Goal: Task Accomplishment & Management: Manage account settings

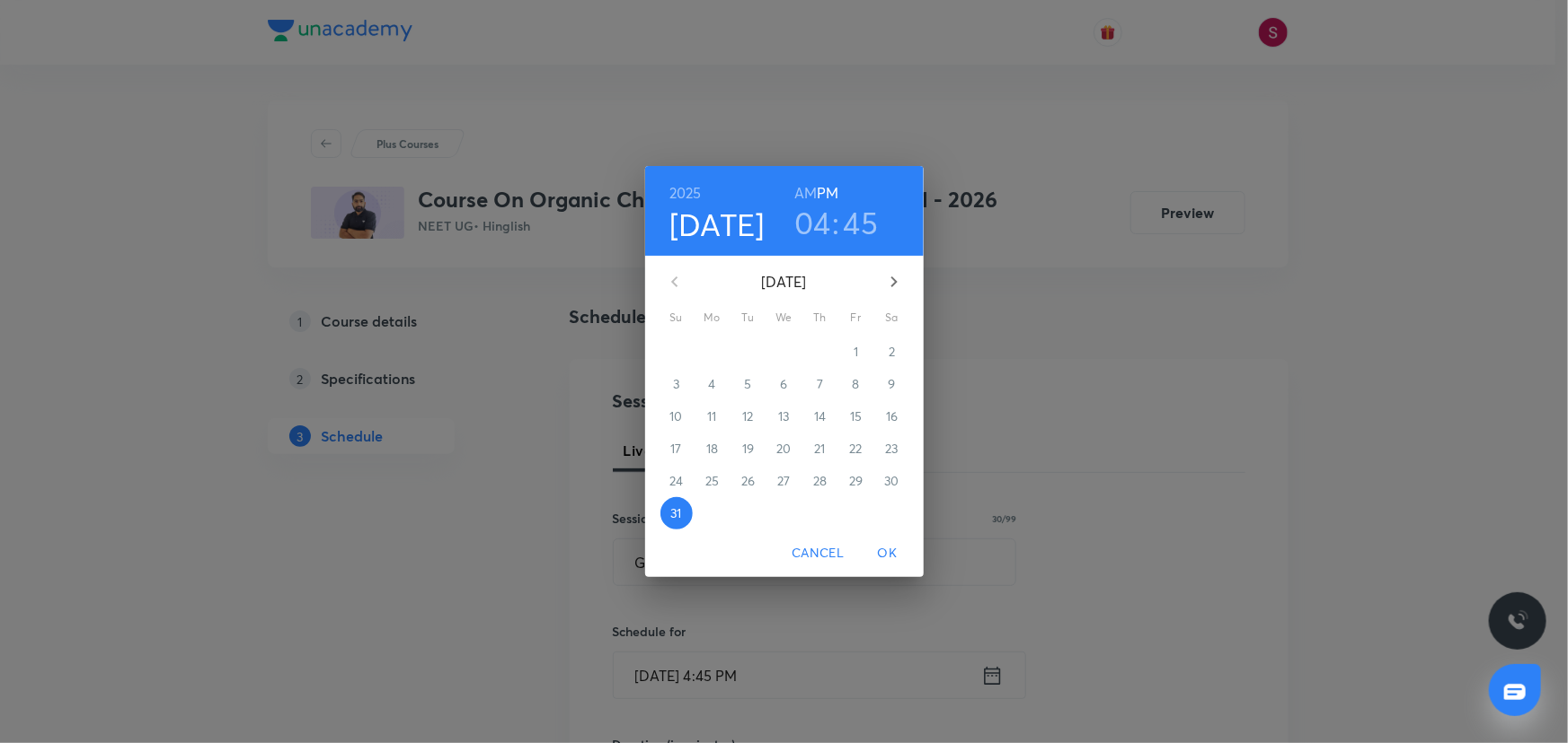
click at [897, 278] on icon "button" at bounding box center [894, 282] width 22 height 22
click at [748, 357] on p "2" at bounding box center [747, 352] width 6 height 18
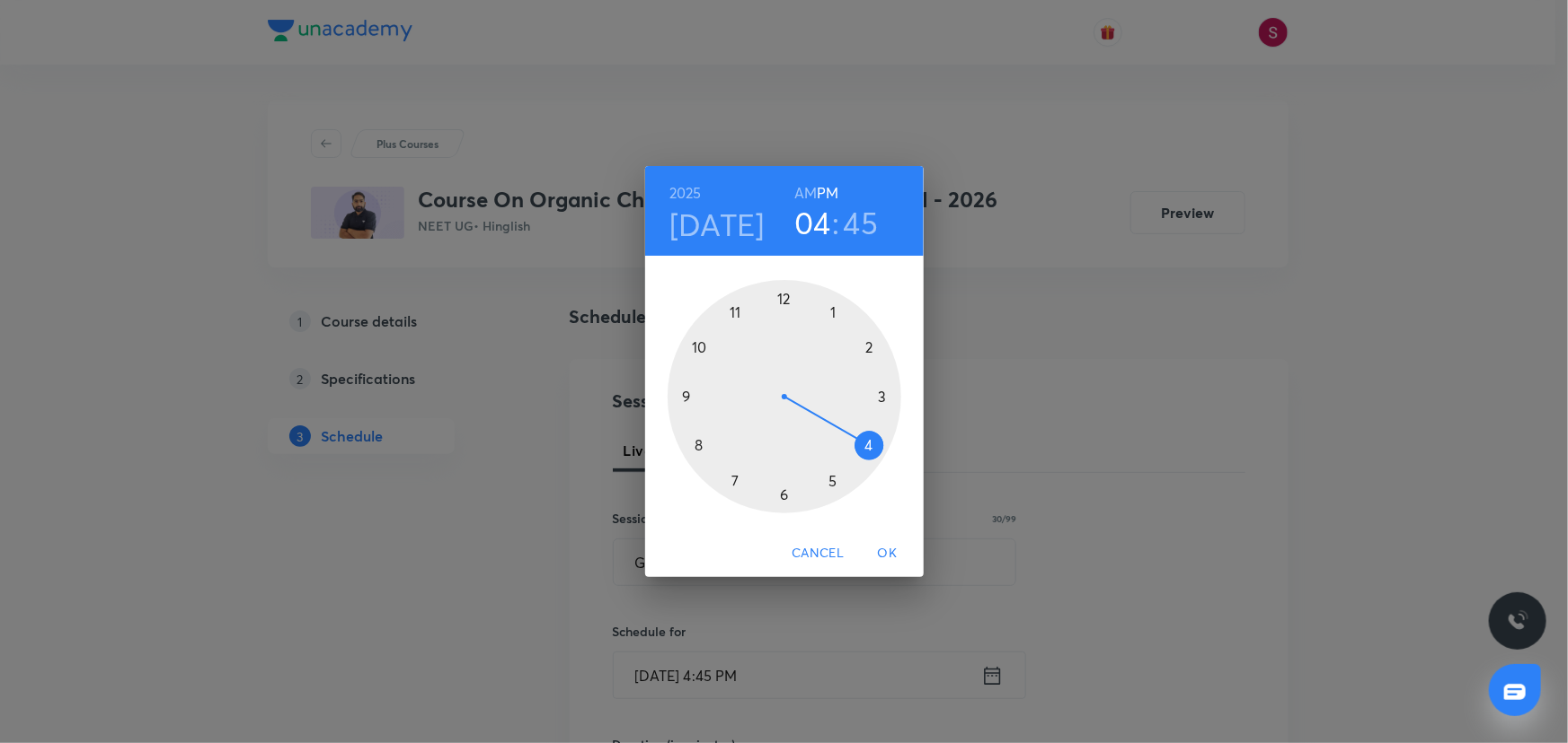
click at [786, 297] on div at bounding box center [784, 397] width 234 height 234
click at [885, 393] on div at bounding box center [784, 397] width 234 height 234
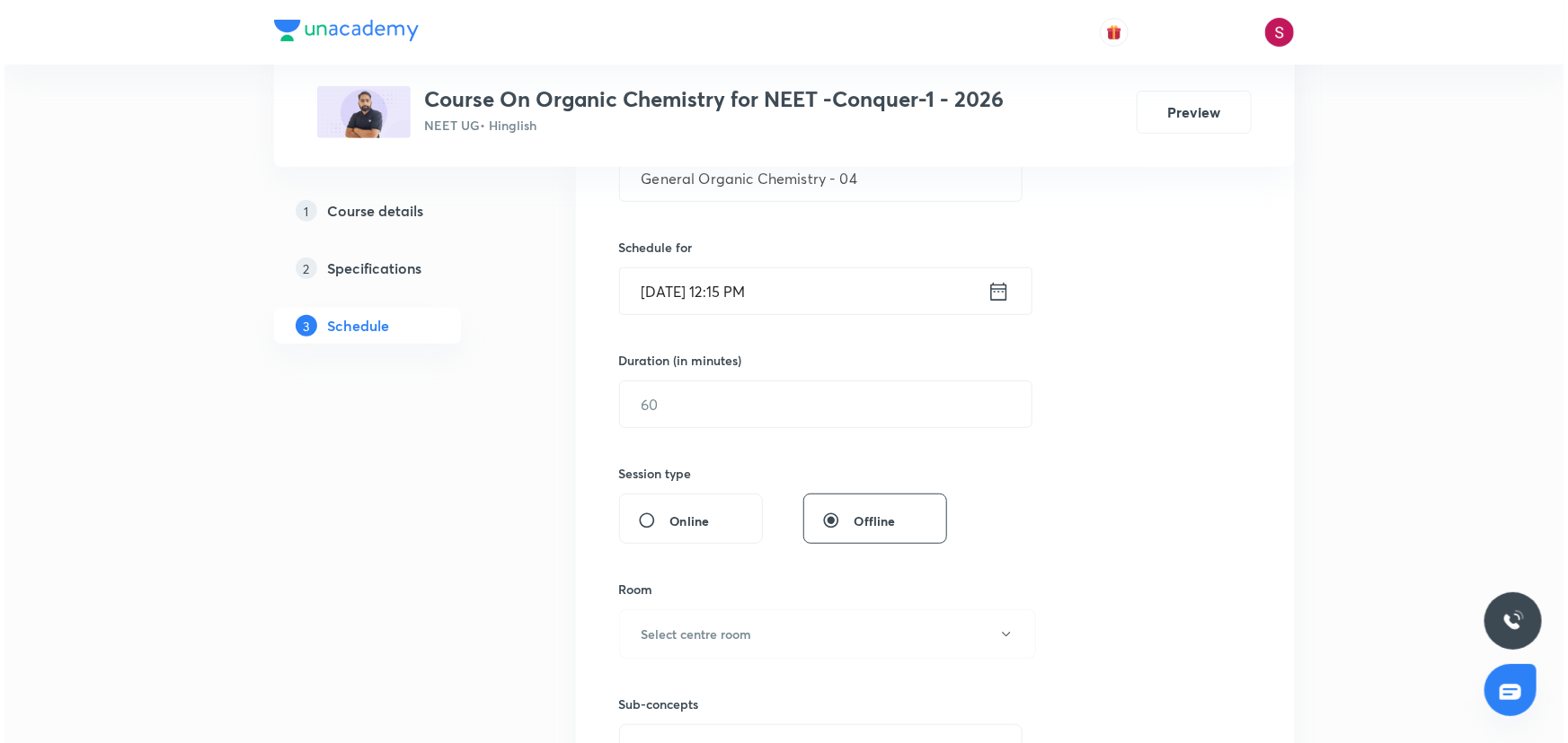
scroll to position [408, 0]
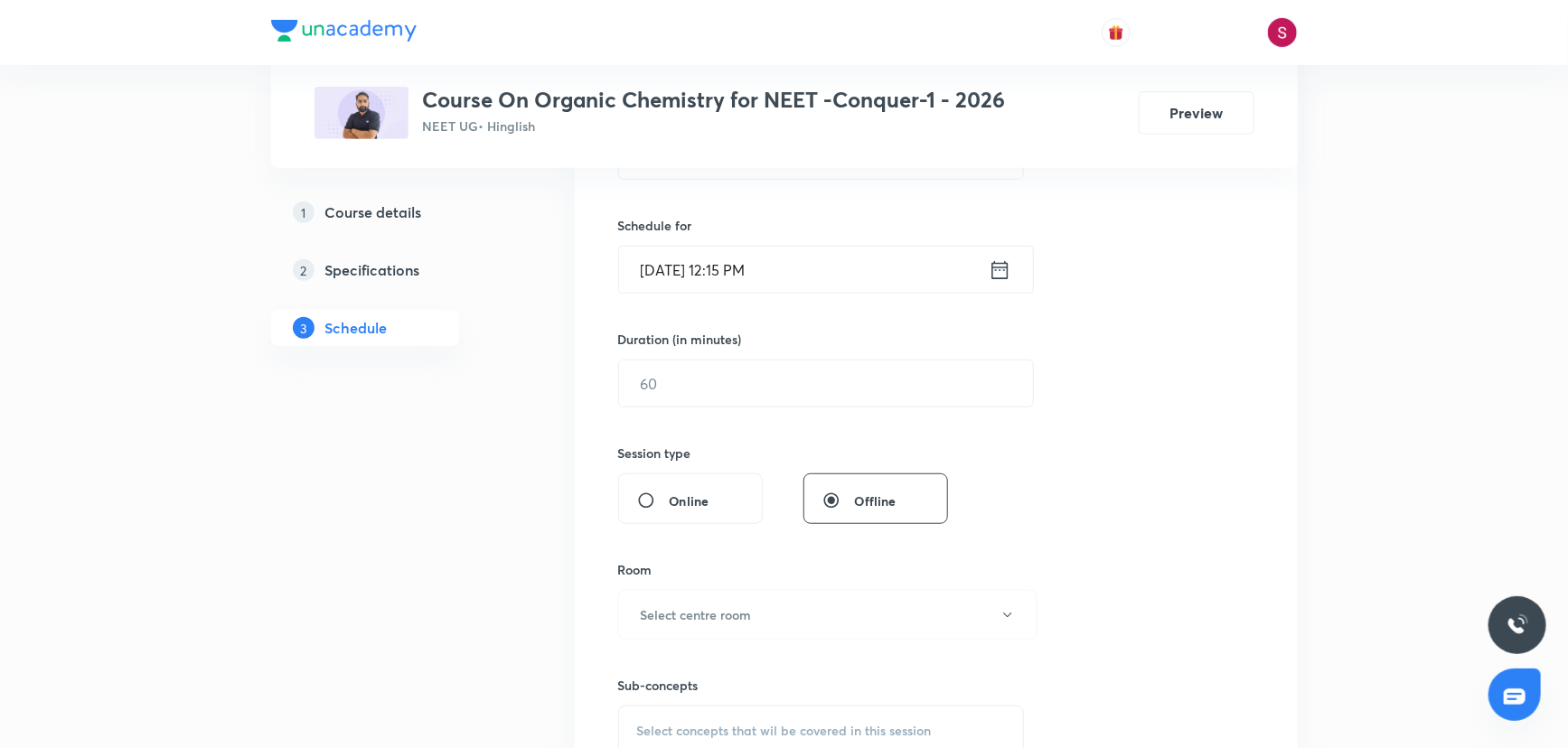
click at [890, 396] on input "text" at bounding box center [825, 384] width 414 height 46
type input "90"
click at [732, 605] on h6 "Select centre room" at bounding box center [696, 614] width 111 height 19
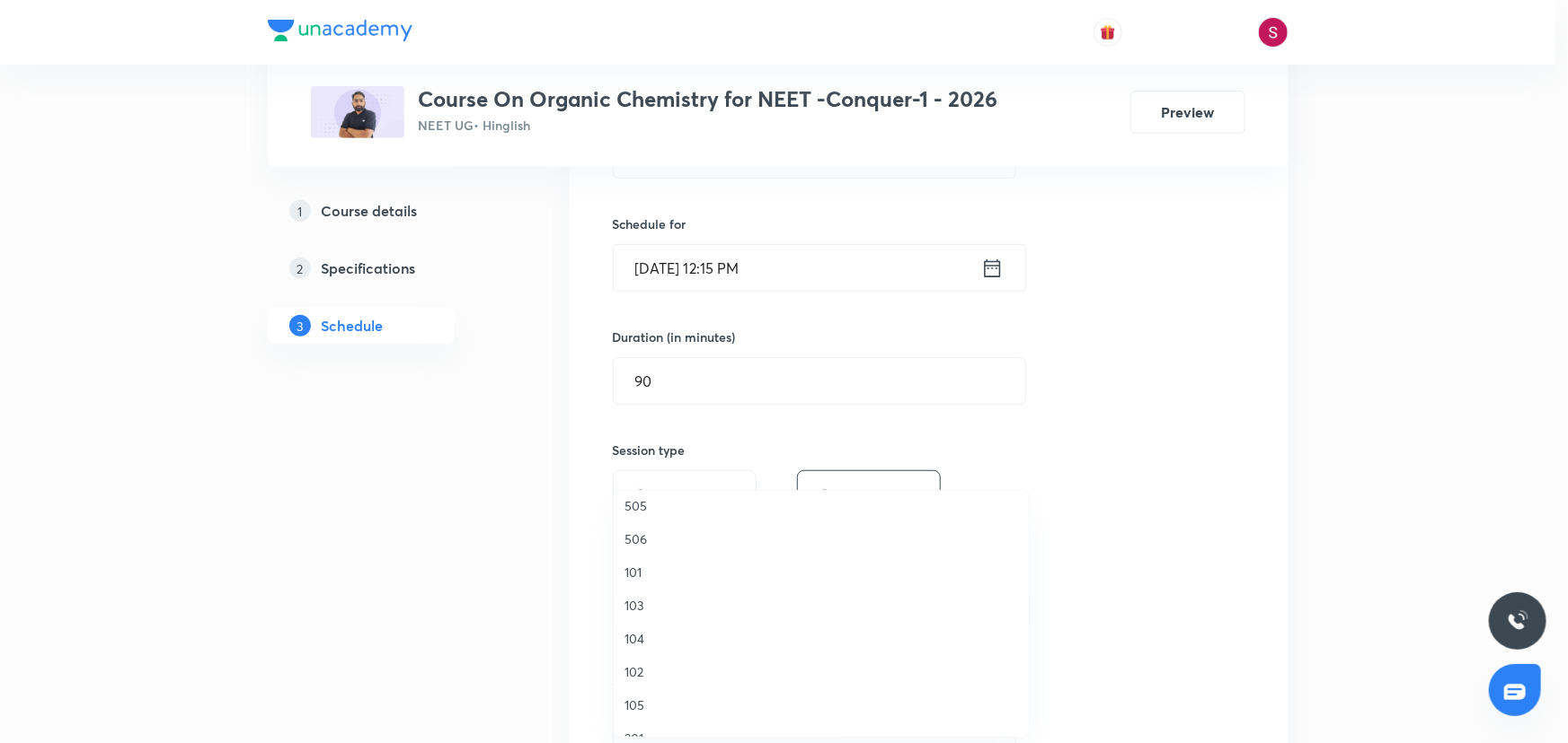
click at [657, 505] on span "505" at bounding box center [821, 505] width 393 height 19
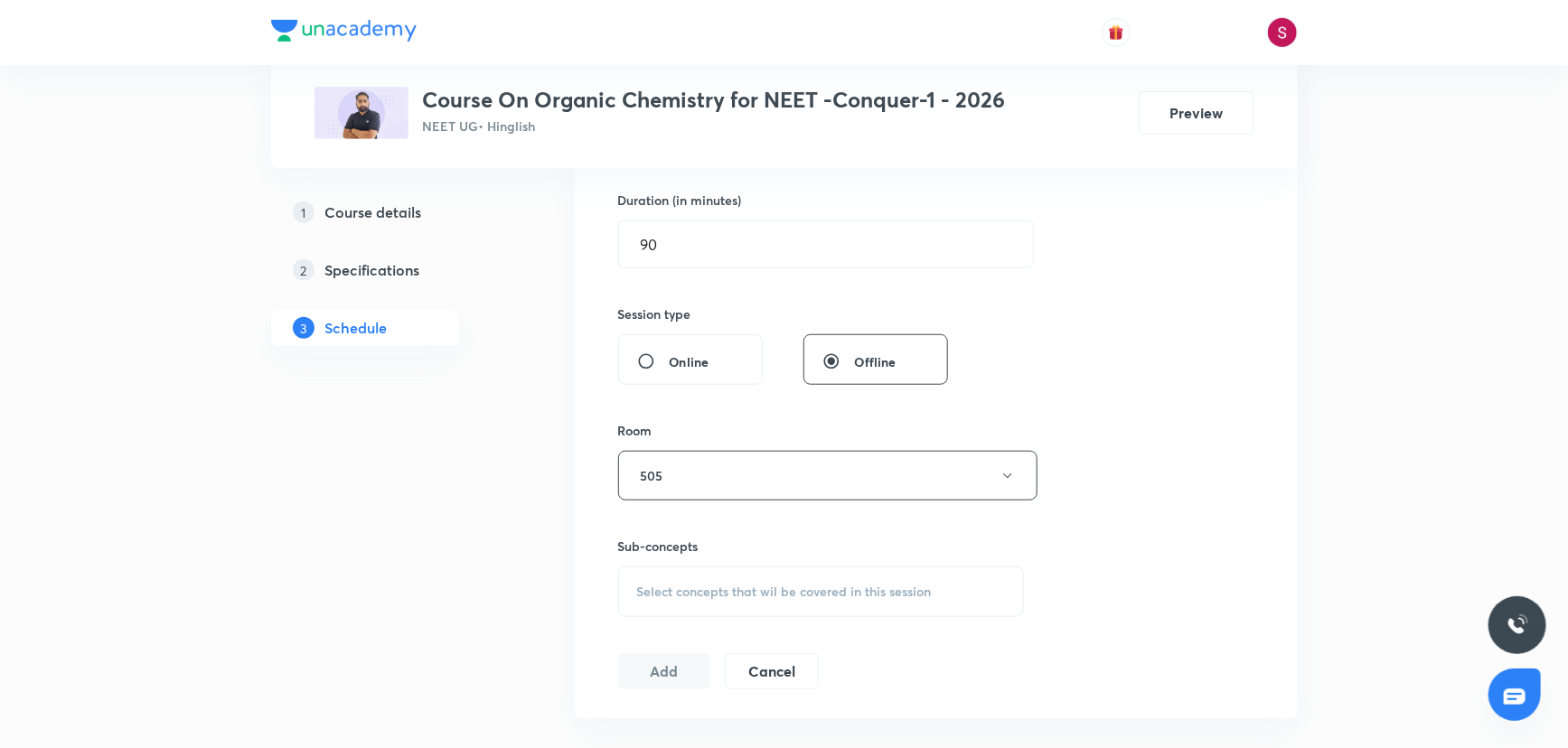
scroll to position [574, 0]
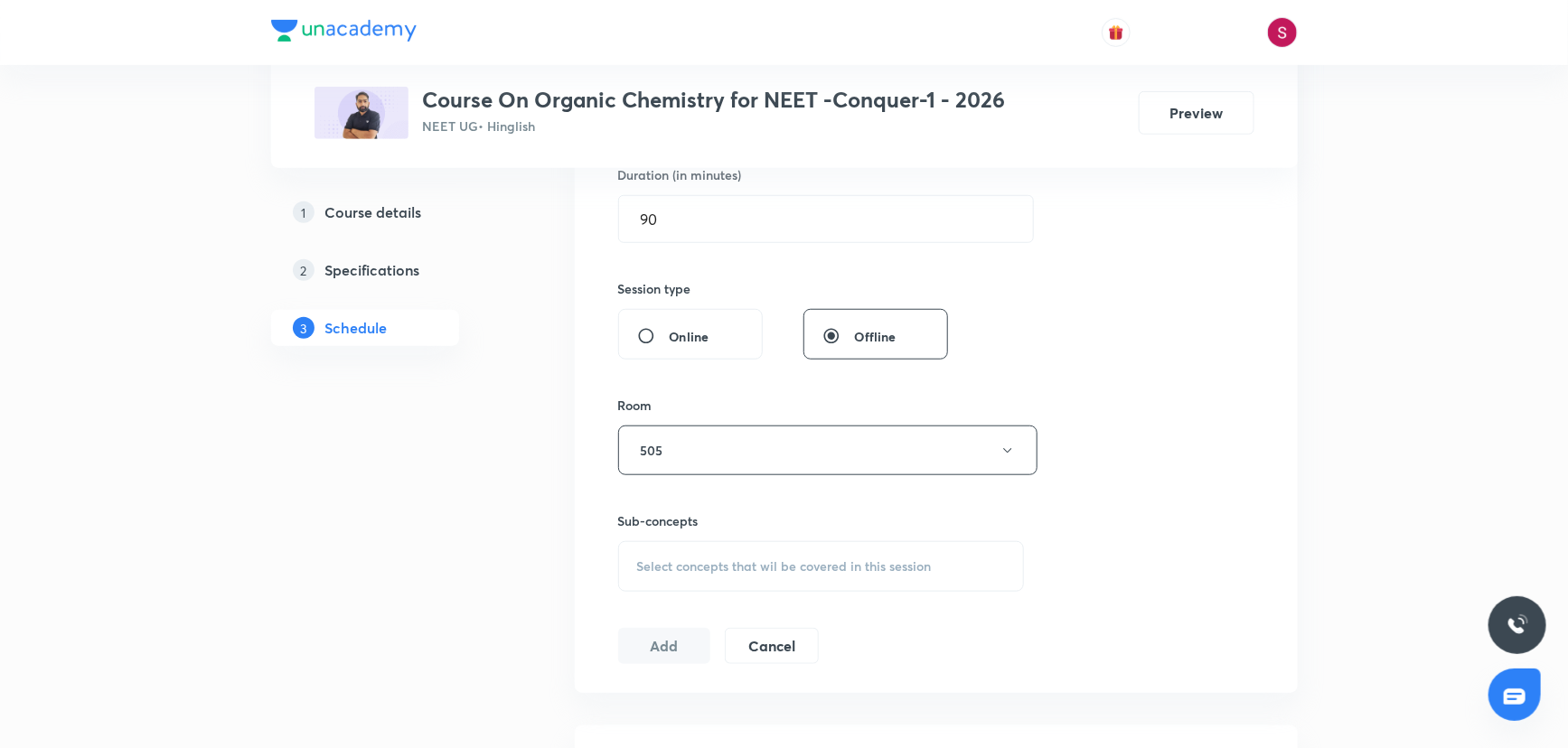
click at [733, 560] on span "Select concepts that wil be covered in this session" at bounding box center [784, 566] width 294 height 15
click at [734, 714] on p "Practical Organic Chemistry" at bounding box center [739, 708] width 160 height 19
checkbox input "true"
click at [688, 672] on button "Add" at bounding box center [664, 665] width 93 height 36
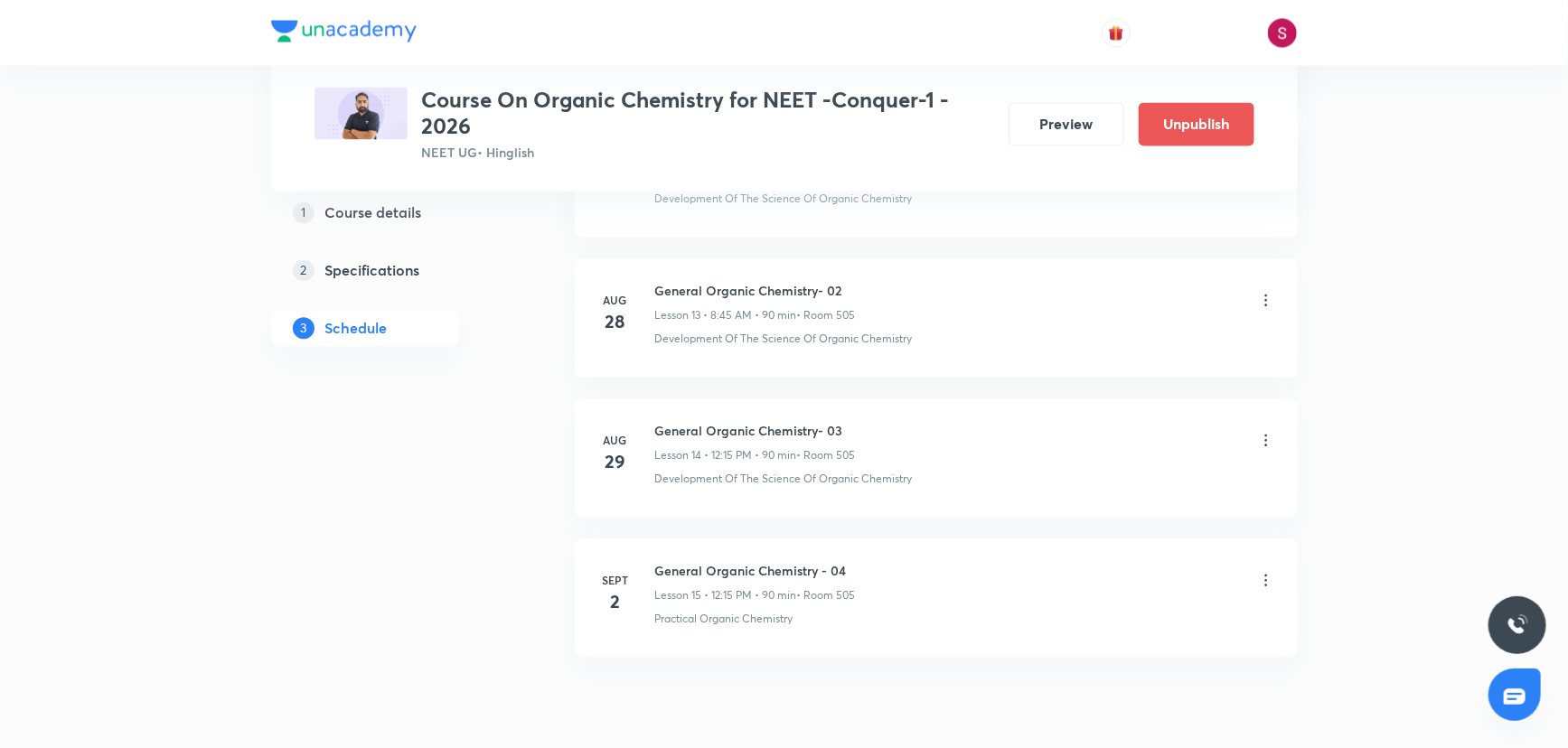
scroll to position [1990, 0]
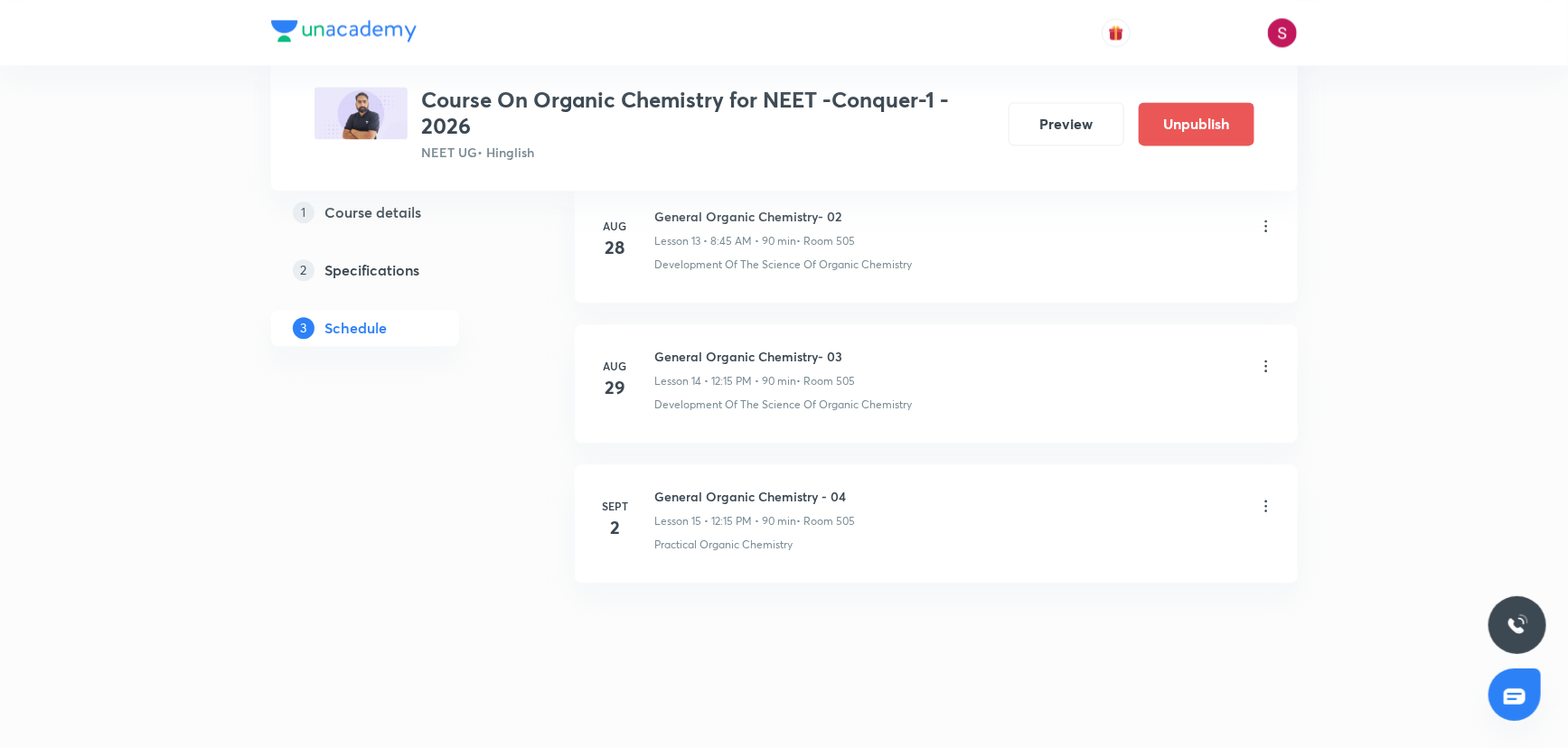
click at [785, 489] on h6 "General Organic Chemistry - 04" at bounding box center [755, 497] width 200 height 19
copy h6 "General Organic Chemistry - 04"
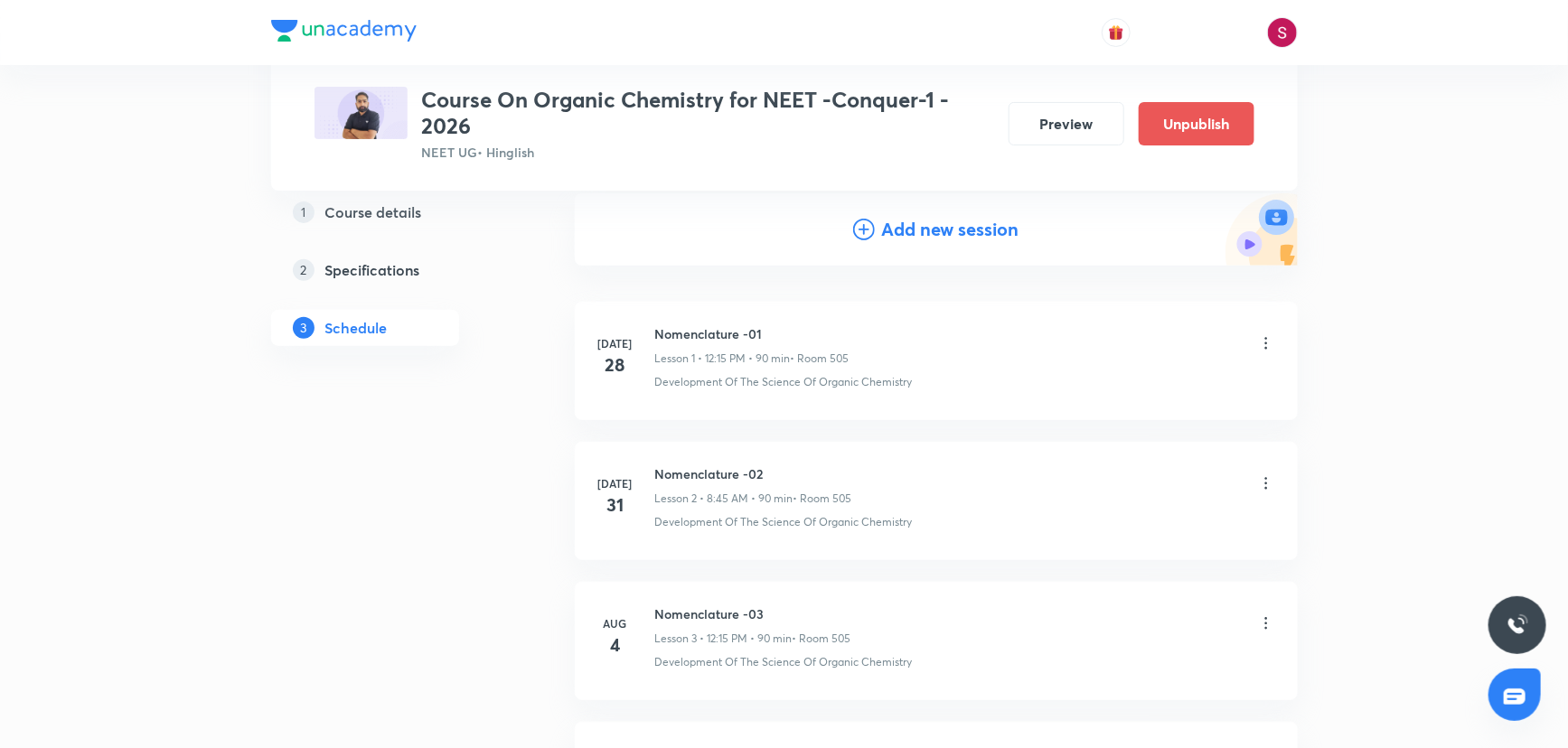
scroll to position [0, 0]
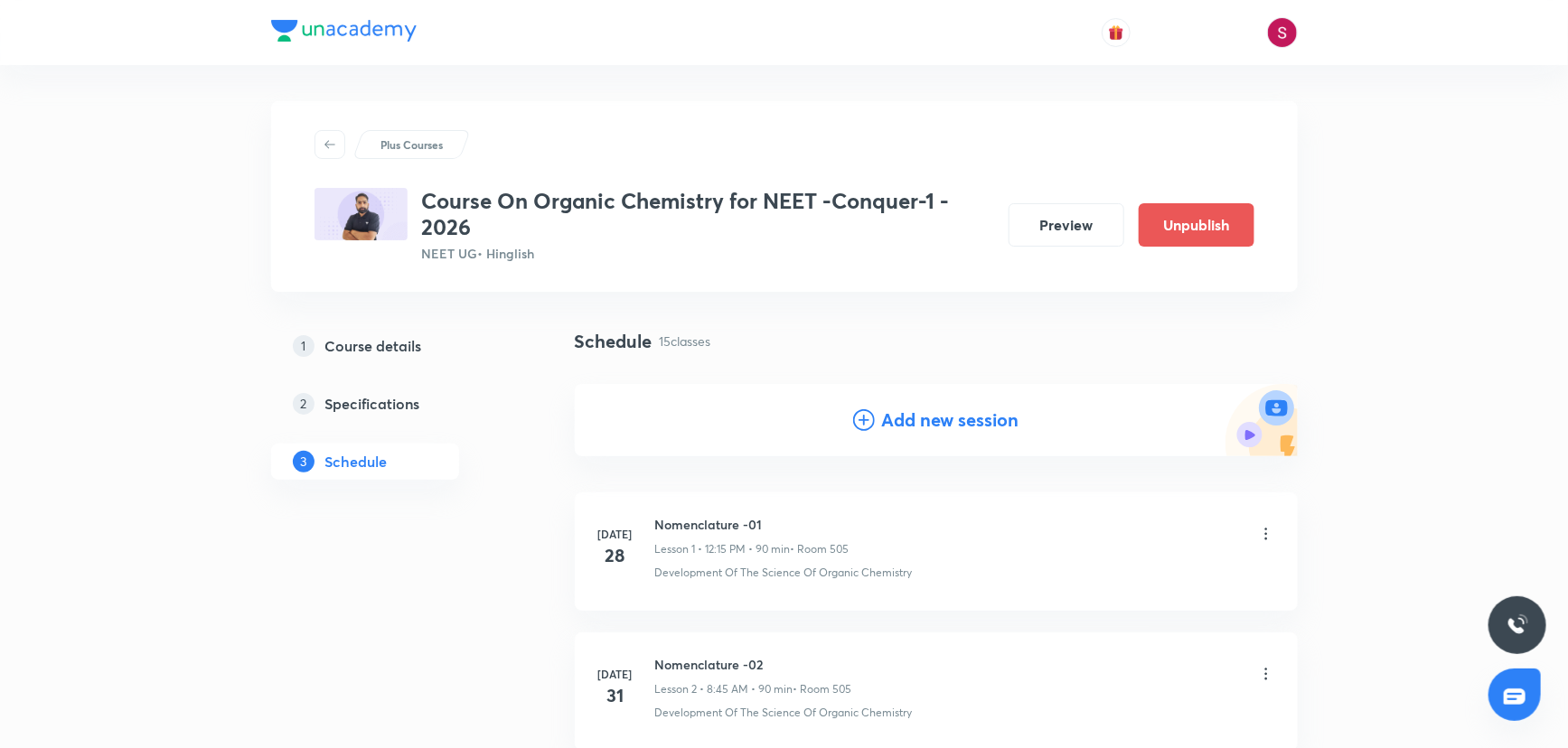
click at [961, 422] on h4 "Add new session" at bounding box center [951, 420] width 138 height 27
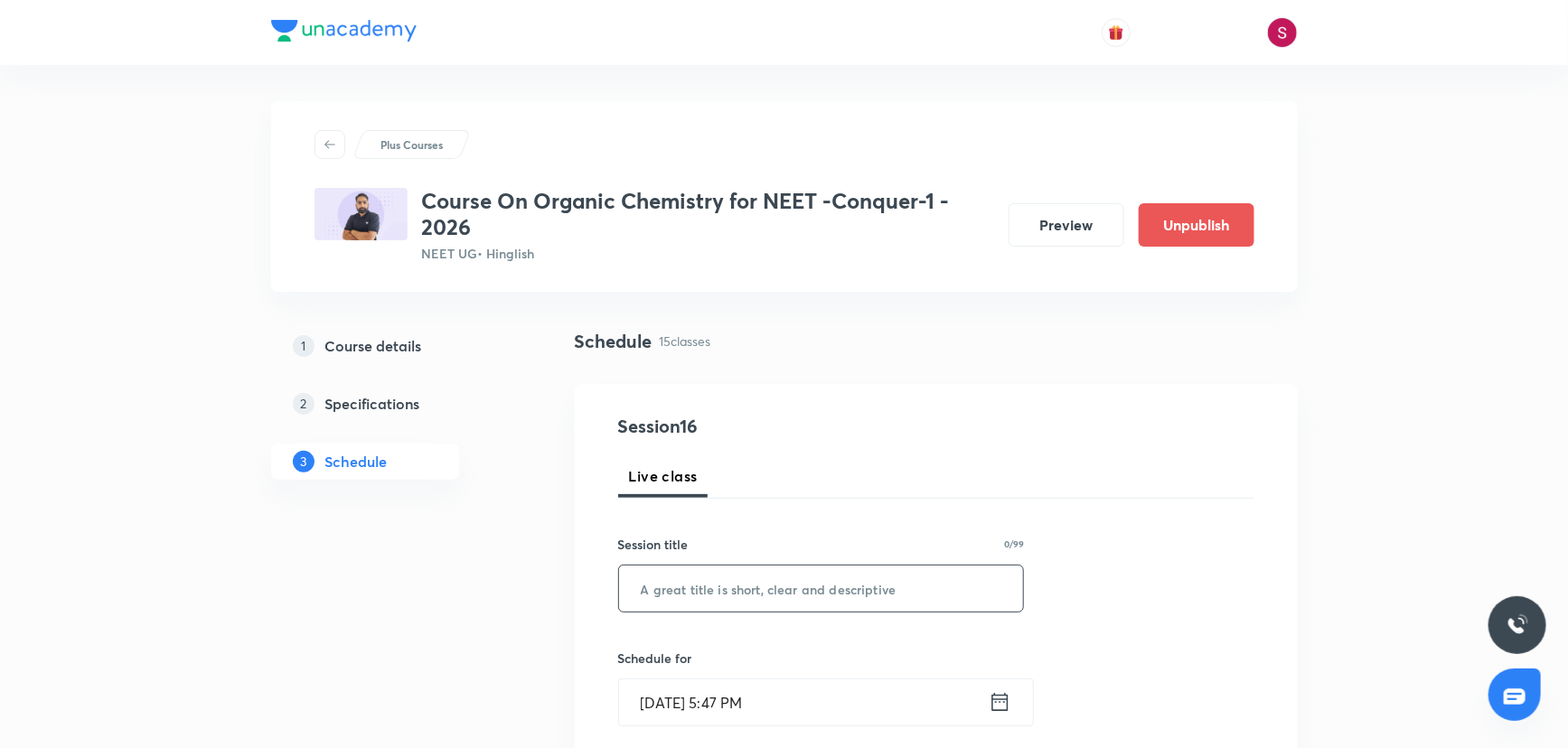
click at [729, 569] on input "text" at bounding box center [821, 588] width 405 height 46
paste input "General Organic Chemistry - 04"
type input "General Organic Chemistry - 05"
click at [835, 706] on input "Aug 31, 2025, 5:47 PM" at bounding box center [803, 703] width 370 height 46
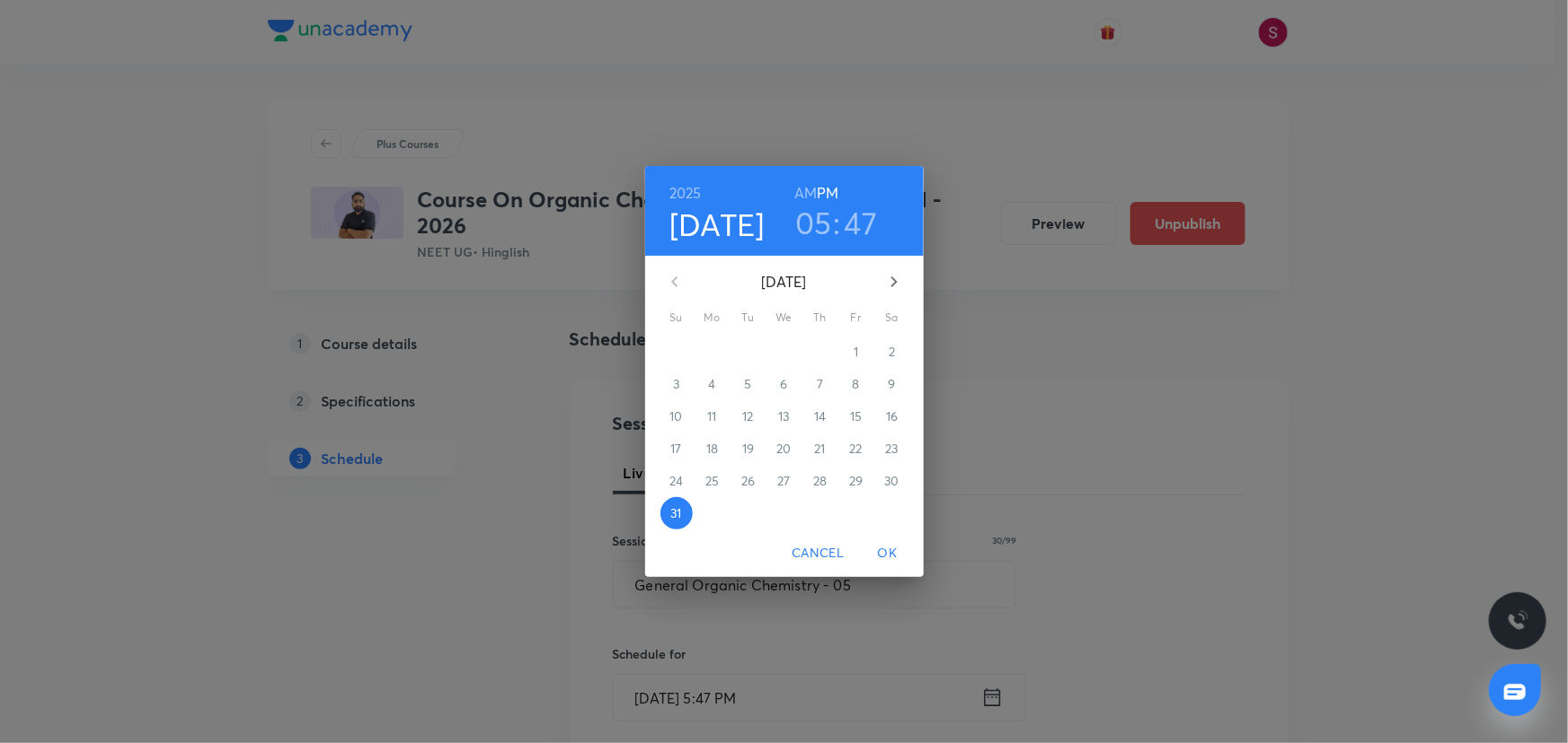
click at [884, 283] on icon "button" at bounding box center [894, 282] width 22 height 22
click at [777, 349] on span "3" at bounding box center [784, 352] width 33 height 18
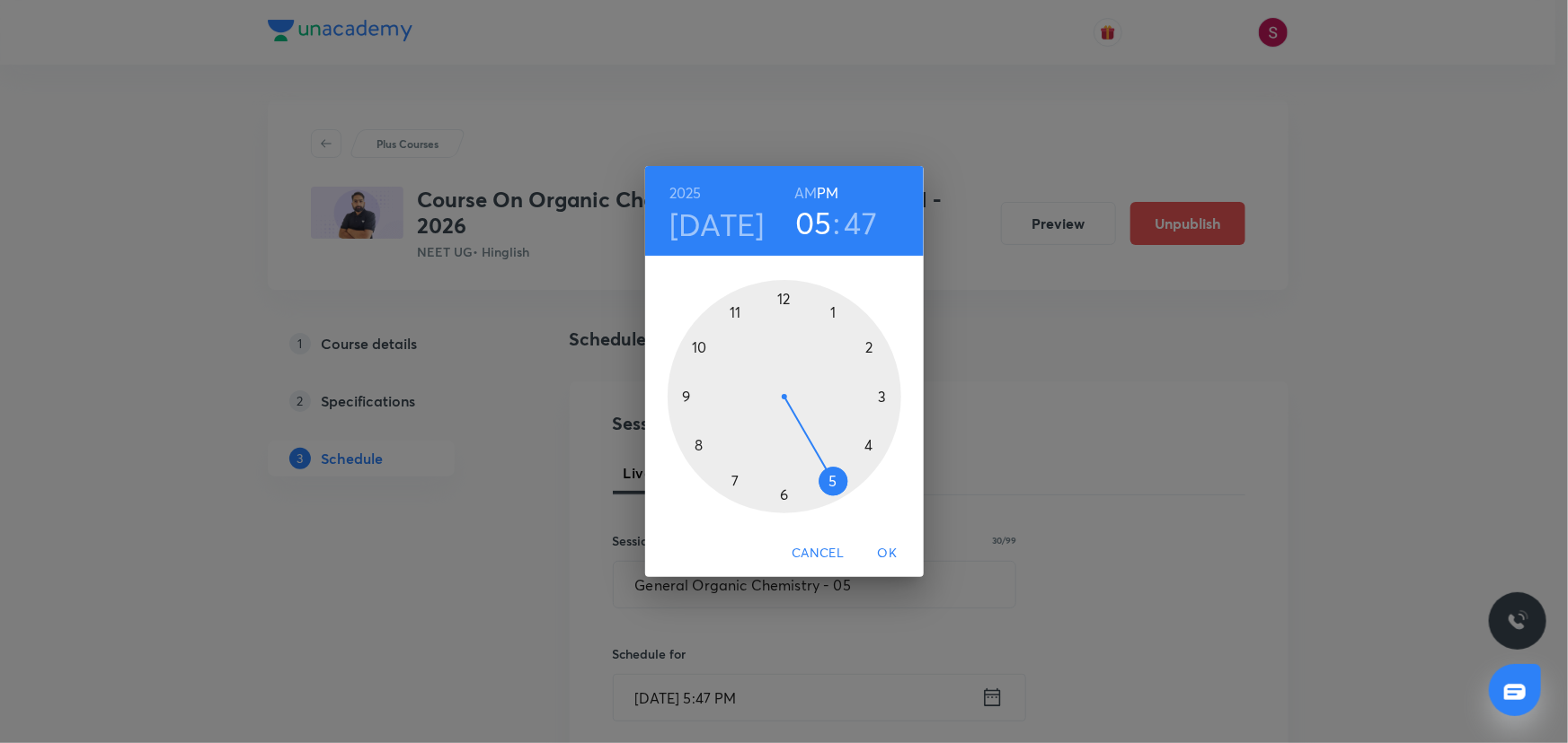
click at [701, 446] on div at bounding box center [784, 397] width 234 height 234
click at [803, 191] on h6 "AM" at bounding box center [805, 192] width 23 height 25
click at [685, 394] on div at bounding box center [784, 397] width 234 height 234
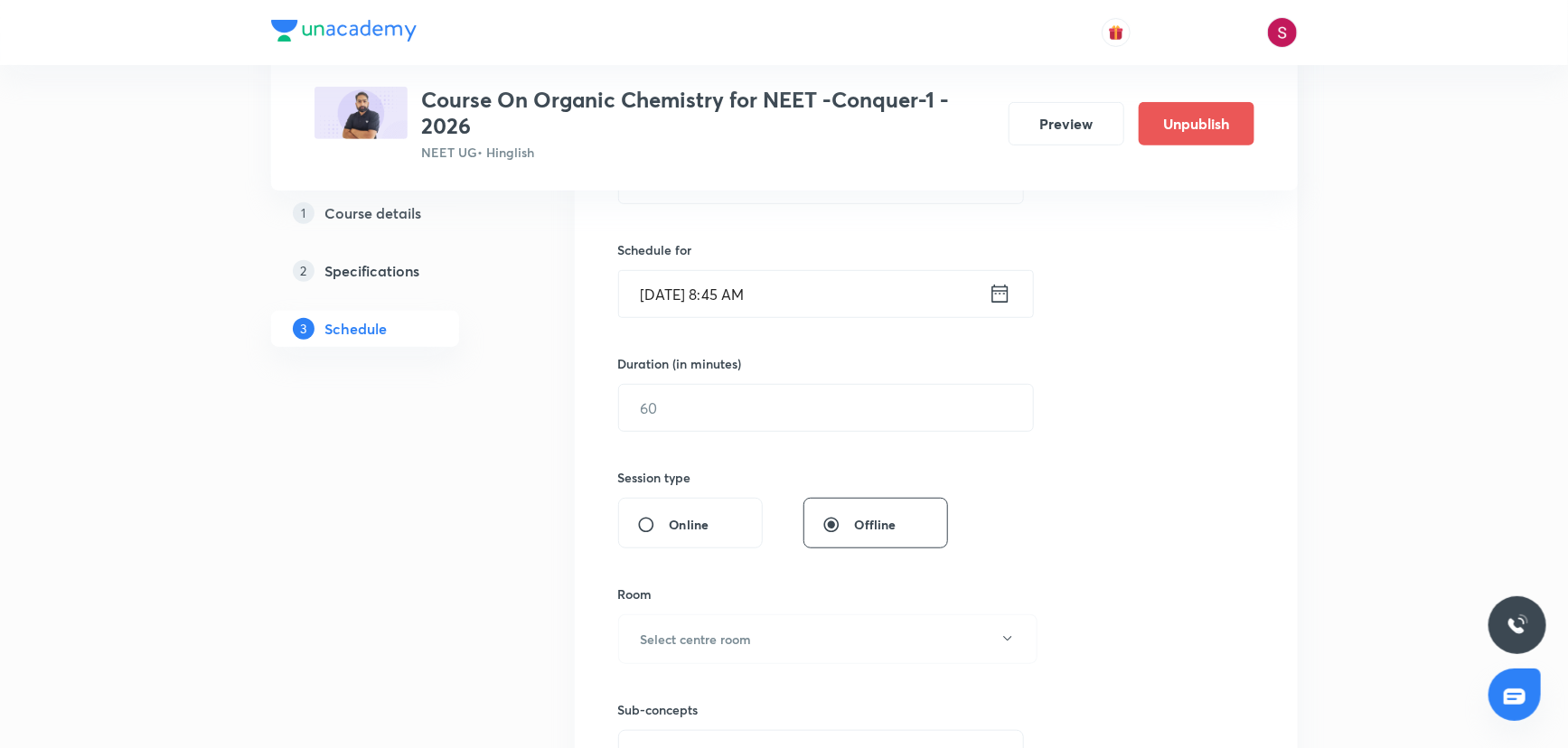
scroll to position [411, 0]
click at [793, 422] on input "text" at bounding box center [825, 406] width 414 height 46
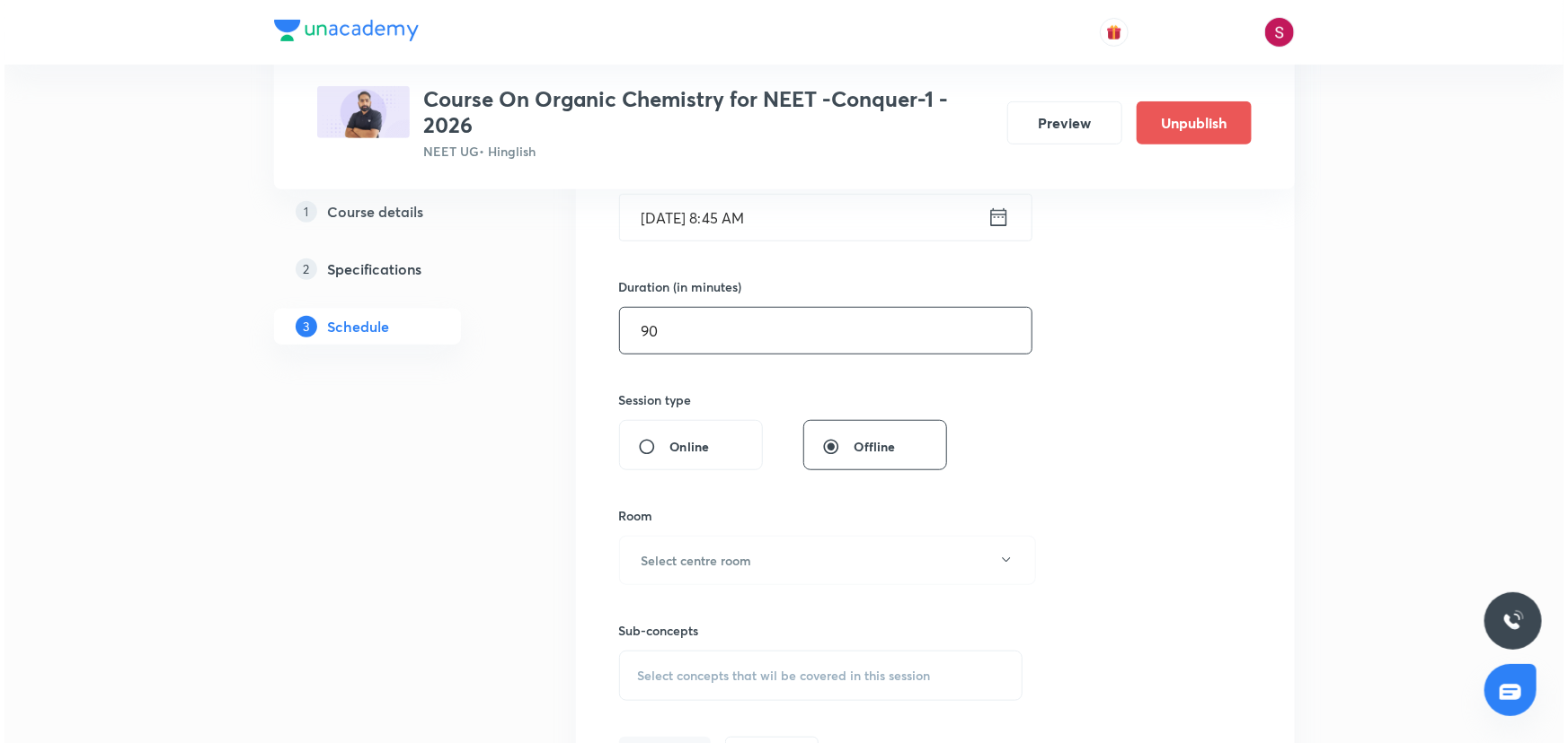
scroll to position [571, 0]
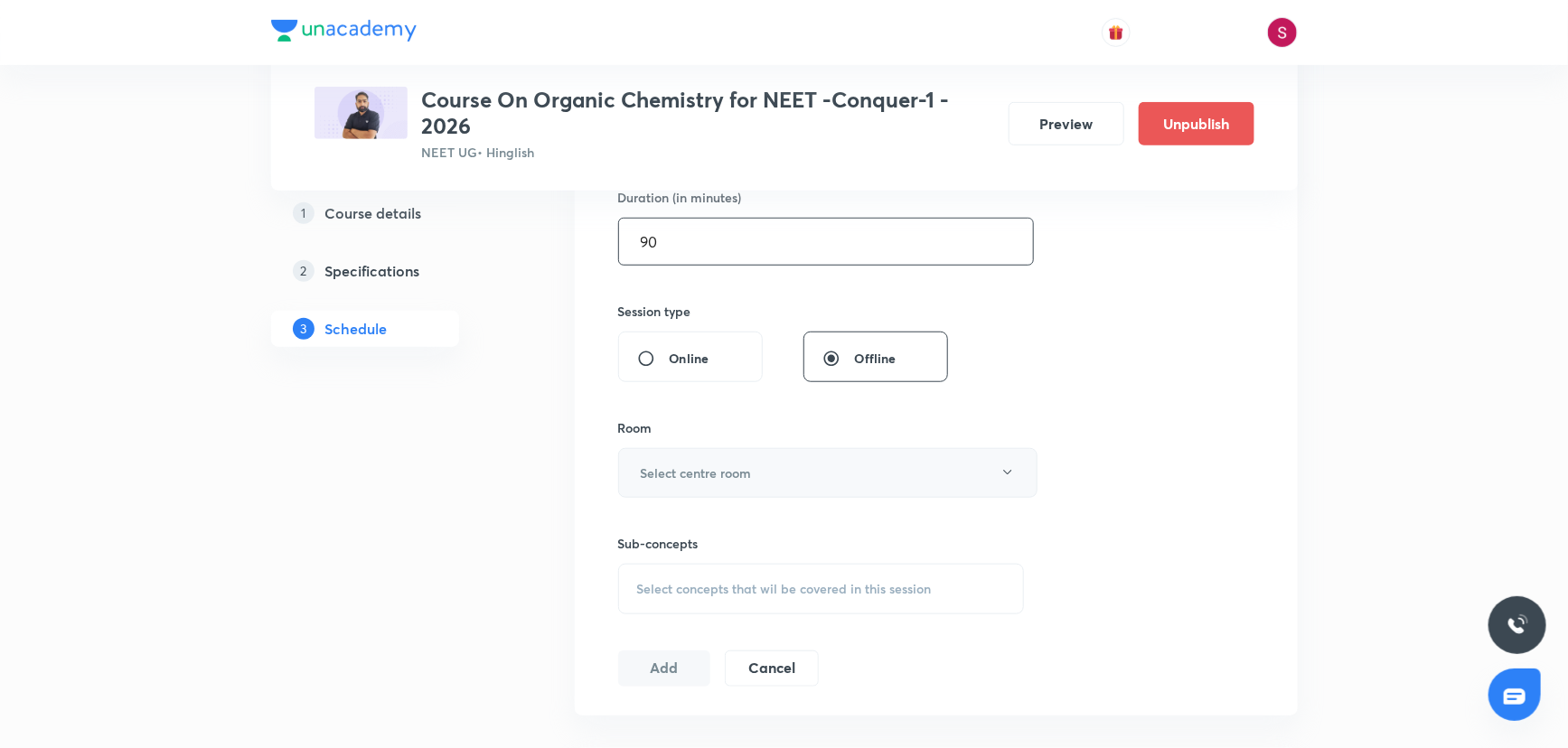
type input "90"
click at [715, 479] on h6 "Select centre room" at bounding box center [696, 473] width 111 height 19
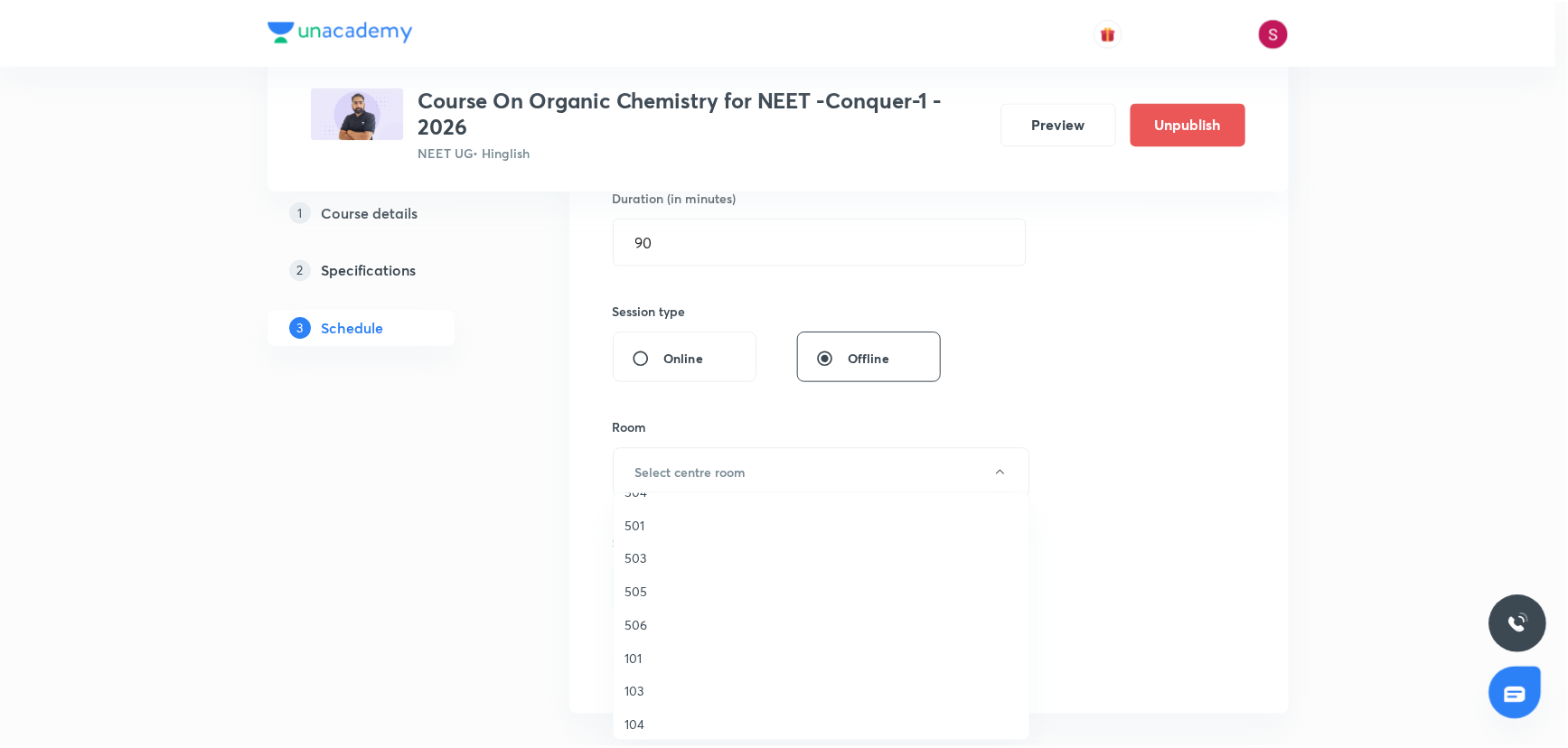
scroll to position [328, 0]
click at [651, 583] on span "505" at bounding box center [825, 591] width 396 height 19
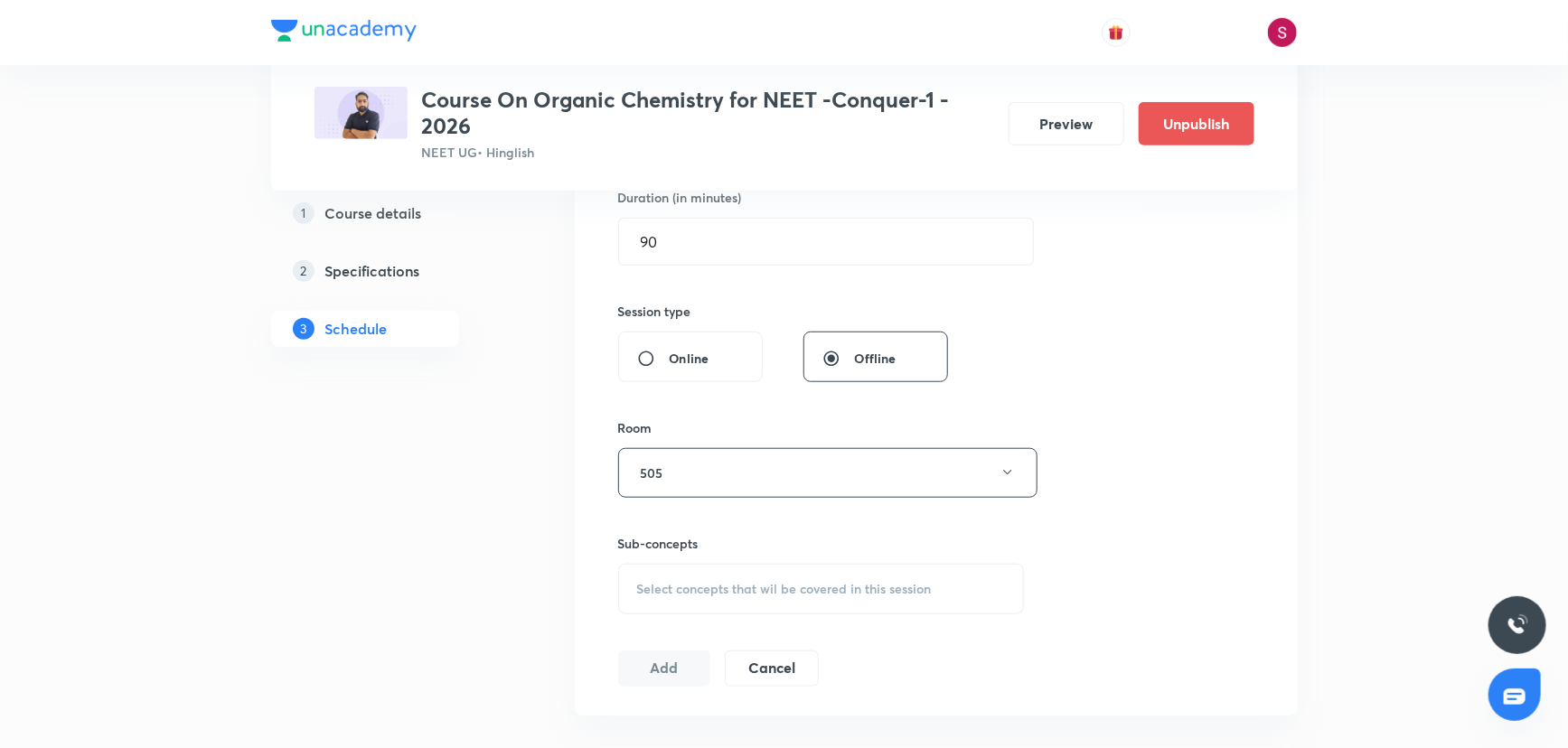
scroll to position [822, 0]
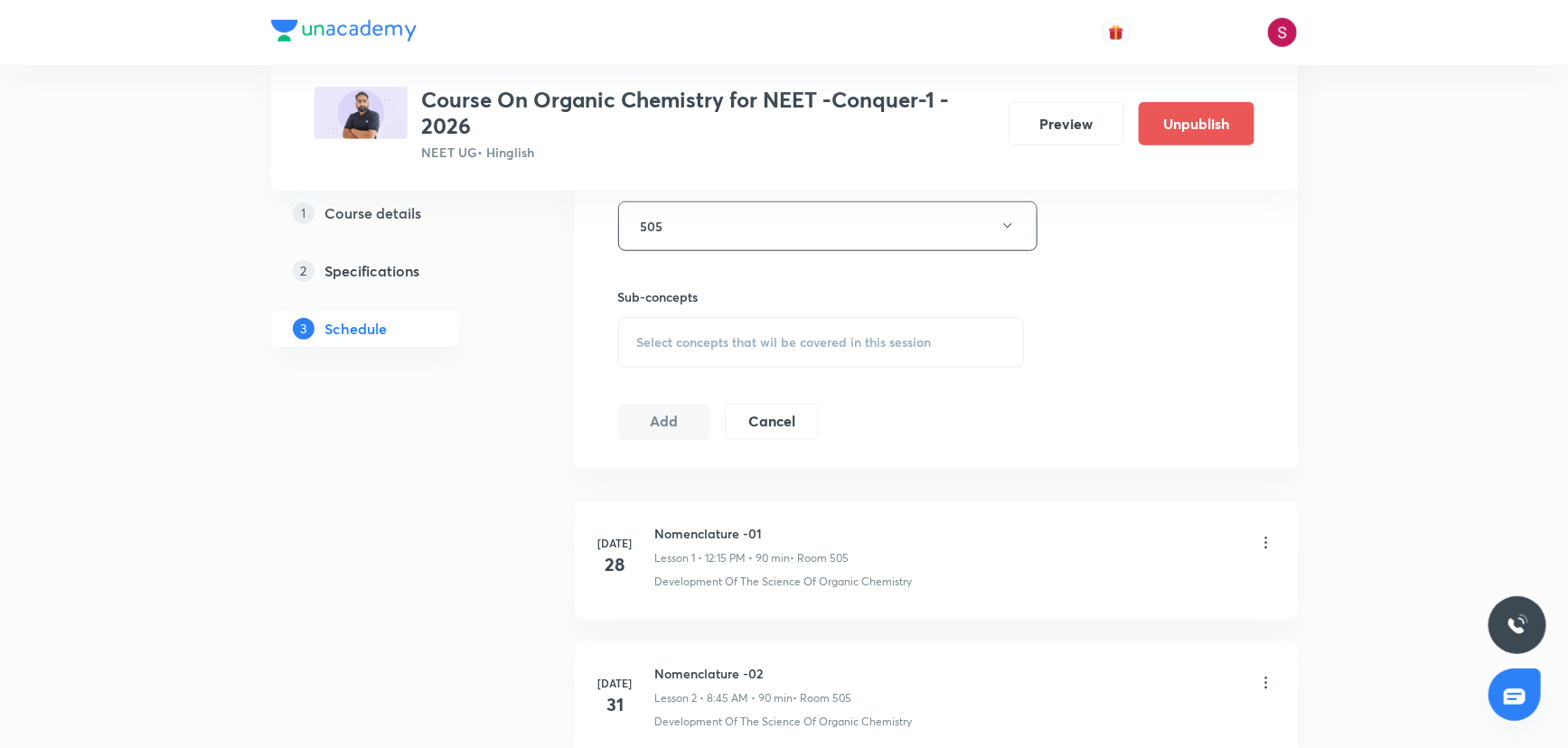
click at [742, 343] on span "Select concepts that wil be covered in this session" at bounding box center [784, 342] width 294 height 15
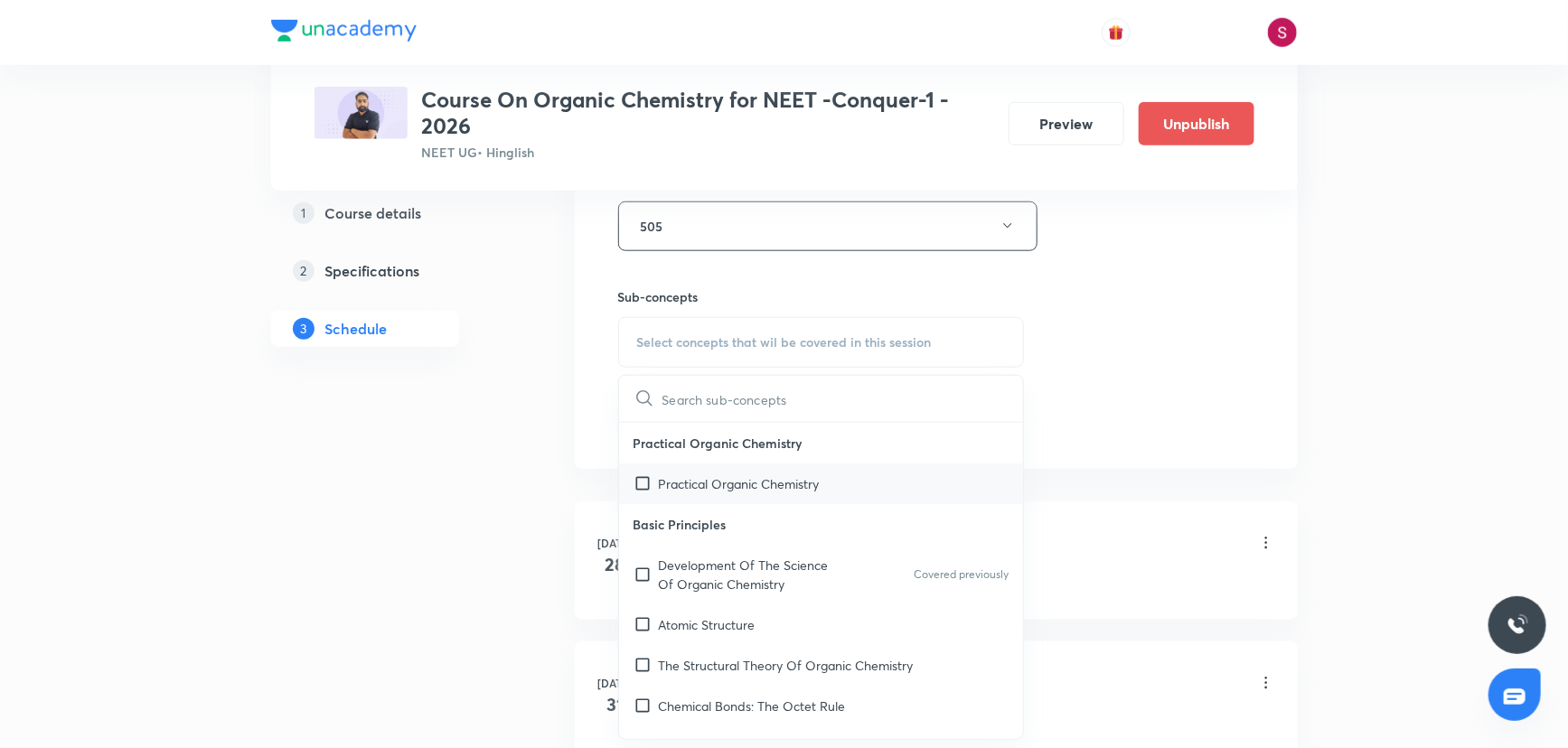
click at [699, 482] on p "Practical Organic Chemistry" at bounding box center [739, 484] width 160 height 19
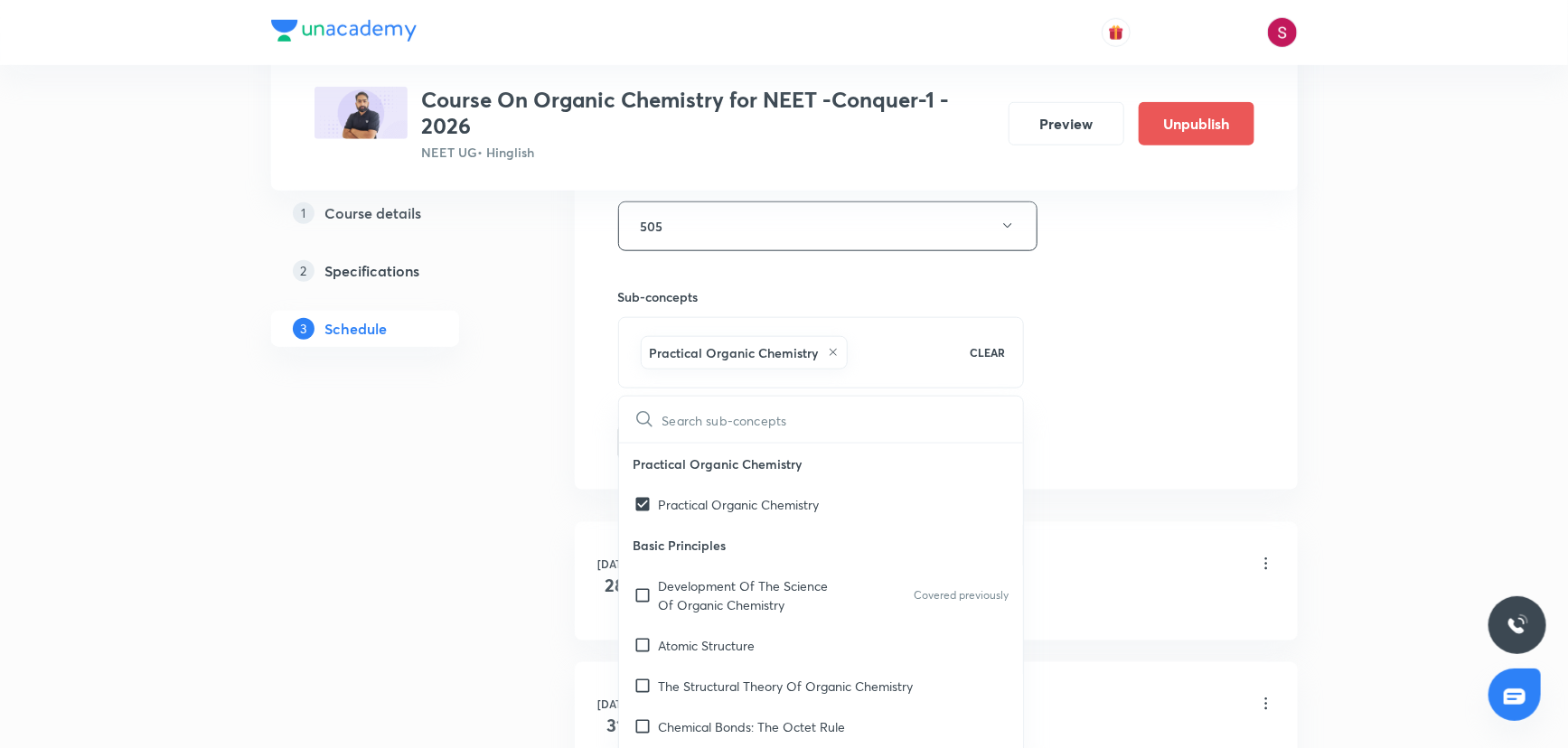
checkbox input "true"
click at [1162, 337] on div "Session 16 Live class Session title 30/99 General Organic Chemistry - 05 ​ Sche…" at bounding box center [936, 26] width 636 height 870
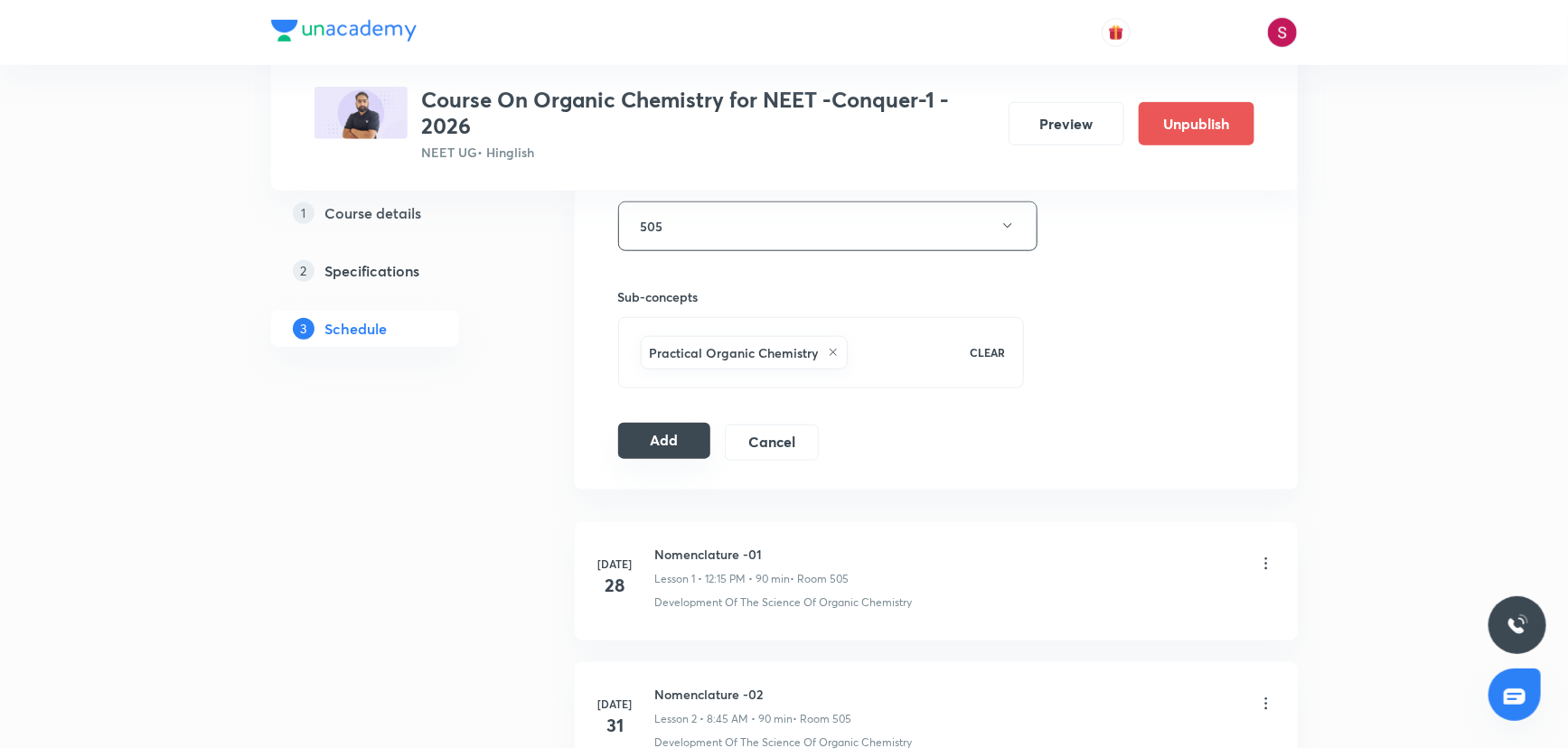
click at [678, 443] on button "Add" at bounding box center [664, 441] width 93 height 36
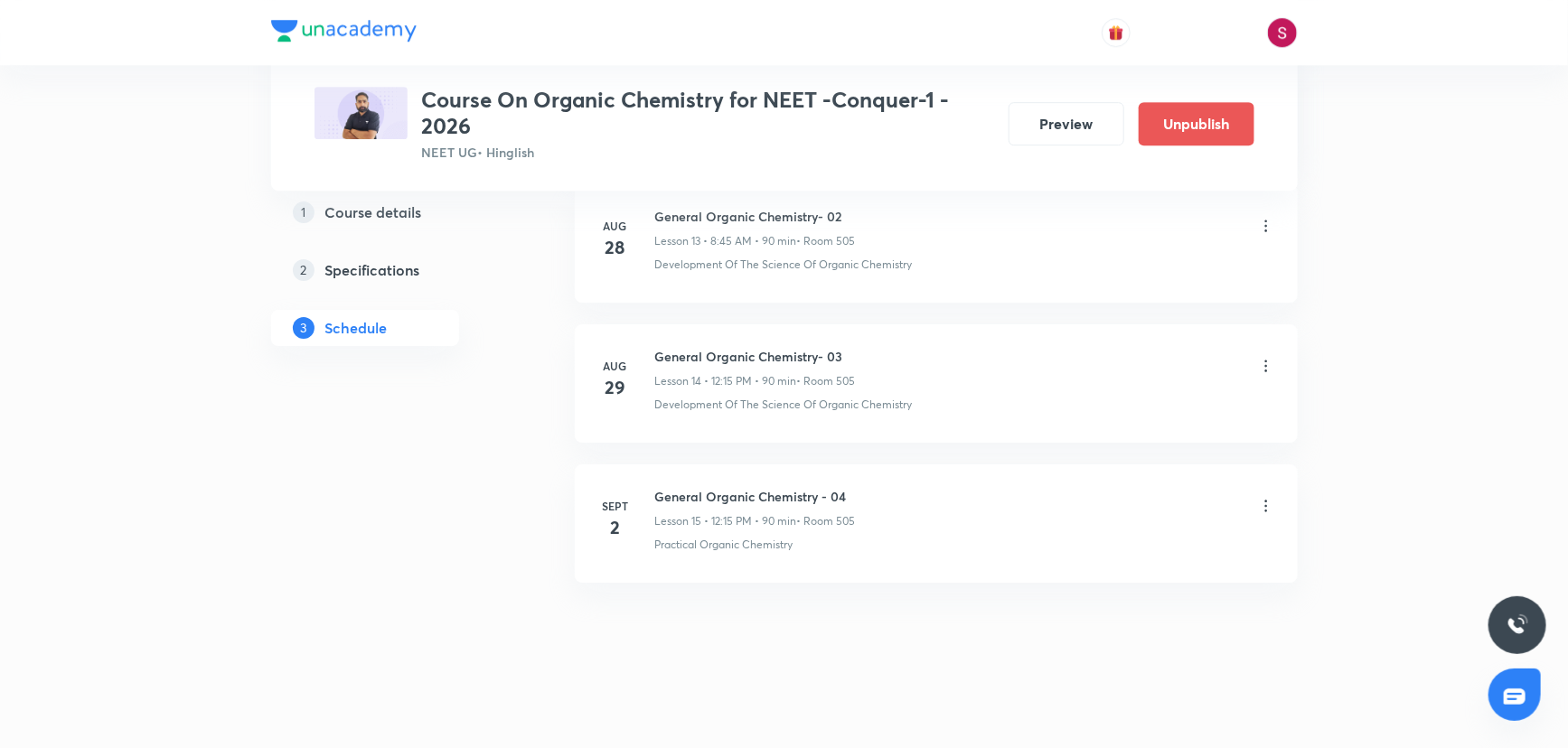
scroll to position [1990, 0]
click at [762, 631] on h6 "General Organic Chemistry - 05" at bounding box center [756, 636] width 201 height 19
copy h6 "General Organic Chemistry - 05"
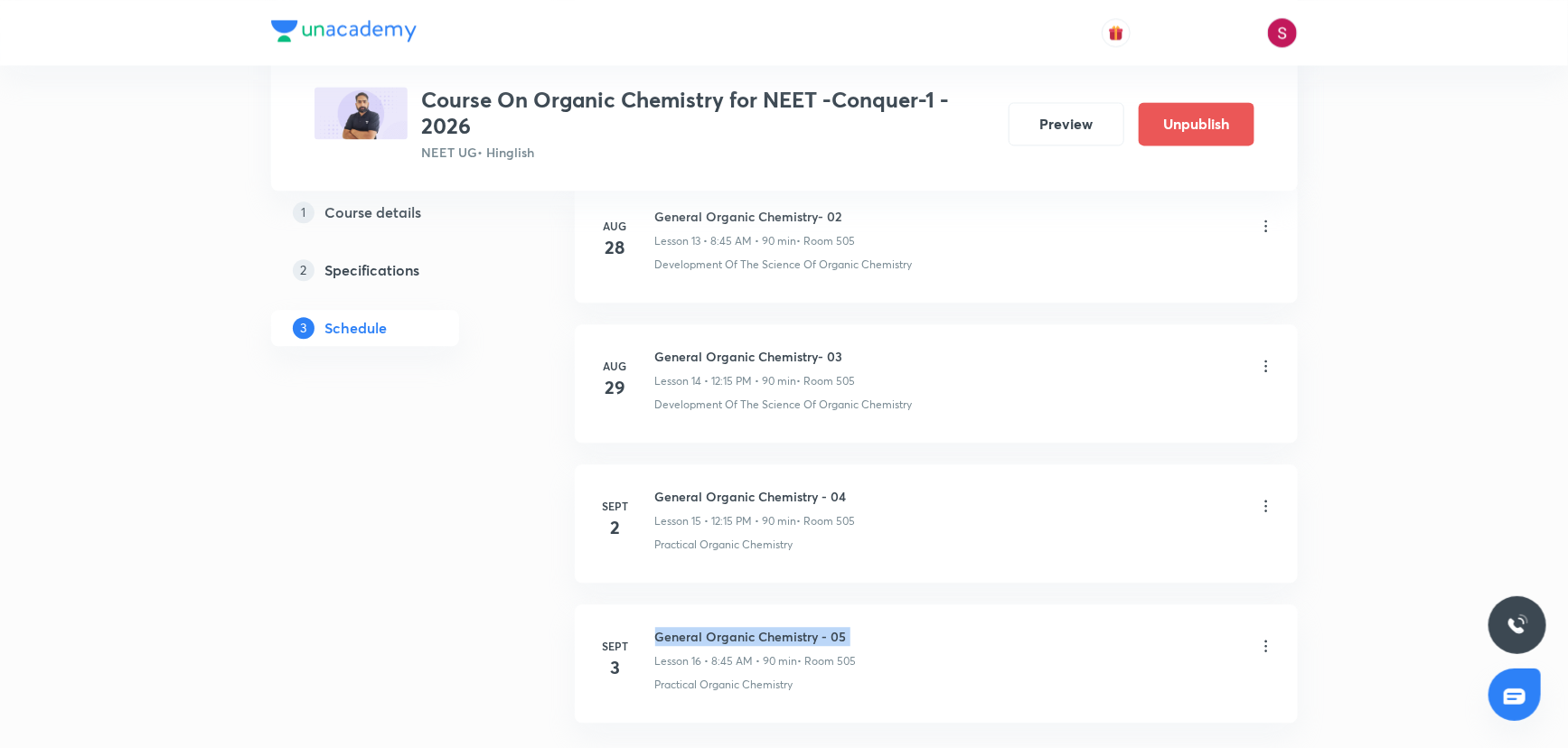
scroll to position [0, 0]
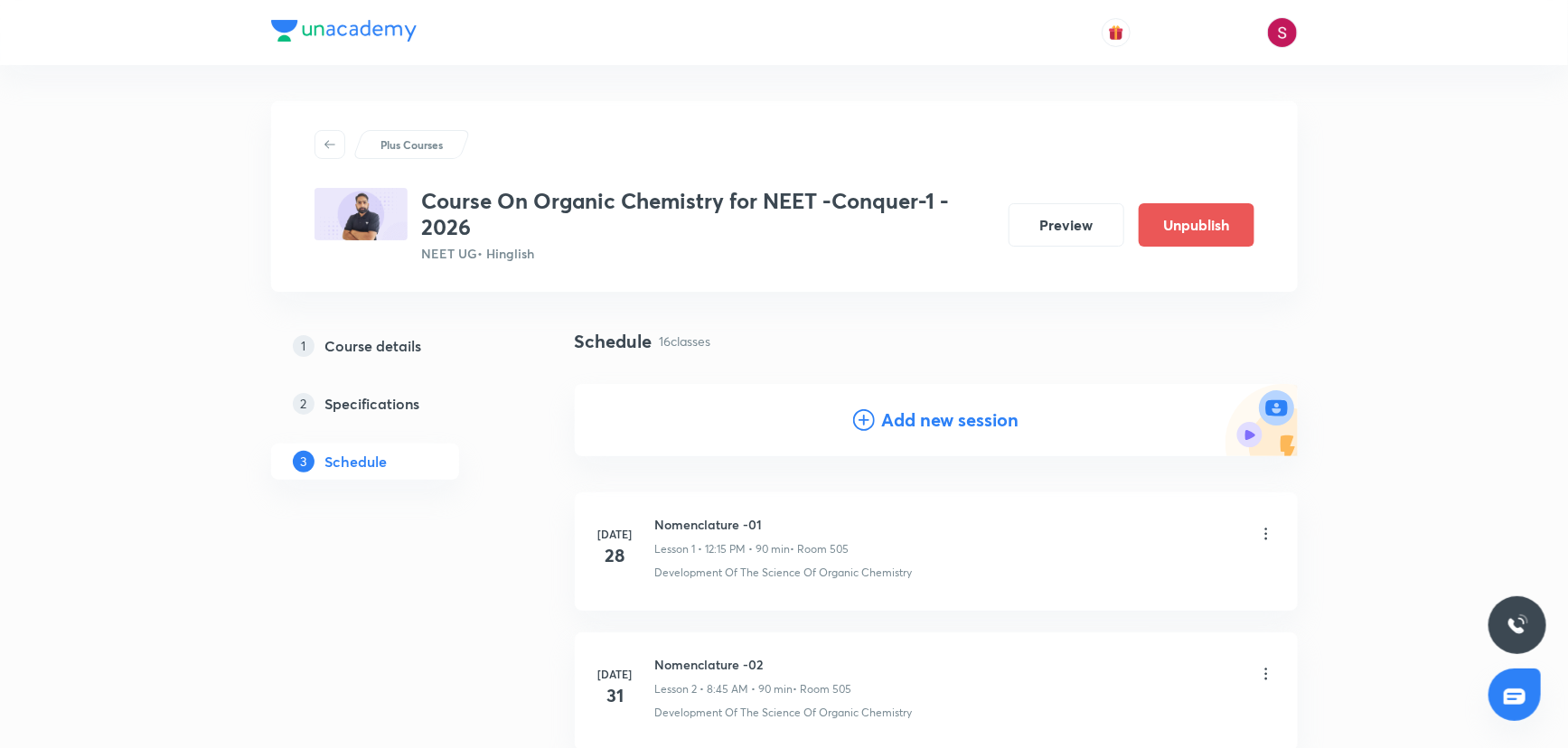
click at [860, 424] on icon at bounding box center [864, 421] width 22 height 22
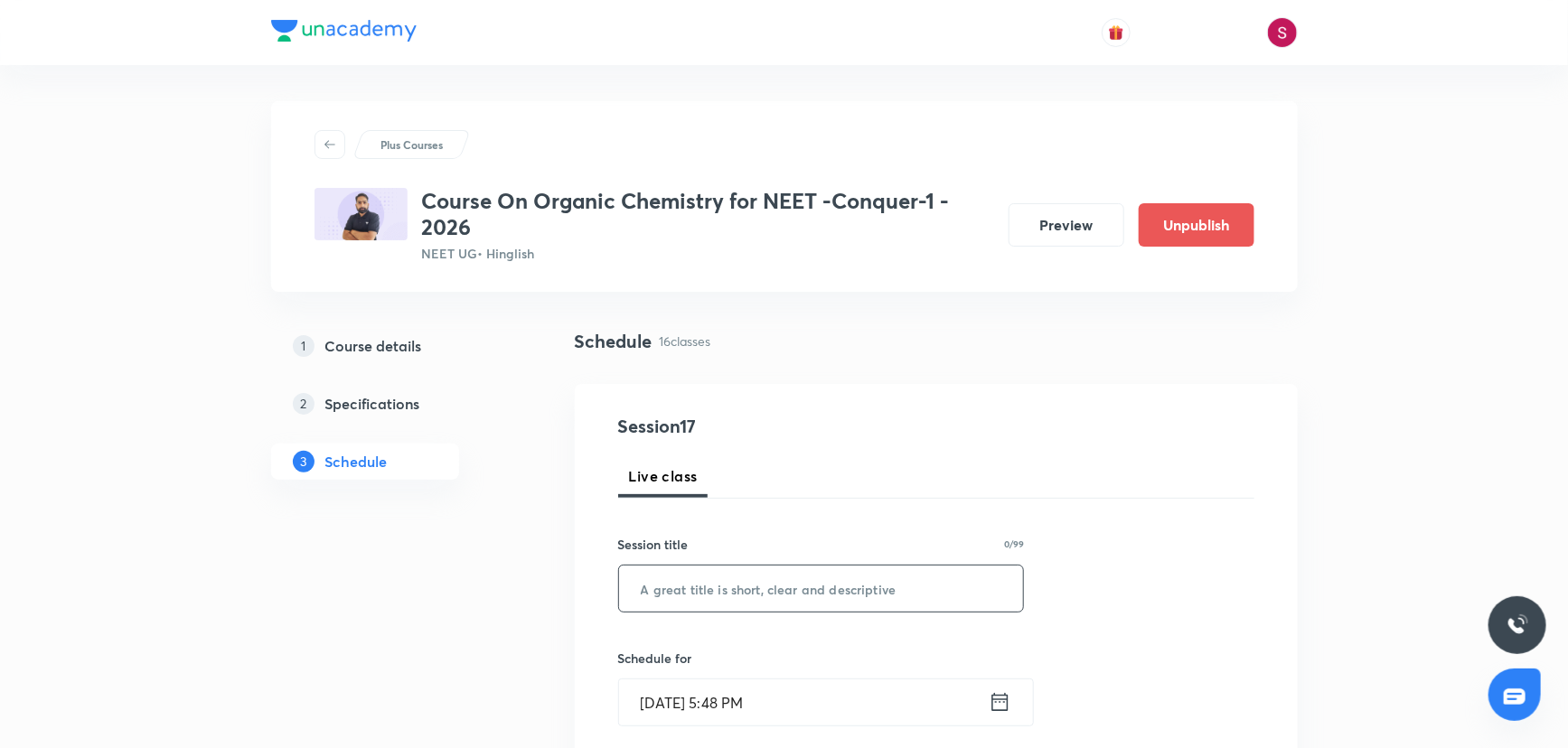
click at [767, 590] on input "text" at bounding box center [821, 588] width 405 height 46
paste input "General Organic Chemistry - 05"
type input "General Organic Chemistry - 06"
click at [898, 707] on input "Aug 31, 2025, 5:48 PM" at bounding box center [803, 703] width 370 height 46
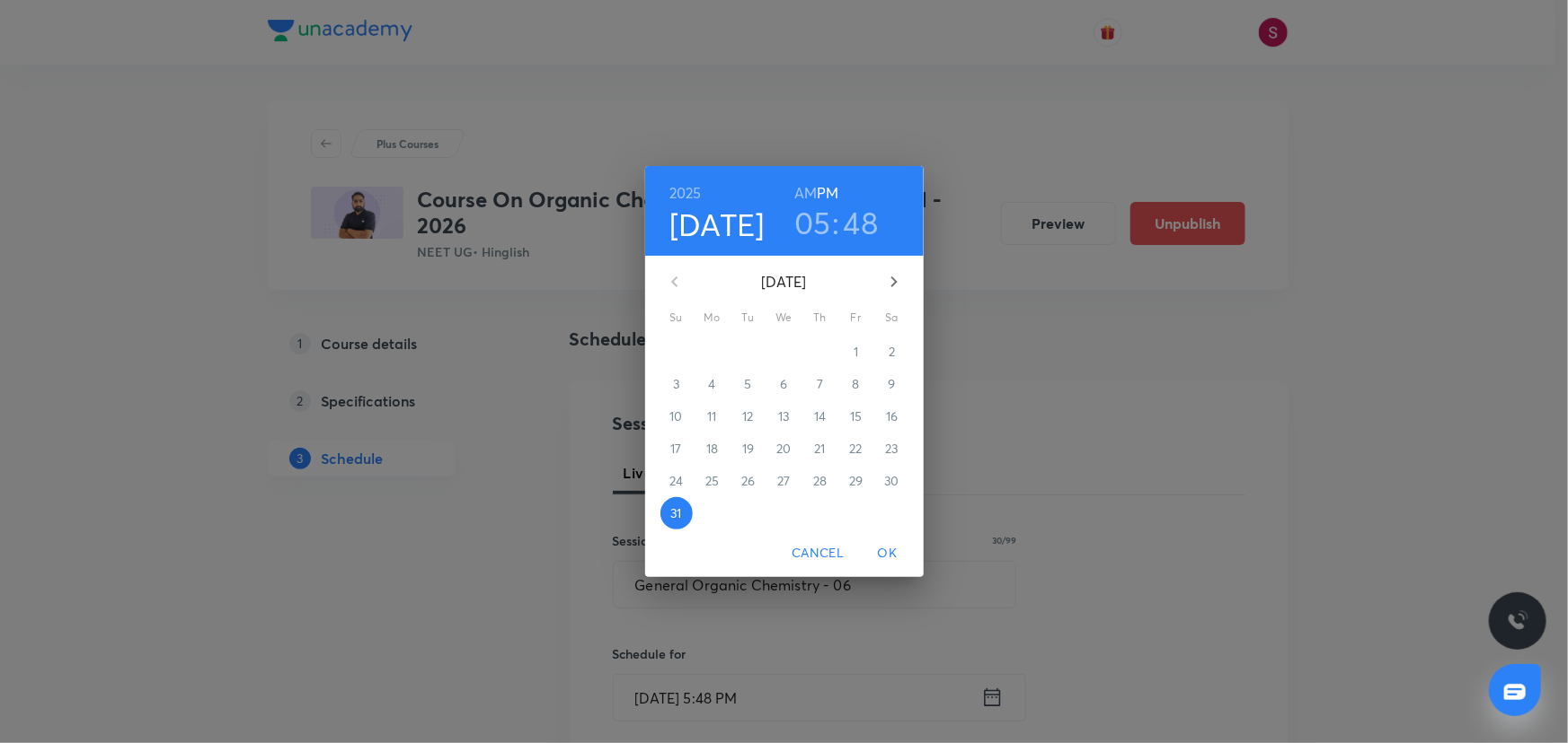
click at [890, 286] on icon "button" at bounding box center [894, 282] width 22 height 22
click at [815, 354] on span "4" at bounding box center [820, 352] width 33 height 18
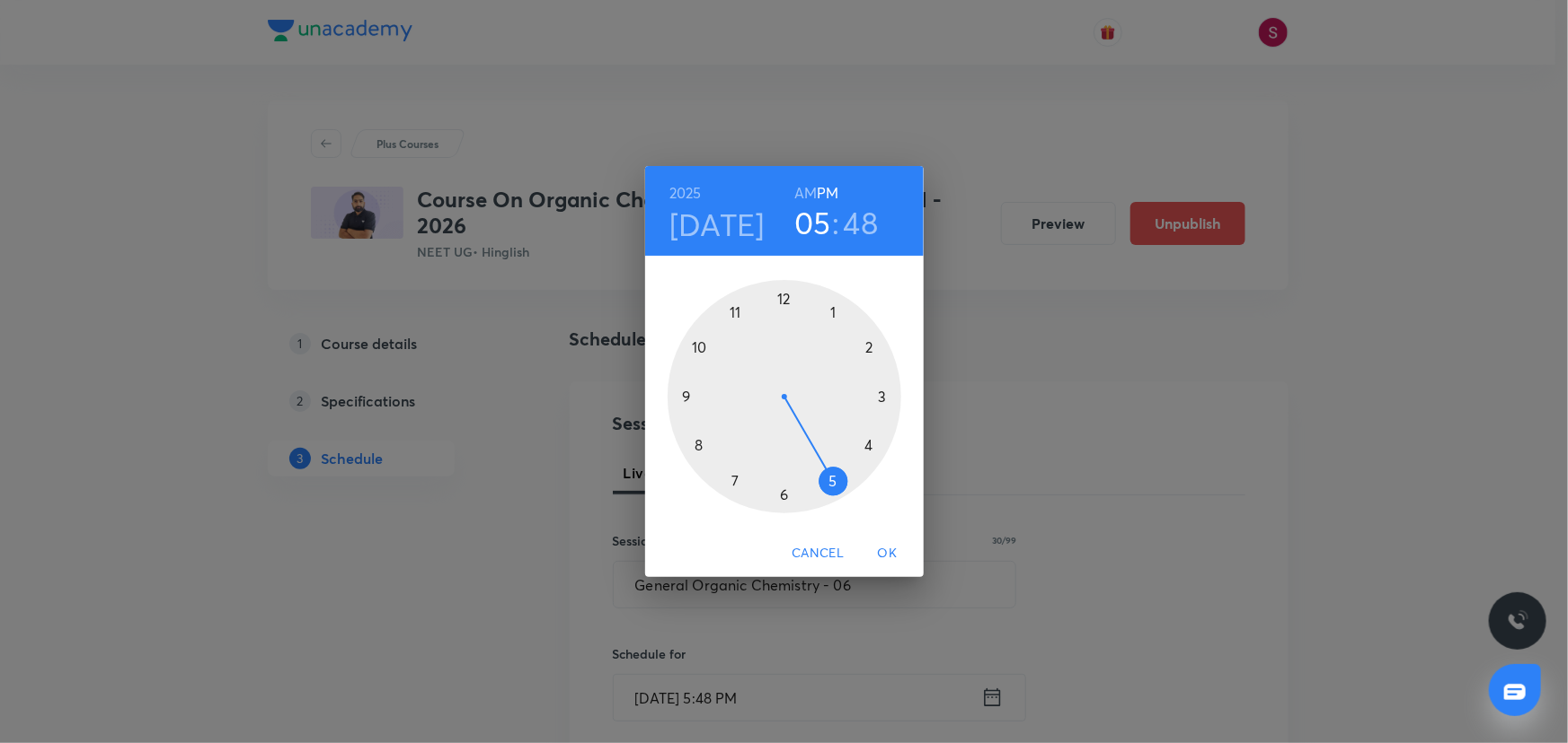
click at [699, 441] on div at bounding box center [784, 397] width 234 height 234
click at [808, 191] on h6 "AM" at bounding box center [805, 192] width 23 height 25
click at [689, 395] on div at bounding box center [784, 397] width 234 height 234
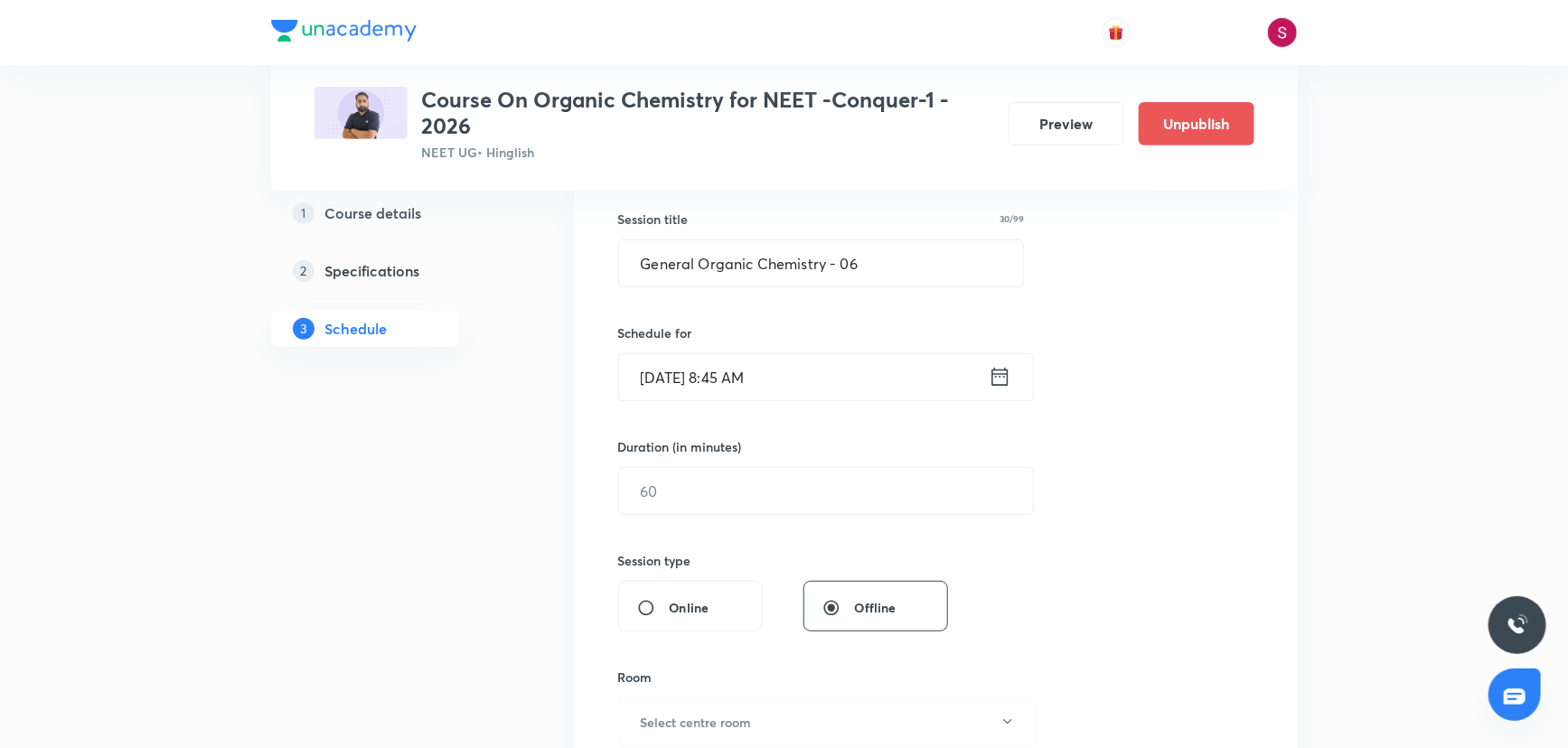
scroll to position [328, 0]
click at [727, 488] on input "text" at bounding box center [825, 489] width 414 height 46
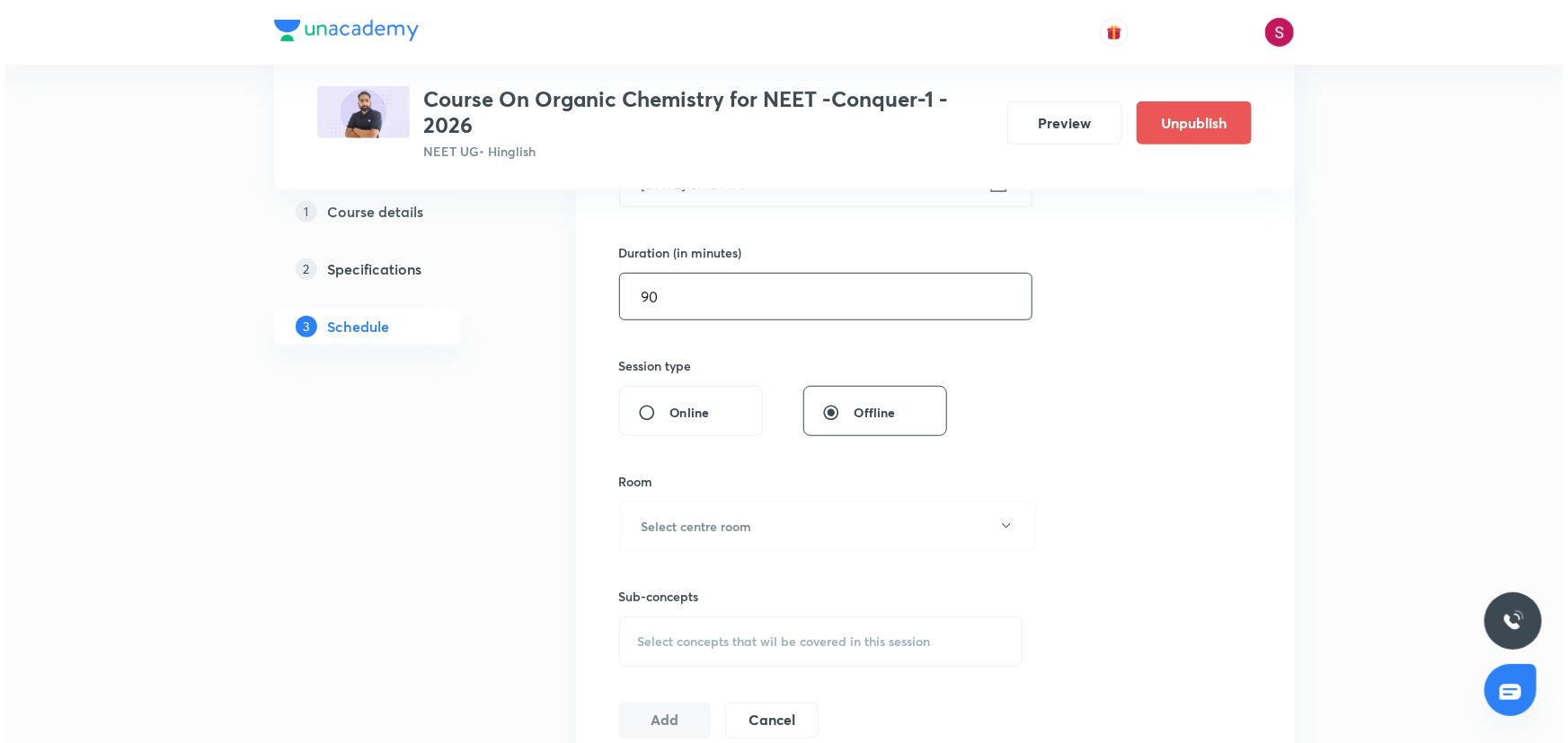
scroll to position [653, 0]
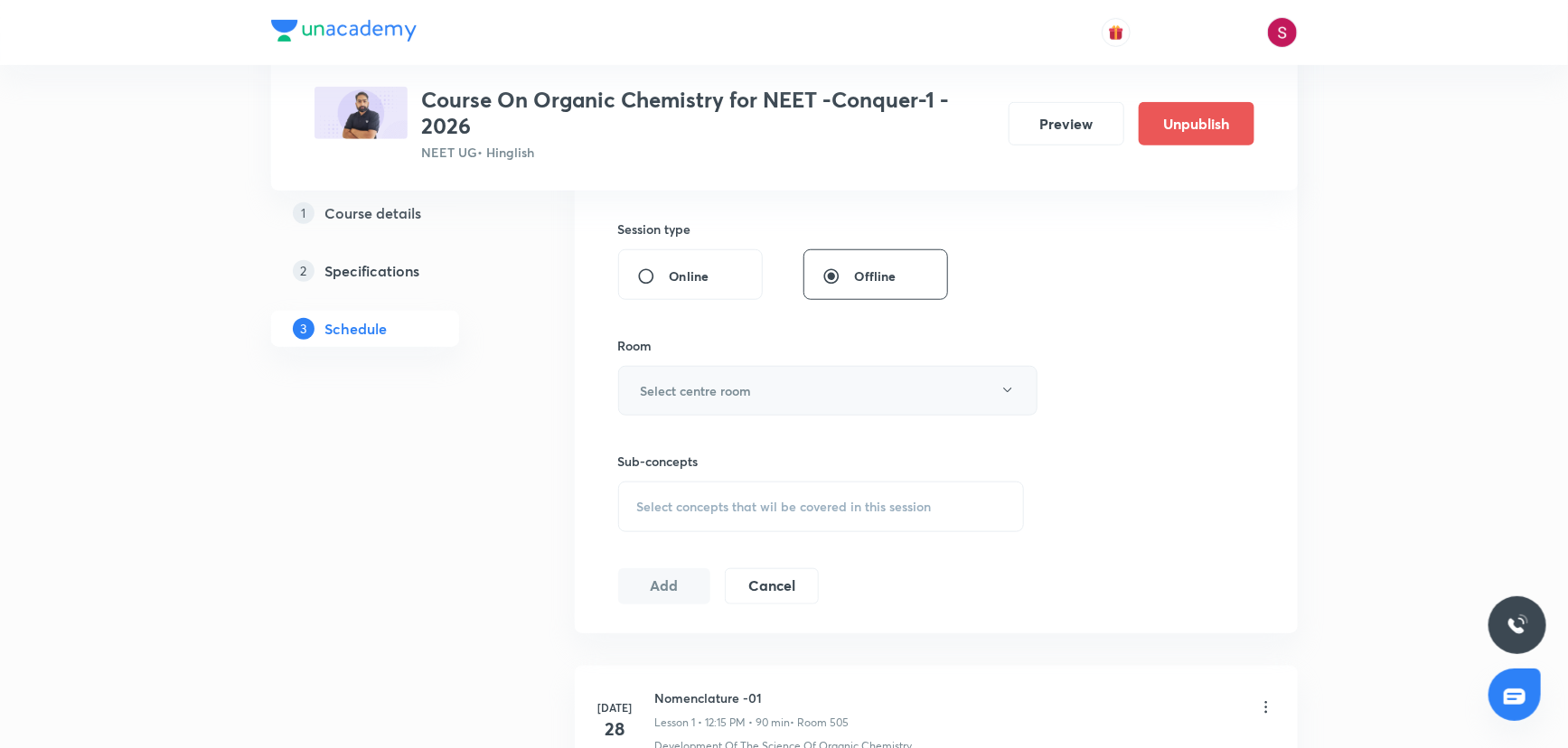
type input "90"
click at [729, 379] on button "Select centre room" at bounding box center [827, 391] width 420 height 50
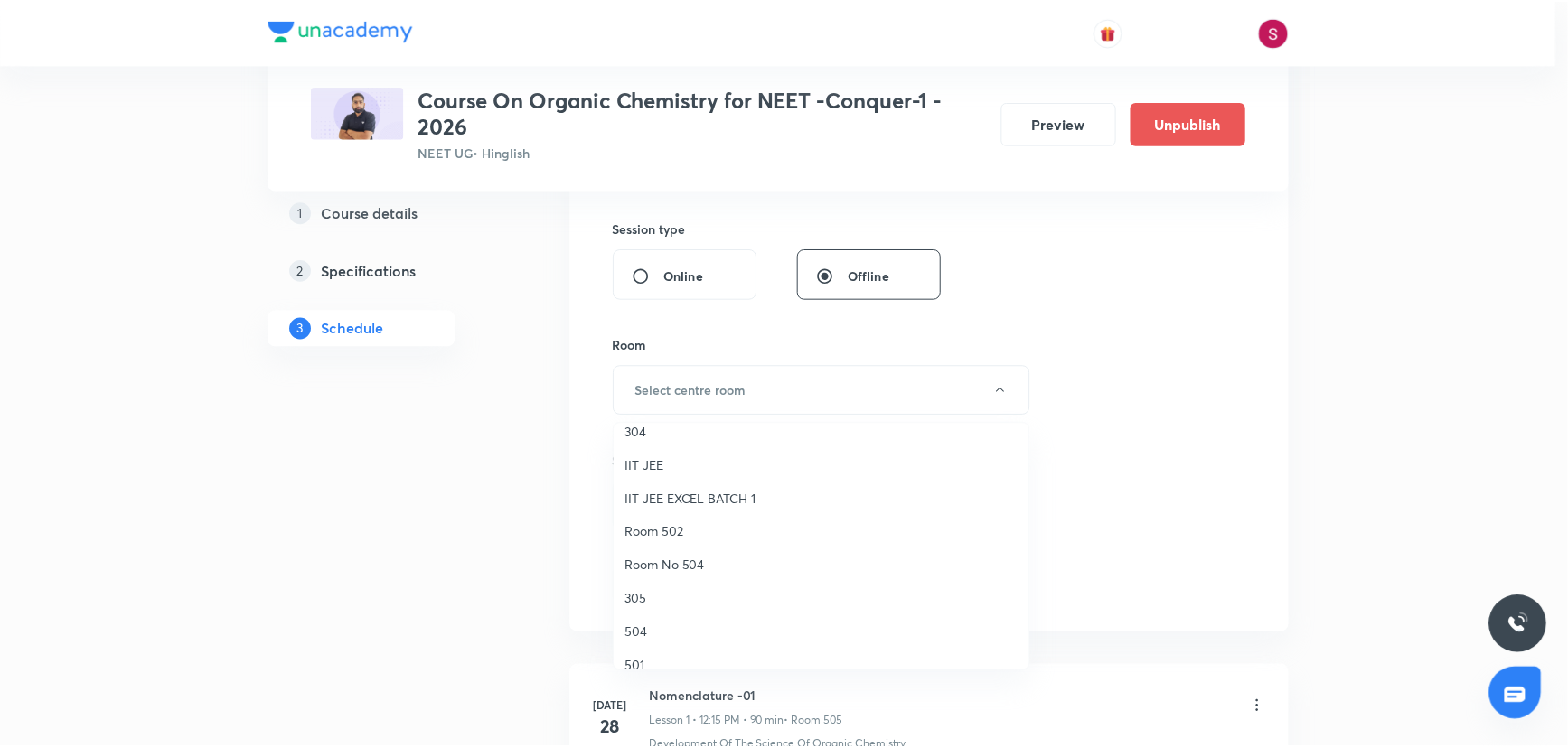
scroll to position [328, 0]
click at [632, 518] on span "505" at bounding box center [825, 521] width 396 height 19
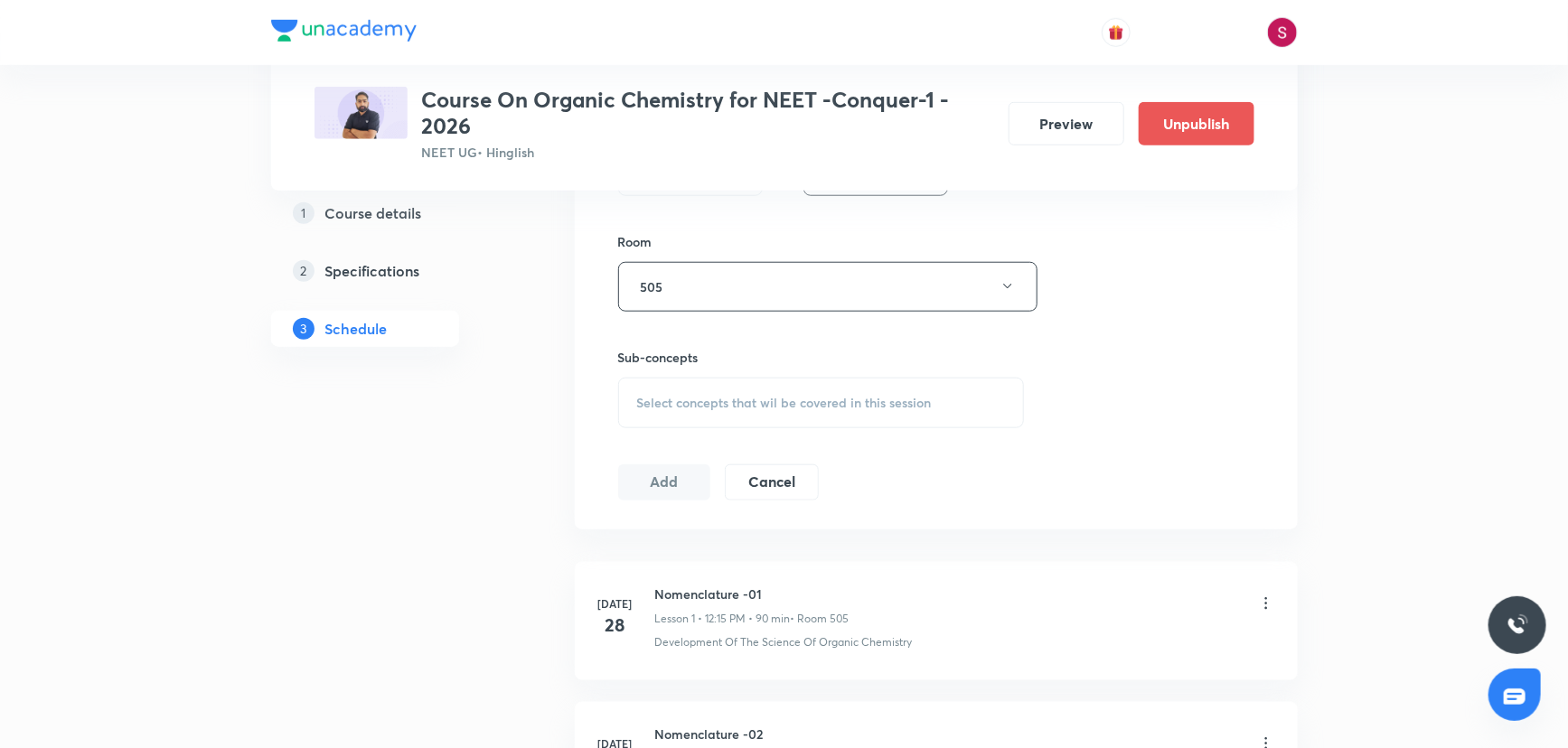
scroll to position [904, 0]
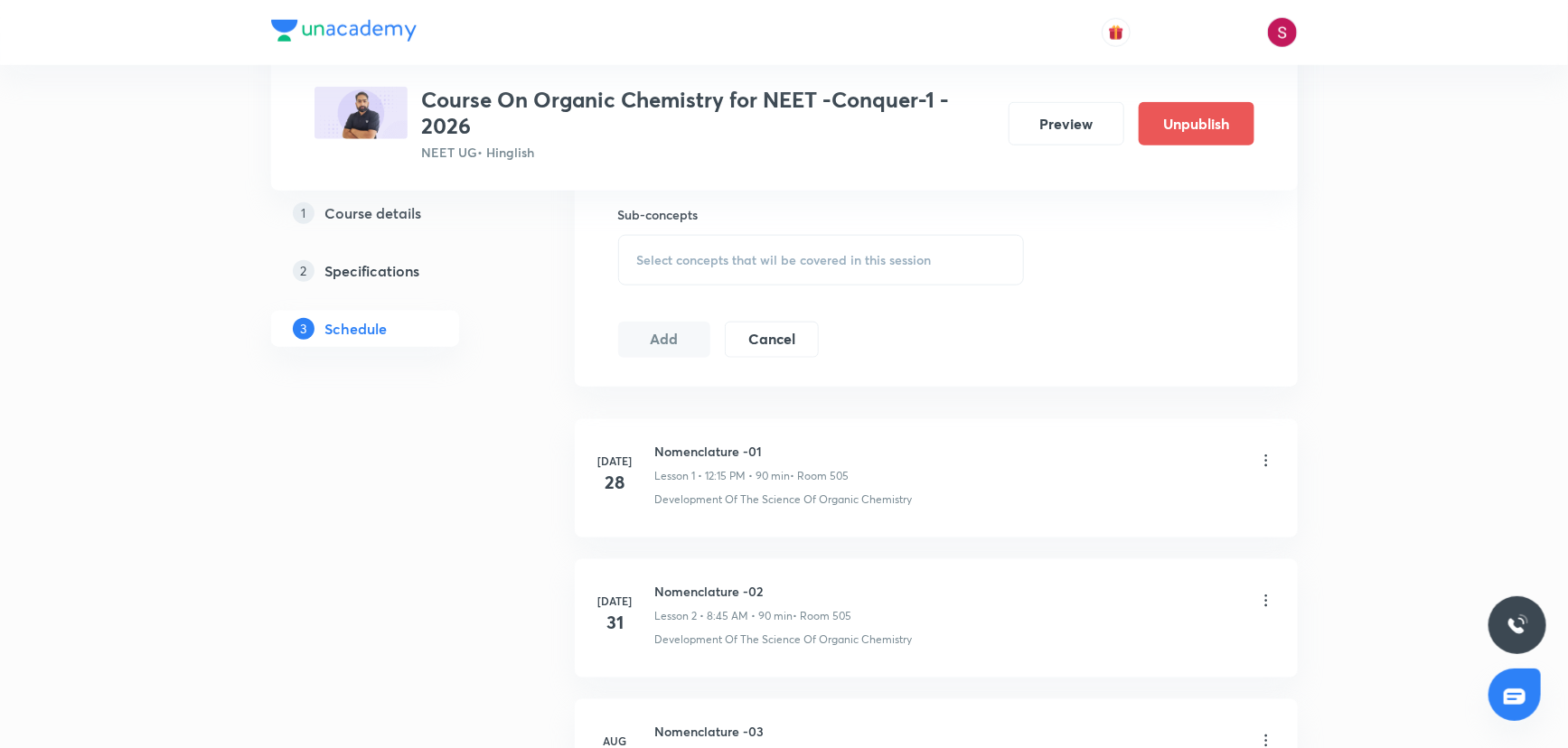
click at [666, 261] on span "Select concepts that wil be covered in this session" at bounding box center [784, 260] width 294 height 15
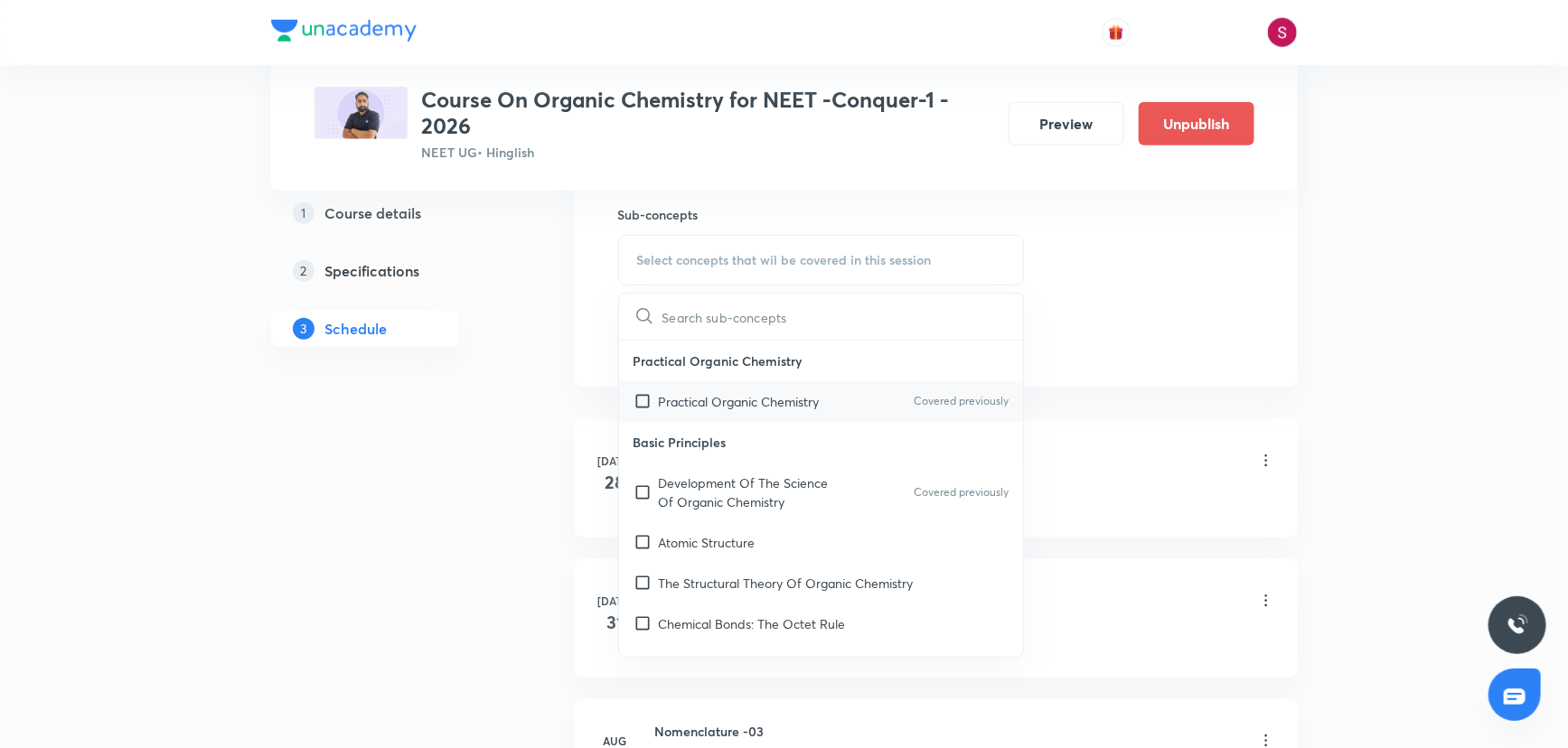
click at [686, 392] on p "Practical Organic Chemistry" at bounding box center [739, 401] width 160 height 19
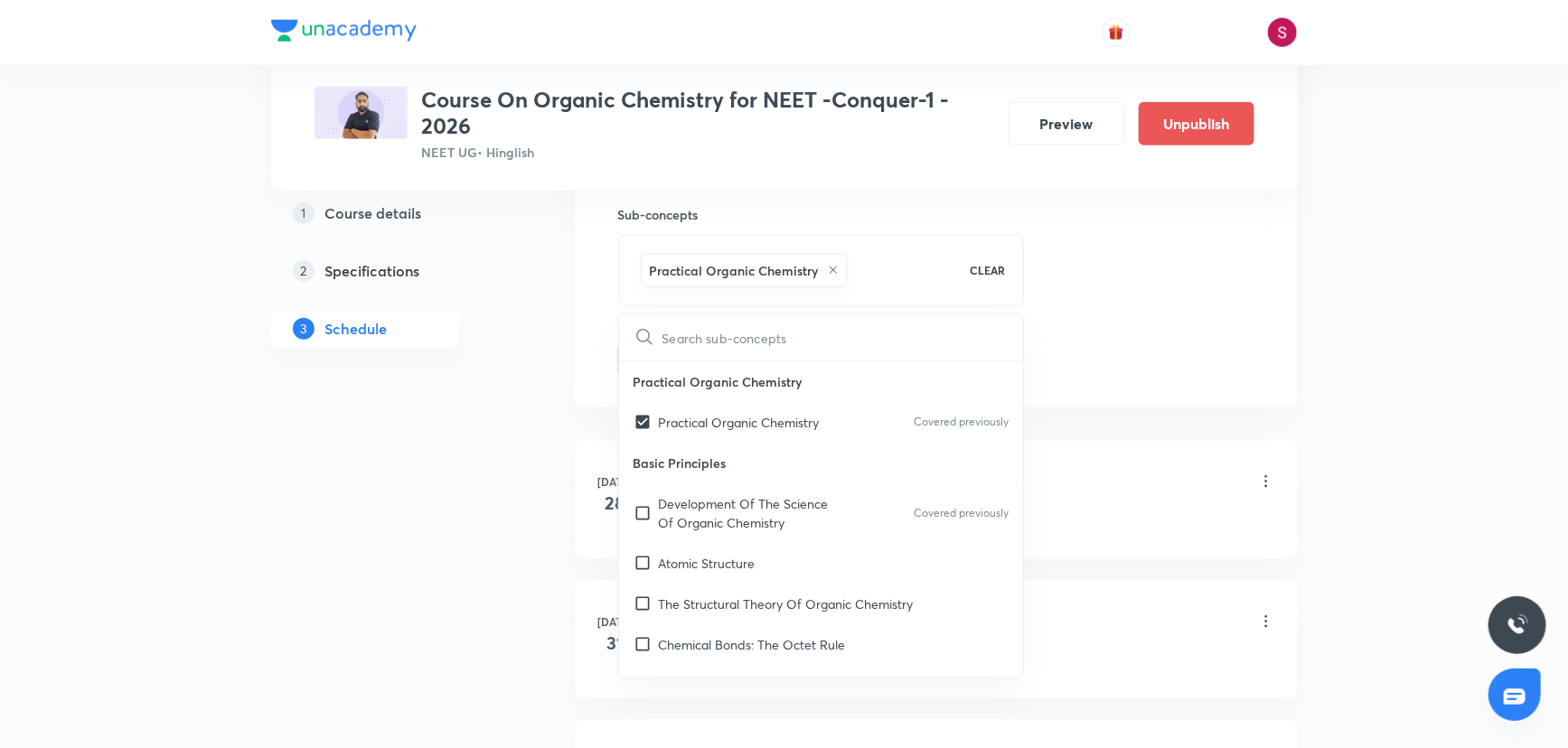
checkbox input "true"
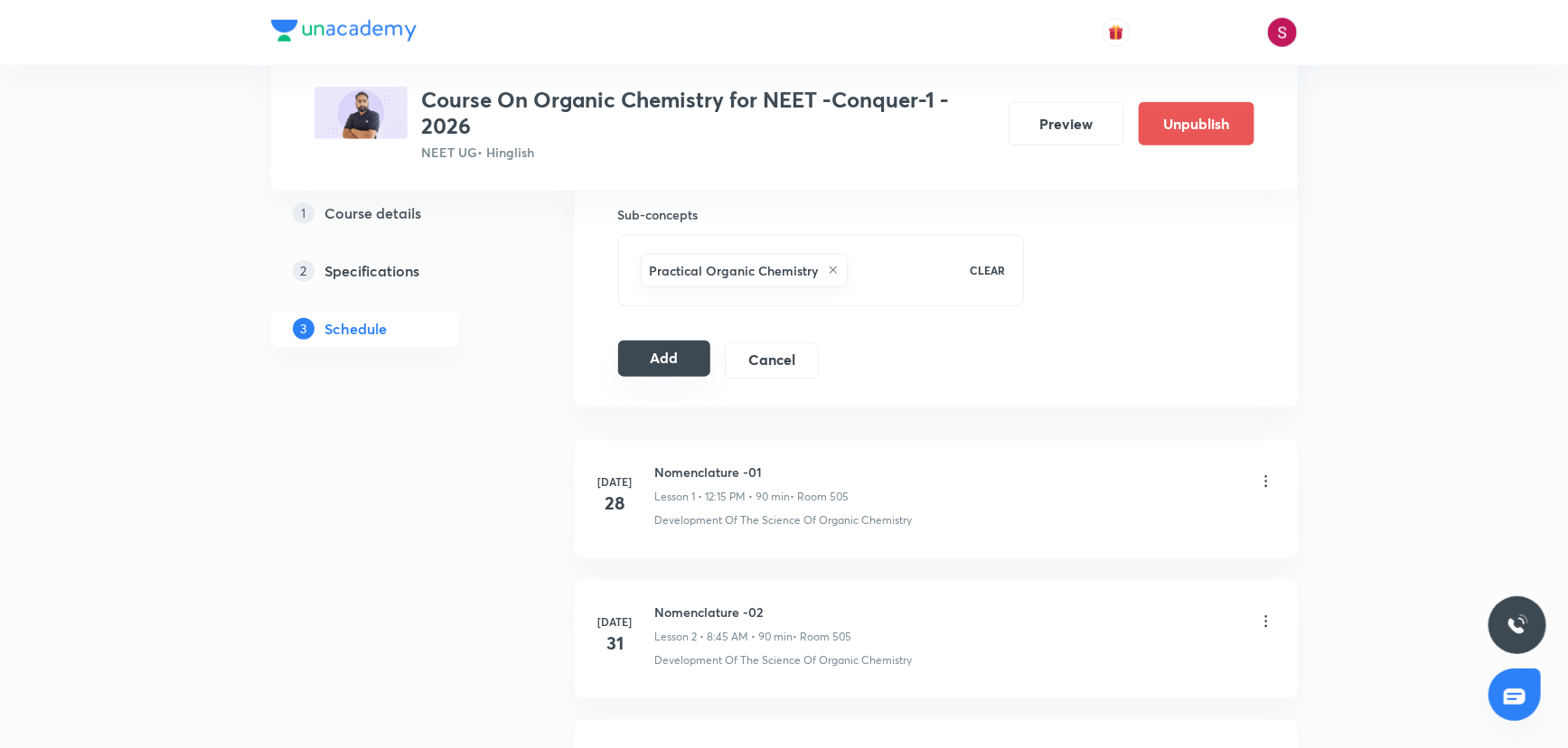
click at [643, 354] on button "Add" at bounding box center [664, 359] width 93 height 36
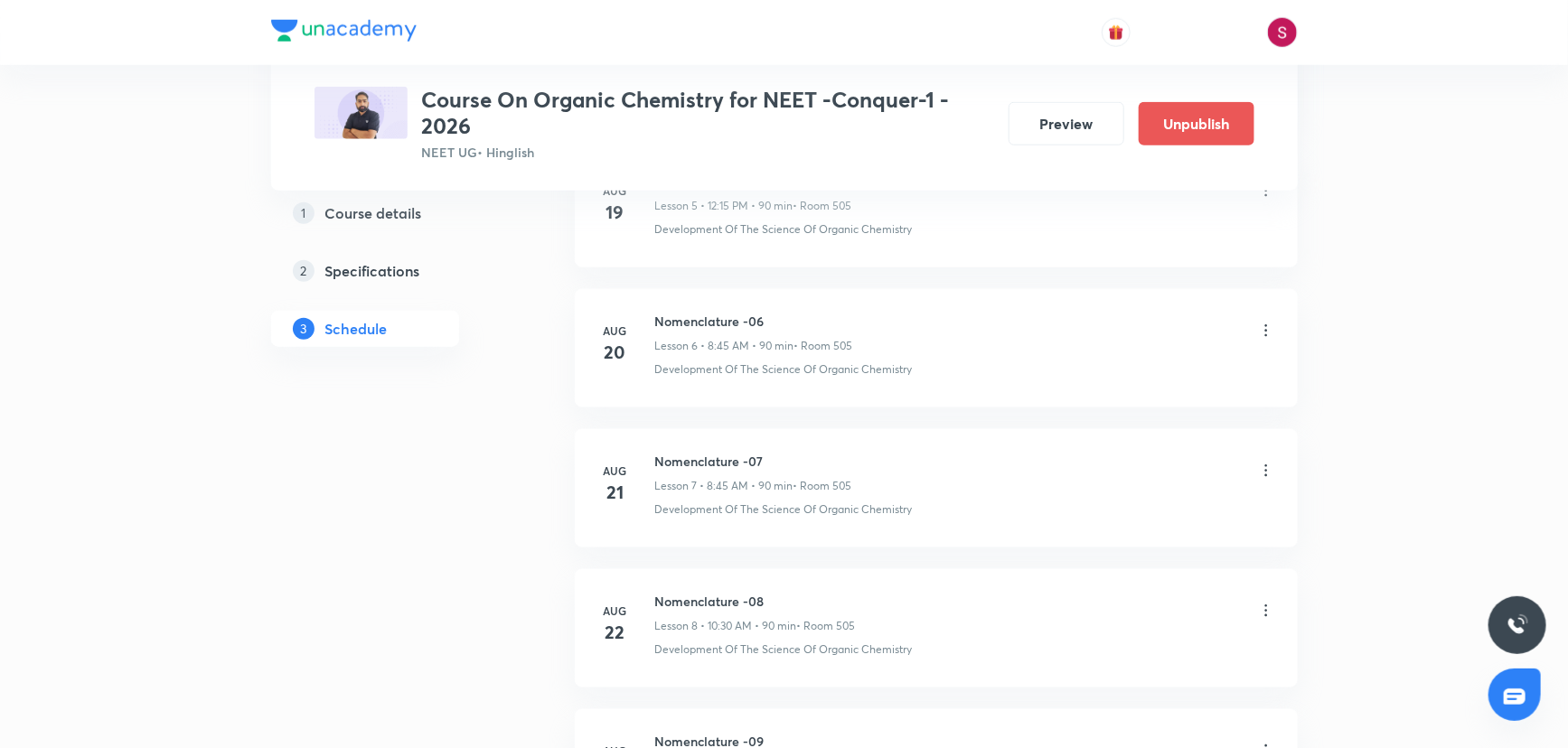
scroll to position [2129, 0]
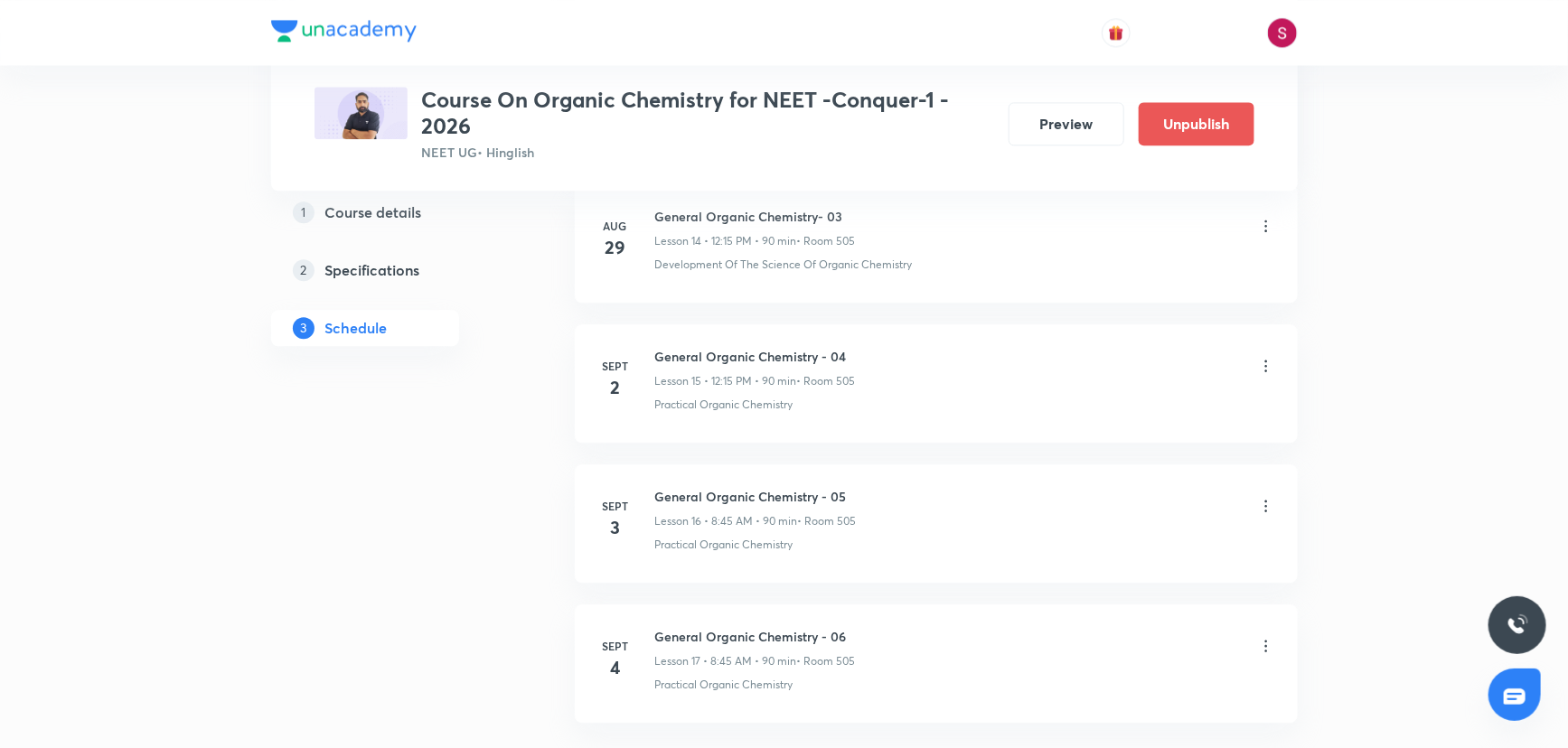
click at [764, 633] on h6 "General Organic Chemistry - 06" at bounding box center [755, 636] width 200 height 19
click at [765, 634] on h6 "General Organic Chemistry - 06" at bounding box center [755, 636] width 200 height 19
copy h6 "General Organic Chemistry - 06"
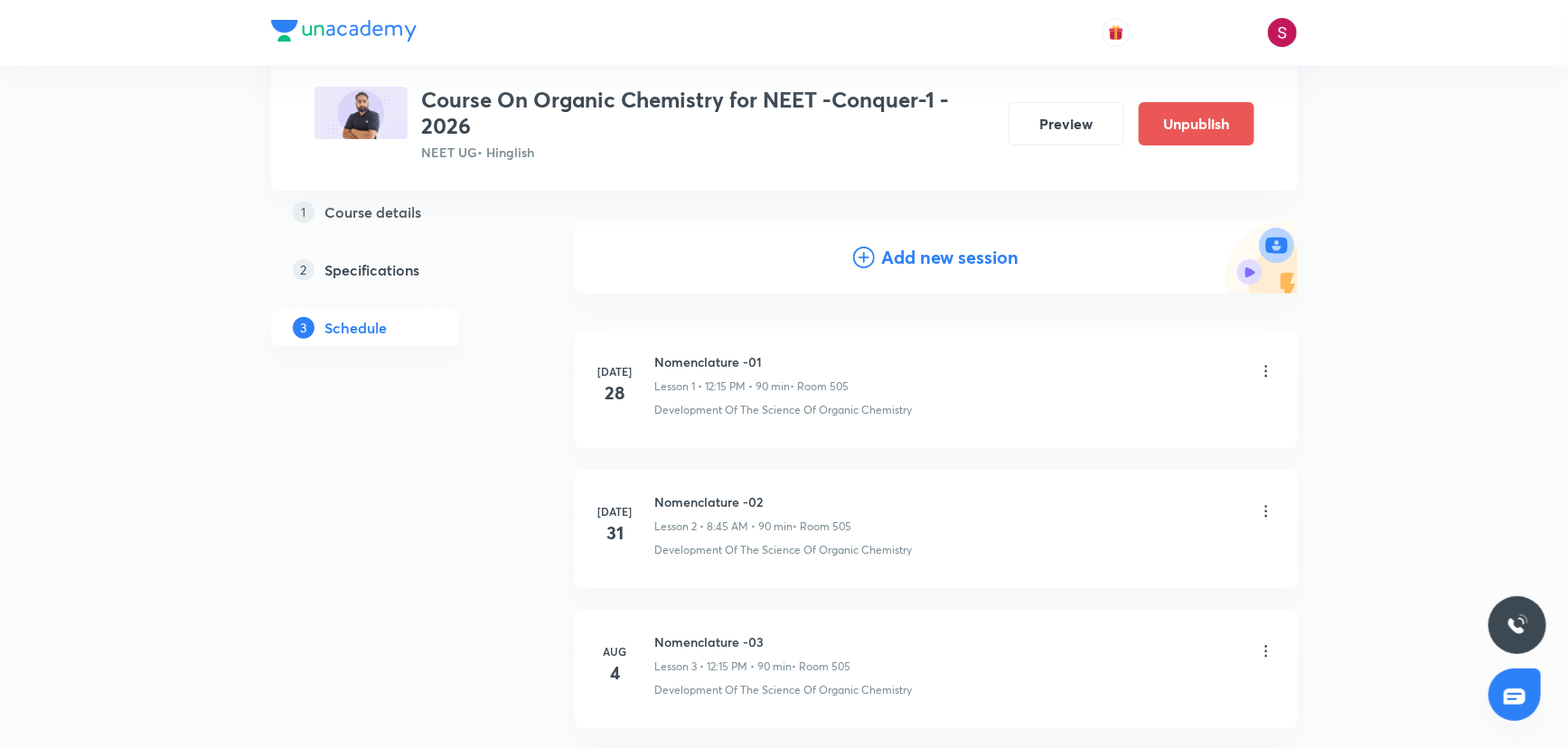
scroll to position [0, 0]
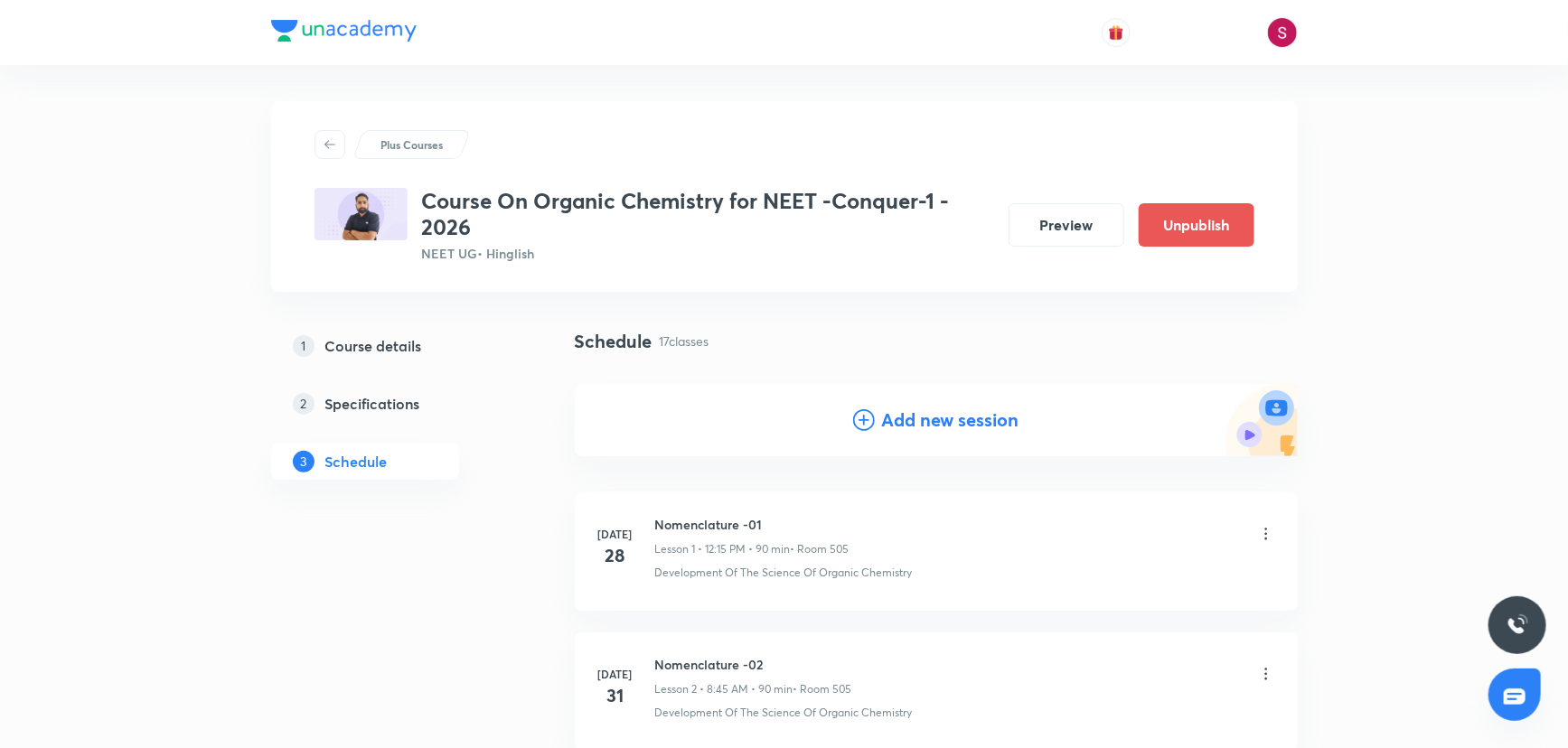
click at [941, 432] on h4 "Add new session" at bounding box center [951, 420] width 138 height 27
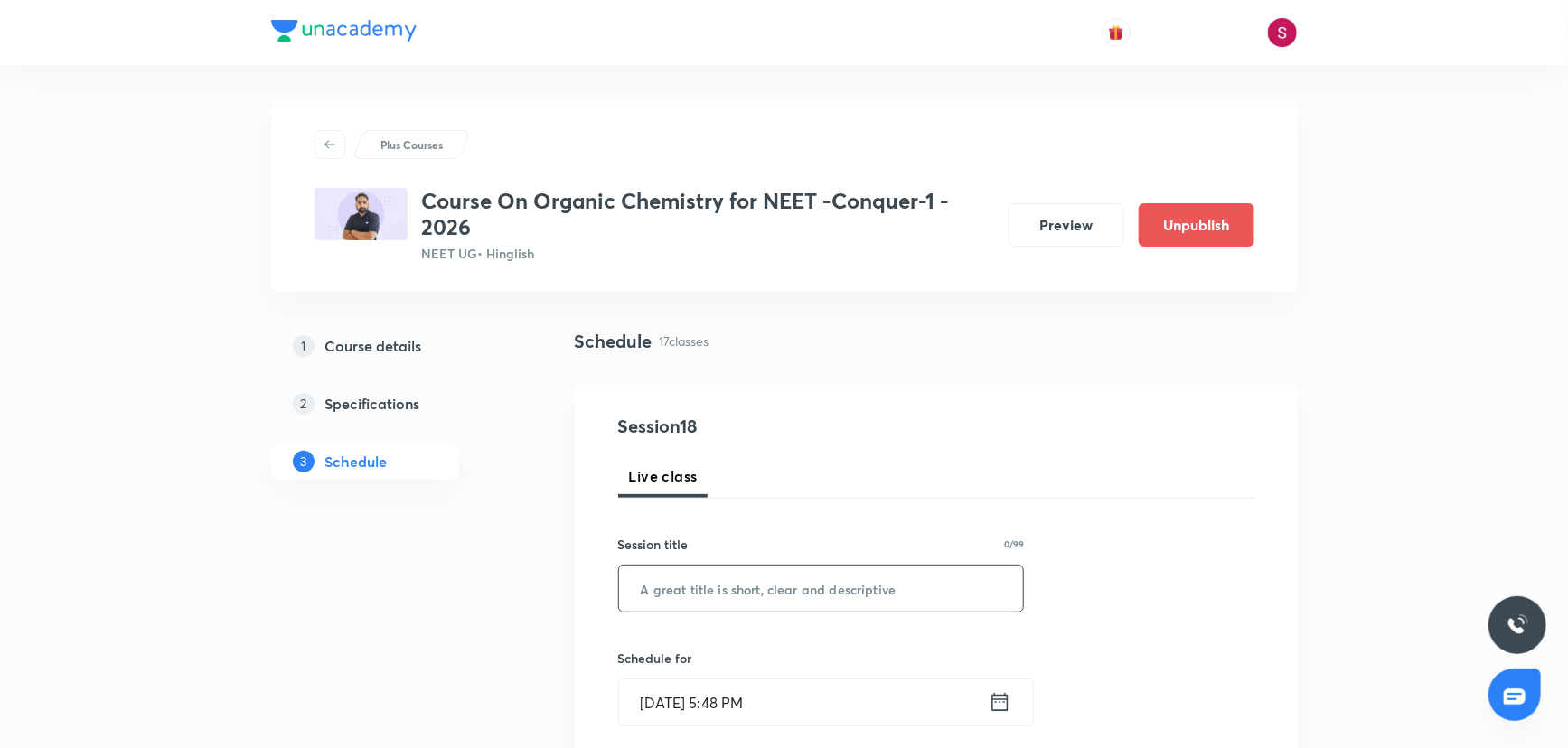
click at [812, 584] on input "text" at bounding box center [821, 588] width 405 height 46
paste input "General Organic Chemistry - 06"
type input "General Organic Chemistry - 05"
click at [794, 687] on input "Aug 31, 2025, 5:48 PM" at bounding box center [803, 703] width 370 height 46
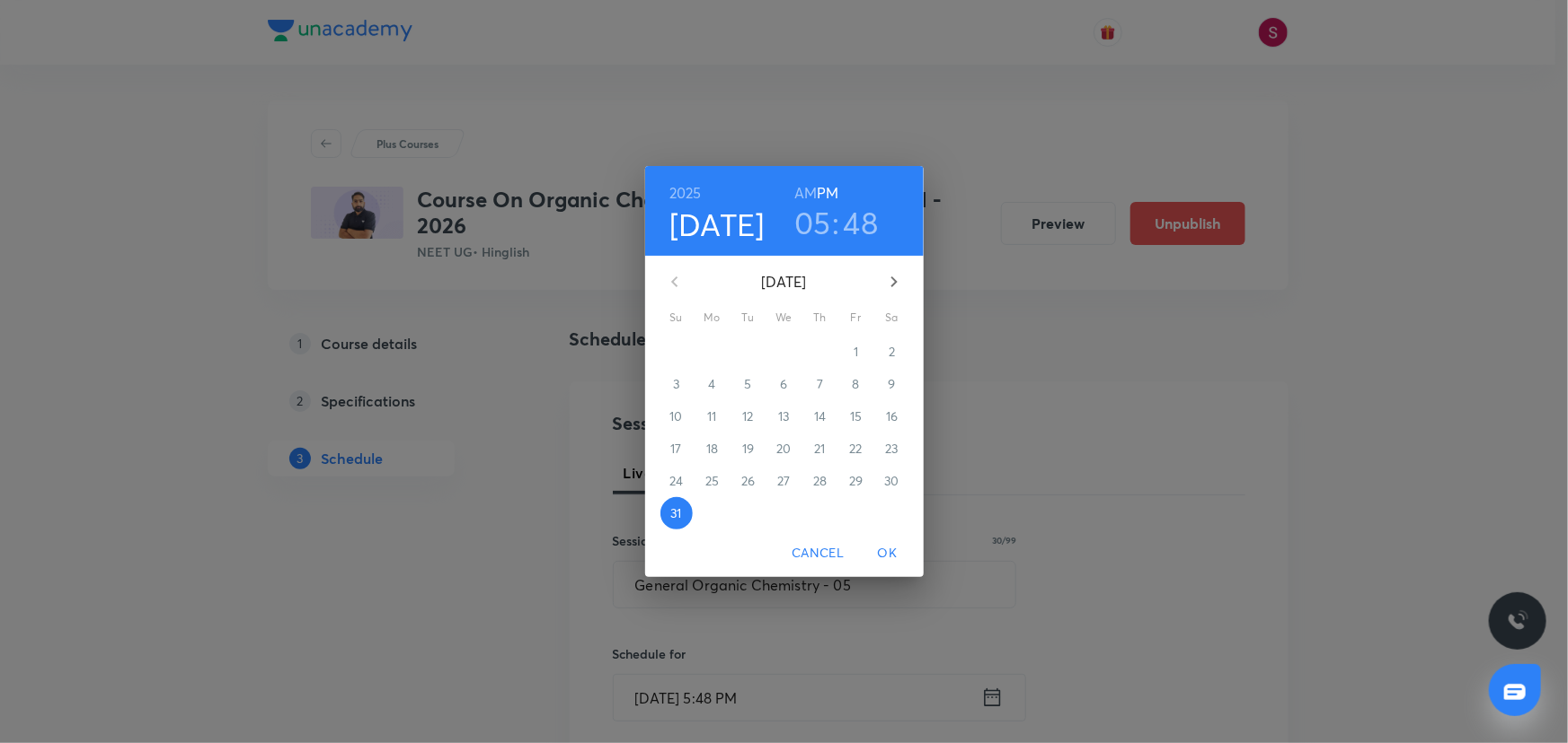
click at [897, 278] on icon "button" at bounding box center [894, 282] width 22 height 22
click at [863, 354] on span "5" at bounding box center [855, 352] width 33 height 18
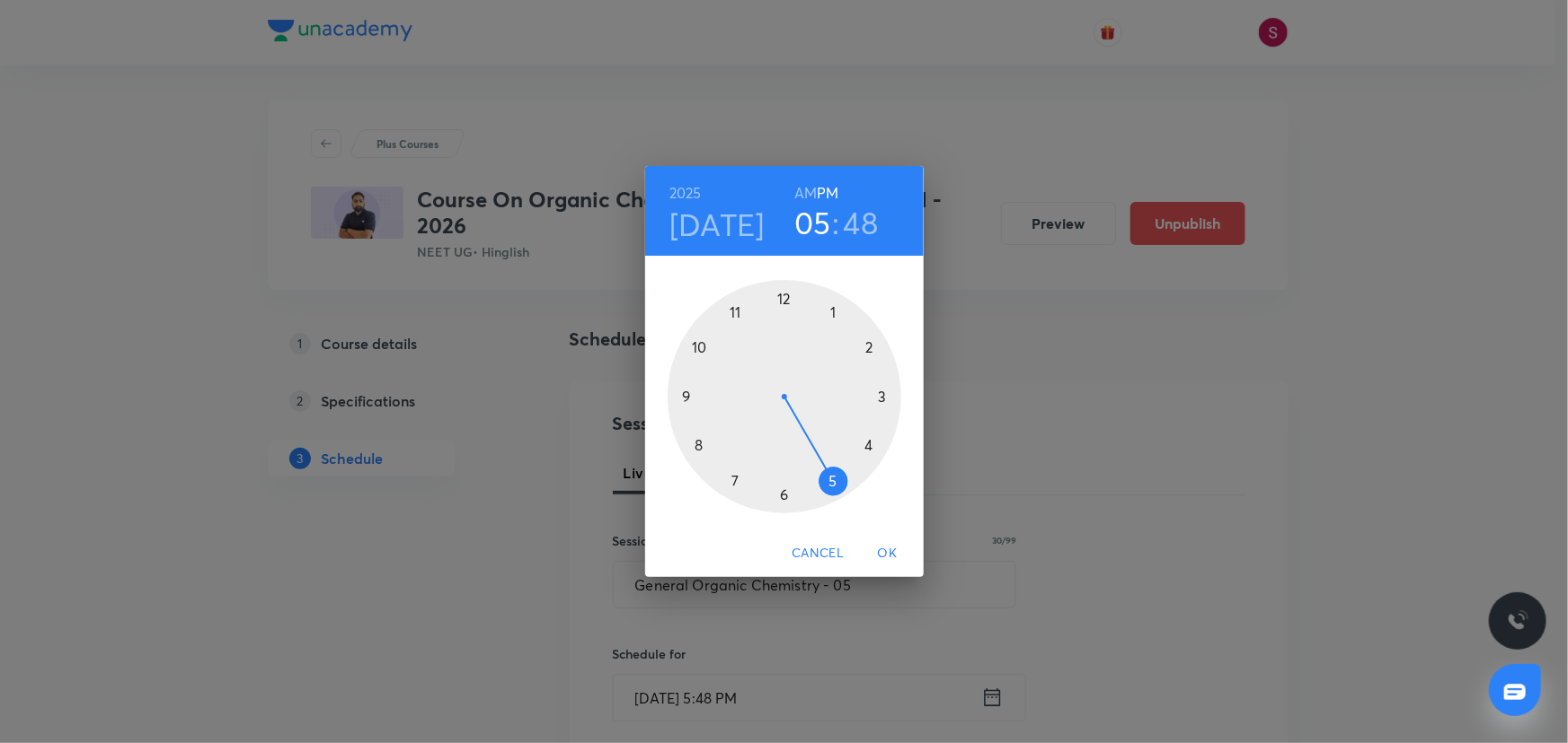
click at [784, 300] on div at bounding box center [784, 397] width 234 height 234
click at [883, 395] on div at bounding box center [784, 397] width 234 height 234
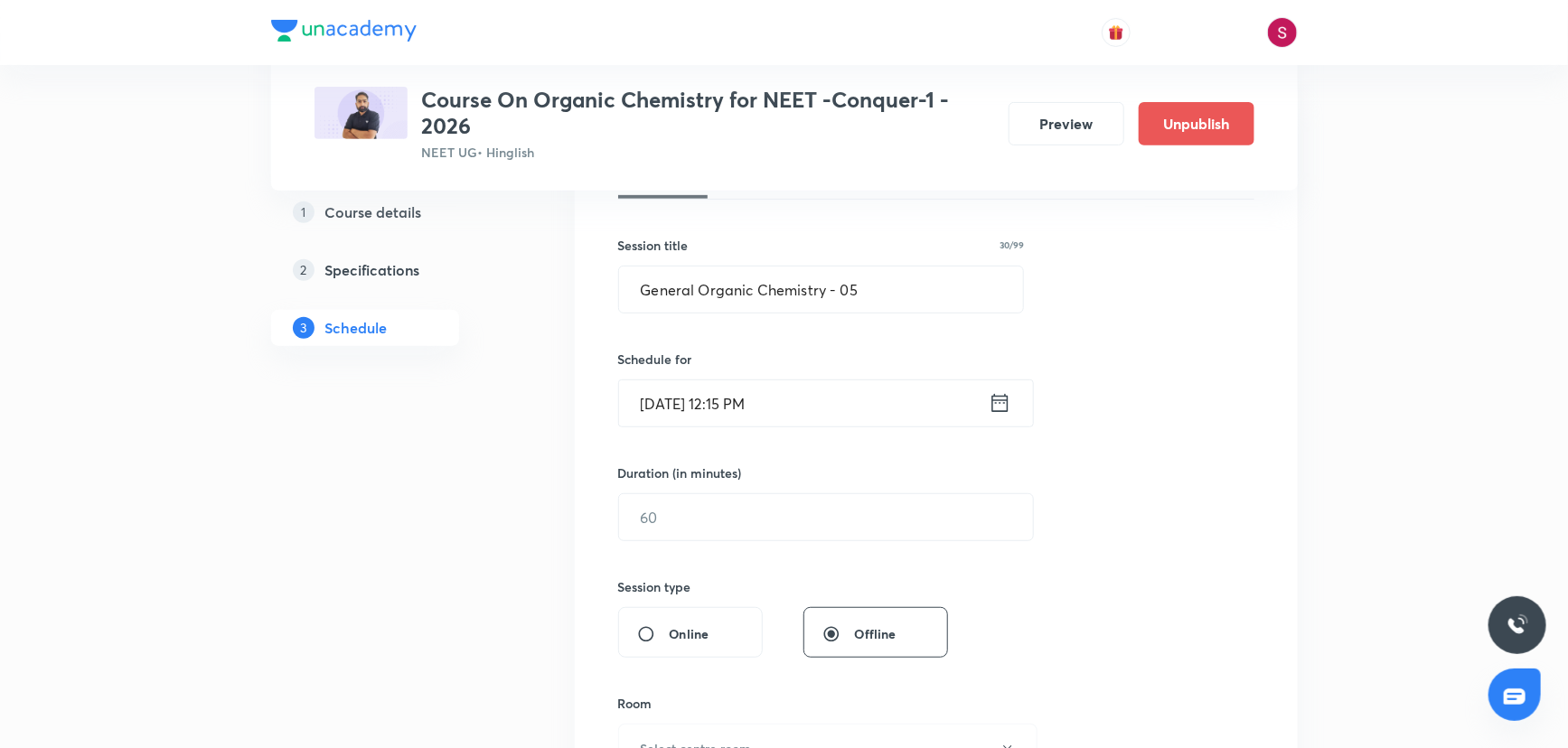
scroll to position [328, 0]
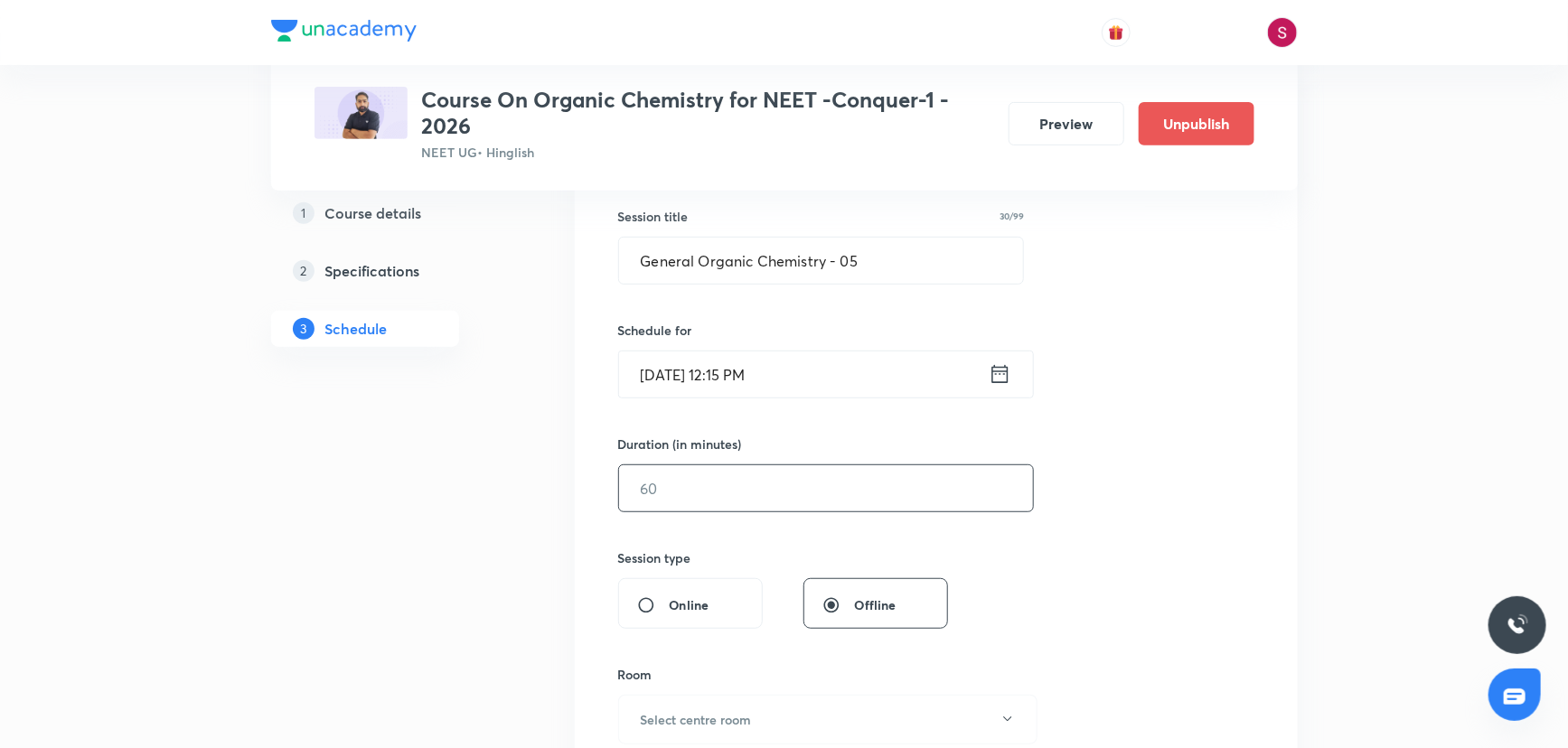
click at [742, 480] on input "text" at bounding box center [825, 489] width 414 height 46
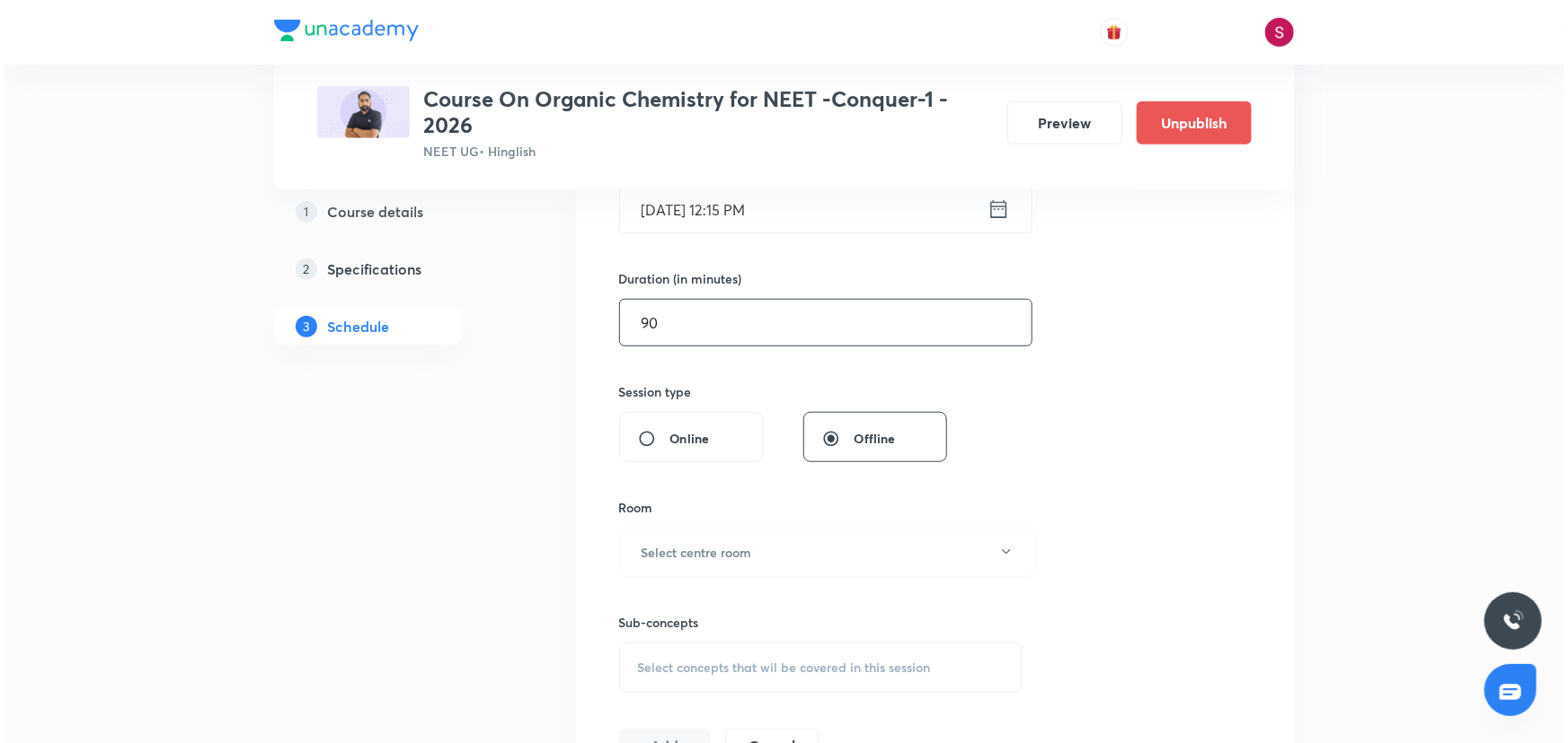
scroll to position [489, 0]
type input "90"
click at [697, 559] on h6 "Select centre room" at bounding box center [692, 551] width 110 height 19
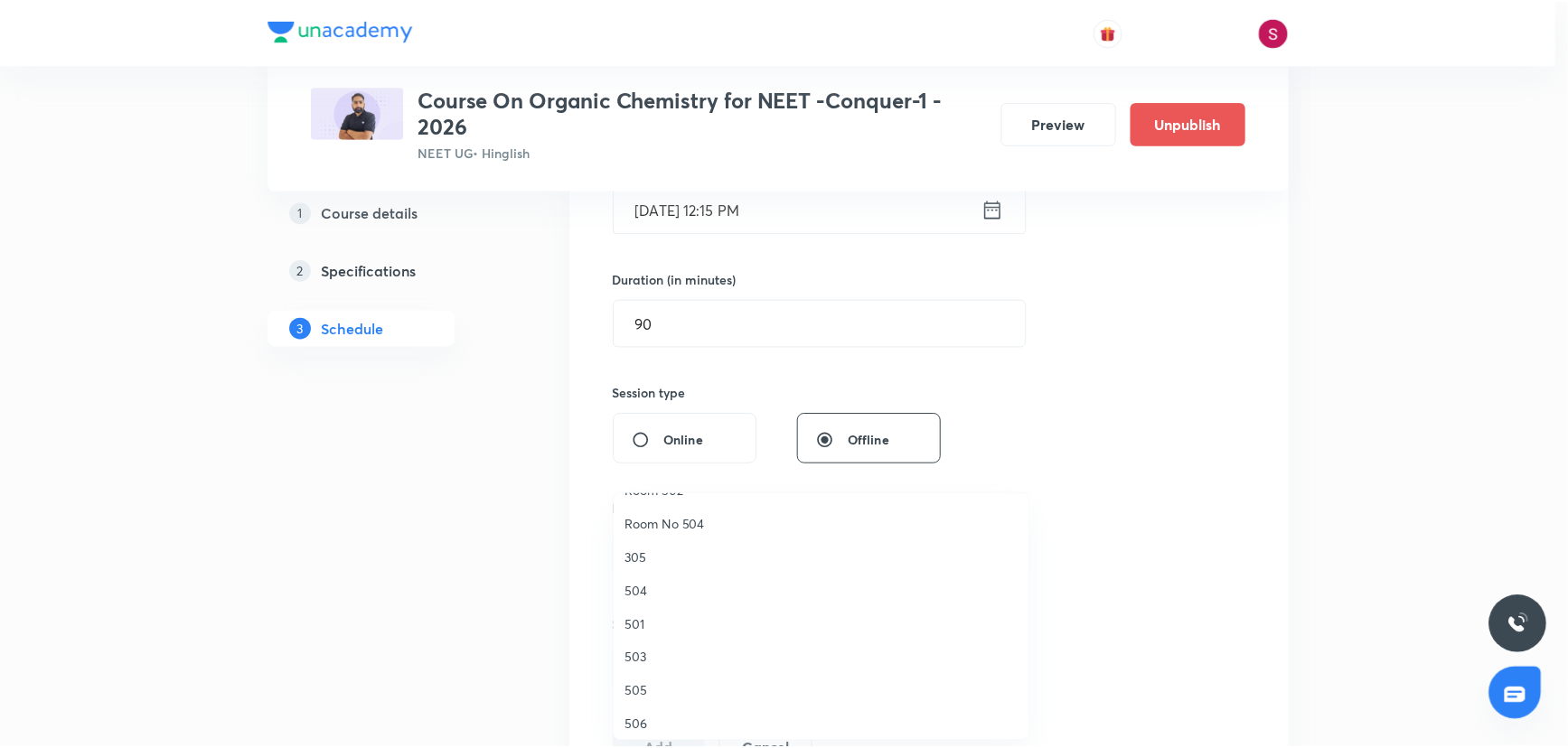
scroll to position [246, 0]
click at [636, 670] on span "505" at bounding box center [825, 673] width 396 height 19
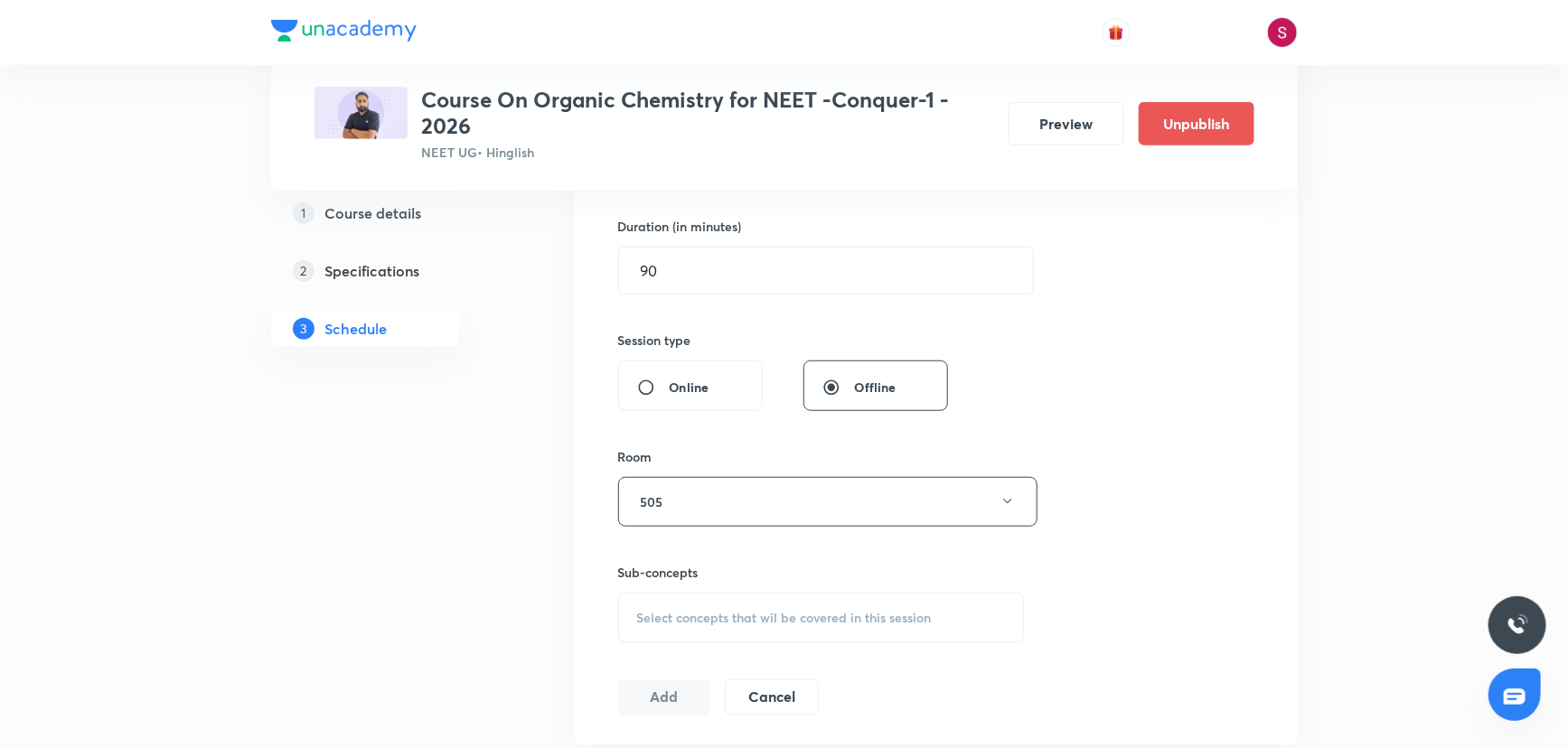
scroll to position [574, 0]
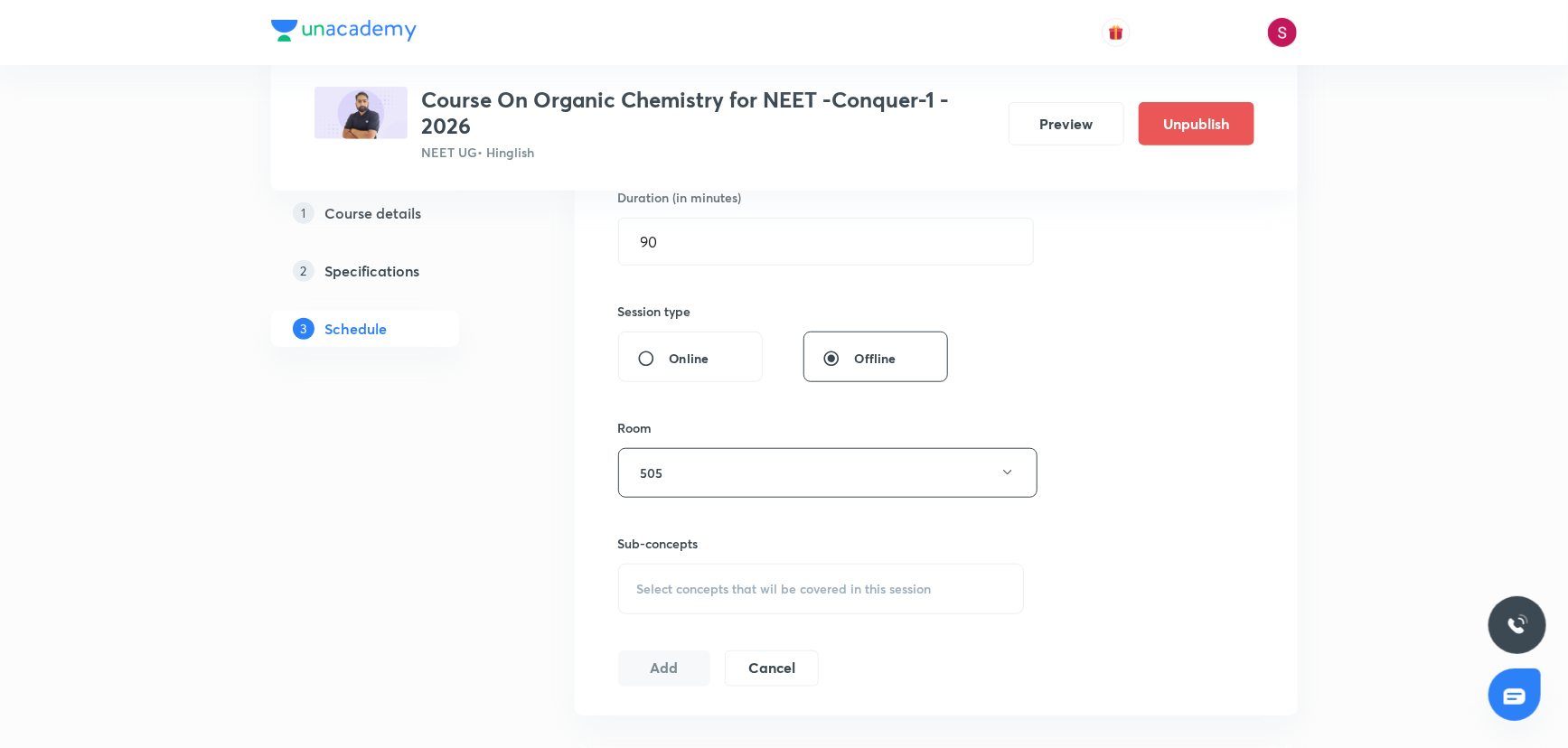
click at [709, 567] on div "Select concepts that wil be covered in this session" at bounding box center [821, 589] width 407 height 51
click at [710, 739] on div "Practical Organic Chemistry Covered previously" at bounding box center [821, 730] width 405 height 41
checkbox input "true"
click at [1181, 422] on div "Session 18 Live class Session title 30/99 General Organic Chemistry - 05 ​ Sche…" at bounding box center [936, 273] width 636 height 870
click at [640, 671] on button "Add" at bounding box center [664, 688] width 93 height 36
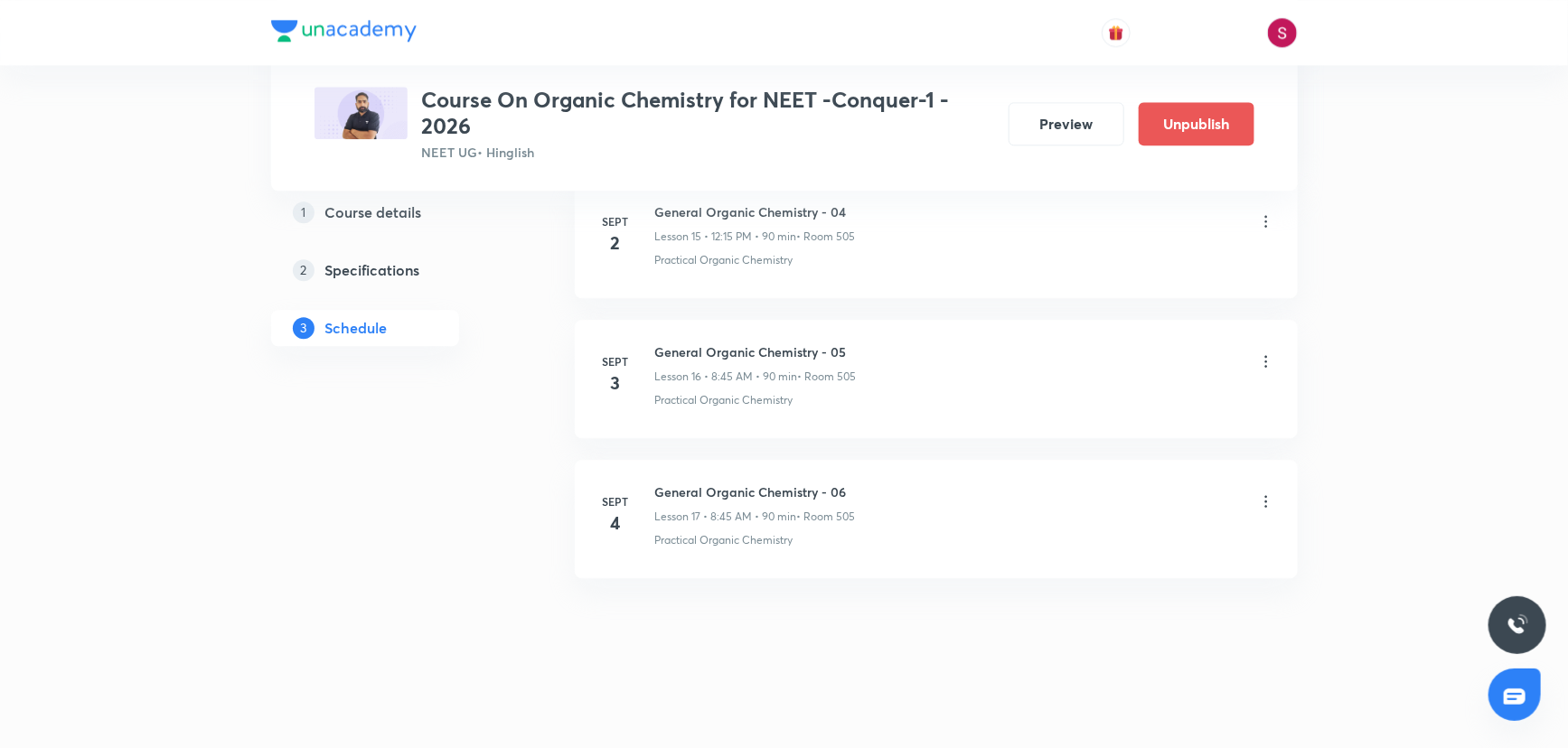
scroll to position [2270, 0]
click at [796, 640] on h6 "General Organic Chemistry - 05" at bounding box center [755, 636] width 200 height 19
copy h6 "General Organic Chemistry - 05"
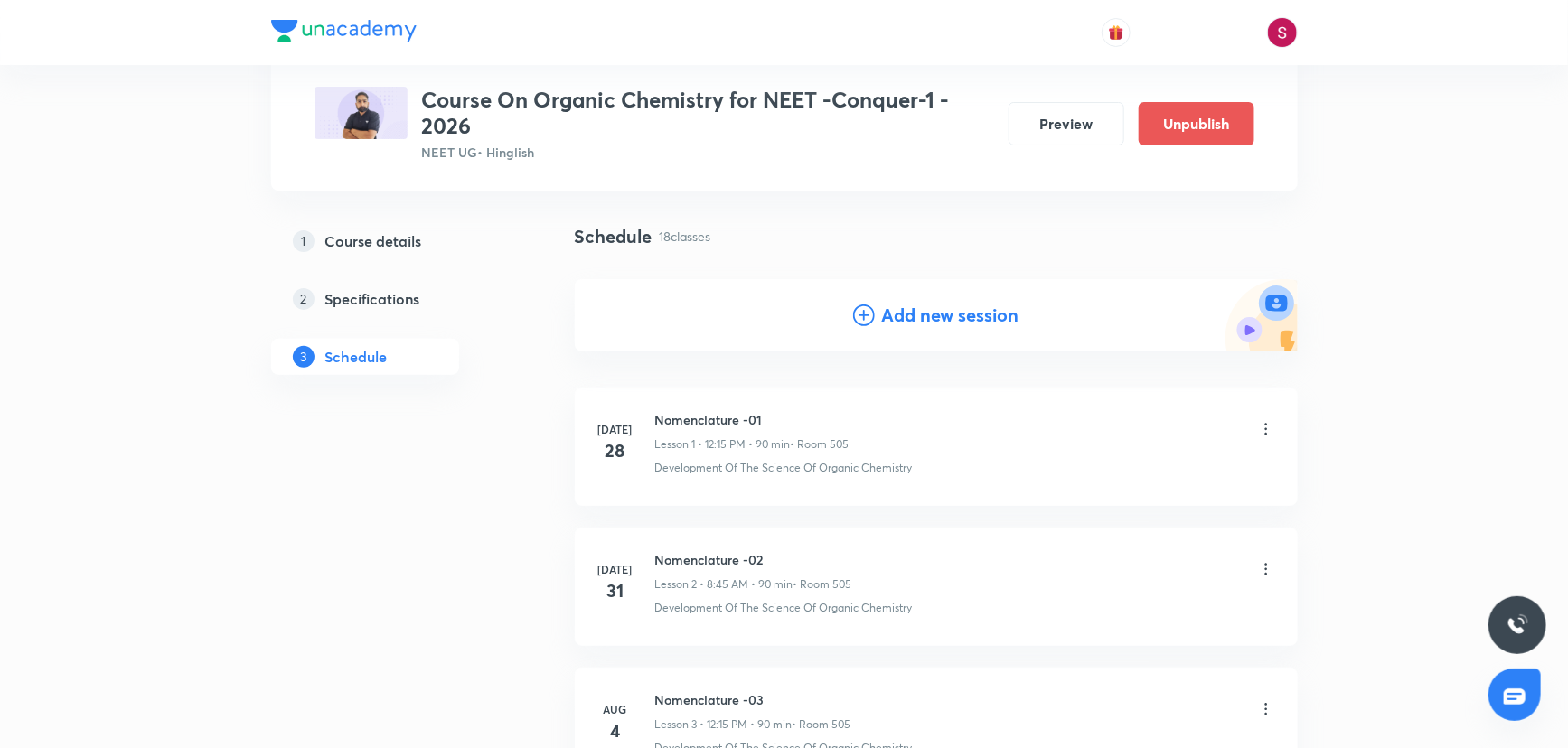
scroll to position [0, 0]
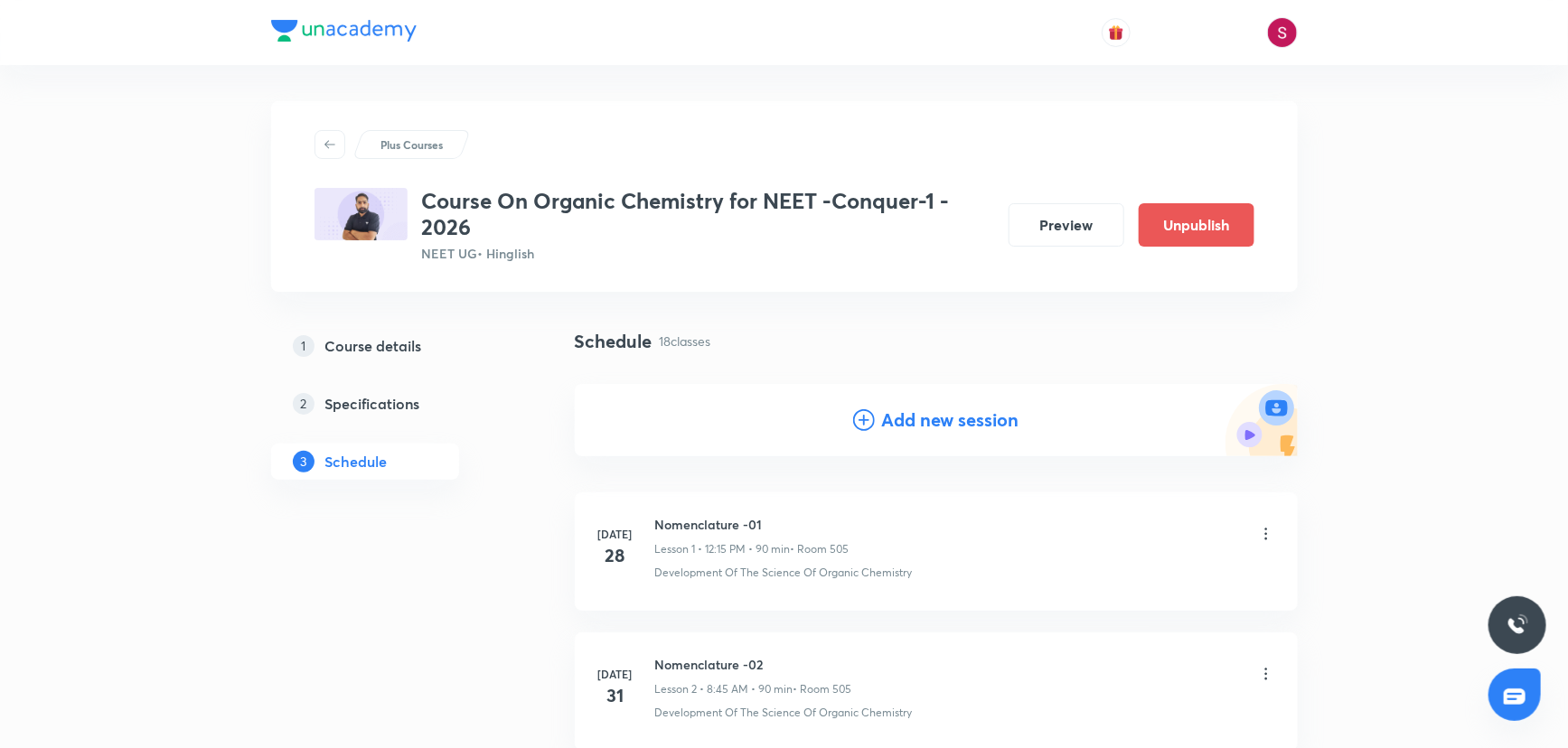
click at [995, 422] on h4 "Add new session" at bounding box center [951, 420] width 138 height 27
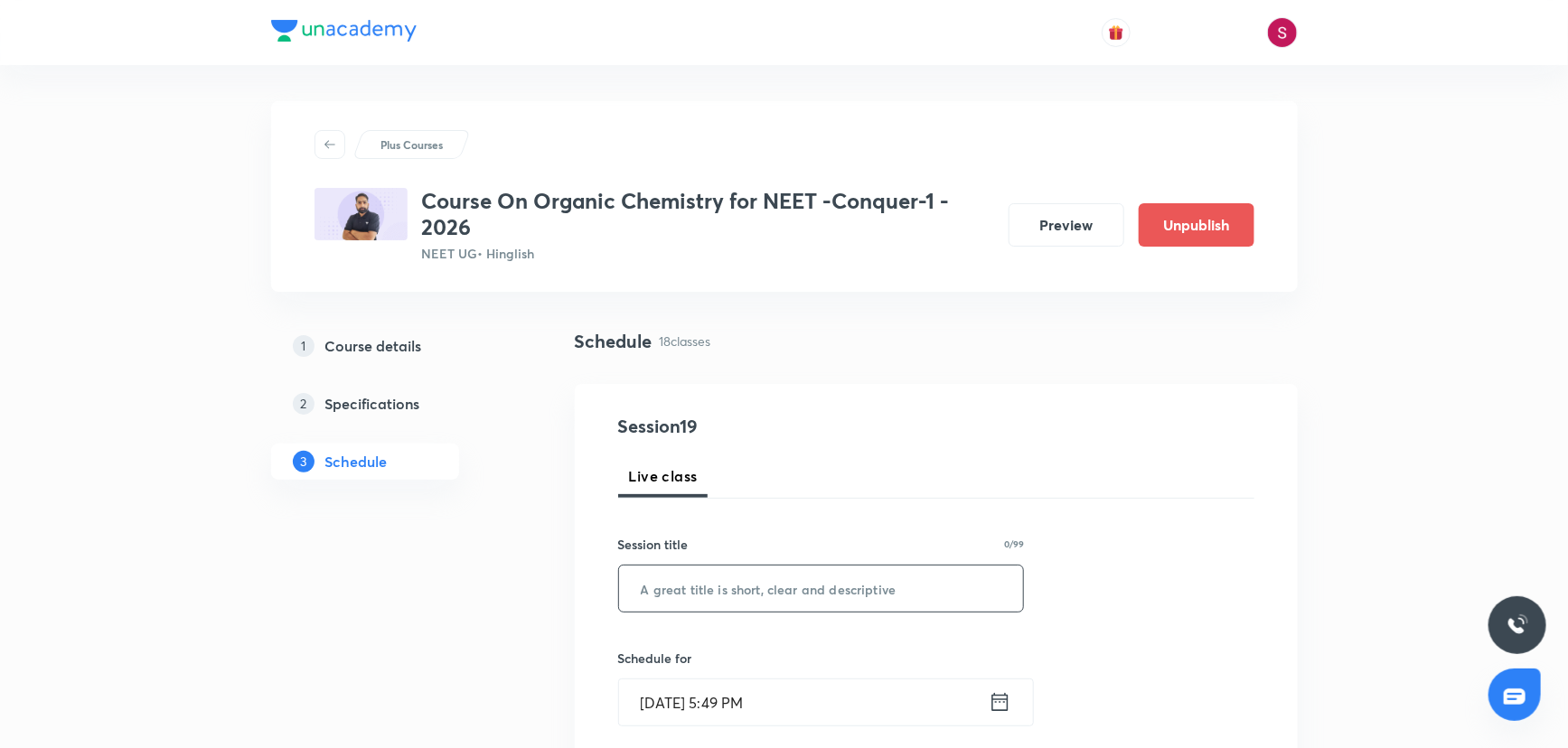
click at [741, 584] on input "text" at bounding box center [821, 588] width 405 height 46
paste input "General Organic Chemistry - 05"
type input "General Organic Chemistry - 06"
click at [839, 694] on input "Aug 31, 2025, 5:49 PM" at bounding box center [803, 703] width 370 height 46
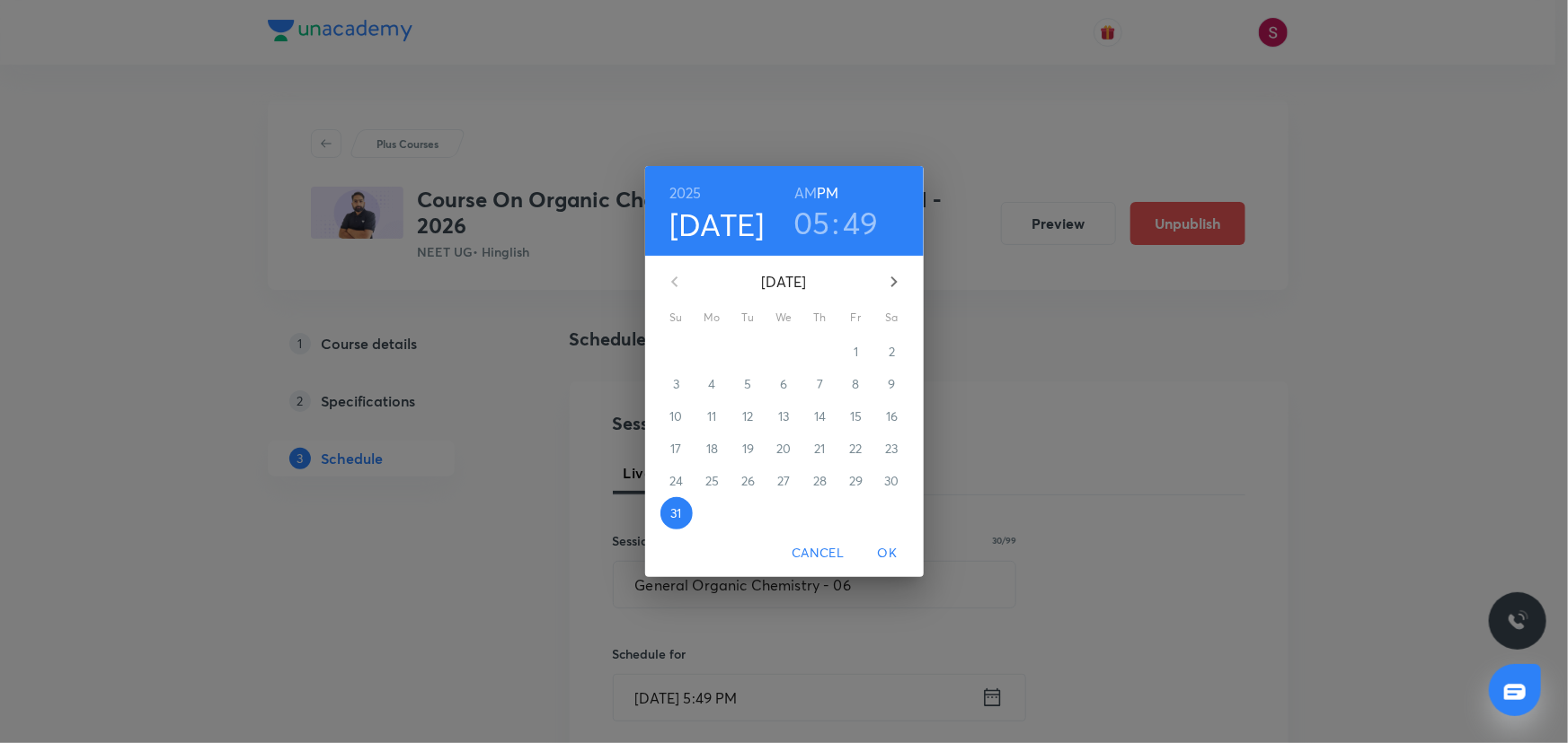
click at [895, 292] on button "button" at bounding box center [894, 282] width 44 height 44
click at [888, 351] on p "6" at bounding box center [891, 352] width 7 height 18
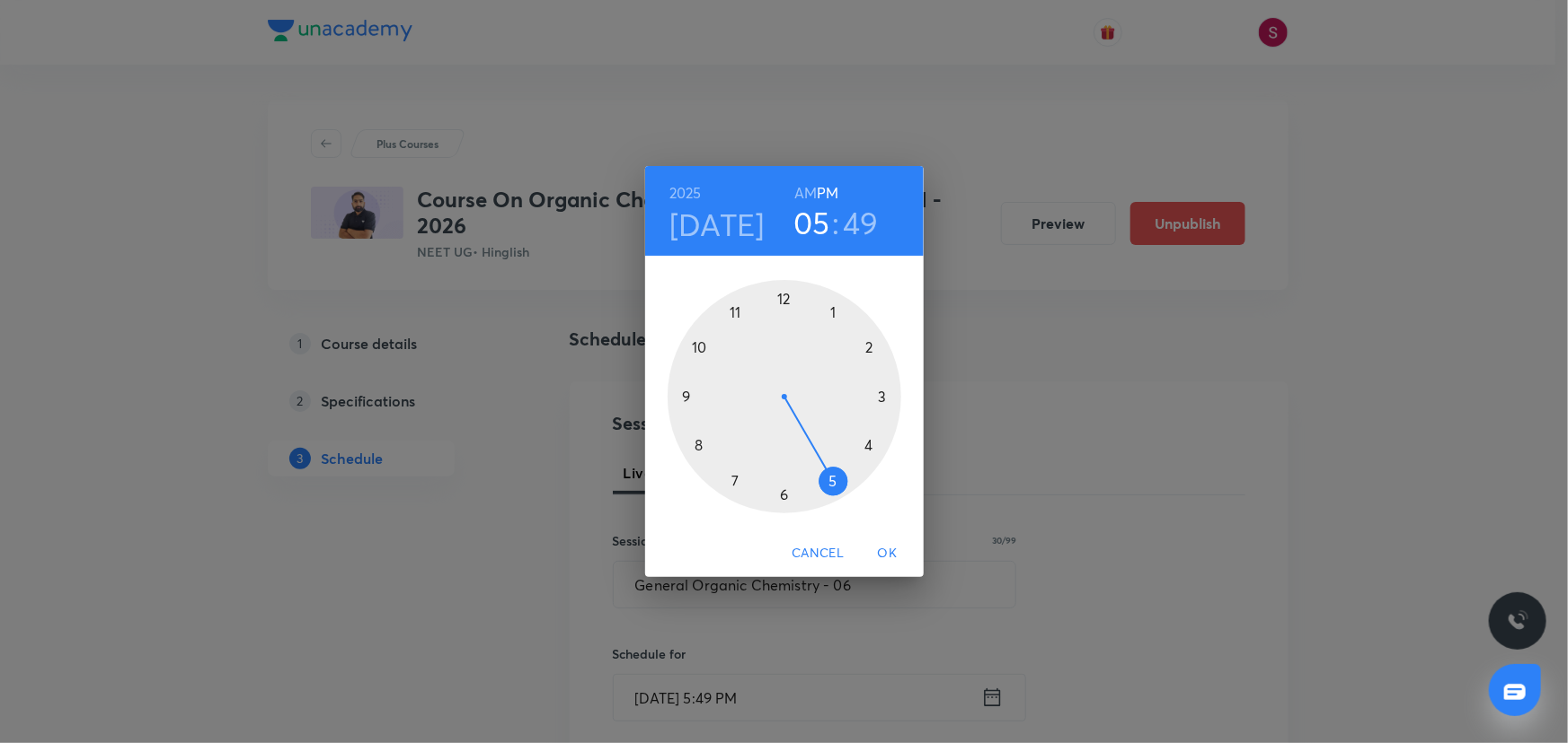
click at [701, 349] on div at bounding box center [784, 397] width 234 height 234
click at [804, 191] on h6 "AM" at bounding box center [805, 192] width 23 height 25
click at [781, 493] on div at bounding box center [784, 397] width 234 height 234
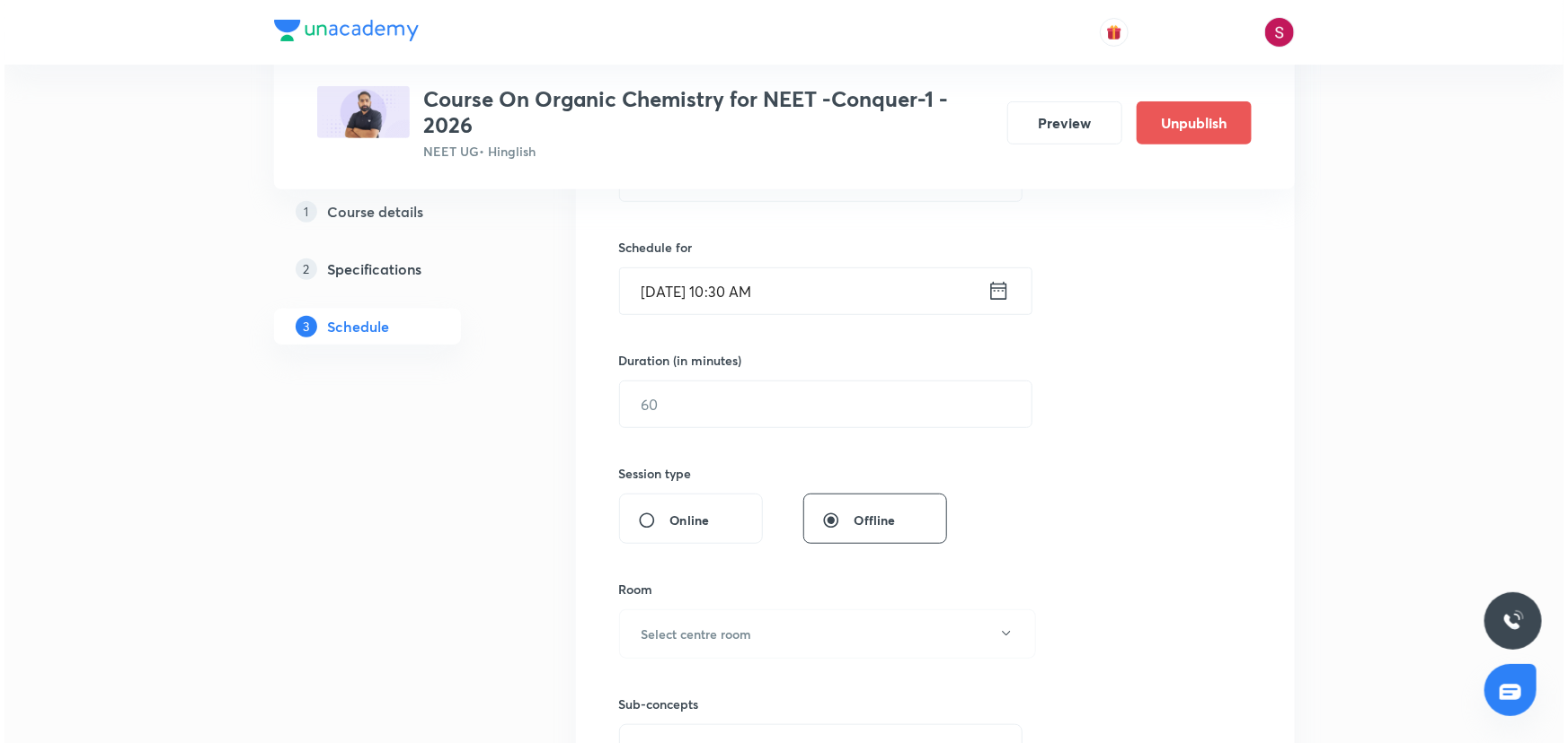
scroll to position [408, 0]
click at [749, 408] on input "text" at bounding box center [821, 403] width 411 height 46
type input "90"
click at [750, 641] on button "Select centre room" at bounding box center [823, 634] width 417 height 50
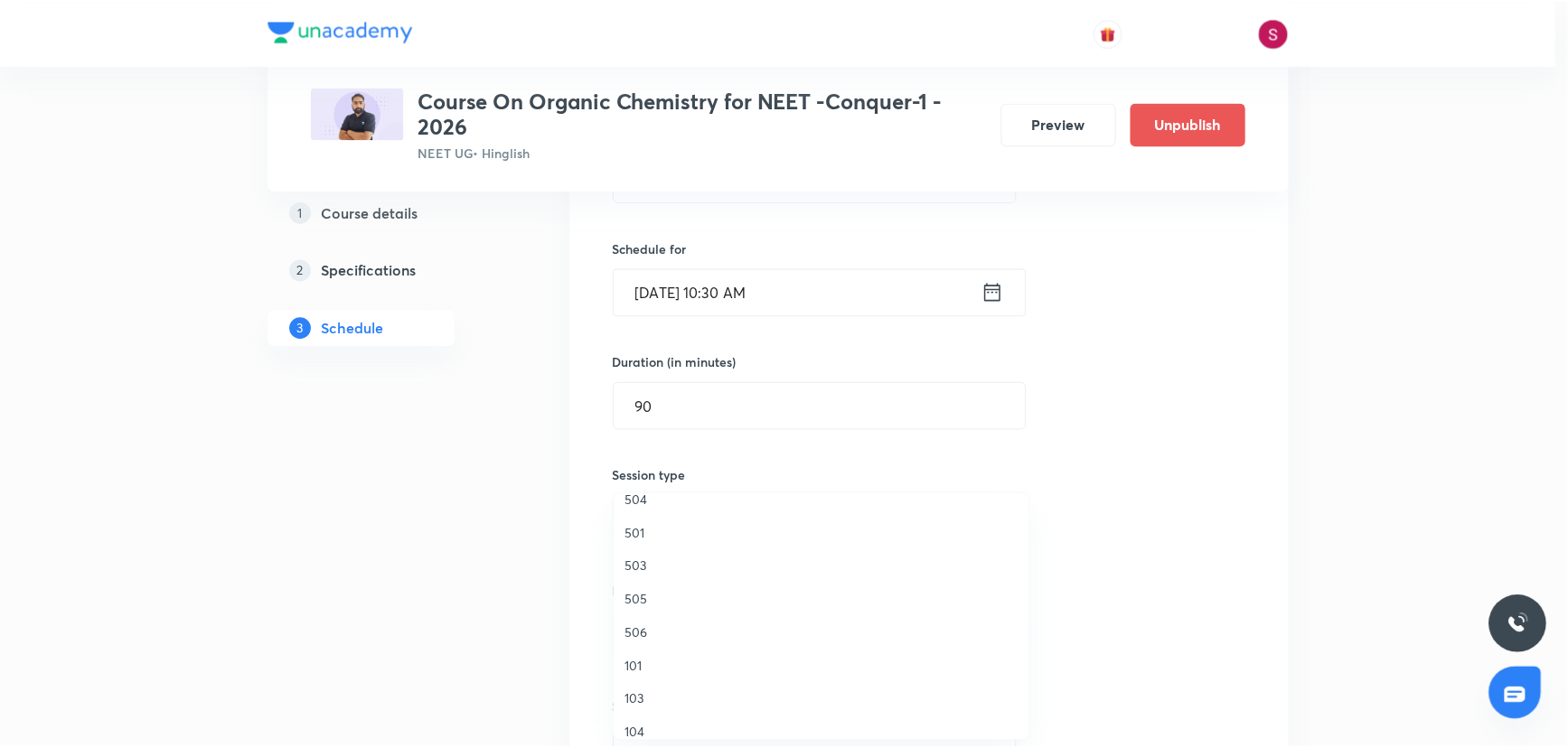
scroll to position [328, 0]
click at [651, 589] on span "505" at bounding box center [825, 591] width 396 height 19
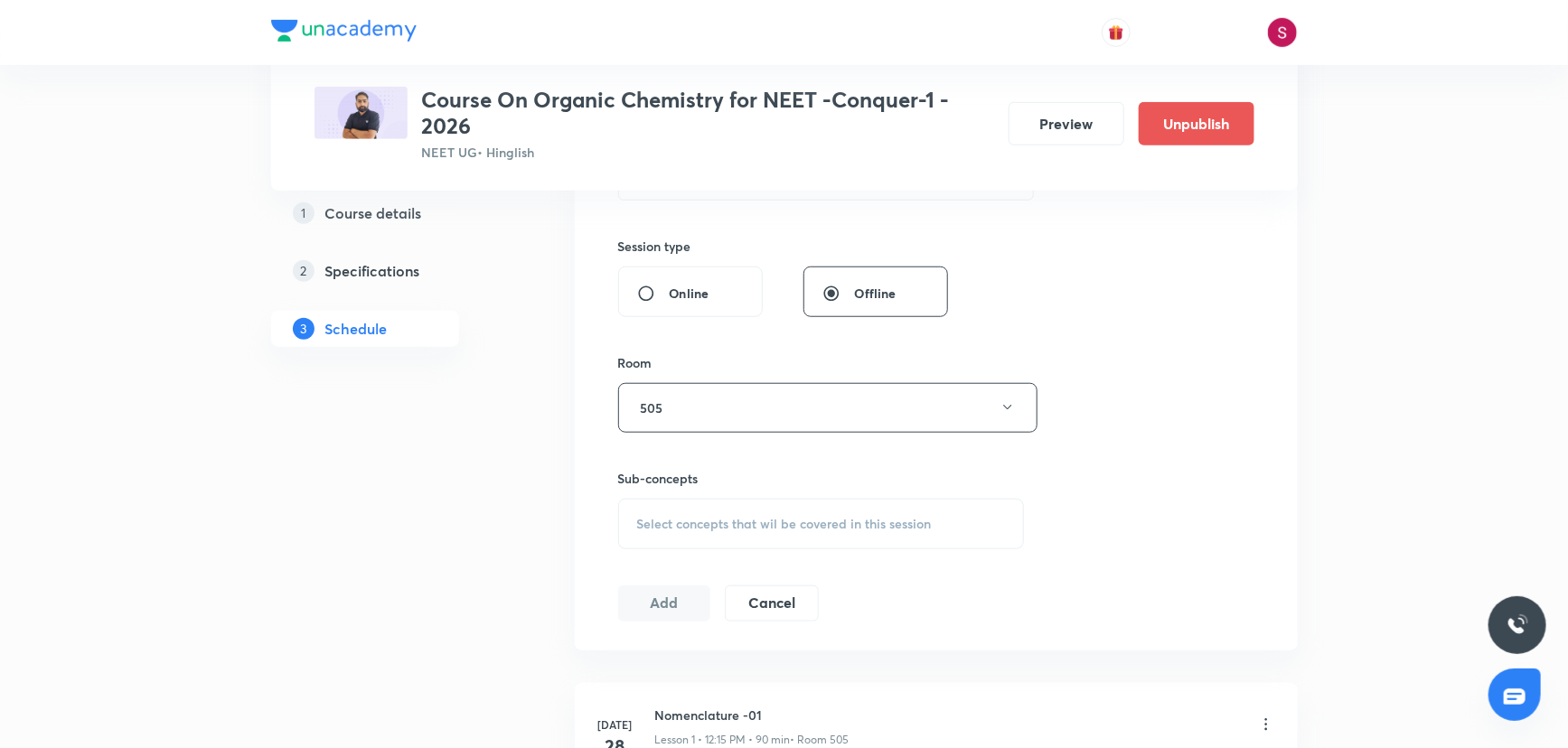
scroll to position [904, 0]
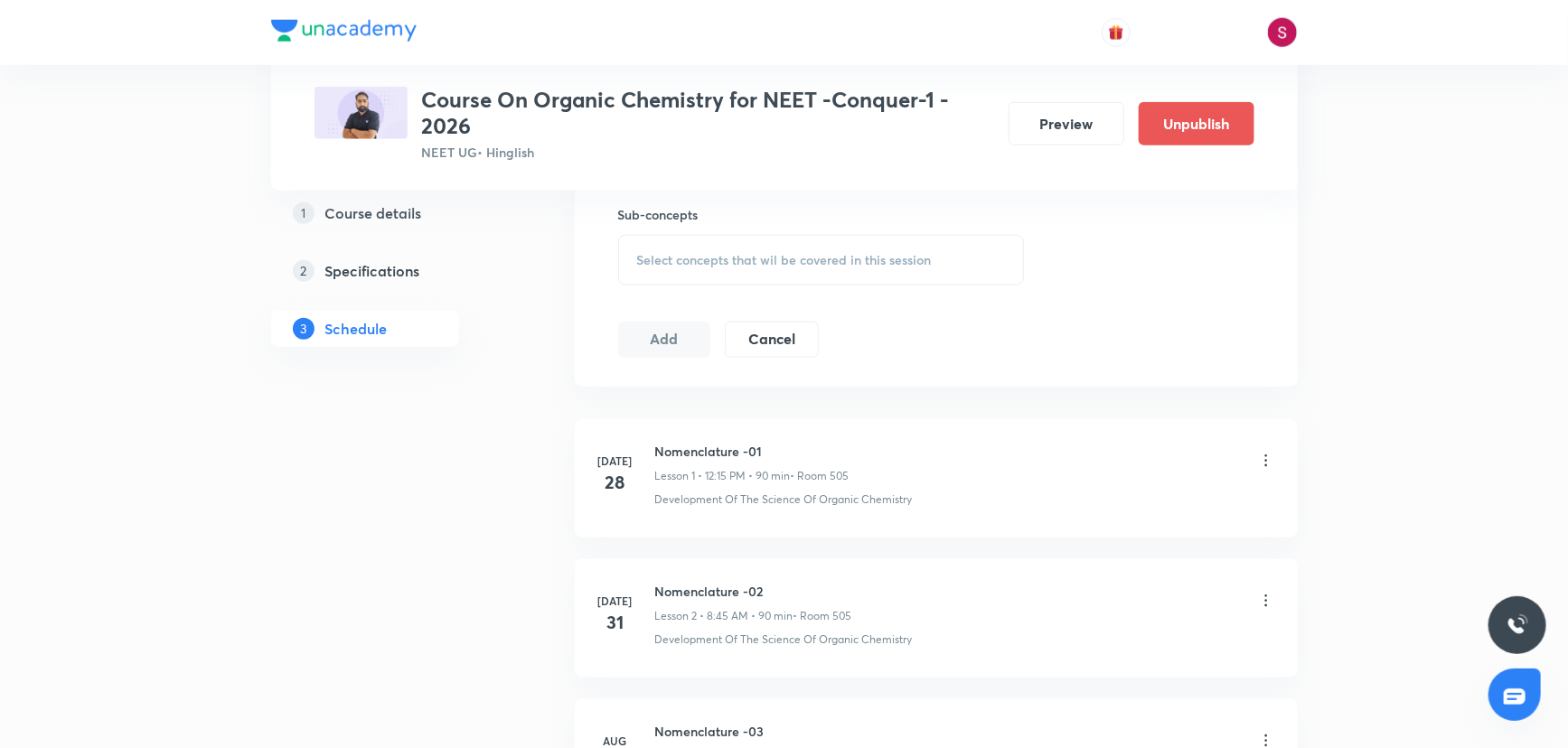
click at [696, 261] on span "Select concepts that wil be covered in this session" at bounding box center [784, 260] width 294 height 15
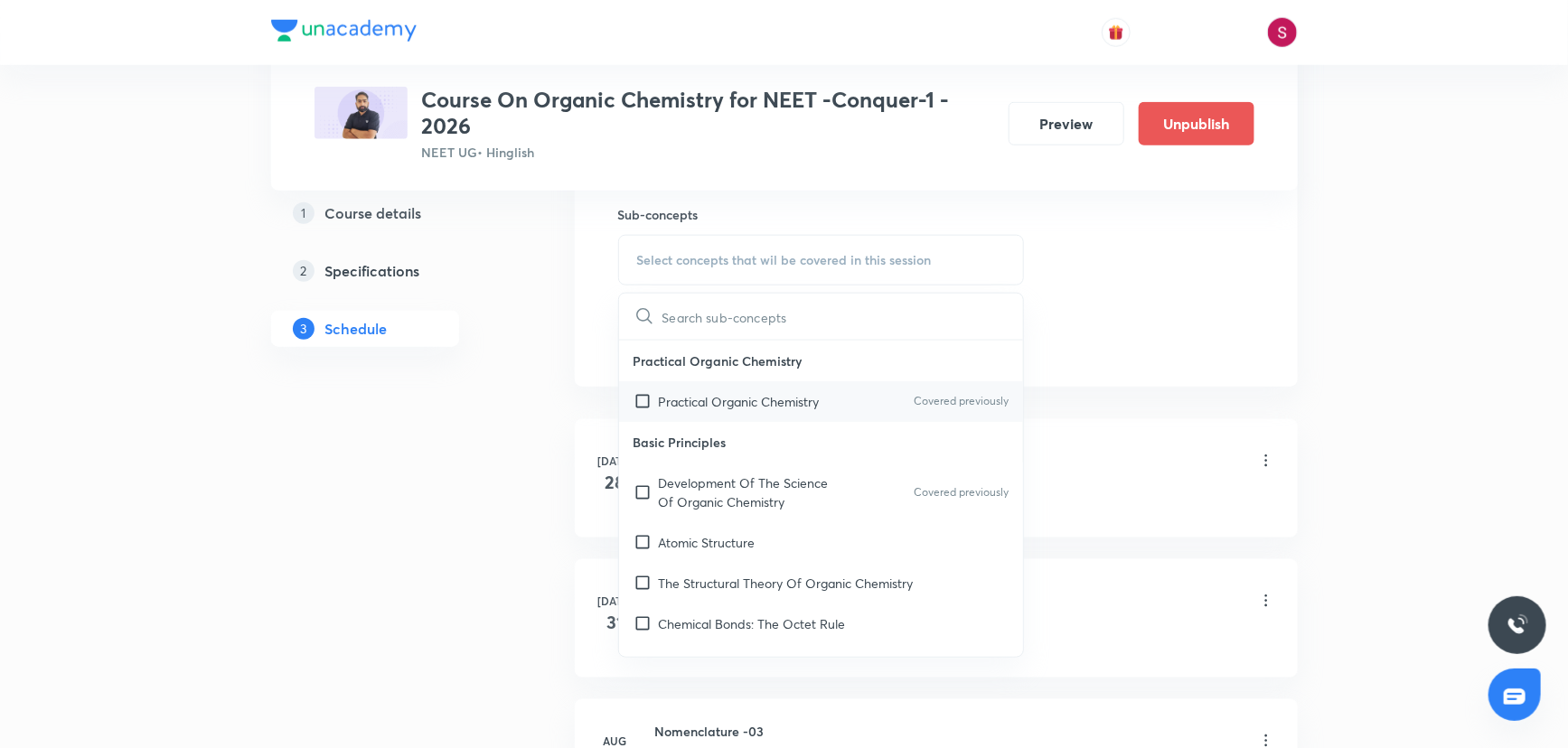
click at [723, 397] on p "Practical Organic Chemistry" at bounding box center [739, 401] width 160 height 19
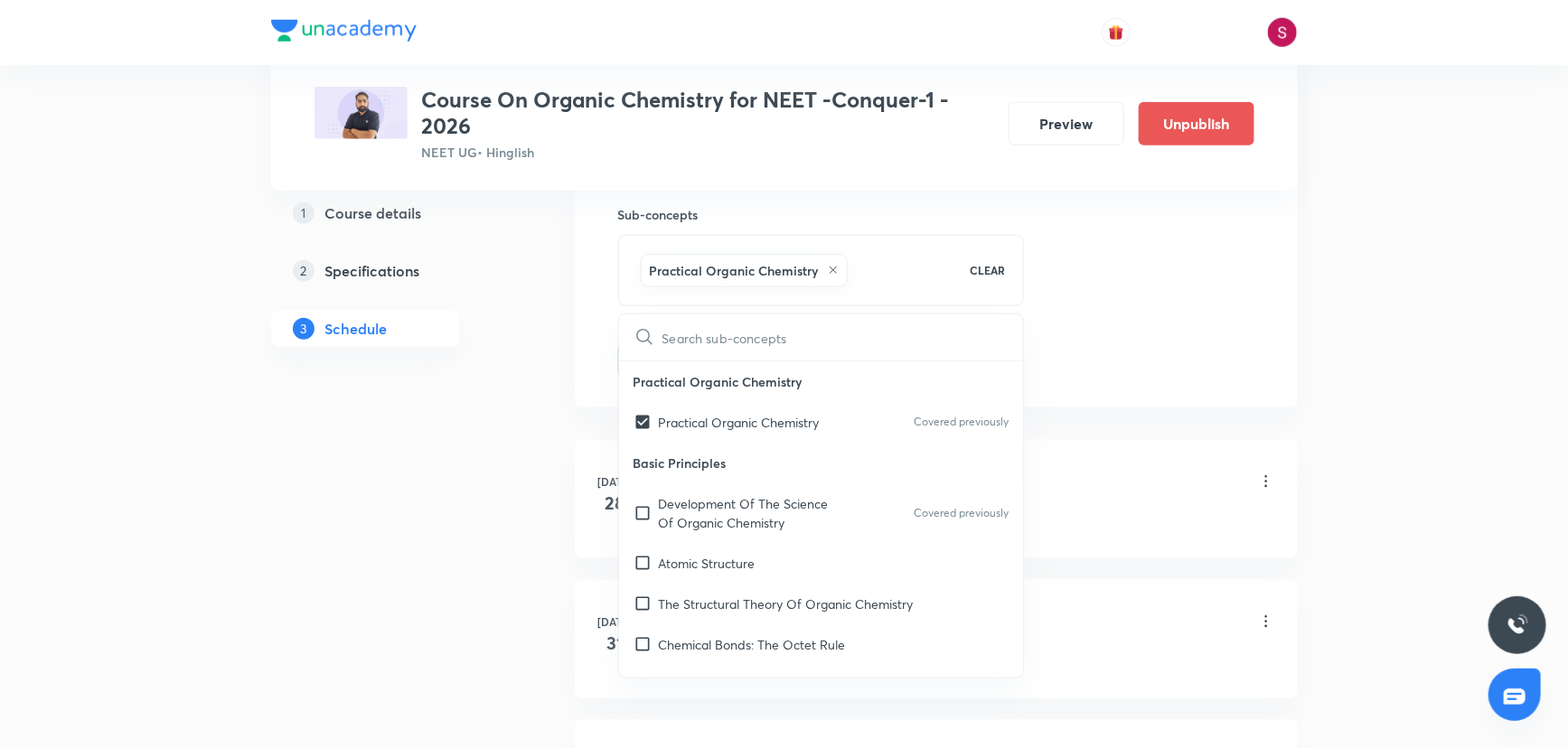
checkbox input "true"
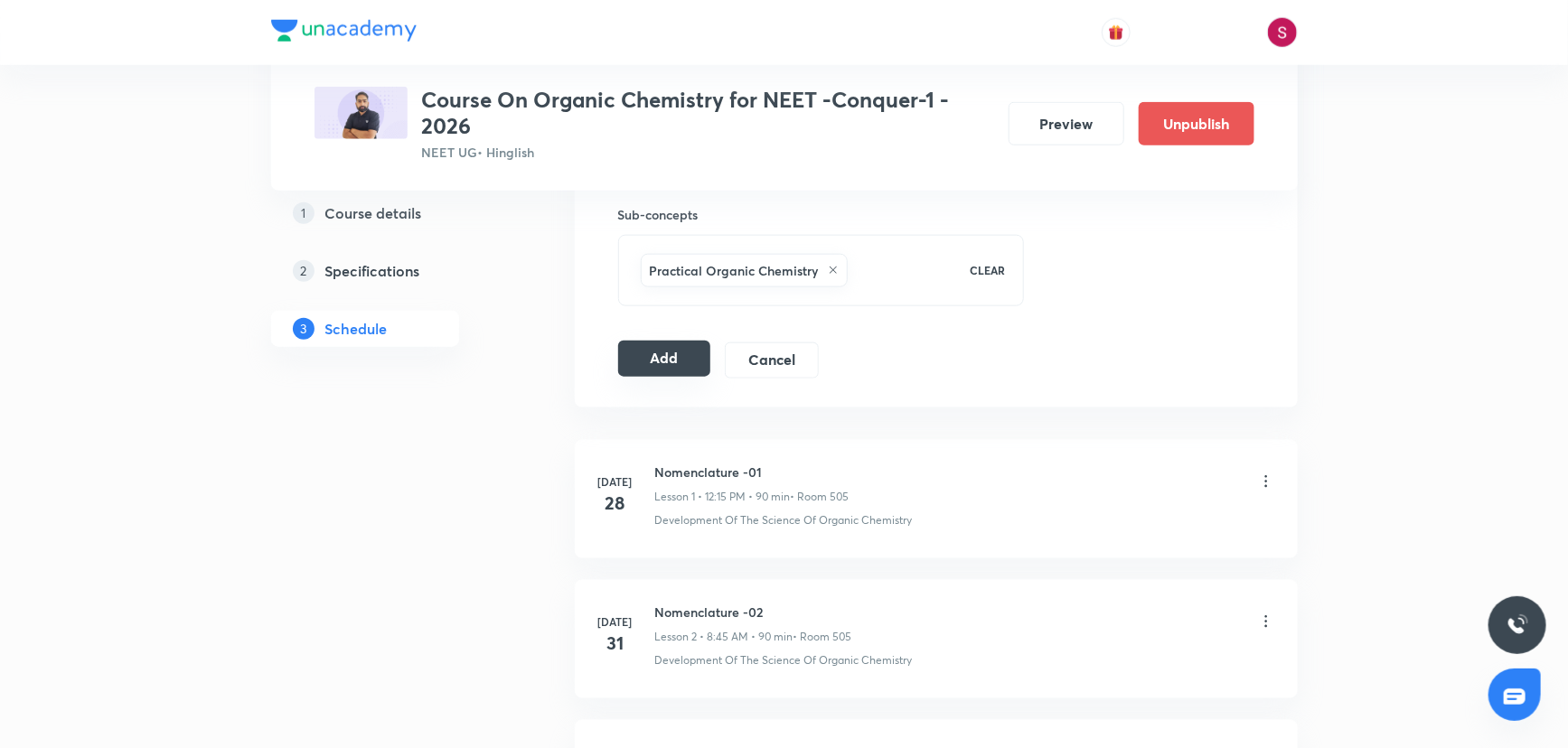
click at [696, 373] on button "Add" at bounding box center [664, 359] width 93 height 36
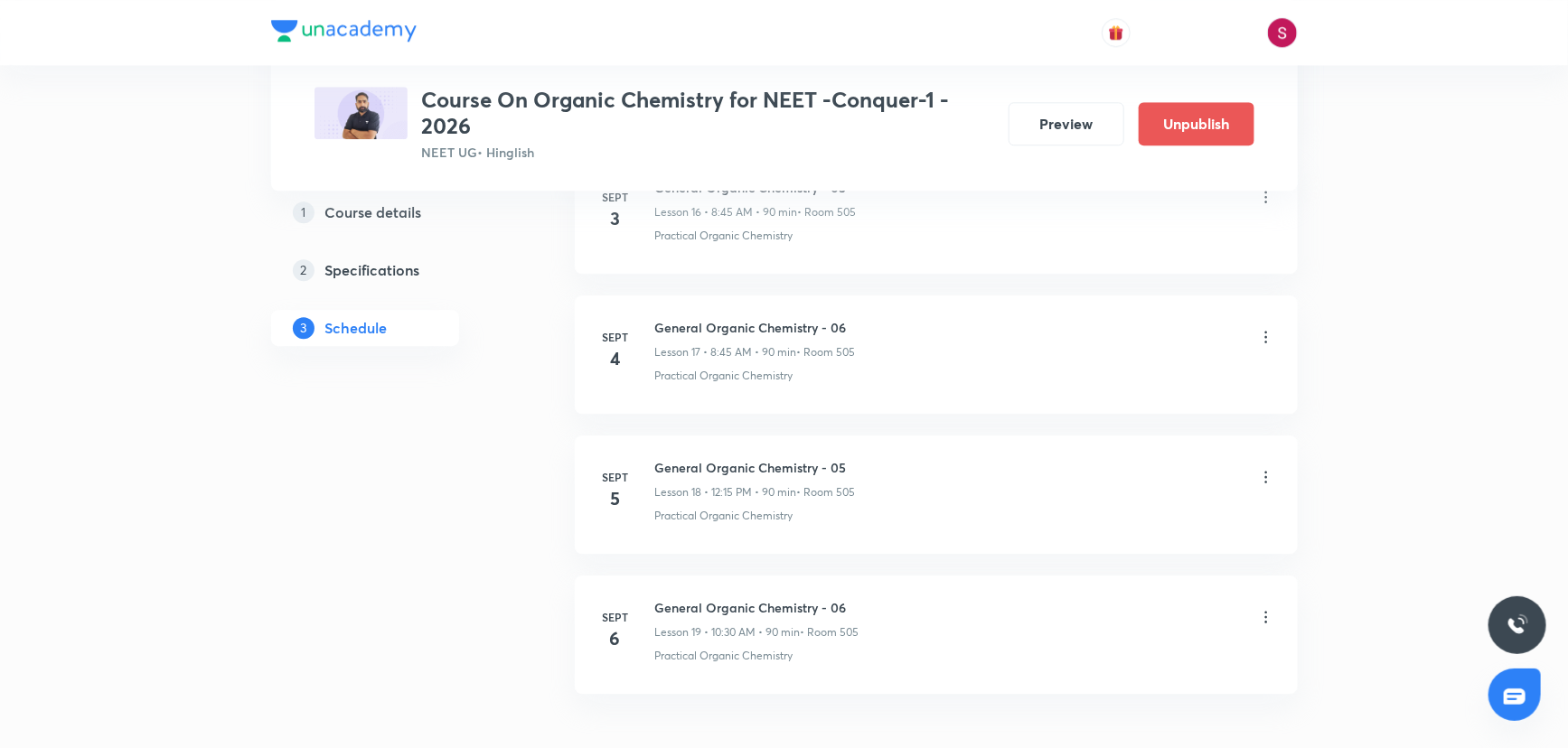
scroll to position [2549, 0]
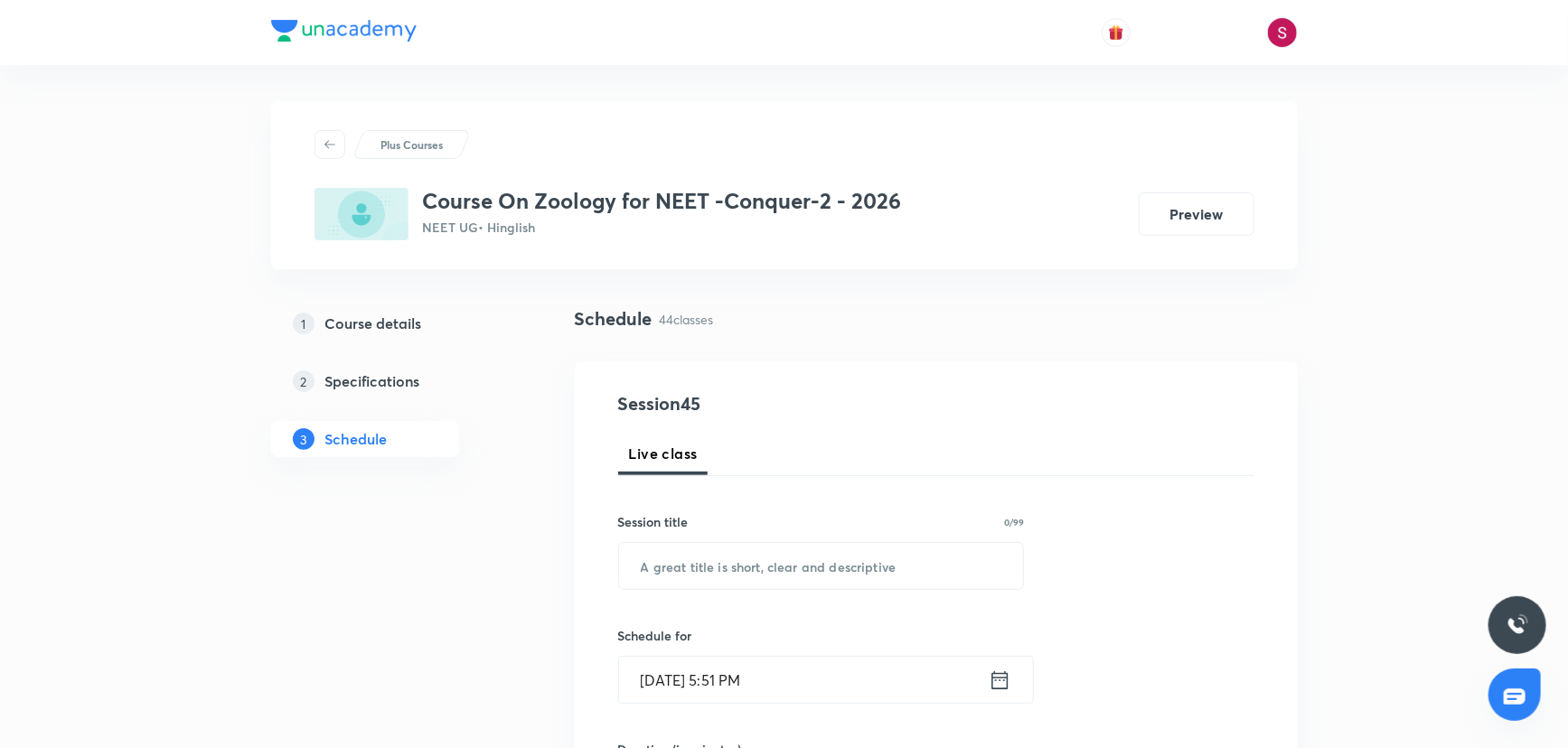
scroll to position [6855, 0]
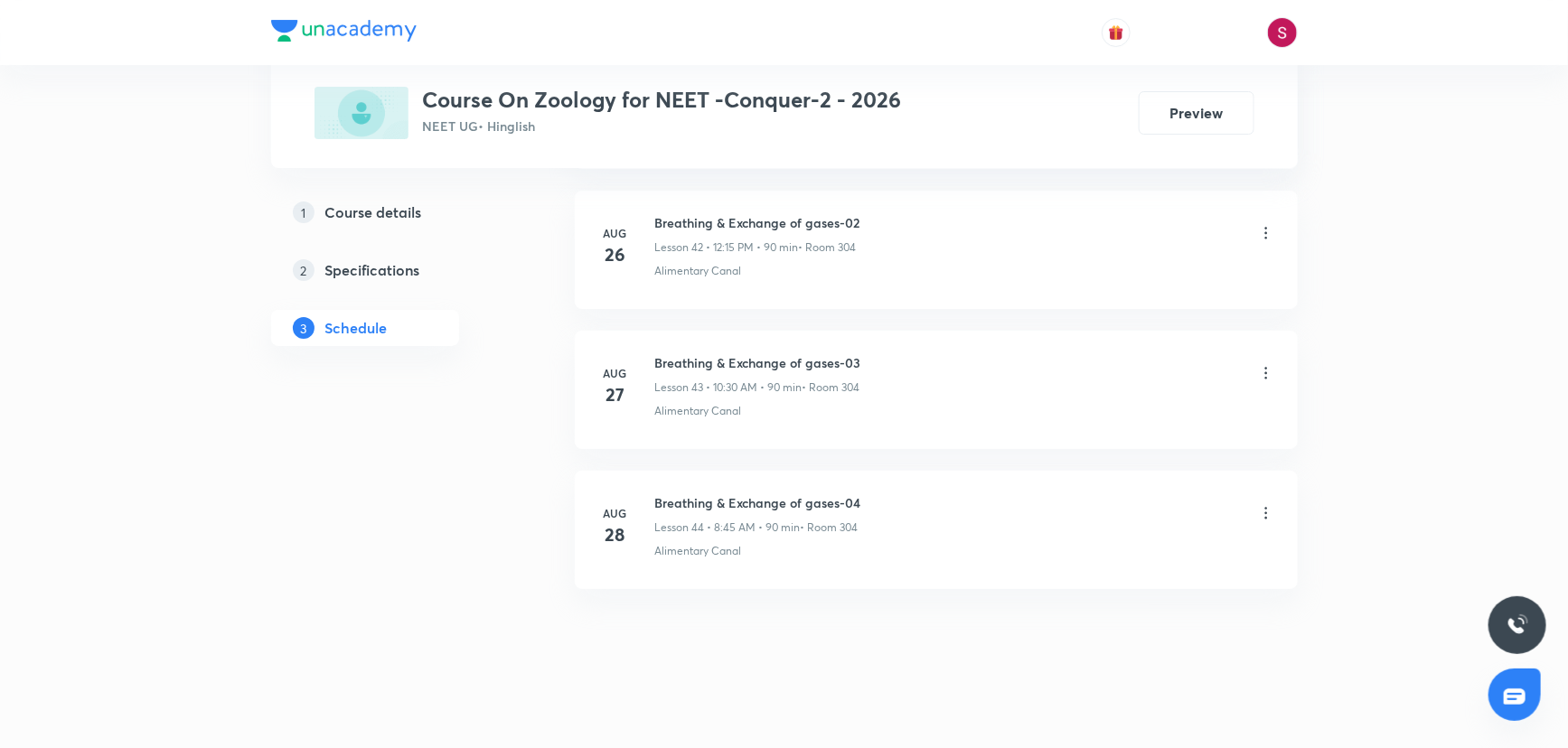
click at [808, 496] on h6 "Breathing & Exchange of gases-04" at bounding box center [758, 503] width 206 height 19
copy h6 "Breathing & Exchange of gases-04"
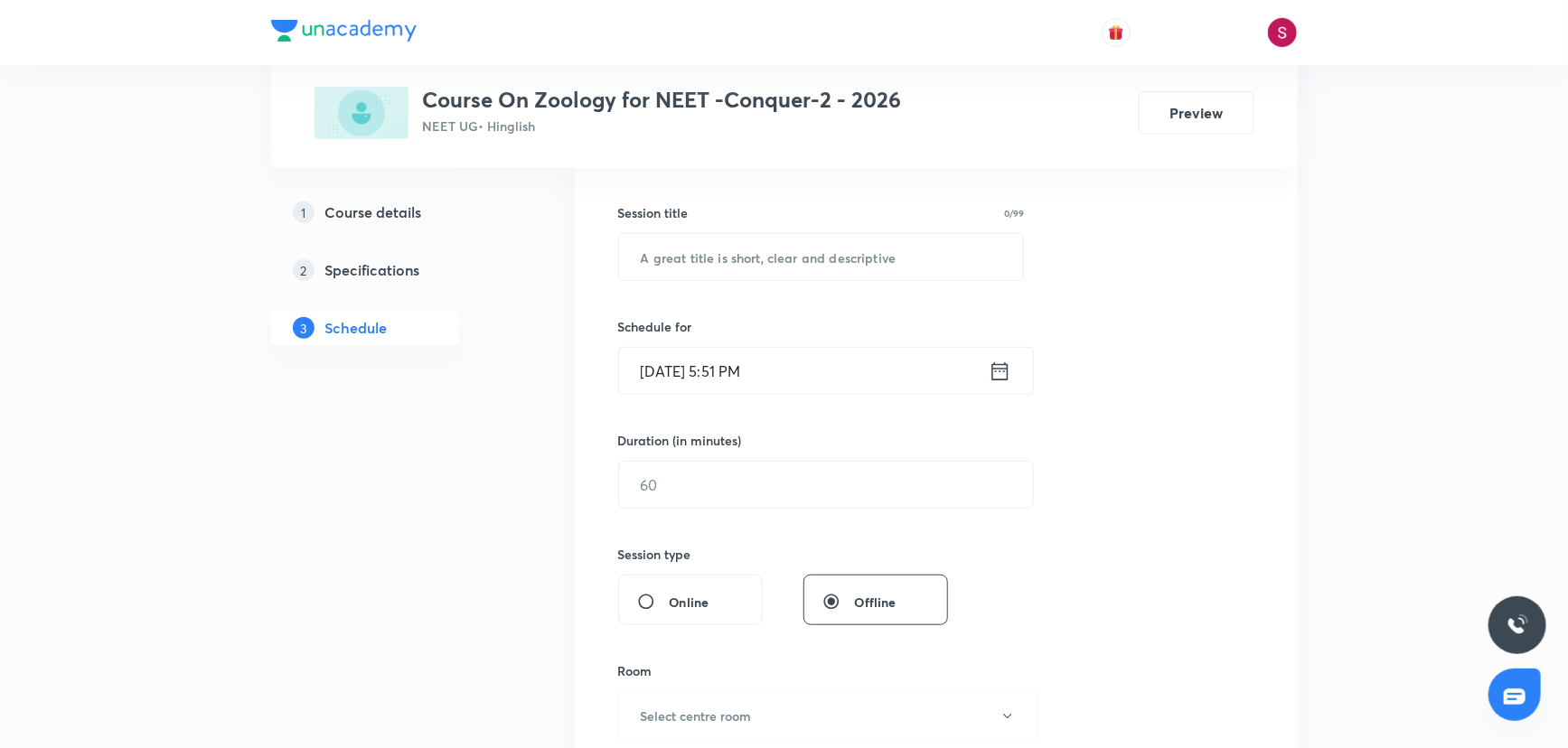
scroll to position [0, 0]
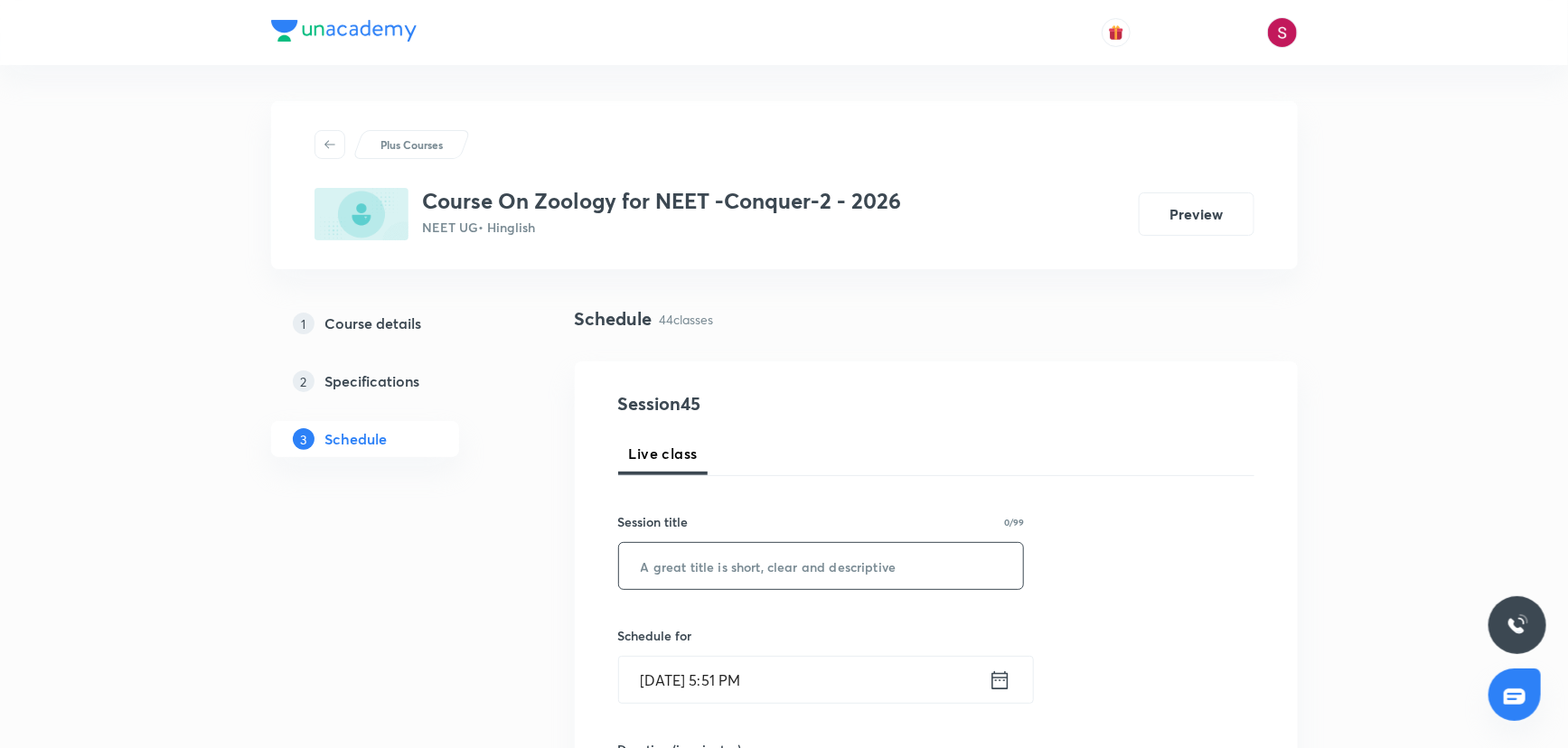
click at [739, 580] on input "text" at bounding box center [821, 566] width 405 height 46
paste input "Breathing & Exchange of gases-04"
type input "Breathing & Exchange of gases - 05"
click at [951, 664] on input "Aug 31, 2025, 5:51 PM" at bounding box center [803, 680] width 370 height 46
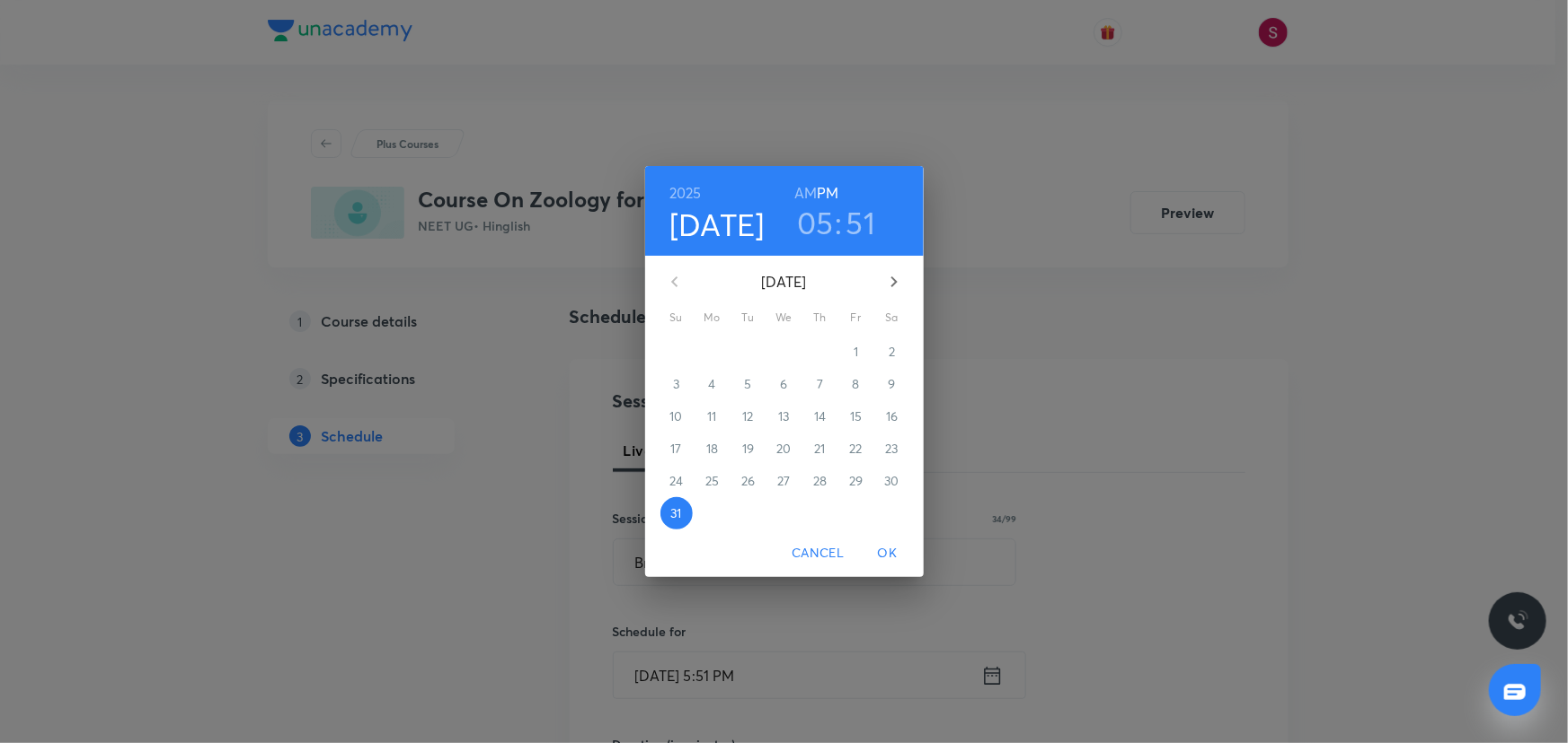
click at [895, 278] on icon "button" at bounding box center [894, 282] width 22 height 22
click at [705, 350] on span "1" at bounding box center [712, 352] width 33 height 18
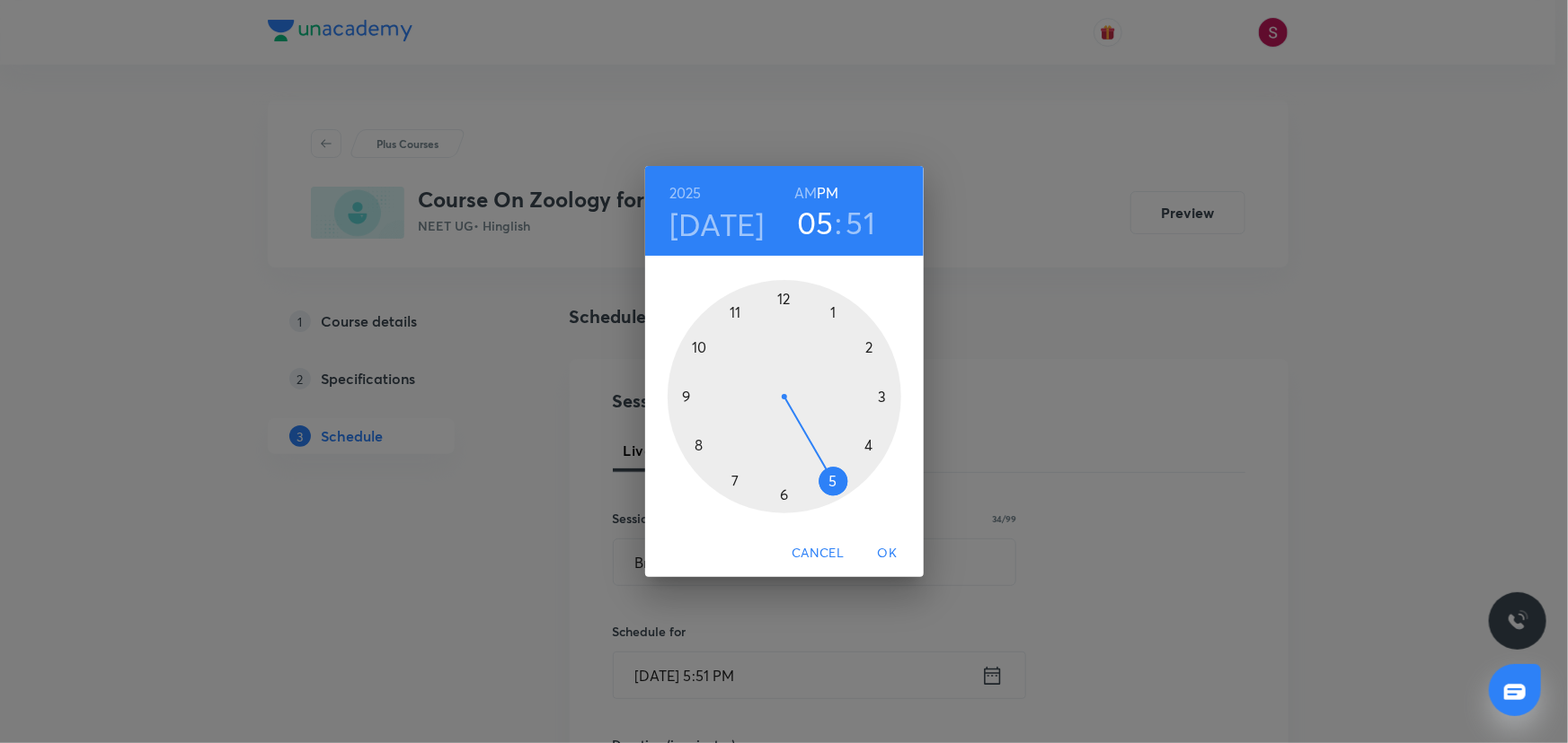
click at [705, 350] on div at bounding box center [784, 397] width 234 height 234
click at [805, 194] on h6 "AM" at bounding box center [805, 192] width 23 height 25
click at [782, 493] on div at bounding box center [784, 397] width 234 height 234
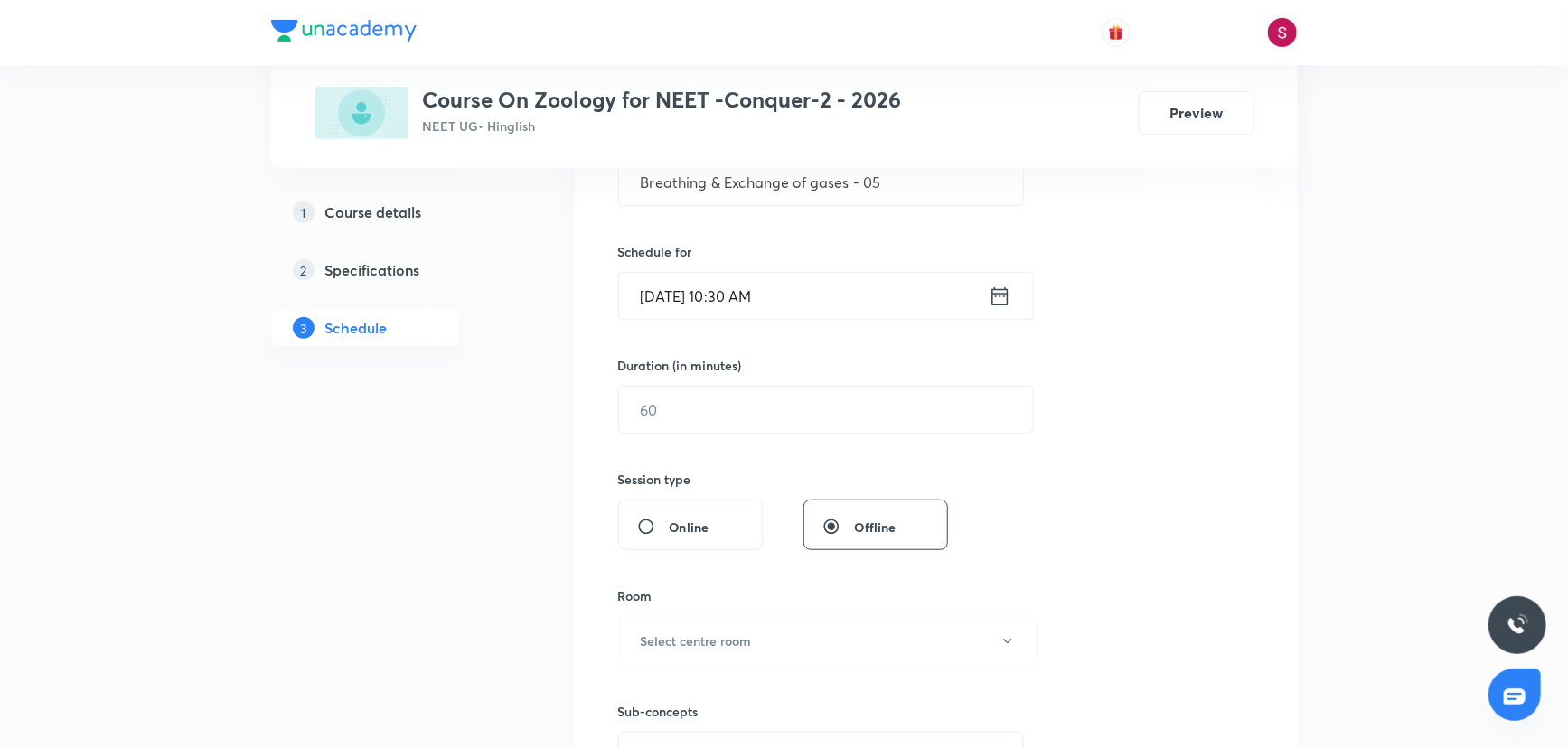
scroll to position [411, 0]
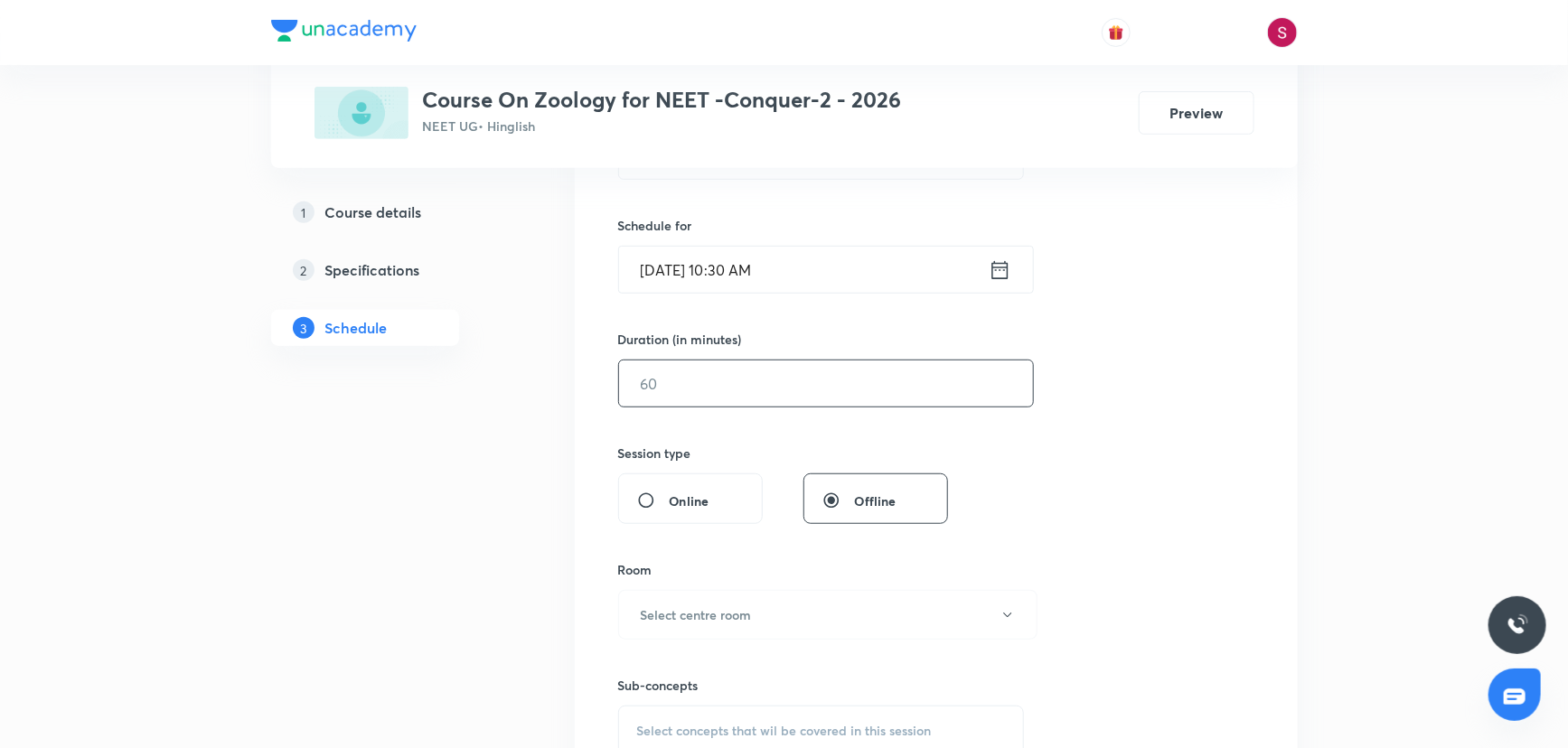
click at [700, 386] on input "text" at bounding box center [825, 384] width 414 height 46
type input "90"
click at [749, 581] on div "Room Select centre room" at bounding box center [821, 600] width 407 height 80
click at [729, 625] on button "Select centre room" at bounding box center [827, 615] width 420 height 50
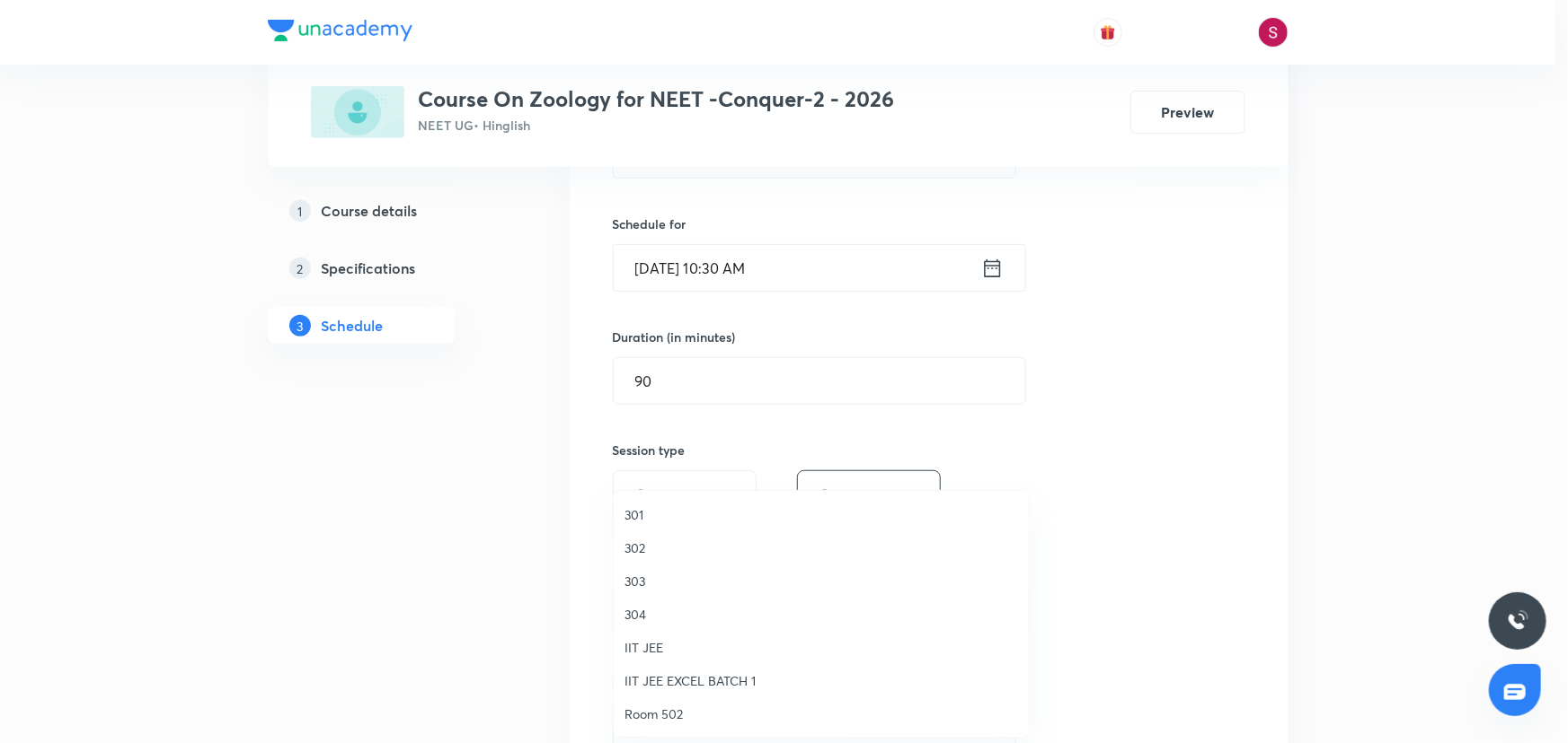
click at [628, 613] on span "304" at bounding box center [821, 614] width 393 height 19
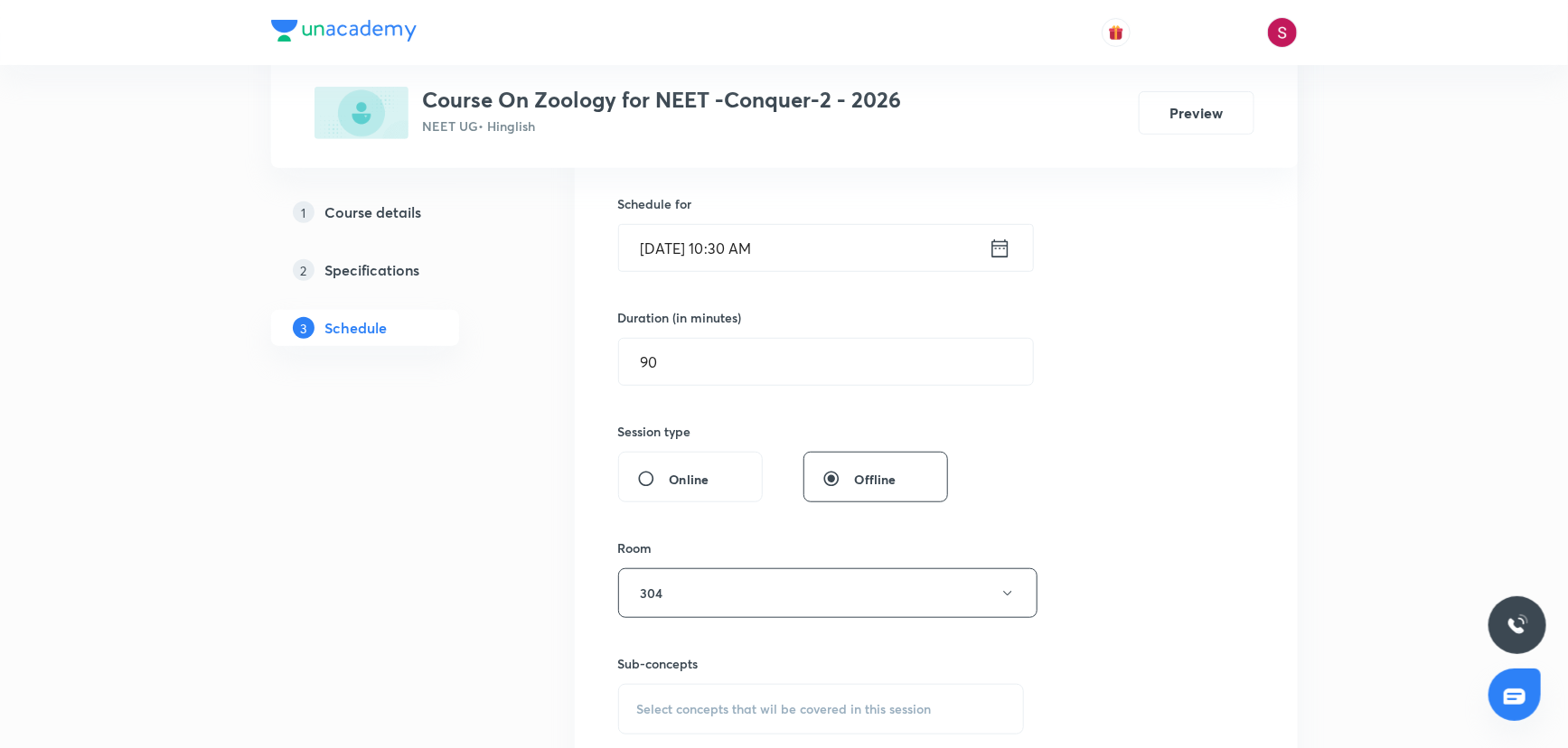
scroll to position [657, 0]
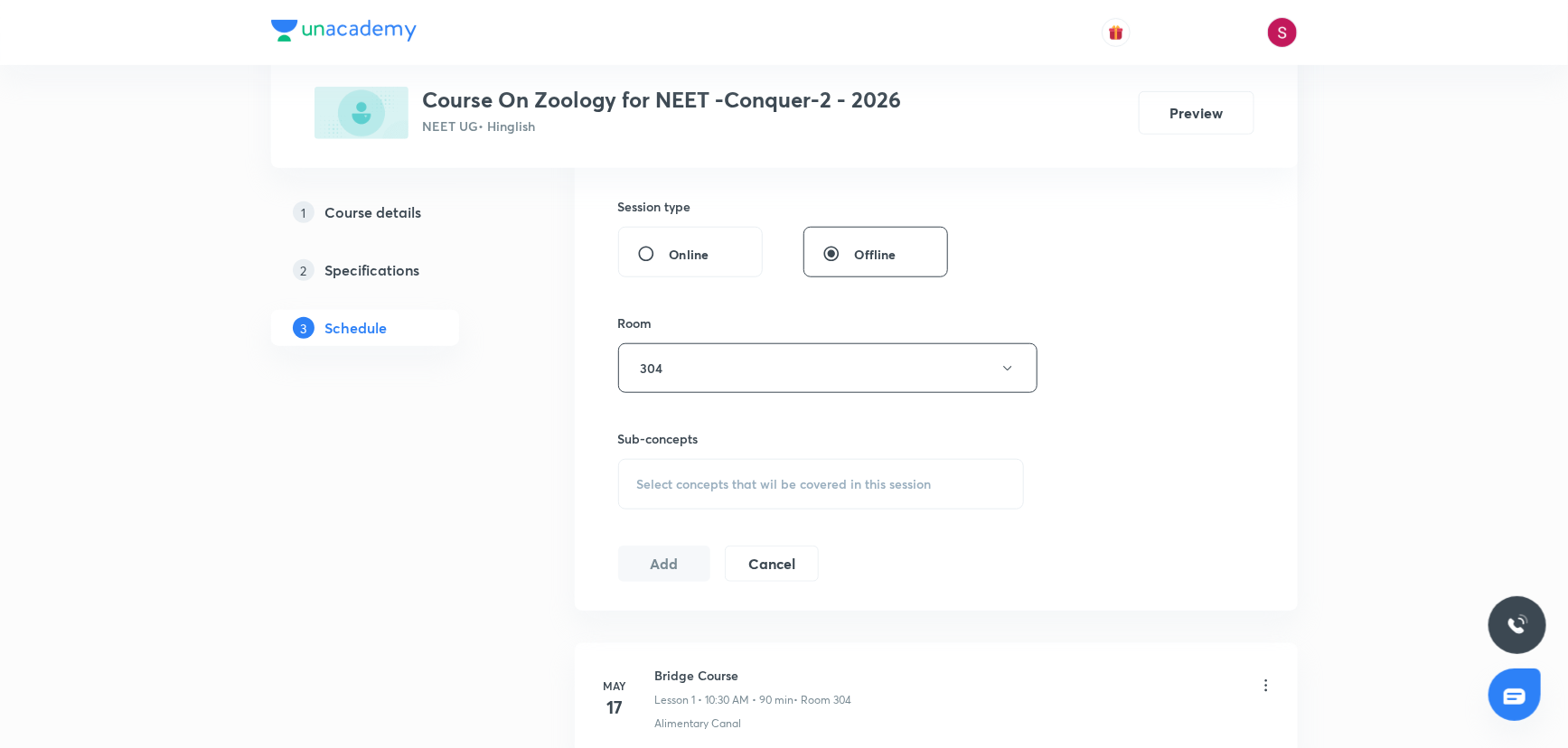
click at [708, 486] on span "Select concepts that wil be covered in this session" at bounding box center [784, 485] width 294 height 15
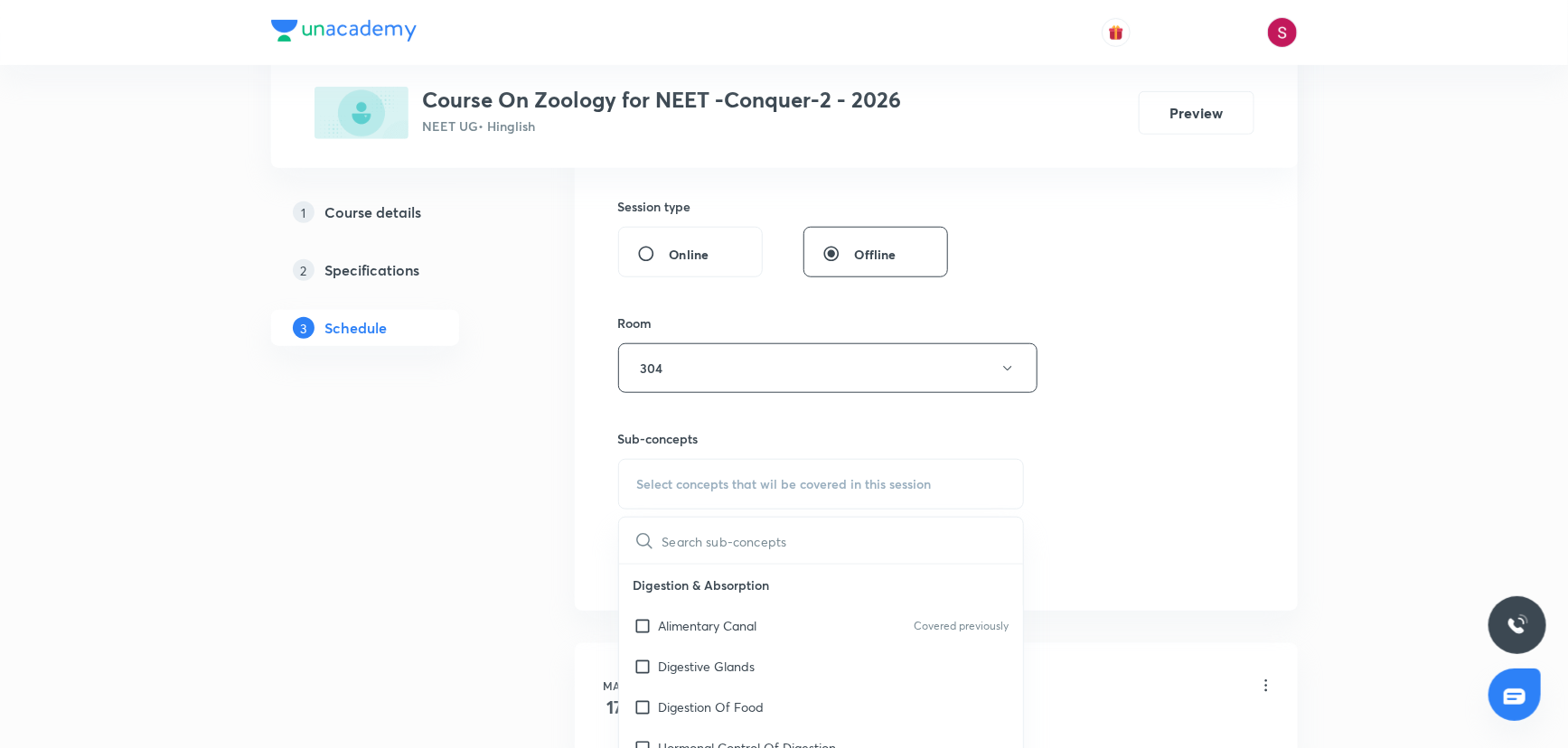
click at [732, 616] on p "Alimentary Canal" at bounding box center [708, 625] width 99 height 19
checkbox input "true"
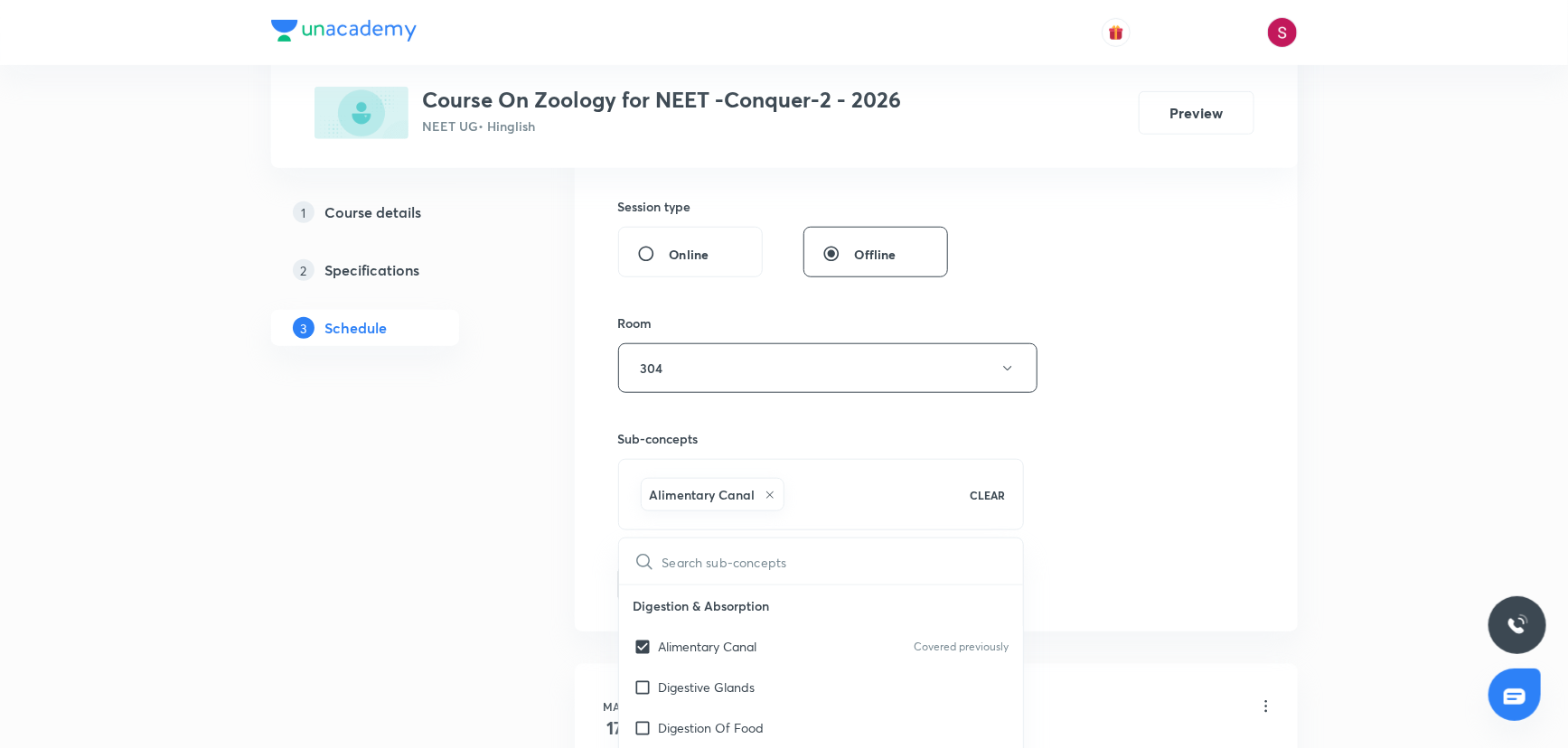
click at [1125, 420] on div "Session 45 Live class Session title 34/99 Breathing & Exchange of gases - 05 ​ …" at bounding box center [936, 169] width 636 height 870
click at [665, 576] on button "Add" at bounding box center [664, 582] width 93 height 36
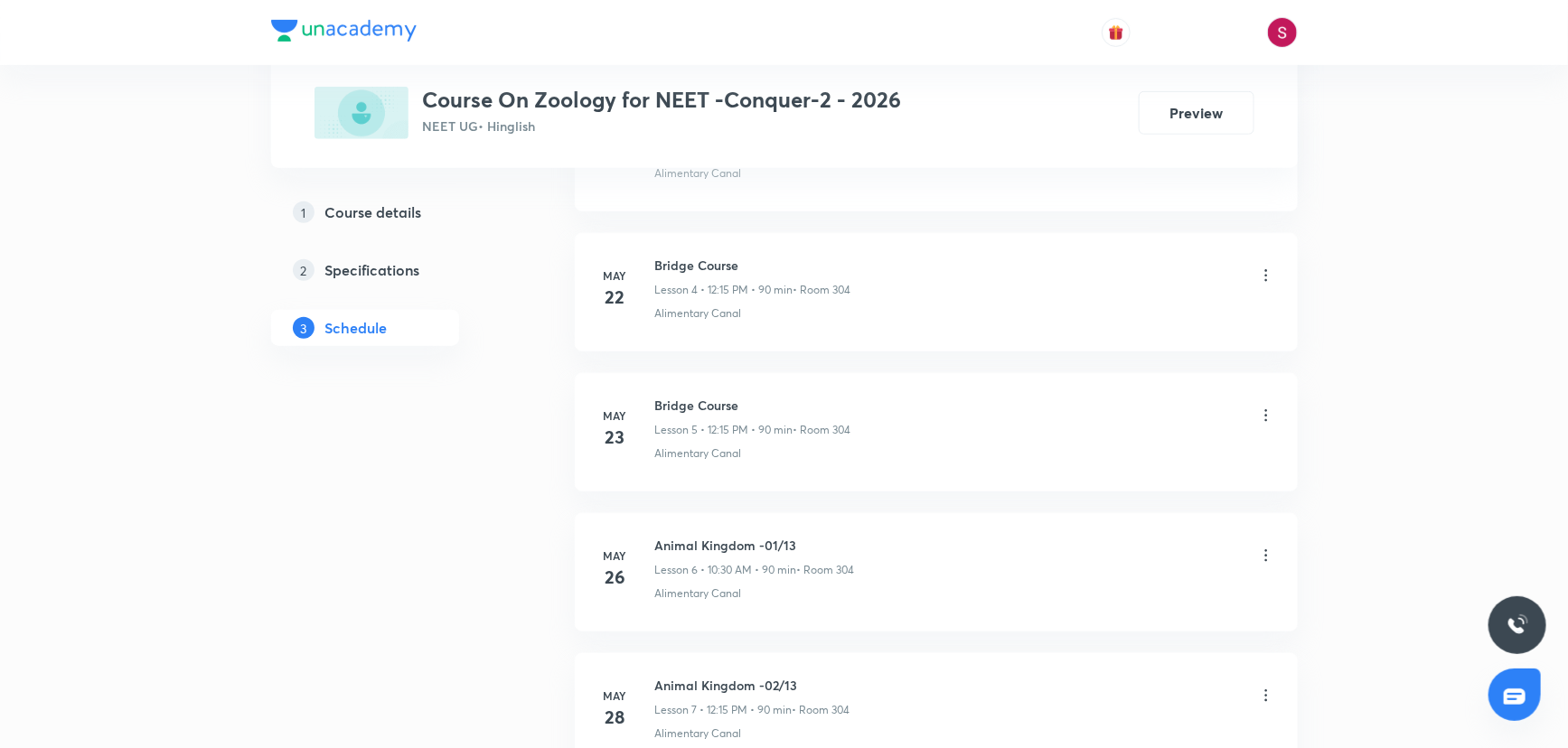
scroll to position [6025, 0]
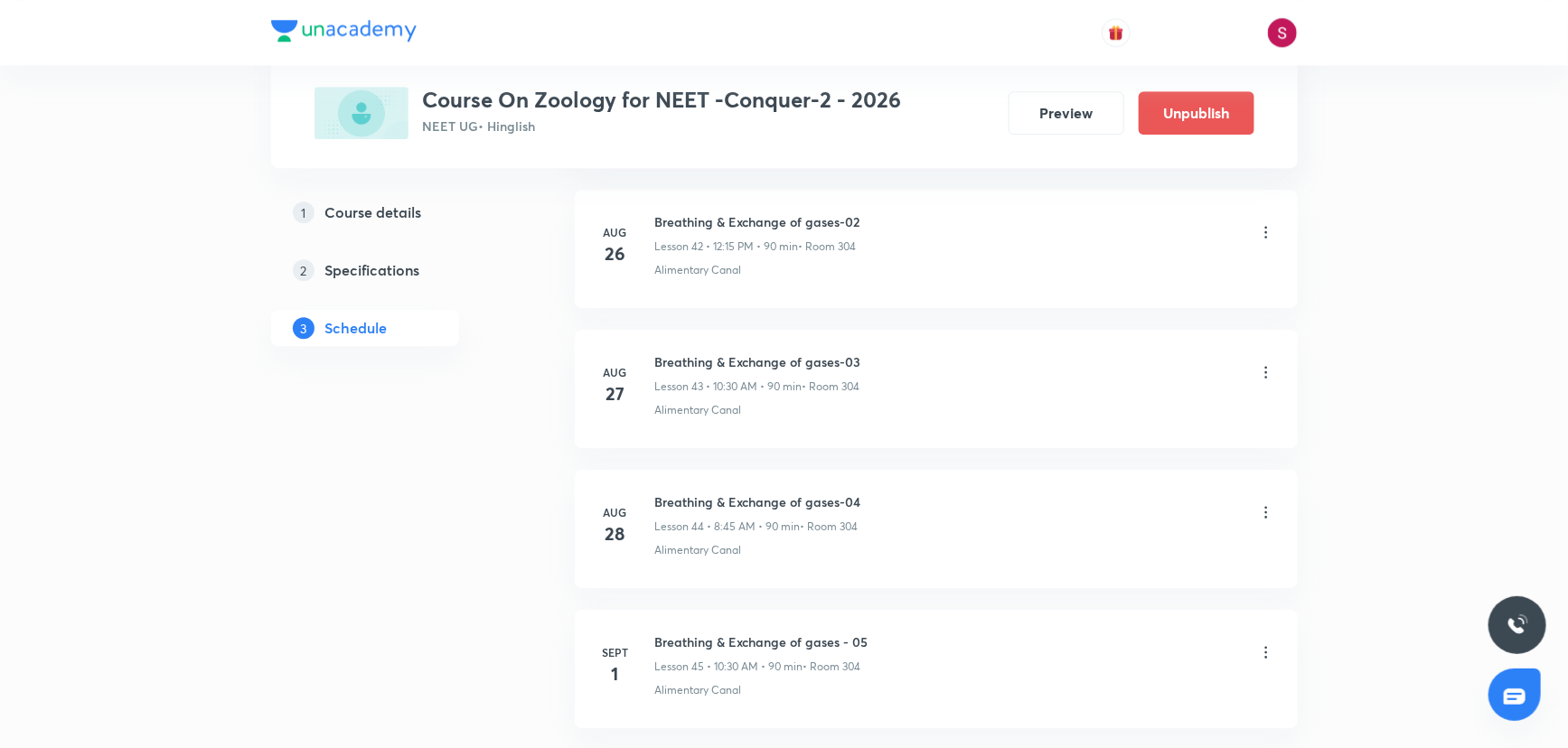
click at [844, 632] on h6 "Breathing & Exchange of gases - 05" at bounding box center [762, 641] width 213 height 19
copy h6 "Breathing & Exchange of gases - 05"
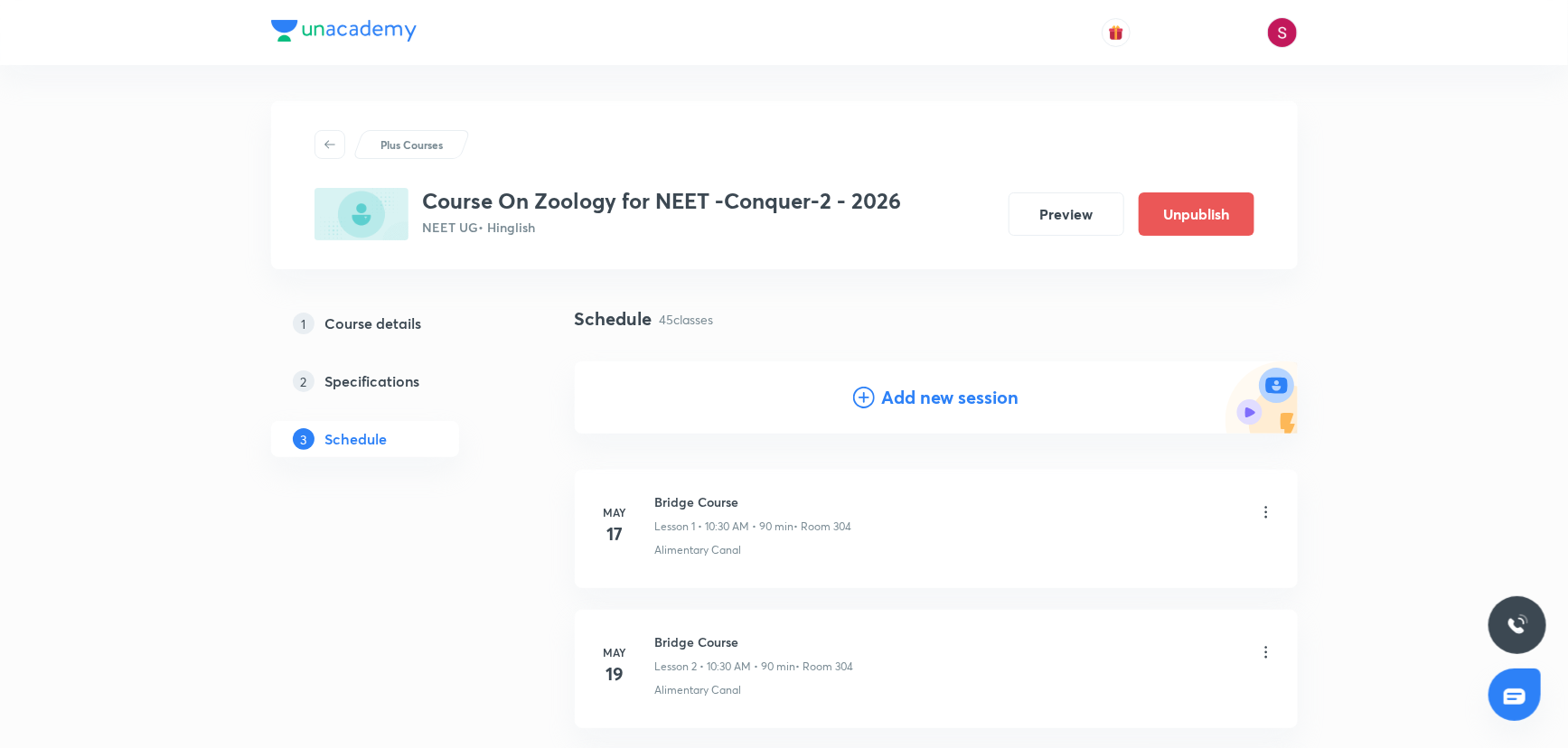
click at [951, 397] on h4 "Add new session" at bounding box center [951, 397] width 138 height 27
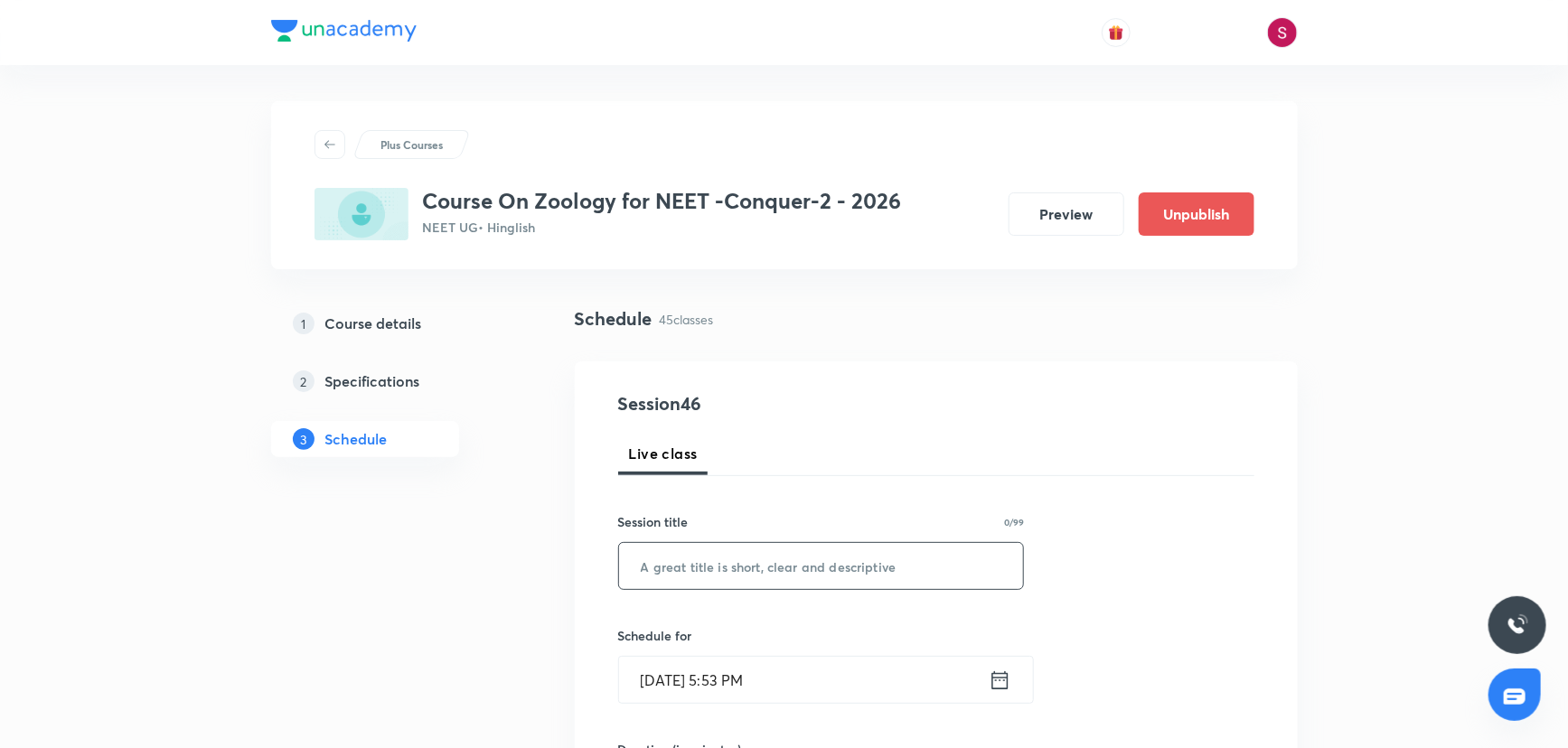
click at [711, 561] on input "text" at bounding box center [821, 566] width 405 height 46
paste input "Breathing & Exchange of gases - 05"
type input "Breathing & Exchange of gases - 06"
click at [839, 698] on input "Aug 31, 2025, 5:53 PM" at bounding box center [803, 680] width 370 height 46
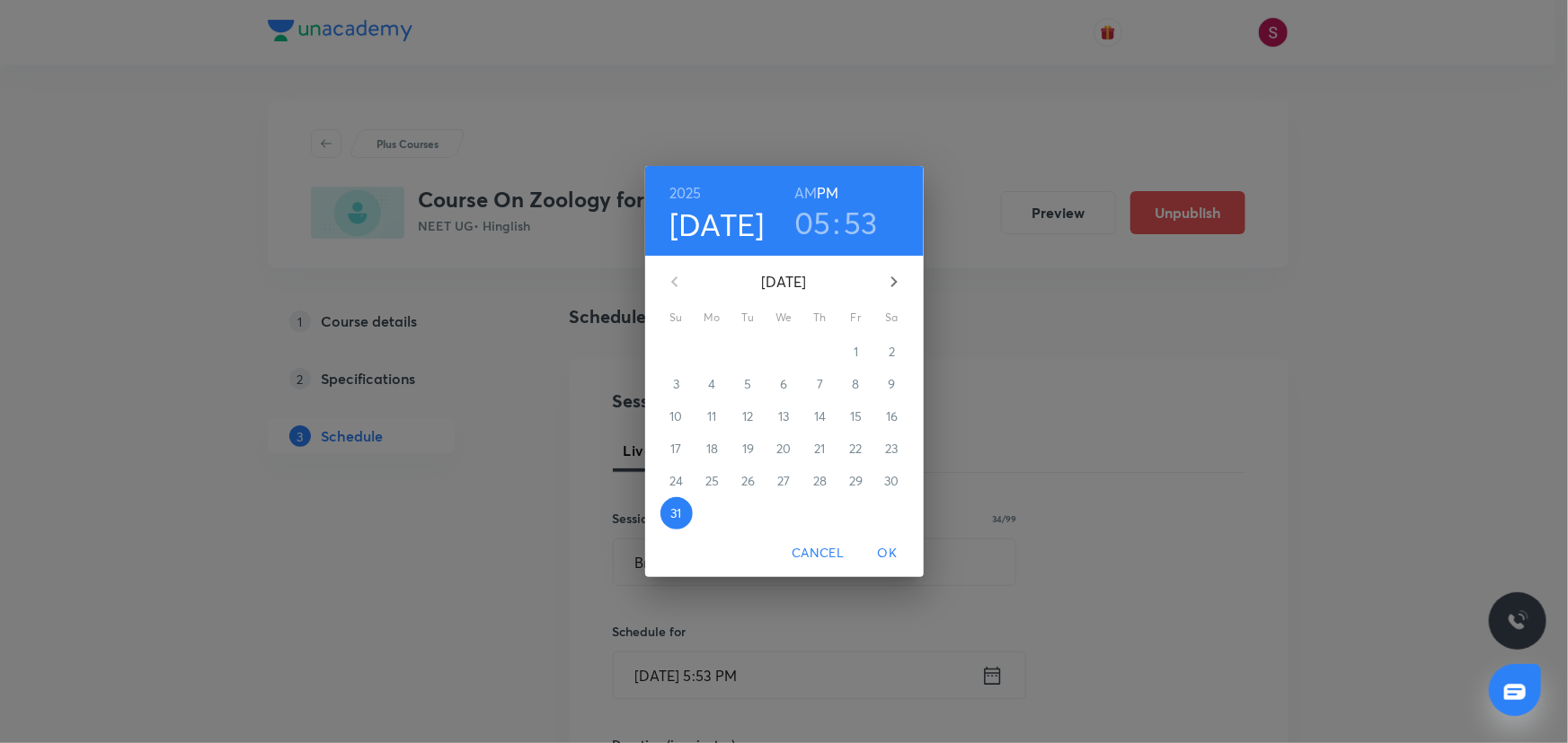
click at [887, 284] on icon "button" at bounding box center [894, 282] width 22 height 22
click at [750, 358] on p "2" at bounding box center [747, 352] width 6 height 18
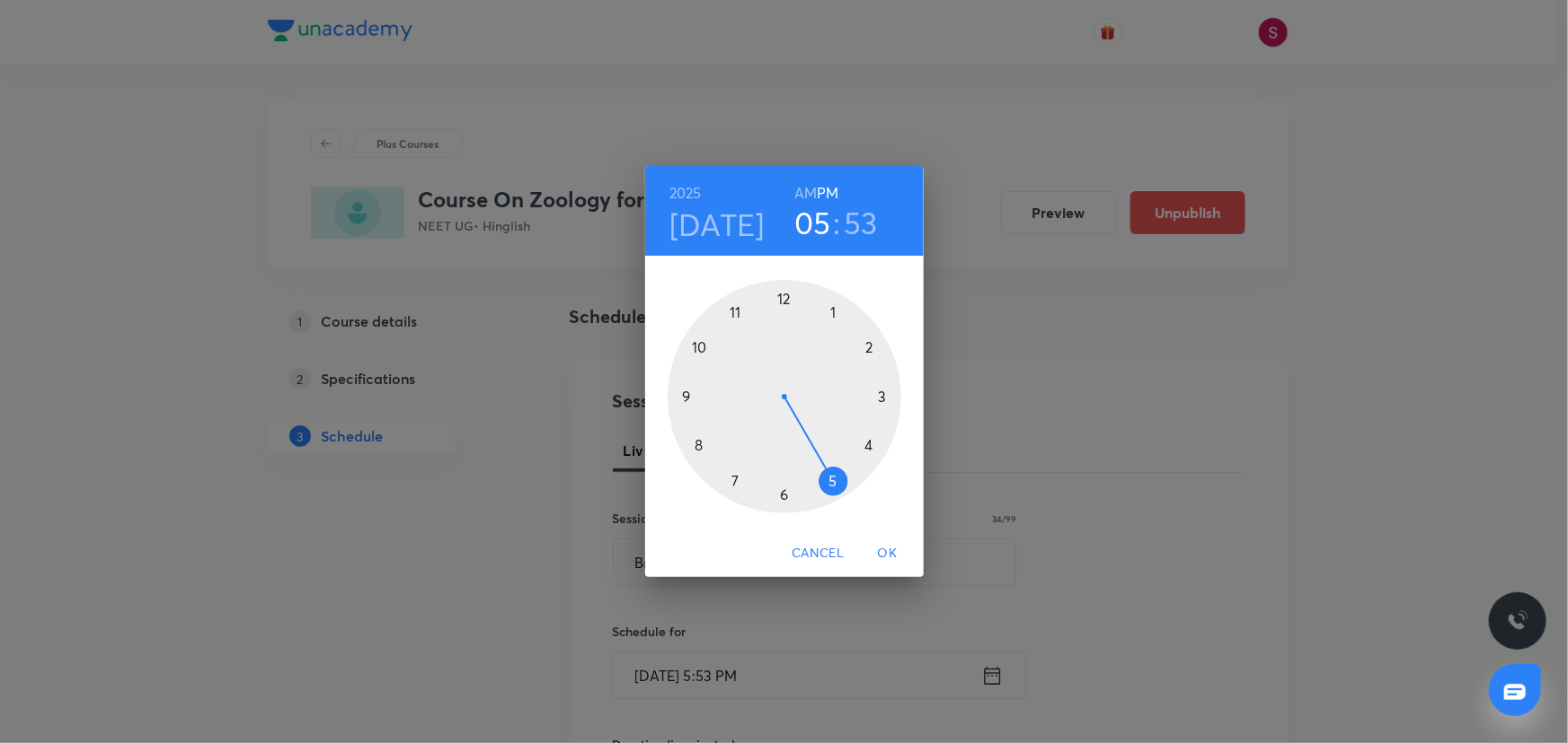
click at [784, 300] on div at bounding box center [784, 397] width 234 height 234
click at [880, 395] on div at bounding box center [784, 397] width 234 height 234
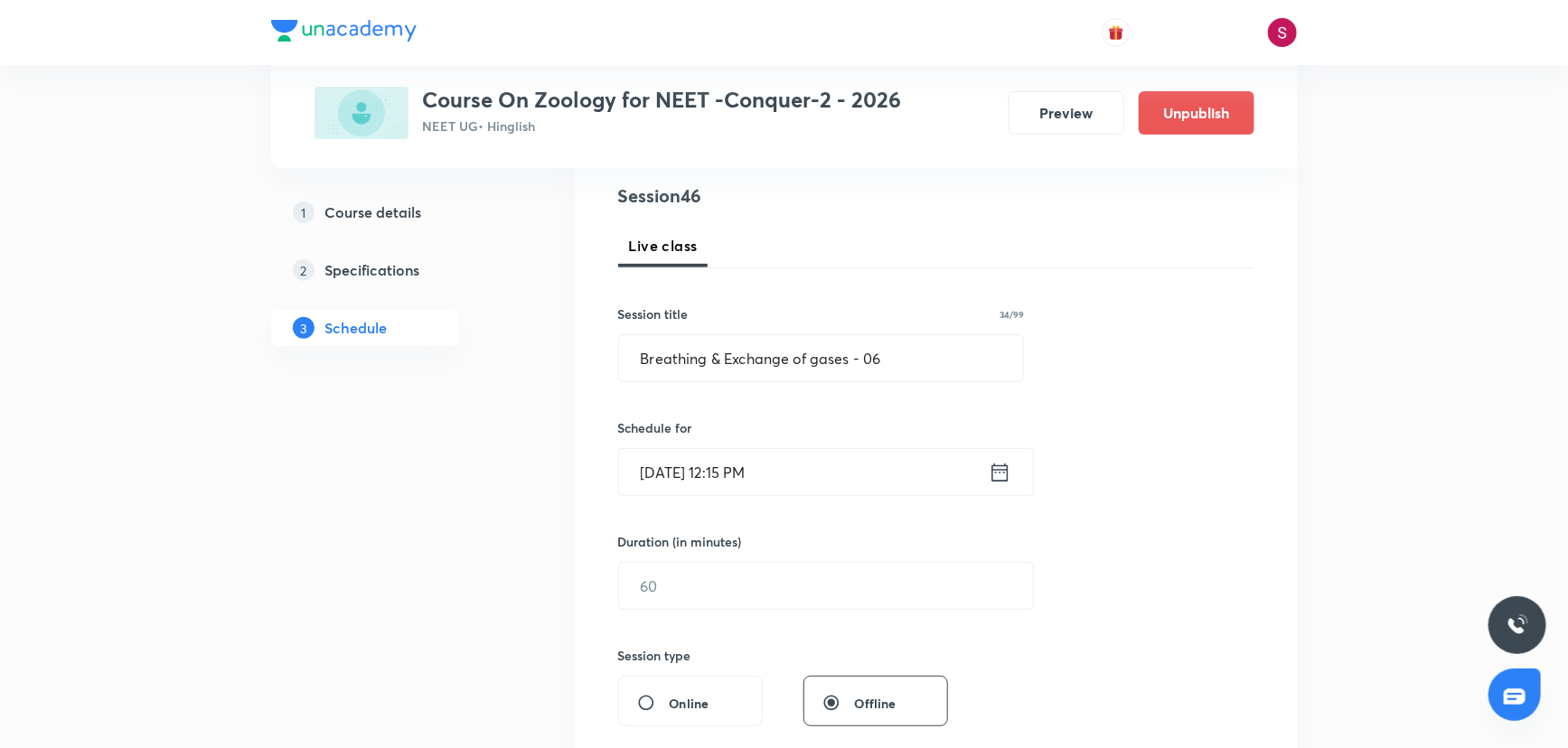
scroll to position [246, 0]
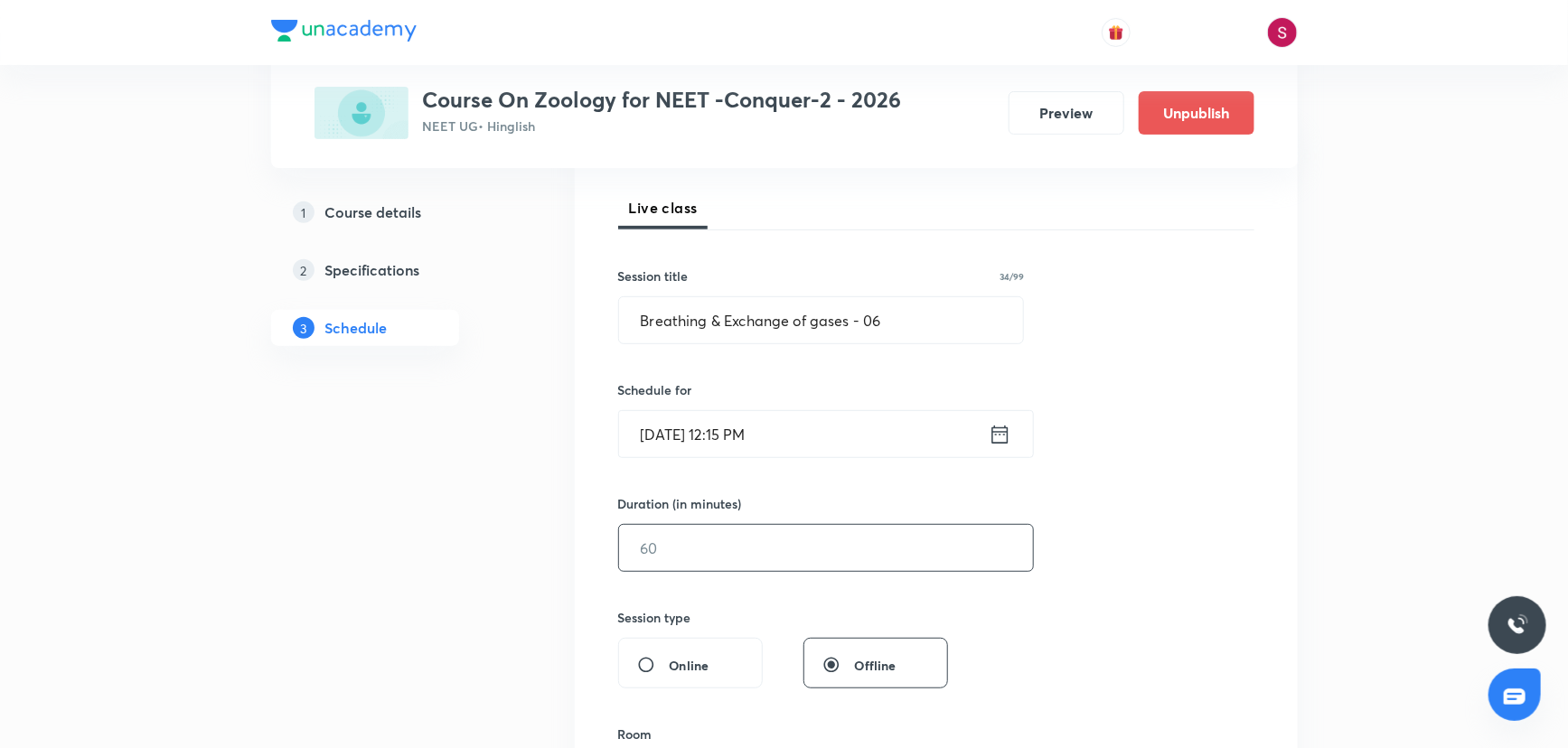
click at [768, 566] on input "text" at bounding box center [825, 549] width 414 height 46
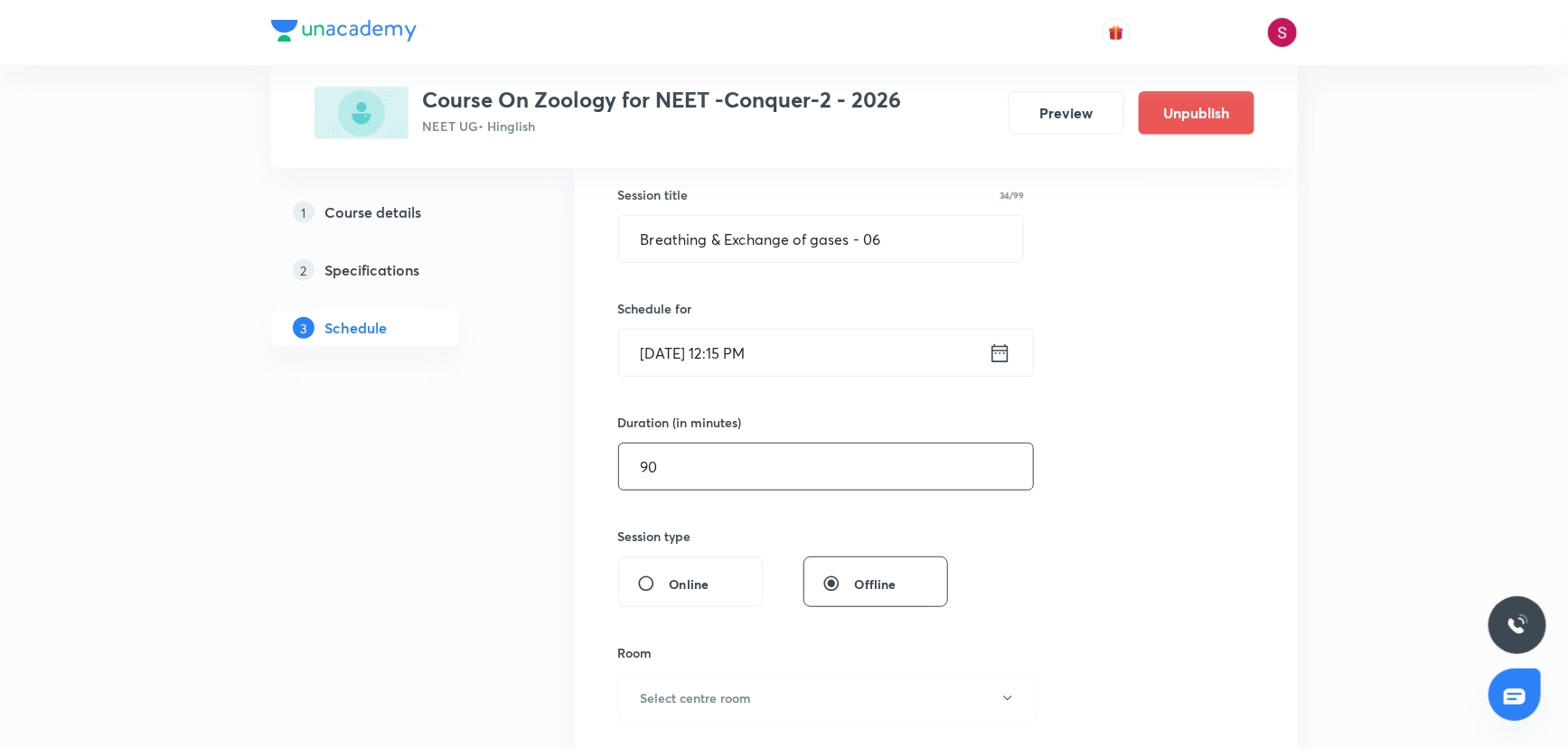
scroll to position [328, 0]
type input "90"
click at [708, 690] on h6 "Select centre room" at bounding box center [696, 697] width 111 height 19
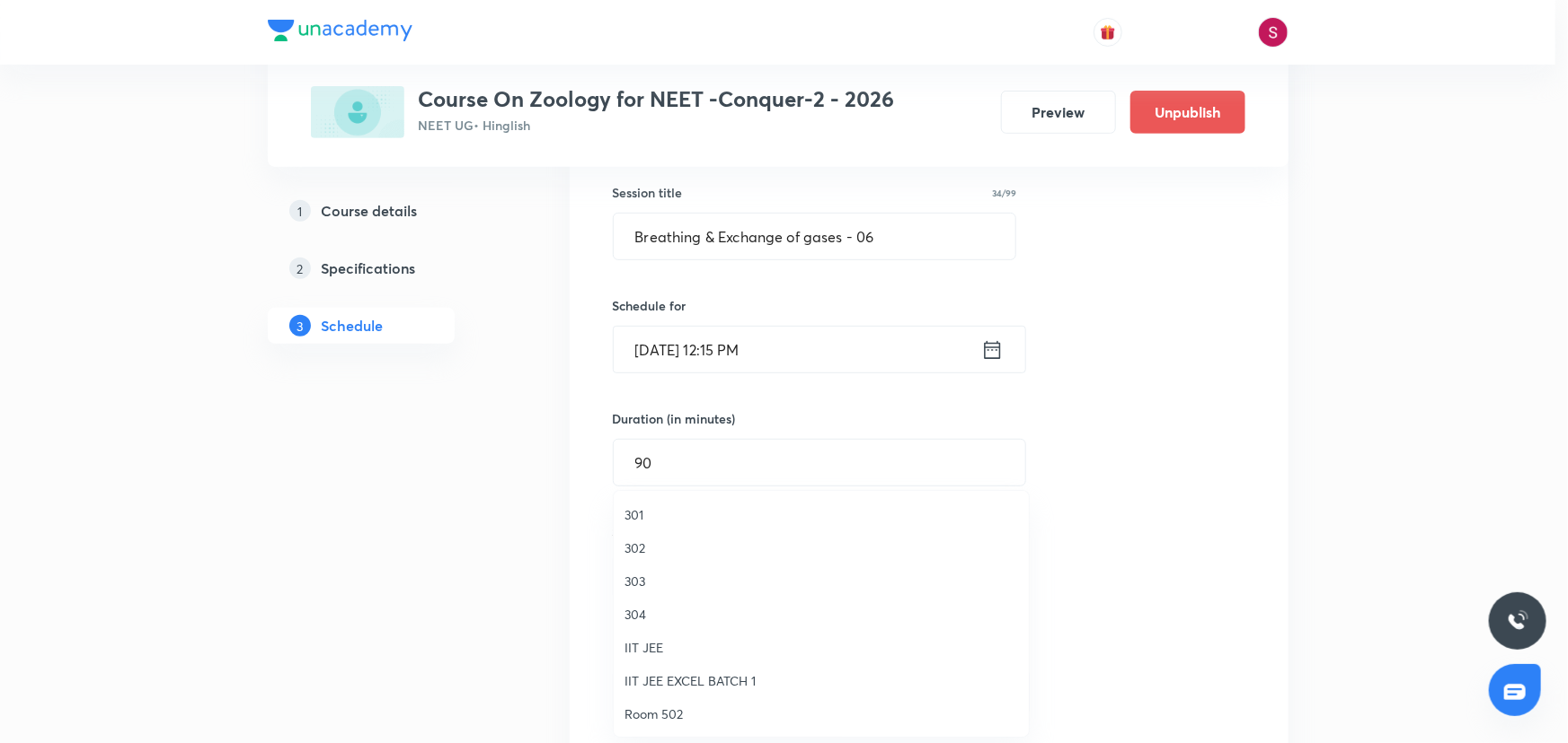
click at [645, 619] on span "304" at bounding box center [821, 614] width 393 height 19
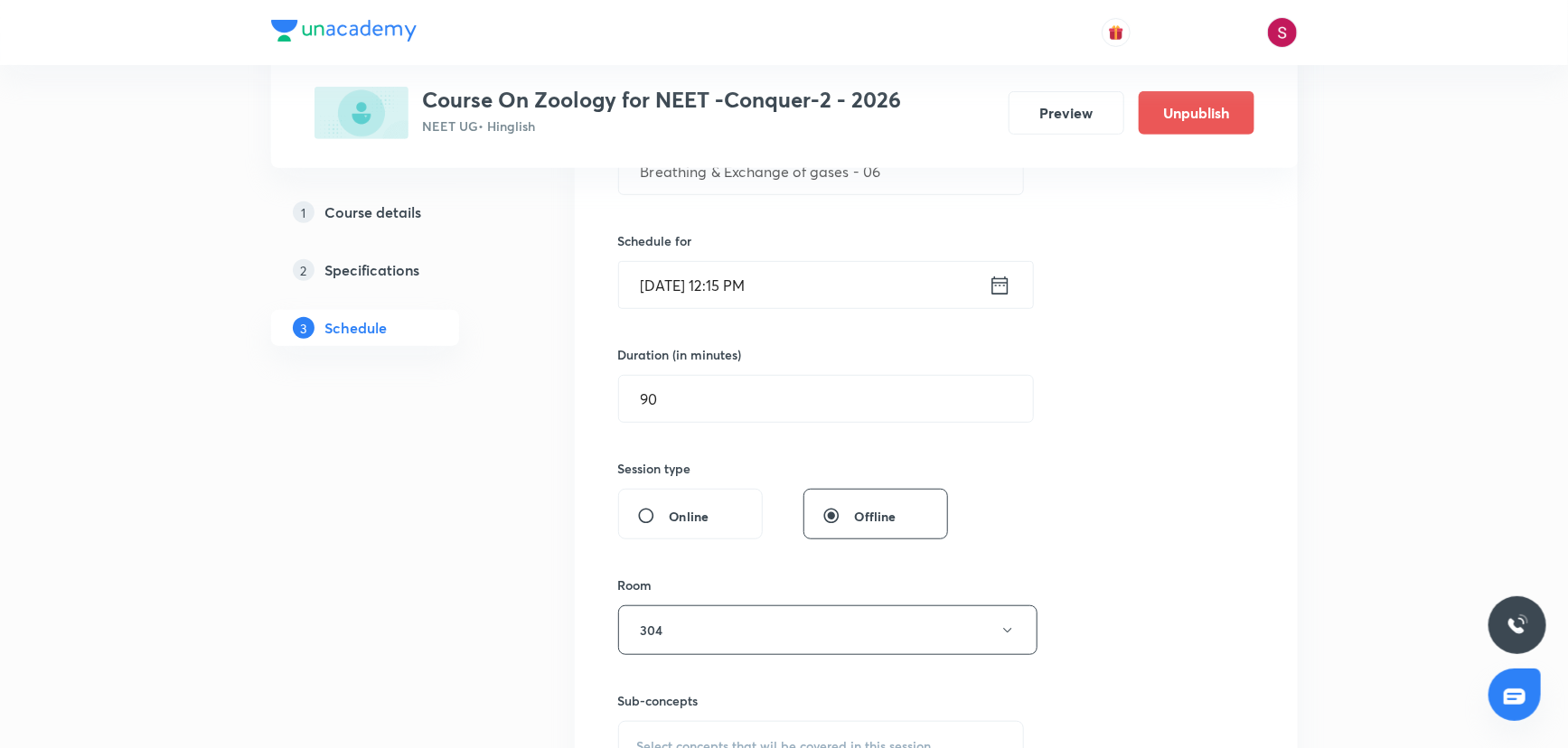
scroll to position [657, 0]
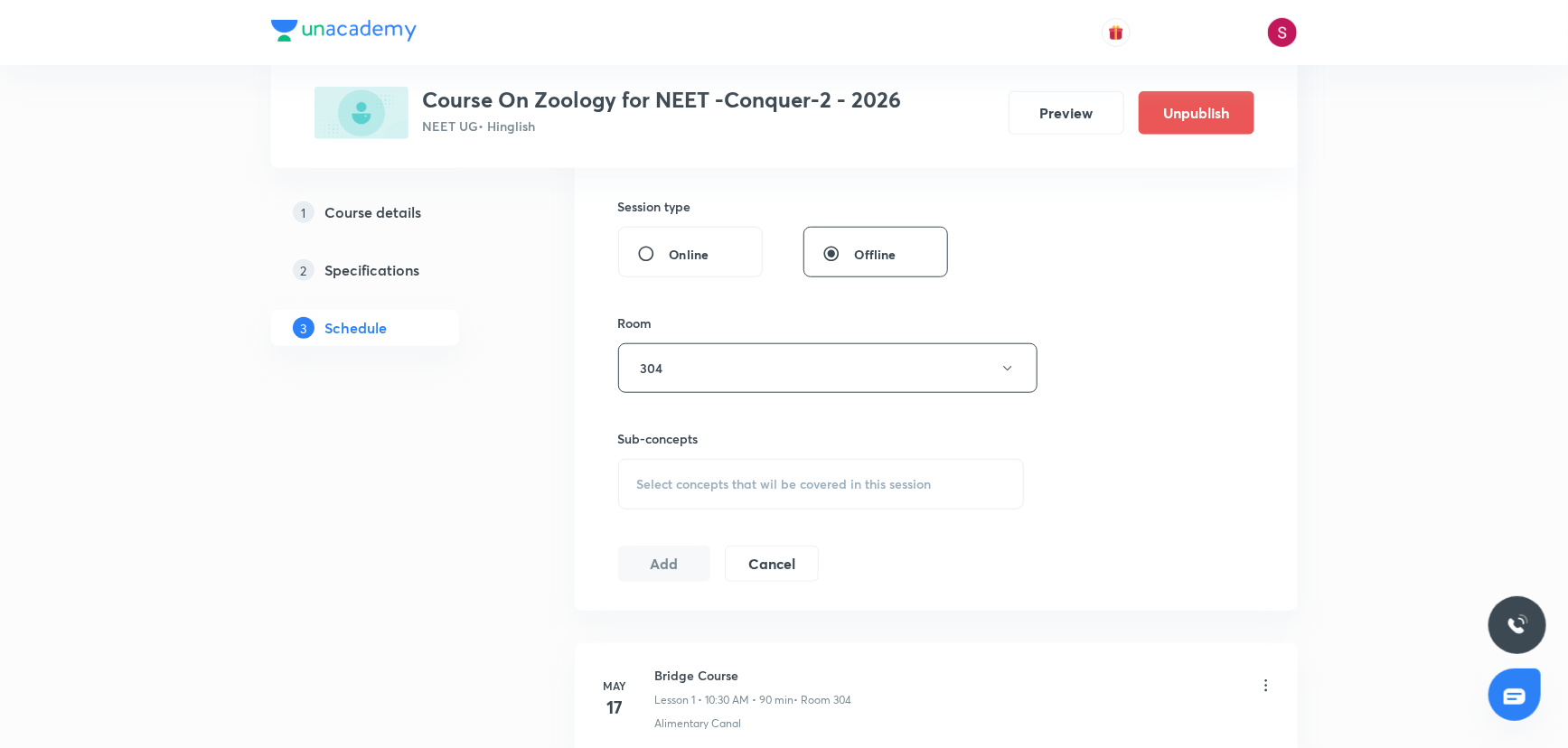
click at [669, 505] on div "Select concepts that wil be covered in this session" at bounding box center [821, 484] width 407 height 51
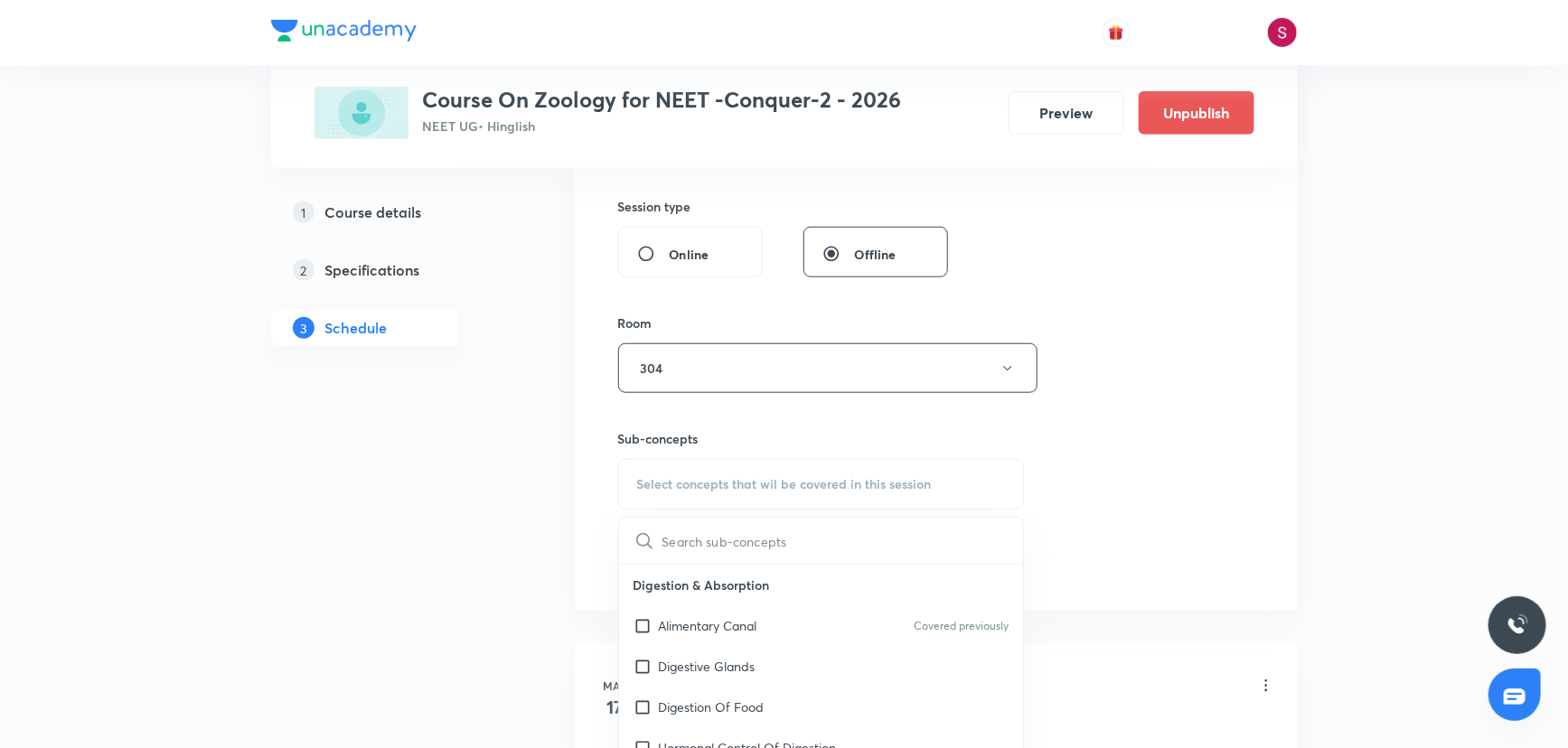
click at [672, 488] on span "Select concepts that wil be covered in this session" at bounding box center [784, 485] width 294 height 15
click at [681, 633] on div "Alimentary Canal Covered previously" at bounding box center [821, 625] width 405 height 41
checkbox input "true"
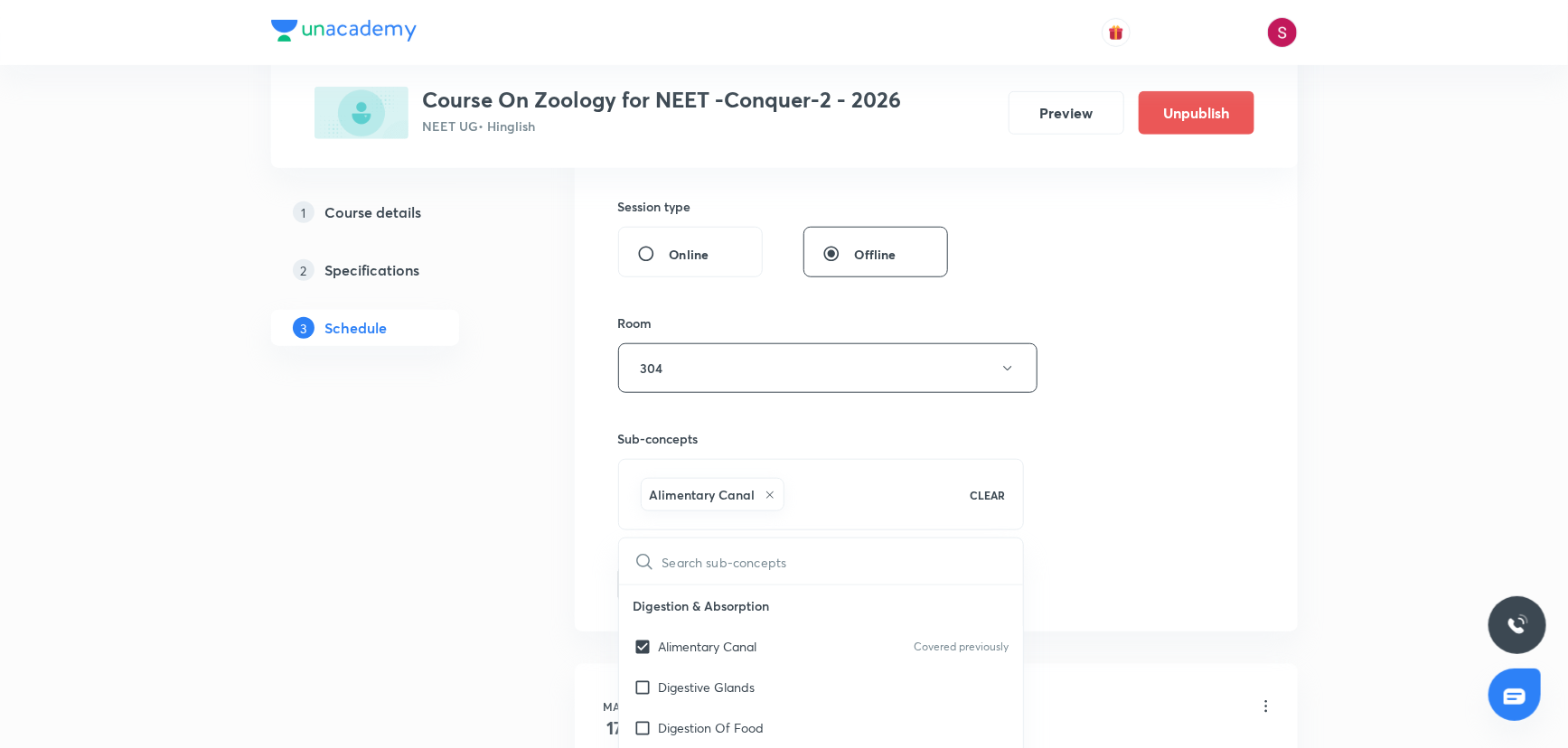
click at [1130, 421] on div "Session 46 Live class Session title 34/99 Breathing & Exchange of gases - 06 ​ …" at bounding box center [936, 169] width 636 height 870
click at [650, 580] on button "Add" at bounding box center [664, 582] width 93 height 36
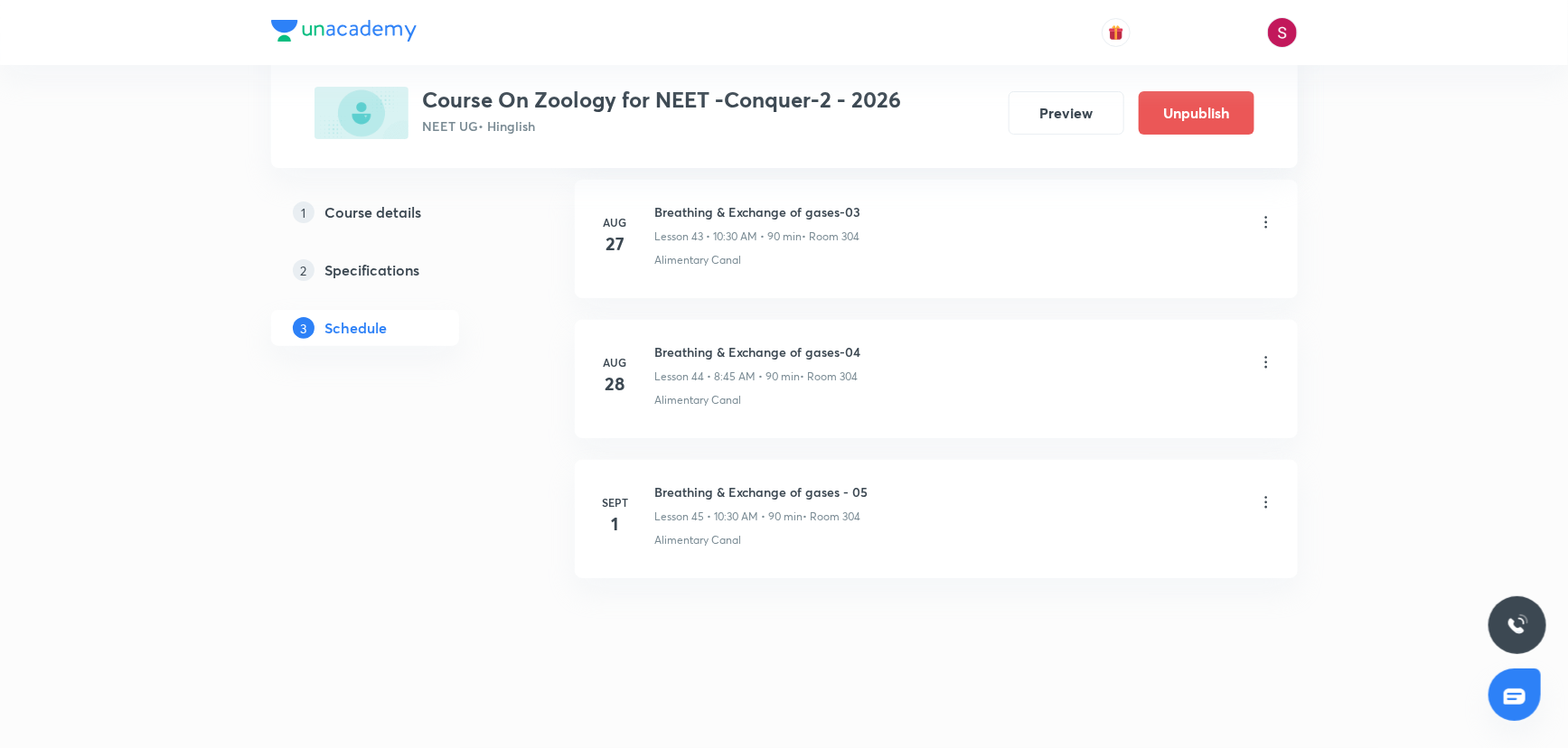
scroll to position [6166, 0]
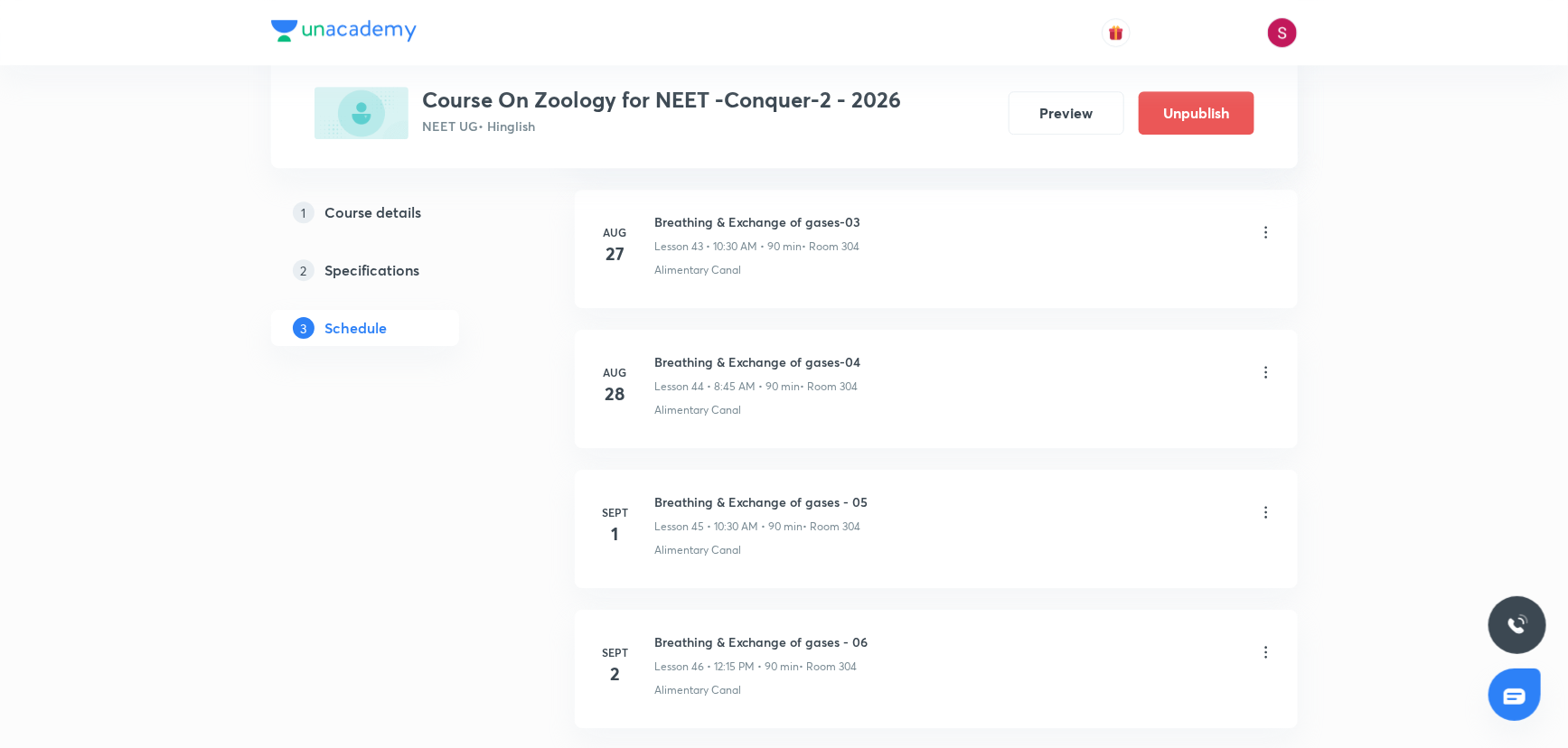
click at [752, 639] on h6 "Breathing & Exchange of gases - 06" at bounding box center [762, 641] width 213 height 19
copy h6 "Breathing & Exchange of gases - 06"
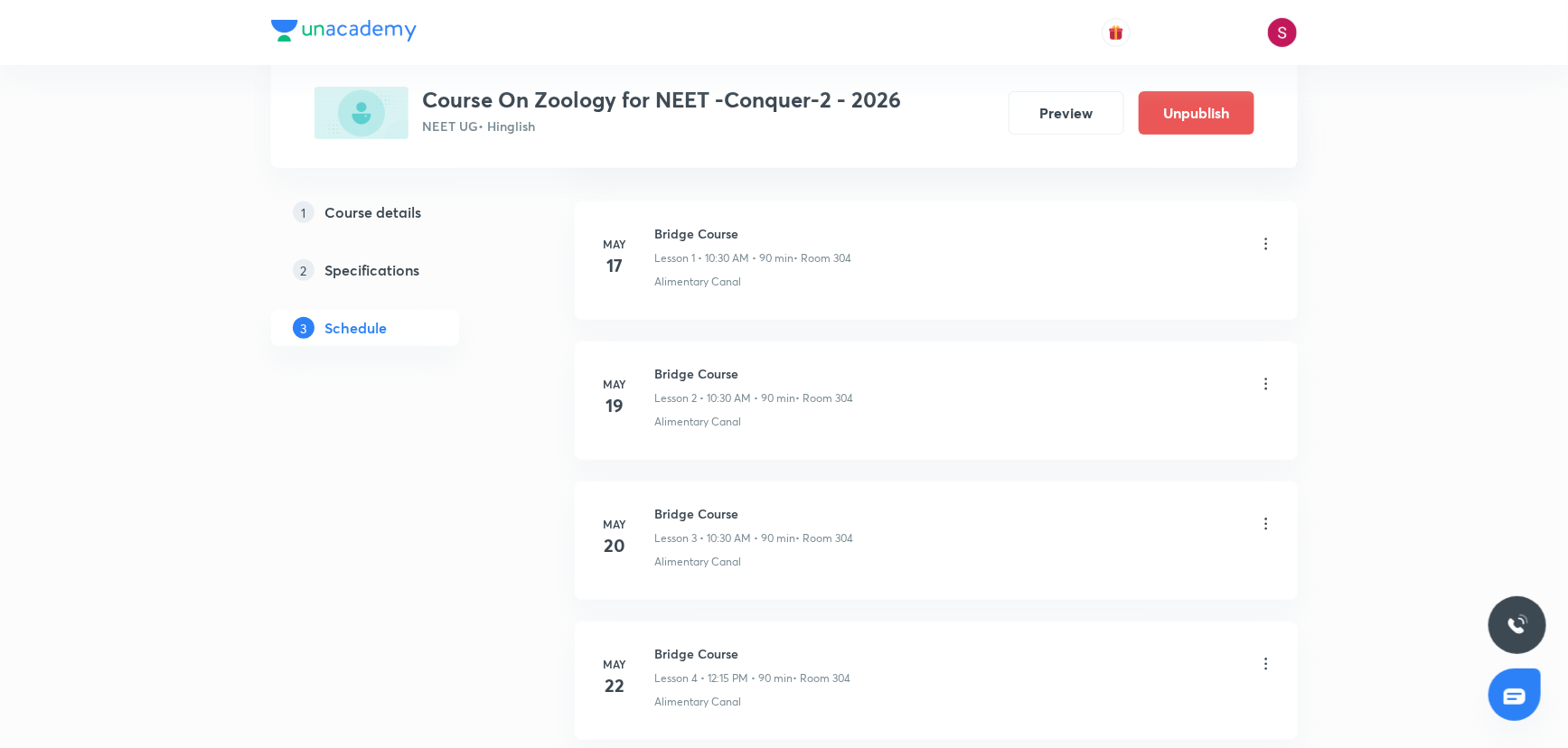
scroll to position [0, 0]
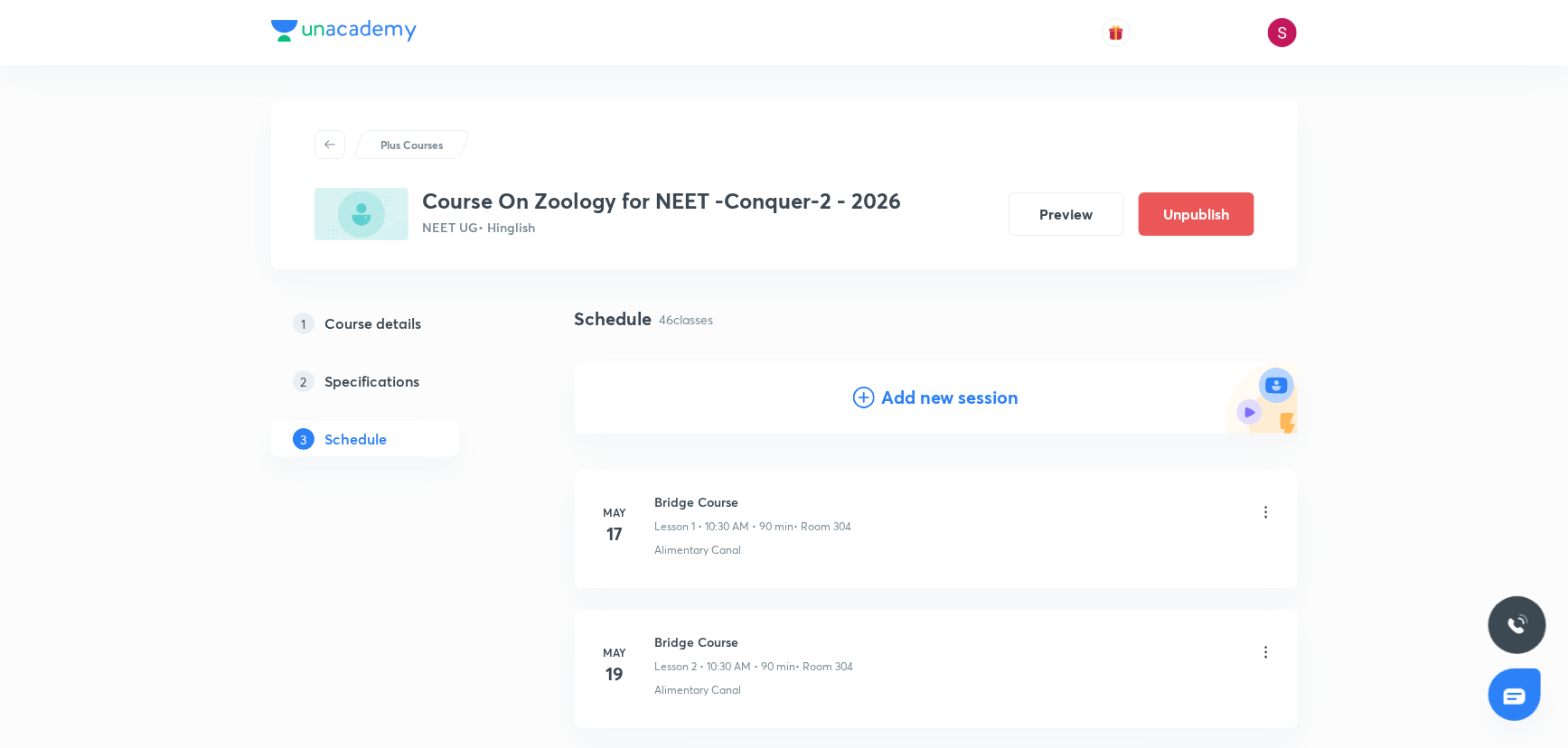
click at [945, 405] on h4 "Add new session" at bounding box center [951, 397] width 138 height 27
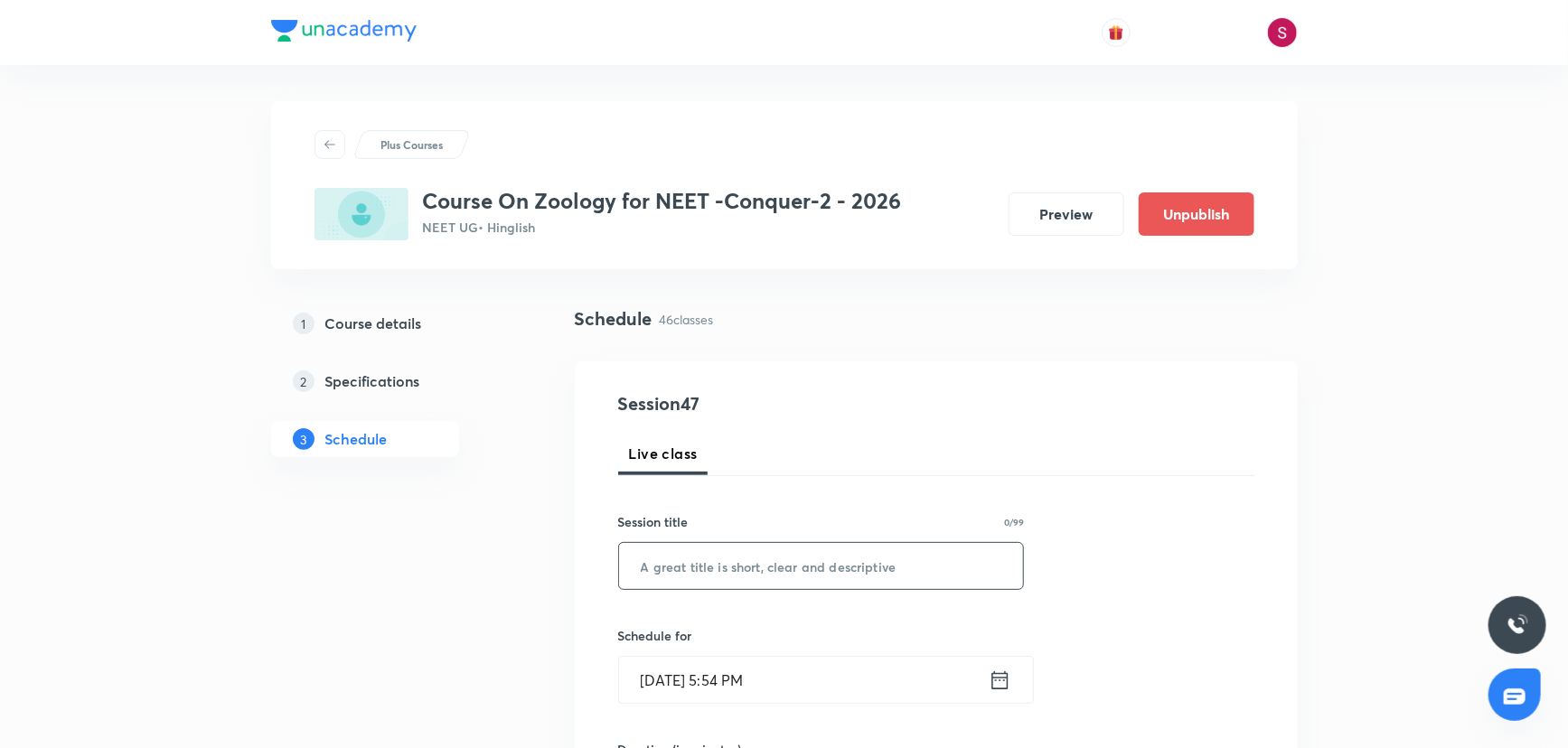
click at [820, 573] on input "text" at bounding box center [821, 566] width 405 height 46
paste input "Breathing & Exchange of gases - 06"
type input "Breathing & Exchange of gases - 07"
click at [862, 703] on div "Aug 31, 2025, 5:54 PM ​" at bounding box center [825, 680] width 416 height 48
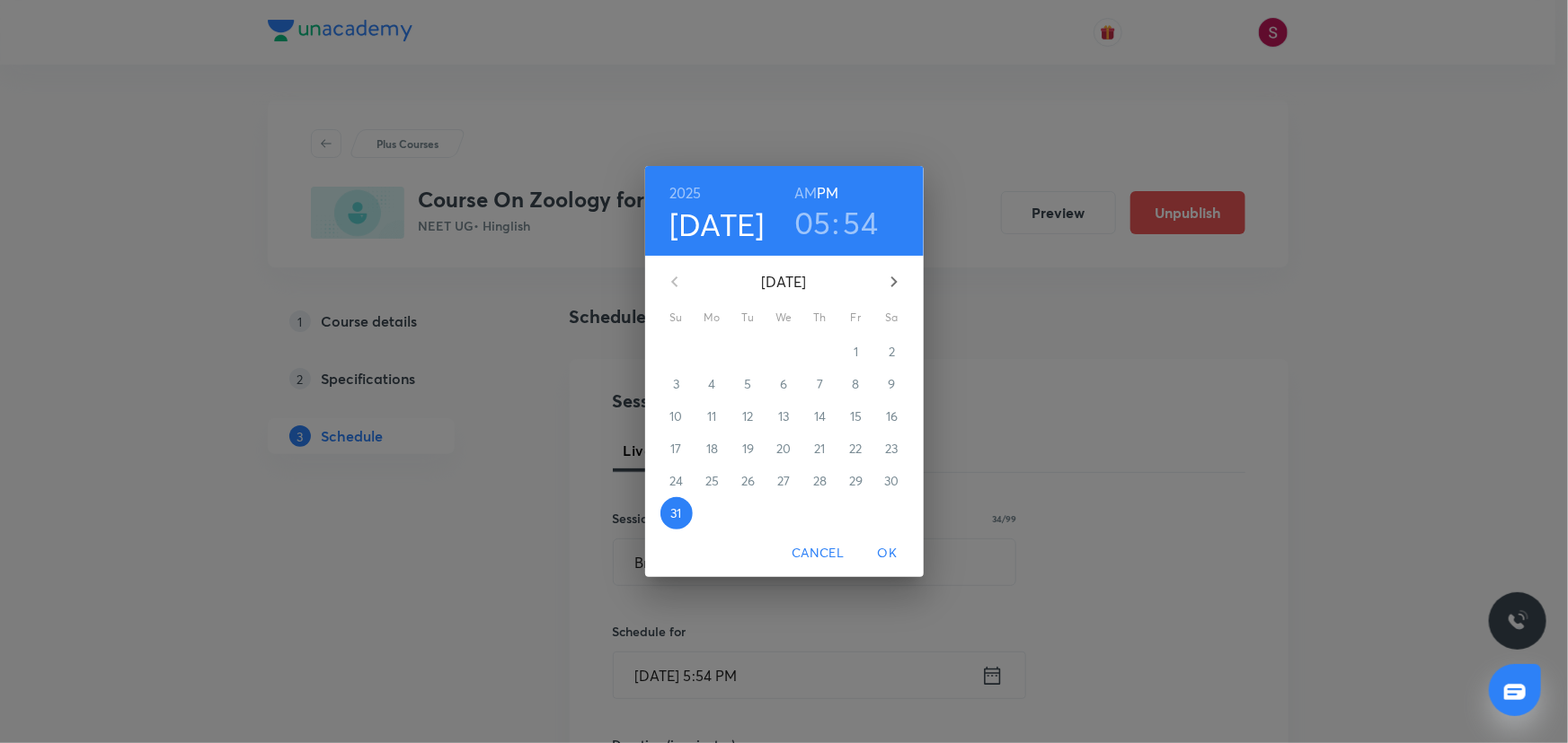
click at [897, 285] on icon "button" at bounding box center [894, 282] width 22 height 22
click at [786, 353] on p "3" at bounding box center [784, 352] width 6 height 18
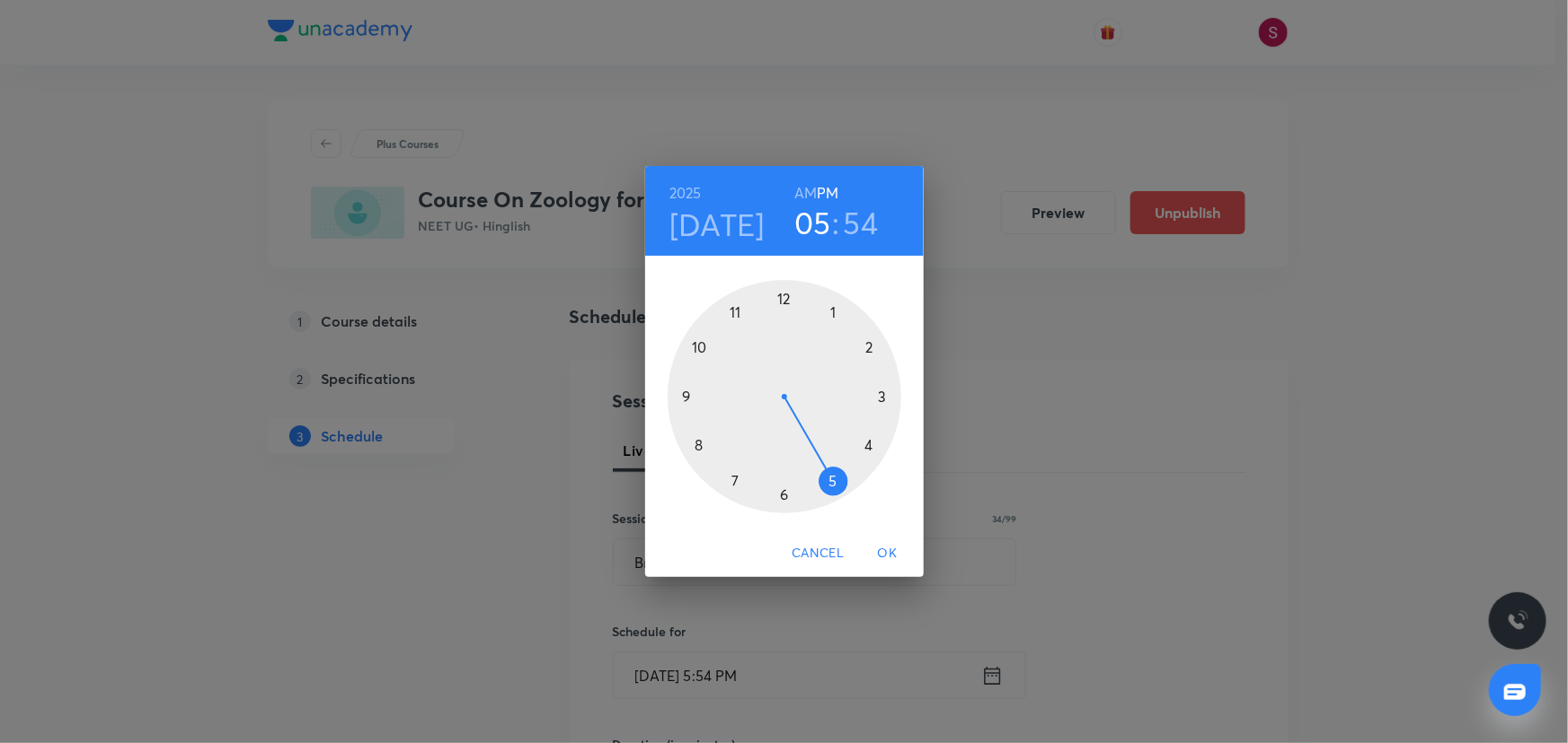
click at [696, 347] on div at bounding box center [784, 397] width 234 height 234
click at [809, 191] on h6 "AM" at bounding box center [805, 192] width 23 height 25
click at [783, 492] on div at bounding box center [784, 397] width 234 height 234
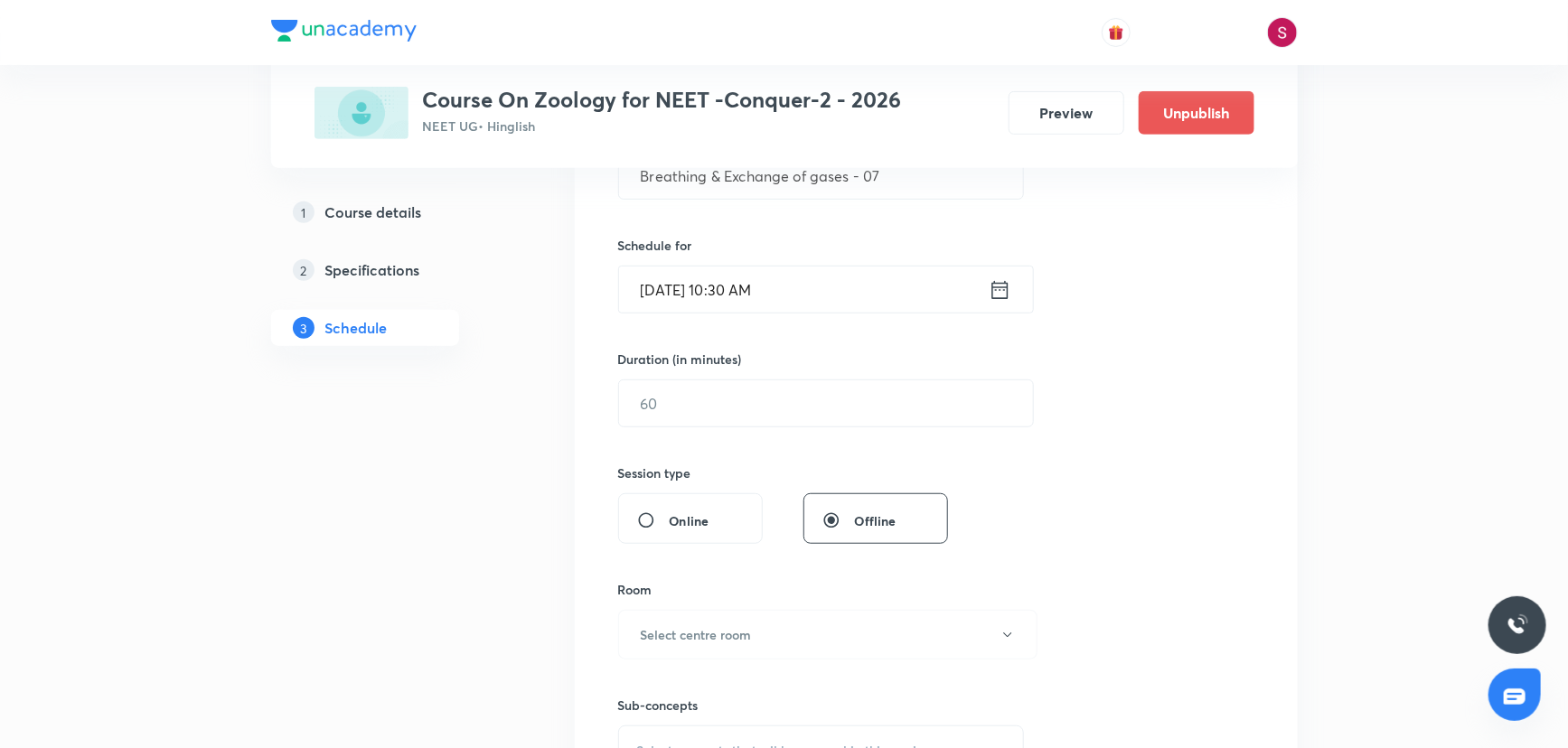
scroll to position [411, 0]
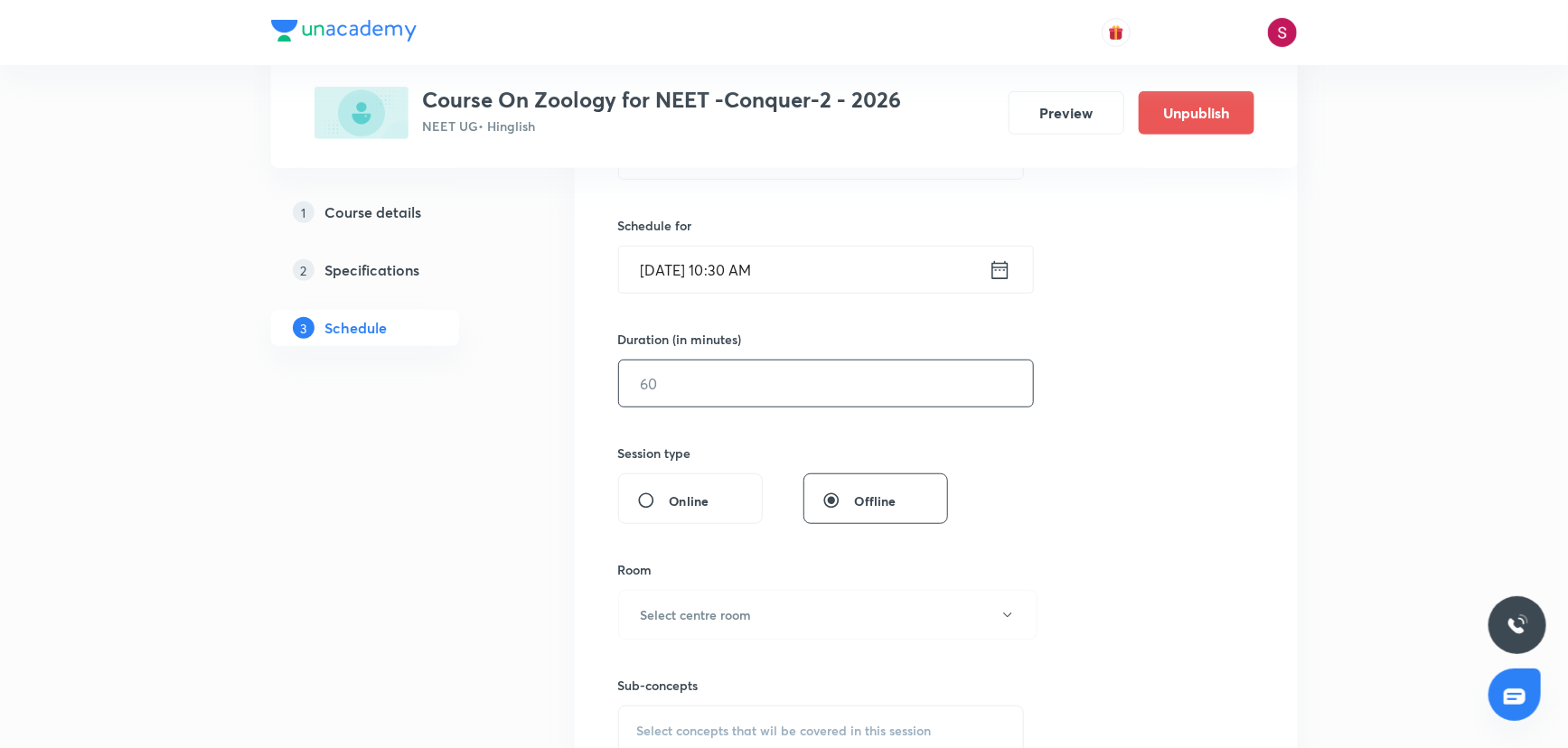
click at [692, 392] on input "text" at bounding box center [825, 384] width 414 height 46
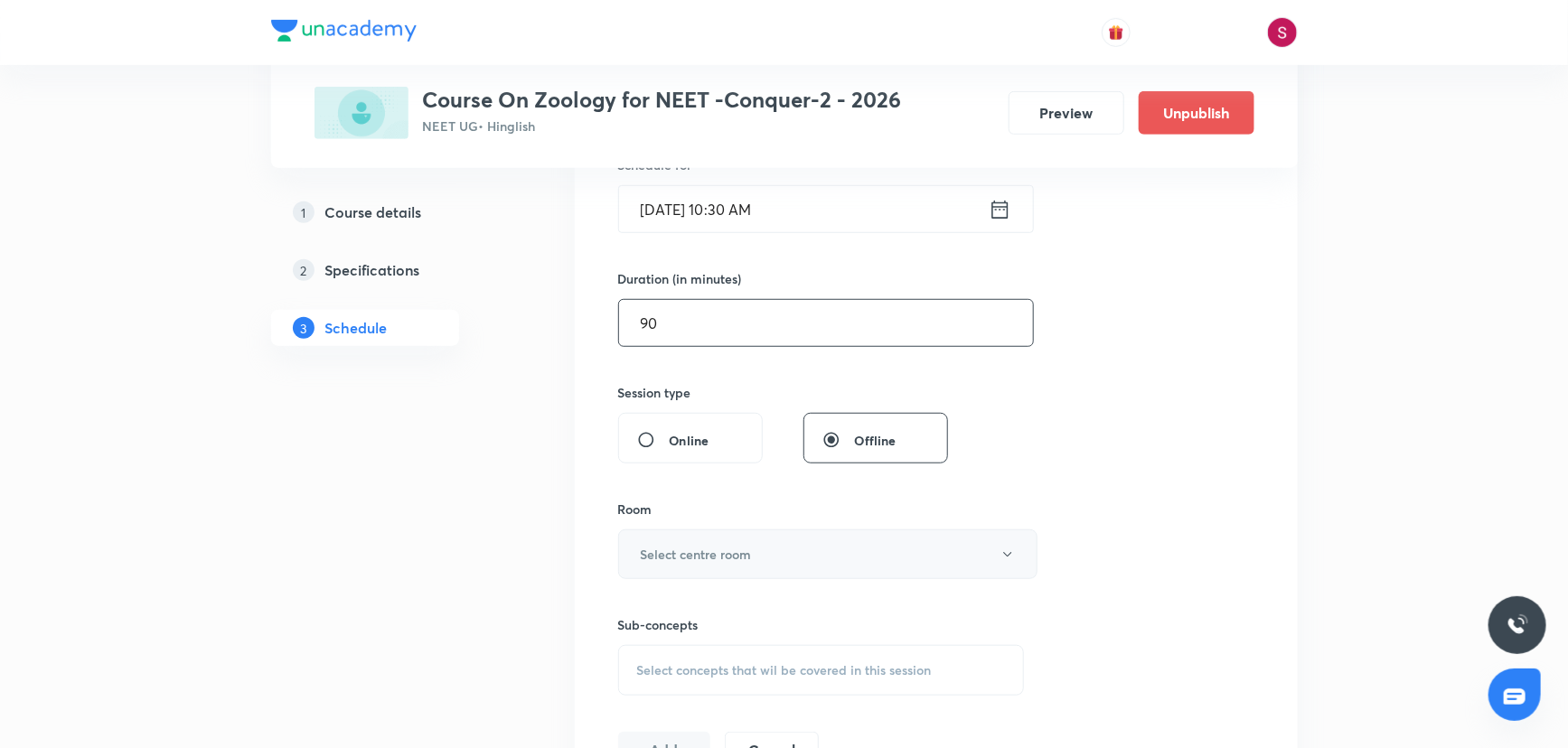
scroll to position [574, 0]
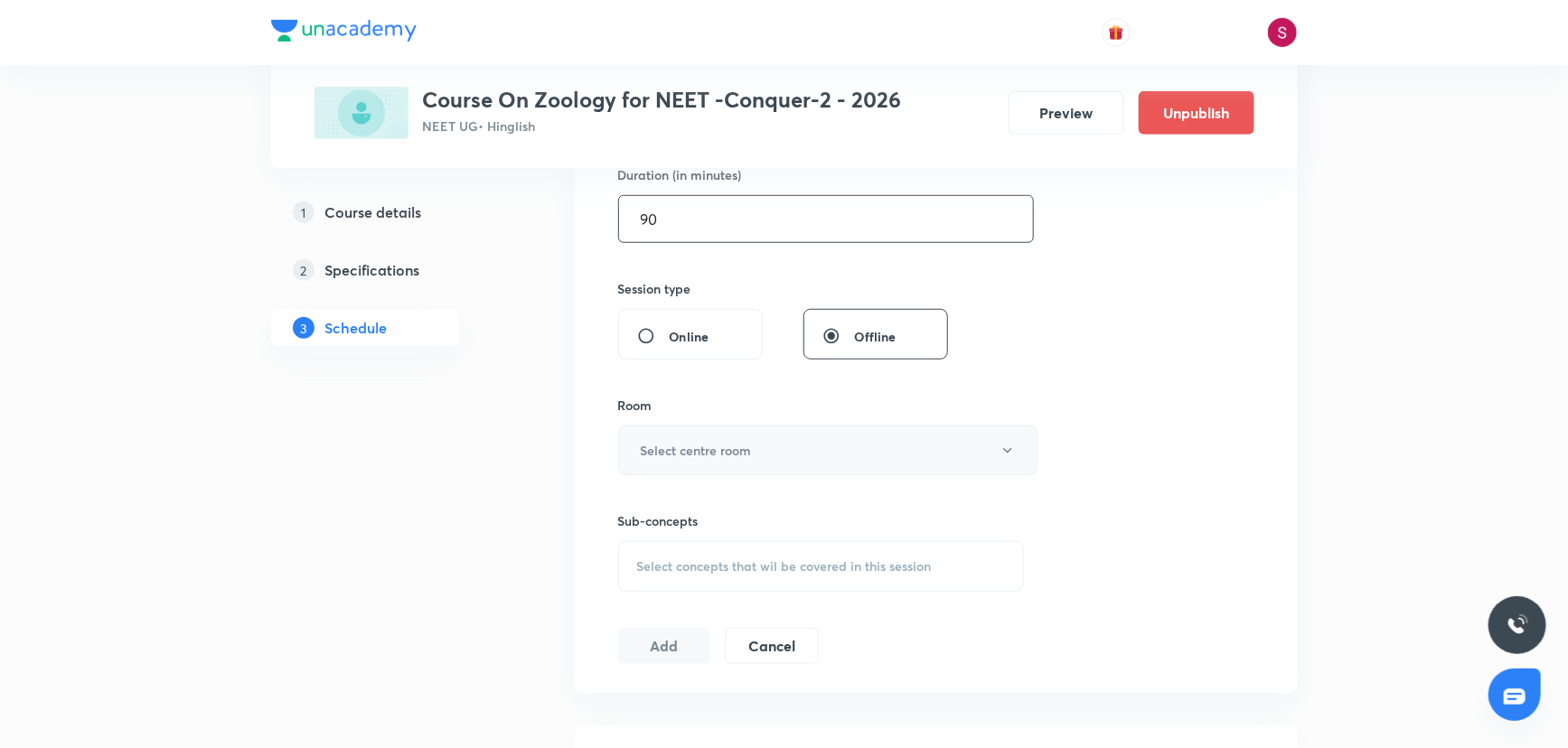
type input "90"
click at [682, 448] on h6 "Select centre room" at bounding box center [696, 450] width 111 height 19
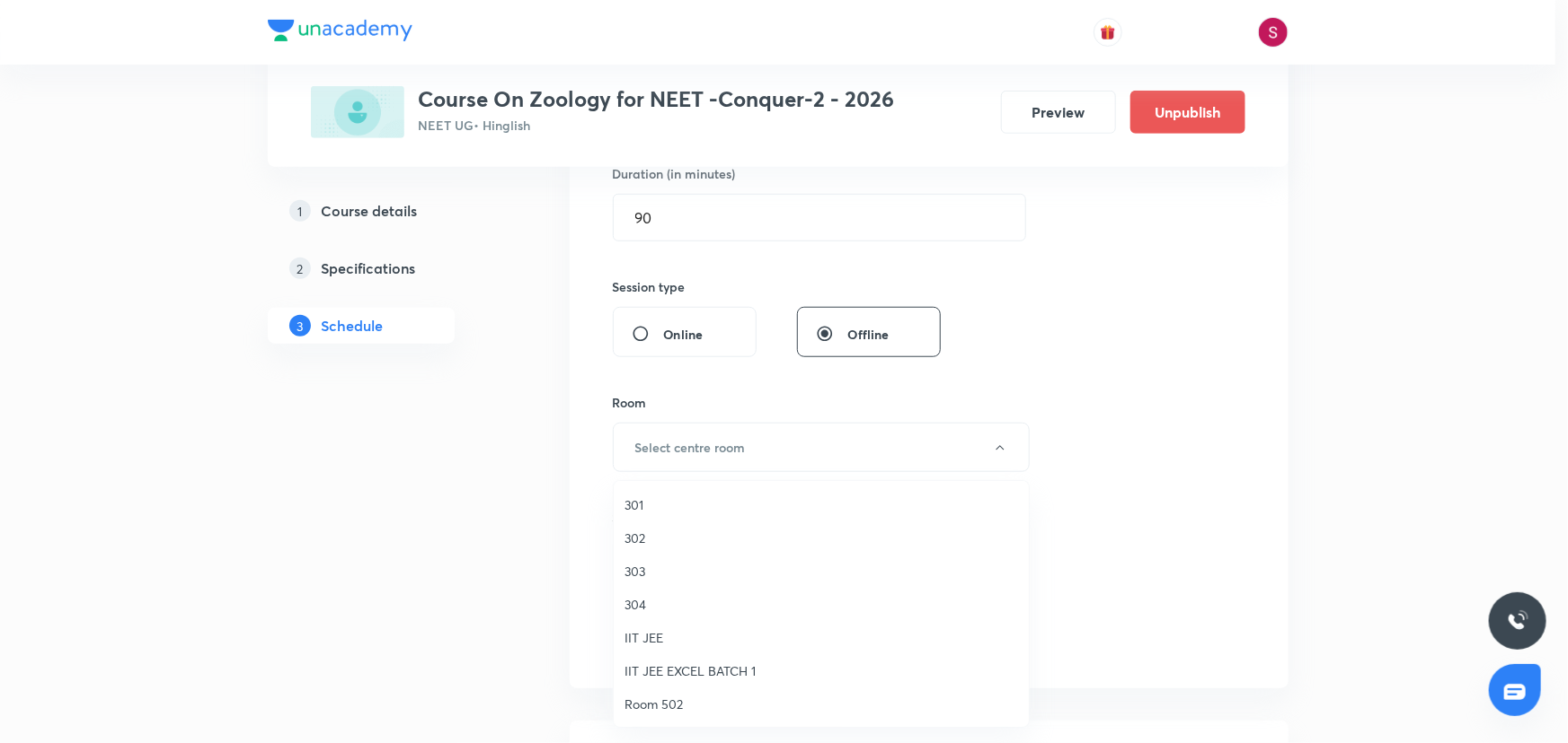
click at [651, 599] on span "304" at bounding box center [821, 604] width 393 height 19
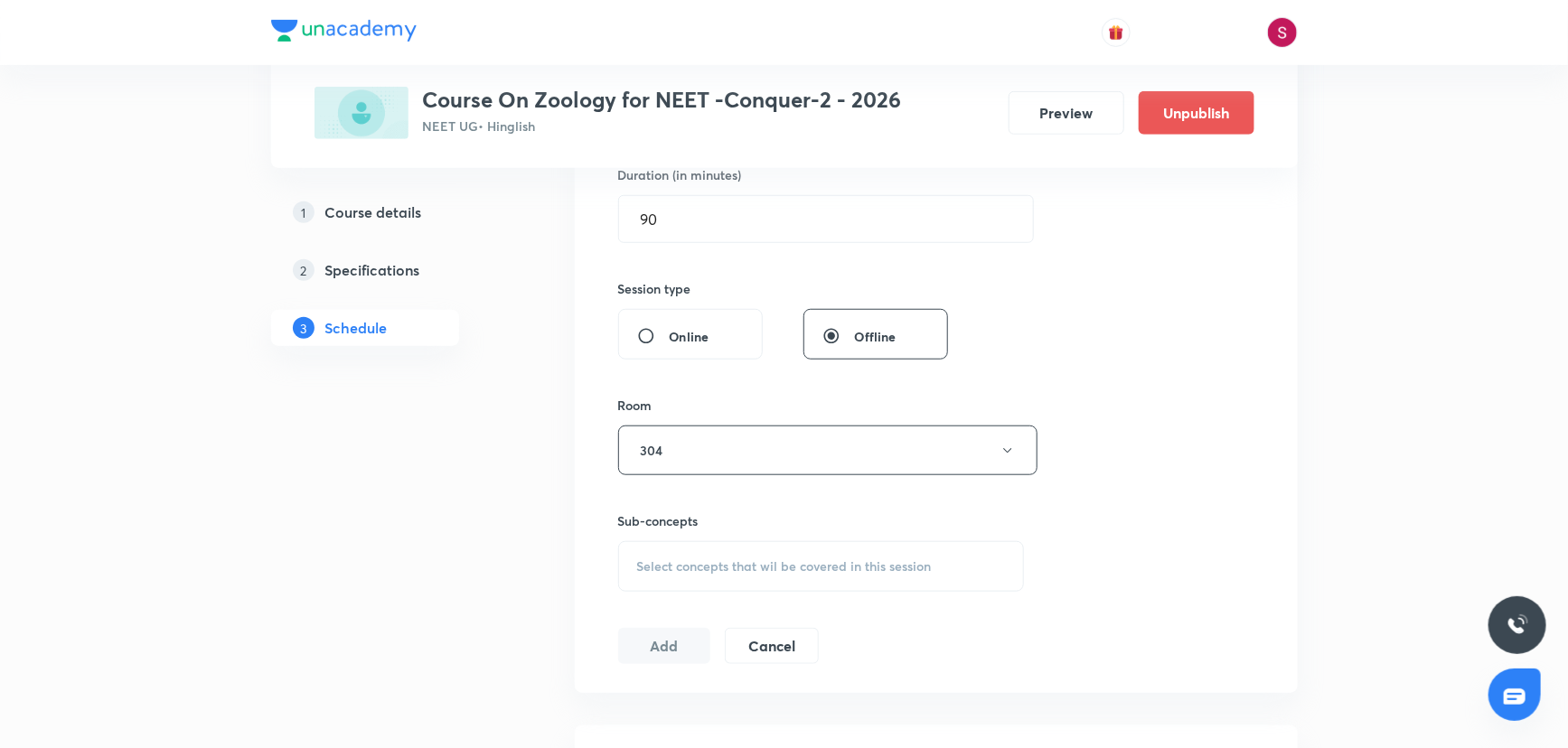
scroll to position [739, 0]
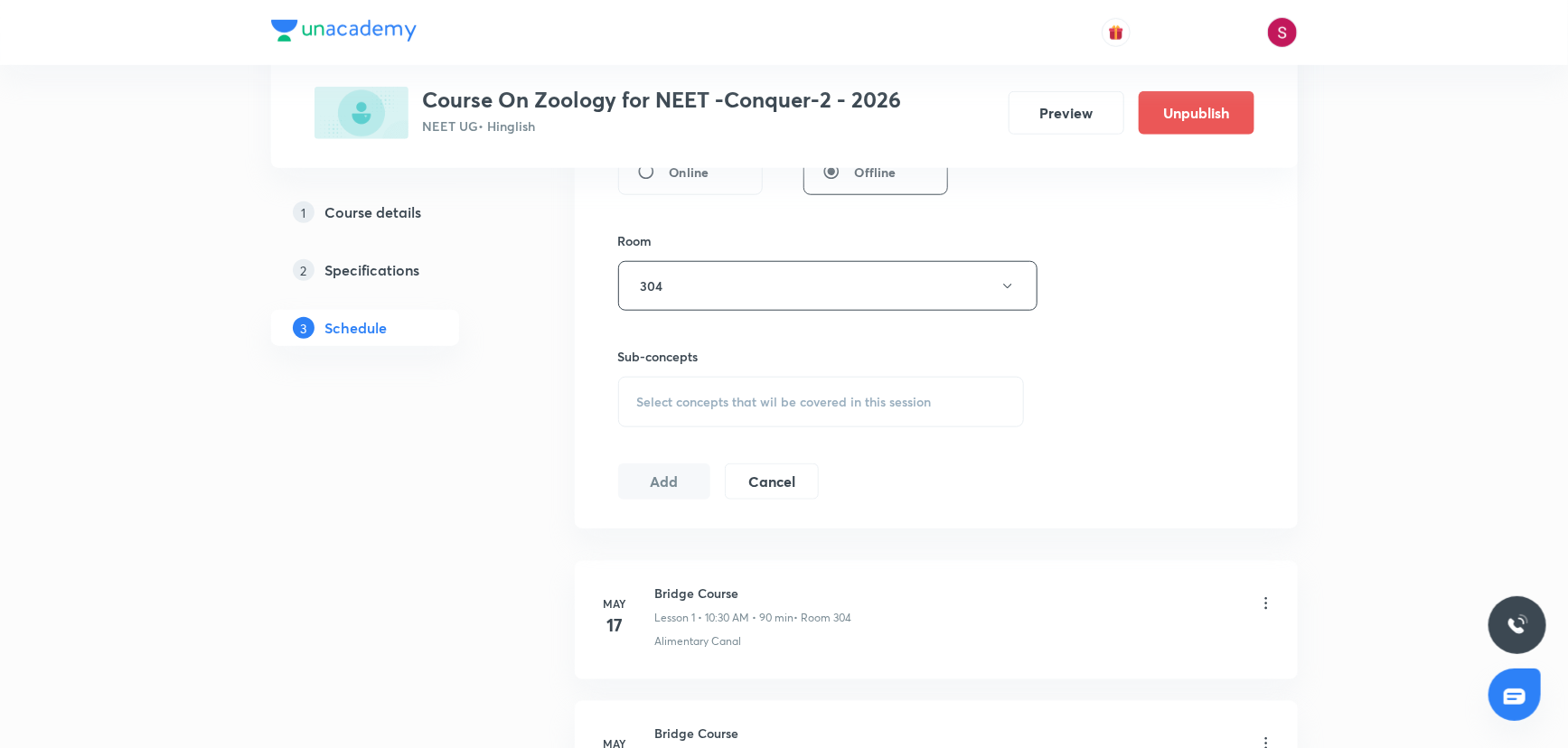
click at [727, 388] on div "Select concepts that wil be covered in this session" at bounding box center [821, 402] width 407 height 51
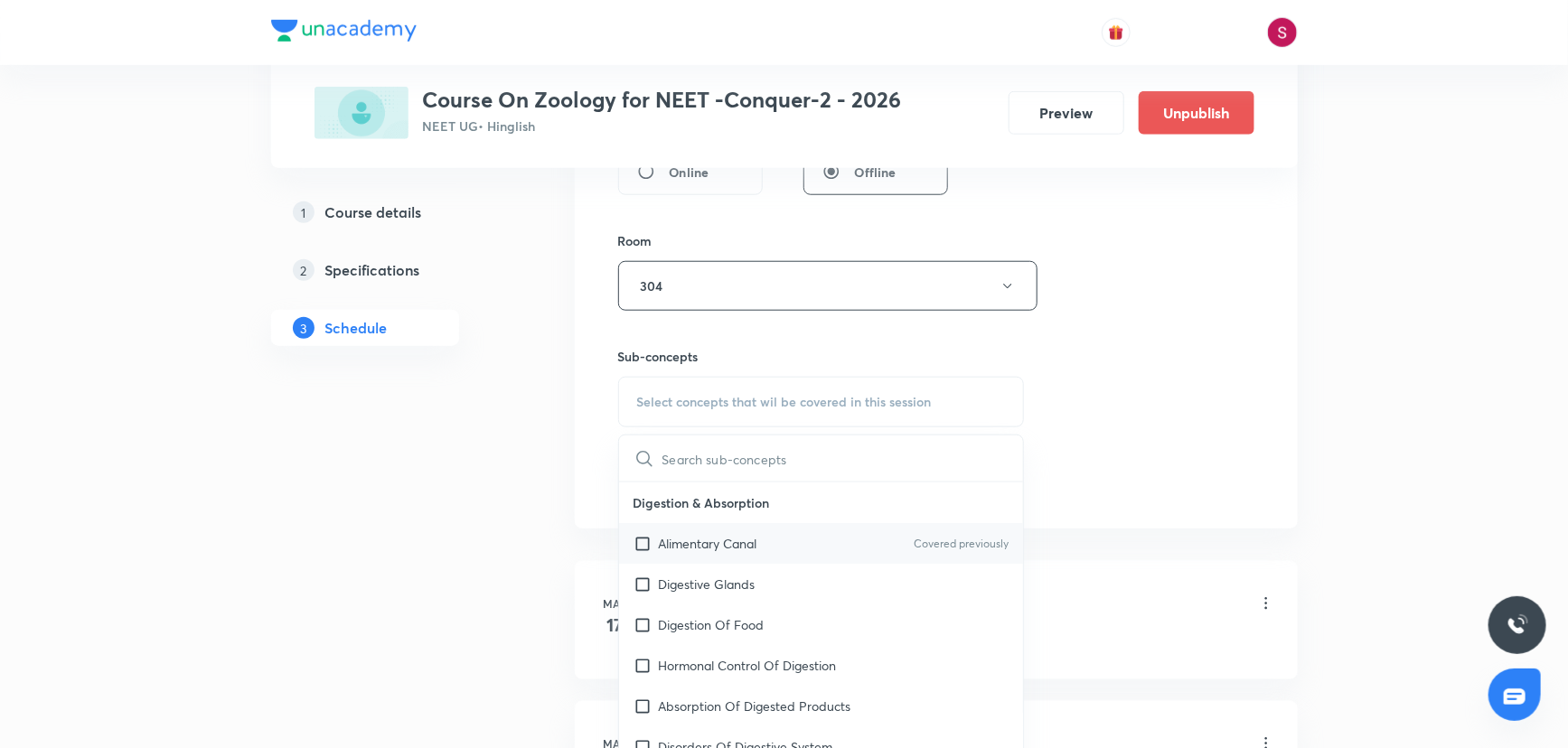
click at [690, 537] on p "Alimentary Canal" at bounding box center [708, 544] width 99 height 19
checkbox input "true"
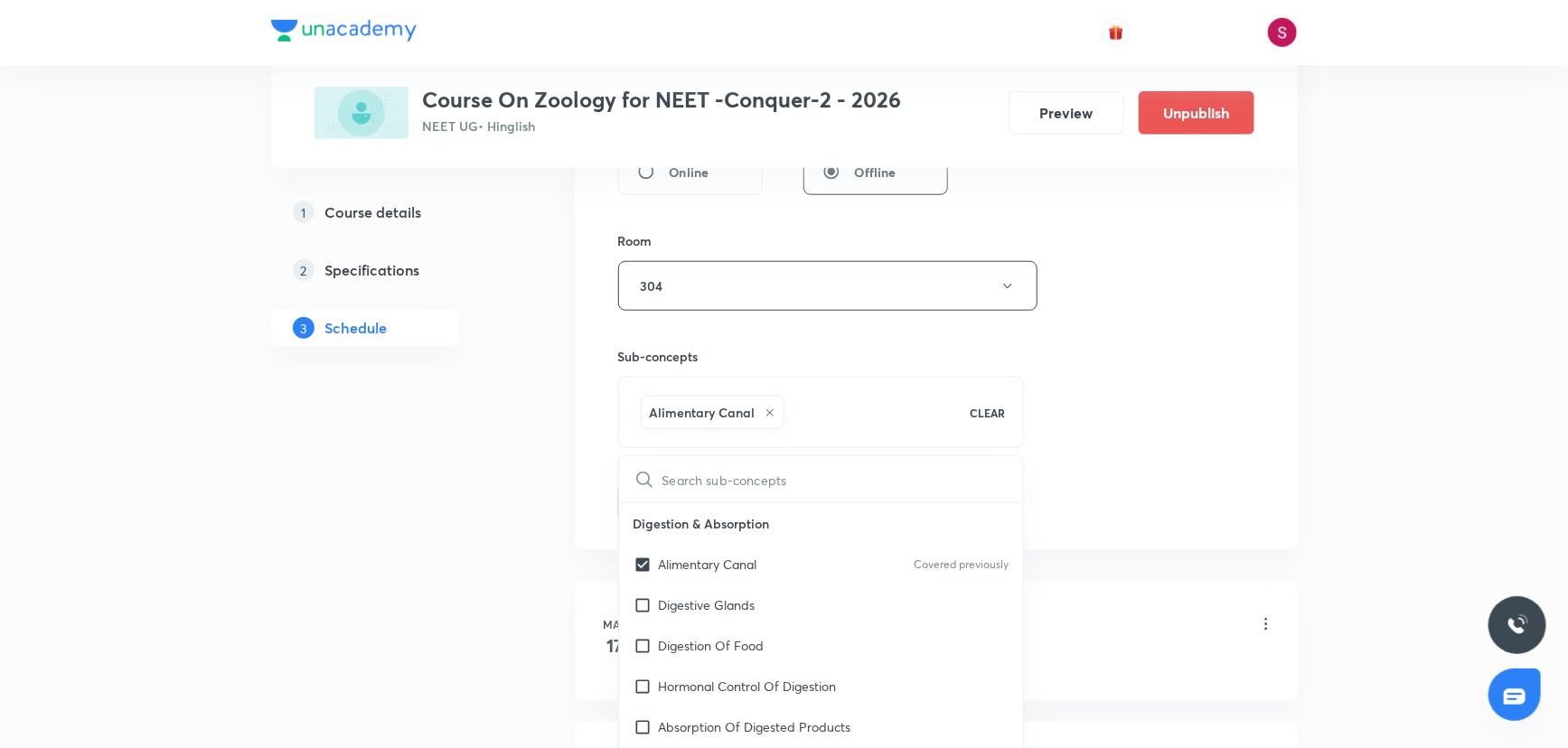
click at [1098, 323] on div "Session 47 Live class Session title 34/99 Breathing & Exchange of gases - 07 ​ …" at bounding box center [936, 86] width 636 height 870
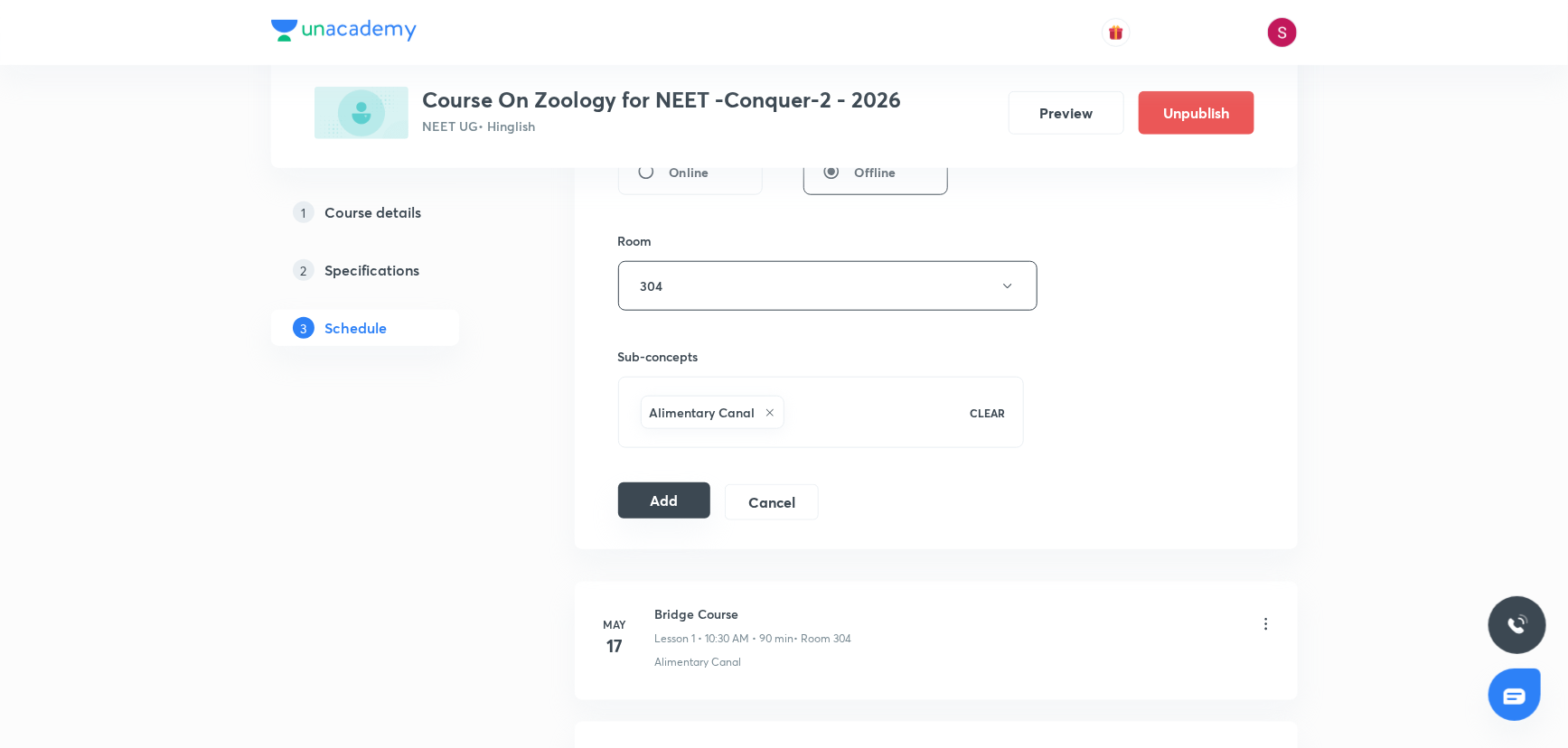
click at [692, 494] on button "Add" at bounding box center [664, 501] width 93 height 36
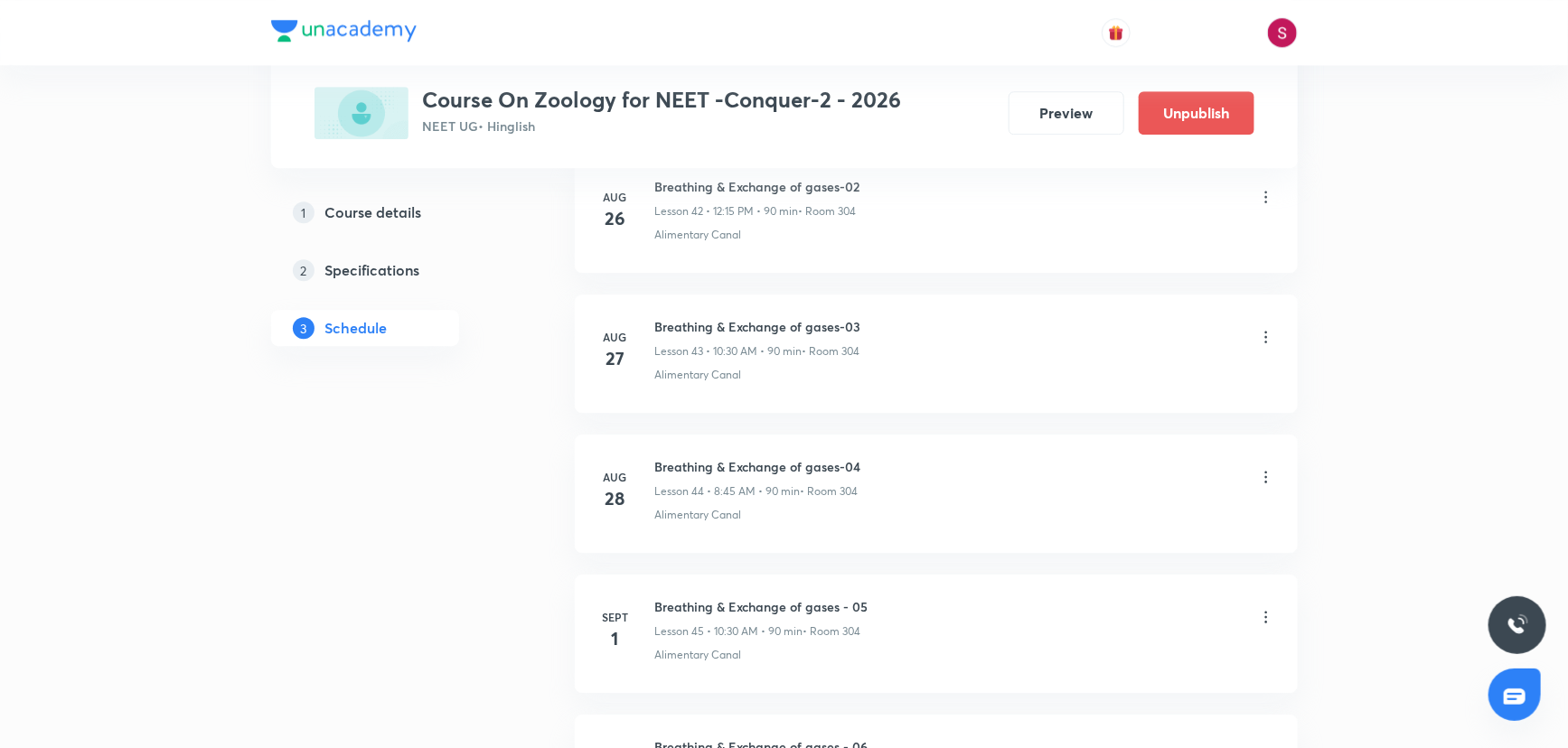
scroll to position [6446, 0]
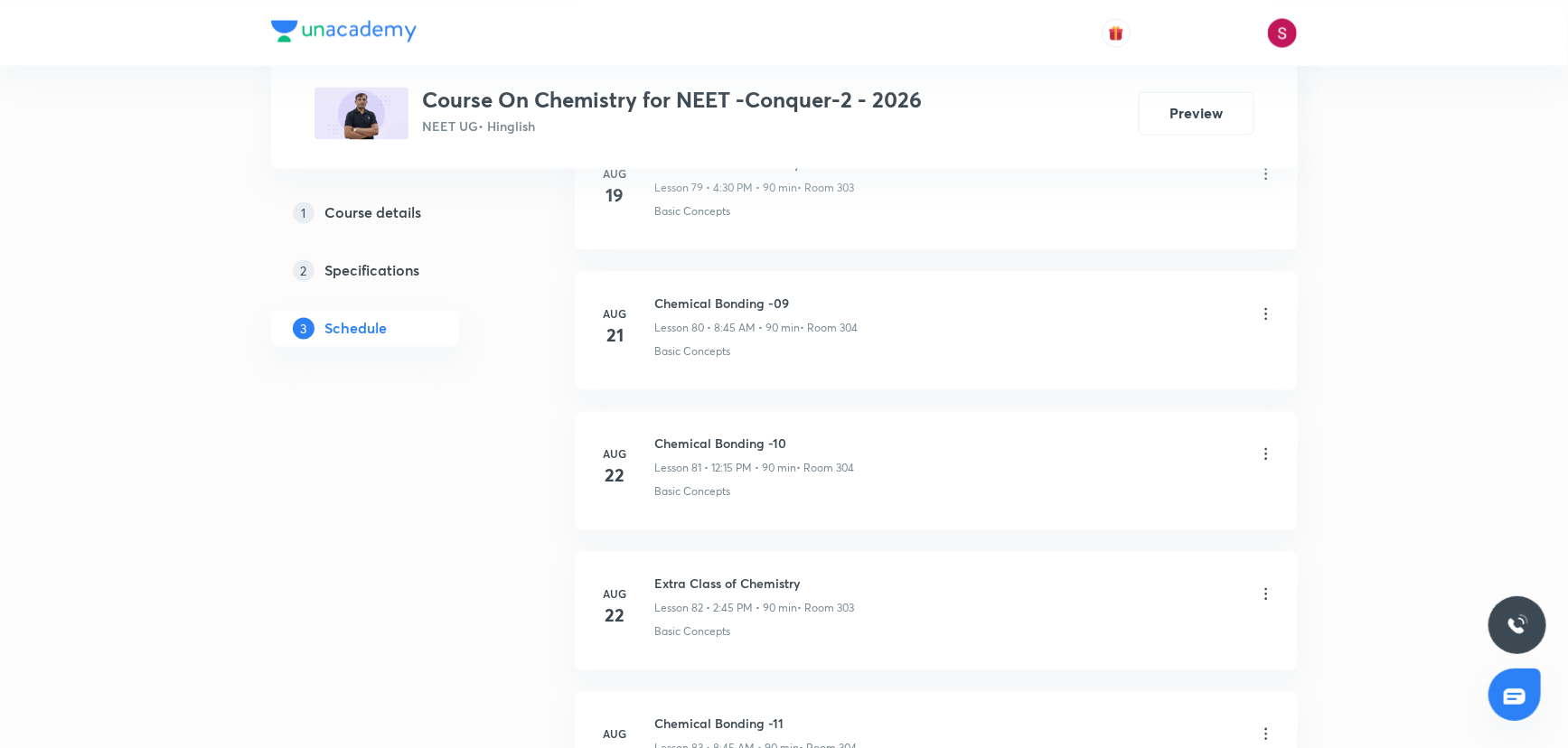
scroll to position [13011, 0]
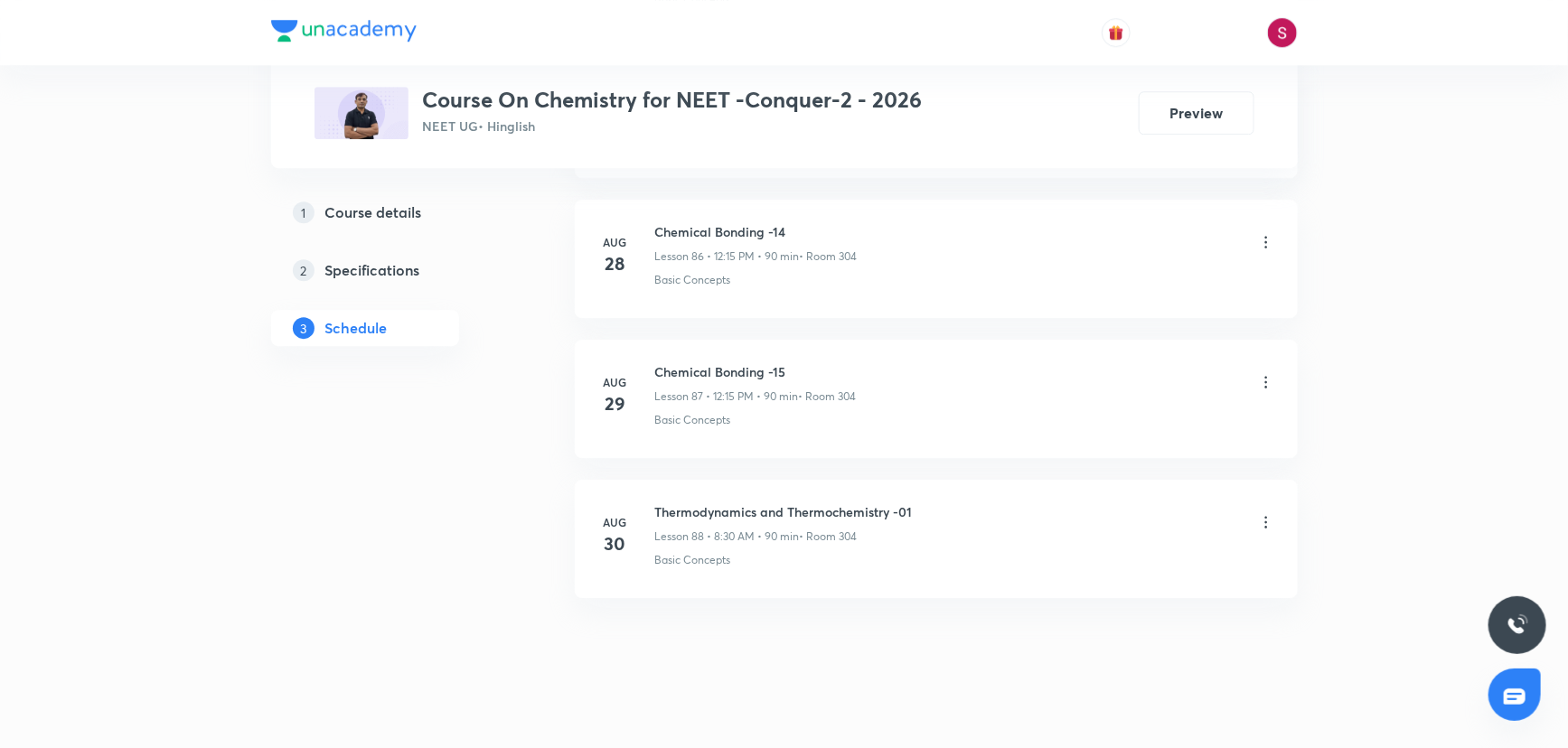
click at [908, 503] on h6 "Thermodynamics and Thermochemistry -01" at bounding box center [784, 512] width 257 height 19
copy h6 "Thermodynamics and Thermochemistry -01"
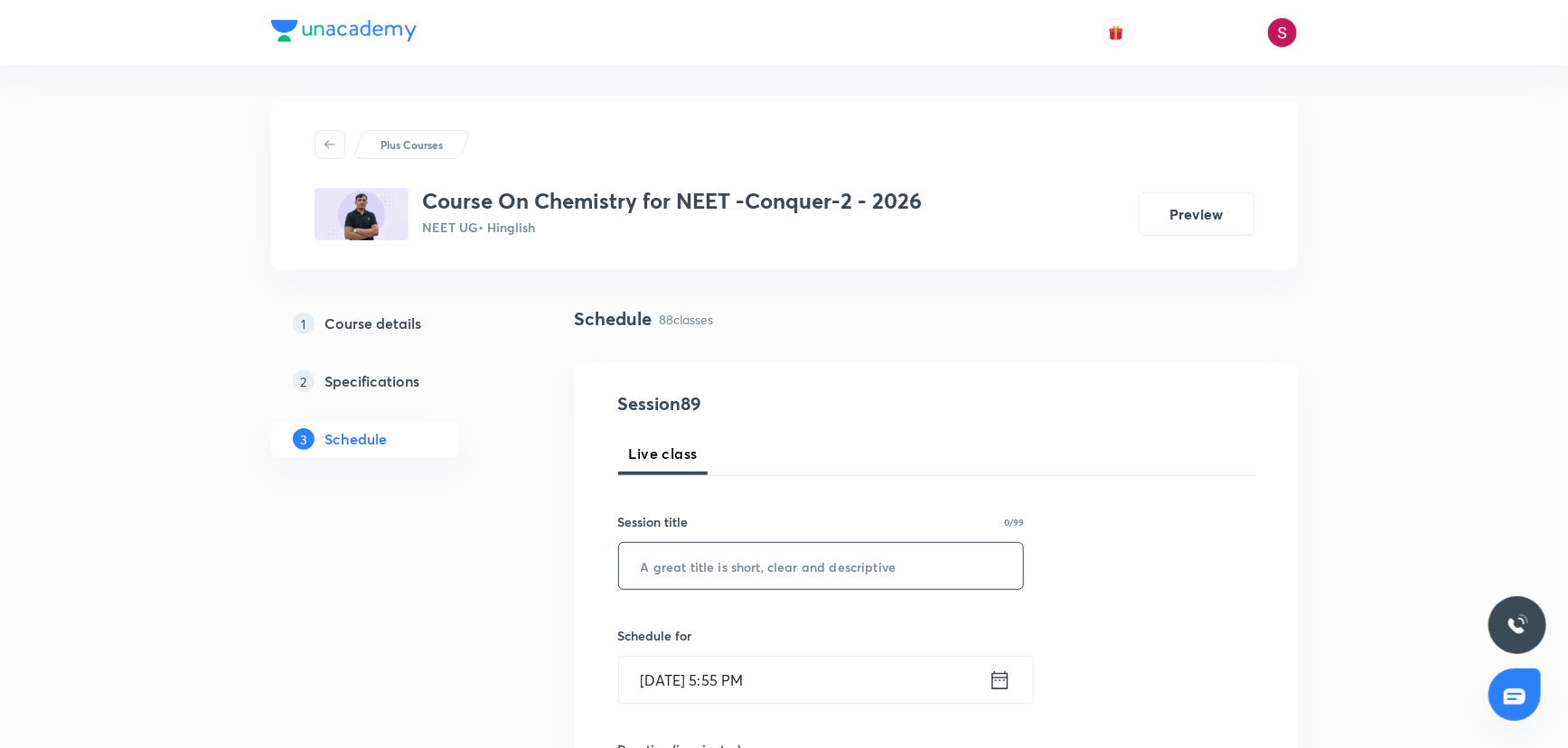
click at [868, 578] on input "text" at bounding box center [821, 566] width 405 height 46
paste input "Thermodynamics and Thermochemistry -01"
type input "Thermodynamics and Thermochemistry - 02"
click at [989, 680] on icon at bounding box center [1000, 680] width 23 height 25
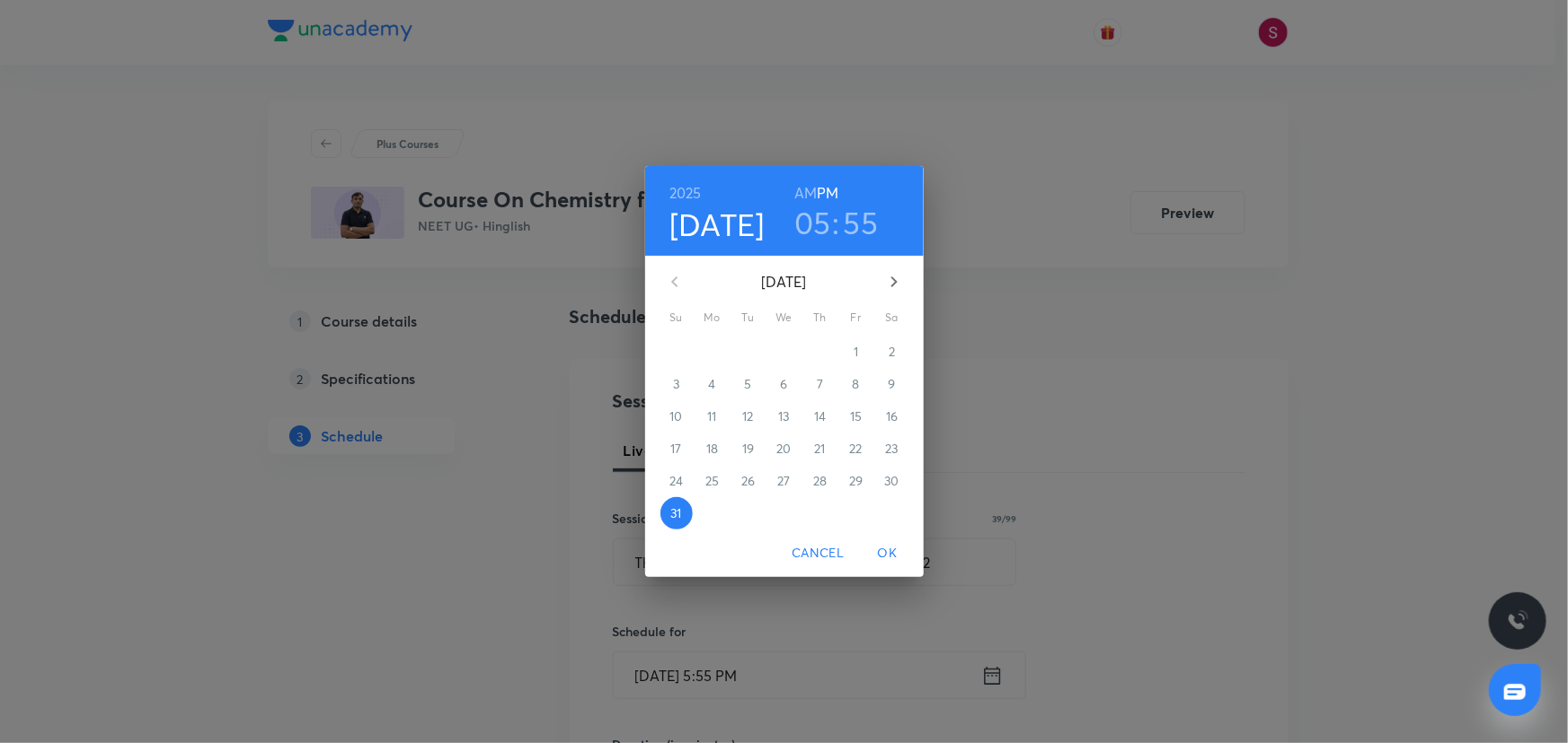
click at [895, 274] on icon "button" at bounding box center [894, 282] width 22 height 22
click at [723, 353] on span "1" at bounding box center [712, 352] width 33 height 18
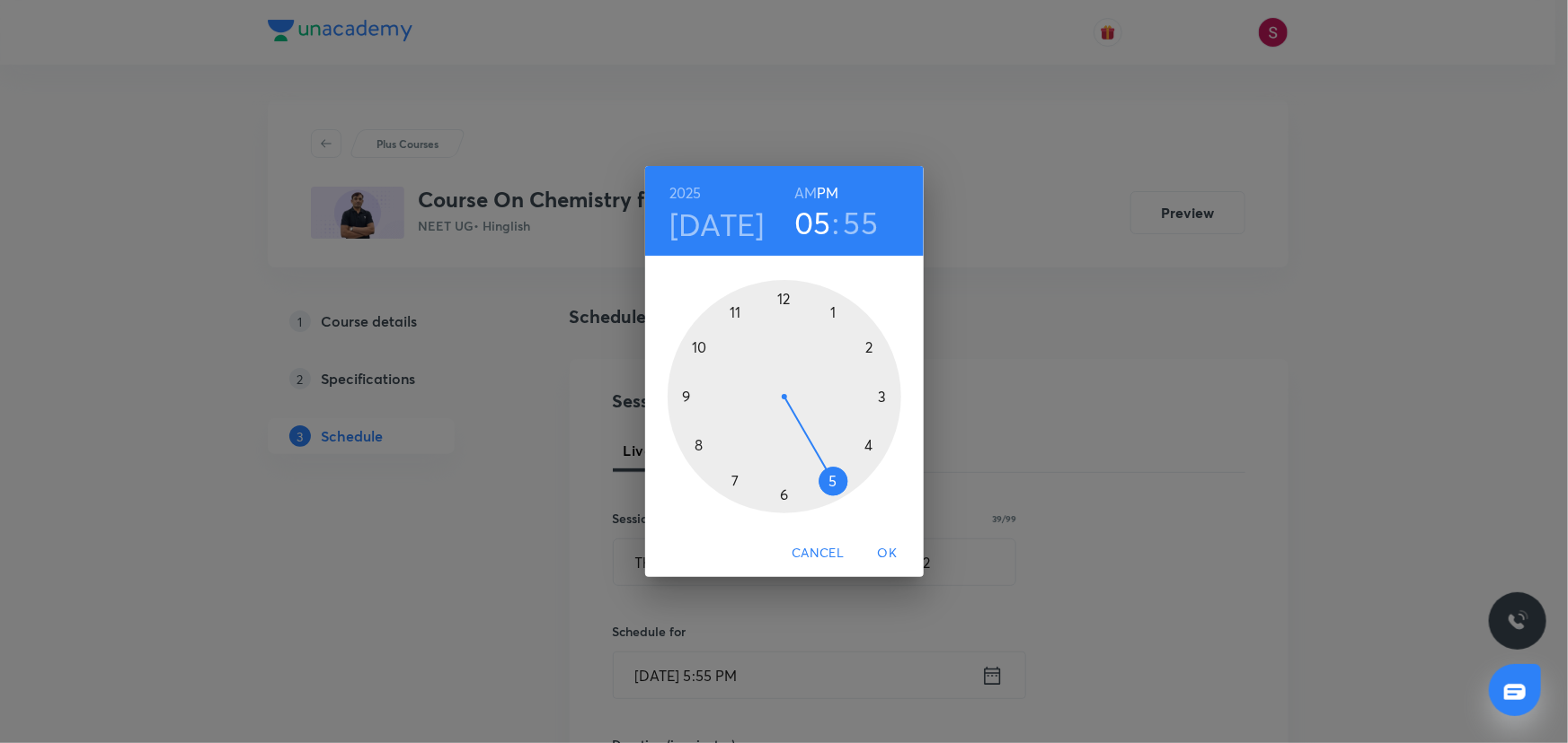
click at [784, 298] on div at bounding box center [784, 397] width 234 height 234
click at [884, 395] on div at bounding box center [784, 397] width 234 height 234
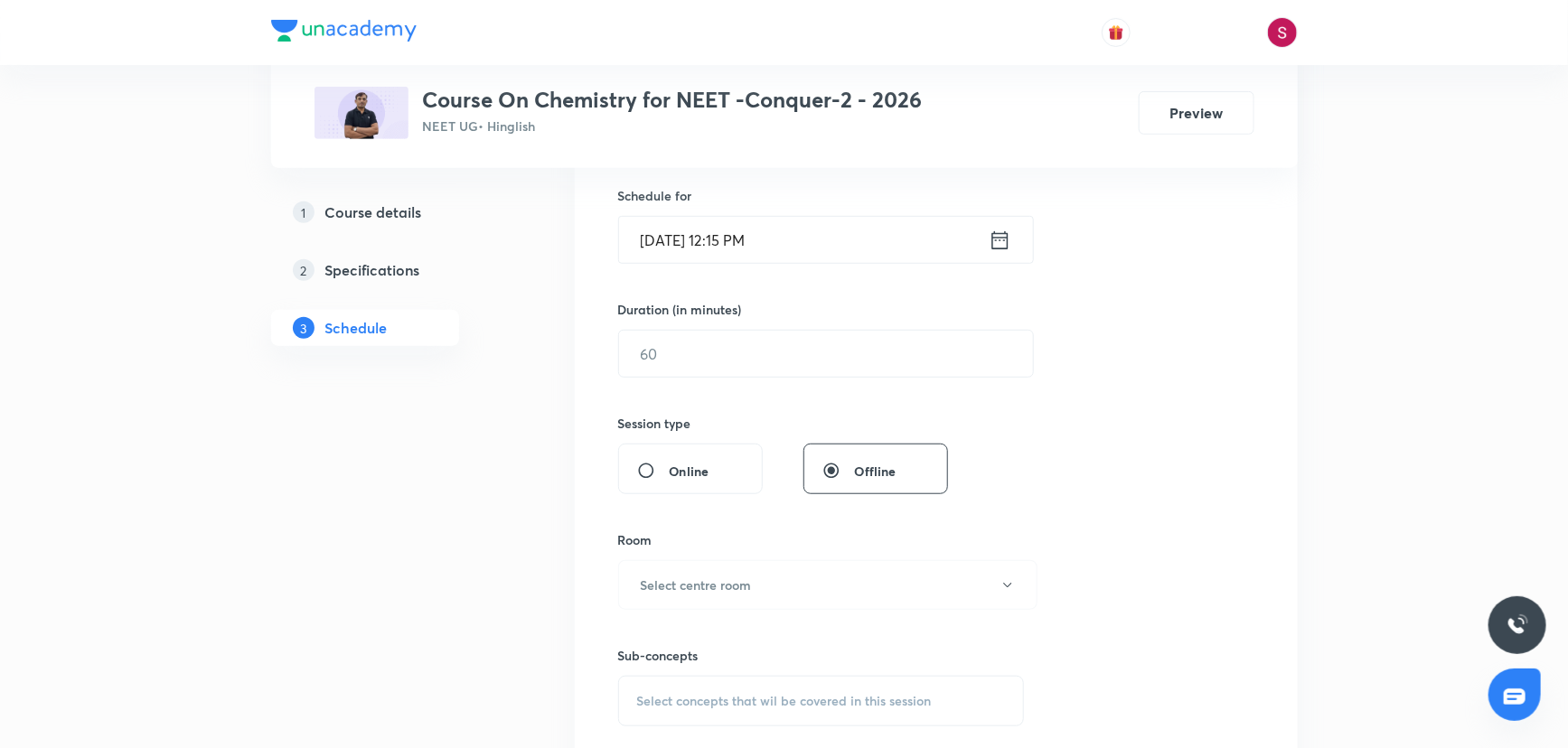
scroll to position [493, 0]
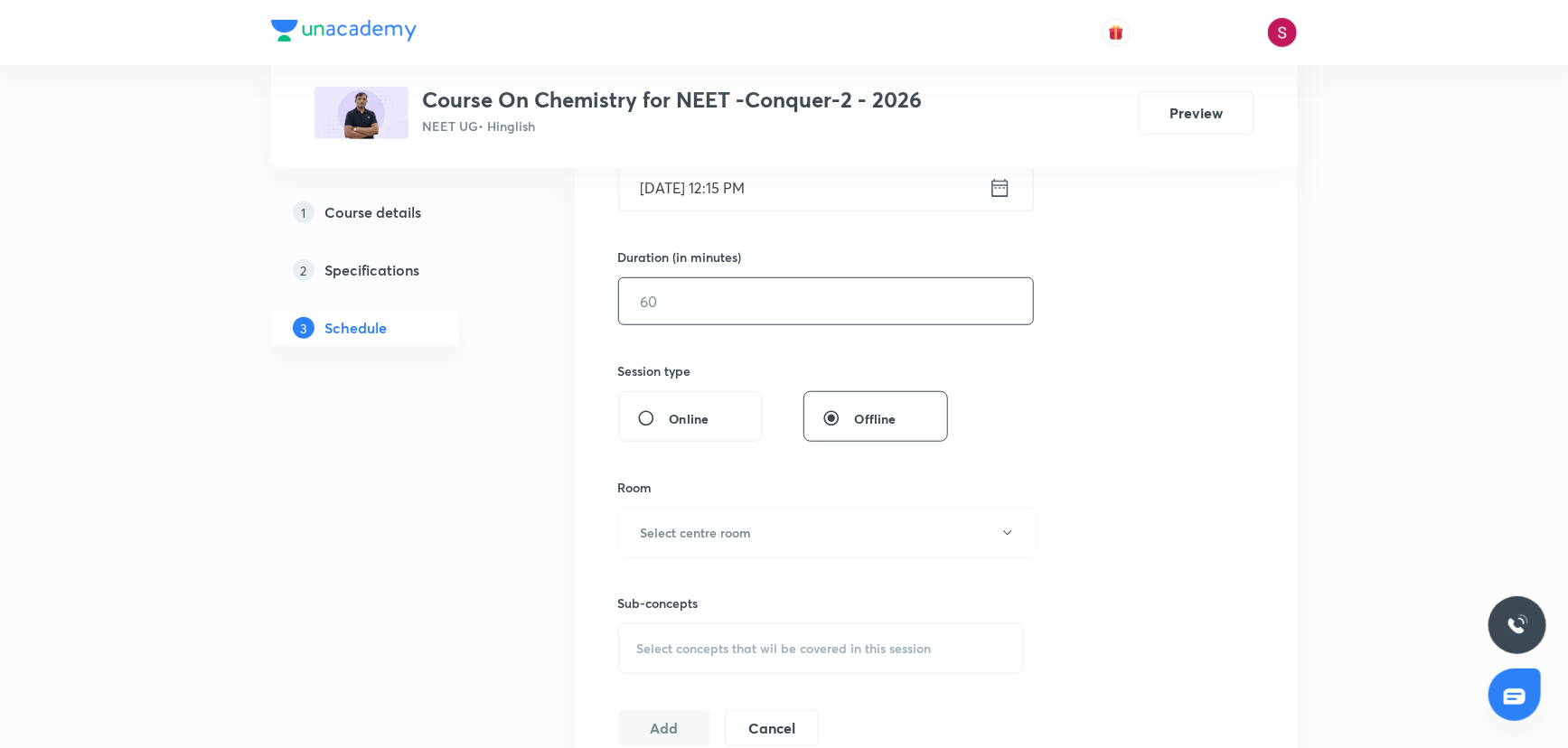
click at [712, 301] on input "text" at bounding box center [825, 301] width 414 height 46
type input "90"
click at [731, 554] on button "Select centre room" at bounding box center [827, 533] width 420 height 50
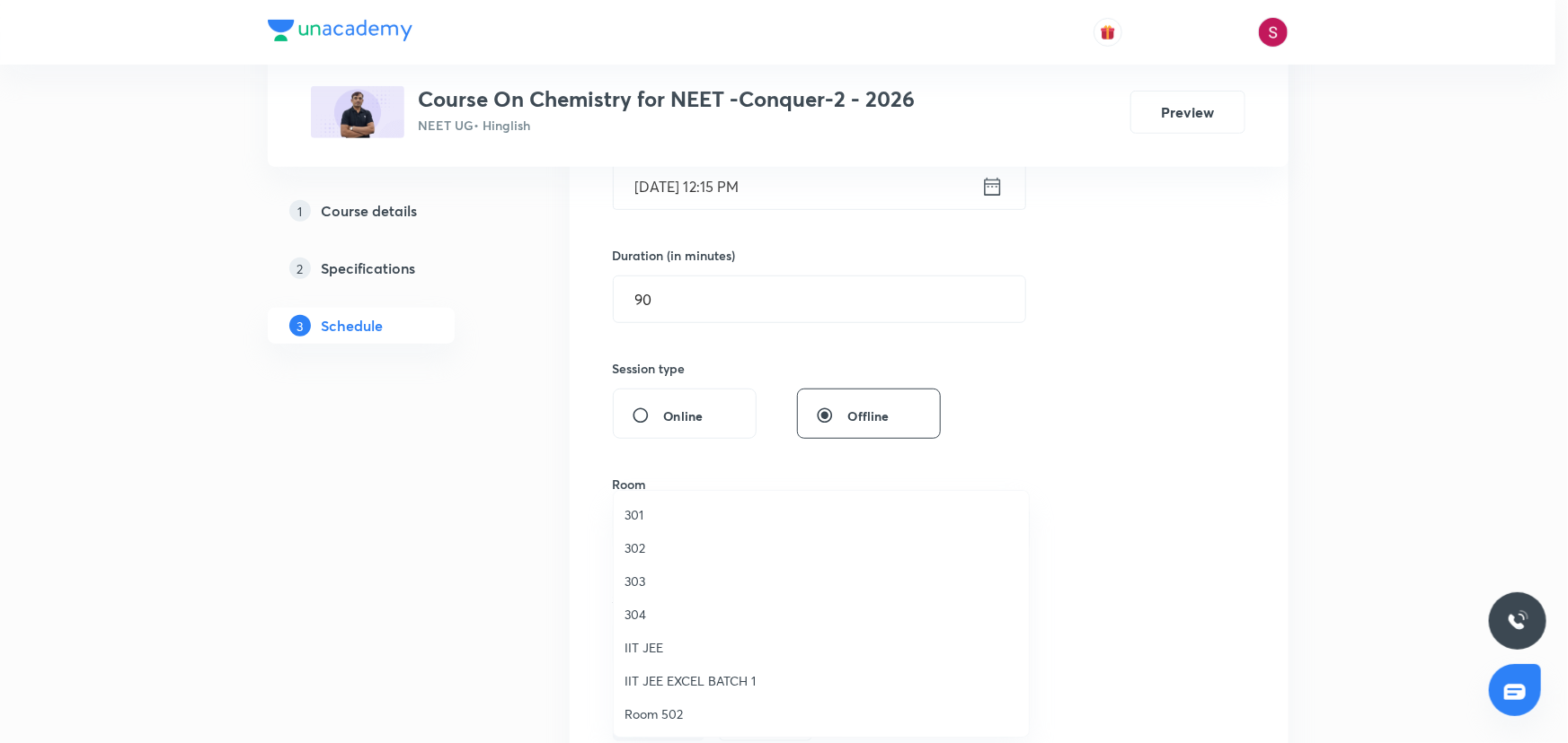
click at [642, 609] on span "304" at bounding box center [821, 614] width 393 height 19
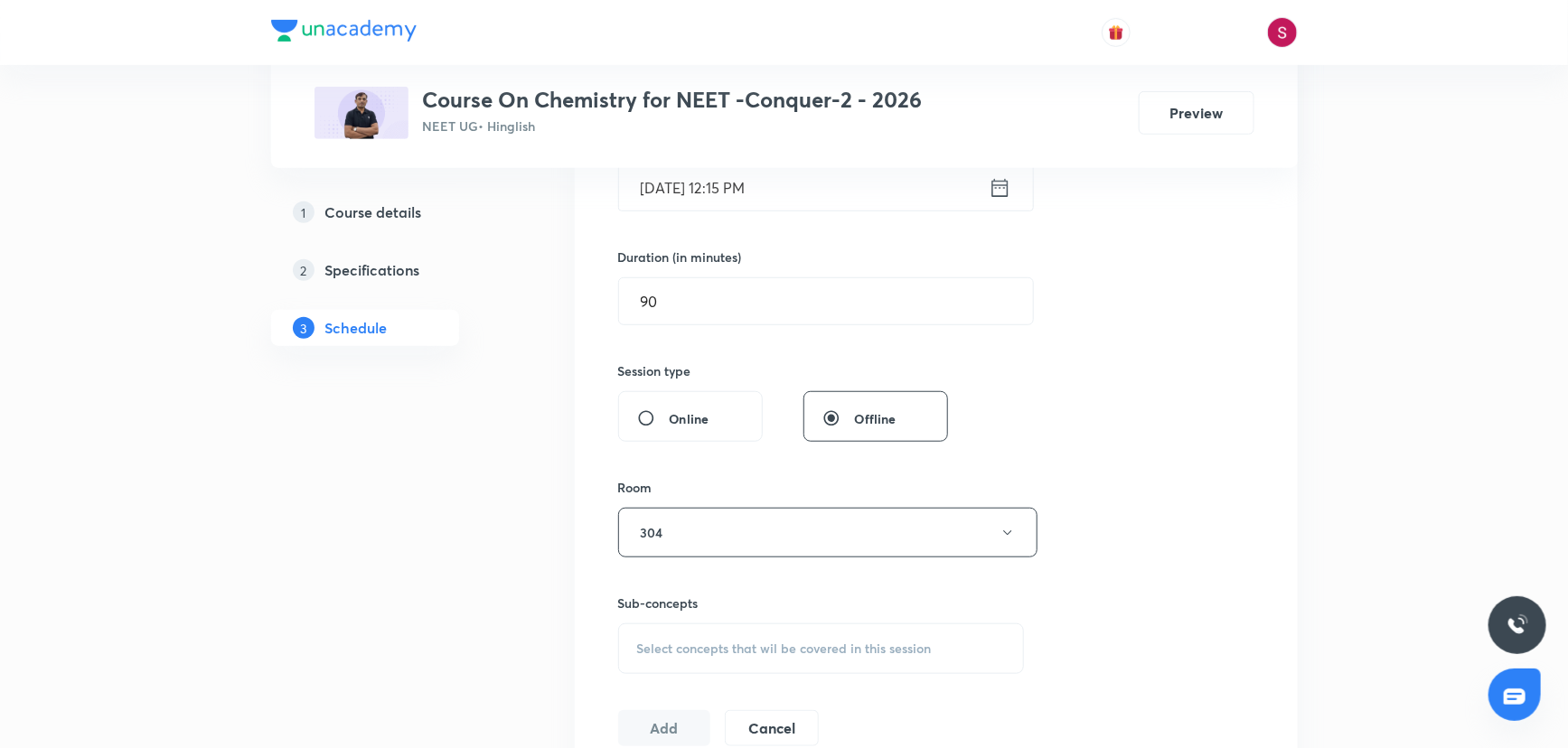
scroll to position [657, 0]
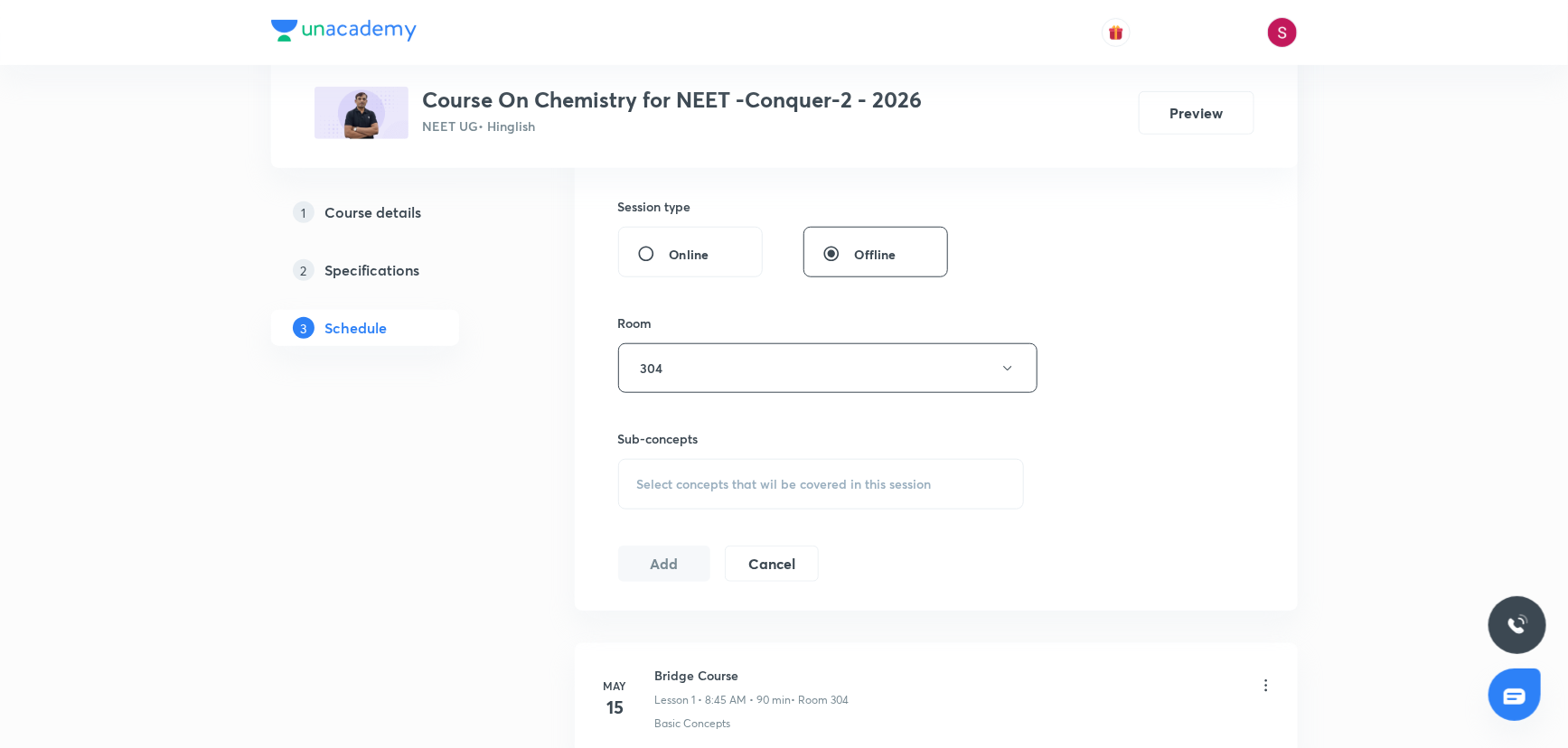
click at [711, 498] on div "Select concepts that wil be covered in this session" at bounding box center [821, 484] width 407 height 51
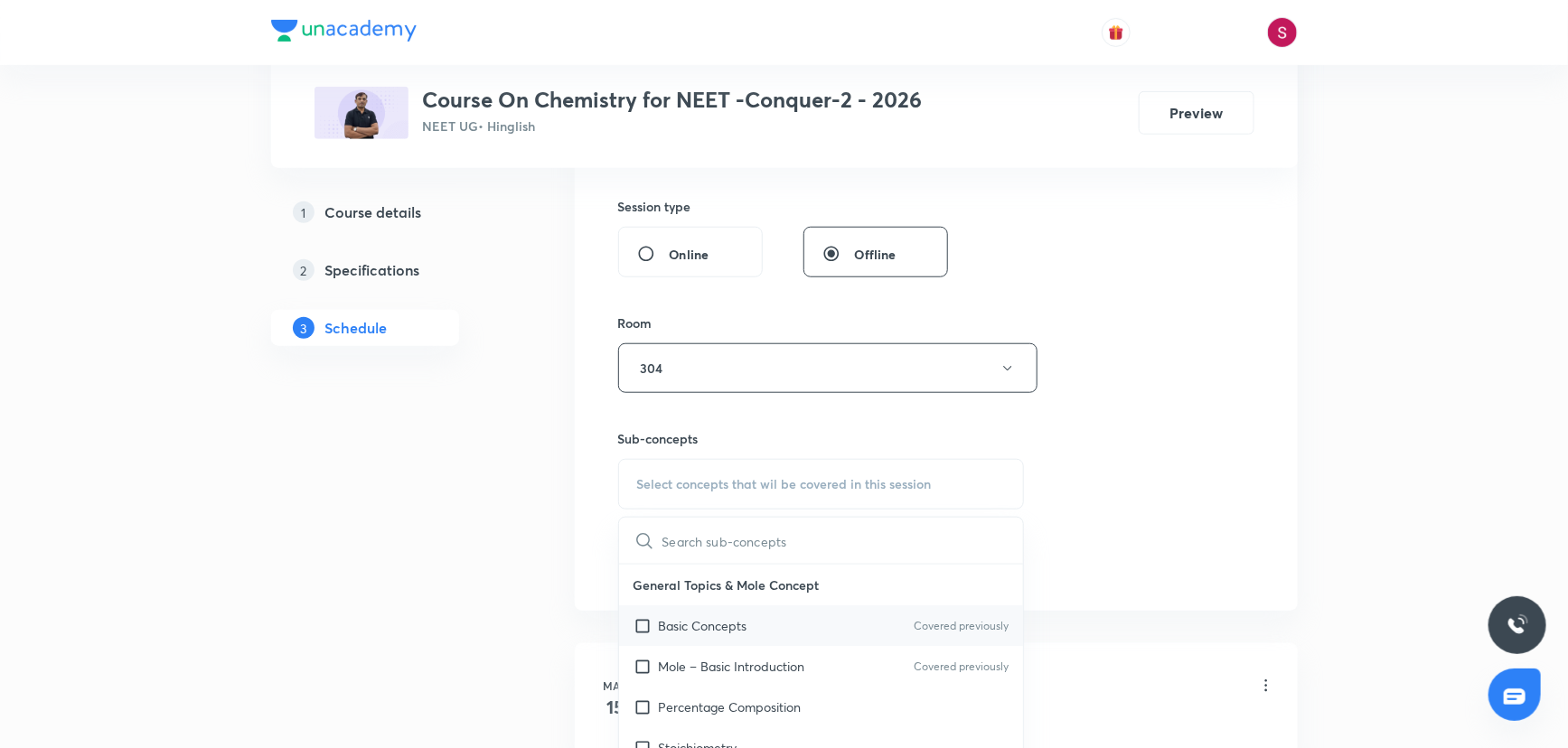
click at [720, 623] on p "Basic Concepts" at bounding box center [703, 625] width 89 height 19
checkbox input "true"
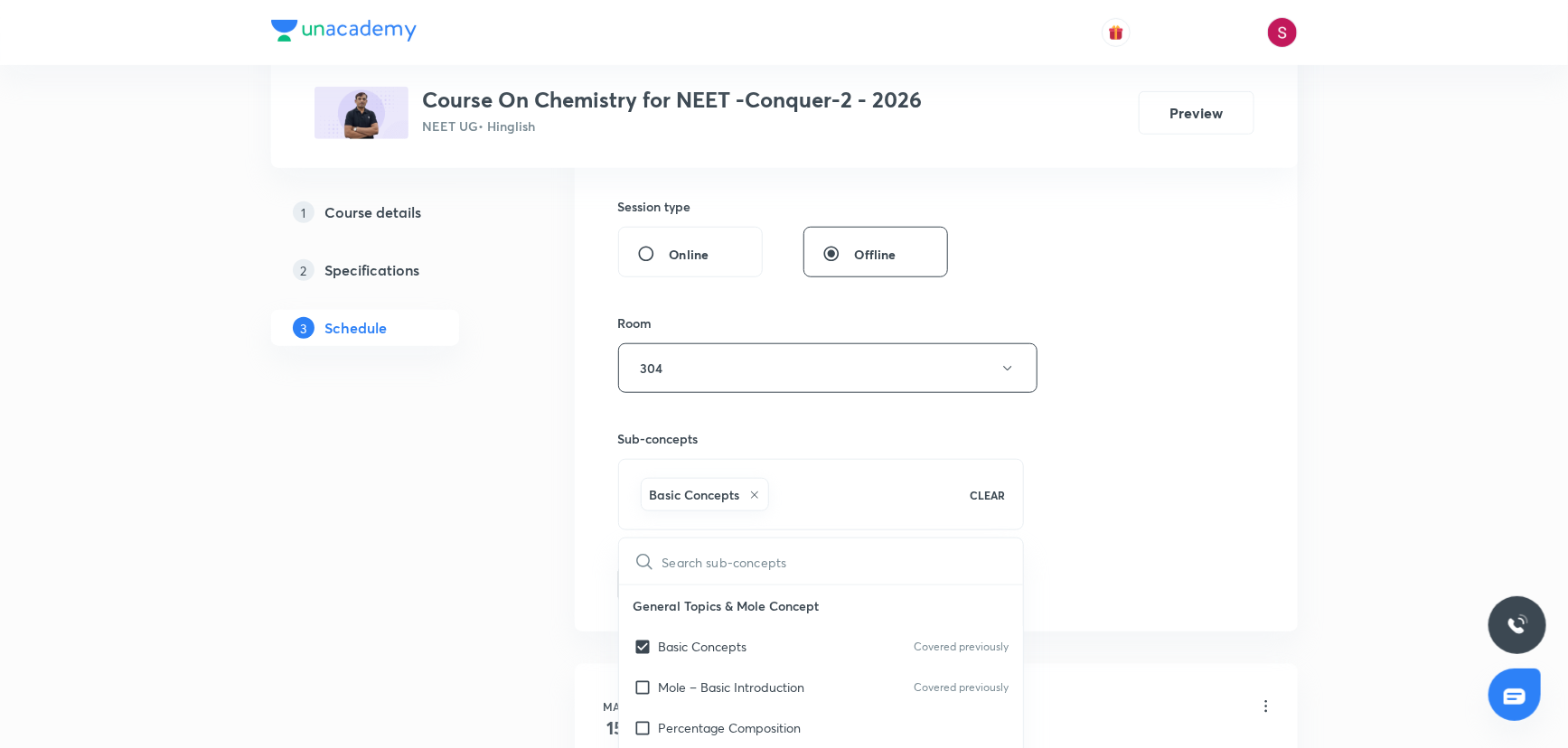
click at [1086, 400] on div "Session 89 Live class Session title 39/99 Thermodynamics and Thermochemistry - …" at bounding box center [936, 169] width 636 height 870
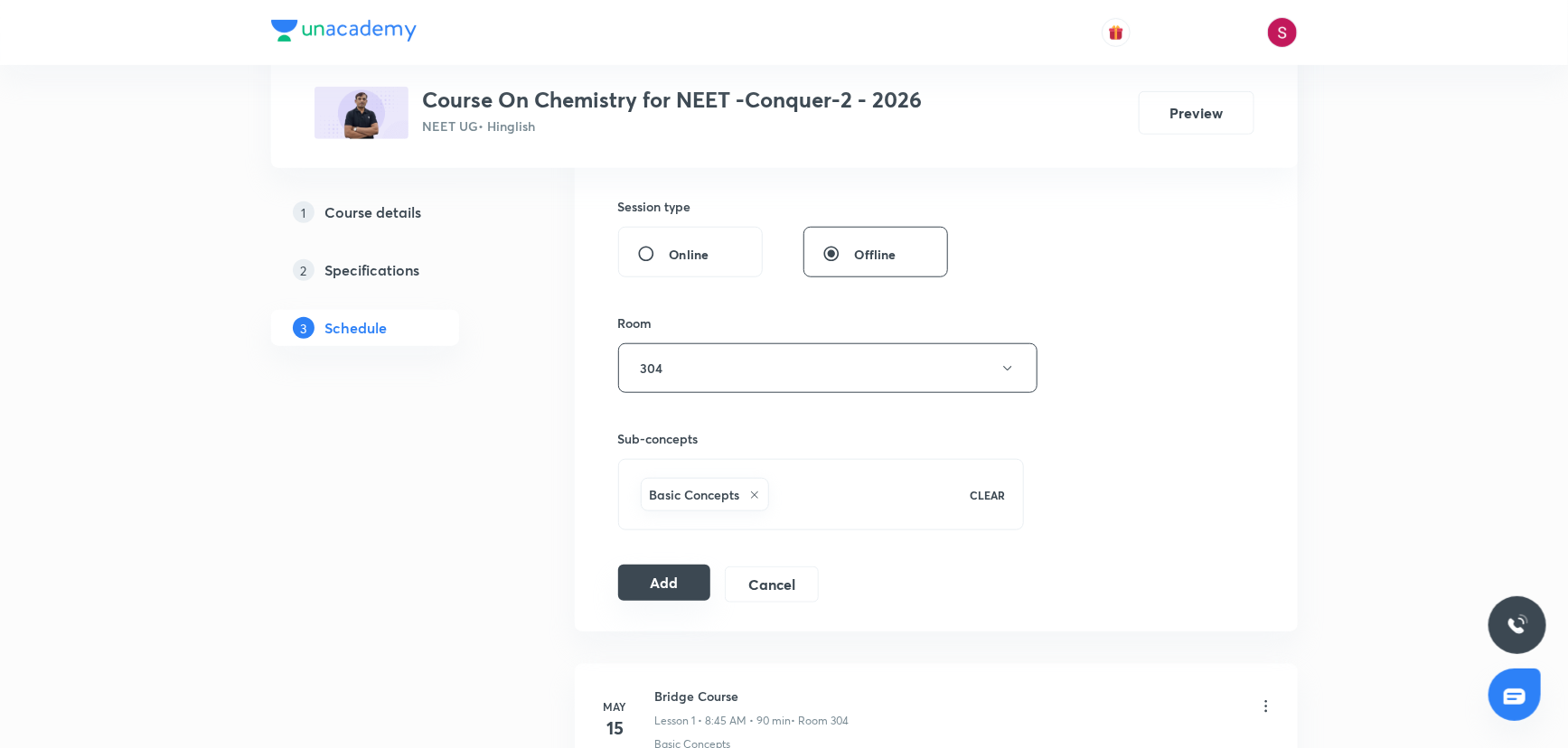
click at [687, 585] on button "Add" at bounding box center [664, 582] width 93 height 36
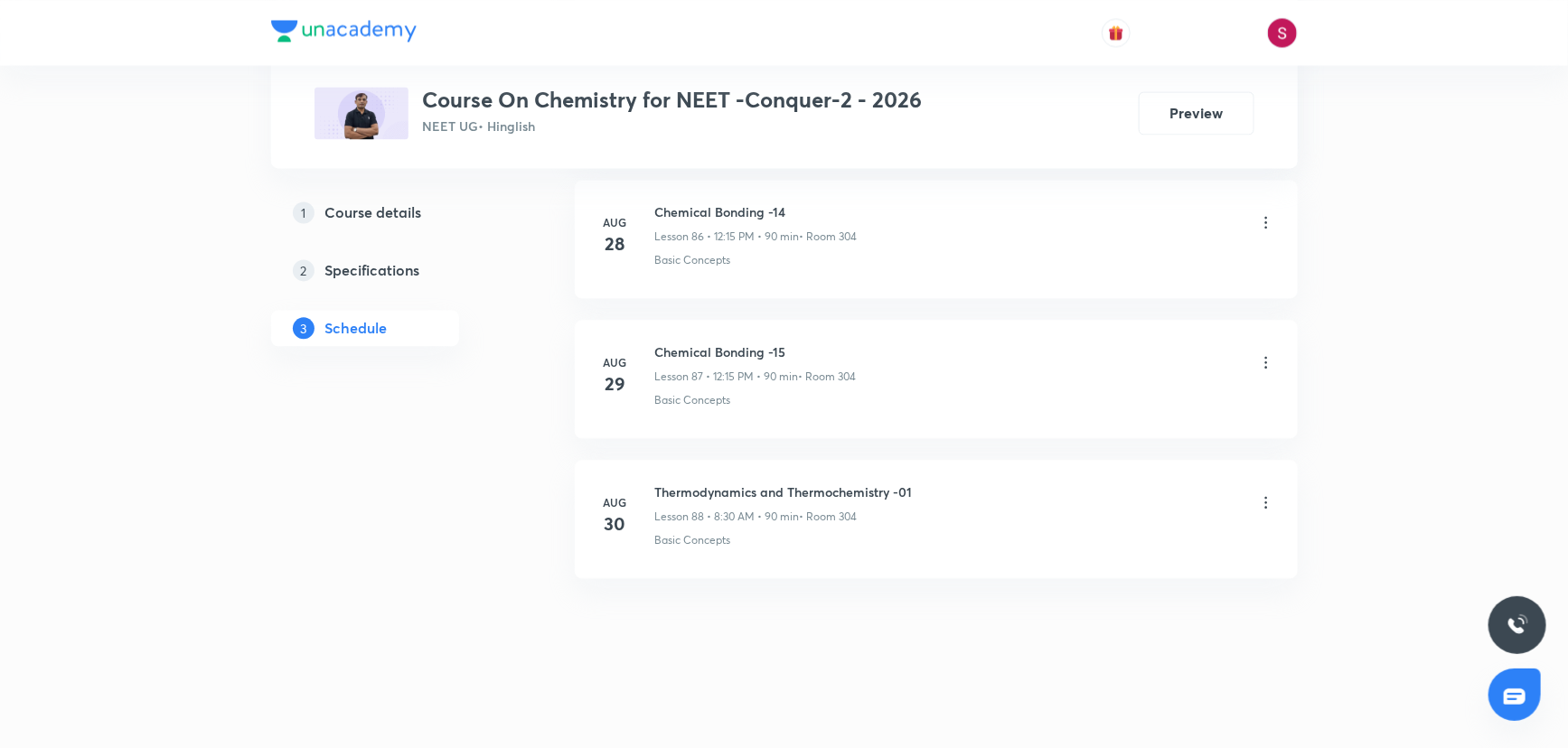
scroll to position [12181, 0]
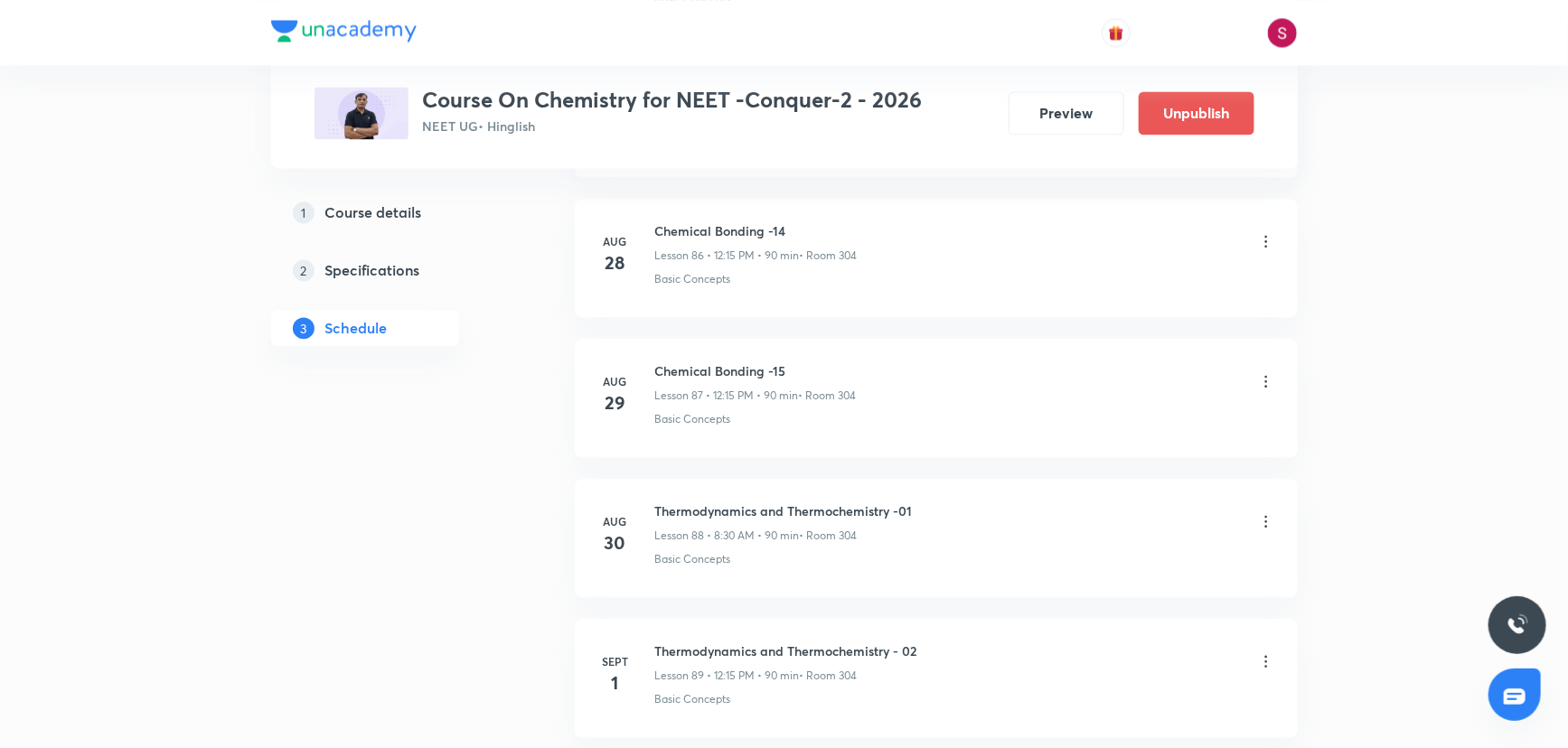
click at [871, 642] on h6 "Thermodynamics and Thermochemistry - 02" at bounding box center [785, 651] width 262 height 19
copy h6 "Thermodynamics and Thermochemistry - 02"
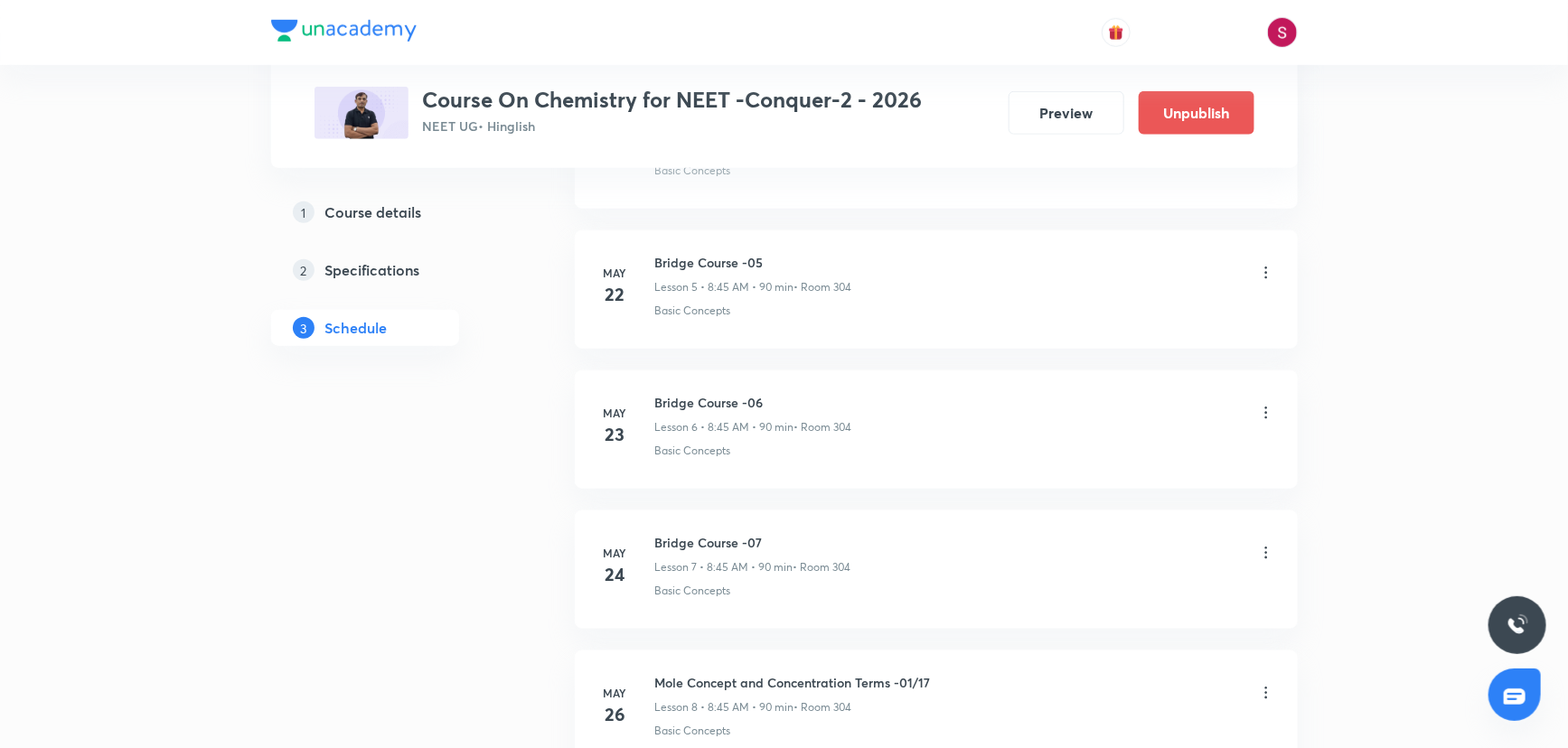
scroll to position [0, 0]
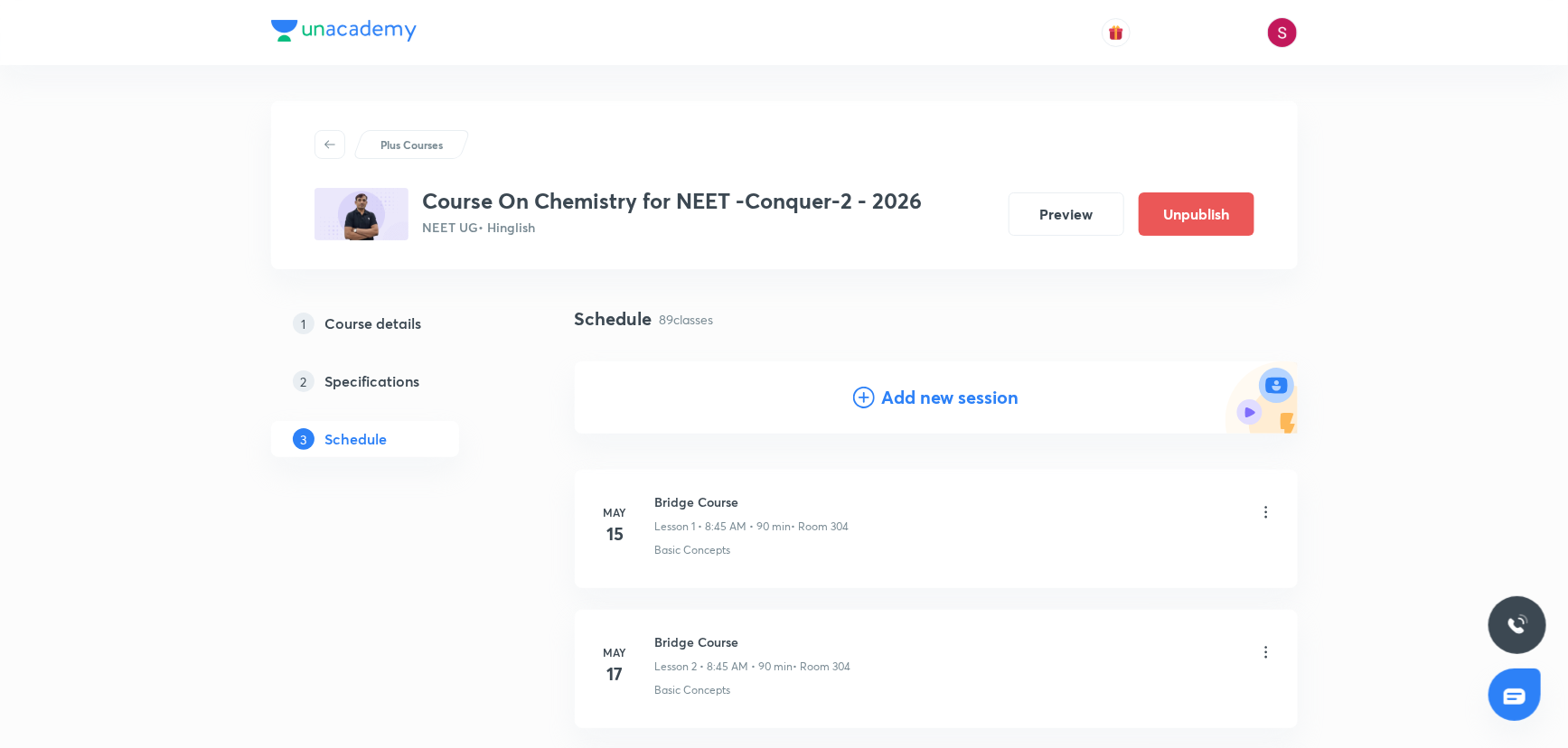
click at [883, 401] on h4 "Add new session" at bounding box center [951, 397] width 138 height 27
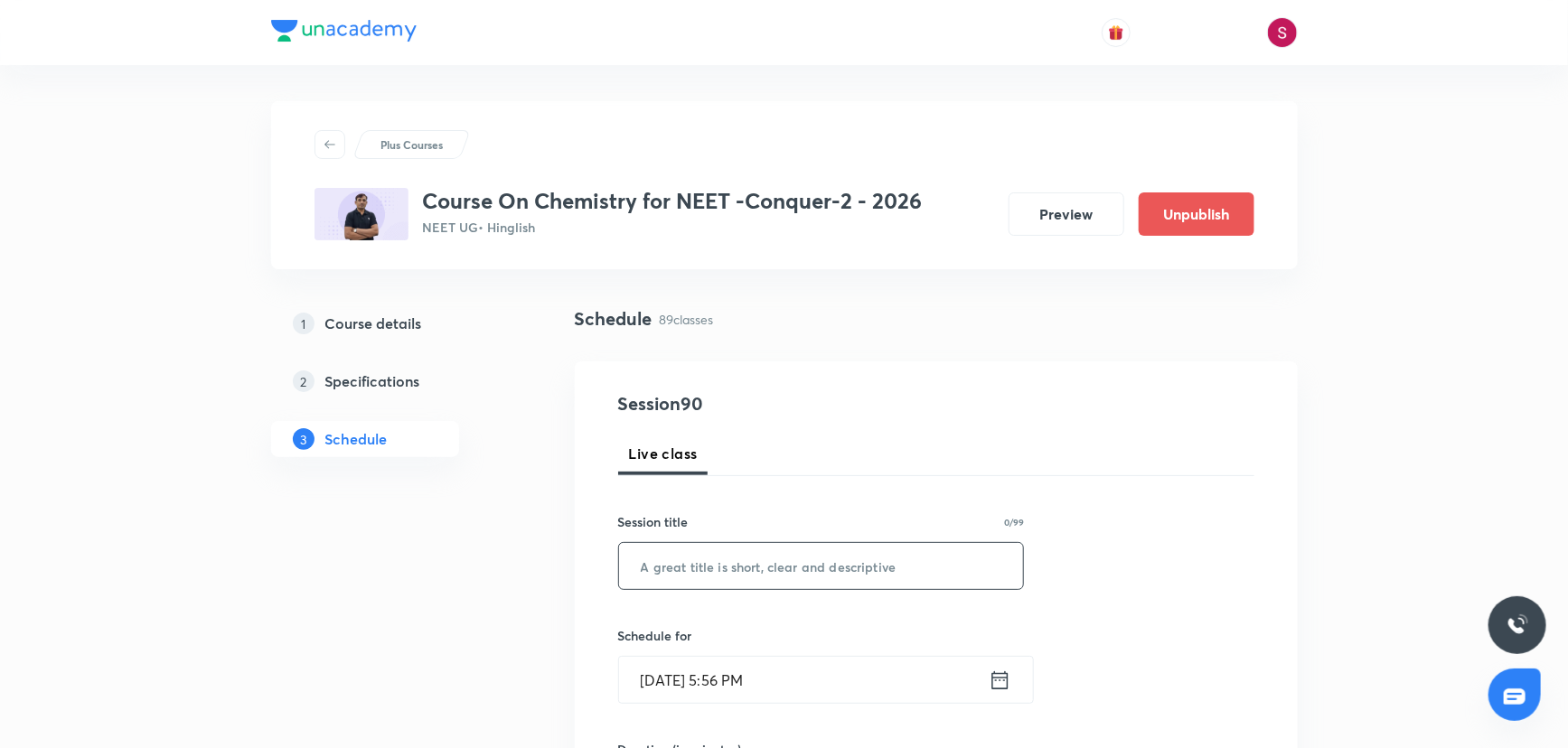
click at [815, 564] on input "text" at bounding box center [821, 566] width 405 height 46
paste input "Thermodynamics and Thermochemistry - 02"
type input "Thermodynamics and Thermochemistry - 03"
click at [899, 664] on input "[DATE] 5:56 PM" at bounding box center [803, 680] width 370 height 46
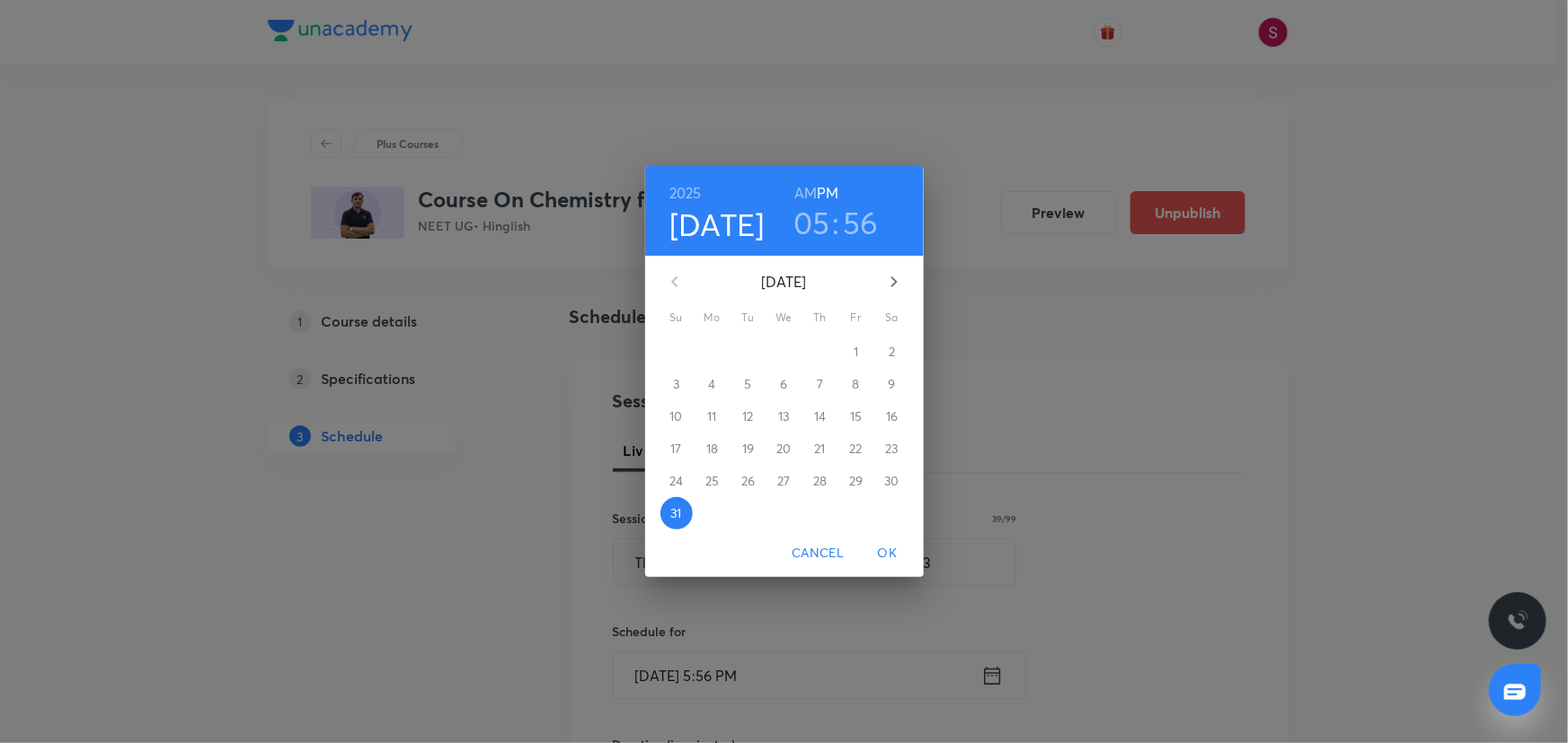
click at [891, 293] on button "button" at bounding box center [894, 282] width 44 height 44
click at [749, 354] on p "2" at bounding box center [747, 352] width 6 height 18
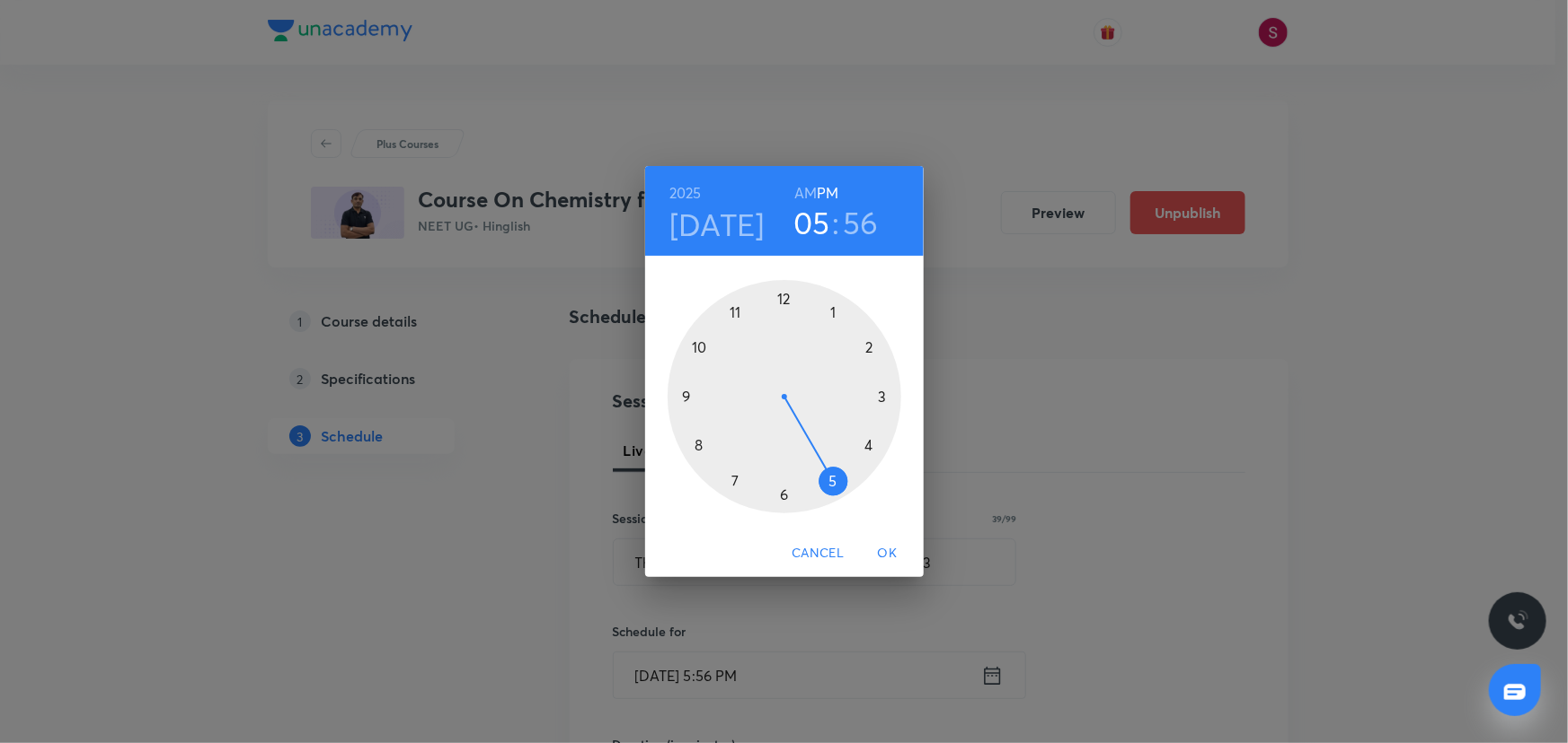
click at [699, 344] on div at bounding box center [784, 397] width 234 height 234
click at [802, 187] on h6 "AM" at bounding box center [805, 192] width 23 height 25
click at [787, 493] on div at bounding box center [784, 397] width 234 height 234
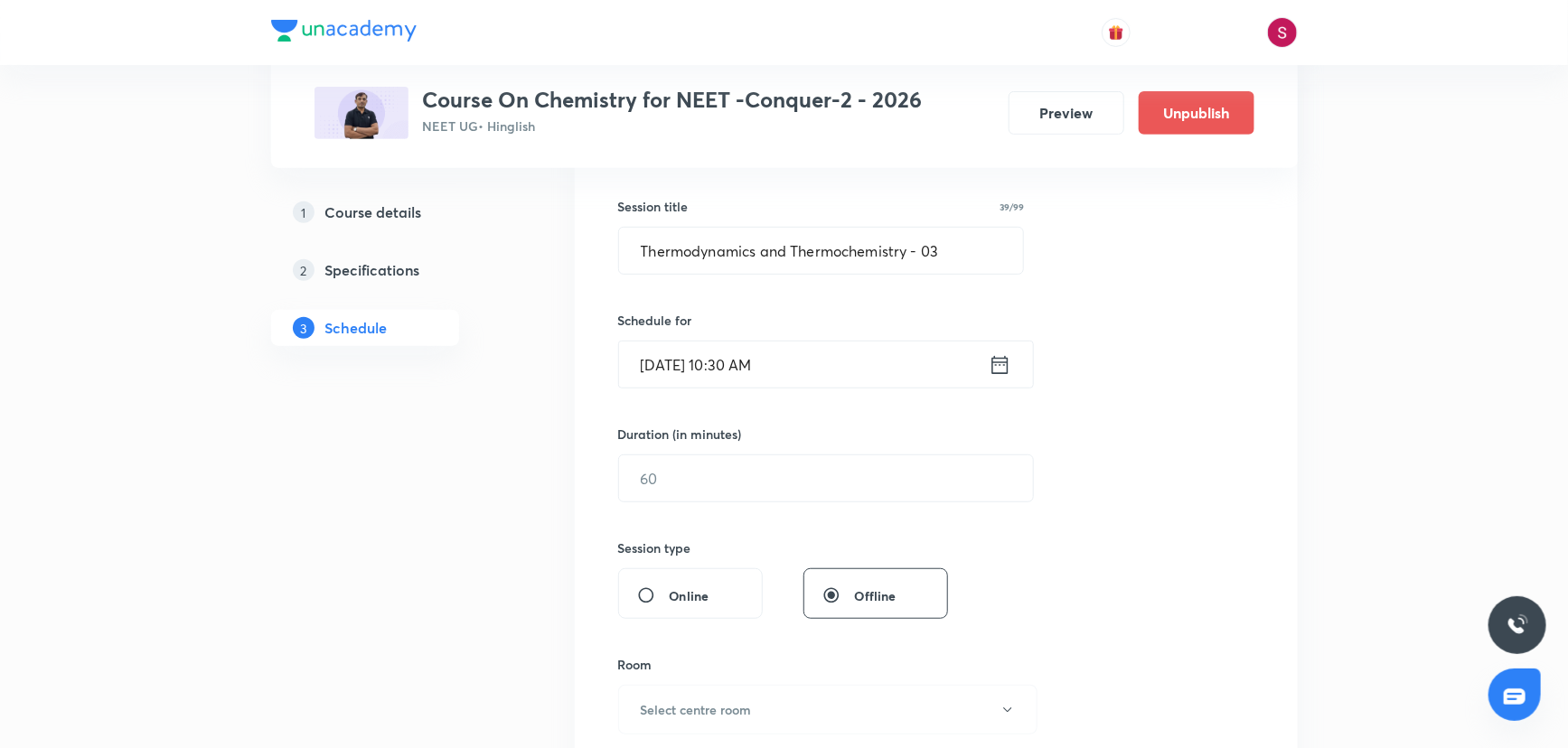
scroll to position [328, 0]
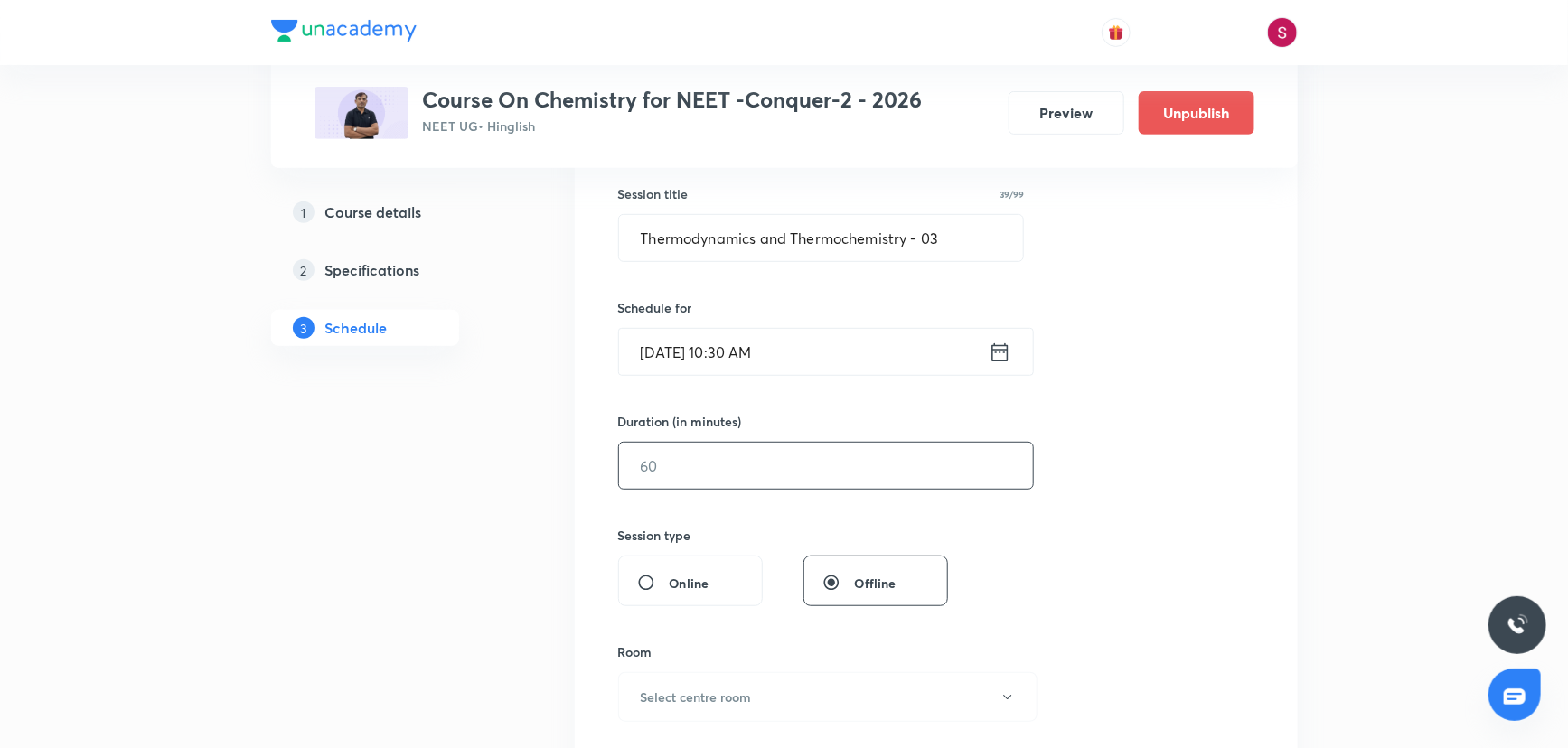
click at [745, 480] on input "text" at bounding box center [825, 466] width 414 height 46
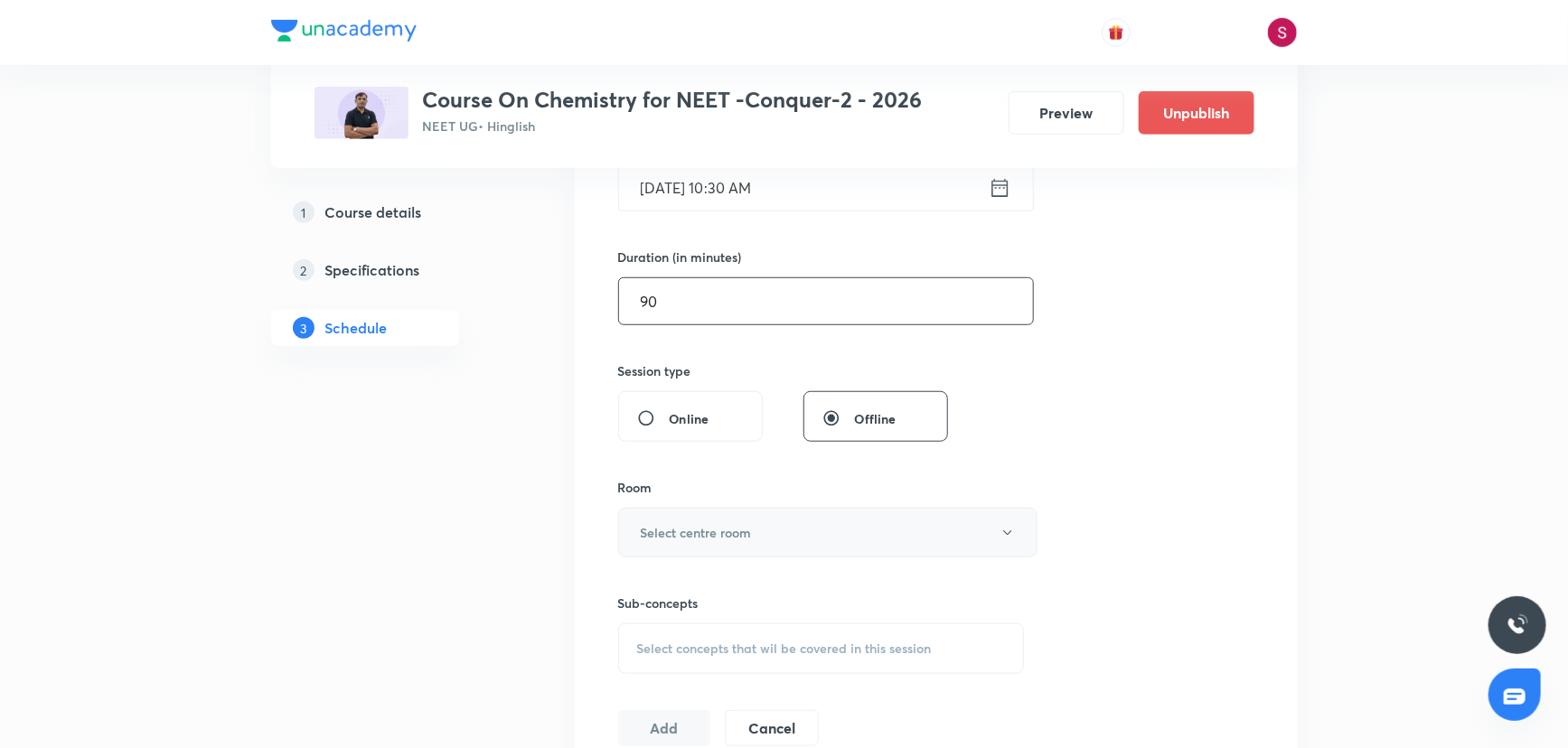
type input "90"
click at [727, 516] on button "Select centre room" at bounding box center [827, 533] width 420 height 50
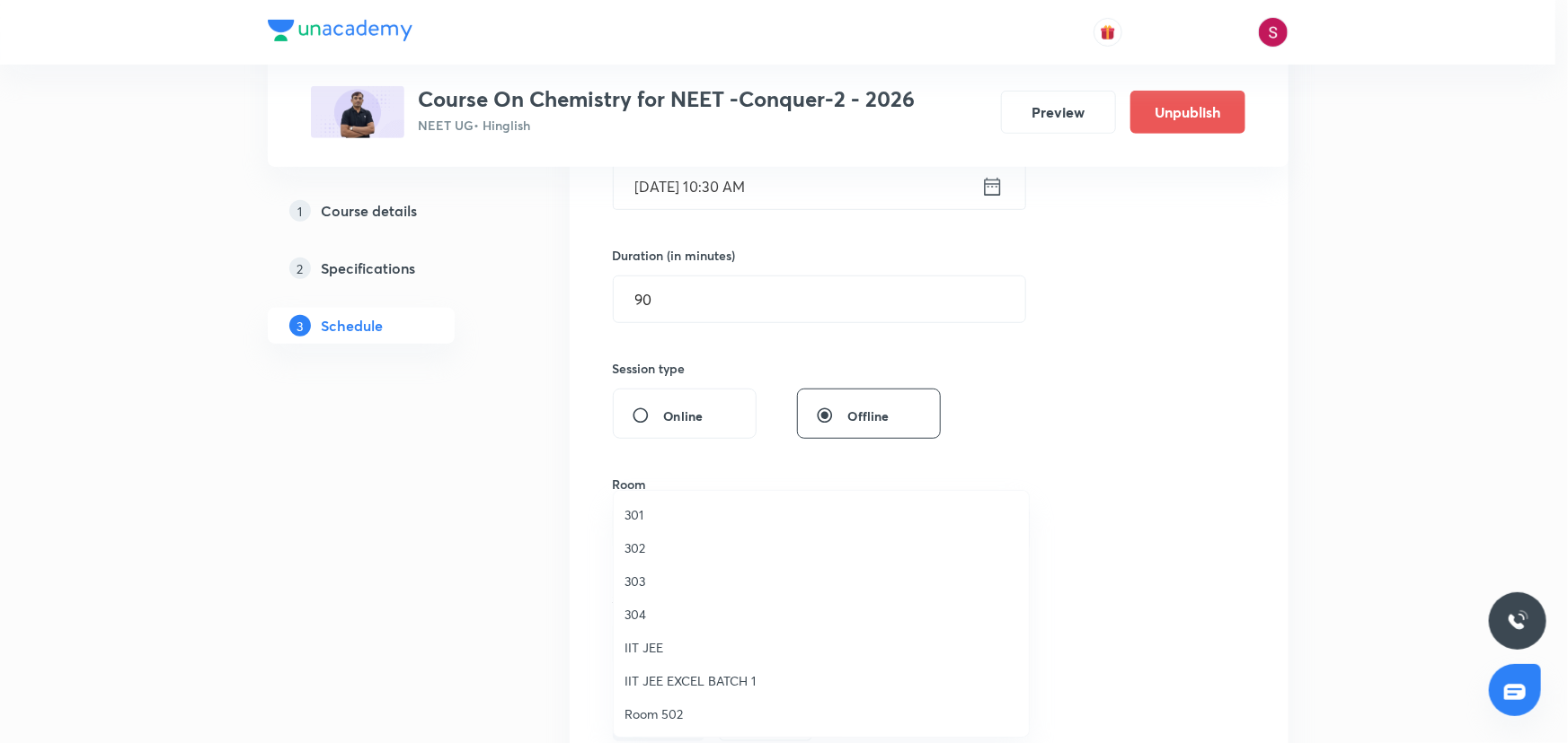
click at [648, 609] on span "304" at bounding box center [821, 614] width 393 height 19
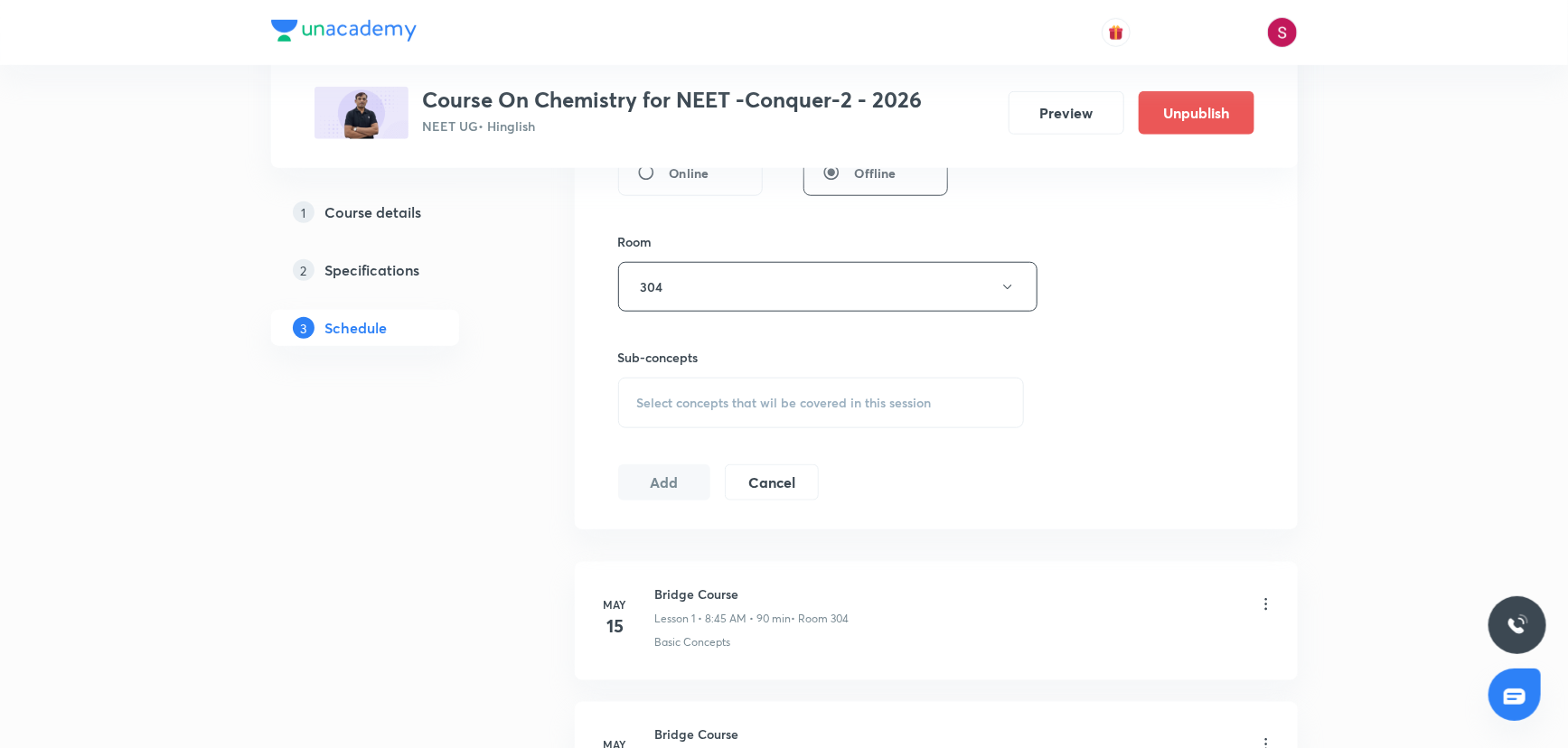
scroll to position [739, 0]
click at [758, 431] on div "Session 90 Live class Session title 39/99 Thermodynamics and Thermochemistry - …" at bounding box center [936, 75] width 636 height 849
click at [762, 395] on span "Select concepts that wil be covered in this session" at bounding box center [784, 402] width 294 height 15
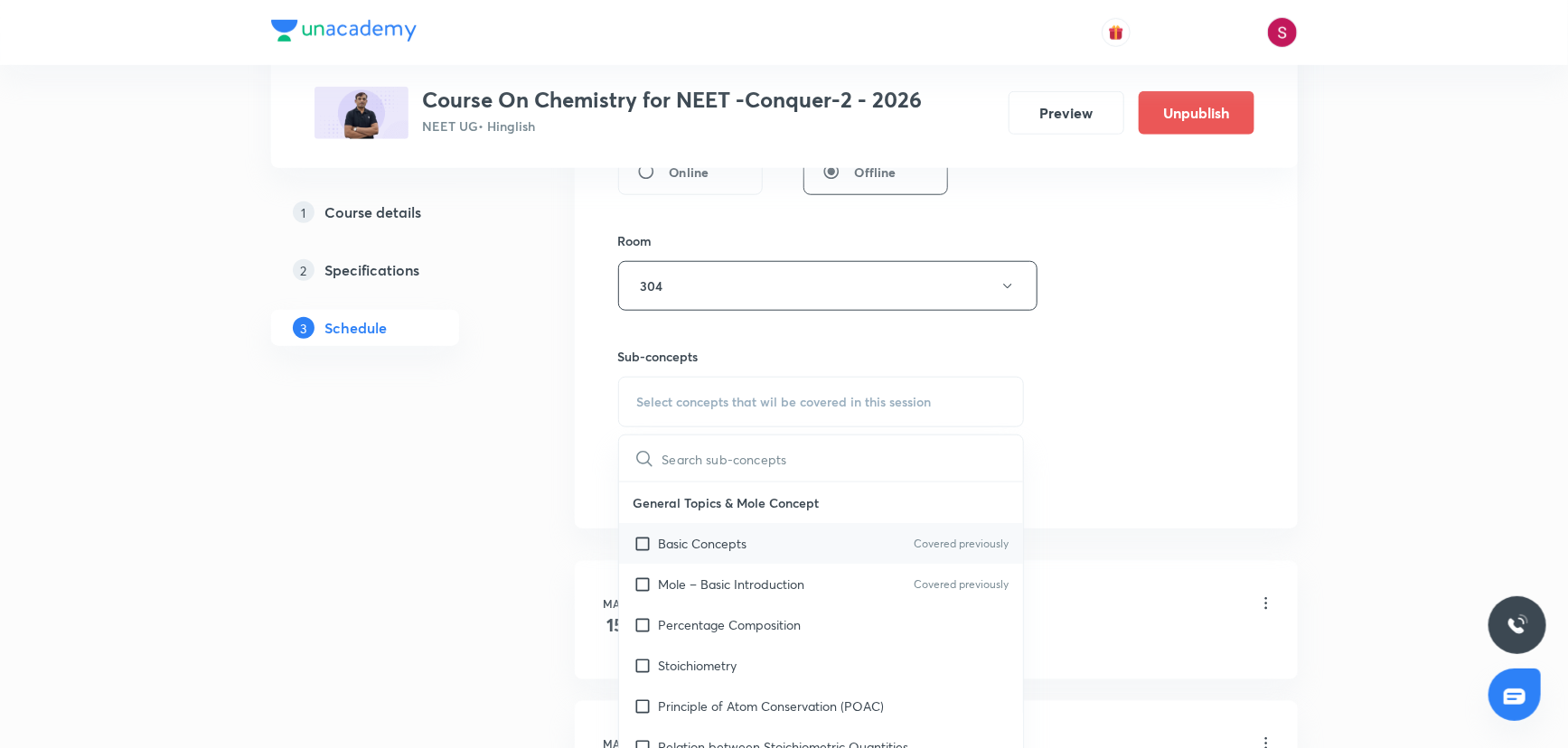
click at [706, 555] on div "Basic Concepts Covered previously" at bounding box center [821, 544] width 405 height 41
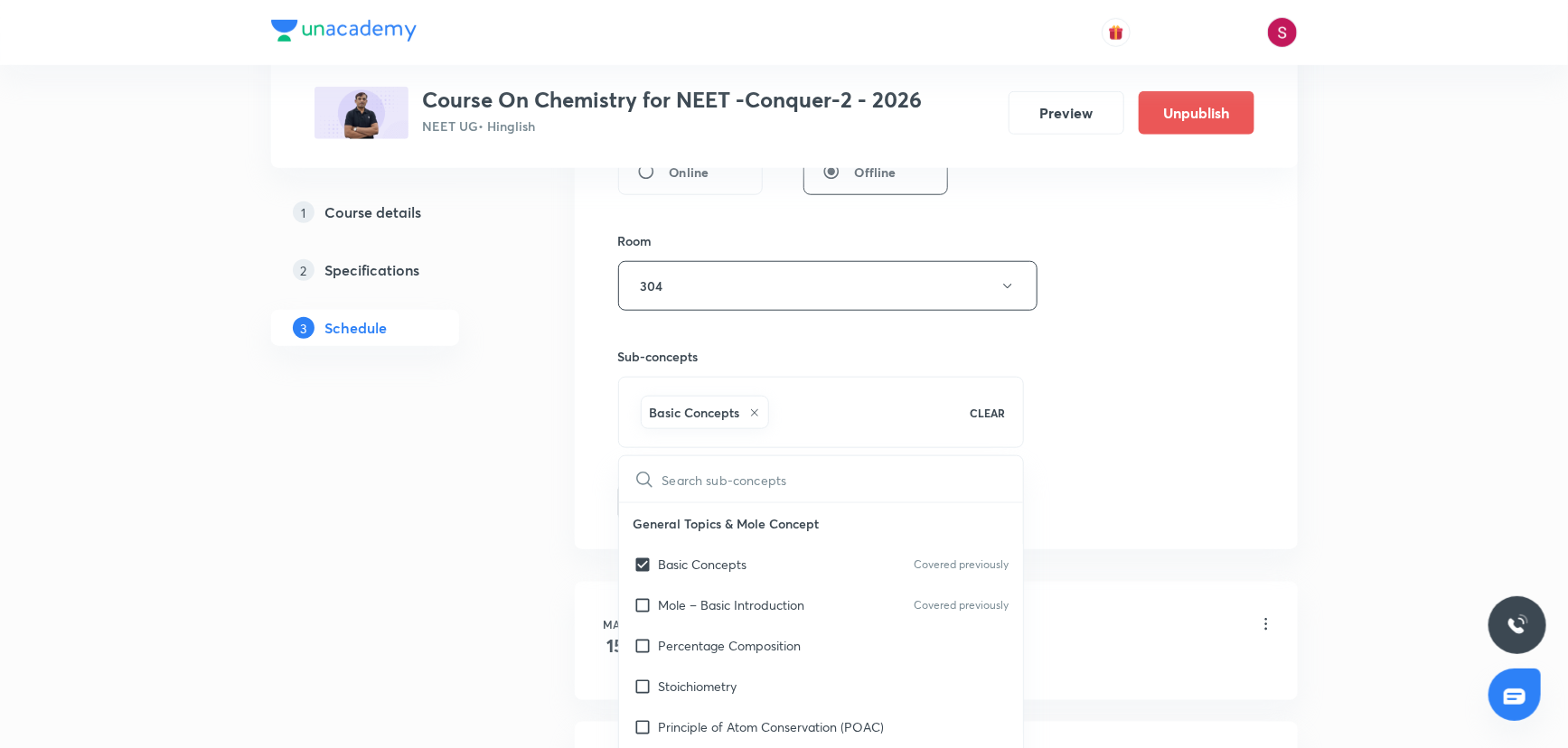
checkbox input "true"
click at [1150, 387] on div "Session 90 Live class Session title 39/99 Thermodynamics and Thermochemistry - …" at bounding box center [936, 86] width 636 height 870
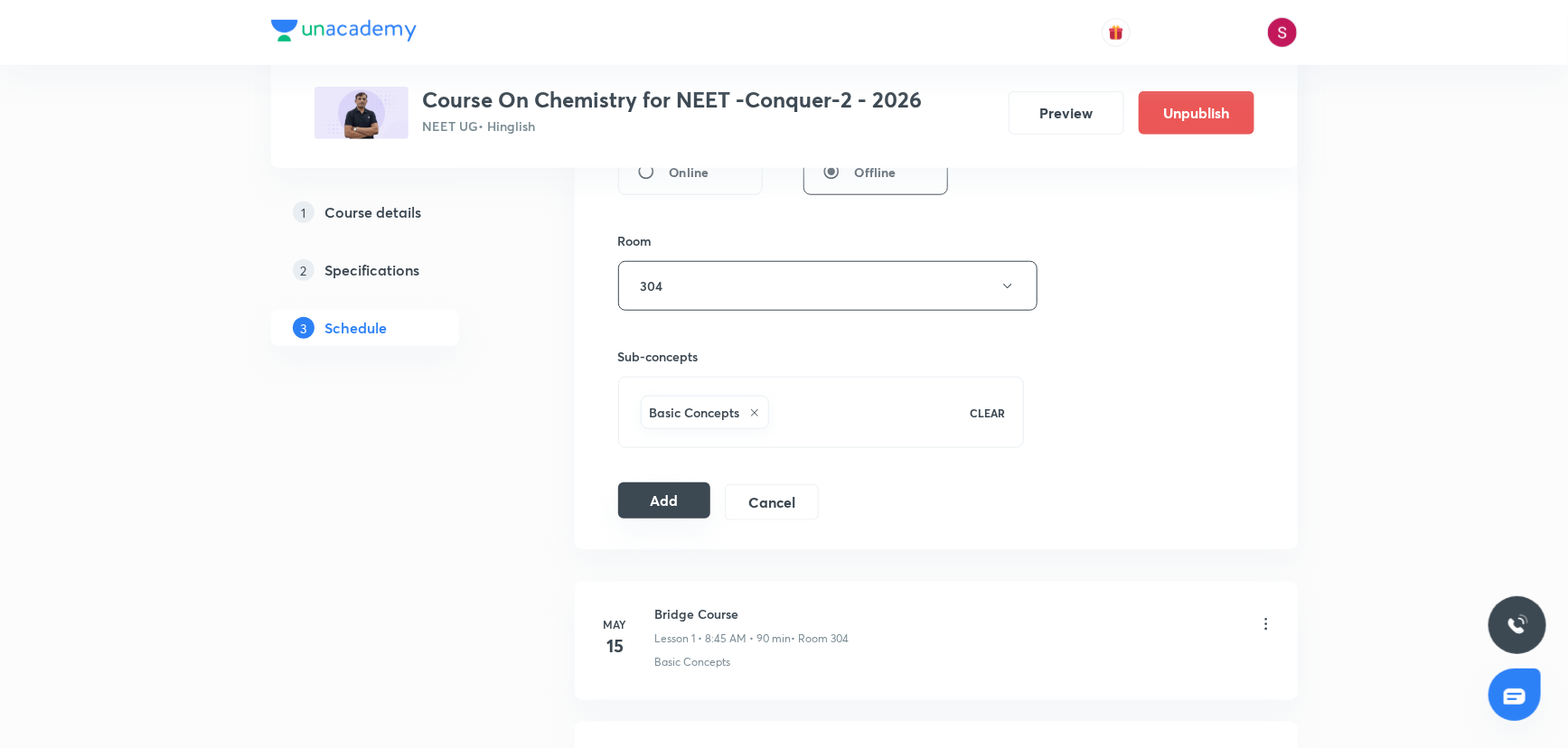
click at [651, 495] on button "Add" at bounding box center [664, 501] width 93 height 36
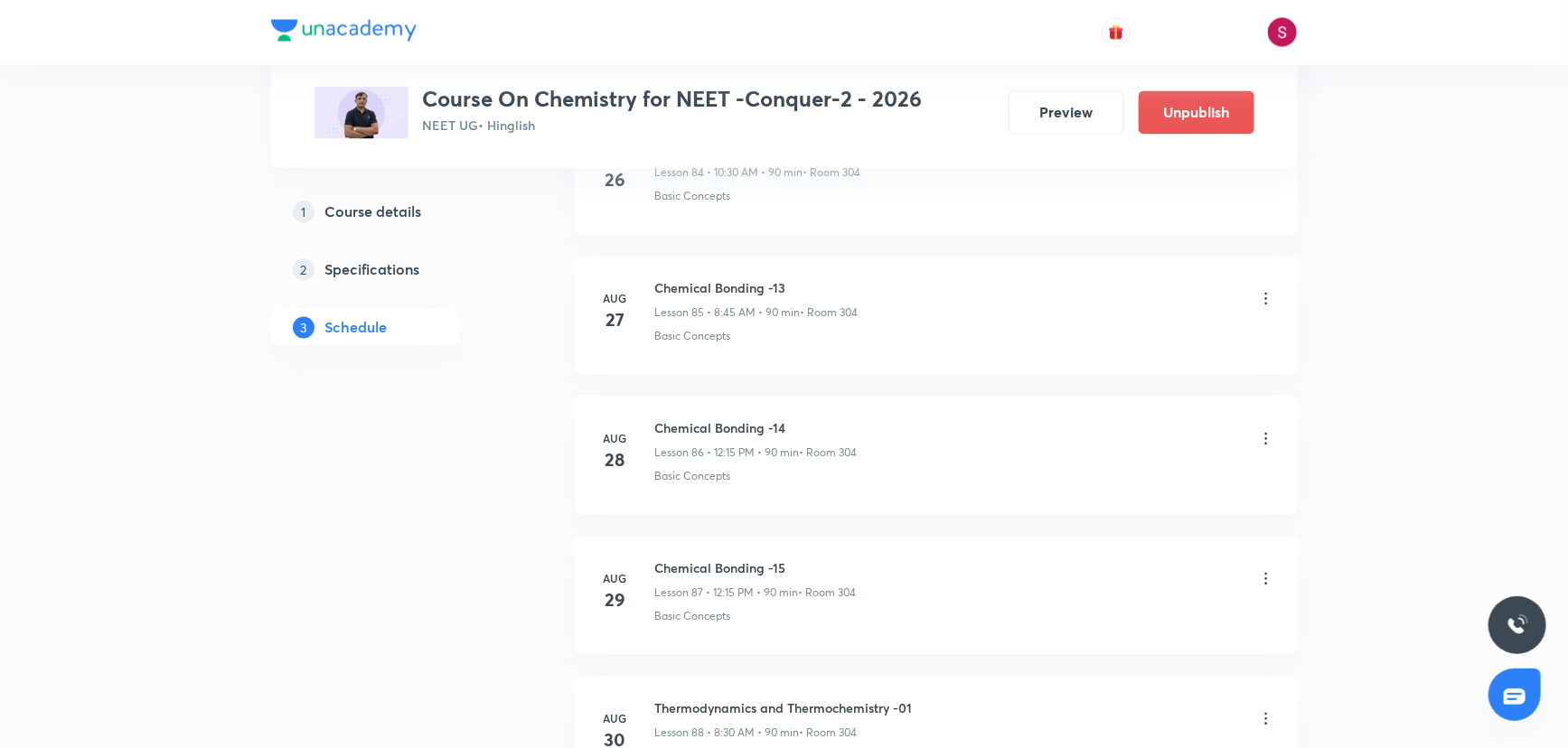
scroll to position [12462, 0]
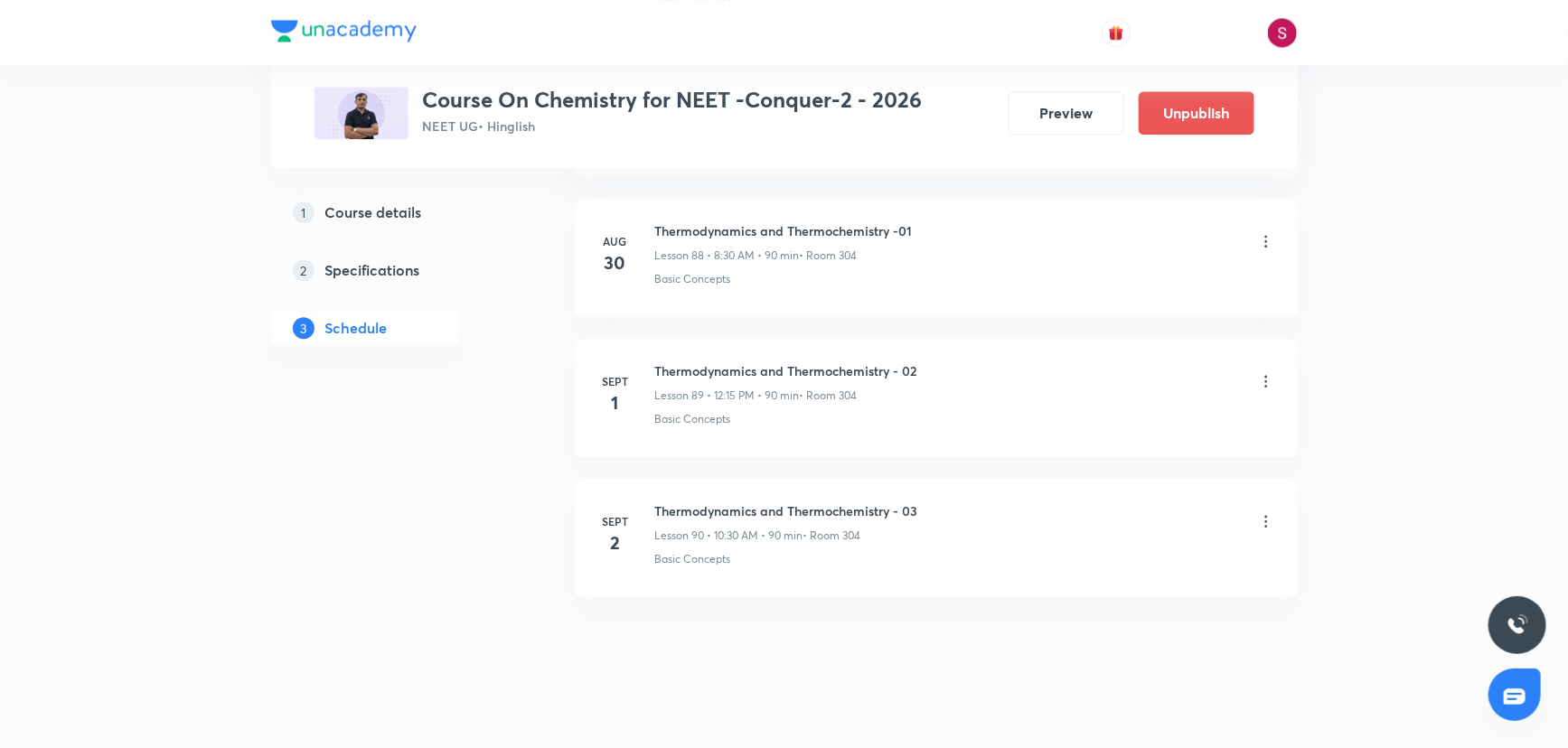
click at [846, 502] on h6 "Thermodynamics and Thermochemistry - 03" at bounding box center [786, 511] width 263 height 19
click at [848, 502] on h6 "Thermodynamics and Thermochemistry - 03" at bounding box center [786, 511] width 263 height 19
copy h6 "Thermodynamics and Thermochemistry - 03"
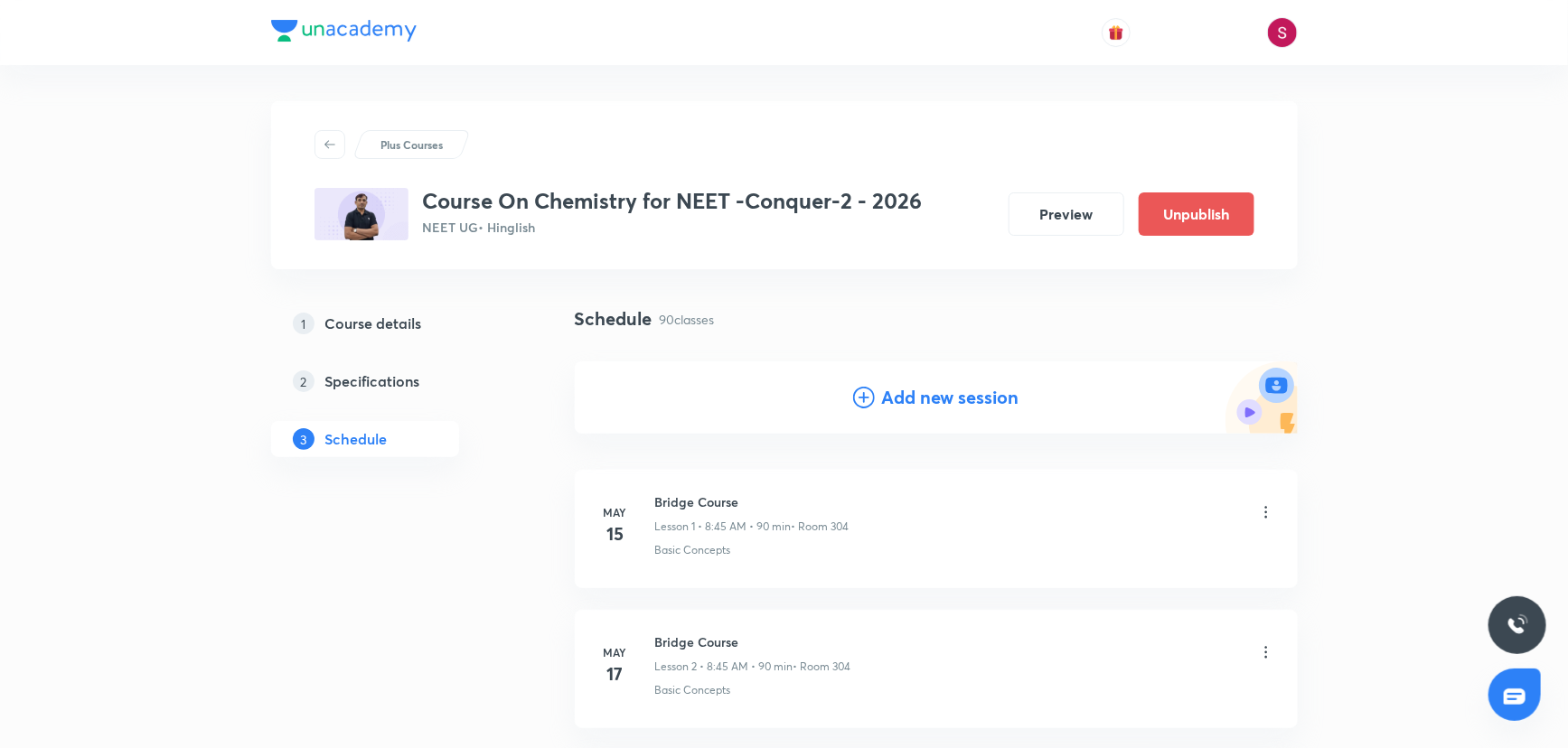
click at [971, 405] on h4 "Add new session" at bounding box center [951, 397] width 138 height 27
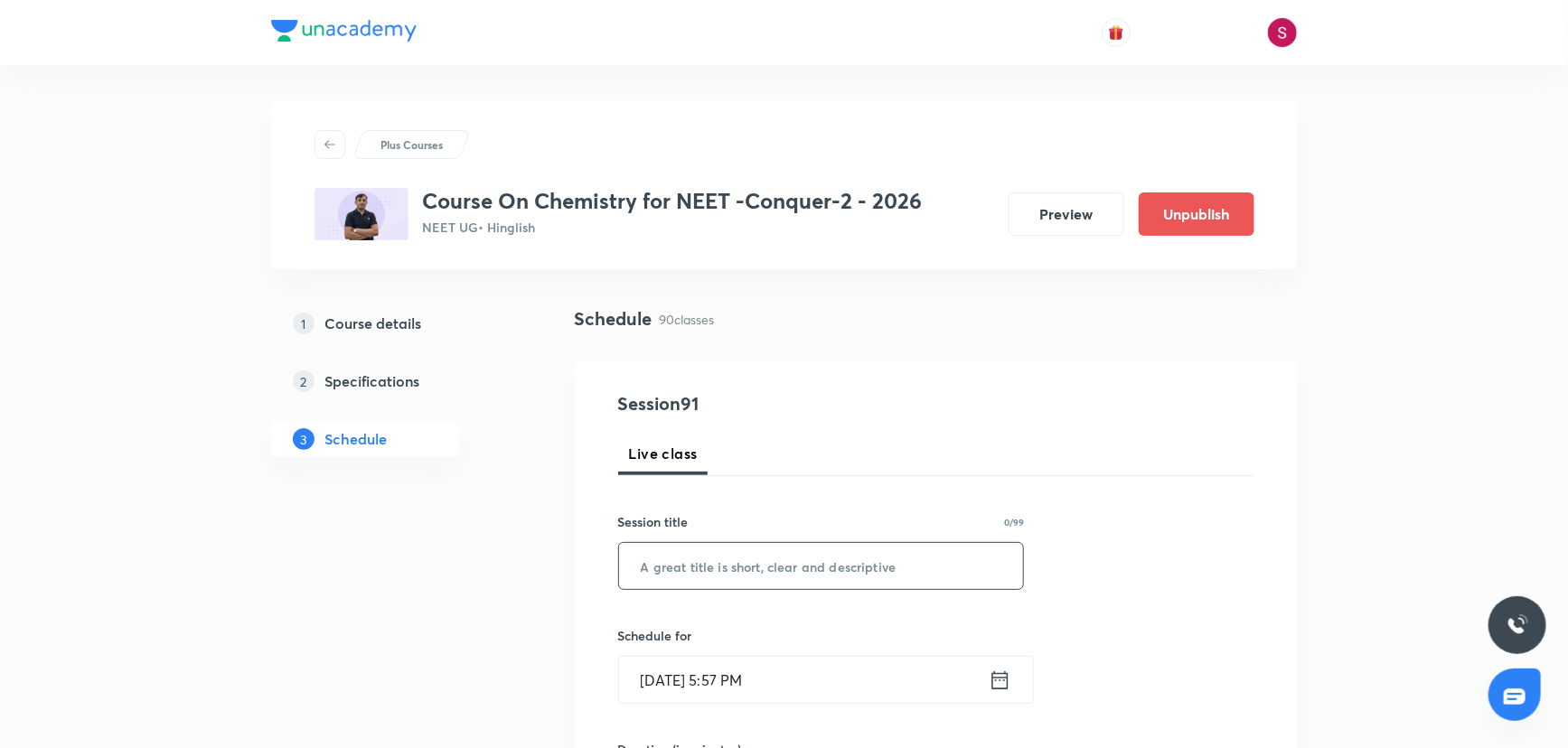
click at [817, 575] on input "text" at bounding box center [821, 566] width 405 height 46
paste input "Thermodynamics and Thermochemistry - 03"
type input "Thermodynamics and Thermochemistry - 04"
click at [796, 688] on input "[DATE] 5:57 PM" at bounding box center [803, 680] width 370 height 46
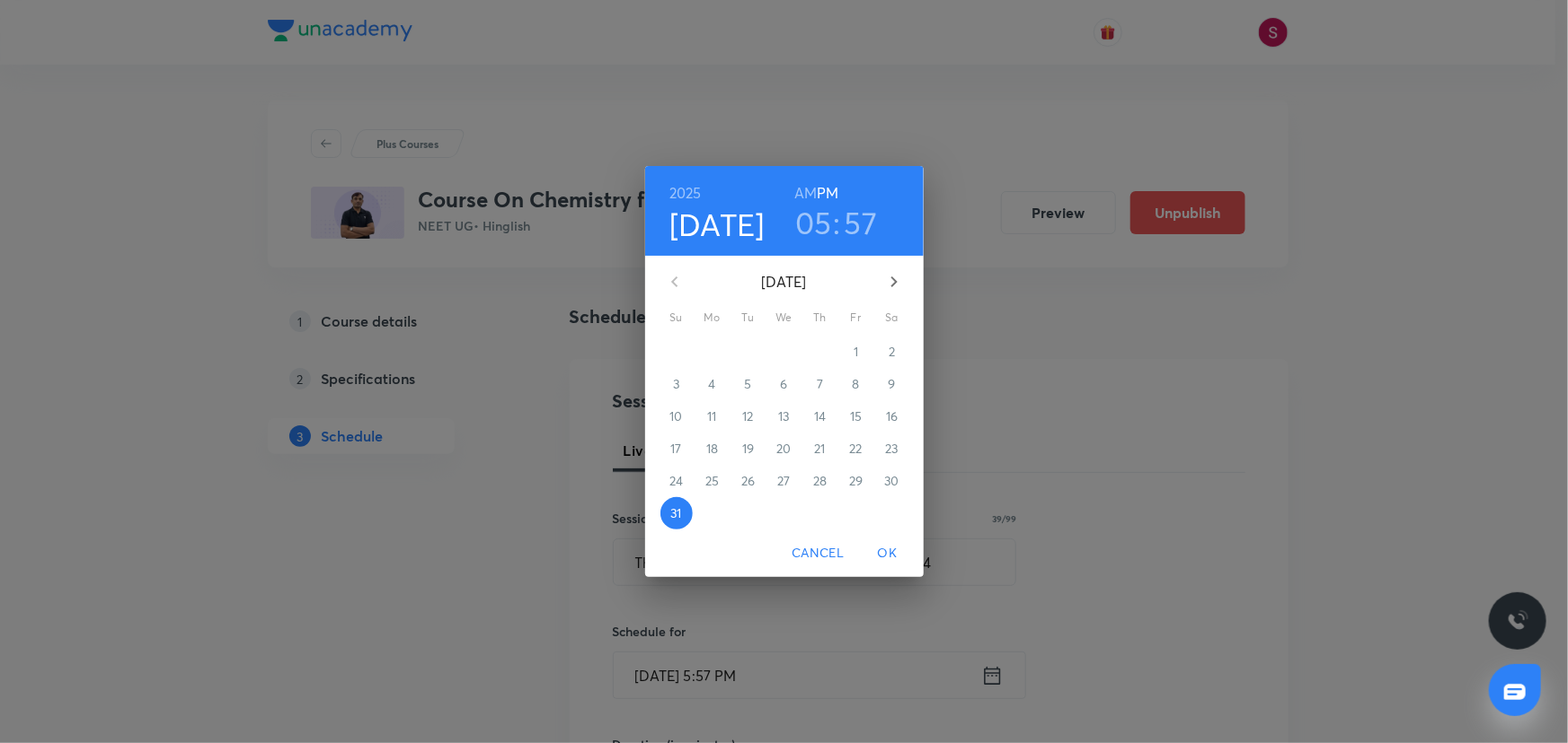
click at [888, 287] on icon "button" at bounding box center [894, 282] width 22 height 22
click at [787, 350] on p "3" at bounding box center [784, 352] width 6 height 18
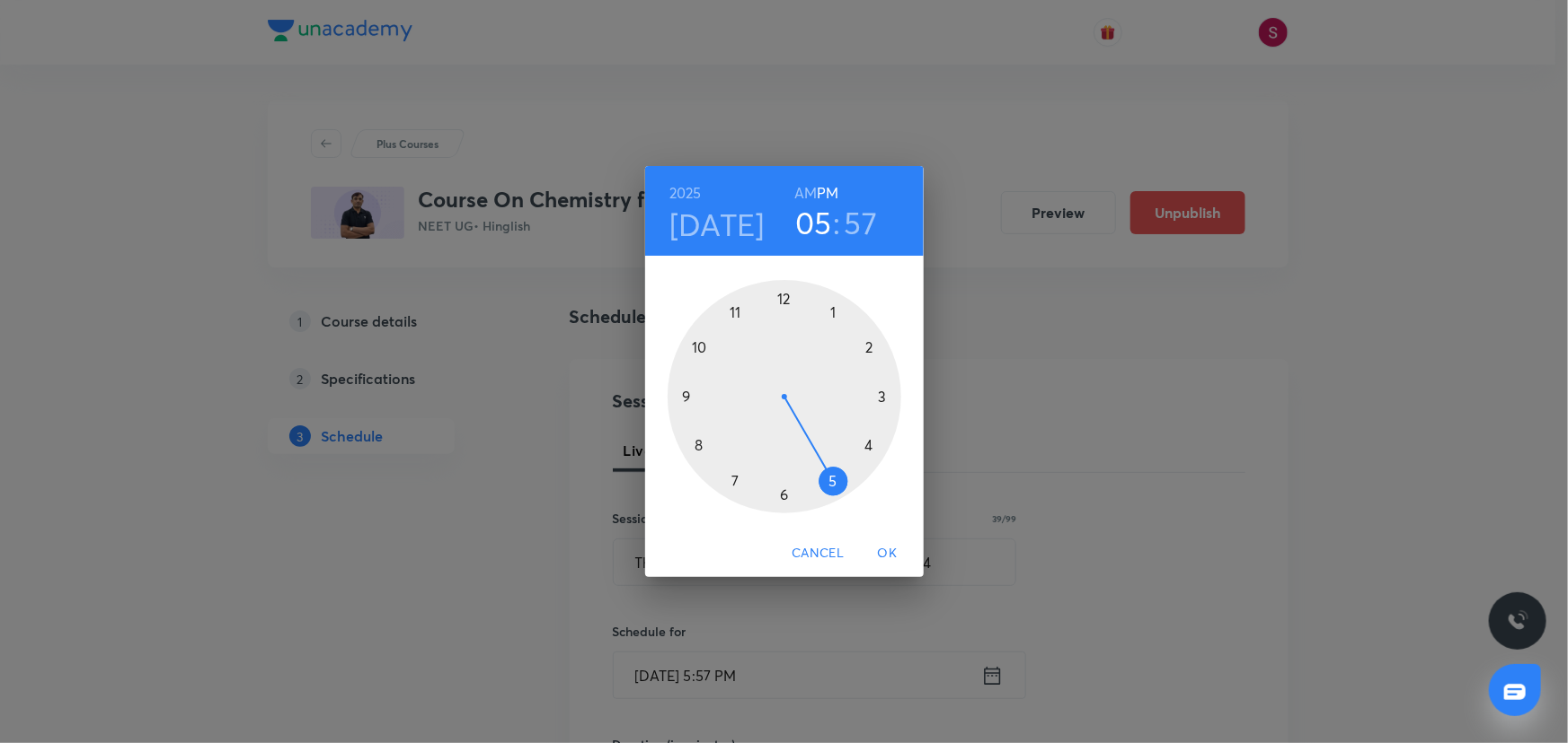
click at [696, 445] on div at bounding box center [784, 397] width 234 height 234
click at [808, 195] on h6 "AM" at bounding box center [805, 192] width 23 height 25
click at [687, 394] on div at bounding box center [784, 397] width 234 height 234
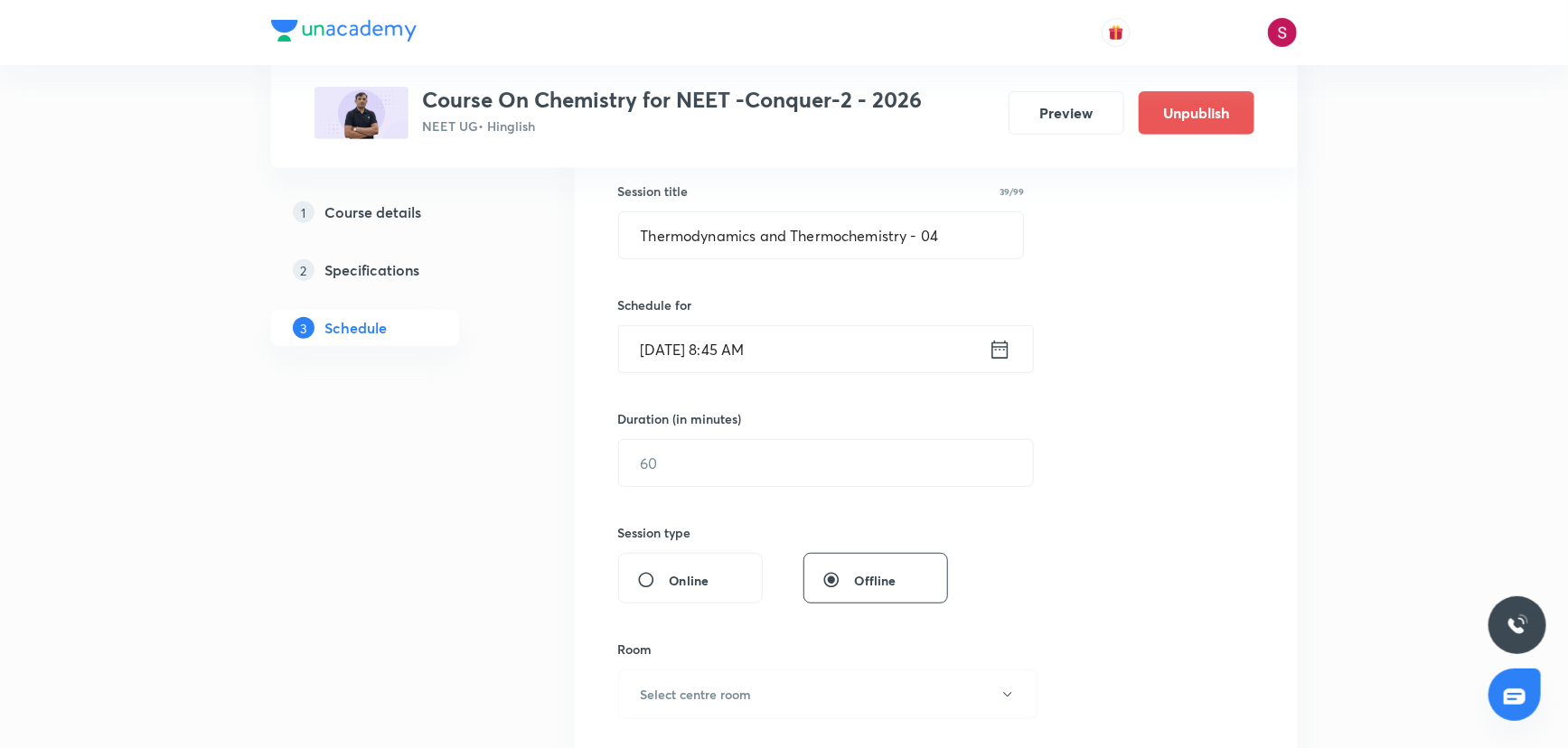
scroll to position [493, 0]
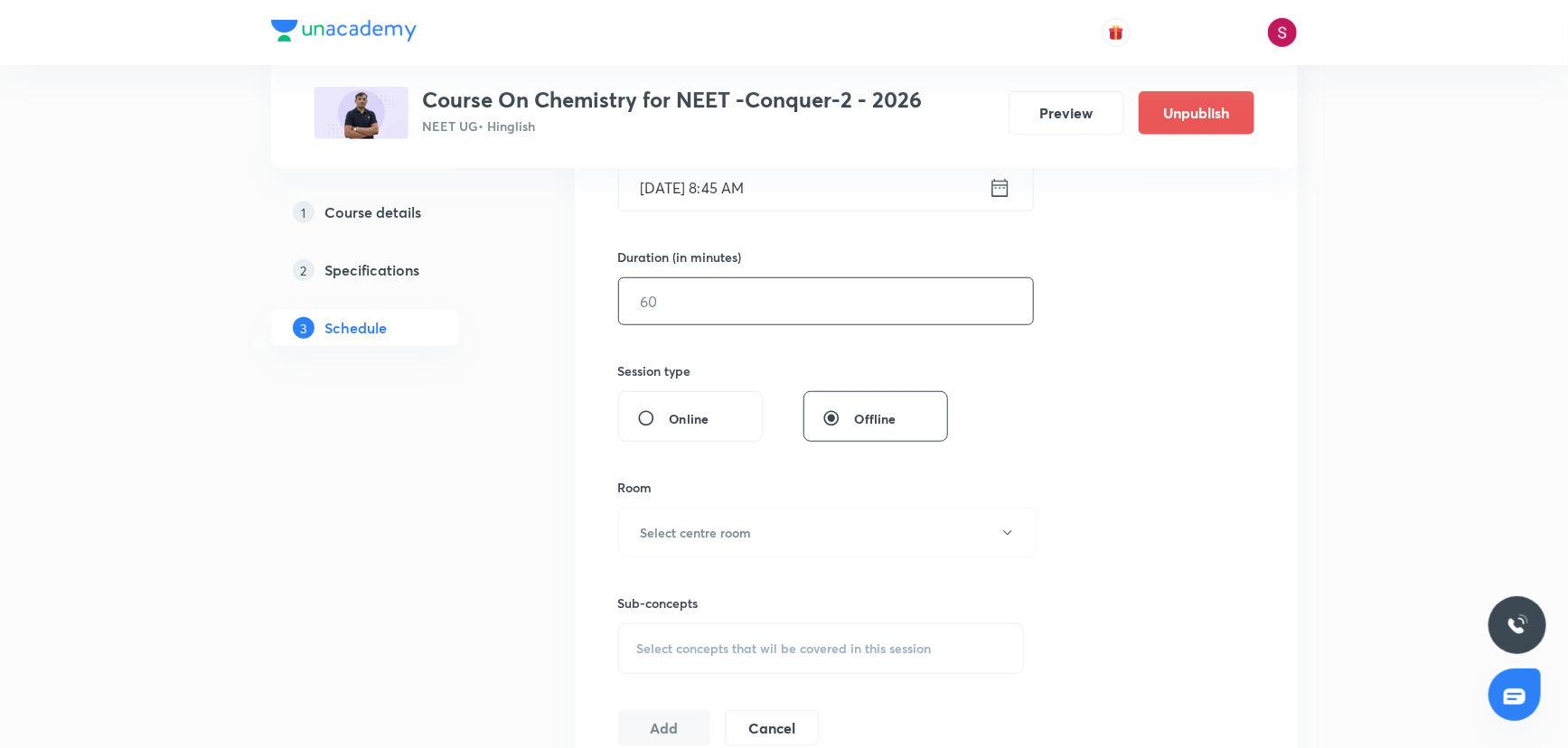
click at [708, 307] on input "text" at bounding box center [825, 301] width 414 height 46
type input "90"
click at [760, 522] on button "Select centre room" at bounding box center [827, 533] width 420 height 50
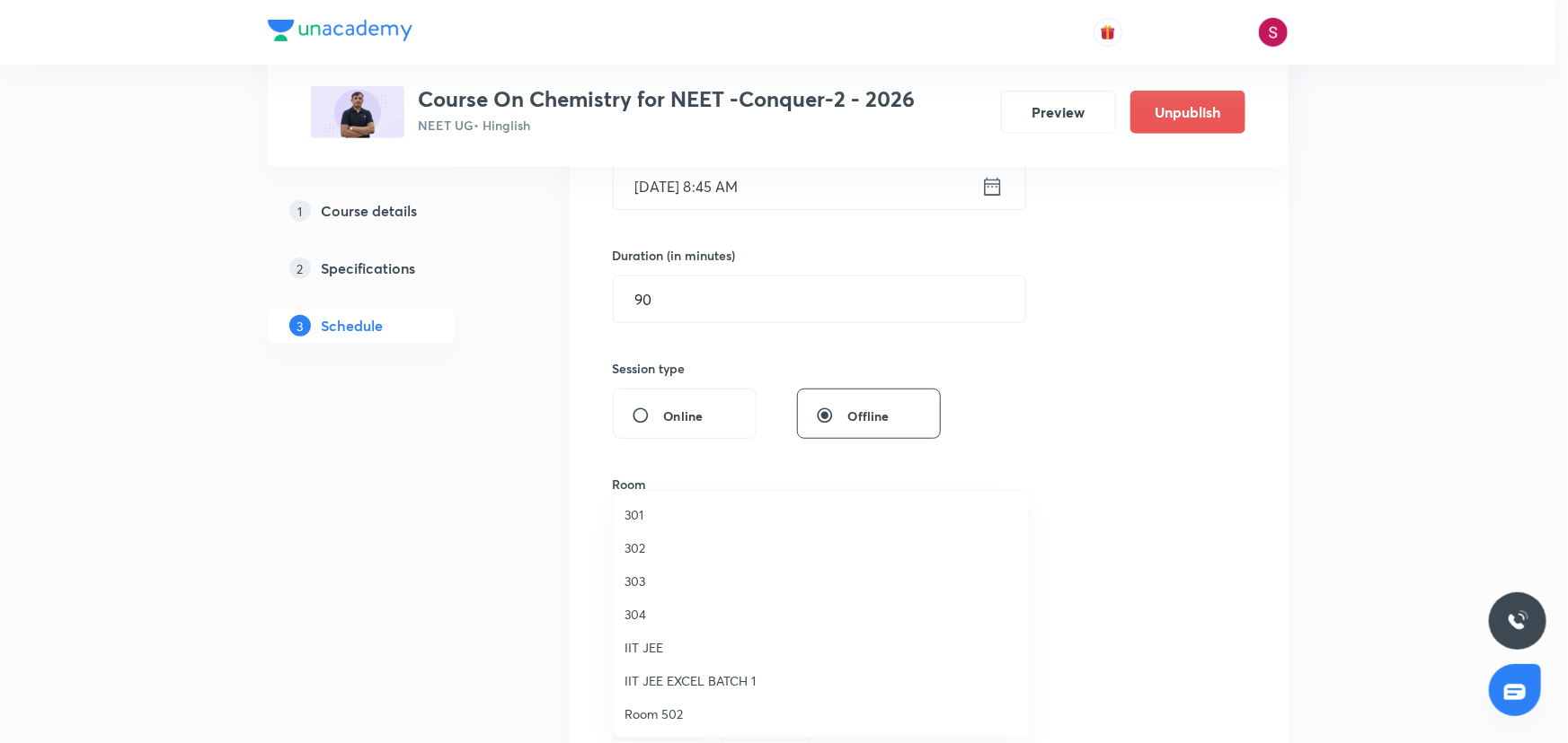
click at [647, 605] on span "304" at bounding box center [821, 614] width 393 height 19
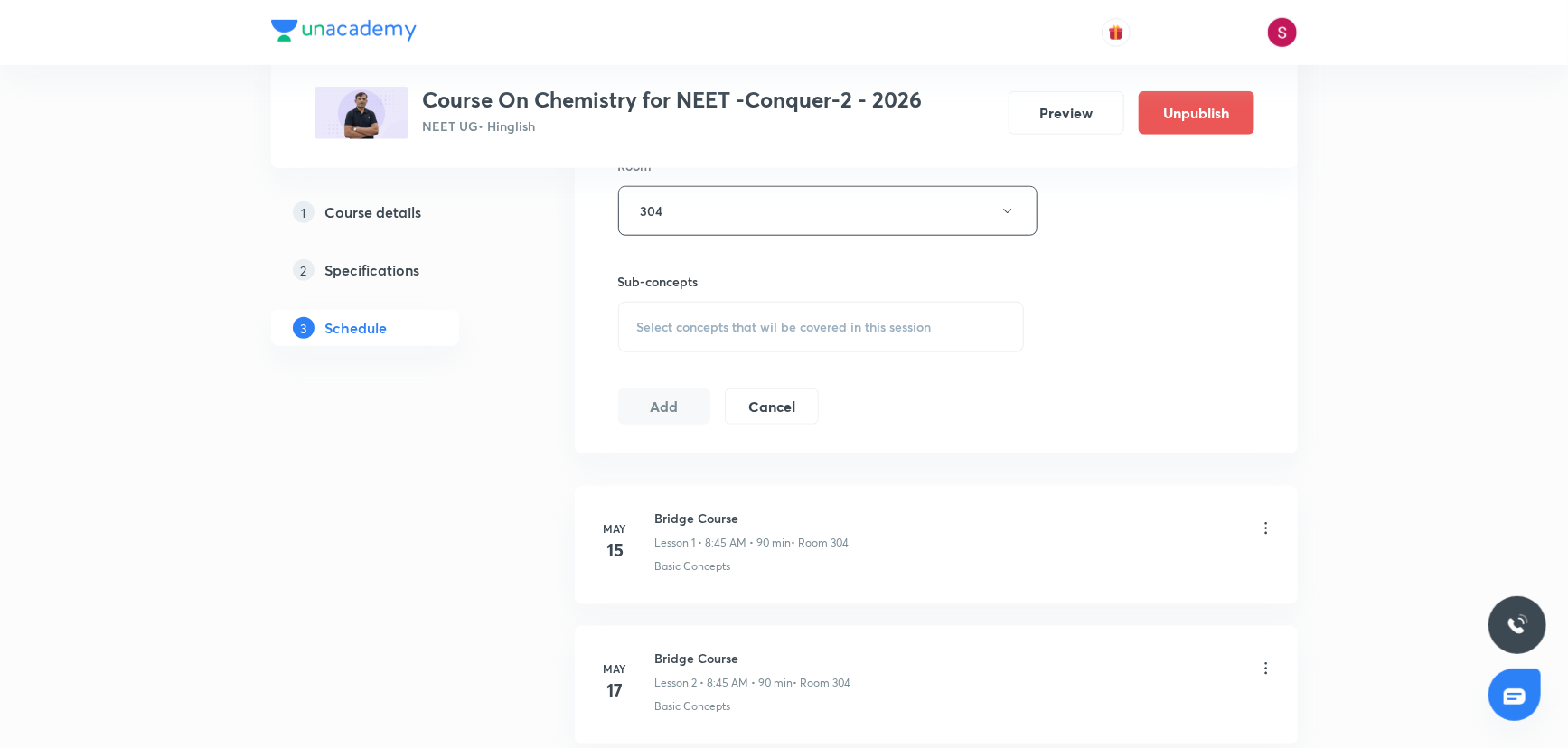
scroll to position [822, 0]
click at [834, 314] on span "Select concepts that wil be covered in this session" at bounding box center [784, 320] width 294 height 15
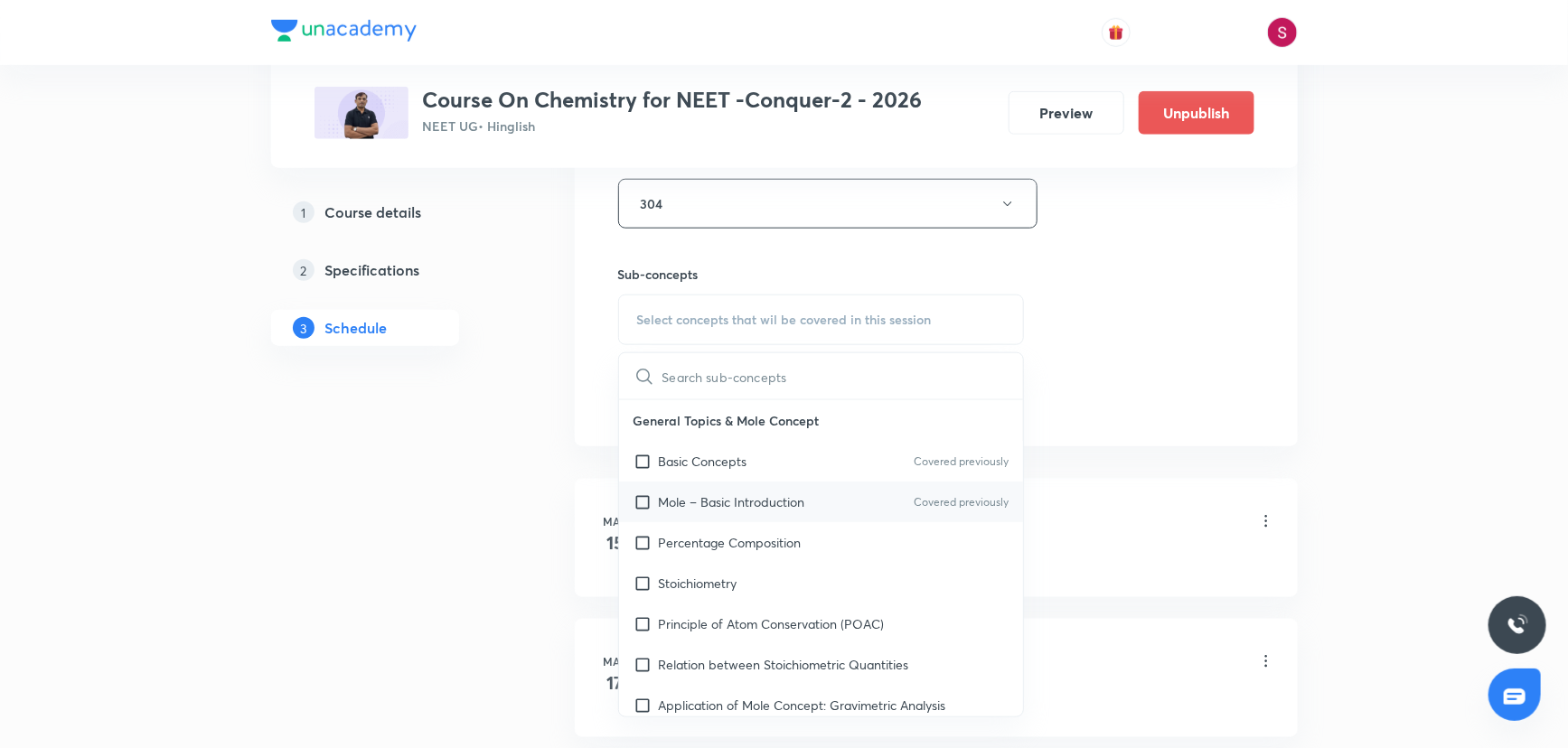
click at [749, 496] on p "Mole – Basic Introduction" at bounding box center [732, 502] width 147 height 19
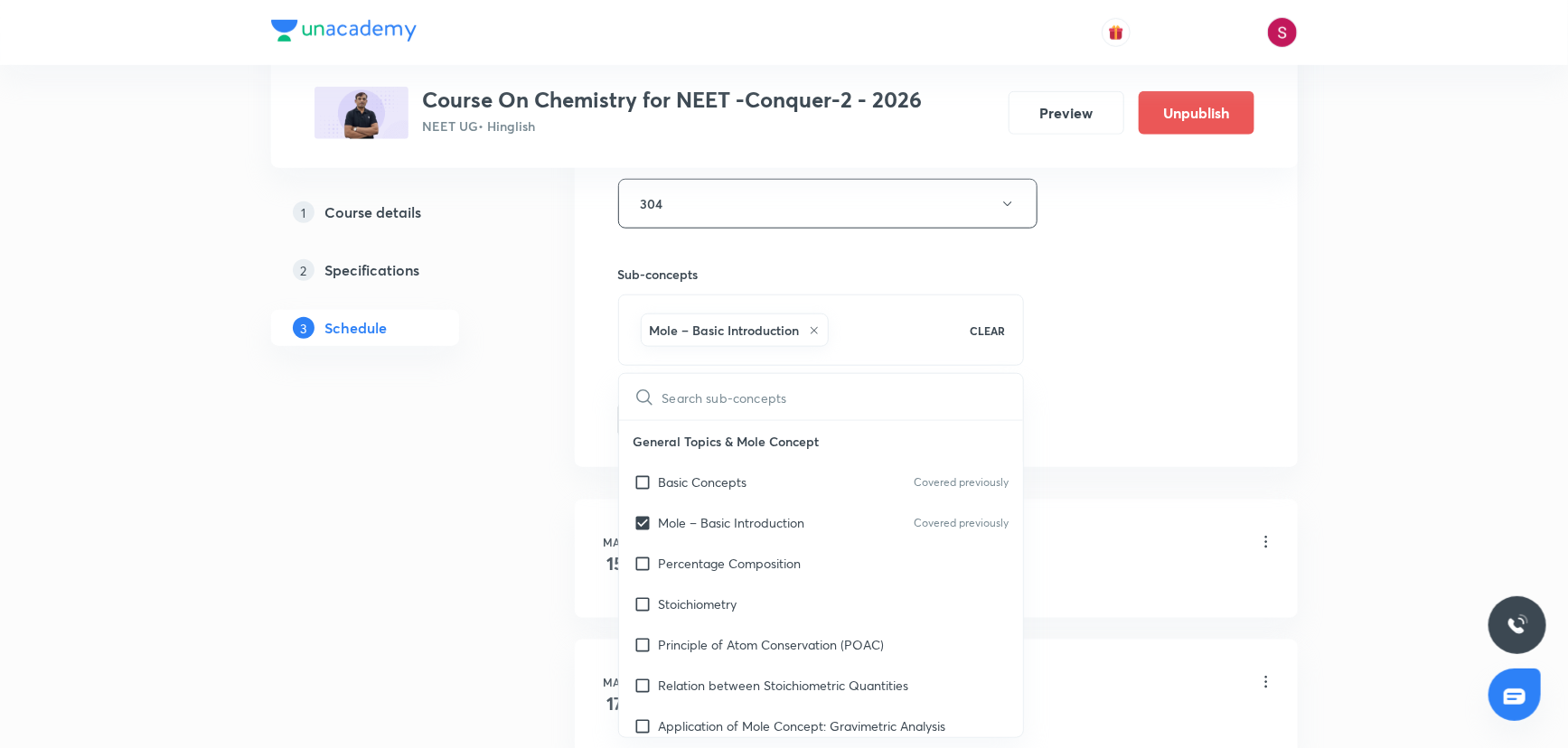
checkbox input "true"
click at [1158, 297] on div "Session 91 Live class Session title 39/99 Thermodynamics and Thermochemistry - …" at bounding box center [936, 4] width 636 height 870
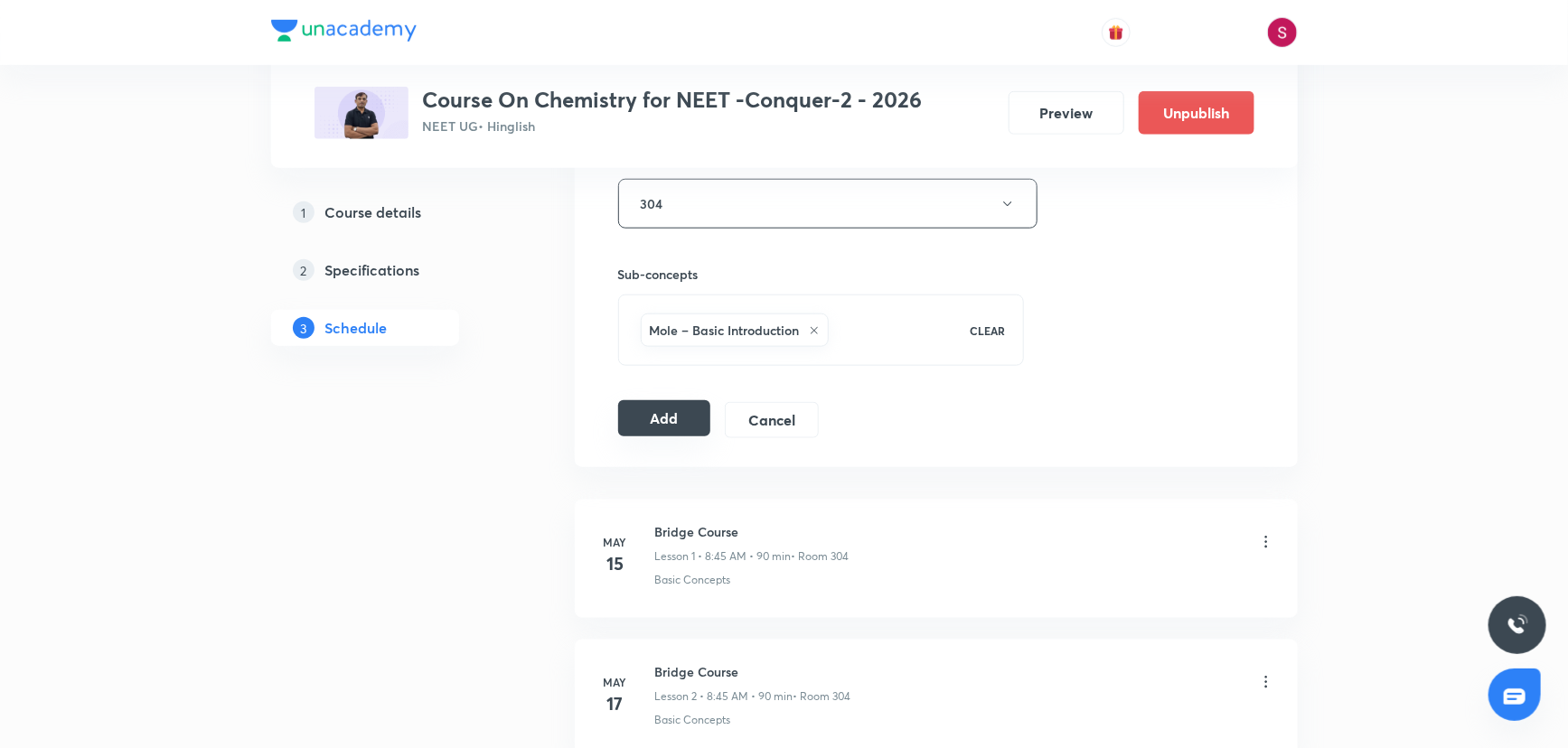
click at [631, 417] on button "Add" at bounding box center [664, 419] width 93 height 36
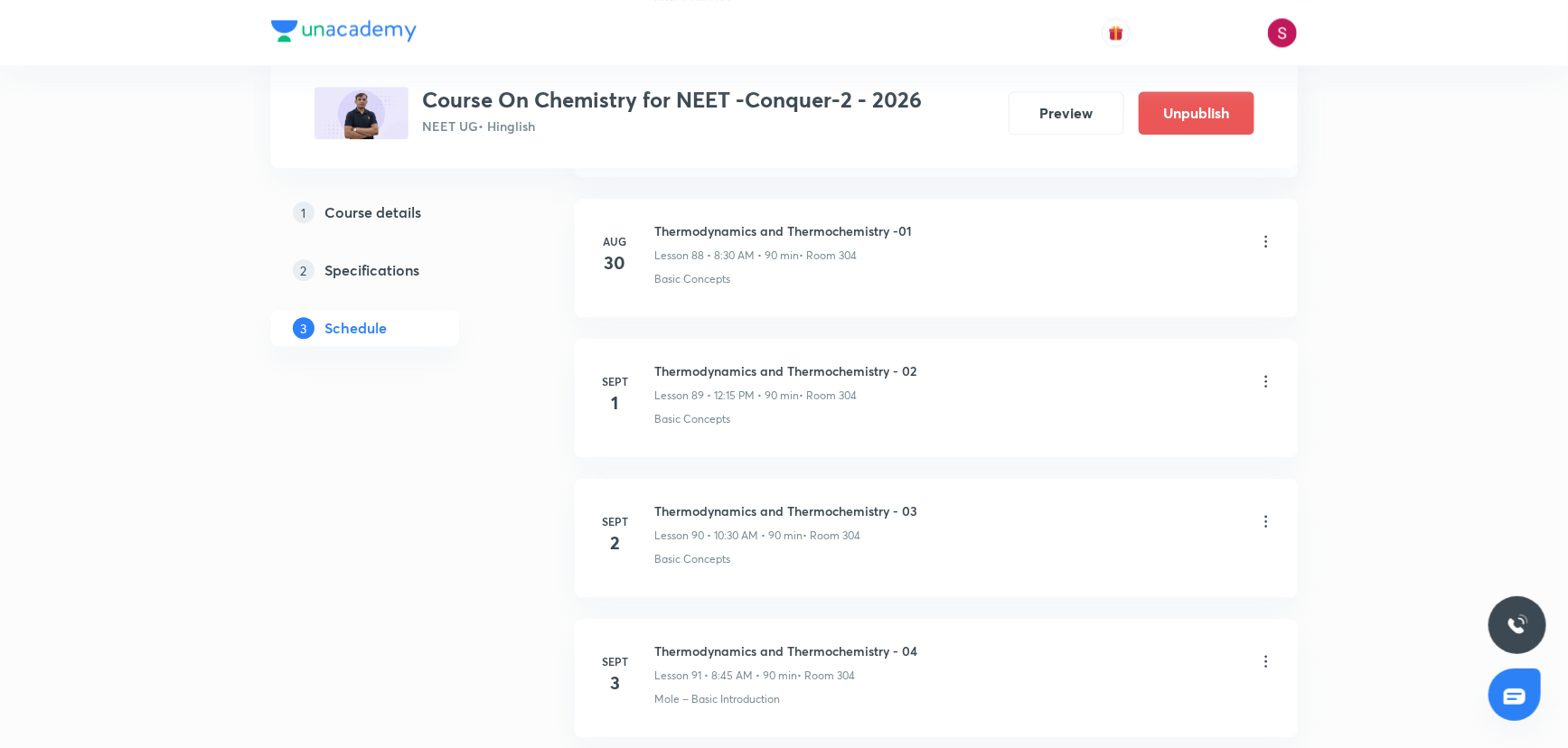
scroll to position [12601, 0]
click at [829, 502] on h6 "Thermodynamics and Thermochemistry - 04" at bounding box center [786, 511] width 263 height 19
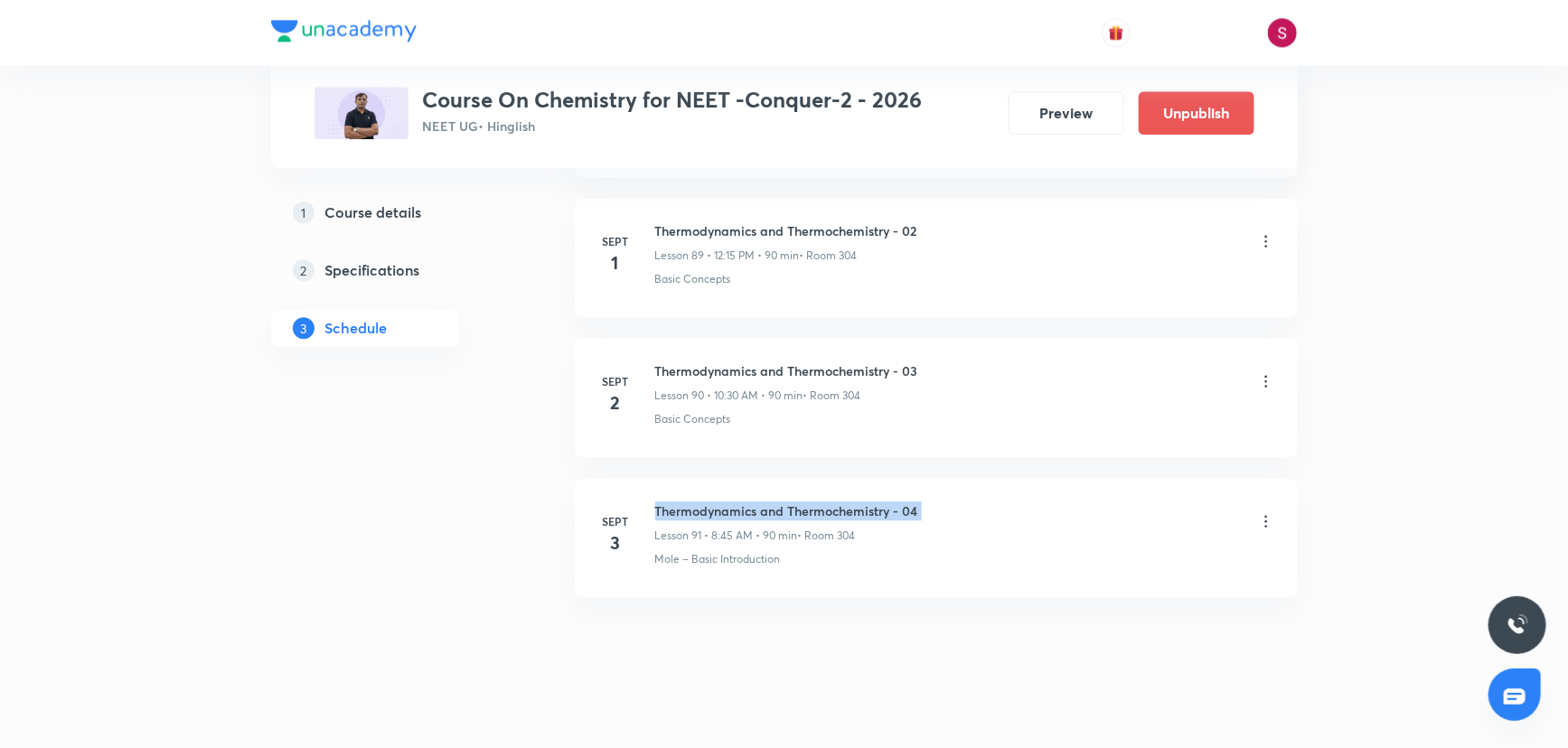
click at [829, 502] on h6 "Thermodynamics and Thermochemistry - 04" at bounding box center [786, 511] width 263 height 19
copy h6 "Thermodynamics and Thermochemistry - 04"
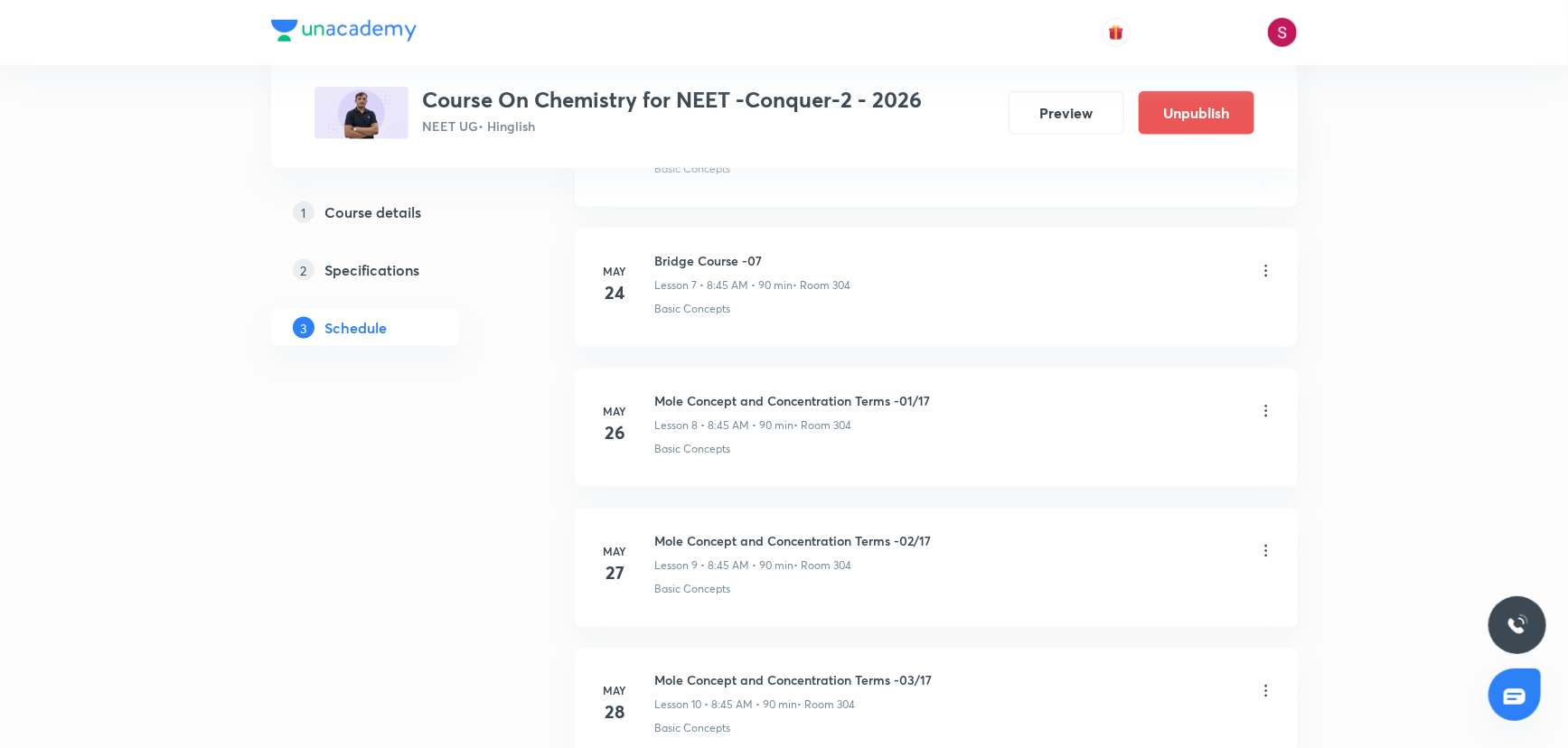
scroll to position [0, 0]
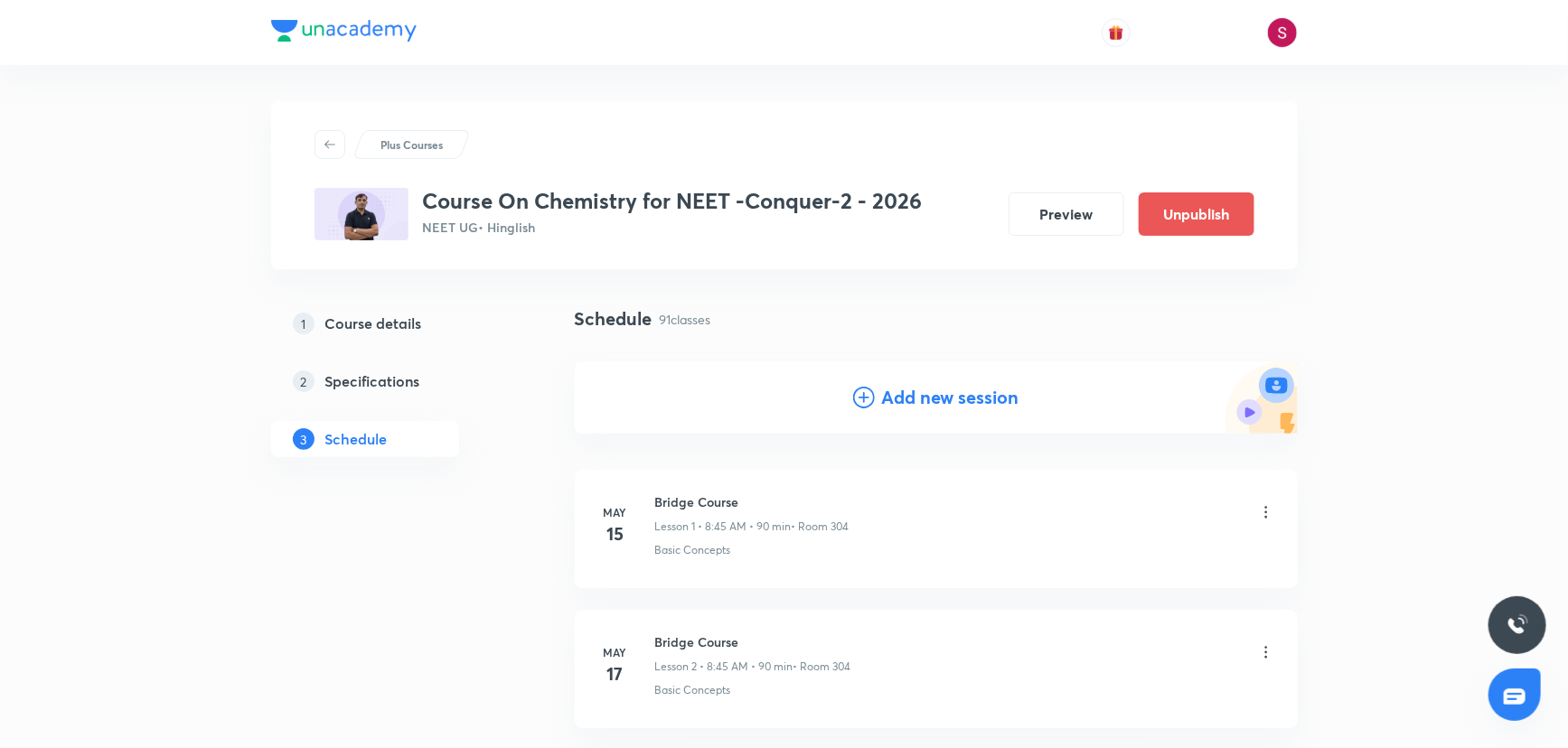
click at [884, 397] on h4 "Add new session" at bounding box center [951, 397] width 138 height 27
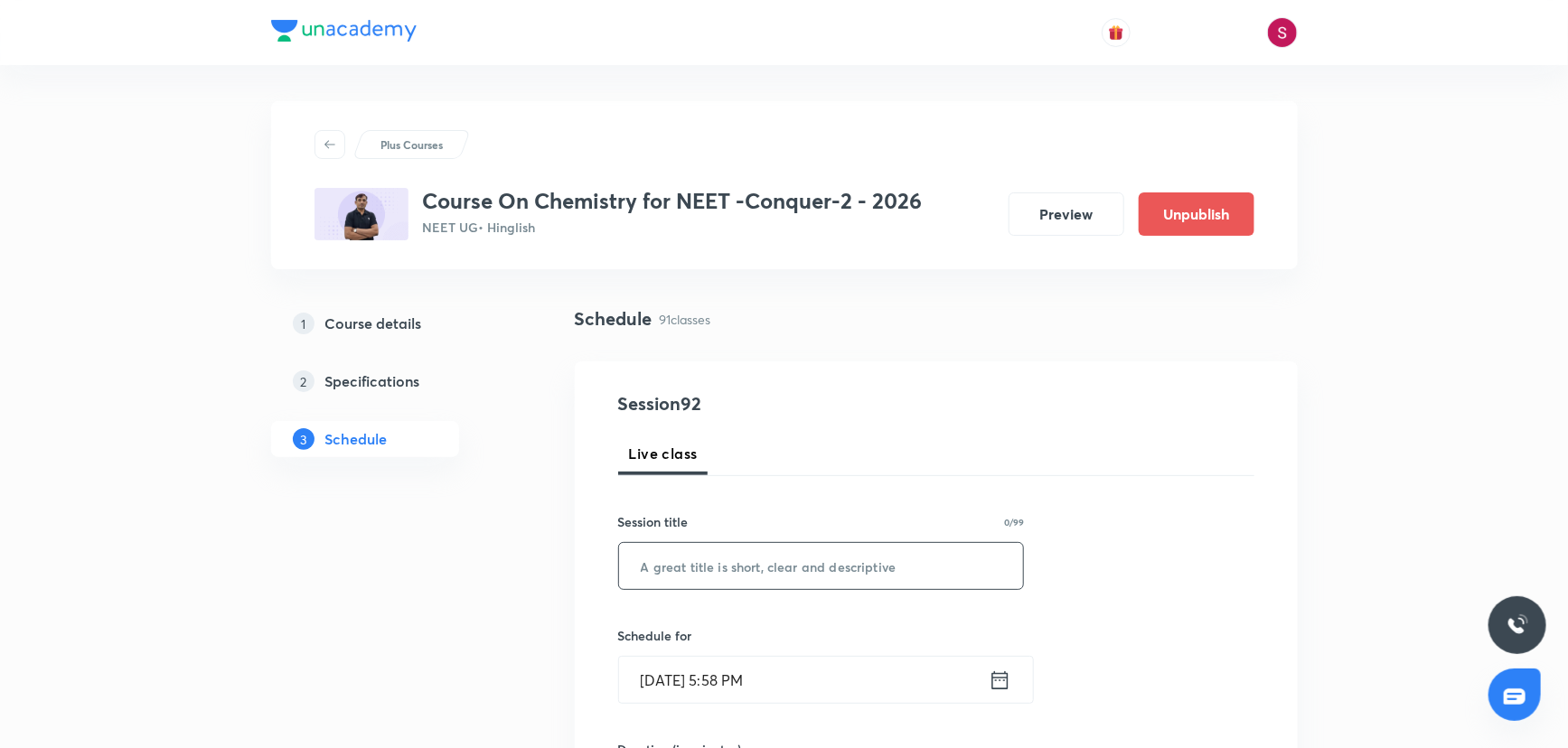
click at [681, 565] on input "text" at bounding box center [821, 566] width 405 height 46
paste input "Thermodynamics and Thermochemistry - 04"
type input "Thermodynamics and Thermochemistry - 05"
click at [944, 675] on input "Aug 31, 2025, 5:58 PM" at bounding box center [803, 680] width 370 height 46
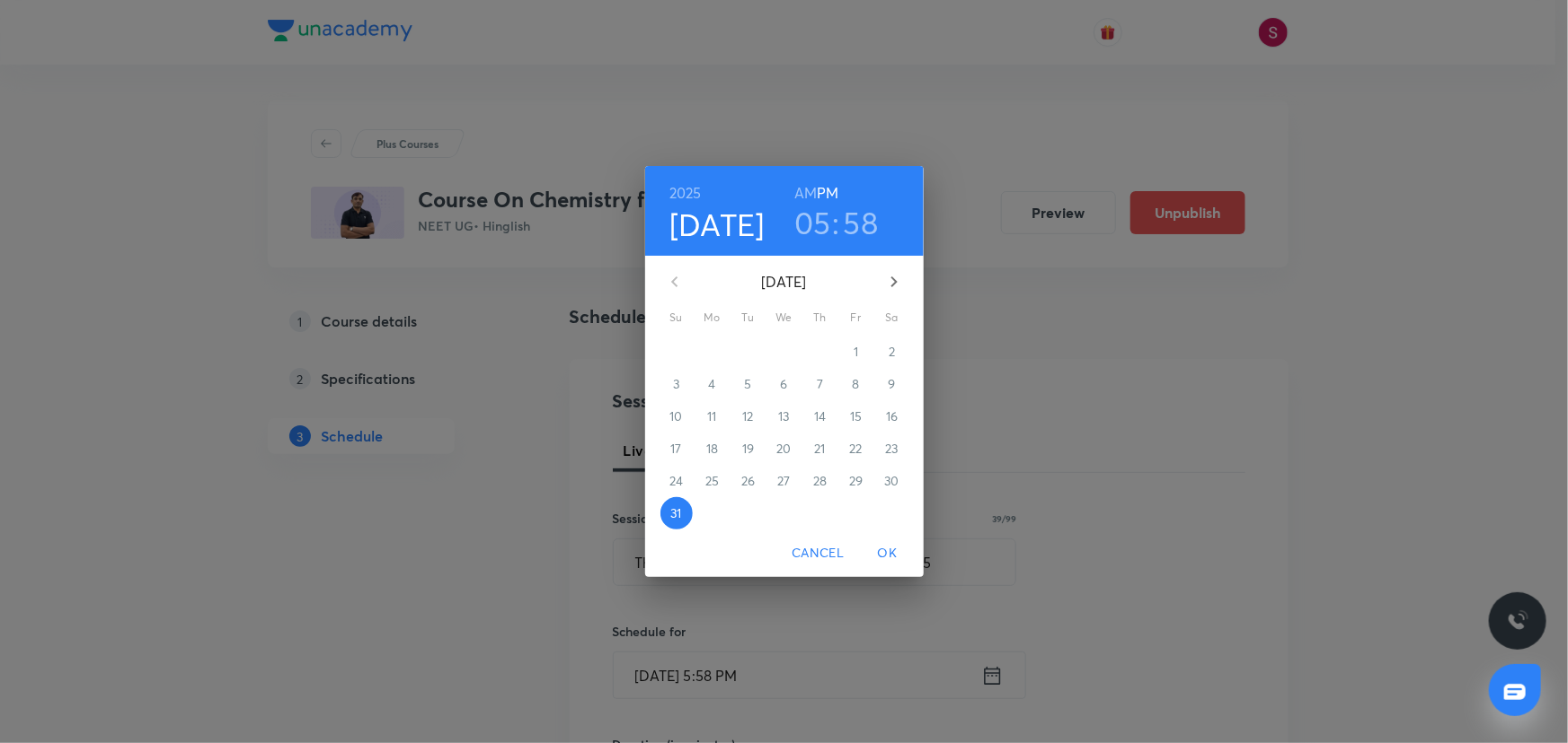
click at [888, 280] on icon "button" at bounding box center [894, 282] width 22 height 22
click at [830, 351] on span "4" at bounding box center [820, 352] width 33 height 18
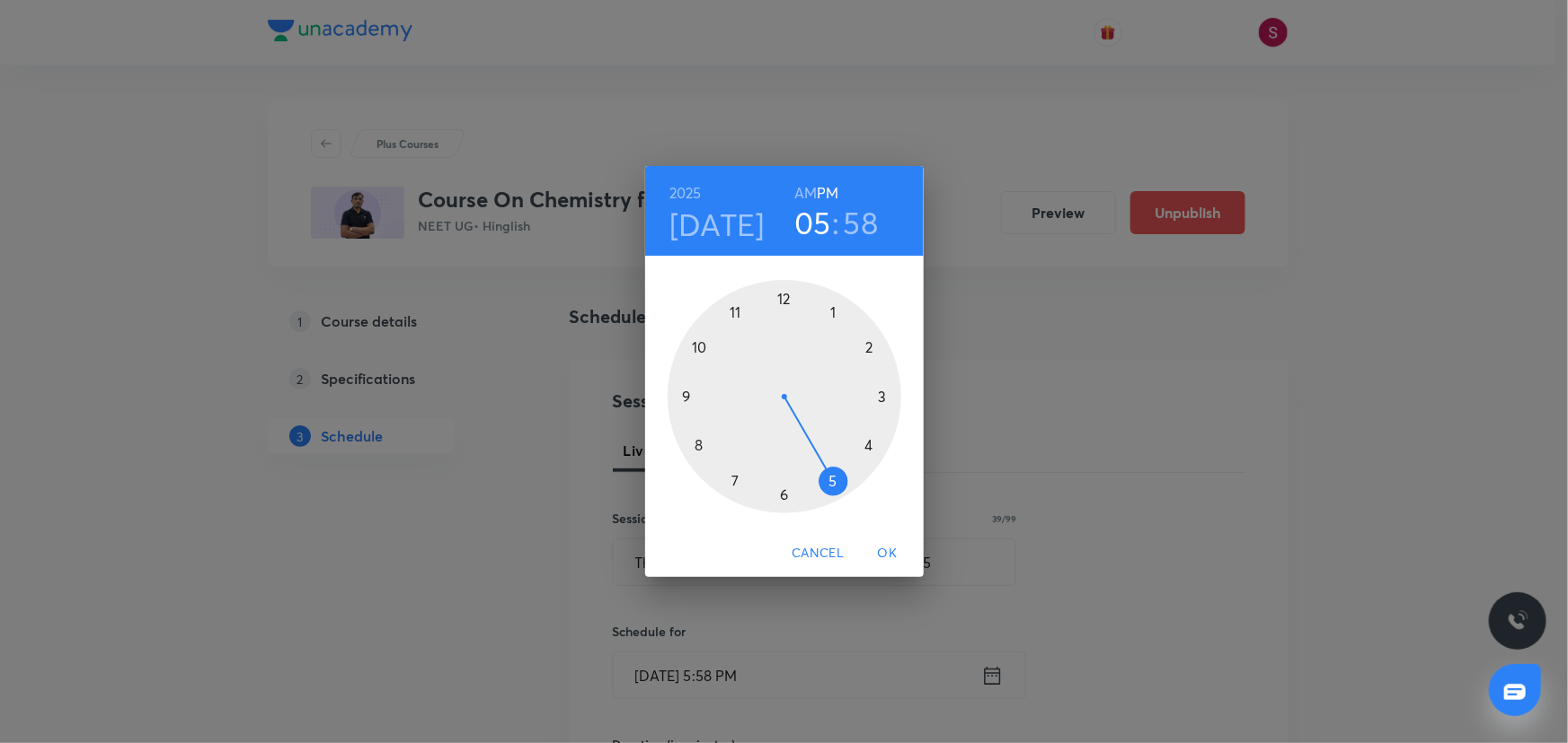
click at [781, 293] on div at bounding box center [784, 397] width 234 height 234
click at [881, 394] on div at bounding box center [784, 397] width 234 height 234
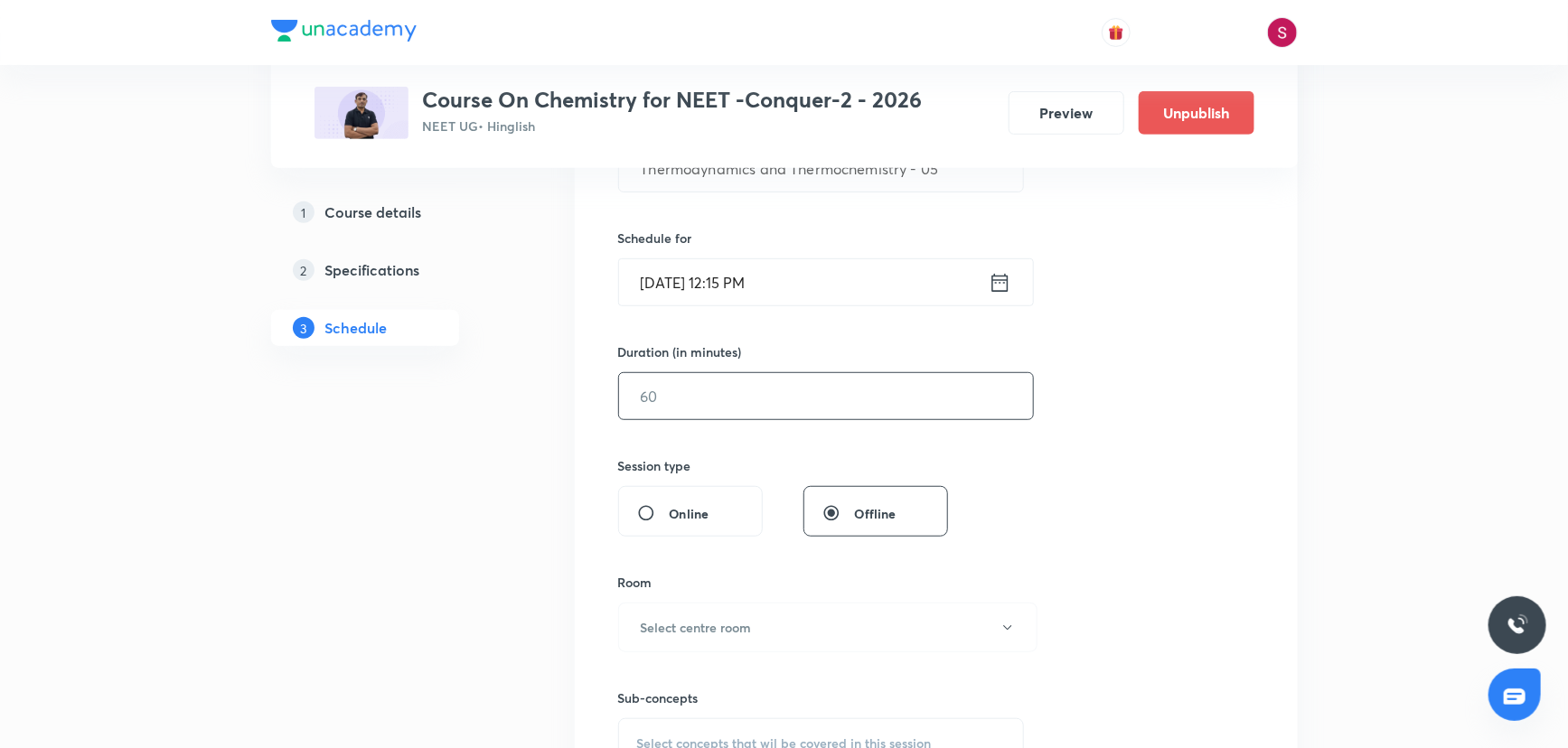
scroll to position [411, 0]
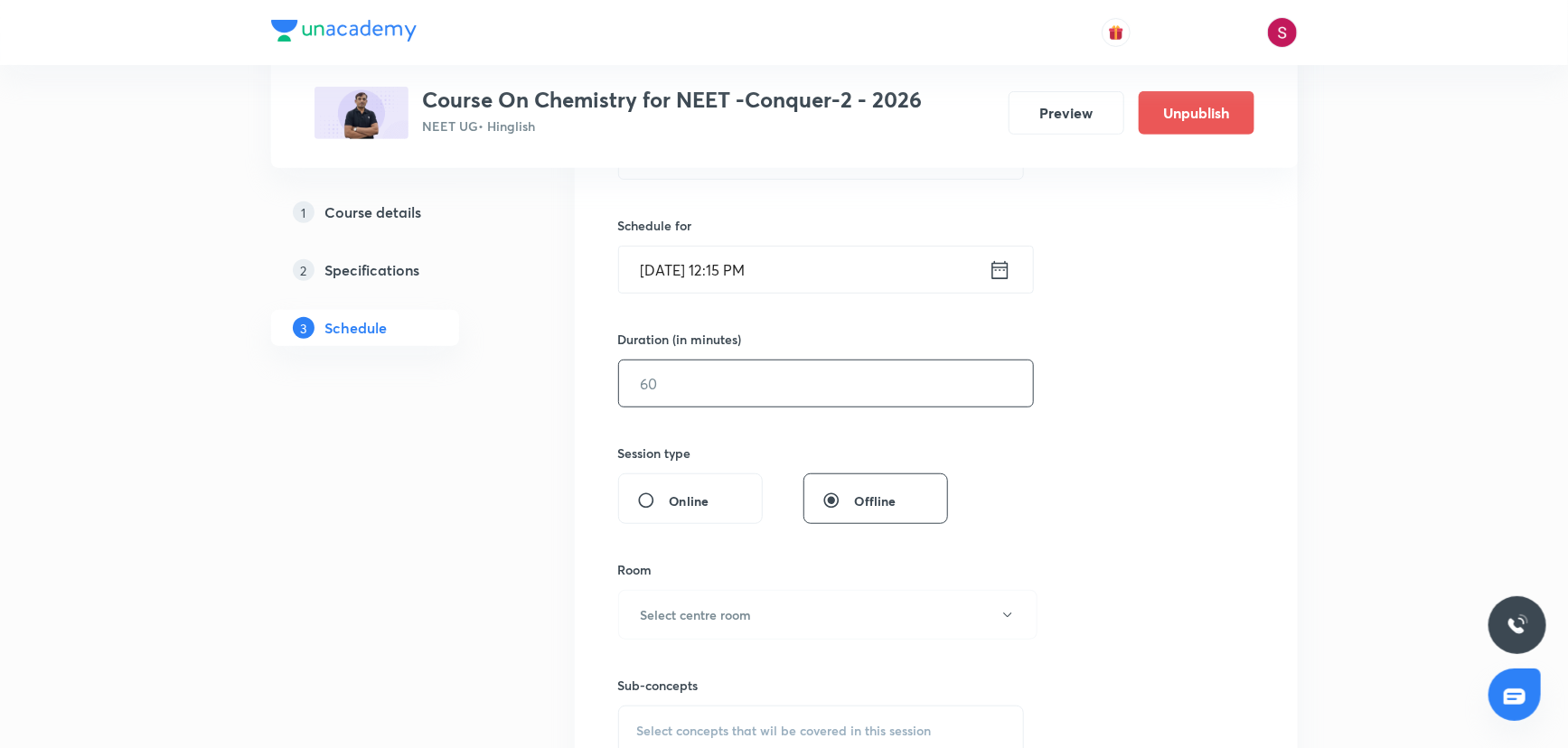
click at [741, 391] on input "text" at bounding box center [825, 384] width 414 height 46
type input "90"
click at [679, 600] on button "Select centre room" at bounding box center [827, 615] width 420 height 50
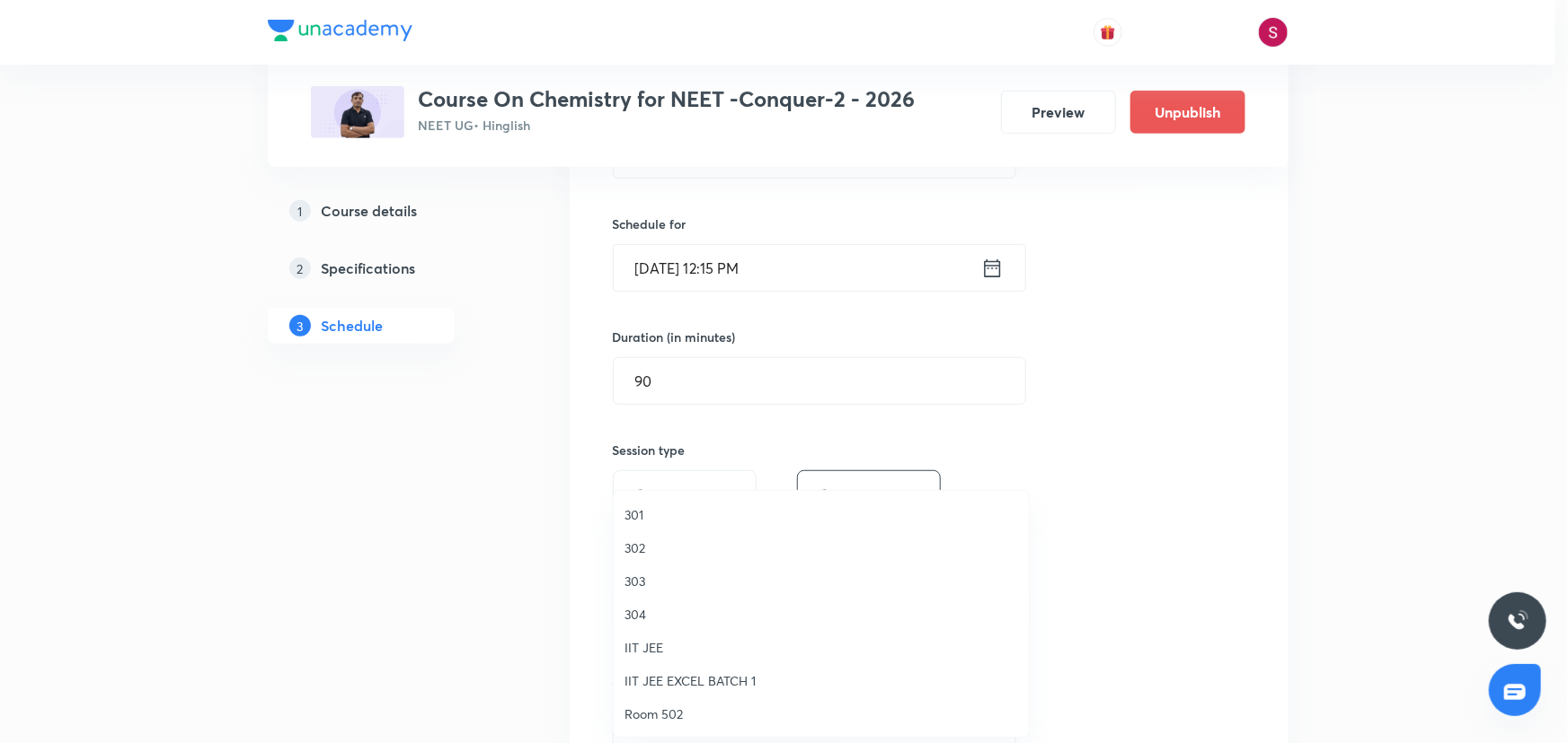
click at [648, 609] on span "304" at bounding box center [821, 614] width 393 height 19
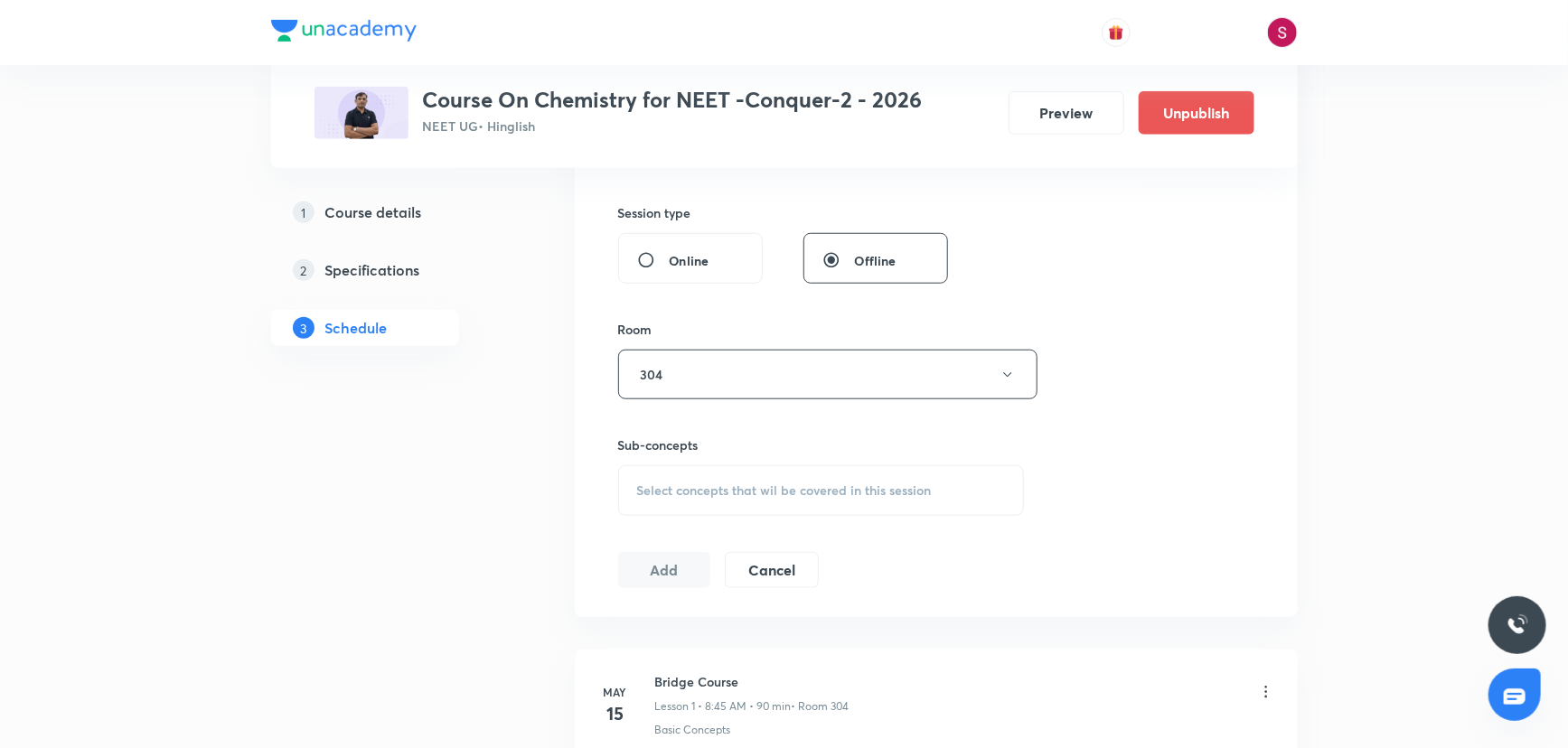
scroll to position [657, 0]
click at [716, 493] on div "Select concepts that wil be covered in this session" at bounding box center [821, 484] width 407 height 51
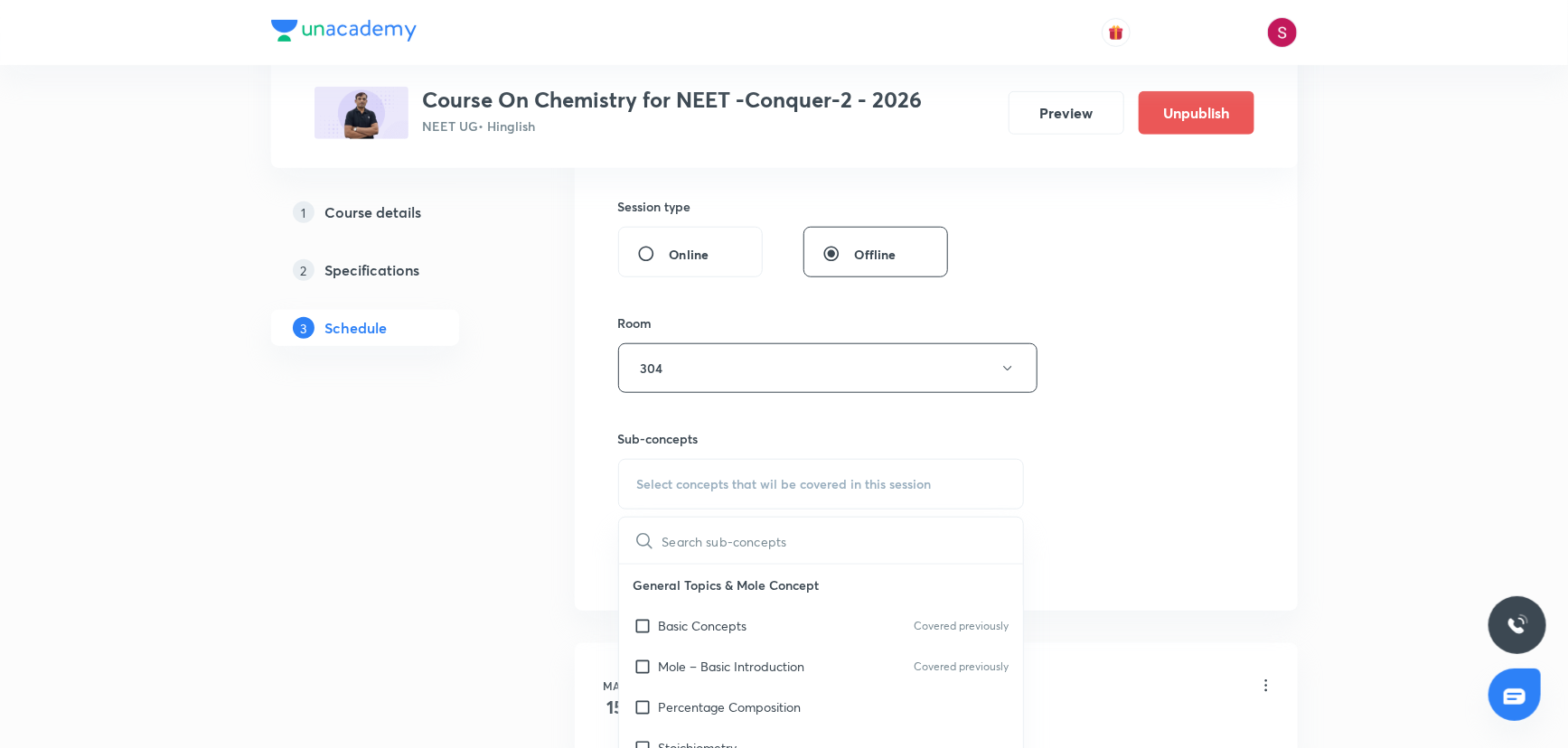
click at [724, 616] on p "Basic Concepts" at bounding box center [703, 625] width 89 height 19
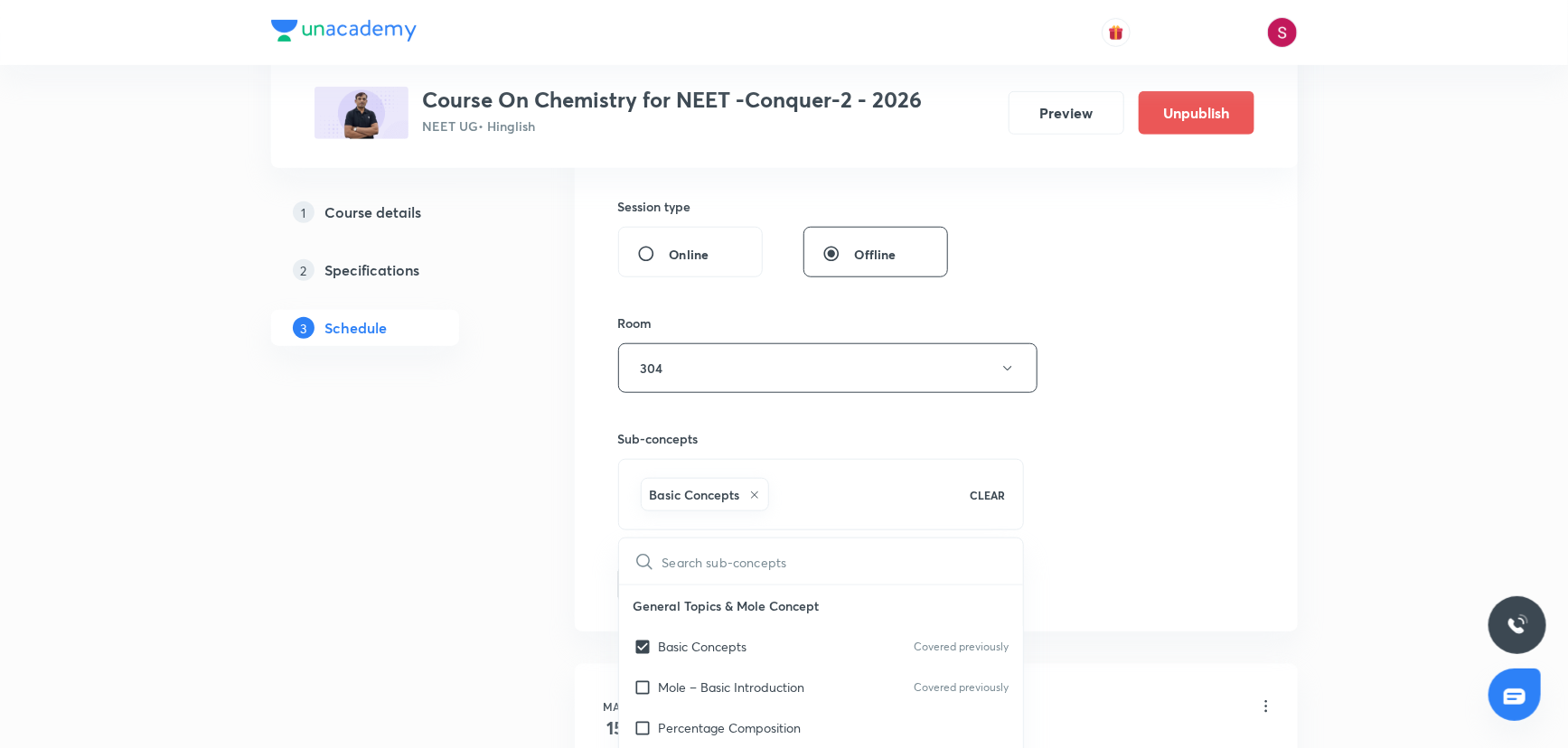
checkbox input "true"
click at [1135, 442] on div "Session 92 Live class Session title 39/99 Thermodynamics and Thermochemistry - …" at bounding box center [936, 169] width 636 height 870
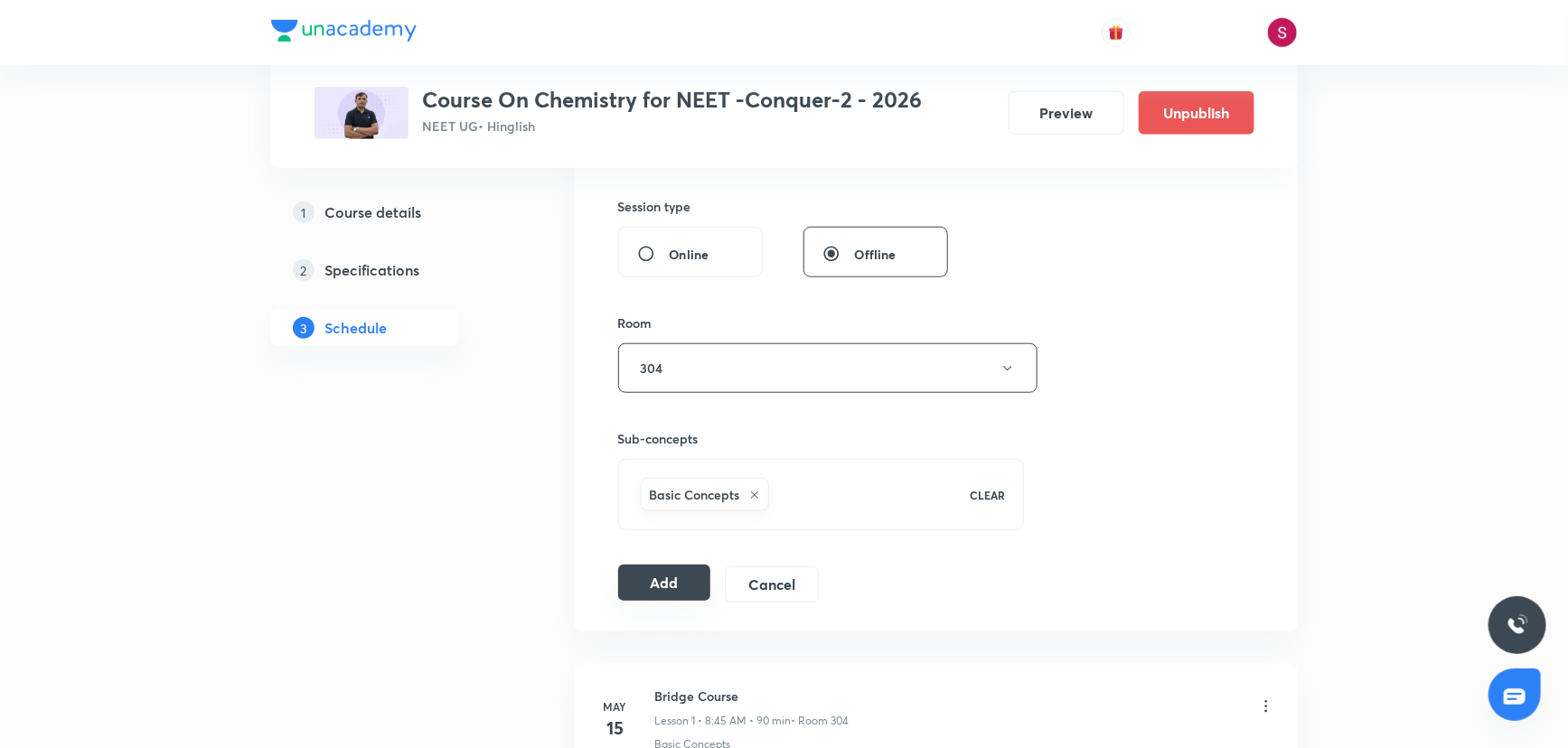
click at [690, 566] on button "Add" at bounding box center [664, 582] width 93 height 36
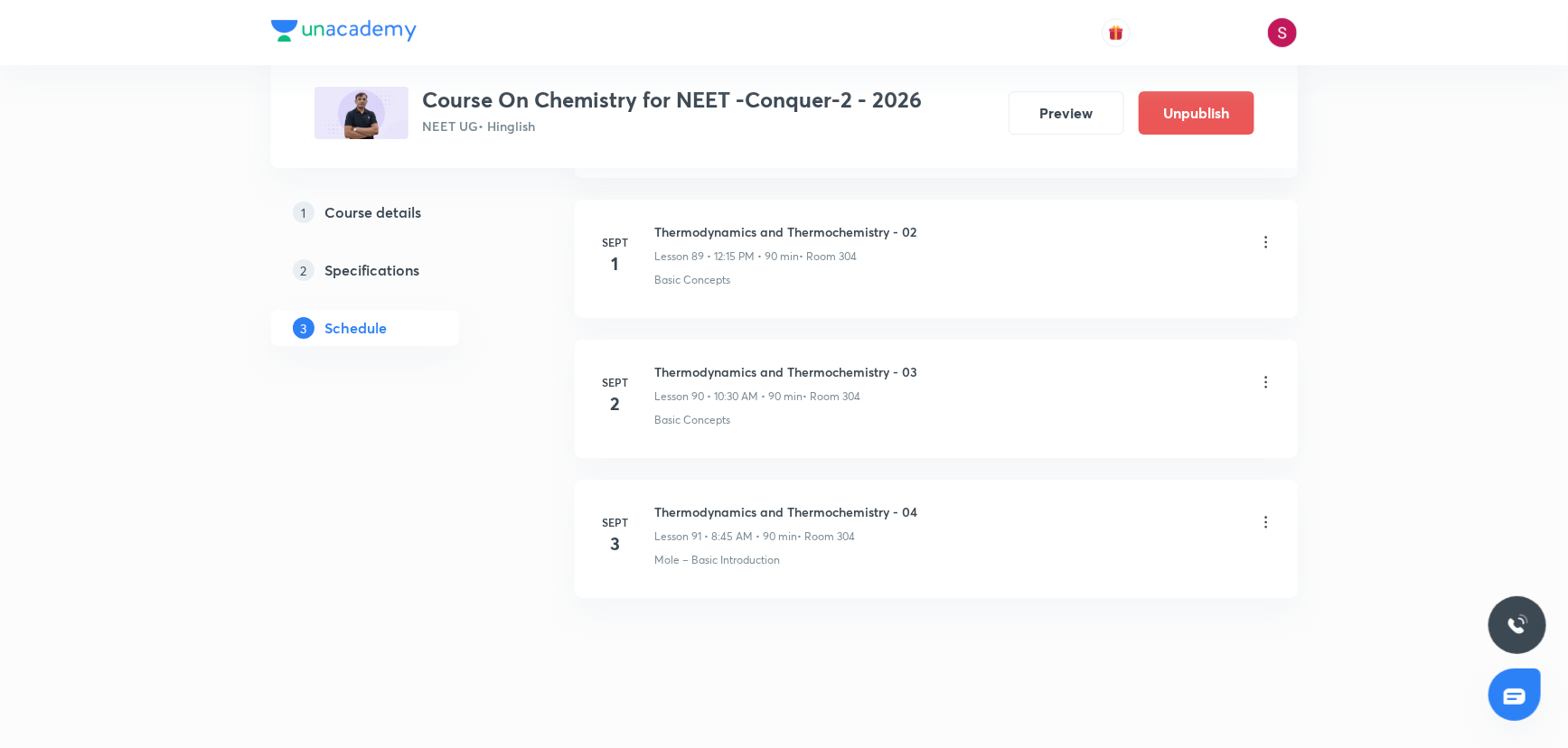
scroll to position [12601, 0]
click at [715, 642] on h6 "Thermodynamics and Thermochemistry - 05" at bounding box center [786, 651] width 263 height 19
copy h6 "Thermodynamics and Thermochemistry - 05"
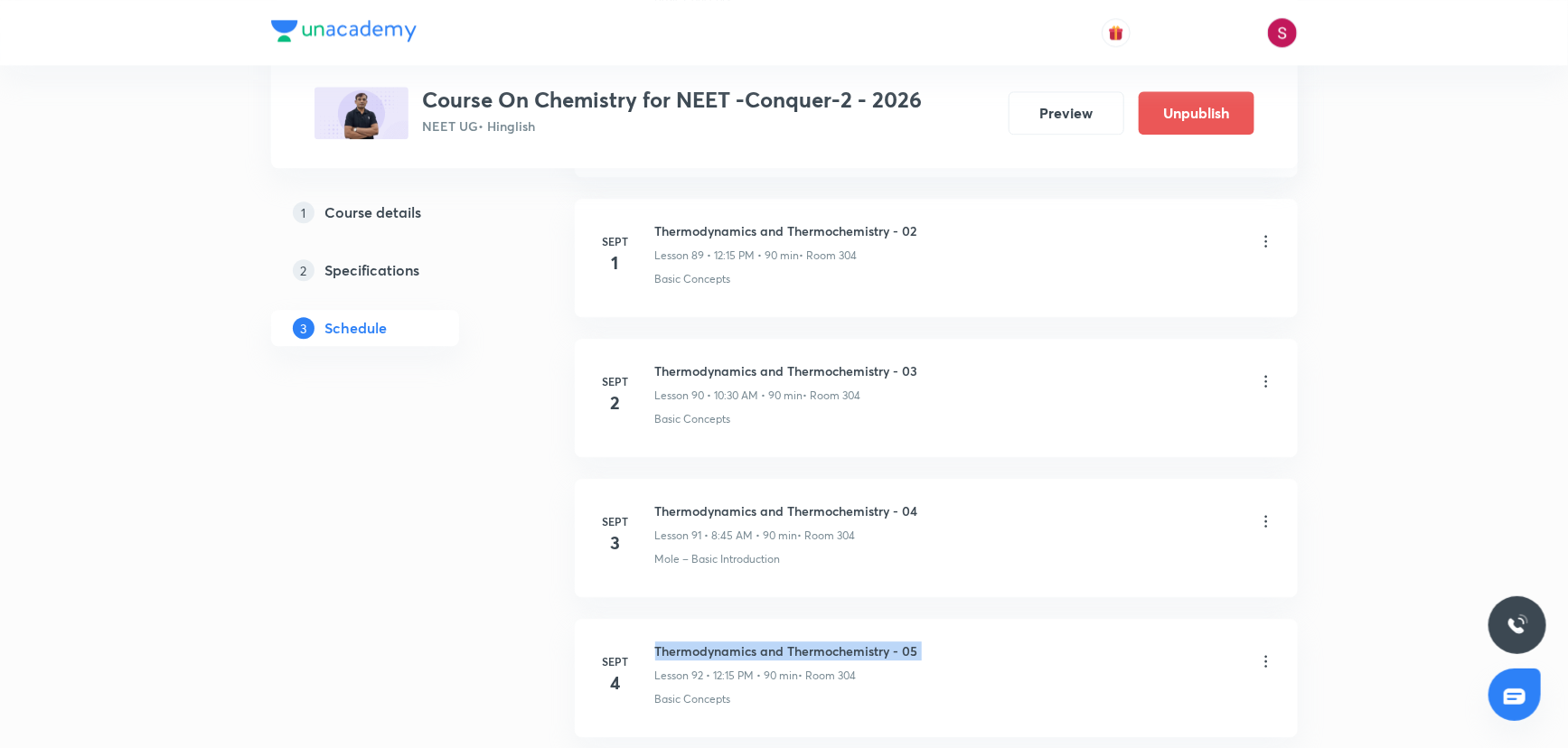
scroll to position [0, 0]
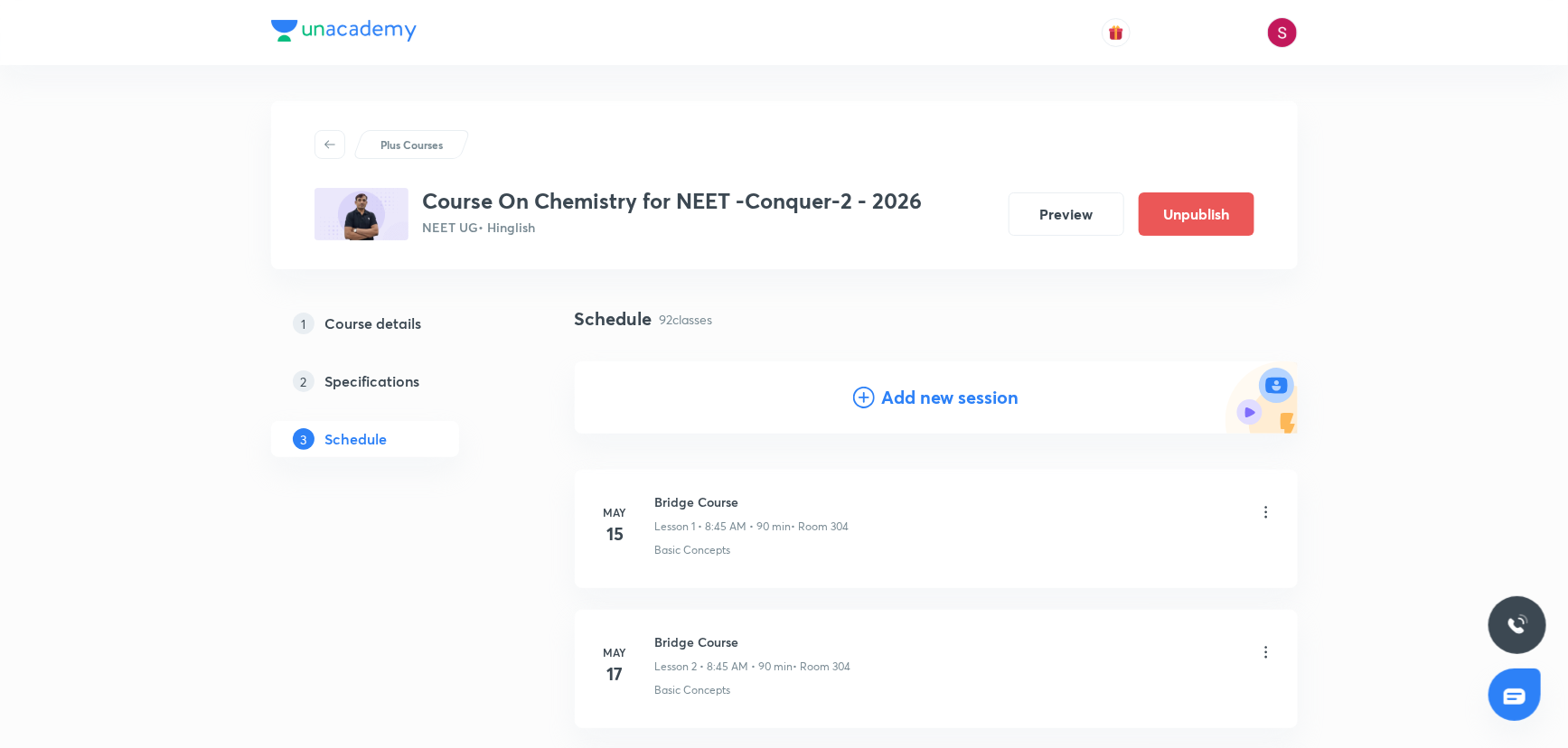
click at [856, 398] on icon at bounding box center [864, 398] width 22 height 22
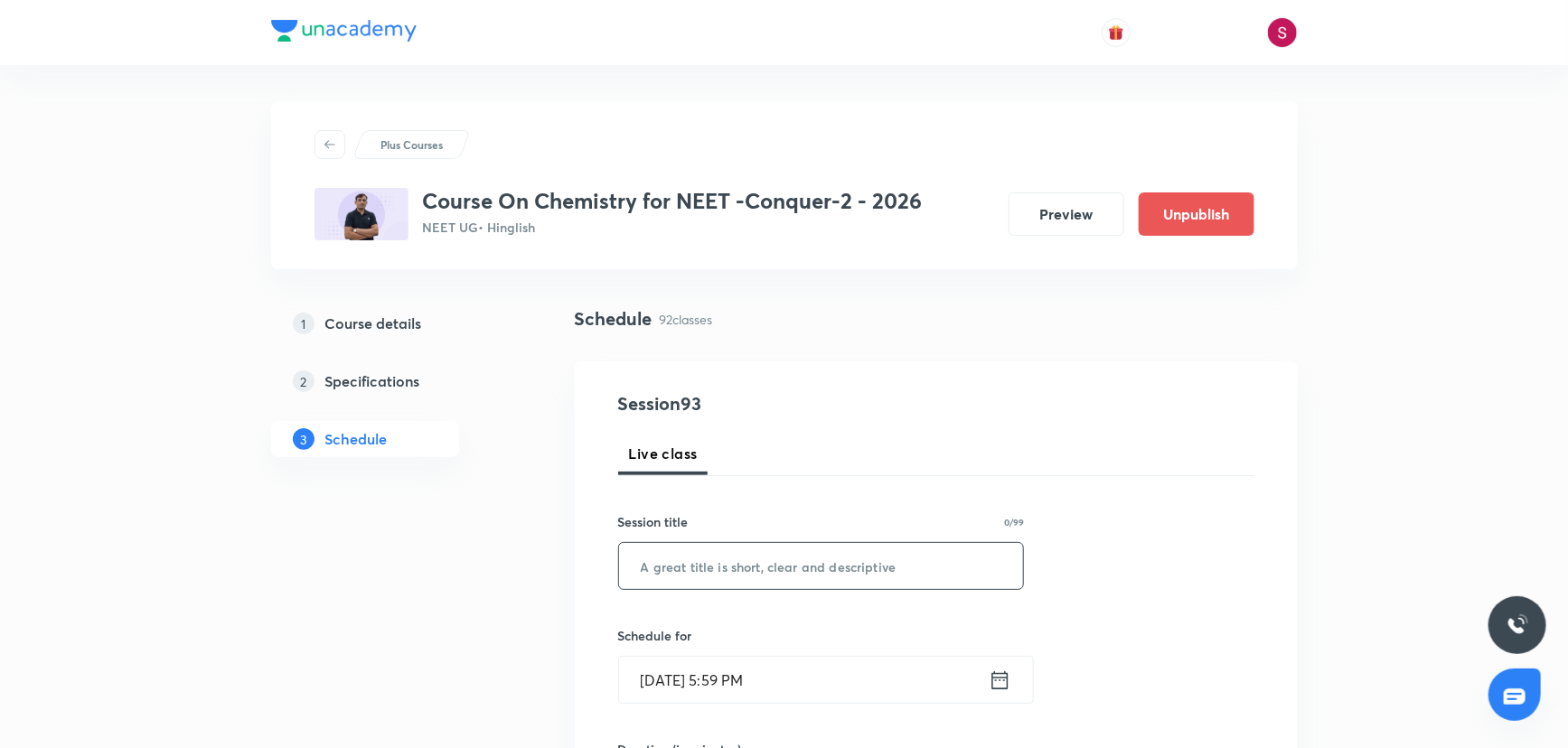
click at [720, 565] on input "text" at bounding box center [821, 566] width 405 height 46
paste input "Thermodynamics and Thermochemistry - 05"
type input "Thermodynamics and Thermochemistry - 06"
click at [921, 681] on input "Aug 31, 2025, 5:59 PM" at bounding box center [803, 680] width 370 height 46
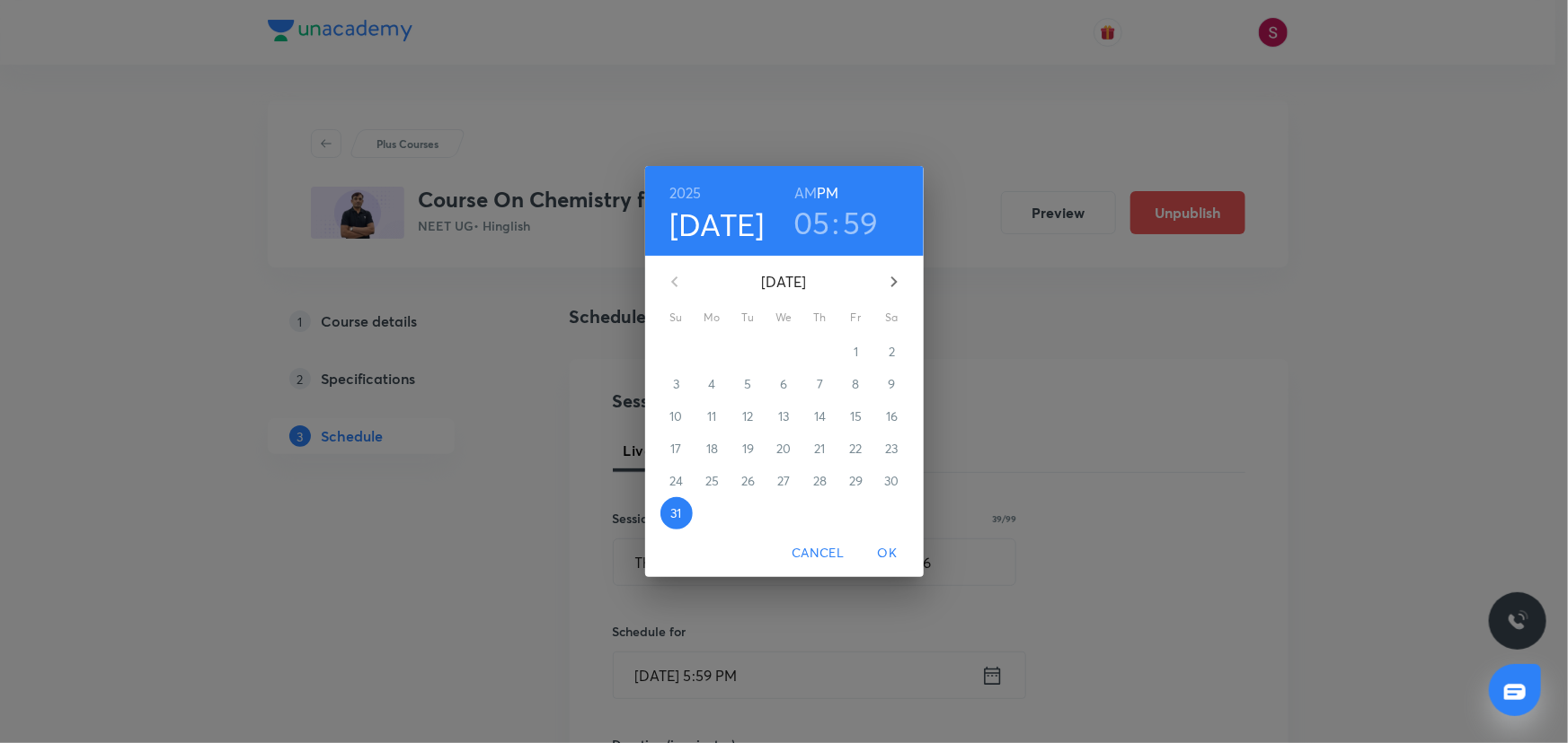
click at [884, 290] on icon "button" at bounding box center [894, 282] width 22 height 22
click at [869, 358] on span "5" at bounding box center [855, 352] width 33 height 18
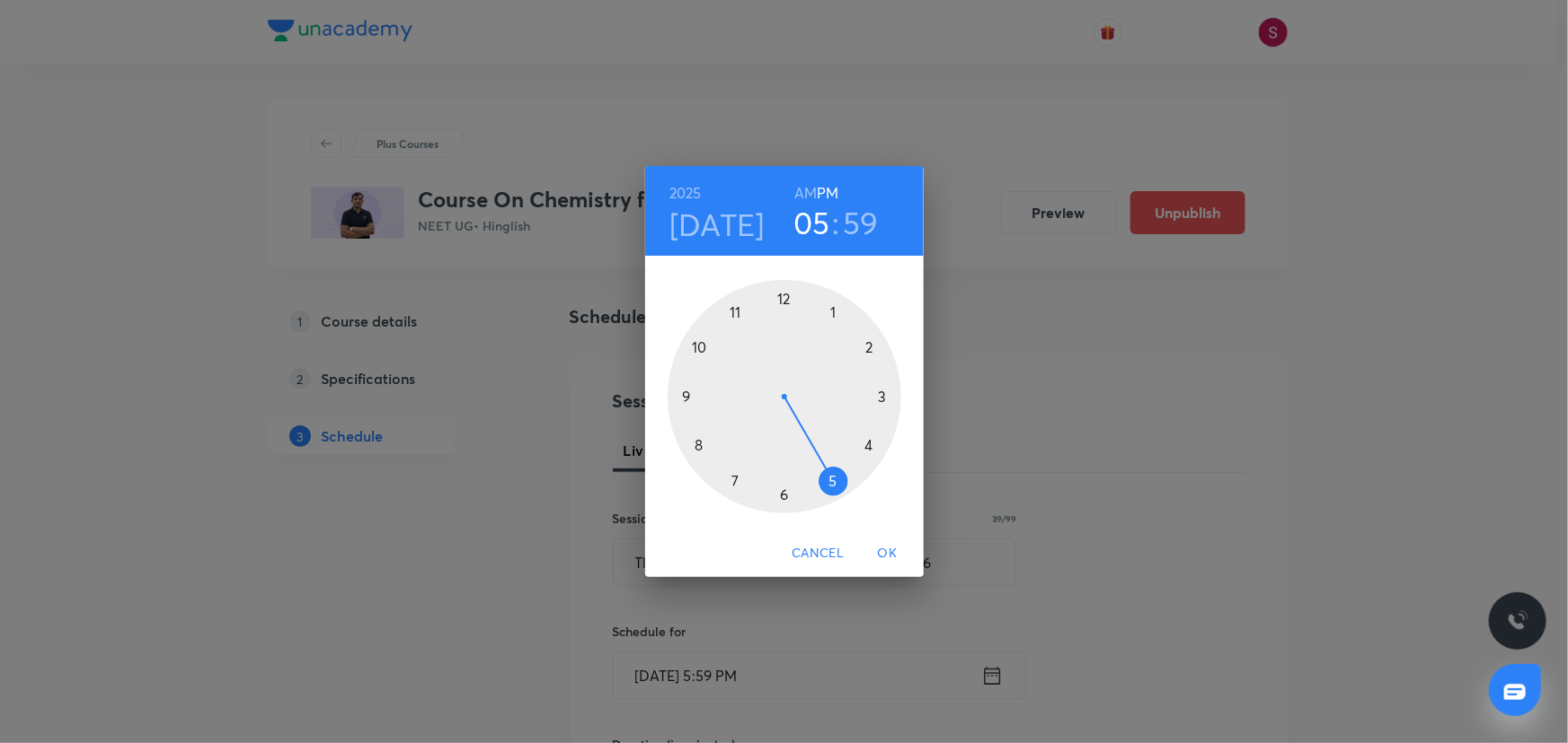
click at [784, 292] on div at bounding box center [784, 397] width 234 height 234
click at [878, 394] on div at bounding box center [784, 397] width 234 height 234
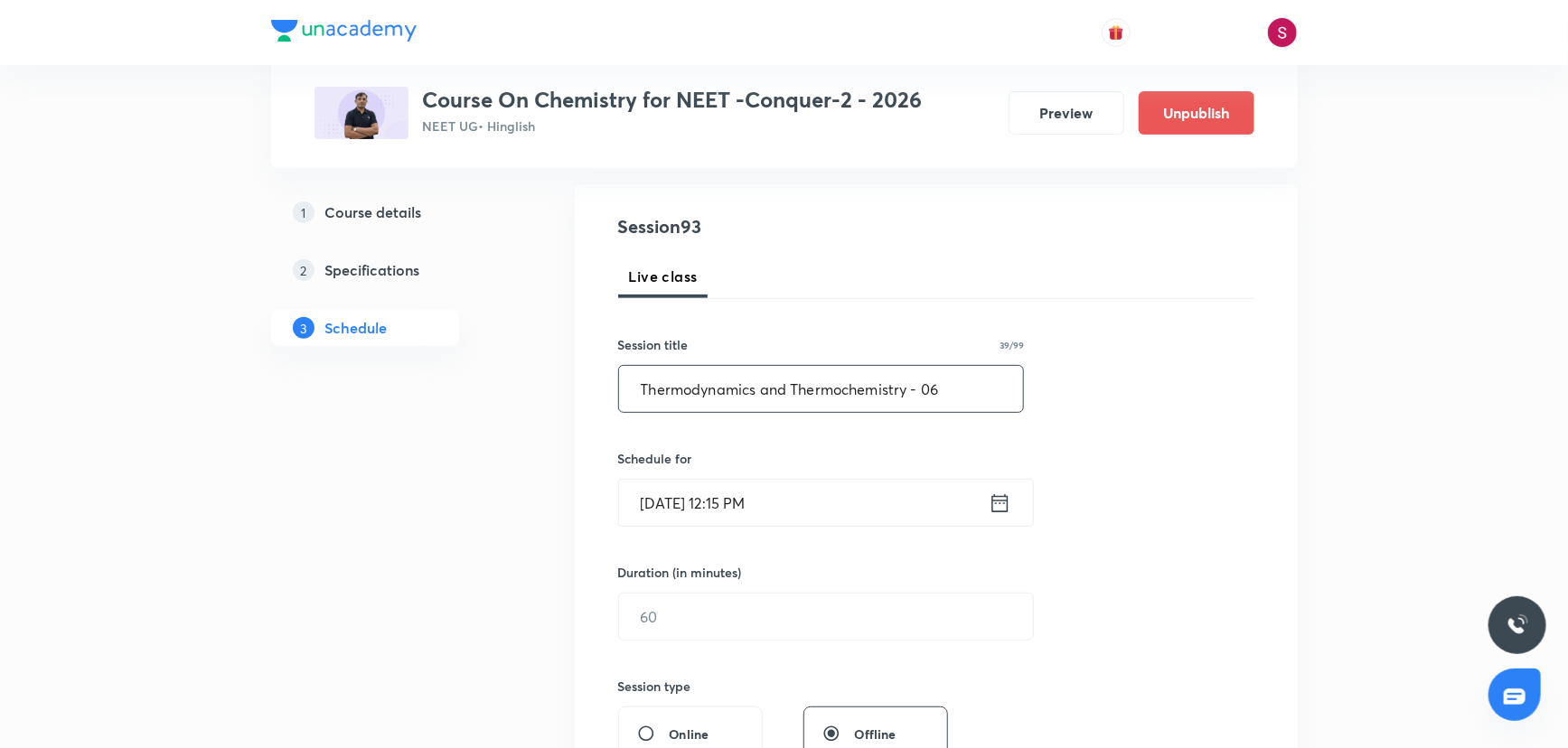
scroll to position [328, 0]
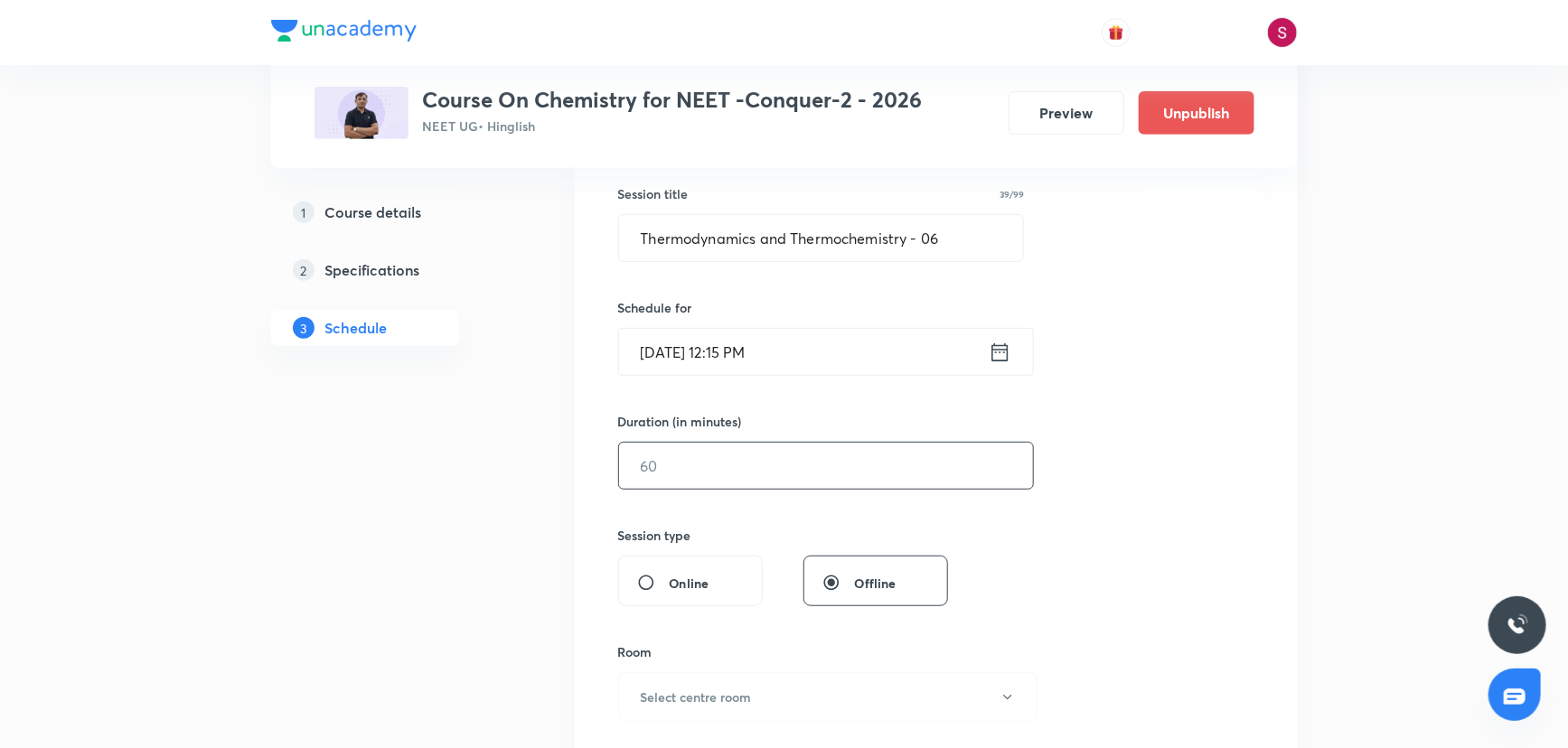
click at [723, 458] on input "text" at bounding box center [825, 466] width 414 height 46
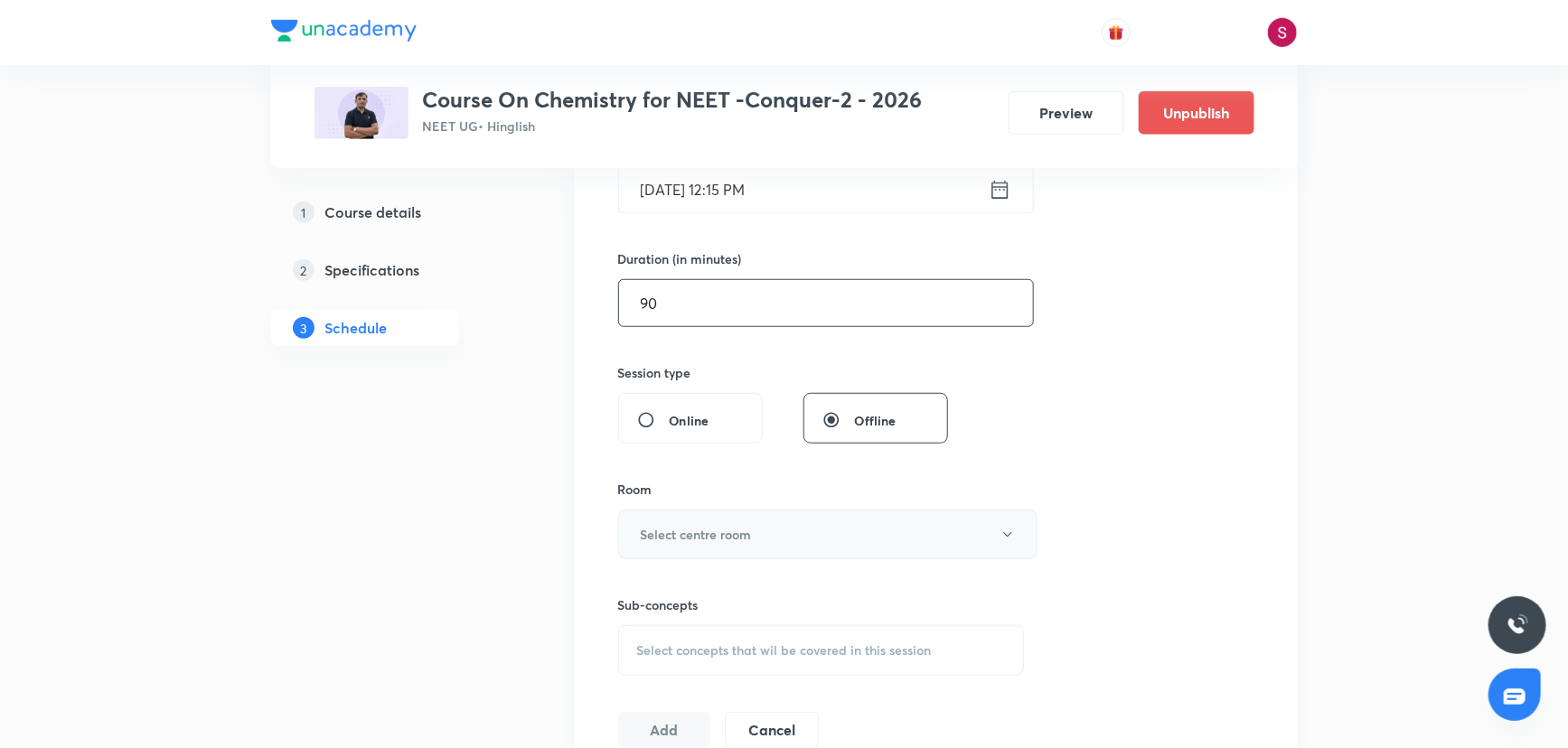
scroll to position [493, 0]
type input "90"
click at [659, 534] on h6 "Select centre room" at bounding box center [696, 533] width 111 height 19
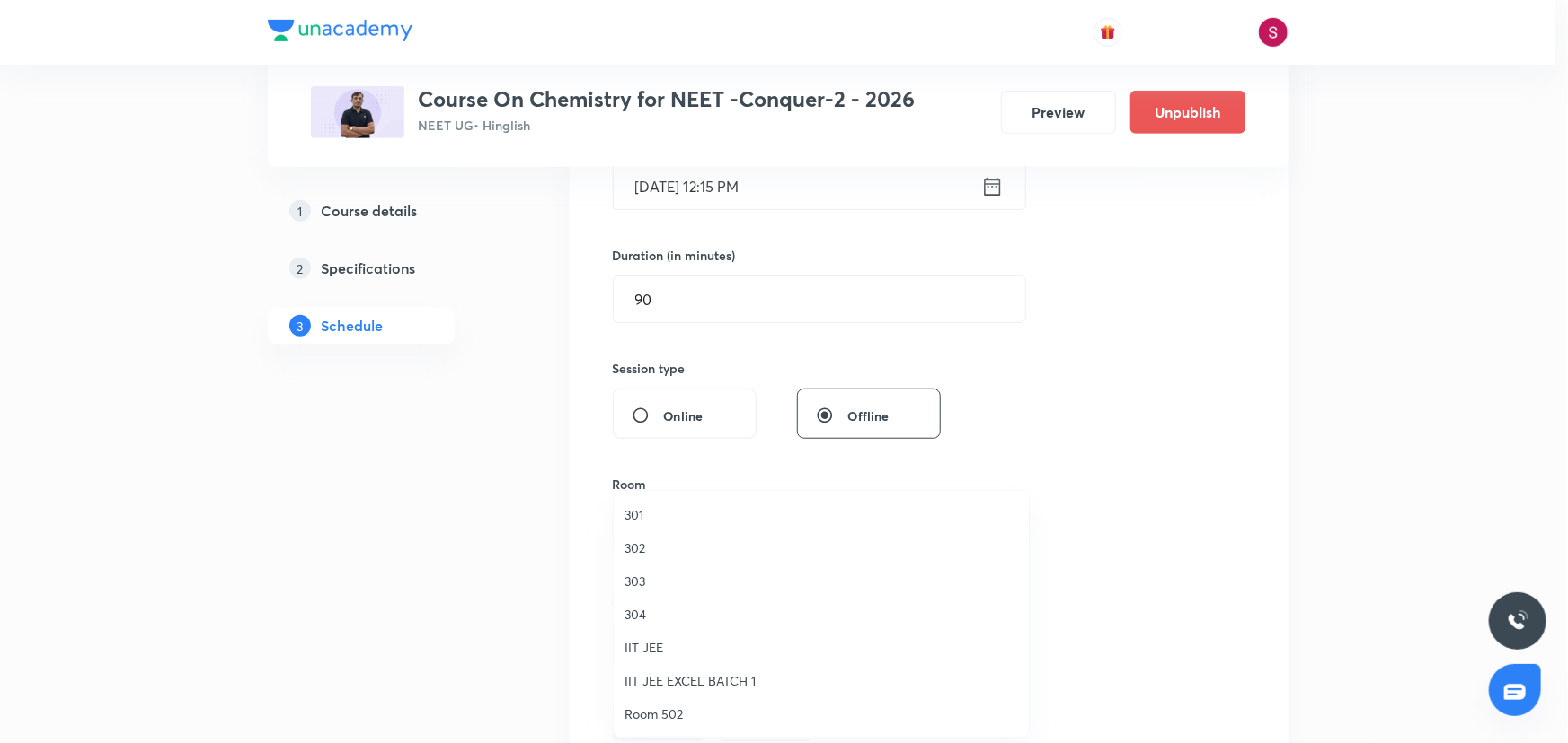
click at [628, 613] on span "304" at bounding box center [821, 614] width 393 height 19
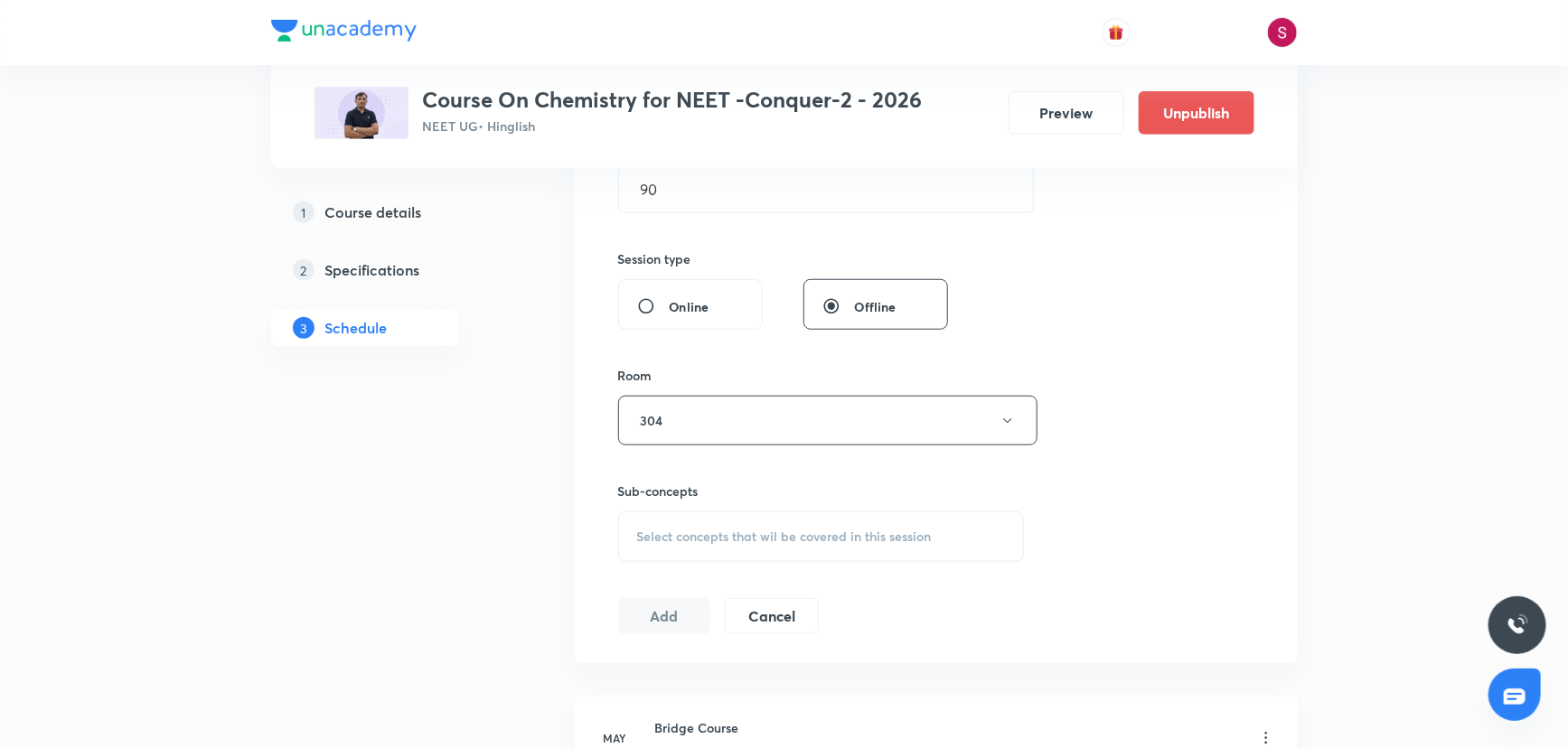
scroll to position [822, 0]
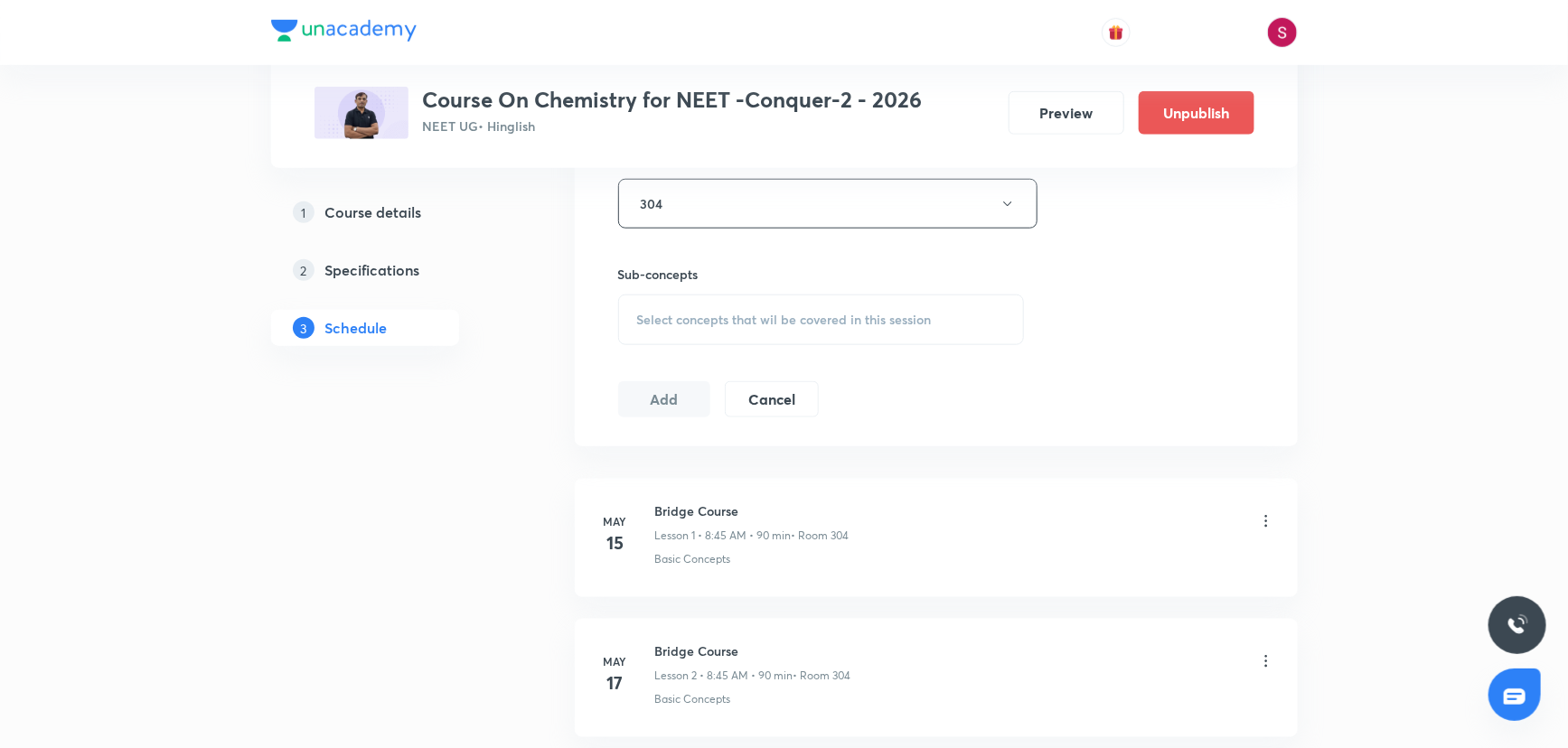
drag, startPoint x: 701, startPoint y: 311, endPoint x: 700, endPoint y: 329, distance: 18.0
click at [700, 313] on span "Select concepts that wil be covered in this session" at bounding box center [784, 320] width 294 height 15
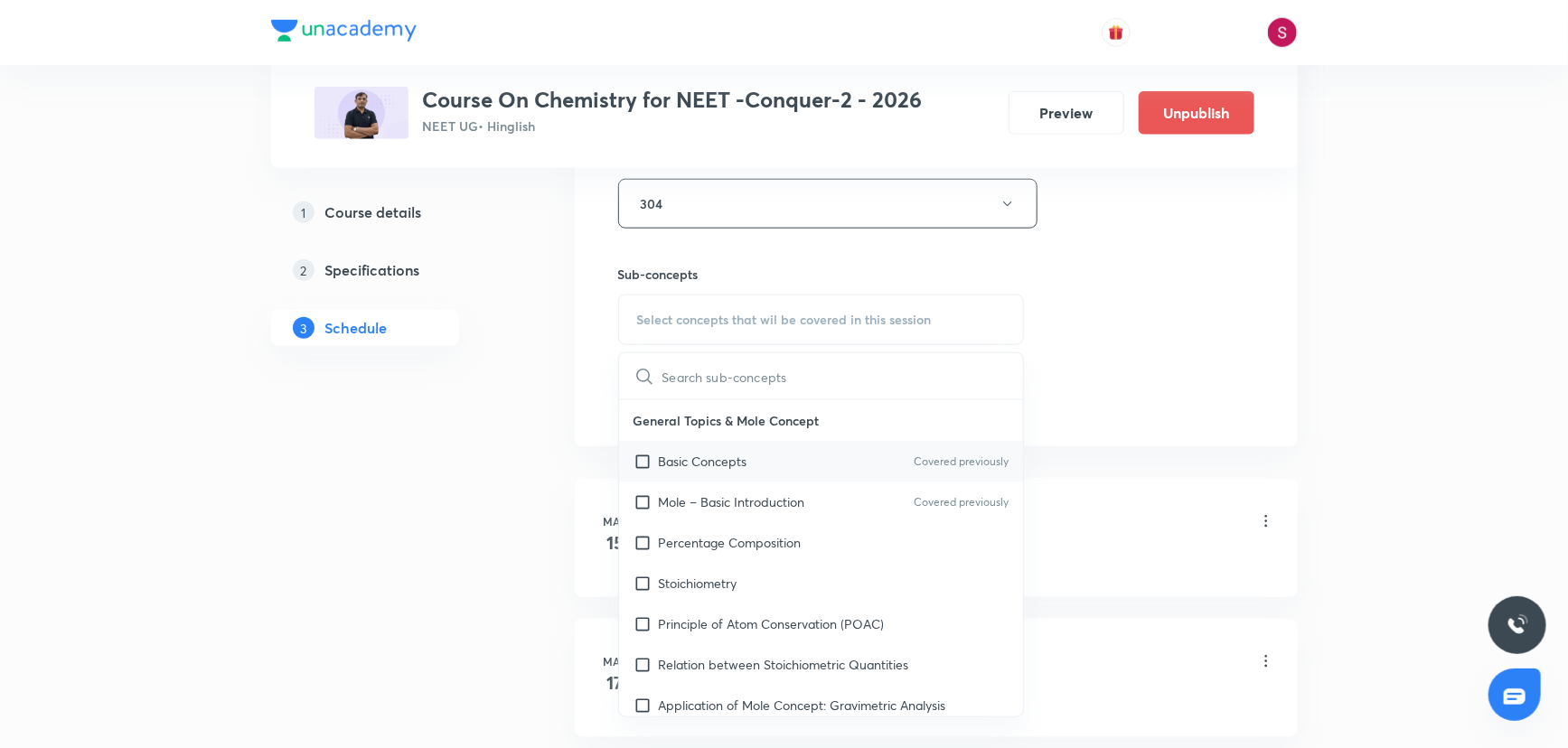
click at [722, 475] on div "Basic Concepts Covered previously" at bounding box center [821, 461] width 405 height 41
checkbox input "true"
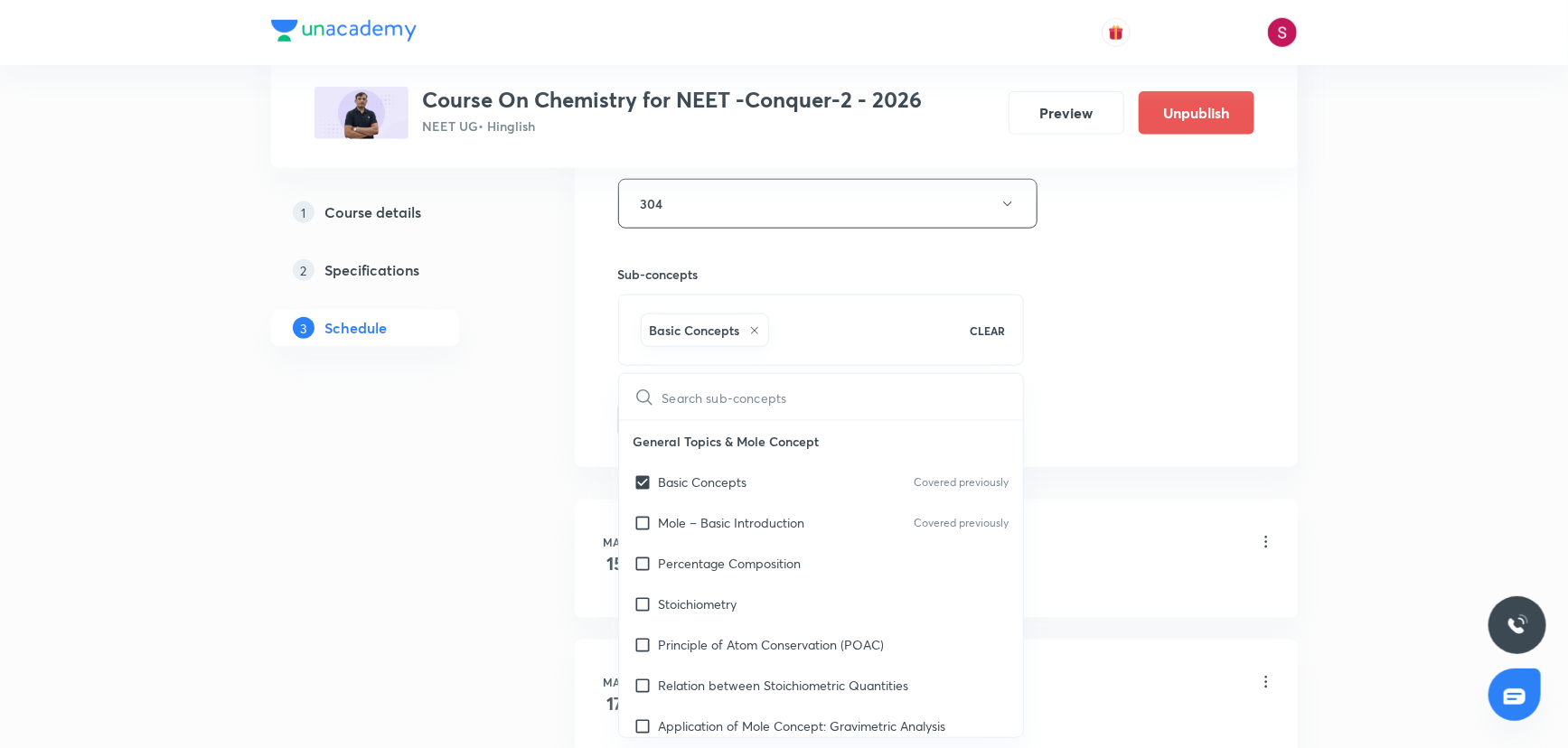
click at [1114, 322] on div "Session 93 Live class Session title 39/99 Thermodynamics and Thermochemistry - …" at bounding box center [936, 4] width 636 height 870
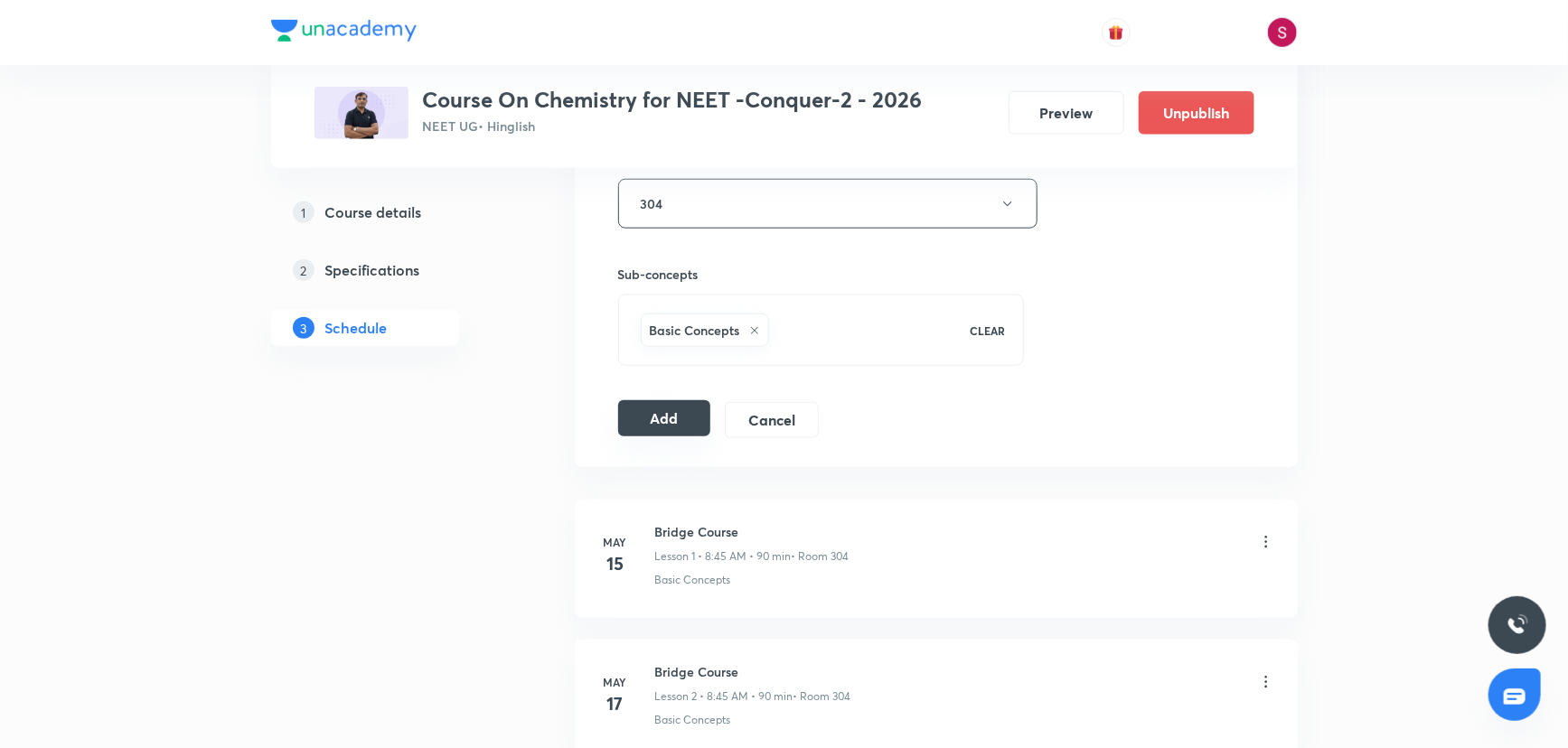
click at [692, 423] on button "Add" at bounding box center [664, 419] width 93 height 36
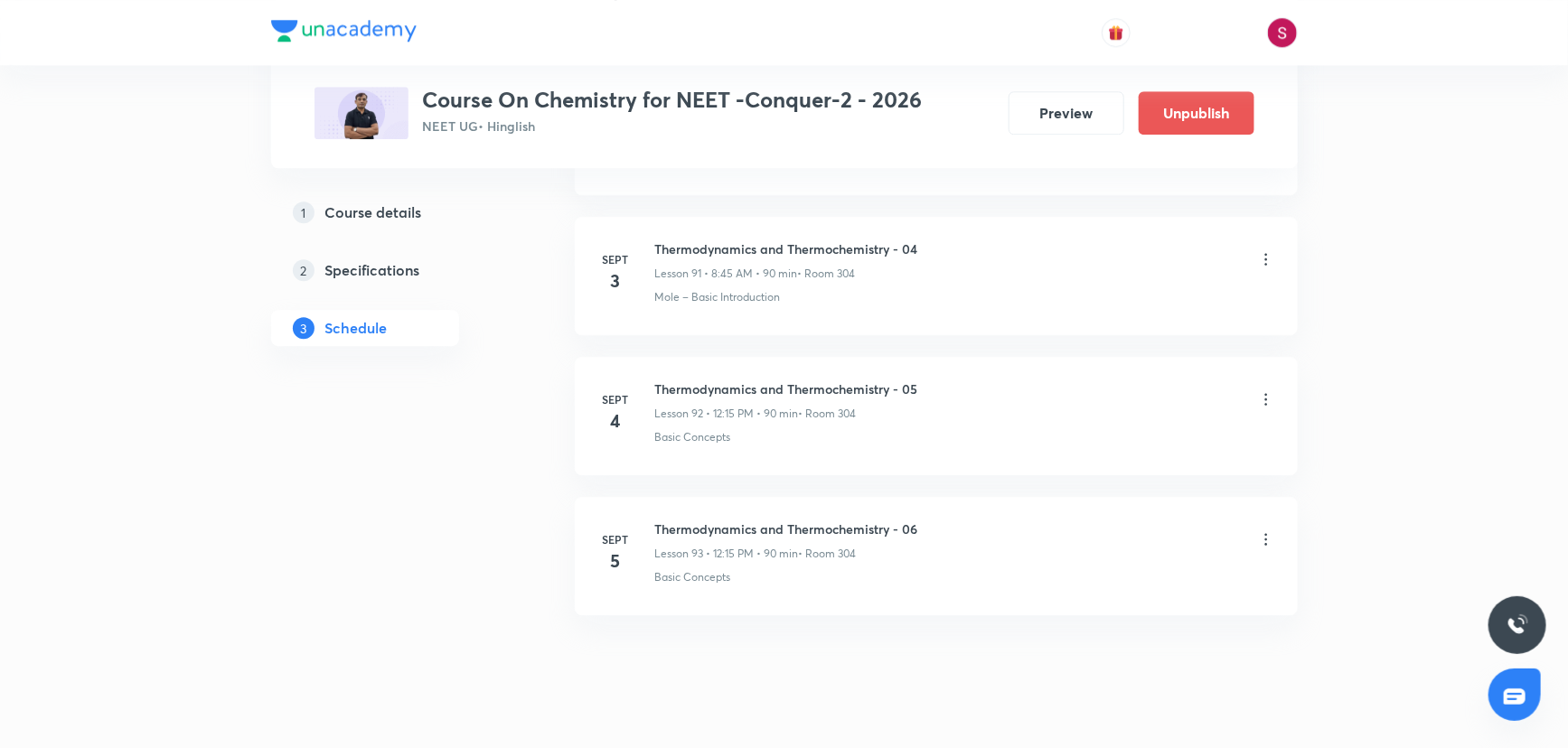
scroll to position [12882, 0]
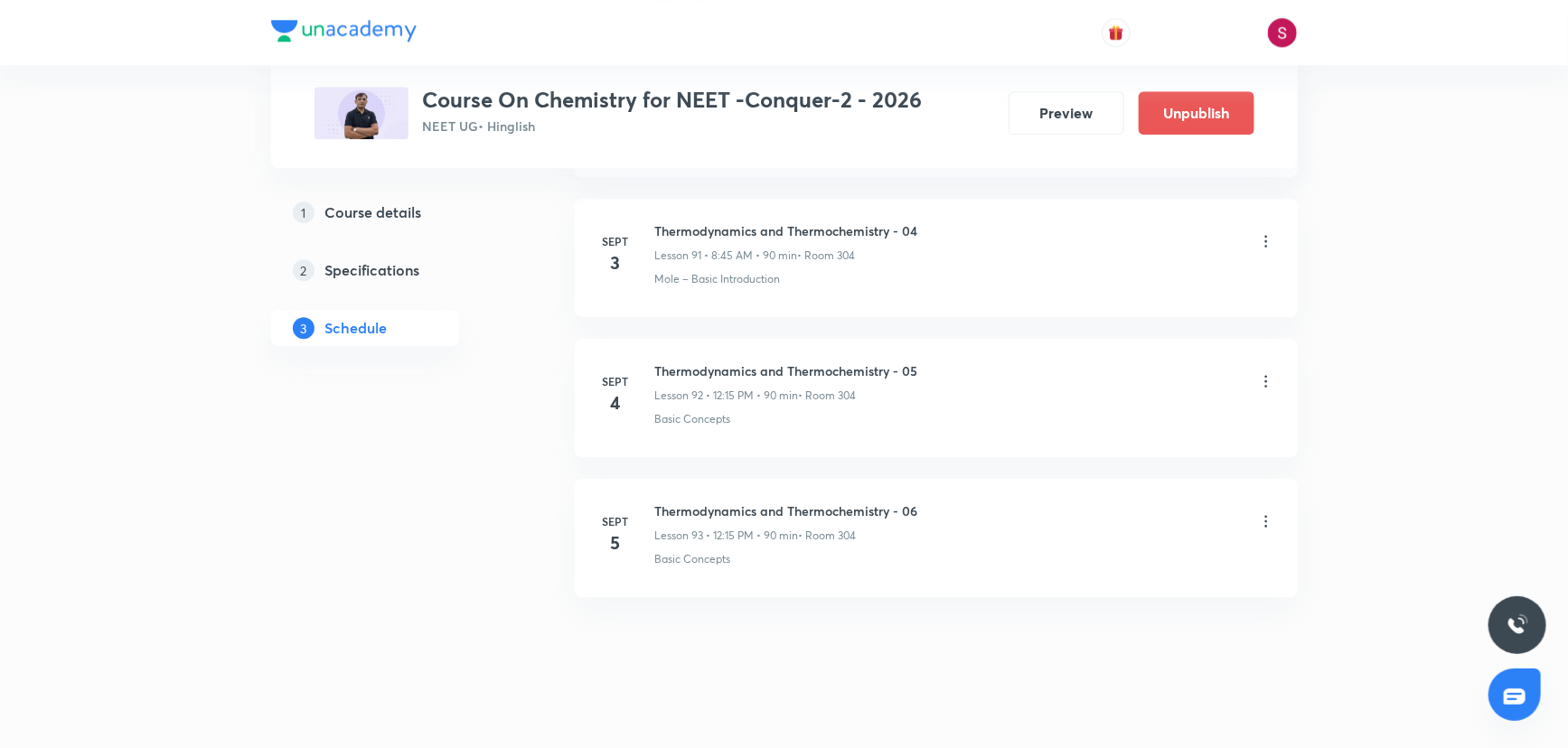
click at [818, 502] on h6 "Thermodynamics and Thermochemistry - 06" at bounding box center [786, 511] width 263 height 19
copy h6 "Thermodynamics and Thermochemistry - 06"
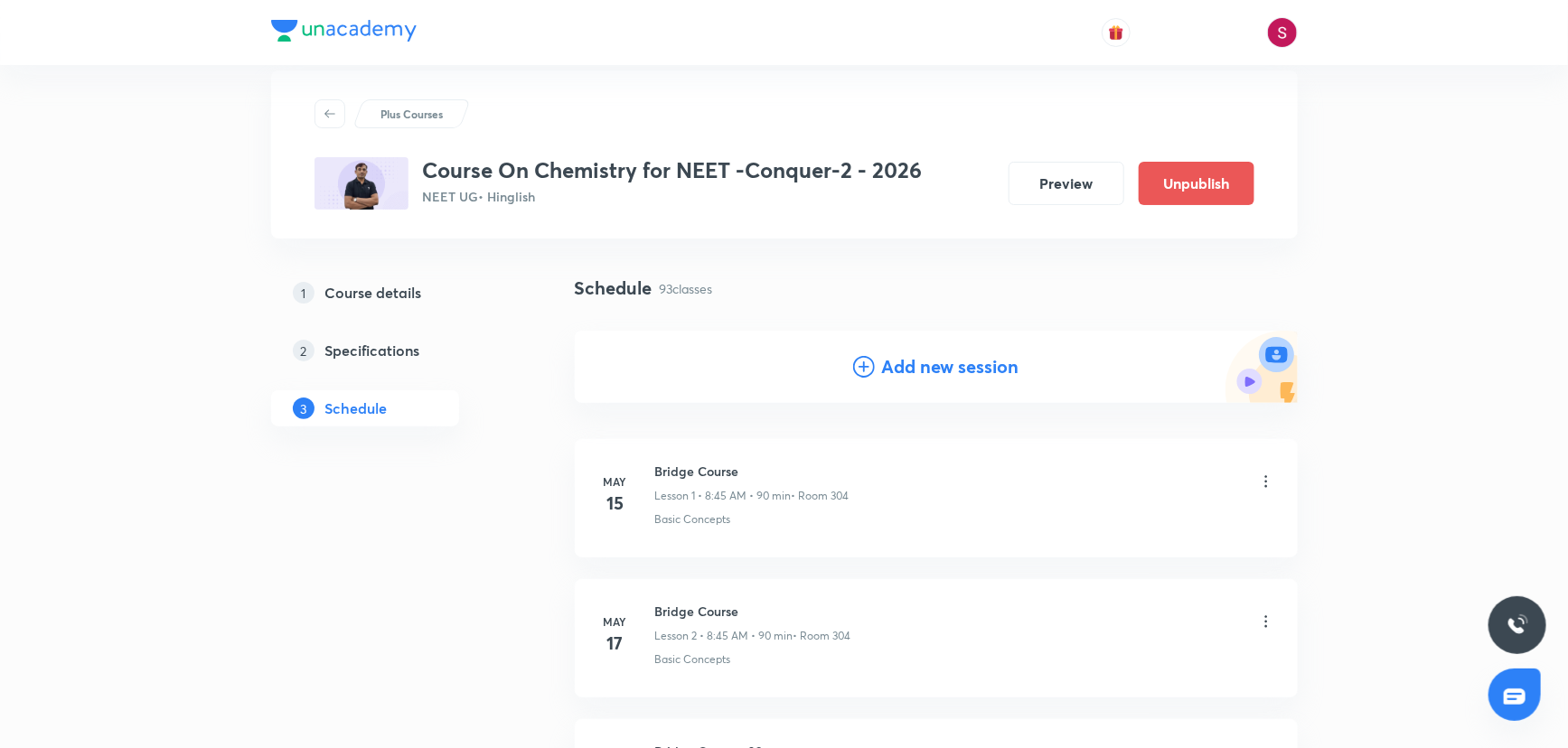
scroll to position [0, 0]
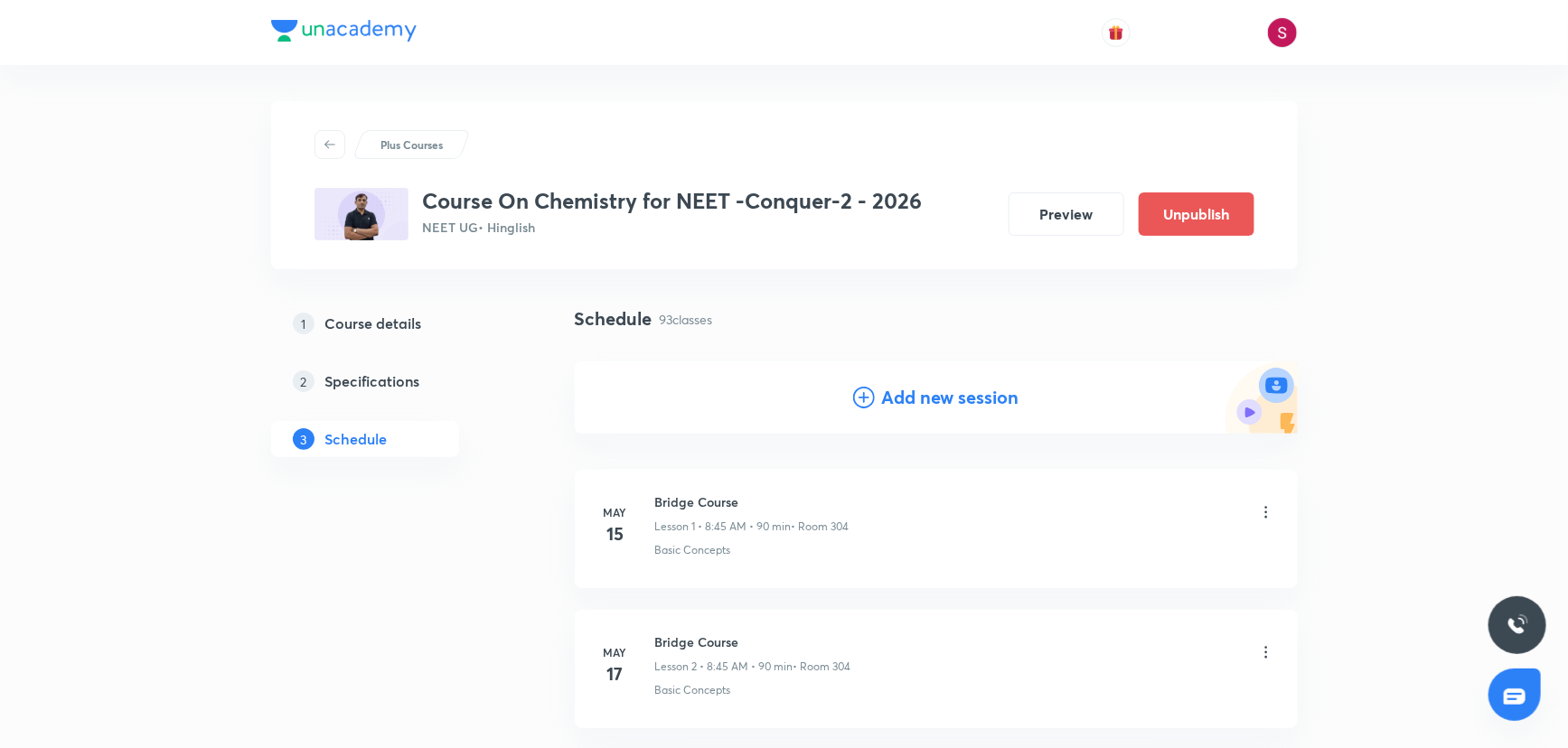
click at [918, 399] on h4 "Add new session" at bounding box center [951, 397] width 138 height 27
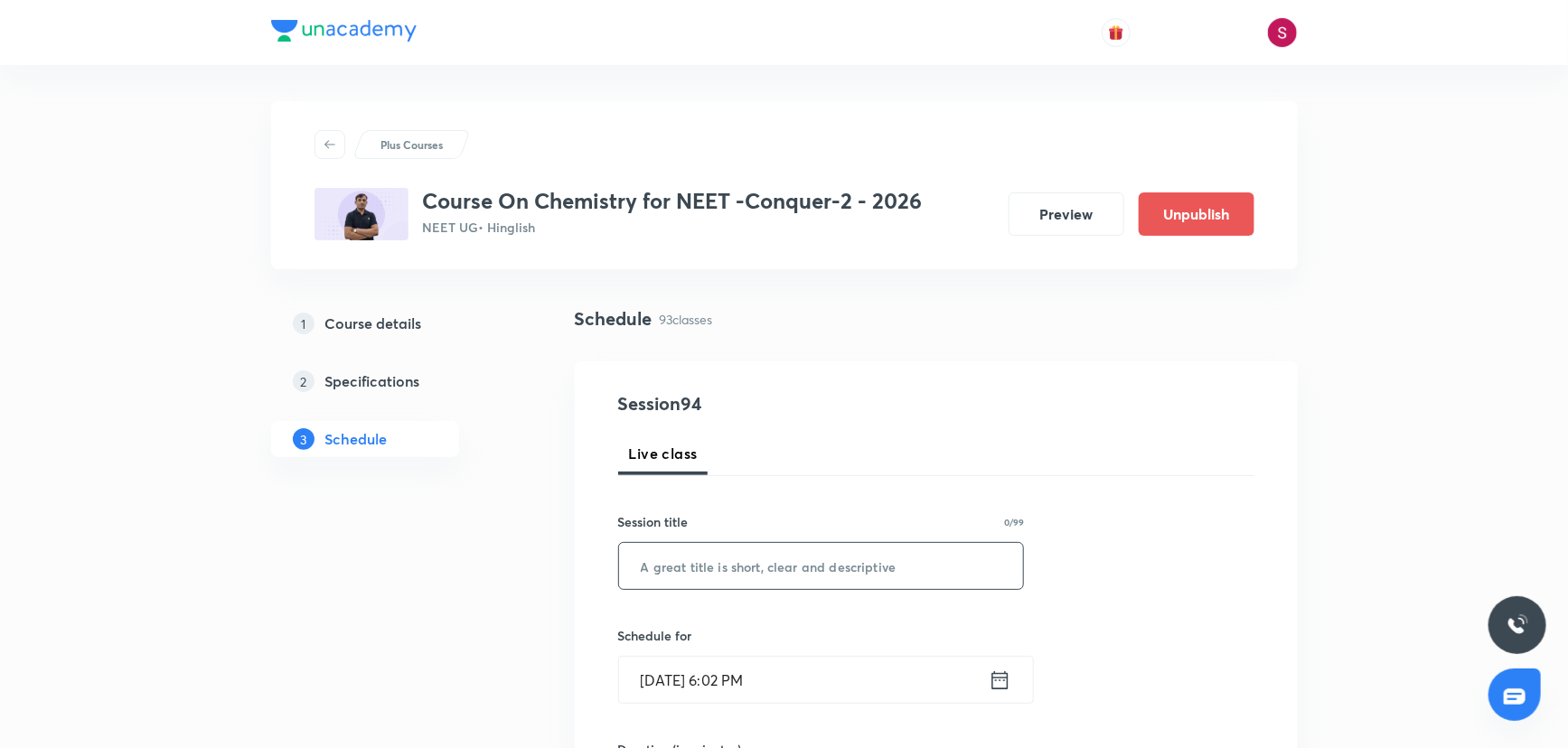
click at [776, 571] on input "text" at bounding box center [821, 566] width 405 height 46
paste input "Thermodynamics and Thermochemistry - 06"
type input "Thermodynamics and Thermochemistry - 07"
click at [871, 695] on input "Aug 31, 2025, 6:02 PM" at bounding box center [803, 680] width 370 height 46
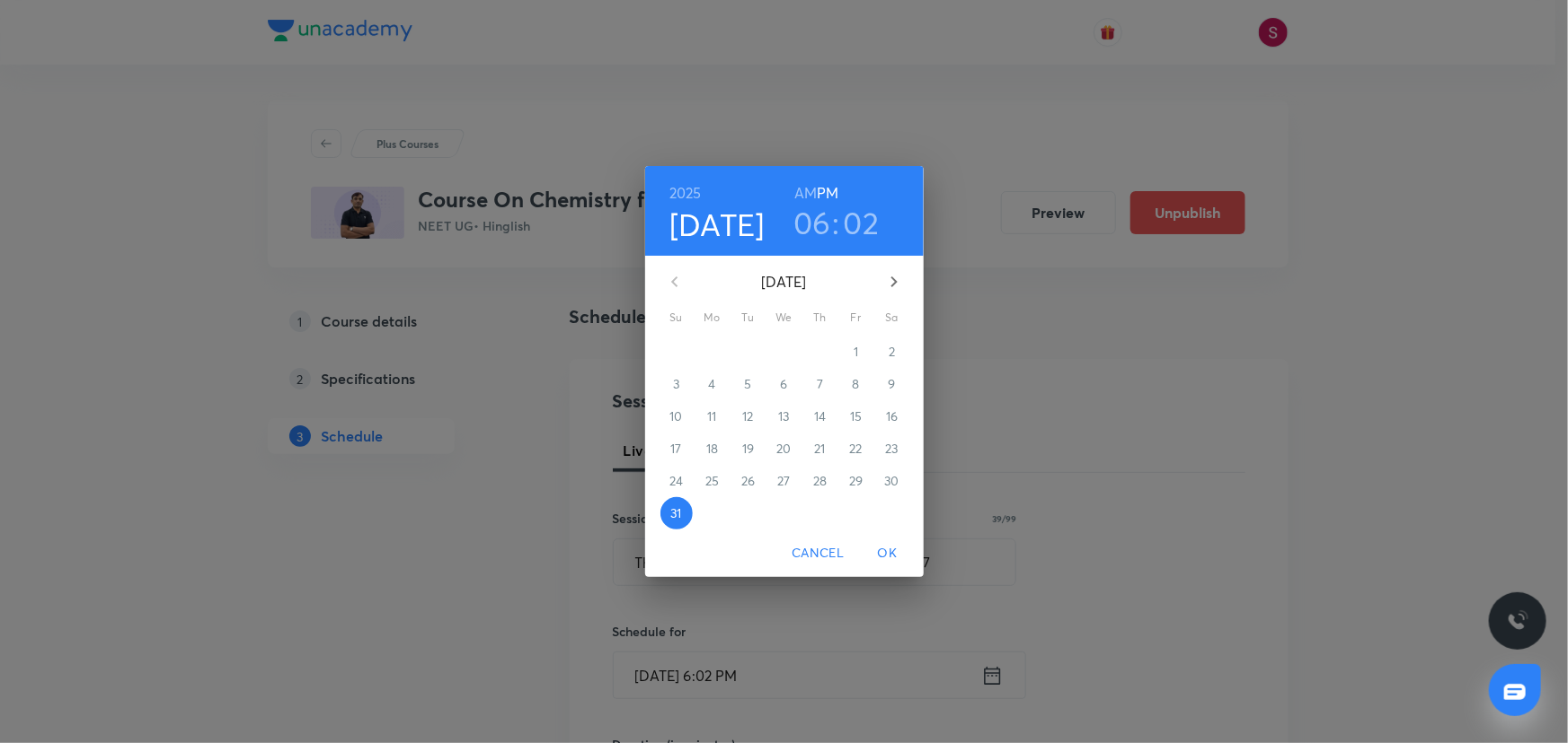
click at [897, 288] on icon "button" at bounding box center [894, 282] width 22 height 22
click at [897, 360] on span "6" at bounding box center [892, 352] width 33 height 18
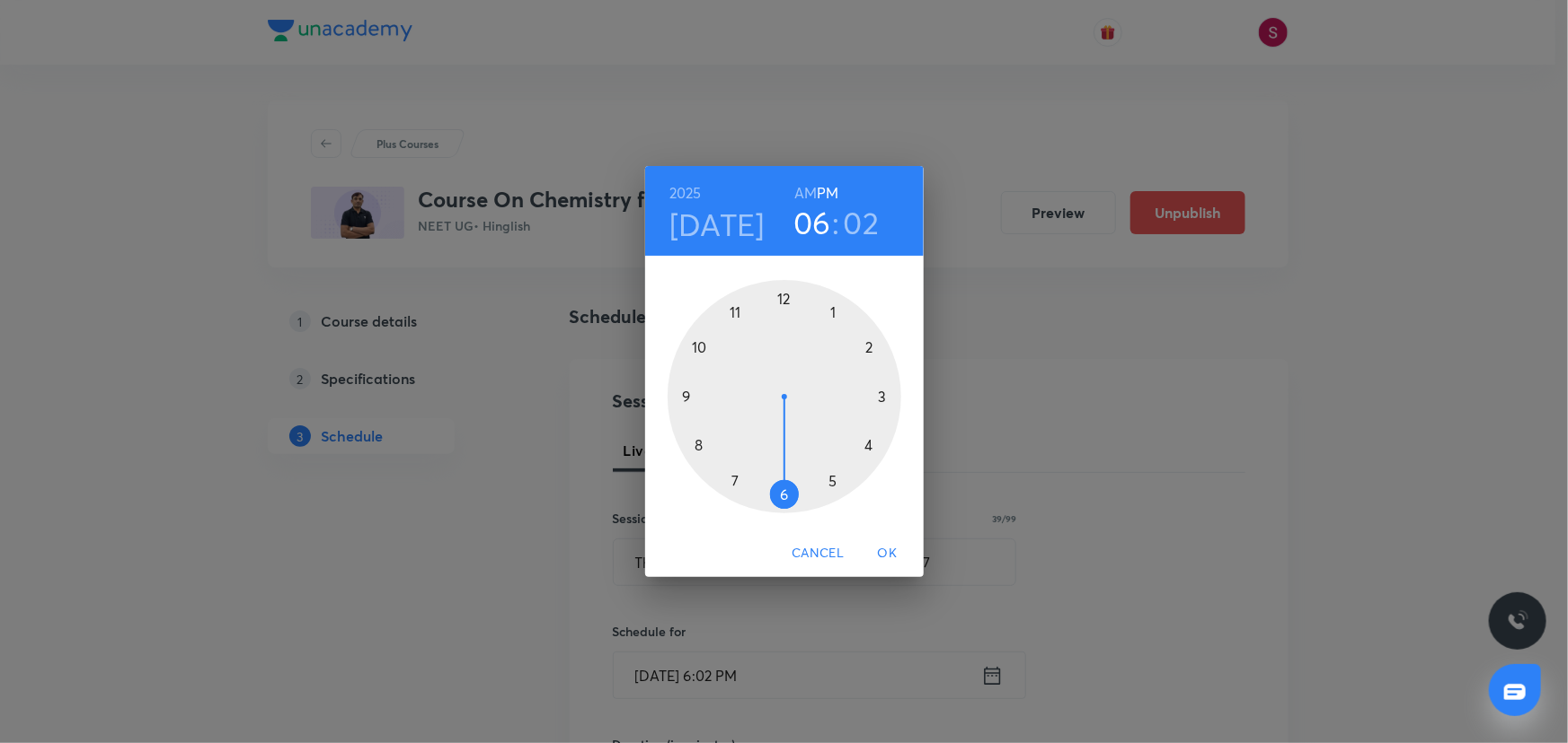
click at [697, 443] on div at bounding box center [784, 397] width 234 height 234
click at [801, 192] on h6 "AM" at bounding box center [805, 192] width 23 height 25
click at [693, 396] on div at bounding box center [784, 397] width 234 height 234
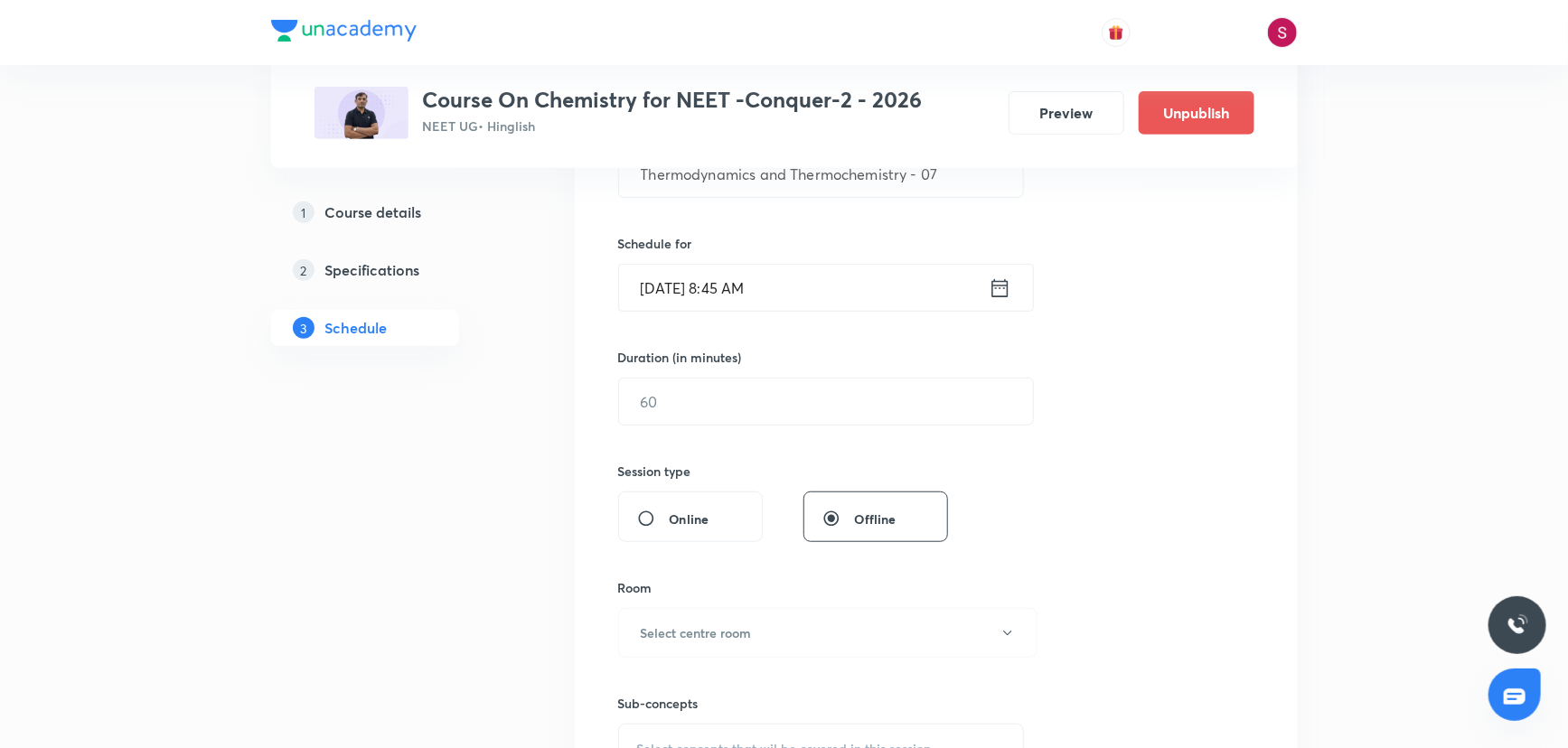
scroll to position [411, 0]
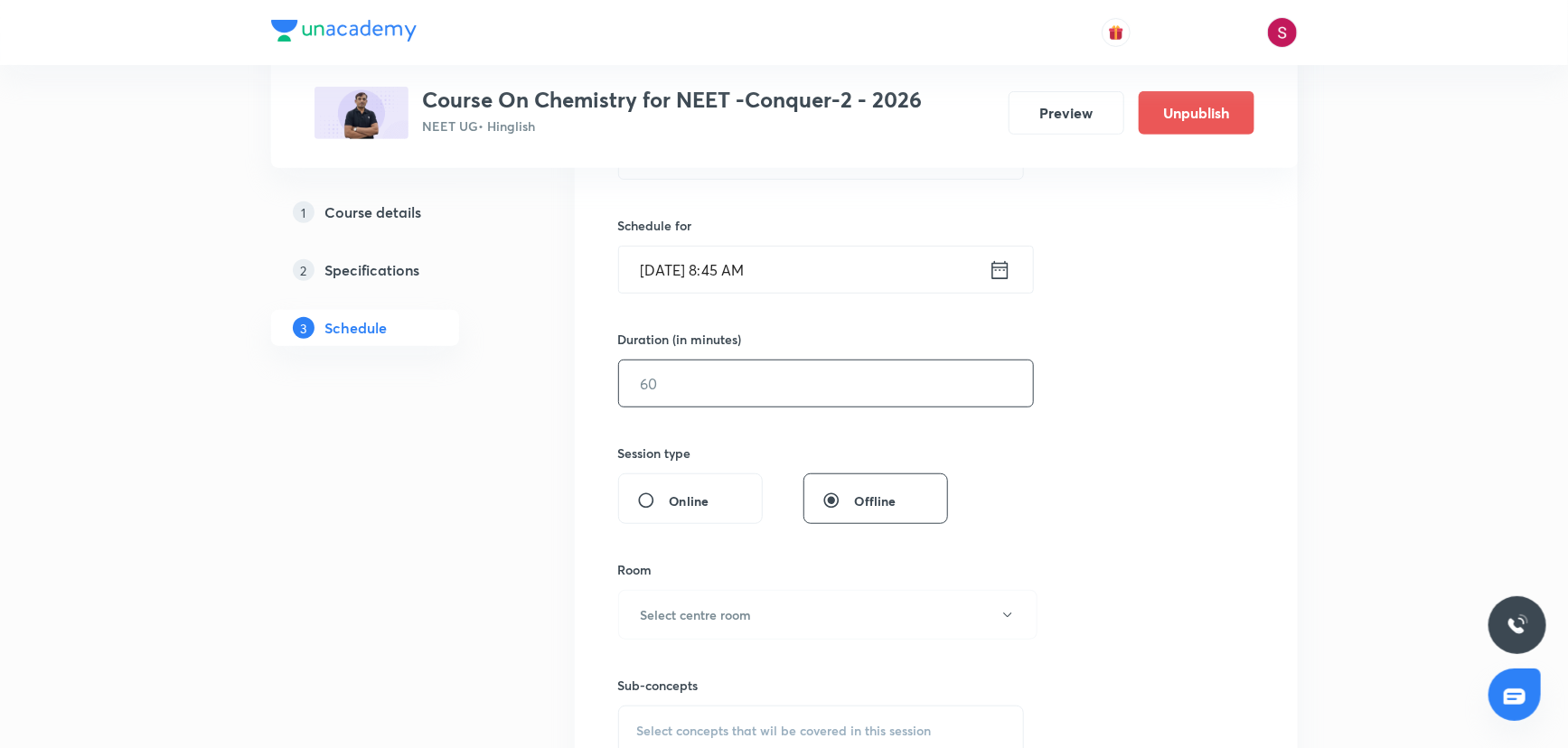
click at [688, 389] on input "text" at bounding box center [825, 384] width 414 height 46
type input "90"
click at [699, 610] on h6 "Select centre room" at bounding box center [696, 614] width 111 height 19
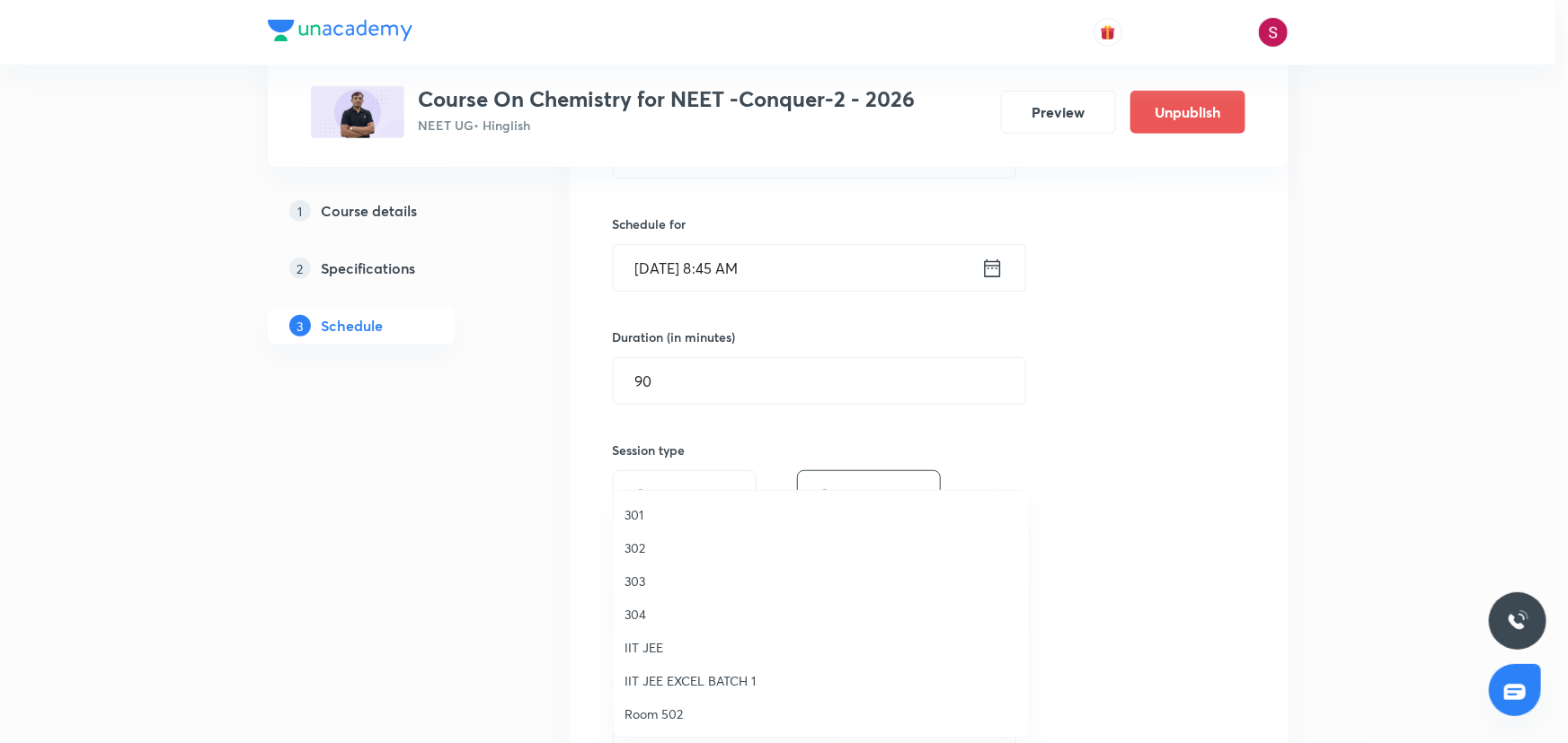
click at [634, 610] on span "304" at bounding box center [821, 614] width 393 height 19
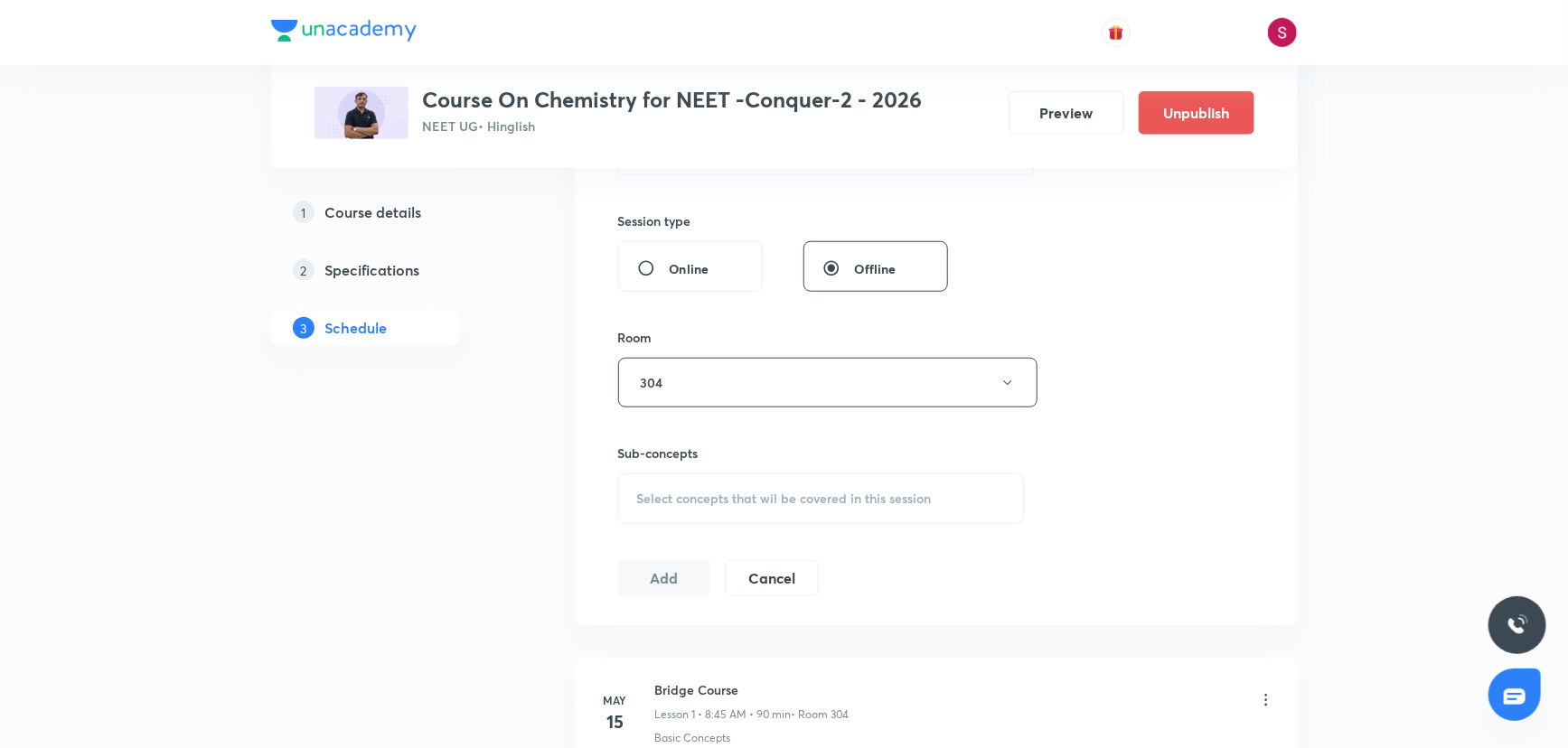
scroll to position [739, 0]
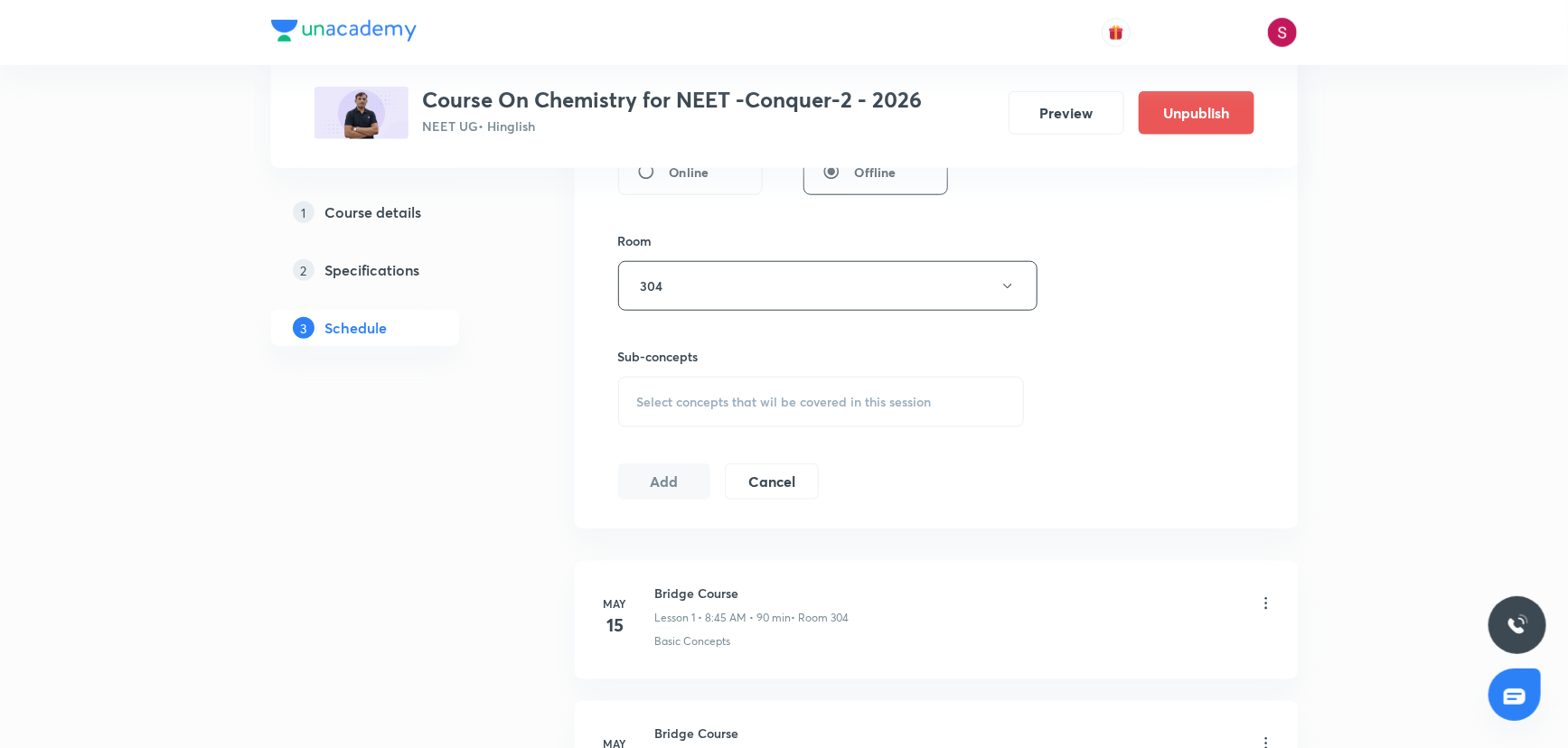
click at [676, 408] on div "Select concepts that wil be covered in this session" at bounding box center [821, 402] width 407 height 51
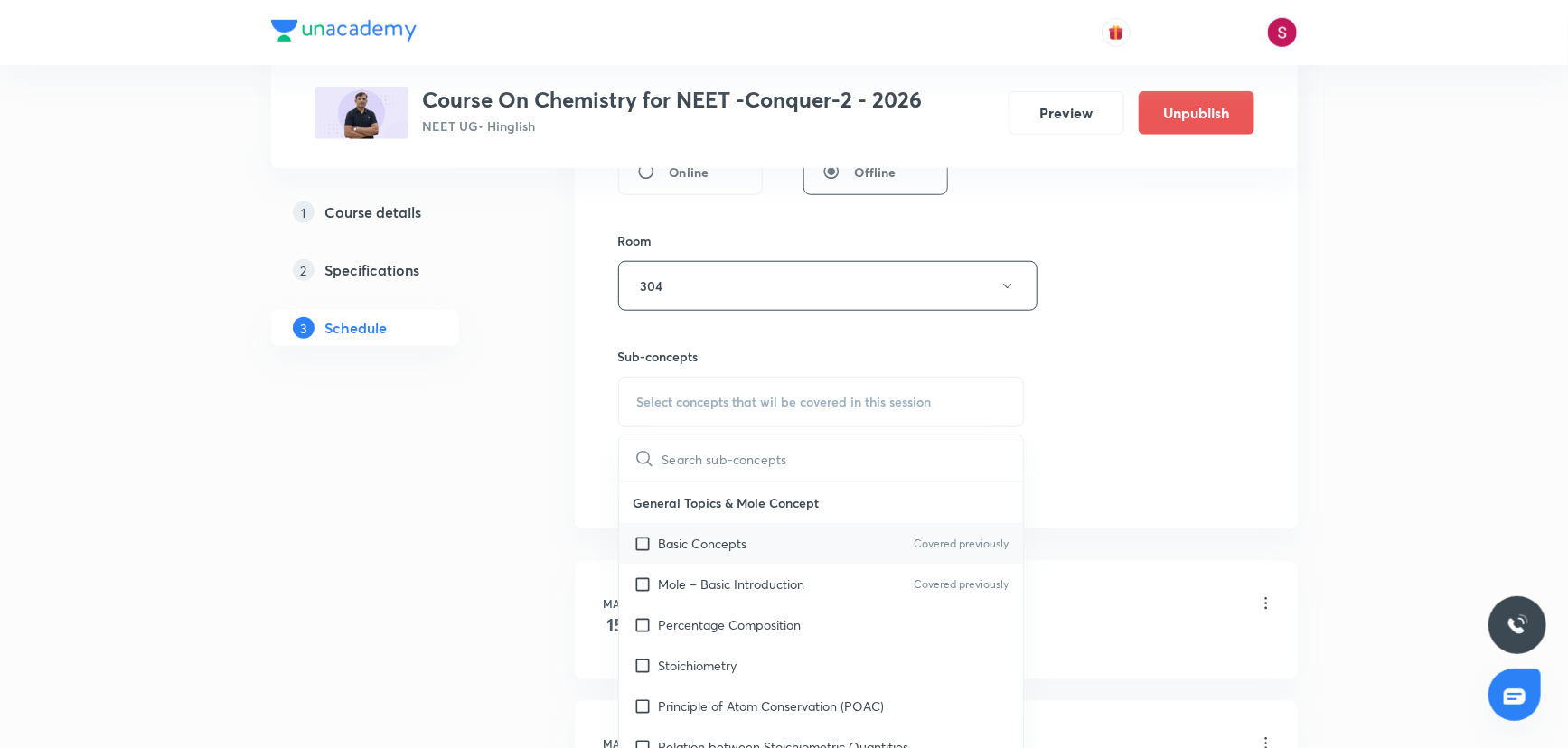
click at [667, 542] on p "Basic Concepts" at bounding box center [703, 544] width 89 height 19
checkbox input "true"
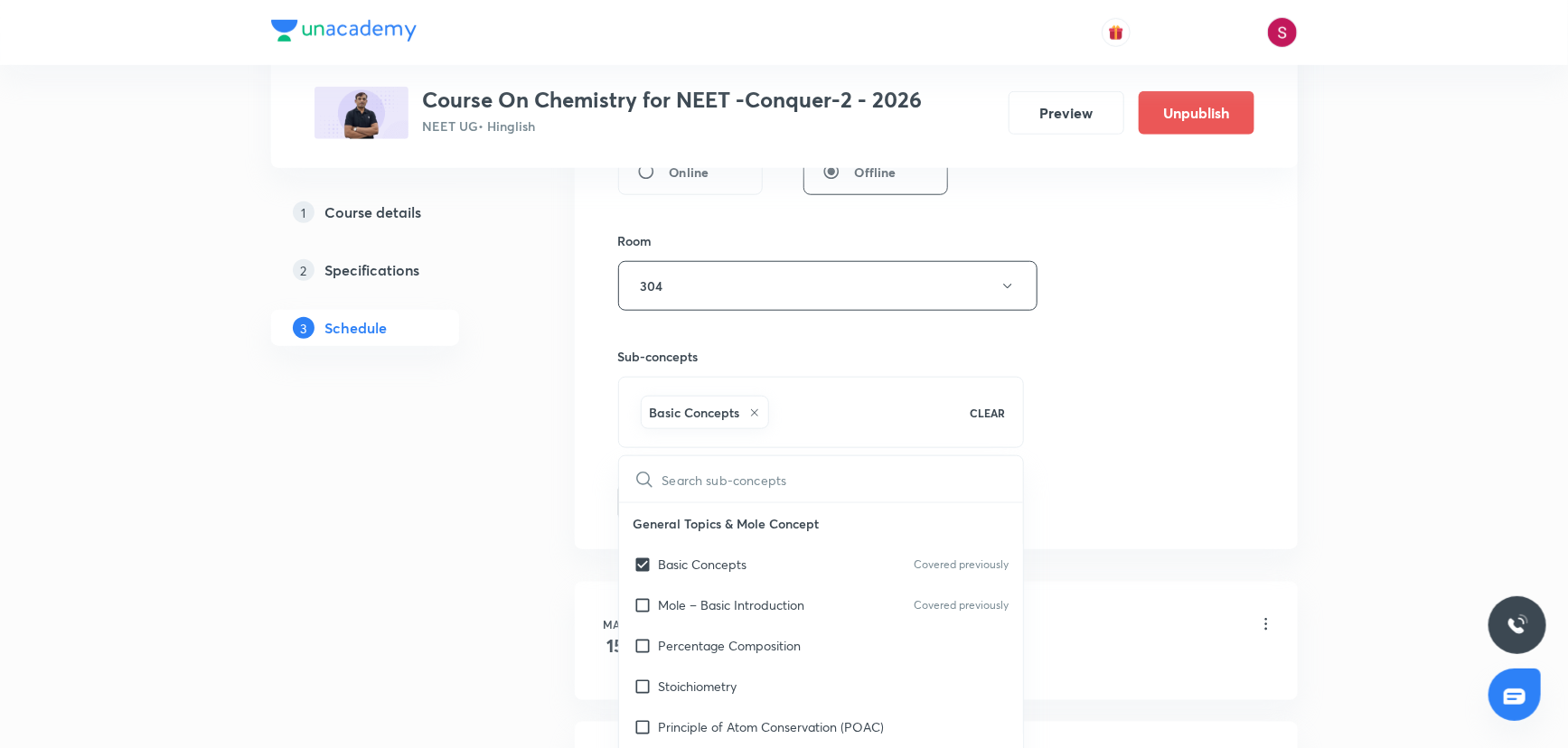
click at [1090, 326] on div "Session 94 Live class Session title 39/99 Thermodynamics and Thermochemistry - …" at bounding box center [936, 86] width 636 height 870
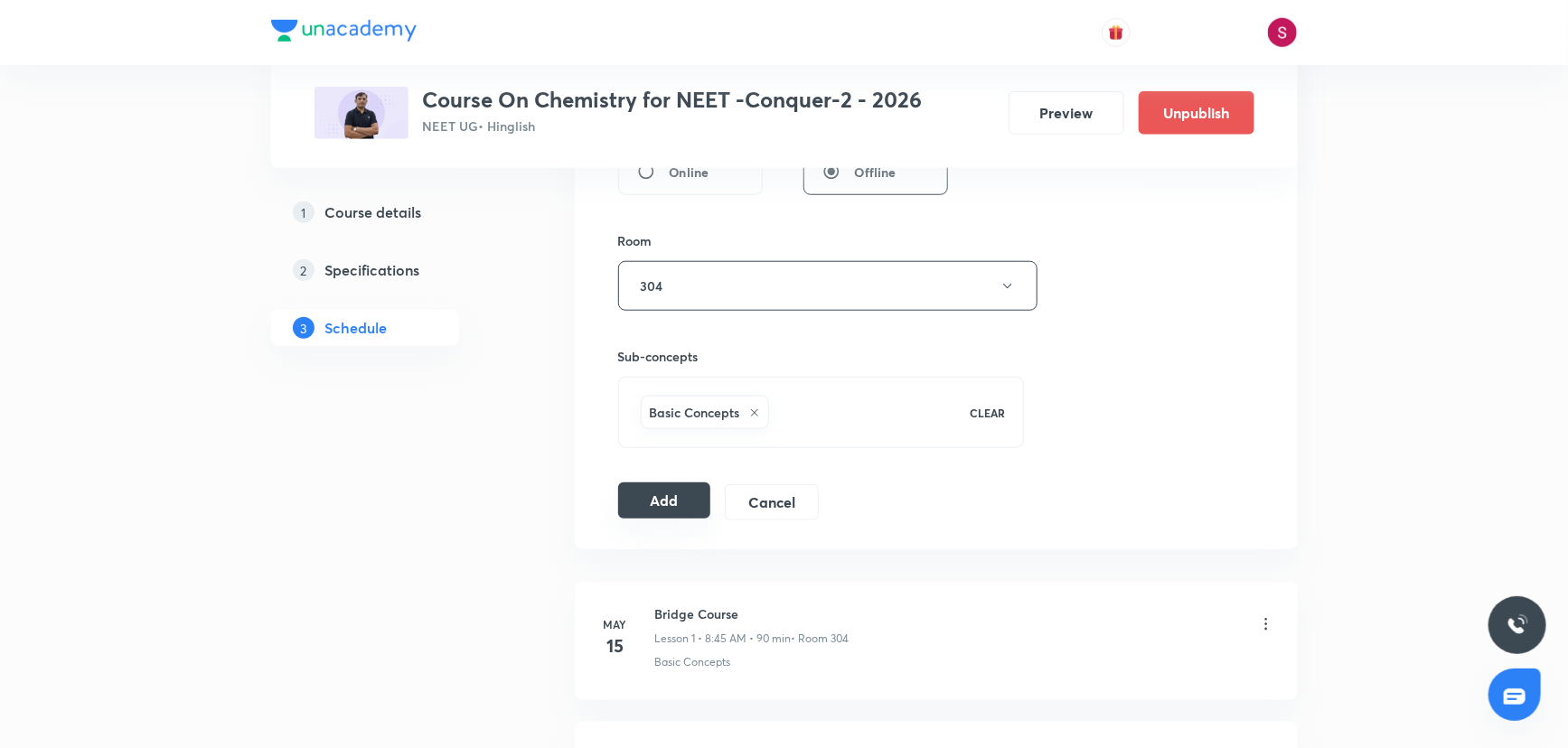
click at [669, 499] on button "Add" at bounding box center [664, 501] width 93 height 36
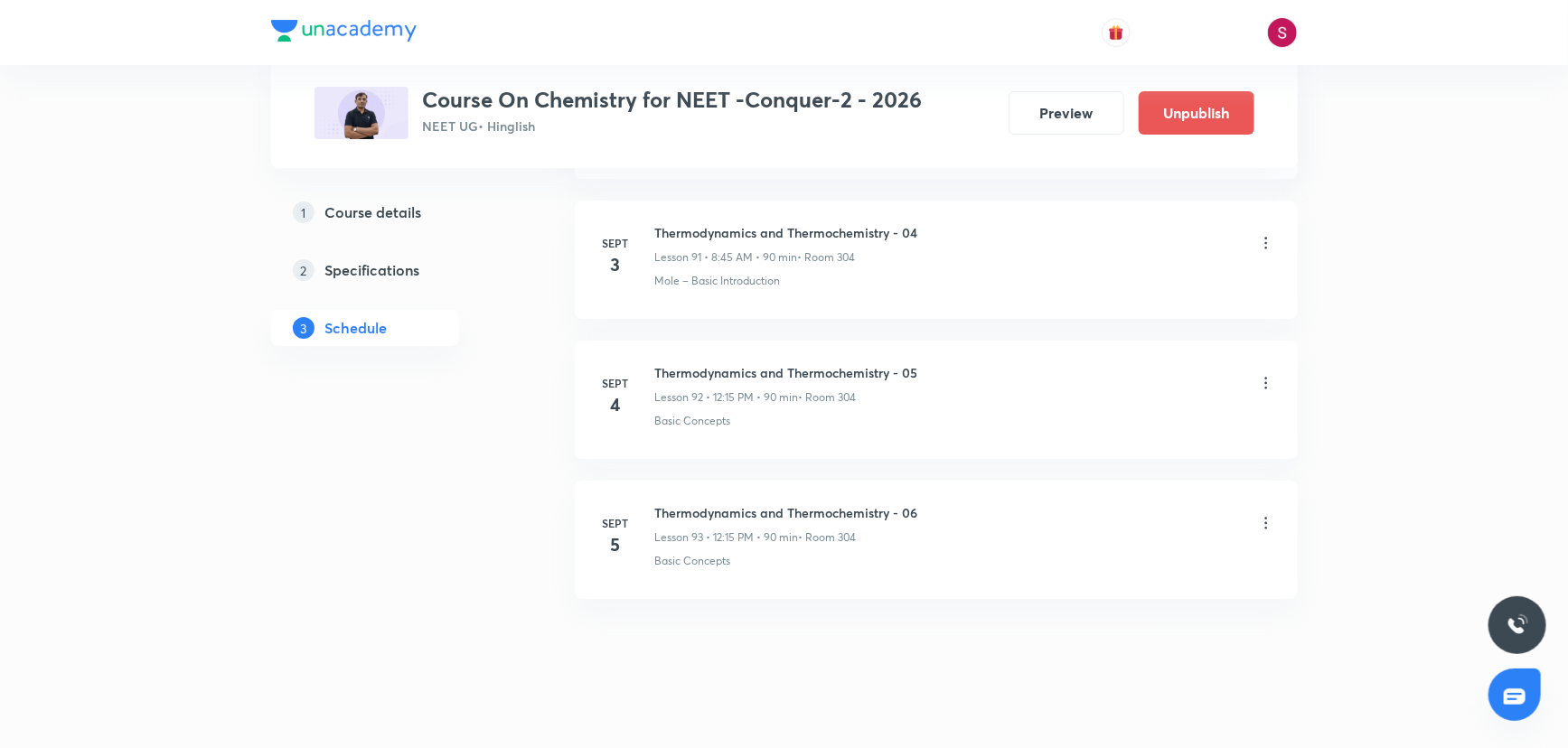
scroll to position [12882, 0]
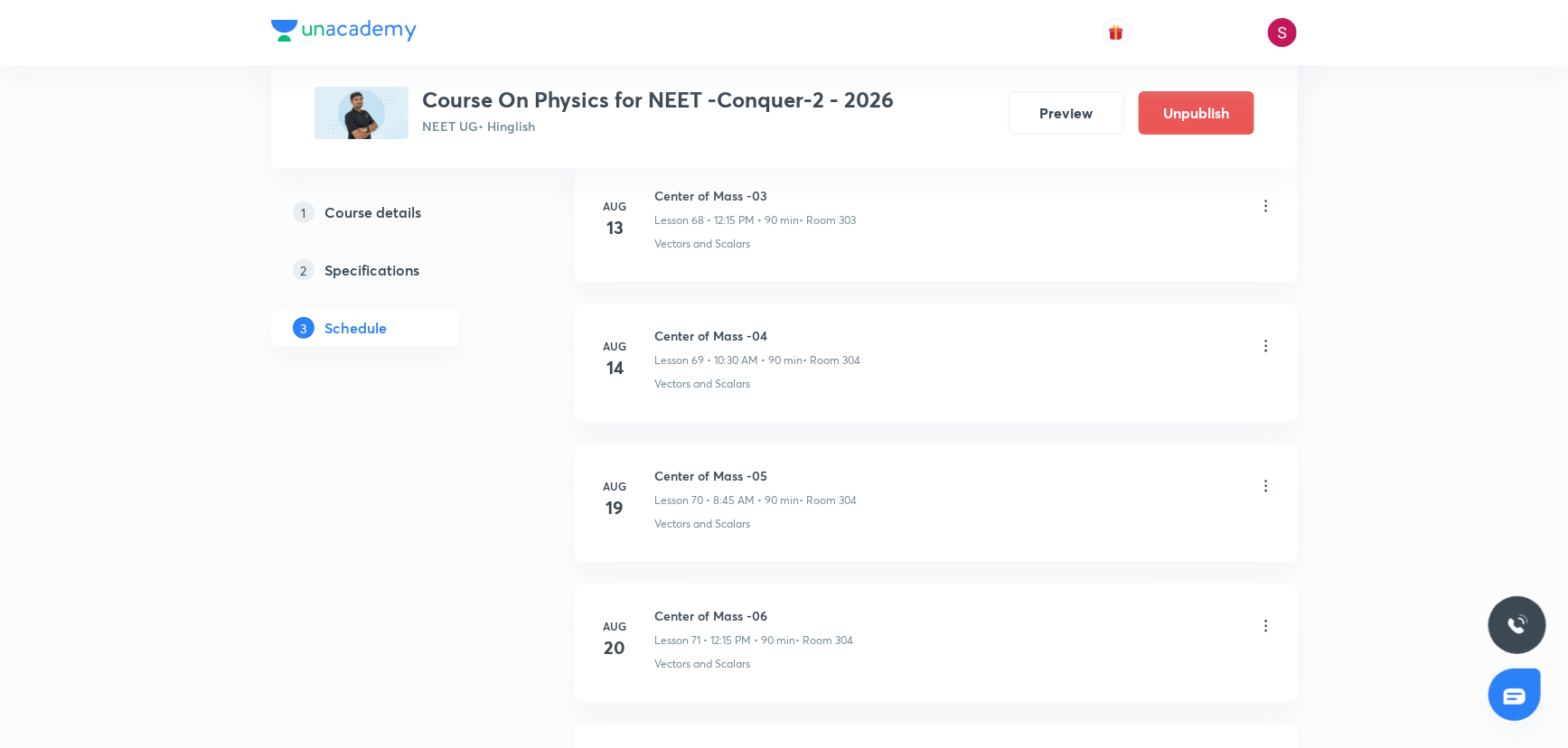
scroll to position [11613, 0]
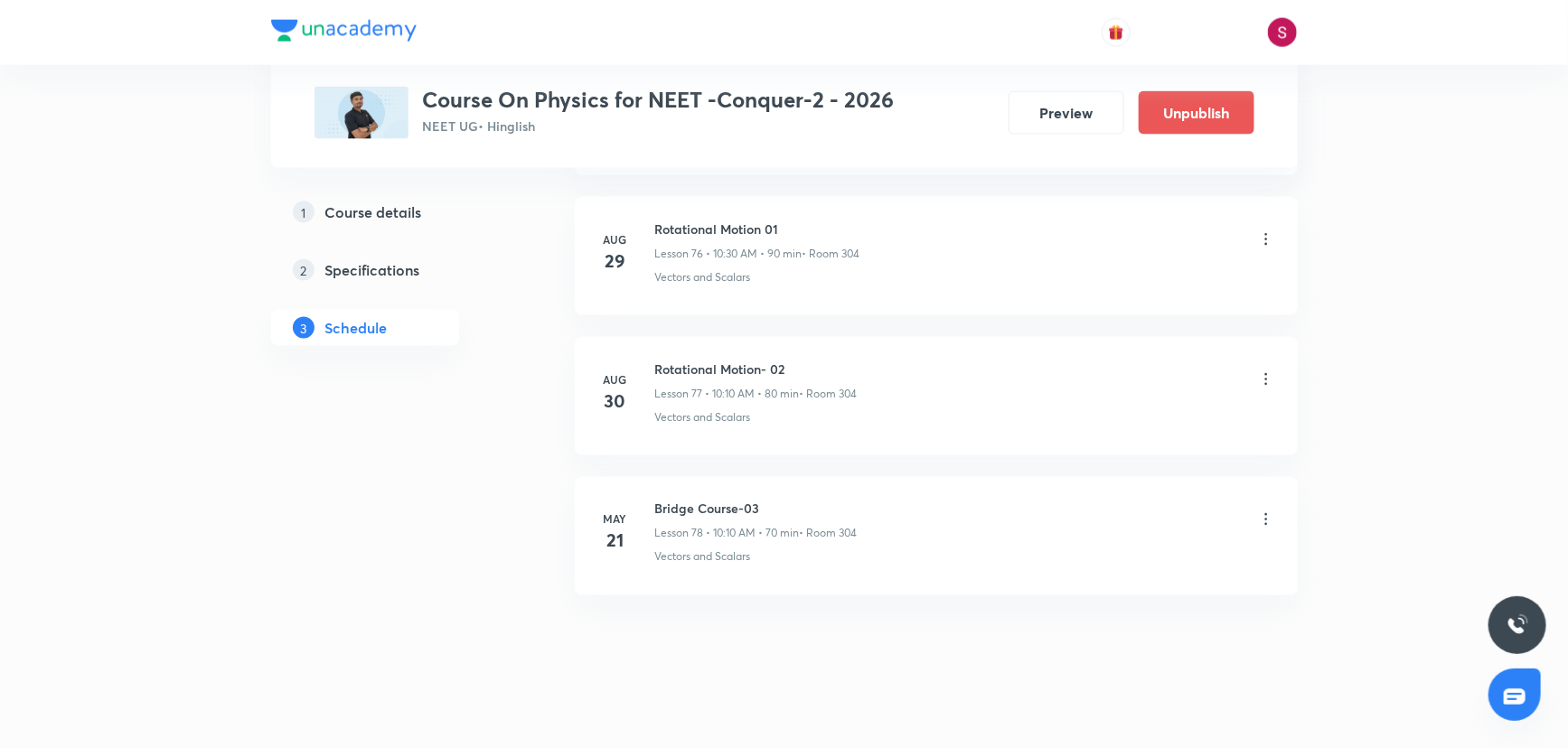
click at [743, 500] on h6 "Bridge Course-03" at bounding box center [756, 509] width 202 height 19
click at [802, 360] on h6 "Rotational Motion- 02" at bounding box center [756, 369] width 202 height 19
click at [742, 360] on h6 "Rotational Motion- 02" at bounding box center [756, 369] width 202 height 19
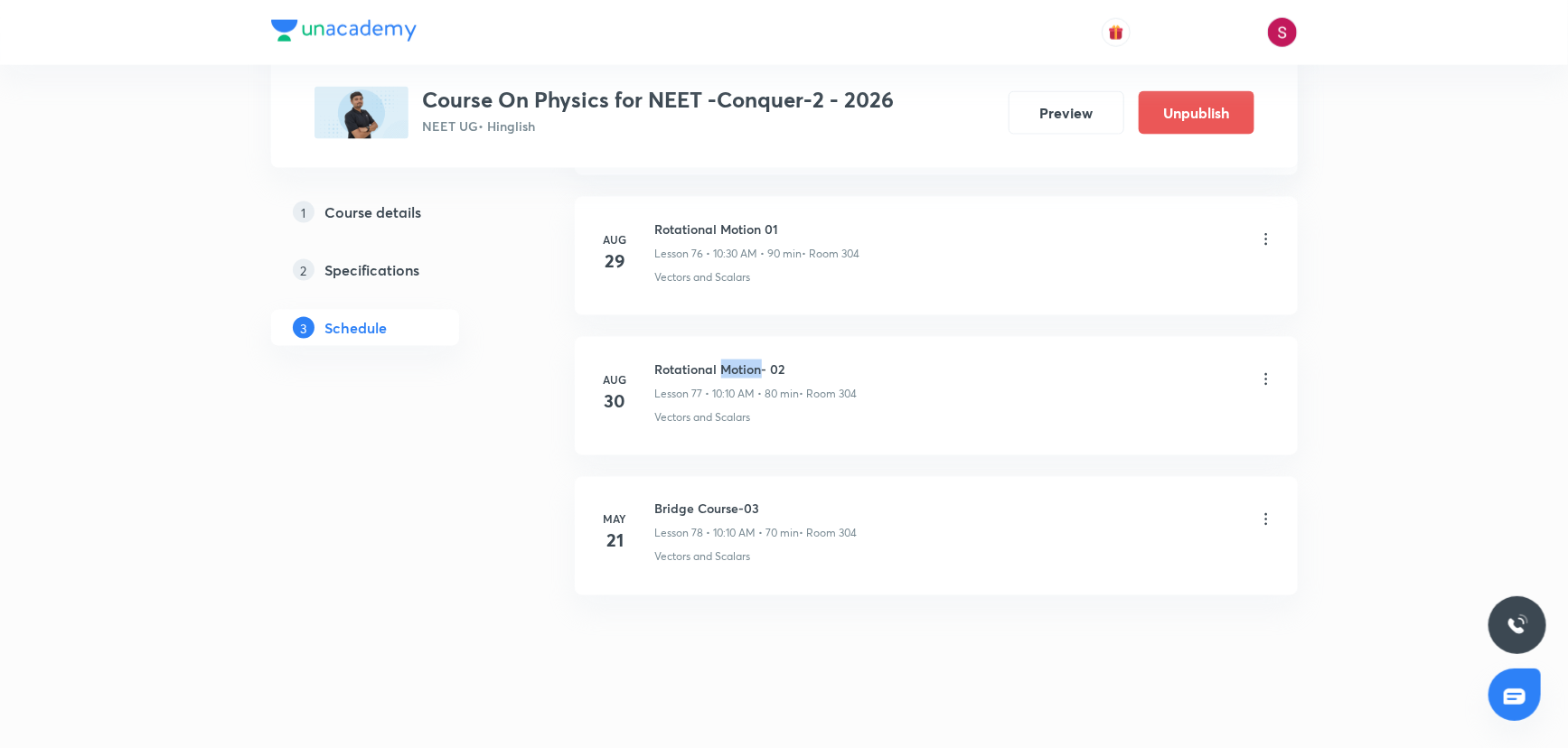
click at [742, 360] on h6 "Rotational Motion- 02" at bounding box center [756, 369] width 202 height 19
copy h6 "Rotational Motion- 02"
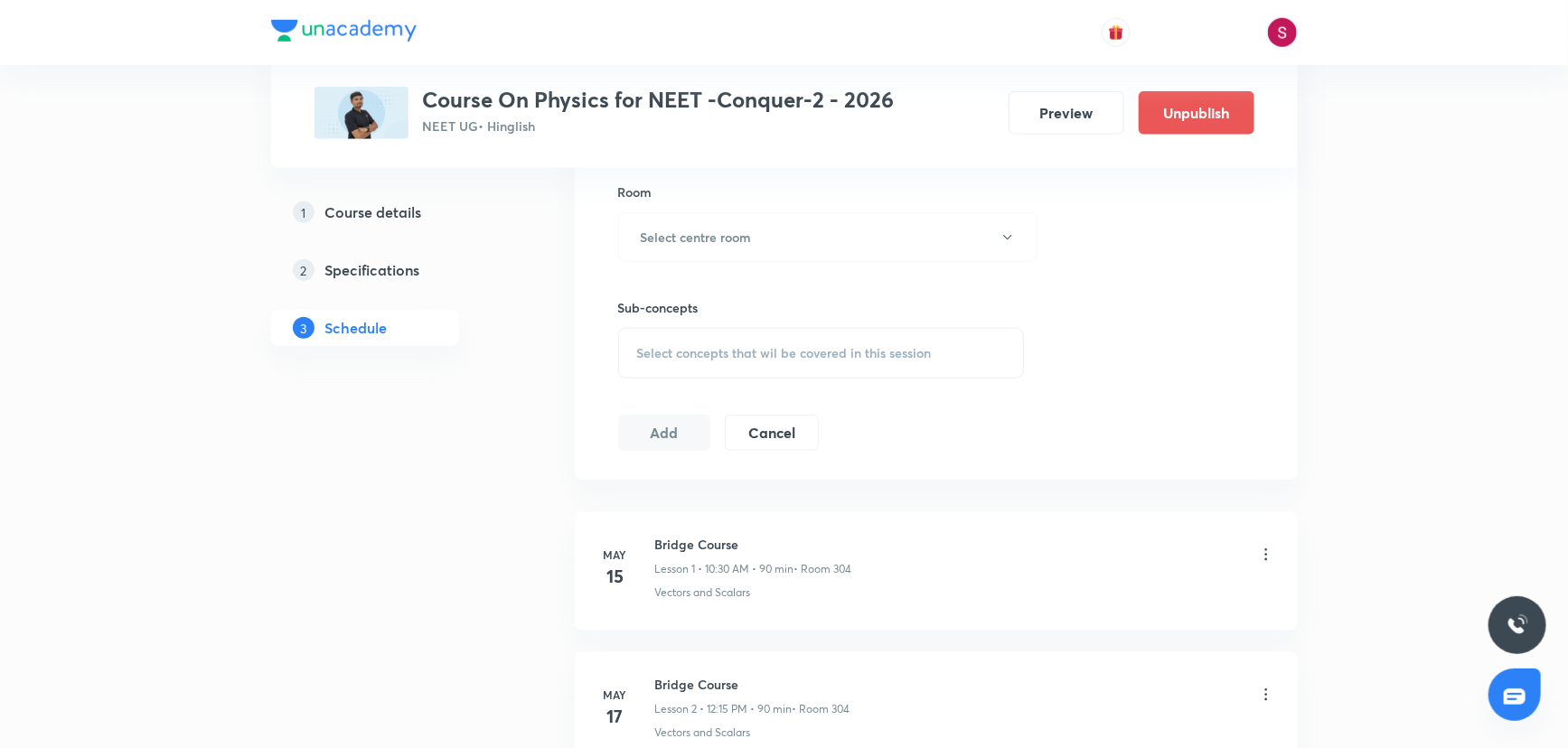
scroll to position [0, 0]
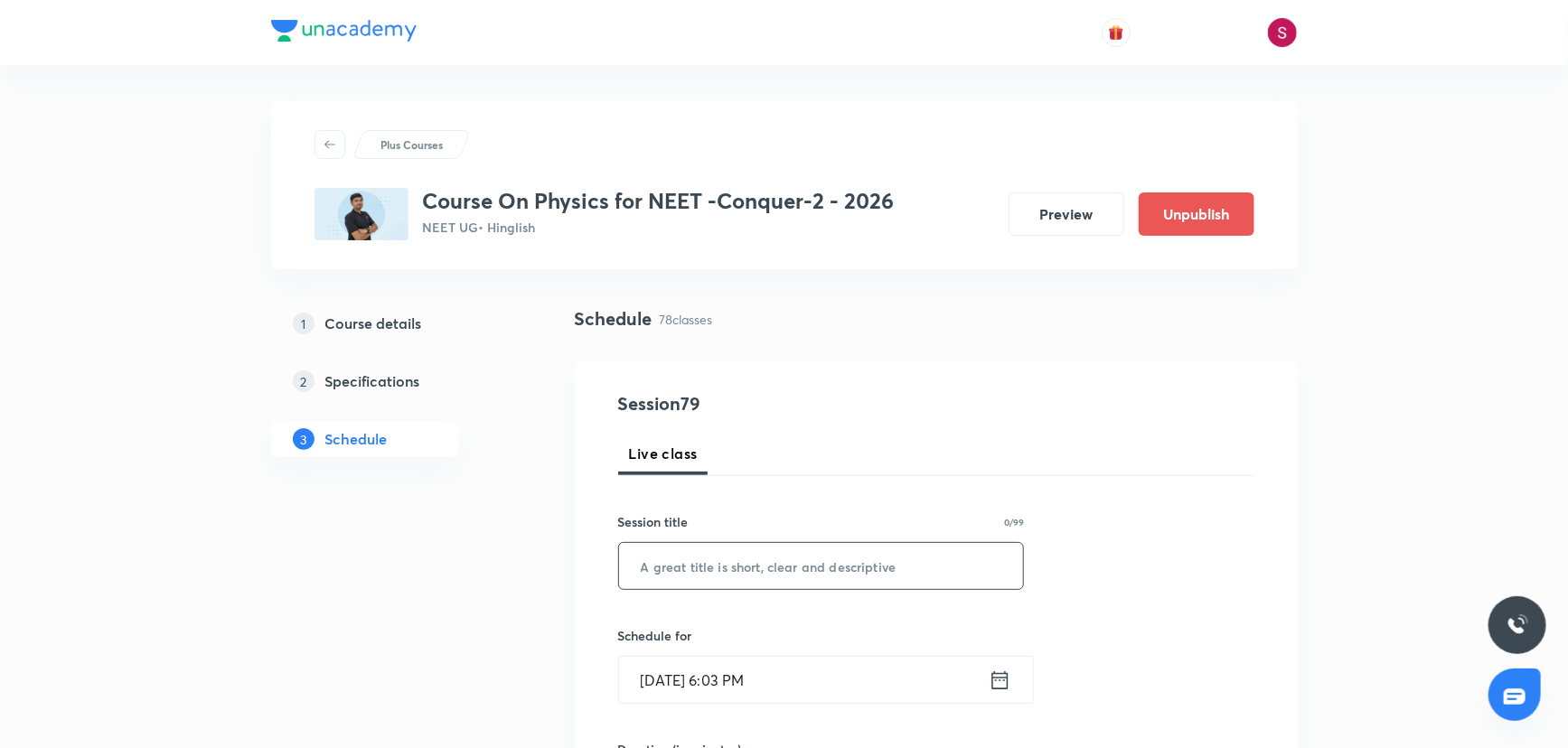
click at [771, 567] on input "text" at bounding box center [821, 566] width 405 height 46
paste input "Rotational Motion- 02"
type input "Rotational Motion- 03"
click at [922, 683] on input "Aug 31, 2025, 6:03 PM" at bounding box center [803, 680] width 370 height 46
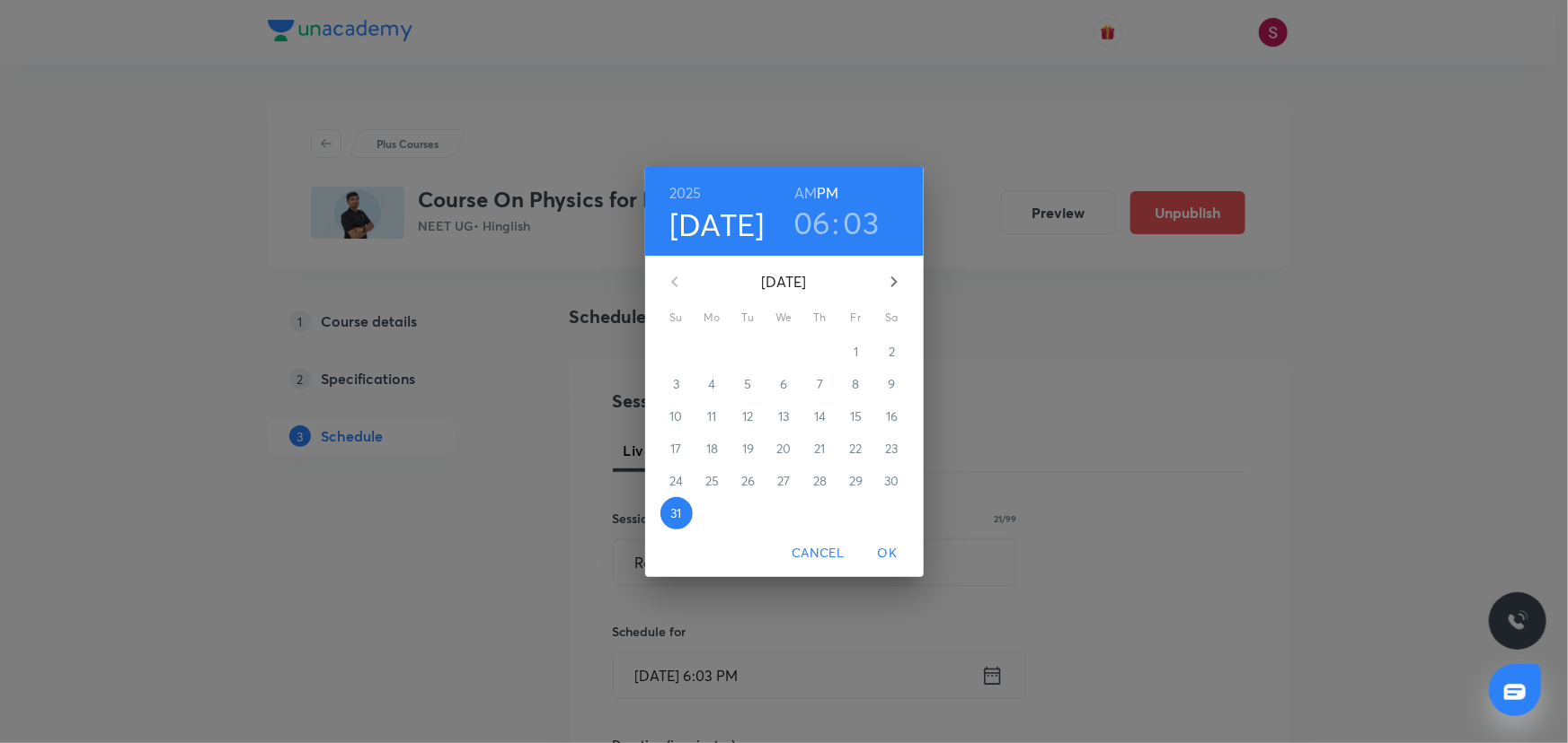
click at [884, 283] on icon "button" at bounding box center [894, 282] width 22 height 22
click at [753, 354] on span "2" at bounding box center [748, 352] width 33 height 18
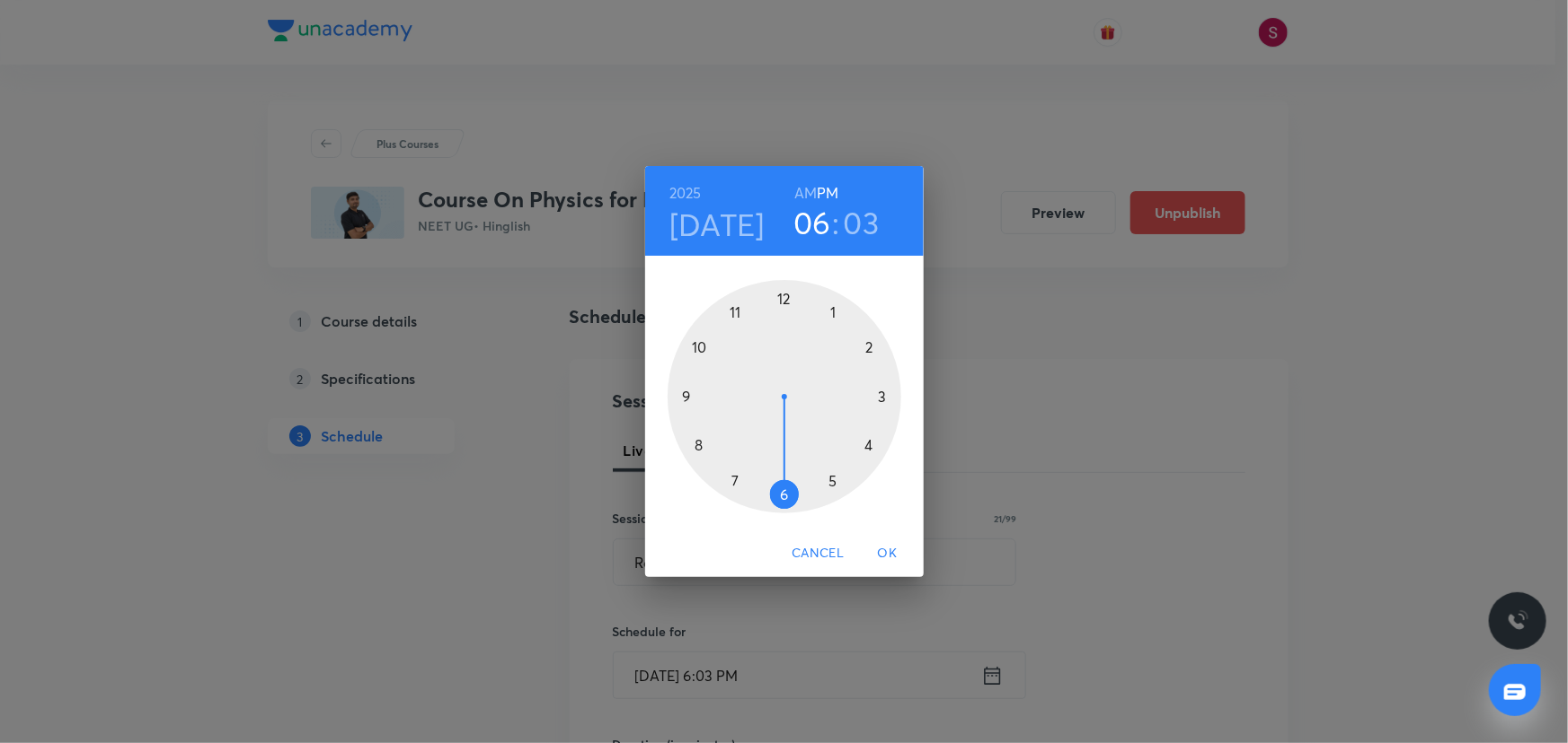
click at [799, 197] on h6 "AM" at bounding box center [805, 192] width 23 height 25
click at [700, 445] on div at bounding box center [784, 397] width 234 height 234
click at [686, 396] on div at bounding box center [784, 397] width 234 height 234
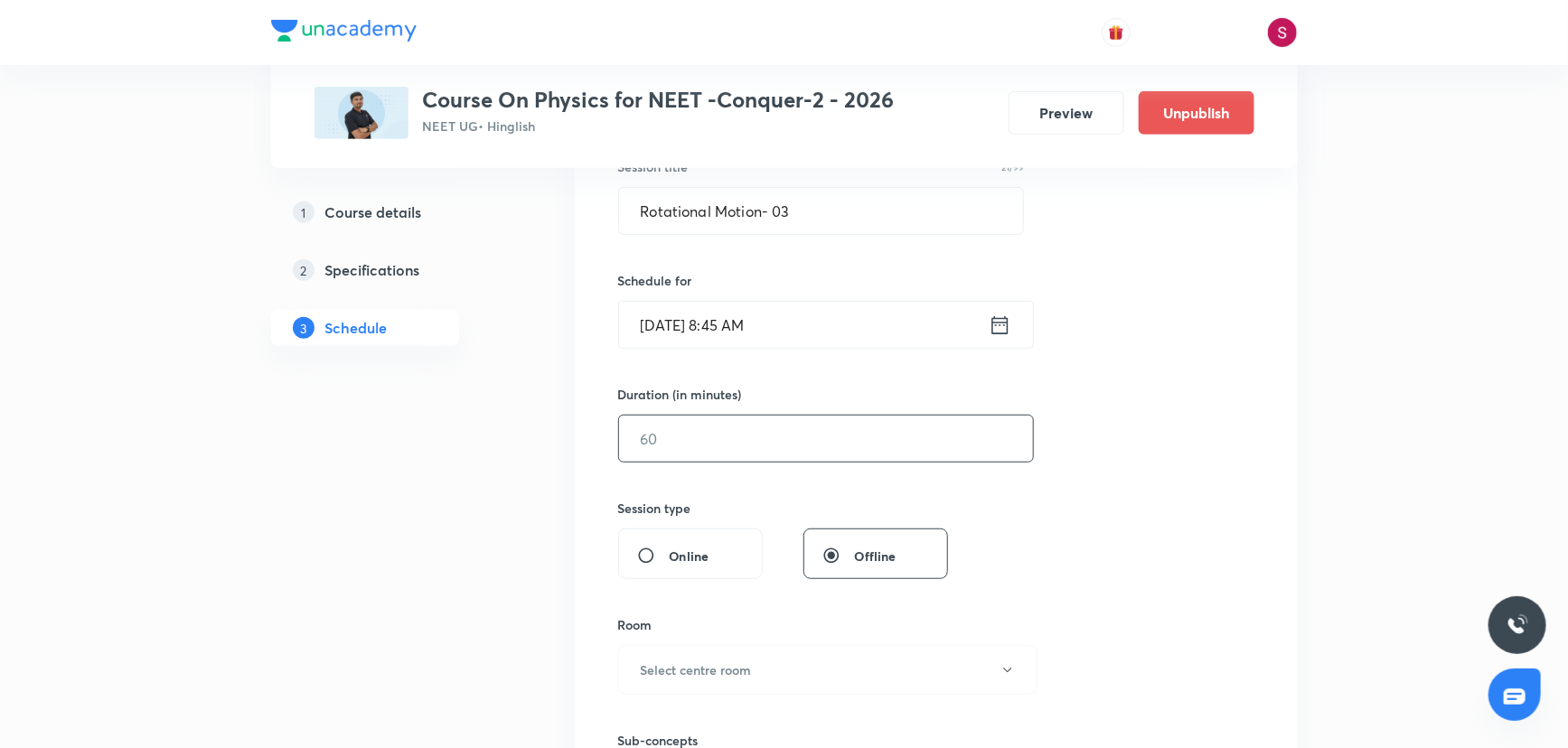
scroll to position [411, 0]
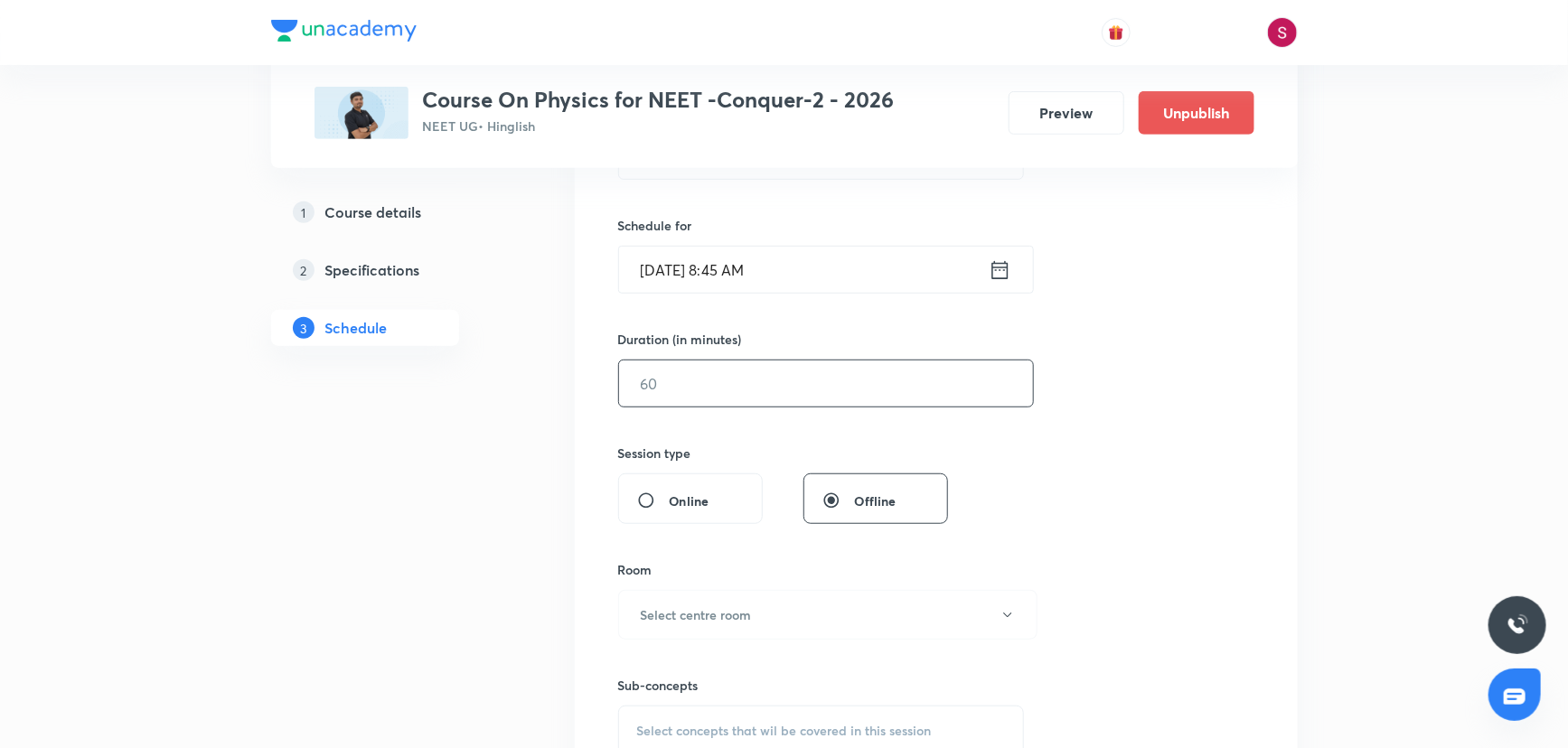
click at [796, 387] on input "text" at bounding box center [825, 384] width 414 height 46
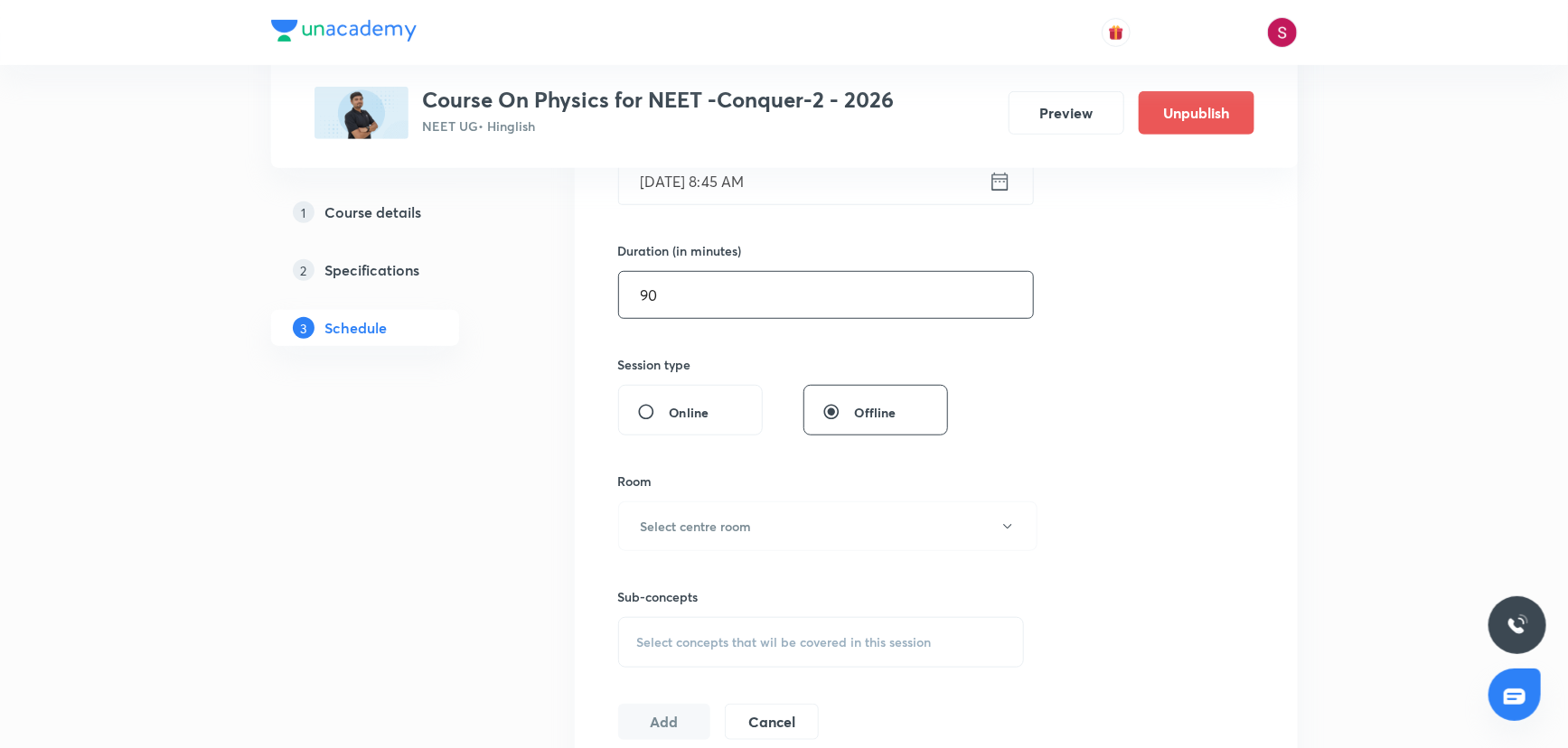
scroll to position [657, 0]
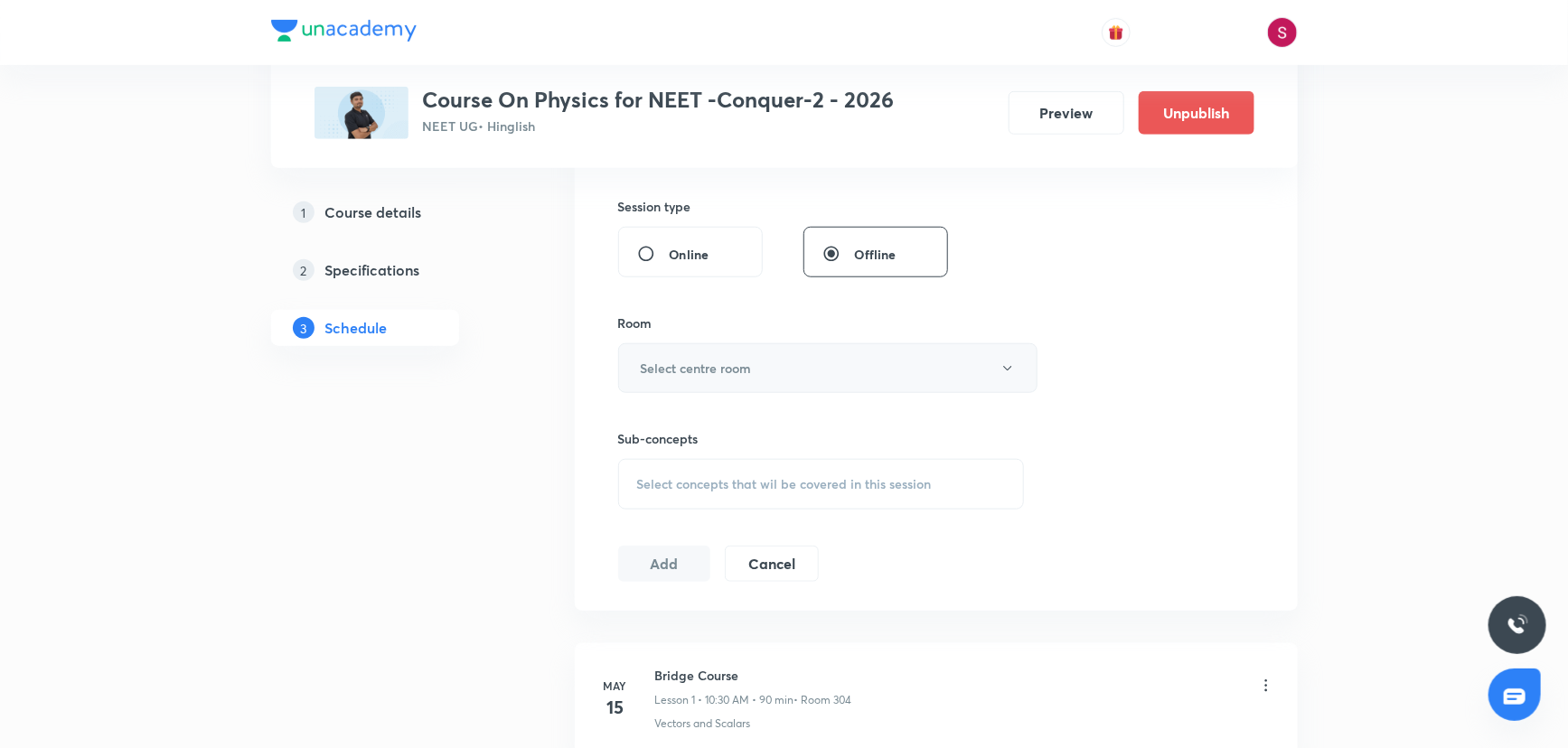
type input "90"
click at [748, 370] on h6 "Select centre room" at bounding box center [696, 368] width 111 height 19
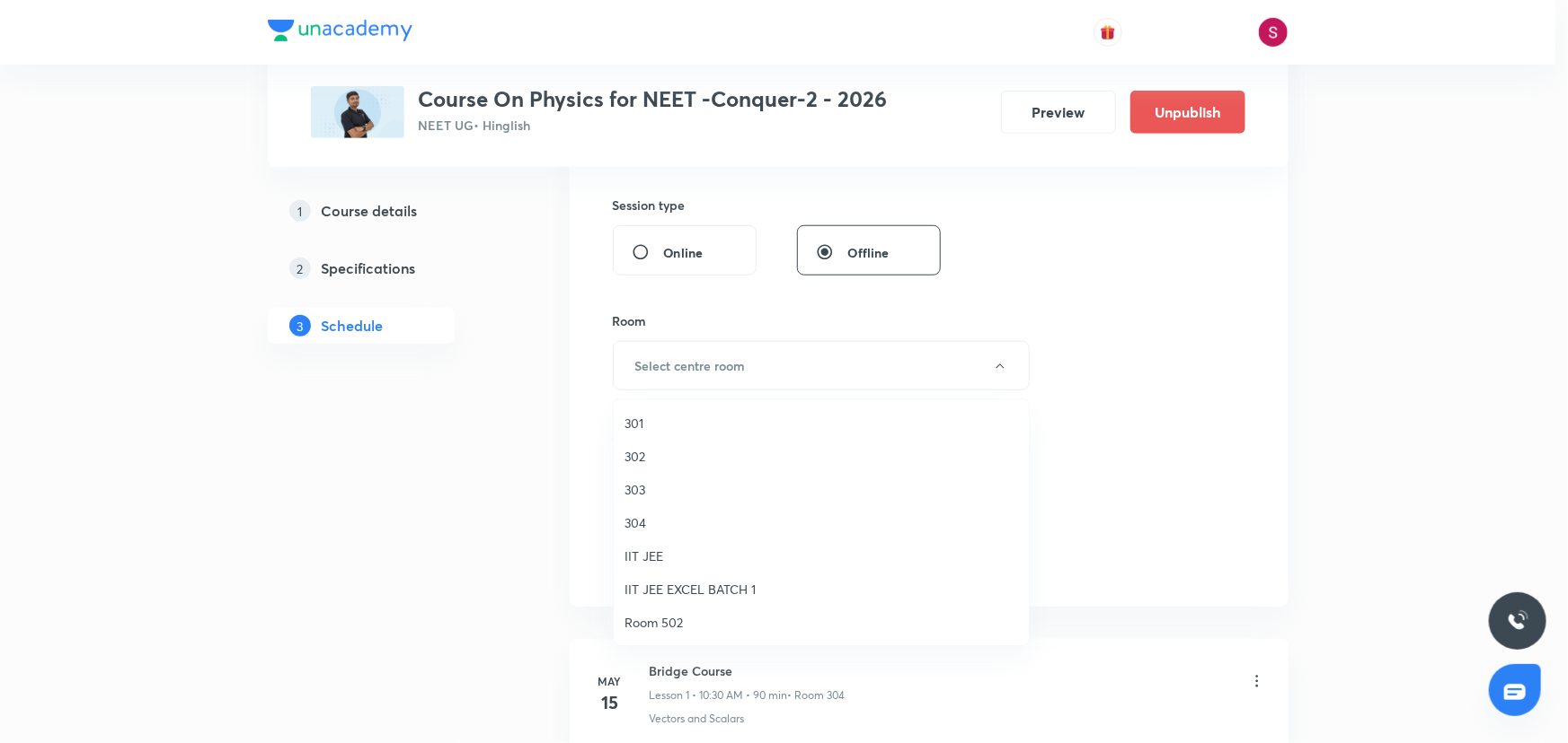
click at [631, 524] on span "304" at bounding box center [821, 522] width 393 height 19
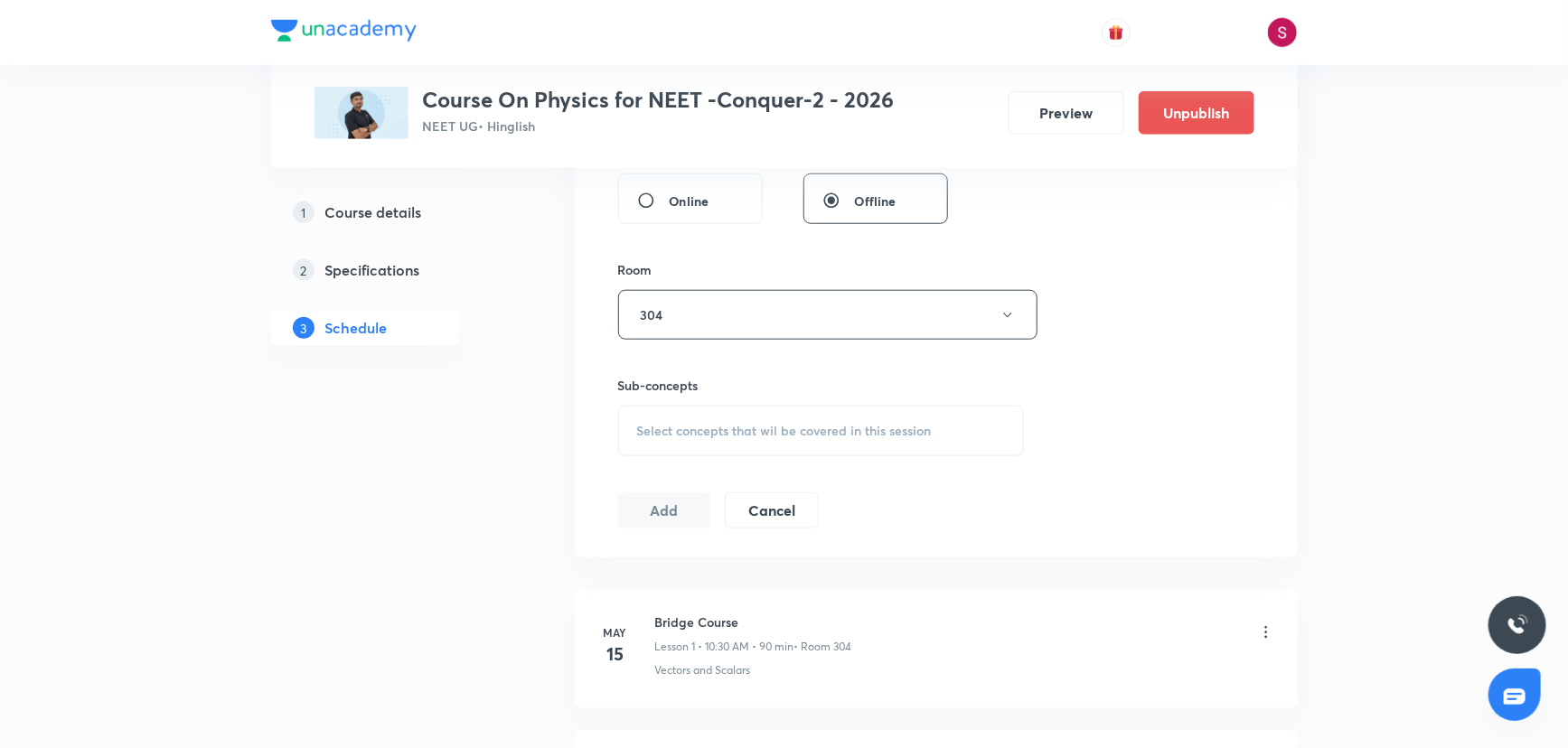
scroll to position [739, 0]
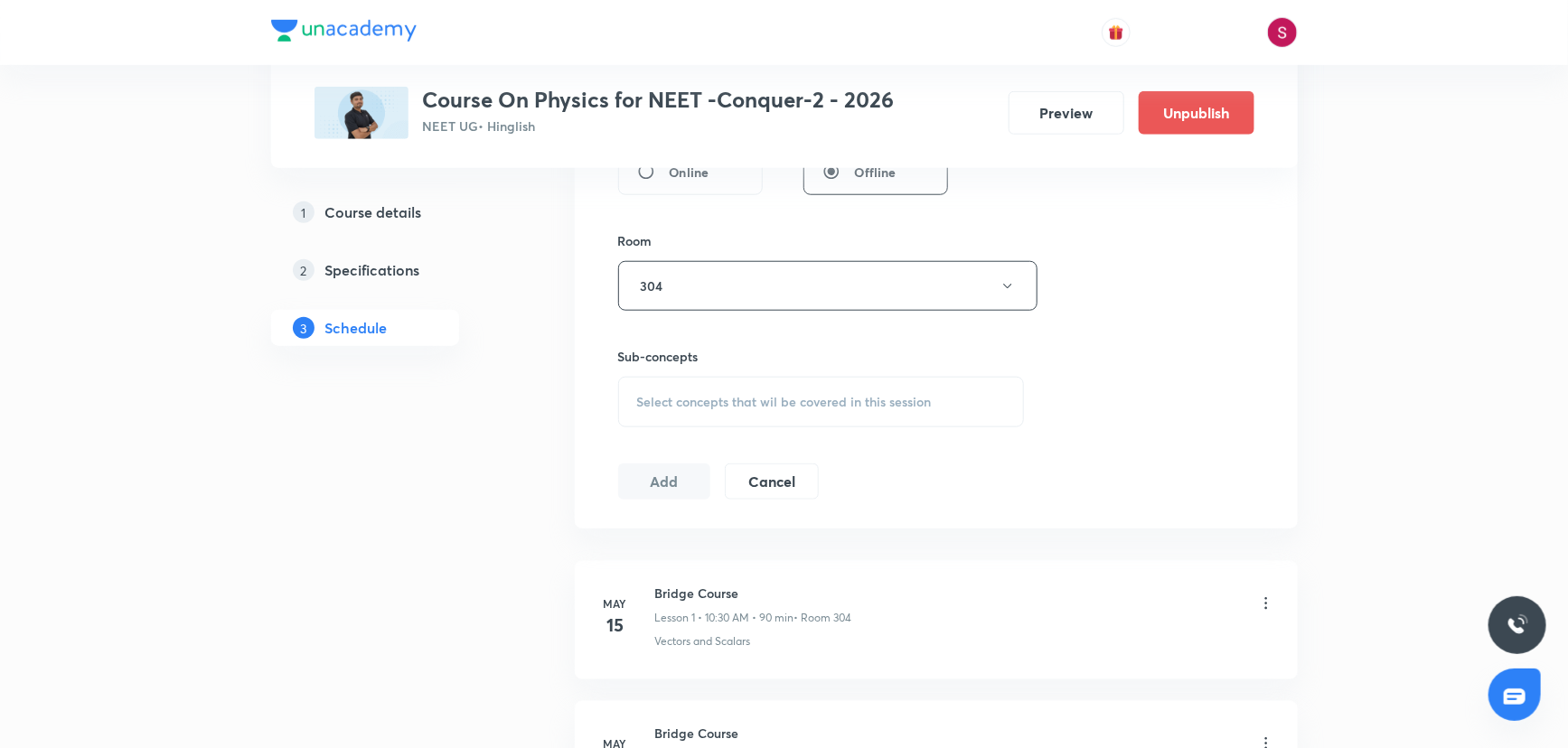
click at [765, 395] on span "Select concepts that wil be covered in this session" at bounding box center [784, 402] width 294 height 15
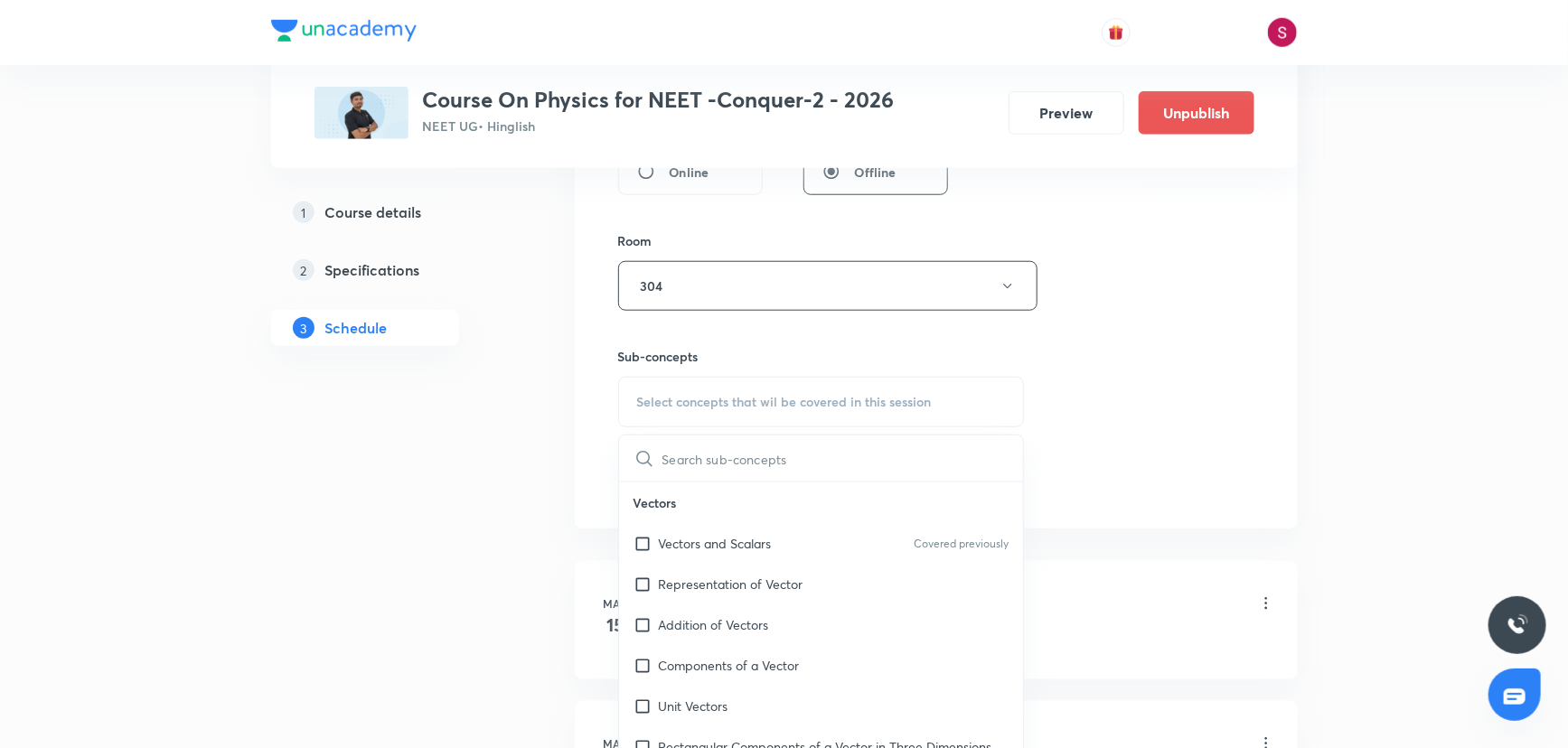
click at [714, 536] on p "Vectors and Scalars" at bounding box center [715, 544] width 113 height 19
checkbox input "true"
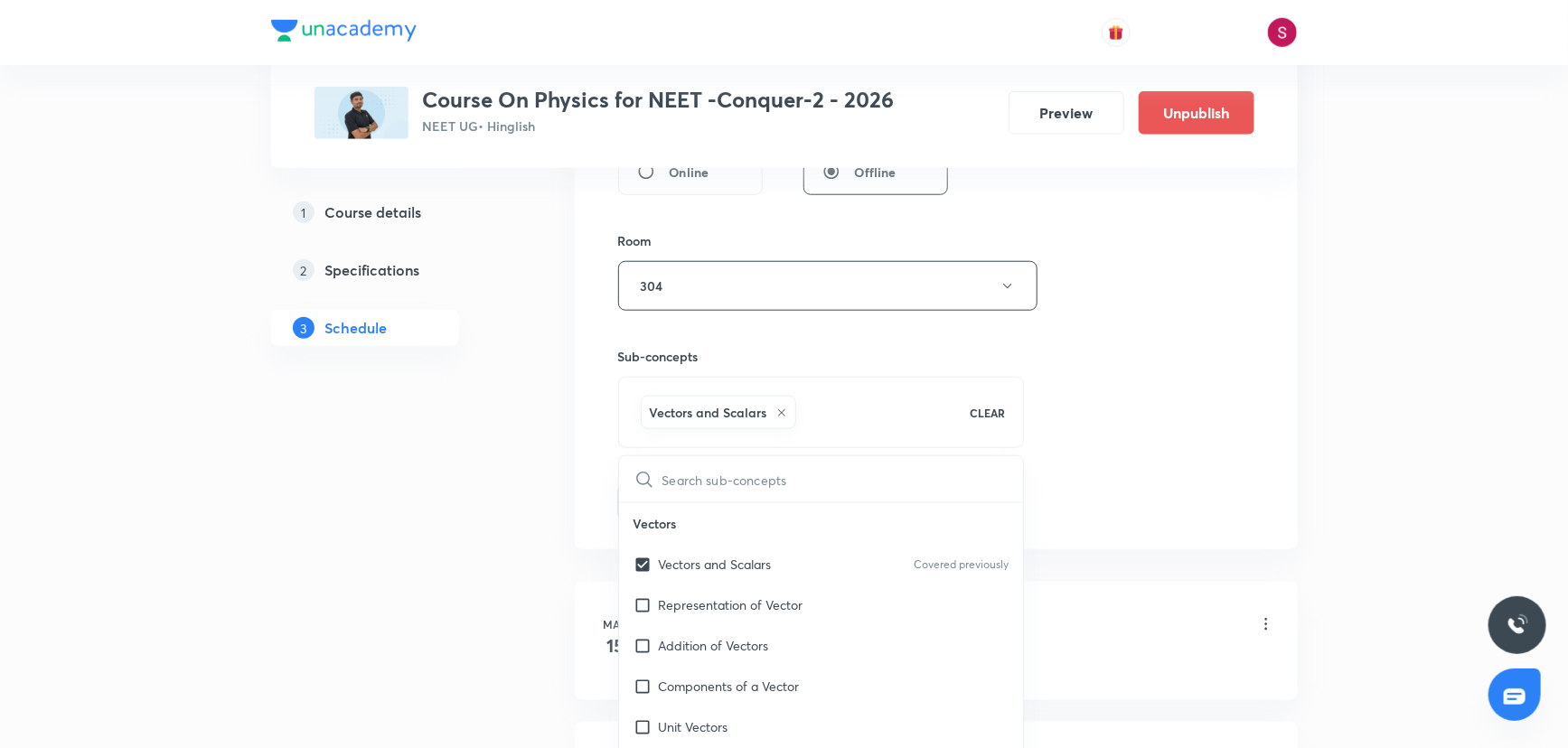
click at [1142, 366] on div "Session 79 Live class Session title 21/99 Rotational Motion- 03 ​ Schedule for …" at bounding box center [936, 86] width 636 height 870
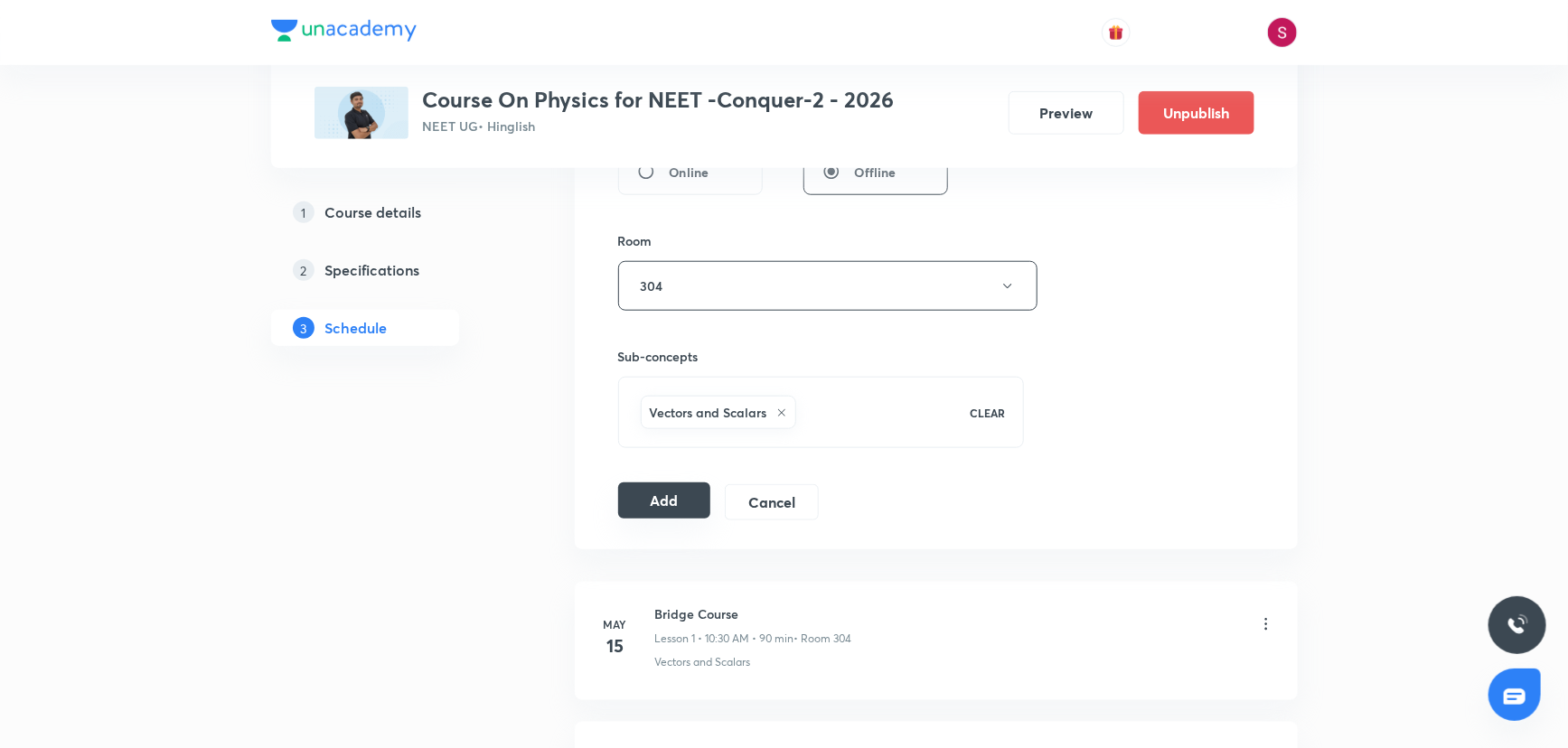
click at [691, 507] on button "Add" at bounding box center [664, 501] width 93 height 36
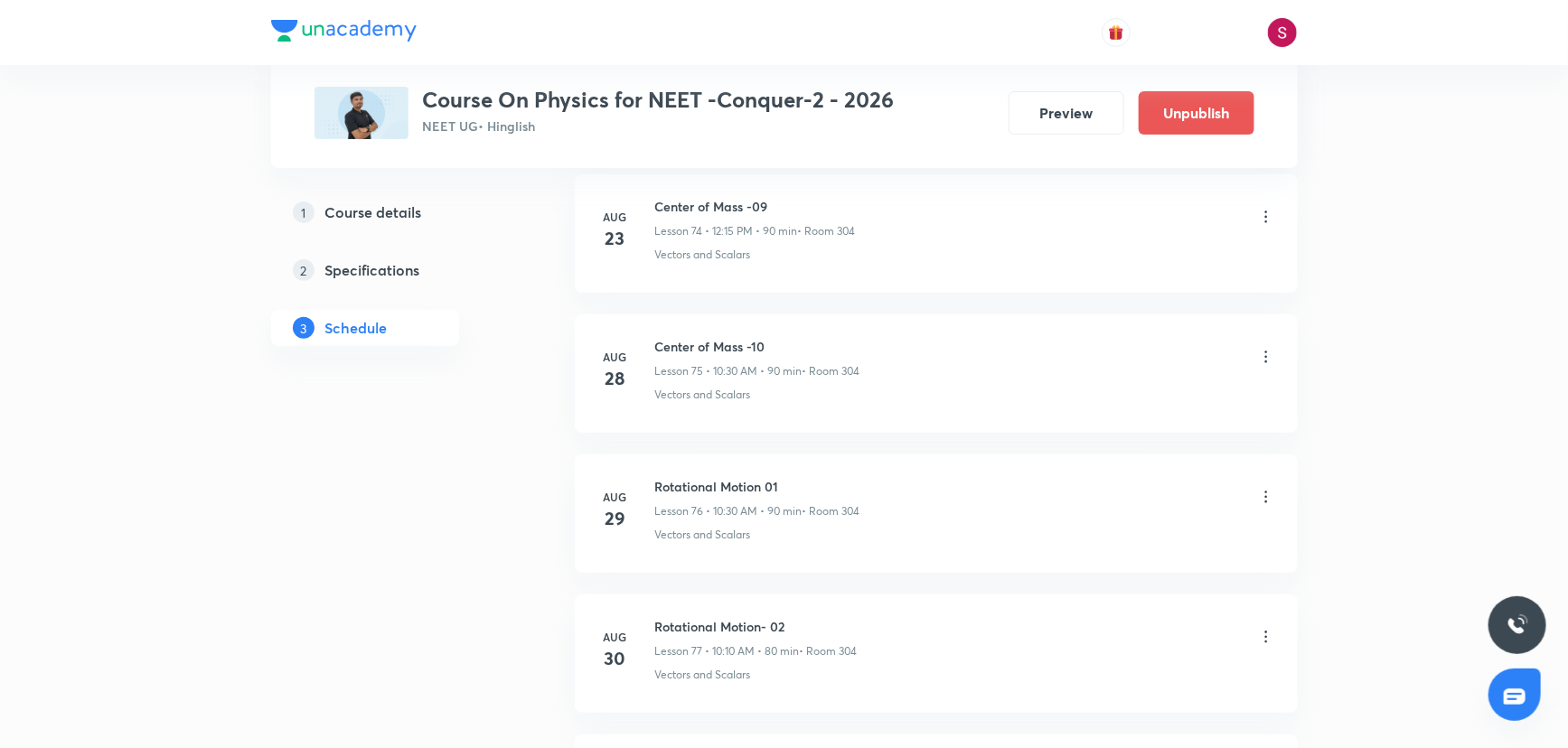
scroll to position [10922, 0]
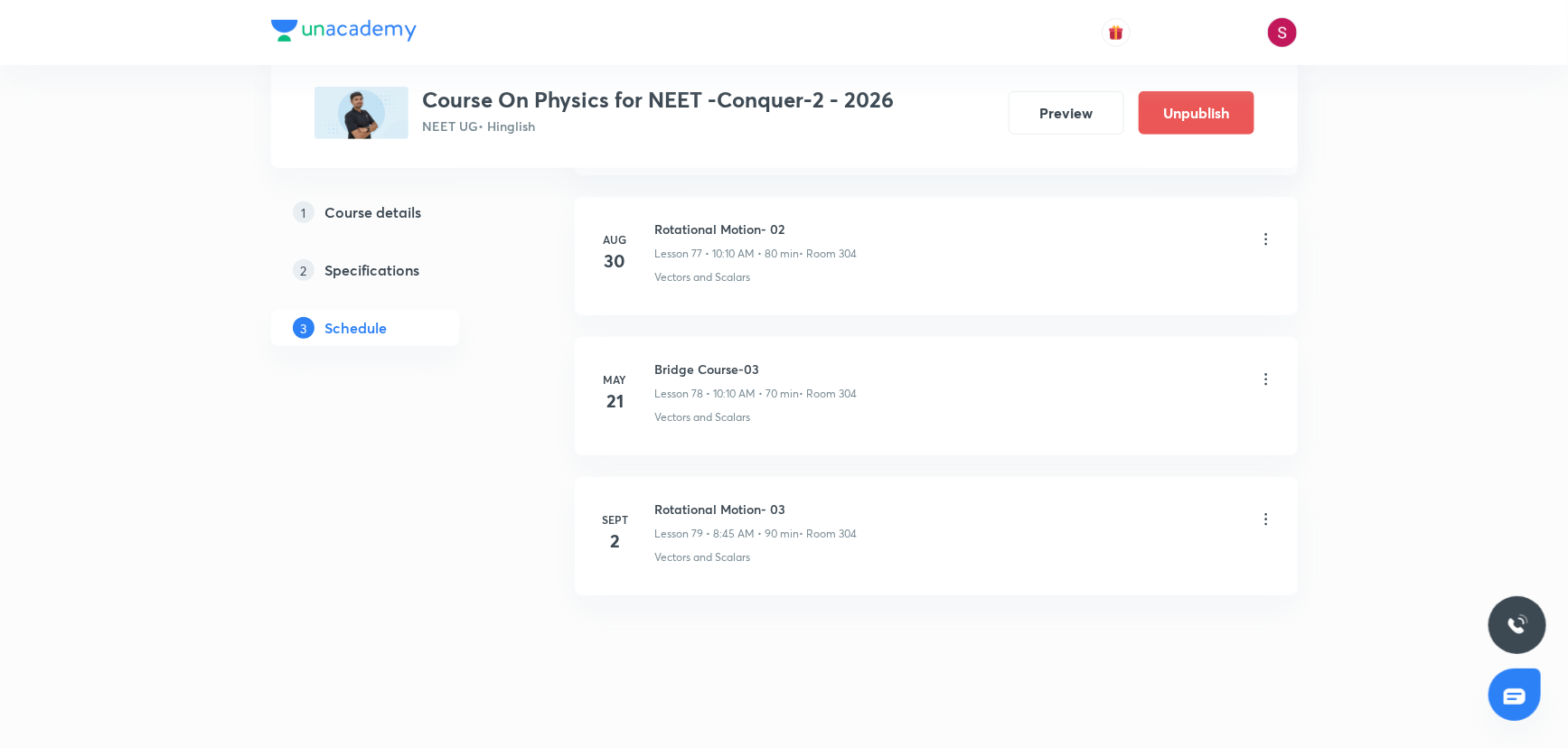
click at [710, 500] on h6 "Rotational Motion- 03" at bounding box center [756, 509] width 202 height 19
copy h6 "Rotational Motion- 03"
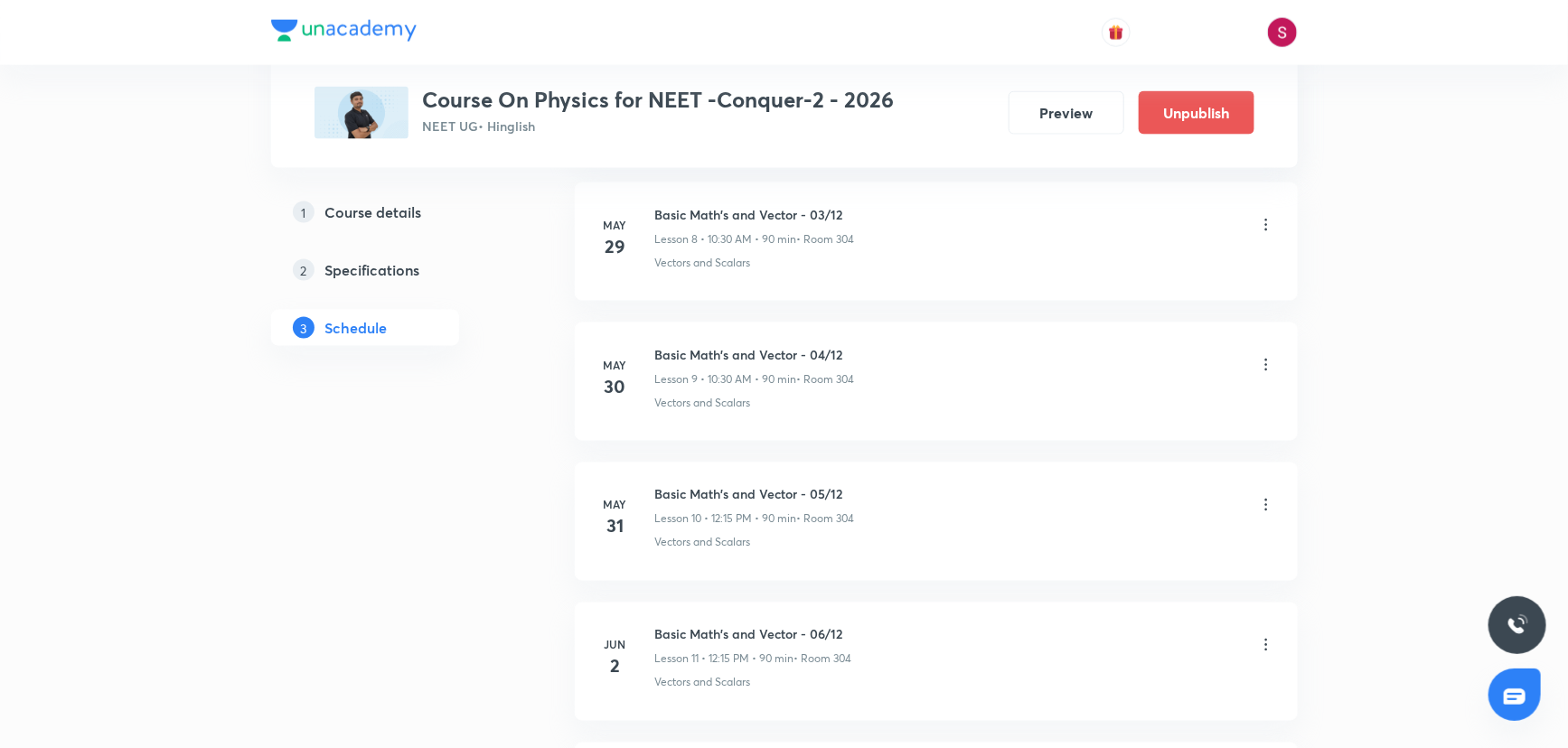
scroll to position [0, 0]
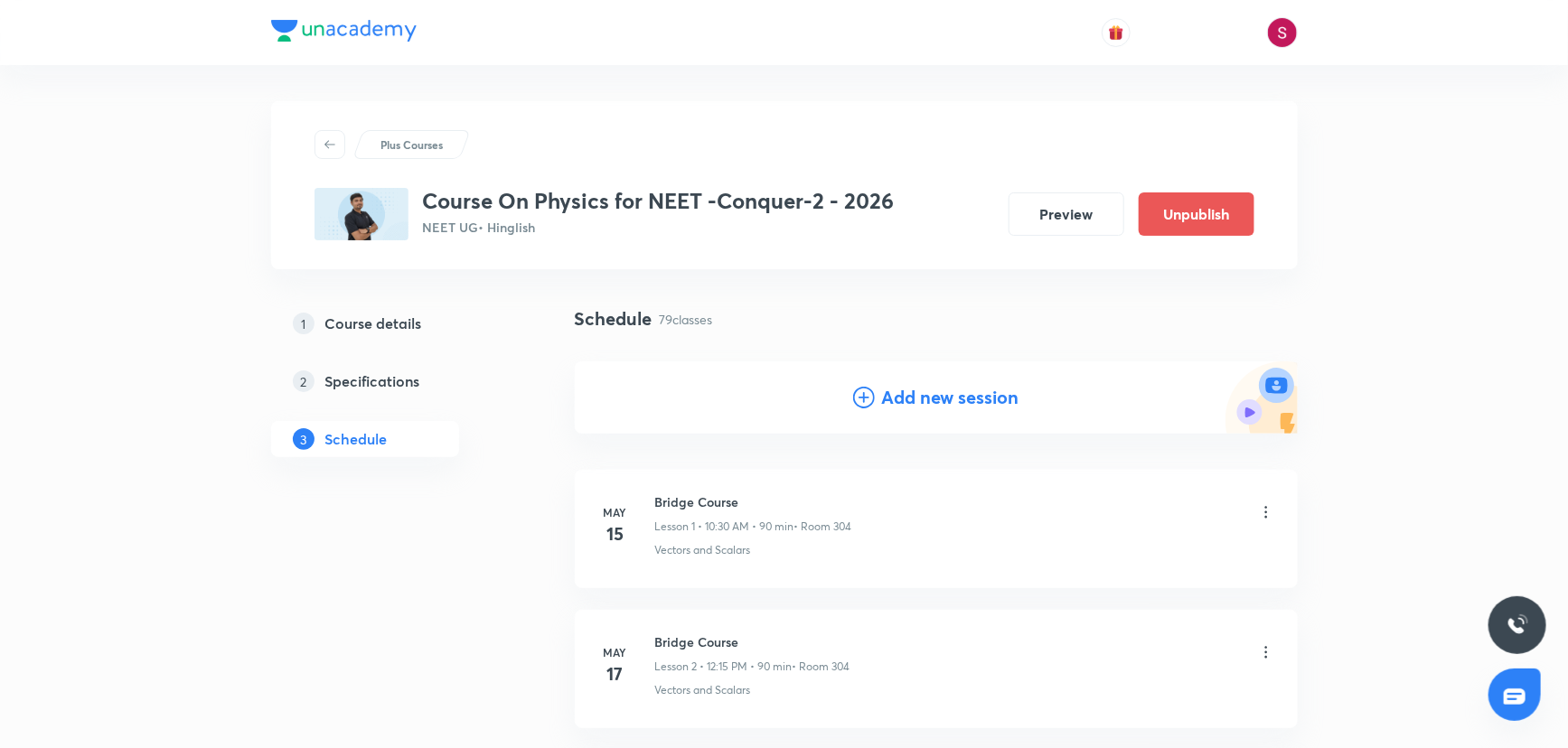
click at [923, 391] on h4 "Add new session" at bounding box center [951, 397] width 138 height 27
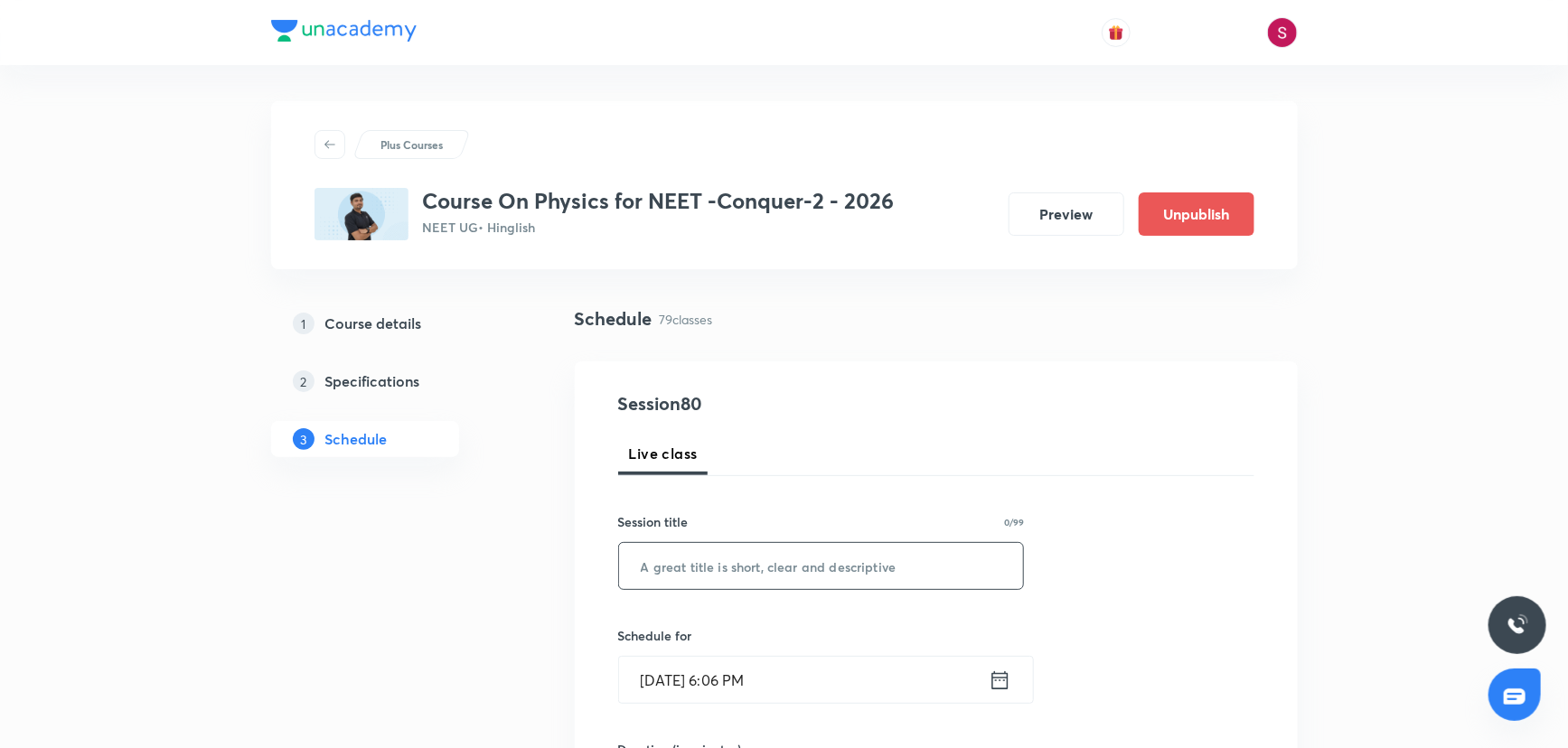
click at [768, 585] on input "text" at bounding box center [821, 566] width 405 height 46
paste input "Rotational Motion- 03"
type input "Rotational Motion - 04"
click at [751, 693] on input "Aug 31, 2025, 6:06 PM" at bounding box center [803, 680] width 370 height 46
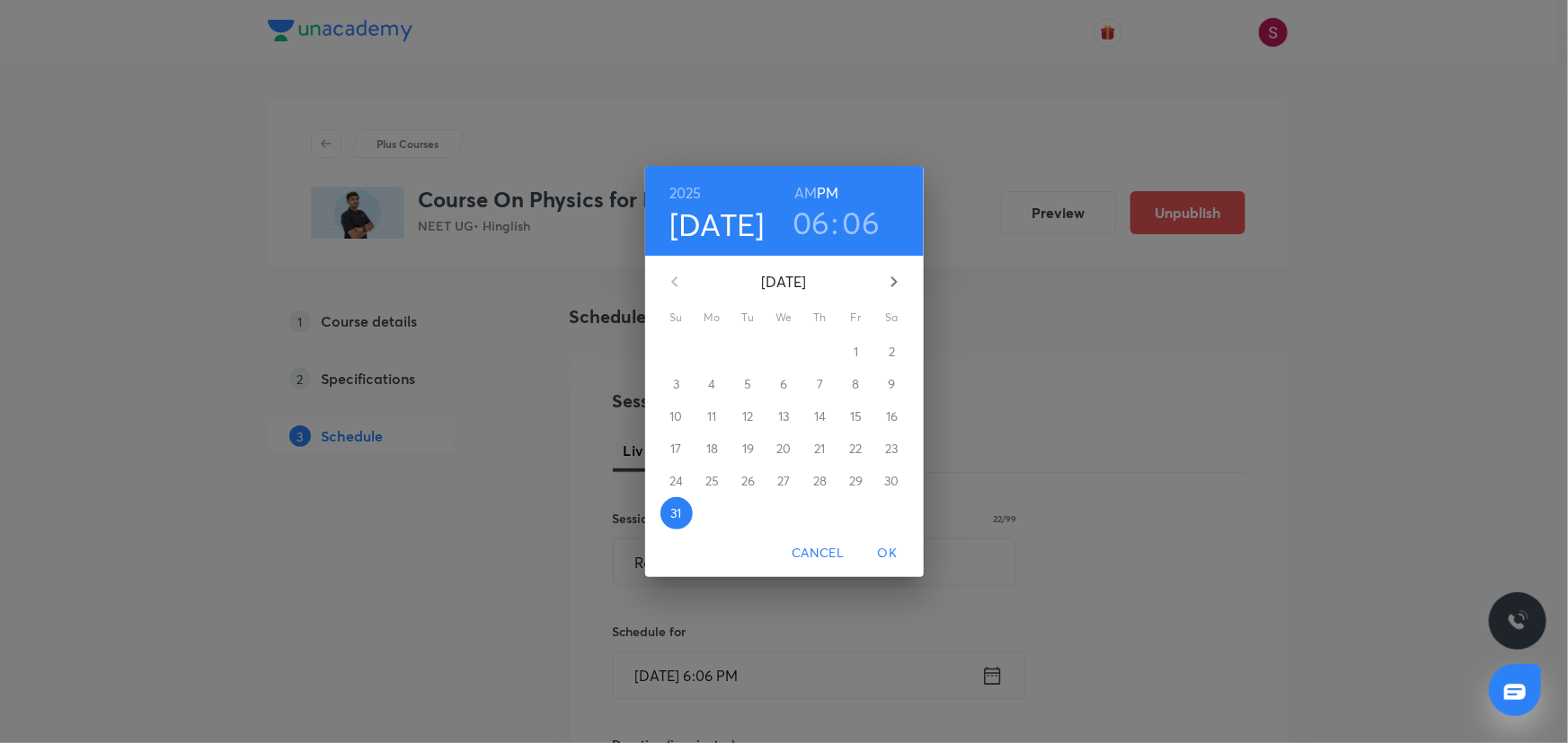
click at [878, 285] on button "button" at bounding box center [894, 282] width 44 height 44
click at [778, 354] on span "3" at bounding box center [784, 352] width 33 height 18
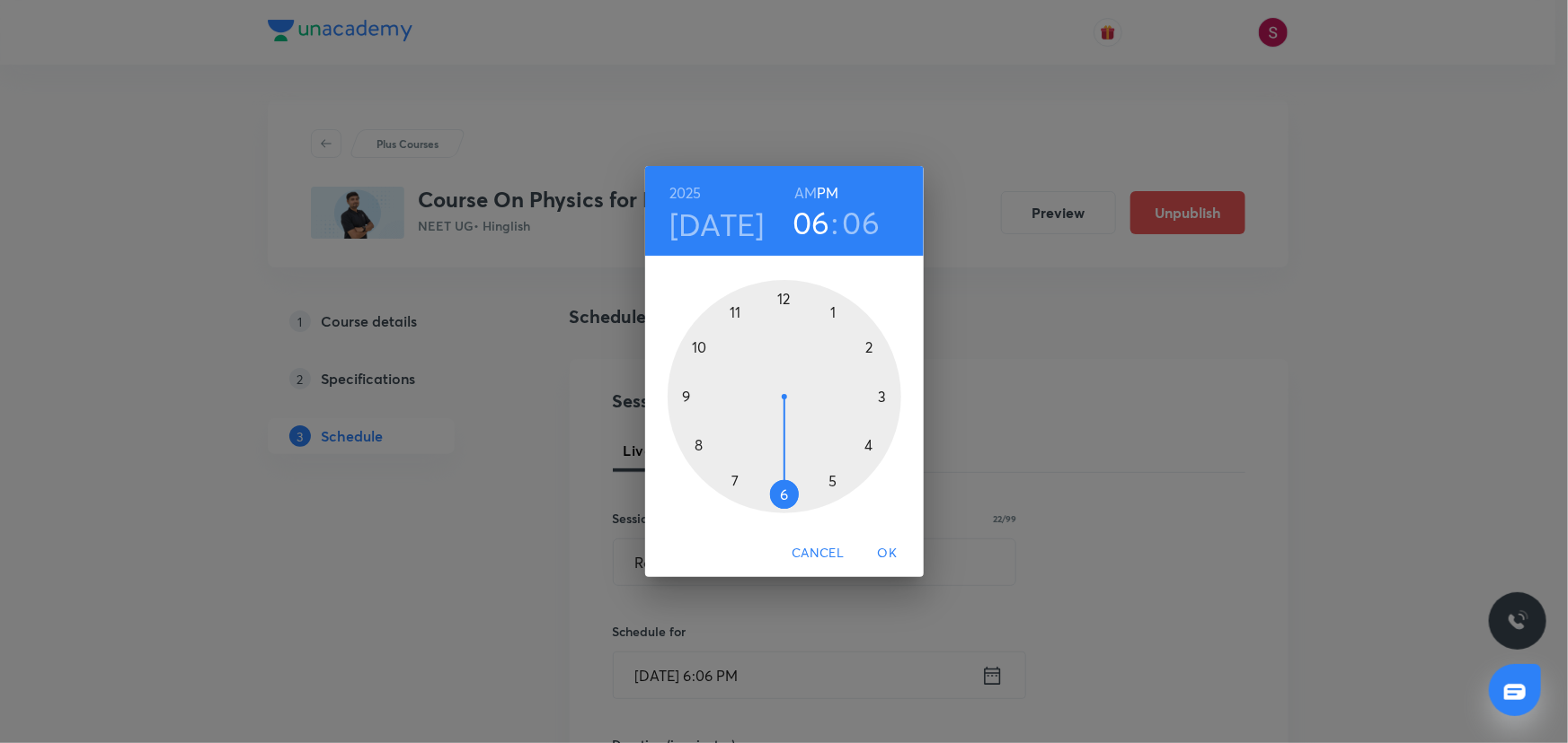
click at [786, 296] on div at bounding box center [784, 397] width 234 height 234
click at [882, 396] on div at bounding box center [784, 397] width 234 height 234
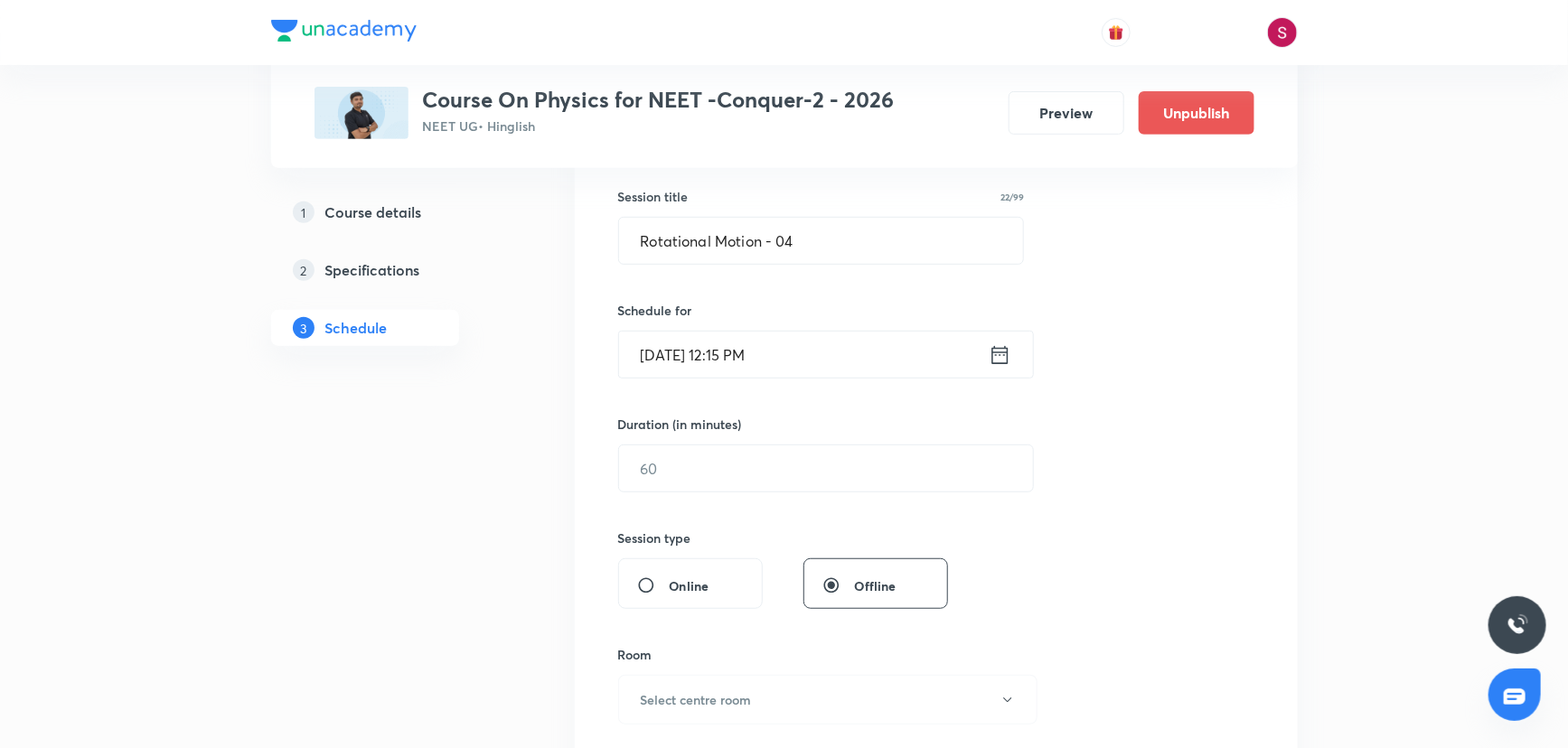
scroll to position [328, 0]
click at [664, 481] on input "text" at bounding box center [825, 466] width 414 height 46
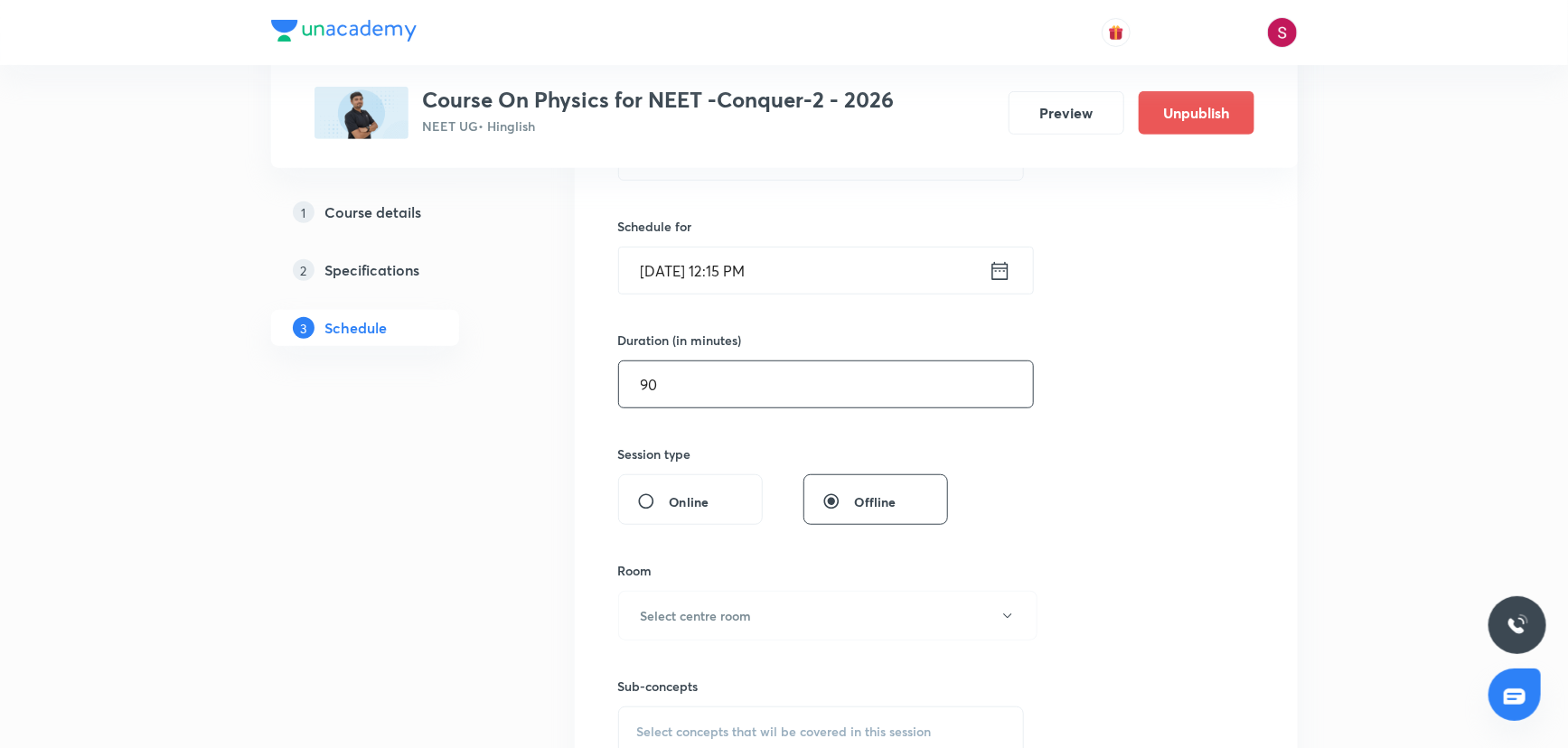
scroll to position [411, 0]
type input "90"
click at [664, 605] on h6 "Select centre room" at bounding box center [696, 614] width 111 height 19
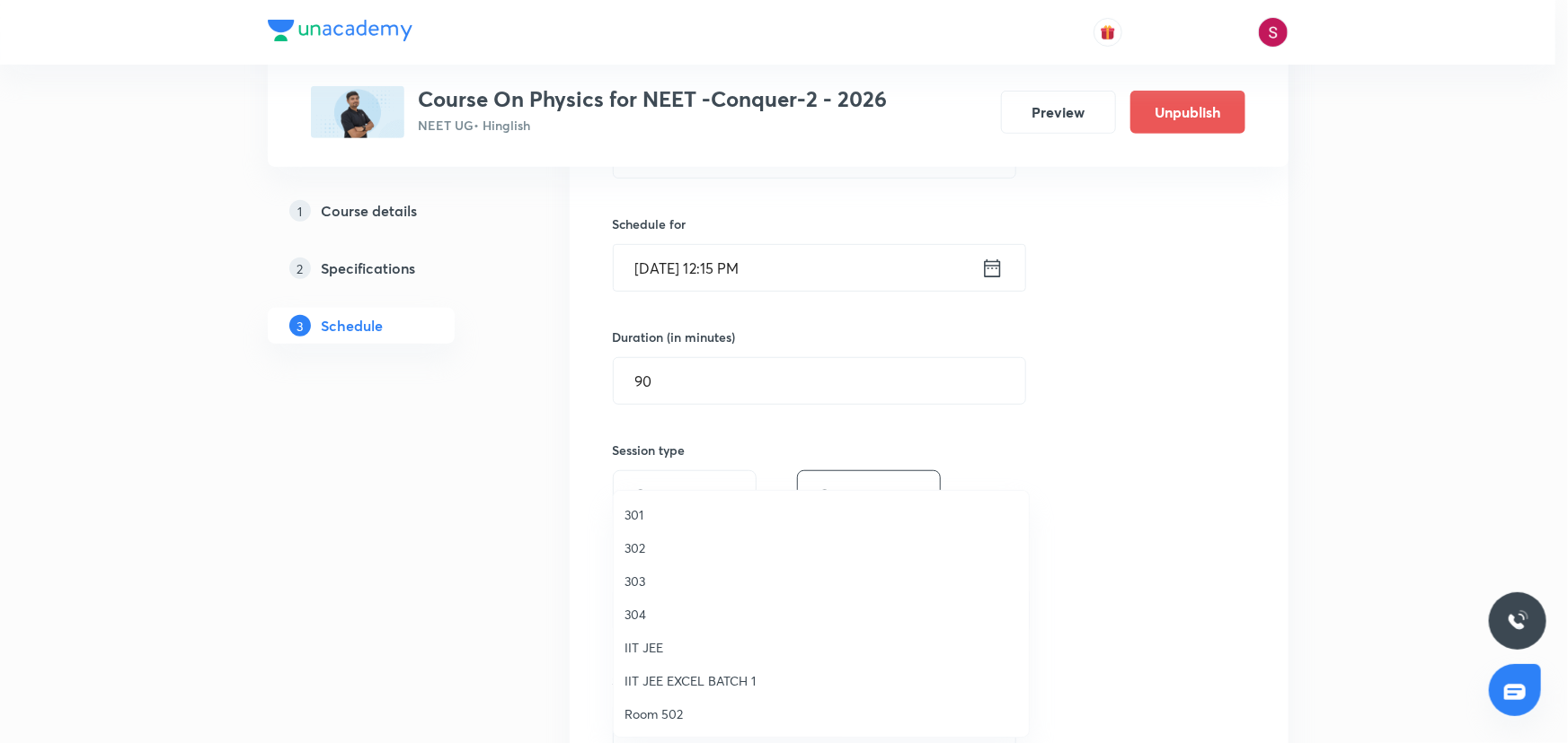
click at [639, 613] on span "304" at bounding box center [821, 614] width 393 height 19
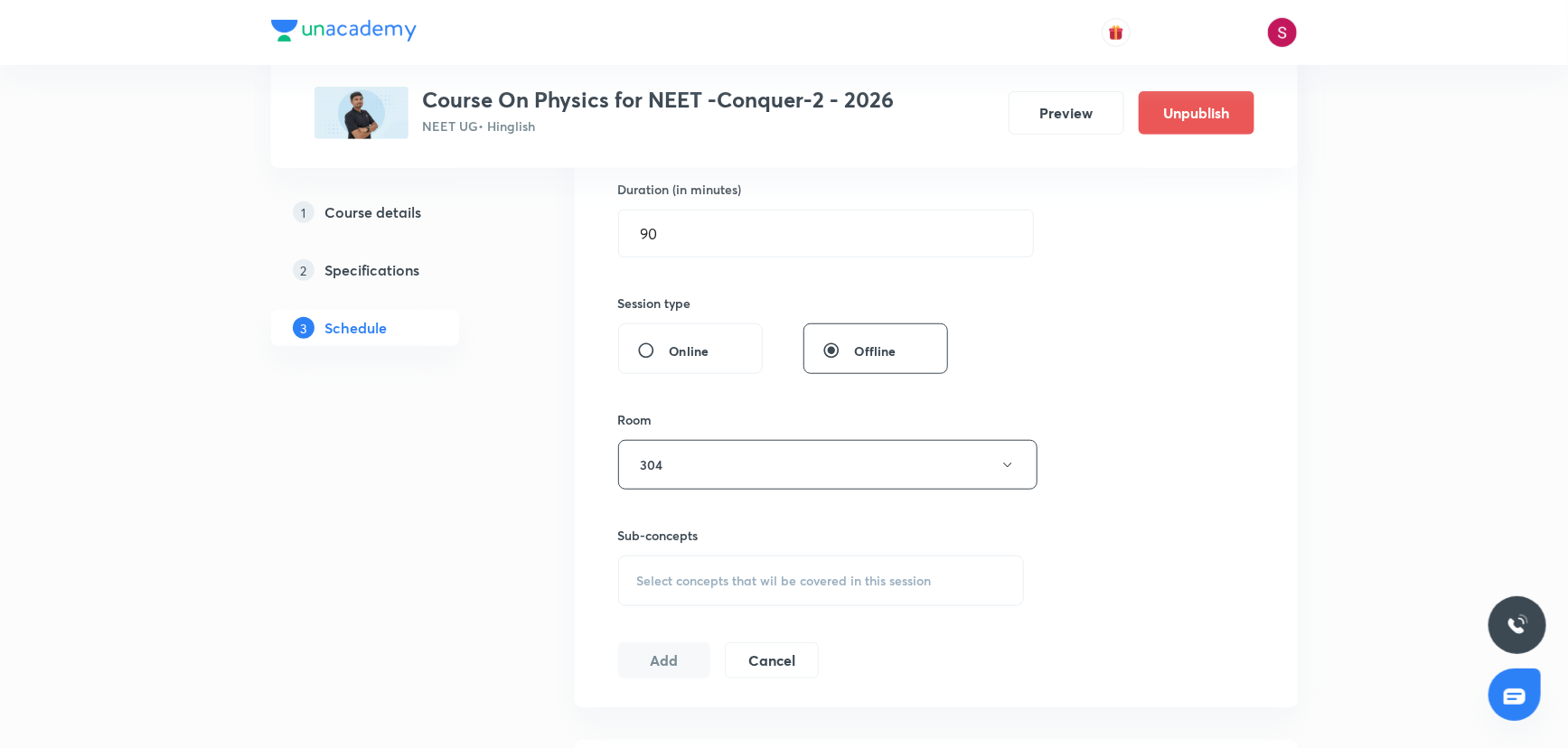
scroll to position [574, 0]
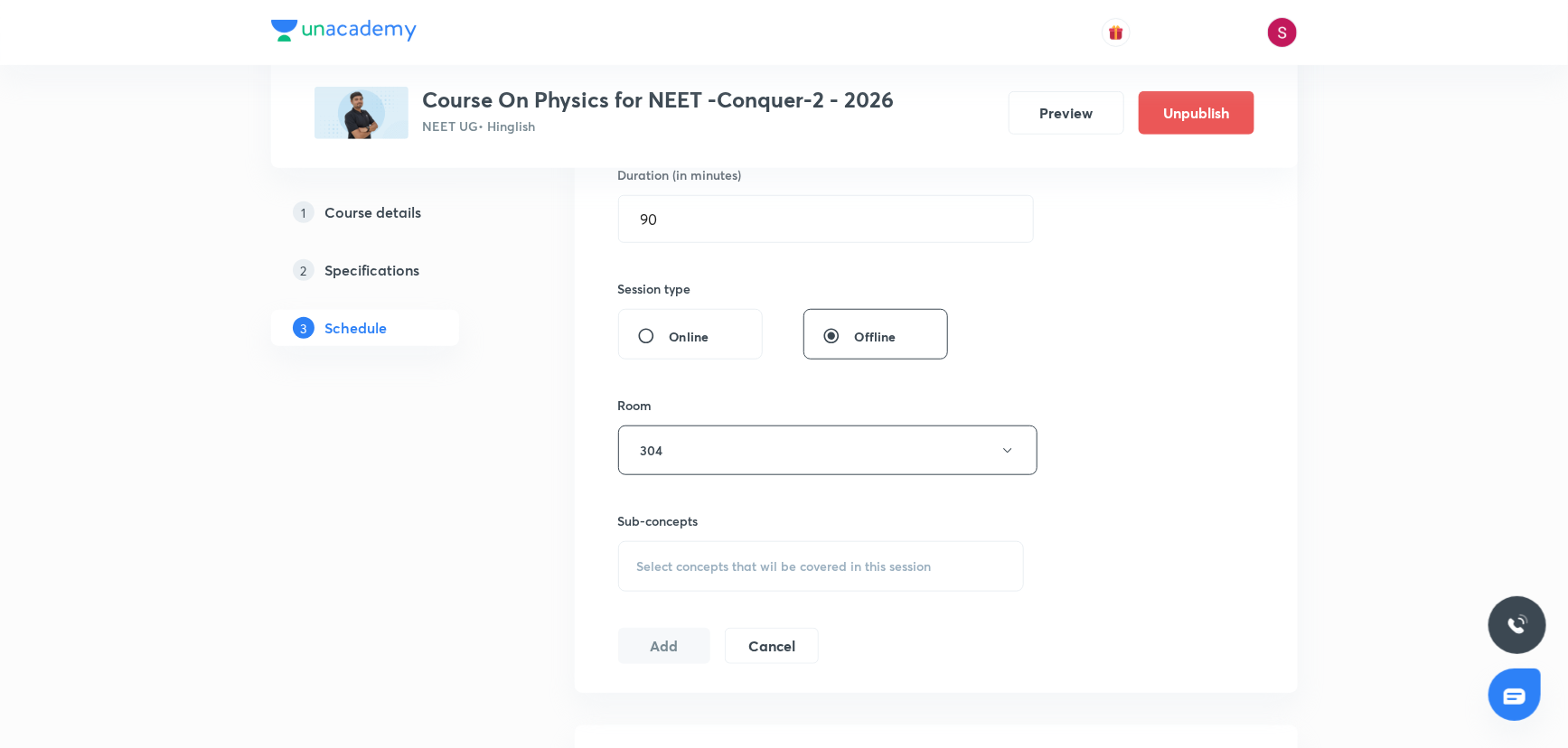
click at [730, 566] on span "Select concepts that wil be covered in this session" at bounding box center [784, 566] width 294 height 15
click at [681, 700] on p "Vectors and Scalars" at bounding box center [715, 708] width 113 height 19
checkbox input "true"
click at [1154, 422] on div "Session 80 Live class Session title 22/99 Rotational Motion - 04 ​ Schedule for…" at bounding box center [936, 250] width 636 height 870
click at [618, 658] on button "Add" at bounding box center [664, 665] width 93 height 36
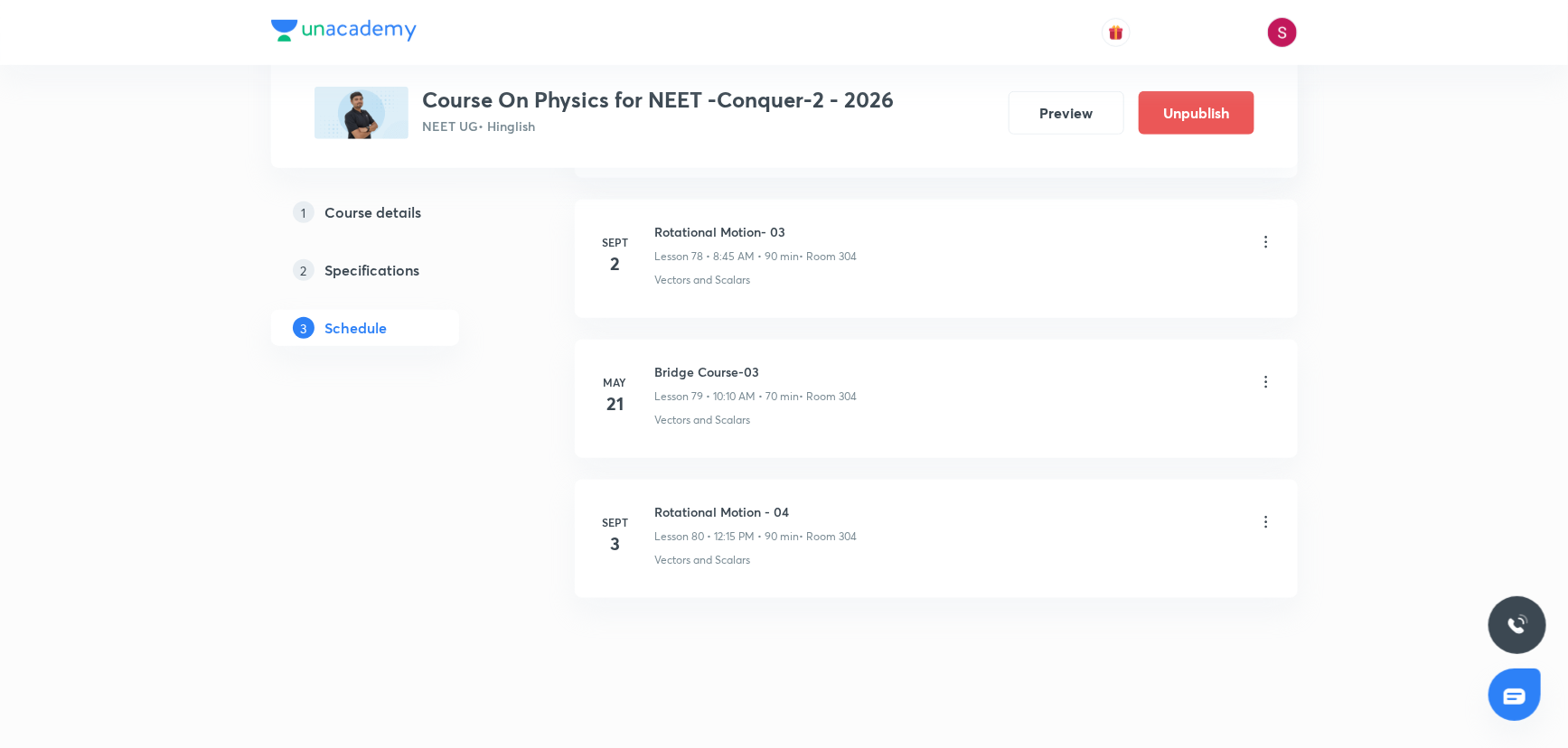
scroll to position [11062, 0]
click at [730, 500] on h6 "Rotational Motion - 04" at bounding box center [756, 509] width 202 height 19
copy h6 "Rotational Motion - 04"
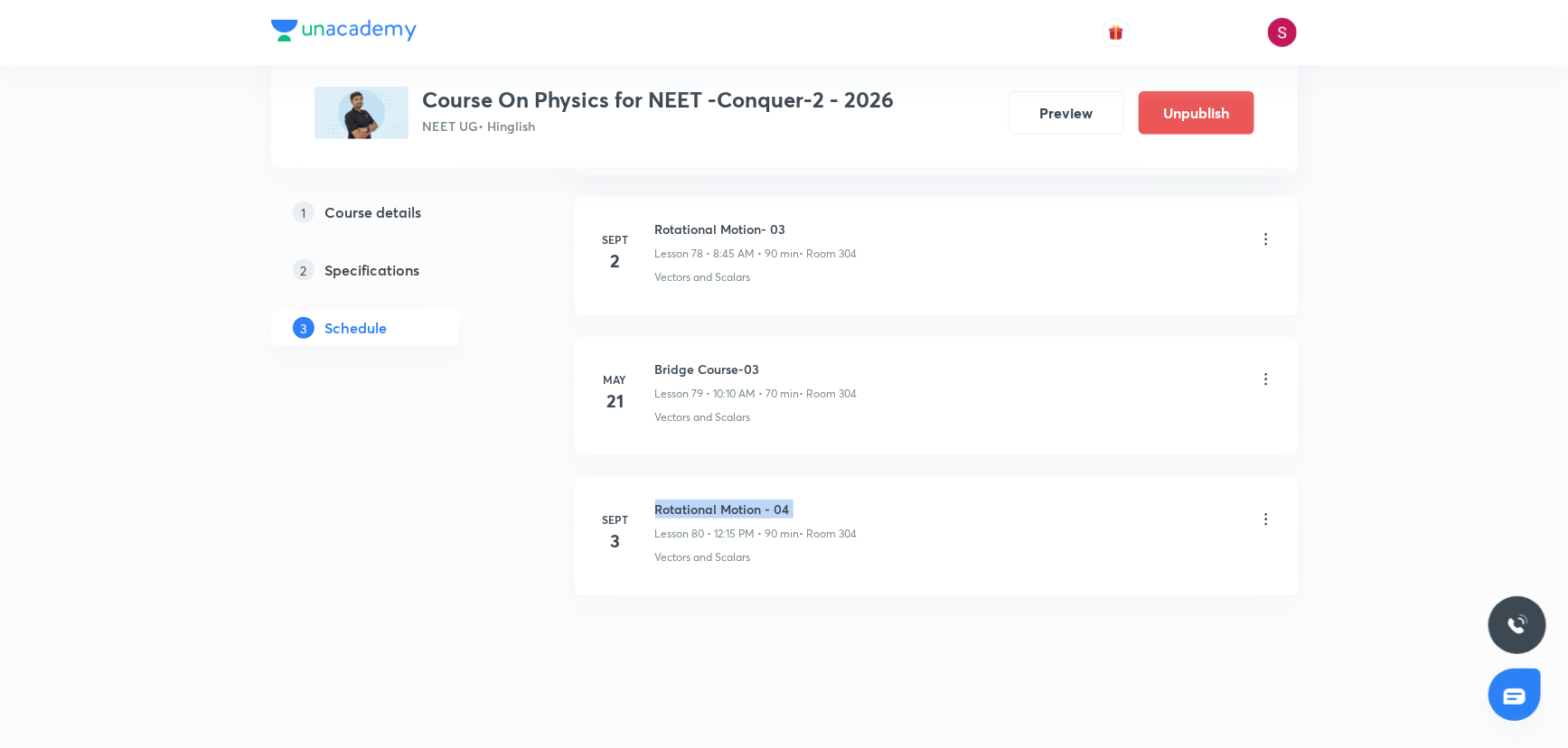
scroll to position [0, 0]
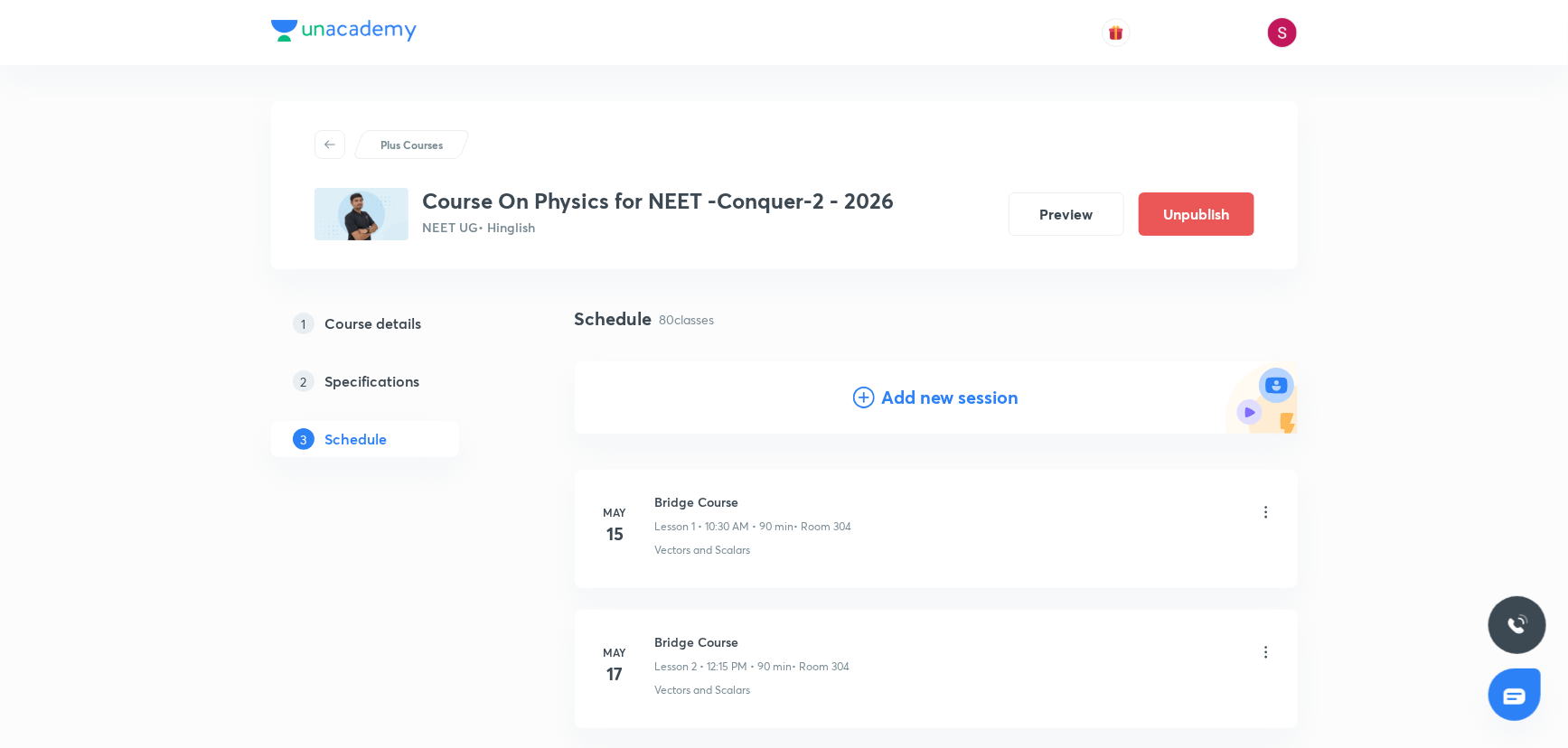
click at [875, 400] on div "Add new session" at bounding box center [936, 397] width 166 height 27
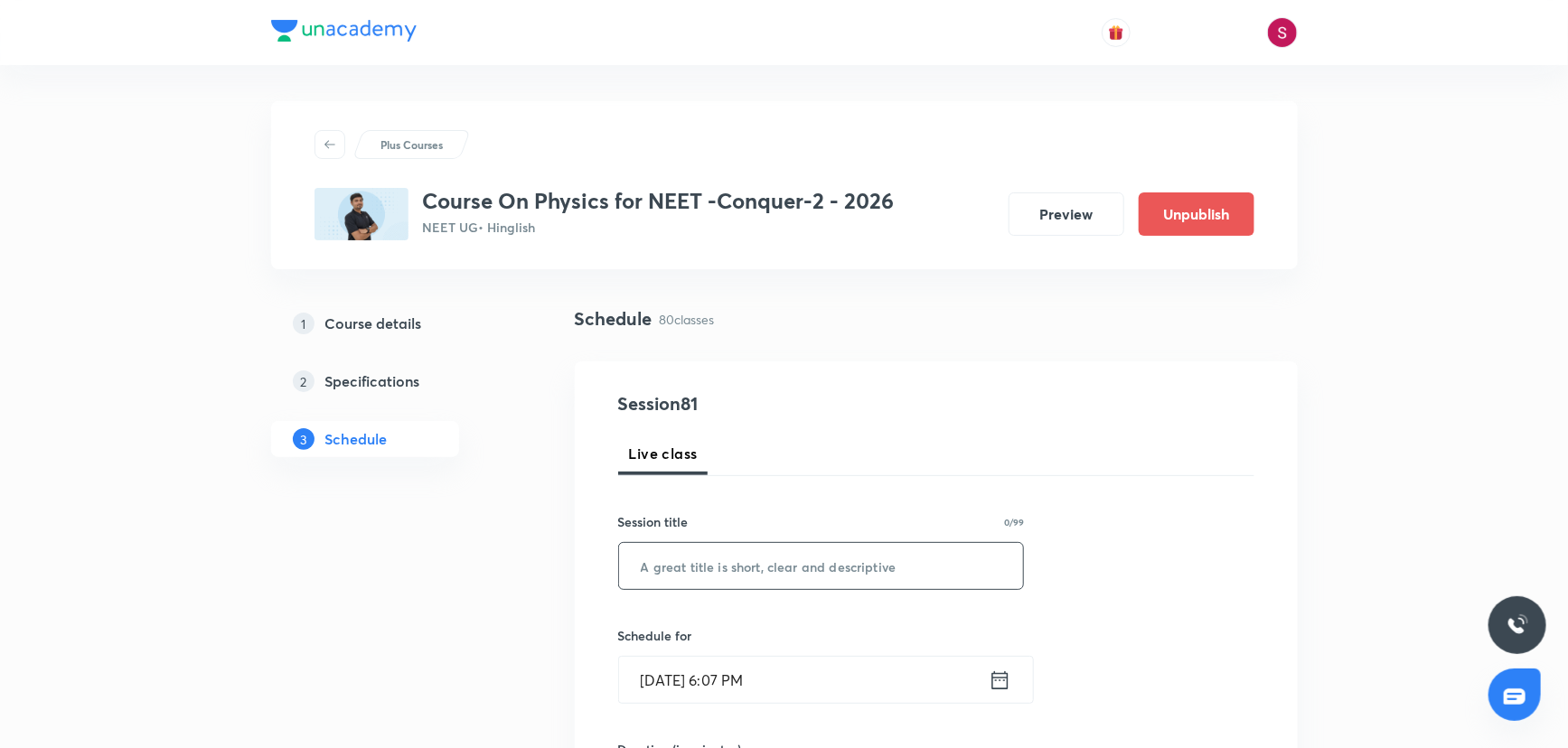
click at [798, 553] on input "text" at bounding box center [821, 566] width 405 height 46
paste input "Rotational Motion - 04"
type input "Rotational Motion - 05"
click at [864, 689] on input "Aug 31, 2025, 6:07 PM" at bounding box center [803, 680] width 370 height 46
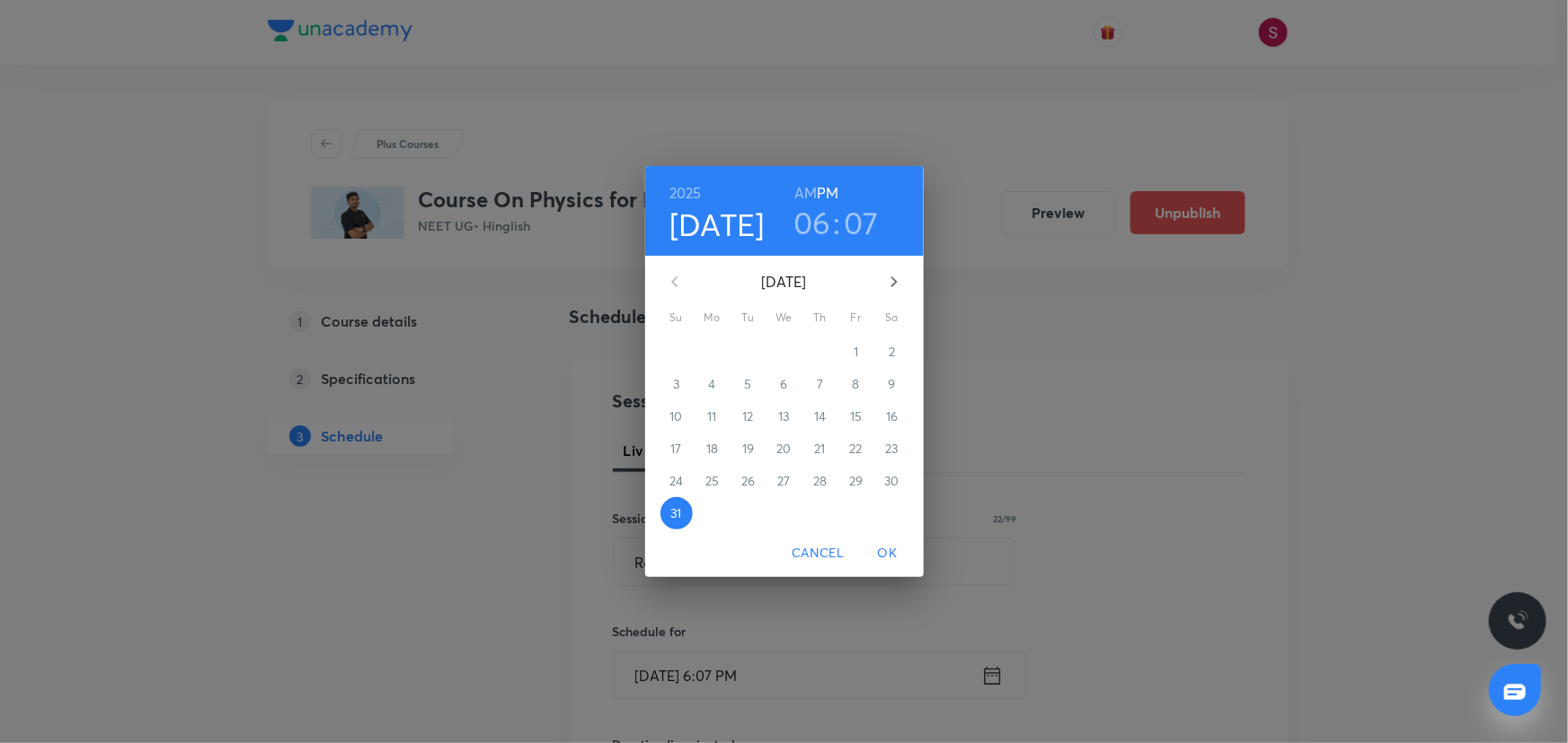
click at [900, 266] on button "button" at bounding box center [894, 282] width 44 height 44
click at [817, 350] on p "4" at bounding box center [819, 352] width 7 height 18
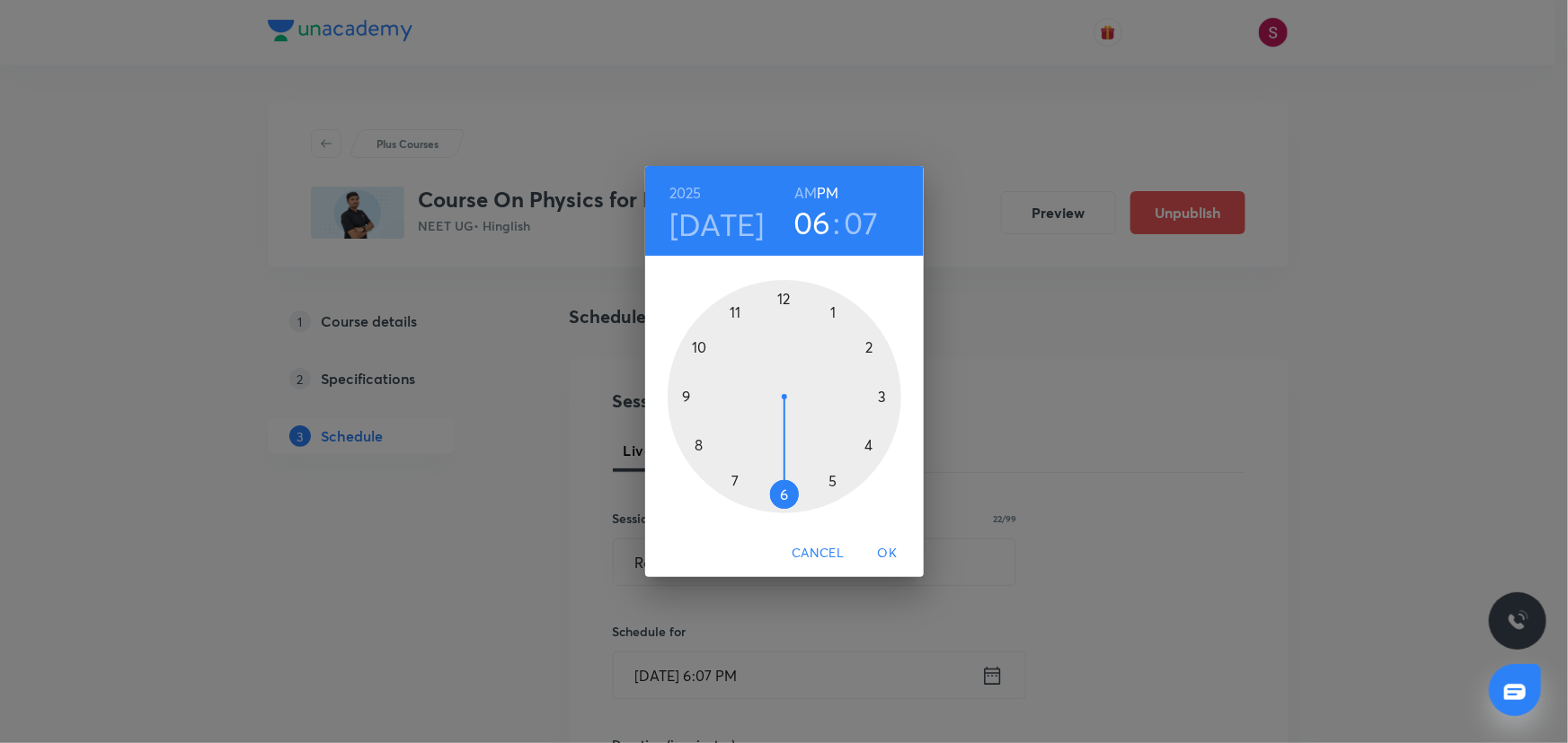
click at [698, 346] on div at bounding box center [784, 397] width 234 height 234
click at [801, 196] on h6 "AM" at bounding box center [805, 192] width 23 height 25
click at [782, 493] on div at bounding box center [784, 397] width 234 height 234
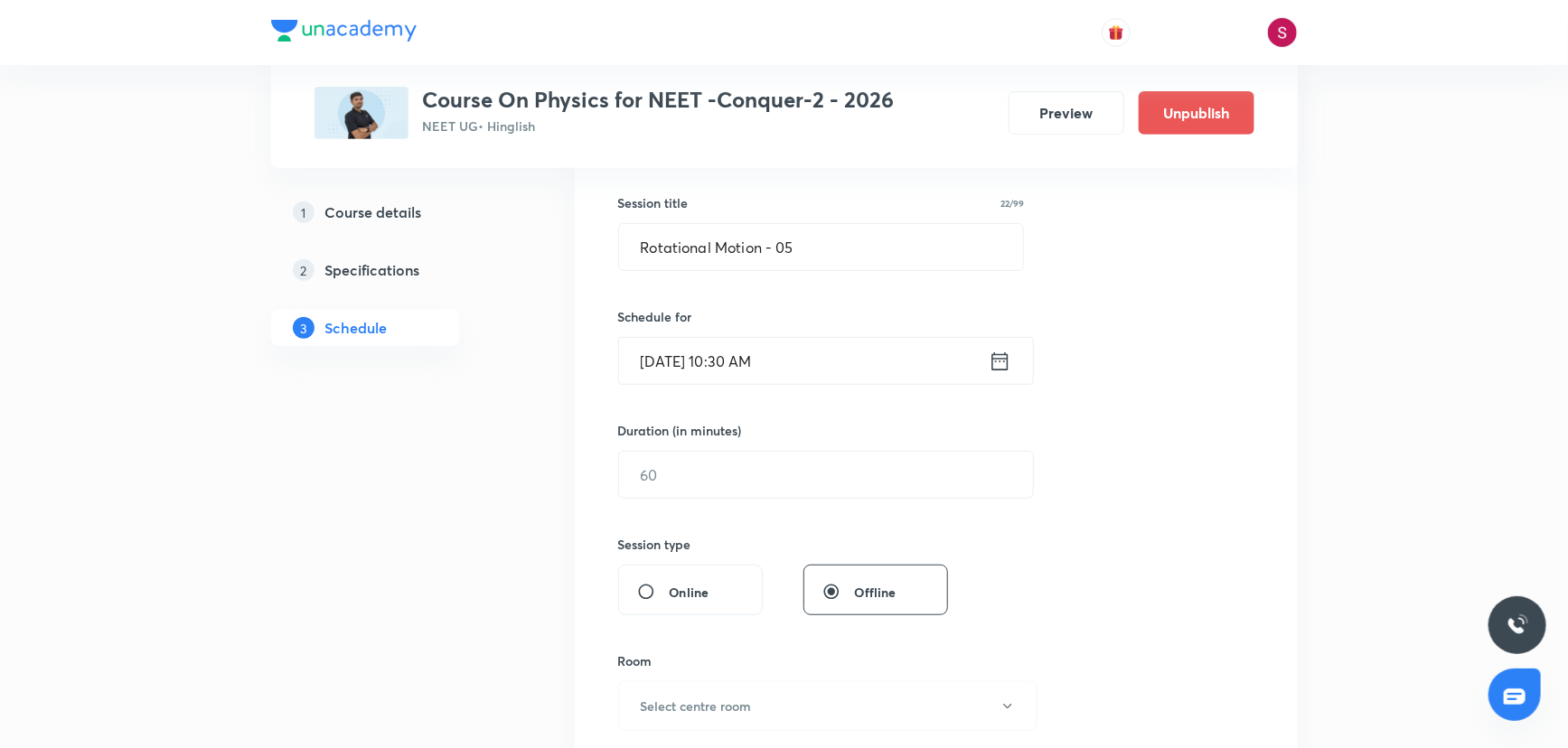
scroll to position [328, 0]
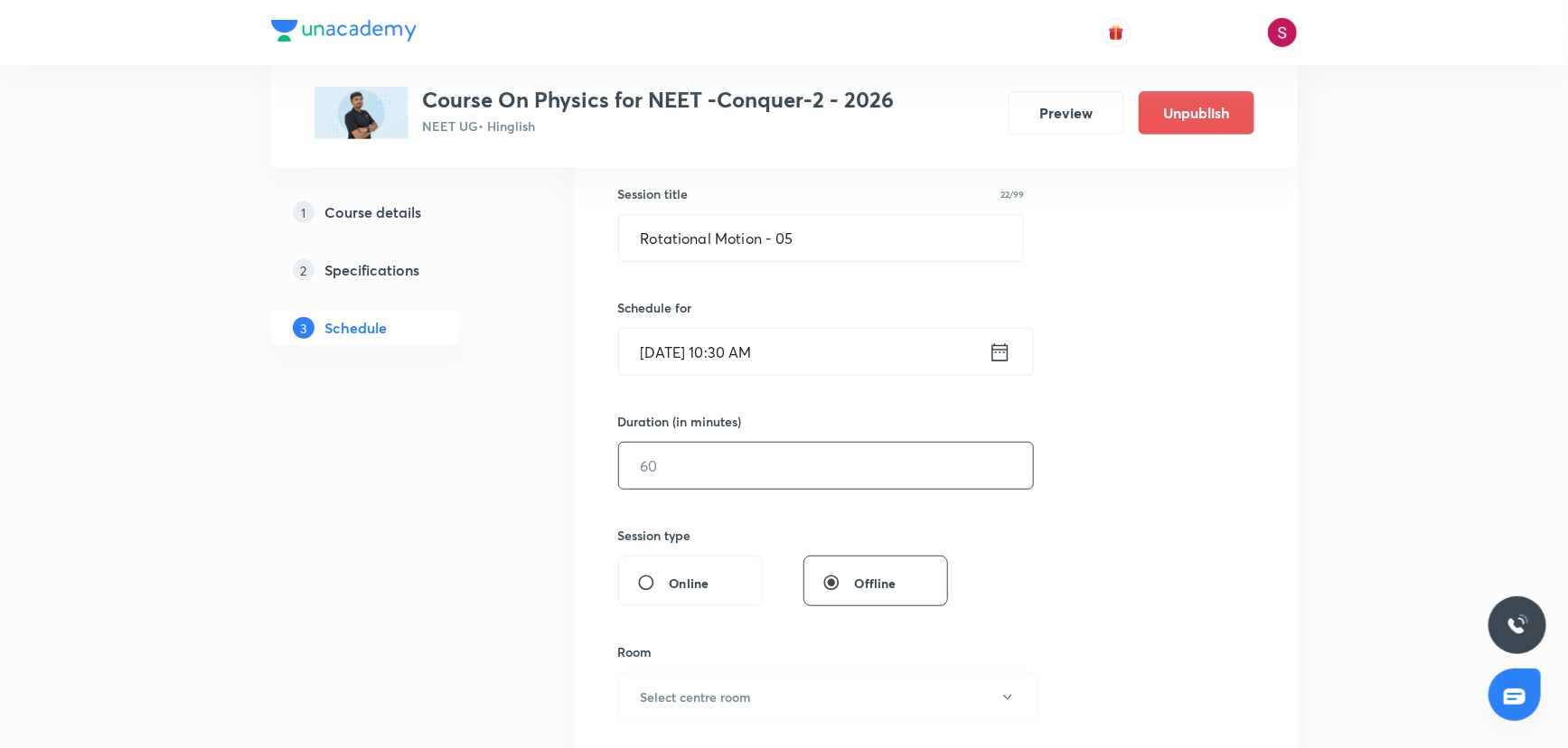
click at [753, 449] on input "text" at bounding box center [825, 466] width 414 height 46
type input "90"
click at [747, 705] on button "Select centre room" at bounding box center [827, 697] width 420 height 50
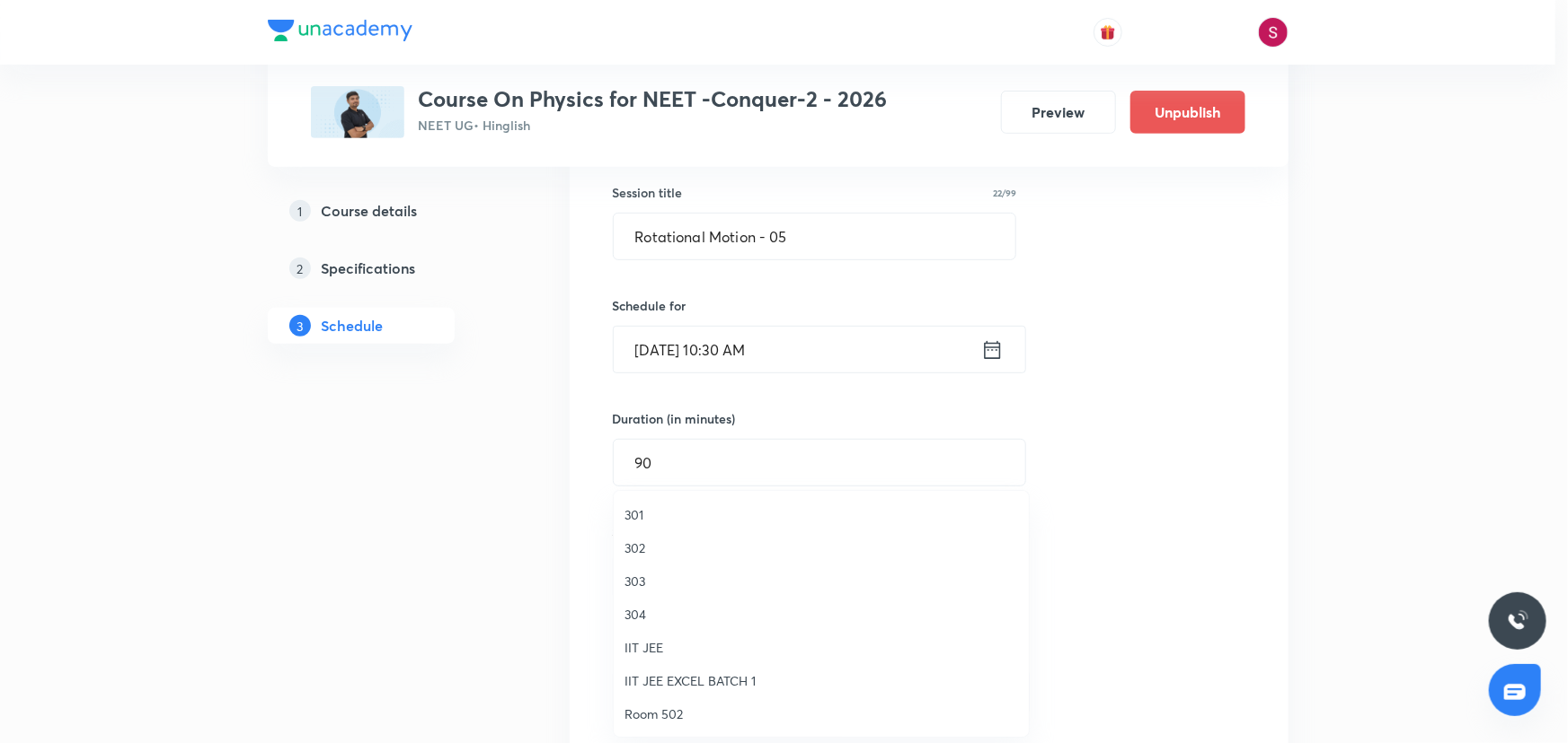
click at [638, 606] on span "304" at bounding box center [821, 614] width 393 height 19
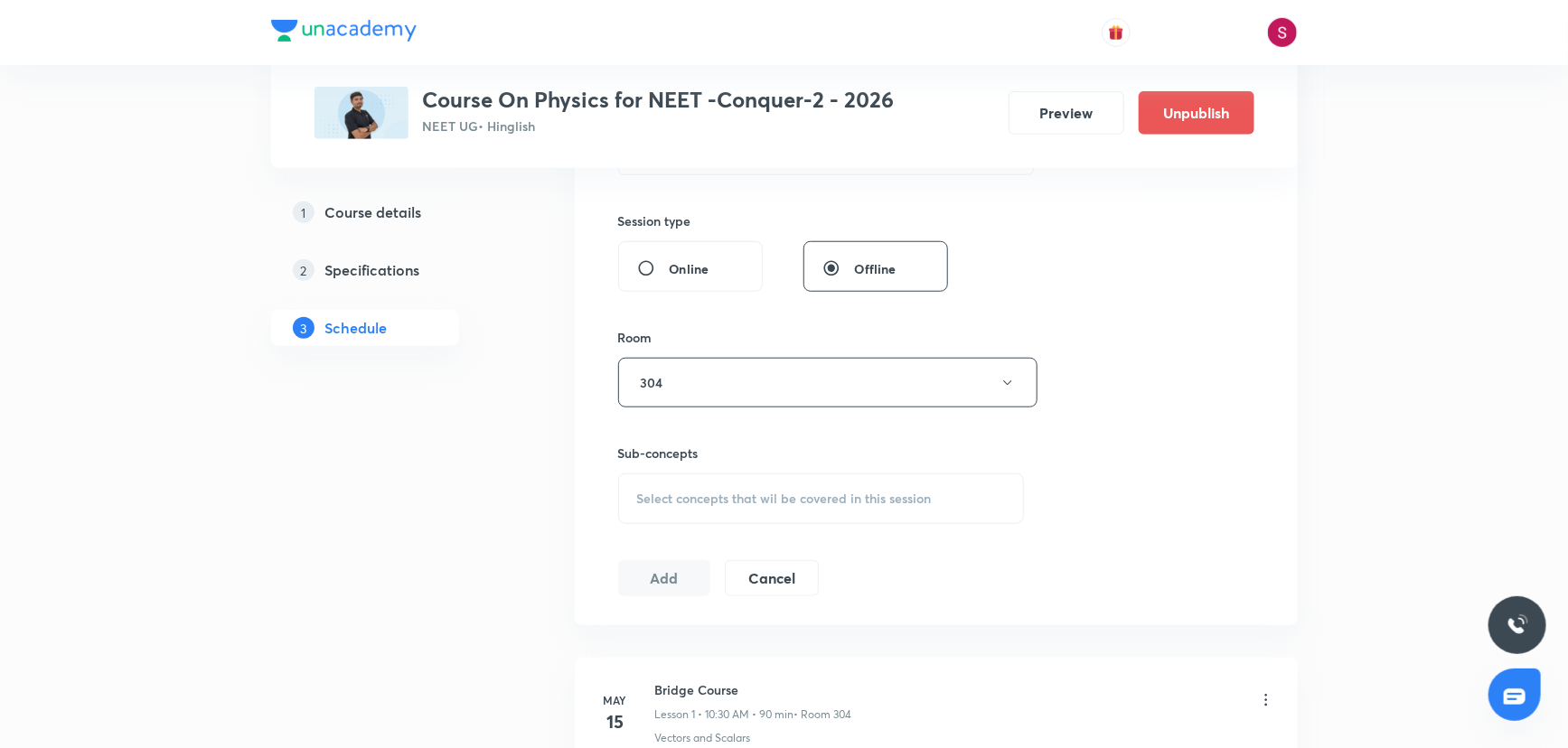
scroll to position [822, 0]
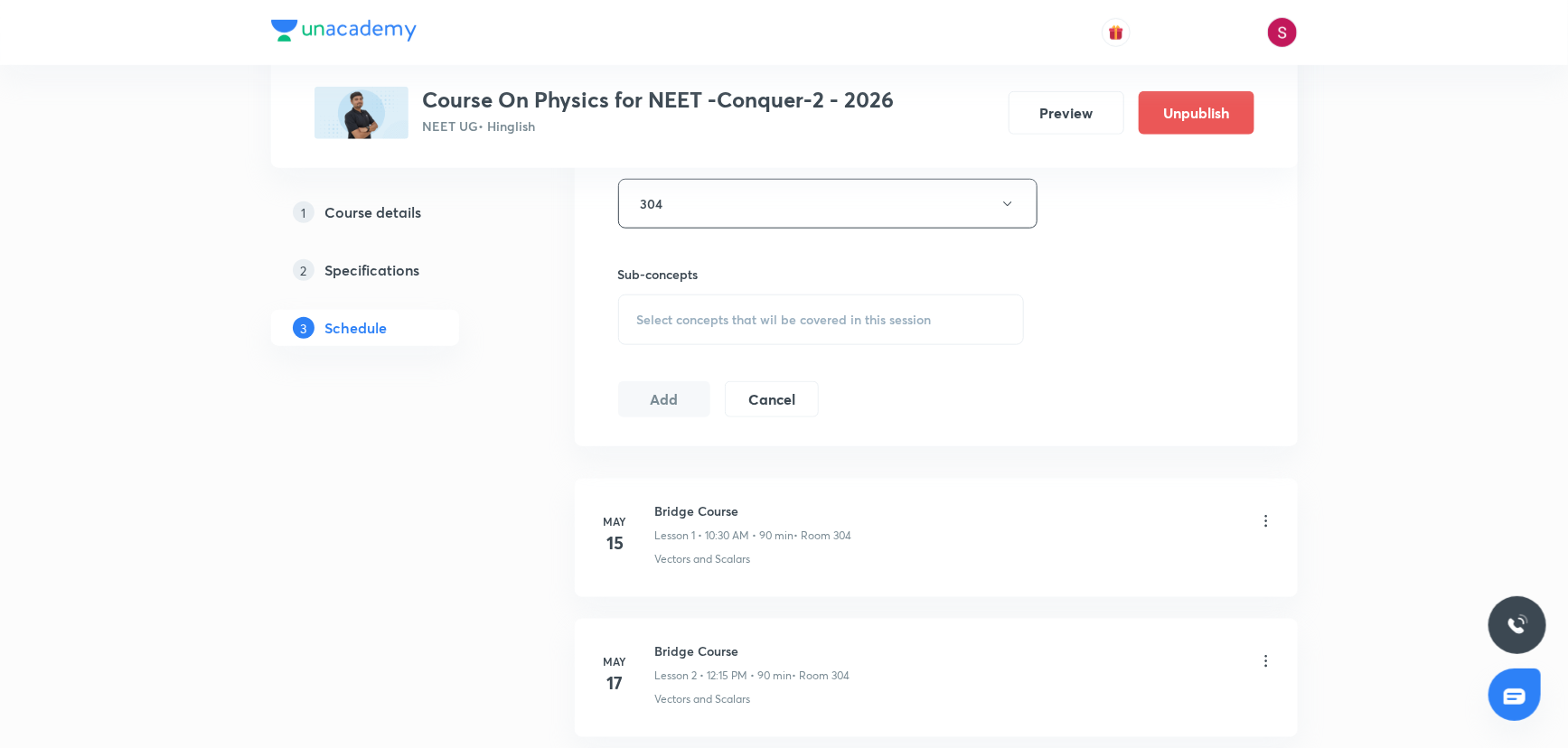
click at [719, 321] on span "Select concepts that wil be covered in this session" at bounding box center [784, 320] width 294 height 15
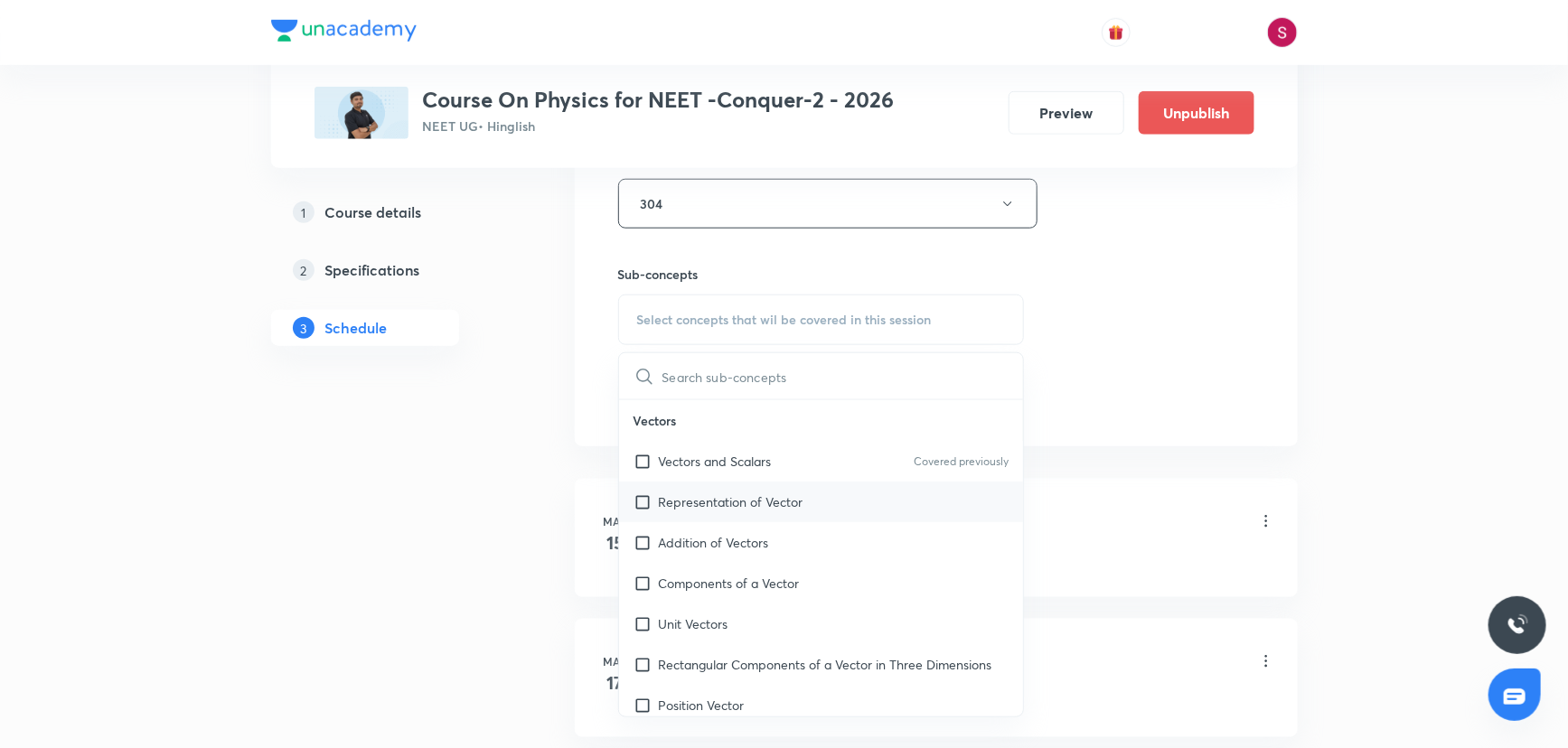
click at [713, 485] on div "Representation of Vector" at bounding box center [821, 502] width 405 height 41
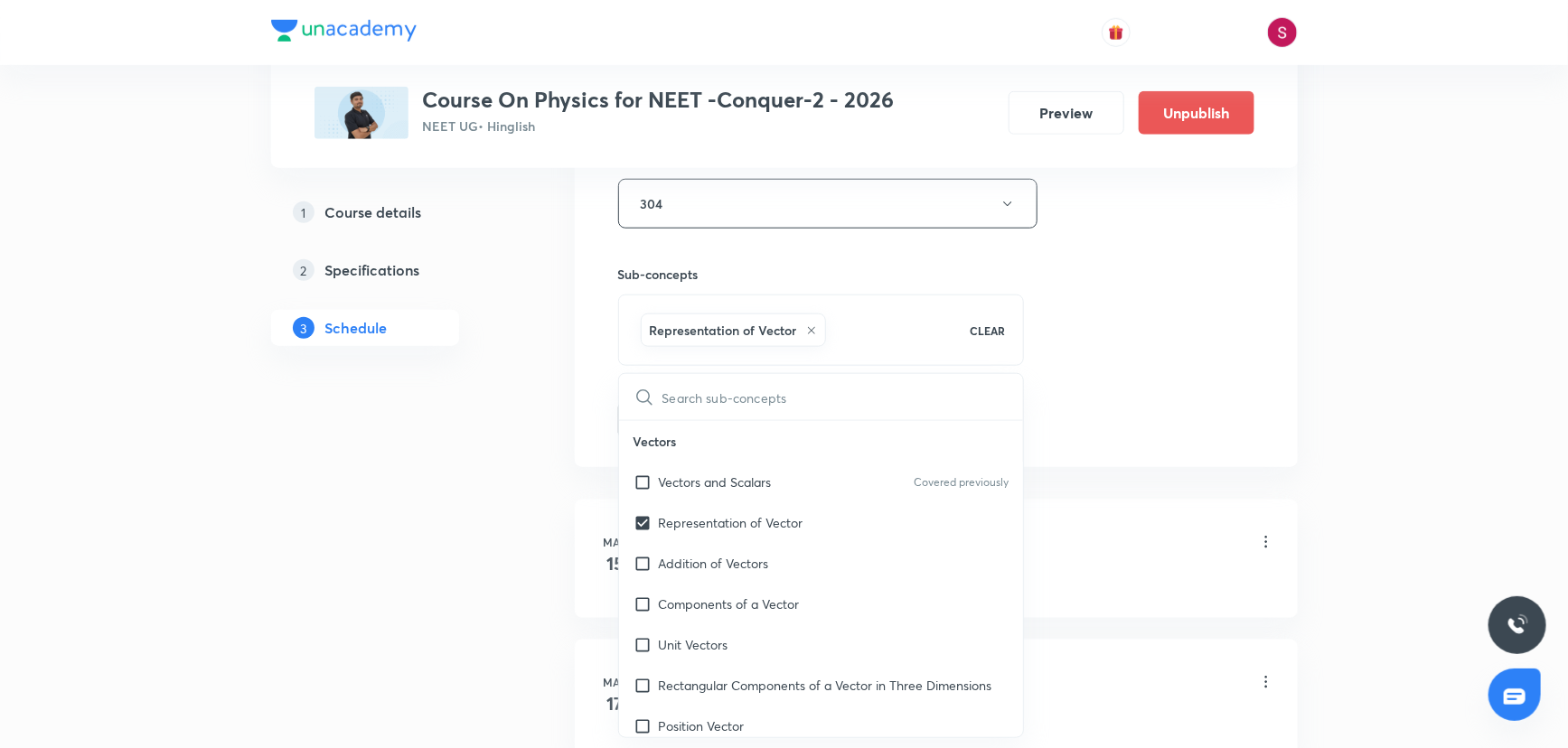
checkbox input "true"
click at [1097, 311] on div "Session 81 Live class Session title 22/99 Rotational Motion - 05 ​ Schedule for…" at bounding box center [936, 4] width 636 height 870
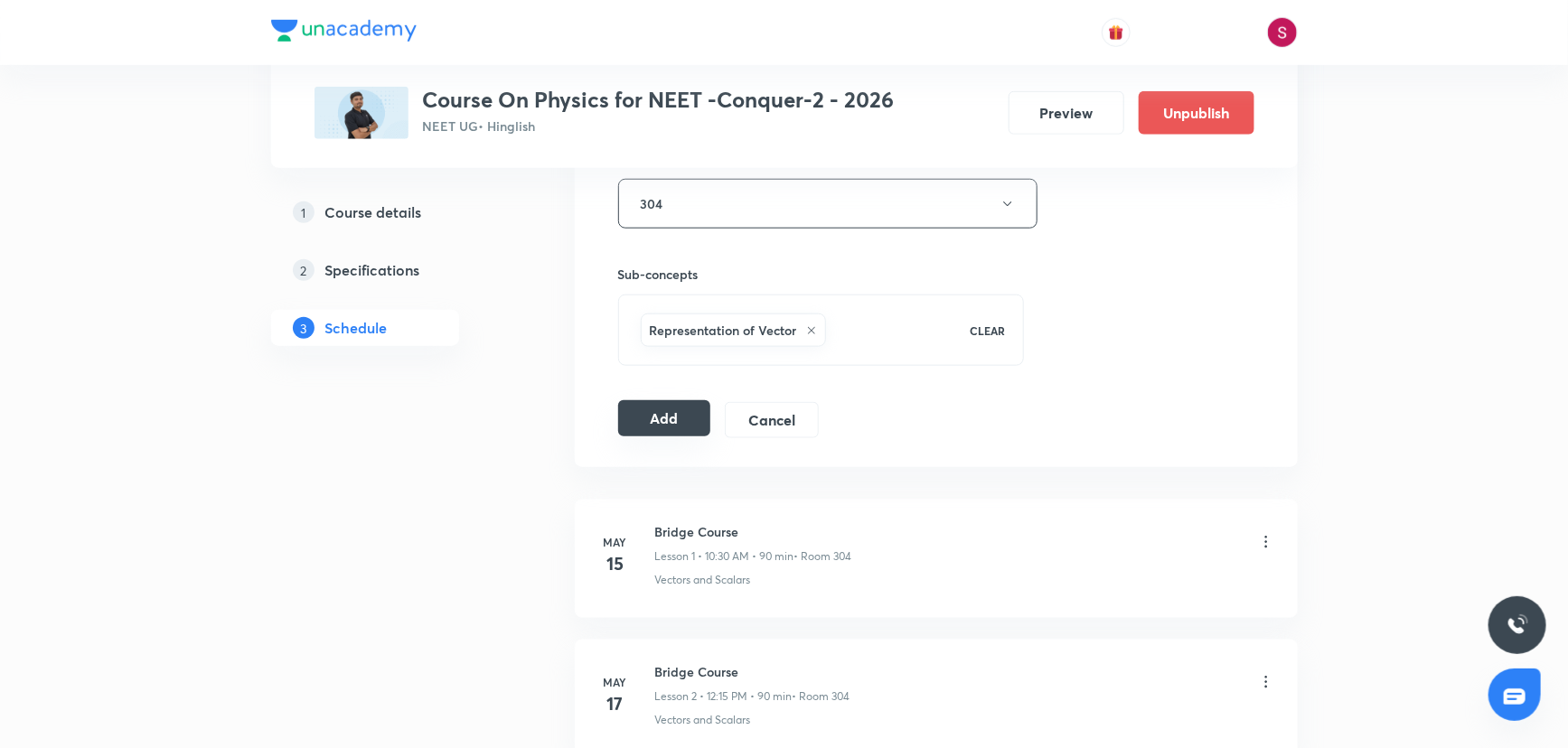
click at [687, 421] on button "Add" at bounding box center [664, 419] width 93 height 36
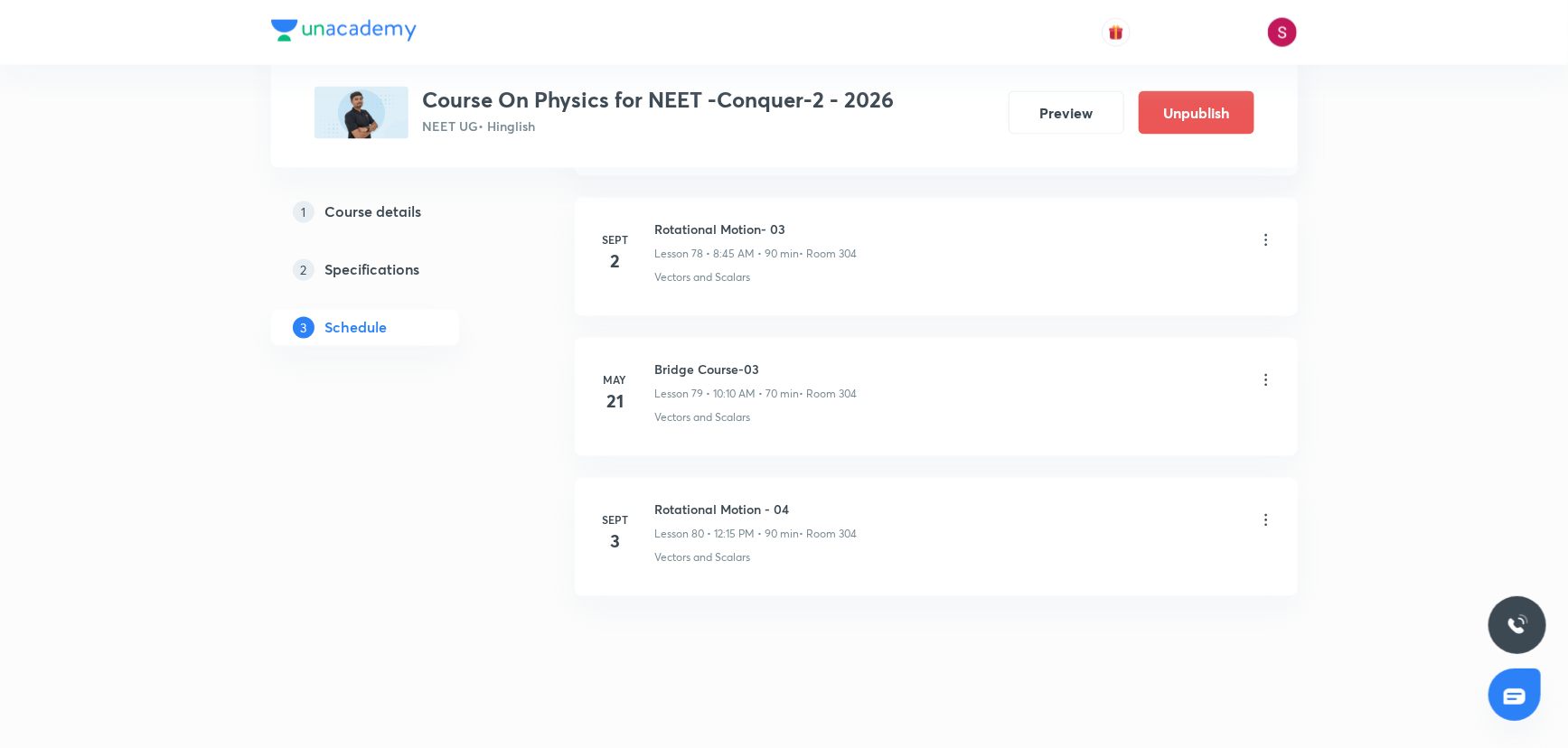
scroll to position [11062, 0]
click at [729, 640] on h6 "Rotational Motion - 05" at bounding box center [757, 649] width 203 height 19
copy h6 "Rotational Motion - 05"
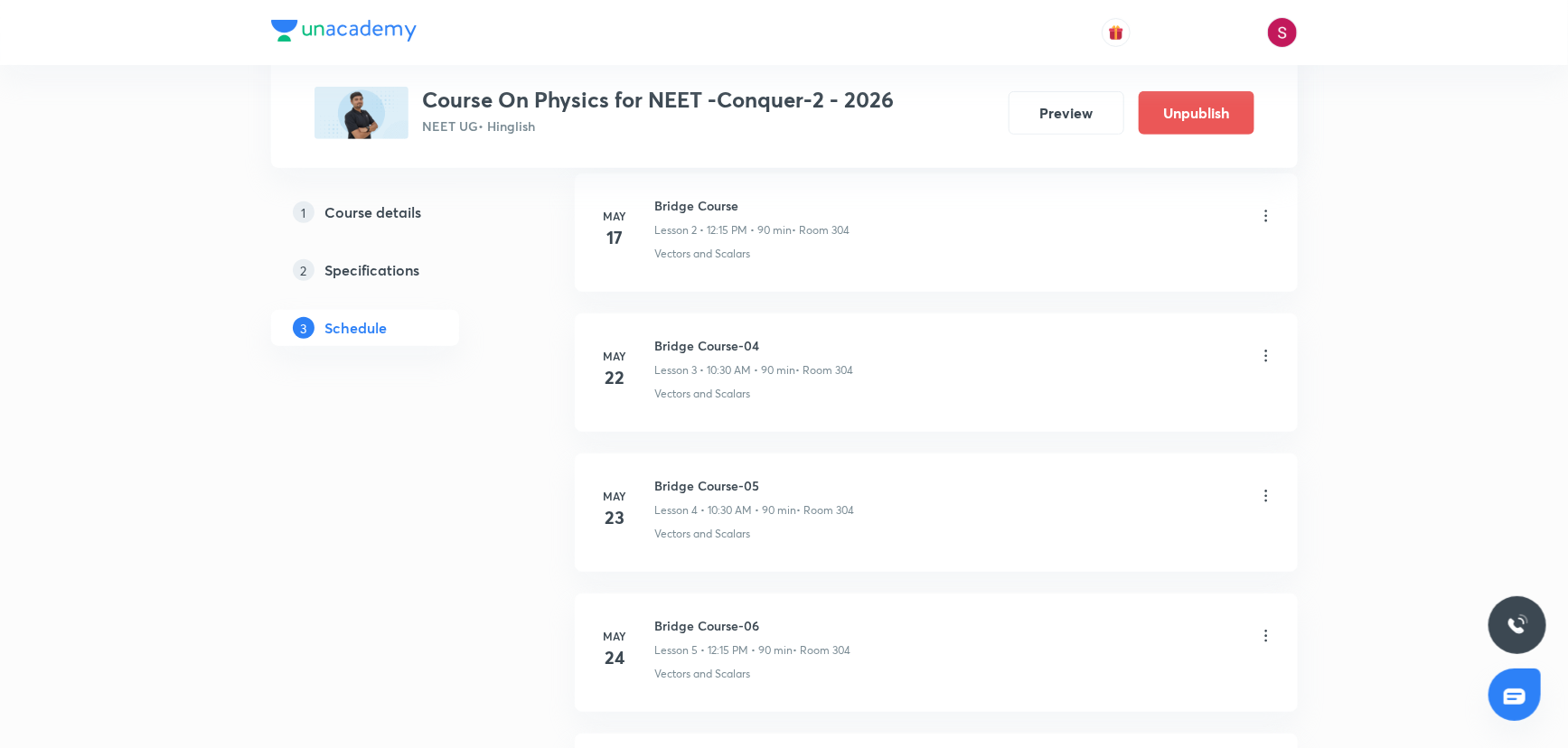
scroll to position [0, 0]
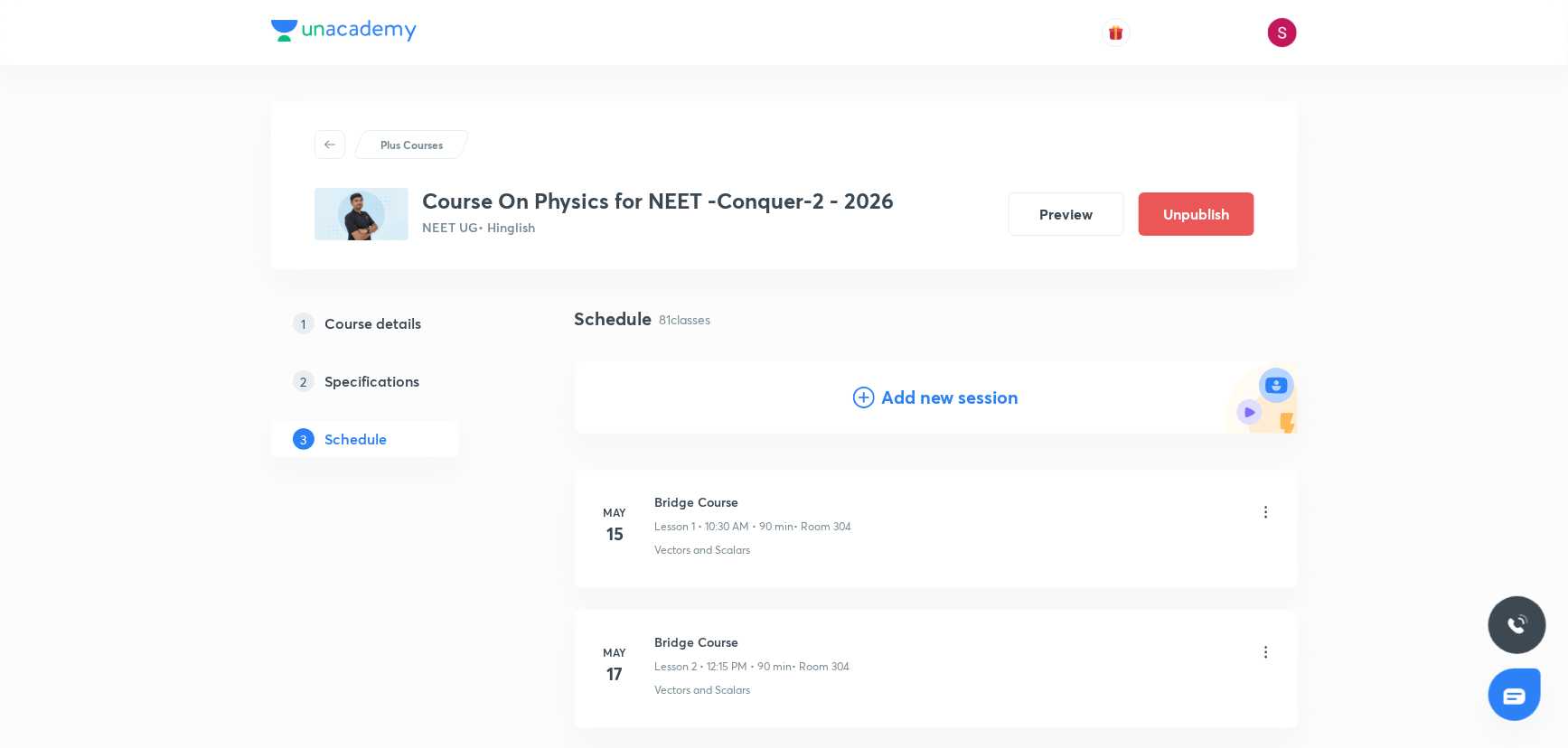
click at [873, 403] on div "Add new session" at bounding box center [936, 397] width 166 height 27
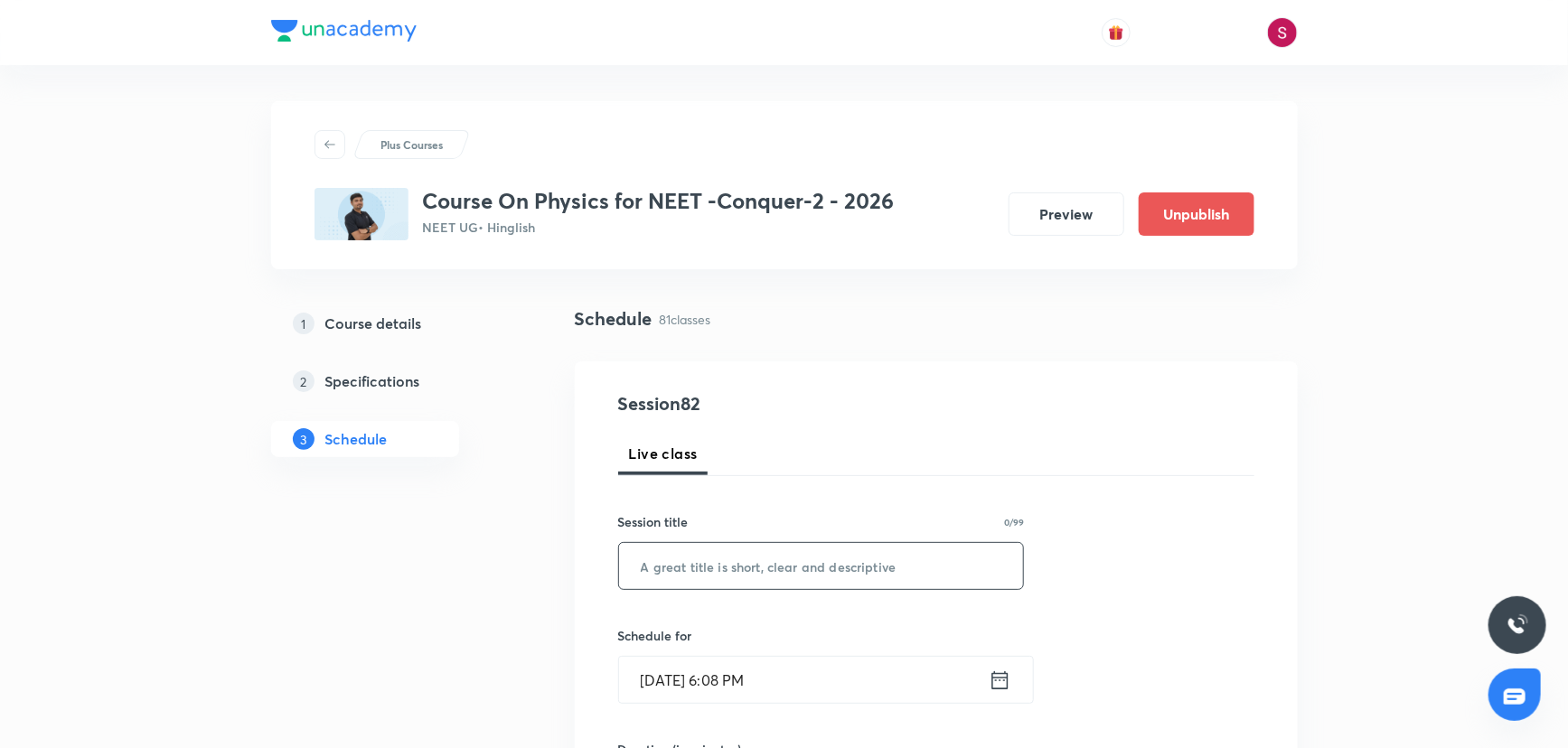
click at [736, 560] on input "text" at bounding box center [821, 566] width 405 height 46
paste input "Rotational Motion - 05"
type input "Rotational Motion - 06"
click at [860, 659] on input "Aug 31, 2025, 6:08 PM" at bounding box center [803, 680] width 370 height 46
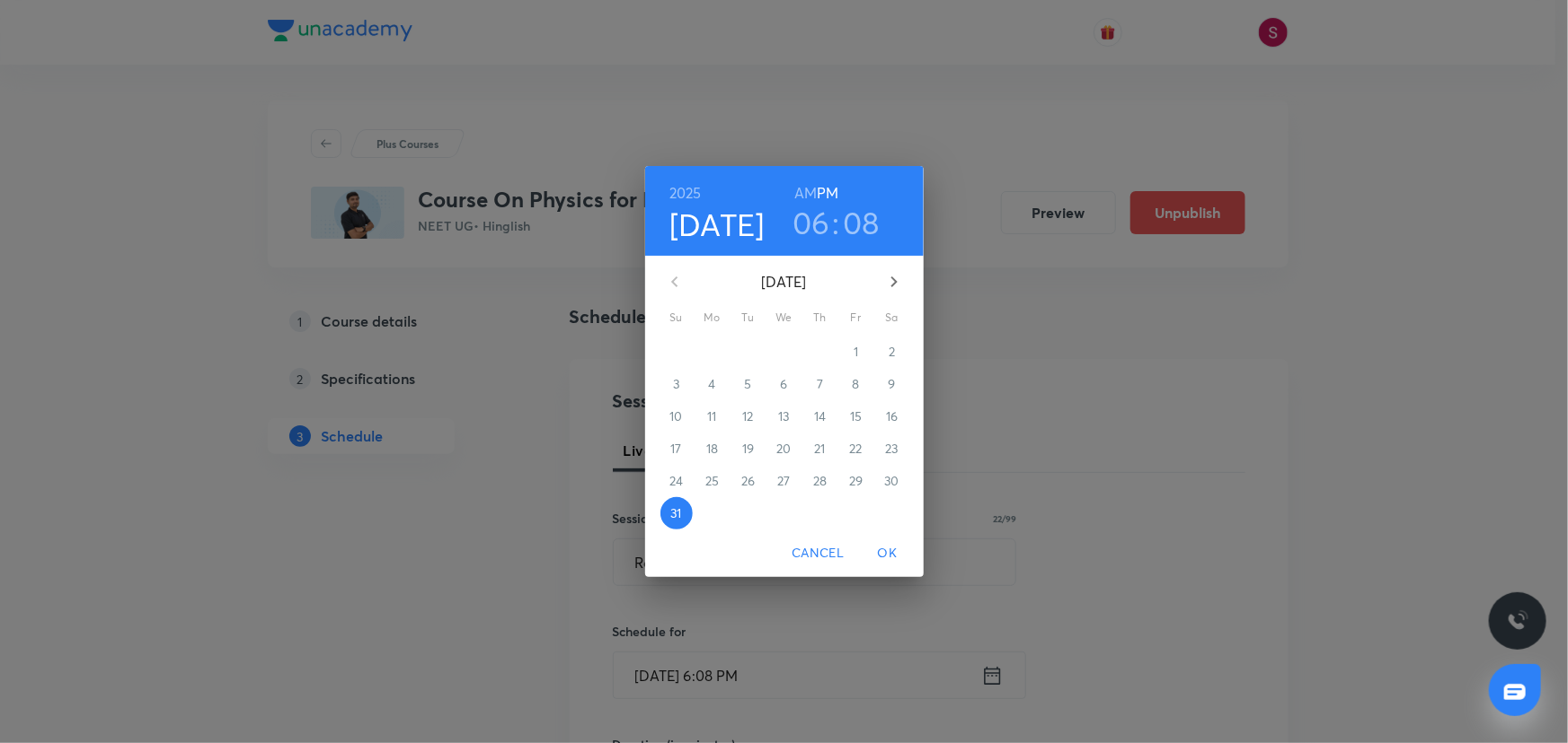
click at [894, 287] on icon "button" at bounding box center [894, 282] width 22 height 22
click at [857, 363] on button "5" at bounding box center [855, 352] width 33 height 33
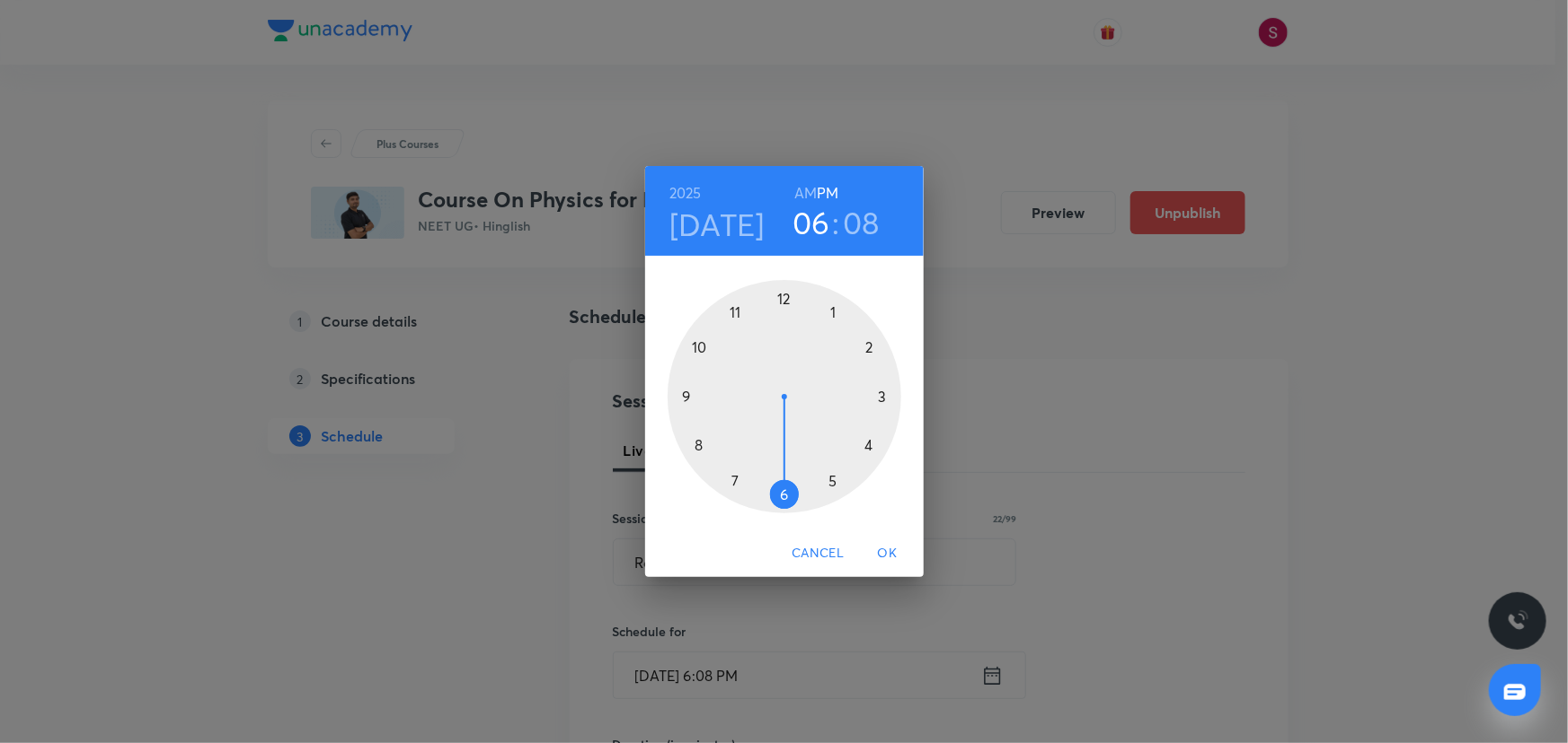
click at [702, 346] on div at bounding box center [784, 397] width 234 height 234
click at [801, 196] on h6 "AM" at bounding box center [805, 192] width 23 height 25
click at [784, 491] on div at bounding box center [784, 397] width 234 height 234
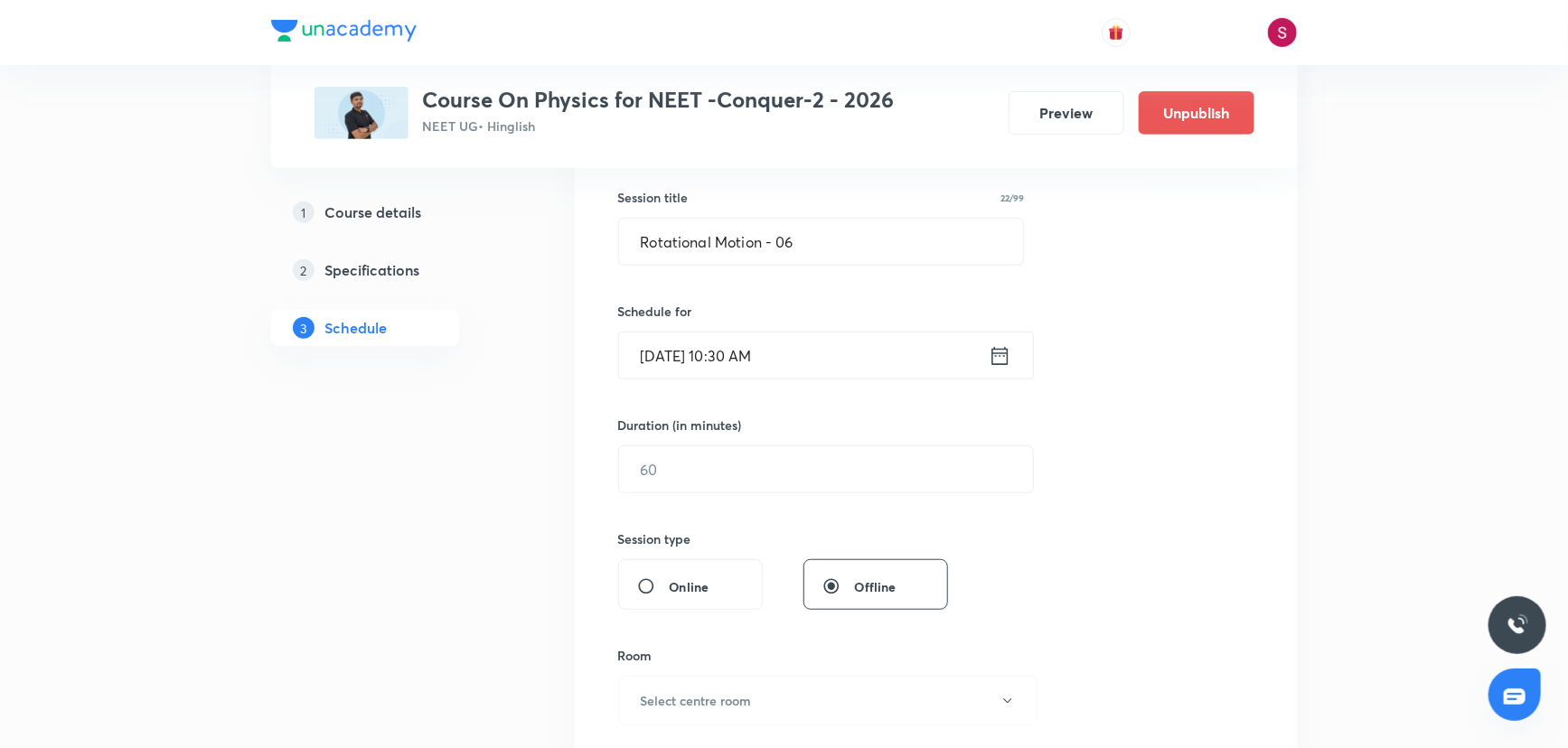
scroll to position [411, 0]
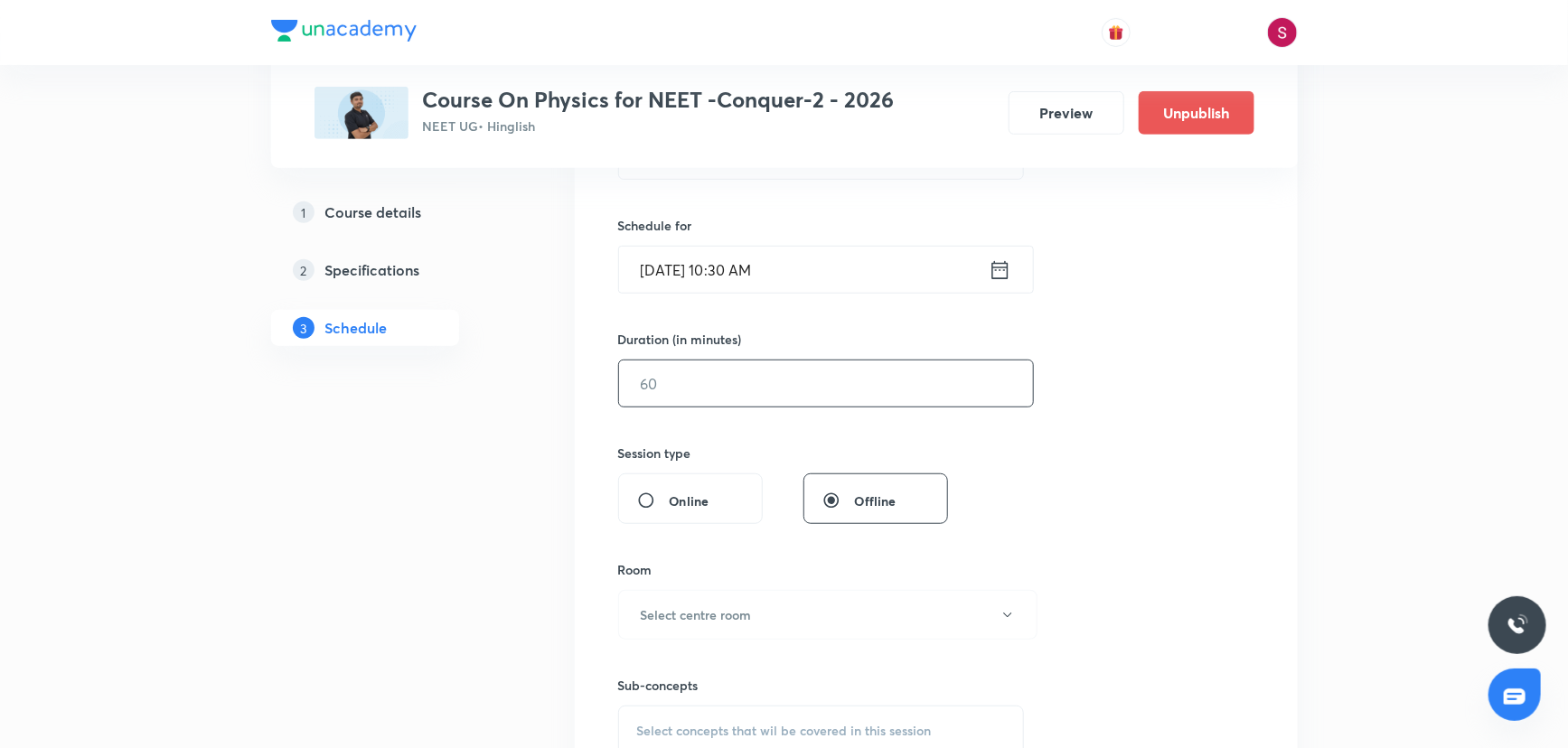
click at [707, 382] on input "text" at bounding box center [825, 384] width 414 height 46
type input "90"
click at [741, 587] on div "Room Select centre room" at bounding box center [821, 600] width 407 height 80
click at [732, 623] on h6 "Select centre room" at bounding box center [696, 614] width 111 height 19
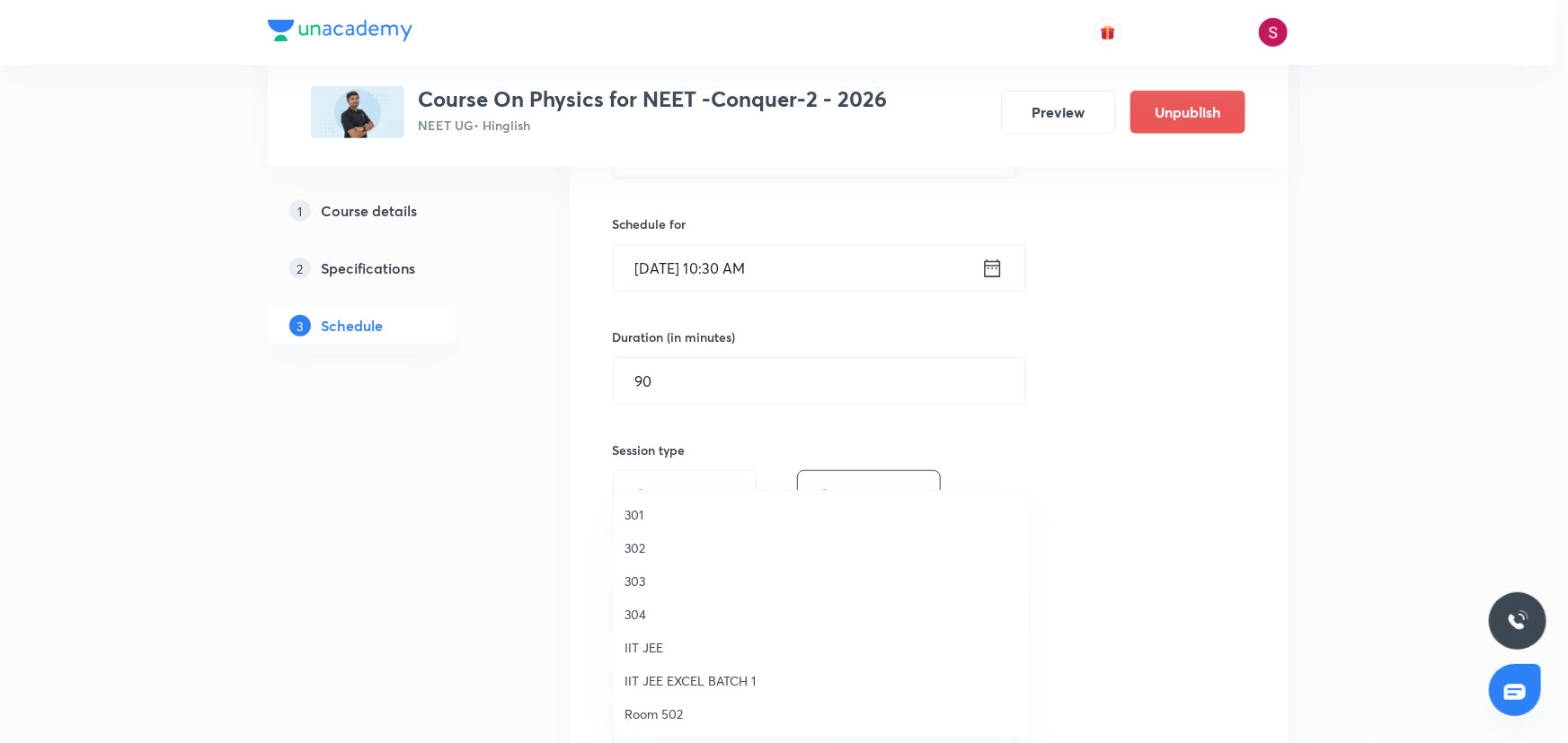
click at [638, 620] on span "304" at bounding box center [821, 614] width 393 height 19
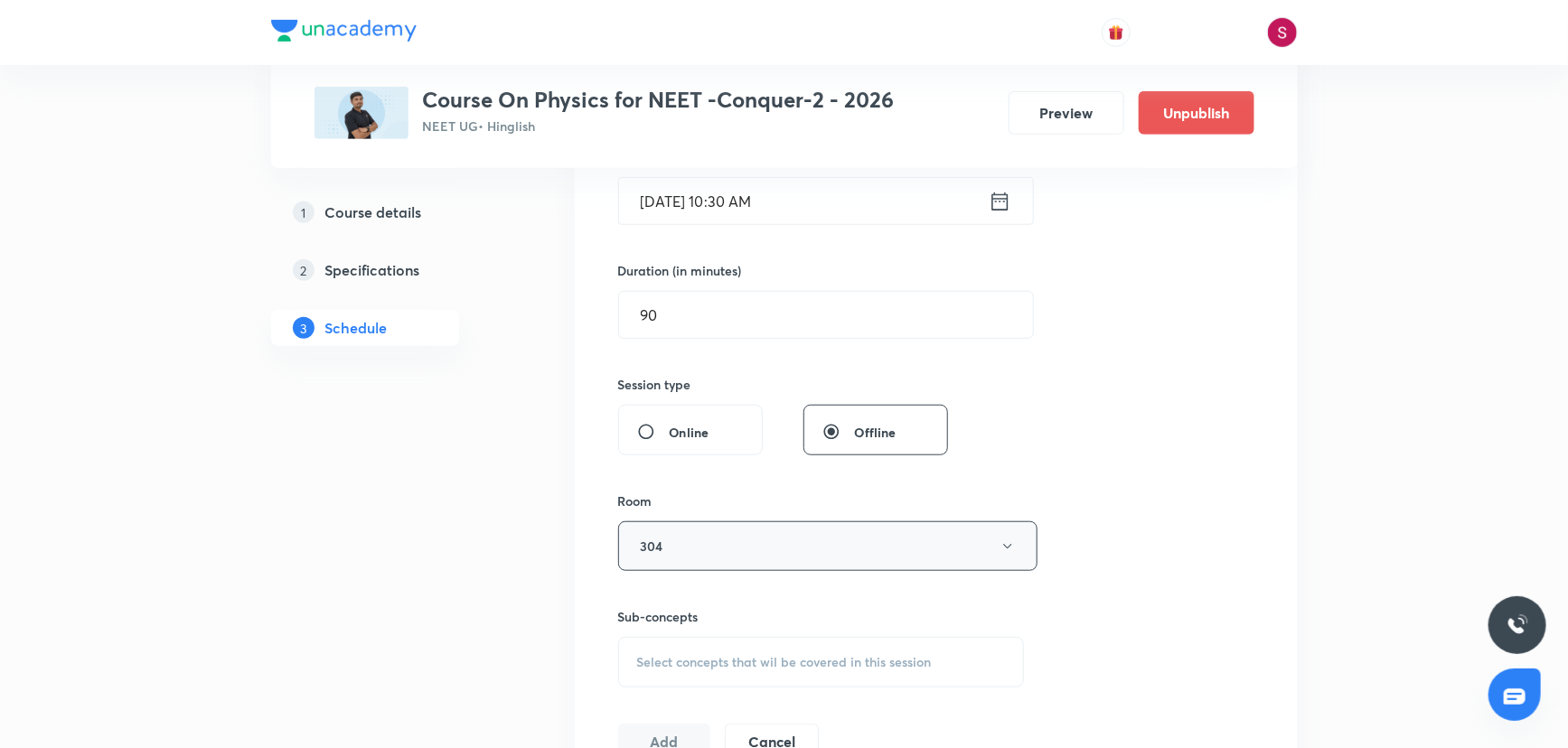
scroll to position [574, 0]
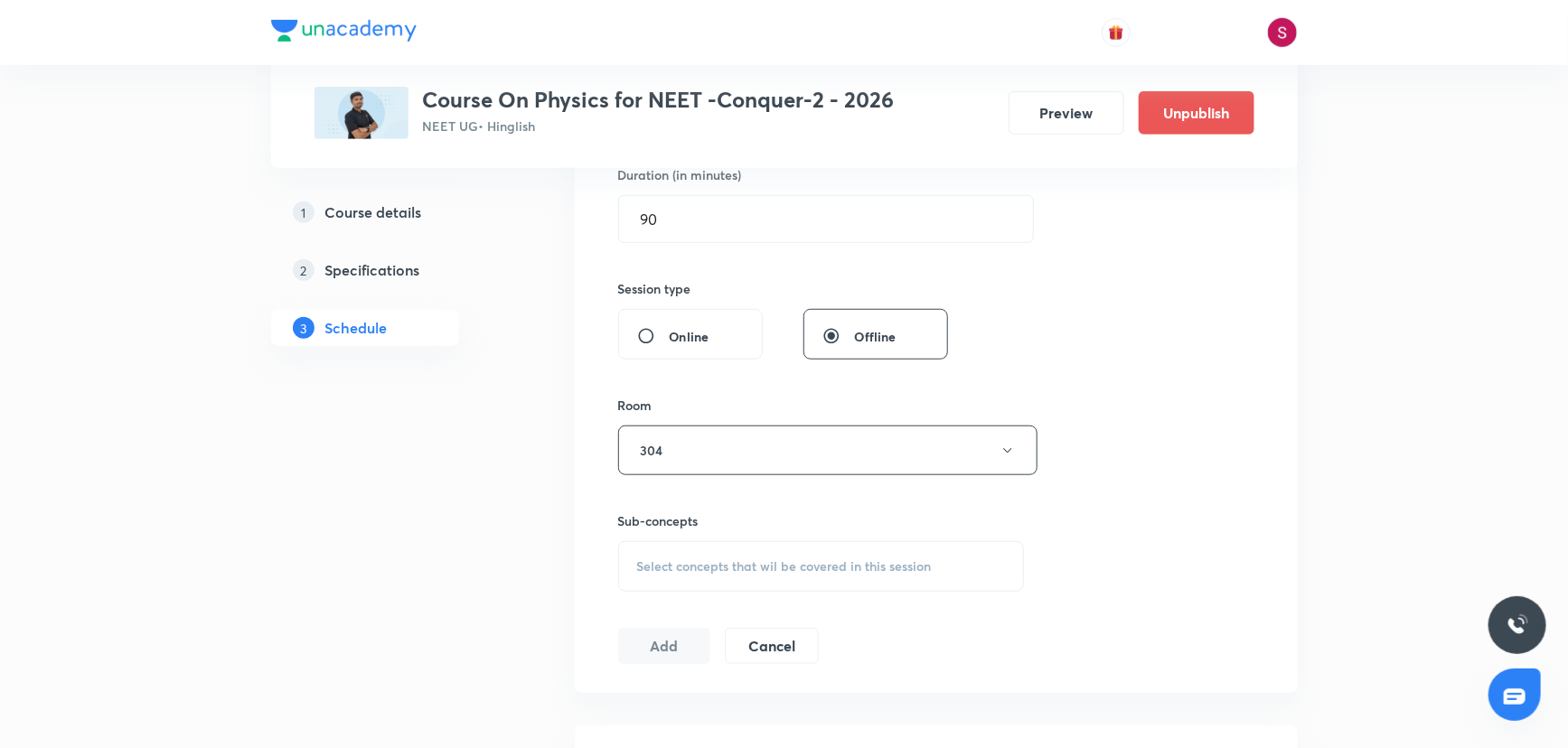
click at [660, 584] on div "Select concepts that wil be covered in this session" at bounding box center [821, 566] width 407 height 51
click at [691, 705] on p "Vectors and Scalars" at bounding box center [715, 708] width 113 height 19
checkbox input "true"
click at [1195, 352] on div "Session 82 Live class Session title 22/99 Rotational Motion - 06 ​ Schedule for…" at bounding box center [936, 250] width 636 height 870
click at [696, 662] on button "Add" at bounding box center [664, 665] width 93 height 36
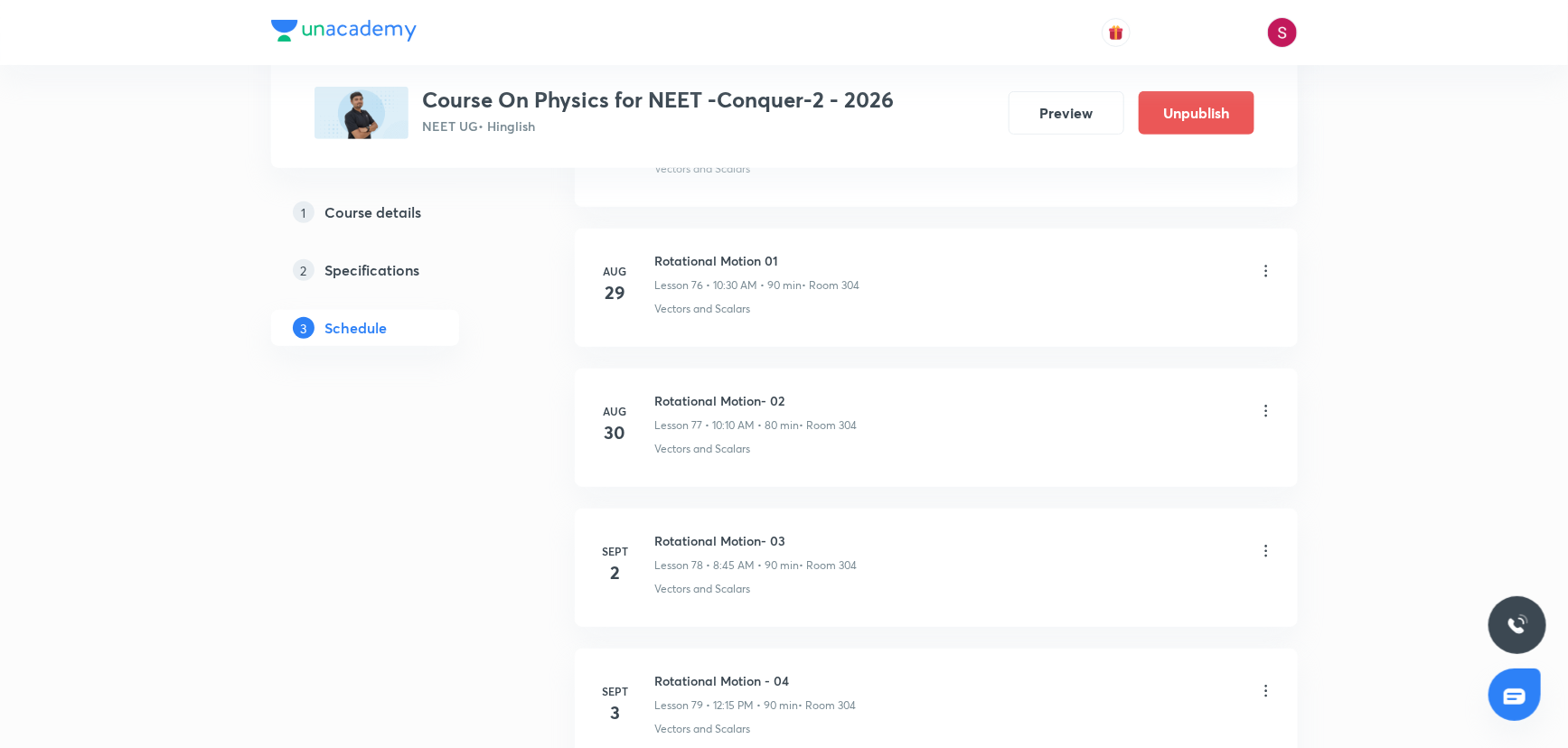
scroll to position [11343, 0]
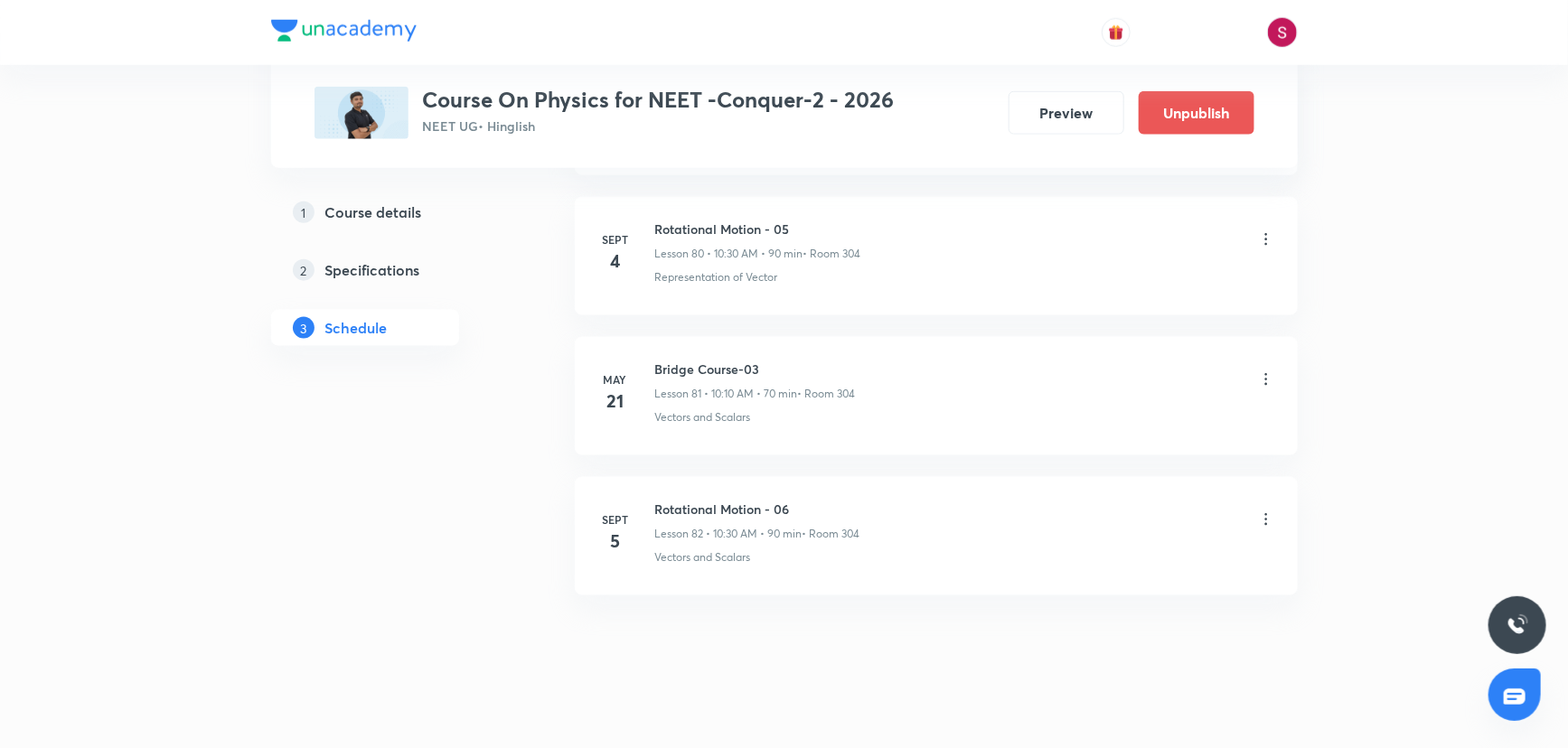
click at [733, 500] on h6 "Rotational Motion - 06" at bounding box center [758, 509] width 205 height 19
copy h6 "Rotational Motion - 06"
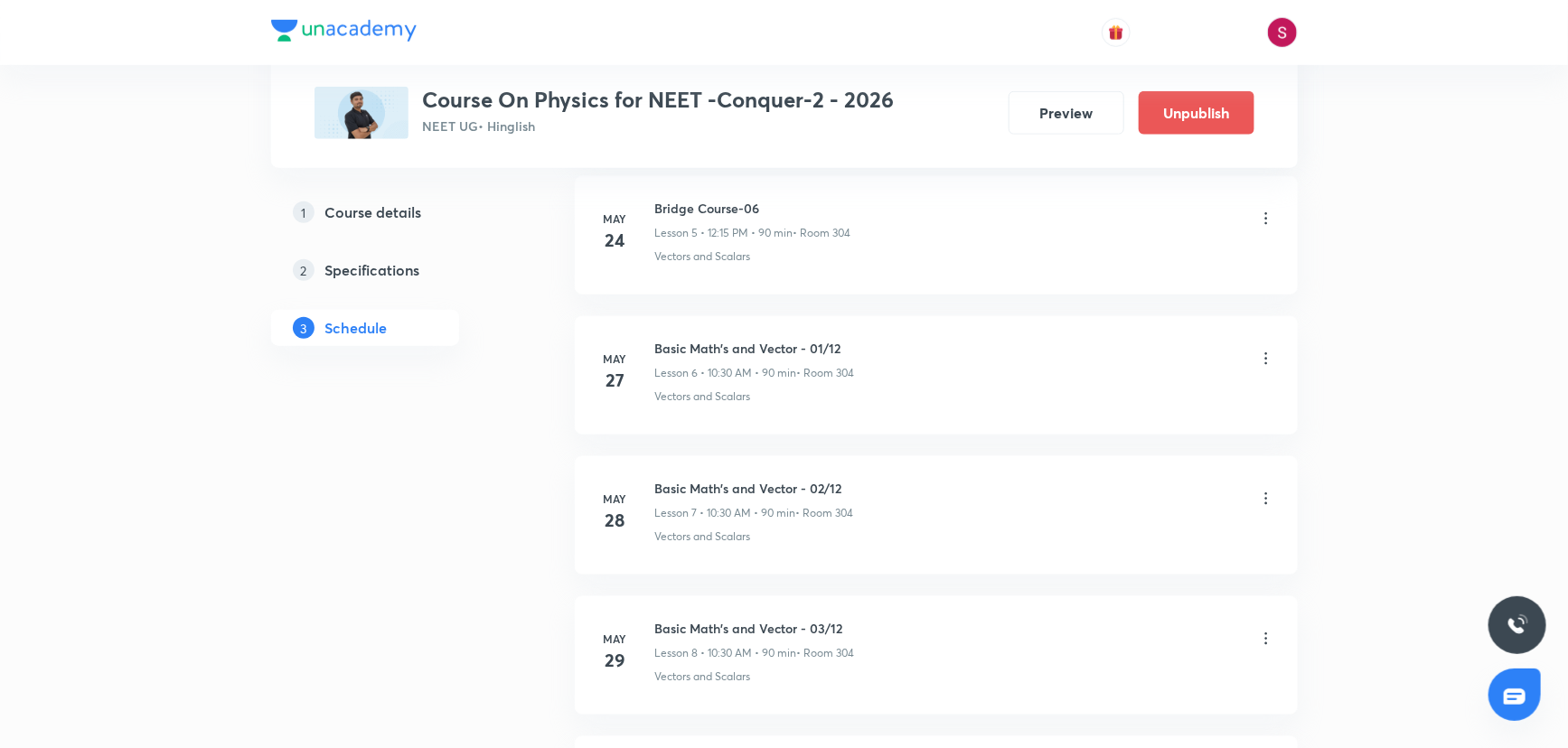
scroll to position [0, 0]
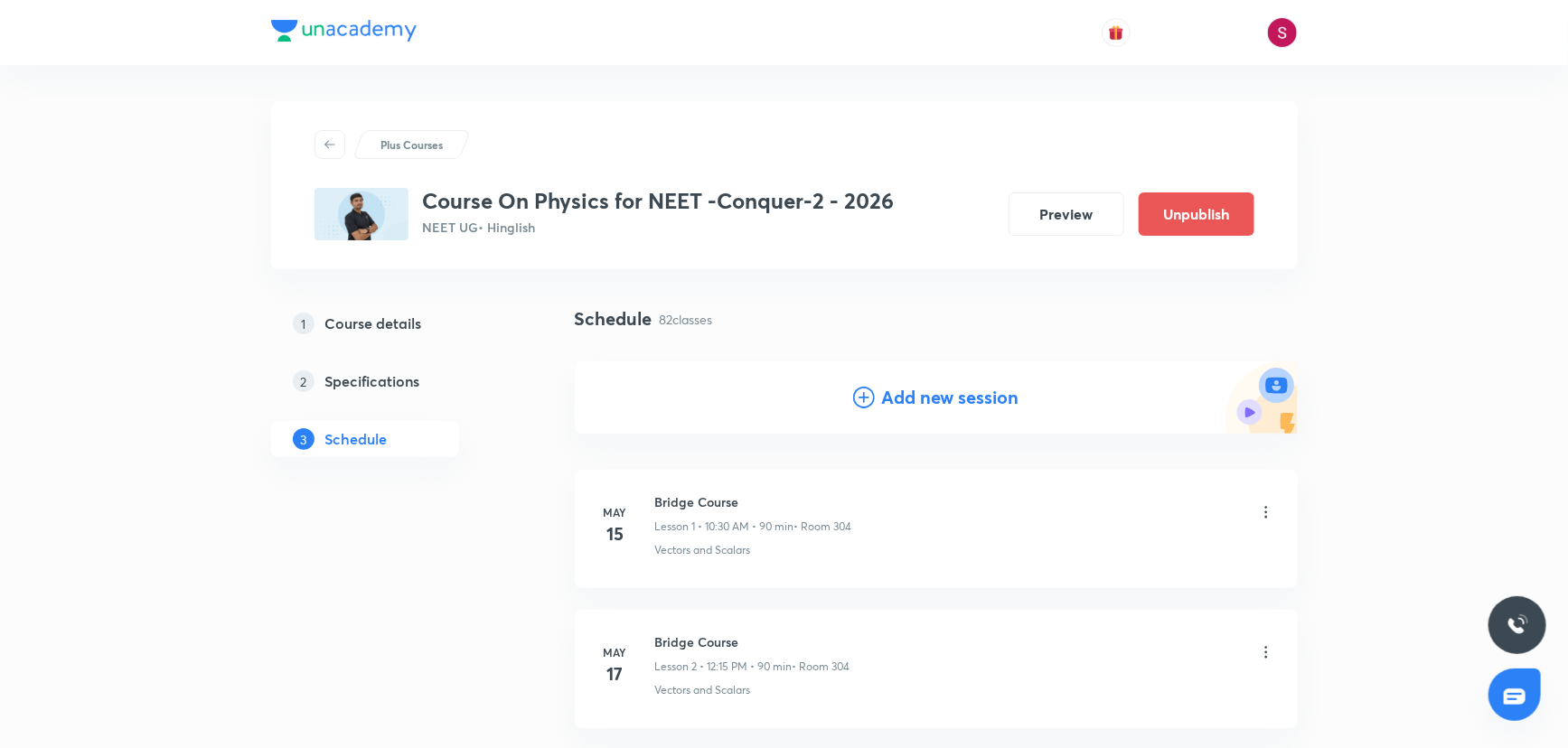
click at [901, 405] on h4 "Add new session" at bounding box center [951, 397] width 138 height 27
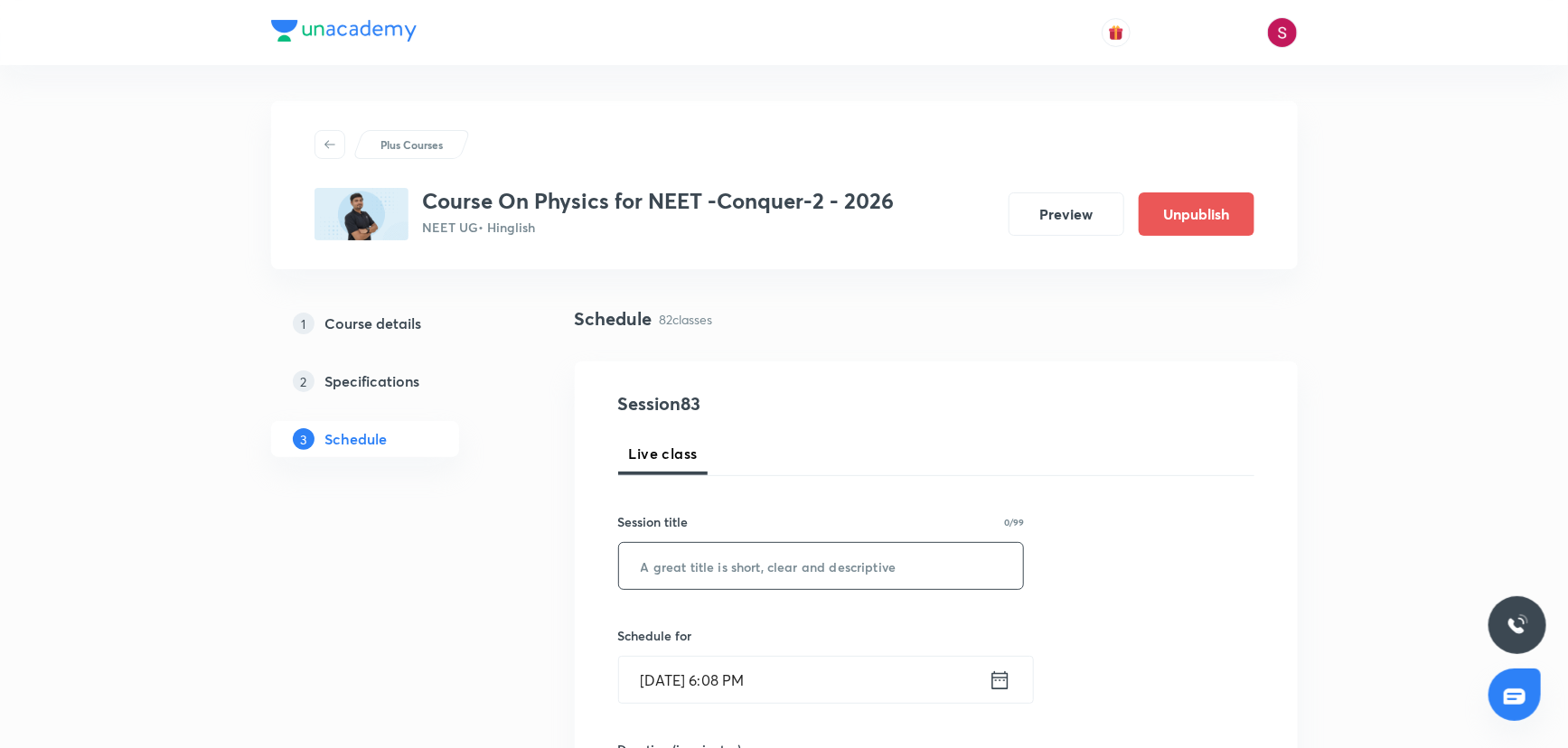
click at [729, 577] on input "text" at bounding box center [821, 566] width 405 height 46
paste input "Rotational Motion - 06"
type input "Rotational Motion - 07"
click at [806, 695] on input "Aug 31, 2025, 6:08 PM" at bounding box center [803, 680] width 370 height 46
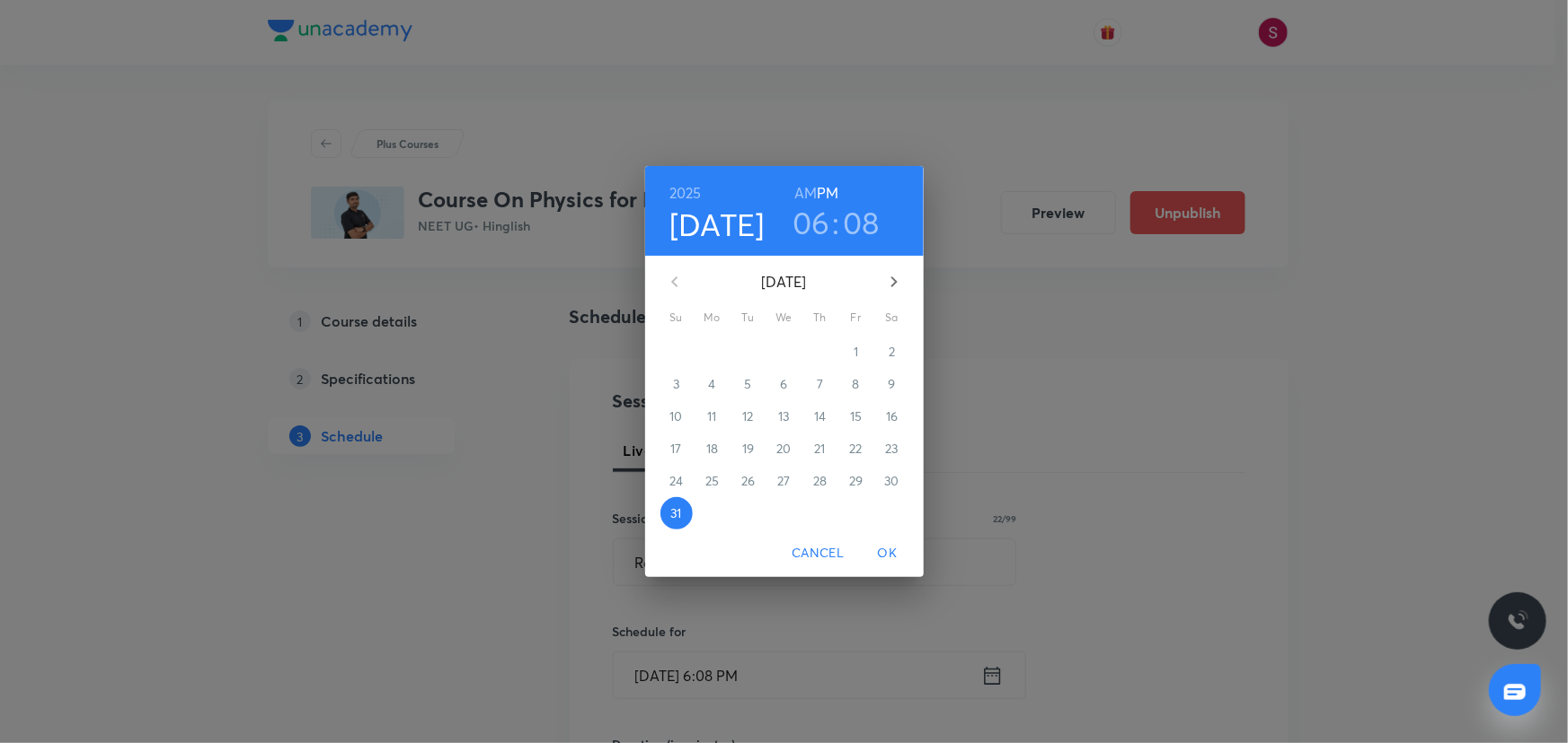
click at [899, 288] on icon "button" at bounding box center [894, 282] width 22 height 22
click at [881, 348] on span "6" at bounding box center [892, 352] width 33 height 18
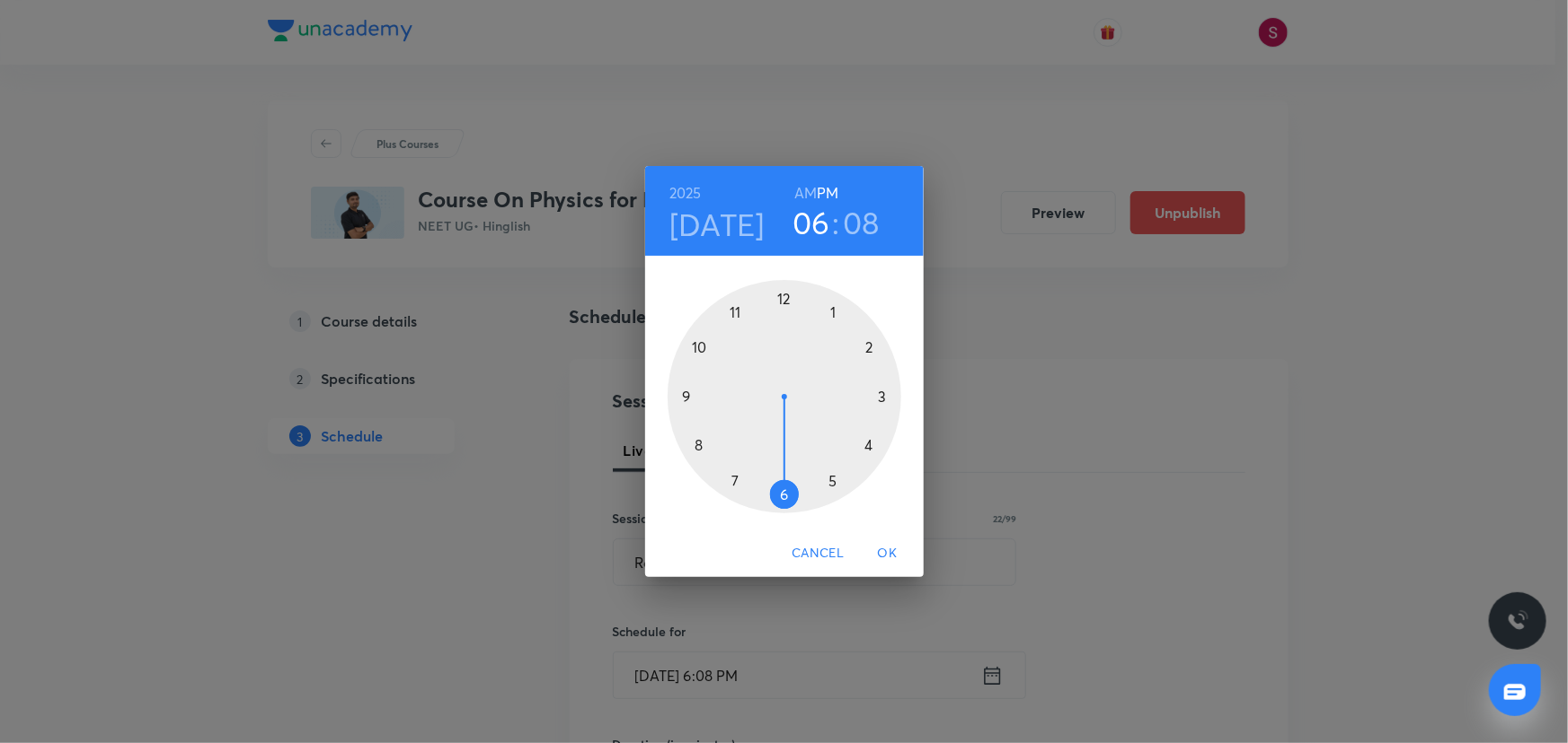
click at [698, 350] on div at bounding box center [784, 397] width 234 height 234
click at [794, 192] on h6 "AM" at bounding box center [805, 192] width 23 height 25
click at [782, 496] on div at bounding box center [784, 397] width 234 height 234
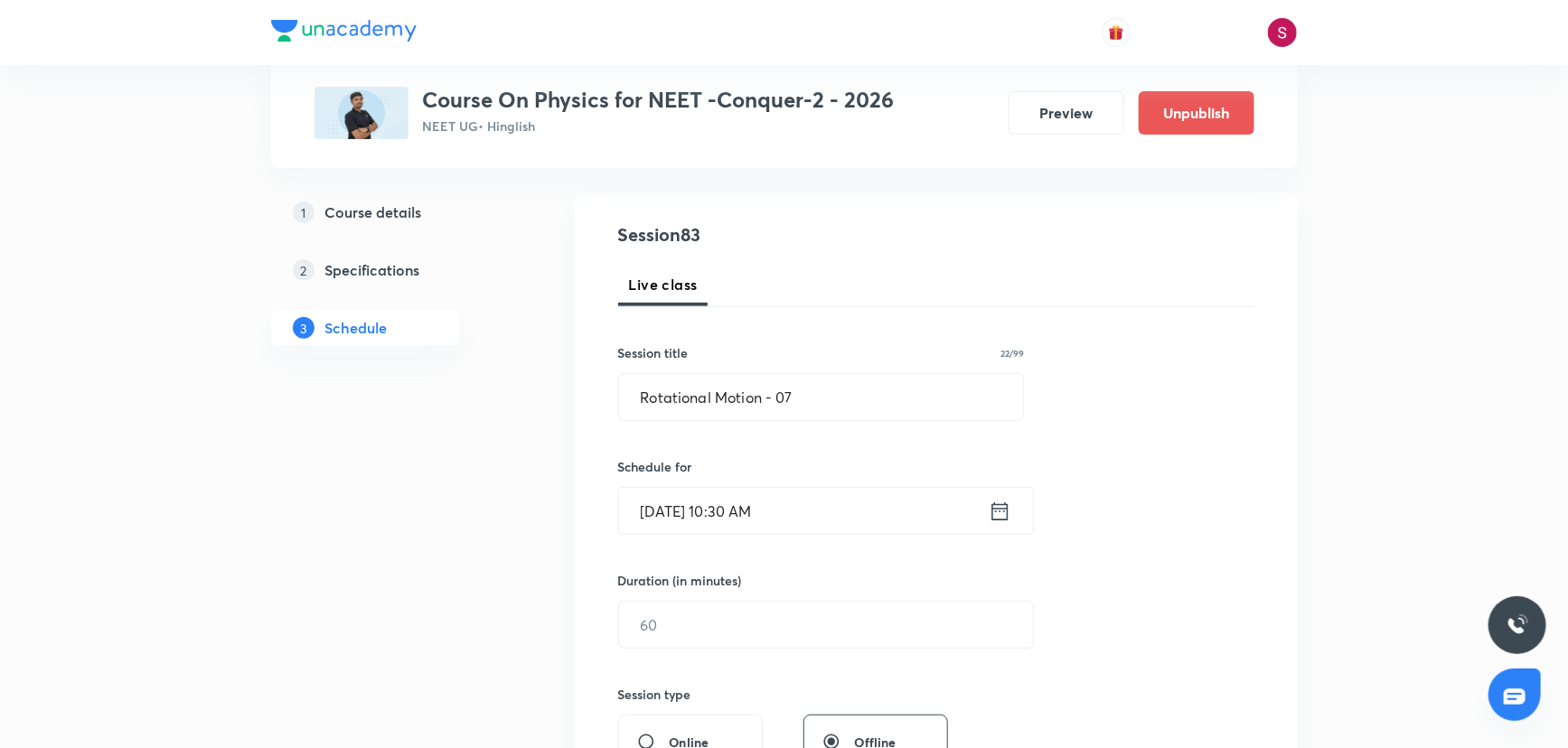
scroll to position [411, 0]
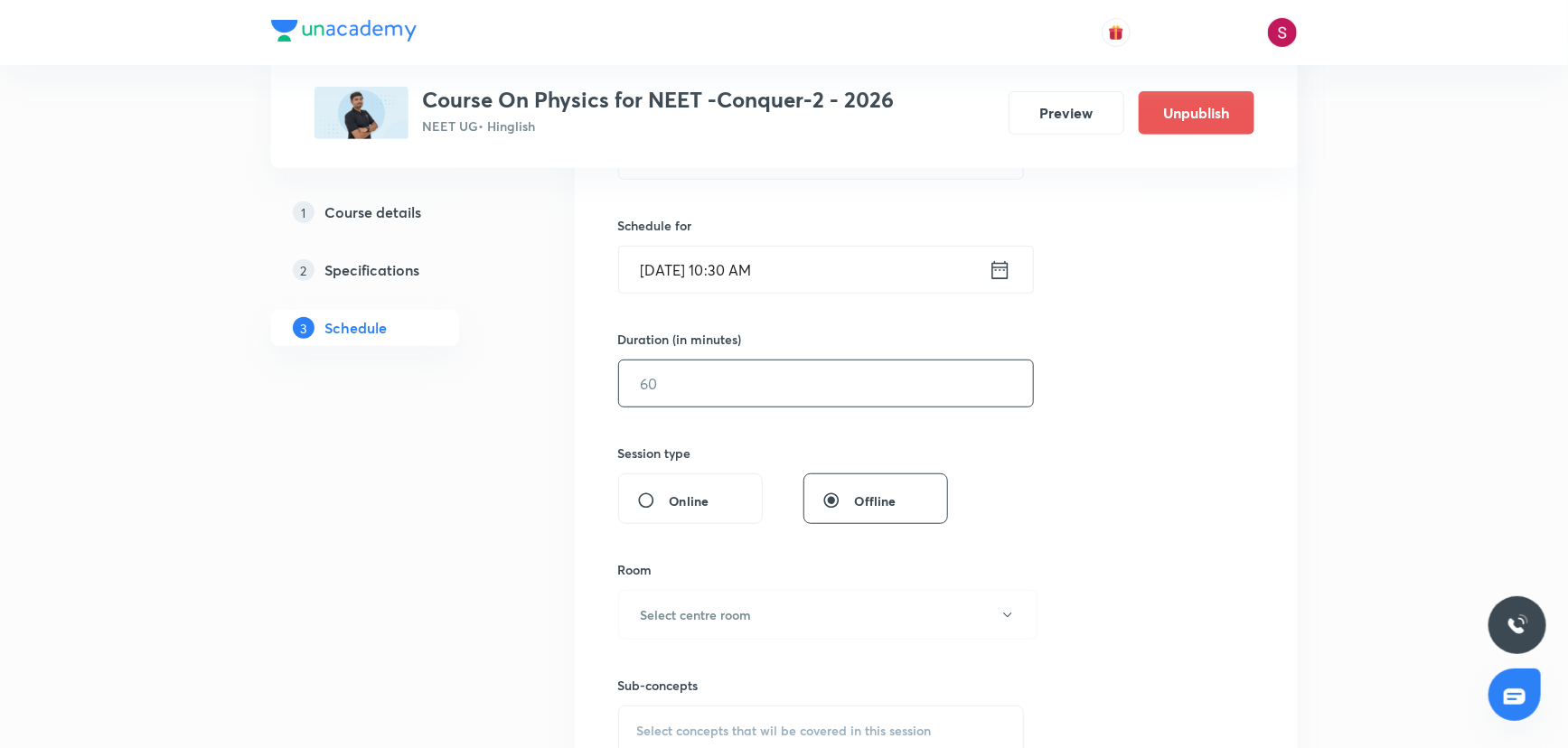
click at [716, 362] on input "text" at bounding box center [825, 384] width 414 height 46
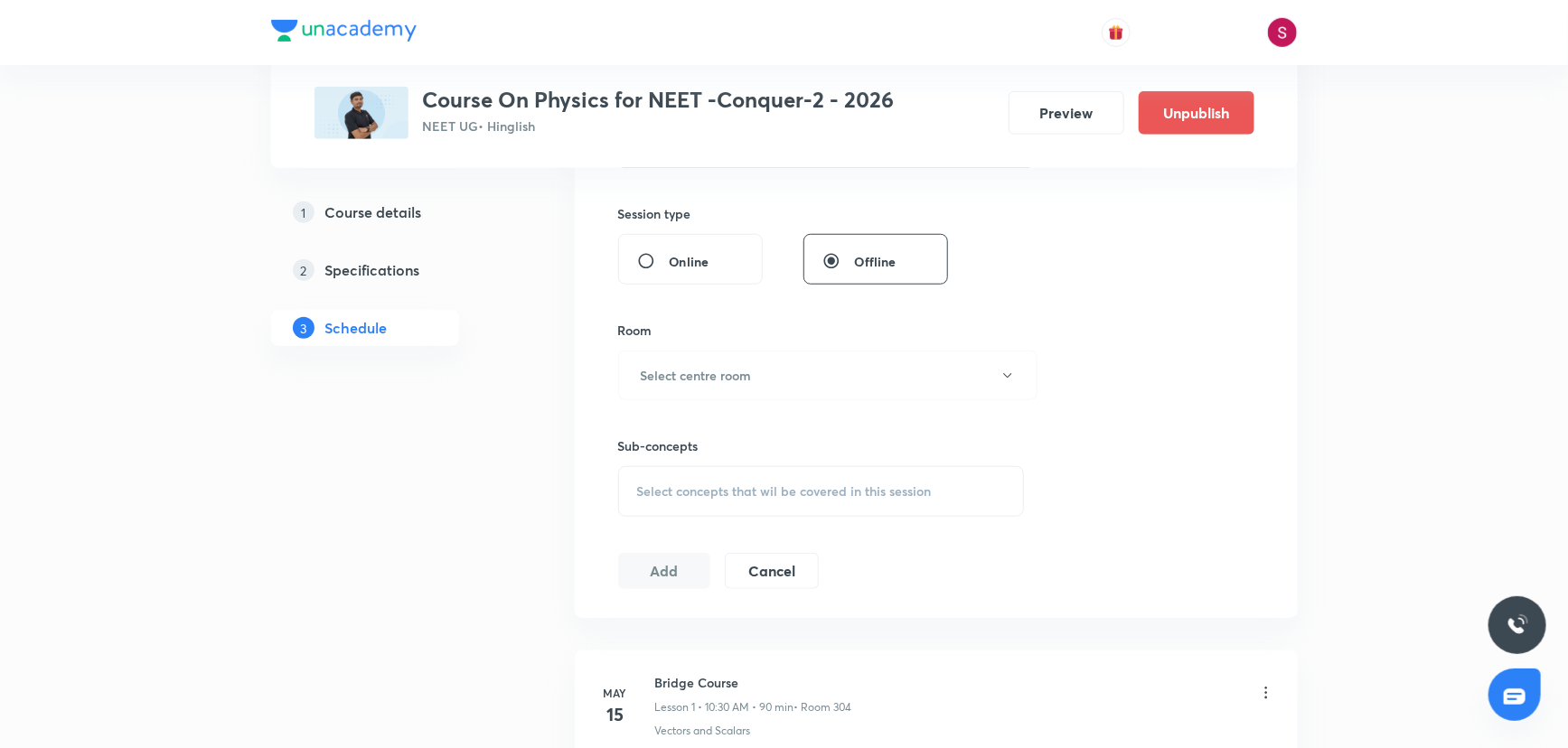
scroll to position [657, 0]
type input "90"
click at [669, 371] on h6 "Select centre room" at bounding box center [696, 368] width 111 height 19
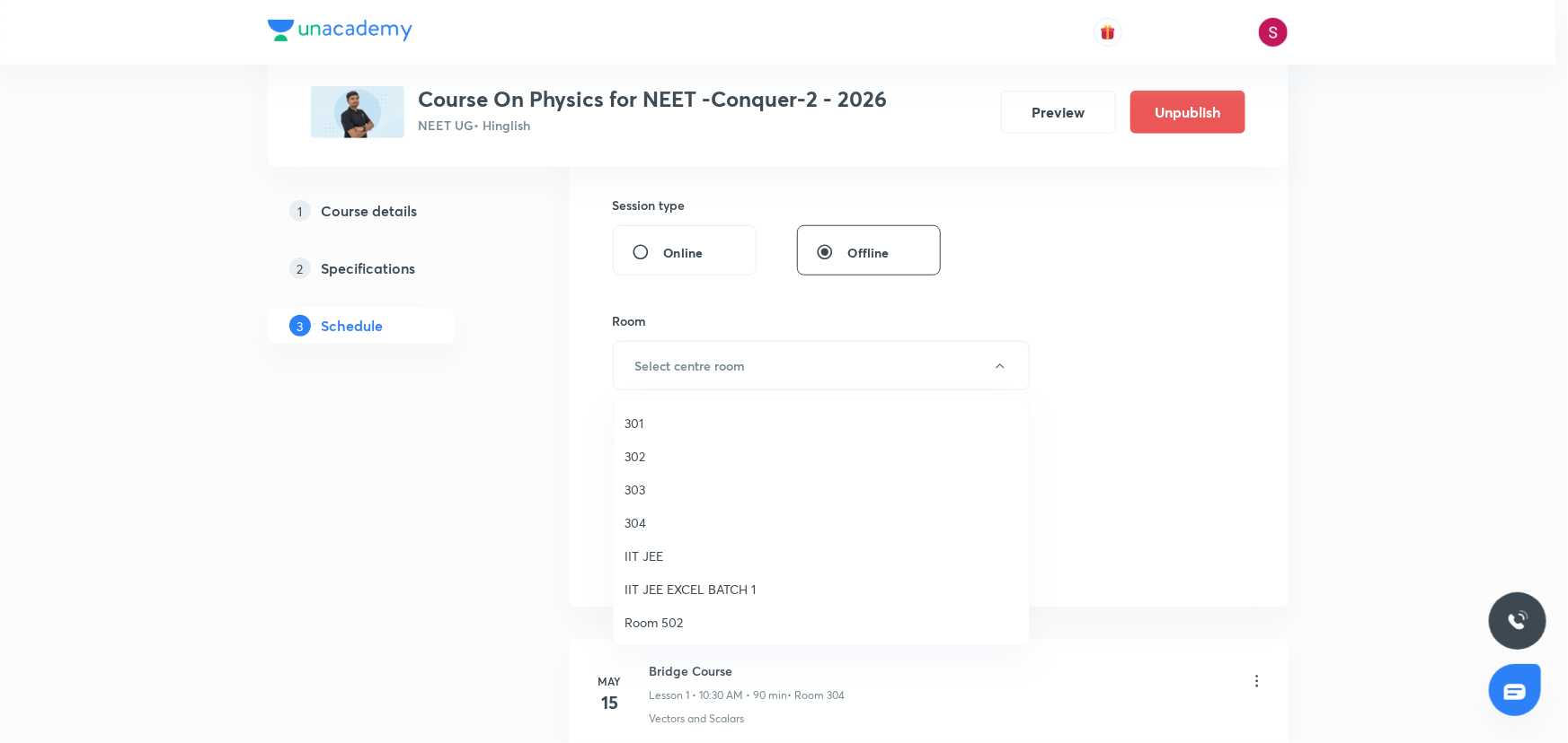
click at [667, 525] on span "304" at bounding box center [821, 522] width 393 height 19
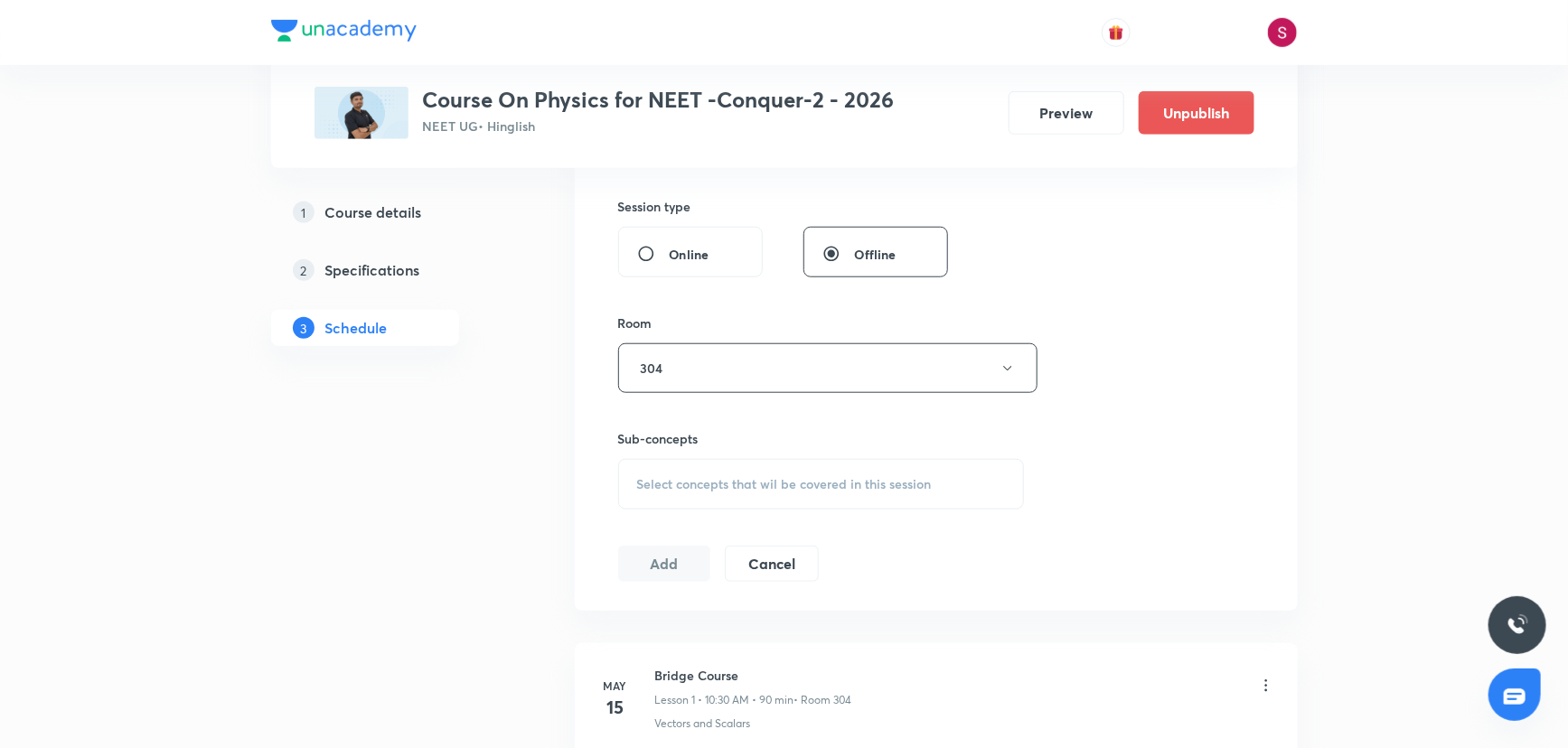
scroll to position [822, 0]
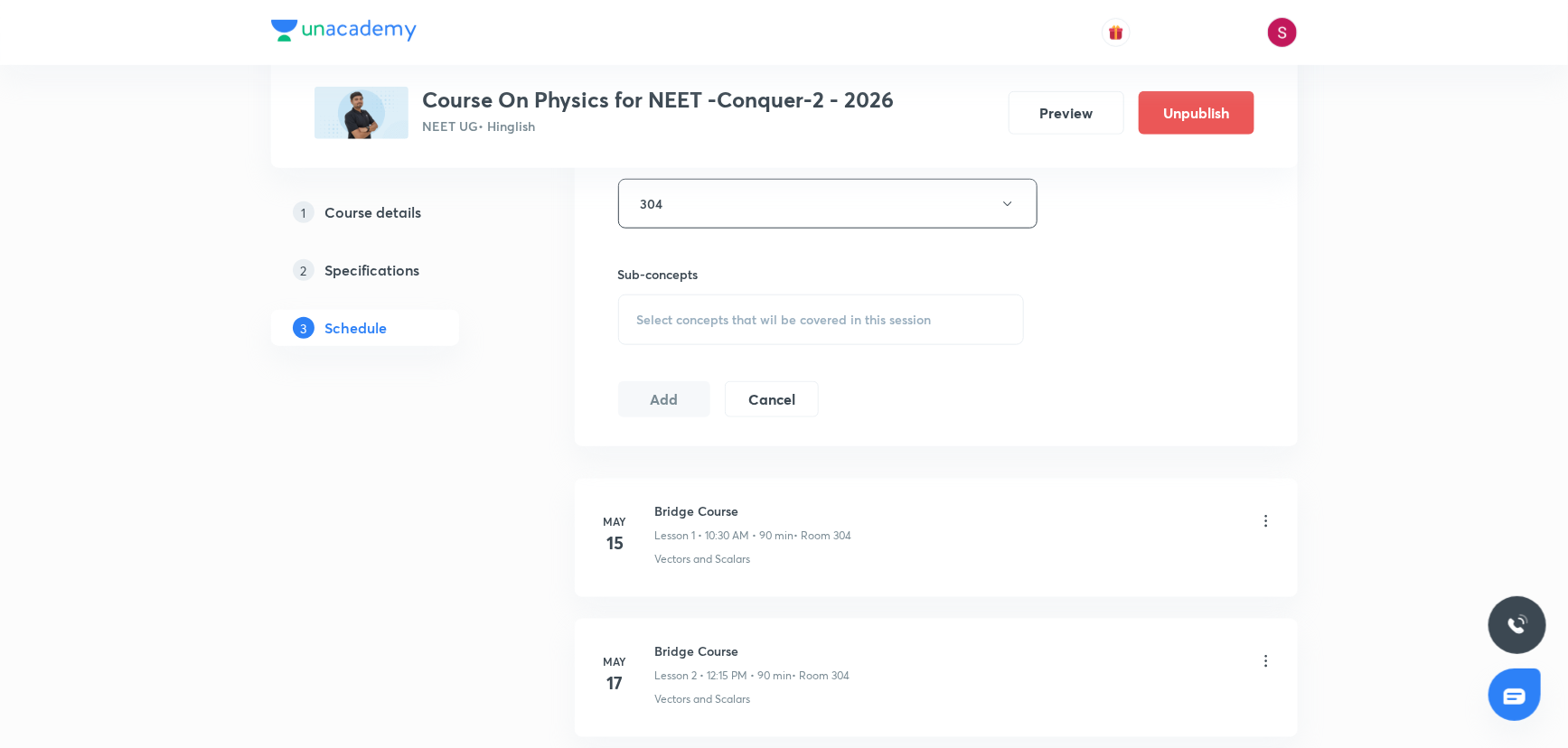
click at [723, 331] on div "Select concepts that wil be covered in this session" at bounding box center [821, 319] width 407 height 51
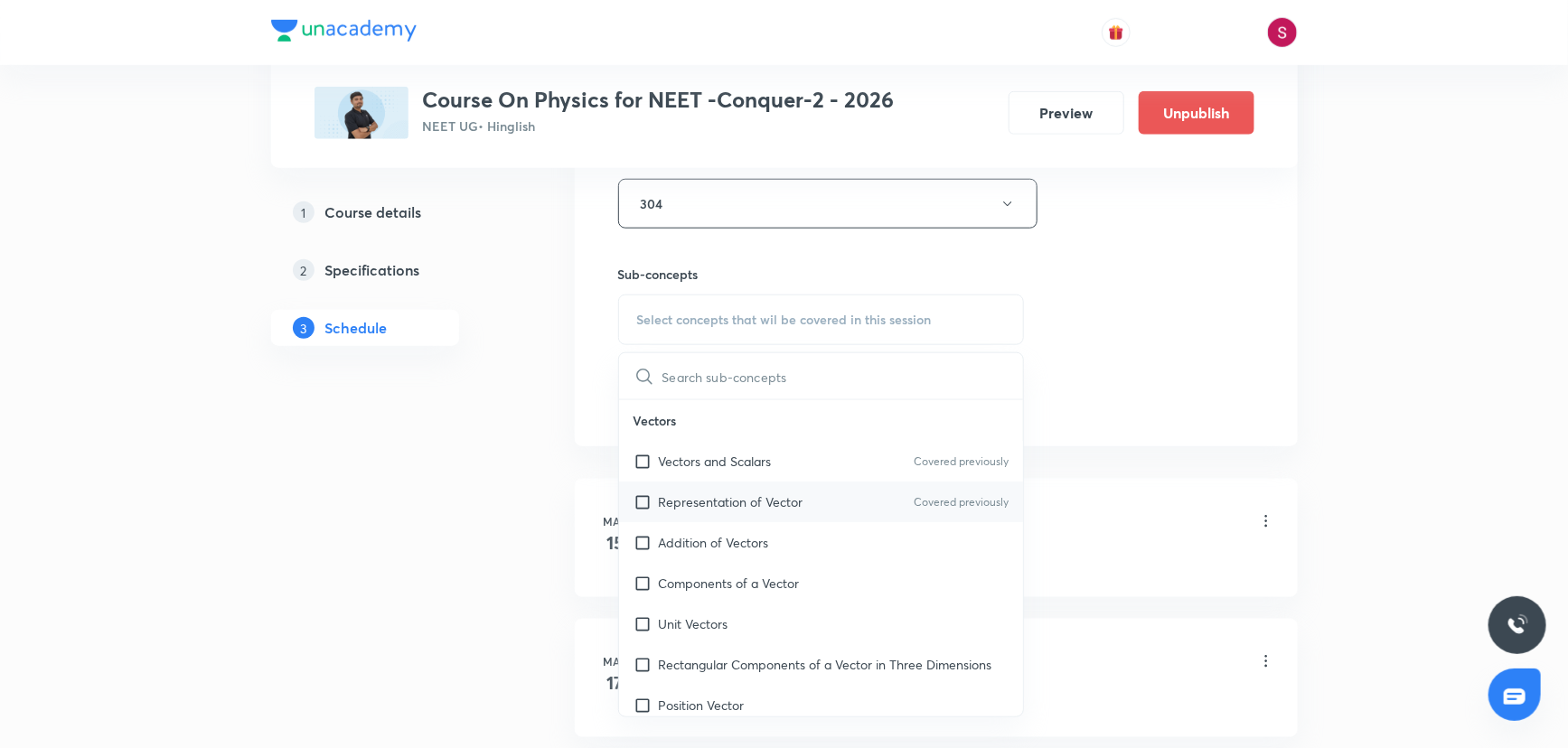
click at [728, 489] on div "Representation of Vector Covered previously" at bounding box center [821, 502] width 405 height 41
checkbox input "true"
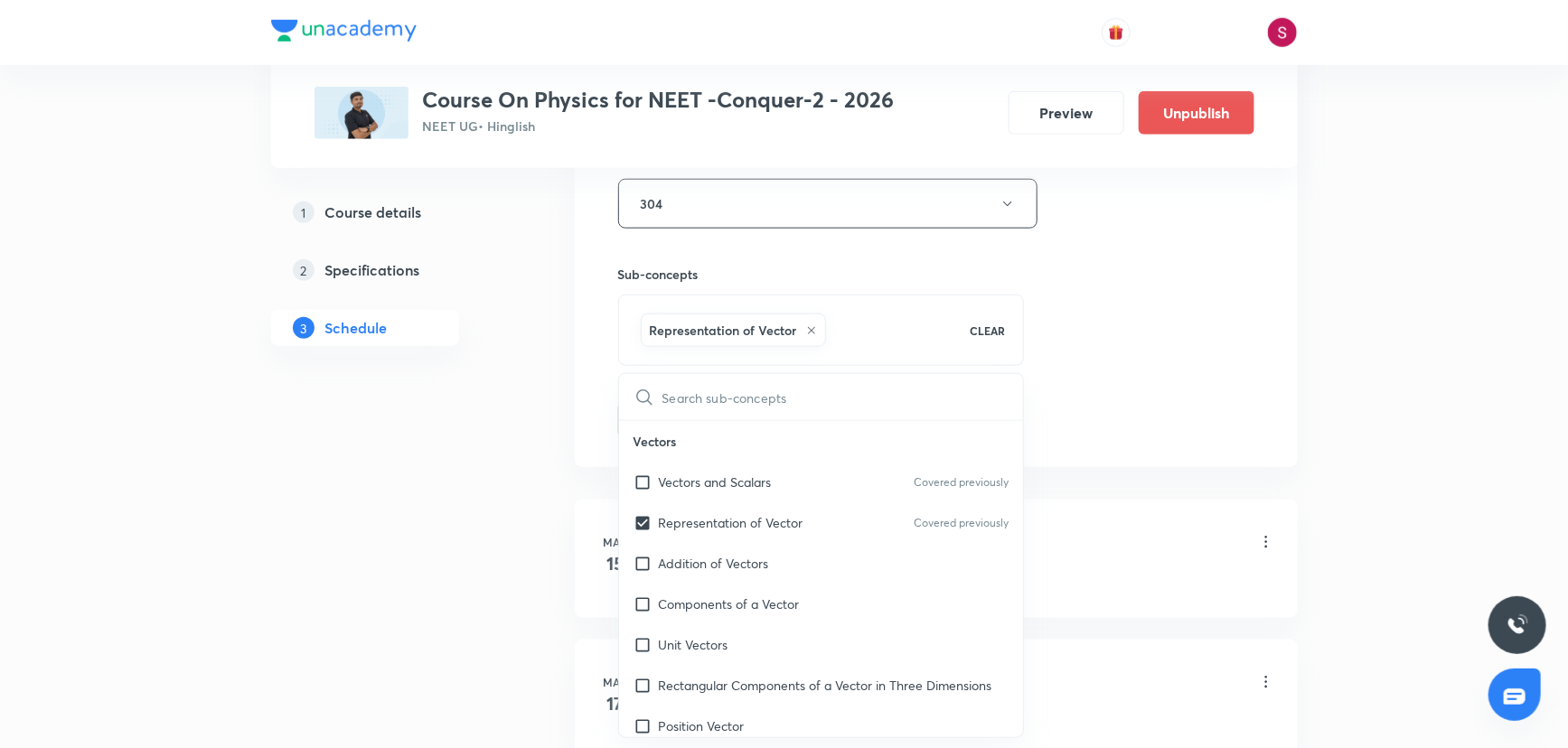
click at [1105, 346] on div "Session 83 Live class Session title 22/99 Rotational Motion - 07 ​ Schedule for…" at bounding box center [936, 4] width 636 height 870
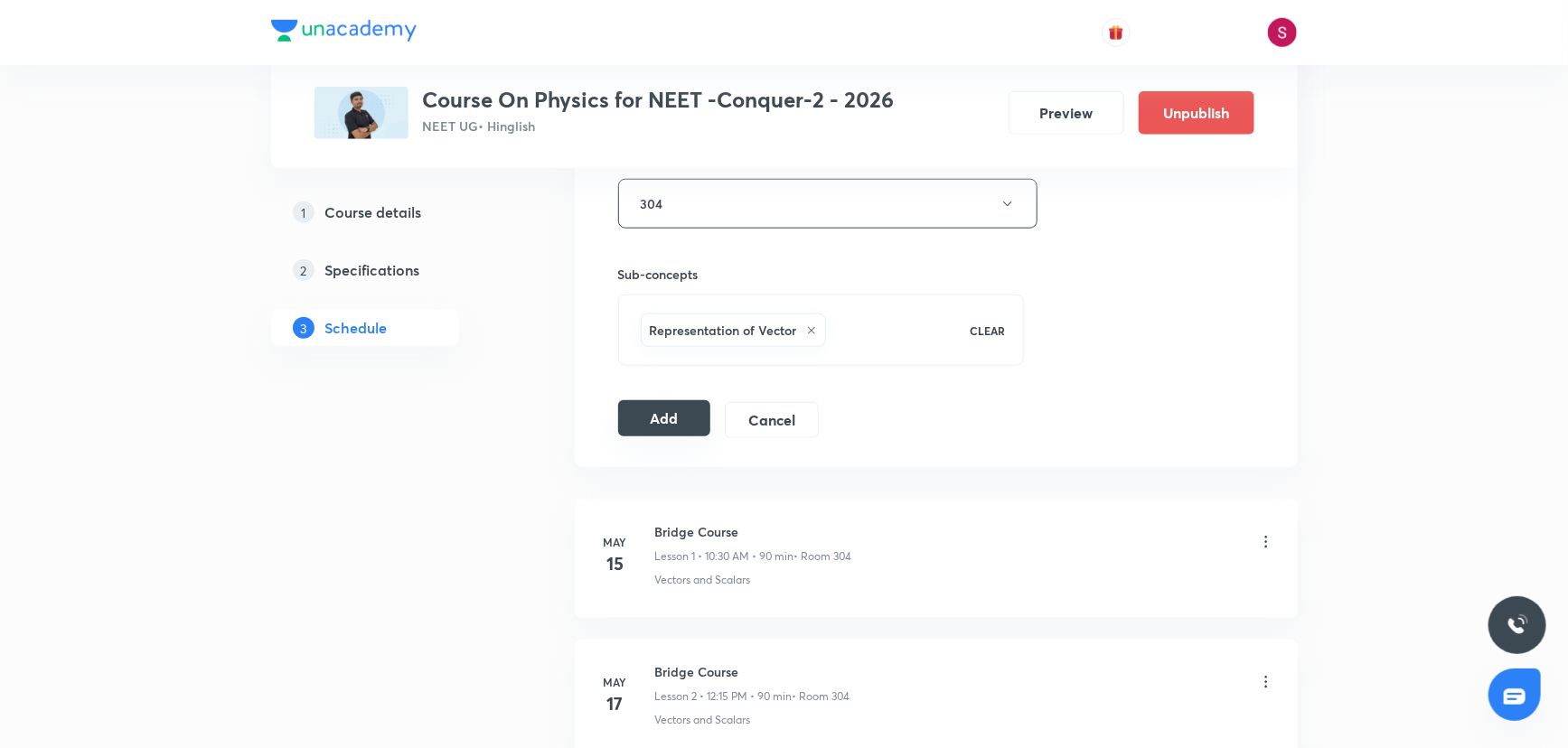
click at [660, 412] on button "Add" at bounding box center [664, 419] width 93 height 36
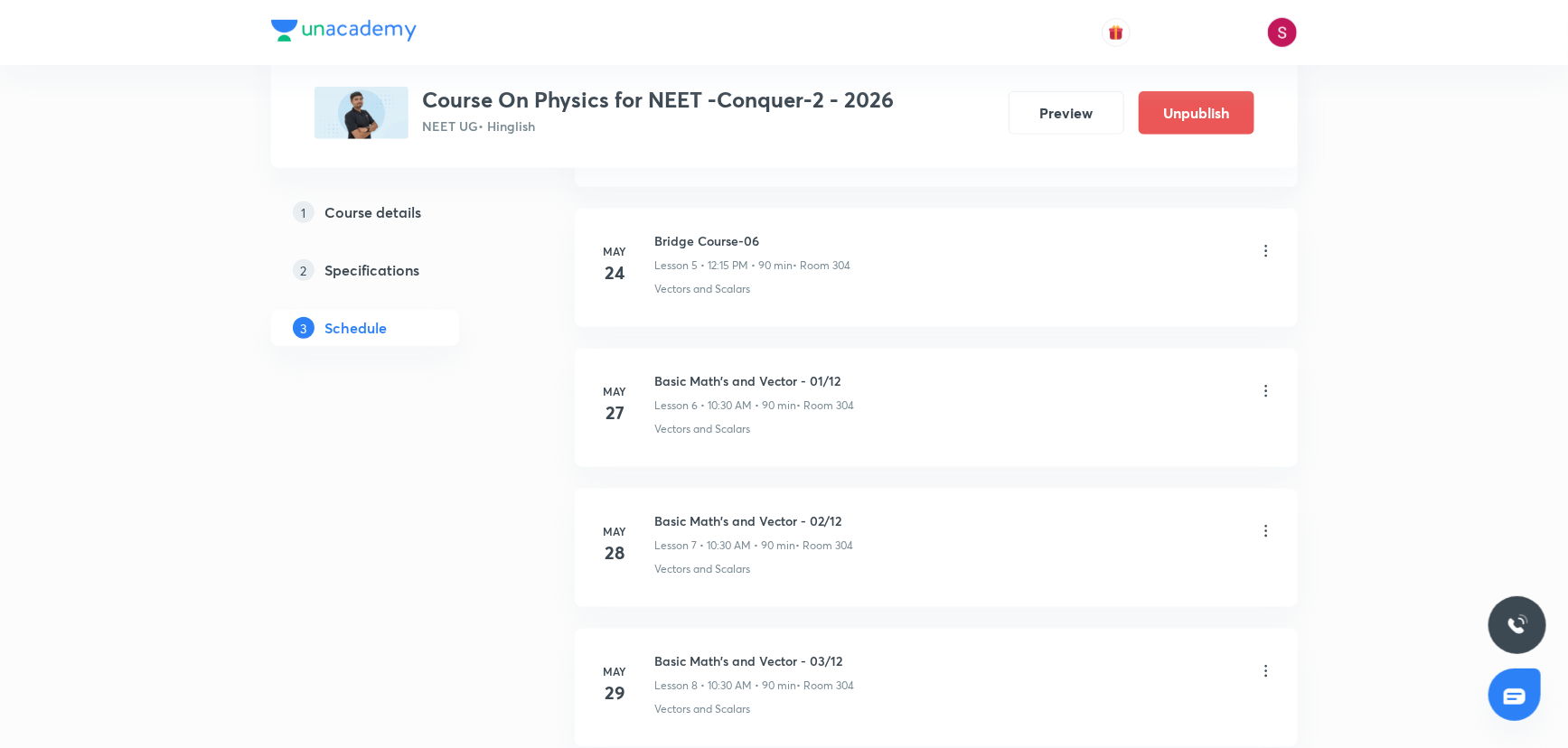
scroll to position [11343, 0]
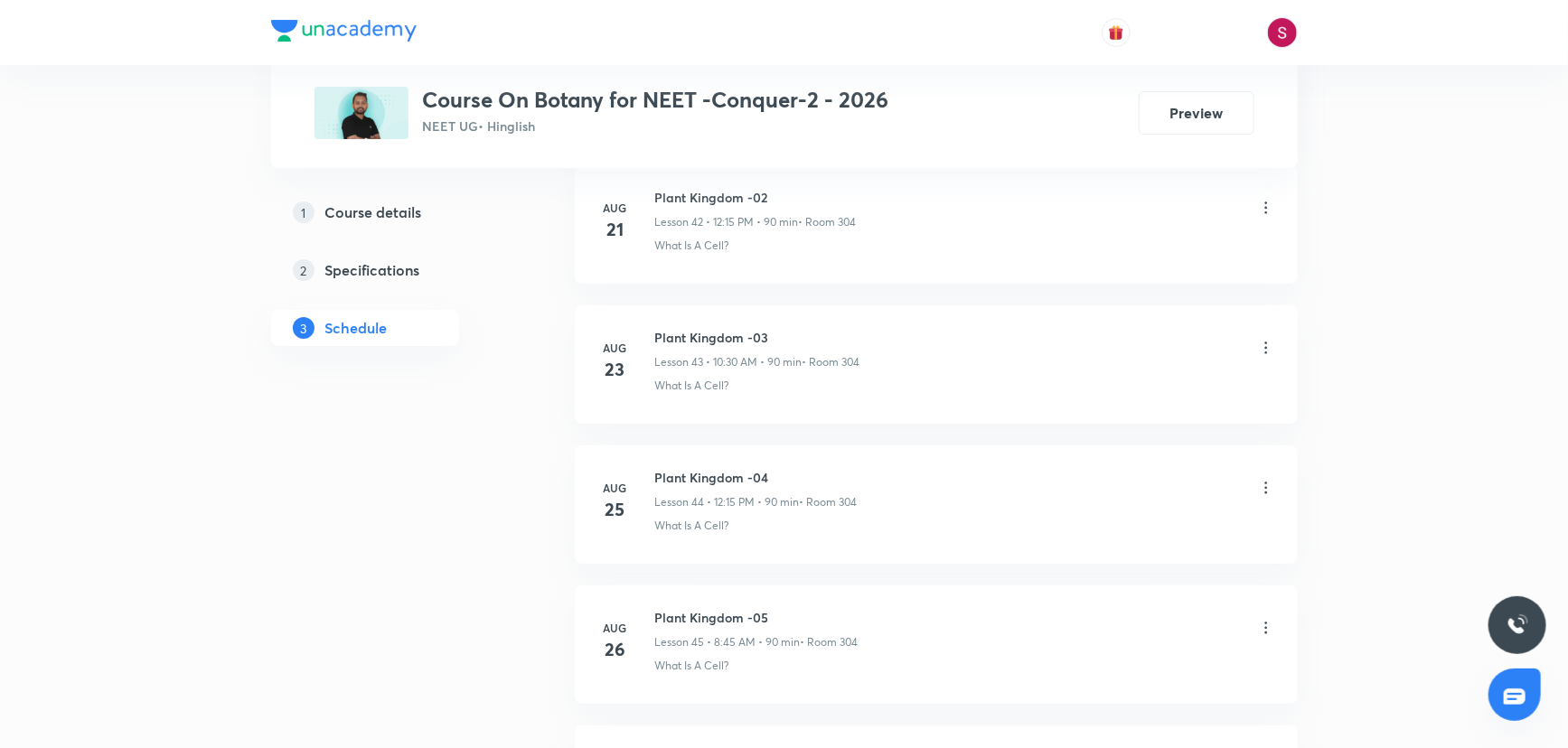
scroll to position [7135, 0]
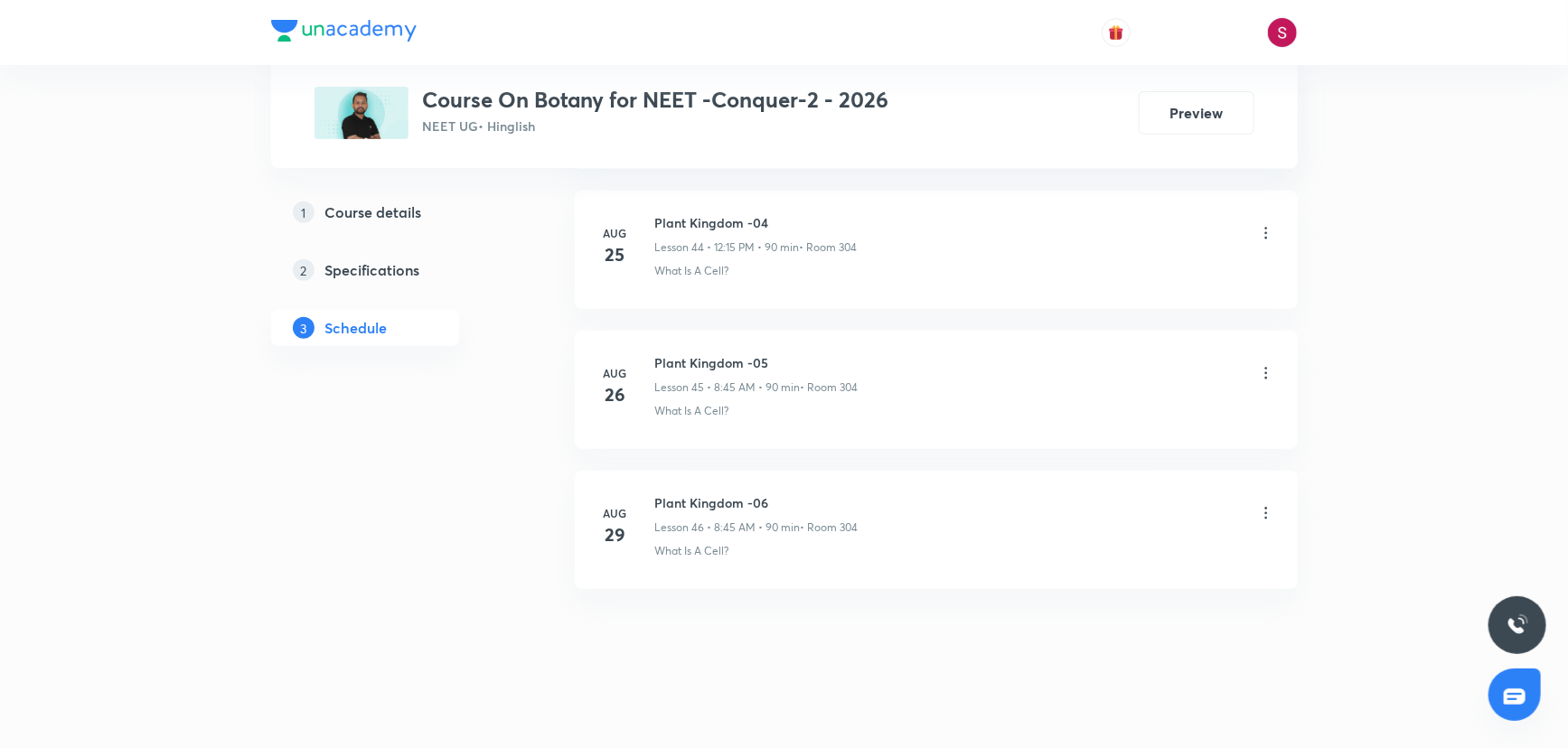
click at [684, 494] on h6 "Plant Kingdom -06" at bounding box center [757, 503] width 203 height 19
copy h6 "Plant Kingdom -06"
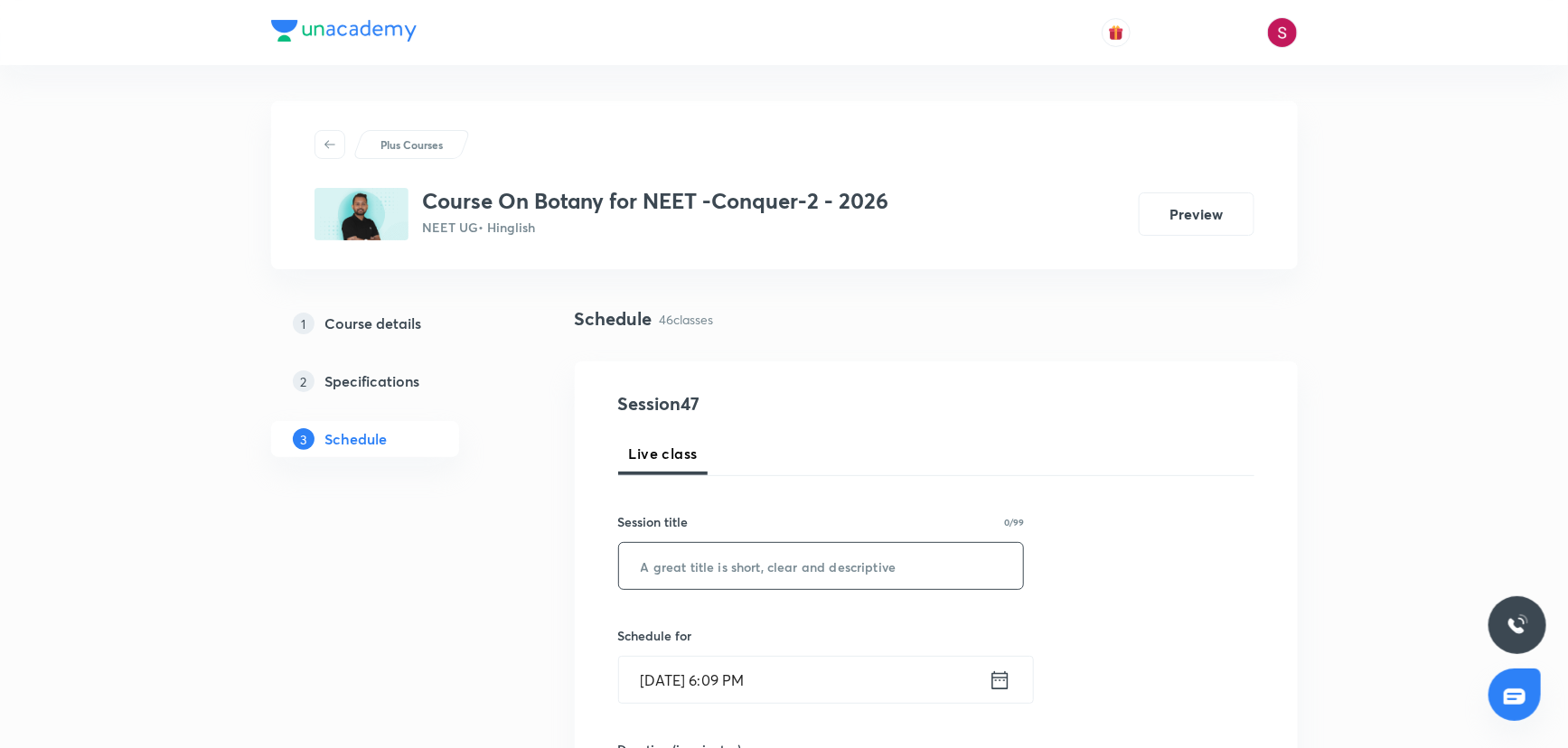
click at [713, 584] on input "text" at bounding box center [821, 566] width 405 height 46
paste input "Plant Kingdom -06"
type input "Plant Kingdom - 07"
click at [825, 687] on input "[DATE] 6:09 PM" at bounding box center [803, 680] width 370 height 46
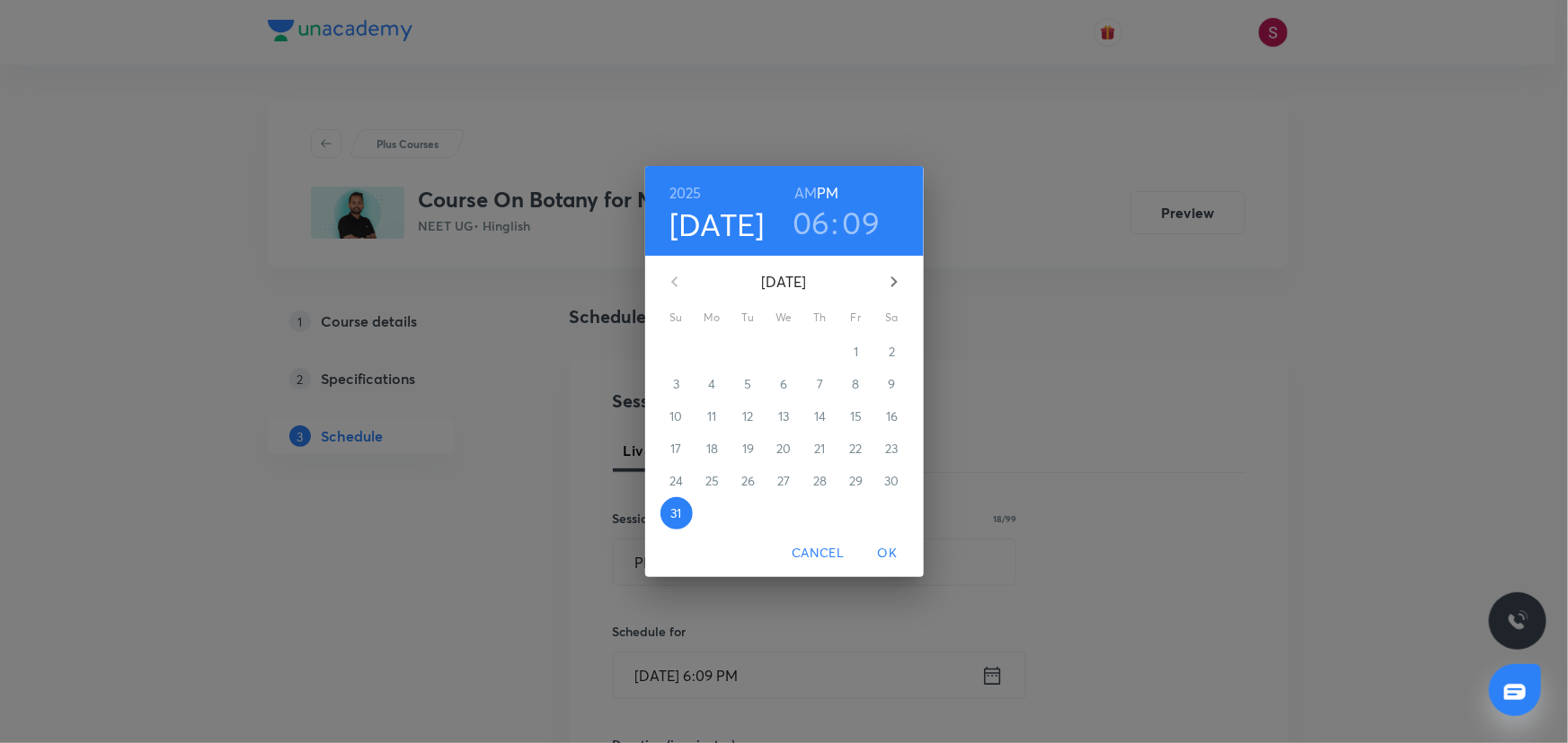
click at [876, 279] on button "button" at bounding box center [894, 282] width 44 height 44
click at [853, 351] on p "5" at bounding box center [854, 352] width 7 height 18
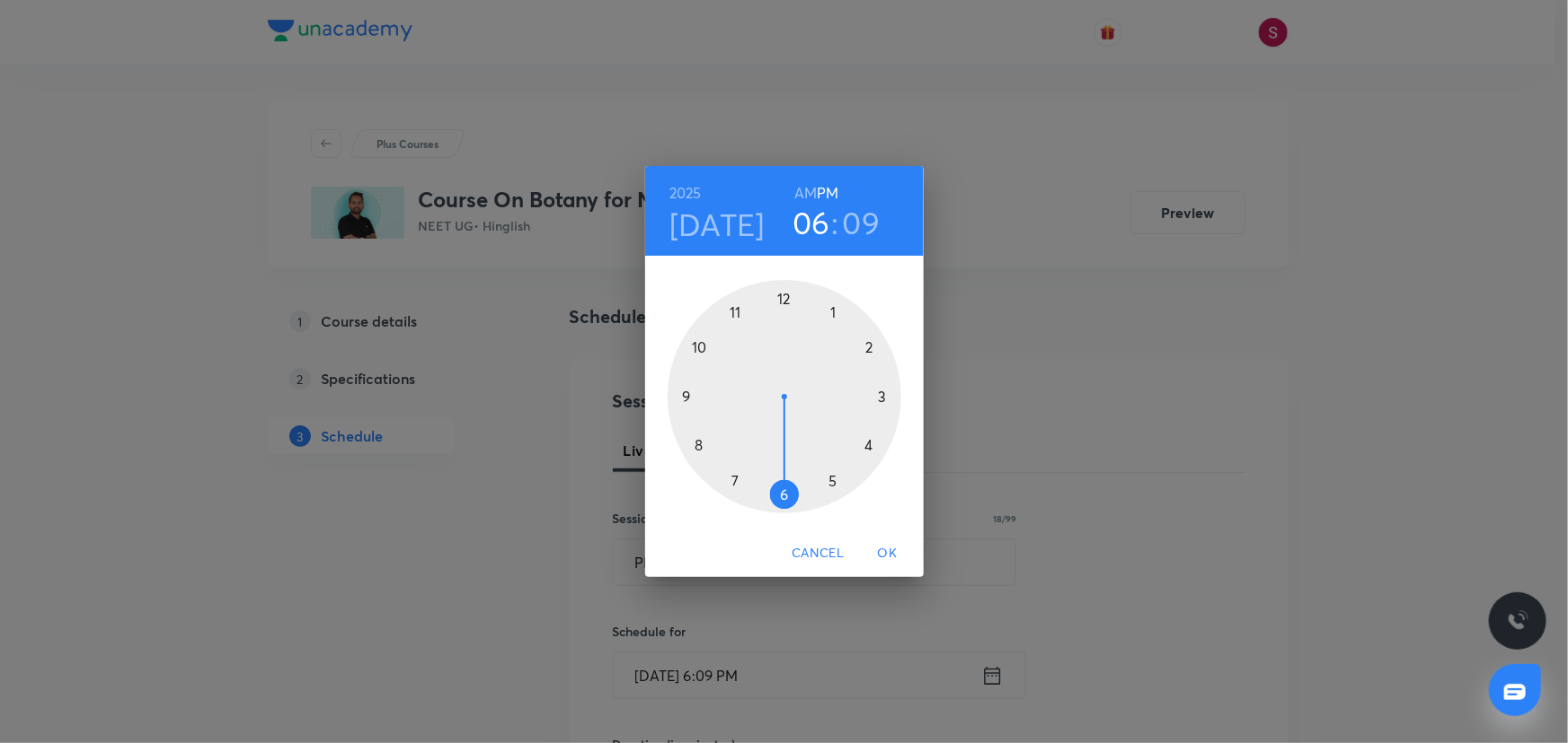
click at [696, 446] on div at bounding box center [784, 397] width 234 height 234
click at [802, 189] on h6 "AM" at bounding box center [805, 192] width 23 height 25
click at [683, 394] on div at bounding box center [784, 397] width 234 height 234
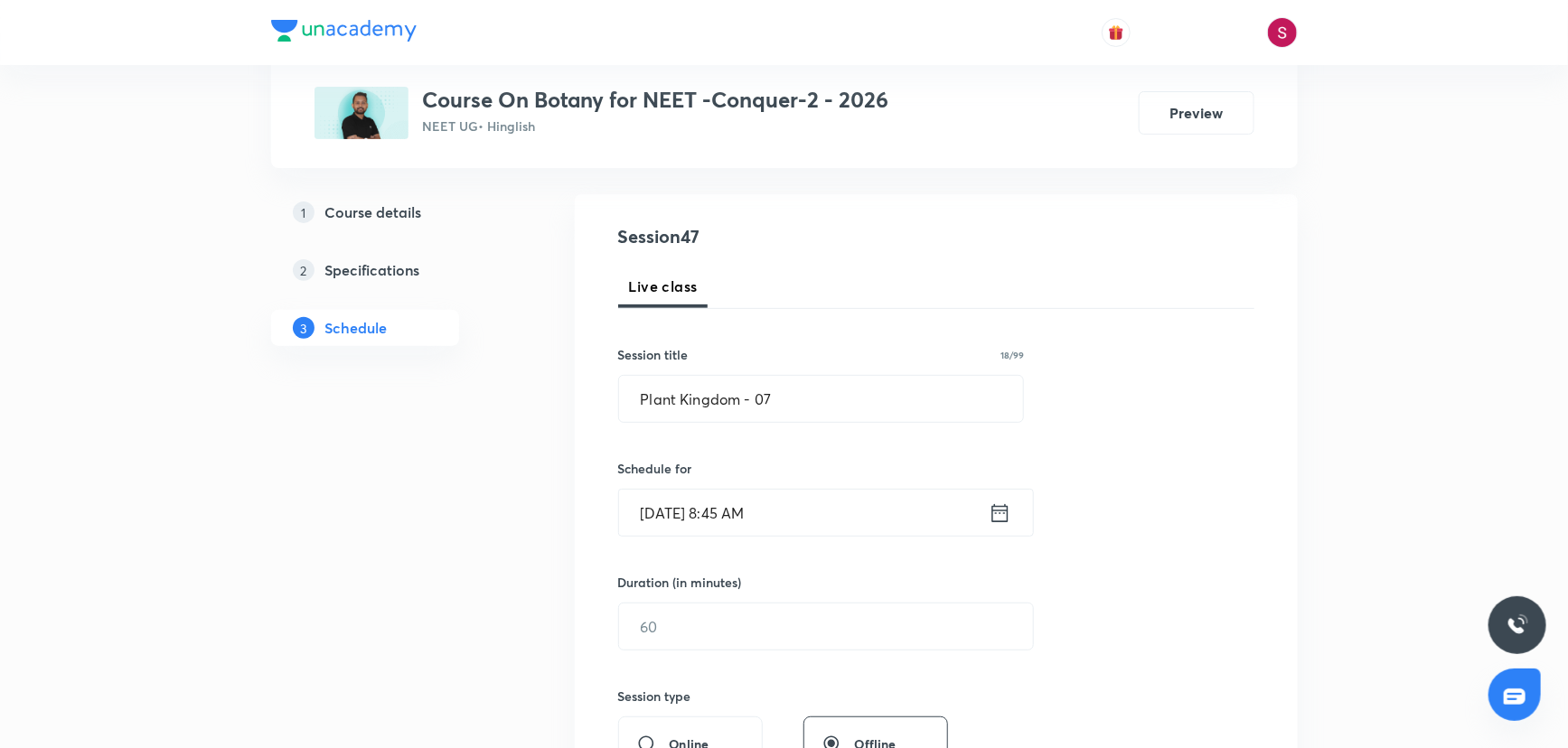
scroll to position [246, 0]
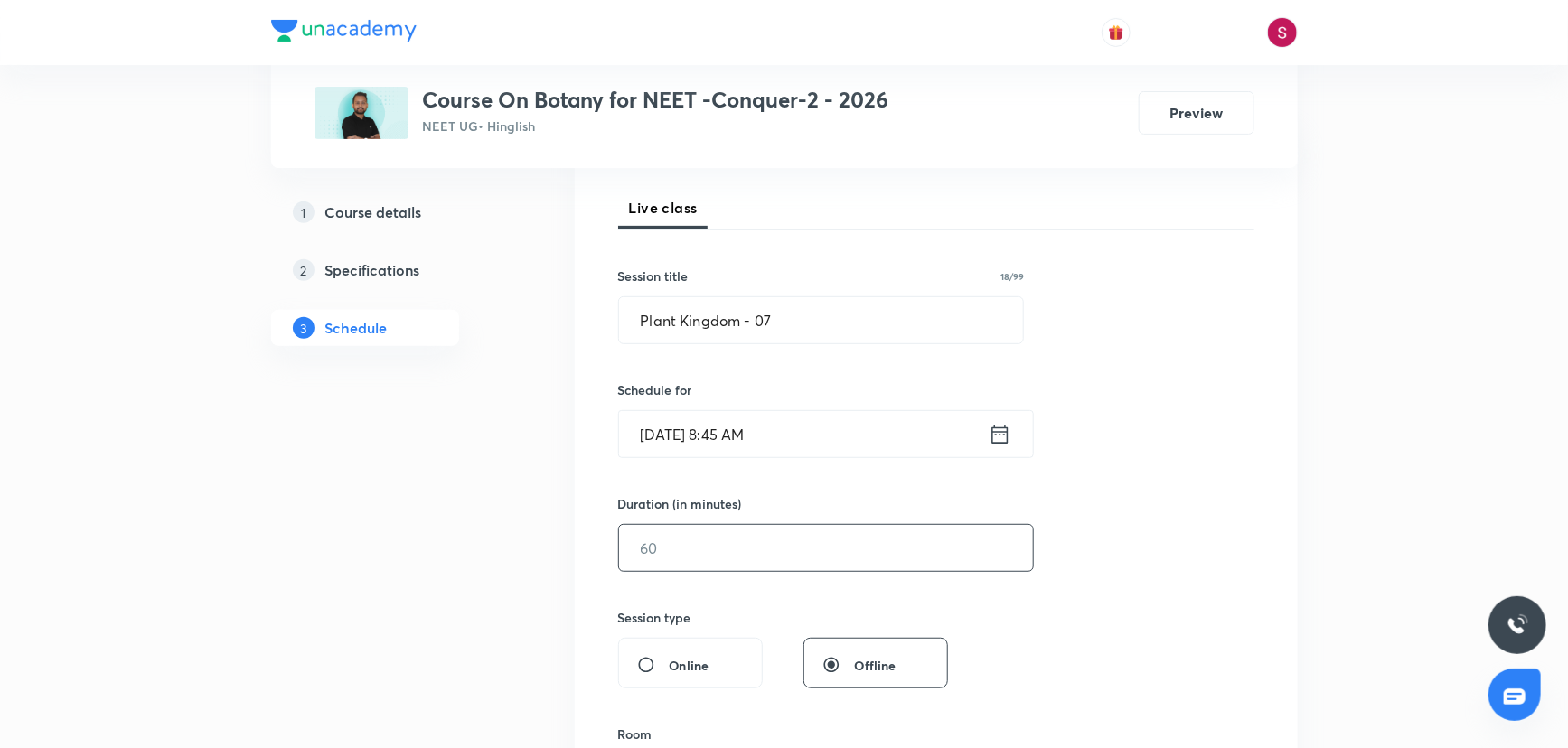
click at [757, 542] on input "text" at bounding box center [825, 549] width 414 height 46
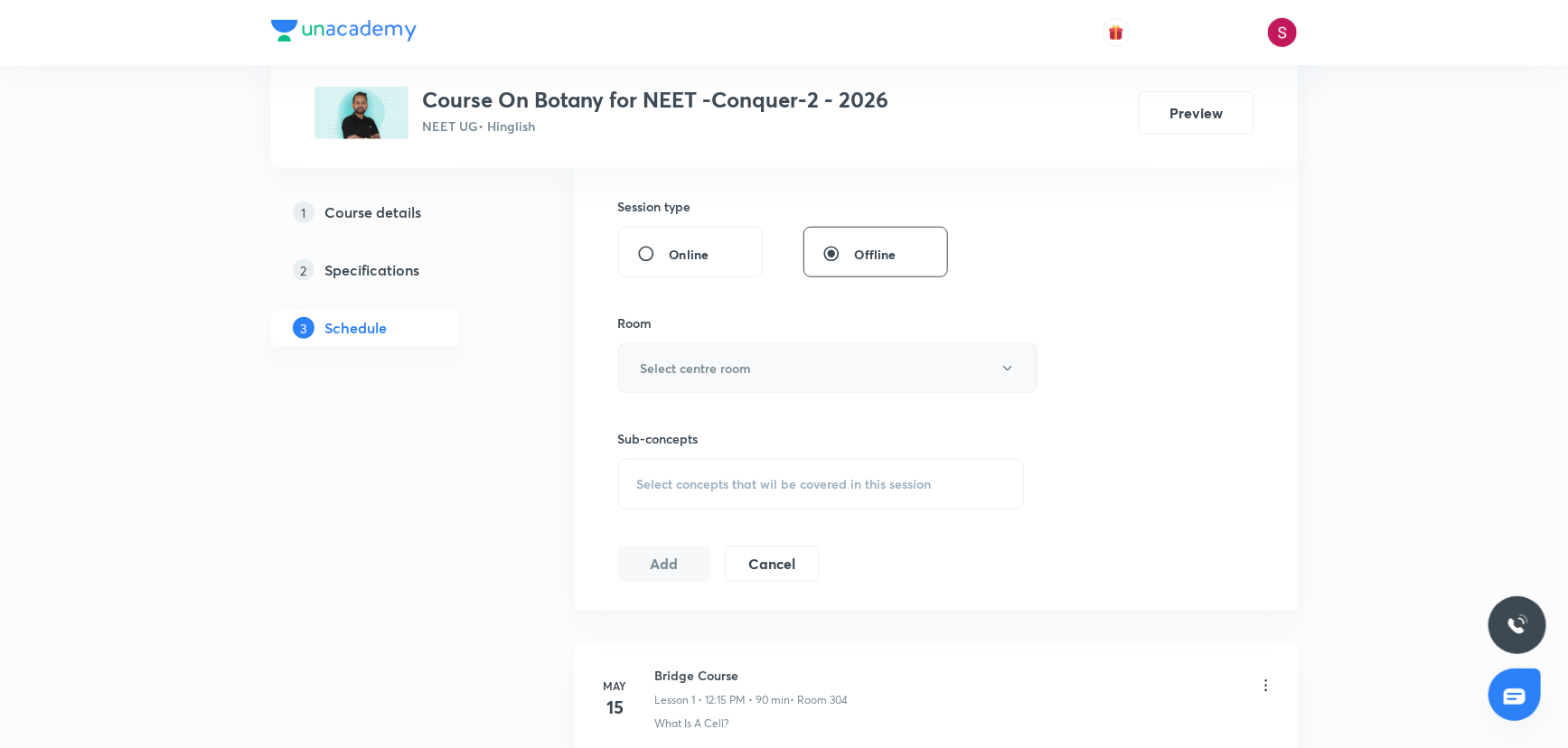
type input "90"
click at [680, 365] on h6 "Select centre room" at bounding box center [696, 368] width 111 height 19
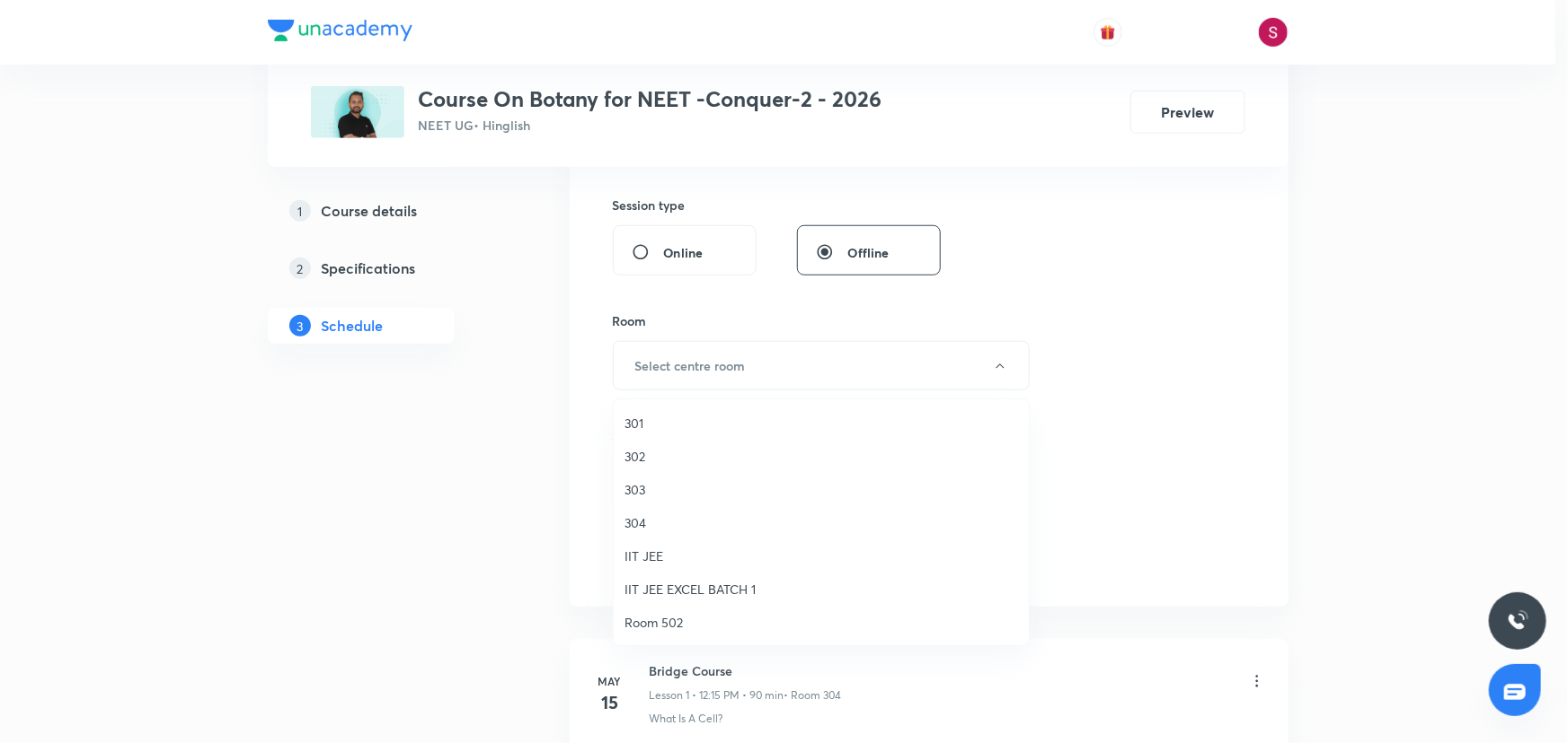
click at [644, 527] on span "304" at bounding box center [821, 522] width 393 height 19
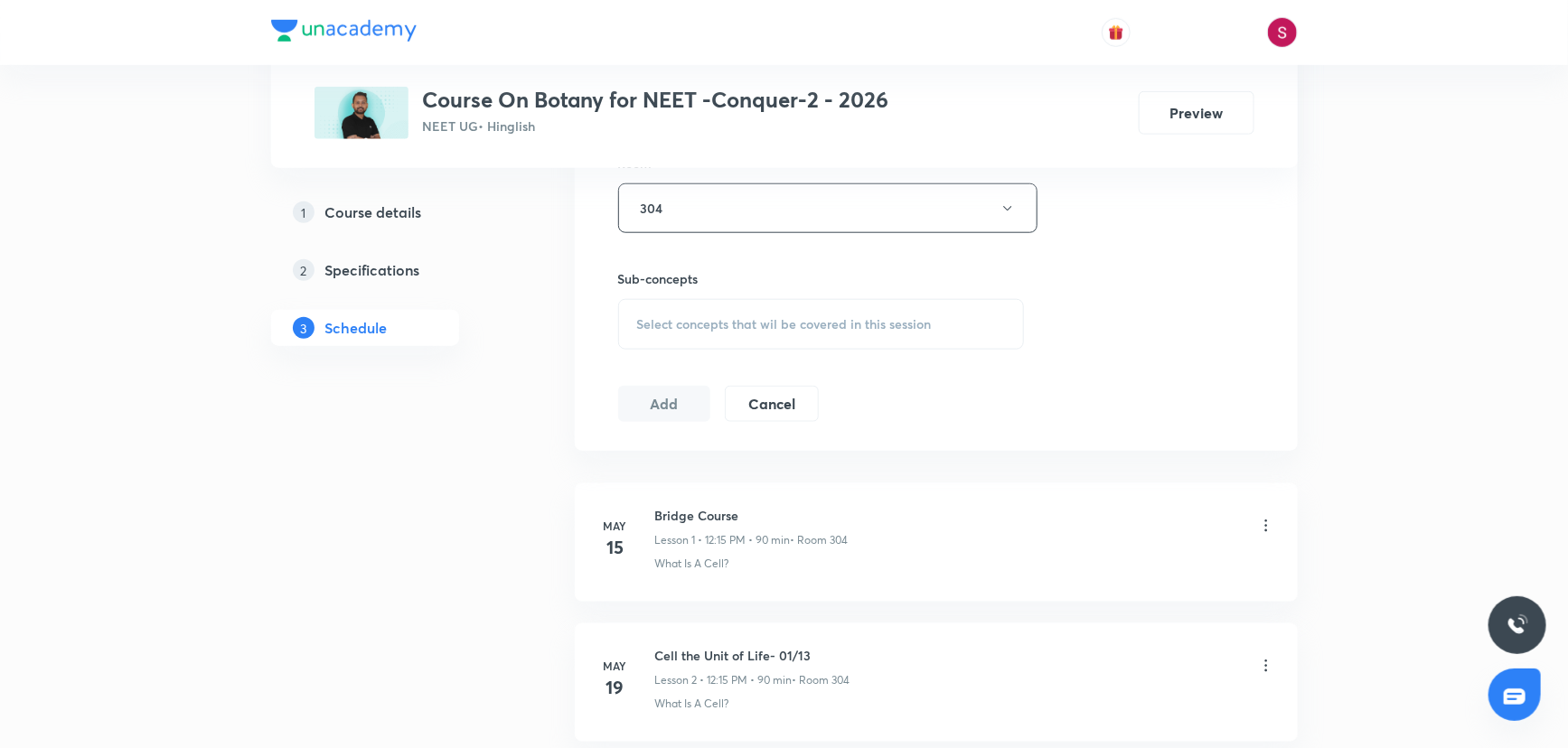
scroll to position [822, 0]
click at [808, 324] on span "Select concepts that wil be covered in this session" at bounding box center [784, 320] width 294 height 15
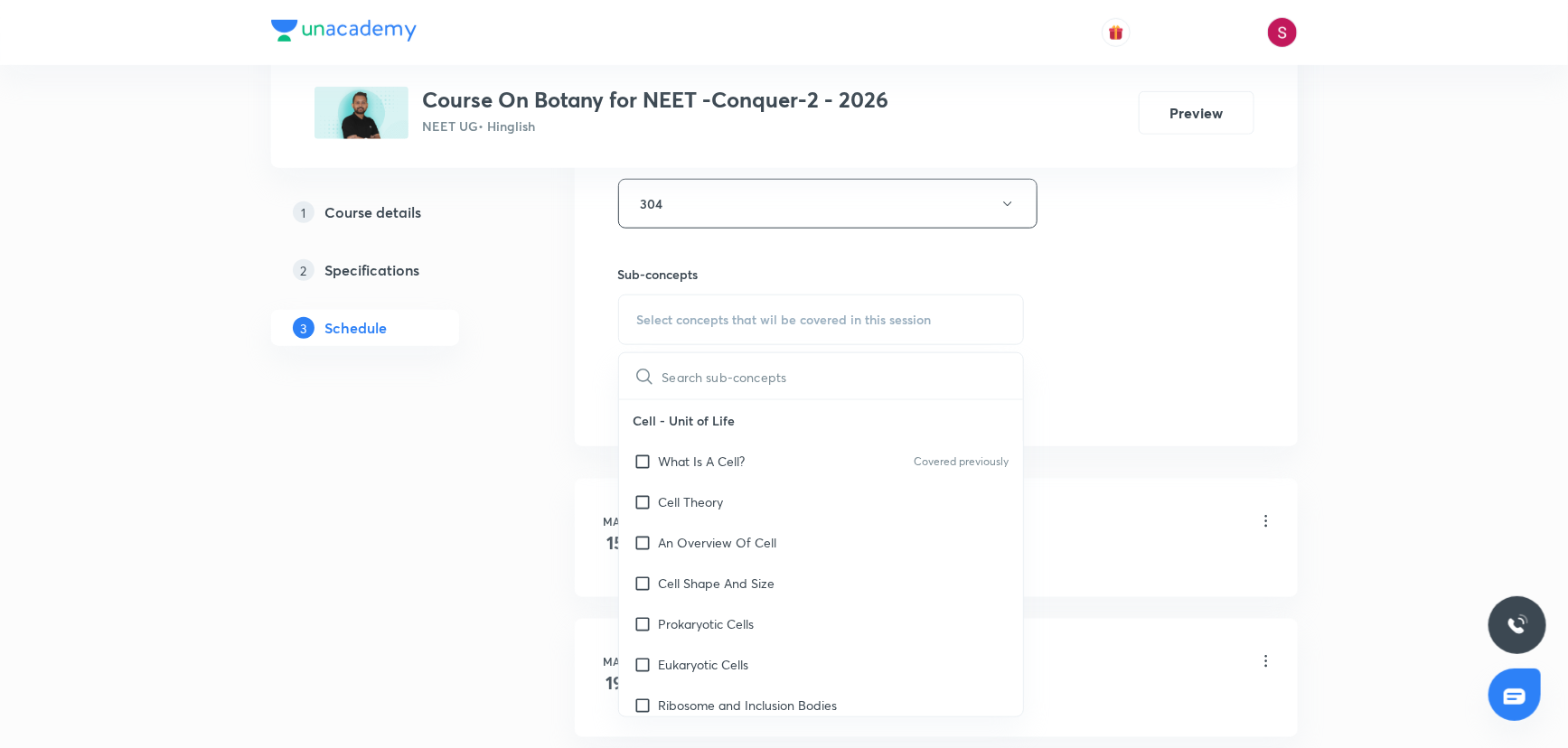
click at [751, 470] on div "What Is A Cell? Covered previously" at bounding box center [821, 461] width 405 height 41
checkbox input "true"
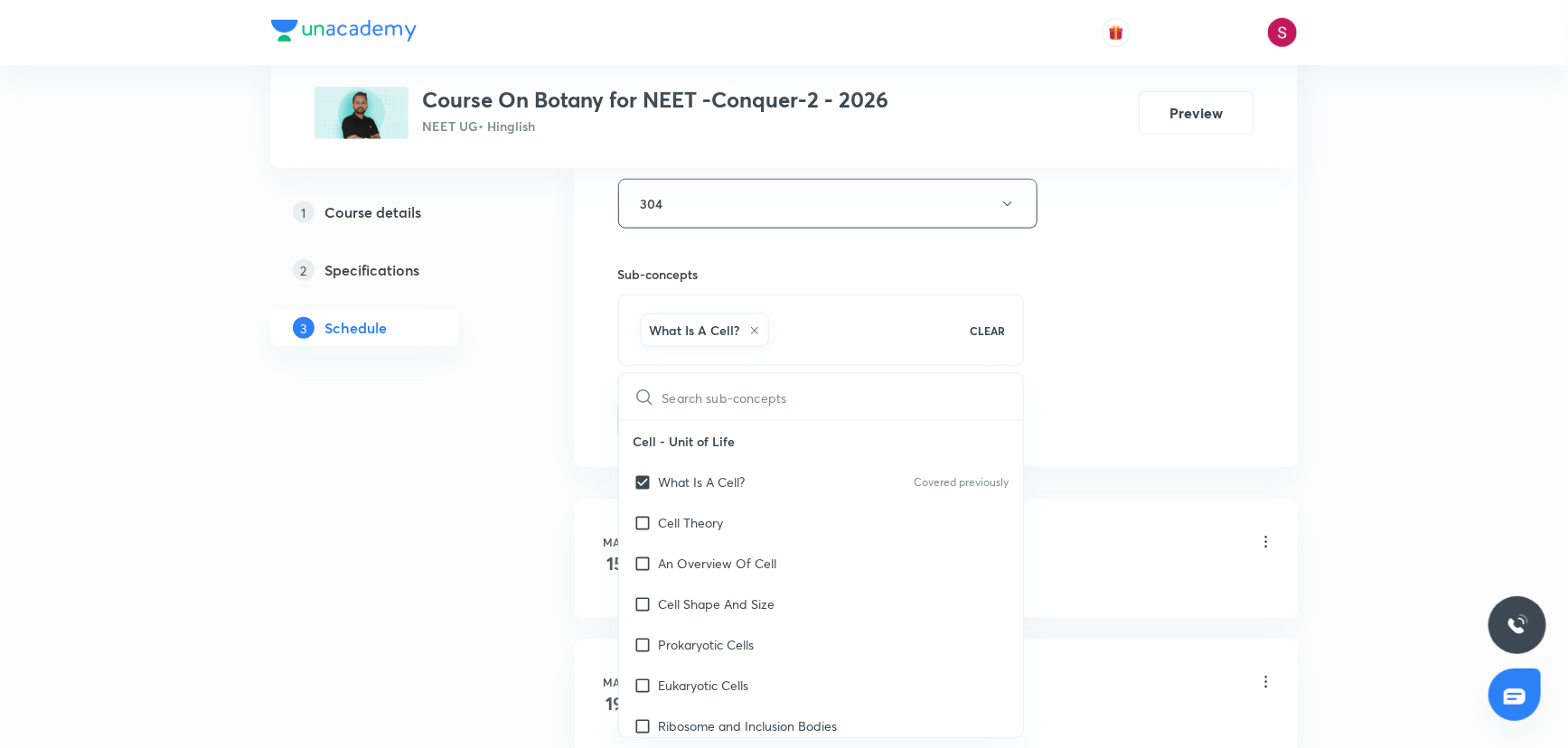
click at [1102, 303] on div "Session 47 Live class Session title 18/99 Plant Kingdom - 07 ​ Schedule for Sep…" at bounding box center [936, 4] width 636 height 870
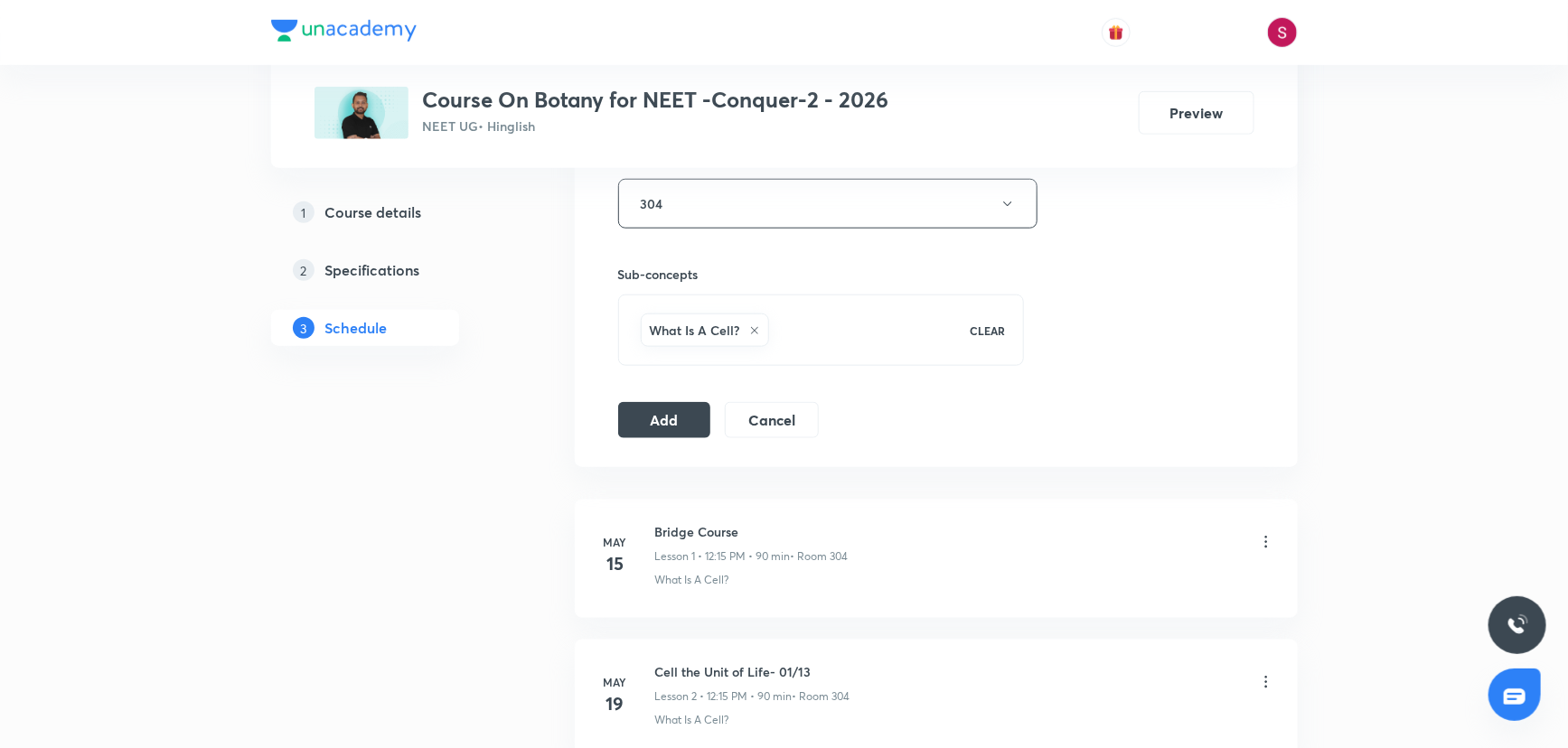
click at [664, 437] on div "Session 47 Live class Session title 18/99 Plant Kingdom - 07 ​ Schedule for Sep…" at bounding box center [935, 4] width 723 height 928
click at [675, 417] on button "Add" at bounding box center [664, 419] width 93 height 36
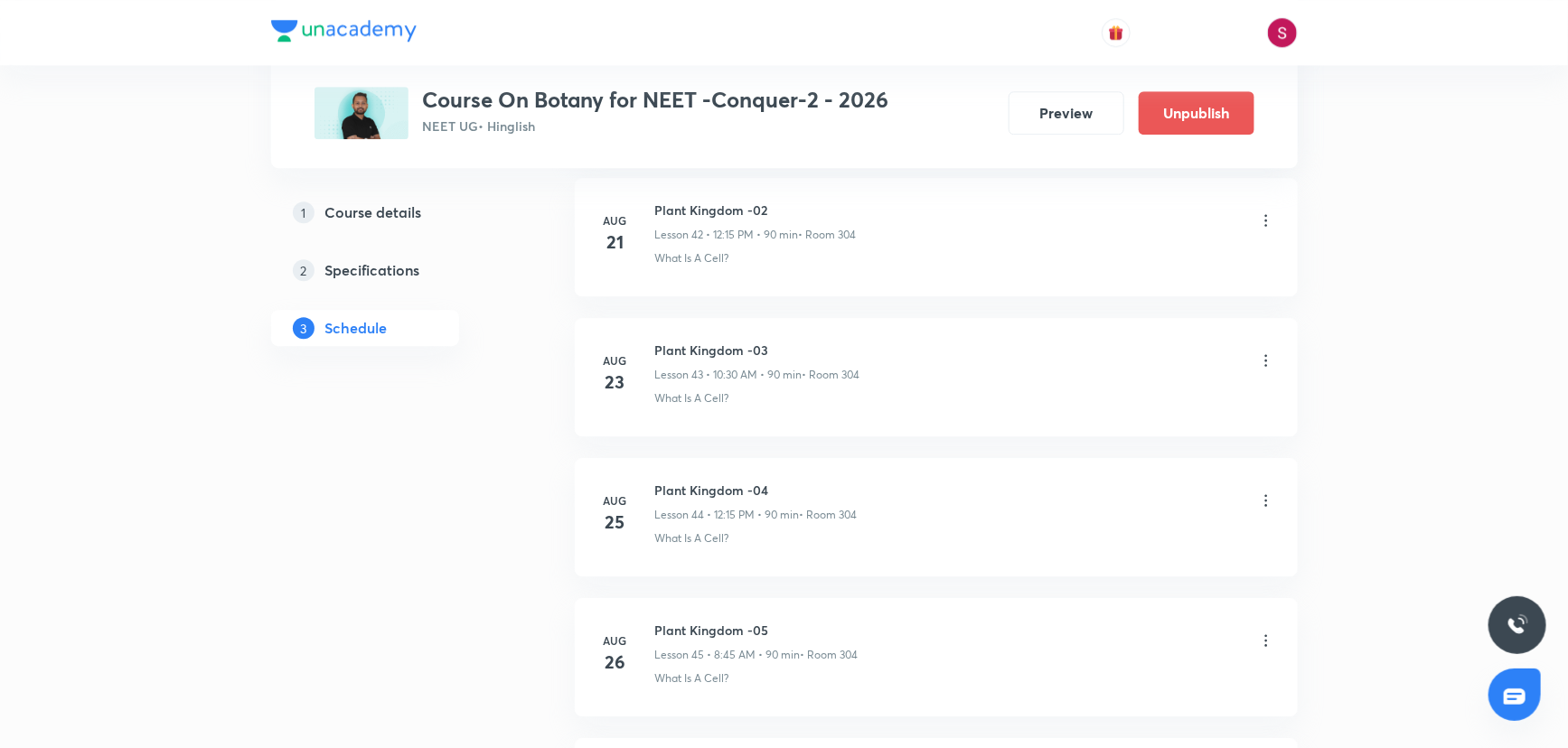
scroll to position [6446, 0]
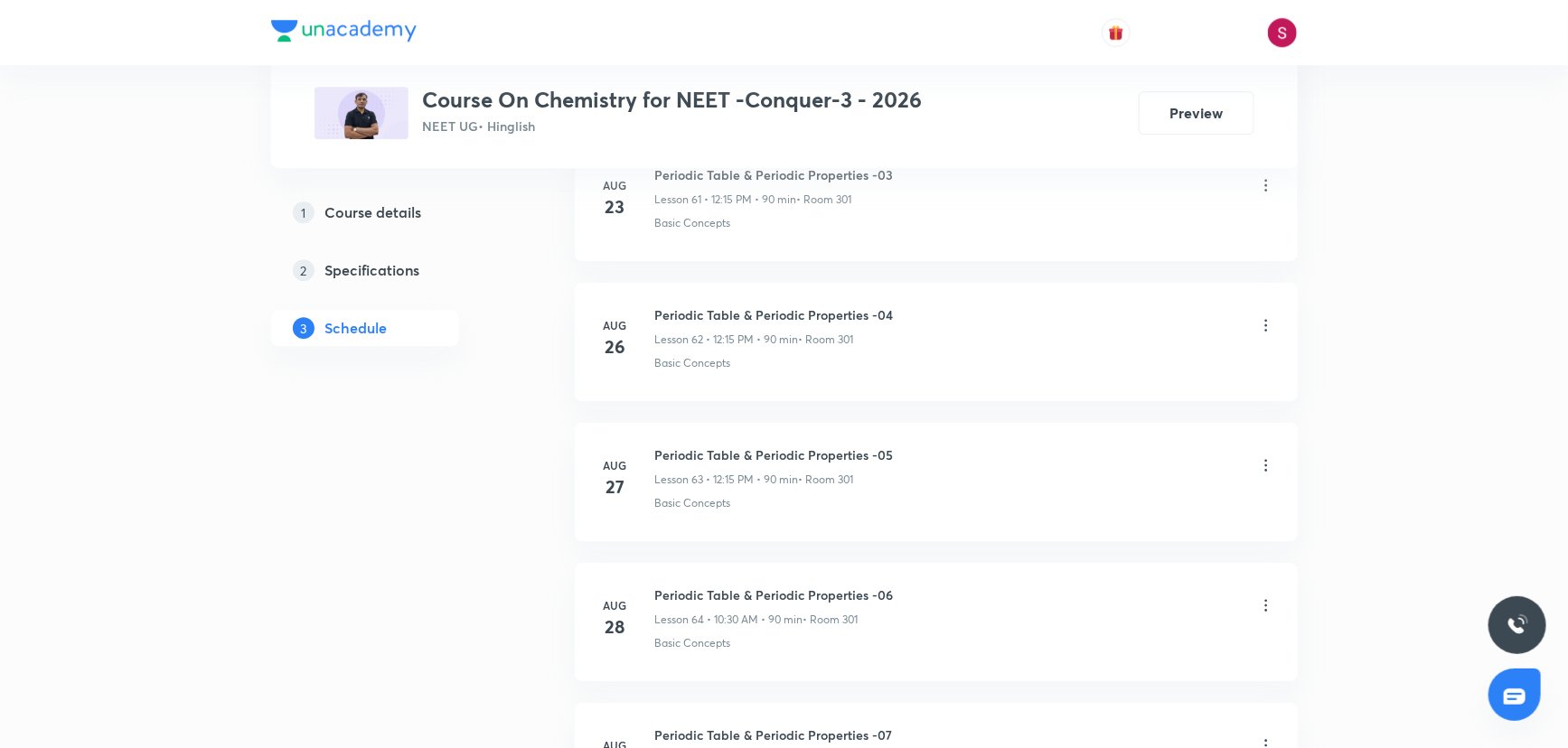
scroll to position [9933, 0]
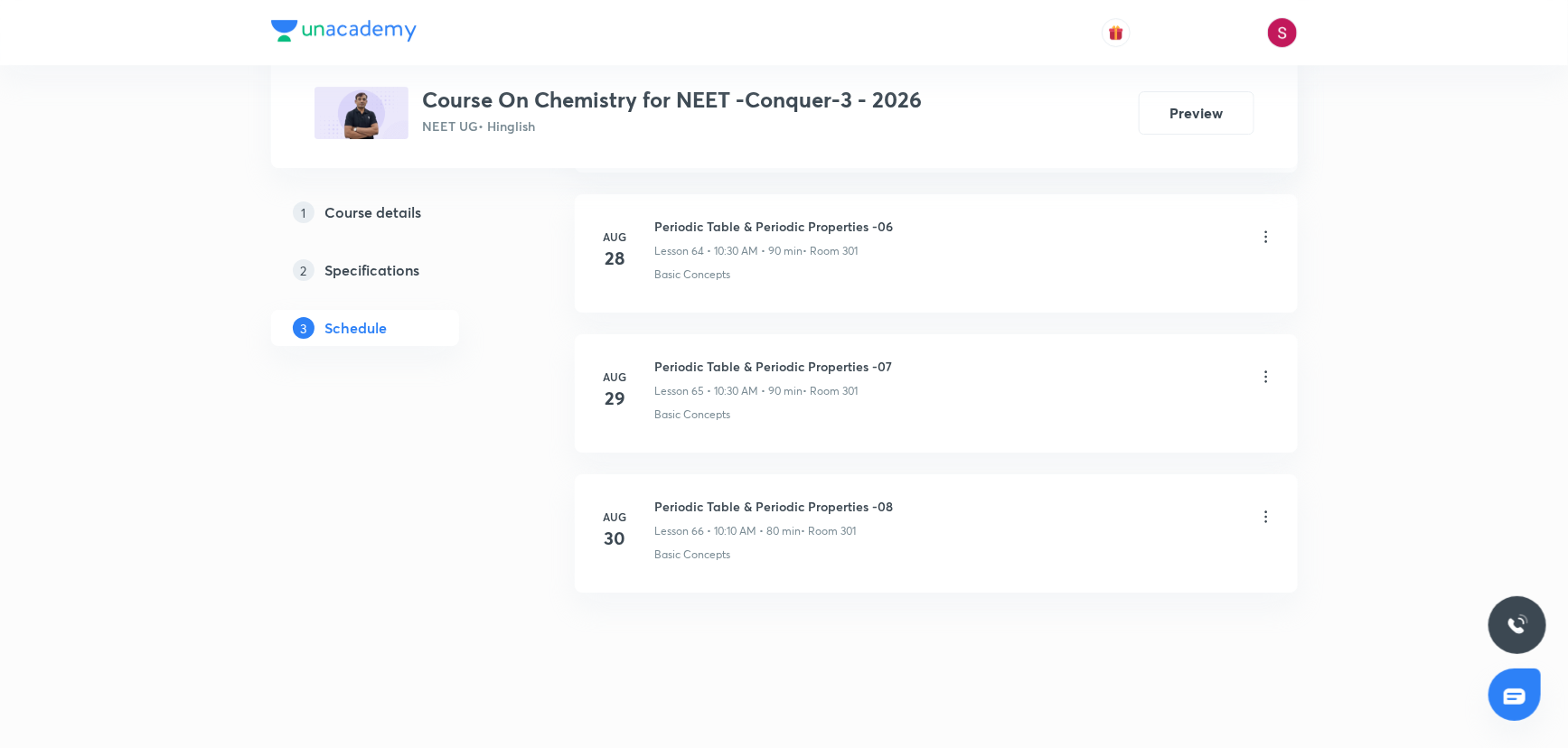
click at [818, 498] on h6 "Periodic Table & Periodic Properties -08" at bounding box center [774, 507] width 238 height 19
copy h6 "Periodic Table & Periodic Properties -08"
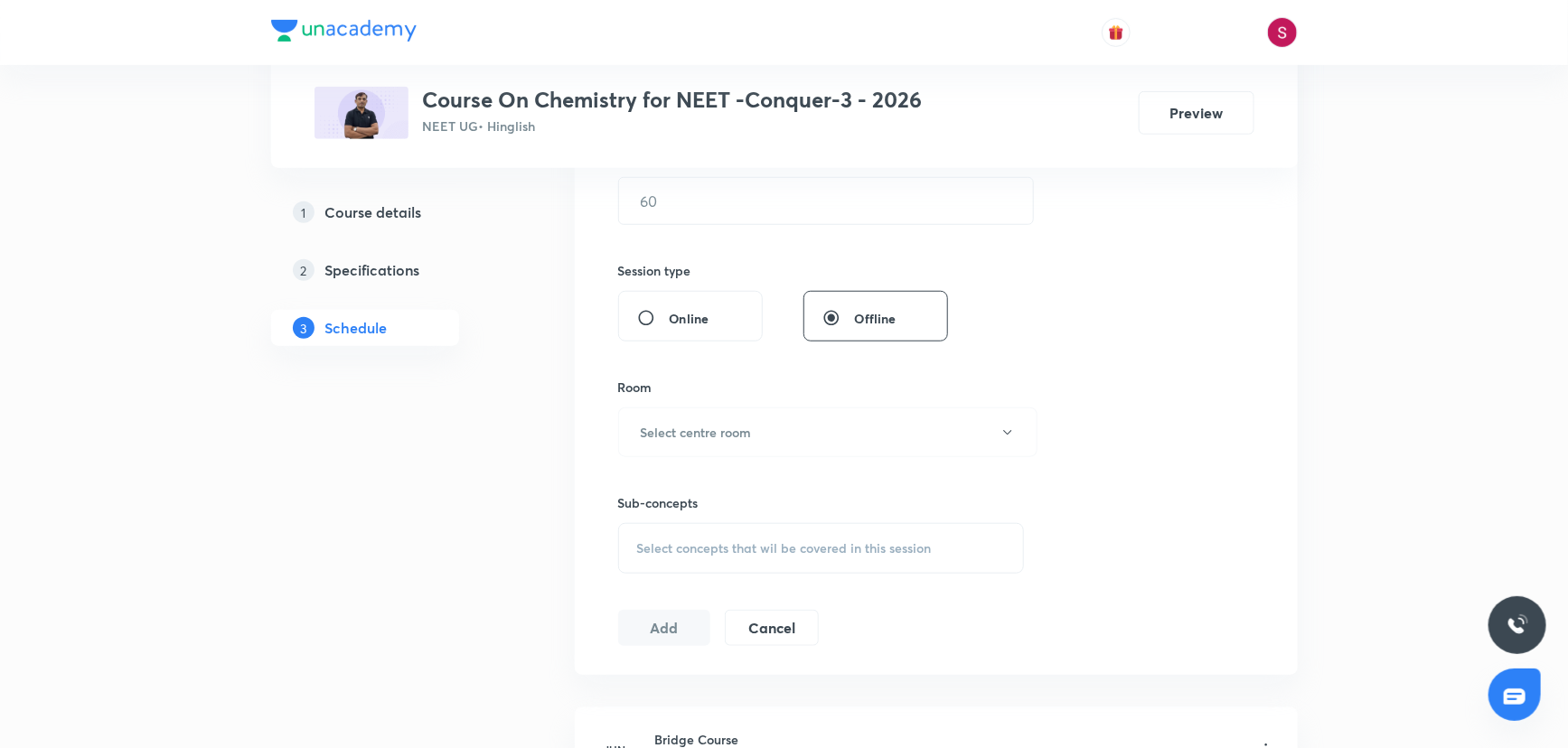
scroll to position [0, 0]
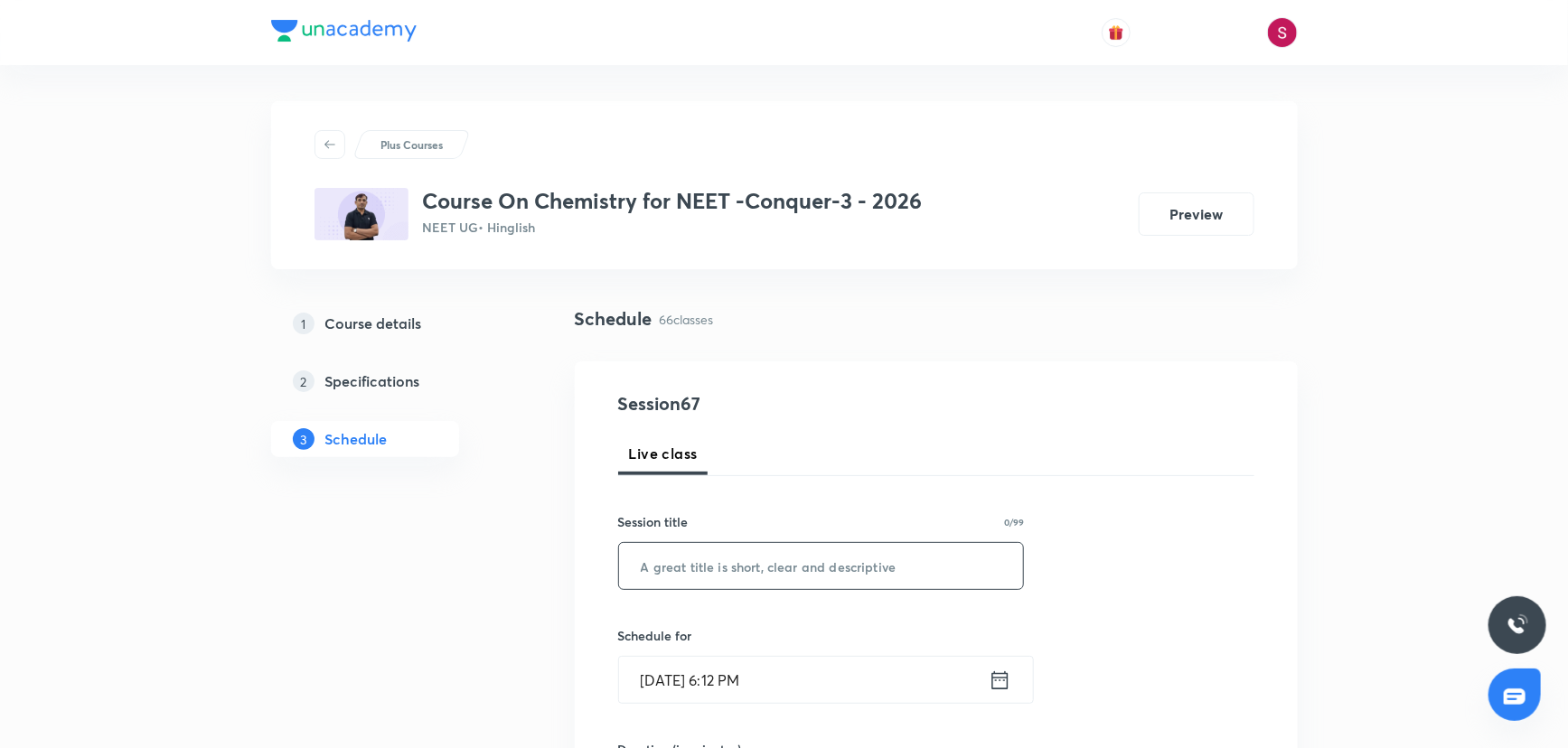
click at [741, 569] on input "text" at bounding box center [821, 566] width 405 height 46
paste input "Periodic Table & Periodic Properties -08"
type input "Periodic Table & Periodic Properties - 09"
click at [726, 687] on input "[DATE] 6:12 PM" at bounding box center [803, 680] width 370 height 46
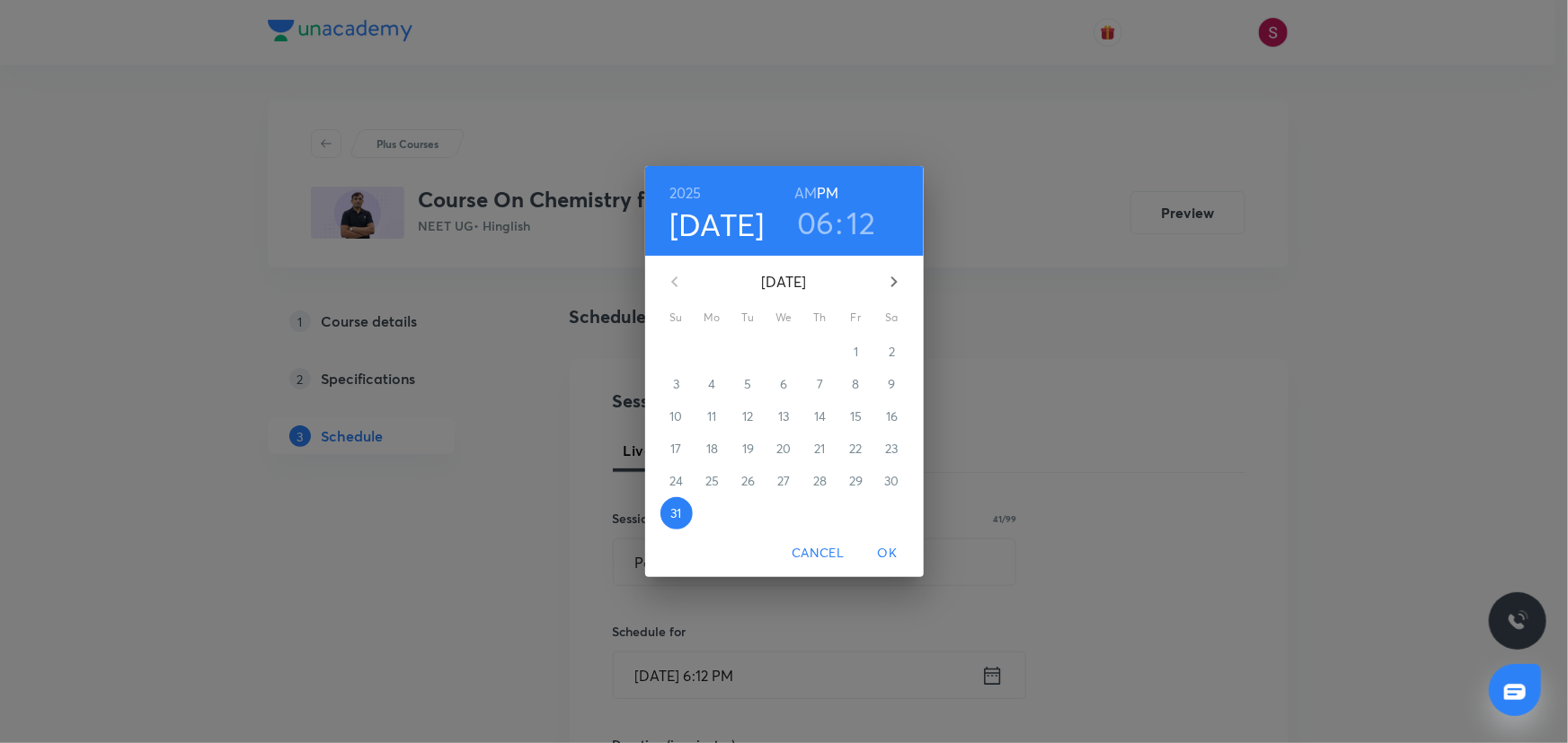
click at [893, 288] on icon "button" at bounding box center [894, 282] width 22 height 22
click at [701, 358] on span "1" at bounding box center [712, 352] width 33 height 18
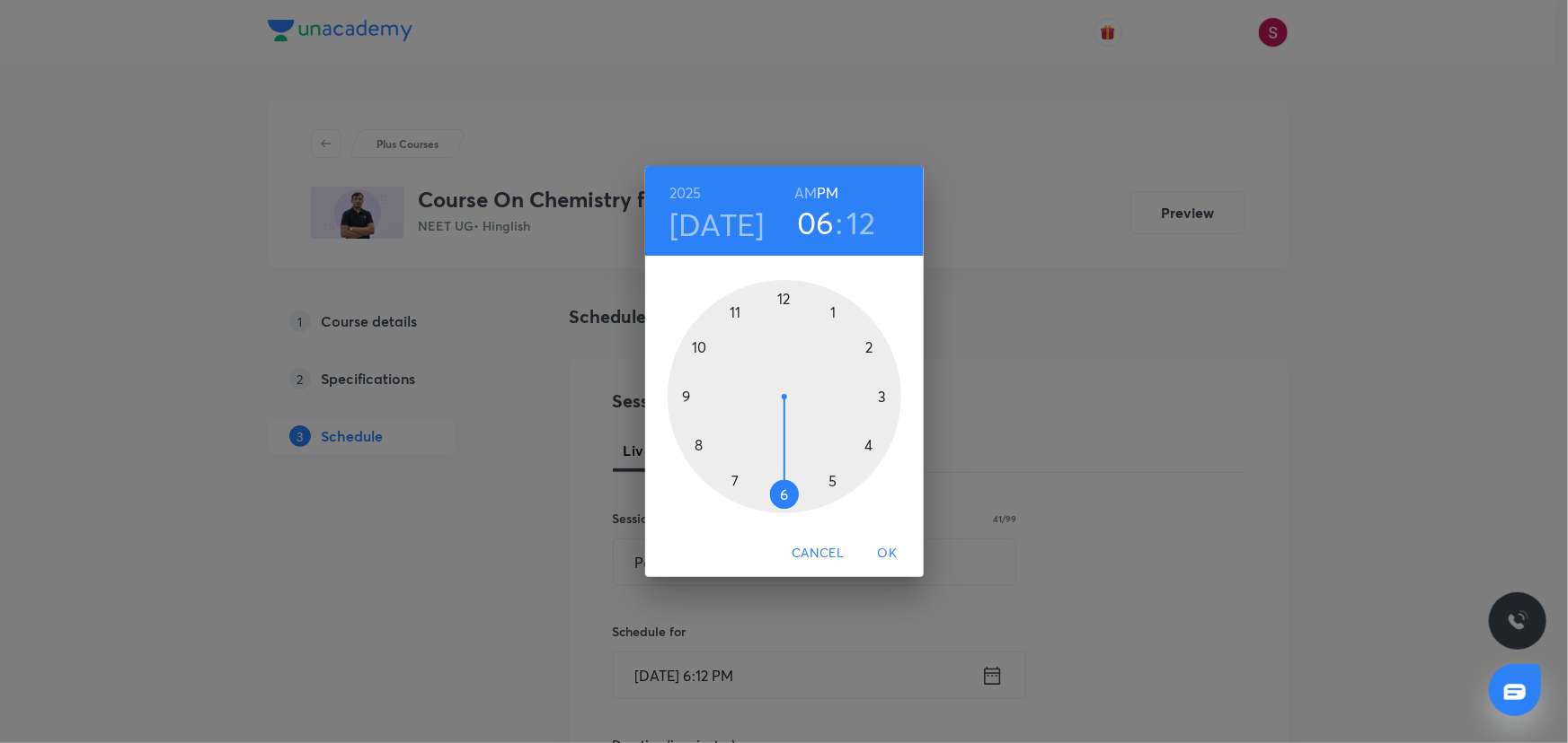
click at [700, 445] on div at bounding box center [784, 397] width 234 height 234
click at [799, 188] on h6 "AM" at bounding box center [805, 192] width 23 height 25
click at [689, 395] on div at bounding box center [784, 397] width 234 height 234
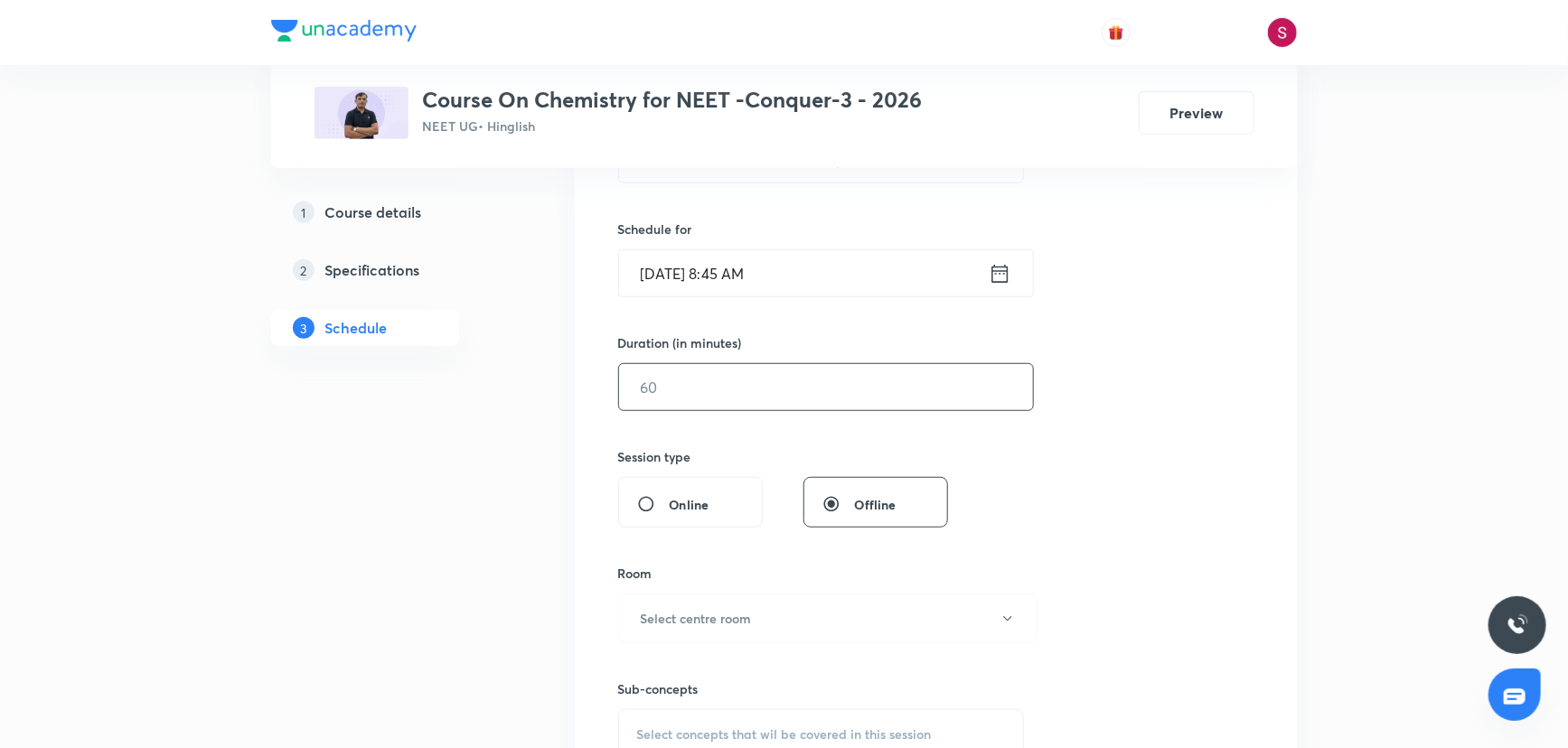
scroll to position [411, 0]
click at [710, 389] on input "text" at bounding box center [825, 384] width 414 height 46
type input "90"
click at [690, 596] on button "Select centre room" at bounding box center [827, 615] width 420 height 50
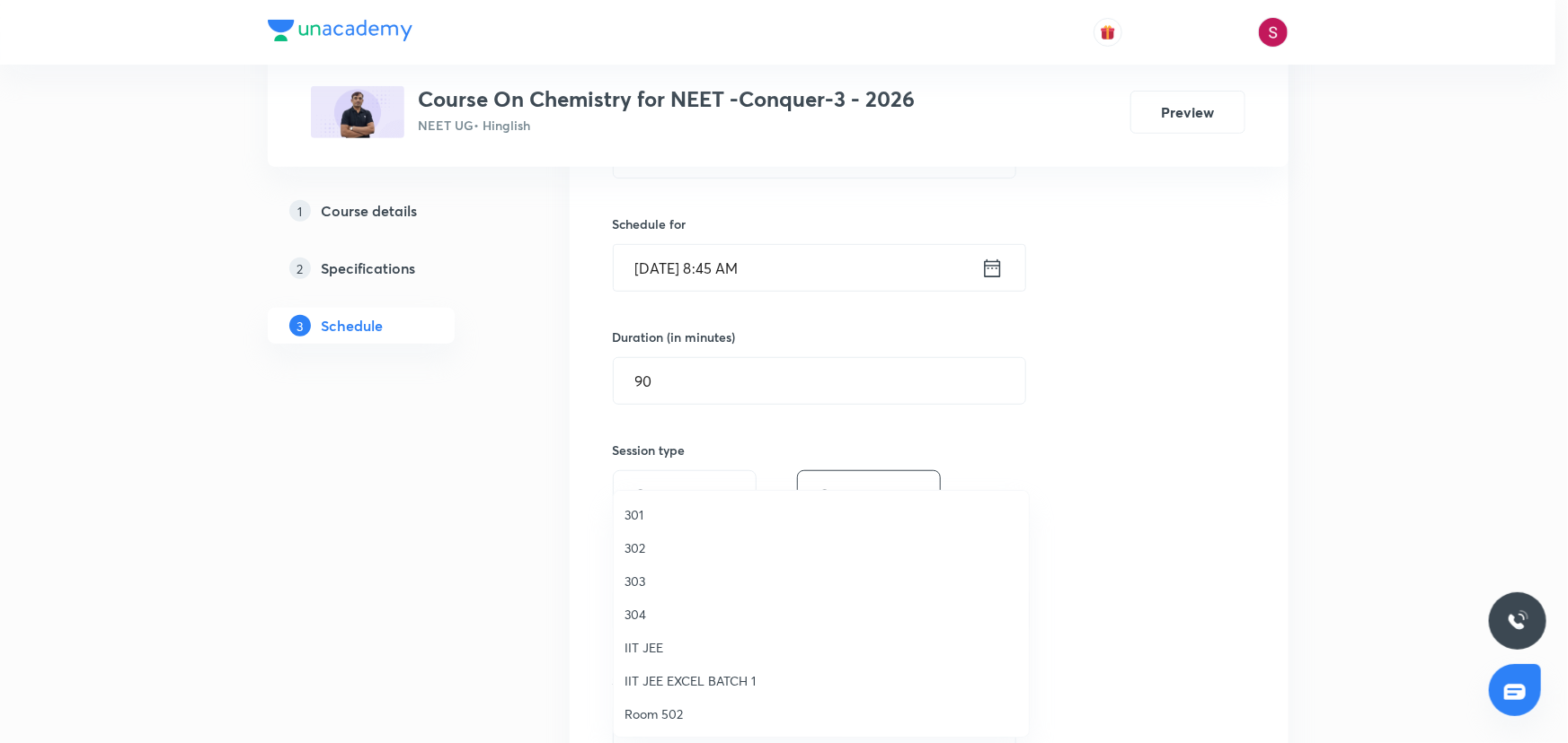
click at [630, 513] on span "301" at bounding box center [821, 514] width 393 height 19
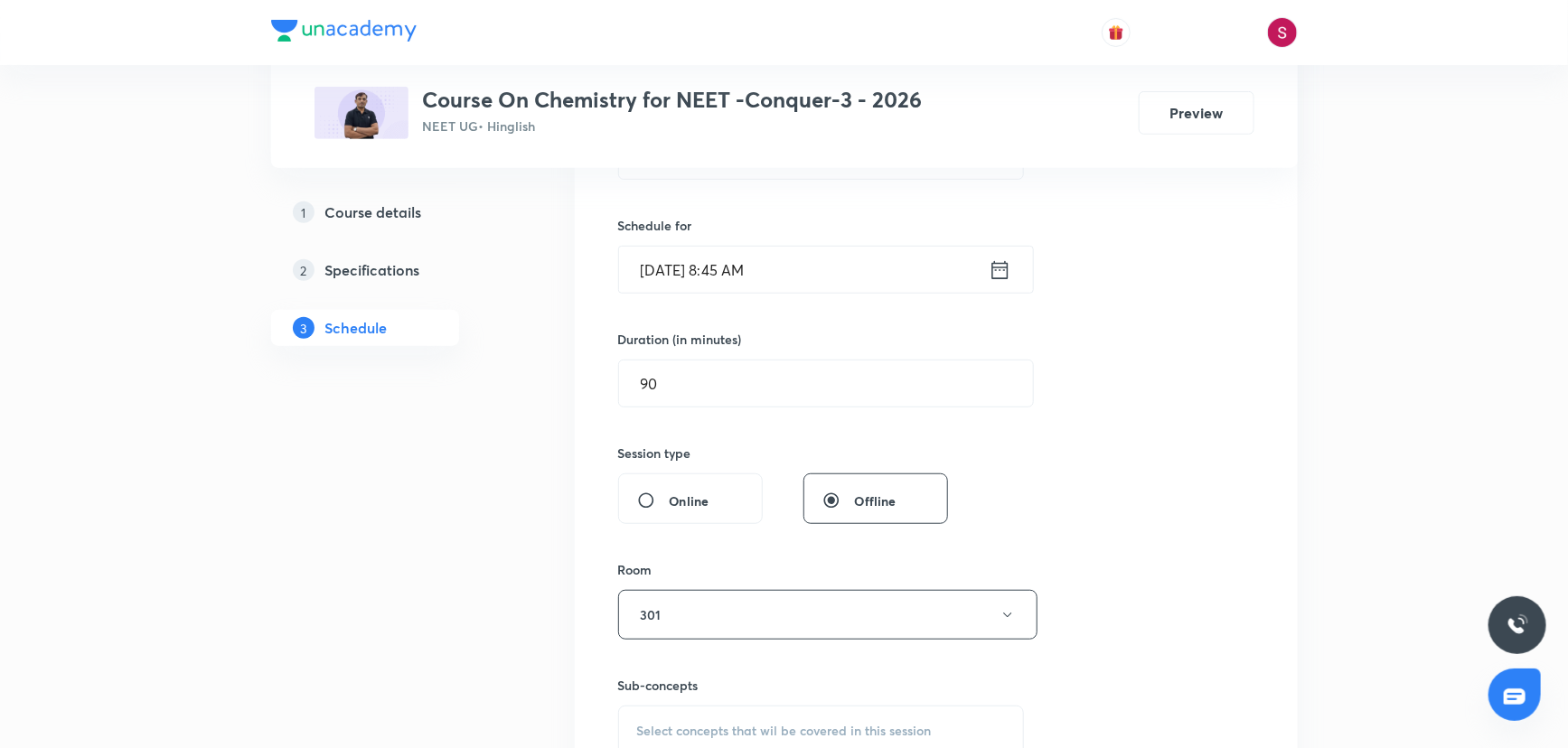
scroll to position [574, 0]
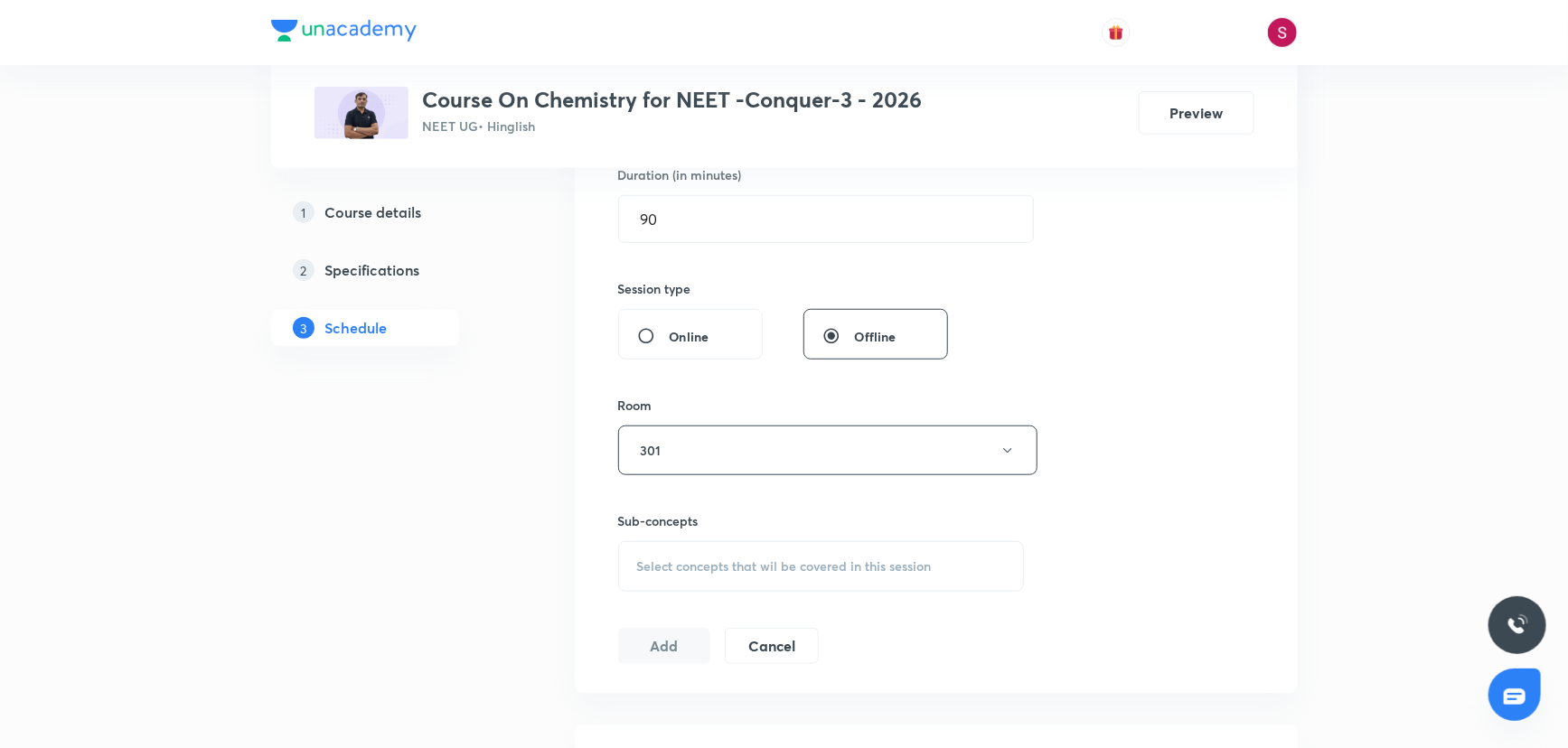
click at [667, 560] on span "Select concepts that wil be covered in this session" at bounding box center [784, 566] width 294 height 15
click at [673, 705] on p "Basic Concepts" at bounding box center [703, 708] width 89 height 19
checkbox input "true"
click at [1097, 470] on div "Session 67 Live class Session title 41/99 Periodic Table & Periodic Properties …" at bounding box center [936, 250] width 636 height 870
click at [690, 661] on button "Add" at bounding box center [664, 665] width 93 height 36
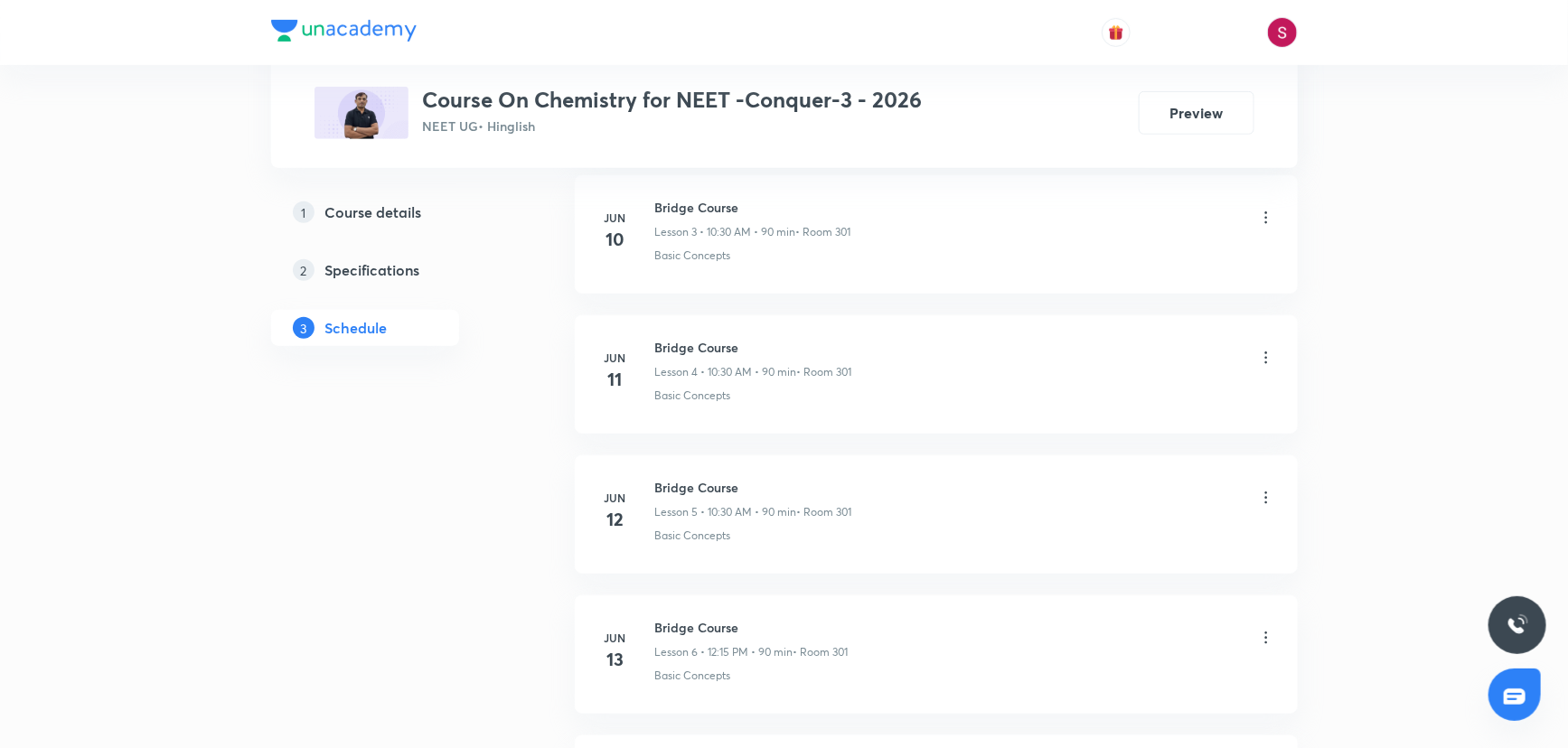
scroll to position [9103, 0]
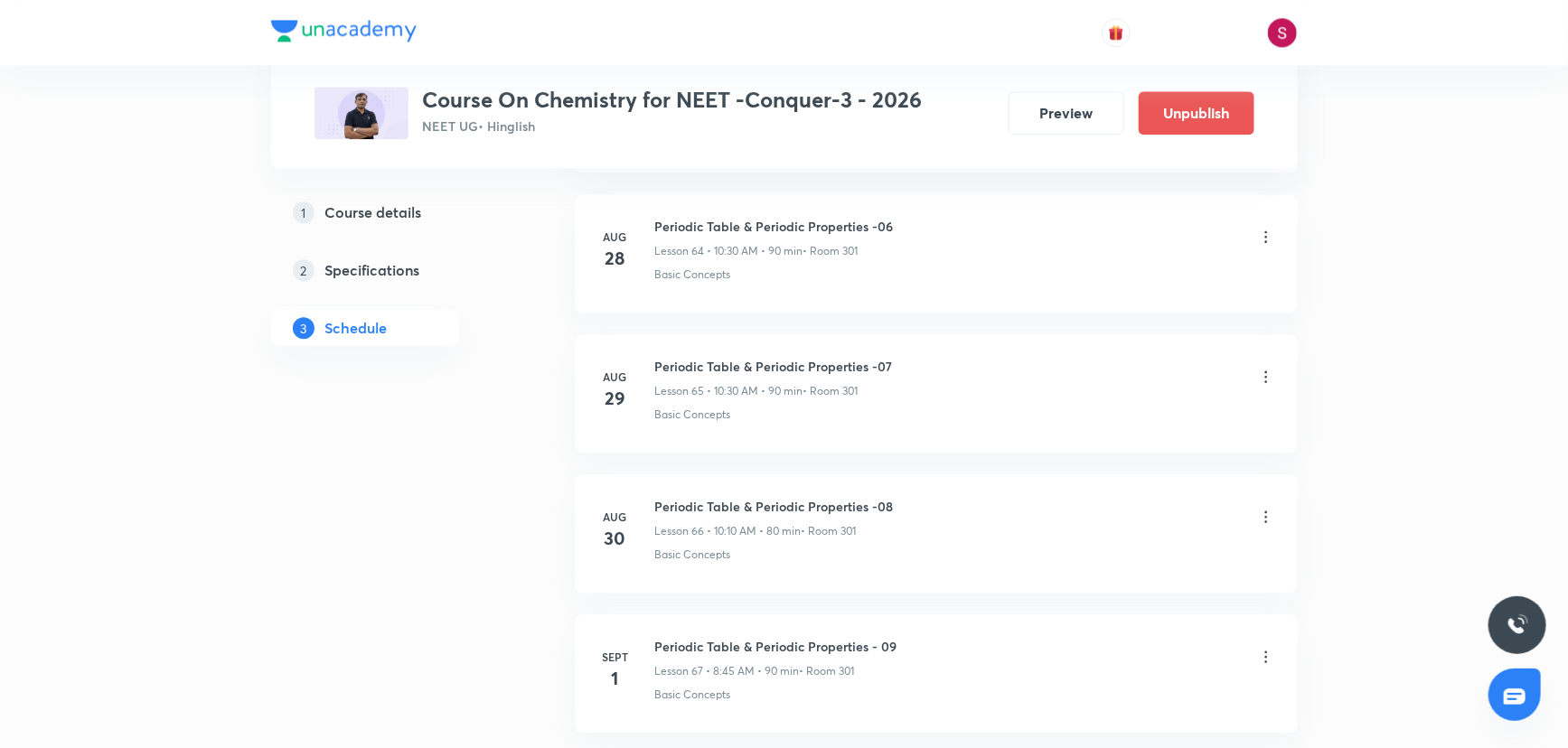
click at [677, 644] on div "Periodic Table & Periodic Properties - 09 Lesson 67 • 8:45 AM • 90 min • Room 3…" at bounding box center [776, 658] width 242 height 43
click at [681, 637] on h6 "Periodic Table & Periodic Properties - 09" at bounding box center [776, 646] width 242 height 19
copy h6 "Periodic Table & Periodic Properties - 09"
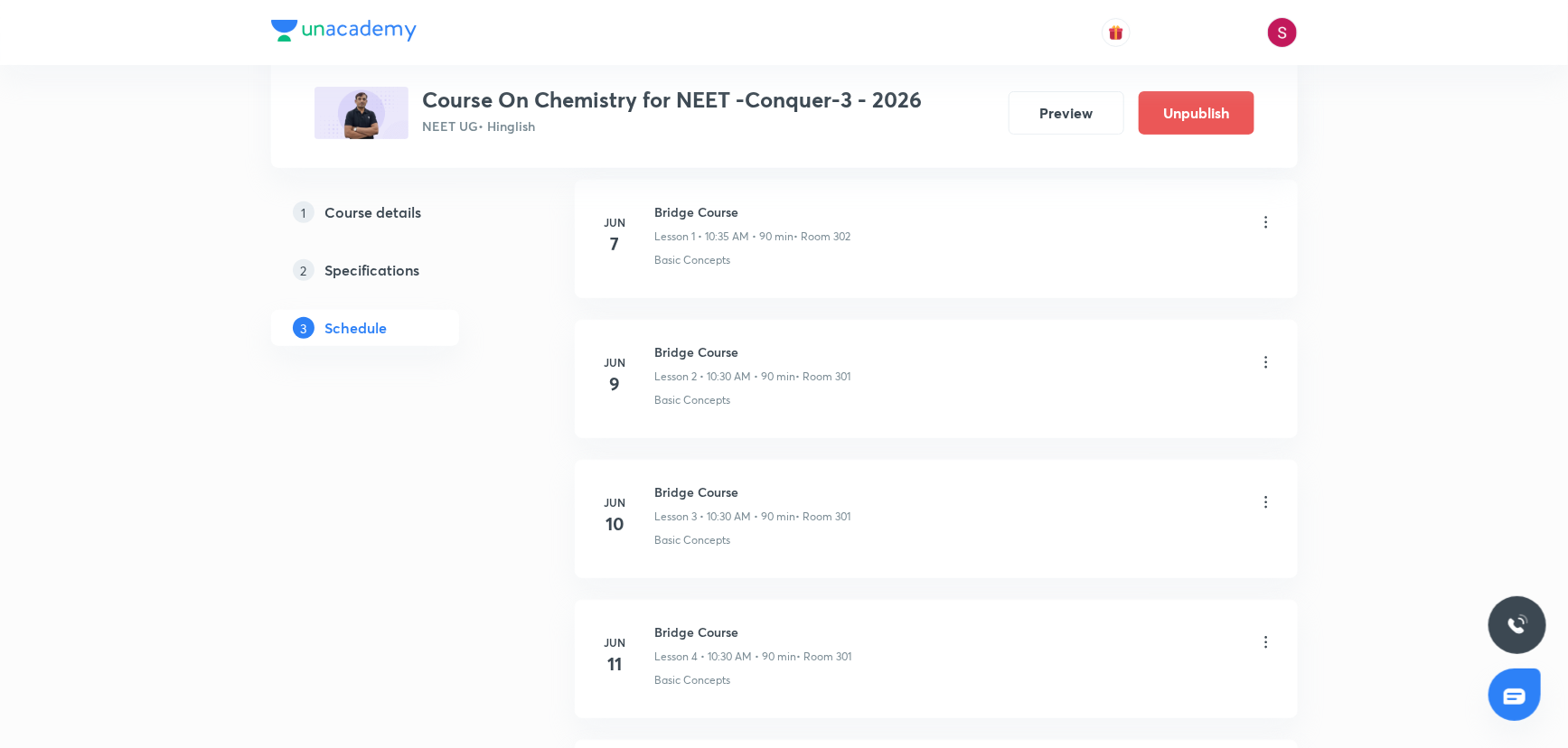
scroll to position [0, 0]
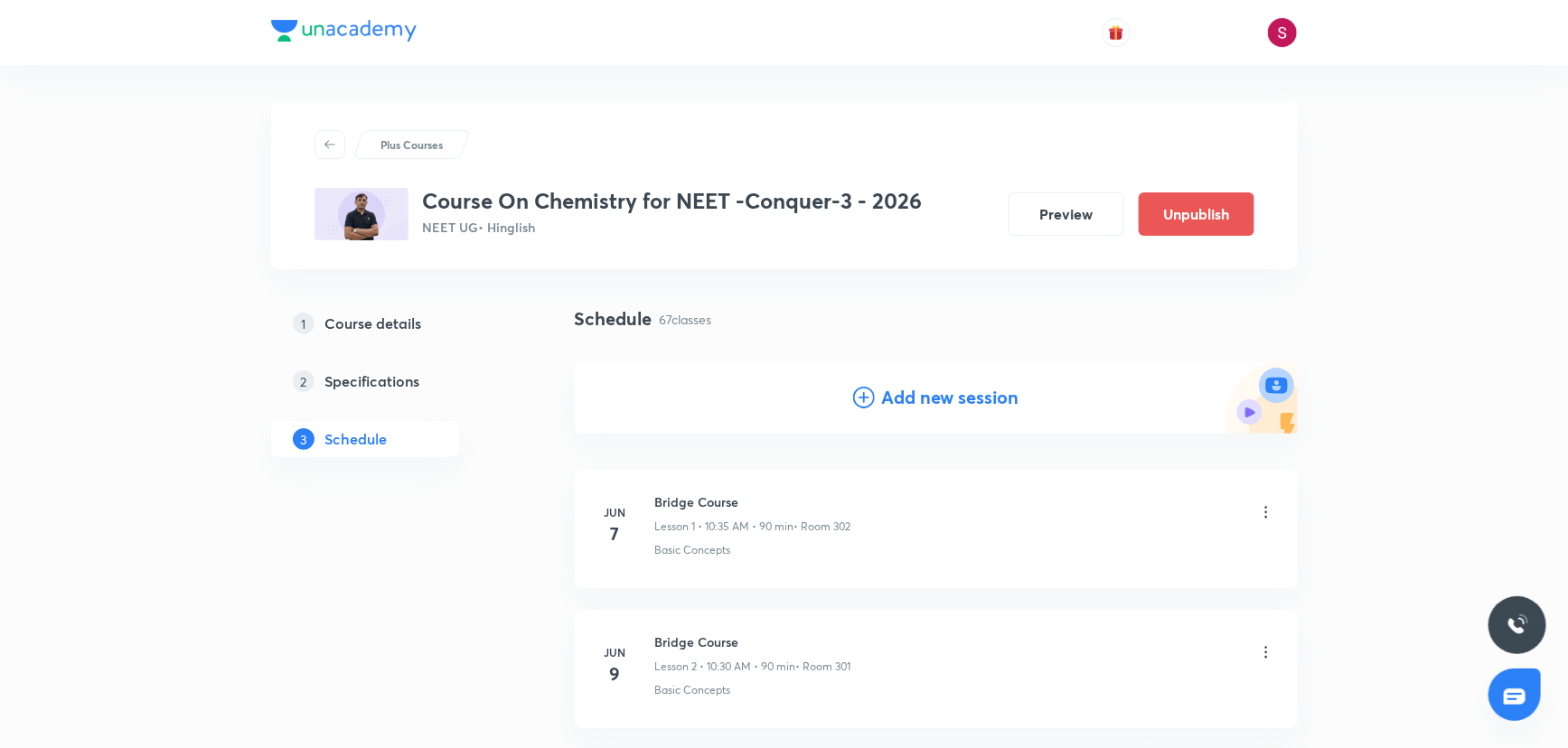
click at [859, 395] on icon at bounding box center [864, 398] width 22 height 22
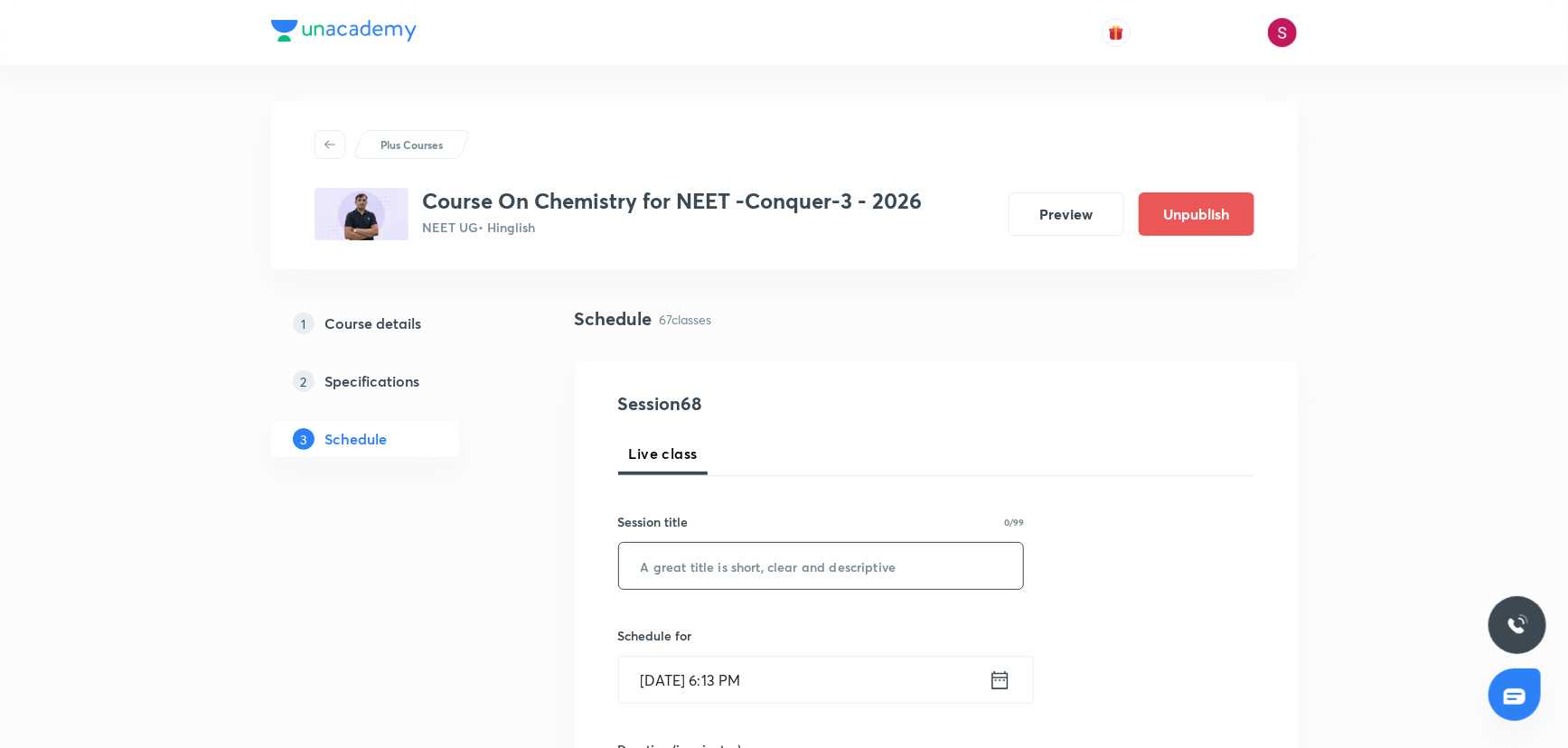
click at [768, 563] on input "text" at bounding box center [821, 566] width 405 height 46
paste input "Periodic Table & Periodic Properties - 09"
type input "Periodic Table & Periodic Properties - 10"
click at [910, 680] on input "Aug 31, 2025, 6:13 PM" at bounding box center [803, 680] width 370 height 46
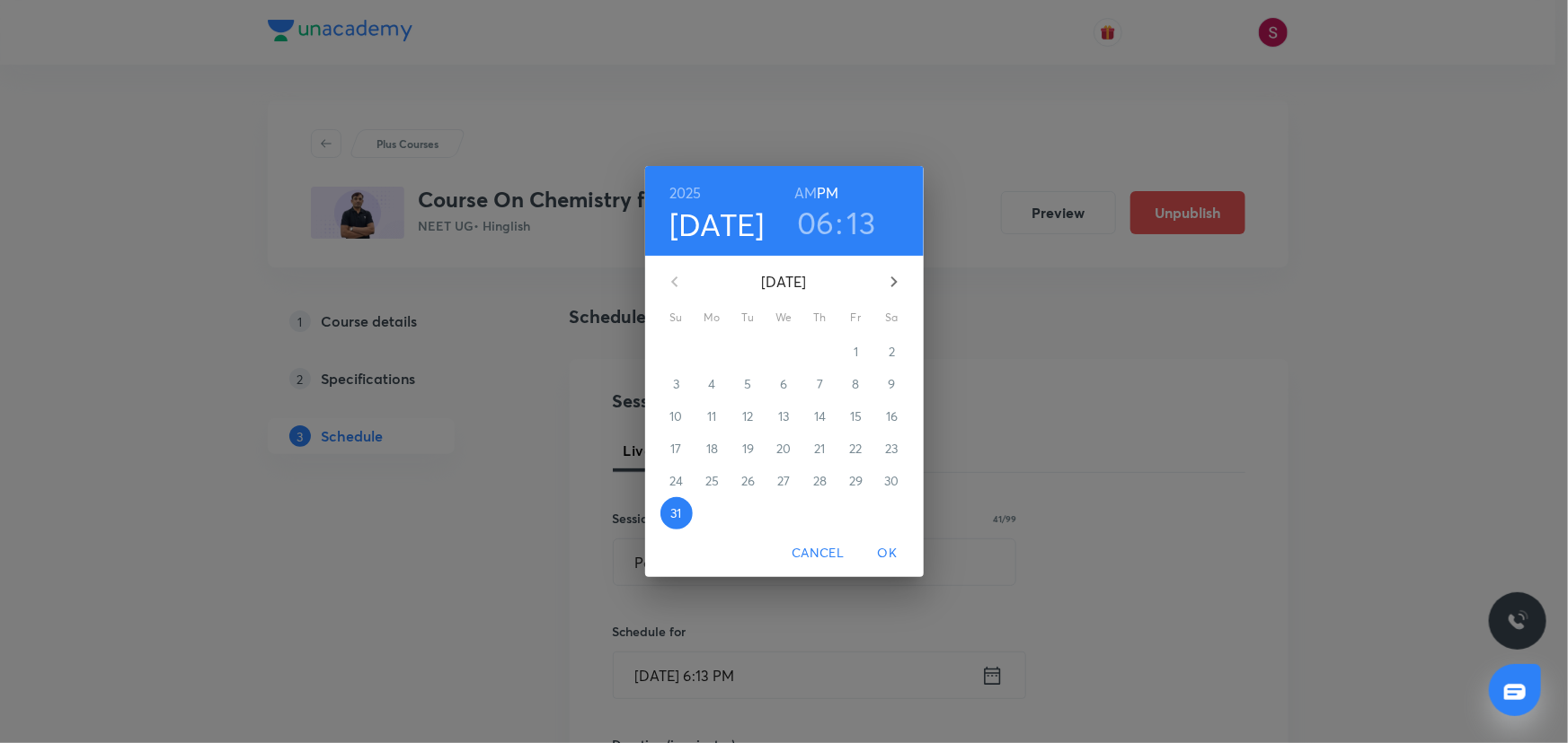
click at [901, 281] on icon "button" at bounding box center [894, 282] width 22 height 22
click at [763, 355] on span "2" at bounding box center [748, 352] width 33 height 18
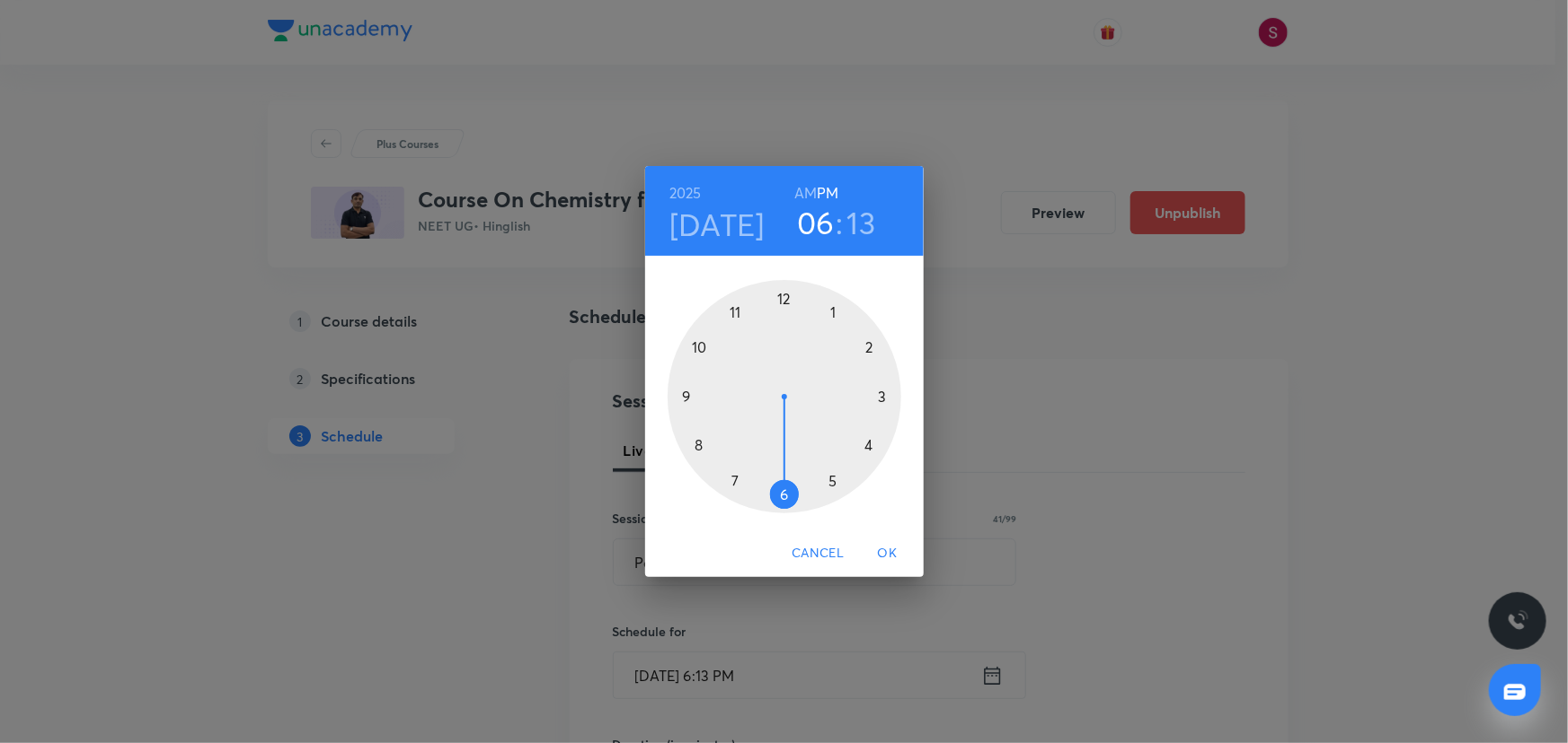
click at [784, 296] on div at bounding box center [784, 397] width 234 height 234
click at [879, 392] on div at bounding box center [784, 397] width 234 height 234
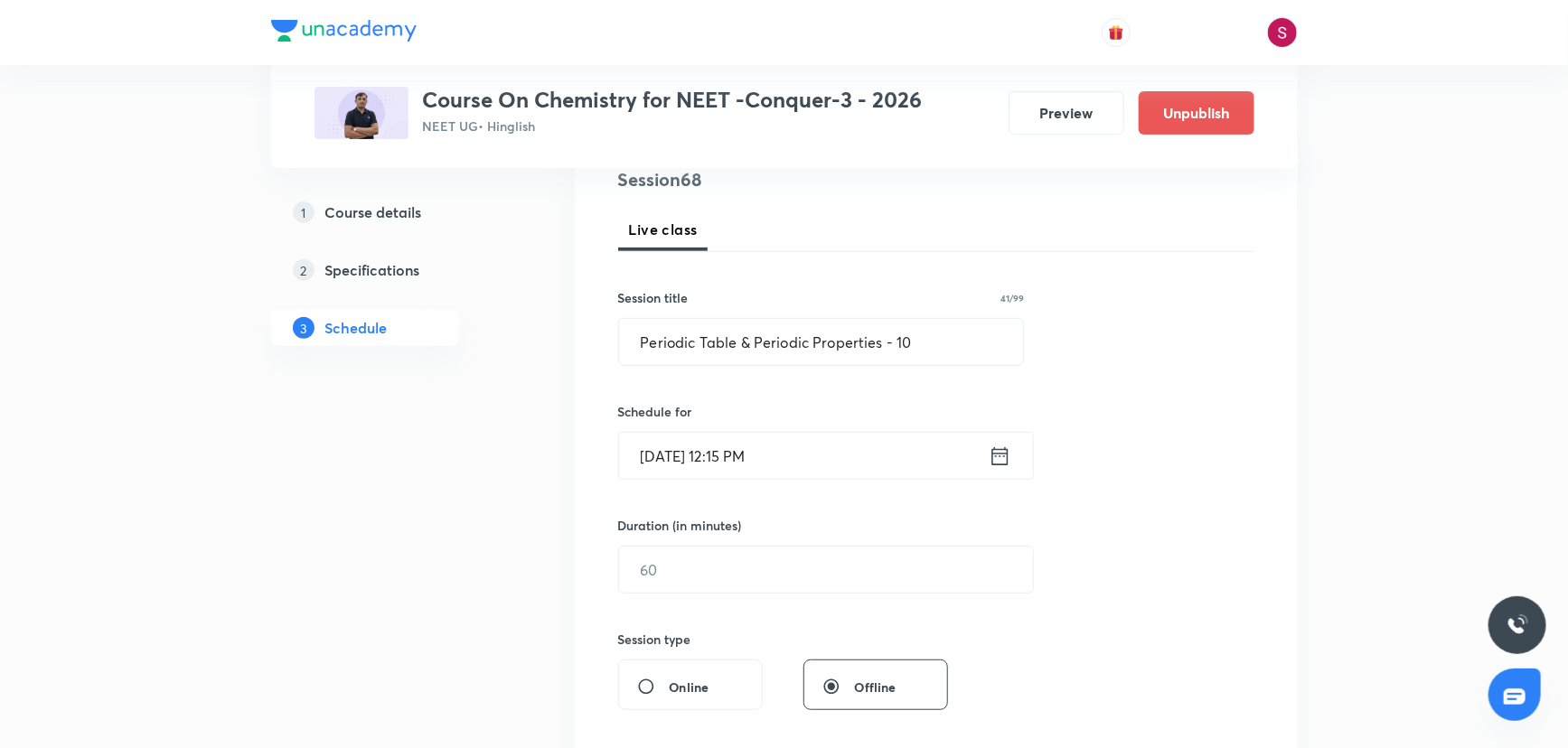
scroll to position [328, 0]
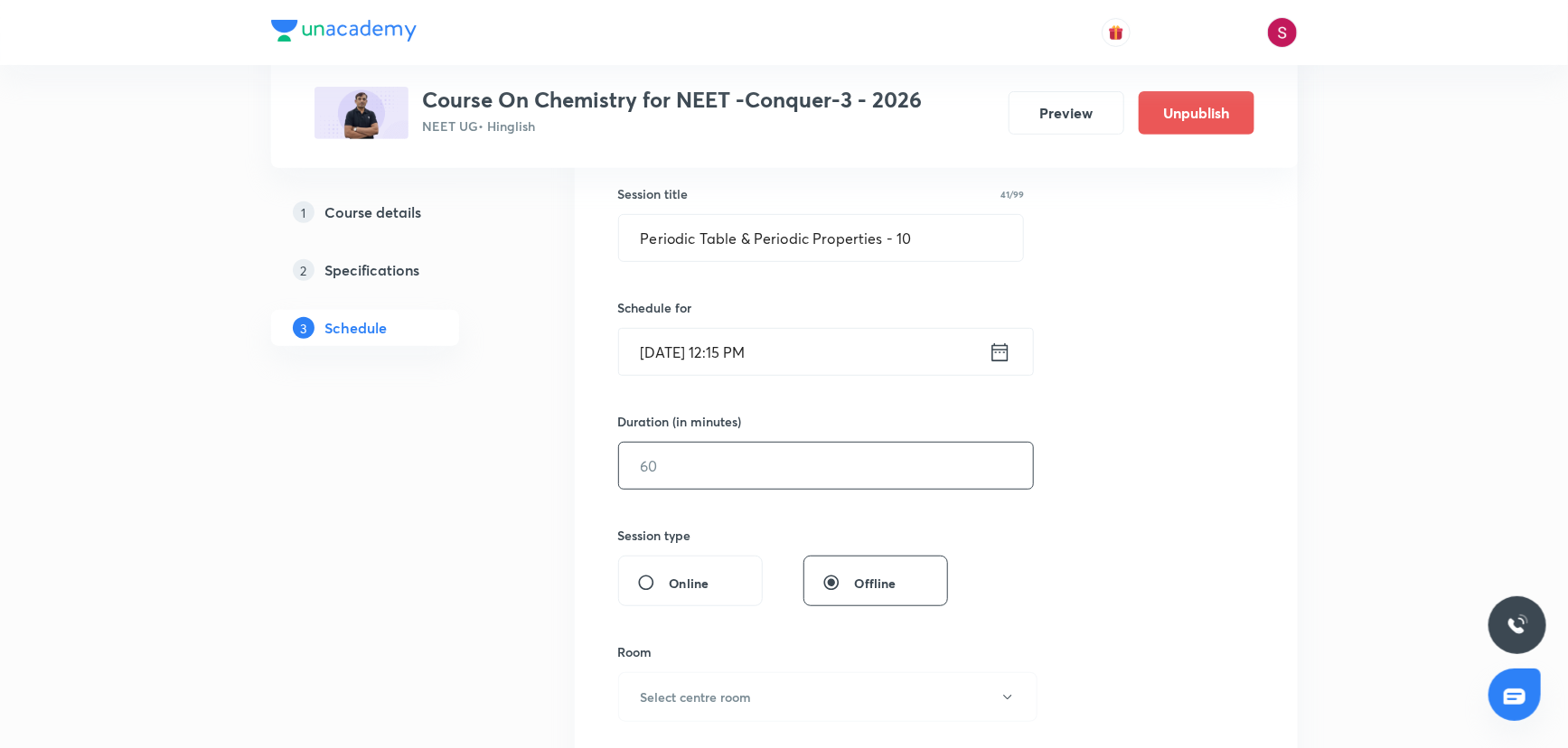
click at [666, 479] on input "text" at bounding box center [825, 466] width 414 height 46
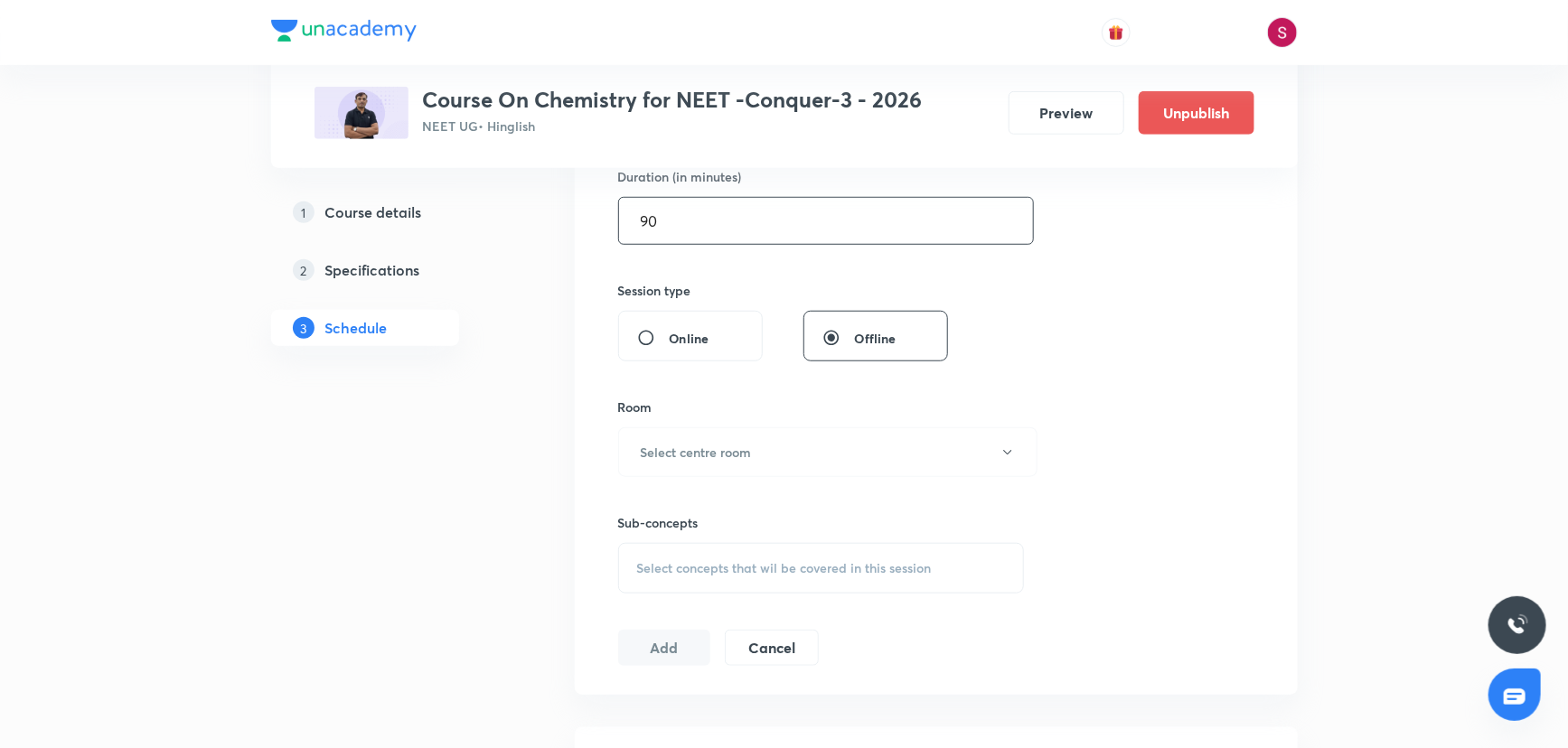
scroll to position [574, 0]
type input "90"
click at [678, 462] on button "Select centre room" at bounding box center [827, 451] width 420 height 50
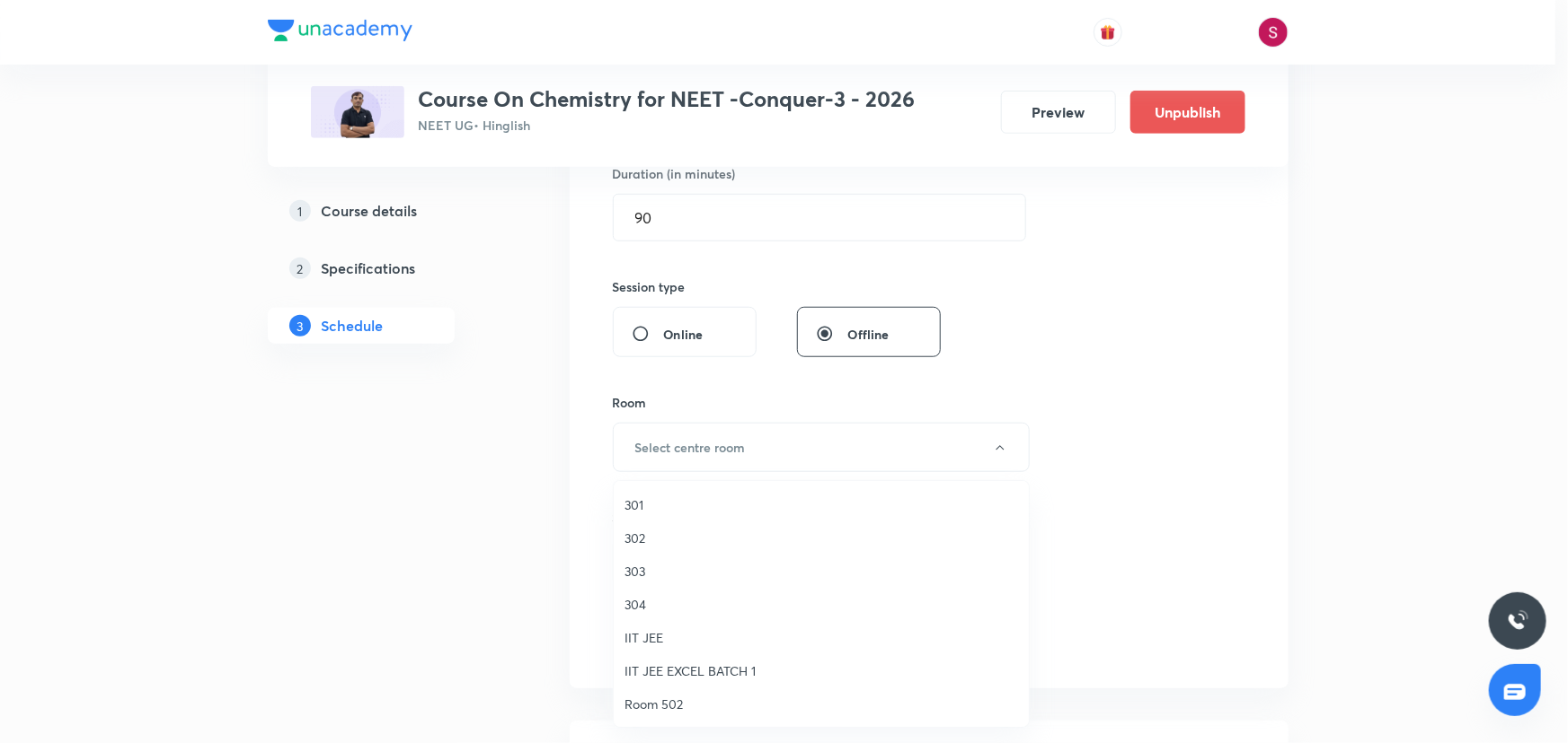
click at [630, 501] on span "301" at bounding box center [821, 504] width 393 height 19
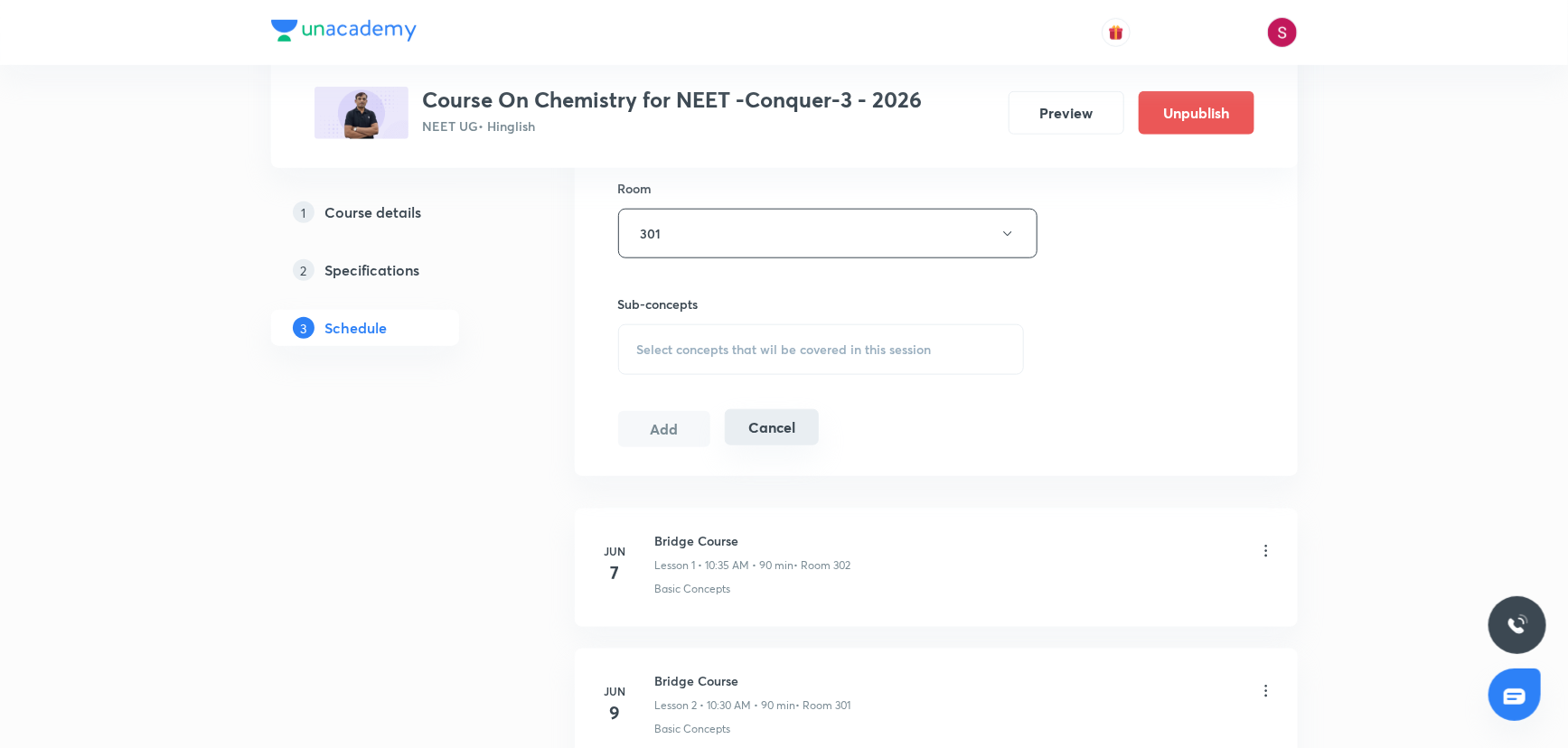
scroll to position [822, 0]
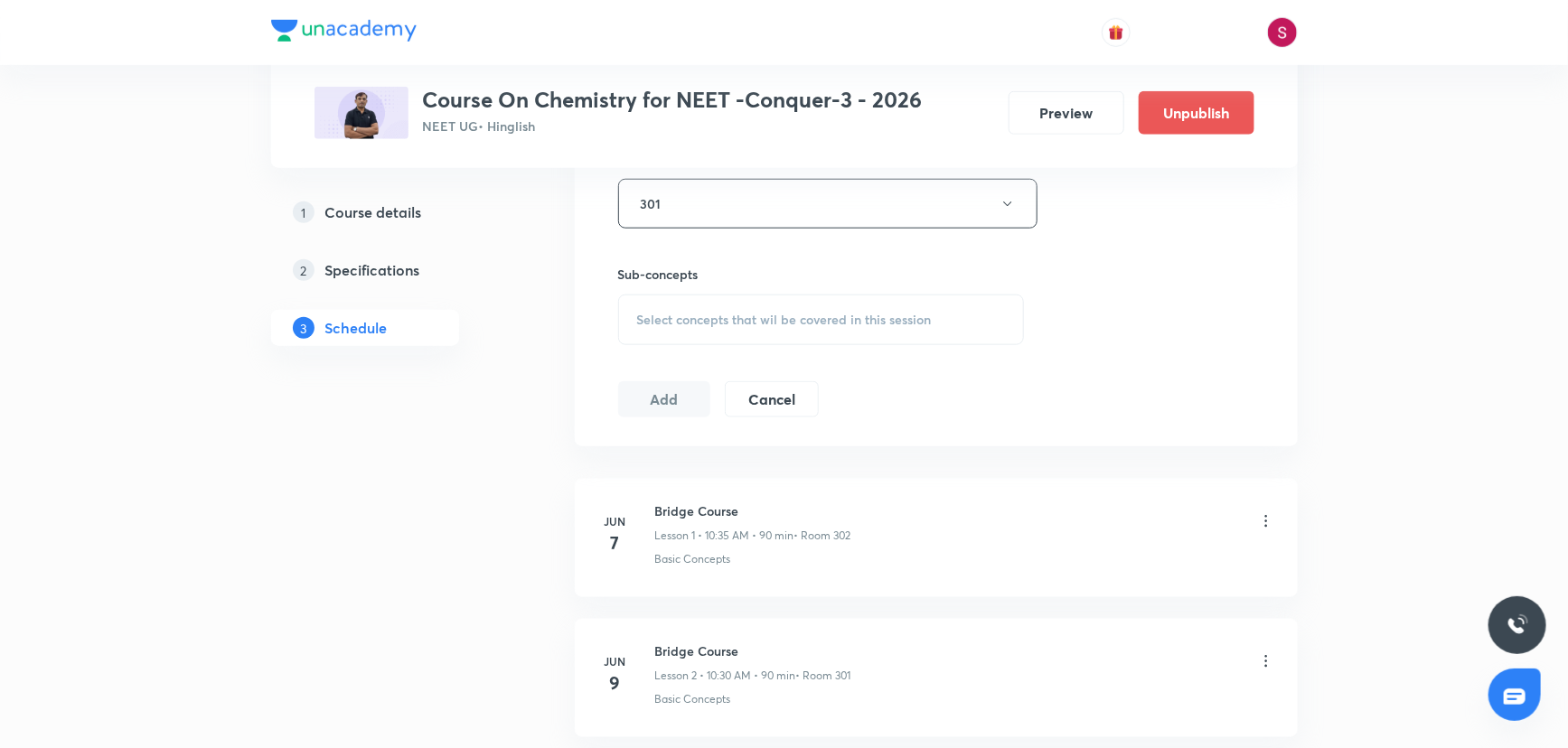
click at [709, 302] on div "Select concepts that wil be covered in this session" at bounding box center [821, 319] width 407 height 51
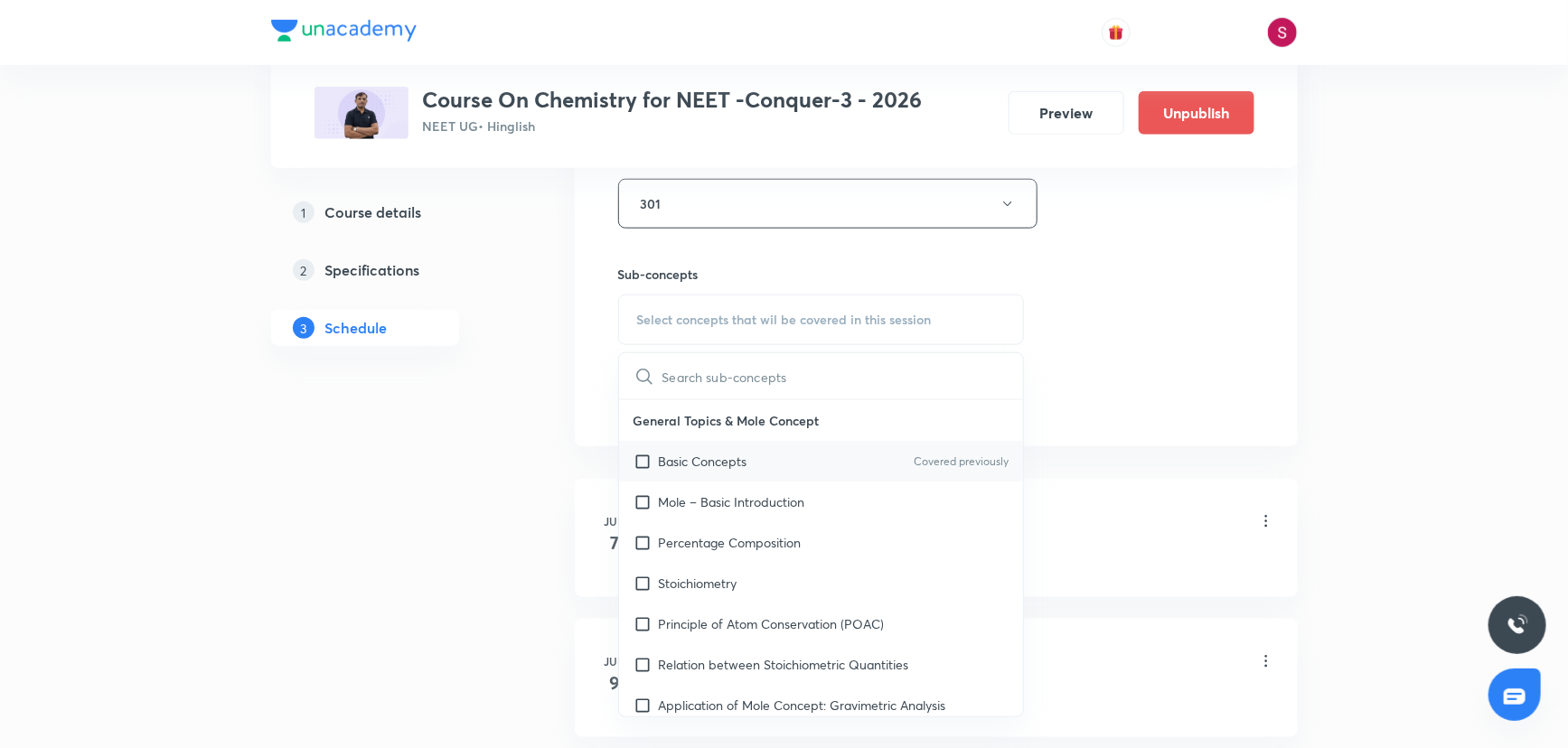
click at [748, 454] on p "Basic Concepts" at bounding box center [703, 461] width 89 height 19
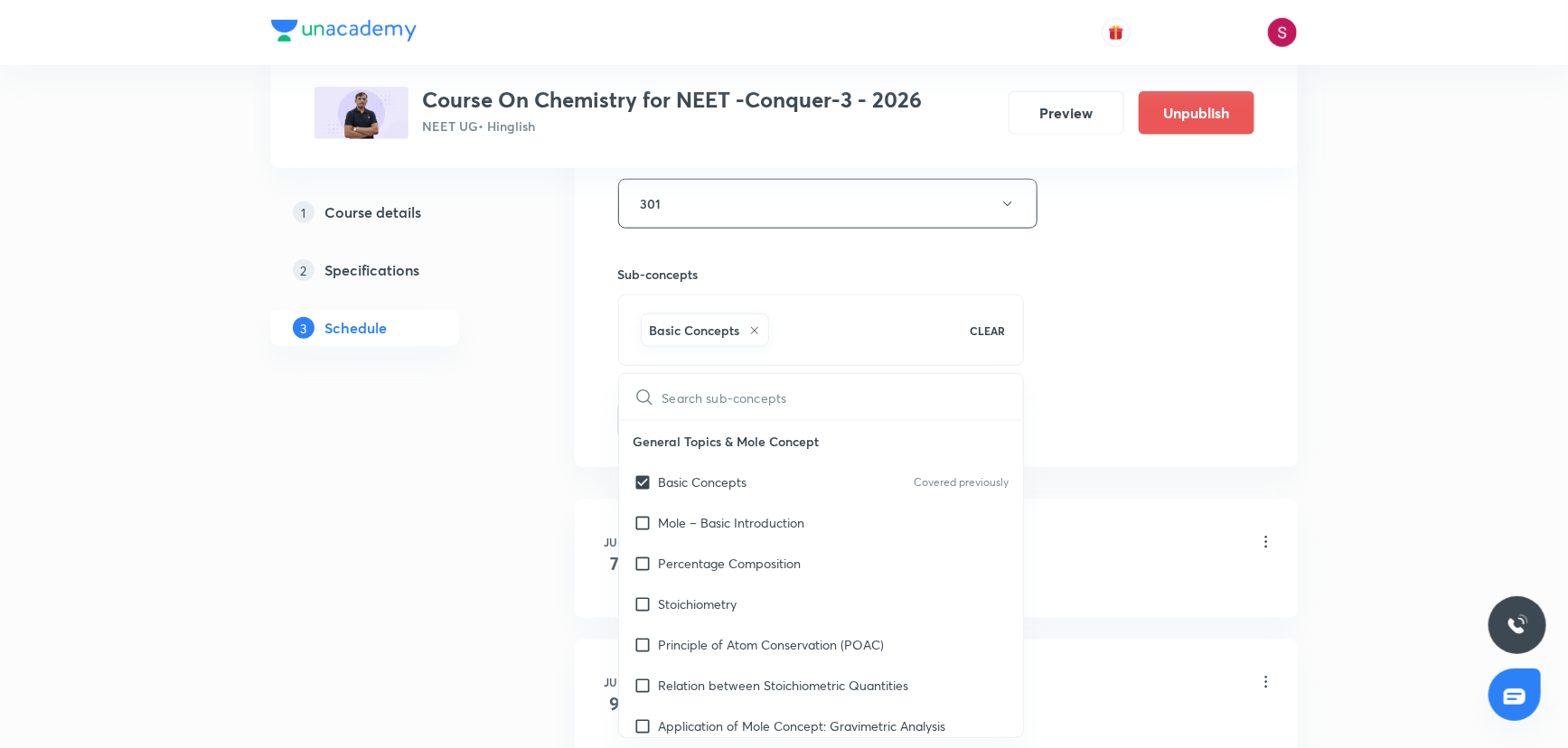
checkbox input "true"
click at [1073, 282] on div "Session 68 Live class Session title 41/99 Periodic Table & Periodic Properties …" at bounding box center [936, 4] width 636 height 870
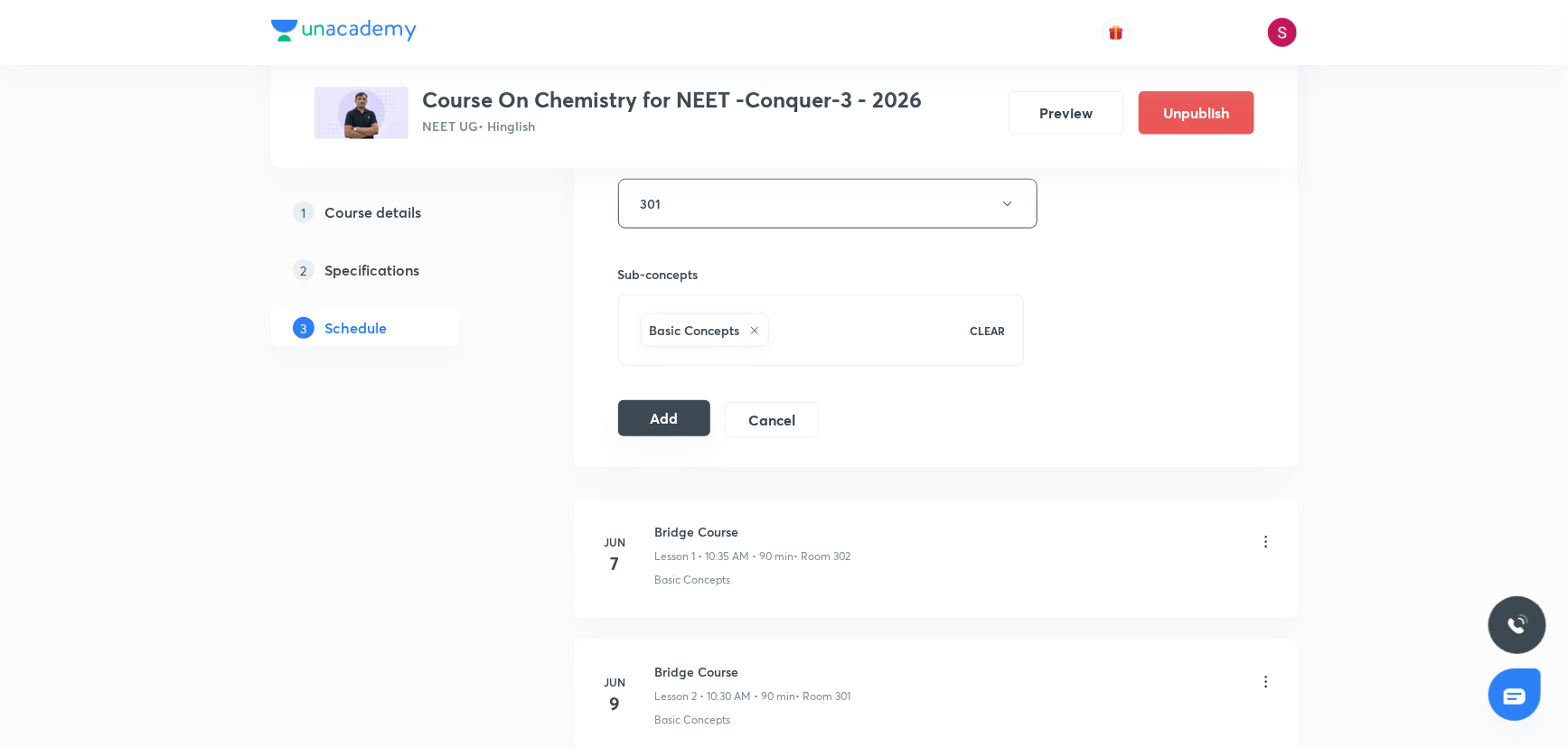
click at [689, 413] on button "Add" at bounding box center [664, 419] width 93 height 36
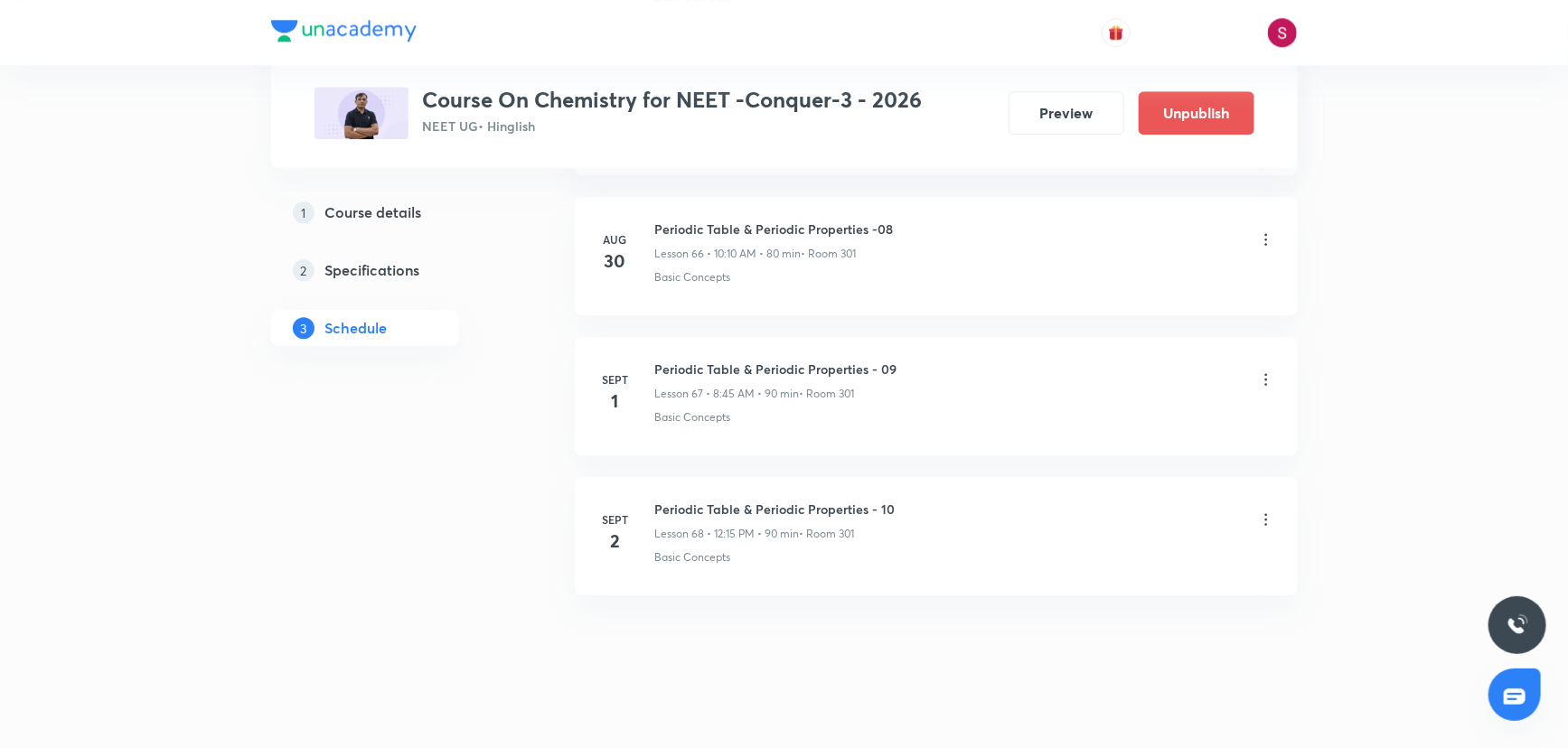
scroll to position [9383, 0]
click at [745, 498] on h6 "Periodic Table & Periodic Properties - 10" at bounding box center [775, 507] width 240 height 19
click at [862, 498] on h6 "Periodic Table & Periodic Properties - 10" at bounding box center [775, 507] width 240 height 19
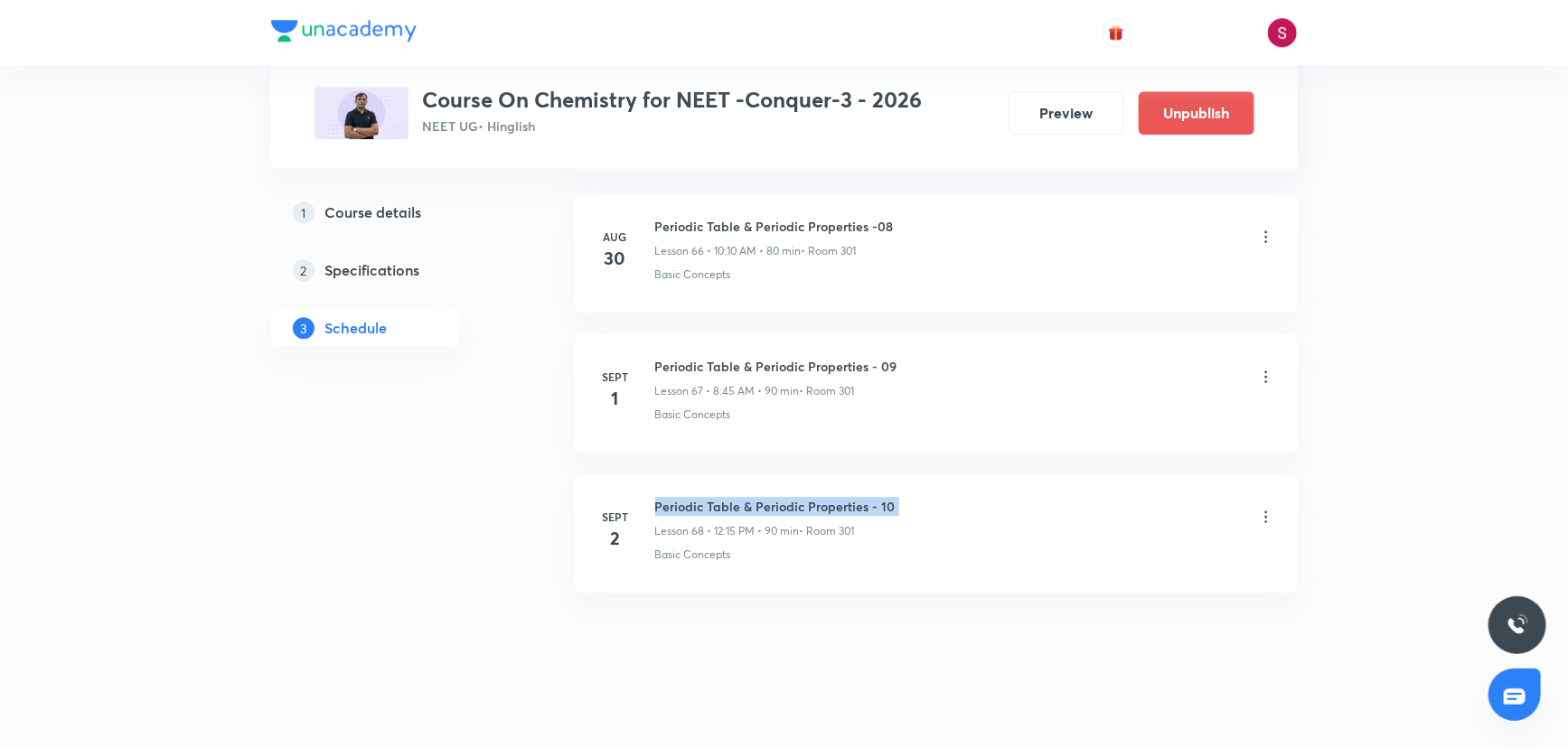
click at [862, 498] on h6 "Periodic Table & Periodic Properties - 10" at bounding box center [775, 507] width 240 height 19
copy h6 "Periodic Table & Periodic Properties - 10"
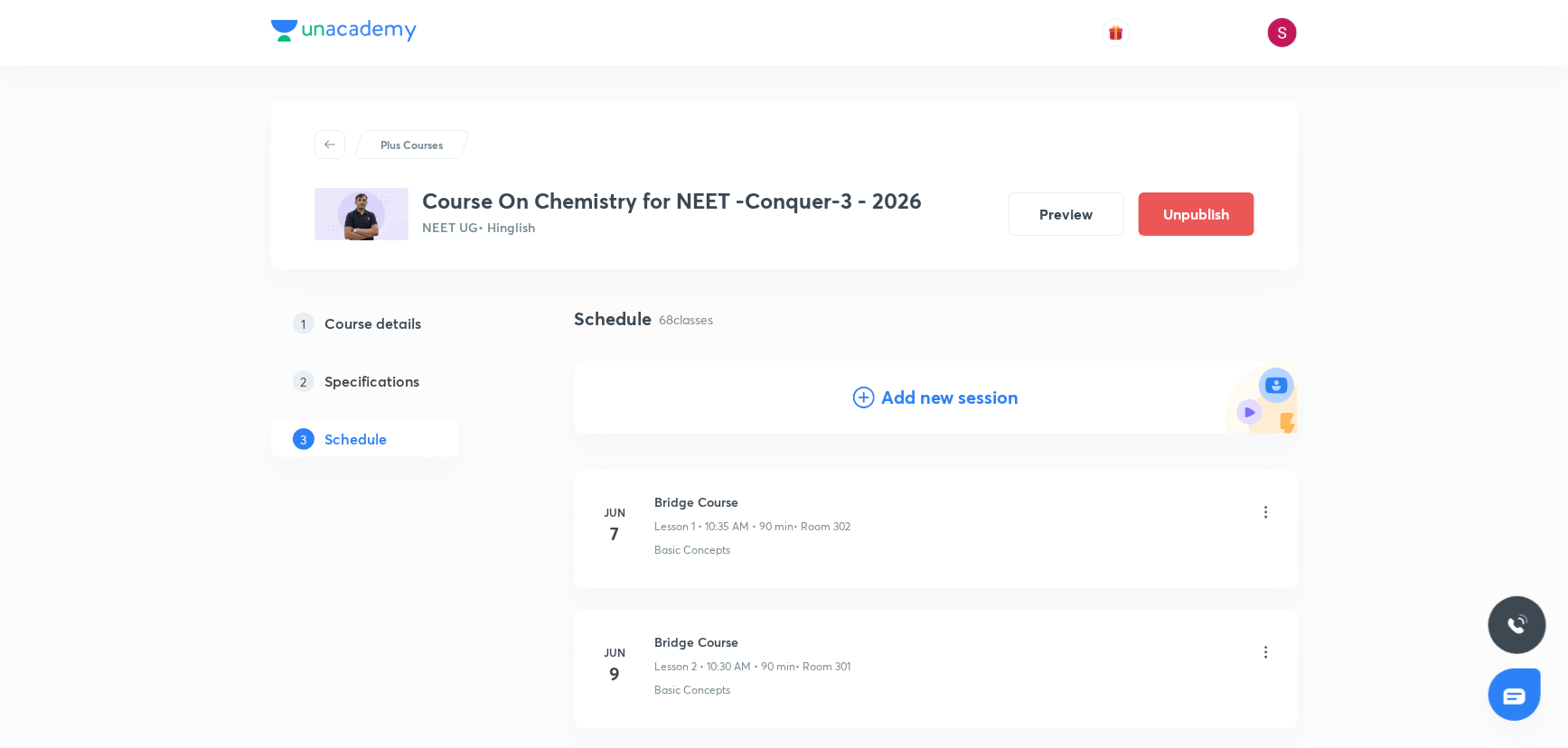
click at [973, 397] on h4 "Add new session" at bounding box center [951, 397] width 138 height 27
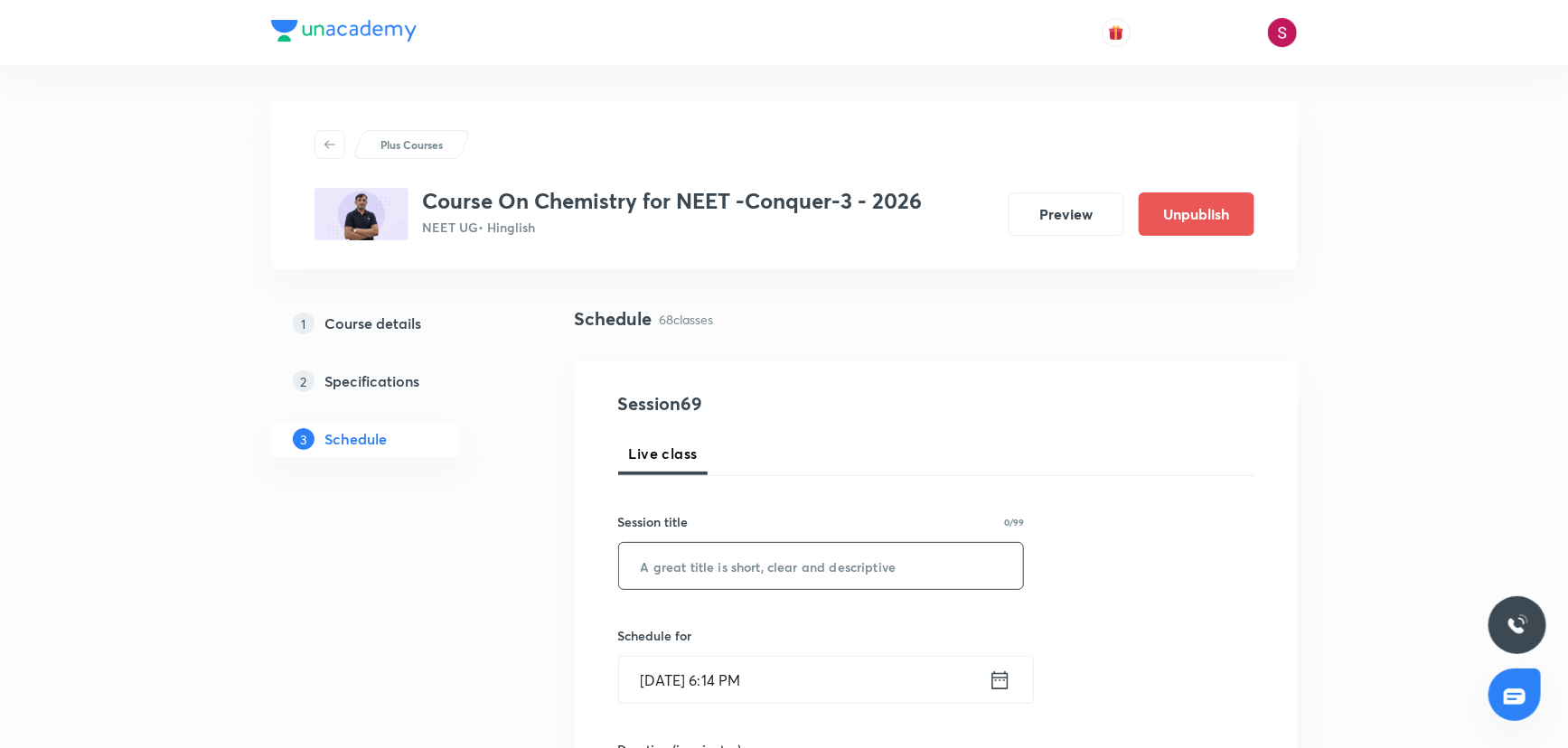
click at [708, 583] on input "text" at bounding box center [821, 566] width 405 height 46
paste input "Periodic Table & Periodic Properties - 10"
type input "Periodic Table & Periodic Properties - 11"
click at [880, 678] on input "Aug 31, 2025, 6:14 PM" at bounding box center [803, 680] width 370 height 46
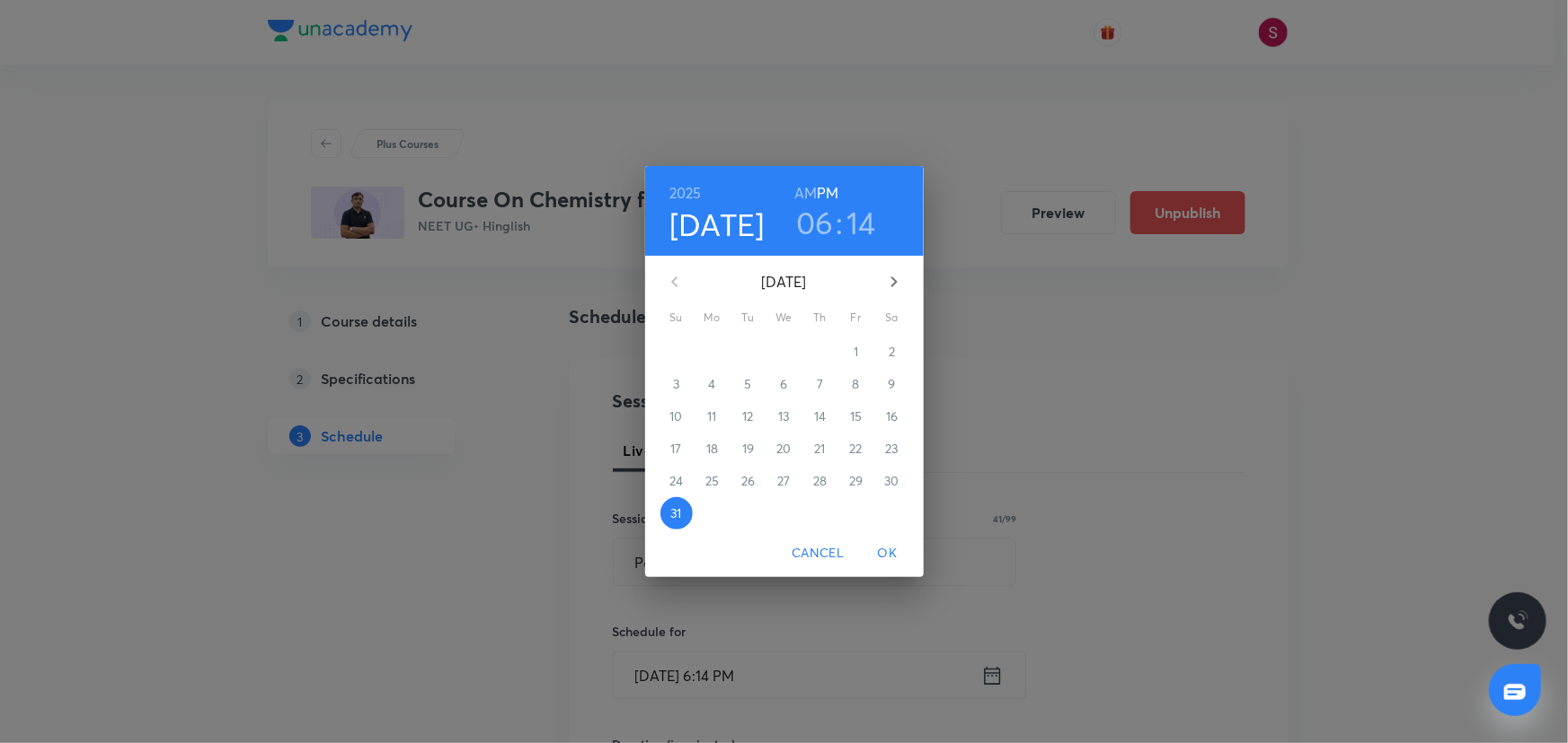
click at [887, 279] on icon "button" at bounding box center [894, 282] width 22 height 22
click at [787, 355] on p "3" at bounding box center [784, 352] width 6 height 18
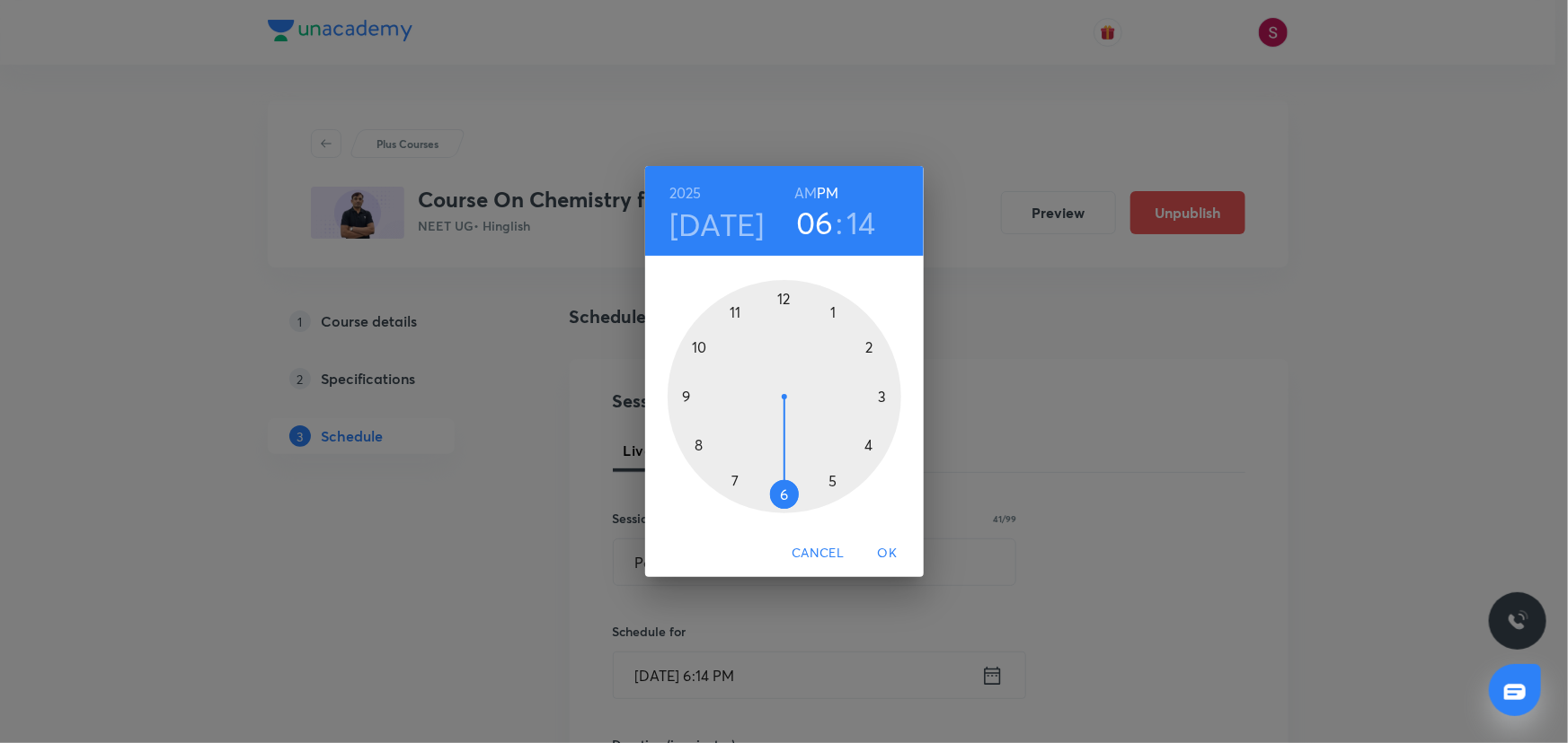
click at [782, 293] on div at bounding box center [784, 397] width 234 height 234
click at [880, 394] on div at bounding box center [784, 397] width 234 height 234
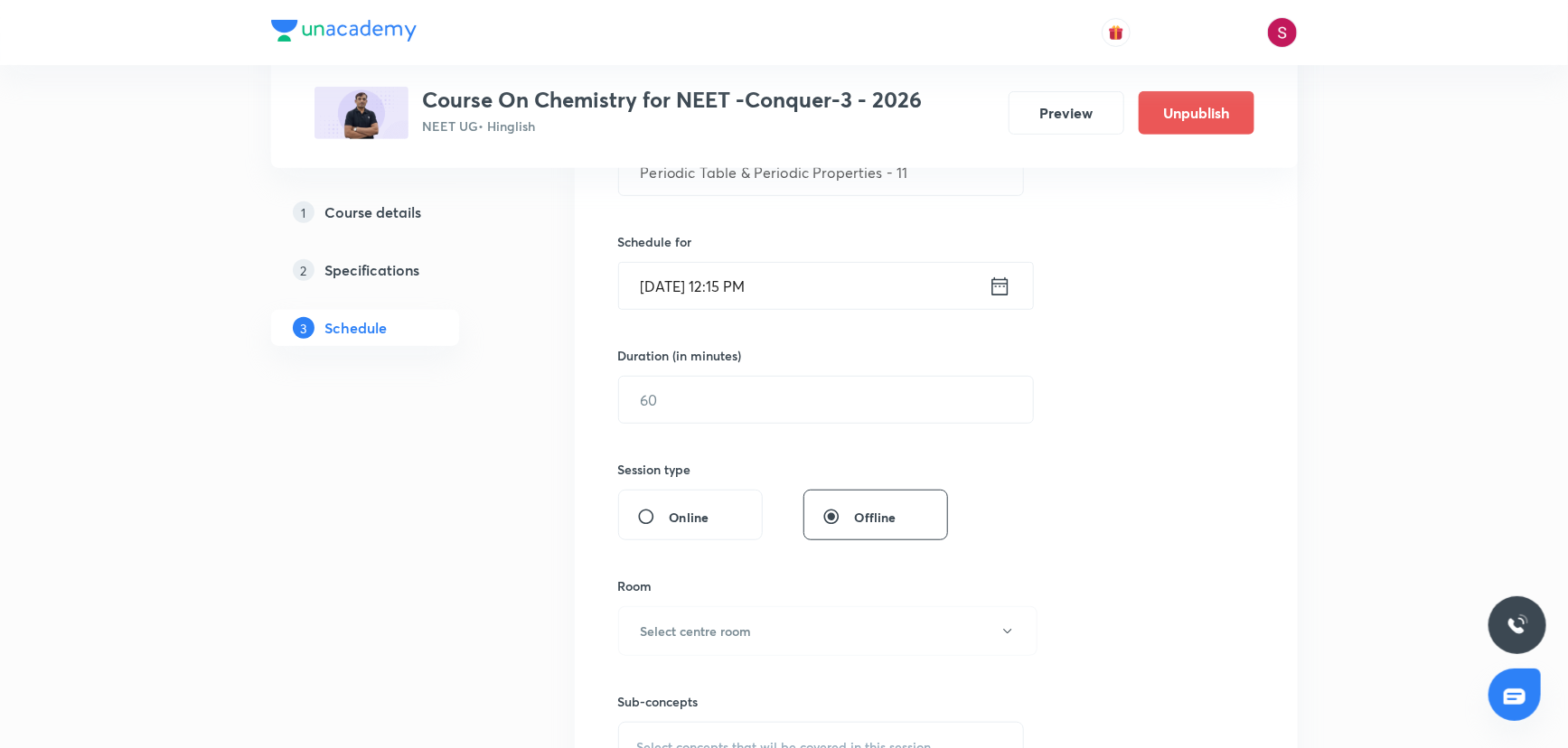
scroll to position [411, 0]
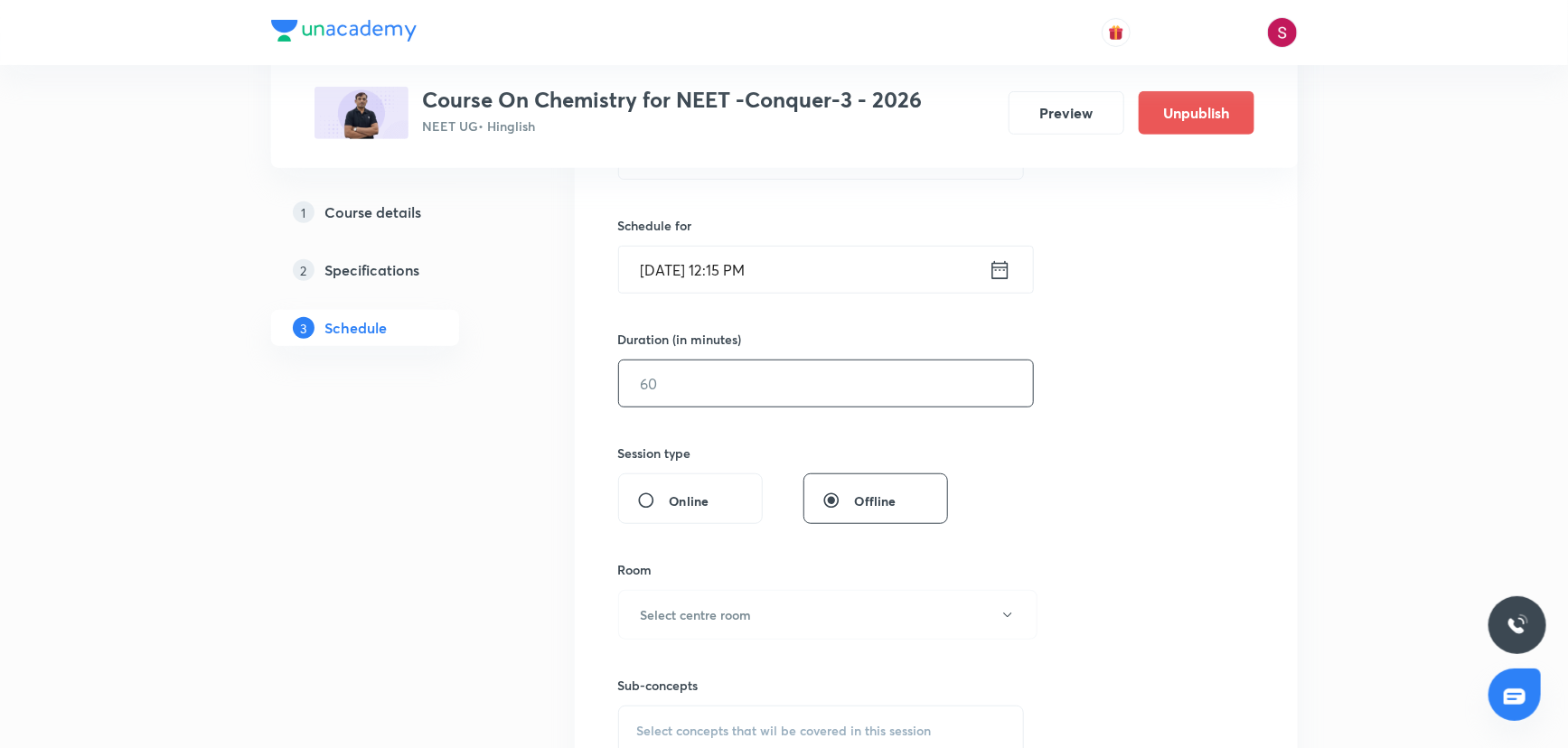
click at [723, 384] on input "text" at bounding box center [825, 384] width 414 height 46
type input "90"
click at [758, 618] on button "Select centre room" at bounding box center [827, 615] width 420 height 50
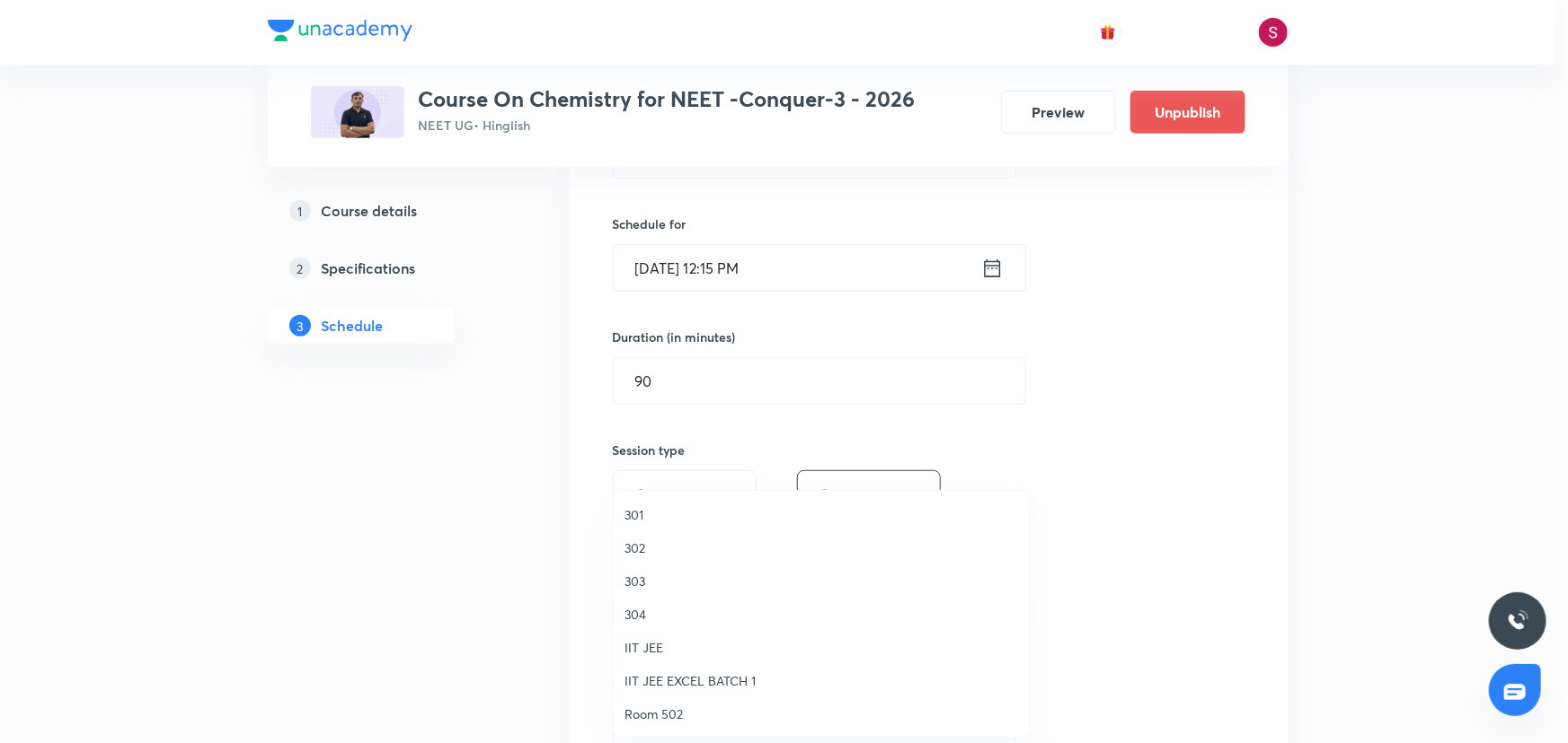
click at [648, 512] on span "301" at bounding box center [821, 514] width 393 height 19
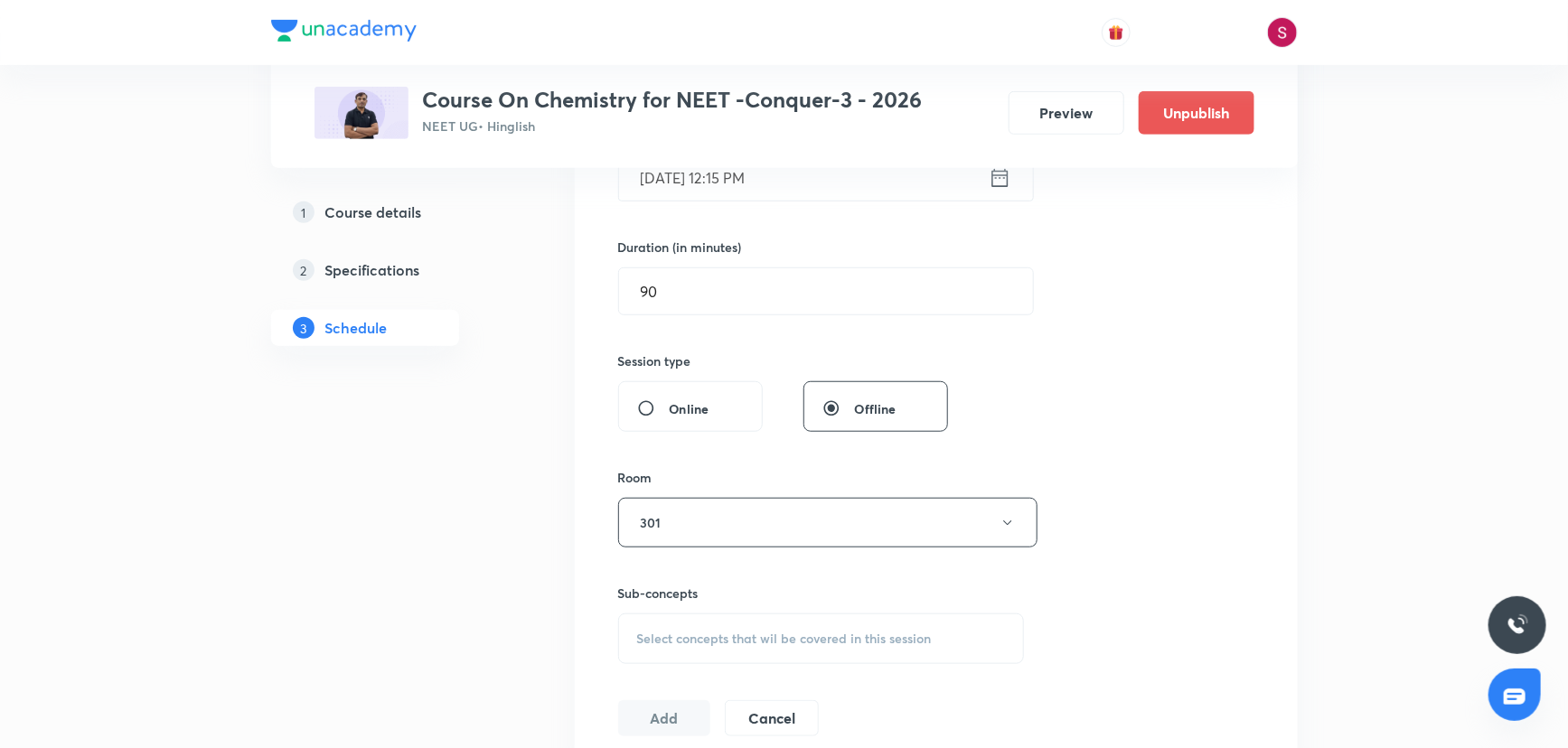
scroll to position [657, 0]
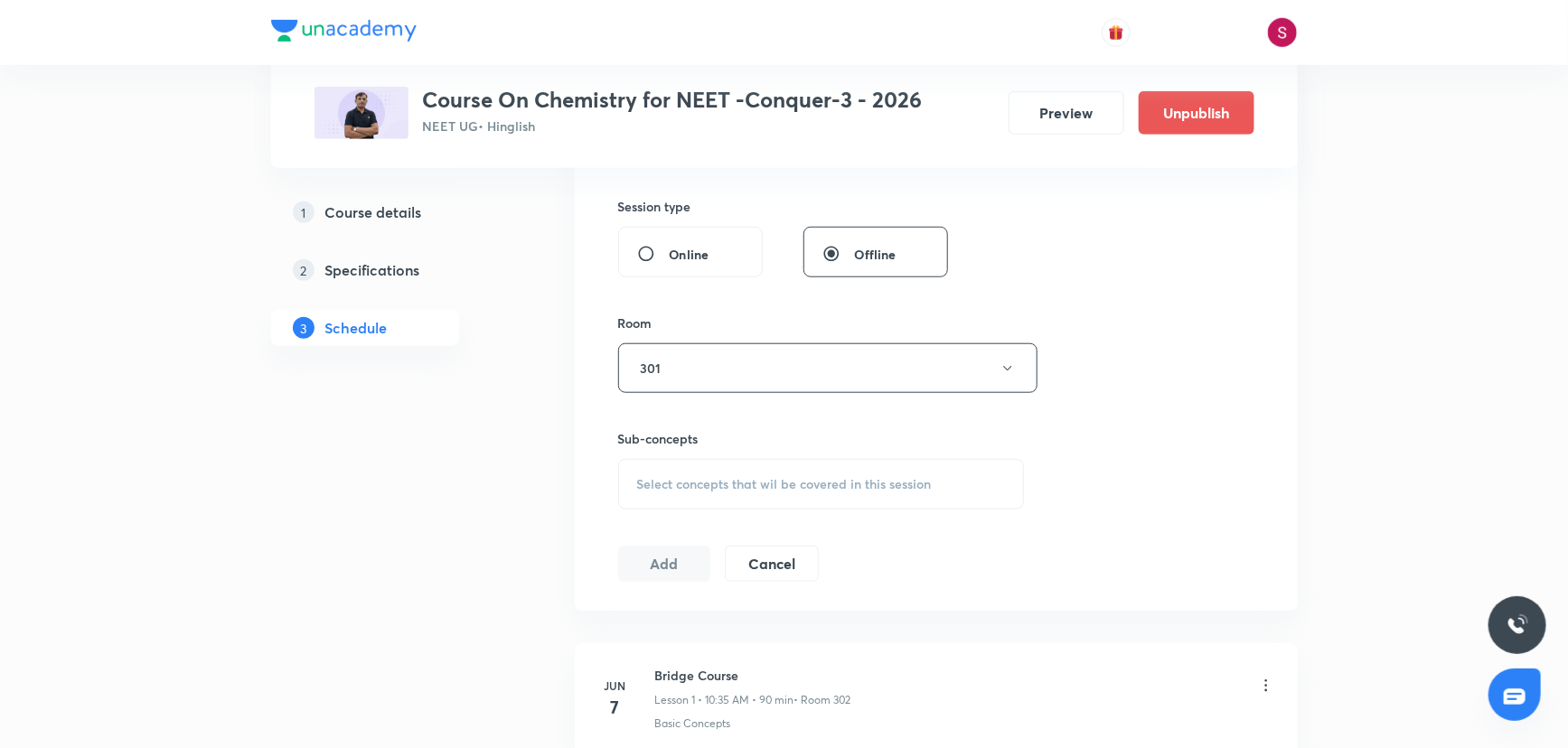
click at [714, 464] on div "Select concepts that wil be covered in this session" at bounding box center [821, 484] width 407 height 51
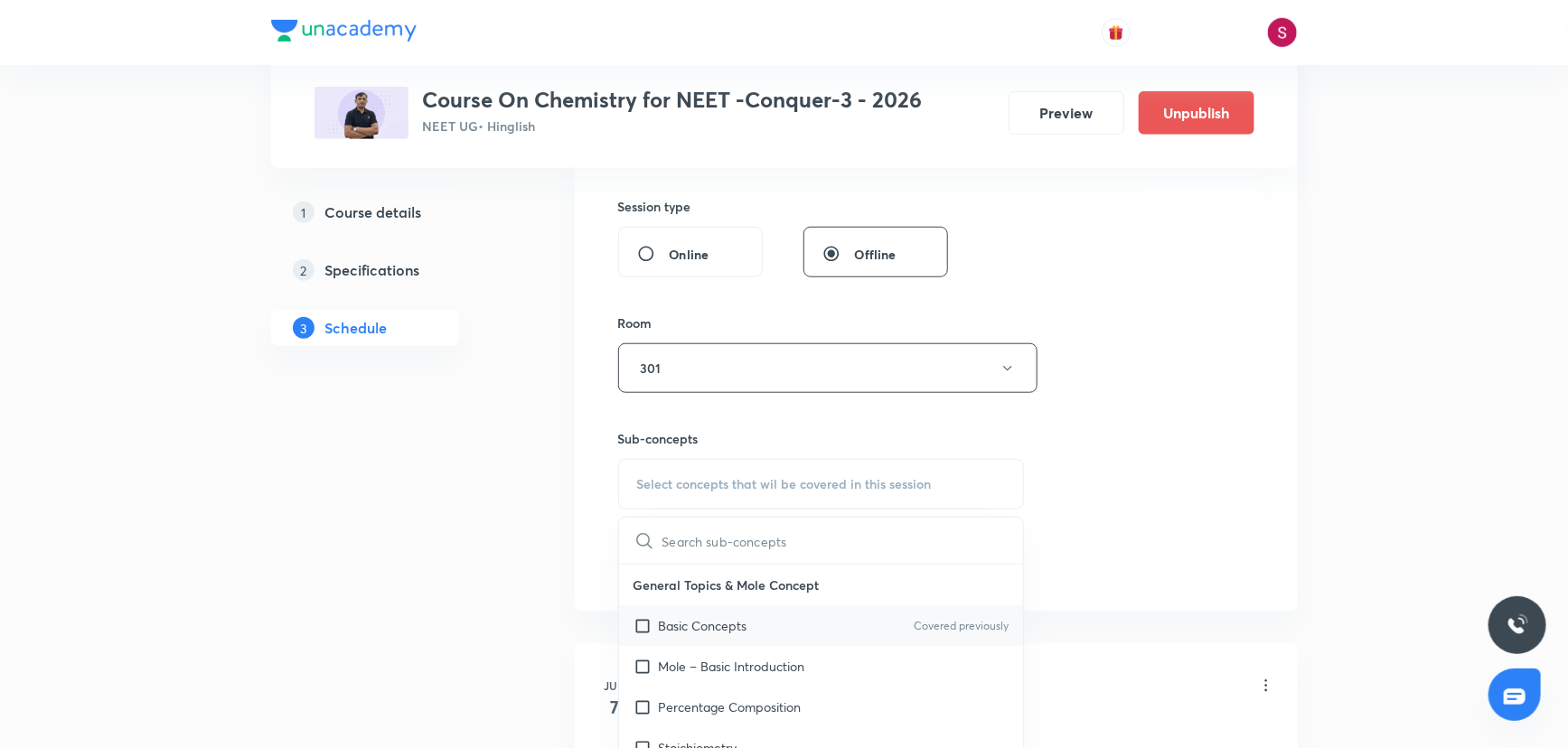
click at [696, 608] on div "Basic Concepts Covered previously" at bounding box center [821, 625] width 405 height 41
checkbox input "true"
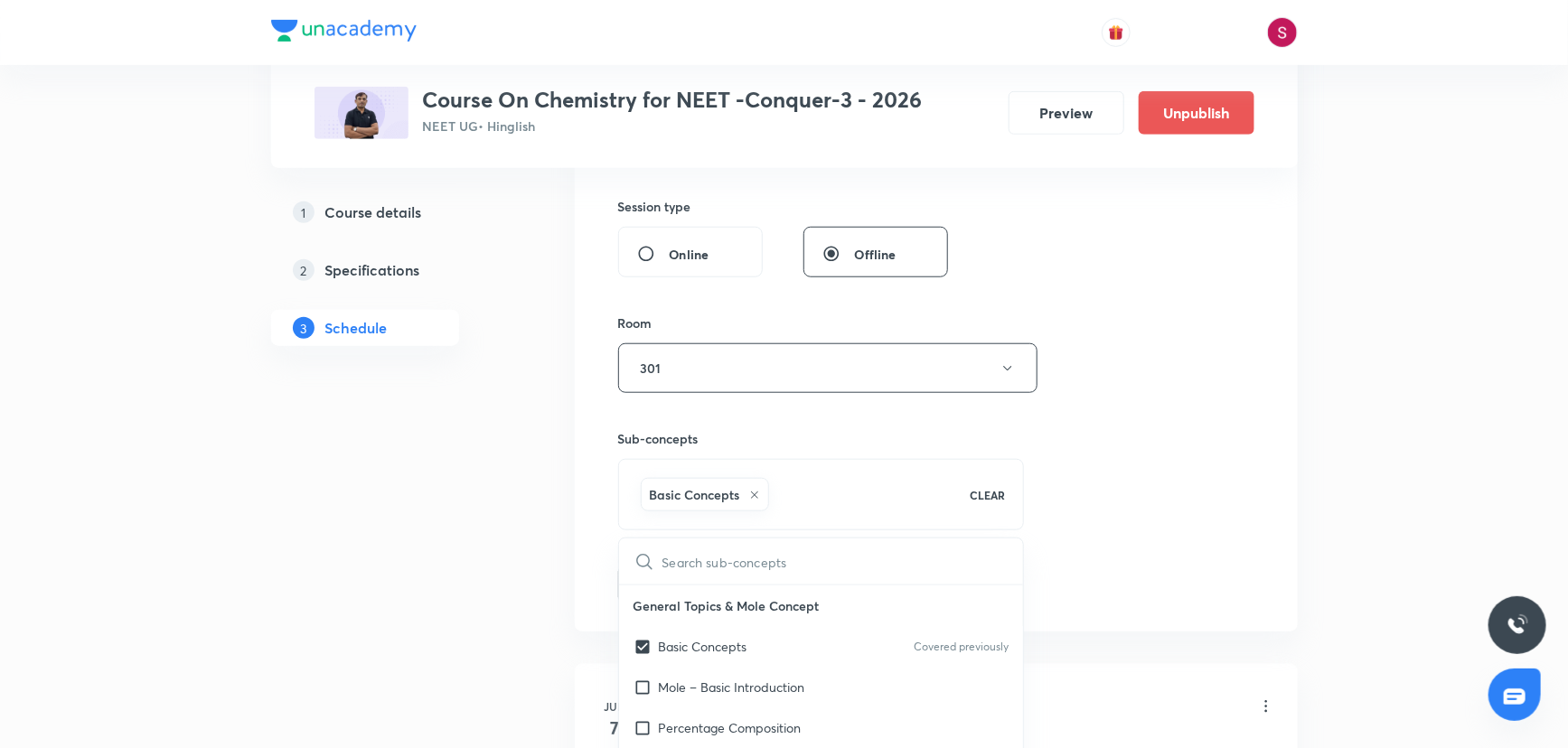
click at [1124, 431] on div "Session 69 Live class Session title 41/99 Periodic Table & Periodic Properties …" at bounding box center [936, 169] width 636 height 870
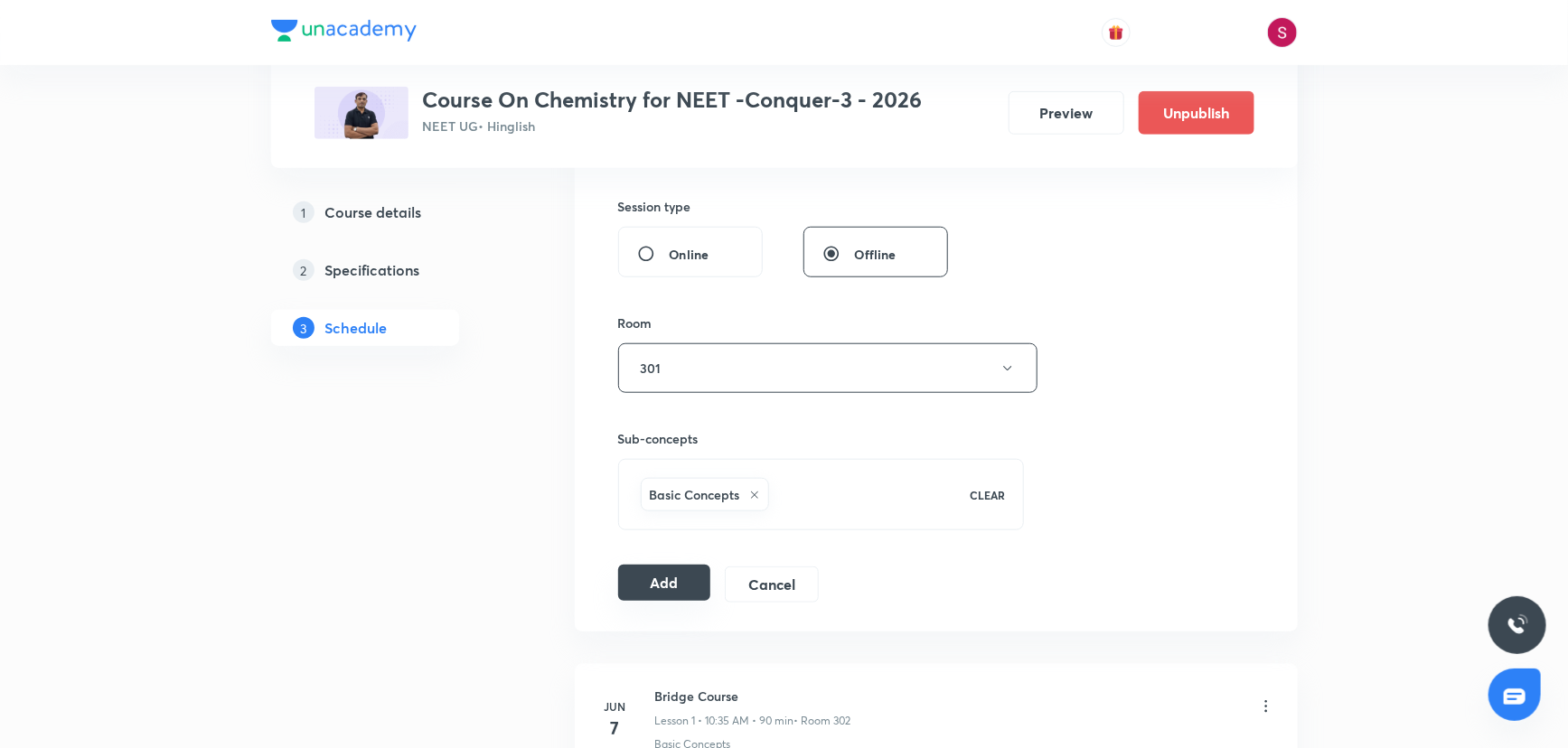
click at [644, 583] on button "Add" at bounding box center [664, 582] width 93 height 36
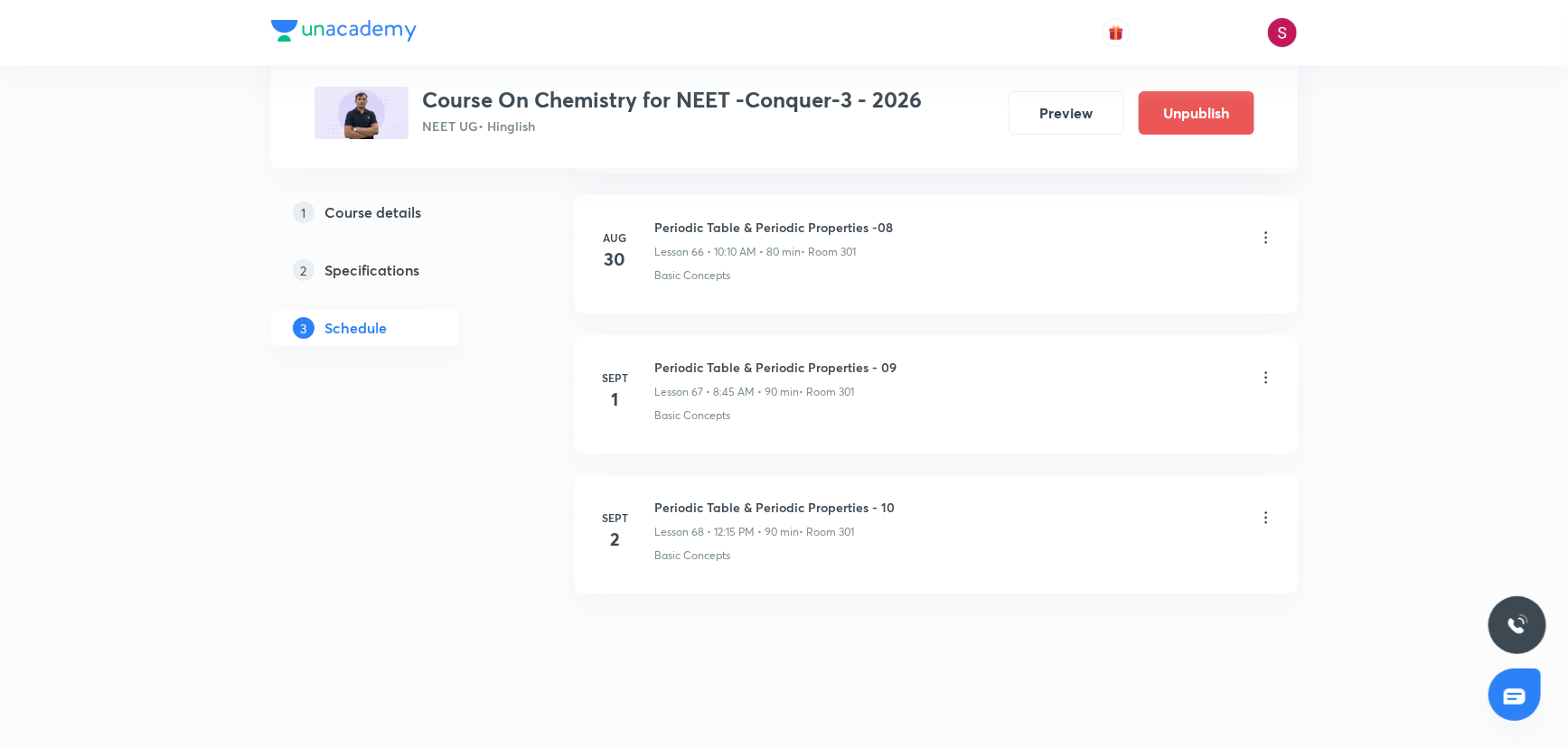
scroll to position [9383, 0]
click at [777, 637] on h6 "Periodic Table & Periodic Properties - 11" at bounding box center [774, 646] width 237 height 19
copy h6 "Periodic Table & Periodic Properties - 11"
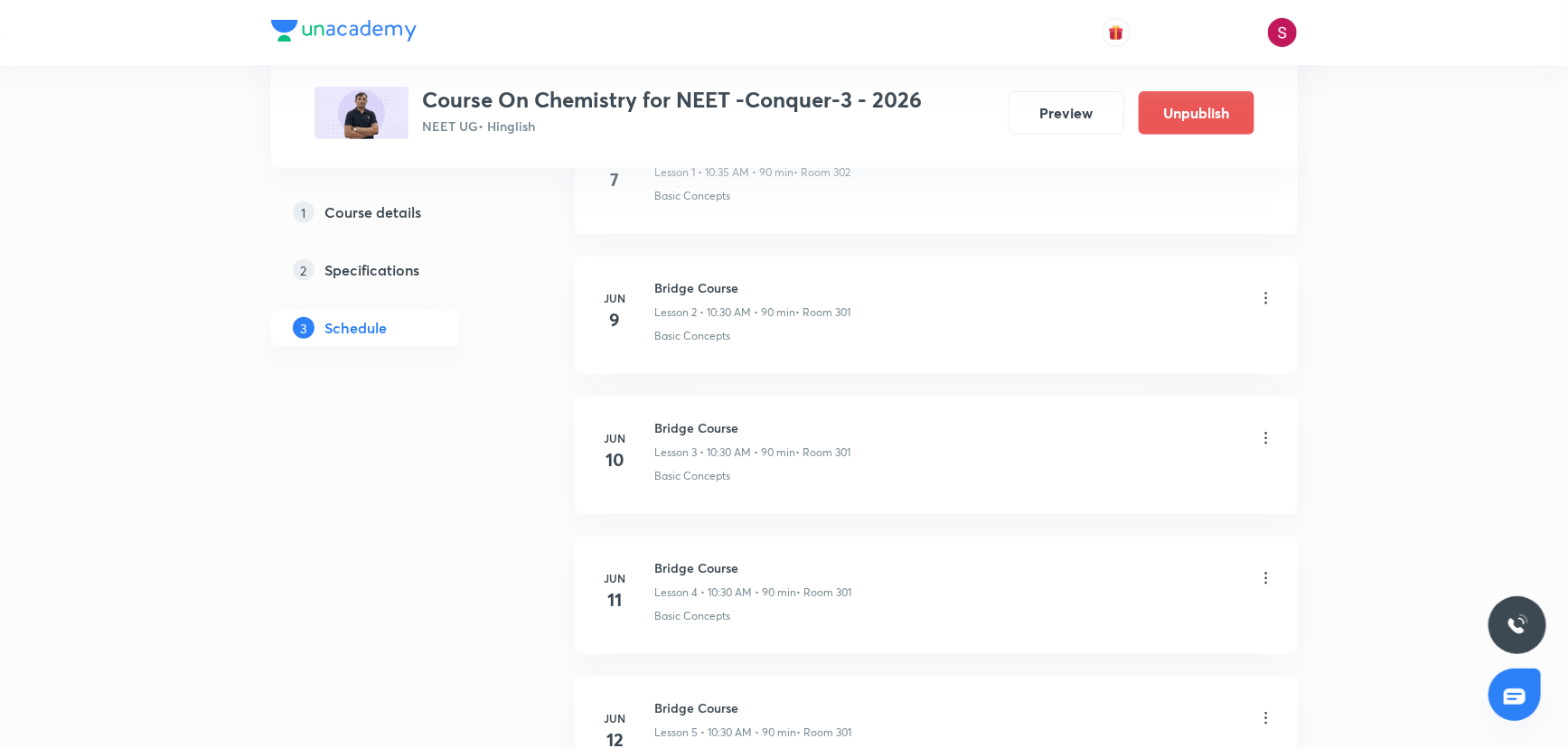
scroll to position [0, 0]
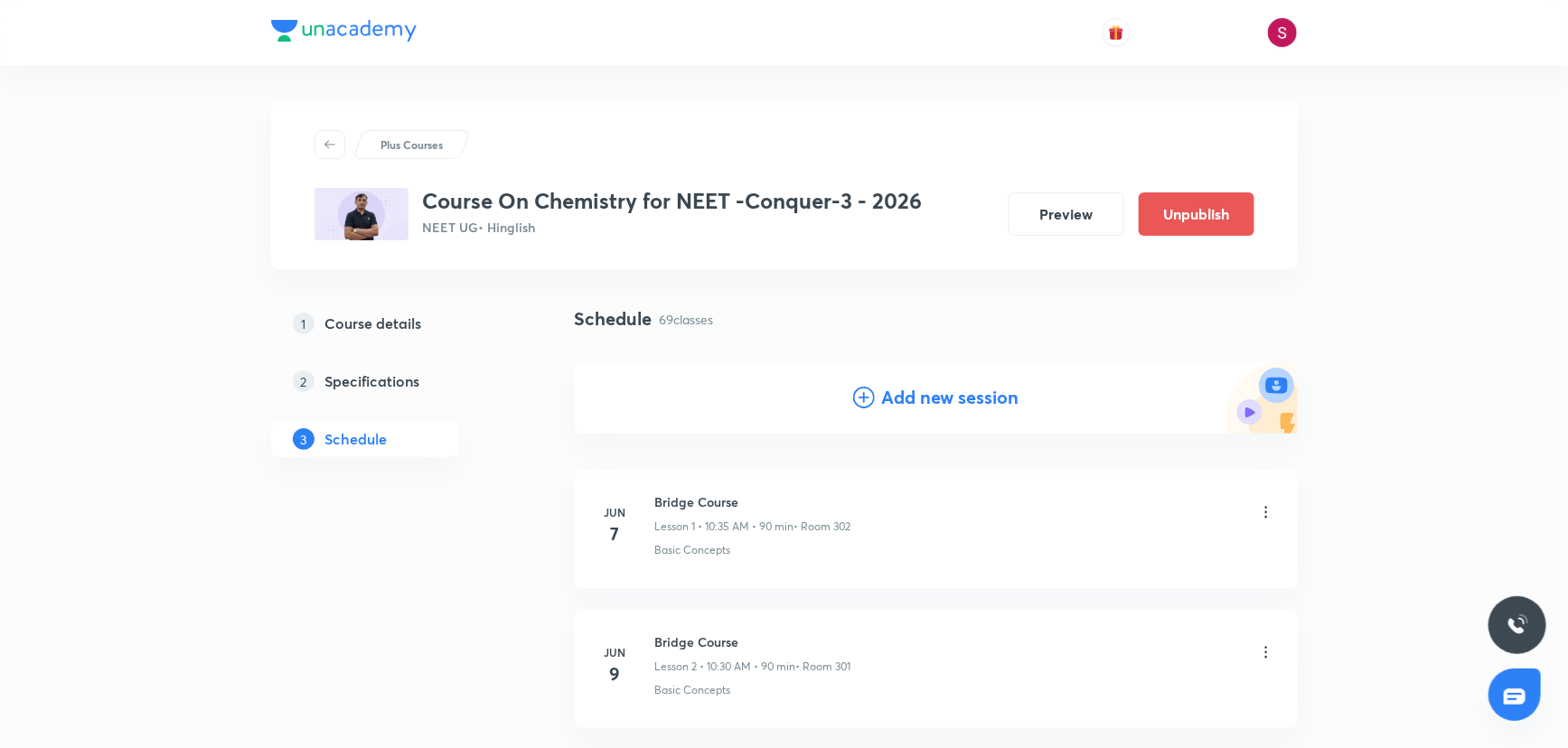
click at [857, 399] on icon at bounding box center [864, 398] width 22 height 22
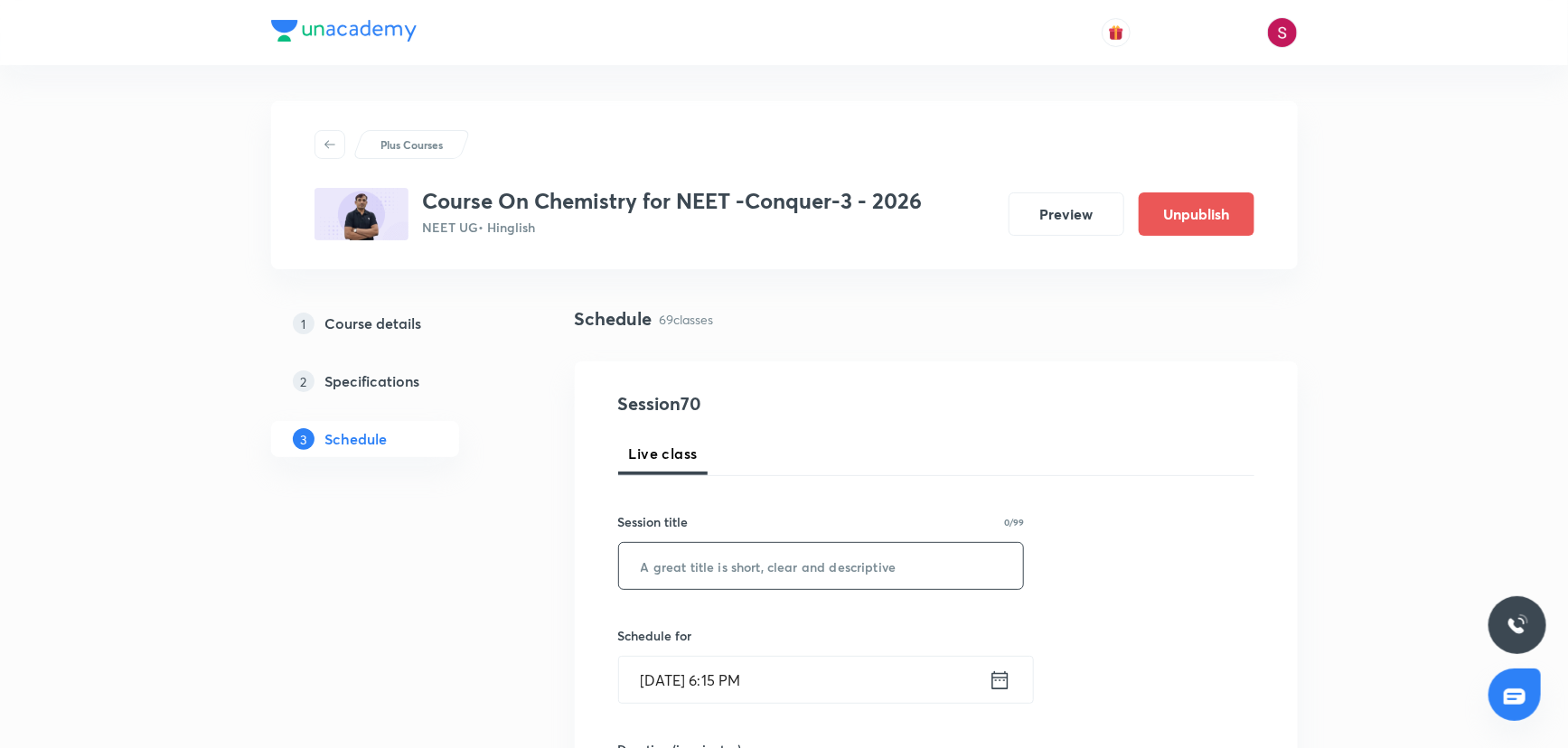
click at [779, 562] on input "text" at bounding box center [821, 566] width 405 height 46
paste input "Periodic Table & Periodic Properties - 11"
click at [836, 578] on input "Chemical Bonding - 01" at bounding box center [821, 566] width 405 height 46
type input "Chemical Bonding - 01"
click at [816, 663] on input "Aug 31, 2025, 6:15 PM" at bounding box center [803, 680] width 370 height 46
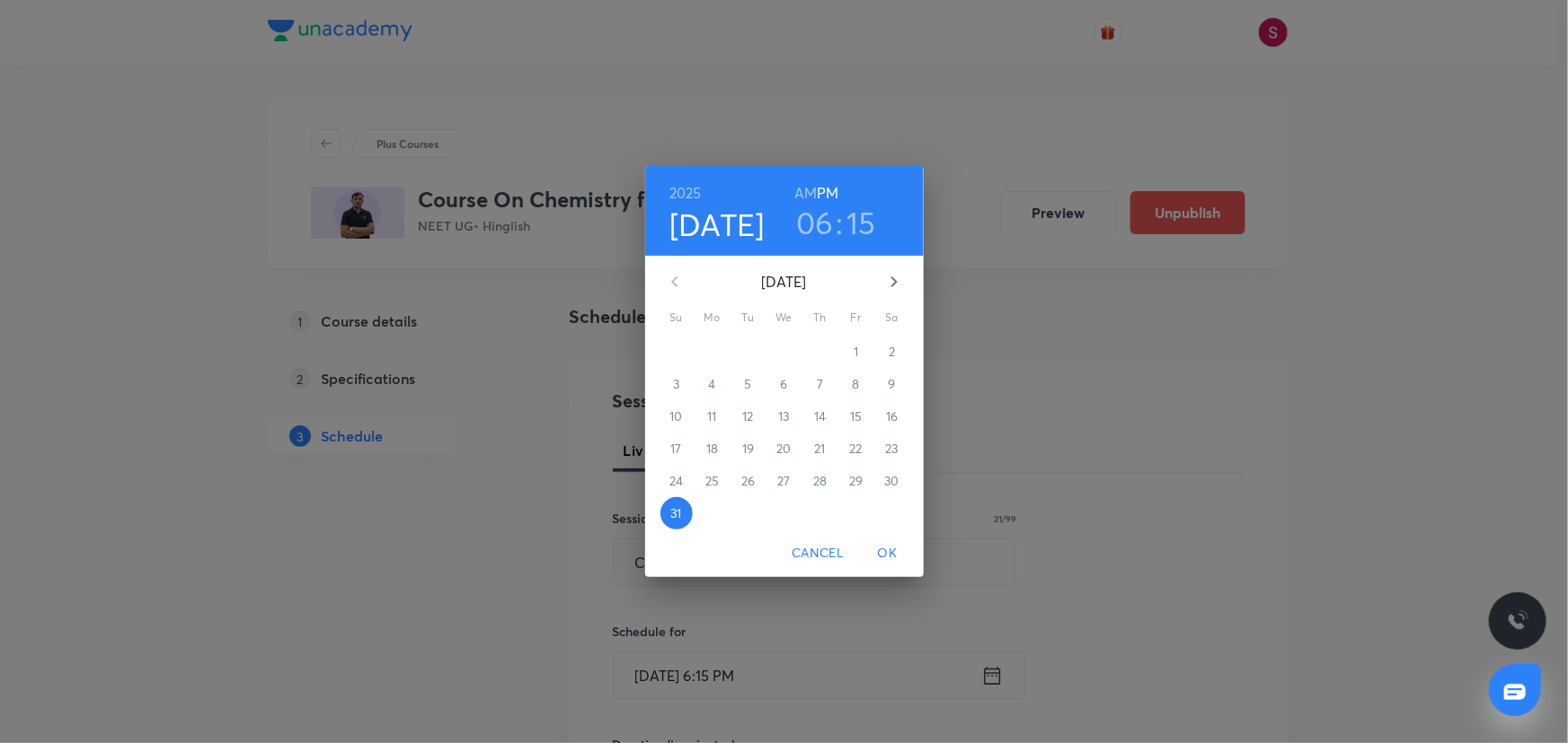
click at [899, 287] on icon "button" at bounding box center [894, 282] width 22 height 22
click at [827, 353] on span "4" at bounding box center [820, 352] width 33 height 18
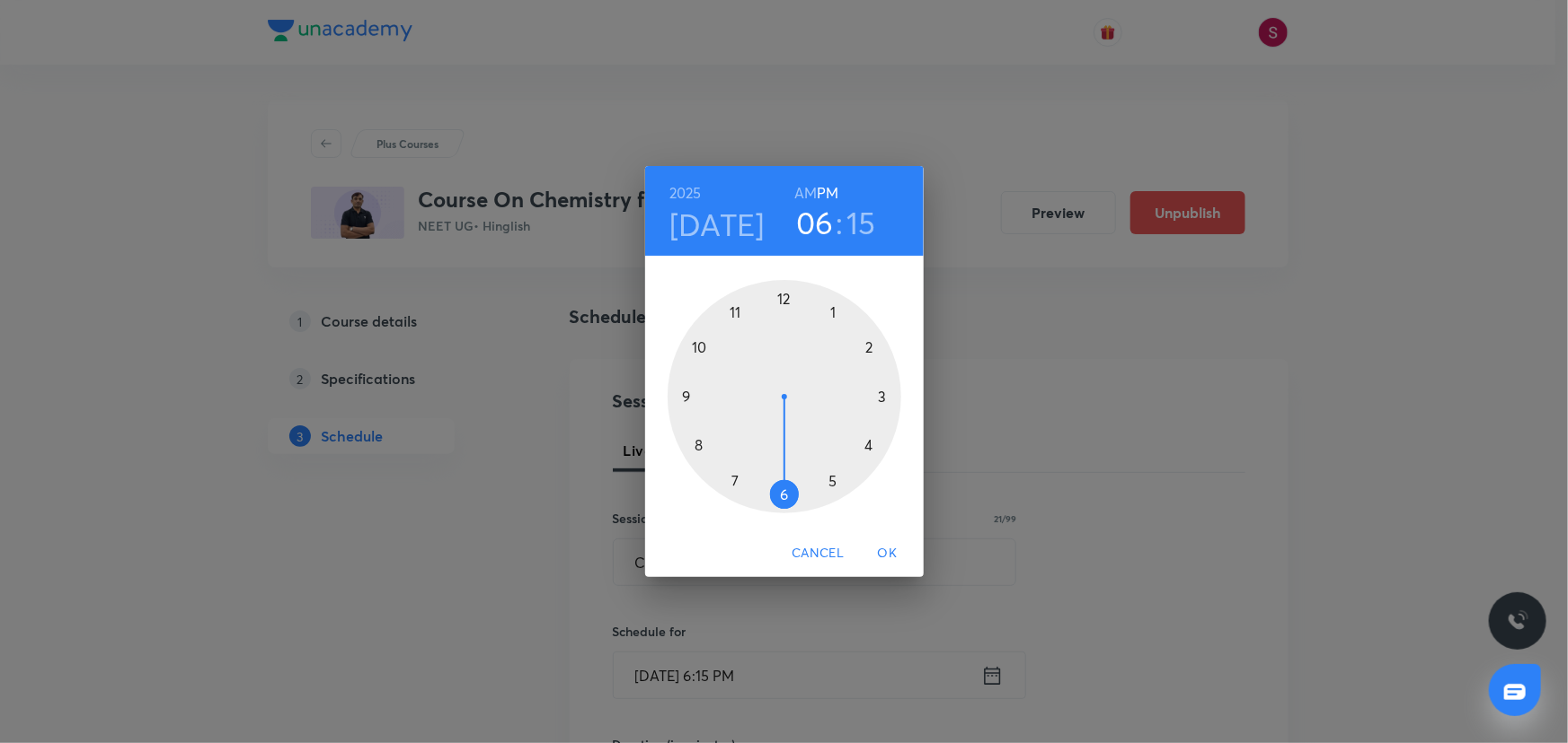
click at [697, 345] on div at bounding box center [784, 397] width 234 height 234
click at [802, 196] on h6 "AM" at bounding box center [805, 192] width 23 height 25
click at [781, 493] on div at bounding box center [784, 397] width 234 height 234
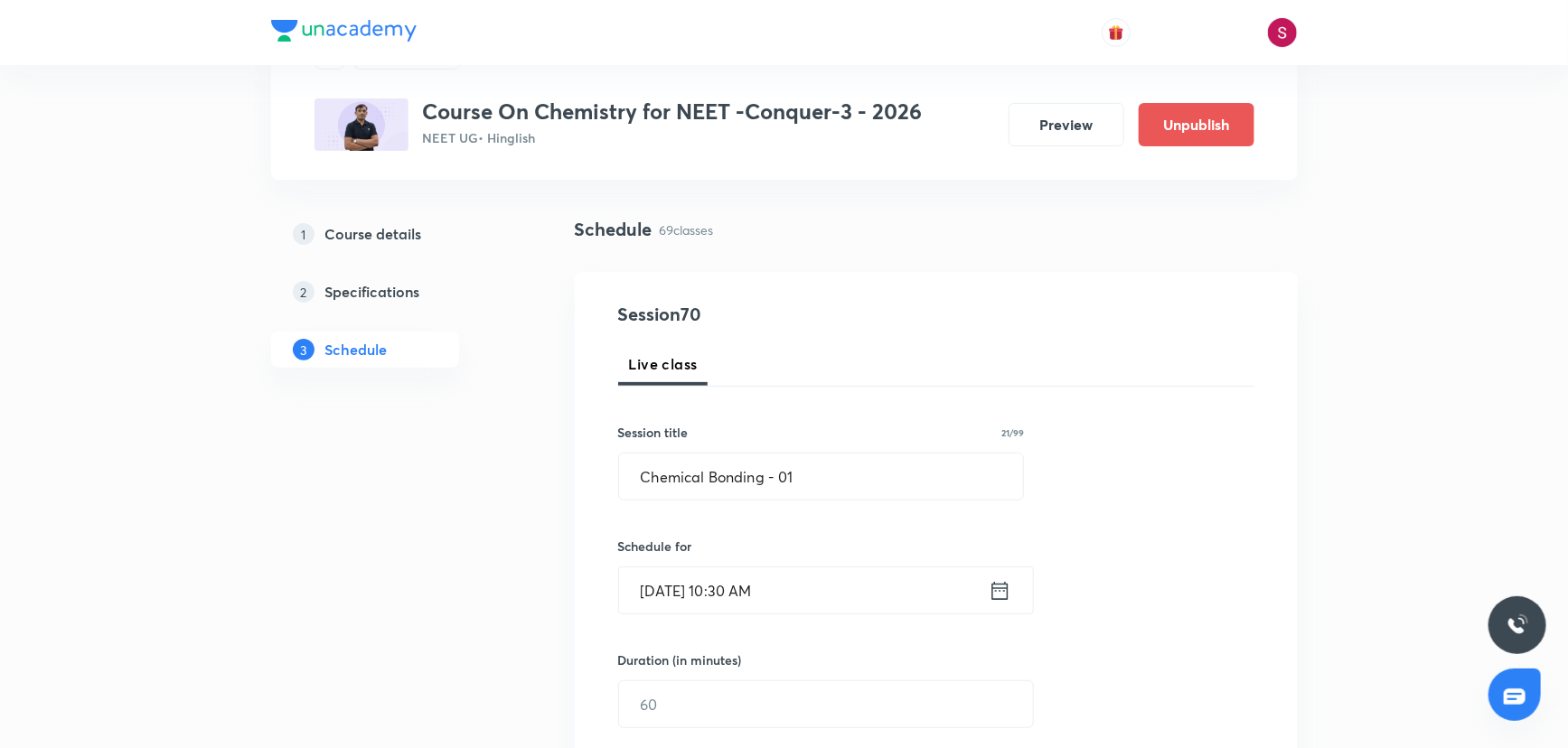
scroll to position [411, 0]
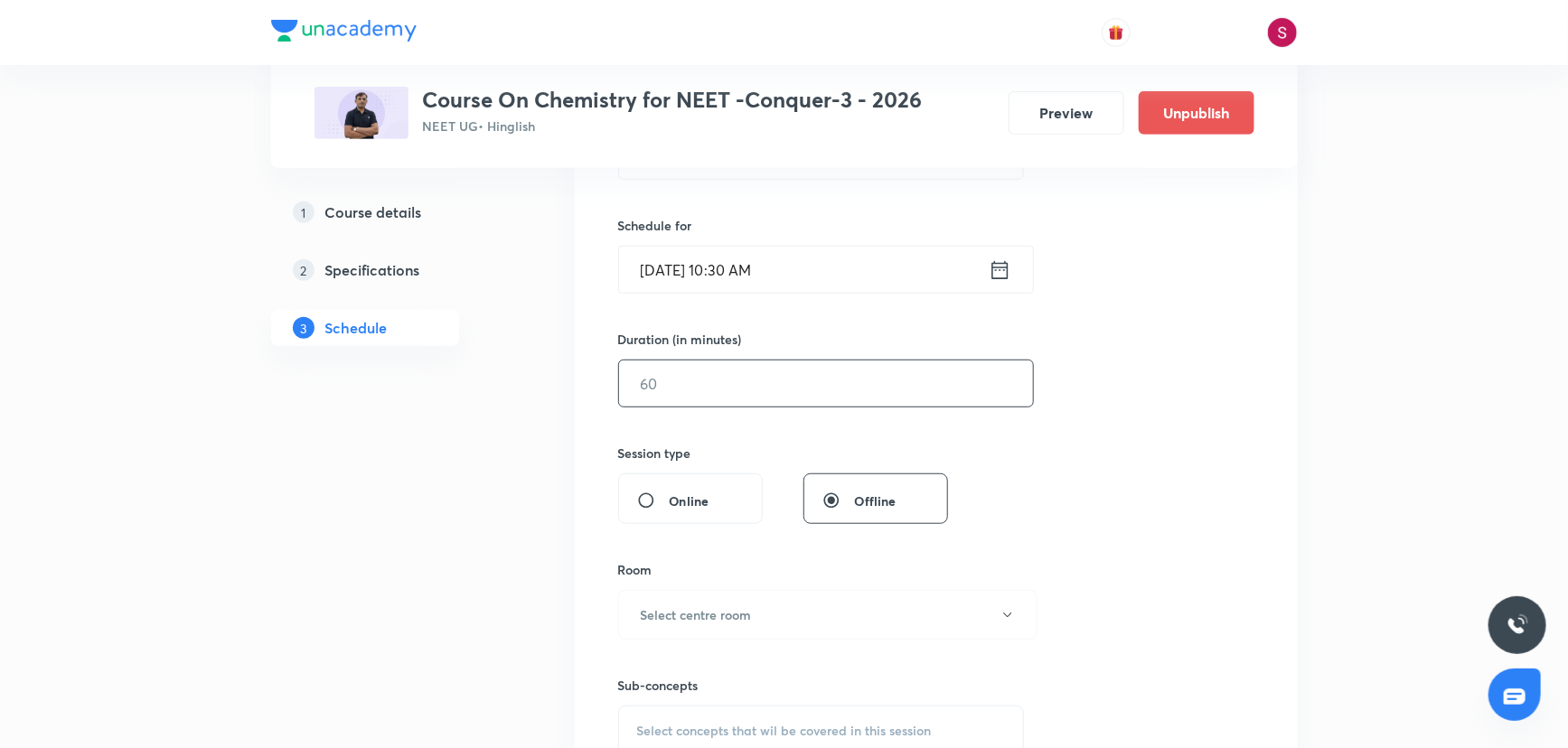
click at [718, 375] on input "text" at bounding box center [825, 384] width 414 height 46
type input "90"
click at [790, 601] on button "Select centre room" at bounding box center [827, 615] width 420 height 50
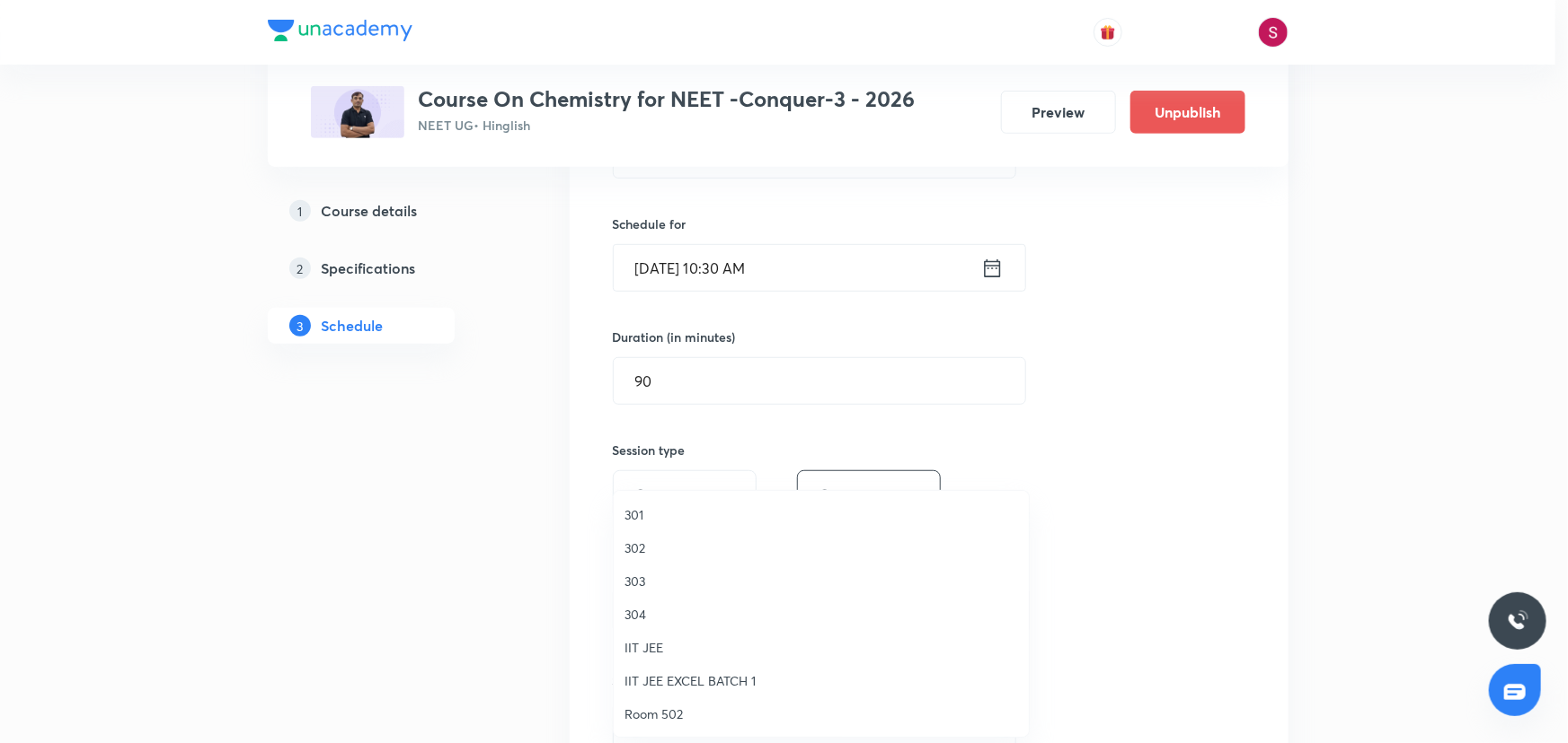
click at [644, 517] on span "301" at bounding box center [821, 514] width 393 height 19
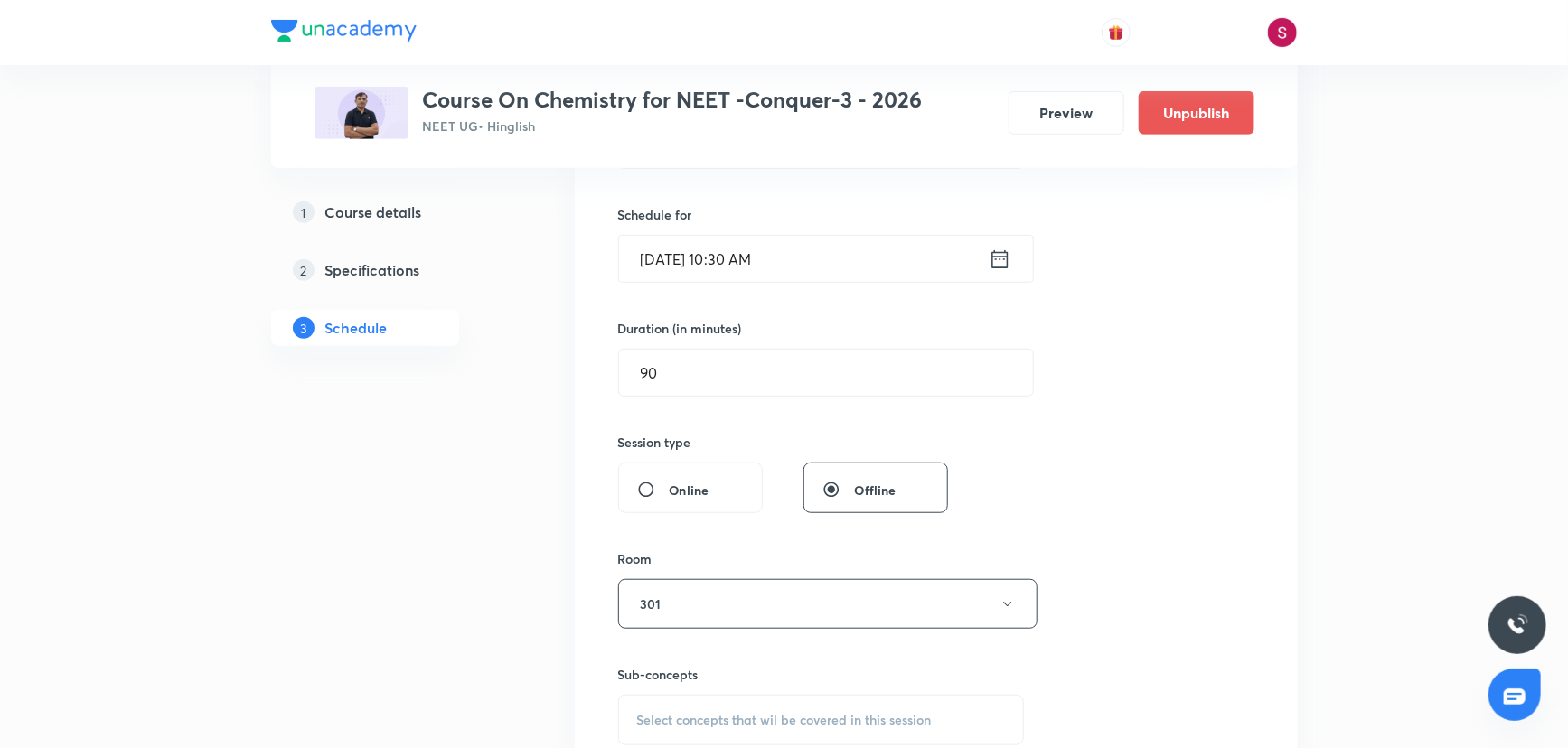
scroll to position [493, 0]
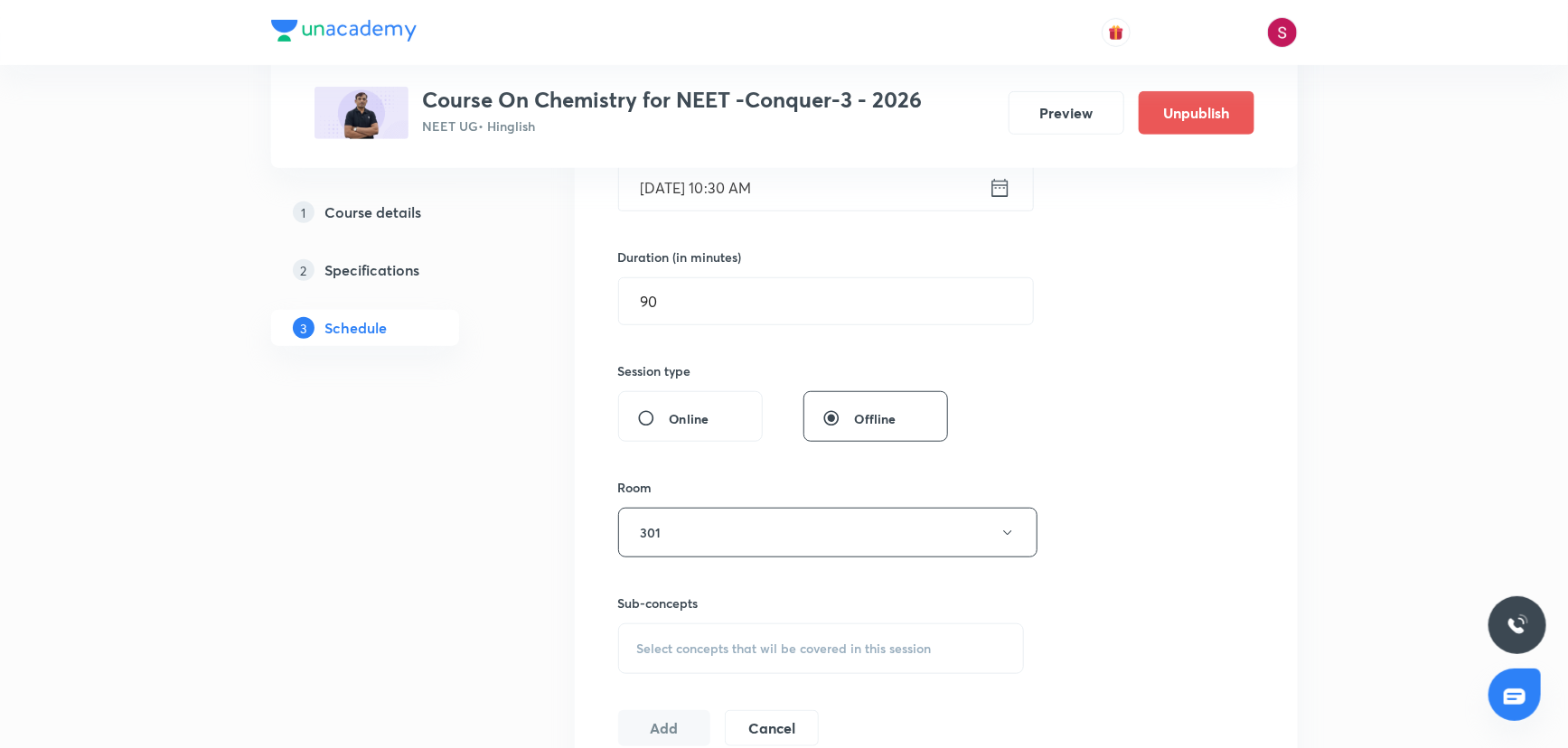
click at [720, 651] on span "Select concepts that wil be covered in this session" at bounding box center [784, 649] width 294 height 15
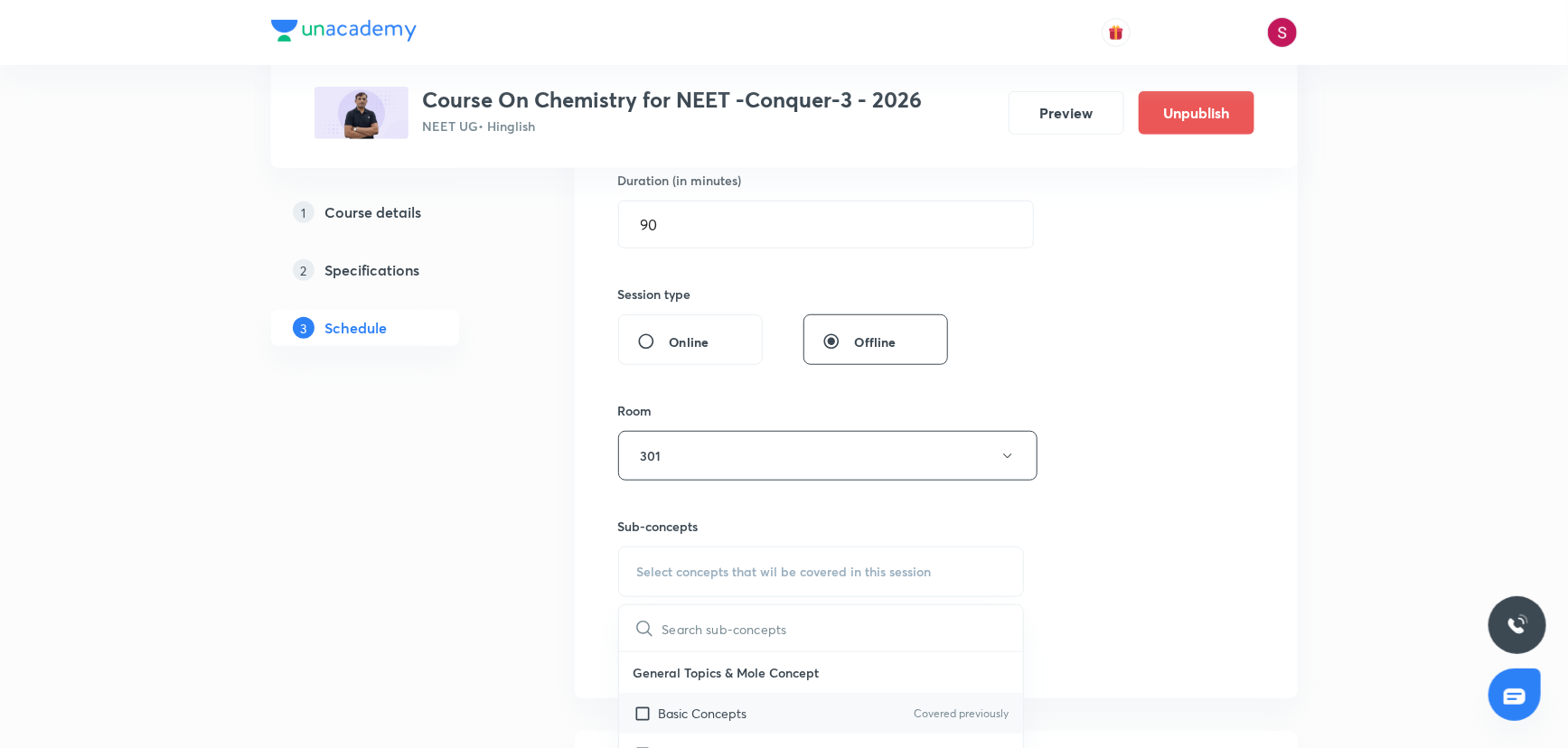
scroll to position [657, 0]
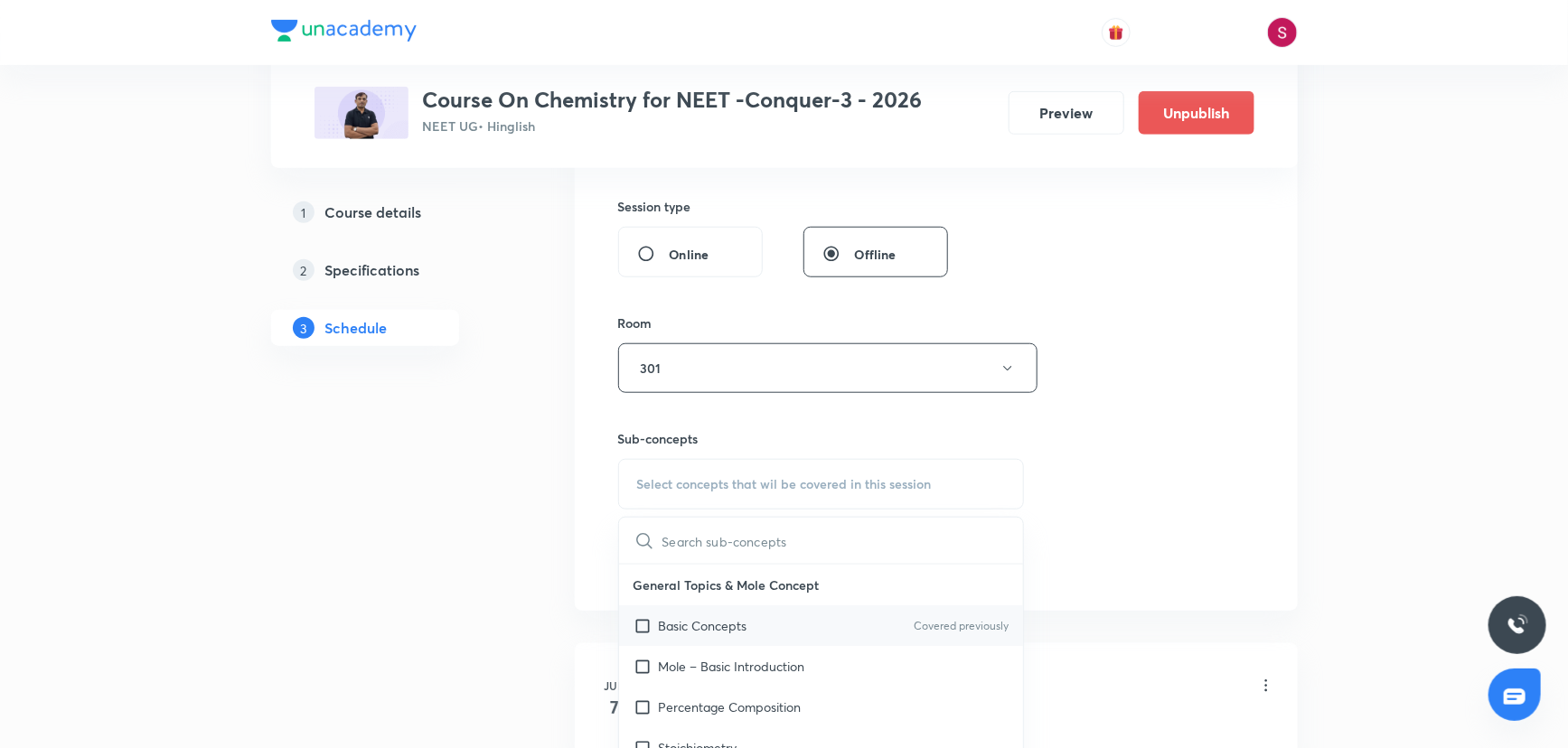
click at [681, 616] on p "Basic Concepts" at bounding box center [703, 625] width 89 height 19
checkbox input "true"
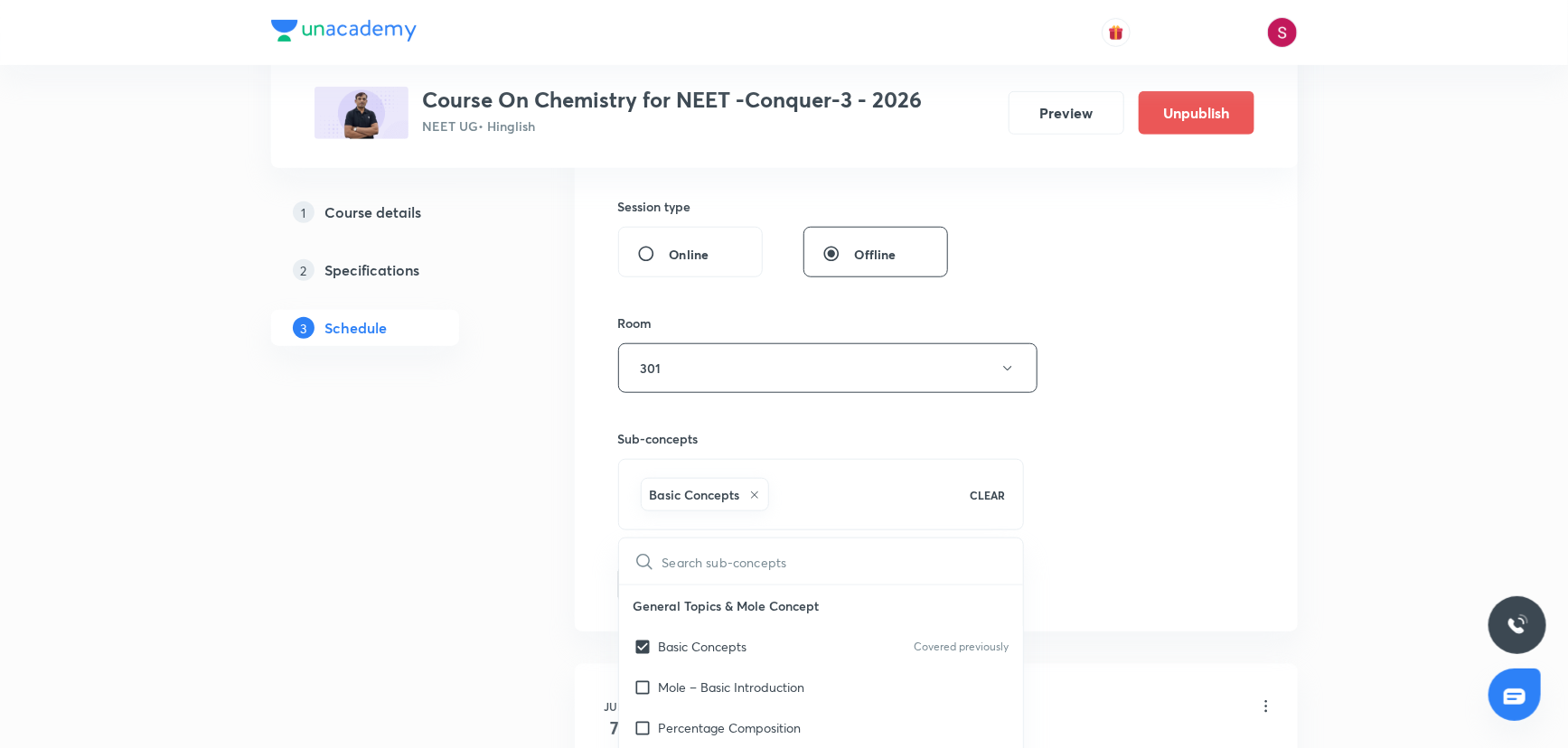
click at [1180, 412] on div "Session 70 Live class Session title 21/99 Chemical Bonding - 01 ​ Schedule for …" at bounding box center [936, 169] width 636 height 870
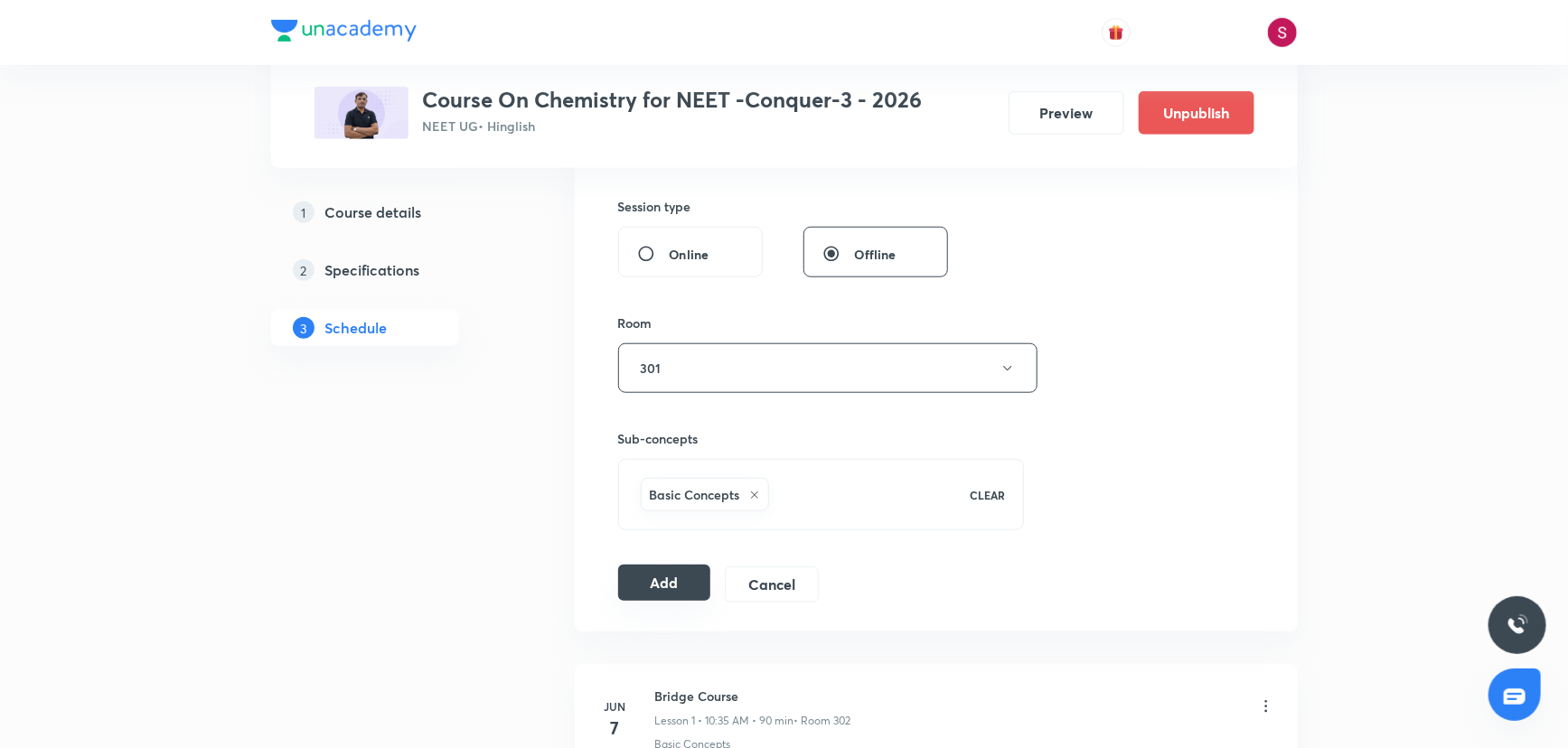
click at [681, 593] on button "Add" at bounding box center [664, 582] width 93 height 36
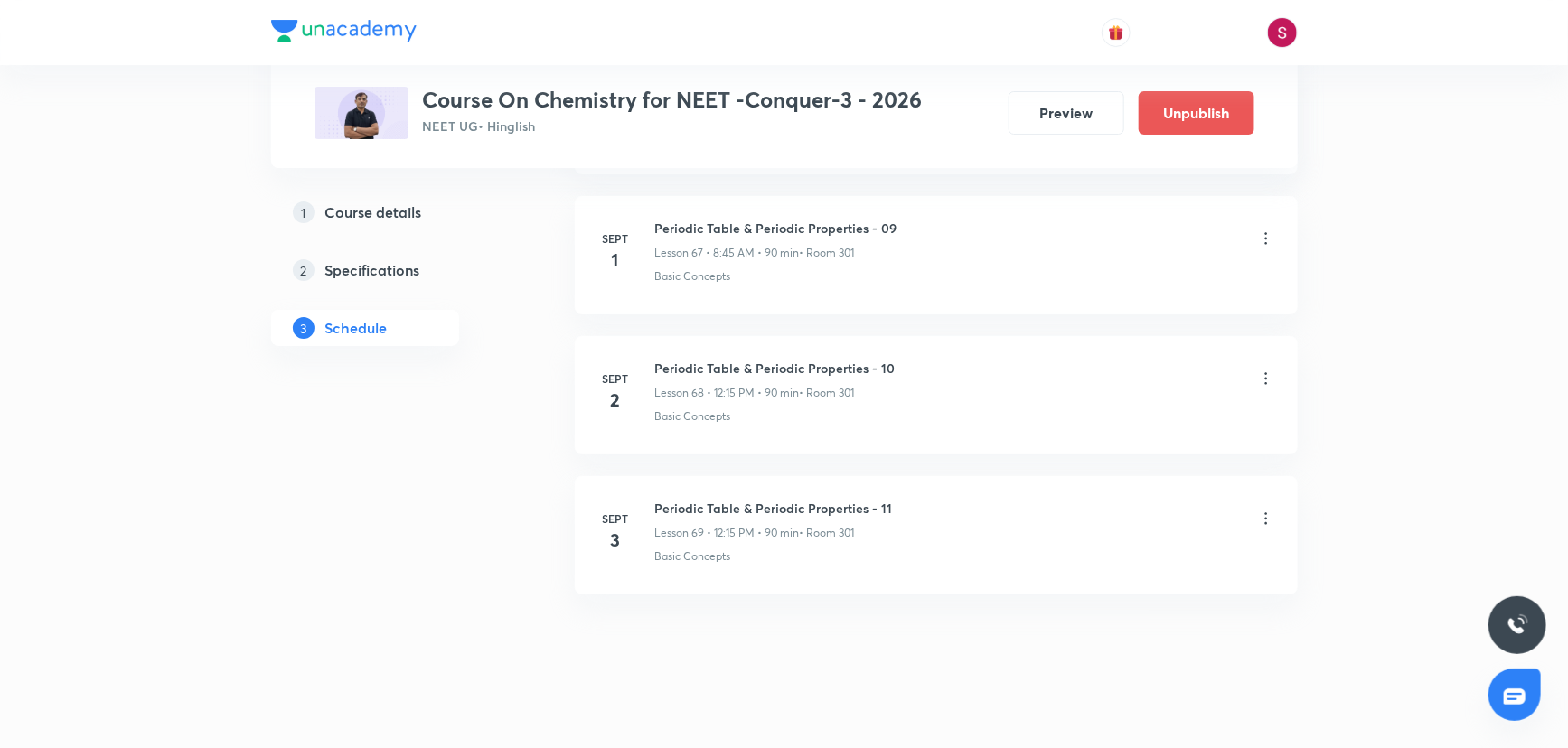
scroll to position [9524, 0]
click at [723, 637] on h6 "Chemical Bonding - 01" at bounding box center [756, 646] width 202 height 19
copy h6 "Chemical Bonding - 01"
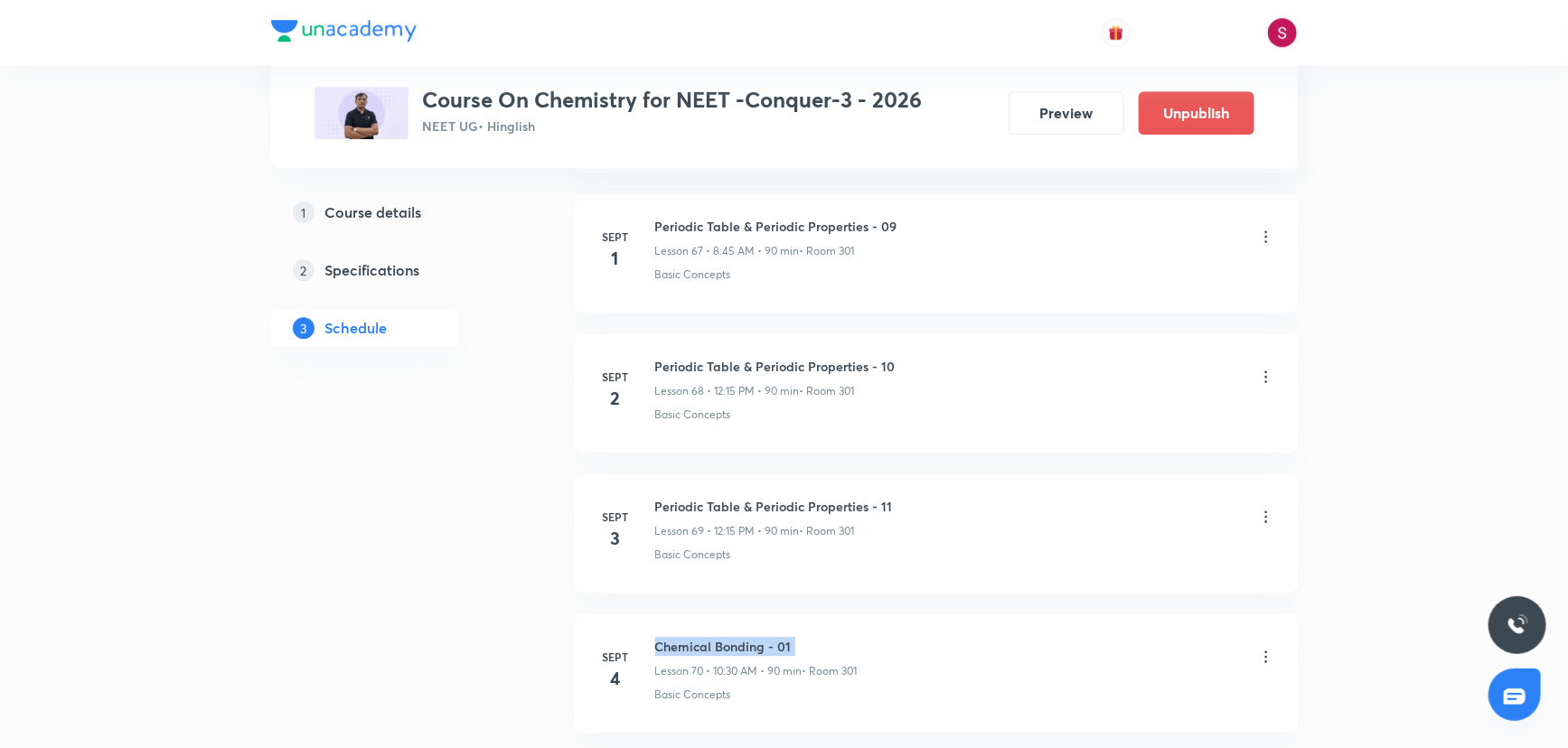
scroll to position [0, 0]
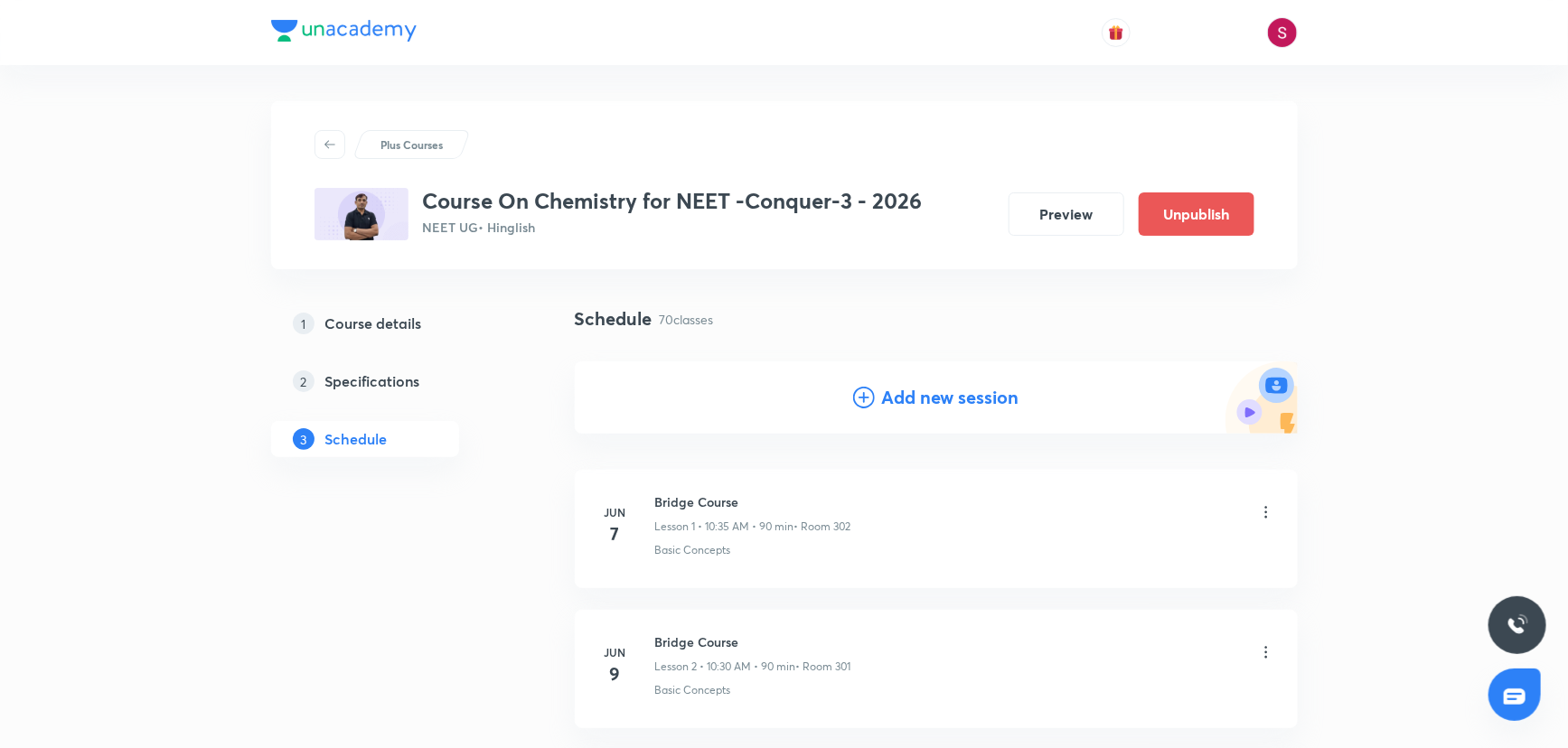
click at [985, 401] on h4 "Add new session" at bounding box center [951, 397] width 138 height 27
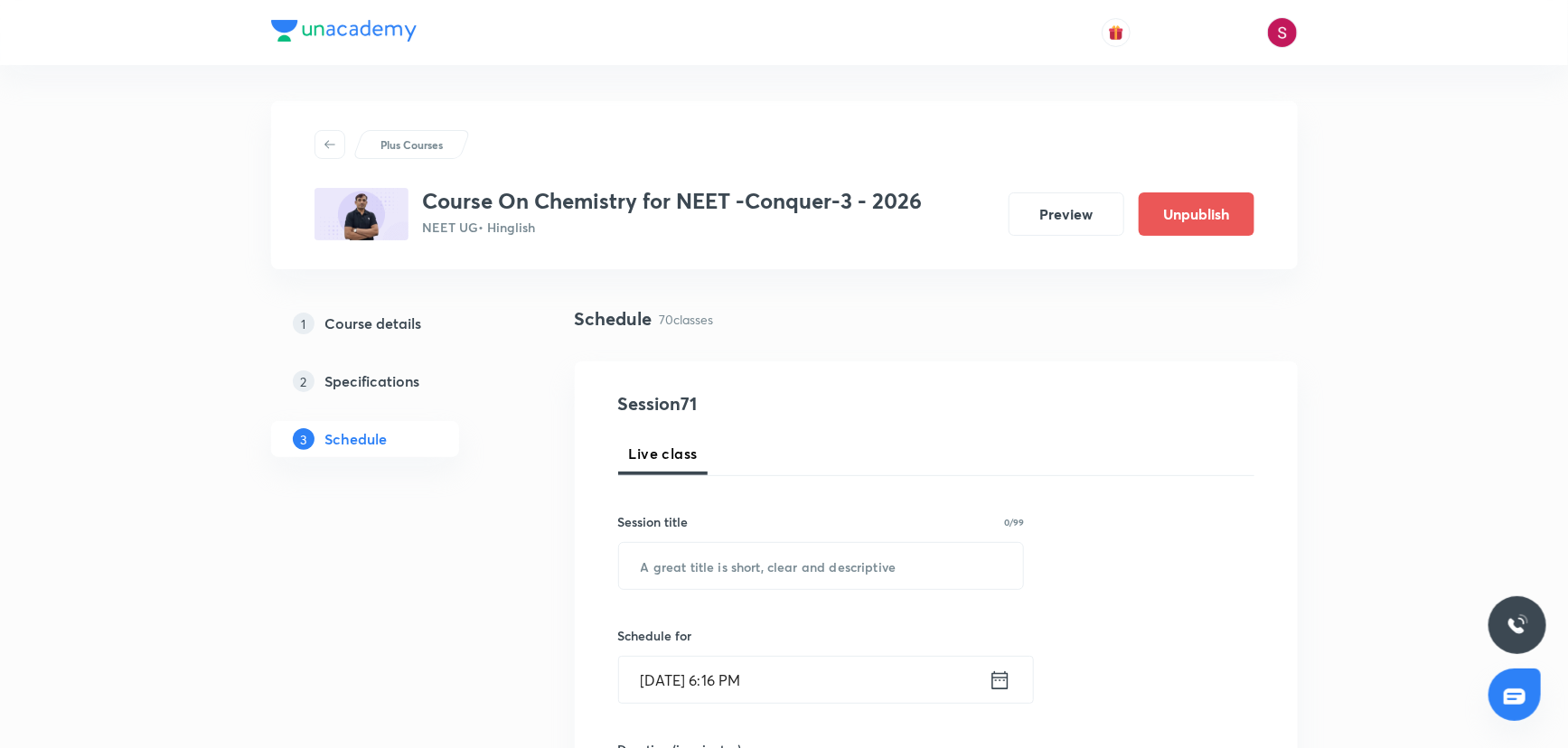
click at [761, 585] on input "text" at bounding box center [821, 566] width 405 height 46
paste input "Chemical Bonding - 01"
type input "Chemical Bonding - 02"
click at [842, 660] on input "Aug 31, 2025, 6:16 PM" at bounding box center [803, 680] width 370 height 46
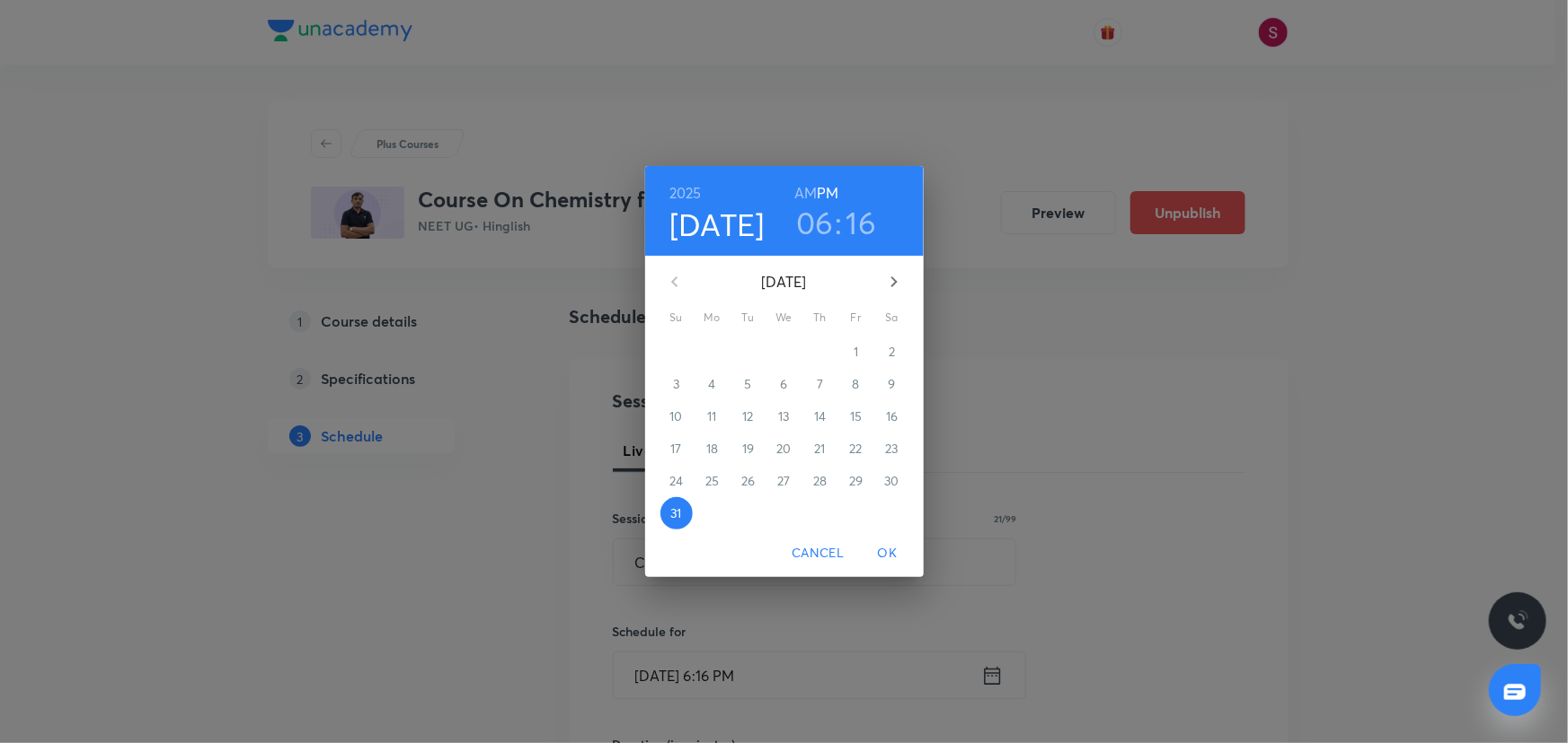
click at [900, 283] on icon "button" at bounding box center [894, 282] width 22 height 22
click at [849, 351] on span "5" at bounding box center [855, 352] width 33 height 18
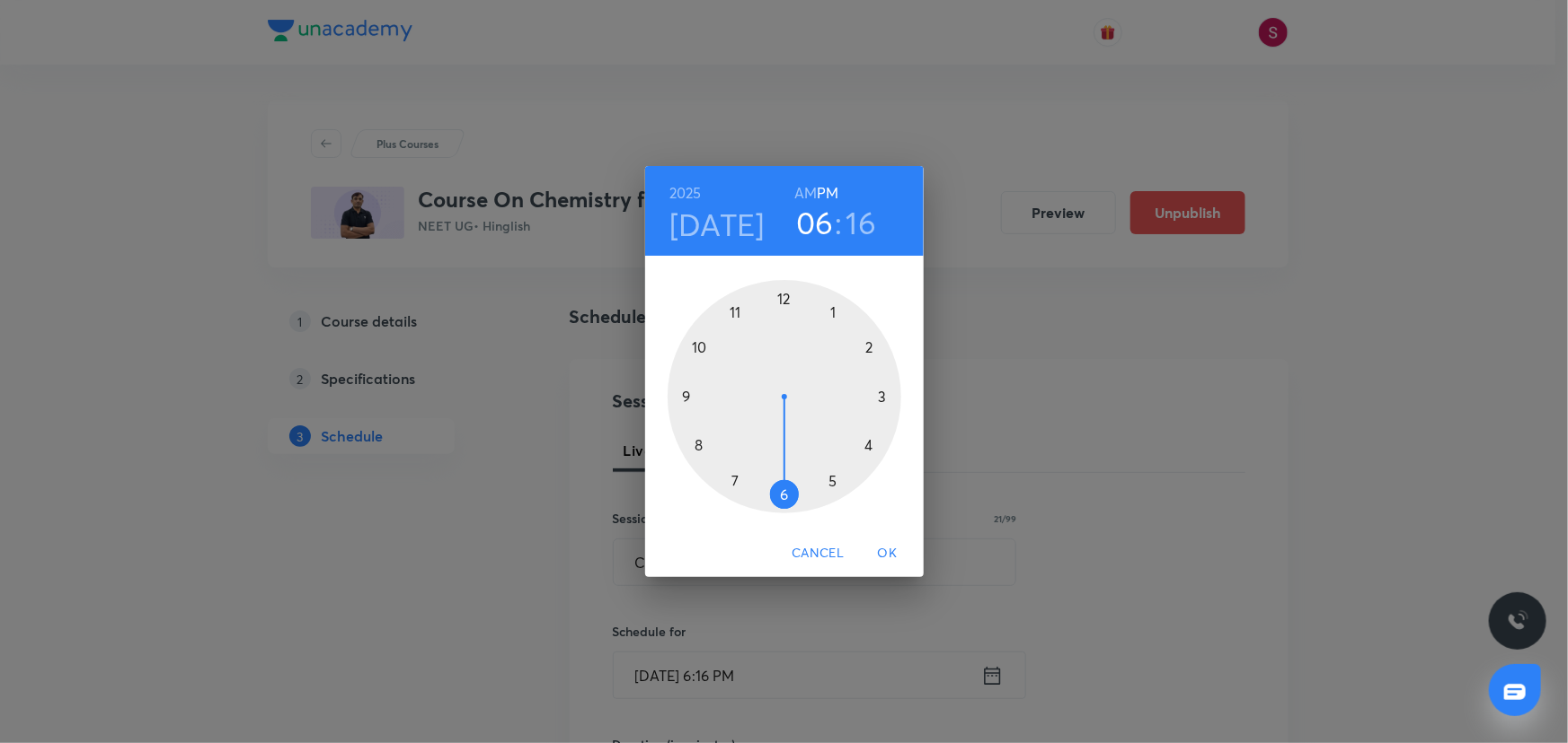
click at [704, 349] on div at bounding box center [784, 397] width 234 height 234
click at [799, 197] on h6 "AM" at bounding box center [805, 192] width 23 height 25
click at [784, 497] on div at bounding box center [784, 397] width 234 height 234
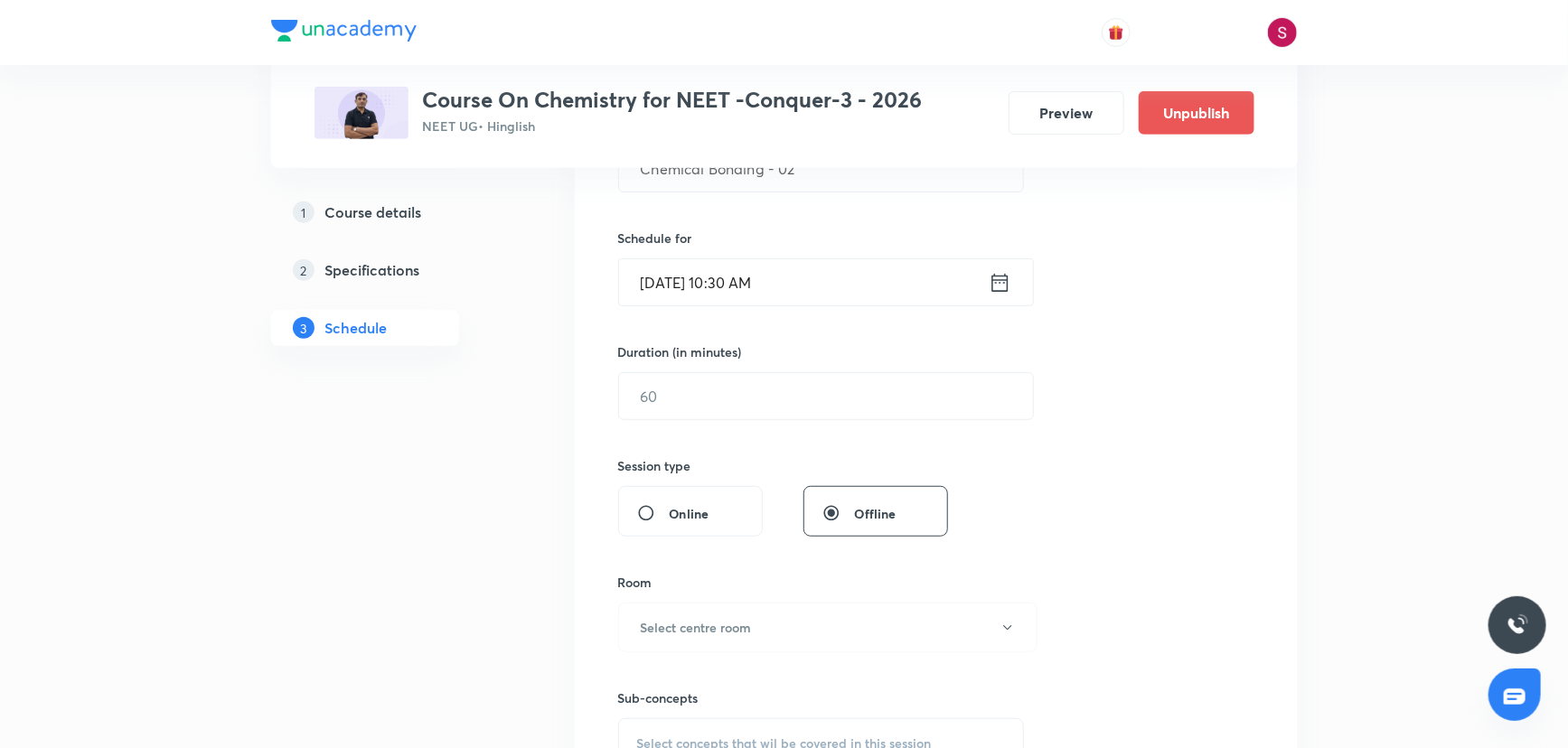
scroll to position [411, 0]
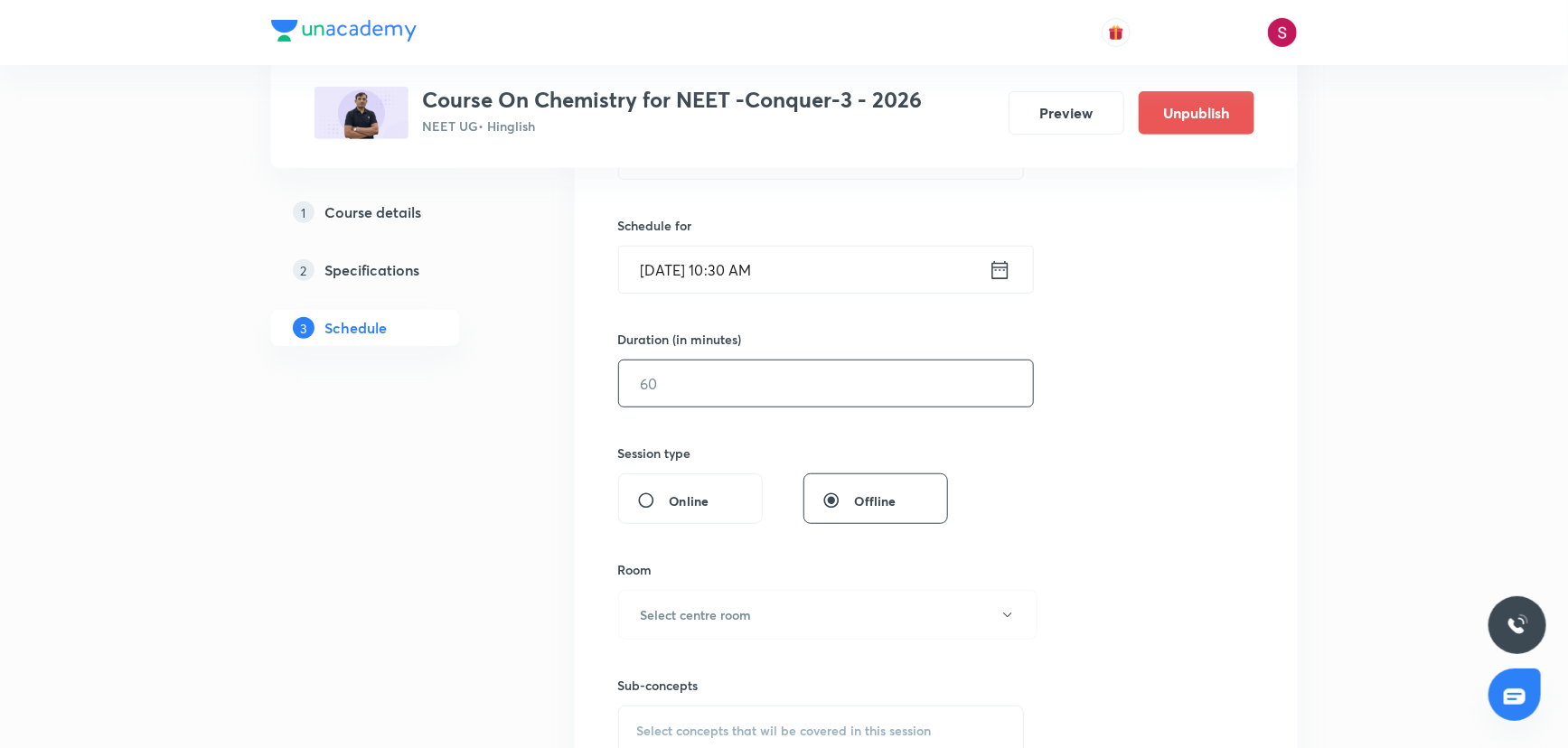
click at [631, 395] on input "text" at bounding box center [825, 384] width 414 height 46
type input "90"
click at [689, 625] on button "Select centre room" at bounding box center [827, 615] width 420 height 50
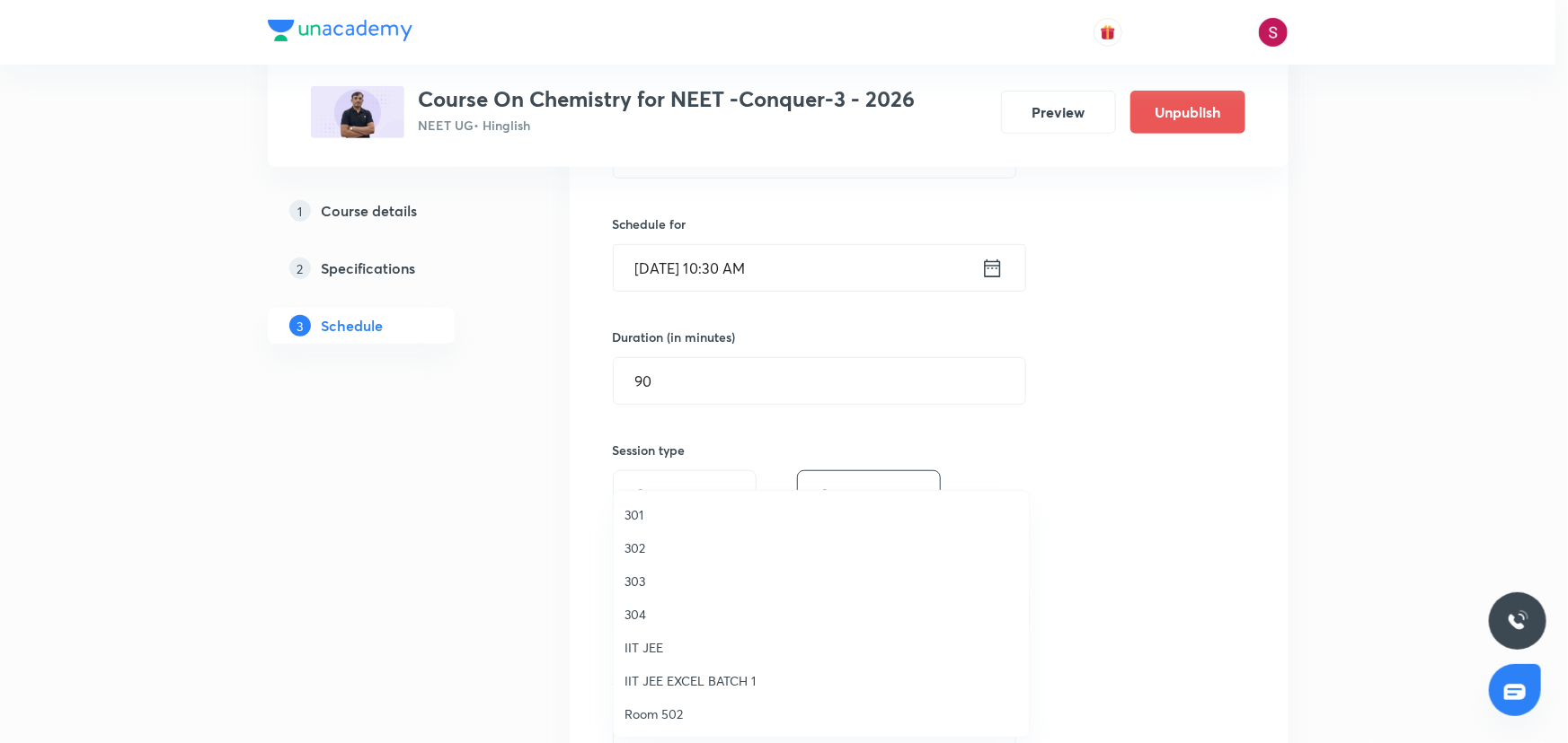
click at [640, 516] on span "301" at bounding box center [821, 514] width 393 height 19
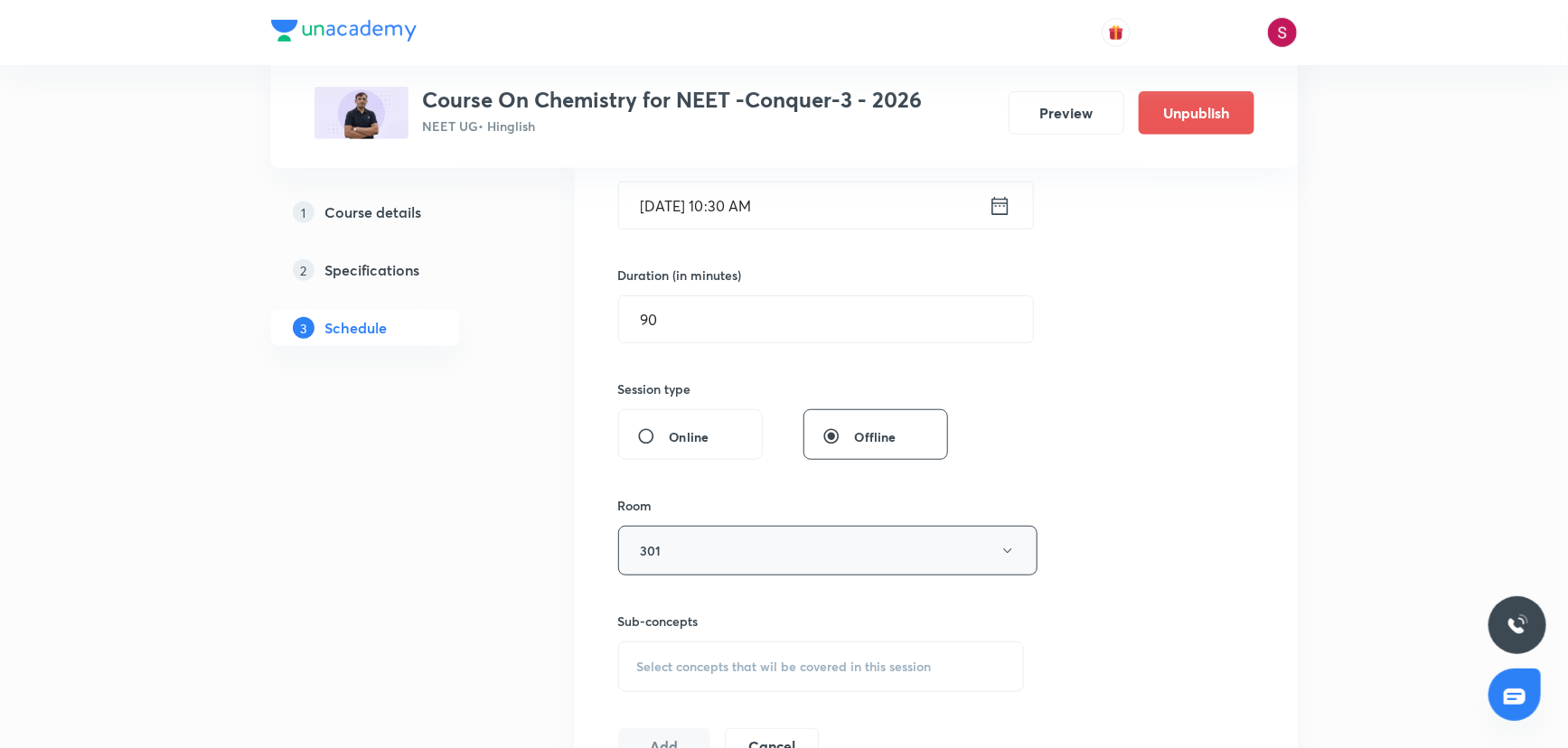
scroll to position [493, 0]
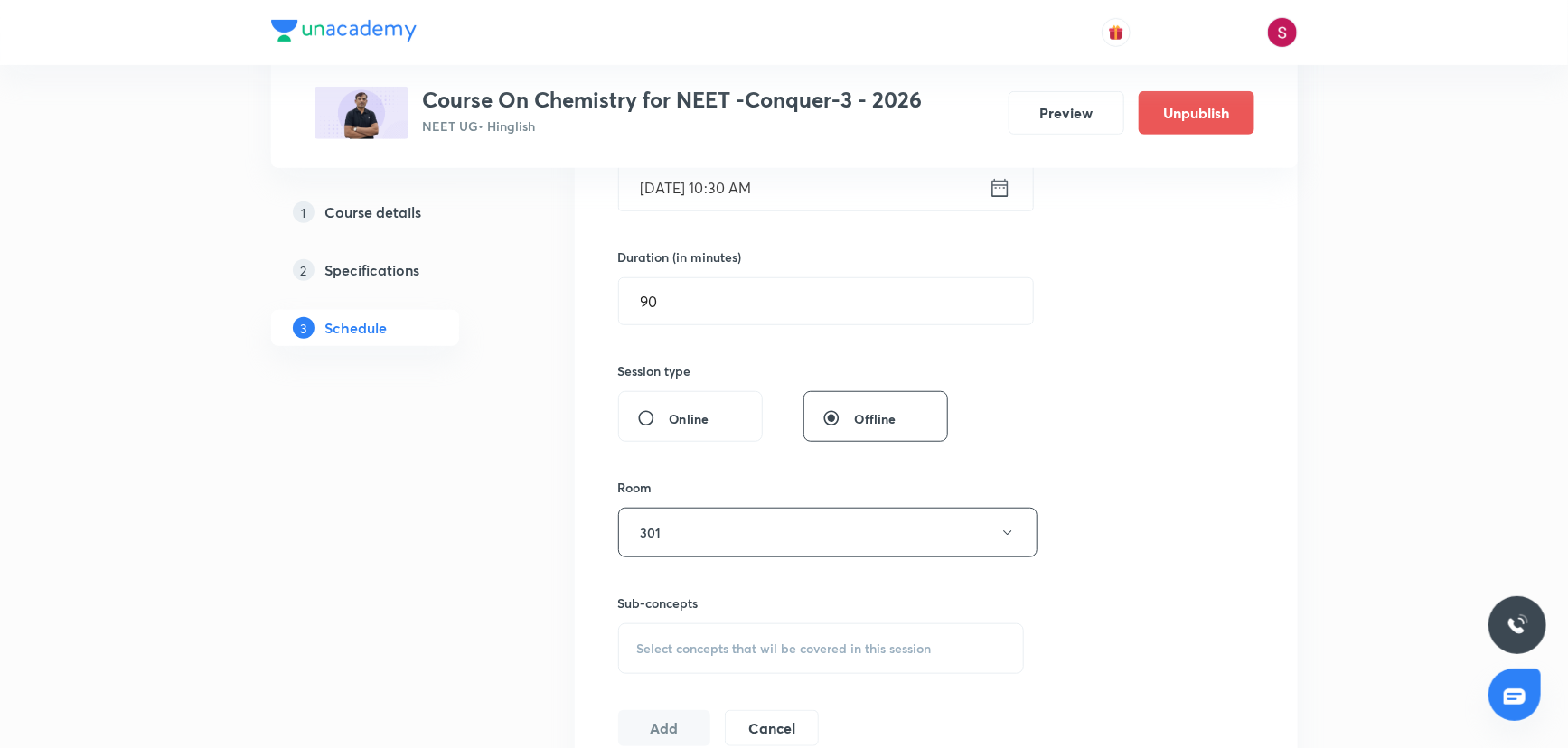
click at [700, 642] on span "Select concepts that wil be covered in this session" at bounding box center [784, 649] width 294 height 15
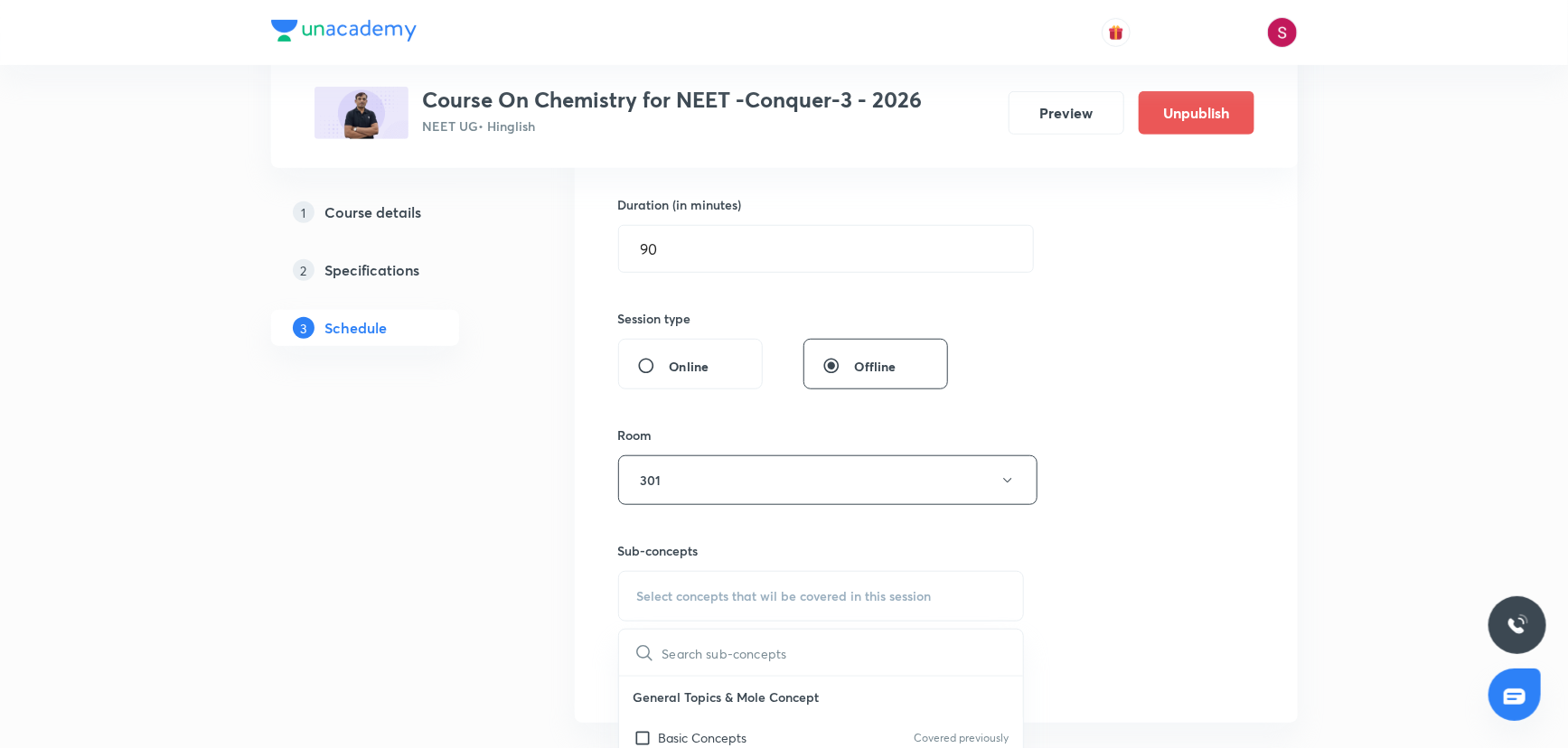
scroll to position [574, 0]
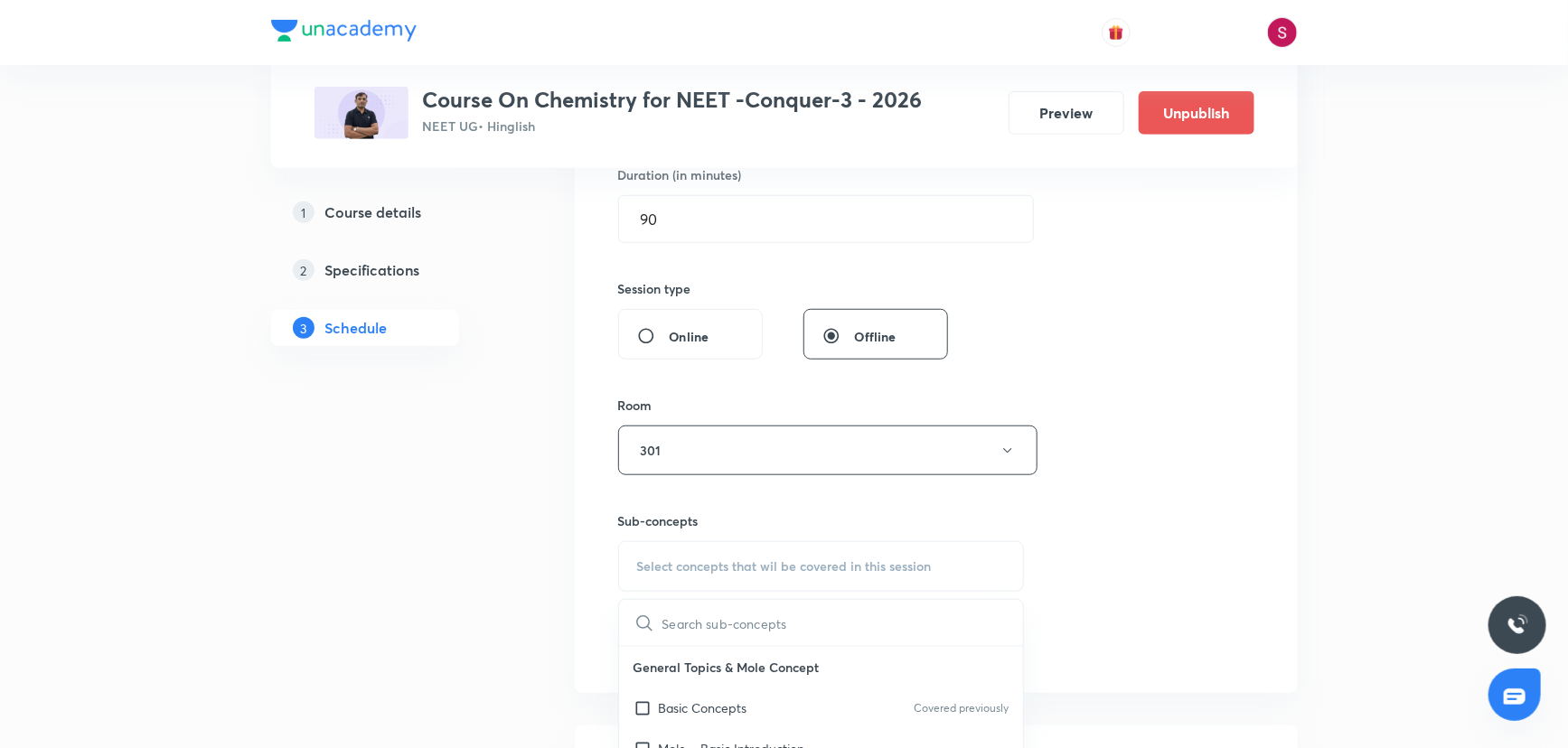
click at [721, 649] on p "General Topics & Mole Concept" at bounding box center [821, 667] width 405 height 41
click at [705, 699] on p "Basic Concepts" at bounding box center [703, 708] width 89 height 19
checkbox input "true"
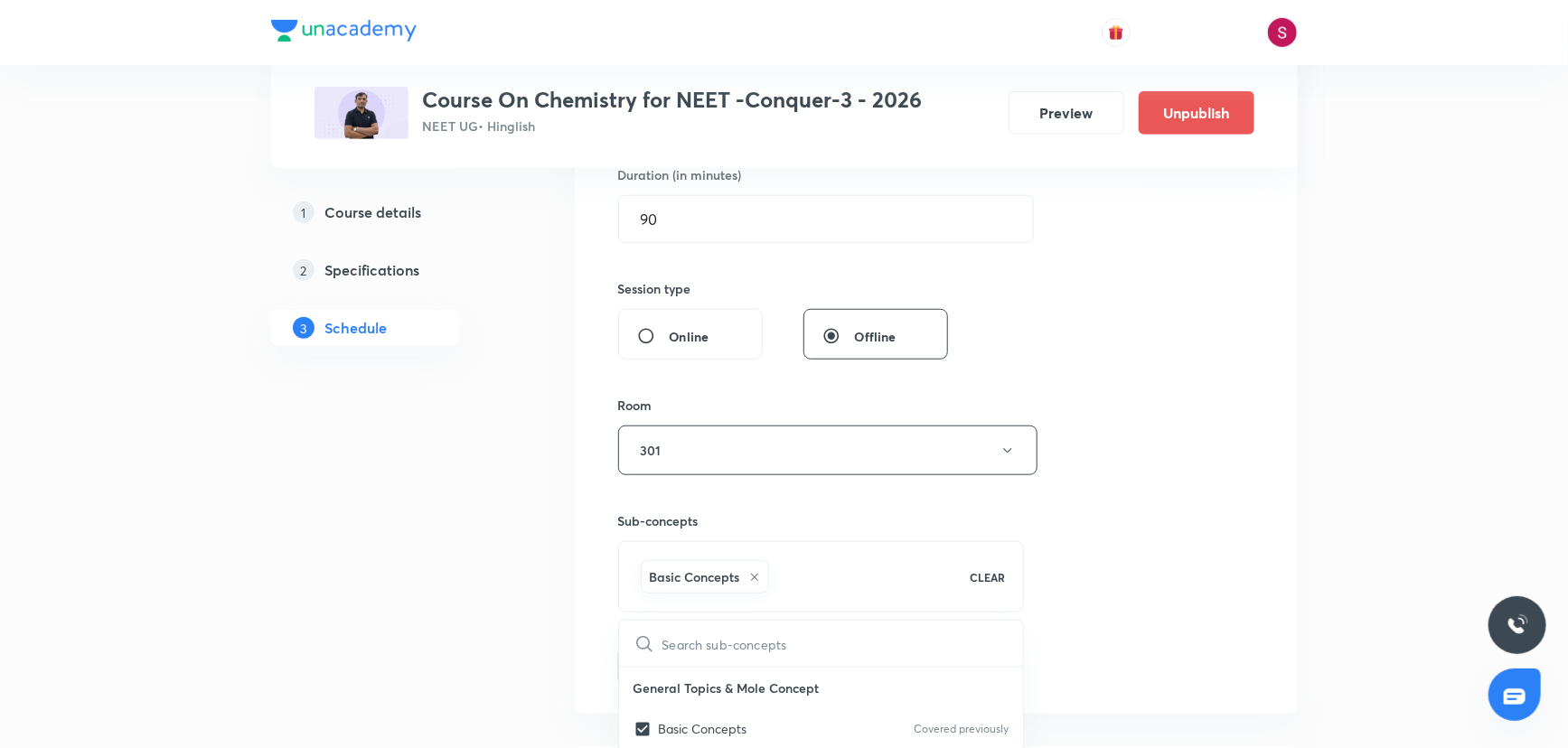
click at [1075, 420] on div "Session 71 Live class Session title 21/99 Chemical Bonding - 02 ​ Schedule for …" at bounding box center [936, 250] width 636 height 870
click at [683, 653] on button "Add" at bounding box center [664, 665] width 93 height 36
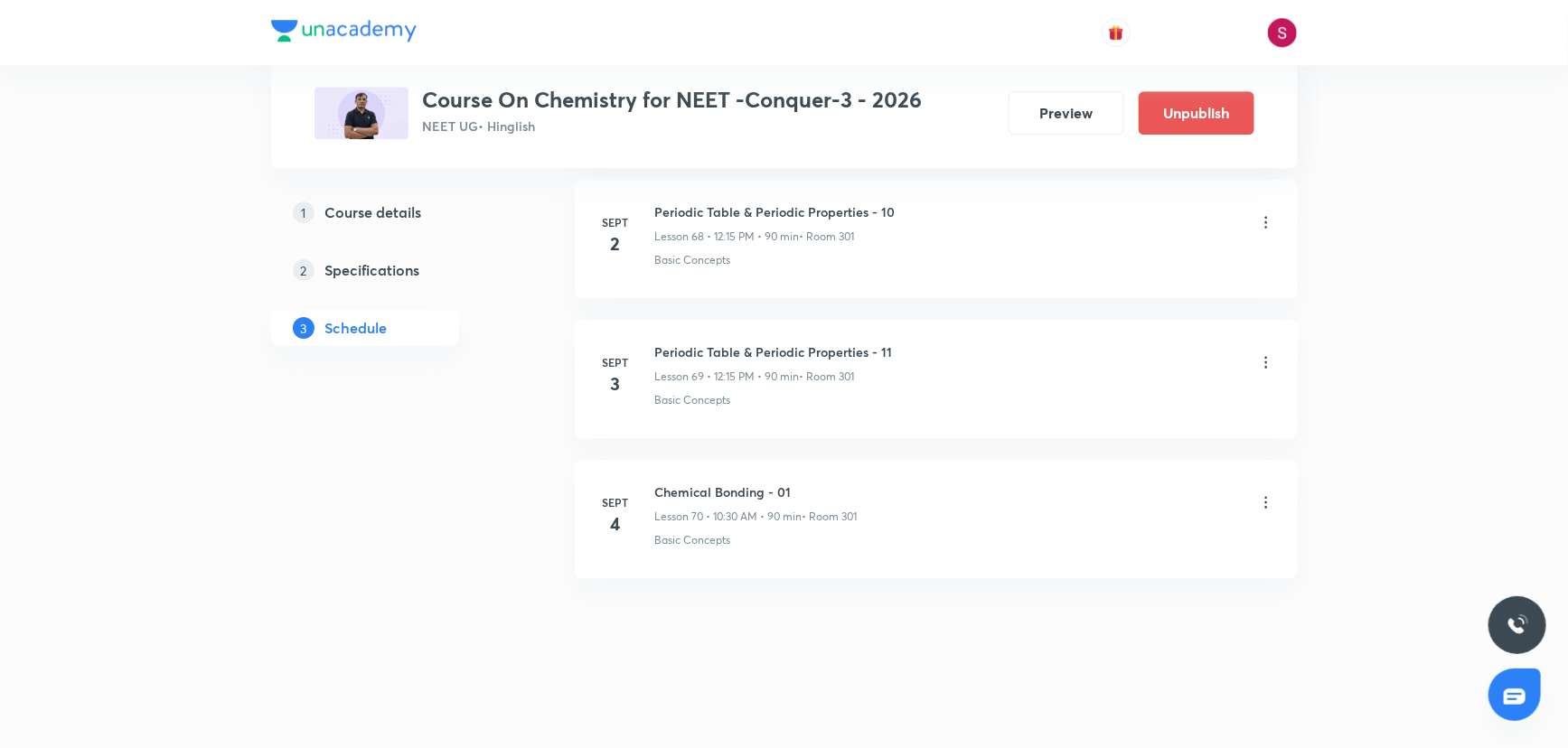
scroll to position [9663, 0]
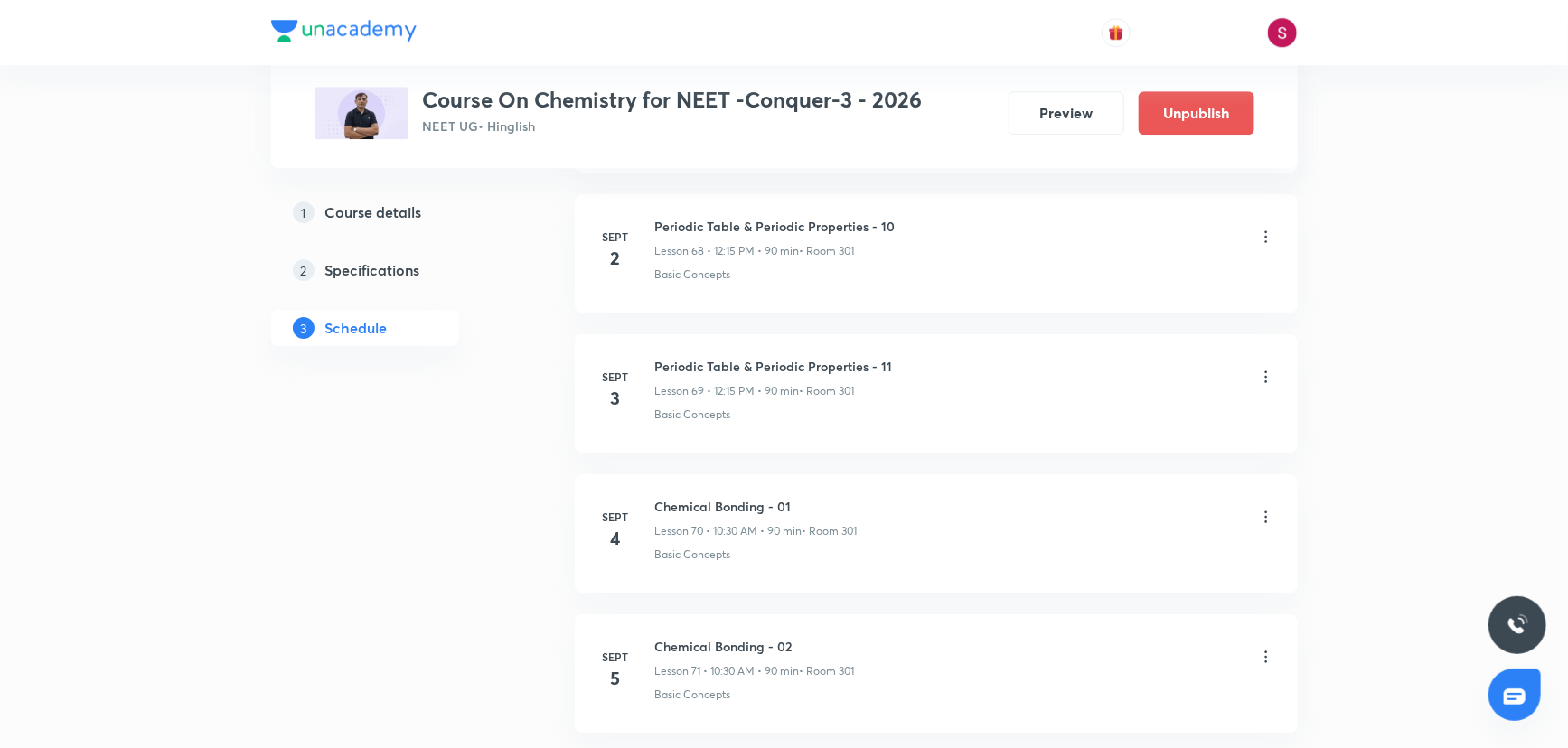
click at [725, 637] on h6 "Chemical Bonding - 02" at bounding box center [755, 646] width 199 height 19
copy h6 "Chemical Bonding - 02"
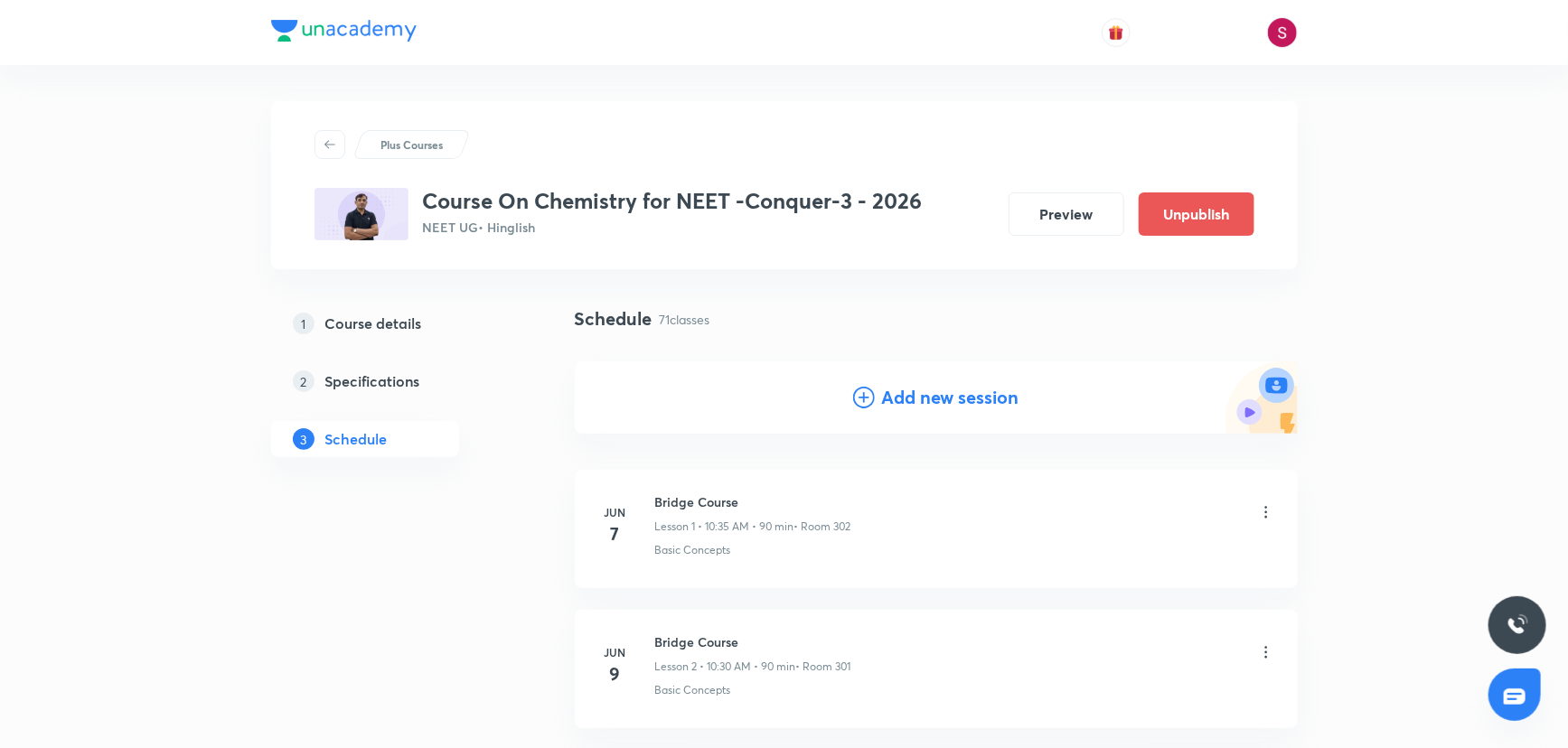
click at [863, 406] on icon at bounding box center [864, 398] width 22 height 22
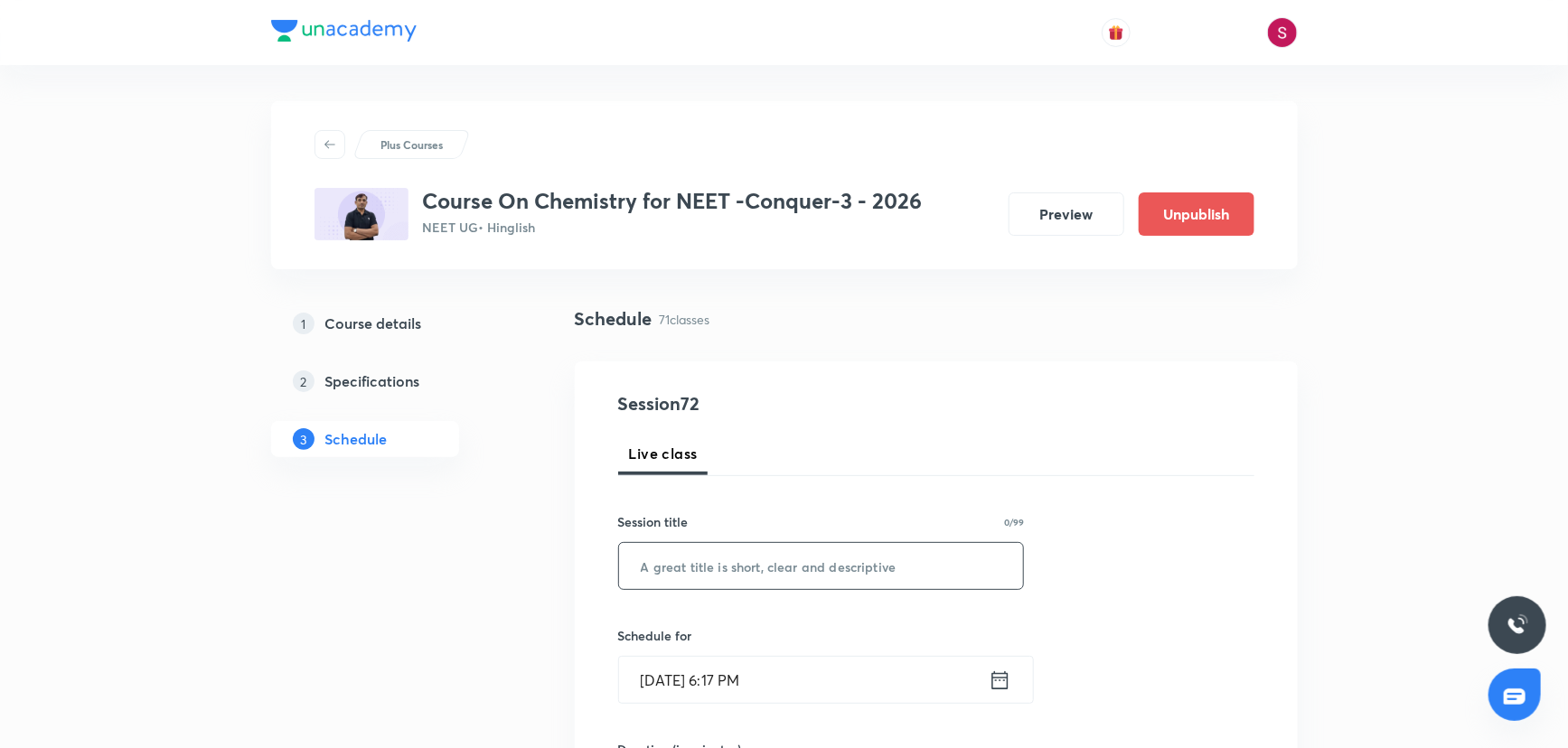
click at [768, 577] on input "text" at bounding box center [821, 566] width 405 height 46
paste input "Chemical Bonding - 02"
type input "Chemical Bonding - 03"
click at [951, 687] on input "Aug 31, 2025, 6:17 PM" at bounding box center [803, 680] width 370 height 46
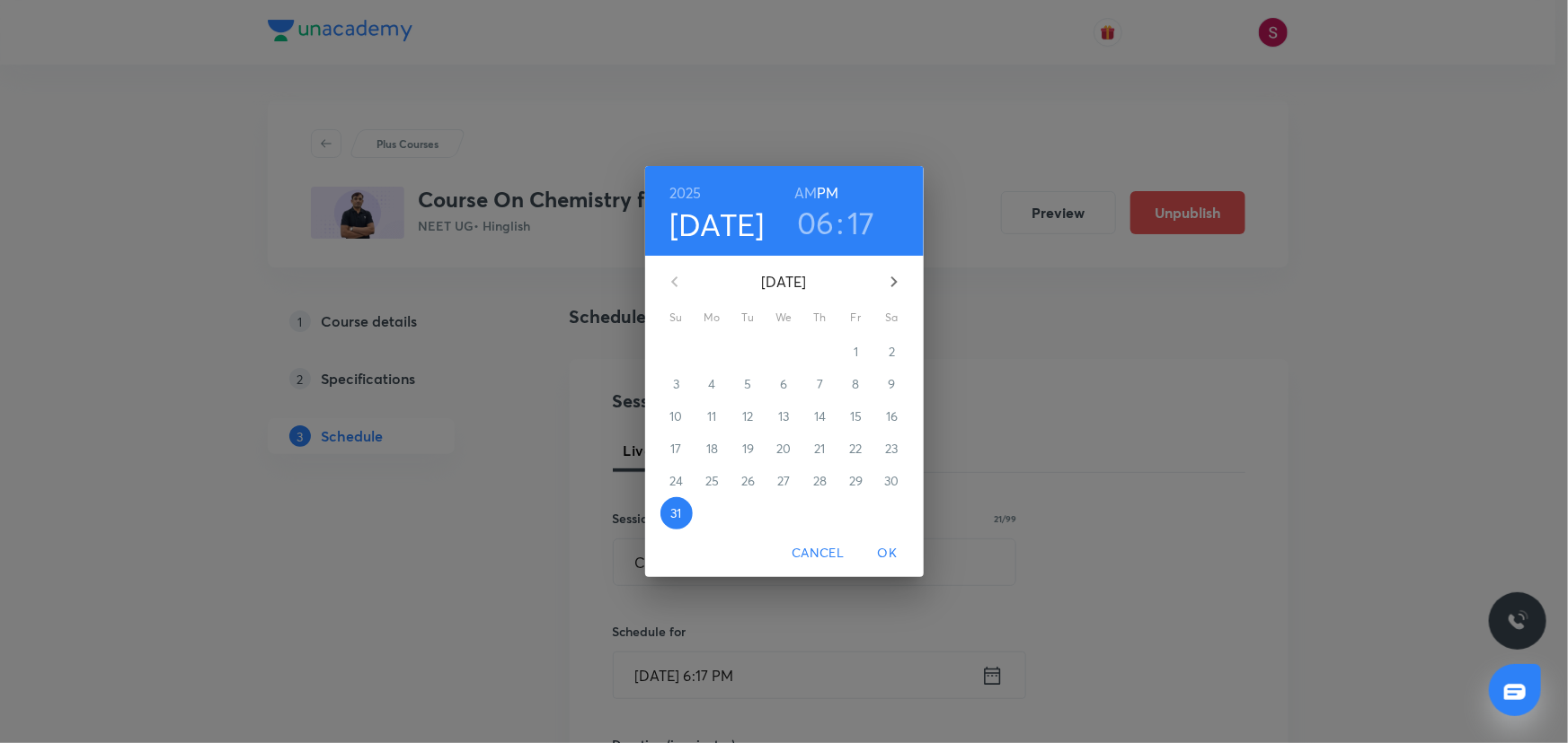
click at [888, 282] on icon "button" at bounding box center [894, 282] width 22 height 22
click at [884, 358] on span "6" at bounding box center [892, 352] width 33 height 18
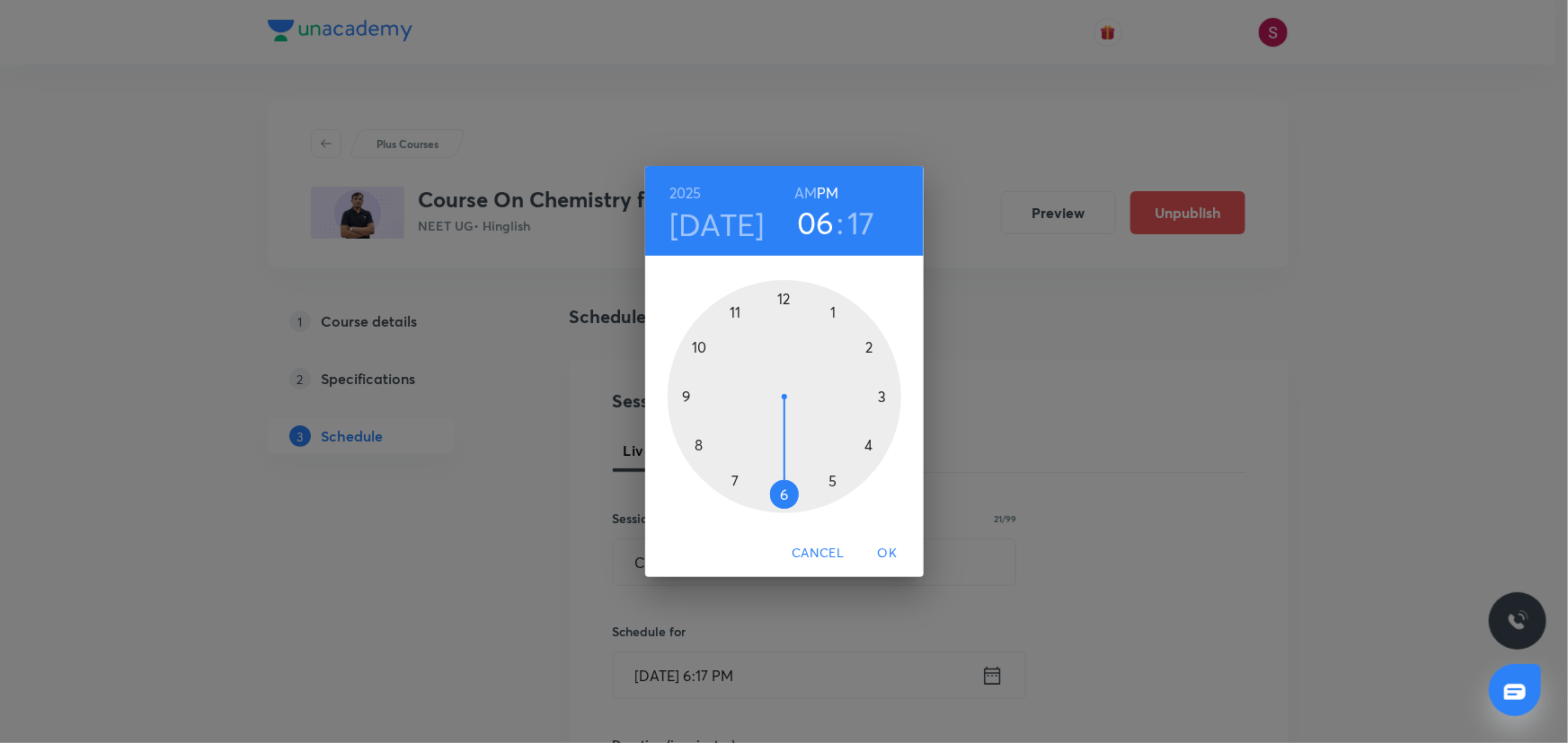
click at [790, 299] on div at bounding box center [784, 397] width 234 height 234
click at [878, 394] on div at bounding box center [784, 397] width 234 height 234
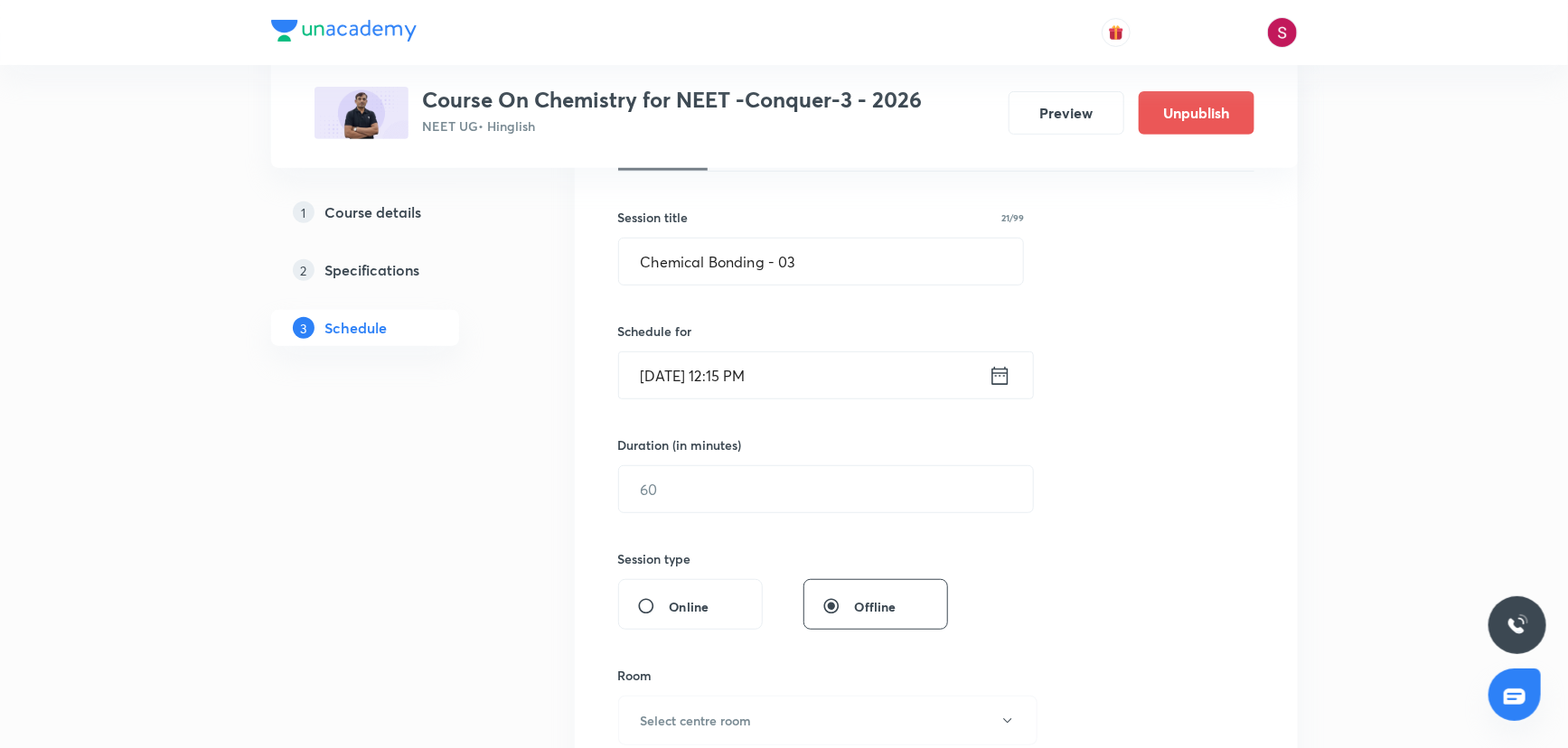
scroll to position [328, 0]
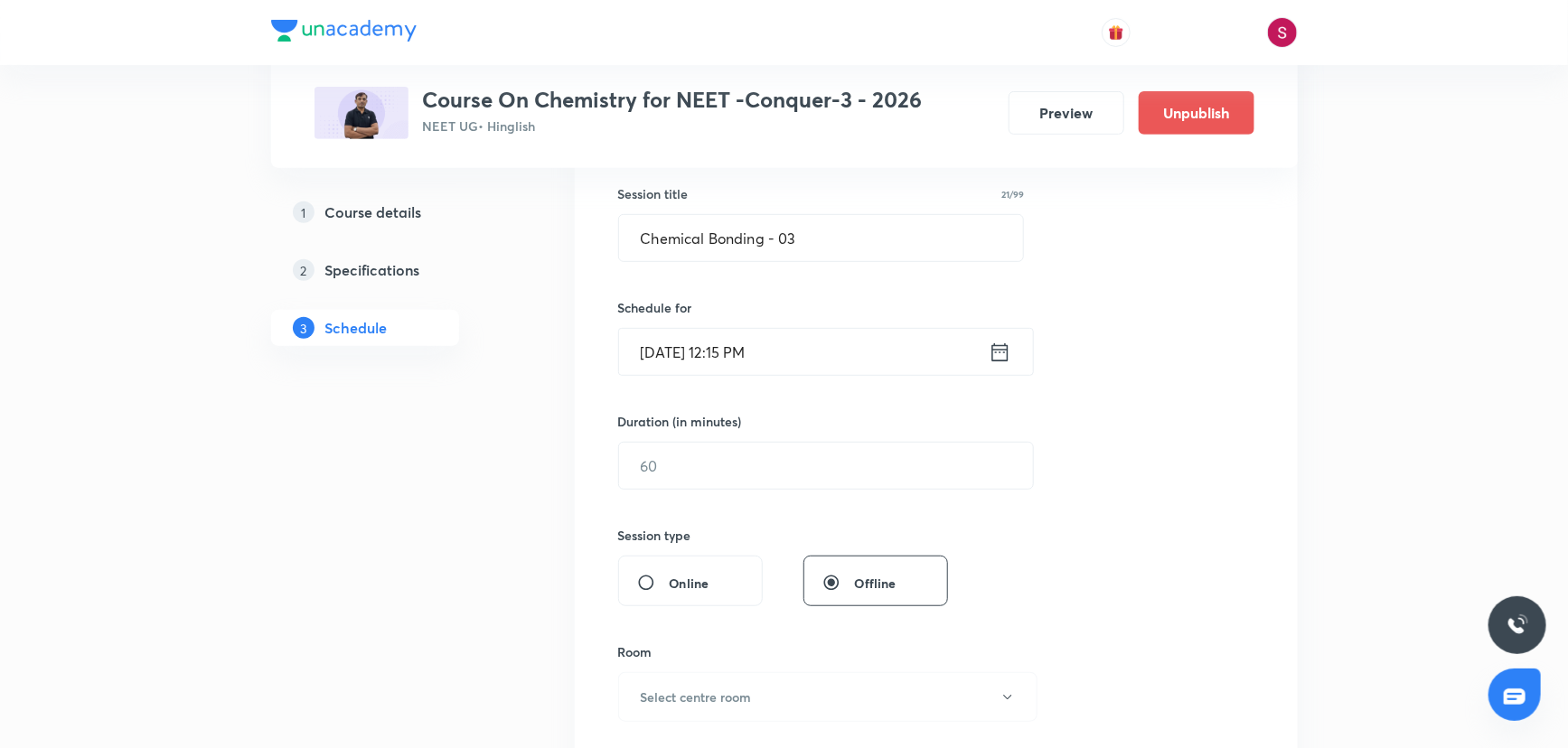
click at [723, 488] on div "Session 72 Live class Session title 21/99 Chemical Bonding - 03 ​ Schedule for …" at bounding box center [936, 487] width 636 height 849
click at [732, 465] on input "text" at bounding box center [825, 466] width 414 height 46
type input "90"
click at [758, 696] on button "Select centre room" at bounding box center [827, 697] width 420 height 50
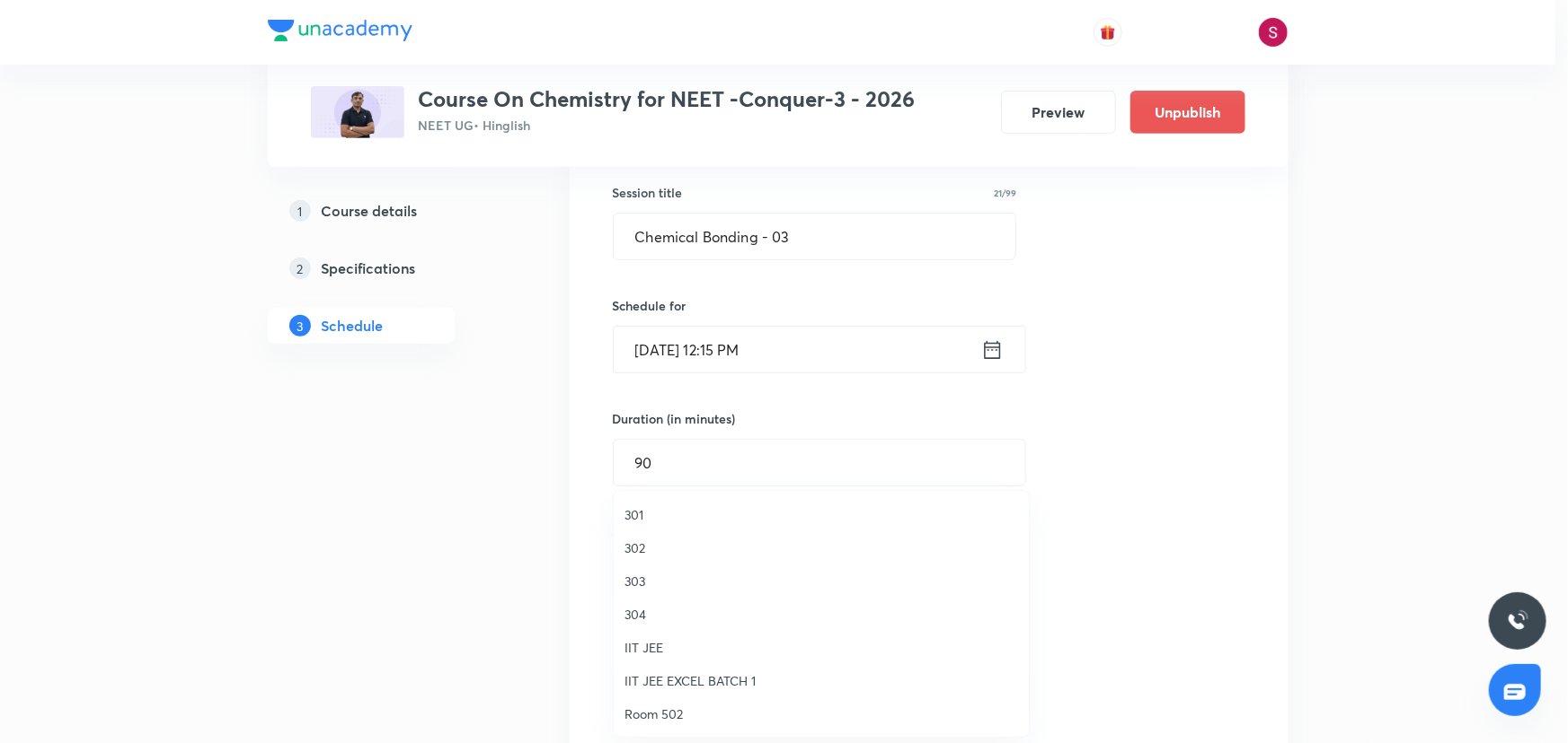
click at [625, 510] on span "301" at bounding box center [821, 514] width 393 height 19
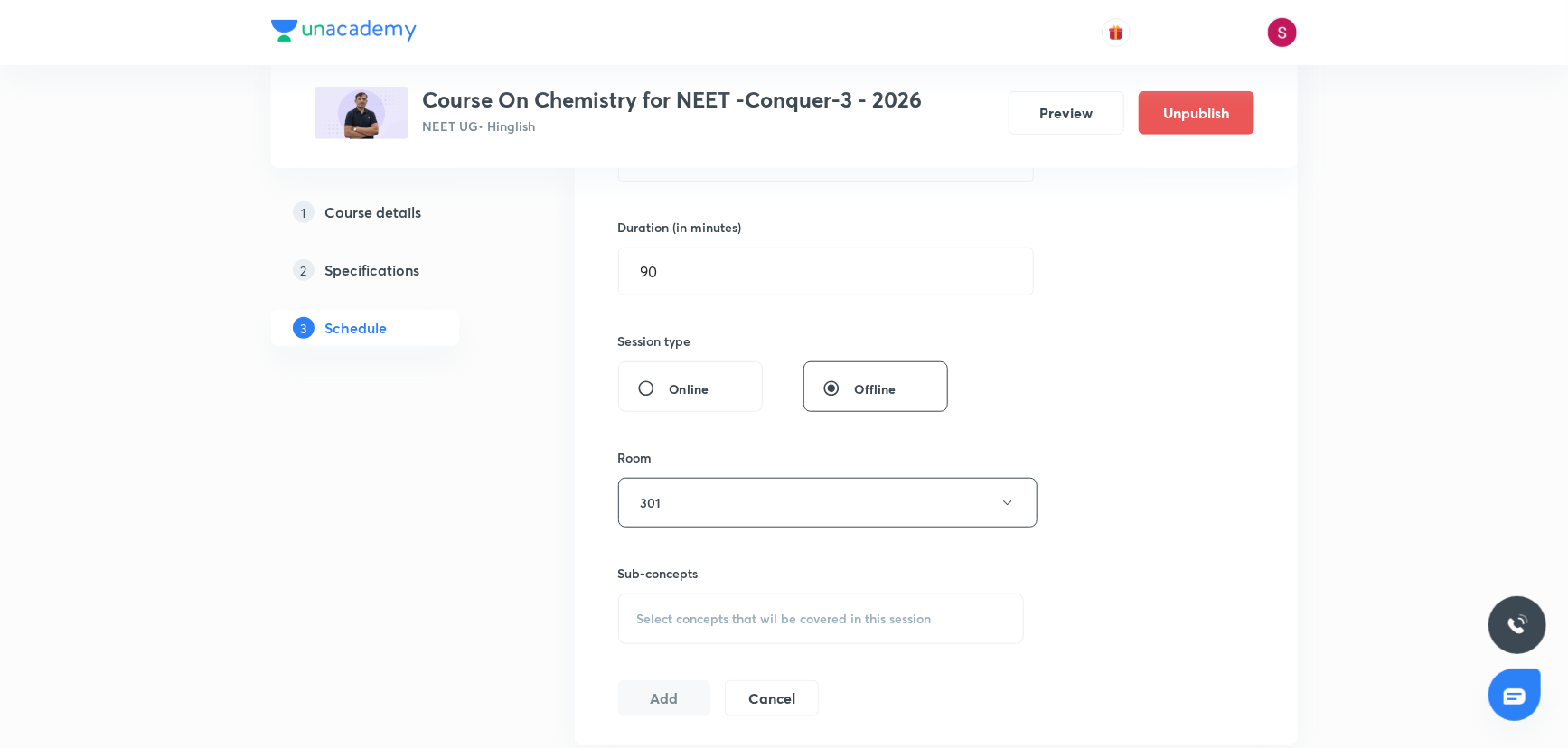
scroll to position [574, 0]
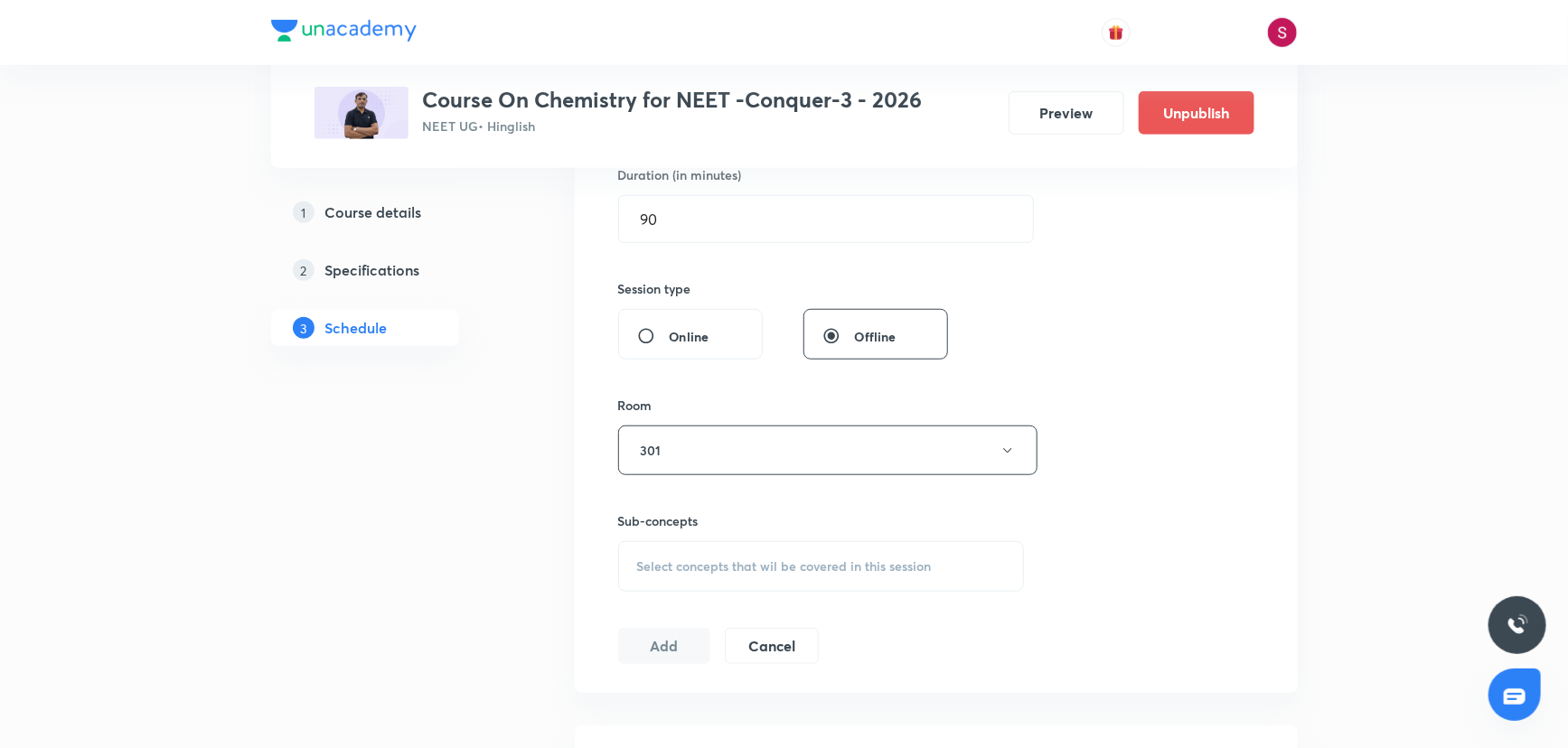
click at [719, 584] on div "Select concepts that wil be covered in this session" at bounding box center [821, 566] width 407 height 51
click at [719, 708] on p "Basic Concepts" at bounding box center [703, 708] width 89 height 19
checkbox input "true"
click at [1204, 426] on div "Session 72 Live class Session title 21/99 Chemical Bonding - 03 ​ Schedule for …" at bounding box center [936, 250] width 636 height 870
click at [669, 678] on button "Add" at bounding box center [664, 665] width 93 height 36
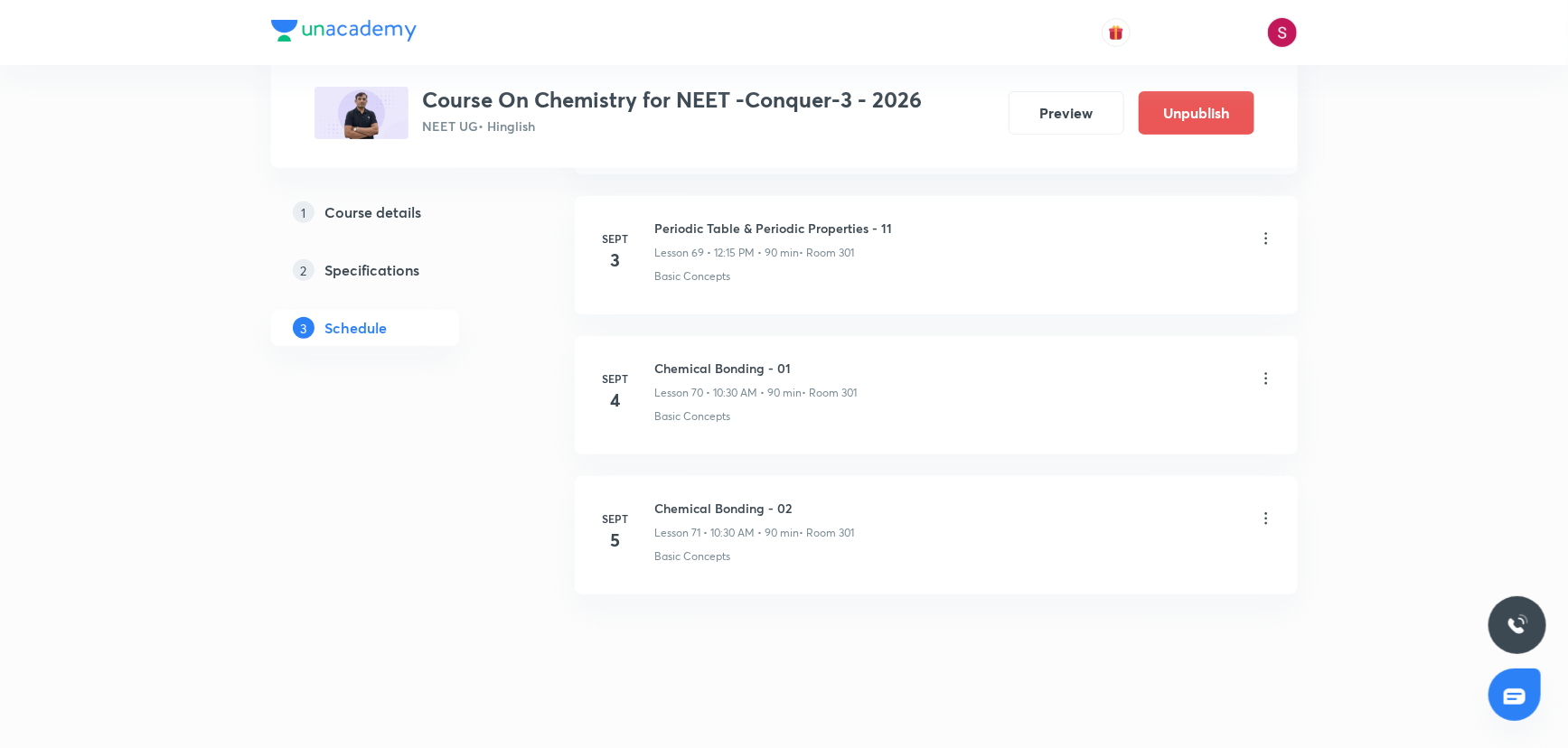
scroll to position [9803, 0]
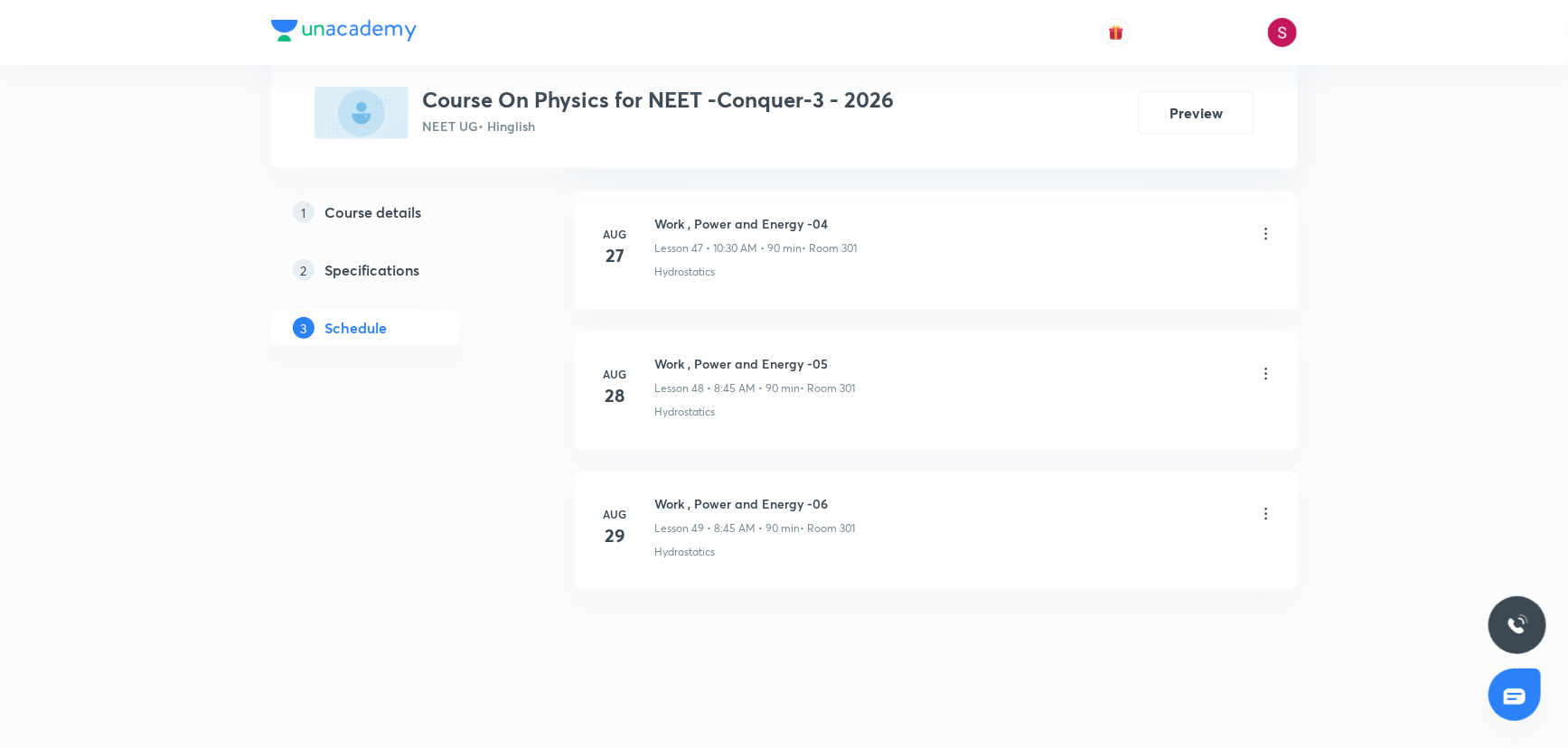
click at [705, 495] on h6 "Work , Power and Energy -06" at bounding box center [755, 504] width 200 height 19
copy h6 "Work , Power and Energy -06"
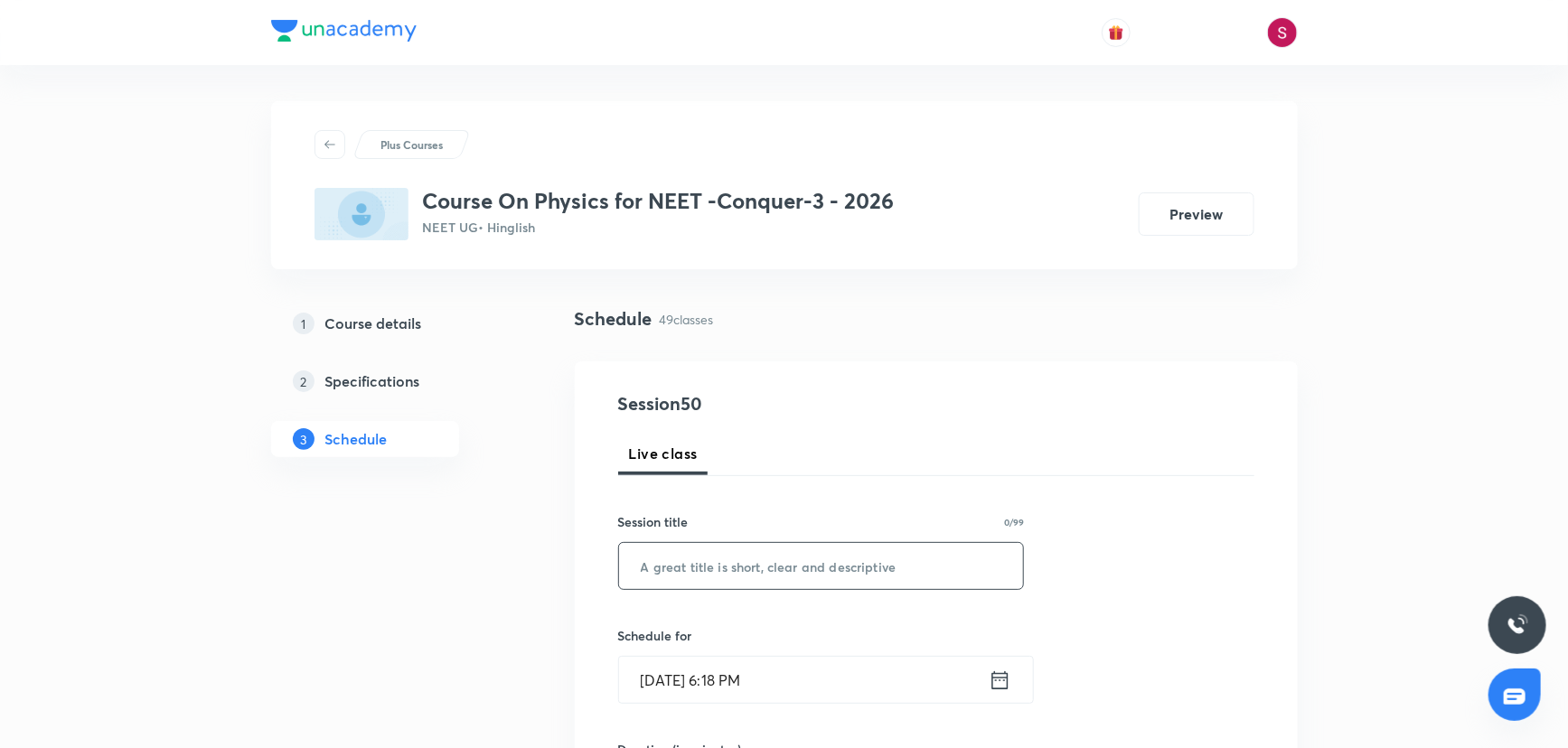
click at [710, 552] on input "text" at bounding box center [821, 566] width 405 height 46
paste input "Work , Power and Energy -06"
type input "Work , Power and Energy - 06"
click at [860, 669] on input "[DATE] 6:18 PM" at bounding box center [803, 680] width 370 height 46
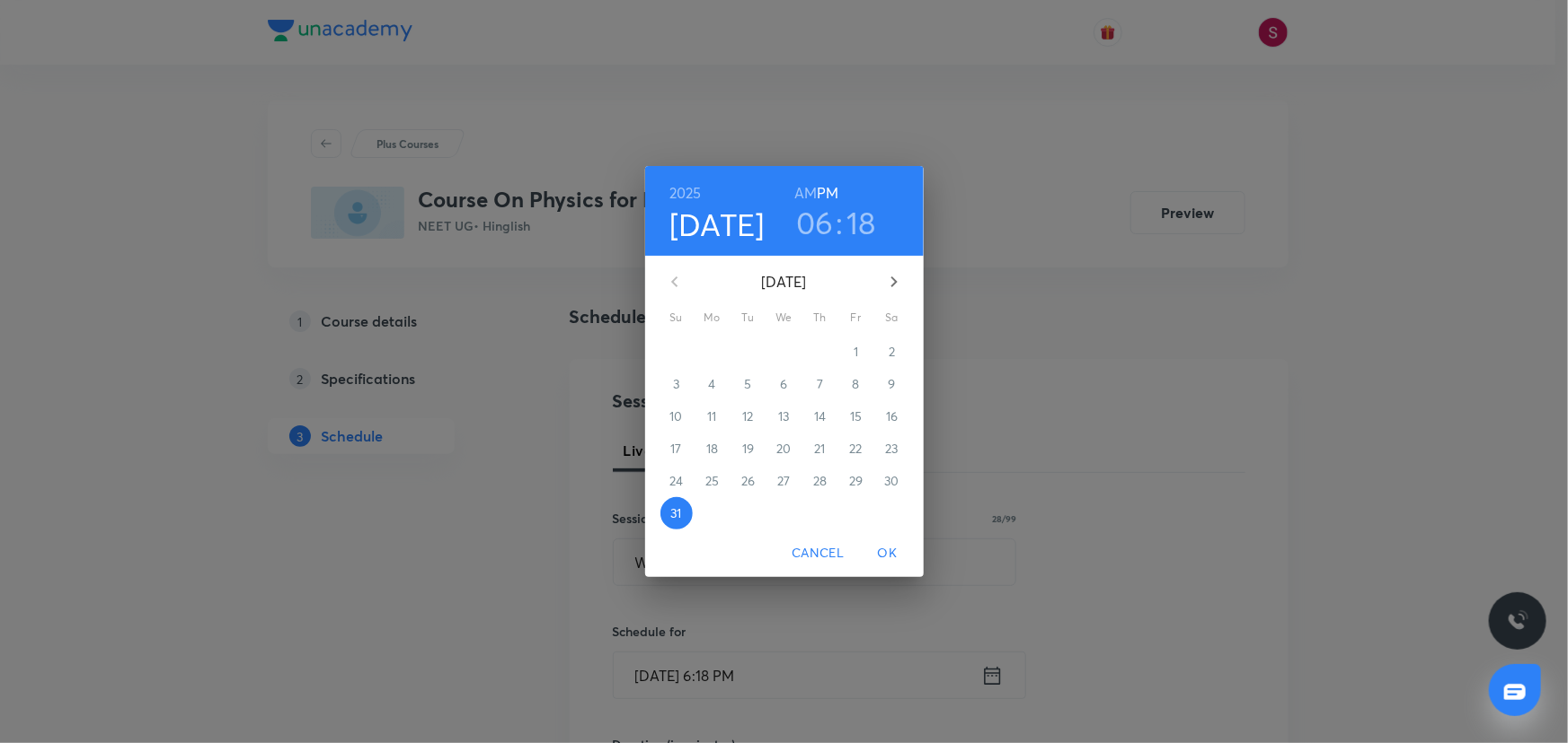
click at [885, 280] on icon "button" at bounding box center [894, 282] width 22 height 22
click at [711, 353] on p "1" at bounding box center [712, 352] width 5 height 18
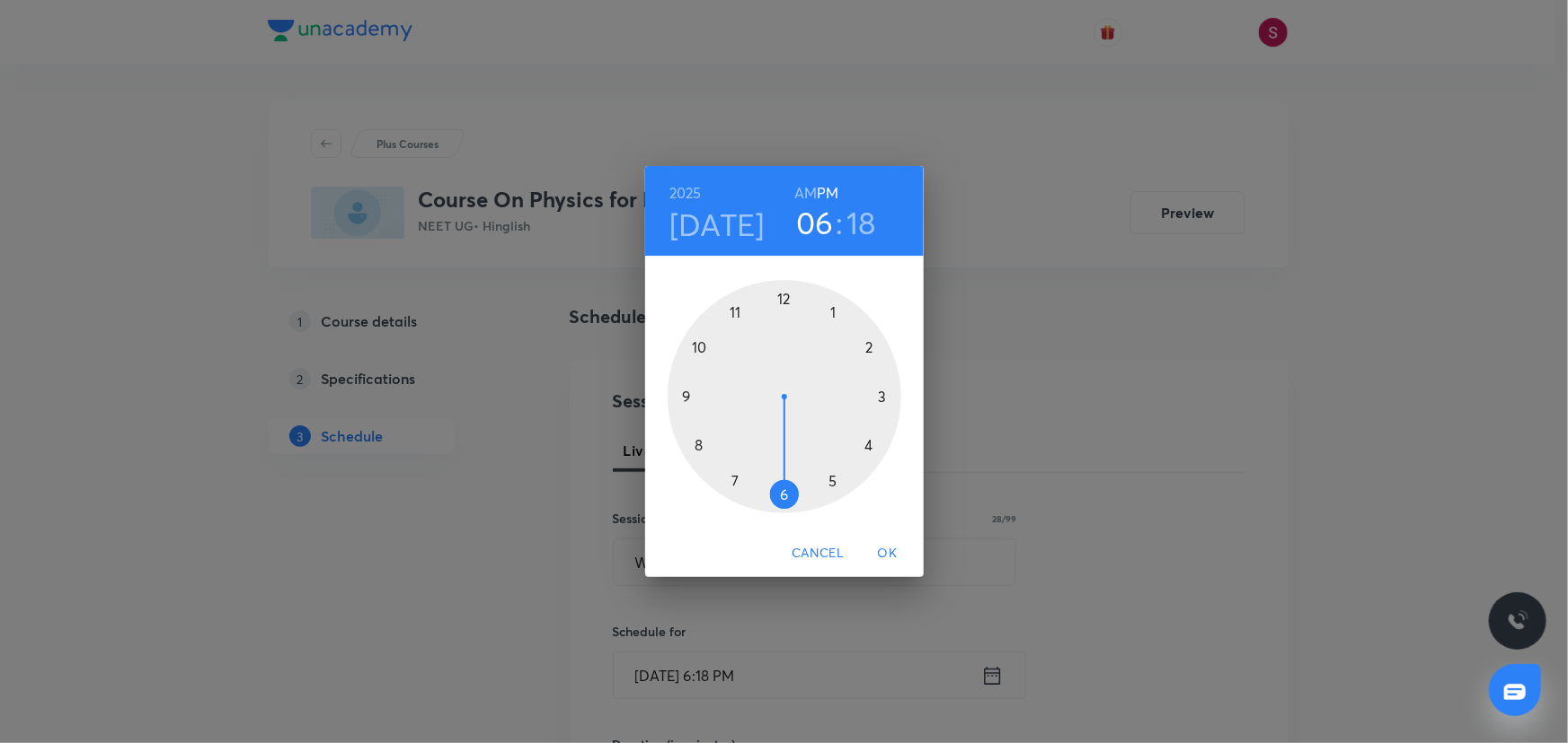
click at [699, 342] on div at bounding box center [784, 397] width 234 height 234
click at [807, 197] on h6 "AM" at bounding box center [805, 192] width 23 height 25
click at [783, 495] on div at bounding box center [784, 397] width 234 height 234
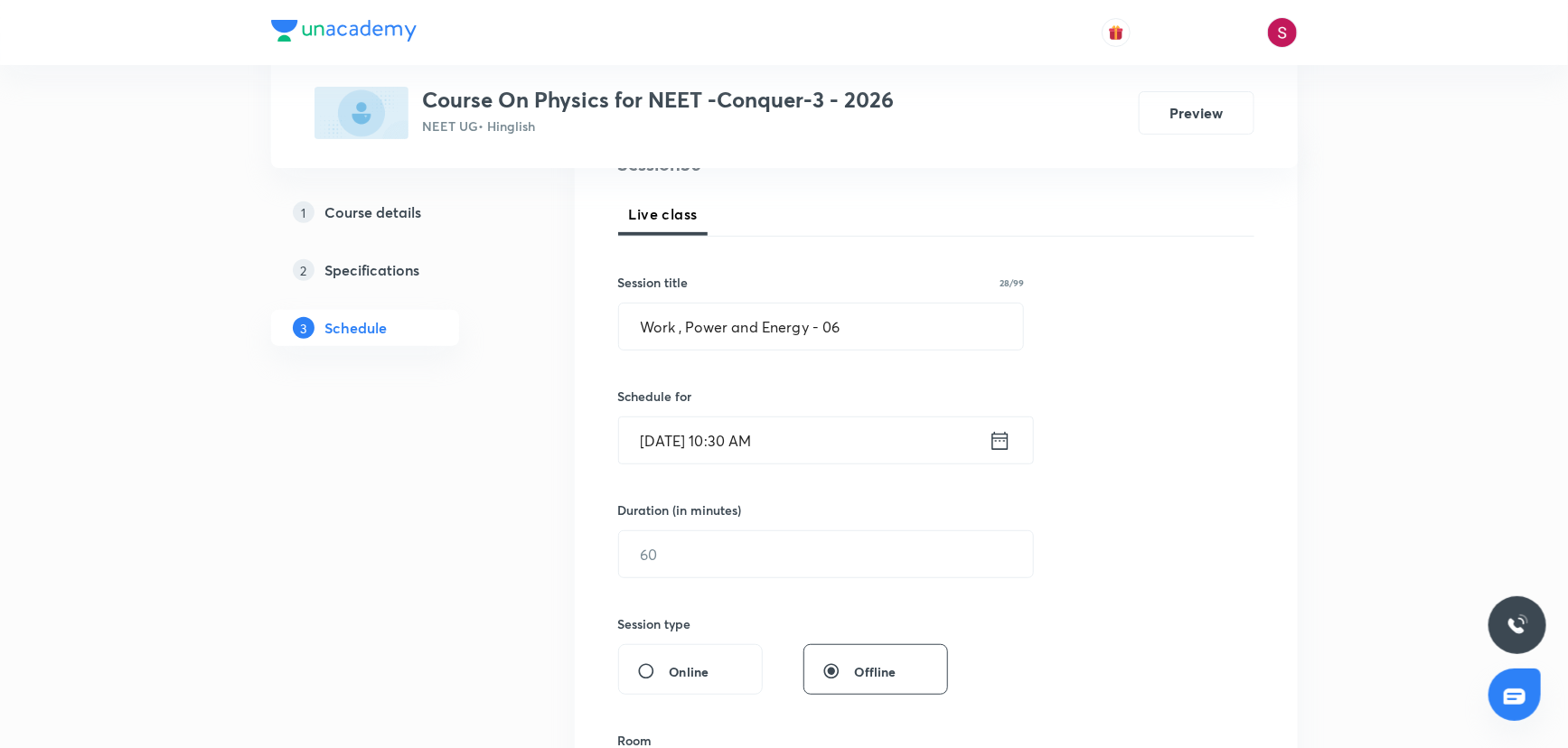
scroll to position [246, 0]
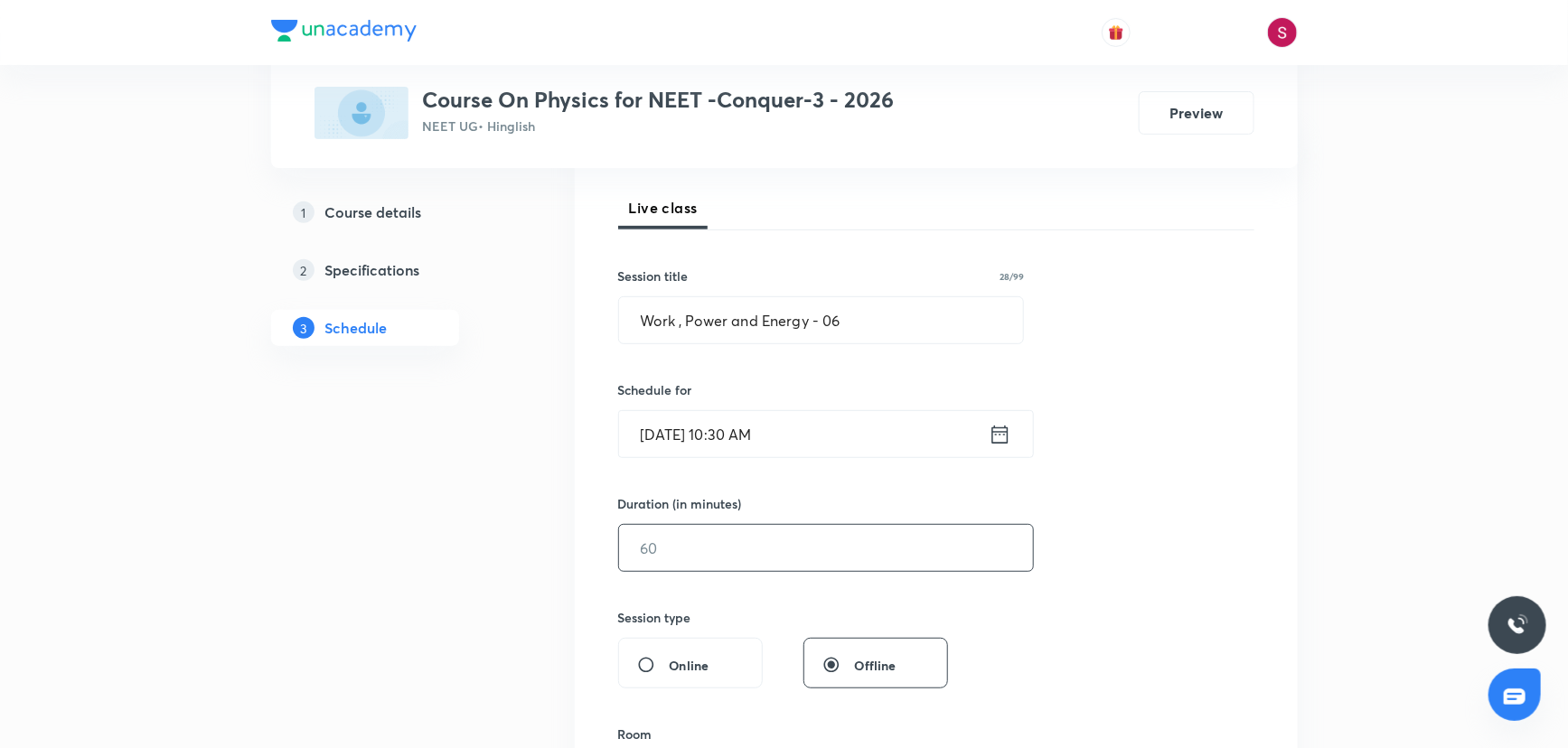
click at [744, 547] on input "text" at bounding box center [825, 549] width 414 height 46
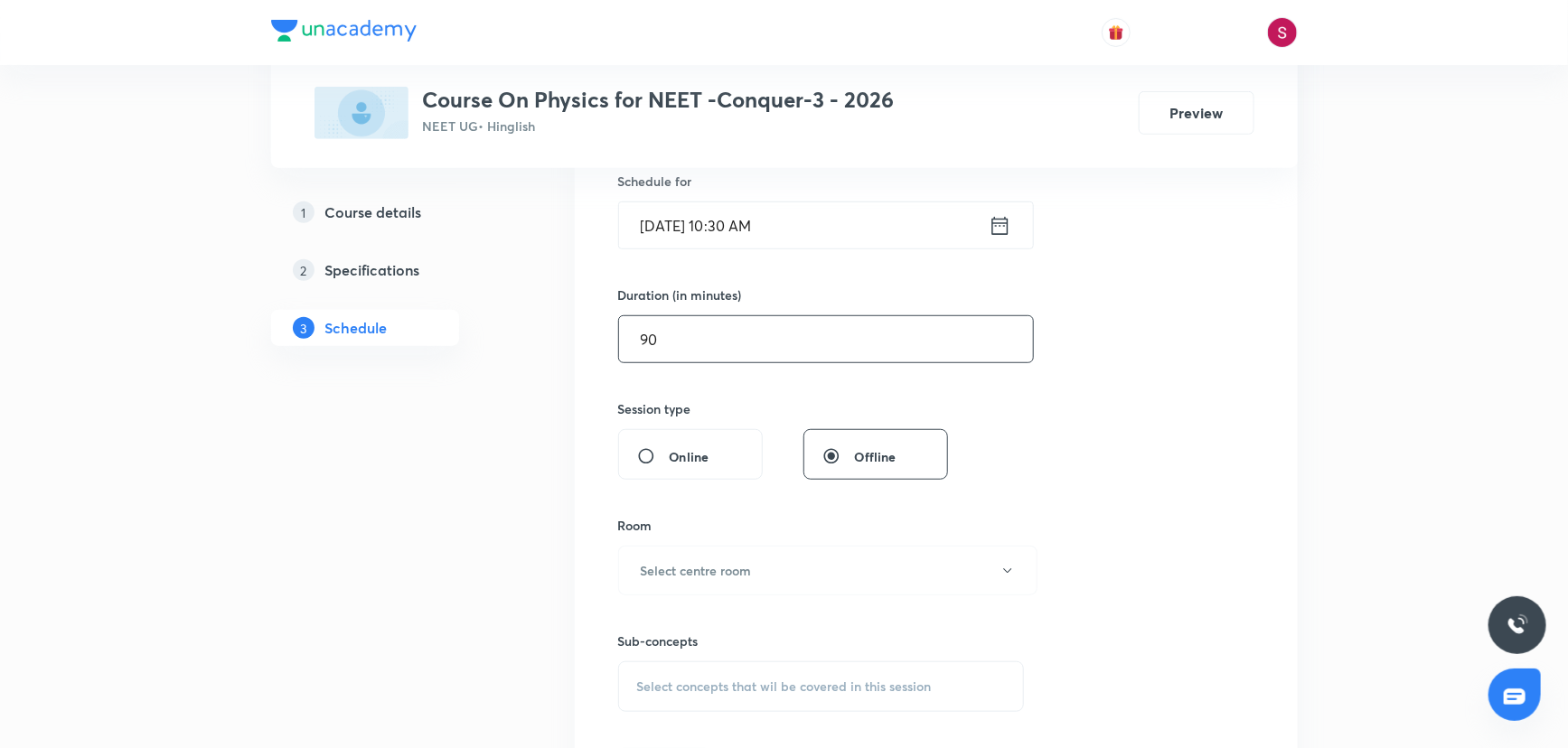
scroll to position [493, 0]
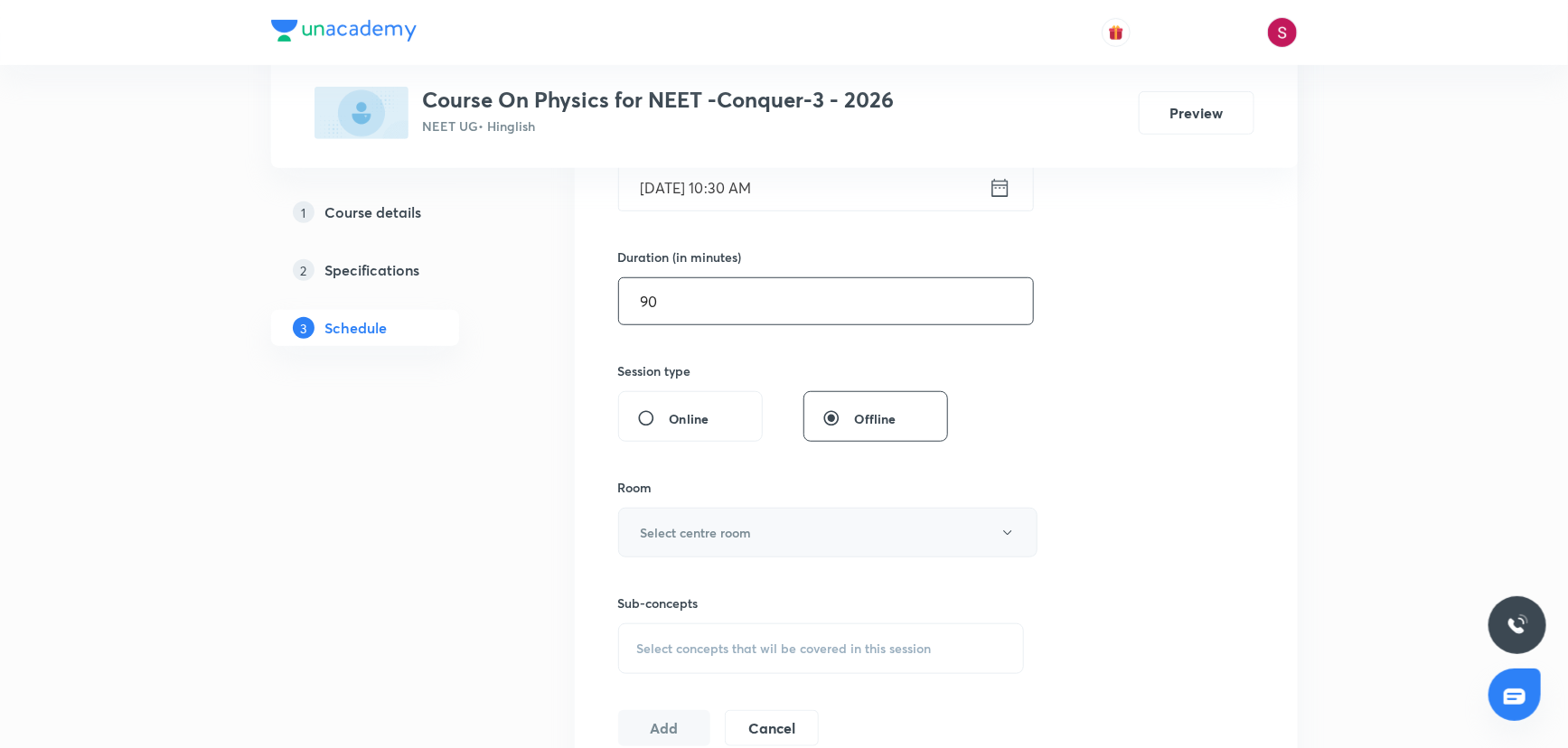
type input "90"
click at [716, 518] on button "Select centre room" at bounding box center [827, 533] width 420 height 50
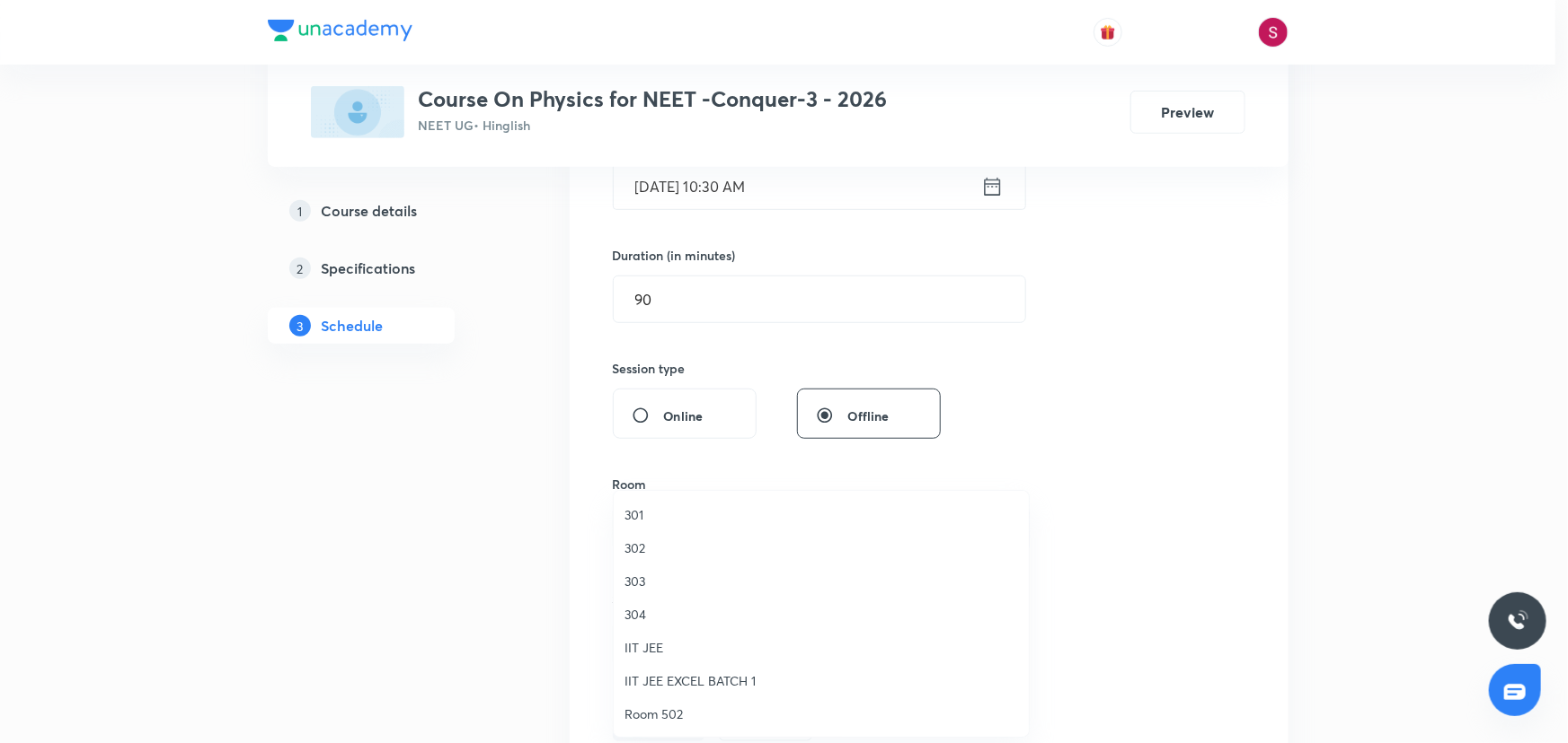
click at [639, 513] on span "301" at bounding box center [821, 514] width 393 height 19
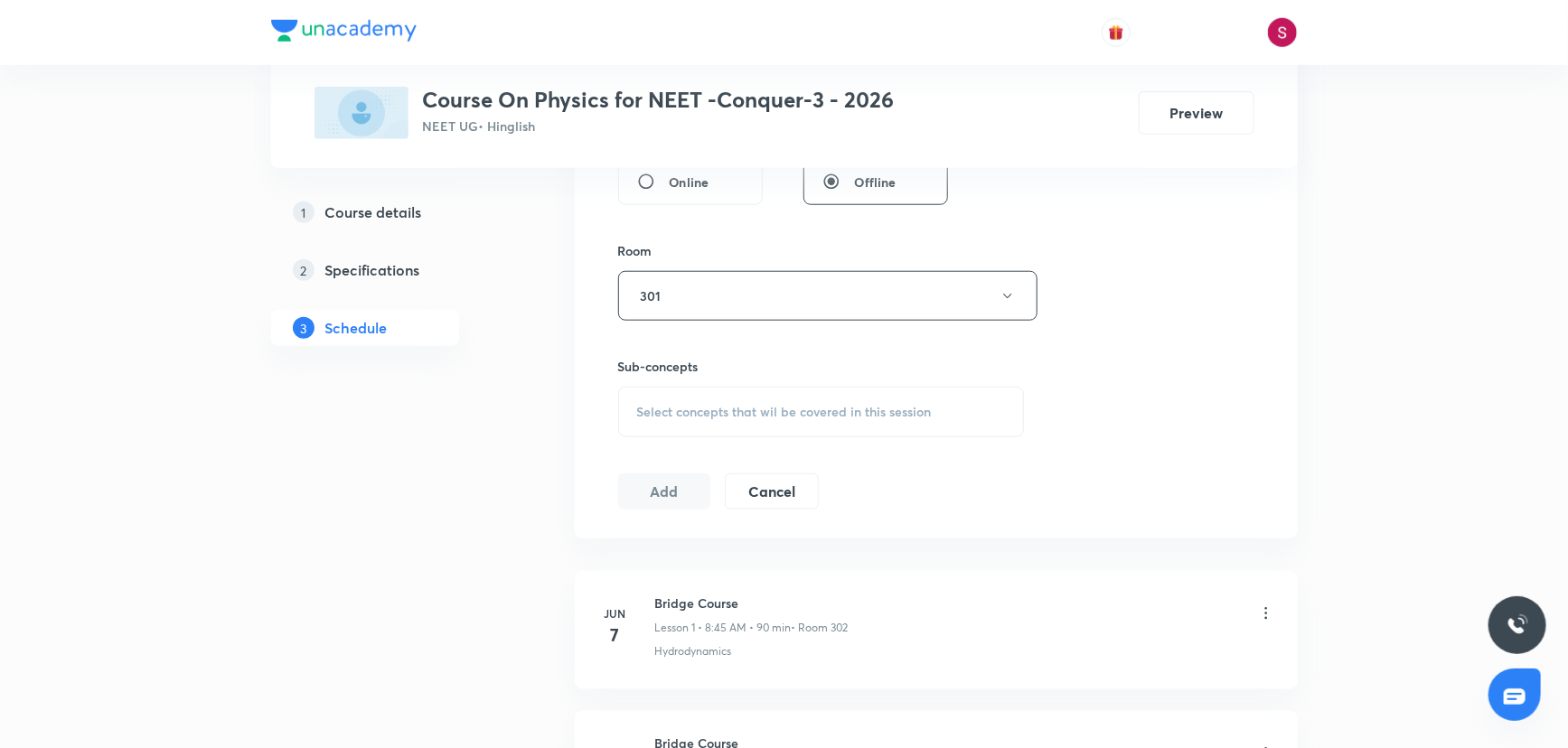
scroll to position [739, 0]
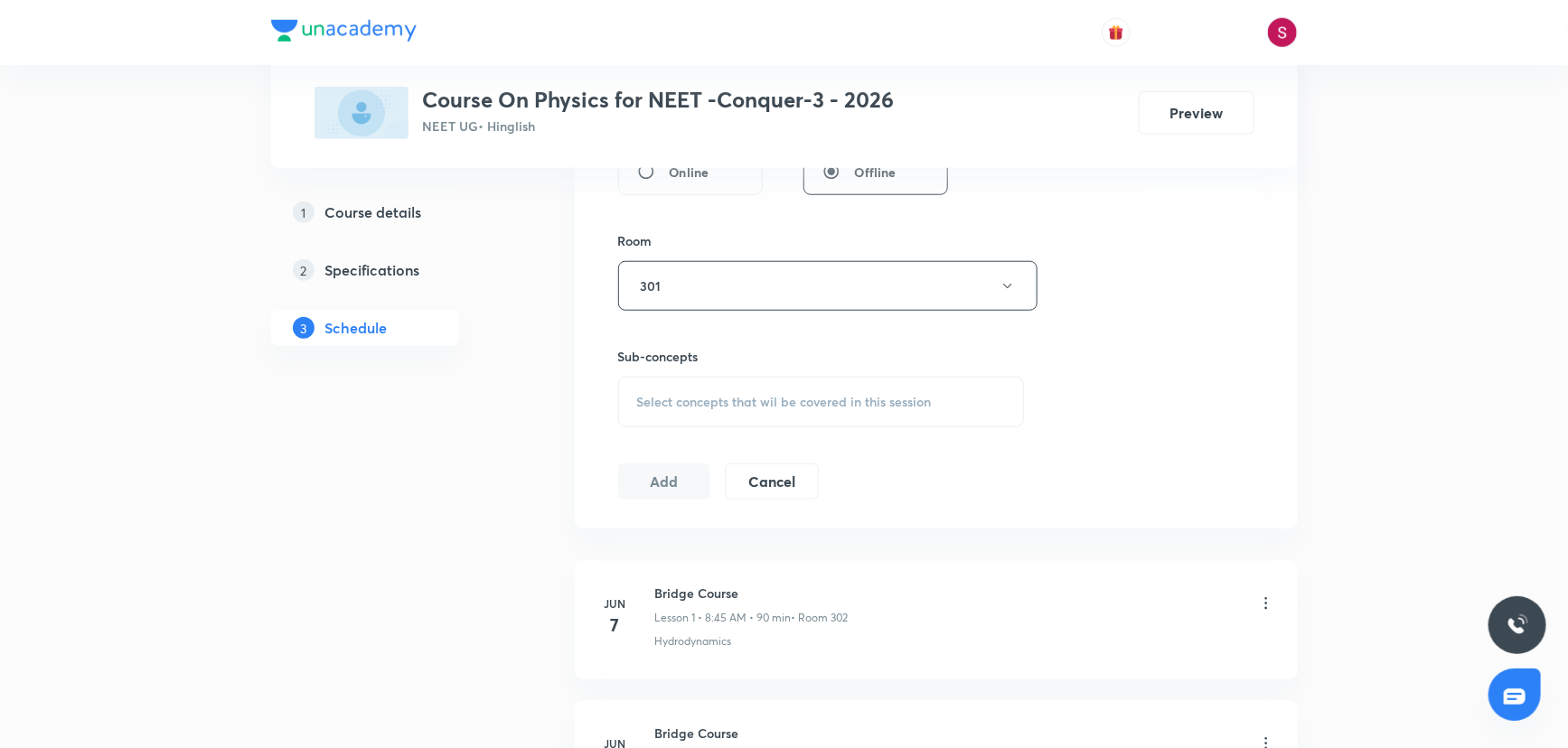
click at [836, 406] on span "Select concepts that wil be covered in this session" at bounding box center [784, 402] width 294 height 15
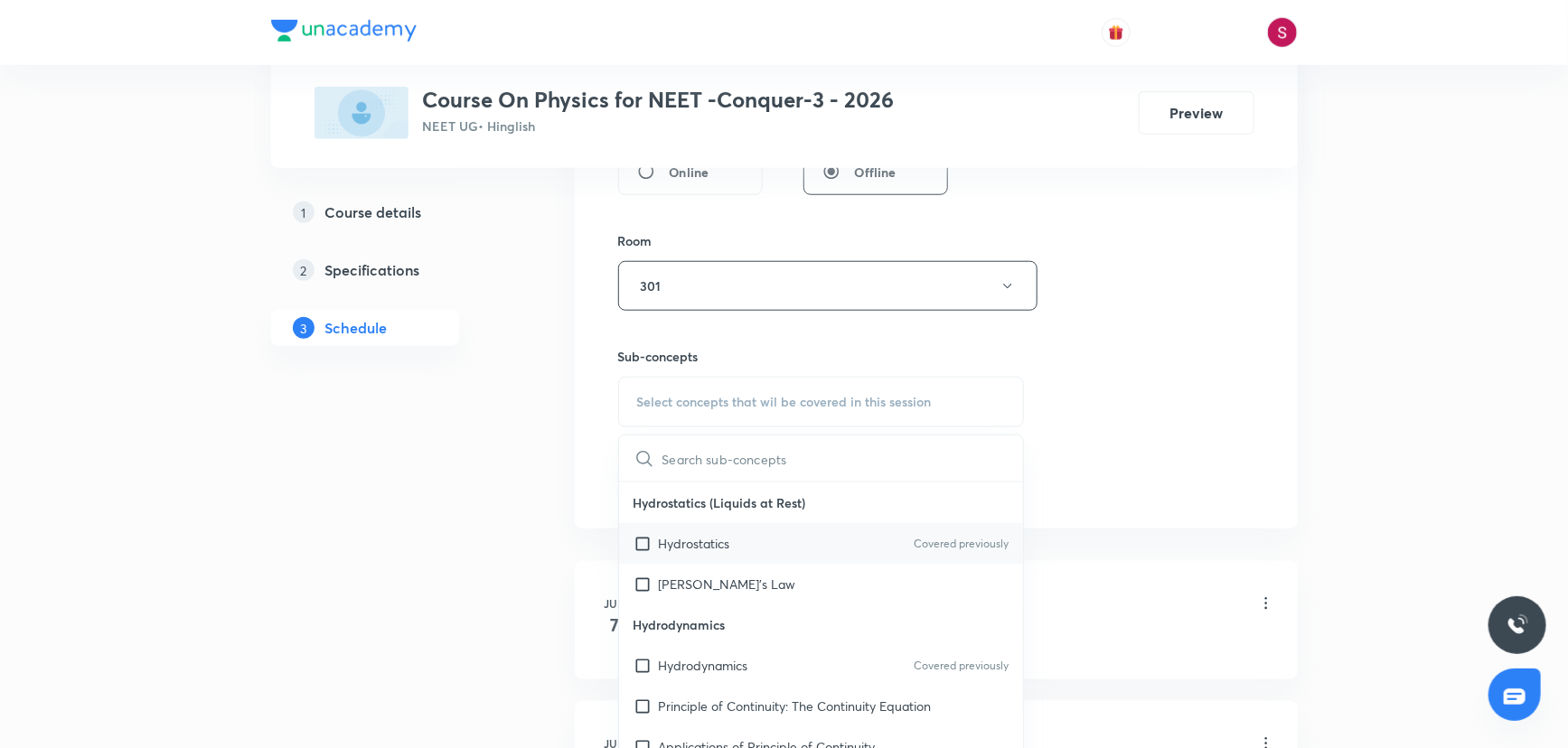
click at [738, 536] on div "Hydrostatics Covered previously" at bounding box center [821, 544] width 405 height 41
checkbox input "true"
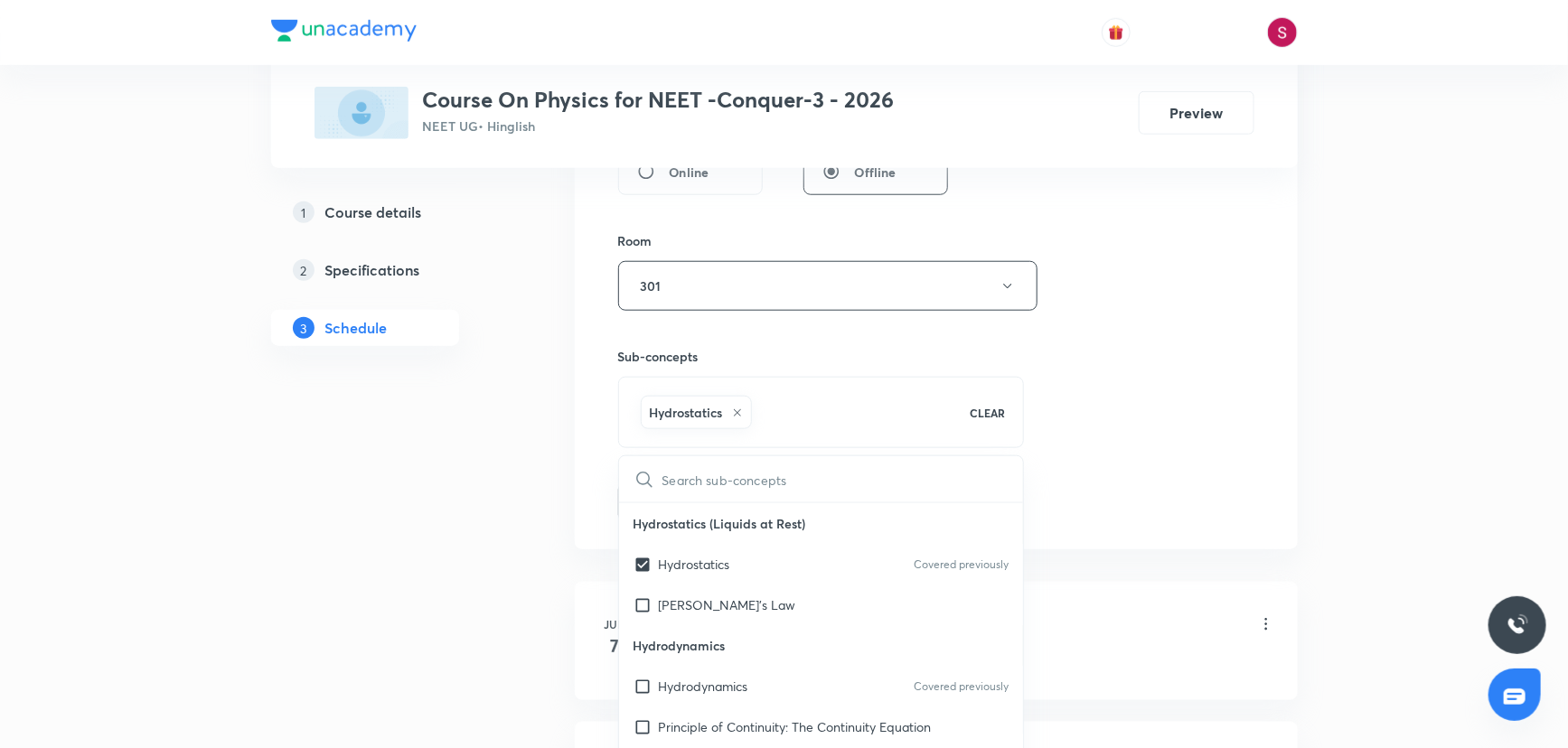
click at [1118, 418] on div "Session 50 Live class Session title 28/99 Work , Power and Energy - 06 ​ Schedu…" at bounding box center [936, 86] width 636 height 870
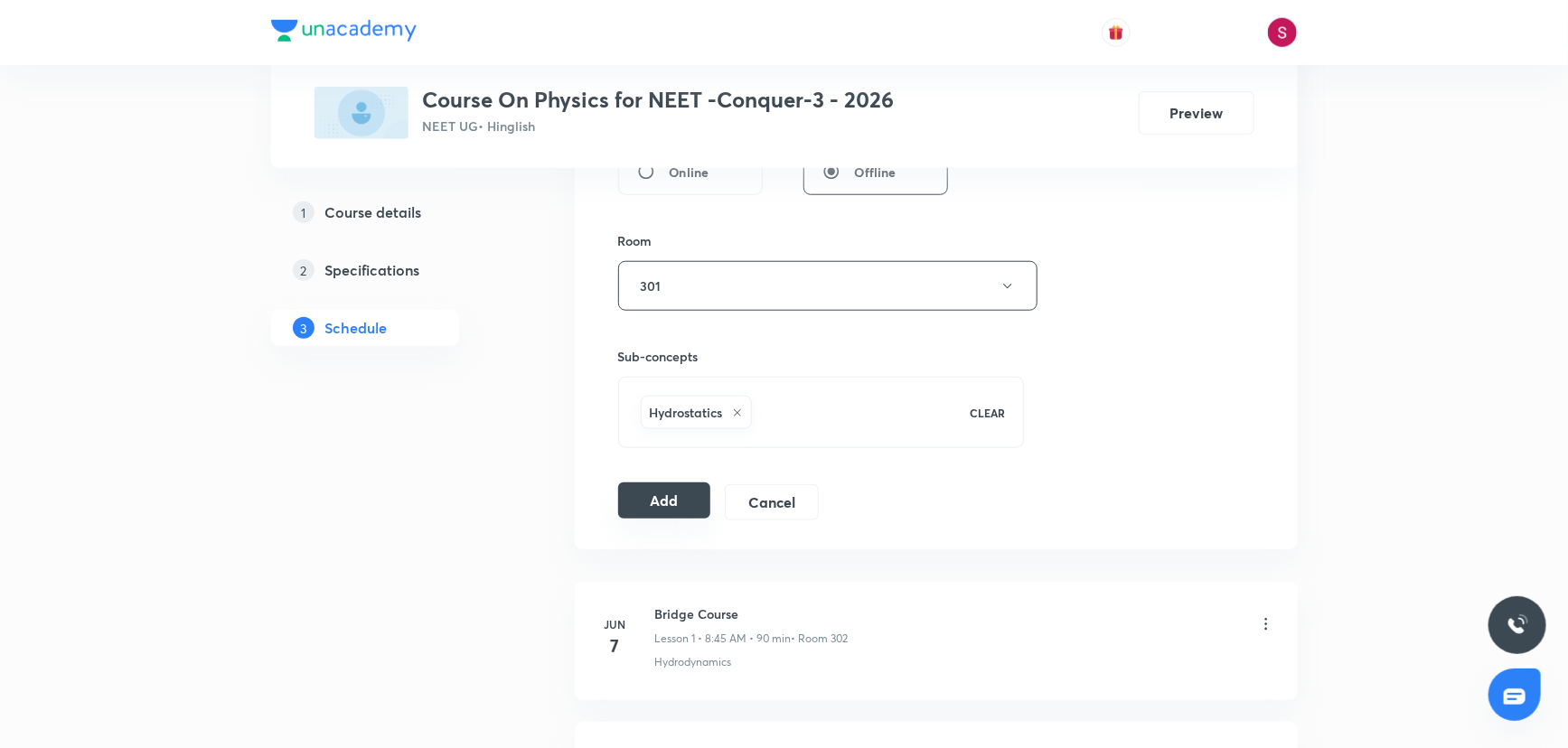
click at [666, 500] on button "Add" at bounding box center [664, 501] width 93 height 36
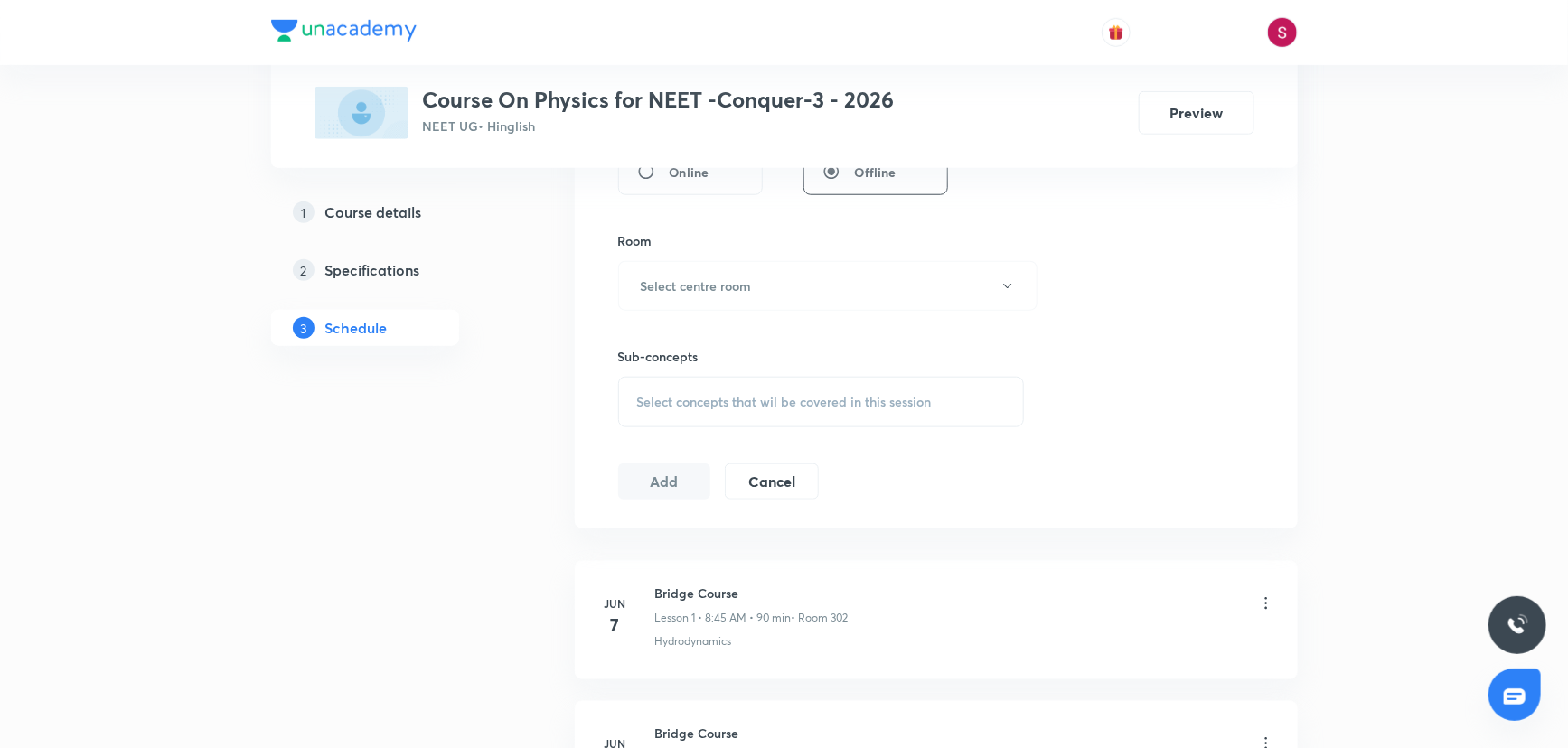
scroll to position [6724, 0]
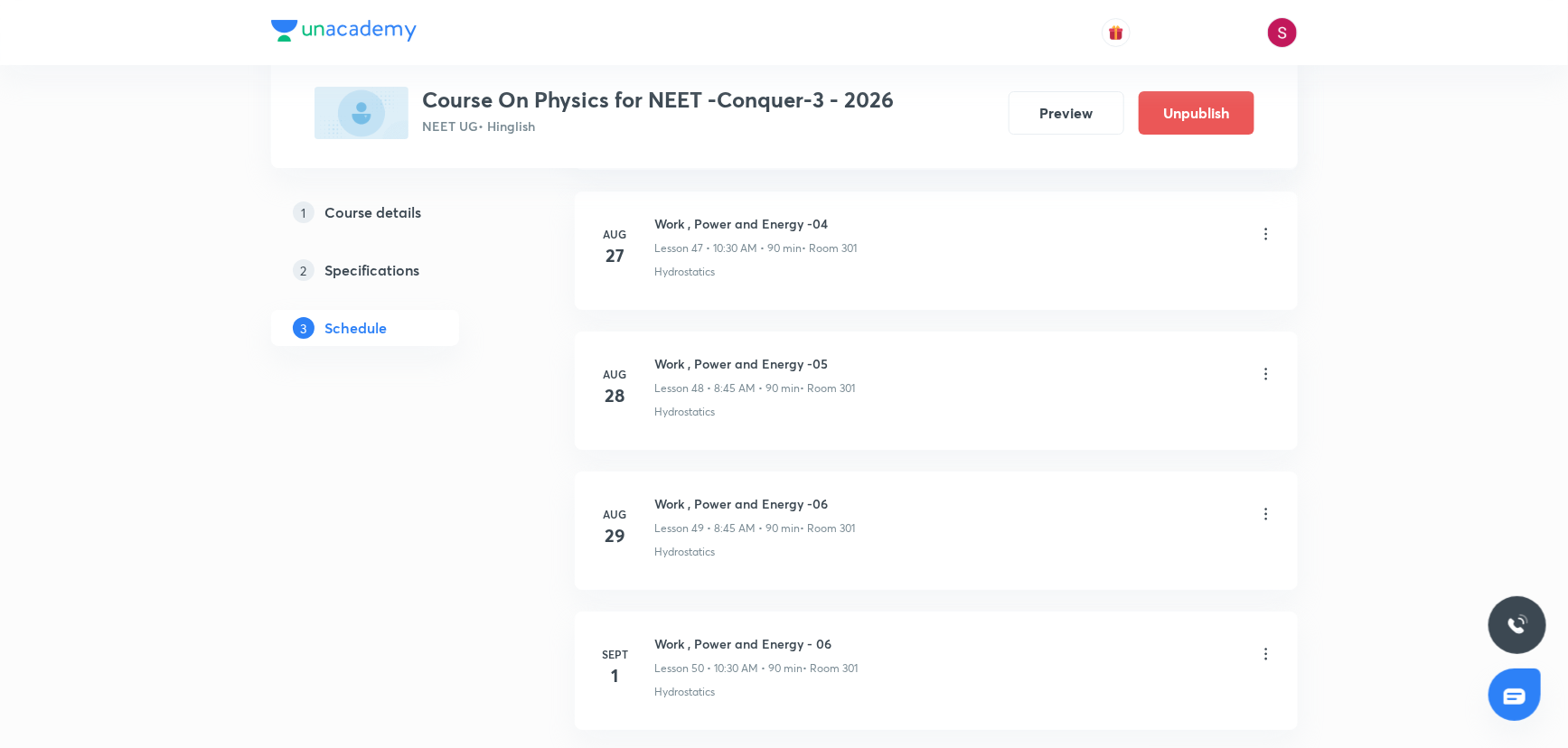
click at [782, 634] on h6 "Work , Power and Energy - 06" at bounding box center [757, 643] width 203 height 19
copy h6 "Work , Power and Energy - 06"
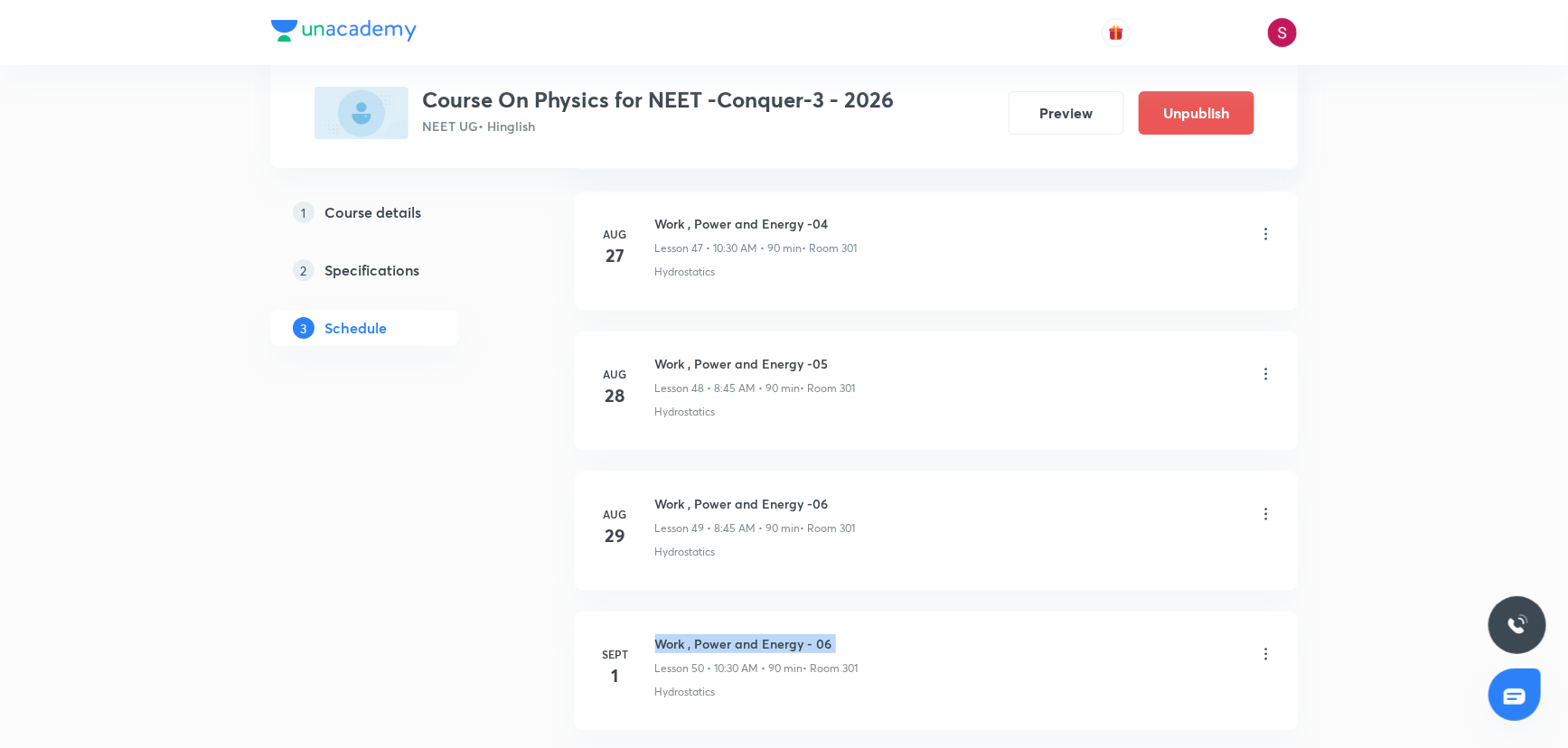
scroll to position [0, 0]
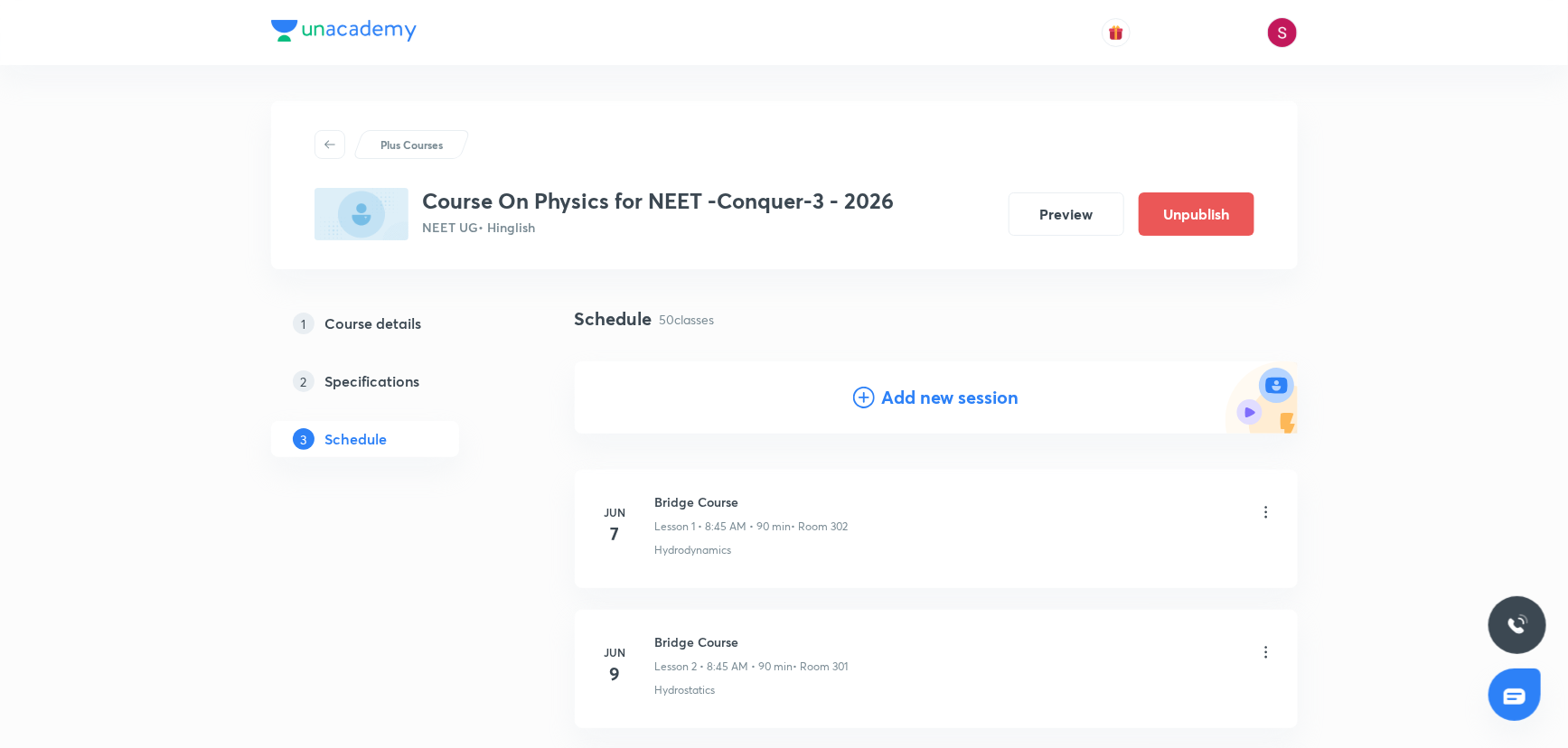
click at [875, 409] on div "Add new session" at bounding box center [936, 397] width 166 height 27
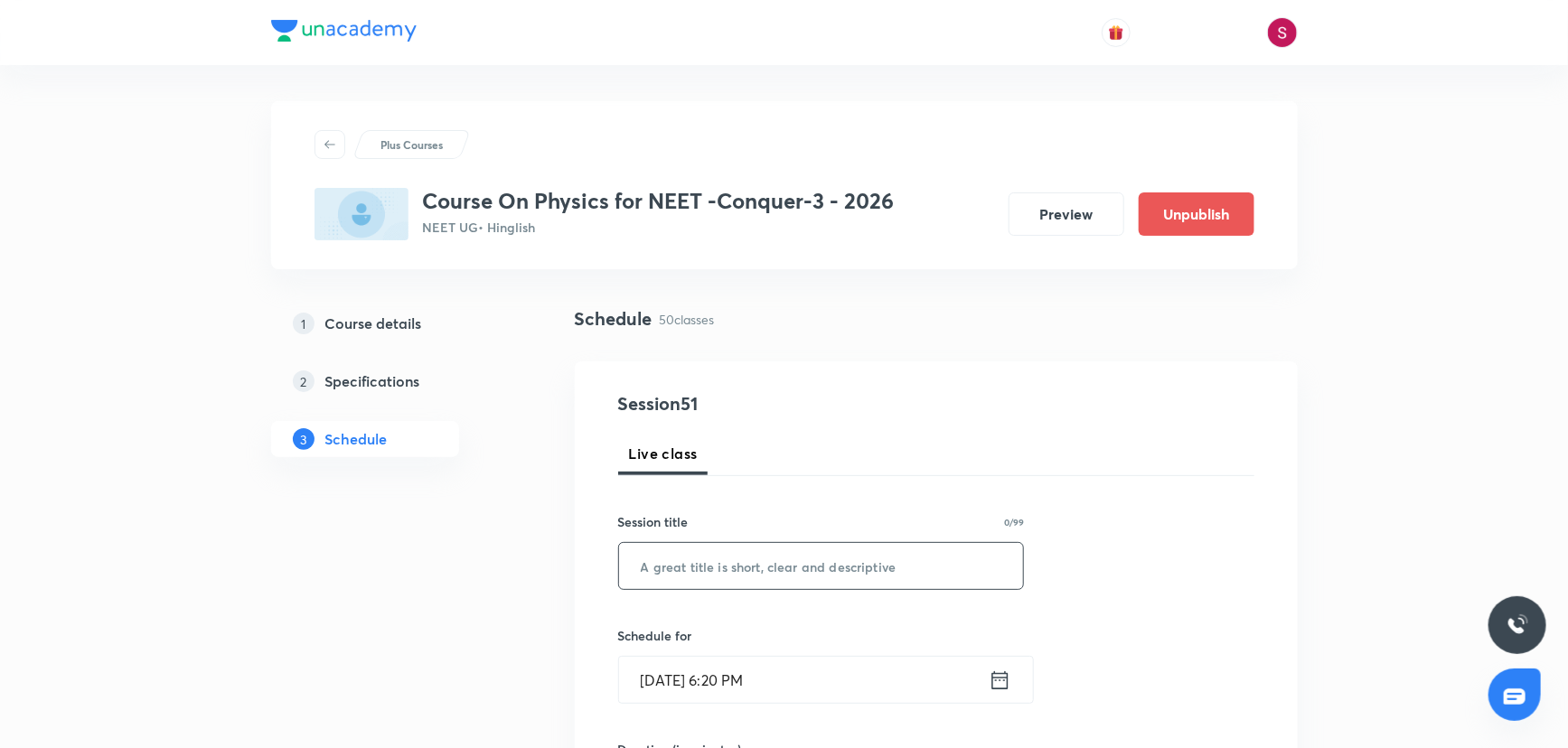
click at [790, 564] on input "text" at bounding box center [821, 566] width 405 height 46
paste input "Work , Power and Energy - 06"
type input "Work , Power and Energy - 07"
click at [833, 667] on input "Aug 31, 2025, 6:20 PM" at bounding box center [803, 680] width 370 height 46
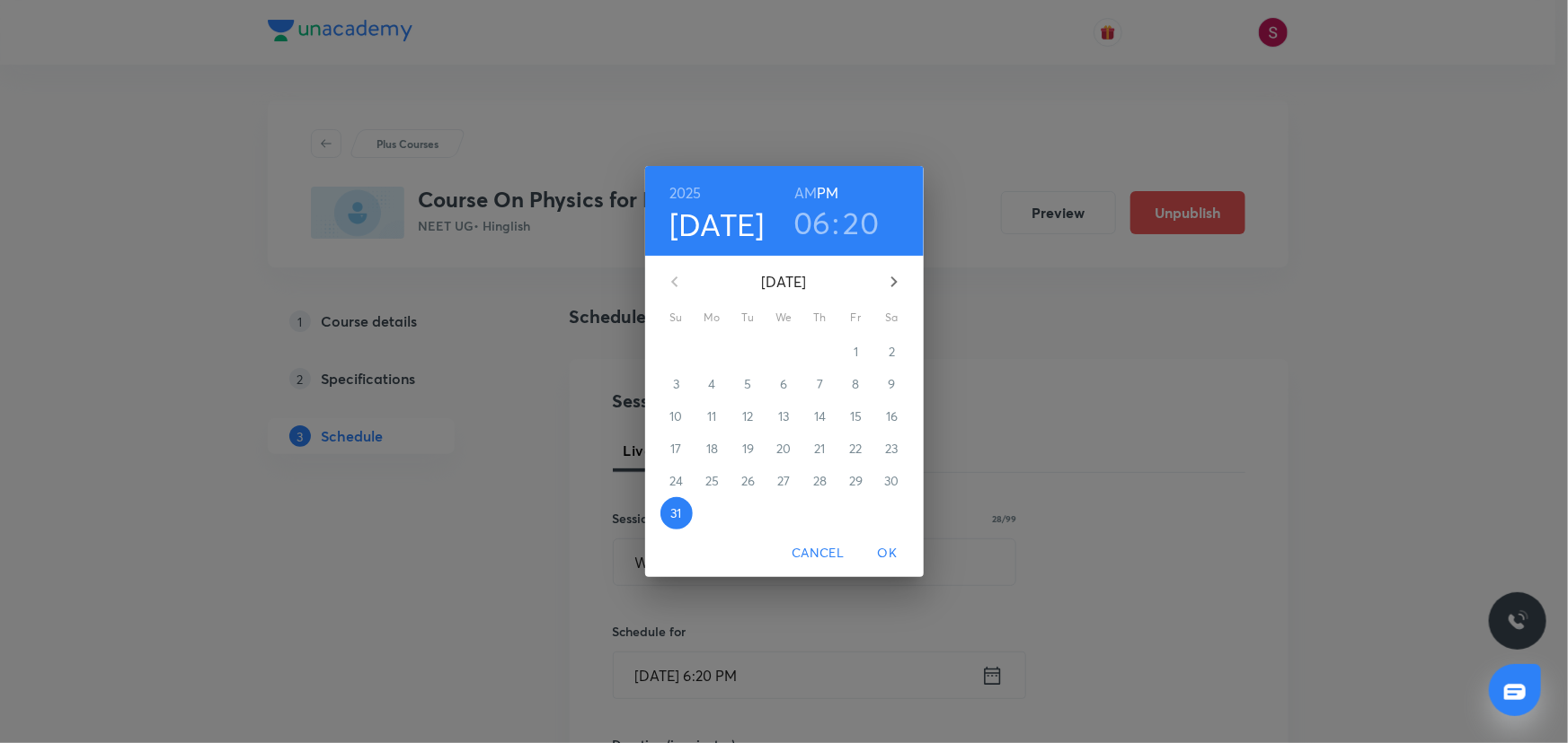
click at [888, 277] on icon "button" at bounding box center [894, 282] width 22 height 22
click at [750, 358] on p "2" at bounding box center [747, 352] width 6 height 18
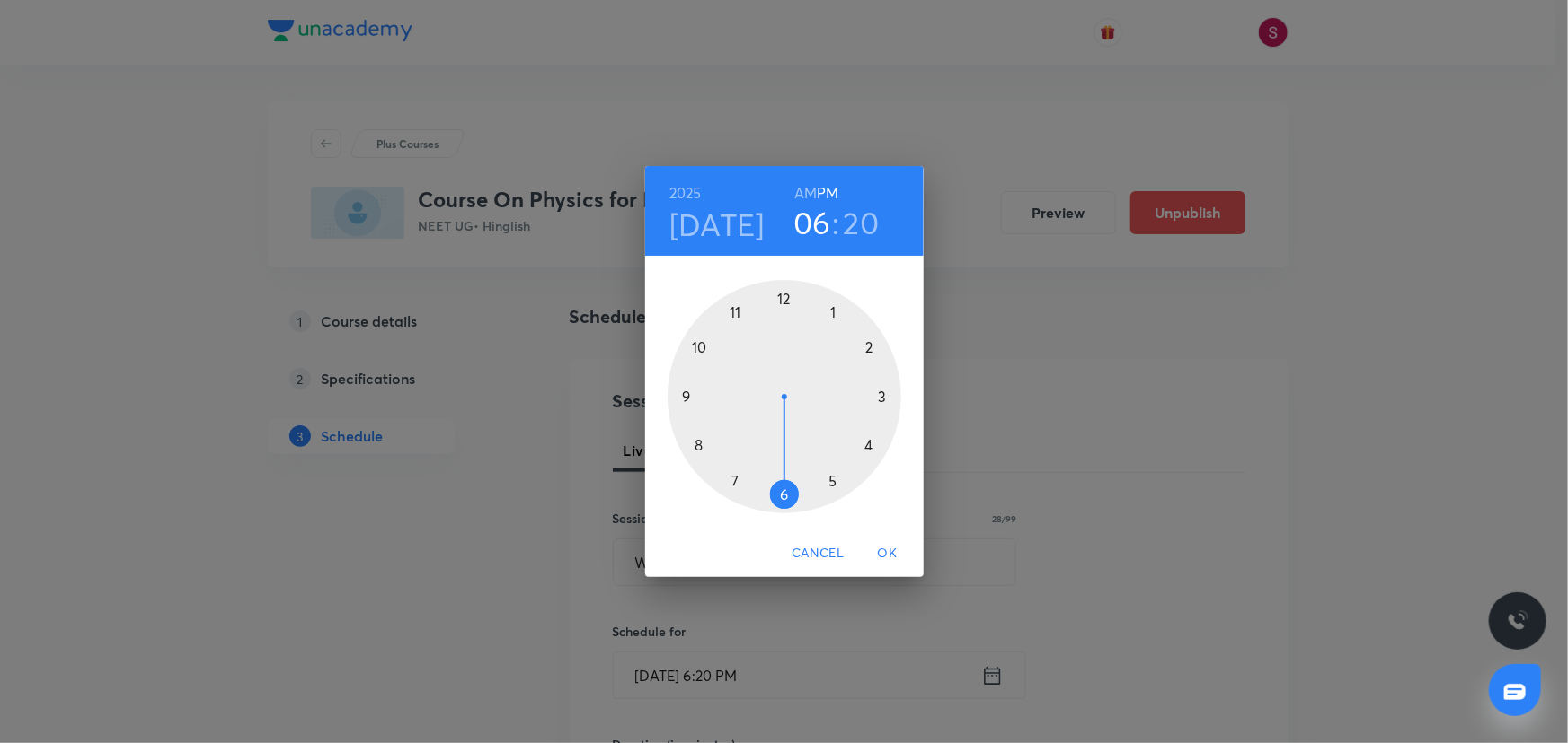
click at [696, 444] on div at bounding box center [784, 397] width 234 height 234
click at [796, 195] on h6 "AM" at bounding box center [805, 192] width 23 height 25
click at [681, 396] on div at bounding box center [784, 397] width 234 height 234
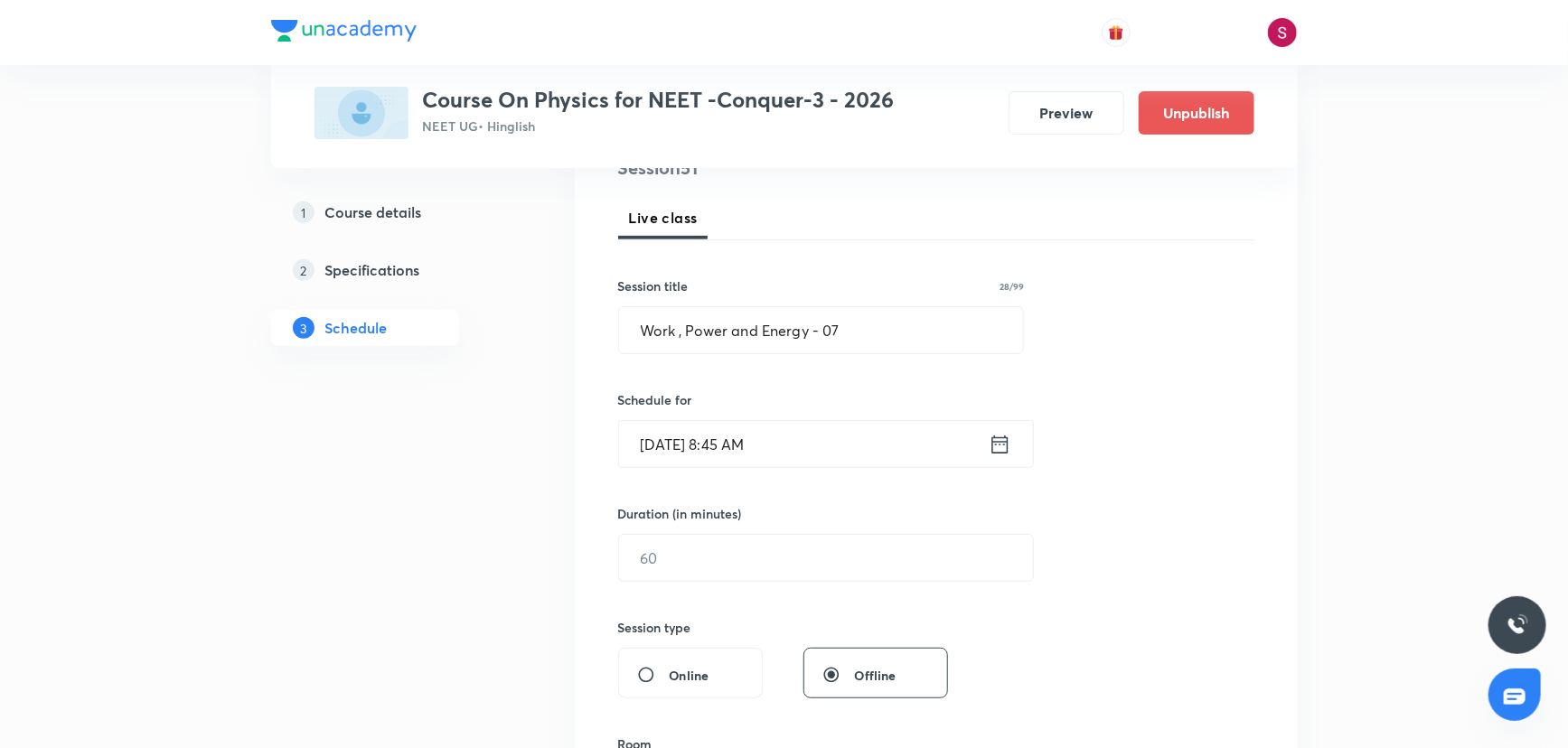
scroll to position [246, 0]
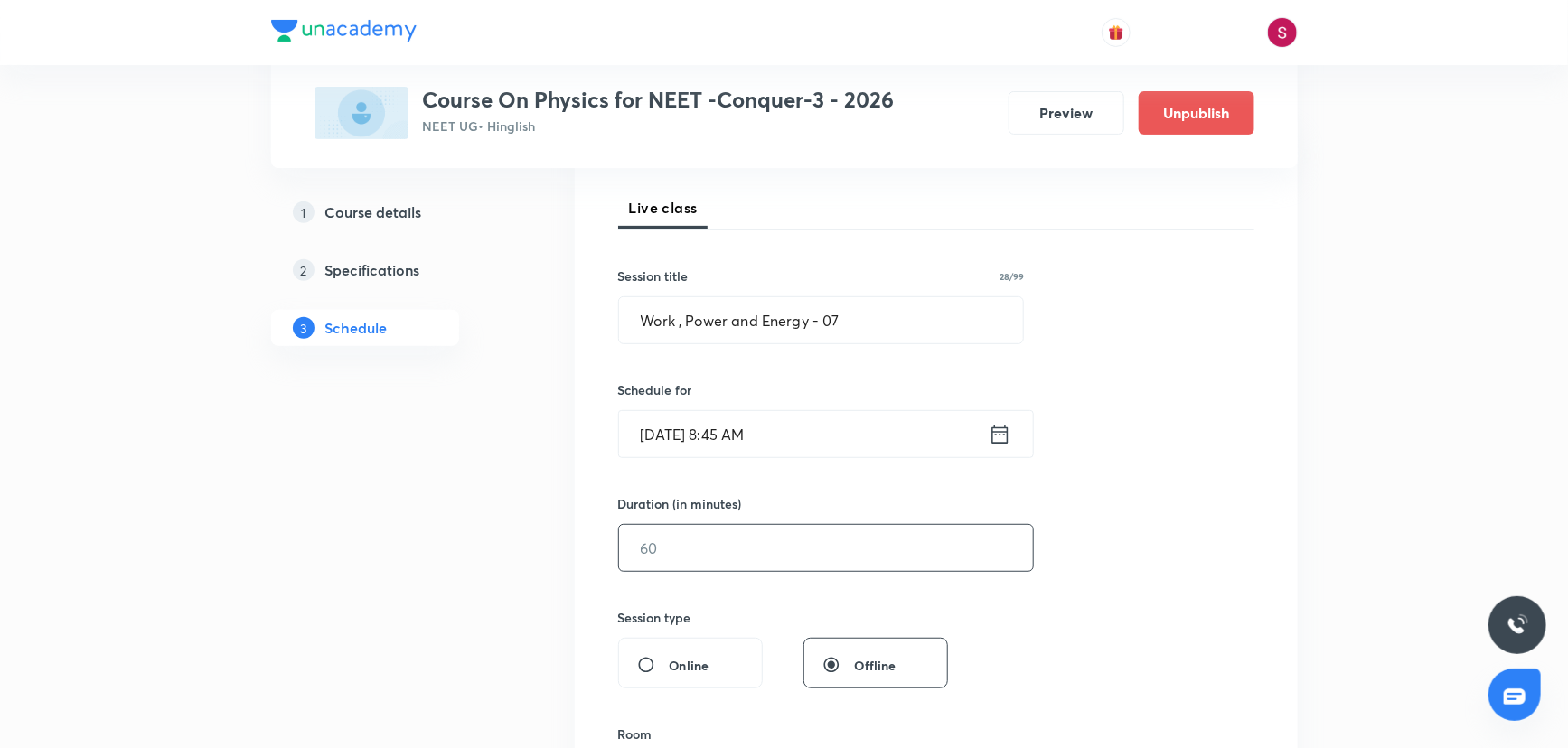
click at [713, 555] on input "text" at bounding box center [825, 549] width 414 height 46
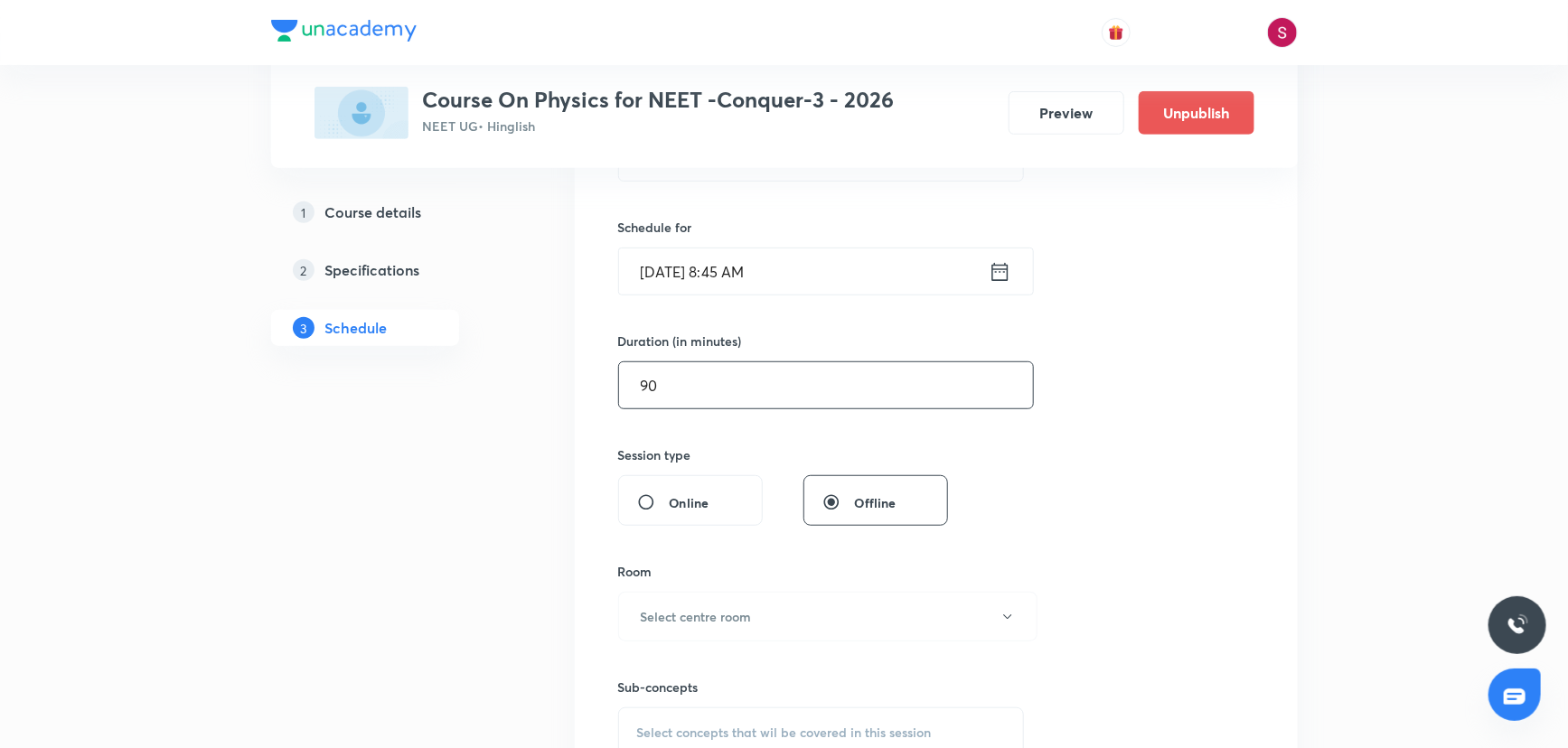
scroll to position [411, 0]
type input "90"
click at [691, 615] on h6 "Select centre room" at bounding box center [696, 614] width 111 height 19
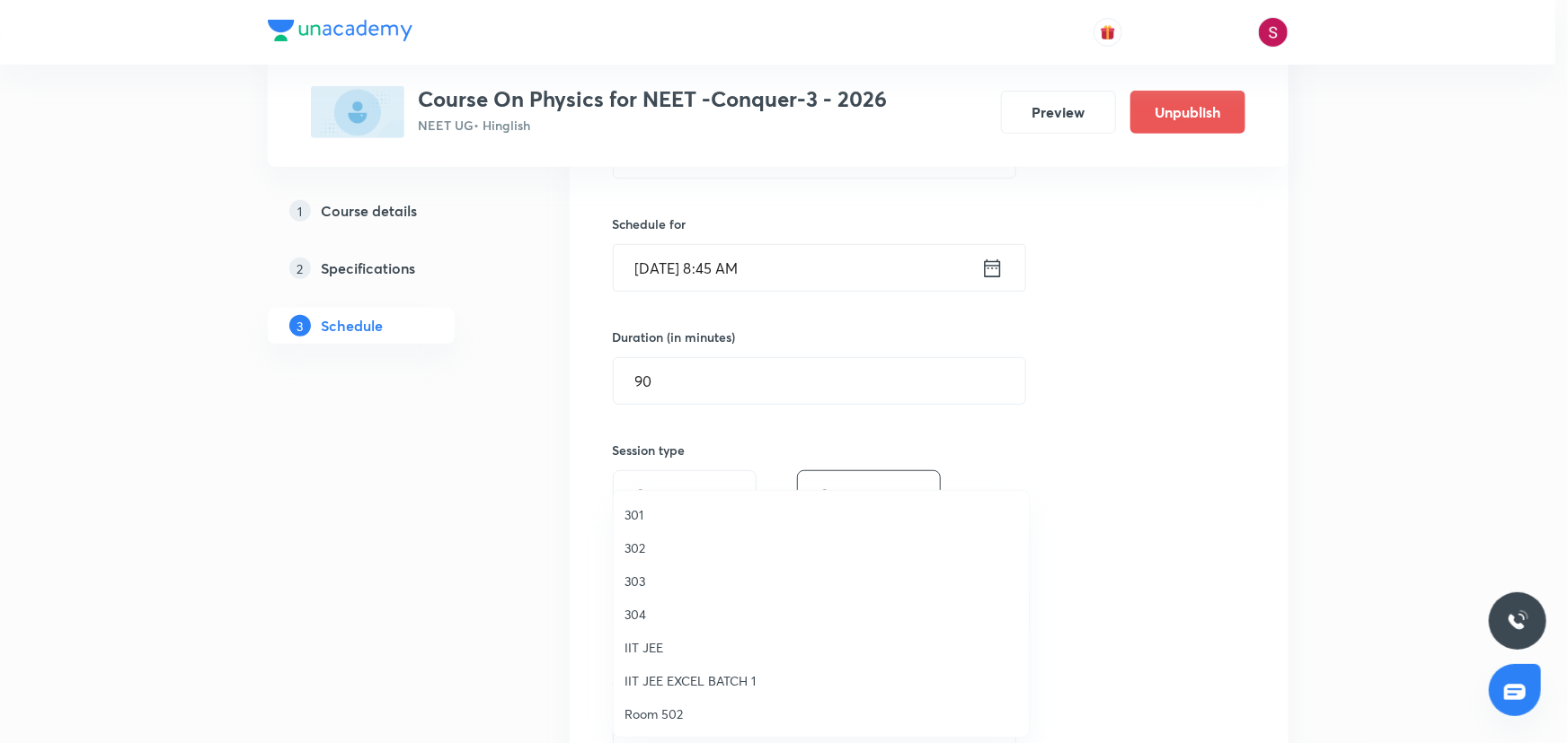
click at [654, 512] on span "301" at bounding box center [821, 514] width 393 height 19
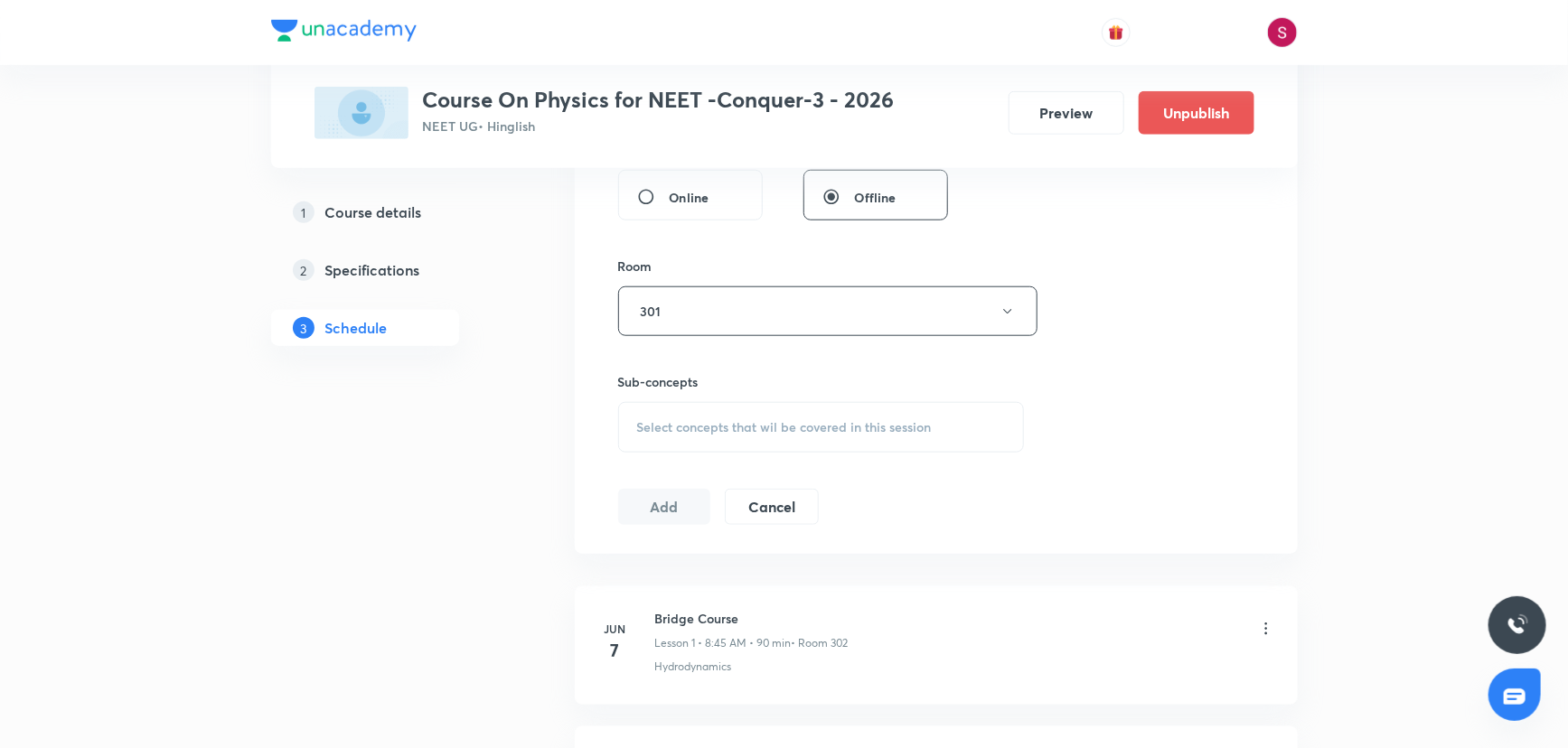
scroll to position [739, 0]
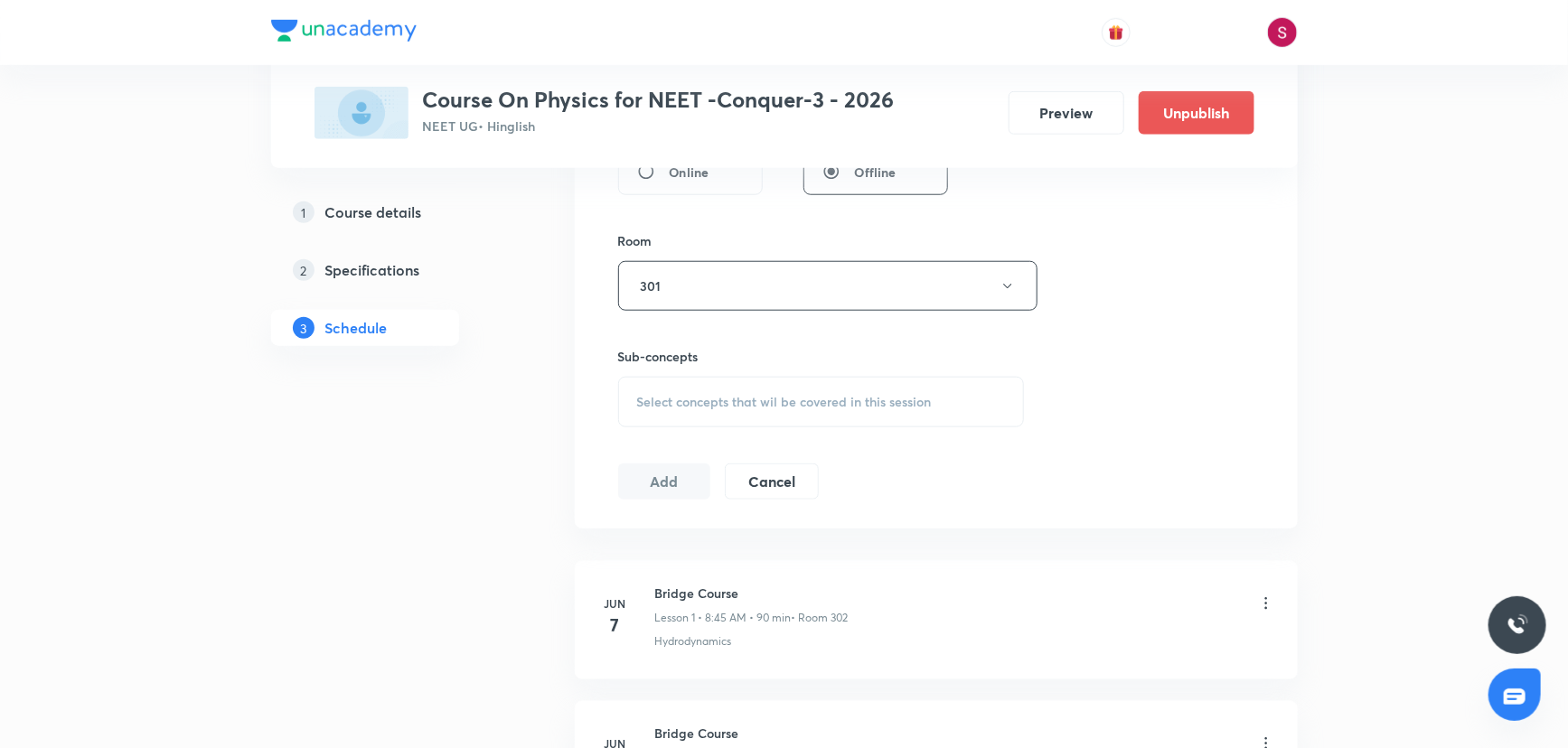
click at [736, 422] on div "Select concepts that wil be covered in this session" at bounding box center [821, 402] width 407 height 51
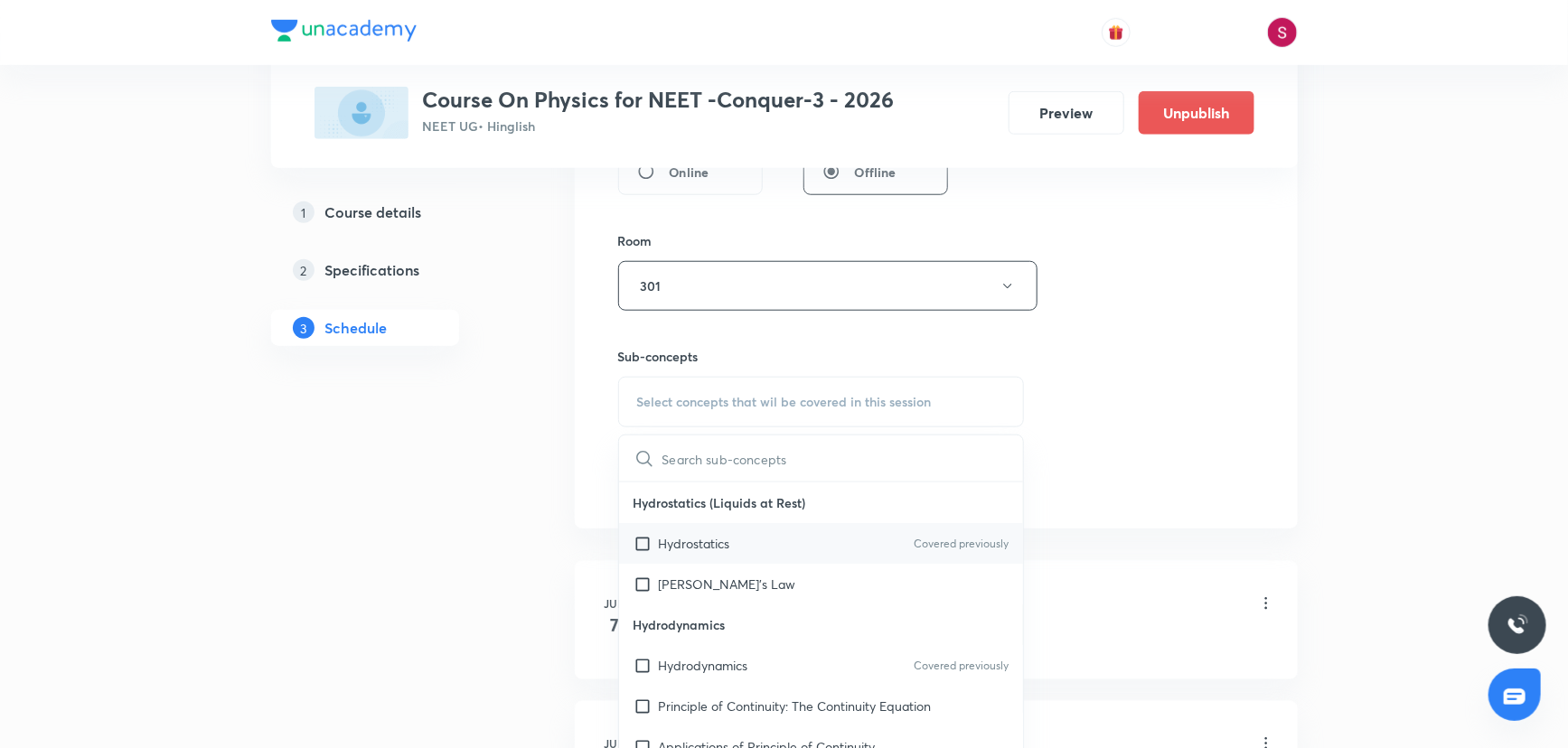
click at [711, 541] on p "Hydrostatics" at bounding box center [695, 544] width 72 height 19
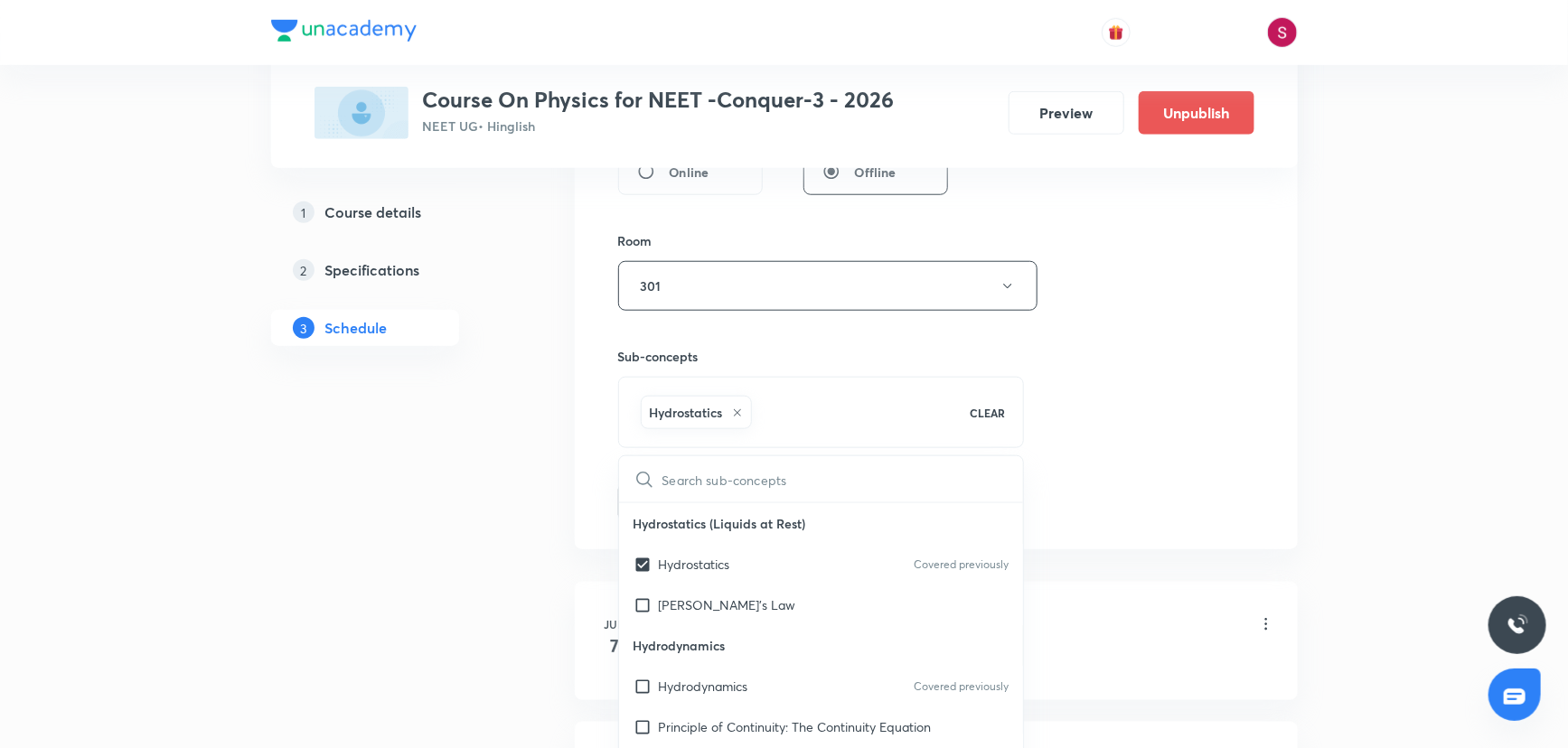
checkbox input "true"
click at [1147, 360] on div "Session 51 Live class Session title 28/99 Work , Power and Energy - 07 ​ Schedu…" at bounding box center [936, 86] width 636 height 870
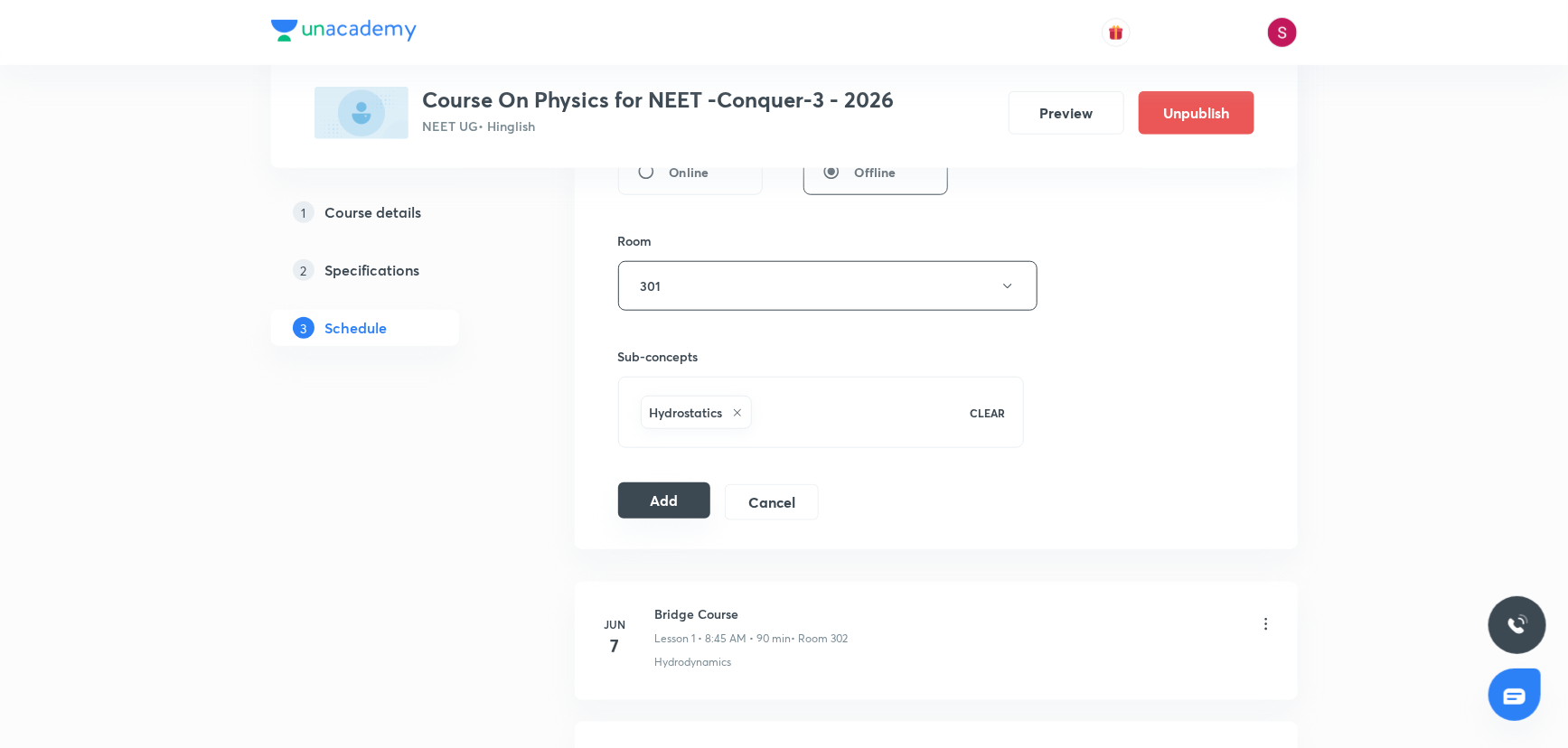
click at [678, 516] on button "Add" at bounding box center [664, 501] width 93 height 36
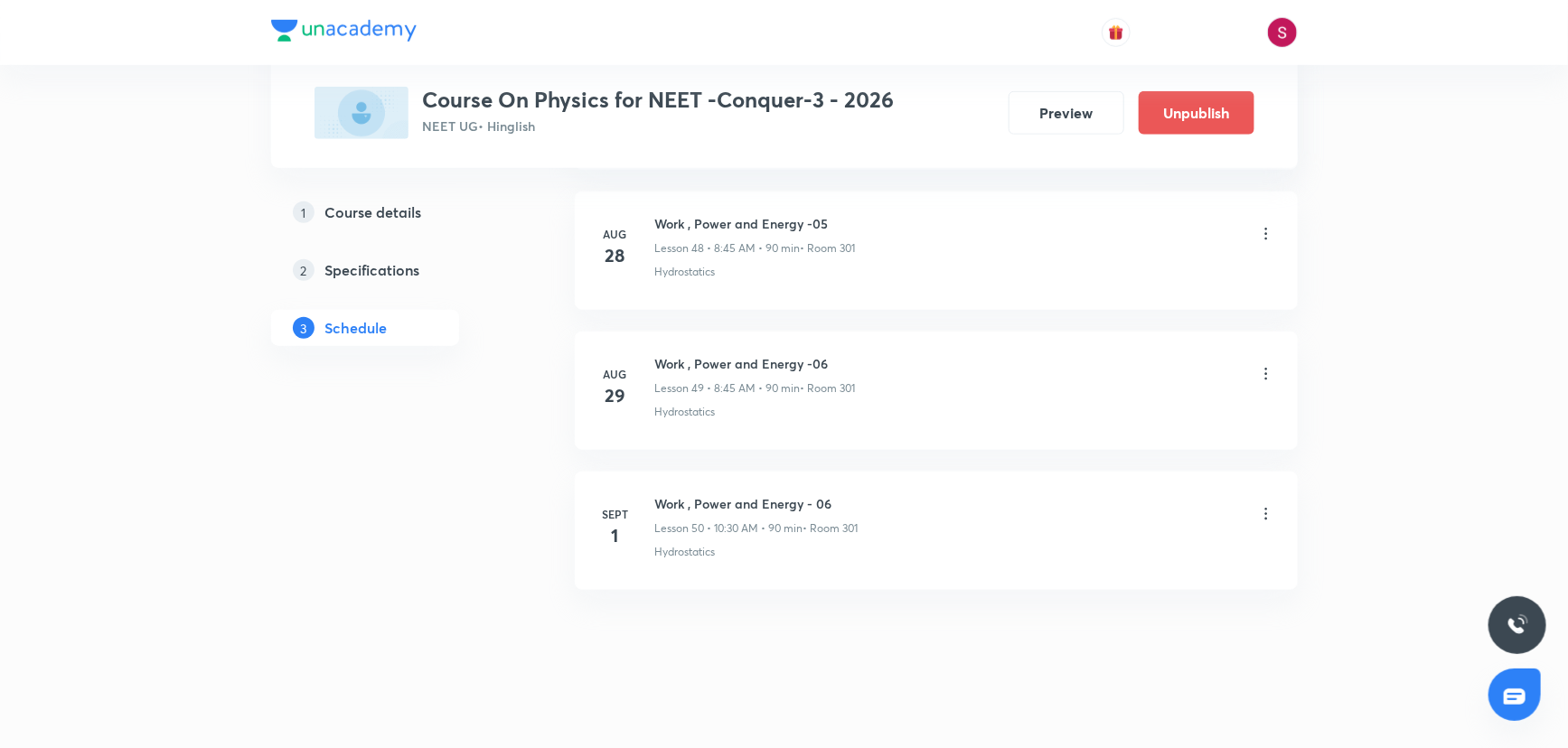
scroll to position [6865, 0]
click at [758, 633] on h6 "Work , Power and Energy - 07" at bounding box center [754, 642] width 198 height 19
copy h6 "Work , Power and Energy - 07"
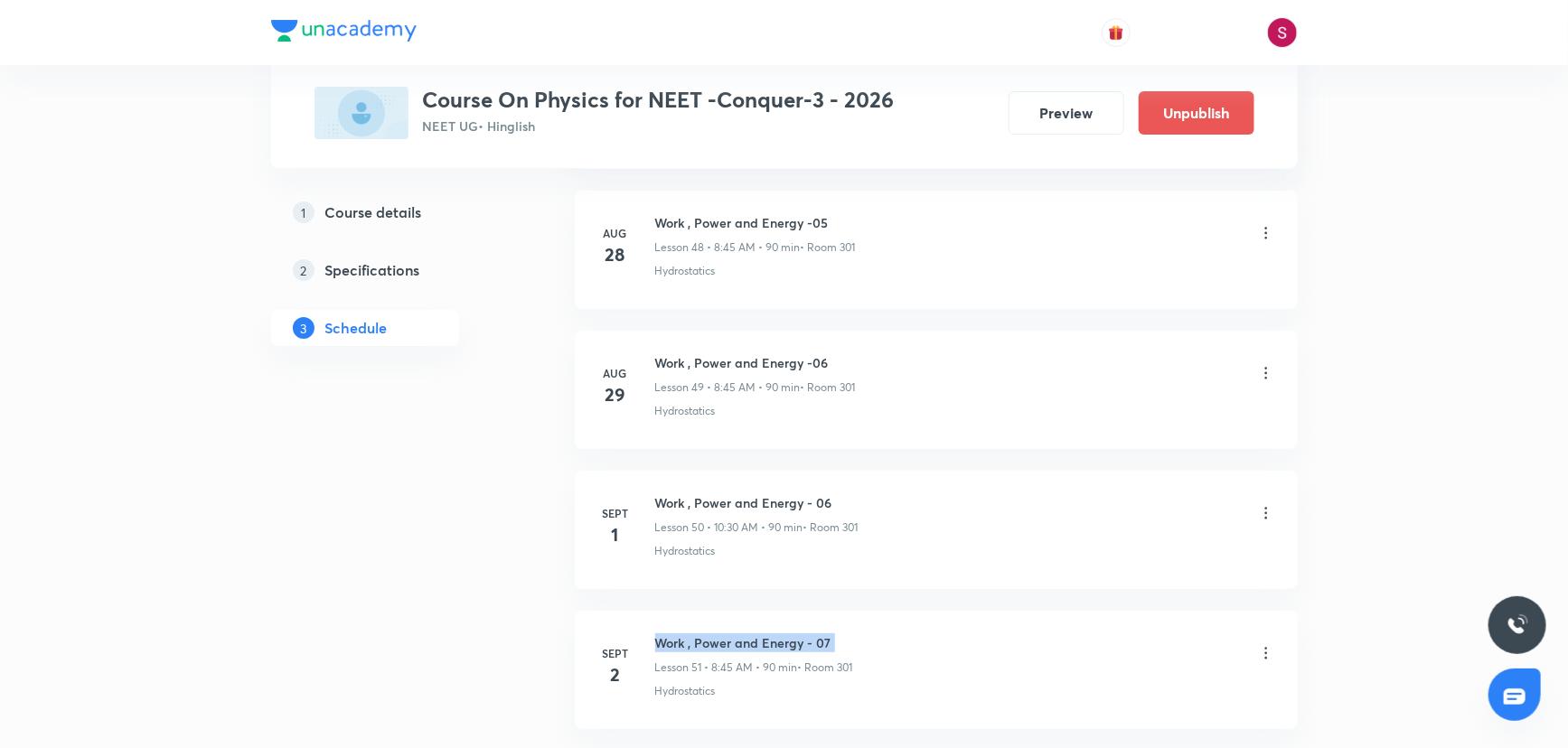
scroll to position [0, 0]
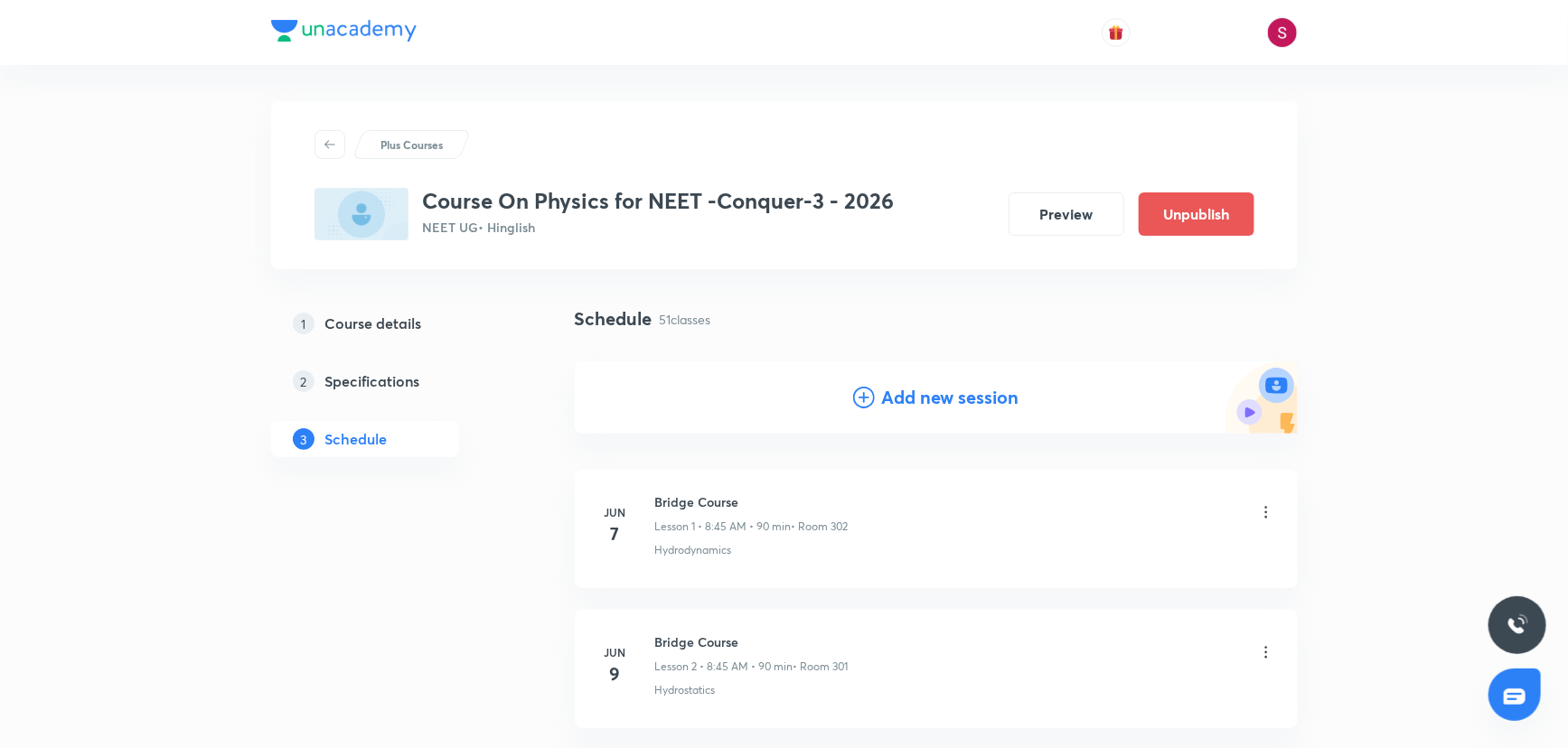
click at [942, 411] on div "Add new session" at bounding box center [935, 398] width 723 height 73
click at [906, 404] on h4 "Add new session" at bounding box center [951, 397] width 138 height 27
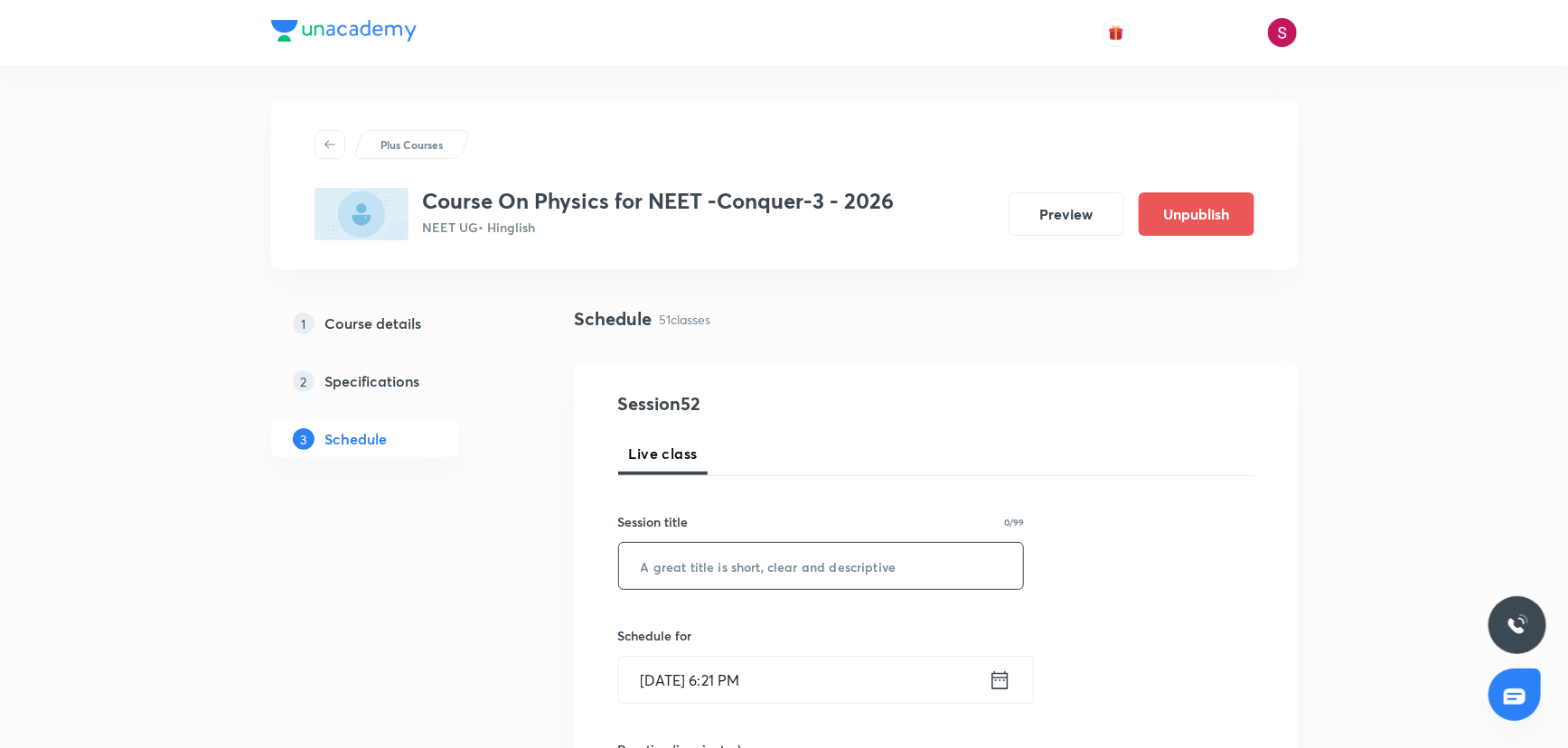
click at [789, 574] on input "text" at bounding box center [821, 566] width 405 height 46
paste input "Work , Power and Energy - 07"
type input "Work , Power and Energy - 08"
click at [874, 676] on input "Aug 31, 2025, 6:21 PM" at bounding box center [803, 680] width 370 height 46
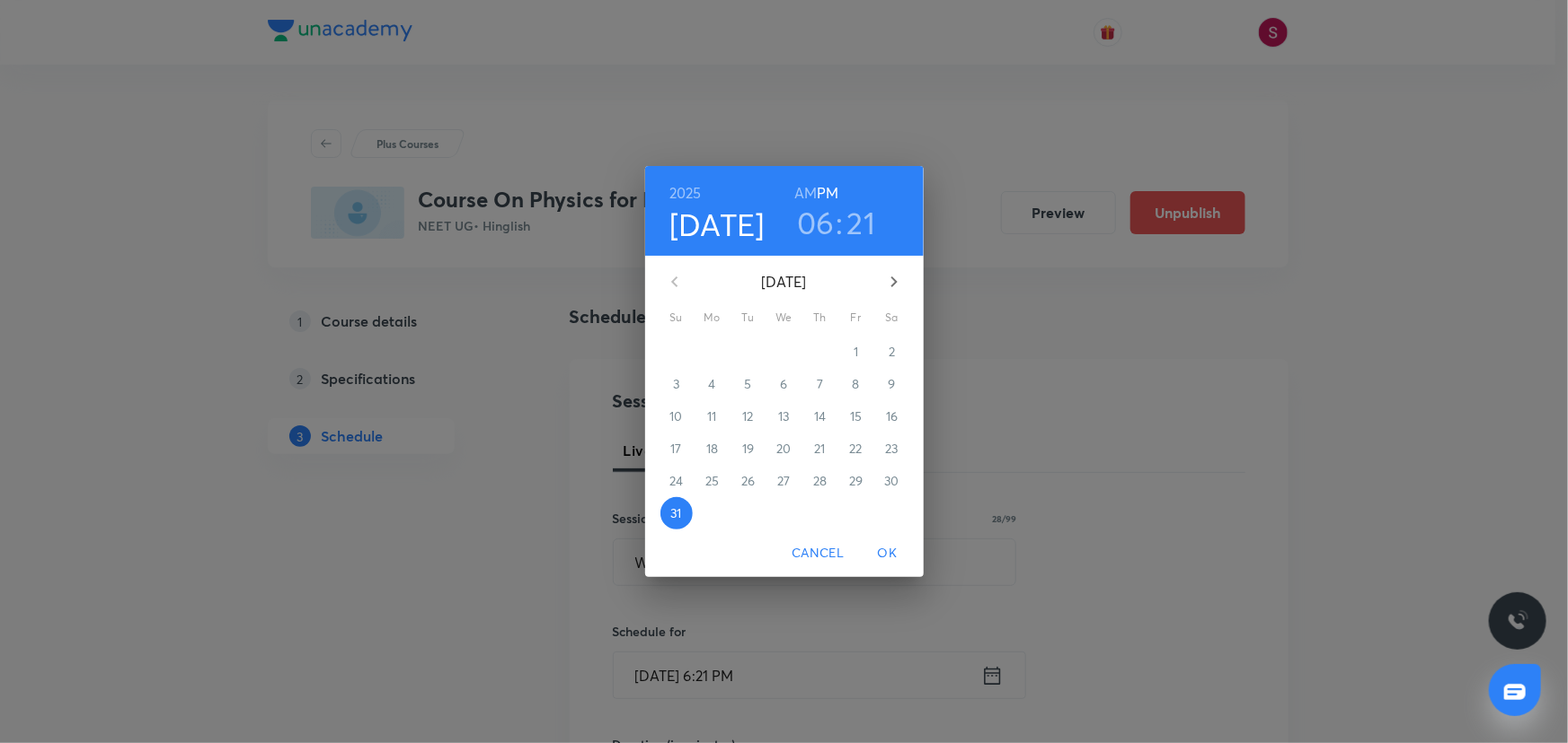
click at [907, 270] on button "button" at bounding box center [894, 282] width 44 height 44
click at [781, 355] on p "3" at bounding box center [784, 352] width 6 height 18
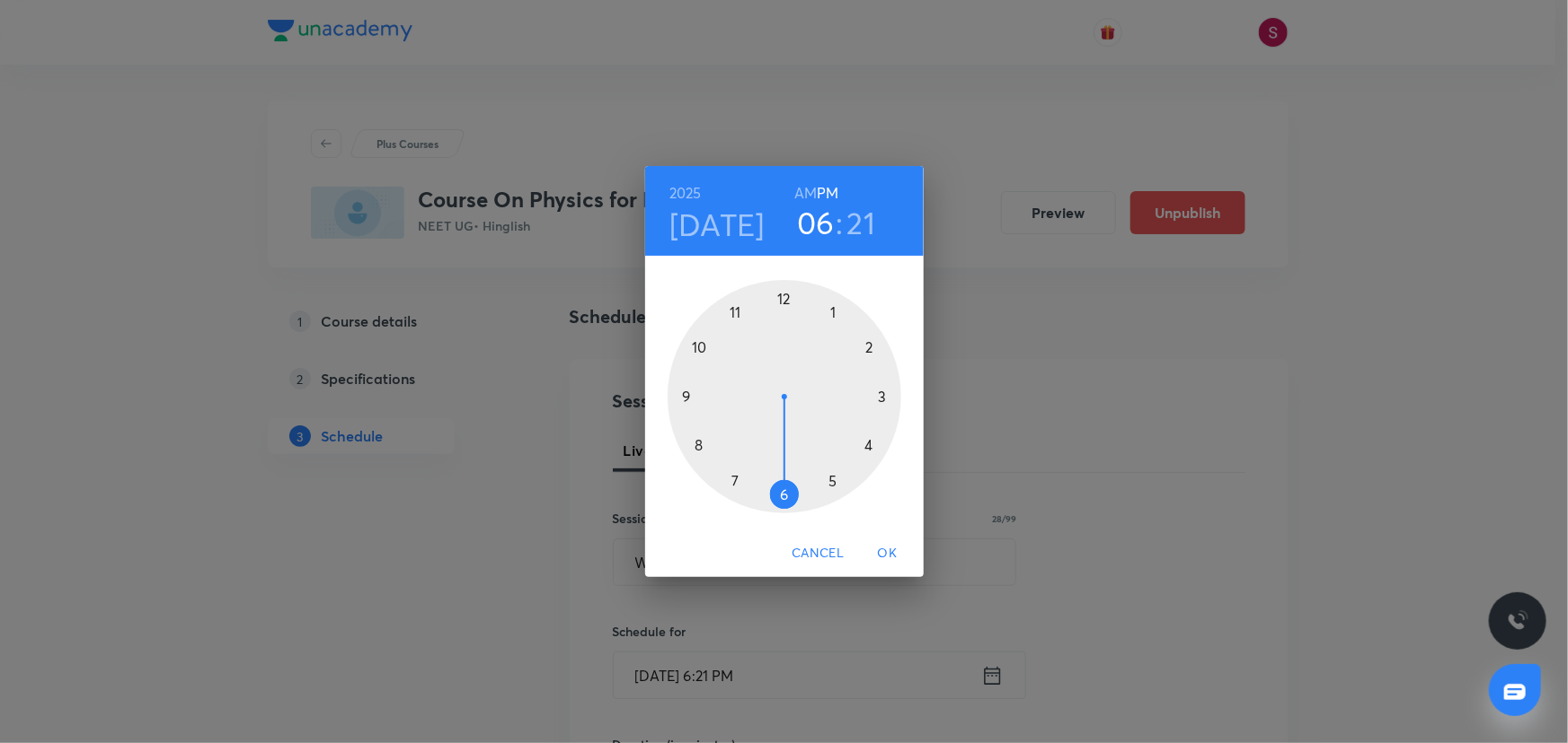
click at [706, 349] on div at bounding box center [784, 397] width 234 height 234
click at [799, 190] on h6 "AM" at bounding box center [805, 192] width 23 height 25
click at [780, 494] on div at bounding box center [784, 397] width 234 height 234
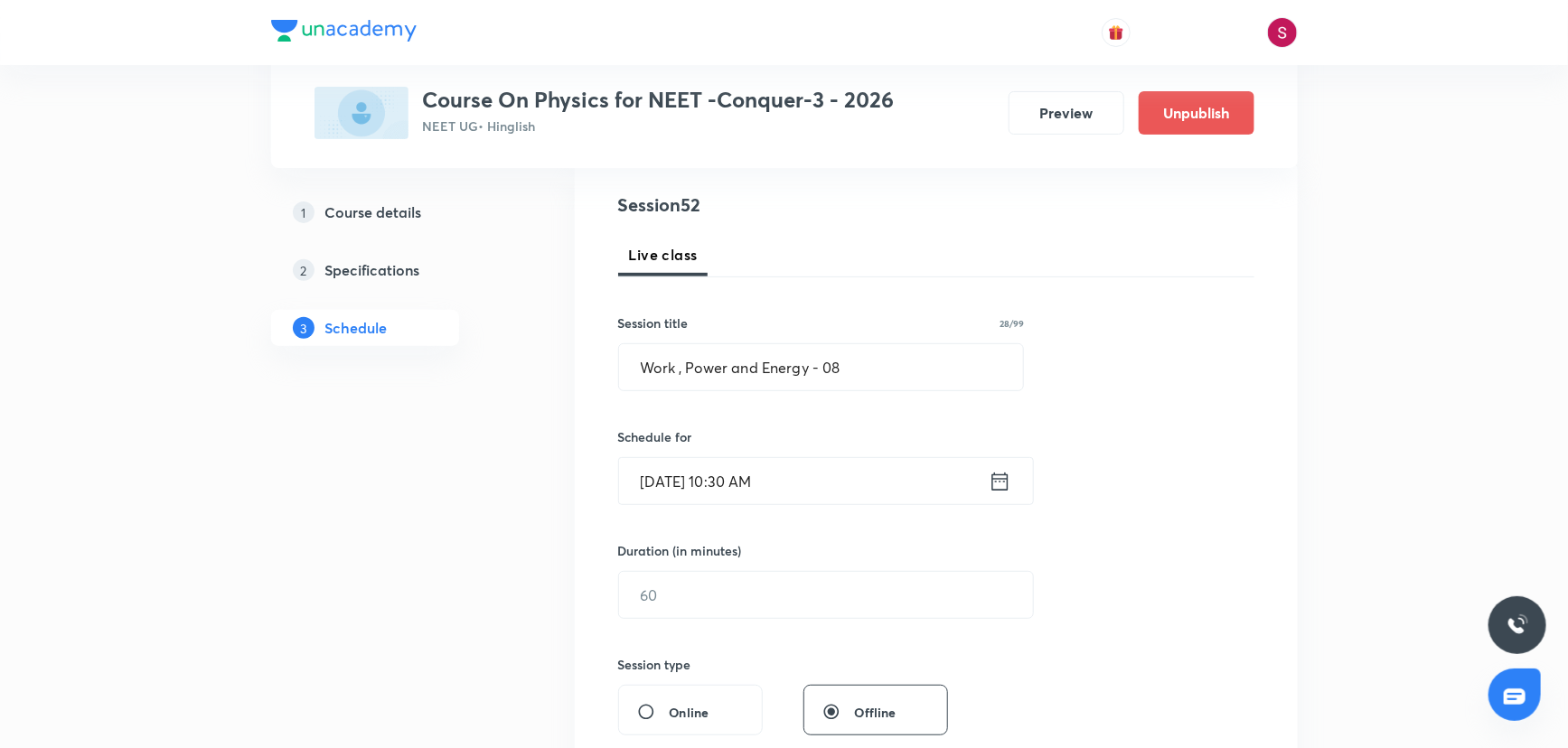
scroll to position [246, 0]
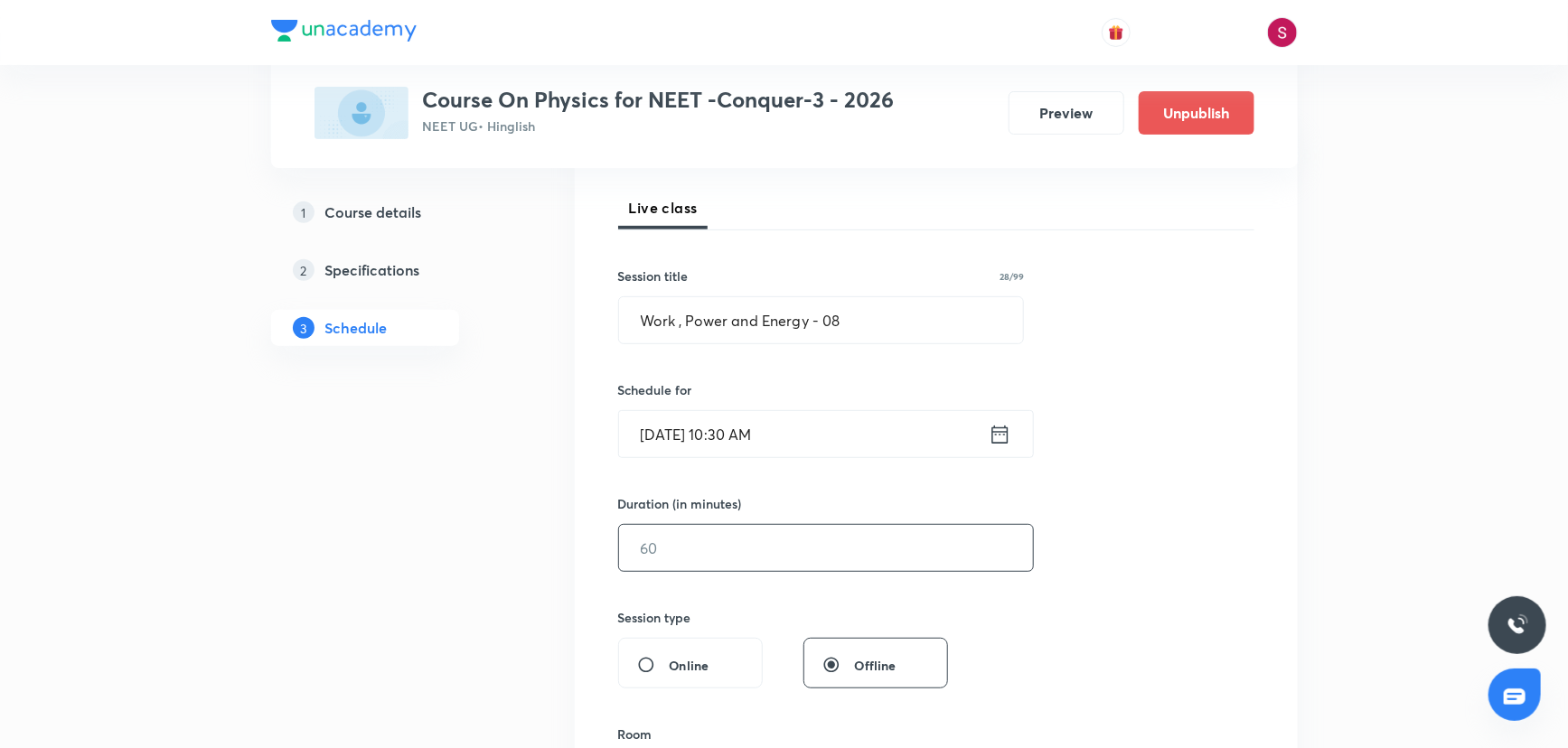
click at [715, 546] on input "text" at bounding box center [825, 549] width 414 height 46
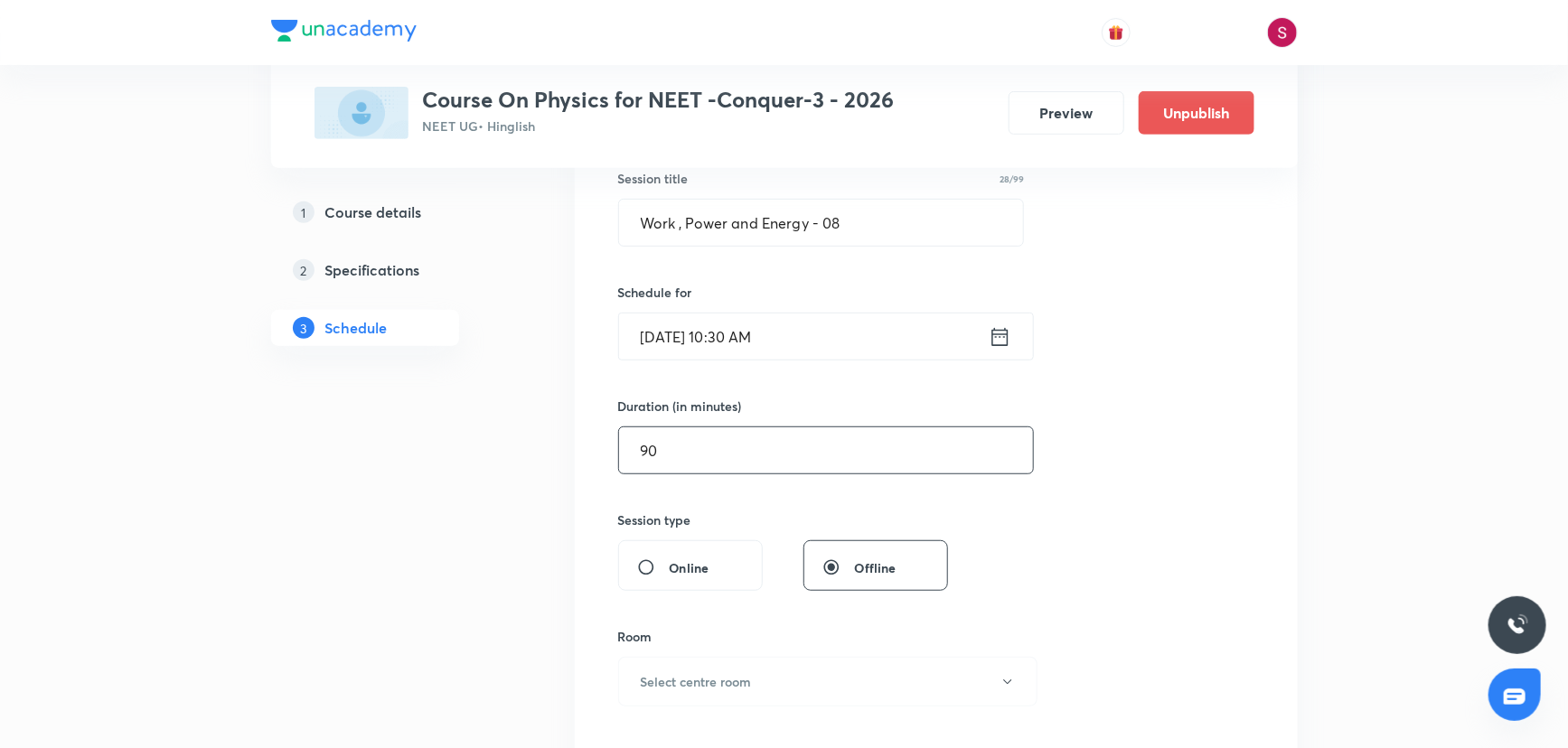
scroll to position [493, 0]
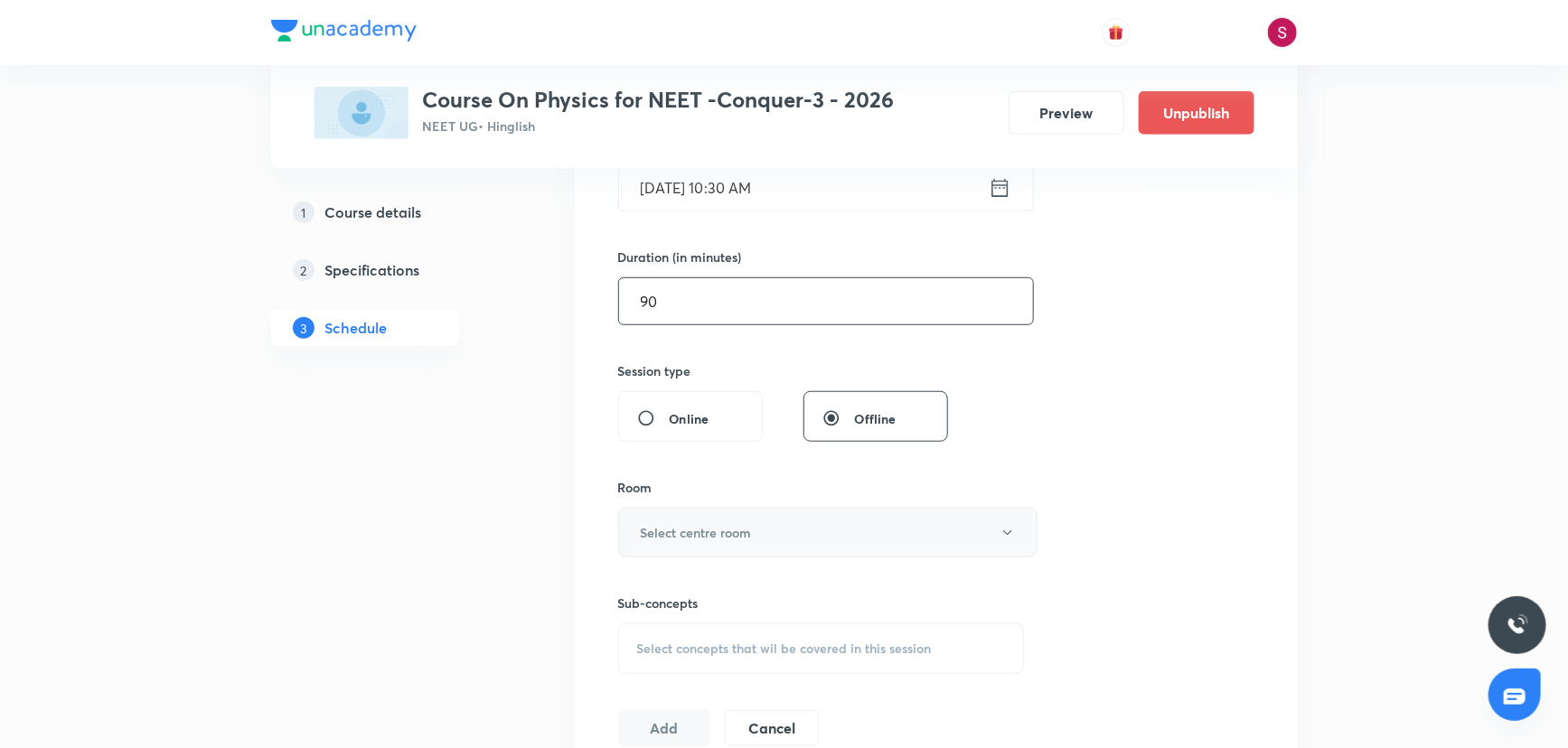
type input "90"
click at [729, 531] on h6 "Select centre room" at bounding box center [696, 533] width 111 height 19
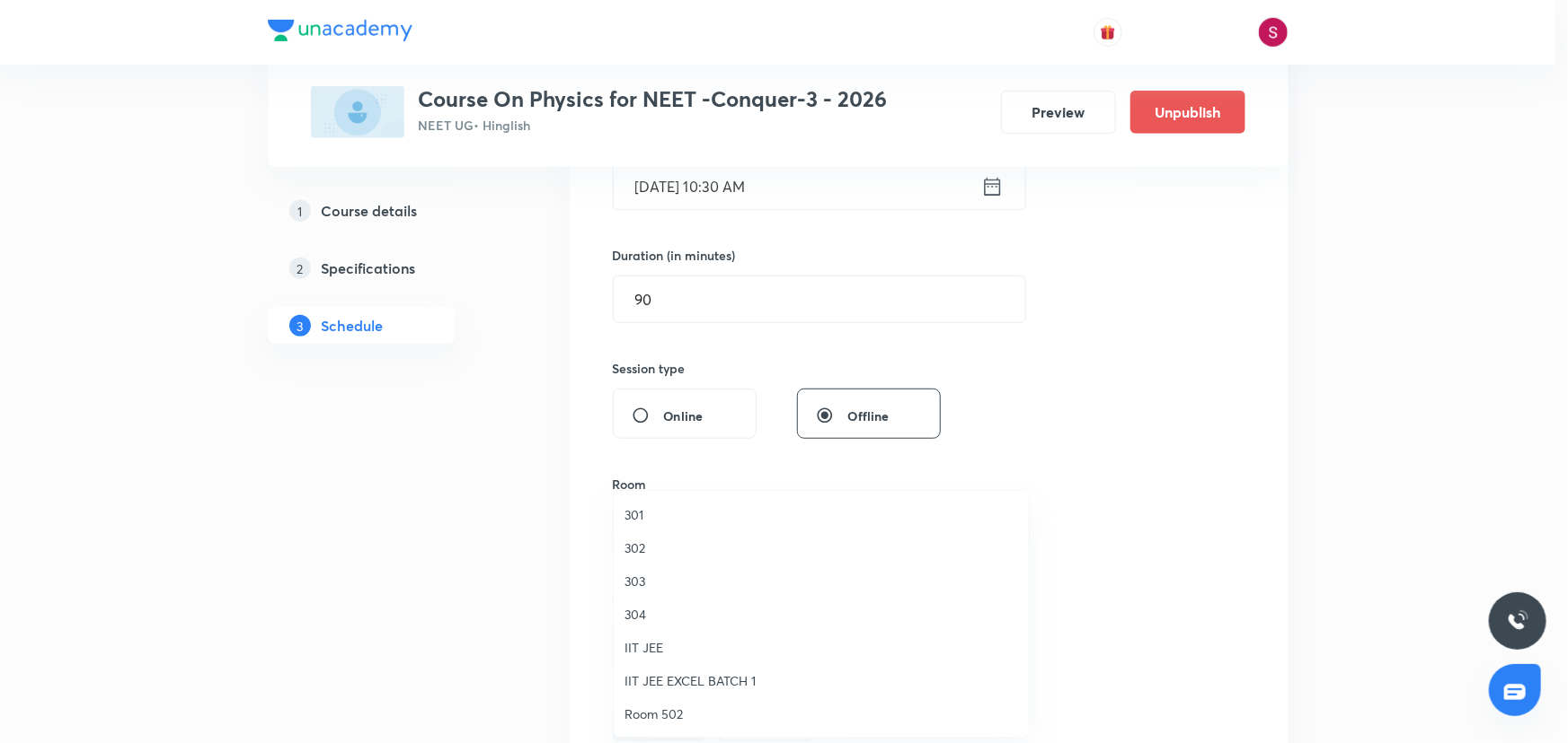
click at [647, 512] on span "301" at bounding box center [821, 514] width 393 height 19
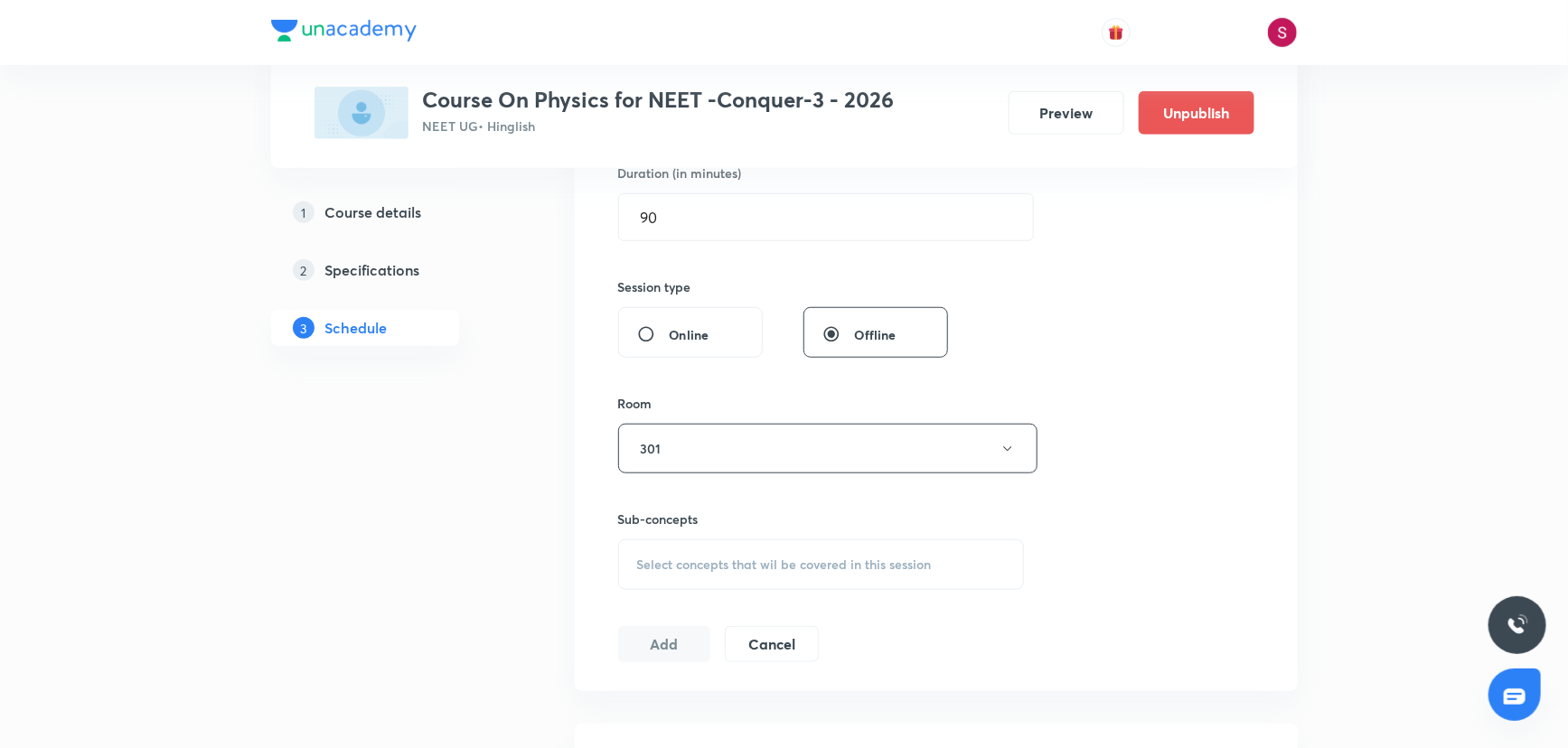
scroll to position [657, 0]
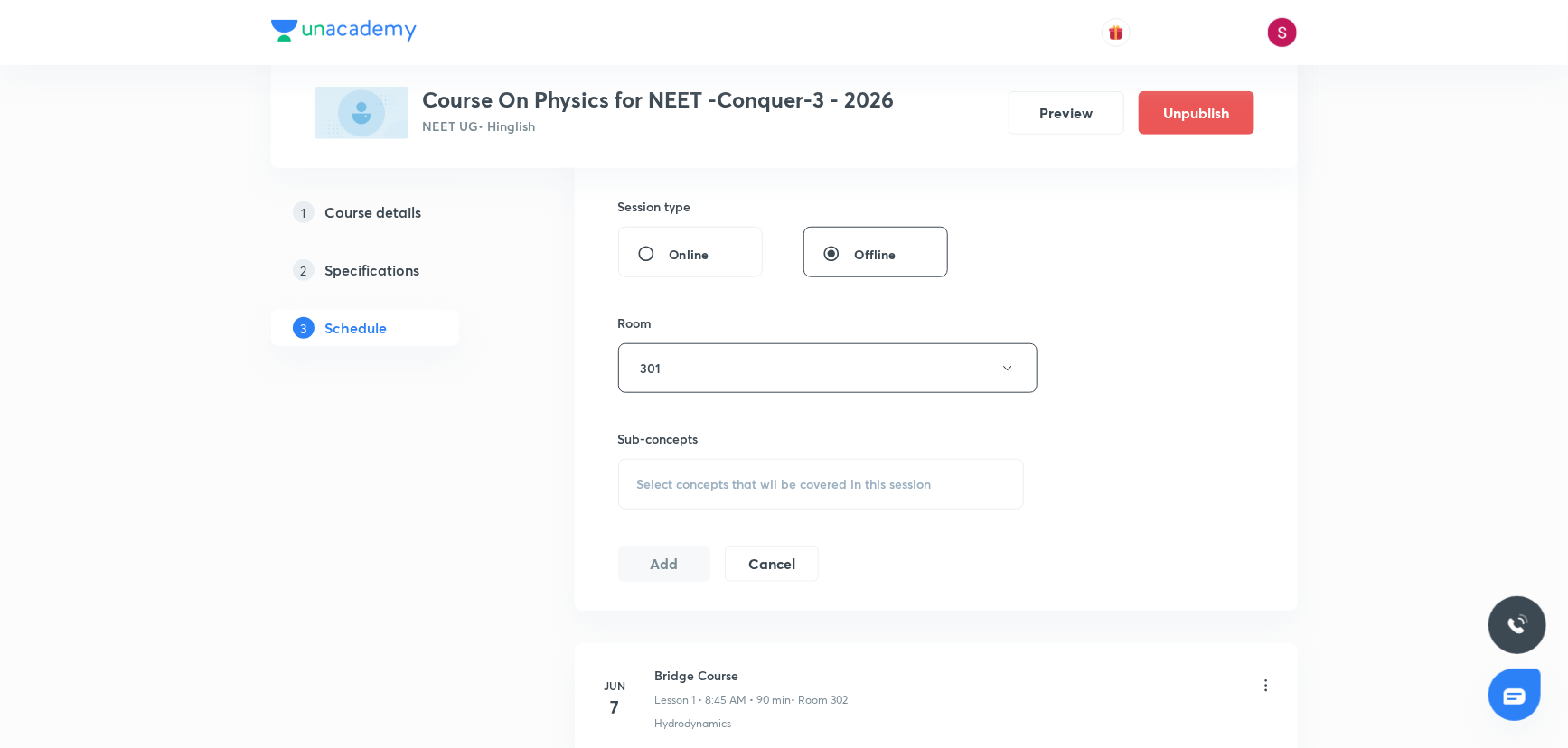
click at [703, 487] on span "Select concepts that wil be covered in this session" at bounding box center [784, 485] width 294 height 15
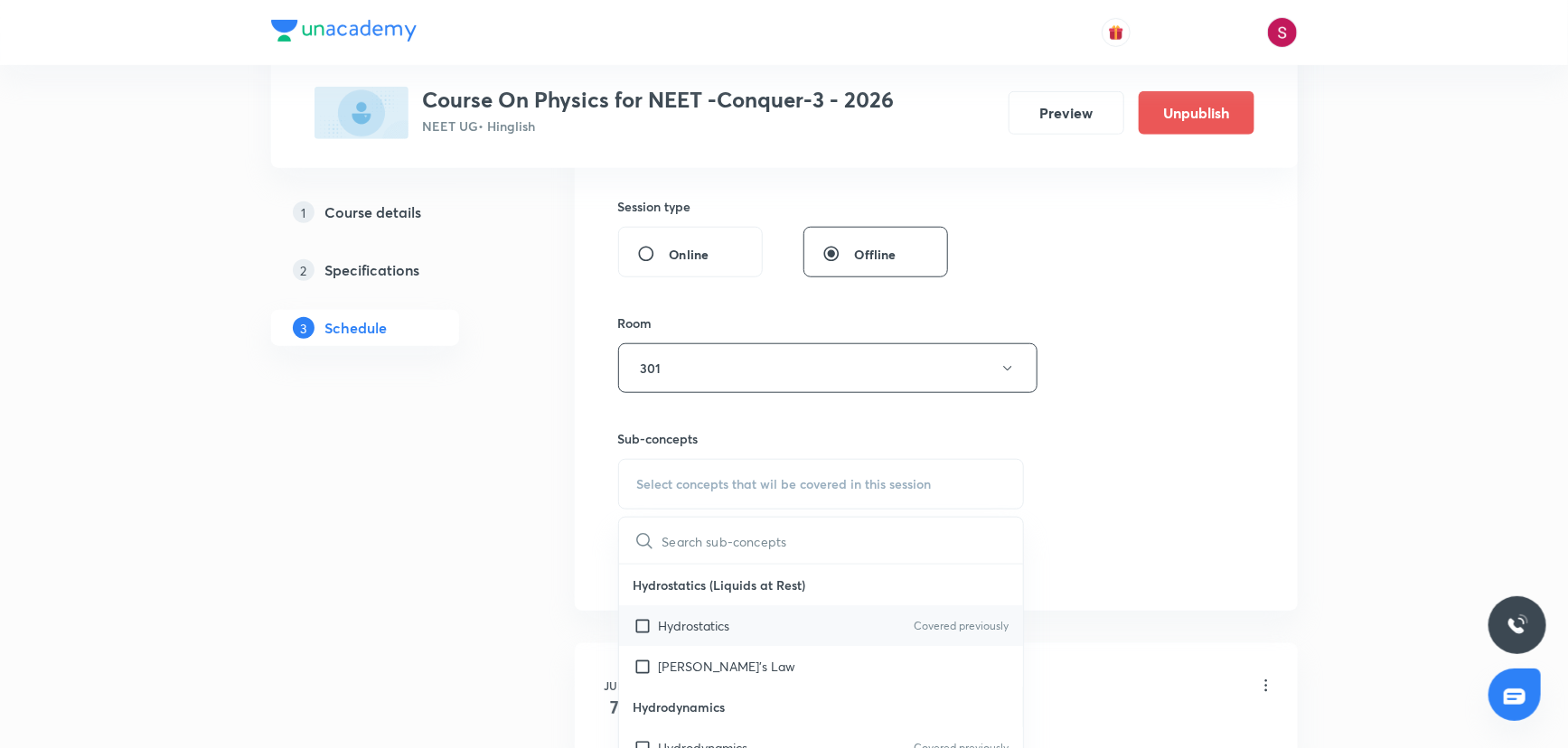
click at [689, 617] on p "Hydrostatics" at bounding box center [695, 625] width 72 height 19
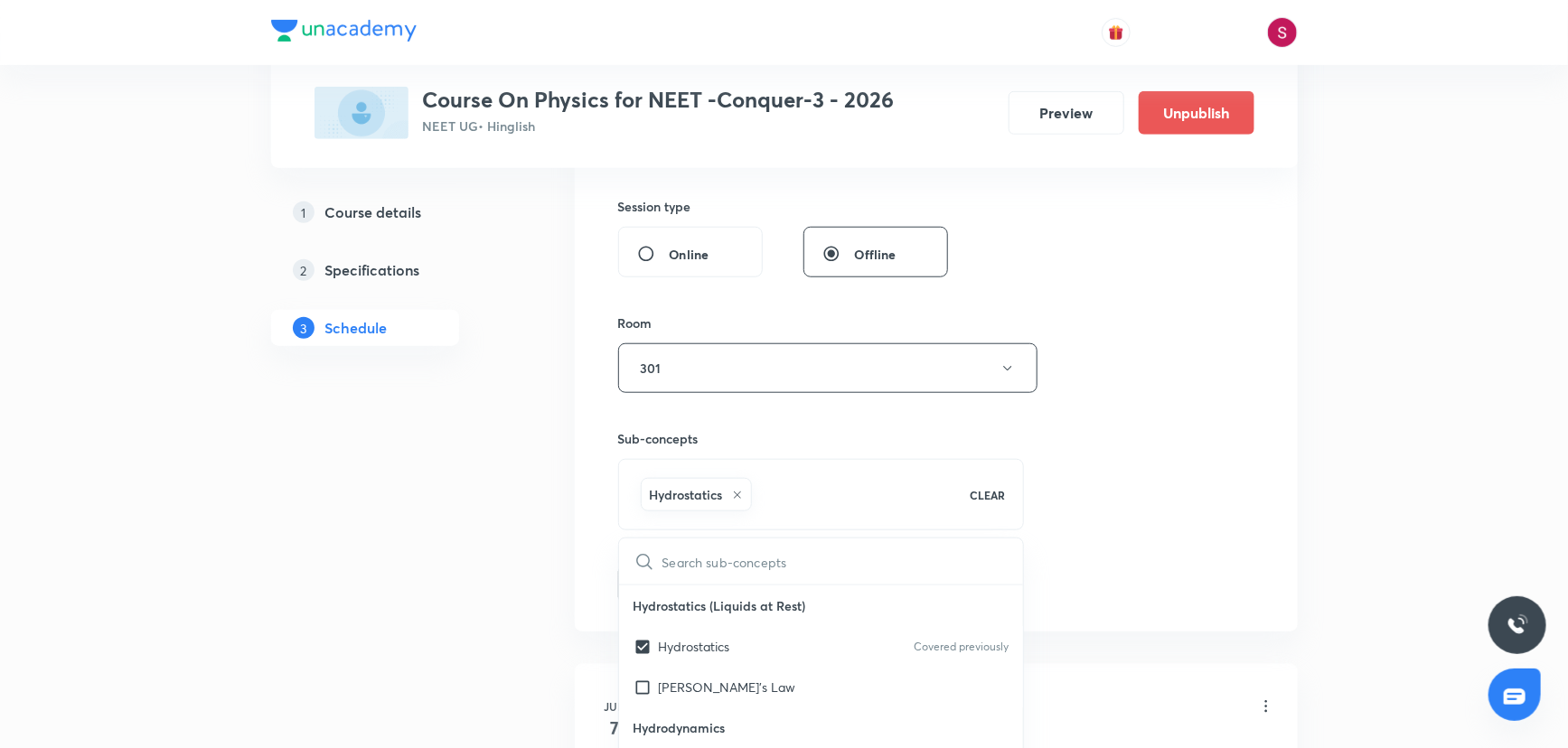
checkbox input "true"
click at [1147, 421] on div "Session 52 Live class Session title 28/99 Work , Power and Energy - 08 ​ Schedu…" at bounding box center [936, 169] width 636 height 870
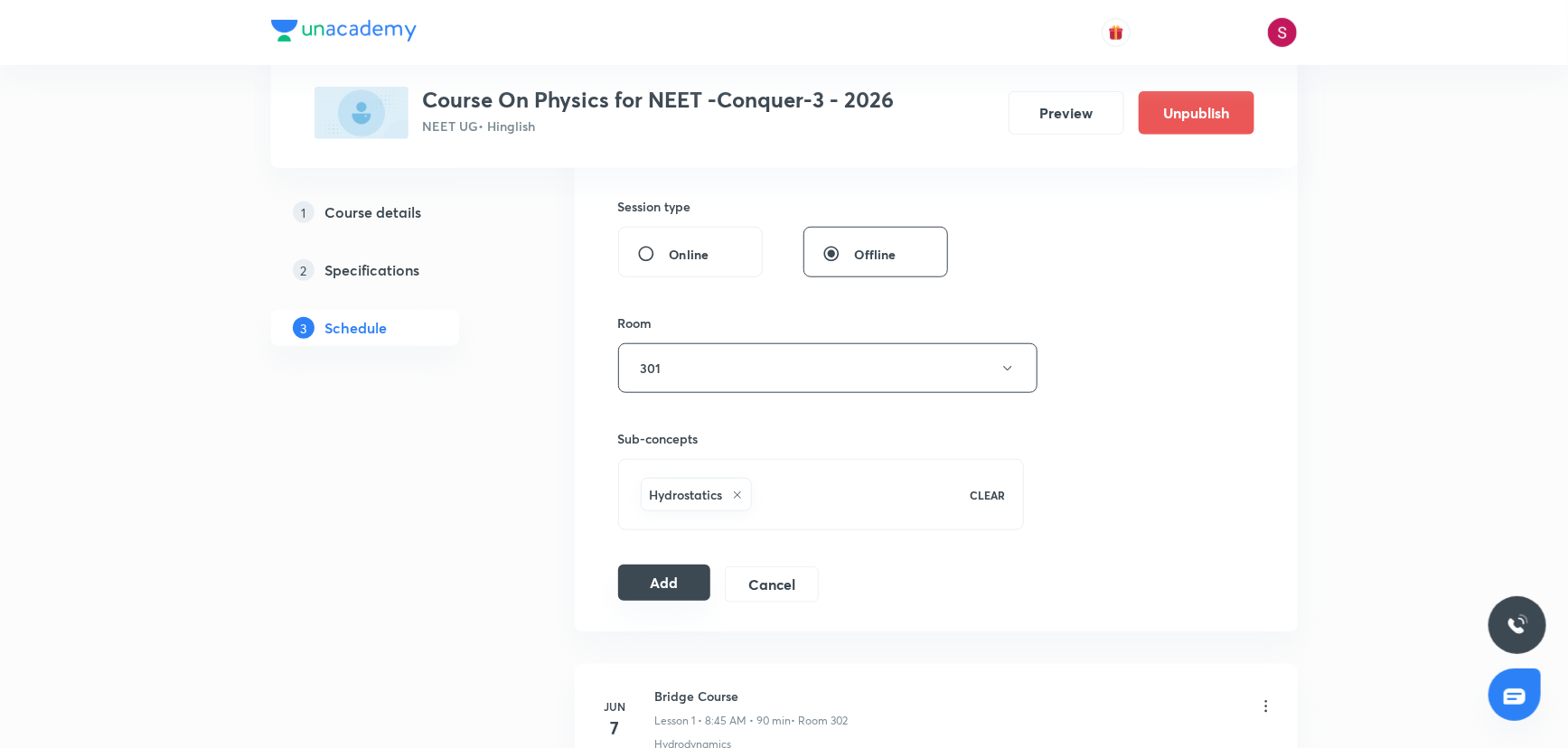
click at [647, 565] on button "Add" at bounding box center [664, 582] width 93 height 36
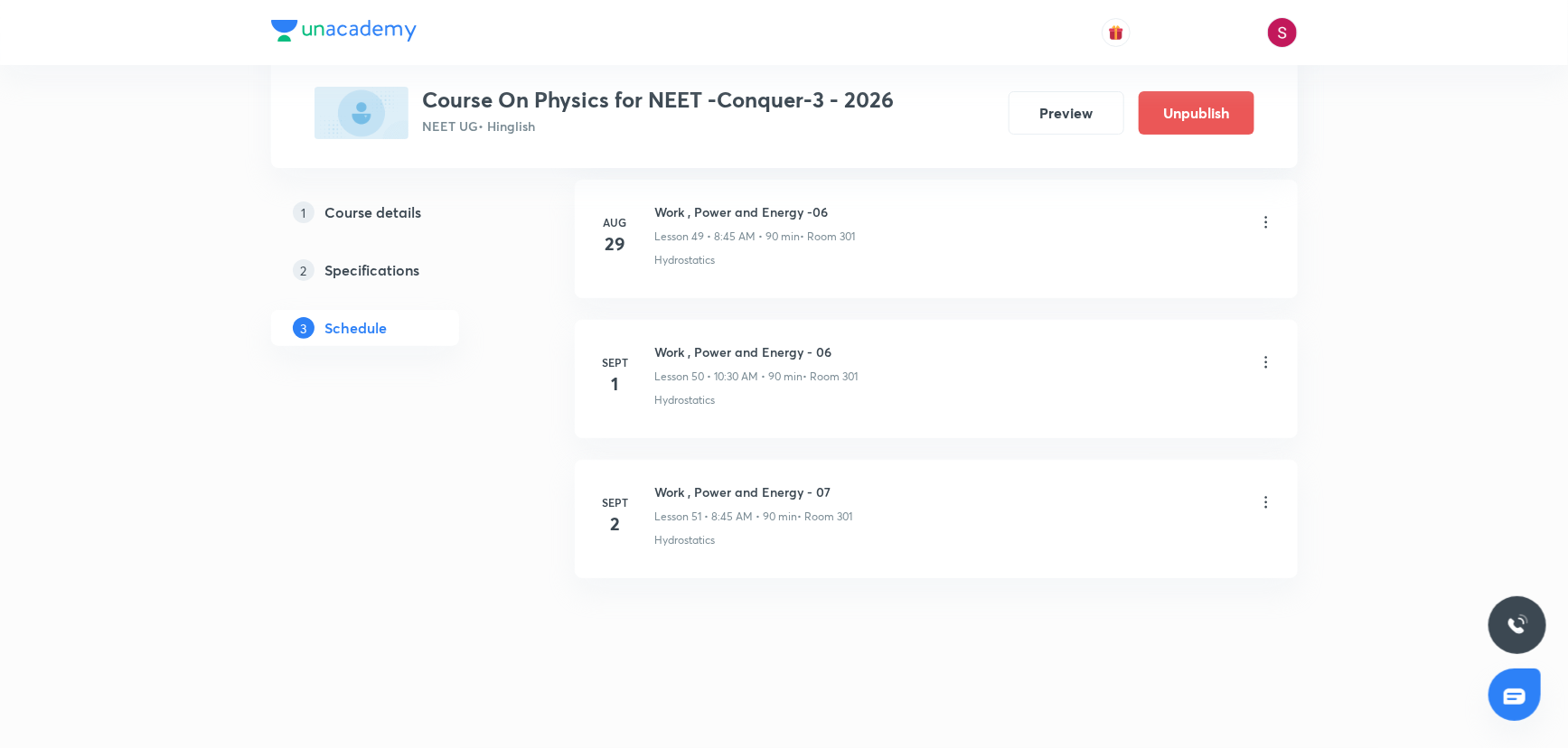
scroll to position [7005, 0]
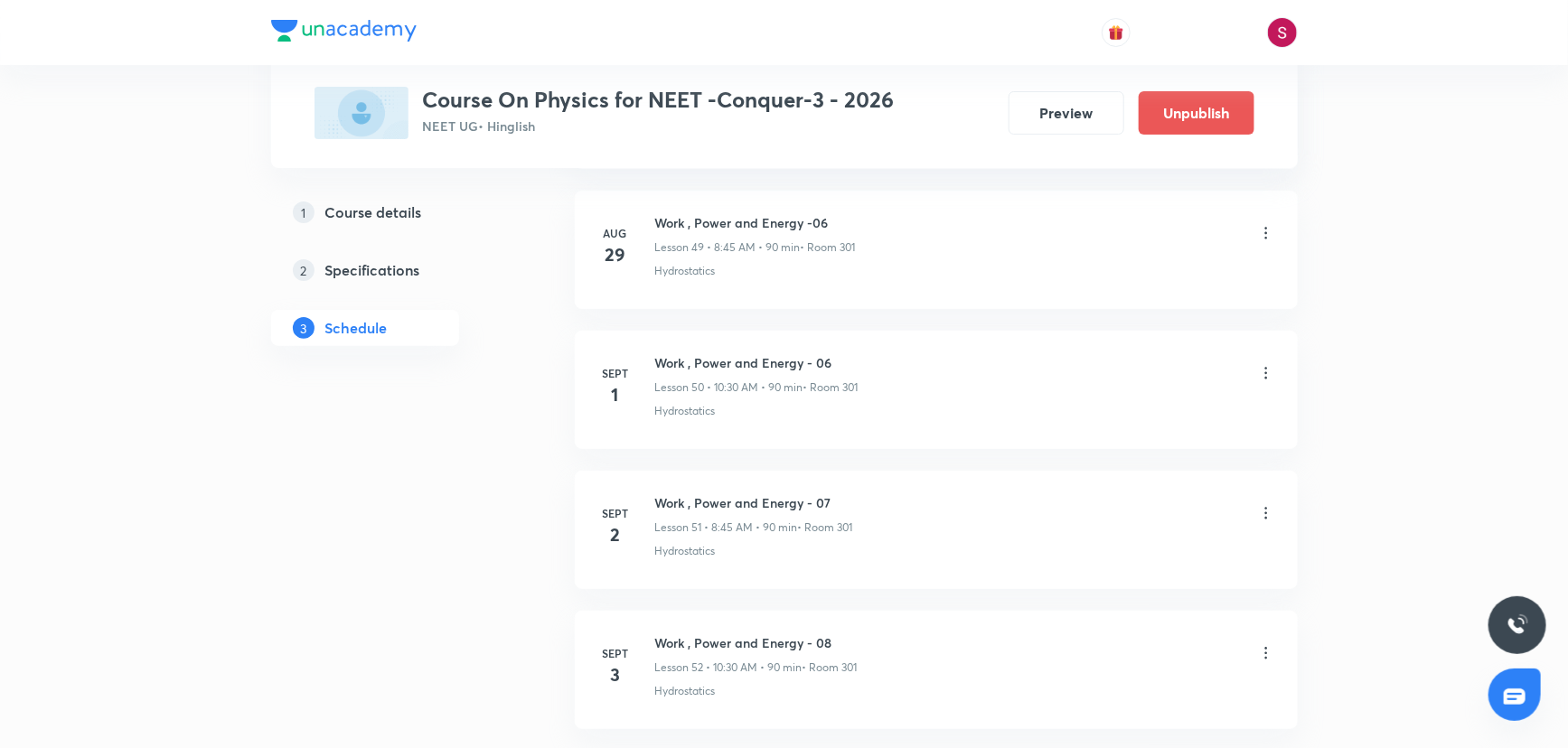
click at [729, 633] on h6 "Work , Power and Energy - 08" at bounding box center [756, 642] width 202 height 19
copy h6 "Work , Power and Energy - 08"
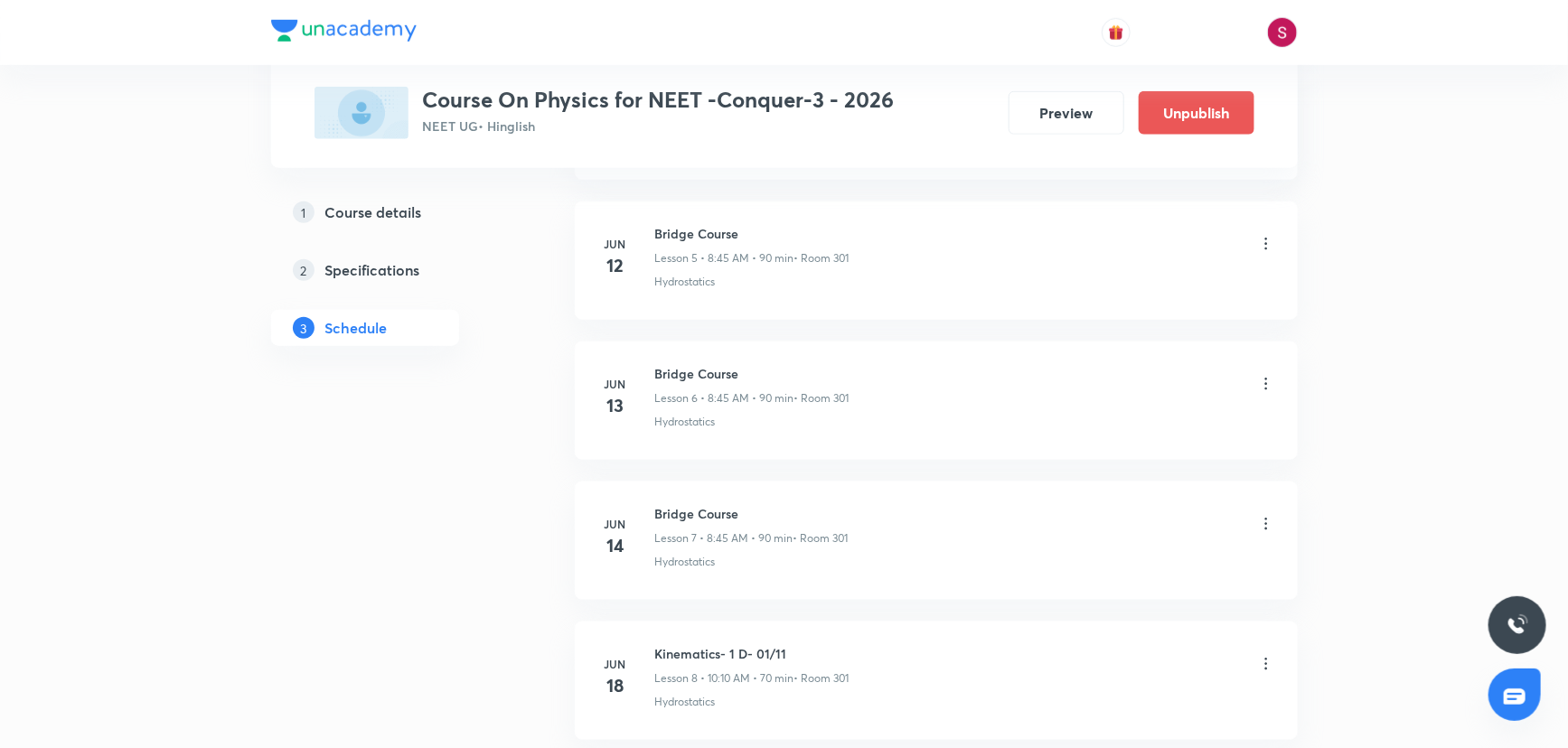
scroll to position [0, 0]
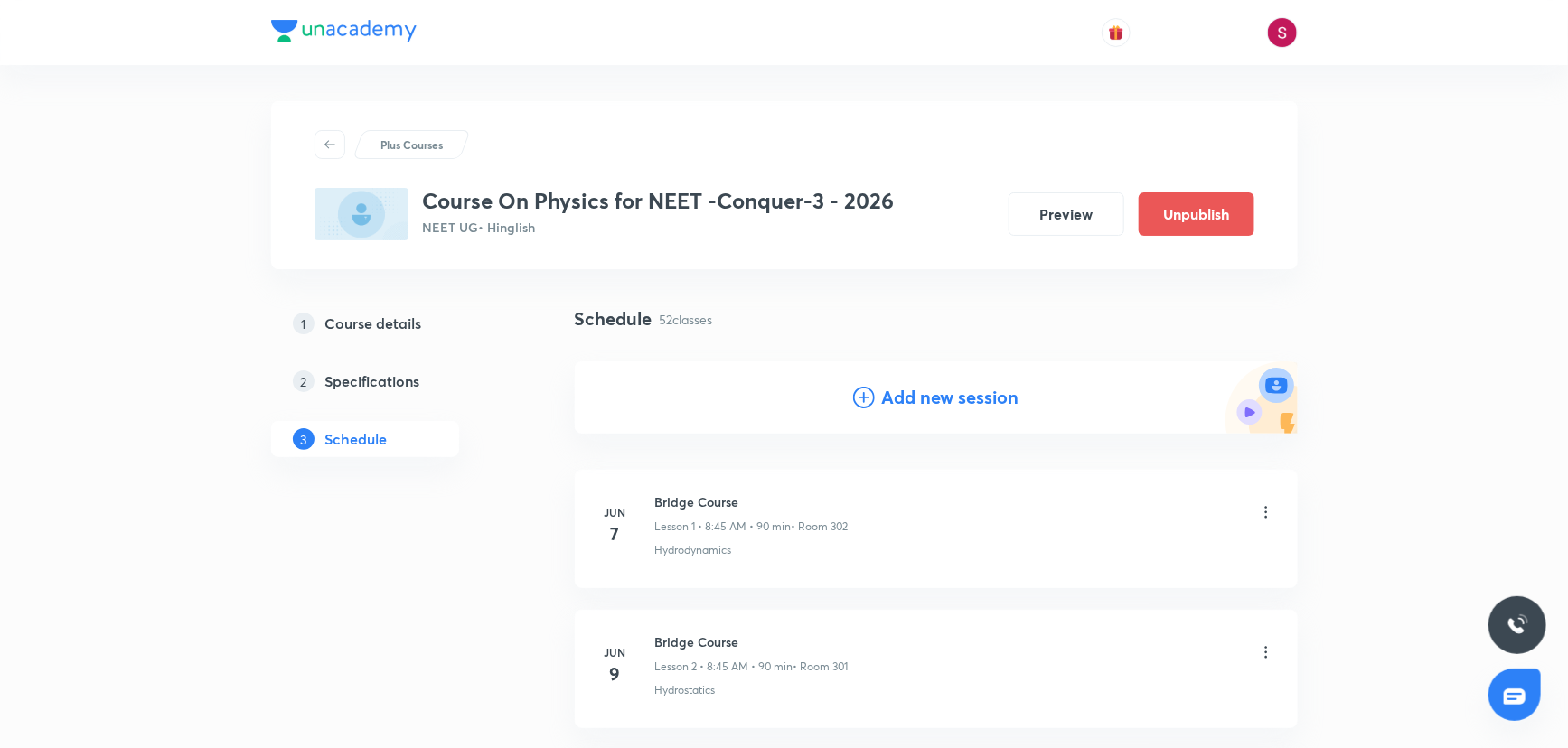
click at [922, 397] on h4 "Add new session" at bounding box center [951, 397] width 138 height 27
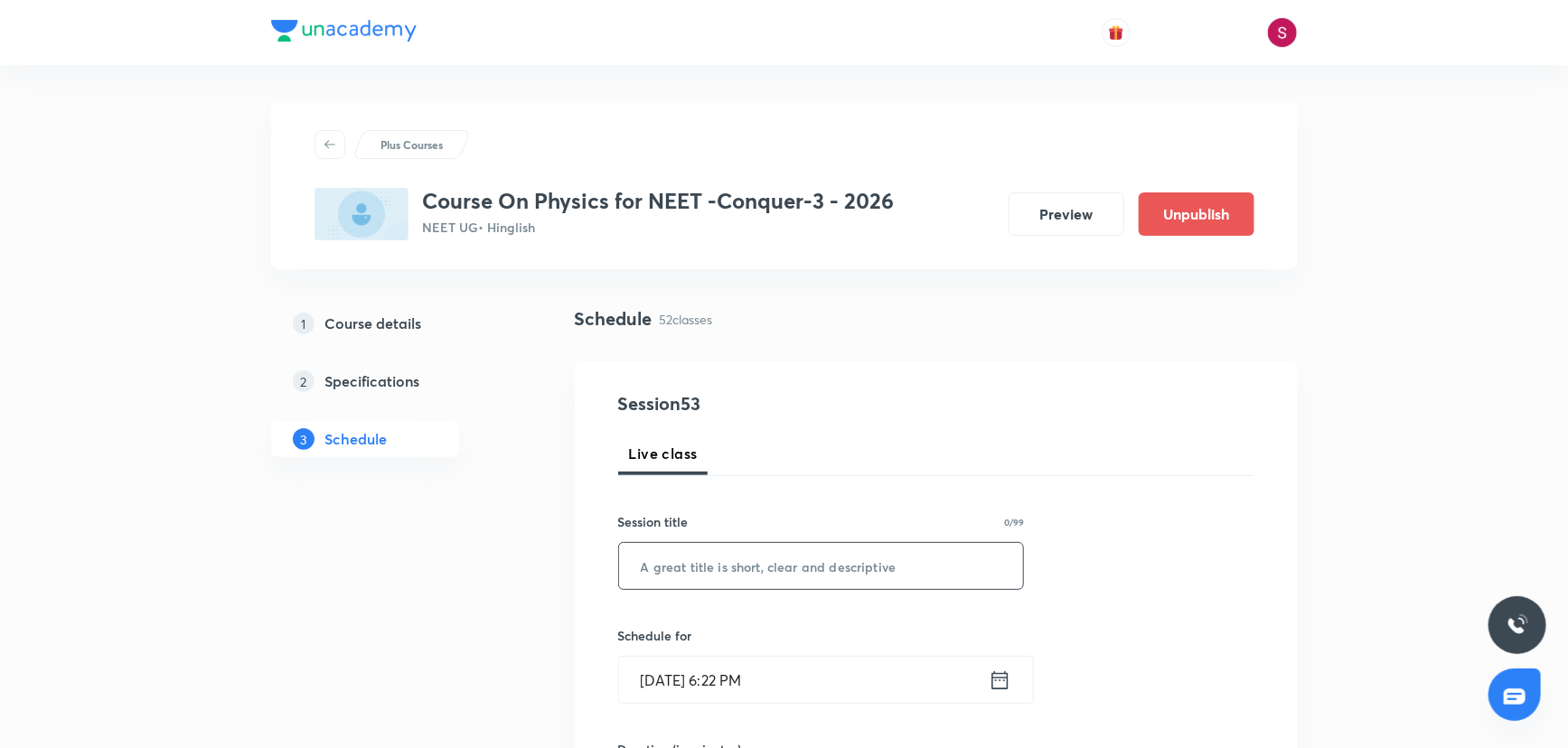
click at [815, 572] on input "text" at bounding box center [821, 566] width 405 height 46
paste input "Work , Power and Energy - 08"
type input "Work , Power and Energy - 09"
click at [899, 673] on input "Aug 31, 2025, 6:22 PM" at bounding box center [803, 680] width 370 height 46
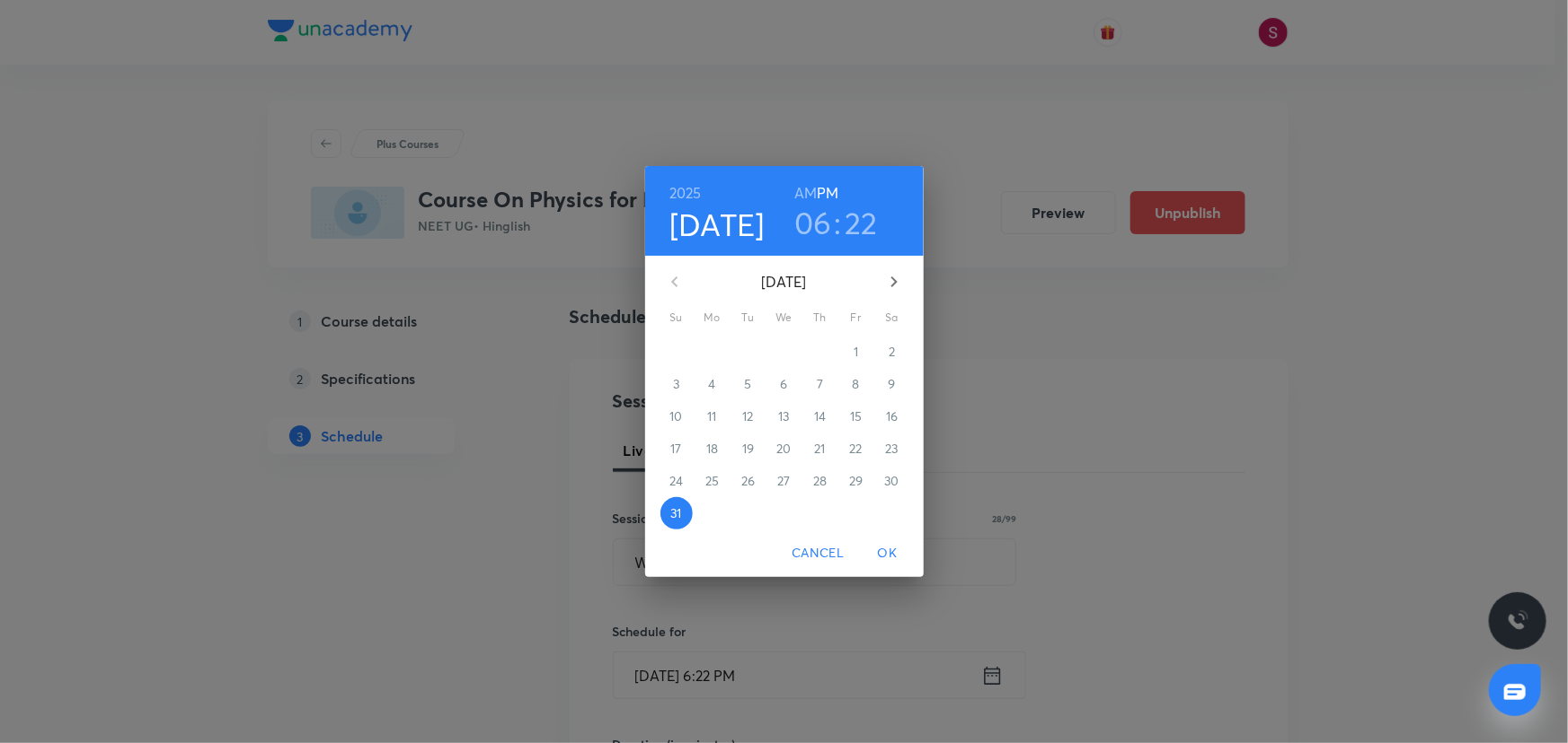
click at [891, 263] on button "button" at bounding box center [894, 282] width 44 height 44
click at [802, 353] on div "4" at bounding box center [820, 352] width 36 height 33
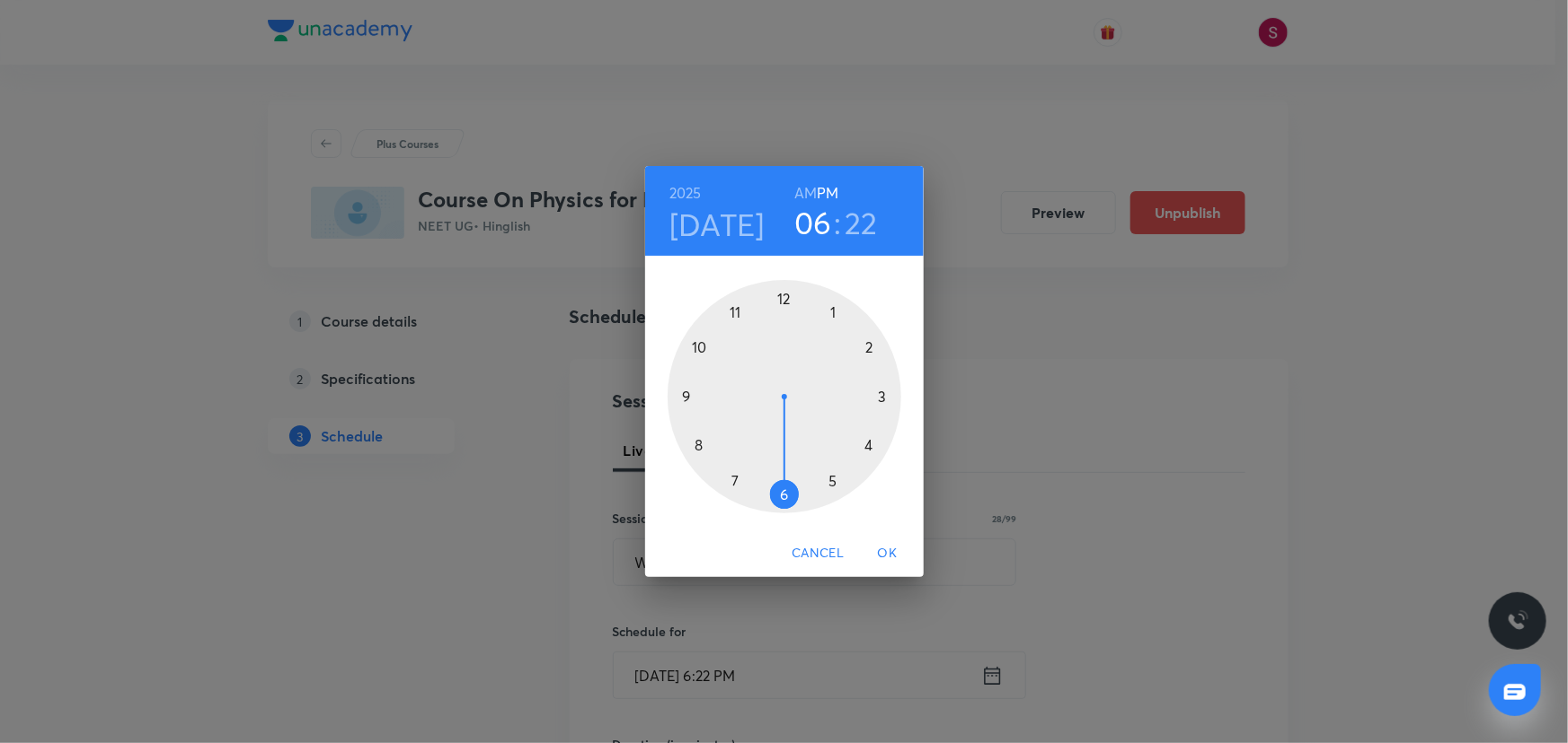
click at [700, 443] on div at bounding box center [784, 397] width 234 height 234
click at [803, 197] on h6 "AM" at bounding box center [805, 192] width 23 height 25
click at [686, 395] on div at bounding box center [784, 397] width 234 height 234
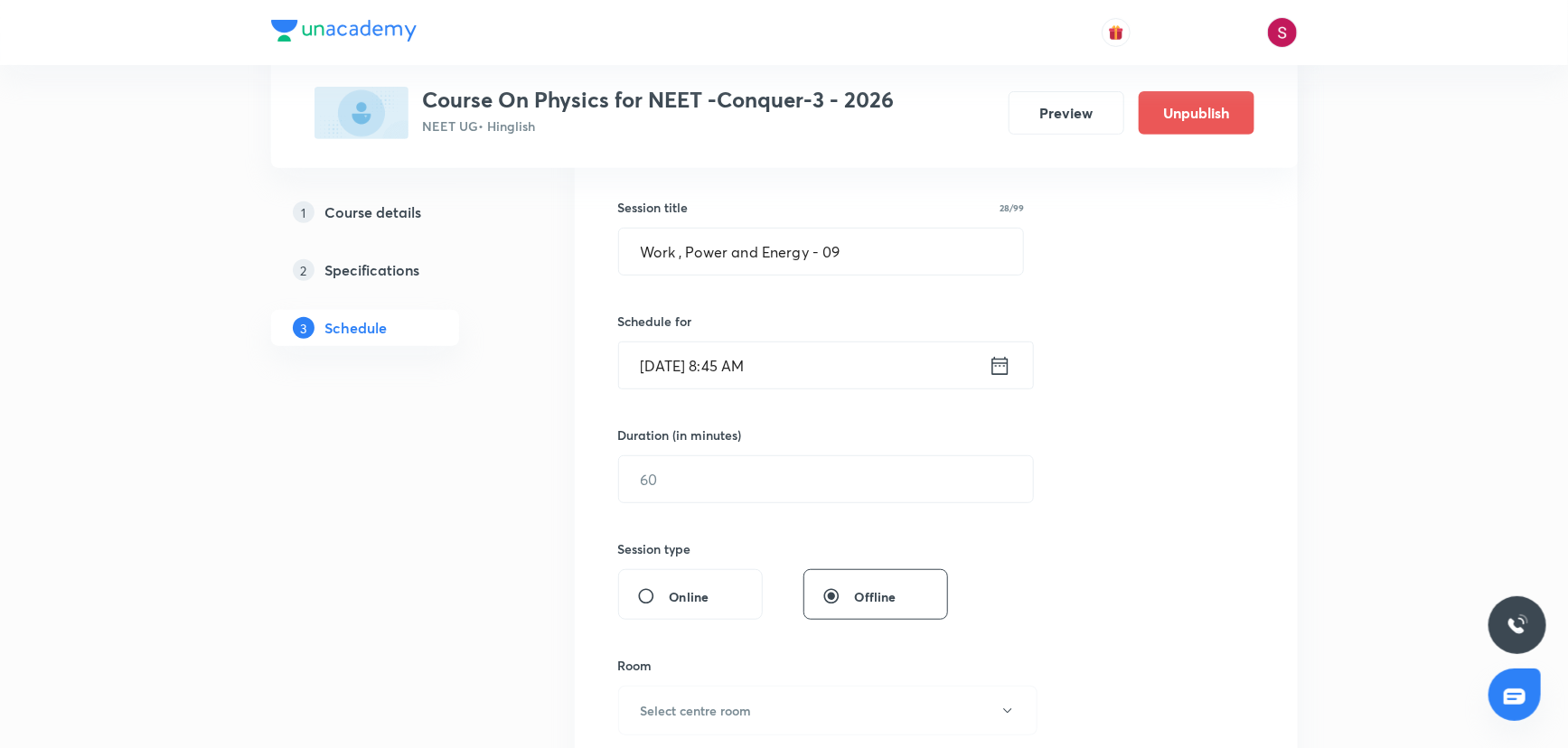
scroll to position [328, 0]
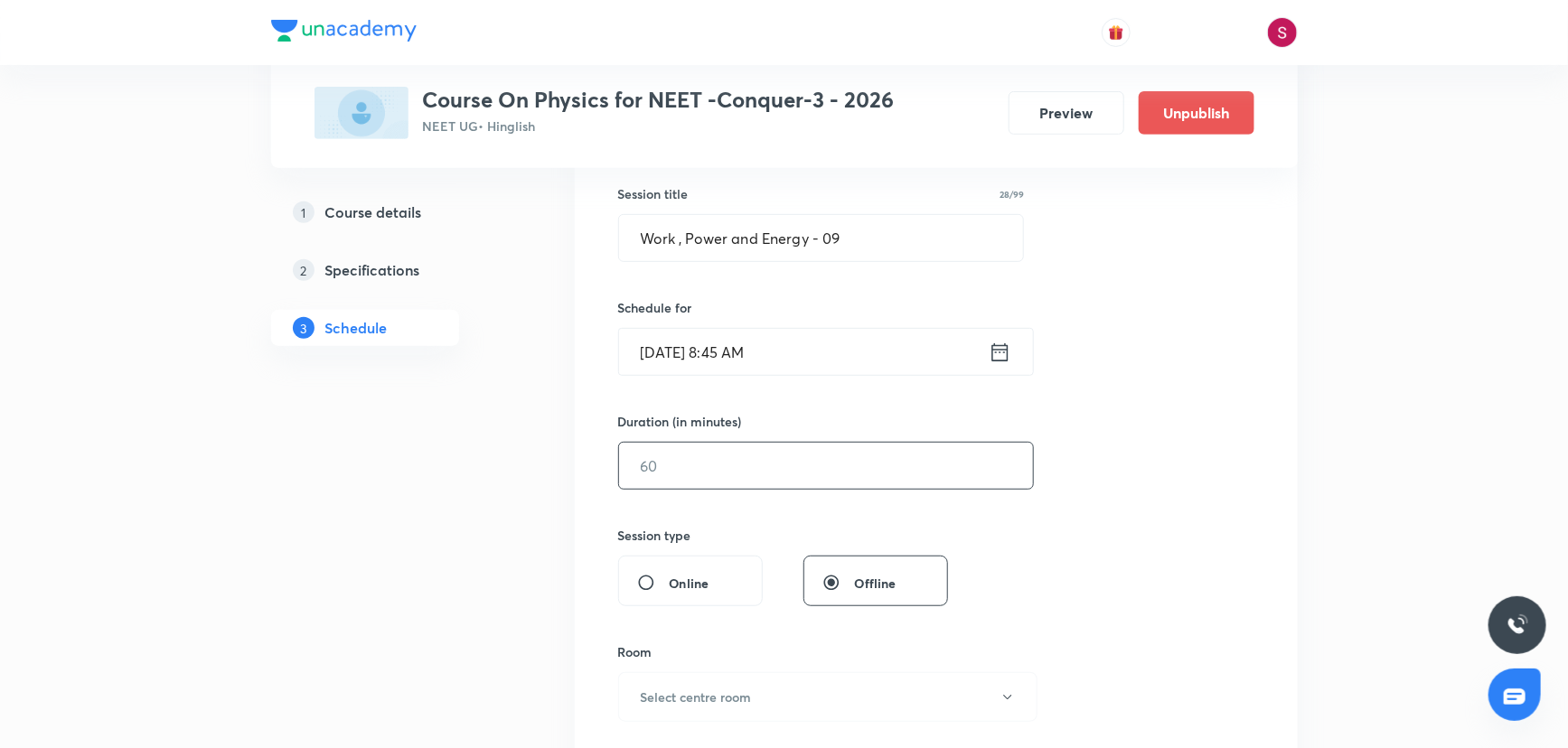
click at [750, 476] on input "text" at bounding box center [825, 466] width 414 height 46
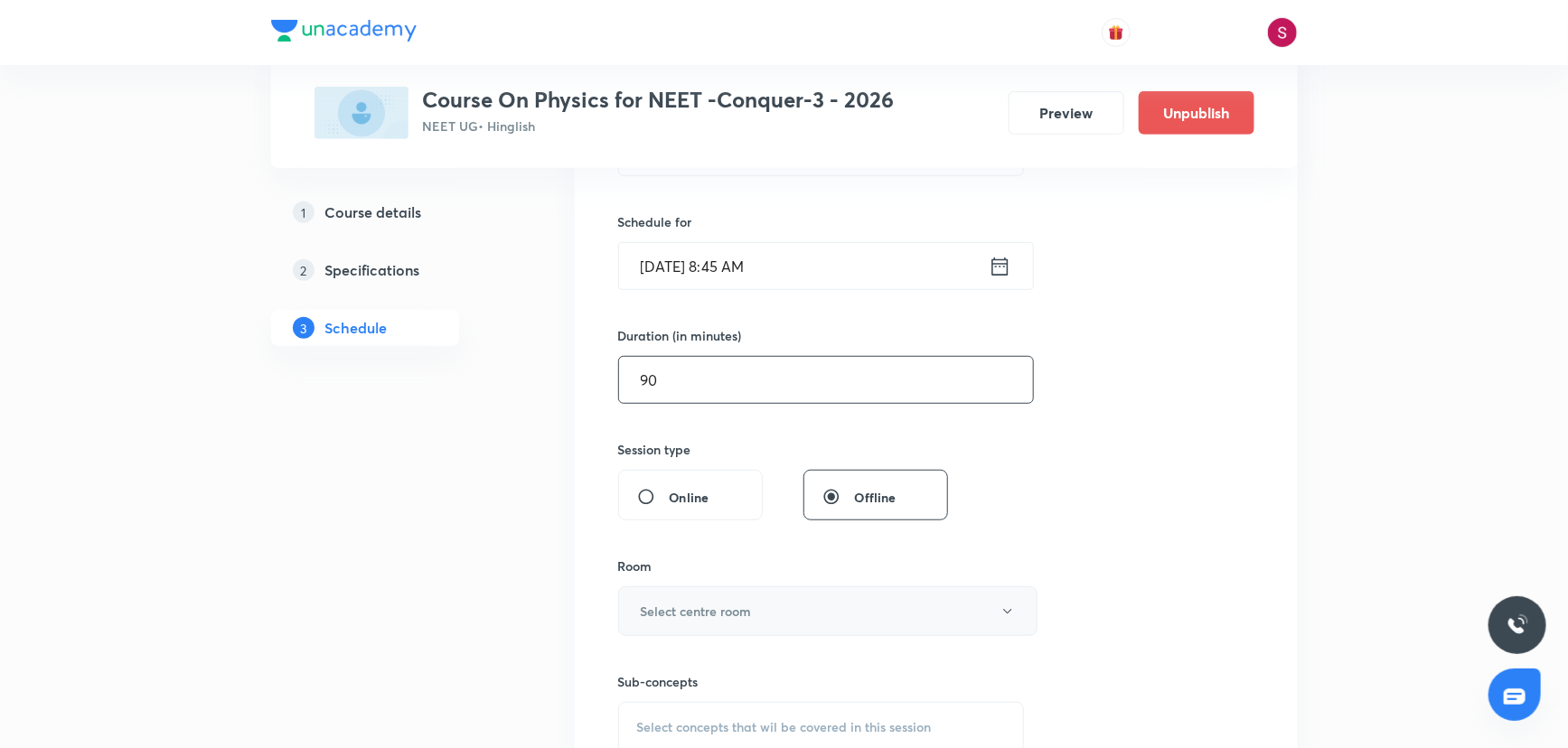
scroll to position [493, 0]
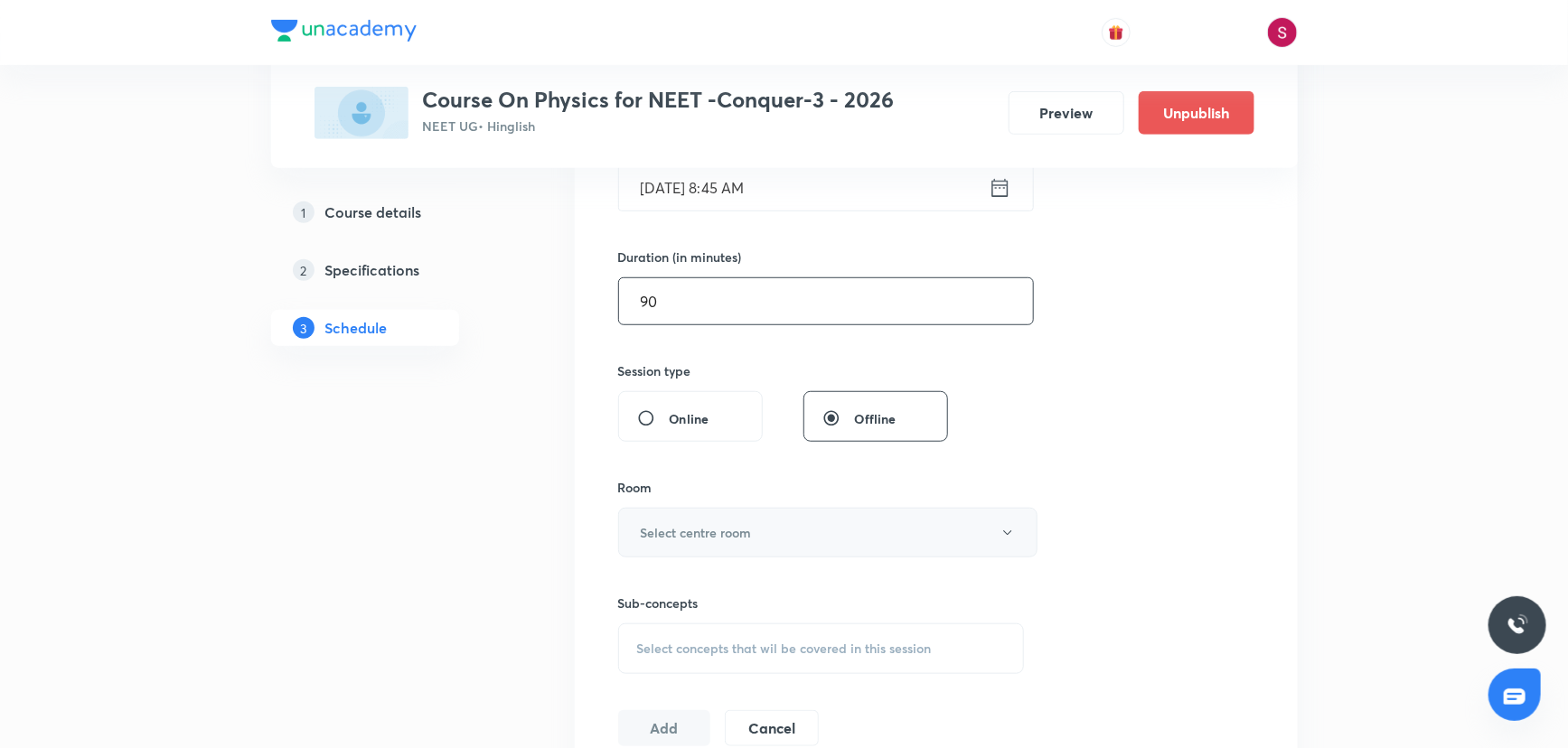
type input "90"
click at [723, 535] on h6 "Select centre room" at bounding box center [696, 533] width 111 height 19
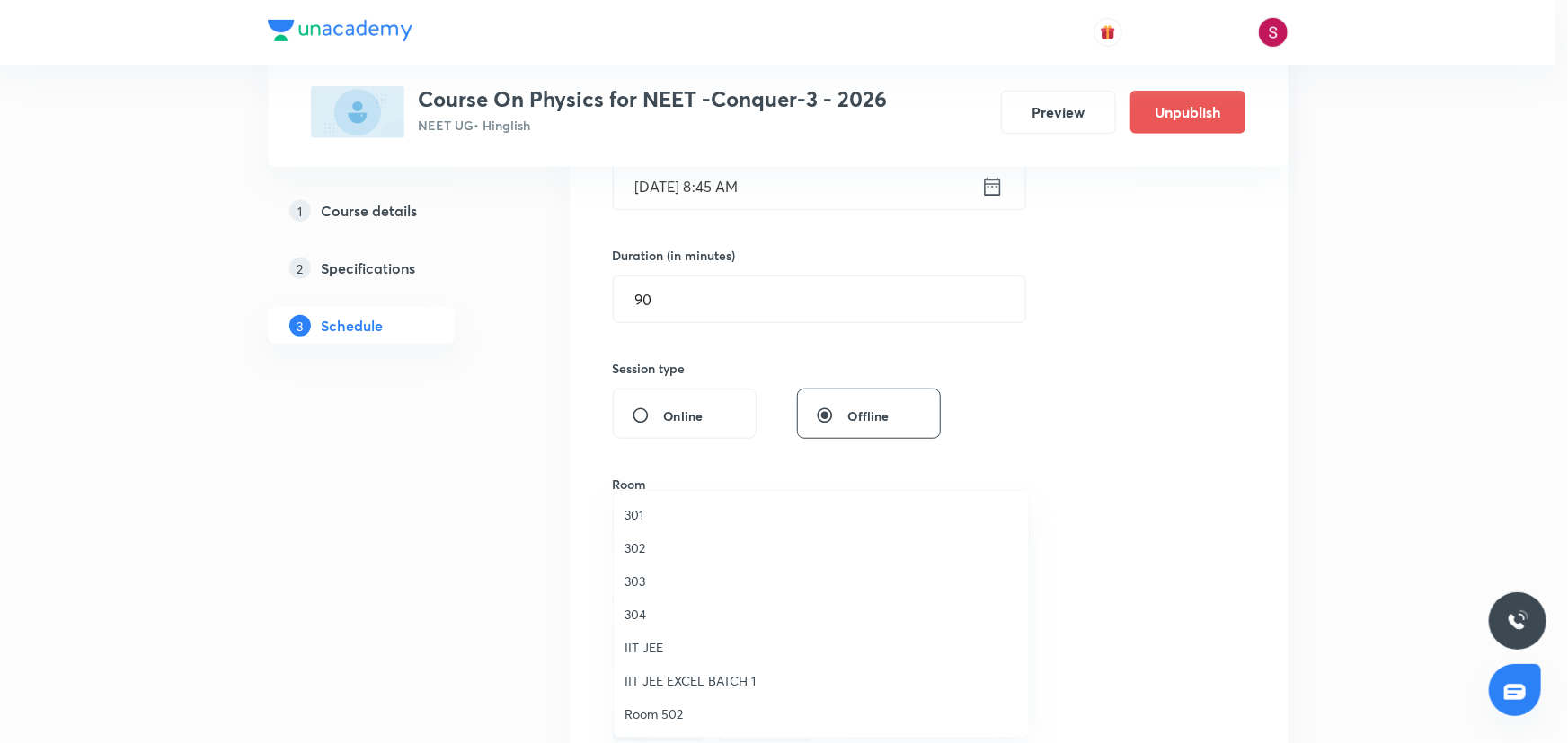
click at [638, 507] on span "301" at bounding box center [821, 514] width 393 height 19
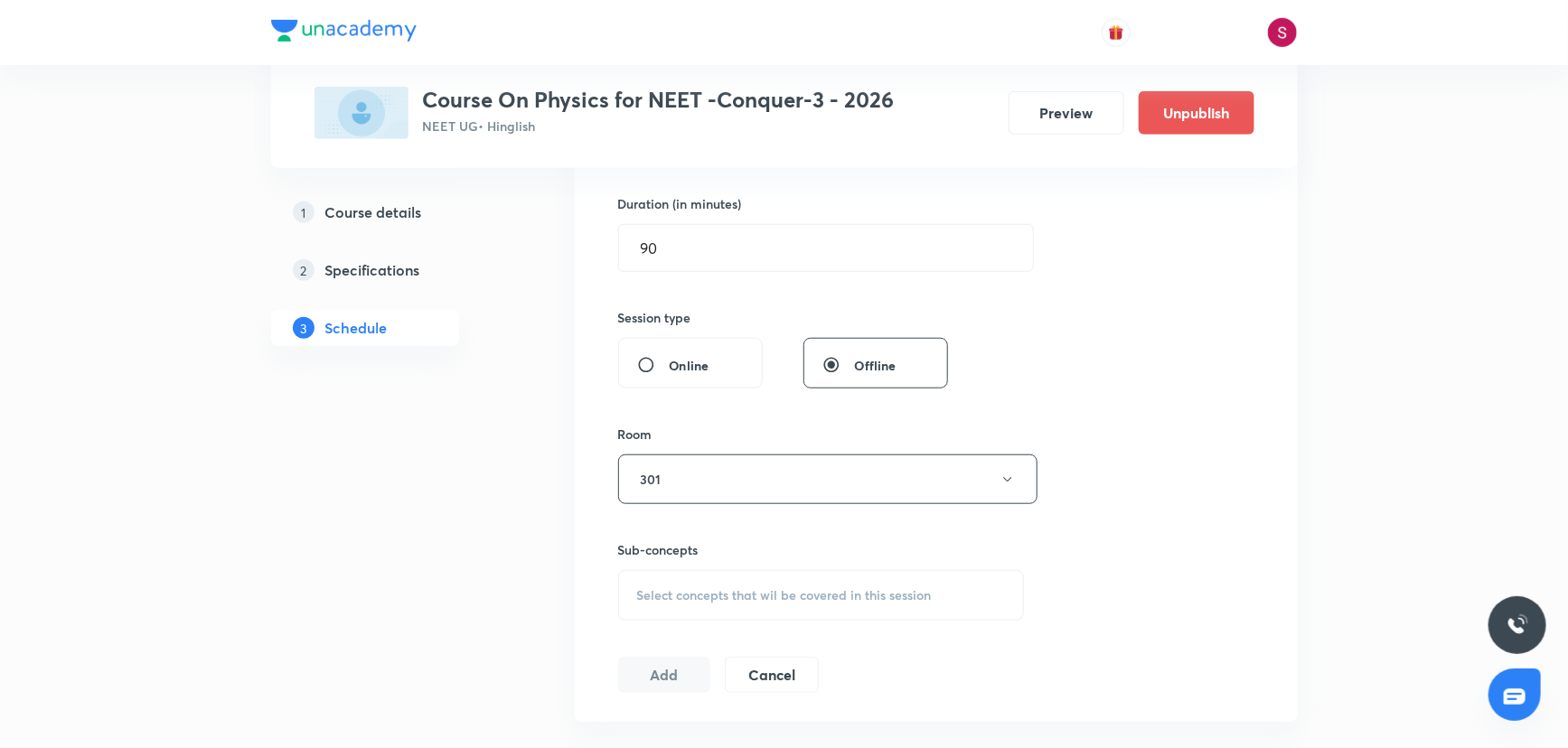
scroll to position [574, 0]
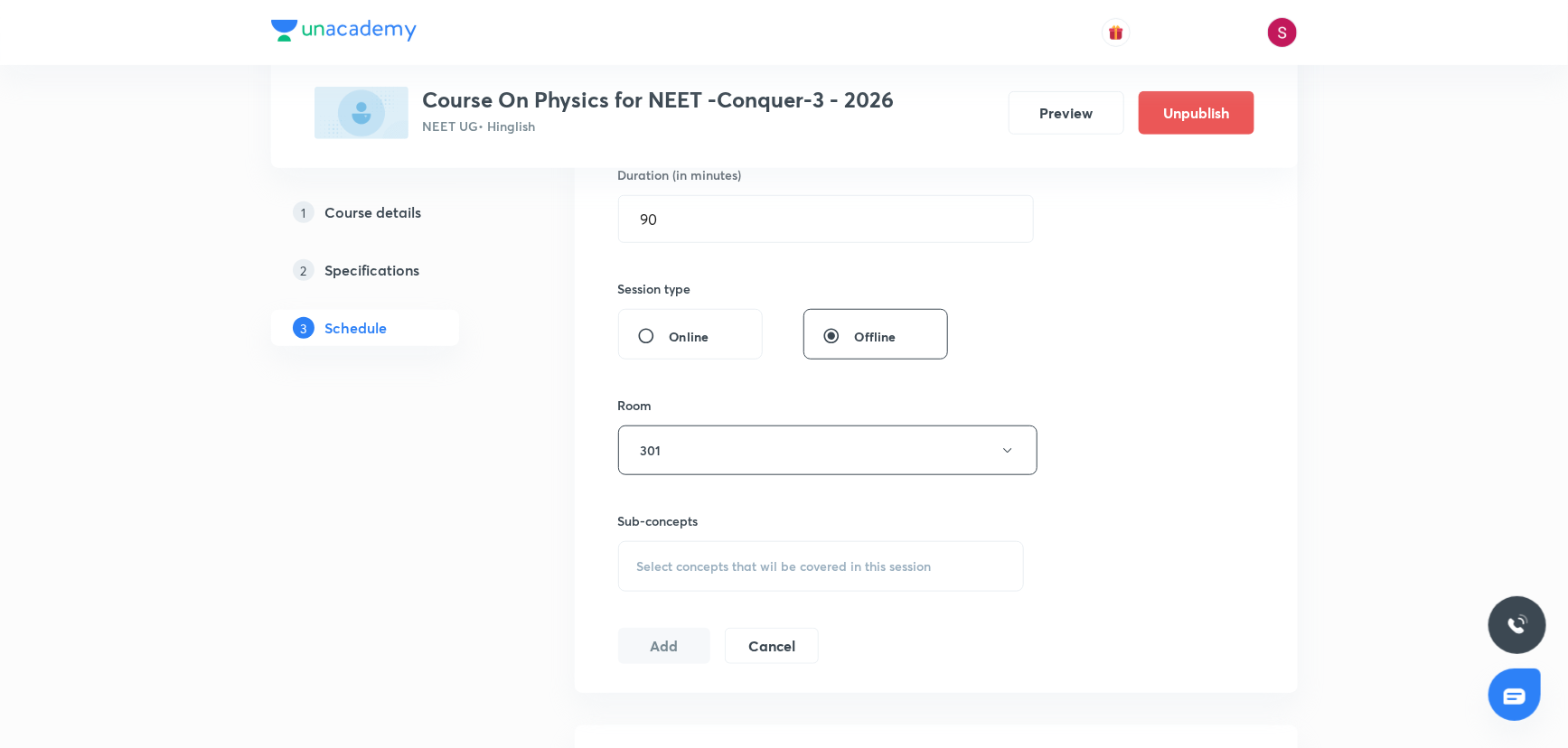
click at [726, 561] on span "Select concepts that wil be covered in this session" at bounding box center [784, 566] width 294 height 15
click at [714, 704] on p "Hydrostatics" at bounding box center [695, 708] width 72 height 19
checkbox input "true"
click at [1098, 449] on div "Session 53 Live class Session title 28/99 Work , Power and Energy - 09 ​ Schedu…" at bounding box center [936, 250] width 636 height 870
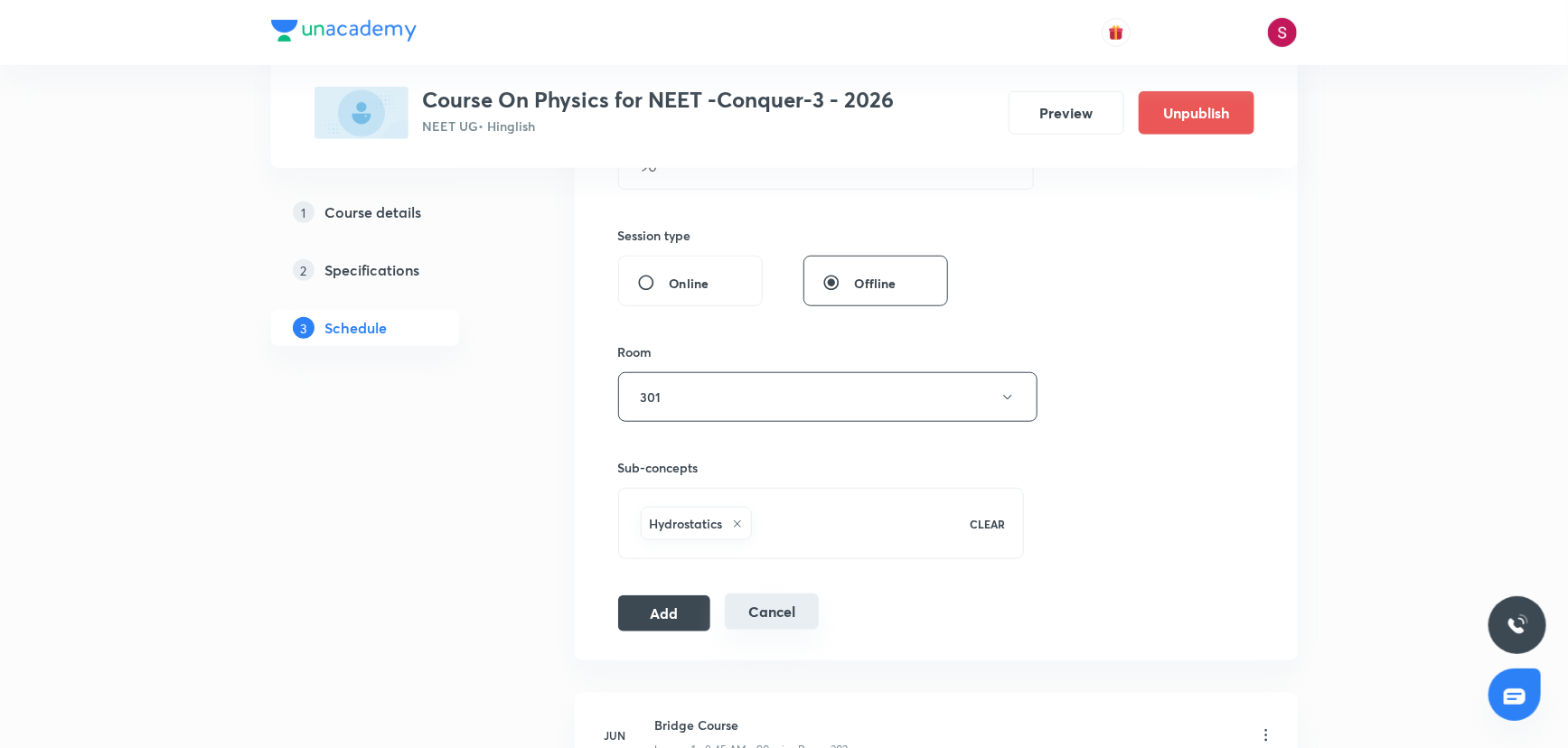
scroll to position [657, 0]
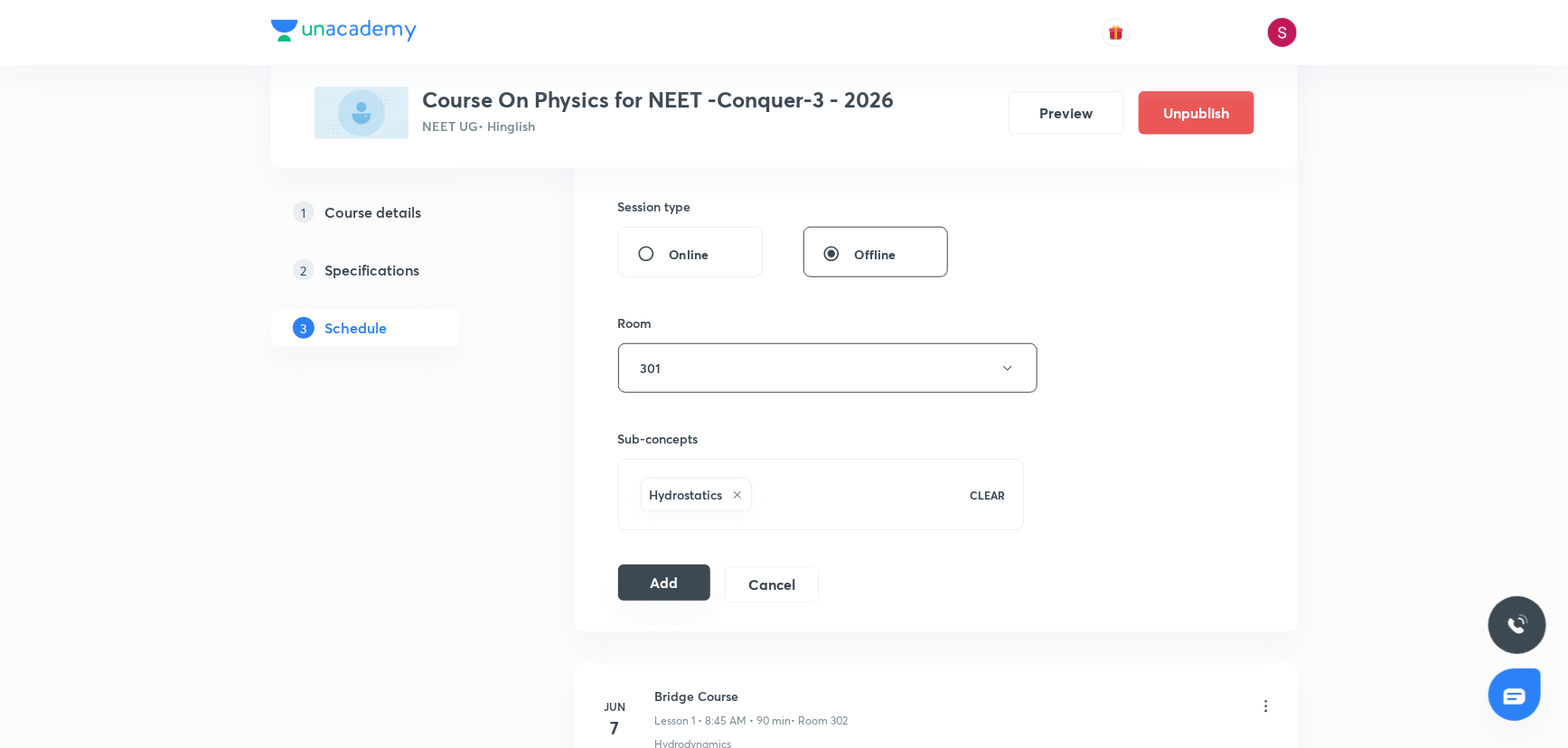
click at [646, 581] on button "Add" at bounding box center [664, 582] width 93 height 36
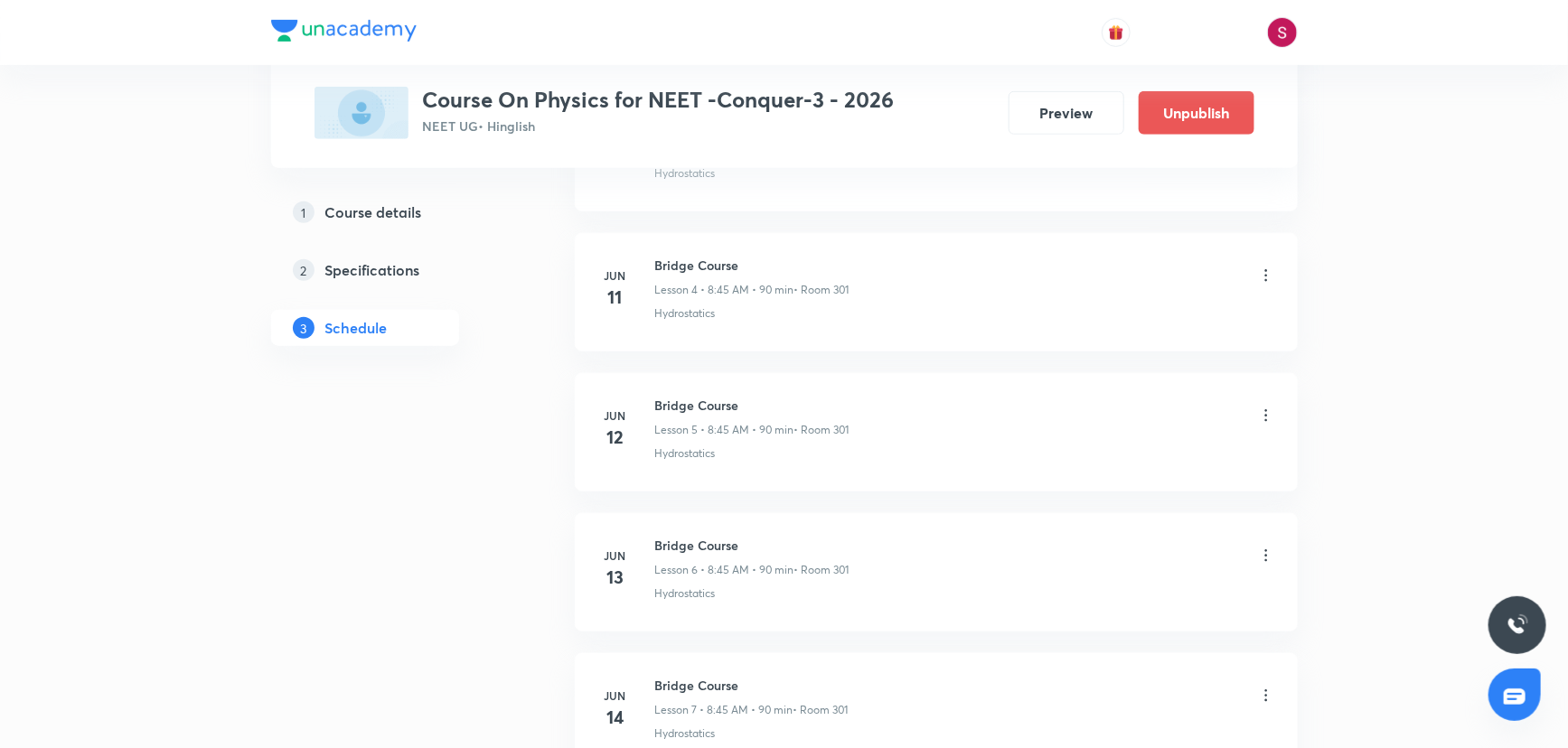
scroll to position [7144, 0]
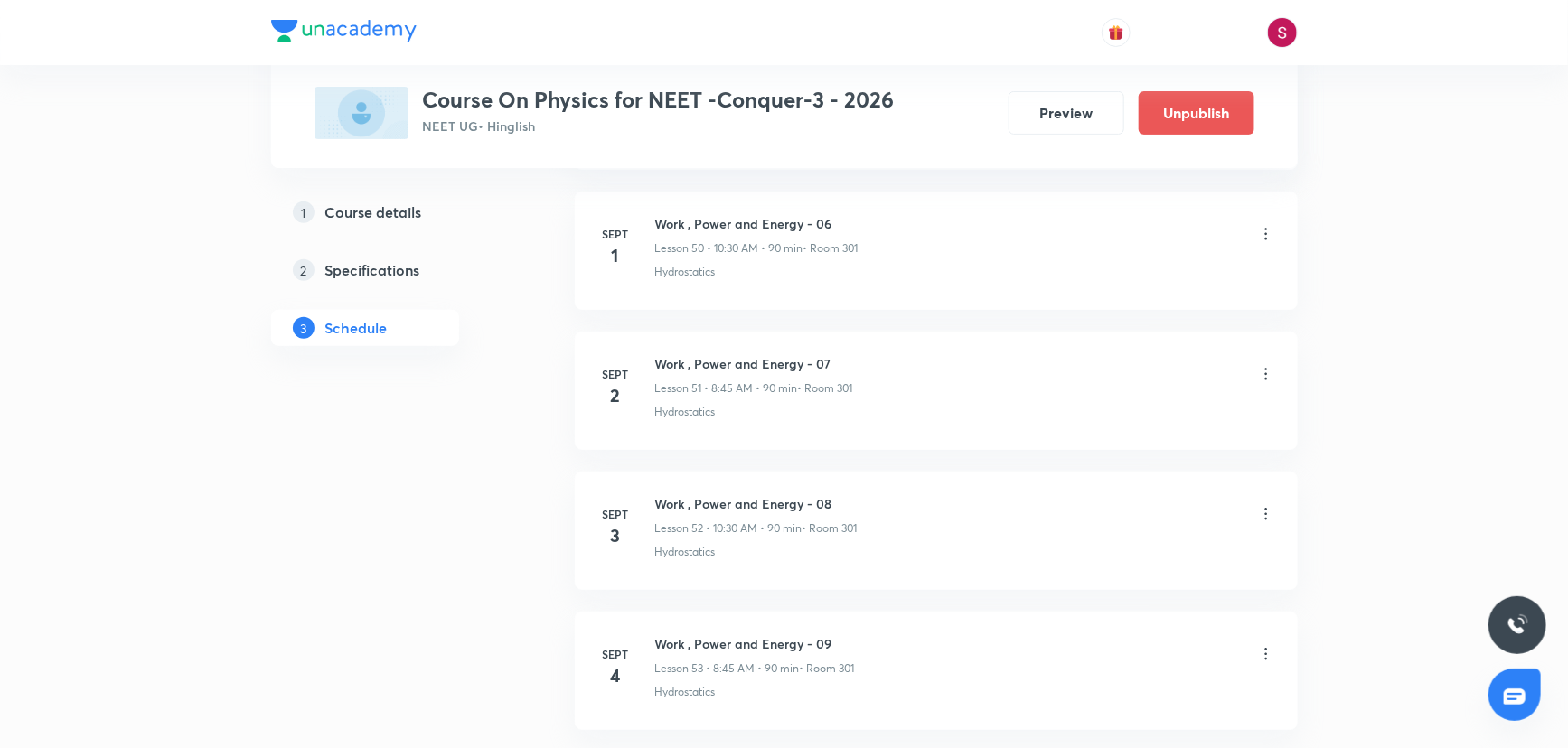
click at [802, 634] on h6 "Work , Power and Energy - 09" at bounding box center [755, 643] width 199 height 19
copy h6 "Work , Power and Energy - 09"
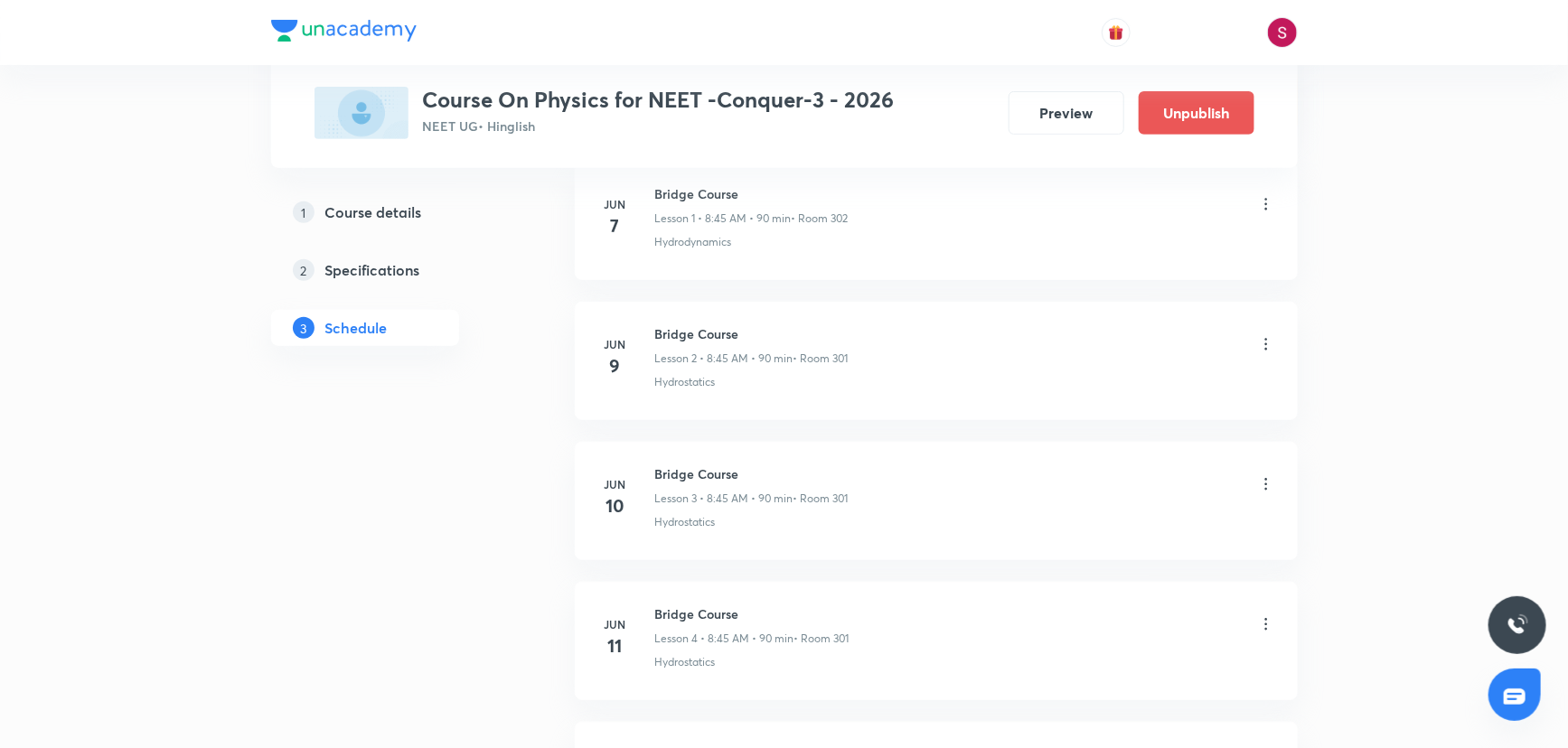
scroll to position [0, 0]
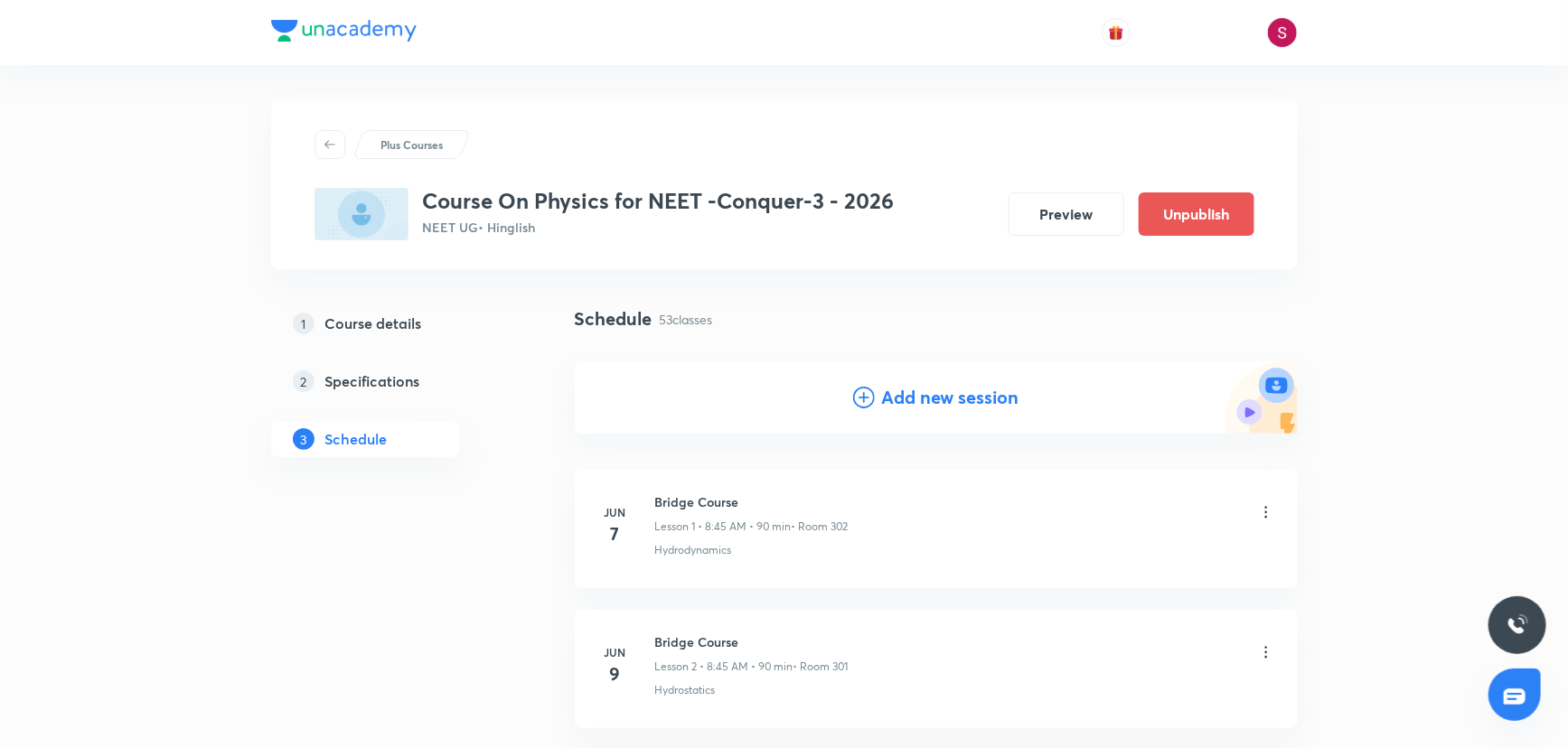
click at [883, 394] on h4 "Add new session" at bounding box center [951, 397] width 138 height 27
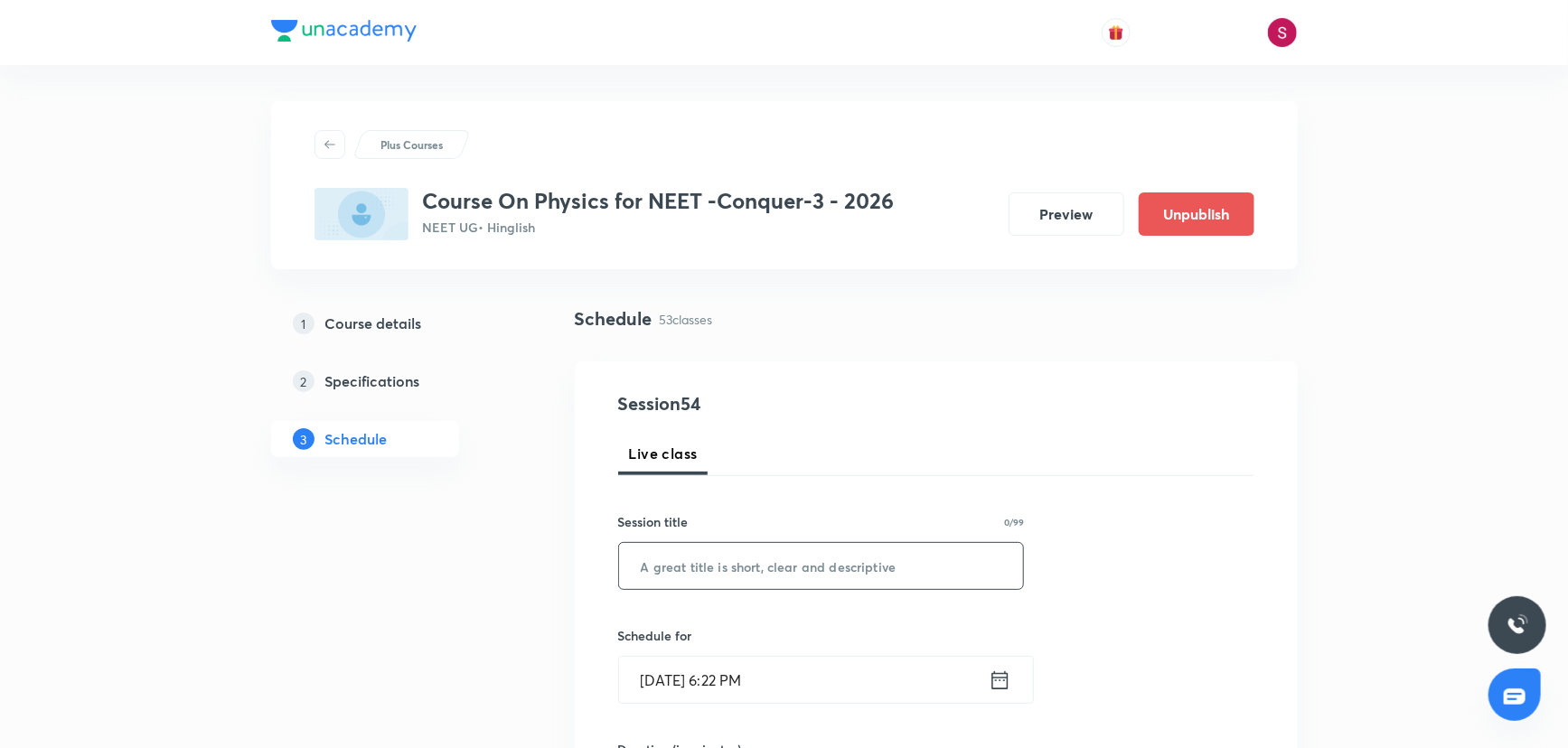
click at [808, 565] on input "text" at bounding box center [821, 566] width 405 height 46
paste input "Work , Power and Energy - 09"
type input "Work , Power and Energy - 10"
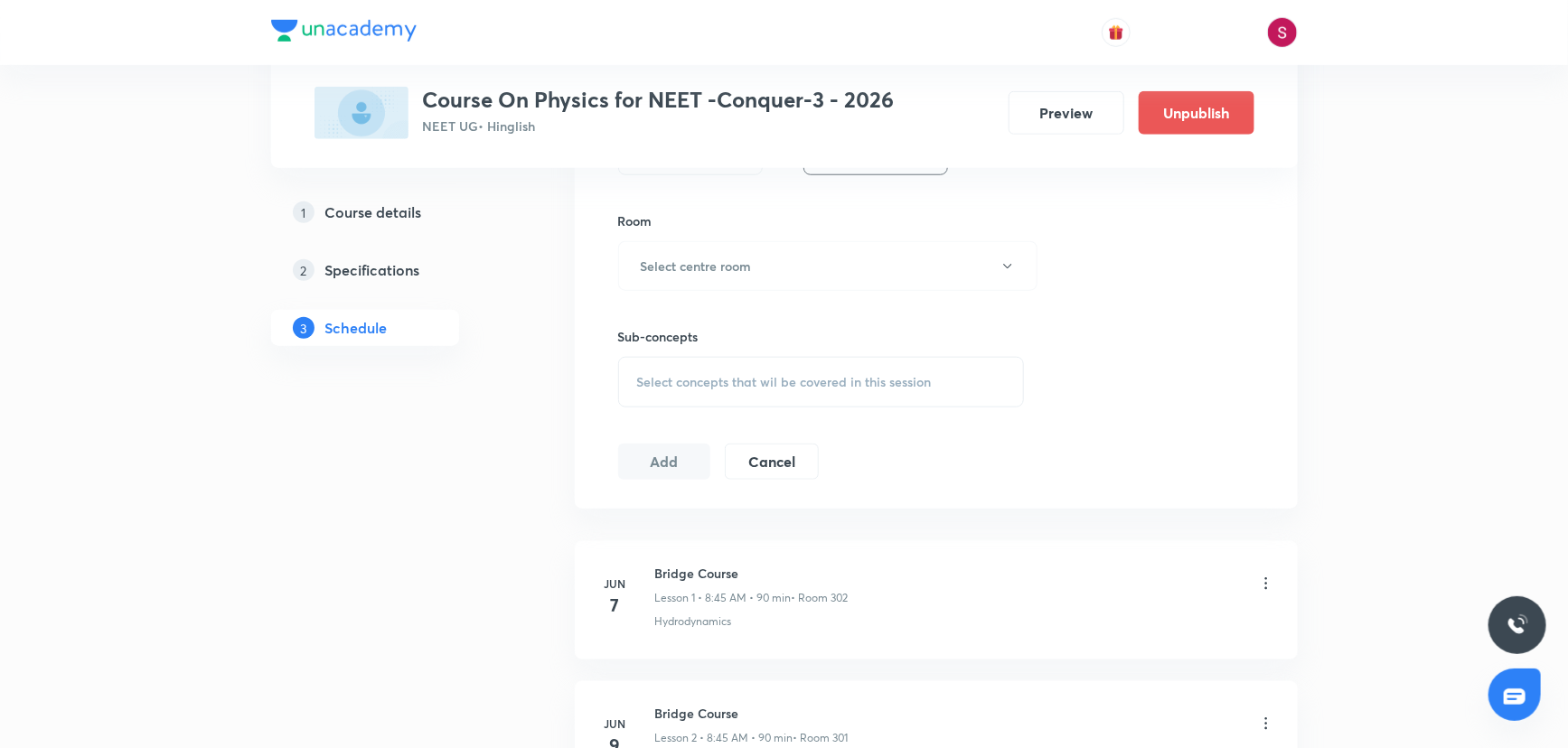
scroll to position [409, 0]
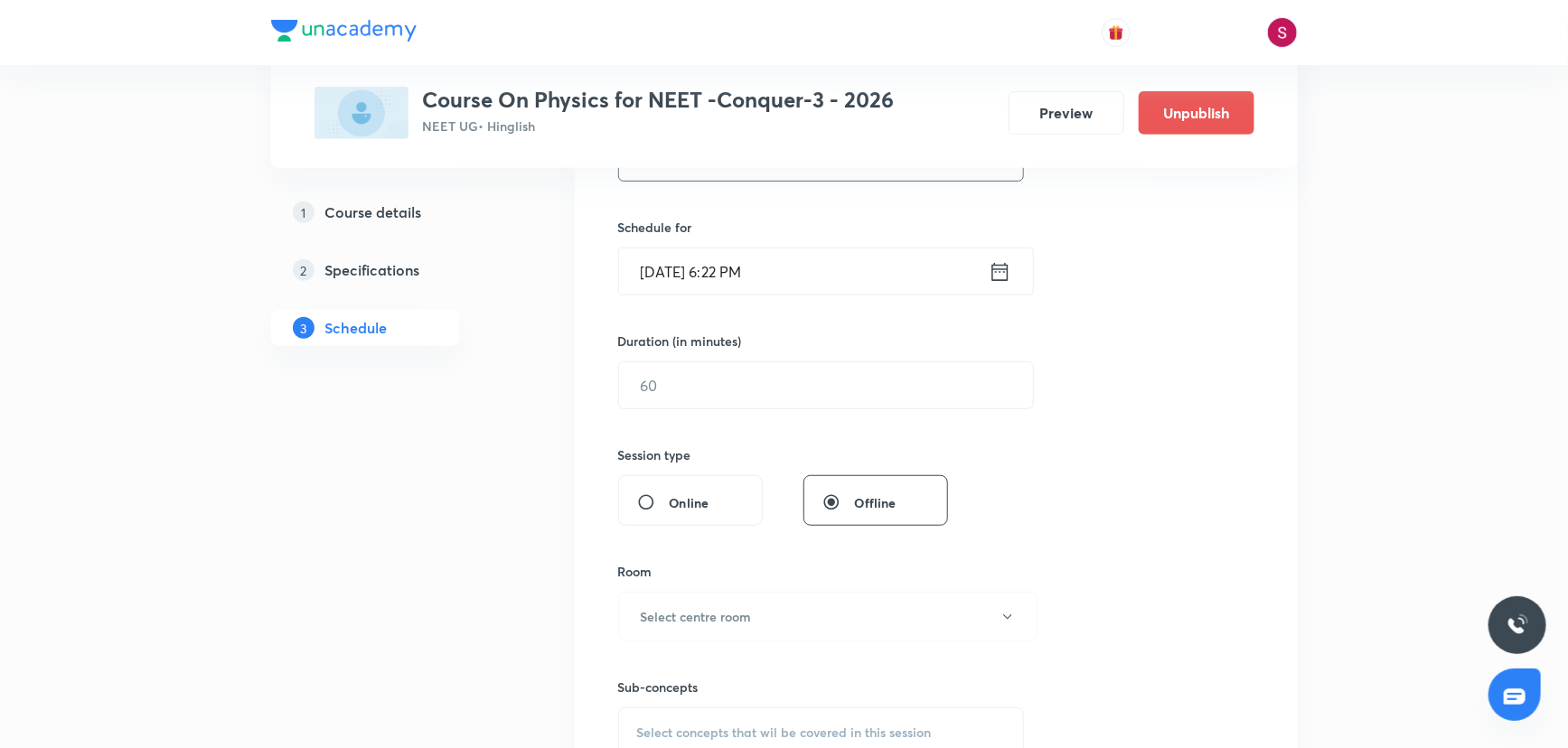
click at [888, 270] on input "Aug 31, 2025, 6:22 PM" at bounding box center [803, 271] width 370 height 46
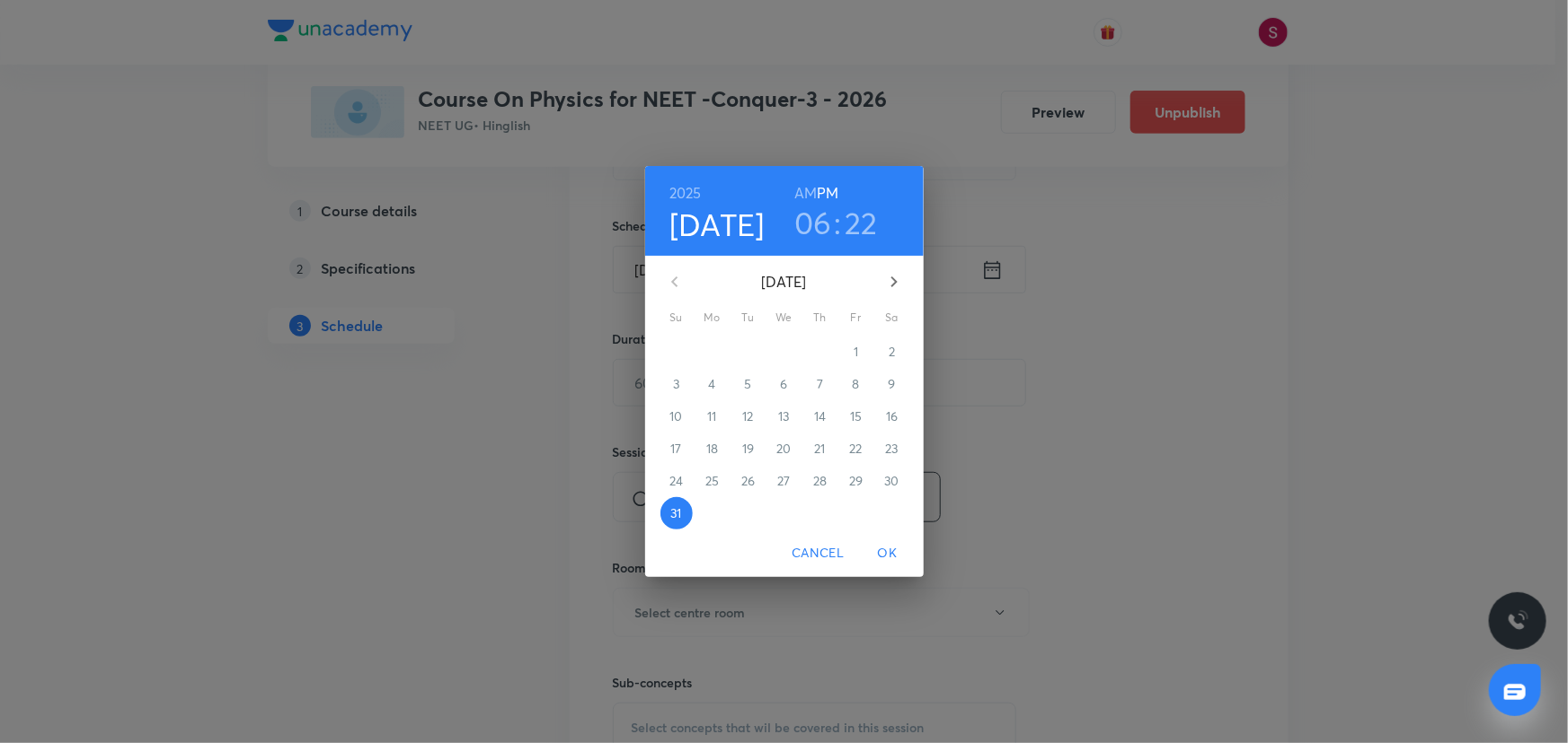
click at [808, 196] on h6 "AM" at bounding box center [805, 192] width 23 height 25
click at [885, 290] on icon "button" at bounding box center [894, 282] width 22 height 22
click at [851, 360] on p "5" at bounding box center [854, 352] width 7 height 18
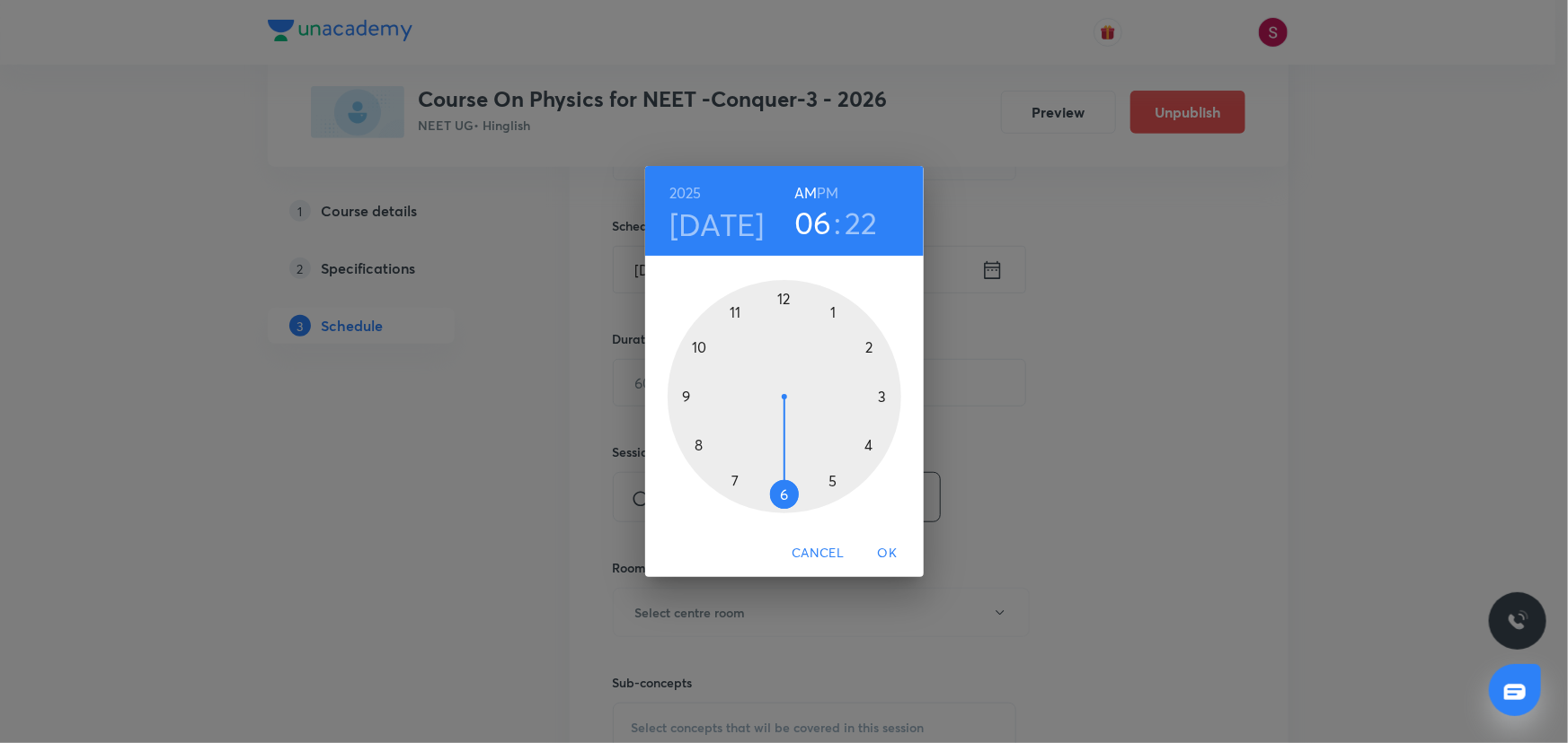
click at [701, 444] on div at bounding box center [784, 397] width 234 height 234
click at [690, 394] on div at bounding box center [784, 397] width 234 height 234
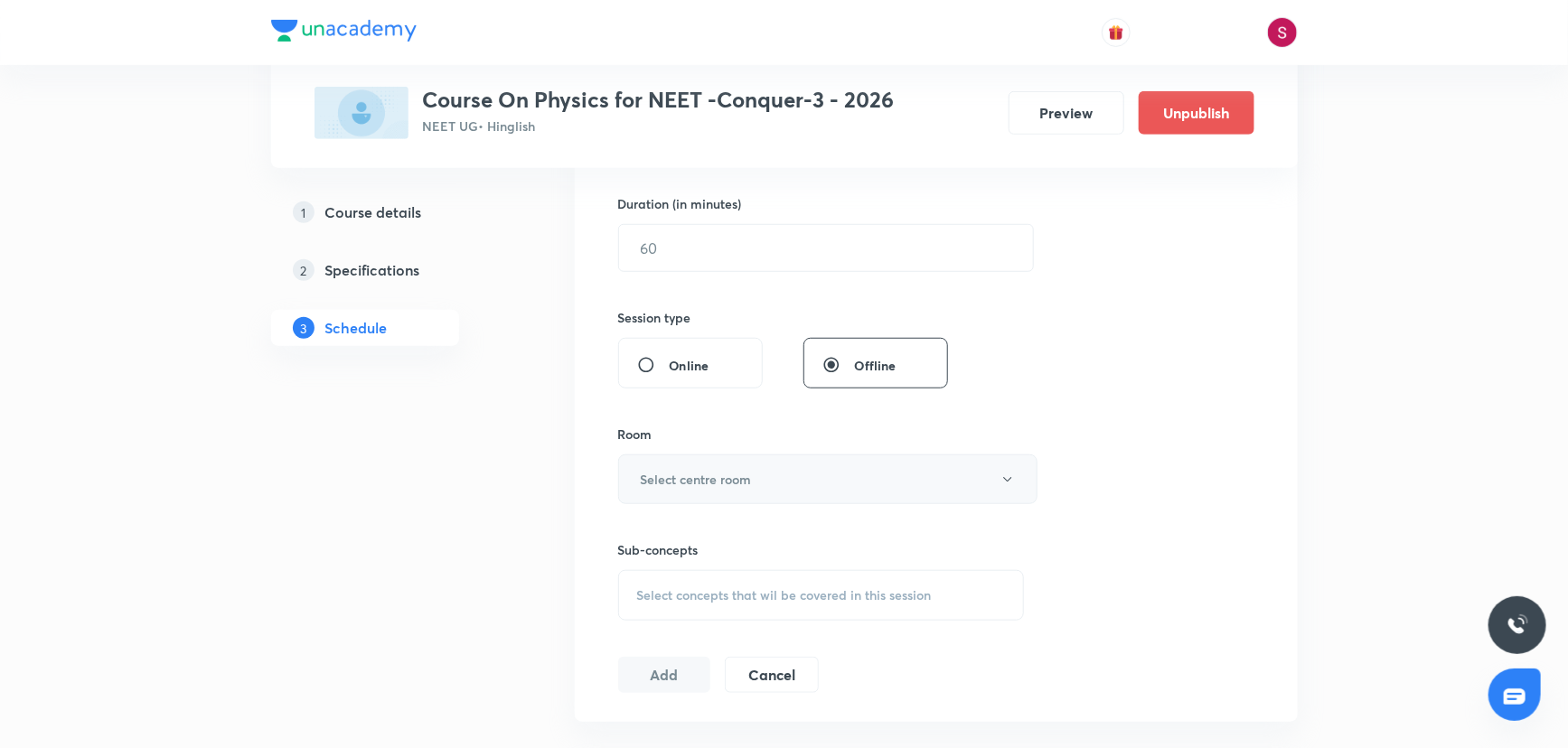
scroll to position [573, 0]
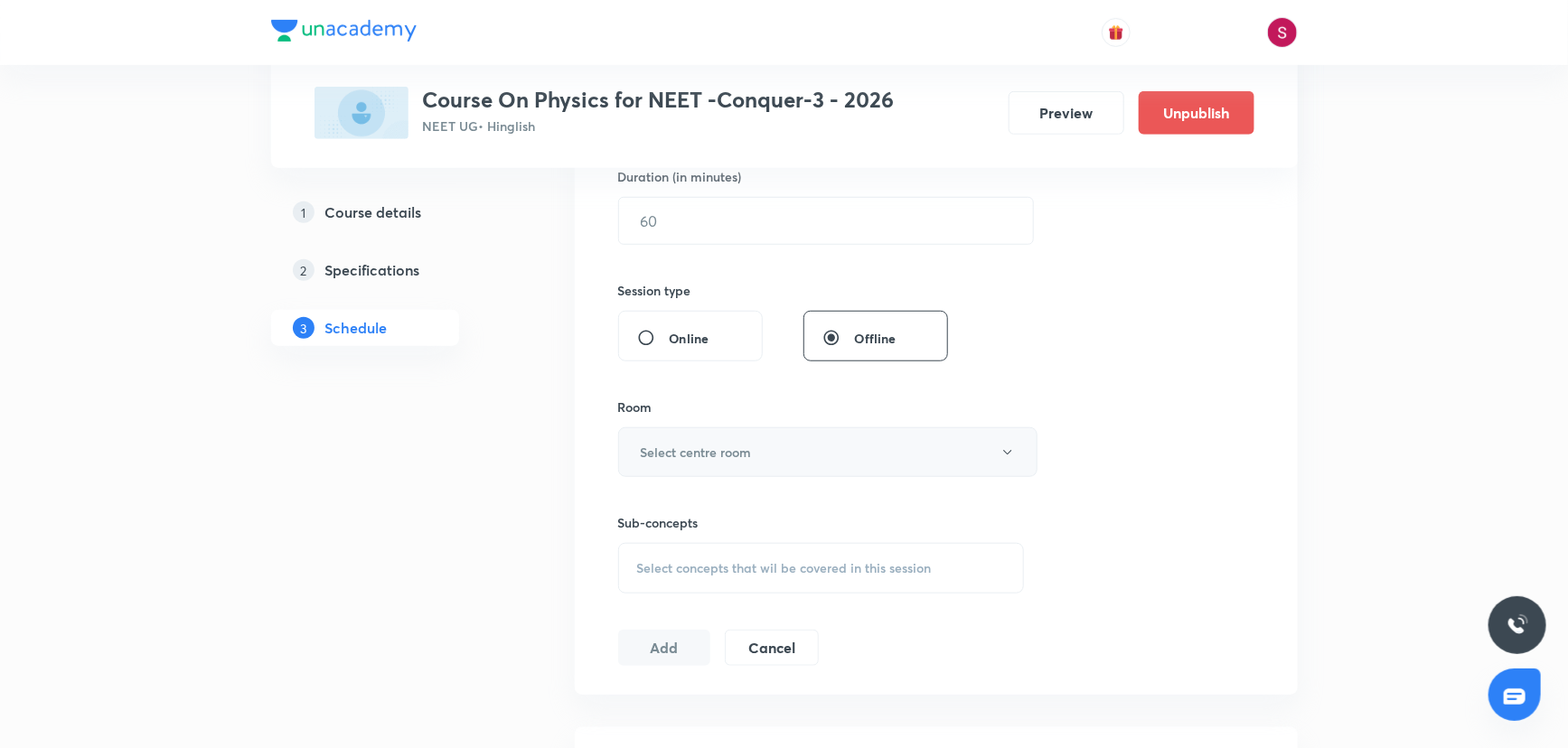
click at [735, 449] on h6 "Select centre room" at bounding box center [696, 452] width 111 height 19
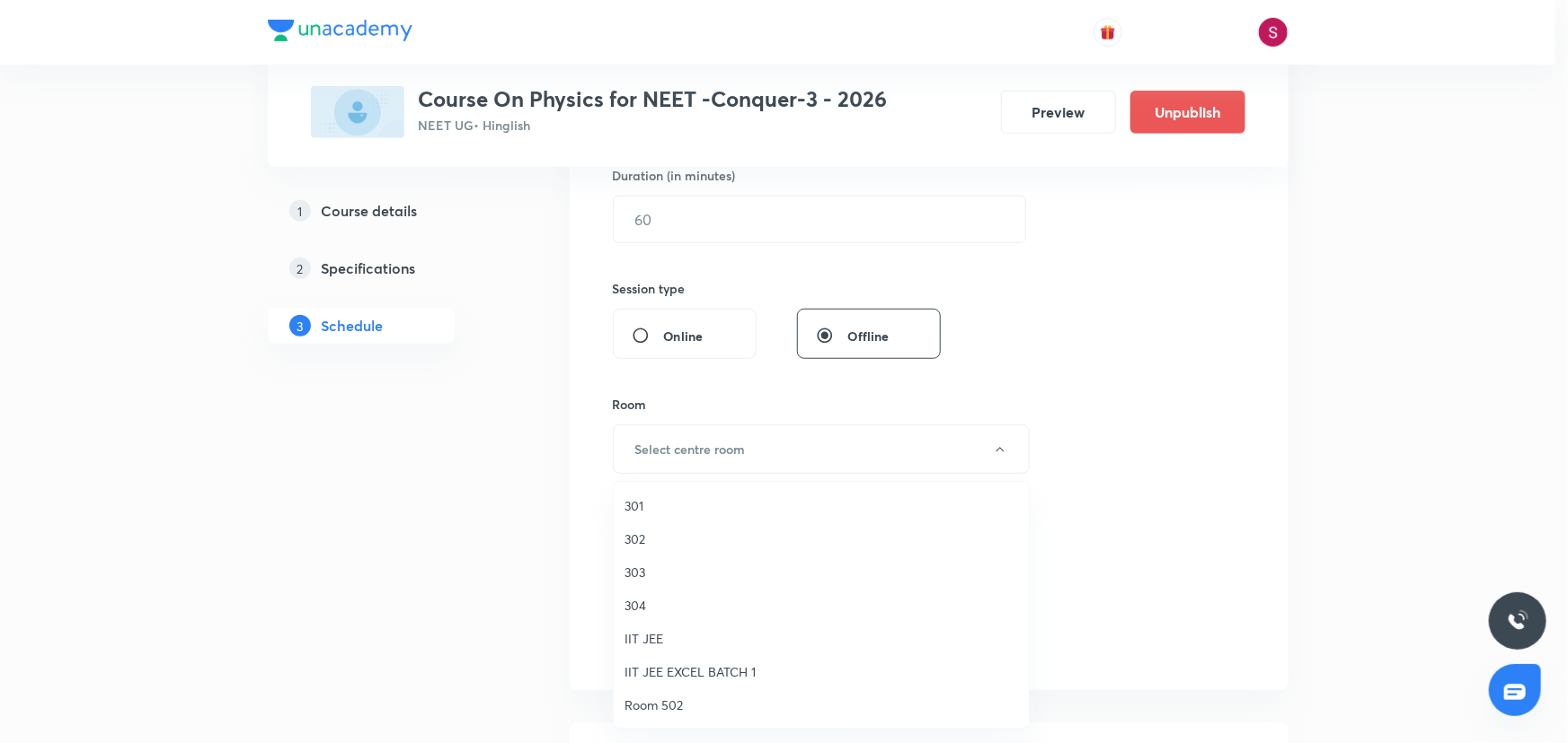
click at [646, 501] on span "301" at bounding box center [821, 505] width 393 height 19
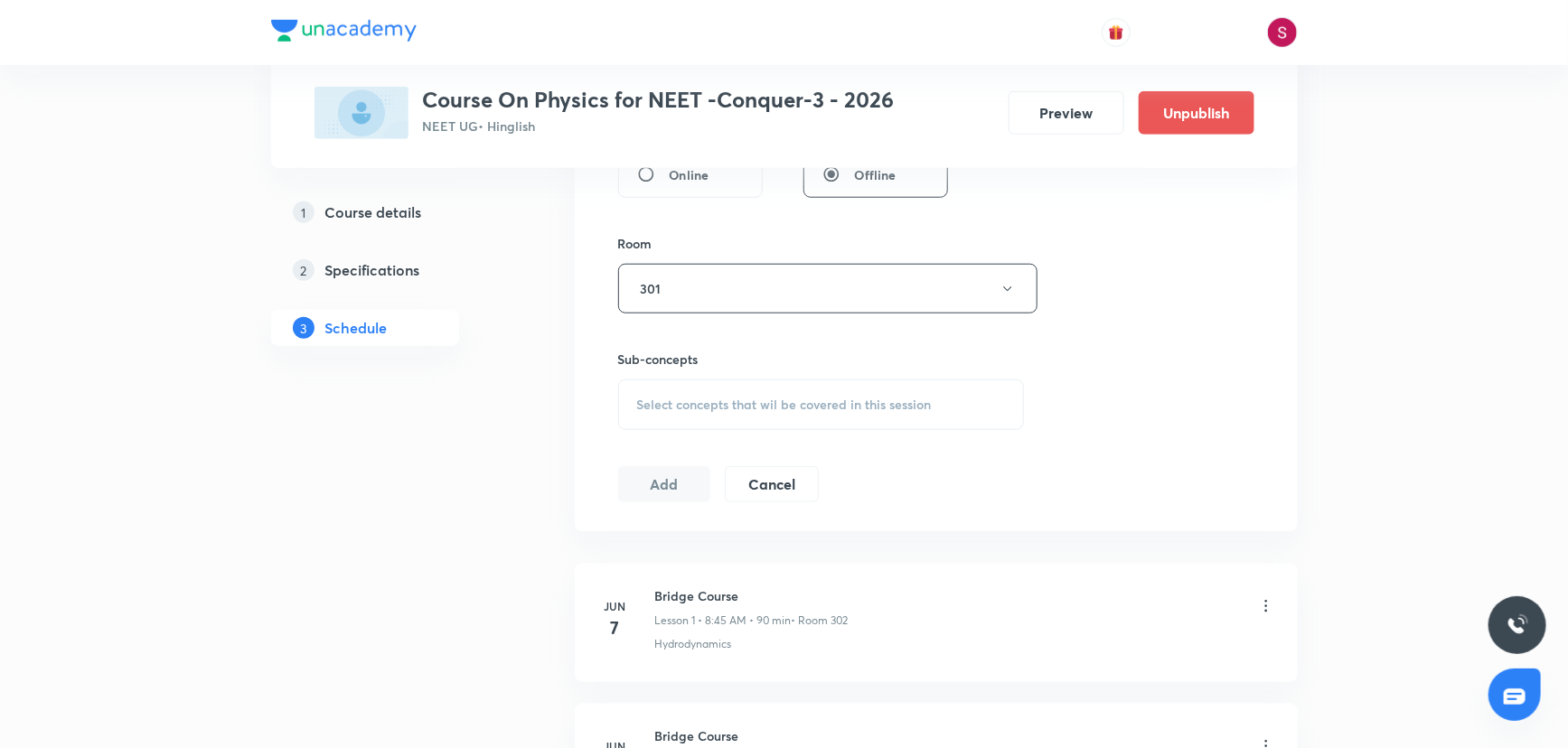
scroll to position [738, 0]
click at [685, 446] on div "Session 54 Live class Session title 28/99 Work , Power and Energy - 10 ​ Schedu…" at bounding box center [936, 77] width 636 height 849
click at [700, 411] on div "Select concepts that wil be covered in this session" at bounding box center [821, 404] width 407 height 51
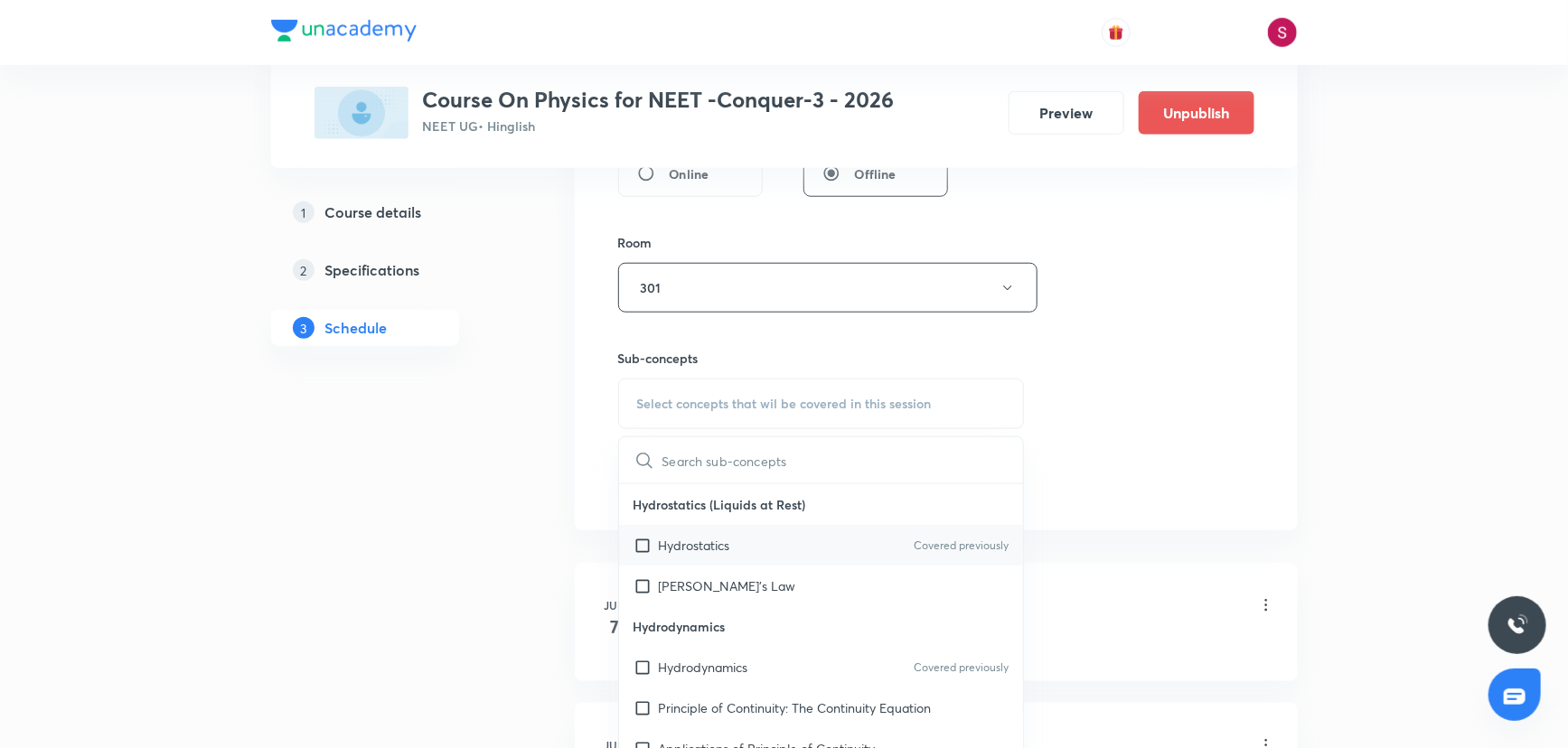
click at [704, 558] on div "Hydrostatics Covered previously" at bounding box center [821, 546] width 405 height 41
checkbox input "true"
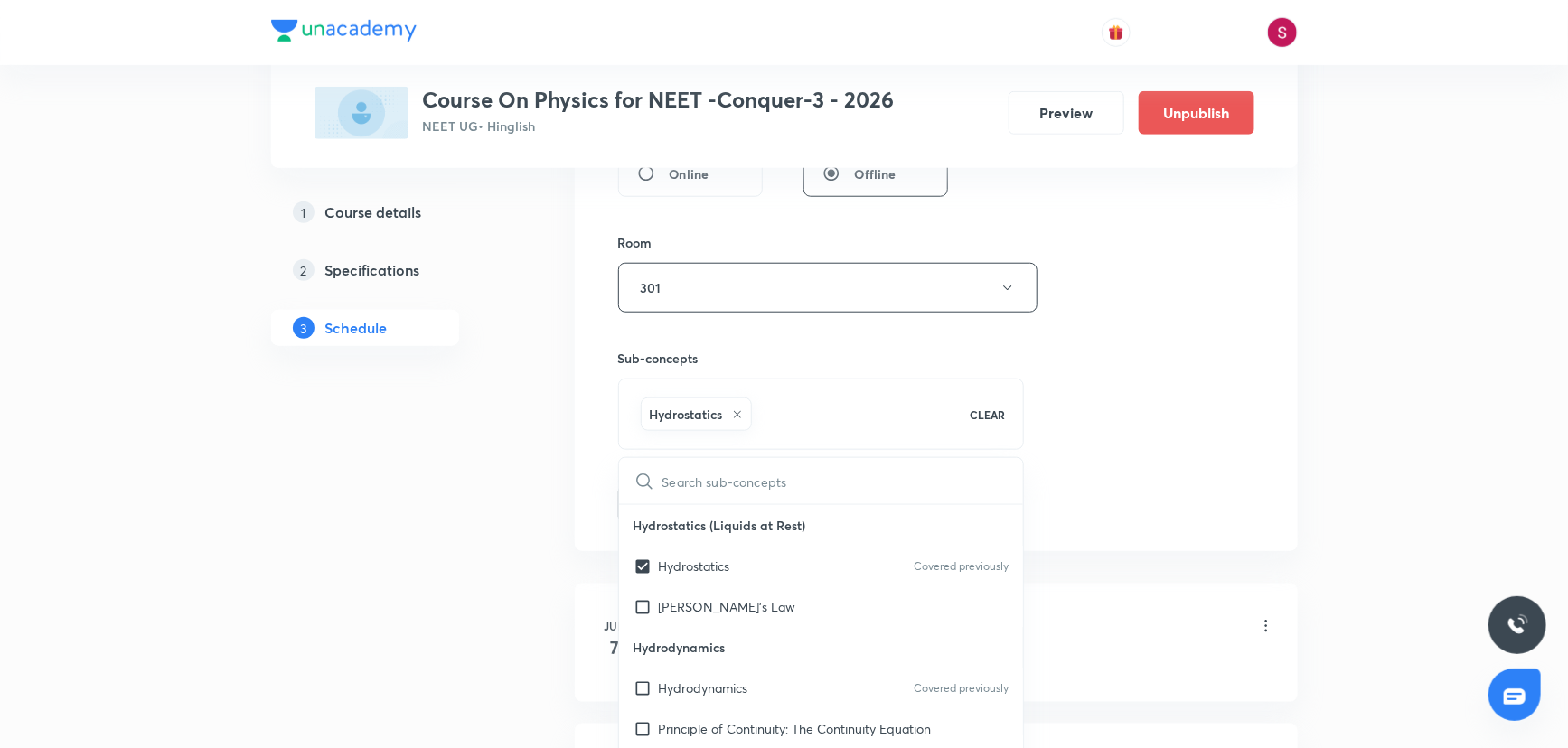
click at [1096, 398] on div "Session 54 Live class Session title 28/99 Work , Power and Energy - 10 ​ Schedu…" at bounding box center [936, 88] width 636 height 870
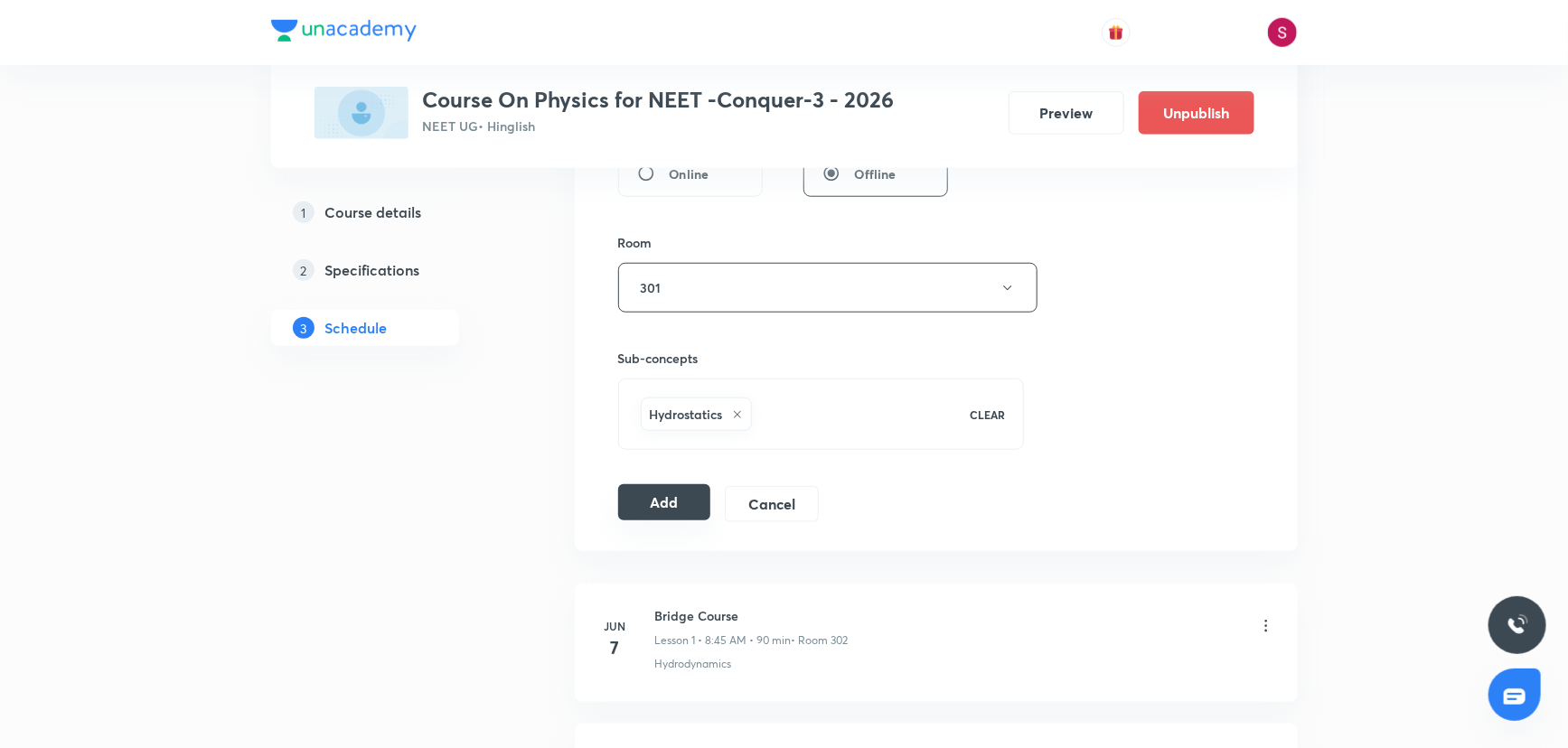
click at [689, 507] on button "Add" at bounding box center [664, 503] width 93 height 36
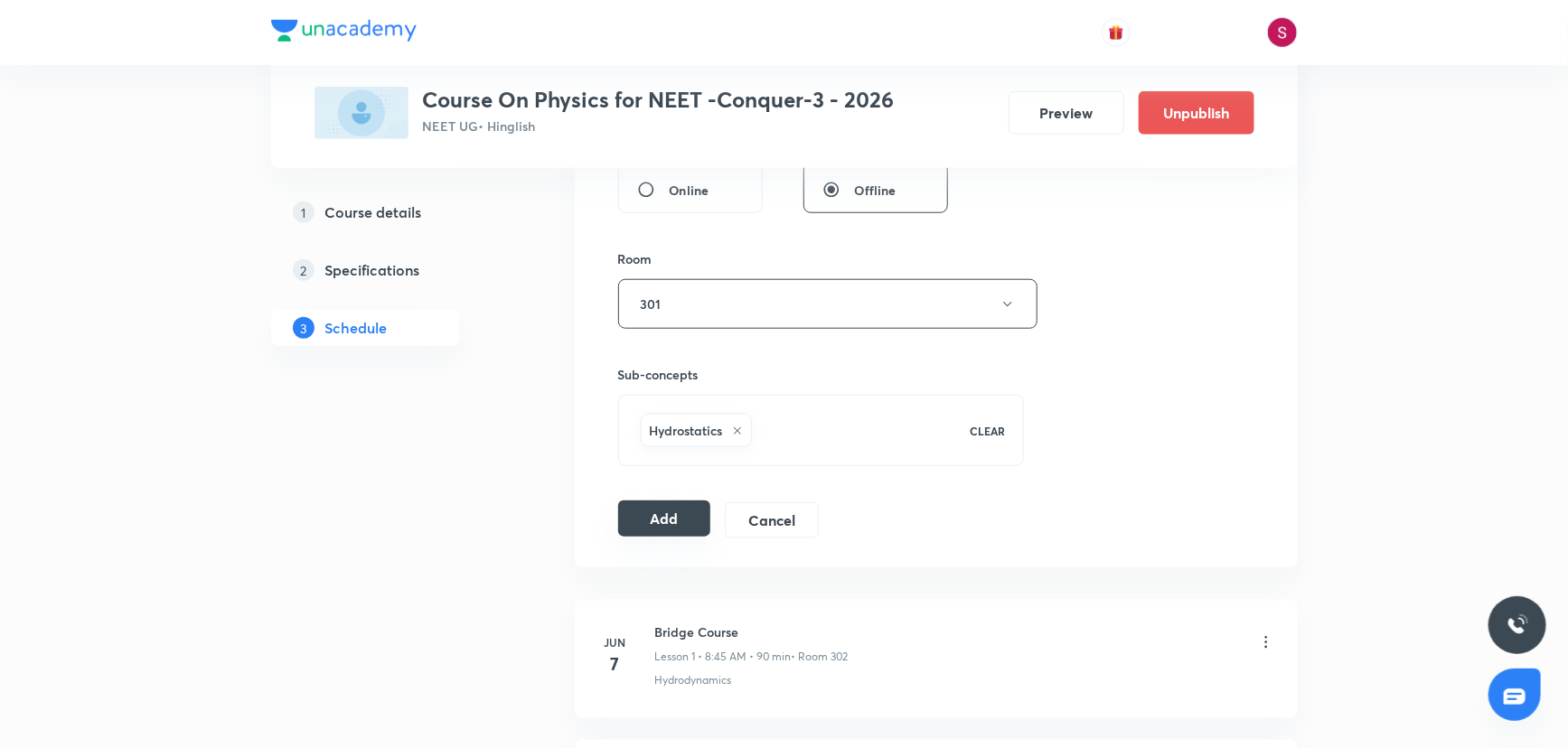
click at [689, 507] on button "Add" at bounding box center [664, 519] width 93 height 36
click at [660, 522] on button "Add" at bounding box center [664, 519] width 93 height 36
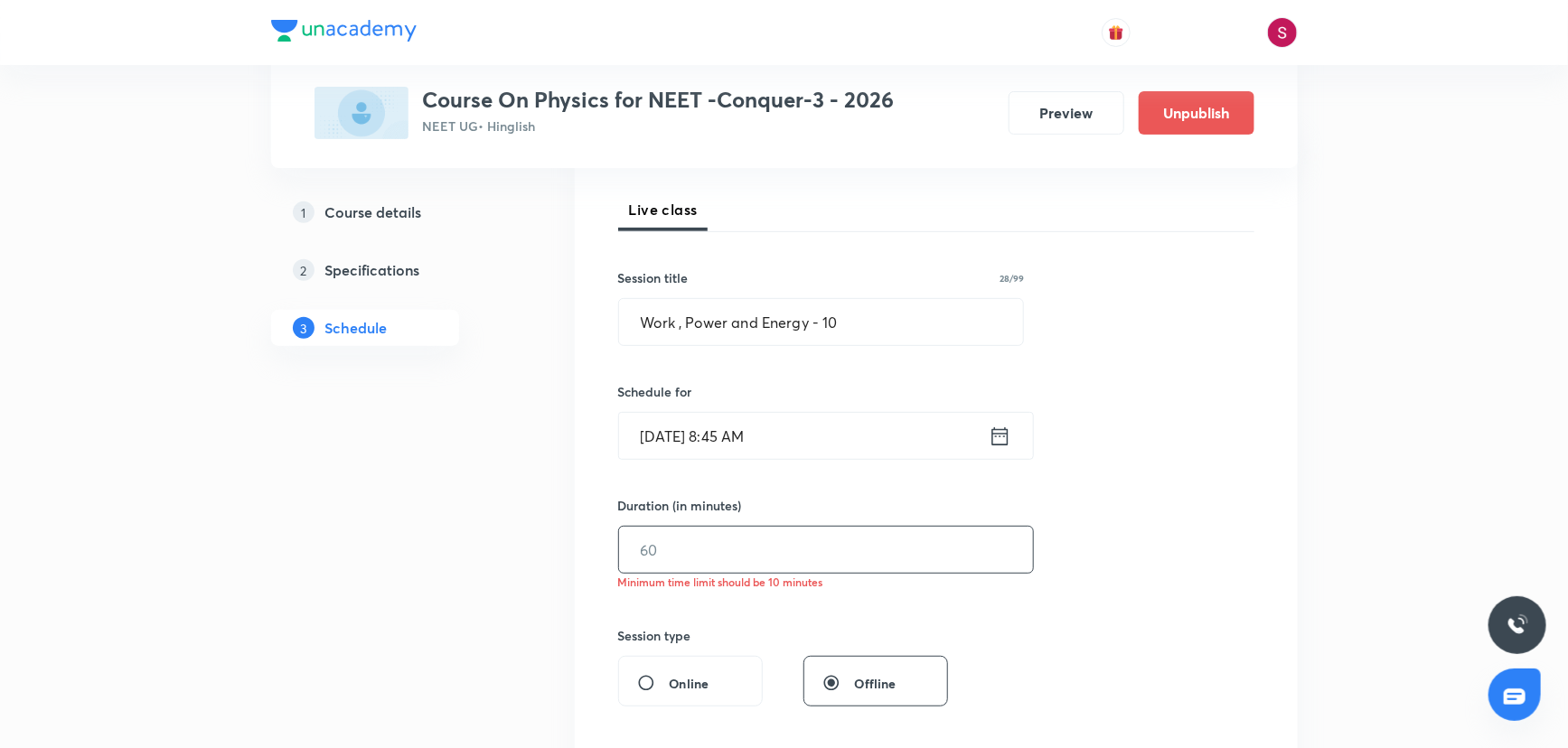
click at [665, 559] on input "text" at bounding box center [825, 550] width 414 height 46
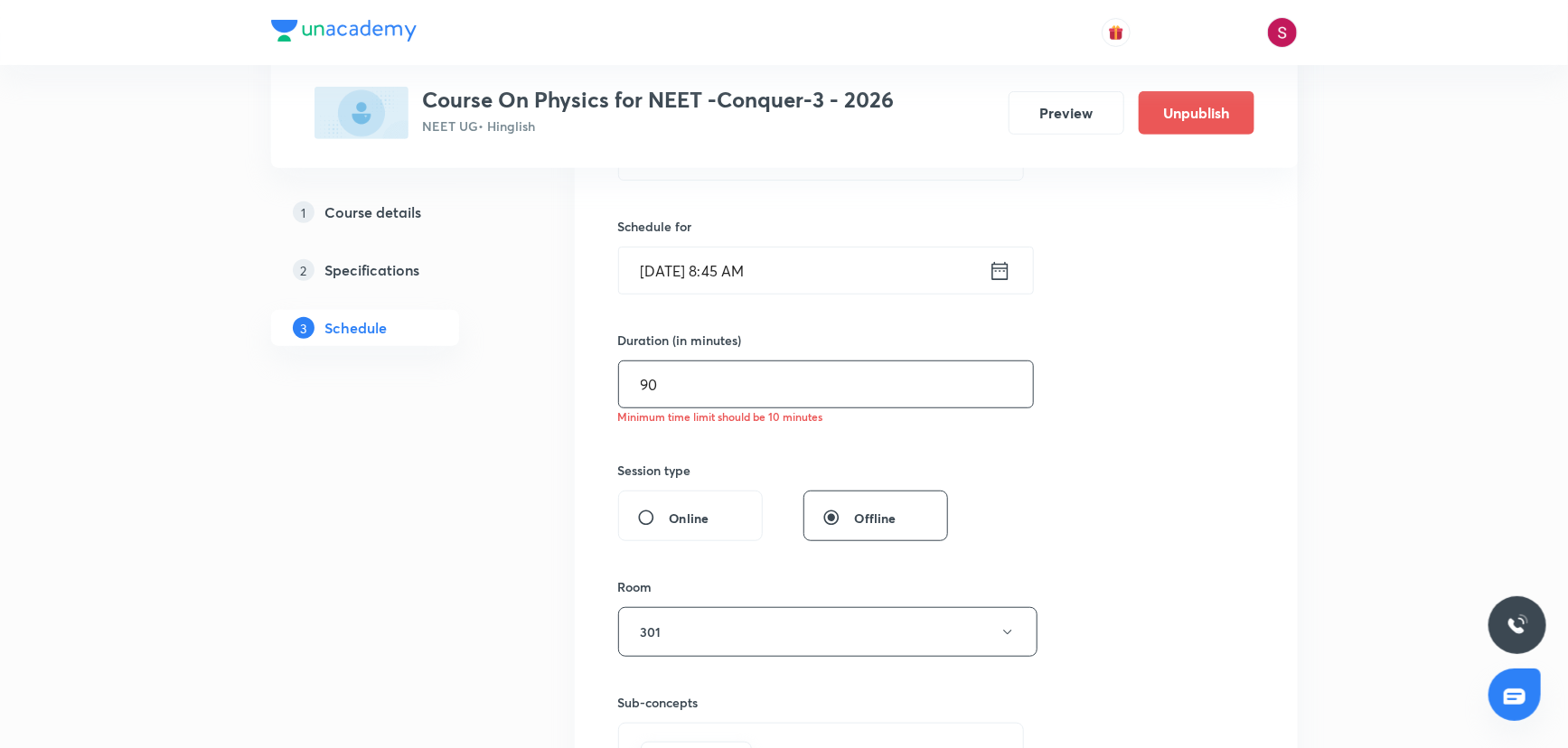
scroll to position [655, 0]
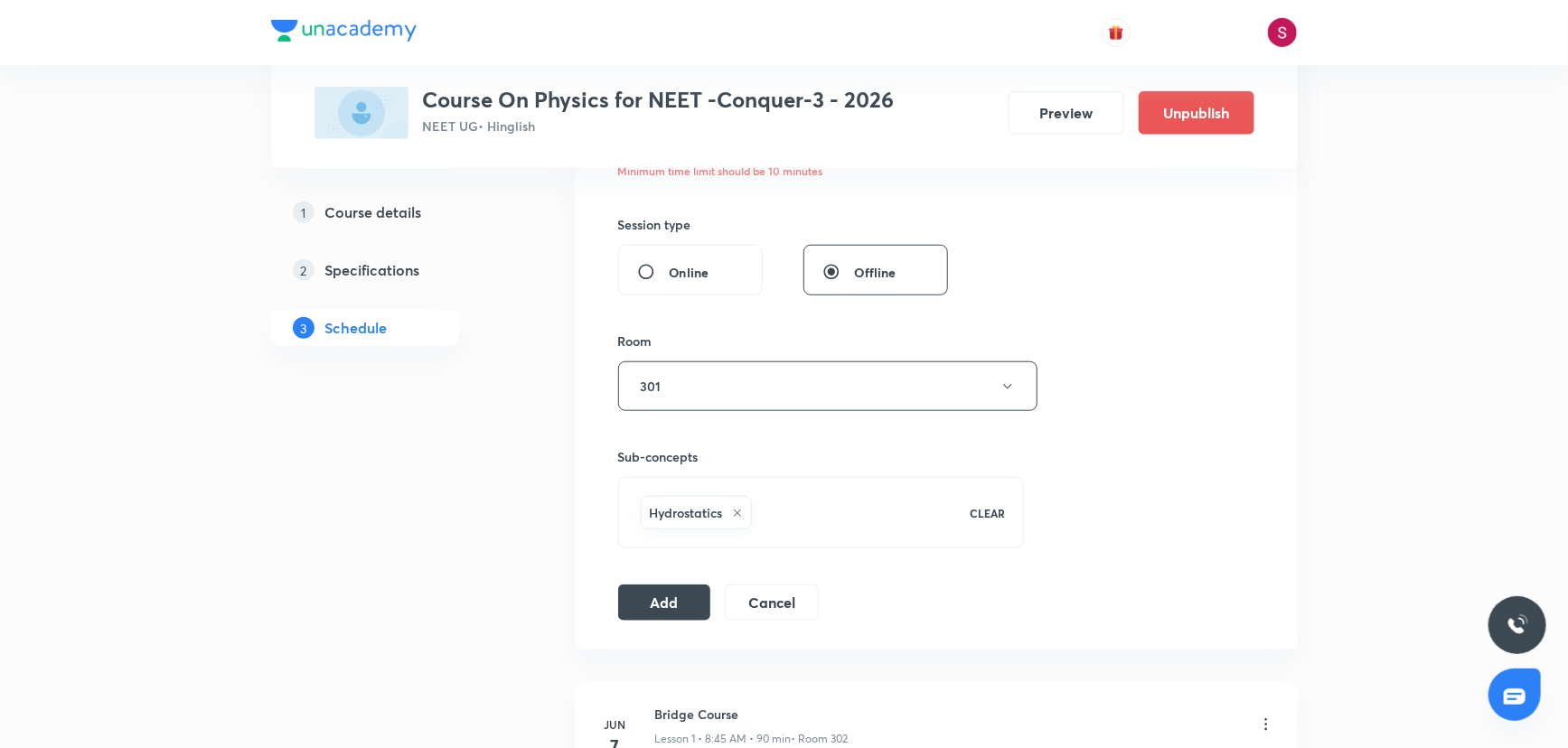
type input "90"
click at [661, 600] on button "Add" at bounding box center [664, 601] width 93 height 36
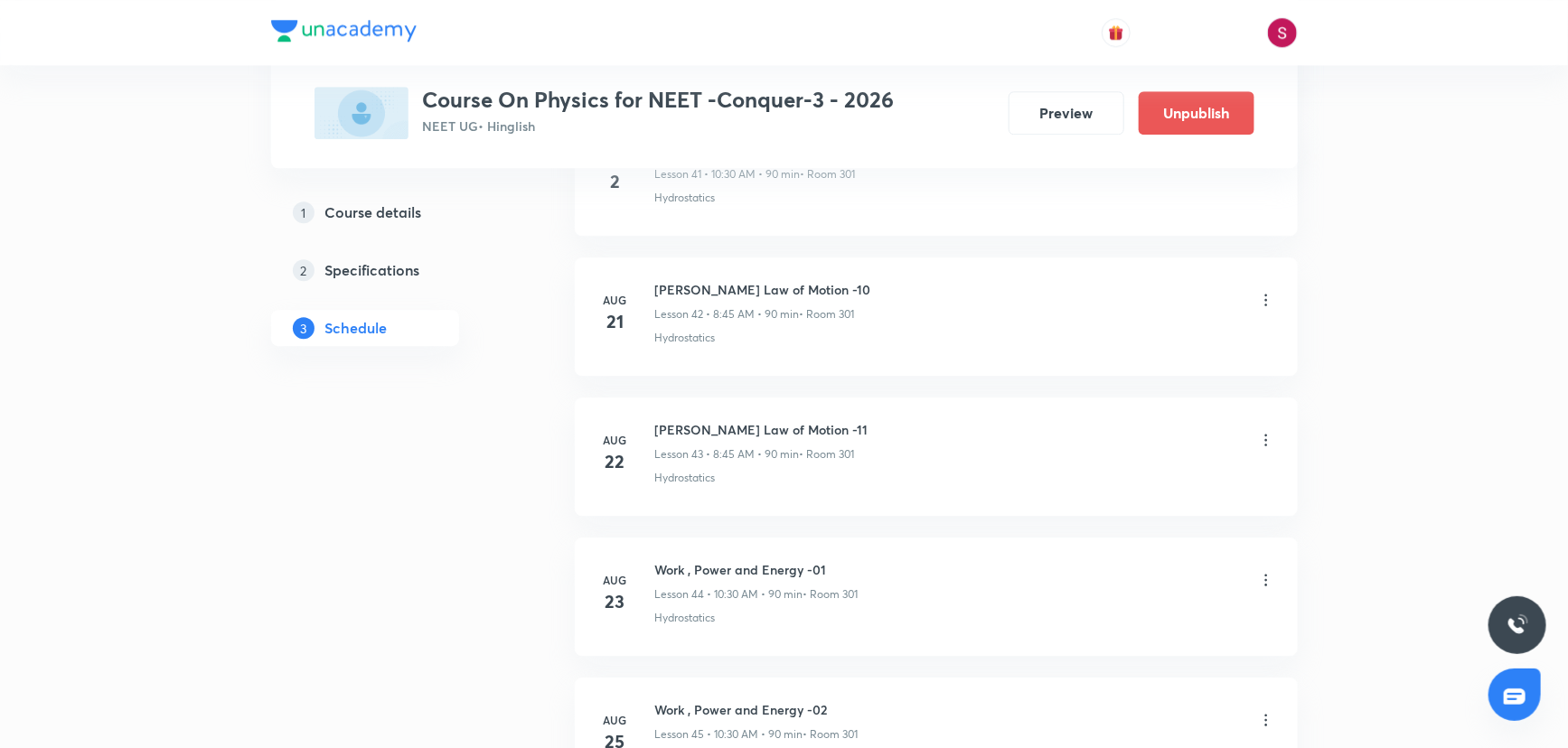
scroll to position [7286, 0]
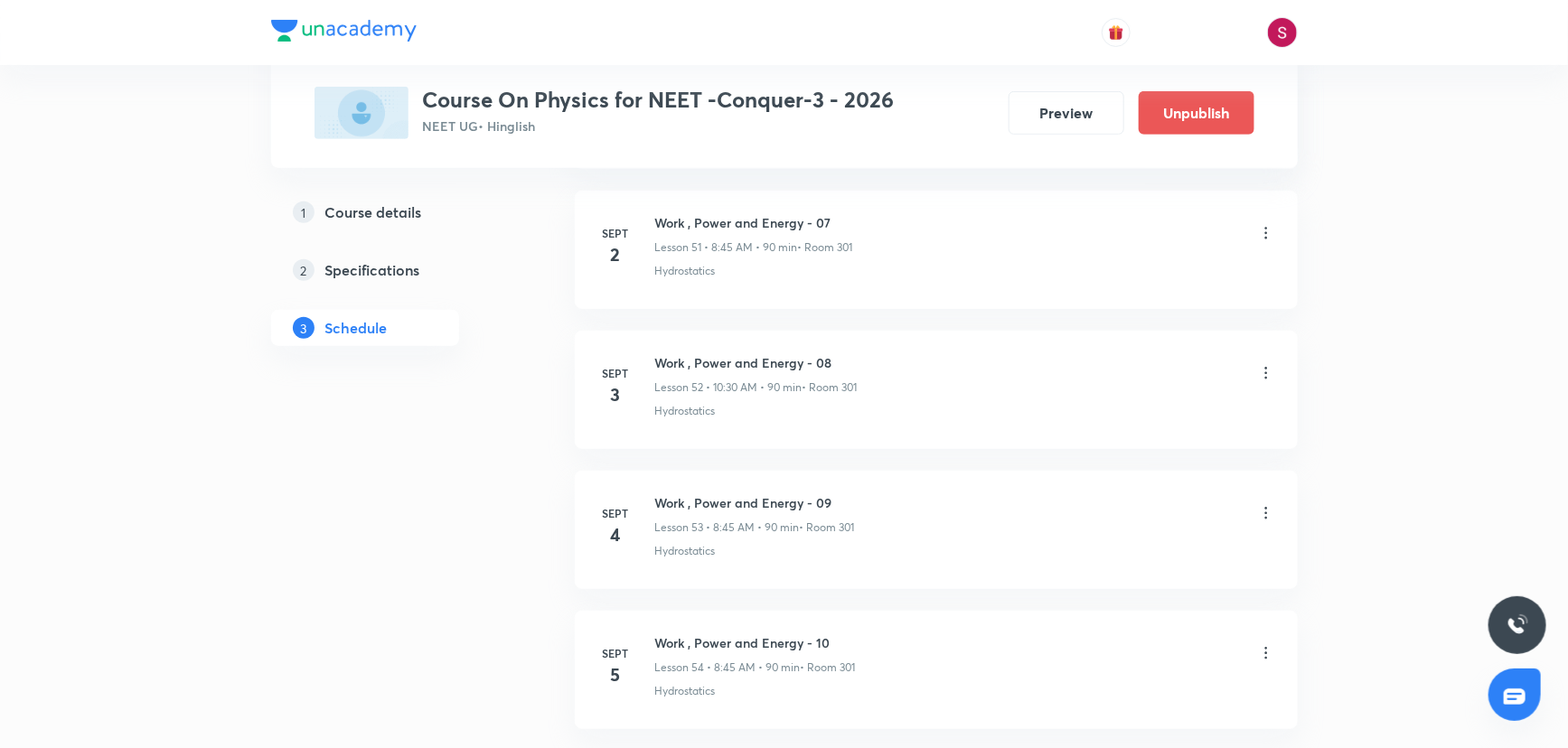
click at [741, 635] on h6 "Work , Power and Energy - 10" at bounding box center [755, 642] width 200 height 19
copy h6 "Work , Power and Energy - 10"
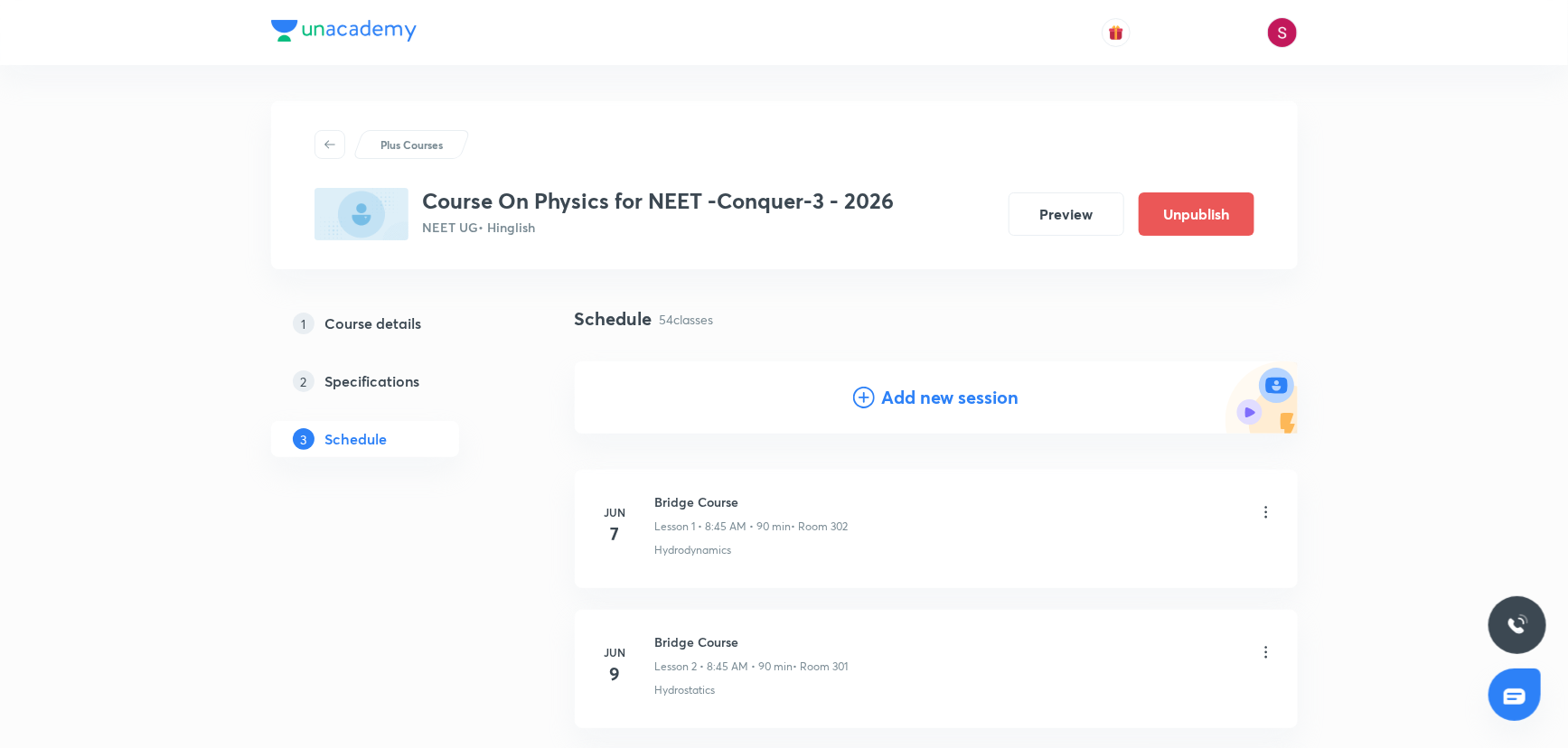
click at [848, 405] on div "Add new session" at bounding box center [935, 398] width 723 height 73
click at [848, 401] on div "Add new session" at bounding box center [935, 398] width 723 height 73
click at [882, 397] on h4 "Add new session" at bounding box center [951, 397] width 138 height 27
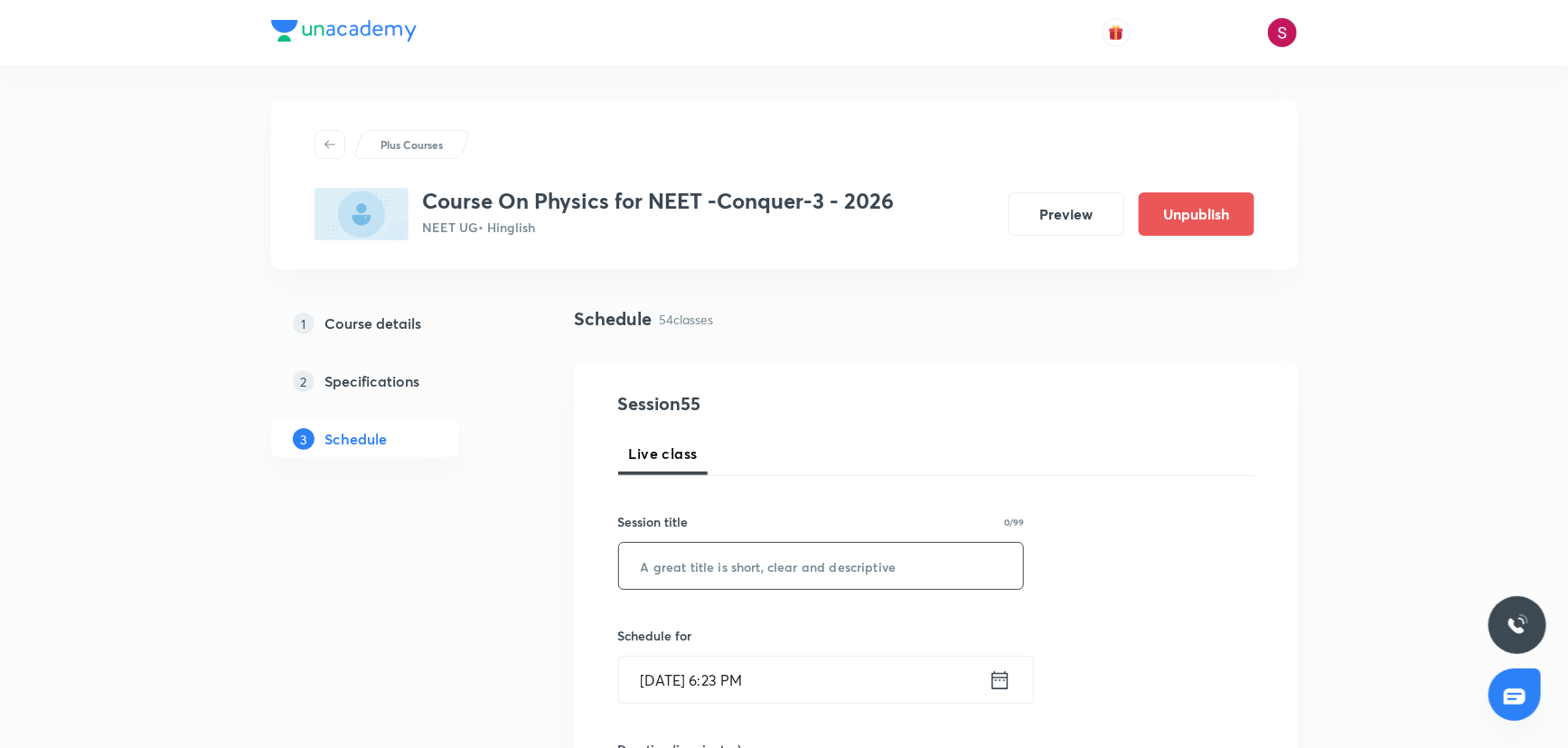
click at [764, 568] on input "text" at bounding box center [821, 566] width 405 height 46
paste input "Work , Power and Energy - 10"
type input "Work , Power and Energy - 11"
click at [827, 669] on input "Aug 31, 2025, 6:23 PM" at bounding box center [803, 680] width 370 height 46
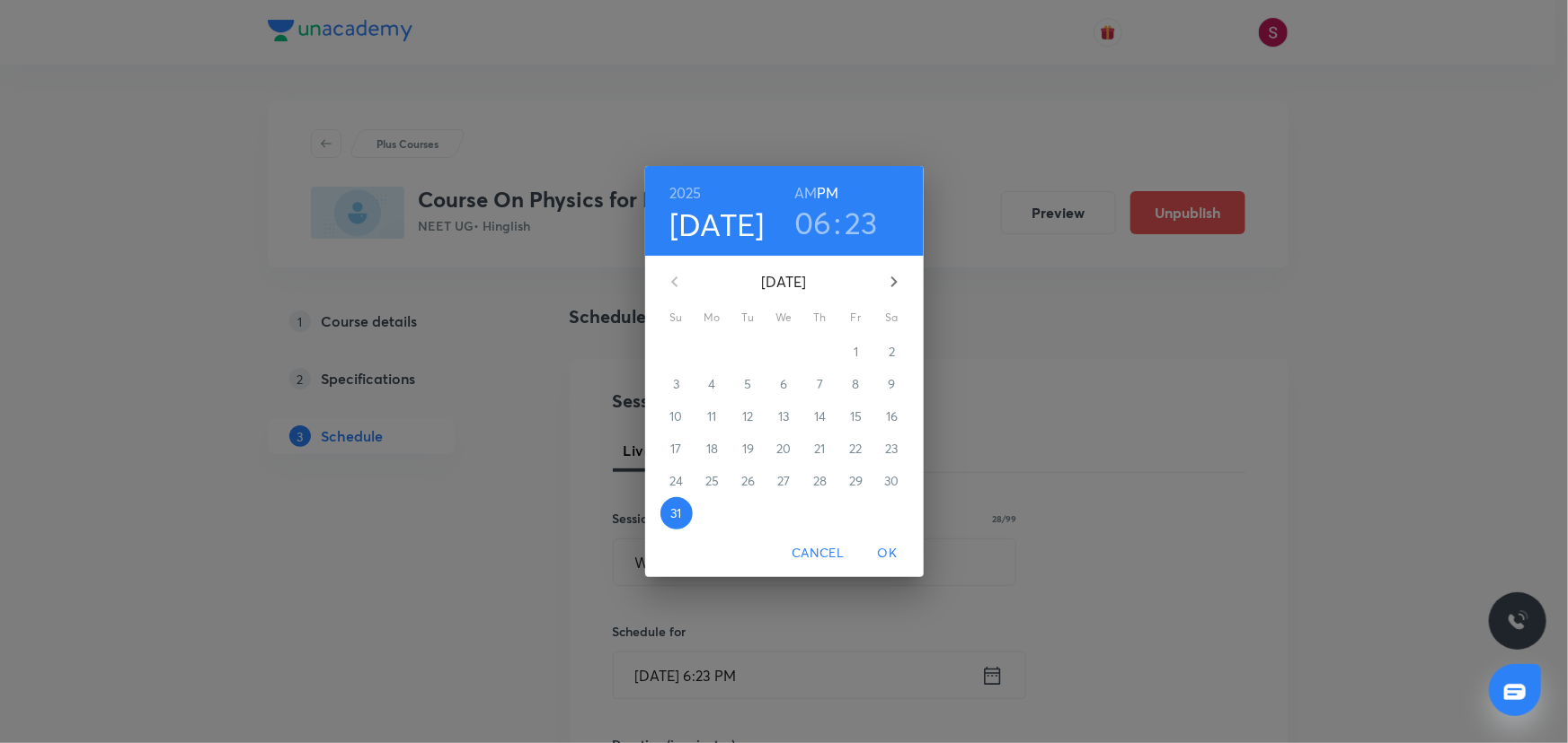
click at [893, 278] on icon "button" at bounding box center [893, 281] width 6 height 11
click at [898, 356] on span "6" at bounding box center [892, 352] width 33 height 18
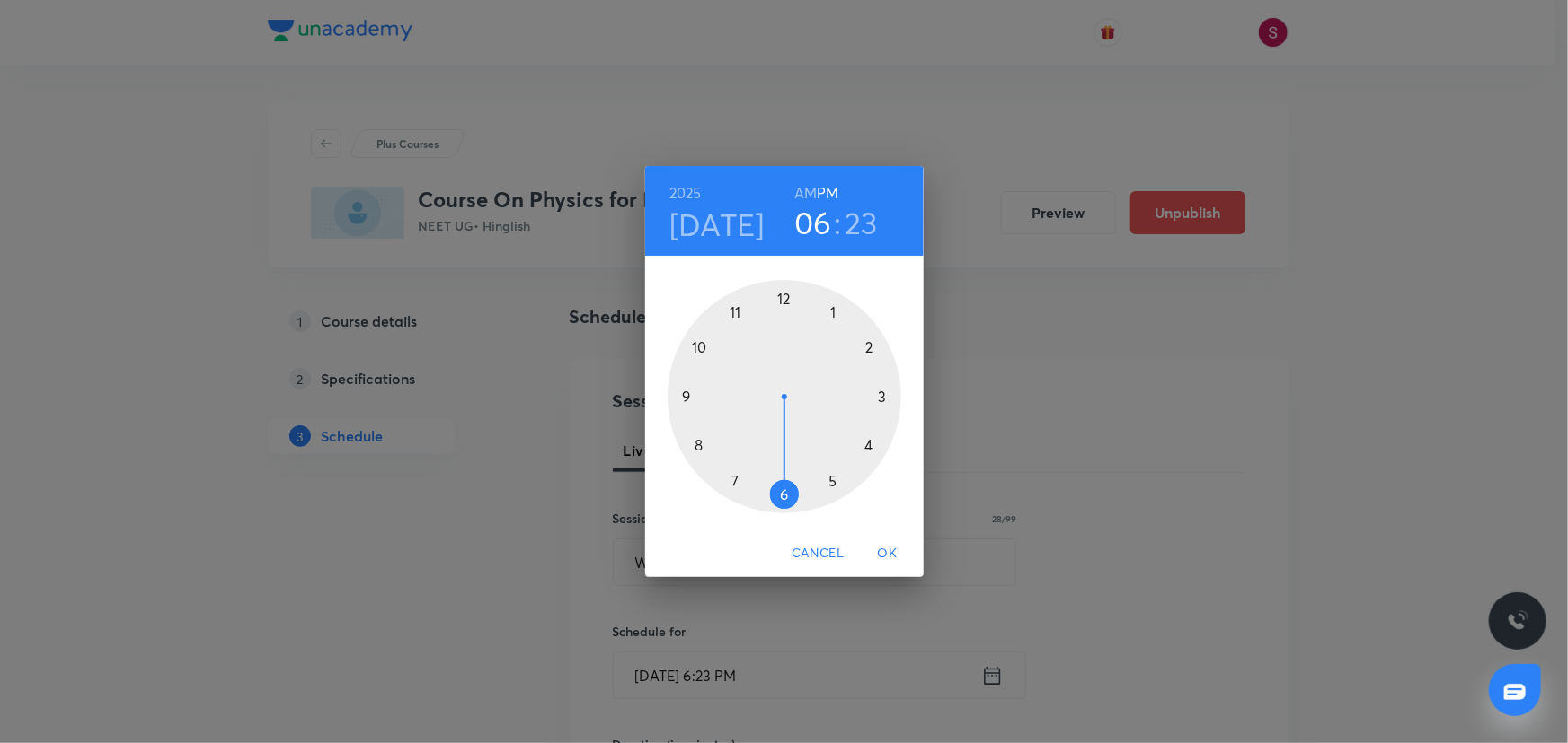
click at [803, 194] on h6 "AM" at bounding box center [805, 192] width 23 height 25
click at [704, 347] on div at bounding box center [784, 397] width 234 height 234
click at [784, 494] on div at bounding box center [784, 397] width 234 height 234
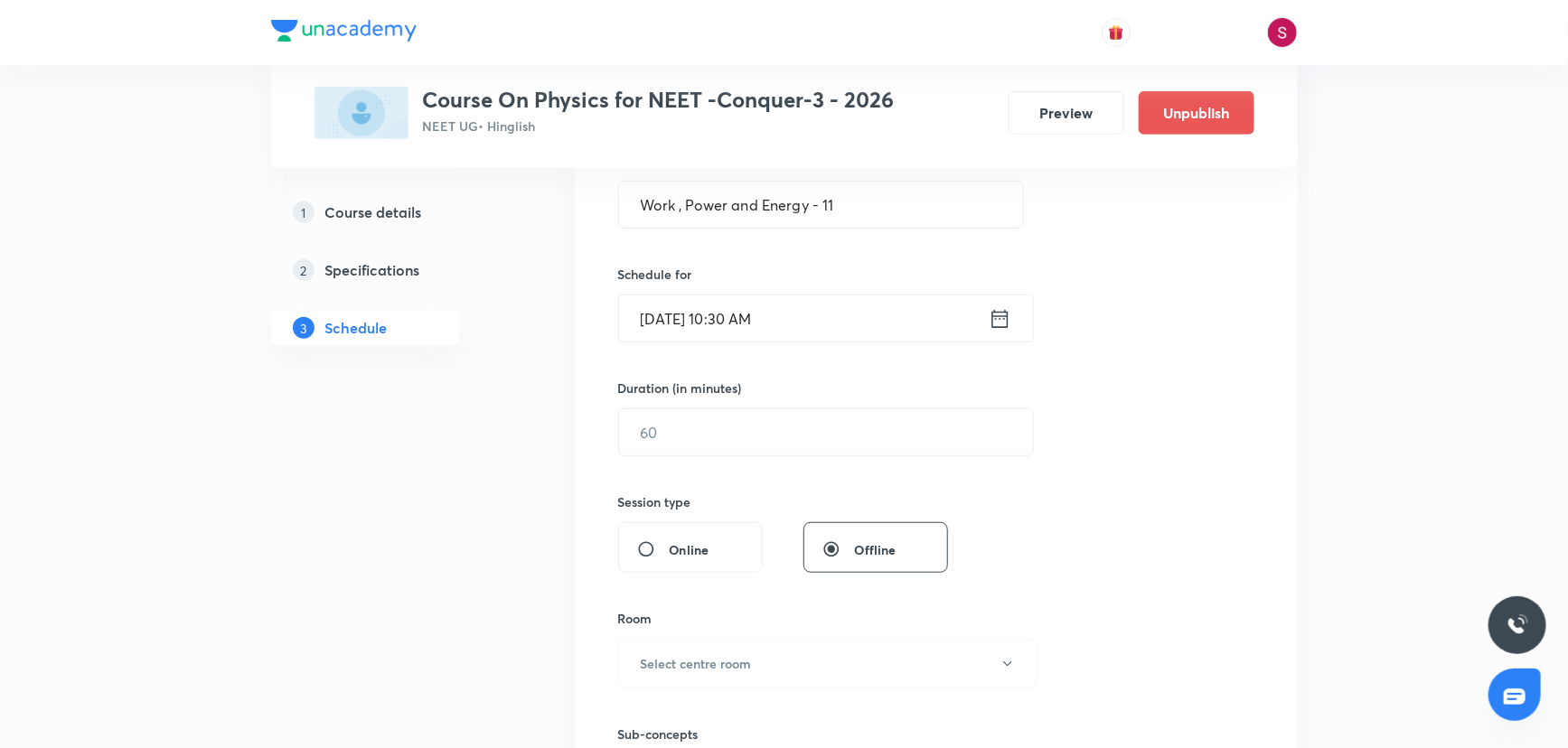
scroll to position [411, 0]
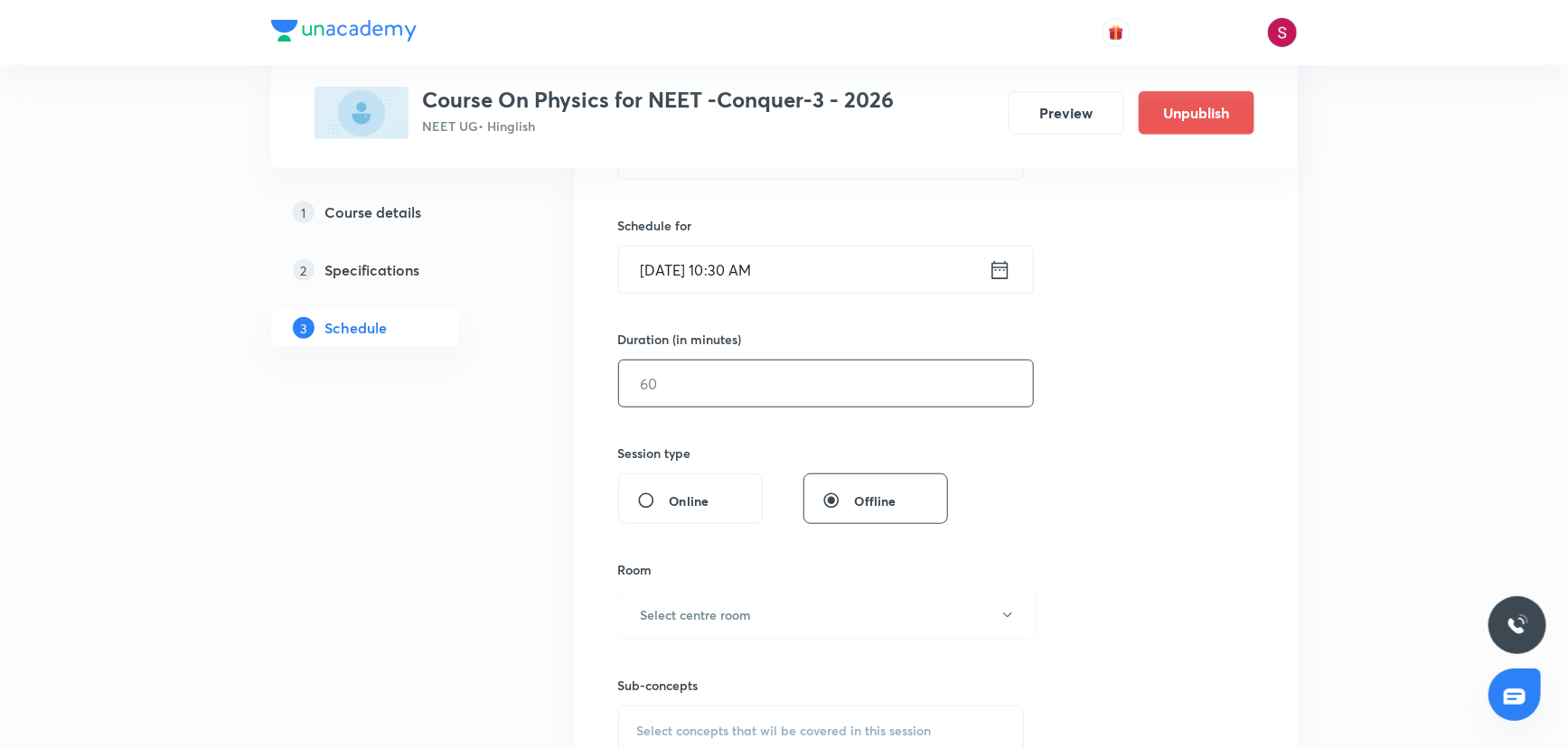
click at [711, 385] on input "text" at bounding box center [825, 384] width 414 height 46
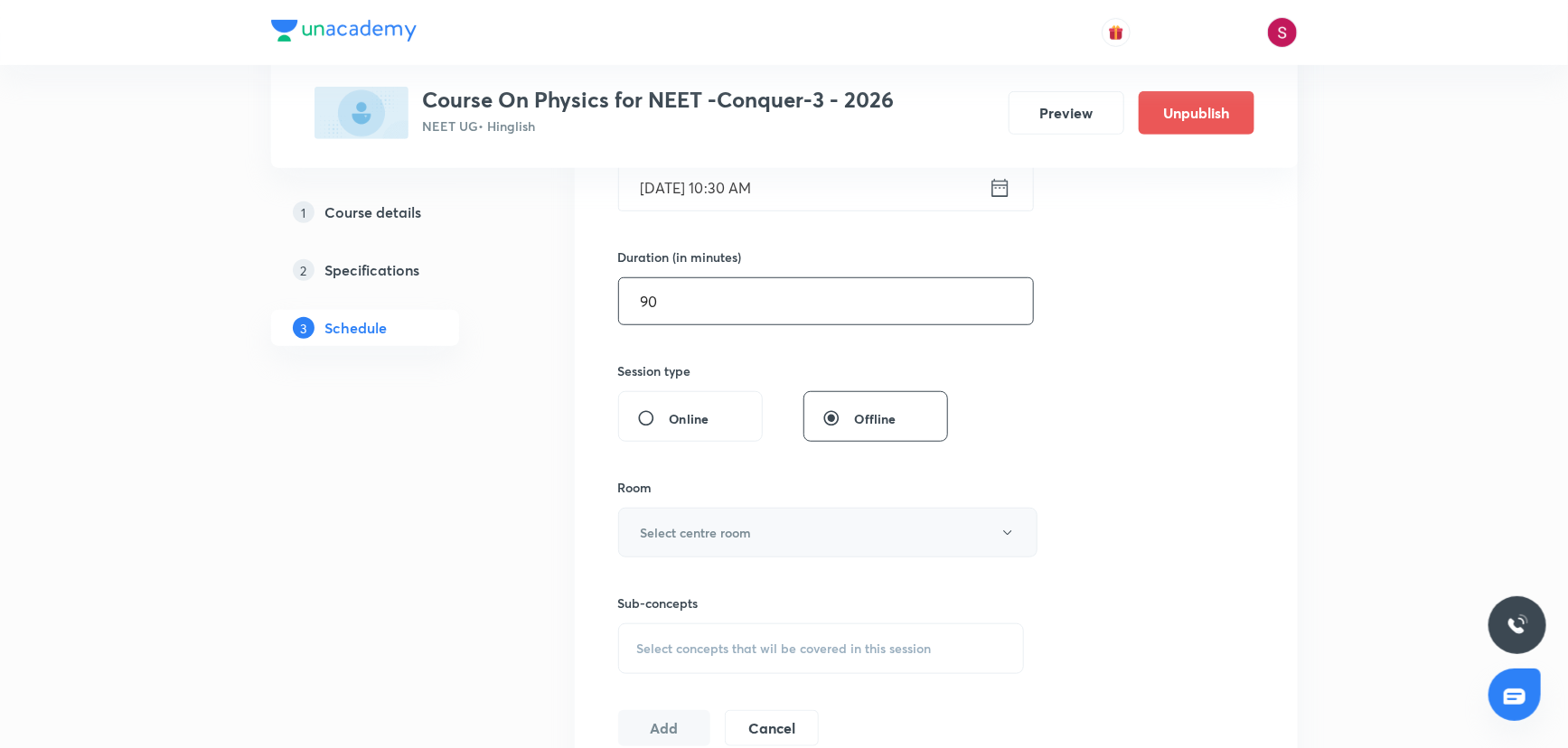
type input "90"
click at [693, 545] on button "Select centre room" at bounding box center [827, 533] width 420 height 50
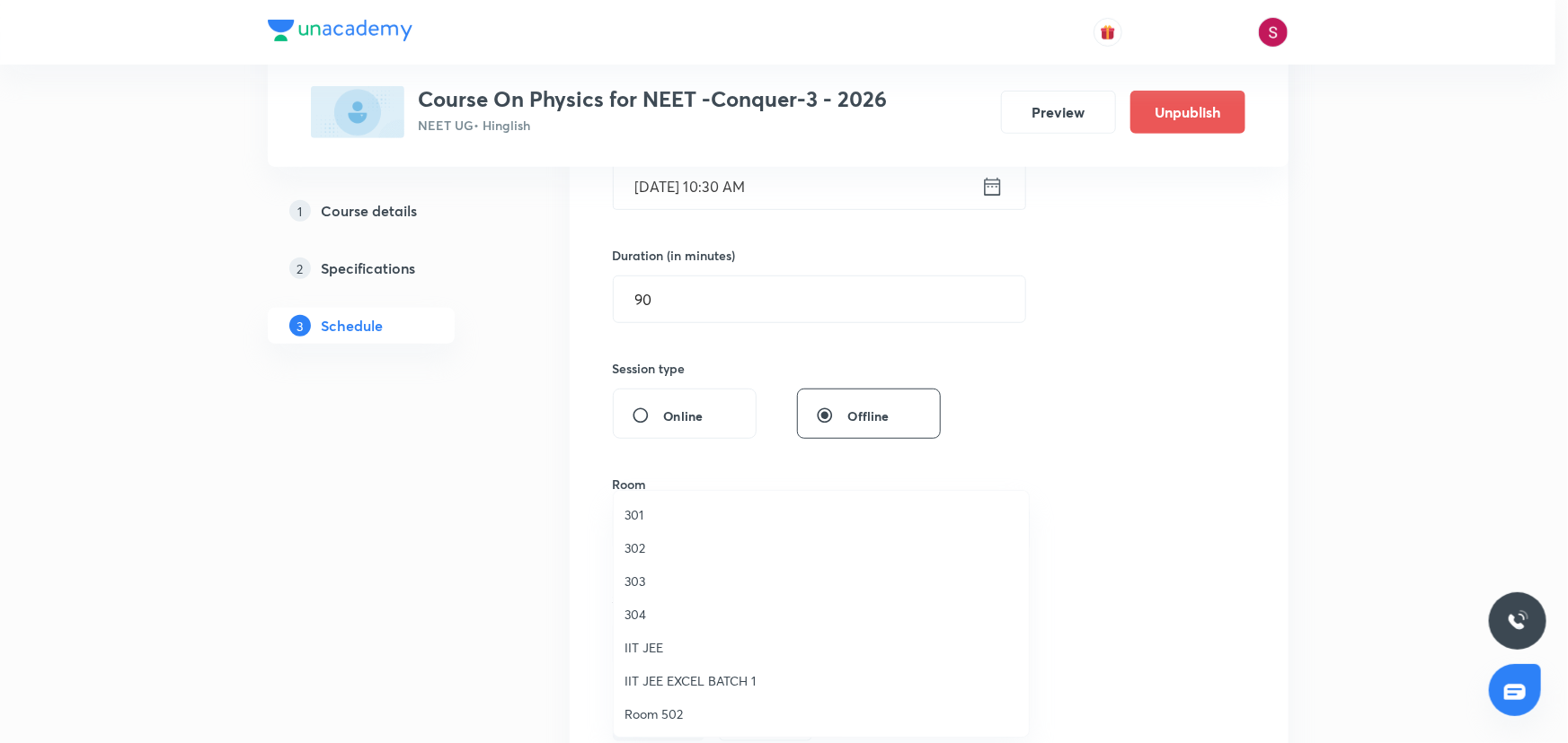
click at [620, 502] on li "301" at bounding box center [821, 515] width 415 height 34
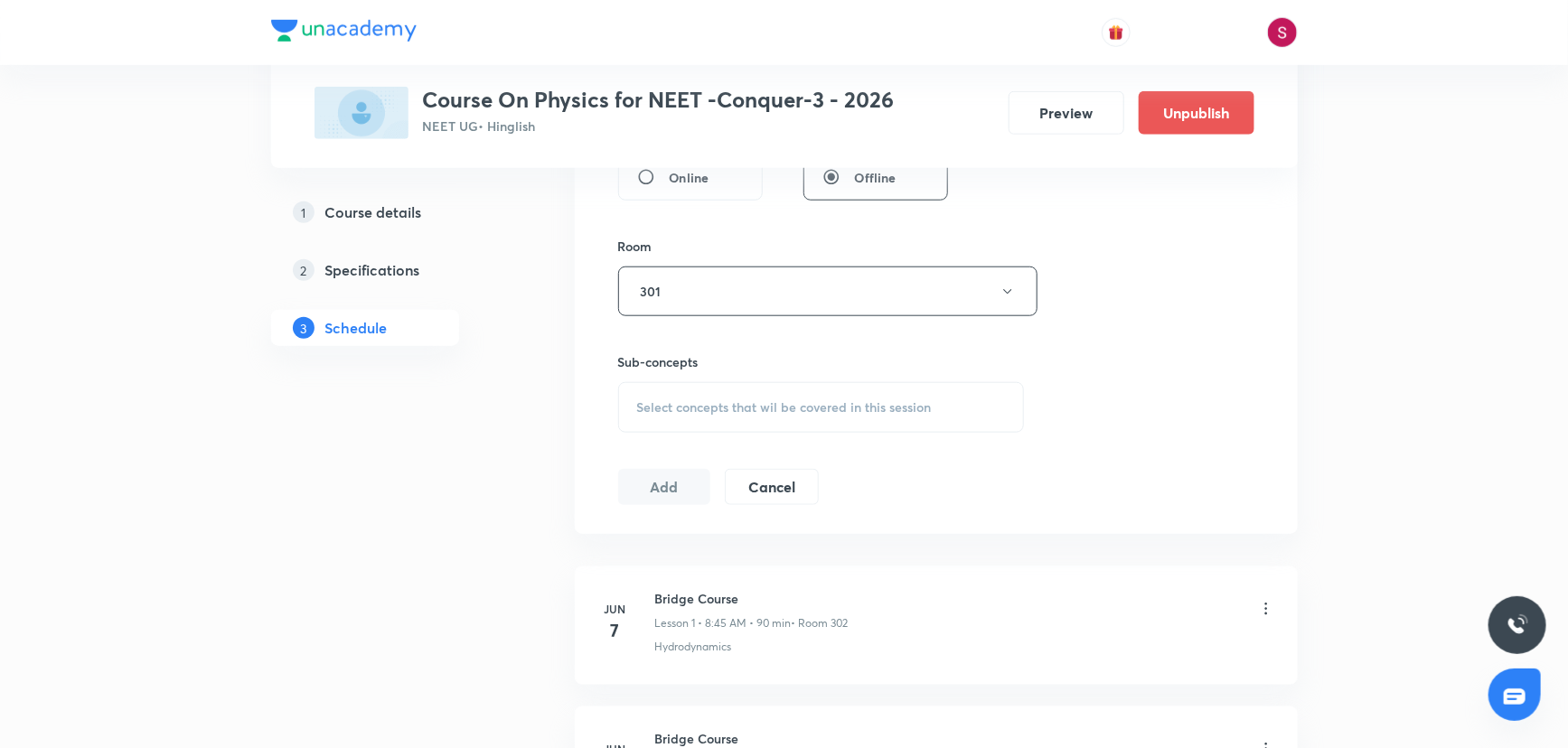
scroll to position [739, 0]
click at [748, 416] on div "Select concepts that wil be covered in this session" at bounding box center [821, 402] width 407 height 51
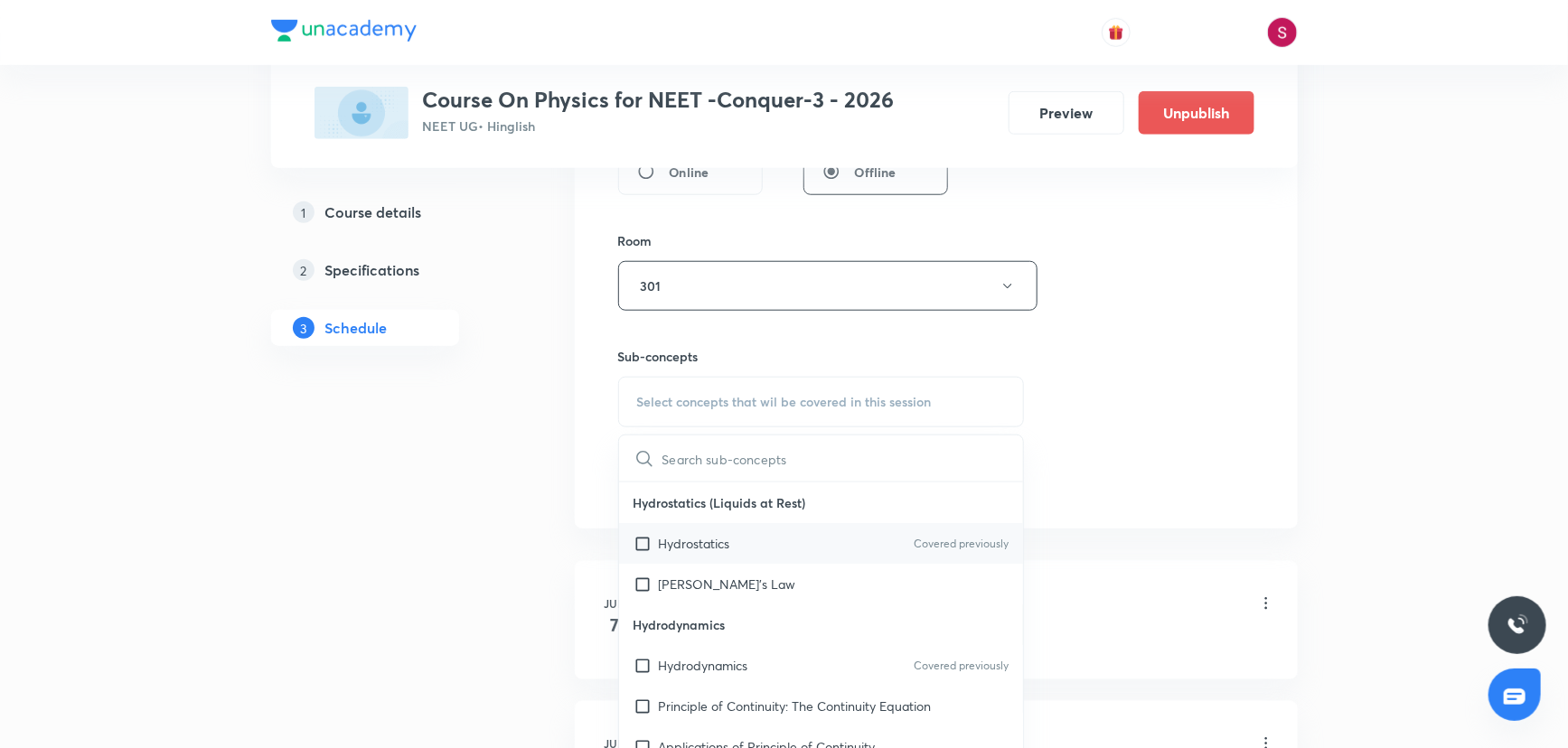
click at [743, 536] on div "Hydrostatics Covered previously" at bounding box center [821, 544] width 405 height 41
checkbox input "true"
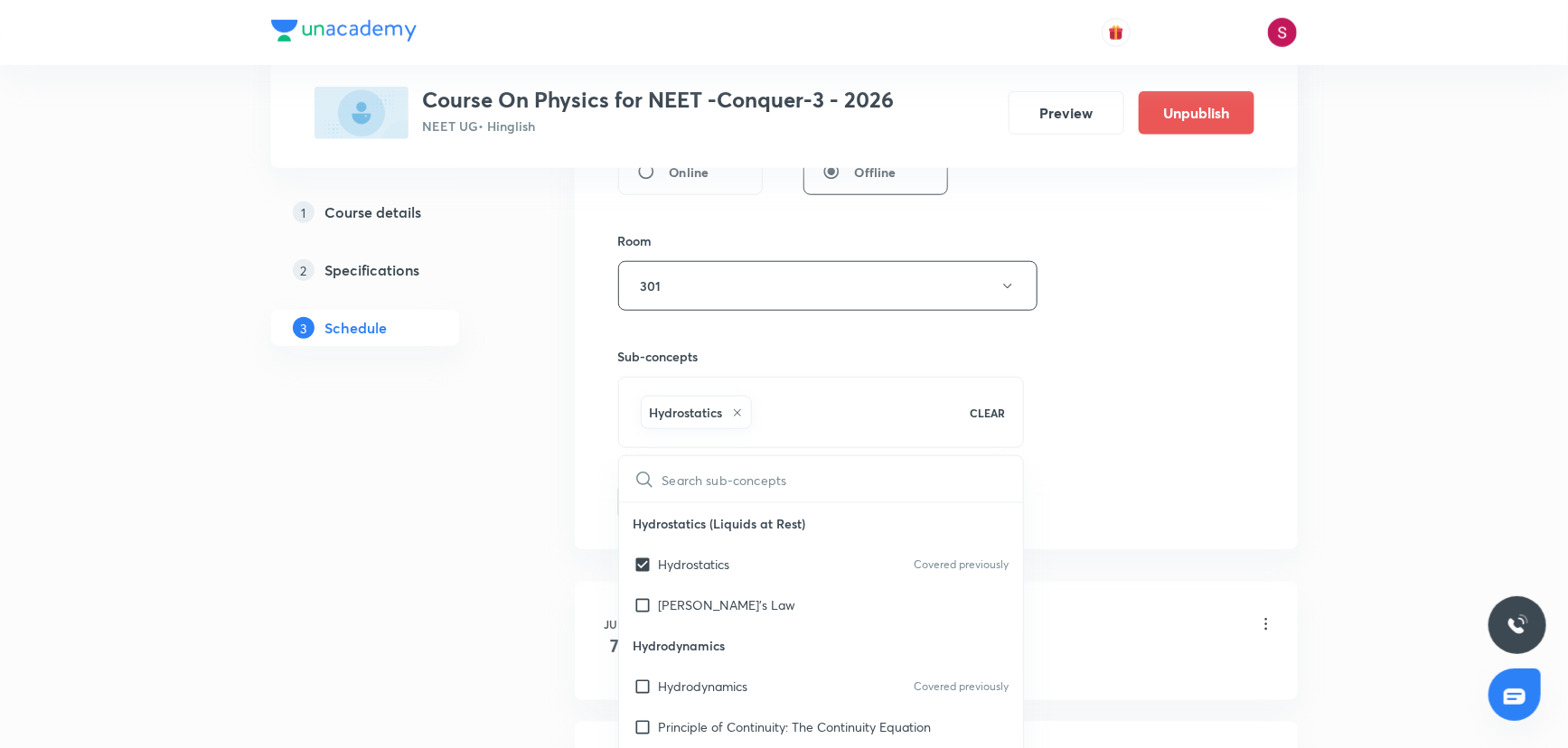
click at [1076, 400] on div "Session 55 Live class Session title 28/99 Work , Power and Energy - 11 ​ Schedu…" at bounding box center [936, 86] width 636 height 870
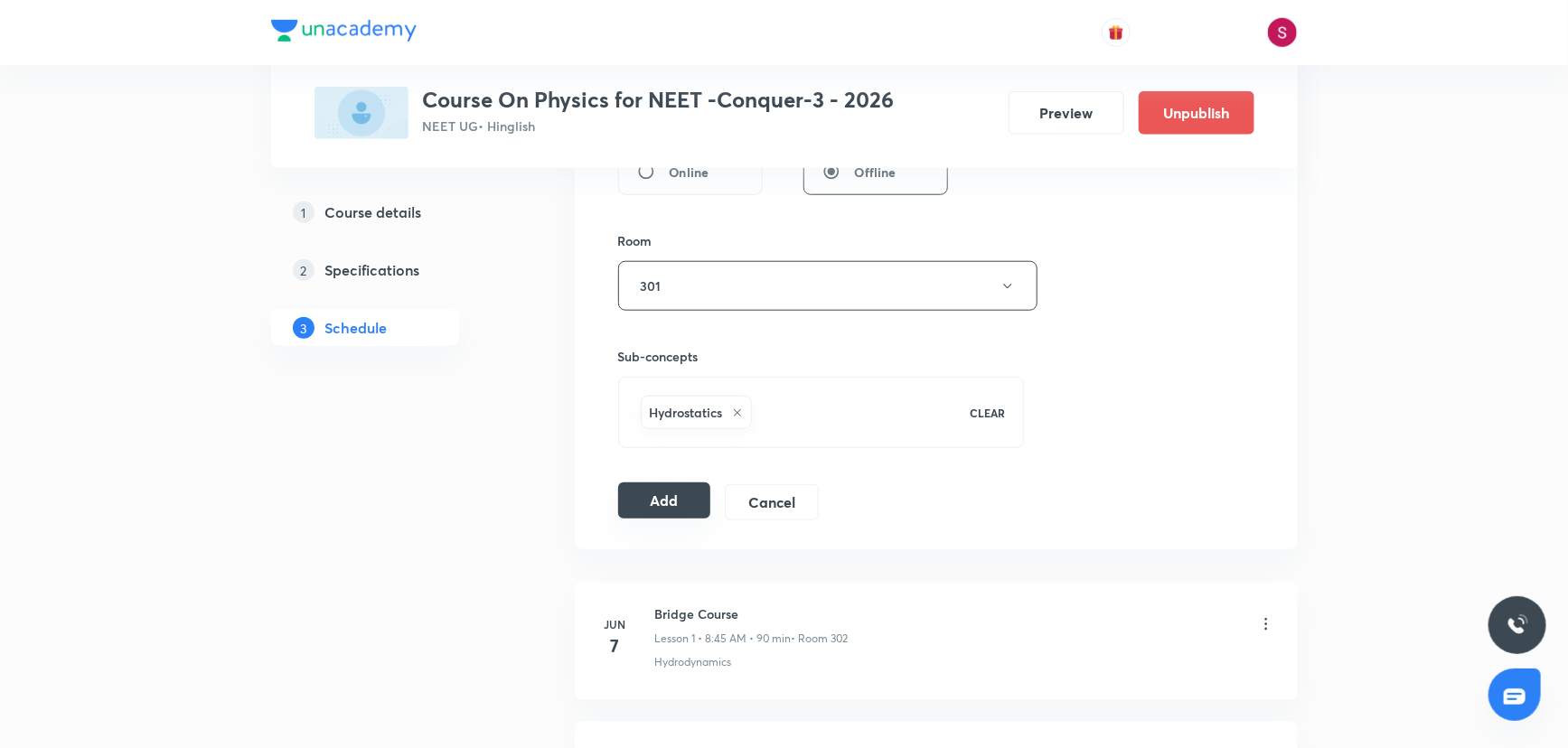
click at [661, 507] on button "Add" at bounding box center [664, 501] width 93 height 36
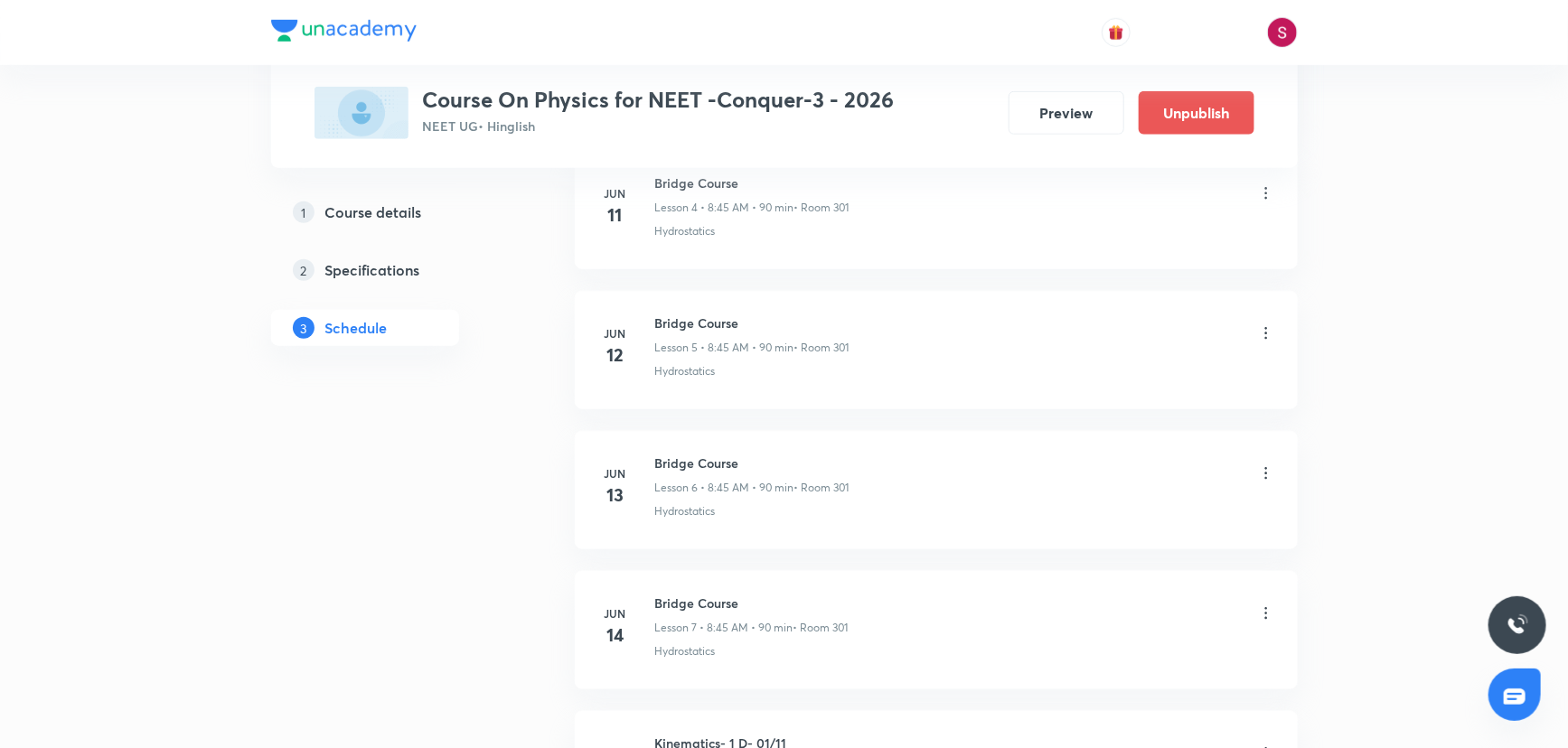
scroll to position [7565, 0]
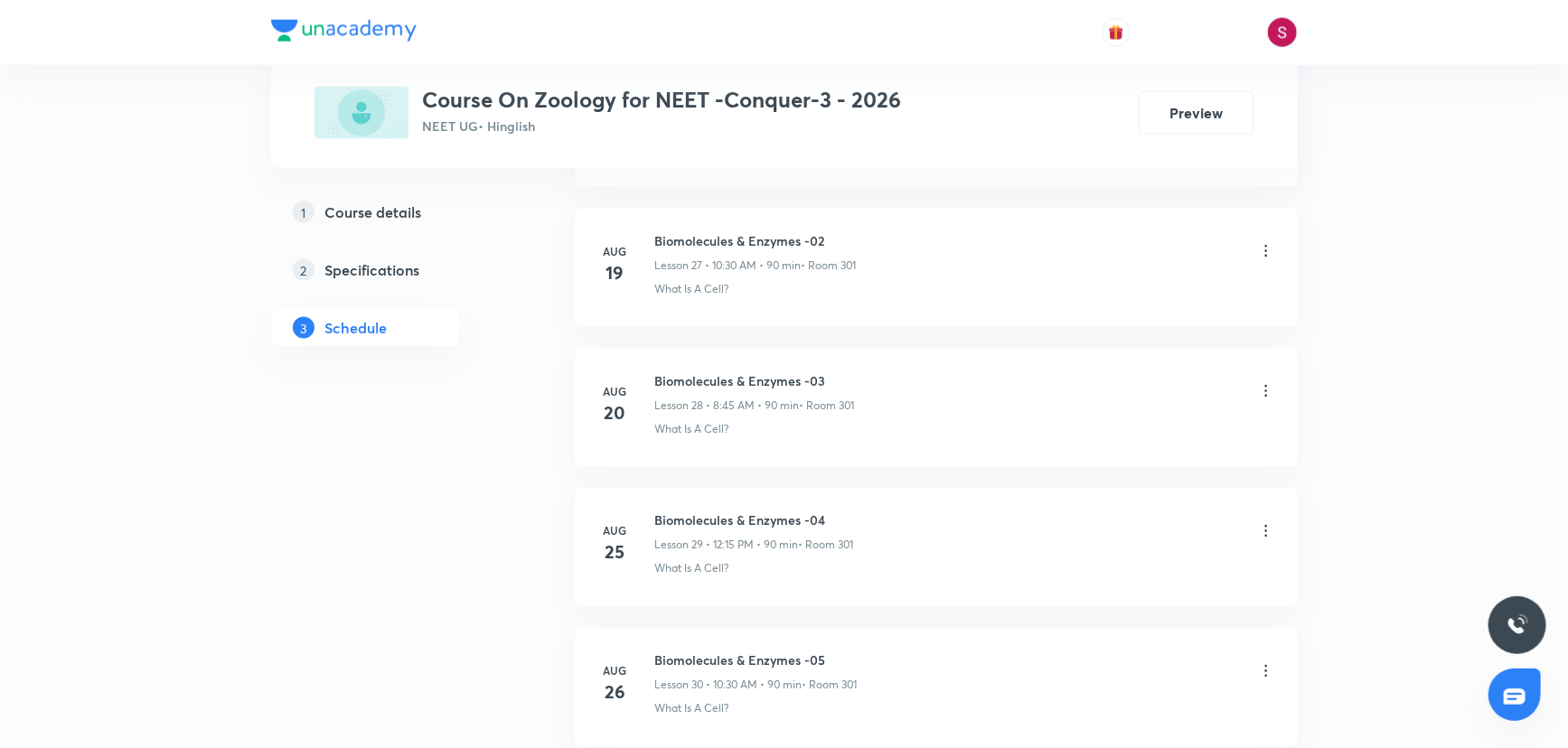
scroll to position [5176, 0]
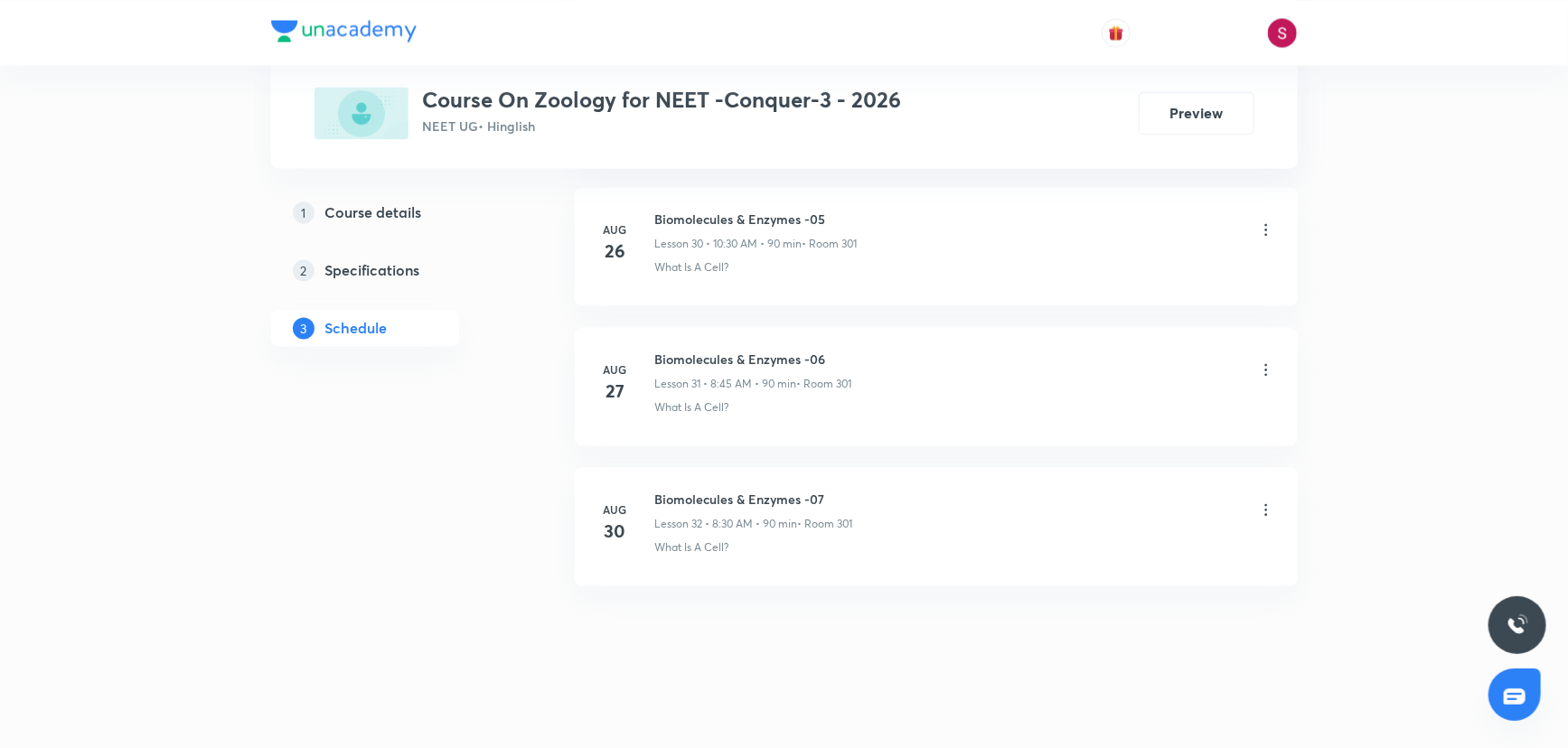
click at [762, 491] on h6 "Biomolecules & Enzymes -07" at bounding box center [754, 500] width 198 height 19
copy h6 "Biomolecules & Enzymes -07"
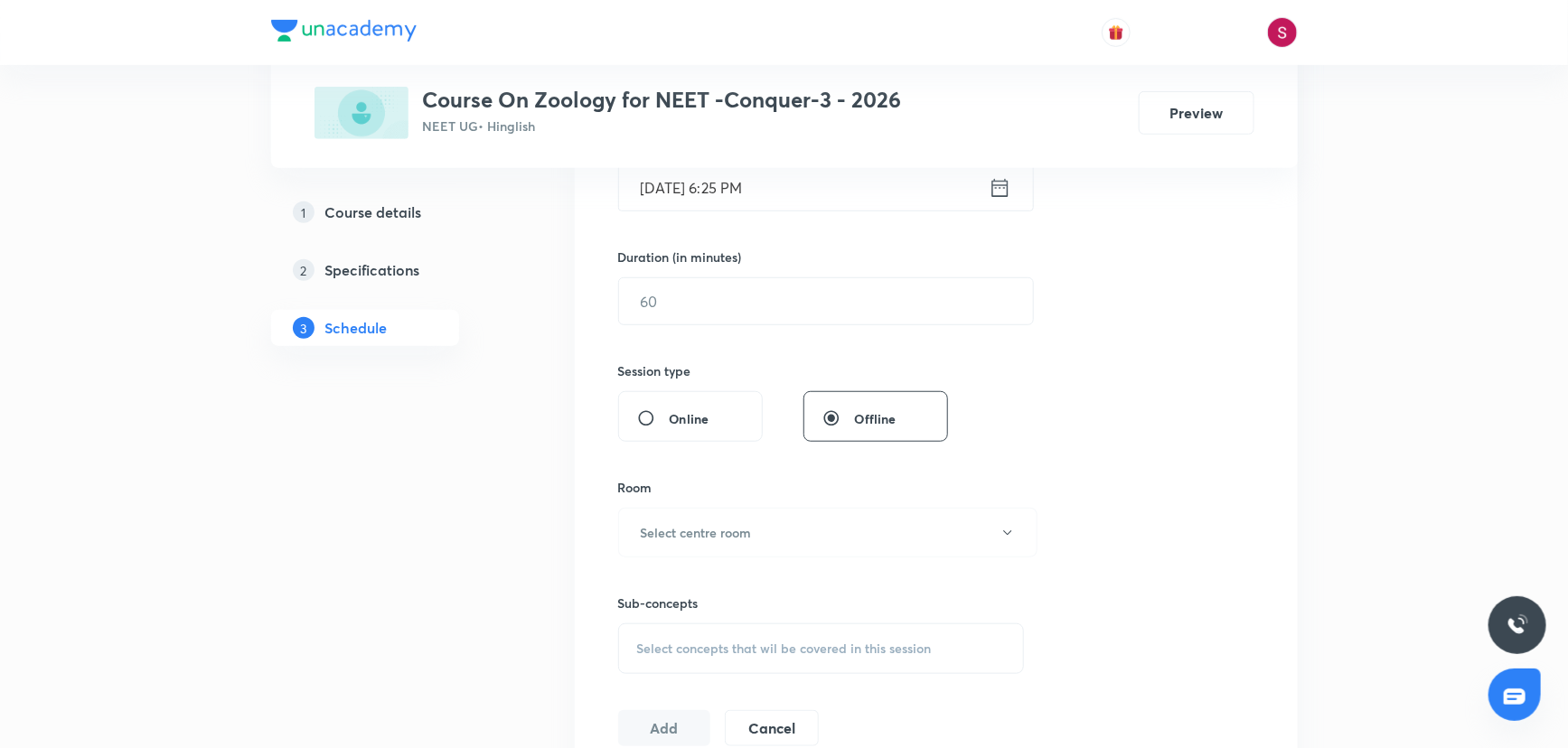
scroll to position [0, 0]
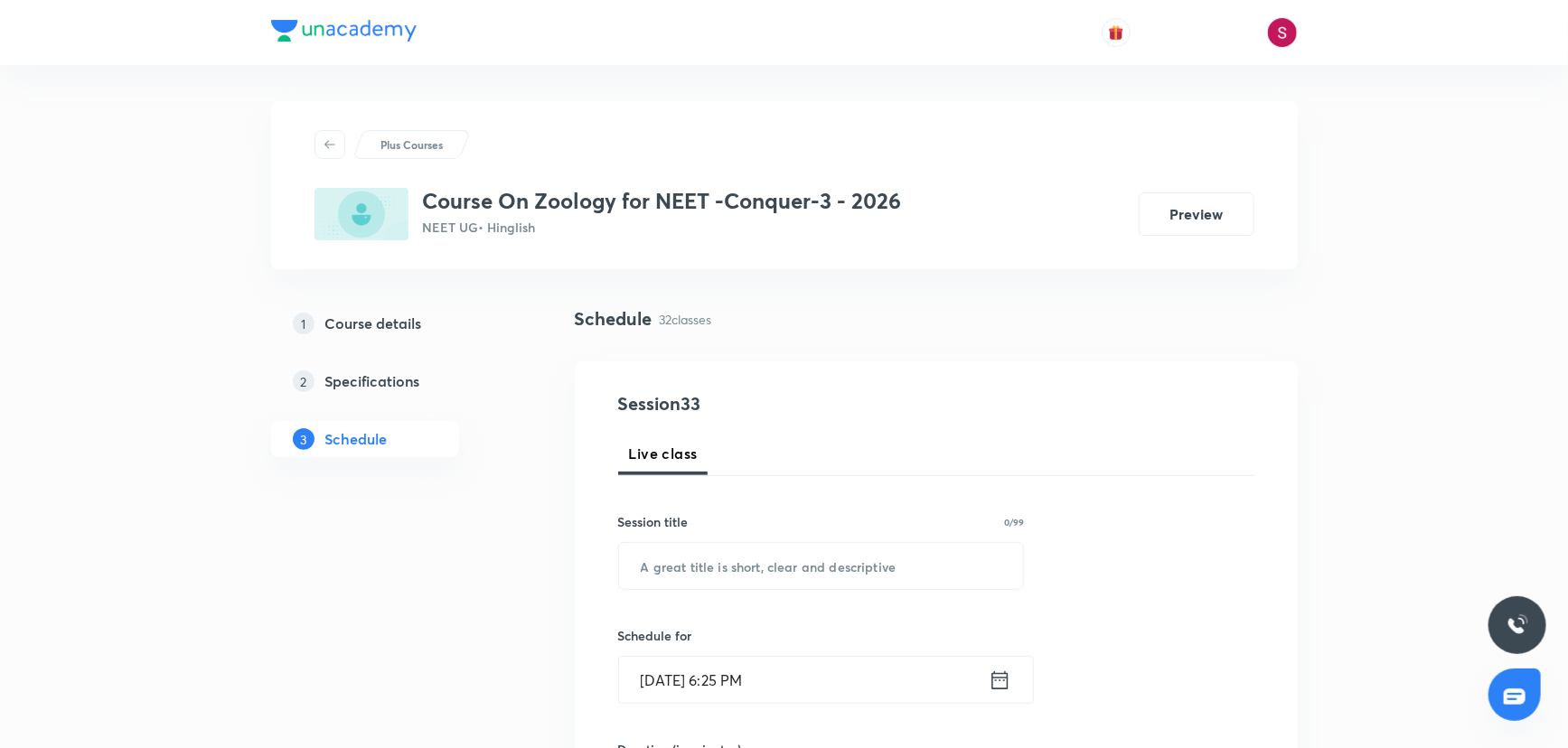
click at [794, 573] on input "text" at bounding box center [821, 566] width 405 height 46
paste input "Biomolecules & Enzymes -07"
type input "Biomolecules & Enzymes - 08"
click at [841, 688] on input "[DATE] 6:25 PM" at bounding box center [803, 680] width 370 height 46
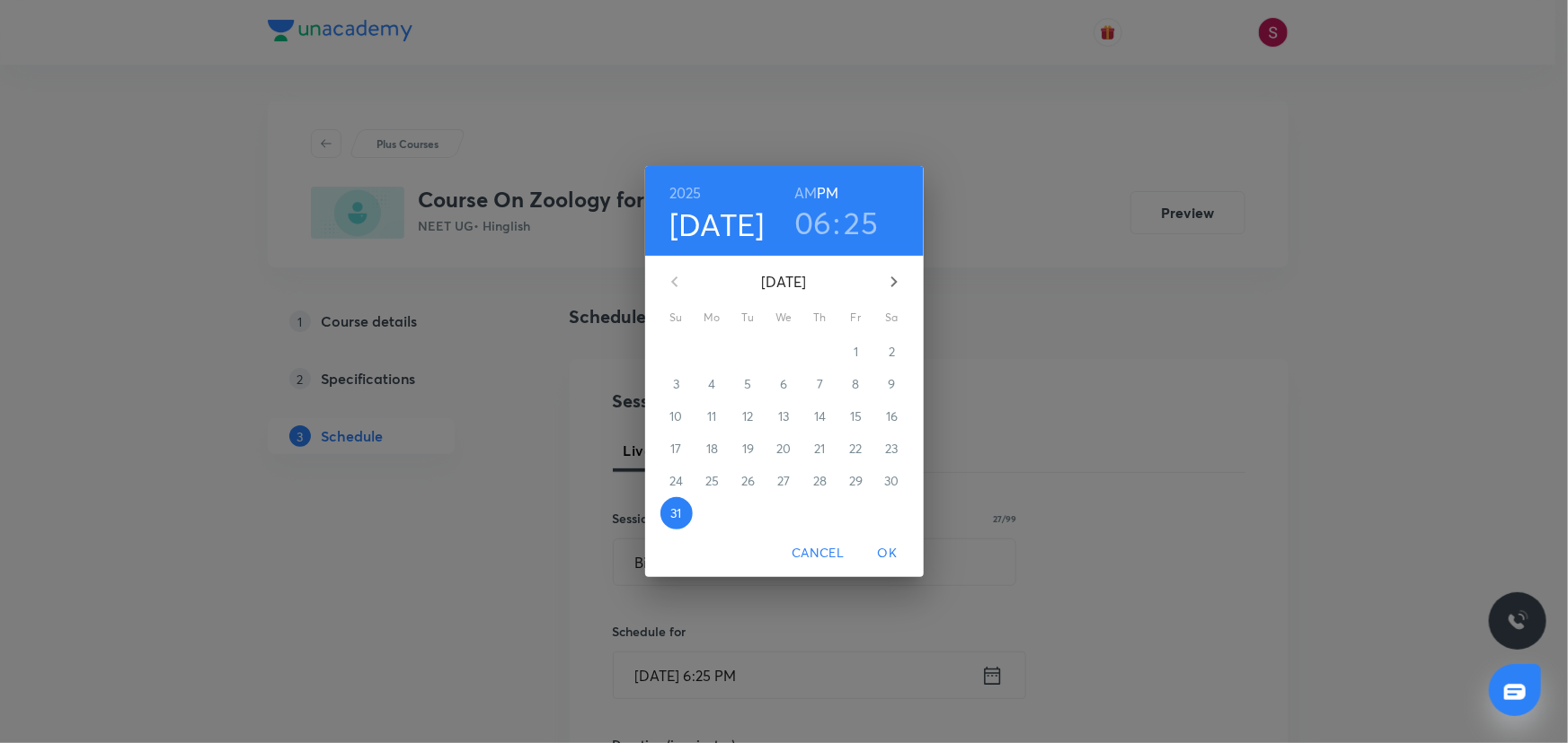
click at [885, 298] on button "button" at bounding box center [894, 282] width 44 height 44
click at [710, 353] on p "1" at bounding box center [712, 352] width 5 height 18
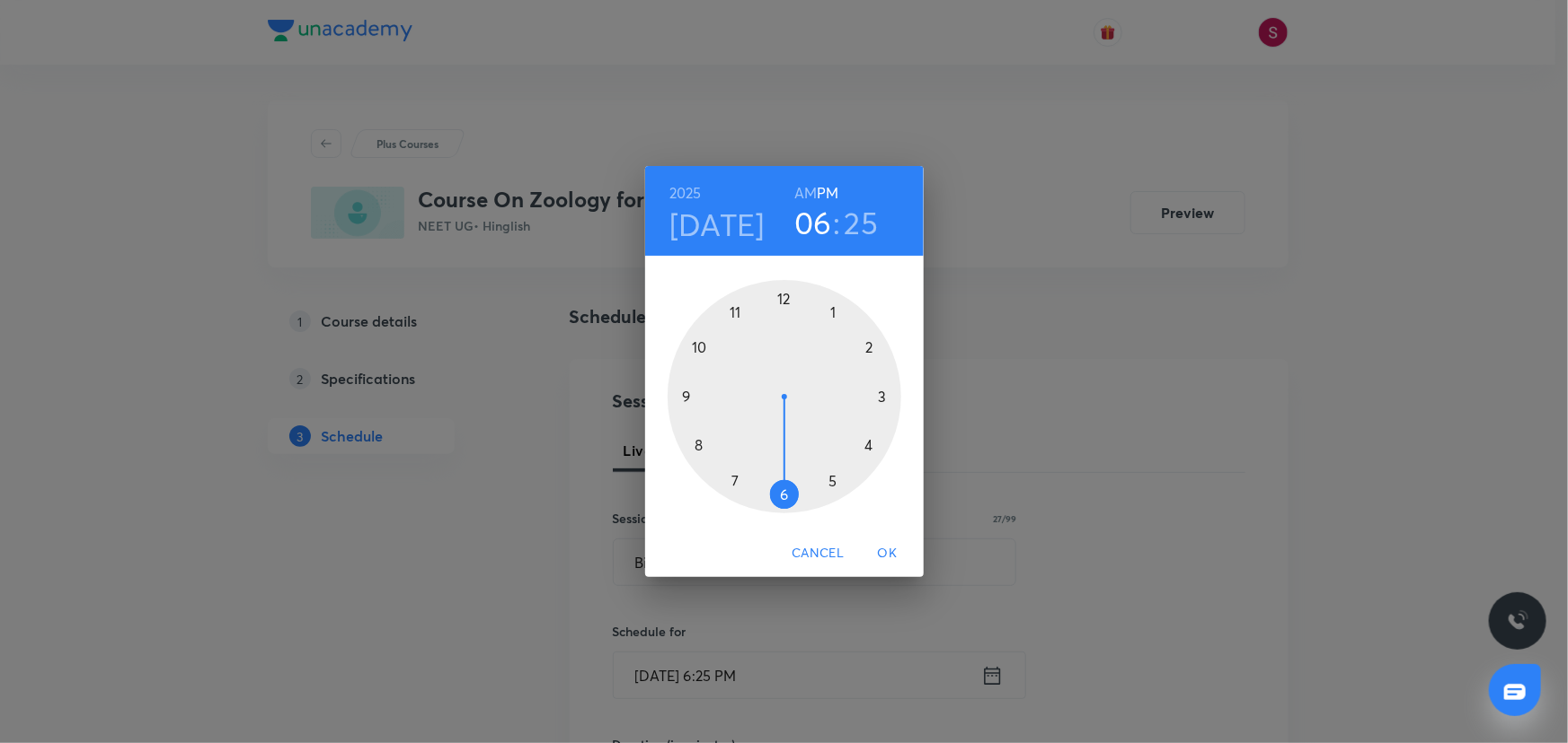
click at [782, 296] on div at bounding box center [784, 397] width 234 height 234
click at [881, 394] on div at bounding box center [784, 397] width 234 height 234
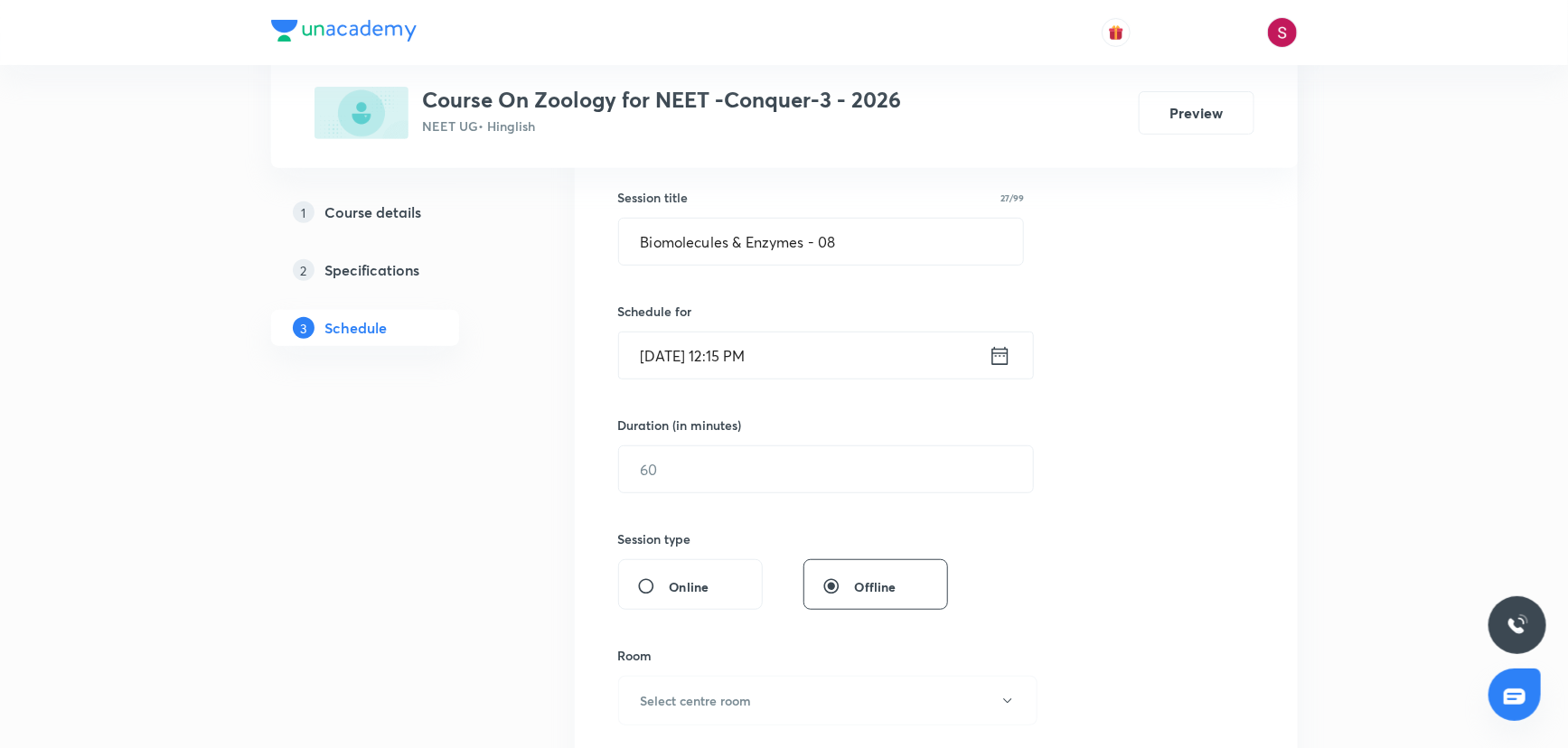
scroll to position [328, 0]
click at [757, 485] on input "text" at bounding box center [825, 466] width 414 height 46
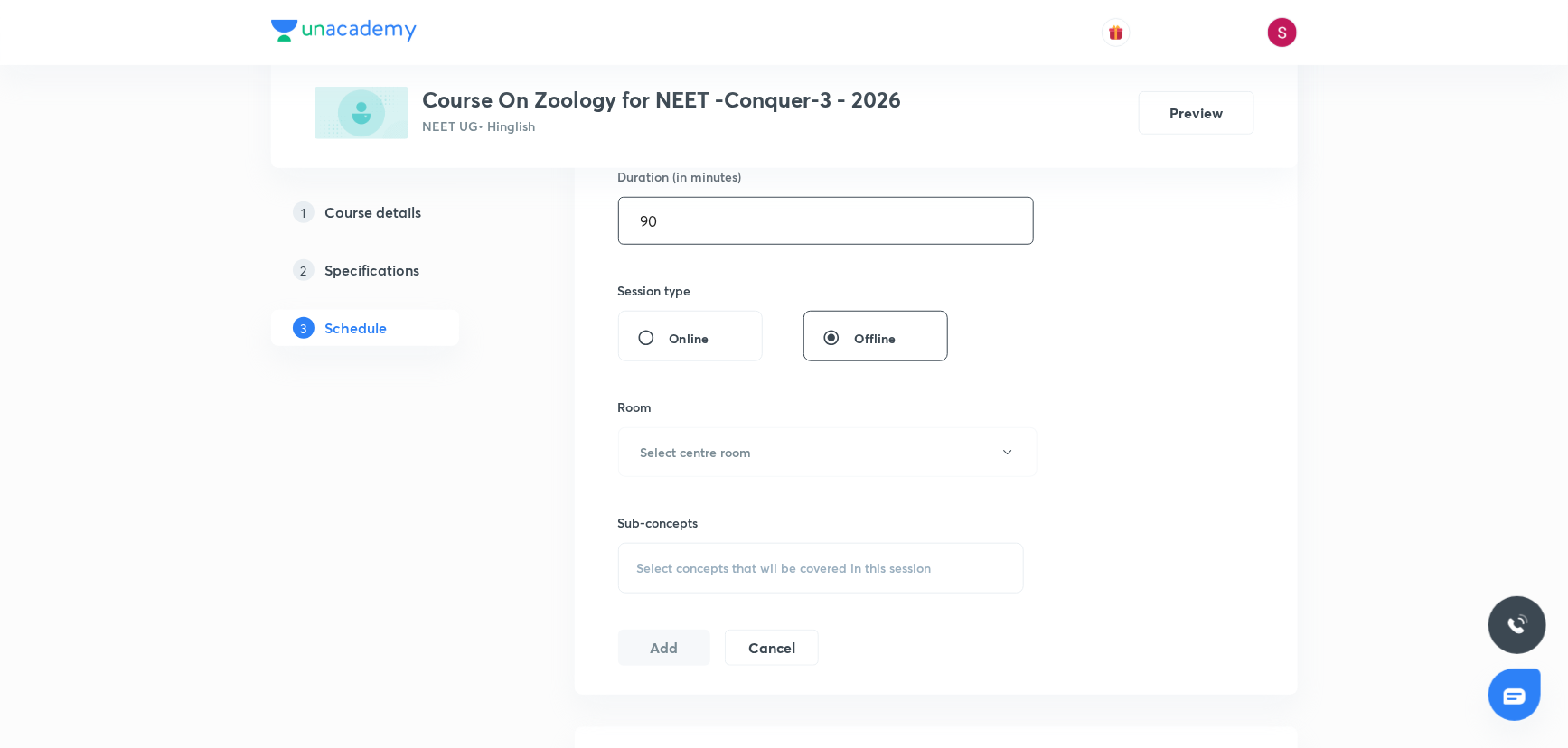
scroll to position [574, 0]
type input "90"
click at [694, 448] on h6 "Select centre room" at bounding box center [696, 450] width 111 height 19
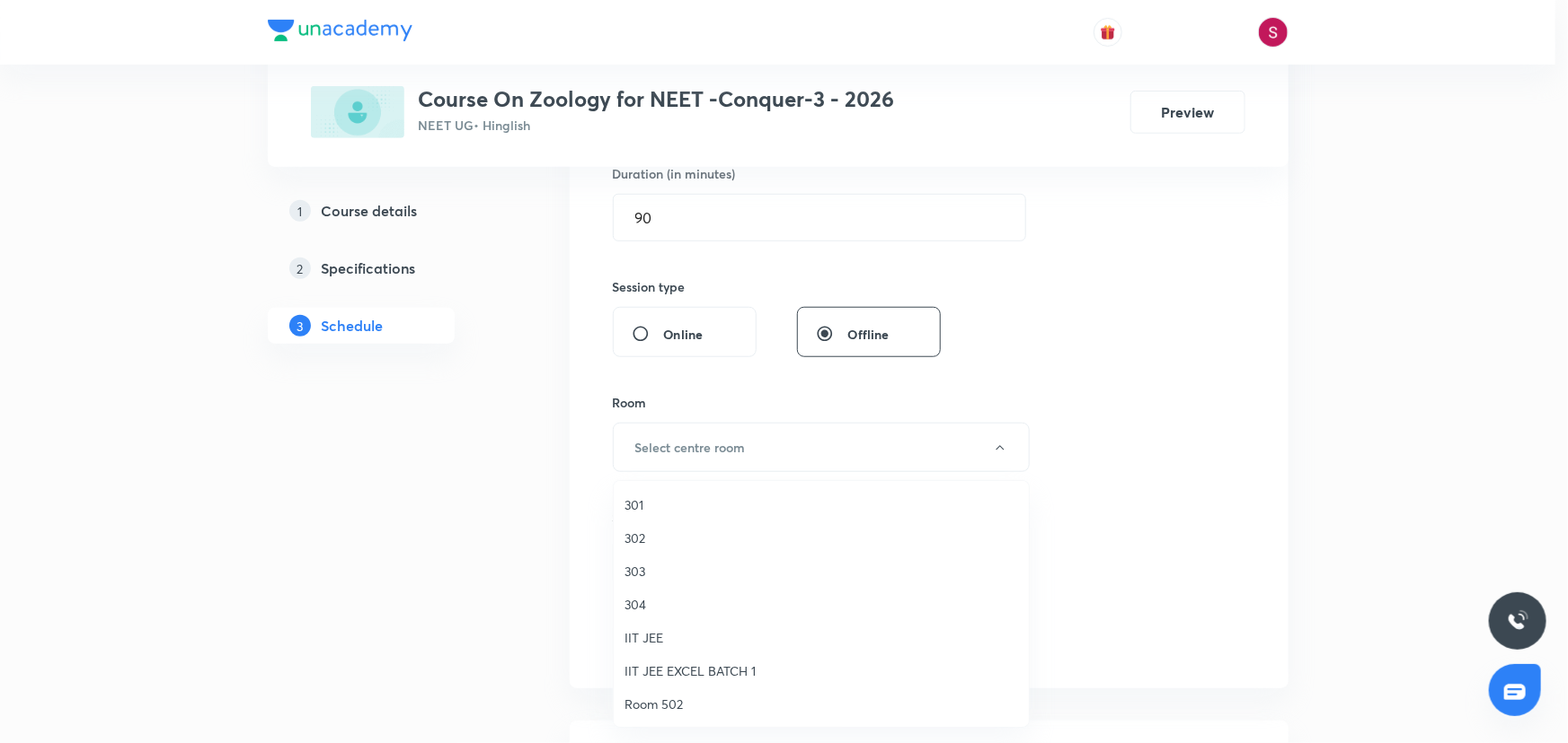
click at [619, 503] on li "301" at bounding box center [821, 505] width 415 height 34
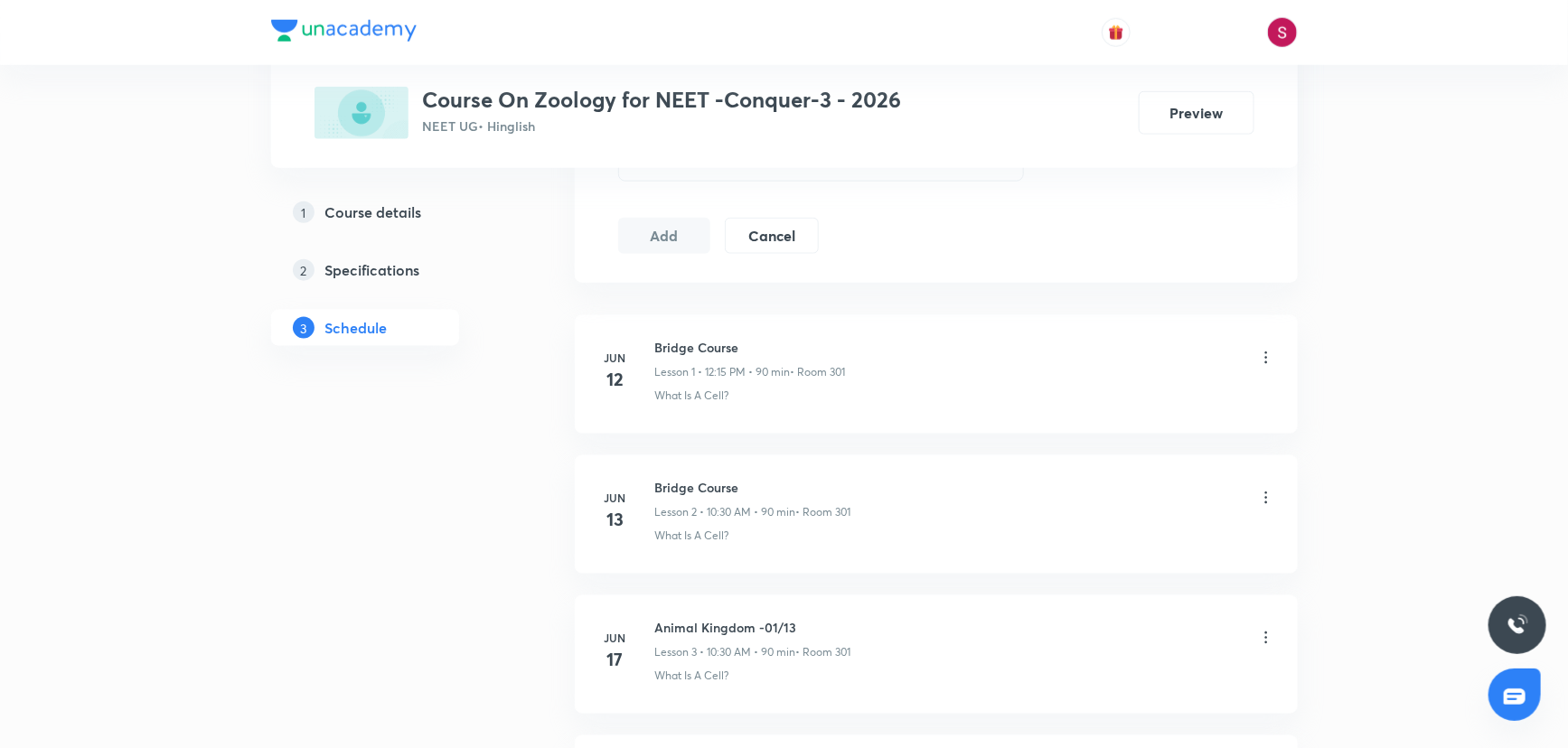
scroll to position [822, 0]
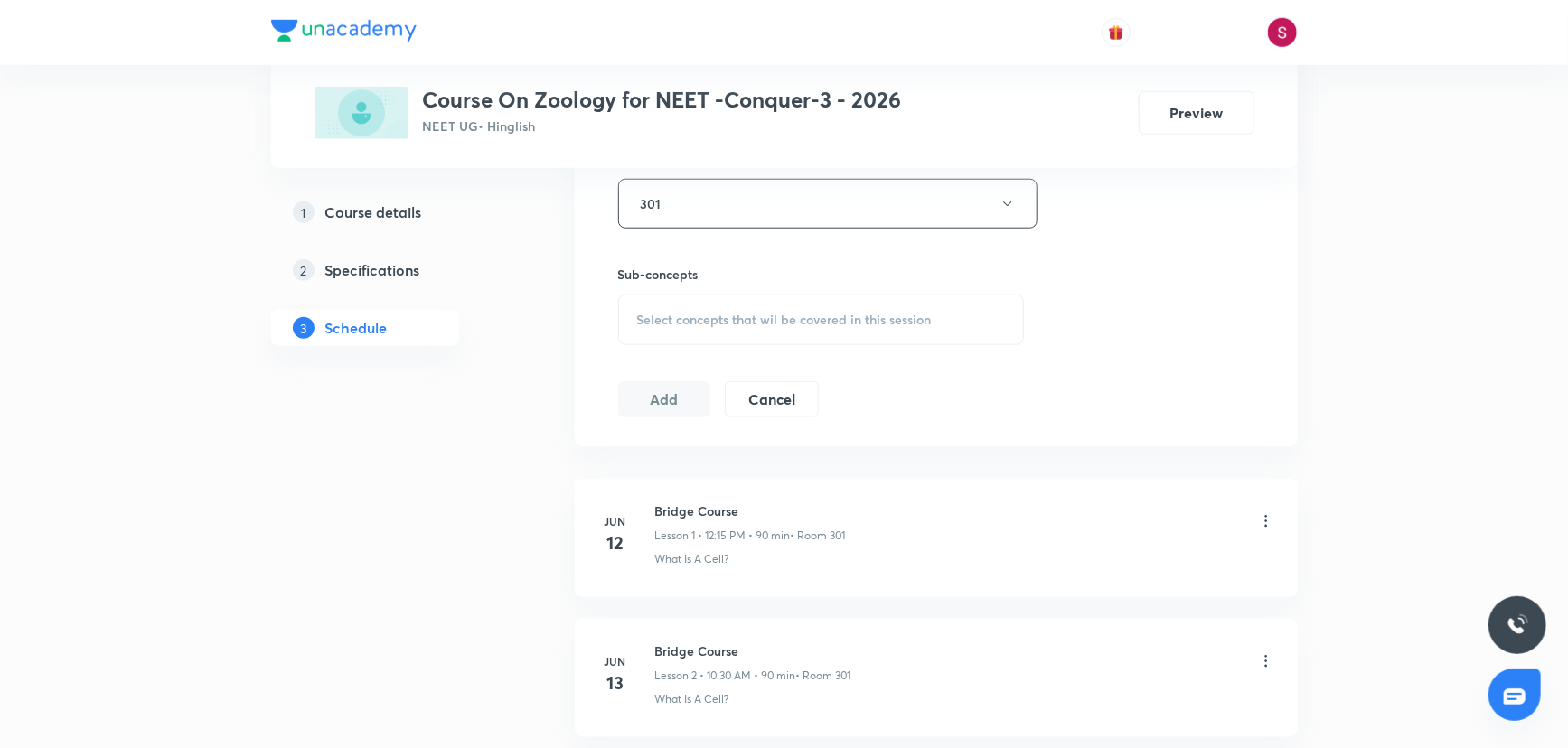
click at [669, 323] on span "Select concepts that wil be covered in this session" at bounding box center [784, 320] width 294 height 15
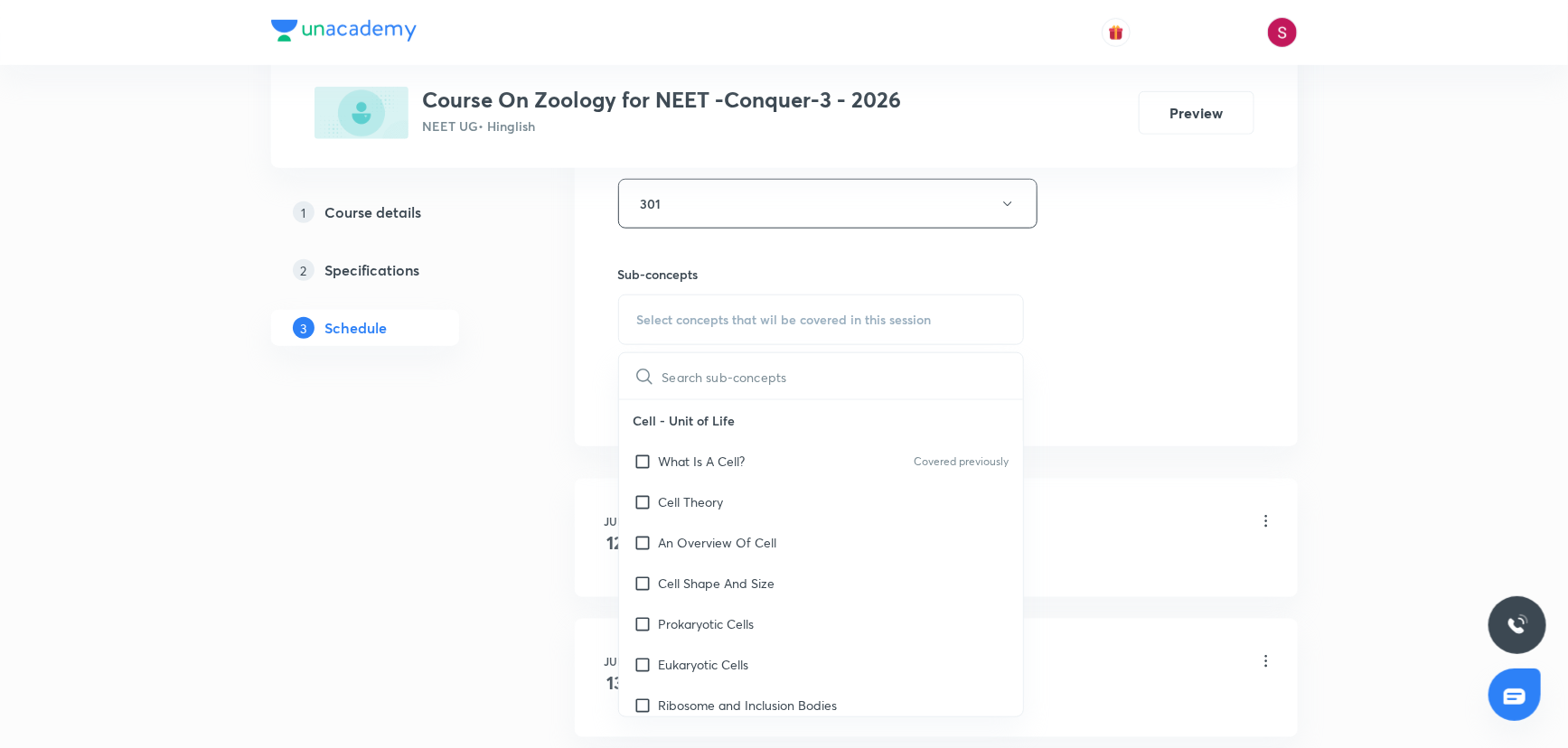
click at [683, 463] on p "What Is A Cell?" at bounding box center [702, 461] width 87 height 19
checkbox input "true"
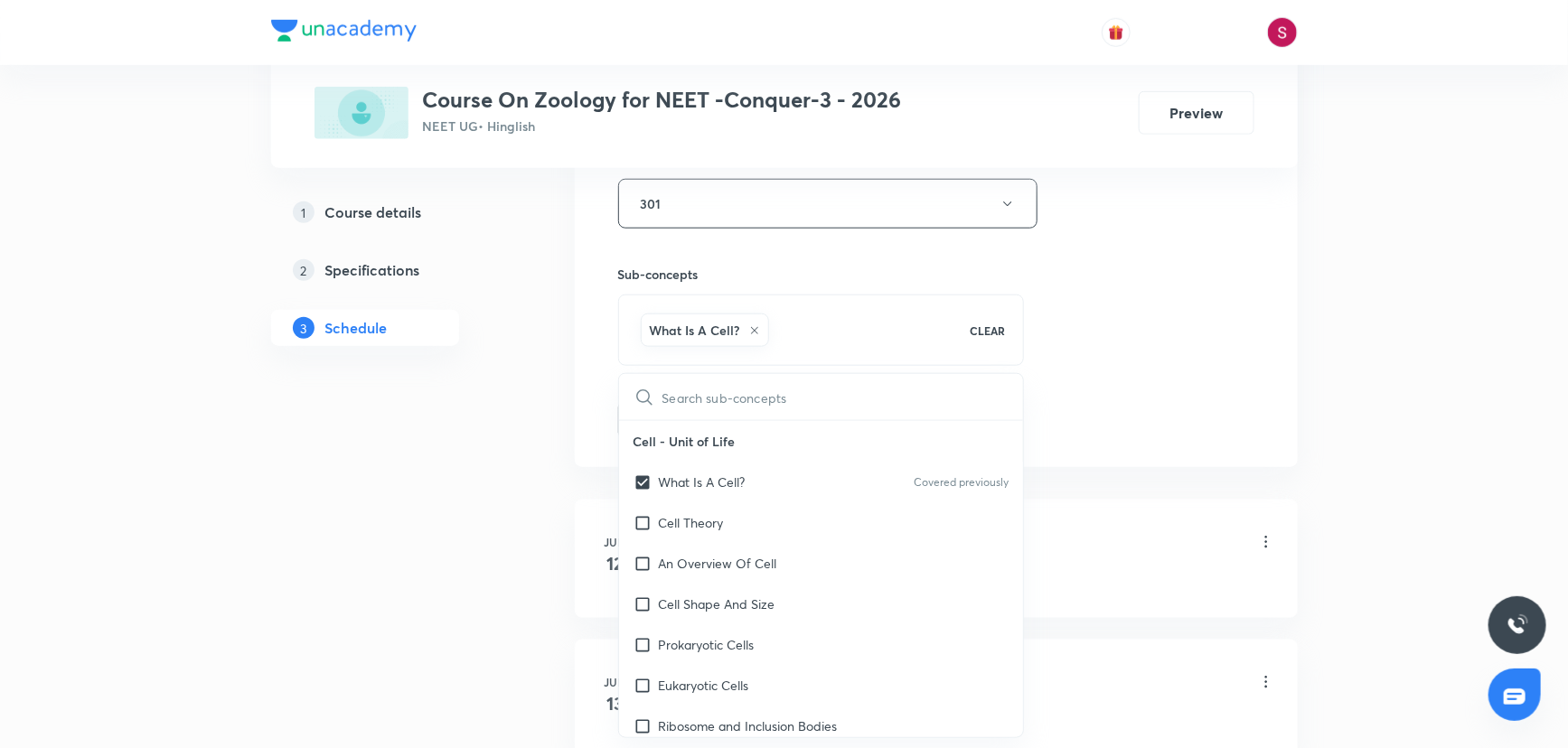
click at [1048, 347] on div "Session 33 Live class Session title 27/99 Biomolecules & Enzymes - 08 ​ Schedul…" at bounding box center [936, 4] width 636 height 870
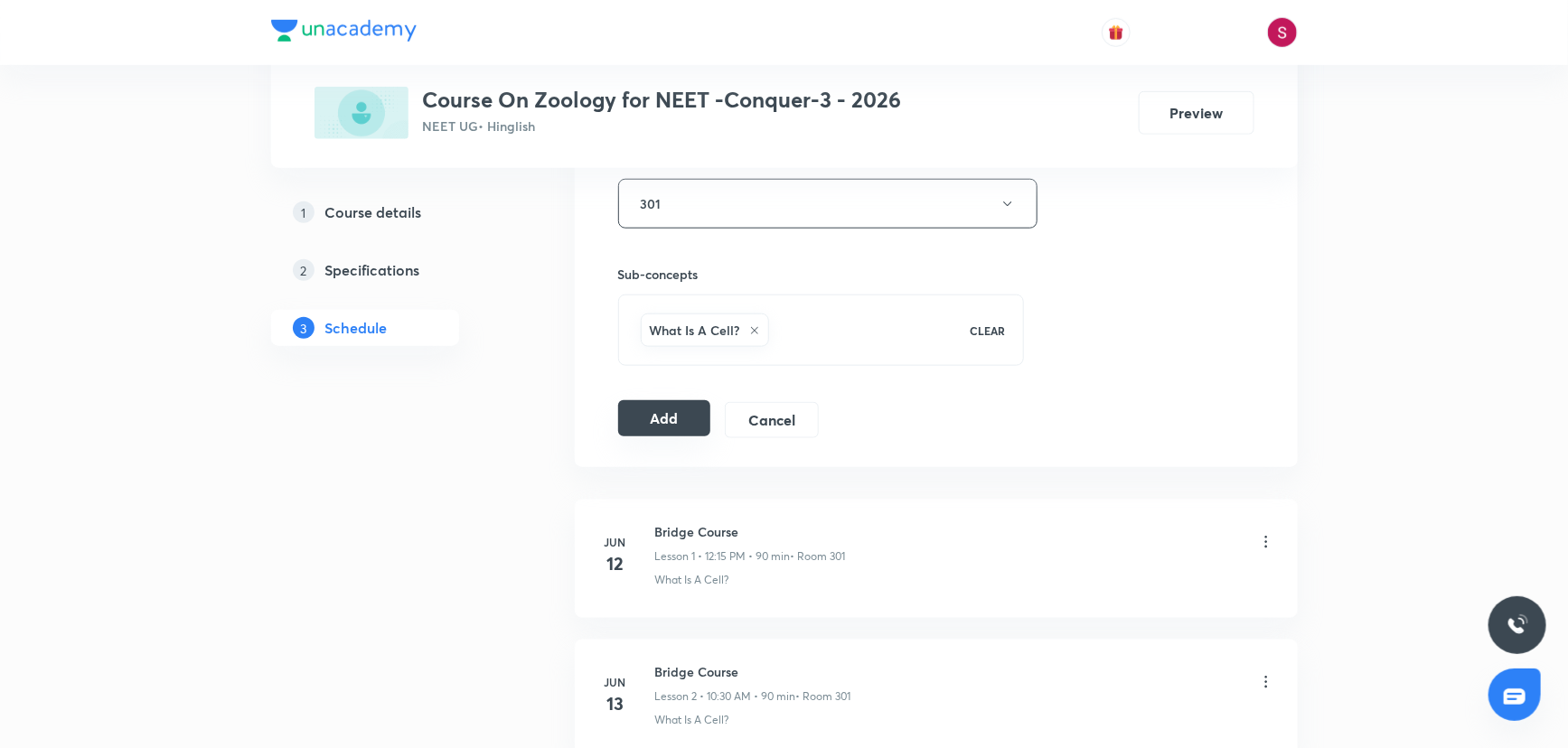
click at [671, 425] on button "Add" at bounding box center [664, 419] width 93 height 36
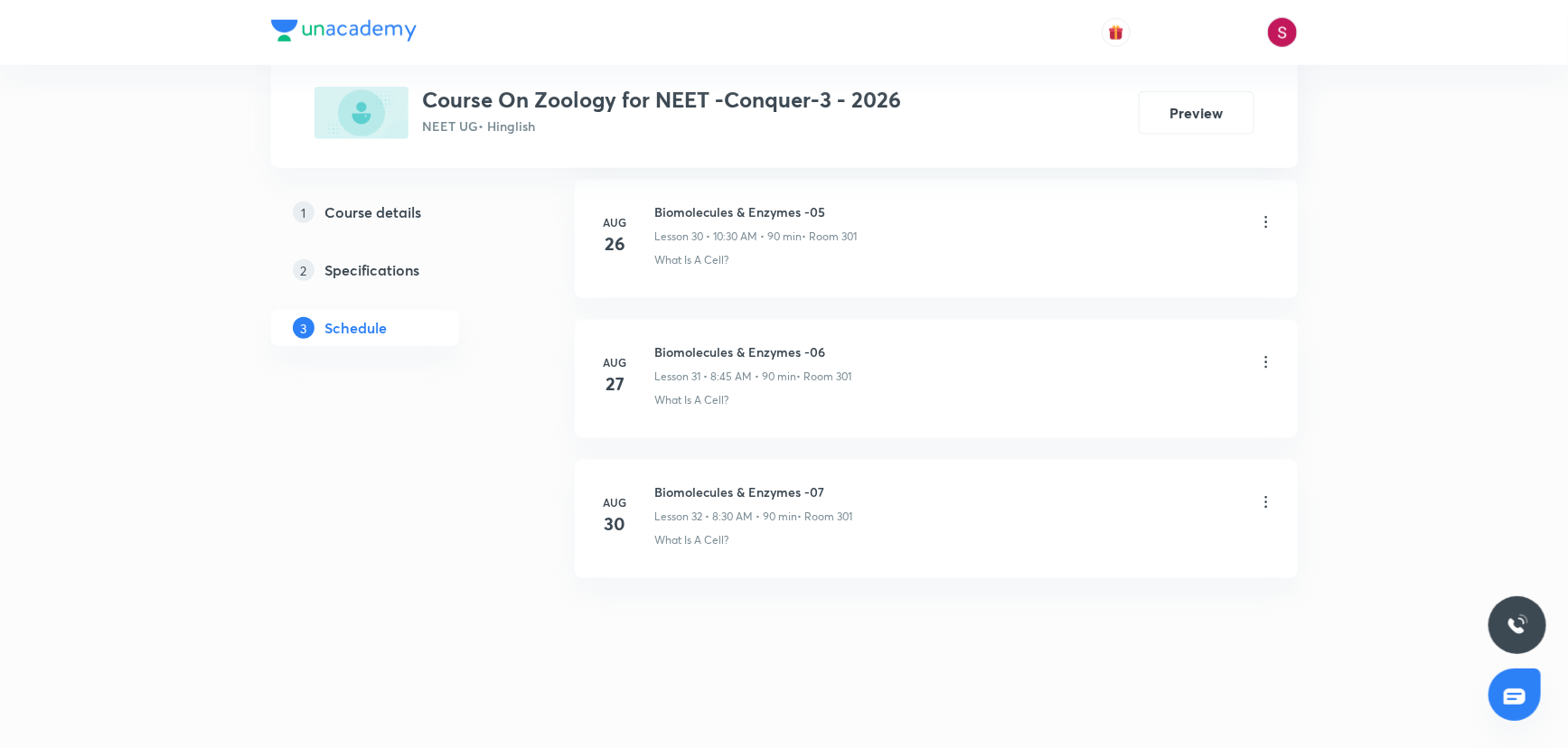
scroll to position [4346, 0]
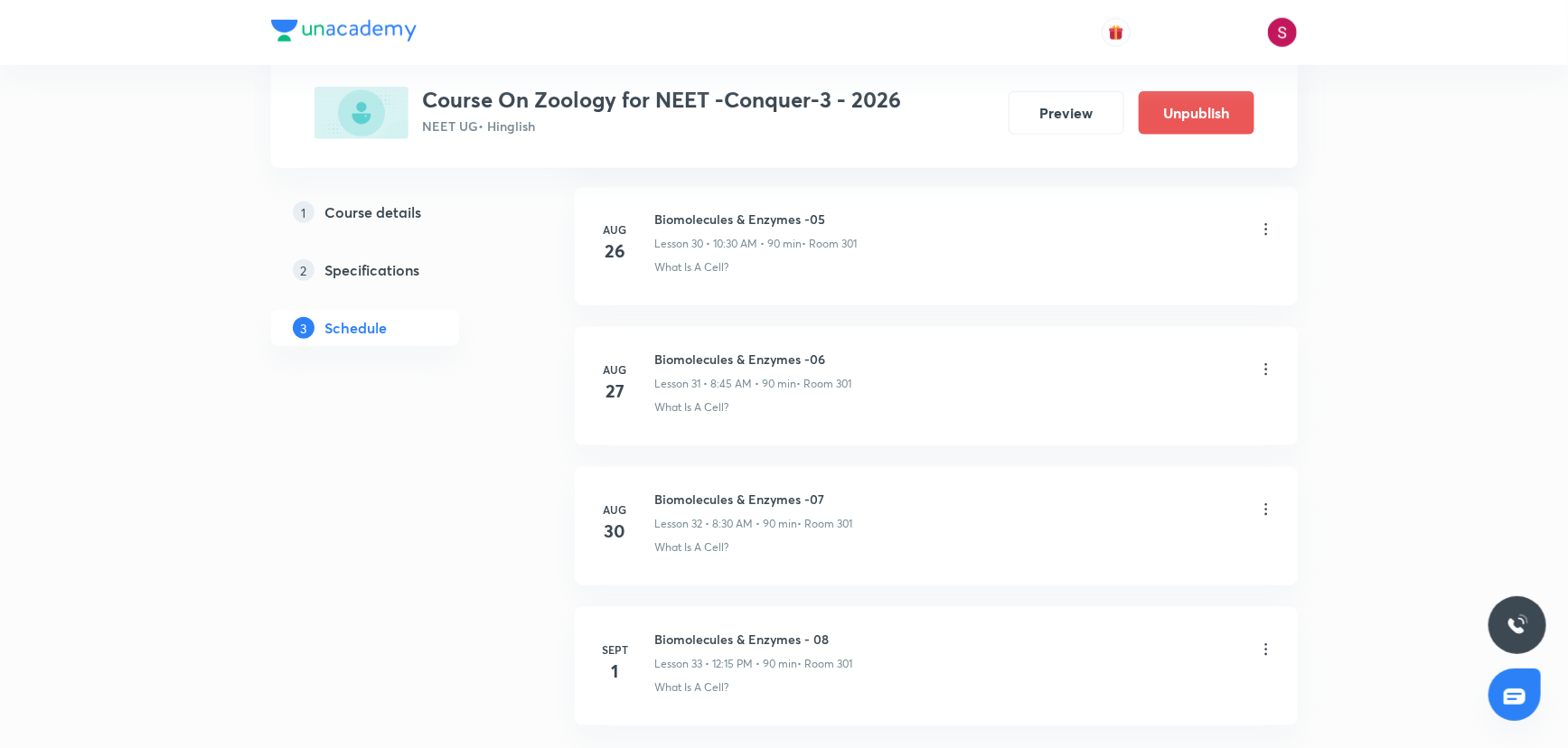
click at [724, 630] on h6 "Biomolecules & Enzymes - 08" at bounding box center [754, 639] width 198 height 19
copy h6 "Biomolecules & Enzymes - 08"
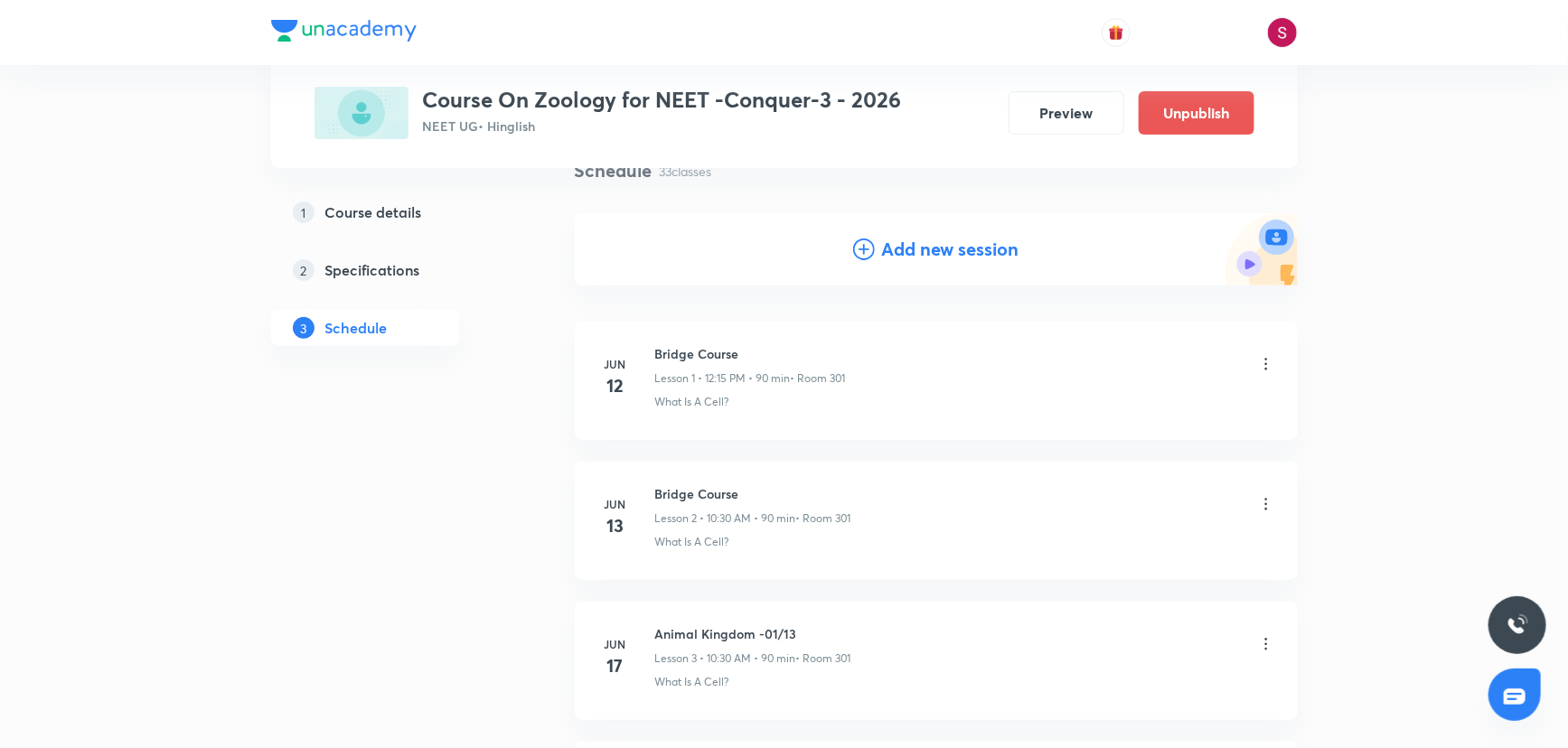
scroll to position [0, 0]
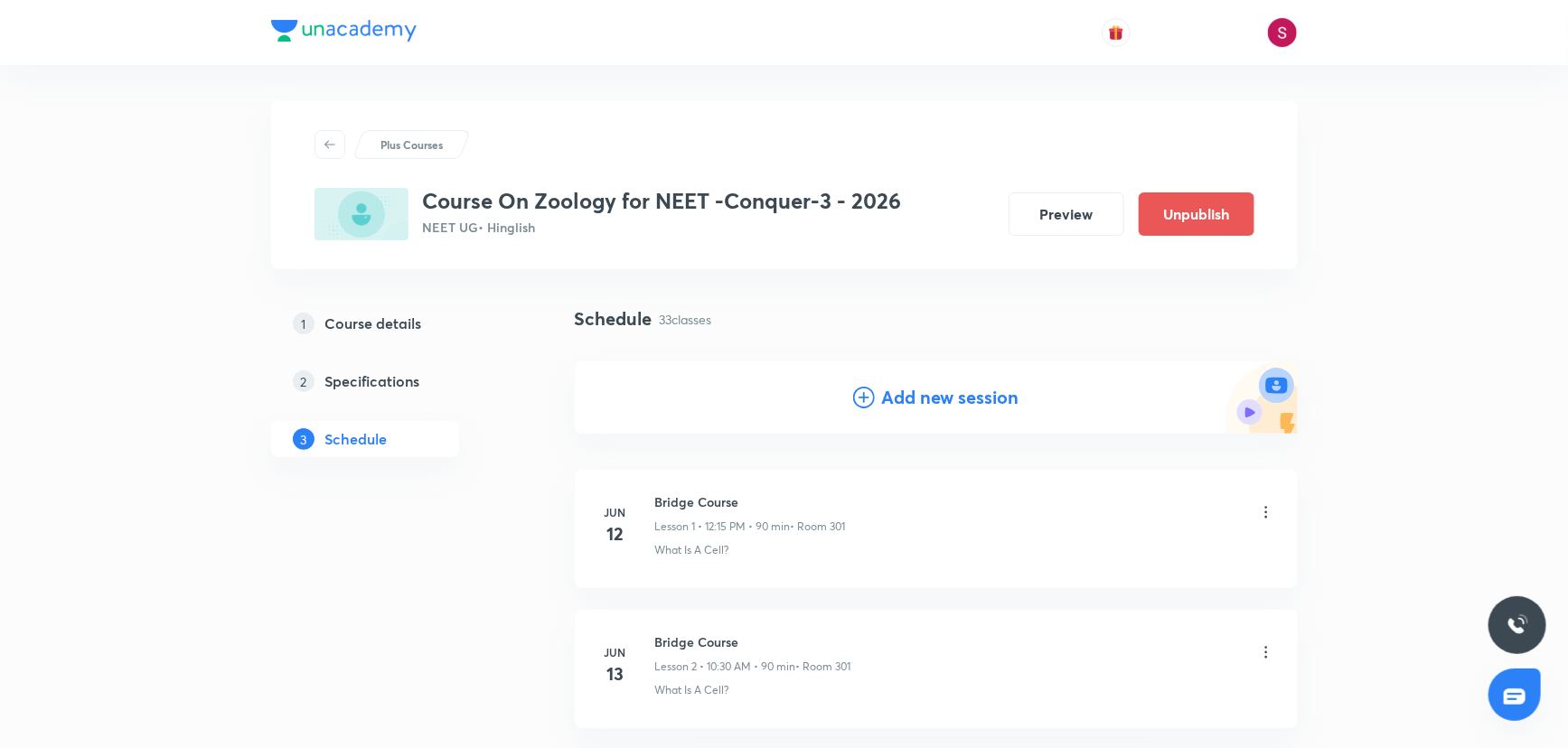
click at [985, 408] on h4 "Add new session" at bounding box center [951, 397] width 138 height 27
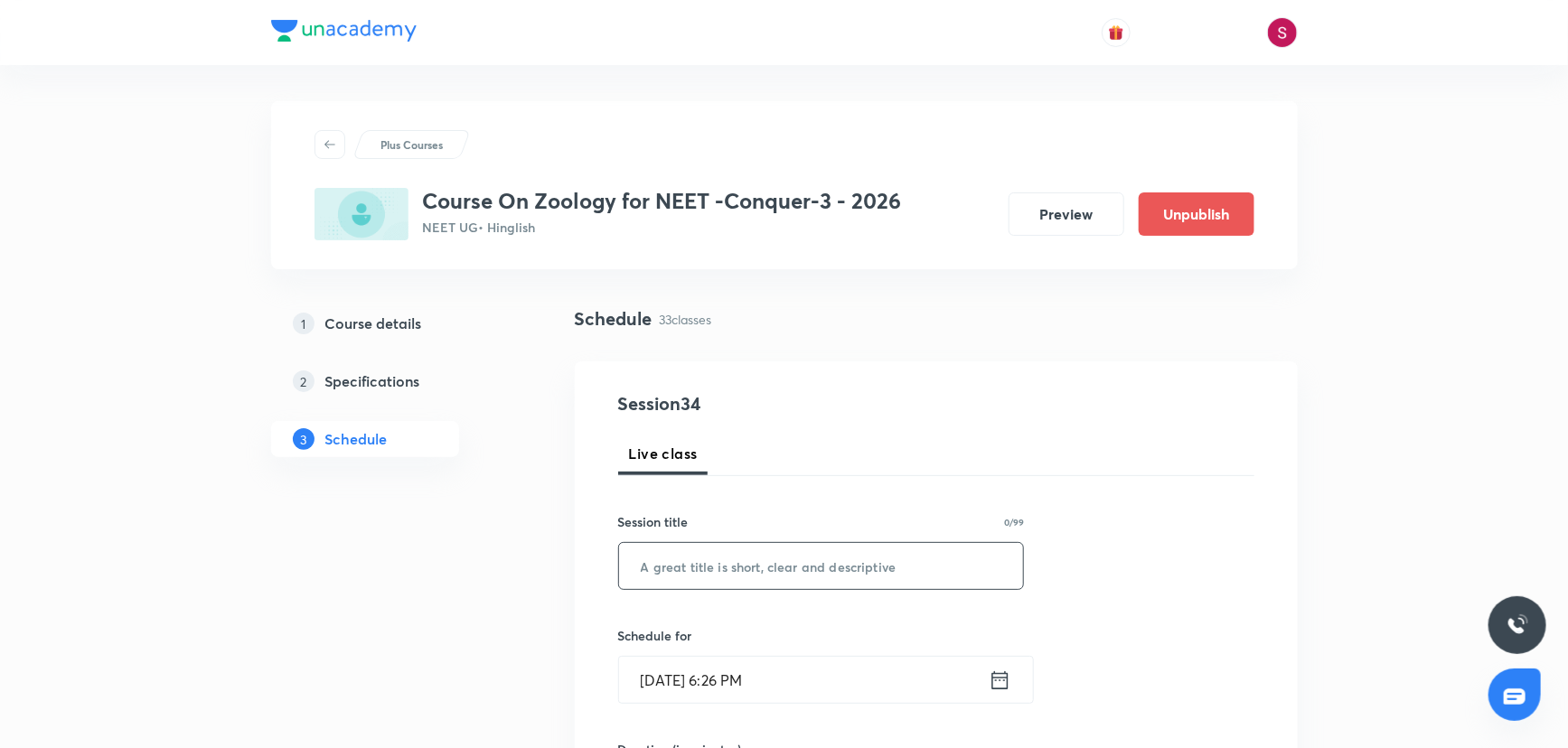
click at [763, 573] on input "text" at bounding box center [821, 566] width 405 height 46
paste input "Biomolecules & Enzymes - 08"
type input "Biomolecules & Enzymes - 09"
click at [822, 668] on input "[DATE] 6:26 PM" at bounding box center [803, 680] width 370 height 46
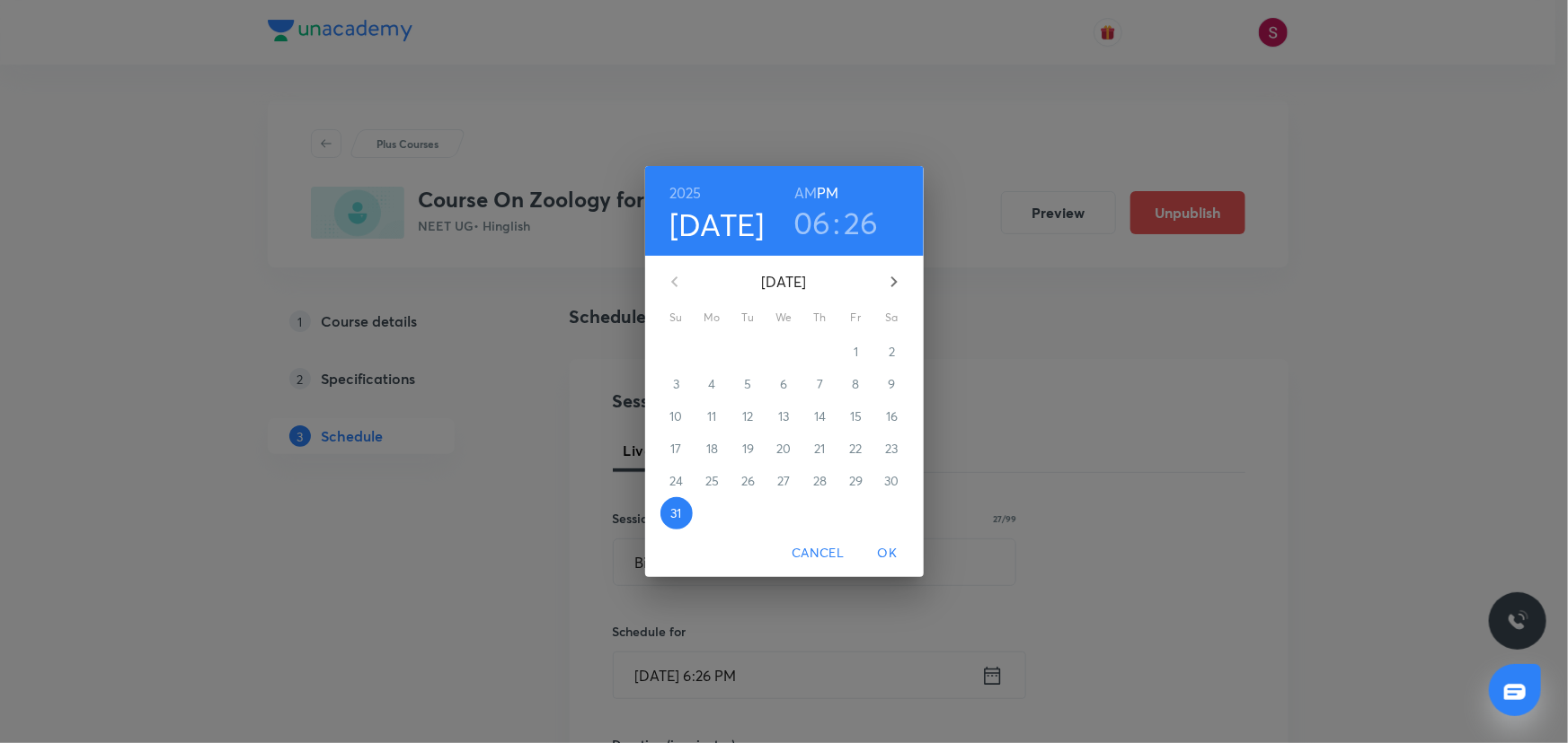
click at [897, 278] on icon "button" at bounding box center [894, 282] width 22 height 22
click at [759, 357] on span "2" at bounding box center [748, 352] width 33 height 18
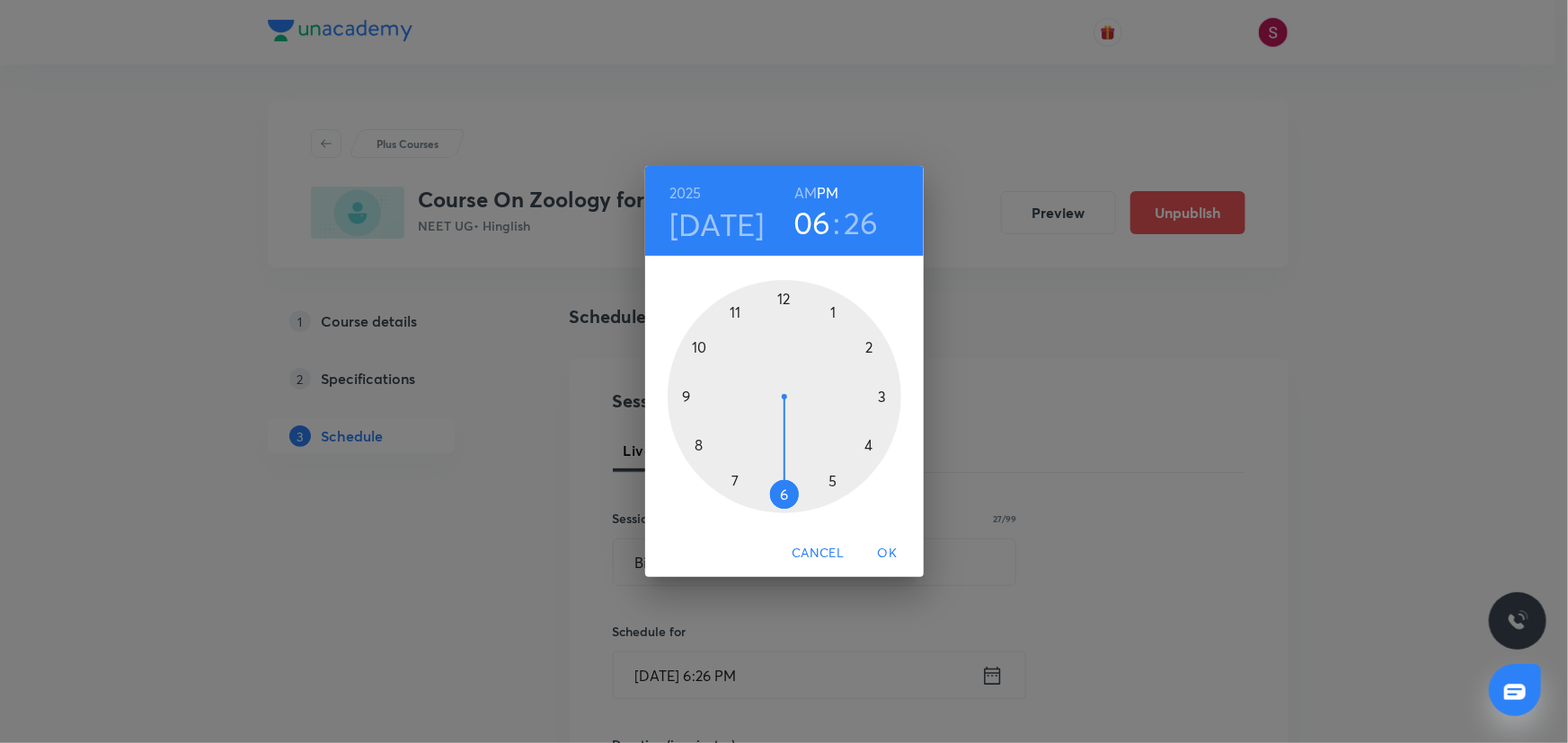
click at [802, 190] on h6 "AM" at bounding box center [805, 192] width 23 height 25
click at [694, 348] on div at bounding box center [784, 397] width 234 height 234
click at [783, 494] on div at bounding box center [784, 397] width 234 height 234
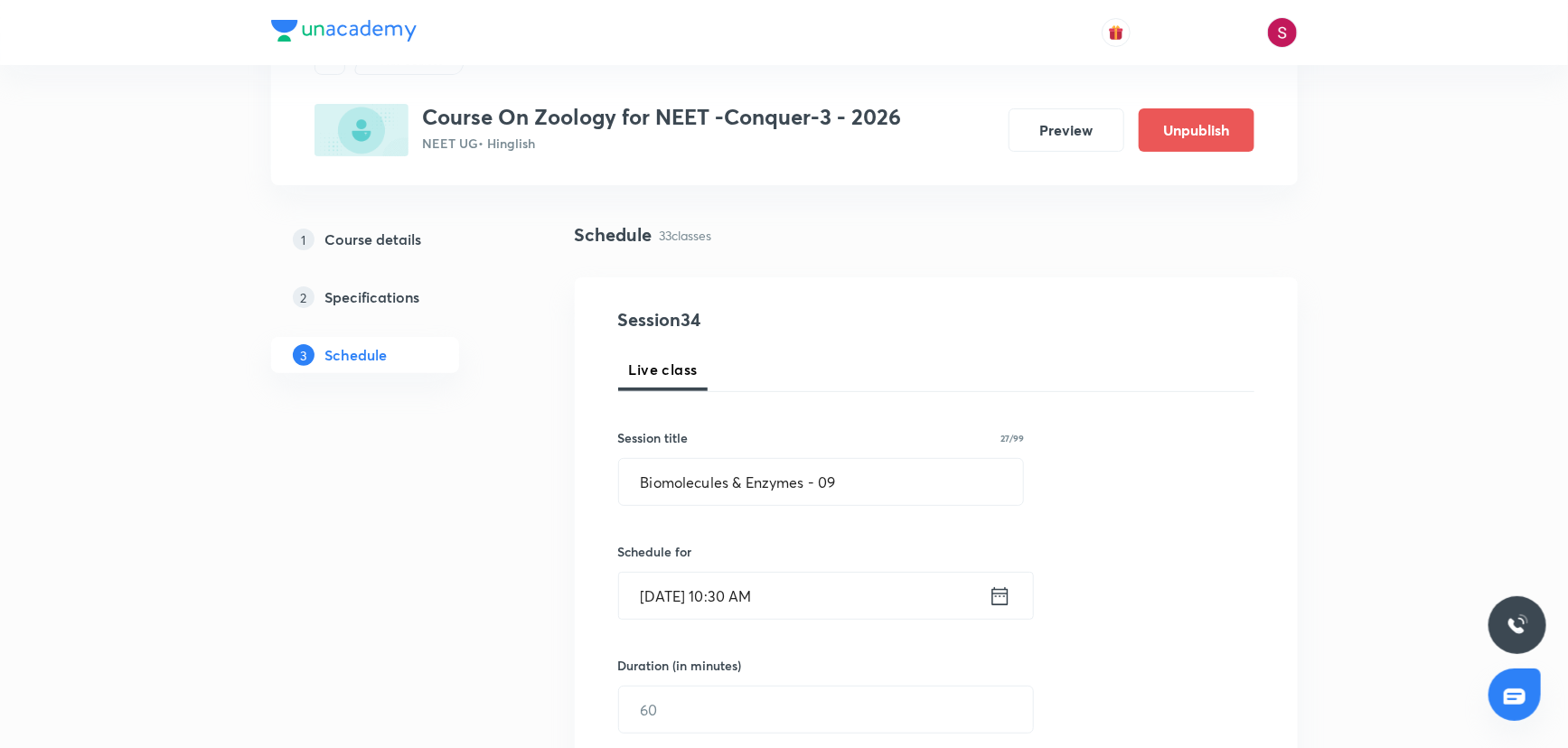
scroll to position [328, 0]
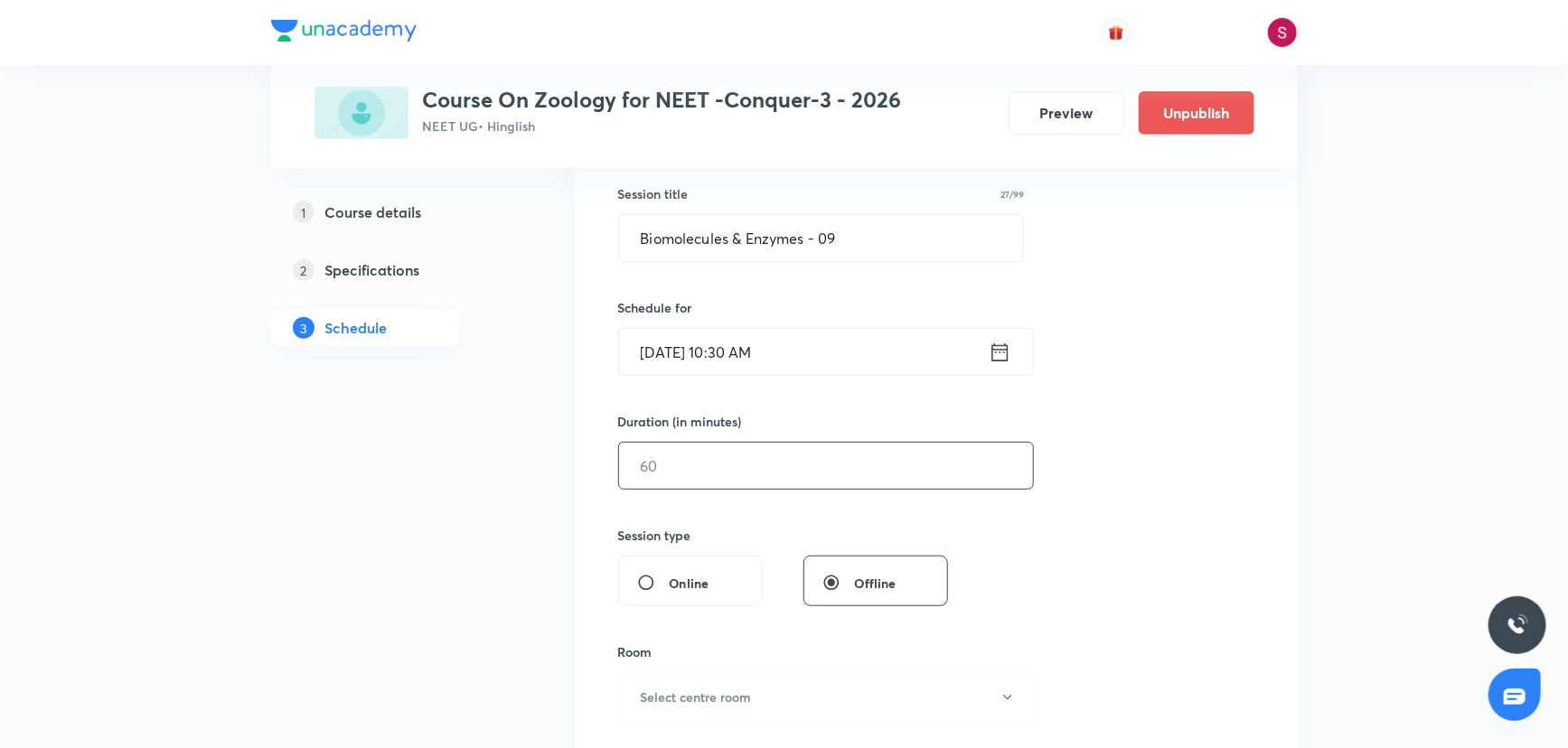
click at [749, 464] on input "text" at bounding box center [825, 466] width 414 height 46
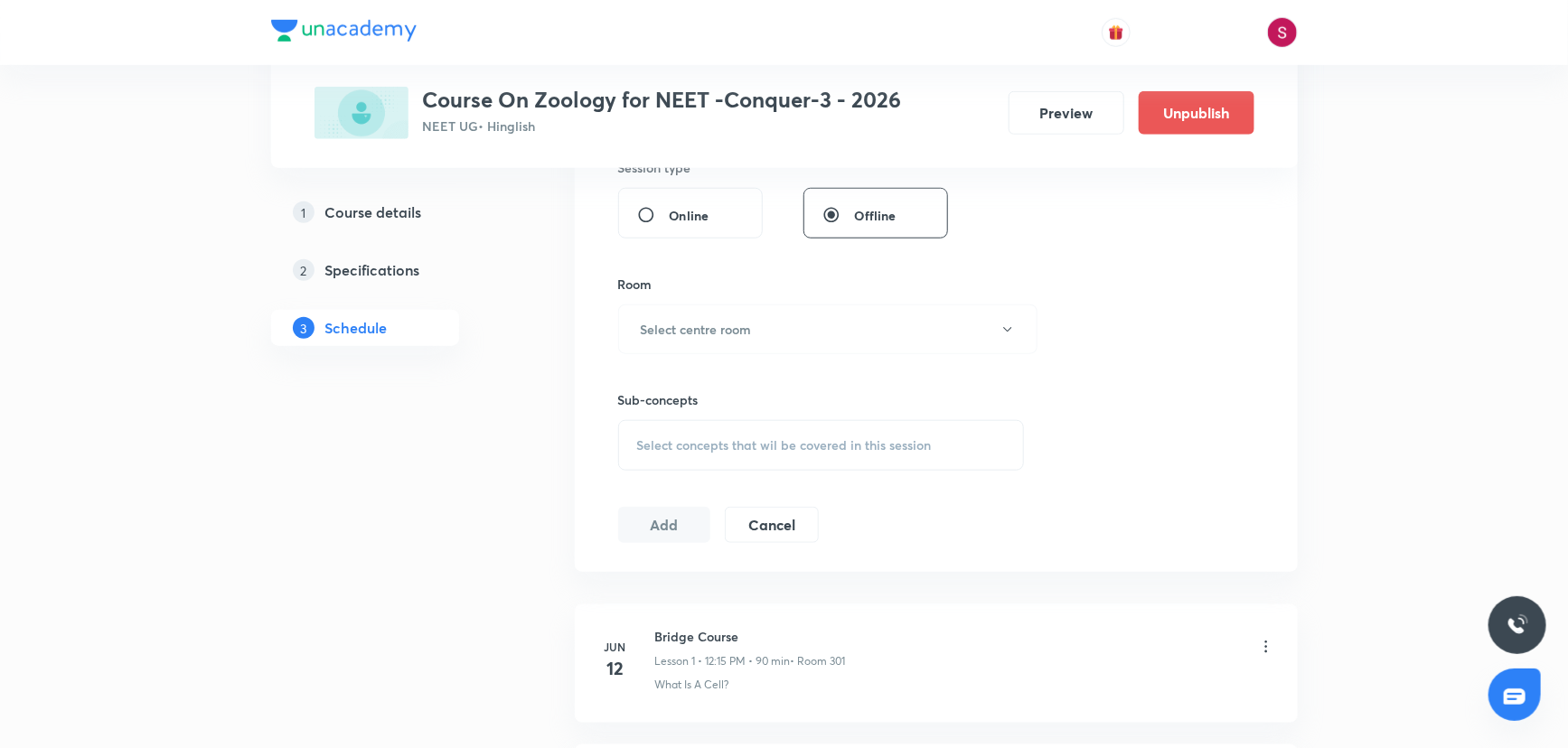
scroll to position [739, 0]
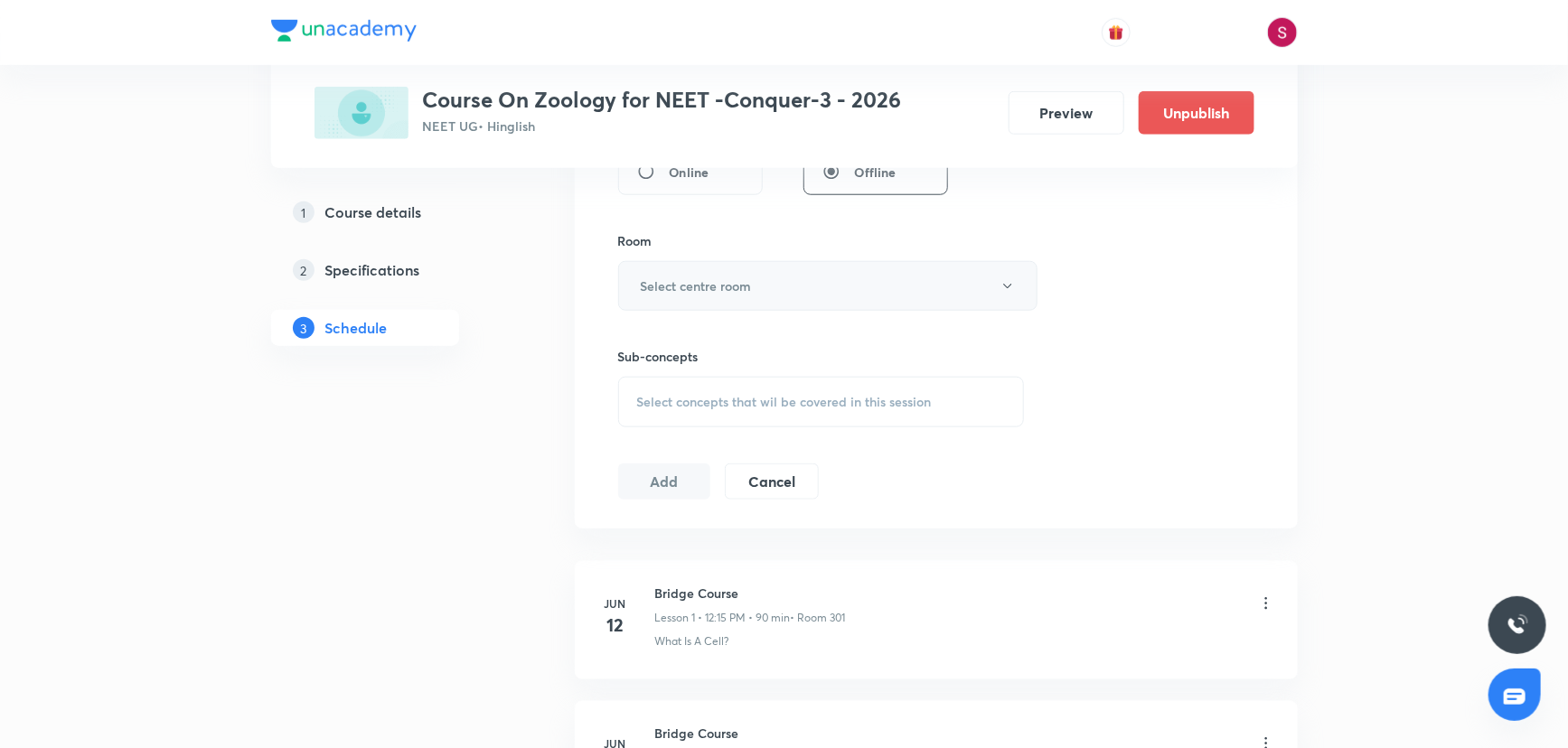
type input "90"
click at [685, 265] on button "Select centre room" at bounding box center [827, 286] width 420 height 50
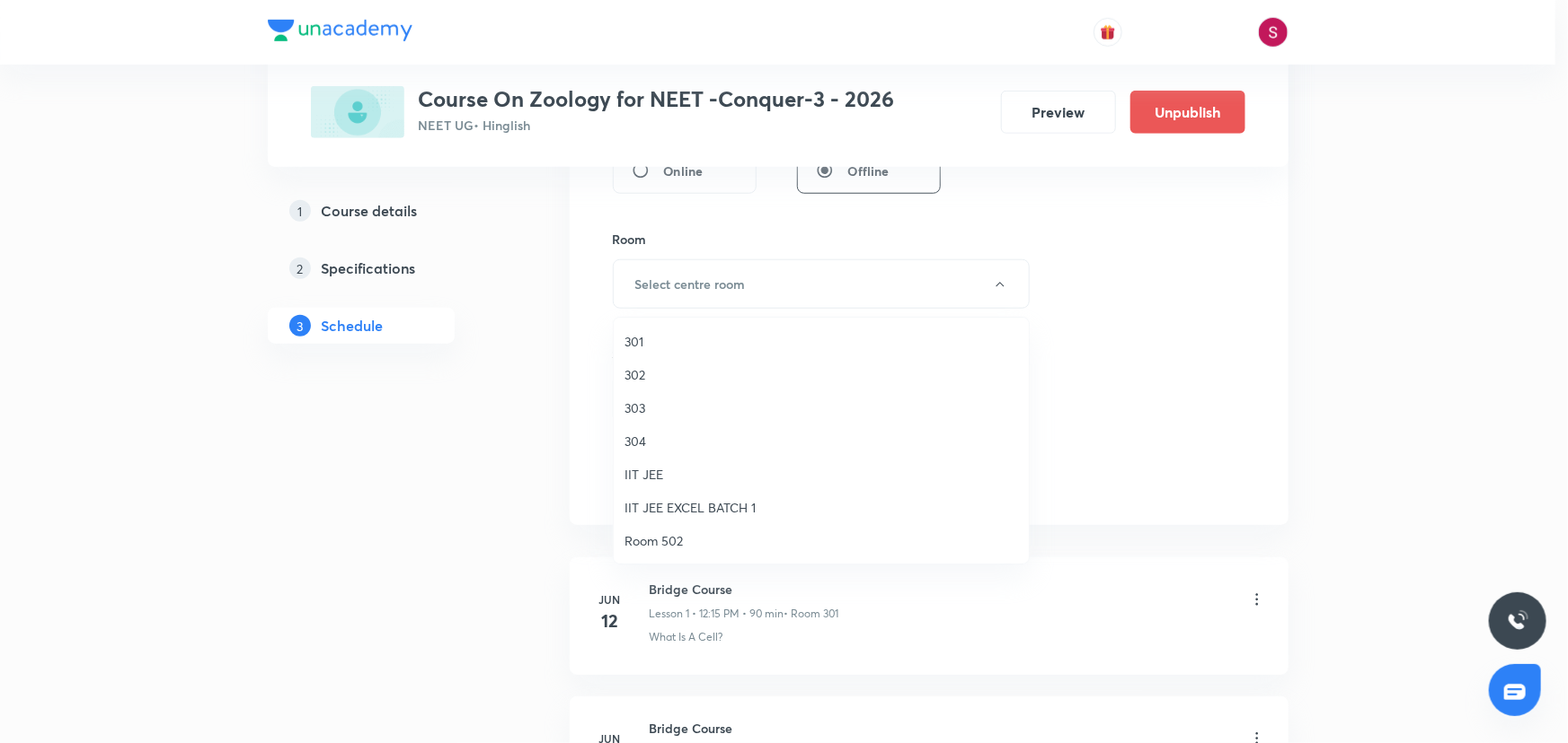
click at [672, 340] on span "301" at bounding box center [821, 341] width 393 height 19
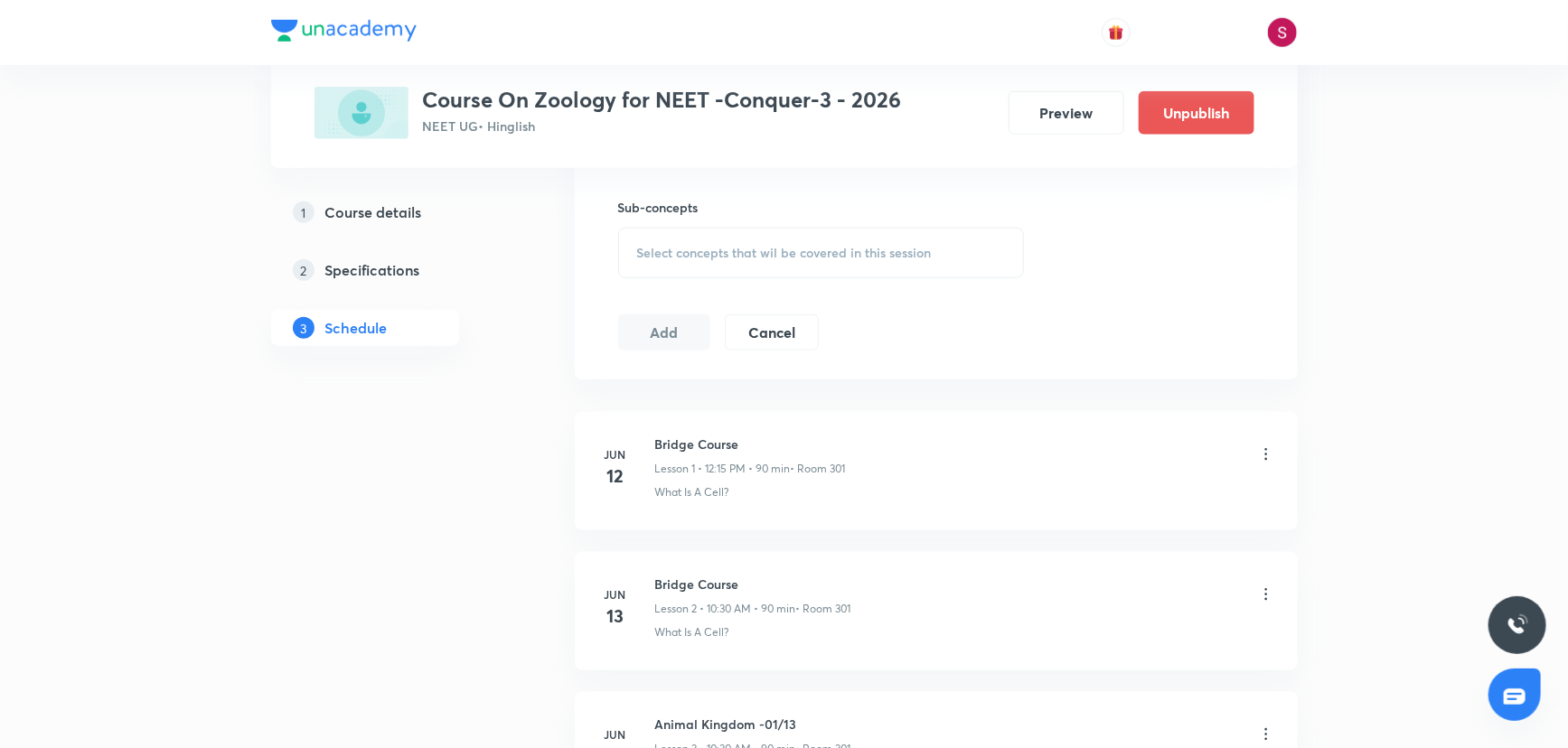
scroll to position [904, 0]
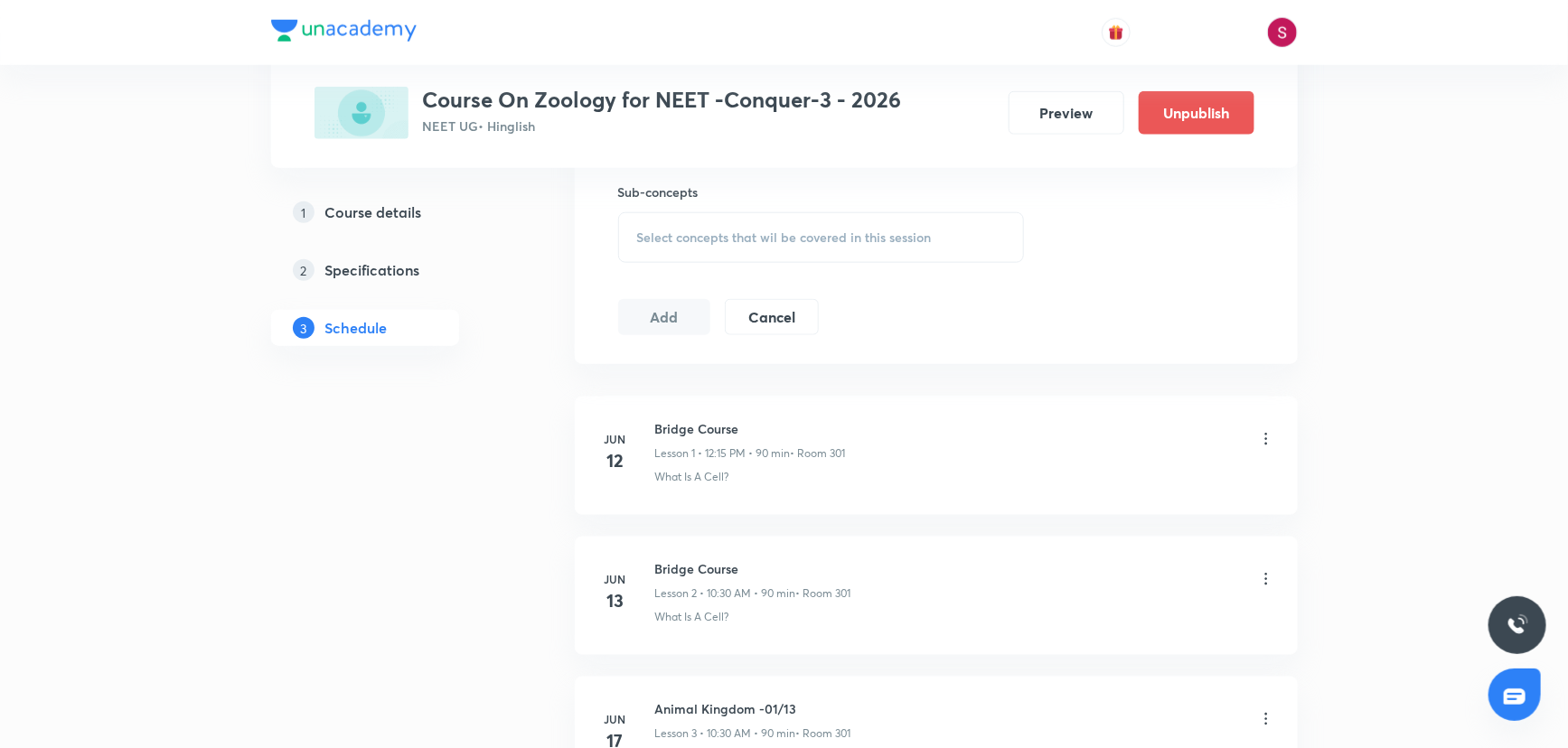
click at [705, 244] on div "Select concepts that wil be covered in this session" at bounding box center [821, 237] width 407 height 51
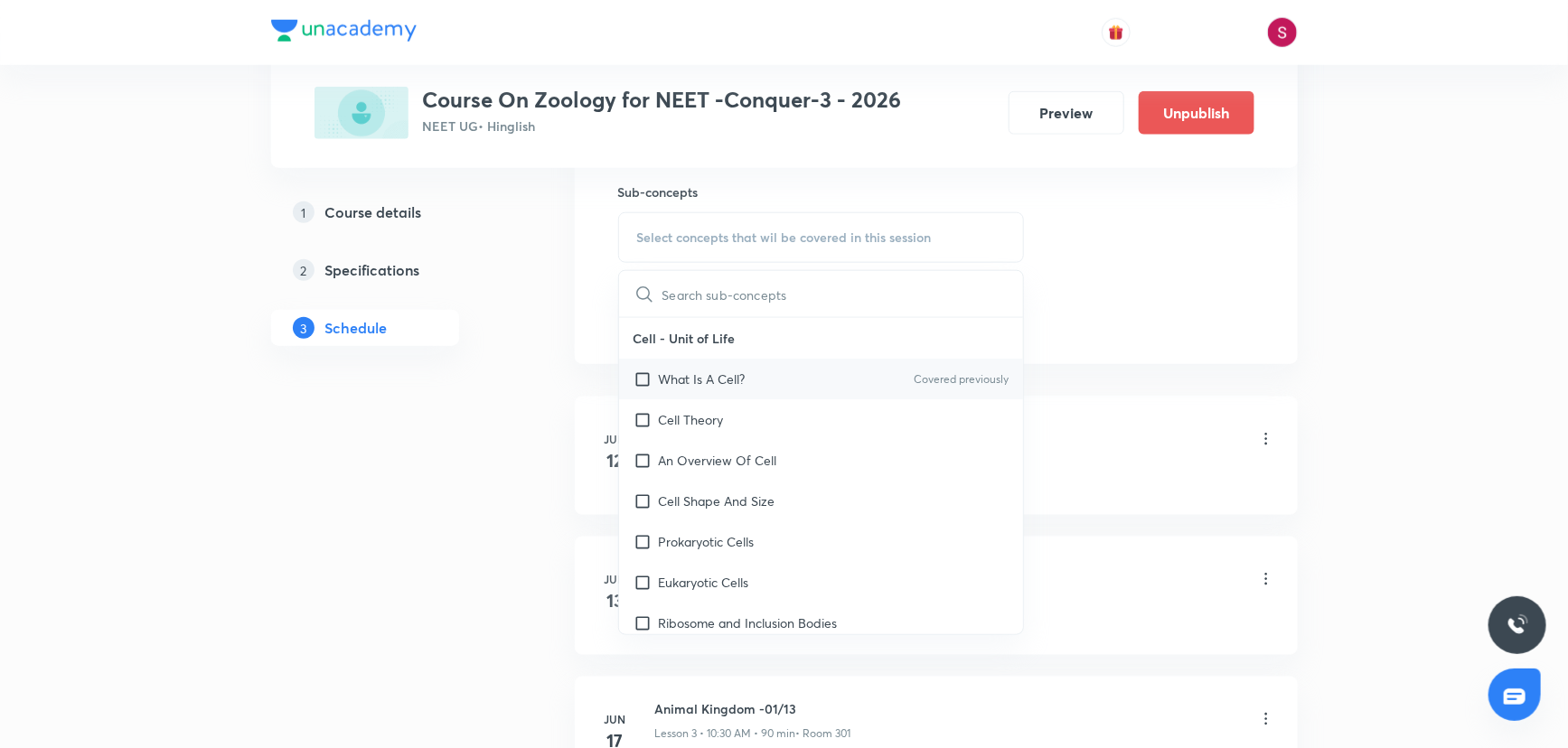
click at [732, 373] on p "What Is A Cell?" at bounding box center [702, 379] width 87 height 19
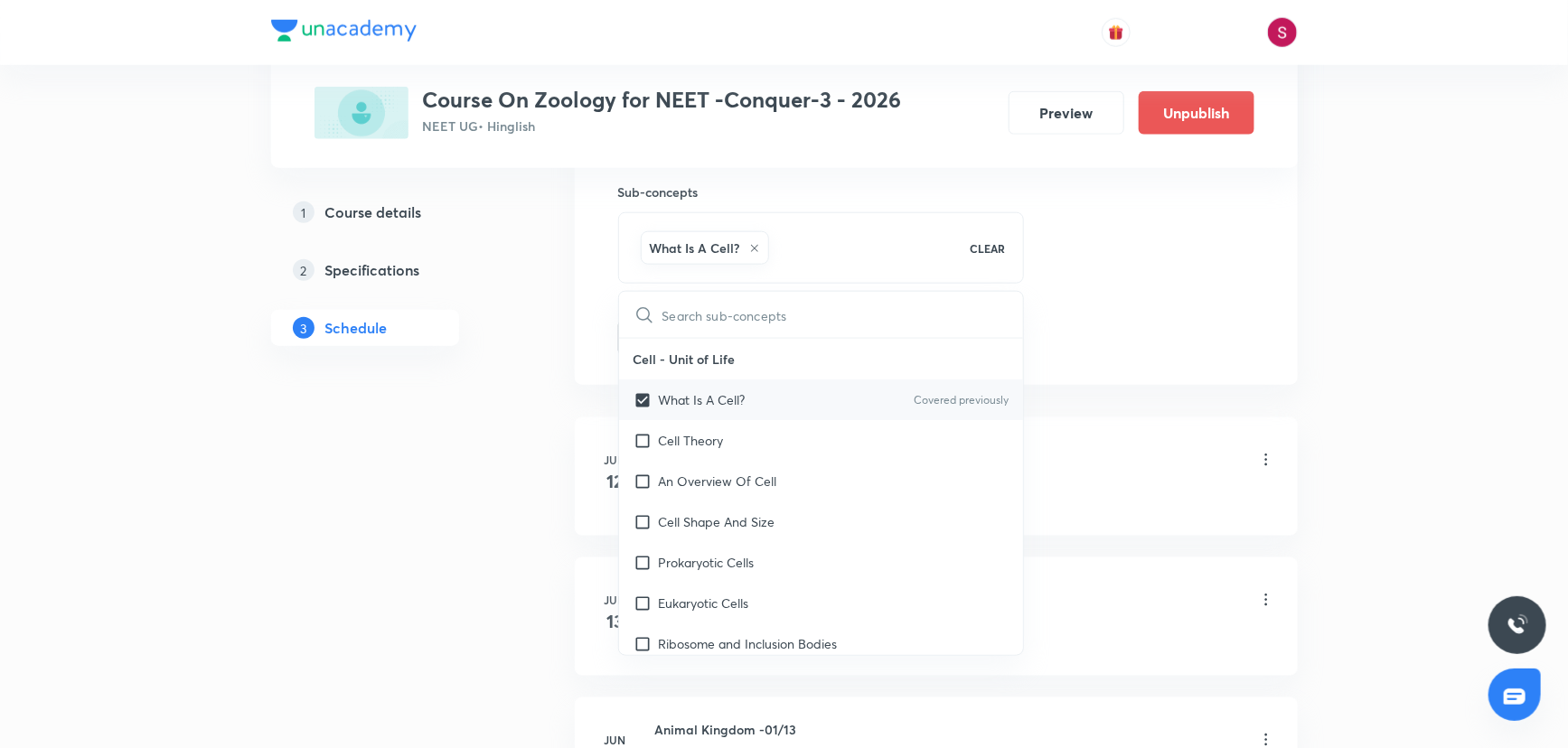
checkbox input "true"
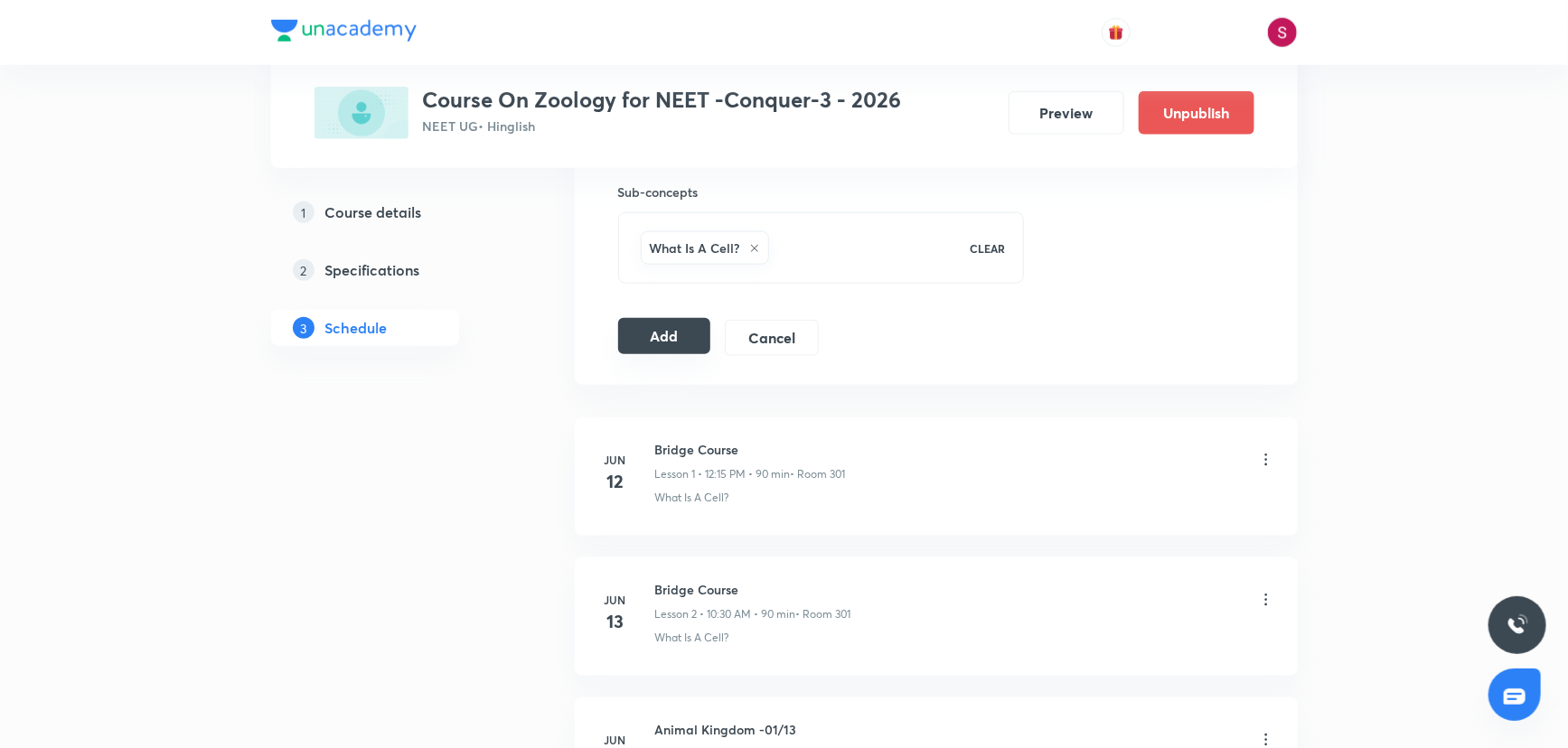
click at [669, 347] on button "Add" at bounding box center [664, 336] width 93 height 36
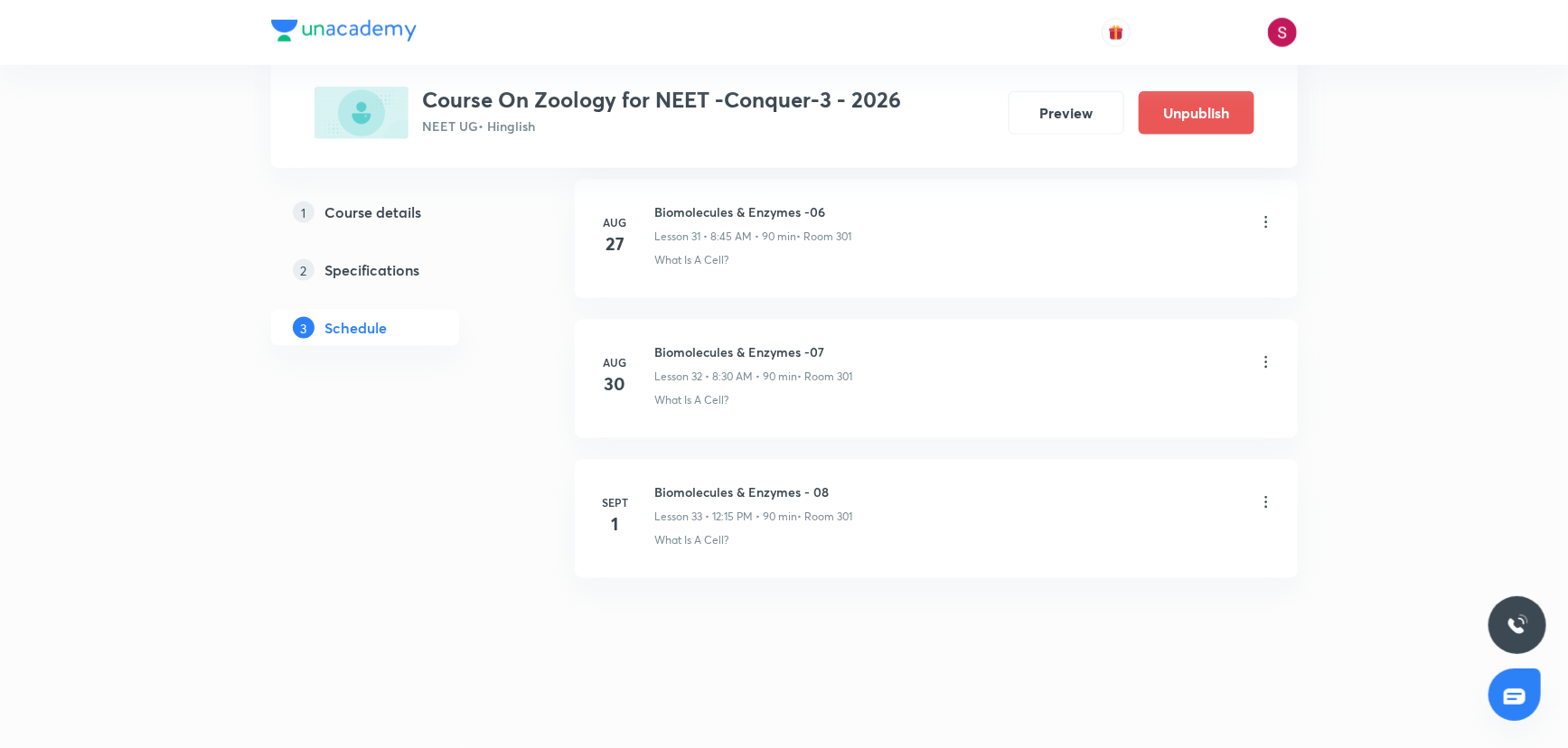
scroll to position [4486, 0]
click at [757, 632] on h6 "Biomolecules & Enzymes - 09" at bounding box center [756, 639] width 202 height 19
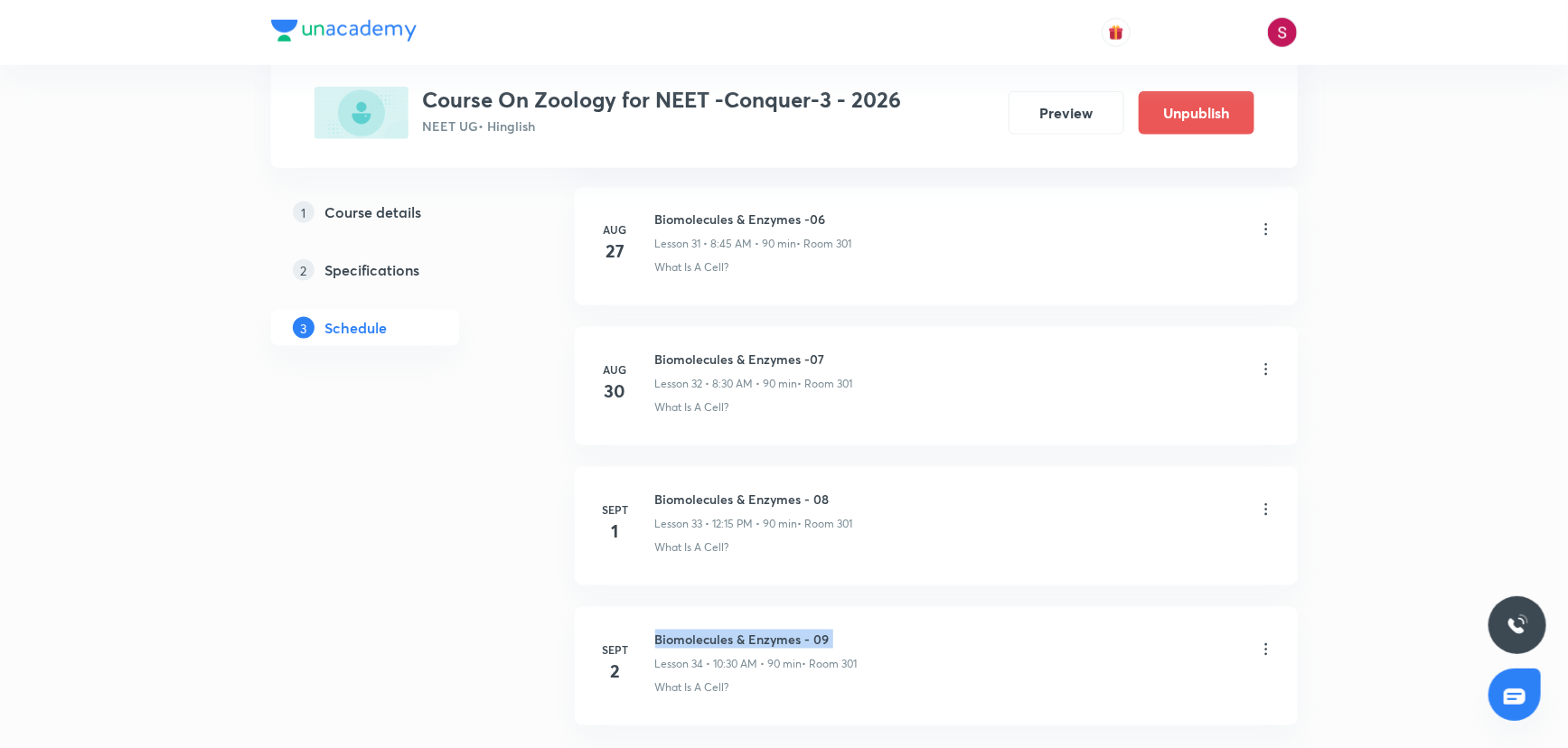
click at [757, 632] on h6 "Biomolecules & Enzymes - 09" at bounding box center [756, 639] width 202 height 19
copy h6 "Biomolecules & Enzymes - 09"
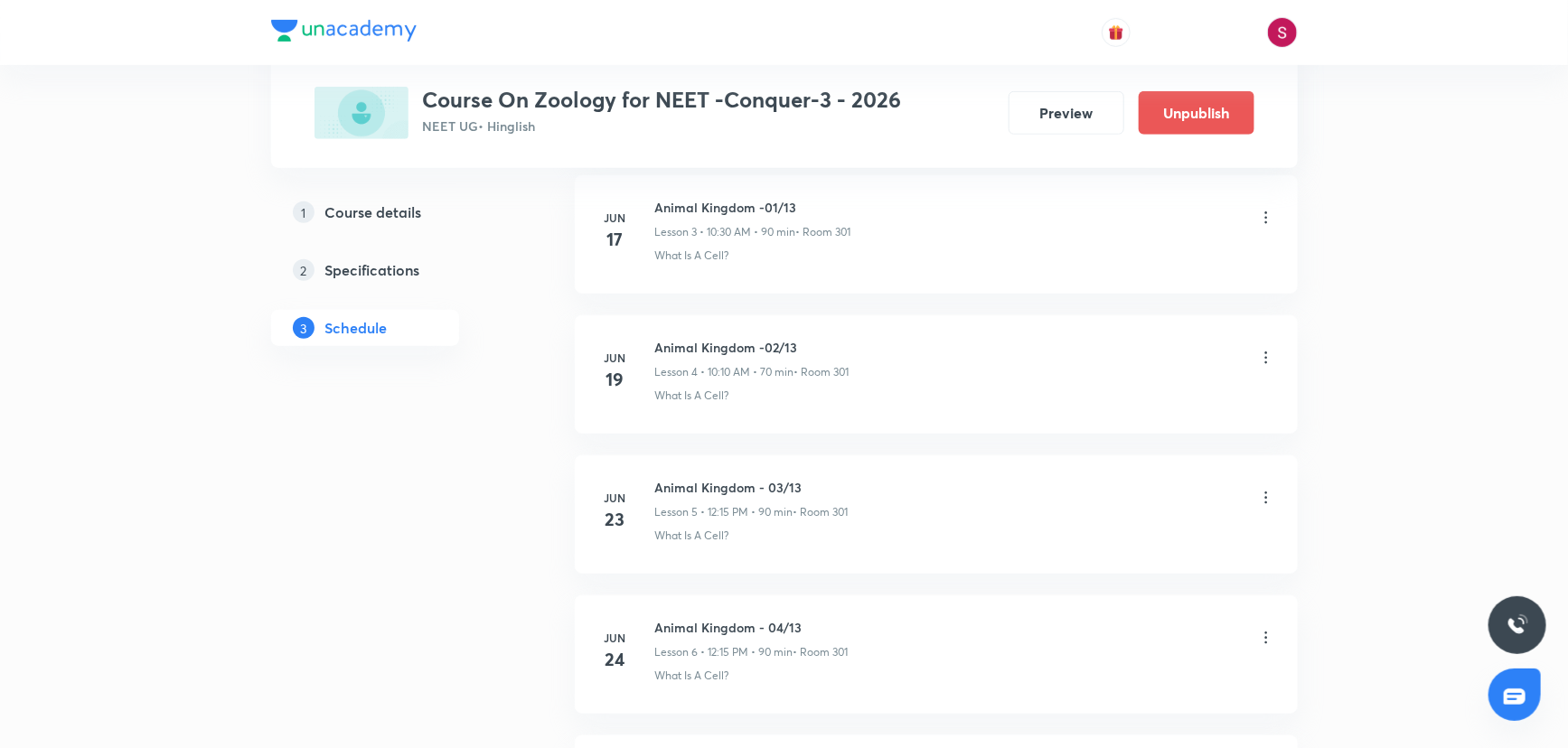
scroll to position [0, 0]
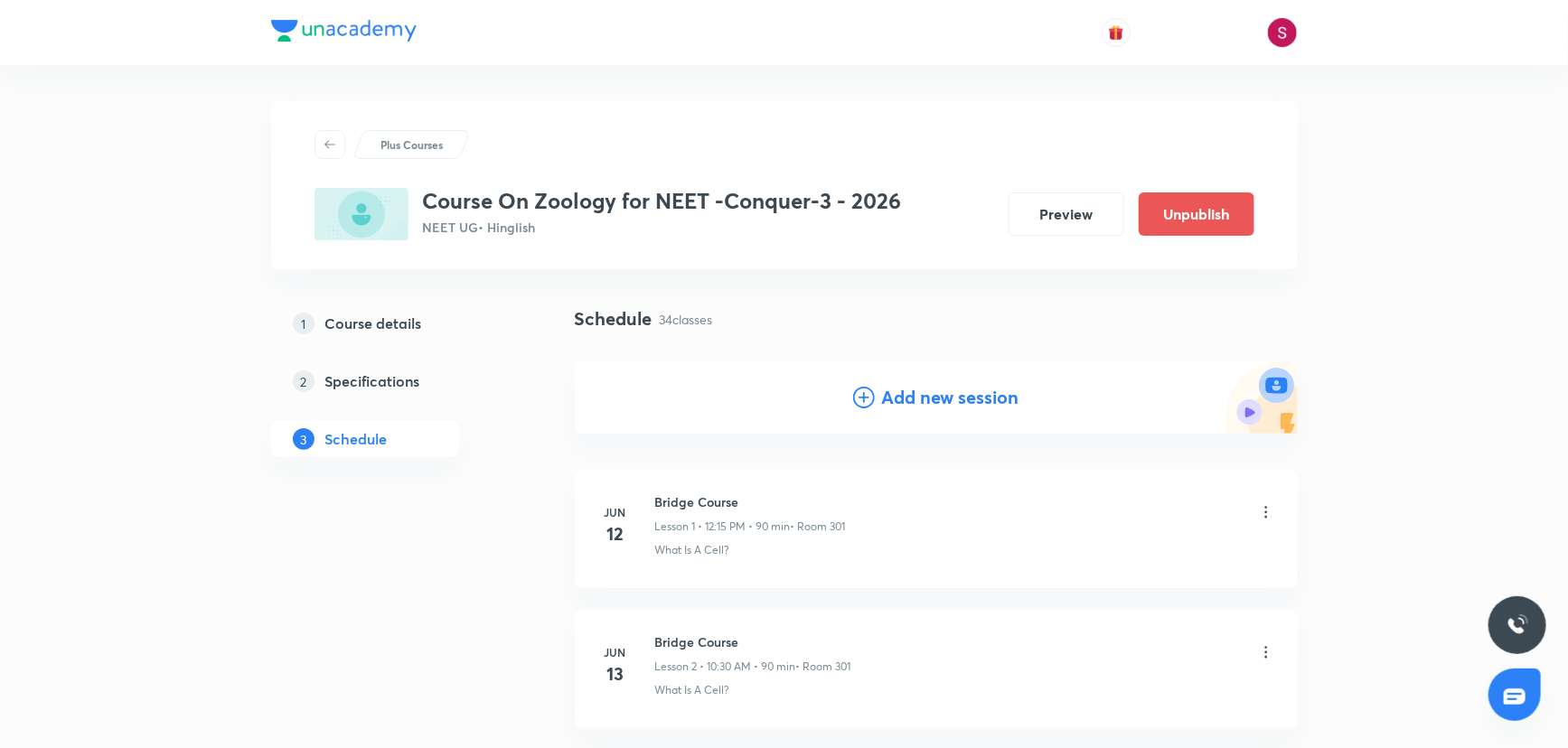
click at [943, 386] on h4 "Add new session" at bounding box center [951, 397] width 138 height 27
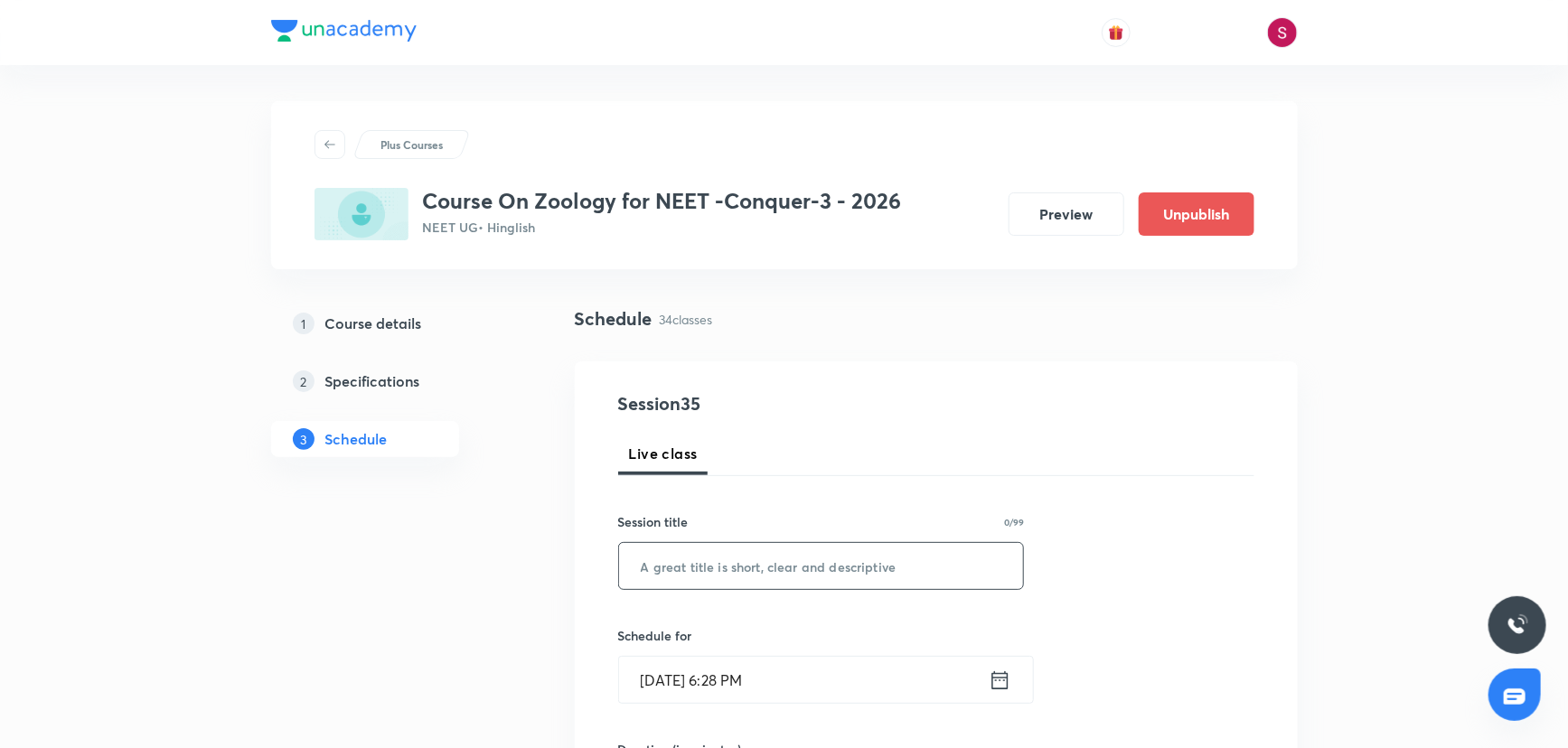
click at [759, 554] on input "text" at bounding box center [821, 566] width 405 height 46
paste input "Biomolecules & Enzymes - 09"
type input "Biomolecules & Enzymes - 10"
click at [842, 675] on input "[DATE] 6:28 PM" at bounding box center [803, 680] width 370 height 46
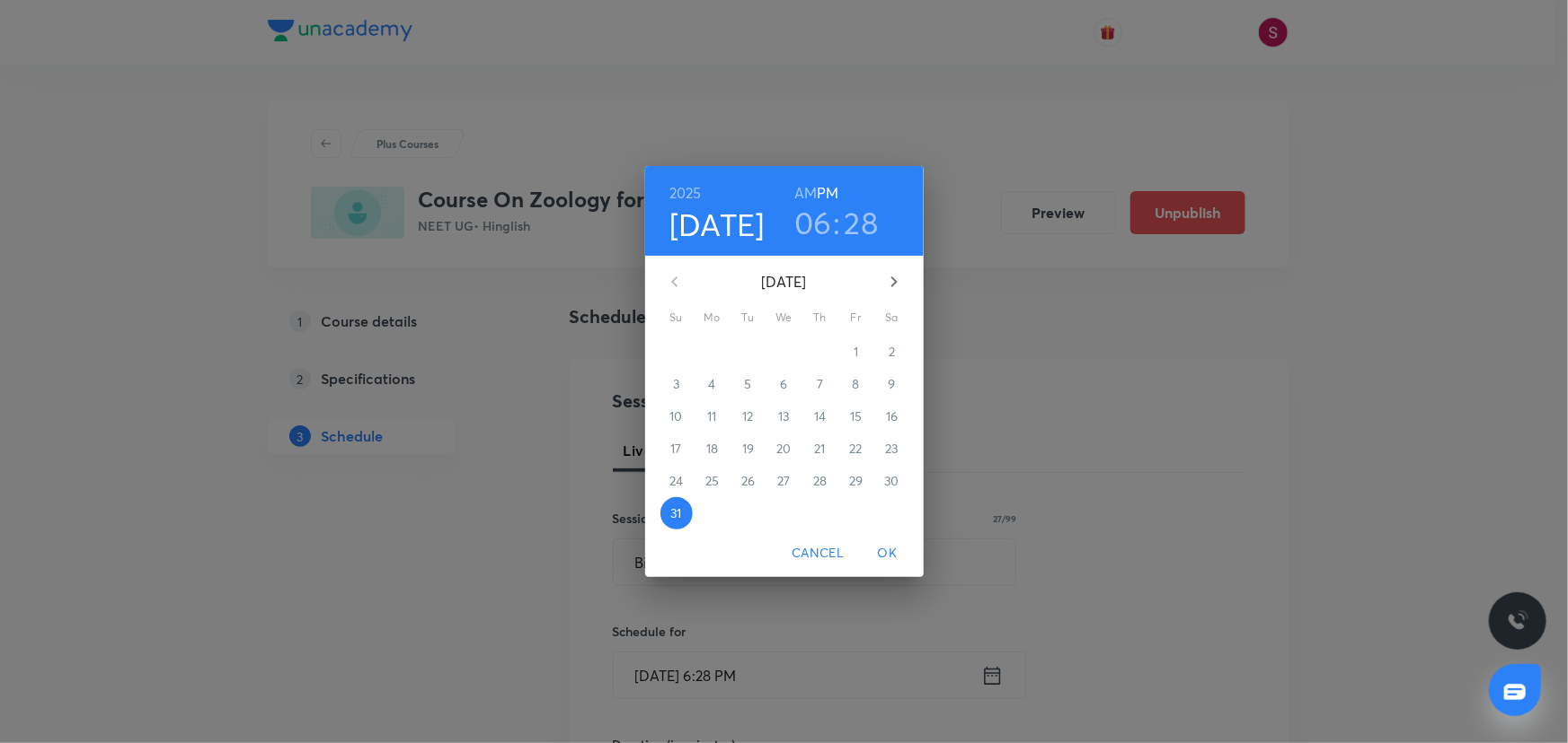
click at [895, 268] on button "button" at bounding box center [894, 282] width 44 height 44
click at [792, 353] on span "3" at bounding box center [784, 352] width 33 height 18
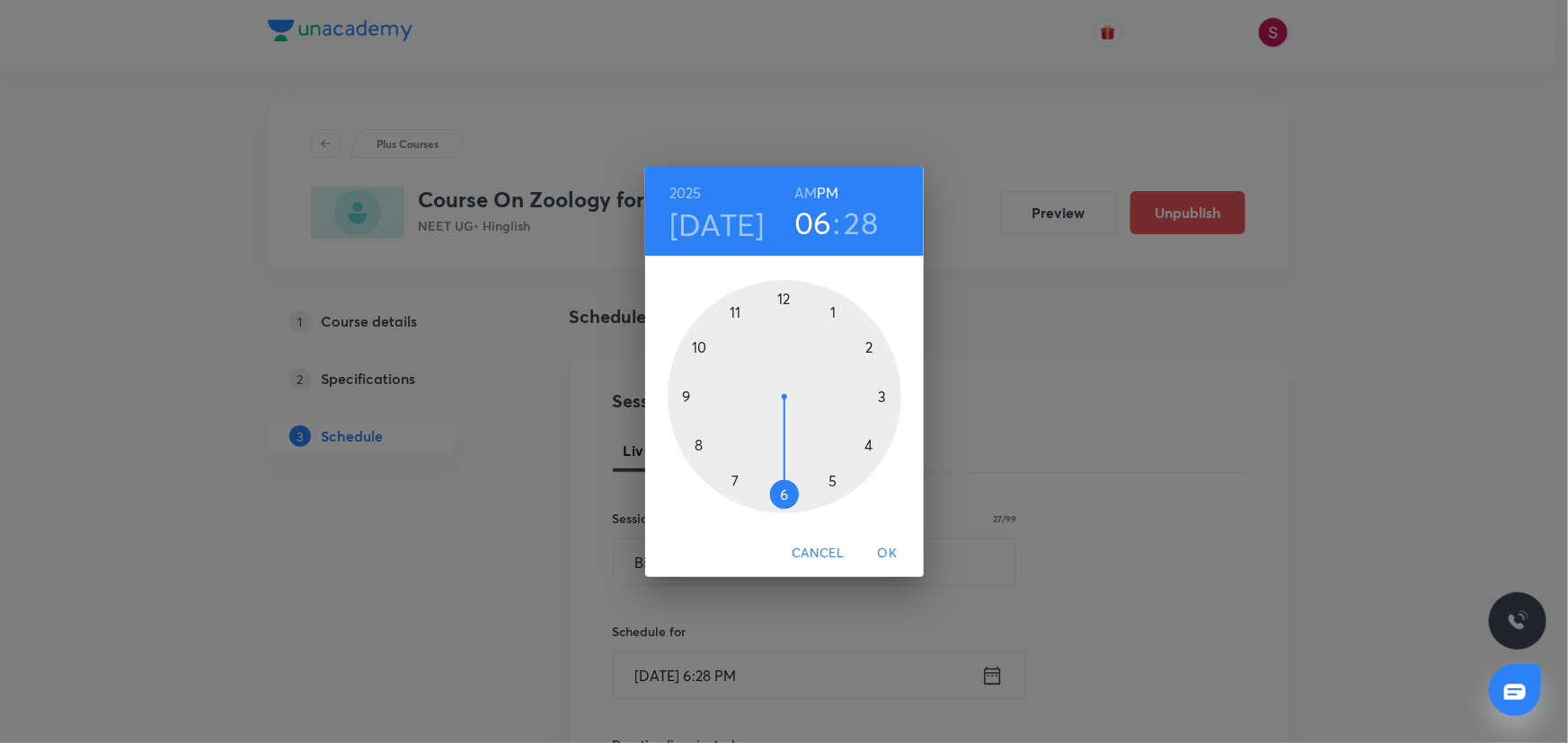
click at [701, 443] on div at bounding box center [784, 397] width 234 height 234
click at [798, 194] on h6 "AM" at bounding box center [805, 192] width 23 height 25
click at [688, 394] on div at bounding box center [784, 397] width 234 height 234
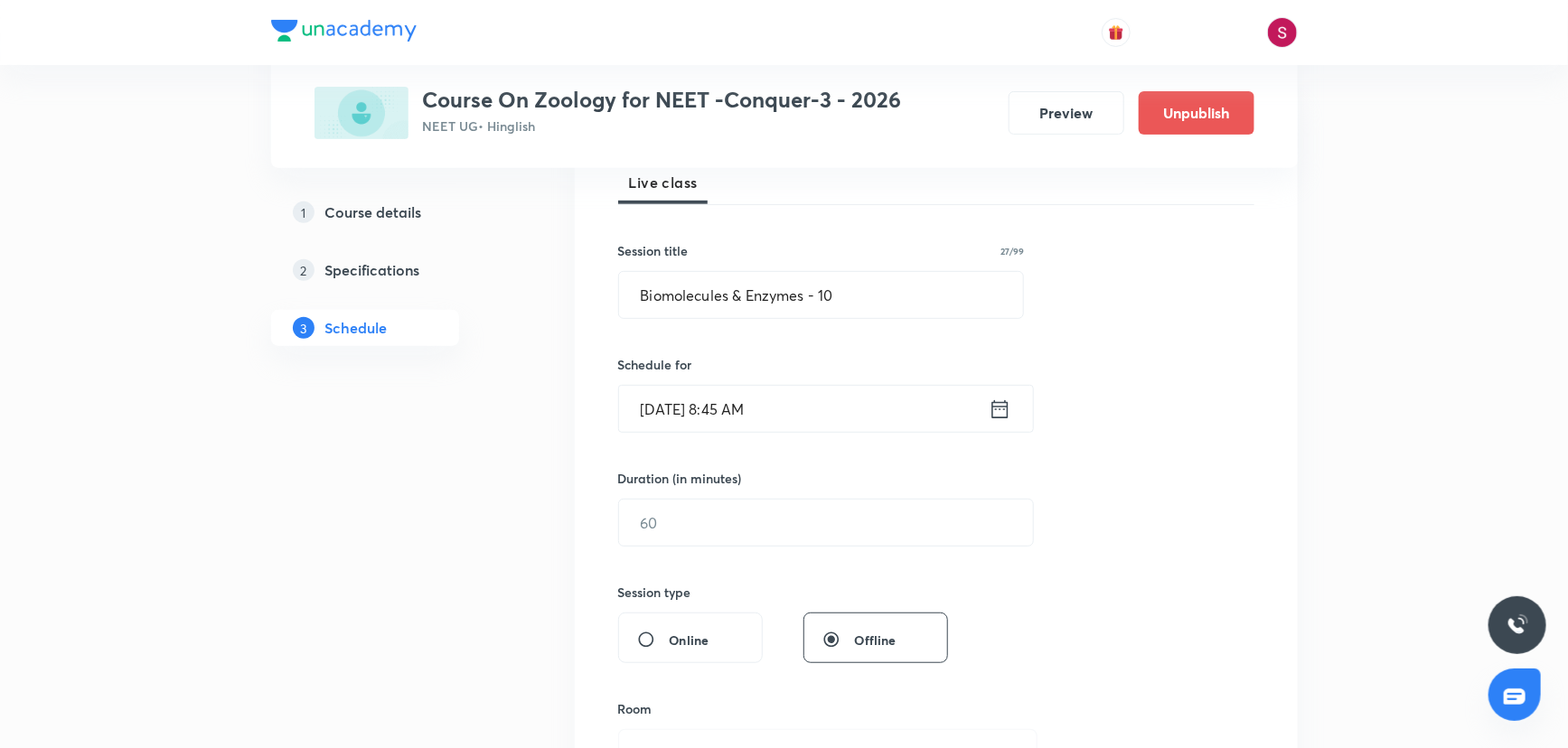
scroll to position [328, 0]
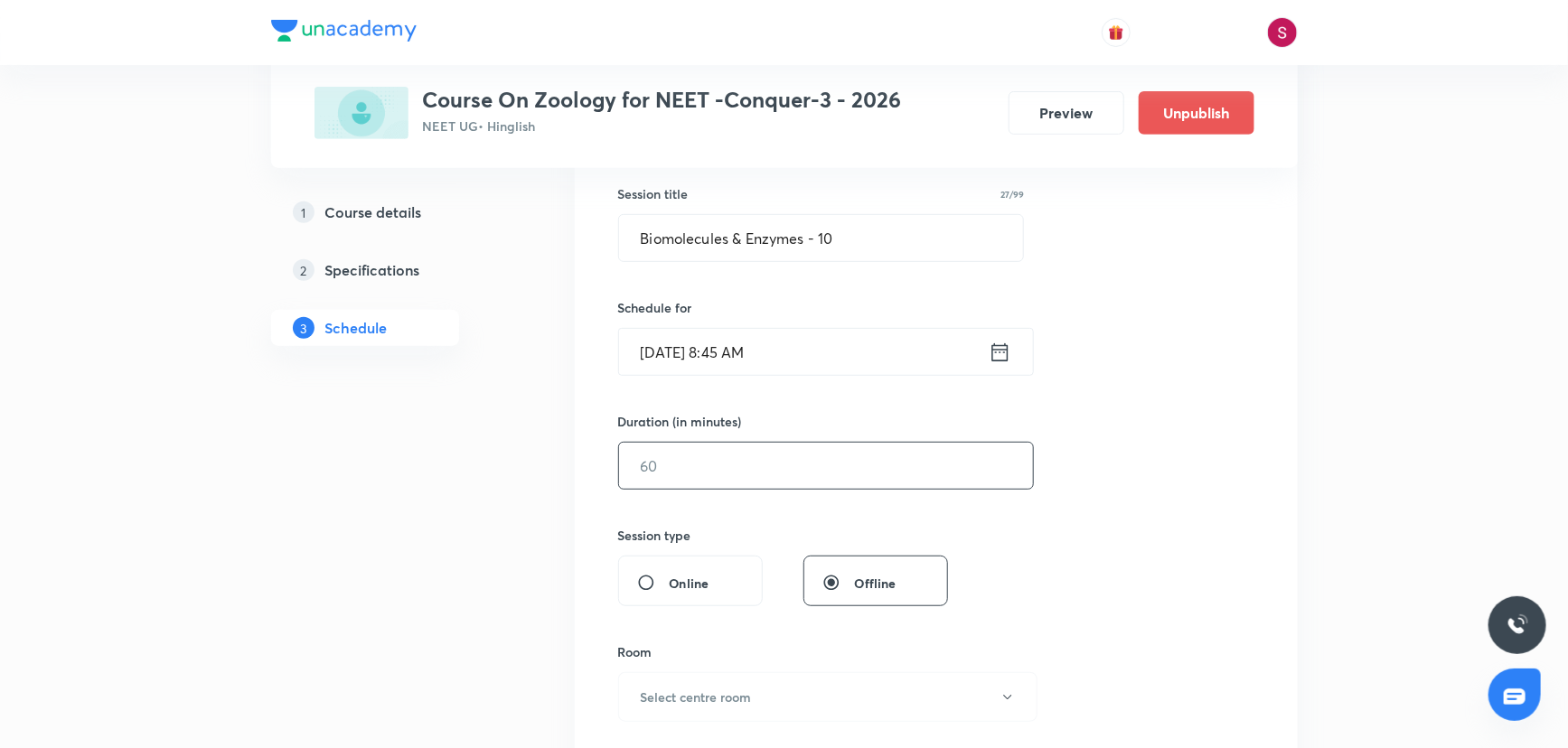
click at [746, 457] on input "text" at bounding box center [825, 466] width 414 height 46
type input "90"
click at [779, 700] on button "Select centre room" at bounding box center [827, 697] width 420 height 50
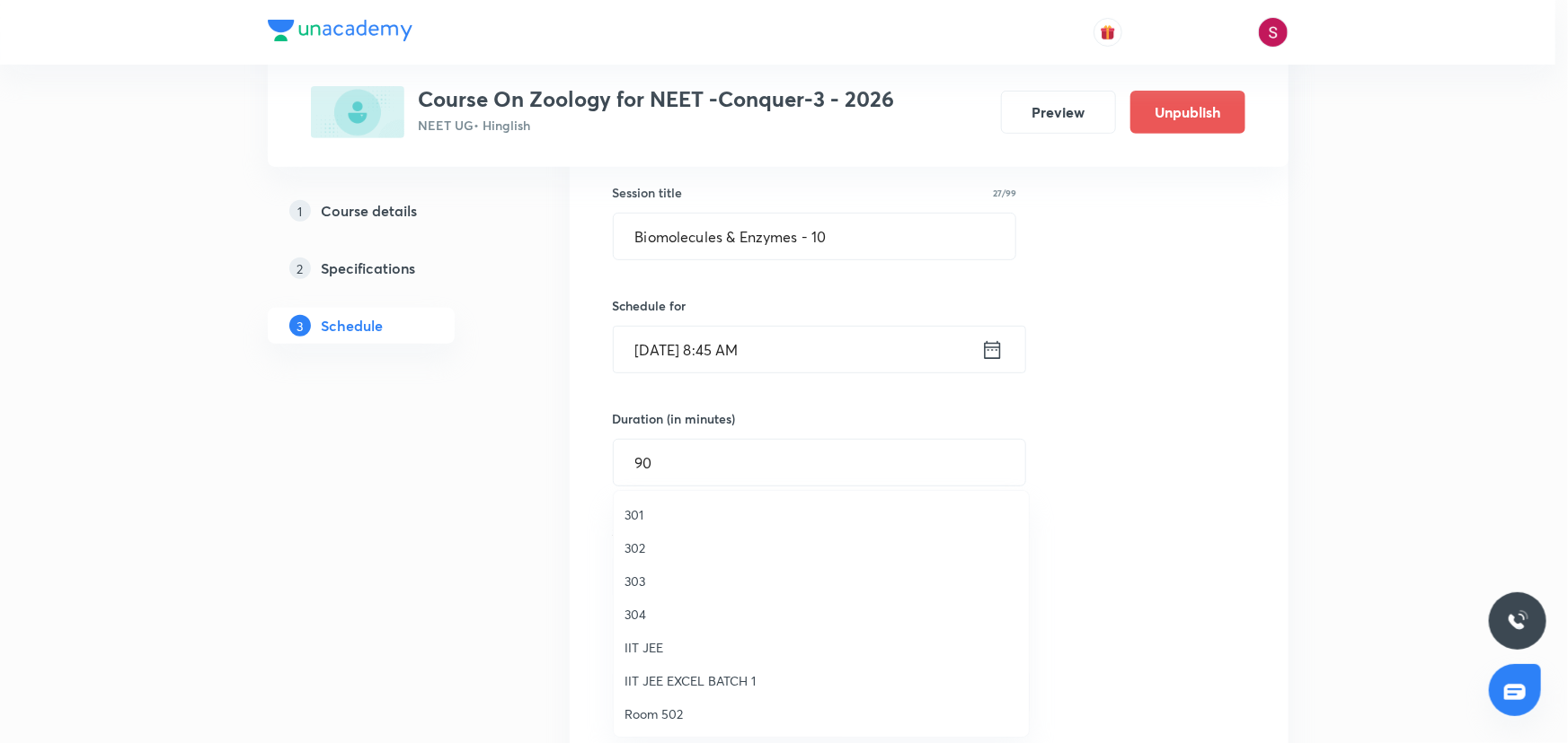
click at [627, 510] on span "301" at bounding box center [821, 514] width 393 height 19
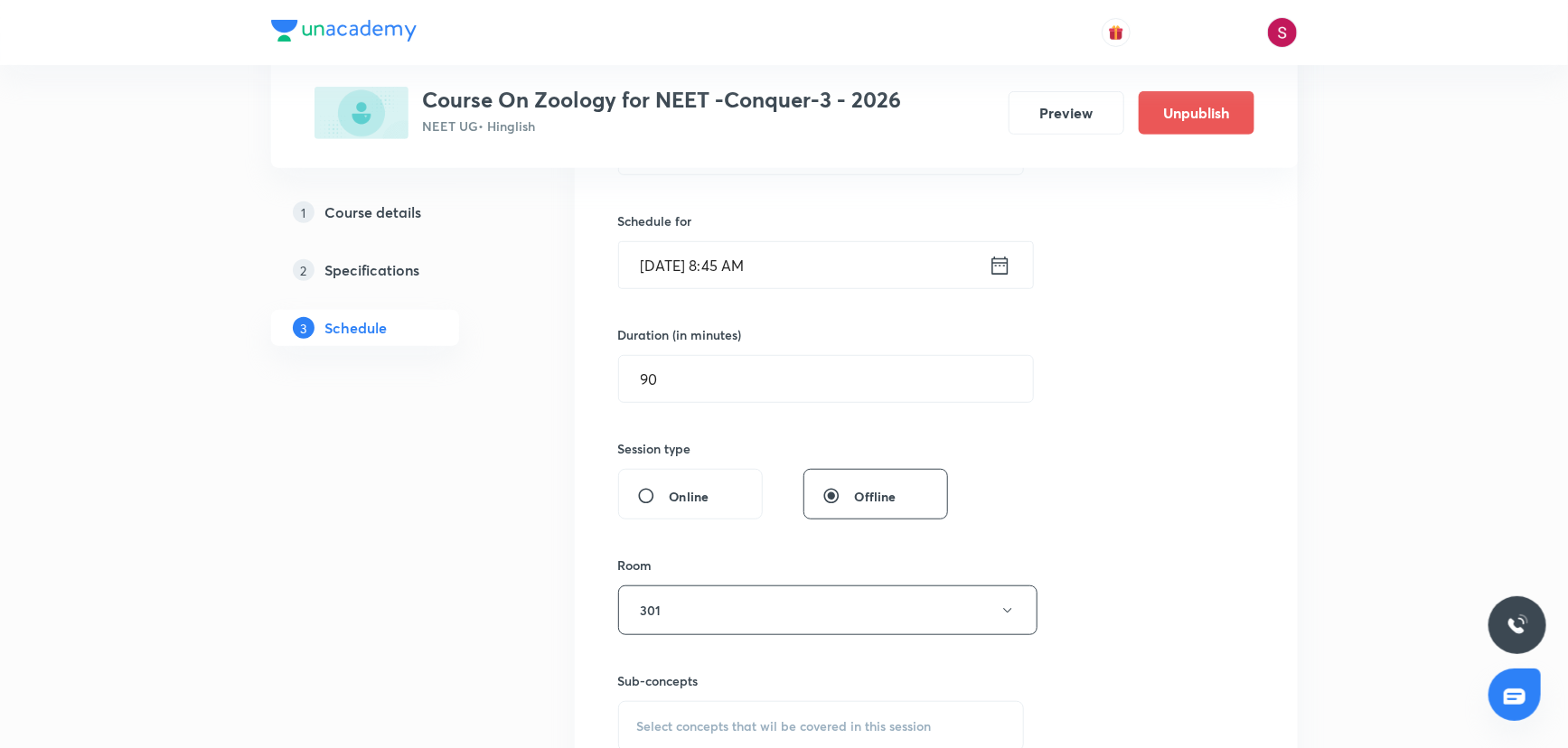
scroll to position [574, 0]
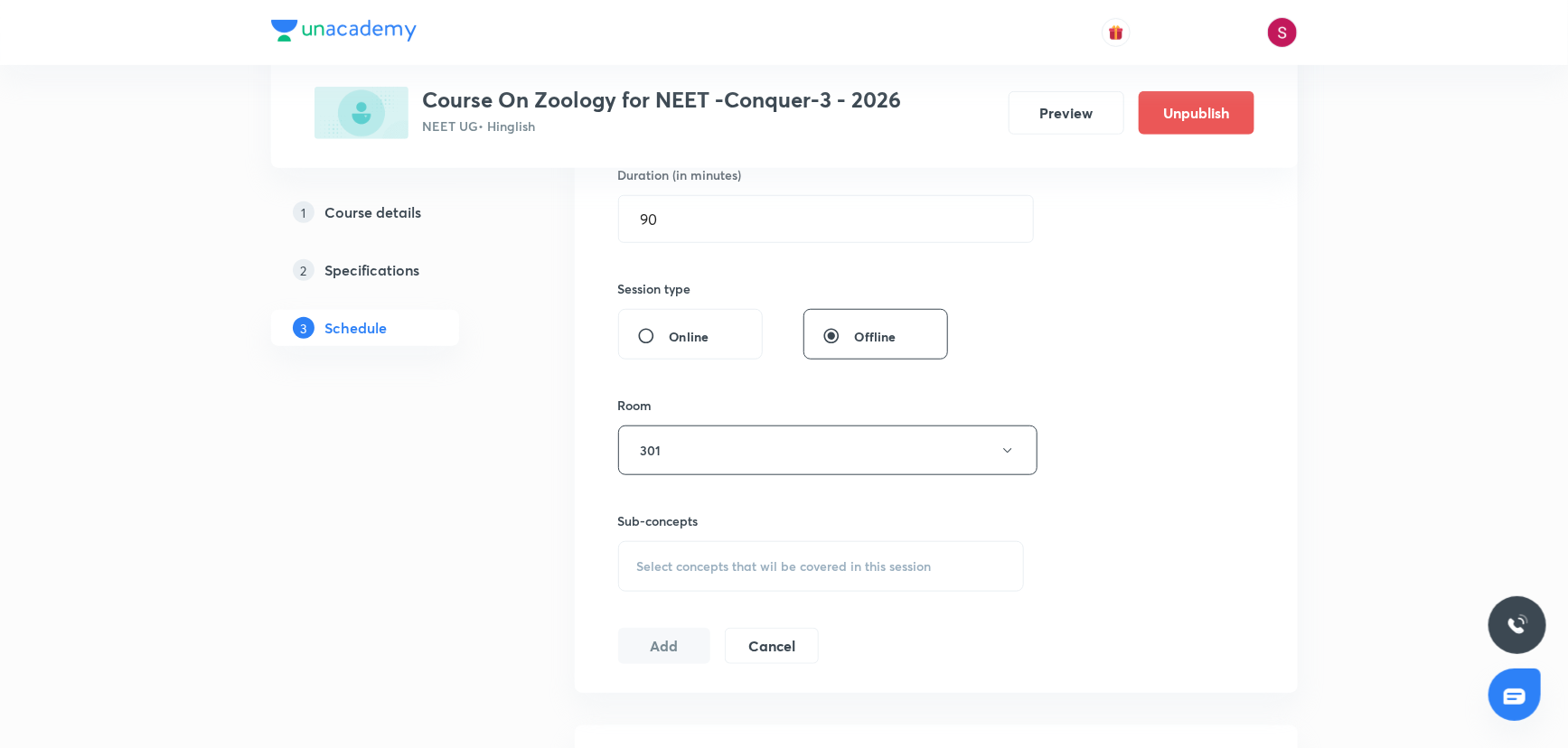
click at [702, 560] on span "Select concepts that wil be covered in this session" at bounding box center [784, 566] width 294 height 15
click at [678, 665] on p "Cell - Unit of Life" at bounding box center [821, 667] width 405 height 41
click at [679, 694] on div "What Is A Cell? Covered previously" at bounding box center [821, 708] width 405 height 41
checkbox input "true"
click at [1084, 461] on div "Session 35 Live class Session title 27/99 Biomolecules & Enzymes - 10 ​ Schedul…" at bounding box center [936, 250] width 636 height 870
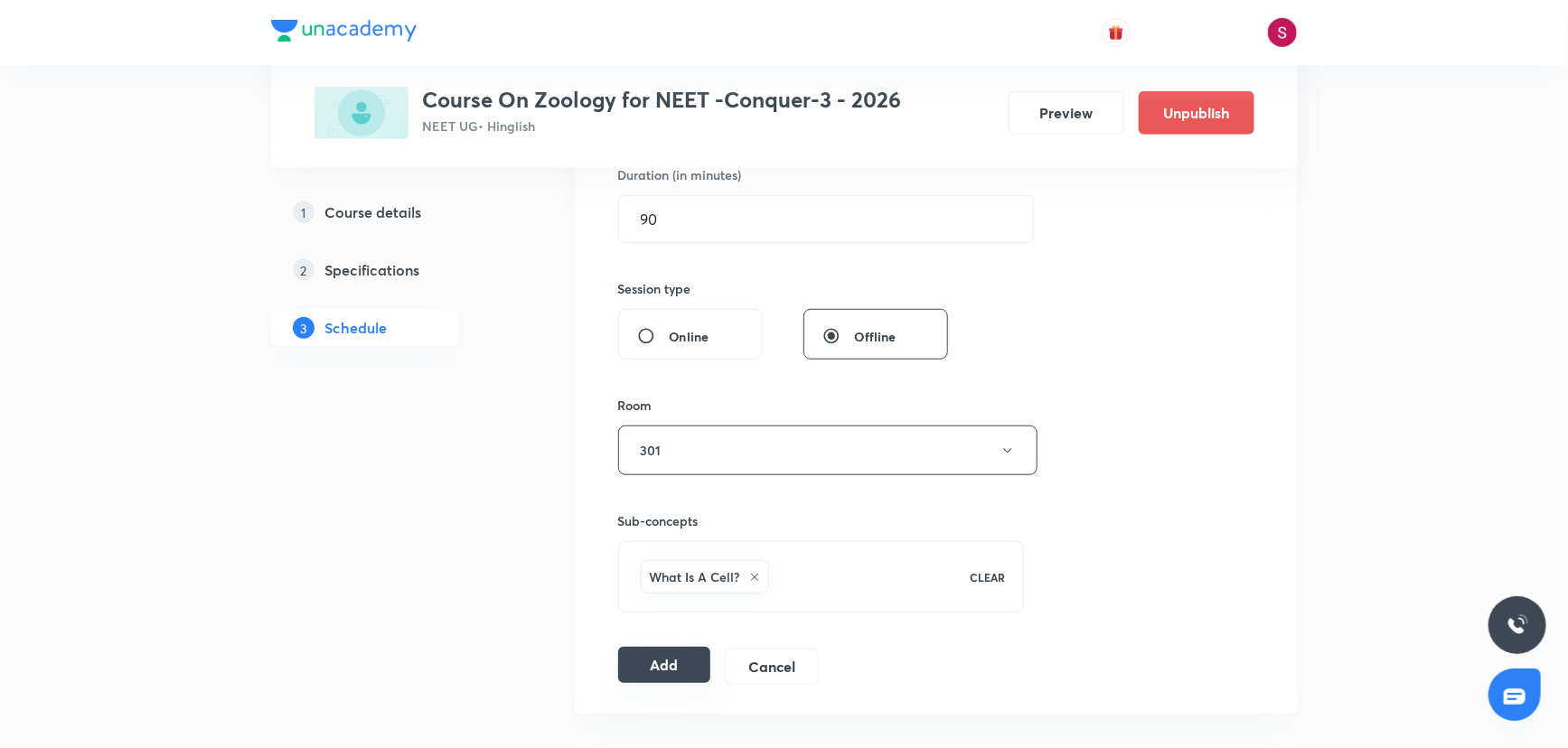
click at [633, 664] on button "Add" at bounding box center [664, 665] width 93 height 36
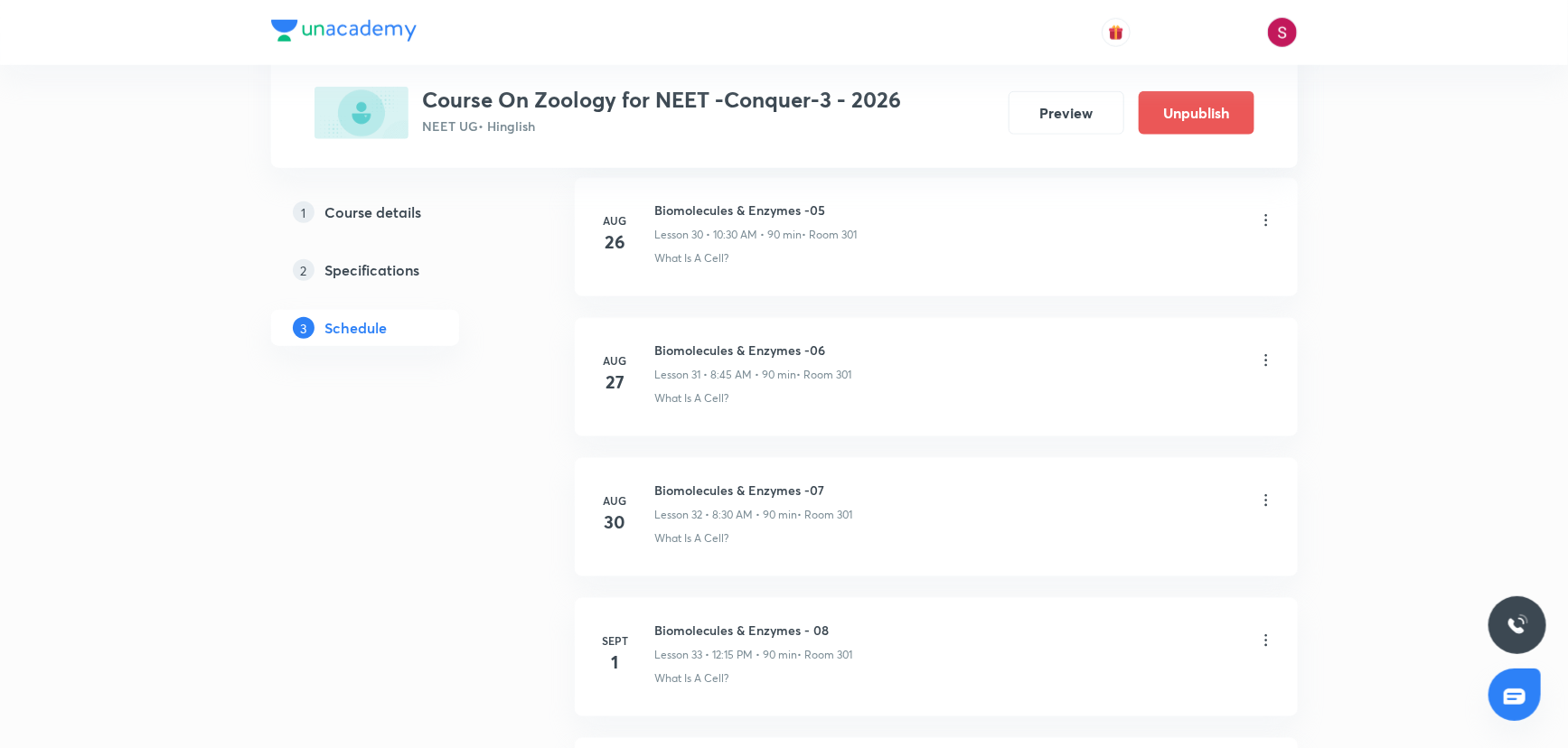
scroll to position [4627, 0]
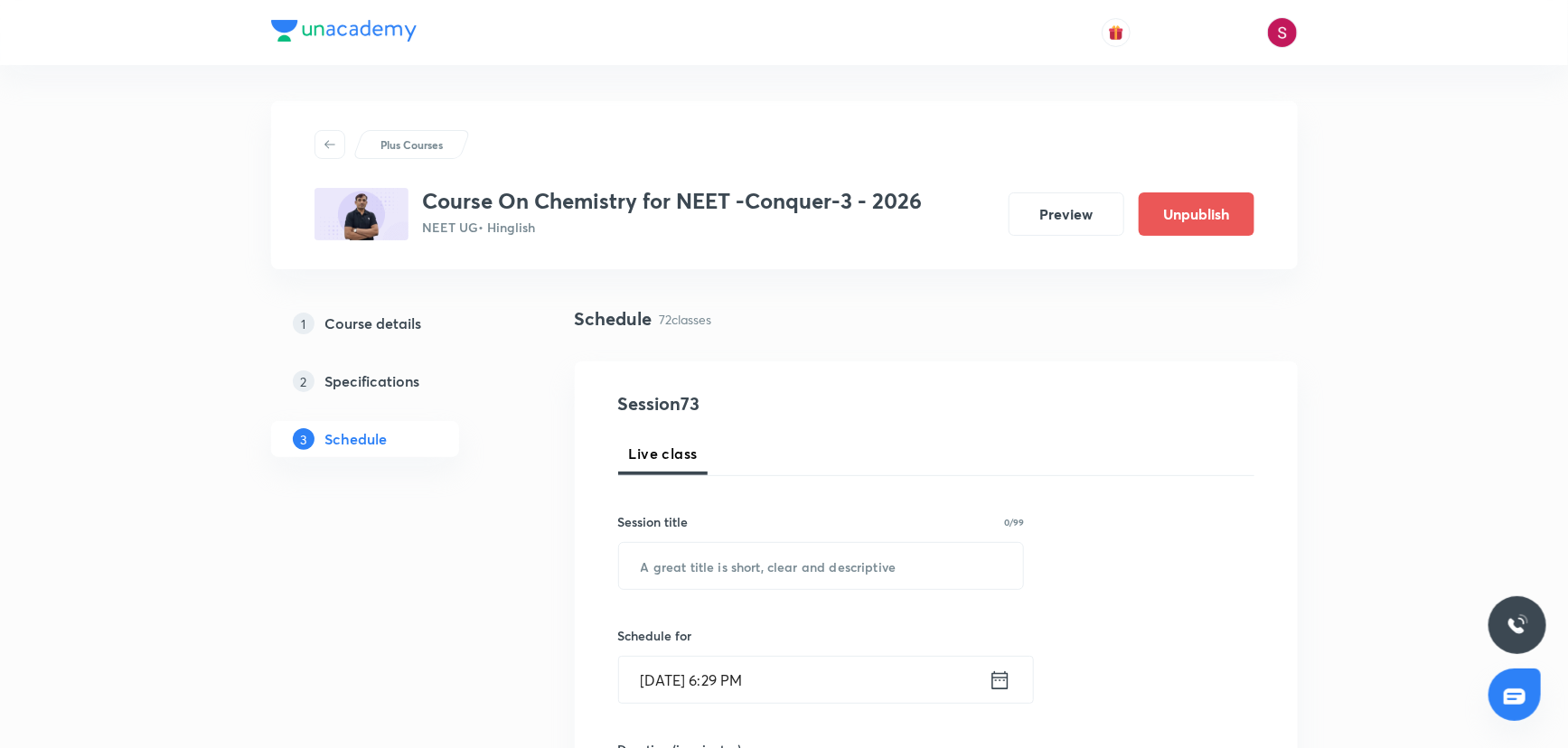
scroll to position [10773, 0]
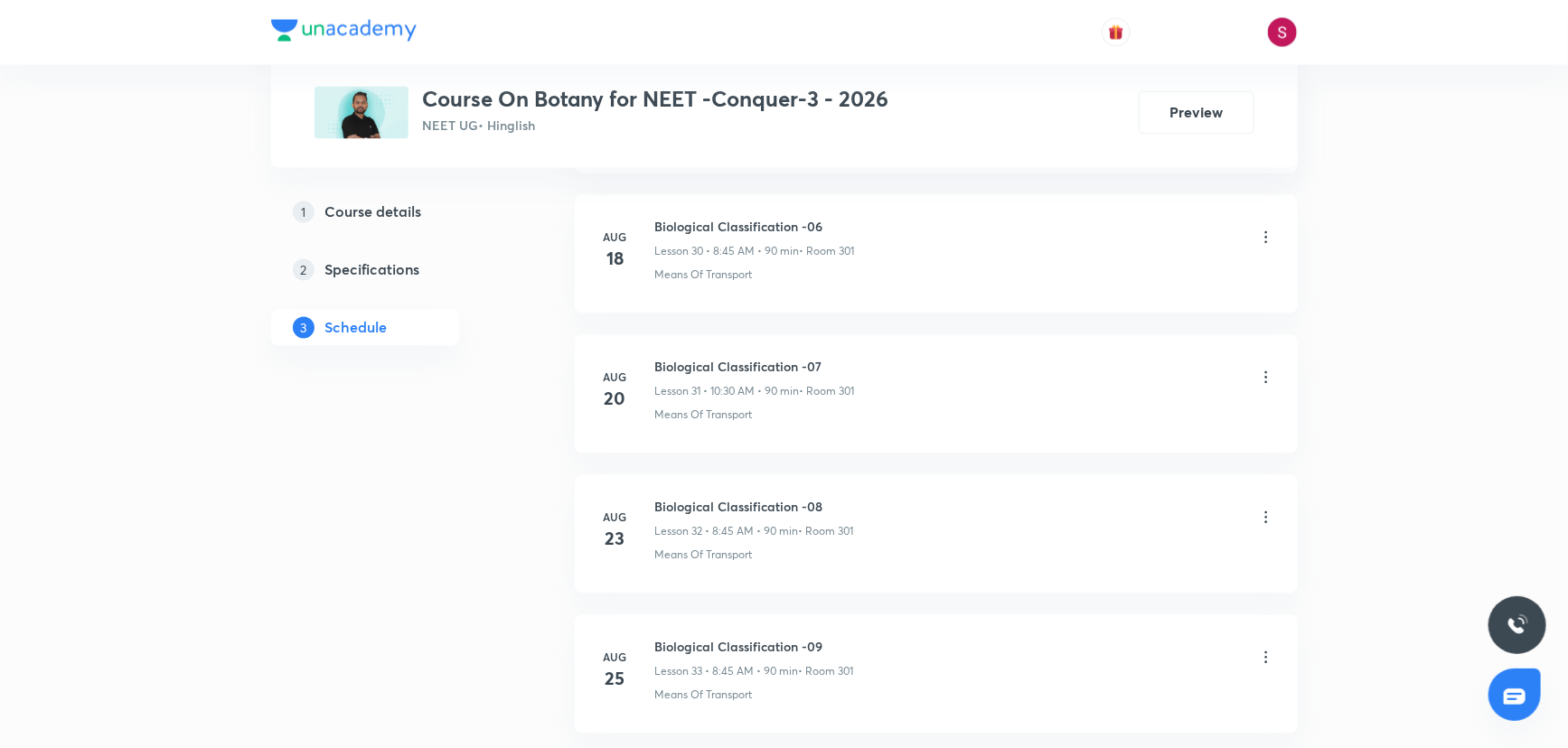
scroll to position [5456, 0]
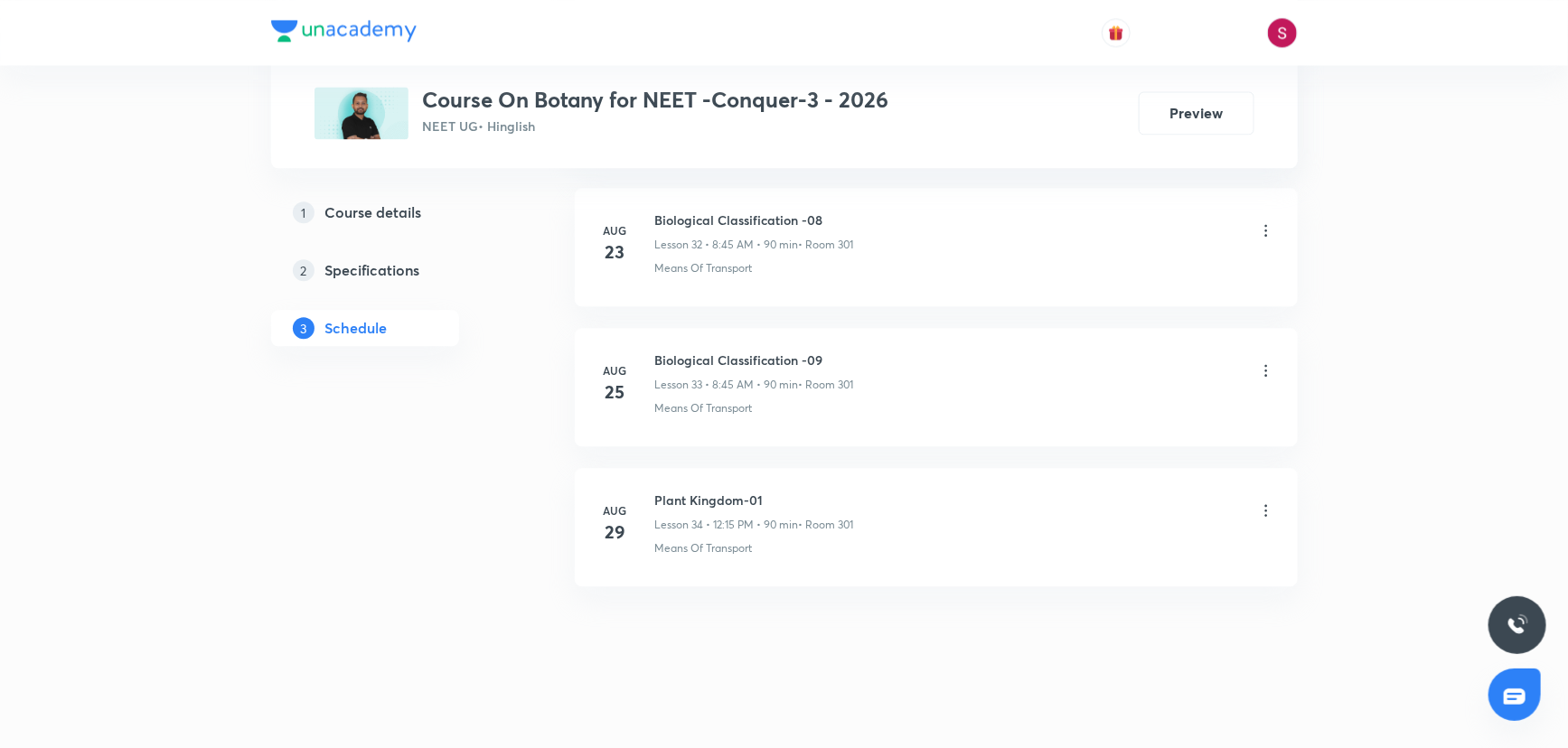
click at [723, 494] on h6 "Plant Kingdom-01" at bounding box center [754, 500] width 198 height 19
copy h6 "Plant Kingdom-01"
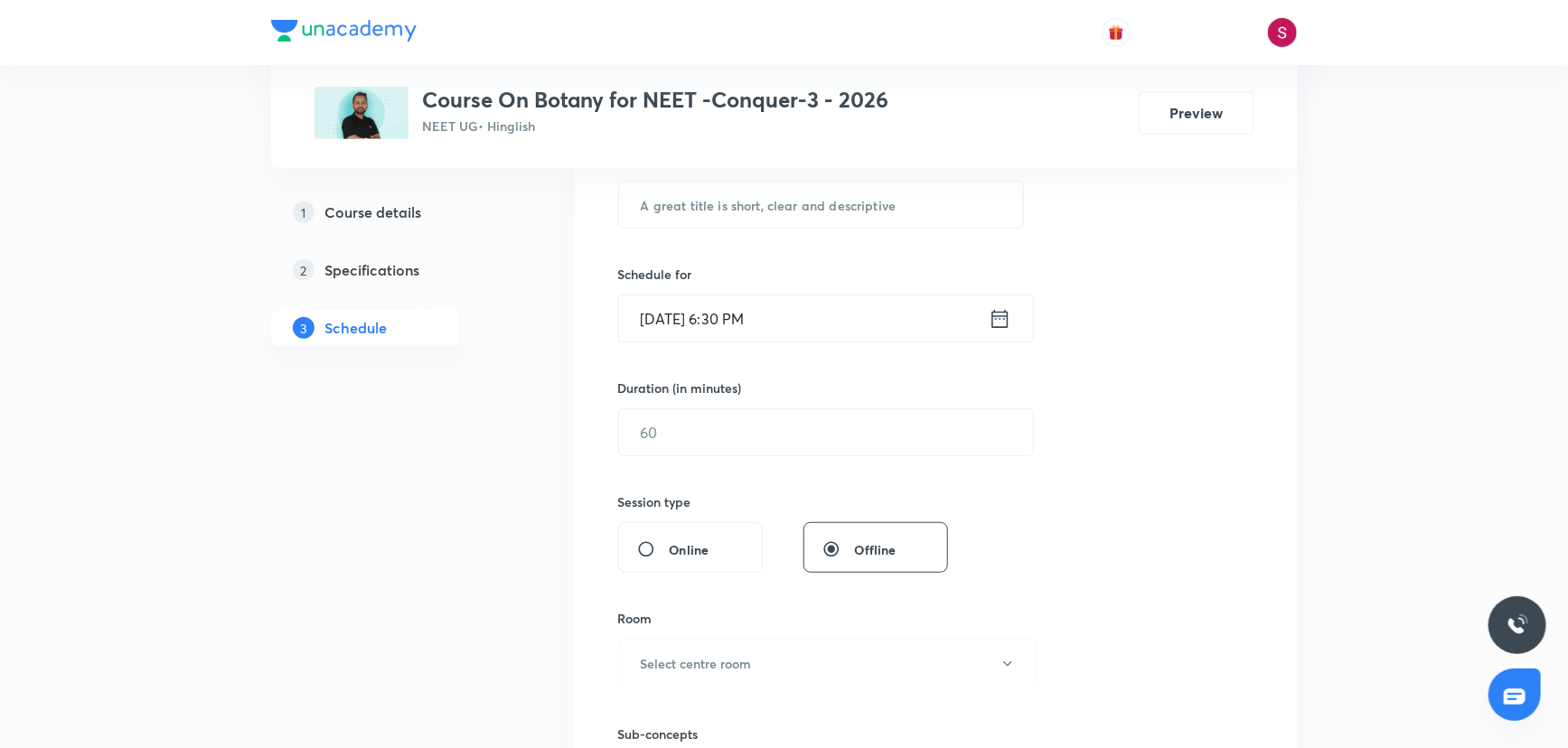
scroll to position [0, 0]
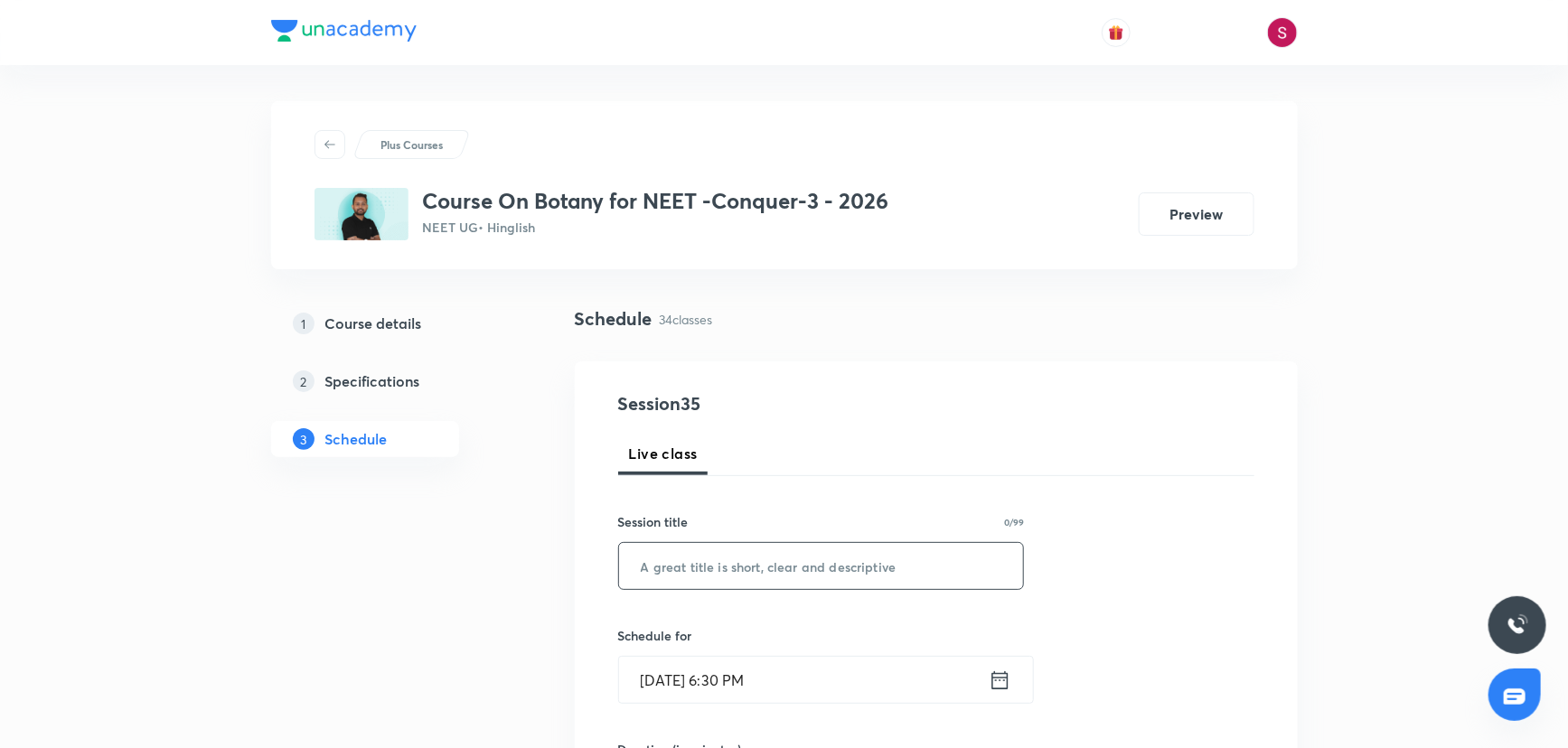
click at [757, 554] on input "text" at bounding box center [821, 566] width 405 height 46
paste input "Plant Kingdom-01"
type input "Plant Kingdom - 02"
click at [996, 678] on icon at bounding box center [1000, 680] width 23 height 25
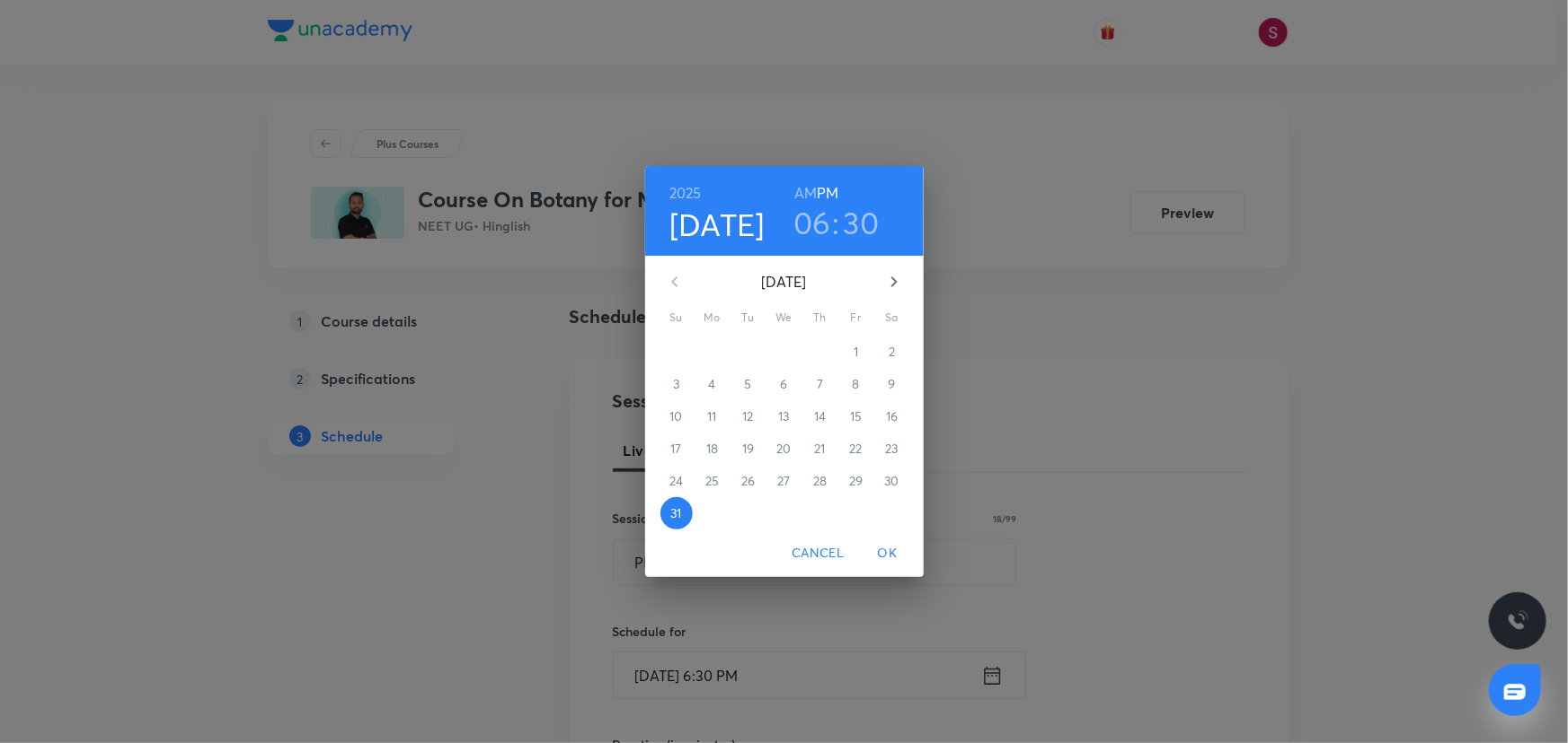
click at [888, 272] on icon "button" at bounding box center [894, 282] width 22 height 22
click at [821, 350] on p "4" at bounding box center [819, 352] width 7 height 18
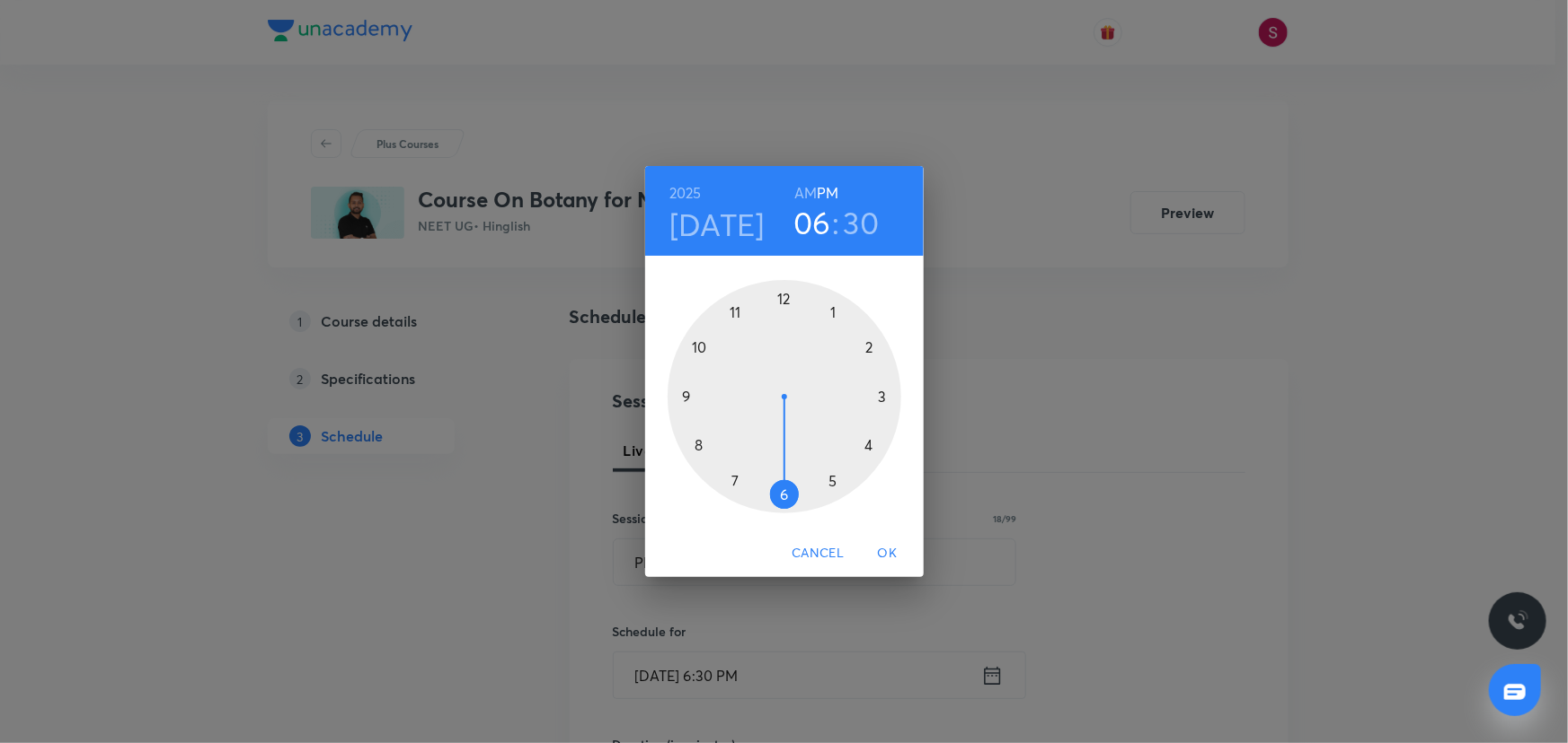
click at [783, 295] on div at bounding box center [784, 397] width 234 height 234
click at [875, 393] on div at bounding box center [784, 397] width 234 height 234
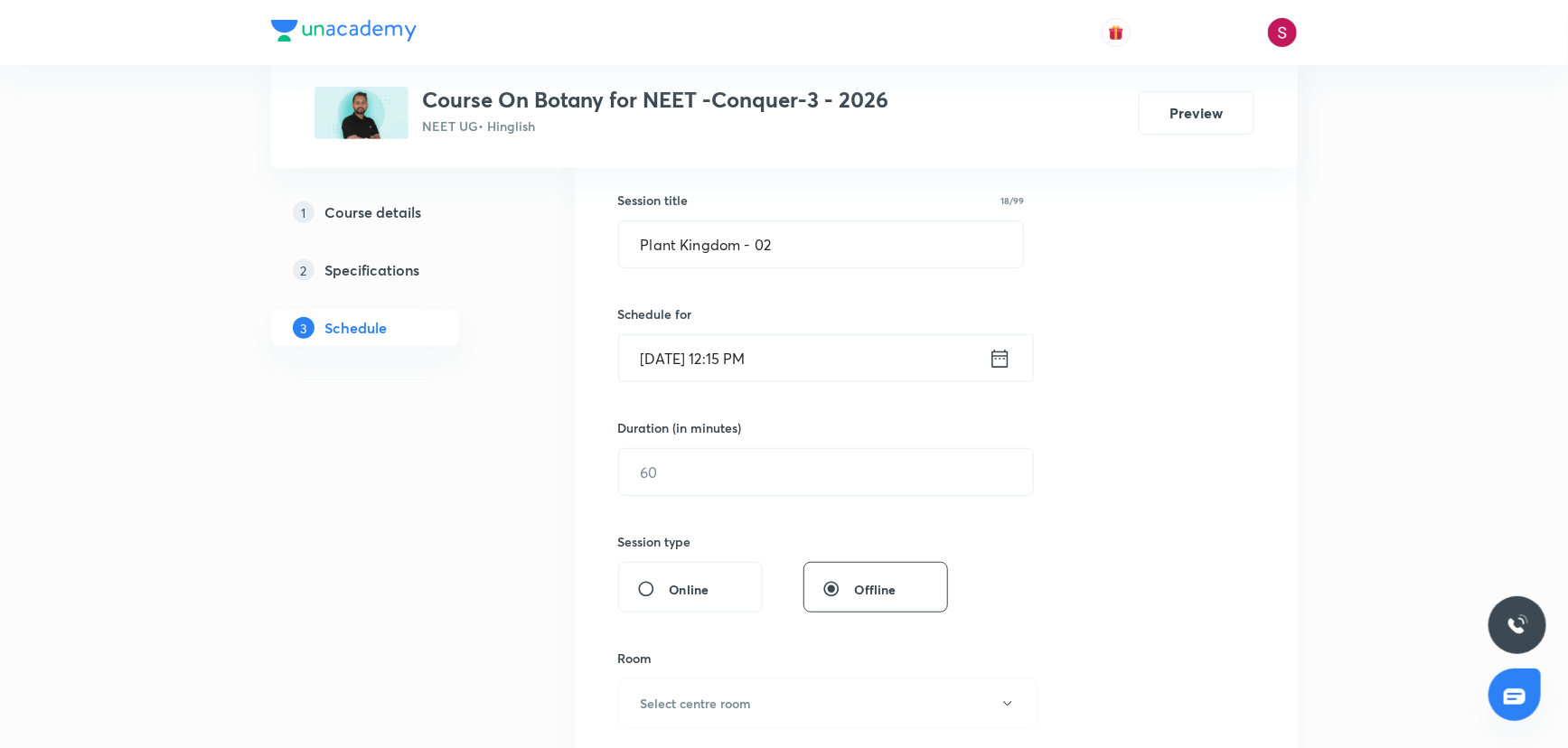
scroll to position [328, 0]
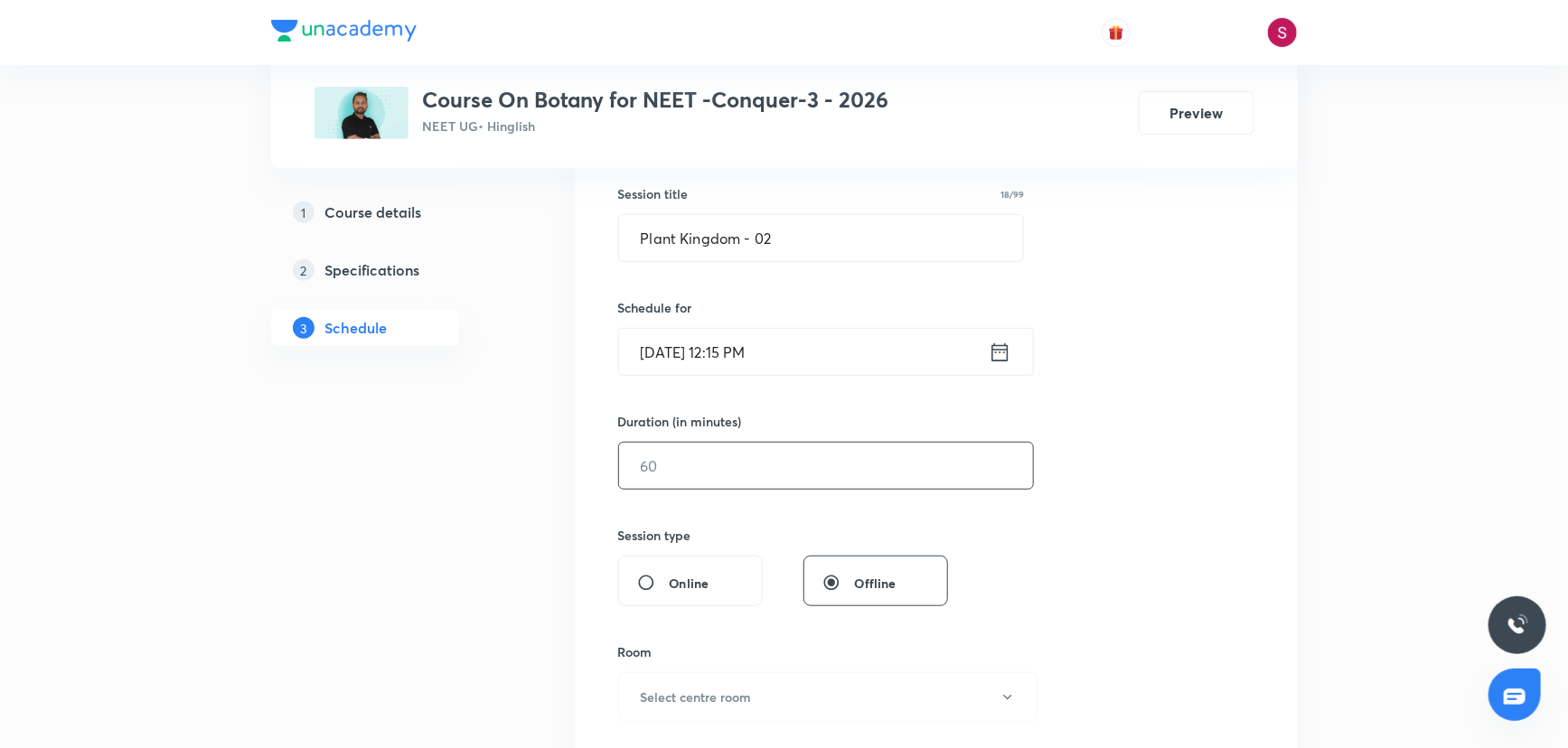
click at [763, 459] on input "text" at bounding box center [825, 466] width 414 height 46
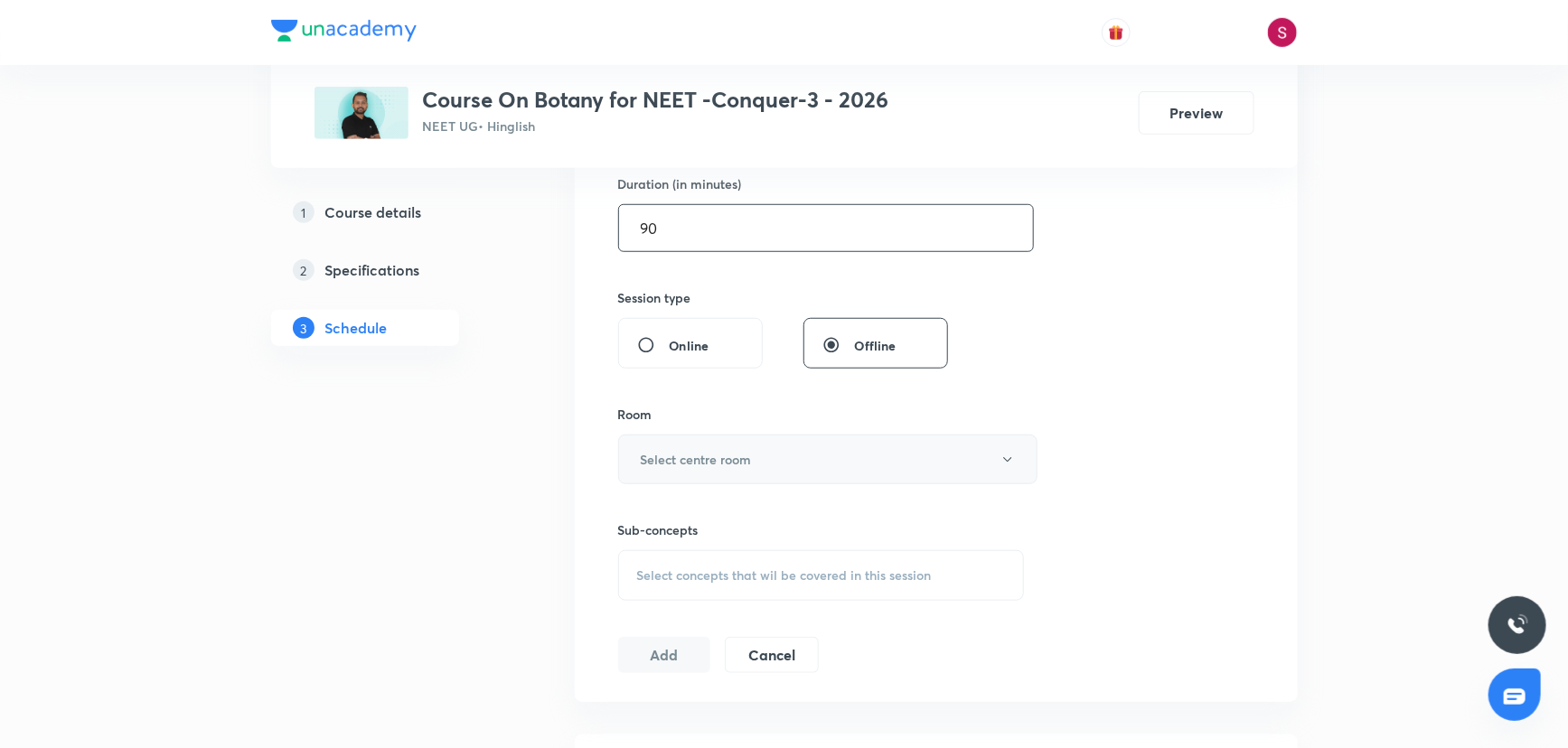
scroll to position [574, 0]
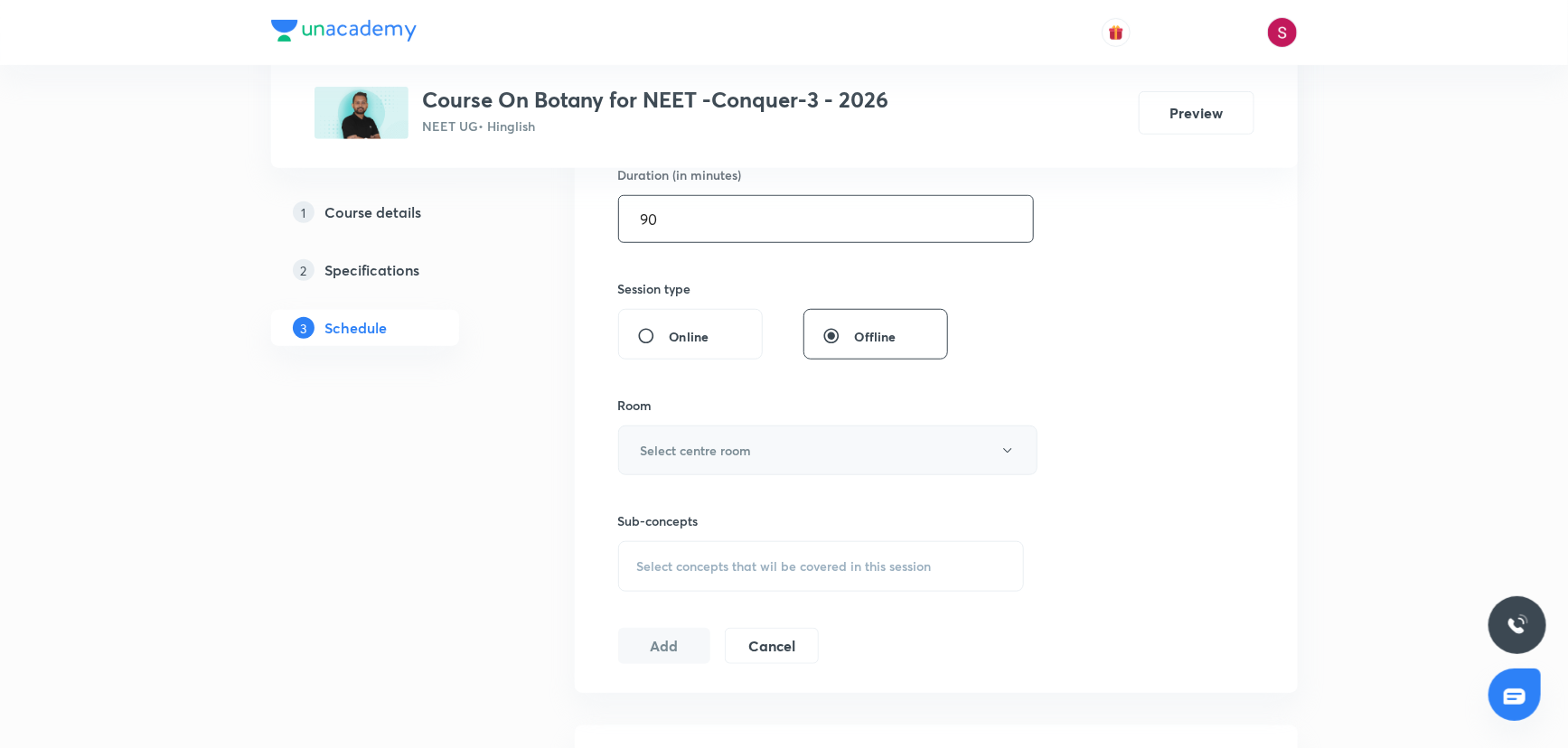
type input "90"
click at [716, 460] on button "Select centre room" at bounding box center [827, 451] width 420 height 50
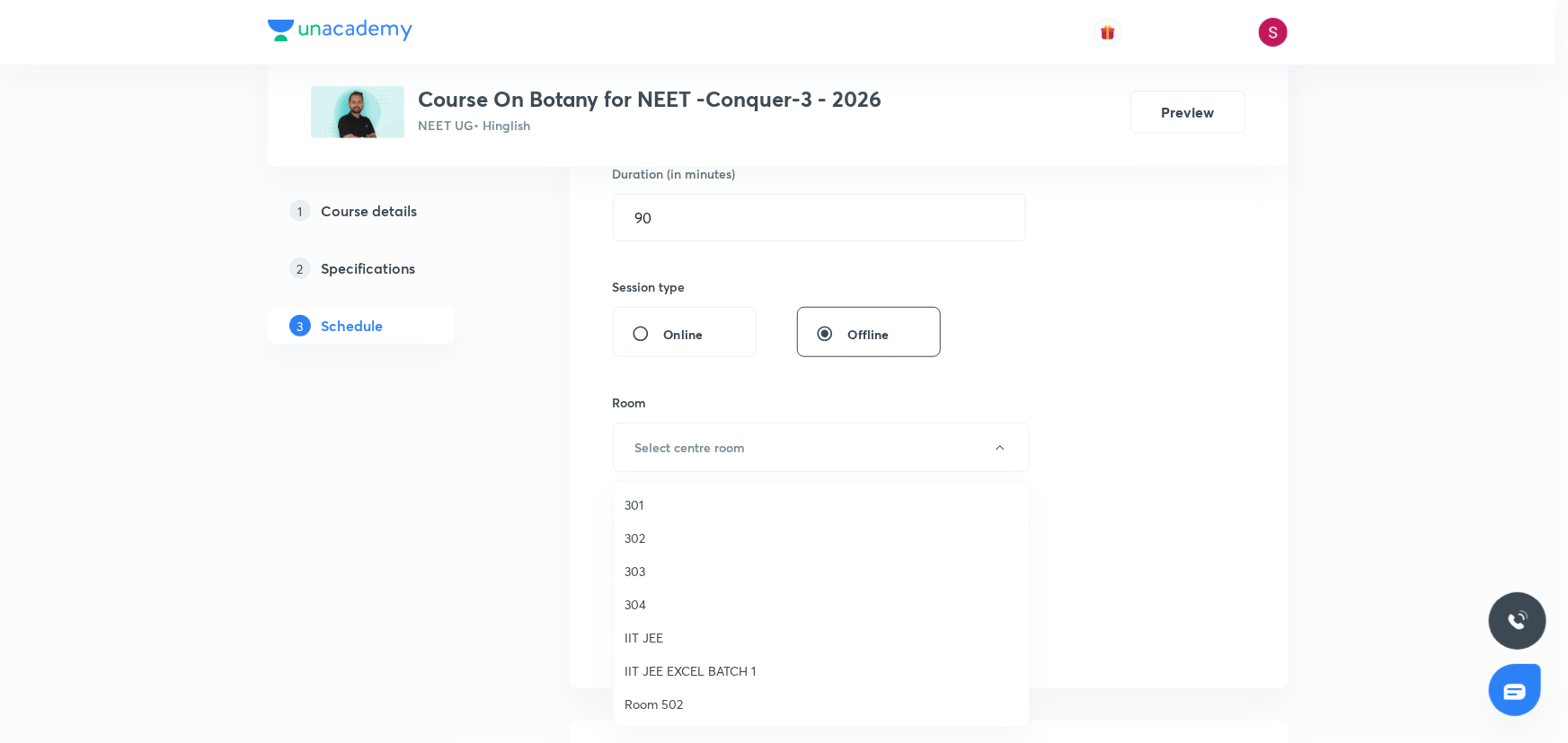
click at [647, 507] on span "301" at bounding box center [821, 504] width 393 height 19
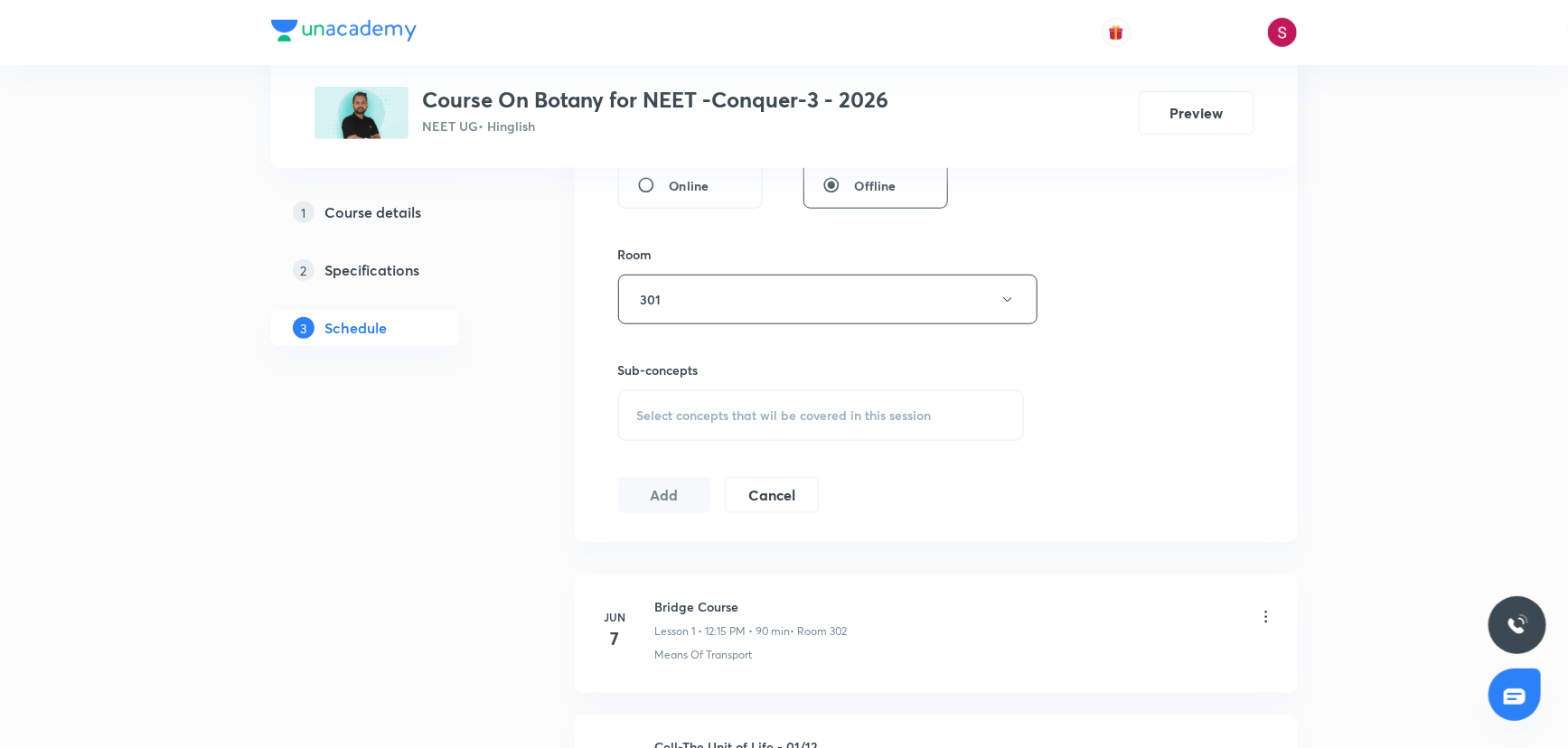
scroll to position [739, 0]
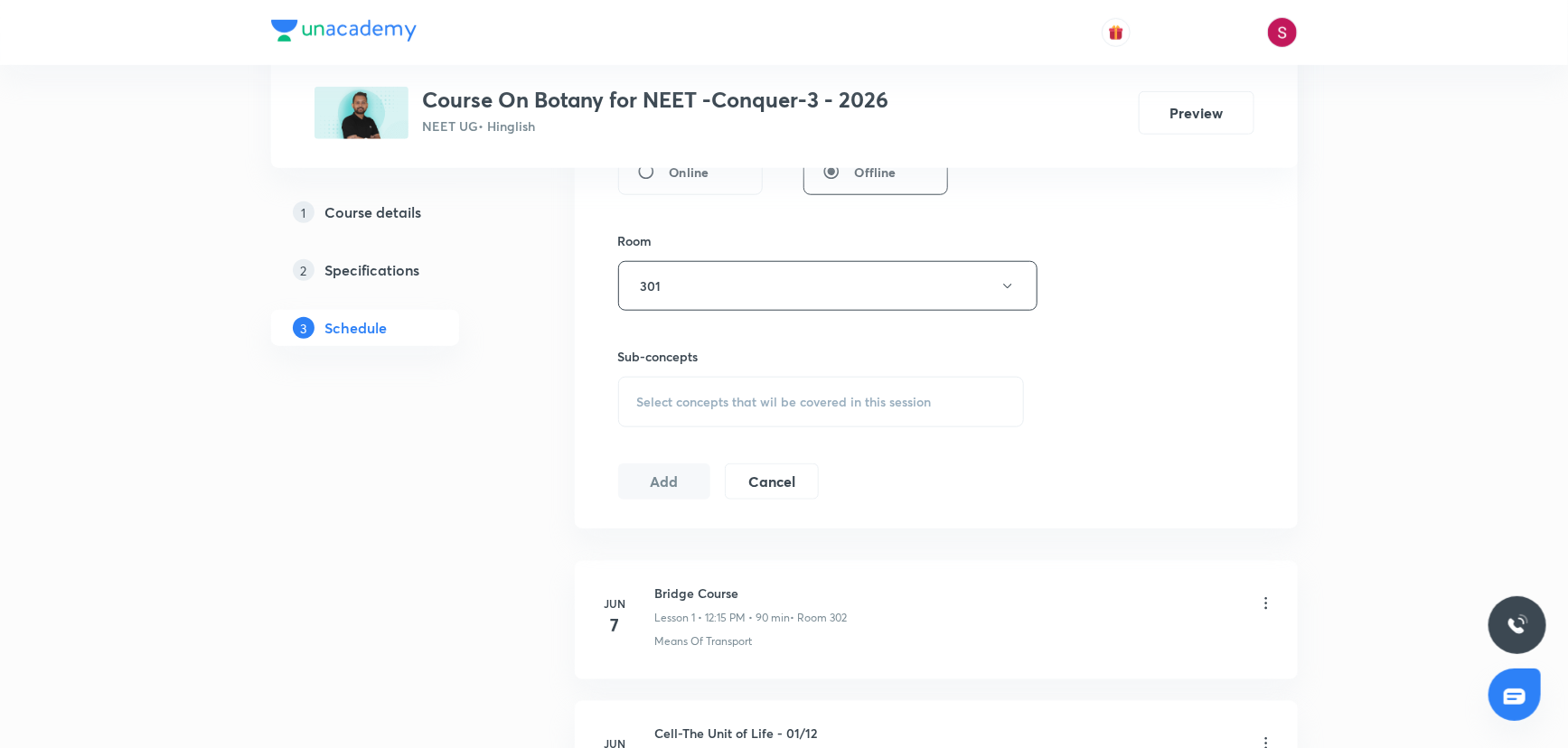
click at [743, 396] on span "Select concepts that wil be covered in this session" at bounding box center [784, 402] width 294 height 15
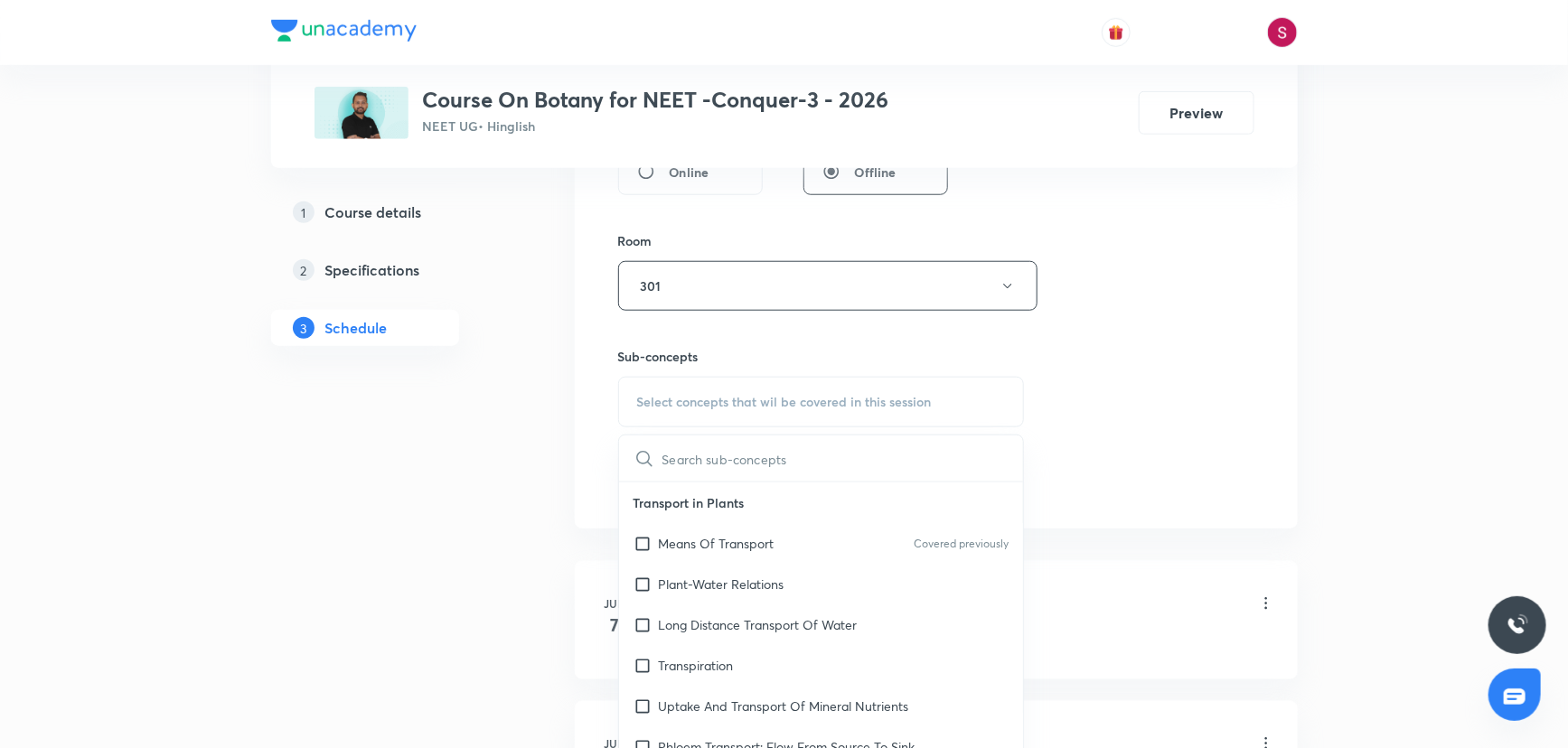
click at [705, 528] on div "Means Of Transport Covered previously" at bounding box center [821, 544] width 405 height 41
checkbox input "true"
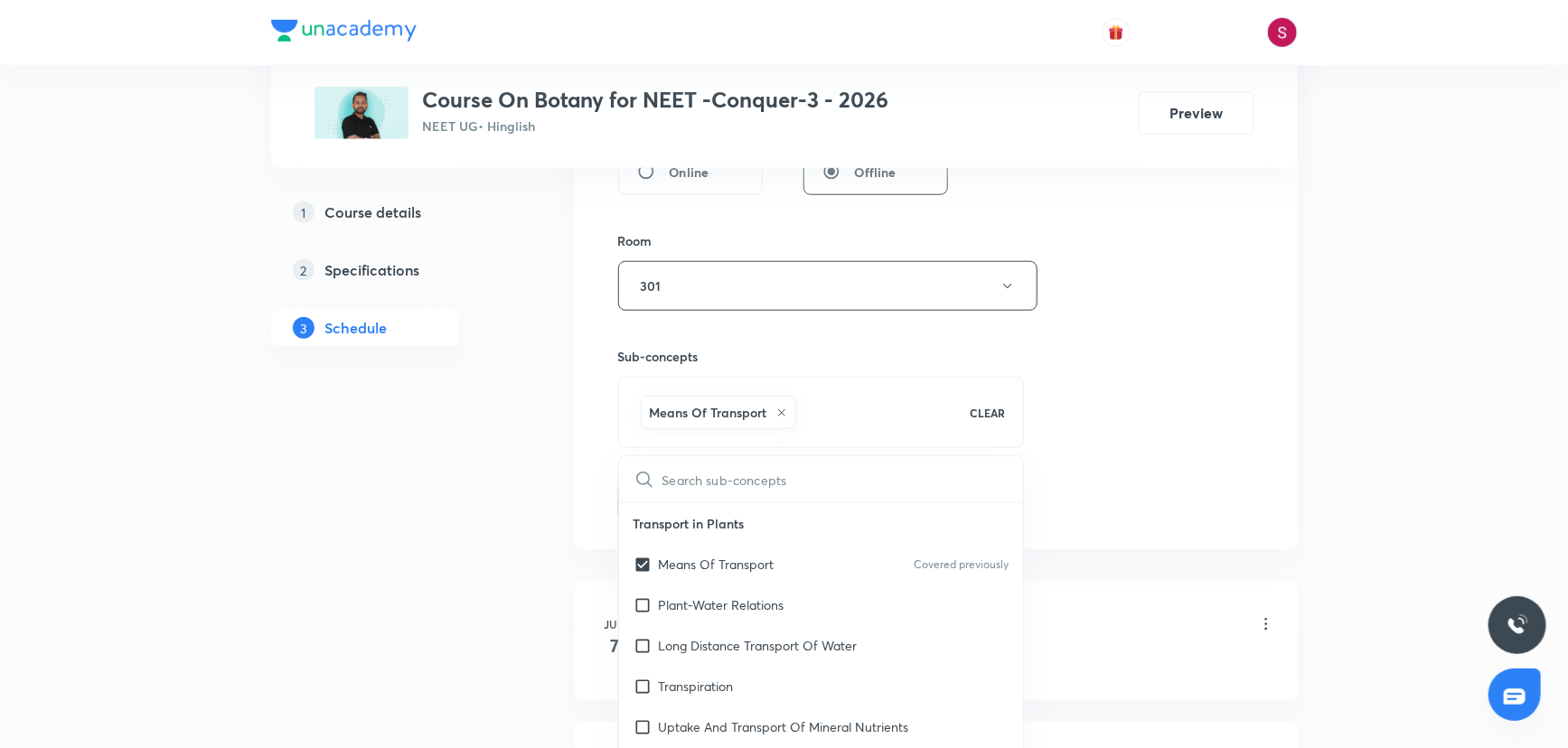
click at [1211, 357] on div "Session 35 Live class Session title 18/99 Plant Kingdom - 02 ​ Schedule for Sep…" at bounding box center [936, 86] width 636 height 870
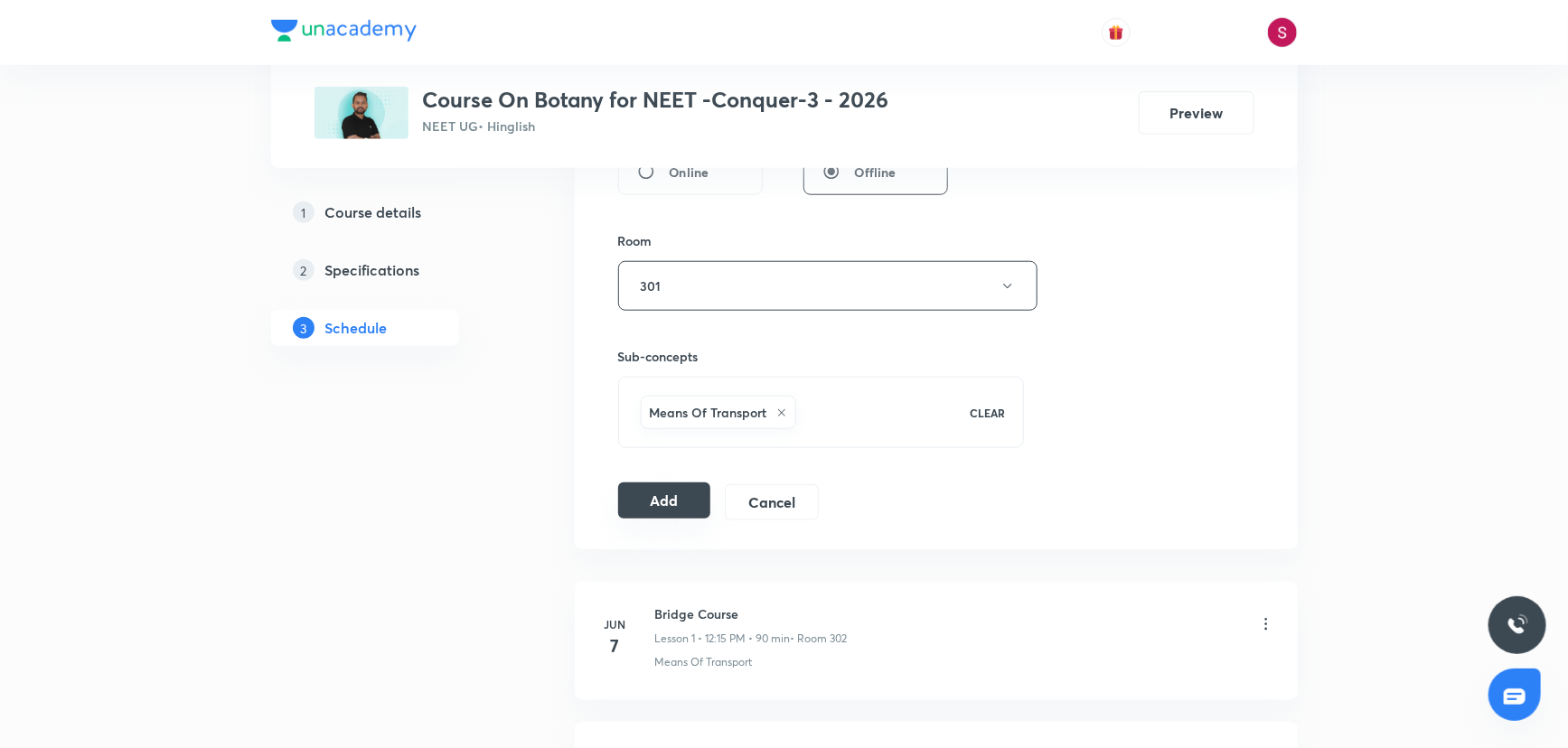
click at [673, 500] on button "Add" at bounding box center [664, 501] width 93 height 36
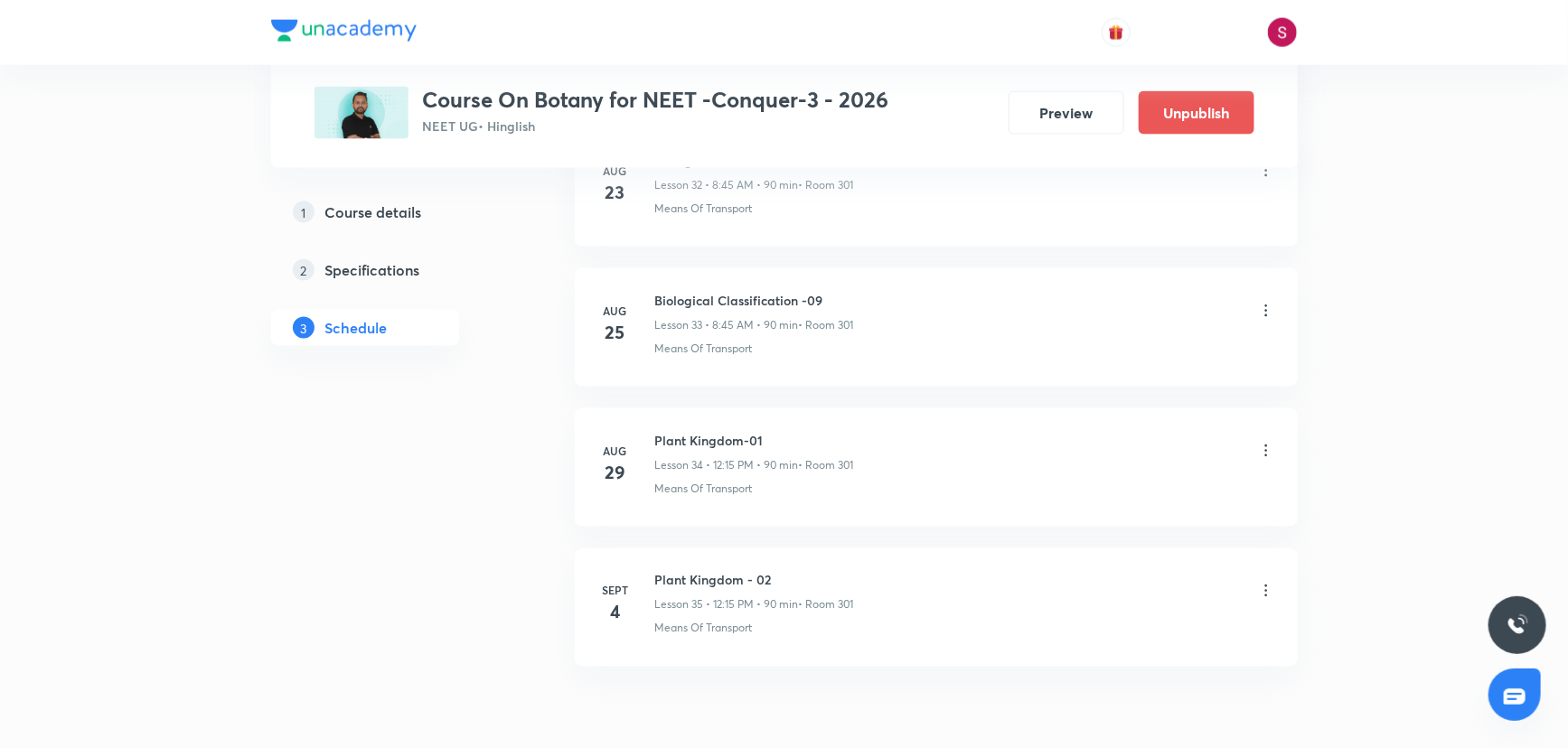
scroll to position [4766, 0]
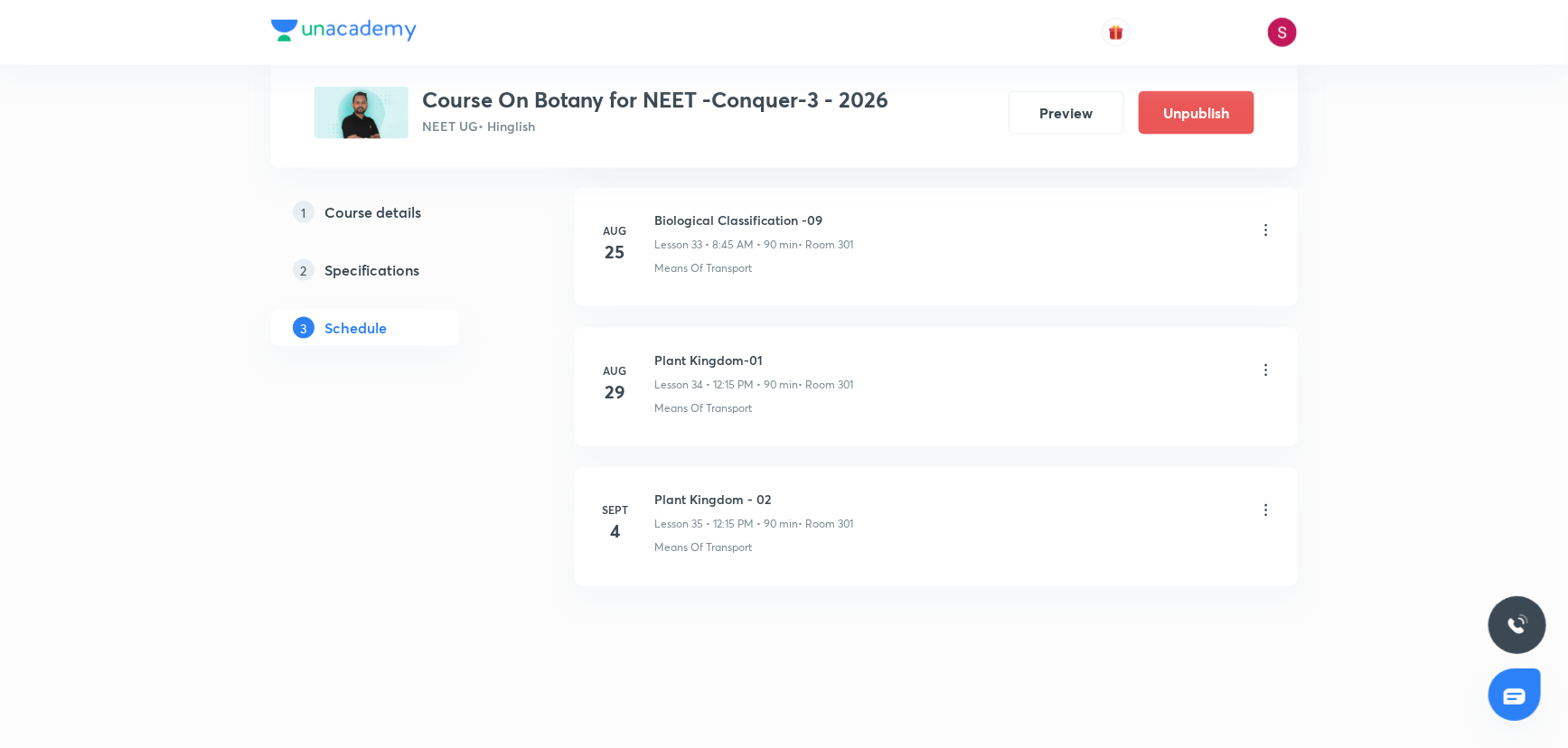
click at [732, 491] on h6 "Plant Kingdom - 02" at bounding box center [754, 500] width 198 height 19
copy h6 "Plant Kingdom - 02"
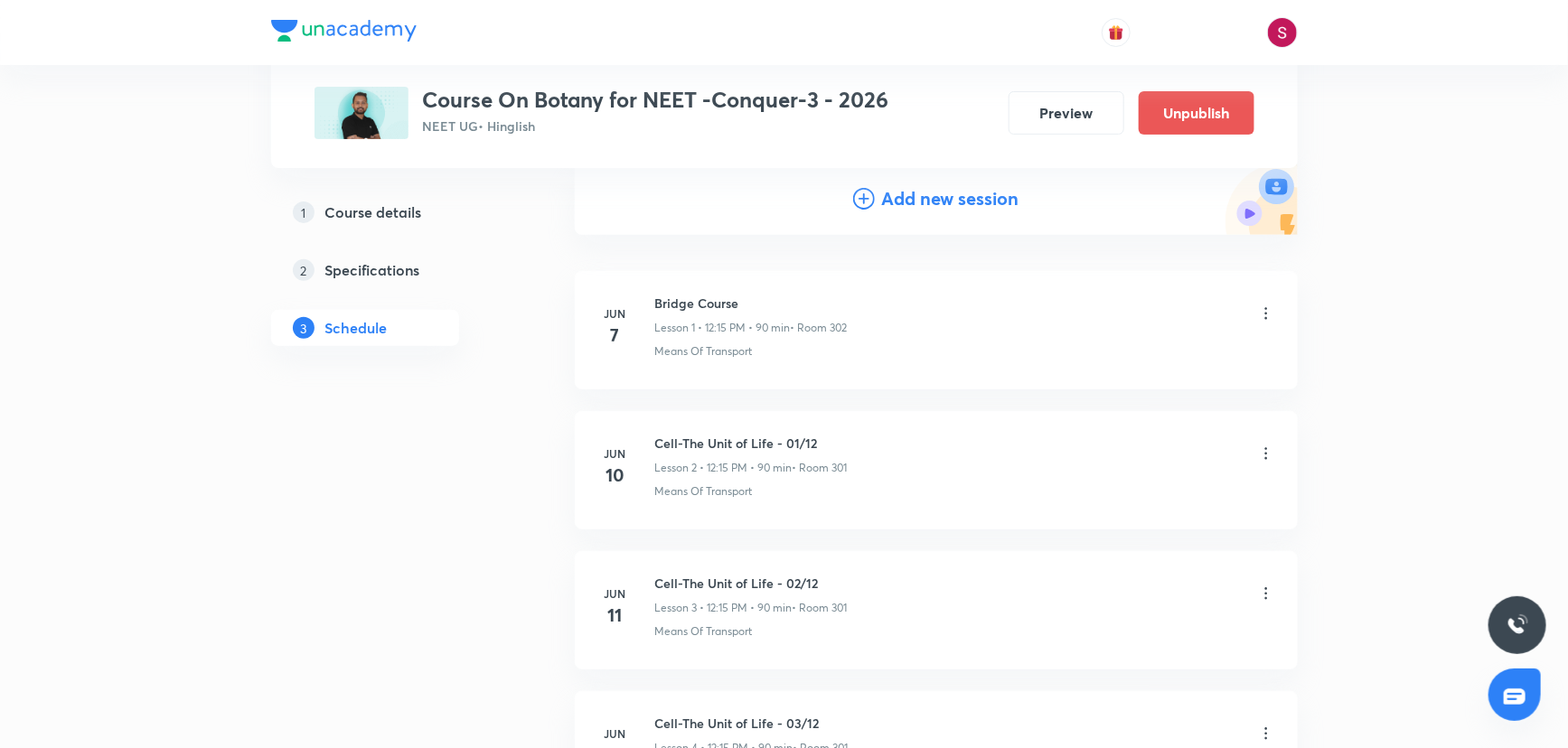
scroll to position [0, 0]
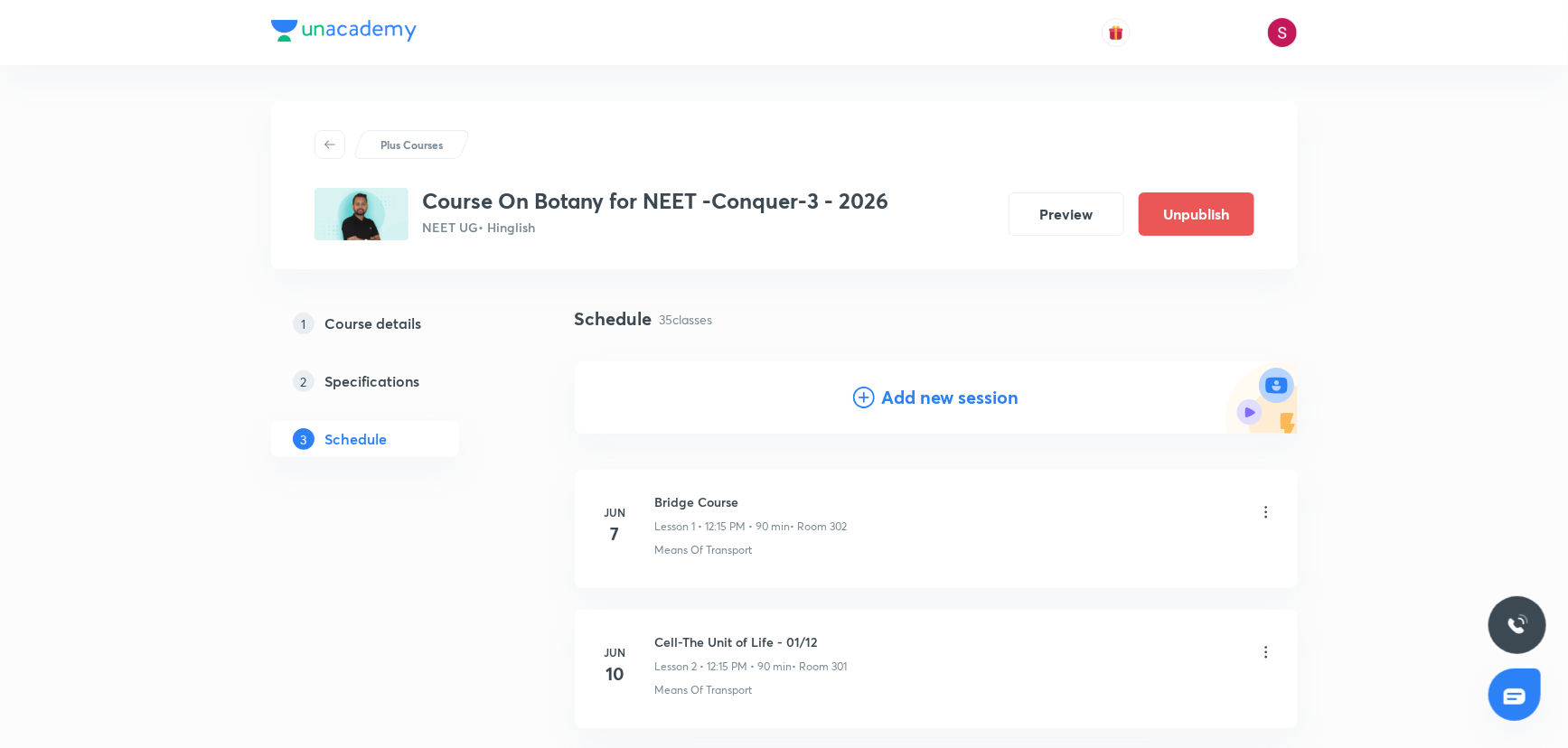
click at [931, 397] on h4 "Add new session" at bounding box center [951, 397] width 138 height 27
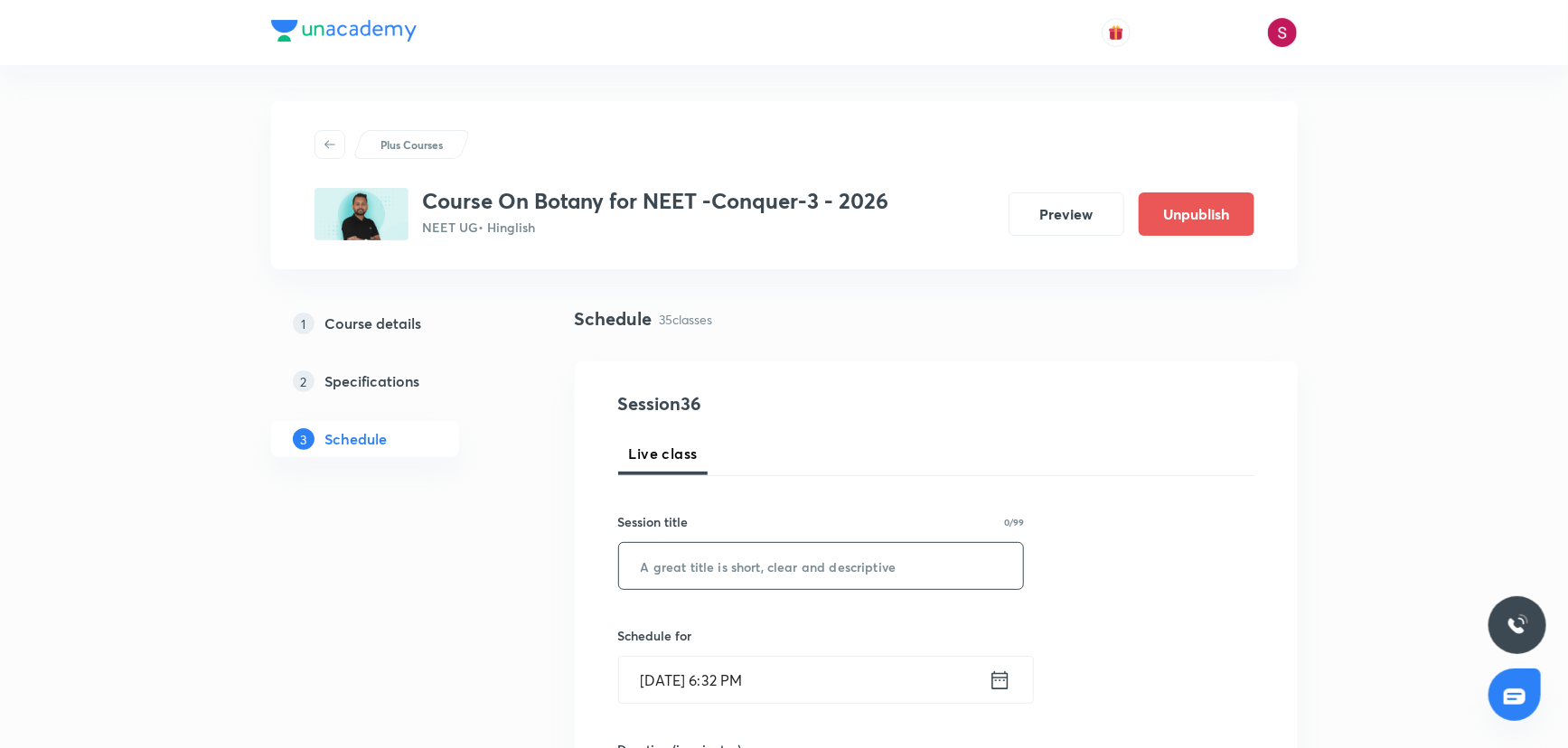
click at [735, 569] on input "text" at bounding box center [821, 566] width 405 height 46
paste input "Plant Kingdom - 02"
type input "Plant Kingdom - 03"
click at [700, 685] on input "Aug 31, 2025, 6:32 PM" at bounding box center [803, 680] width 370 height 46
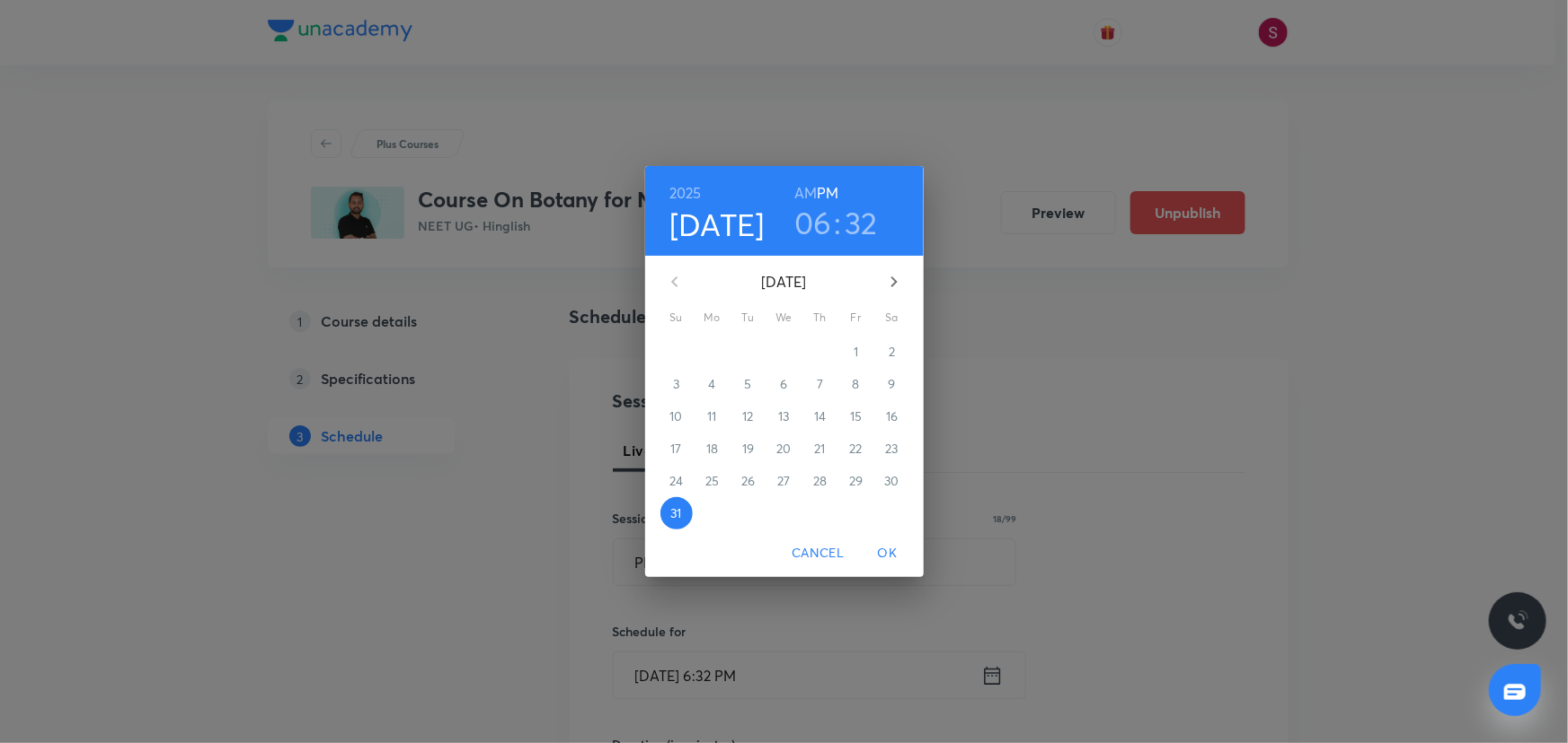
click at [900, 287] on icon "button" at bounding box center [894, 282] width 22 height 22
click at [868, 351] on span "5" at bounding box center [855, 352] width 33 height 18
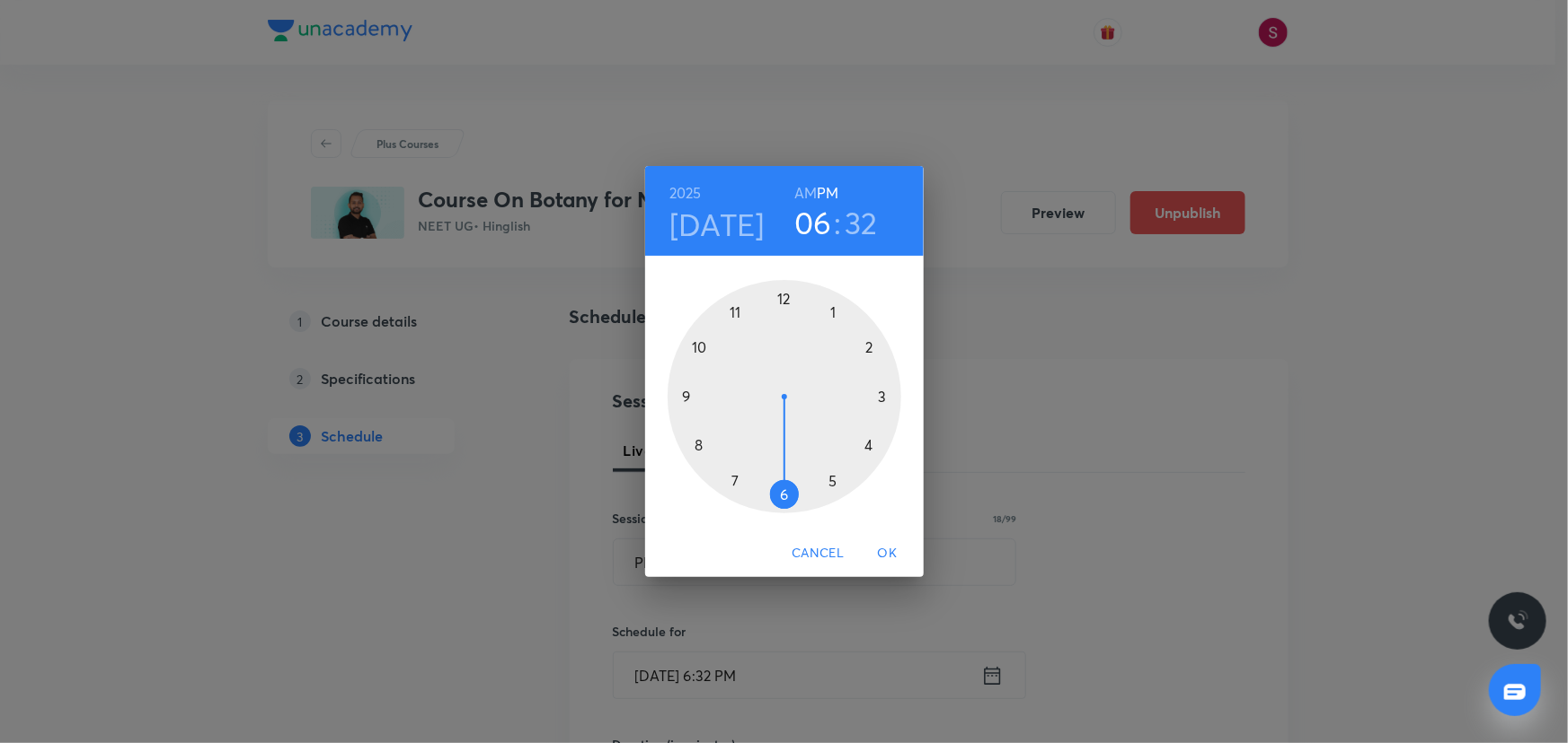
click at [805, 193] on h6 "AM" at bounding box center [805, 192] width 23 height 25
click at [826, 188] on h6 "PM" at bounding box center [828, 192] width 22 height 25
click at [785, 295] on div at bounding box center [784, 397] width 234 height 234
click at [879, 391] on div at bounding box center [784, 397] width 234 height 234
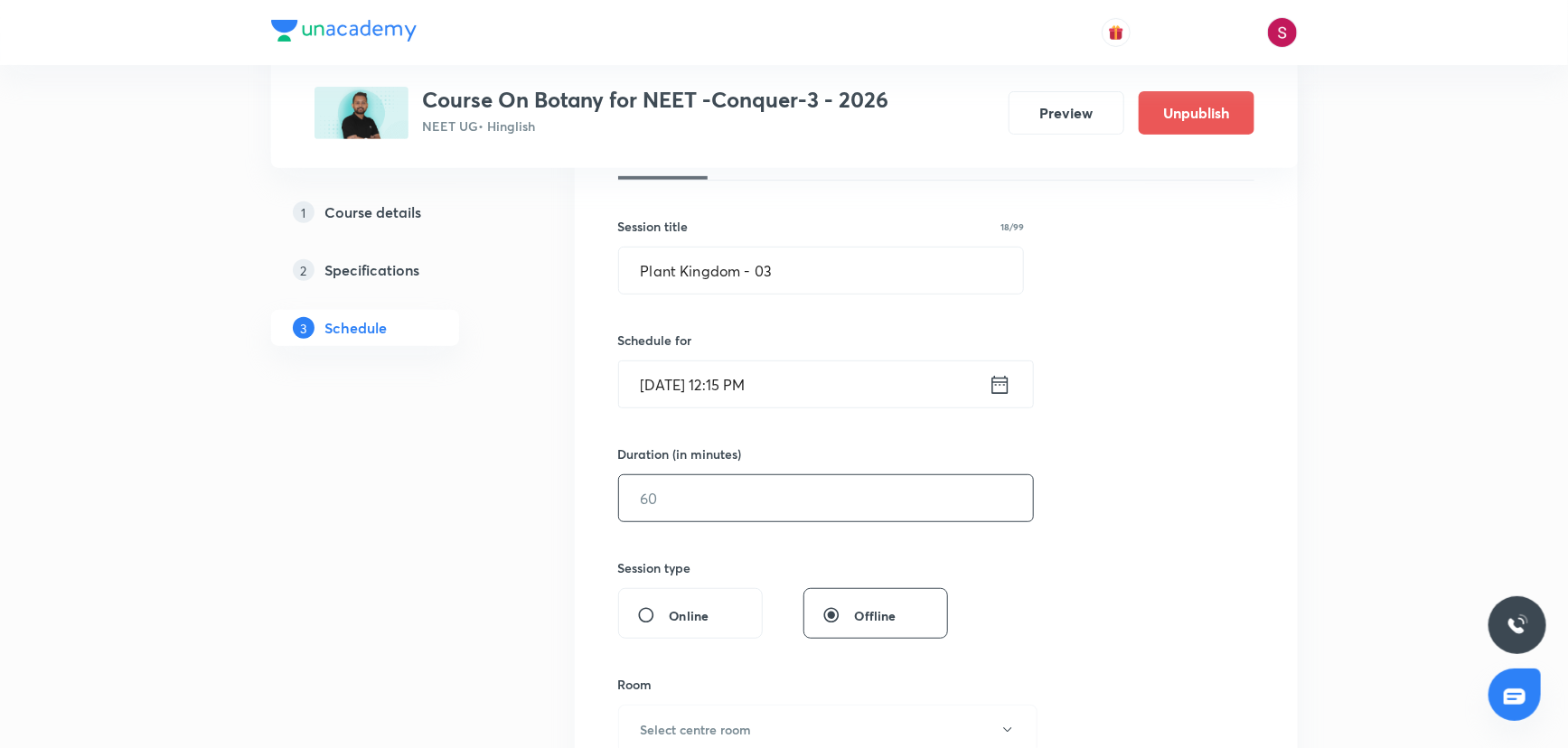
scroll to position [328, 0]
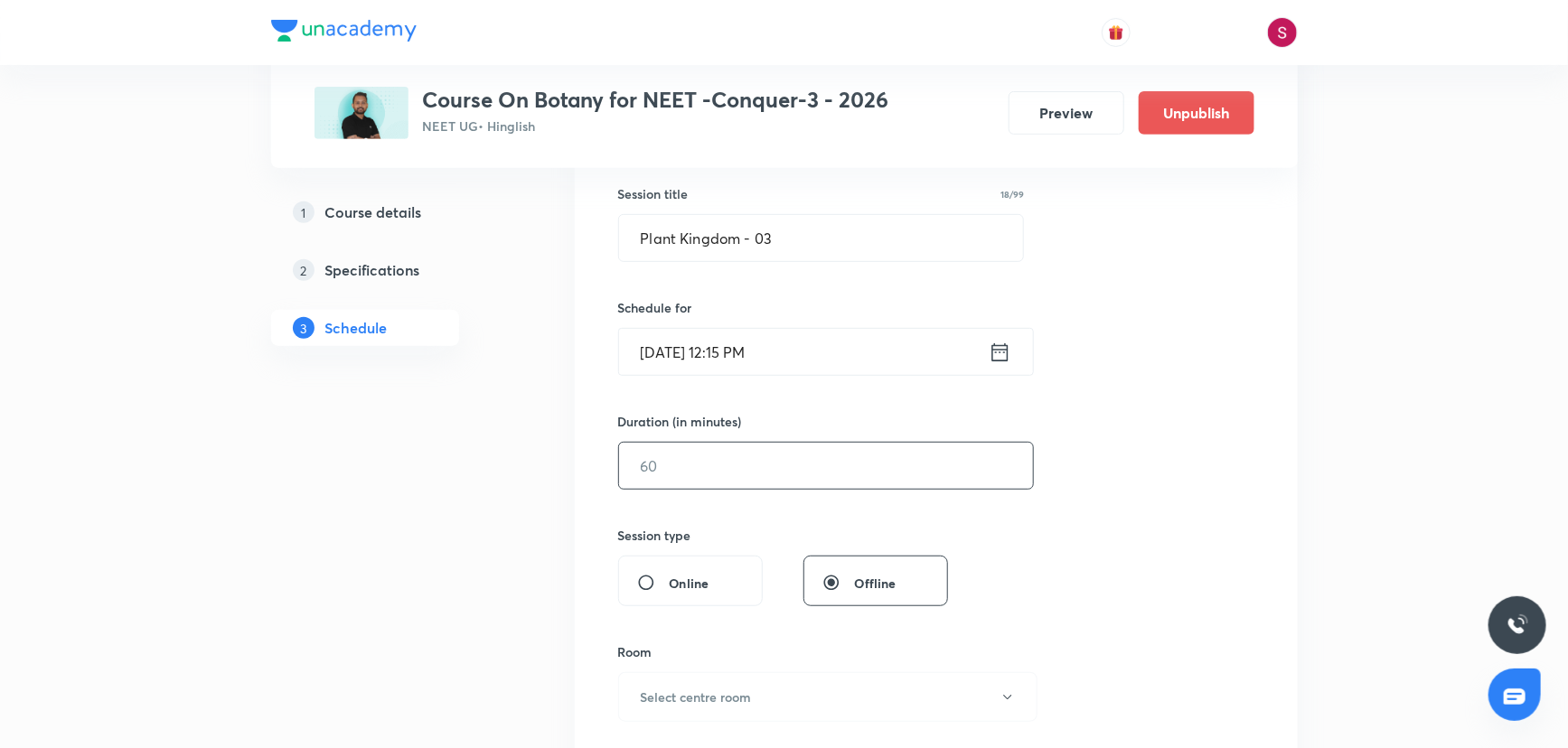
click at [777, 456] on input "text" at bounding box center [825, 466] width 414 height 46
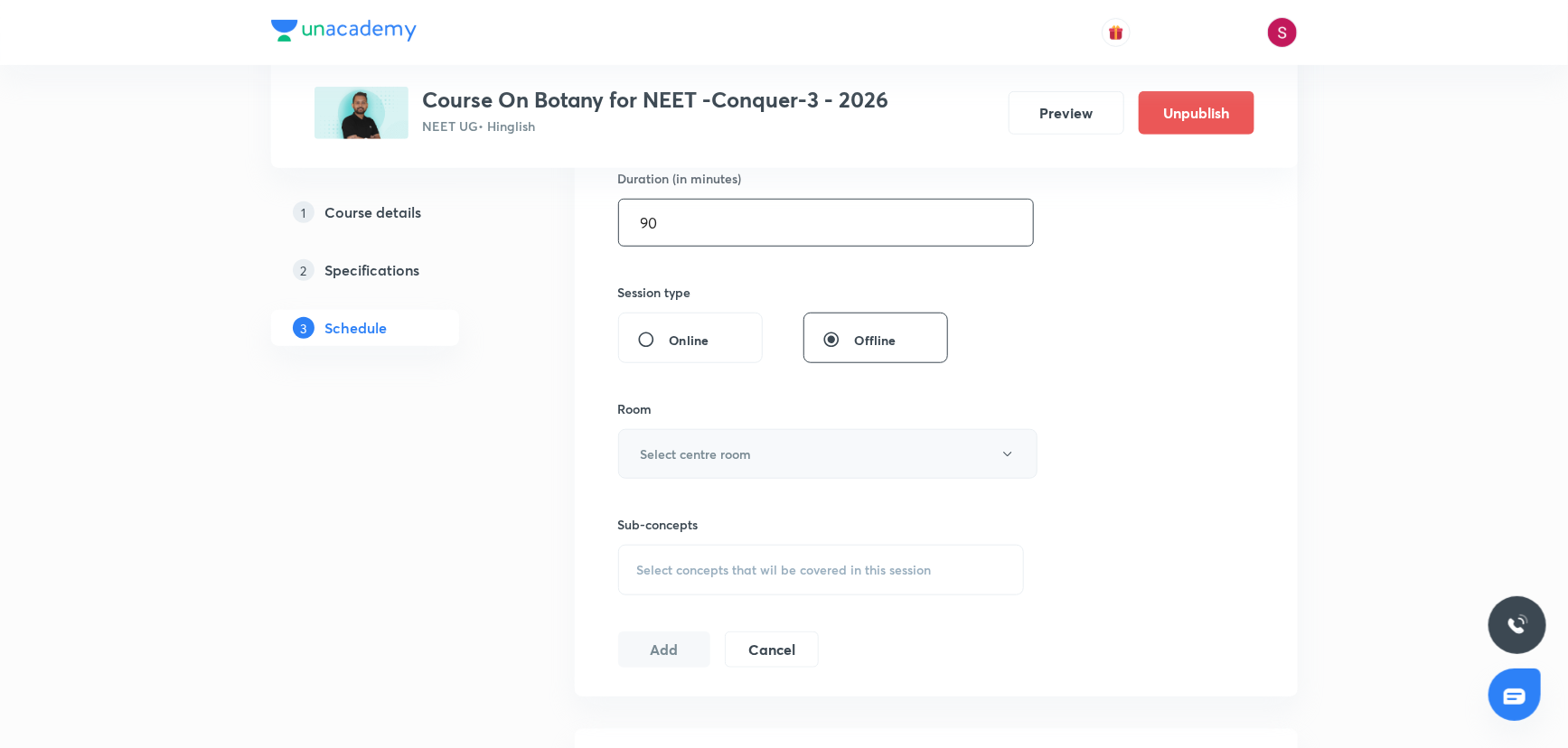
scroll to position [574, 0]
type input "90"
click at [712, 448] on h6 "Select centre room" at bounding box center [696, 450] width 111 height 19
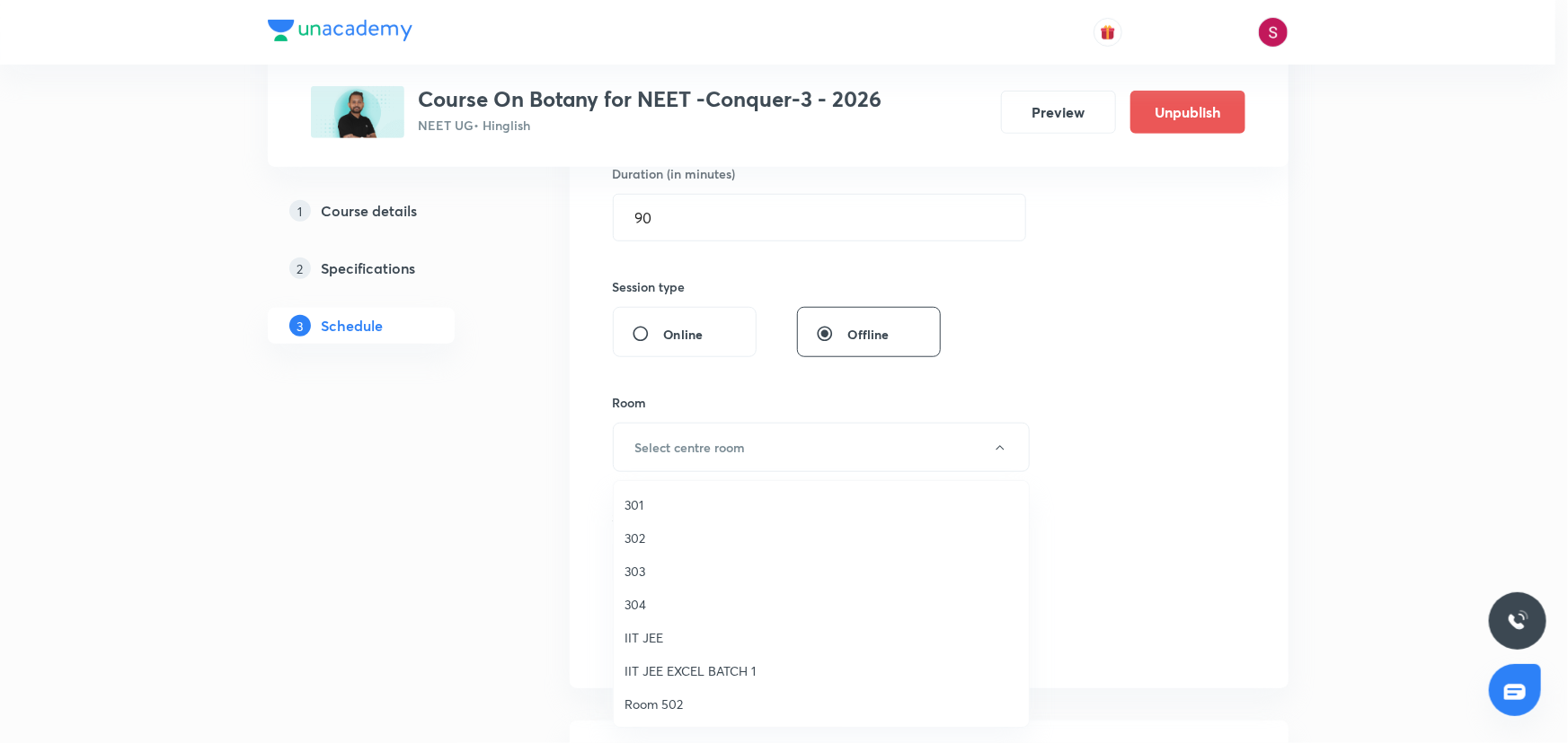
click at [628, 510] on span "301" at bounding box center [821, 504] width 393 height 19
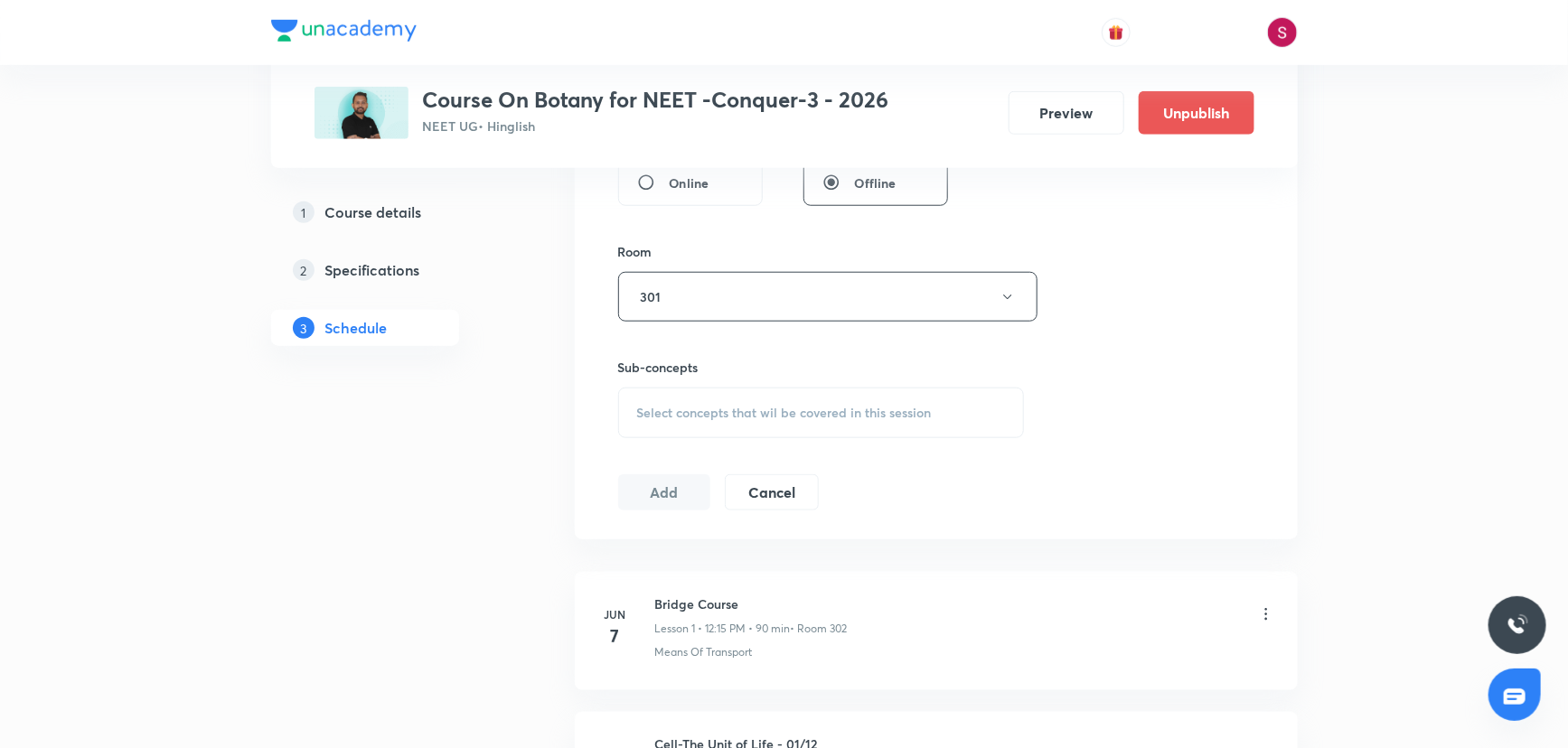
scroll to position [739, 0]
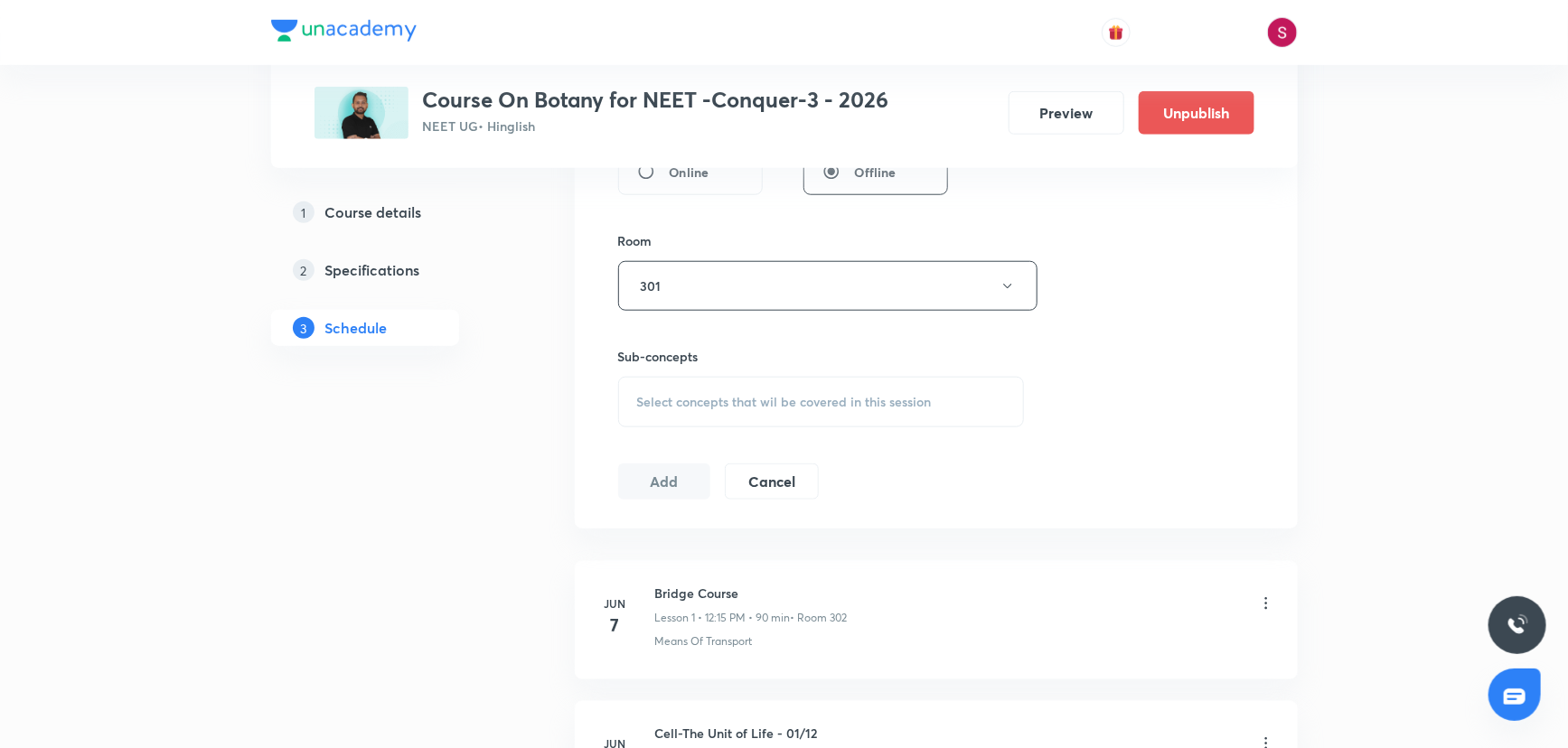
click at [710, 408] on div "Select concepts that wil be covered in this session" at bounding box center [821, 402] width 407 height 51
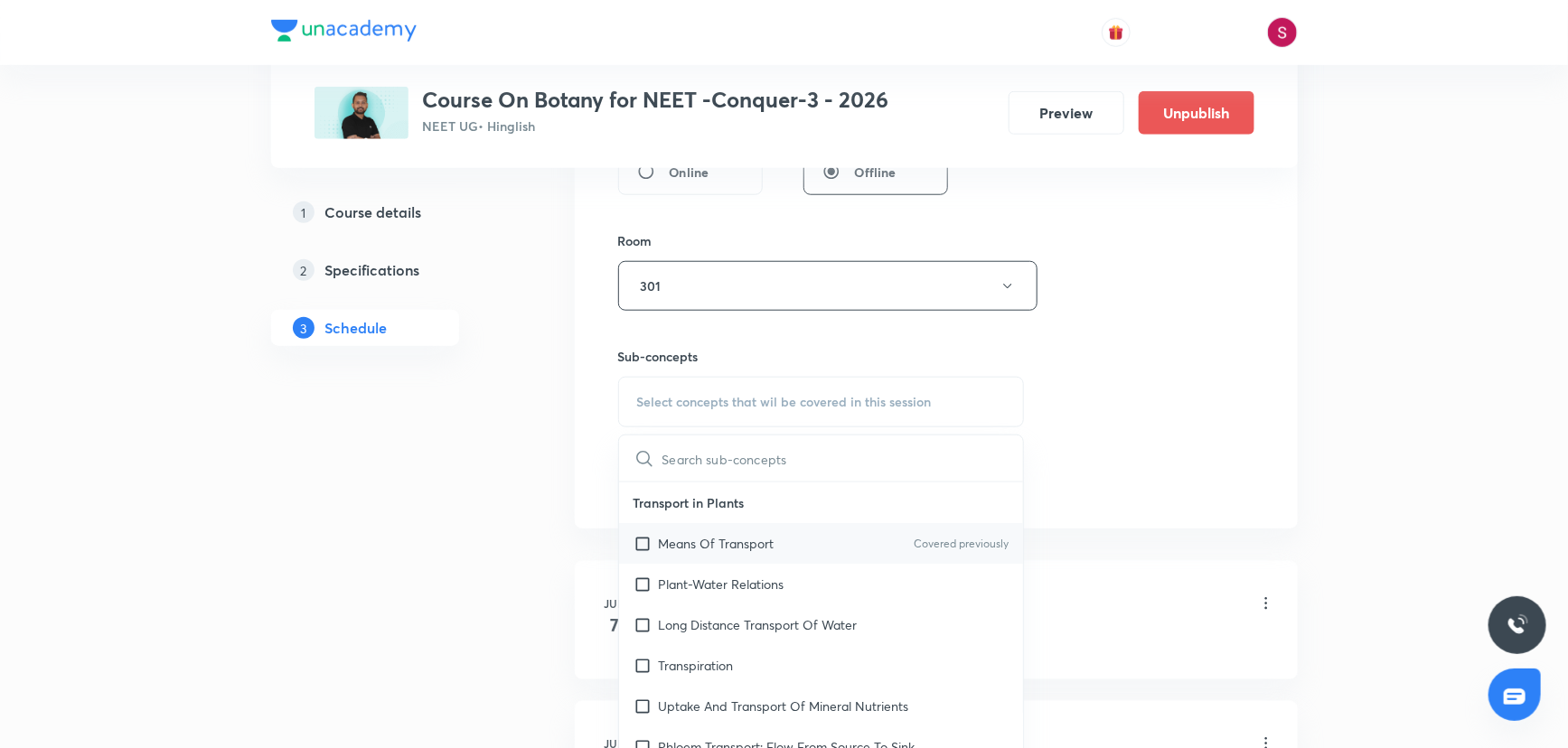
click at [723, 535] on p "Means Of Transport" at bounding box center [717, 544] width 116 height 19
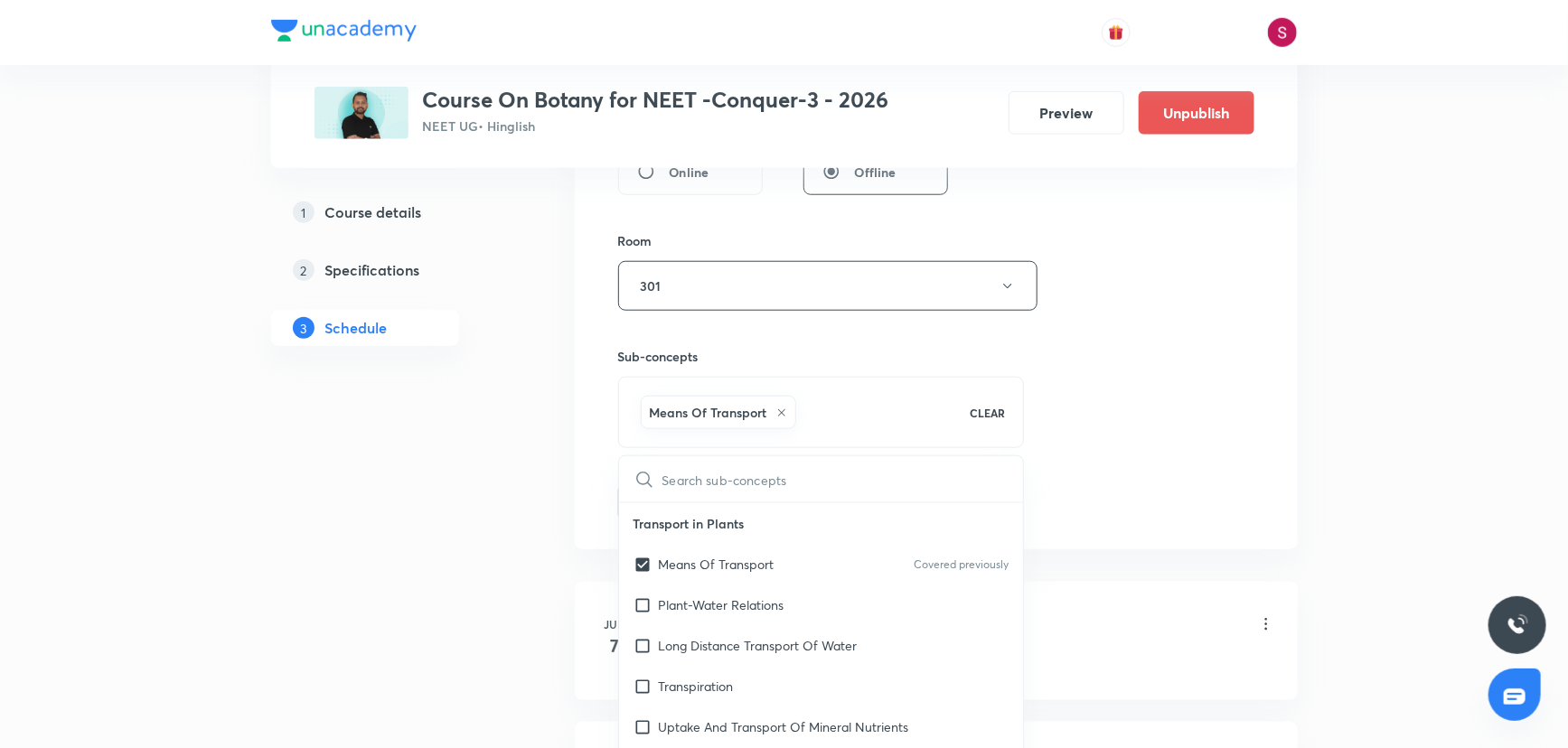
checkbox input "true"
click at [1143, 362] on div "Session 36 Live class Session title 18/99 Plant Kingdom - 03 ​ Schedule for Sep…" at bounding box center [936, 86] width 636 height 870
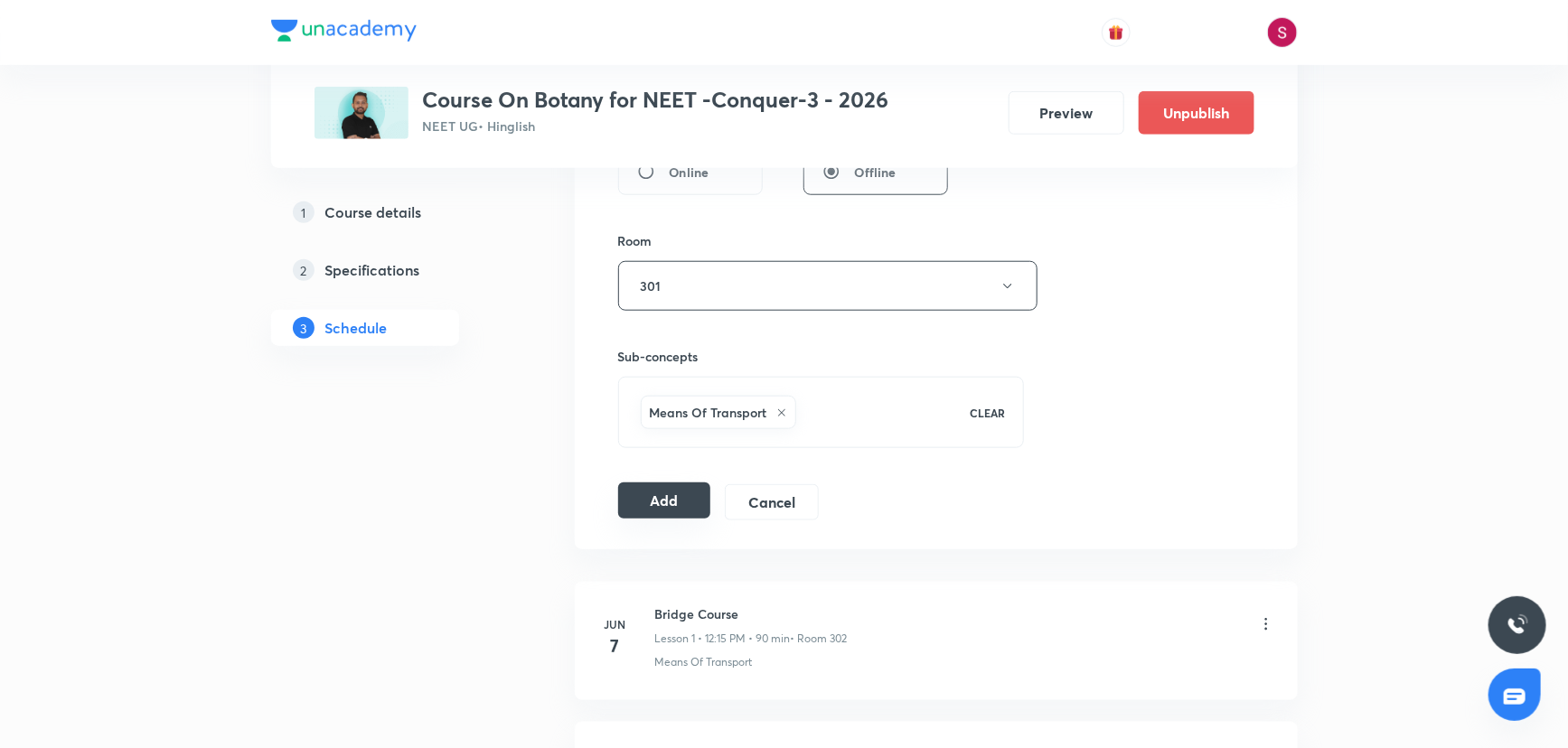
click at [667, 488] on button "Add" at bounding box center [664, 501] width 93 height 36
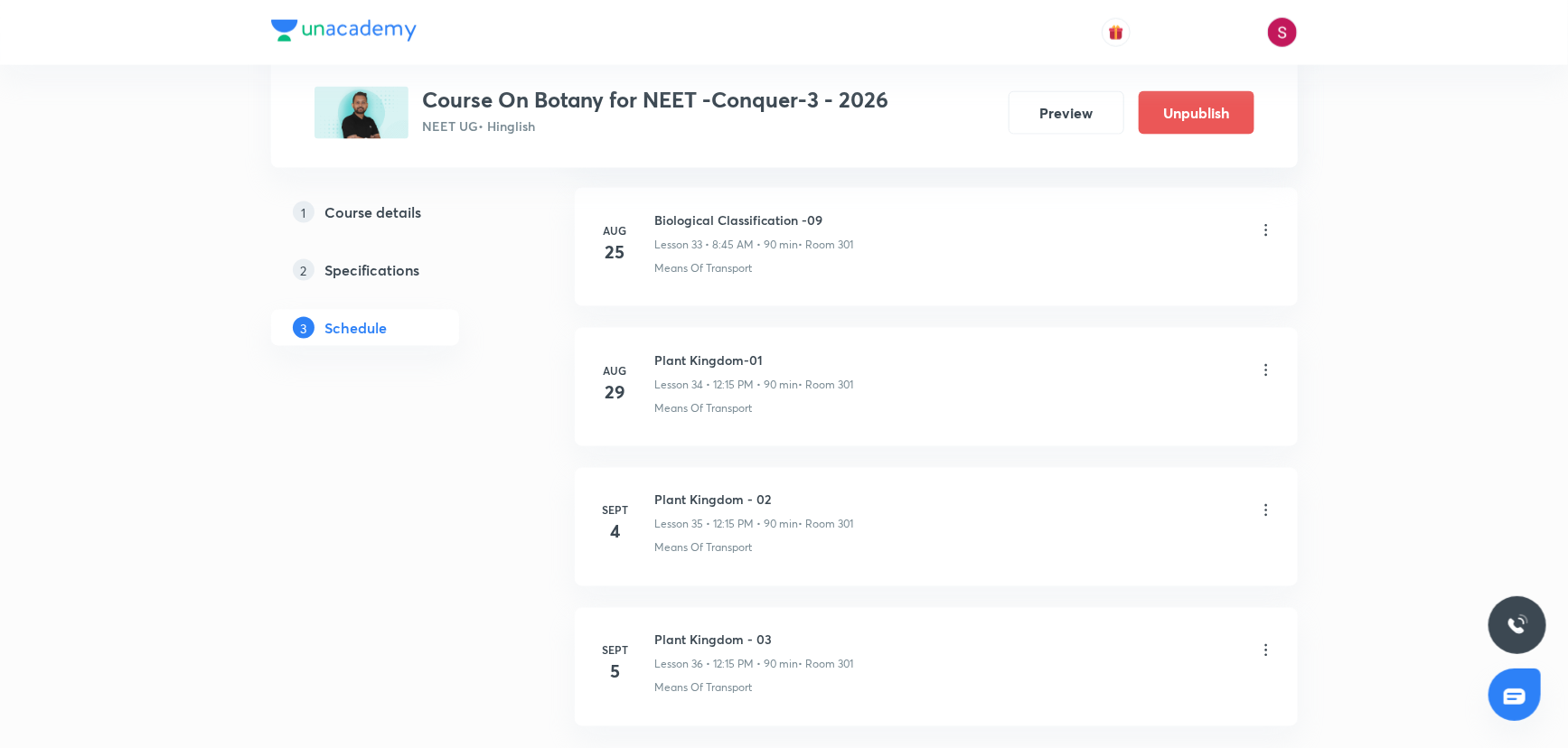
scroll to position [4906, 0]
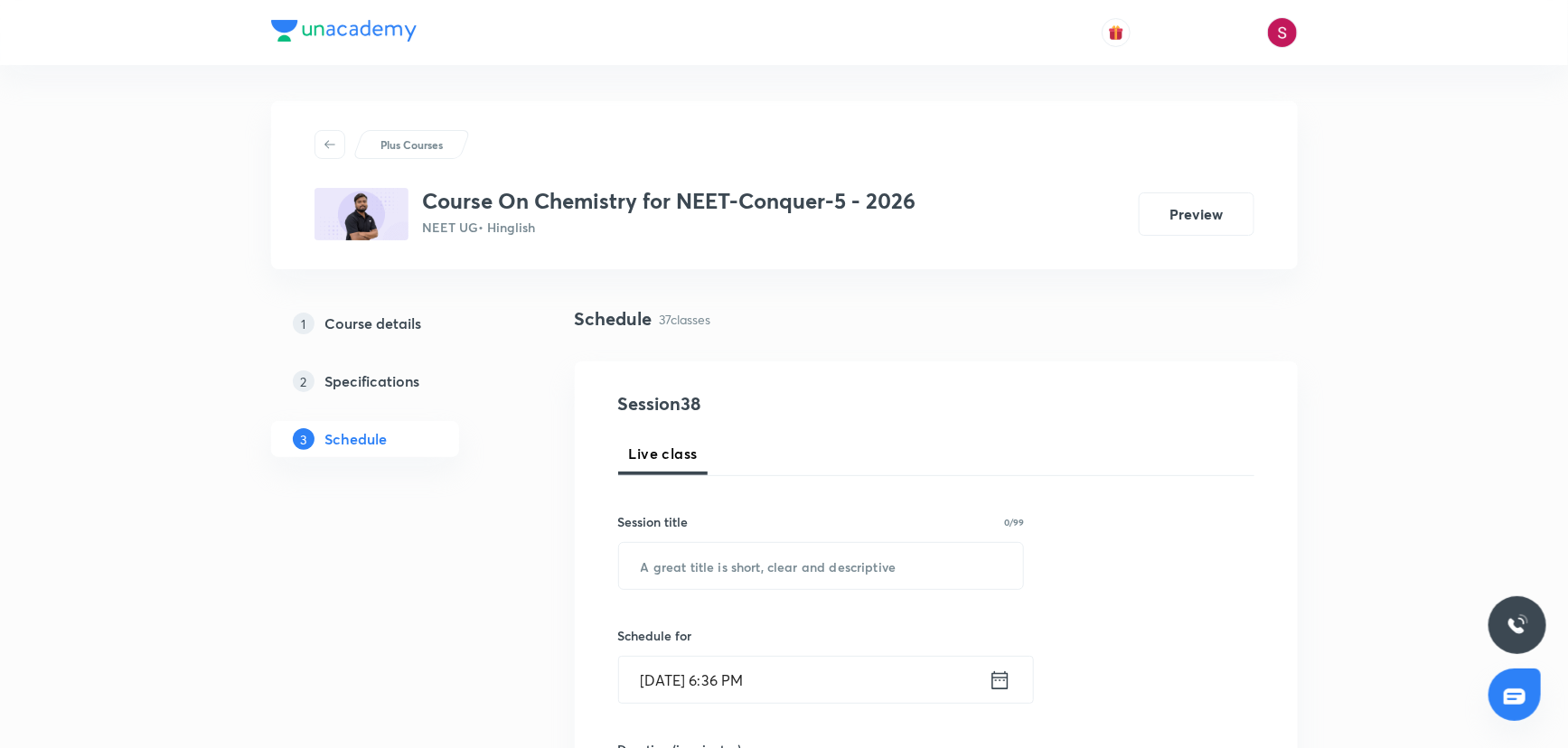
scroll to position [5876, 0]
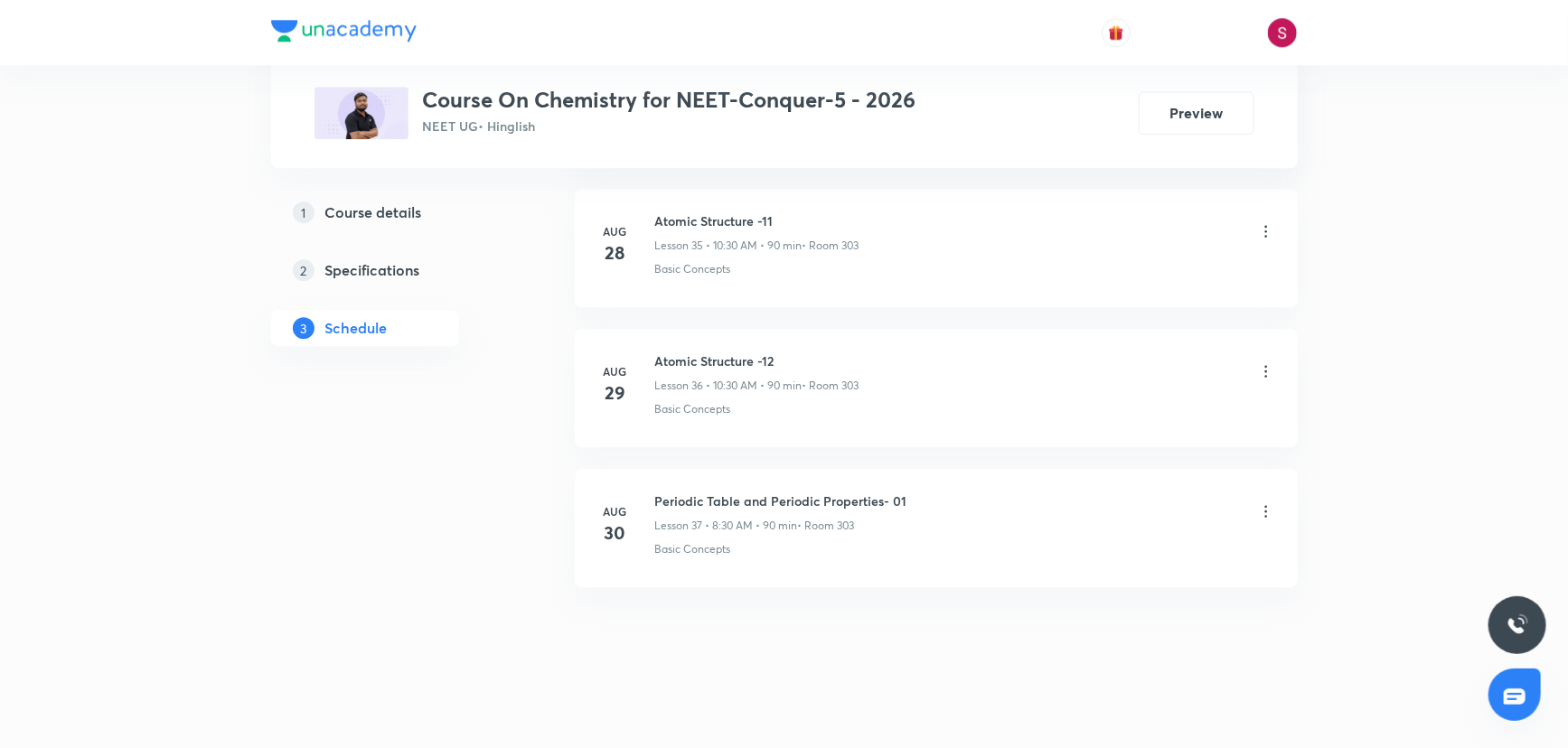
click at [668, 492] on h6 "Periodic Table and Periodic Properties- 01" at bounding box center [781, 501] width 252 height 19
copy h6 "Periodic Table and Periodic Properties- 01"
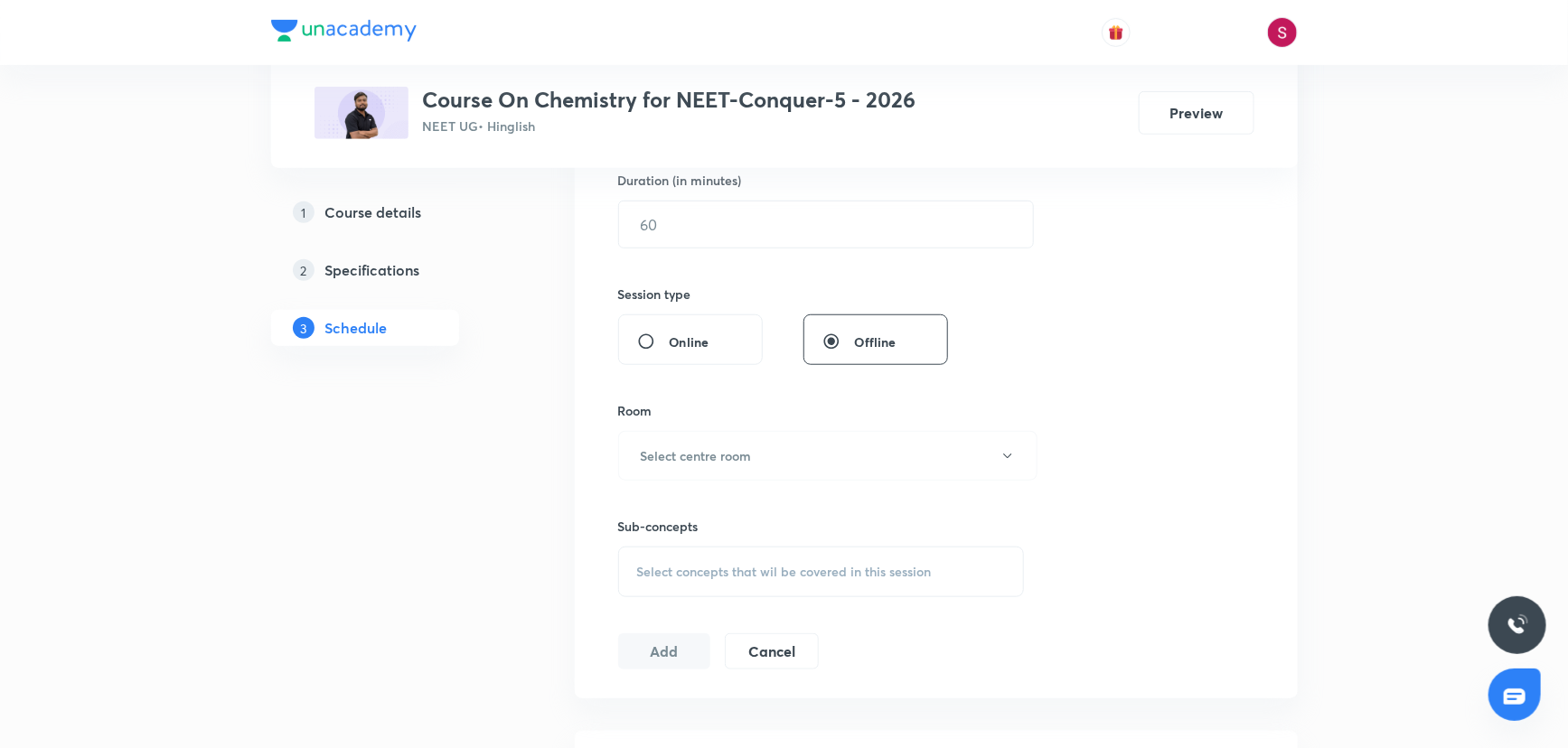
scroll to position [0, 0]
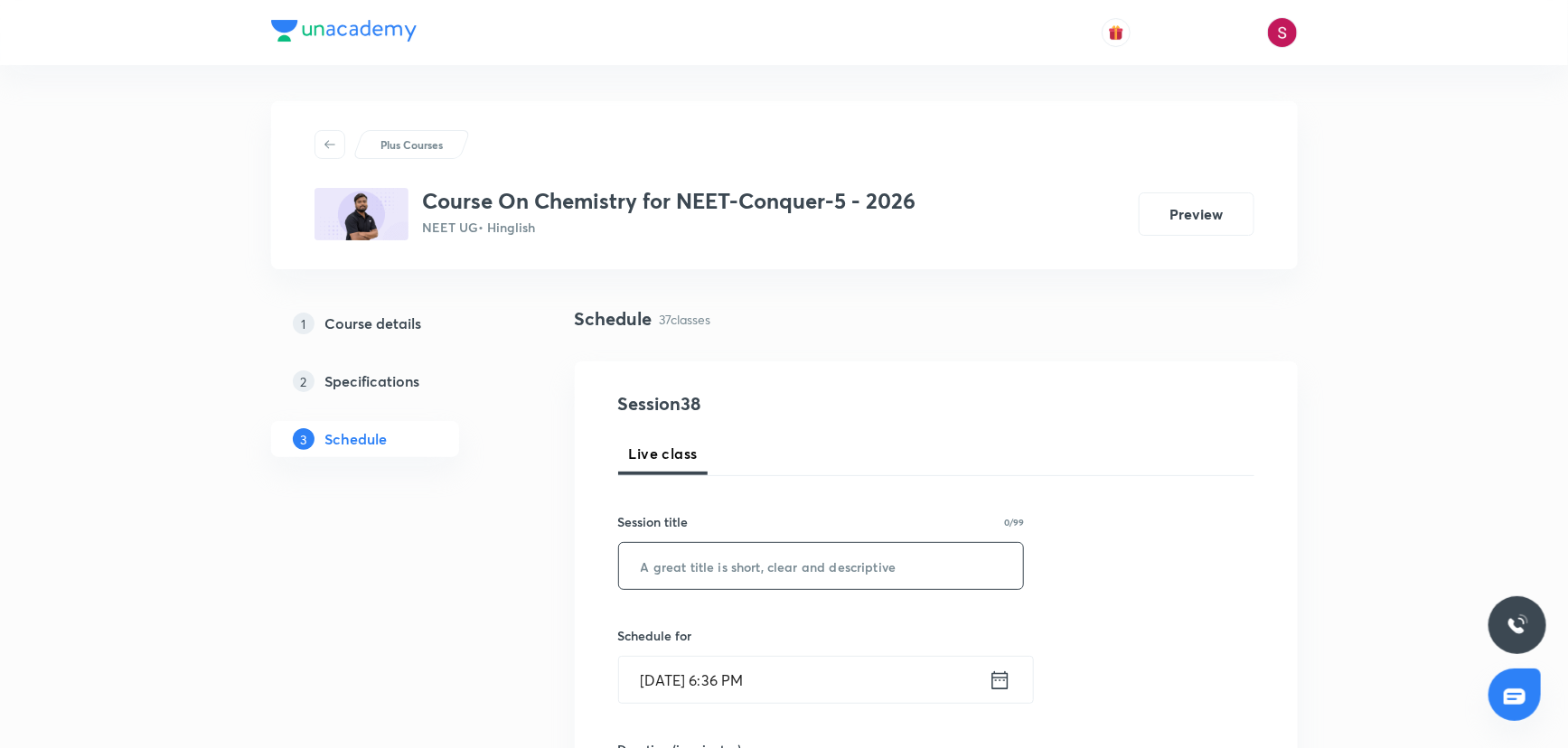
click at [754, 565] on input "text" at bounding box center [821, 566] width 405 height 46
paste input "Periodic Table and Periodic Properties- 01"
type input "Periodic Table and Periodic Properties - 02"
click at [715, 693] on input "[DATE] 6:36 PM" at bounding box center [803, 680] width 370 height 46
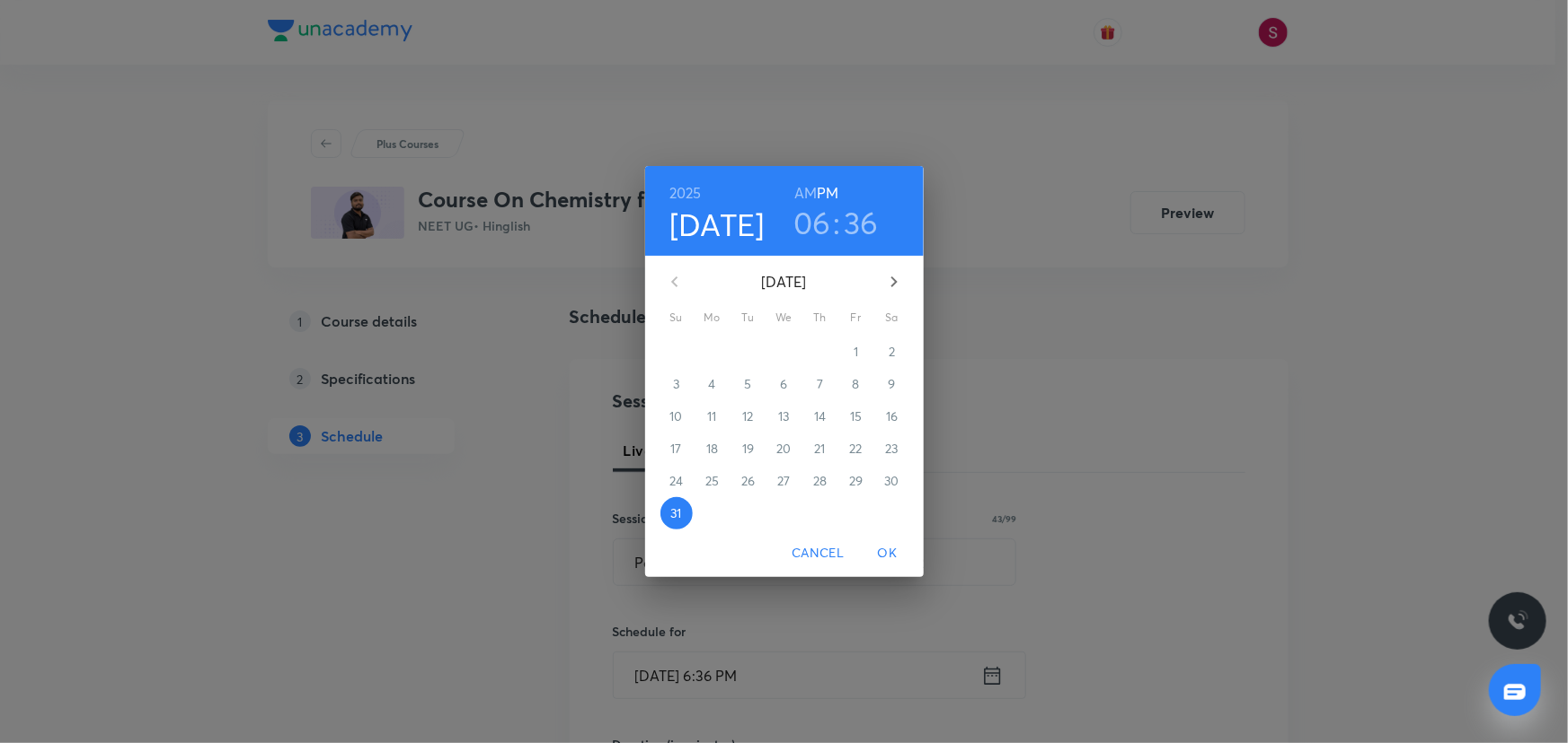
click at [870, 258] on div "[DATE] Su Mo Tu We Th Fr Sa" at bounding box center [784, 290] width 279 height 68
click at [897, 275] on icon "button" at bounding box center [894, 282] width 22 height 22
click at [708, 357] on span "1" at bounding box center [712, 352] width 33 height 18
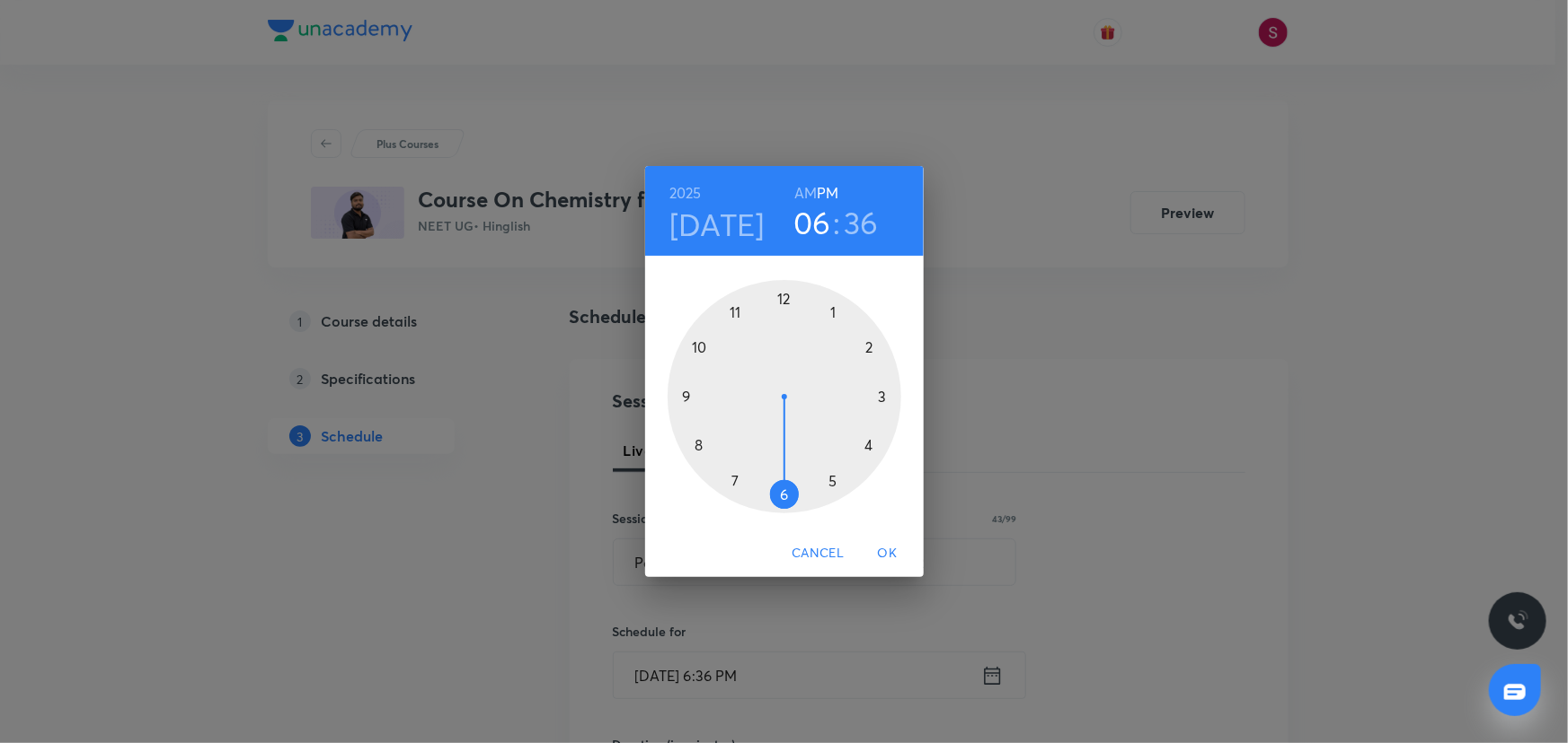
click at [802, 187] on h6 "AM" at bounding box center [805, 192] width 23 height 25
click at [697, 444] on div at bounding box center [784, 397] width 234 height 234
click at [690, 394] on div at bounding box center [784, 397] width 234 height 234
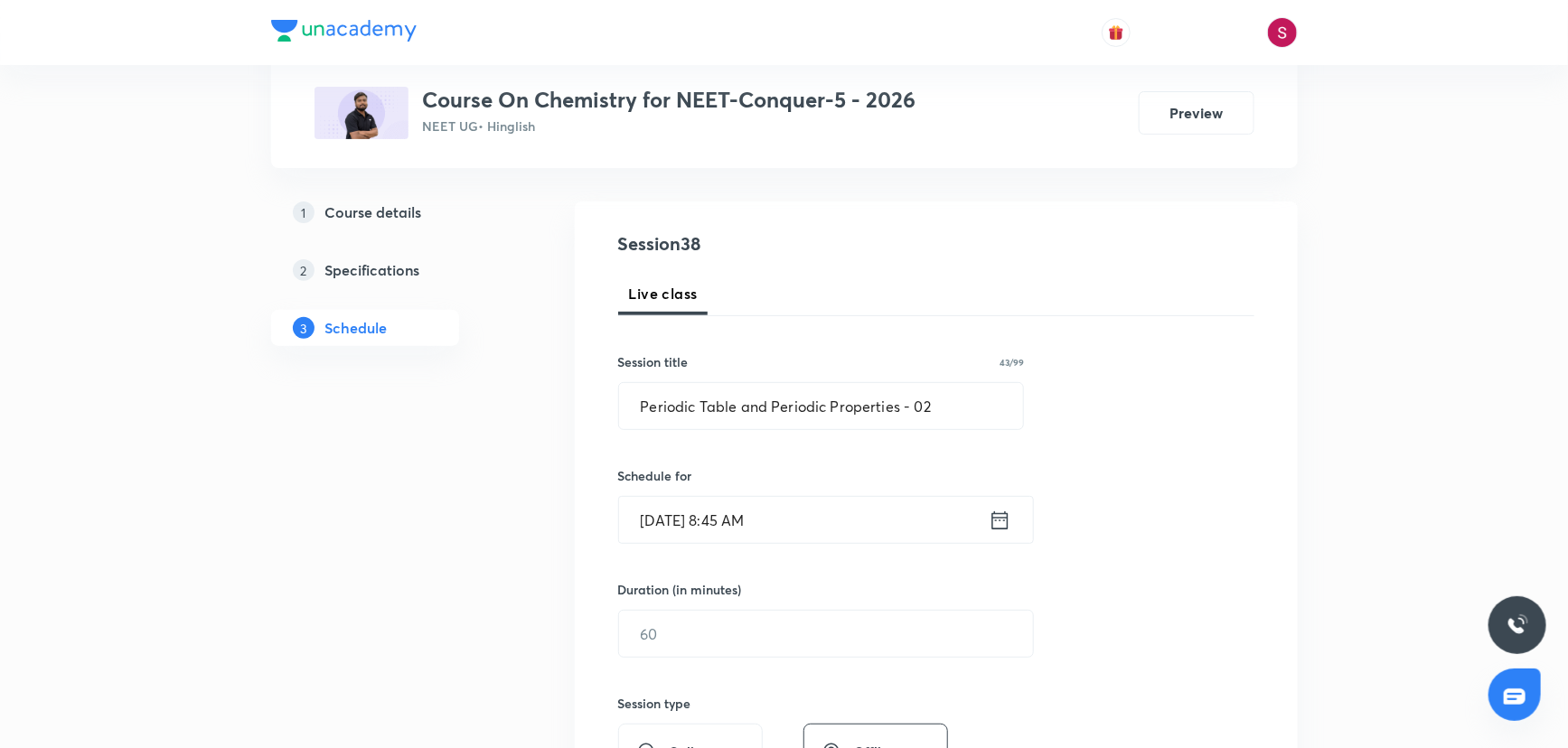
scroll to position [328, 0]
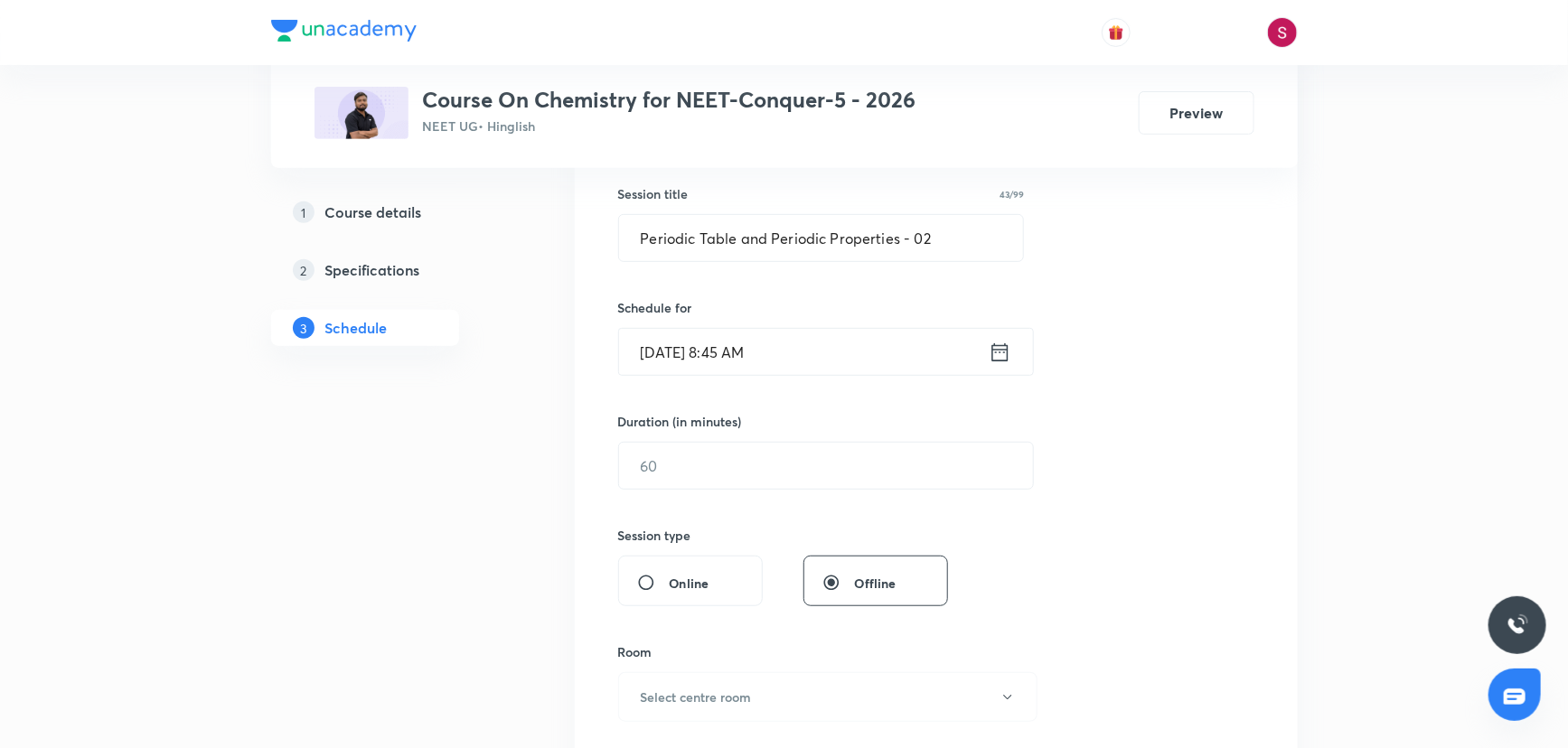
drag, startPoint x: 738, startPoint y: 478, endPoint x: 513, endPoint y: 493, distance: 225.5
type input "90"
click at [697, 691] on h6 "Select centre room" at bounding box center [696, 697] width 111 height 19
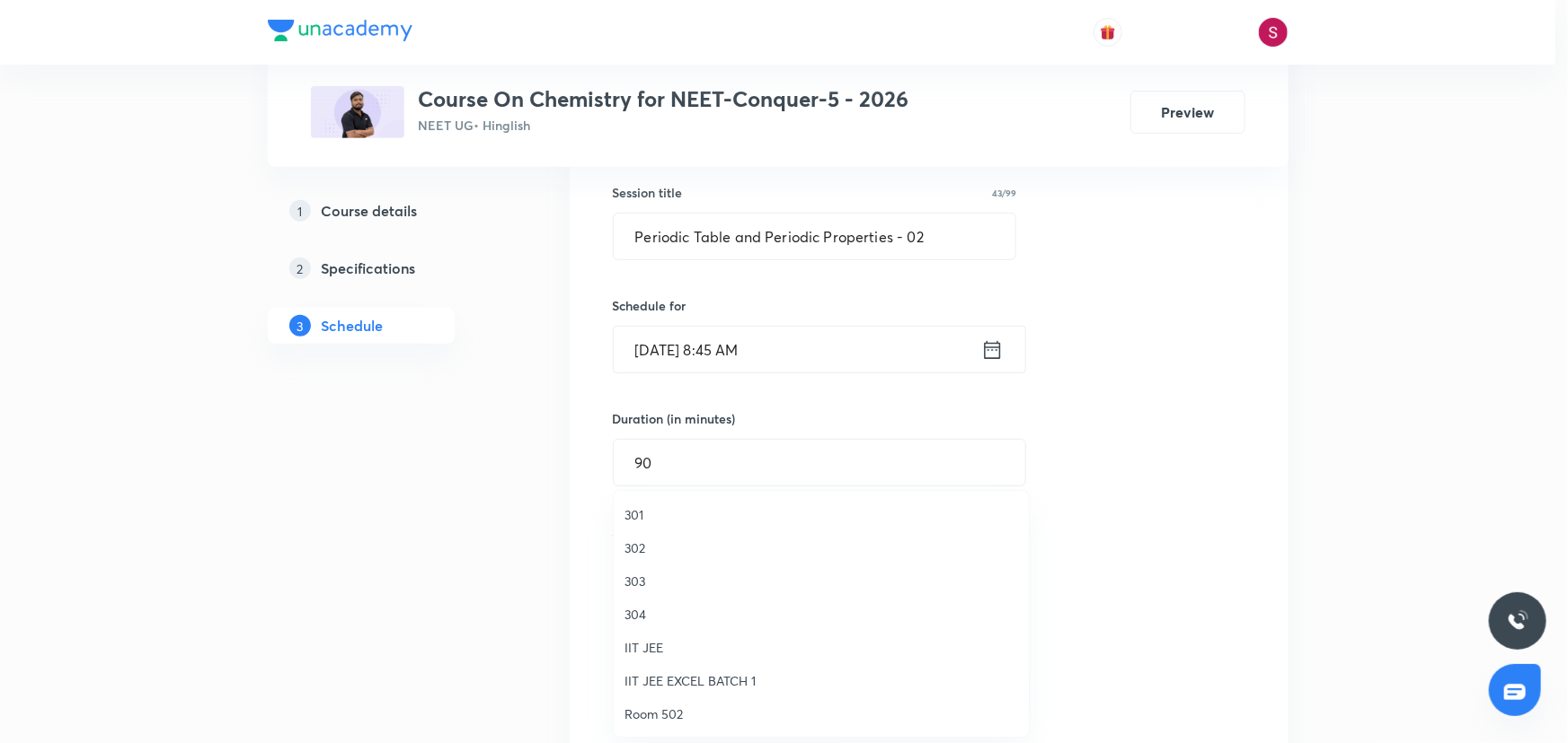
click at [654, 591] on li "303" at bounding box center [821, 582] width 415 height 34
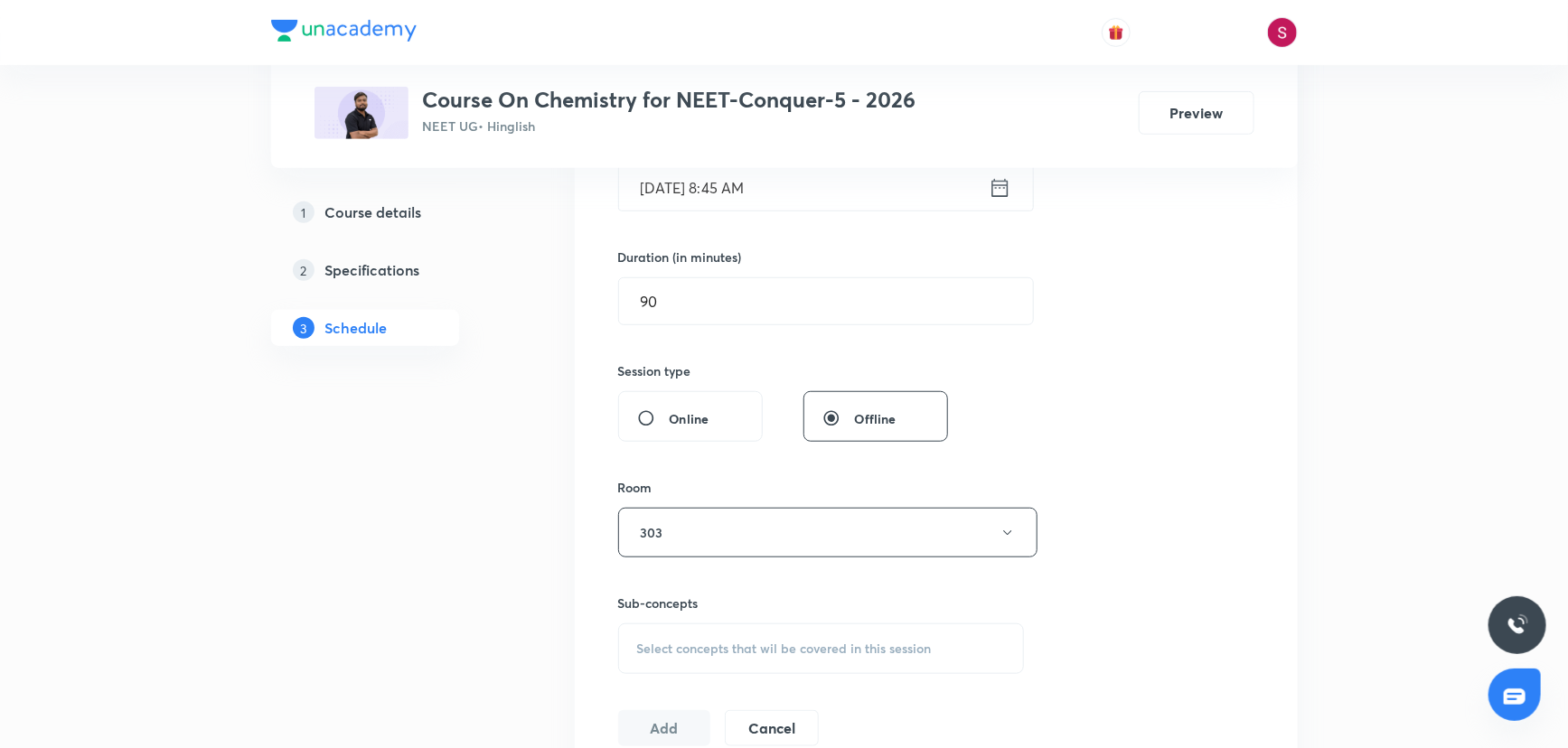
scroll to position [739, 0]
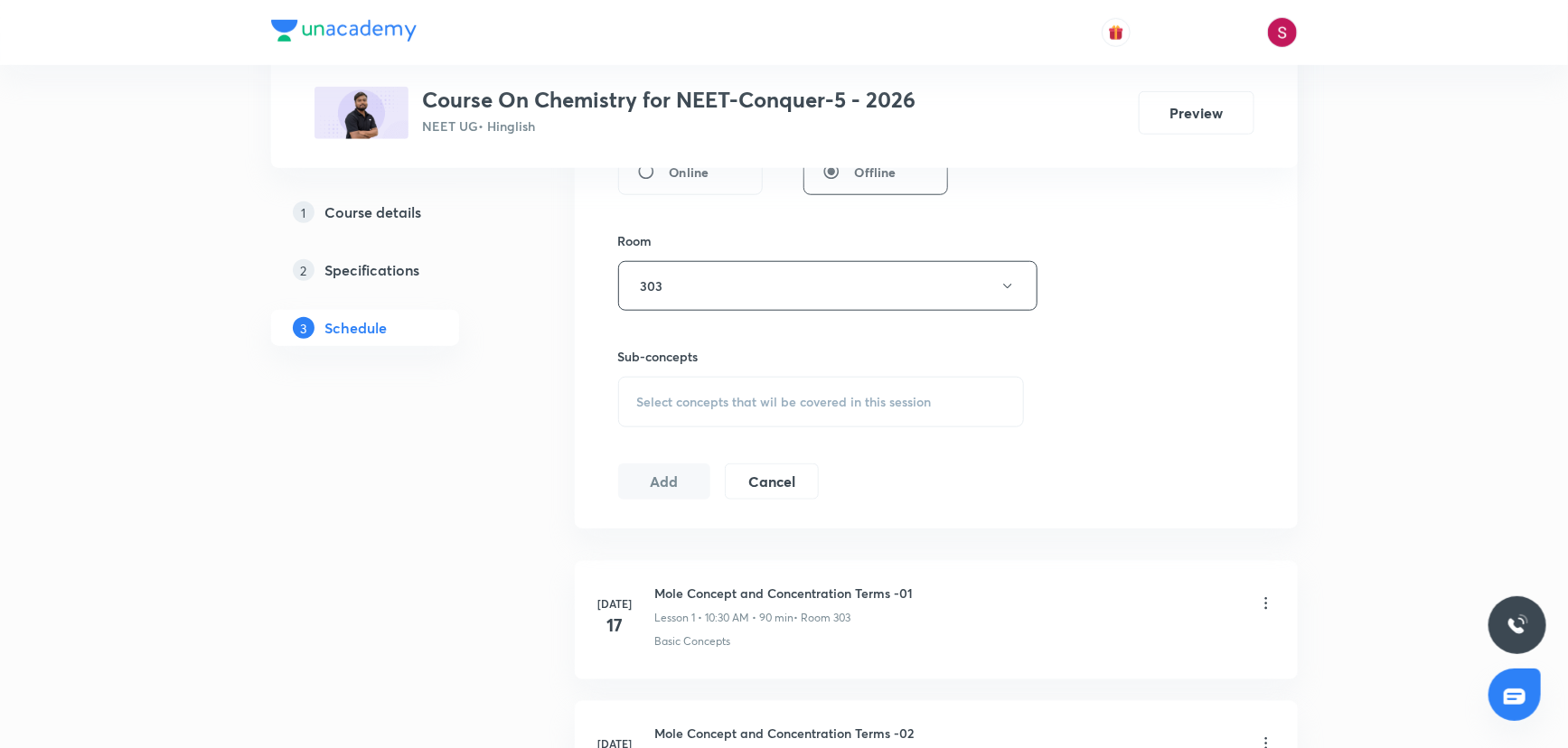
click at [719, 401] on span "Select concepts that wil be covered in this session" at bounding box center [784, 402] width 294 height 15
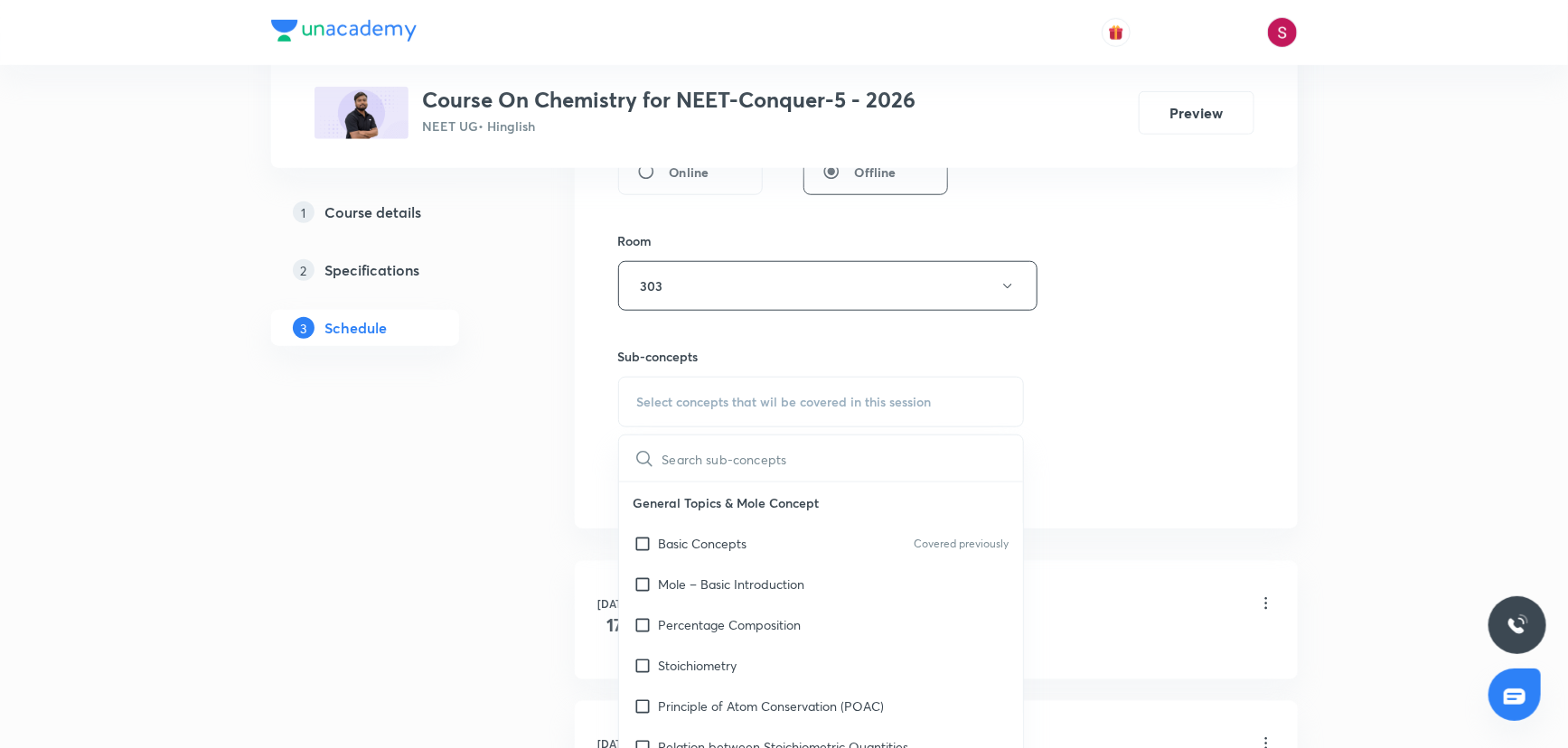
click at [705, 557] on div "Basic Concepts Covered previously" at bounding box center [821, 544] width 405 height 41
checkbox input "true"
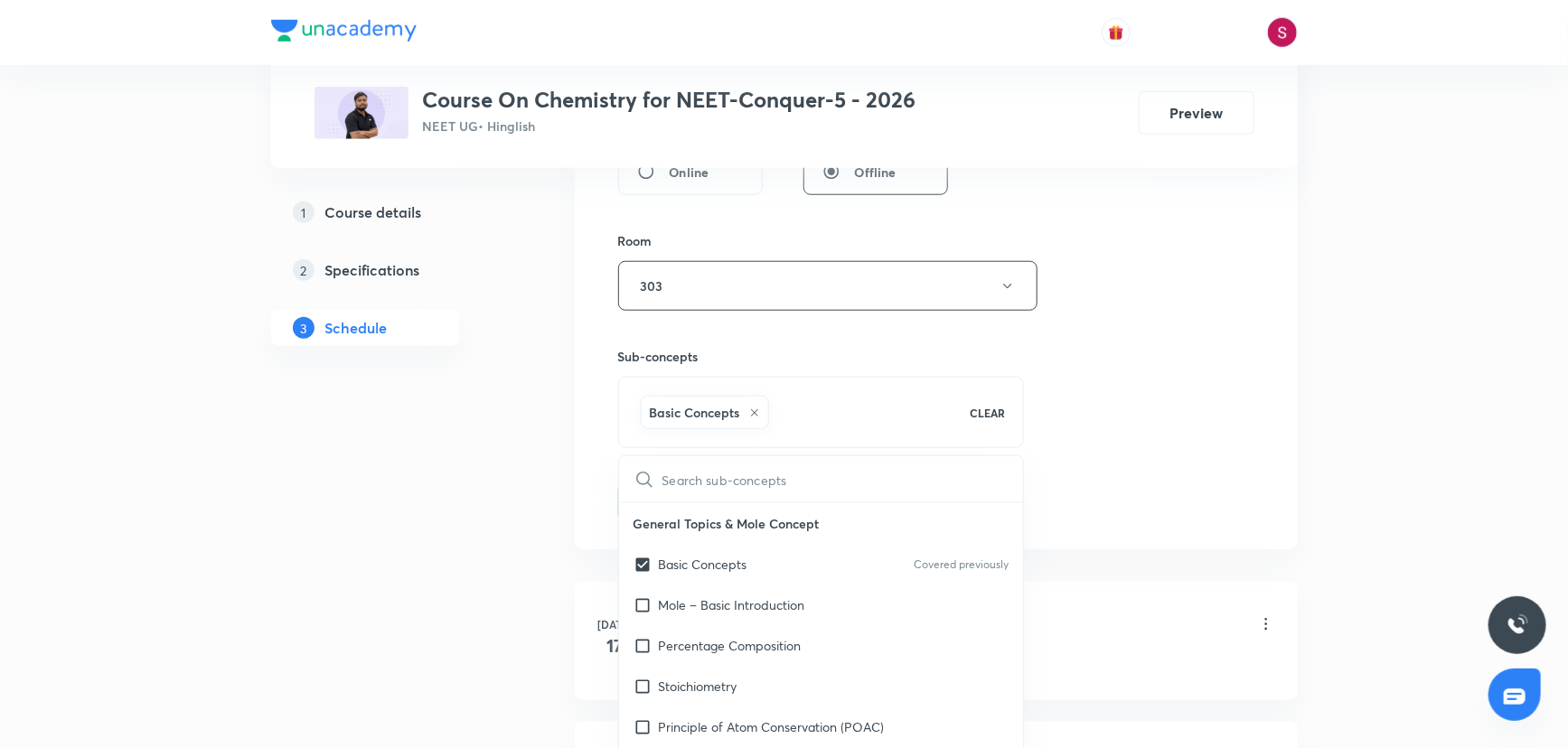
click at [1265, 377] on div "Session 38 Live class Session title 43/99 Periodic Table and Periodic Propertie…" at bounding box center [935, 86] width 723 height 928
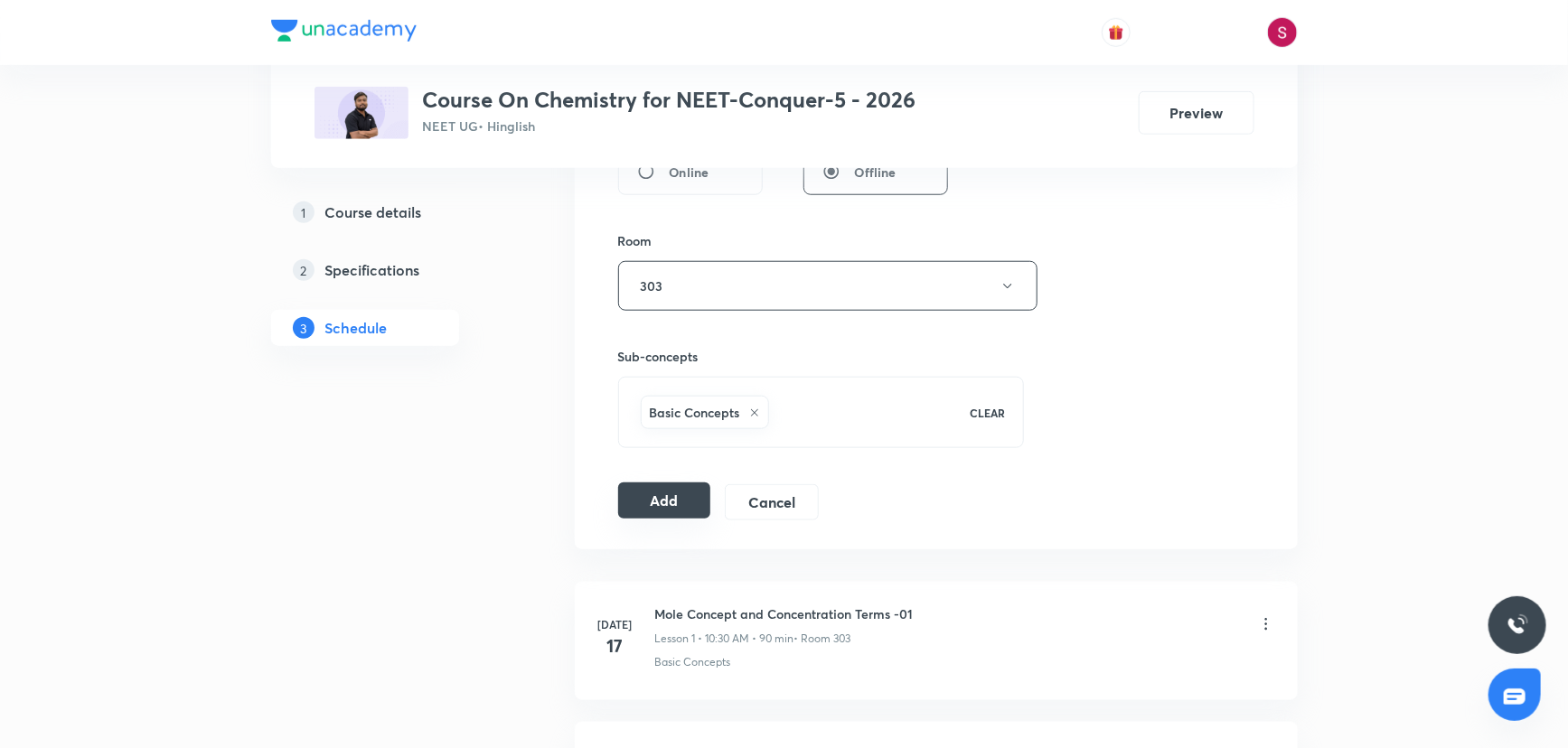
click at [682, 506] on button "Add" at bounding box center [664, 501] width 93 height 36
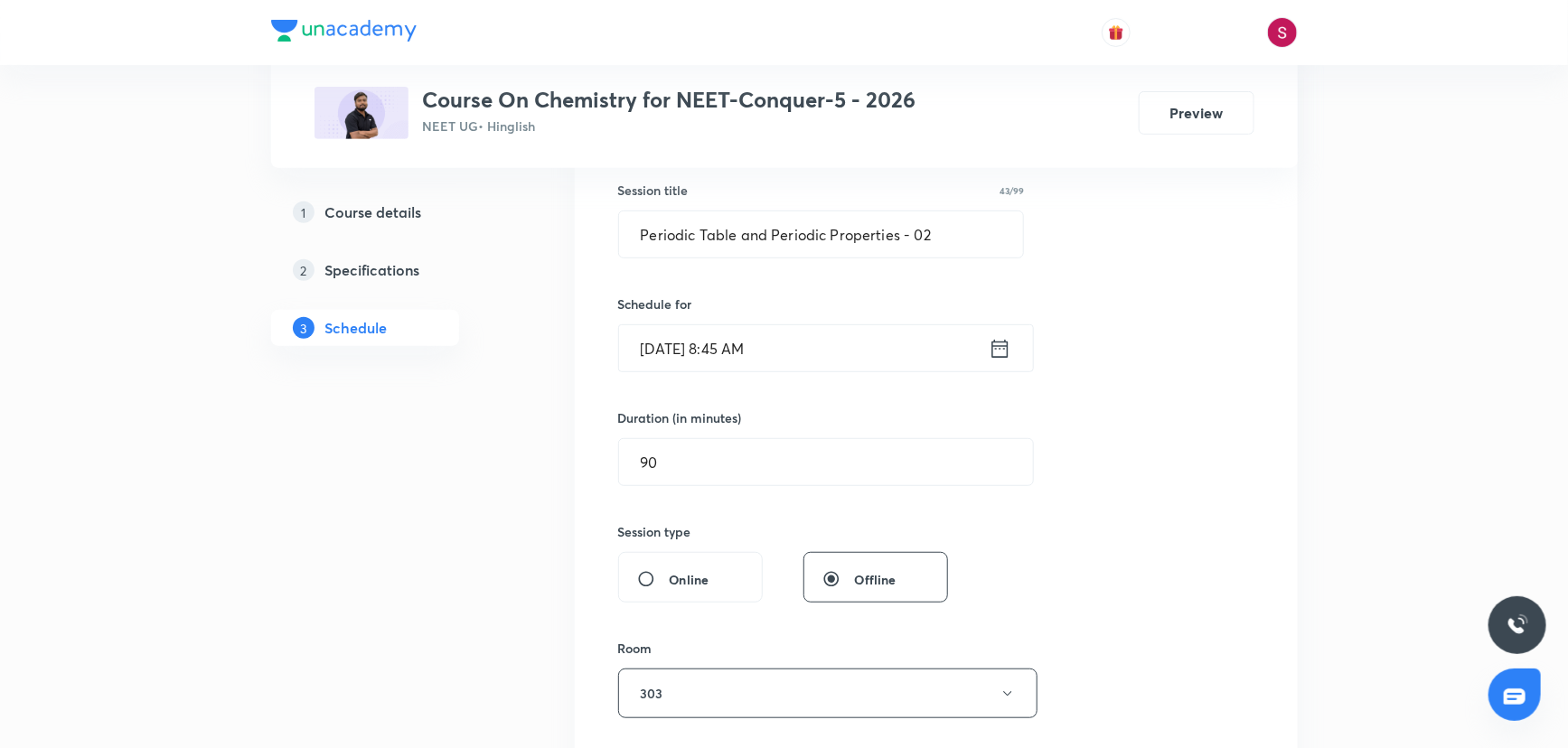
scroll to position [411, 0]
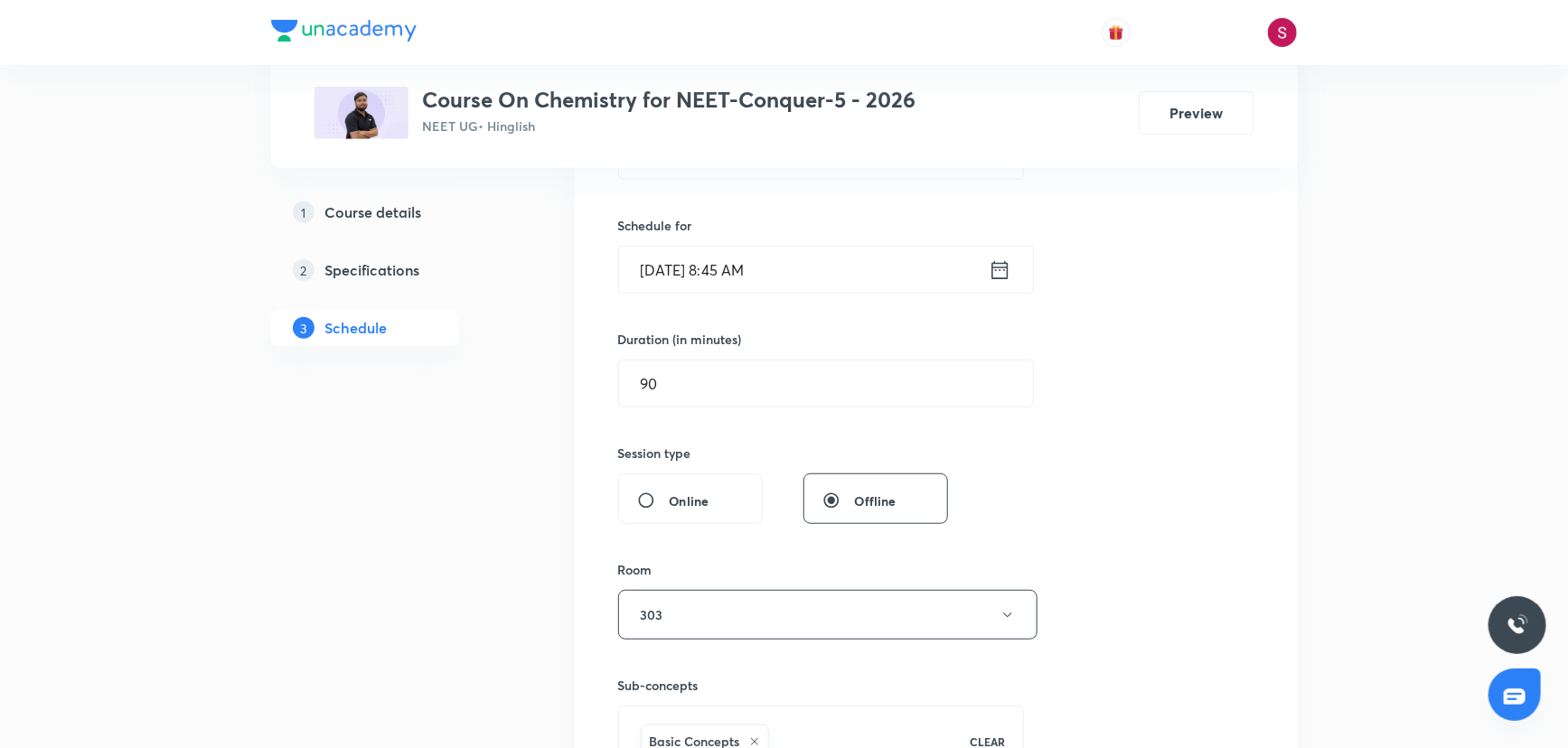
click at [885, 277] on input "[DATE] 8:45 AM" at bounding box center [803, 269] width 370 height 46
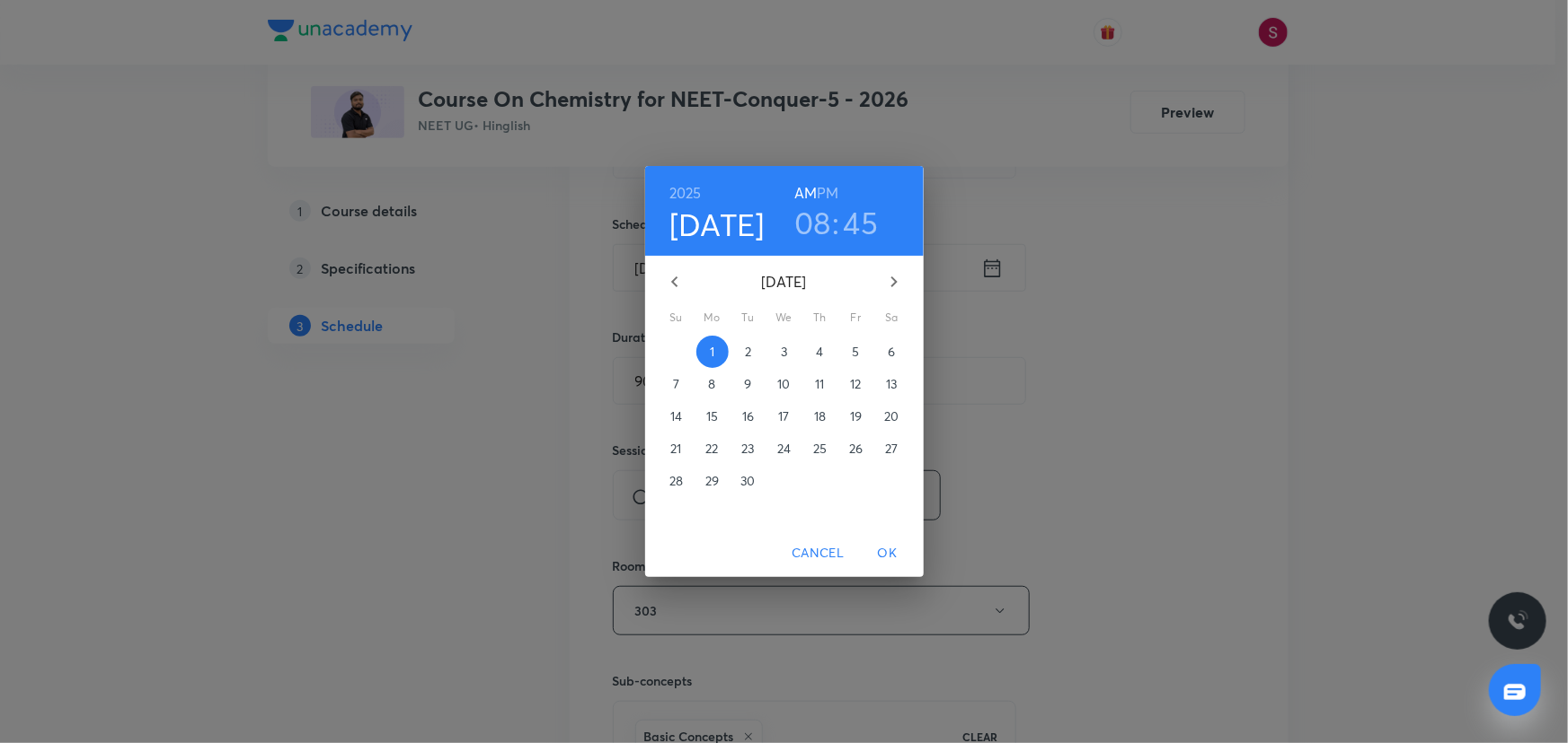
click at [805, 236] on h3 "08" at bounding box center [812, 223] width 37 height 38
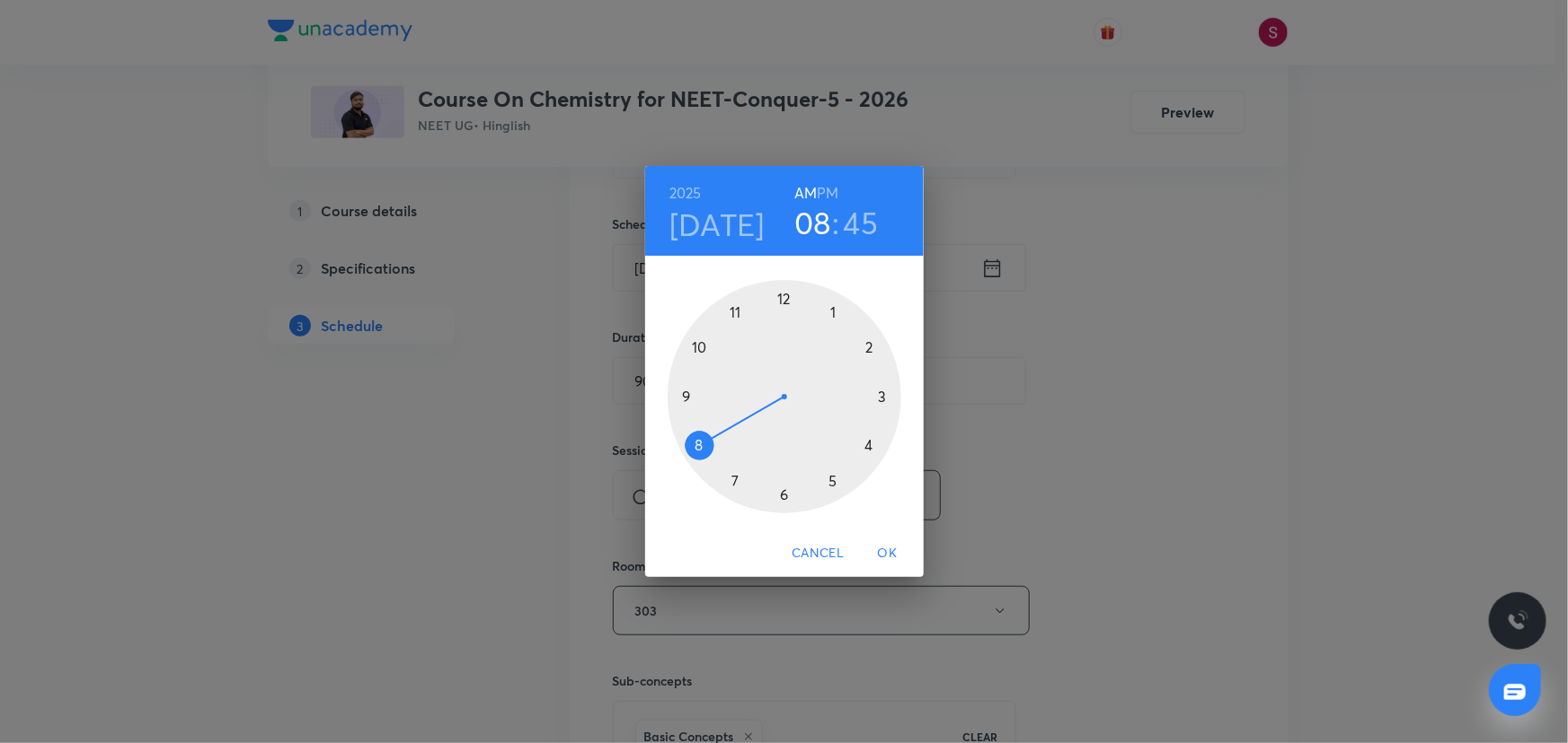
click at [696, 348] on div at bounding box center [784, 397] width 234 height 234
click at [781, 489] on div at bounding box center [784, 397] width 234 height 234
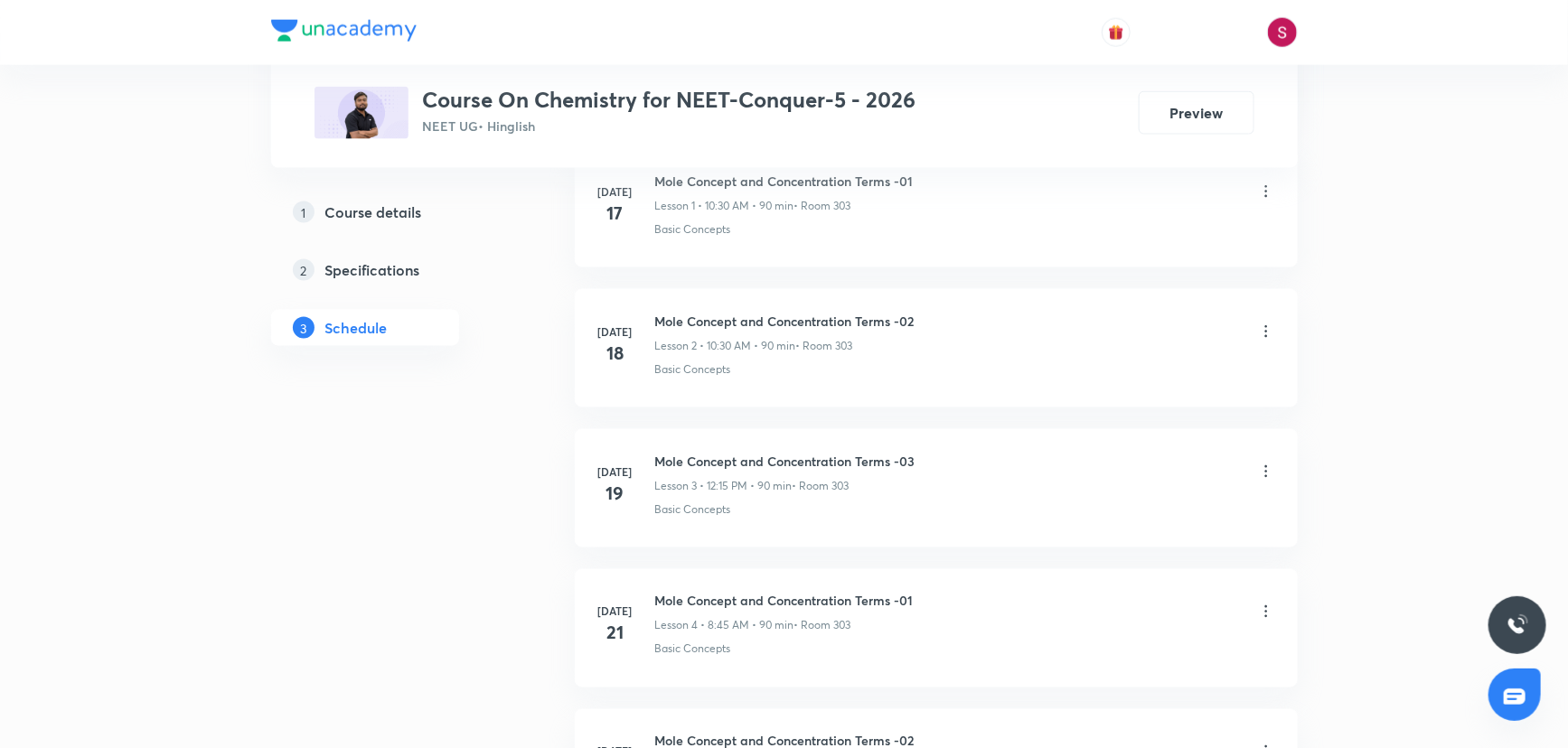
scroll to position [904, 0]
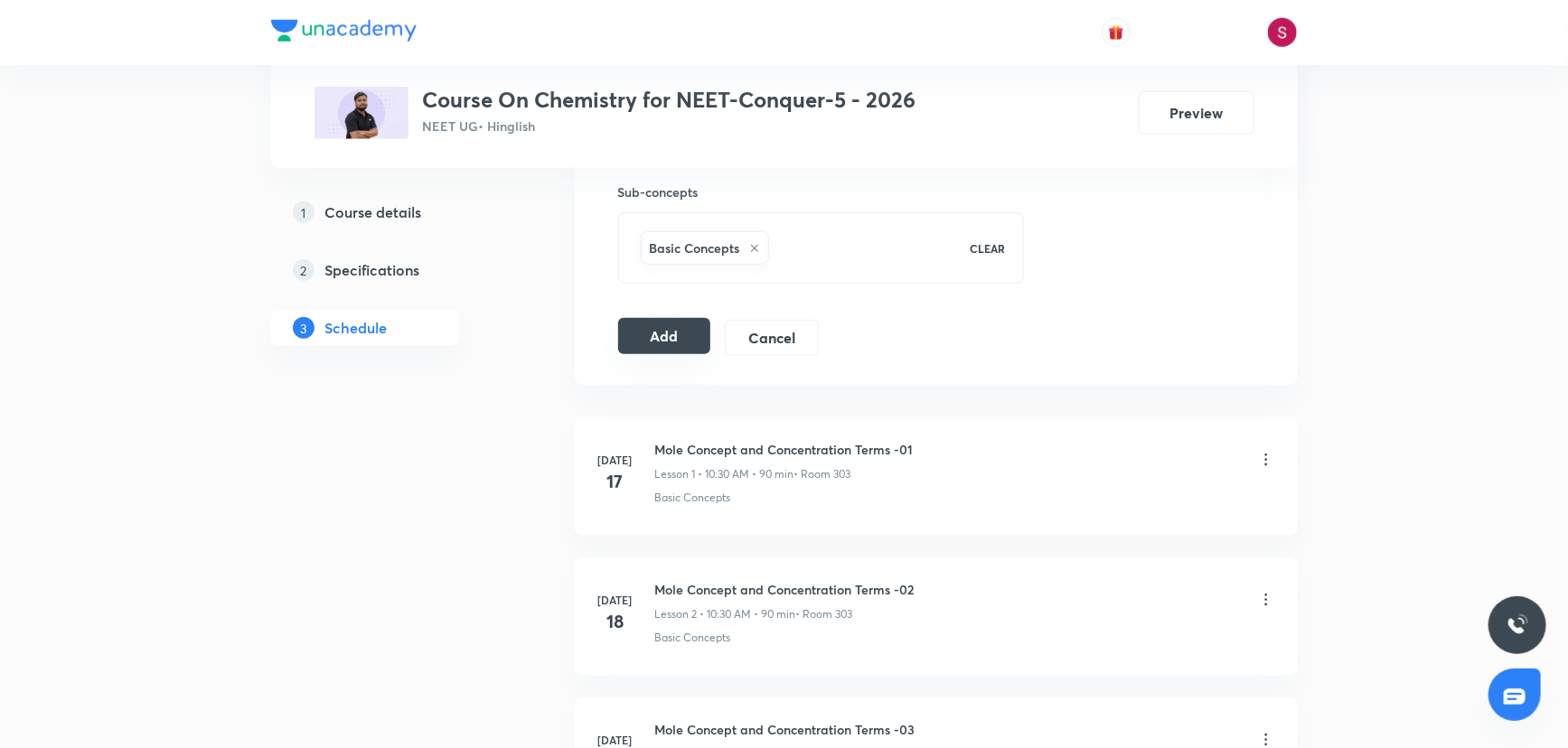
click at [634, 335] on button "Add" at bounding box center [664, 336] width 93 height 36
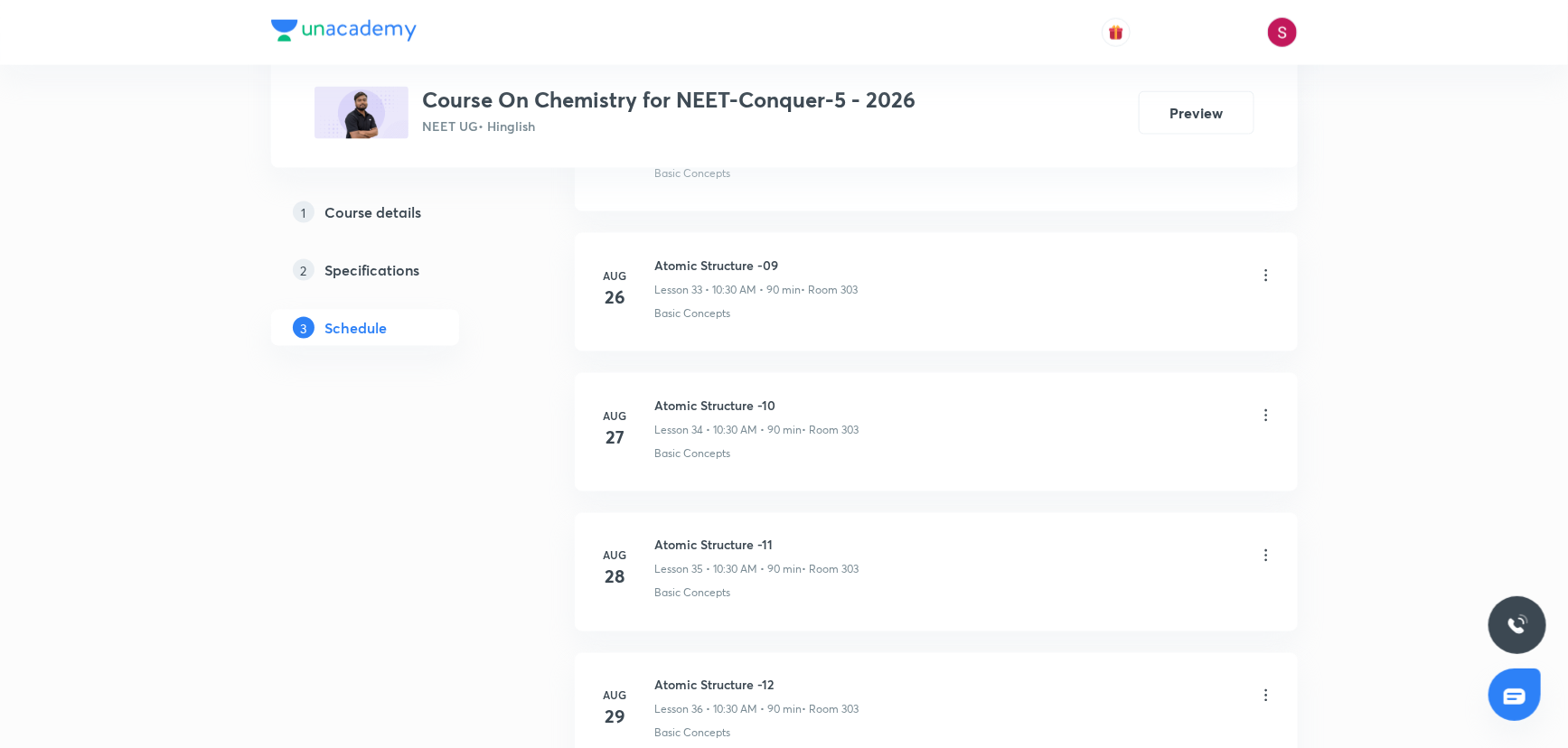
scroll to position [5046, 0]
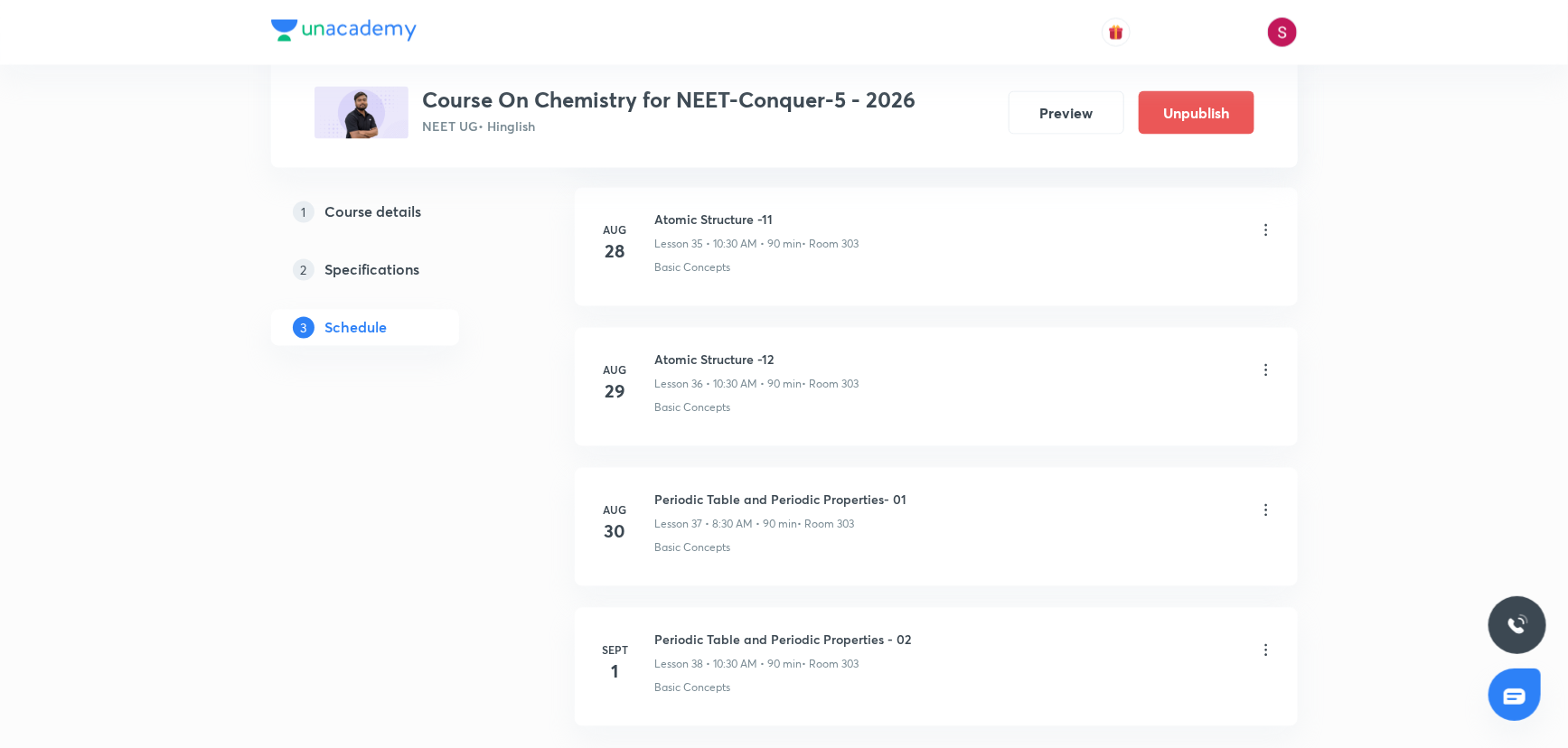
click at [748, 631] on h6 "Periodic Table and Periodic Properties - 02" at bounding box center [783, 640] width 256 height 19
copy h6 "Periodic Table and Periodic Properties - 02"
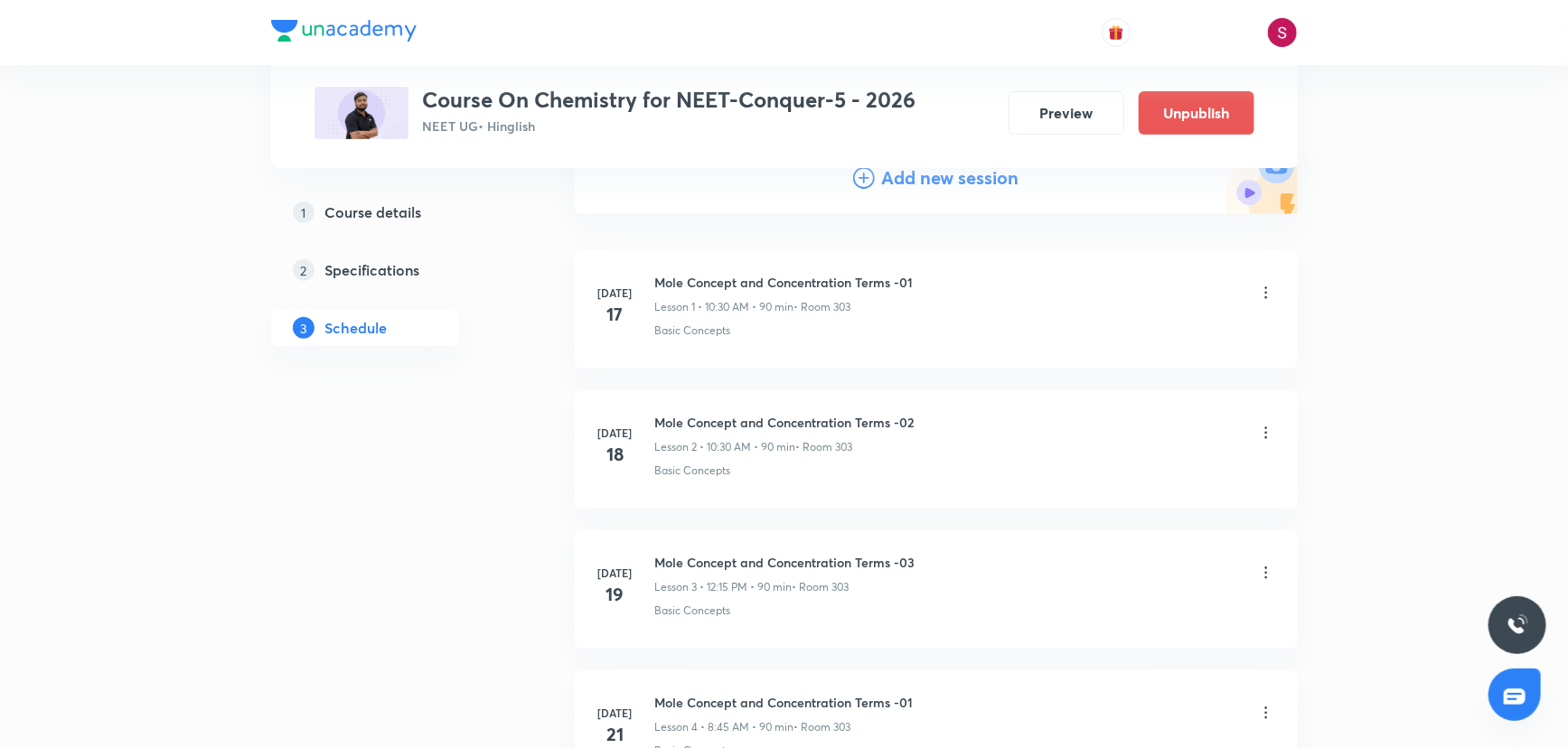
scroll to position [0, 0]
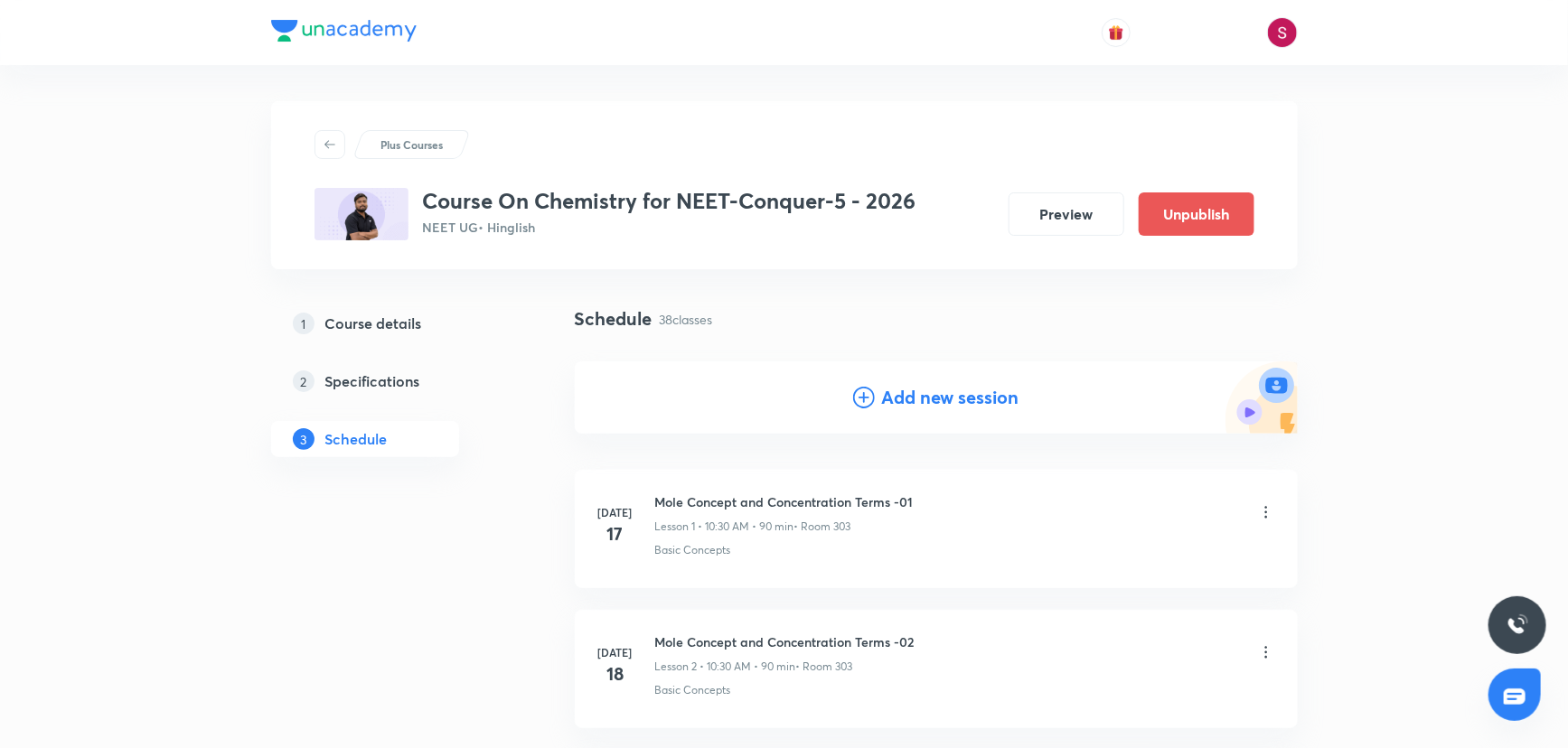
click at [908, 396] on h4 "Add new session" at bounding box center [951, 397] width 138 height 27
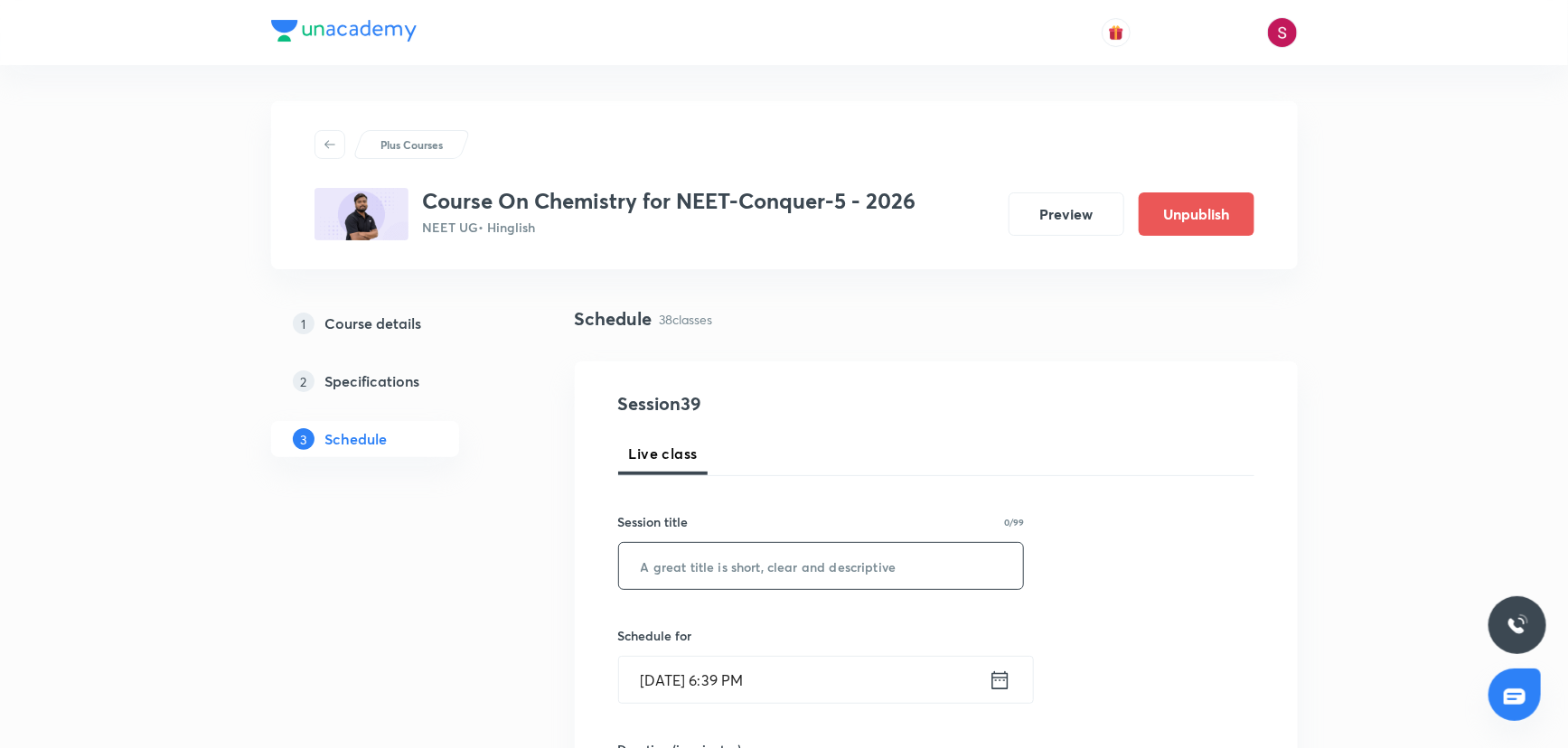
click at [793, 578] on input "text" at bounding box center [821, 566] width 405 height 46
paste input "Periodic Table and Periodic Properties - 02"
type input "Periodic Table and Periodic Properties - 03"
click at [800, 671] on input "Aug 31, 2025, 6:39 PM" at bounding box center [803, 680] width 370 height 46
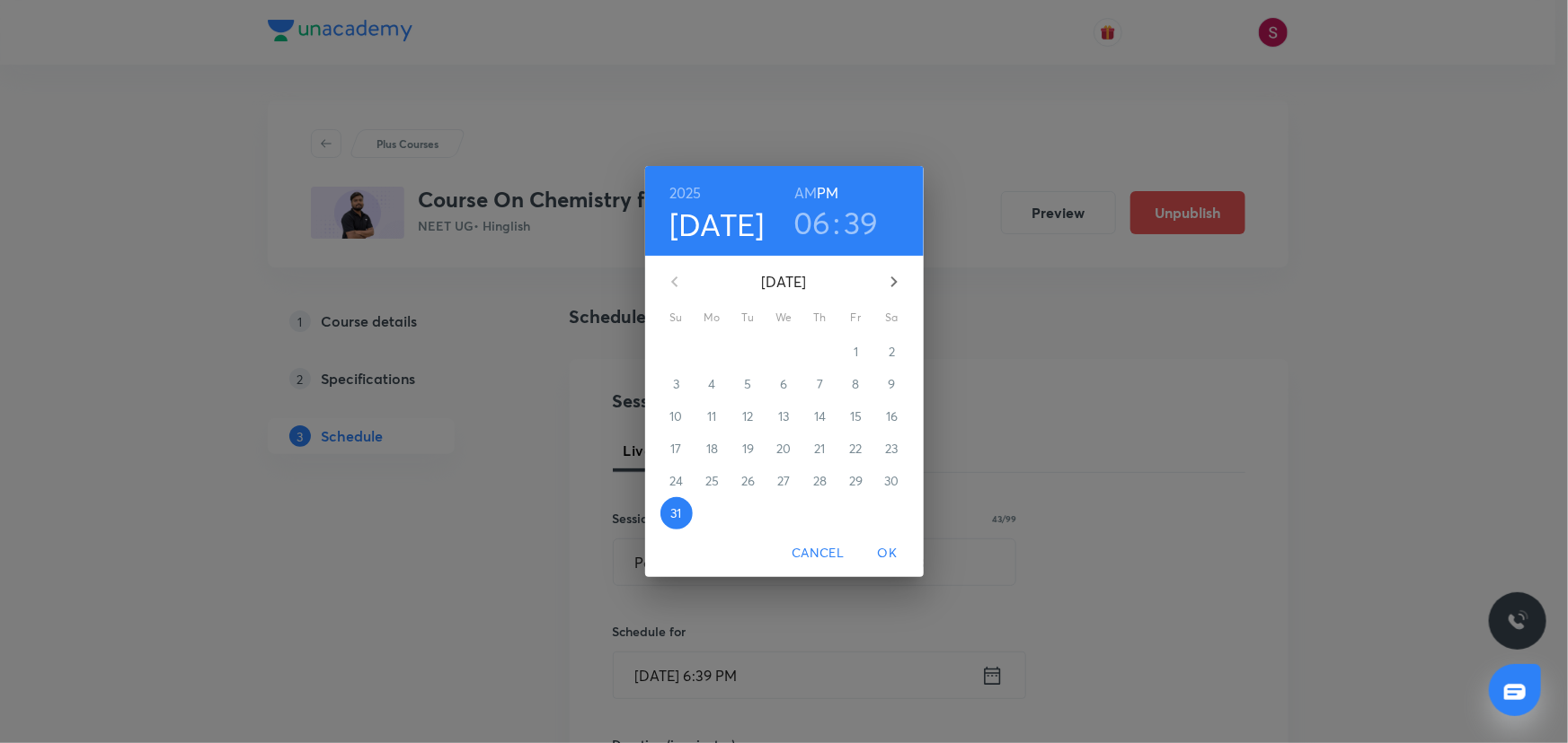
click at [898, 275] on icon "button" at bounding box center [894, 282] width 22 height 22
click at [785, 347] on p "3" at bounding box center [784, 352] width 6 height 18
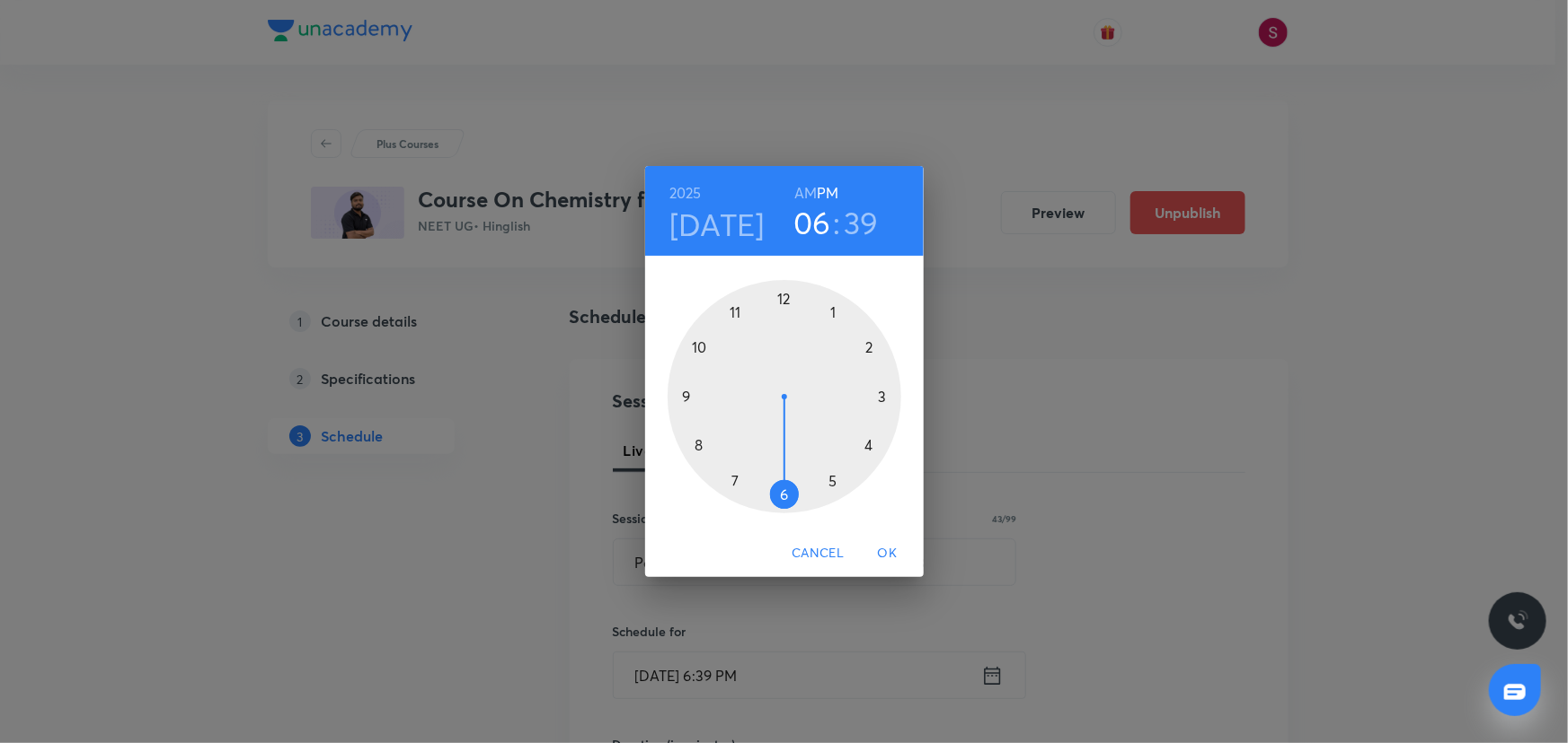
click at [702, 346] on div at bounding box center [784, 397] width 234 height 234
click at [802, 195] on h6 "AM" at bounding box center [805, 192] width 23 height 25
click at [782, 495] on div at bounding box center [784, 397] width 234 height 234
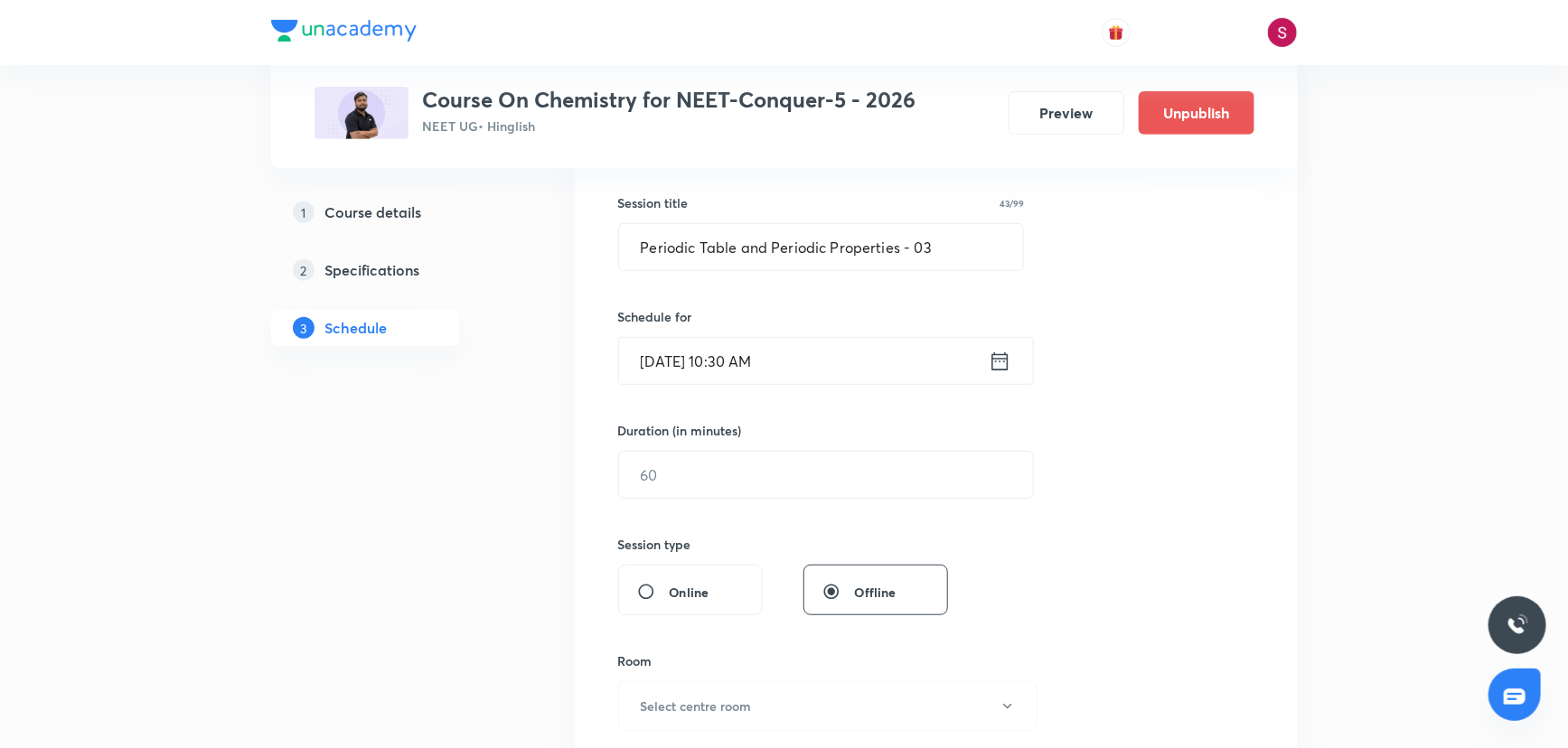
scroll to position [328, 0]
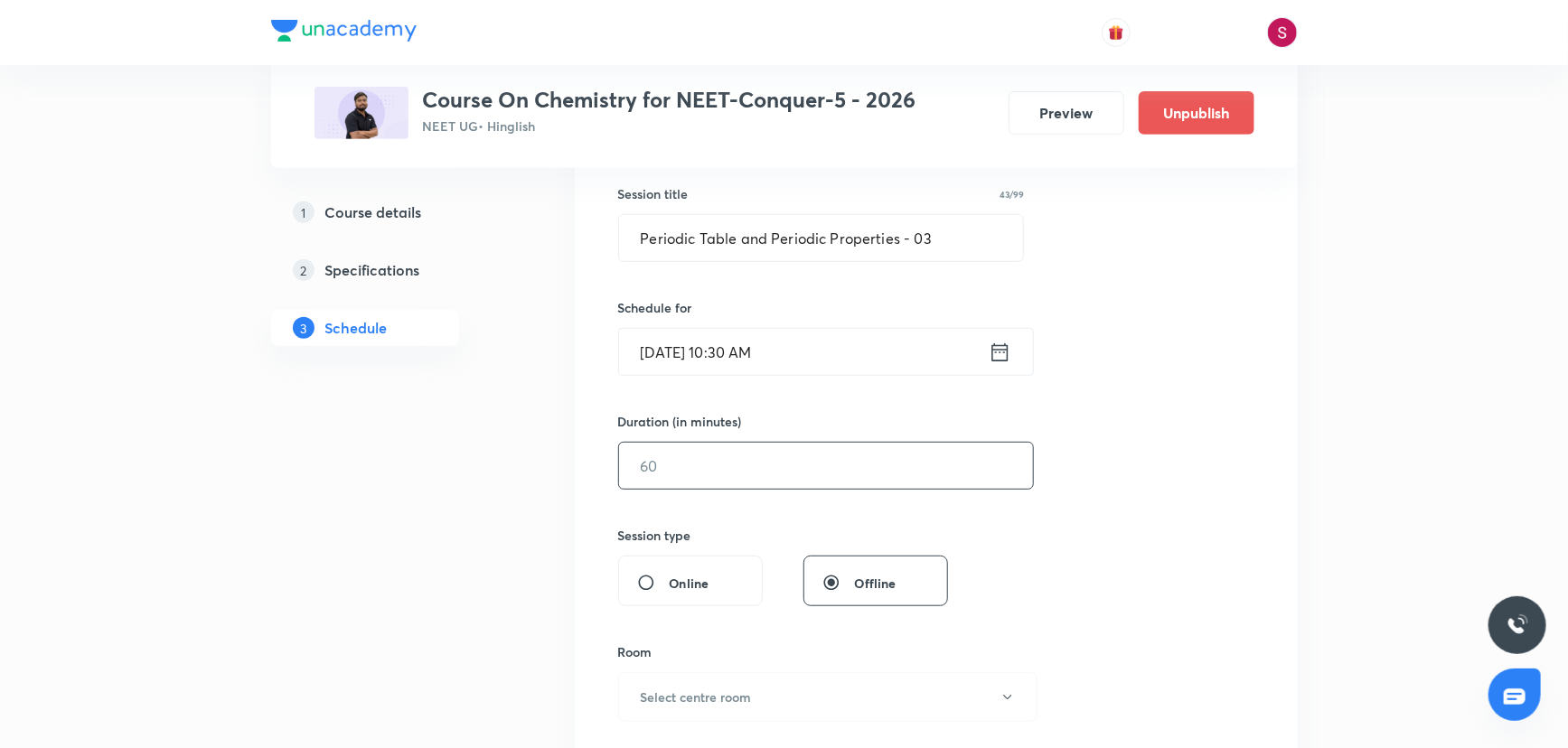
click at [701, 451] on input "text" at bounding box center [825, 466] width 414 height 46
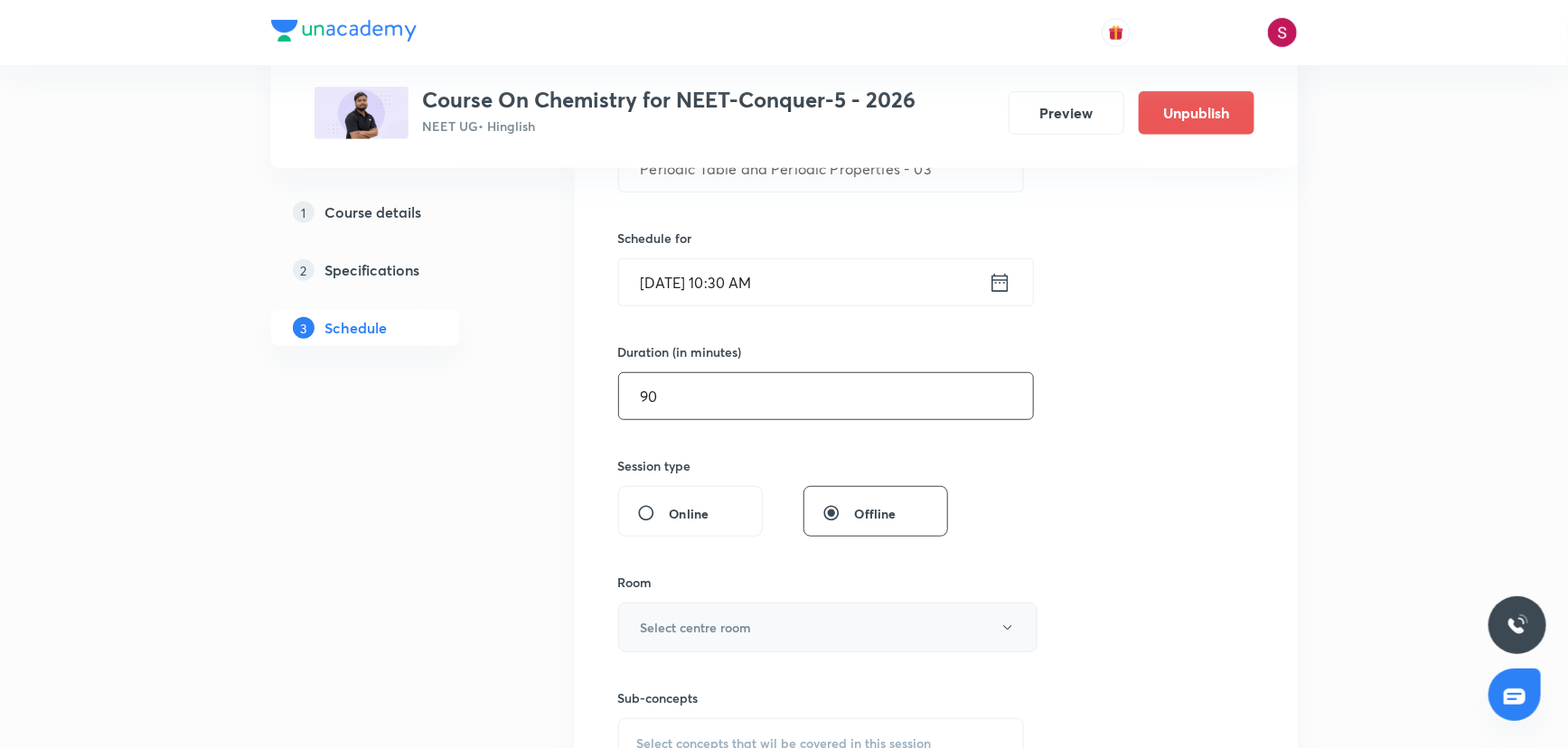
scroll to position [493, 0]
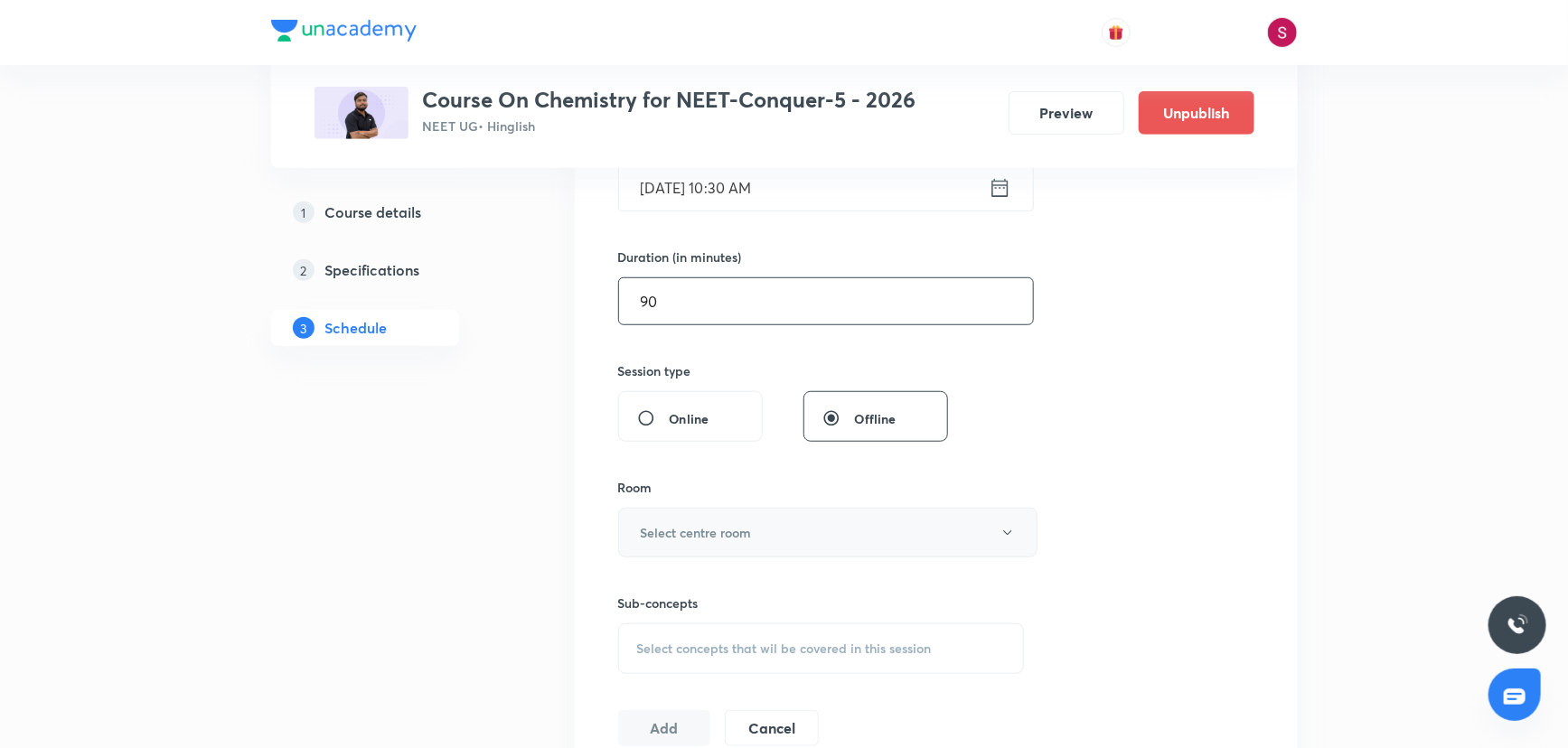
type input "90"
click at [657, 546] on button "Select centre room" at bounding box center [827, 533] width 420 height 50
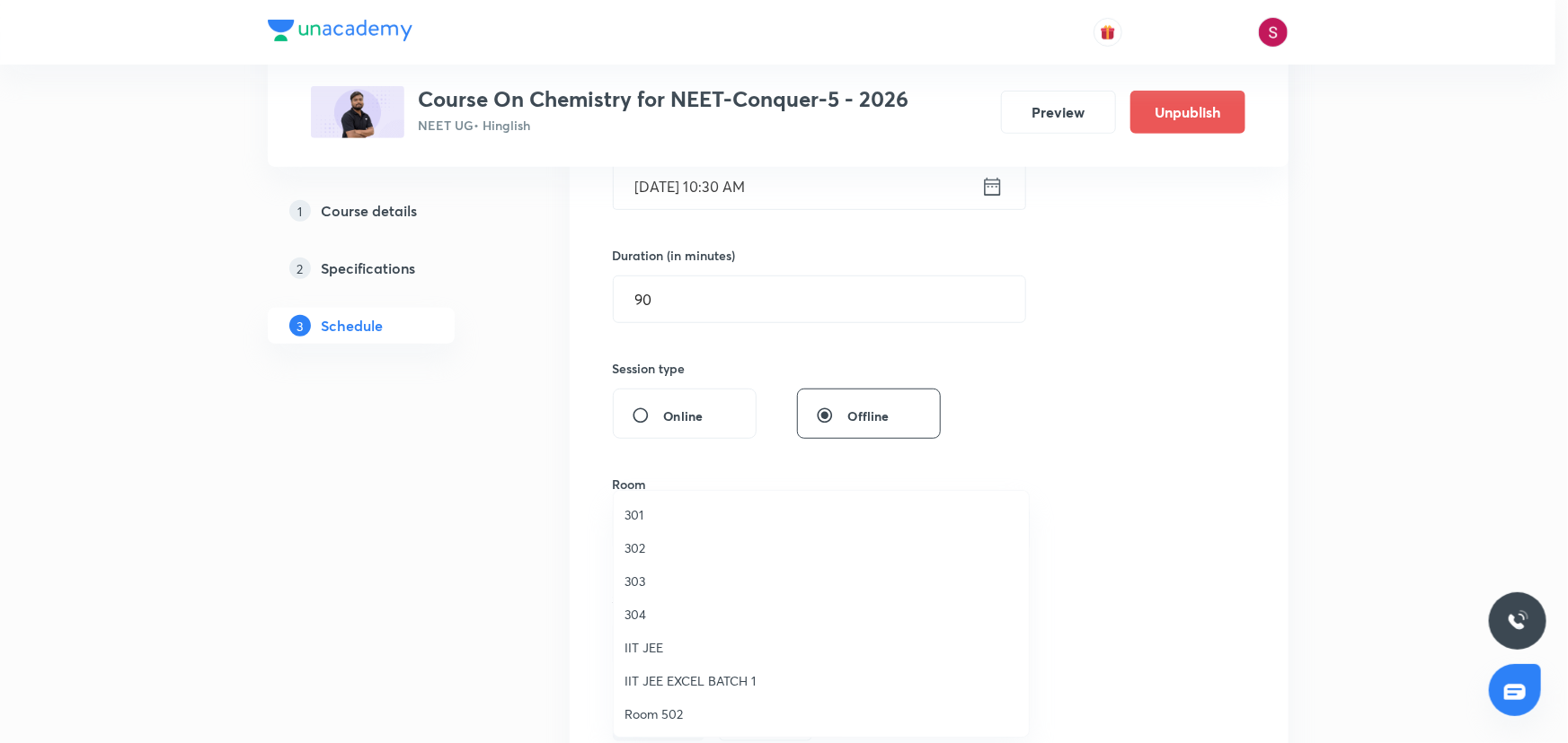
click at [643, 514] on span "301" at bounding box center [821, 514] width 393 height 19
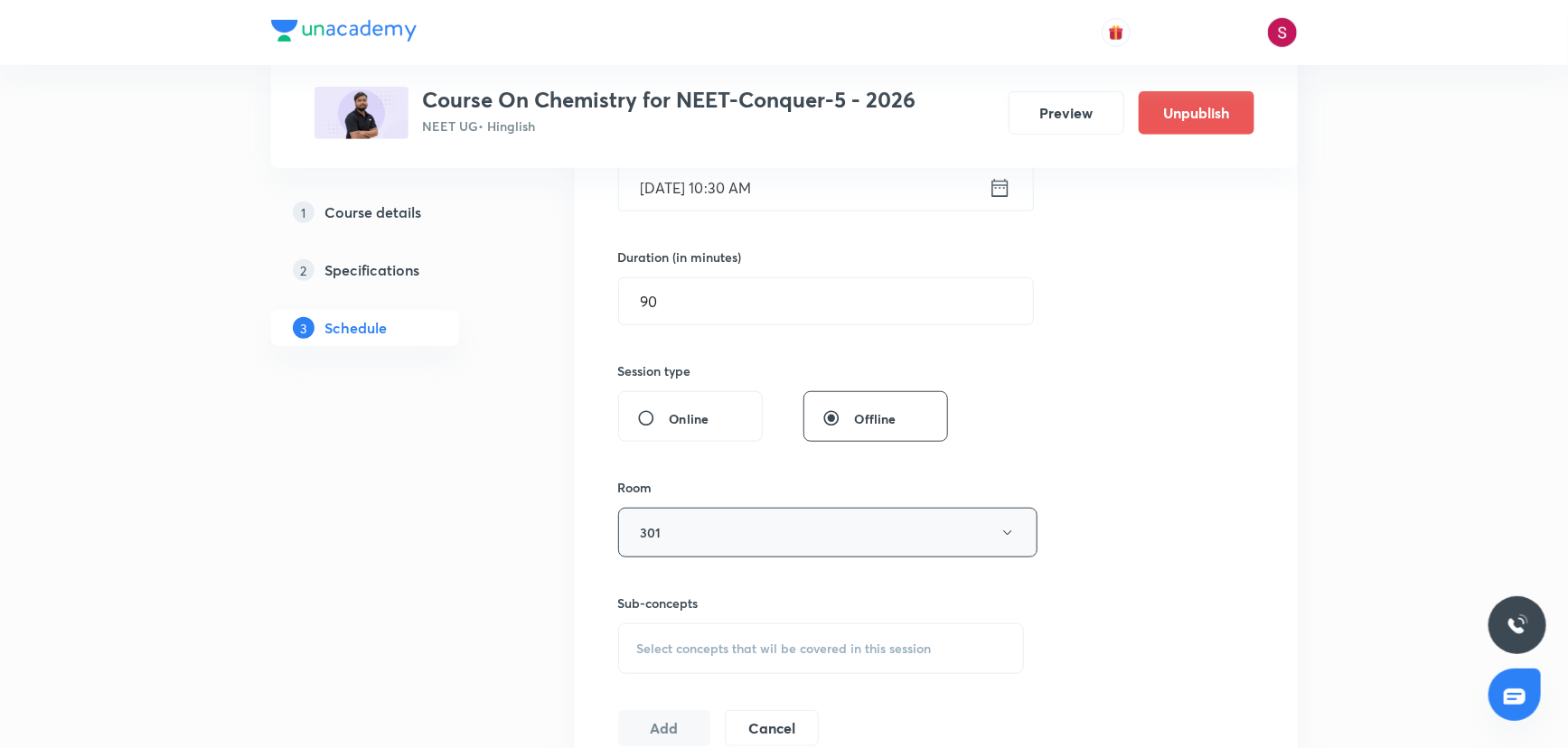
click at [686, 536] on button "301" at bounding box center [827, 533] width 420 height 50
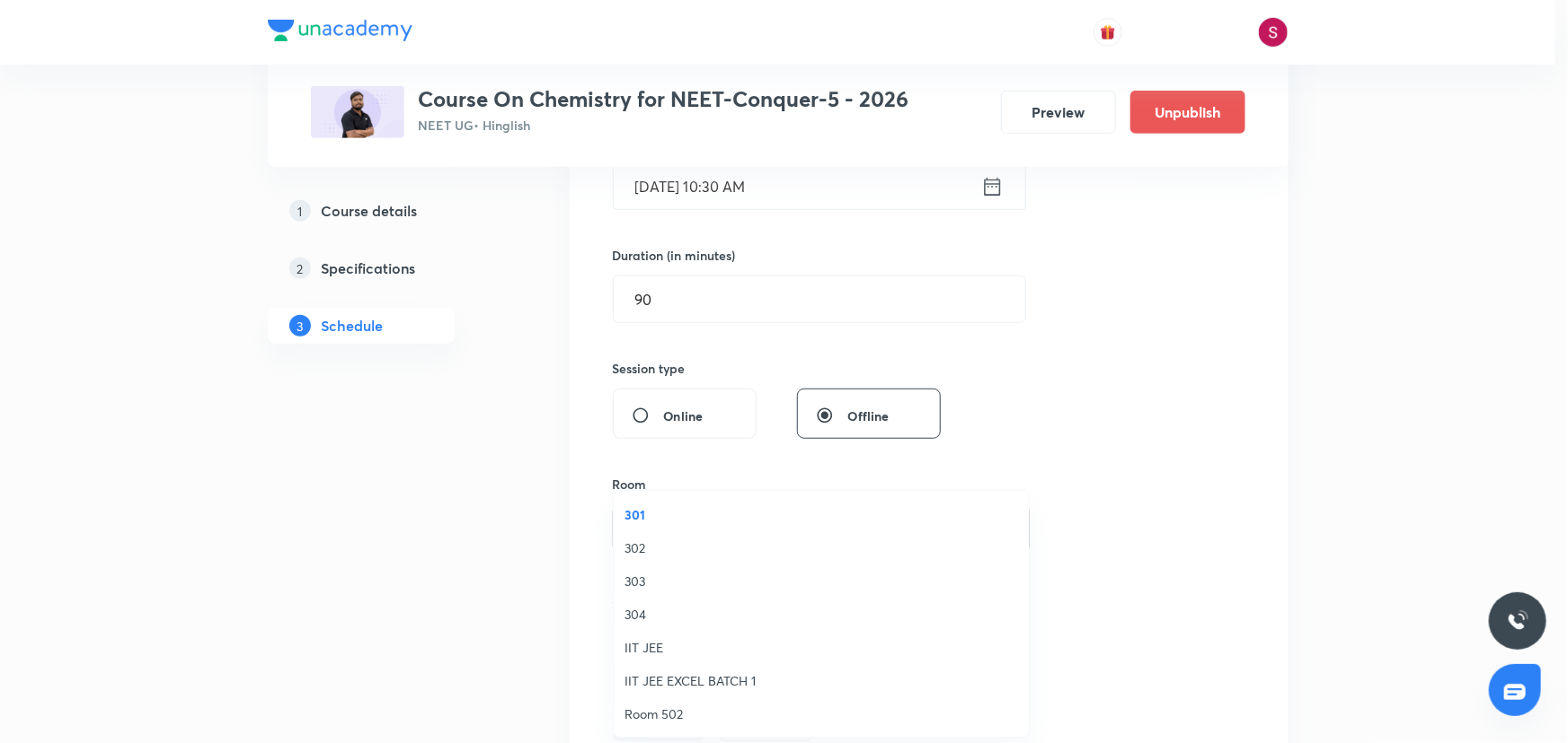
click at [638, 573] on span "303" at bounding box center [821, 581] width 393 height 19
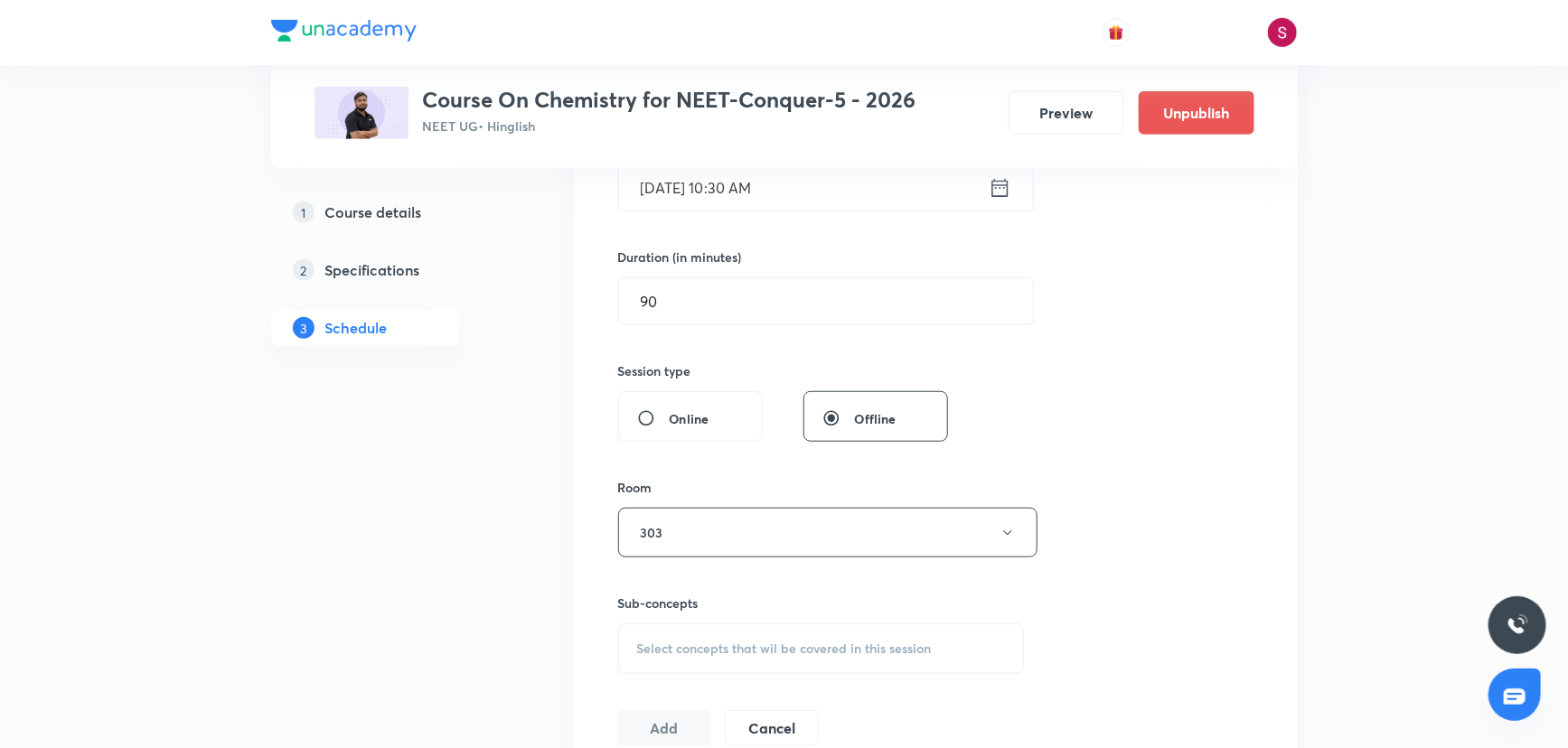
scroll to position [657, 0]
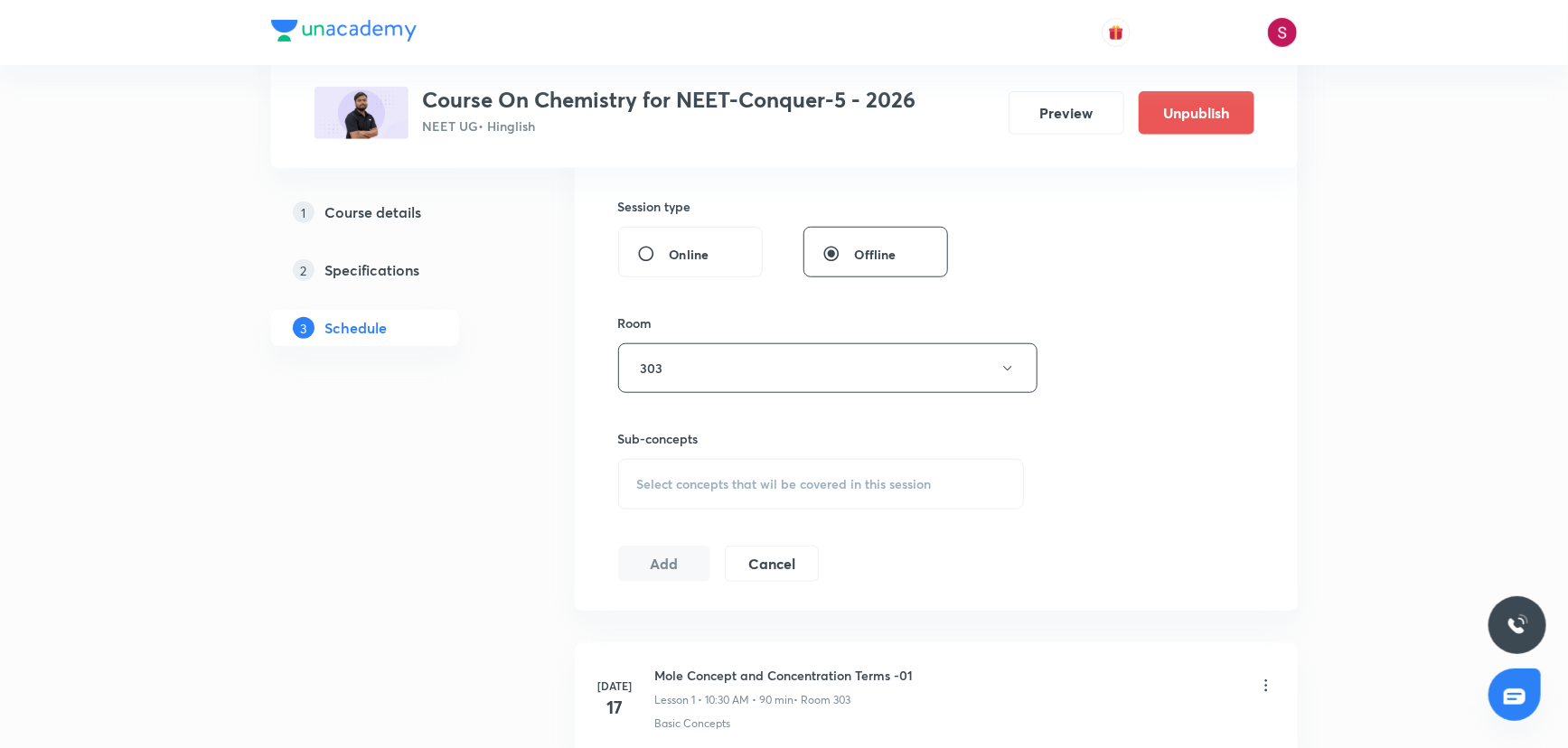
click at [695, 488] on span "Select concepts that wil be covered in this session" at bounding box center [784, 485] width 294 height 15
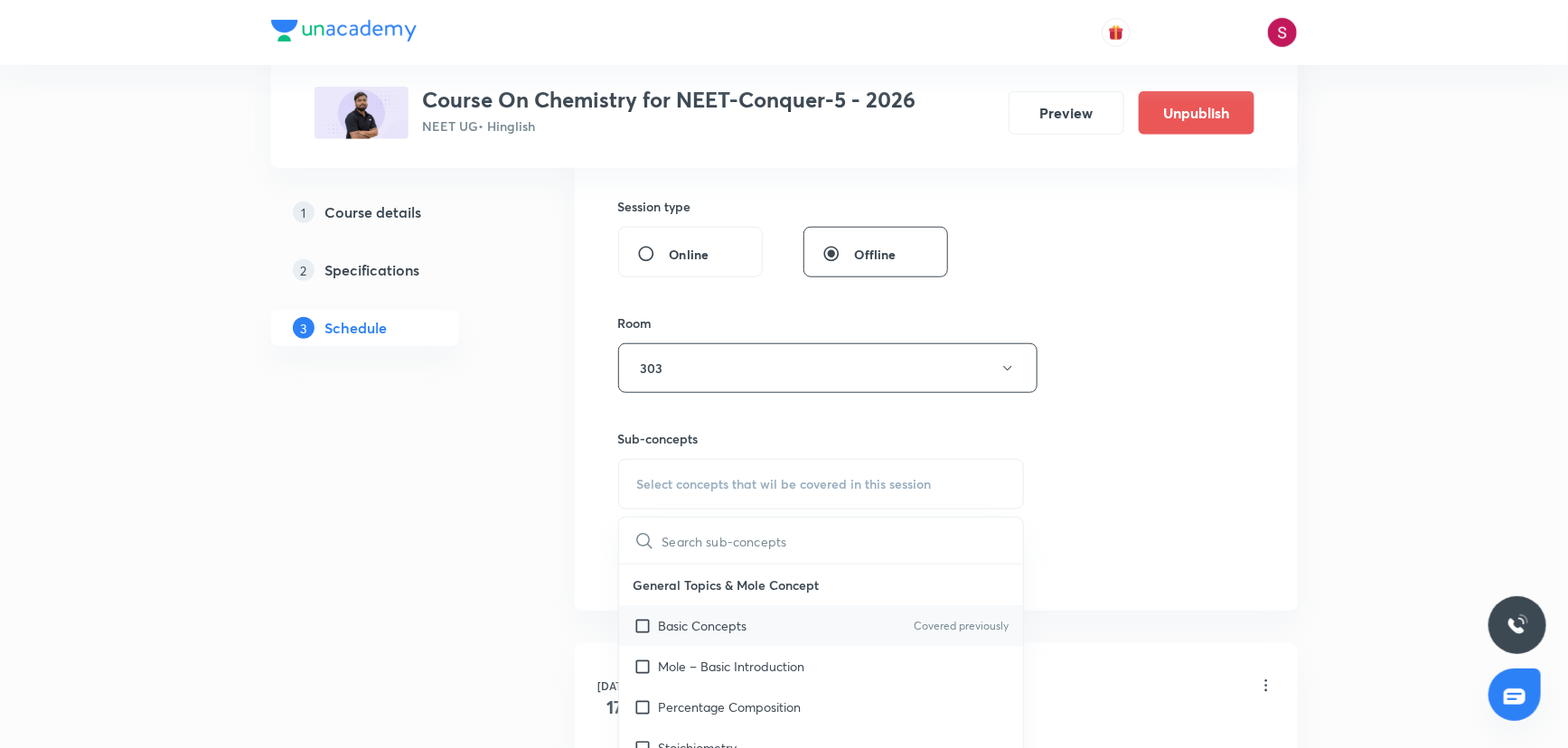
click at [703, 634] on div "Basic Concepts Covered previously" at bounding box center [821, 625] width 405 height 41
checkbox input "true"
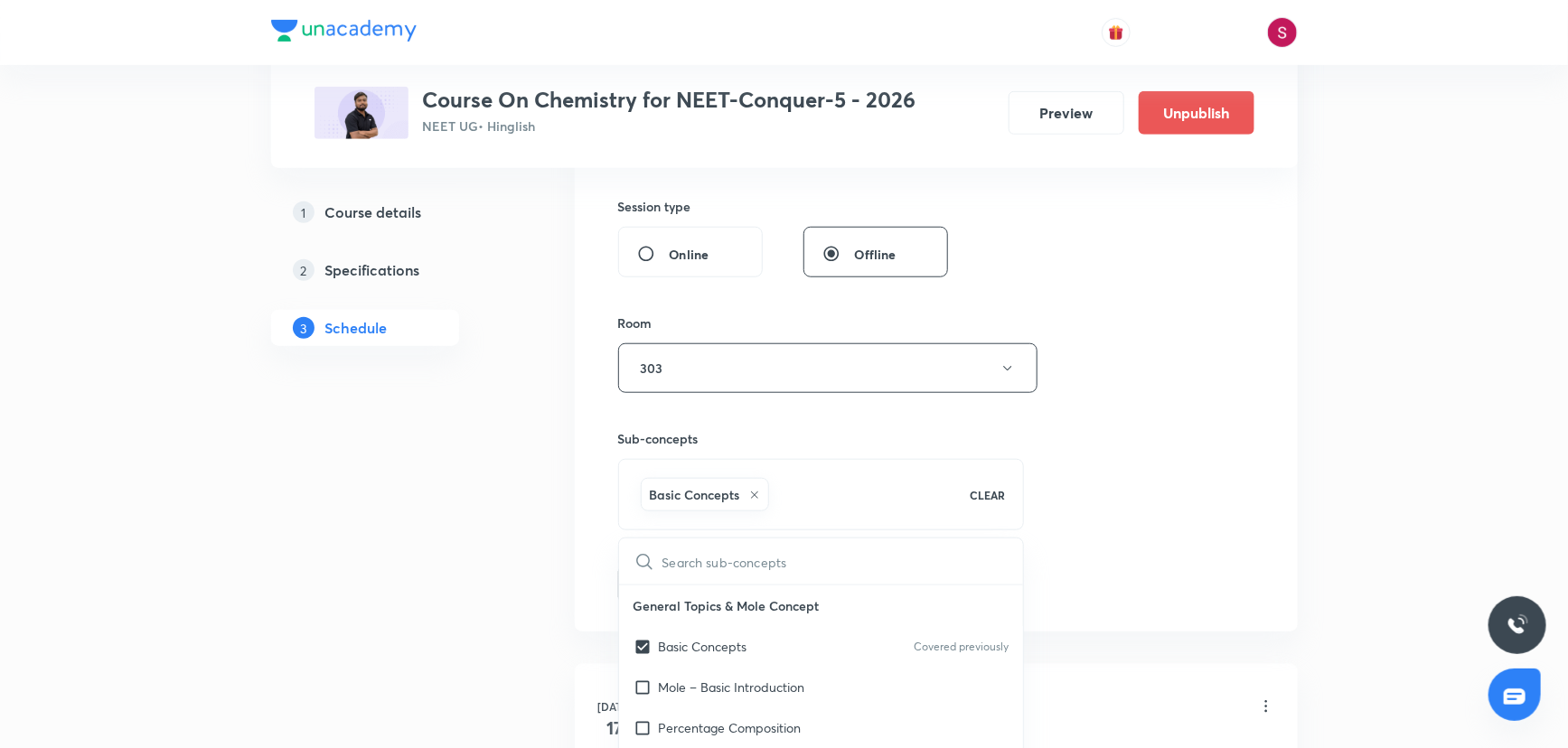
click at [1104, 410] on div "Session 39 Live class Session title 43/99 Periodic Table and Periodic Propertie…" at bounding box center [936, 169] width 636 height 870
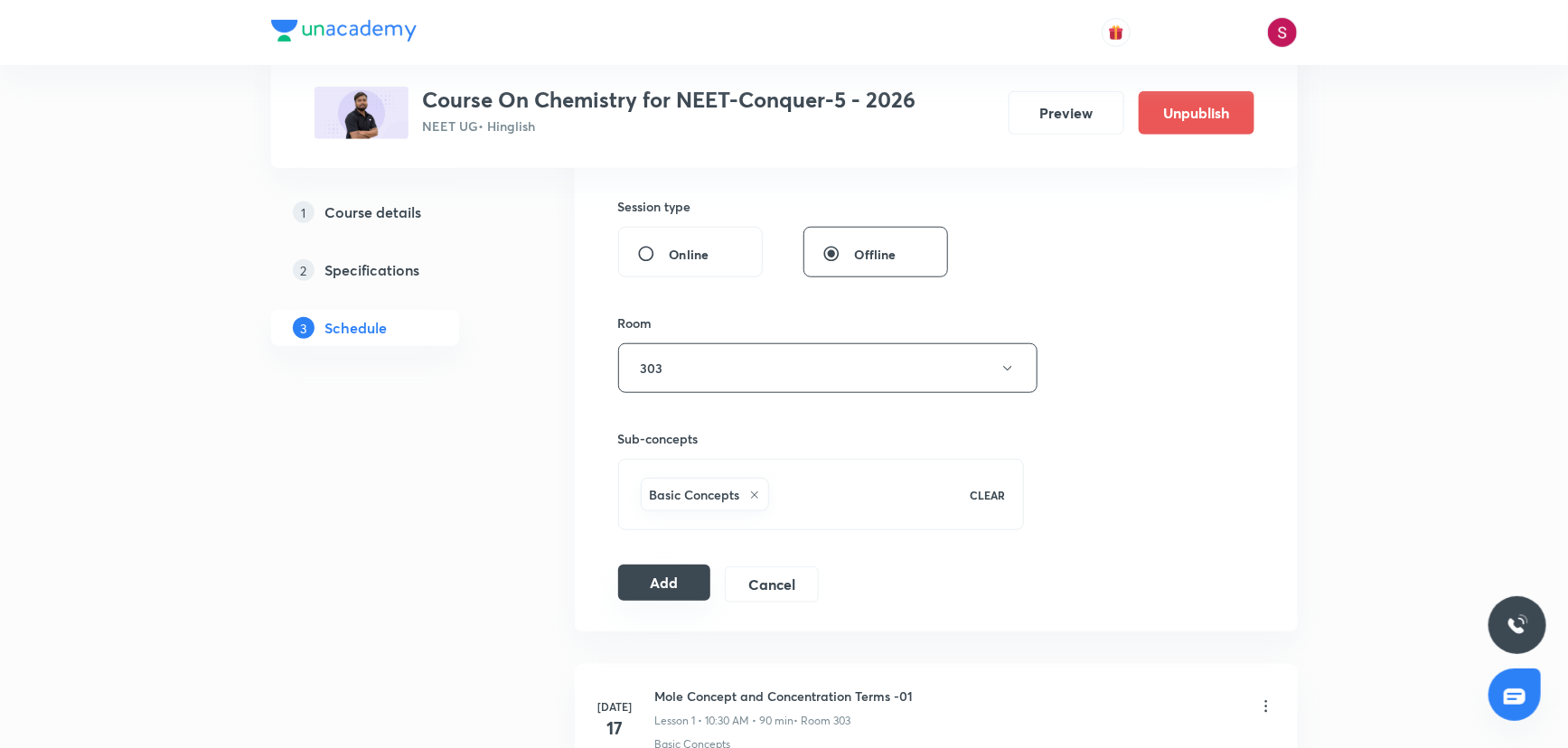
click at [643, 584] on button "Add" at bounding box center [664, 582] width 93 height 36
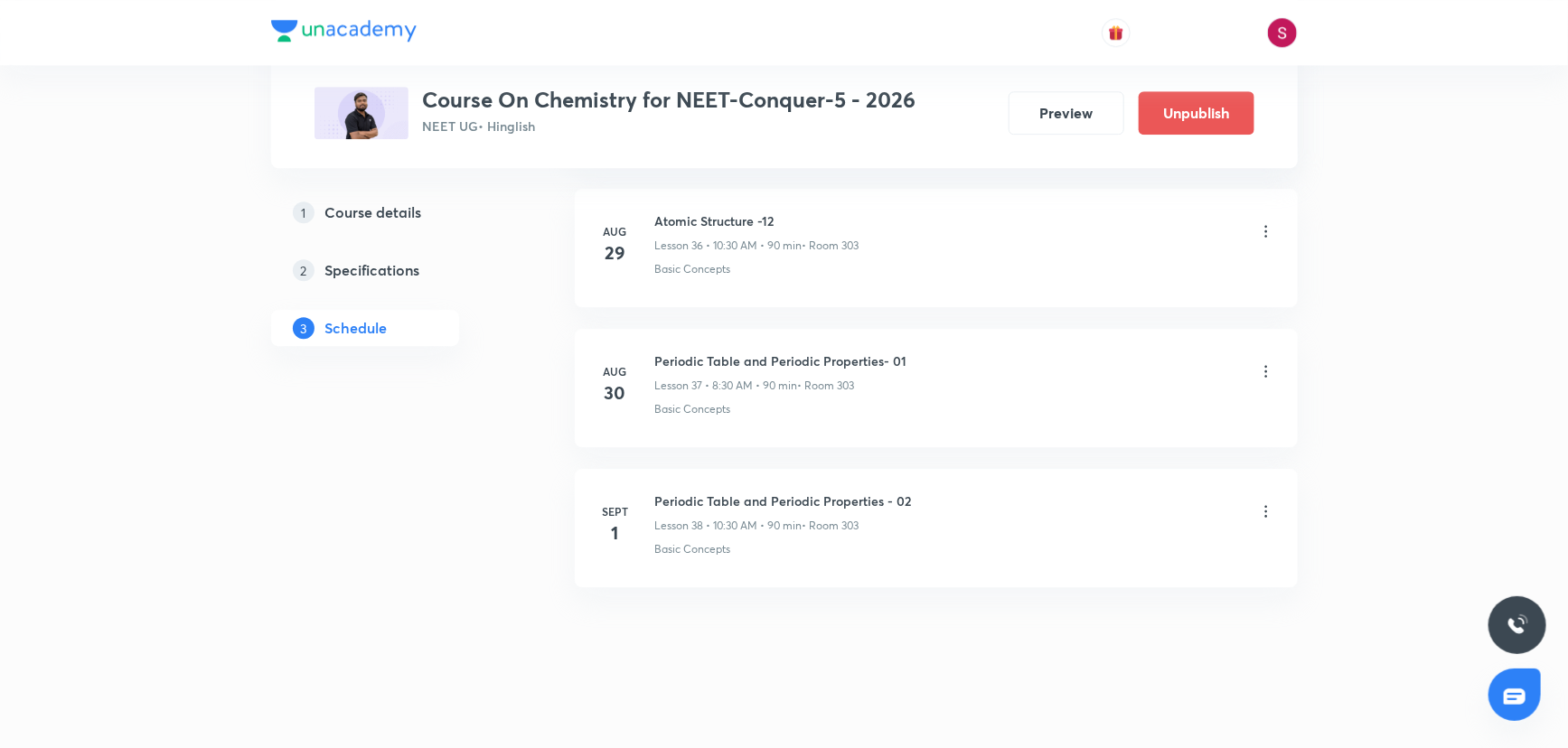
scroll to position [5186, 0]
click at [715, 632] on h6 "Periodic Table and Periodic Properties - 03" at bounding box center [784, 640] width 257 height 19
copy h6 "Periodic Table and Periodic Properties - 03"
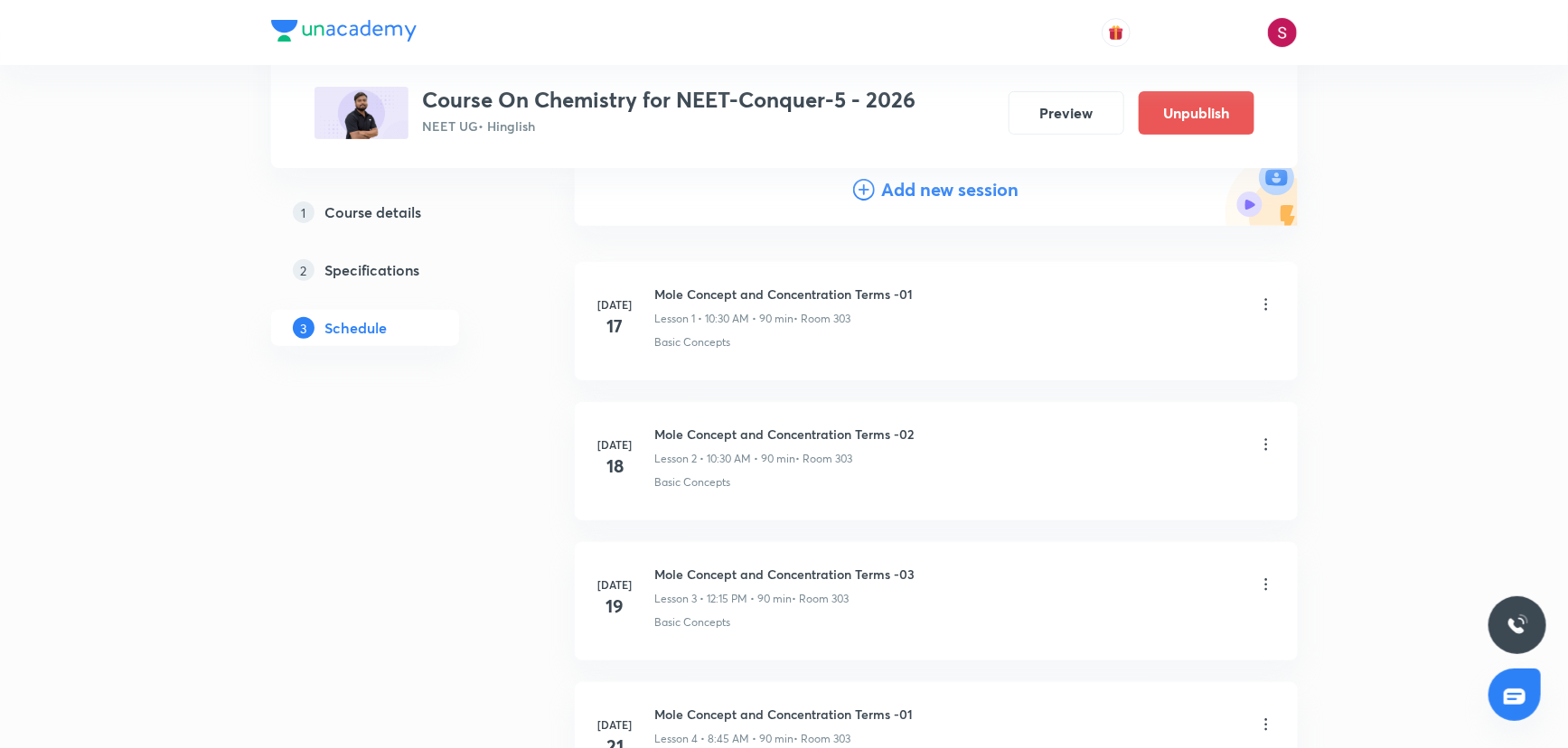
scroll to position [0, 0]
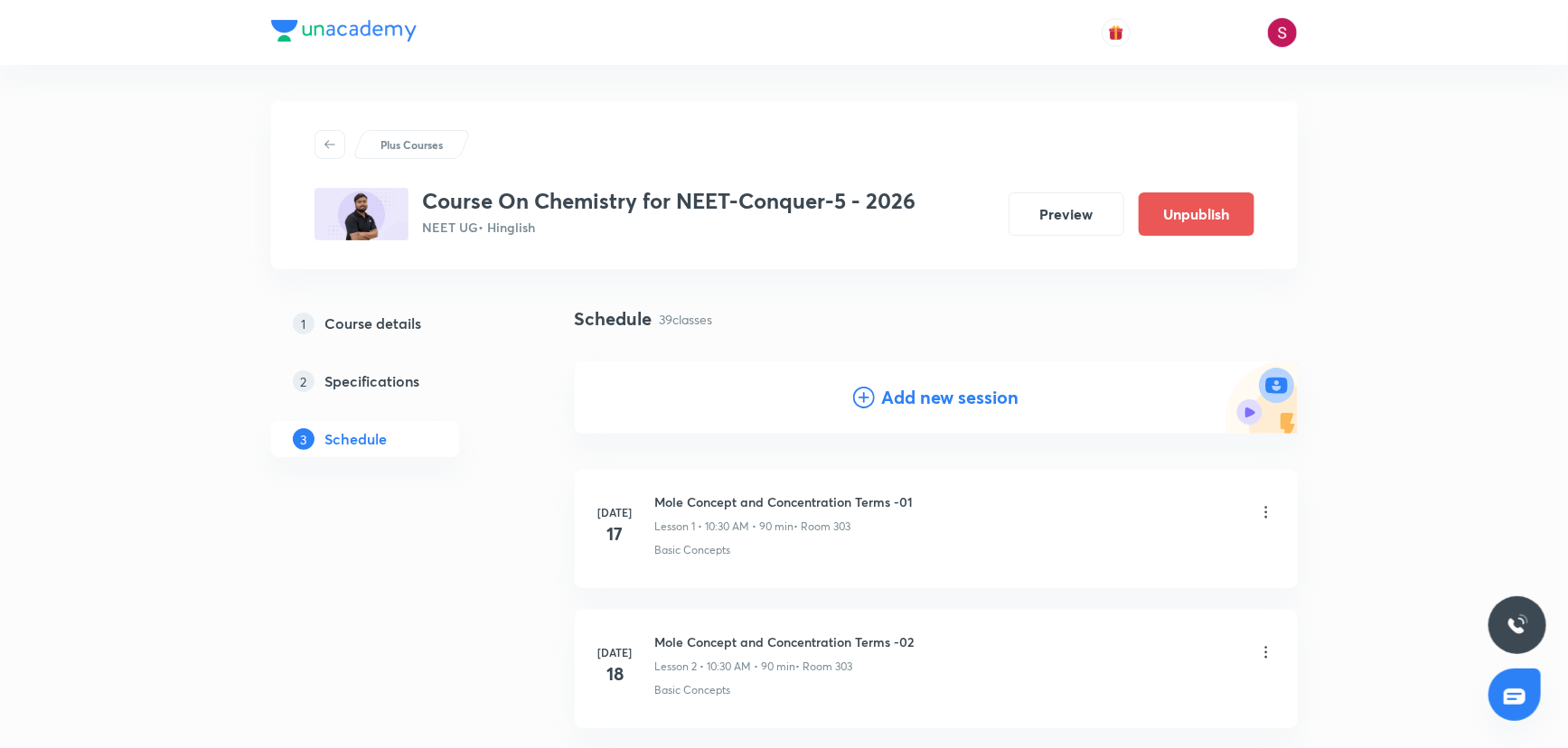
click at [862, 401] on icon at bounding box center [864, 398] width 22 height 22
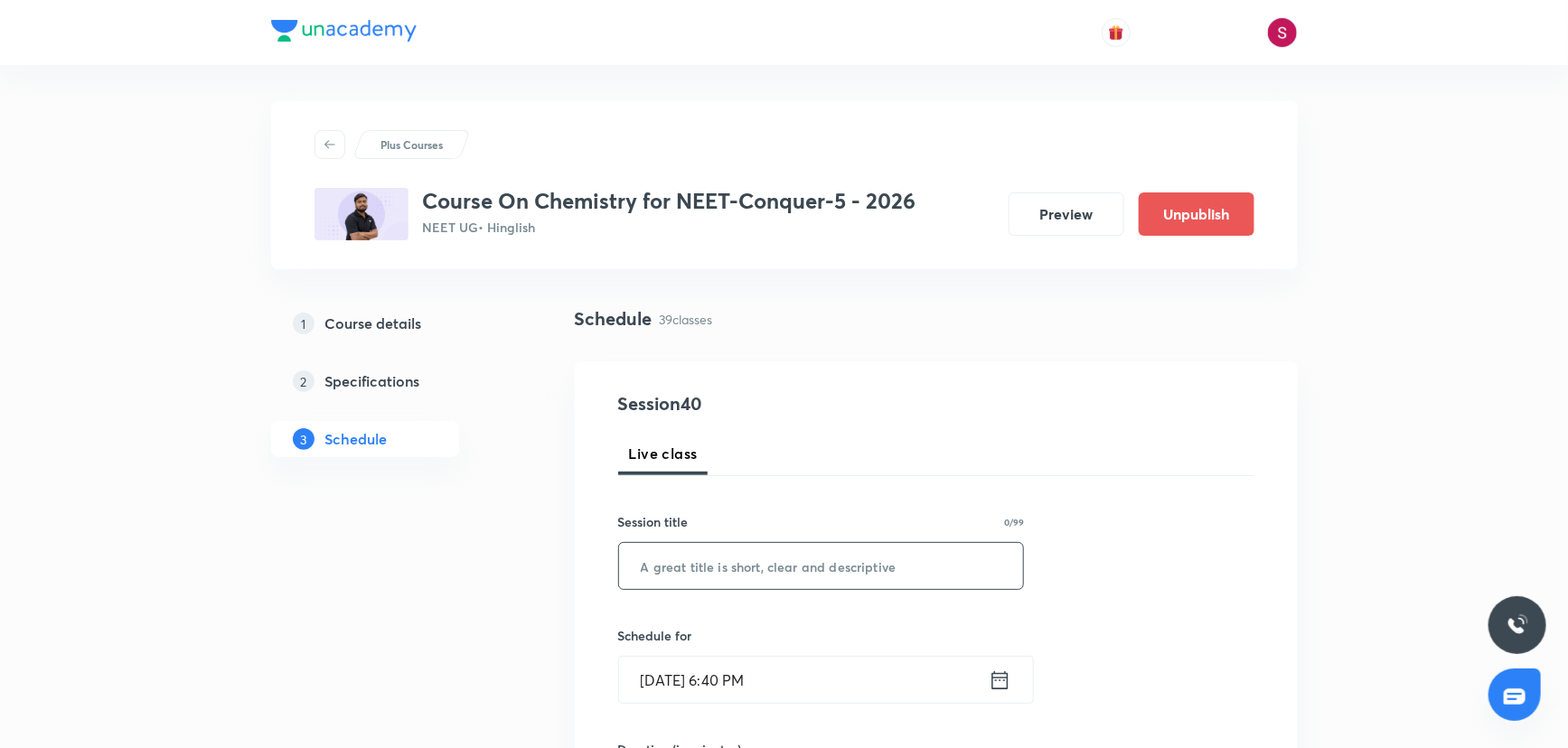
click at [709, 569] on input "text" at bounding box center [821, 566] width 405 height 46
paste input "Periodic Table and Periodic Properties - 03"
type input "Periodic Table and Periodic Properties - 04"
click at [689, 670] on input "Aug 31, 2025, 6:40 PM" at bounding box center [803, 680] width 370 height 46
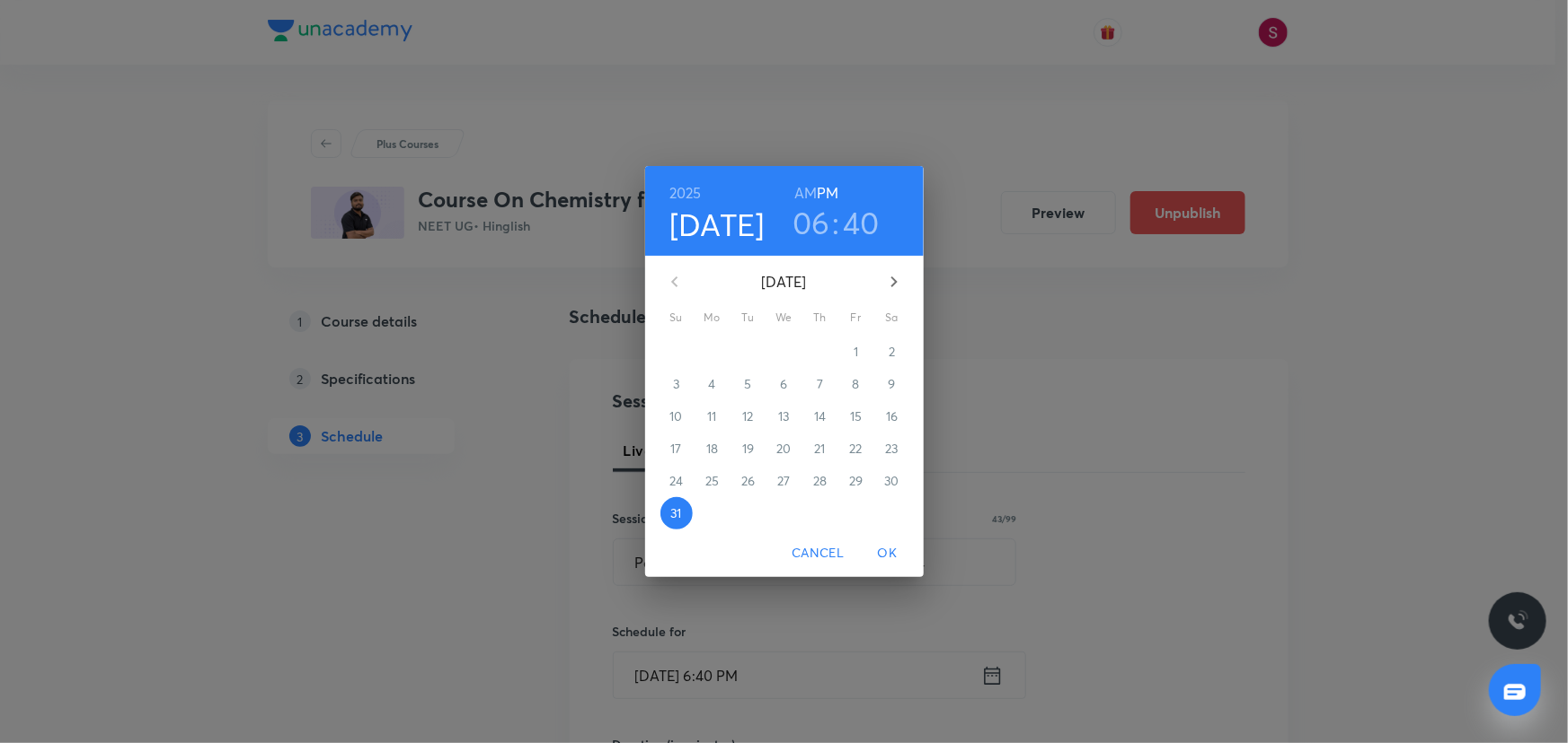
click at [907, 284] on button "button" at bounding box center [894, 282] width 44 height 44
click at [825, 360] on span "4" at bounding box center [820, 352] width 33 height 18
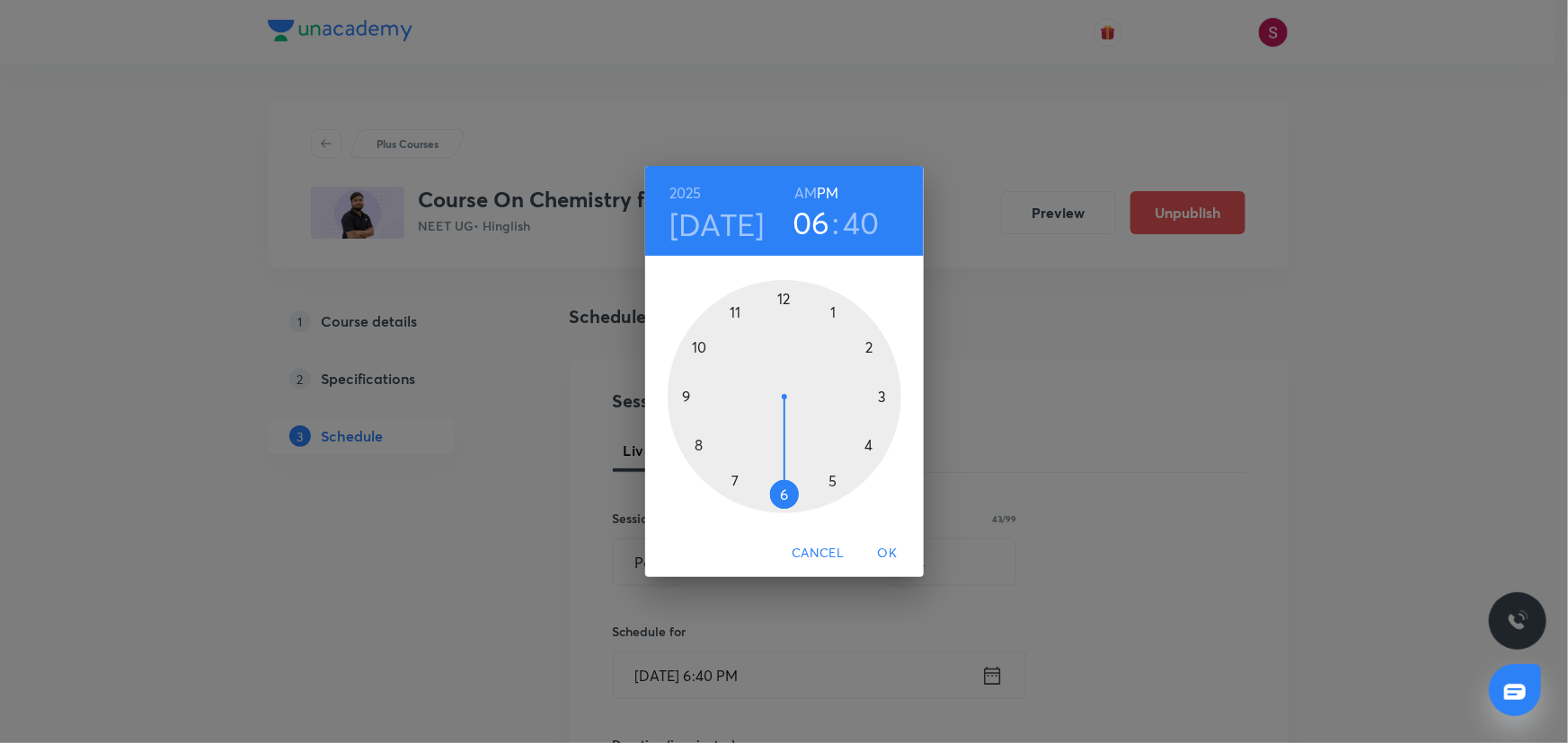
click at [798, 193] on h6 "AM" at bounding box center [805, 192] width 23 height 25
click at [696, 344] on div at bounding box center [784, 397] width 234 height 234
click at [782, 494] on div at bounding box center [784, 397] width 234 height 234
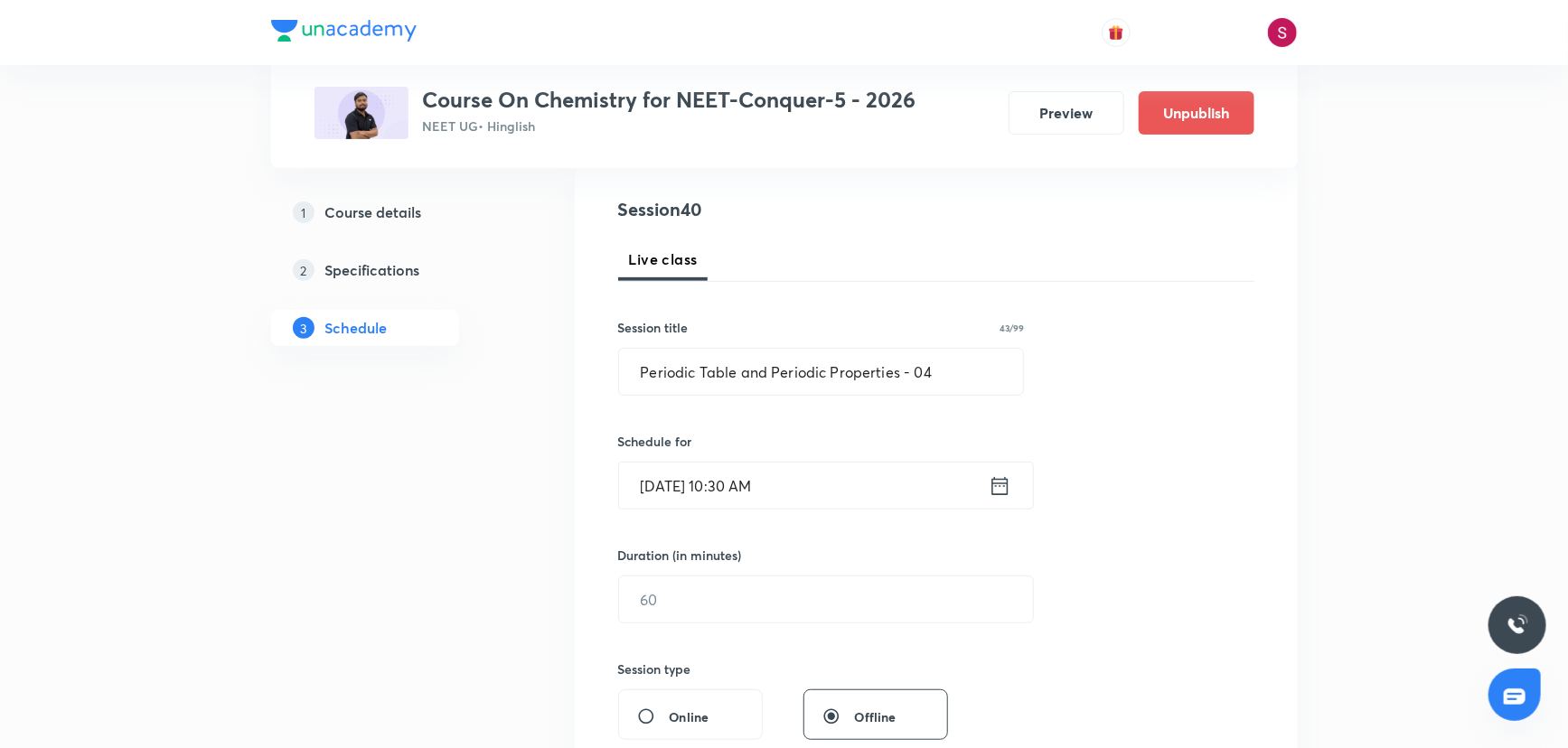
scroll to position [246, 0]
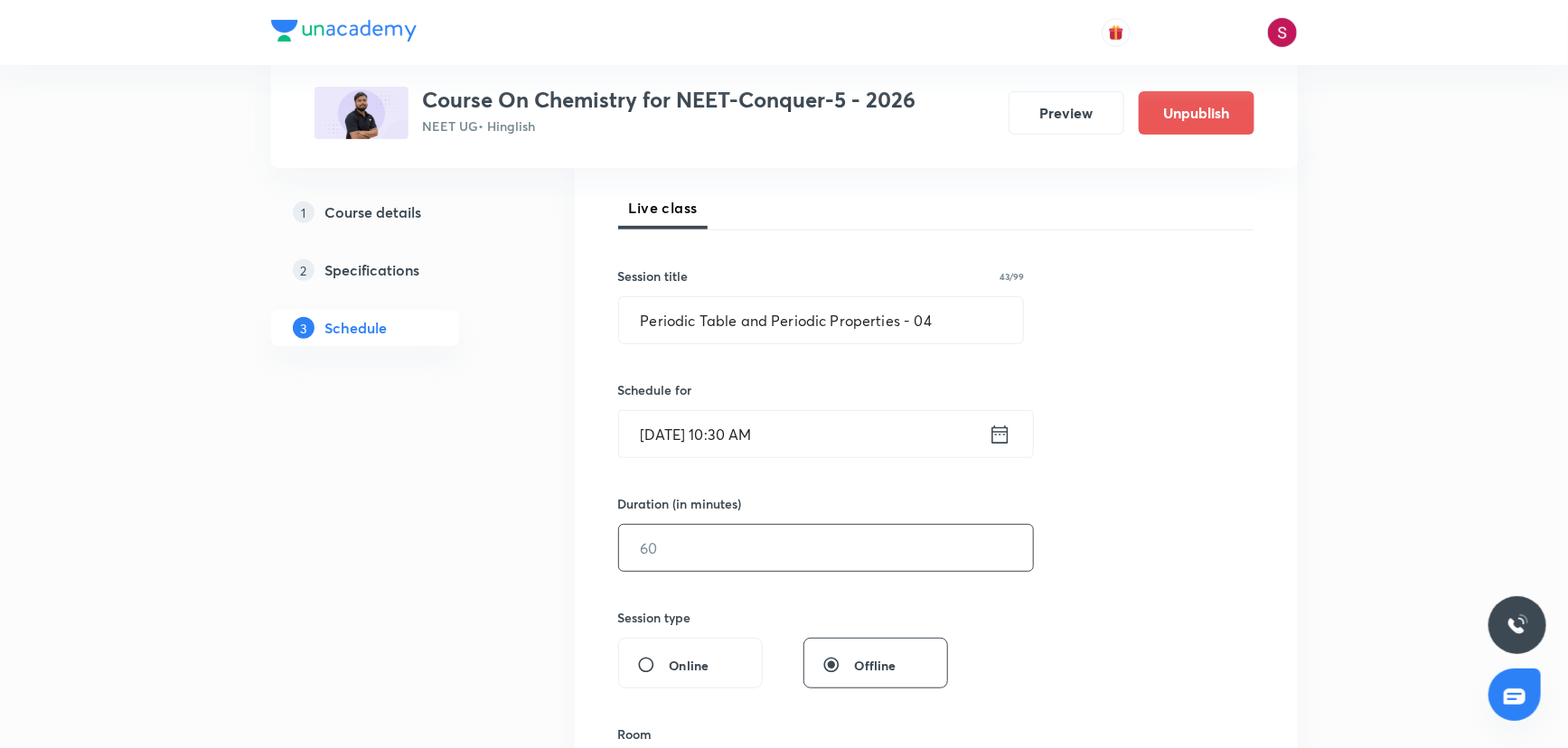
click at [682, 547] on input "text" at bounding box center [825, 549] width 414 height 46
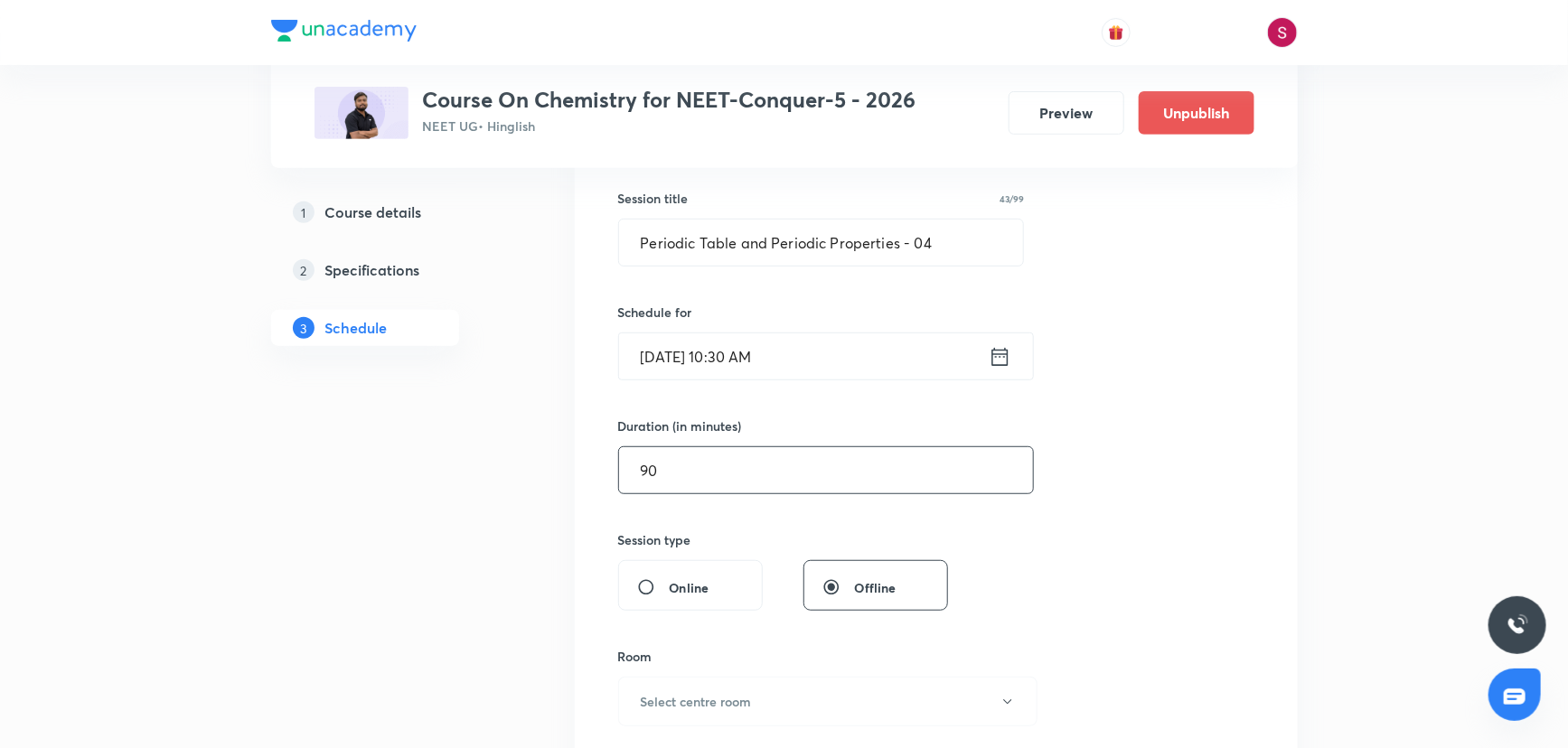
scroll to position [411, 0]
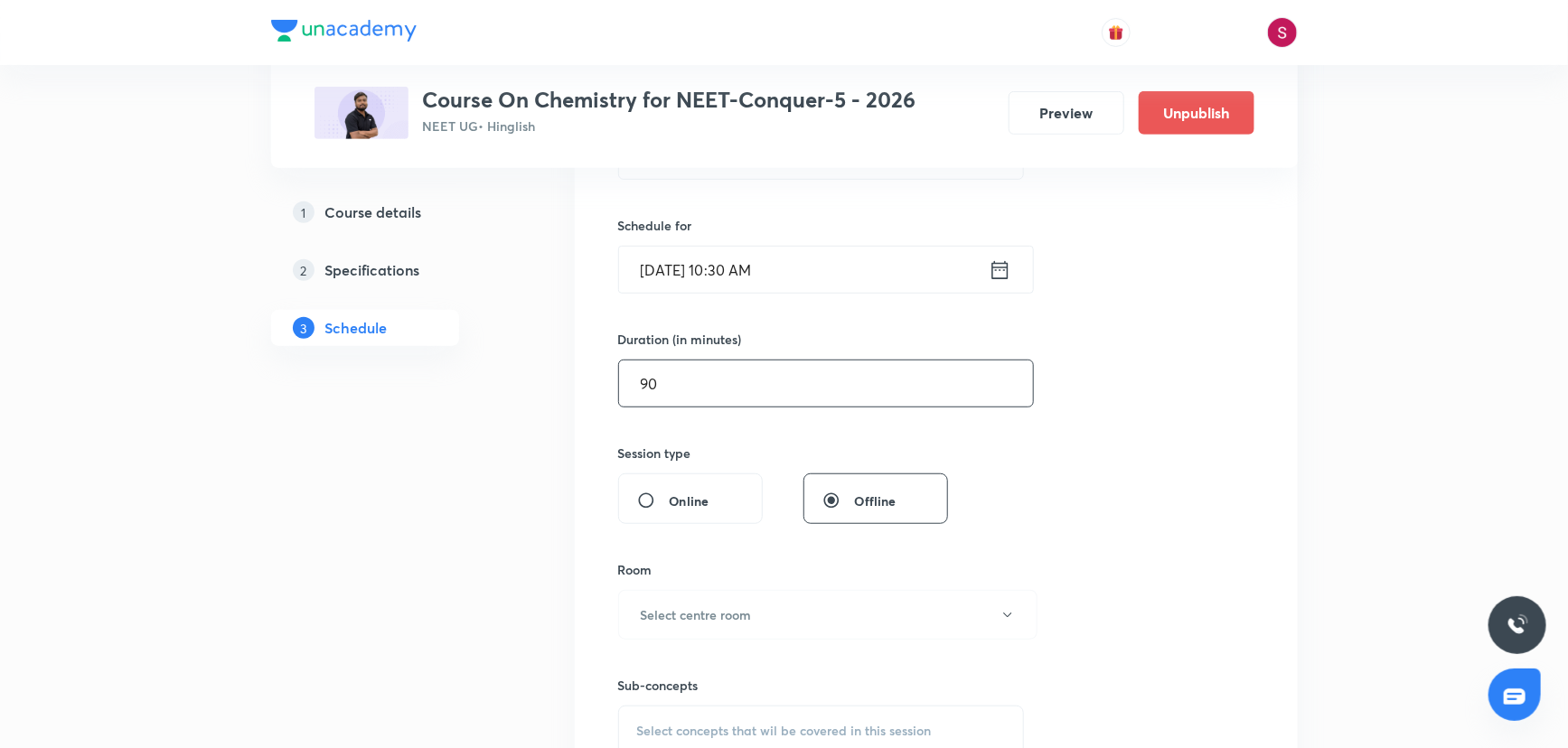
type input "90"
click at [720, 569] on div "Room" at bounding box center [821, 569] width 407 height 19
click at [710, 584] on div "Room Select centre room" at bounding box center [821, 600] width 407 height 80
click at [710, 590] on button "Select centre room" at bounding box center [827, 615] width 420 height 50
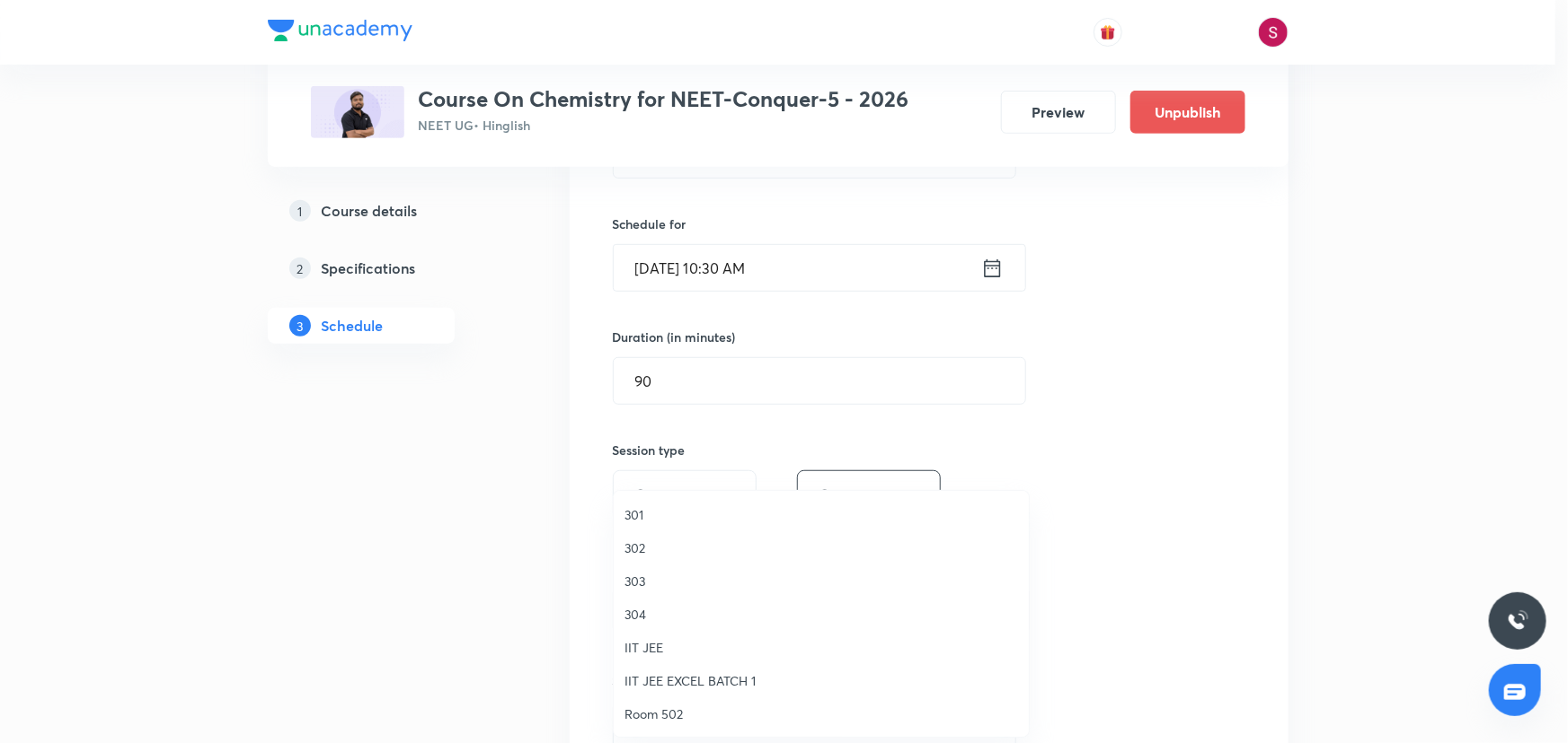
click at [635, 581] on span "303" at bounding box center [821, 581] width 393 height 19
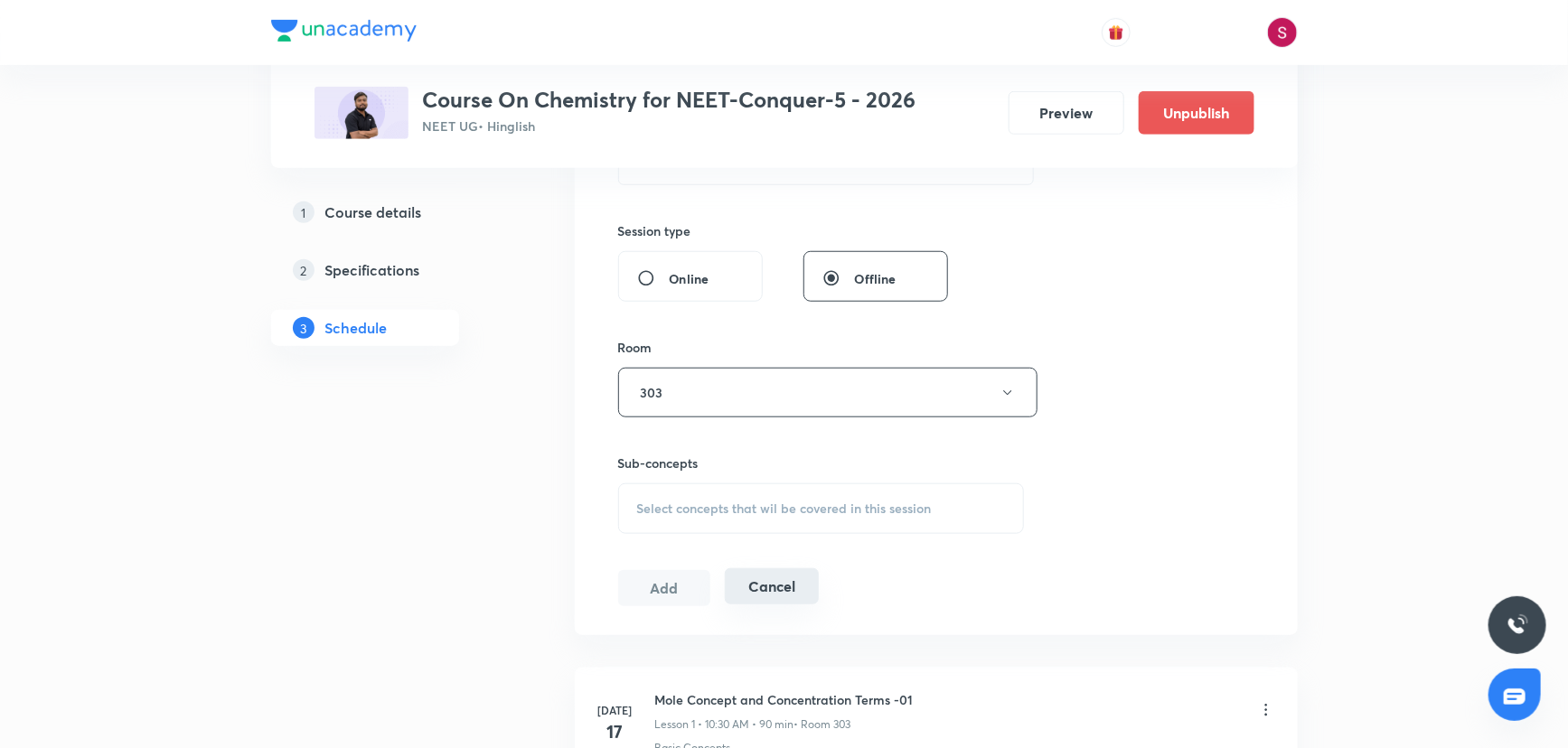
scroll to position [657, 0]
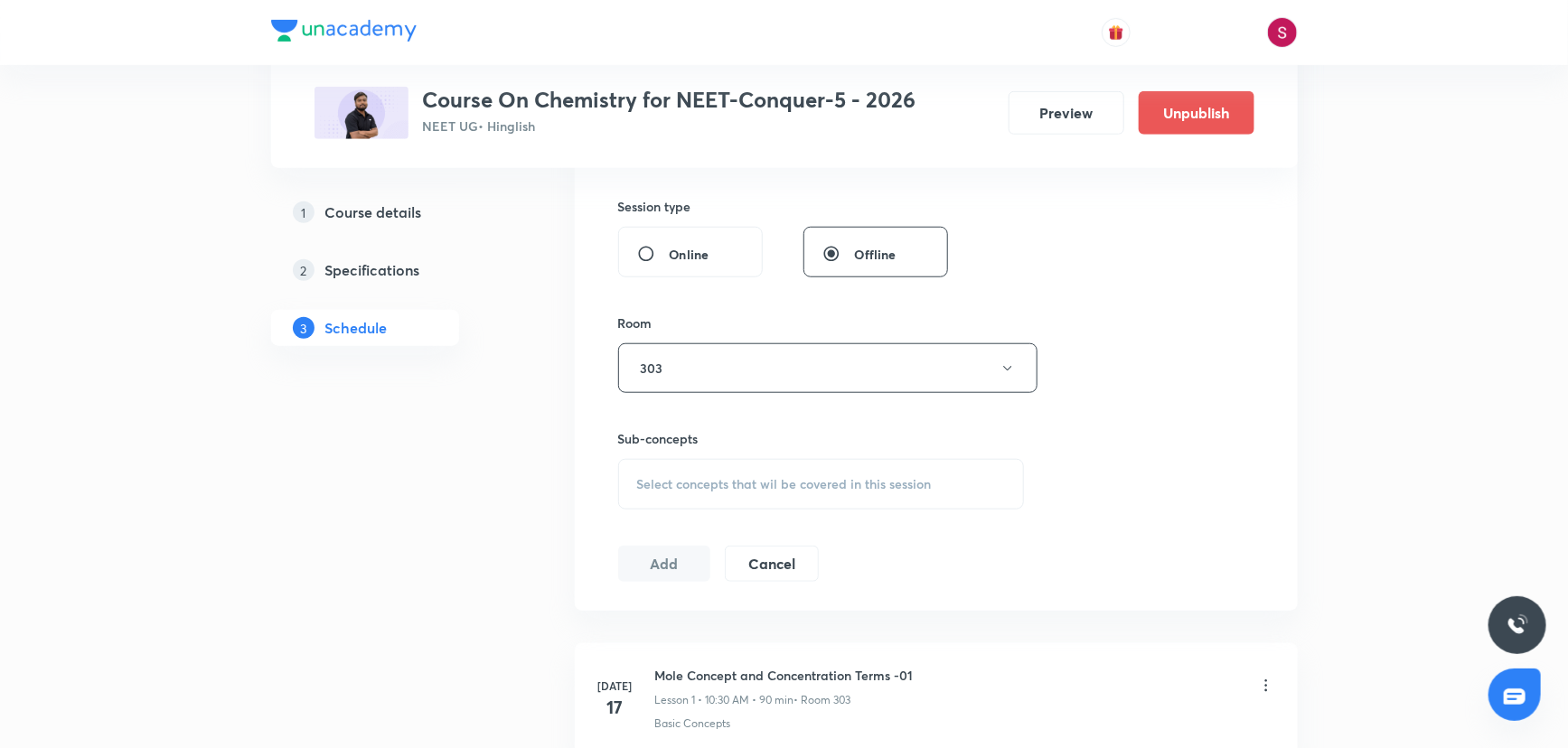
click at [693, 504] on div "Select concepts that wil be covered in this session" at bounding box center [821, 484] width 407 height 51
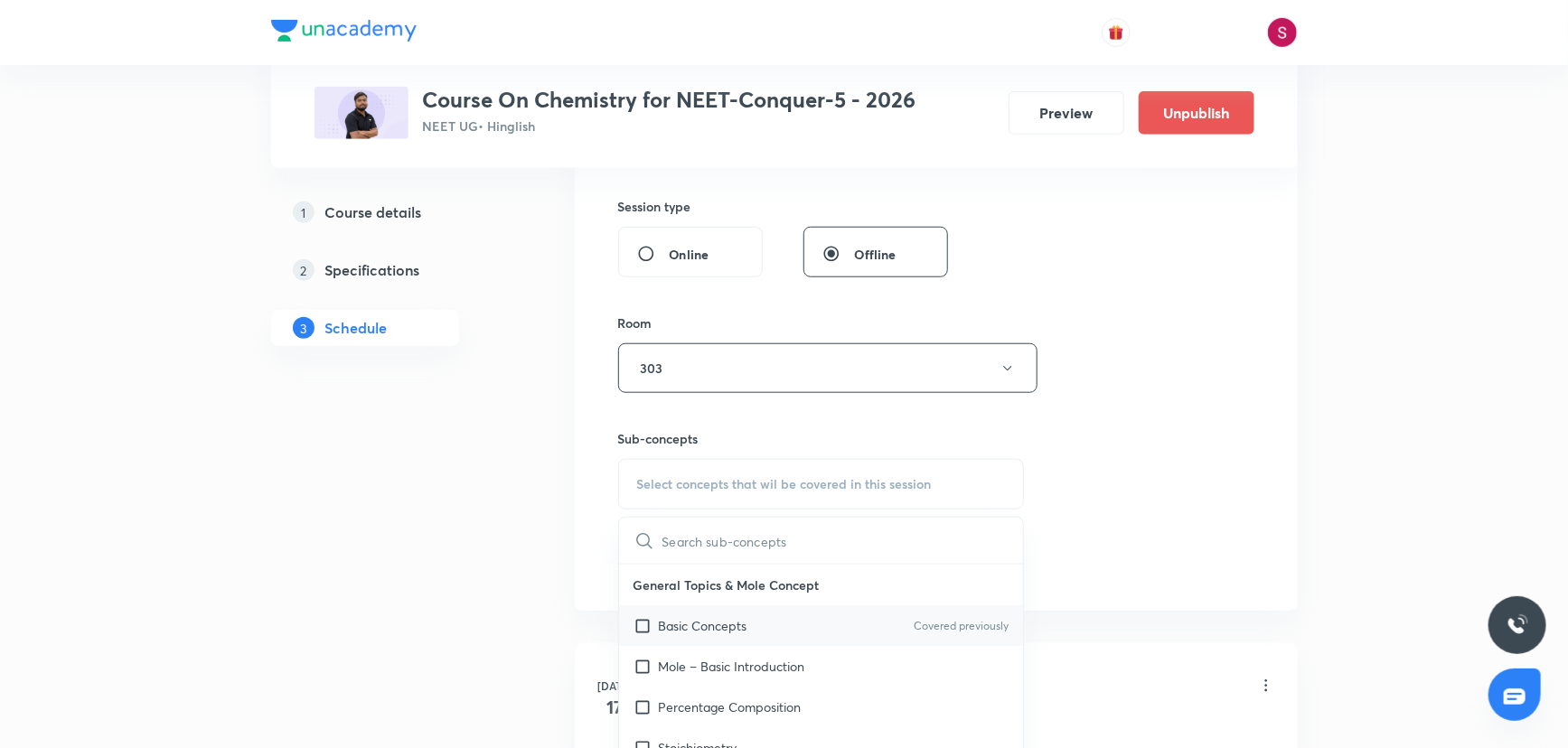
click at [682, 610] on div "Basic Concepts Covered previously" at bounding box center [821, 625] width 405 height 41
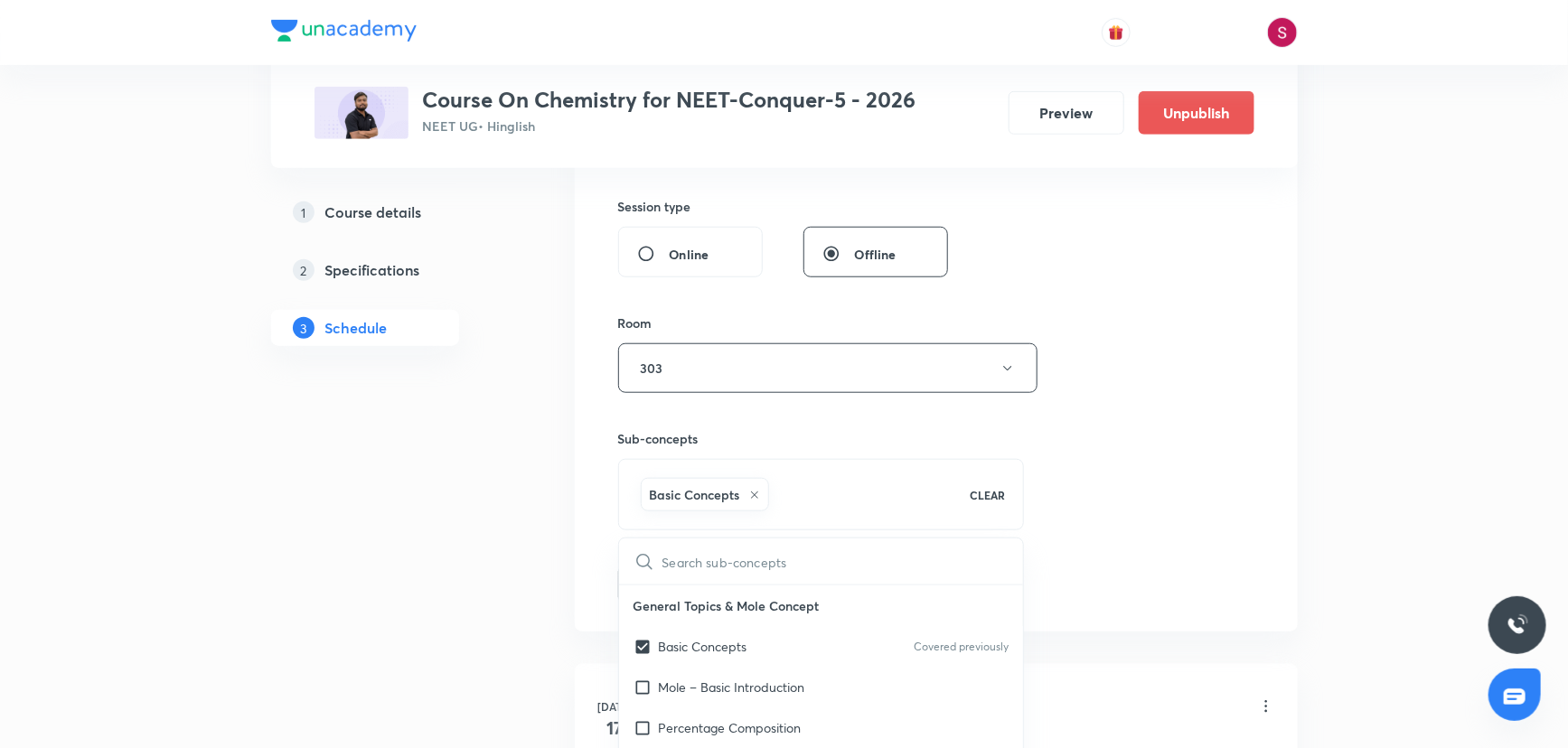
click at [1014, 478] on div "Basic Concepts CLEAR" at bounding box center [821, 495] width 407 height 72
checkbox input "true"
click at [1068, 459] on div "Session 40 Live class Session title 43/99 Periodic Table and Periodic Propertie…" at bounding box center [936, 169] width 636 height 870
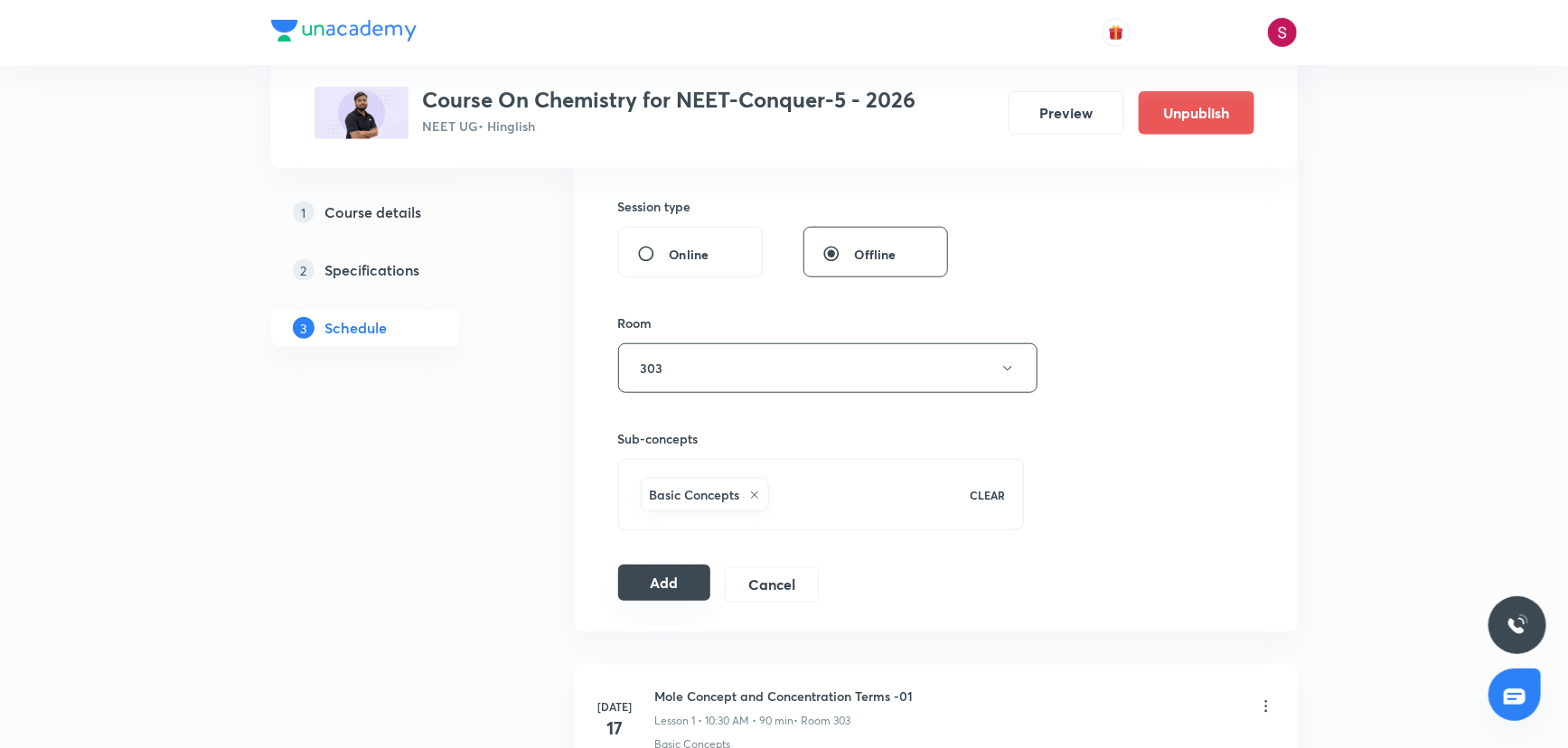
click at [639, 586] on button "Add" at bounding box center [664, 582] width 93 height 36
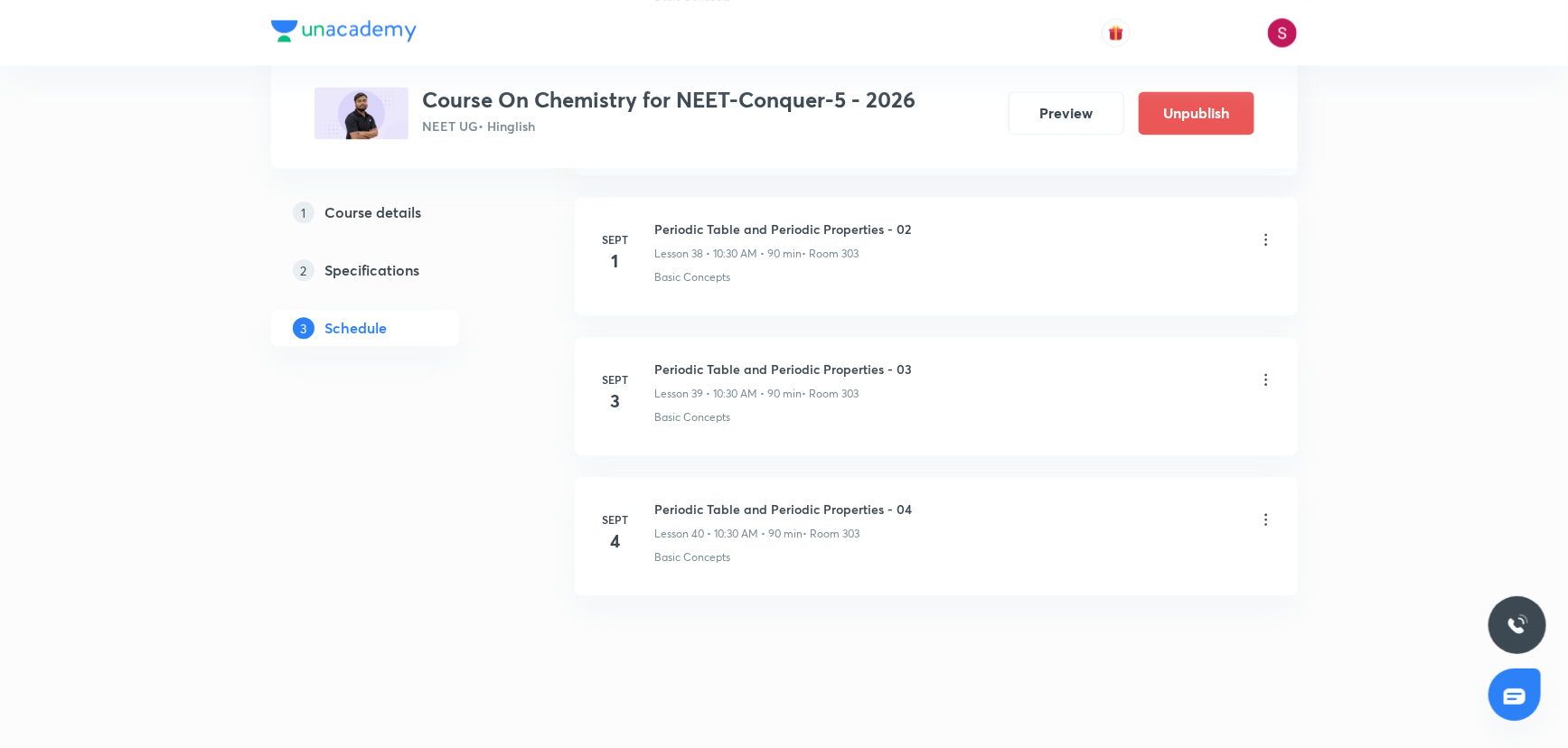
scroll to position [5465, 0]
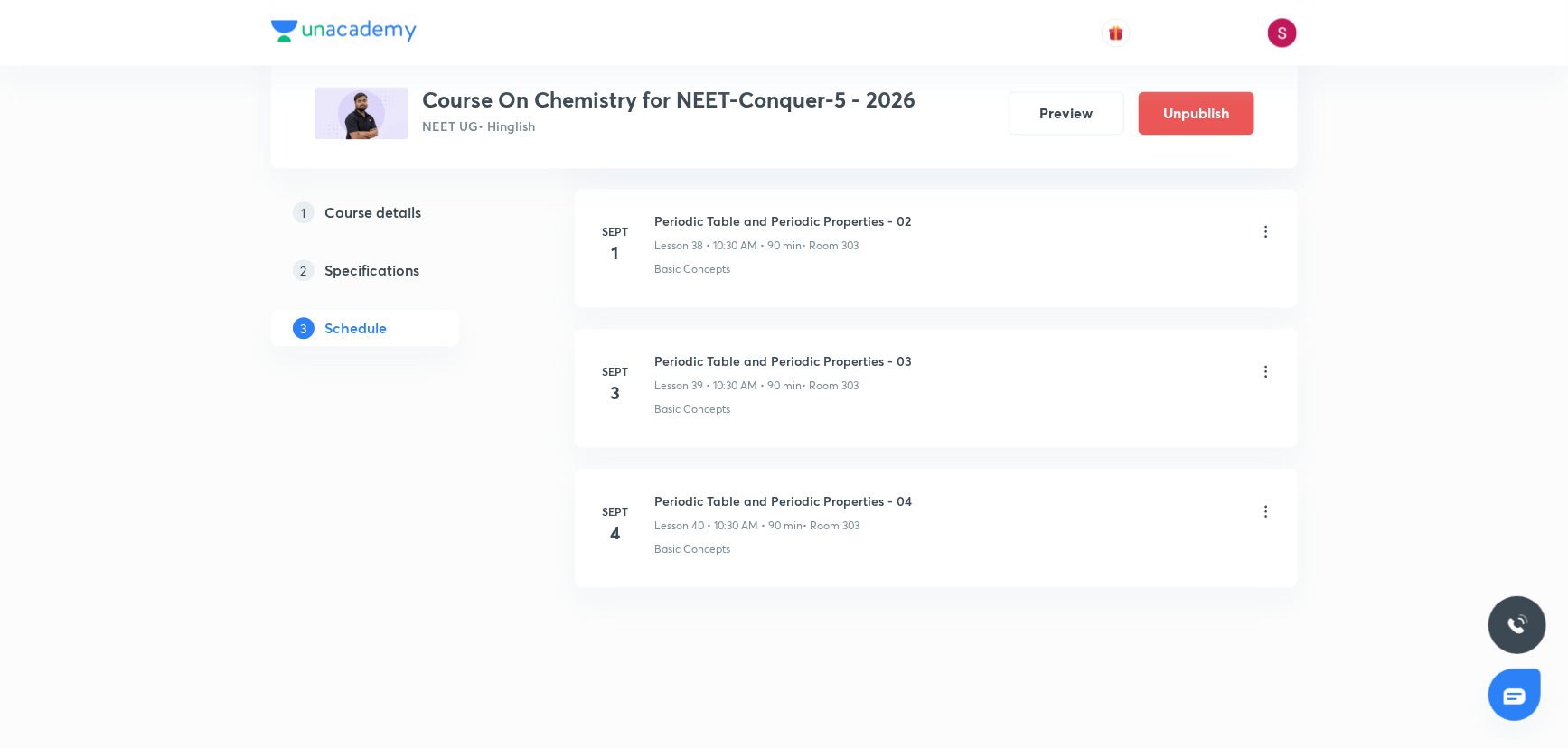
click at [740, 498] on h6 "Periodic Table and Periodic Properties - 04" at bounding box center [784, 501] width 257 height 19
copy h6 "Periodic Table and Periodic Properties - 04"
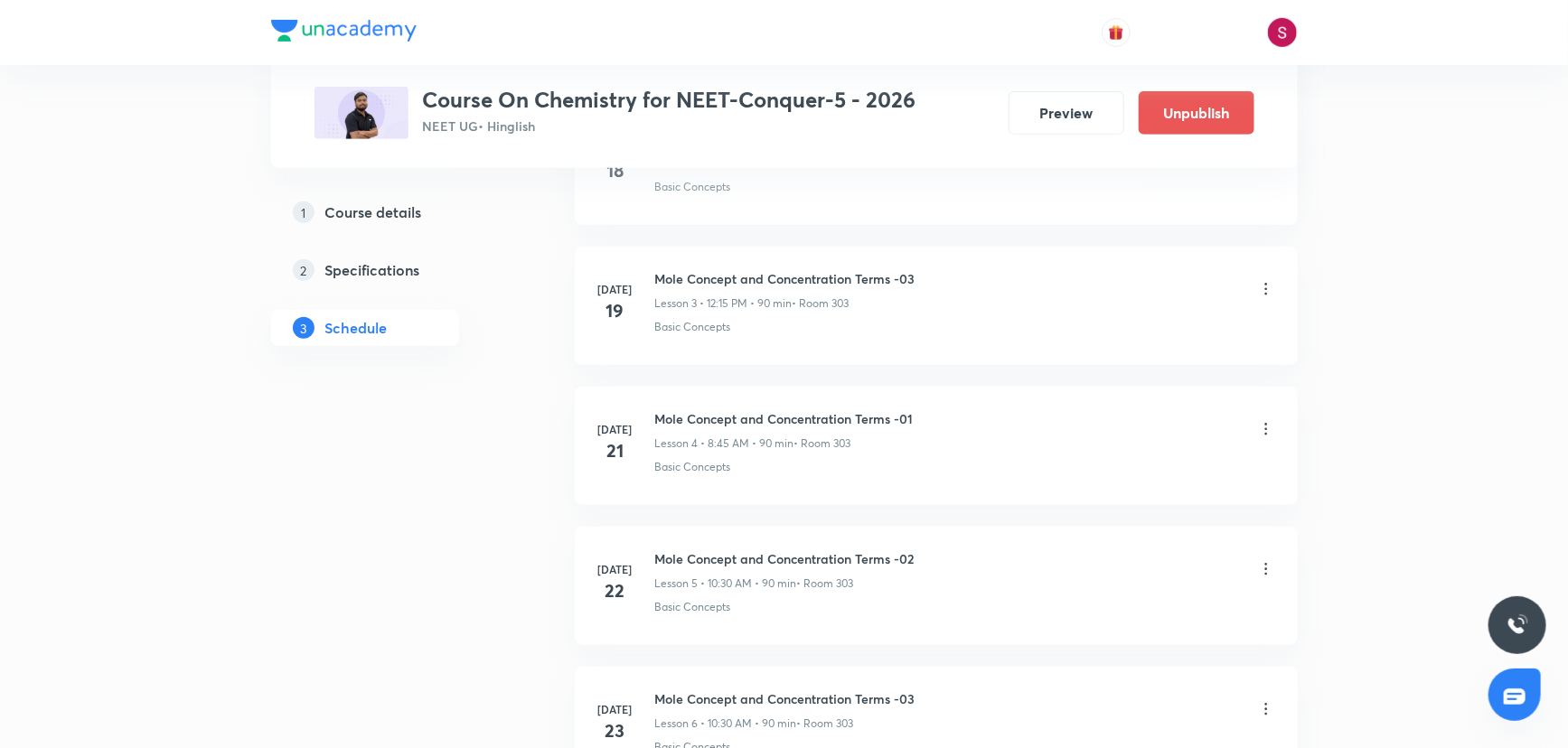
scroll to position [0, 0]
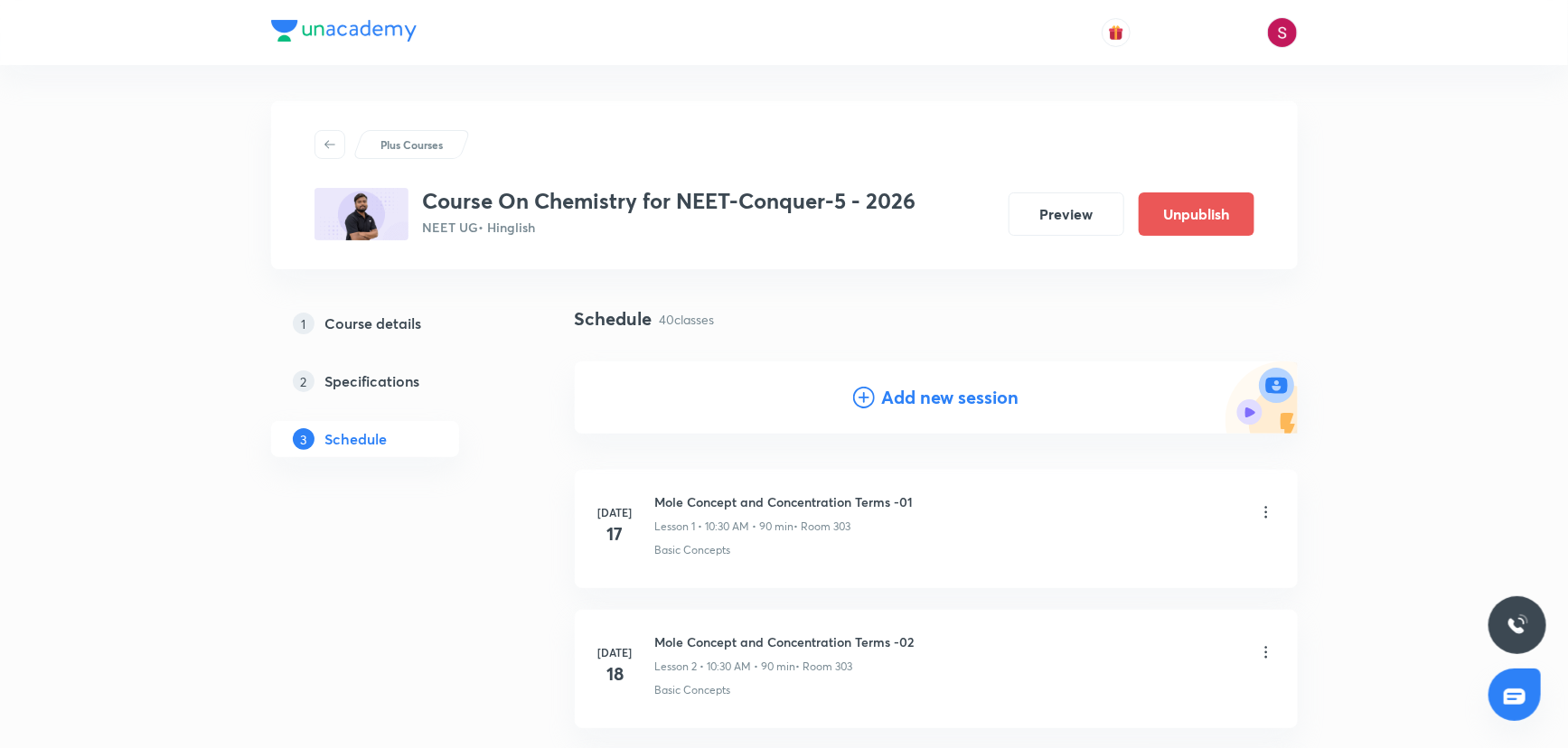
click at [866, 410] on div "Add new session" at bounding box center [936, 397] width 166 height 27
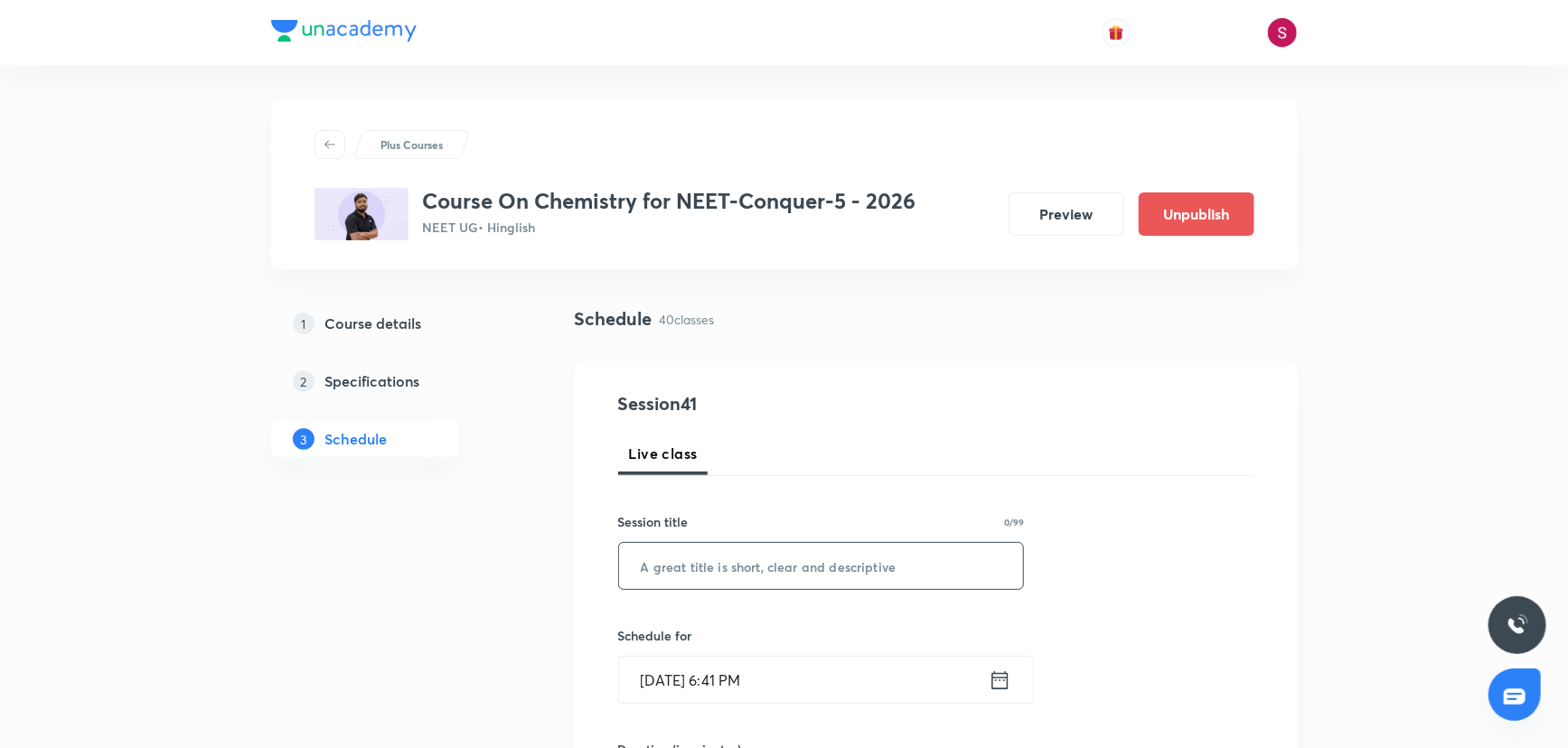
click at [763, 574] on input "text" at bounding box center [821, 566] width 405 height 46
paste input "Periodic Table and Periodic Properties - 04"
type input "Periodic Table and Periodic Properties - 05"
click at [709, 682] on input "Aug 31, 2025, 6:41 PM" at bounding box center [803, 680] width 370 height 46
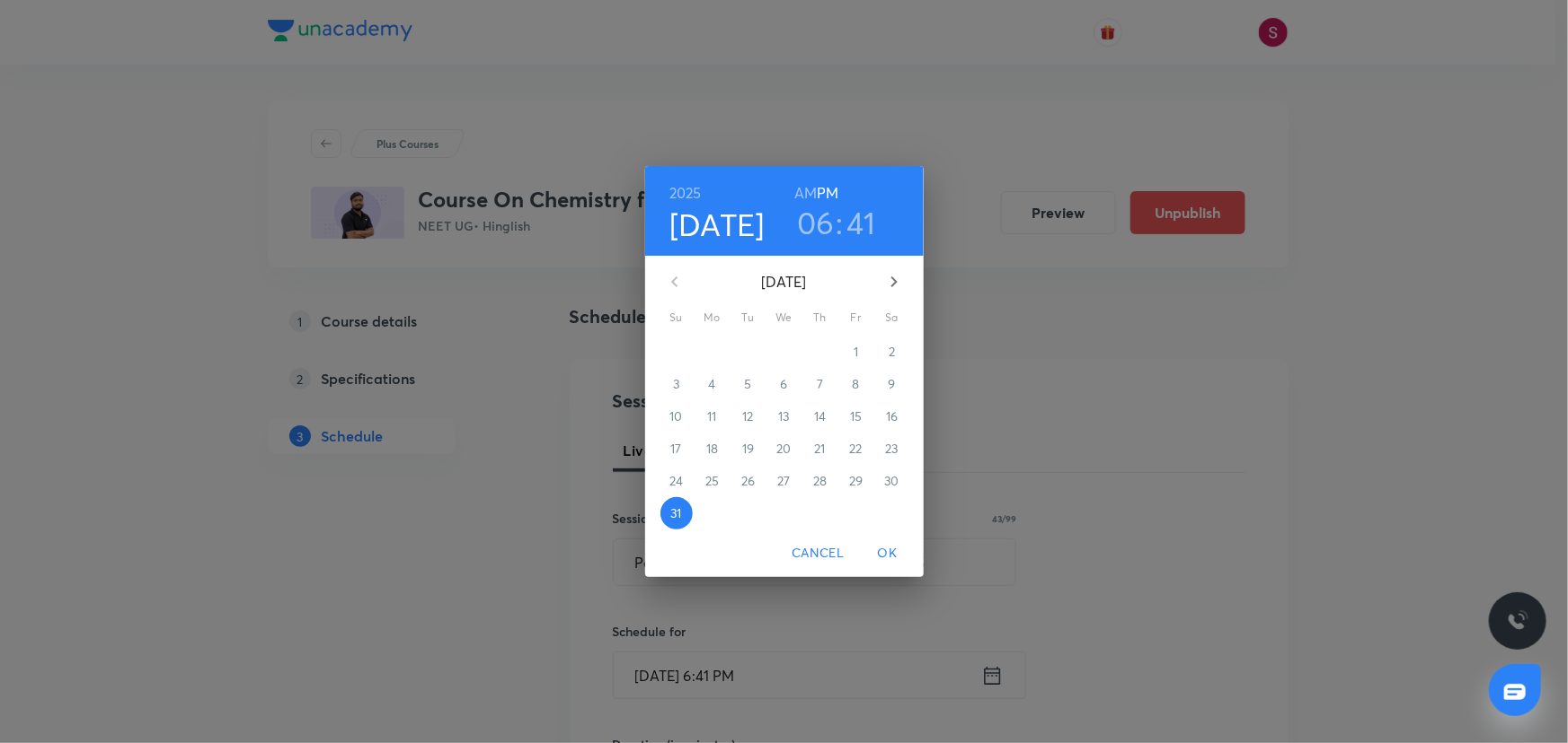
click at [883, 283] on icon "button" at bounding box center [894, 282] width 22 height 22
click at [852, 354] on p "5" at bounding box center [854, 352] width 7 height 18
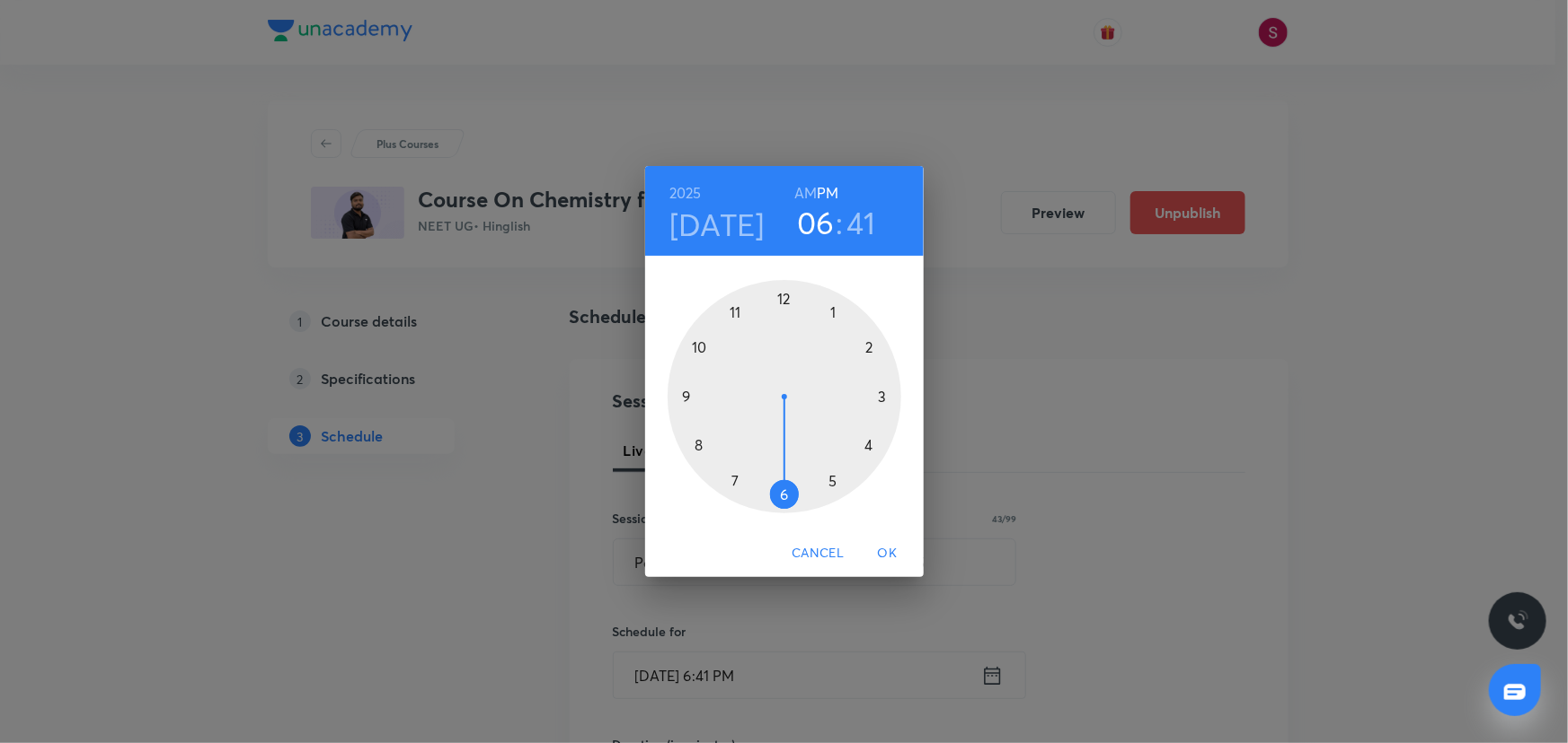
click at [701, 342] on div at bounding box center [784, 397] width 234 height 234
click at [799, 191] on h6 "AM" at bounding box center [805, 192] width 23 height 25
click at [783, 494] on div at bounding box center [784, 397] width 234 height 234
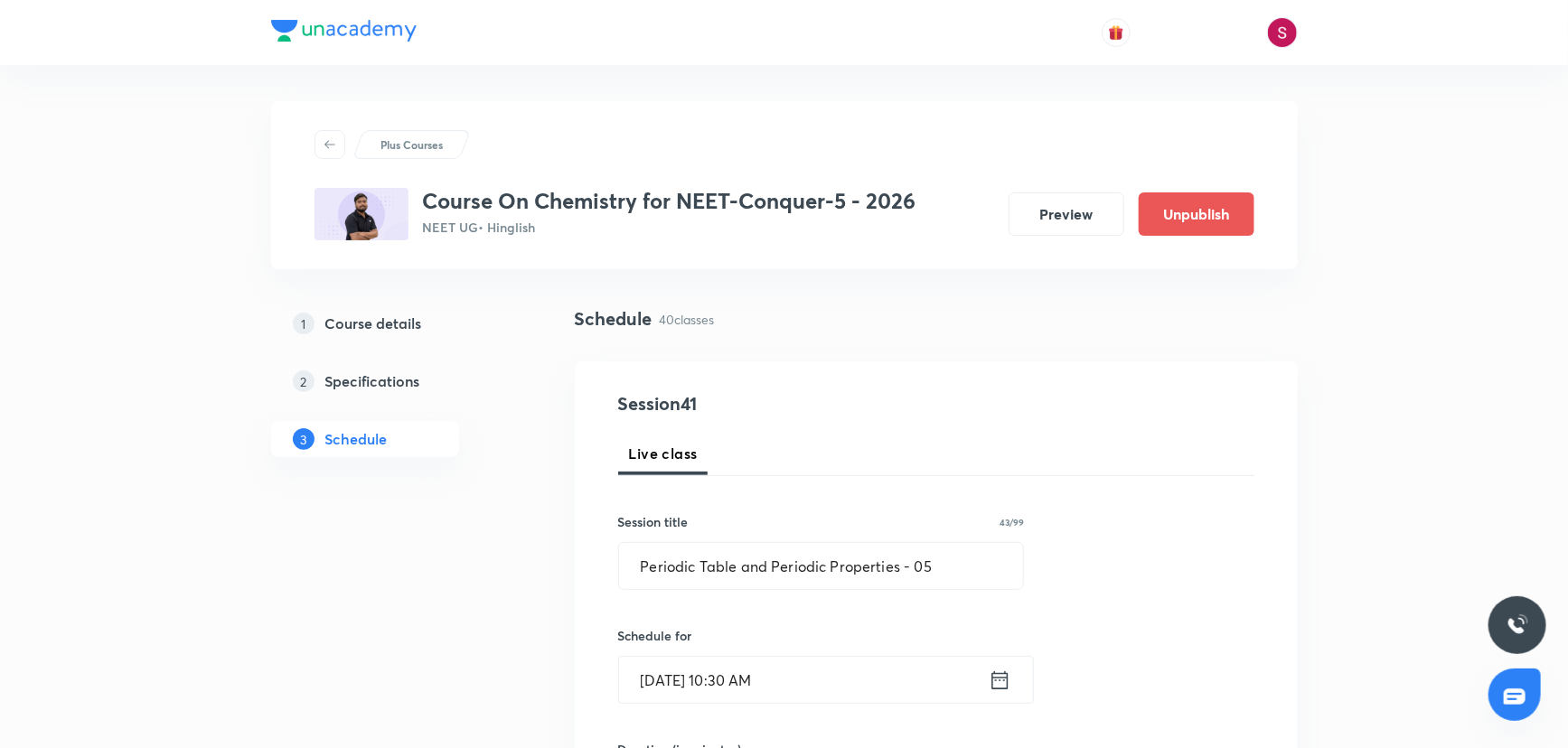
scroll to position [246, 0]
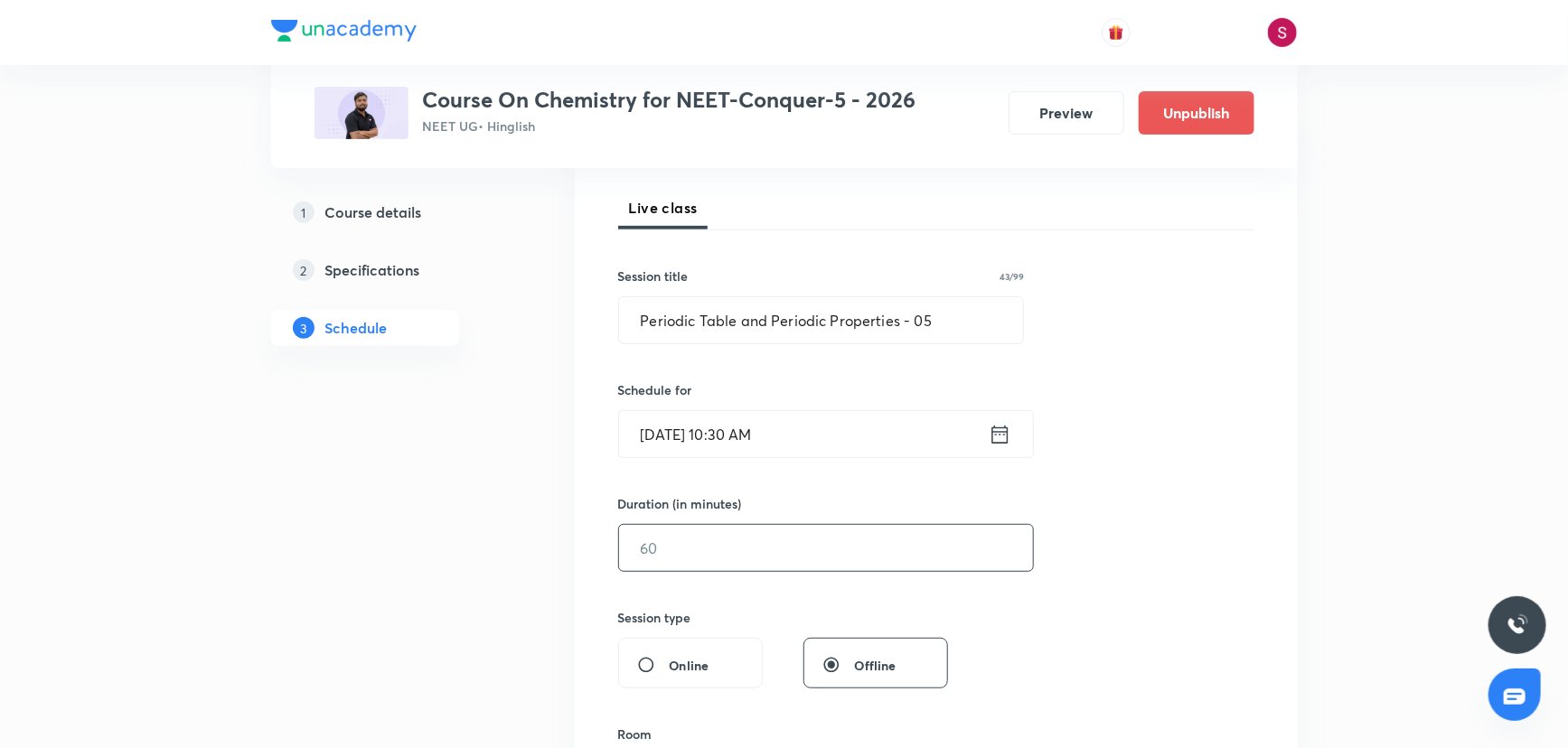
click at [707, 530] on input "text" at bounding box center [825, 549] width 414 height 46
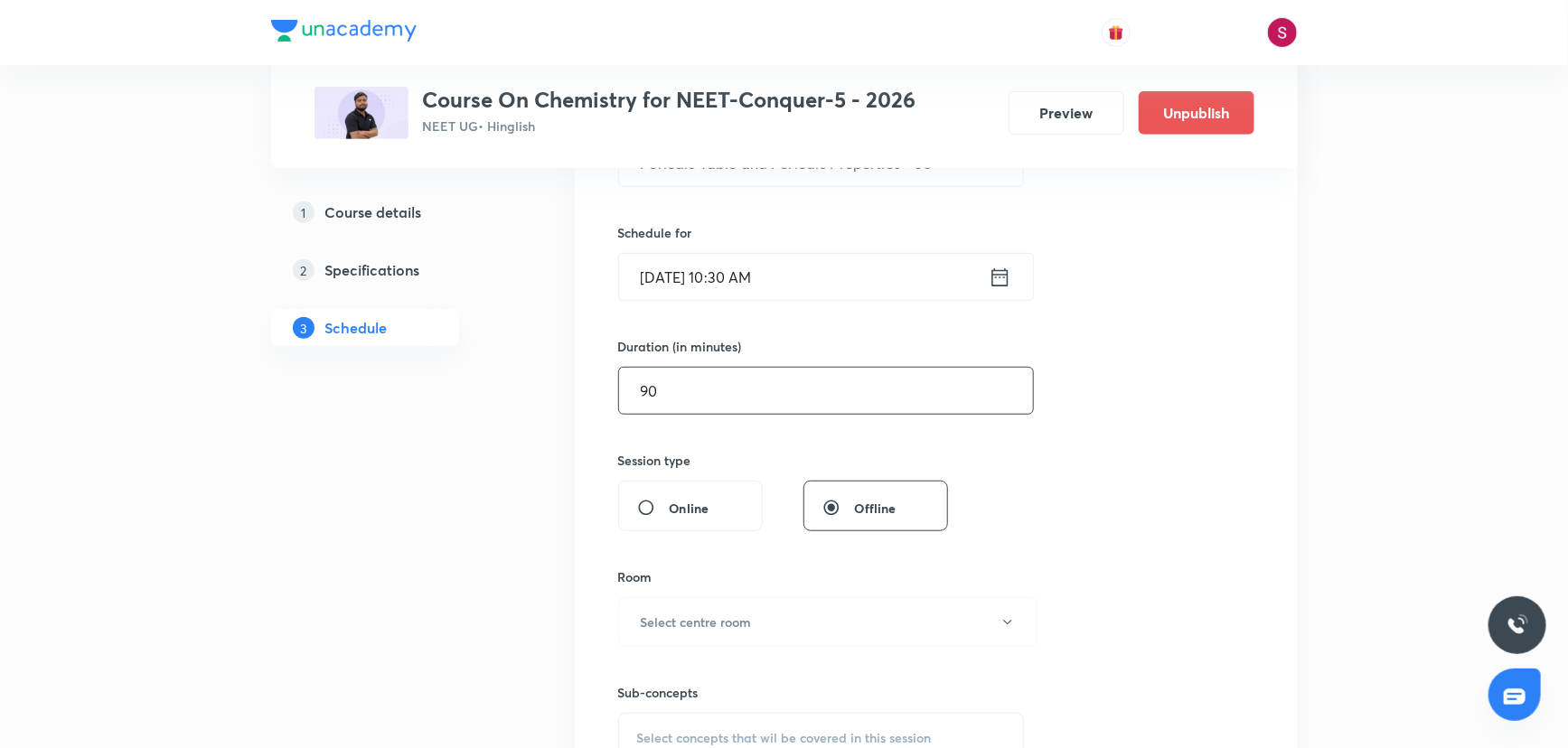
scroll to position [411, 0]
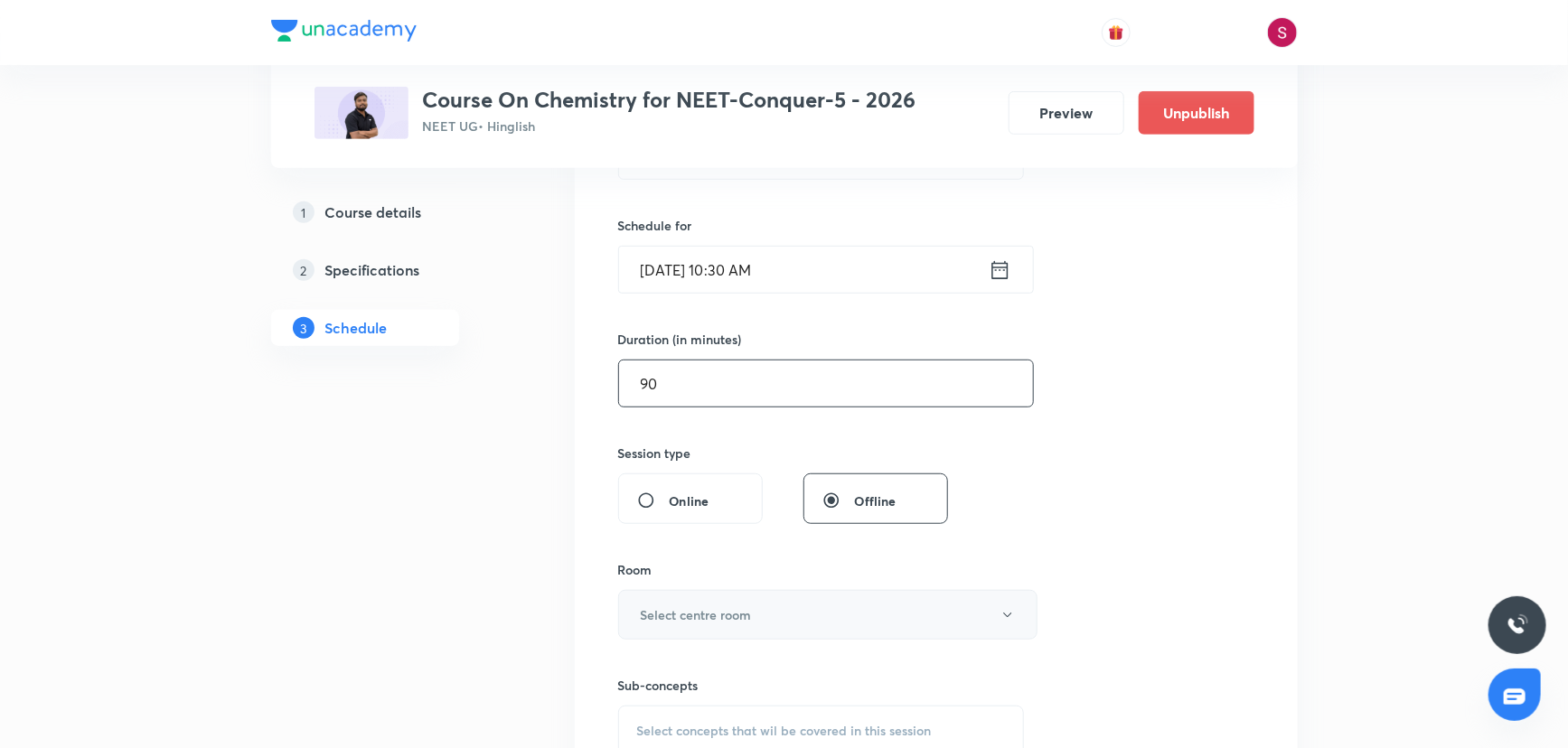
type input "90"
click at [672, 614] on h6 "Select centre room" at bounding box center [696, 614] width 111 height 19
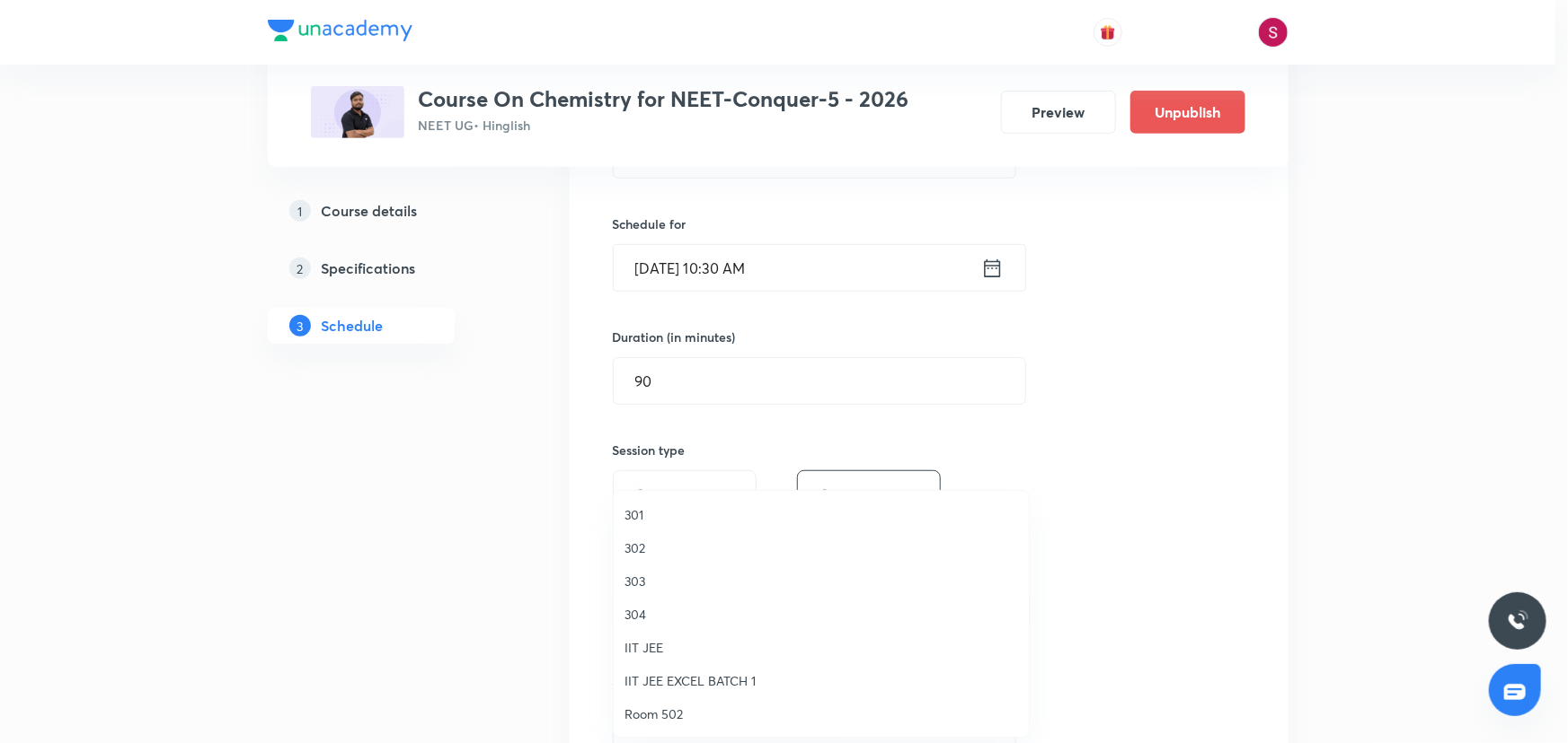
click at [644, 582] on span "303" at bounding box center [821, 581] width 393 height 19
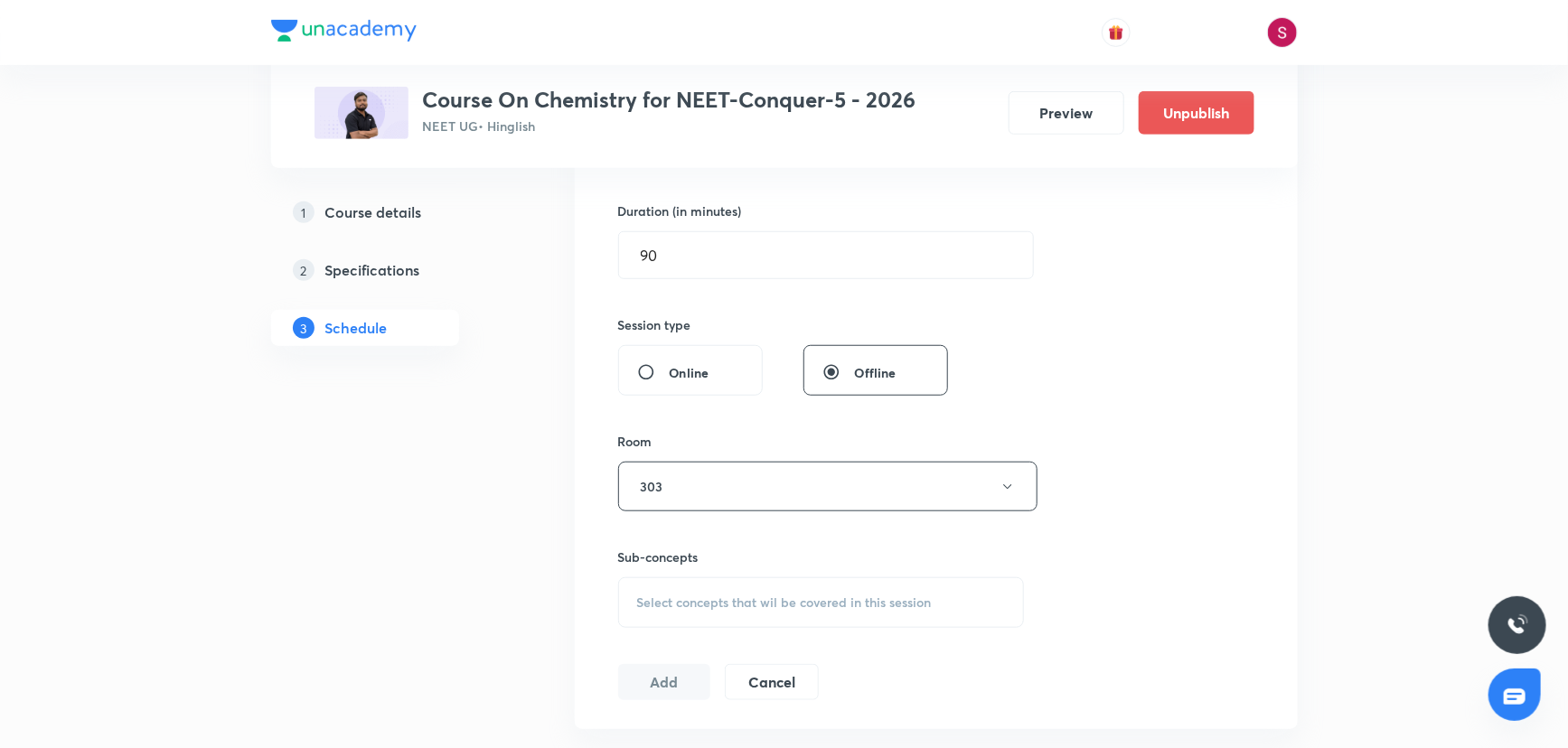
scroll to position [739, 0]
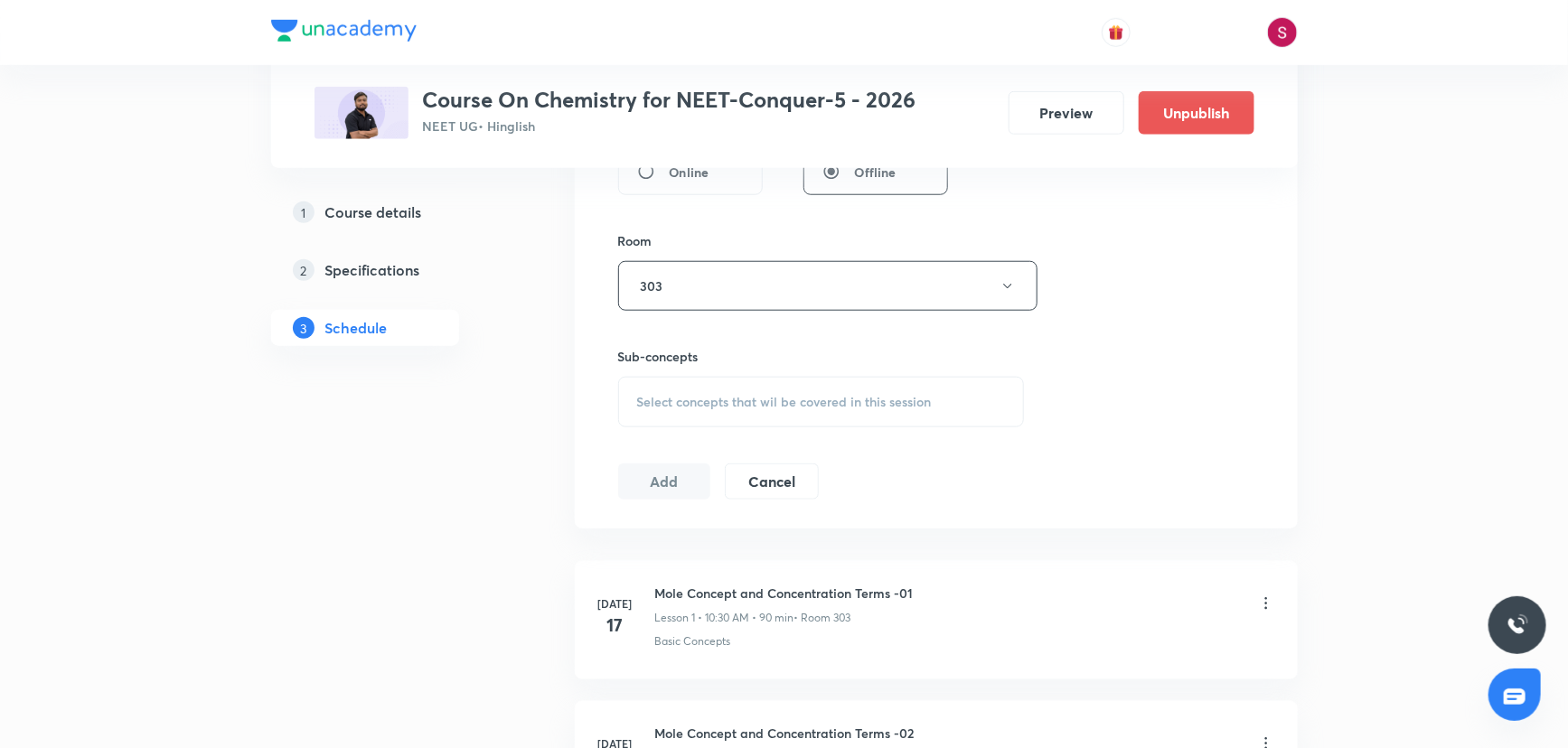
click at [706, 399] on span "Select concepts that wil be covered in this session" at bounding box center [784, 402] width 294 height 15
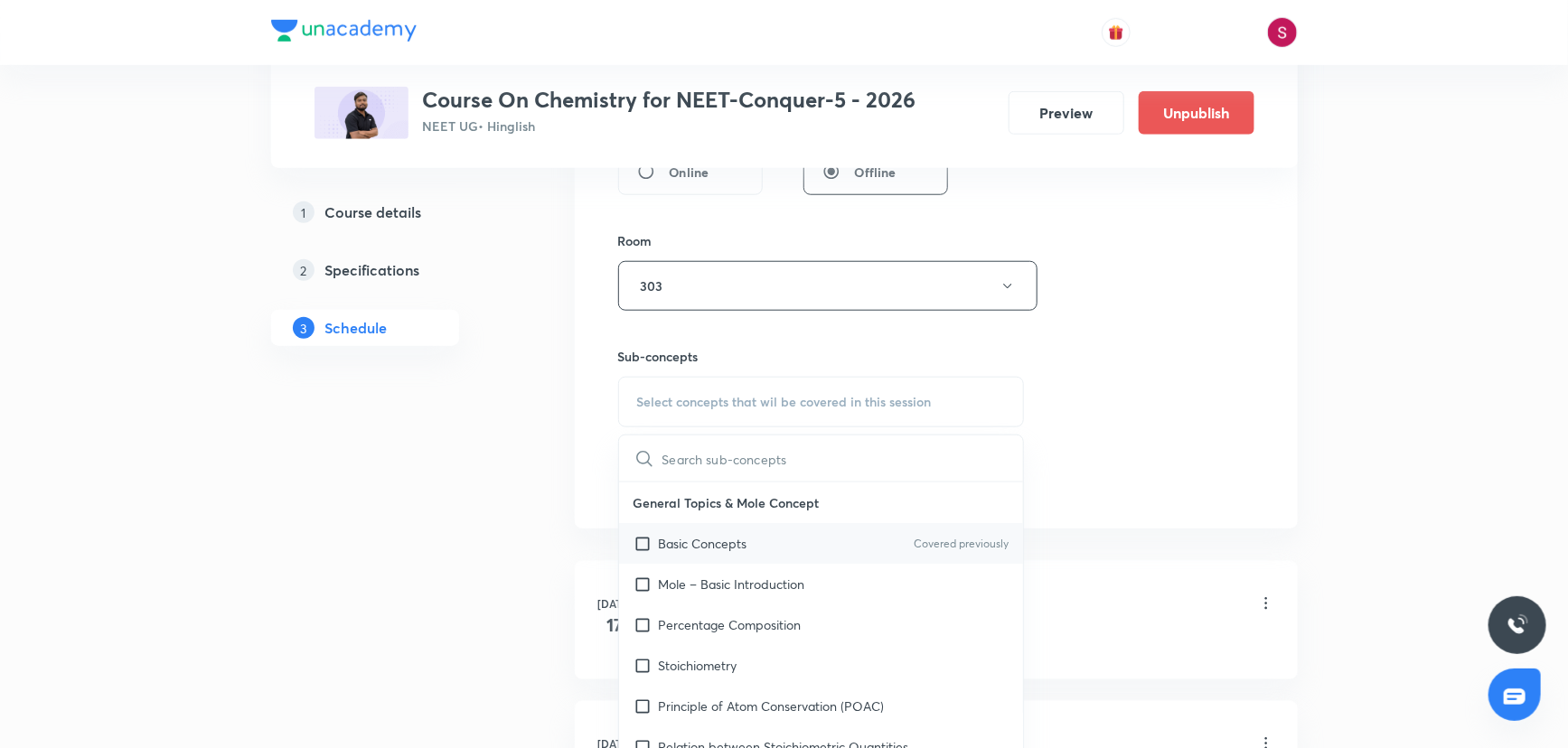
click at [728, 535] on p "Basic Concepts" at bounding box center [703, 544] width 89 height 19
checkbox input "true"
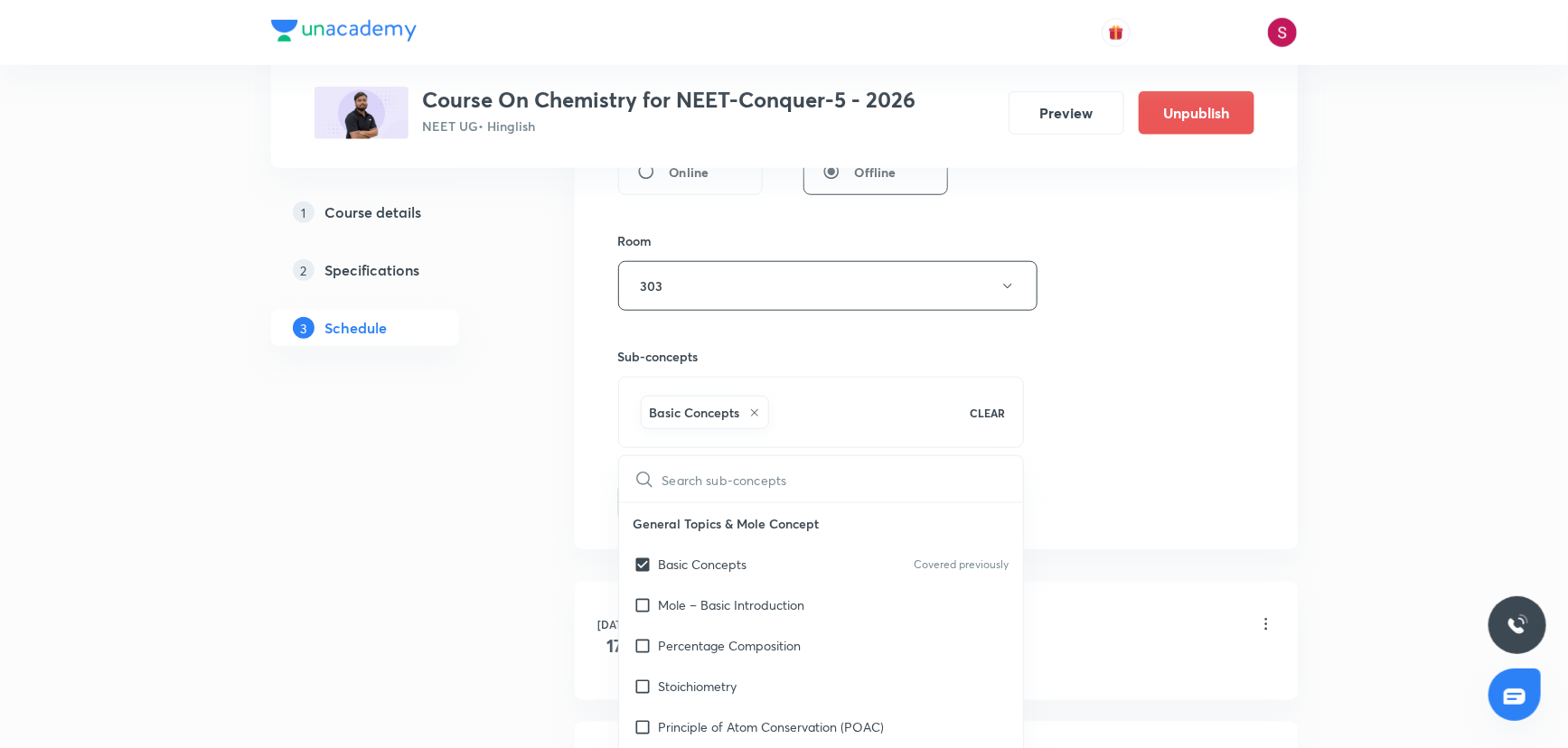
click at [1192, 316] on div "Session 41 Live class Session title 43/99 Periodic Table and Periodic Propertie…" at bounding box center [936, 86] width 636 height 870
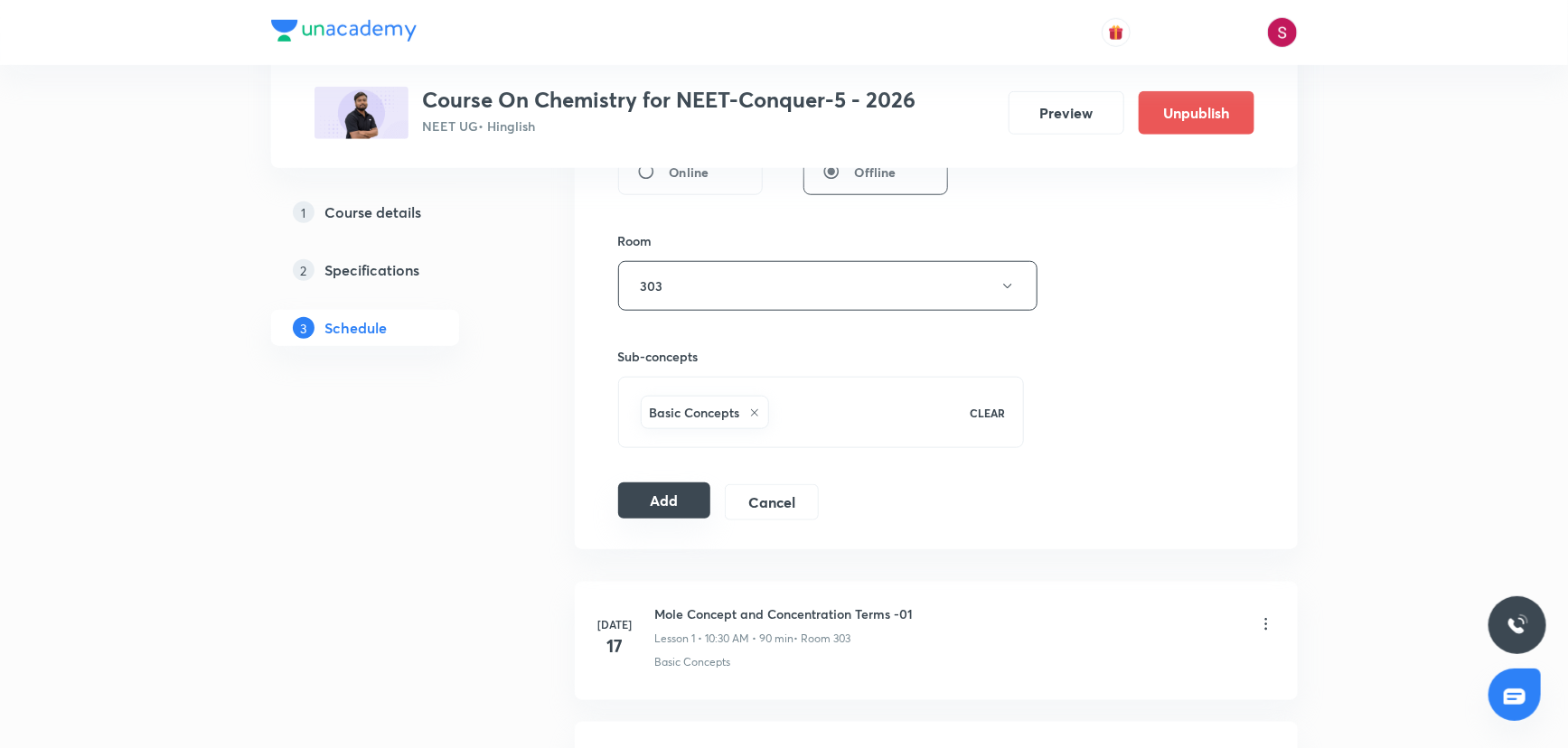
click at [696, 510] on button "Add" at bounding box center [664, 501] width 93 height 36
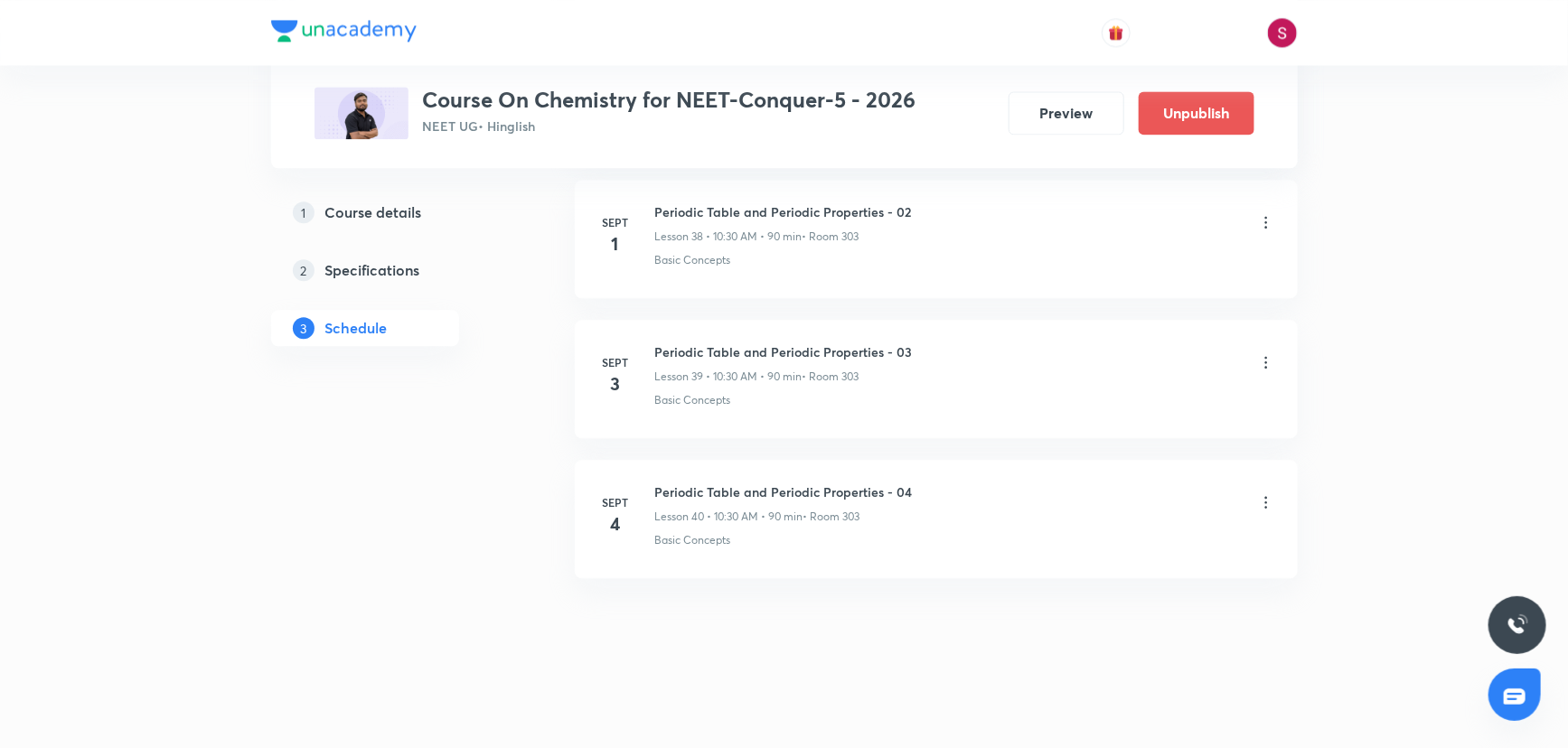
scroll to position [5465, 0]
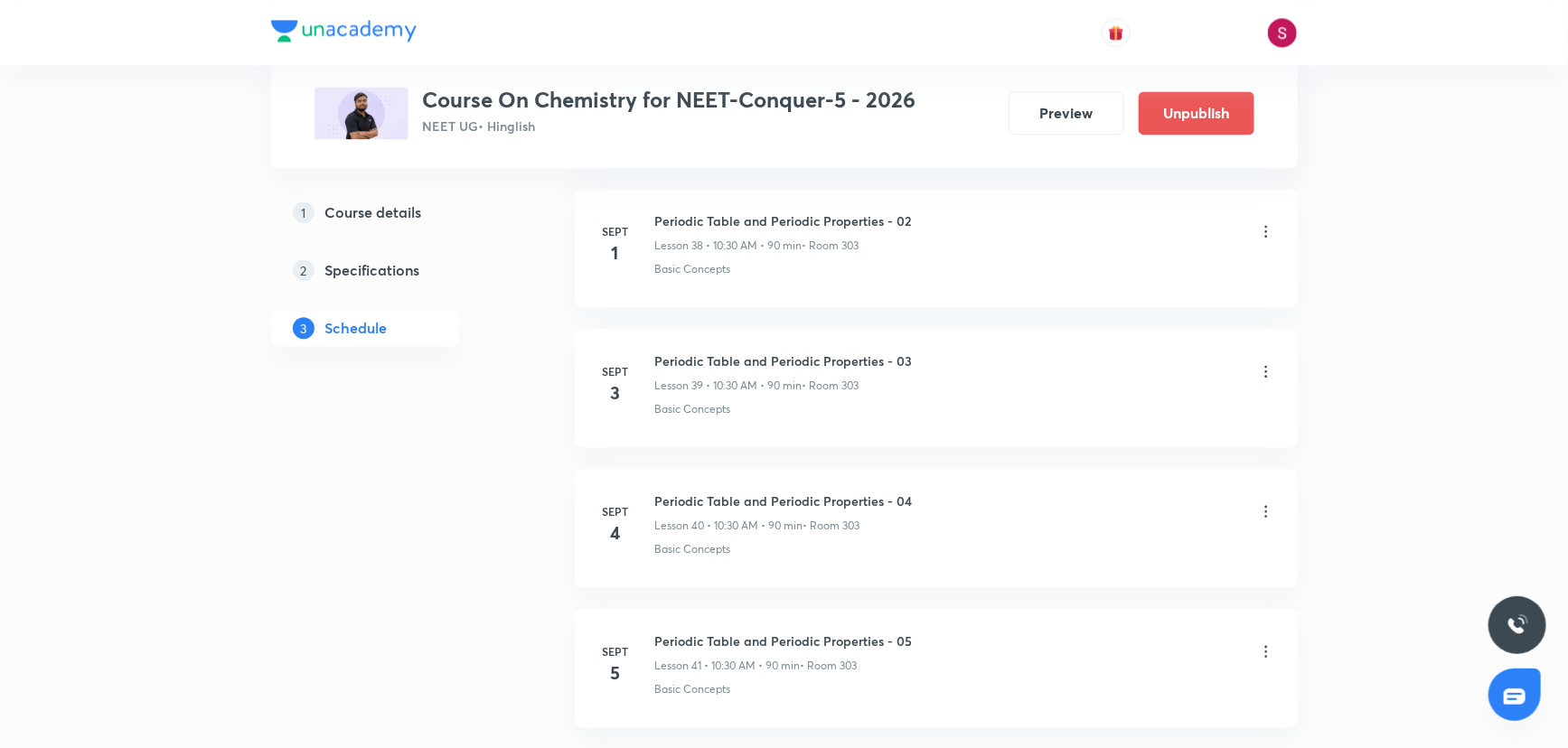
click at [858, 636] on h6 "Periodic Table and Periodic Properties - 05" at bounding box center [784, 641] width 257 height 19
copy h6 "Periodic Table and Periodic Properties - 05"
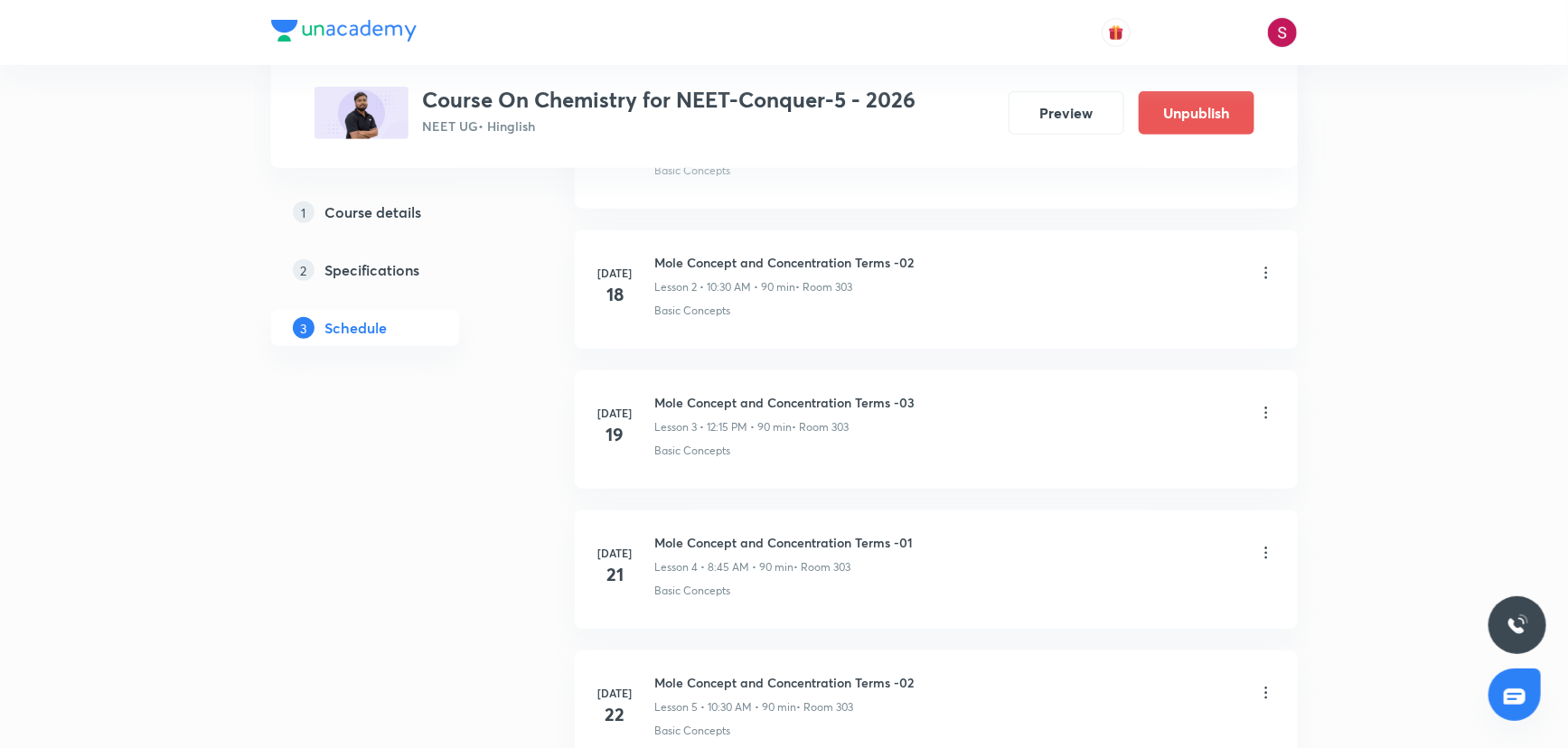
scroll to position [0, 0]
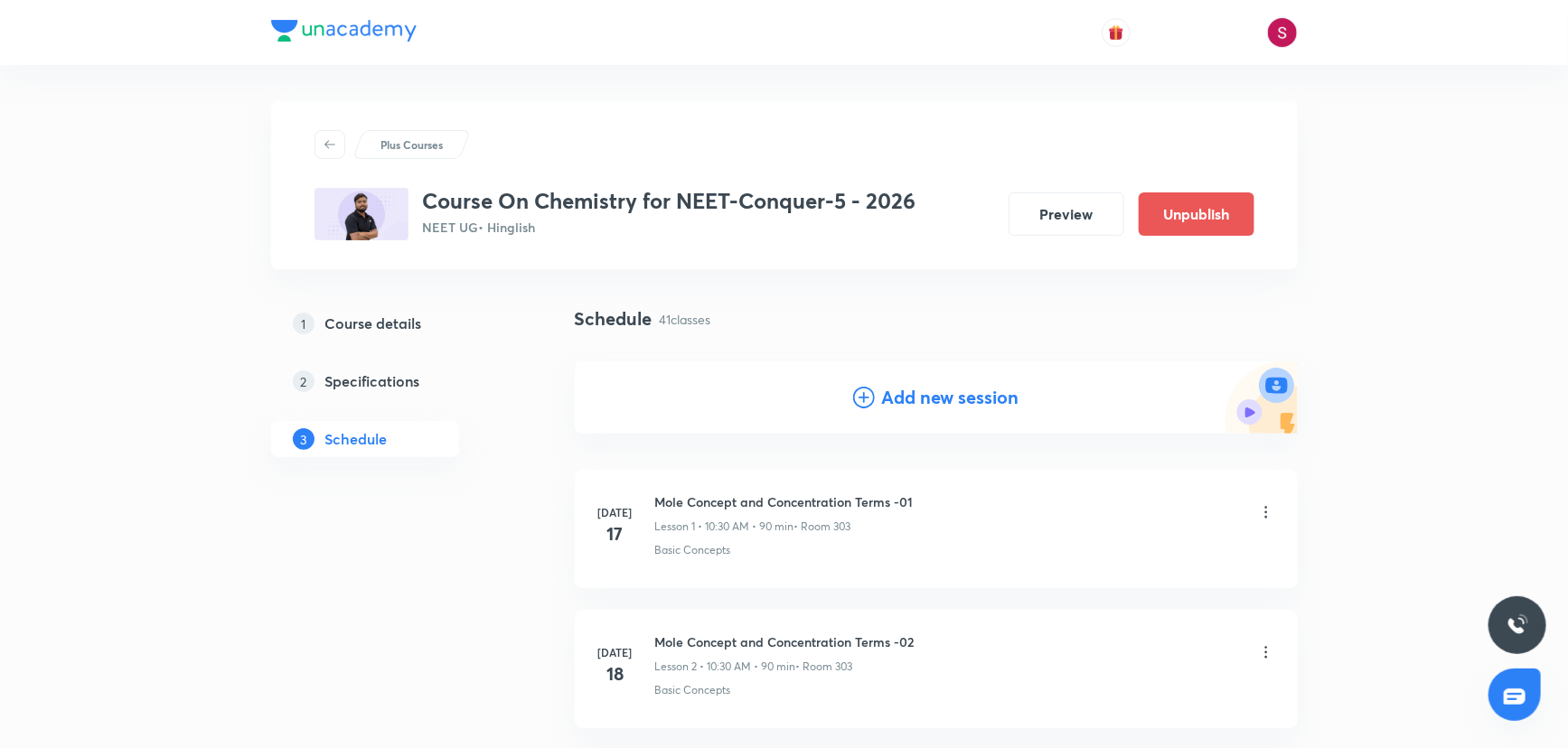
click at [931, 408] on h4 "Add new session" at bounding box center [951, 397] width 138 height 27
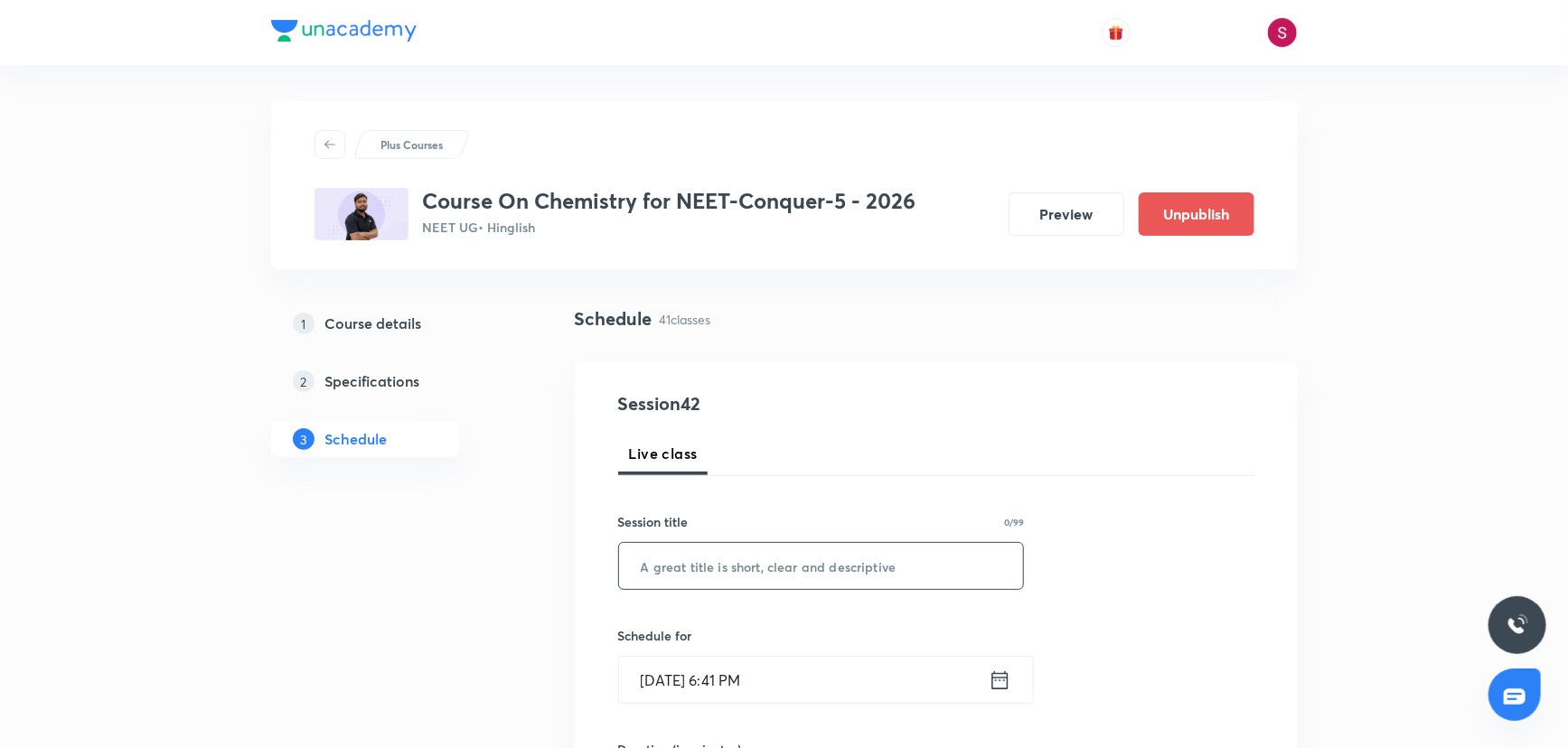
click at [771, 583] on input "text" at bounding box center [821, 566] width 405 height 46
paste input "Periodic Table and Periodic Properties - 05"
type input "Periodic Table and Periodic Properties - 06"
click at [762, 683] on input "Aug 31, 2025, 6:41 PM" at bounding box center [803, 680] width 370 height 46
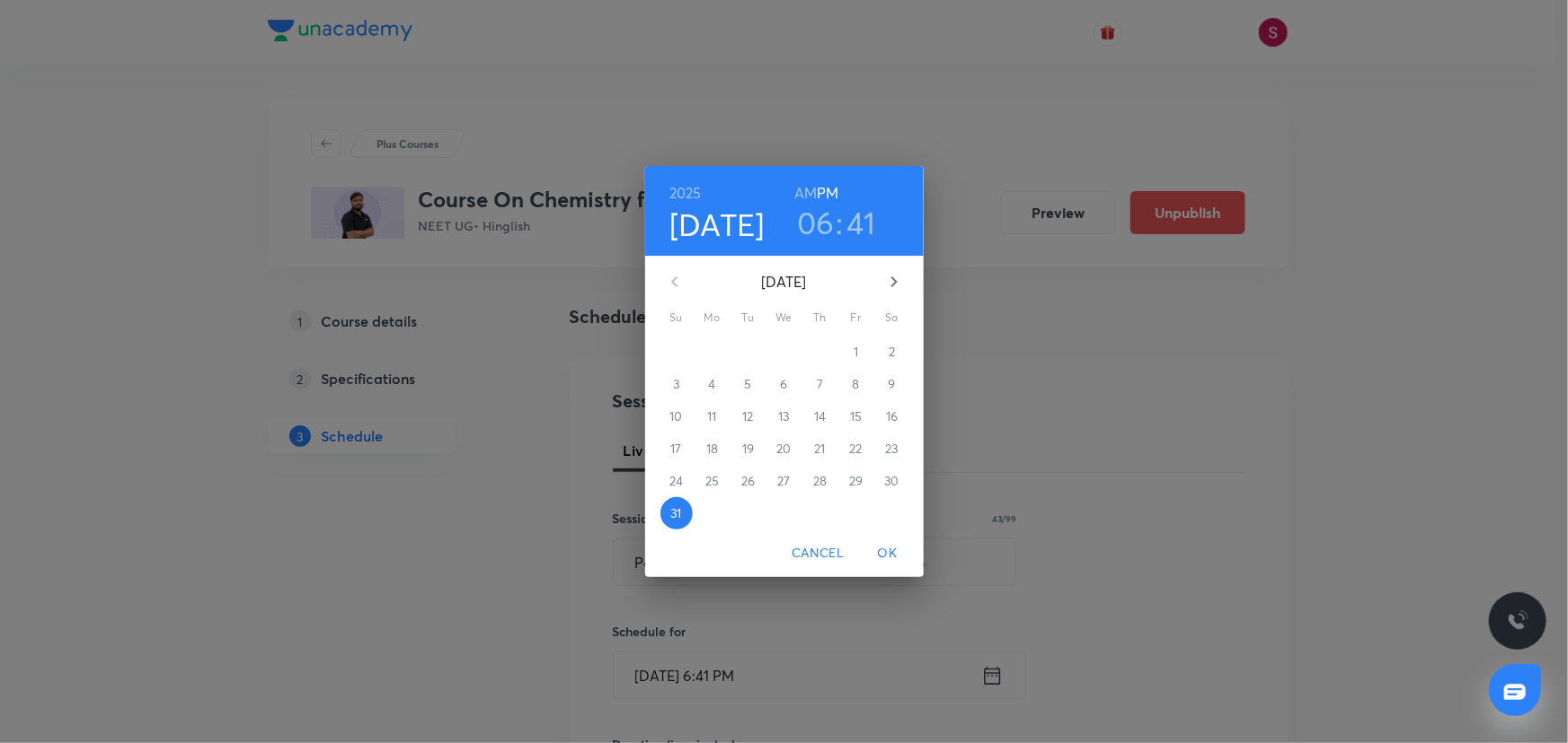
click at [891, 277] on icon "button" at bounding box center [893, 281] width 6 height 11
click at [907, 364] on div "6" at bounding box center [892, 352] width 36 height 33
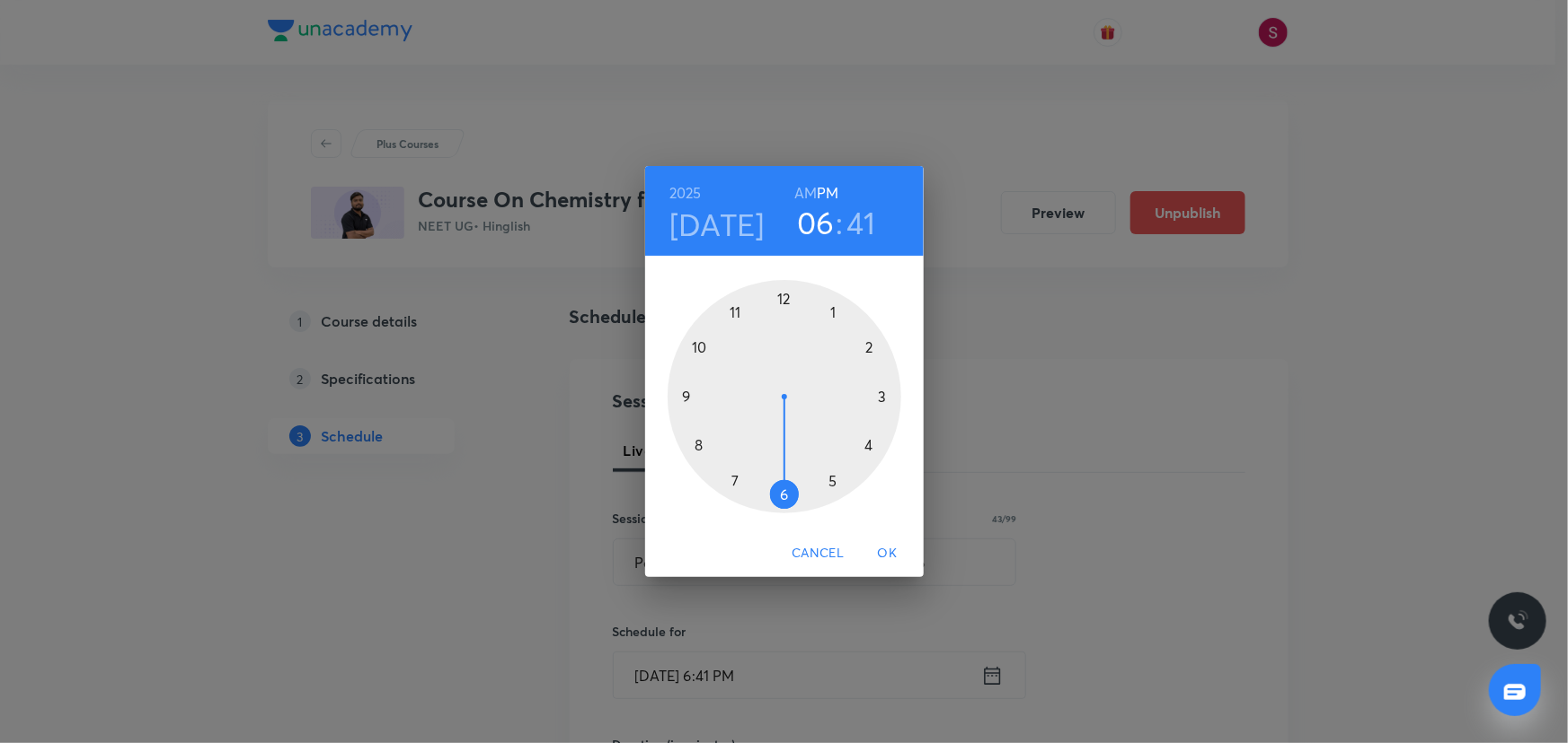
click at [692, 345] on div at bounding box center [784, 397] width 234 height 234
click at [802, 194] on h6 "AM" at bounding box center [805, 192] width 23 height 25
click at [786, 493] on div at bounding box center [784, 397] width 234 height 234
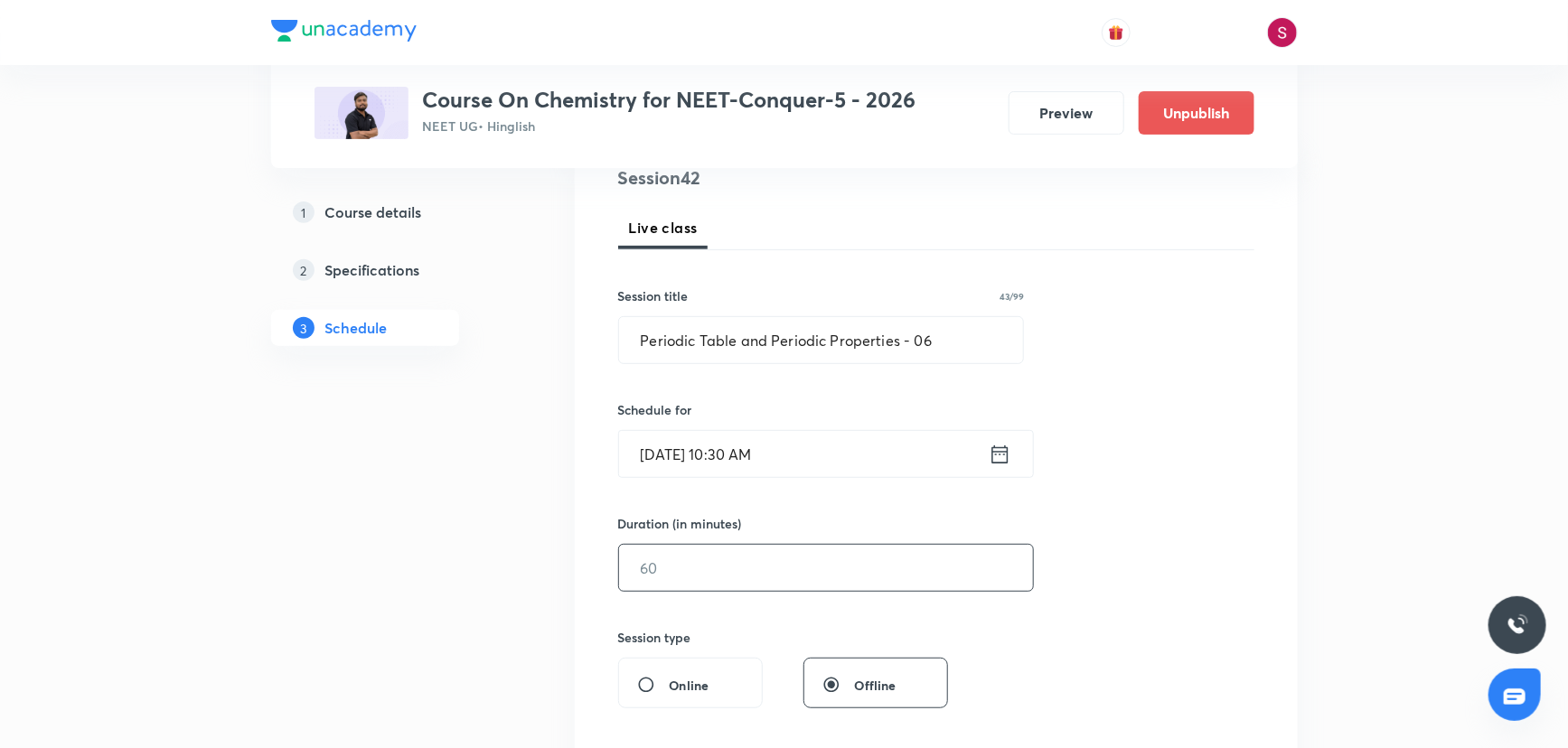
scroll to position [246, 0]
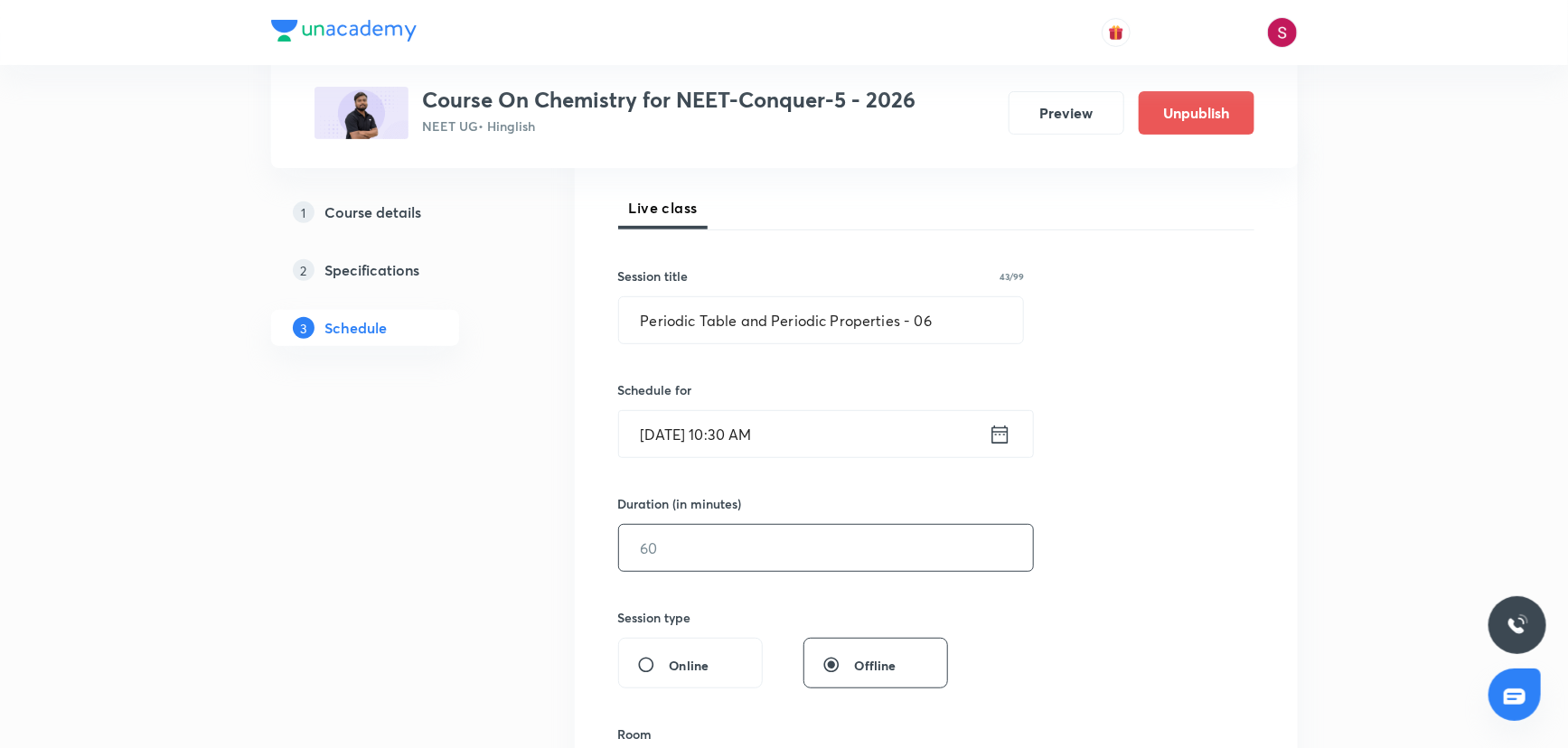
click at [708, 542] on input "text" at bounding box center [825, 549] width 414 height 46
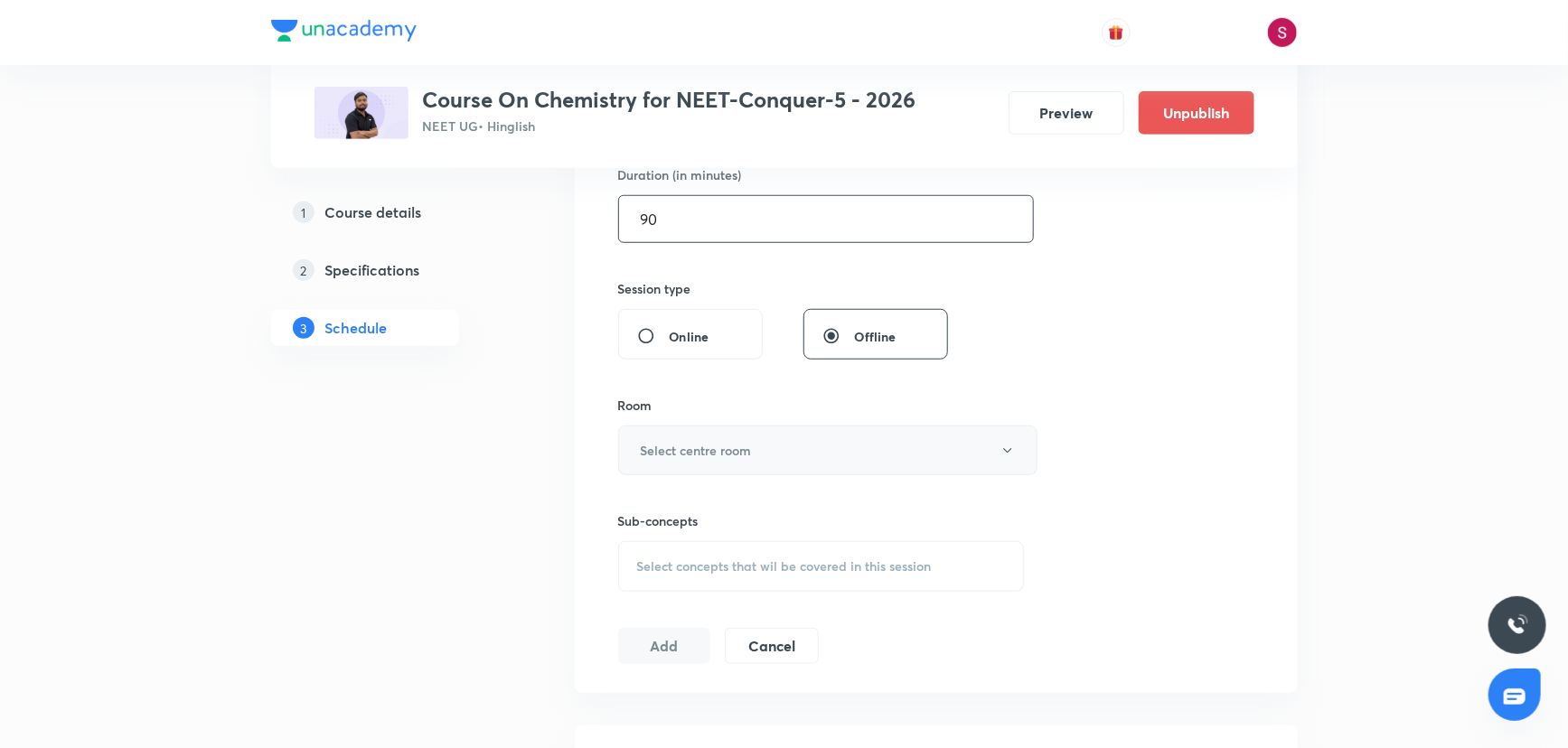
type input "90"
click at [678, 432] on button "Select centre room" at bounding box center [827, 451] width 420 height 50
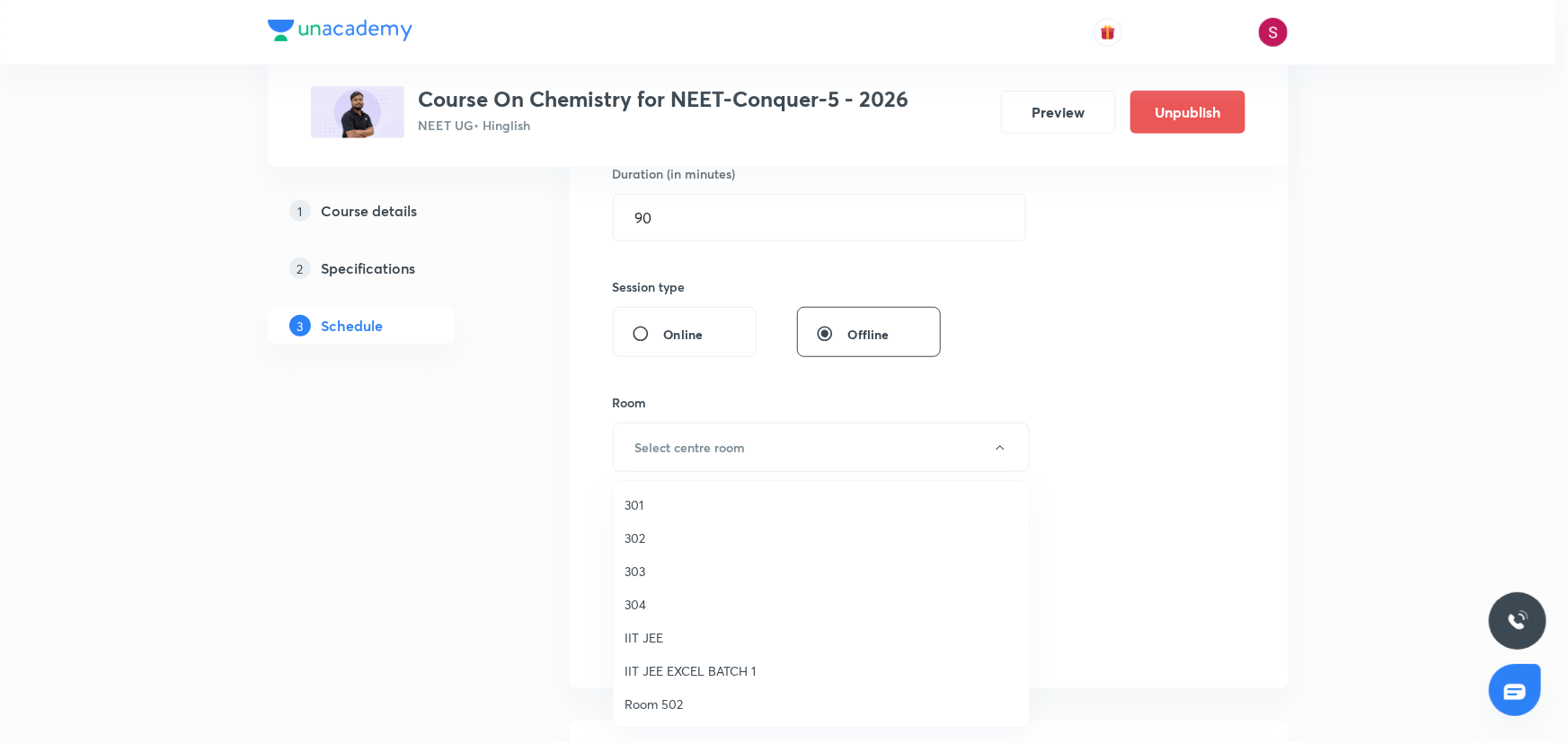
click at [638, 562] on span "303" at bounding box center [821, 571] width 393 height 19
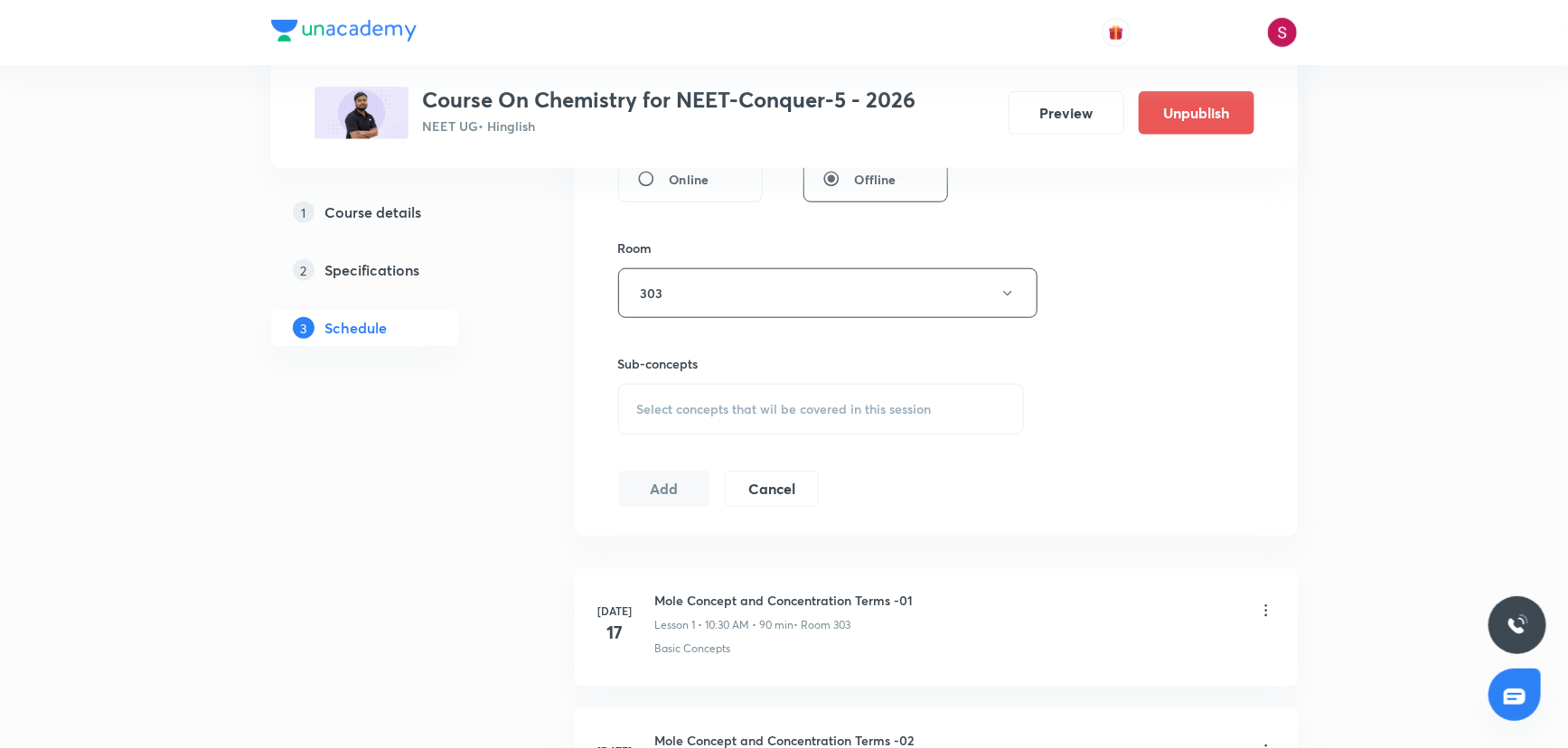
scroll to position [739, 0]
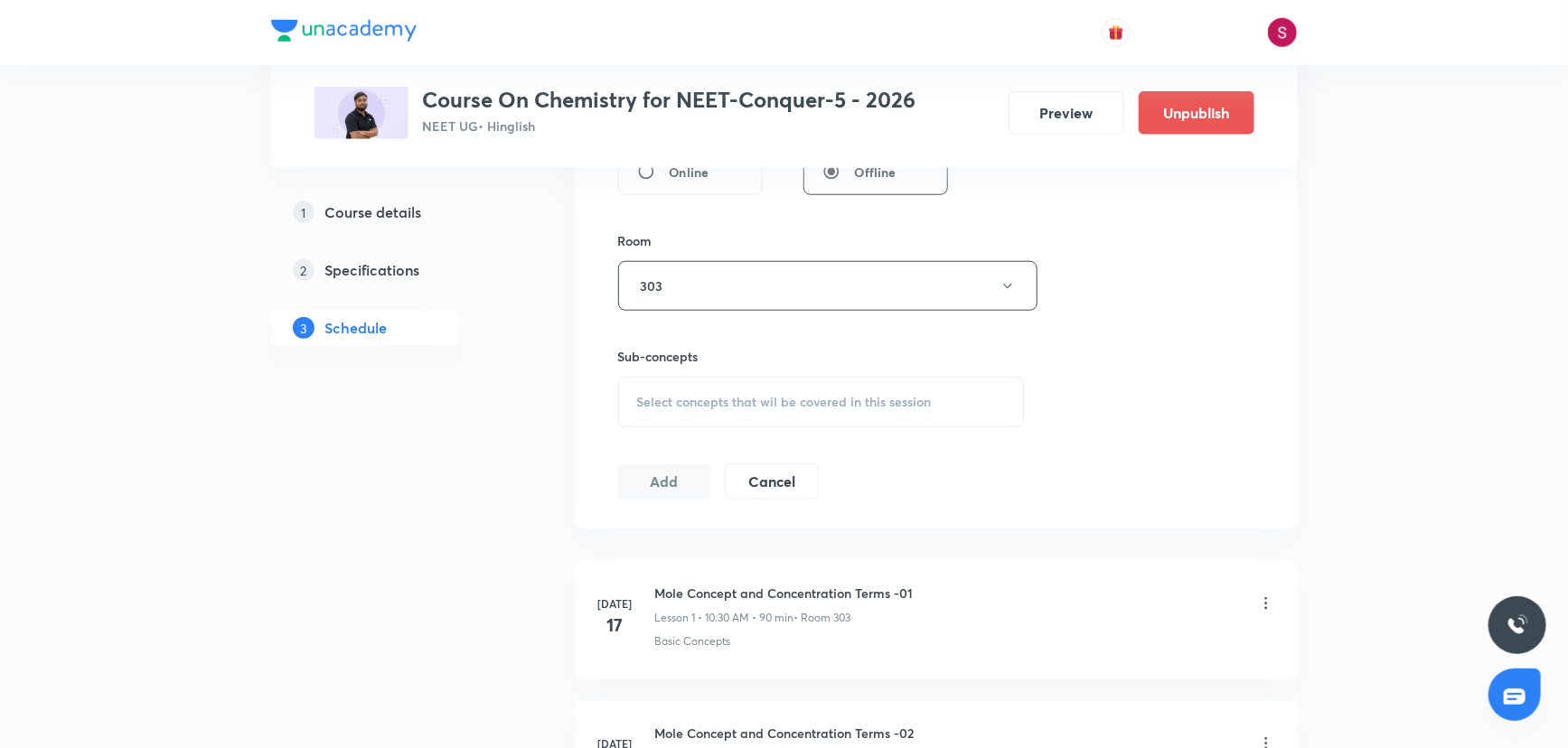
click at [709, 431] on div "Session 42 Live class Session title 43/99 Periodic Table and Periodic Propertie…" at bounding box center [936, 75] width 636 height 849
click at [713, 397] on span "Select concepts that wil be covered in this session" at bounding box center [784, 402] width 294 height 15
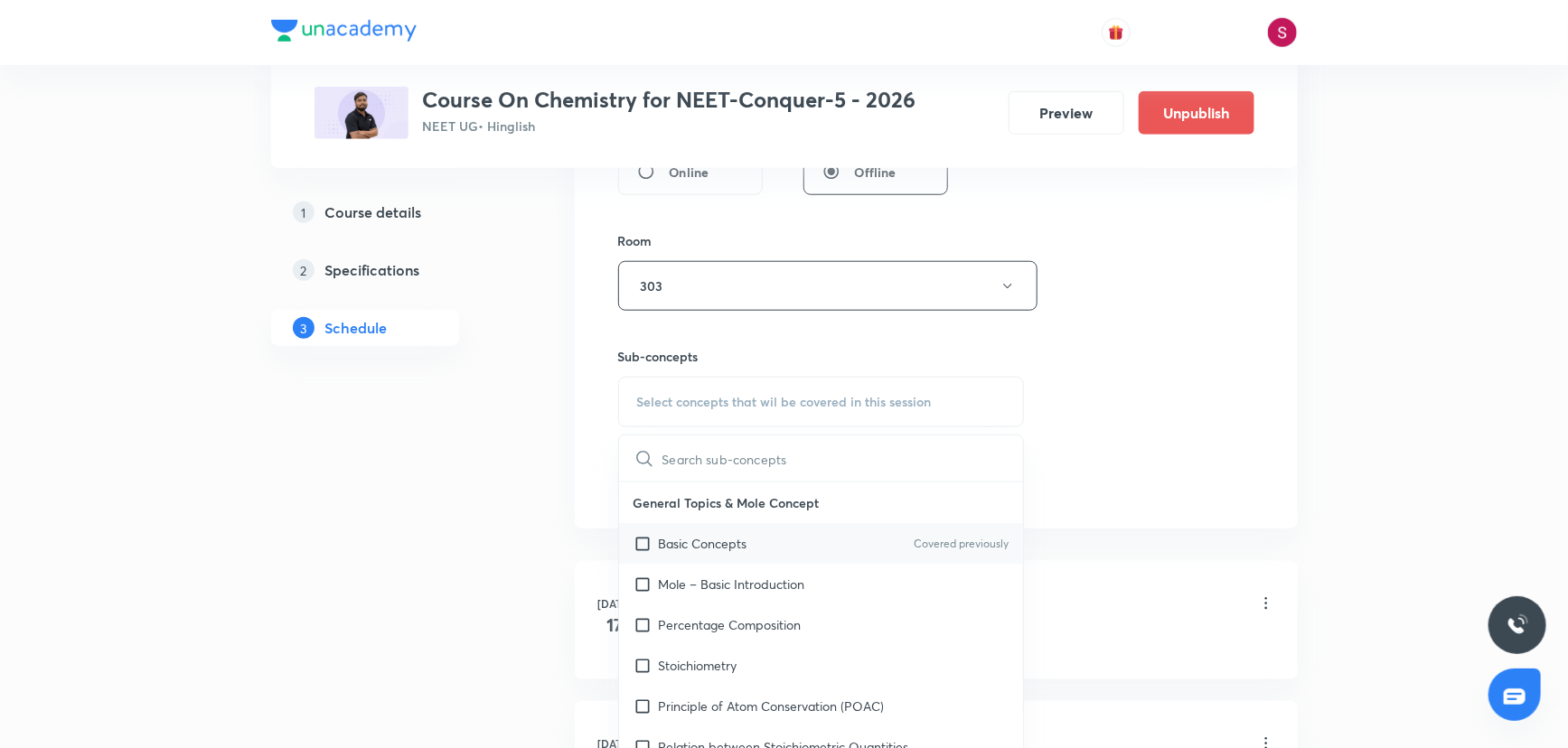
click at [718, 531] on div "Basic Concepts Covered previously" at bounding box center [821, 544] width 405 height 41
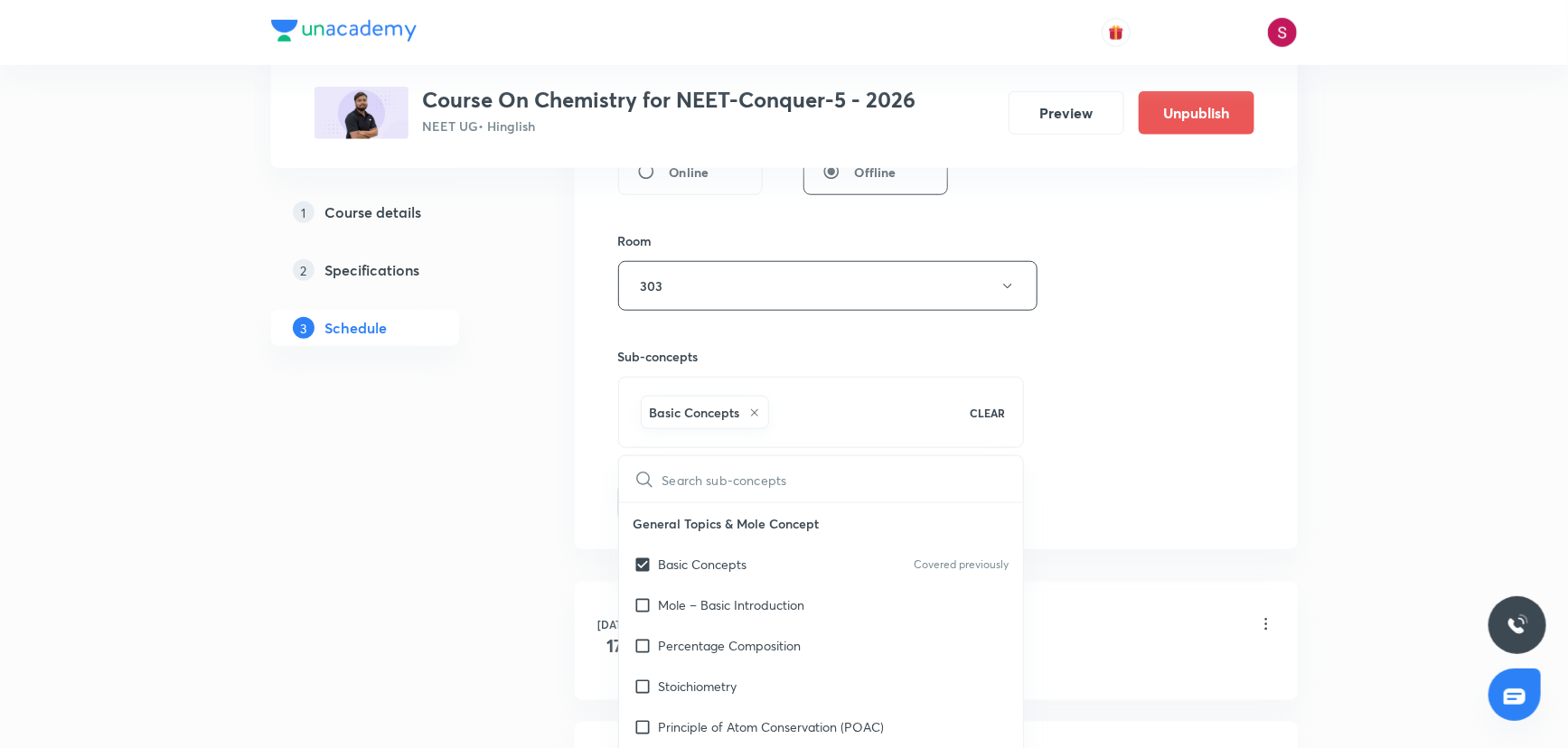
checkbox input "true"
click at [1165, 356] on div "Session 42 Live class Session title 43/99 Periodic Table and Periodic Propertie…" at bounding box center [936, 86] width 636 height 870
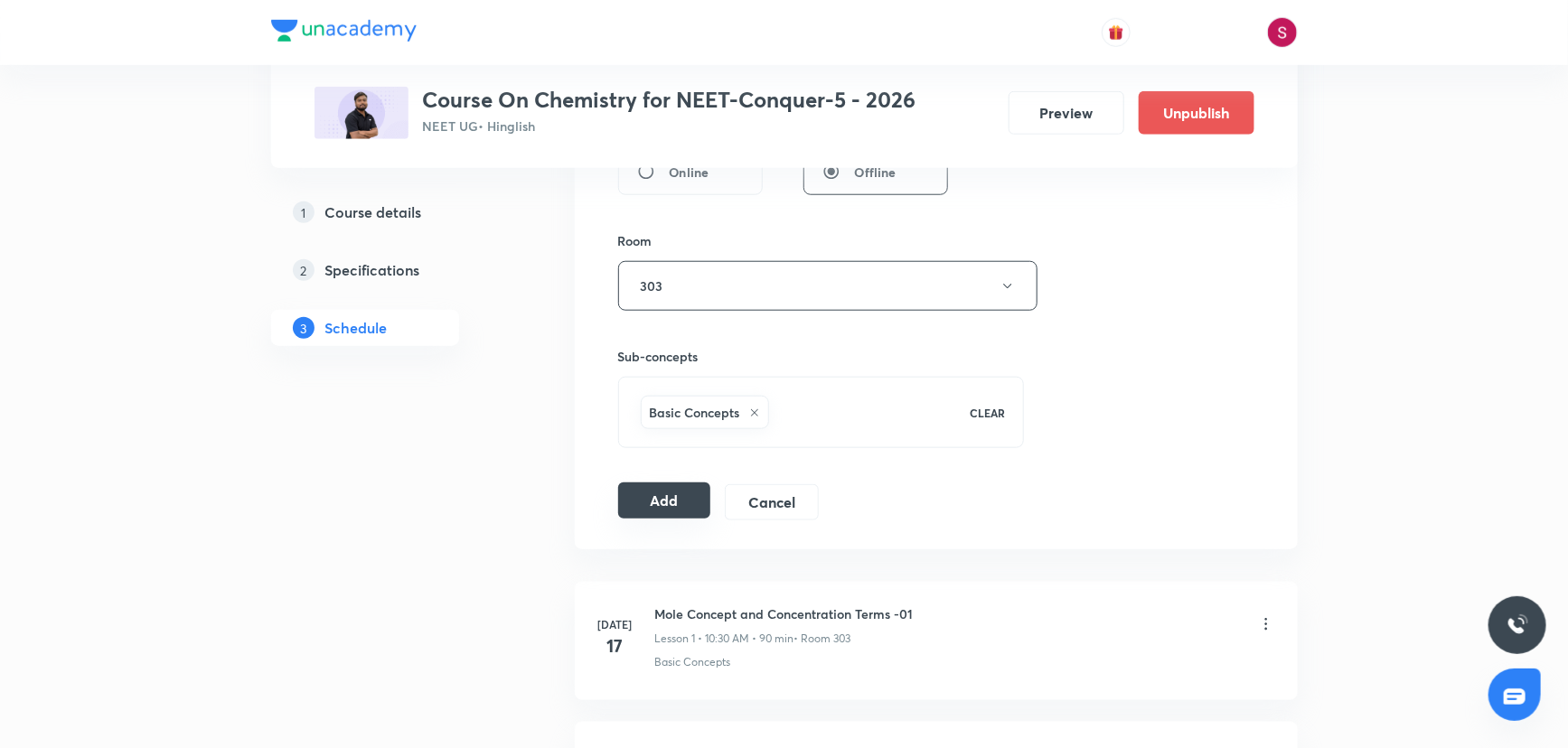
click at [646, 509] on button "Add" at bounding box center [664, 501] width 93 height 36
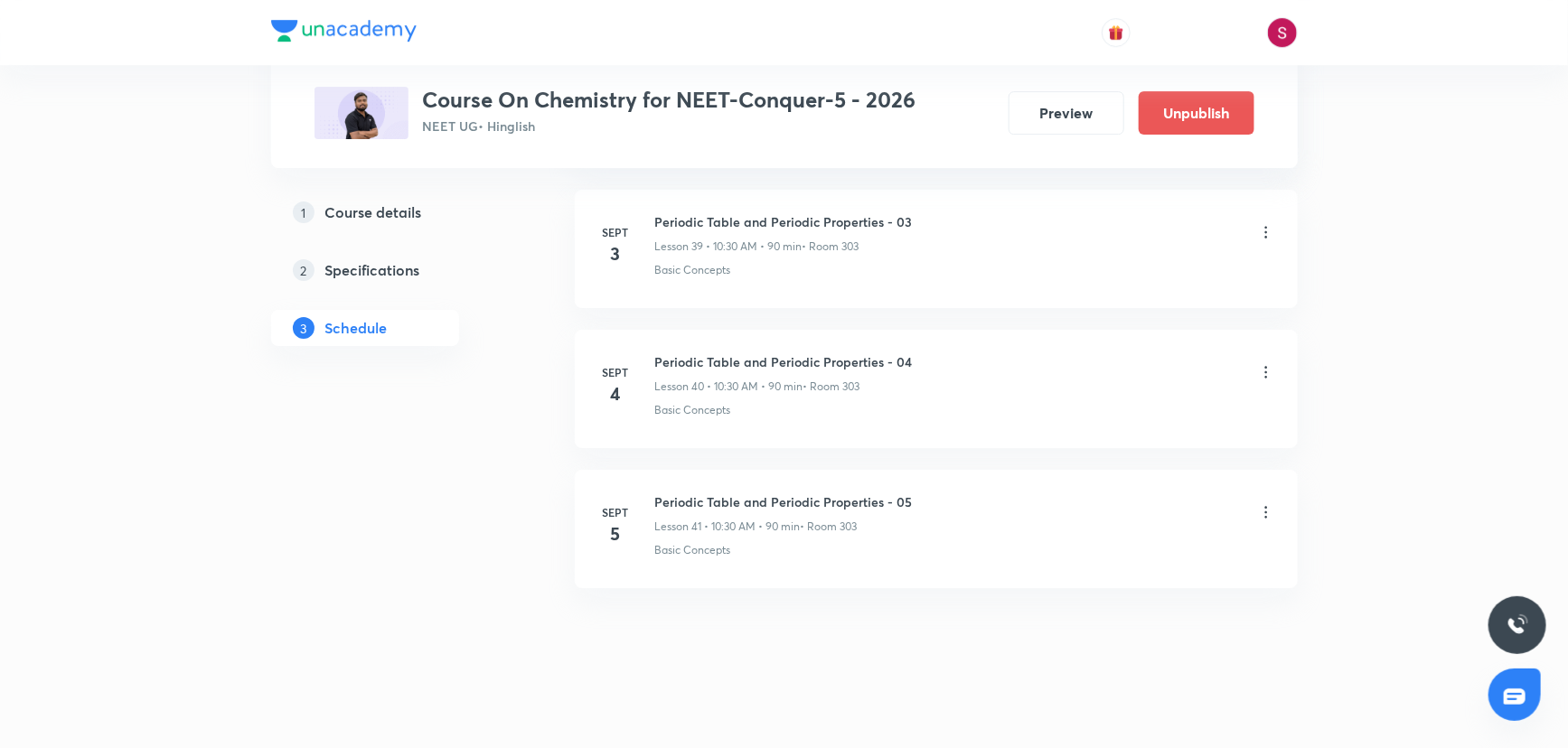
scroll to position [5606, 0]
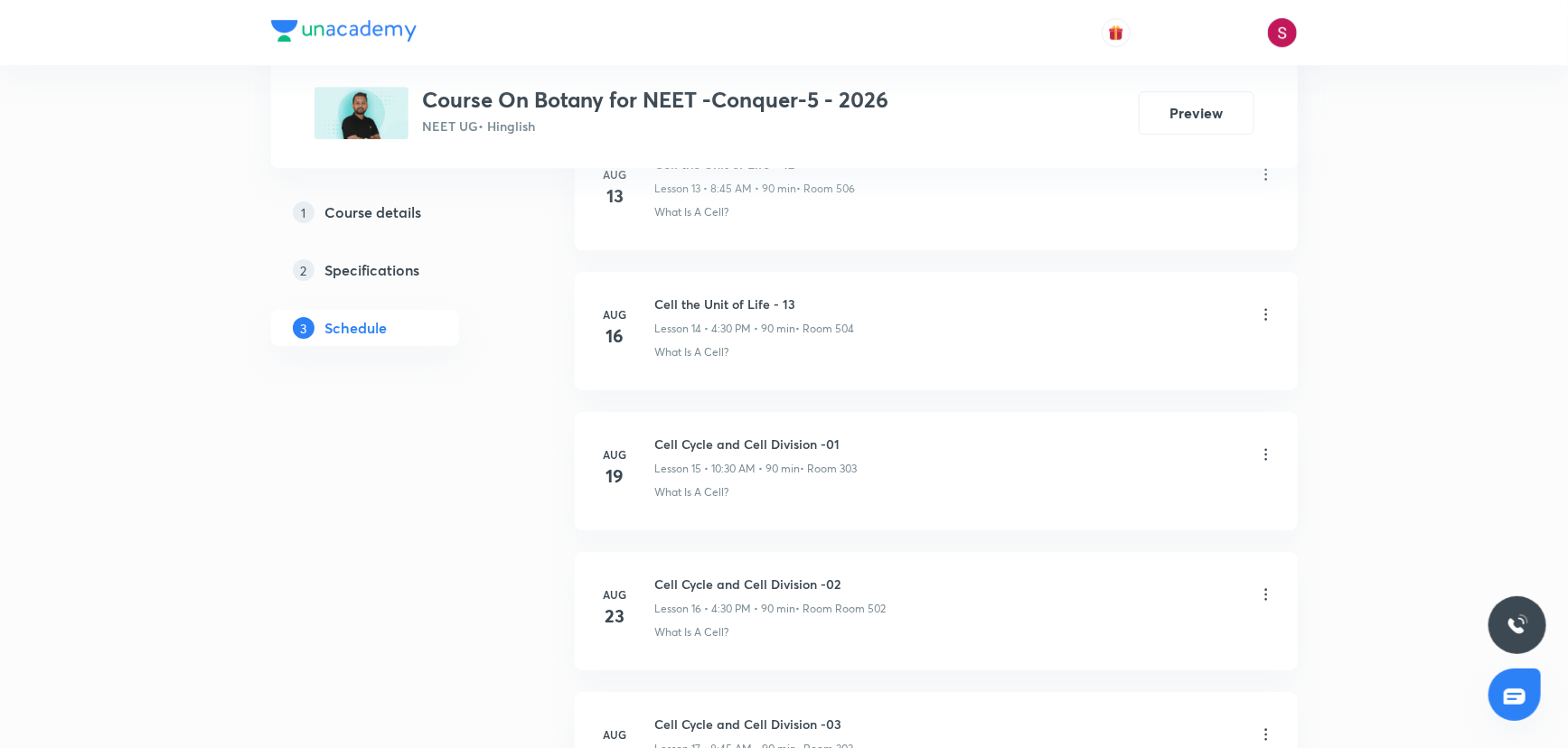
scroll to position [3077, 0]
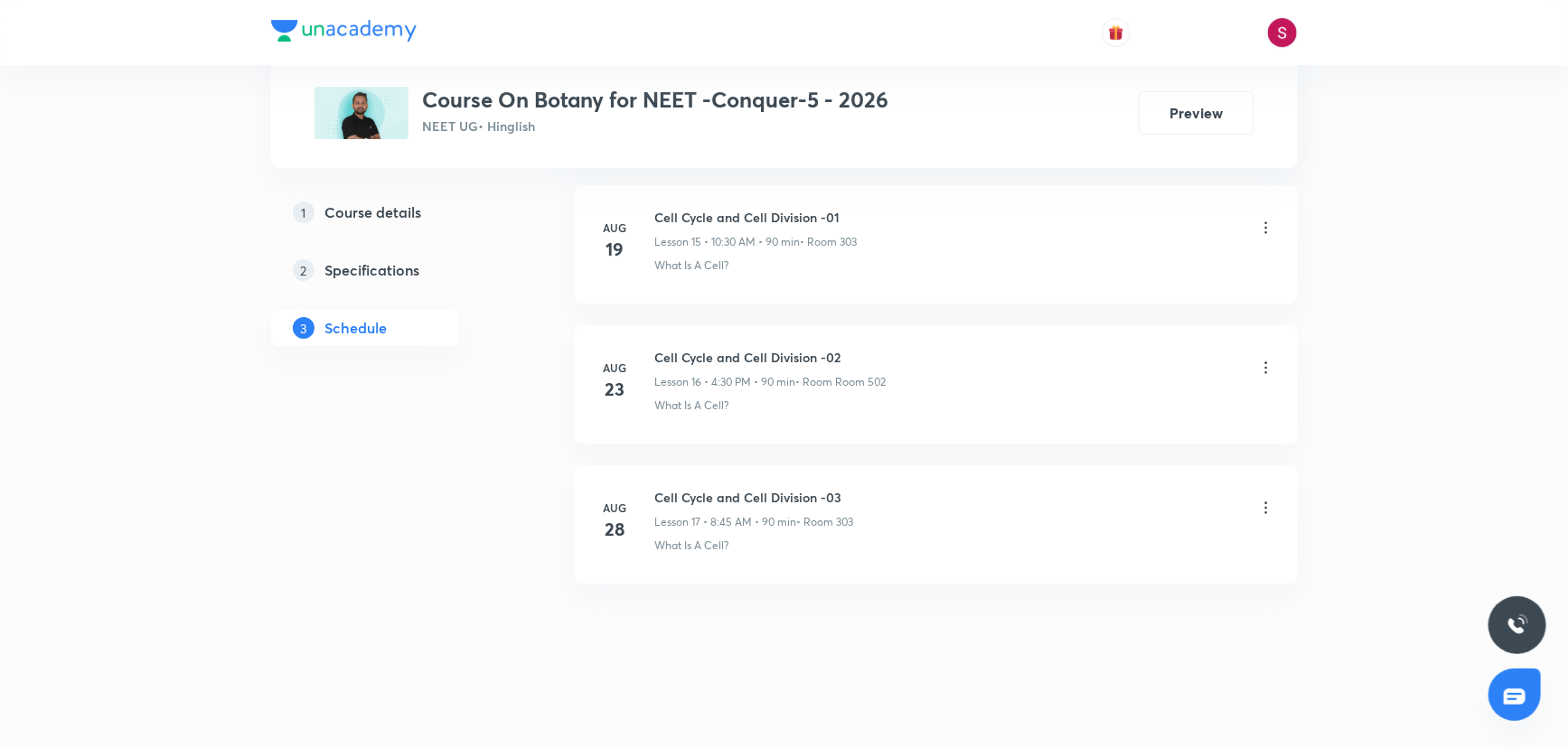
click at [701, 493] on h6 "Cell Cycle and Cell Division -03" at bounding box center [754, 497] width 198 height 19
copy h6 "Cell Cycle and Cell Division -03"
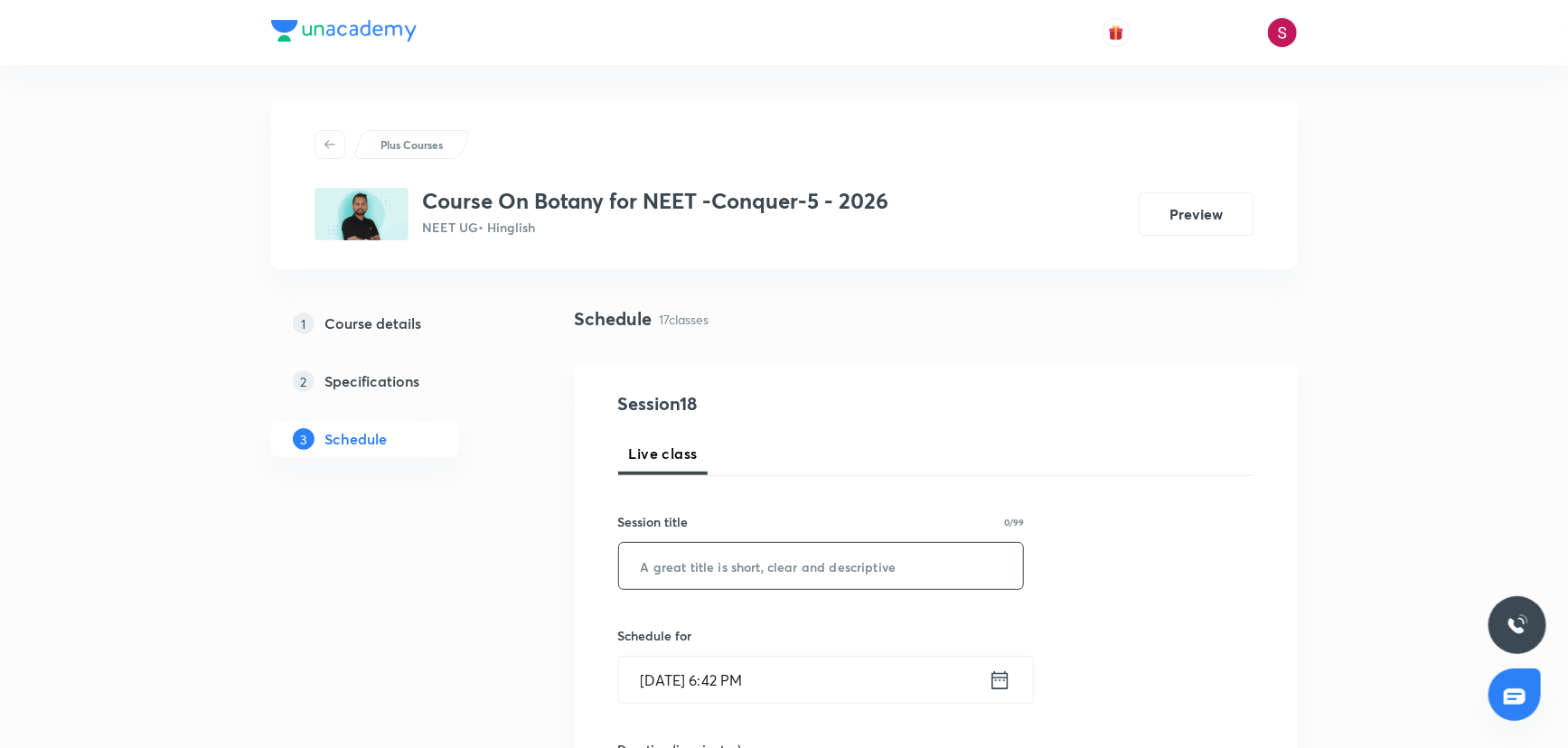
click at [703, 561] on input "text" at bounding box center [821, 566] width 405 height 46
paste input "Cell Cycle and Cell Division -03"
type input "Cell Cycle and Cell Division - 04"
click at [884, 696] on input "Aug 31, 2025, 6:42 PM" at bounding box center [803, 680] width 370 height 46
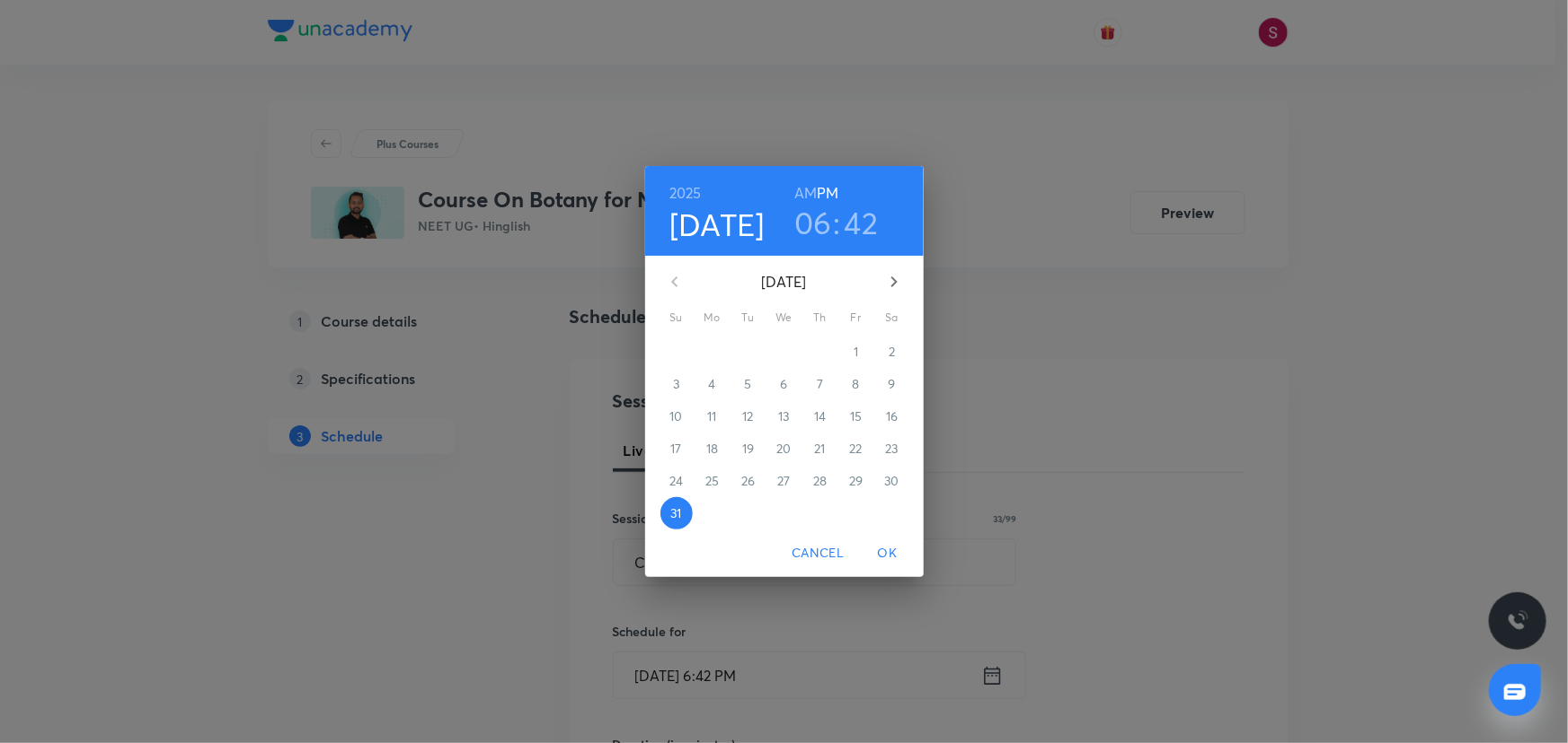
click at [888, 272] on icon "button" at bounding box center [894, 282] width 22 height 22
click at [715, 350] on span "1" at bounding box center [712, 352] width 33 height 18
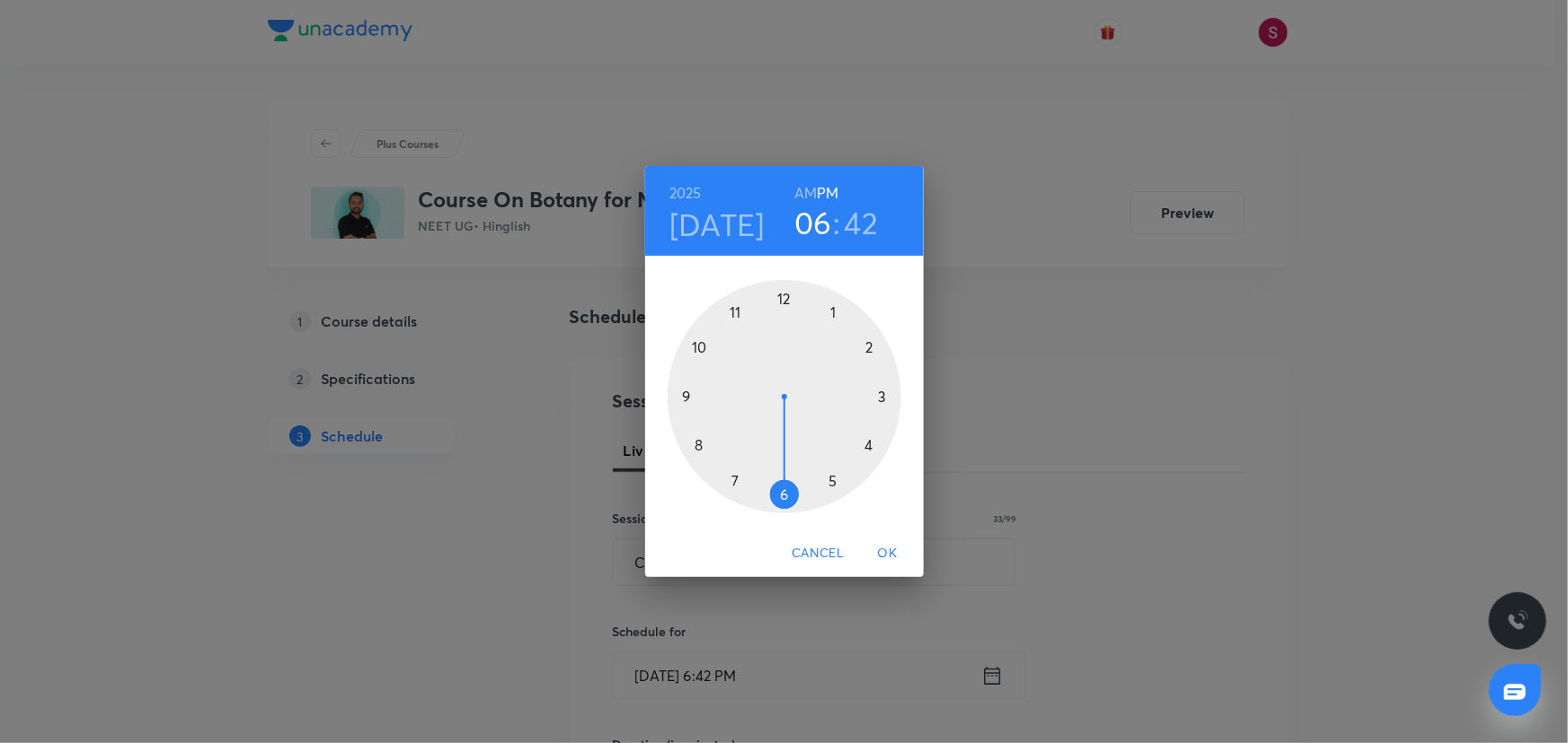
click at [785, 301] on div at bounding box center [784, 397] width 234 height 234
click at [884, 396] on div at bounding box center [784, 397] width 234 height 234
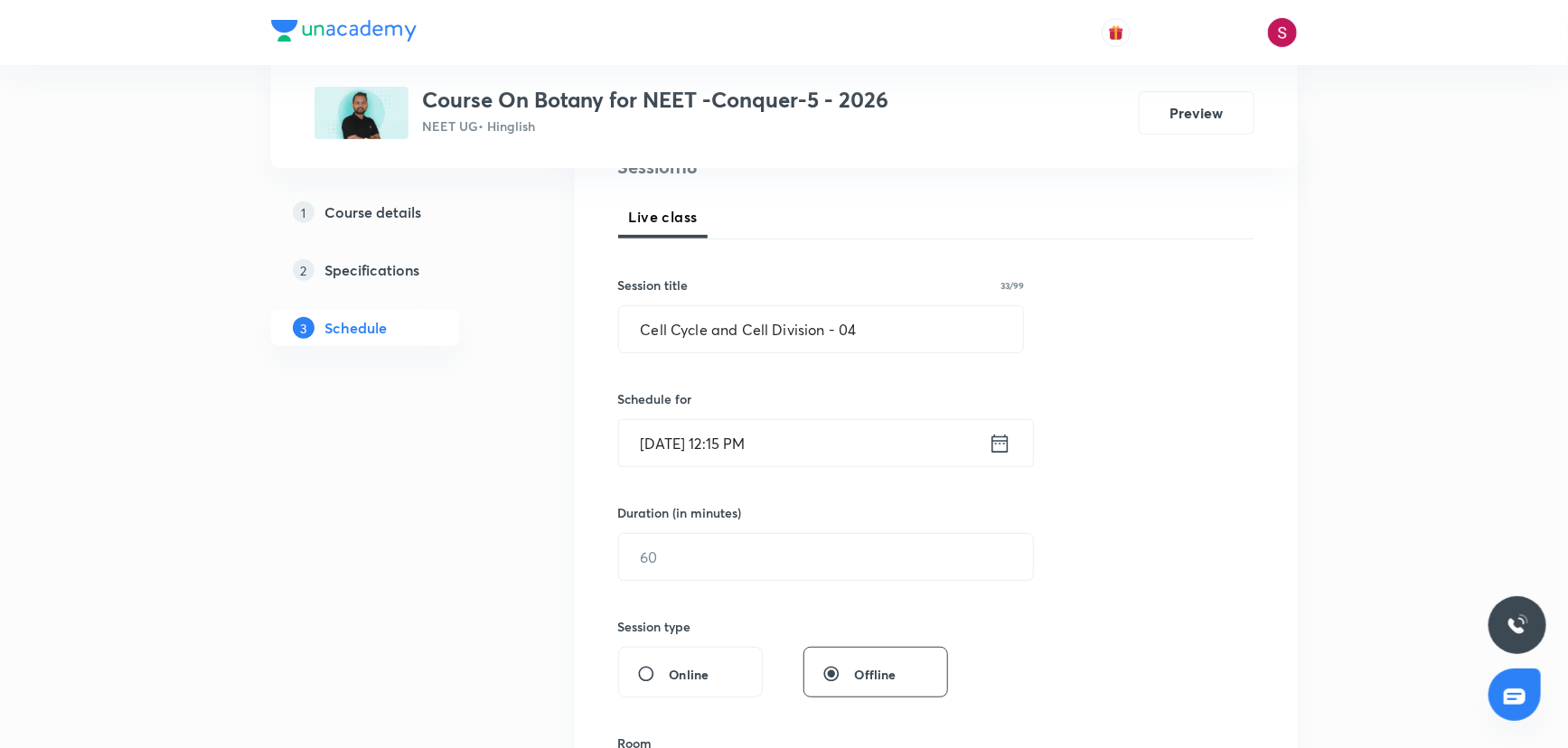
scroll to position [246, 0]
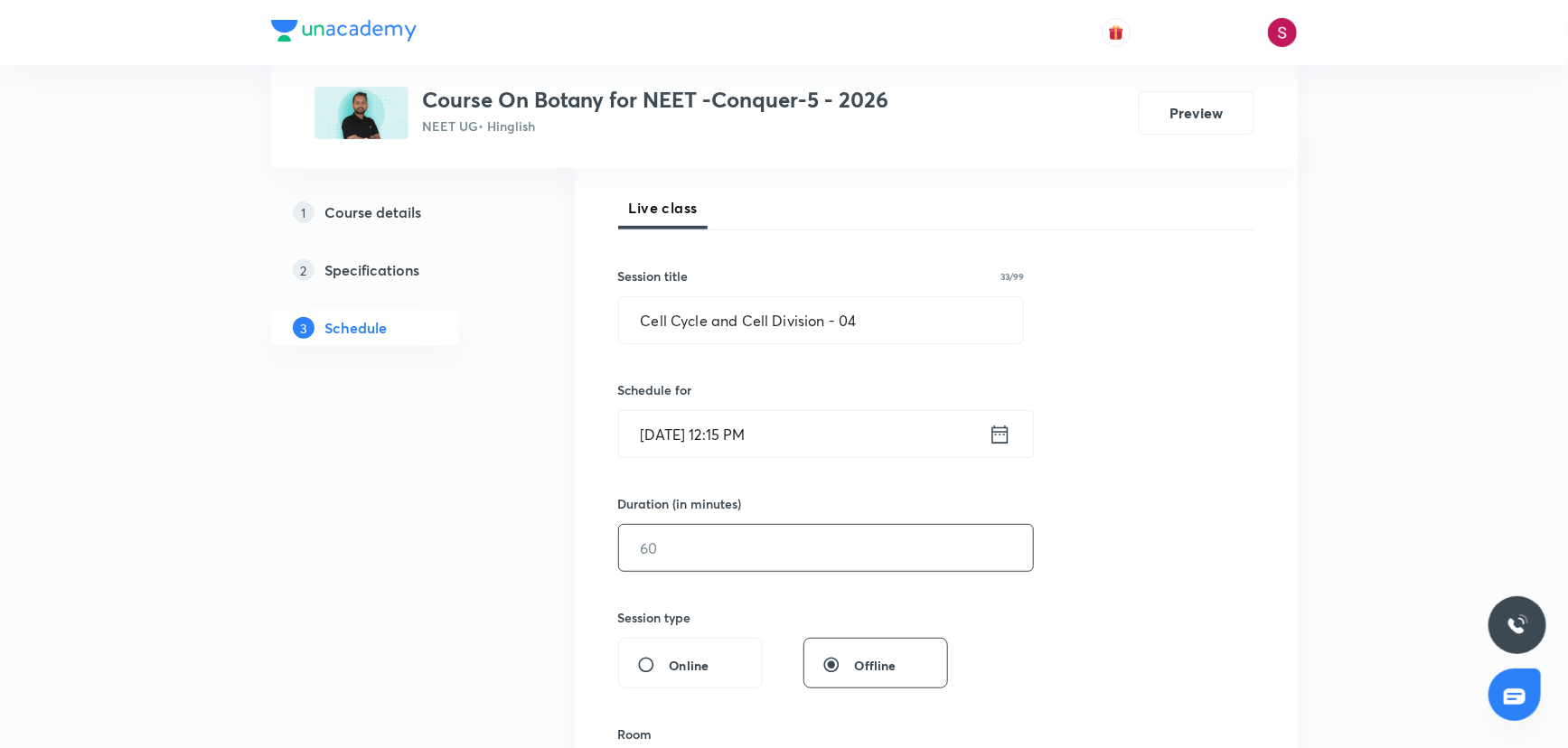
click at [695, 546] on input "text" at bounding box center [825, 549] width 414 height 46
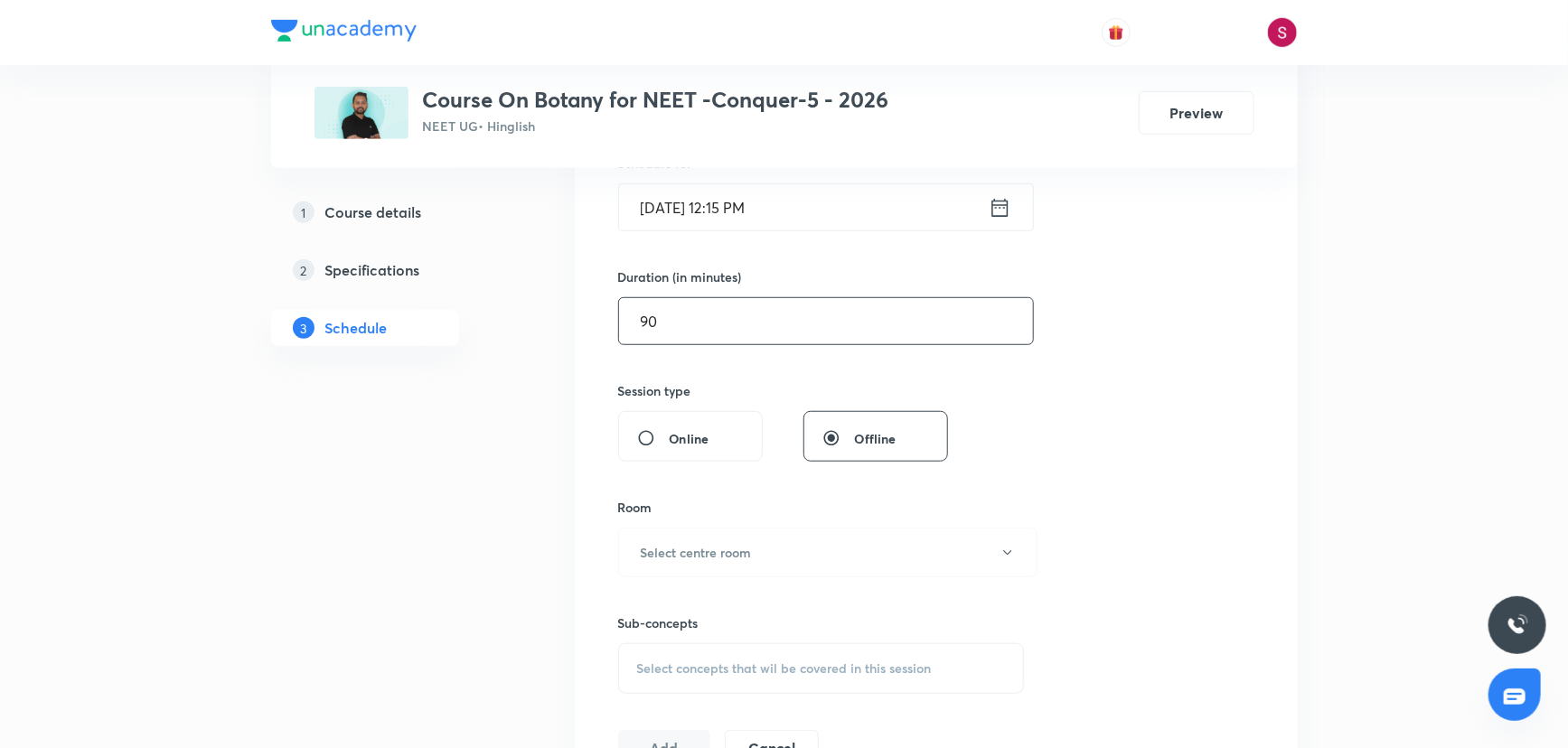
scroll to position [493, 0]
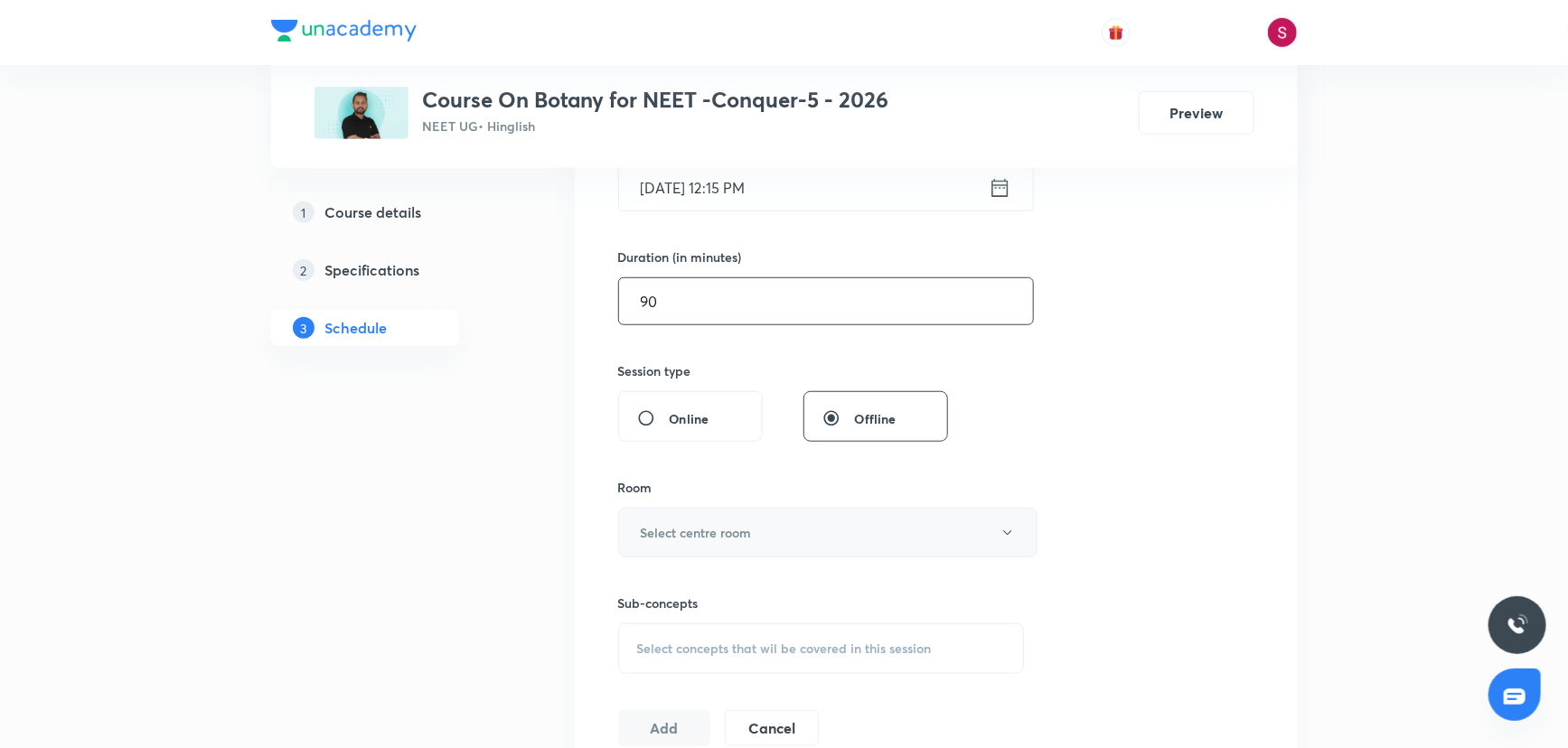
type input "90"
click at [694, 544] on button "Select centre room" at bounding box center [827, 533] width 420 height 50
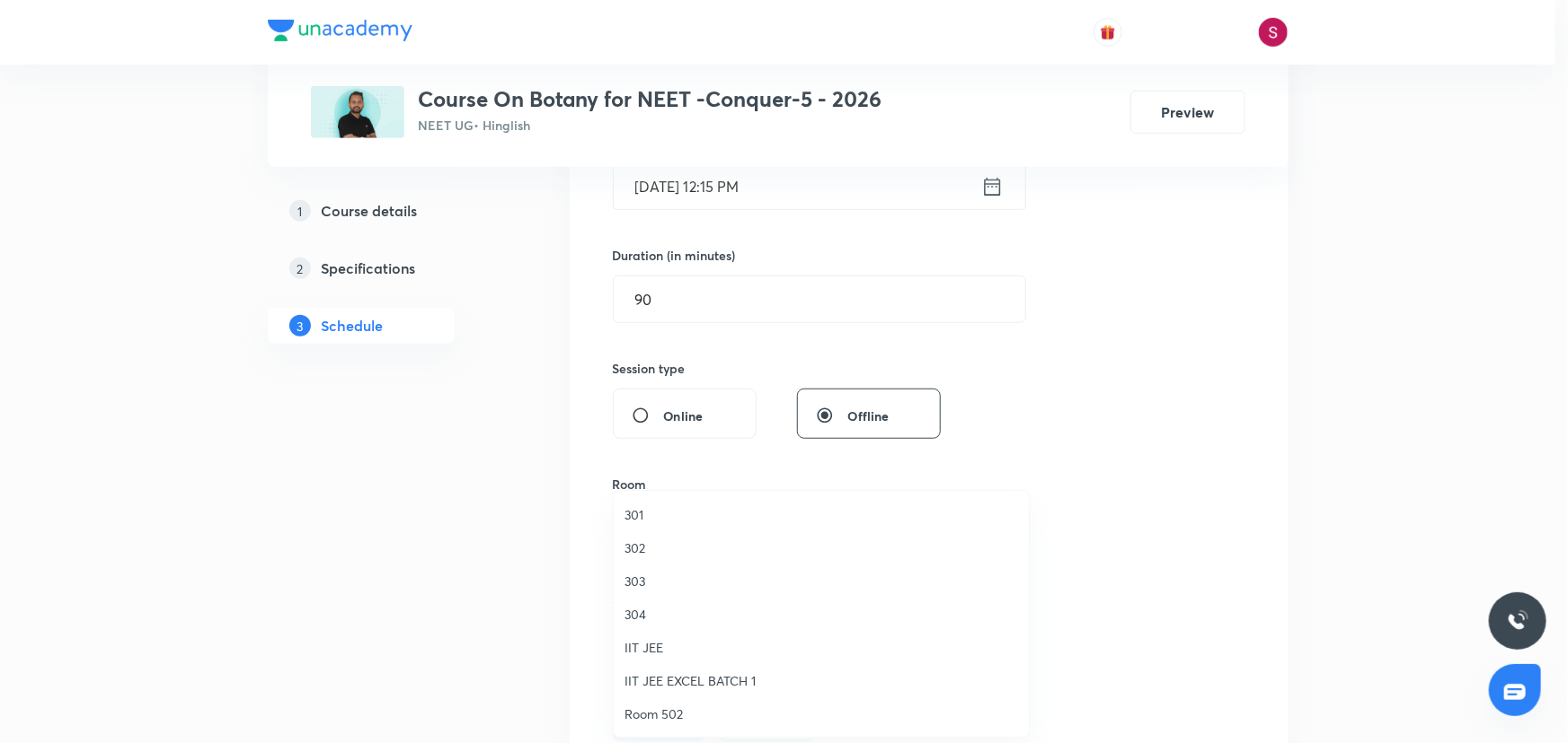
click at [650, 575] on span "303" at bounding box center [821, 581] width 393 height 19
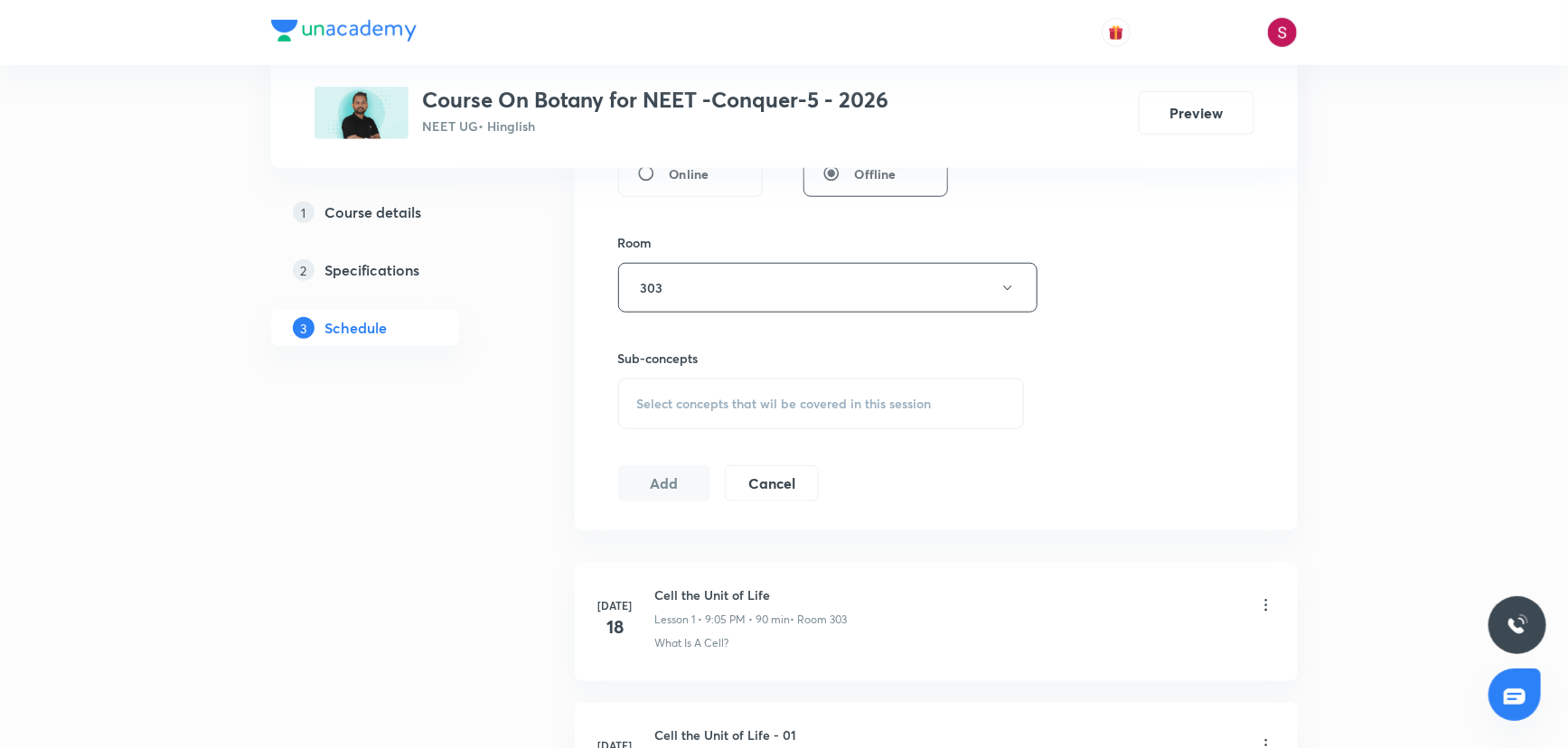
scroll to position [739, 0]
click at [696, 395] on span "Select concepts that wil be covered in this session" at bounding box center [784, 402] width 294 height 15
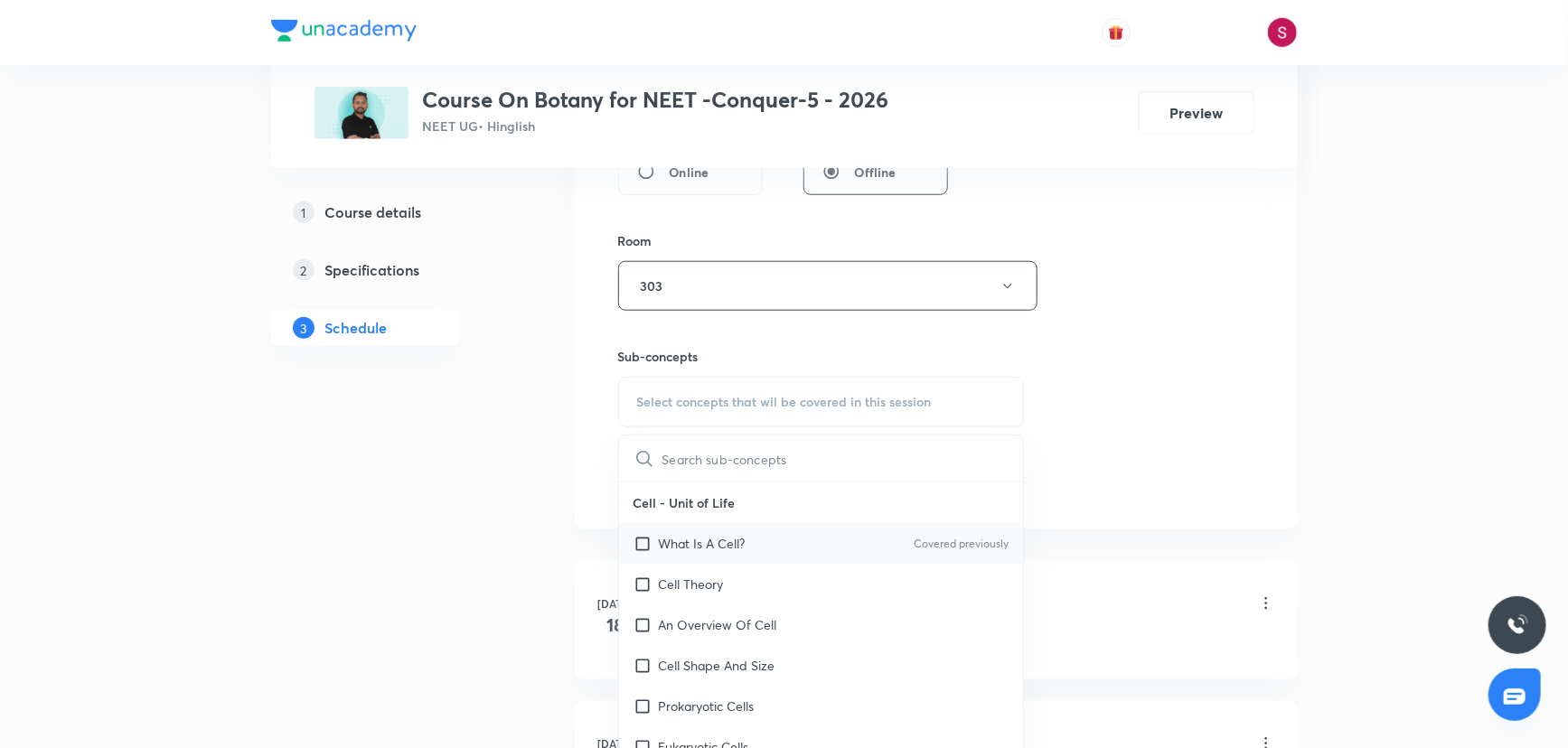
click at [723, 554] on div "What Is A Cell? Covered previously" at bounding box center [821, 544] width 405 height 41
checkbox input "true"
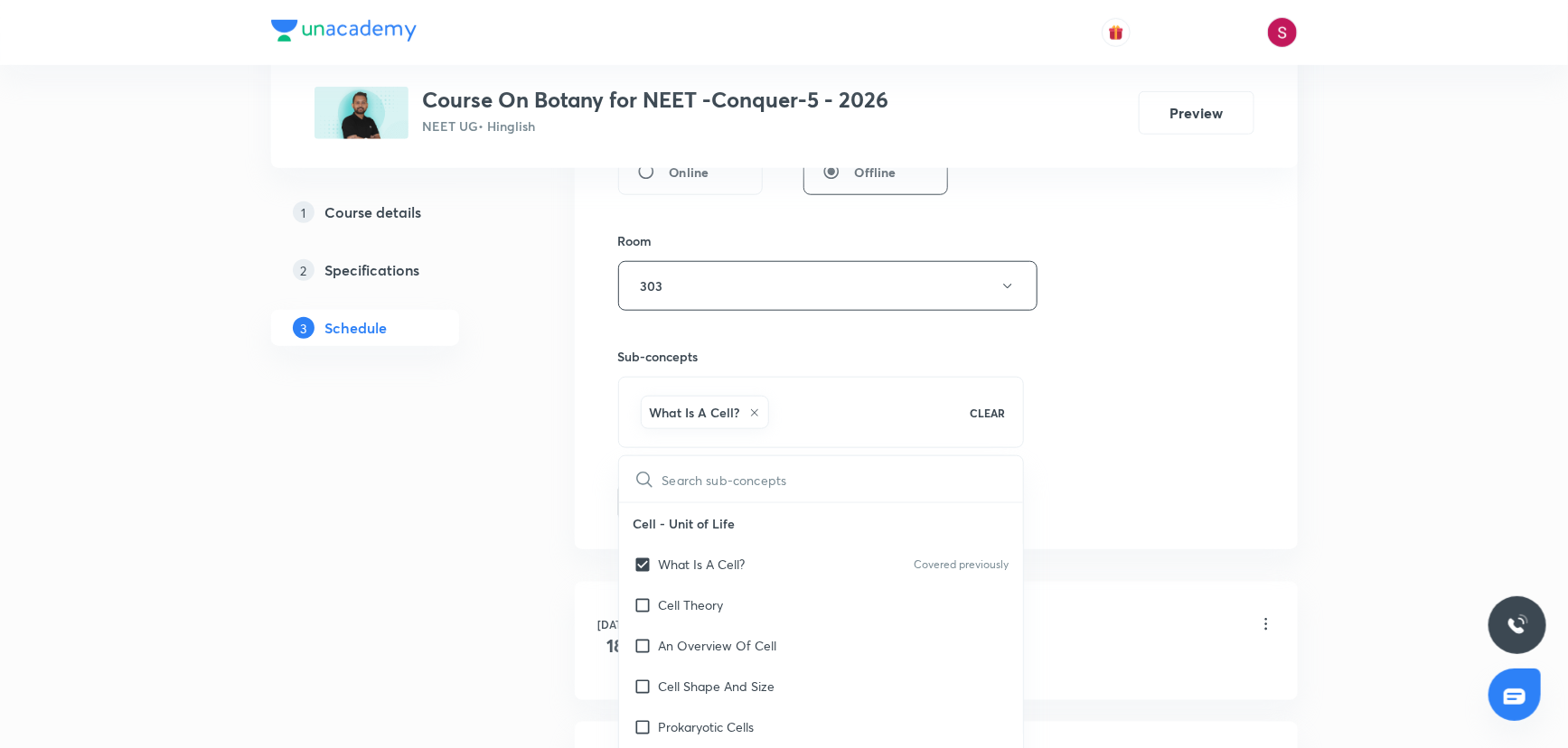
click at [1247, 374] on div "Session 18 Live class Session title 33/99 Cell Cycle and Cell Division - 04 ​ S…" at bounding box center [936, 86] width 636 height 870
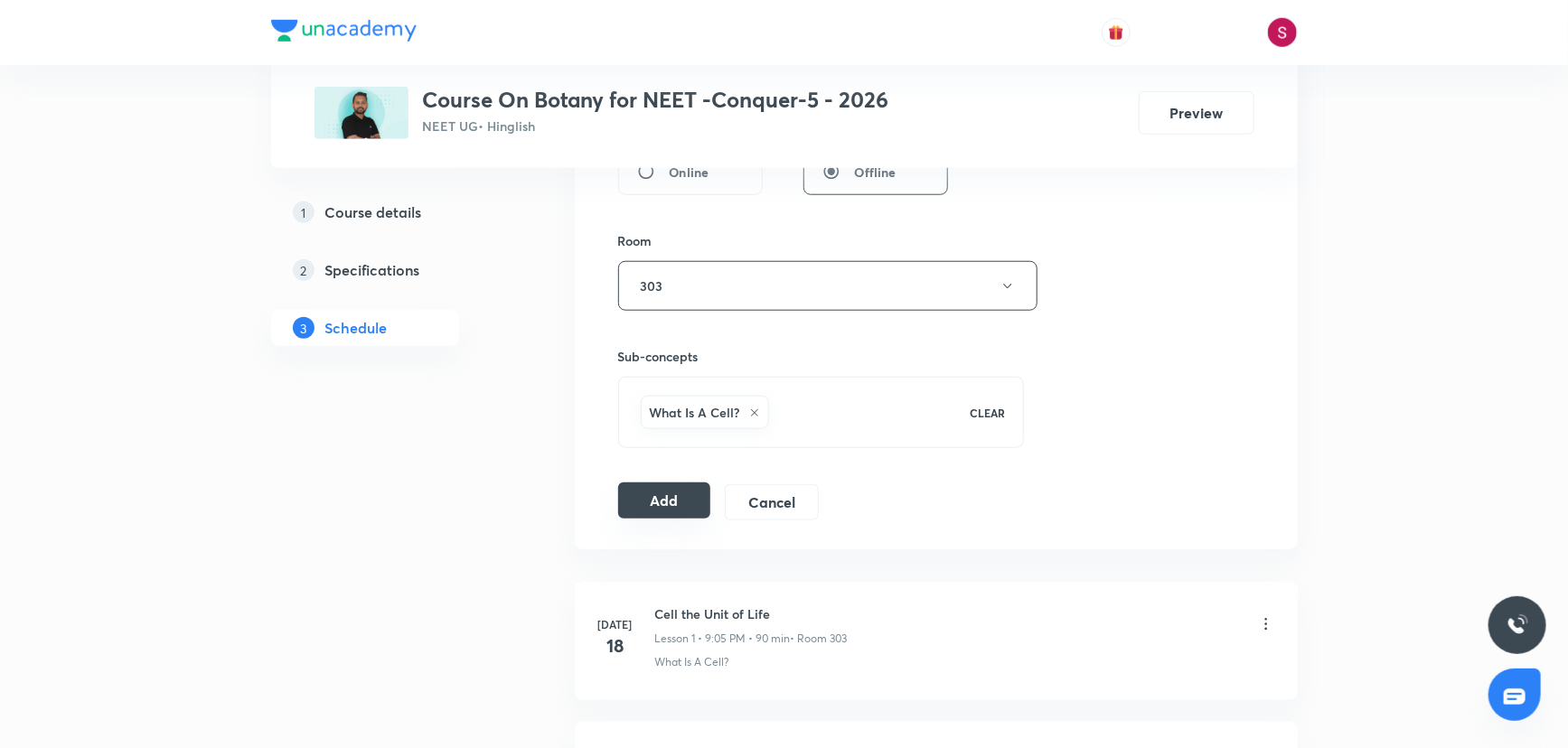
click at [649, 505] on button "Add" at bounding box center [664, 501] width 93 height 36
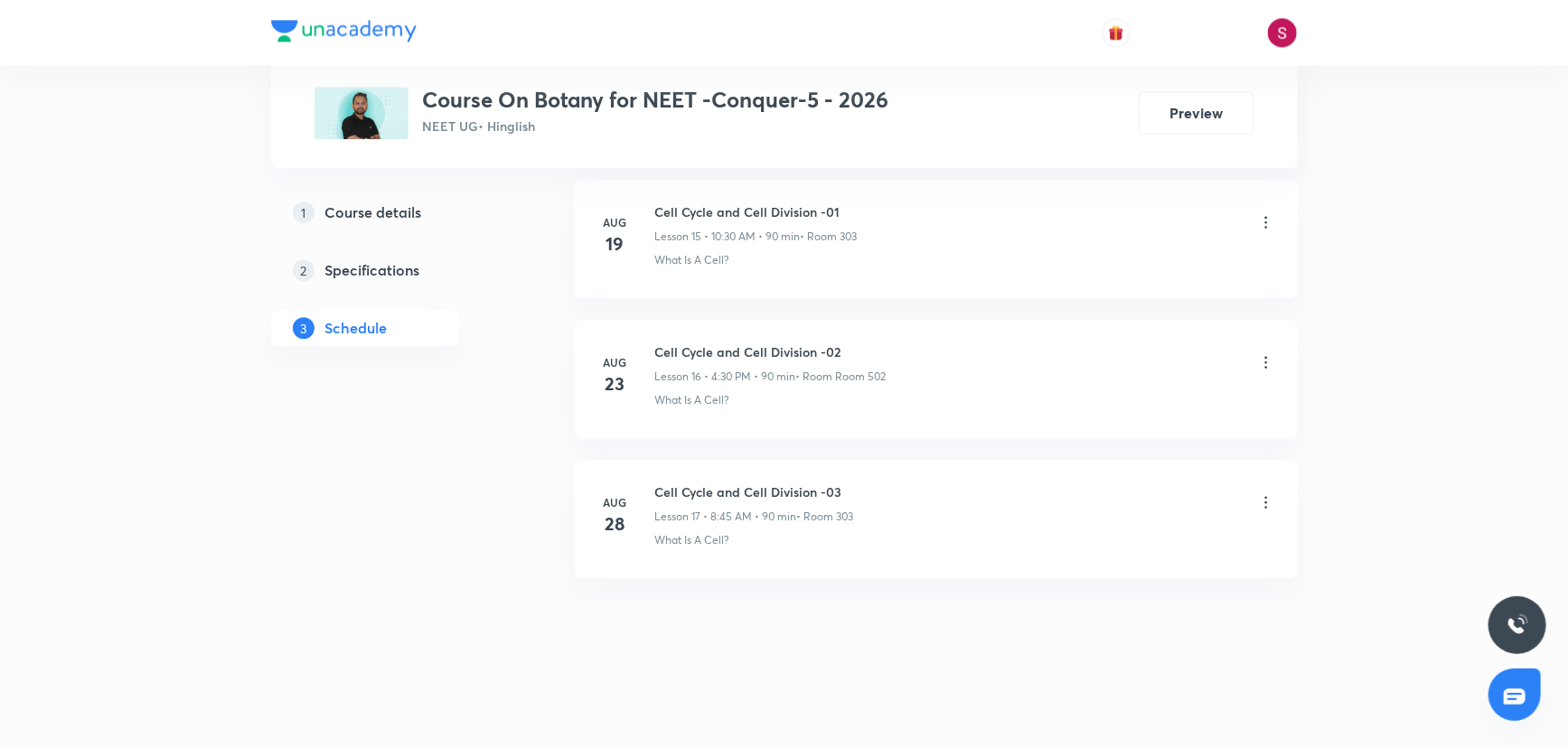
scroll to position [2248, 0]
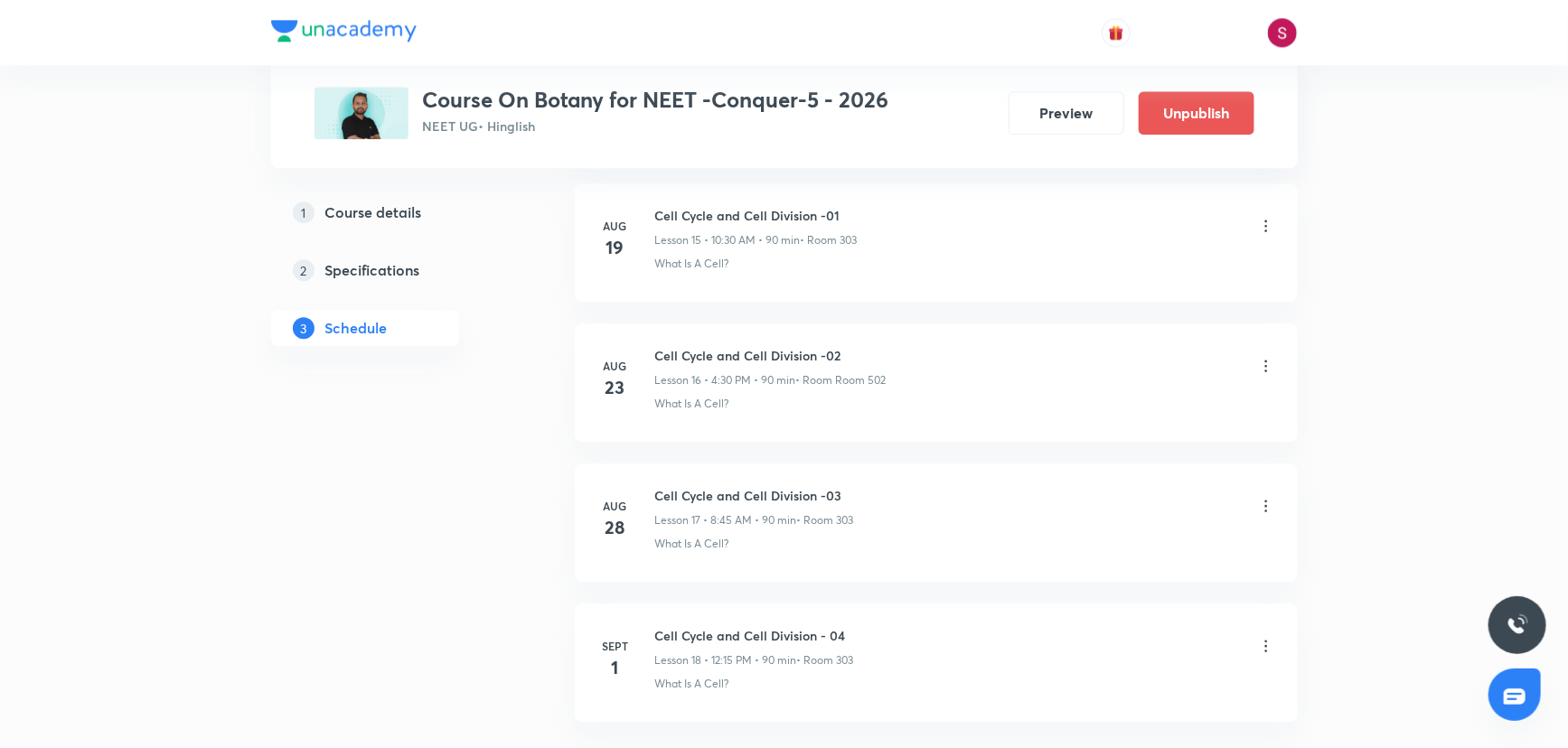
click at [799, 631] on h6 "Cell Cycle and Cell Division - 04" at bounding box center [754, 635] width 198 height 19
copy h6 "Cell Cycle and Cell Division - 04"
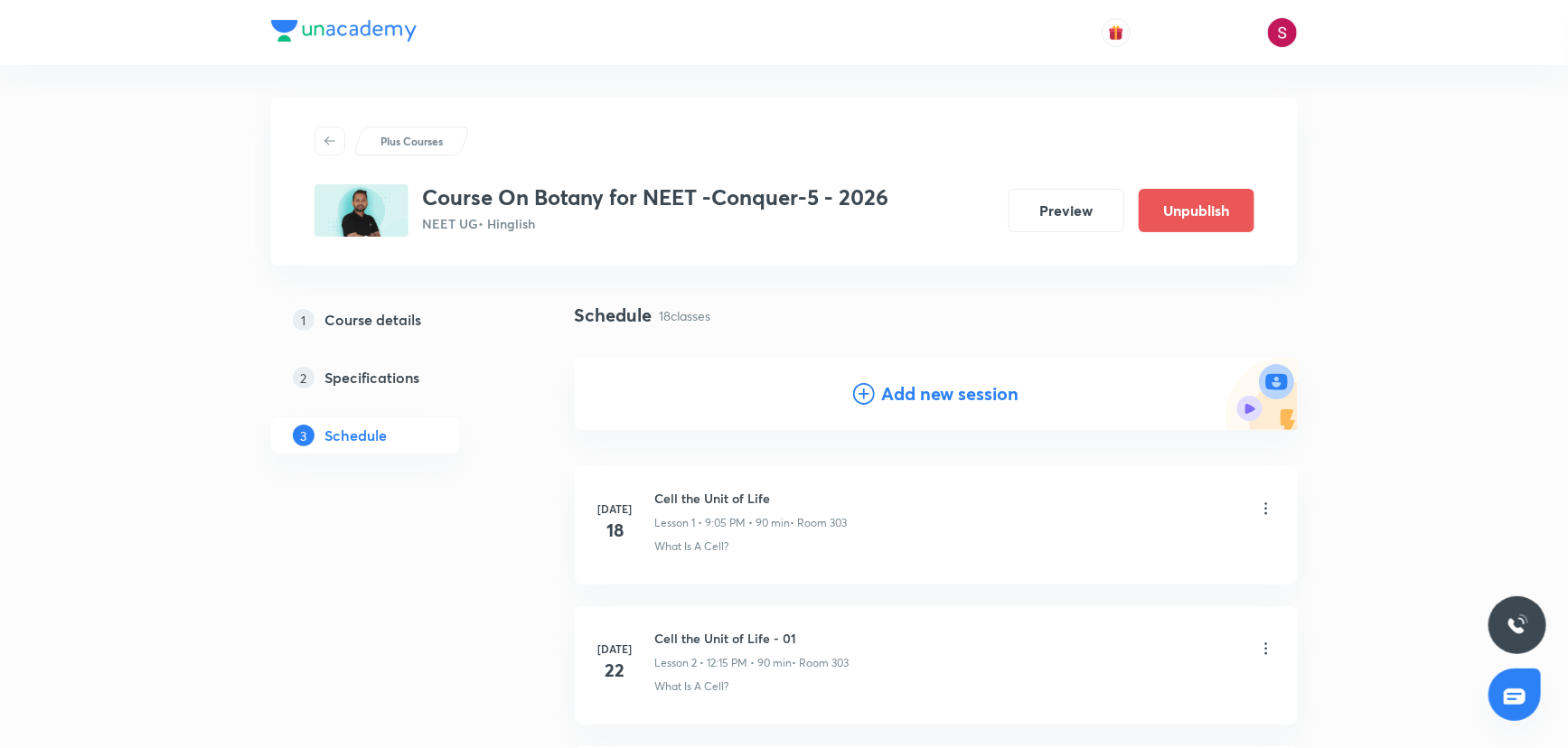
scroll to position [0, 0]
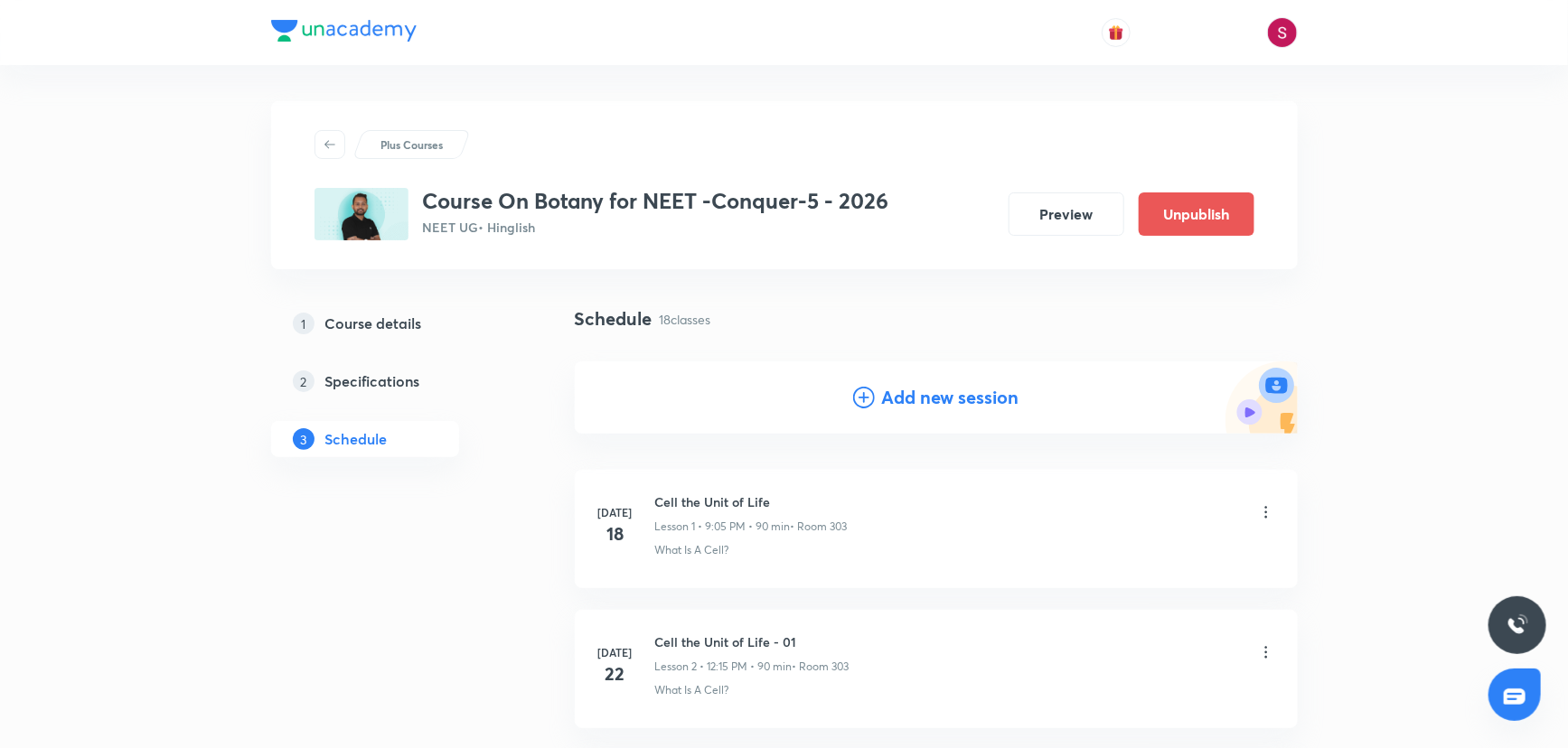
click at [866, 404] on icon at bounding box center [864, 398] width 22 height 22
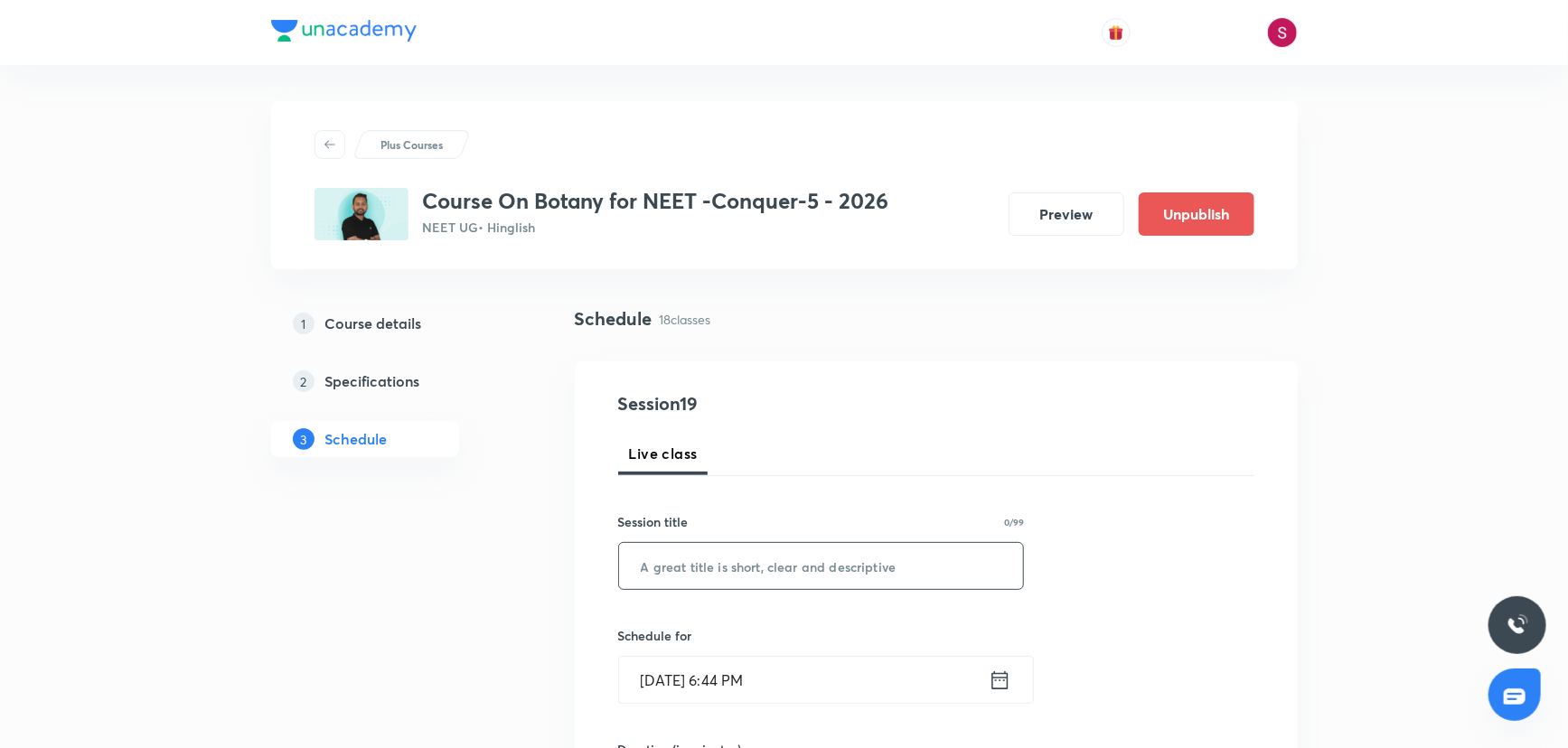
click at [754, 567] on input "text" at bounding box center [821, 566] width 405 height 46
paste input "Cell Cycle and Cell Division - 04"
type input "Cell Cycle and Cell Division - 05"
click at [857, 673] on input "Aug 31, 2025, 6:44 PM" at bounding box center [803, 680] width 370 height 46
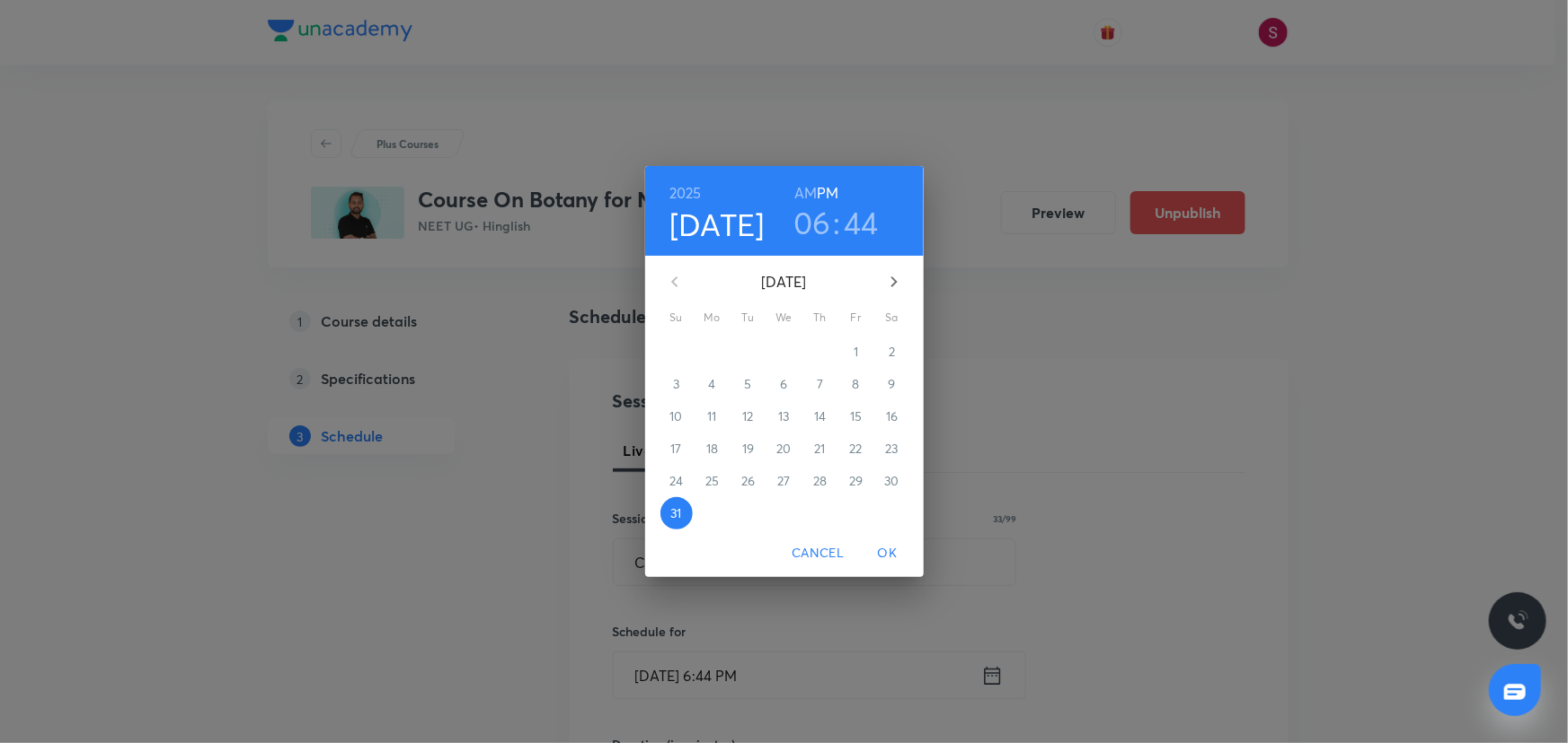
click at [891, 289] on icon "button" at bounding box center [894, 282] width 22 height 22
click at [751, 352] on p "2" at bounding box center [747, 352] width 6 height 18
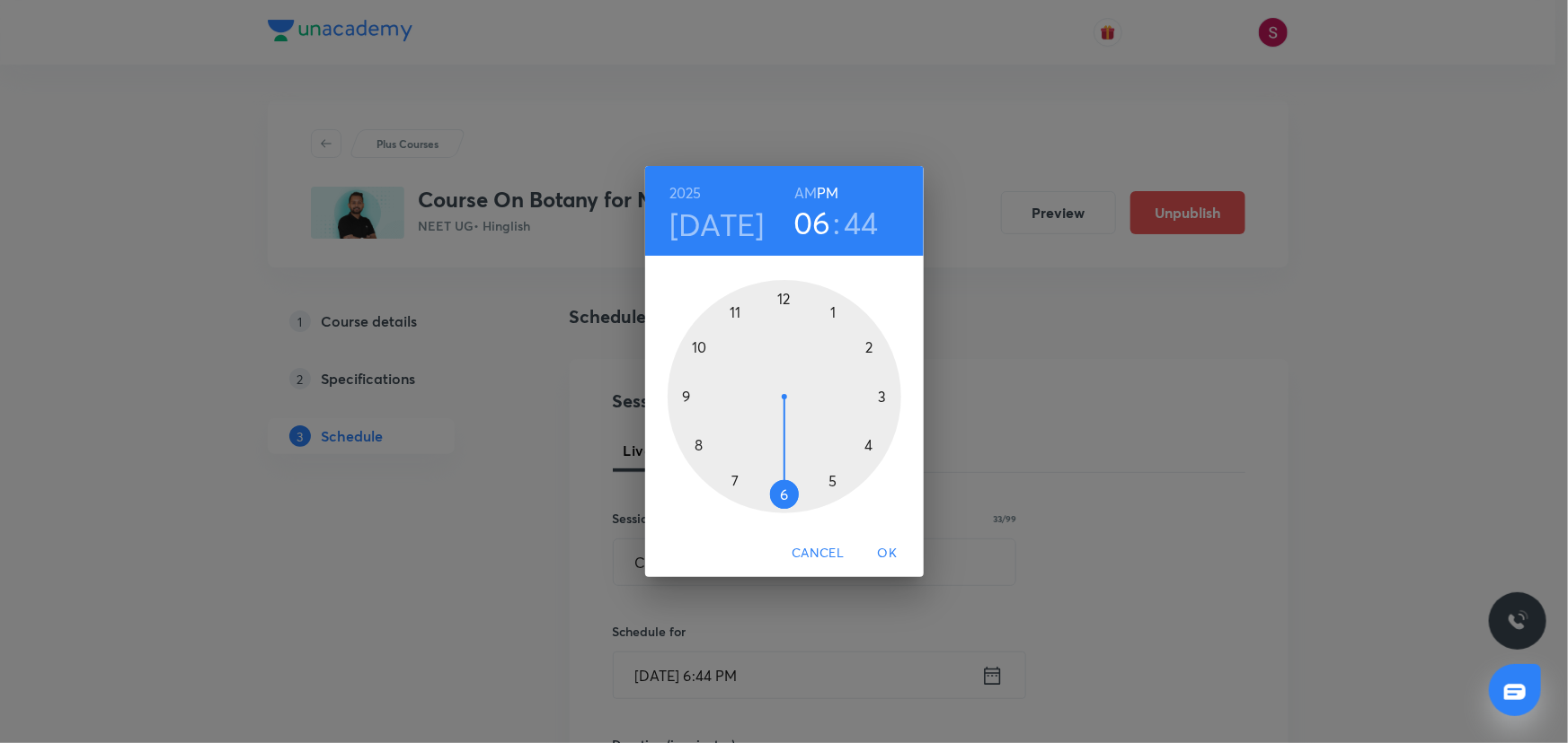
click at [802, 196] on h6 "AM" at bounding box center [805, 192] width 23 height 25
click at [692, 348] on div at bounding box center [784, 397] width 234 height 234
click at [781, 497] on div at bounding box center [784, 397] width 234 height 234
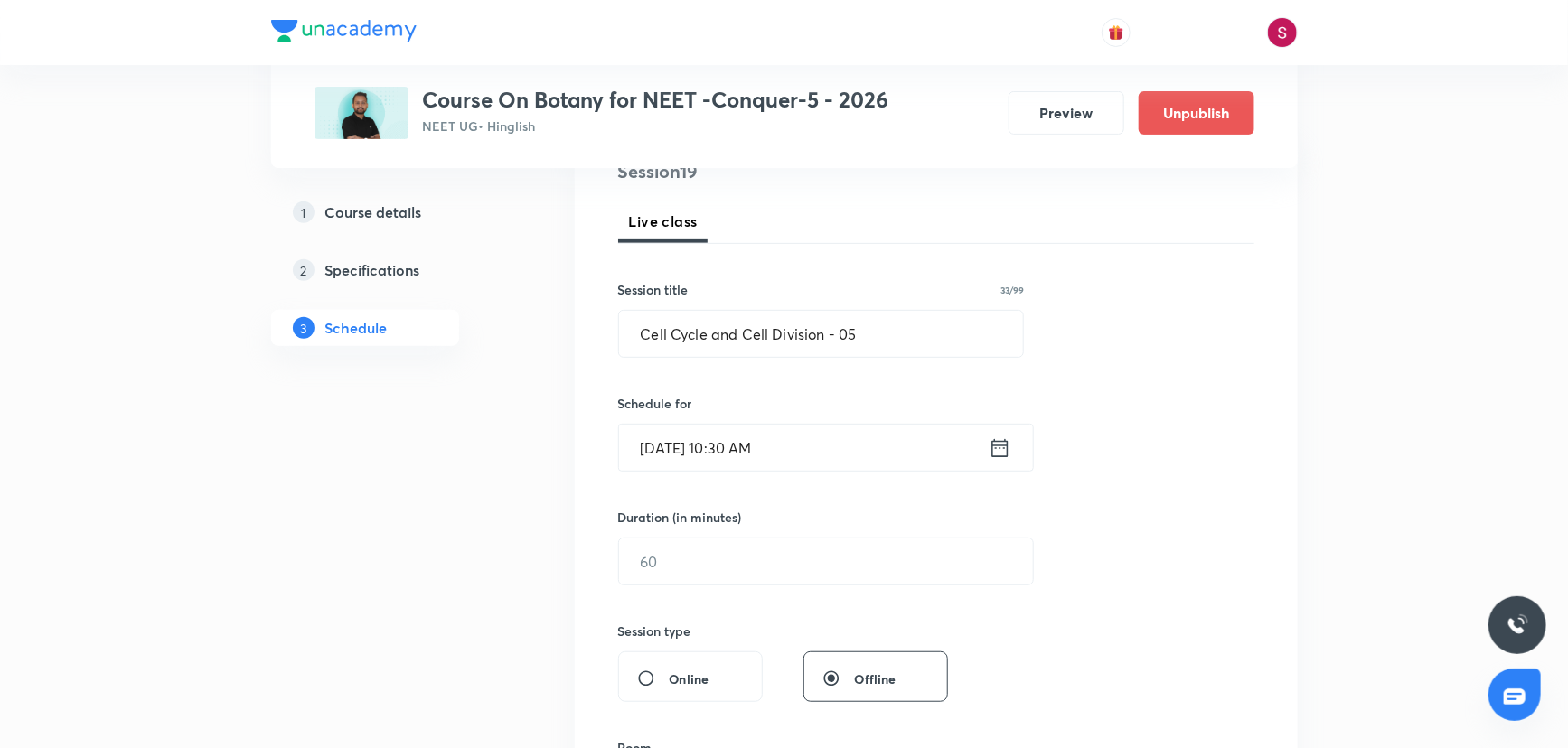
scroll to position [246, 0]
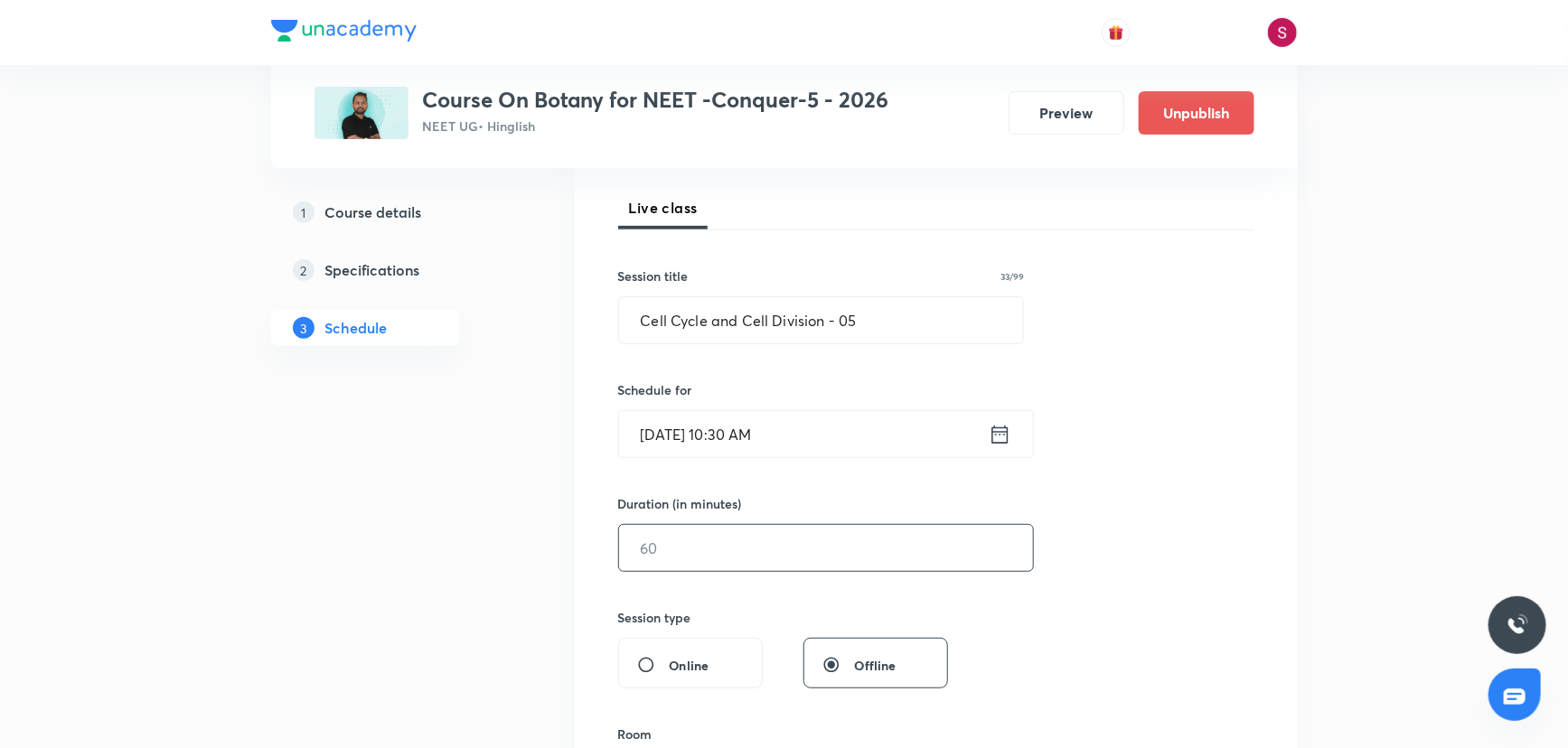
click at [730, 559] on input "text" at bounding box center [825, 549] width 414 height 46
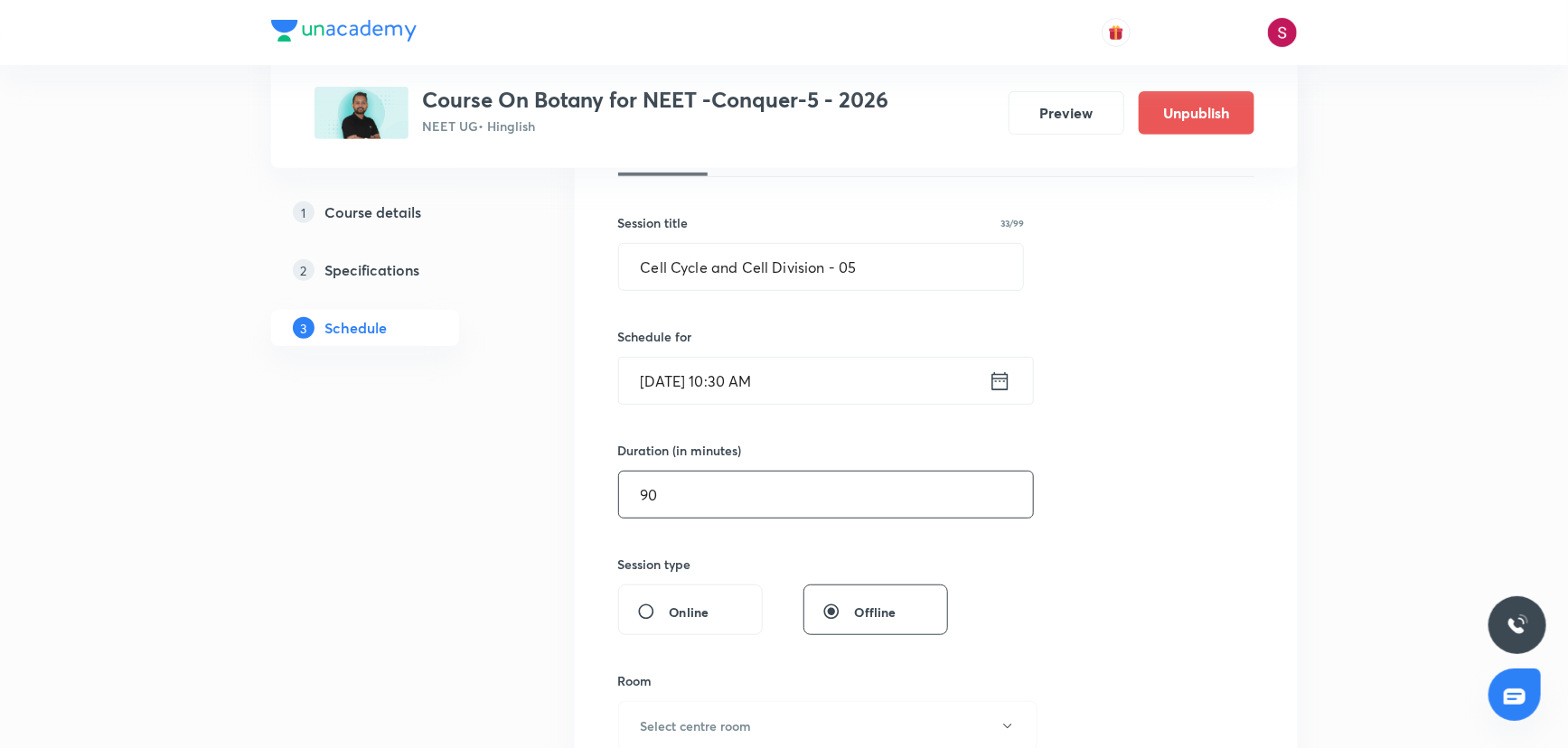
scroll to position [328, 0]
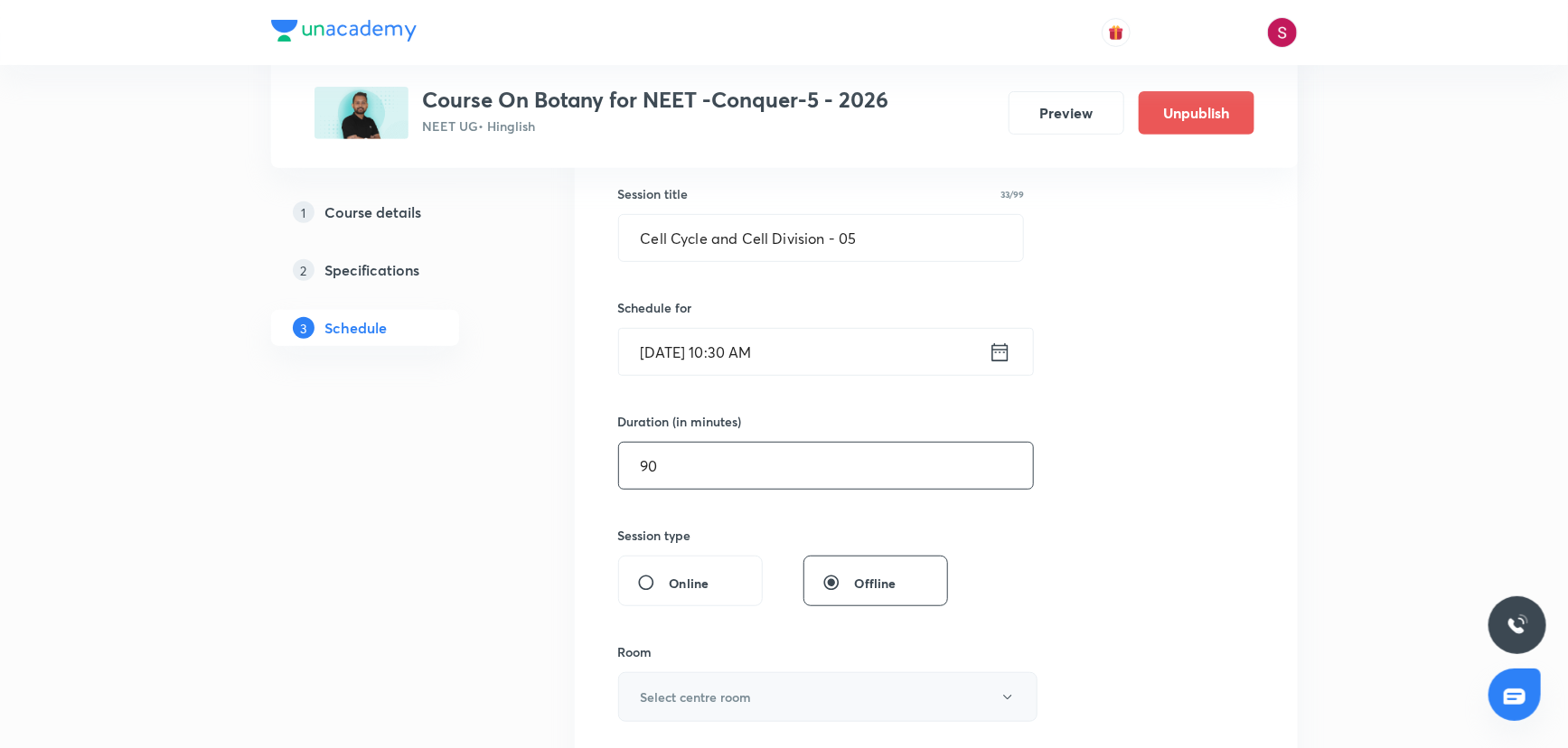
type input "90"
click at [685, 688] on h6 "Select centre room" at bounding box center [696, 697] width 111 height 19
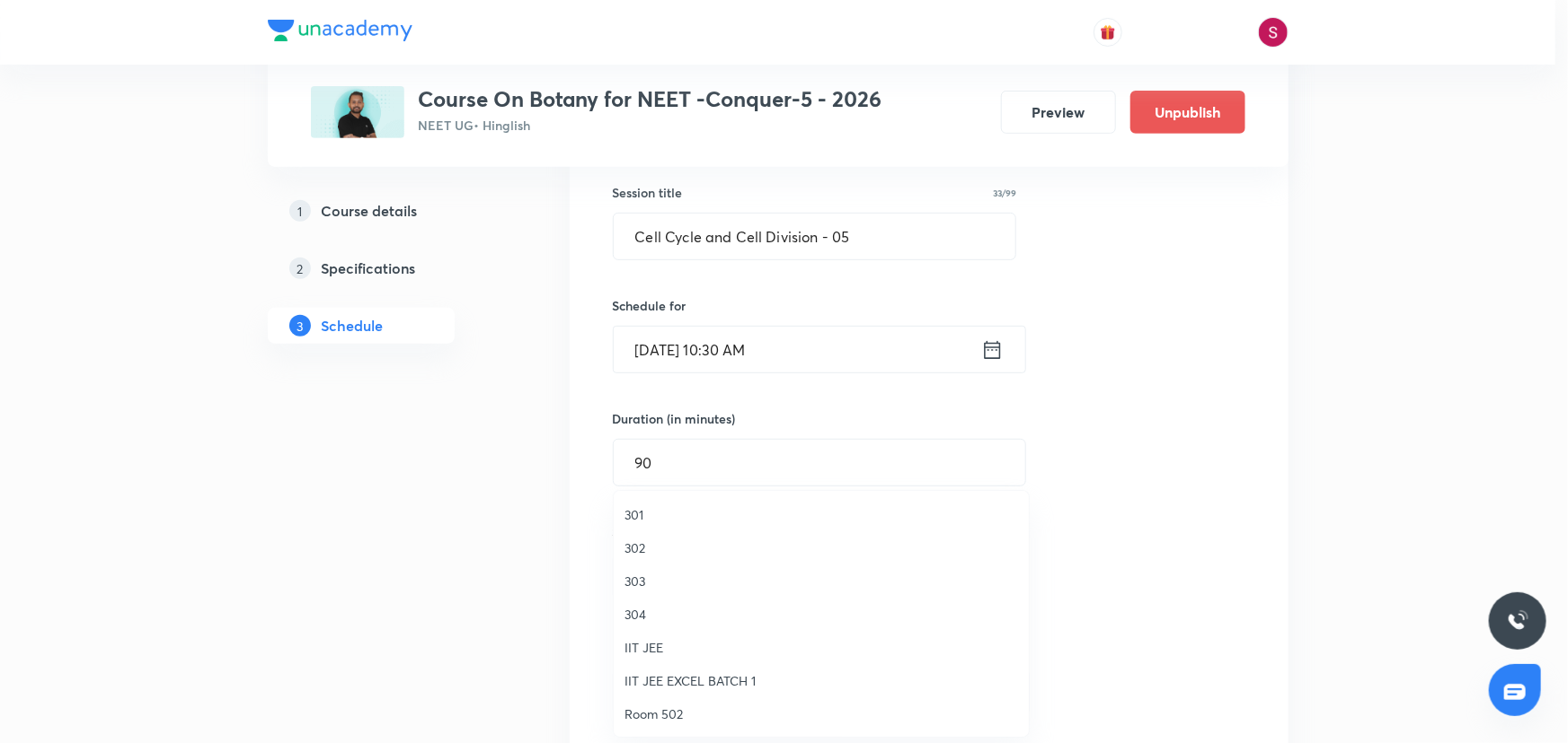
click at [634, 572] on span "303" at bounding box center [821, 581] width 393 height 19
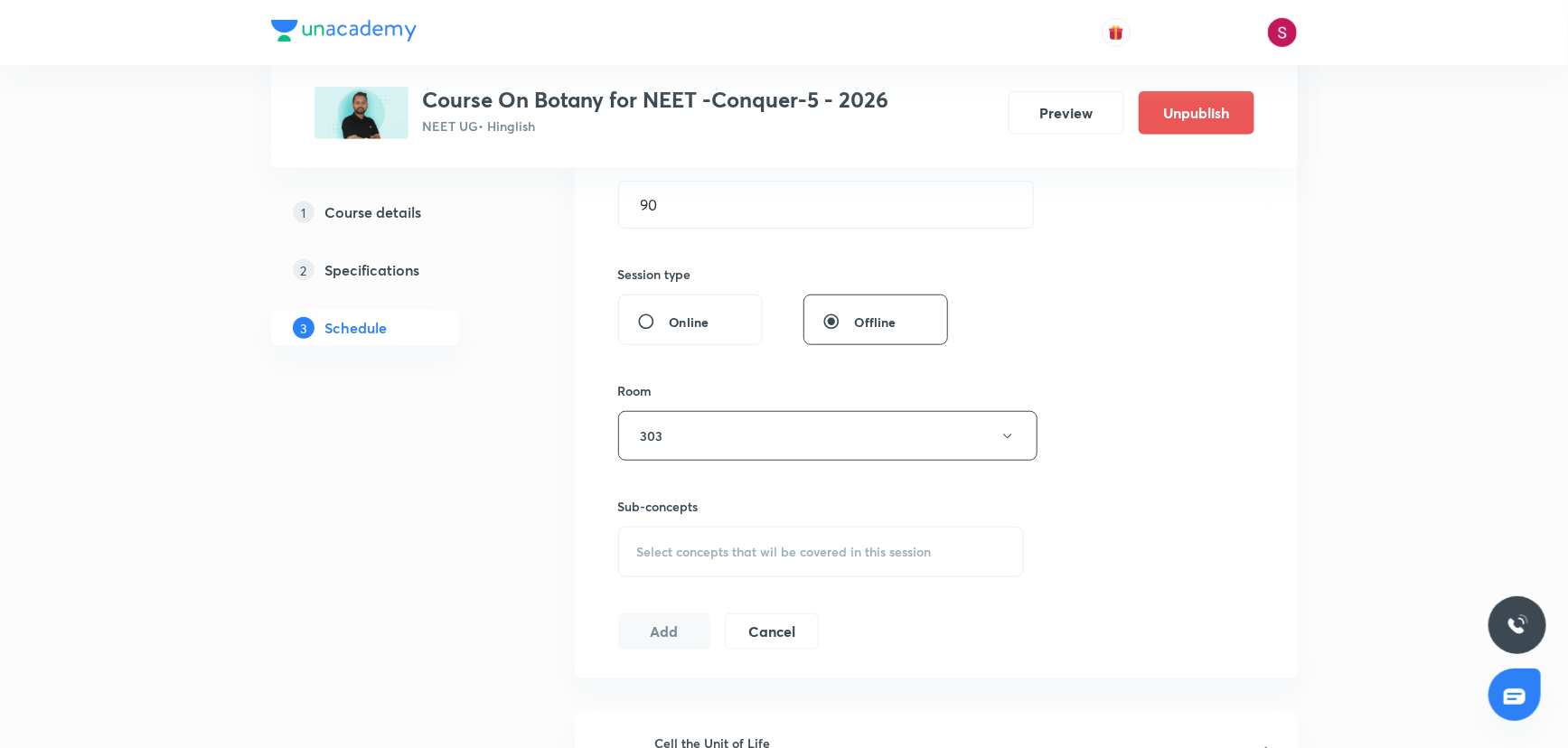
scroll to position [657, 0]
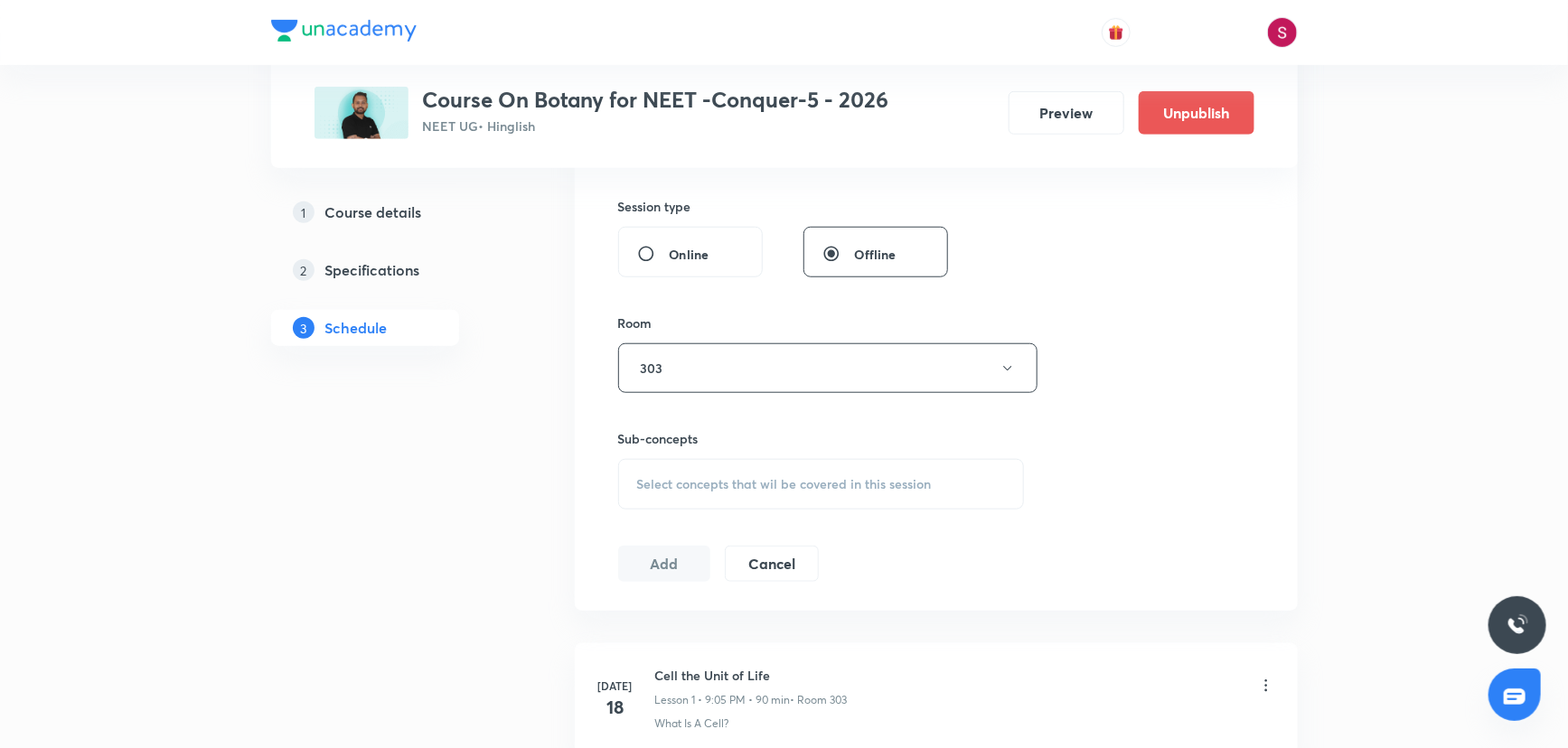
click at [733, 496] on div "Select concepts that wil be covered in this session" at bounding box center [821, 484] width 407 height 51
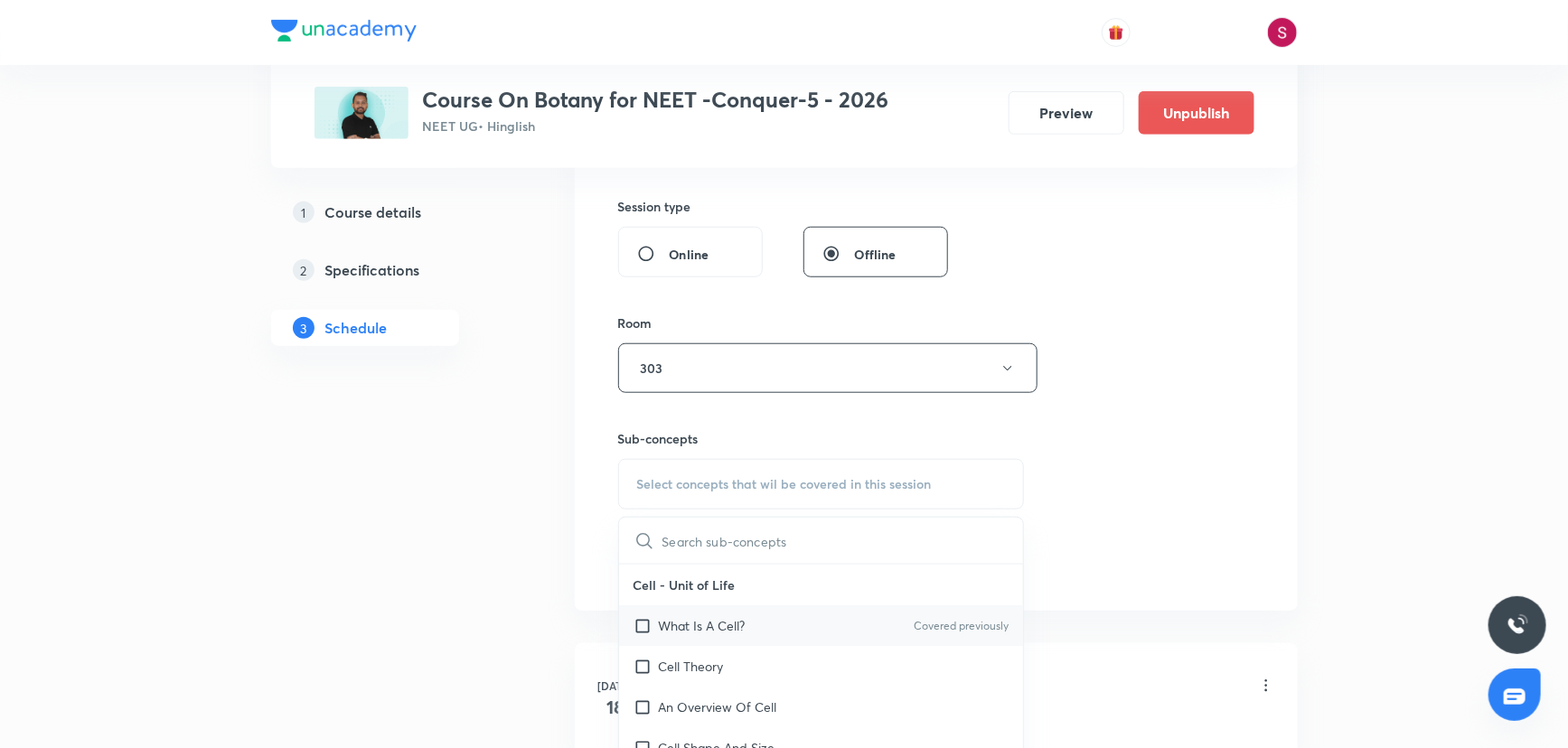
click at [669, 619] on p "What Is A Cell?" at bounding box center [702, 625] width 87 height 19
checkbox input "true"
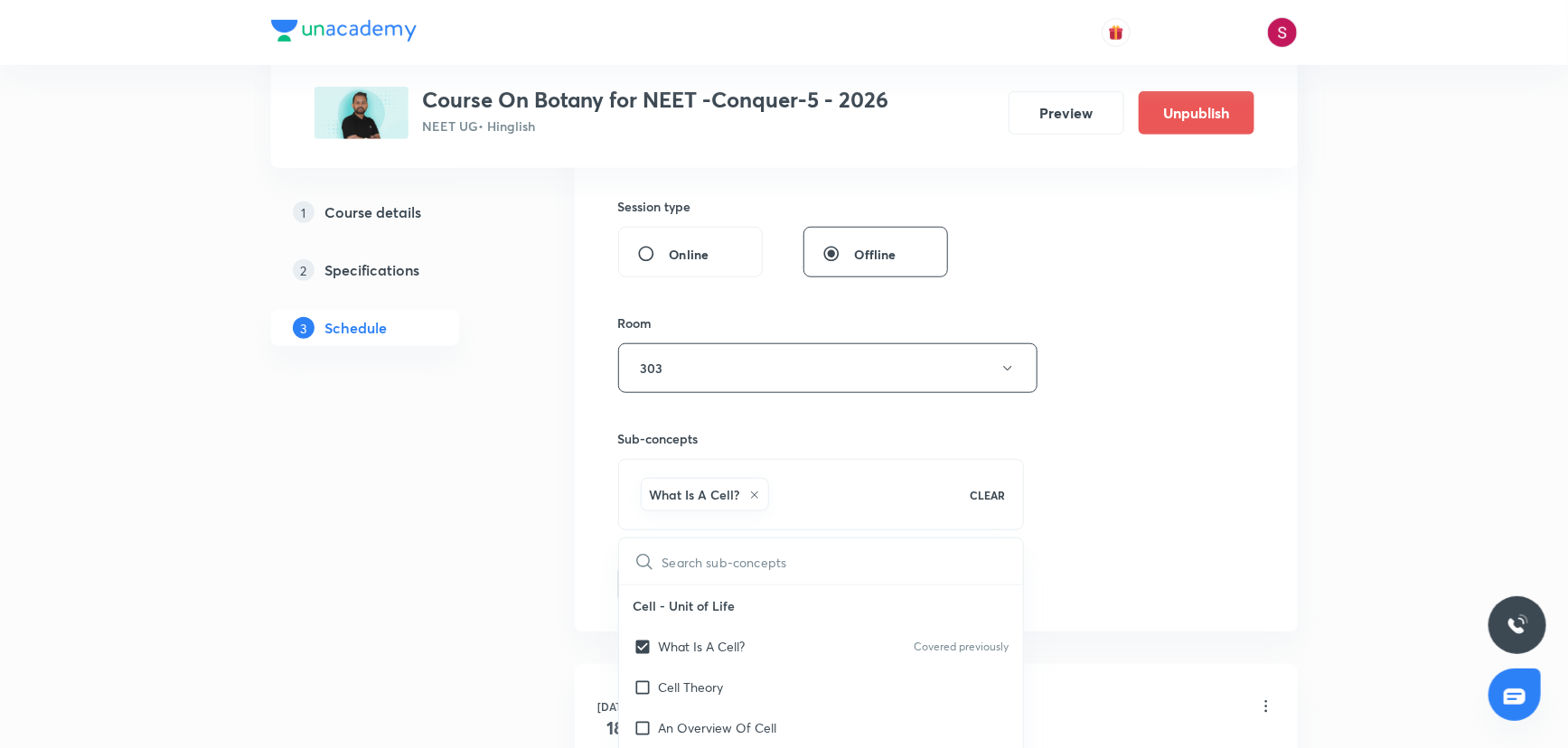
click at [1137, 380] on div "Session 19 Live class Session title 33/99 Cell Cycle and Cell Division - 05 ​ S…" at bounding box center [936, 169] width 636 height 870
click at [633, 589] on button "Add" at bounding box center [664, 582] width 93 height 36
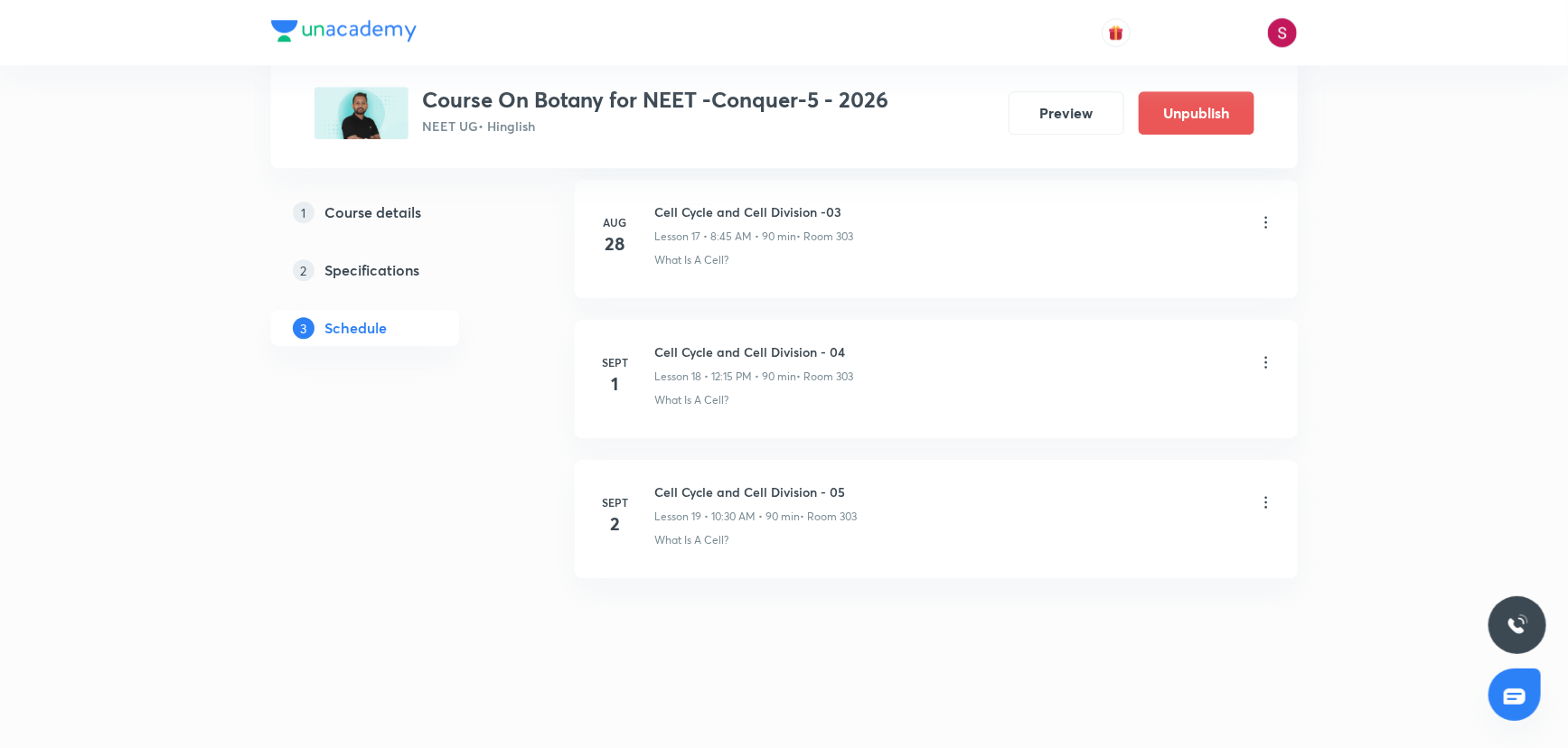
scroll to position [2388, 0]
click at [748, 627] on h6 "Cell Cycle and Cell Division - 05" at bounding box center [756, 636] width 202 height 19
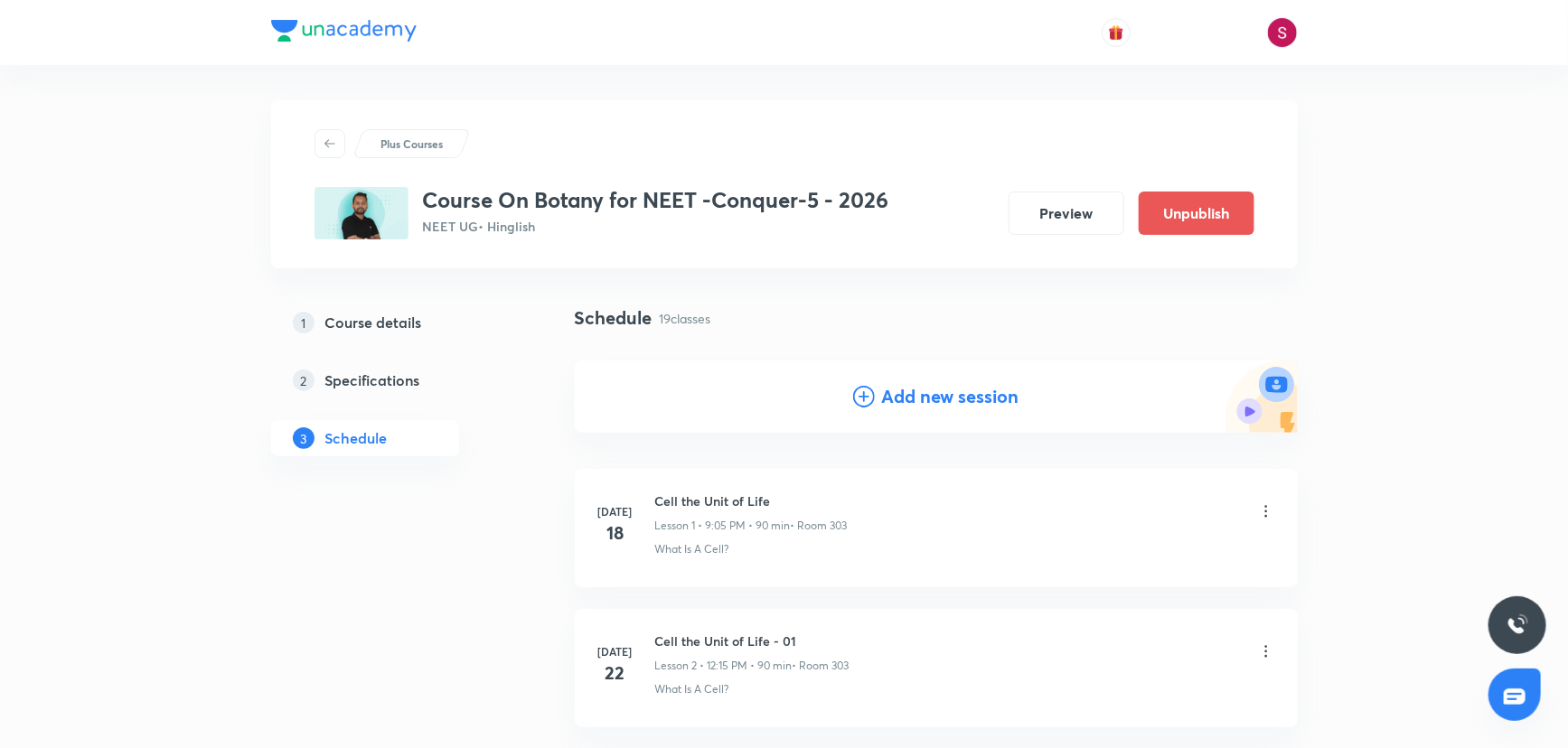
scroll to position [0, 0]
click at [922, 410] on h4 "Add new session" at bounding box center [951, 397] width 138 height 27
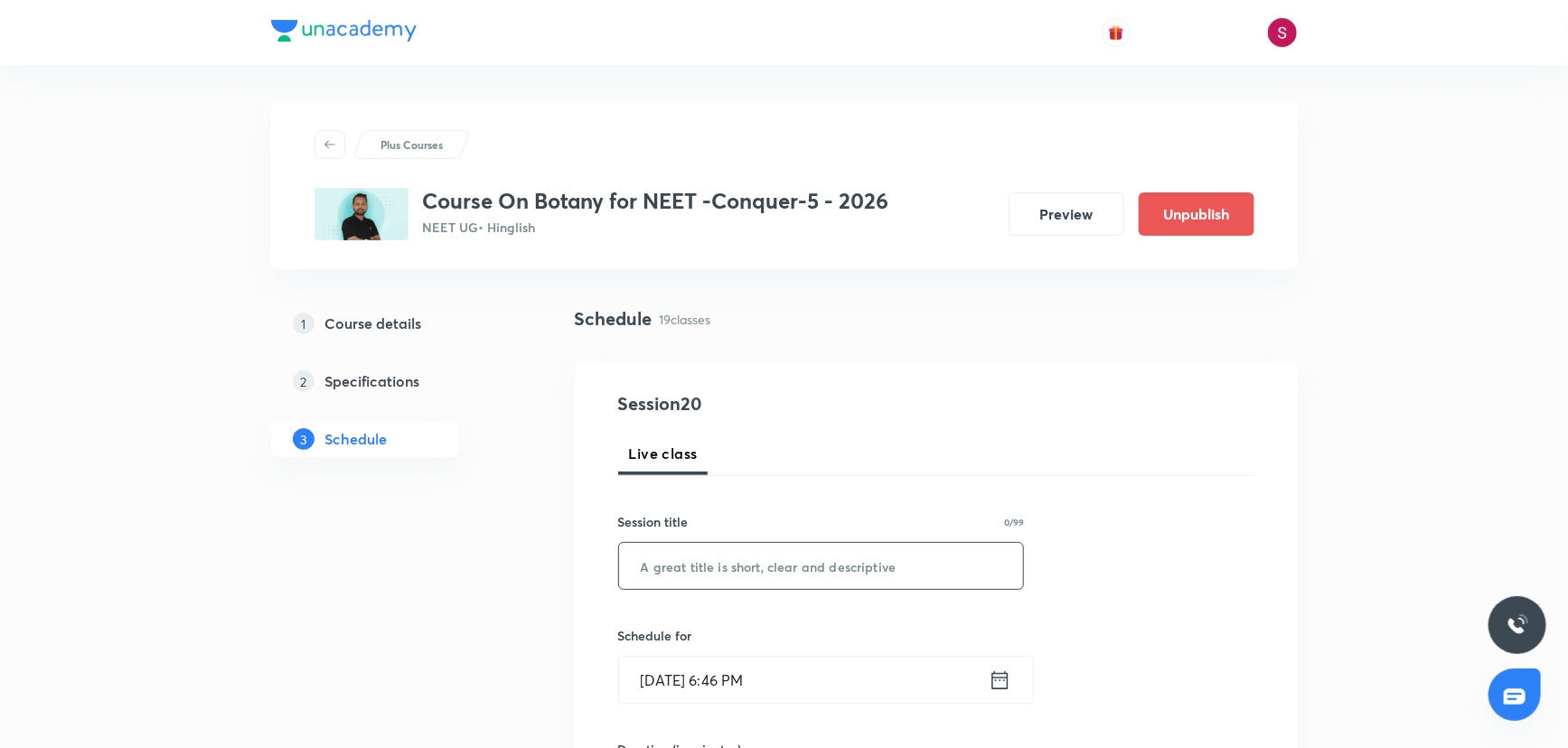
click at [754, 580] on input "text" at bounding box center [821, 566] width 405 height 46
paste input "The Living World"
type input "The Living World - 01"
click at [826, 670] on input "Aug 31, 2025, 6:46 PM" at bounding box center [803, 680] width 370 height 46
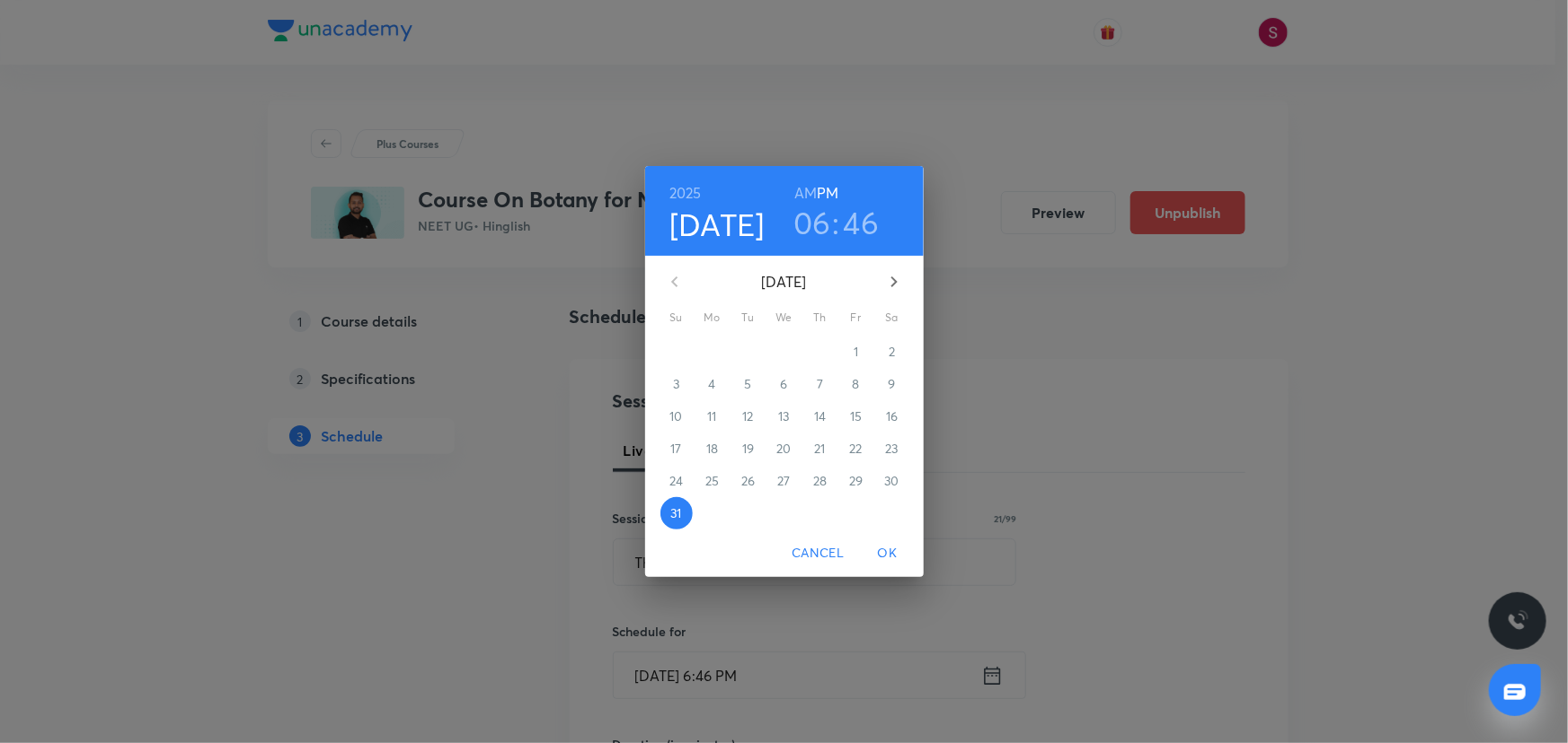
click at [884, 276] on icon "button" at bounding box center [894, 282] width 22 height 22
click at [781, 343] on p "3" at bounding box center [784, 352] width 6 height 18
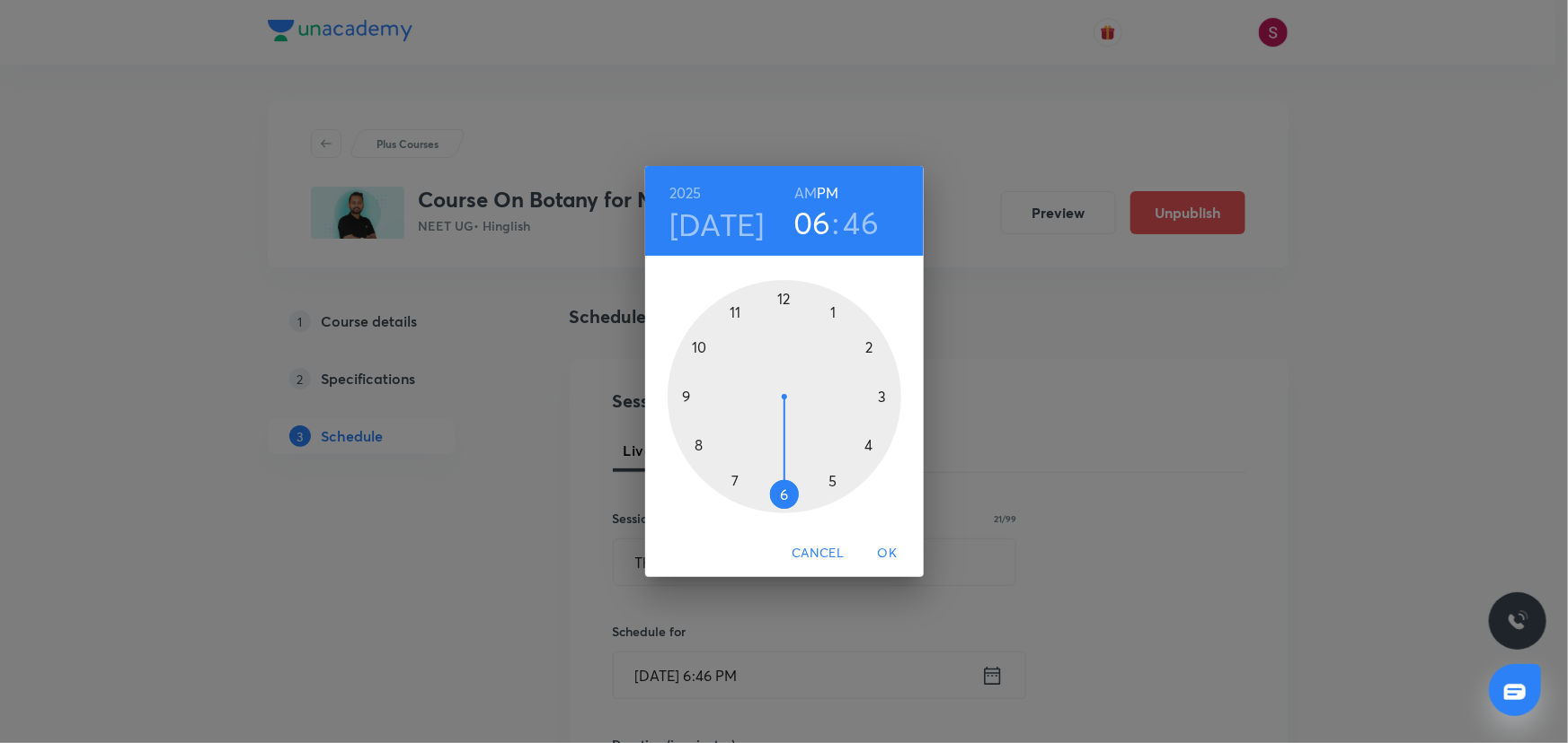
click at [698, 445] on div at bounding box center [784, 397] width 234 height 234
click at [801, 195] on h6 "AM" at bounding box center [805, 192] width 23 height 25
click at [692, 394] on div at bounding box center [784, 397] width 234 height 234
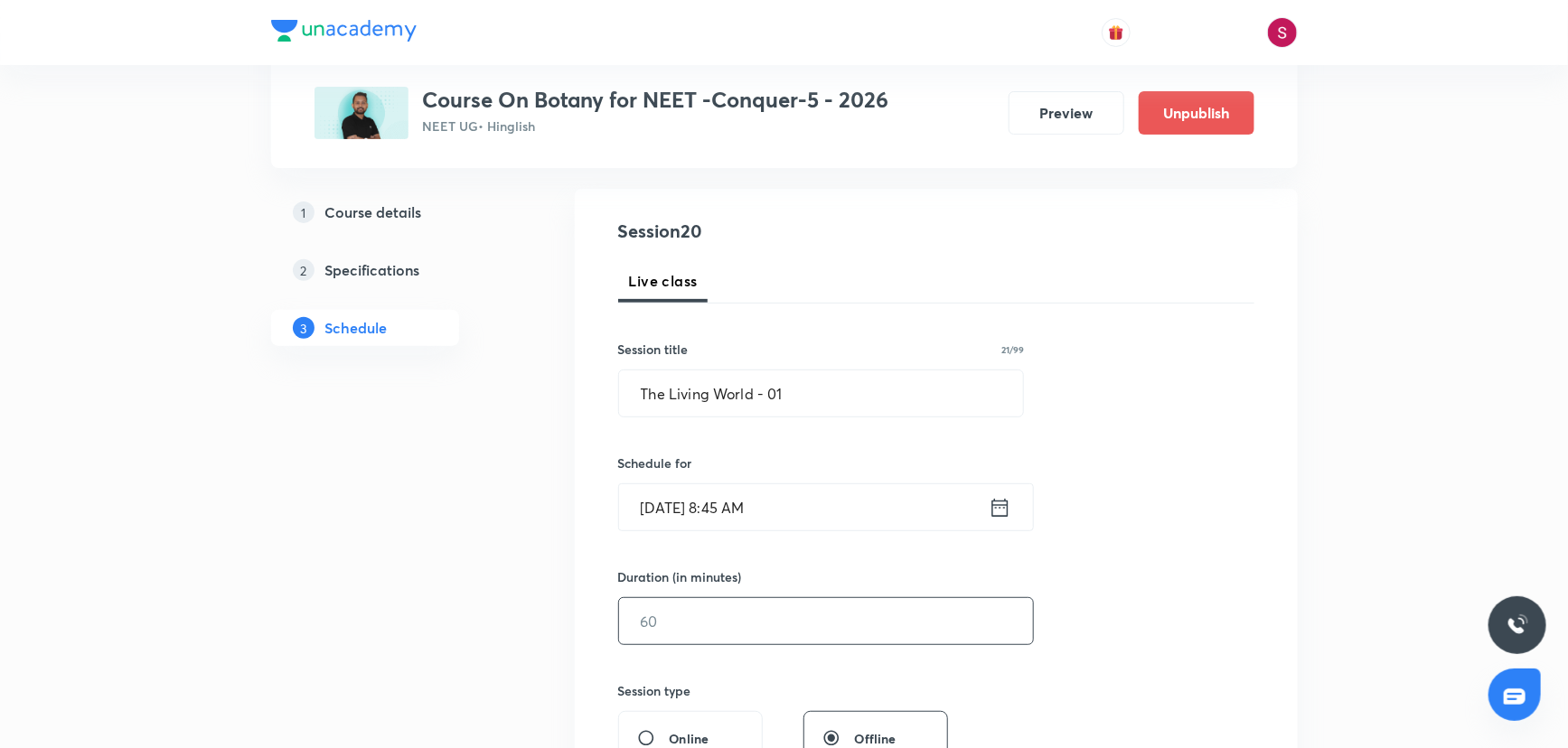
scroll to position [246, 0]
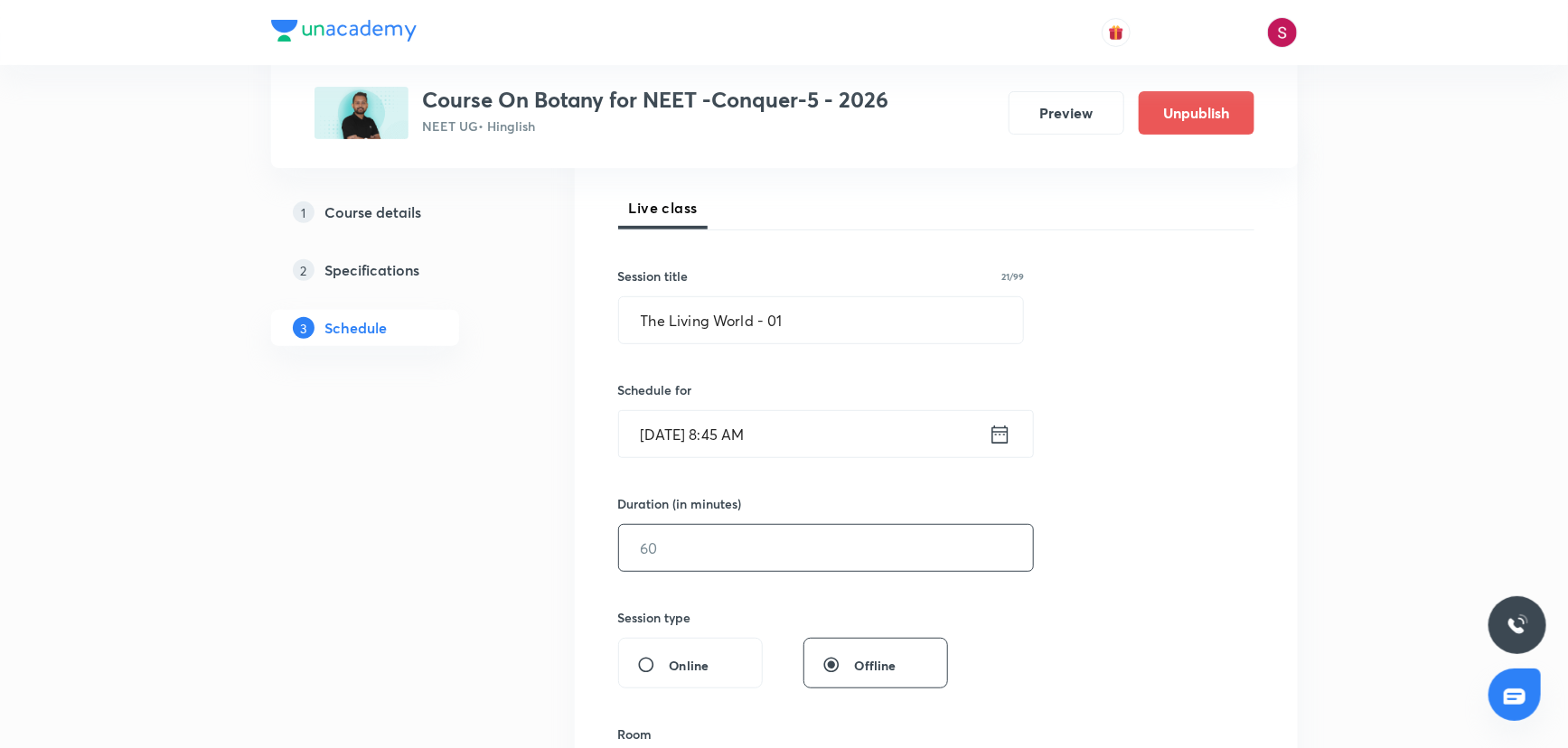
click at [718, 540] on input "text" at bounding box center [825, 549] width 414 height 46
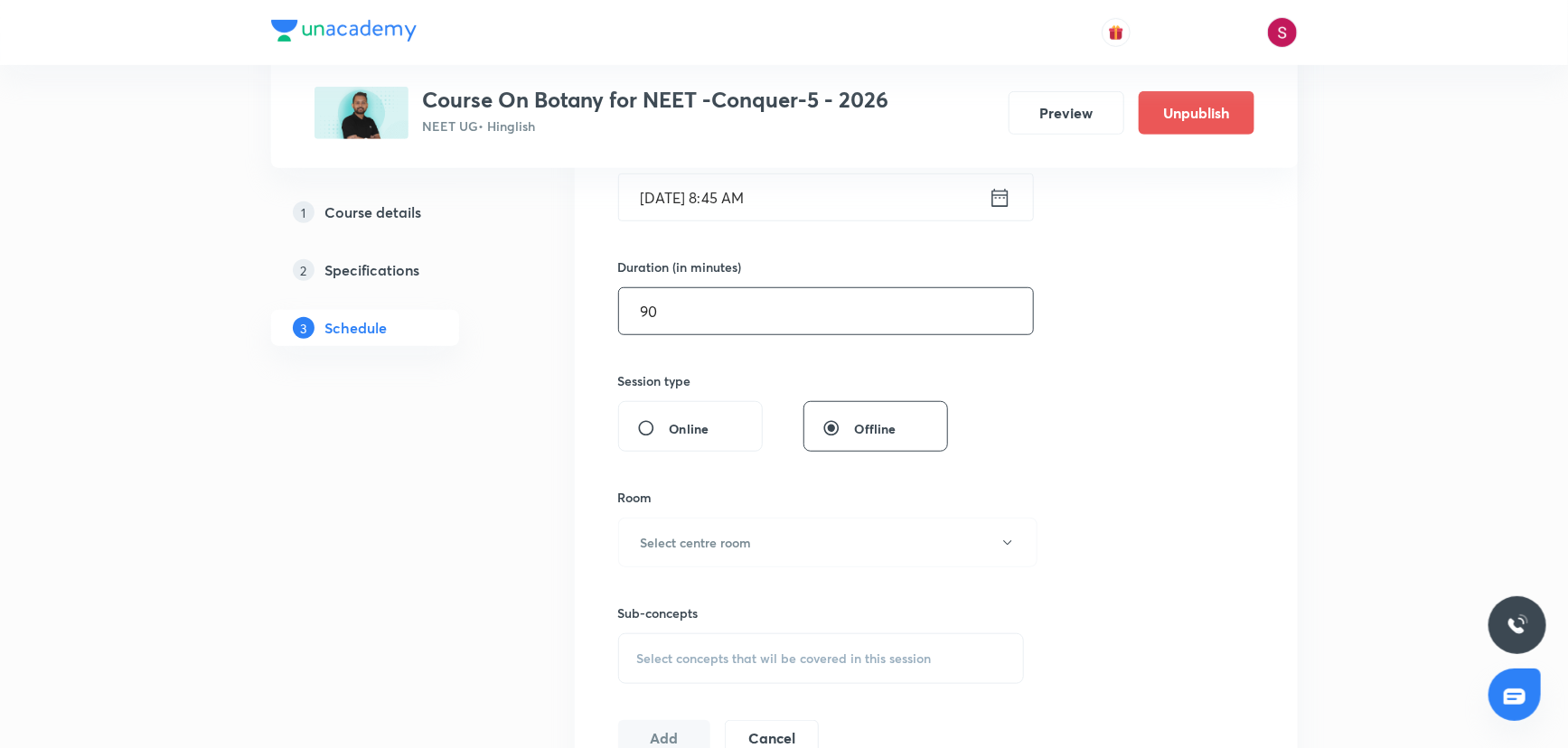
scroll to position [493, 0]
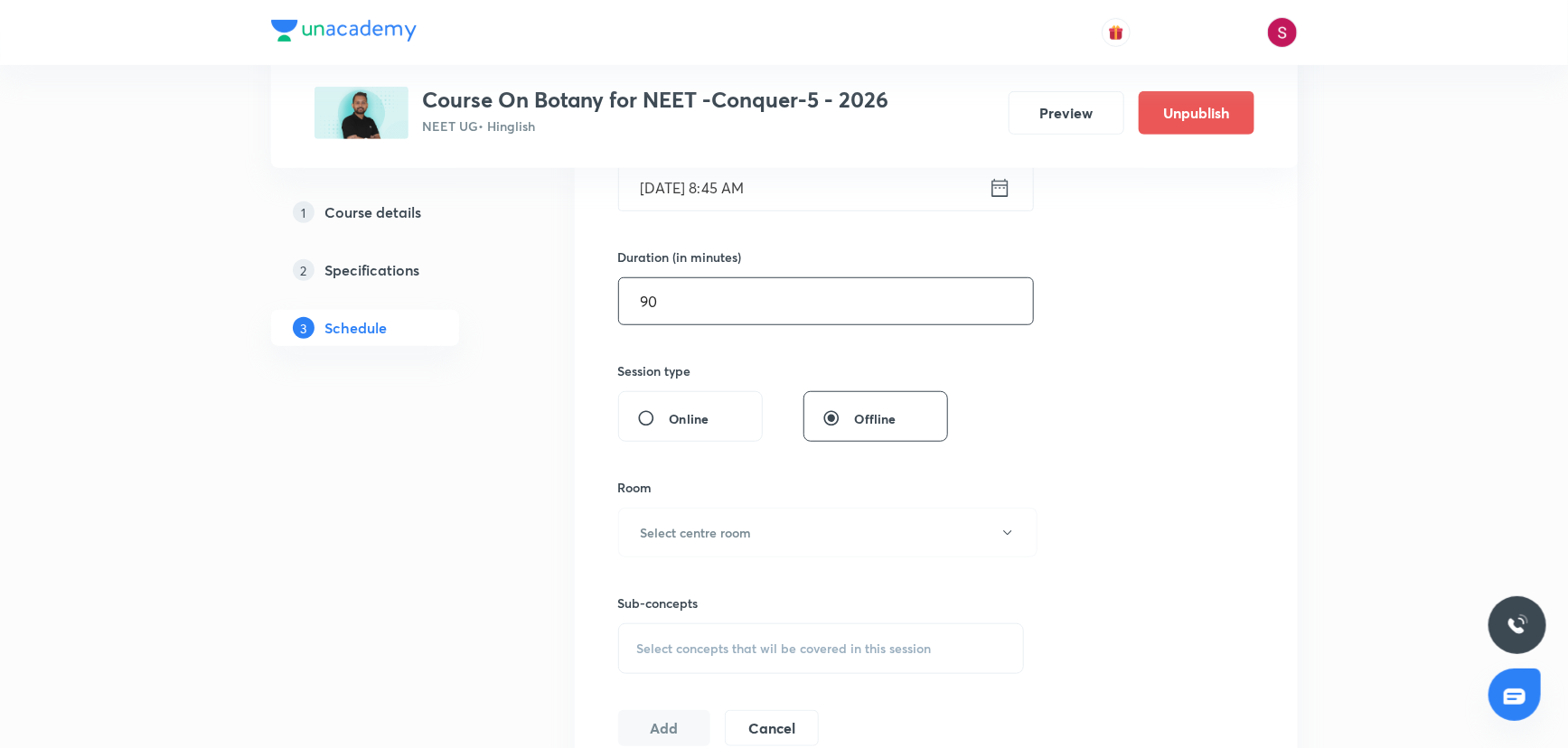
type input "90"
click at [718, 540] on h6 "Select centre room" at bounding box center [696, 533] width 111 height 19
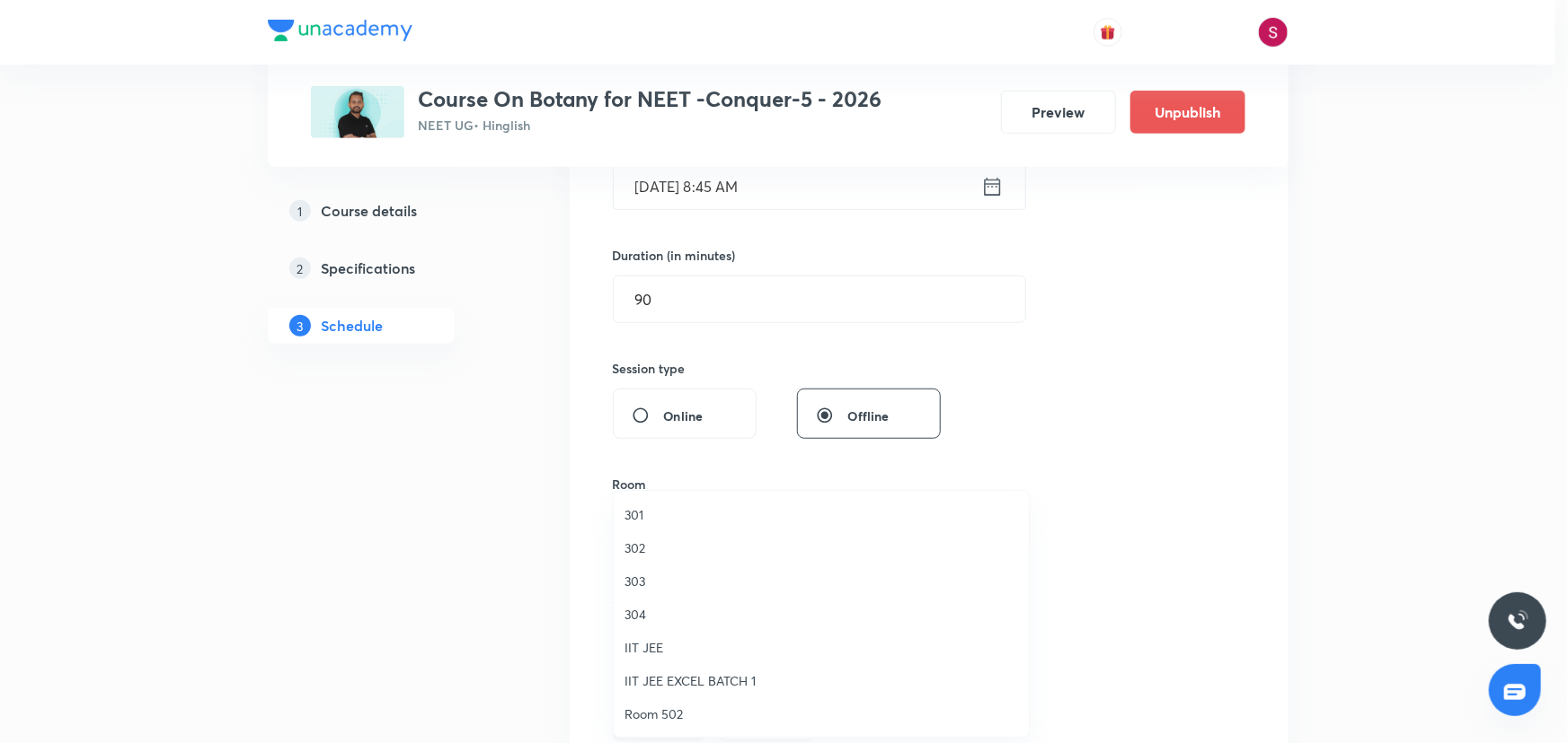
click at [629, 584] on span "303" at bounding box center [821, 581] width 393 height 19
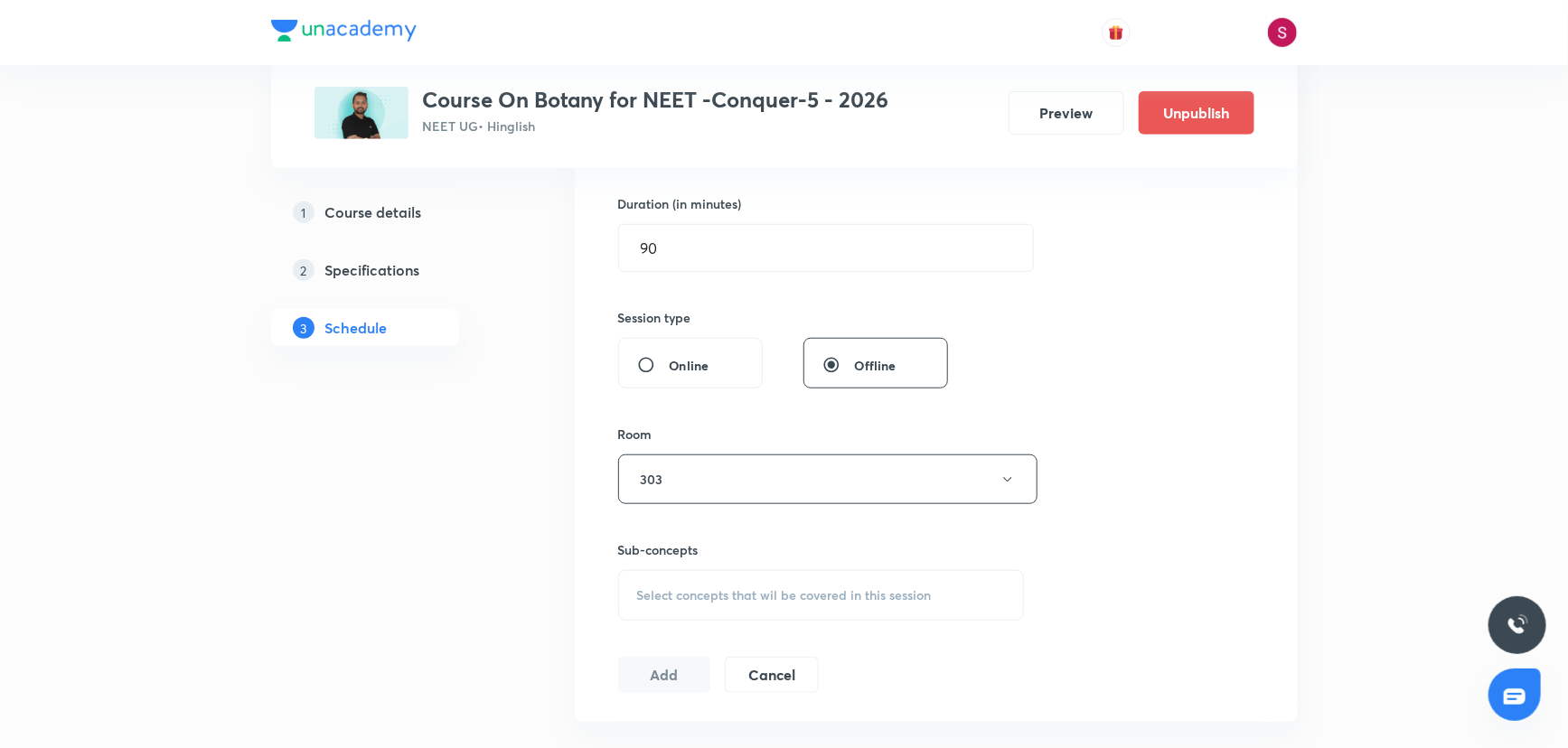
scroll to position [574, 0]
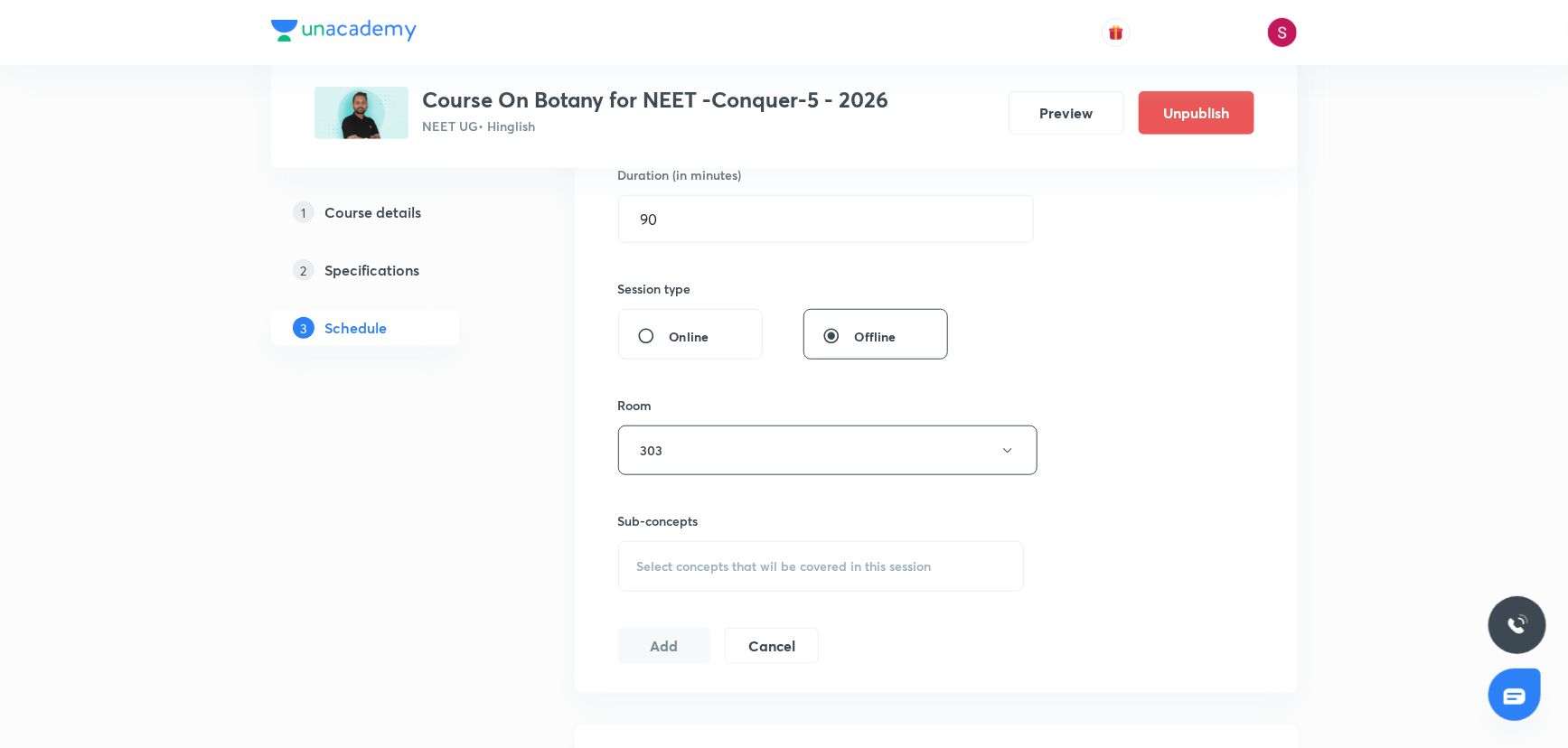
click at [701, 561] on span "Select concepts that wil be covered in this session" at bounding box center [784, 566] width 294 height 15
click at [723, 711] on p "What Is A Cell?" at bounding box center [702, 708] width 87 height 19
checkbox input "true"
click at [1104, 488] on div "Session 20 Live class Session title 21/99 The Living World - 01 ​ Schedule for …" at bounding box center [936, 250] width 636 height 870
click at [681, 656] on button "Add" at bounding box center [664, 665] width 93 height 36
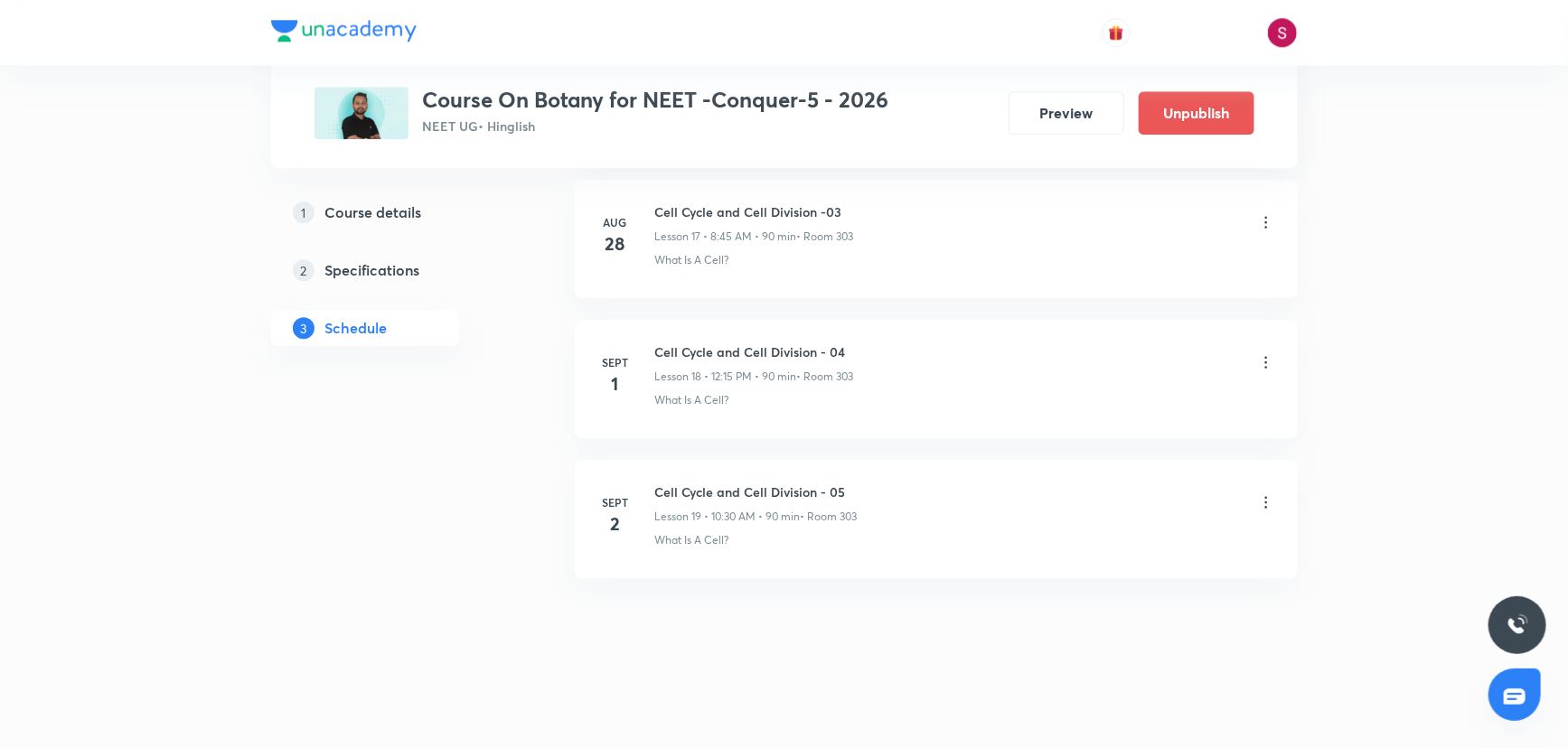
scroll to position [2527, 0]
click at [735, 641] on h6 "The Living World - 01" at bounding box center [756, 636] width 201 height 19
copy h6 "The Living World - 01"
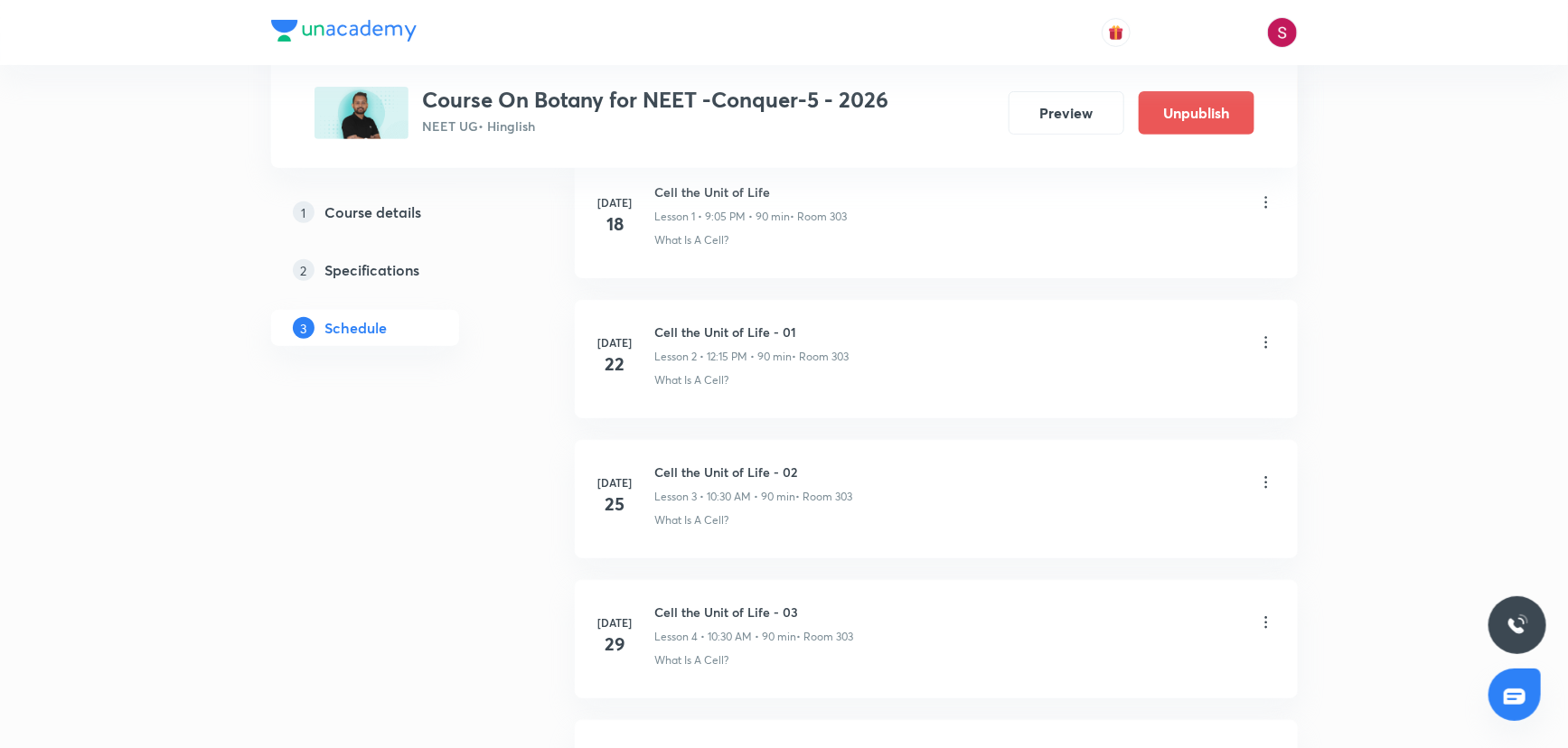
scroll to position [0, 0]
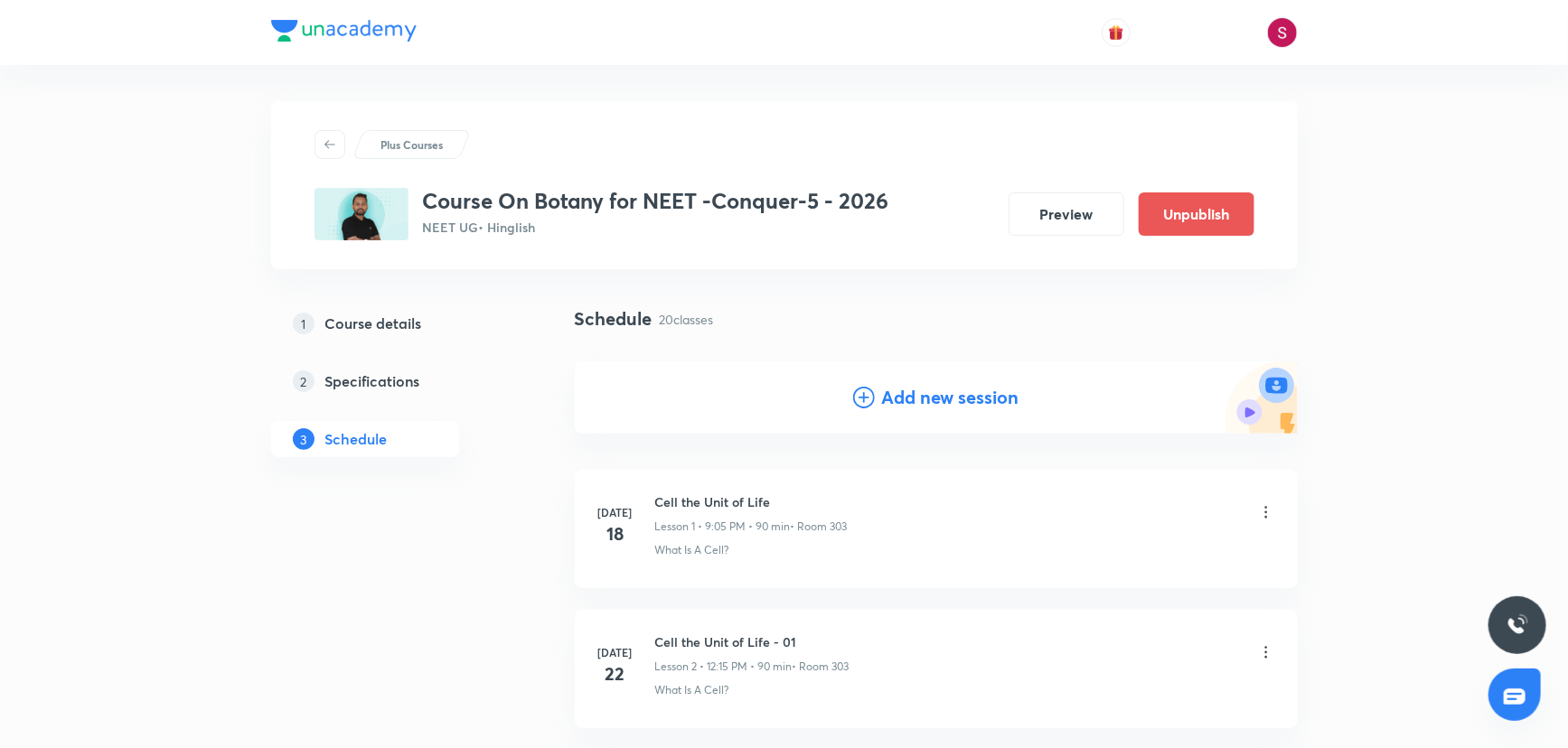
click at [884, 400] on h4 "Add new session" at bounding box center [951, 397] width 138 height 27
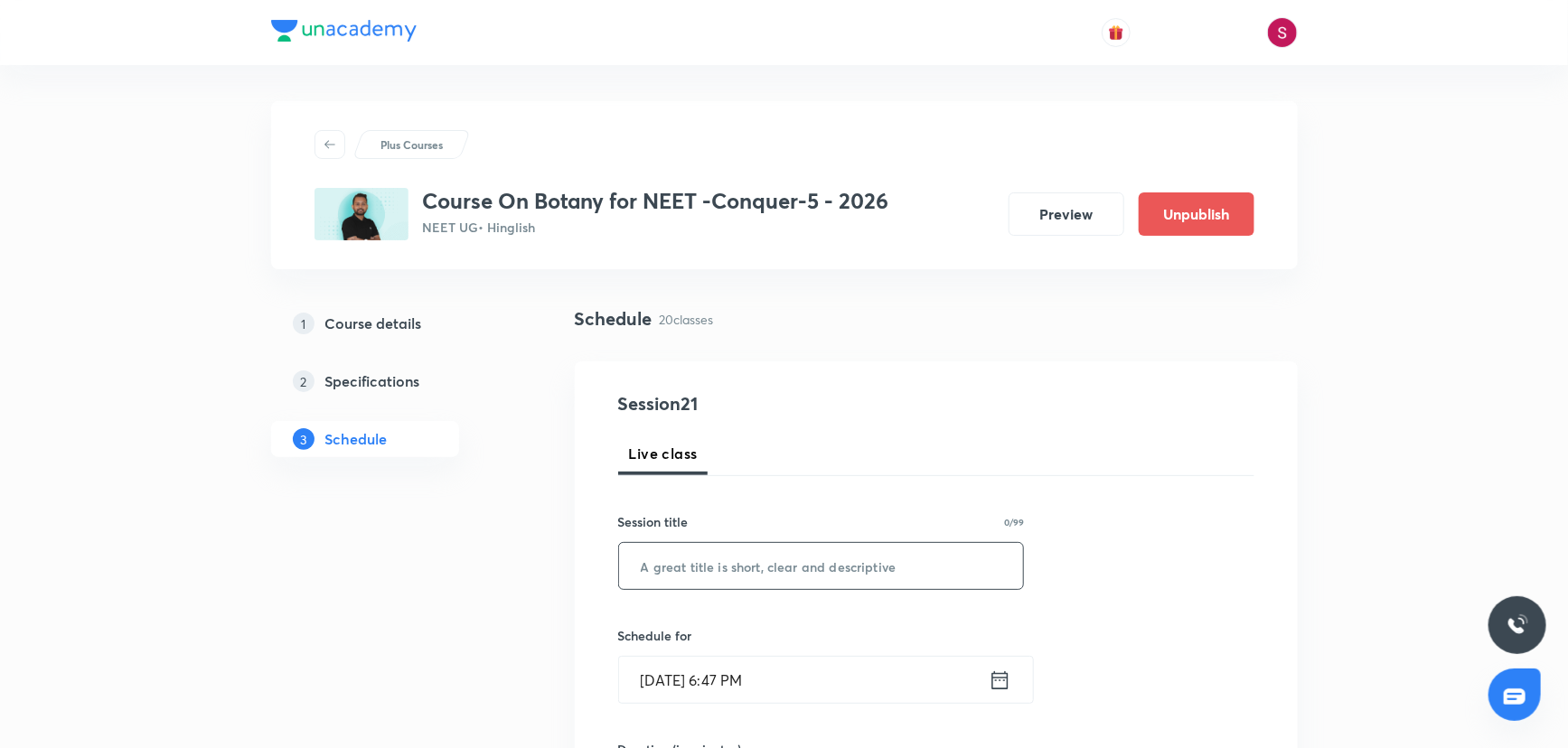
click at [811, 576] on input "text" at bounding box center [821, 566] width 405 height 46
paste input "The Living World - 01"
click at [811, 576] on input "The Living World - 01" at bounding box center [821, 566] width 405 height 46
type input "The Living World - 02"
click at [865, 678] on input "Aug 31, 2025, 6:47 PM" at bounding box center [803, 680] width 370 height 46
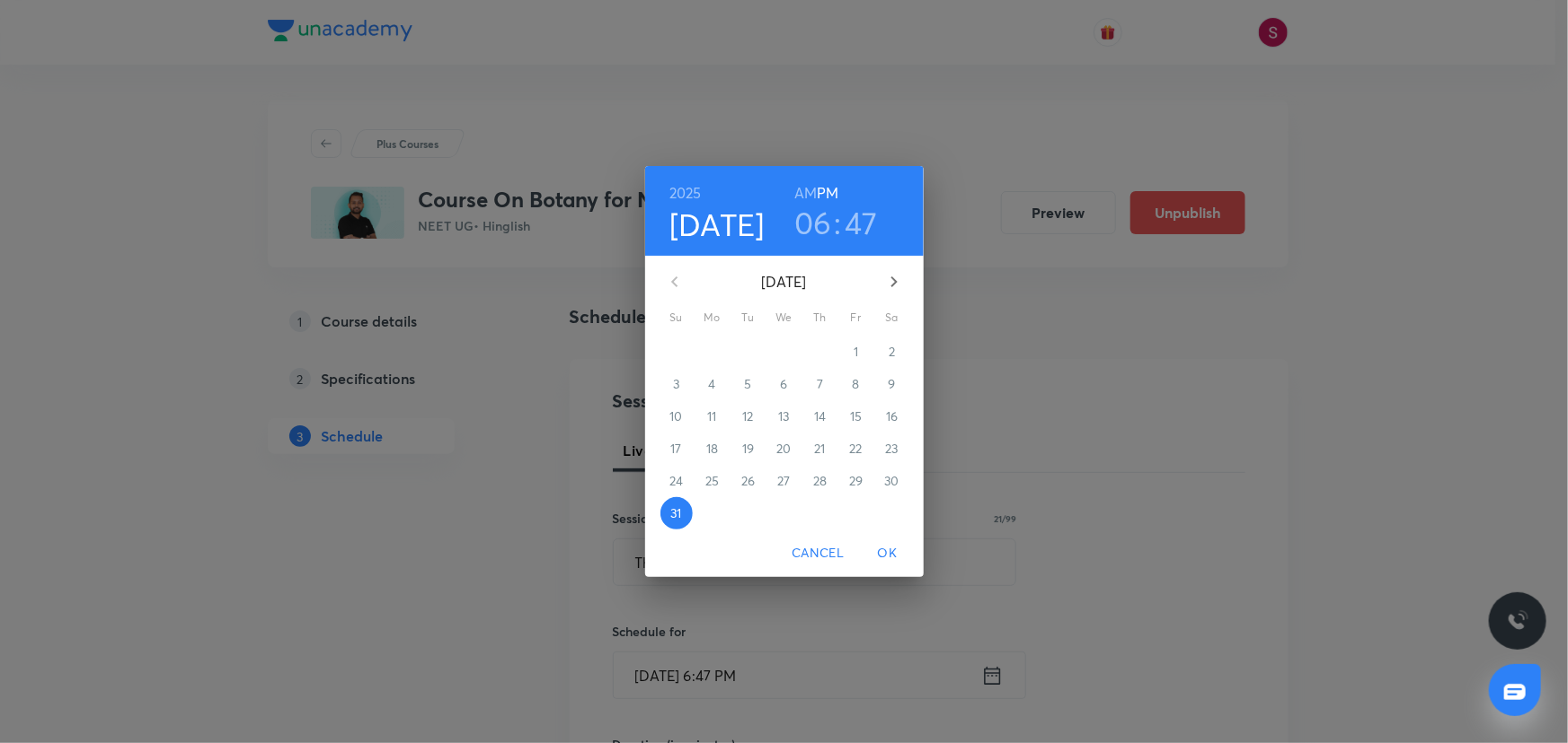
click at [897, 273] on icon "button" at bounding box center [894, 282] width 22 height 22
click at [819, 352] on p "4" at bounding box center [819, 352] width 7 height 18
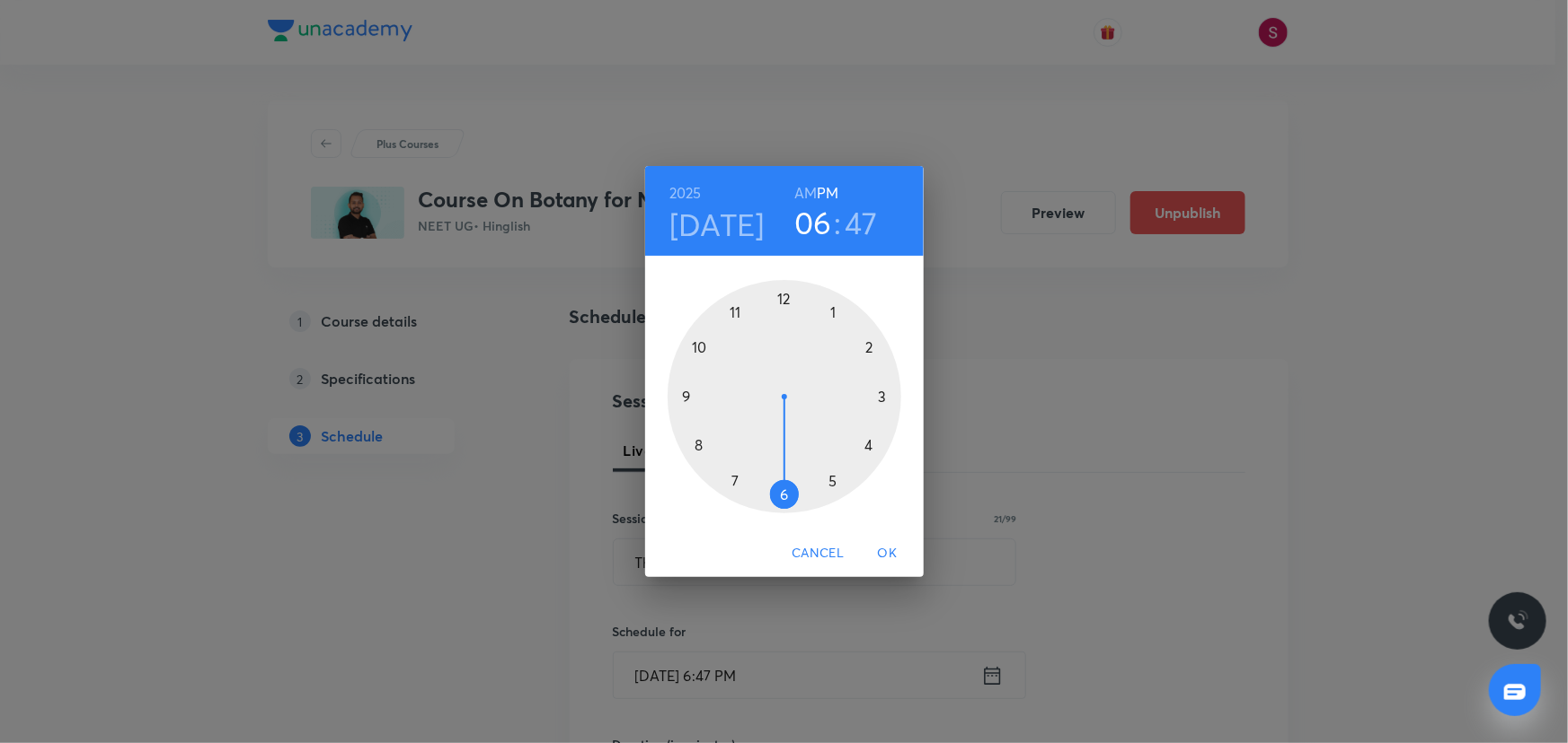
click at [700, 444] on div at bounding box center [784, 397] width 234 height 234
click at [802, 192] on h6 "AM" at bounding box center [805, 192] width 23 height 25
click at [683, 395] on div at bounding box center [784, 397] width 234 height 234
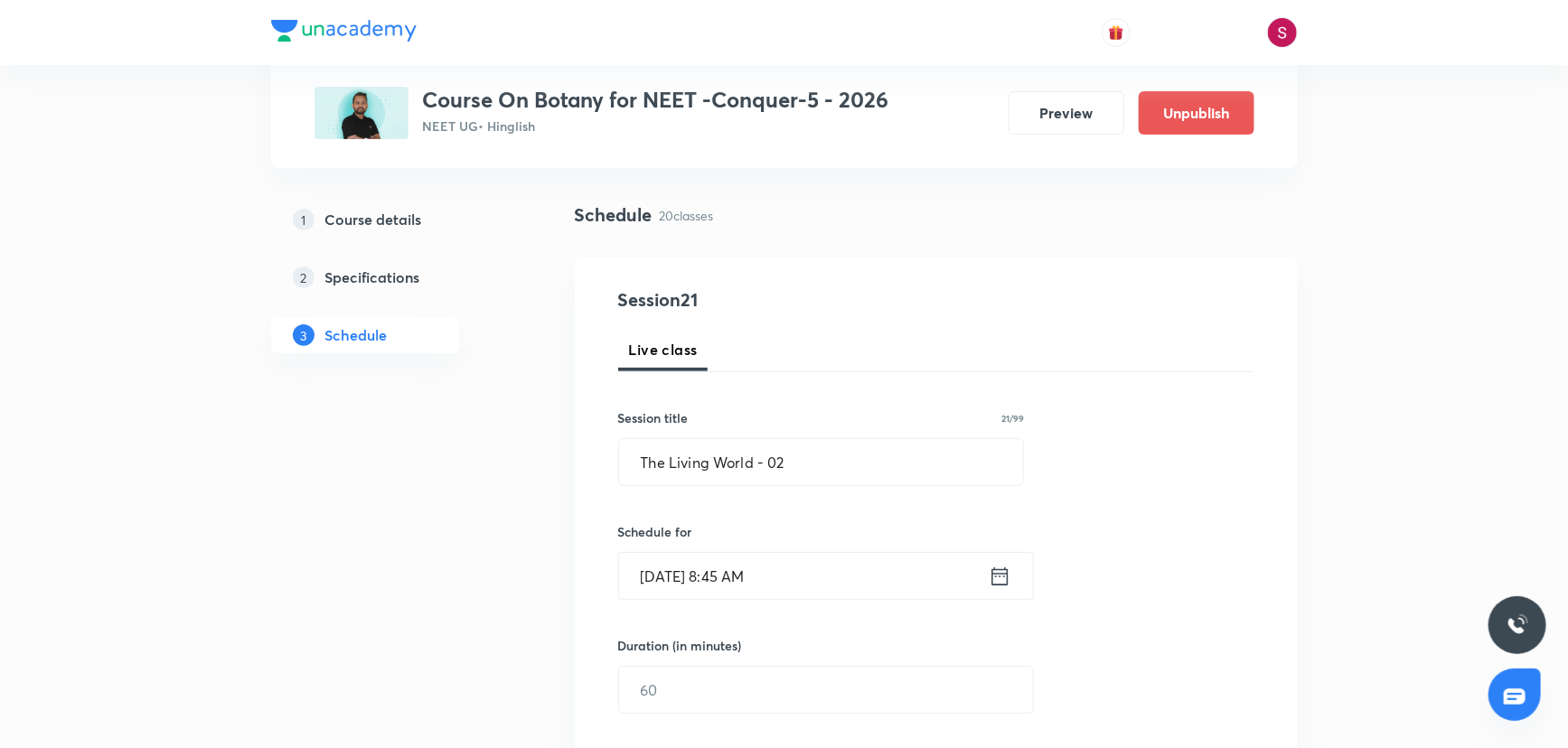
scroll to position [328, 0]
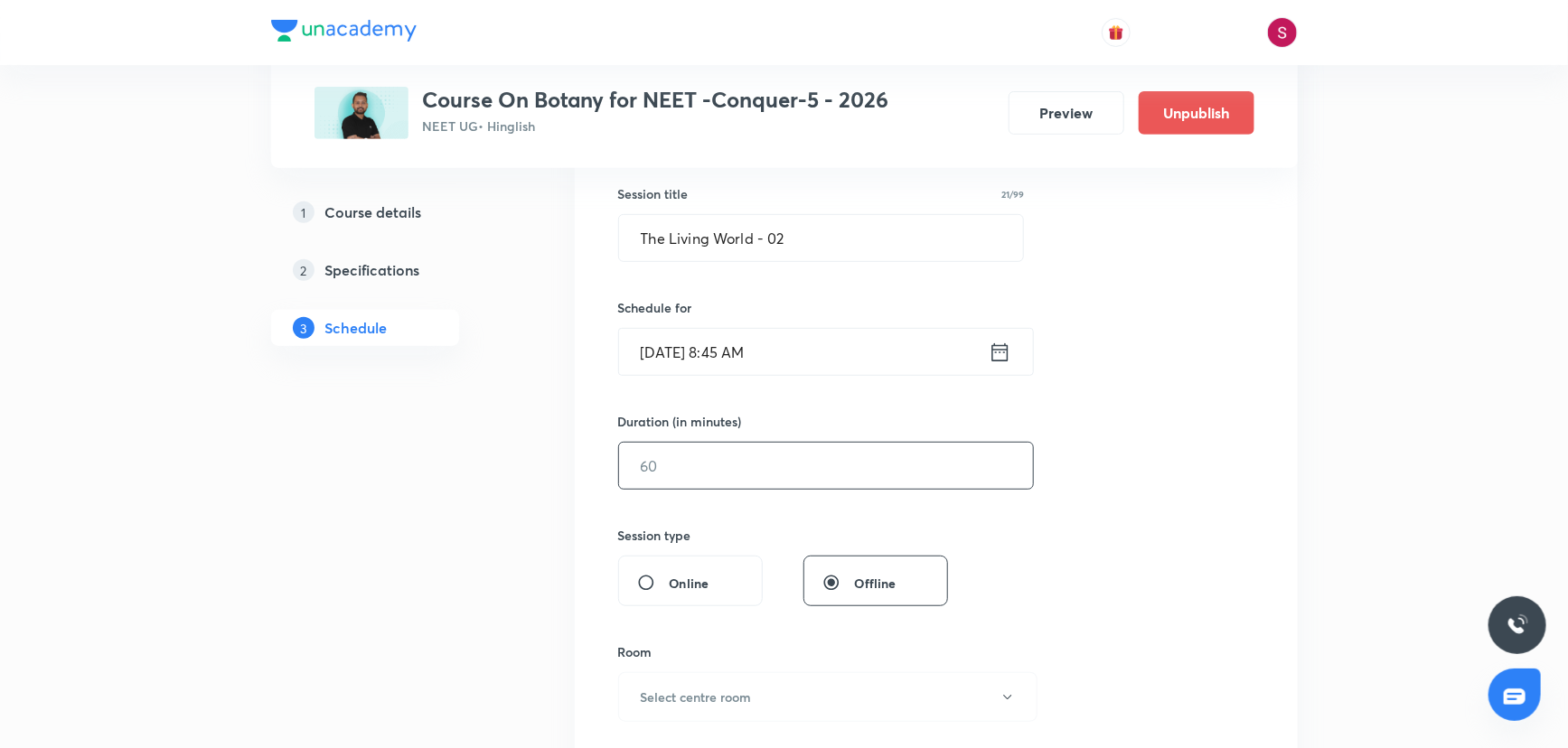
click at [692, 465] on input "text" at bounding box center [825, 466] width 414 height 46
type input "90"
click at [717, 688] on h6 "Select centre room" at bounding box center [696, 697] width 111 height 19
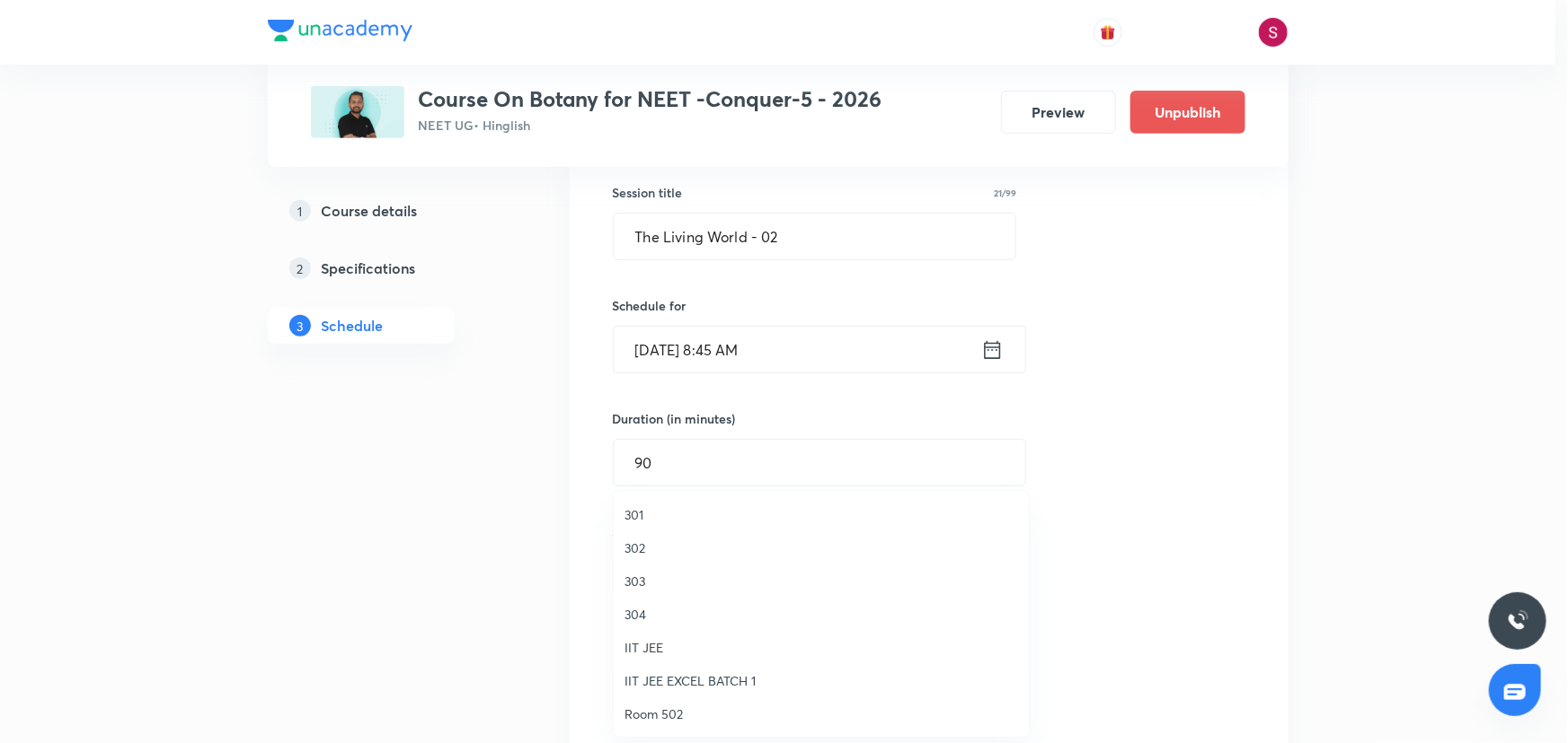
click at [647, 591] on li "303" at bounding box center [821, 582] width 415 height 34
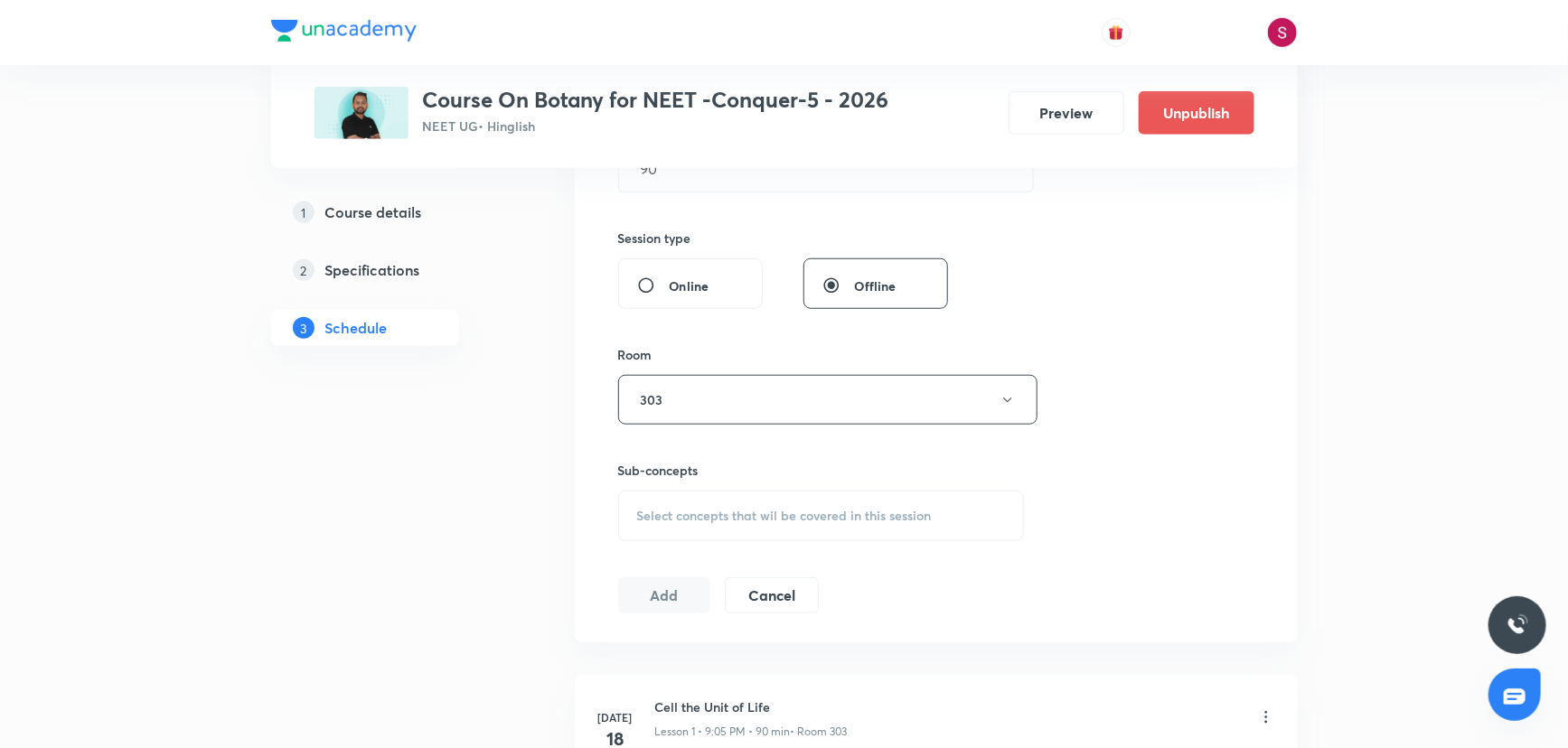
scroll to position [657, 0]
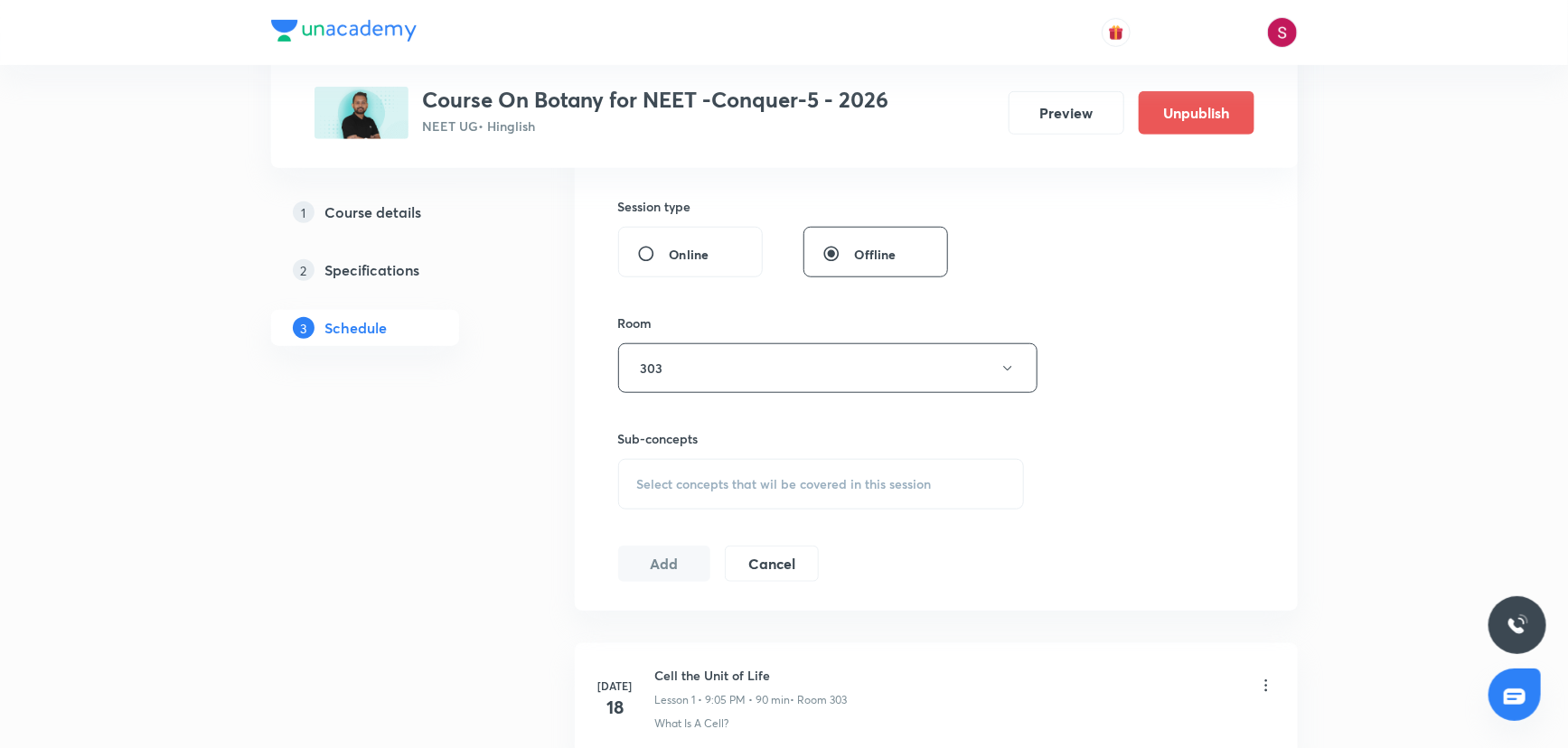
click at [690, 488] on span "Select concepts that wil be covered in this session" at bounding box center [784, 485] width 294 height 15
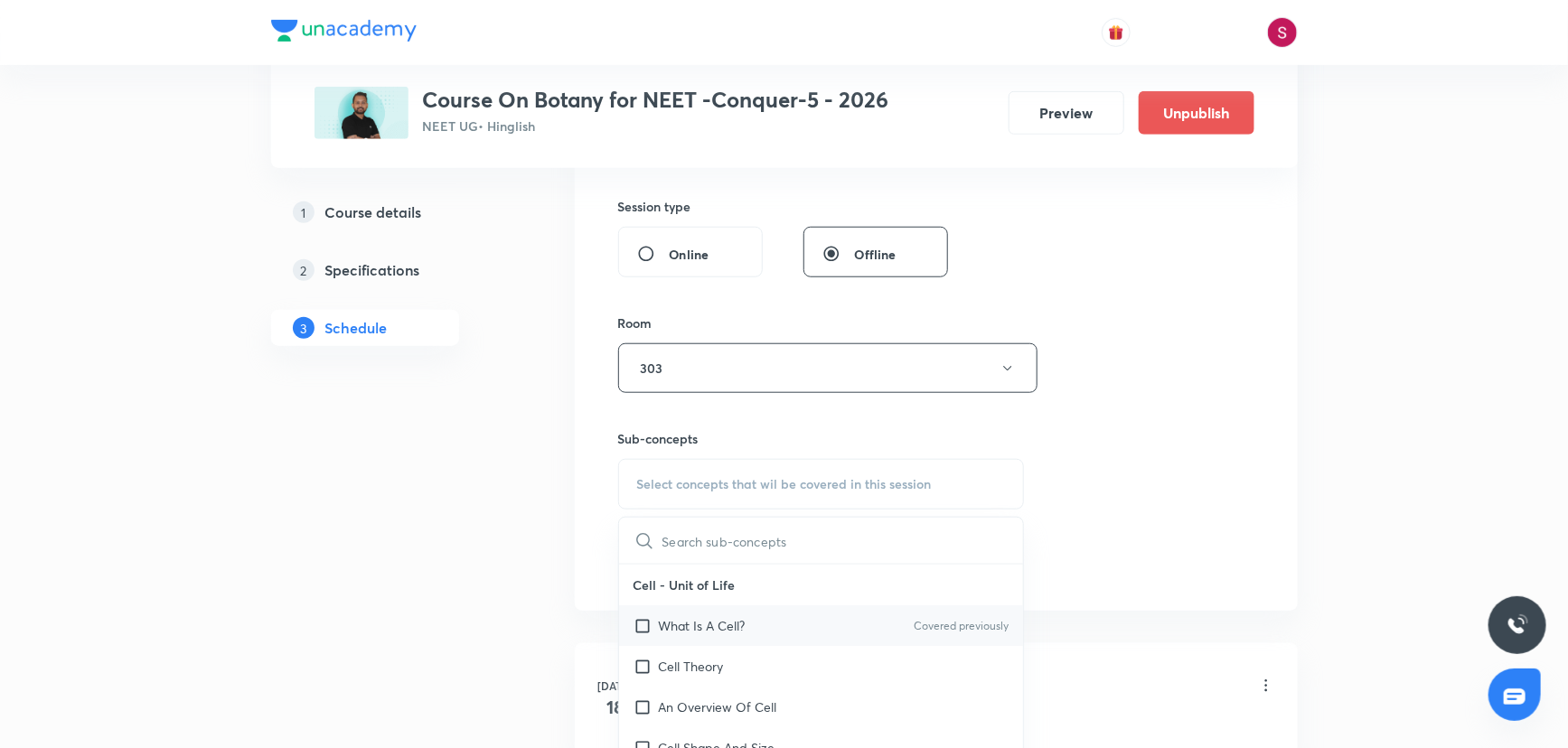
click at [690, 605] on div "What Is A Cell? Covered previously" at bounding box center [821, 625] width 405 height 41
checkbox input "true"
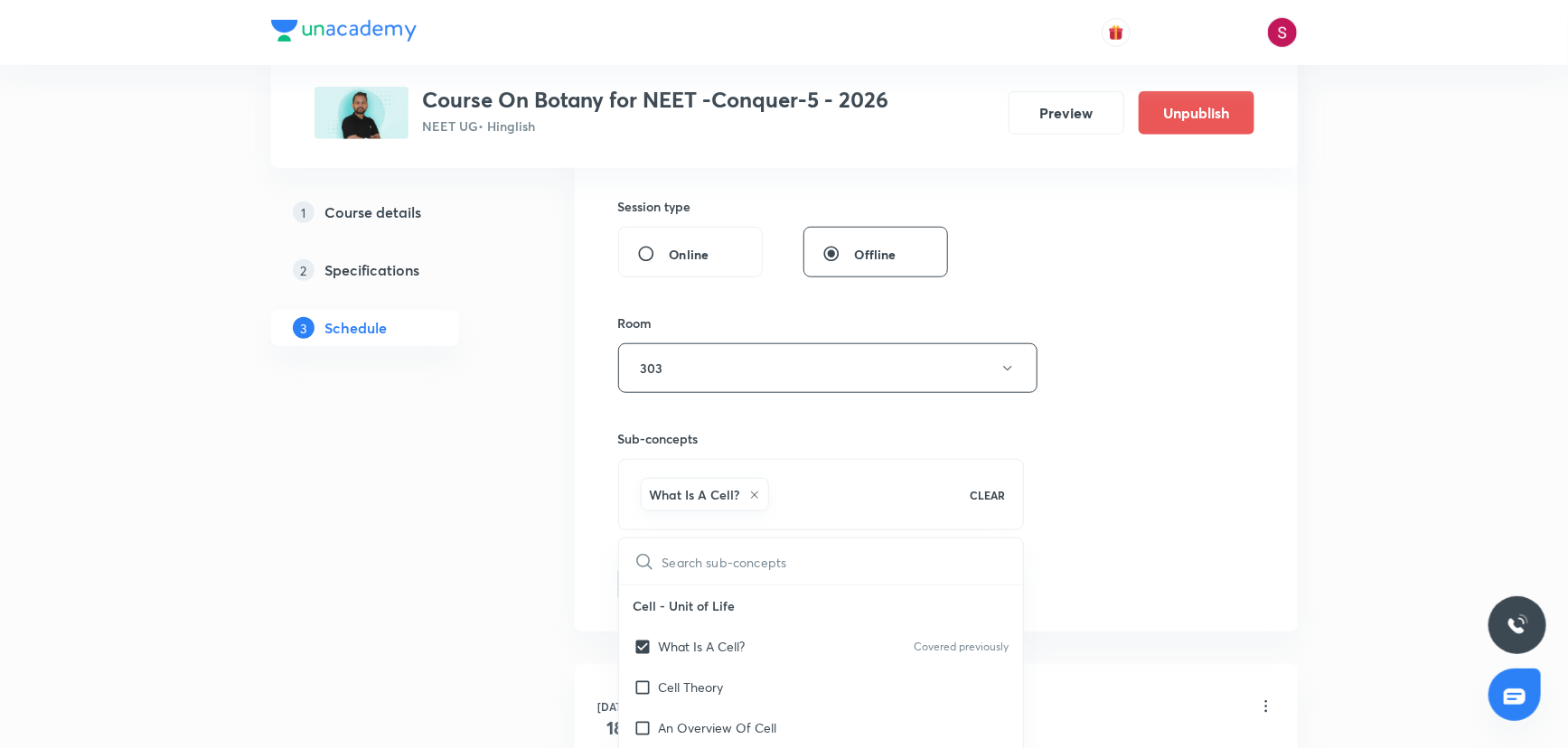
click at [1117, 387] on div "Session 21 Live class Session title 21/99 The Living World - 02 ​ Schedule for …" at bounding box center [936, 169] width 636 height 870
click at [690, 589] on button "Add" at bounding box center [664, 582] width 93 height 36
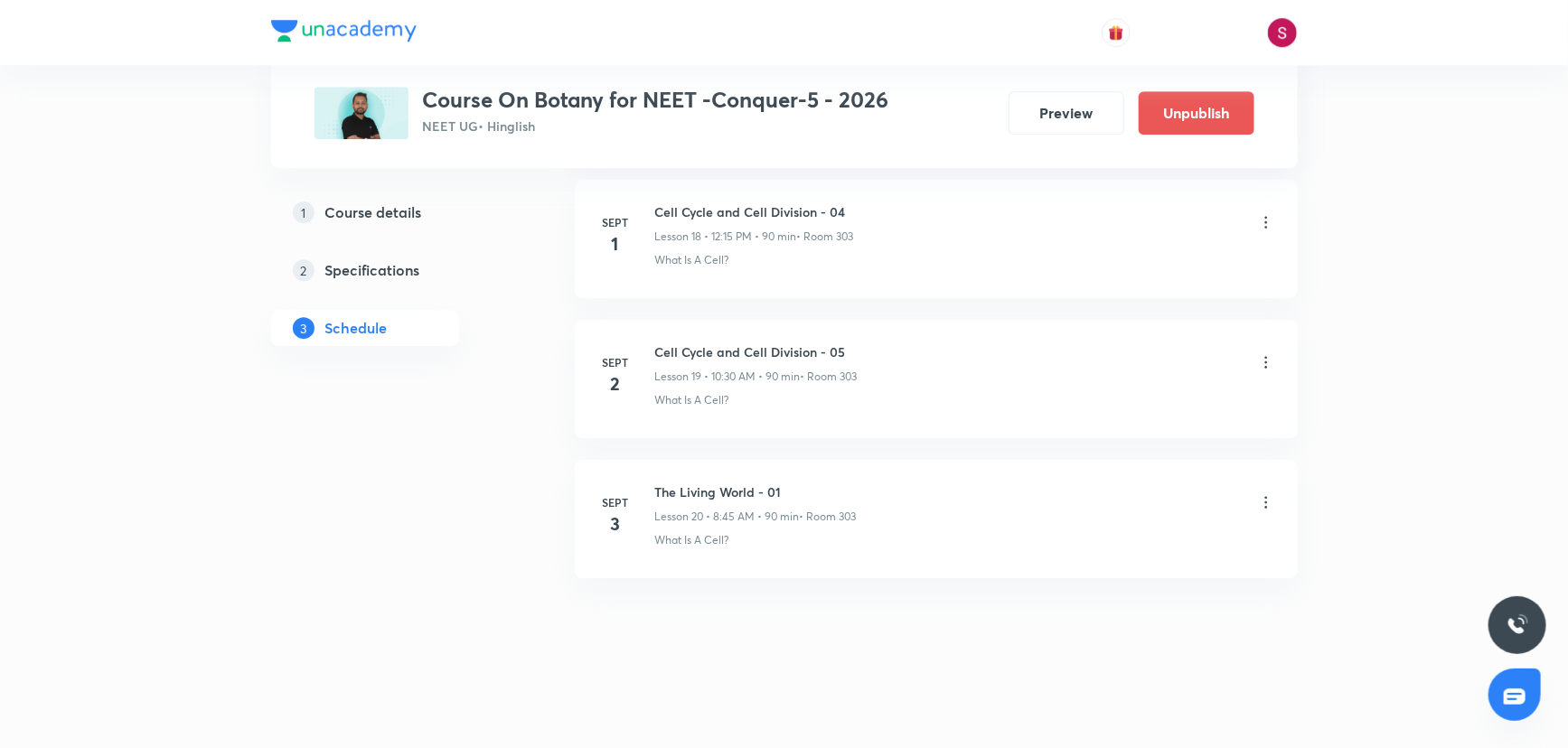
scroll to position [2667, 0]
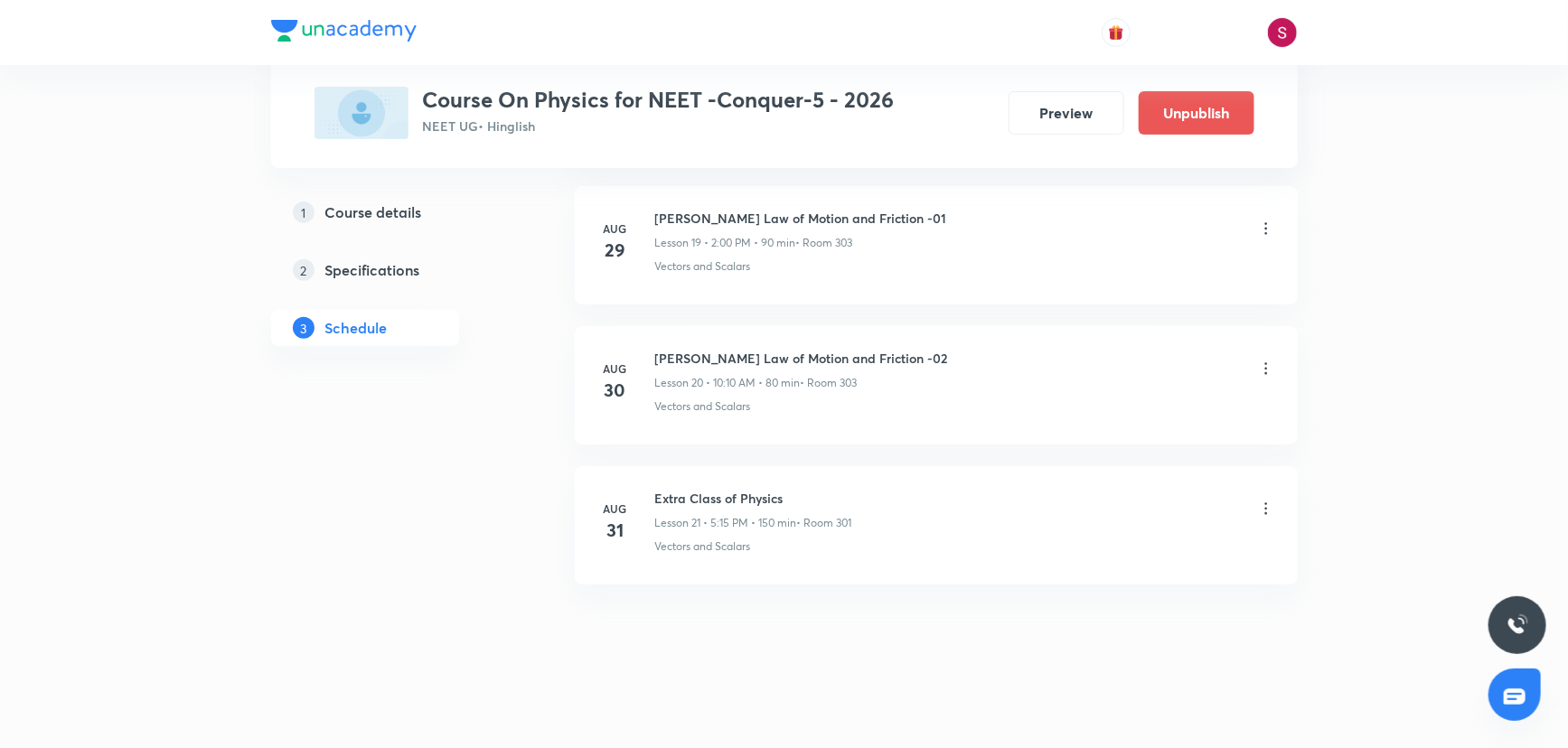
click at [769, 354] on h6 "[PERSON_NAME] Law of Motion and Friction -02" at bounding box center [801, 358] width 293 height 19
copy h6 "[PERSON_NAME] Law of Motion and Friction -02"
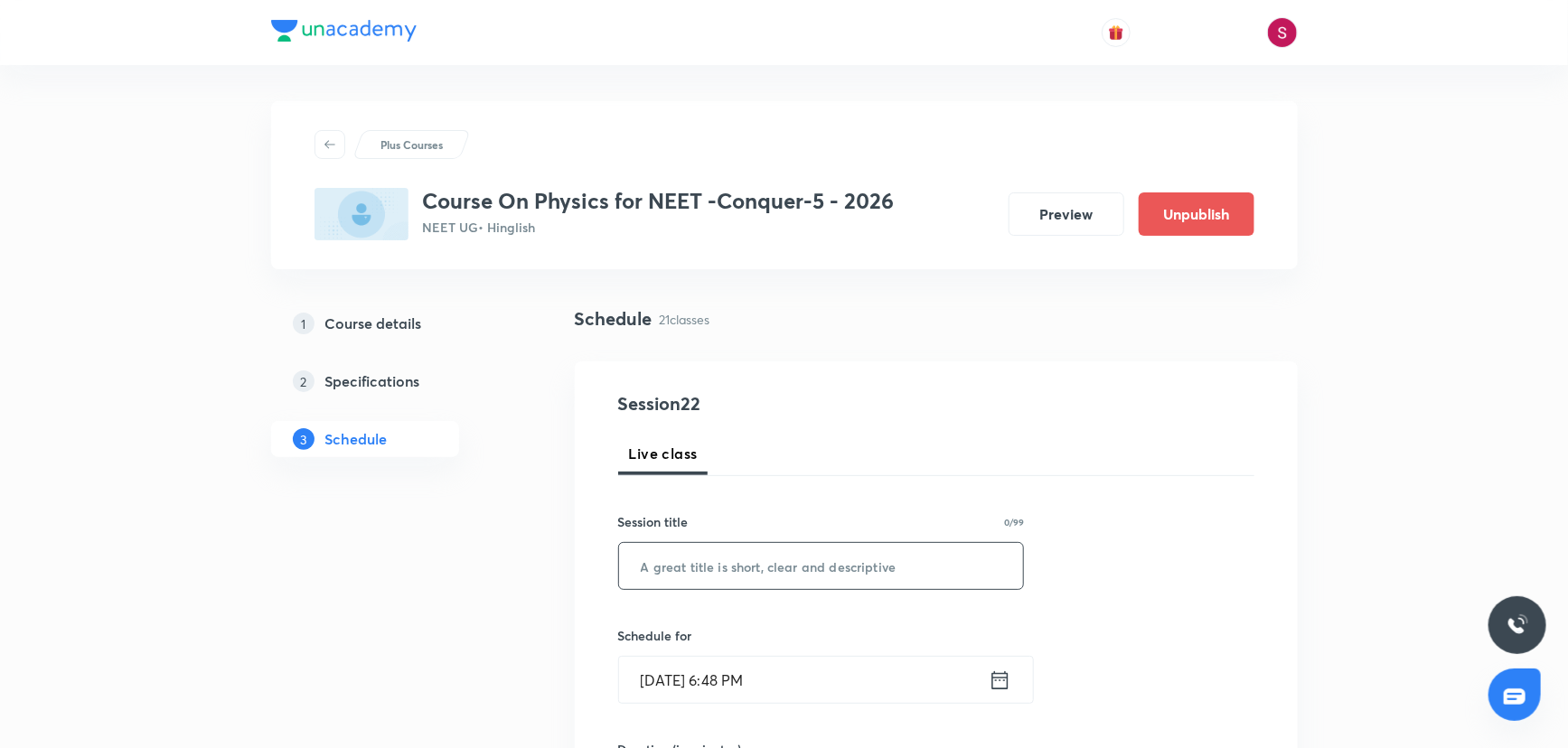
click at [731, 575] on input "text" at bounding box center [821, 566] width 405 height 46
paste input "Newton's Law of Motion and Friction -02"
type input "Newton's Law of Motion and Friction - 03"
click at [759, 693] on input "Aug 31, 2025, 6:48 PM" at bounding box center [803, 680] width 370 height 46
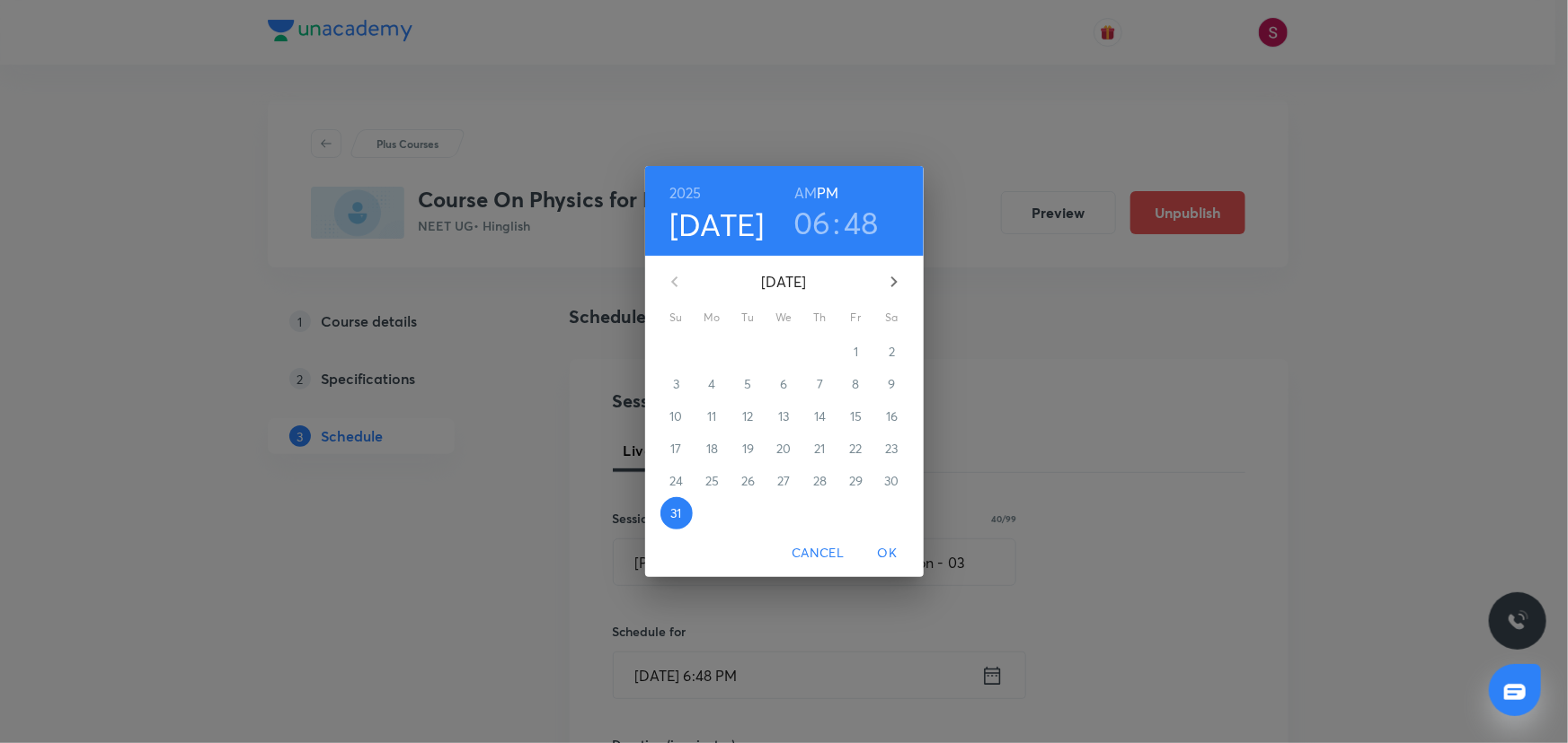
click at [883, 278] on icon "button" at bounding box center [894, 282] width 22 height 22
click at [718, 351] on span "1" at bounding box center [712, 352] width 33 height 18
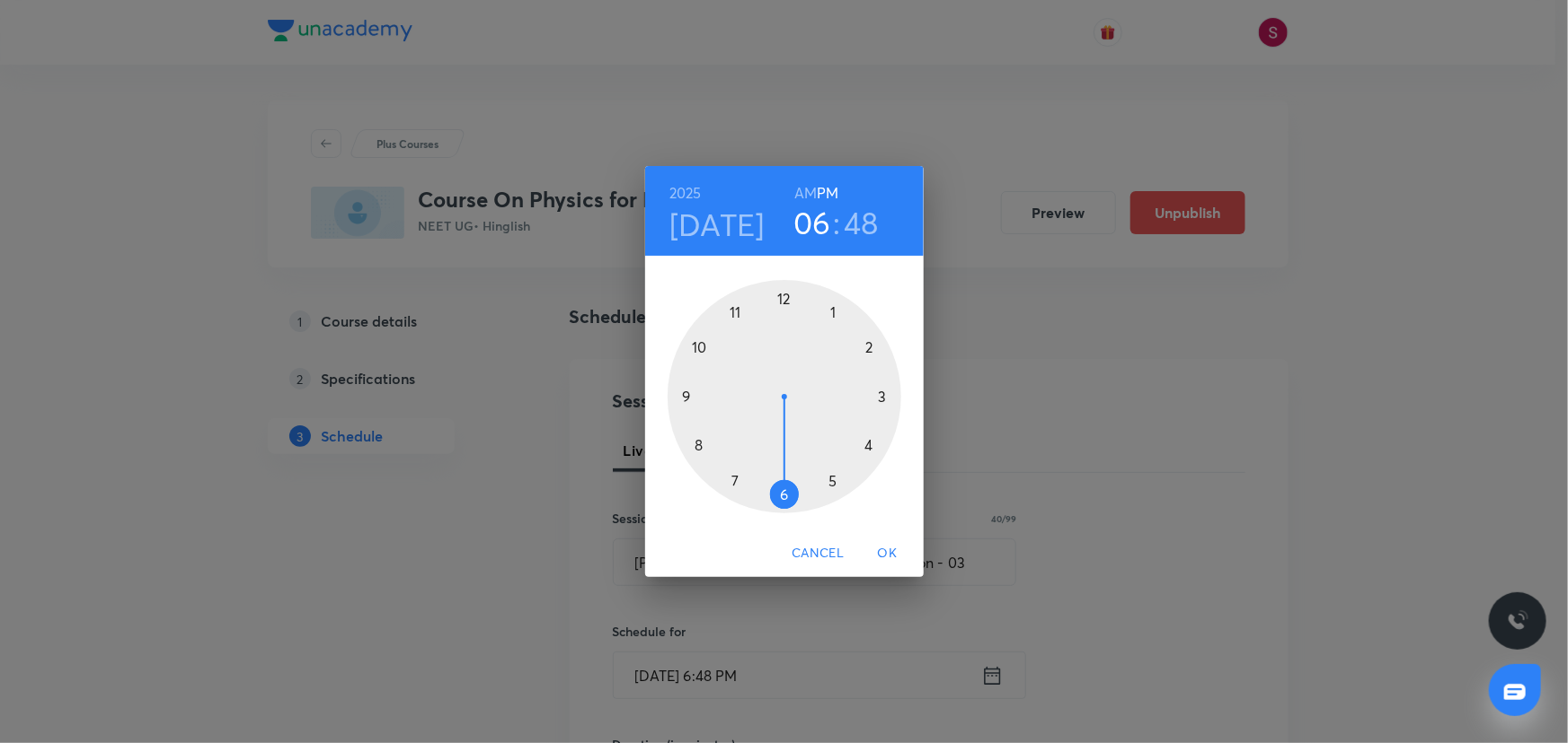
click at [868, 348] on div at bounding box center [784, 397] width 234 height 234
click at [784, 300] on div at bounding box center [784, 397] width 234 height 234
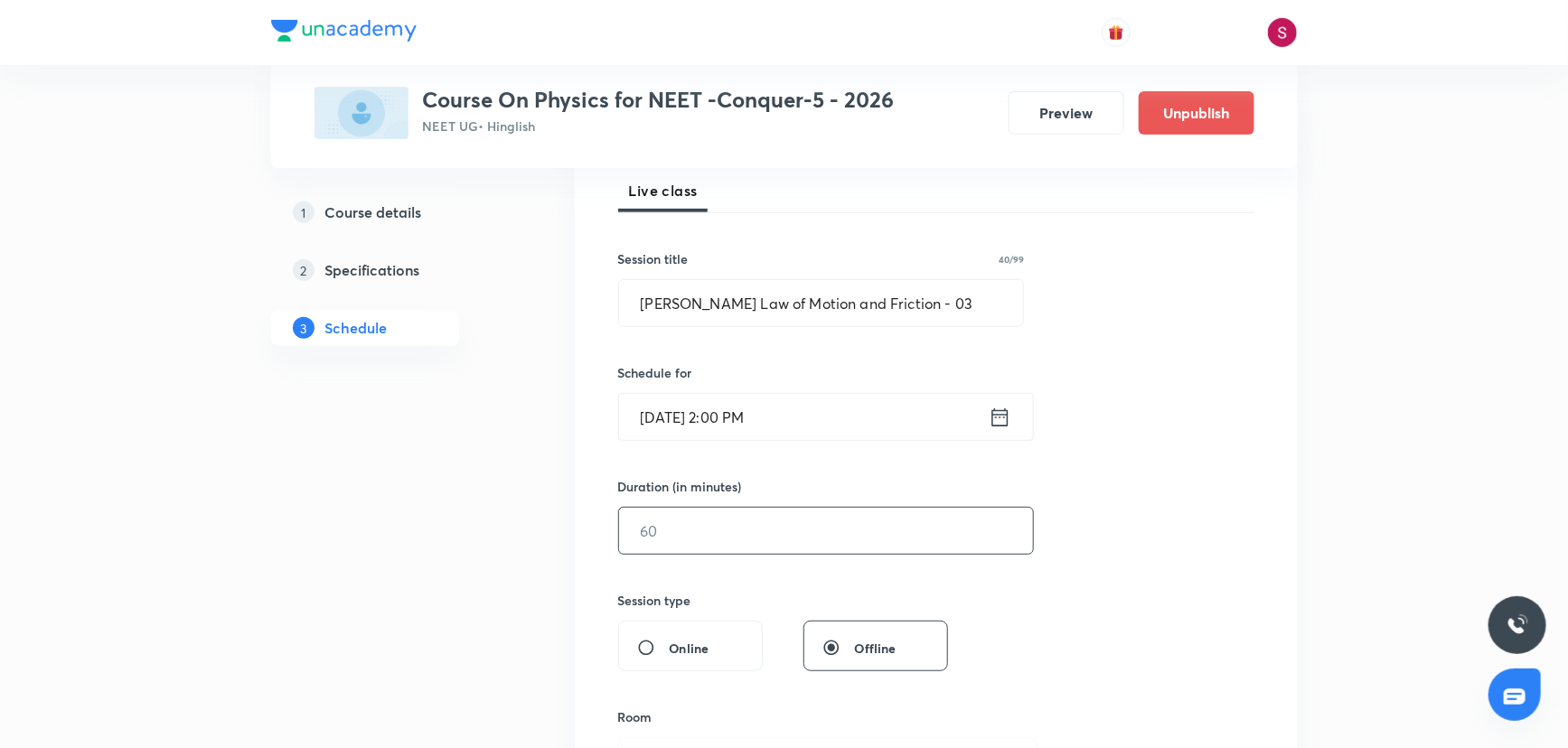
scroll to position [411, 0]
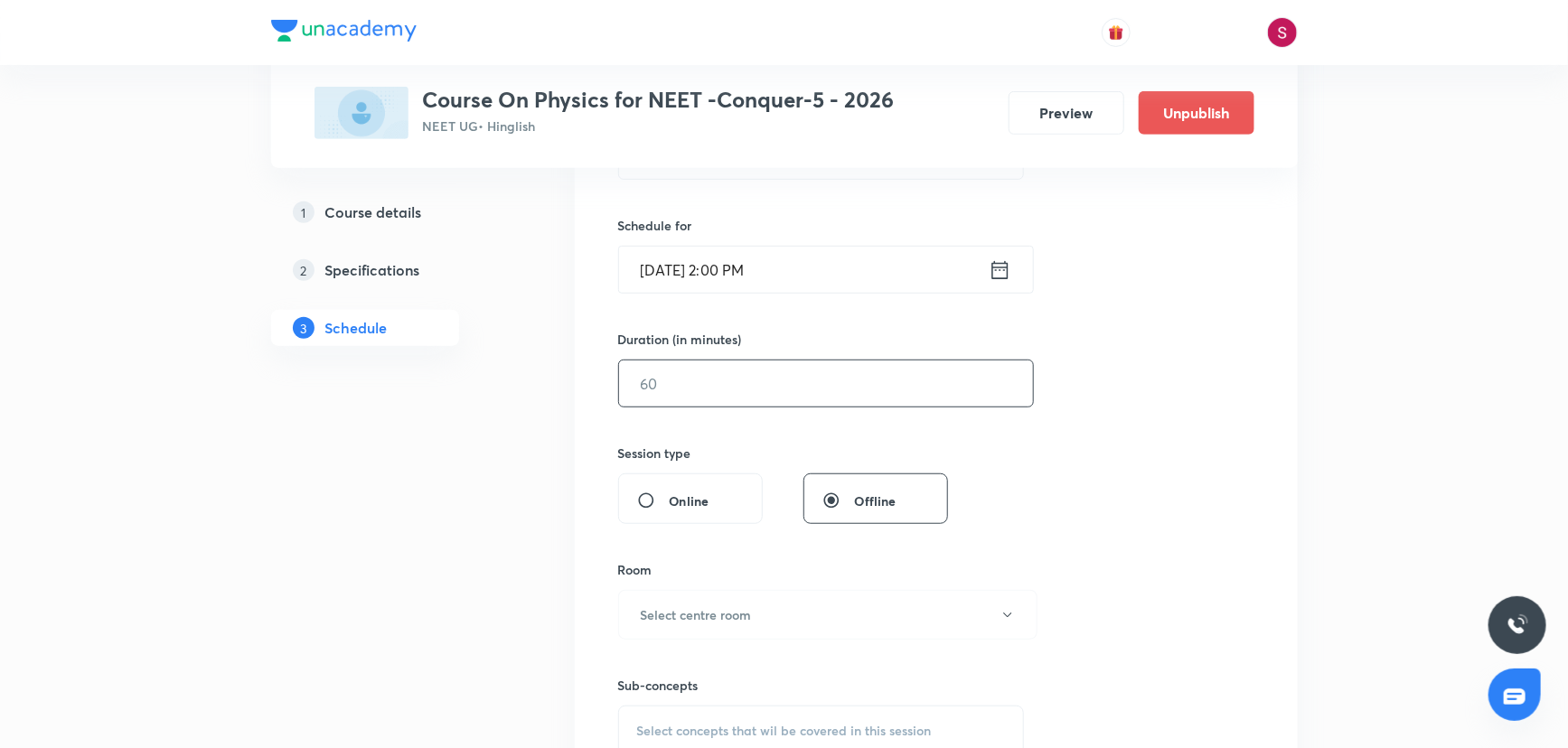
click at [679, 373] on input "text" at bounding box center [825, 384] width 414 height 46
type input "90"
click at [762, 628] on button "Select centre room" at bounding box center [827, 615] width 420 height 50
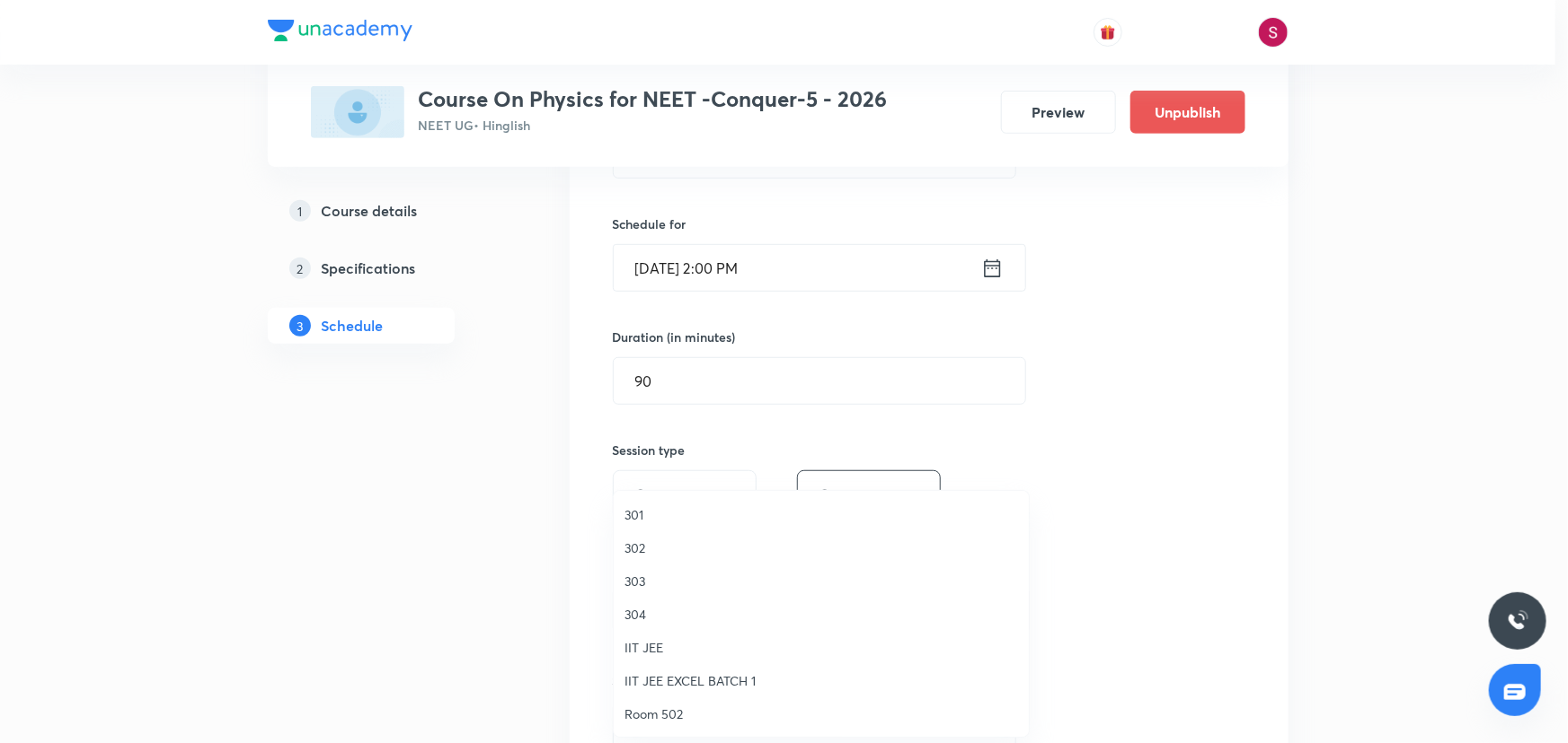
click at [642, 581] on span "303" at bounding box center [821, 581] width 393 height 19
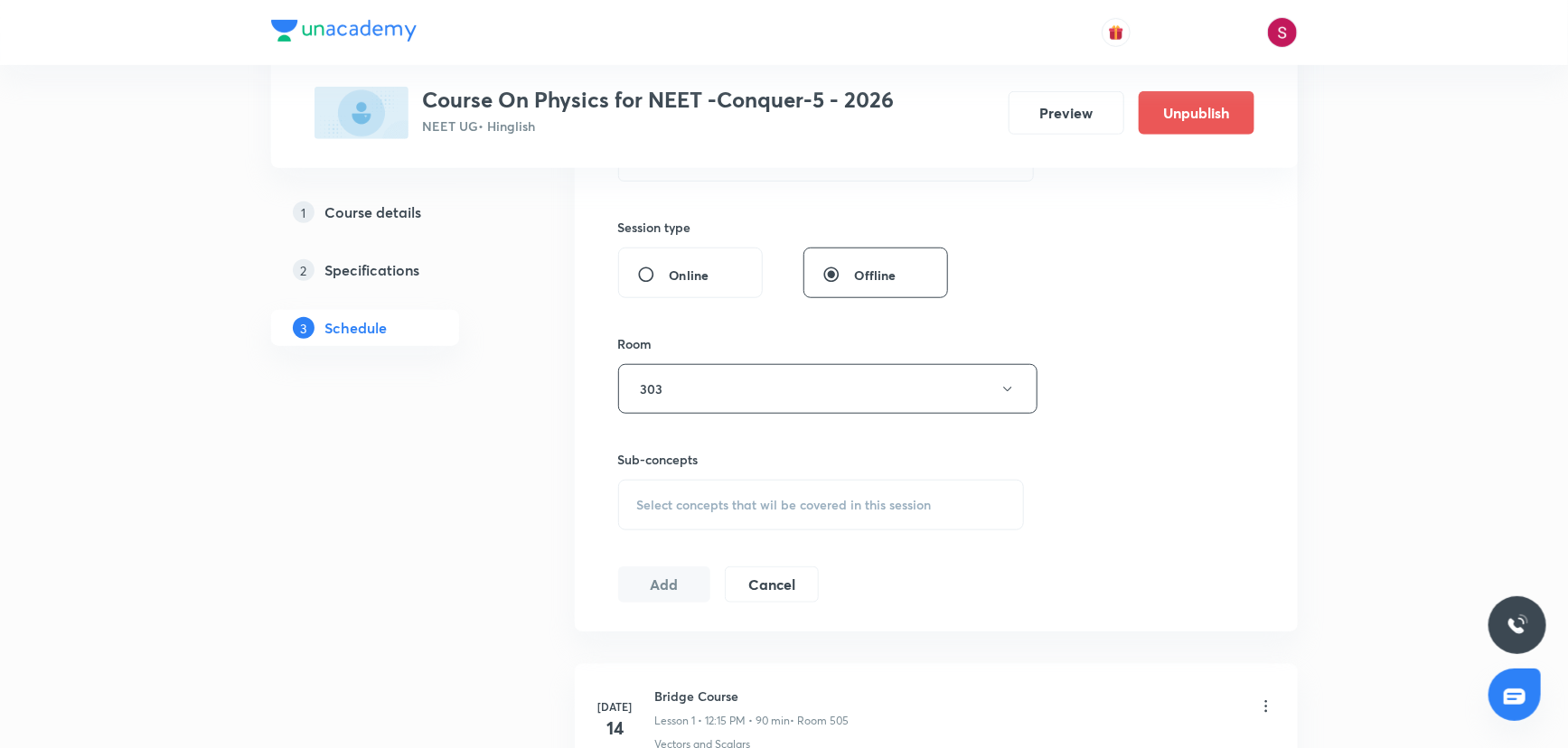
scroll to position [657, 0]
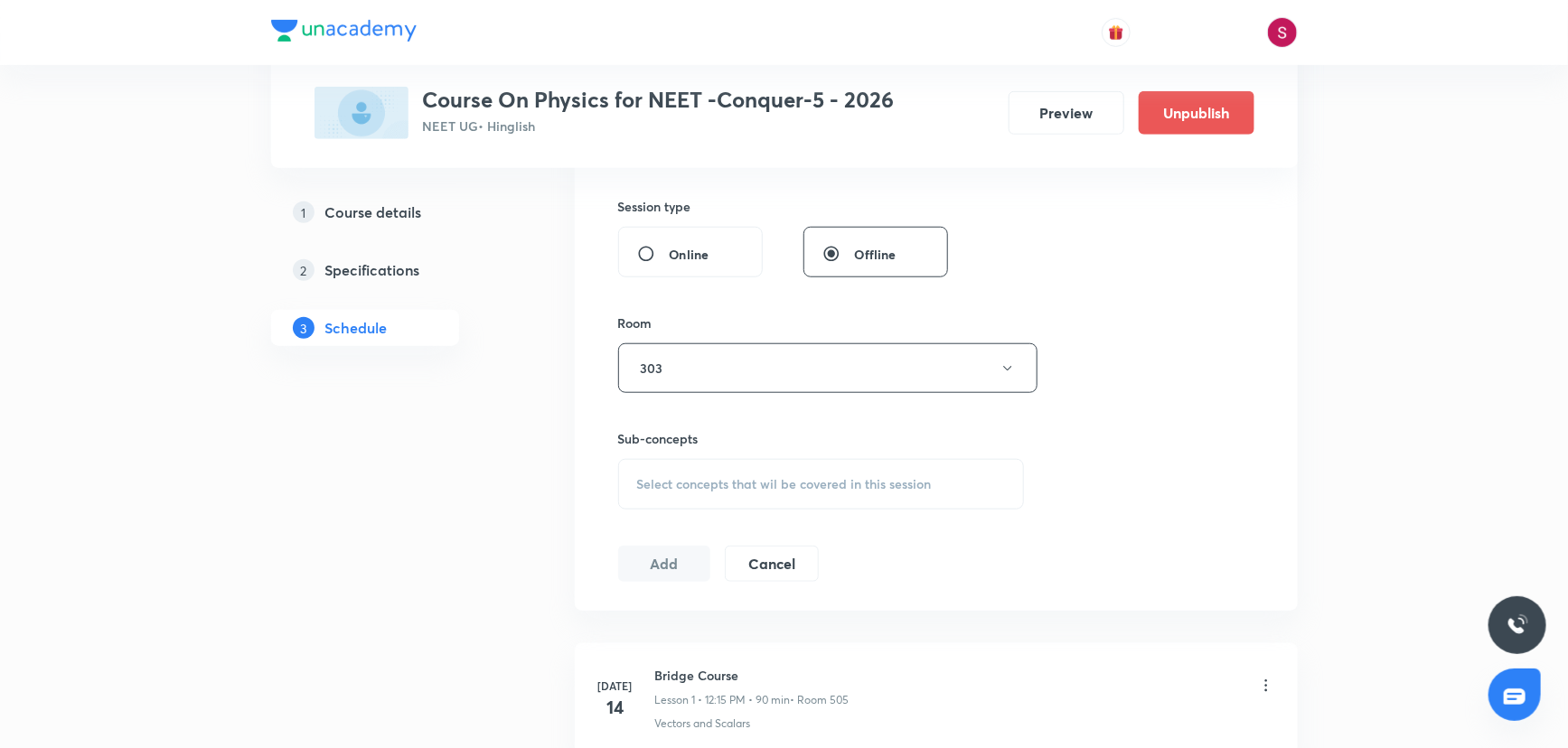
click at [708, 506] on div "Select concepts that wil be covered in this session" at bounding box center [821, 484] width 407 height 51
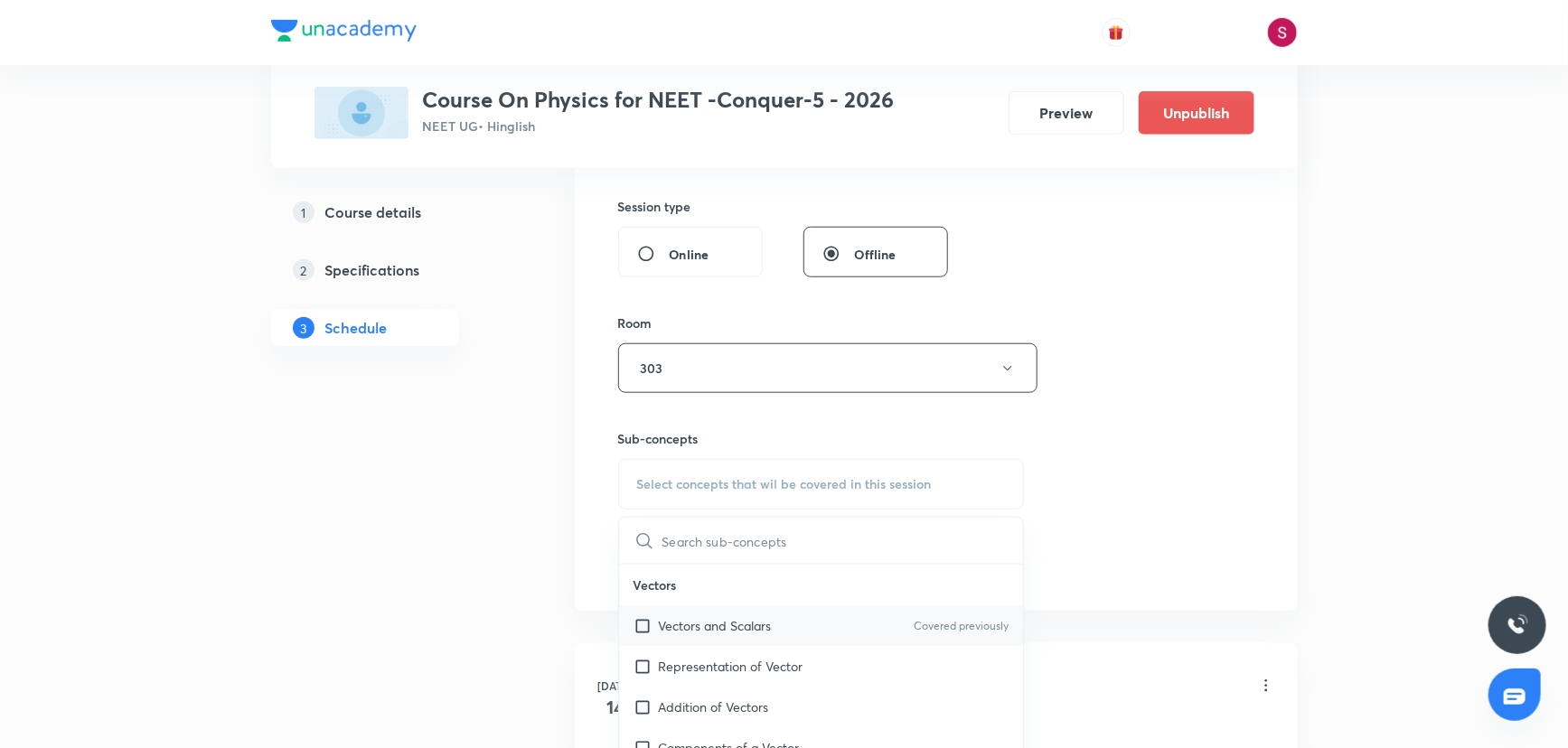
click at [691, 620] on p "Vectors and Scalars" at bounding box center [715, 625] width 113 height 19
checkbox input "true"
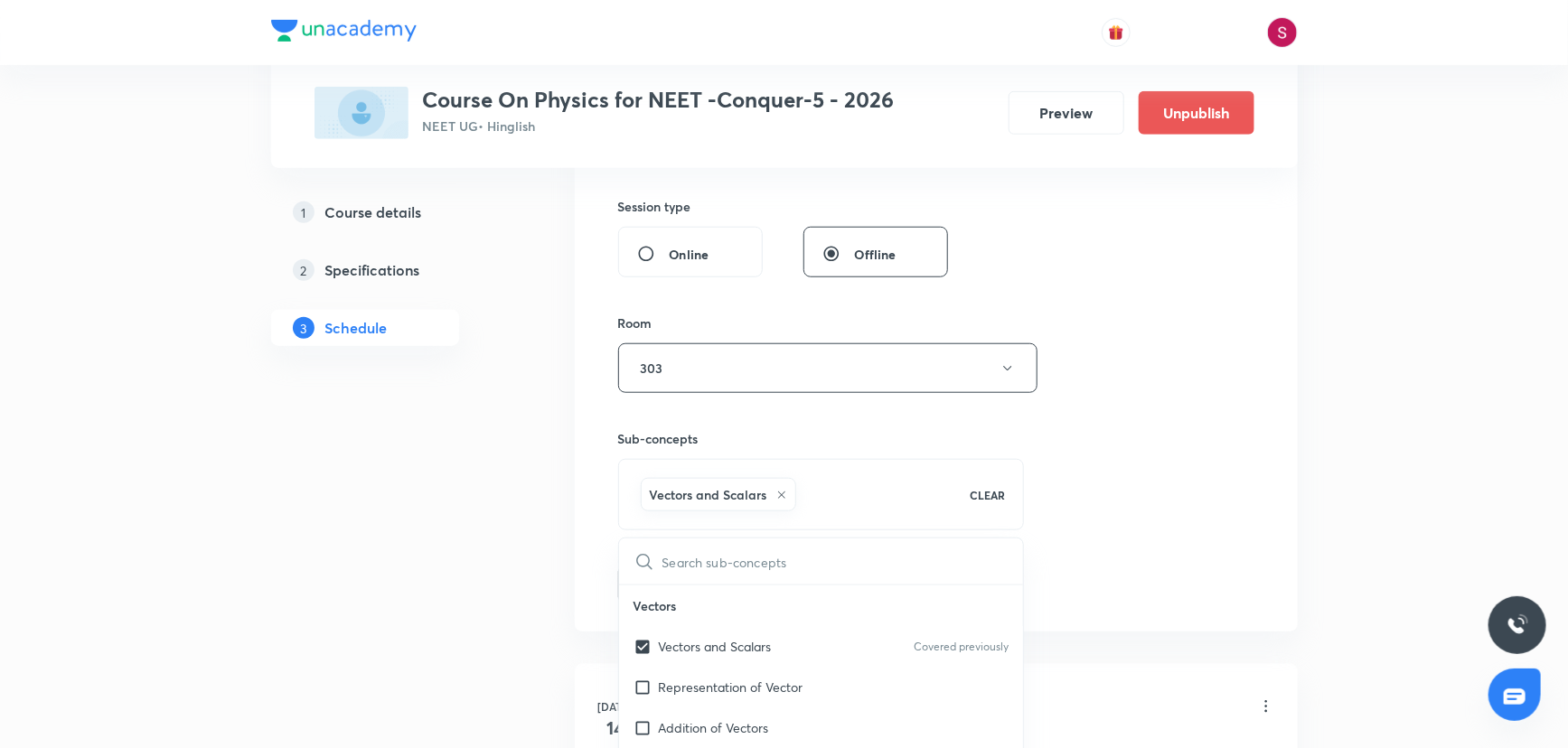
click at [1183, 313] on div "Session 22 Live class Session title 40/99 Newton's Law of Motion and Friction -…" at bounding box center [936, 169] width 636 height 870
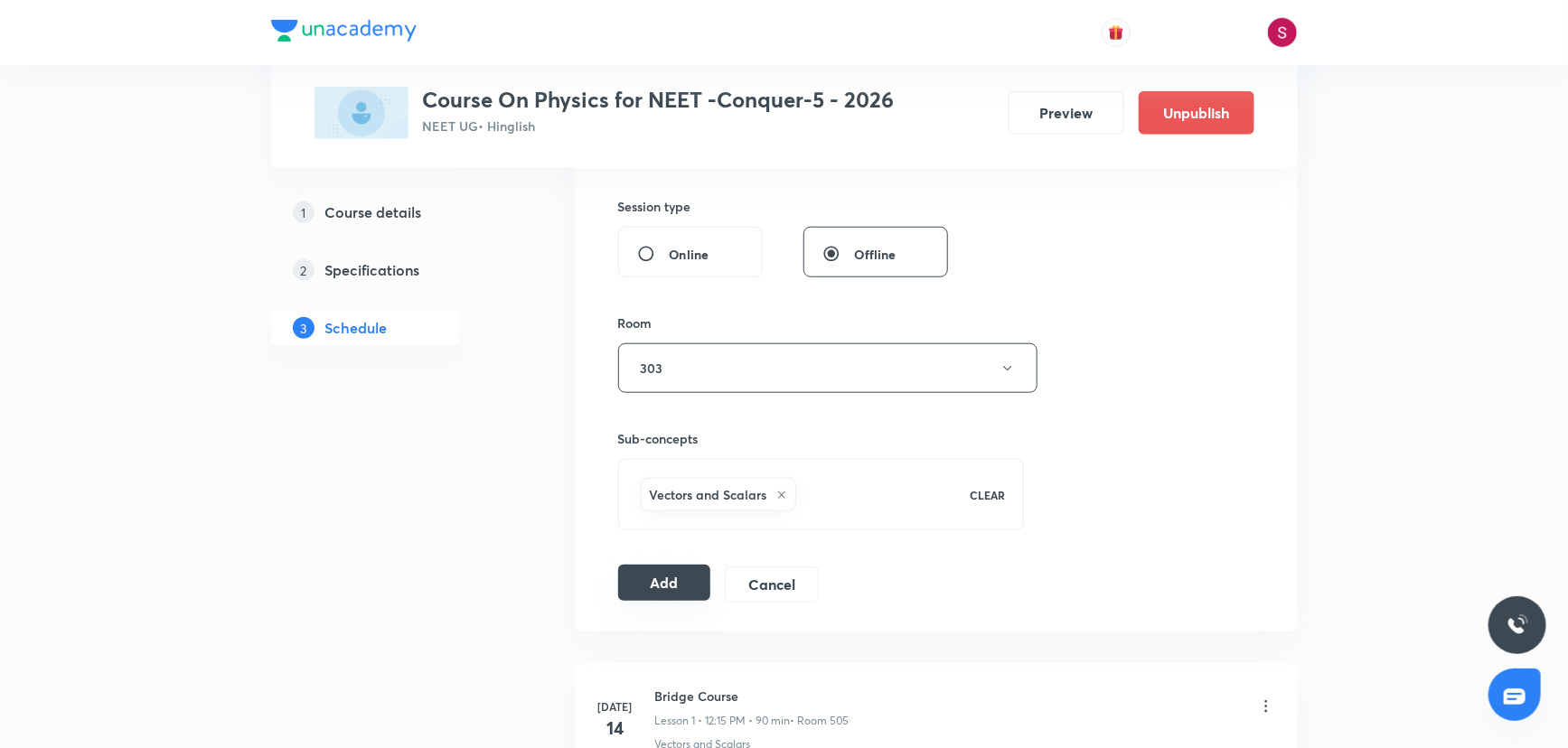
click at [661, 589] on button "Add" at bounding box center [664, 582] width 93 height 36
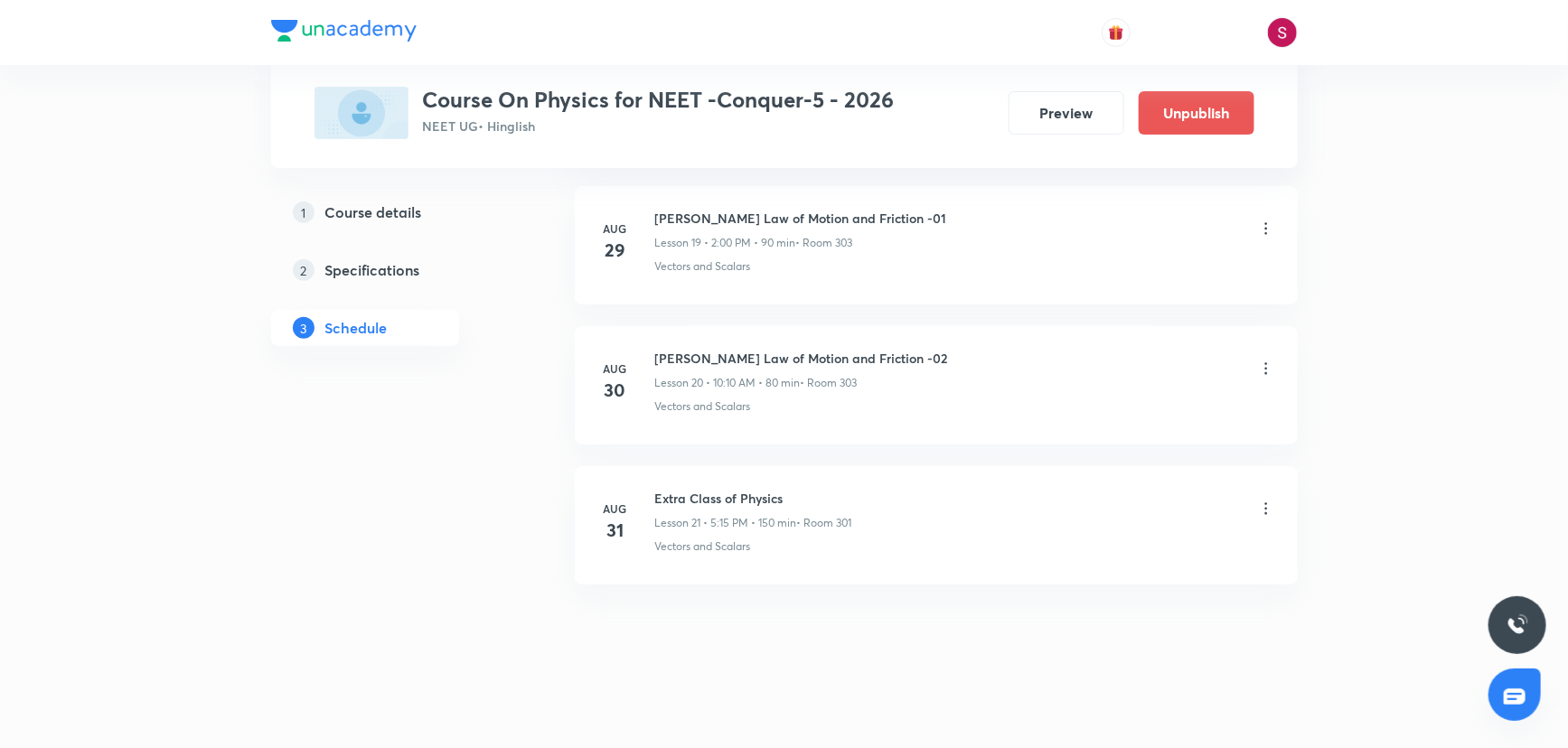
scroll to position [2807, 0]
click at [768, 627] on h6 "Newton's Law of Motion and Friction - 03" at bounding box center [803, 636] width 297 height 19
copy h6 "Newton's Law of Motion and Friction - 03"
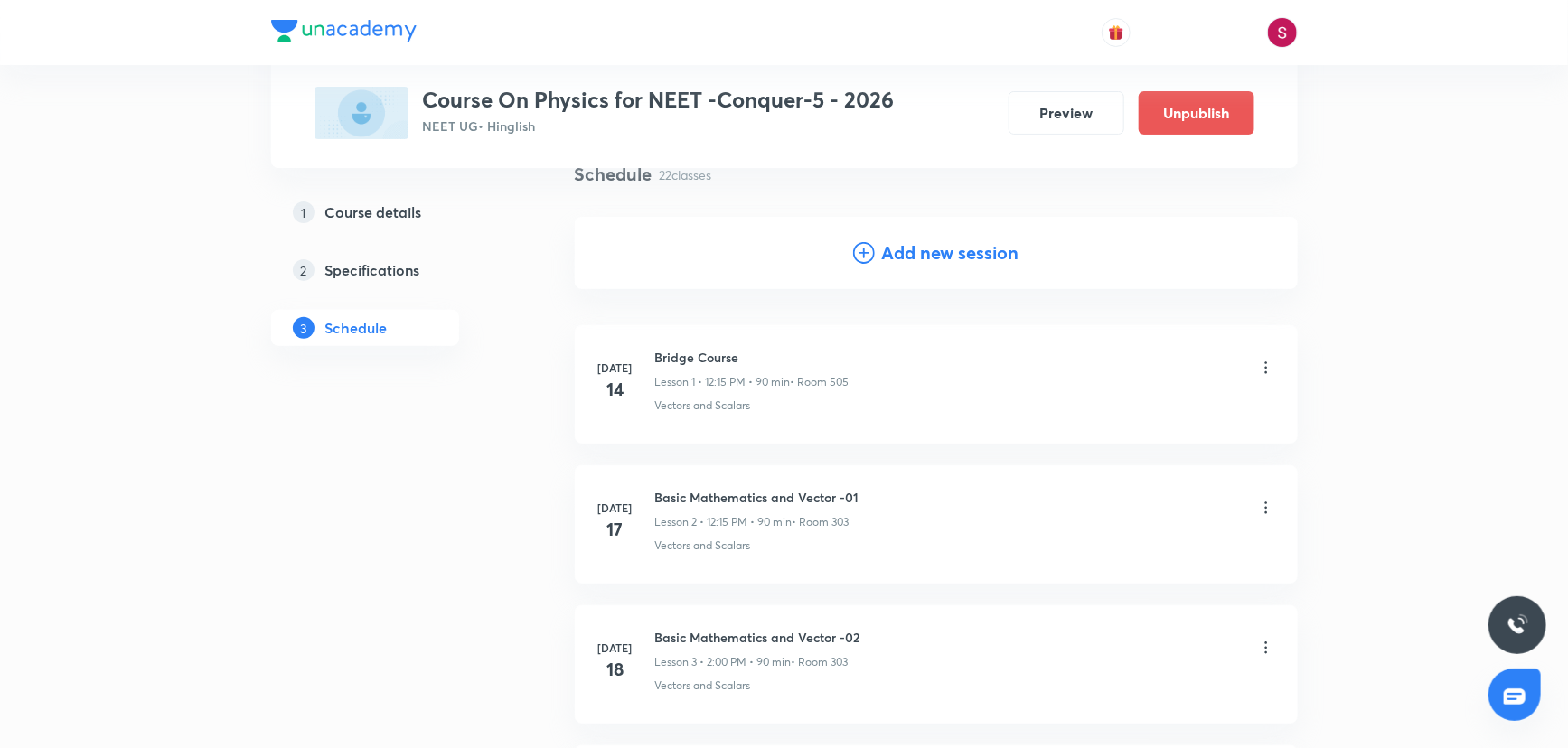
scroll to position [0, 0]
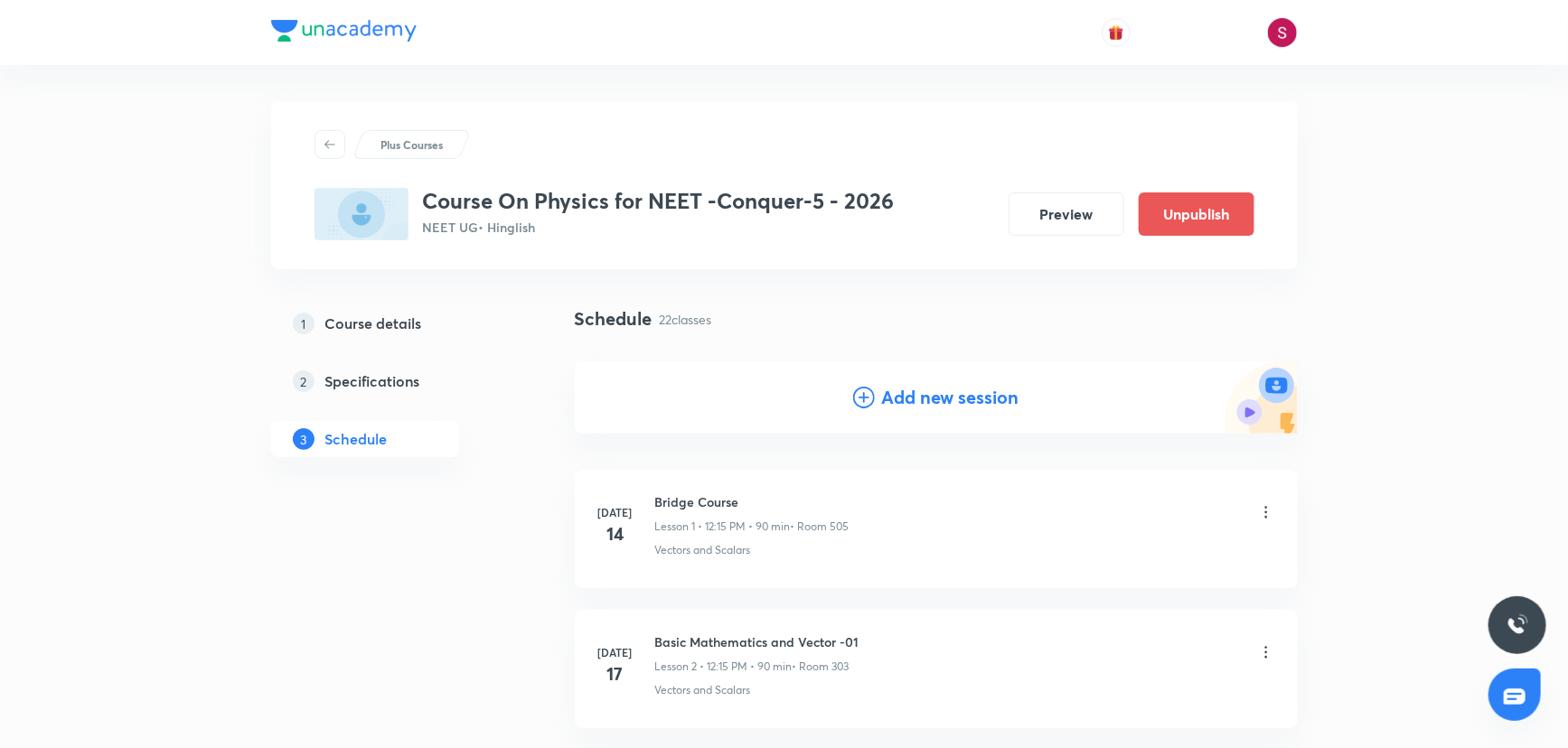
click at [873, 387] on div "Add new session" at bounding box center [936, 397] width 166 height 27
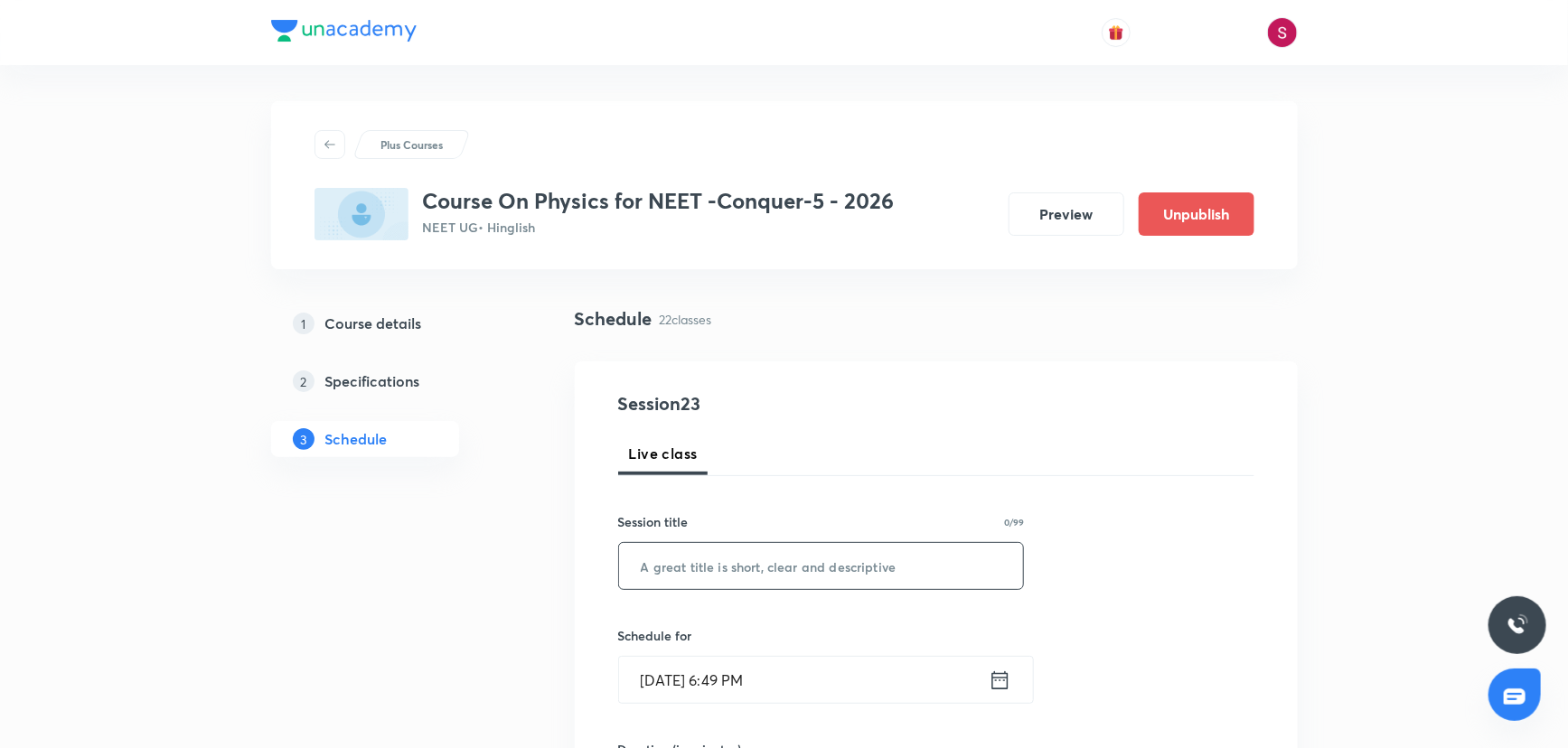
click at [741, 585] on input "text" at bounding box center [821, 566] width 405 height 46
paste input "Newton's Law of Motion and Friction - 03"
type input "Newton's Law of Motion and Friction - 04"
click at [825, 670] on input "Aug 31, 2025, 6:49 PM" at bounding box center [803, 680] width 370 height 46
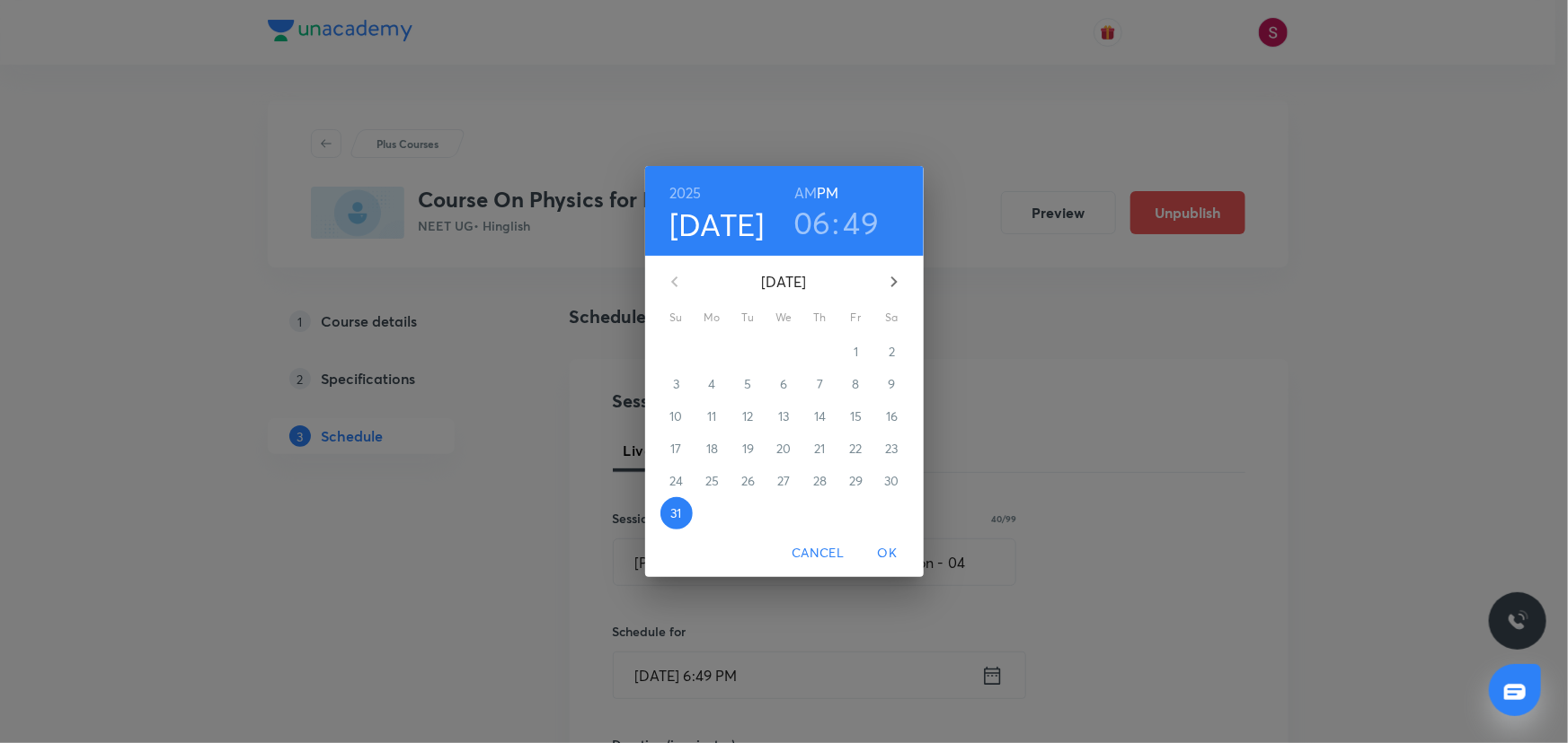
click at [898, 273] on icon "button" at bounding box center [894, 282] width 22 height 22
click at [751, 357] on p "2" at bounding box center [747, 352] width 6 height 18
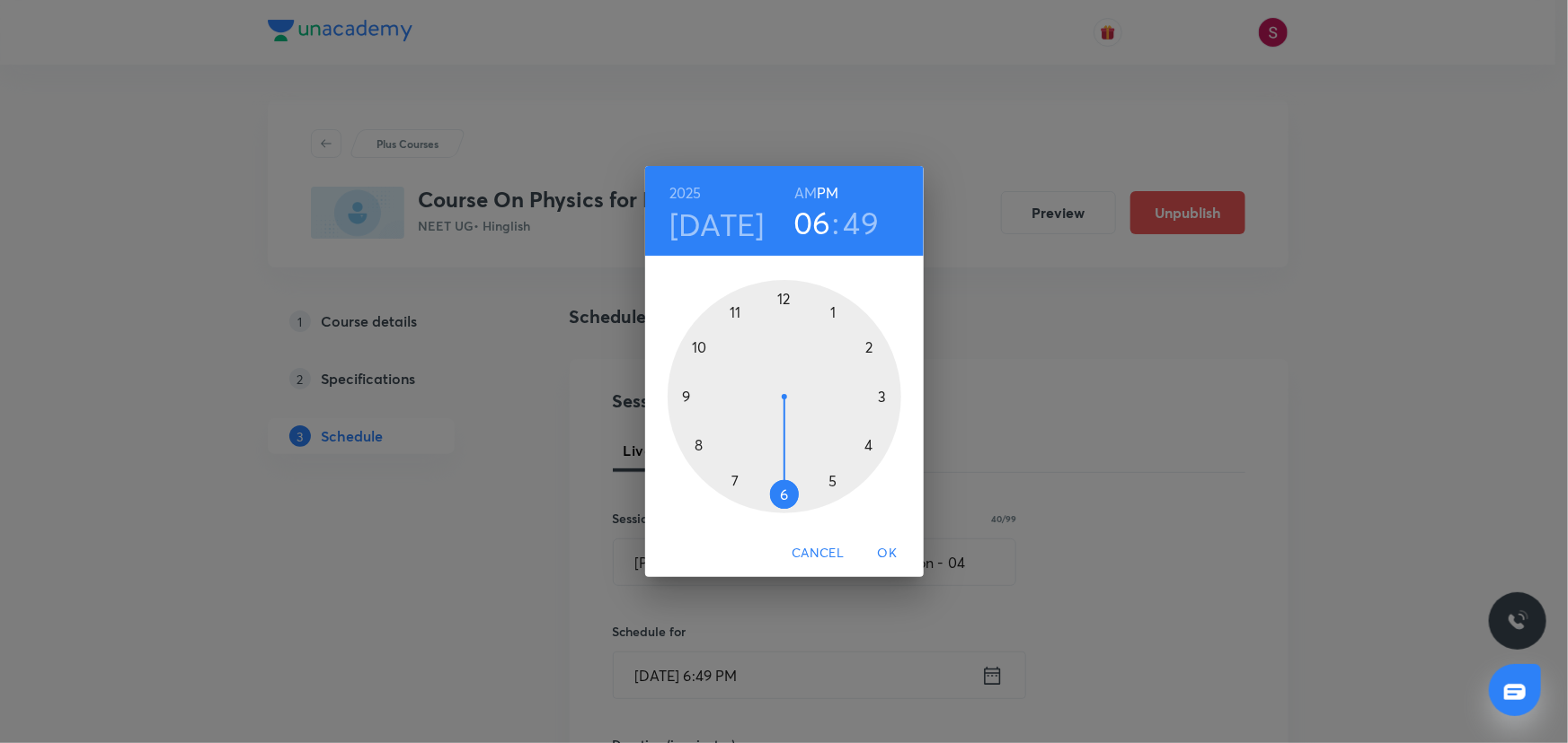
click at [779, 304] on div at bounding box center [784, 397] width 234 height 234
click at [884, 394] on div at bounding box center [784, 397] width 234 height 234
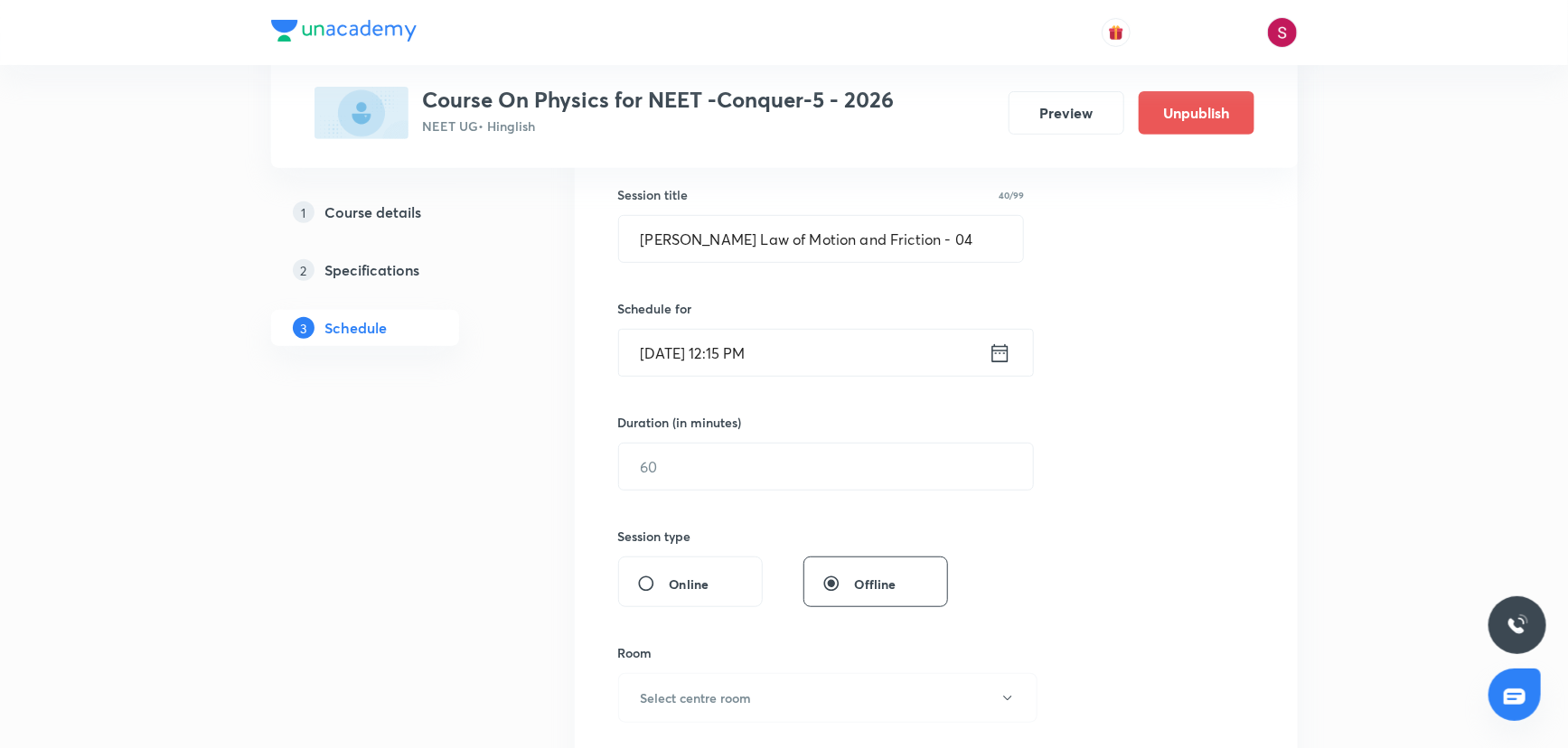
scroll to position [328, 0]
click at [677, 467] on input "text" at bounding box center [825, 466] width 414 height 46
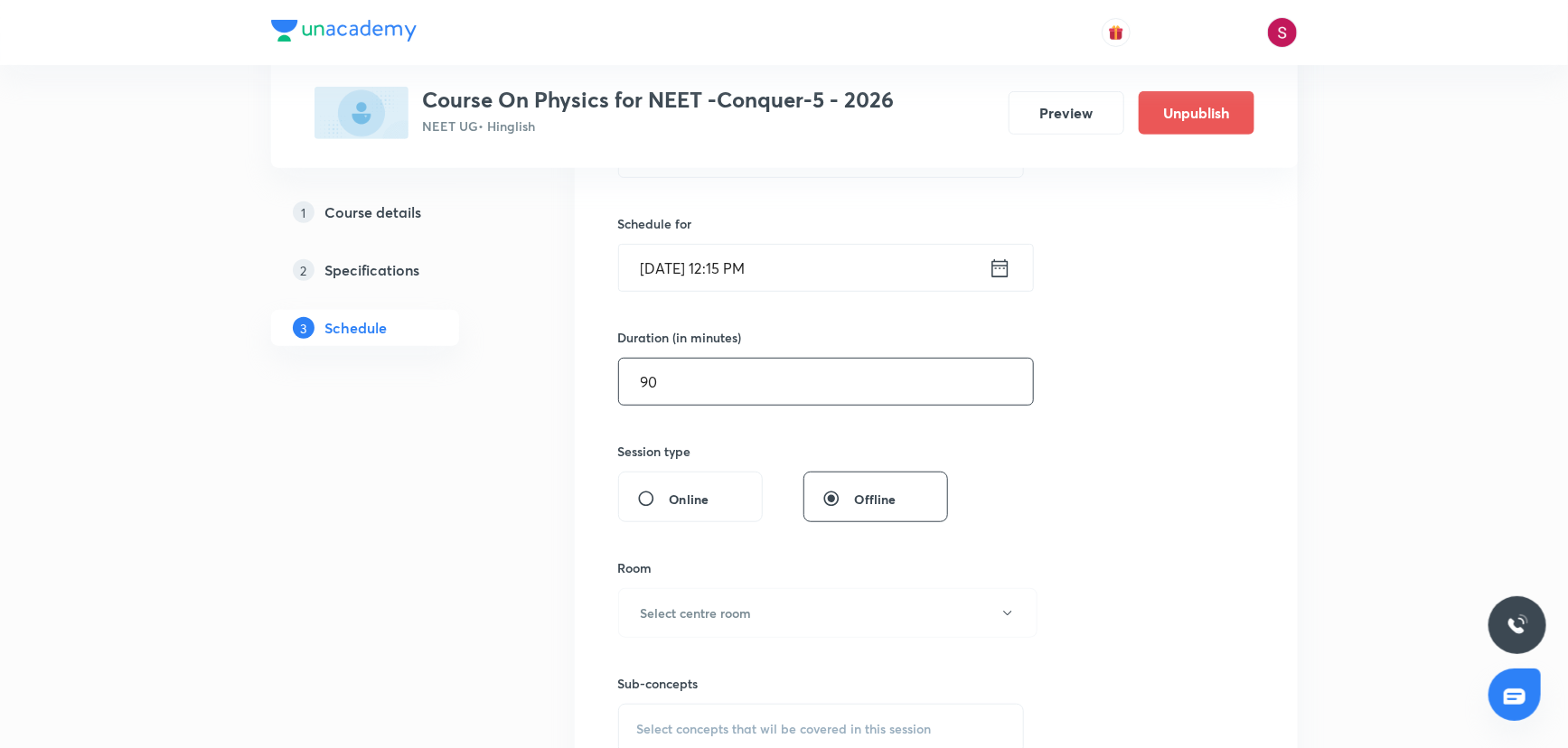
scroll to position [493, 0]
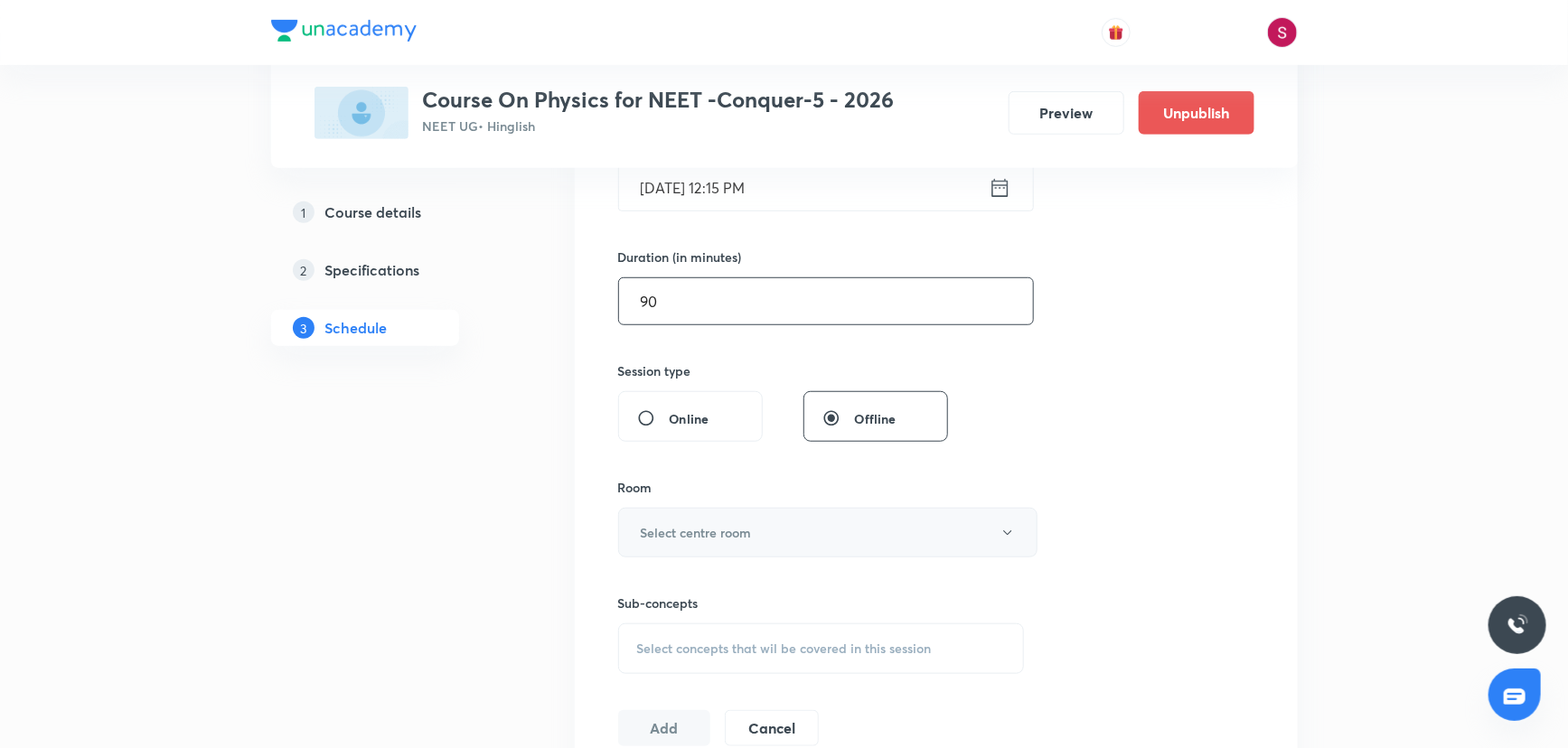
type input "90"
click at [661, 543] on button "Select centre room" at bounding box center [827, 533] width 420 height 50
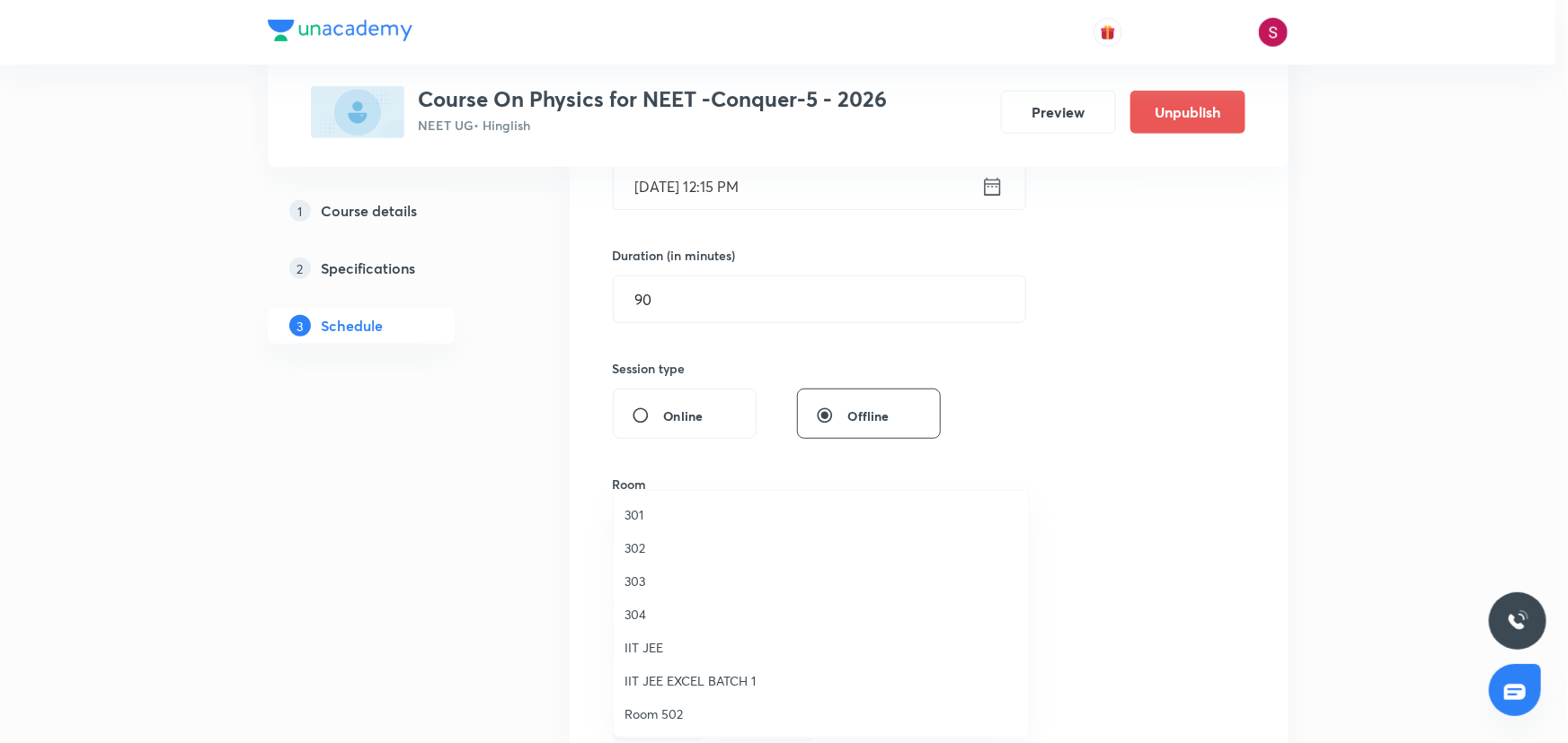
click at [624, 575] on span "303" at bounding box center [821, 581] width 393 height 19
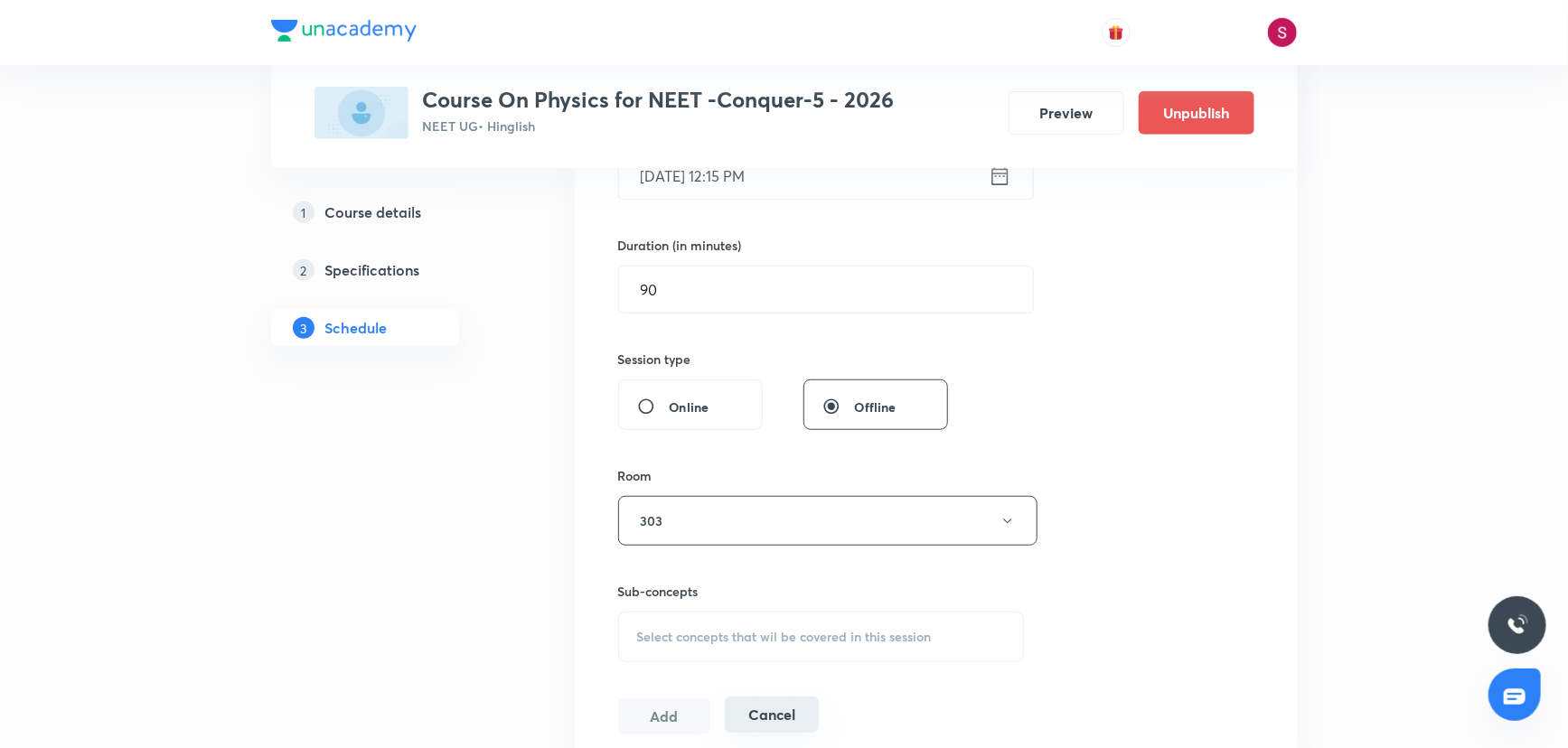
scroll to position [739, 0]
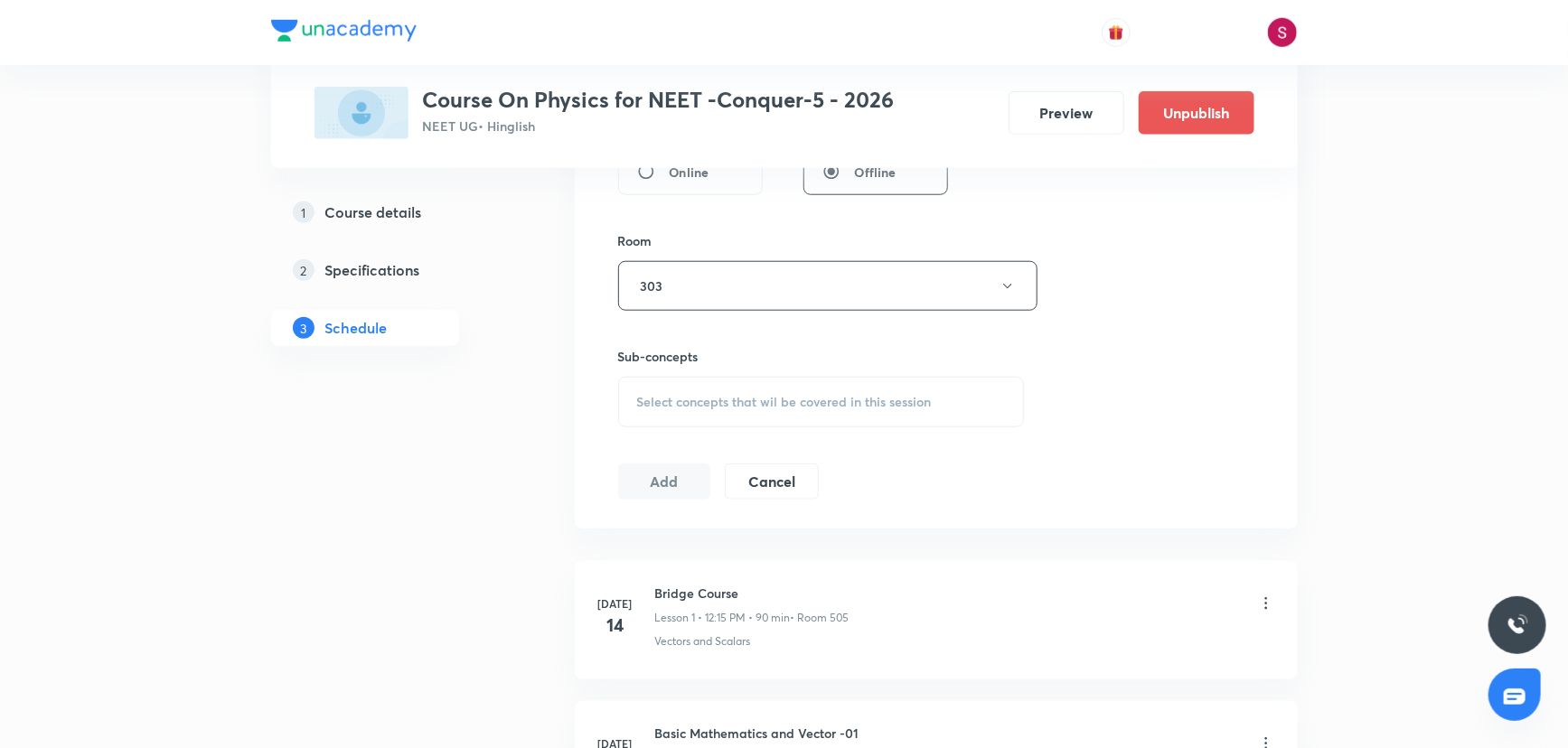
click at [684, 403] on span "Select concepts that wil be covered in this session" at bounding box center [784, 402] width 294 height 15
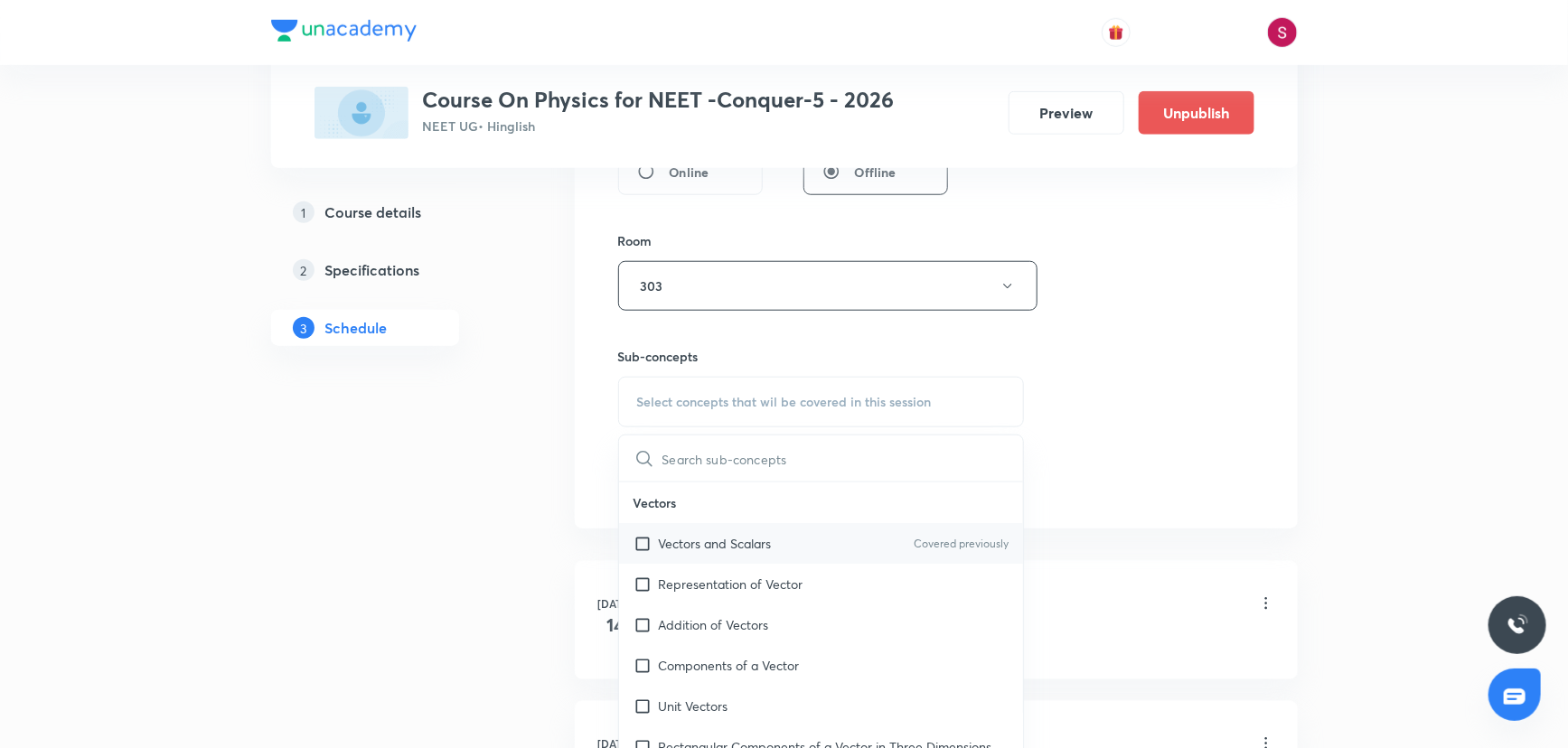
click at [705, 541] on p "Vectors and Scalars" at bounding box center [715, 544] width 113 height 19
checkbox input "true"
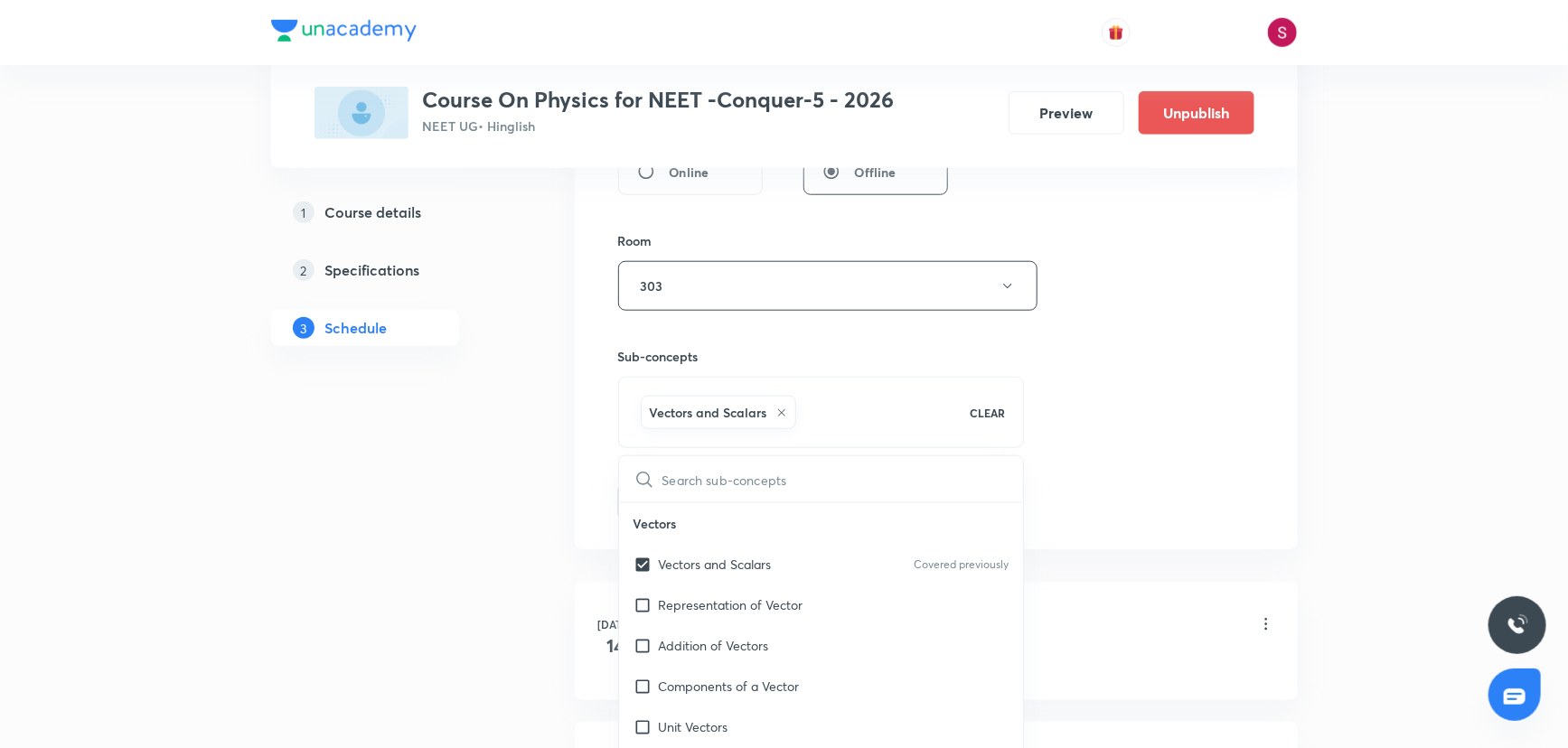
click at [1098, 363] on div "Session 23 Live class Session title 40/99 Newton's Law of Motion and Friction -…" at bounding box center [936, 86] width 636 height 870
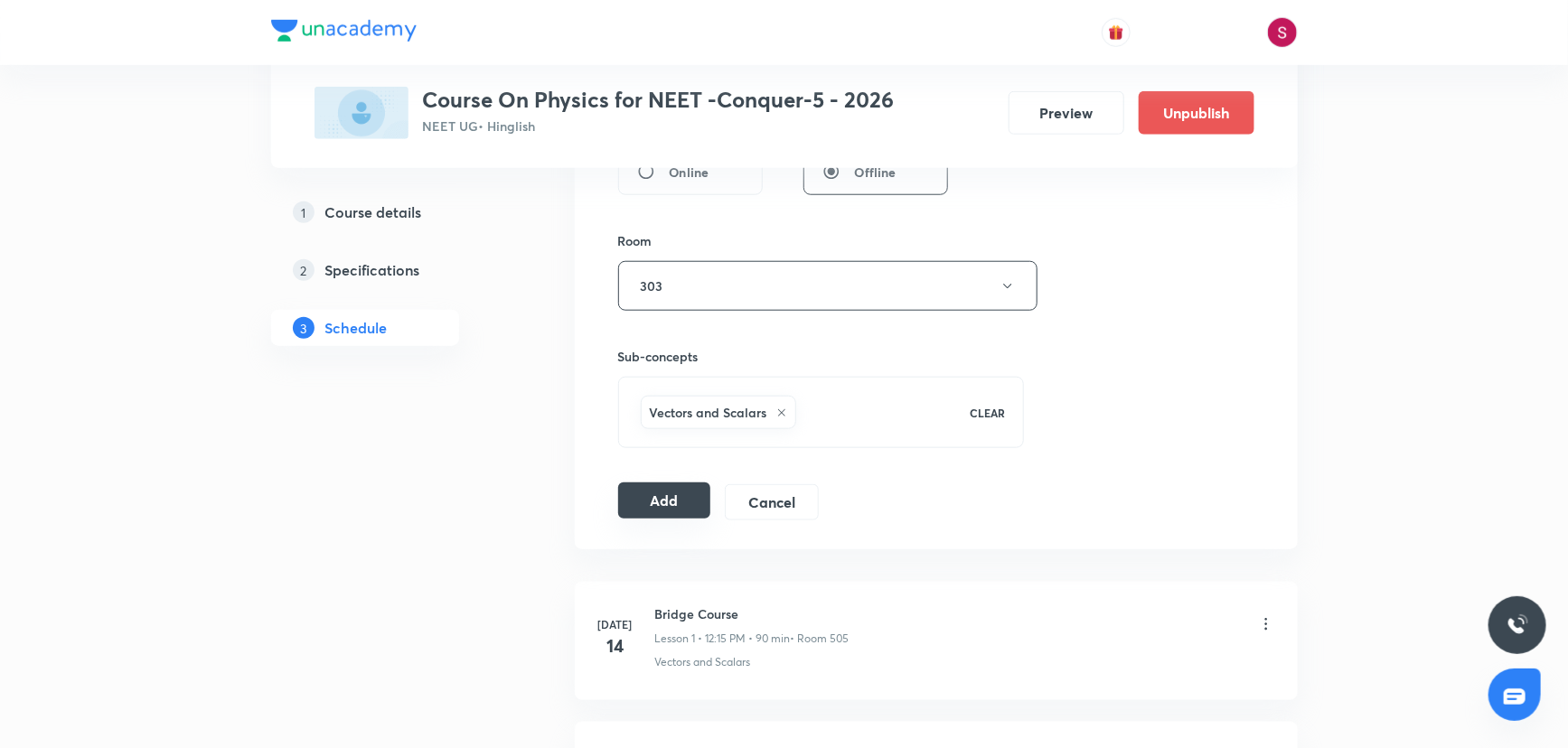
click at [697, 495] on button "Add" at bounding box center [664, 501] width 93 height 36
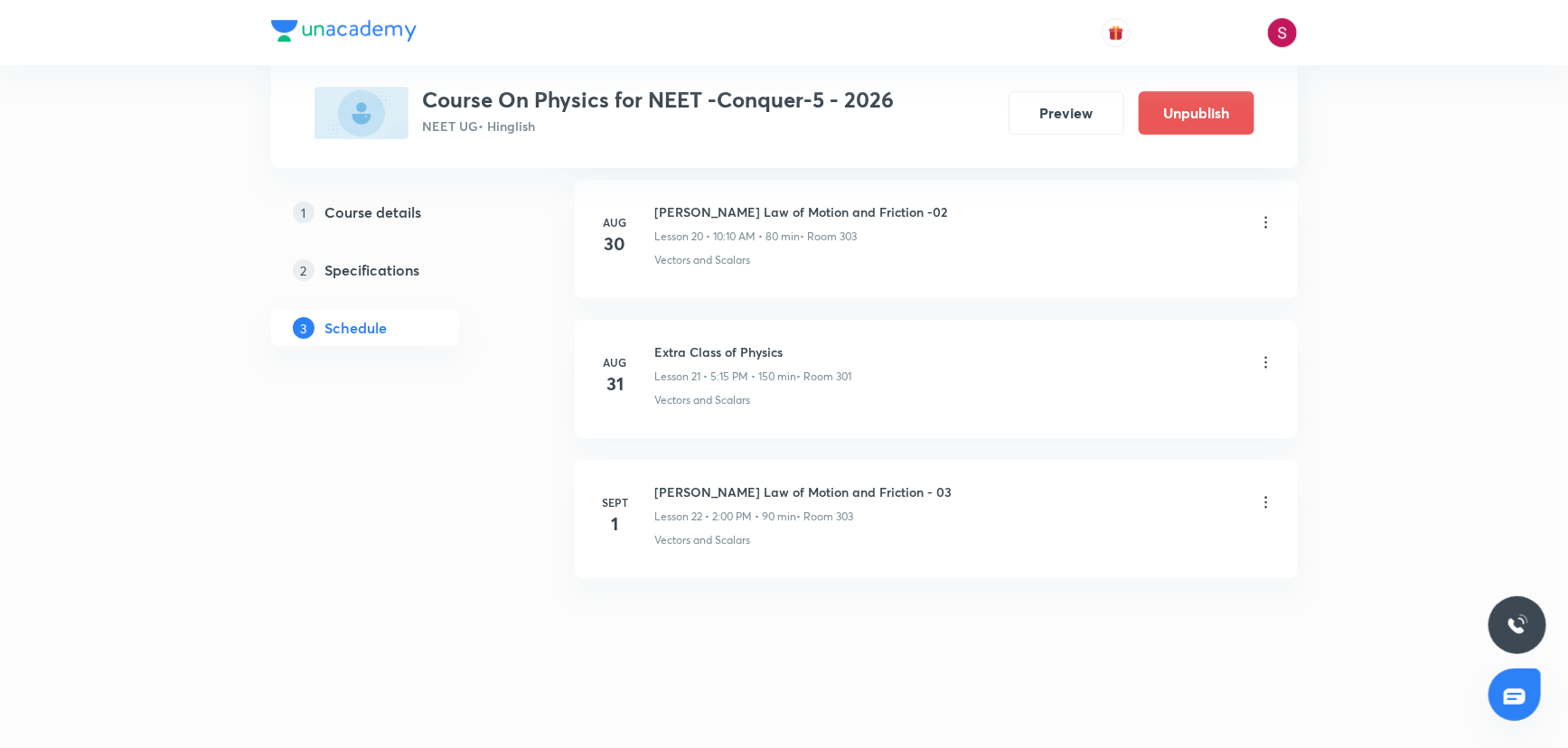
scroll to position [2947, 0]
click at [804, 633] on h6 "Newton's Law of Motion and Friction - 04" at bounding box center [803, 637] width 297 height 19
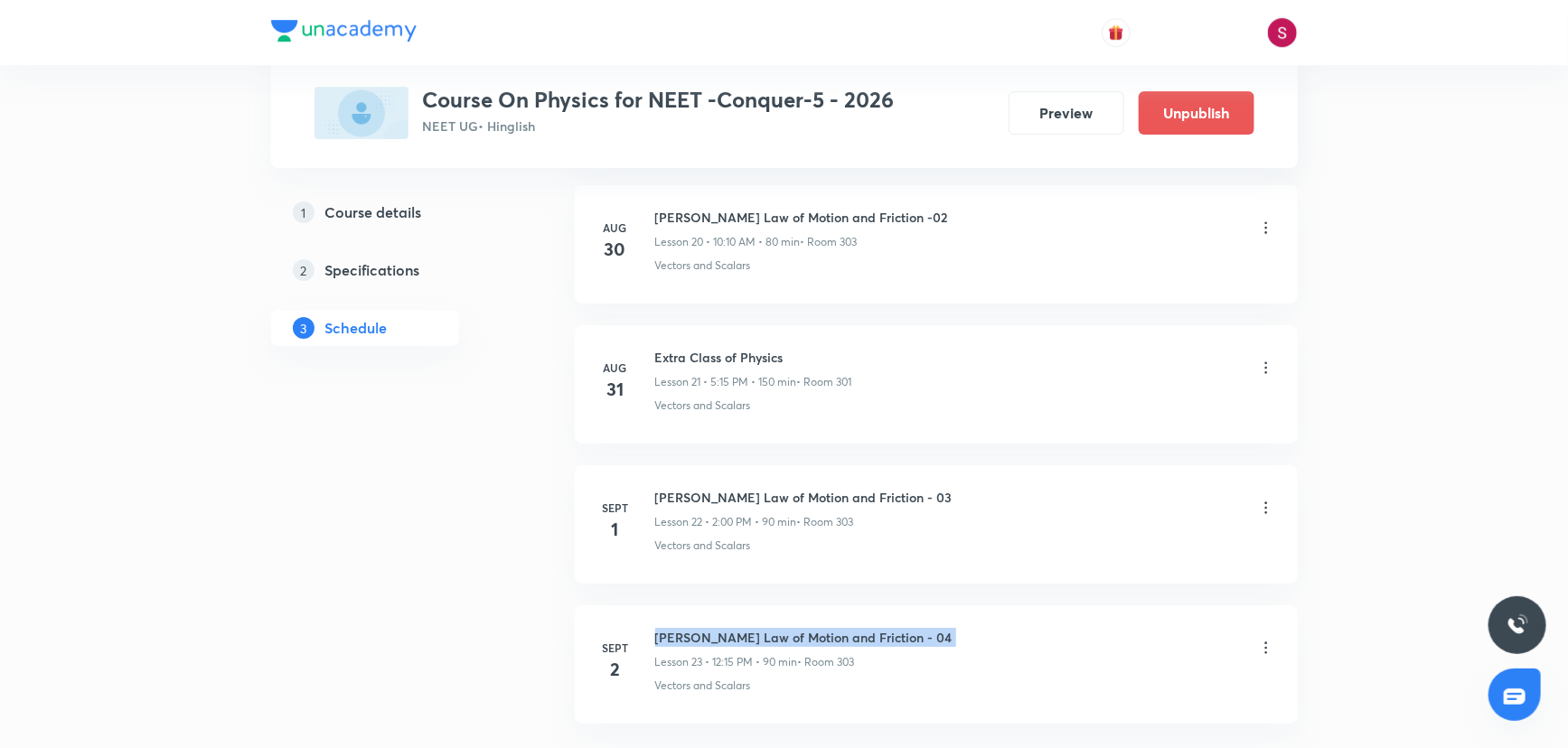
click at [804, 633] on h6 "Newton's Law of Motion and Friction - 04" at bounding box center [803, 637] width 297 height 19
copy h6 "Newton's Law of Motion and Friction - 04"
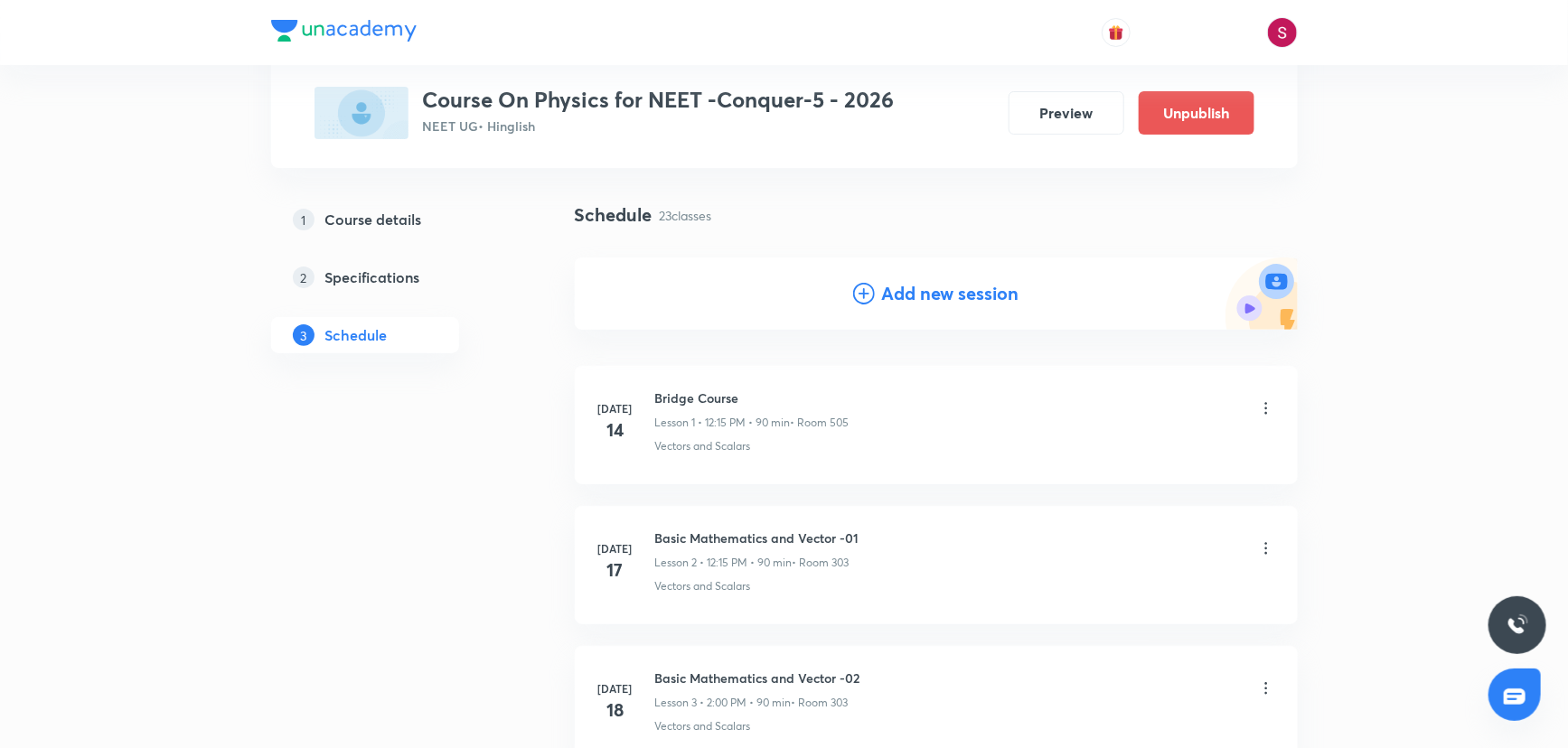
scroll to position [0, 0]
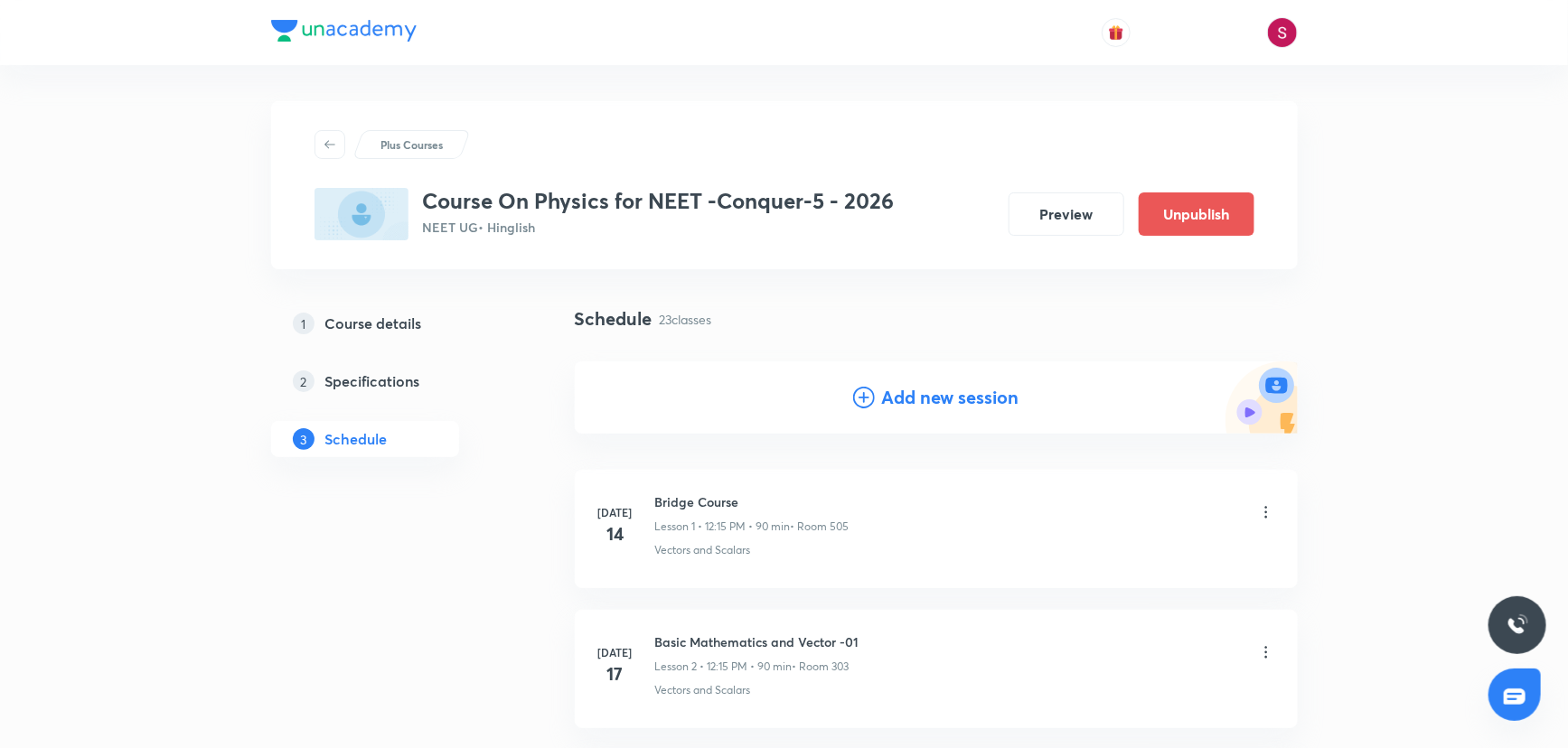
click at [858, 407] on icon at bounding box center [864, 398] width 22 height 22
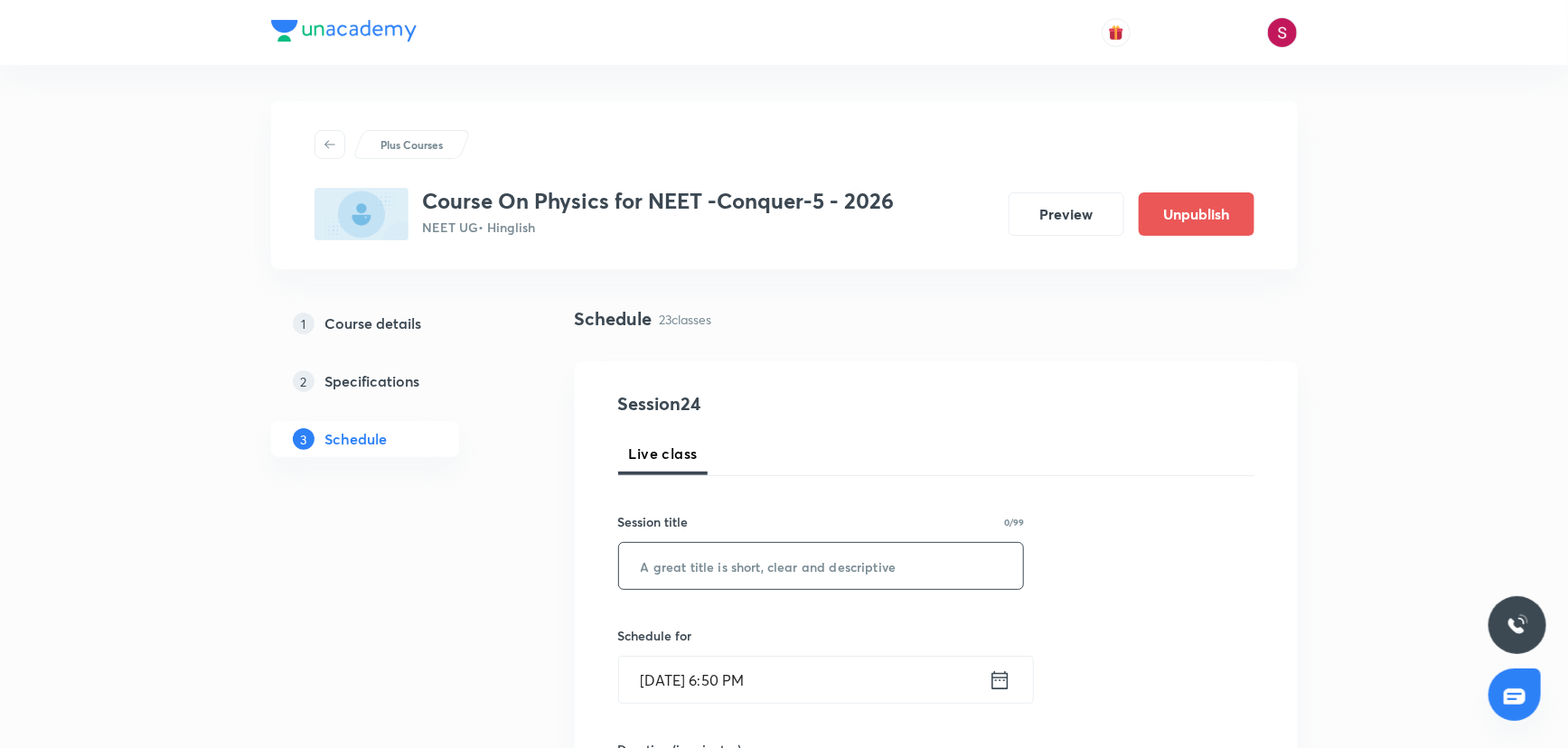
click at [759, 561] on input "text" at bounding box center [821, 566] width 405 height 46
paste input "Newton's Law of Motion and Friction - 04"
type input "Newton's Law of Motion and Friction - 05"
click at [768, 666] on input "Aug 31, 2025, 6:50 PM" at bounding box center [803, 680] width 370 height 46
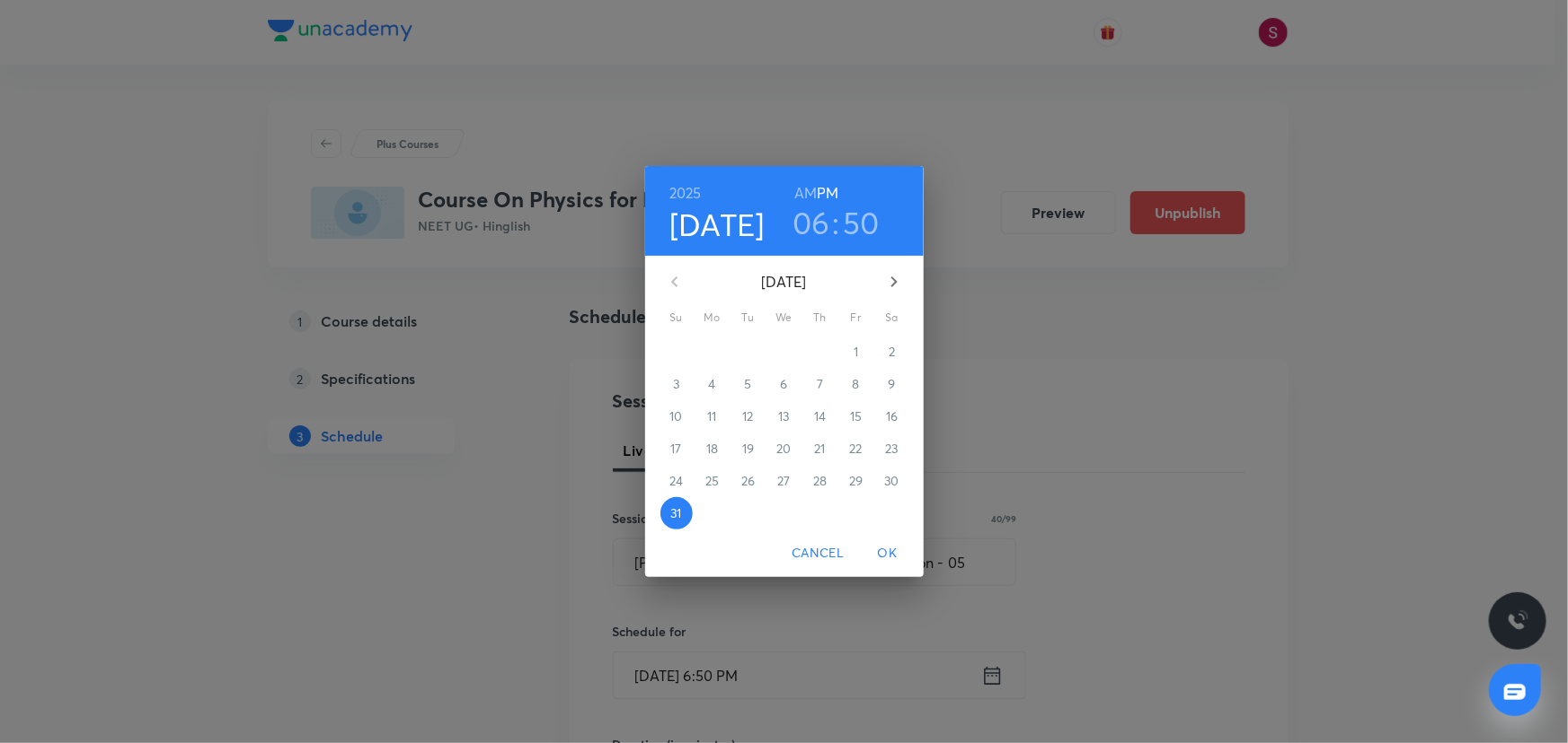
click at [896, 291] on icon "button" at bounding box center [894, 282] width 22 height 22
click at [790, 359] on span "3" at bounding box center [784, 352] width 33 height 18
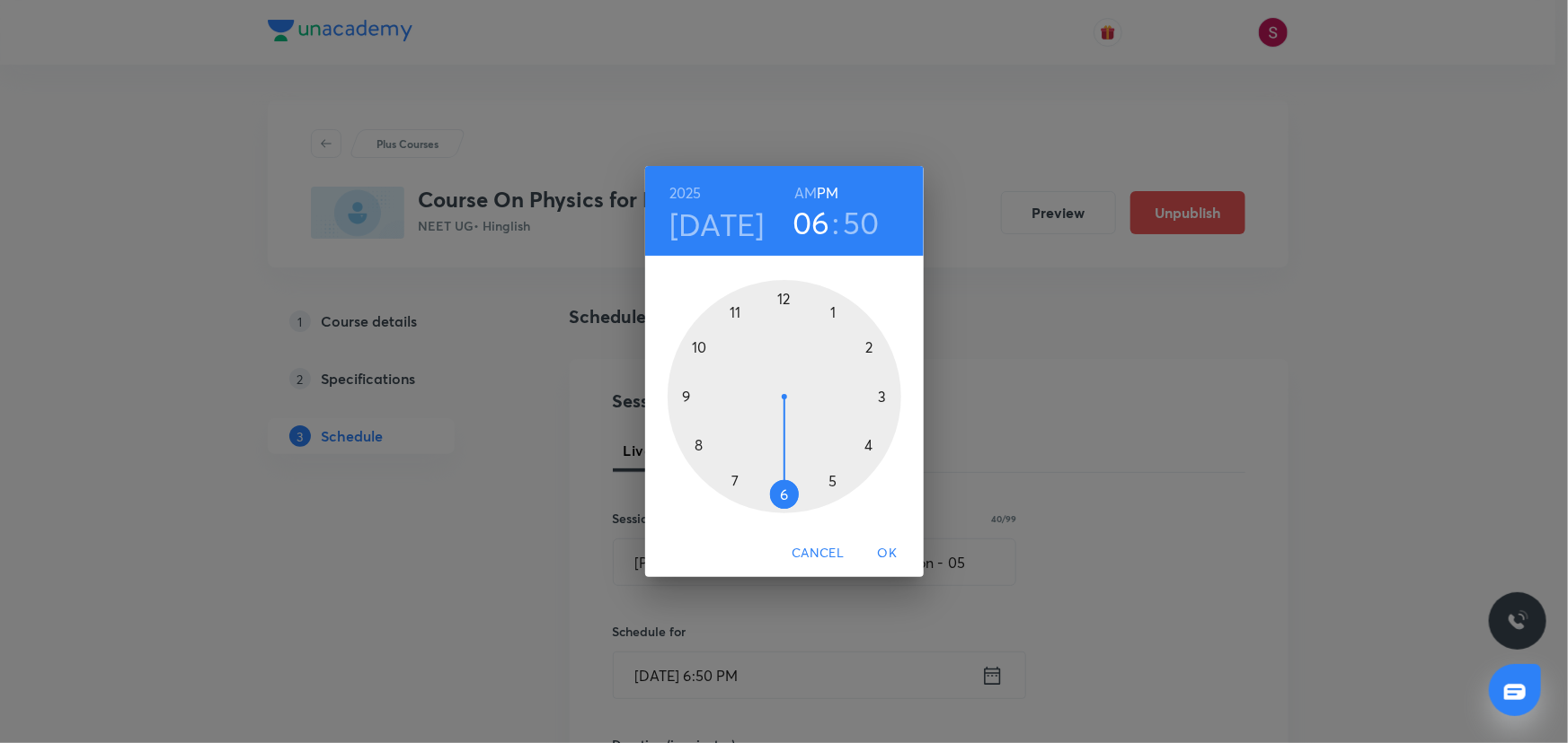
click at [785, 299] on div at bounding box center [784, 397] width 234 height 234
click at [881, 396] on div at bounding box center [784, 397] width 234 height 234
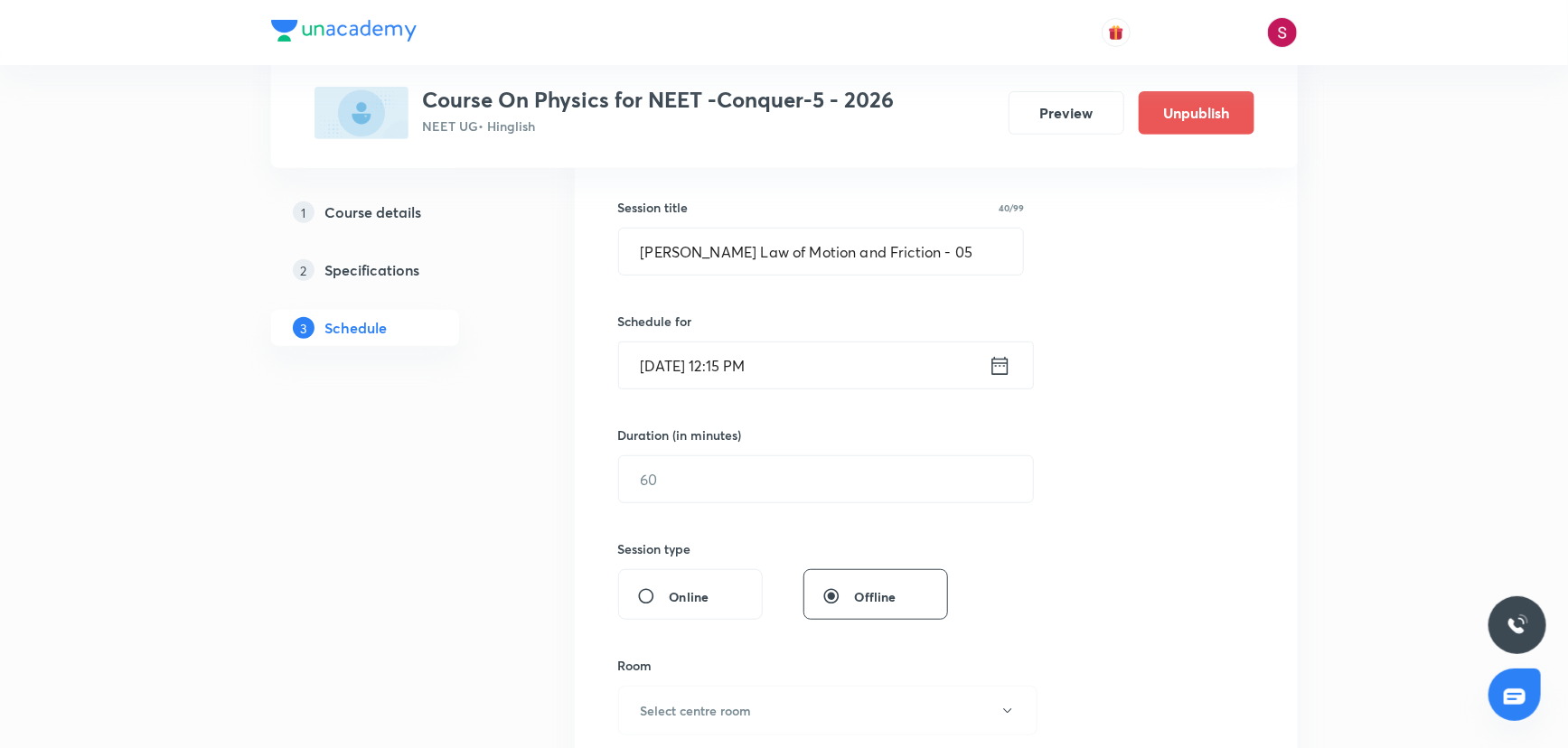
scroll to position [328, 0]
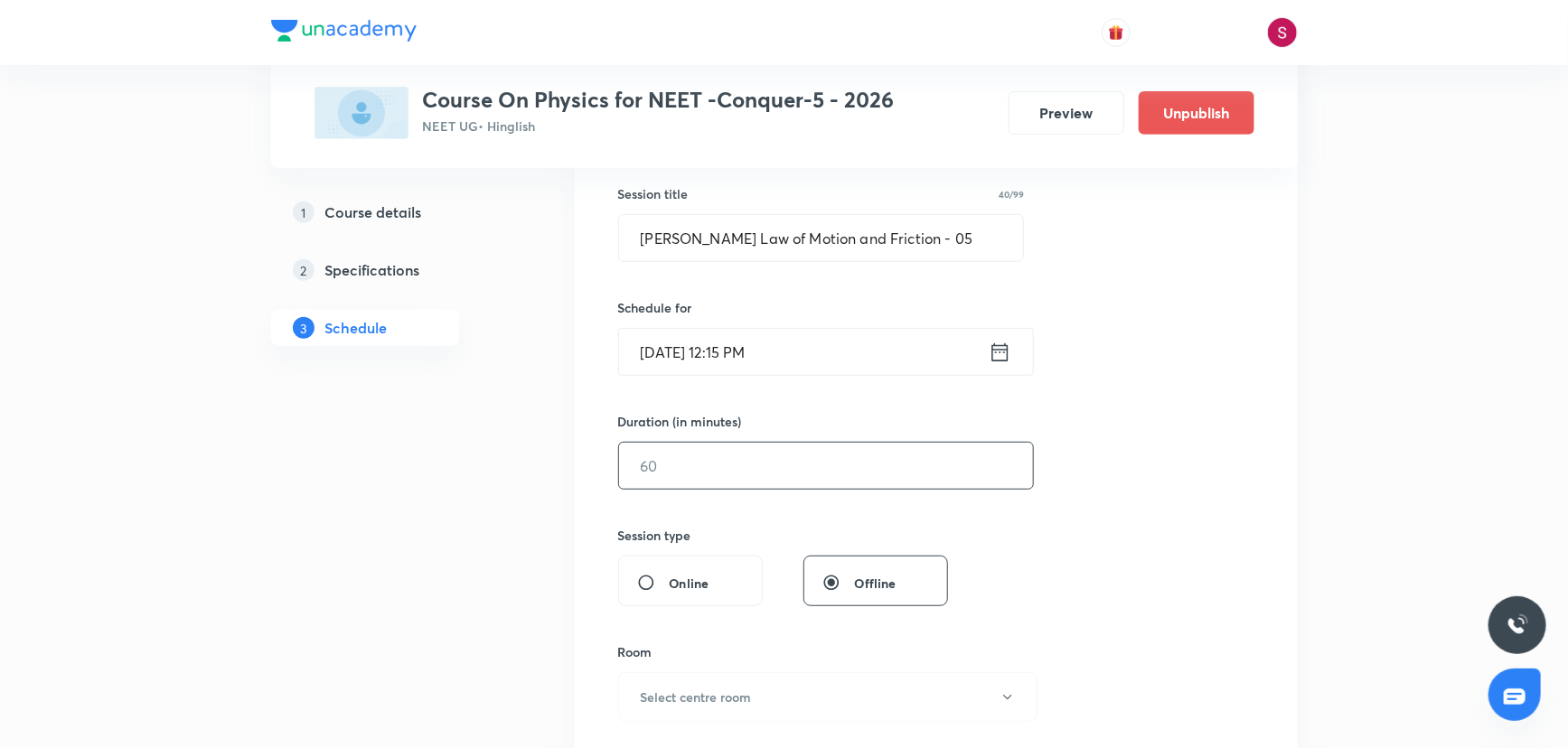
click at [718, 469] on input "text" at bounding box center [825, 466] width 414 height 46
type input "90"
click at [731, 688] on h6 "Select centre room" at bounding box center [696, 697] width 111 height 19
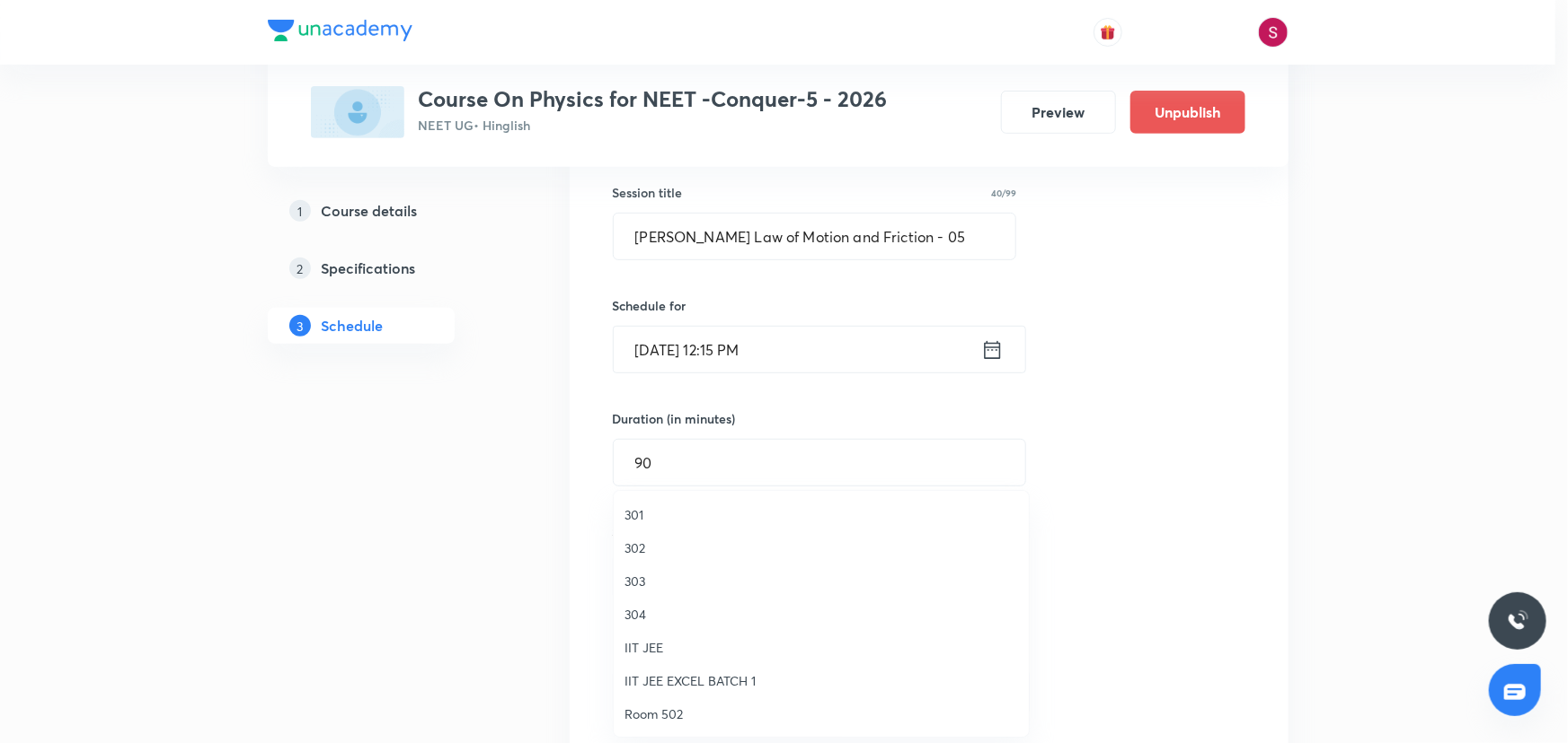
click at [644, 577] on span "303" at bounding box center [821, 581] width 393 height 19
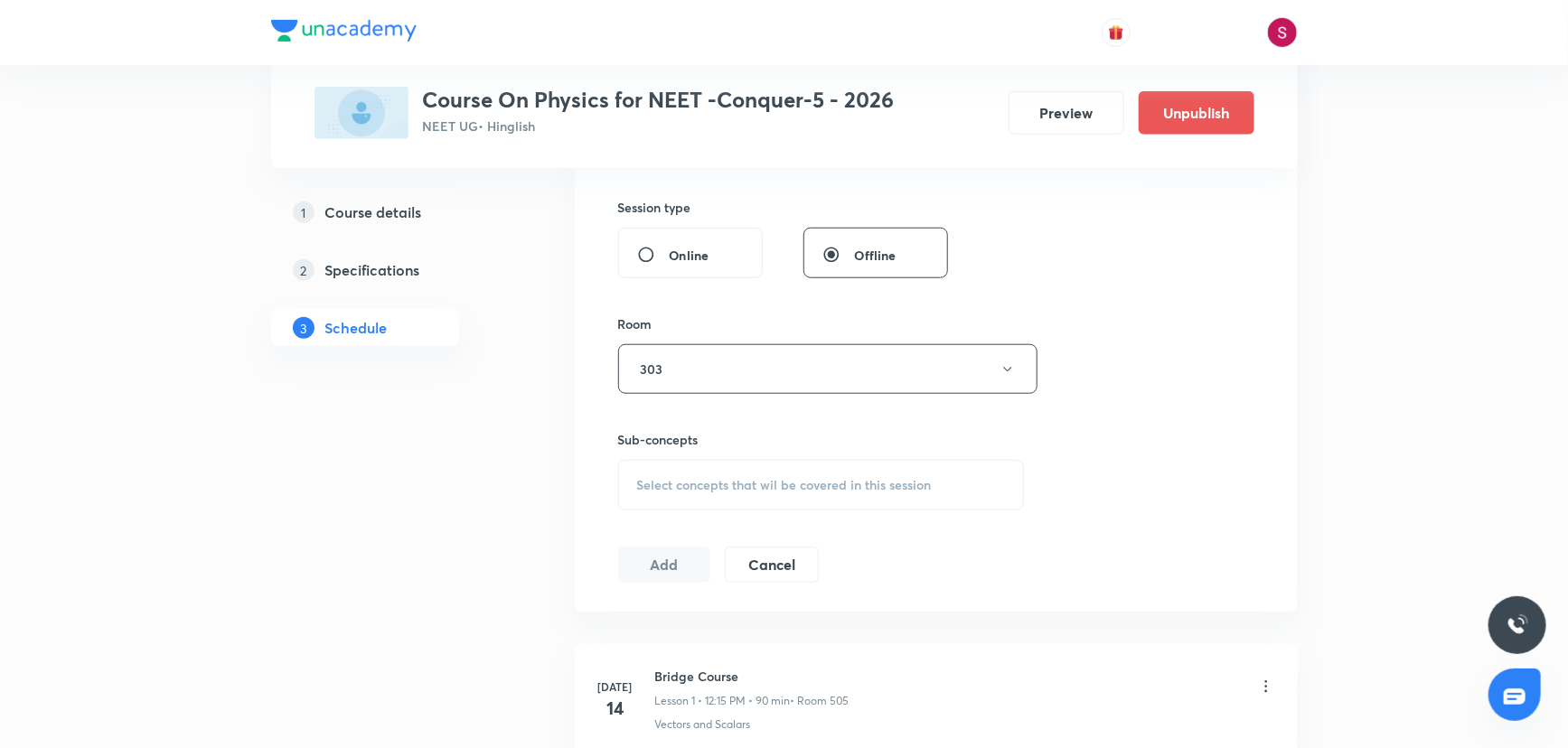
scroll to position [657, 0]
click at [692, 482] on span "Select concepts that wil be covered in this session" at bounding box center [784, 485] width 294 height 15
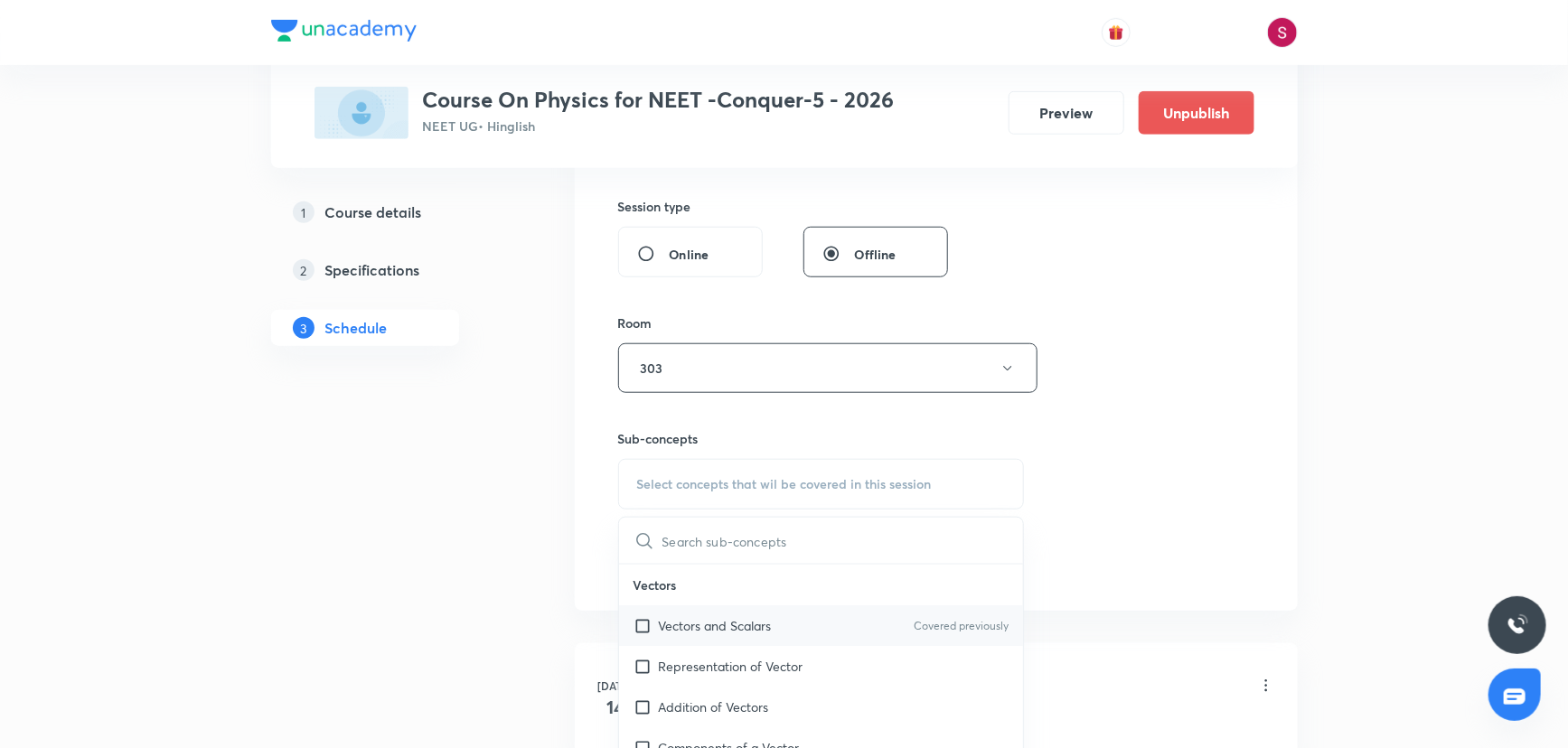
click at [699, 626] on p "Vectors and Scalars" at bounding box center [715, 625] width 113 height 19
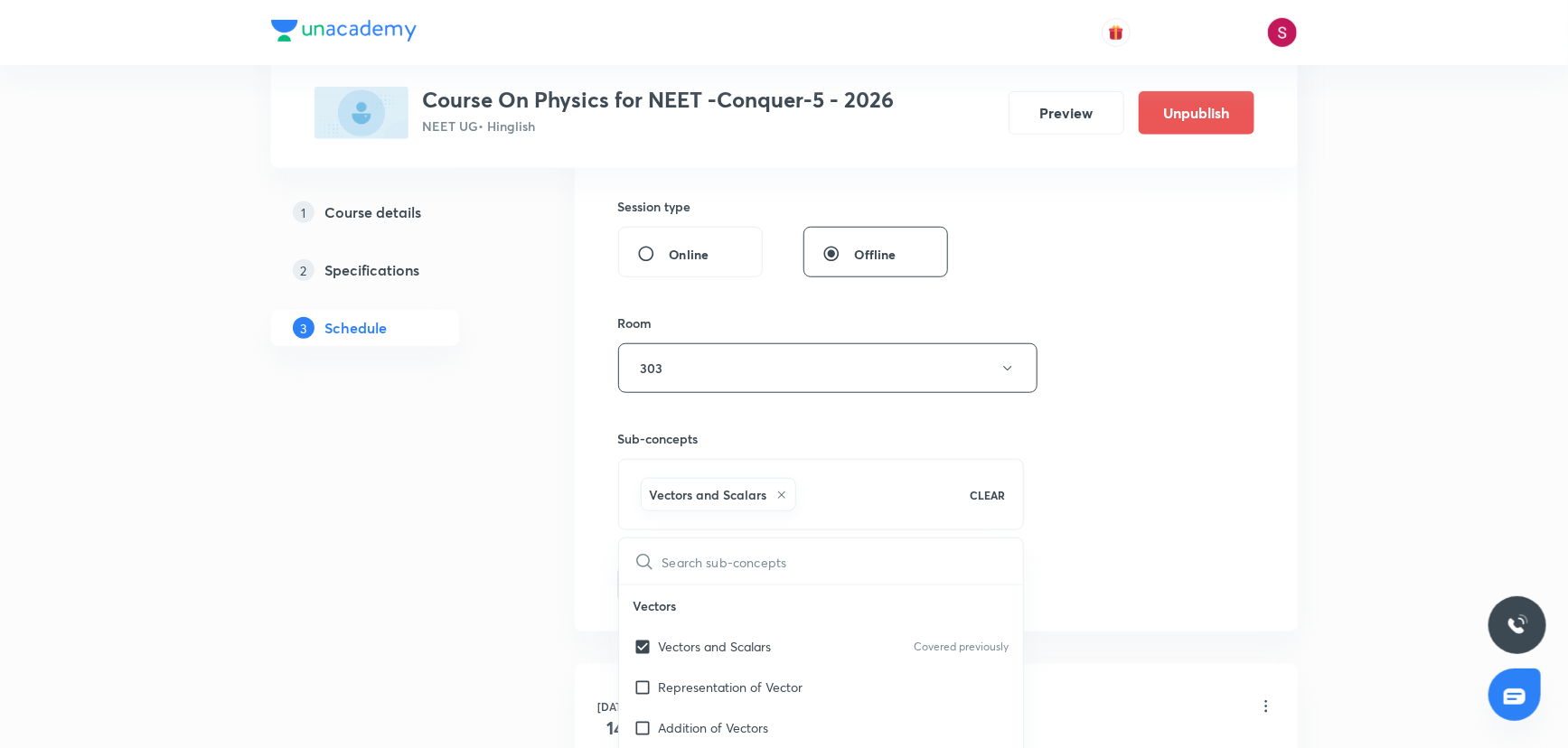
checkbox input "true"
click at [1065, 430] on div "Session 24 Live class Session title 40/99 Newton's Law of Motion and Friction -…" at bounding box center [936, 169] width 636 height 870
click at [611, 586] on div "Session 24 Live class Session title 40/99 Newton's Law of Motion and Friction -…" at bounding box center [935, 169] width 723 height 928
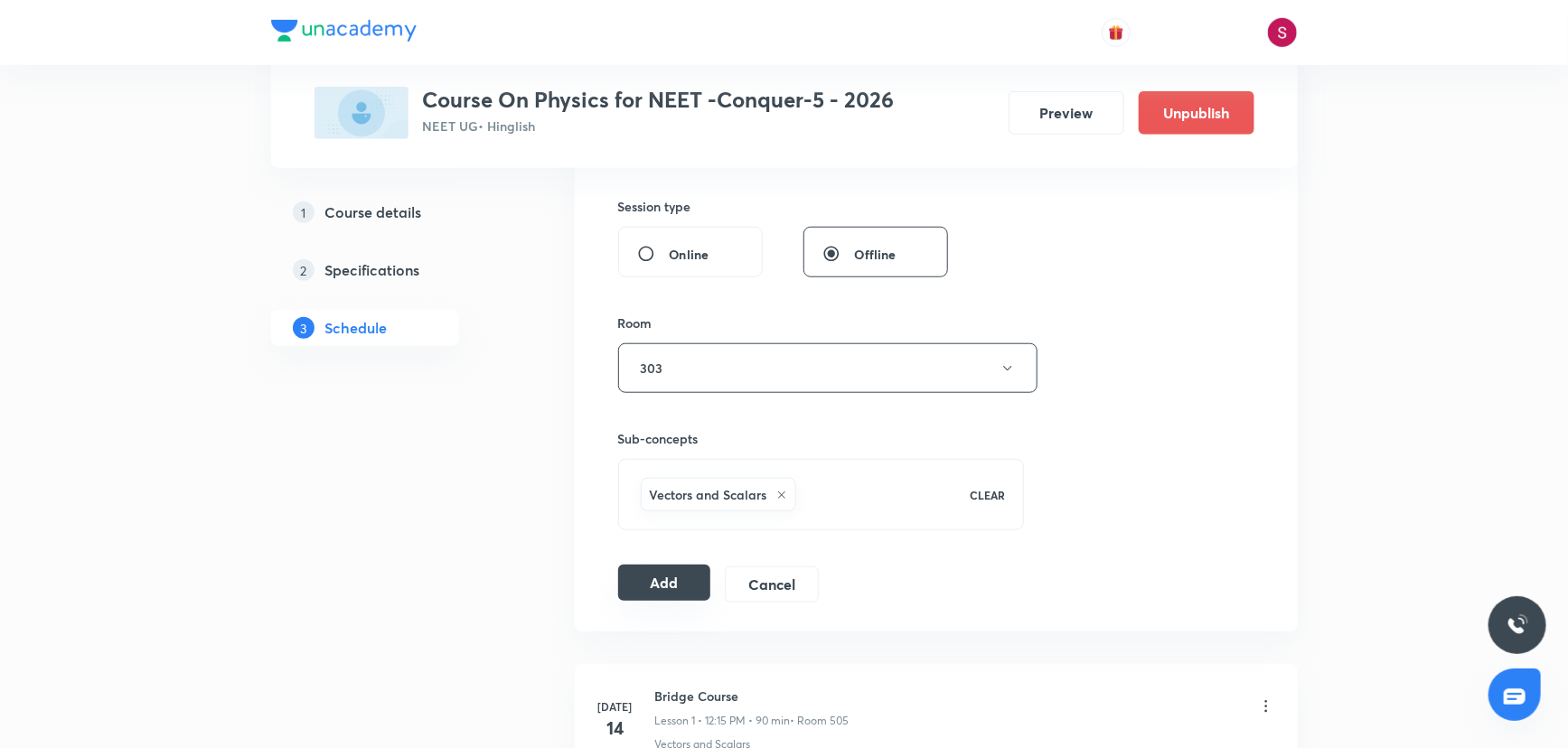
click at [654, 591] on button "Add" at bounding box center [664, 582] width 93 height 36
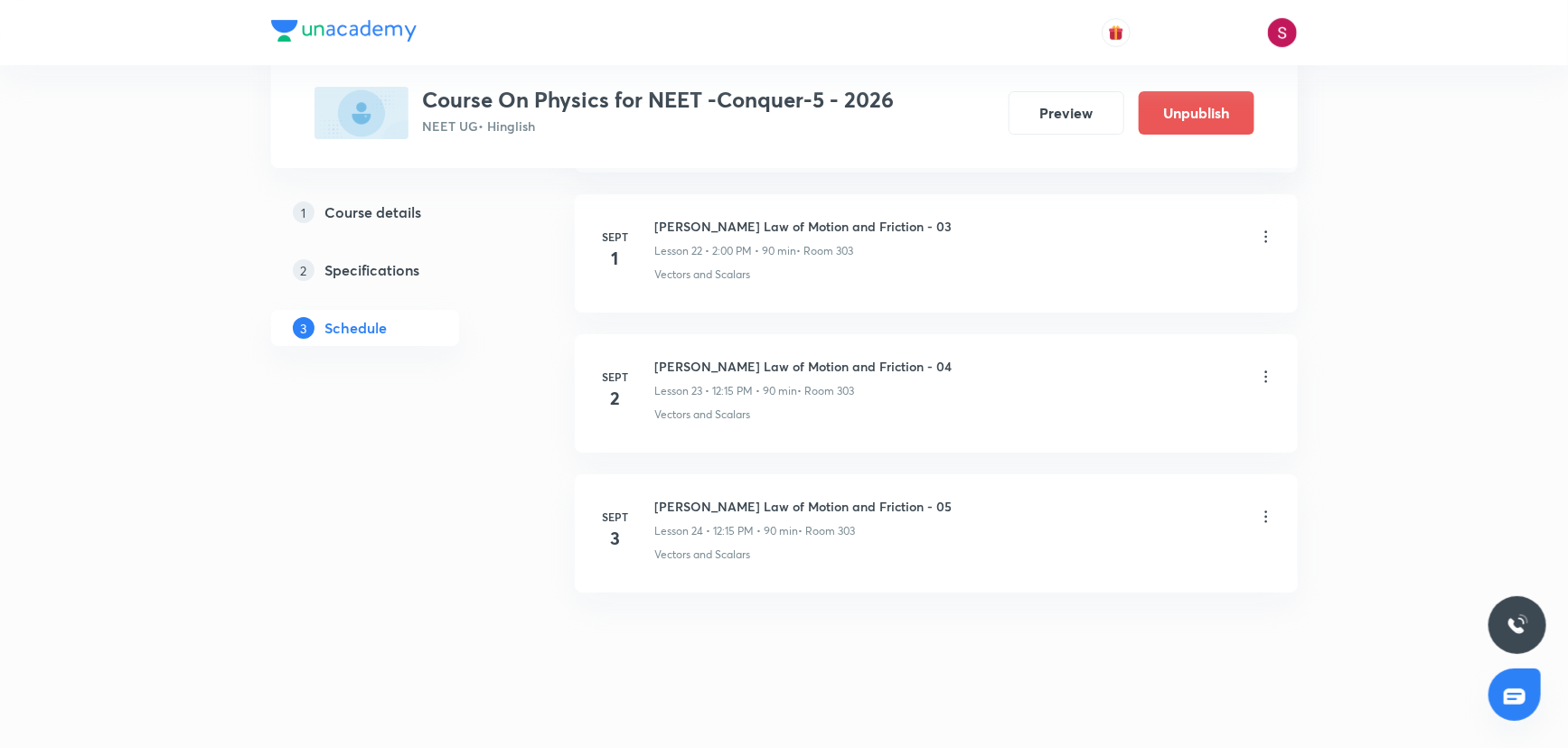
scroll to position [3227, 0]
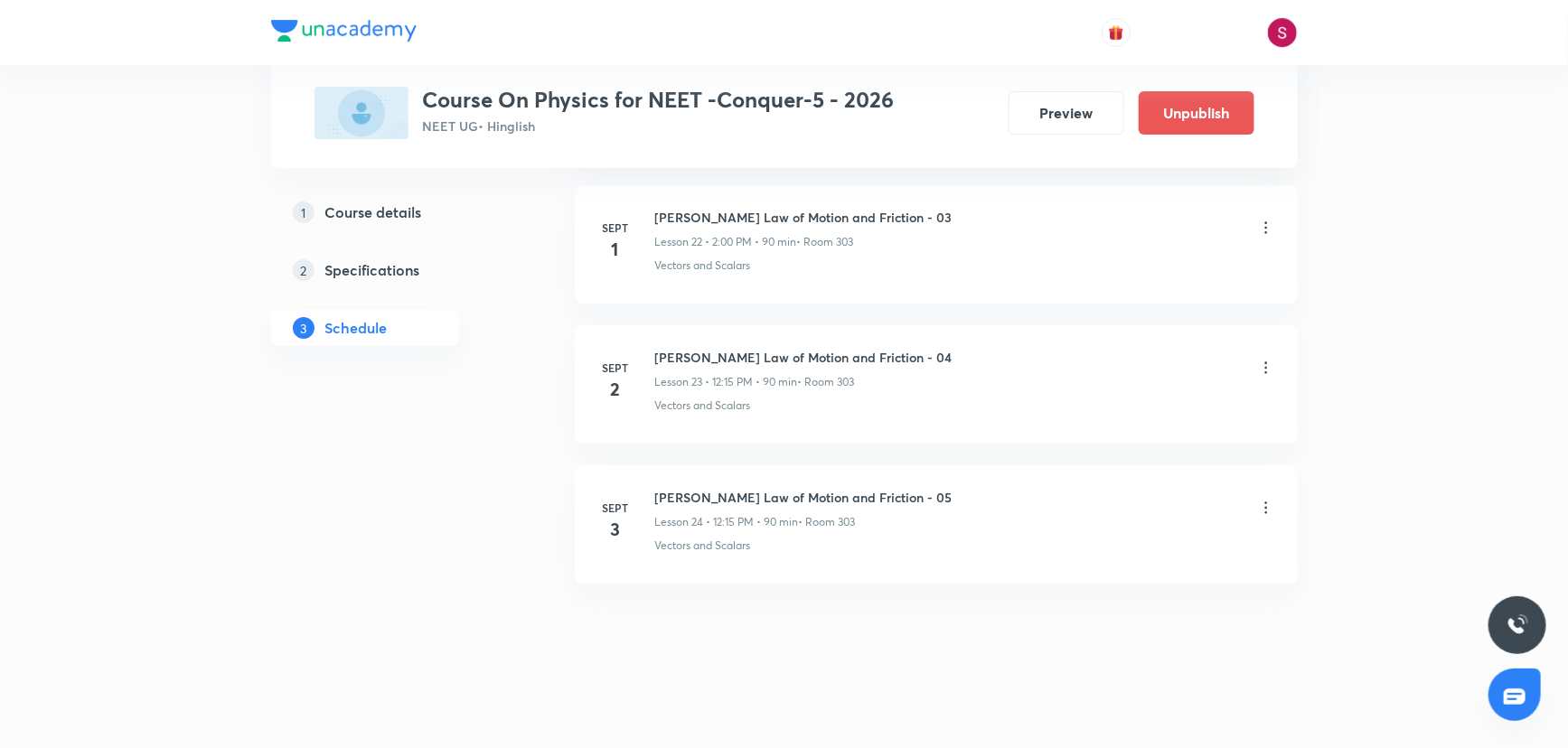
click at [786, 488] on h6 "Newton's Law of Motion and Friction - 05" at bounding box center [803, 497] width 297 height 19
copy h6 "Newton's Law of Motion and Friction - 05"
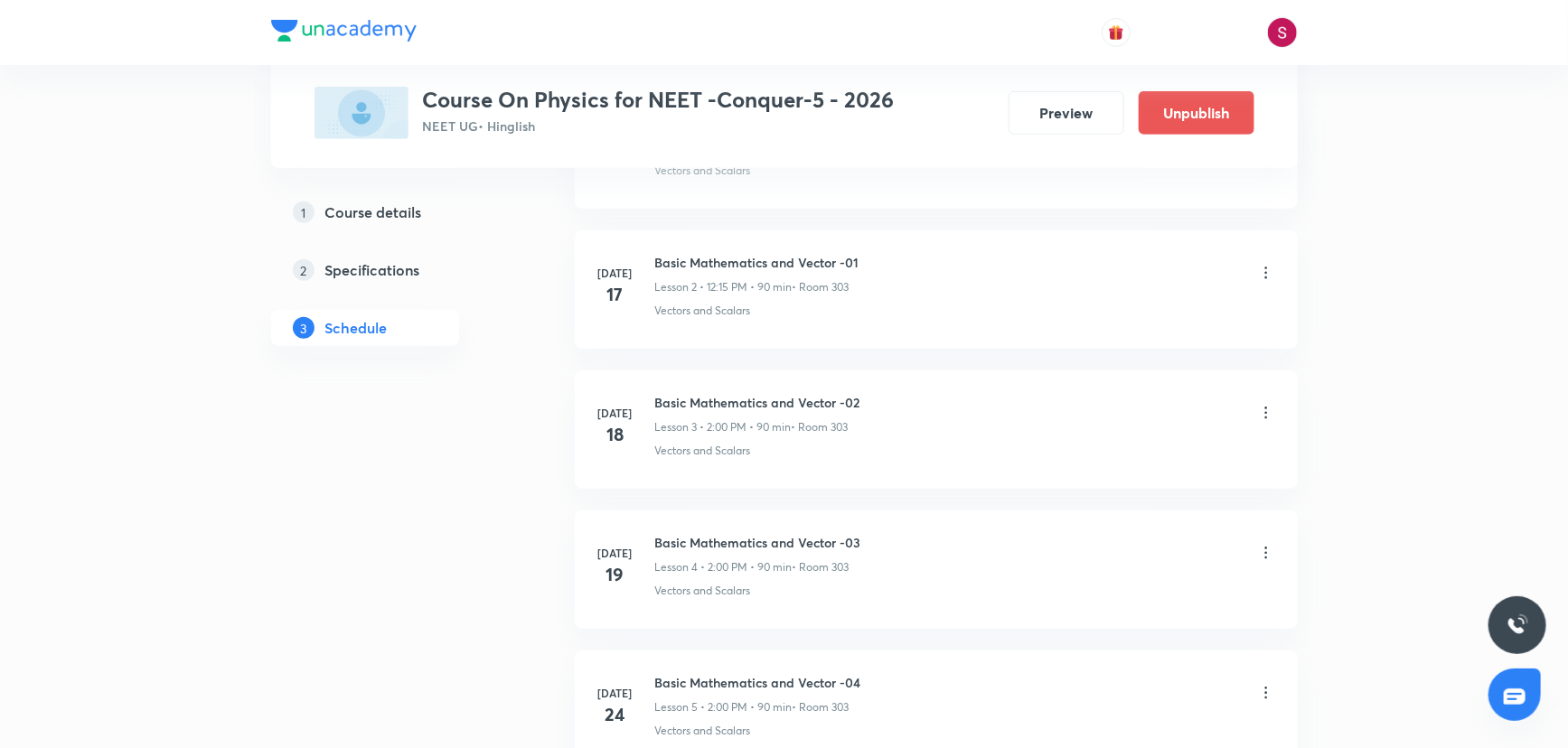
scroll to position [0, 0]
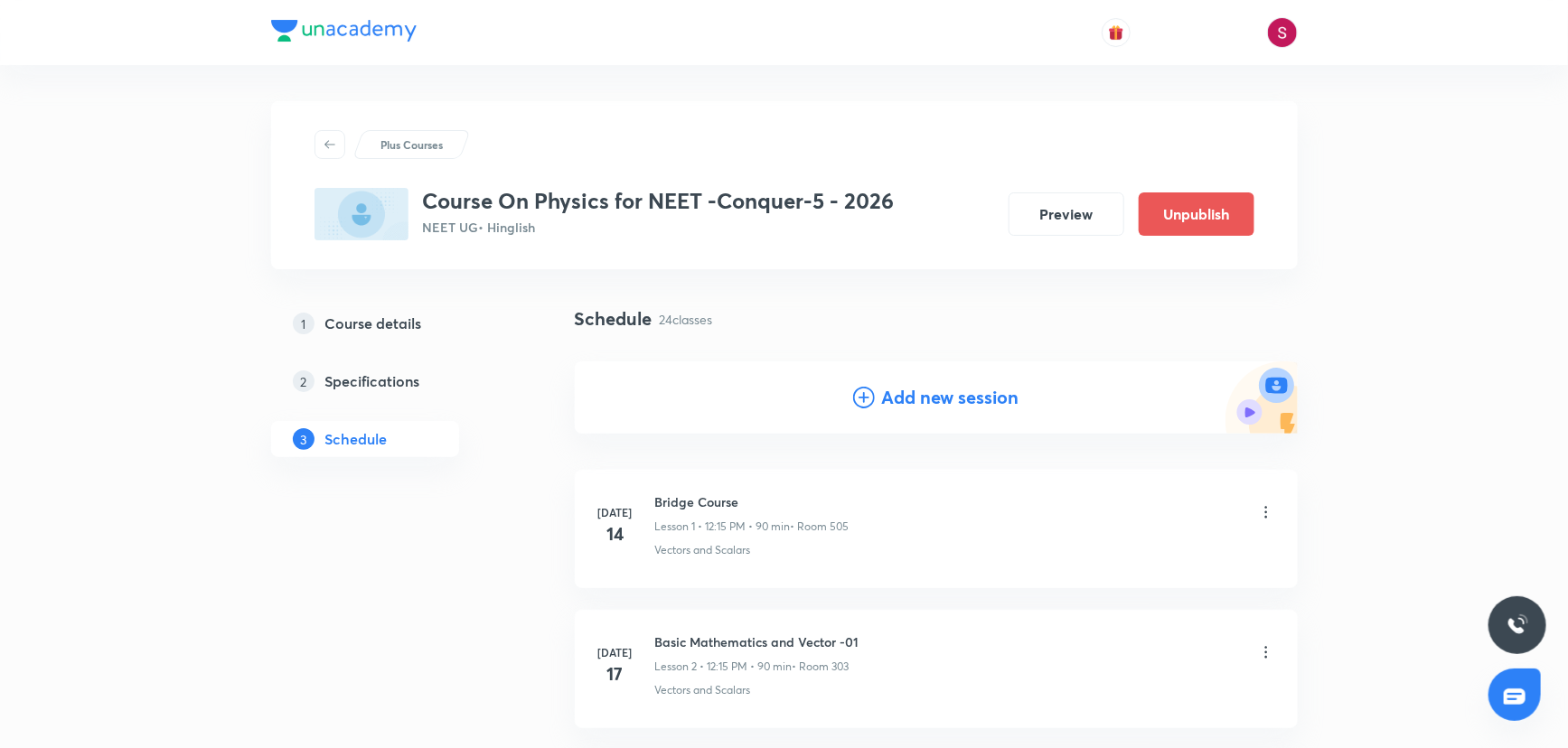
click at [875, 386] on div "Add new session" at bounding box center [936, 397] width 166 height 27
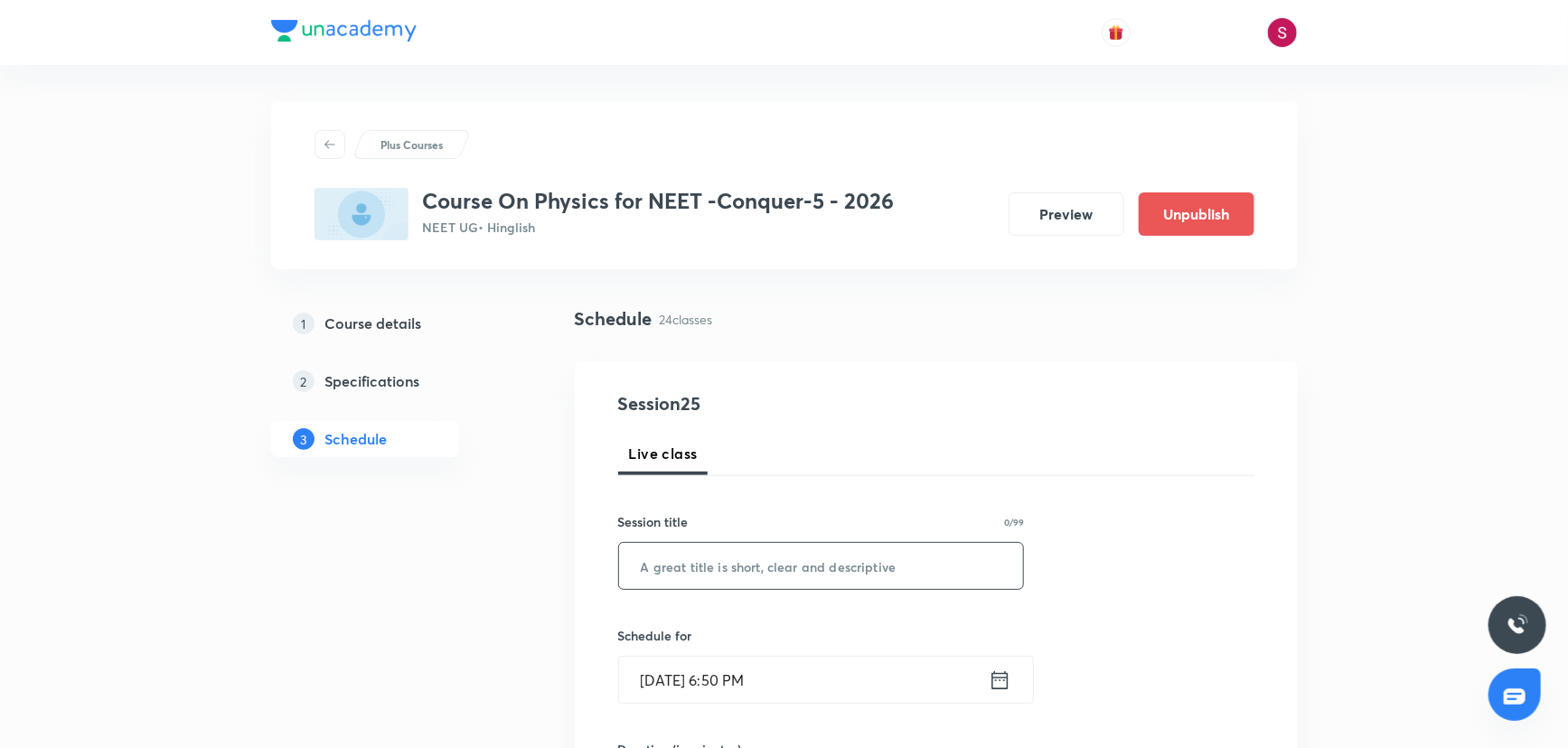
click at [783, 579] on input "text" at bounding box center [821, 566] width 405 height 46
paste input "Newton's Law of Motion and Friction - 05"
type input "Newton's Law of Motion and Friction - 06"
click at [952, 692] on input "Aug 31, 2025, 6:50 PM" at bounding box center [803, 680] width 370 height 46
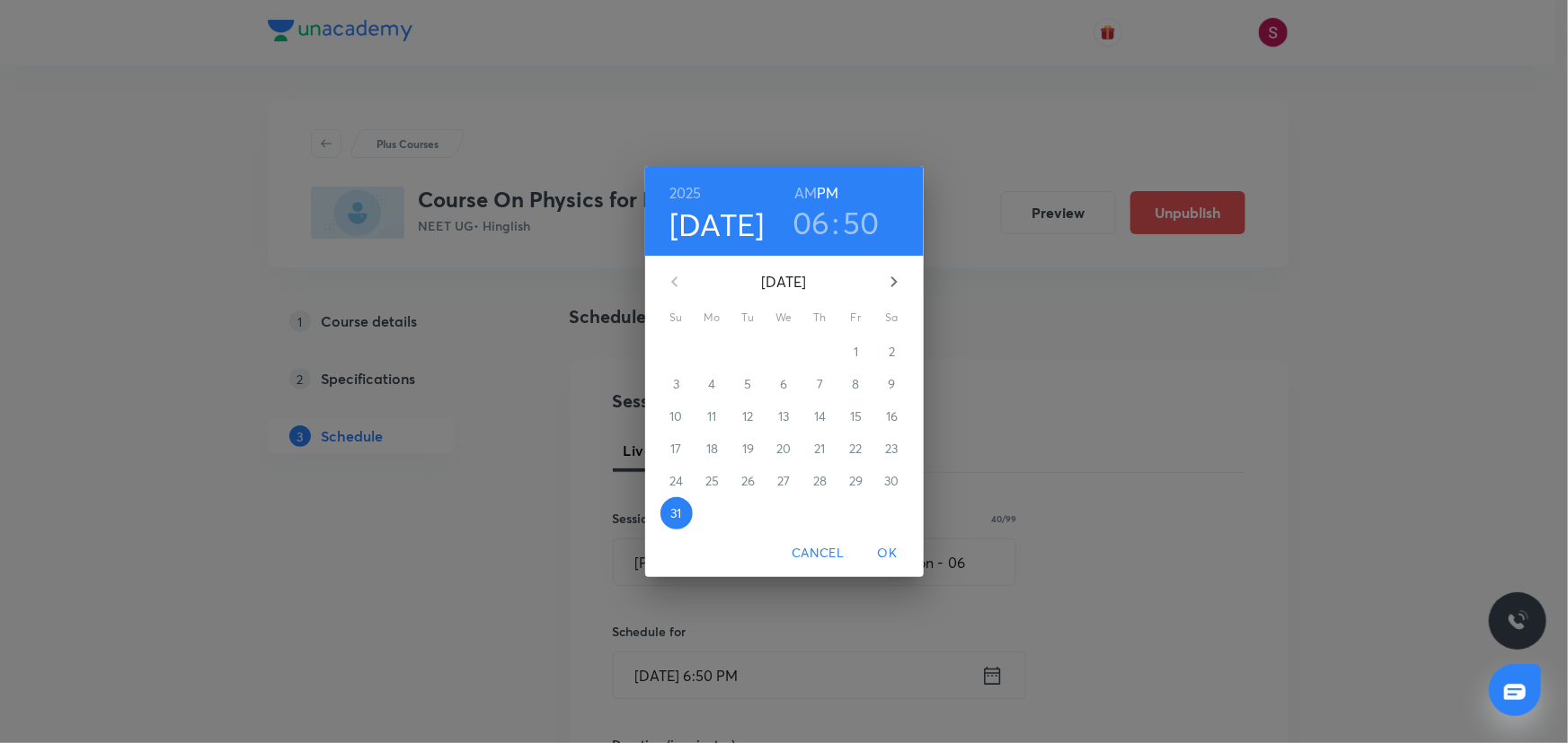
click at [879, 300] on div "[DATE]" at bounding box center [784, 282] width 263 height 44
click at [899, 285] on icon "button" at bounding box center [894, 282] width 22 height 22
click at [823, 356] on p "4" at bounding box center [819, 352] width 7 height 18
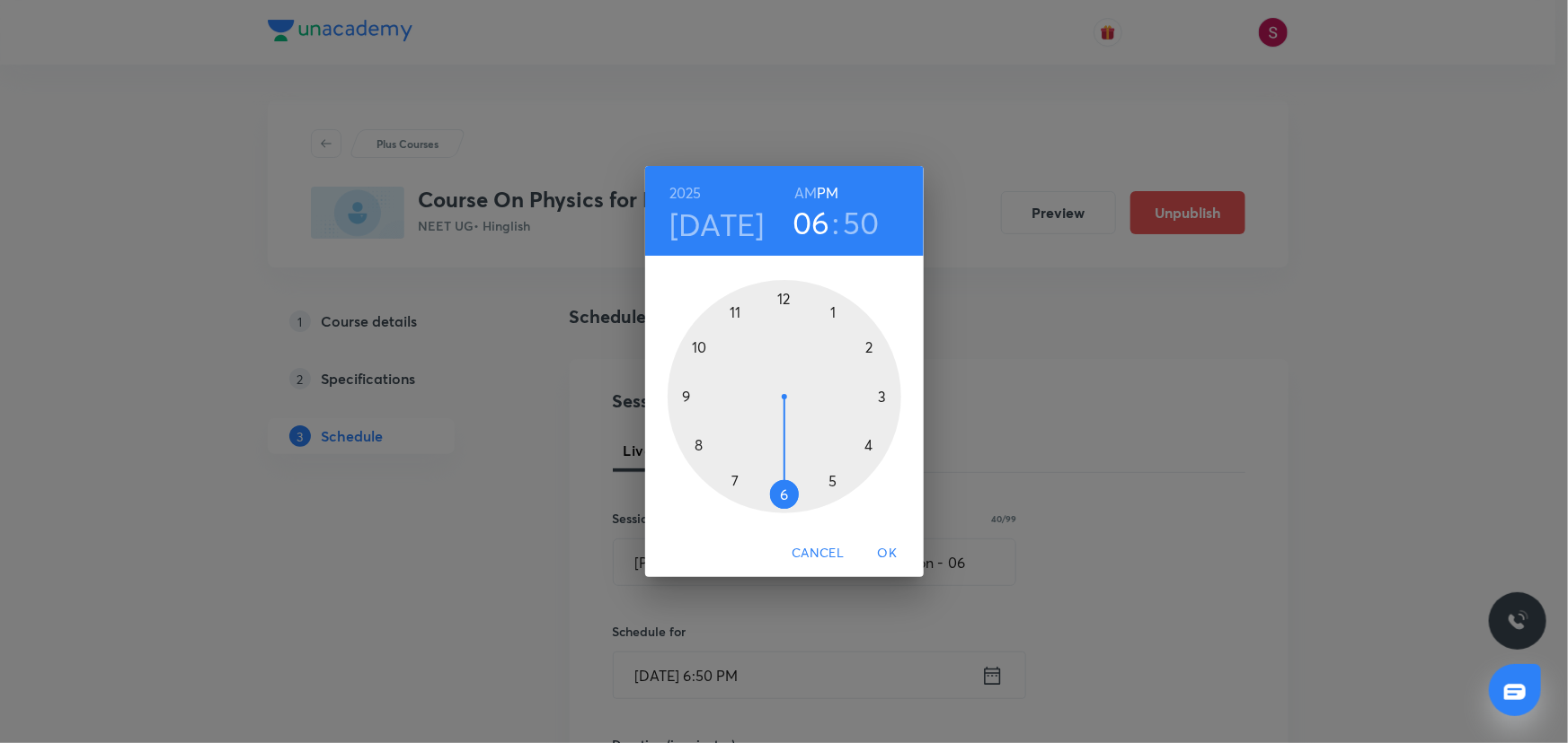
click at [781, 295] on div at bounding box center [784, 397] width 234 height 234
click at [880, 390] on div at bounding box center [784, 397] width 234 height 234
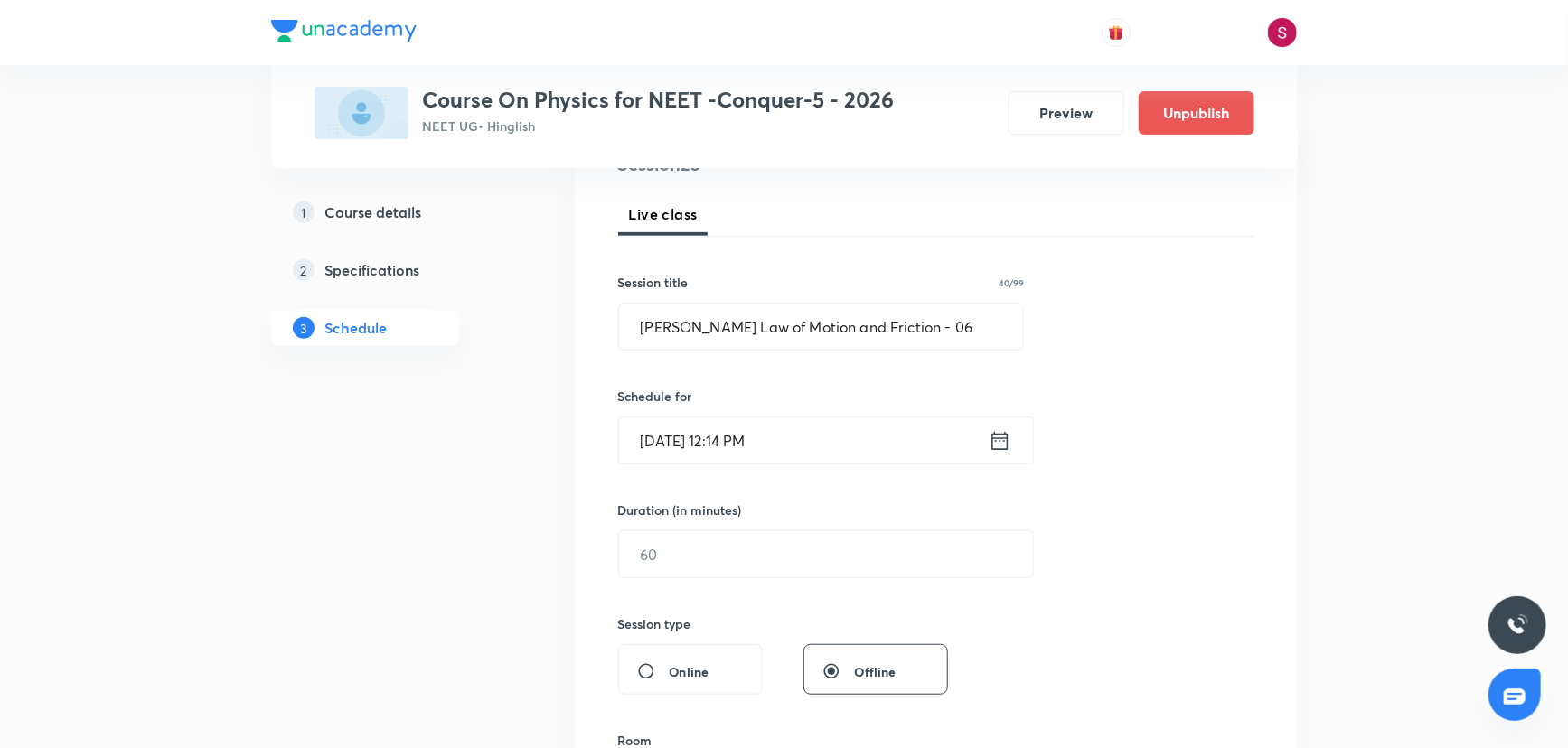
scroll to position [246, 0]
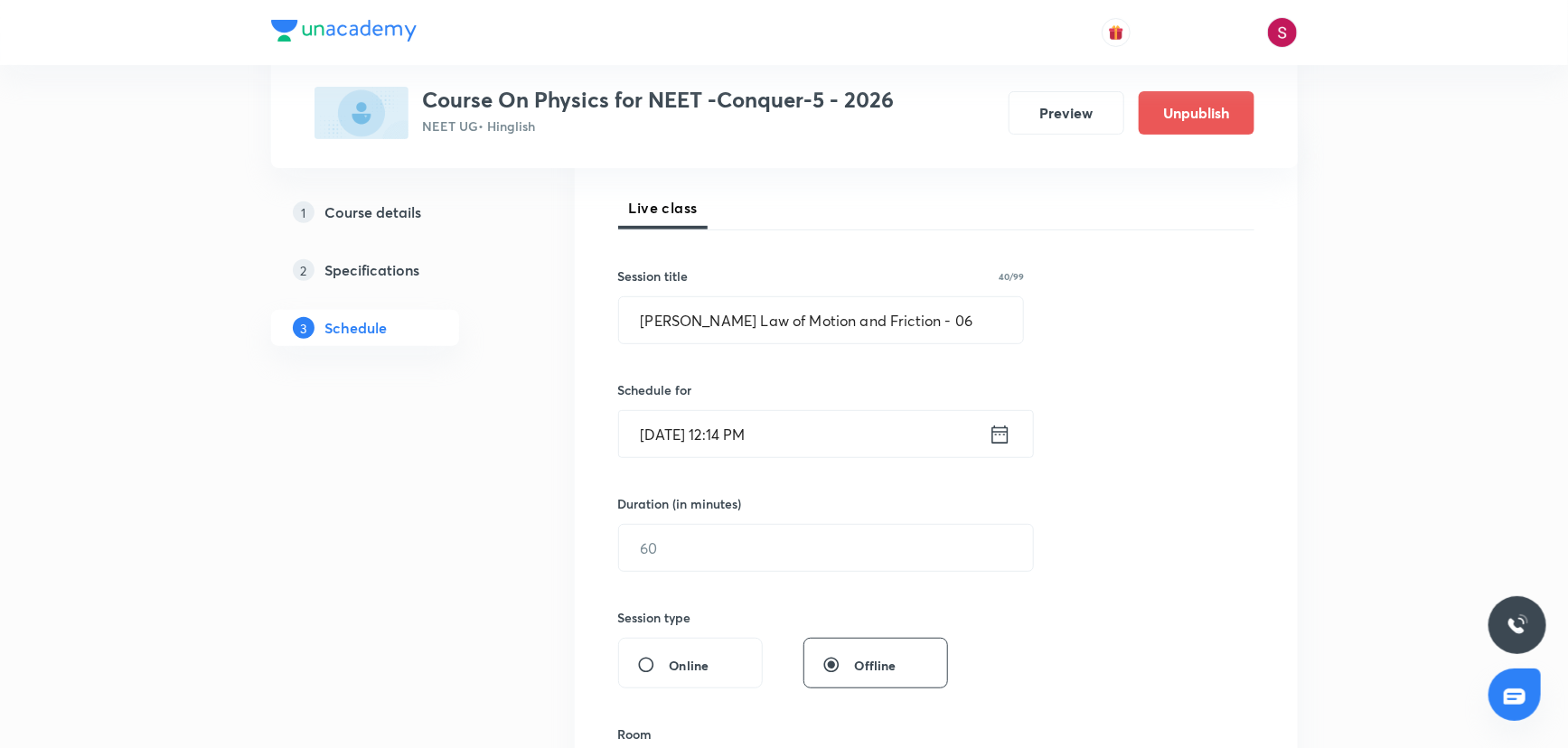
click at [767, 521] on div "Duration (in minutes) ​" at bounding box center [783, 534] width 330 height 78
click at [758, 526] on input "text" at bounding box center [825, 549] width 414 height 46
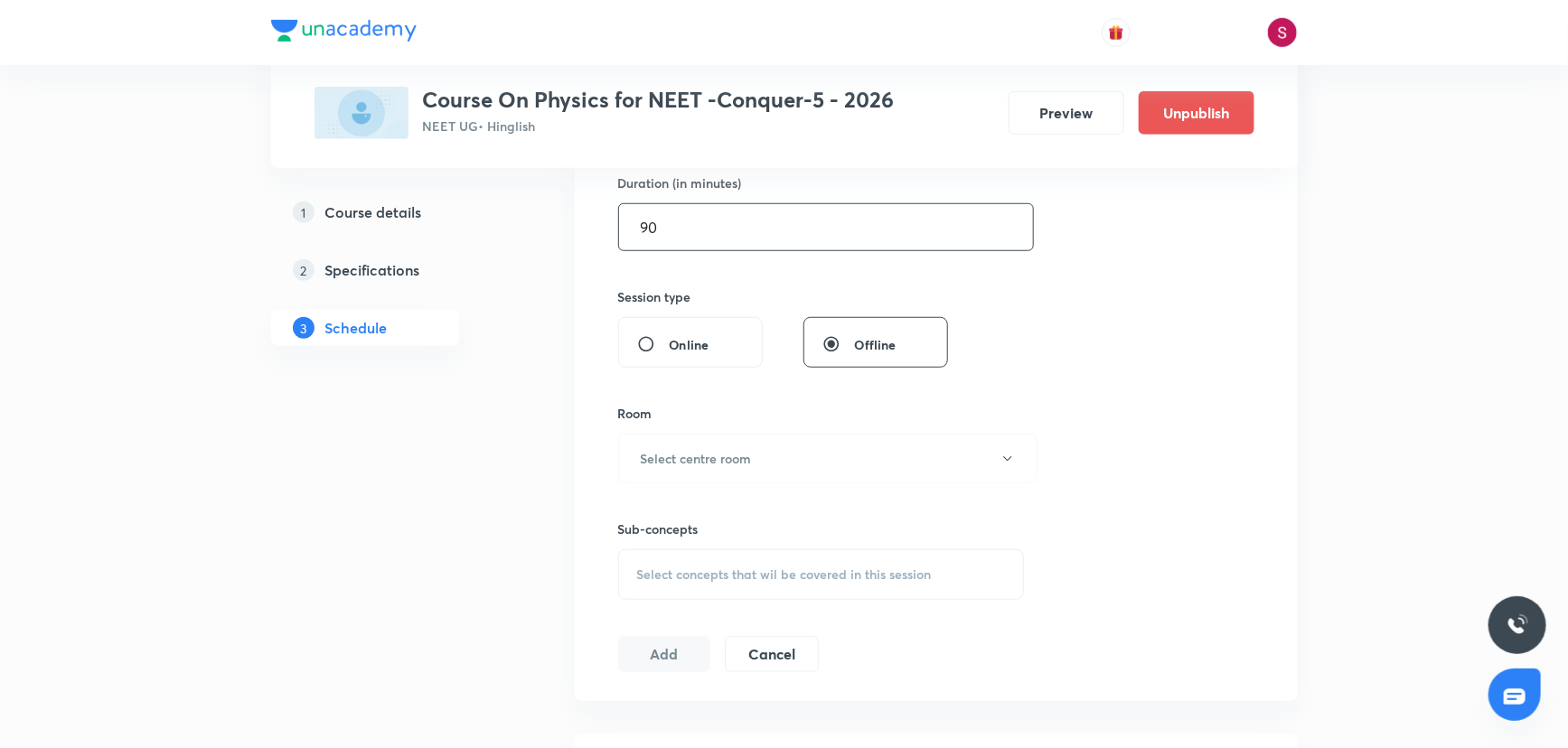
scroll to position [574, 0]
type input "90"
click at [654, 456] on h6 "Select centre room" at bounding box center [696, 450] width 111 height 19
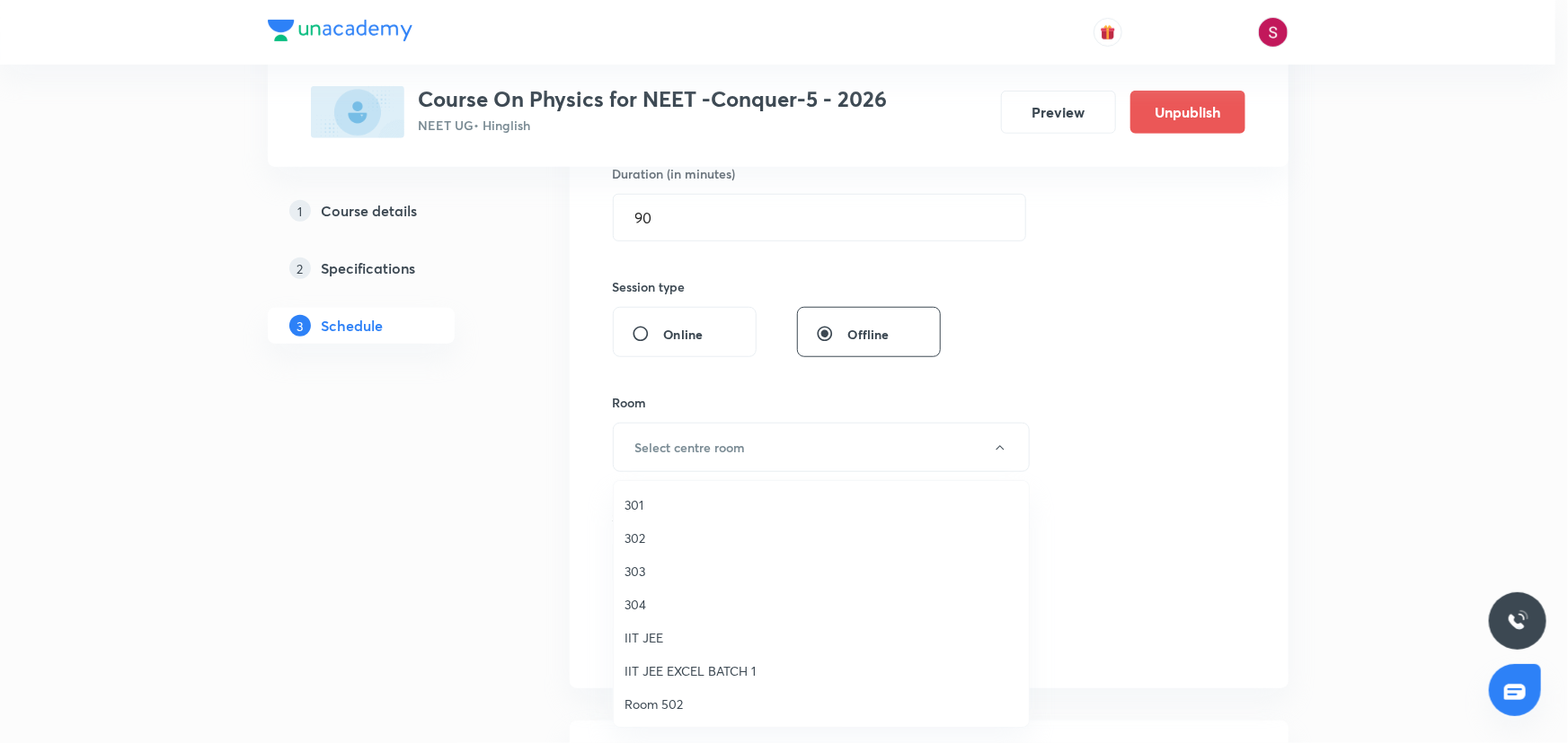
click at [641, 571] on span "303" at bounding box center [821, 571] width 393 height 19
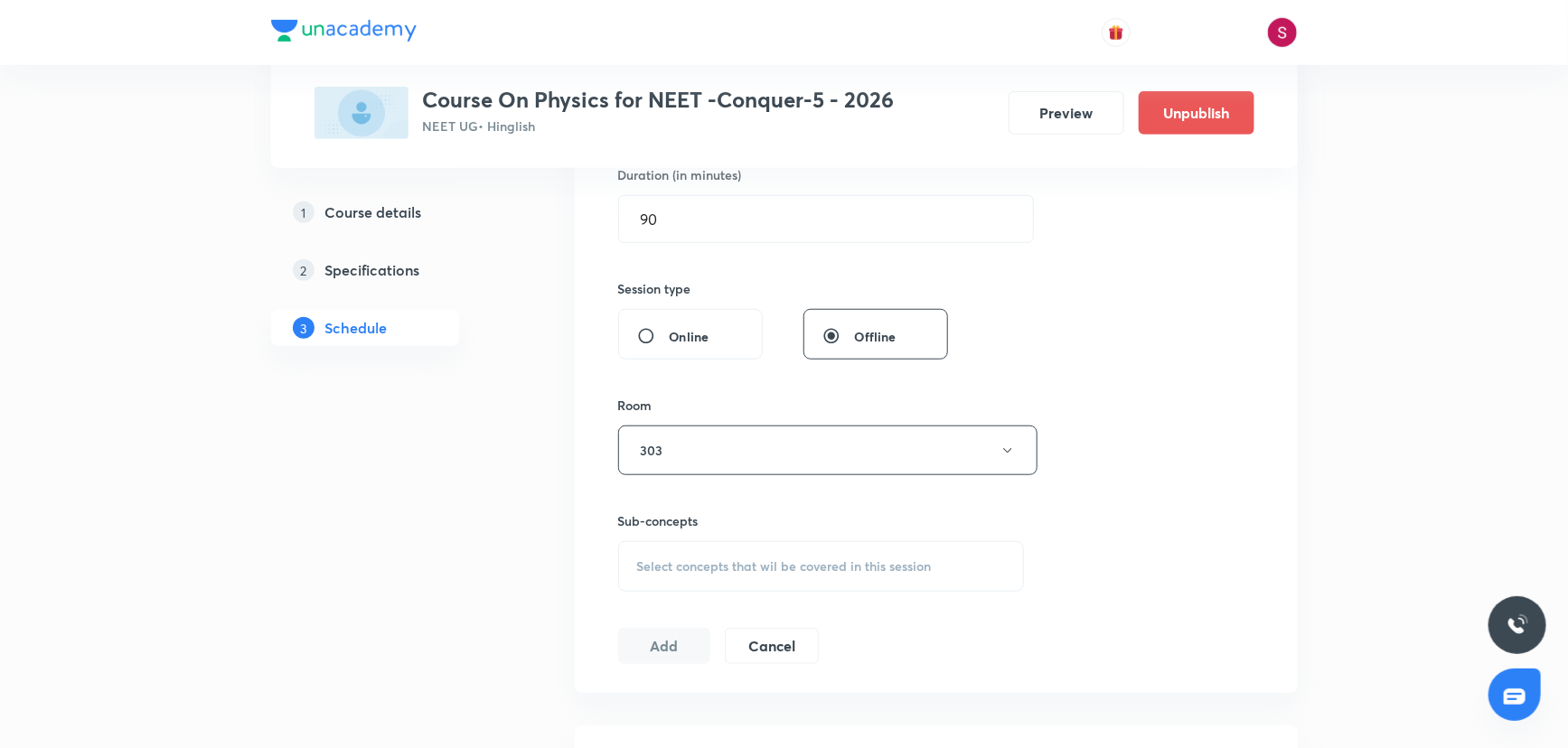
scroll to position [739, 0]
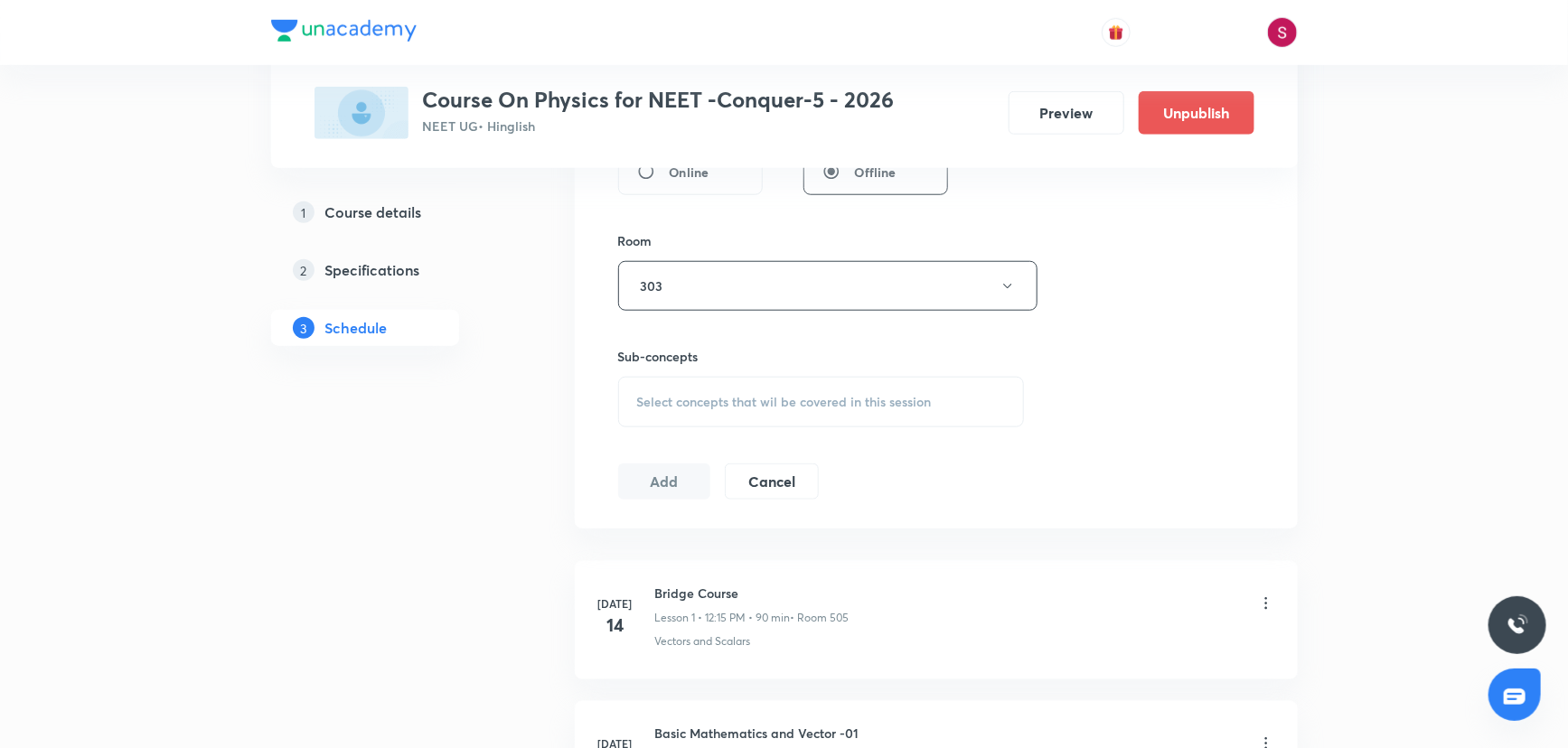
click at [720, 416] on div "Select concepts that wil be covered in this session" at bounding box center [821, 402] width 407 height 51
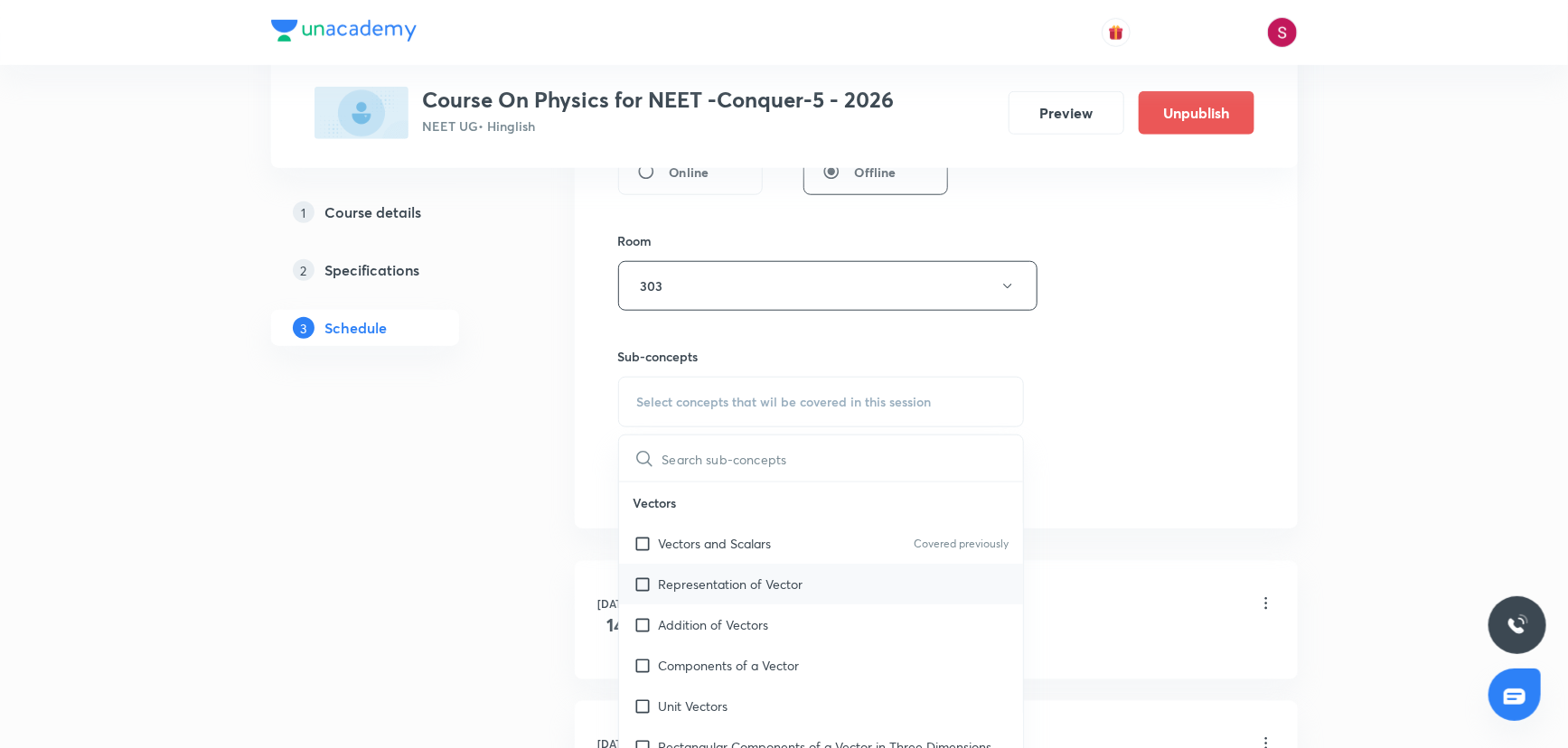
click at [742, 584] on p "Representation of Vector" at bounding box center [731, 583] width 145 height 19
checkbox input "true"
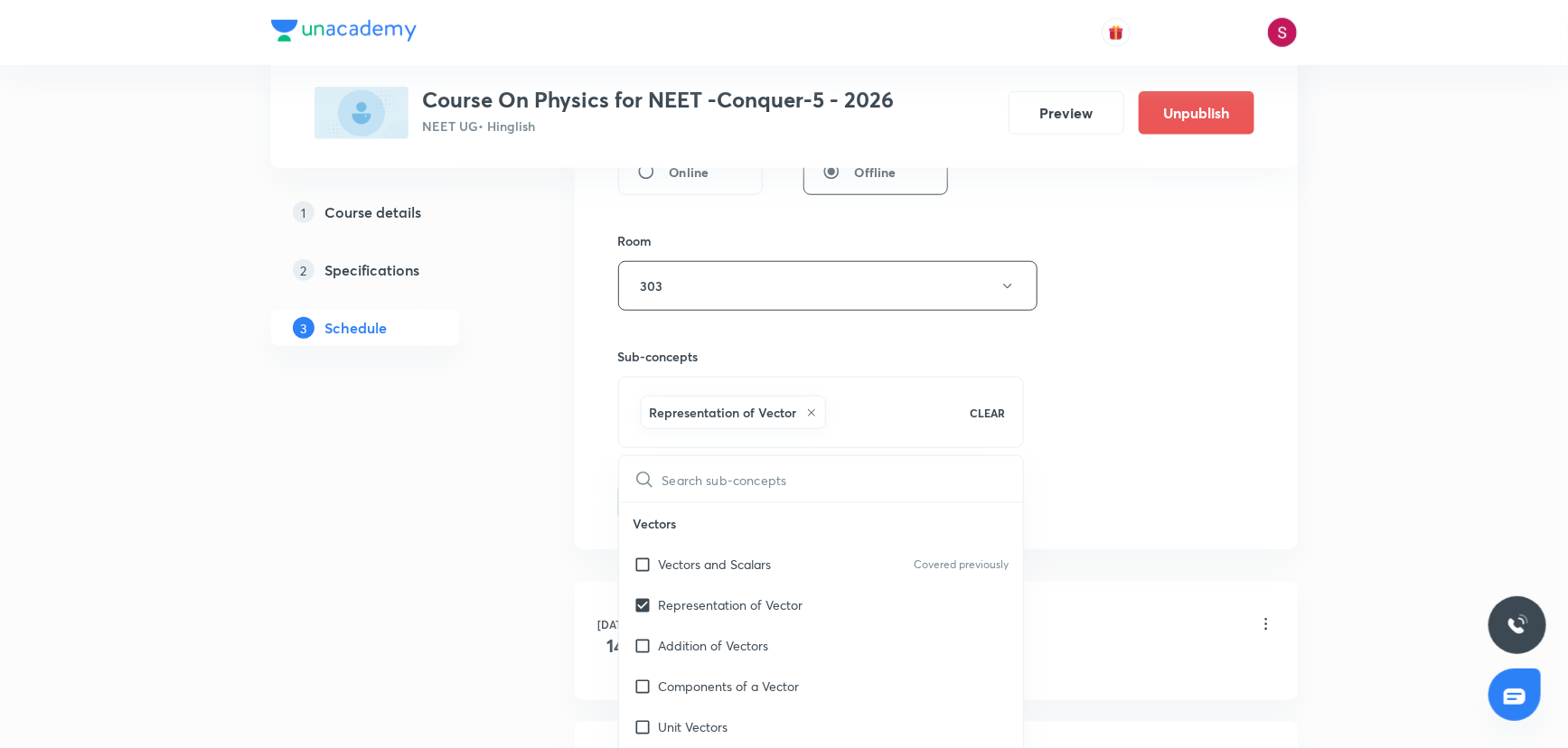
click at [1141, 371] on div "Session 25 Live class Session title 40/99 Newton's Law of Motion and Friction -…" at bounding box center [936, 86] width 636 height 870
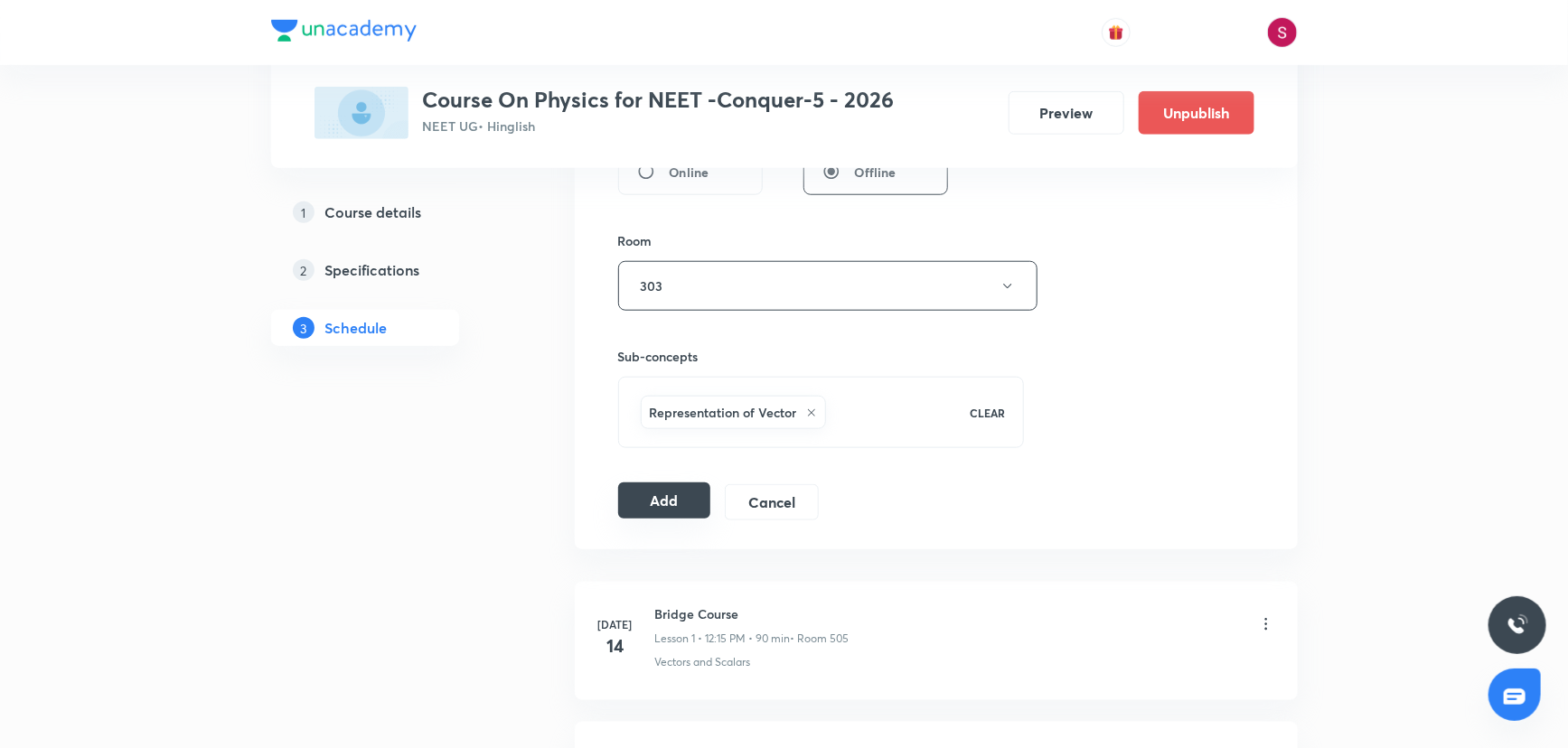
click at [674, 508] on button "Add" at bounding box center [664, 501] width 93 height 36
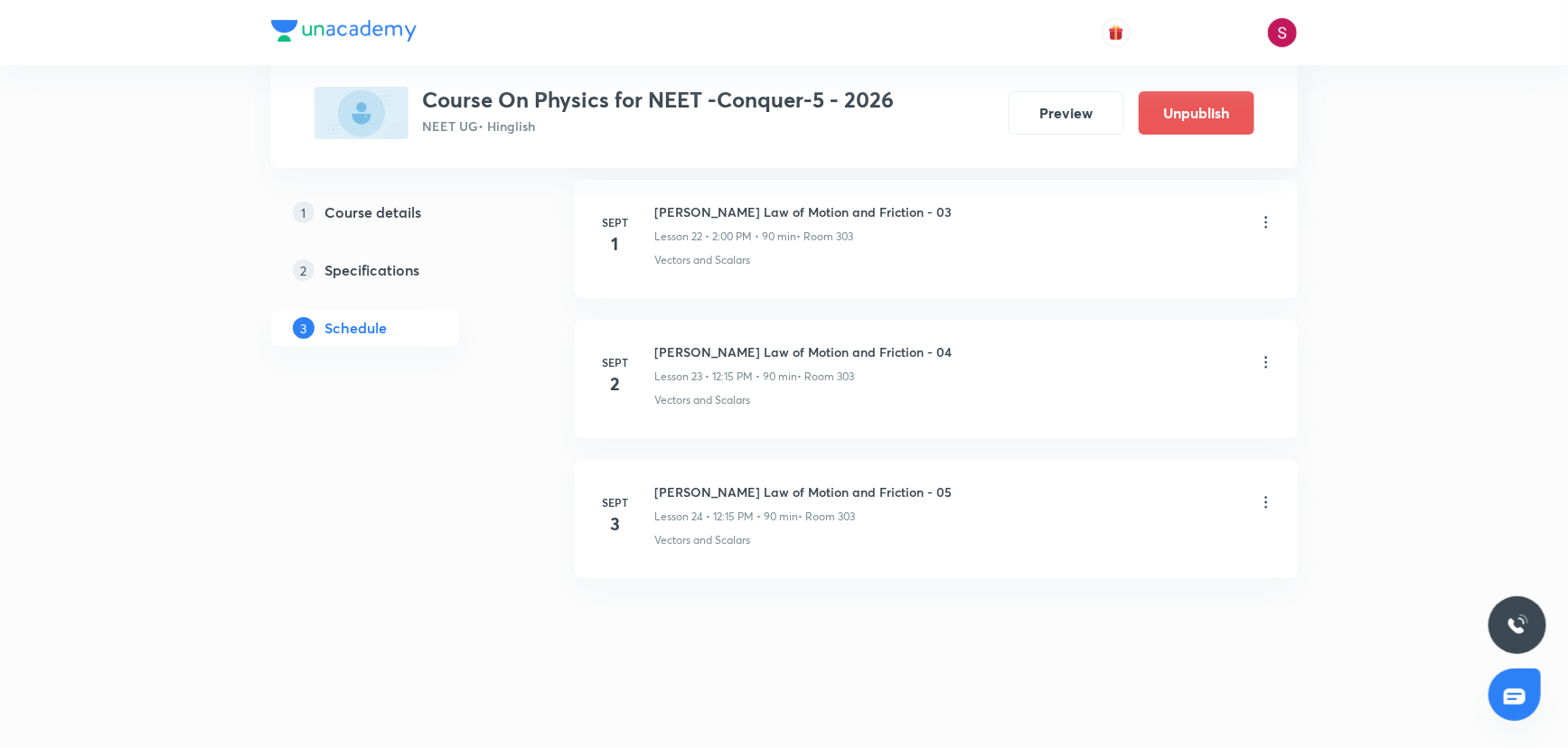
scroll to position [3227, 0]
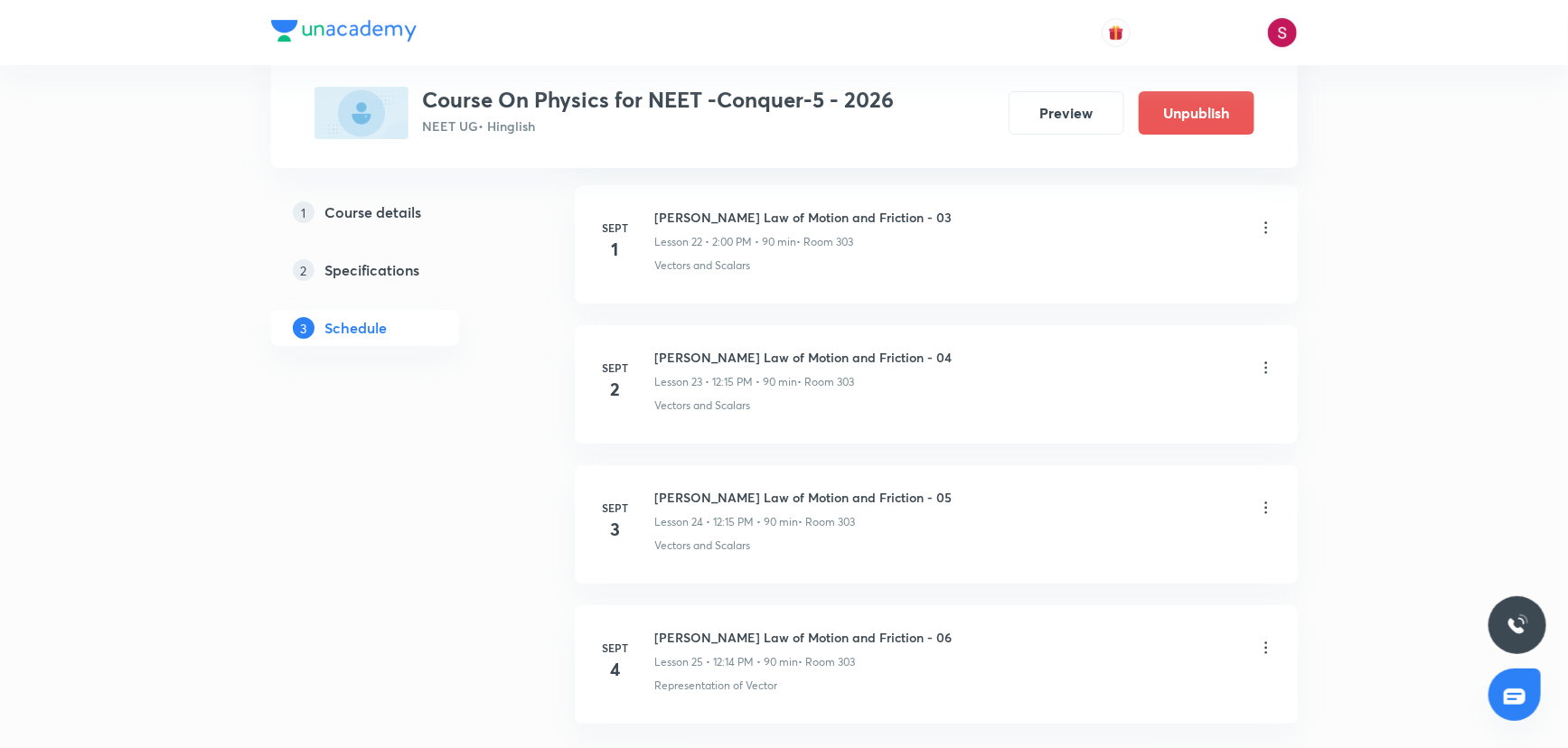
click at [865, 629] on h6 "Newton's Law of Motion and Friction - 06" at bounding box center [803, 637] width 297 height 19
copy h6 "Newton's Law of Motion and Friction - 06"
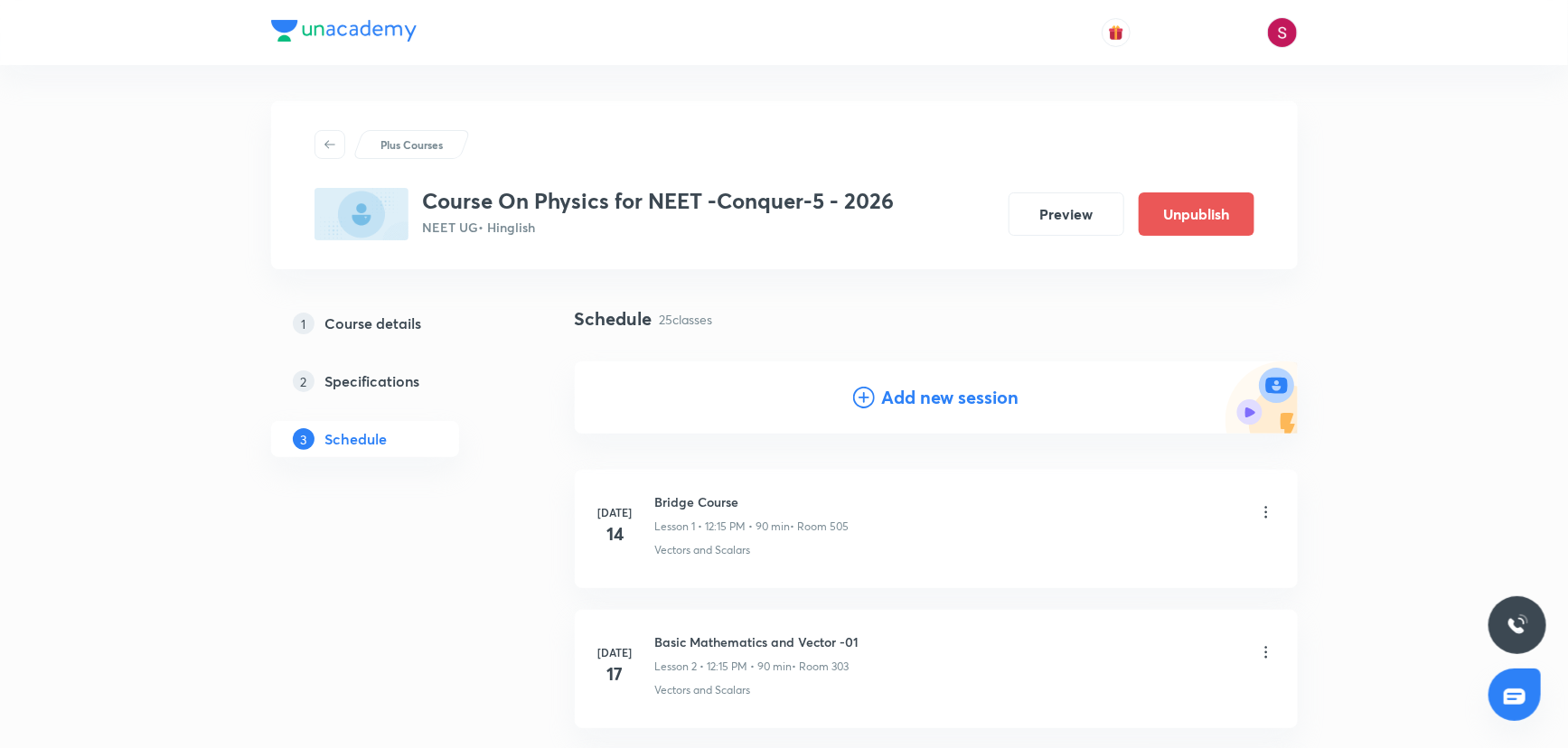
click at [854, 417] on div "Add new session" at bounding box center [935, 398] width 723 height 73
click at [870, 403] on icon at bounding box center [864, 398] width 22 height 22
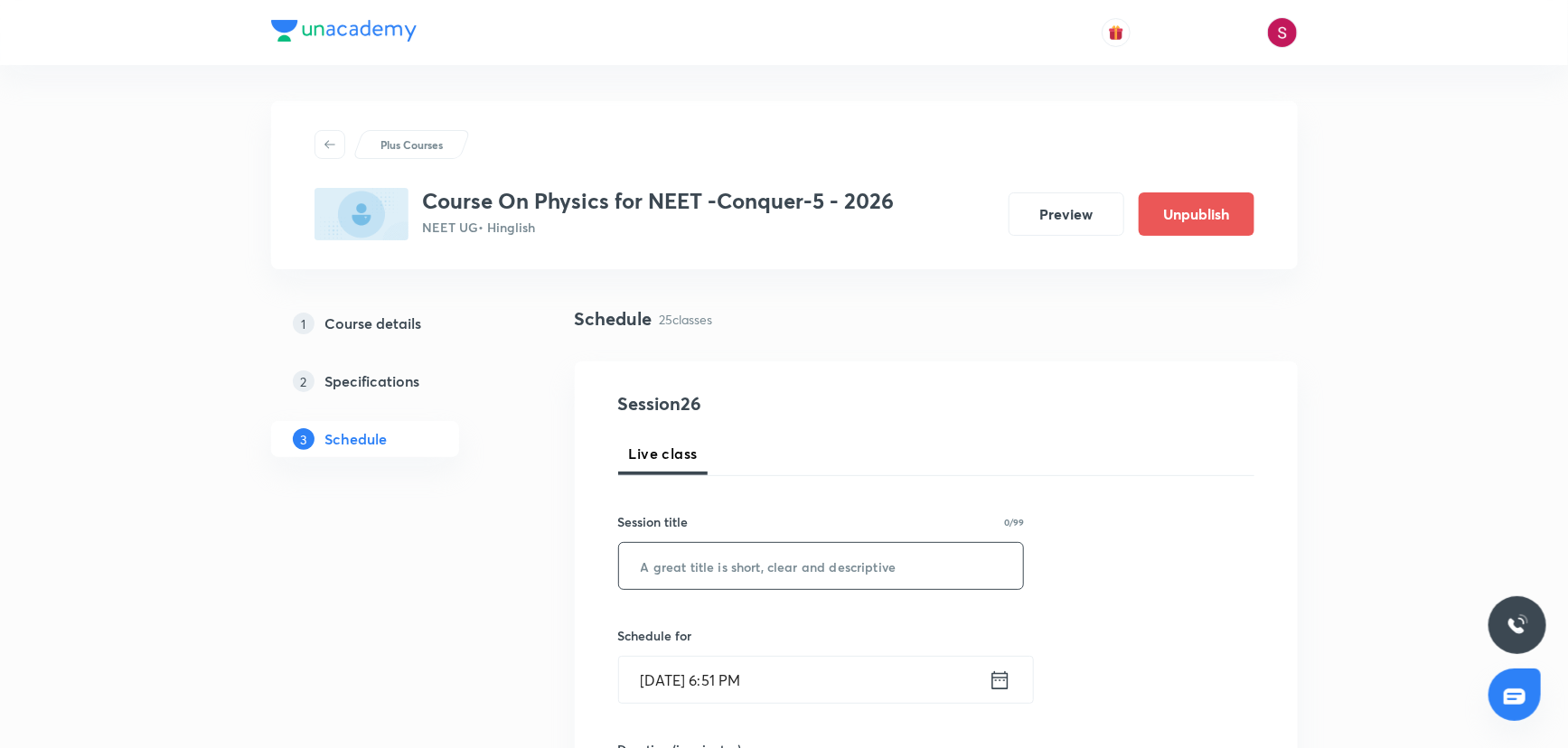
click at [807, 561] on input "text" at bounding box center [821, 566] width 405 height 46
paste input "Newton's Law of Motion and Friction - 06"
type input "Newton's Law of Motion and Friction - 07"
click at [912, 695] on input "Aug 31, 2025, 6:51 PM" at bounding box center [803, 680] width 370 height 46
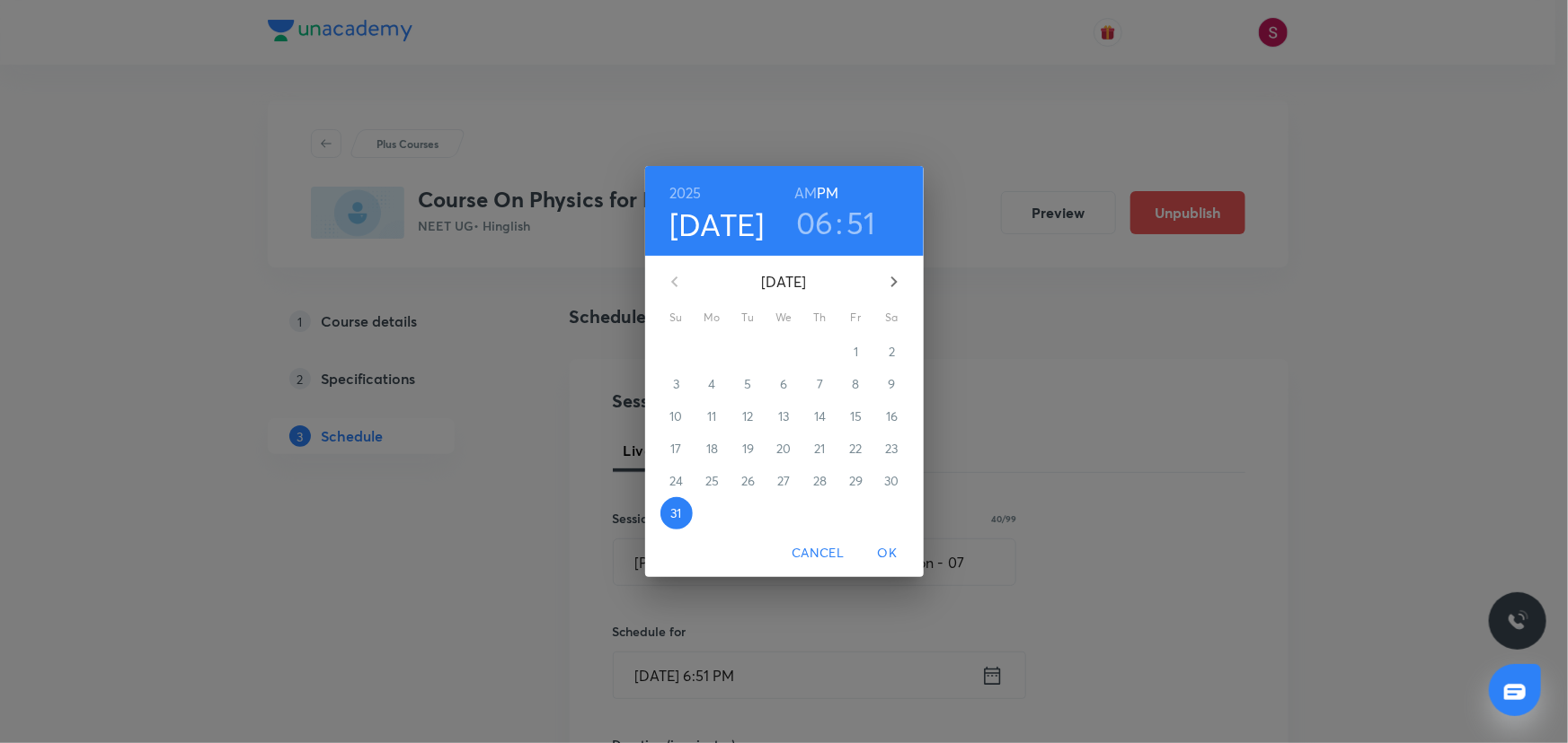
click at [890, 283] on icon "button" at bounding box center [894, 282] width 22 height 22
click at [860, 356] on span "5" at bounding box center [855, 352] width 33 height 18
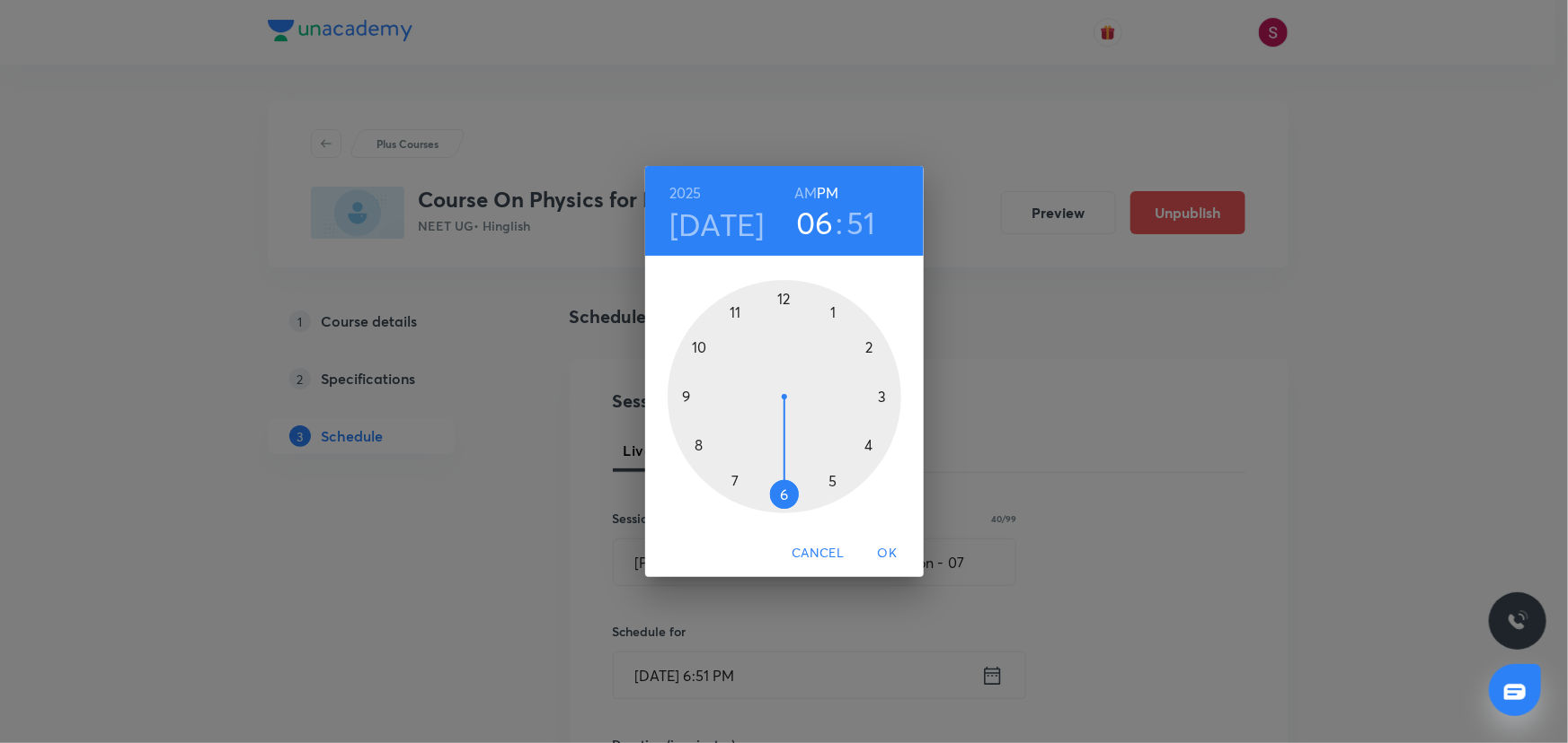
click at [869, 350] on div at bounding box center [784, 397] width 234 height 234
click at [786, 297] on div at bounding box center [784, 397] width 234 height 234
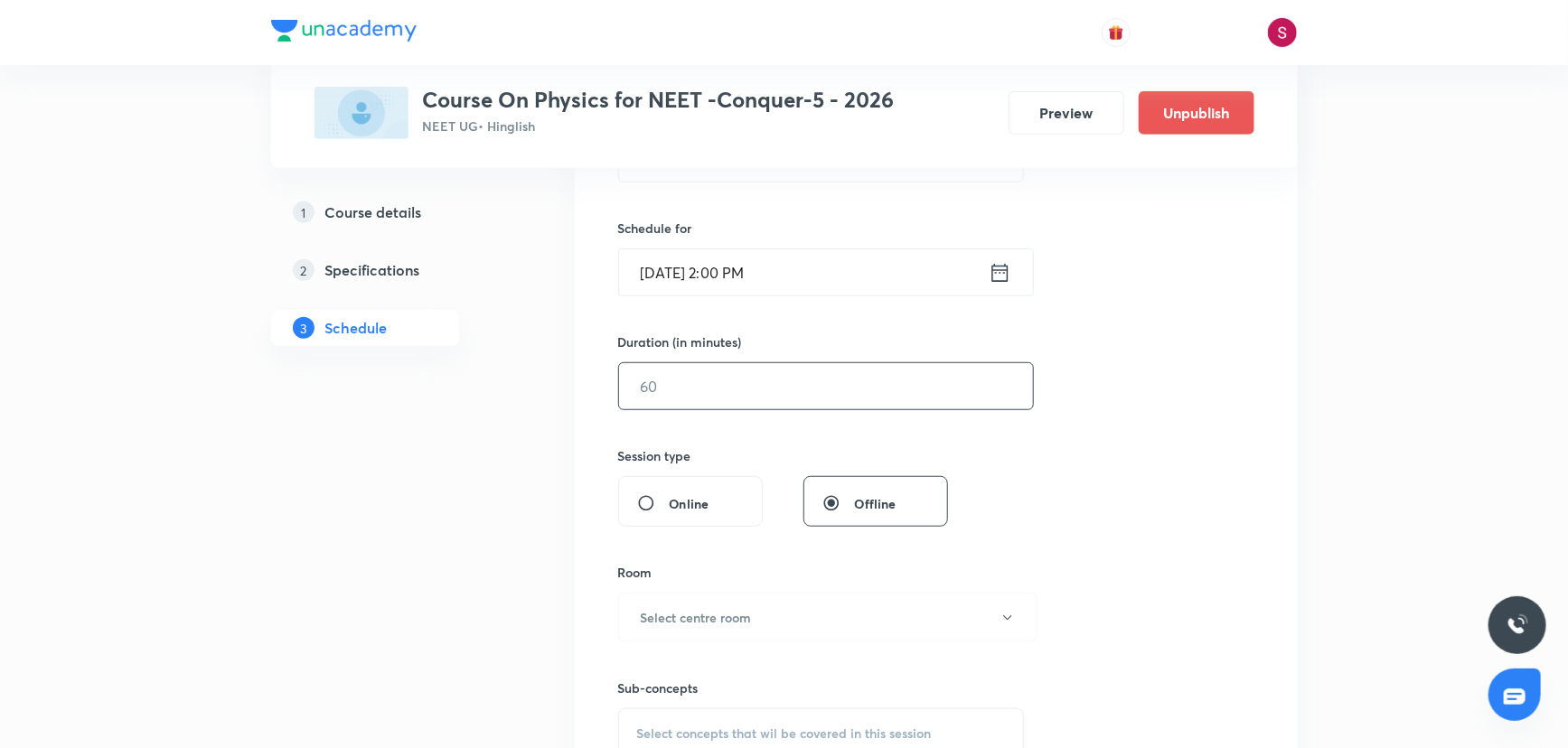
scroll to position [411, 0]
click at [761, 400] on input "text" at bounding box center [825, 384] width 414 height 46
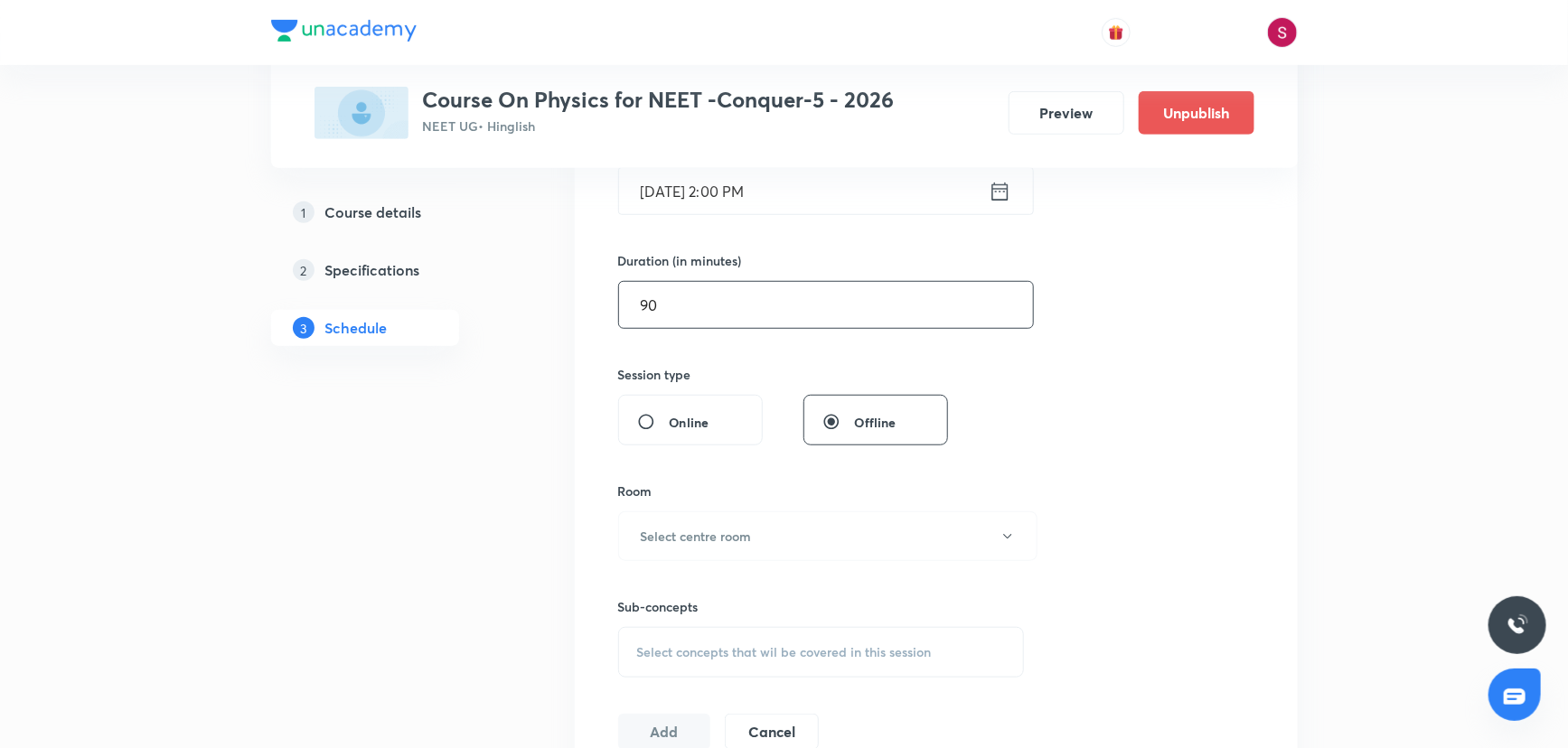
scroll to position [574, 0]
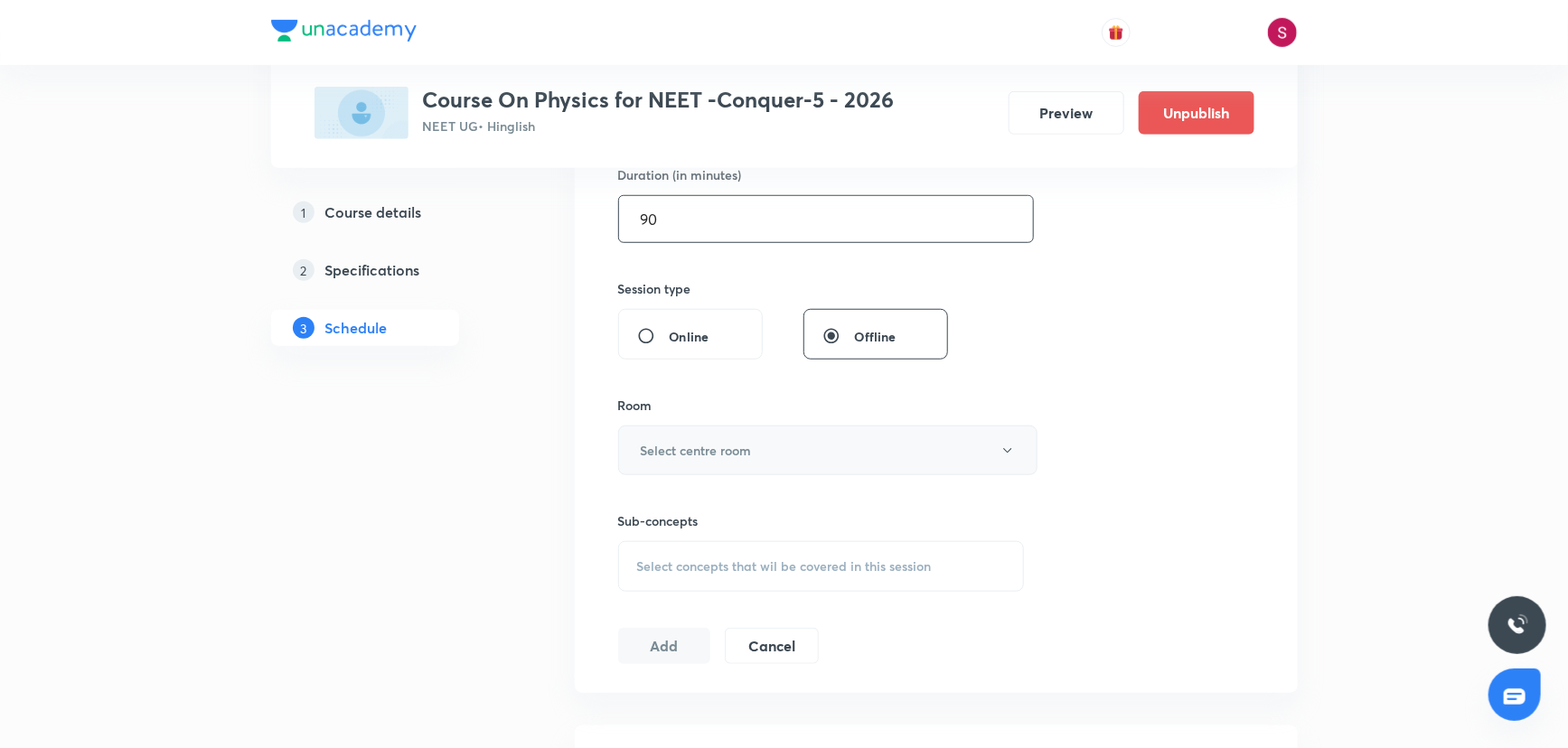
type input "90"
click at [686, 451] on h6 "Select centre room" at bounding box center [696, 450] width 111 height 19
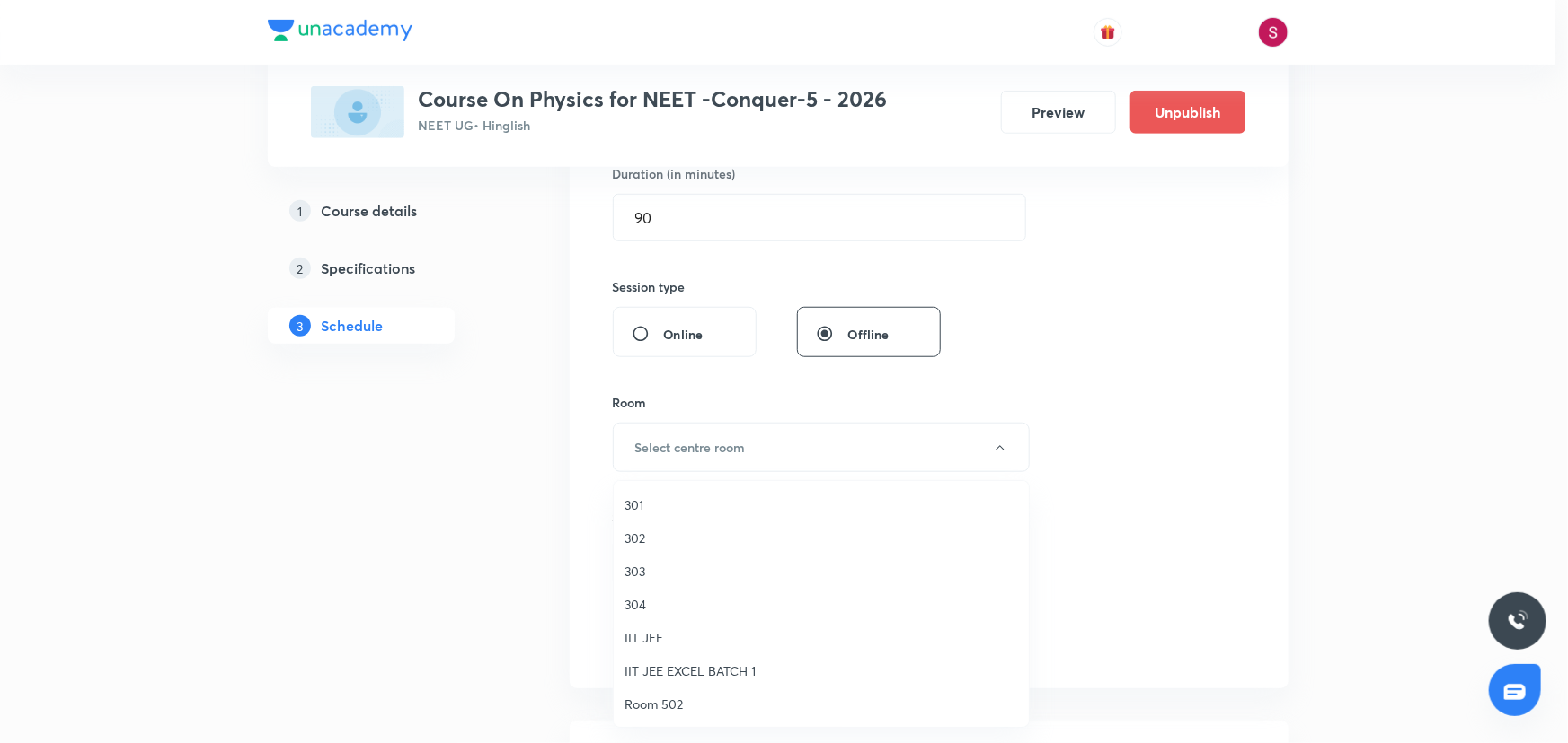
click at [678, 569] on span "303" at bounding box center [821, 571] width 393 height 19
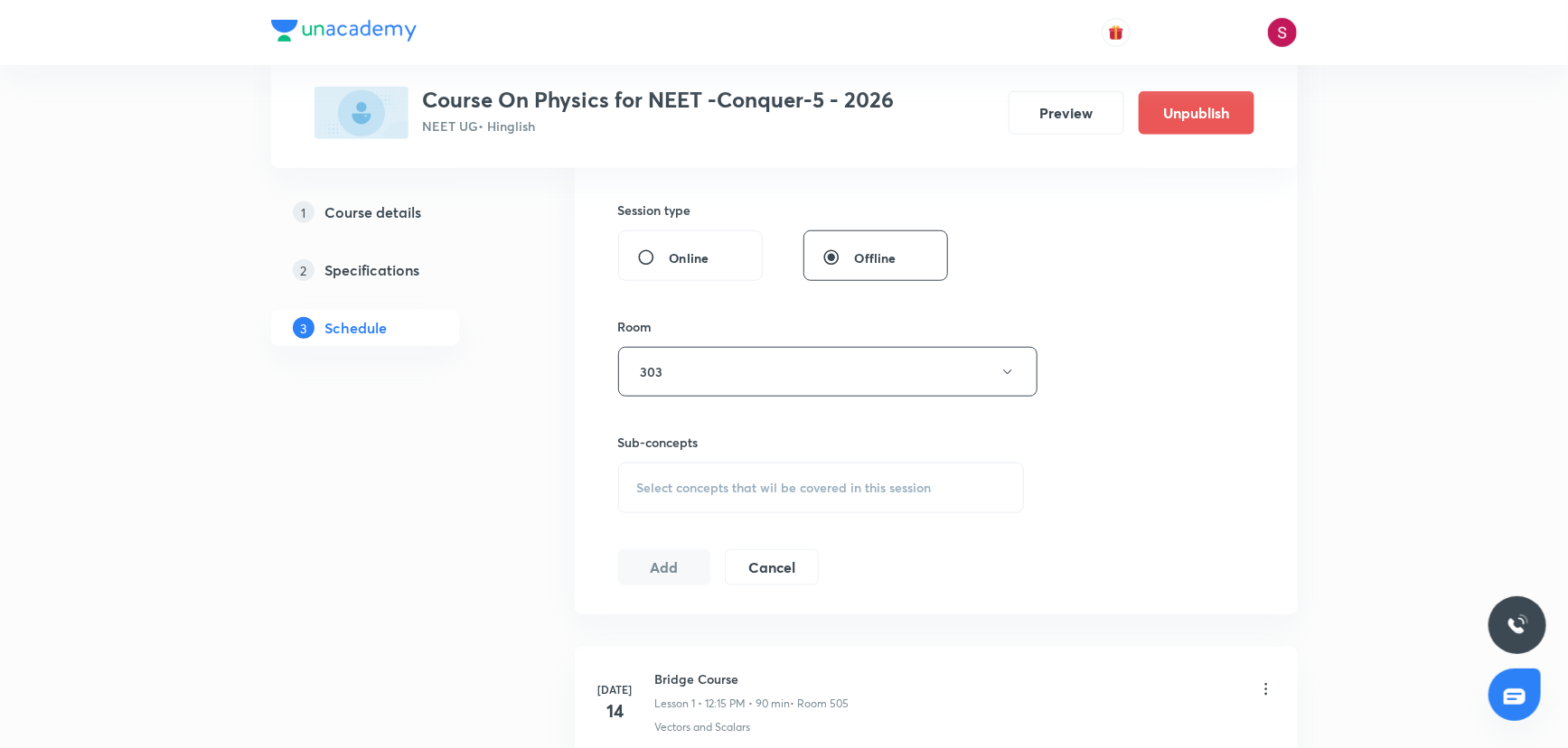
scroll to position [739, 0]
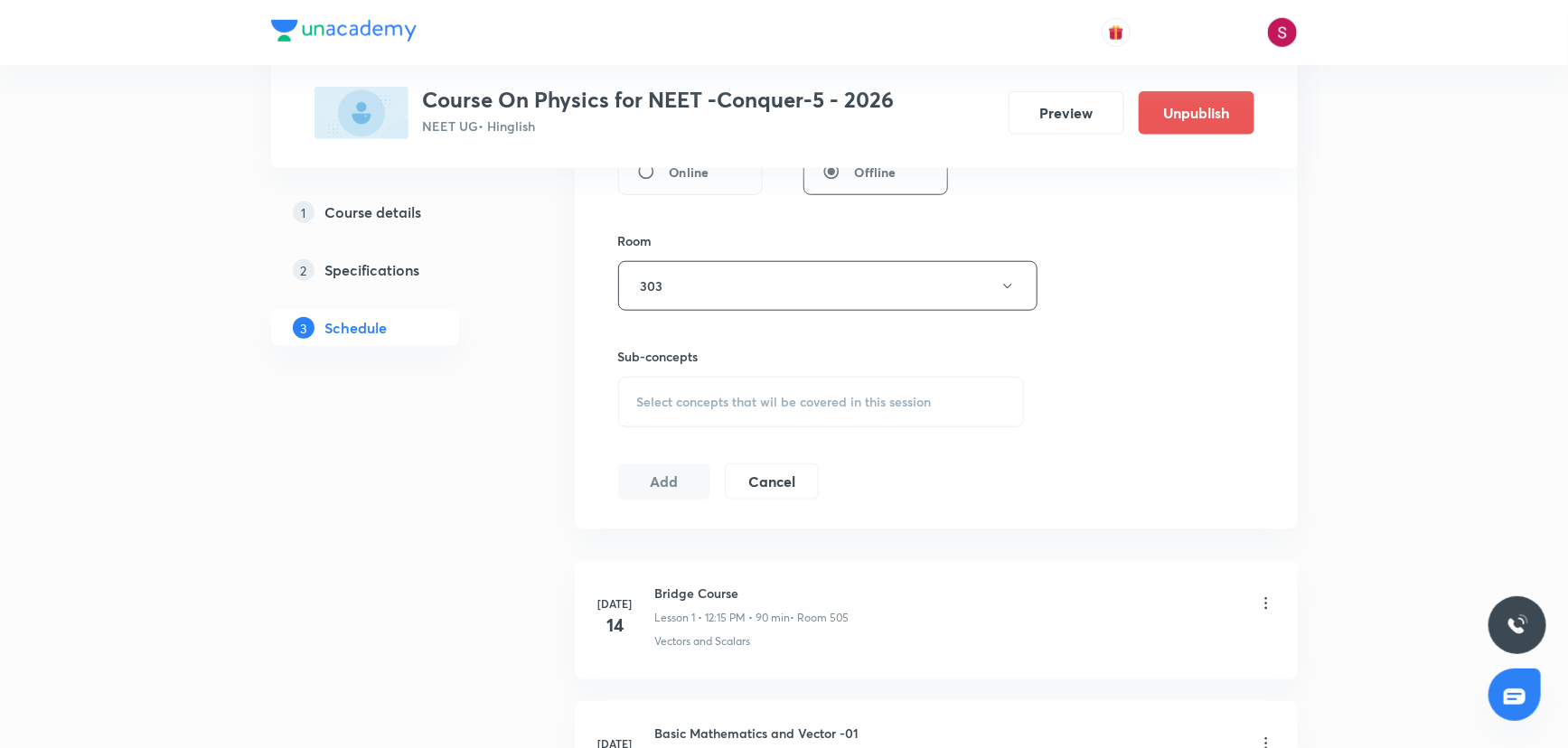
click at [699, 386] on div "Select concepts that wil be covered in this session" at bounding box center [821, 402] width 407 height 51
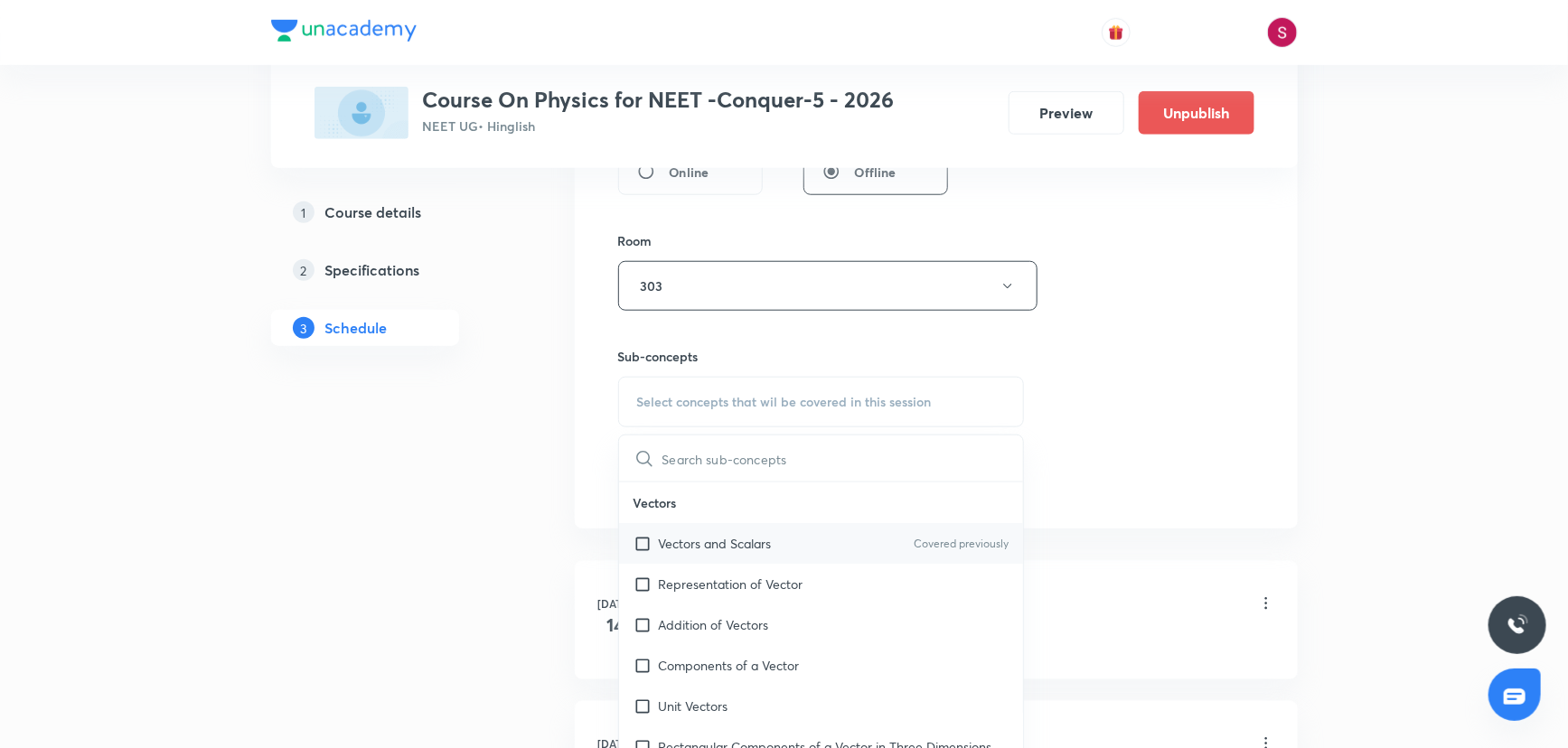
click at [700, 545] on p "Vectors and Scalars" at bounding box center [715, 544] width 113 height 19
checkbox input "true"
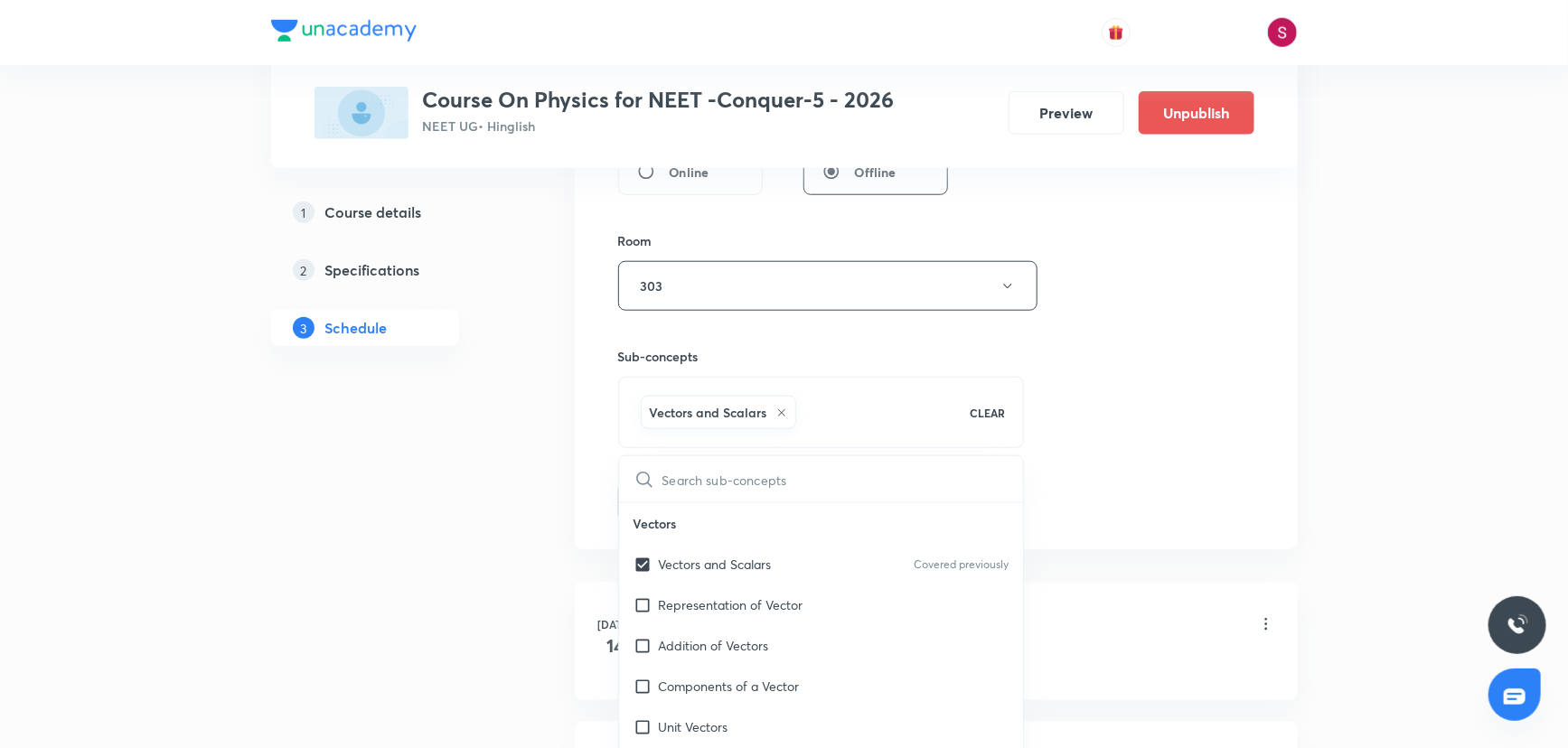
click at [1091, 334] on div "Session 26 Live class Session title 40/99 Newton's Law of Motion and Friction -…" at bounding box center [936, 86] width 636 height 870
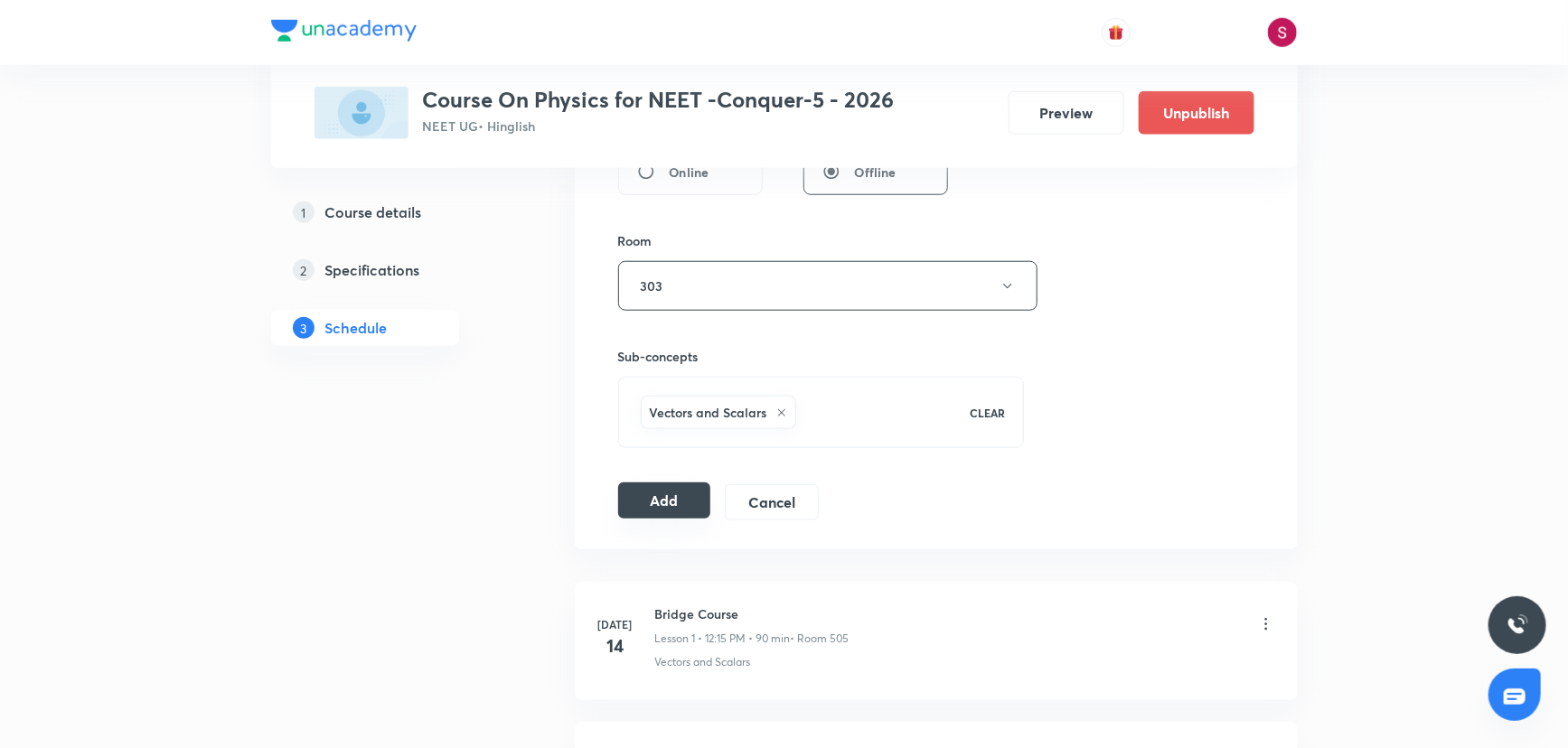
click at [687, 487] on button "Add" at bounding box center [664, 501] width 93 height 36
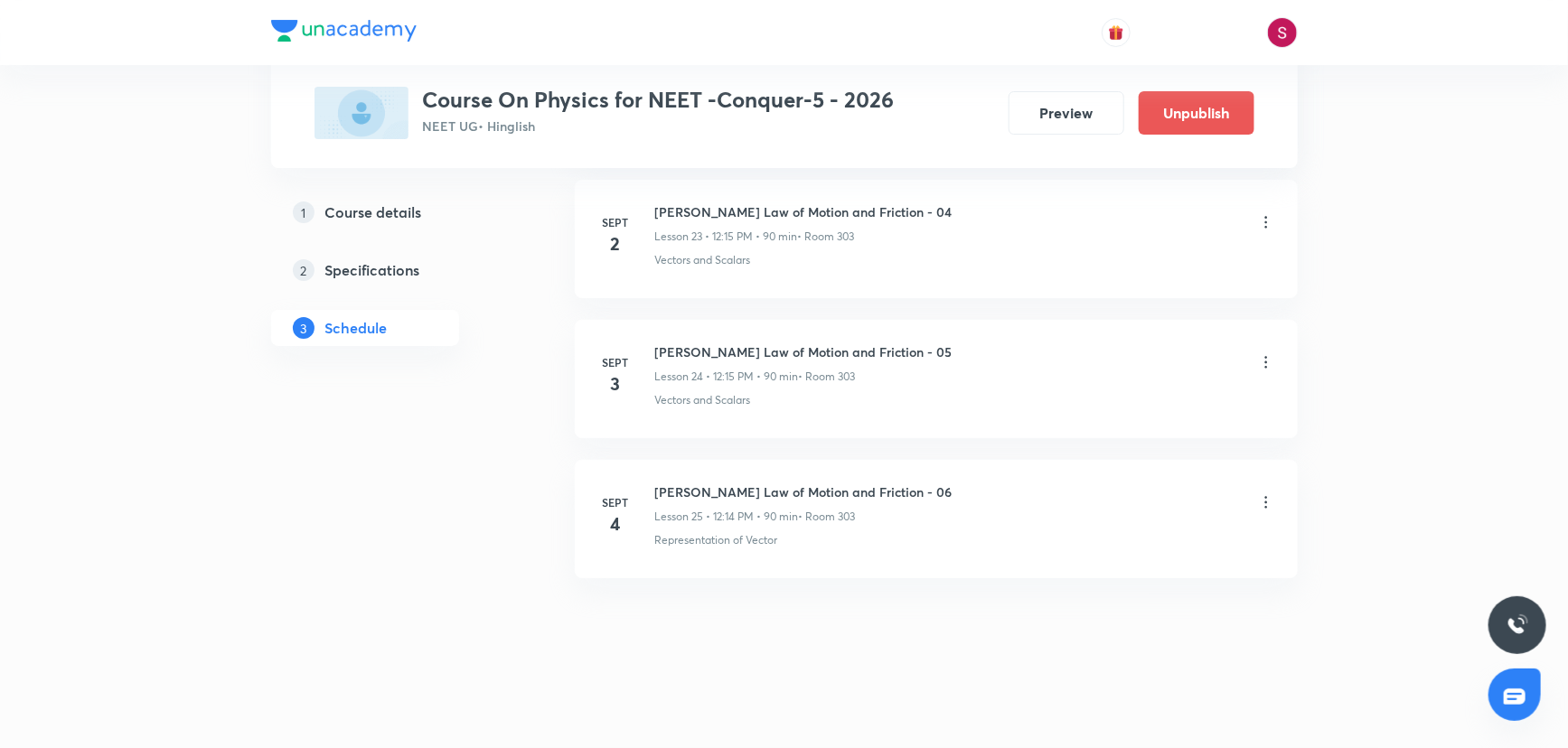
scroll to position [3367, 0]
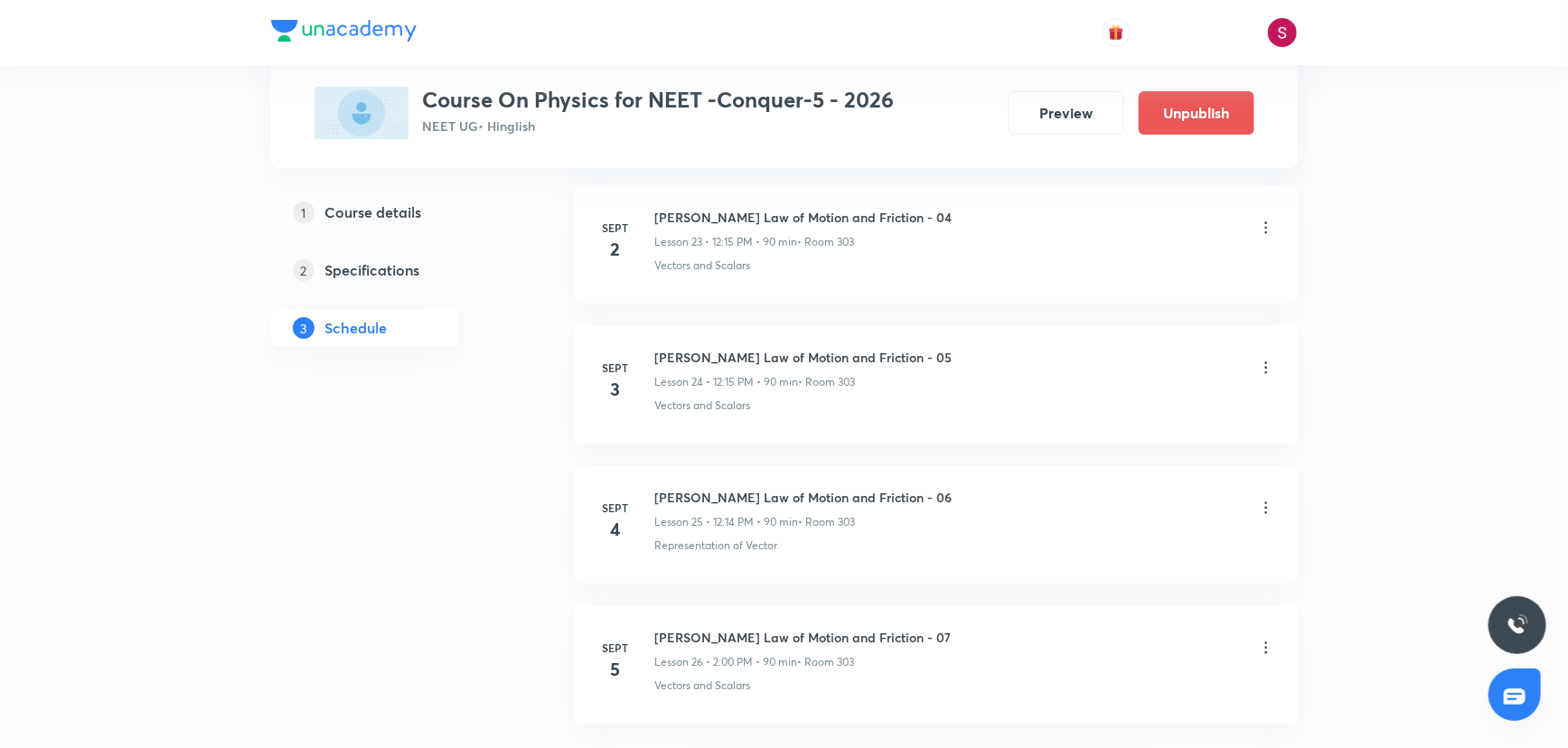
click at [800, 637] on h6 "Newton's Law of Motion and Friction - 07" at bounding box center [802, 637] width 296 height 19
copy h6 "Newton's Law of Motion and Friction - 07"
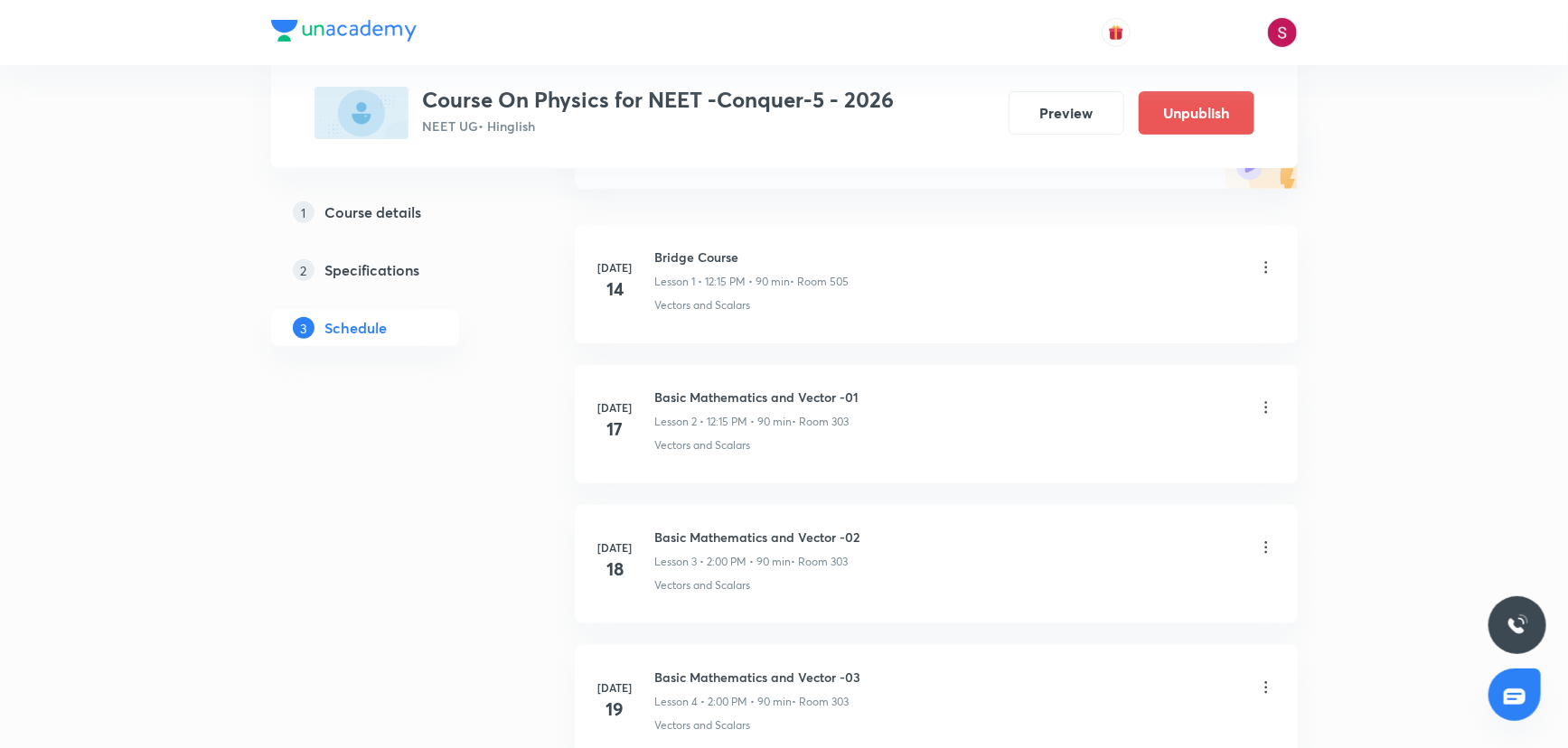
scroll to position [0, 0]
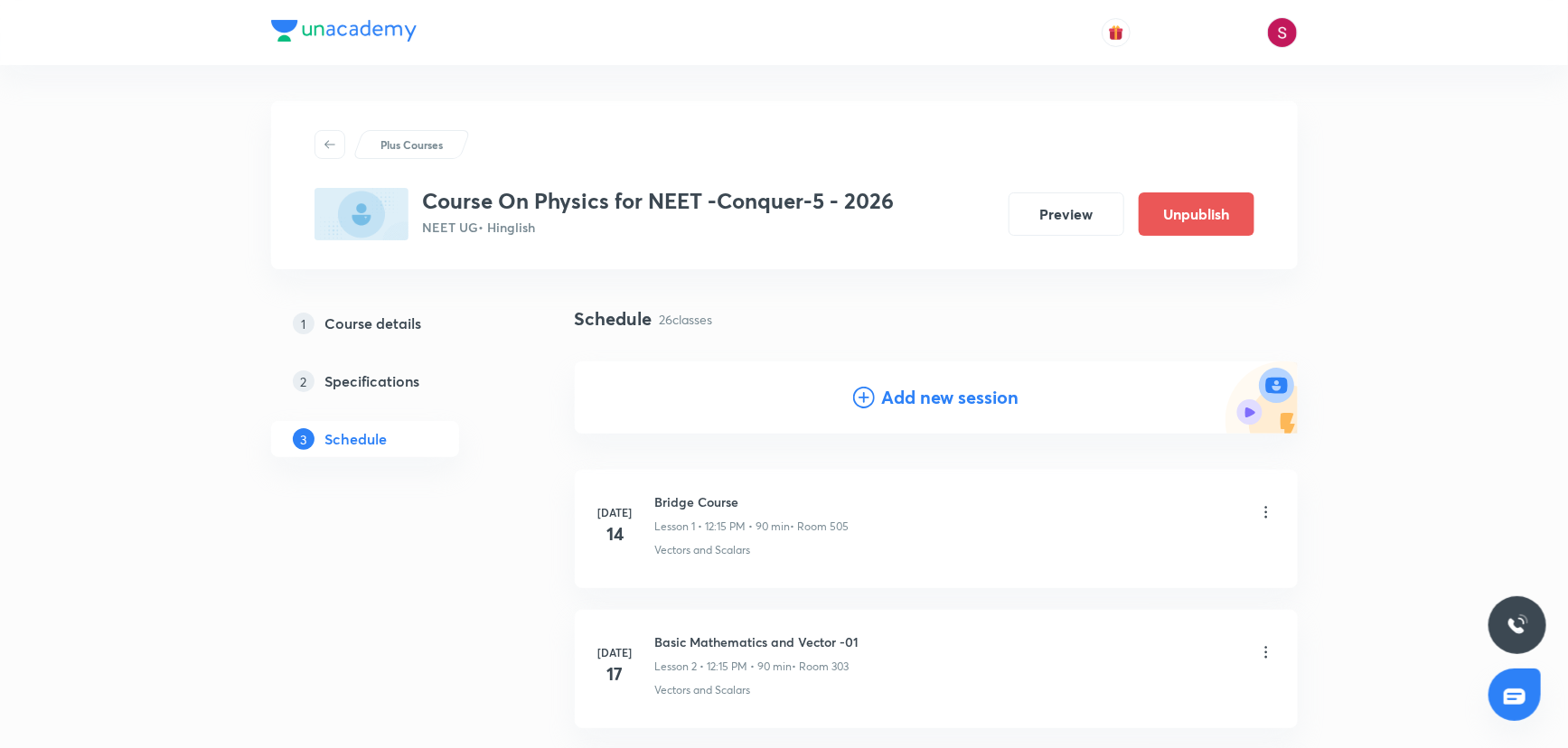
click at [918, 392] on h4 "Add new session" at bounding box center [951, 397] width 138 height 27
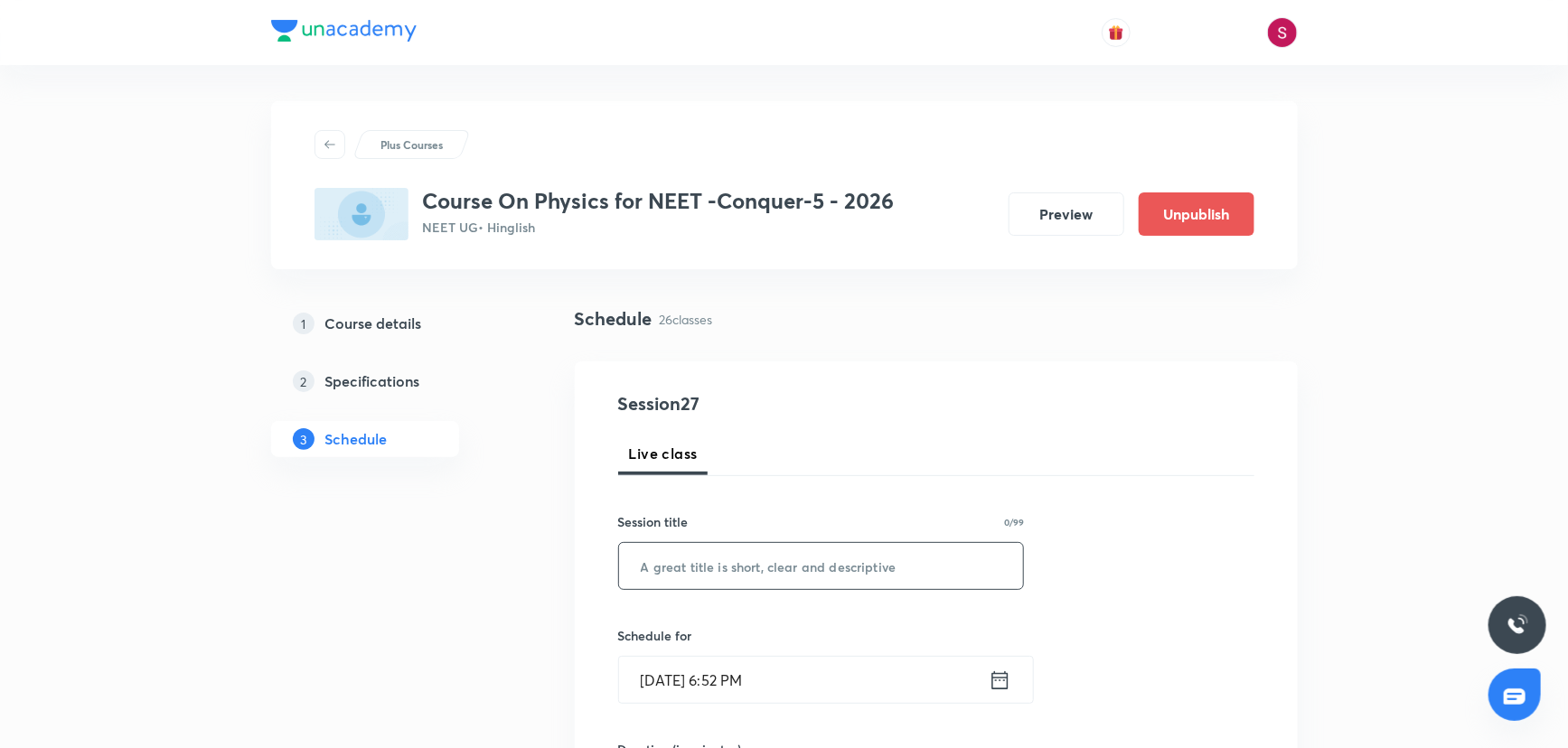
click at [786, 566] on input "text" at bounding box center [821, 566] width 405 height 46
paste input "Newton's Law of Motion and Friction - 07"
type input "Newton's Law of Motion and Friction - 08"
click at [829, 671] on input "Aug 31, 2025, 6:52 PM" at bounding box center [803, 680] width 370 height 46
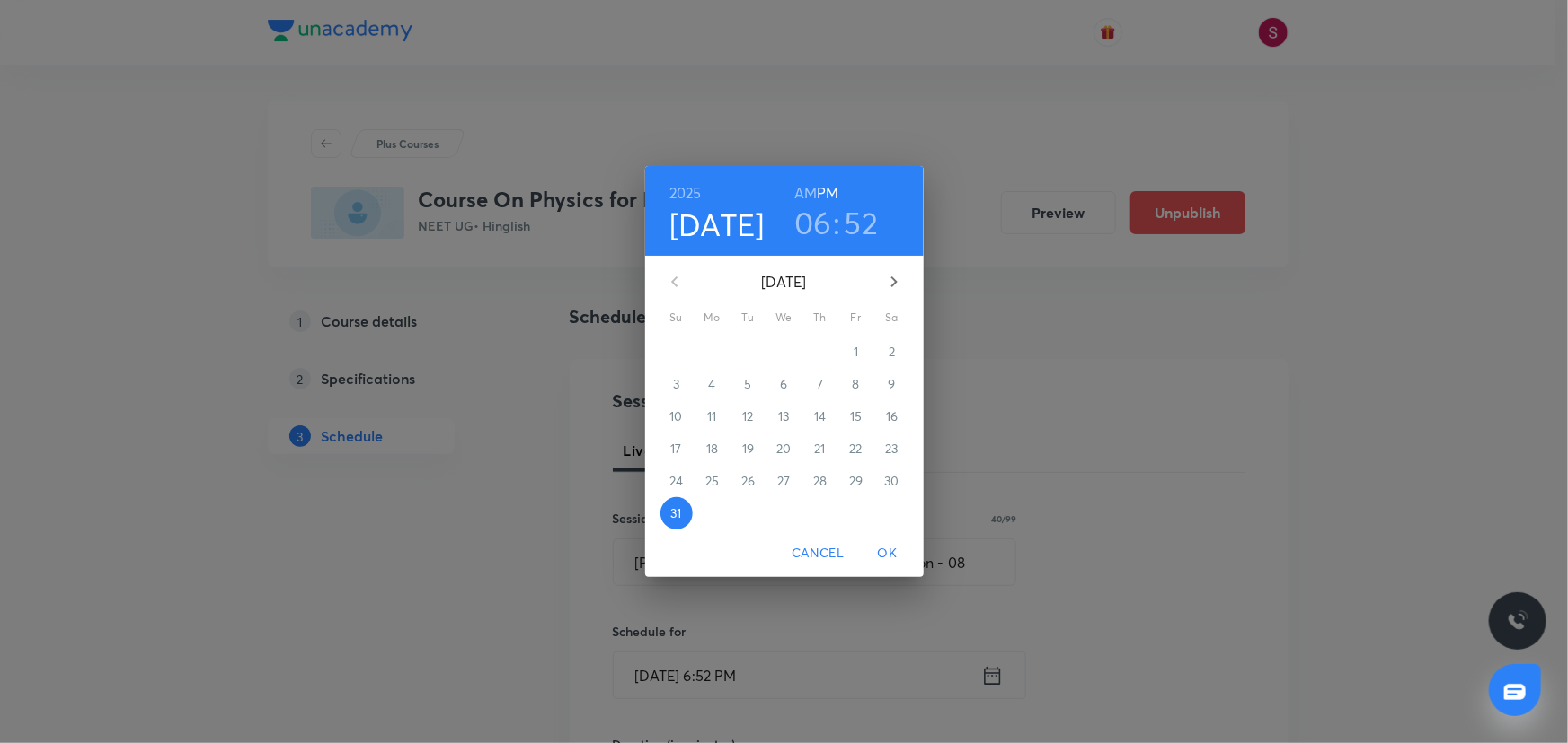
click at [889, 285] on icon "button" at bounding box center [894, 282] width 22 height 22
click at [896, 360] on span "6" at bounding box center [892, 352] width 33 height 18
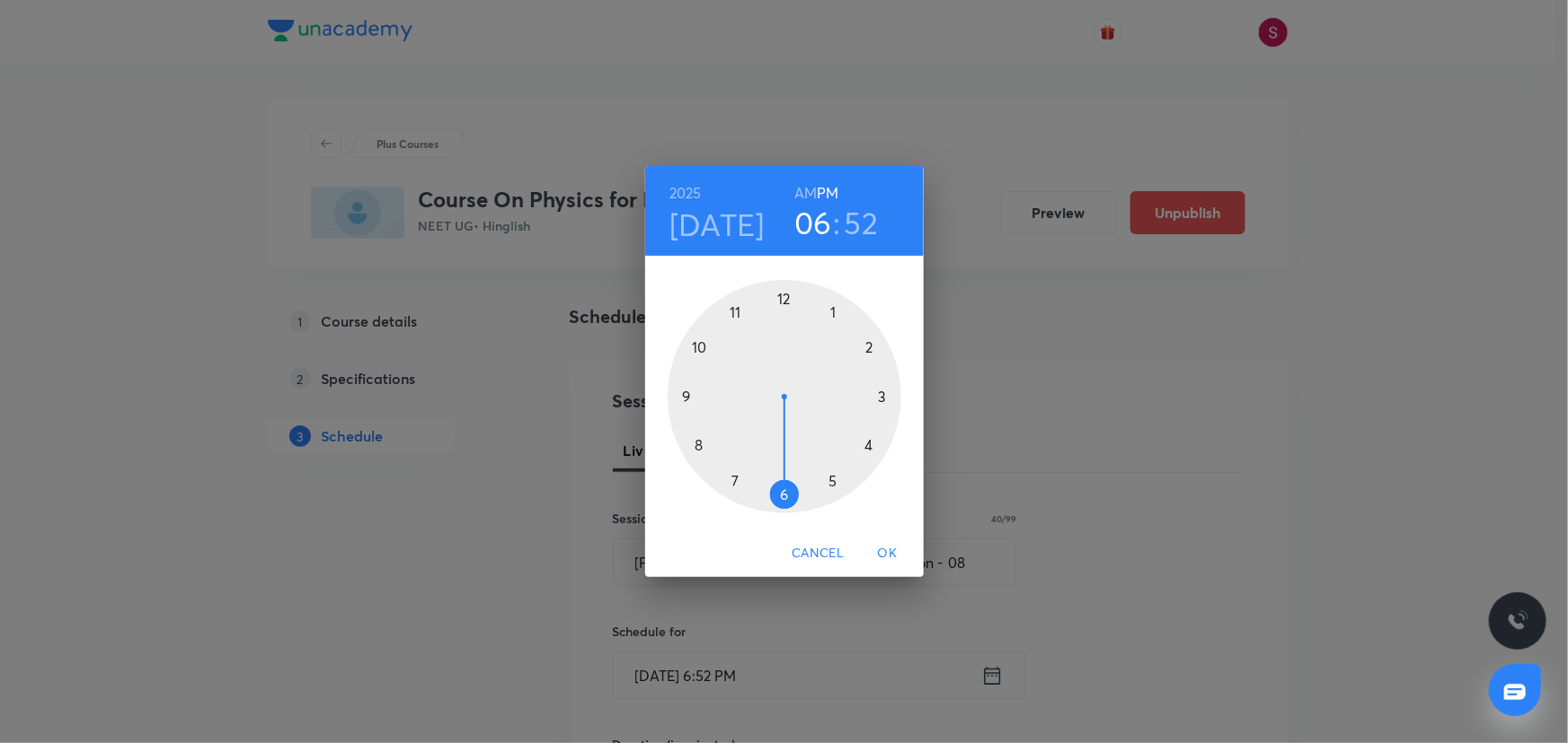
click at [786, 299] on div at bounding box center [784, 397] width 234 height 234
click at [879, 394] on div at bounding box center [784, 397] width 234 height 234
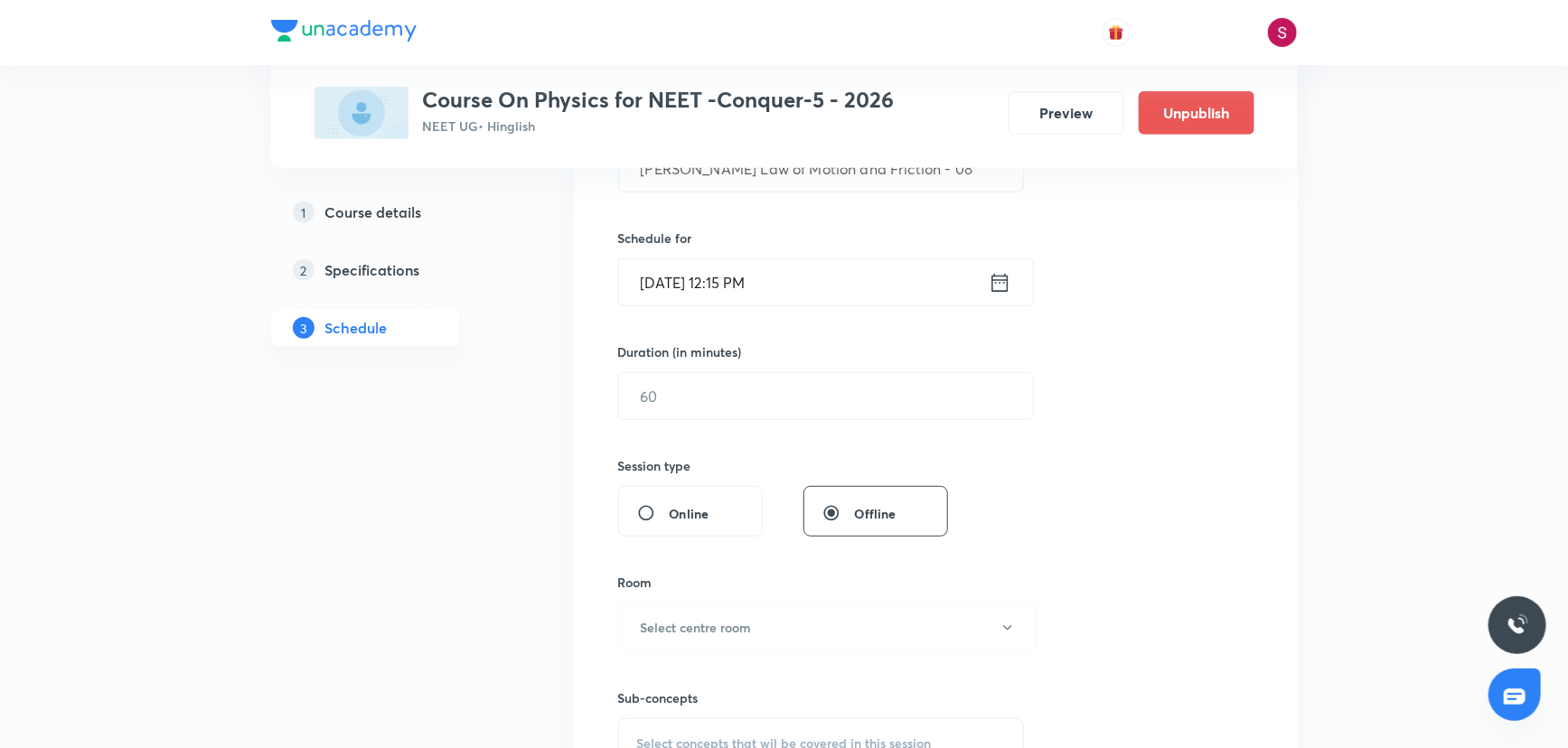
scroll to position [411, 0]
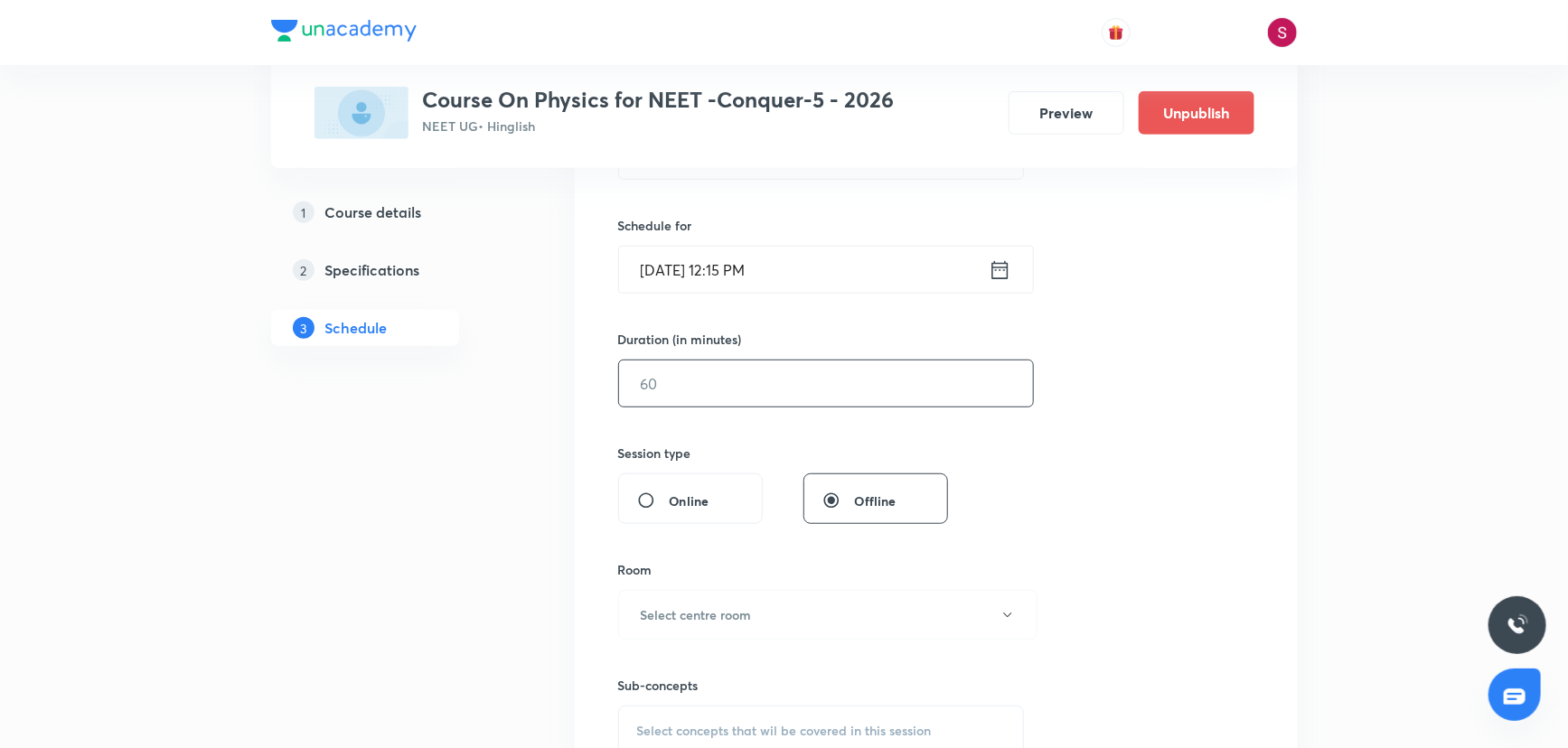
click at [697, 395] on input "text" at bounding box center [825, 384] width 414 height 46
type input "90"
click at [783, 610] on button "Select centre room" at bounding box center [827, 615] width 420 height 50
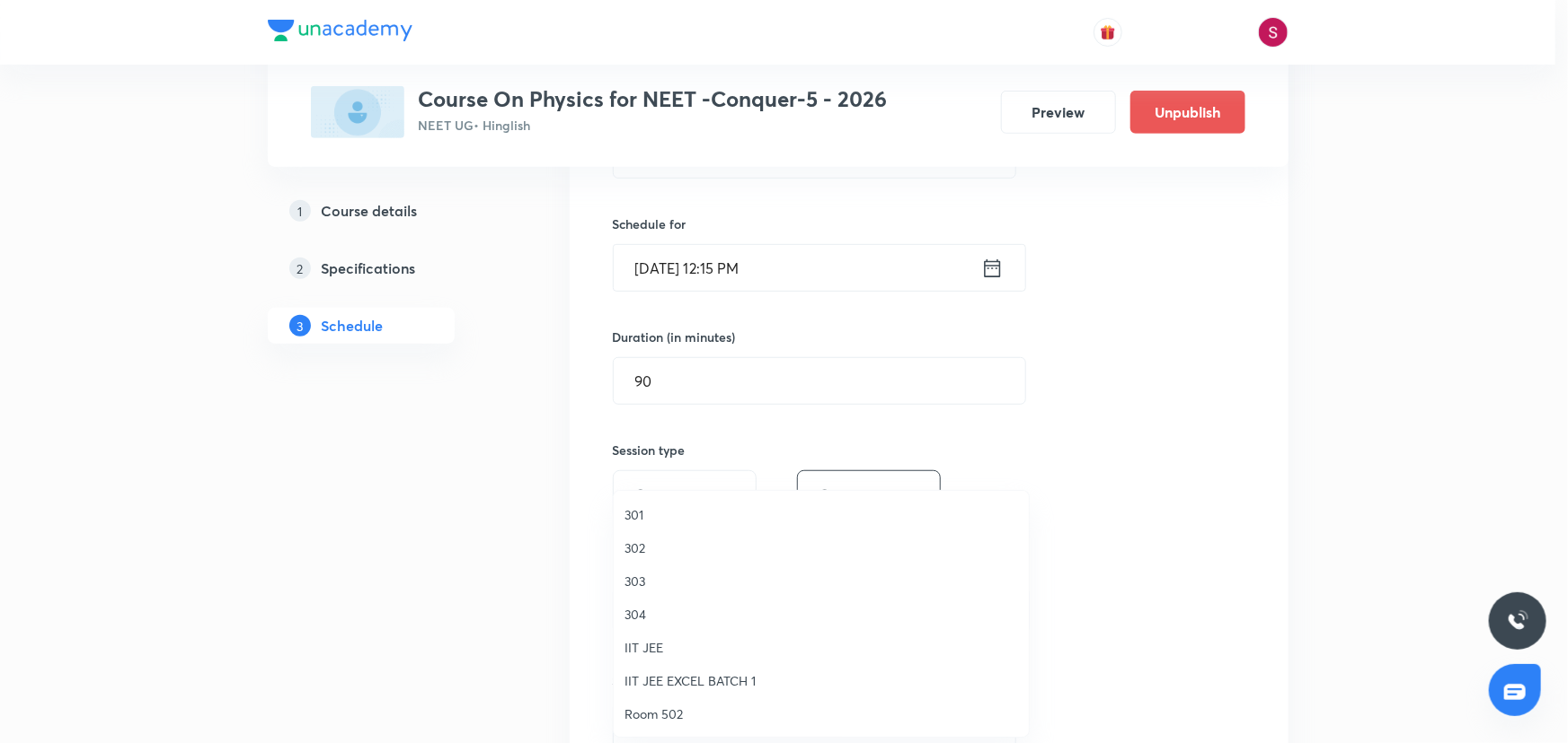
click at [630, 580] on span "303" at bounding box center [821, 581] width 393 height 19
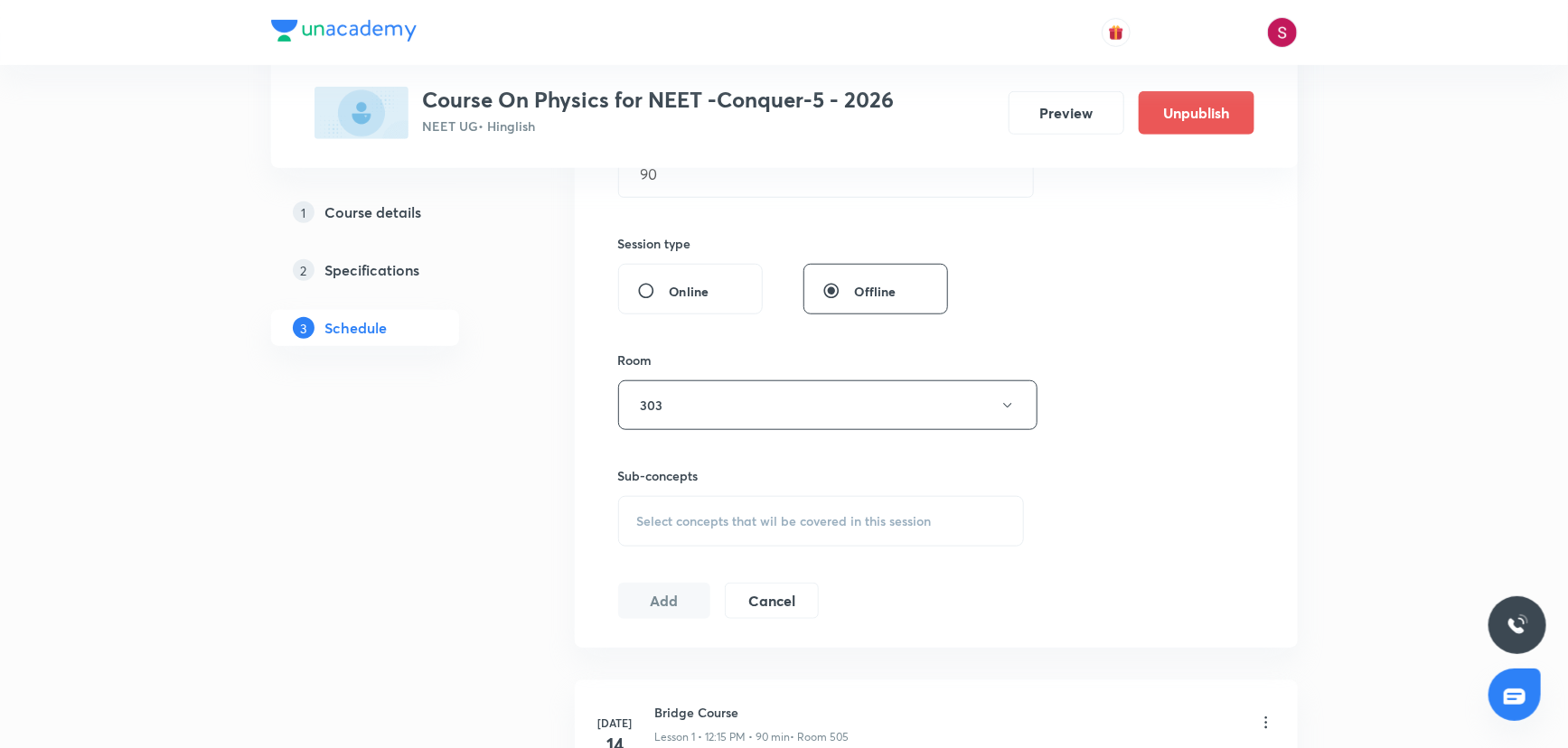
scroll to position [657, 0]
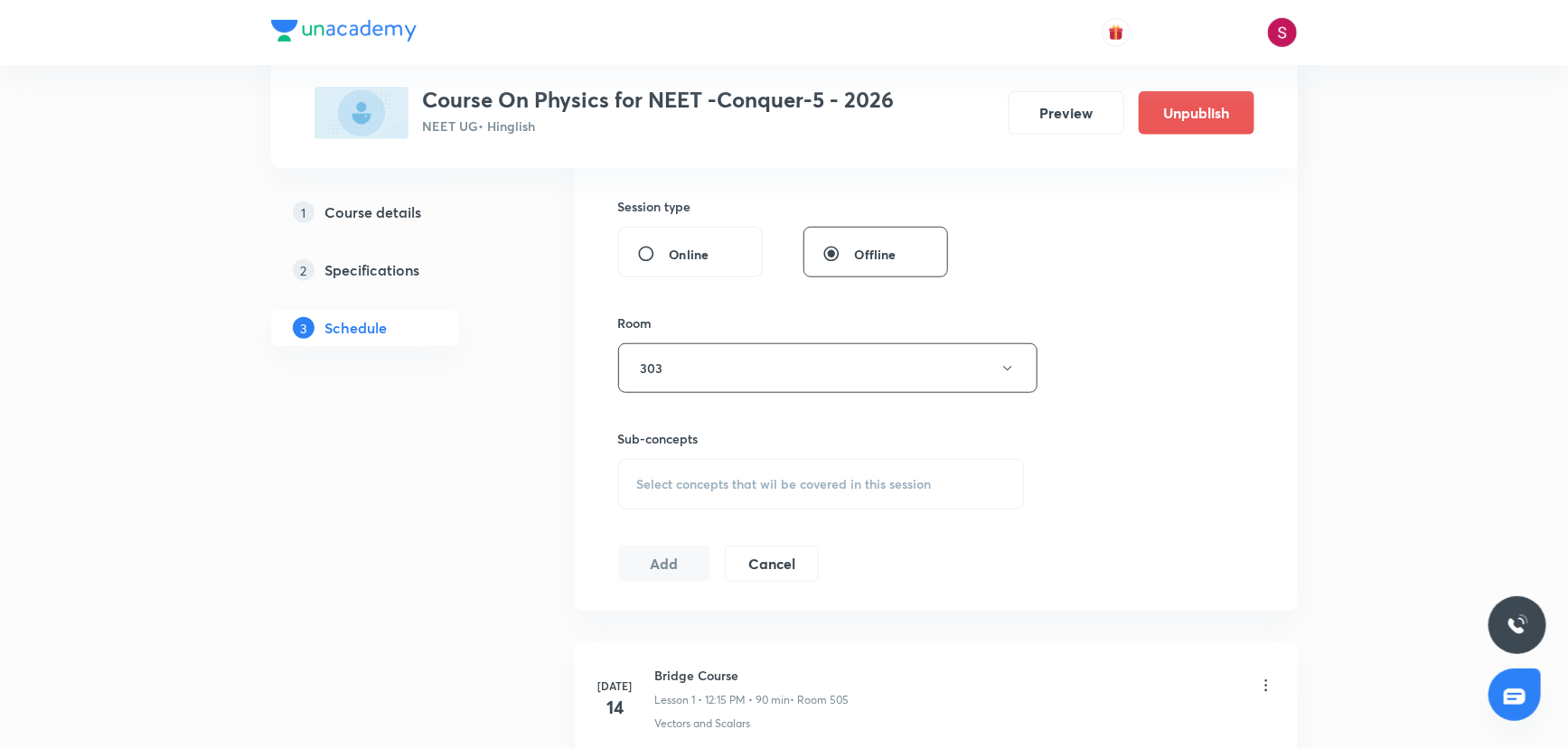
click at [717, 469] on div "Select concepts that wil be covered in this session" at bounding box center [821, 484] width 407 height 51
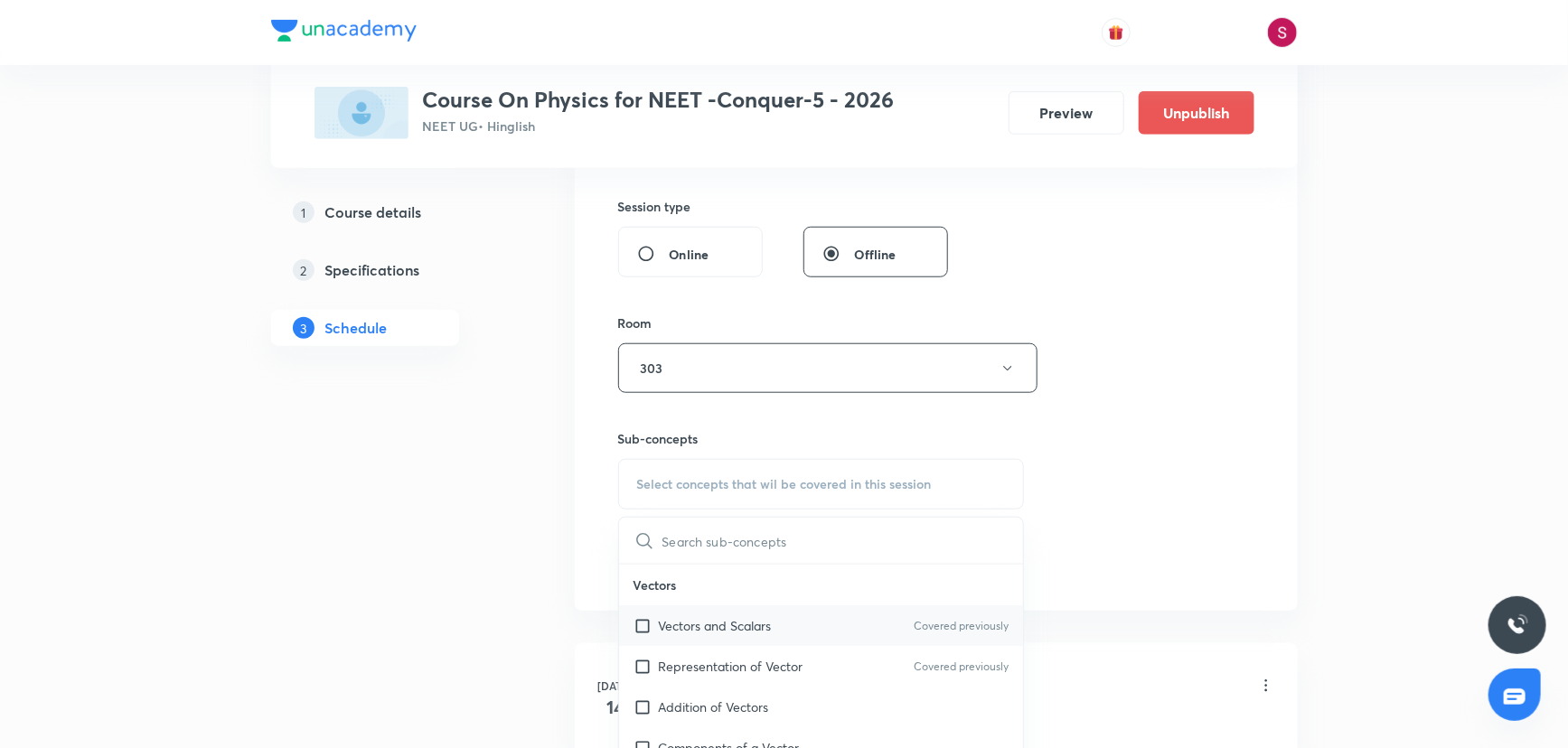
click at [689, 620] on p "Vectors and Scalars" at bounding box center [715, 625] width 113 height 19
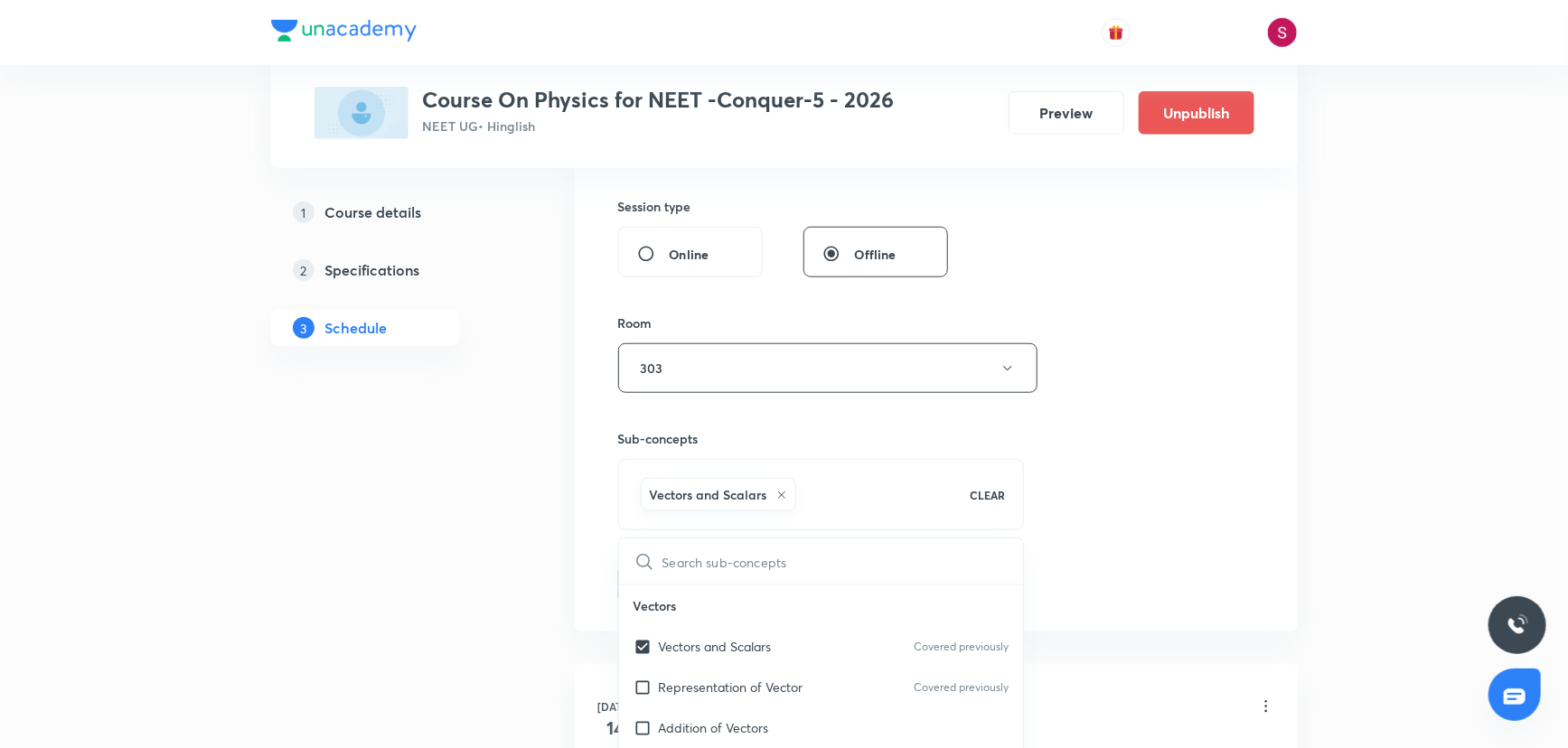
checkbox input "true"
click at [1134, 376] on div "Session 27 Live class Session title 40/99 Newton's Law of Motion and Friction -…" at bounding box center [936, 169] width 636 height 870
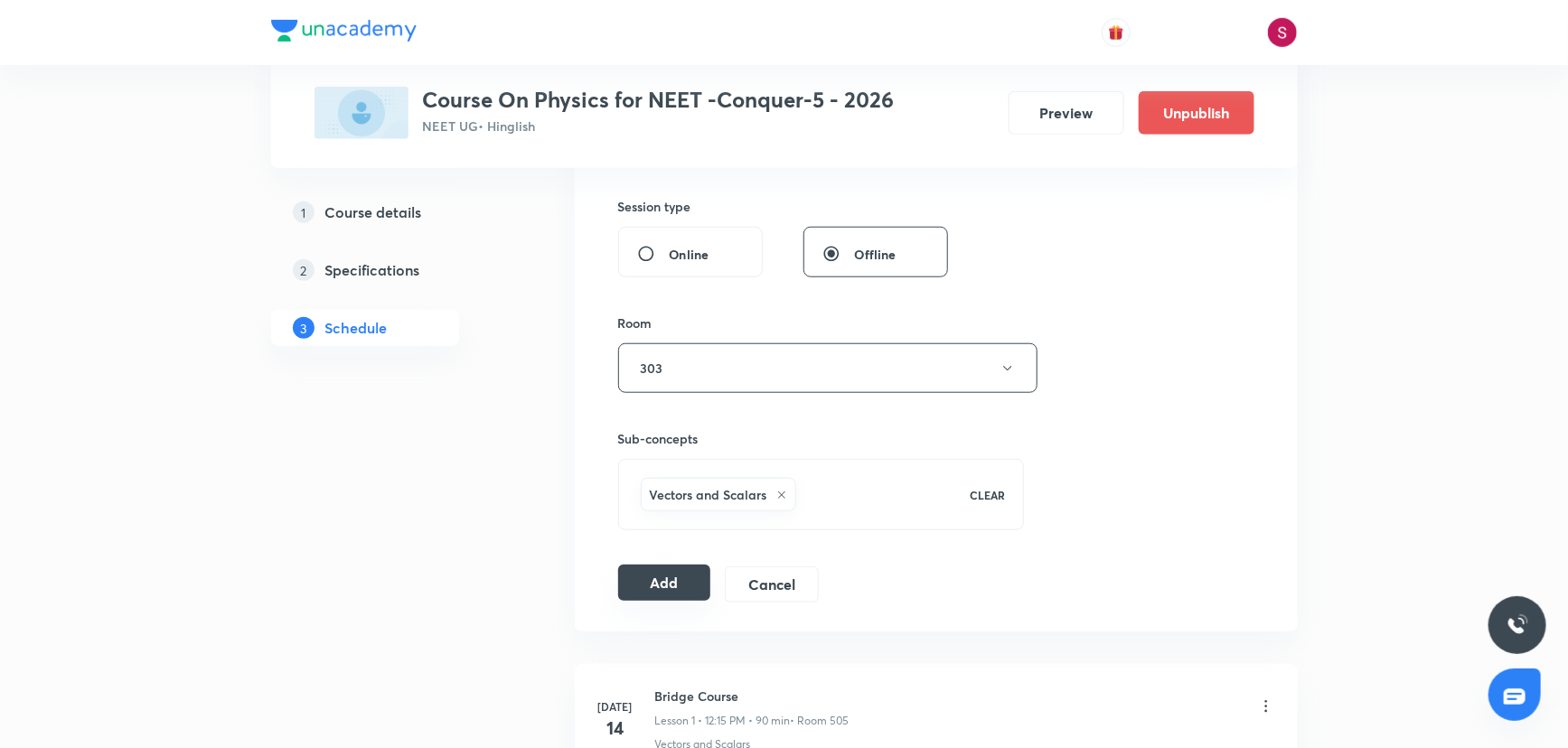
click at [655, 574] on button "Add" at bounding box center [664, 582] width 93 height 36
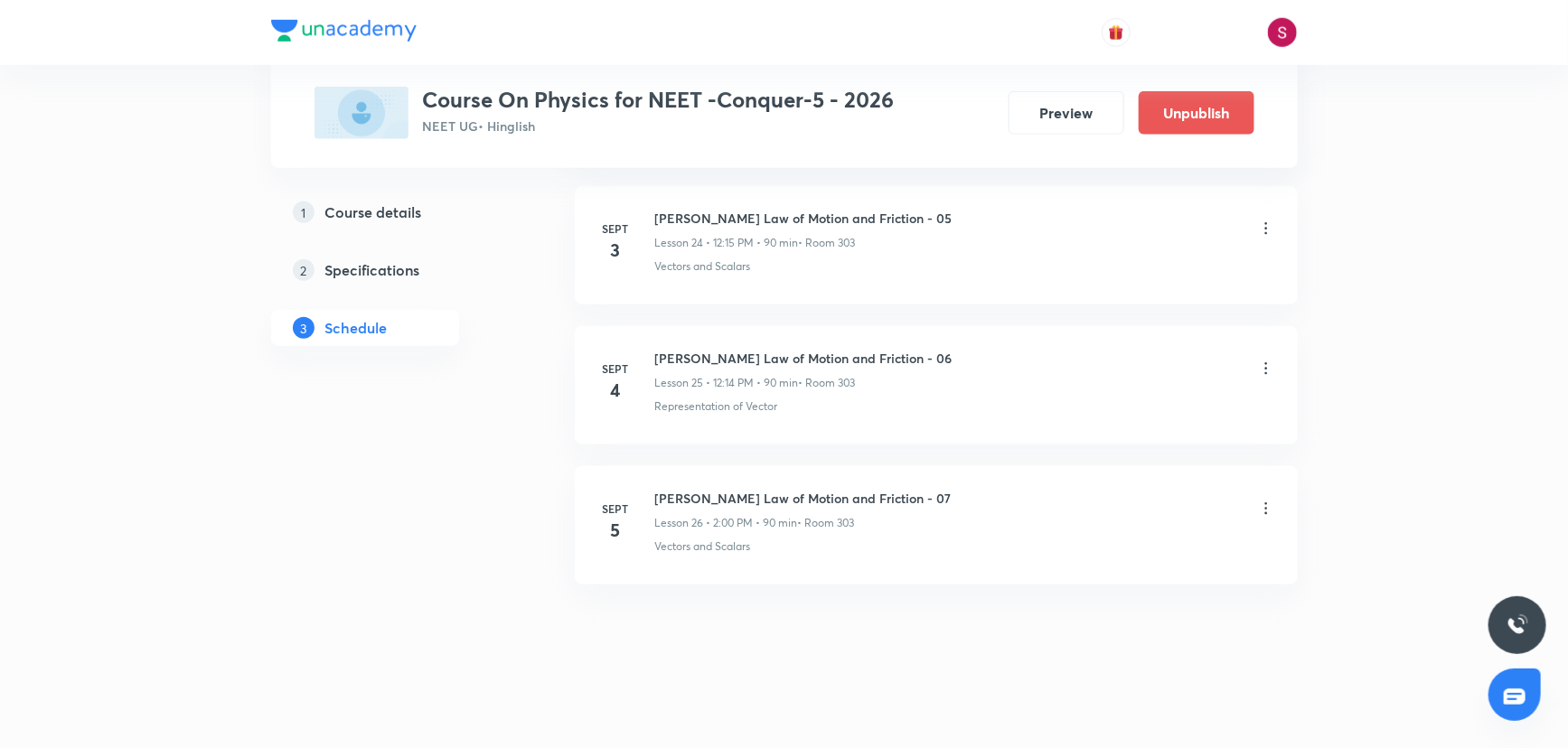
scroll to position [3508, 0]
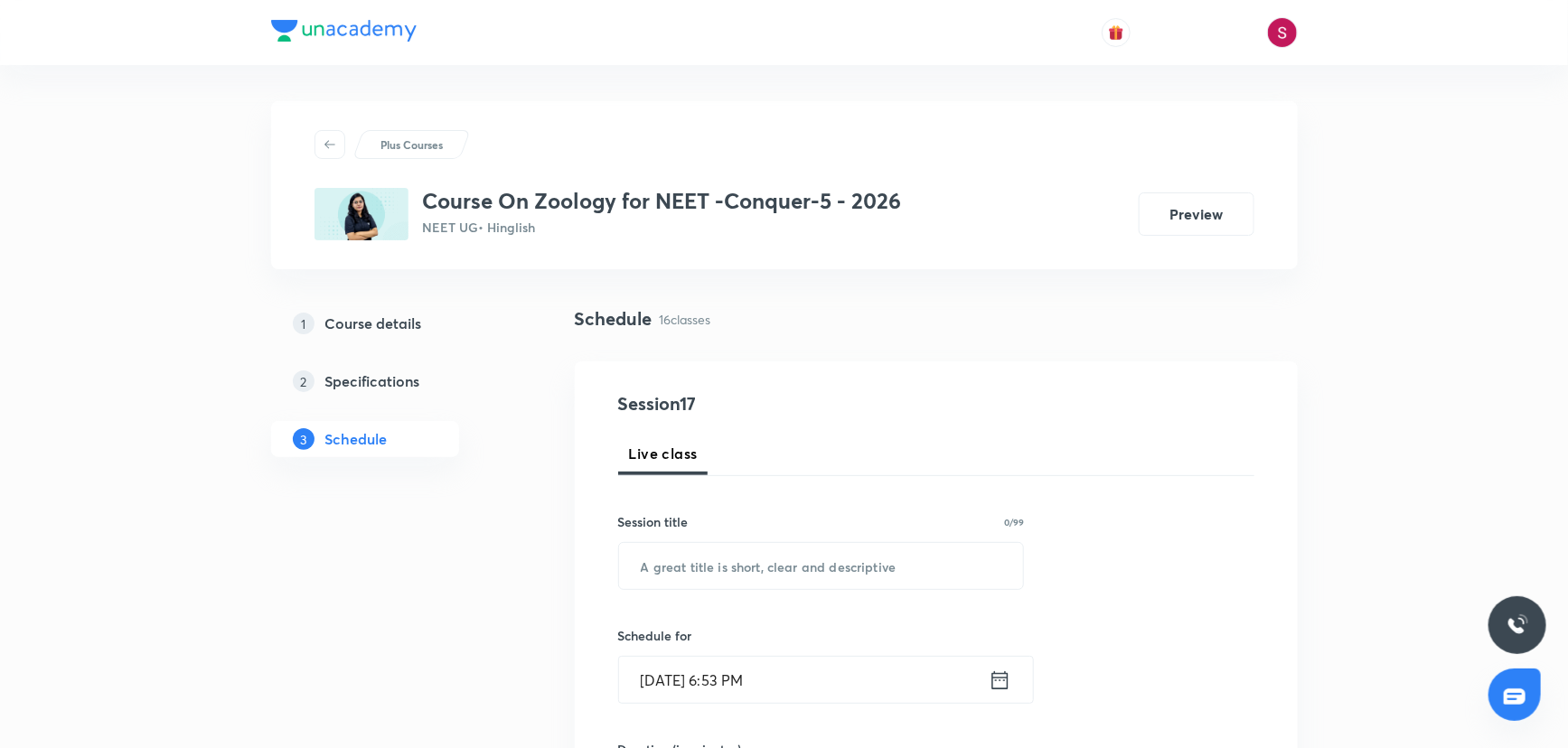
scroll to position [2938, 0]
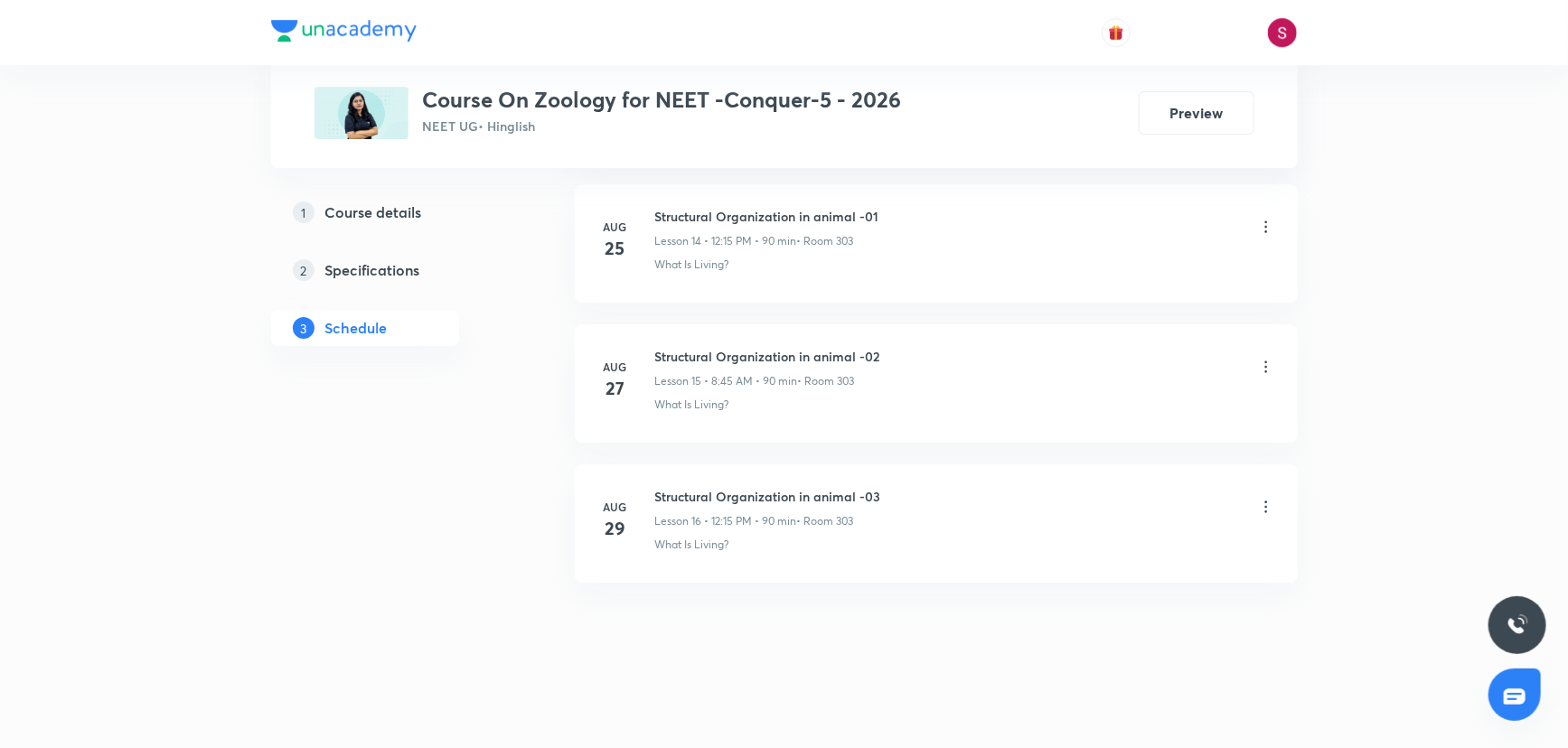
click at [773, 489] on h6 "Structural Organization in animal -03" at bounding box center [768, 497] width 226 height 19
copy h6 "Structural Organization in animal -03"
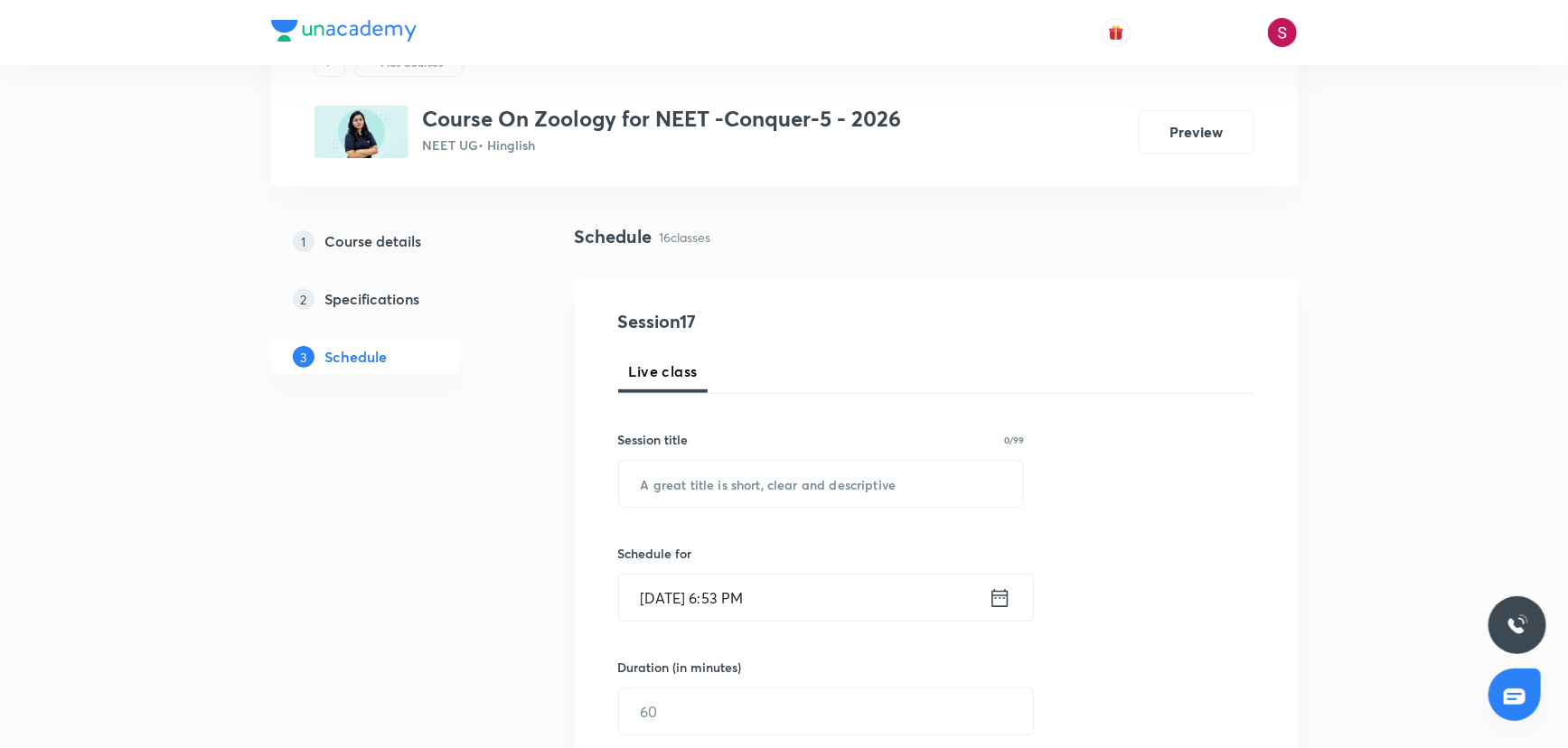
scroll to position [0, 0]
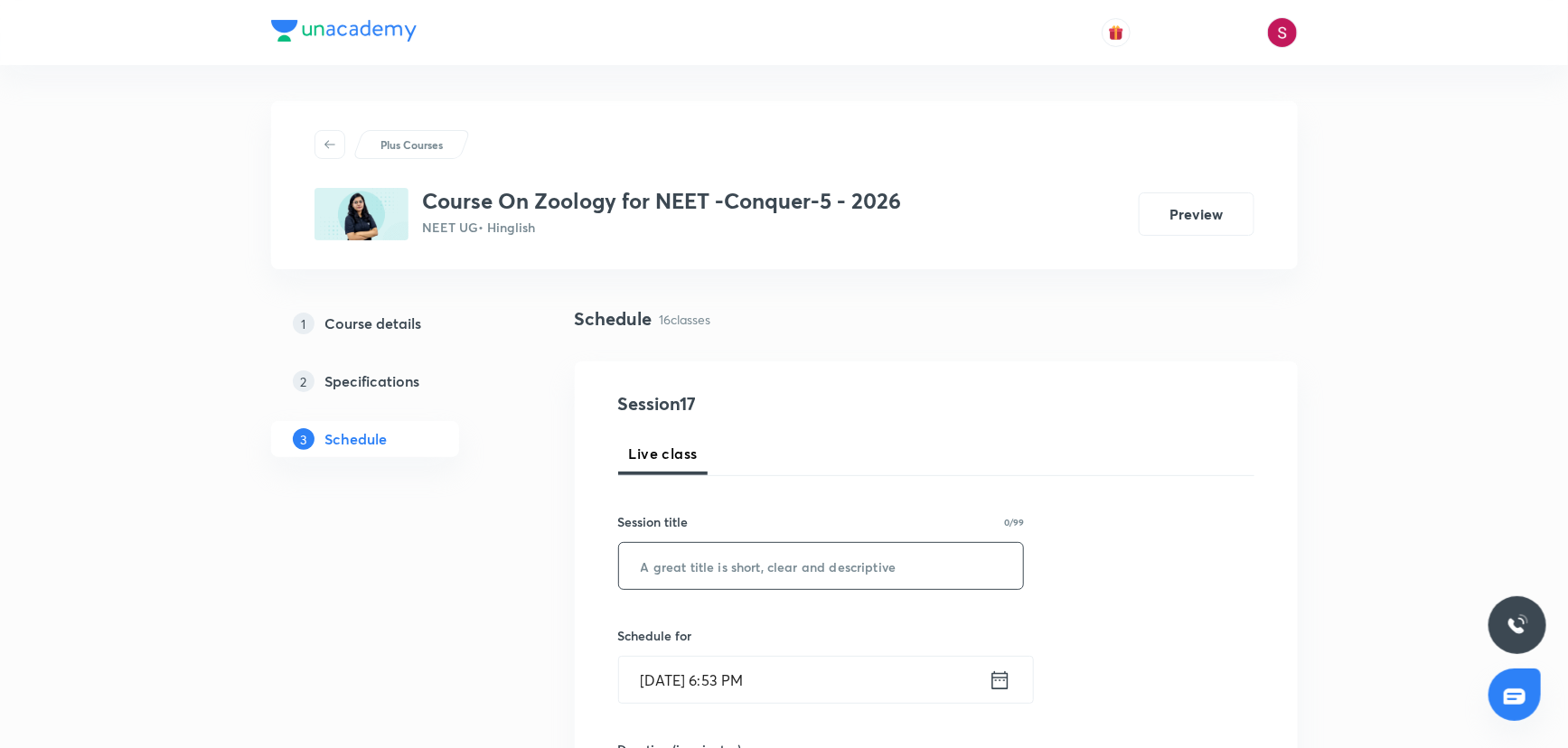
click at [678, 559] on input "text" at bounding box center [821, 566] width 405 height 46
paste input "Structural Organization in animal -03"
type input "Structural Organization in animal - 04"
click at [887, 685] on input "[DATE] 6:53 PM" at bounding box center [803, 680] width 370 height 46
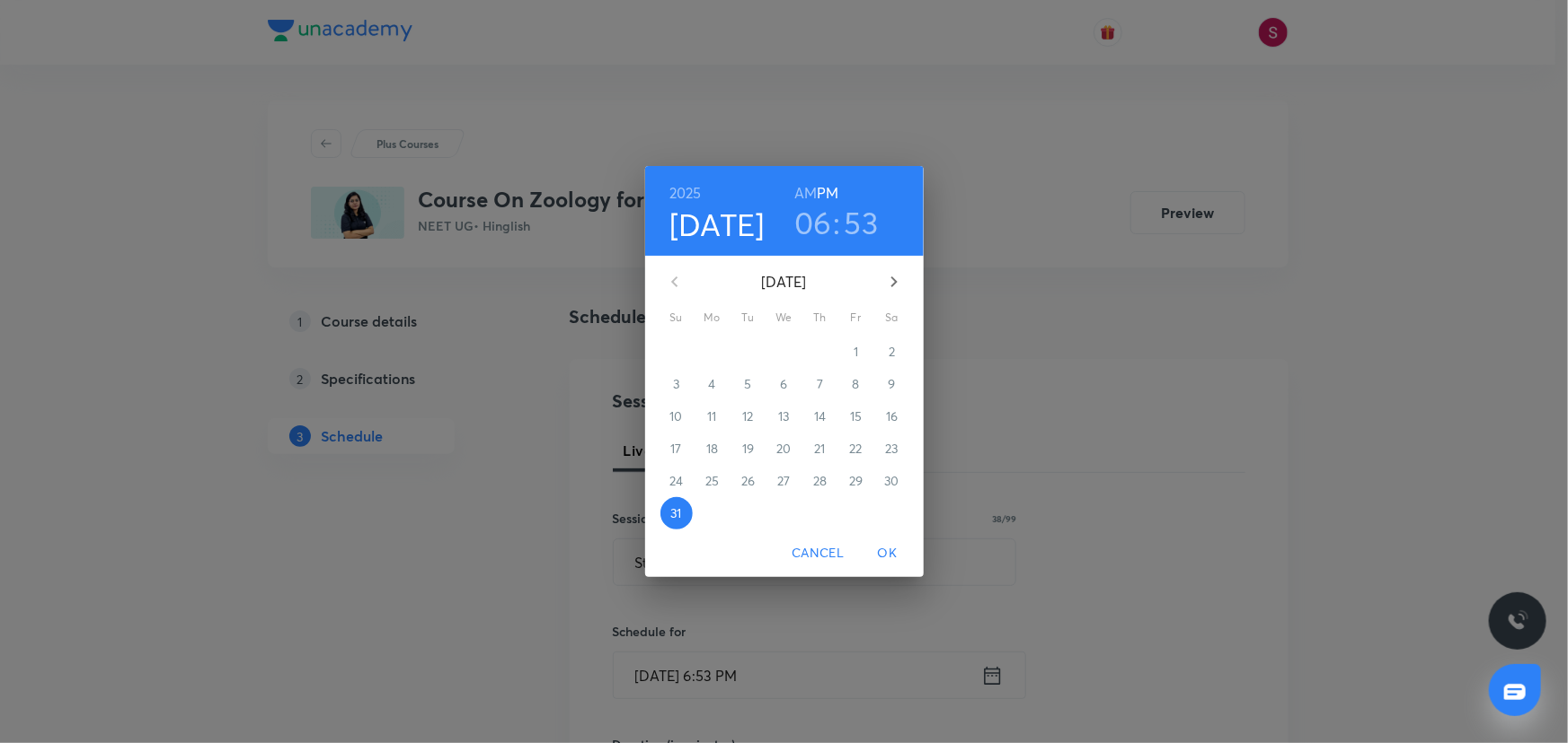
click at [898, 281] on icon "button" at bounding box center [894, 282] width 22 height 22
click at [745, 360] on button "2" at bounding box center [748, 352] width 33 height 33
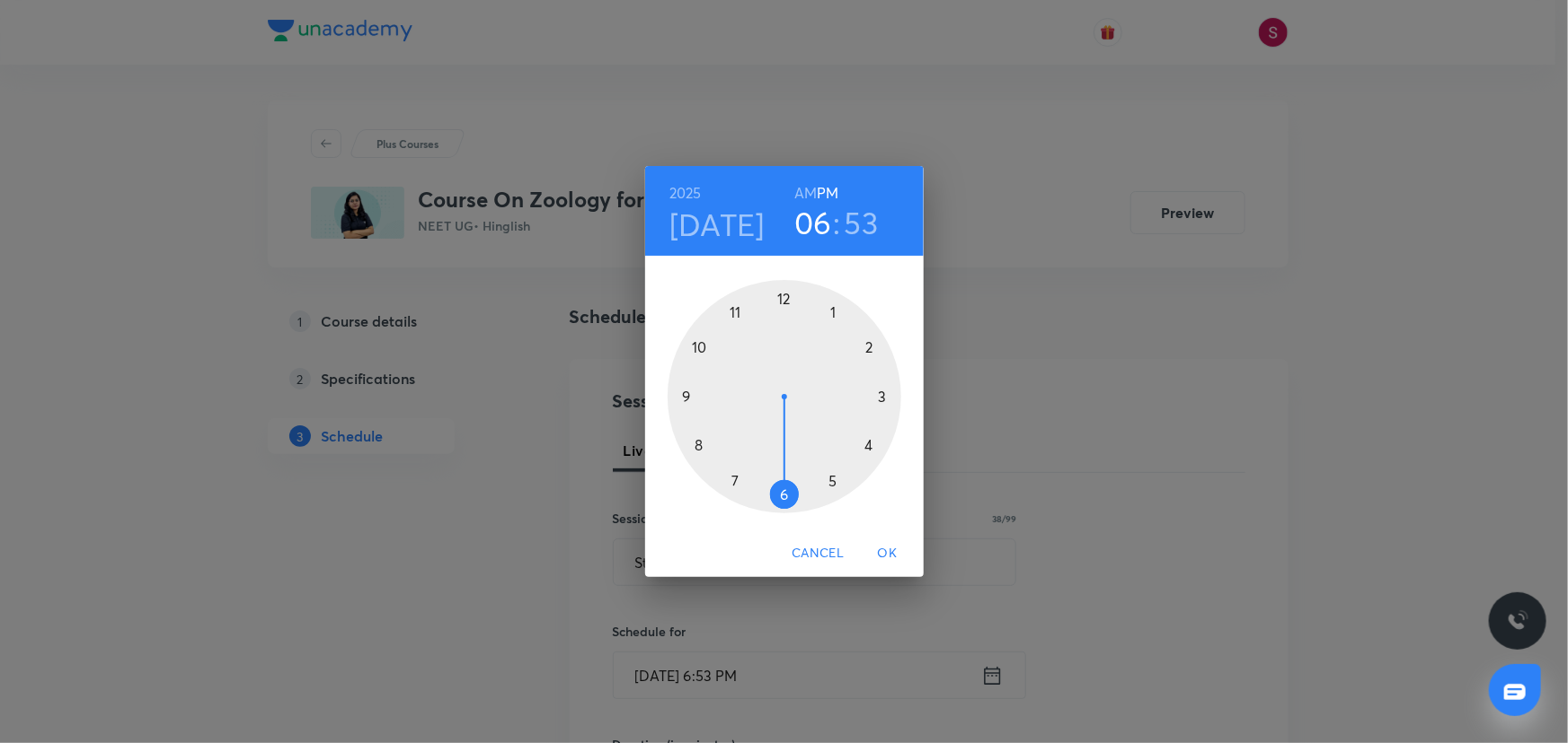
click at [699, 445] on div at bounding box center [784, 397] width 234 height 234
click at [804, 195] on h6 "AM" at bounding box center [805, 192] width 23 height 25
click at [687, 392] on div at bounding box center [784, 397] width 234 height 234
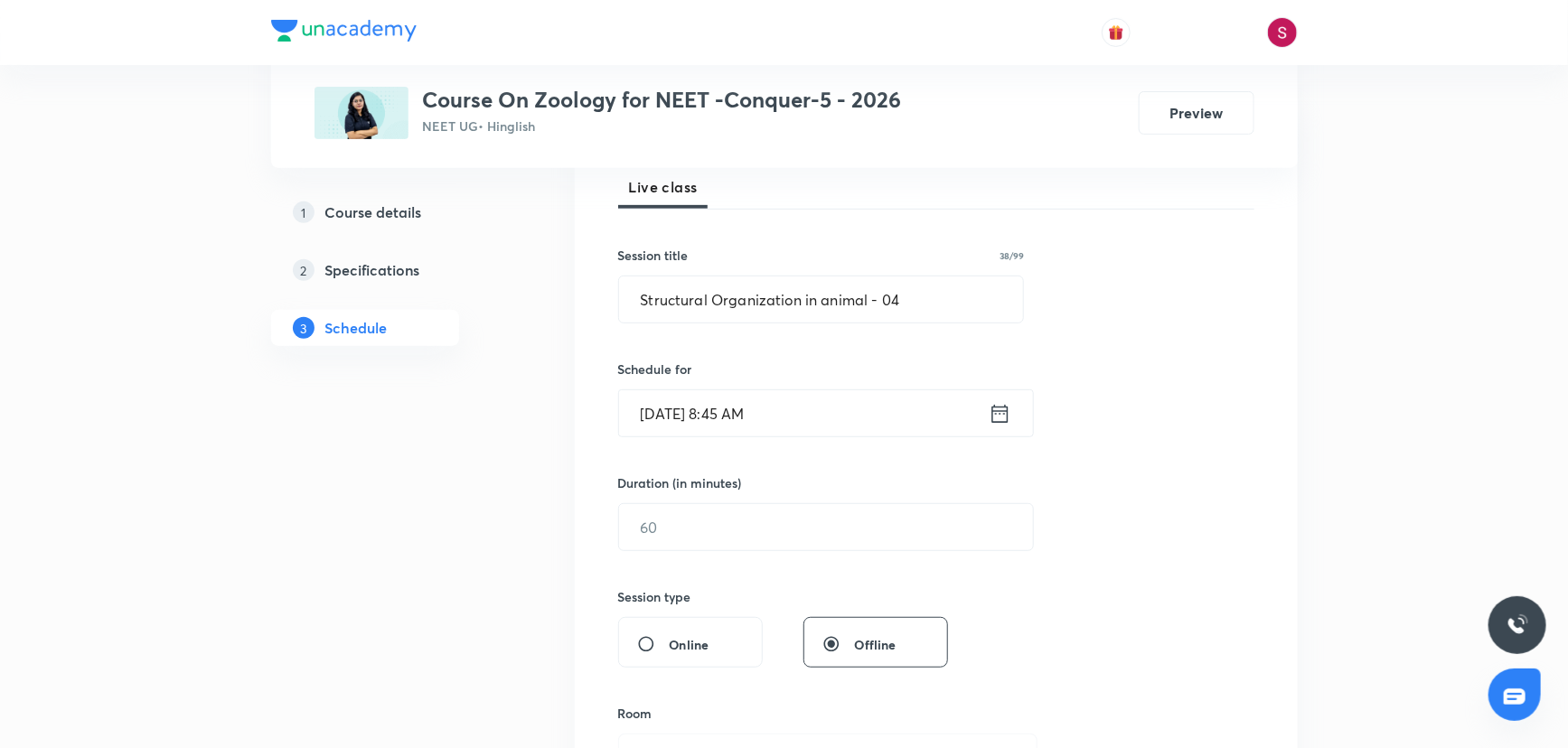
scroll to position [328, 0]
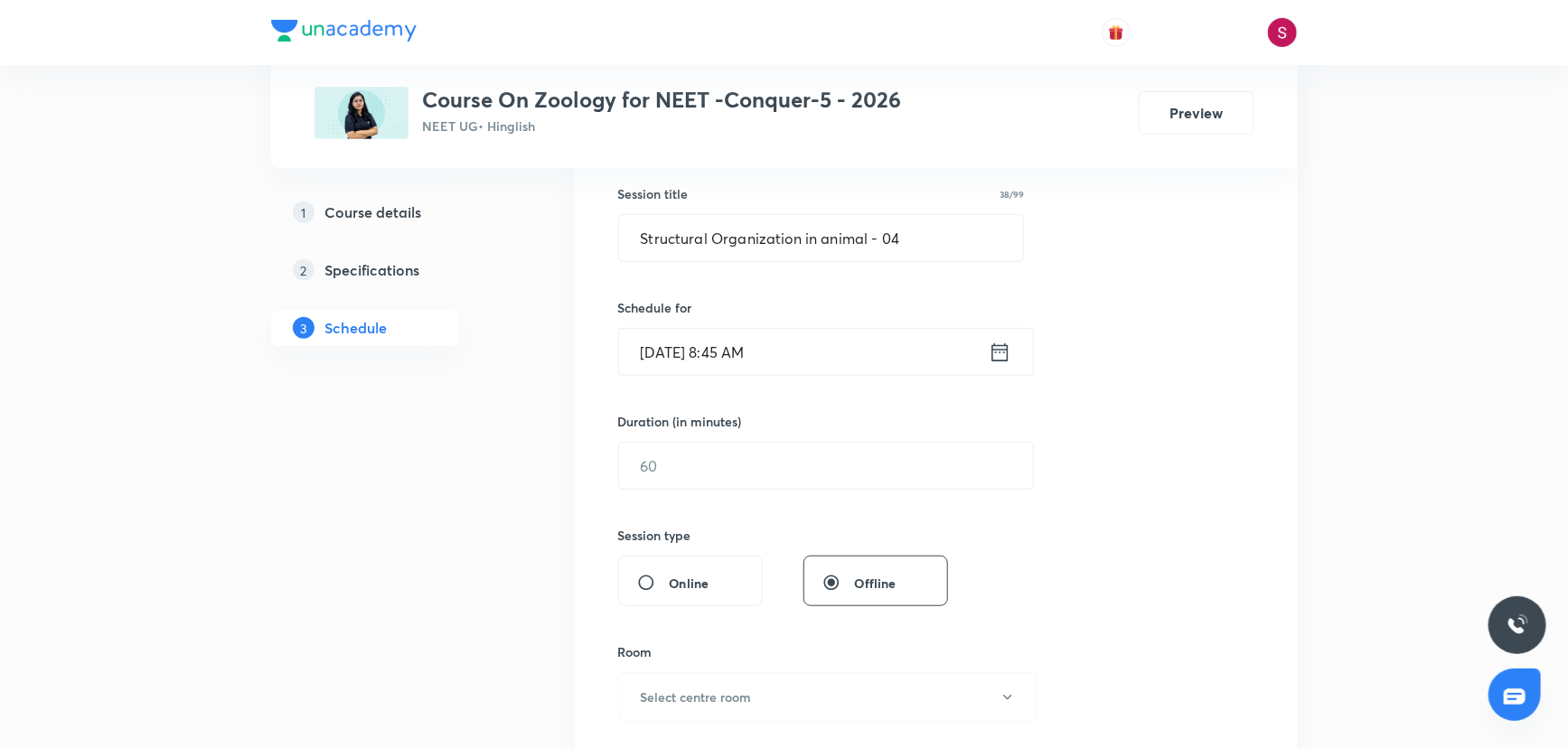
click at [669, 426] on h6 "Duration (in minutes)" at bounding box center [680, 421] width 124 height 19
click at [672, 464] on input "text" at bounding box center [825, 466] width 414 height 46
type input "90"
click at [772, 714] on button "Select centre room" at bounding box center [827, 697] width 420 height 50
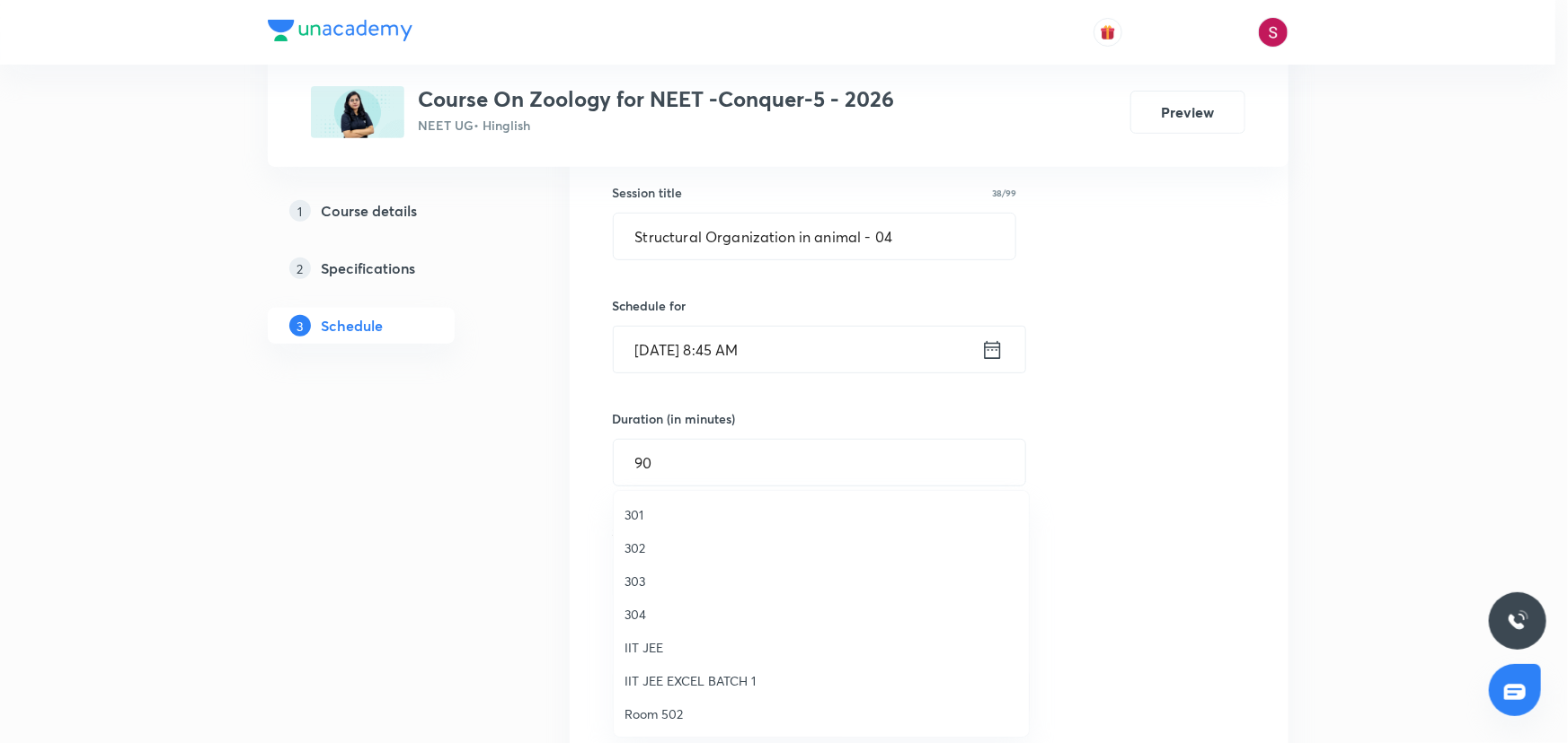
click at [638, 587] on span "303" at bounding box center [821, 581] width 393 height 19
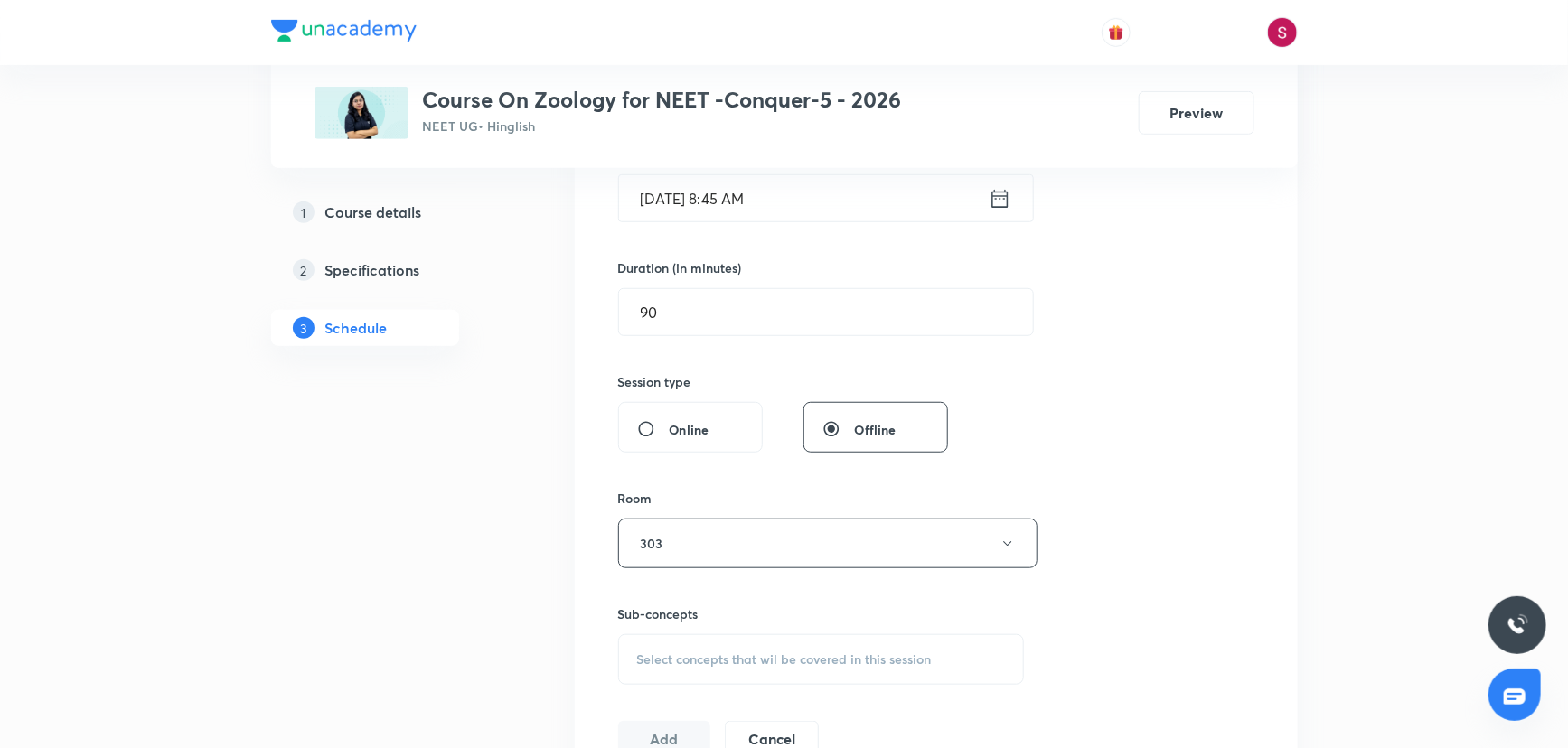
scroll to position [493, 0]
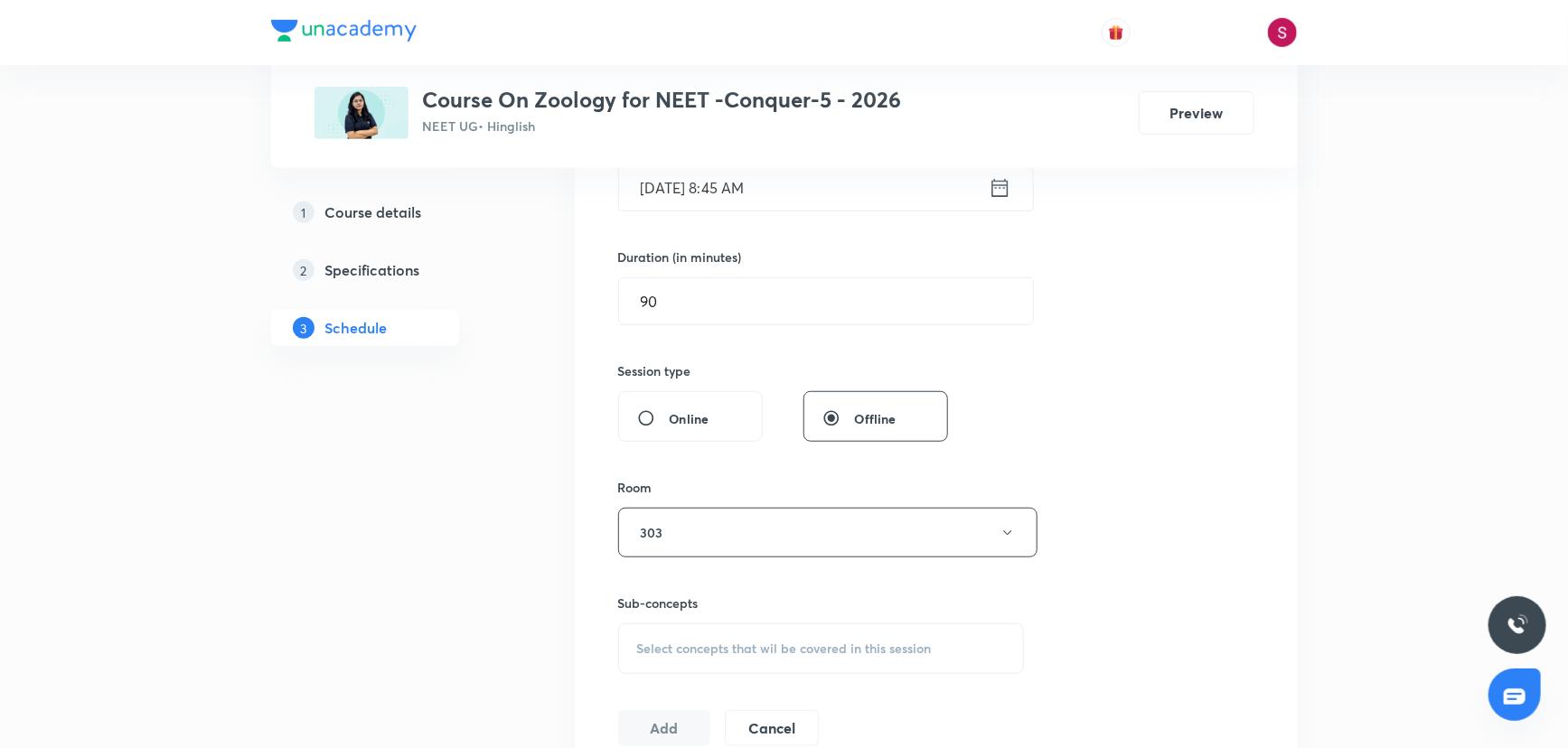
click at [652, 652] on span "Select concepts that wil be covered in this session" at bounding box center [784, 649] width 294 height 15
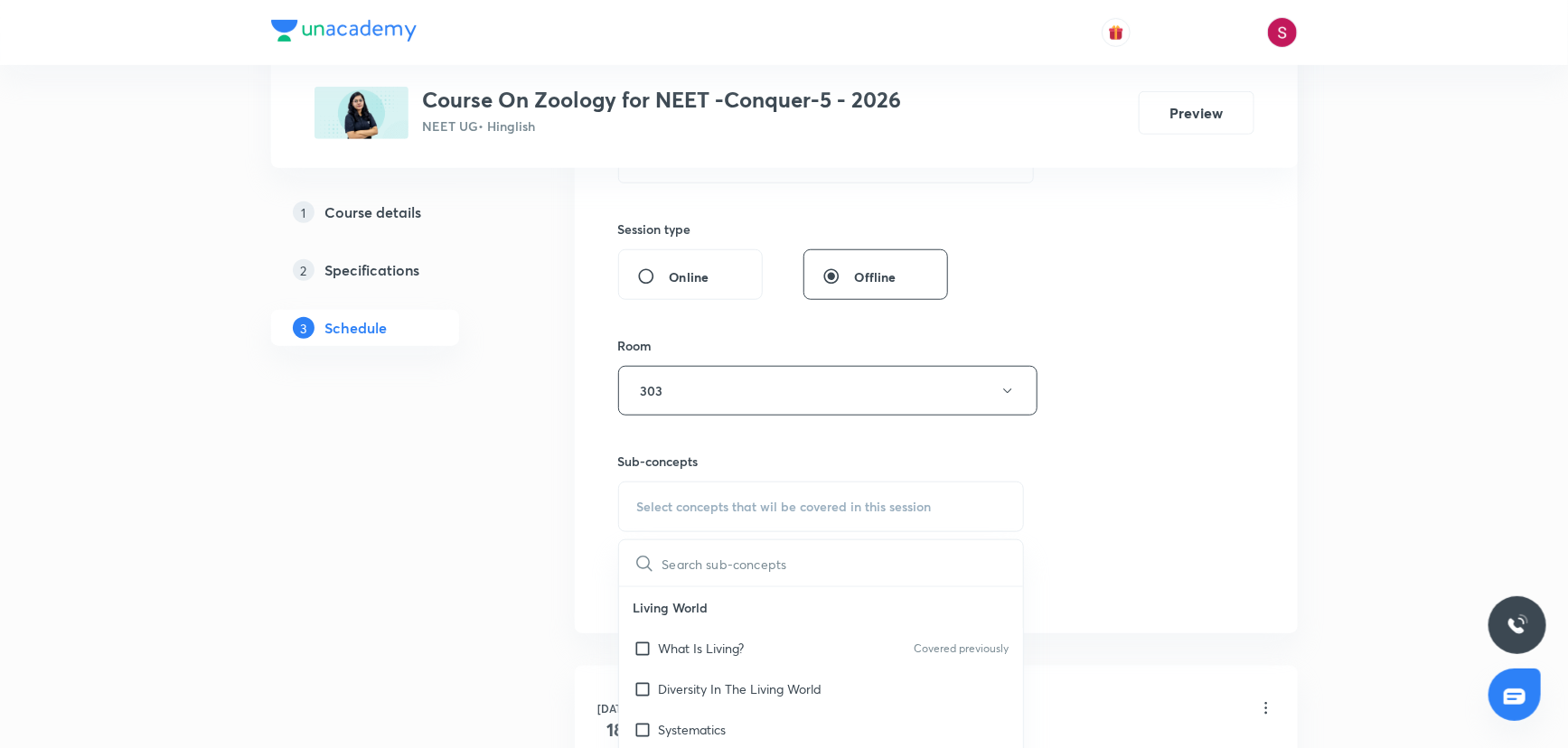
scroll to position [657, 0]
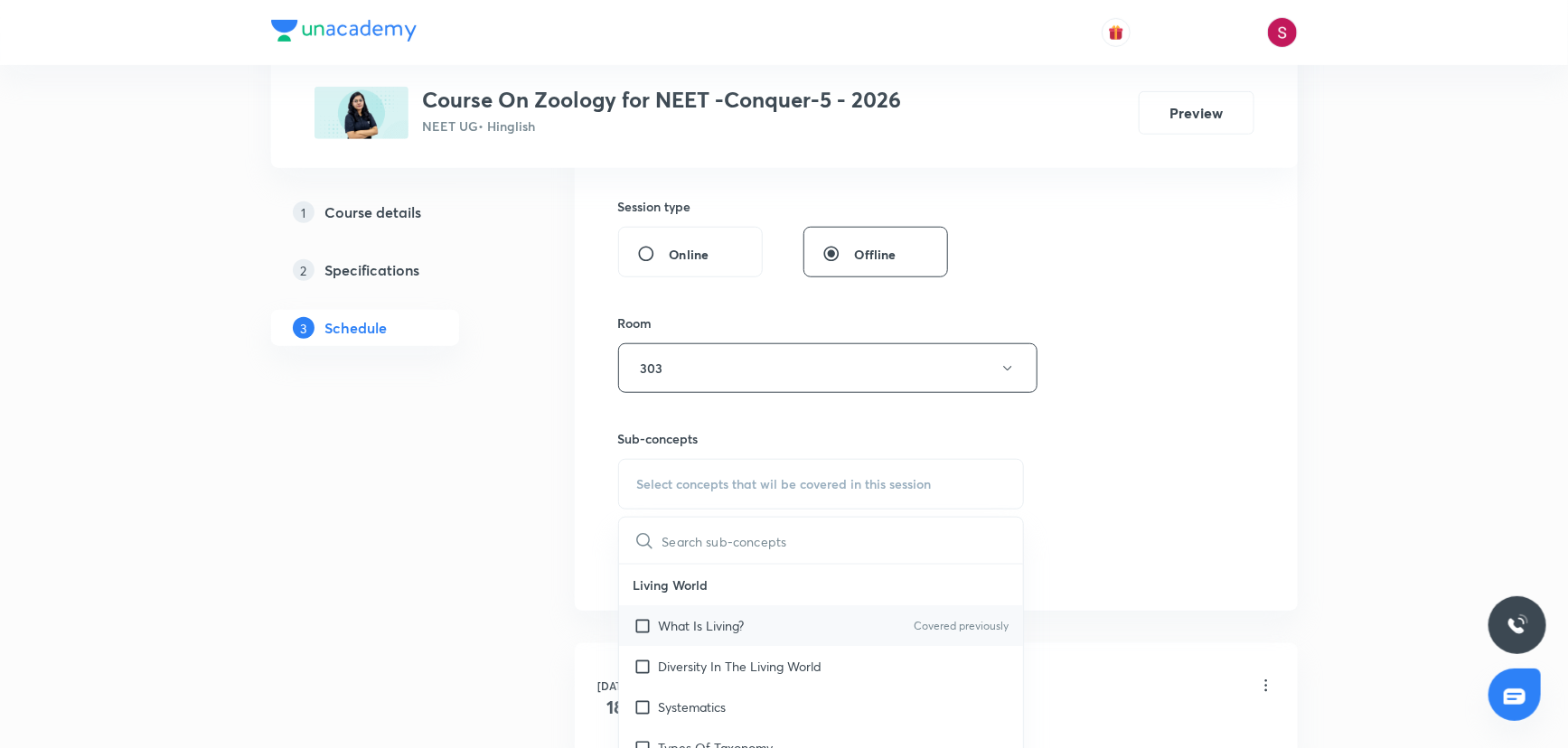
click at [658, 634] on div "What Is Living? Covered previously" at bounding box center [821, 625] width 405 height 41
checkbox input "true"
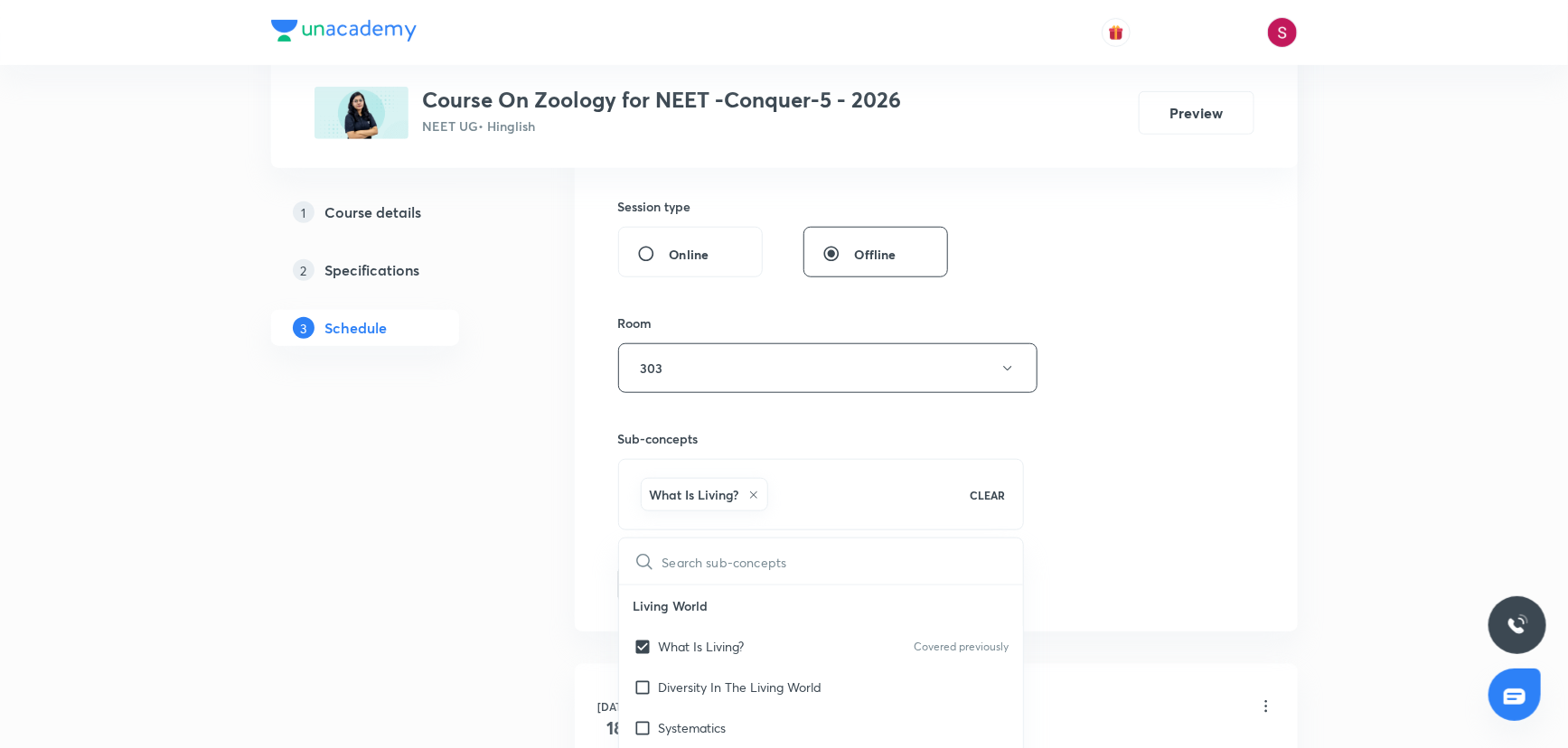
click at [1052, 416] on div "Session 17 Live class Session title 38/99 Structural Organization in animal - 0…" at bounding box center [936, 169] width 636 height 870
click at [661, 591] on button "Add" at bounding box center [664, 582] width 93 height 36
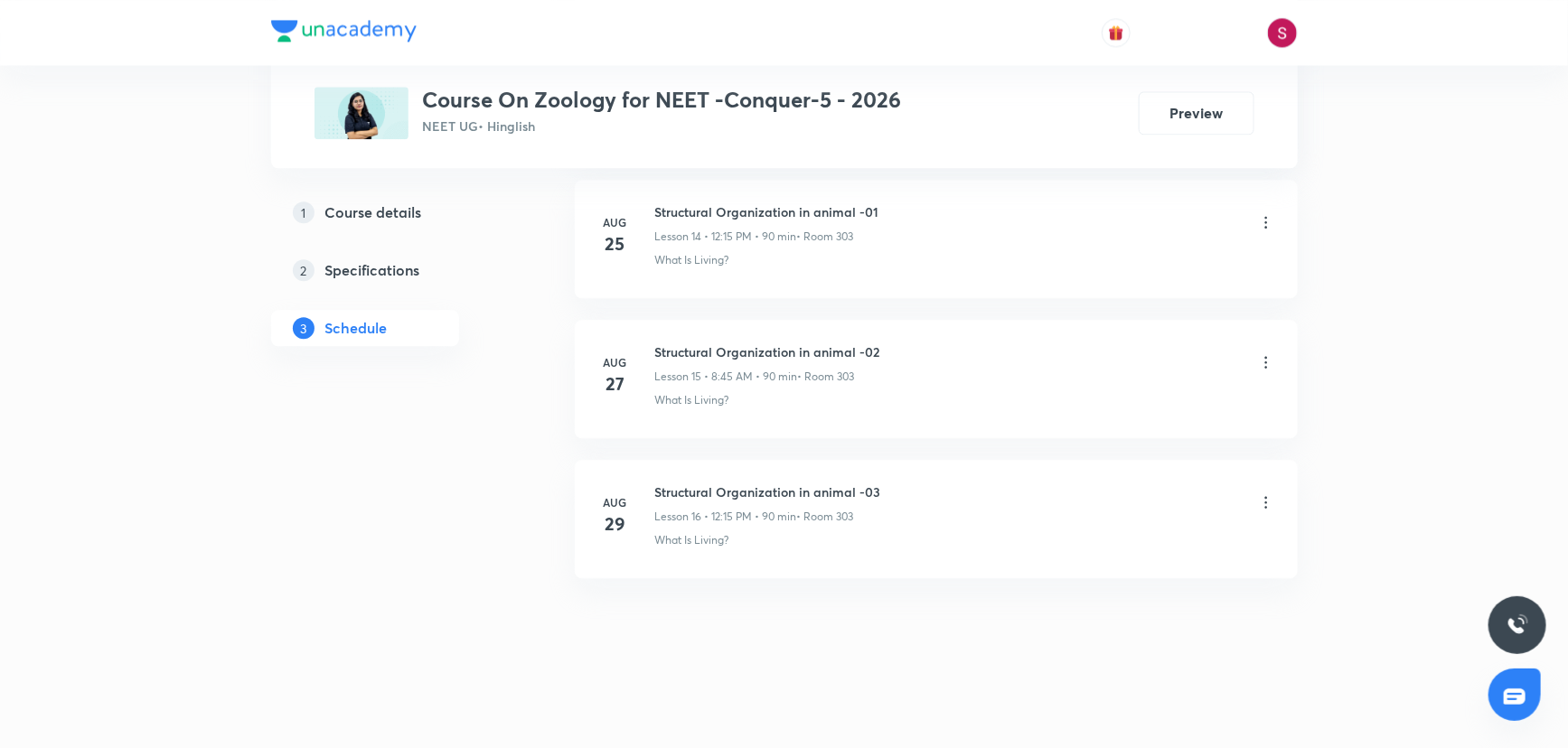
scroll to position [2107, 0]
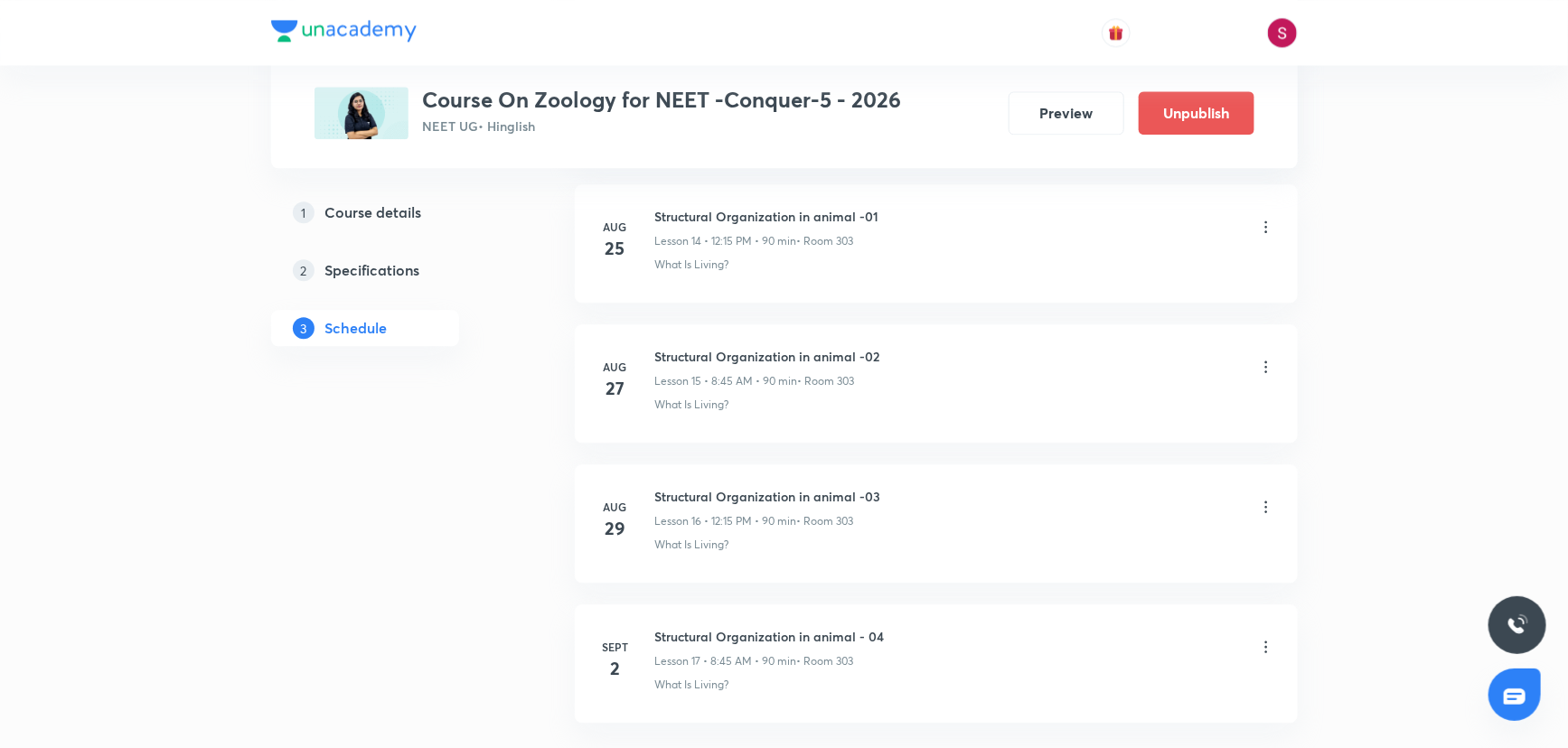
click at [759, 630] on h6 "Structural Organization in animal - 04" at bounding box center [770, 636] width 229 height 19
copy h6 "Structural Organization in animal - 04"
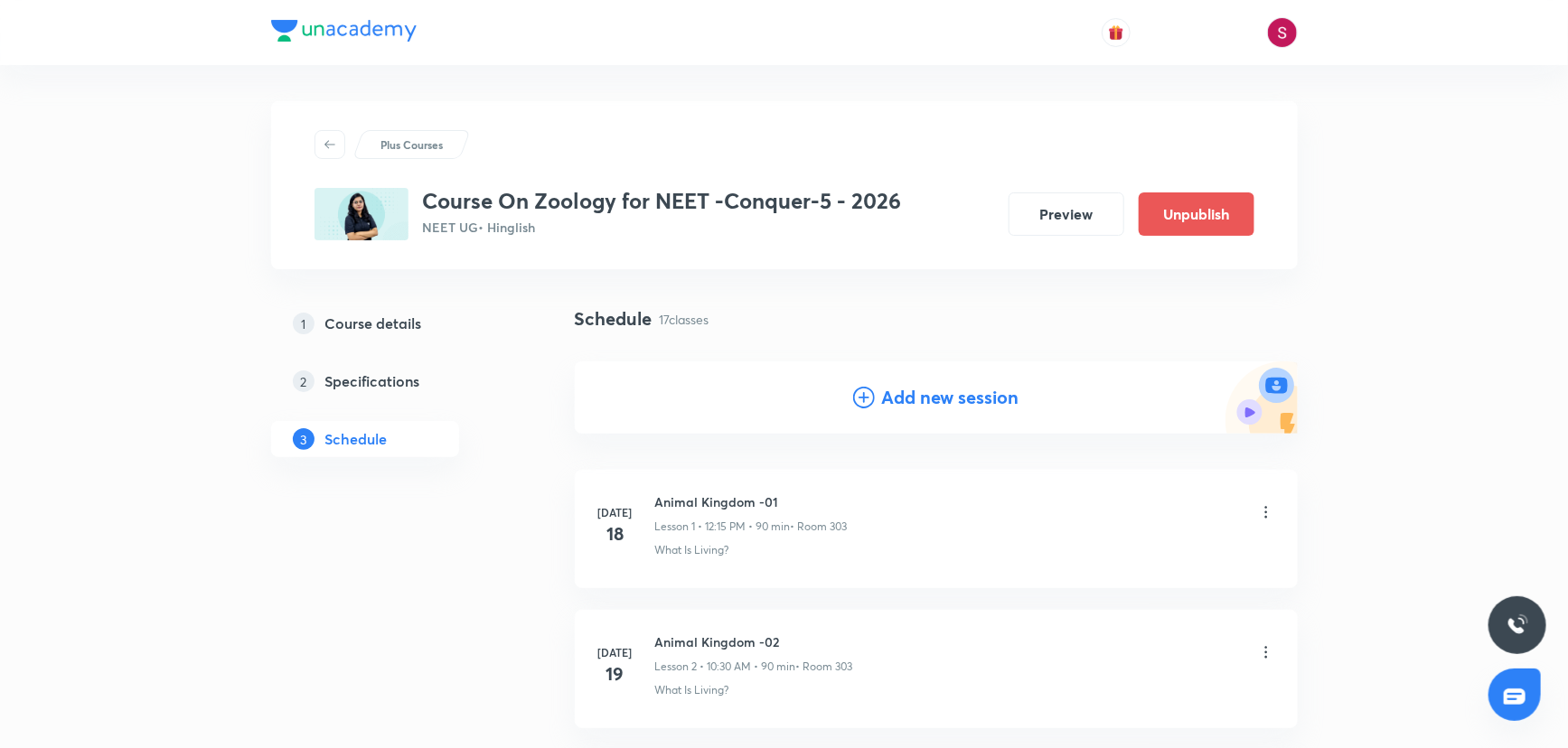
click at [864, 408] on icon at bounding box center [864, 398] width 22 height 22
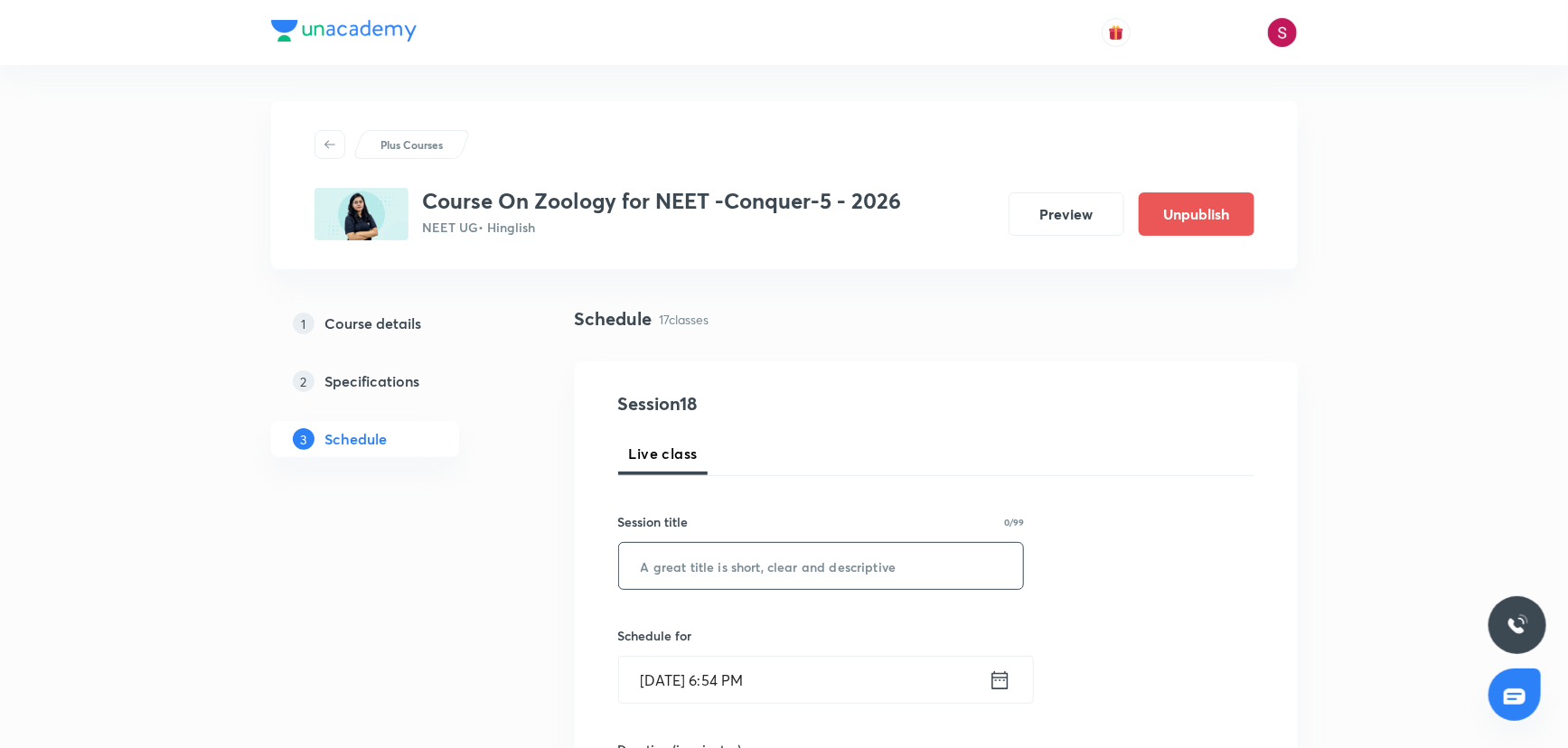
click at [766, 575] on input "text" at bounding box center [821, 566] width 405 height 46
paste input "Structural Organization in animal - 04"
type input "Structural Organization in animal - 05"
click at [765, 692] on input "[DATE] 6:54 PM" at bounding box center [803, 680] width 370 height 46
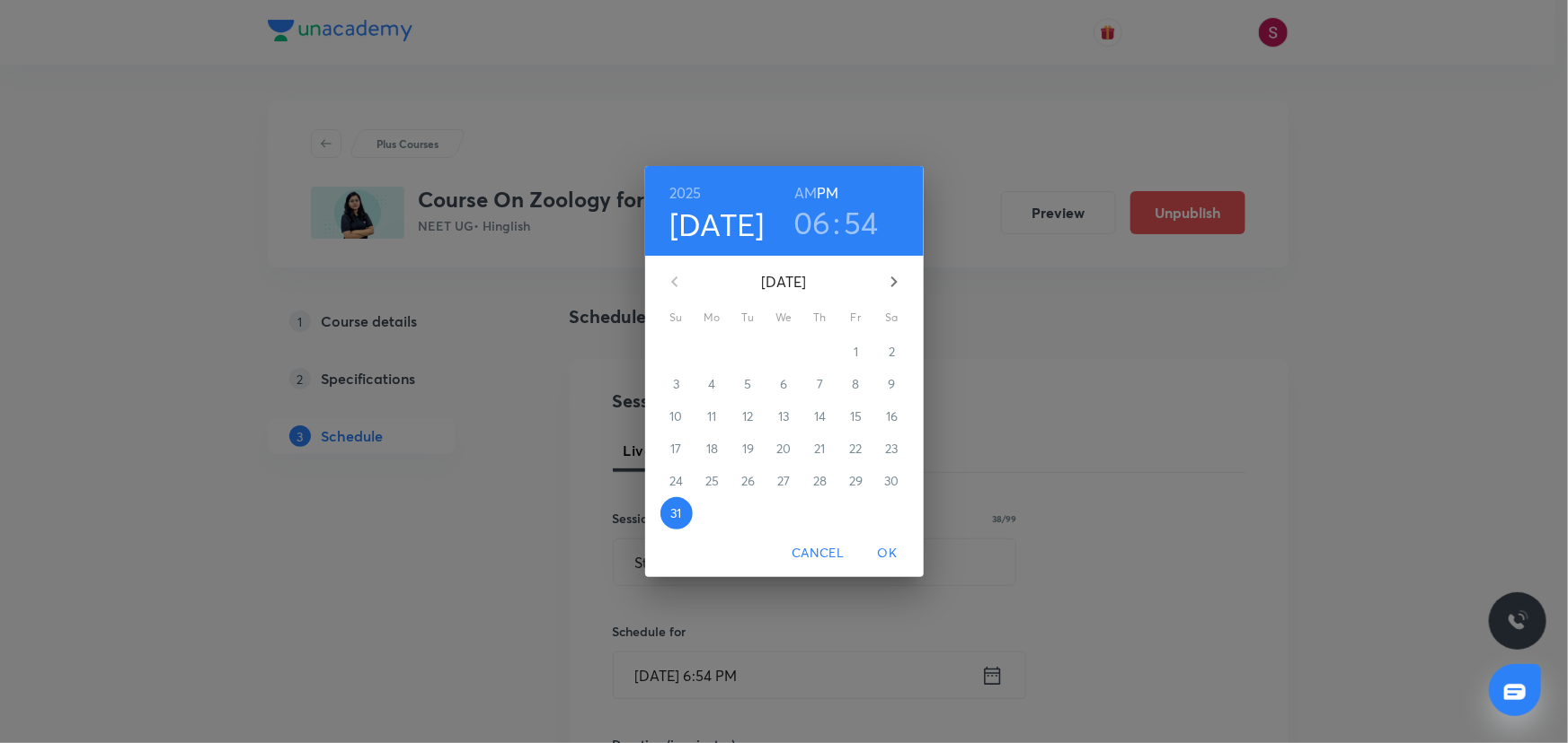
click at [897, 283] on icon "button" at bounding box center [894, 282] width 22 height 22
click at [861, 357] on span "5" at bounding box center [855, 352] width 33 height 18
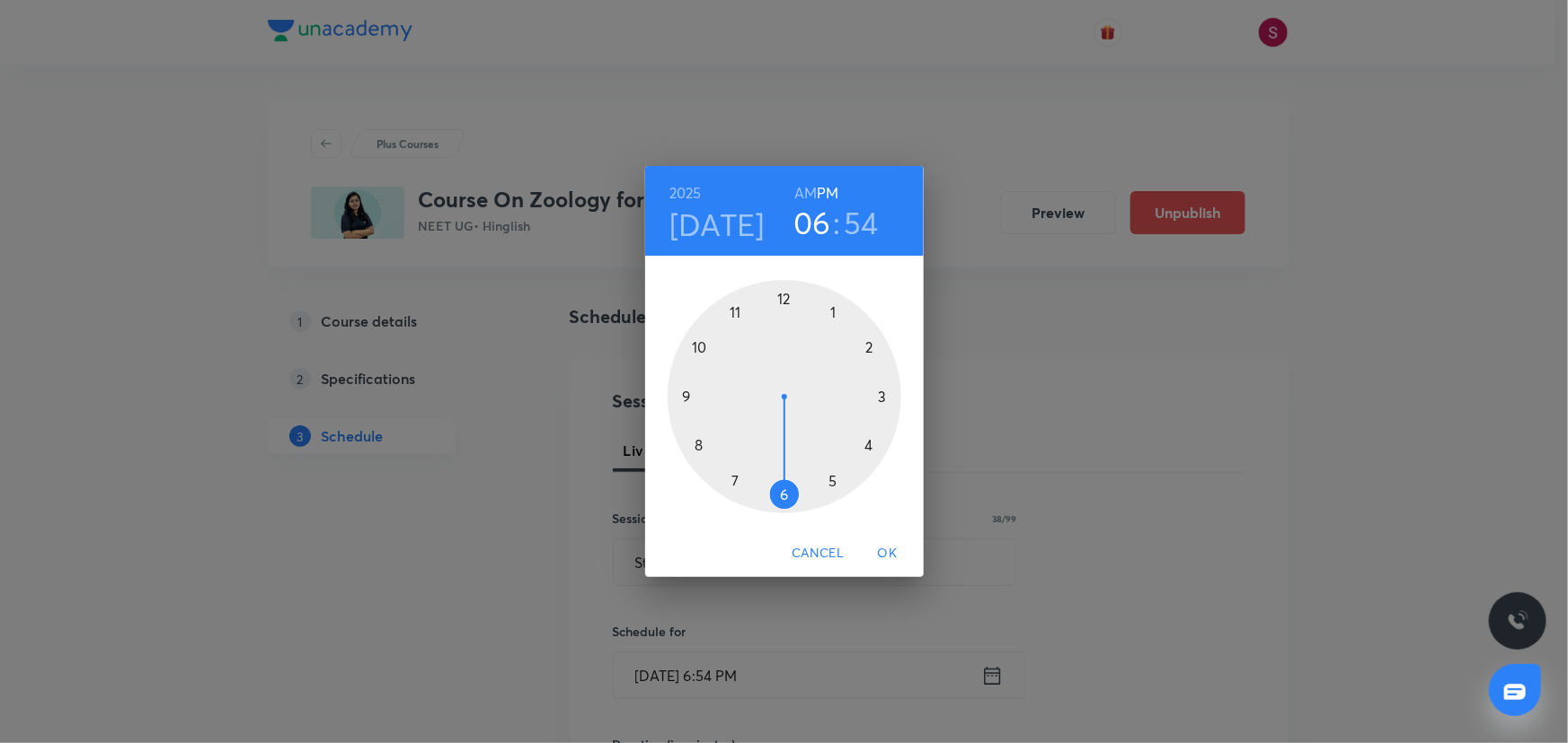
click at [780, 298] on div at bounding box center [784, 397] width 234 height 234
click at [877, 396] on div at bounding box center [784, 397] width 234 height 234
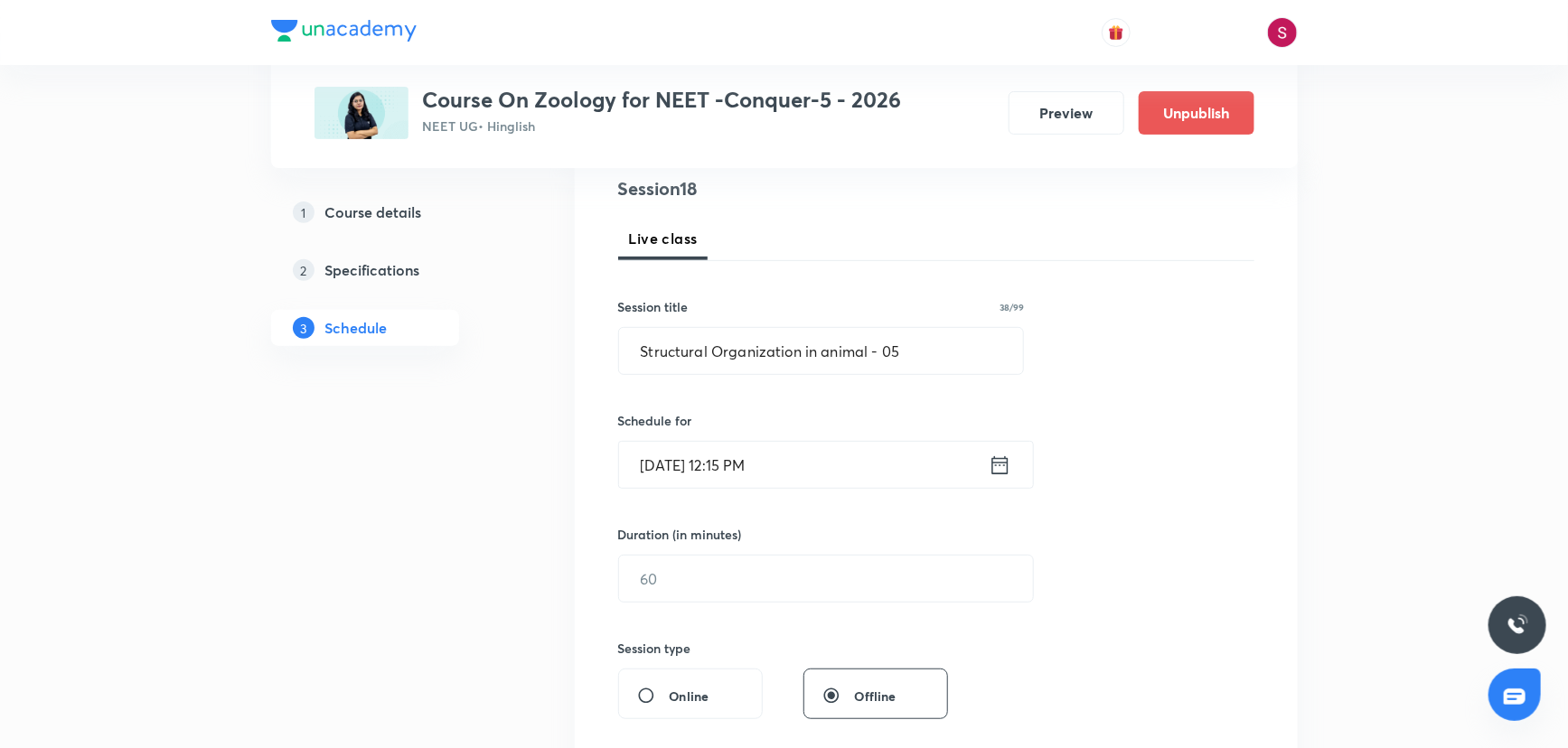
scroll to position [246, 0]
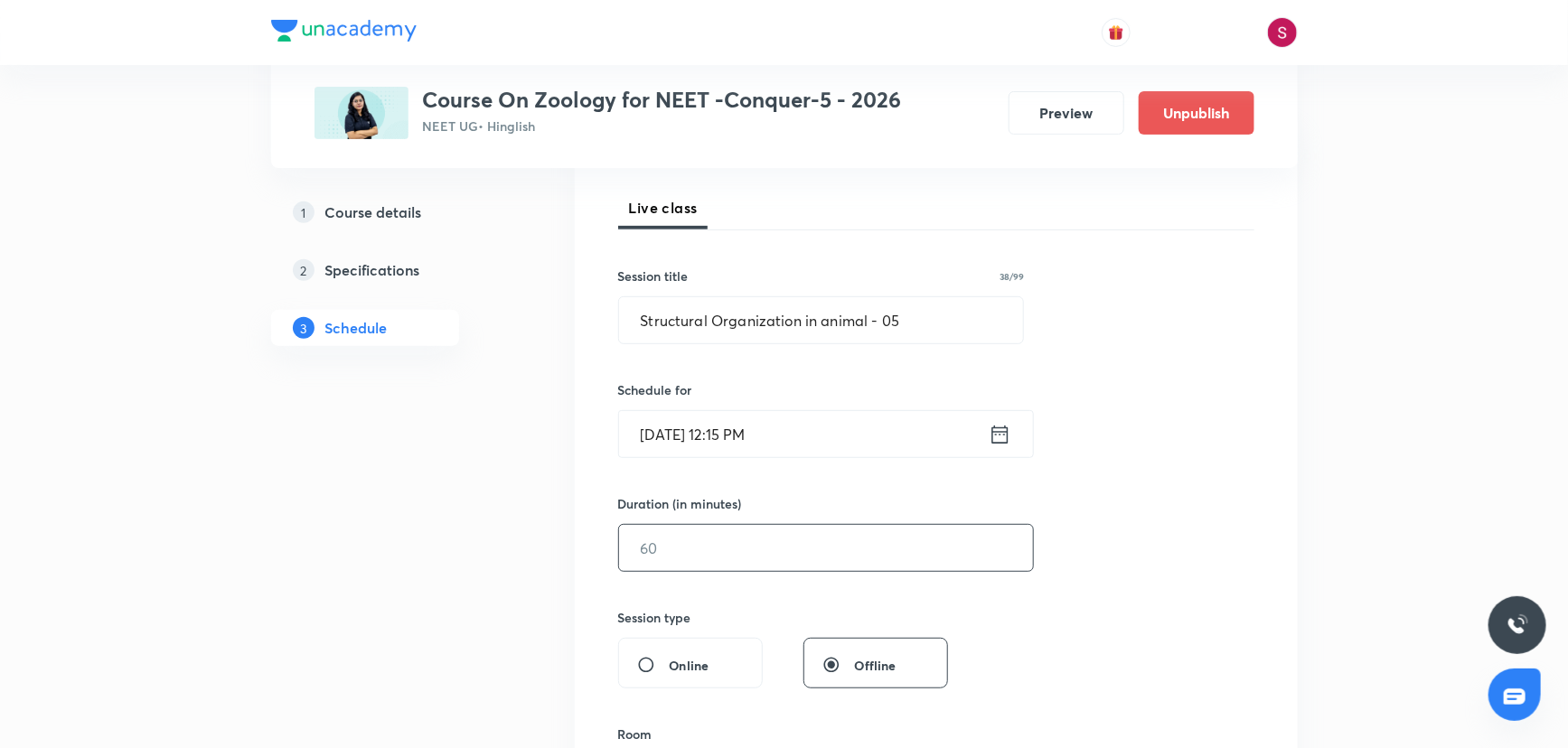
click at [700, 554] on input "text" at bounding box center [825, 549] width 414 height 46
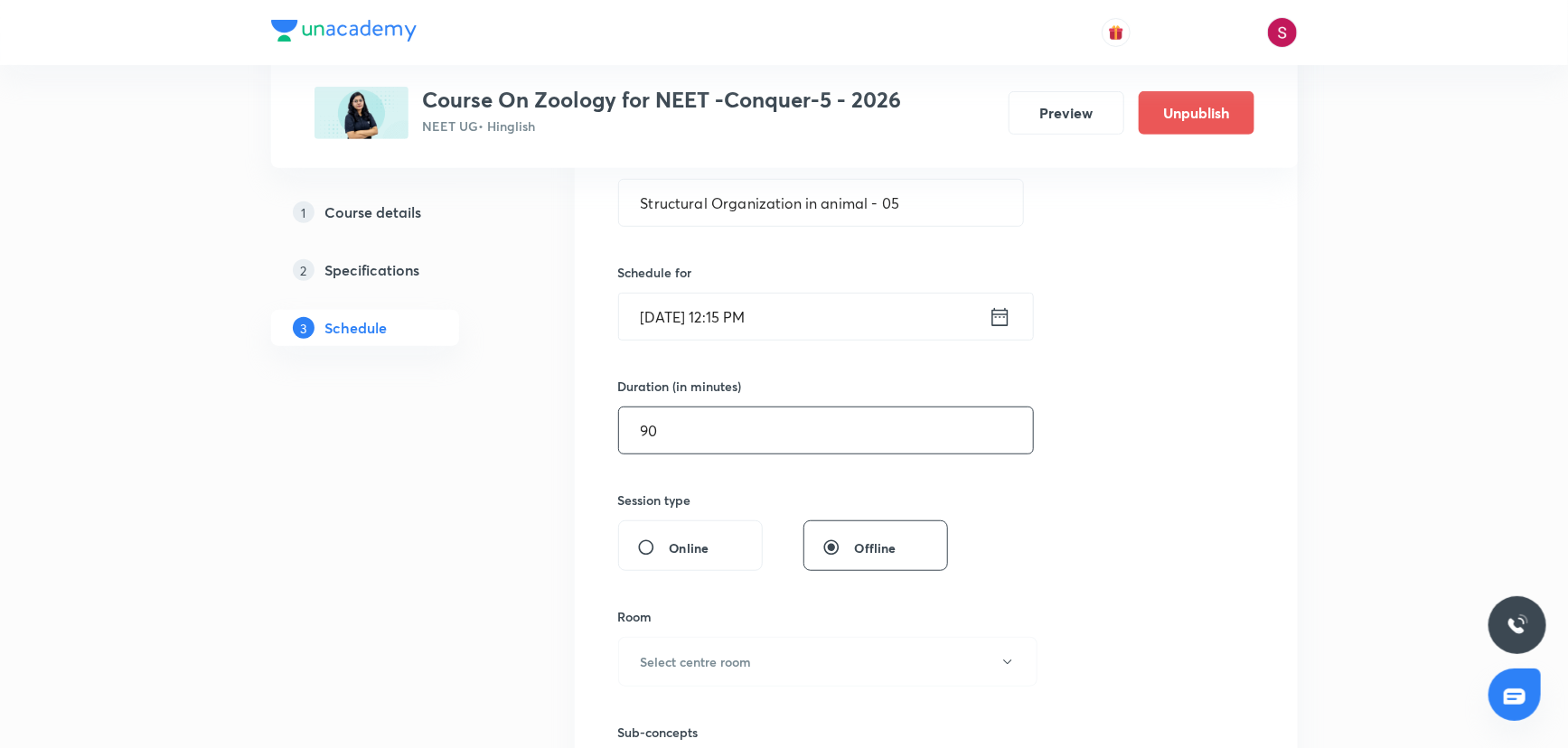
scroll to position [493, 0]
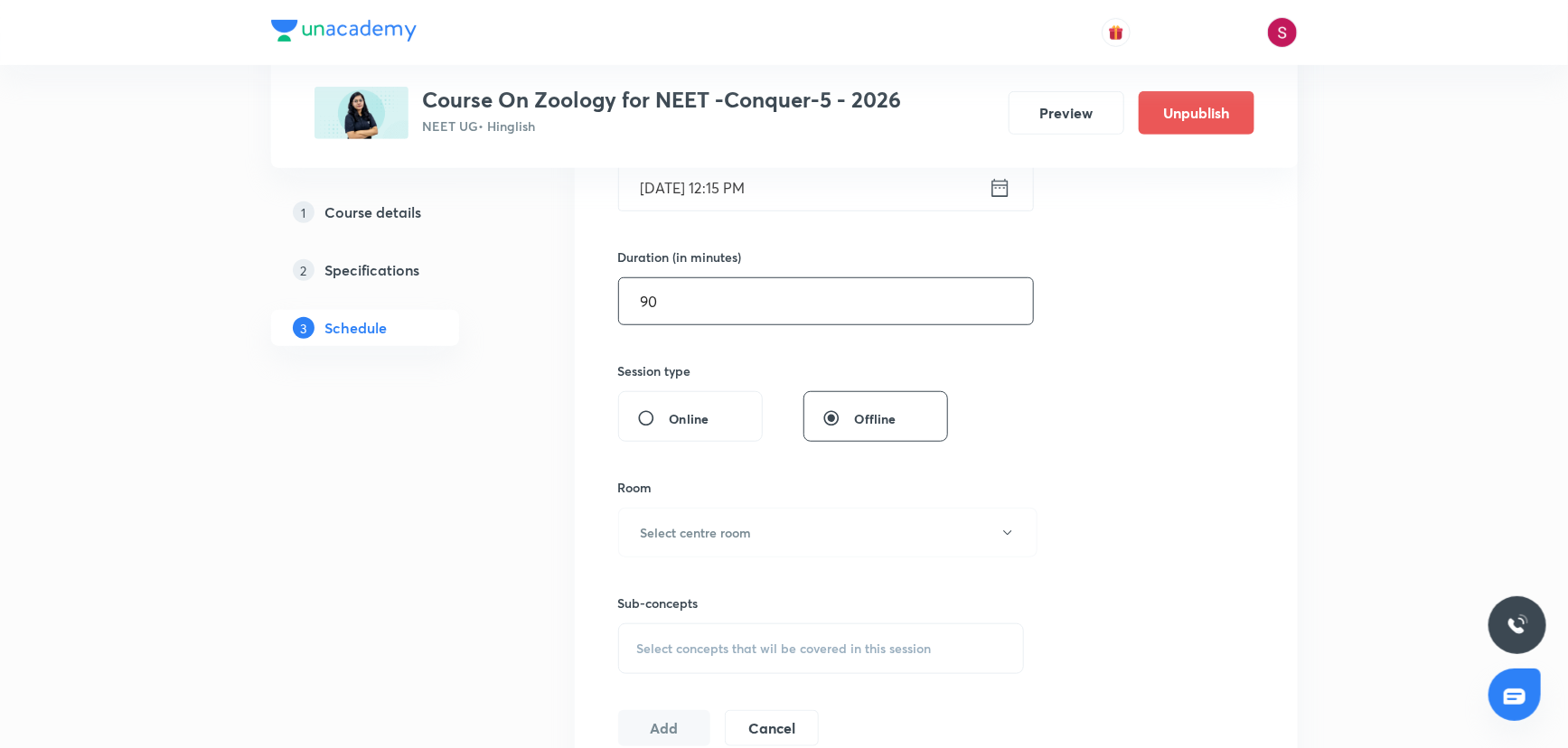
type input "90"
click at [672, 539] on h6 "Select centre room" at bounding box center [696, 533] width 111 height 19
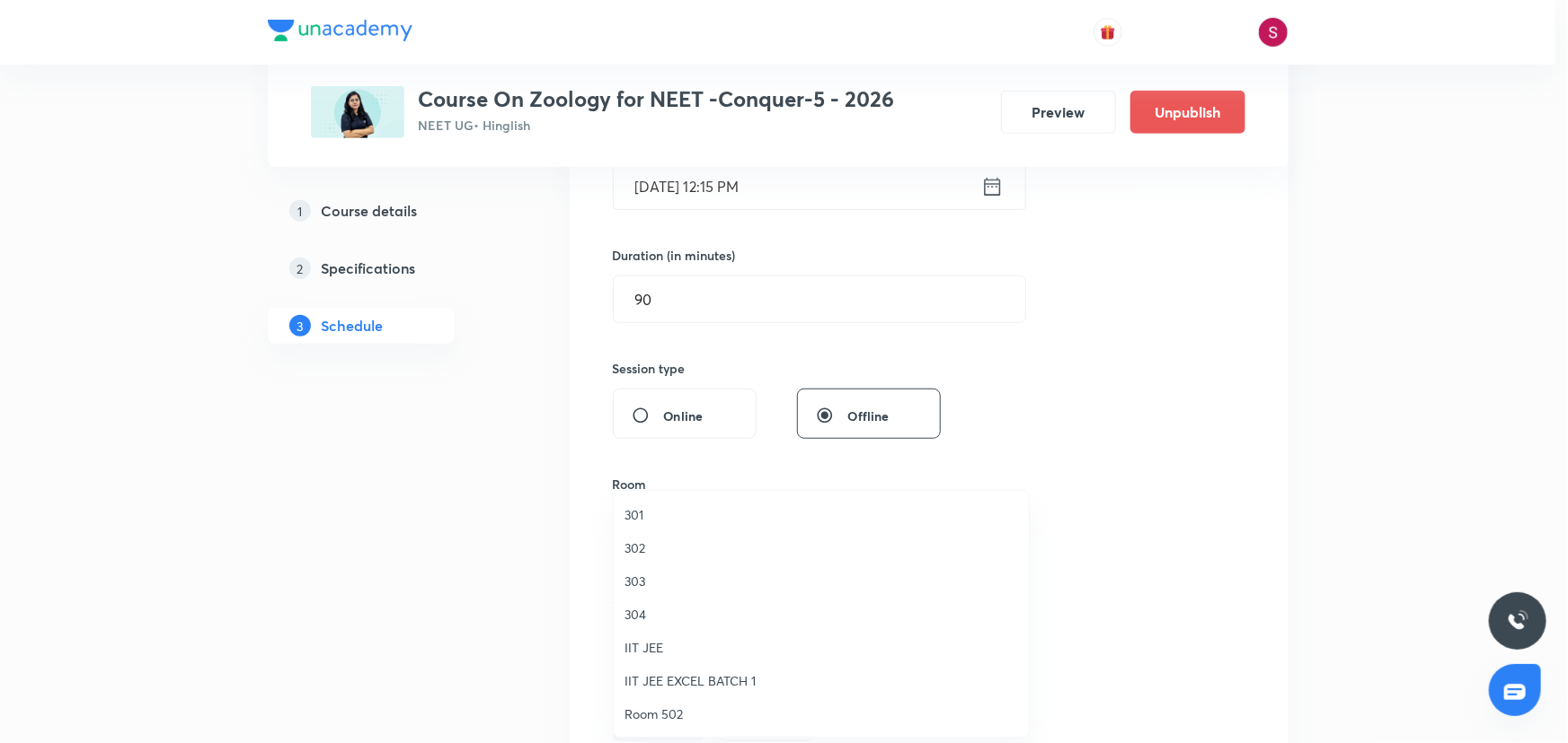
click at [628, 580] on span "303" at bounding box center [821, 581] width 393 height 19
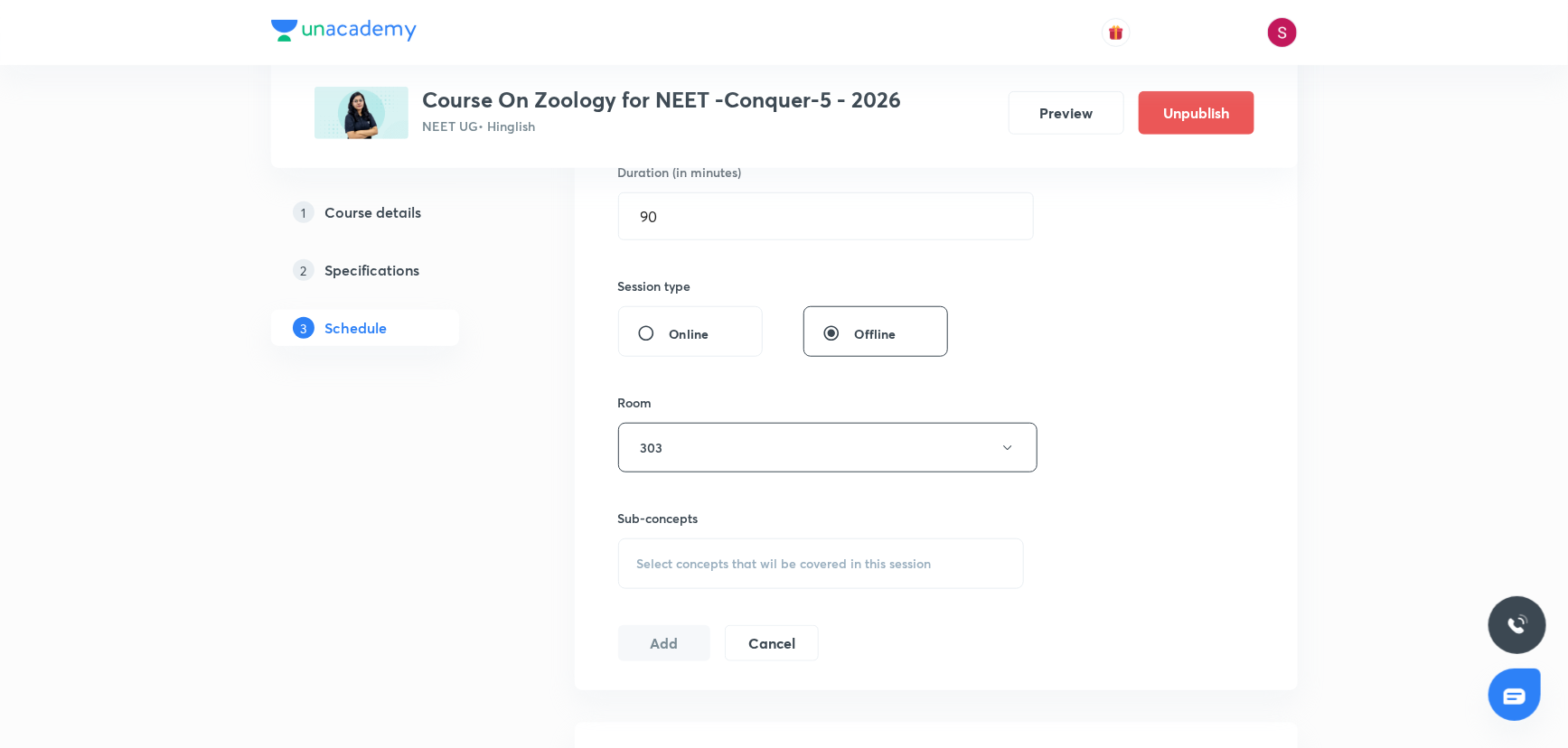
scroll to position [657, 0]
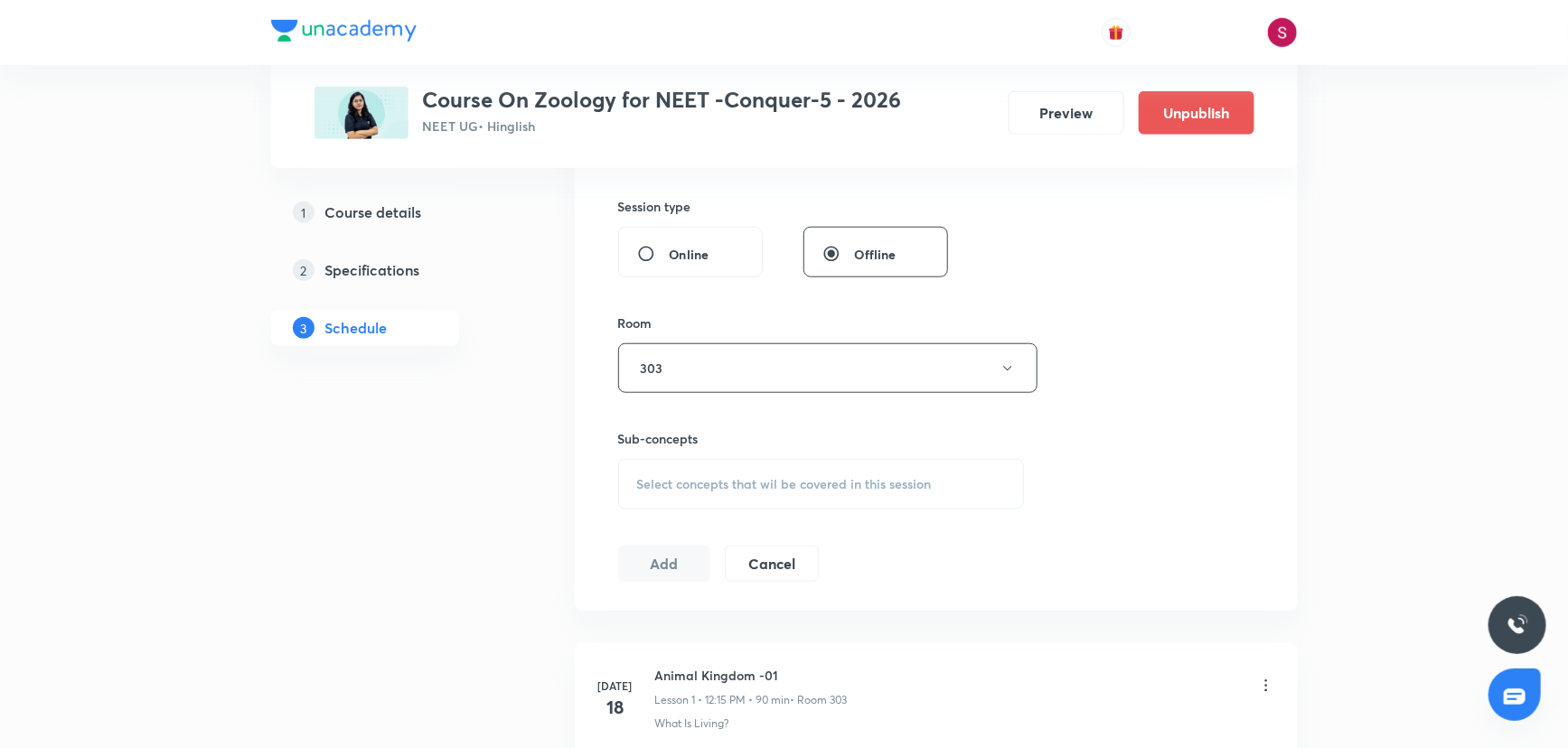
click at [773, 490] on div "Select concepts that wil be covered in this session" at bounding box center [821, 484] width 407 height 51
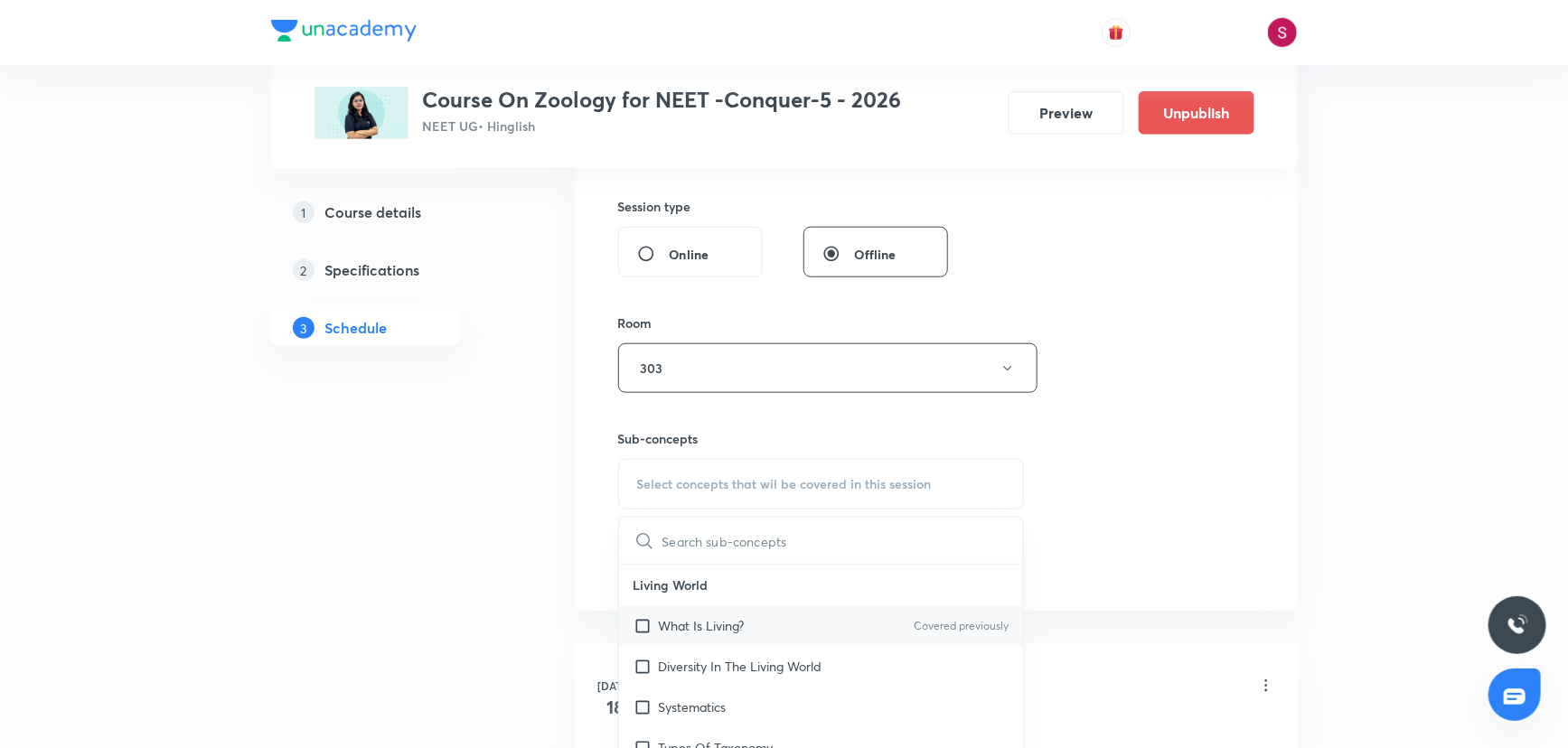
click at [698, 619] on p "What Is Living?" at bounding box center [702, 625] width 86 height 19
checkbox input "true"
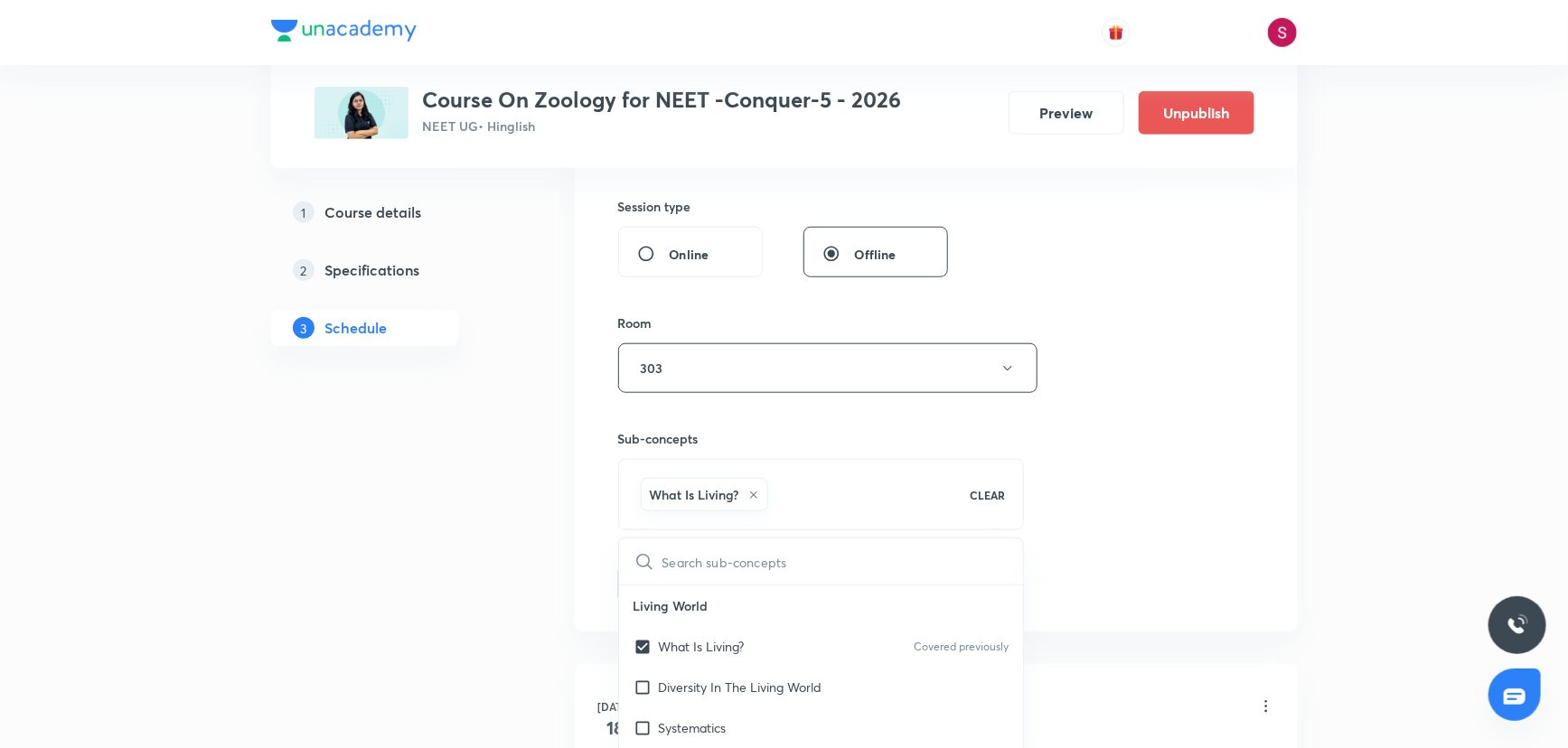
click at [1056, 429] on div "Session 18 Live class Session title 38/99 Structural Organization in animal - 0…" at bounding box center [936, 169] width 636 height 870
click at [668, 579] on button "Add" at bounding box center [664, 582] width 93 height 36
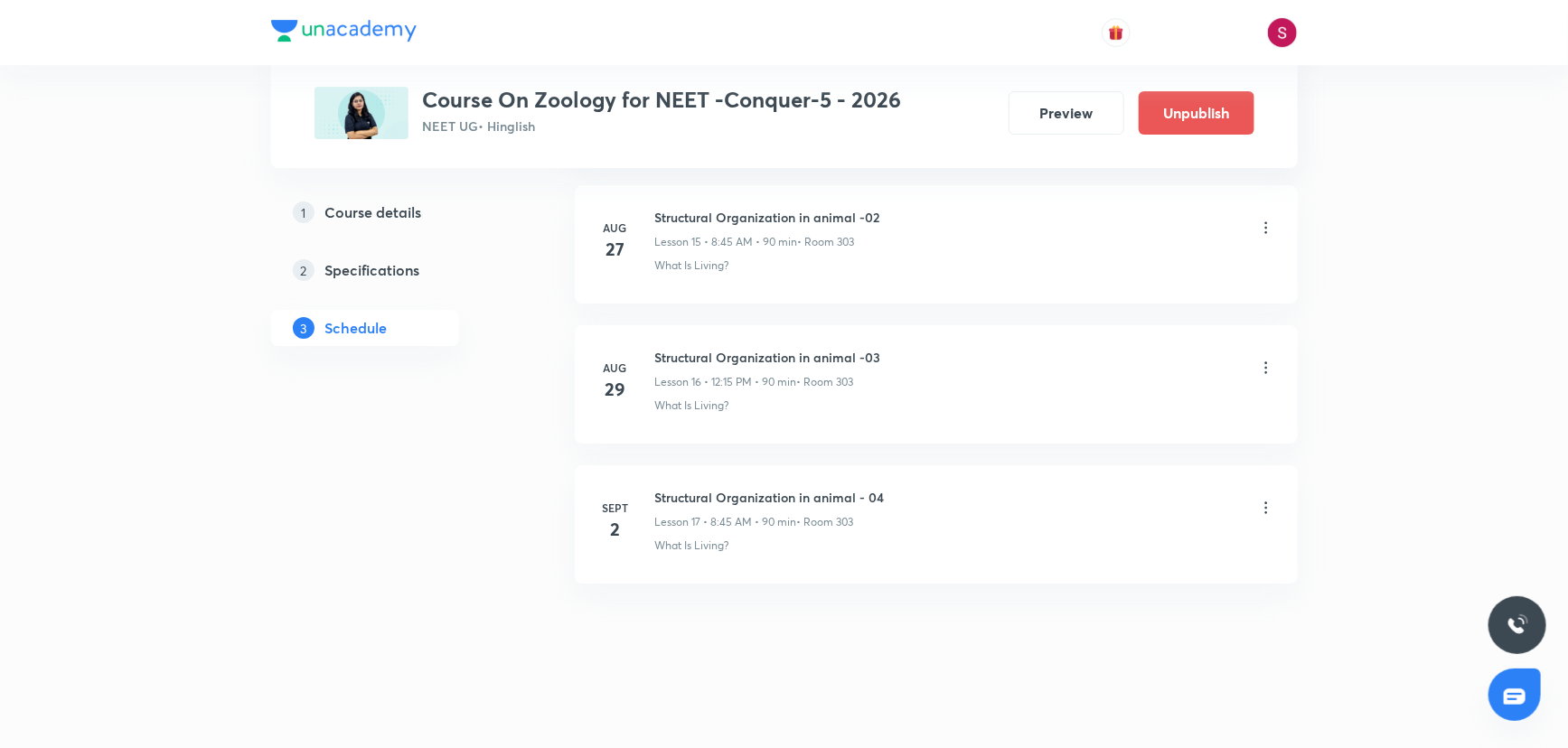
scroll to position [2248, 0]
click at [771, 635] on h6 "Structural Organization in animal - 05" at bounding box center [770, 635] width 229 height 19
copy h6 "Structural Organization in animal - 05"
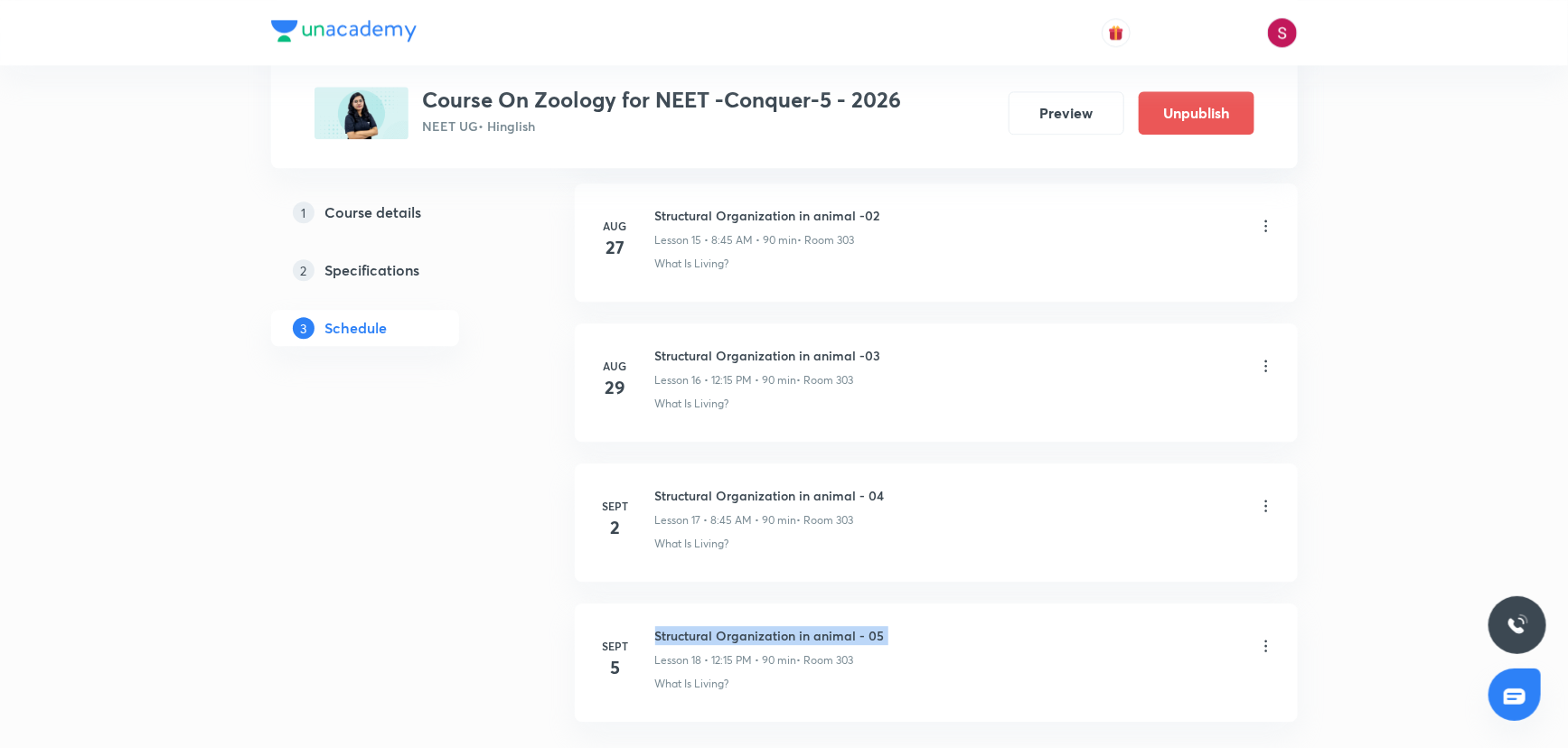
scroll to position [0, 0]
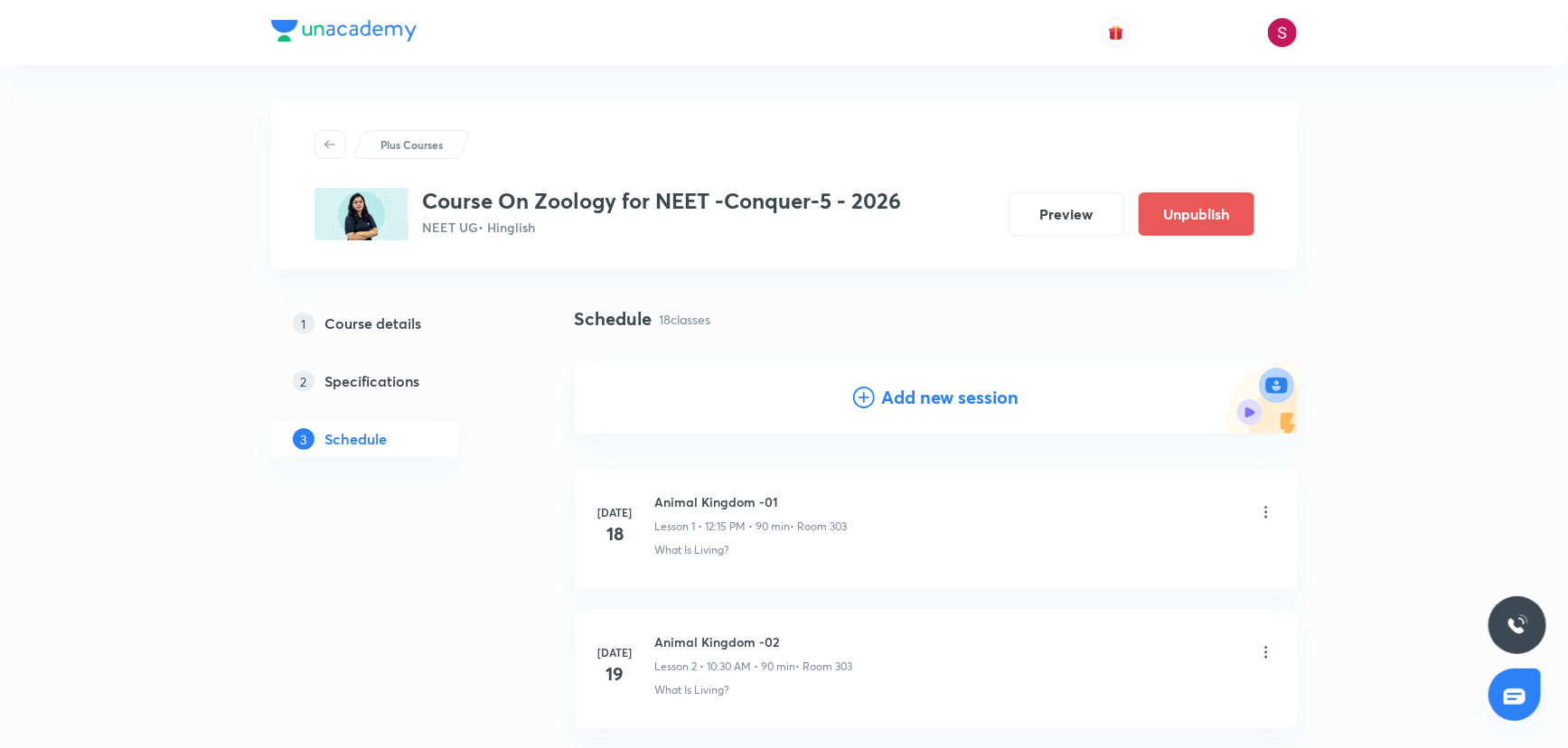
click at [871, 398] on icon at bounding box center [864, 398] width 22 height 22
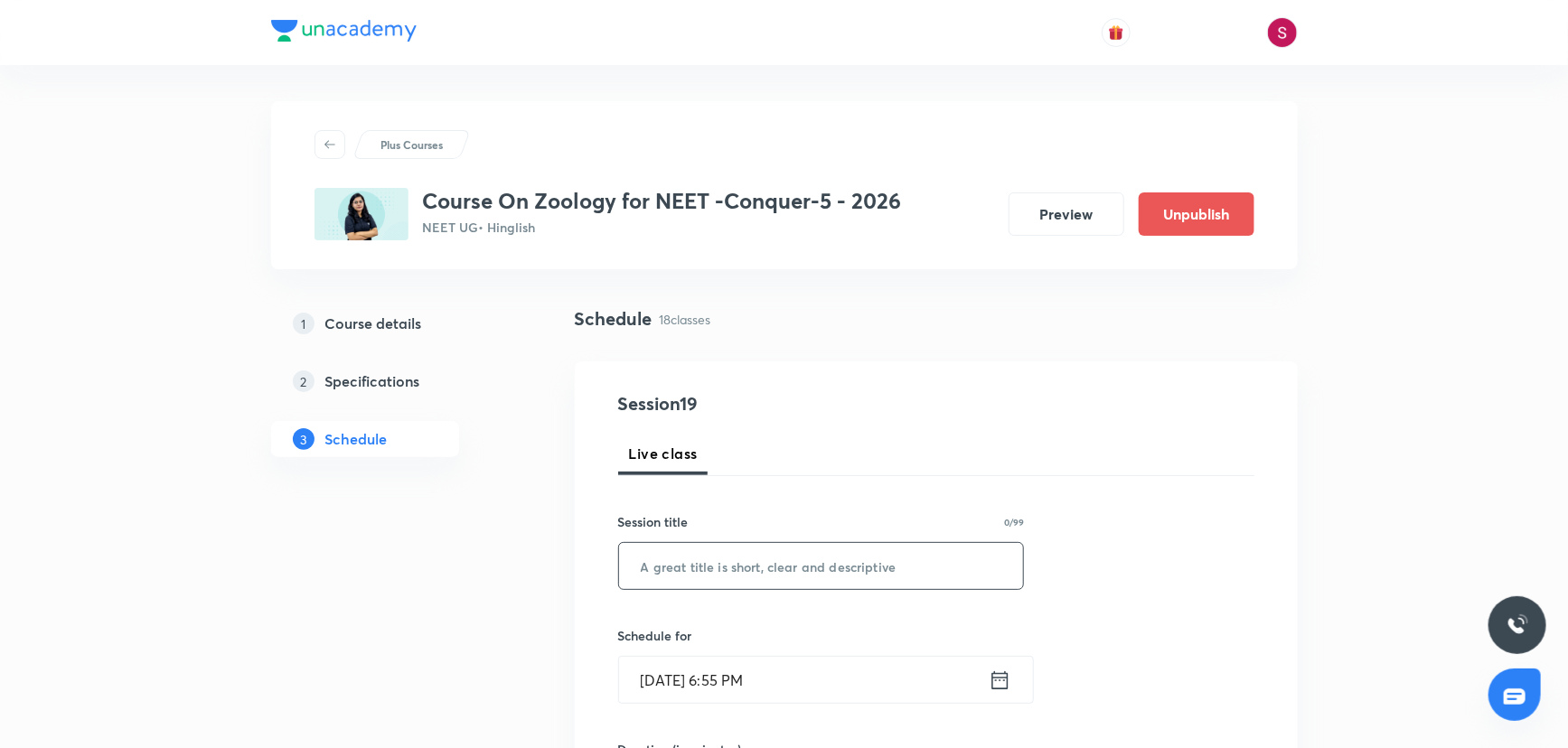
click at [790, 577] on input "text" at bounding box center [821, 566] width 405 height 46
paste input "Structural Organization in animal - 05"
type input "Structural Organization in animal - 06"
click at [829, 683] on input "[DATE] 6:55 PM" at bounding box center [803, 680] width 370 height 46
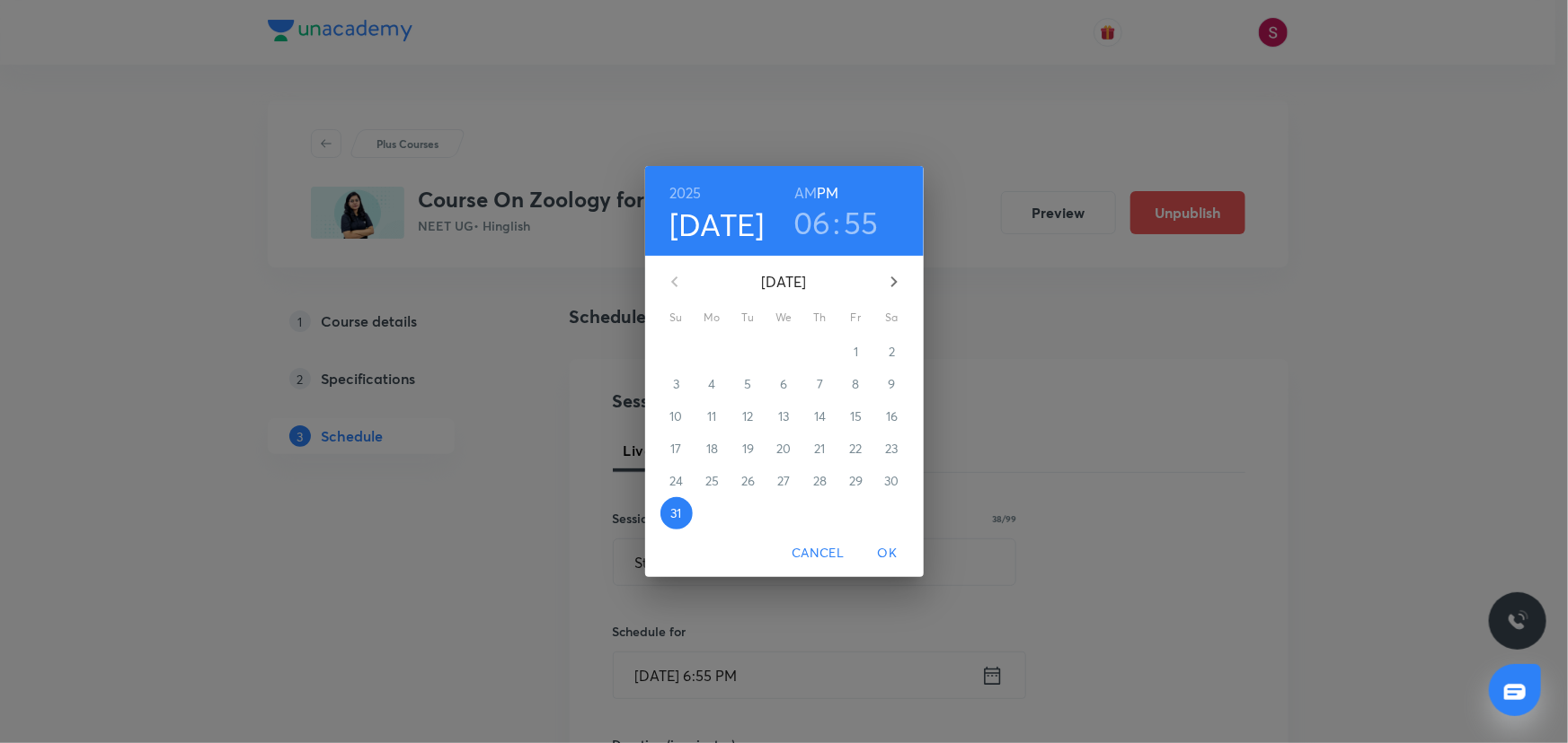
click at [899, 277] on icon "button" at bounding box center [894, 282] width 22 height 22
click at [899, 351] on span "6" at bounding box center [892, 352] width 33 height 18
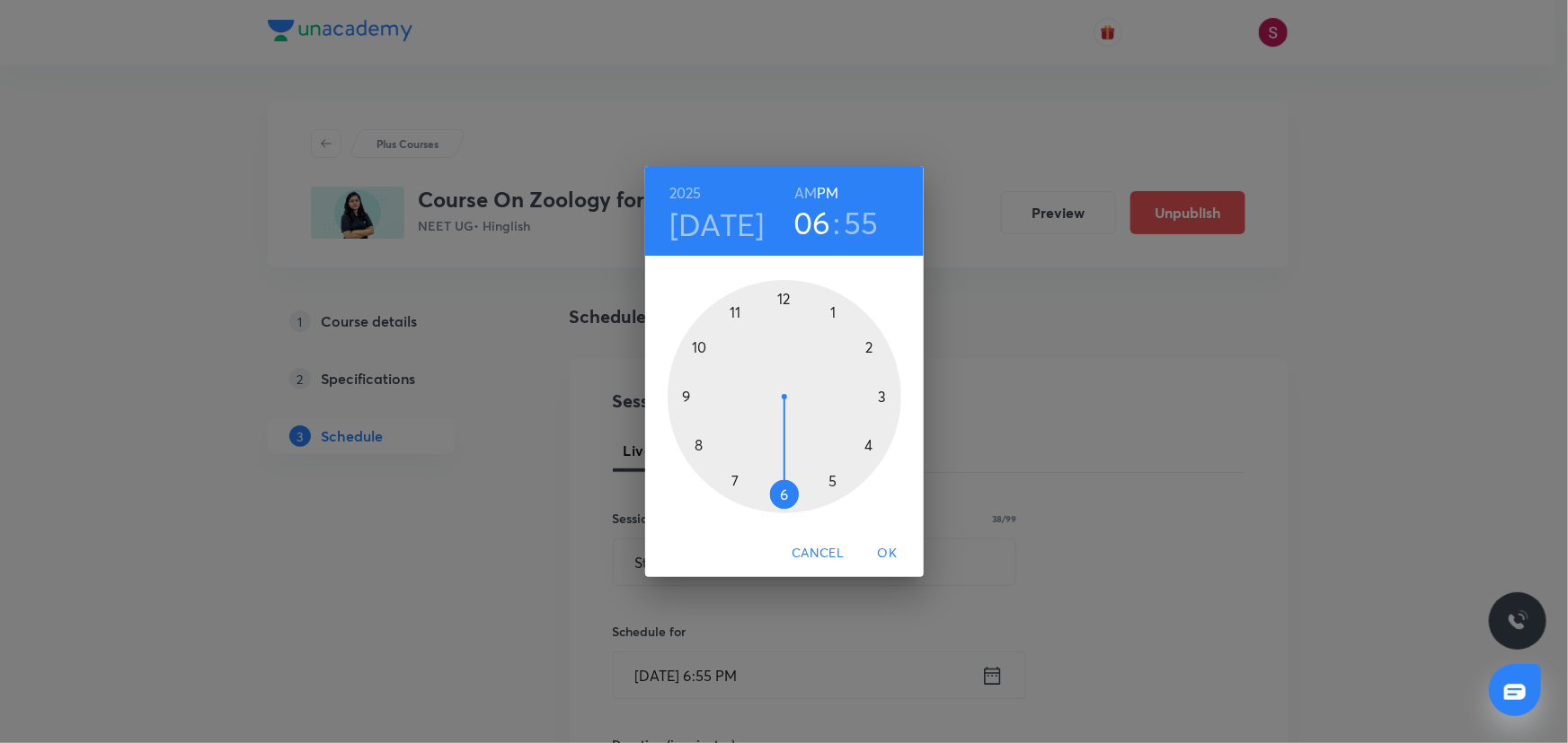
click at [807, 188] on h6 "AM" at bounding box center [805, 192] width 23 height 25
click at [697, 443] on div at bounding box center [784, 397] width 234 height 234
click at [688, 394] on div at bounding box center [784, 397] width 234 height 234
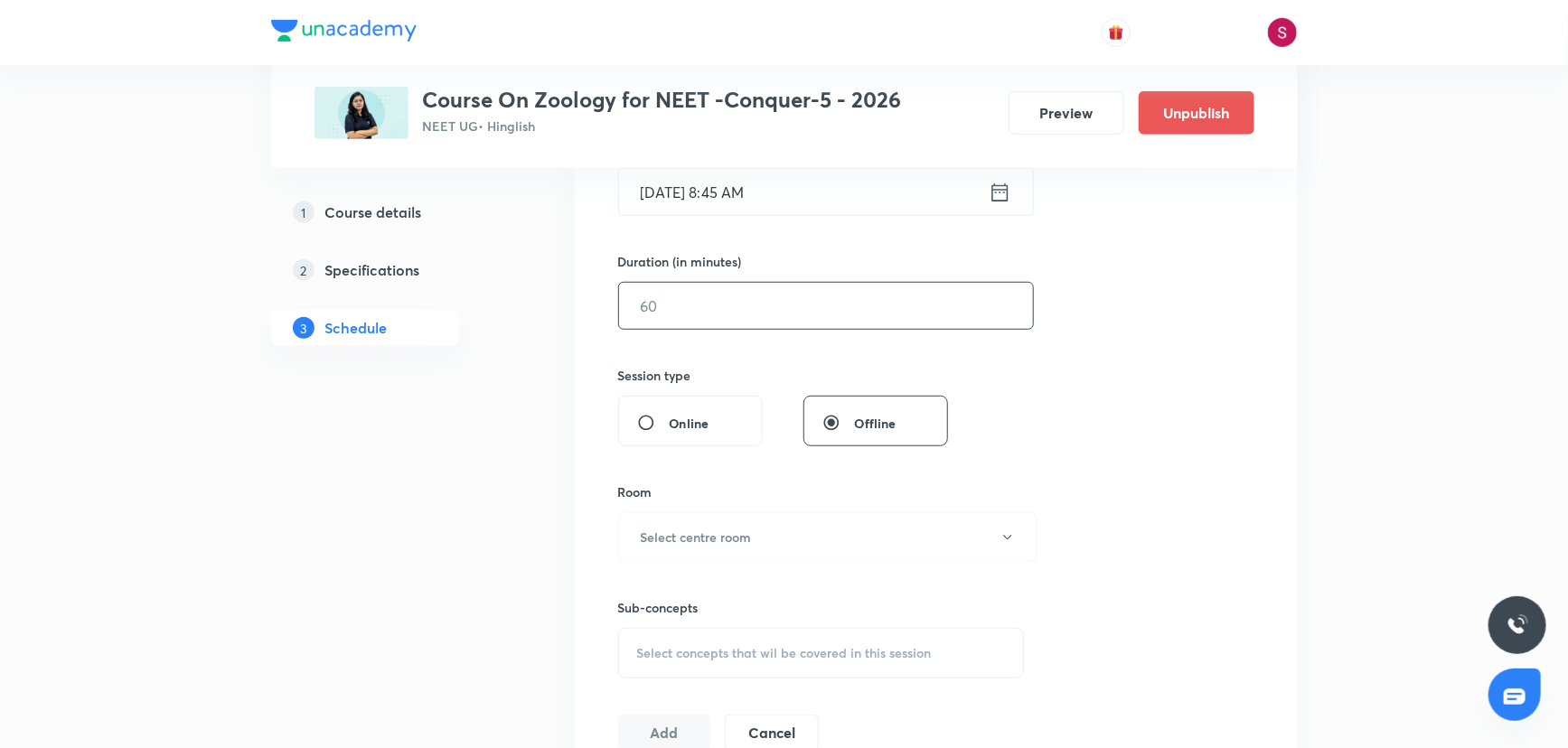
scroll to position [493, 0]
click at [740, 312] on input "text" at bounding box center [825, 301] width 414 height 46
type input "90"
click at [692, 534] on h6 "Select centre room" at bounding box center [696, 533] width 111 height 19
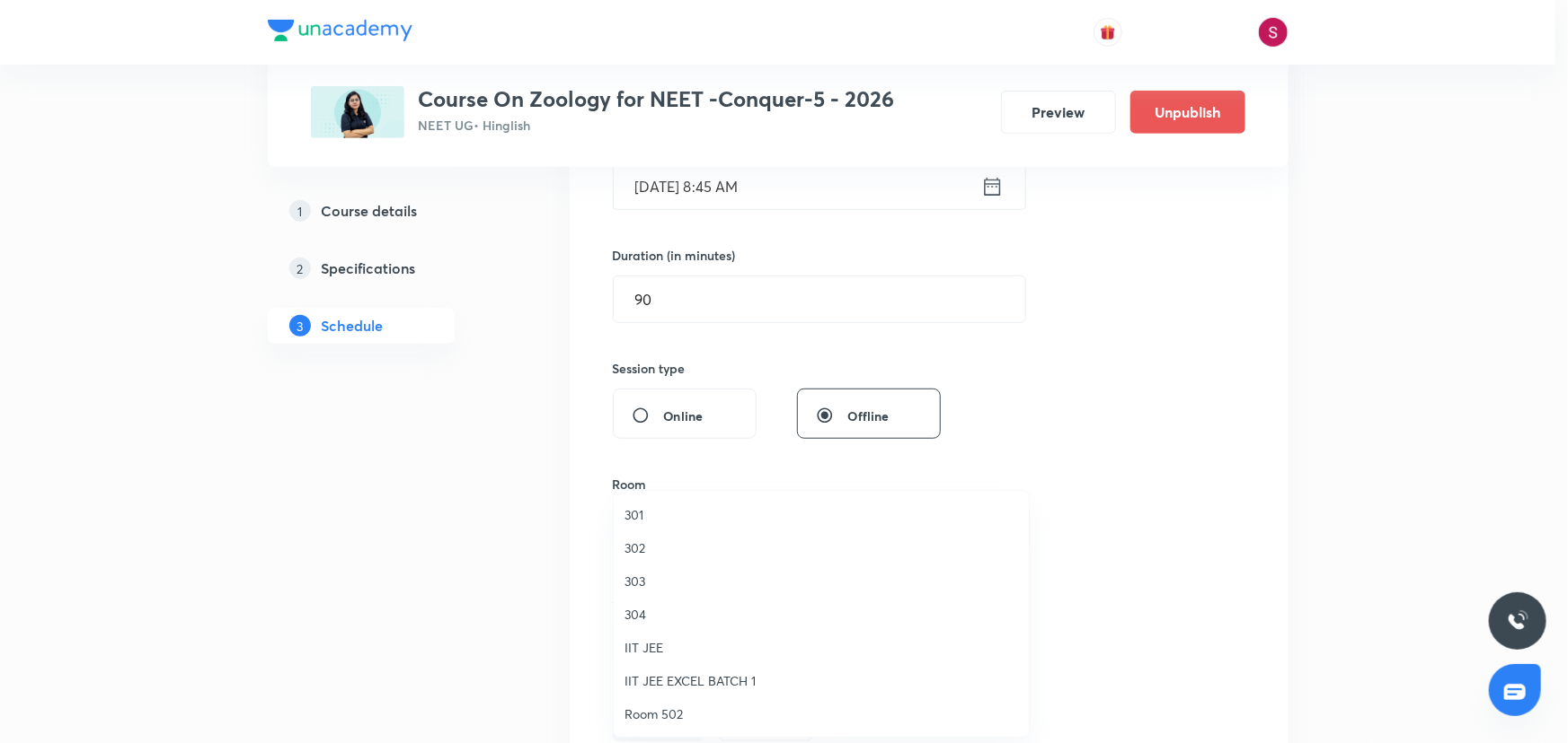
click at [645, 583] on span "303" at bounding box center [821, 581] width 393 height 19
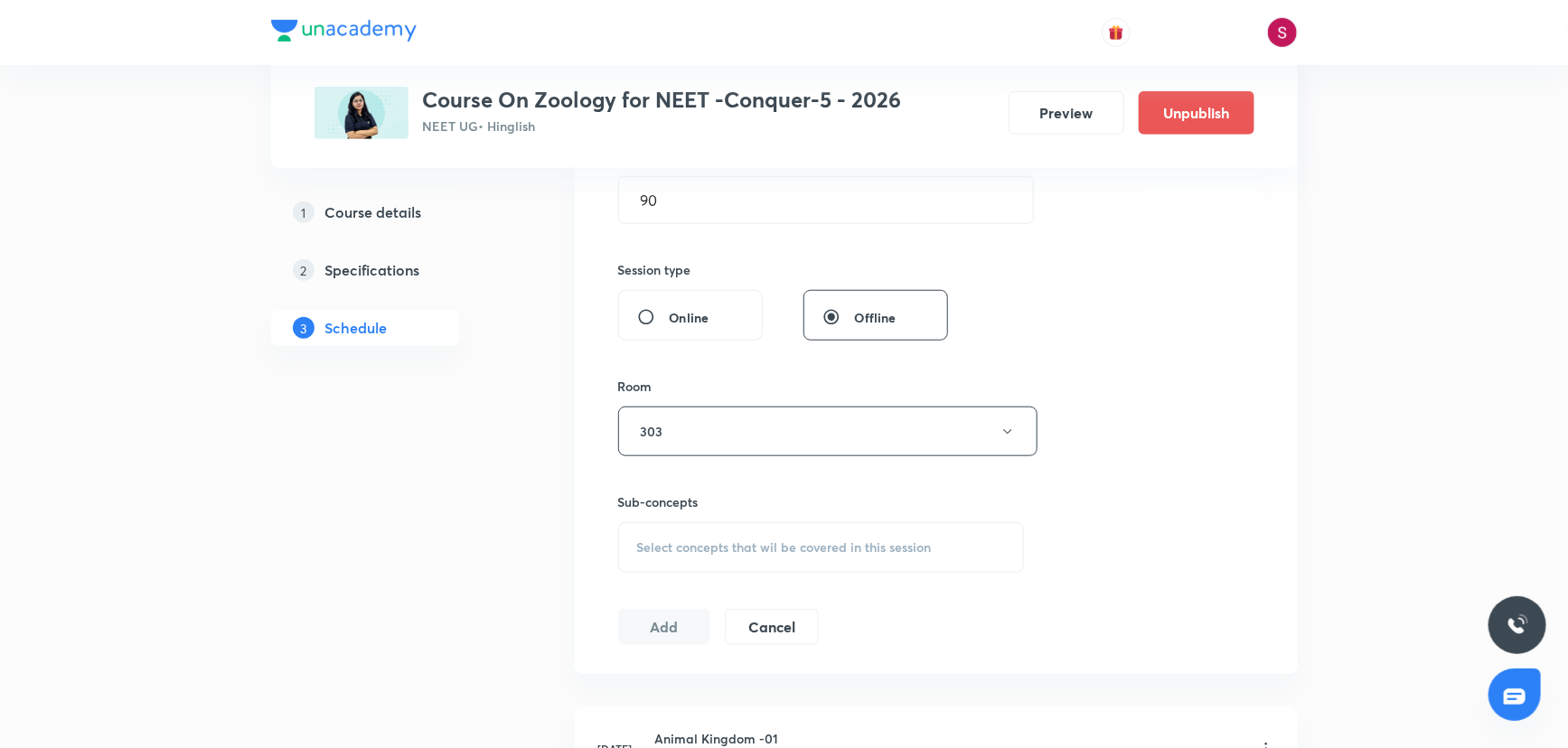
scroll to position [739, 0]
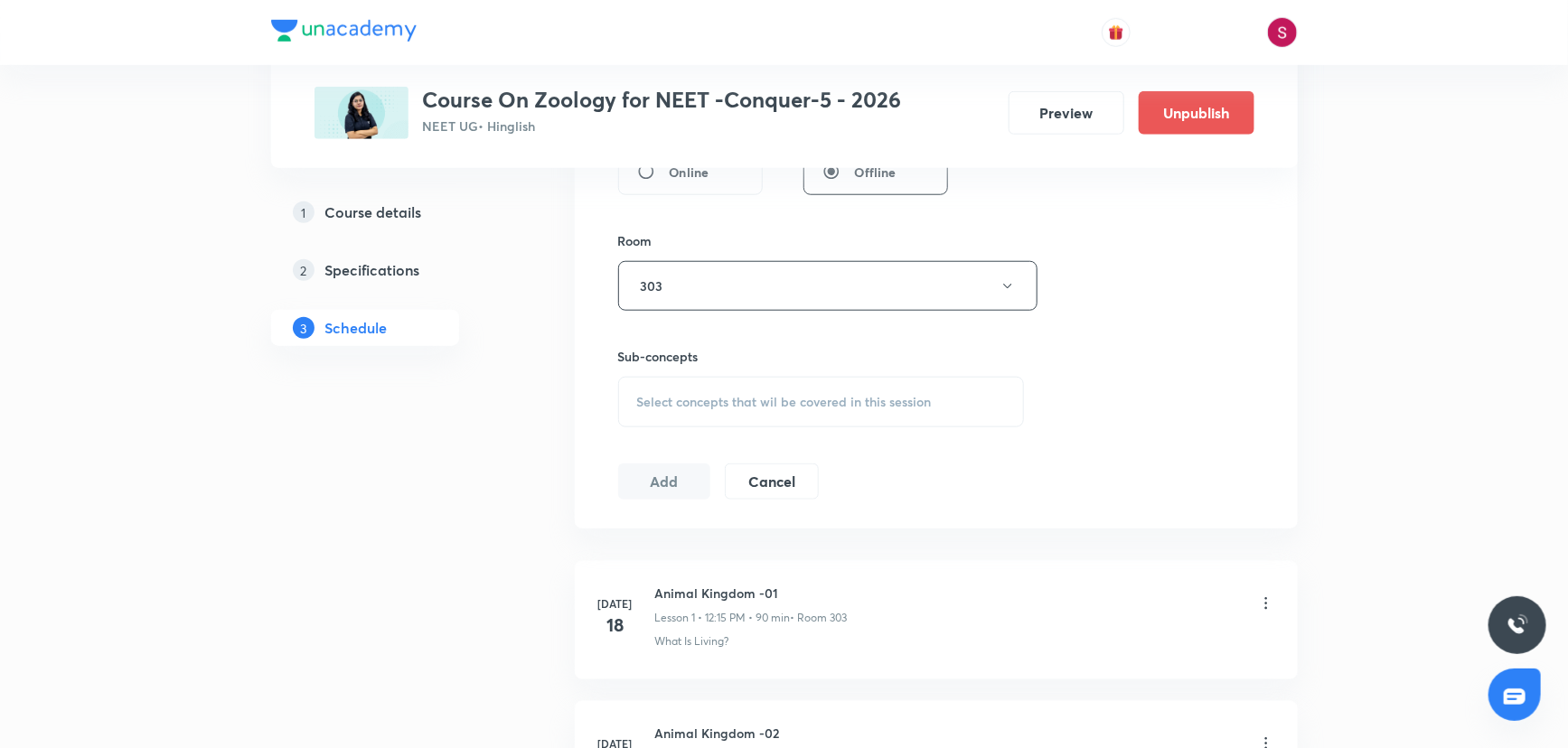
click at [682, 424] on div "Select concepts that wil be covered in this session" at bounding box center [821, 402] width 407 height 51
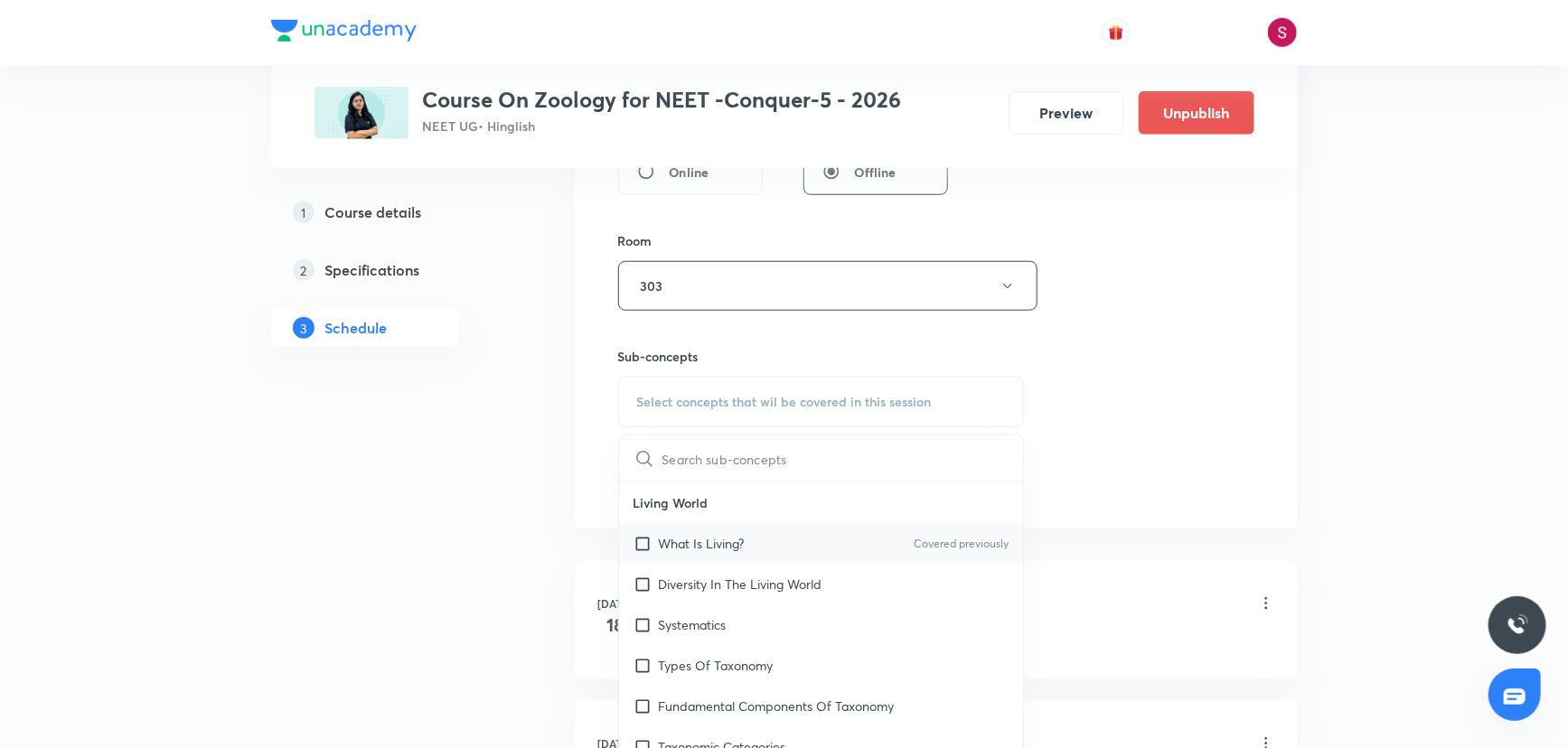
click at [687, 539] on p "What Is Living?" at bounding box center [702, 544] width 86 height 19
checkbox input "true"
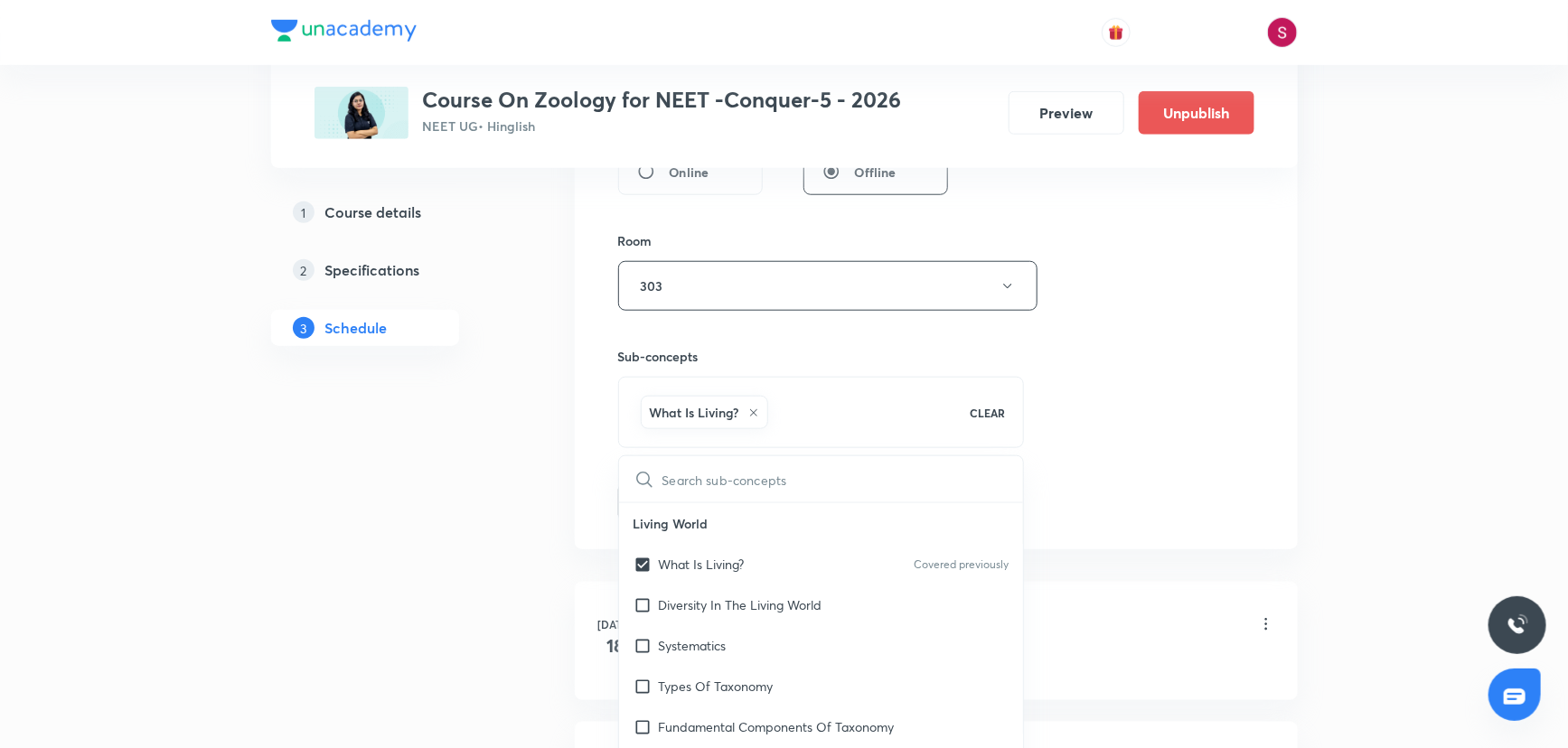
click at [1168, 341] on div "Session 19 Live class Session title 38/99 Structural Organization in animal - 0…" at bounding box center [936, 86] width 636 height 870
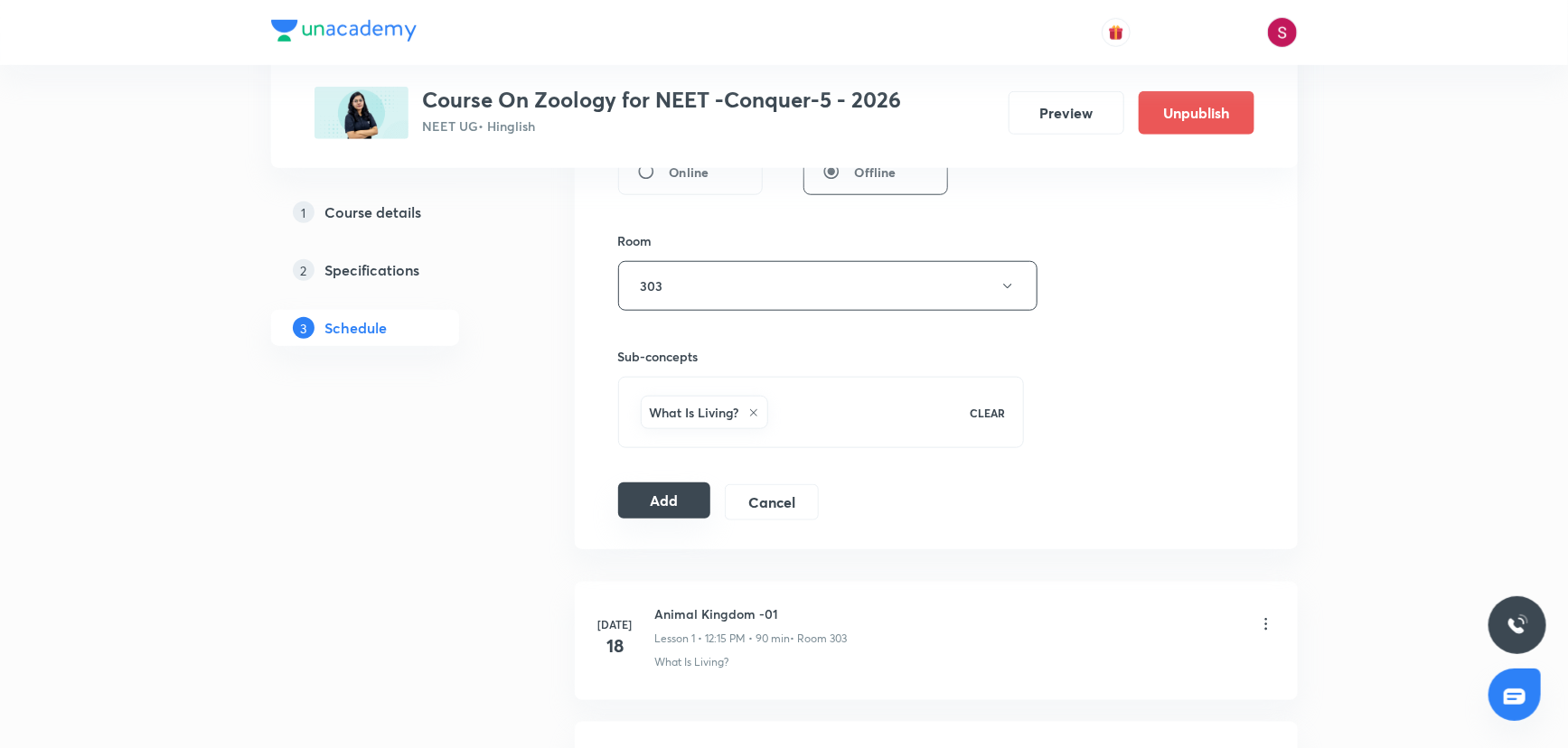
click at [636, 487] on button "Add" at bounding box center [664, 501] width 93 height 36
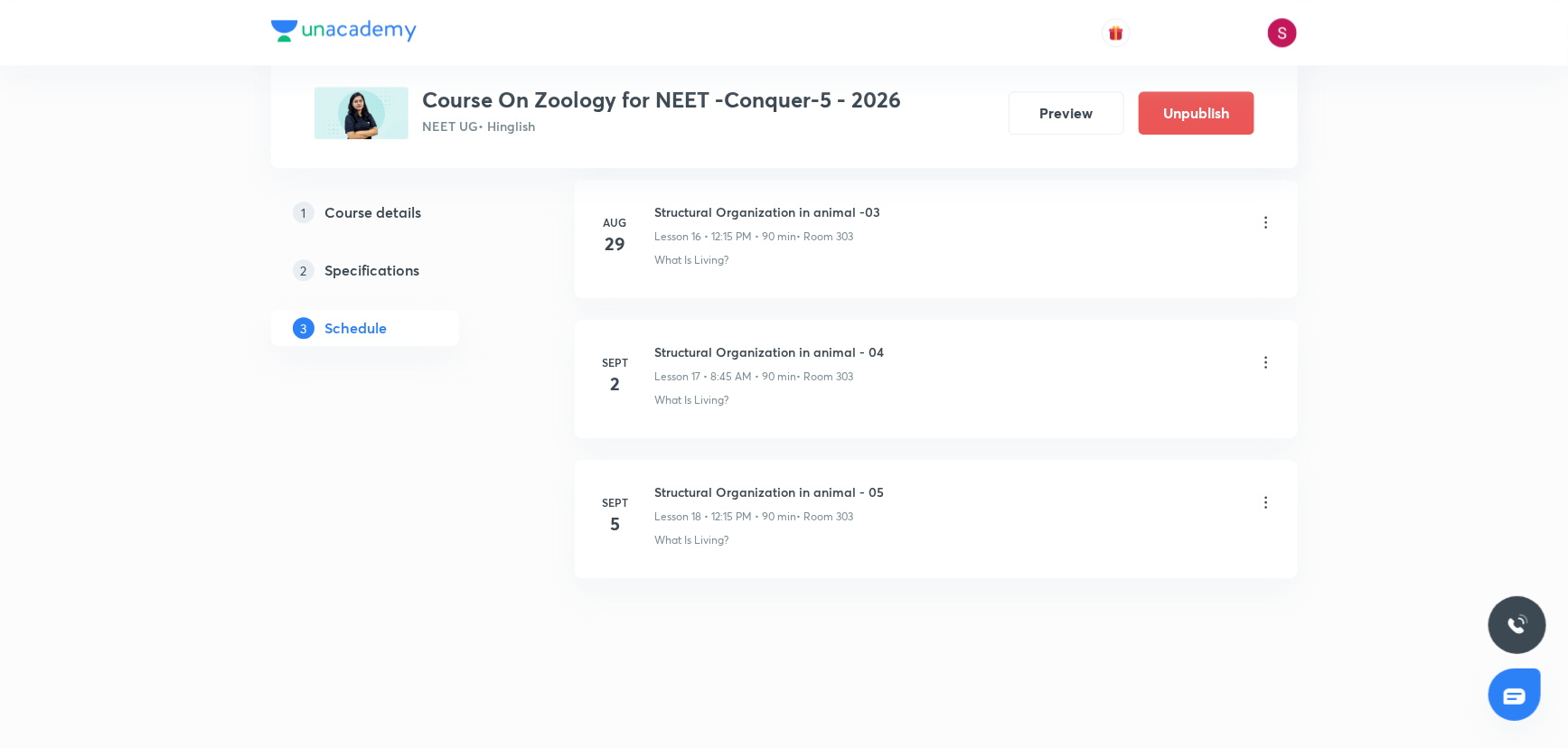
scroll to position [2388, 0]
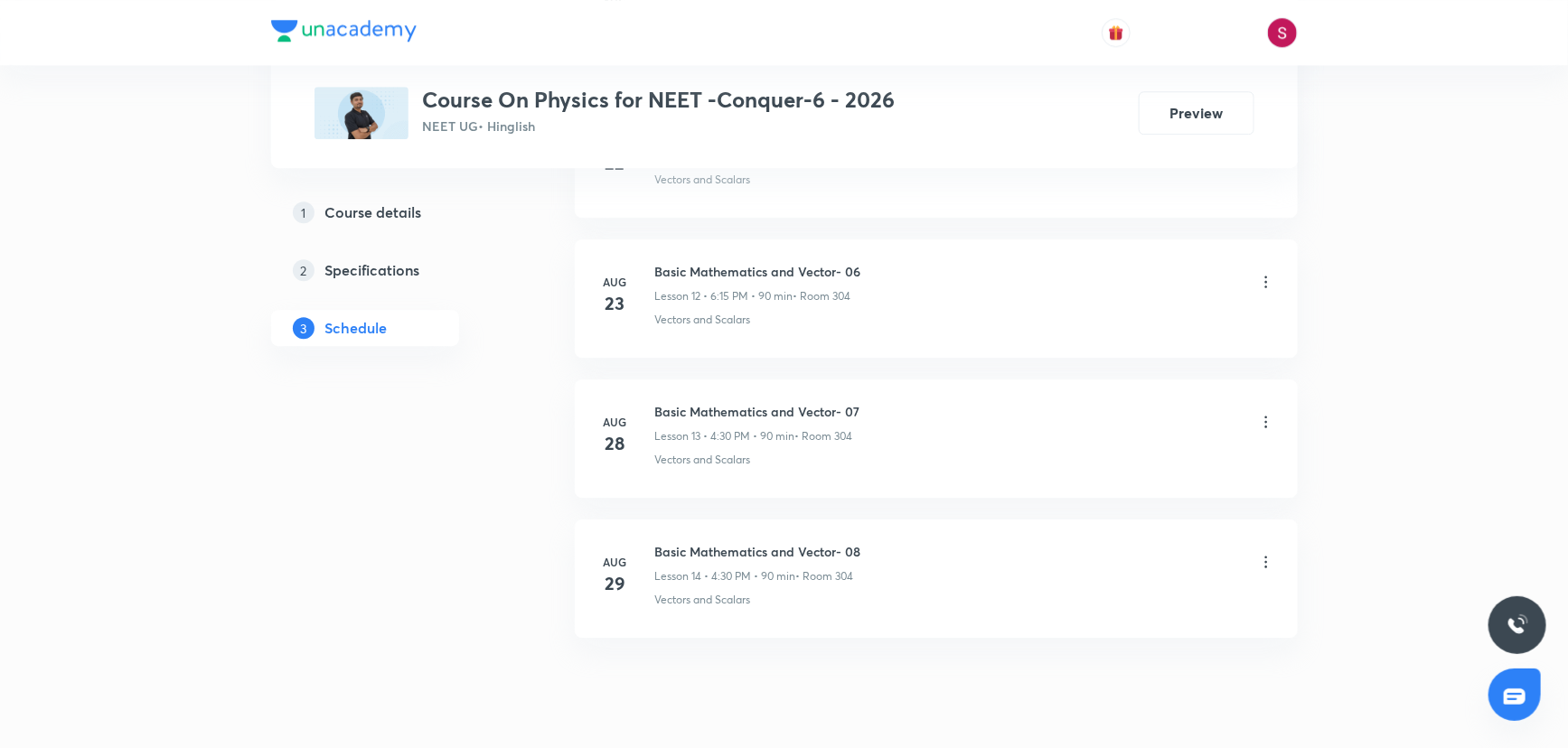
scroll to position [2658, 0]
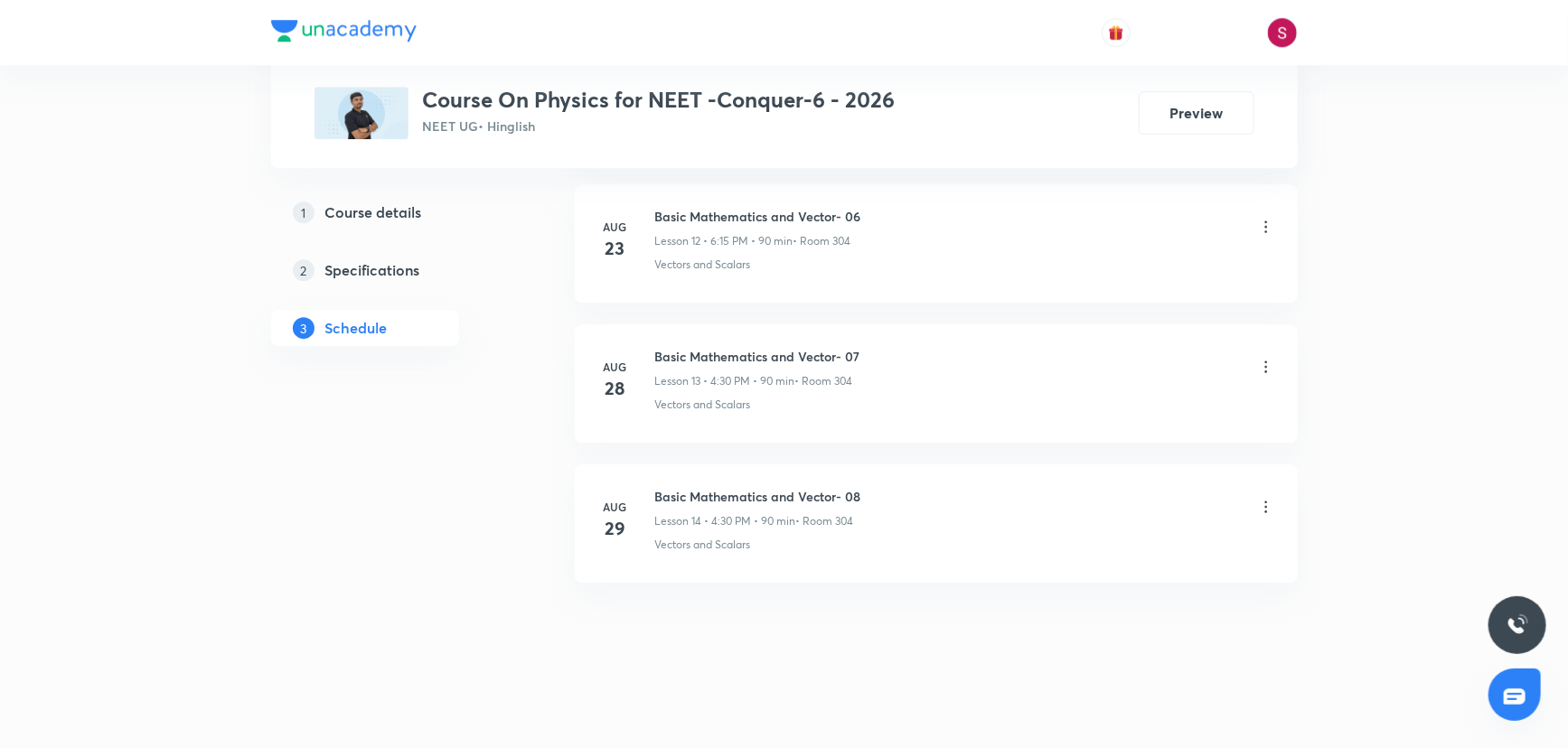
click at [803, 99] on h3 "Course On Physics for NEET -Conquer-6 - 2026" at bounding box center [659, 100] width 472 height 26
click at [729, 493] on h6 "Basic Mathematics and Vector- 08" at bounding box center [758, 497] width 206 height 19
copy h6 "Basic Mathematics and Vector- 08"
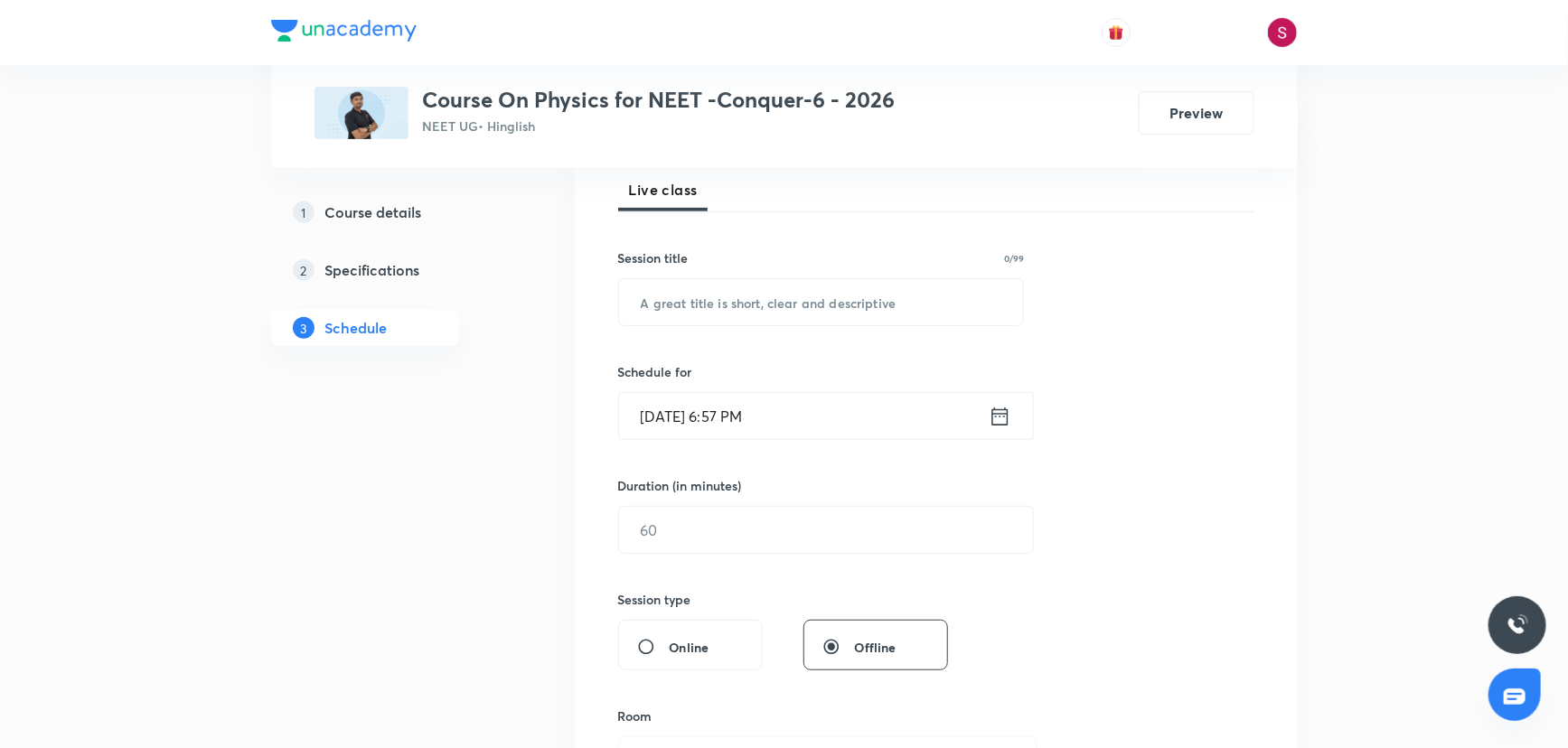
scroll to position [0, 0]
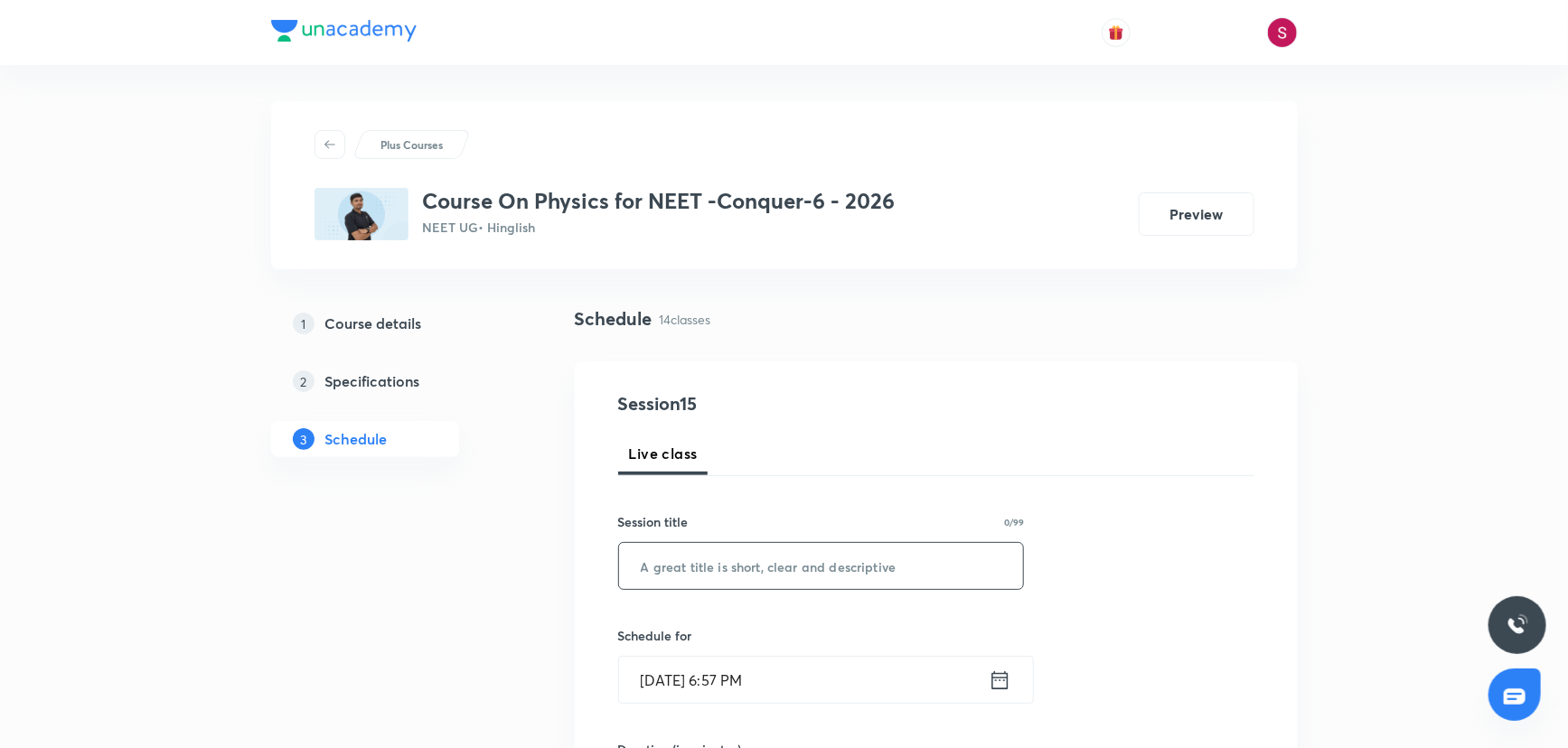
click at [670, 569] on input "text" at bounding box center [821, 566] width 405 height 46
paste input "Basic Mathematics and Vector- 08"
type input "Basic Mathematics and Vector - 09"
click at [747, 696] on input "[DATE] 6:57 PM" at bounding box center [803, 680] width 370 height 46
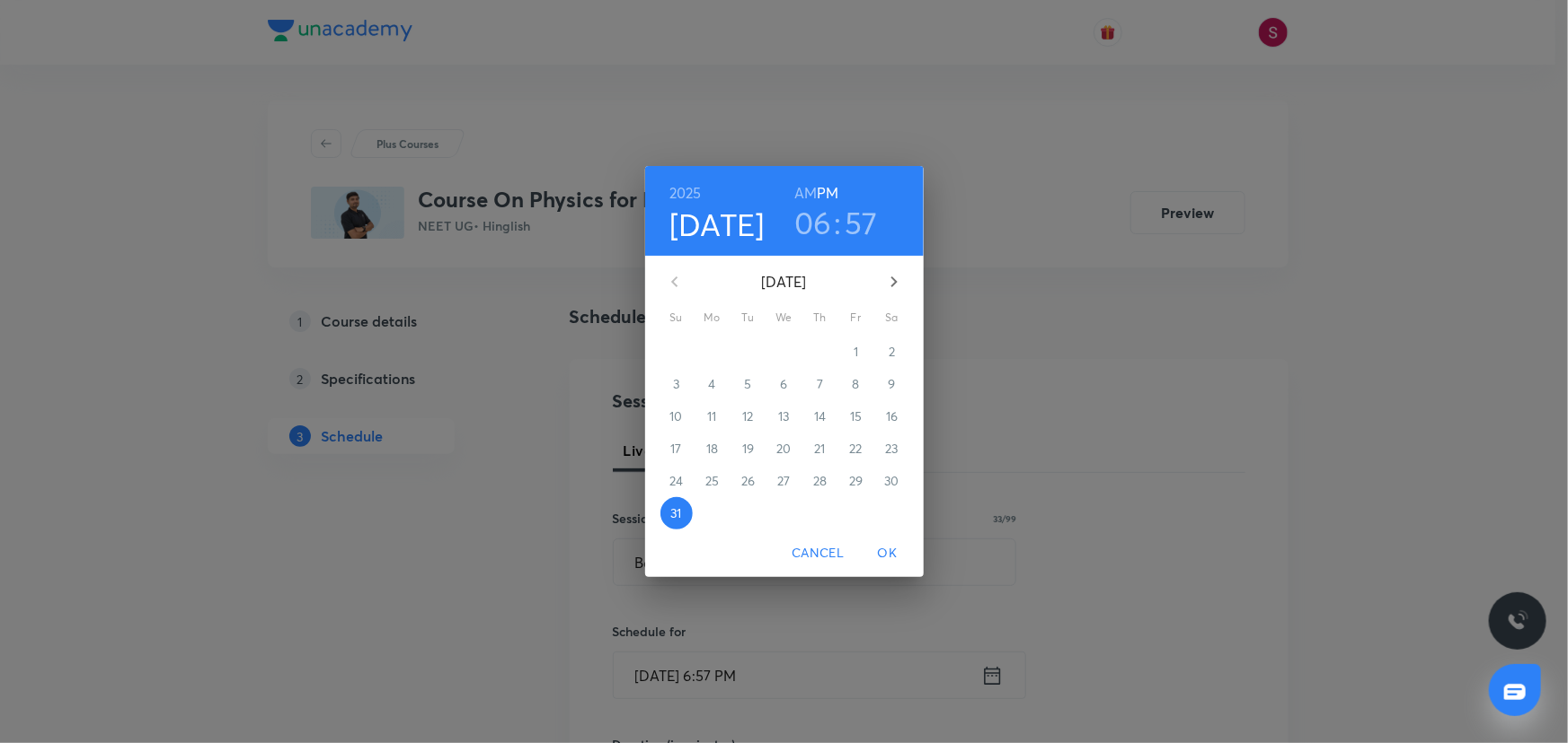
click at [889, 278] on icon "button" at bounding box center [894, 282] width 22 height 22
click at [704, 355] on span "1" at bounding box center [712, 352] width 33 height 18
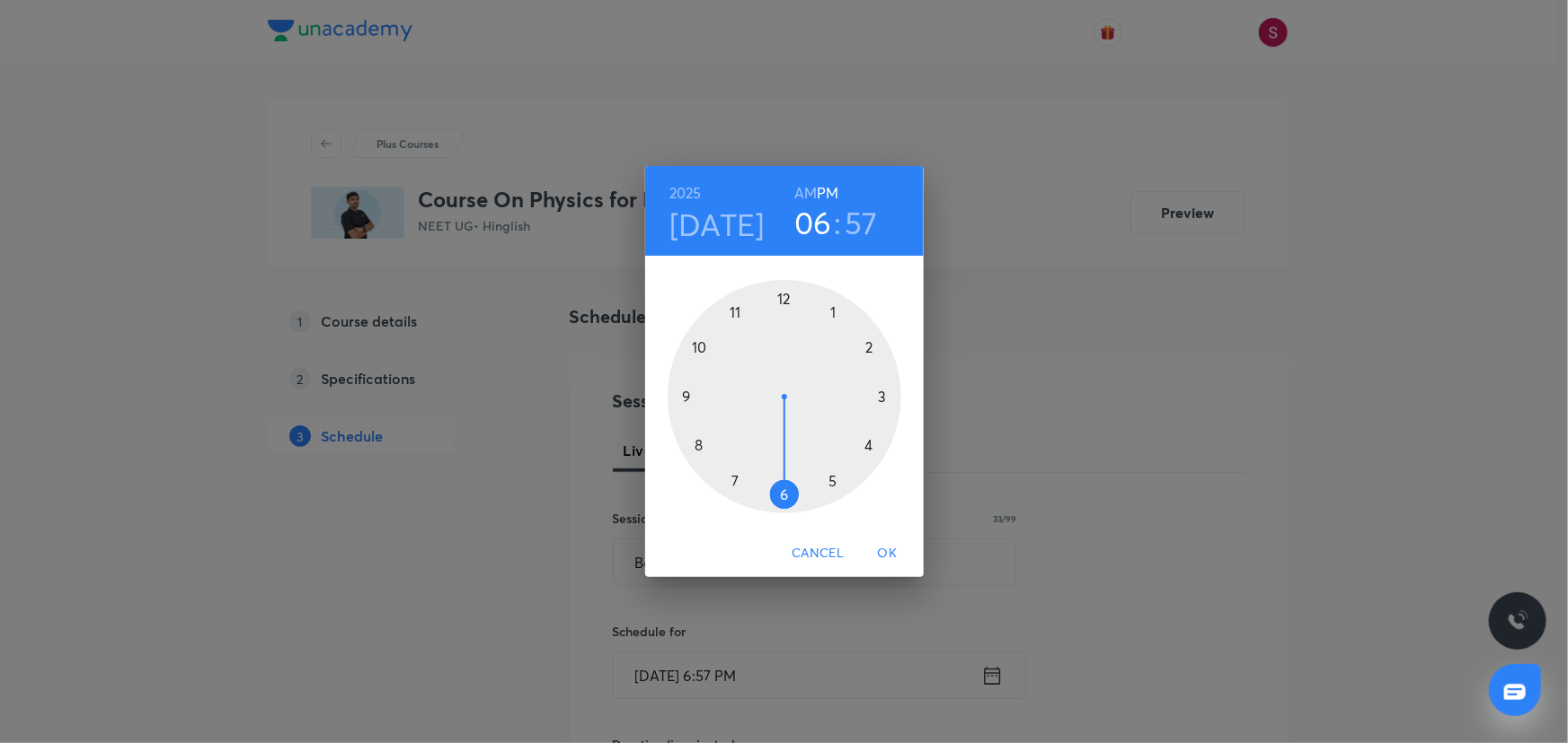
click at [869, 443] on div at bounding box center [784, 397] width 234 height 234
click at [781, 494] on div at bounding box center [784, 397] width 234 height 234
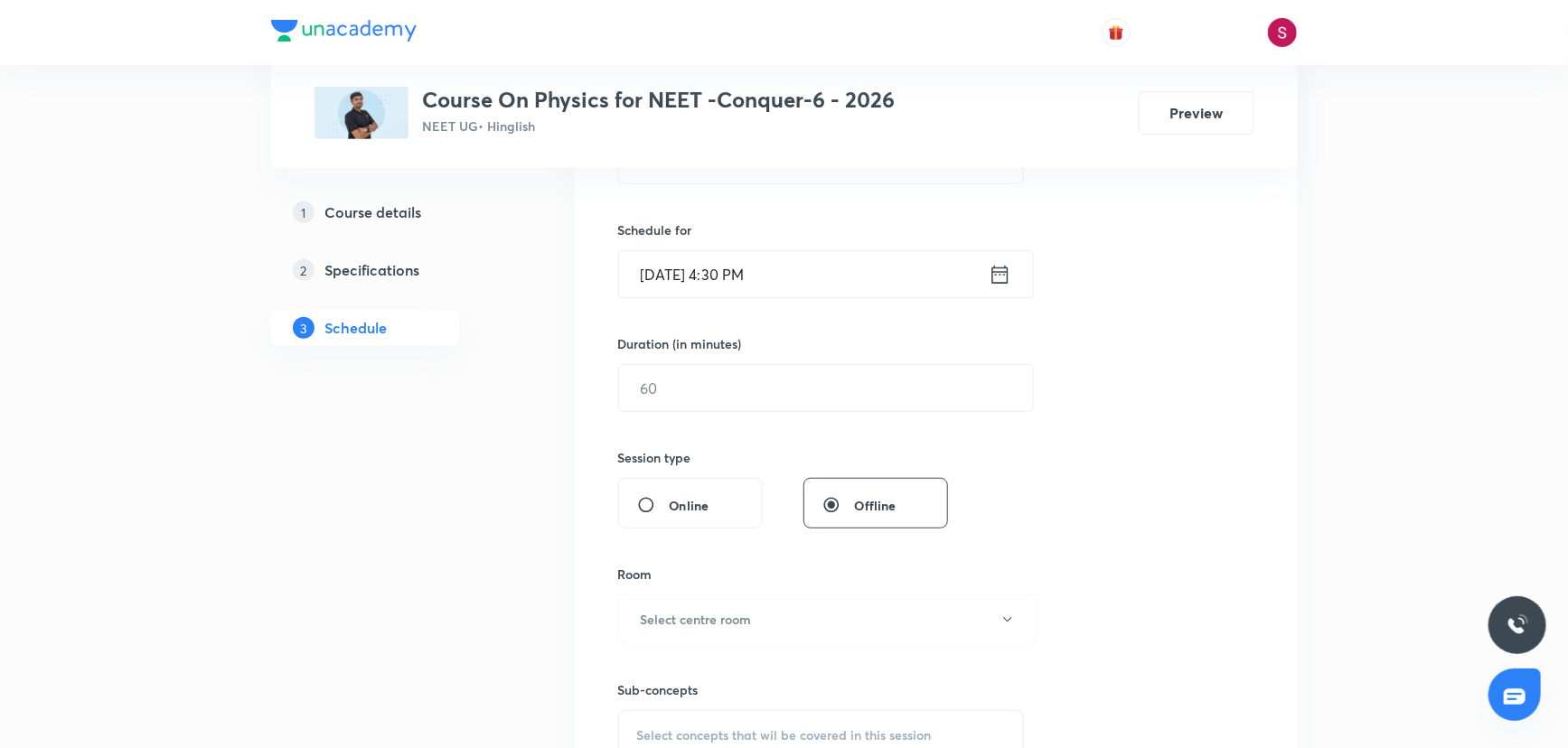
scroll to position [411, 0]
click at [734, 398] on input "text" at bounding box center [825, 384] width 414 height 46
type input "90"
click at [672, 605] on h6 "Select centre room" at bounding box center [696, 614] width 111 height 19
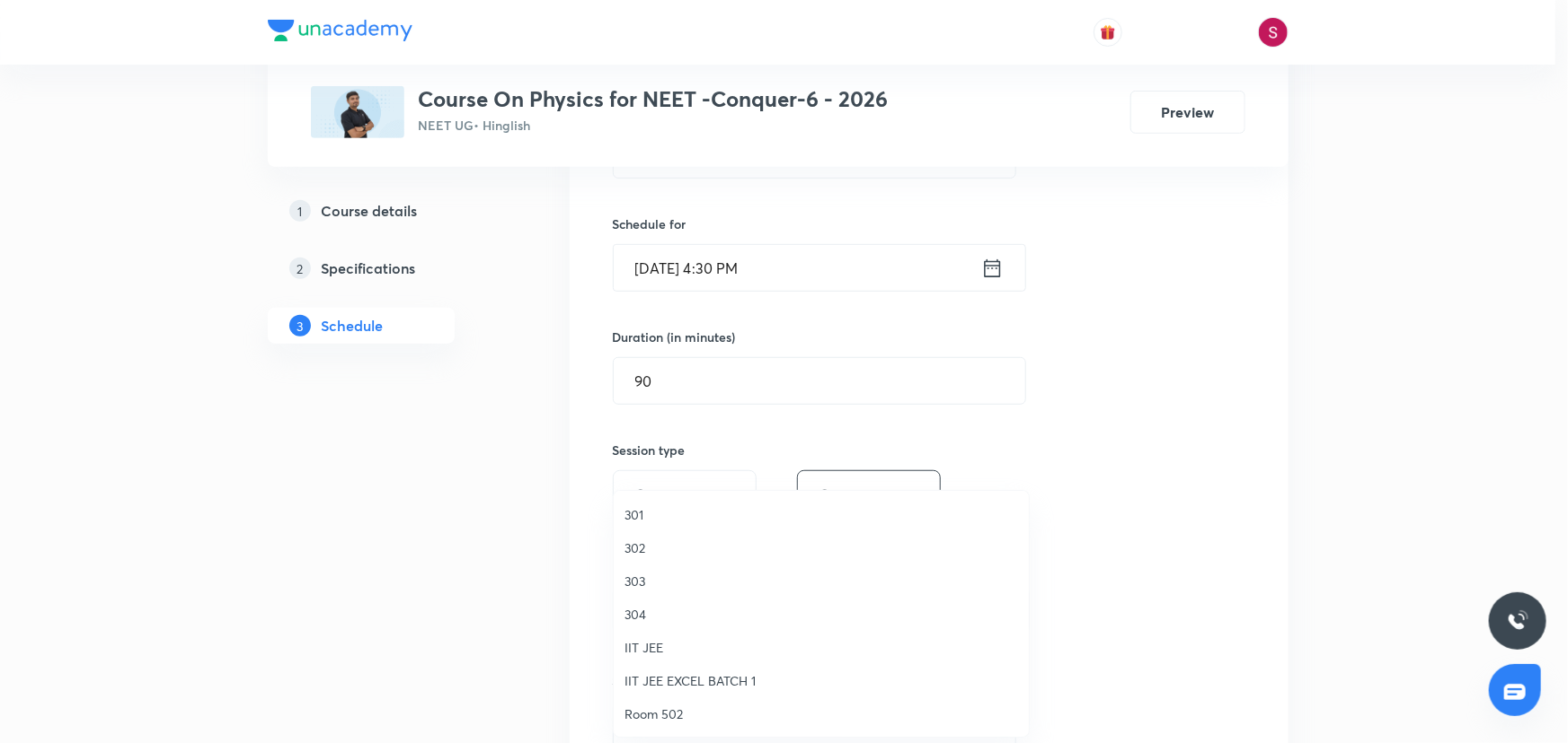
click at [647, 611] on span "304" at bounding box center [821, 614] width 393 height 19
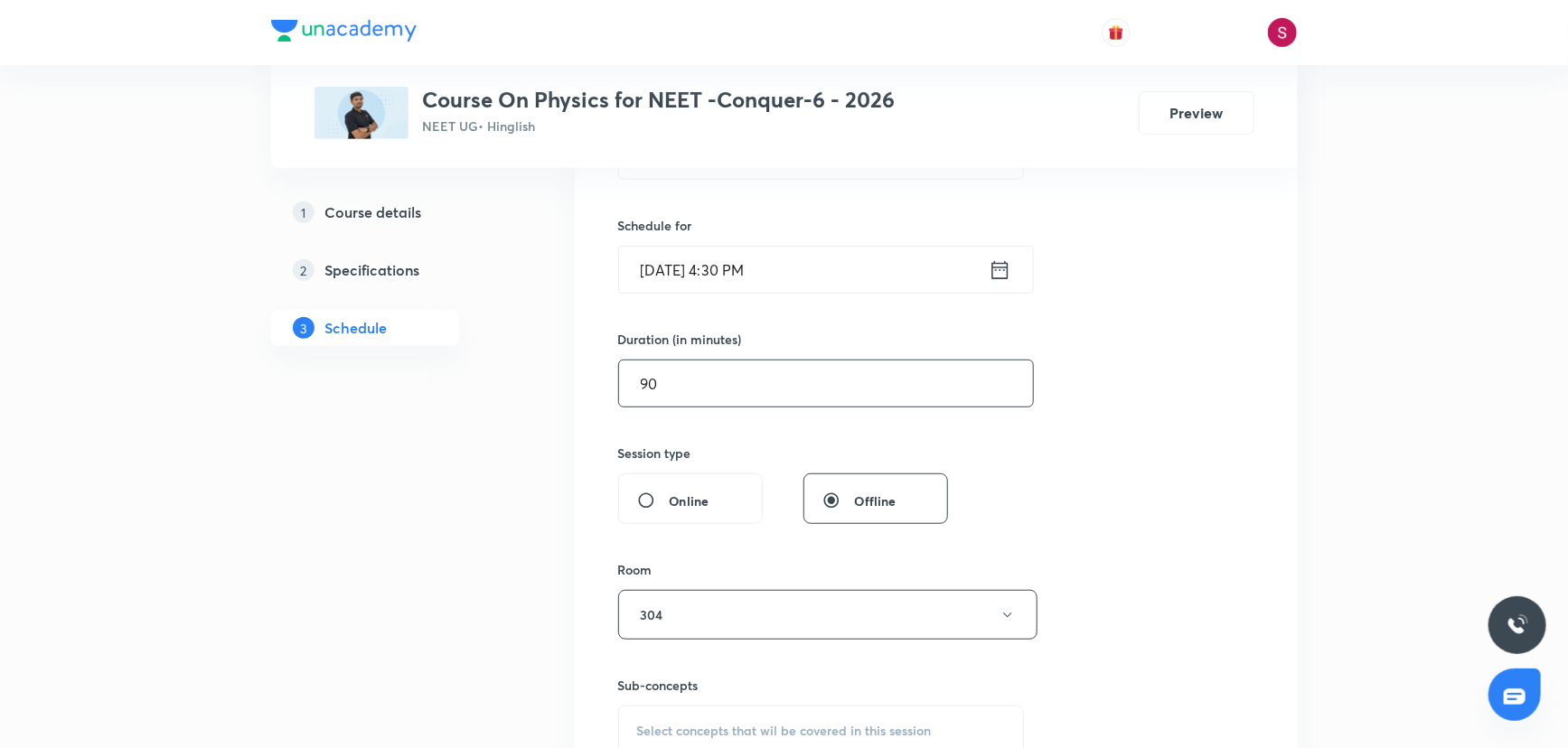
scroll to position [822, 0]
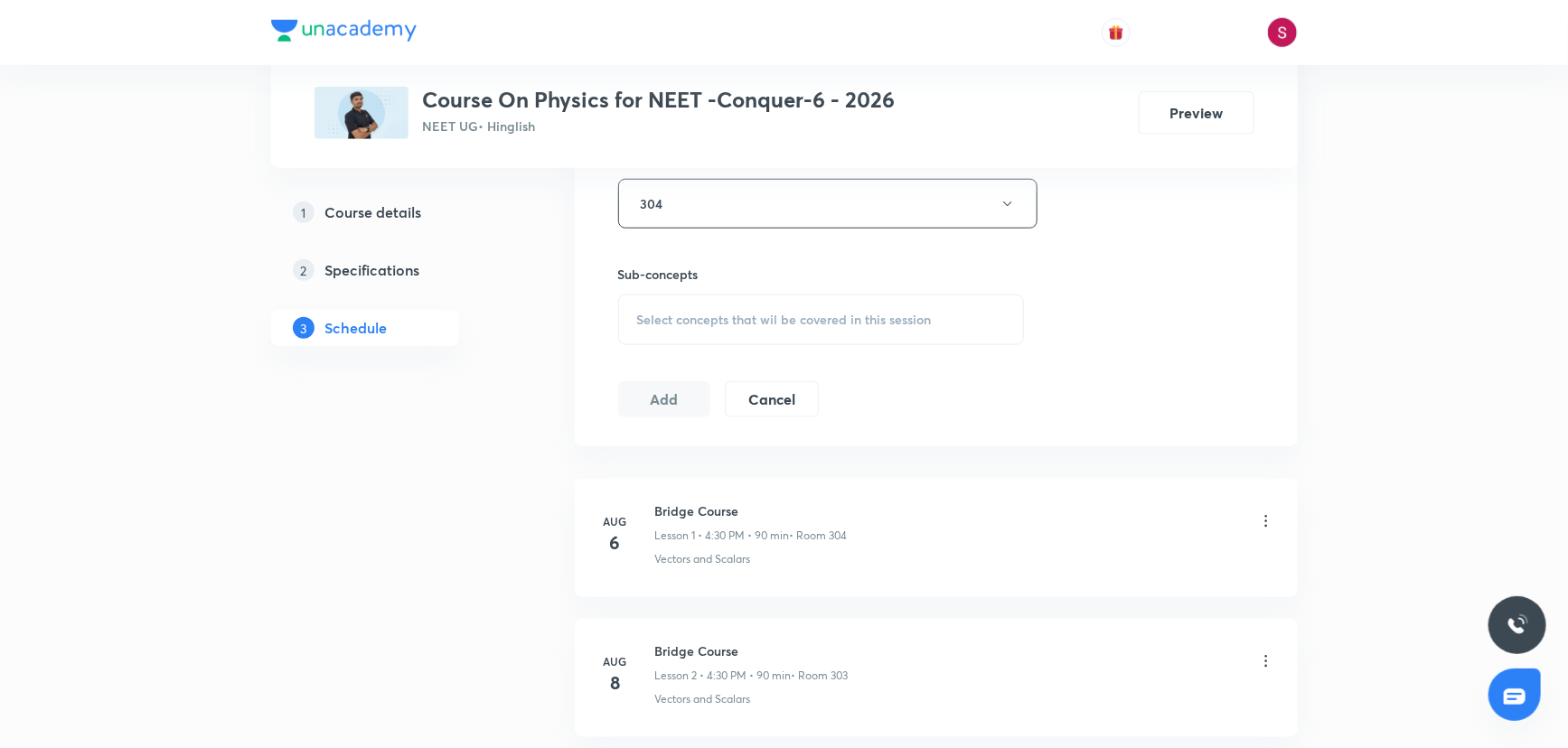
click at [671, 305] on div "Select concepts that wil be covered in this session" at bounding box center [821, 319] width 407 height 51
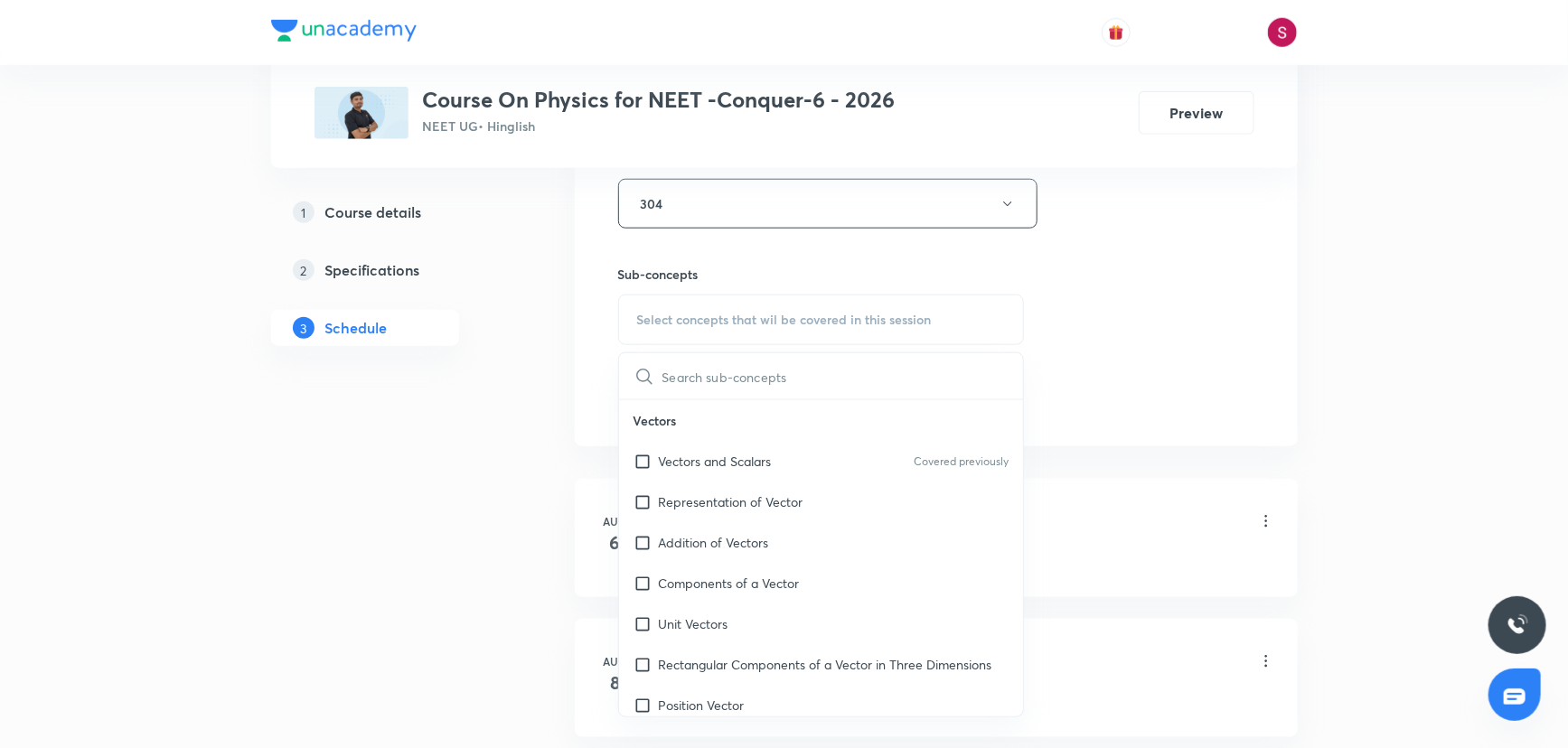
click at [724, 493] on p "Representation of Vector" at bounding box center [731, 502] width 145 height 19
checkbox input "true"
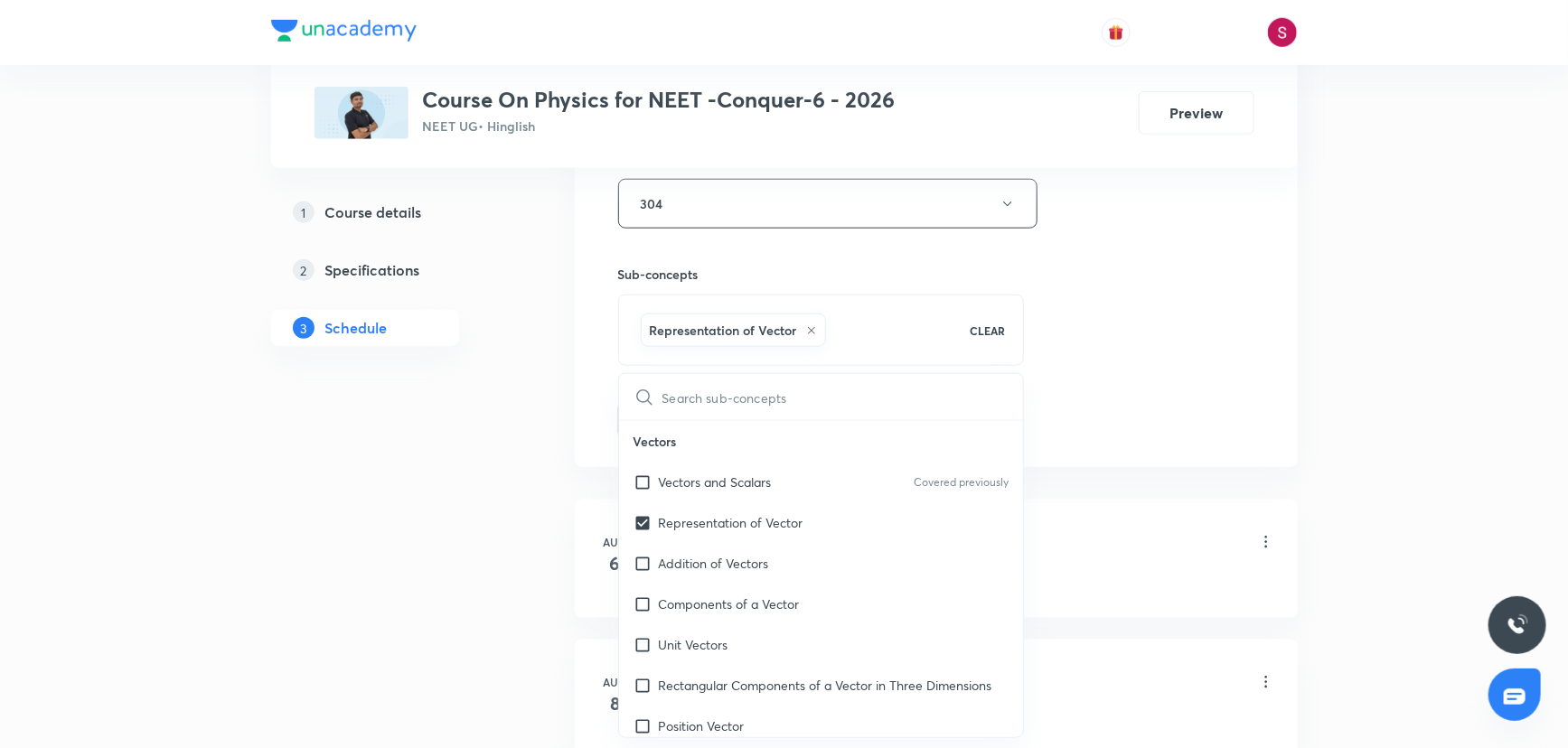
click at [1096, 285] on div "Session 15 Live class Session title 33/99 Basic Mathematics and Vector - 09 ​ S…" at bounding box center [936, 4] width 636 height 870
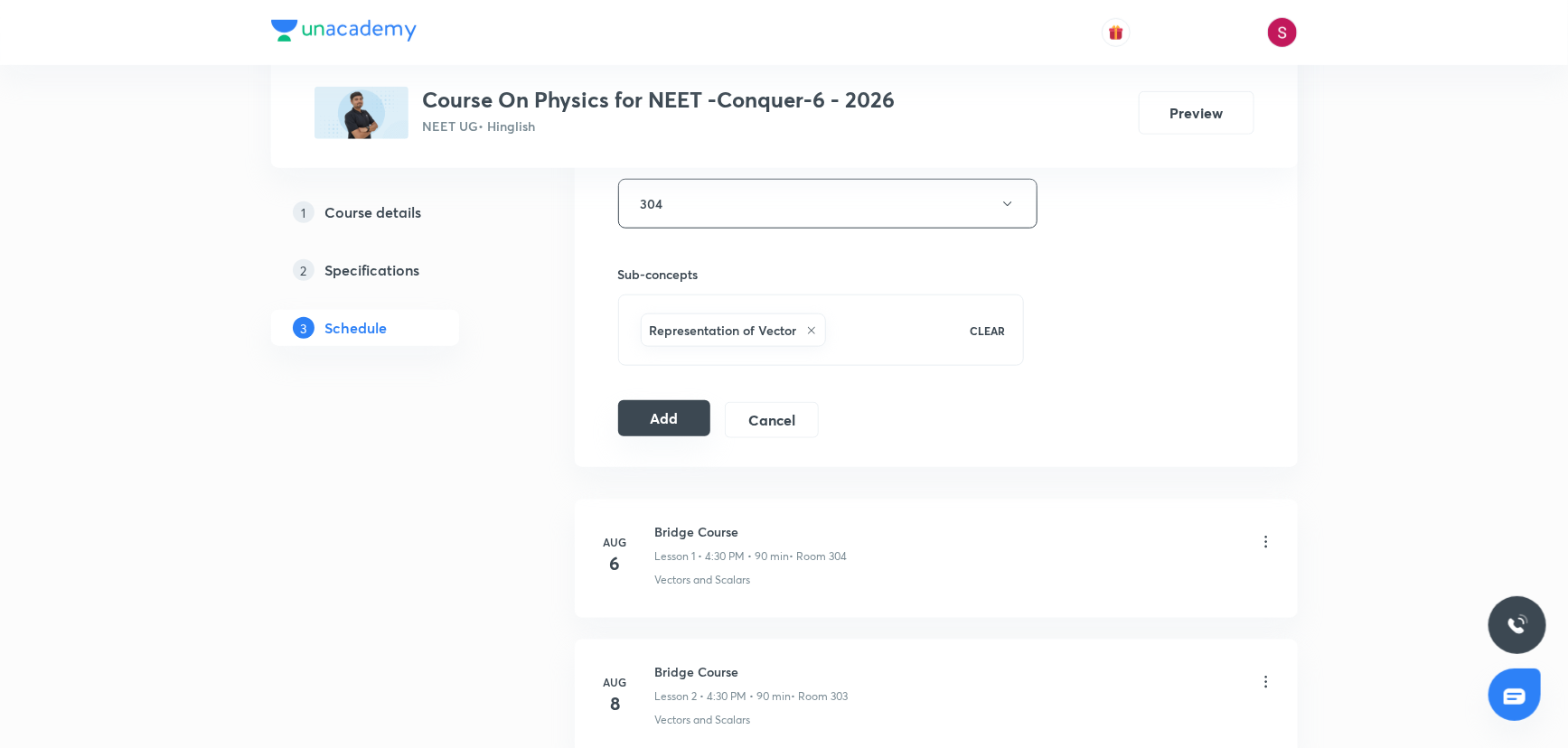
click at [678, 433] on button "Add" at bounding box center [664, 419] width 93 height 36
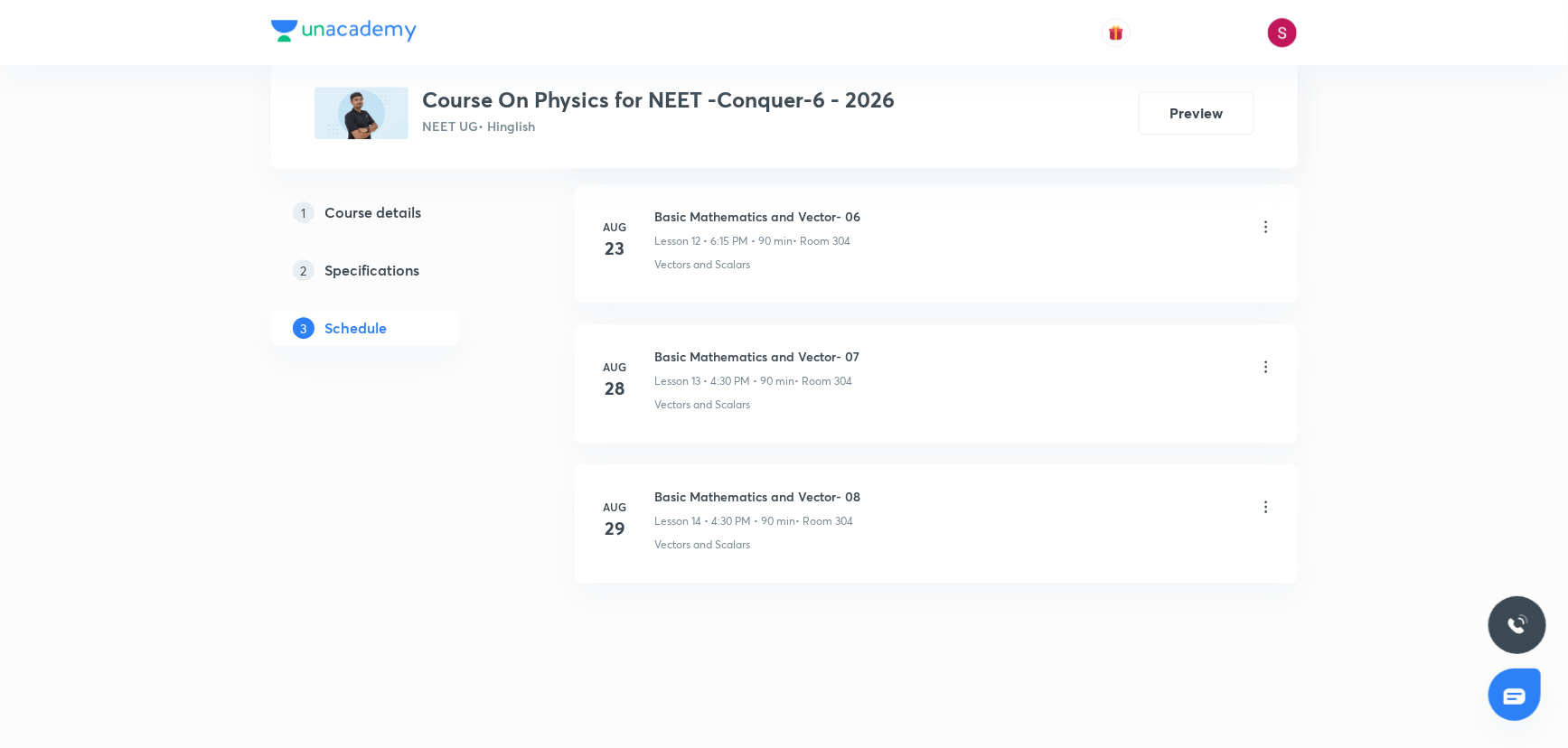
scroll to position [1828, 0]
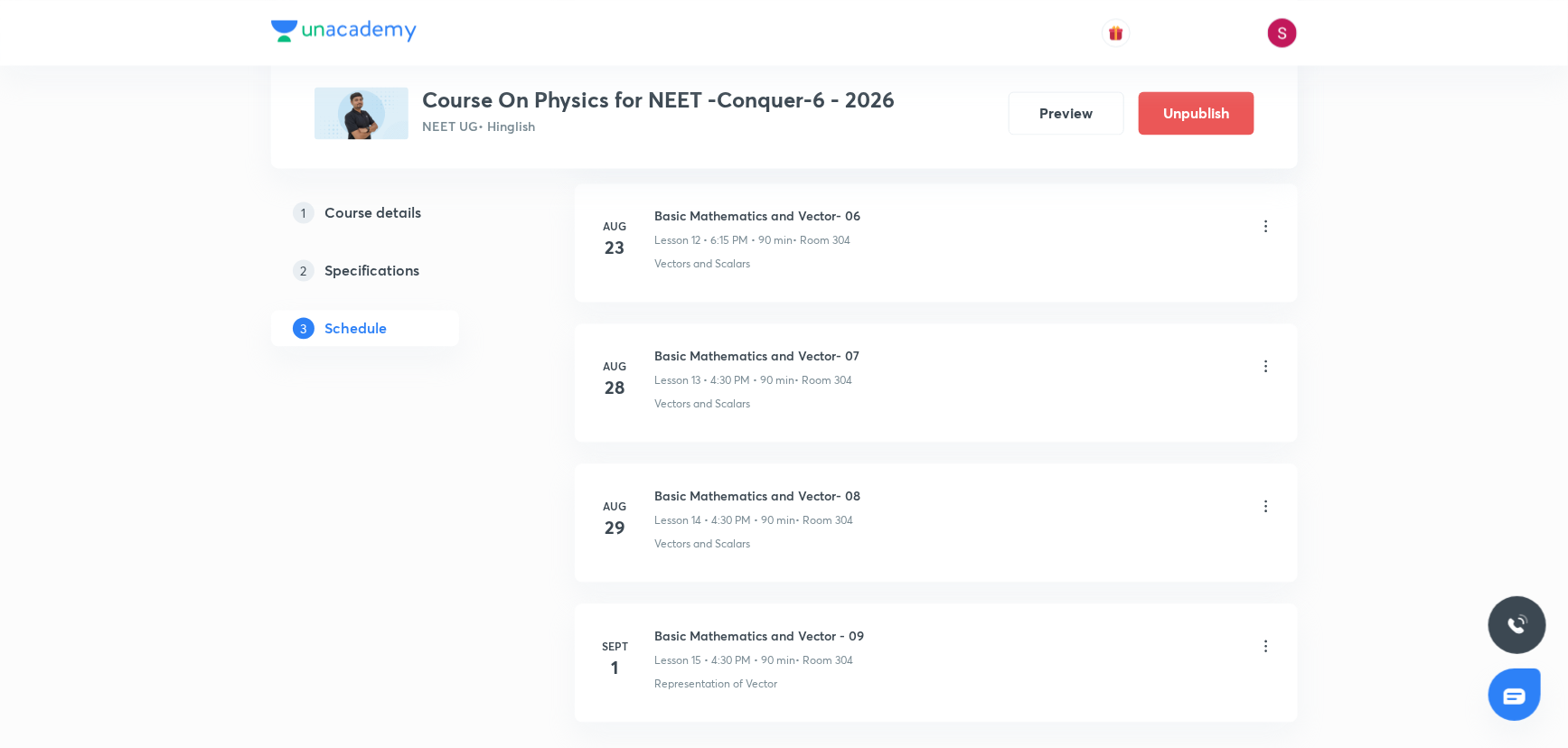
click at [774, 626] on h6 "Basic Mathematics and Vector - 09" at bounding box center [760, 635] width 209 height 19
copy h6 "Basic Mathematics and Vector - 09"
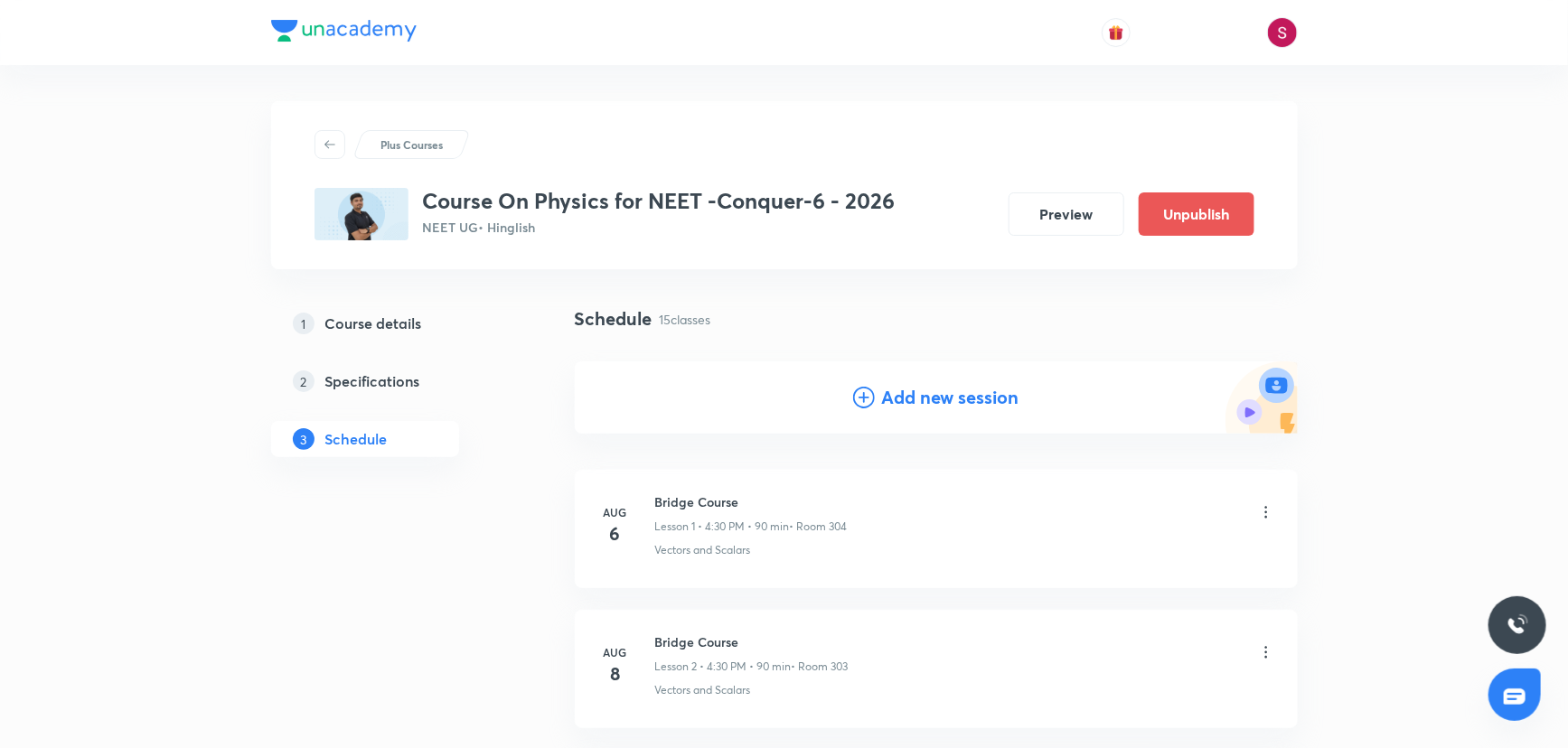
click at [907, 402] on h4 "Add new session" at bounding box center [951, 397] width 138 height 27
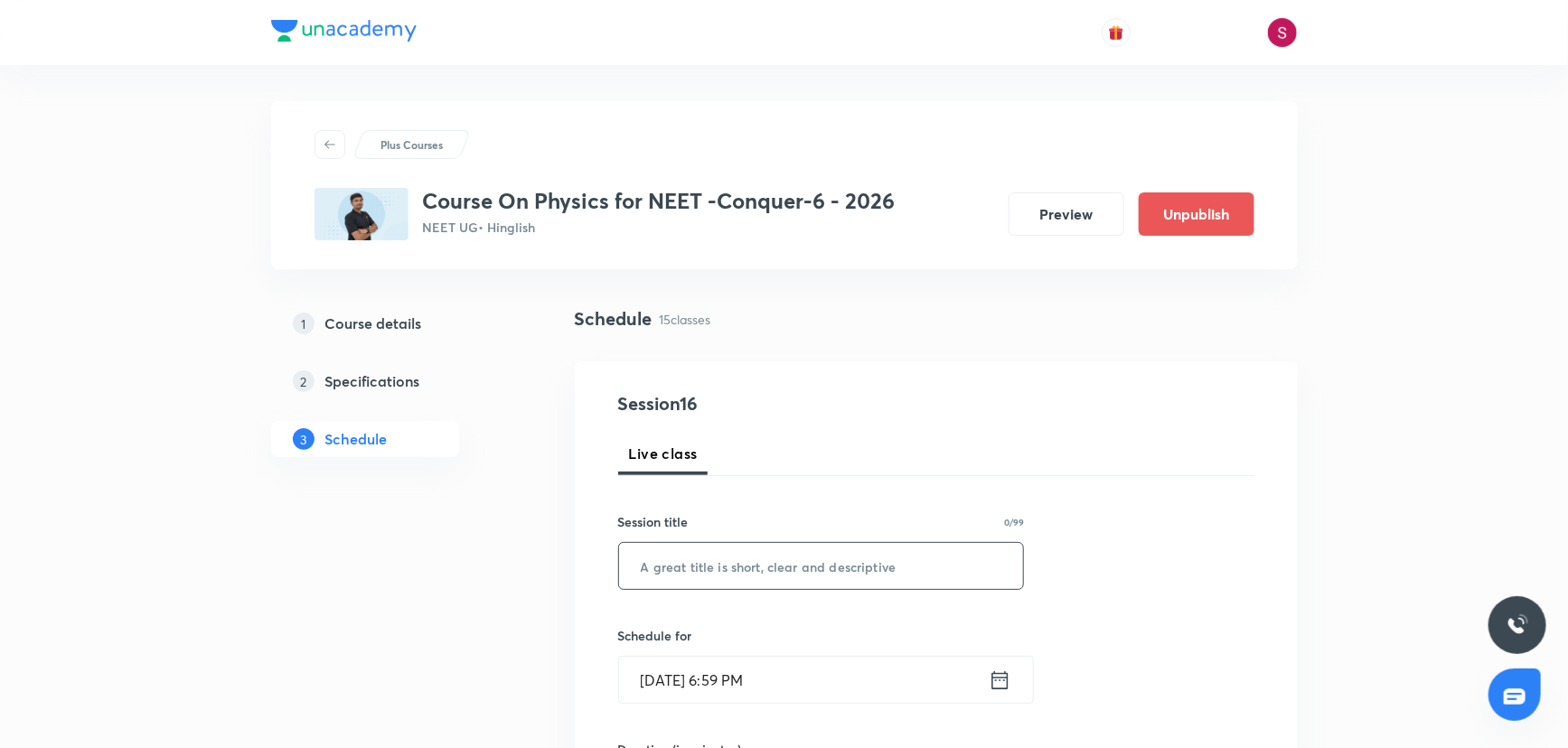
click at [770, 574] on input "text" at bounding box center [821, 566] width 405 height 46
paste input "Basic Mathematics and Vector - 09"
type input "Basic Mathematics and Vector - 10"
click at [747, 675] on input "Aug 31, 2025, 6:59 PM" at bounding box center [803, 680] width 370 height 46
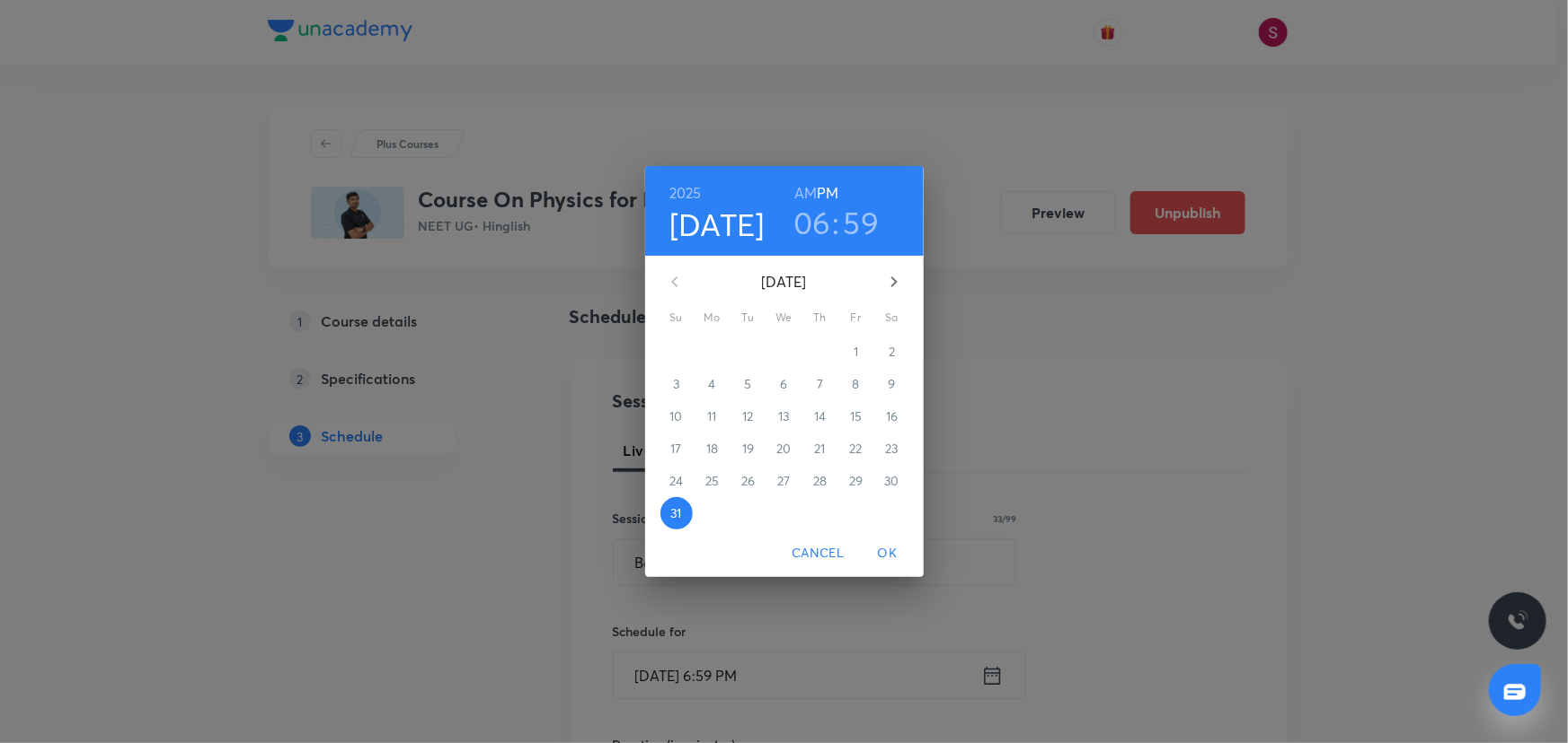
click at [892, 290] on icon "button" at bounding box center [894, 282] width 22 height 22
click at [745, 354] on p "2" at bounding box center [747, 352] width 6 height 18
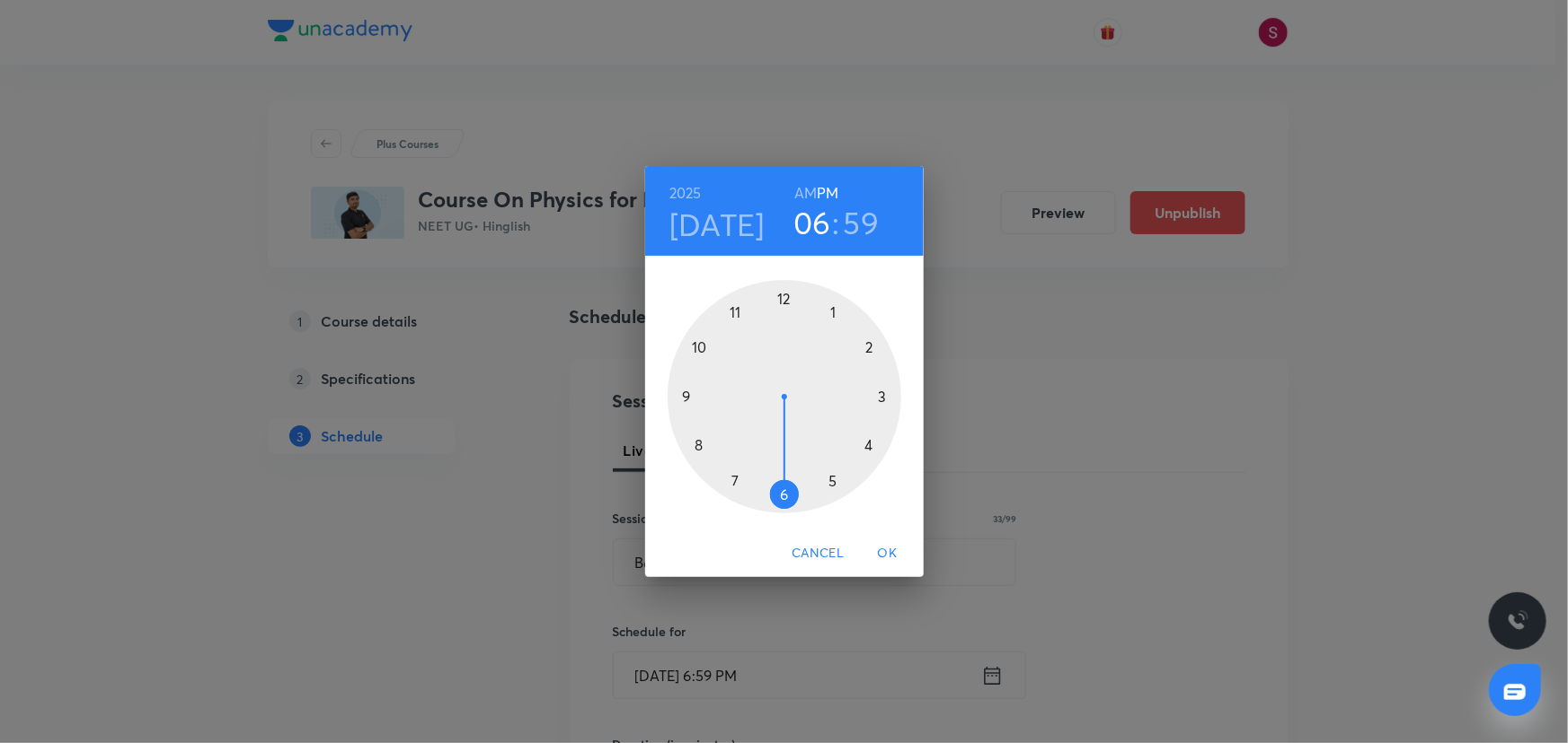
click at [869, 446] on div at bounding box center [784, 397] width 234 height 234
click at [784, 494] on div at bounding box center [784, 397] width 234 height 234
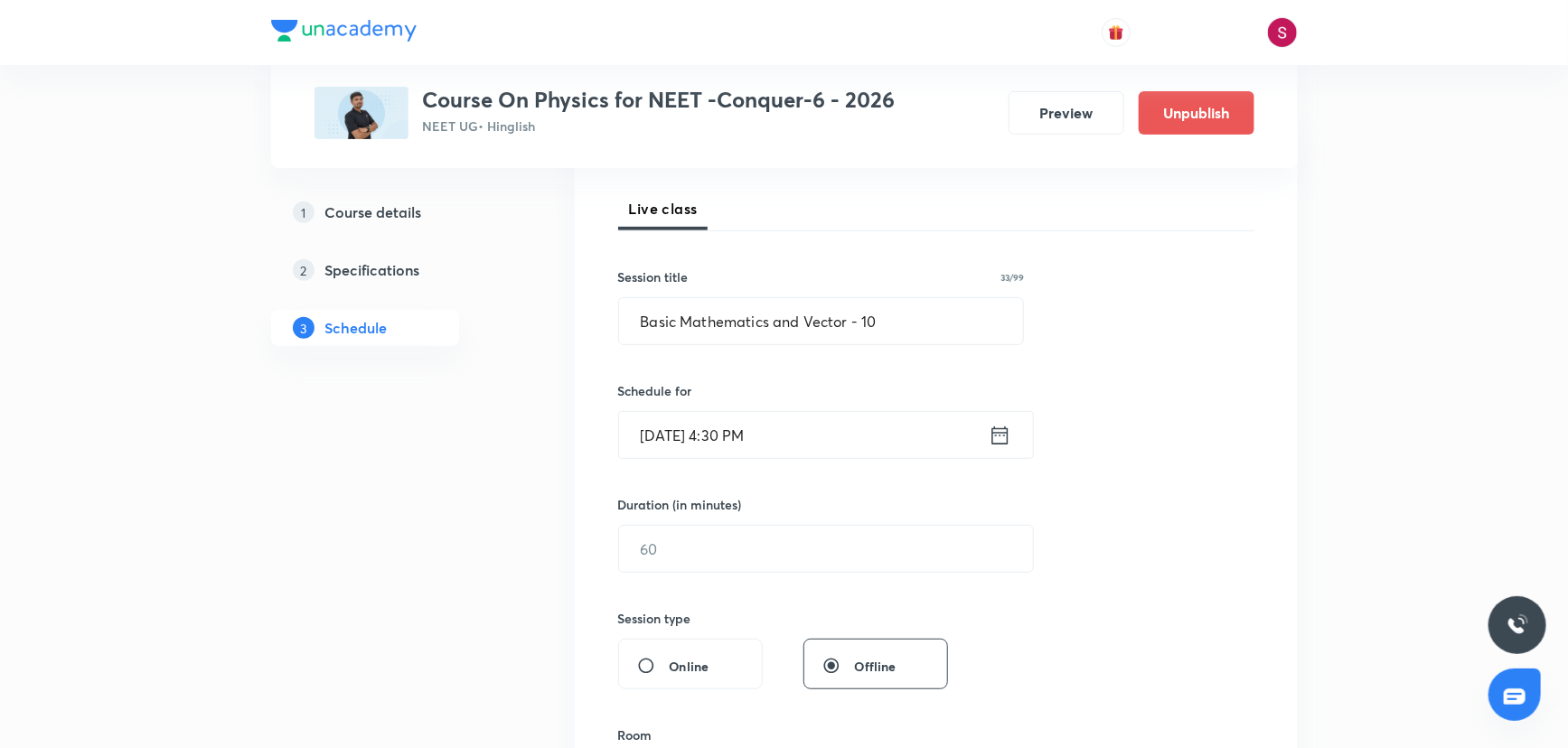
scroll to position [328, 0]
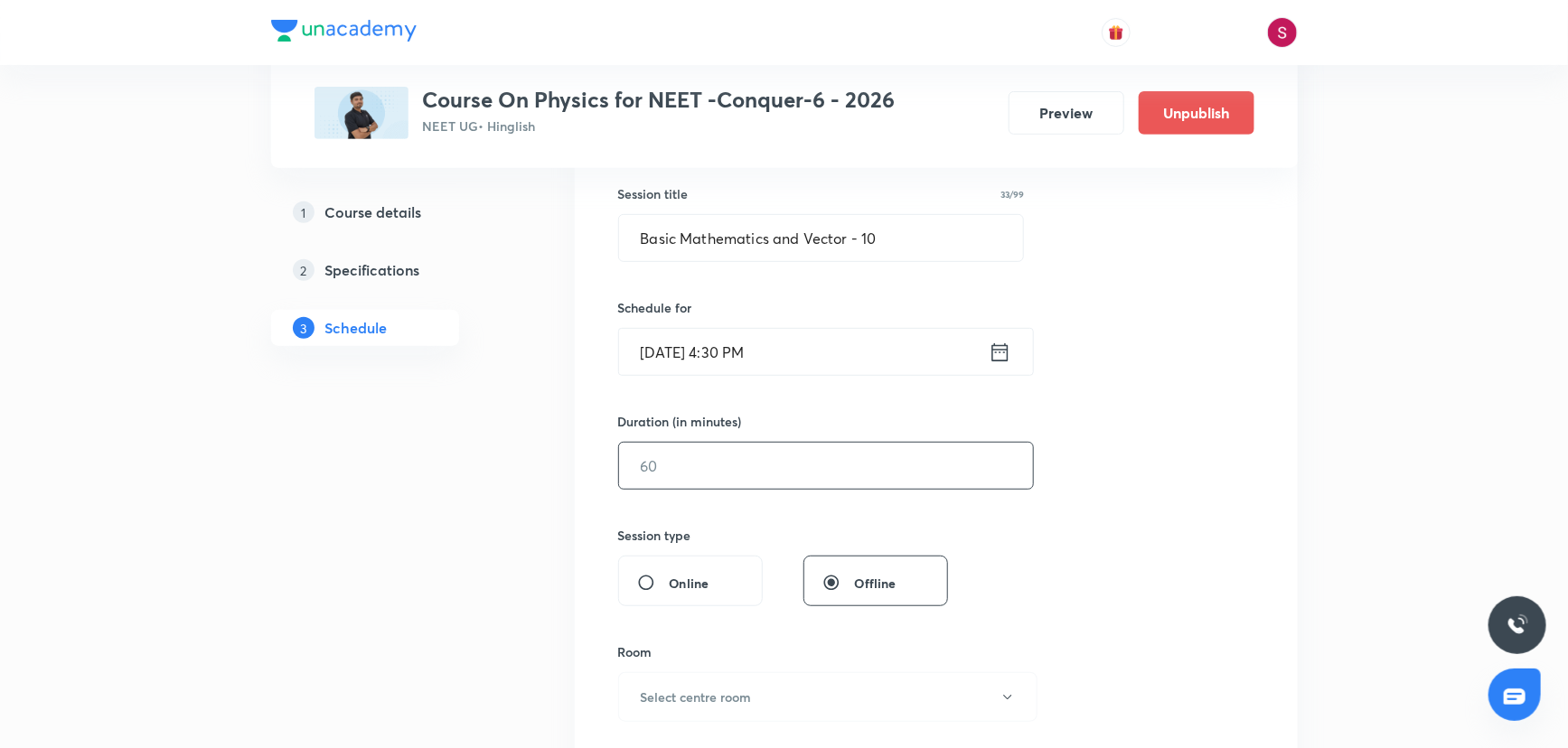
click at [687, 453] on input "text" at bounding box center [825, 466] width 414 height 46
type input "90"
click at [689, 702] on h6 "Select centre room" at bounding box center [696, 697] width 111 height 19
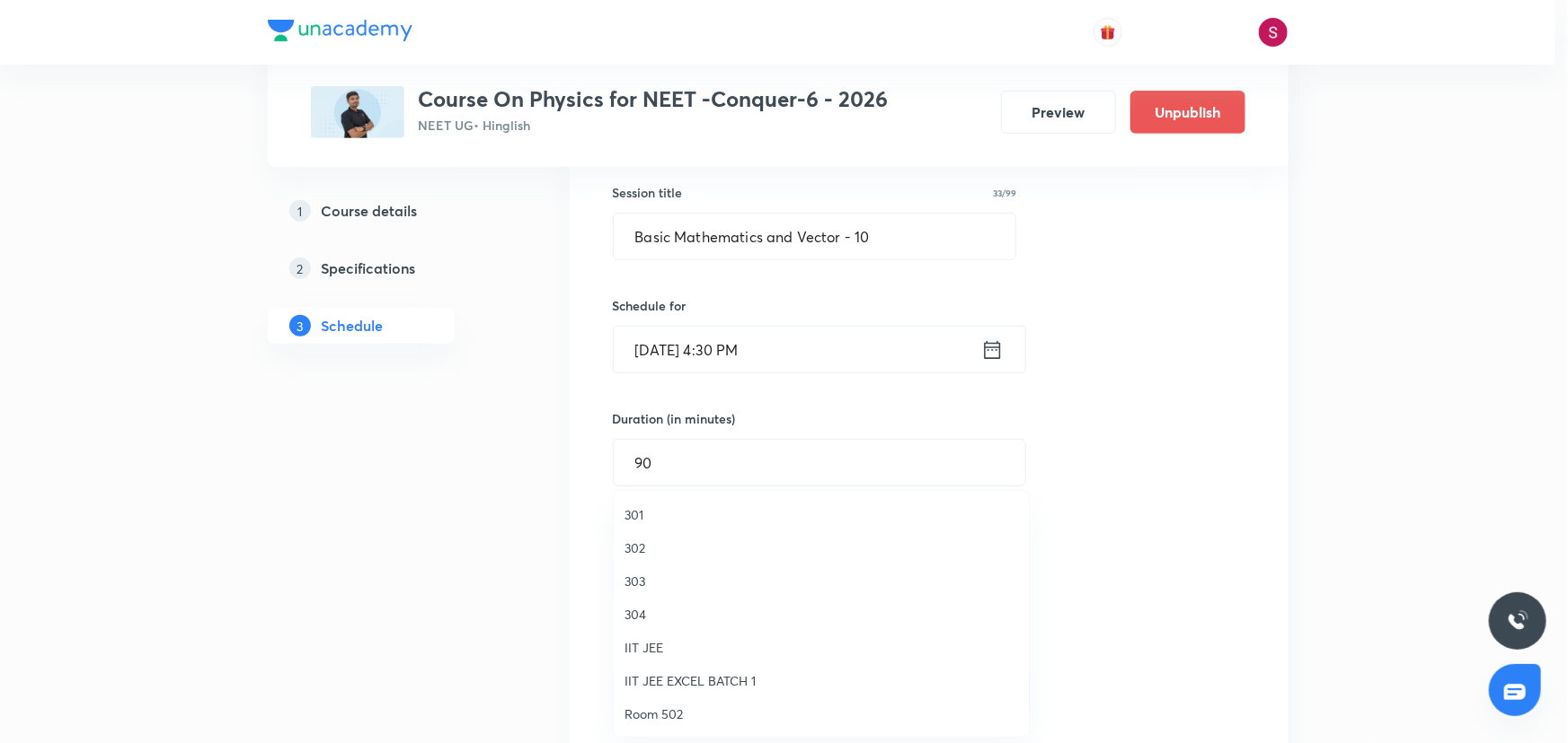
click at [643, 615] on span "304" at bounding box center [821, 614] width 393 height 19
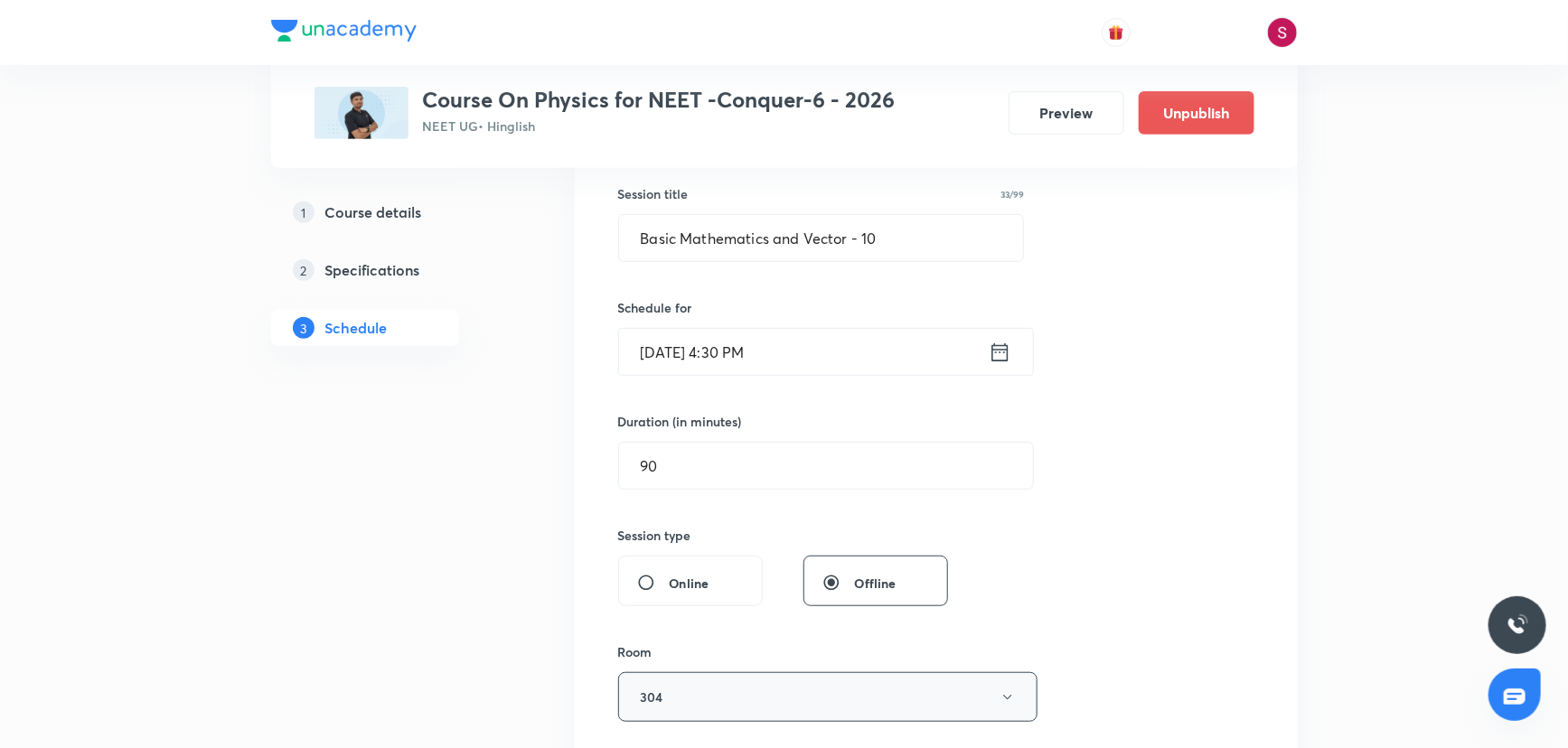
scroll to position [574, 0]
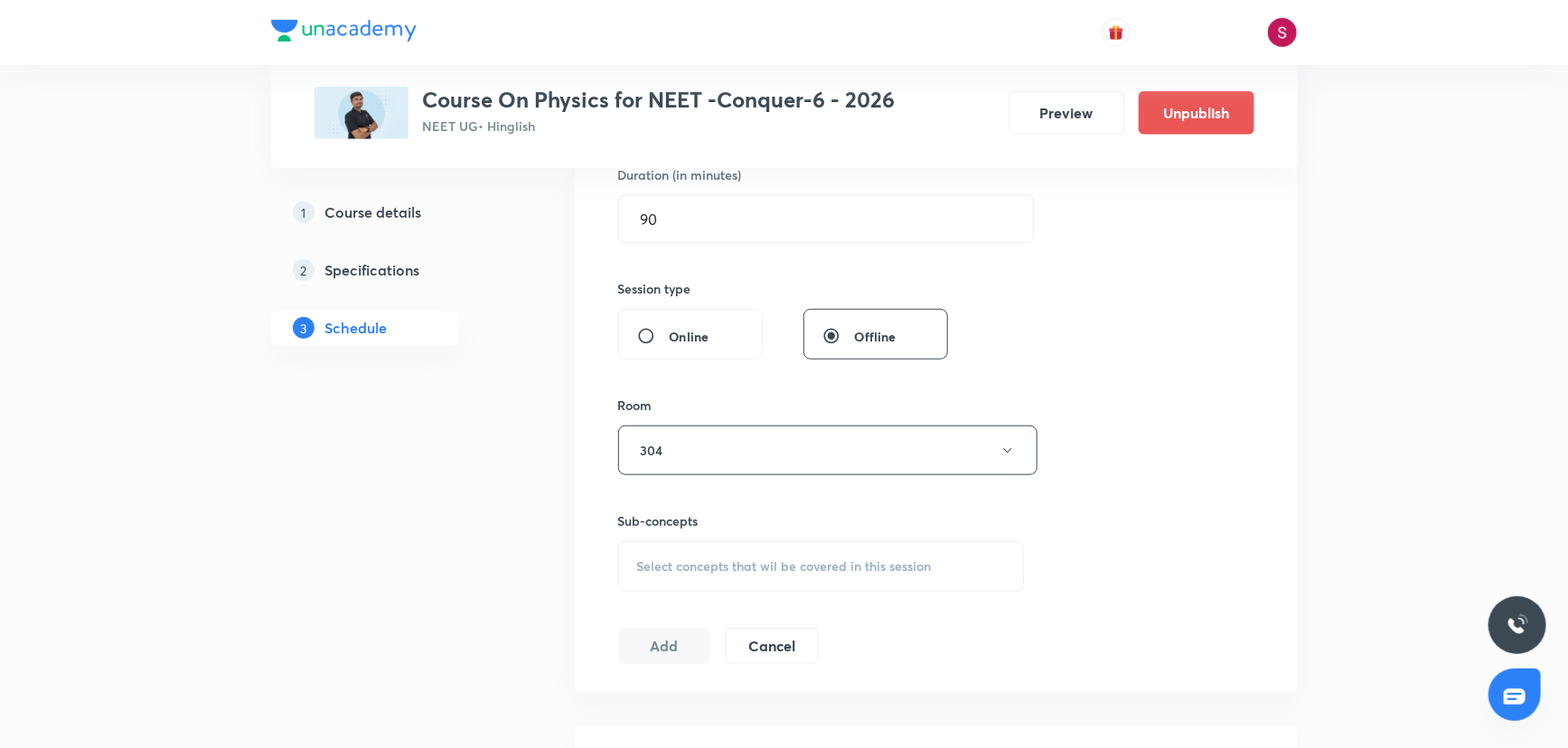
click at [667, 598] on div "Session 16 Live class Session title 33/99 Basic Mathematics and Vector - 10 ​ S…" at bounding box center [936, 239] width 636 height 849
click at [673, 574] on div "Select concepts that wil be covered in this session" at bounding box center [821, 566] width 407 height 51
click at [690, 699] on p "Vectors and Scalars" at bounding box center [715, 708] width 113 height 19
checkbox input "true"
click at [1157, 372] on div "Session 16 Live class Session title 33/99 Basic Mathematics and Vector - 10 ​ S…" at bounding box center [936, 250] width 636 height 870
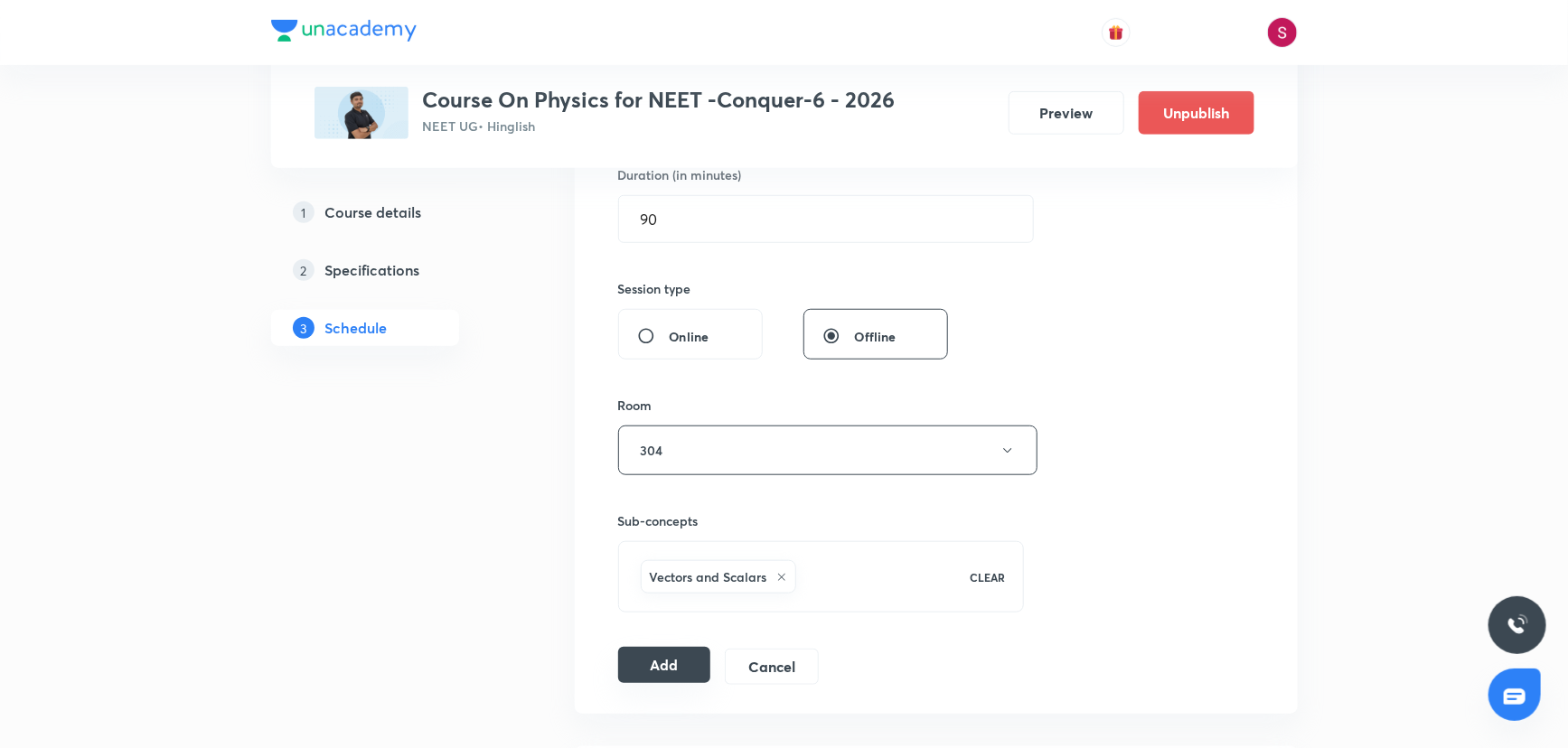
click at [677, 657] on button "Add" at bounding box center [664, 665] width 93 height 36
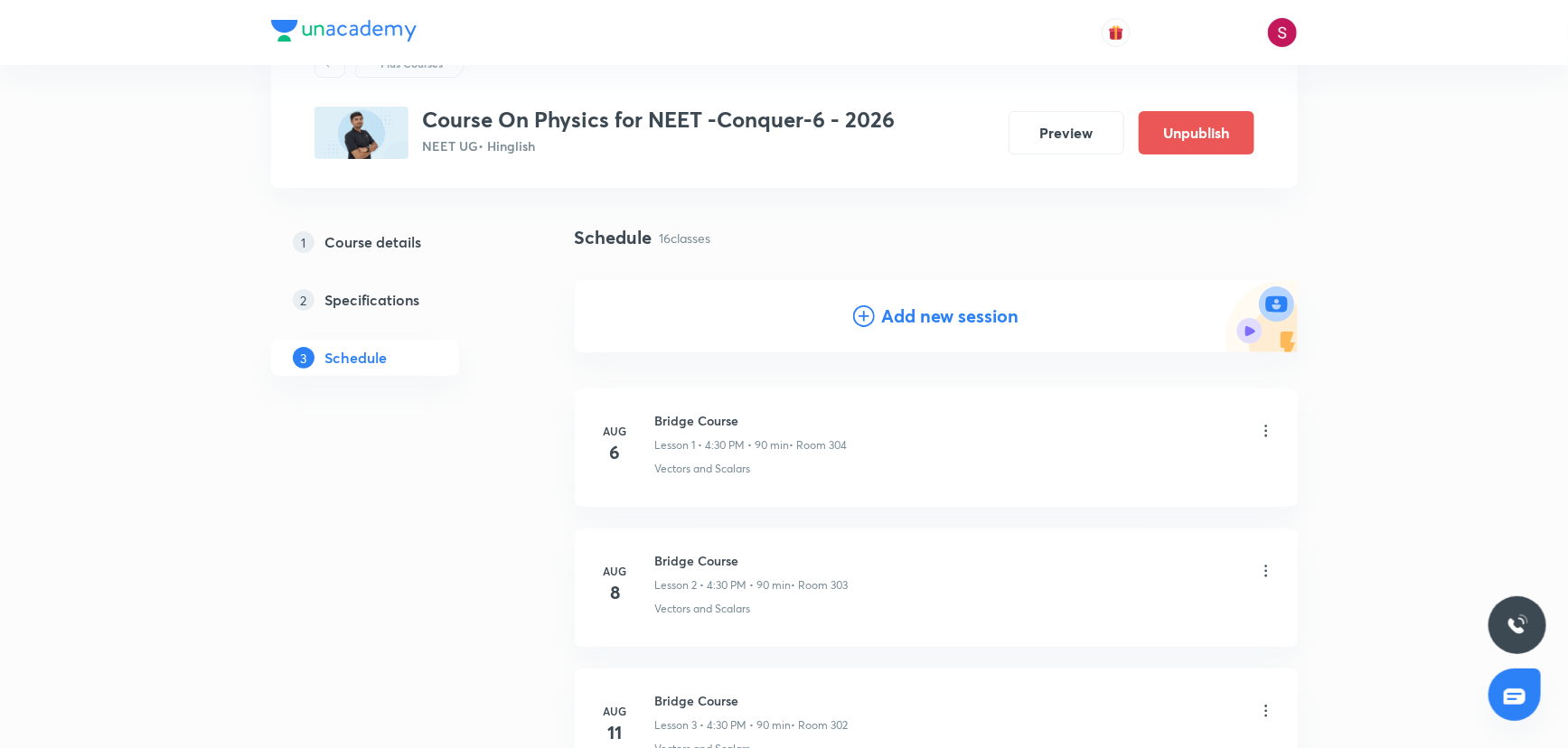
scroll to position [0, 0]
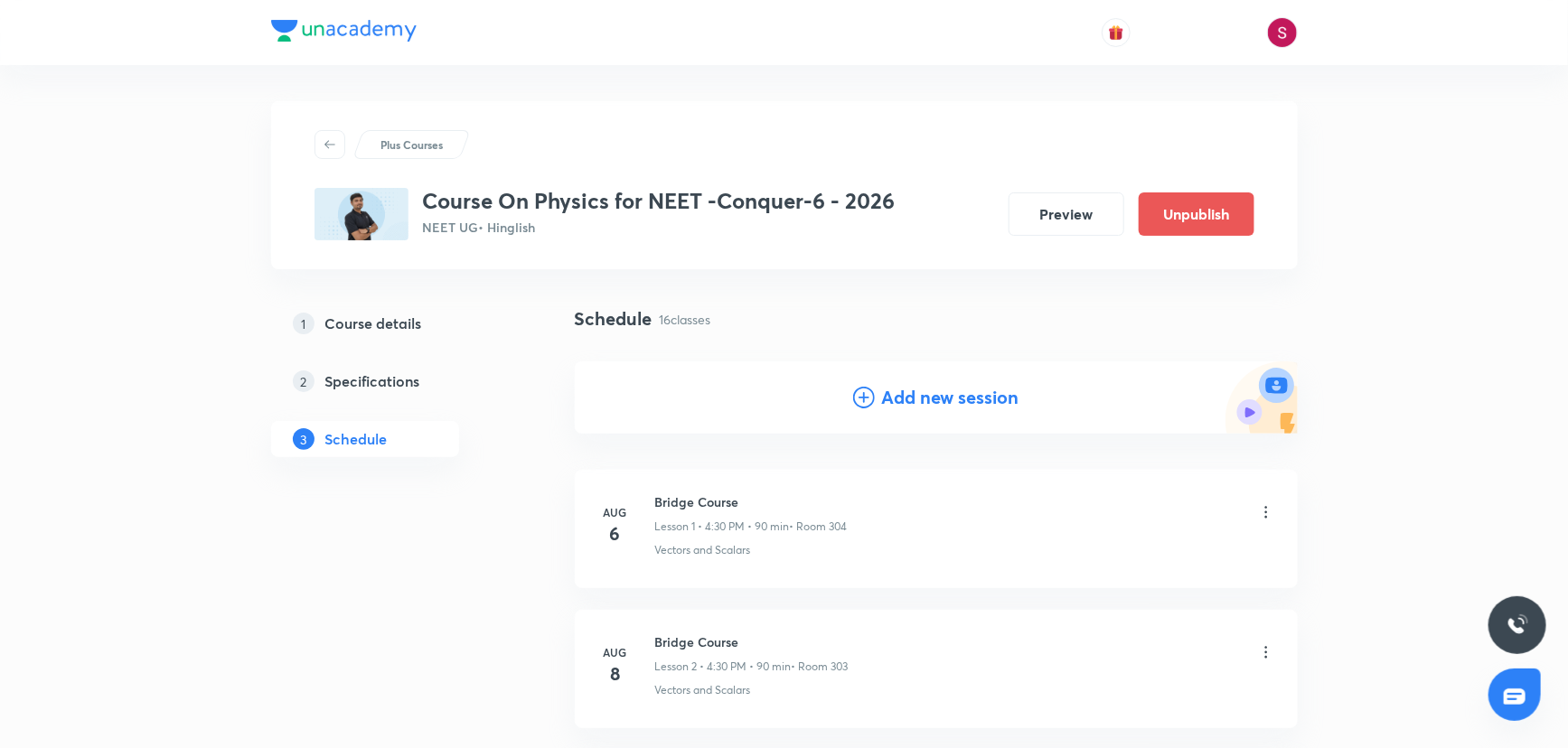
click at [947, 398] on h4 "Add new session" at bounding box center [951, 397] width 138 height 27
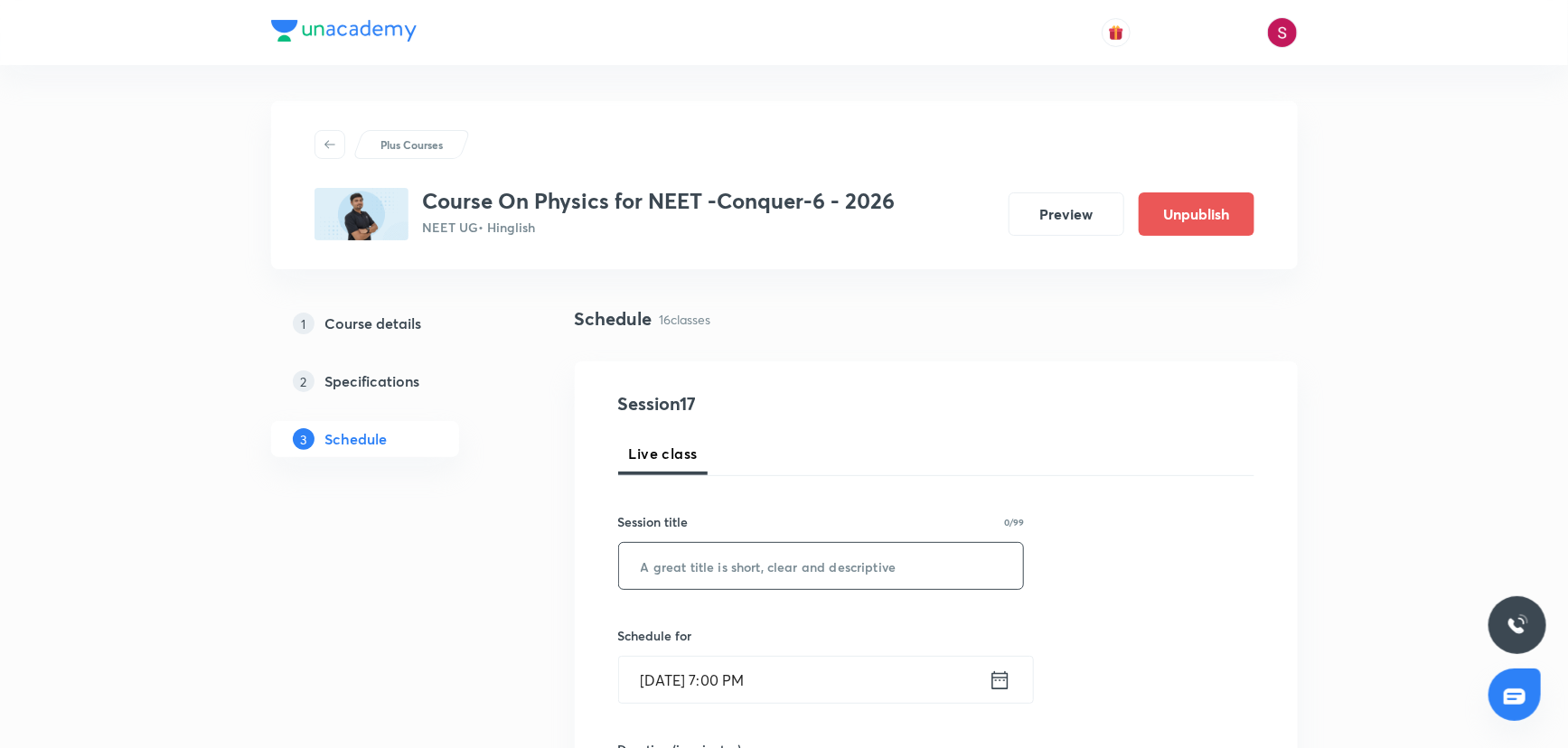
click at [759, 562] on input "text" at bounding box center [821, 566] width 405 height 46
paste input "Kinematics-1D"
type input "Kinematics-1D - 01"
click at [822, 669] on input "Aug 31, 2025, 7:00 PM" at bounding box center [803, 680] width 370 height 46
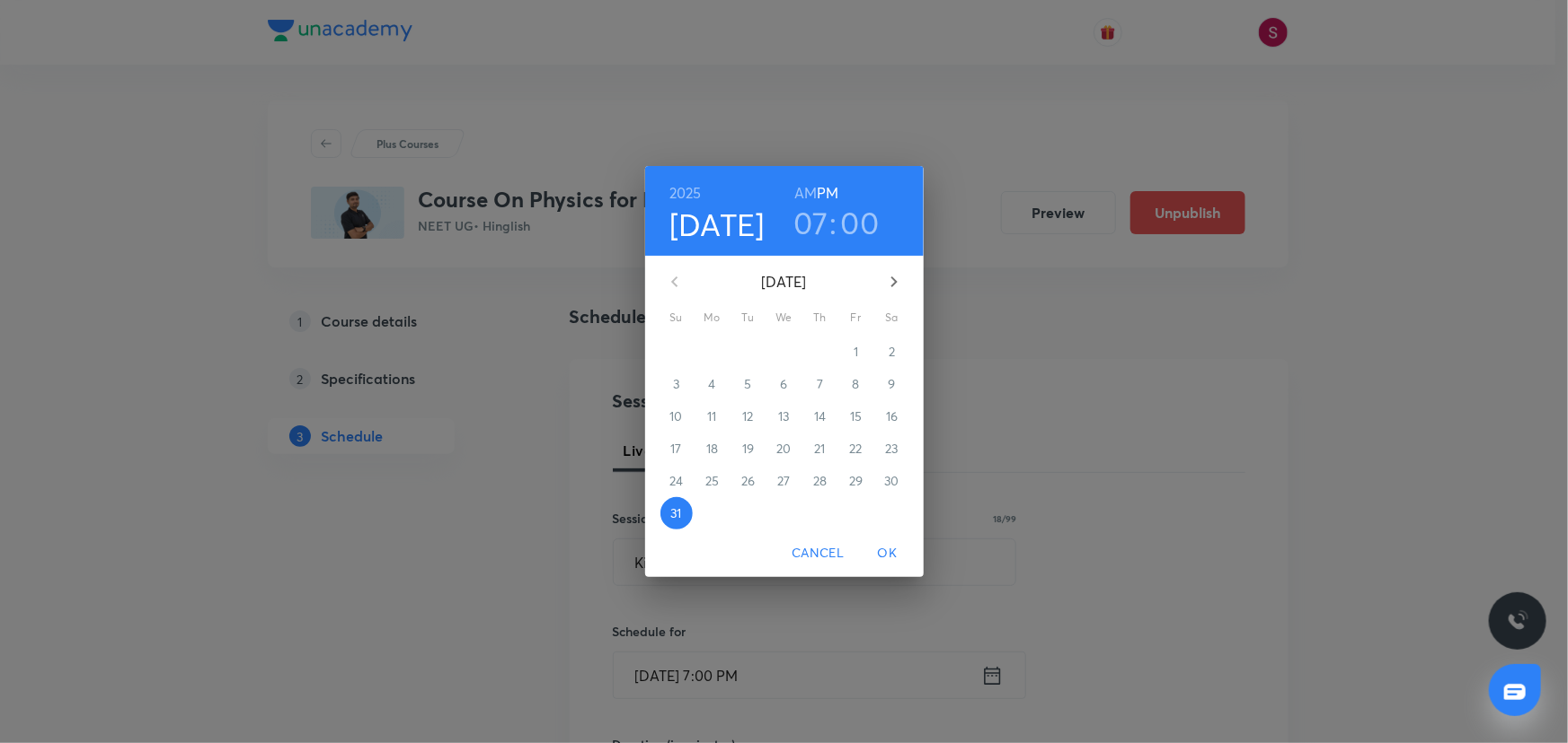
click at [926, 303] on div "2025 Aug 31 07 : 00 AM PM August 2025 Su Mo Tu We Th Fr Sa 27 28 29 30 31 1 2 3…" at bounding box center [784, 372] width 1568 height 743
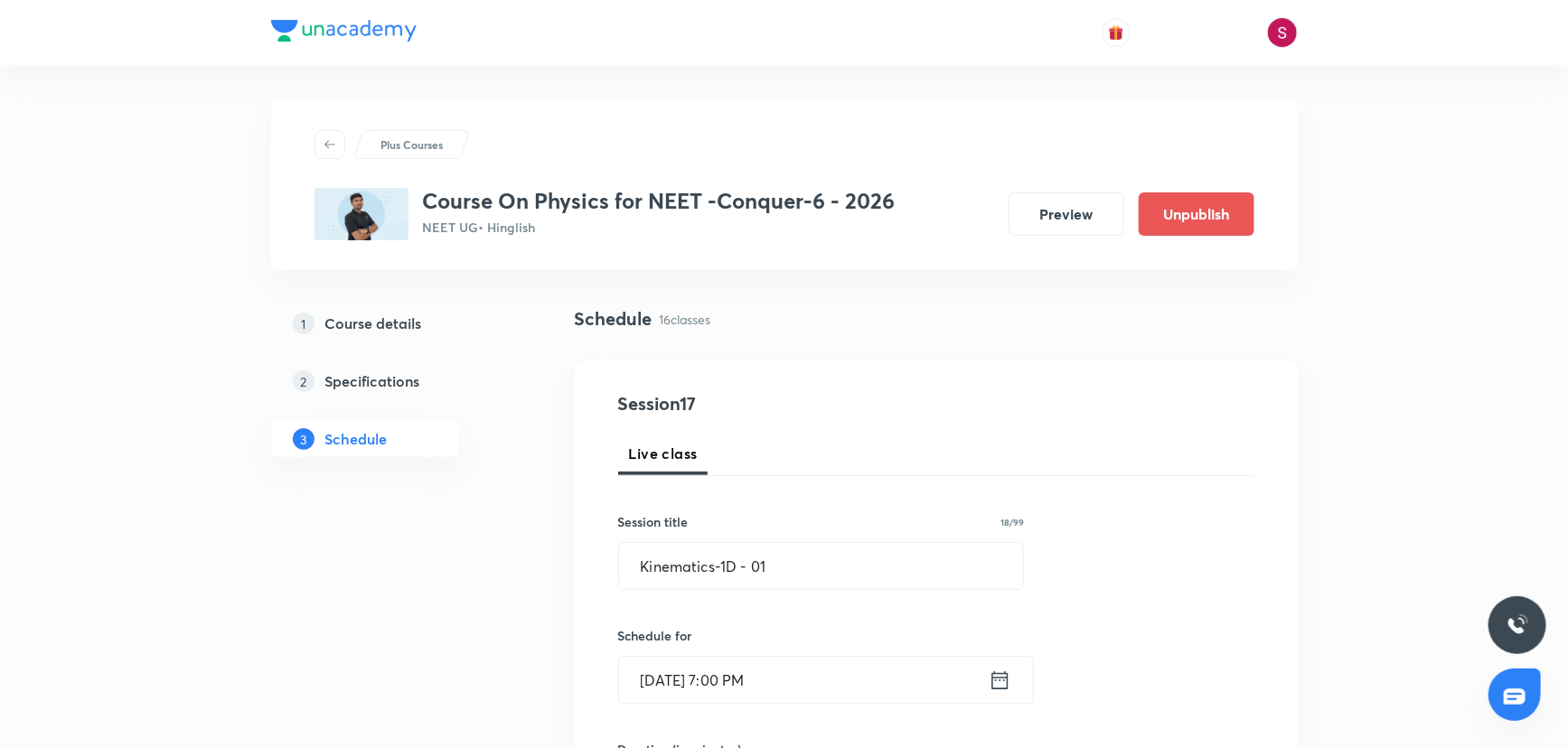
click at [833, 671] on input "Aug 31, 2025, 7:00 PM" at bounding box center [803, 680] width 370 height 46
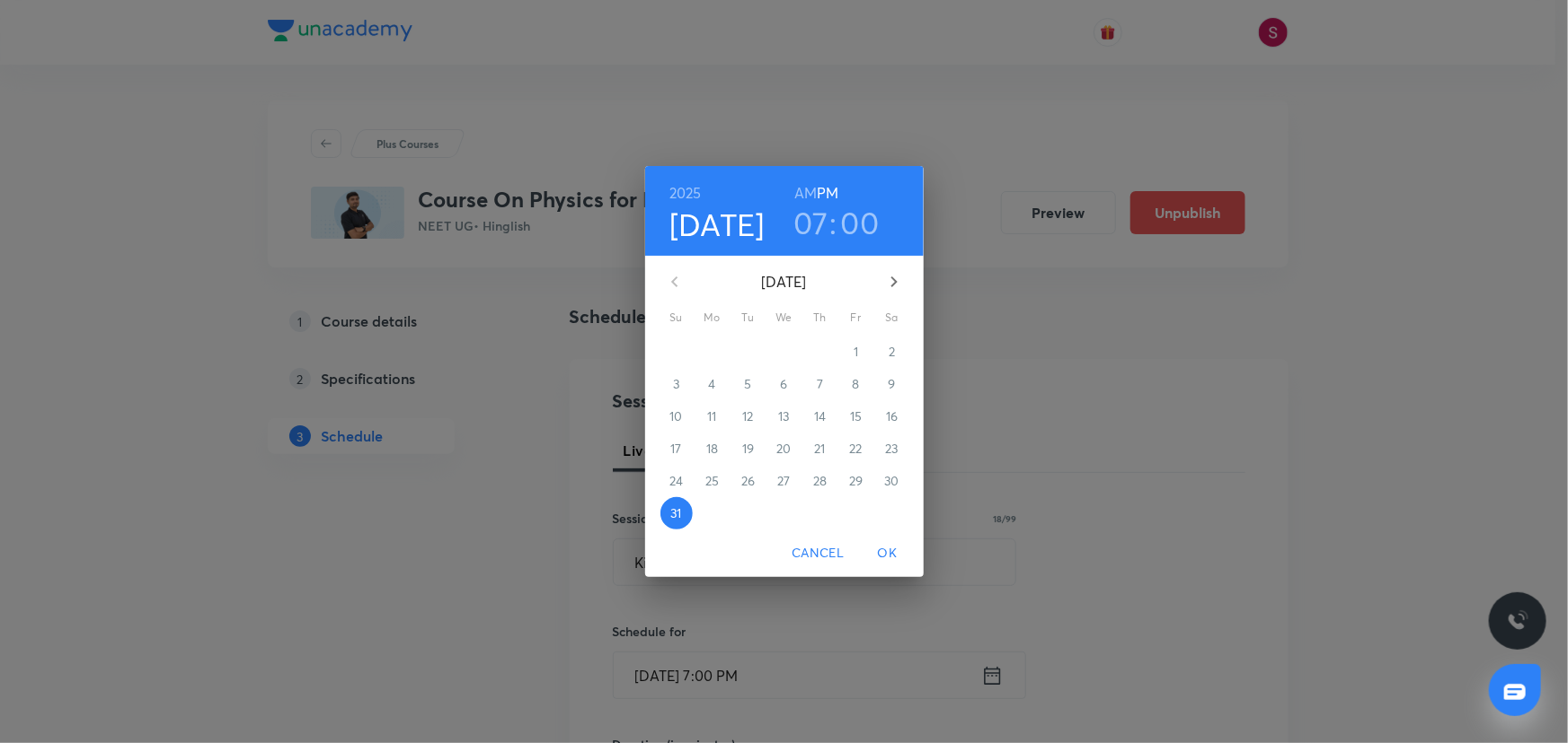
click at [902, 279] on icon "button" at bounding box center [894, 282] width 22 height 22
click at [826, 355] on span "4" at bounding box center [820, 352] width 33 height 18
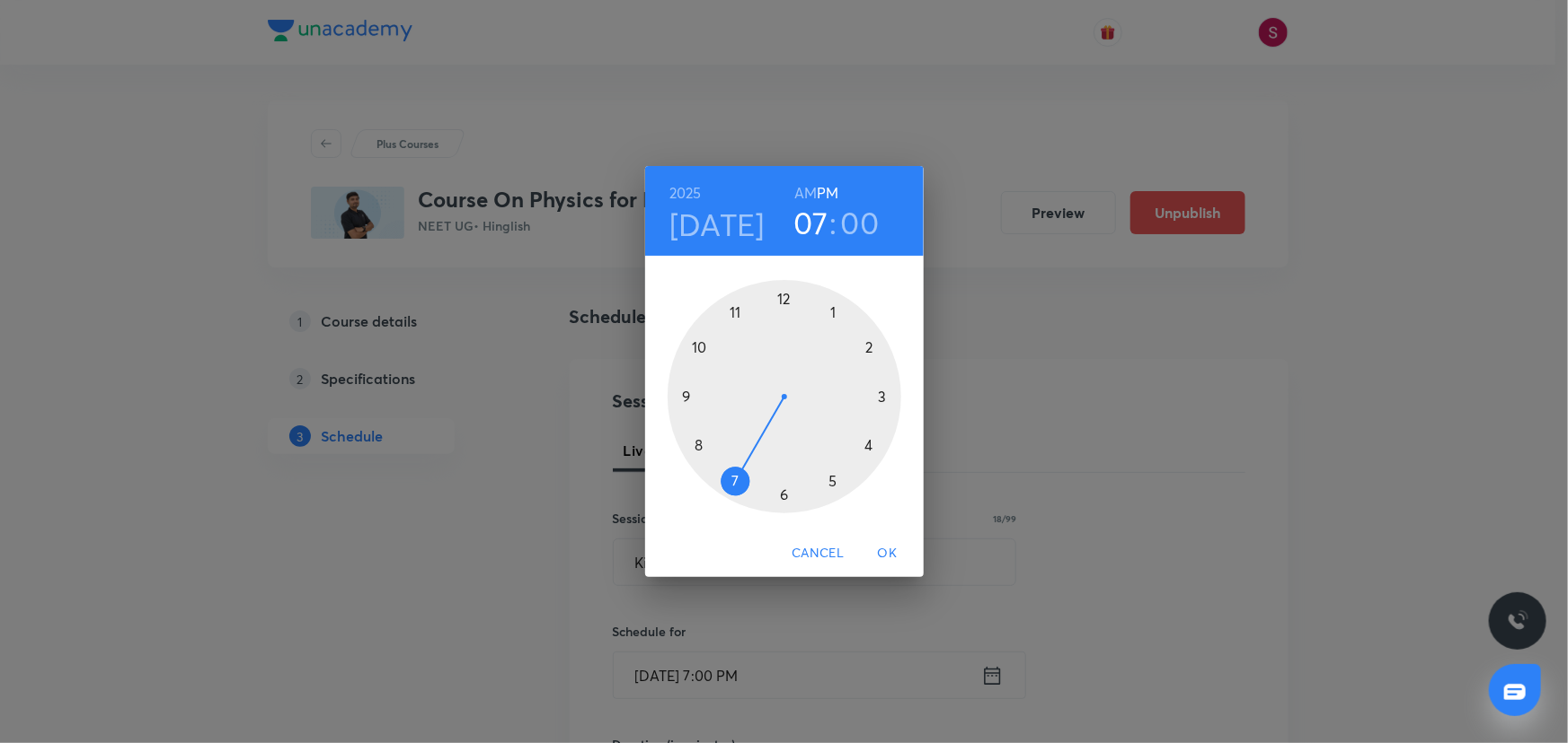
click at [868, 446] on div at bounding box center [784, 397] width 234 height 234
click at [782, 494] on div at bounding box center [784, 397] width 234 height 234
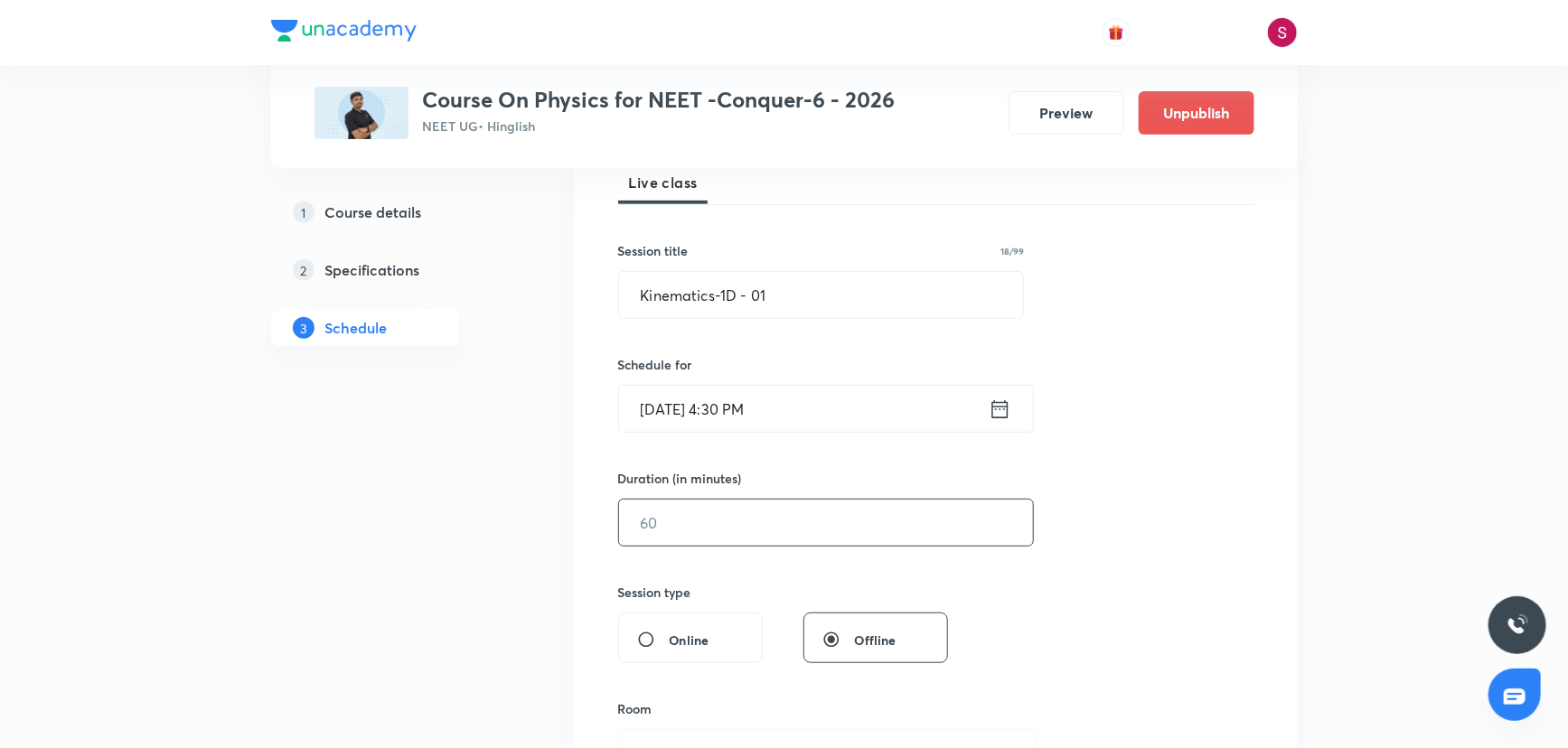
scroll to position [328, 0]
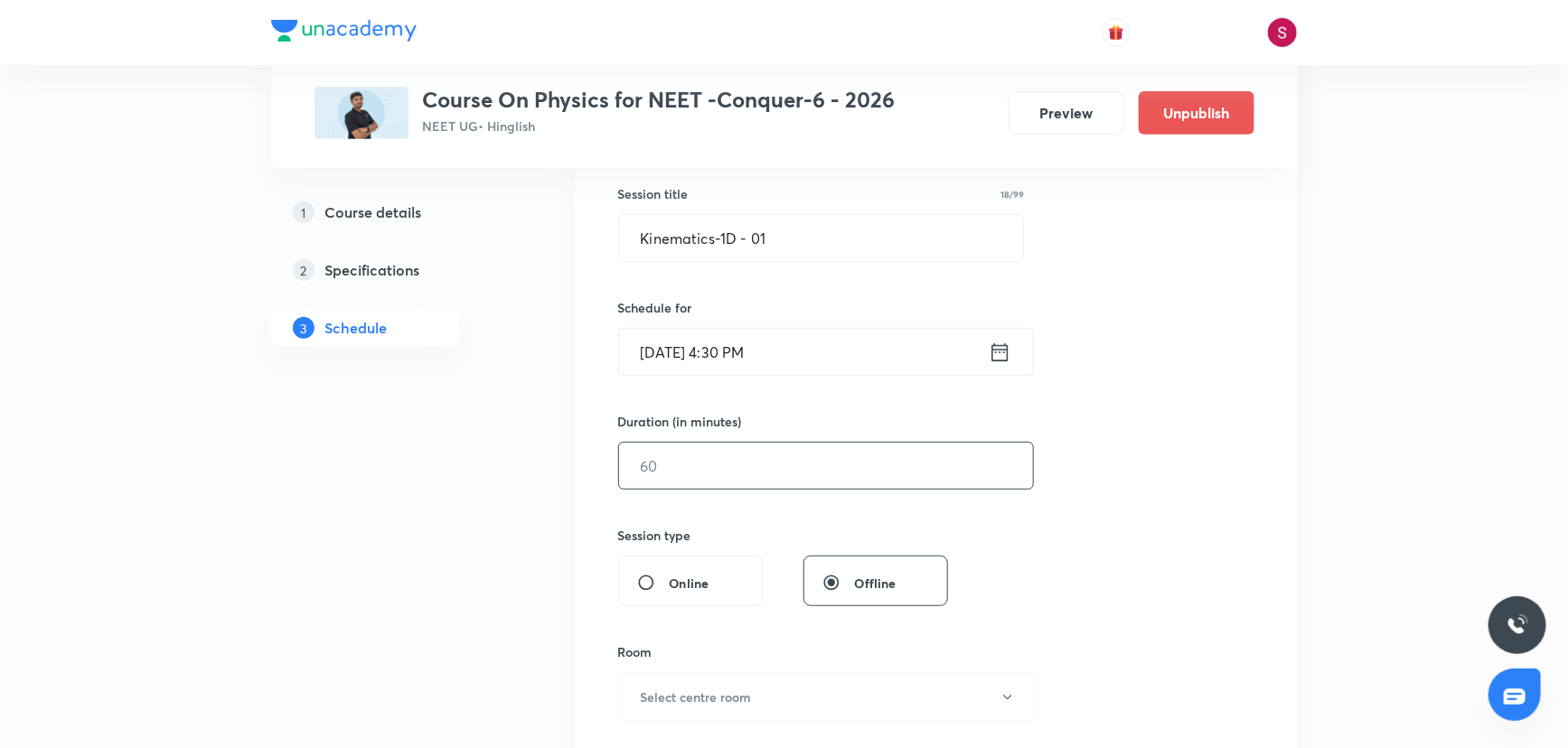
click at [753, 459] on input "text" at bounding box center [825, 466] width 414 height 46
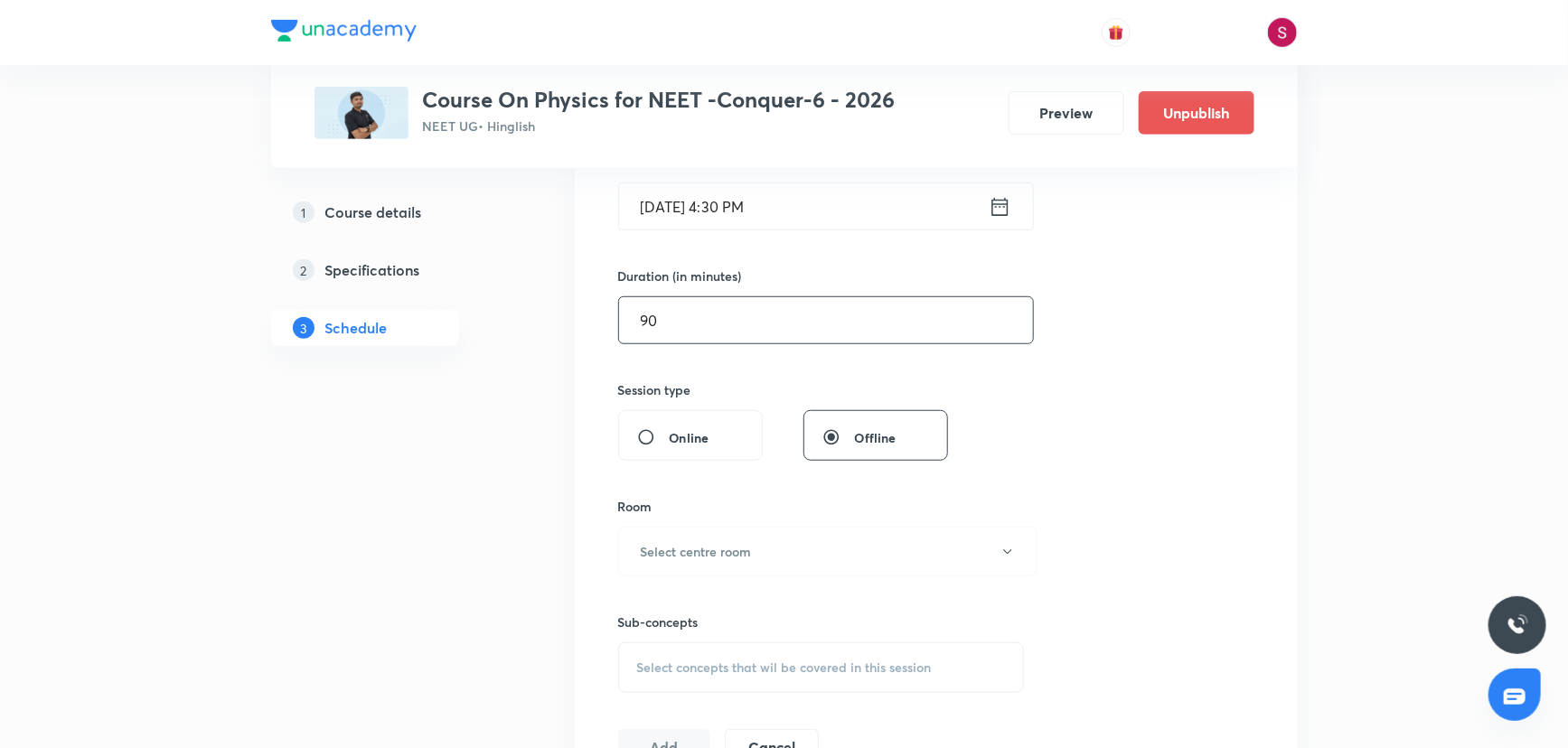
scroll to position [657, 0]
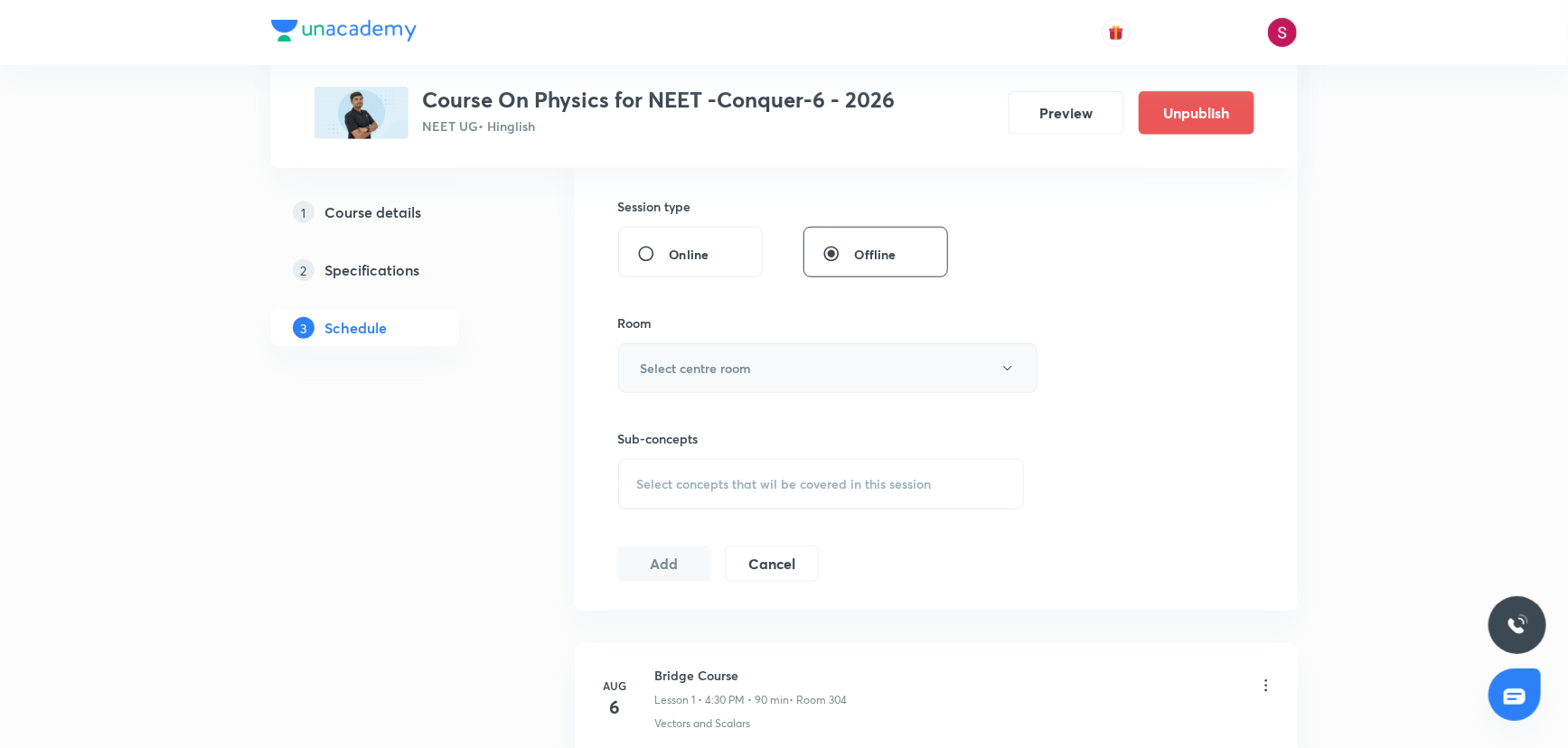
type input "90"
click at [681, 359] on h6 "Select centre room" at bounding box center [696, 368] width 111 height 19
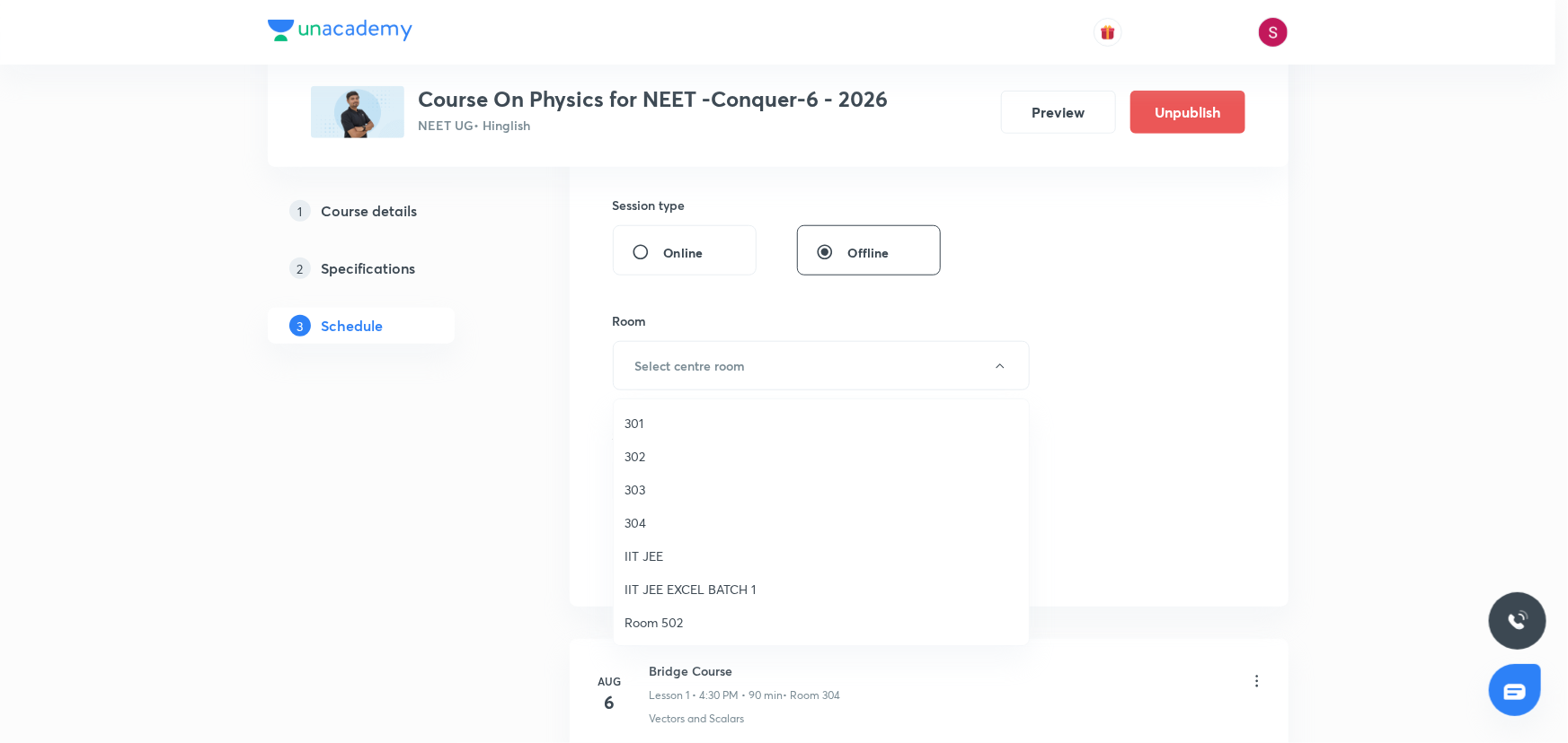
click at [638, 526] on span "304" at bounding box center [821, 522] width 393 height 19
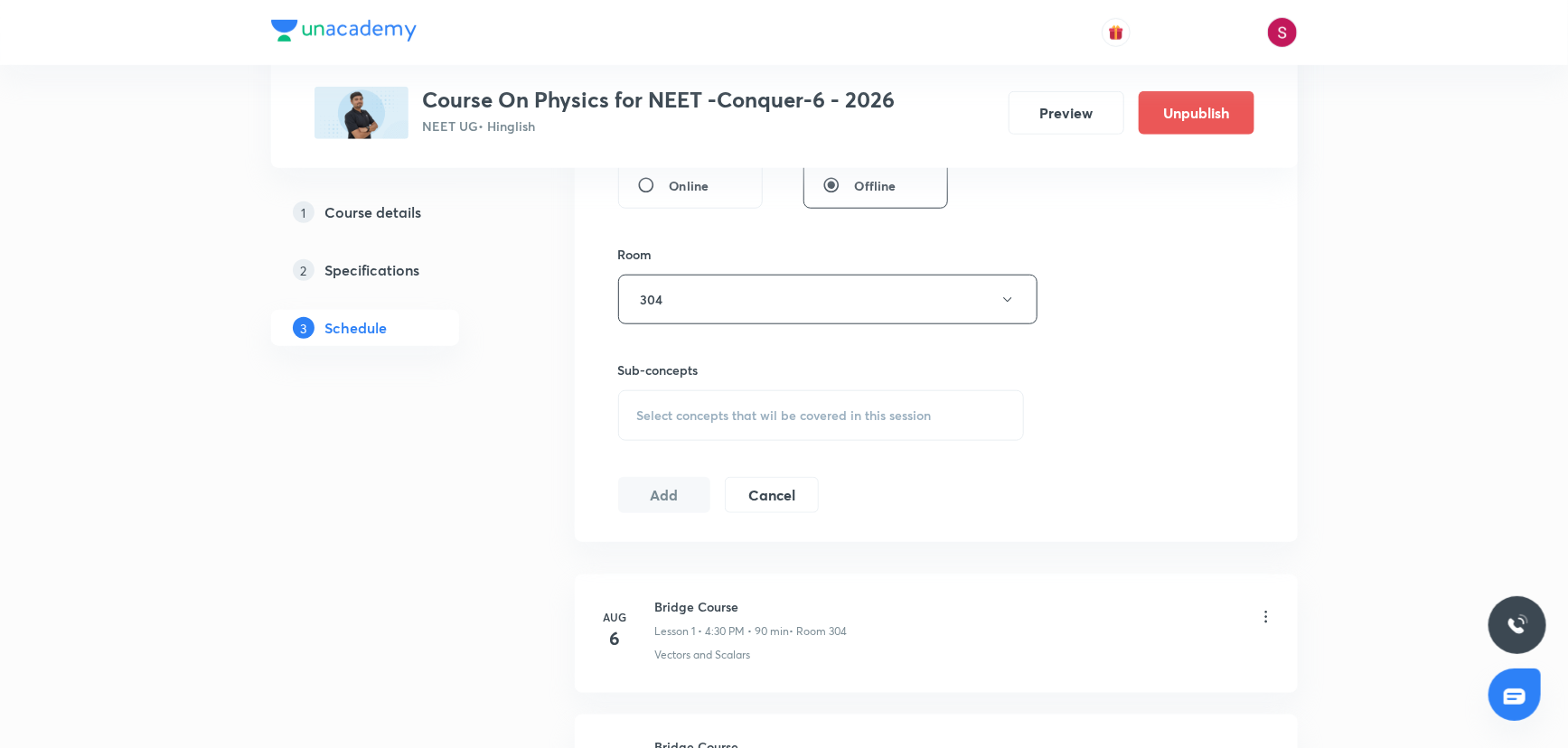
scroll to position [822, 0]
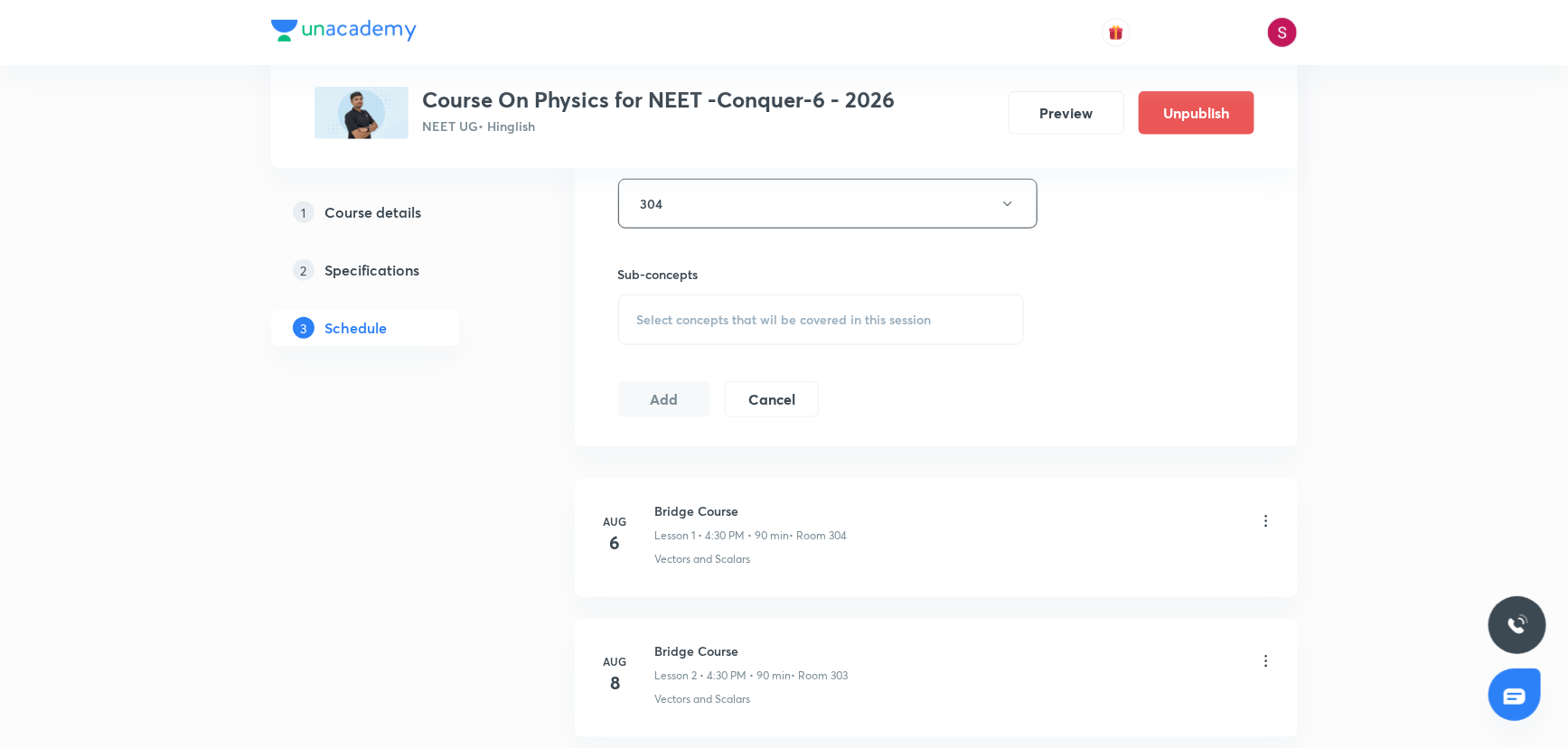
click at [697, 325] on div "Select concepts that wil be covered in this session" at bounding box center [821, 319] width 407 height 51
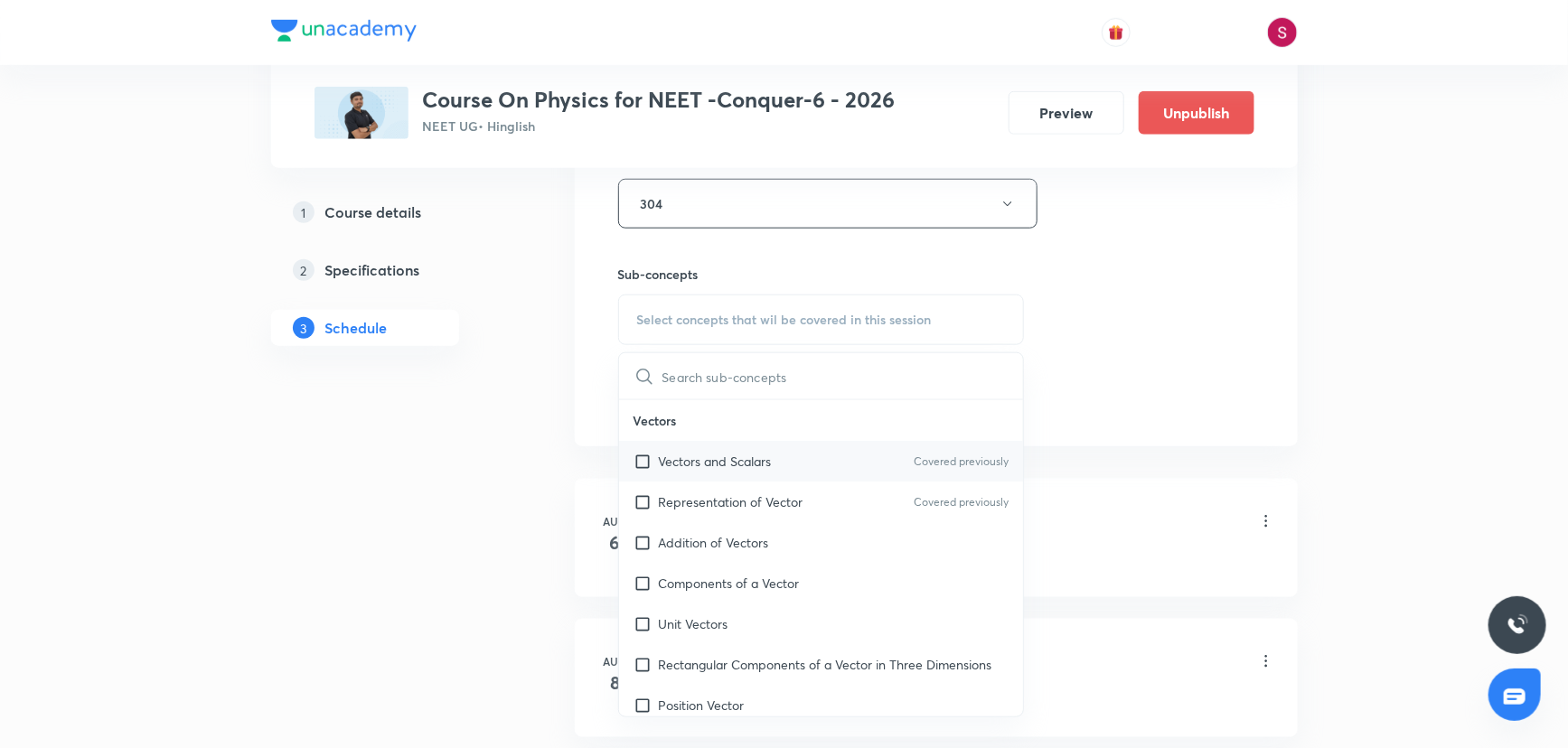
click at [696, 456] on p "Vectors and Scalars" at bounding box center [715, 461] width 113 height 19
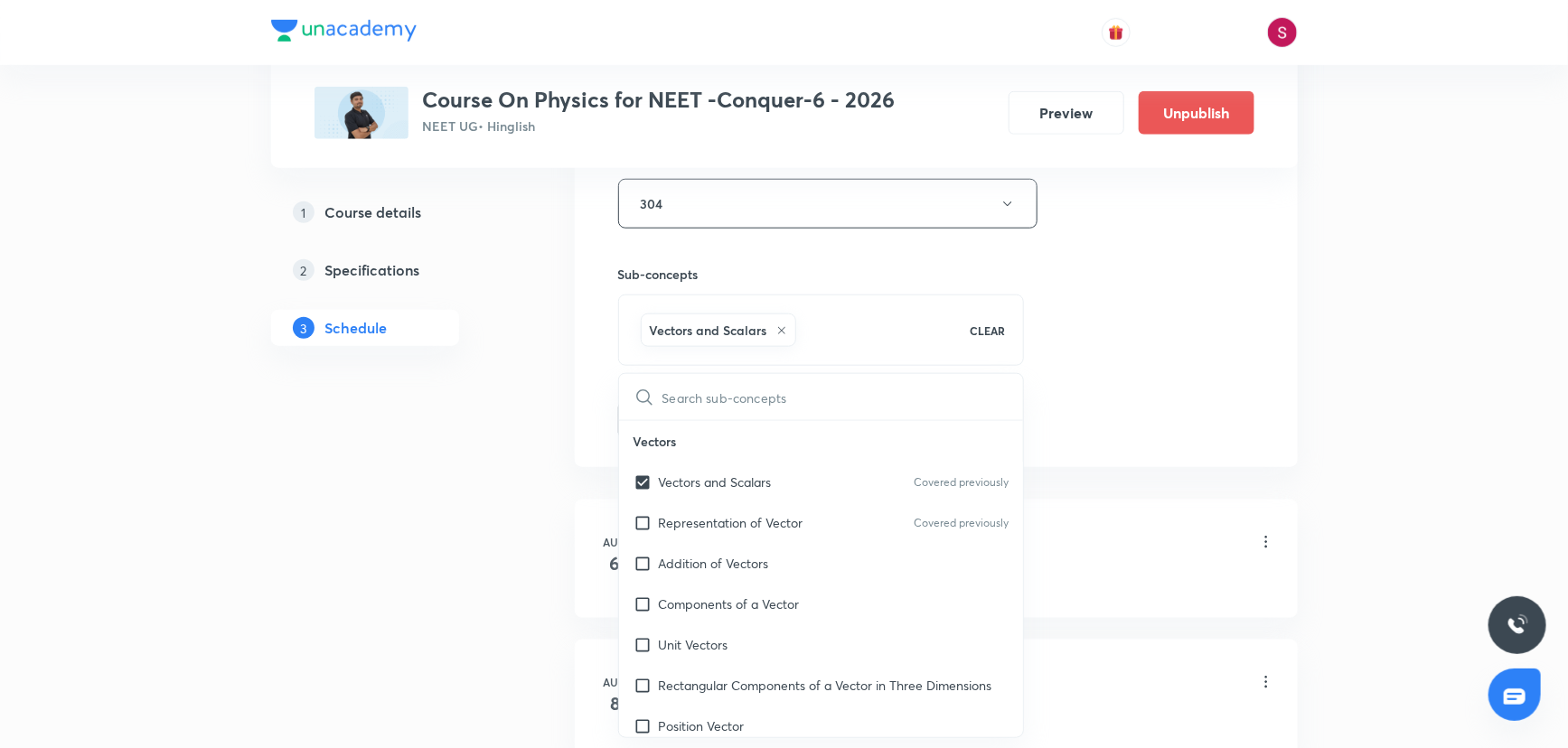
checkbox input "true"
click at [1058, 262] on div "Session 17 Live class Session title 18/99 Kinematics-1D - 01 ​ Schedule for Sep…" at bounding box center [936, 4] width 636 height 870
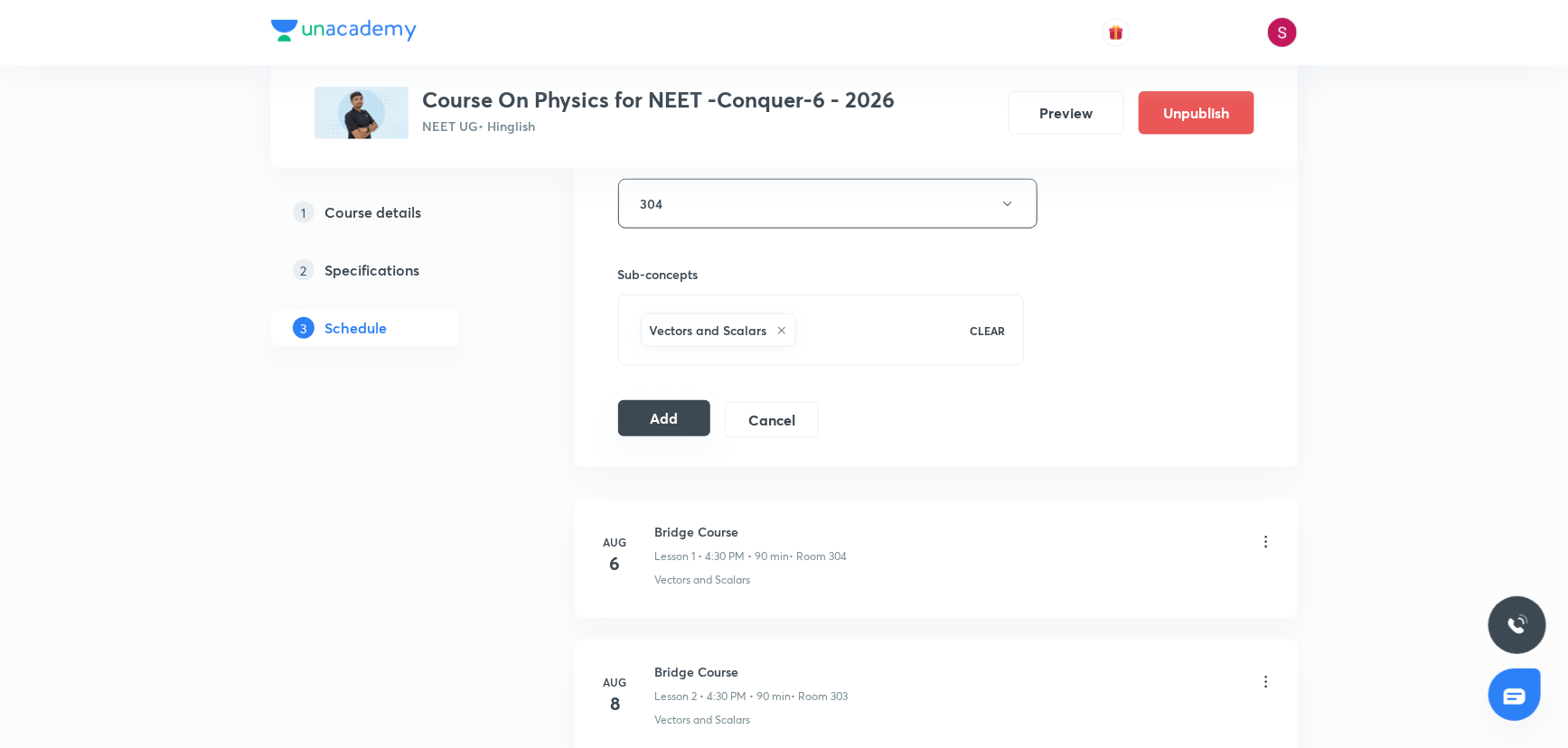
click at [648, 433] on button "Add" at bounding box center [664, 419] width 93 height 36
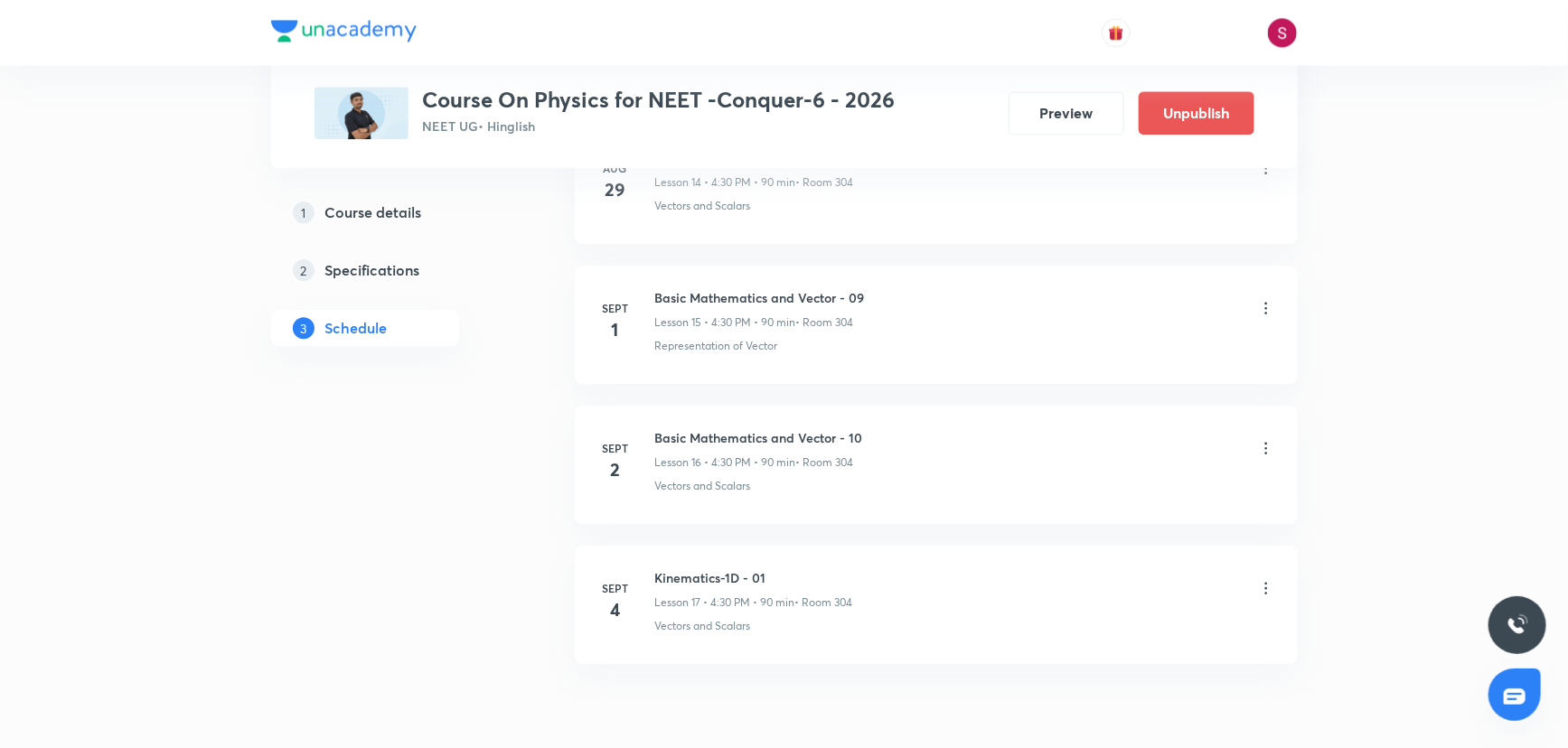
scroll to position [2248, 0]
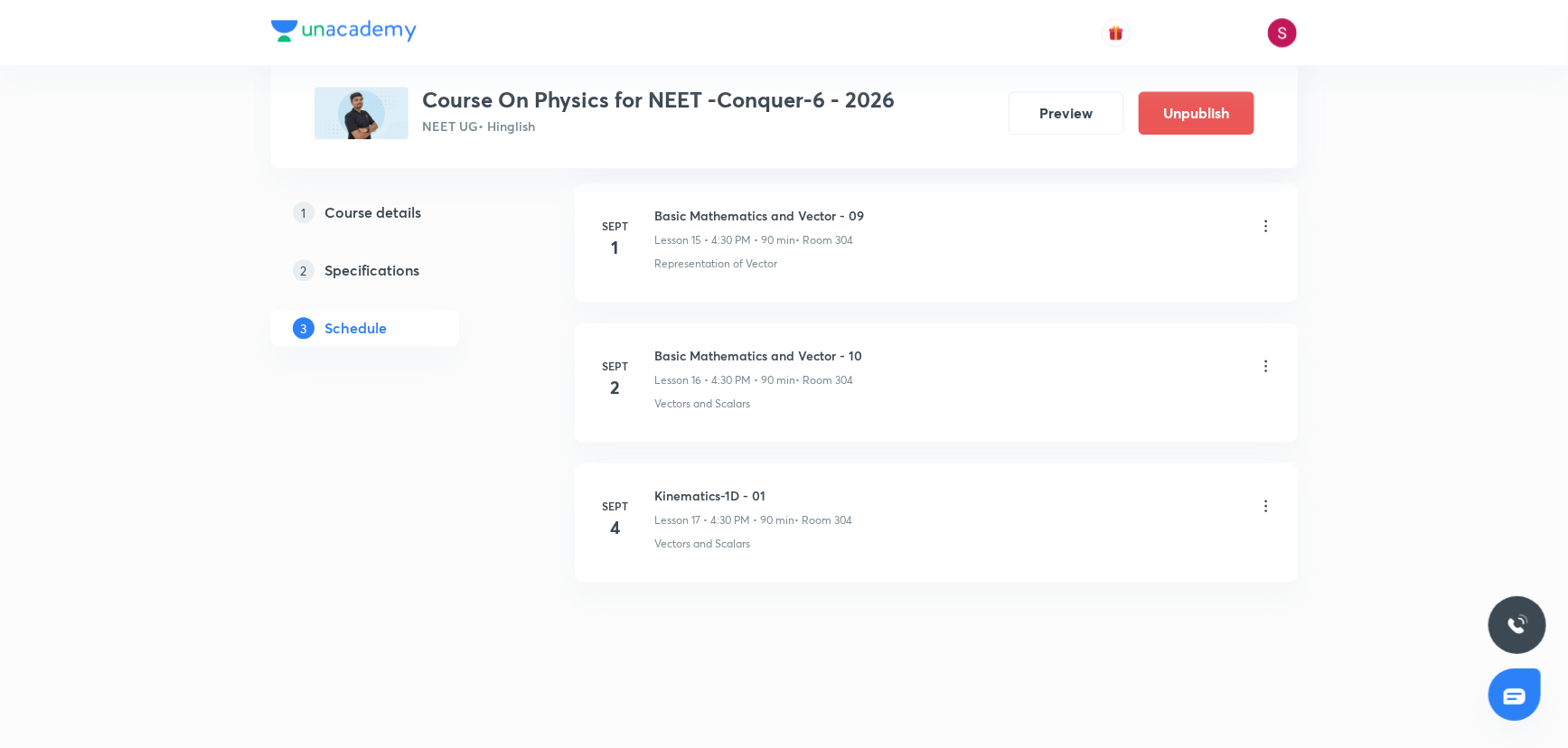
click at [723, 493] on h6 "Kinematics-1D - 01" at bounding box center [754, 496] width 198 height 19
copy h6 "Kinematics-1D - 01"
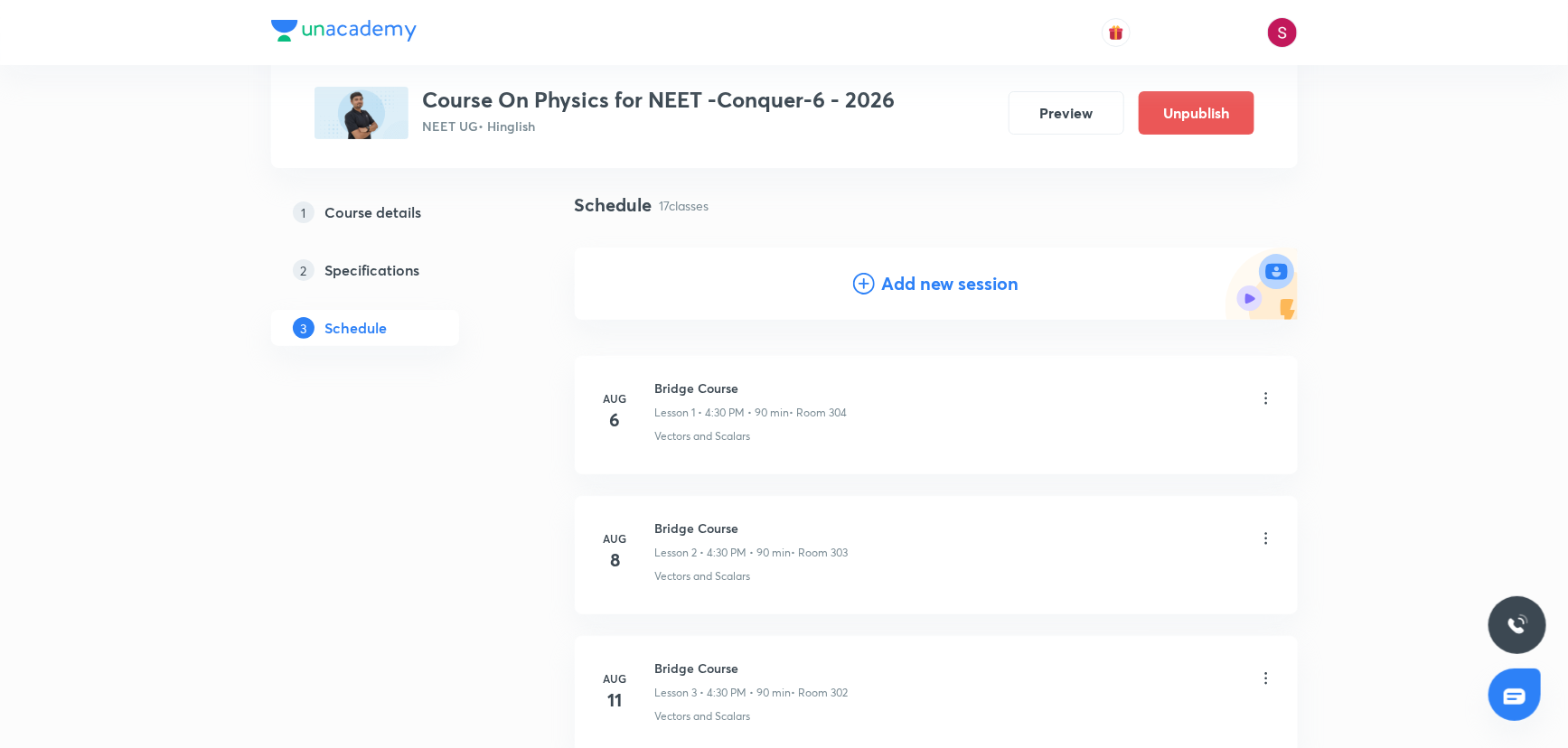
scroll to position [0, 0]
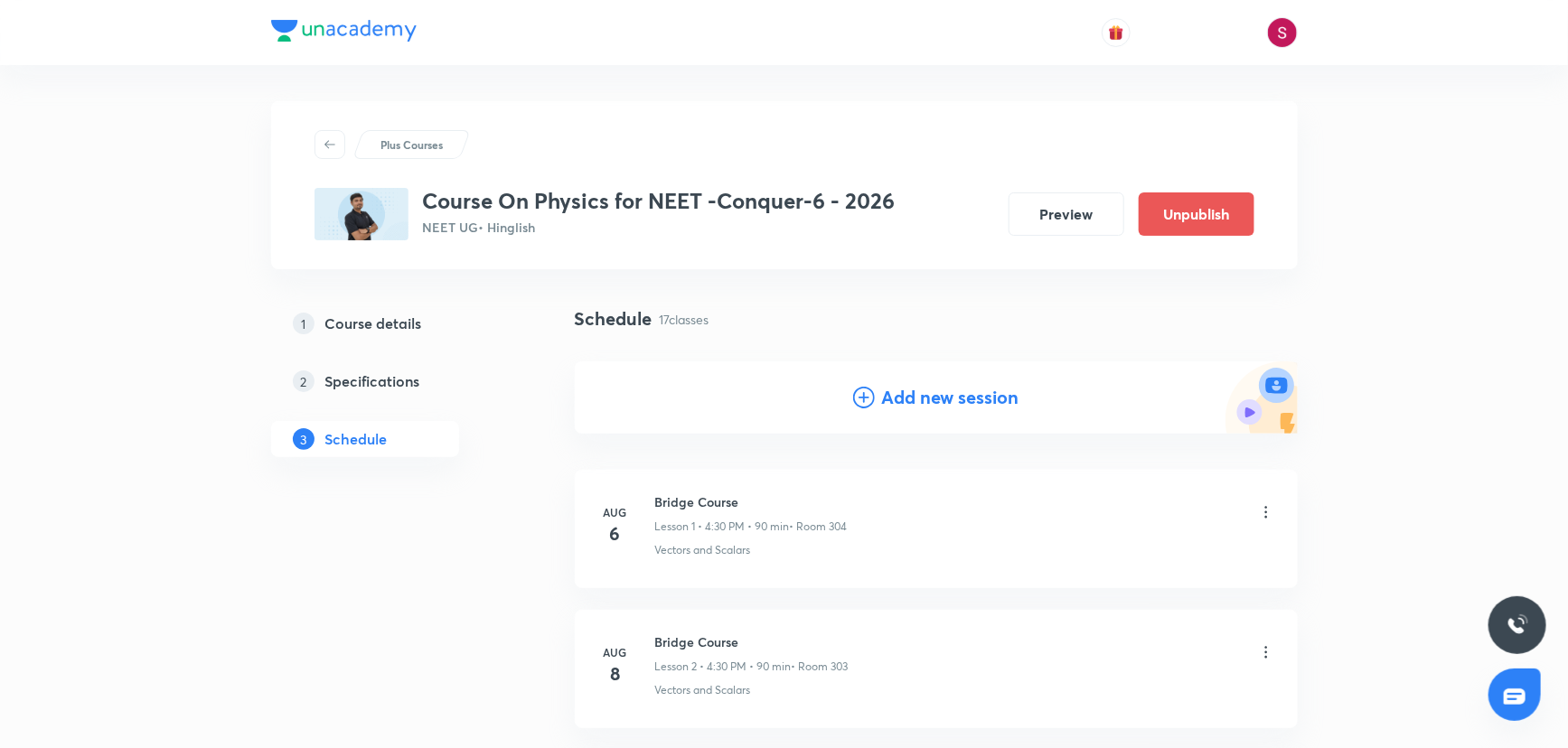
click at [866, 395] on icon at bounding box center [864, 398] width 22 height 22
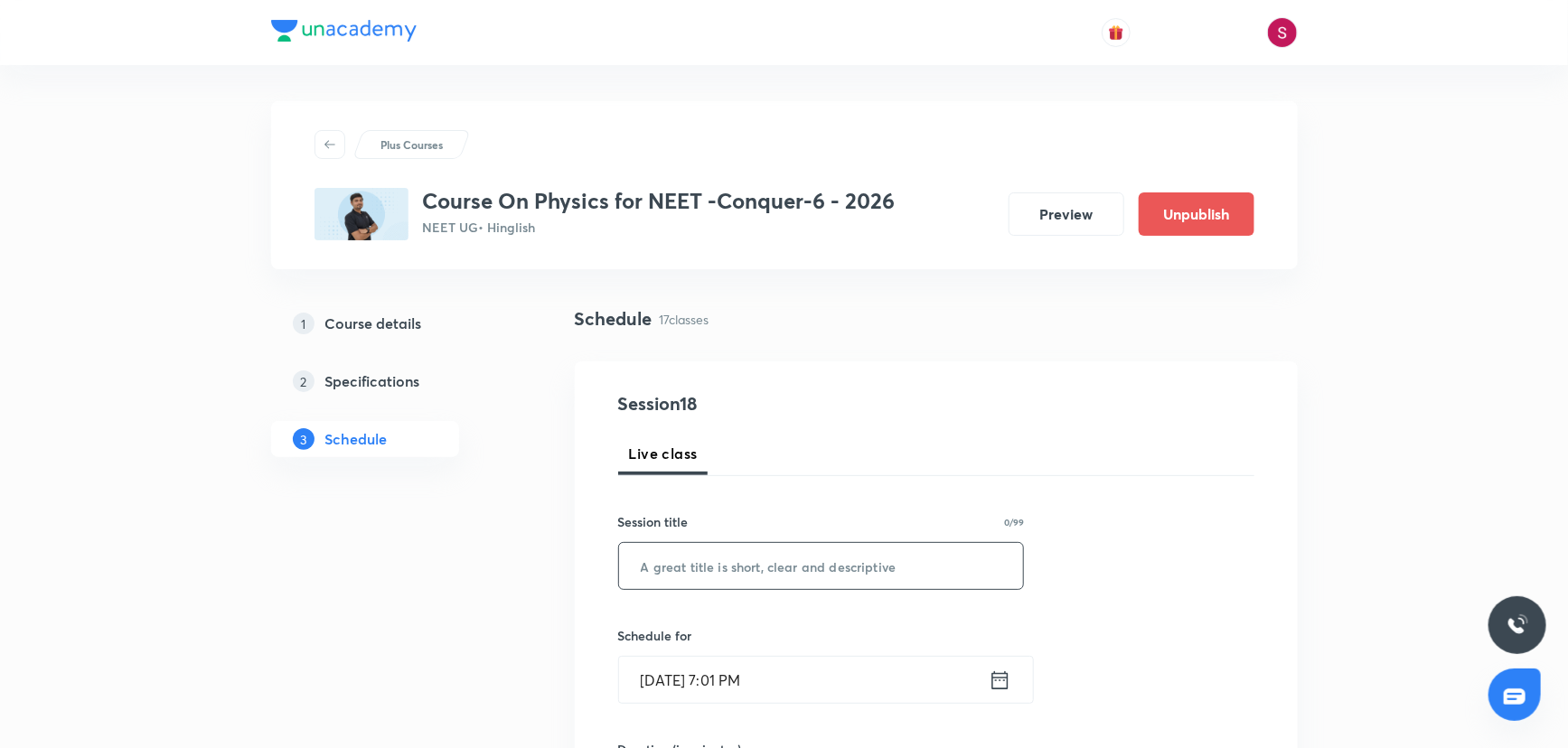
click at [776, 576] on input "text" at bounding box center [821, 566] width 405 height 46
paste input "Kinematics-1D - 01"
type input "Kinematics-1D - 02"
click at [802, 681] on input "Aug 31, 2025, 7:01 PM" at bounding box center [803, 680] width 370 height 46
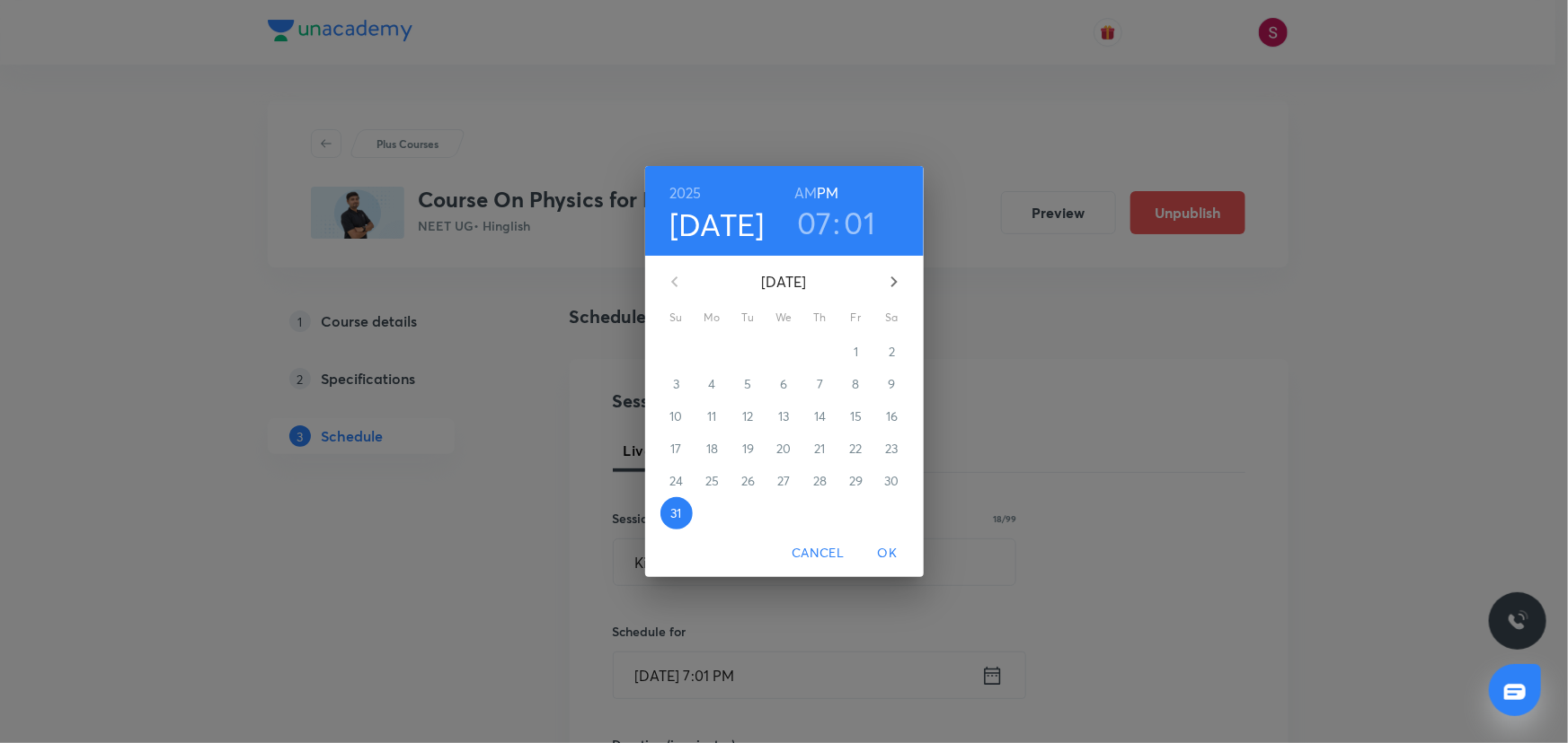
click at [889, 283] on icon "button" at bounding box center [894, 282] width 22 height 22
click at [862, 355] on span "5" at bounding box center [855, 352] width 33 height 18
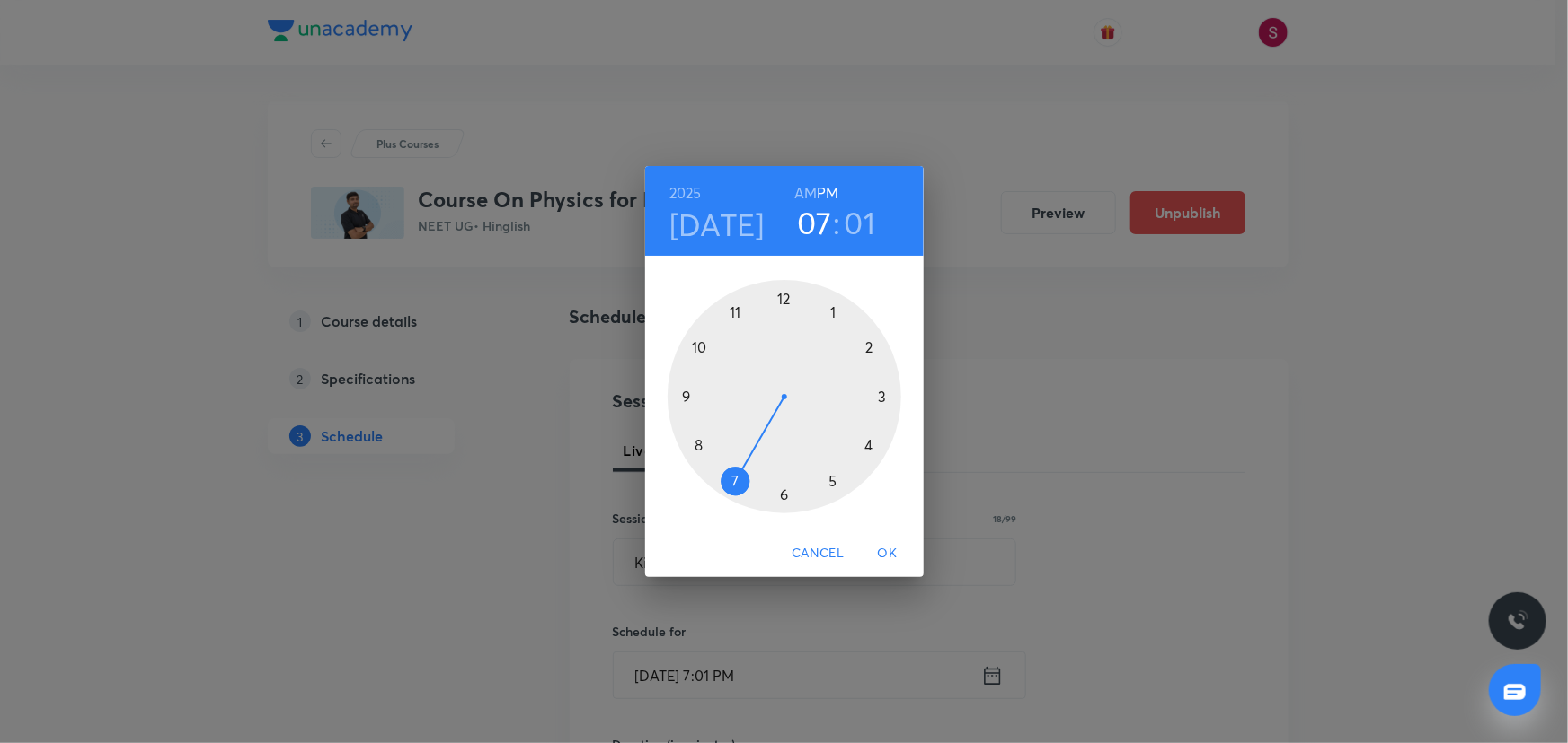
click at [870, 444] on div at bounding box center [784, 397] width 234 height 234
click at [781, 493] on div at bounding box center [784, 397] width 234 height 234
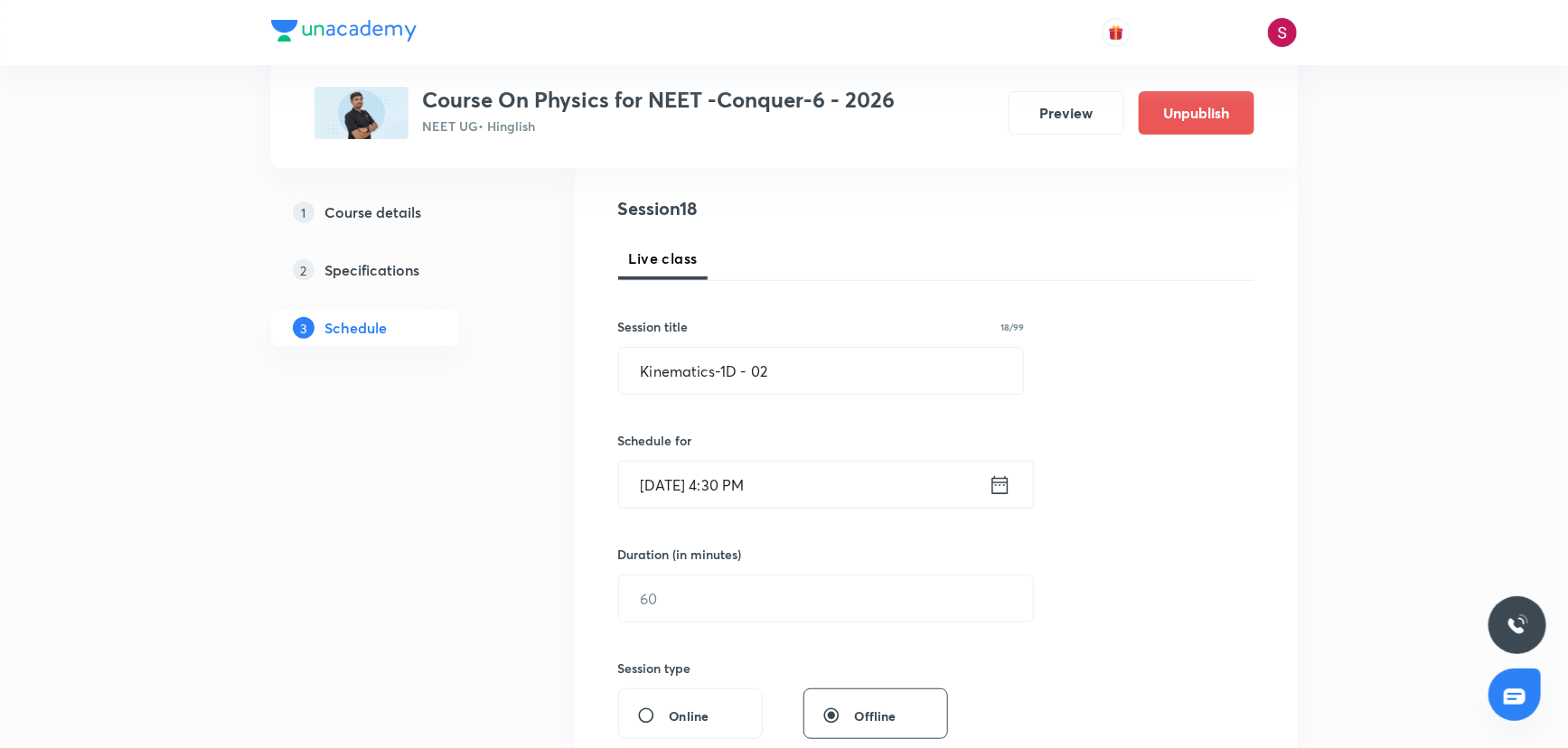
scroll to position [246, 0]
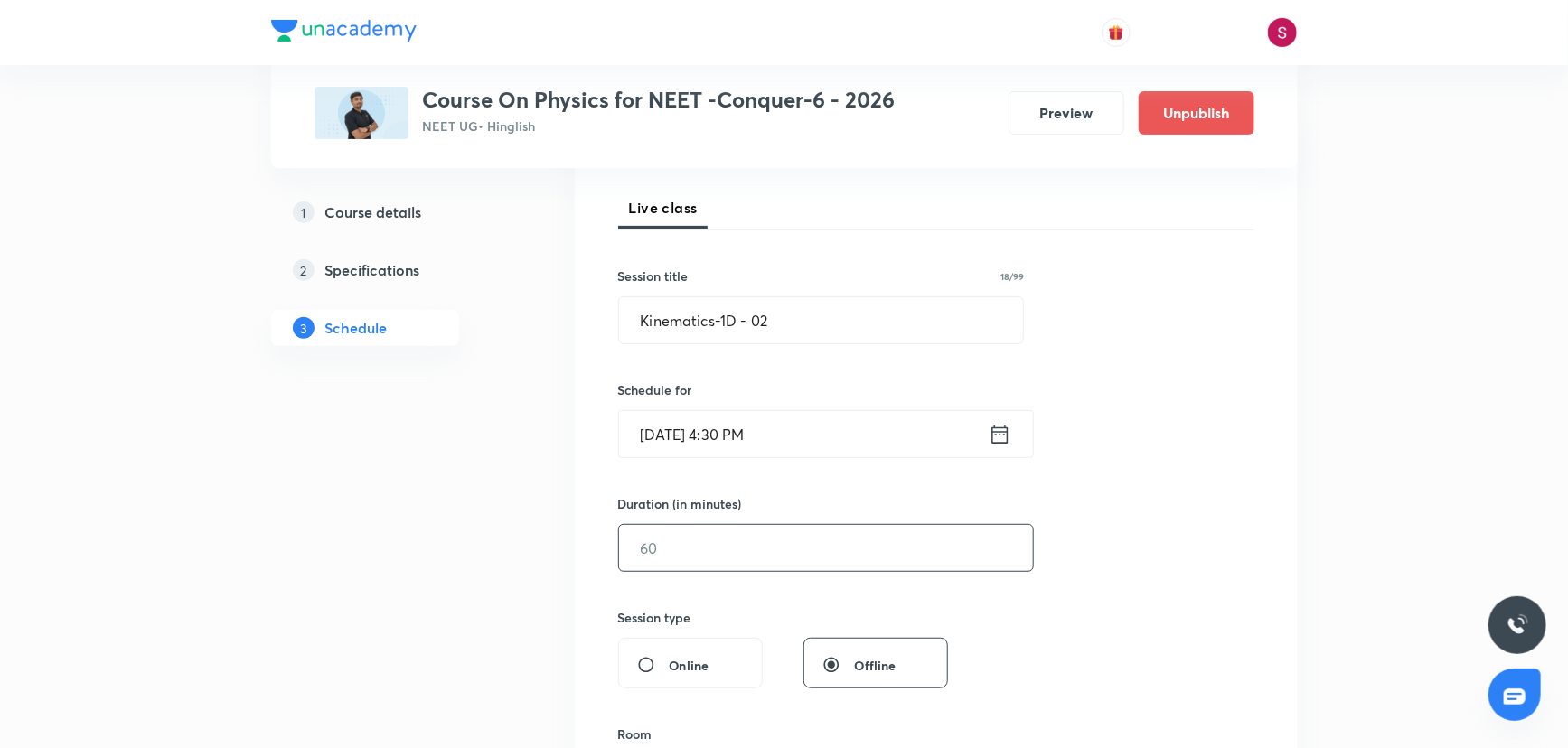
click at [729, 542] on input "text" at bounding box center [825, 549] width 414 height 46
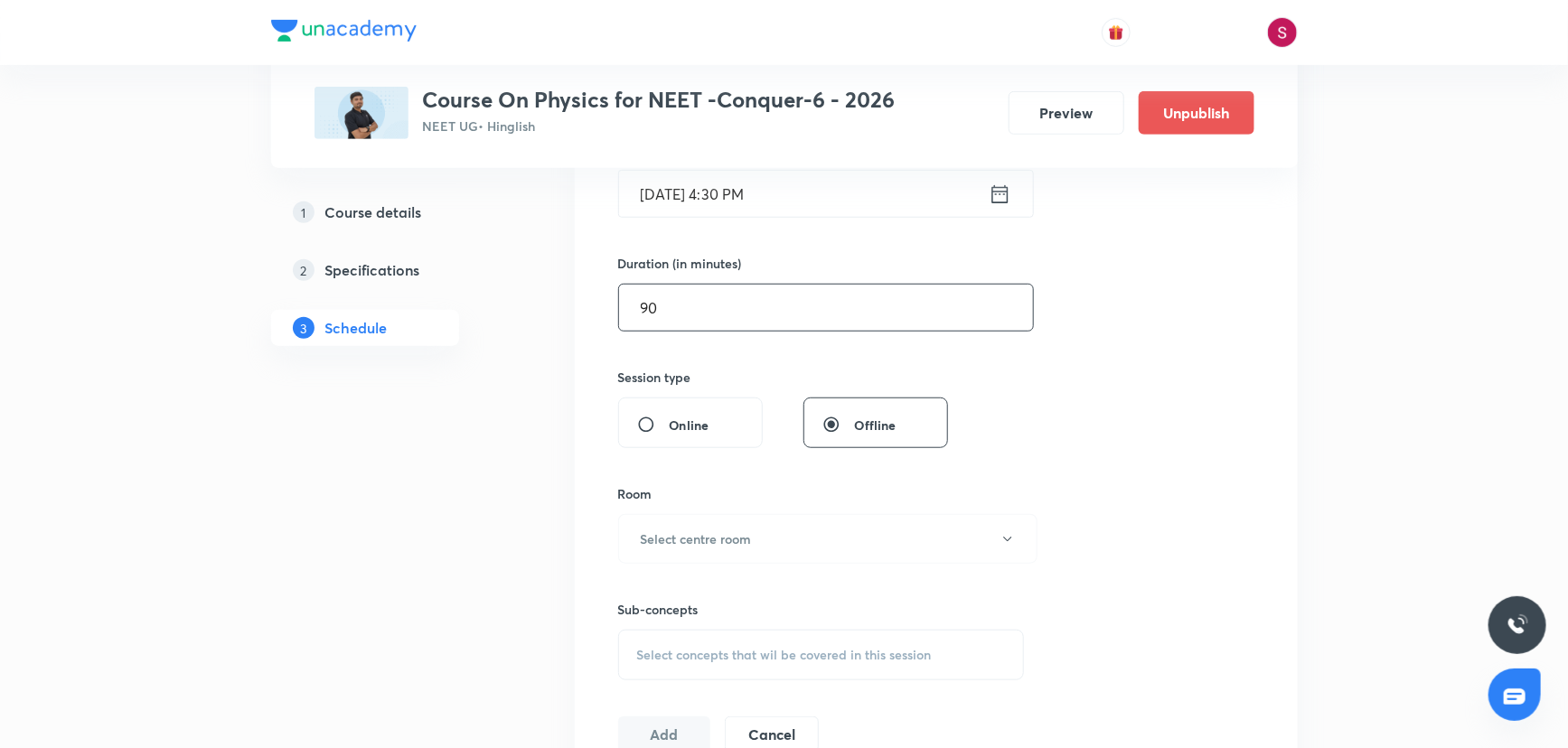
scroll to position [493, 0]
type input "90"
click at [678, 537] on h6 "Select centre room" at bounding box center [696, 533] width 111 height 19
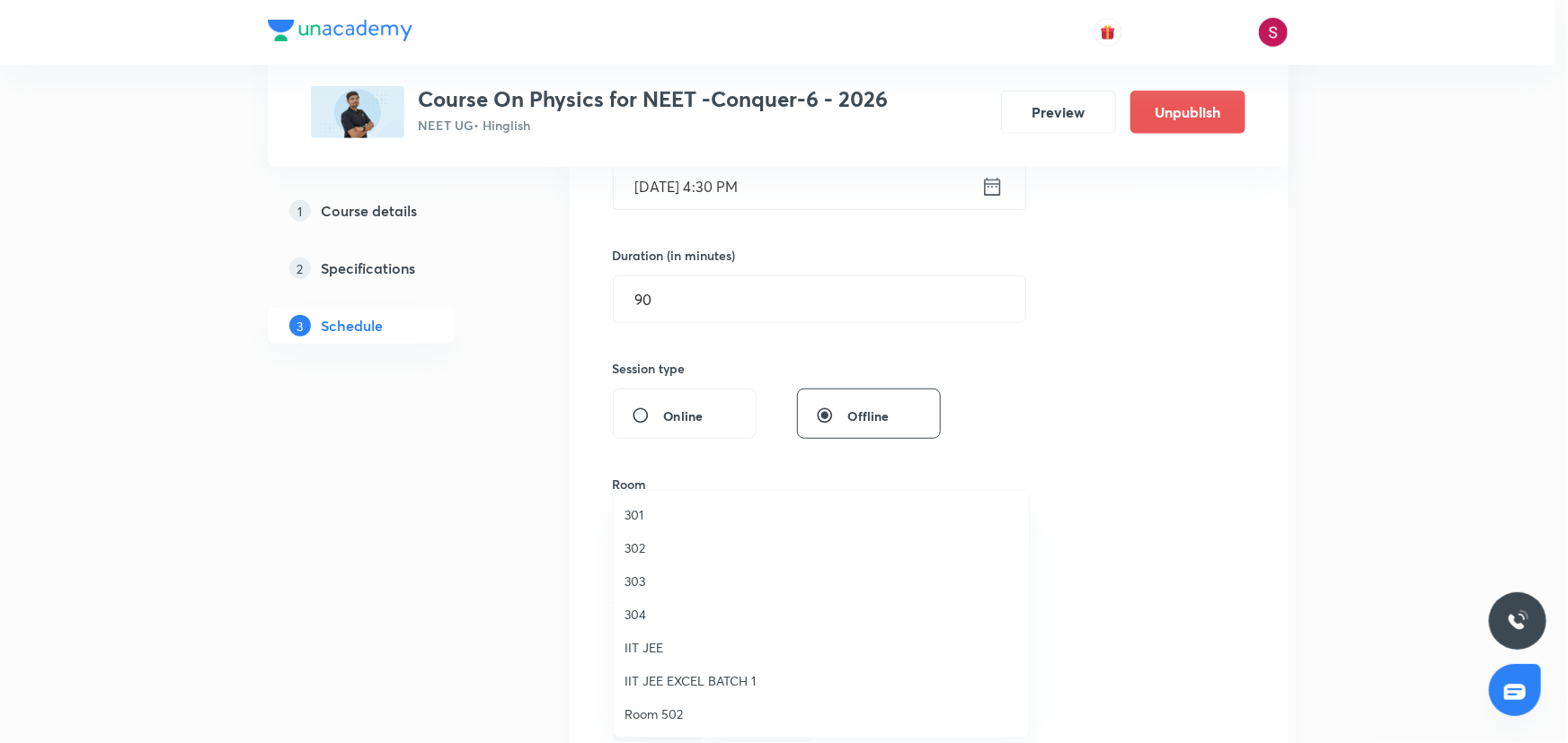
click at [627, 605] on span "304" at bounding box center [821, 614] width 393 height 19
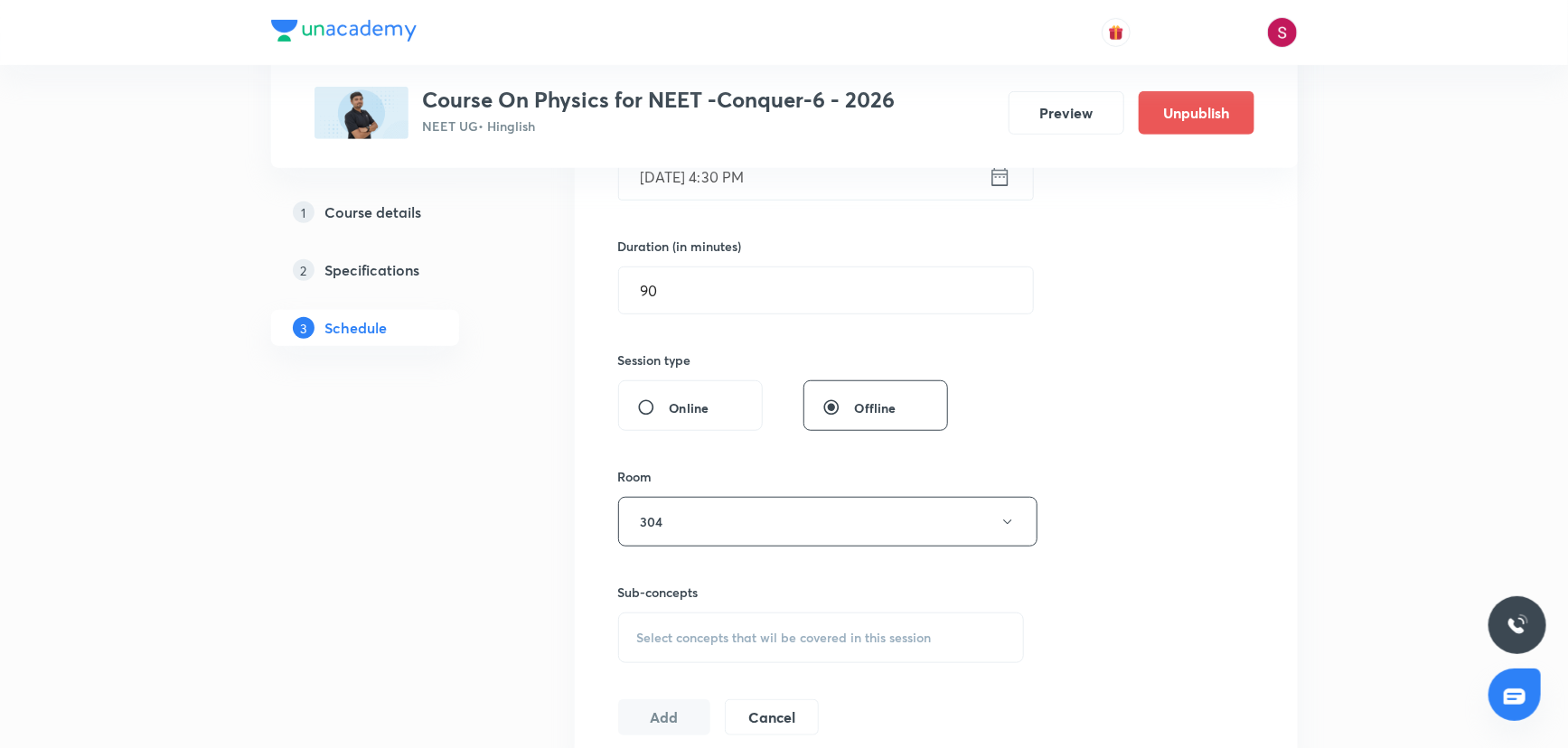
scroll to position [657, 0]
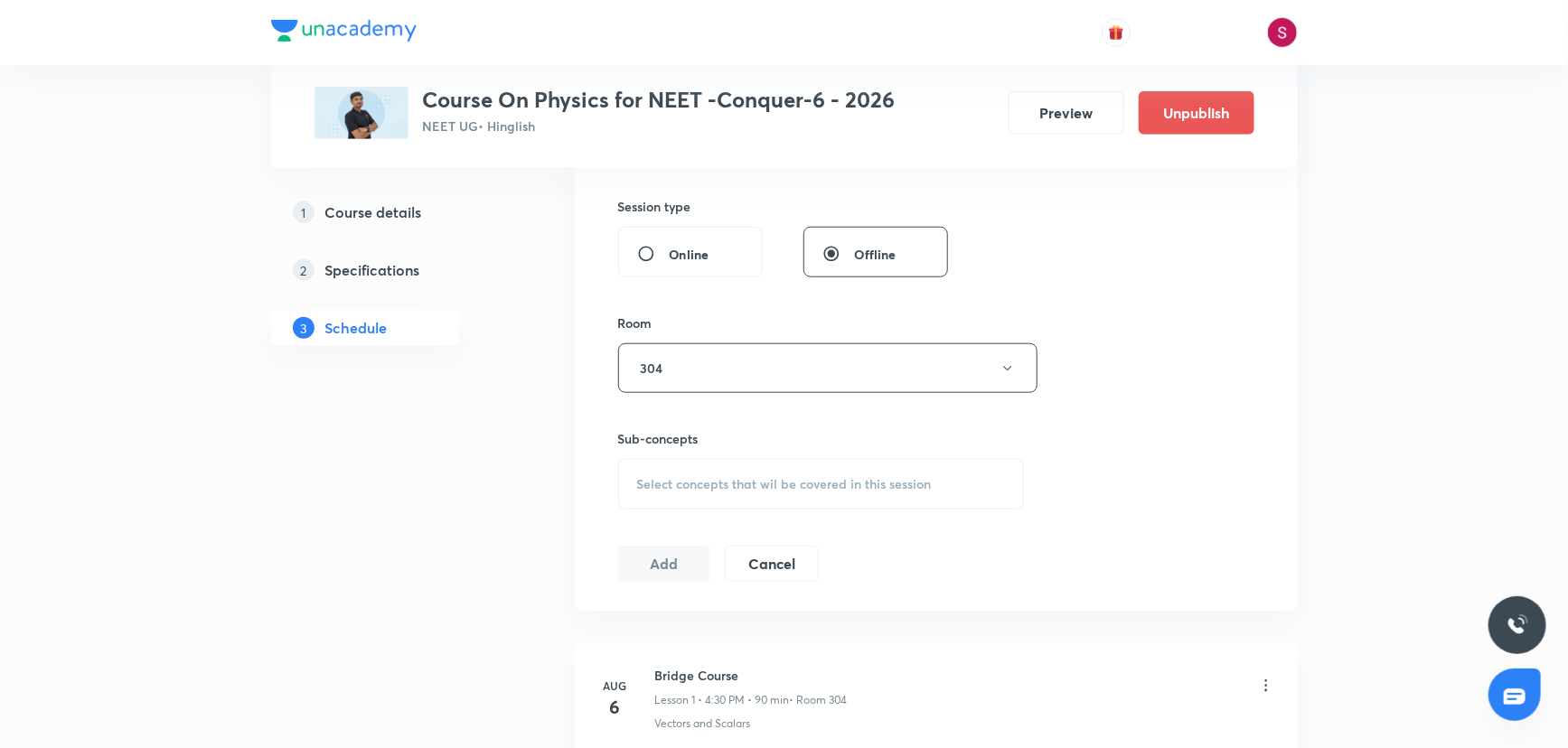
click at [722, 493] on div "Select concepts that wil be covered in this session" at bounding box center [821, 484] width 407 height 51
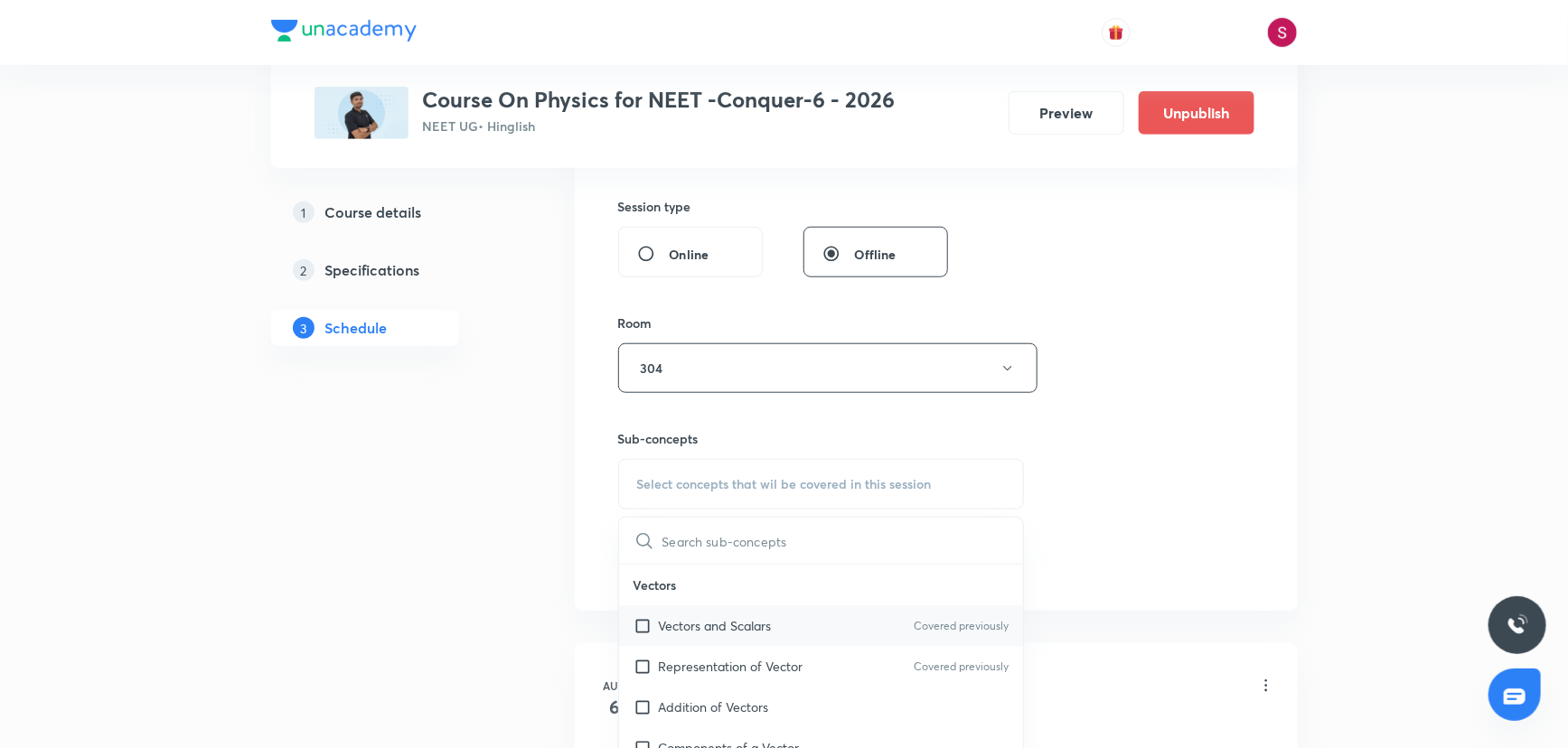
click at [708, 628] on p "Vectors and Scalars" at bounding box center [715, 625] width 113 height 19
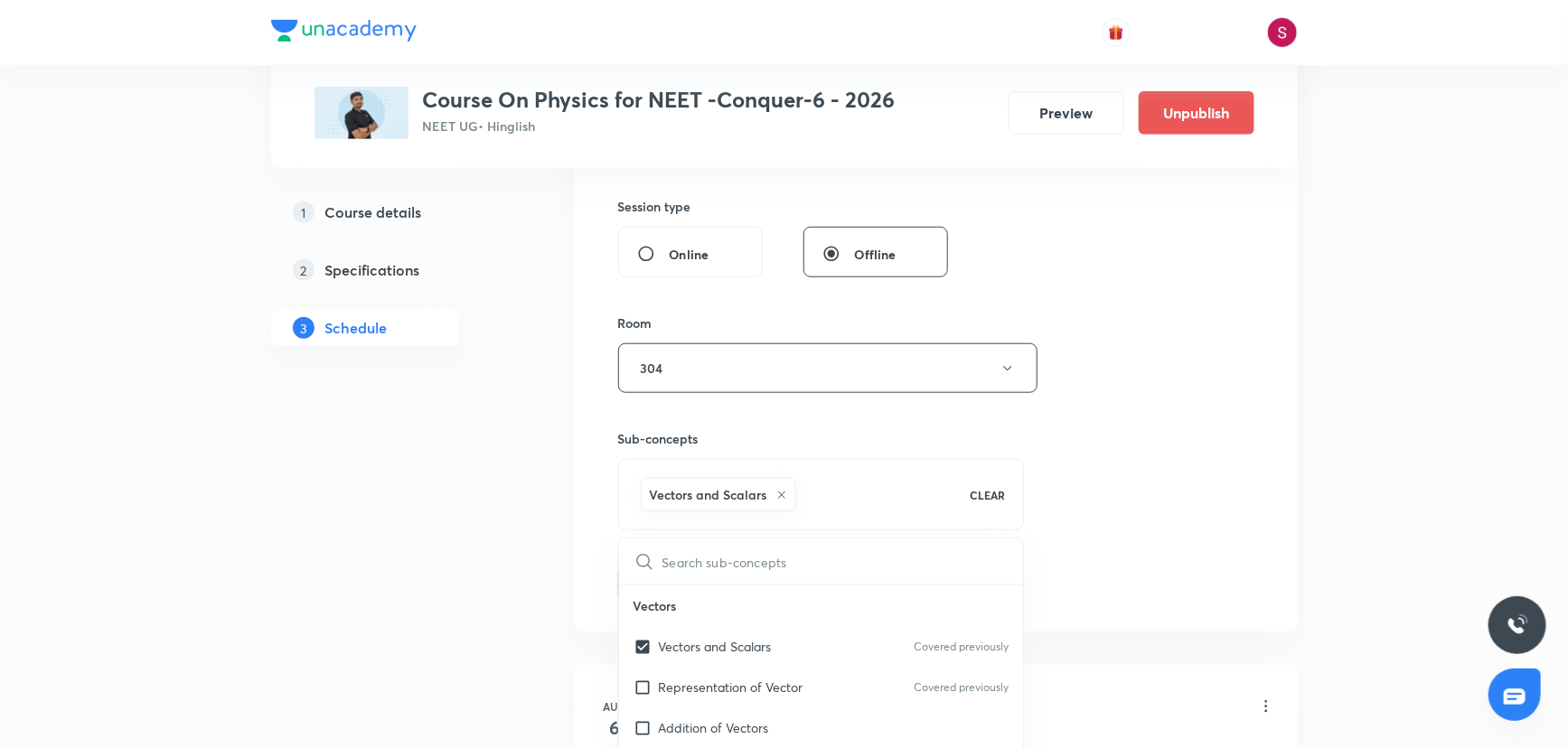
checkbox input "true"
click at [1067, 415] on div "Session 18 Live class Session title 18/99 Kinematics-1D - 02 ​ Schedule for Sep…" at bounding box center [936, 169] width 636 height 870
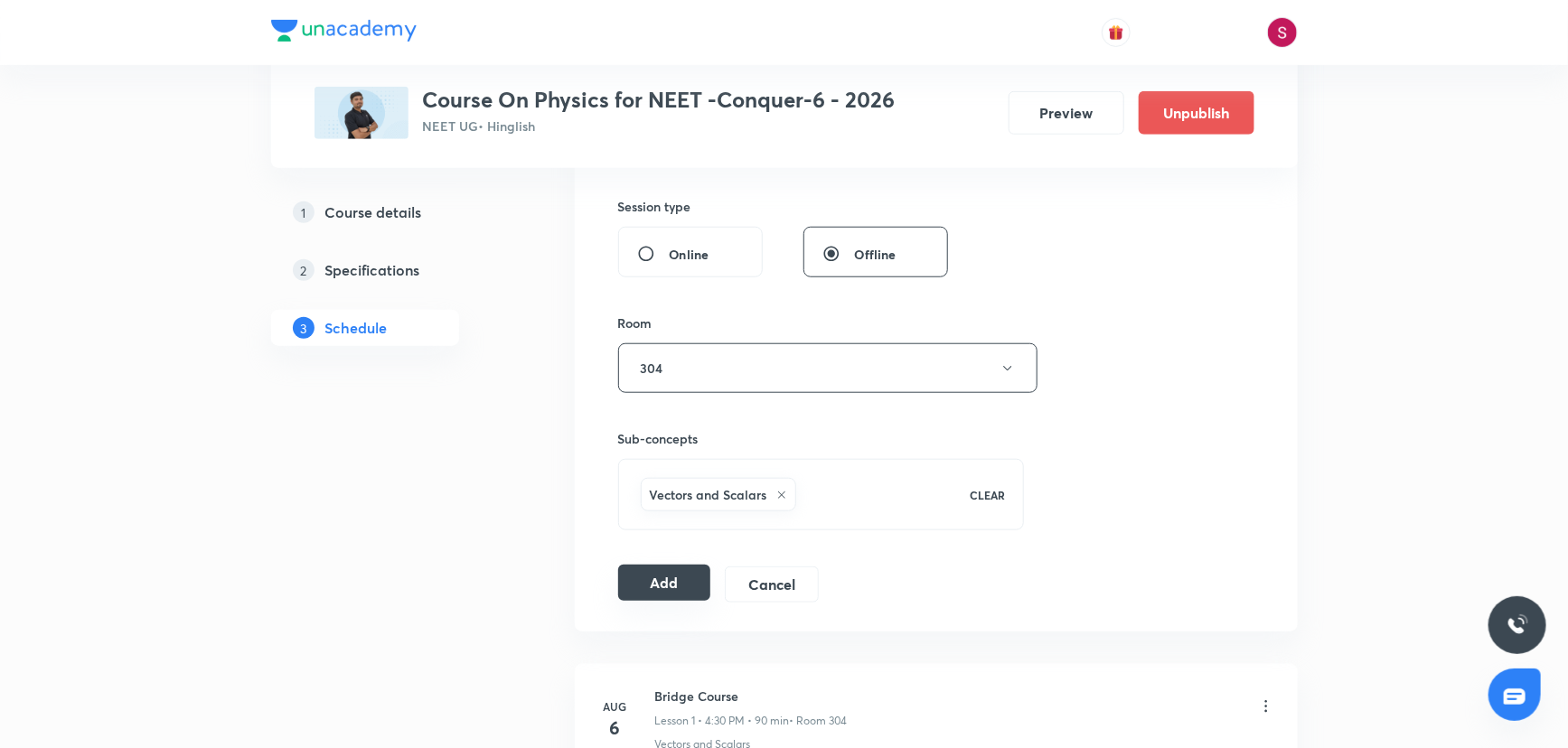
click at [687, 575] on button "Add" at bounding box center [664, 582] width 93 height 36
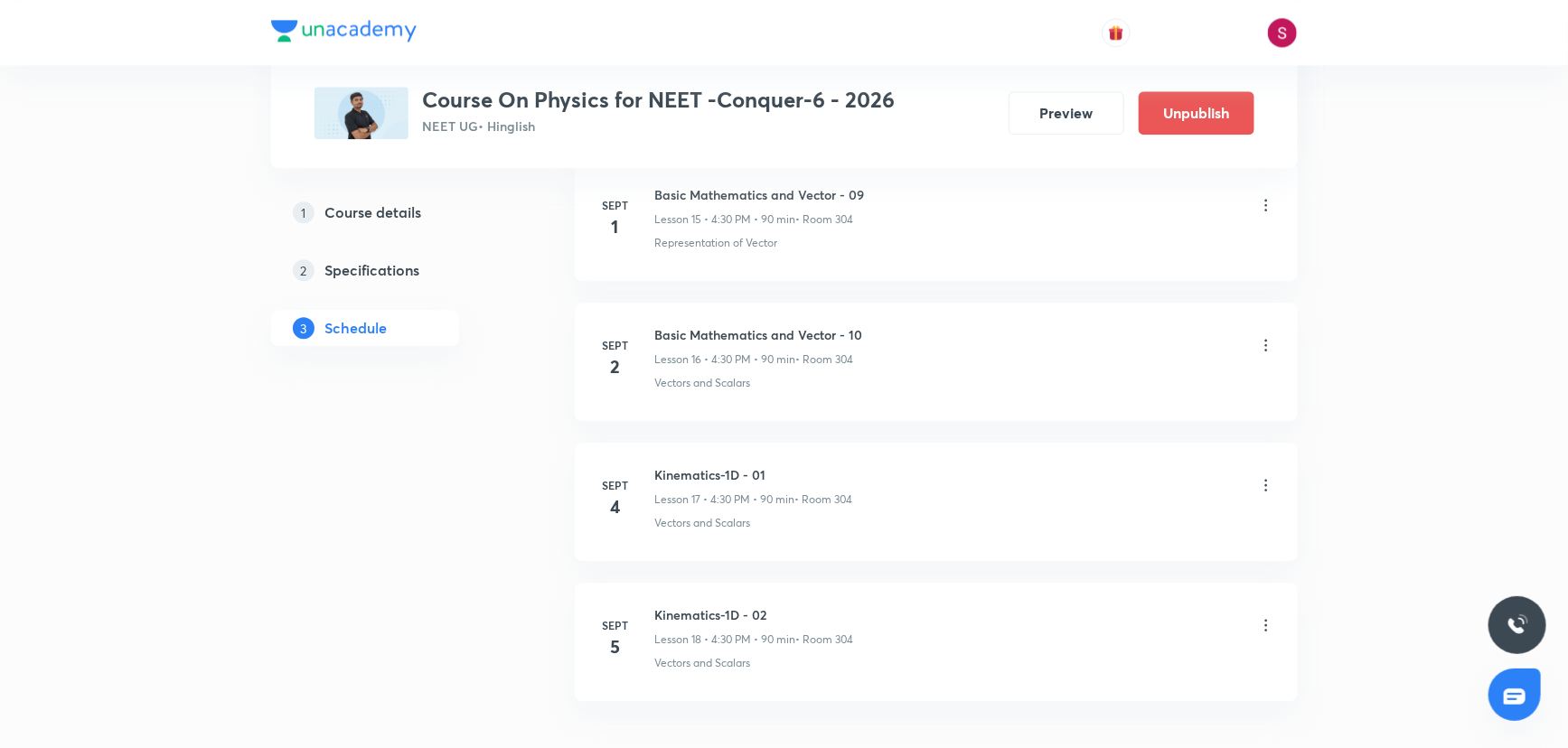
scroll to position [2388, 0]
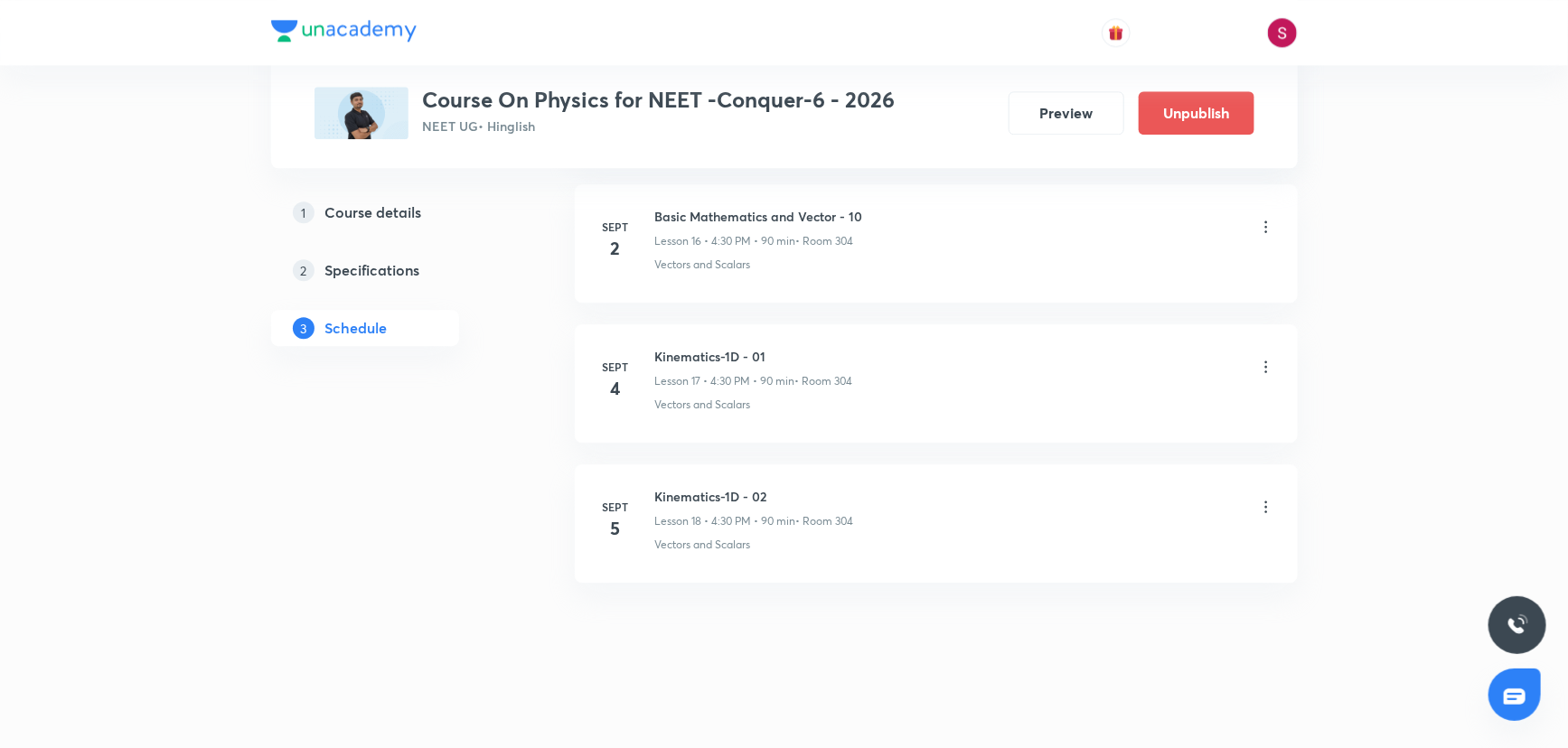
click at [718, 488] on h6 "Kinematics-1D - 02" at bounding box center [754, 497] width 198 height 19
copy h6 "Kinematics-1D - 02"
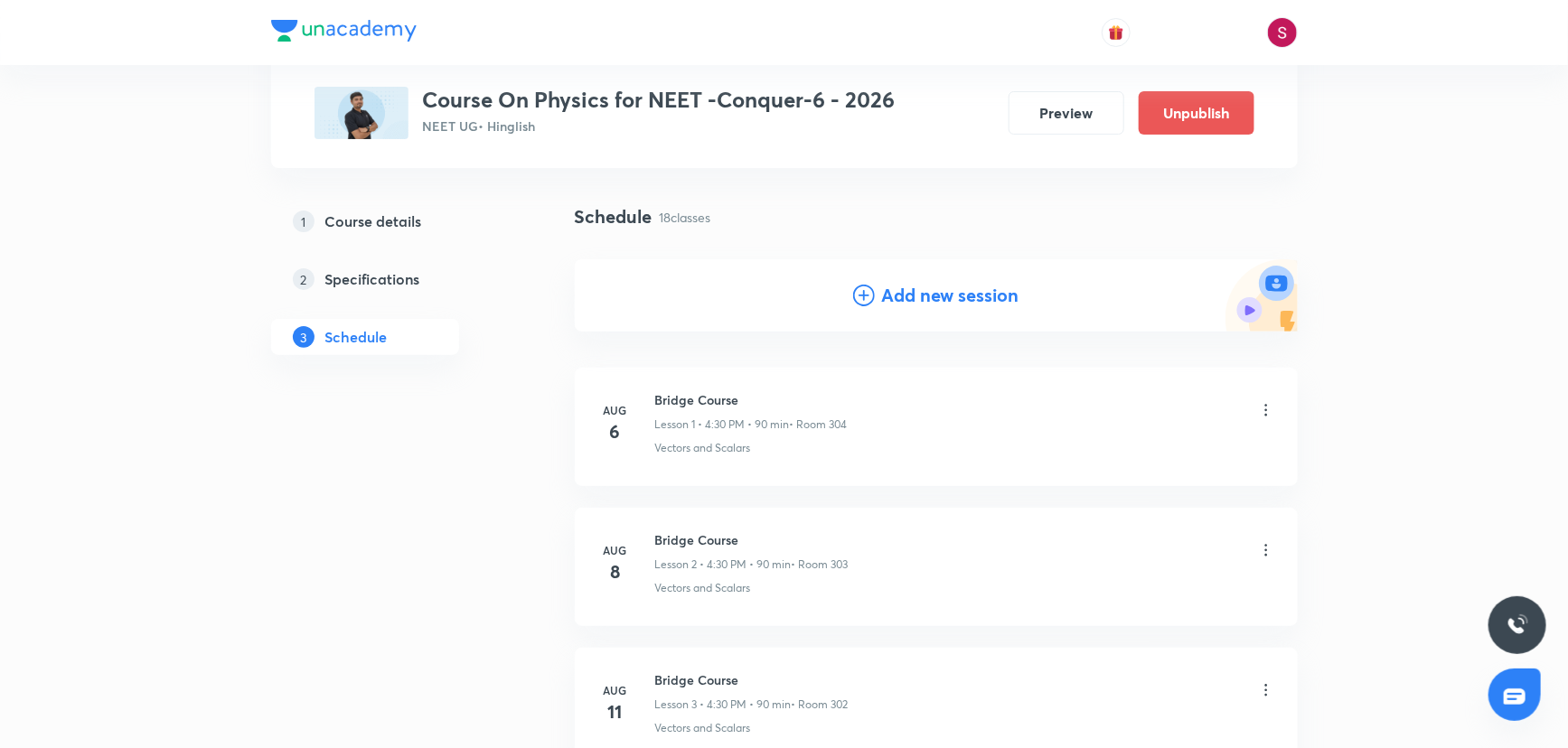
scroll to position [0, 0]
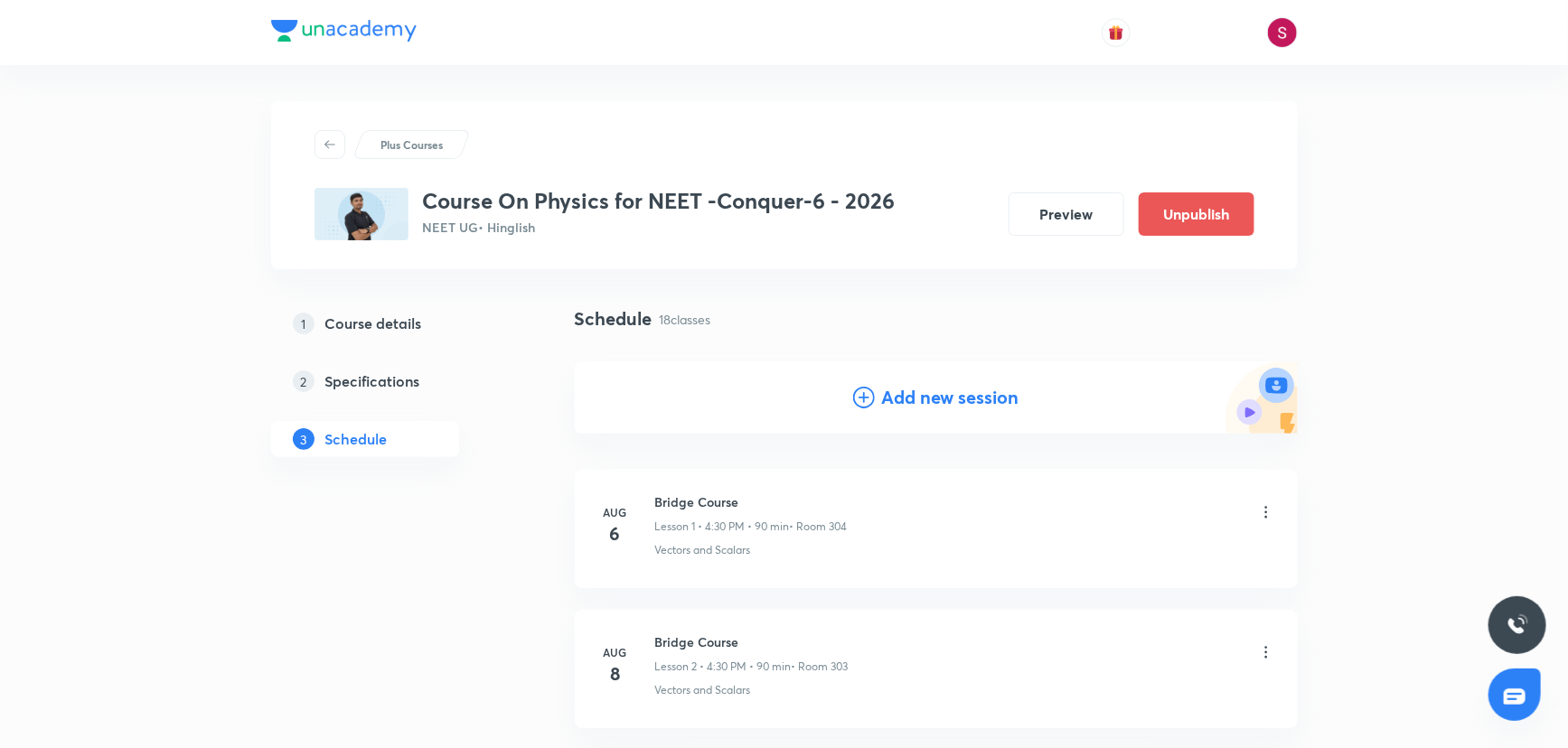
click at [858, 394] on icon at bounding box center [864, 398] width 22 height 22
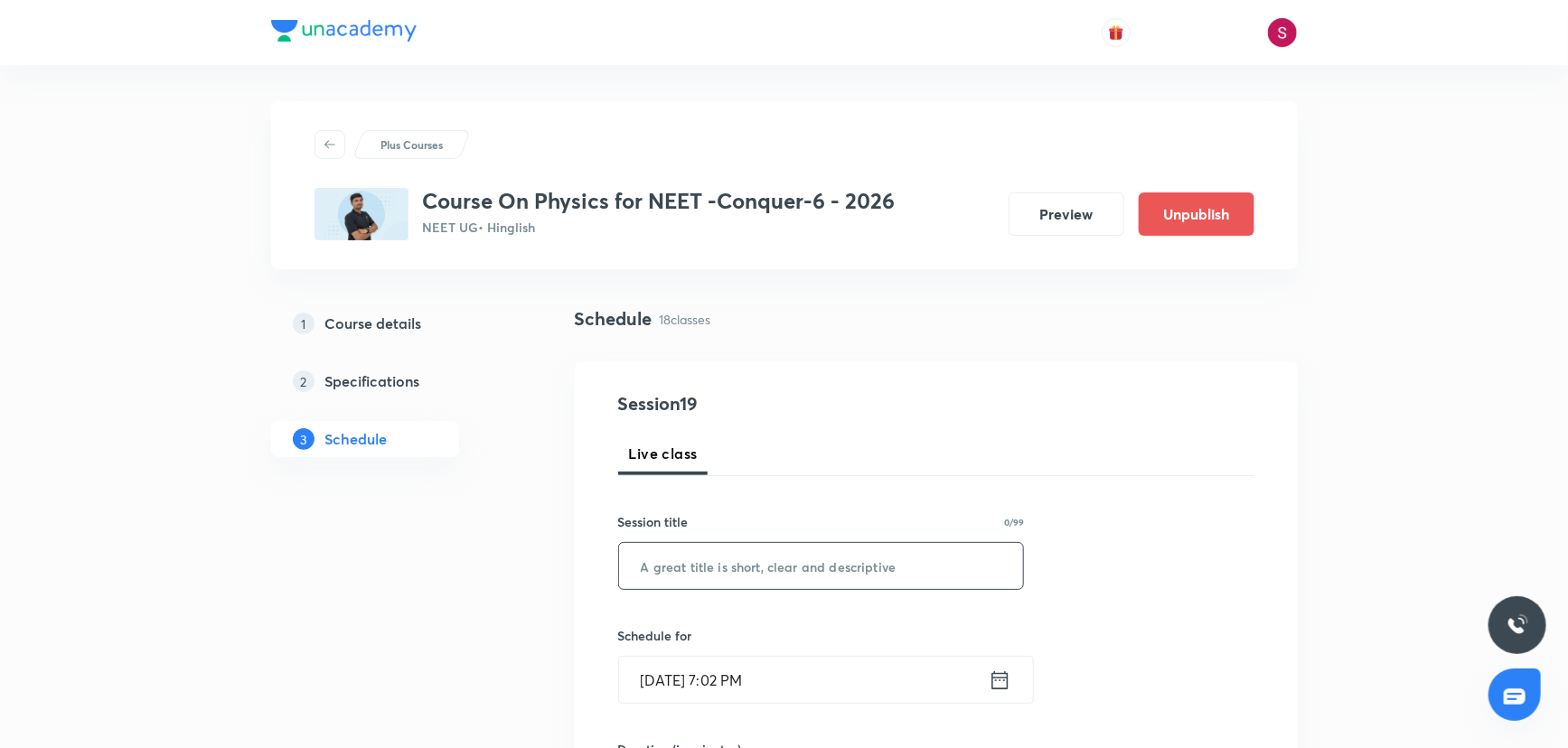
click at [689, 562] on input "text" at bounding box center [821, 566] width 405 height 46
paste input "Kinematics-1D - 02"
type input "Kinematics-1D - 03"
click at [788, 665] on input "Aug 31, 2025, 7:02 PM" at bounding box center [803, 680] width 370 height 46
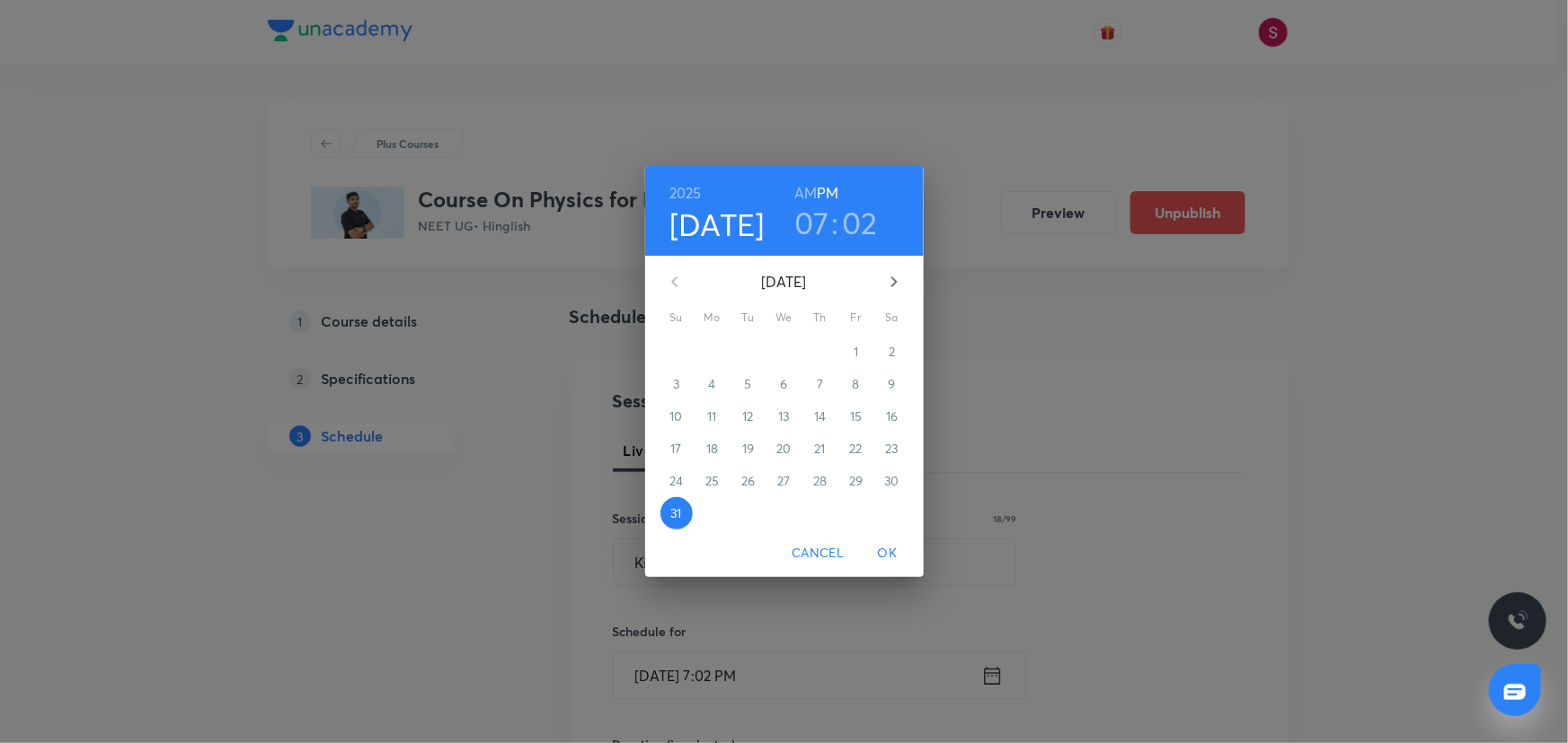
click at [895, 284] on icon "button" at bounding box center [894, 282] width 22 height 22
click at [891, 355] on p "6" at bounding box center [891, 352] width 7 height 18
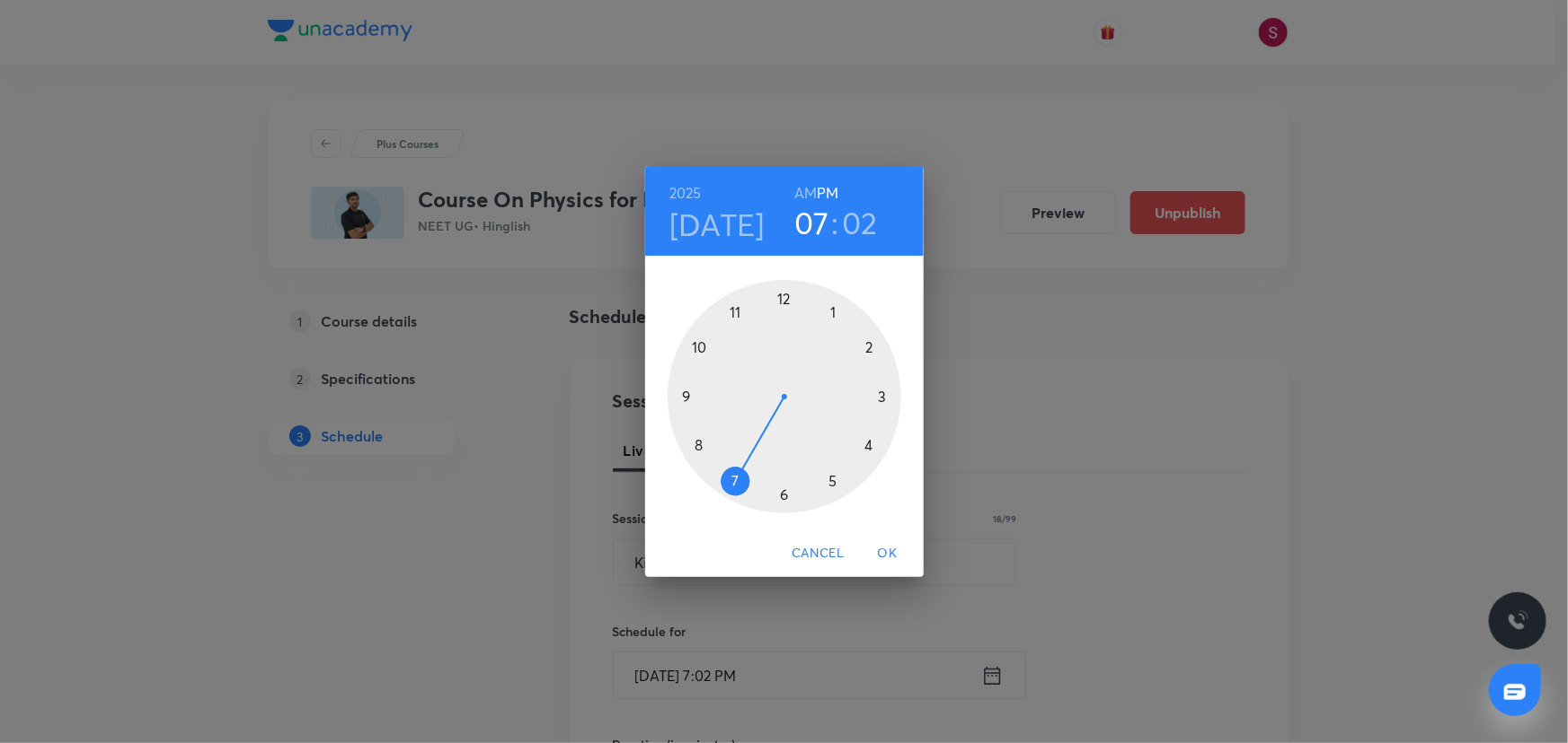
click at [781, 487] on div at bounding box center [784, 397] width 234 height 234
click at [879, 395] on div at bounding box center [784, 397] width 234 height 234
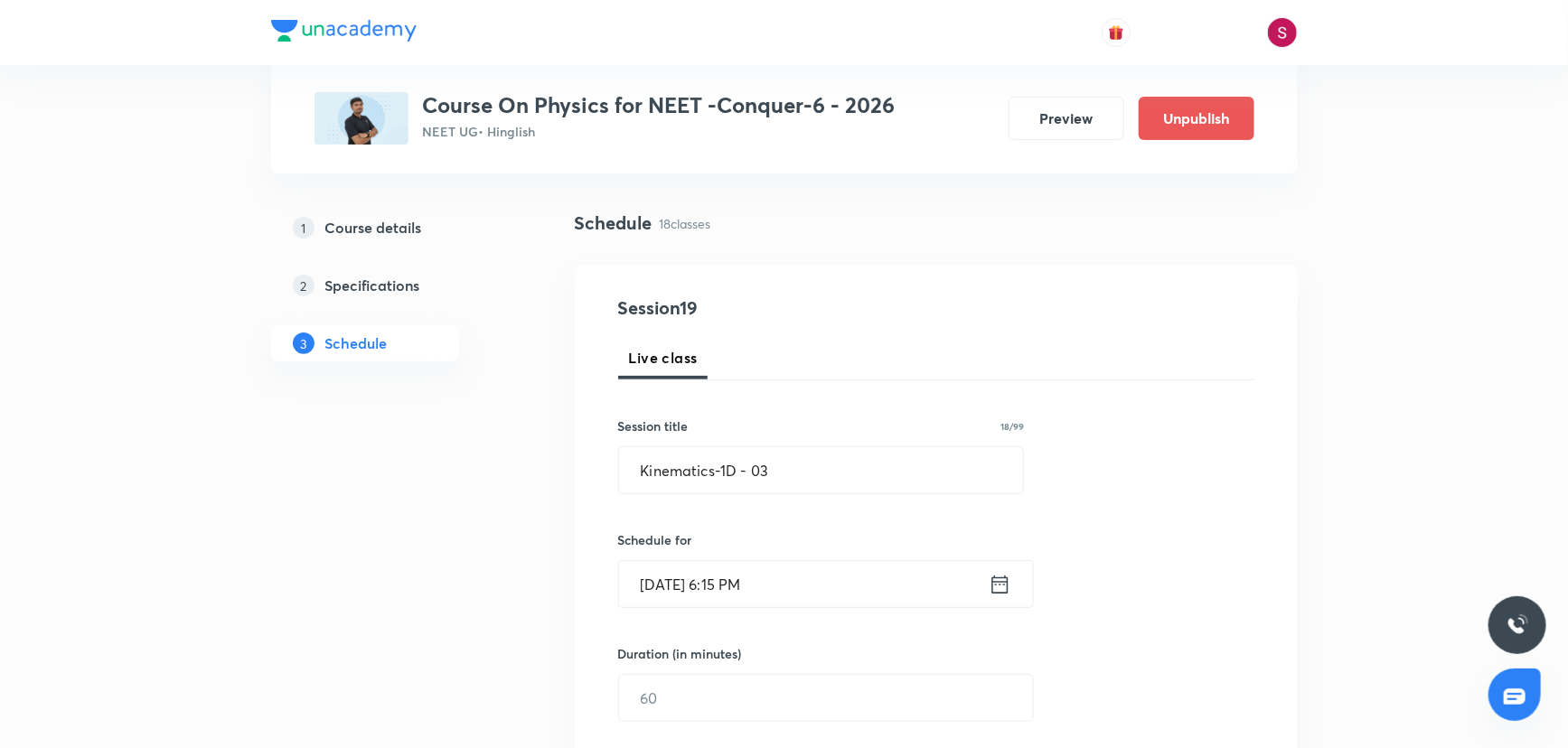
scroll to position [246, 0]
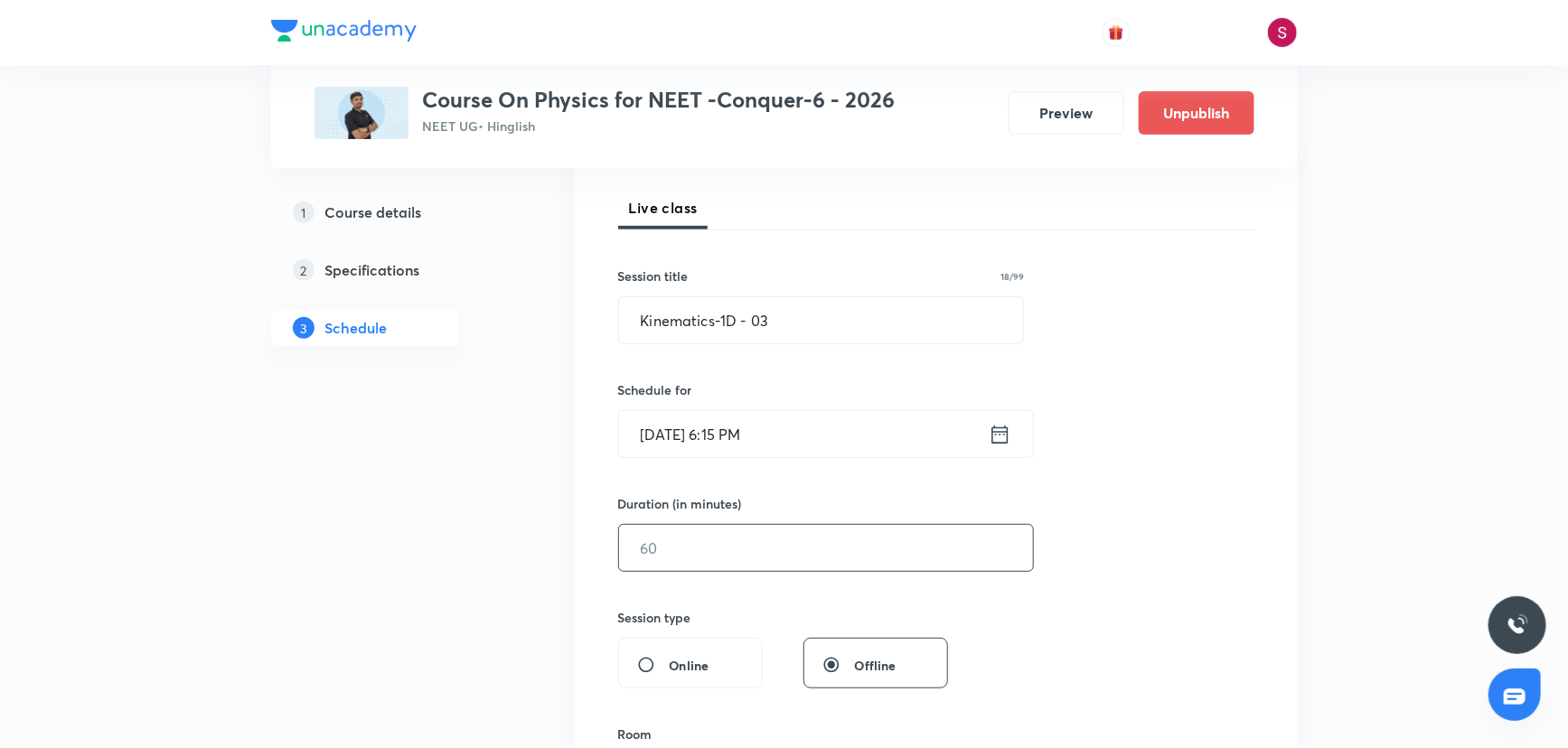
click at [691, 539] on input "text" at bounding box center [825, 549] width 414 height 46
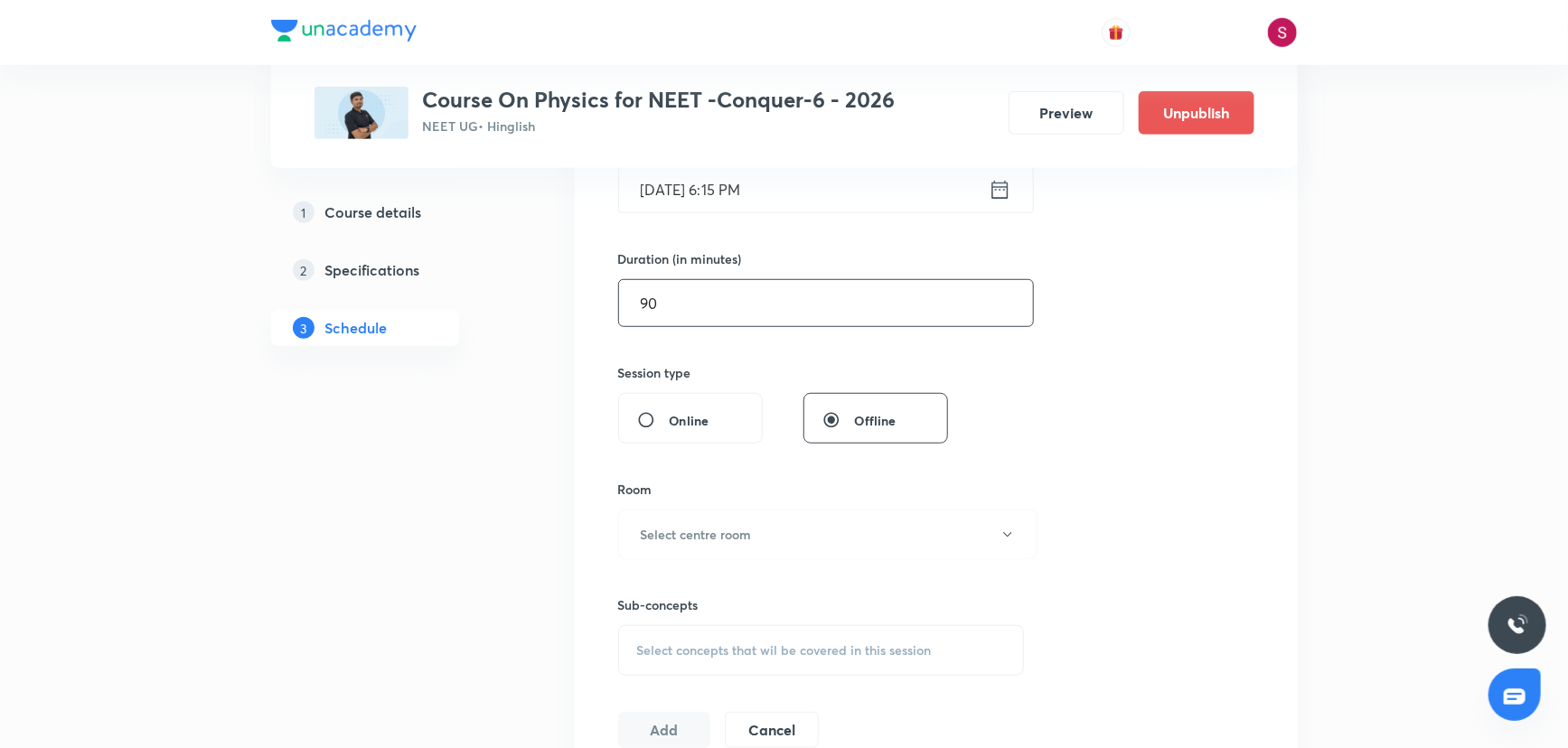
scroll to position [493, 0]
type input "90"
click at [667, 543] on button "Select centre room" at bounding box center [827, 533] width 420 height 50
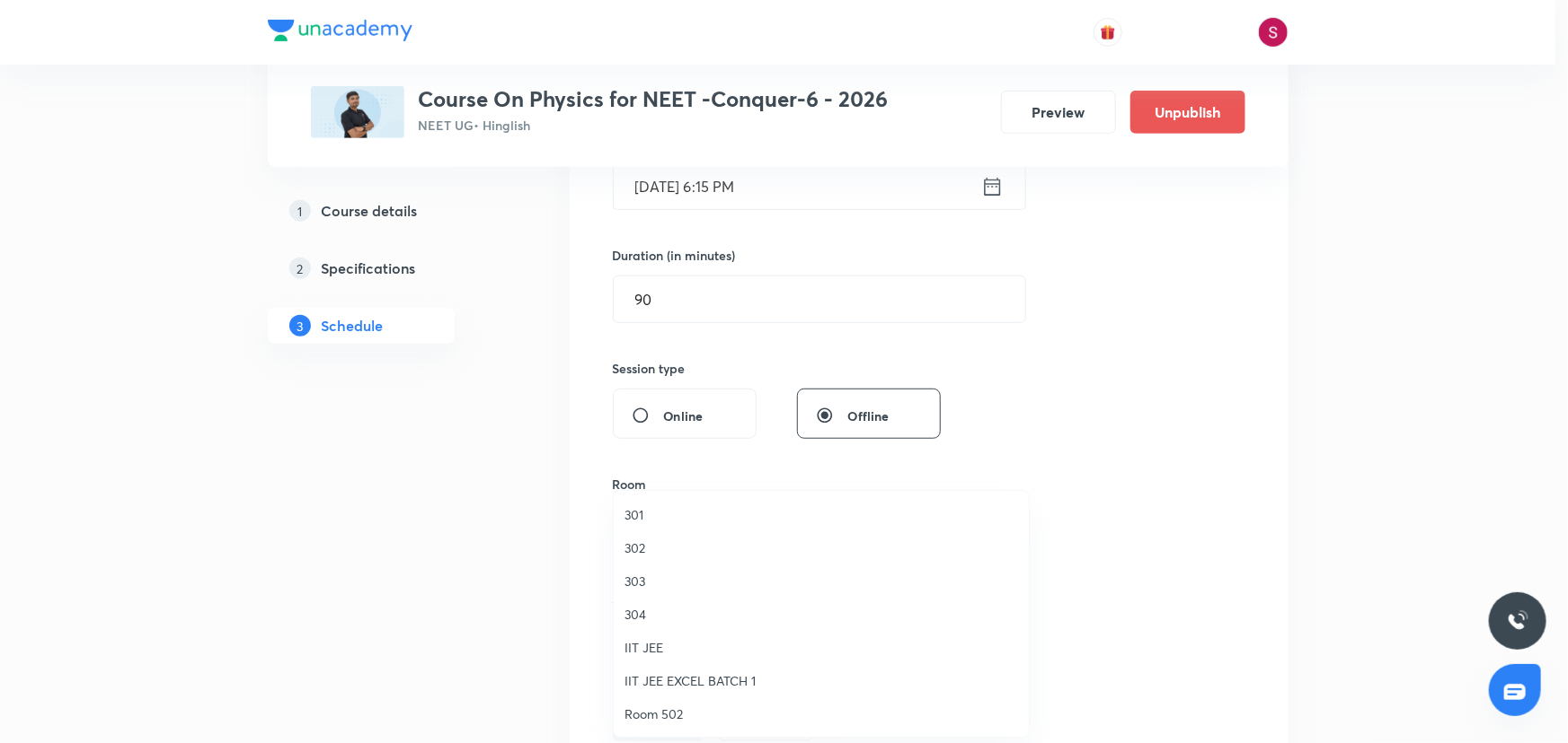
click at [634, 618] on span "304" at bounding box center [821, 614] width 393 height 19
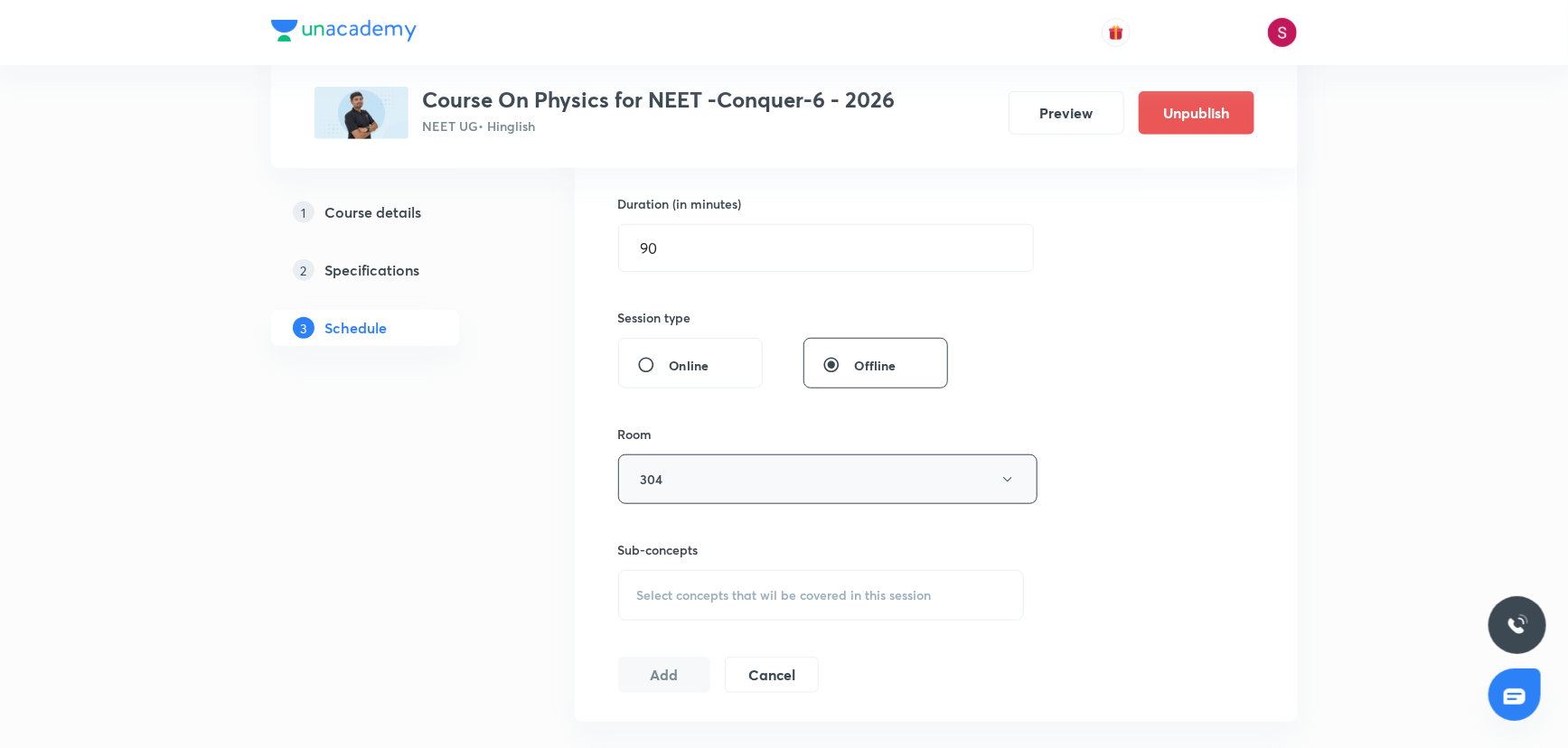
scroll to position [574, 0]
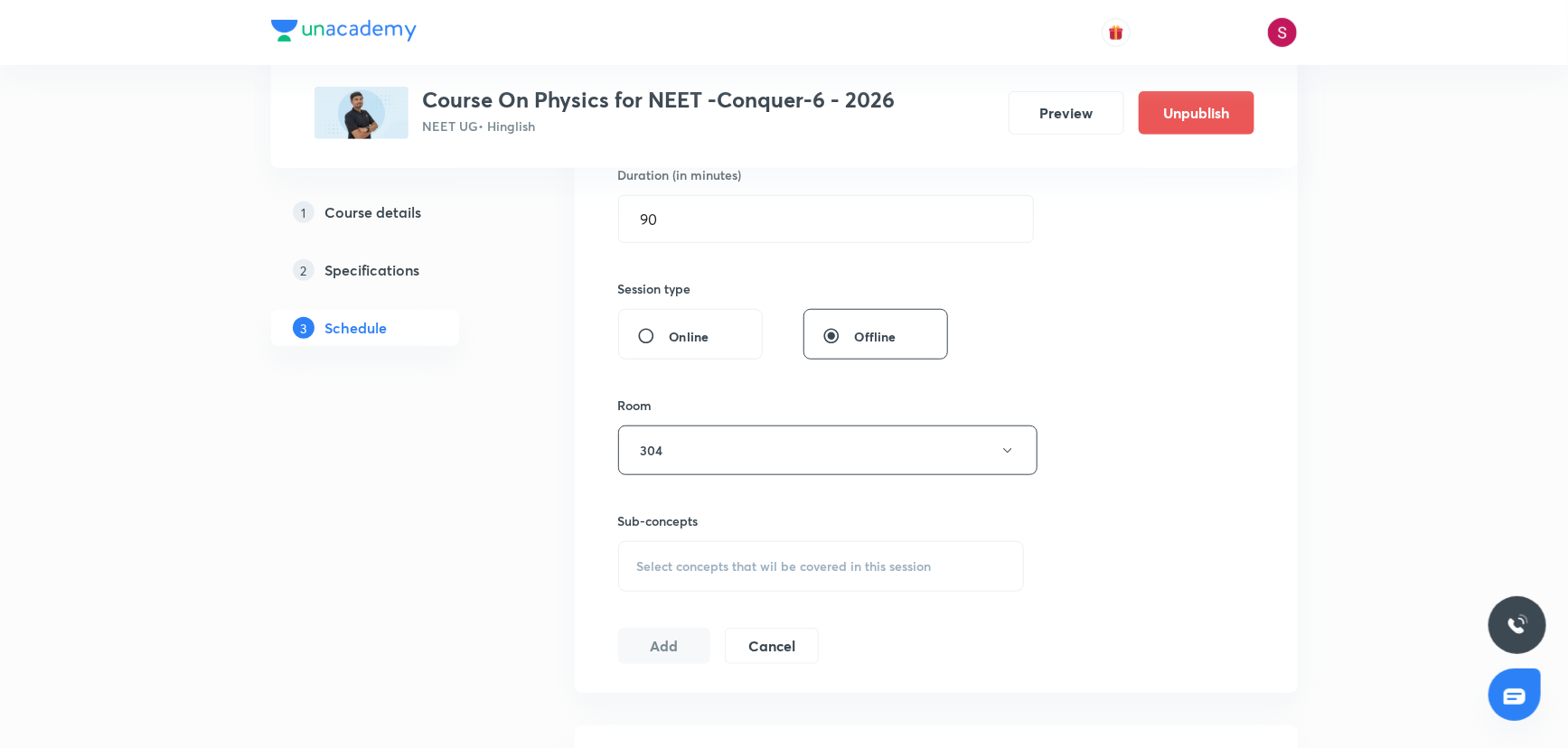
click at [729, 553] on div "Select concepts that wil be covered in this session" at bounding box center [821, 566] width 407 height 51
click at [701, 699] on p "Vectors and Scalars" at bounding box center [715, 708] width 113 height 19
checkbox input "true"
click at [1163, 487] on div "Session 19 Live class Session title 18/99 Kinematics-1D - 03 ​ Schedule for Sep…" at bounding box center [936, 250] width 636 height 870
click at [683, 660] on button "Add" at bounding box center [664, 665] width 93 height 36
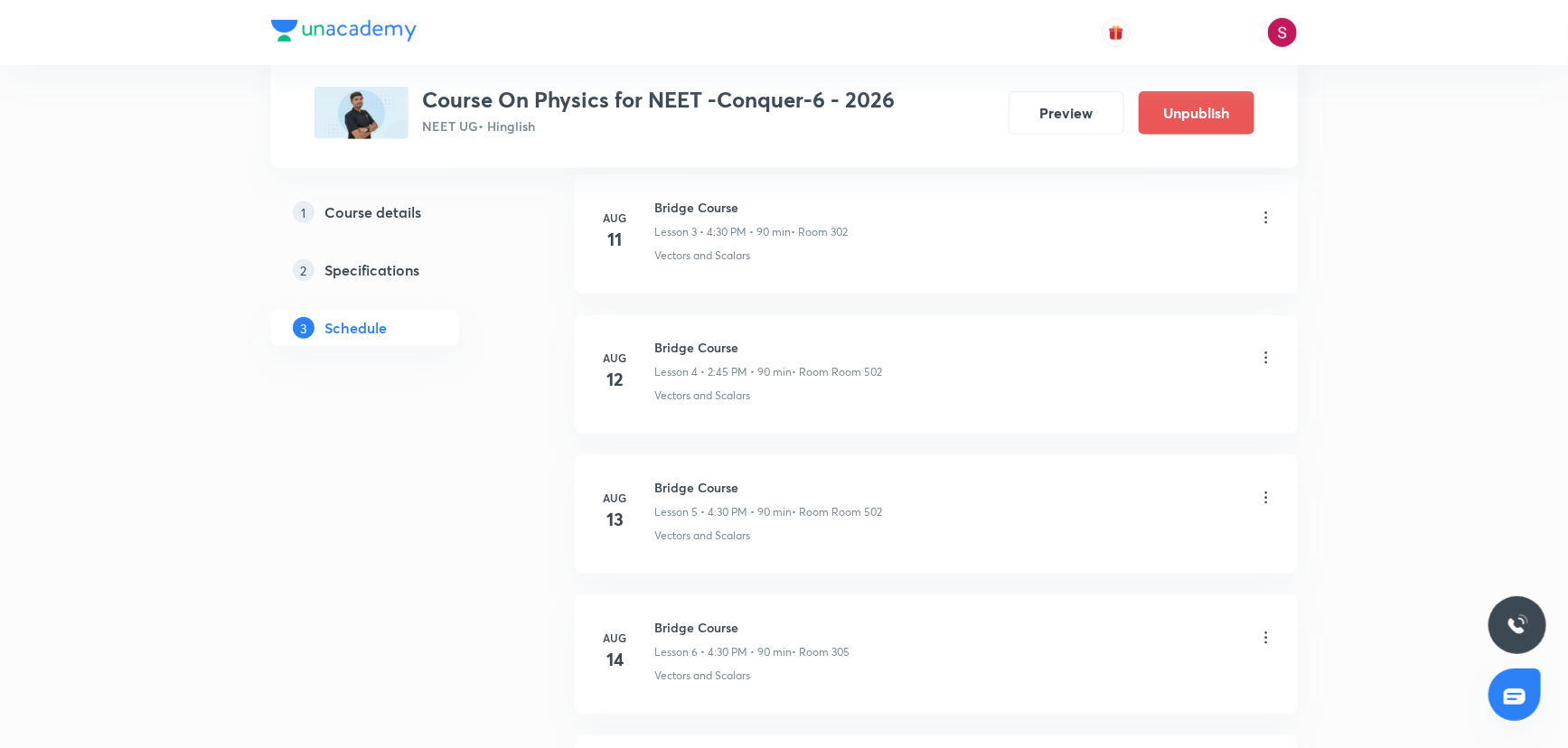
scroll to position [2527, 0]
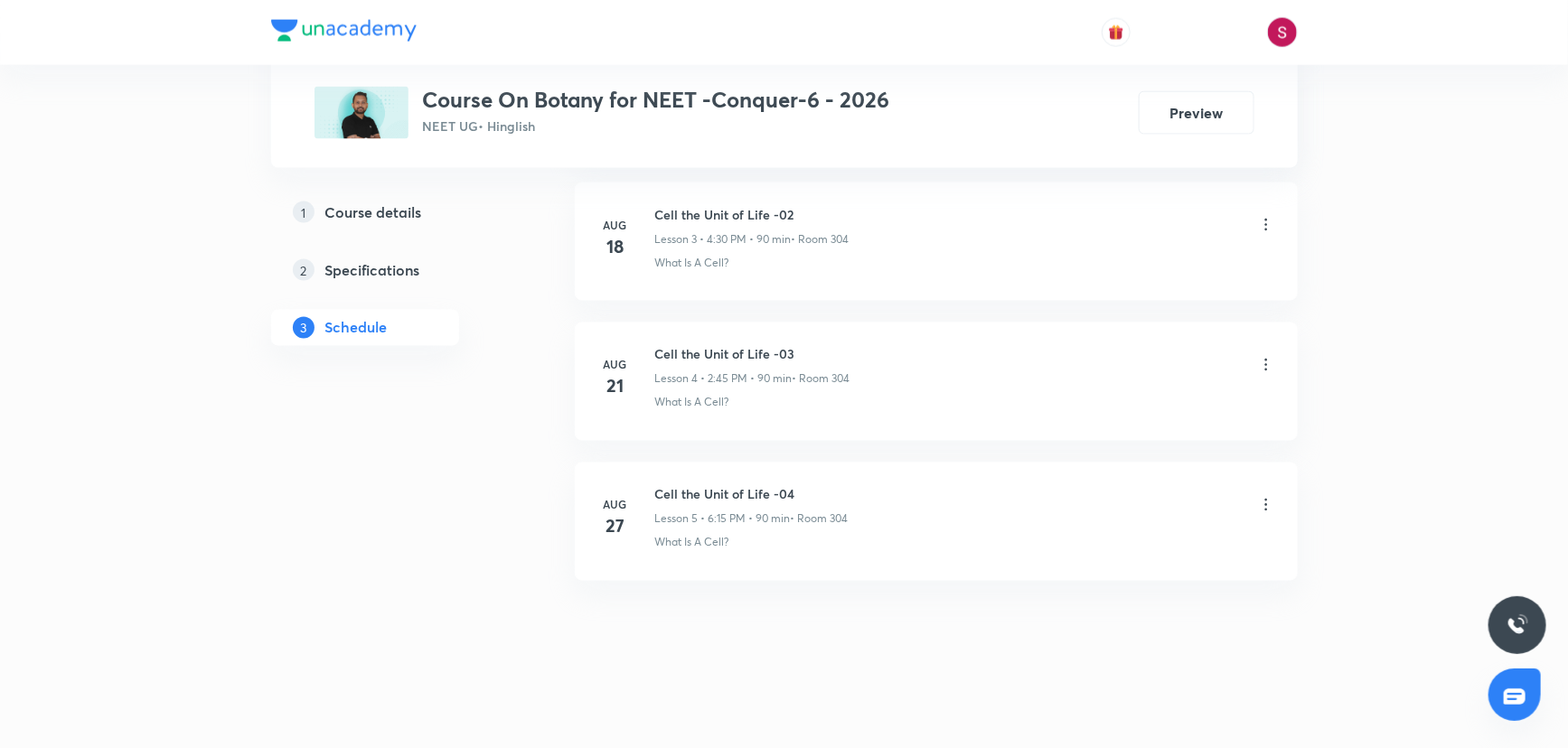
click at [768, 489] on h6 "Cell the Unit of Life -04" at bounding box center [752, 495] width 193 height 19
copy h6 "Cell the Unit of Life -04"
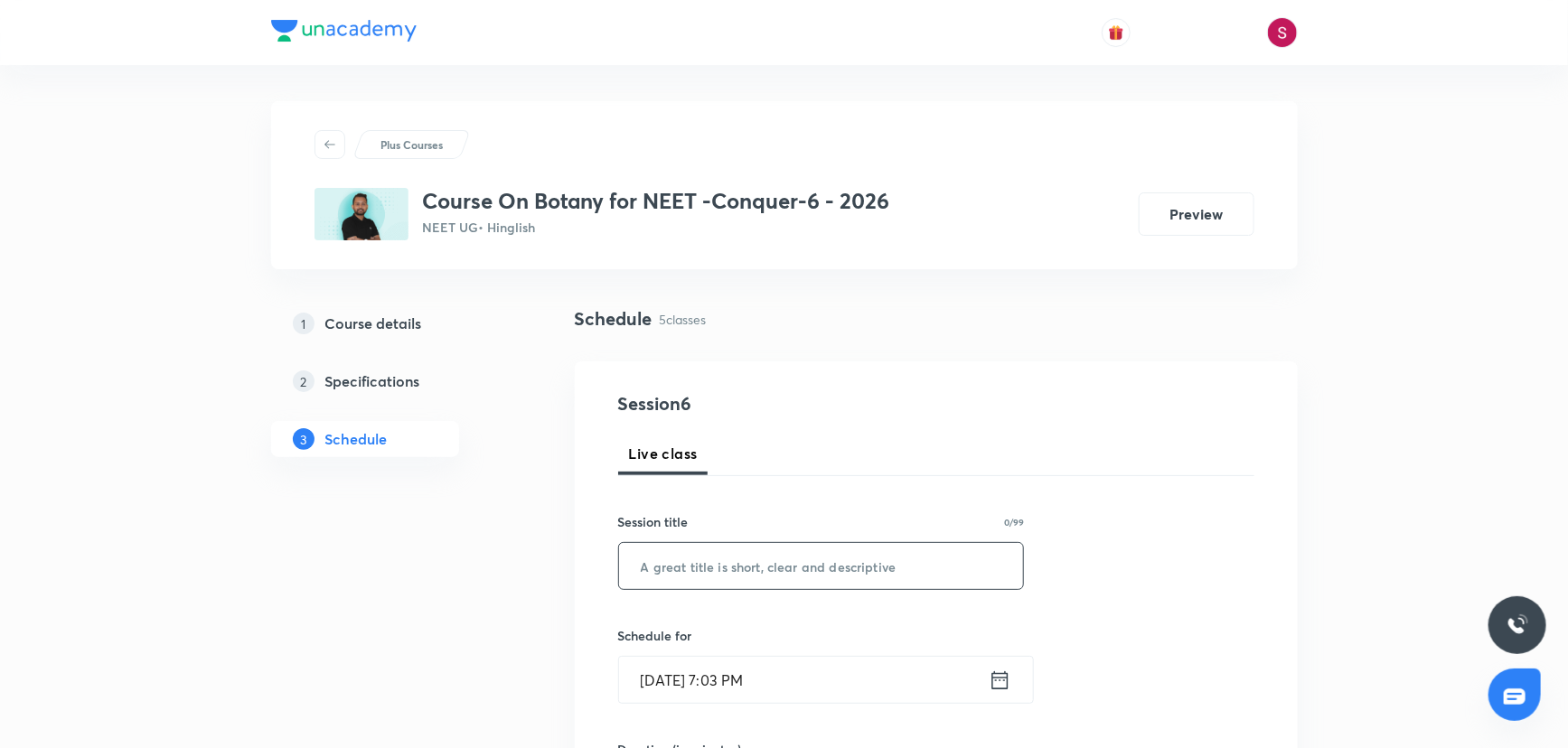
click at [748, 587] on input "text" at bounding box center [821, 566] width 405 height 46
paste input "Cell the Unit of Life -04"
type input "Cell the Unit of Life - 05"
click at [854, 678] on input "[DATE] 7:03 PM" at bounding box center [803, 680] width 370 height 46
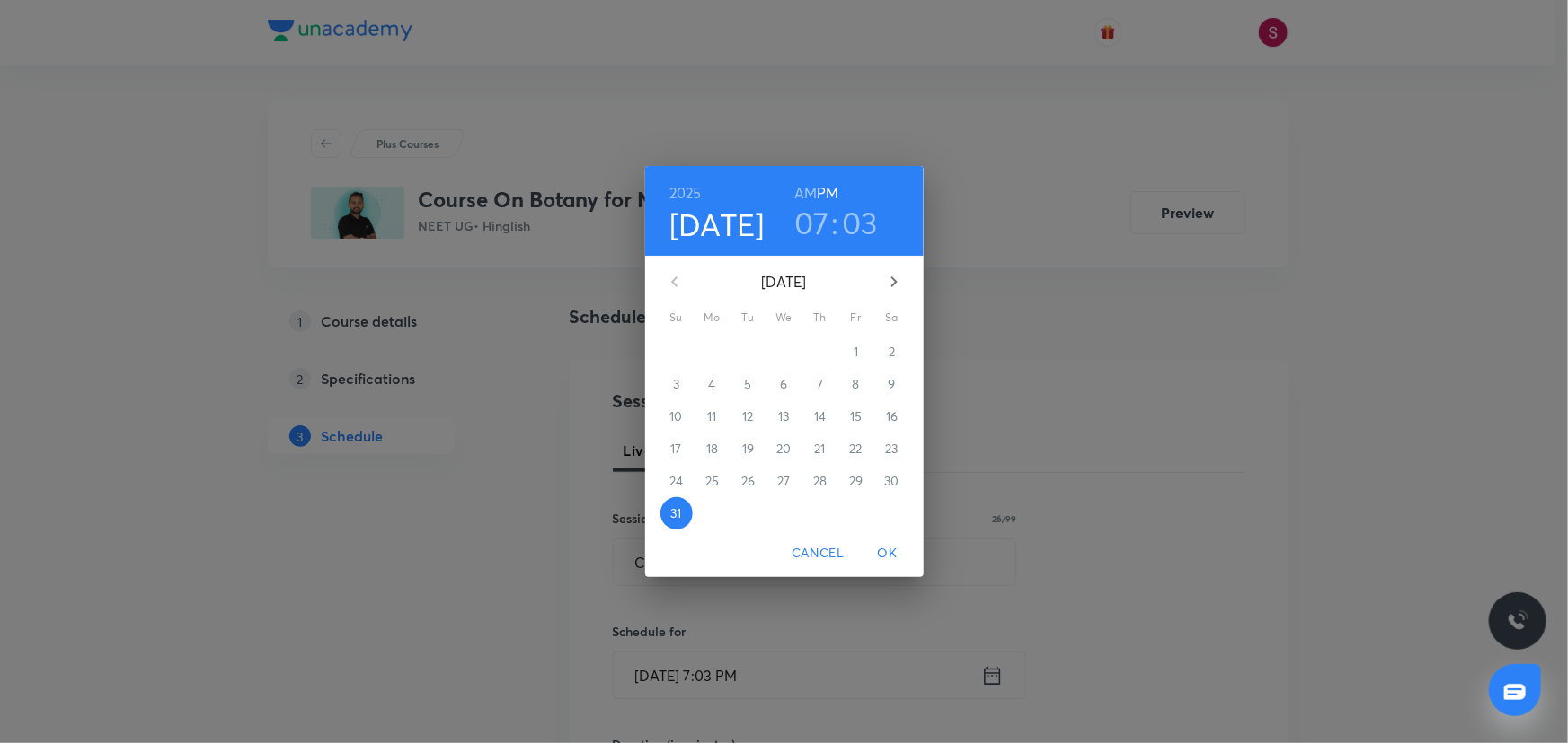
click at [888, 290] on icon "button" at bounding box center [894, 282] width 22 height 22
click at [713, 354] on p "1" at bounding box center [712, 352] width 5 height 18
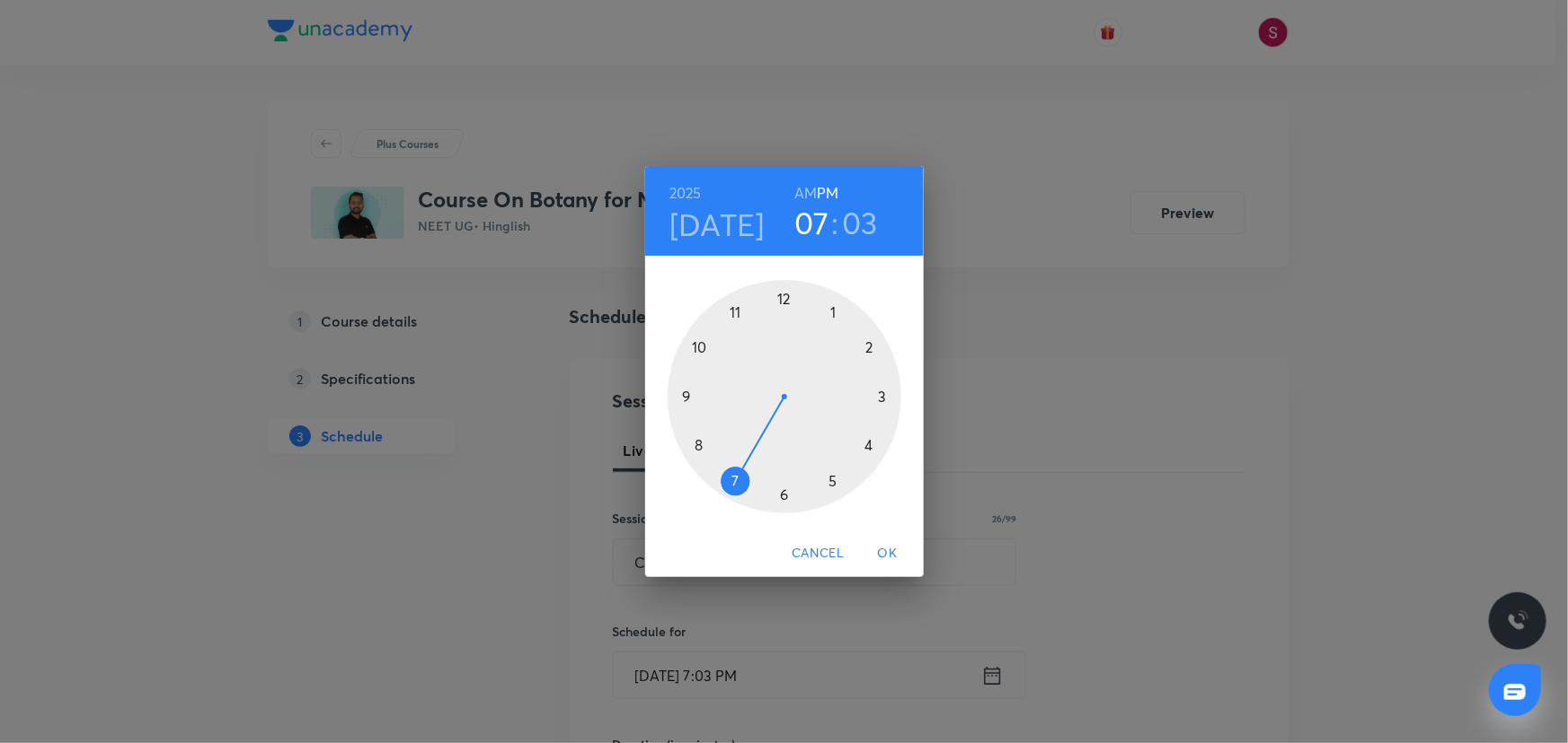
click at [783, 495] on div at bounding box center [784, 397] width 234 height 234
click at [881, 394] on div at bounding box center [784, 397] width 234 height 234
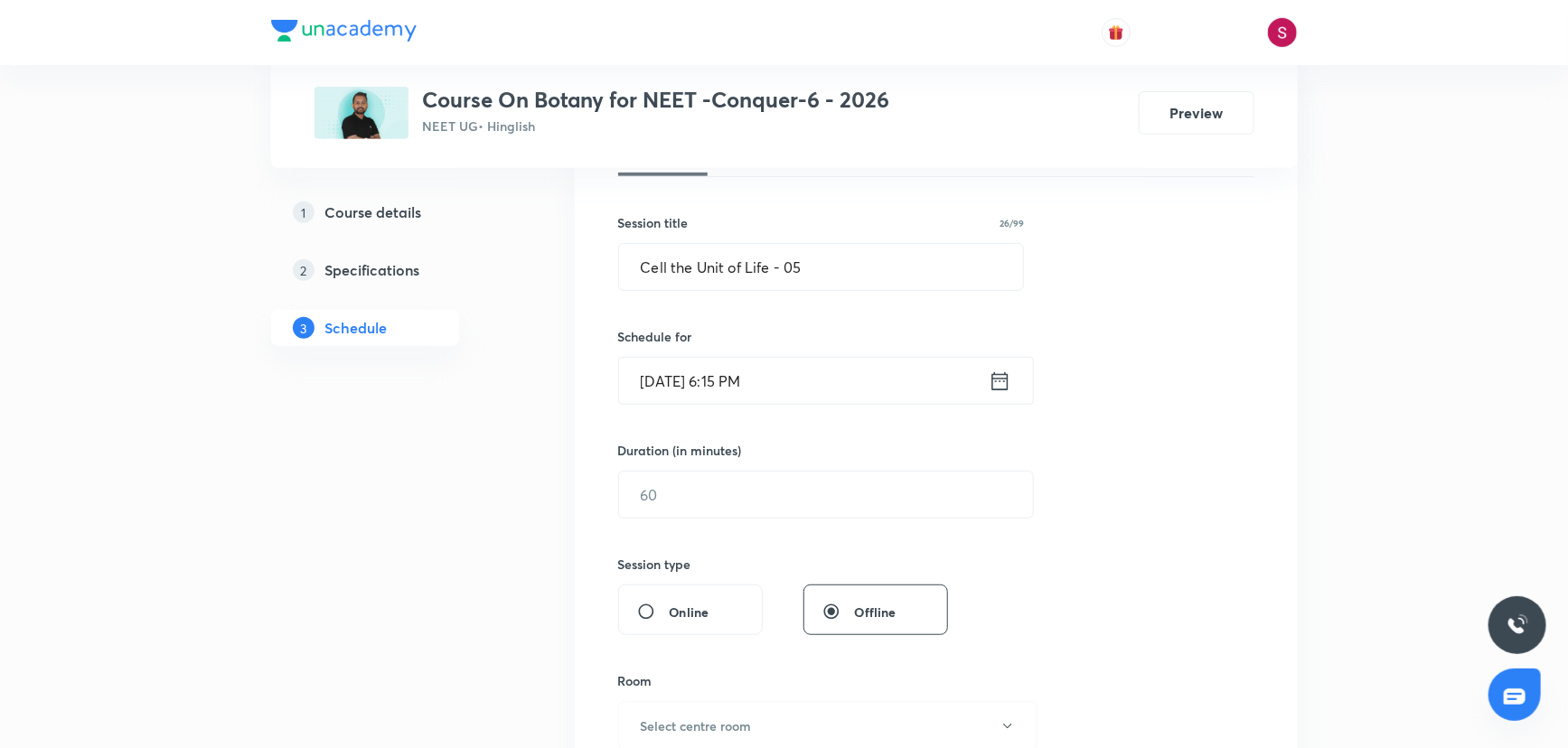
scroll to position [328, 0]
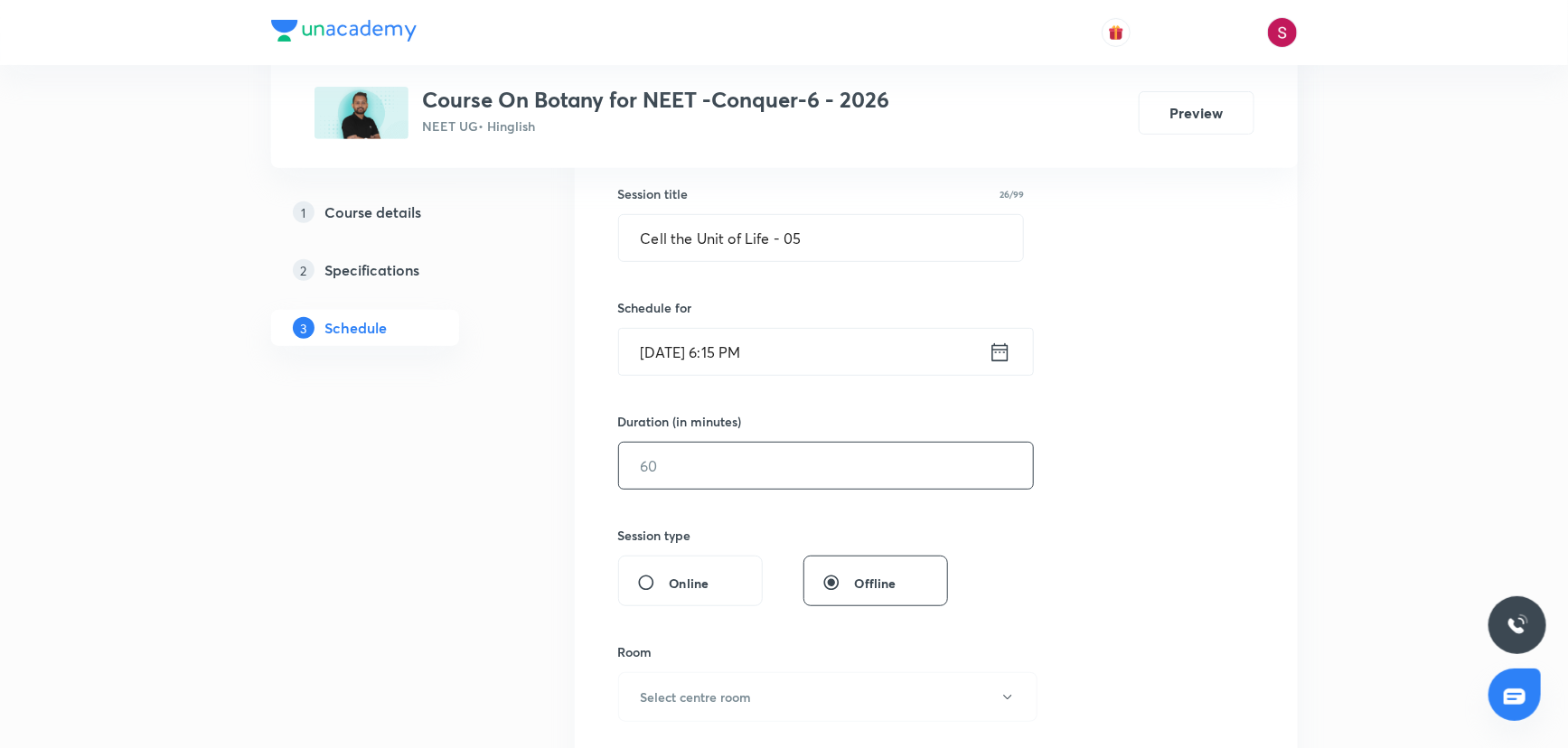
click at [738, 483] on input "text" at bounding box center [825, 466] width 414 height 46
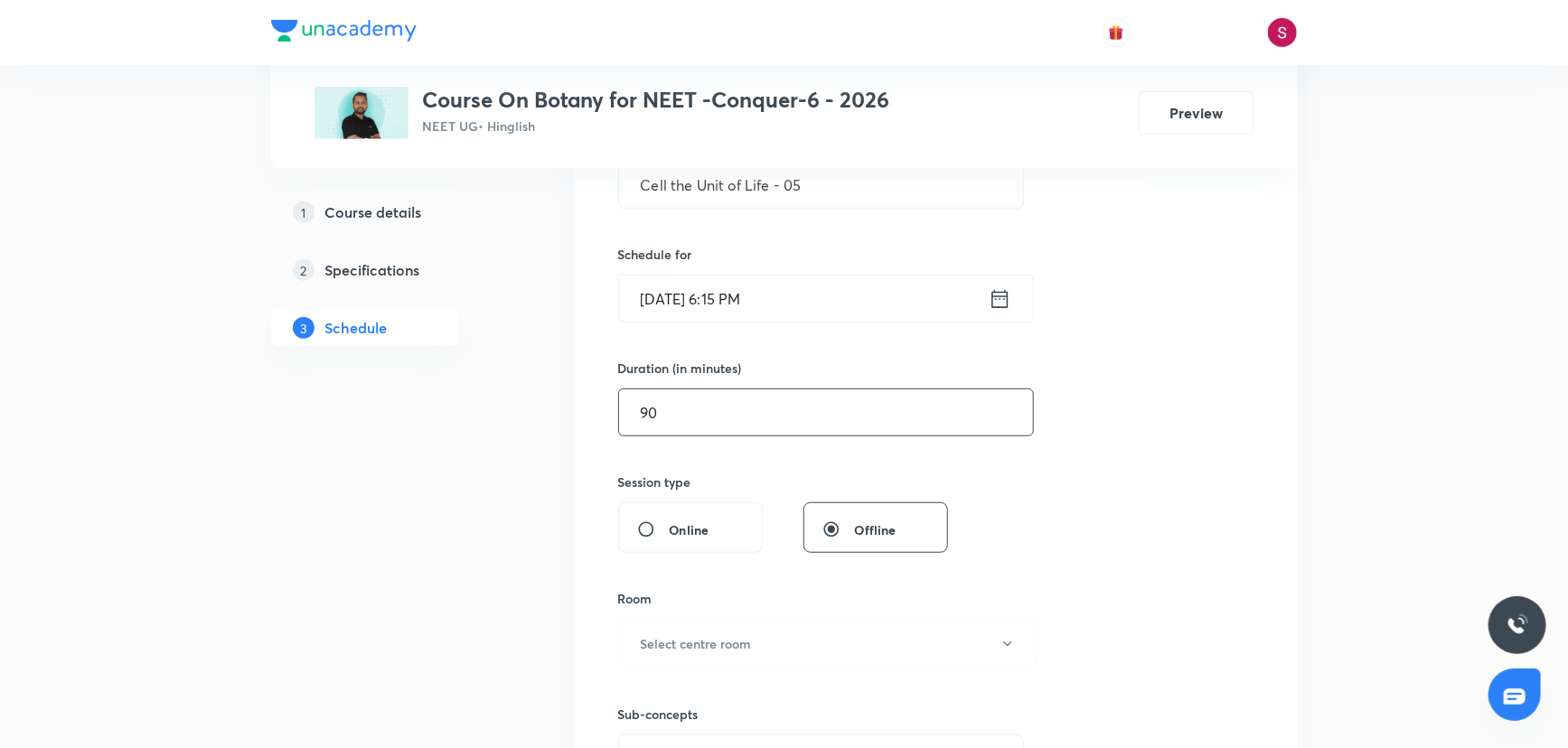
scroll to position [411, 0]
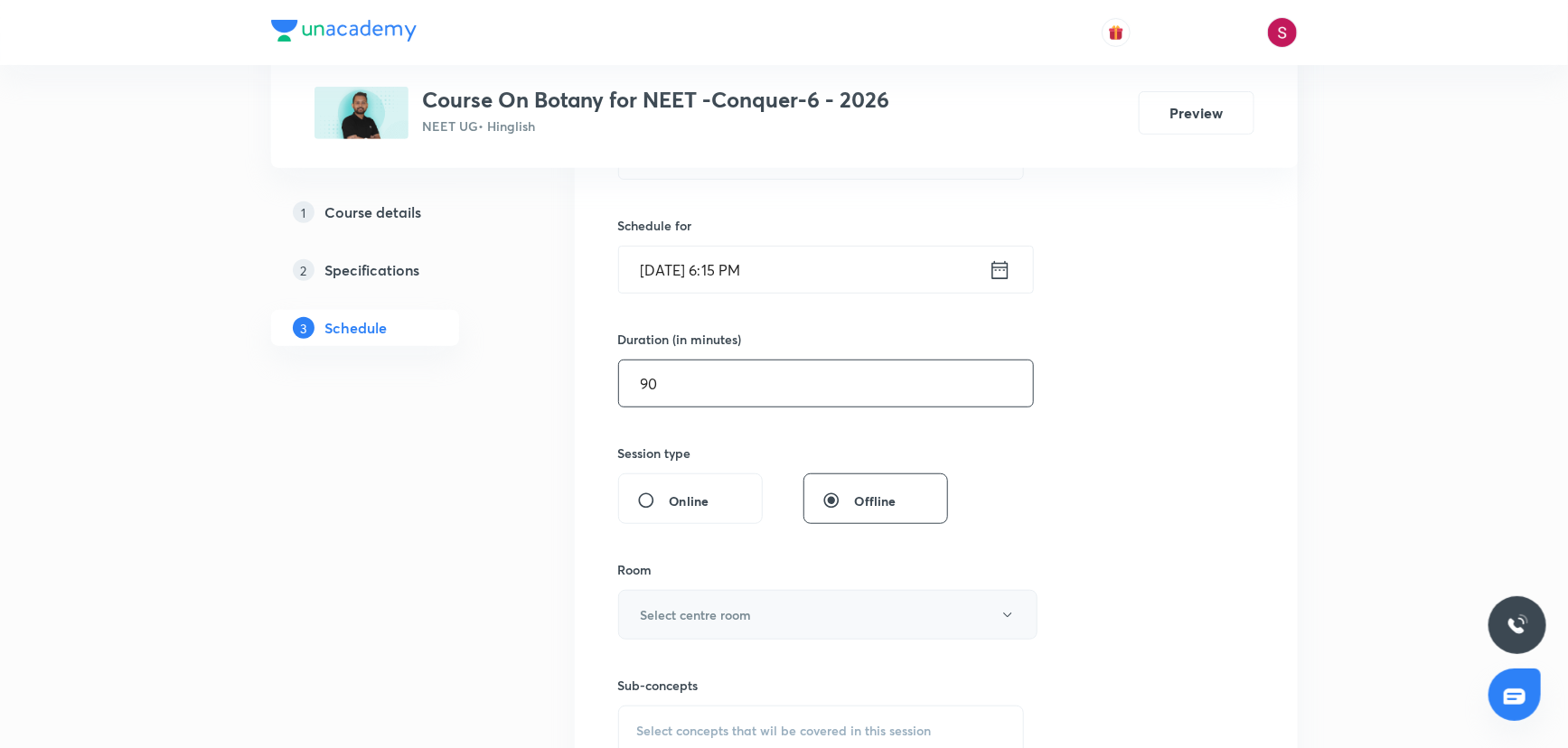
type input "90"
click at [653, 596] on button "Select centre room" at bounding box center [827, 615] width 420 height 50
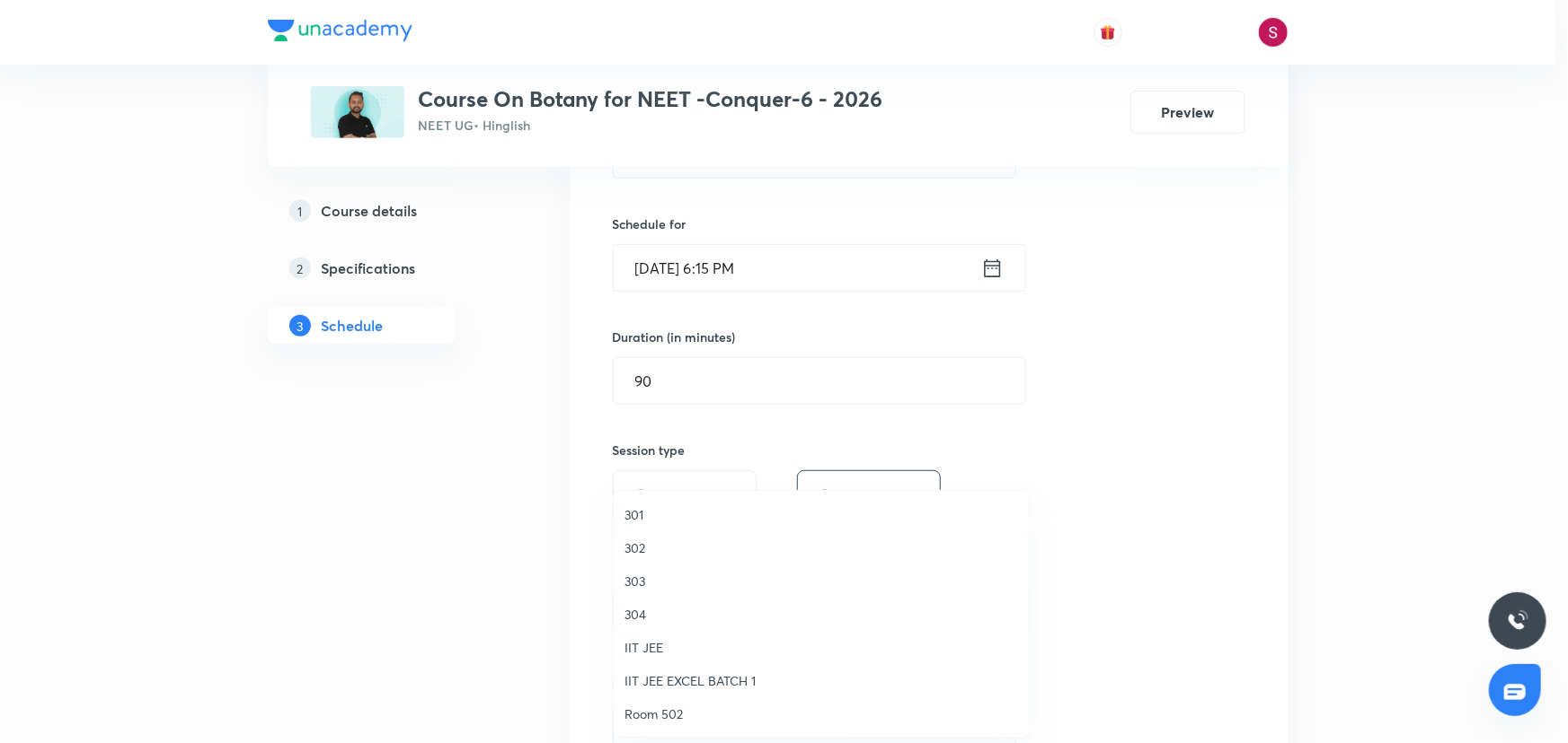
click at [660, 614] on span "304" at bounding box center [821, 614] width 393 height 19
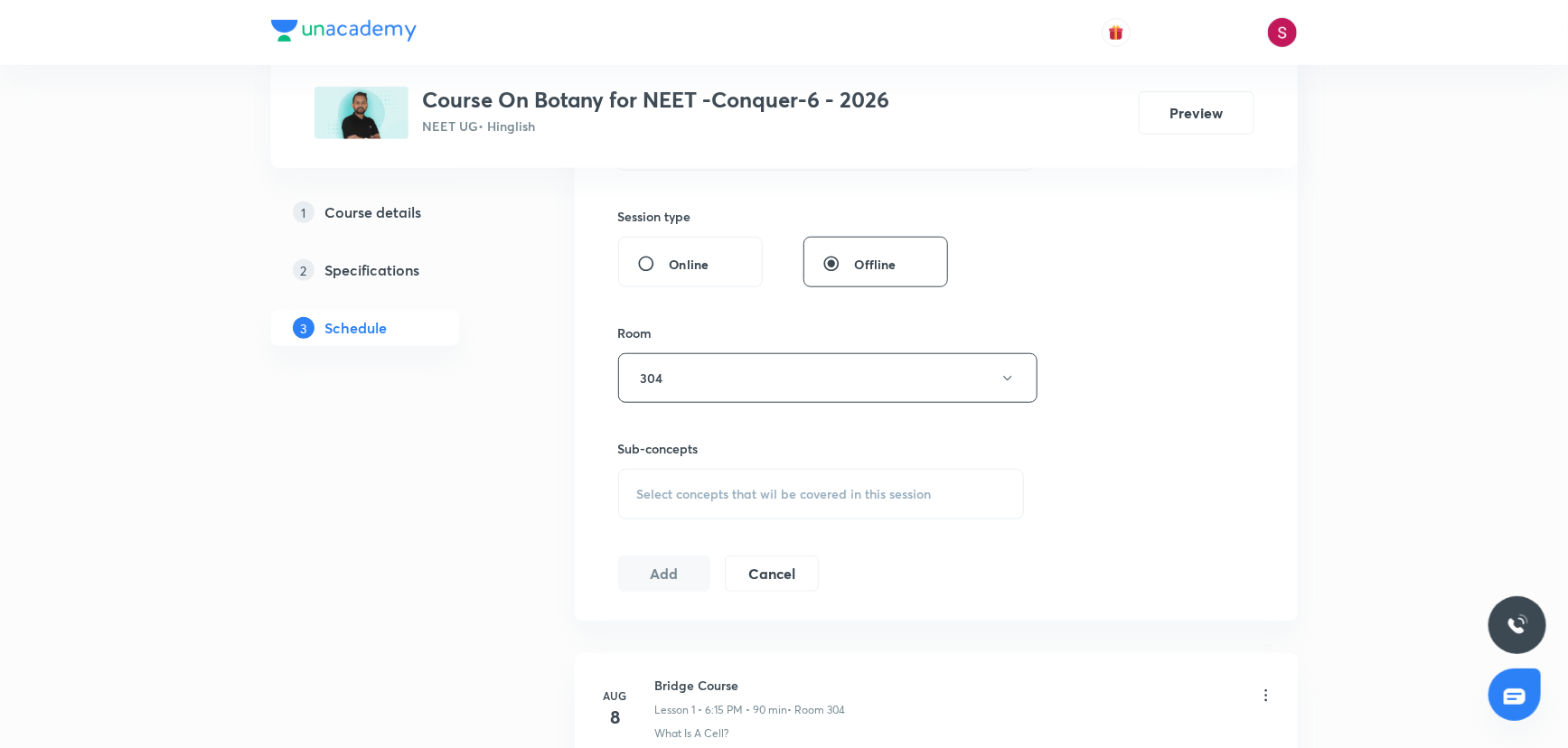
scroll to position [657, 0]
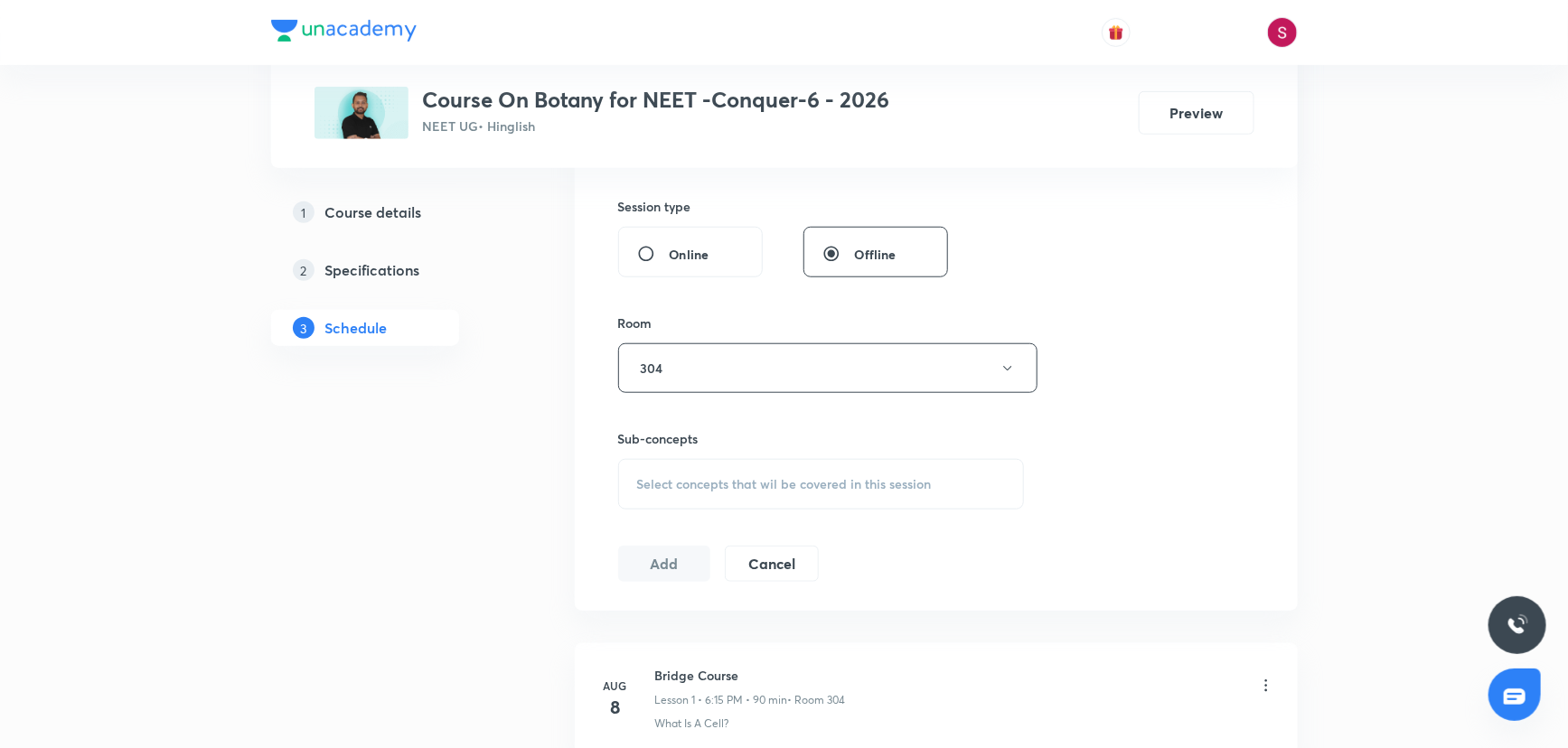
click at [694, 501] on div "Select concepts that wil be covered in this session" at bounding box center [821, 484] width 407 height 51
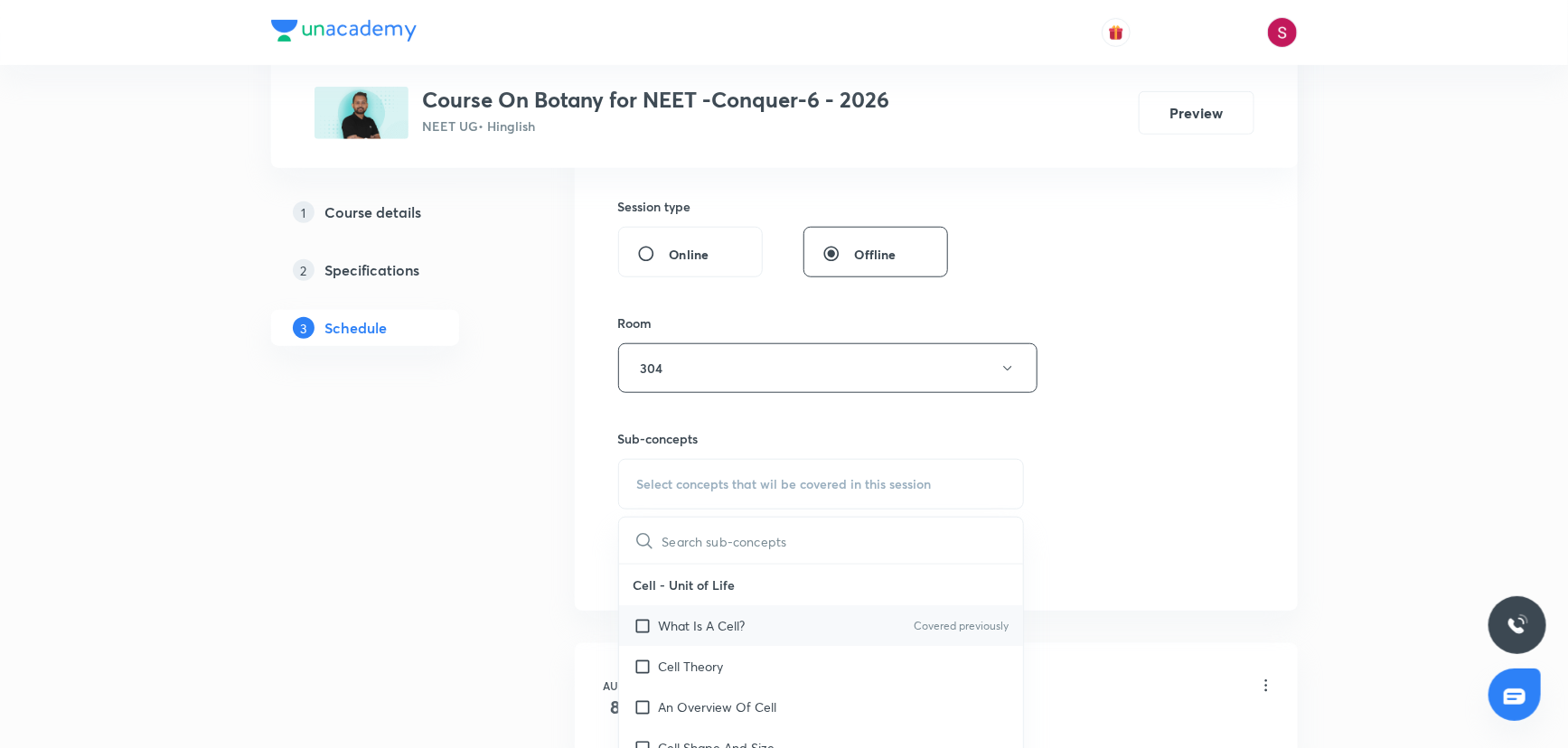
click at [740, 623] on p "What Is A Cell?" at bounding box center [702, 625] width 87 height 19
checkbox input "true"
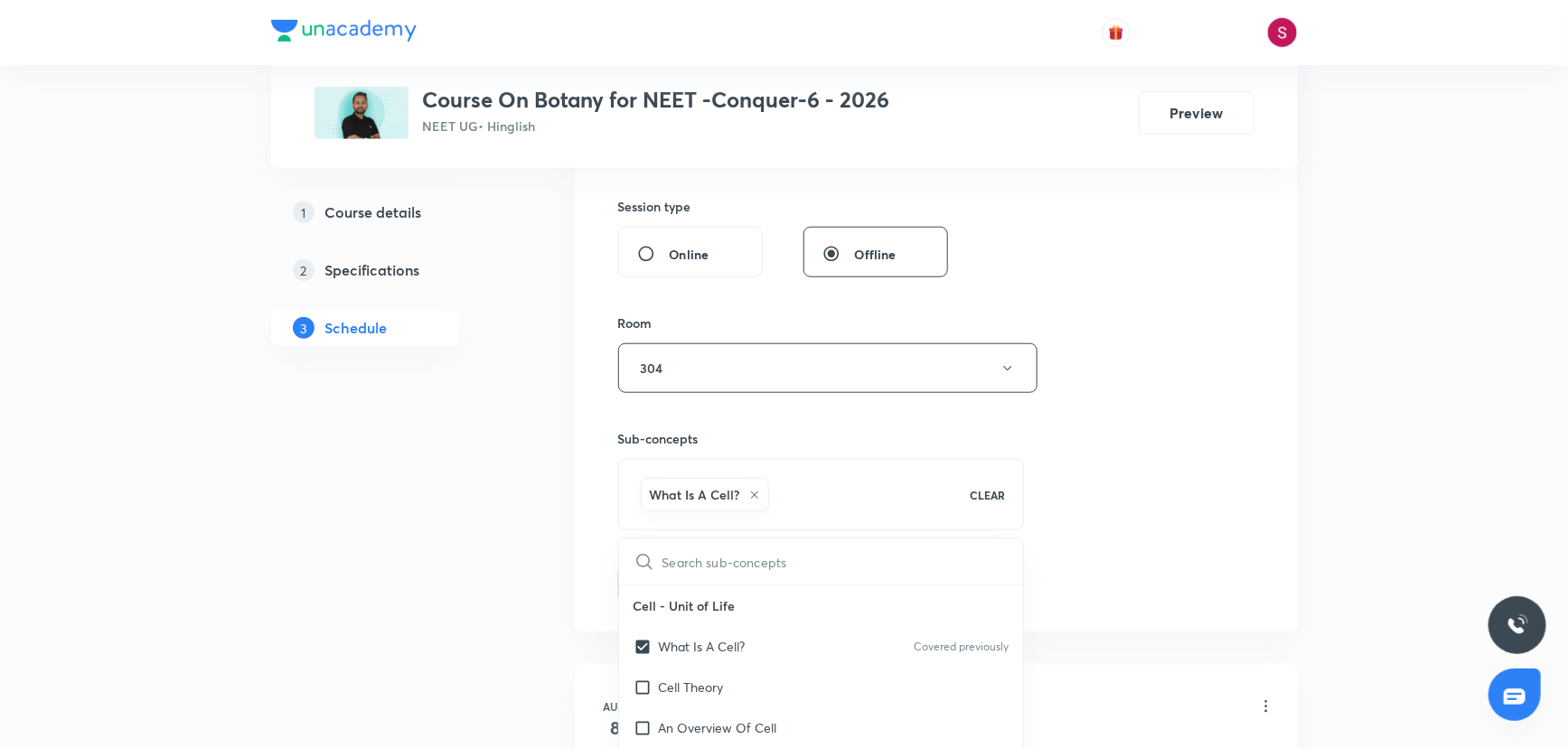
click at [1094, 426] on div "Session 6 Live class Session title 26/99 Cell the Unit of Life - 05 ​ Schedule …" at bounding box center [936, 169] width 636 height 870
click at [657, 585] on button "Add" at bounding box center [664, 582] width 93 height 36
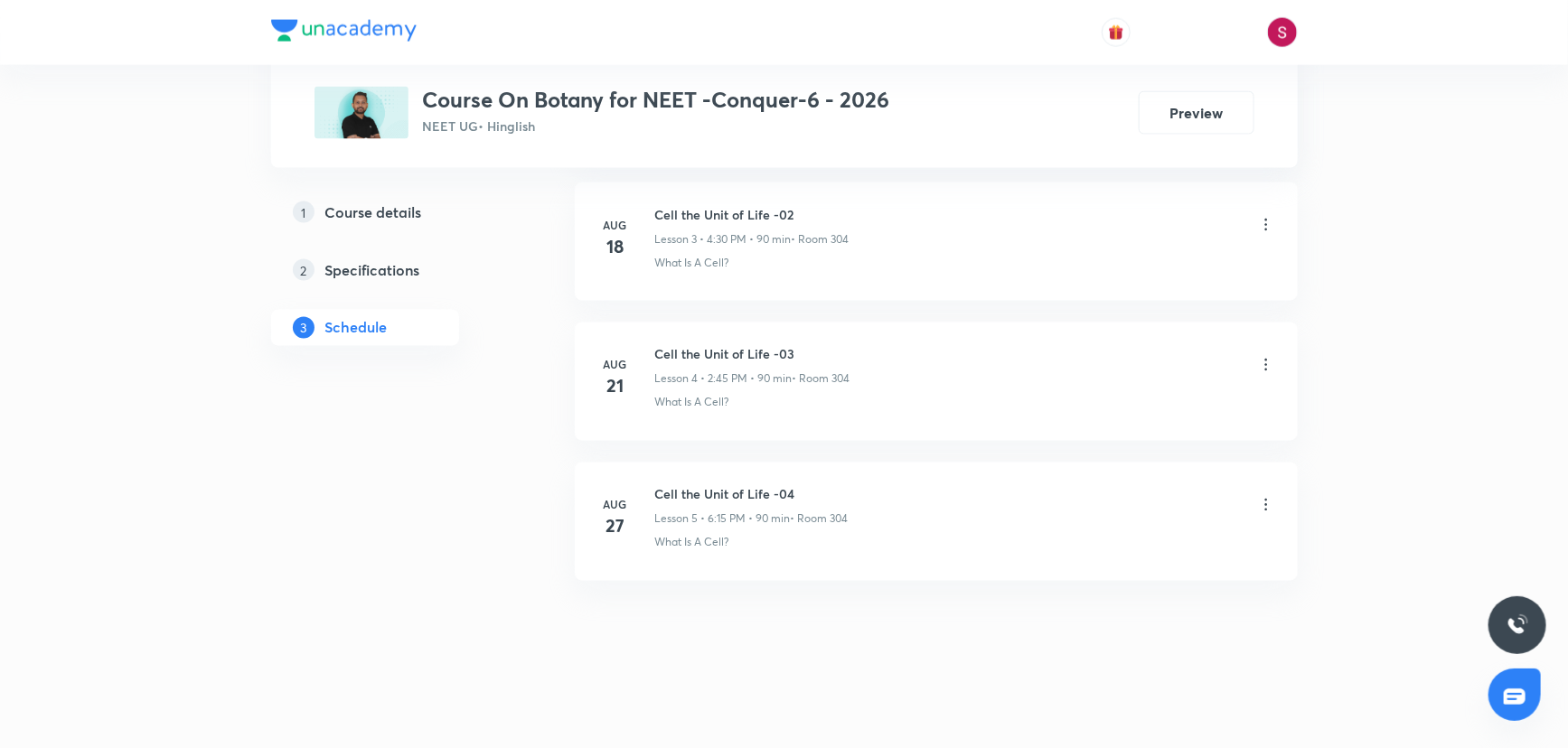
scroll to position [569, 0]
click at [749, 631] on h6 "Cell the Unit of Life - 05" at bounding box center [752, 632] width 193 height 19
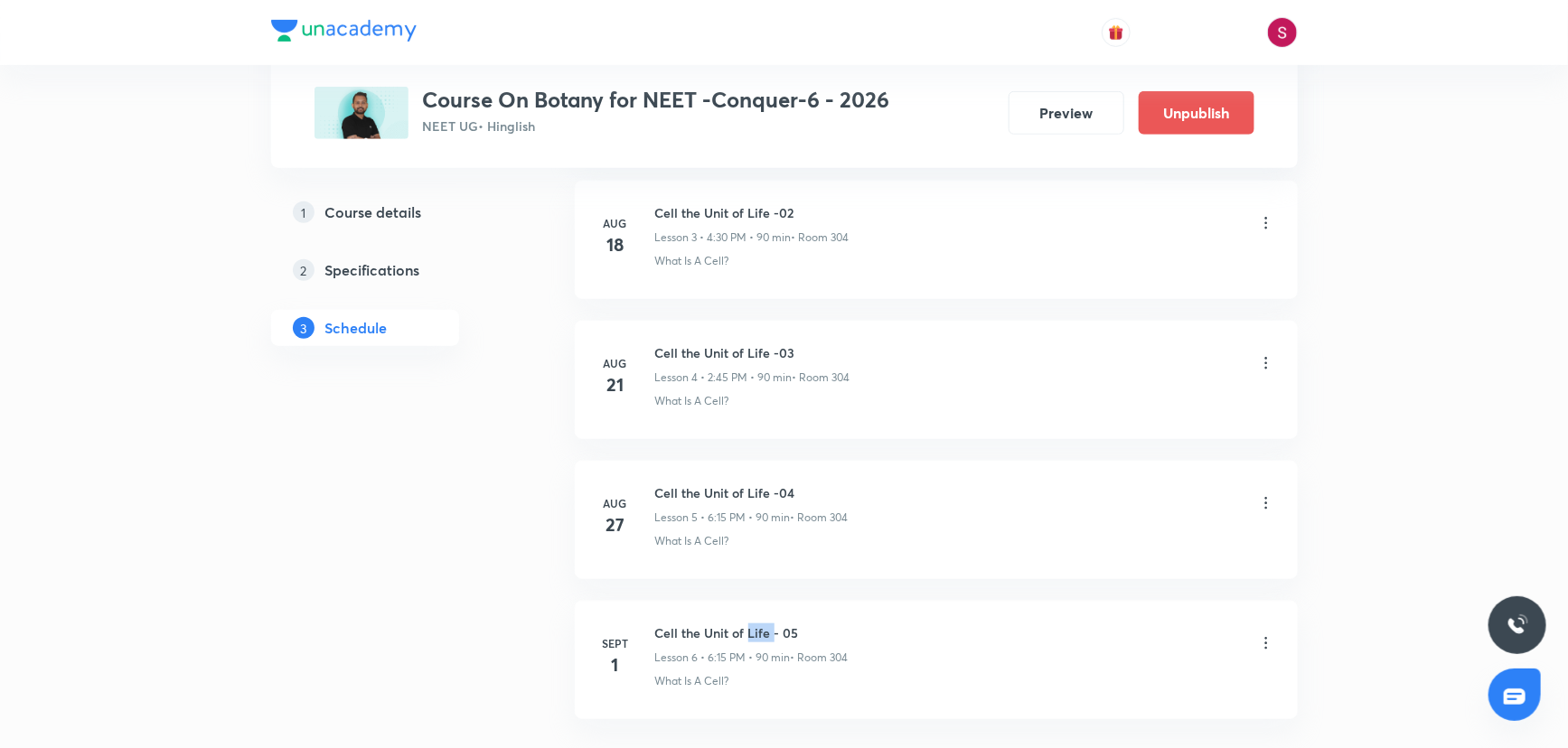
click at [749, 631] on h6 "Cell the Unit of Life - 05" at bounding box center [752, 632] width 193 height 19
copy h6 "Cell the Unit of Life - 05"
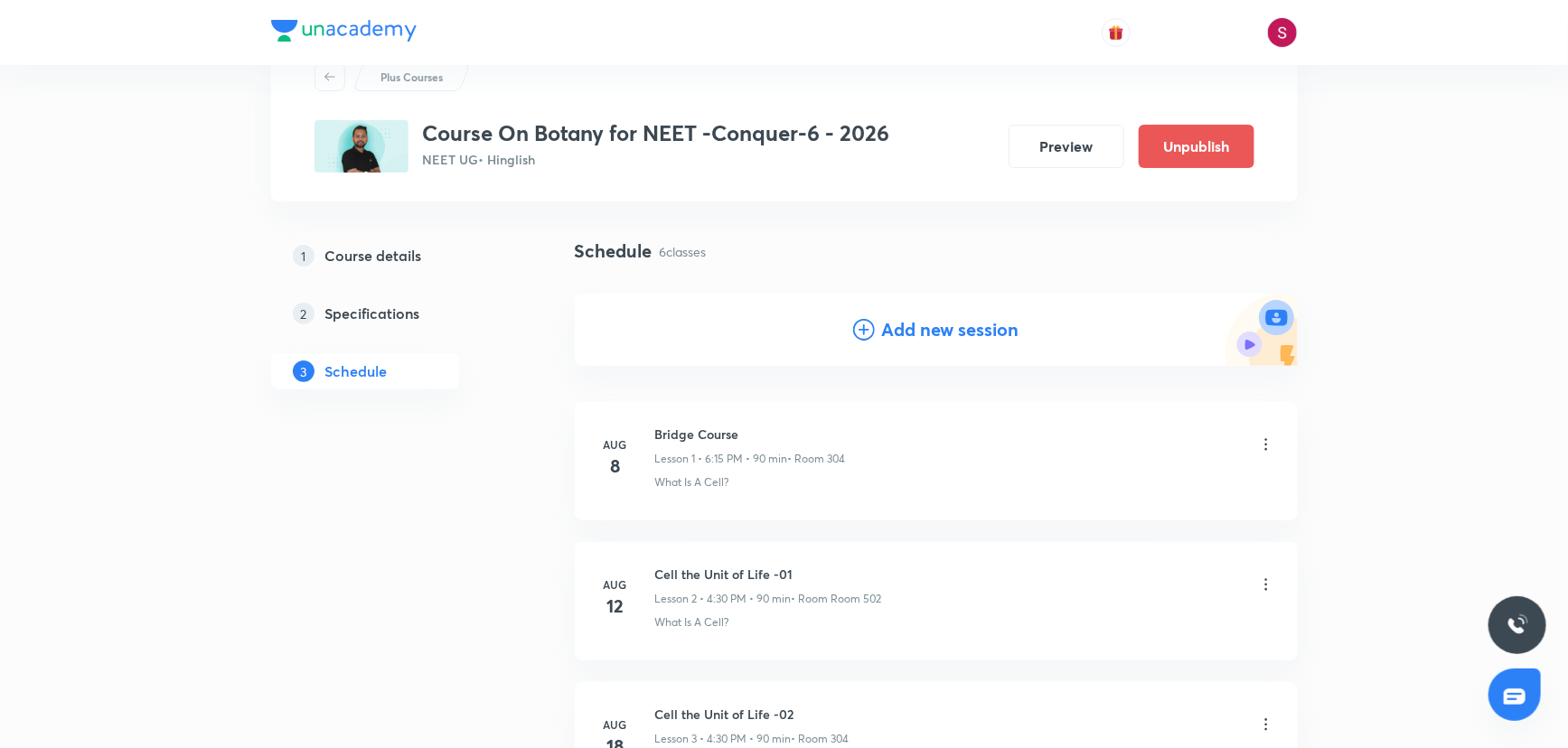
scroll to position [0, 0]
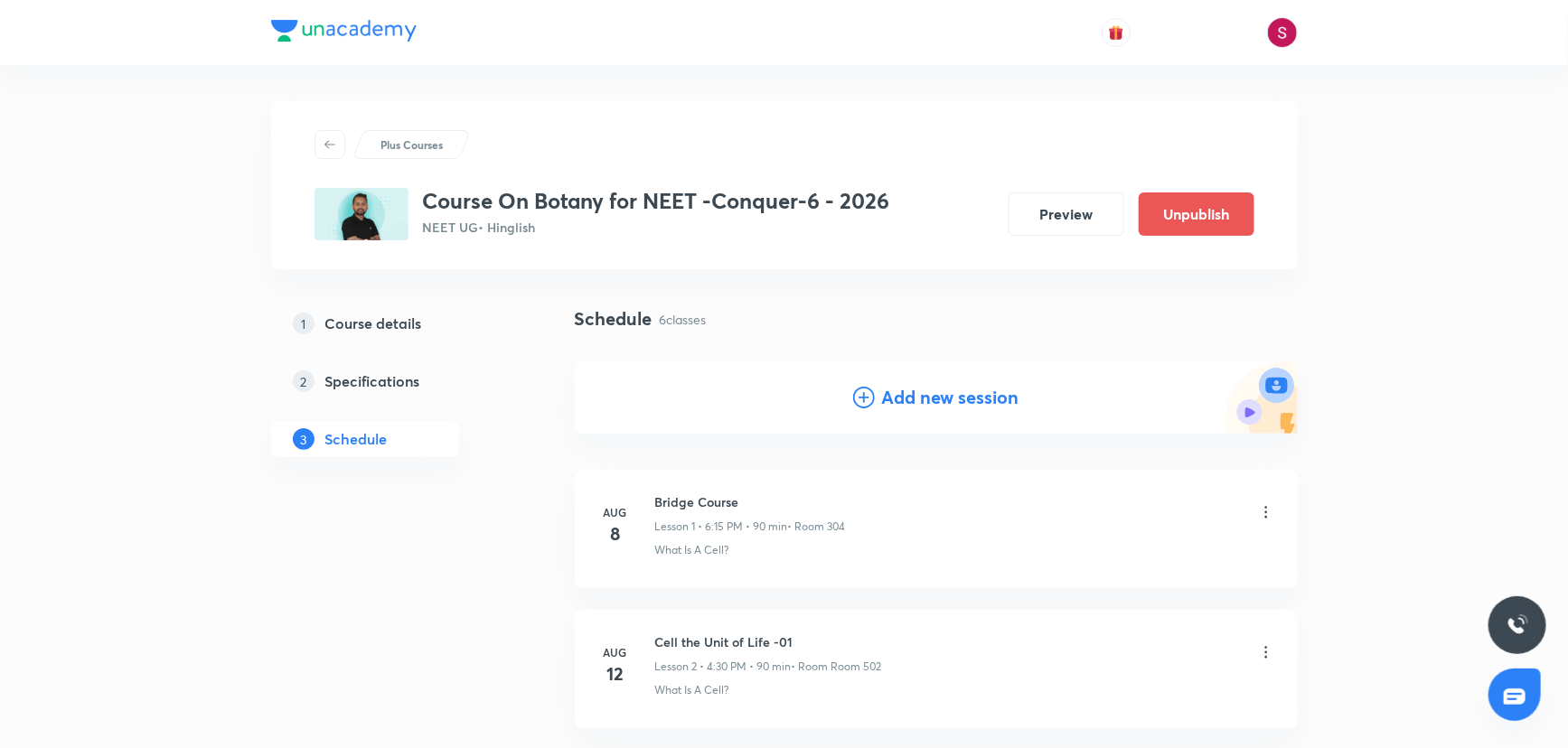
click at [857, 406] on icon at bounding box center [864, 398] width 22 height 22
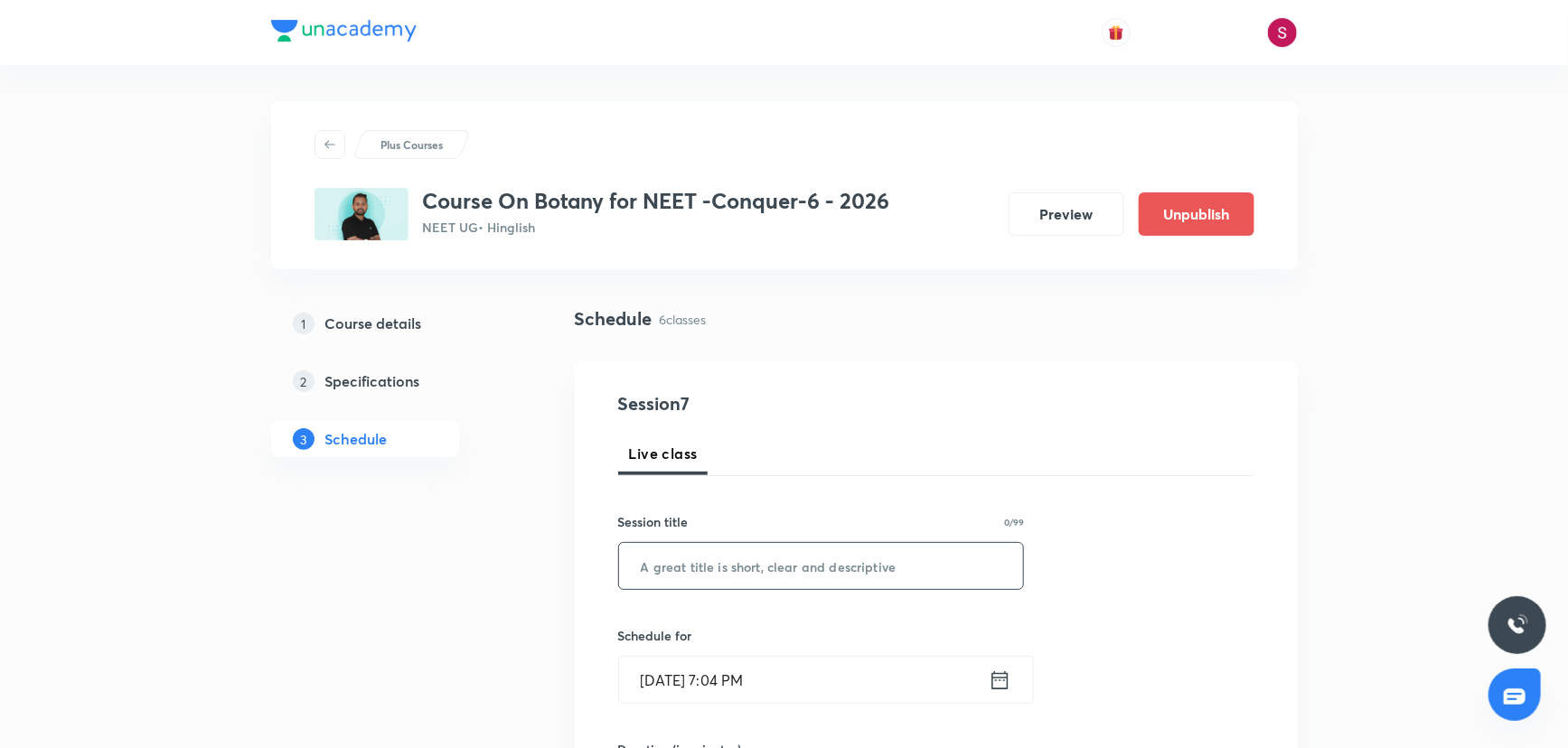
click at [713, 571] on input "text" at bounding box center [821, 566] width 405 height 46
paste input "Cell the Unit of Life - 05"
type input "Cell the Unit of Life - 06"
click at [876, 686] on input "[DATE] 7:04 PM" at bounding box center [803, 680] width 370 height 46
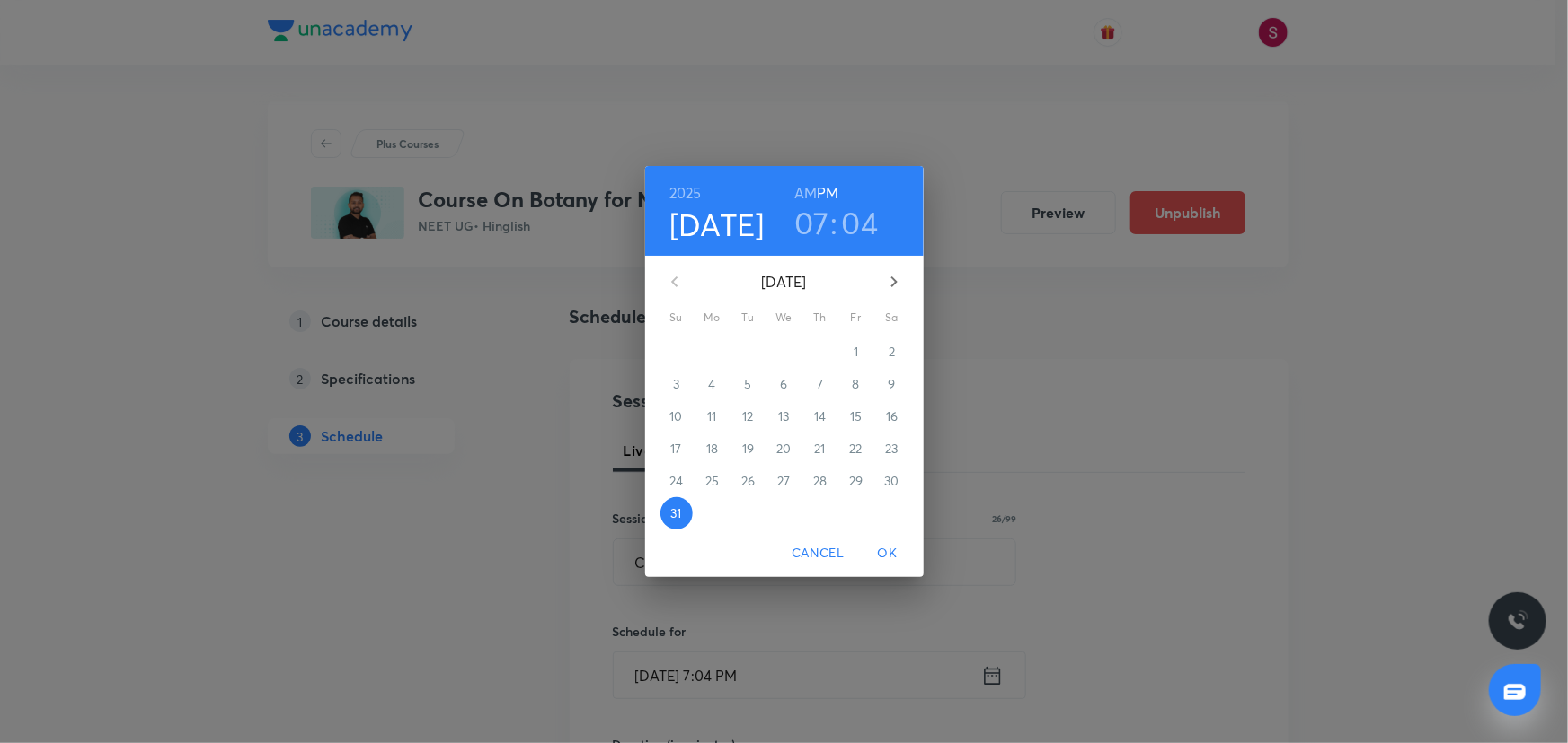
click at [888, 282] on icon "button" at bounding box center [894, 282] width 22 height 22
click at [789, 355] on span "3" at bounding box center [784, 352] width 33 height 18
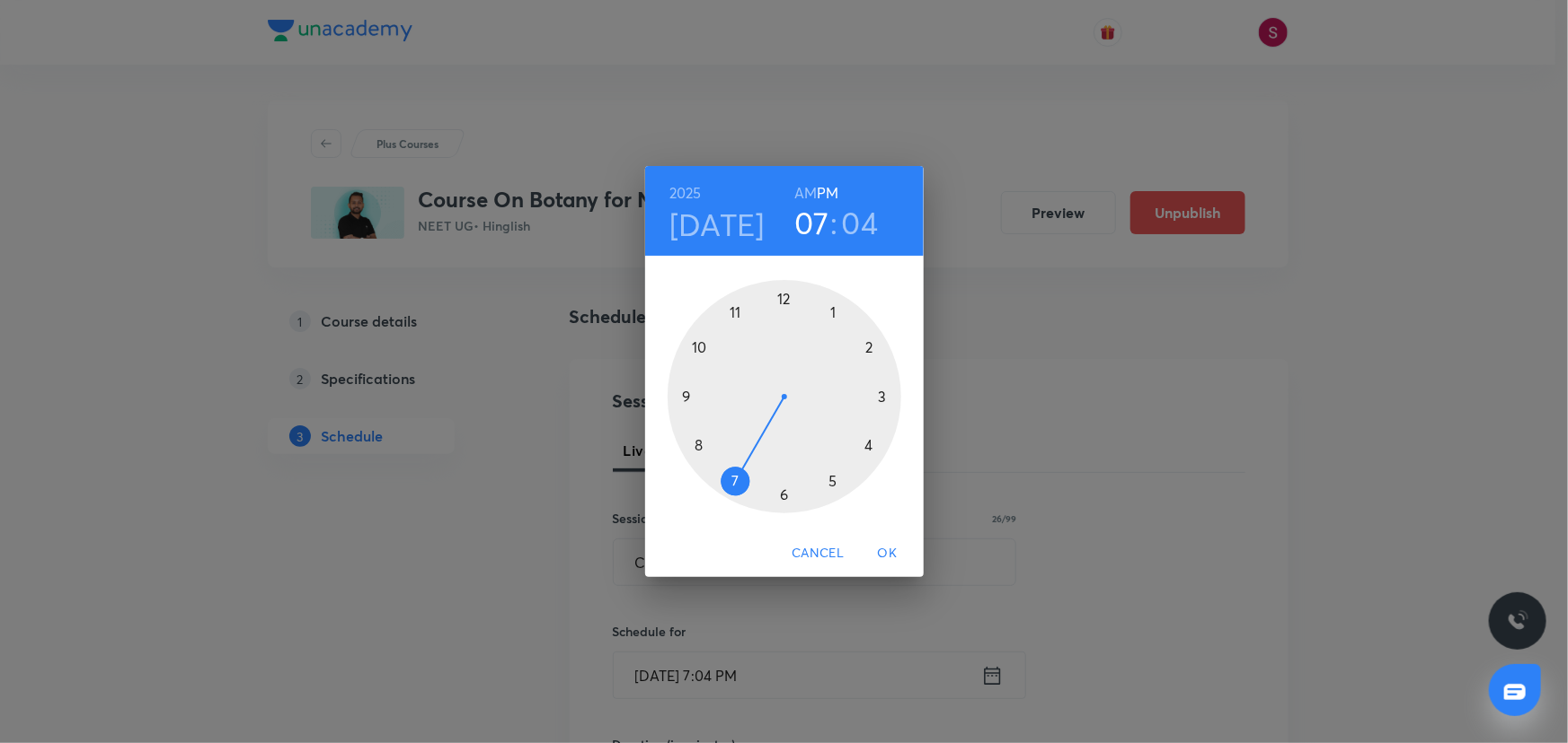
click at [783, 494] on div at bounding box center [784, 397] width 234 height 234
click at [886, 395] on div at bounding box center [784, 397] width 234 height 234
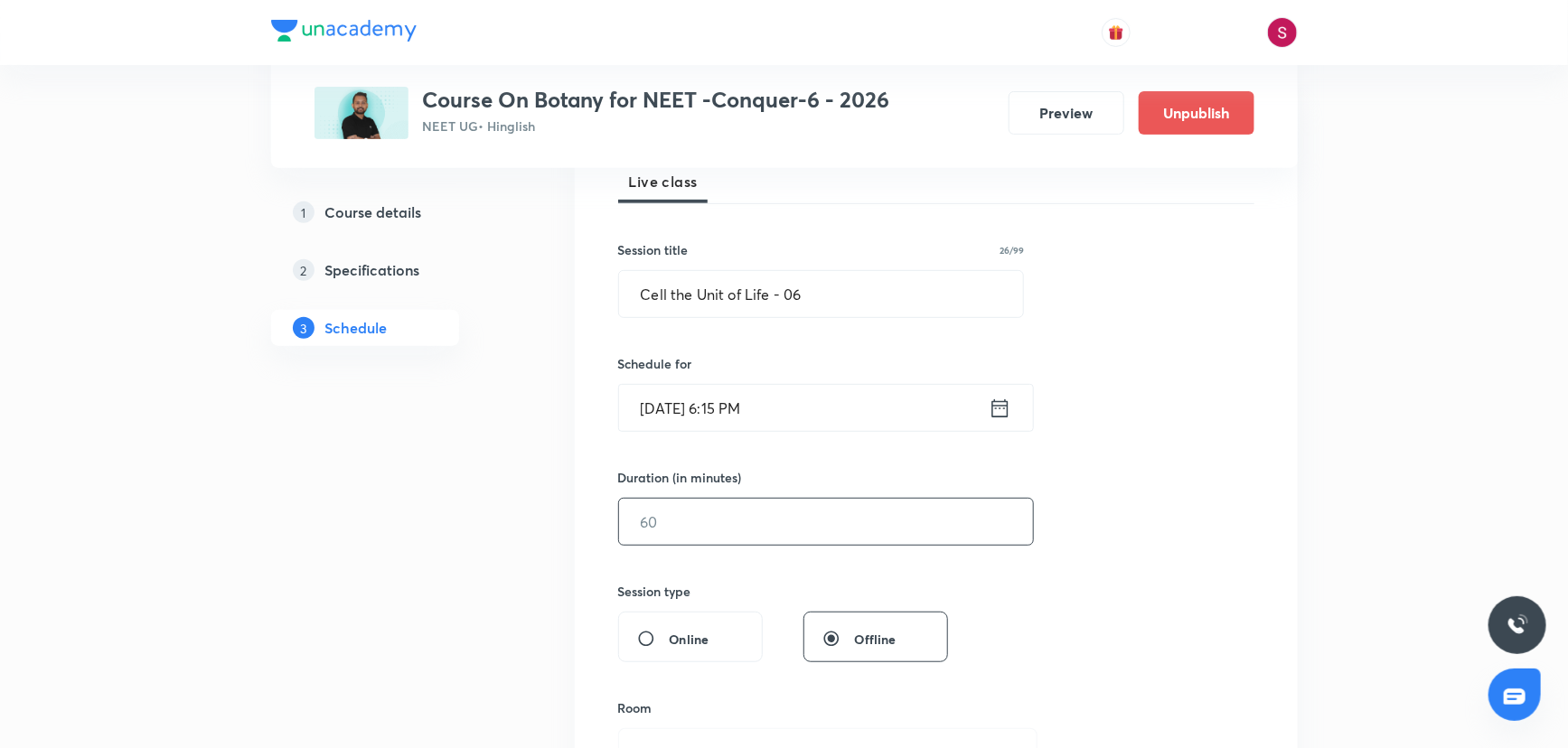
scroll to position [328, 0]
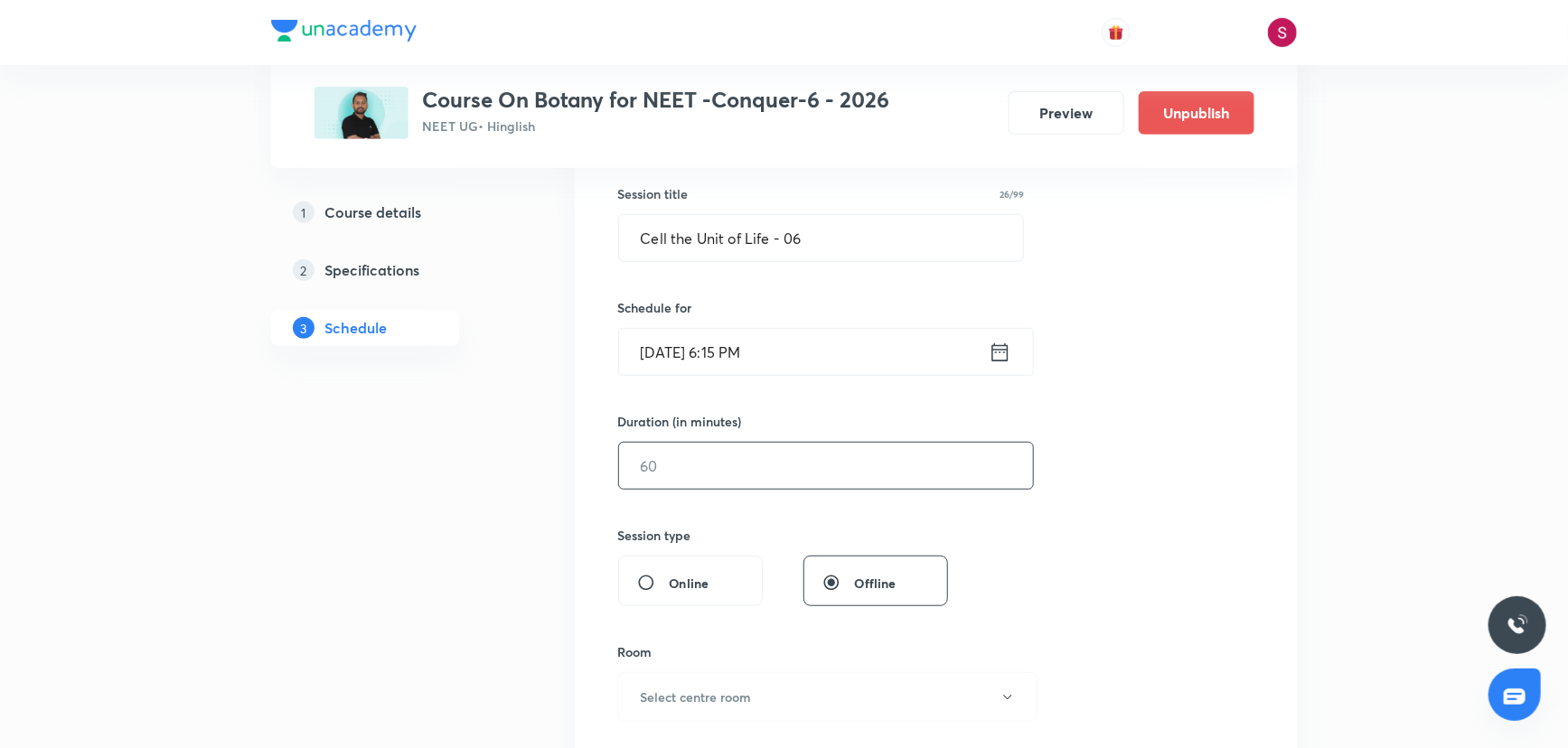
click at [708, 488] on input "text" at bounding box center [825, 466] width 414 height 46
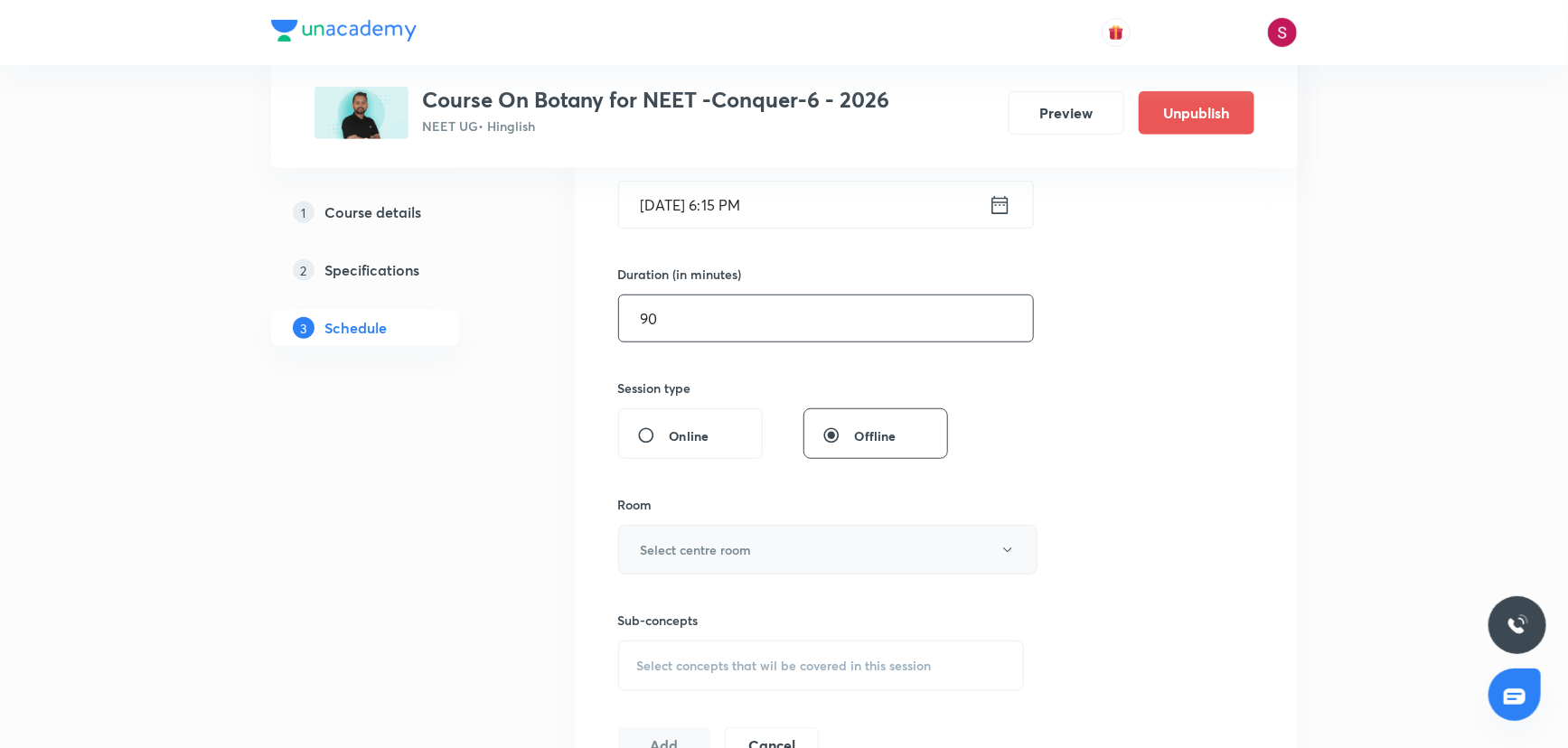
scroll to position [493, 0]
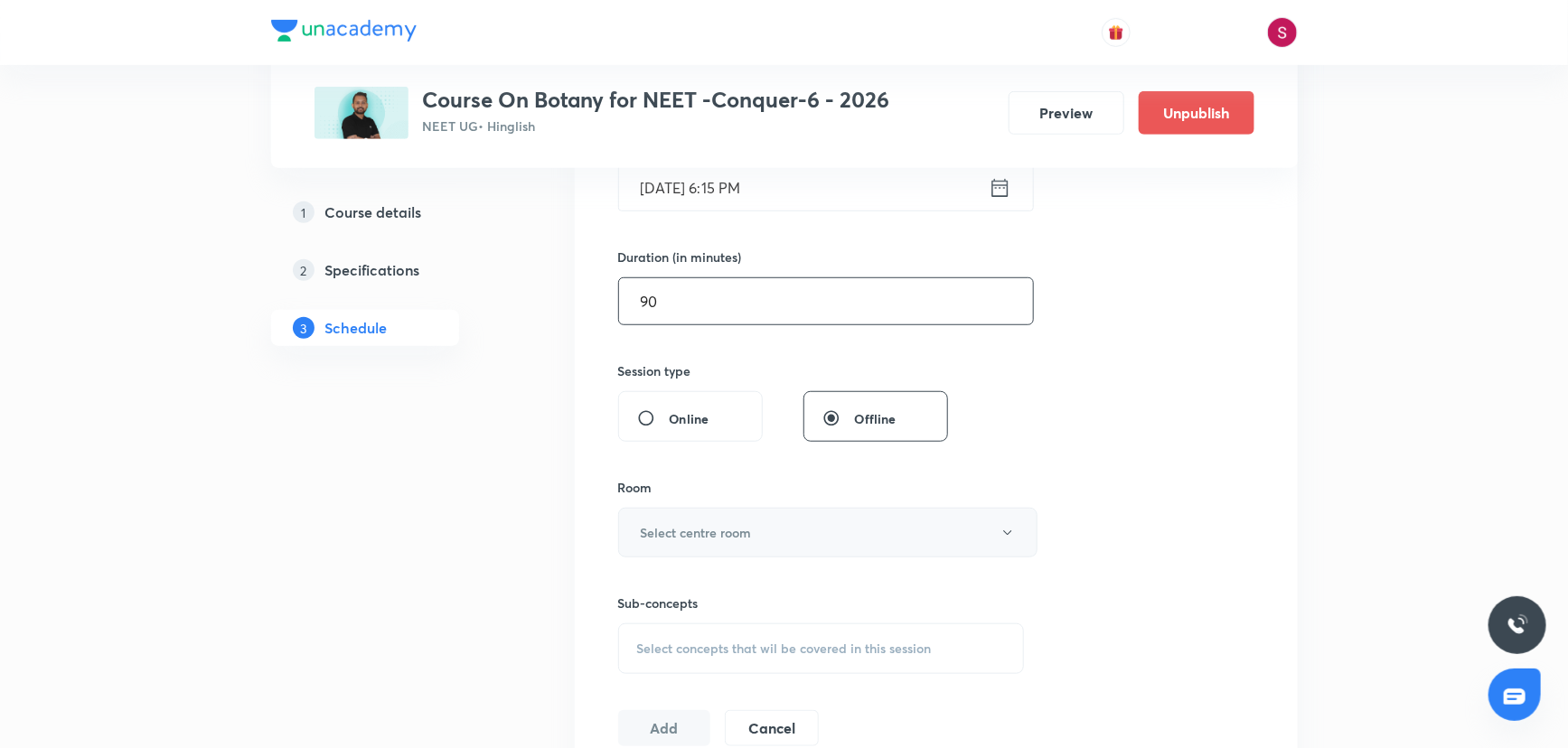
type input "90"
click at [683, 550] on button "Select centre room" at bounding box center [827, 533] width 420 height 50
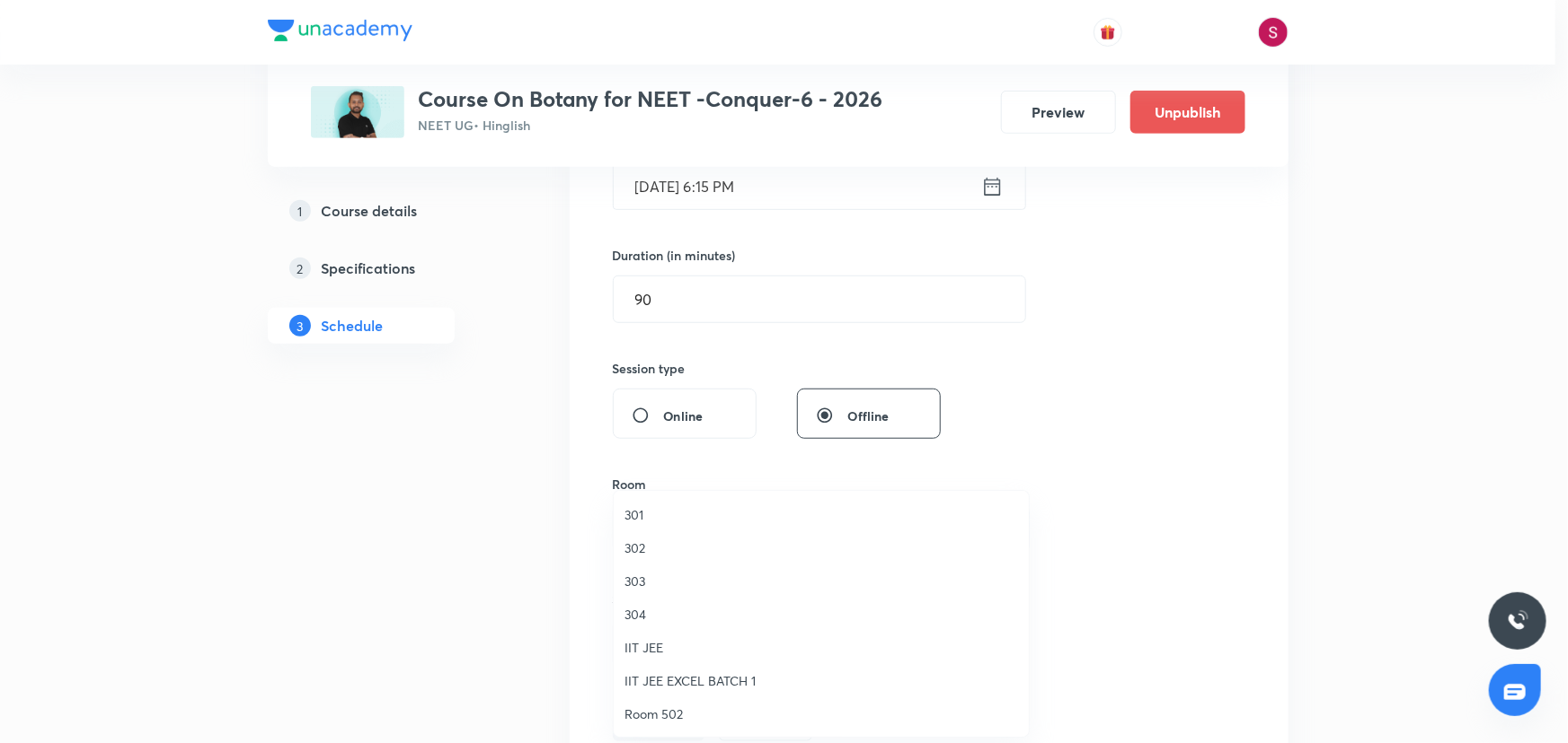
click at [635, 614] on span "304" at bounding box center [821, 614] width 393 height 19
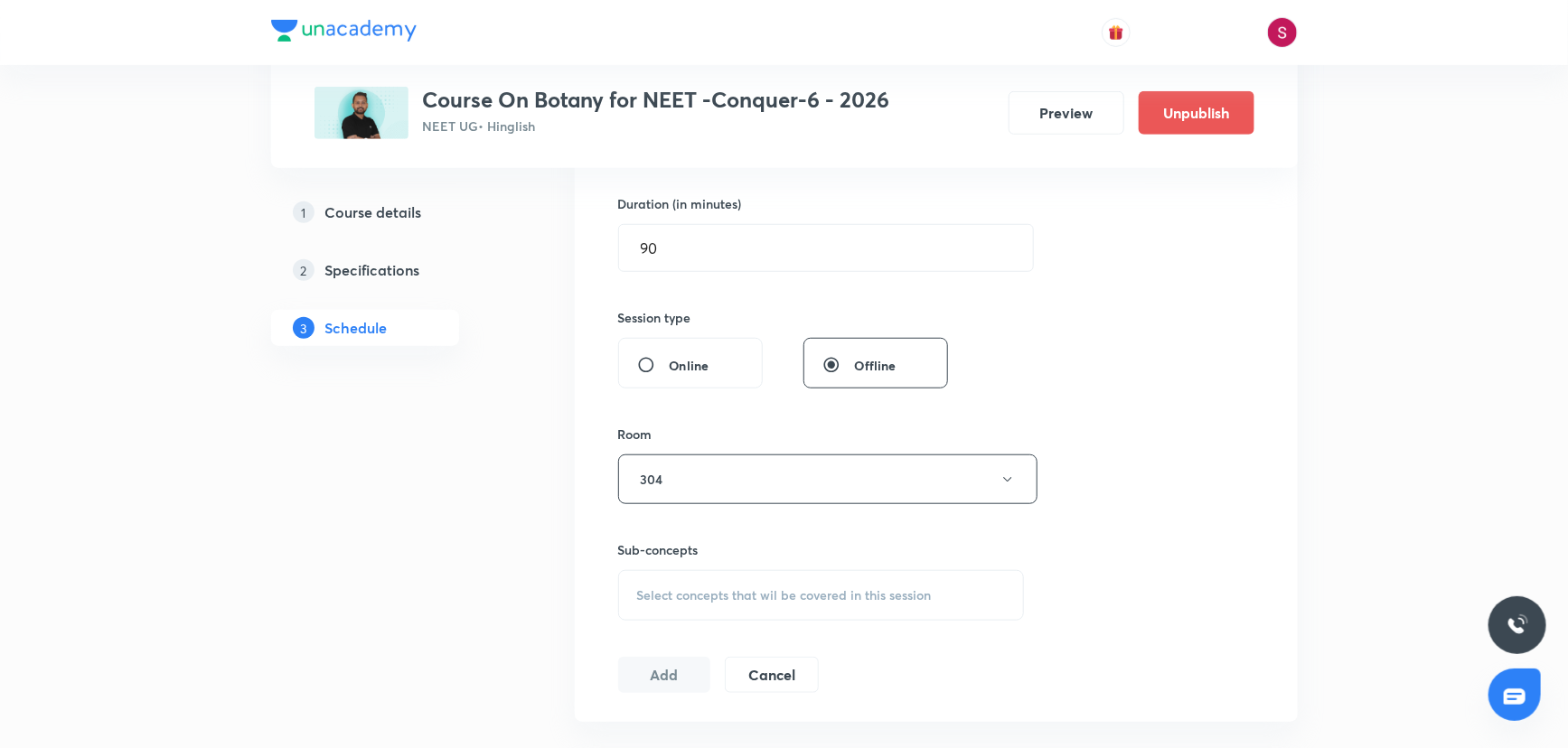
scroll to position [574, 0]
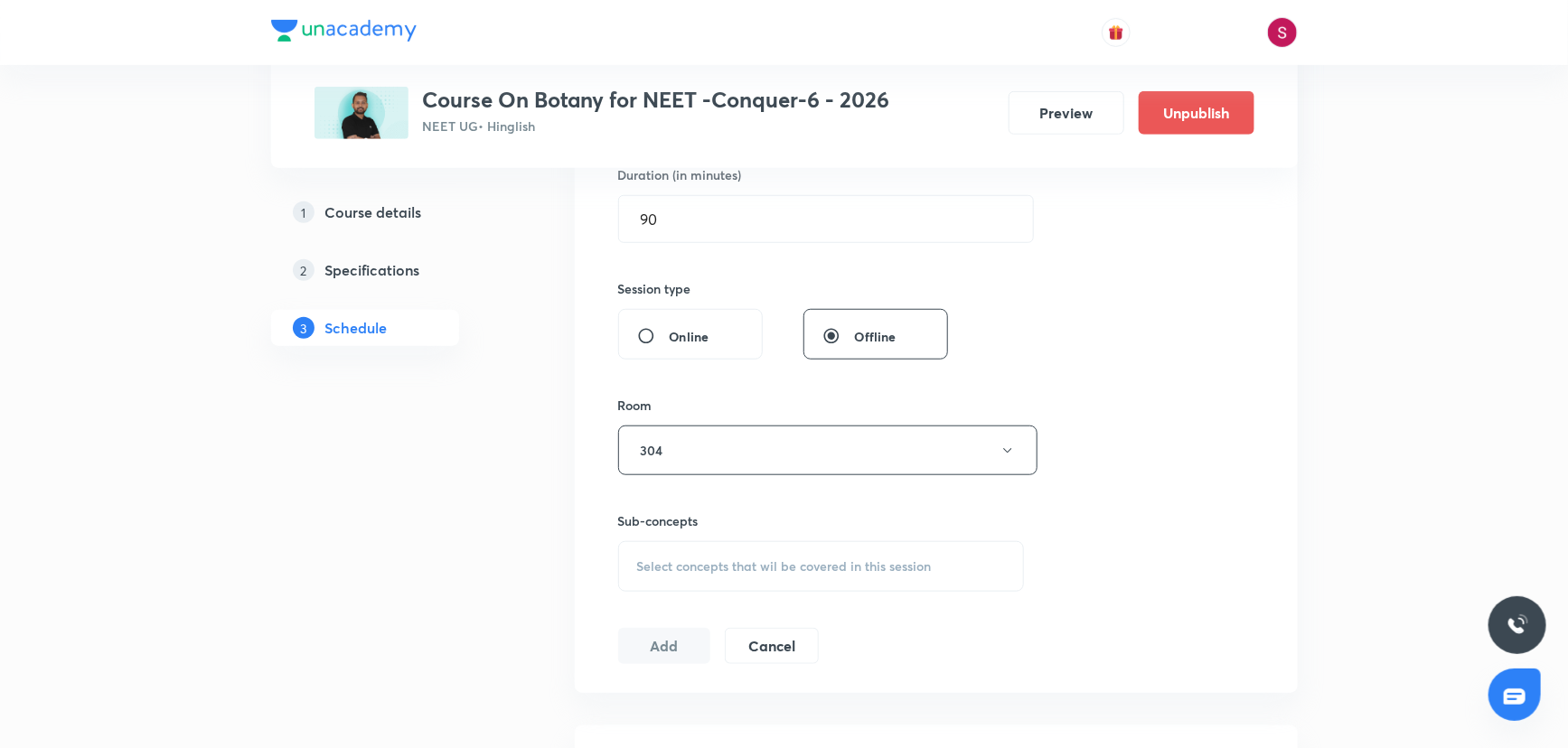
click at [681, 592] on div "Session 7 Live class Session title 26/99 Cell the Unit of Life - 06 ​ Schedule …" at bounding box center [936, 239] width 636 height 849
click at [681, 581] on div "Select concepts that wil be covered in this session" at bounding box center [821, 566] width 407 height 51
click at [699, 671] on p "Cell - Unit of Life" at bounding box center [821, 667] width 405 height 41
click at [699, 695] on div "What Is A Cell? Covered previously" at bounding box center [821, 708] width 405 height 41
checkbox input "true"
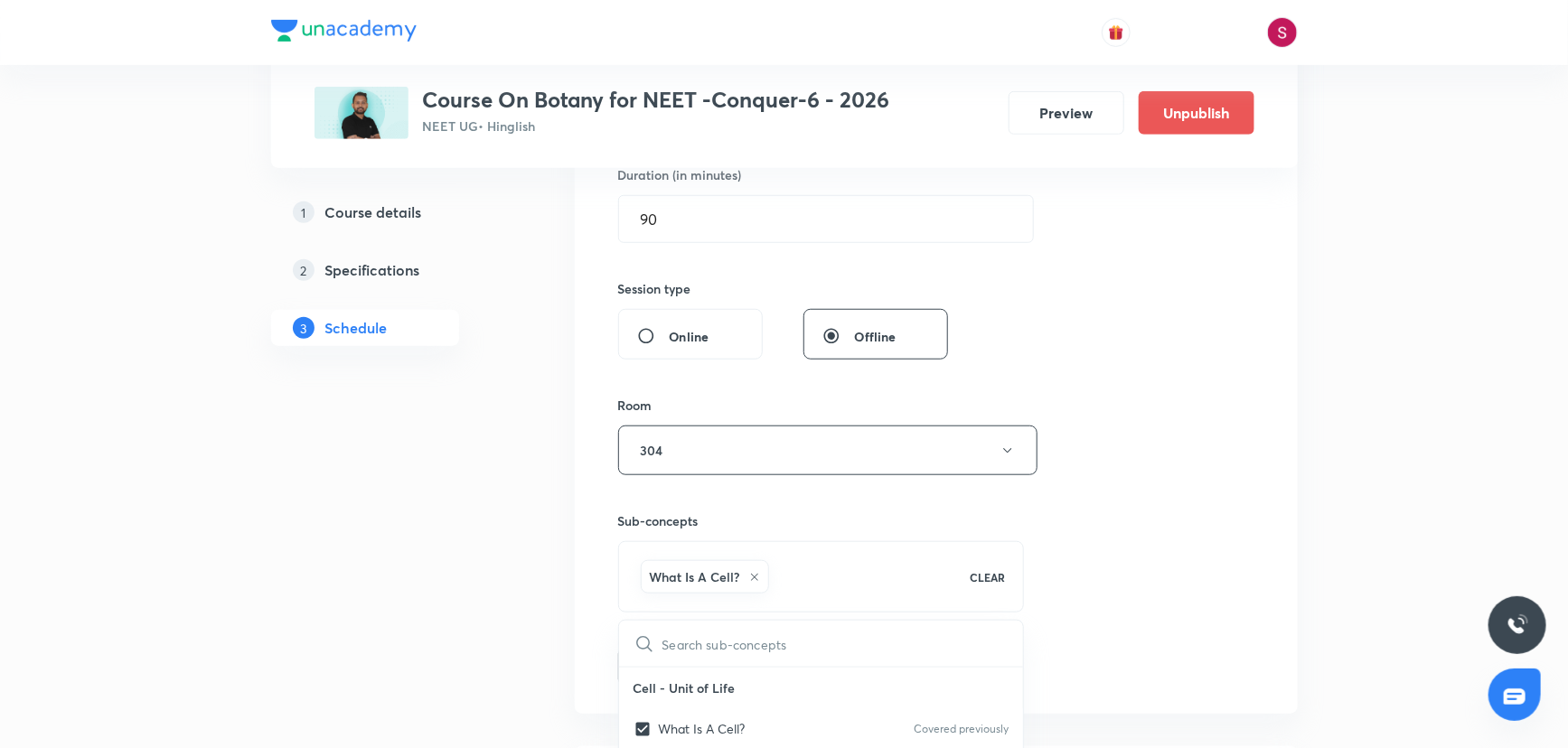
click at [1116, 434] on div "Session 7 Live class Session title 26/99 Cell the Unit of Life - 06 ​ Schedule …" at bounding box center [936, 250] width 636 height 870
click at [673, 661] on button "Add" at bounding box center [664, 665] width 93 height 36
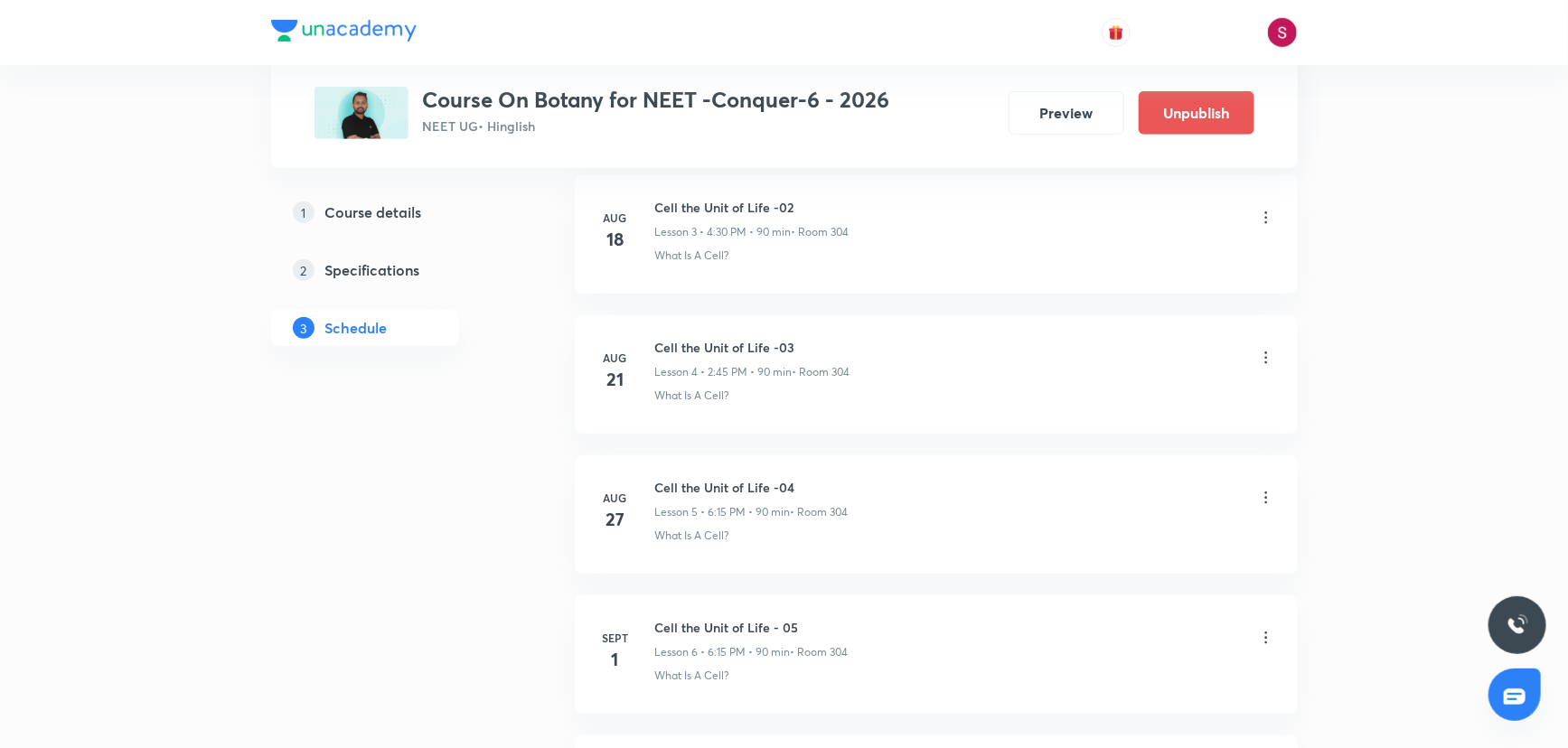
scroll to position [849, 0]
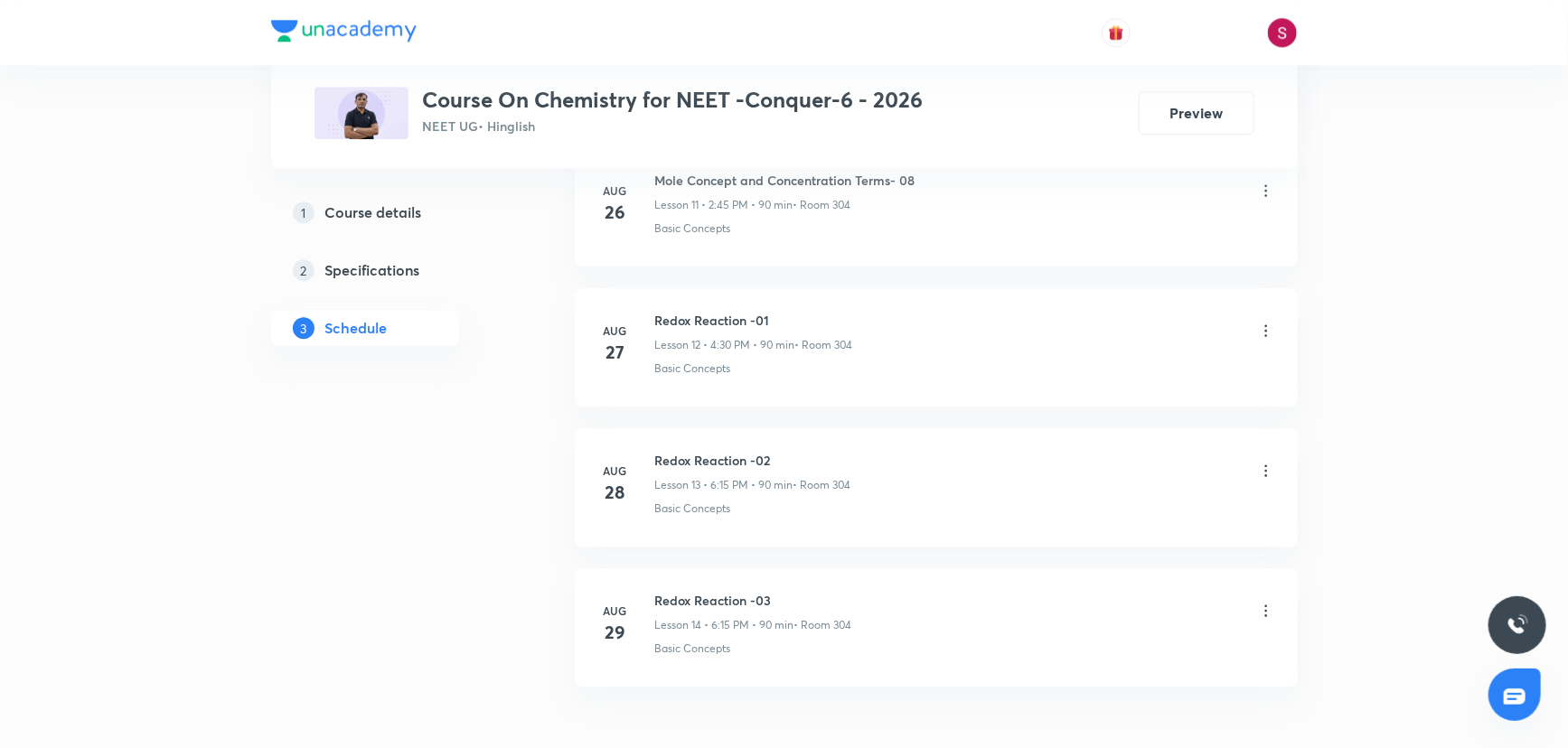
scroll to position [2658, 0]
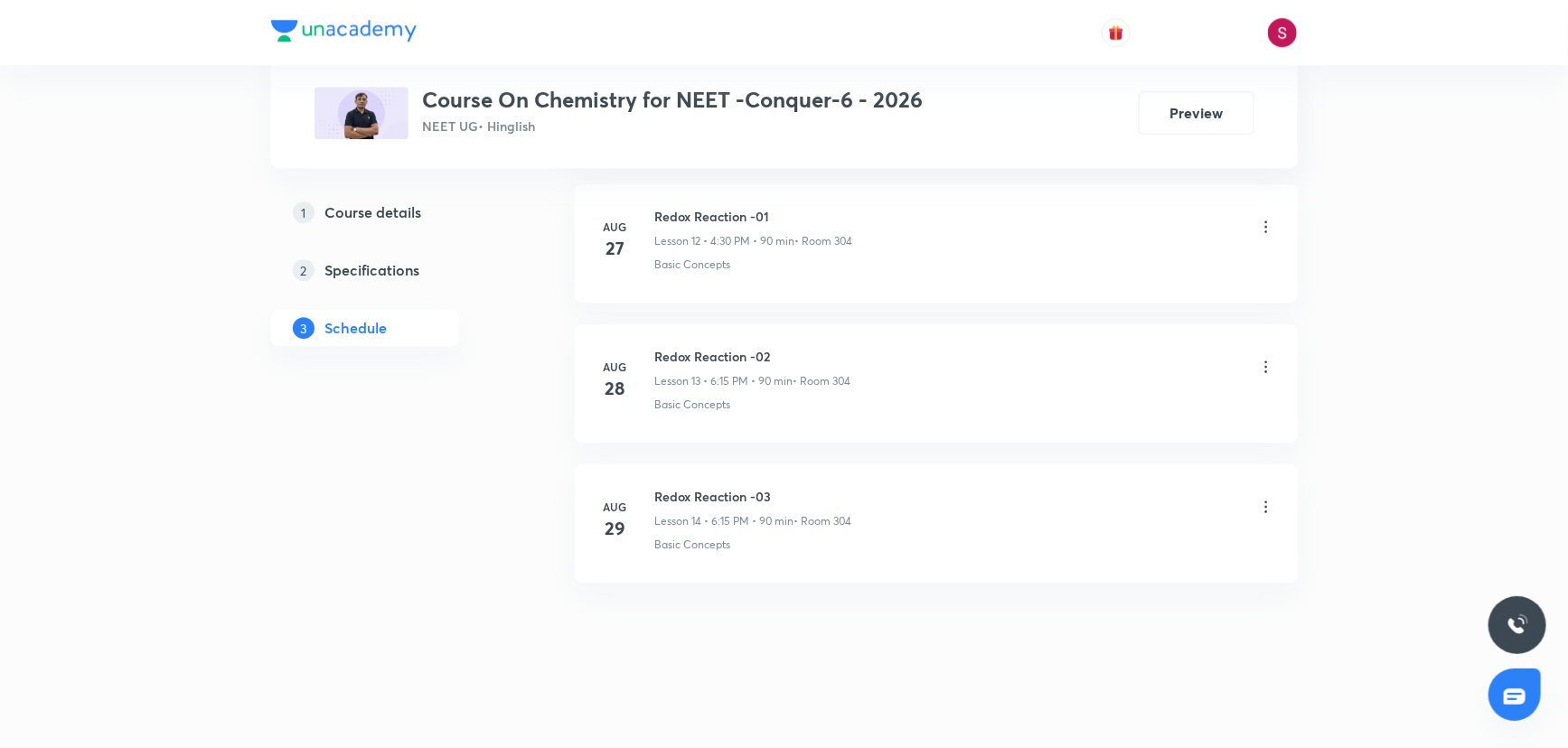
click at [711, 488] on h6 "Redox Reaction -03" at bounding box center [754, 497] width 197 height 19
copy h6 "Redox Reaction -03"
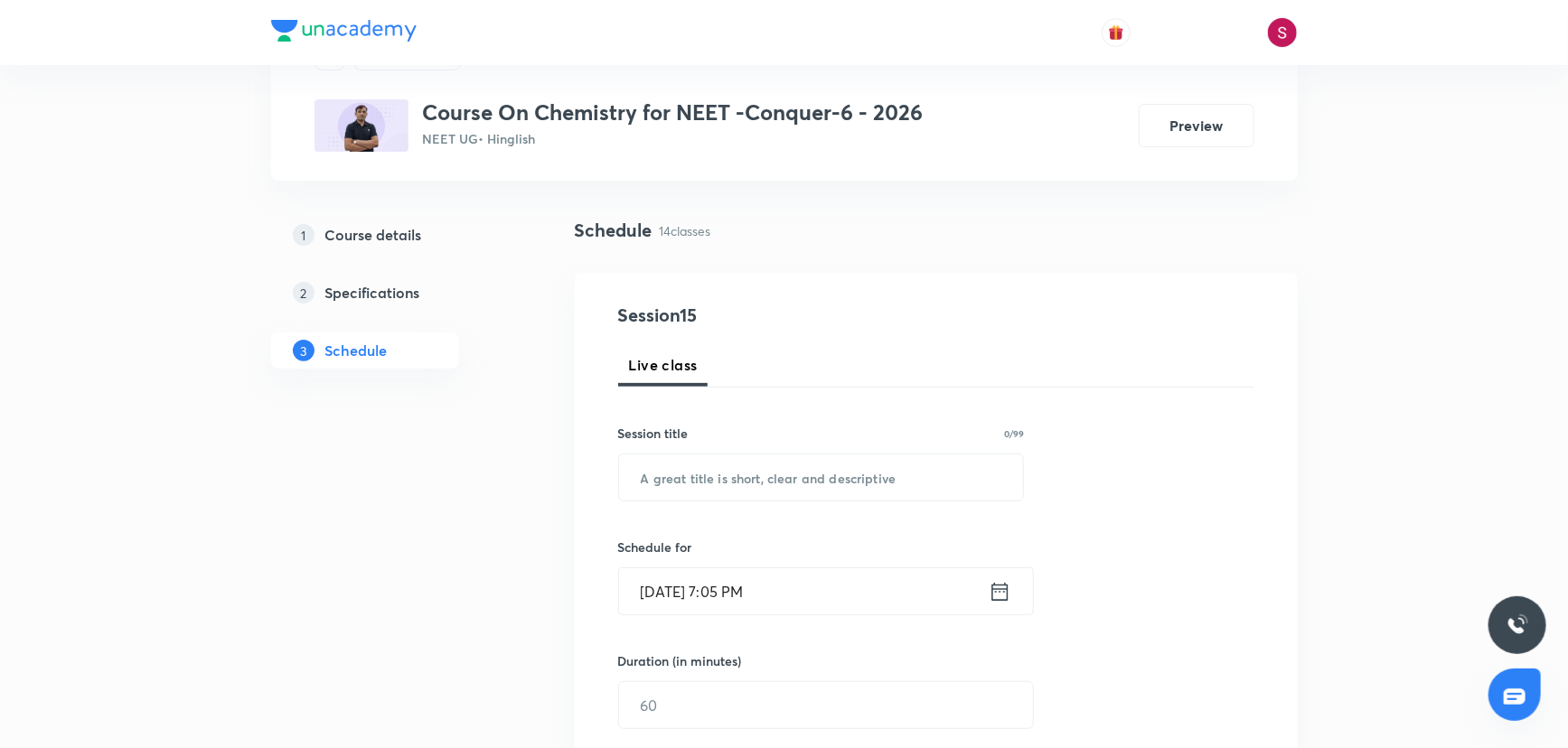
scroll to position [0, 0]
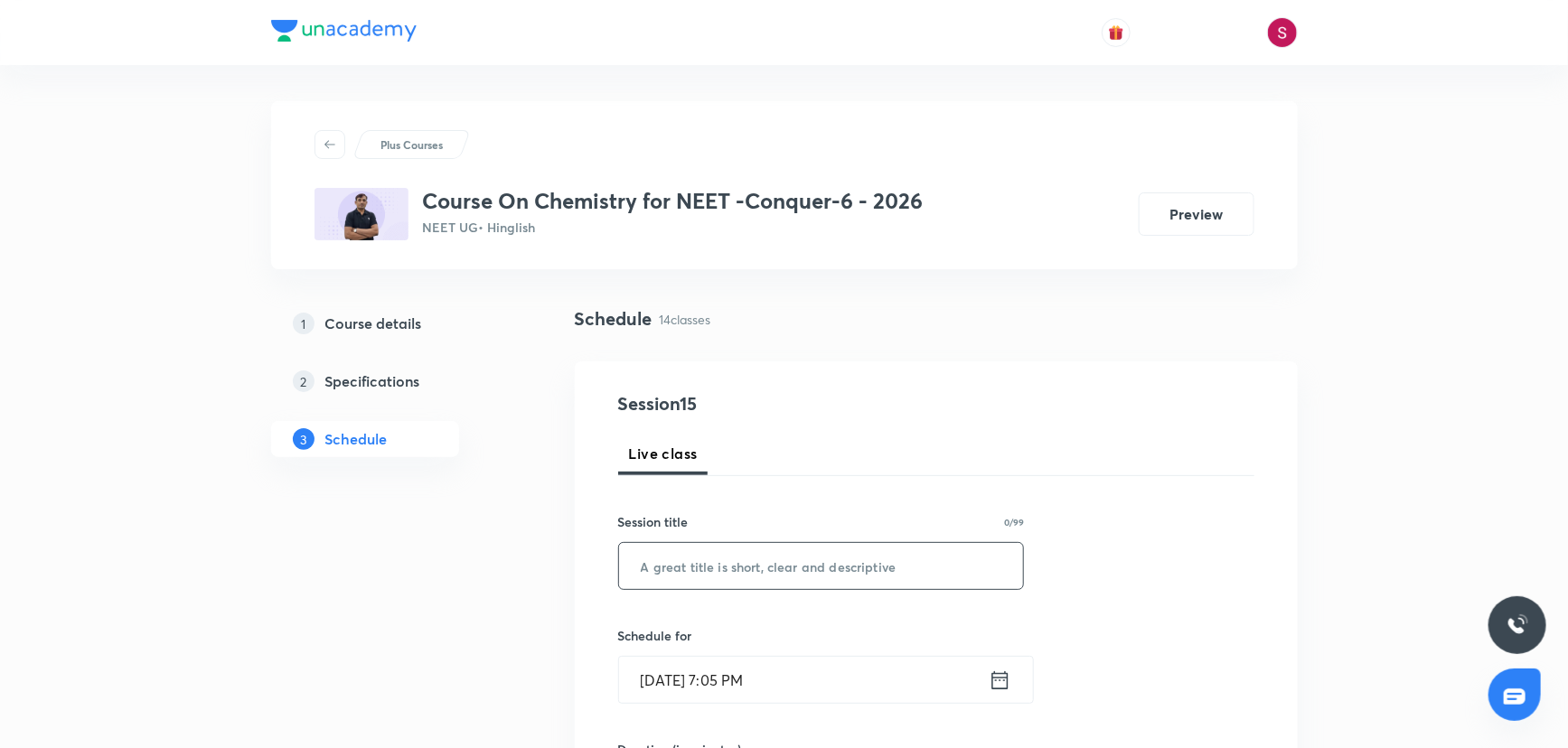
click at [708, 575] on input "text" at bounding box center [821, 566] width 405 height 46
paste input "Redox Reaction -03"
type input "Redox Reaction - 04"
click at [952, 675] on input "[DATE] 7:05 PM" at bounding box center [803, 680] width 370 height 46
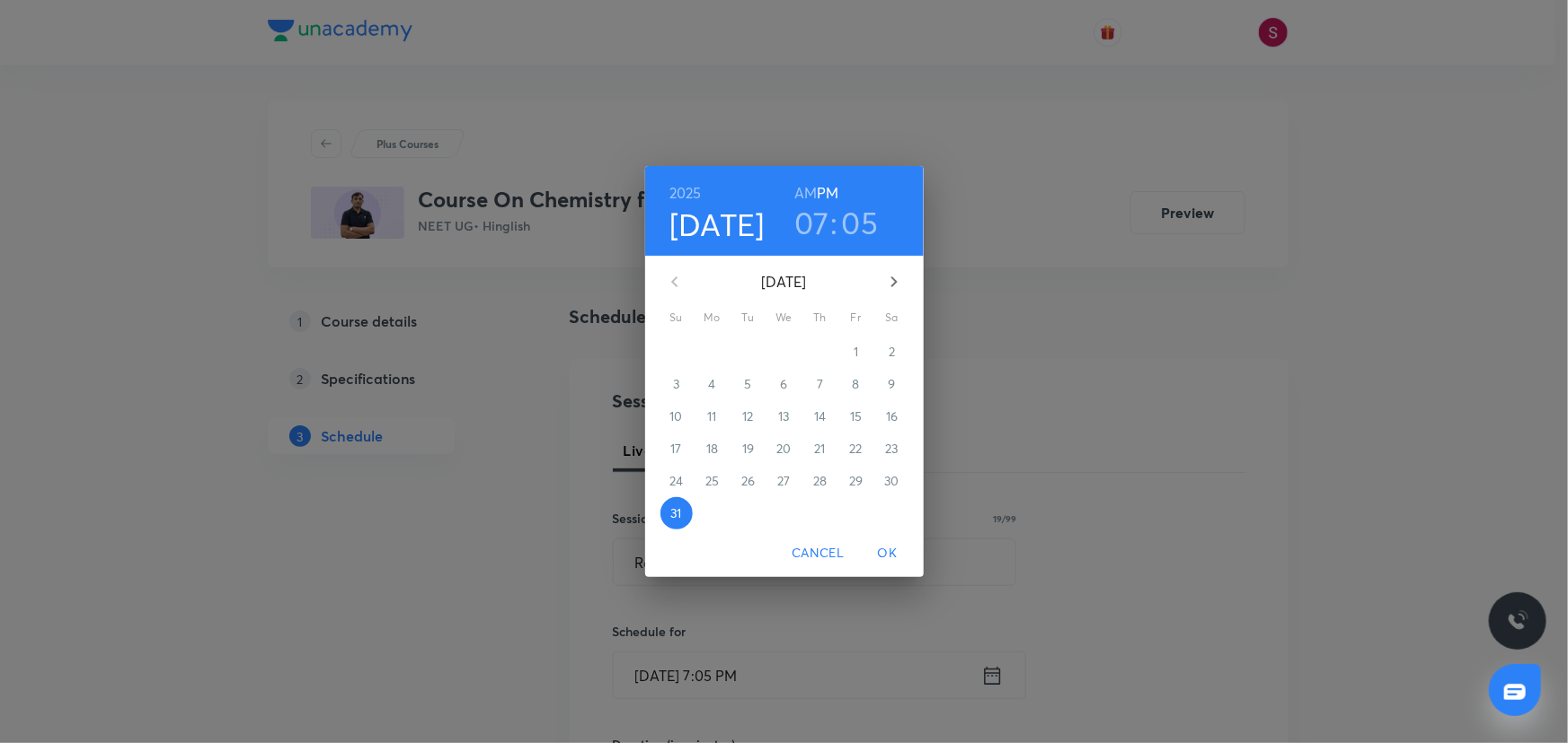
click at [896, 278] on icon "button" at bounding box center [894, 282] width 22 height 22
click at [793, 354] on span "3" at bounding box center [784, 352] width 33 height 18
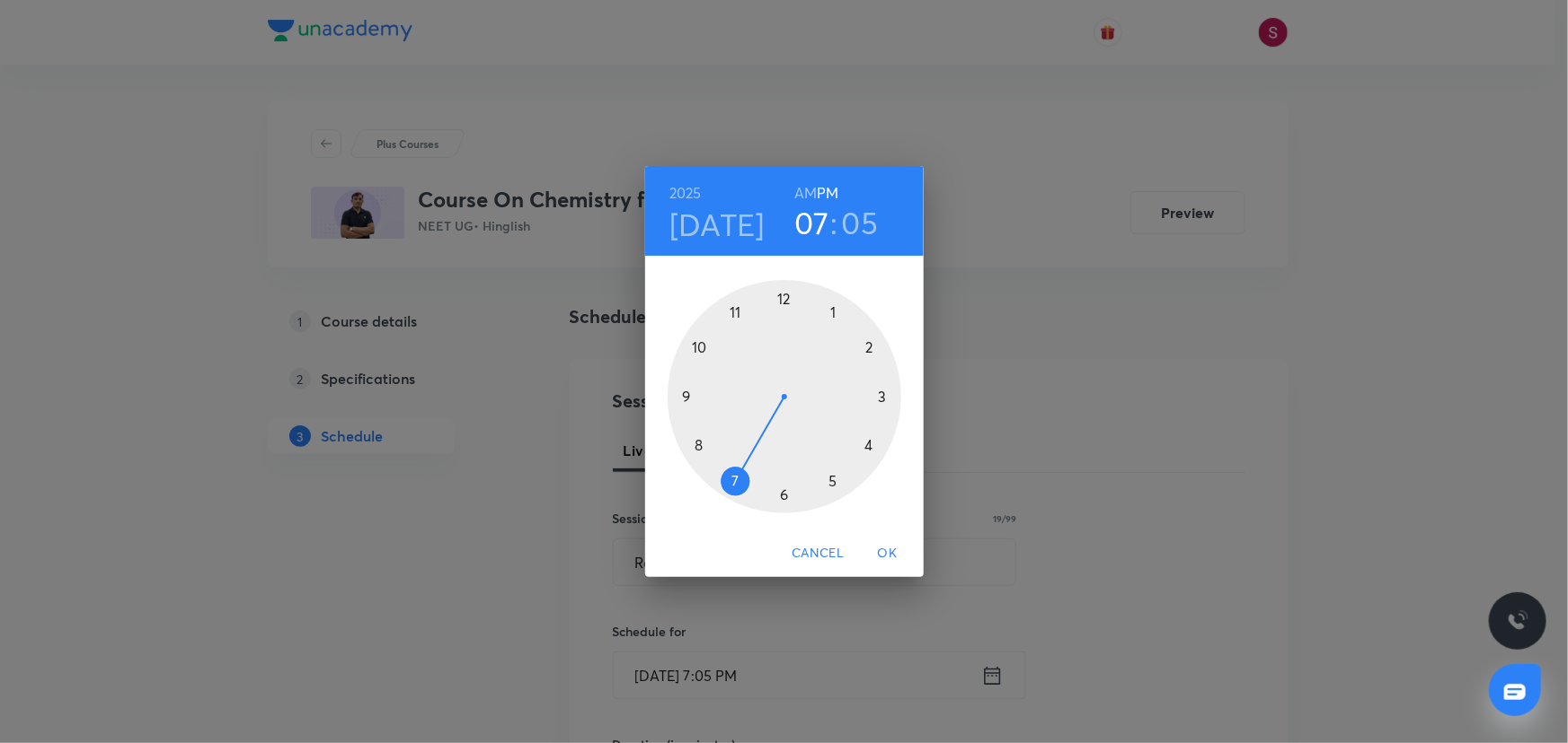
click at [870, 346] on div at bounding box center [784, 397] width 234 height 234
click at [692, 393] on div at bounding box center [784, 397] width 234 height 234
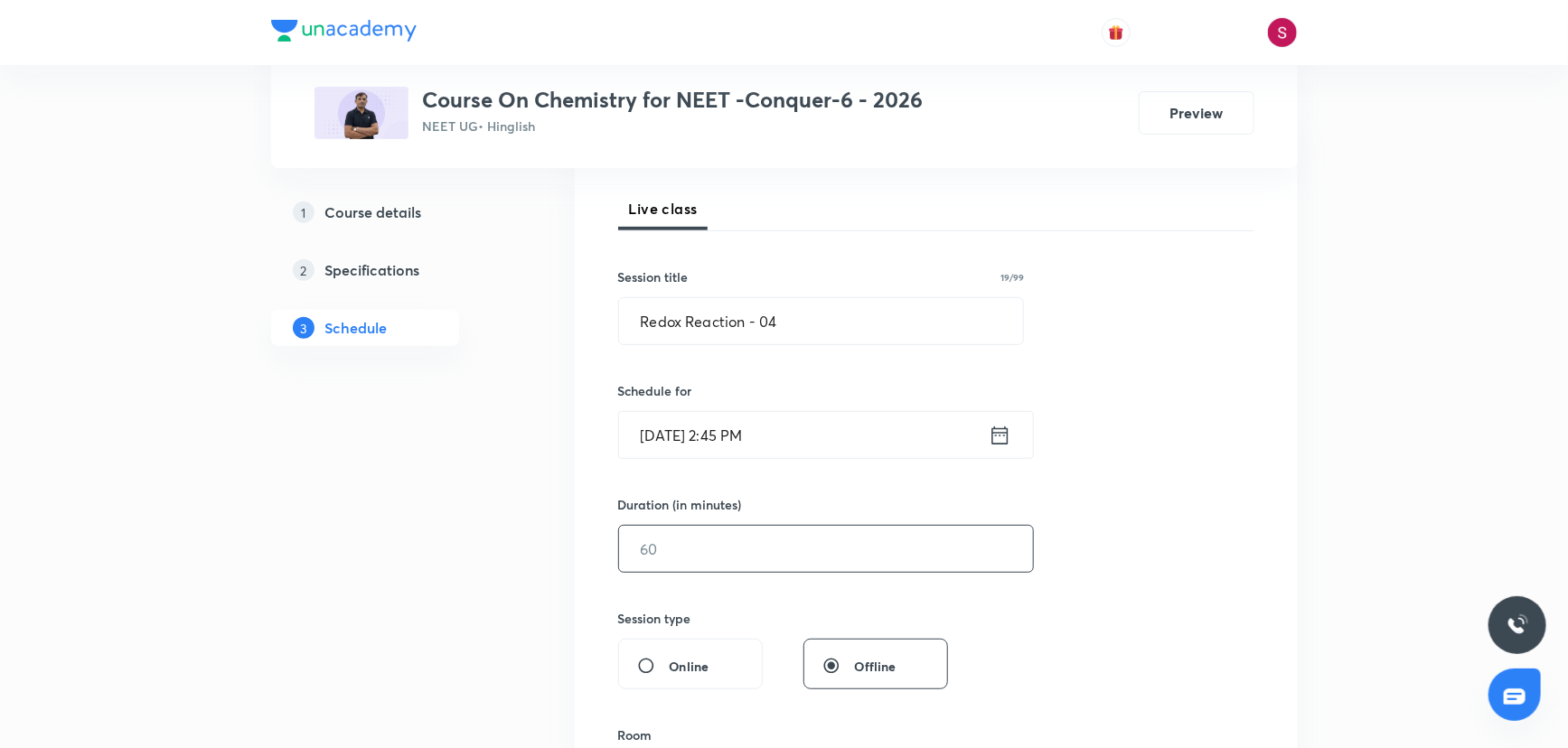
scroll to position [246, 0]
click at [692, 551] on input "text" at bounding box center [825, 549] width 414 height 46
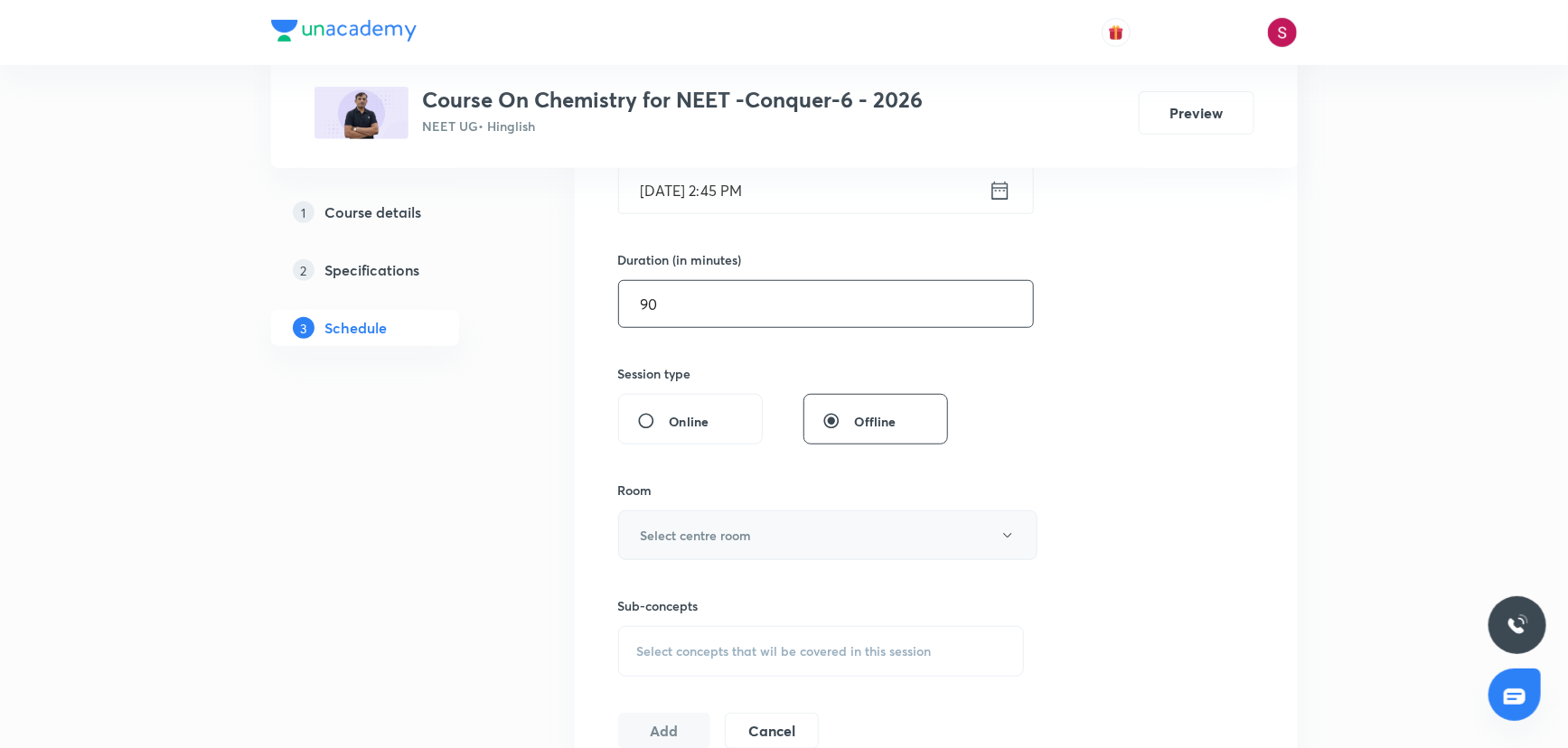
scroll to position [493, 0]
type input "90"
click at [660, 553] on button "Select centre room" at bounding box center [827, 533] width 420 height 50
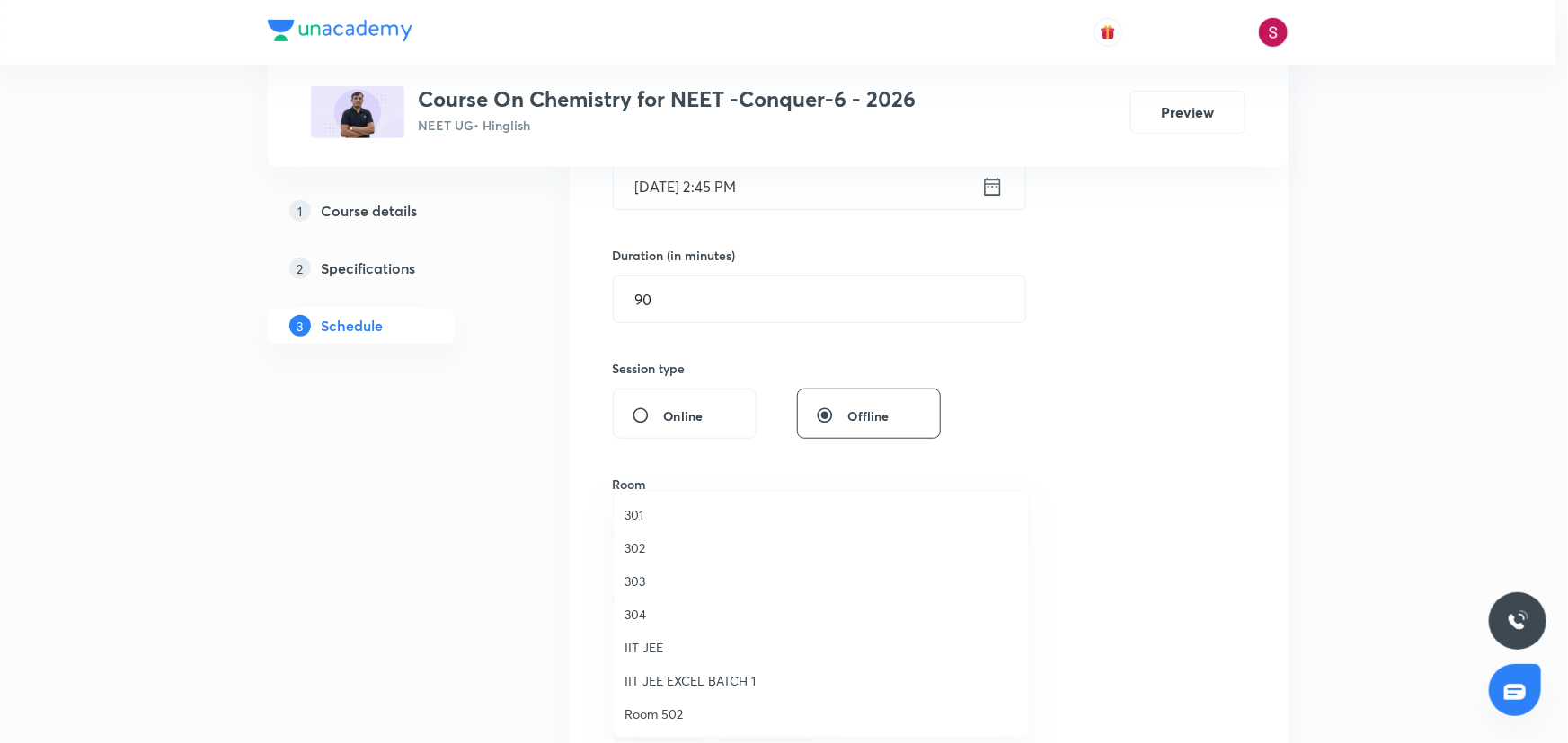
click at [644, 608] on span "304" at bounding box center [821, 614] width 393 height 19
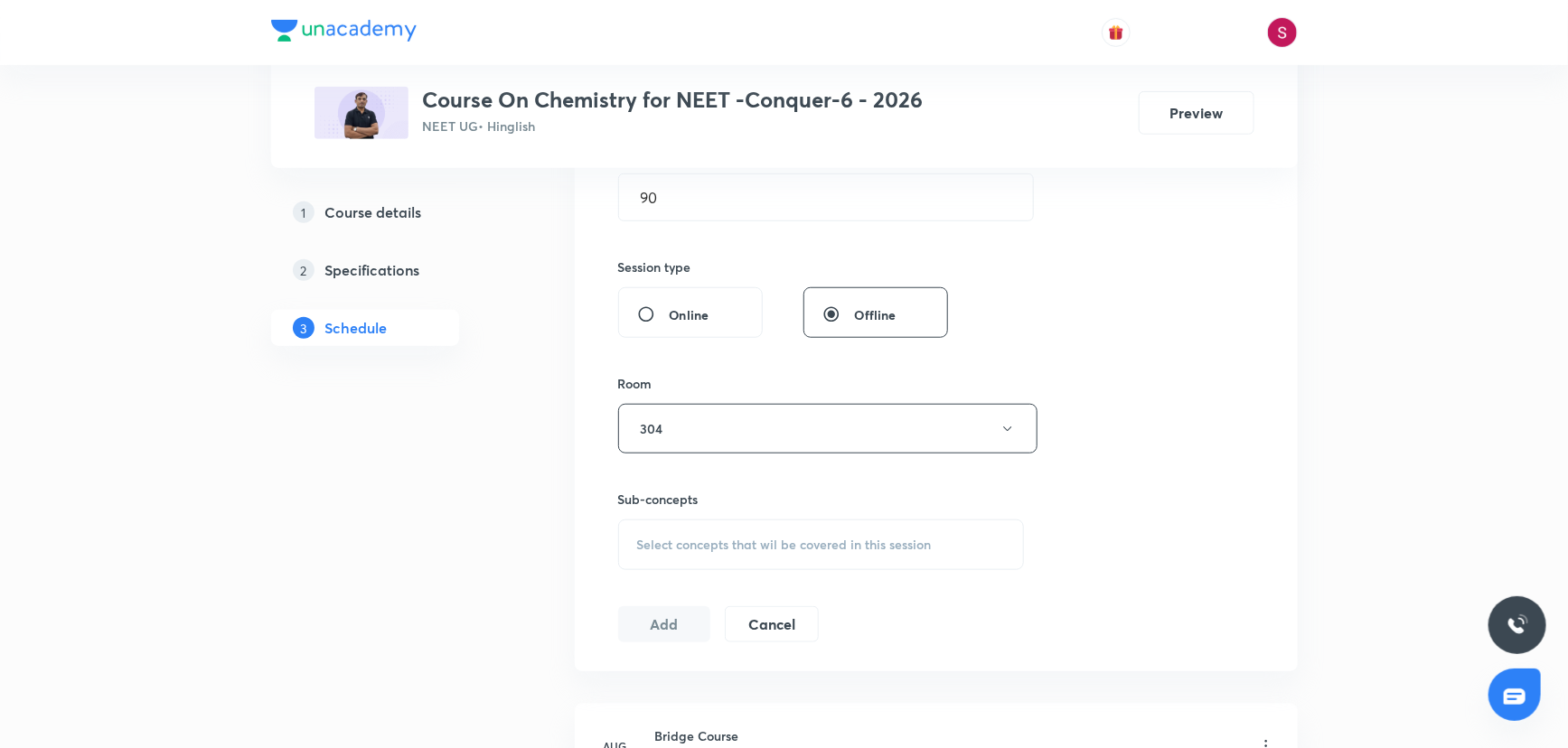
scroll to position [739, 0]
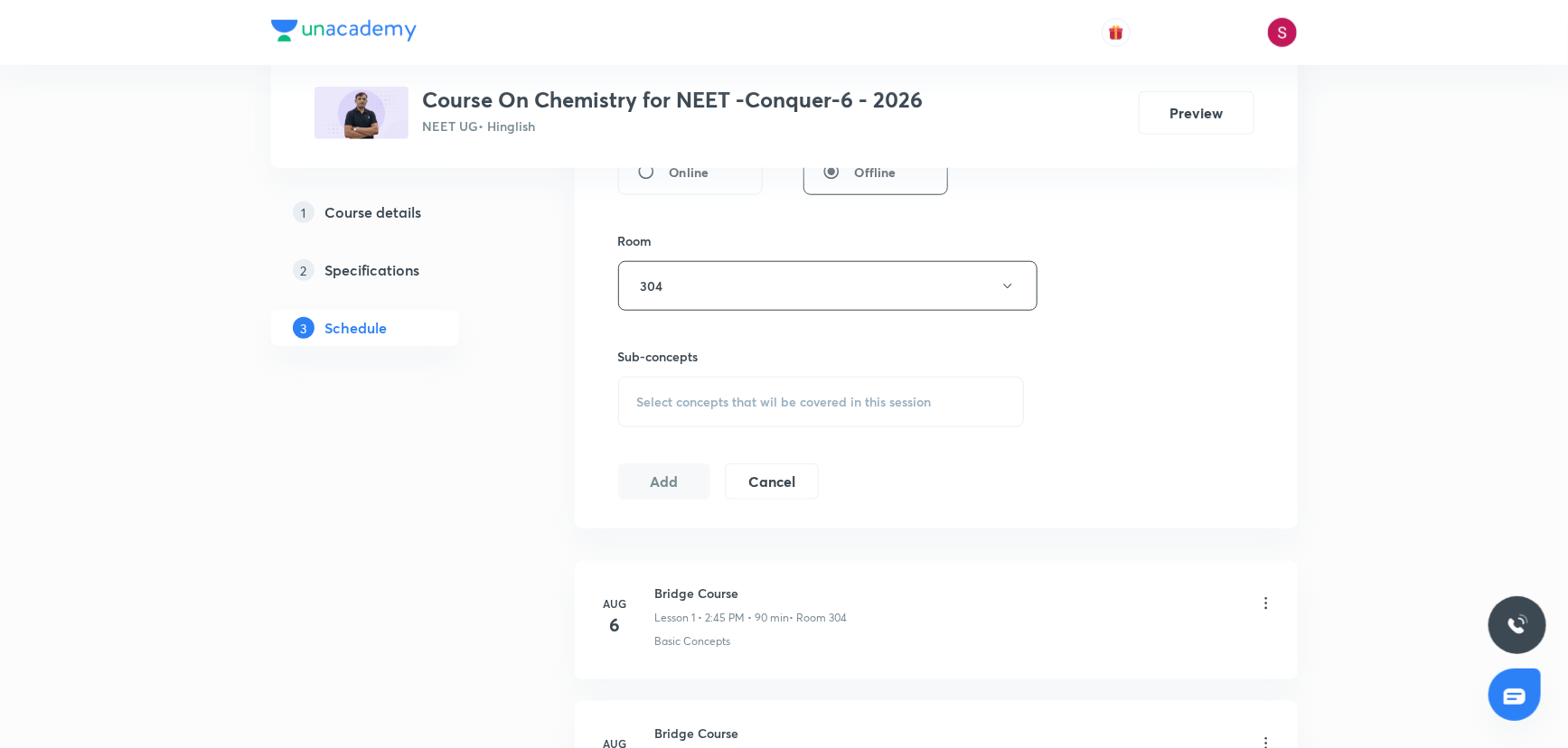
click at [646, 415] on div "Select concepts that wil be covered in this session" at bounding box center [821, 402] width 407 height 51
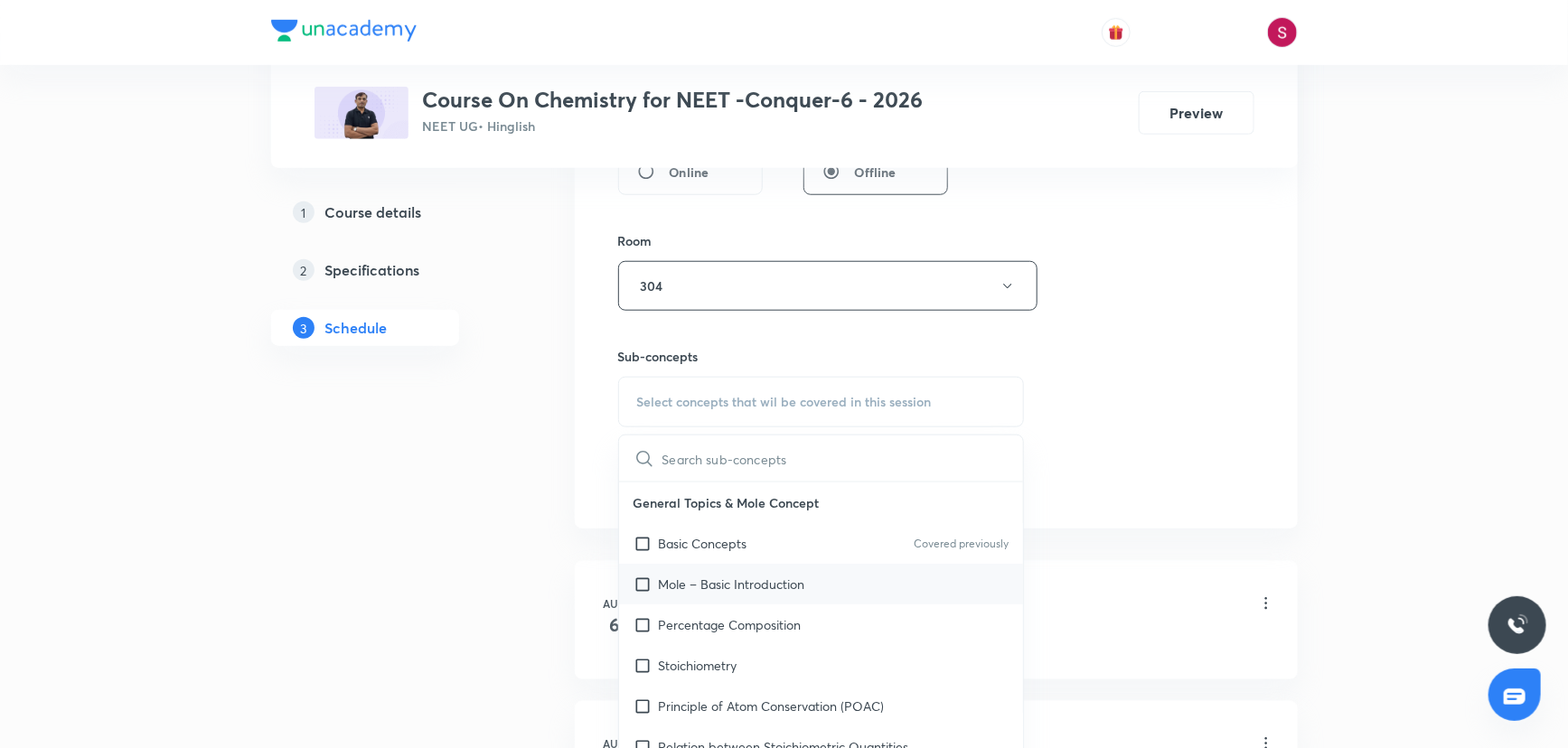
click at [876, 591] on div "Mole – Basic Introduction" at bounding box center [821, 584] width 405 height 41
checkbox input "true"
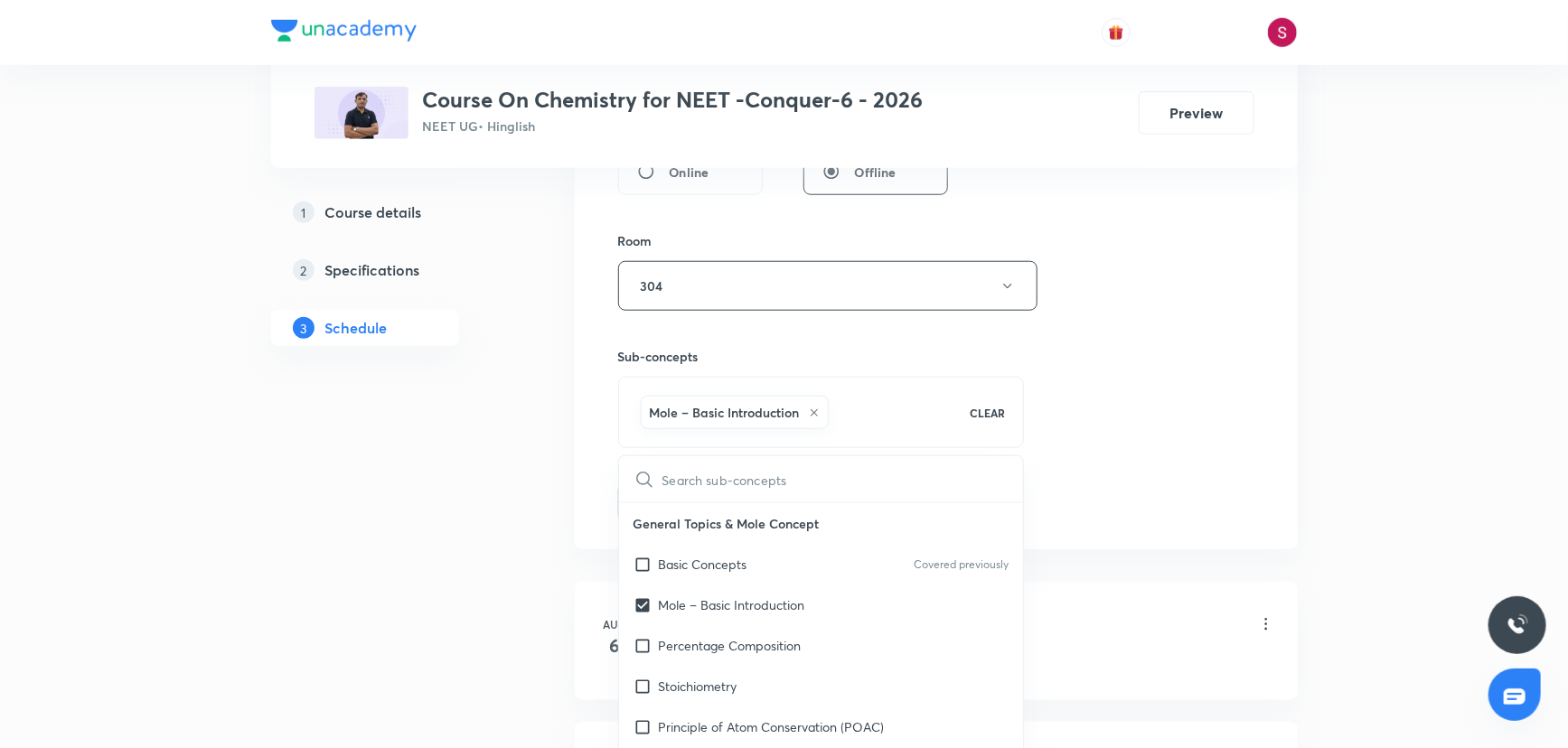
click at [1101, 386] on div "Session 15 Live class Session title 19/99 Redox Reaction - 04 ​ Schedule for Se…" at bounding box center [936, 86] width 636 height 870
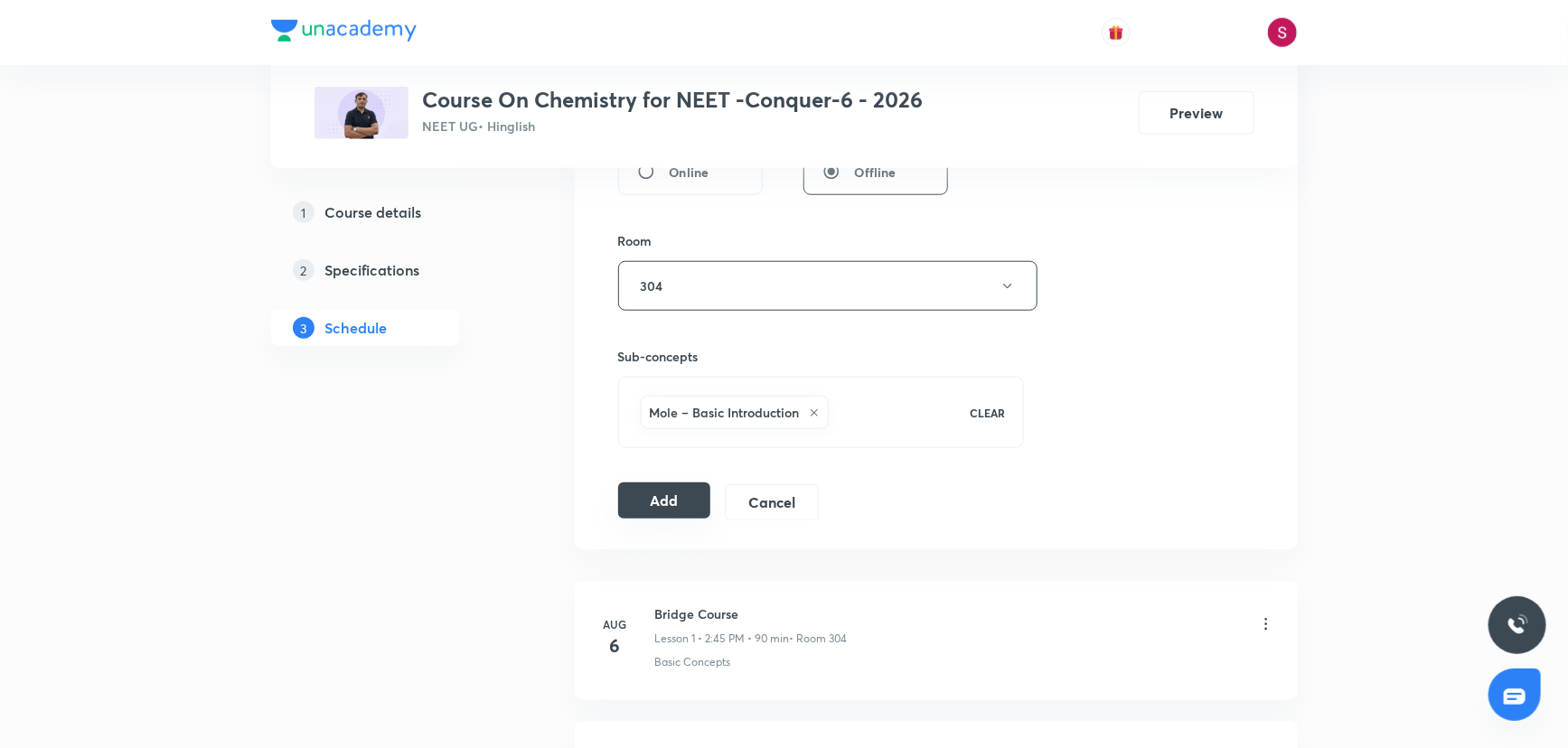
click at [620, 511] on button "Add" at bounding box center [664, 501] width 93 height 36
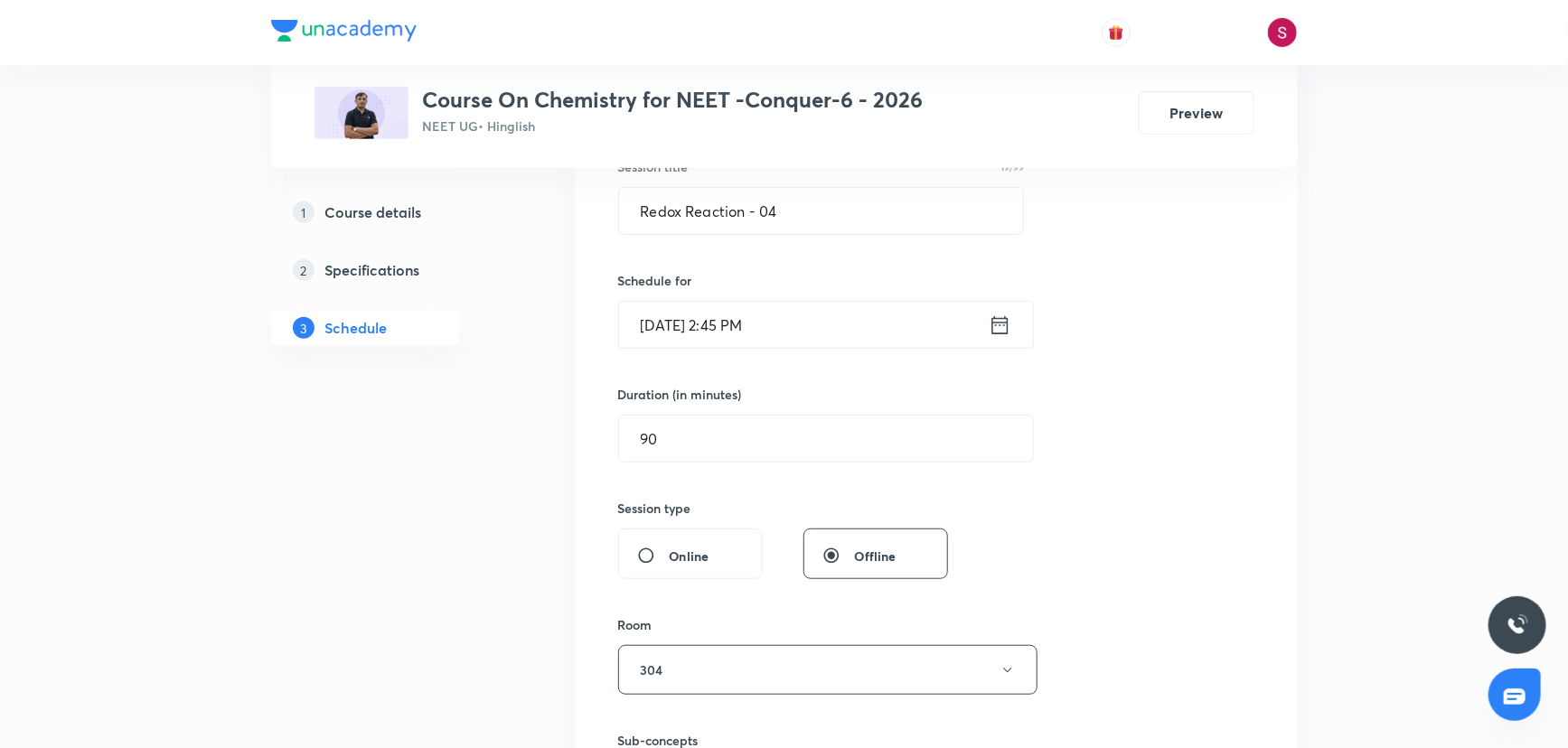
scroll to position [328, 0]
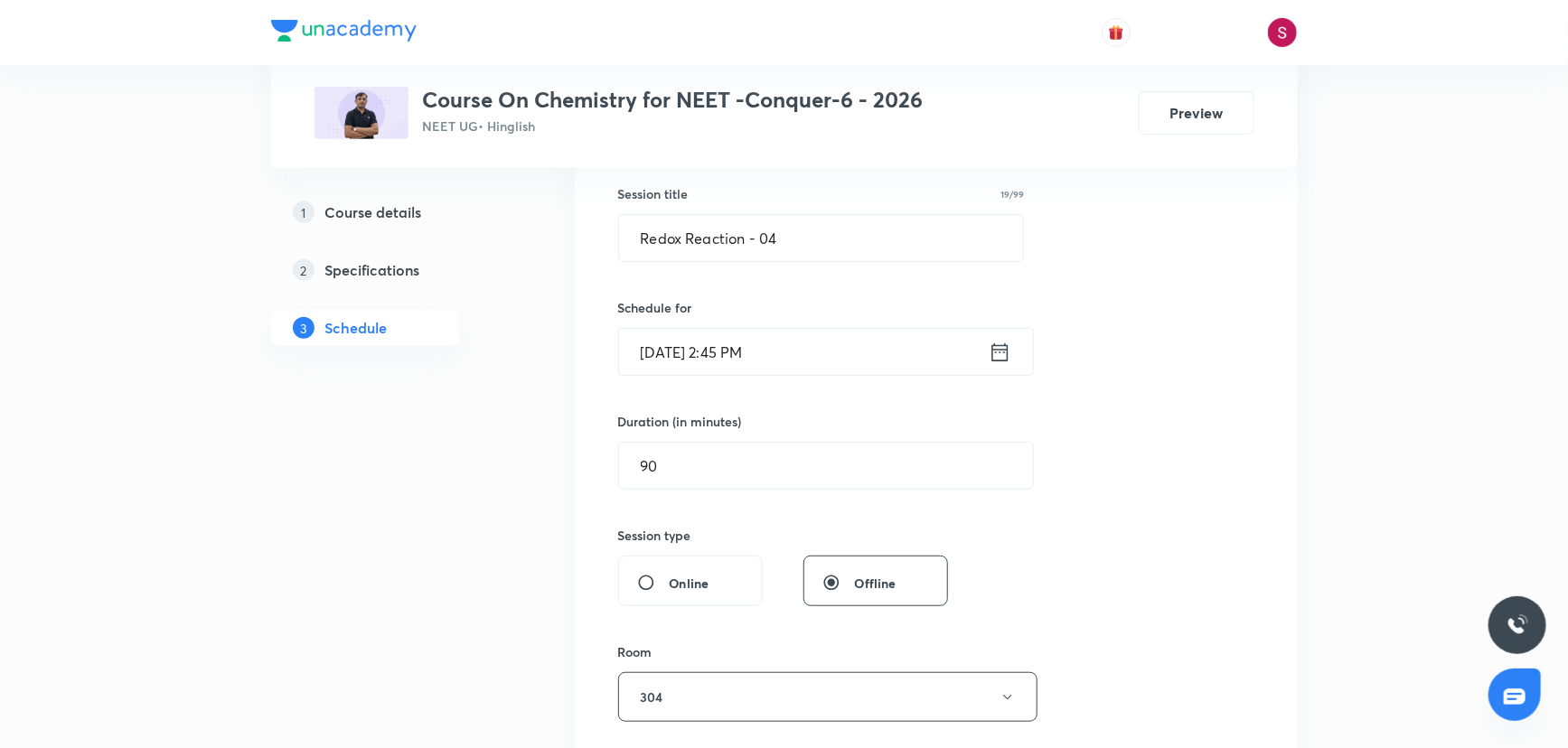
click at [901, 359] on input "Sept 3, 2025, 2:45 PM" at bounding box center [803, 352] width 370 height 46
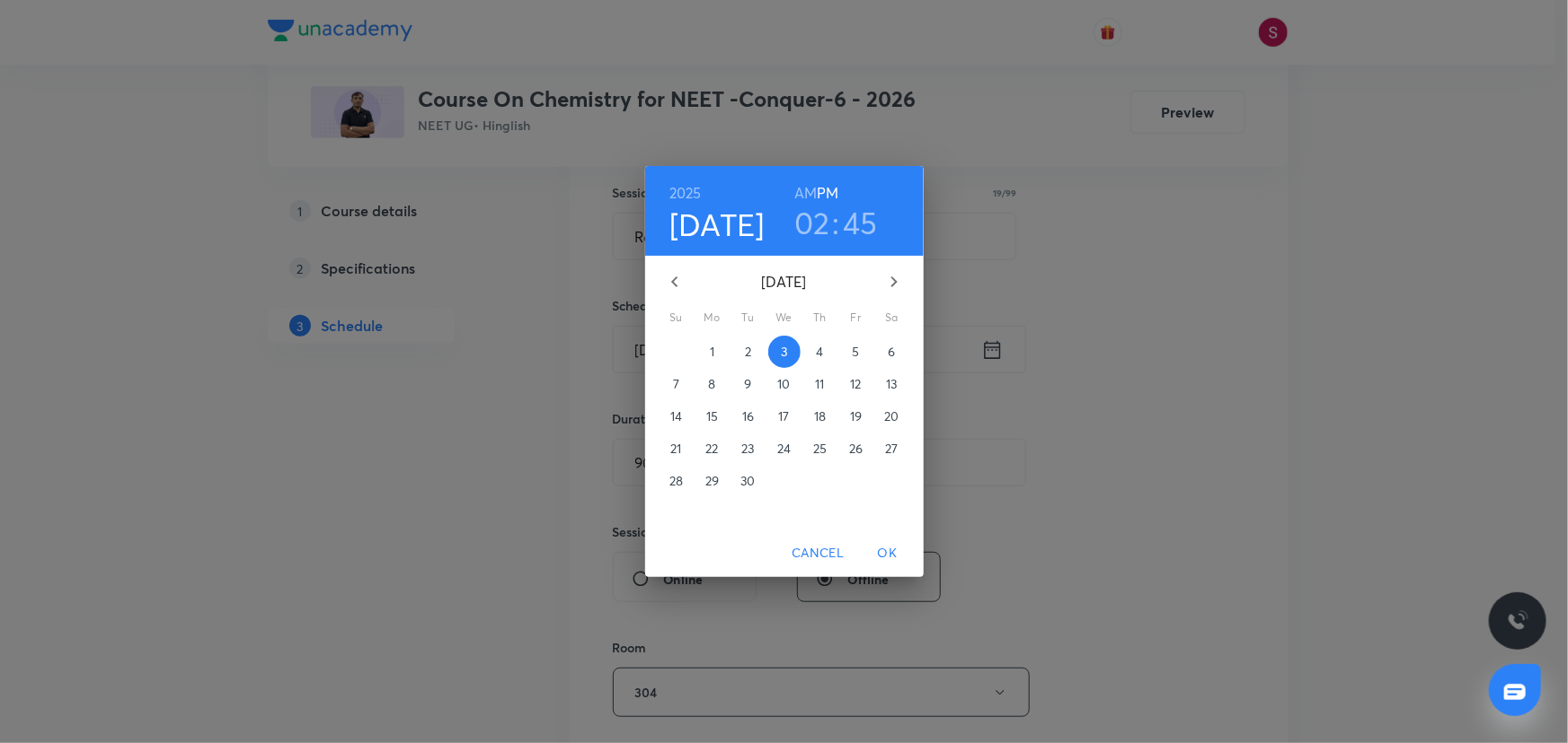
click at [817, 216] on h3 "02" at bounding box center [812, 223] width 36 height 38
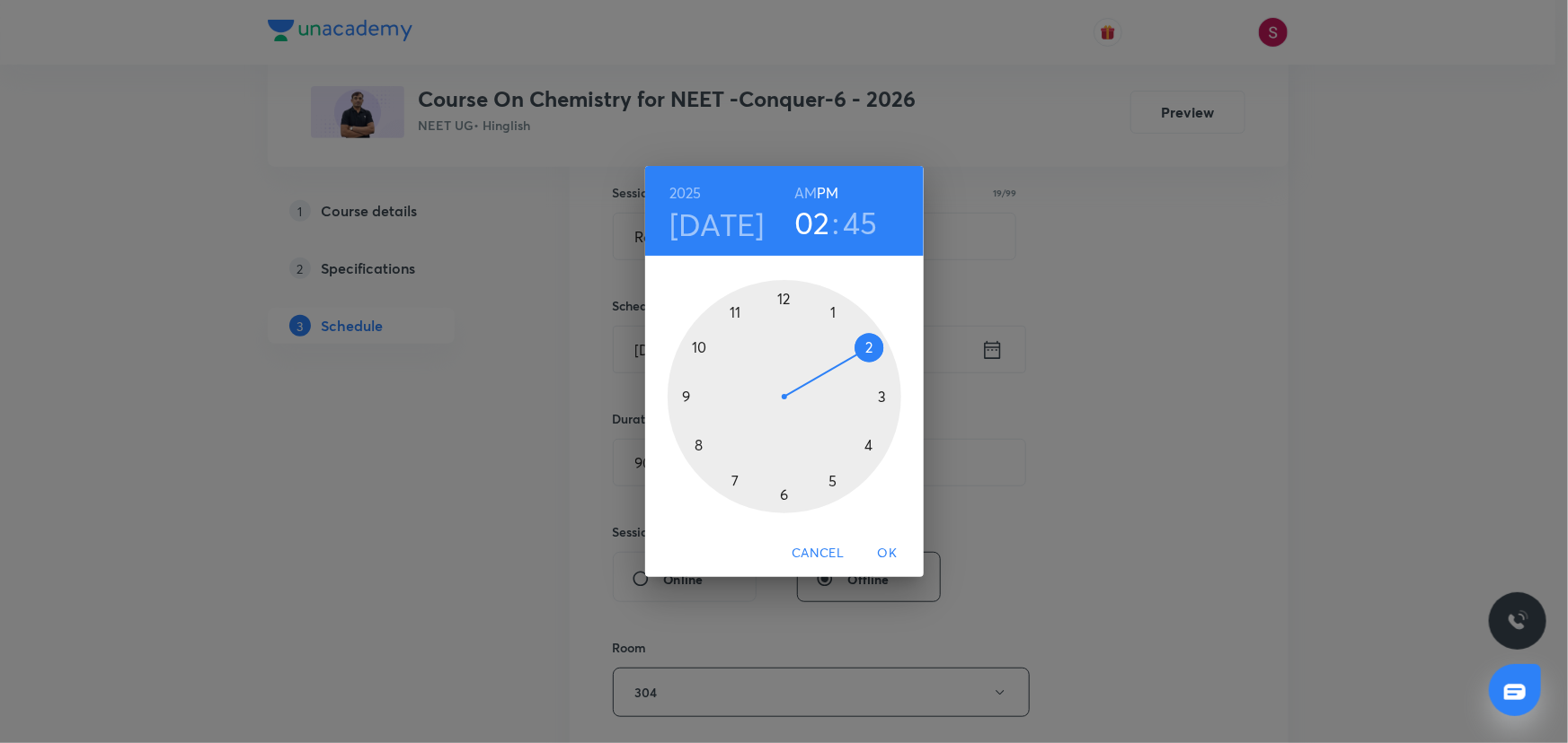
click at [696, 226] on h4 "Sep 3" at bounding box center [717, 225] width 95 height 38
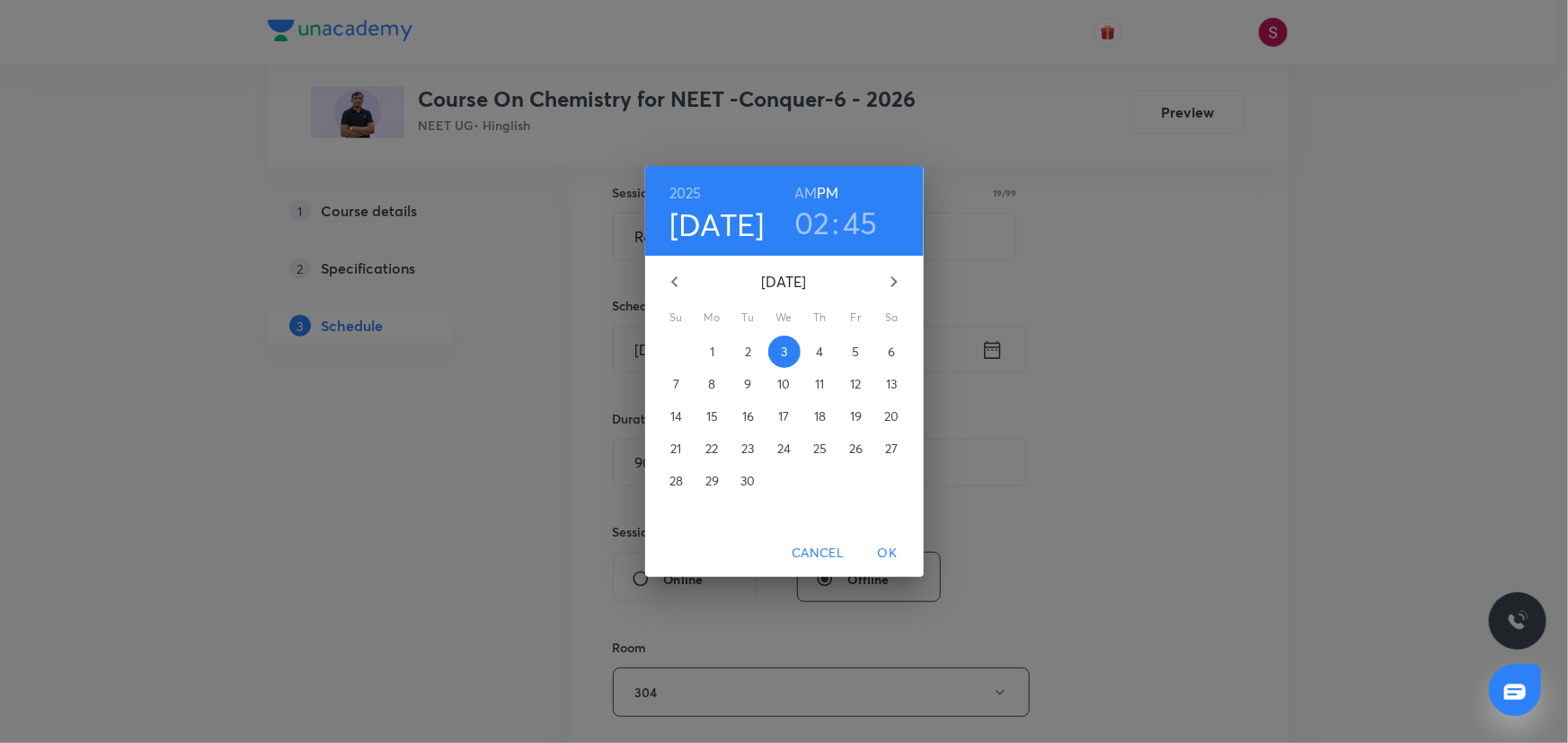
click at [738, 345] on span "2" at bounding box center [748, 352] width 33 height 18
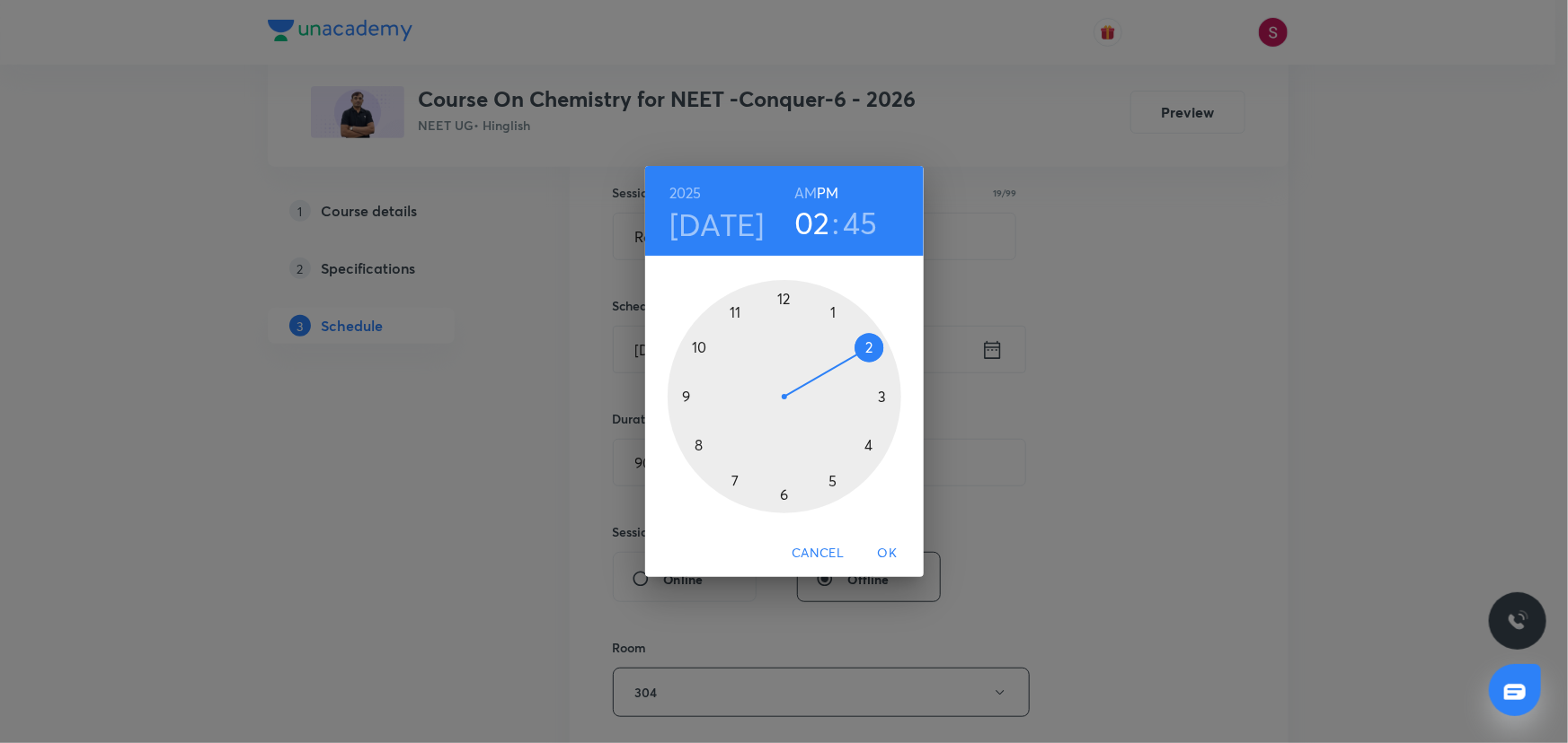
click at [884, 551] on span "OK" at bounding box center [888, 553] width 44 height 23
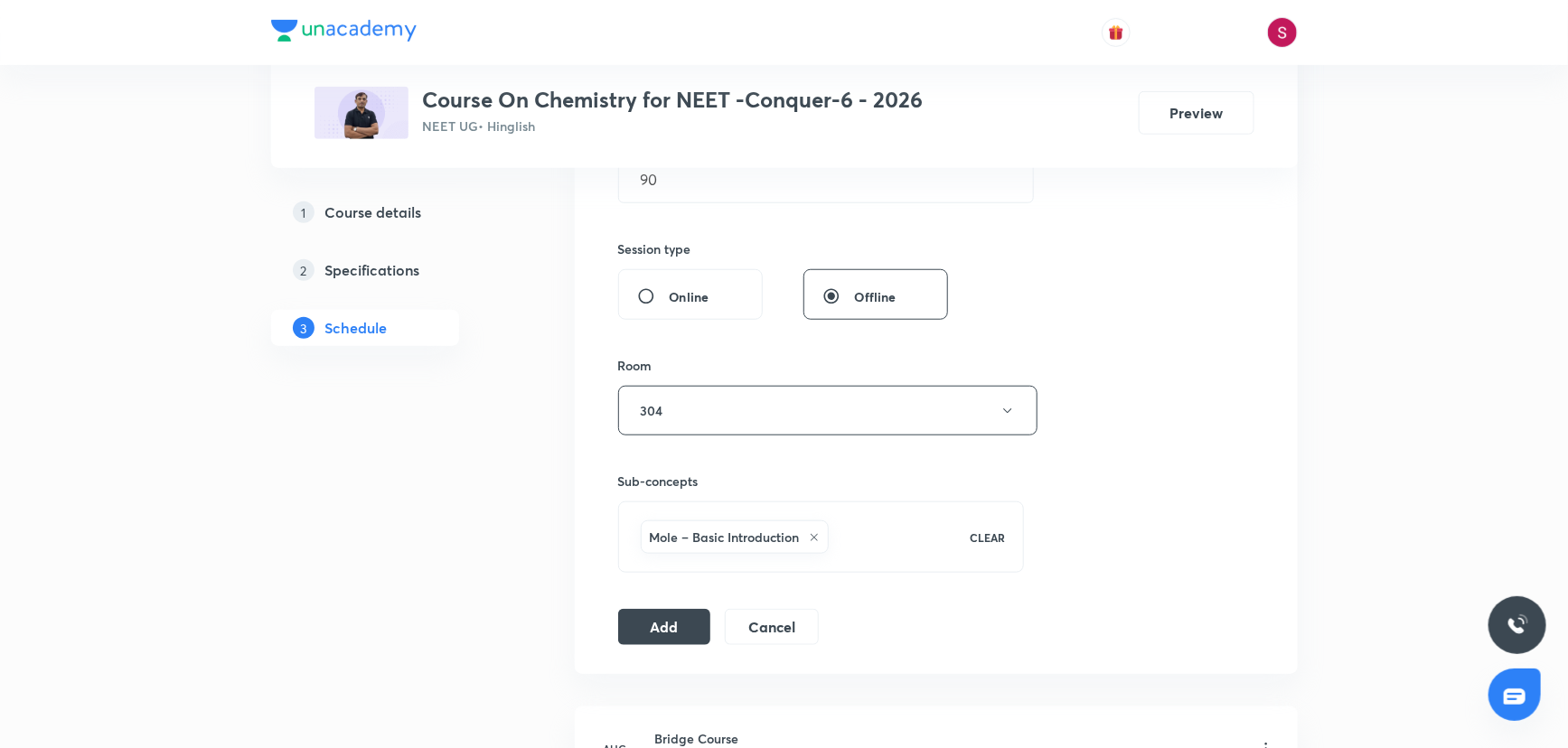
scroll to position [904, 0]
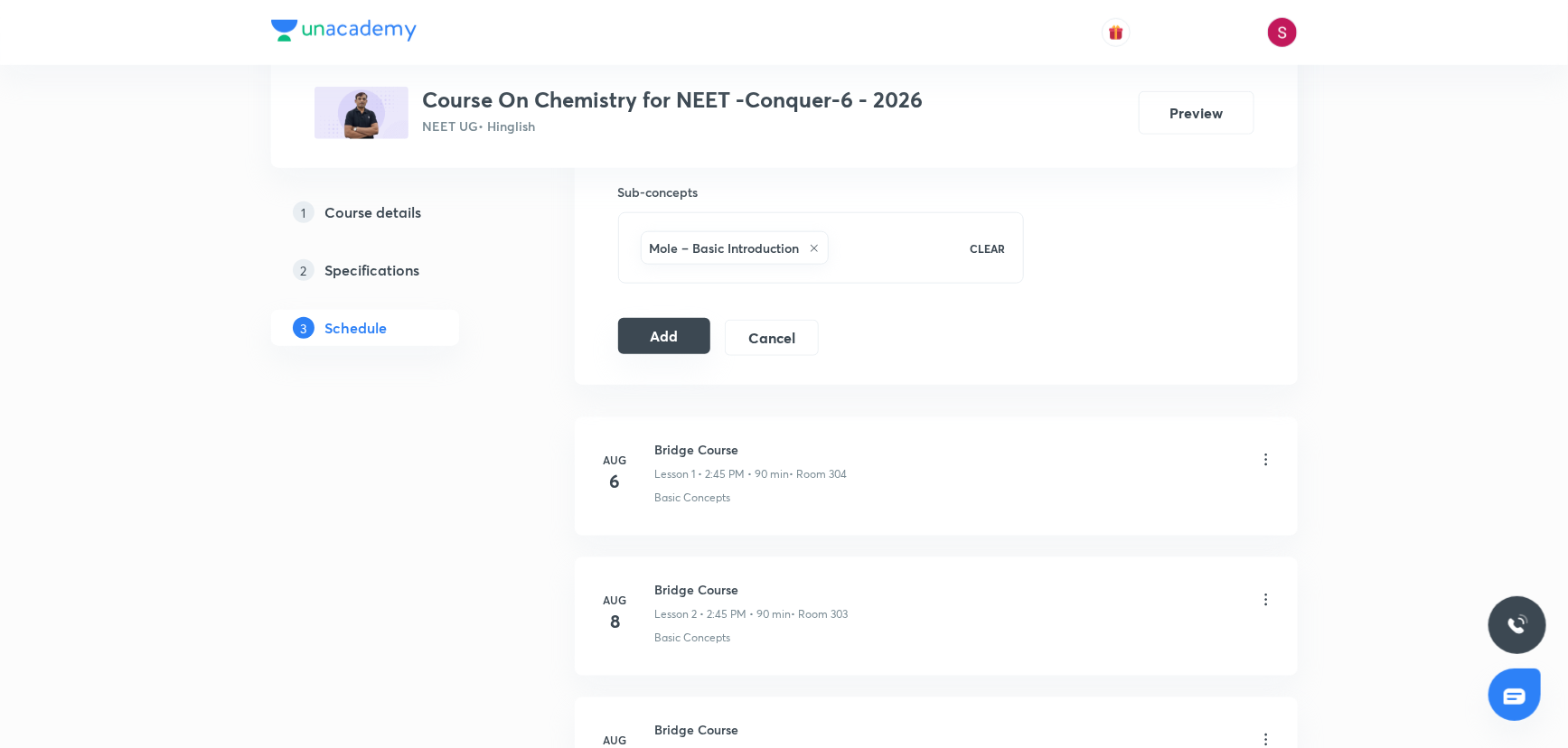
click at [678, 332] on button "Add" at bounding box center [664, 336] width 93 height 36
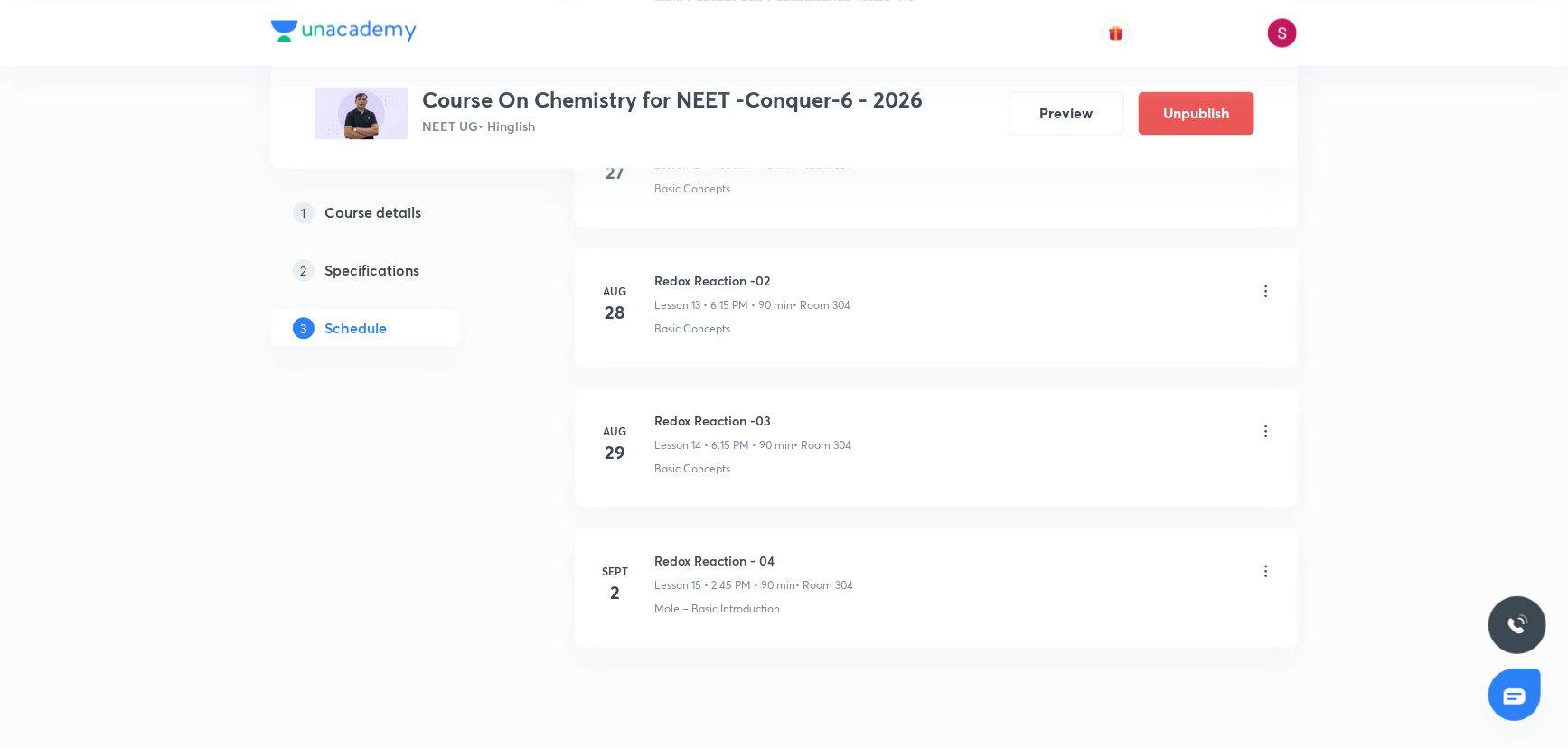
scroll to position [1968, 0]
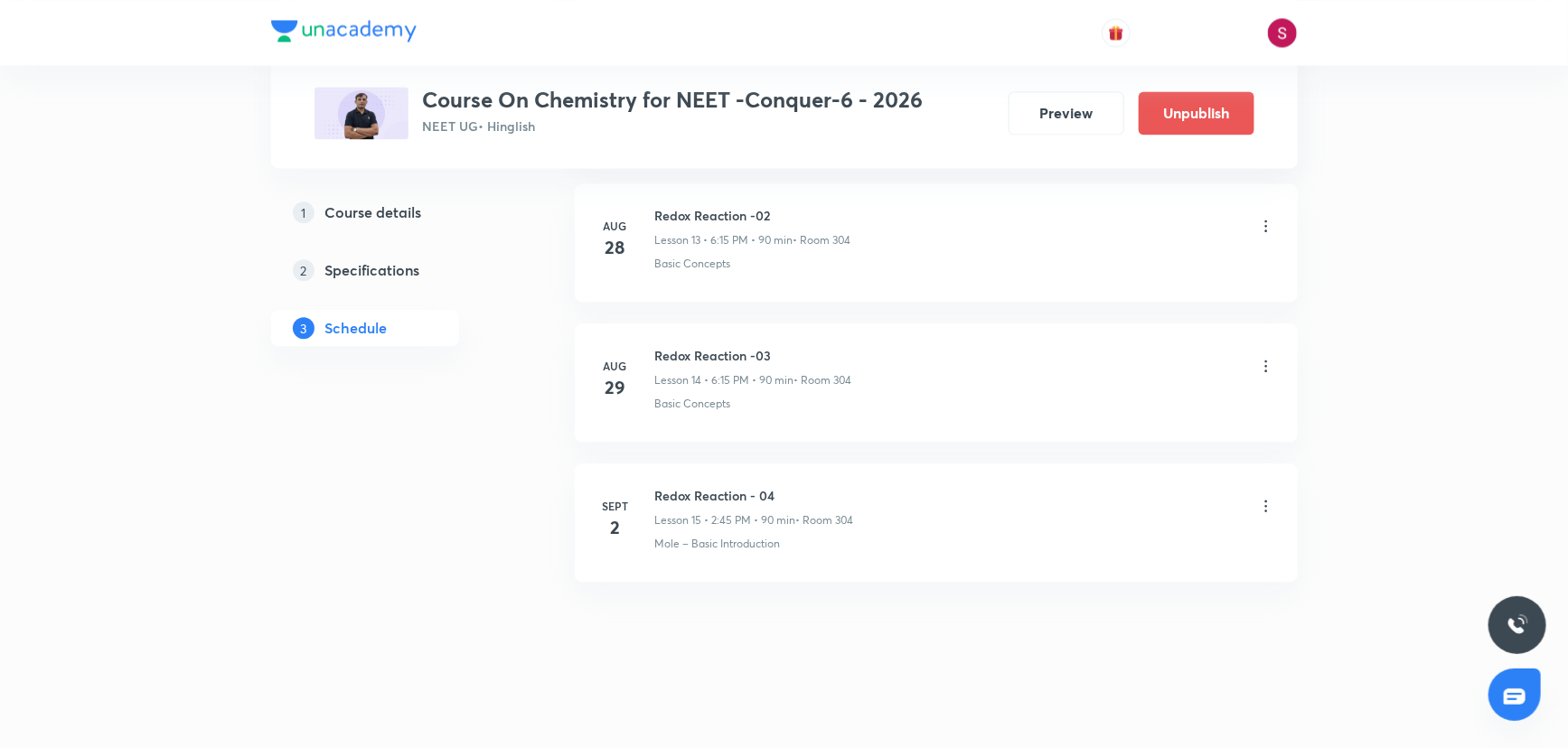
click at [741, 502] on div "Redox Reaction - 04 Lesson 15 • 2:45 PM • 90 min • Room 304" at bounding box center [754, 508] width 198 height 43
click at [741, 494] on h6 "Redox Reaction - 04" at bounding box center [754, 496] width 198 height 19
copy h6 "Redox Reaction - 04"
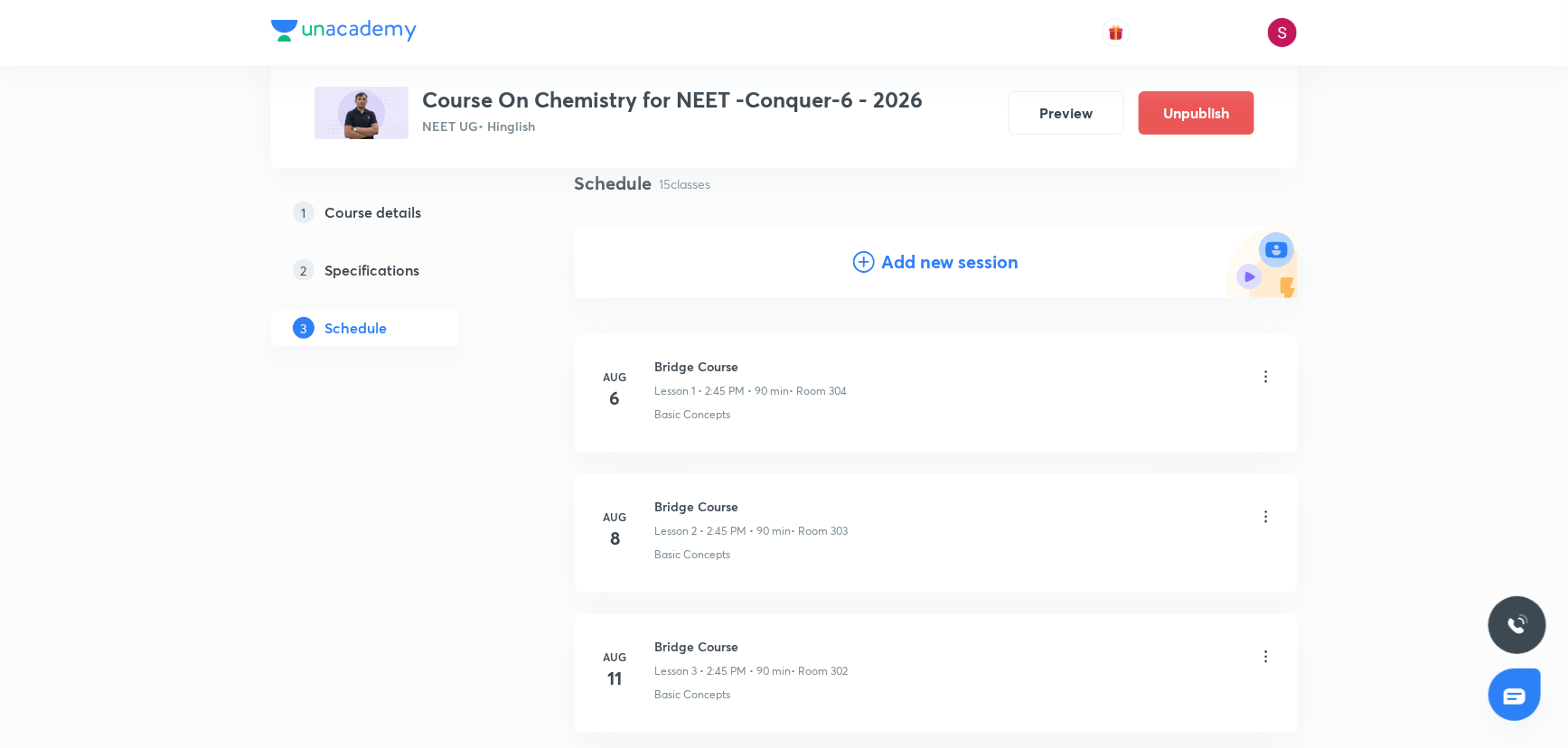
scroll to position [0, 0]
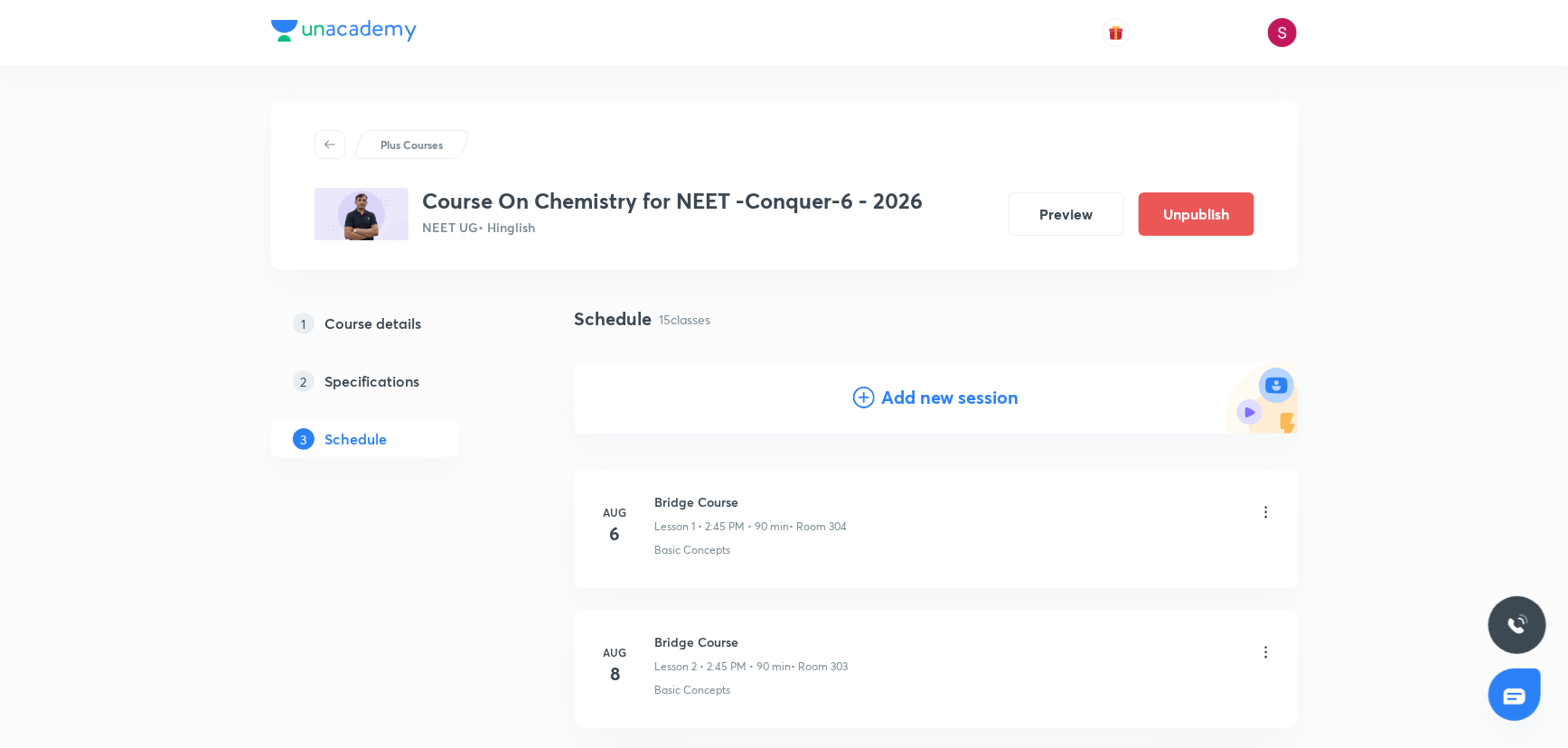
click at [891, 398] on h4 "Add new session" at bounding box center [951, 397] width 138 height 27
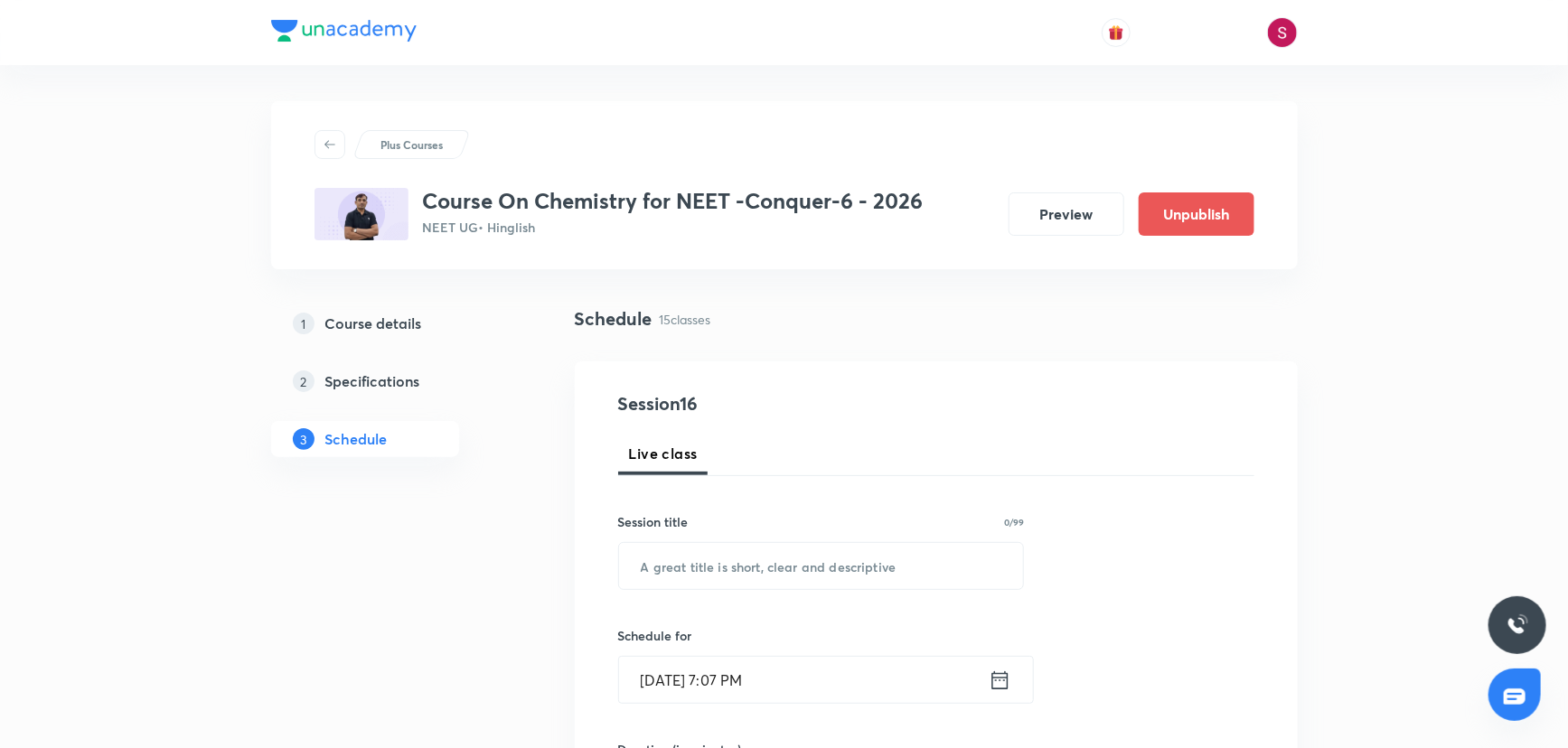
click at [713, 569] on input "text" at bounding box center [821, 566] width 405 height 46
paste input "Redox Reaction - 04"
type input "Redox Reaction - 05"
click at [830, 681] on input "Aug 31, 2025, 7:07 PM" at bounding box center [803, 680] width 370 height 46
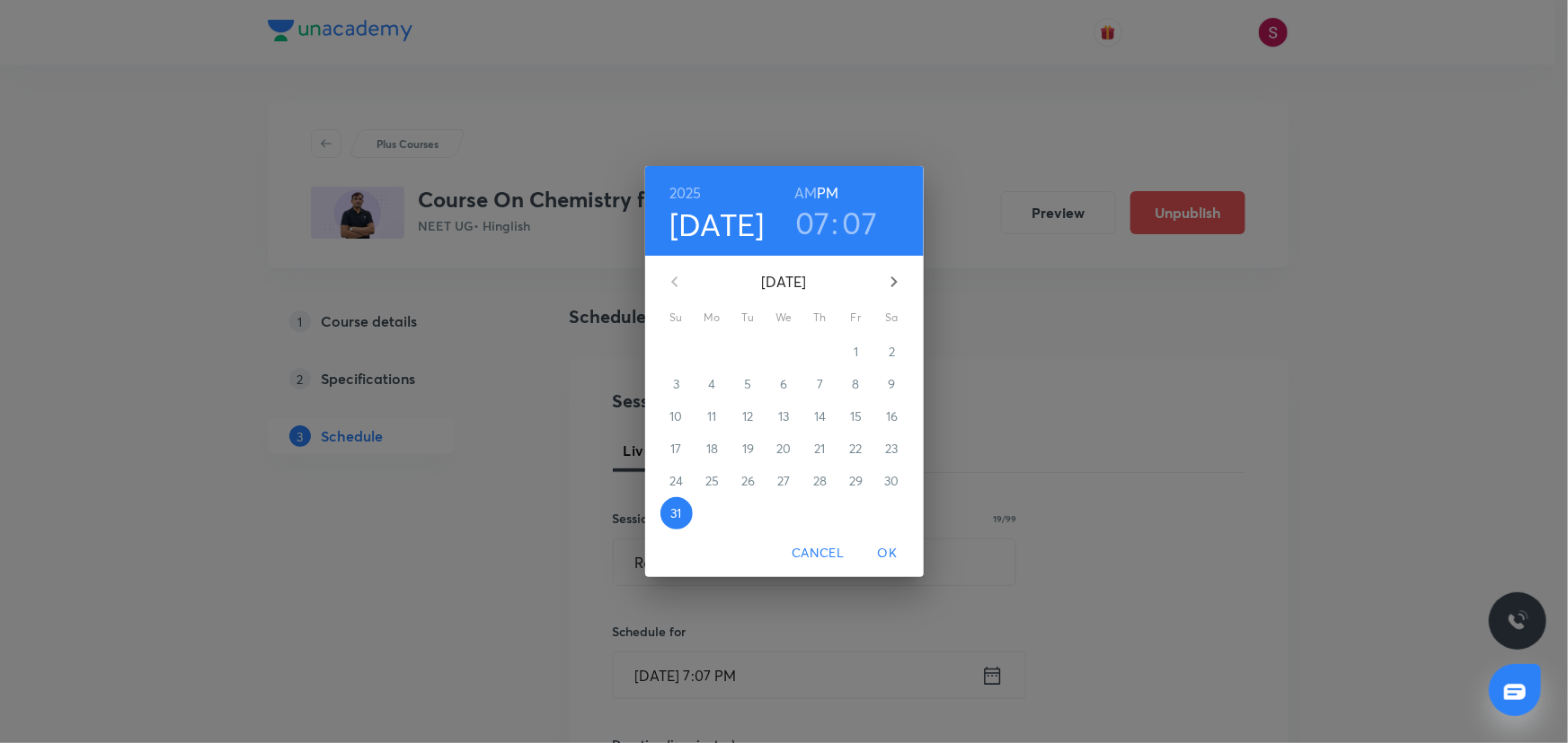
click at [889, 291] on icon "button" at bounding box center [894, 282] width 22 height 22
click at [772, 355] on span "3" at bounding box center [784, 352] width 33 height 18
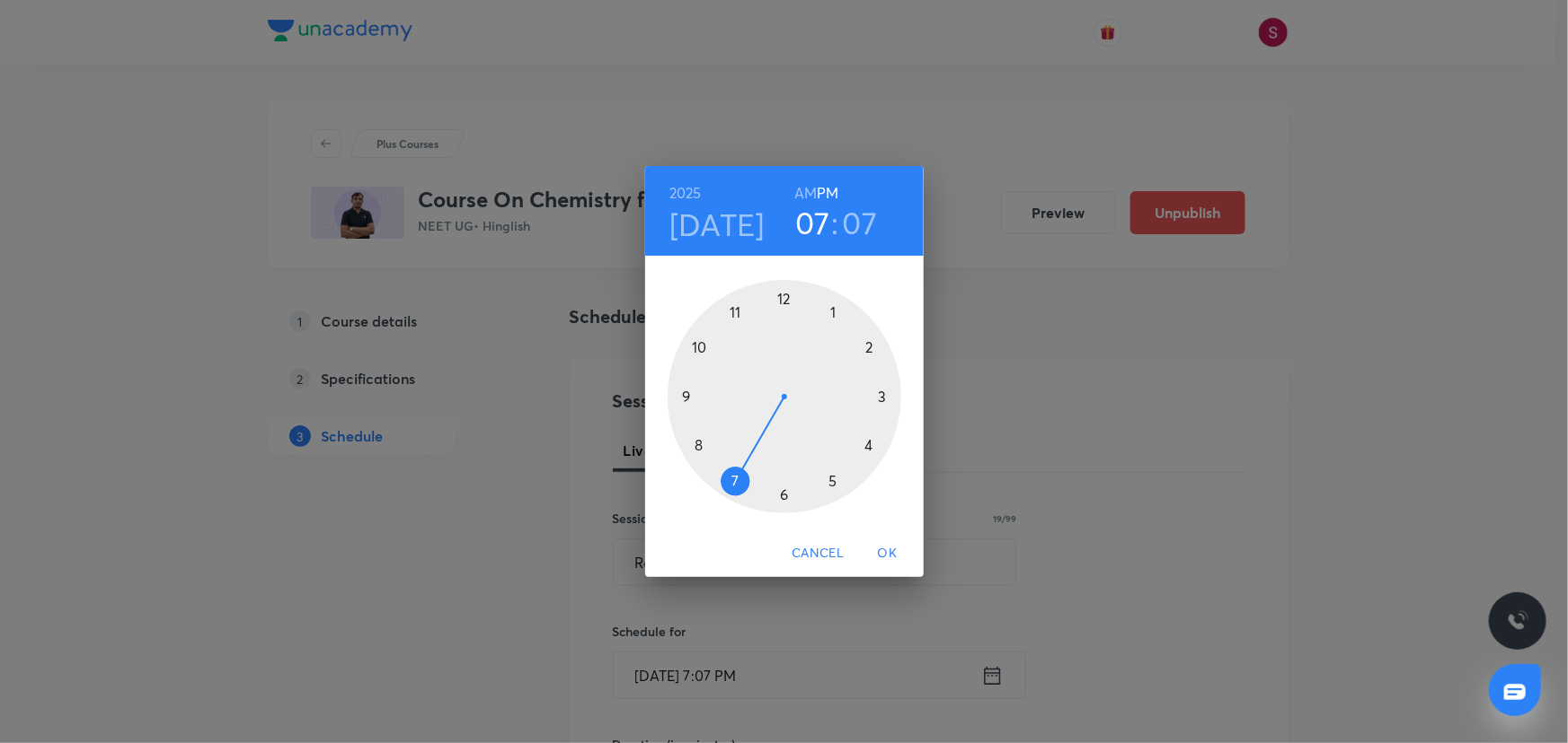
click at [864, 441] on div at bounding box center [784, 397] width 234 height 234
click at [780, 496] on div at bounding box center [784, 397] width 234 height 234
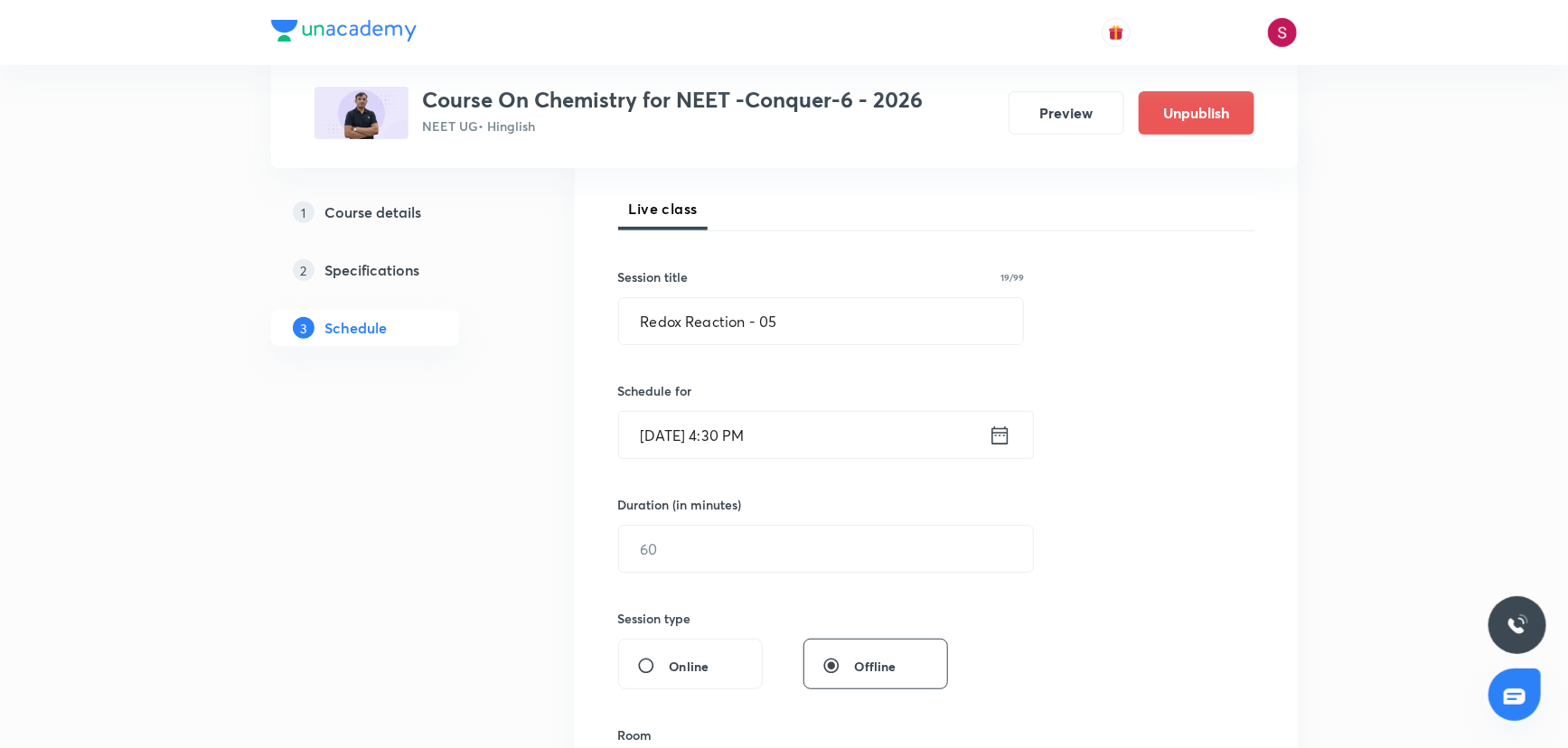
scroll to position [246, 0]
click at [738, 500] on h6 "Duration (in minutes)" at bounding box center [680, 504] width 124 height 19
click at [723, 552] on input "text" at bounding box center [825, 549] width 414 height 46
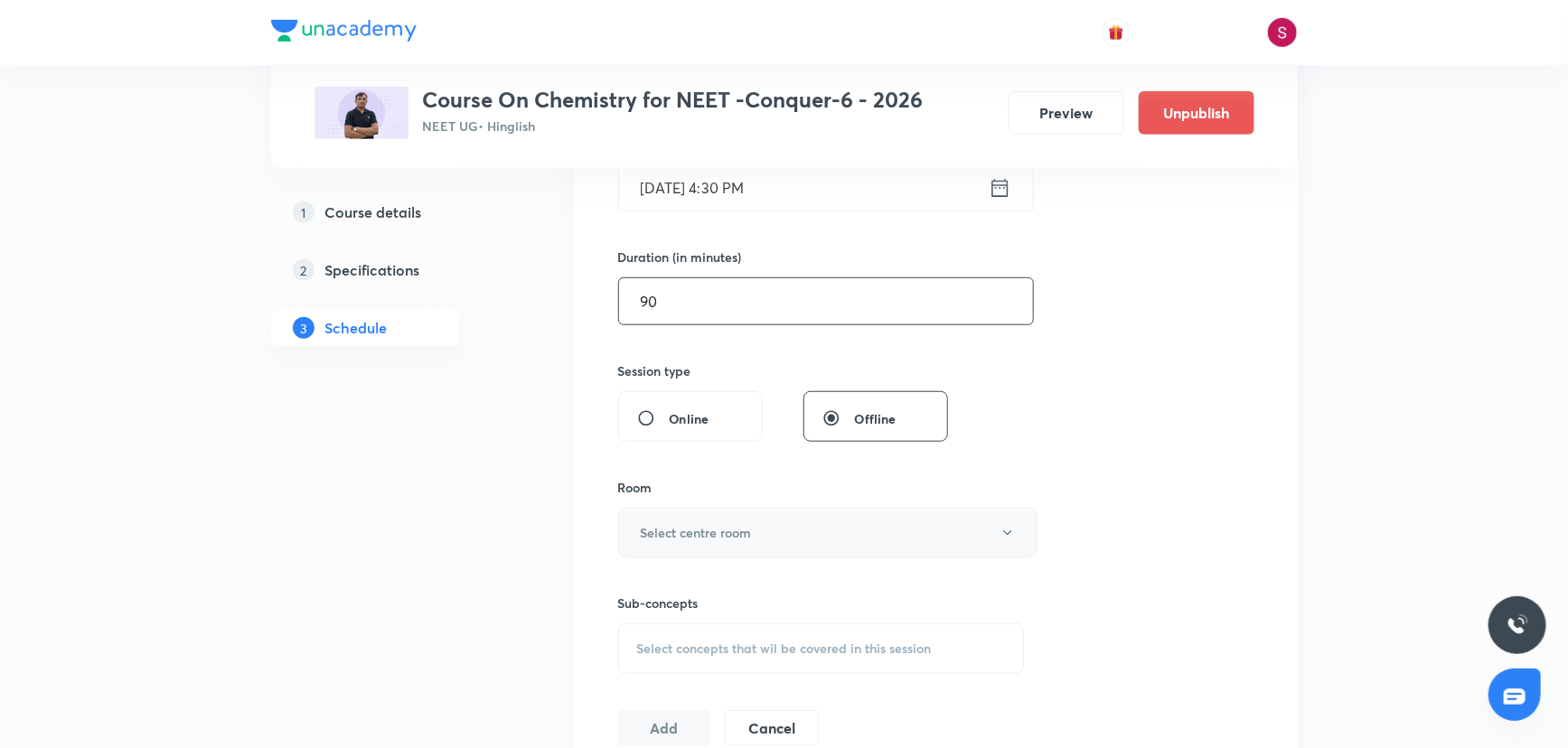
type input "90"
click at [711, 532] on h6 "Select centre room" at bounding box center [696, 533] width 111 height 19
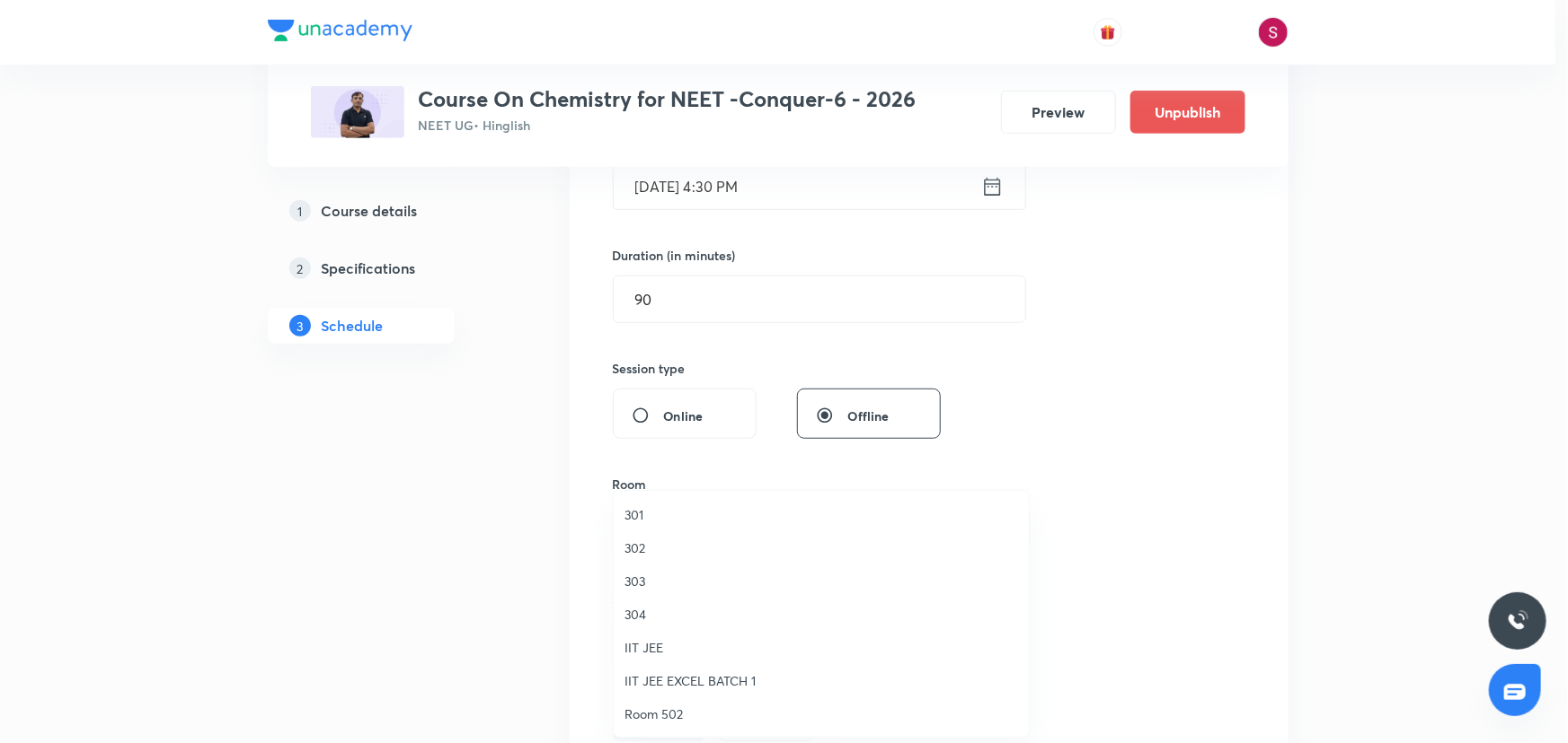
click at [628, 609] on span "304" at bounding box center [821, 614] width 393 height 19
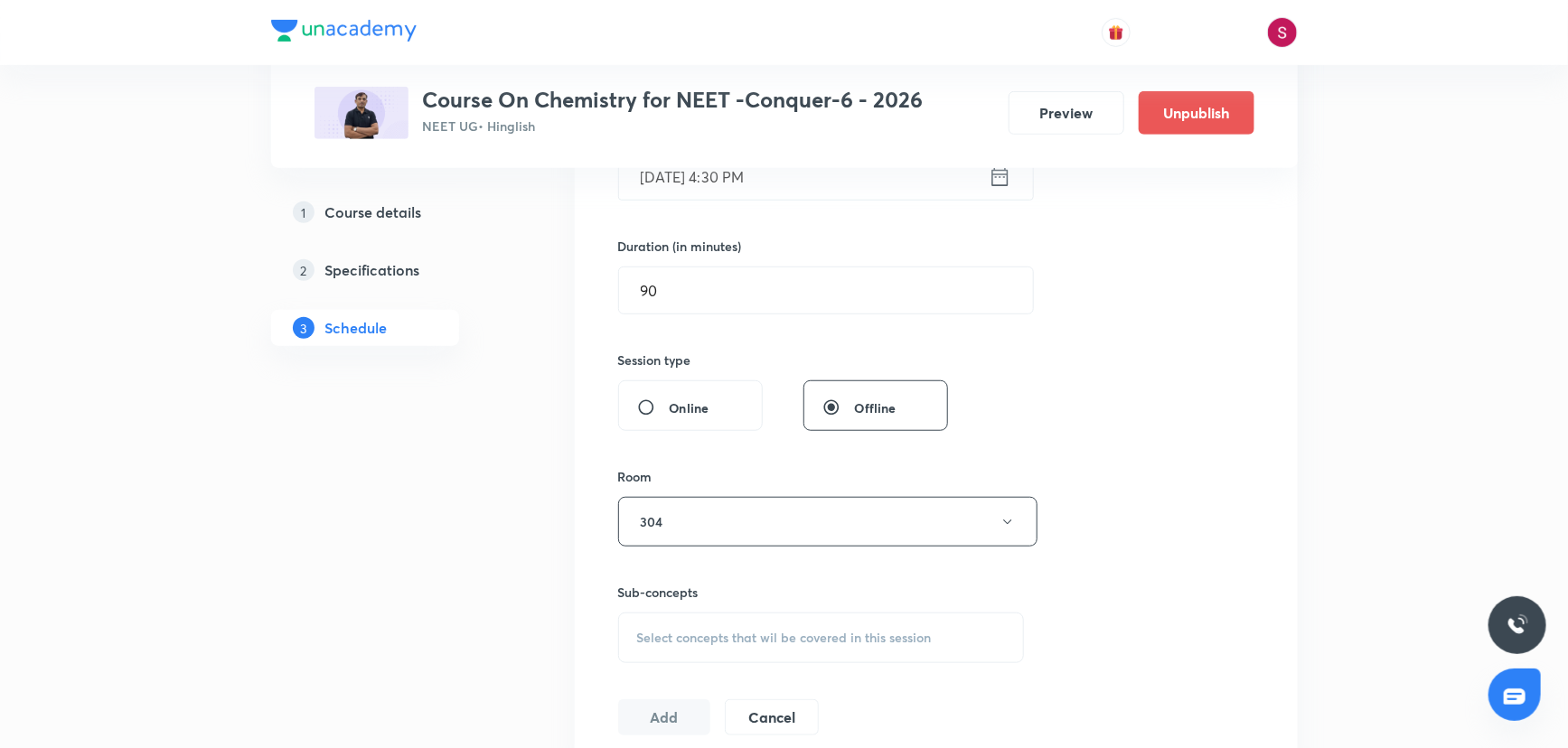
scroll to position [739, 0]
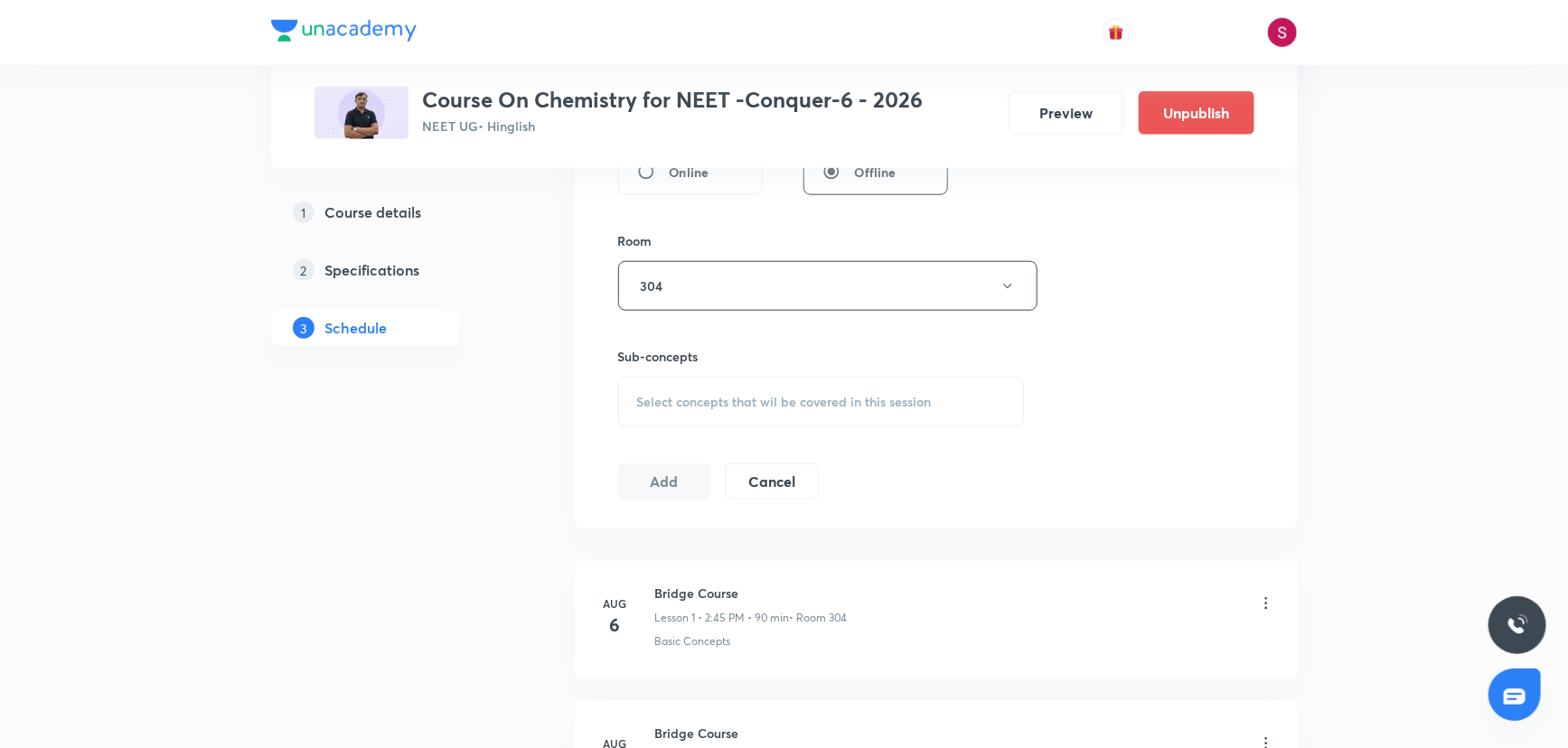
click at [714, 421] on div "Select concepts that wil be covered in this session" at bounding box center [821, 402] width 407 height 51
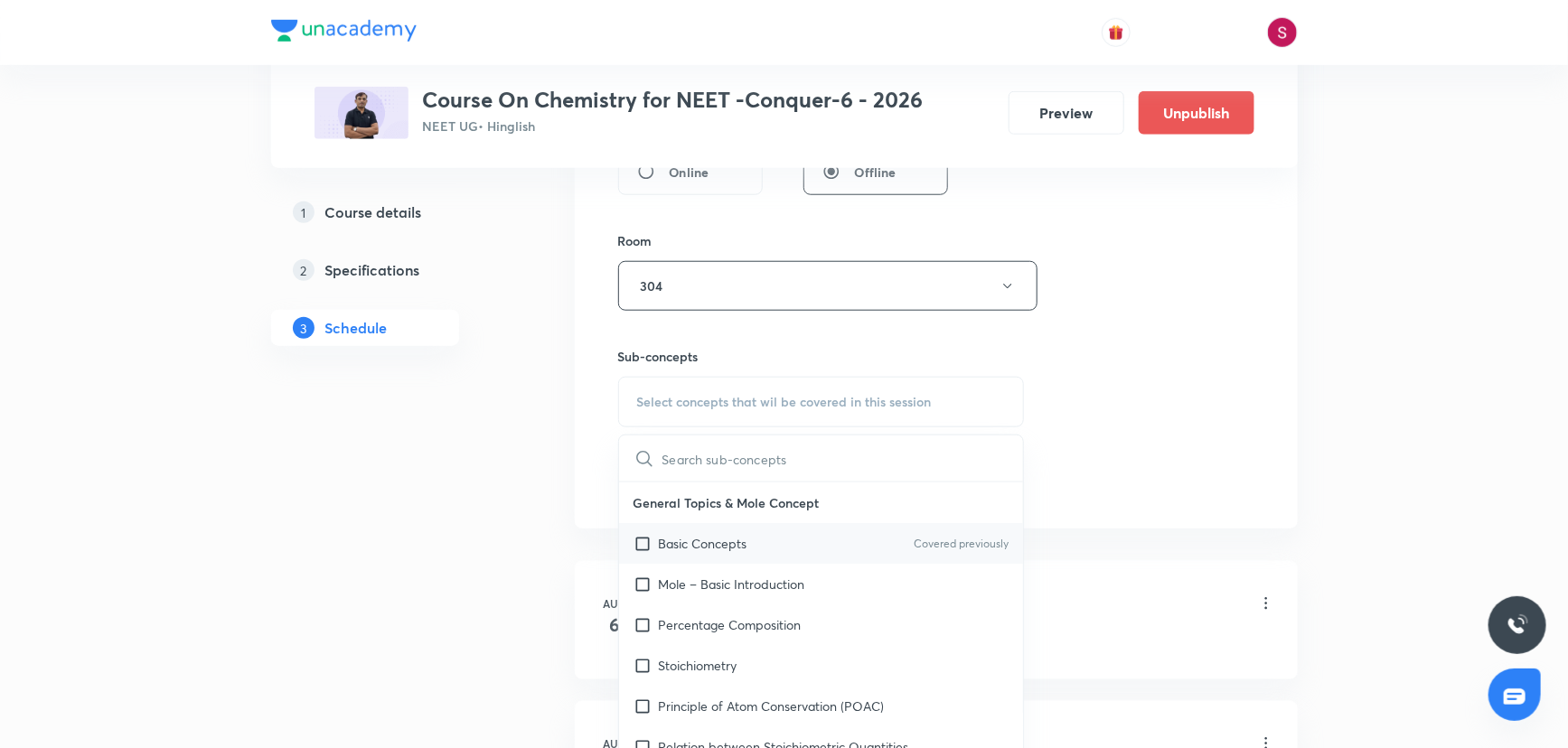
click at [724, 537] on p "Basic Concepts" at bounding box center [703, 544] width 89 height 19
checkbox input "true"
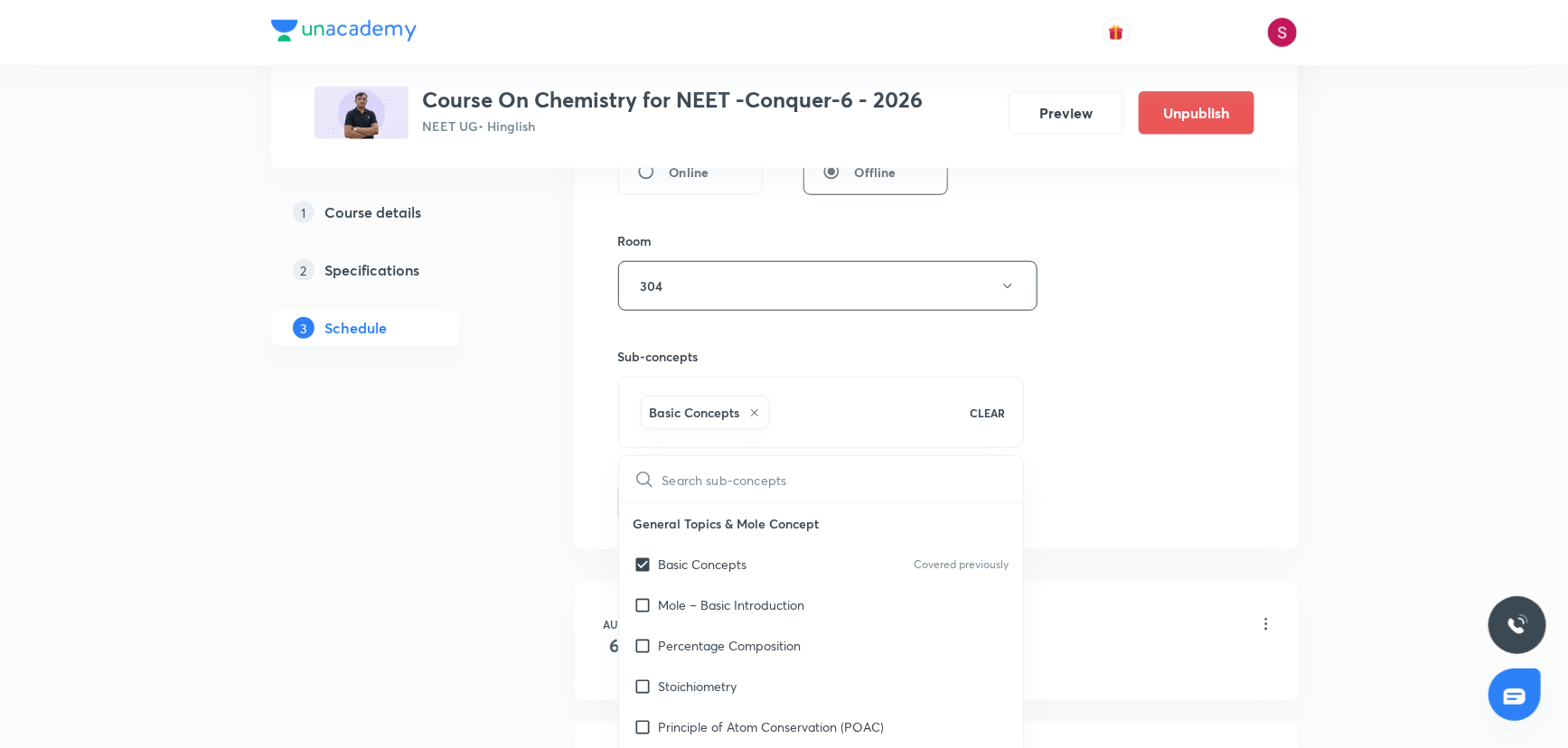
click at [1199, 323] on div "Session 16 Live class Session title 19/99 Redox Reaction - 05 ​ Schedule for Se…" at bounding box center [936, 86] width 636 height 870
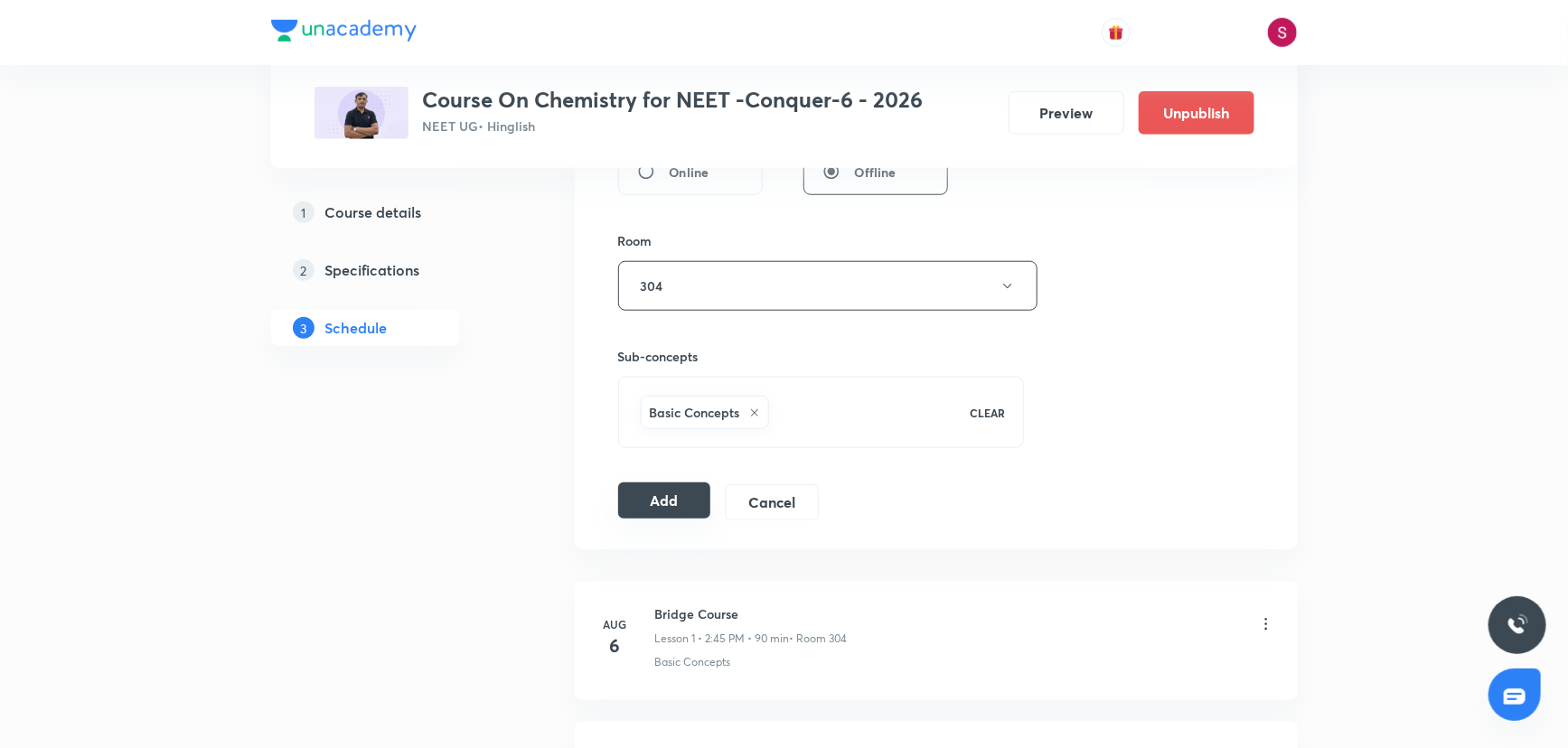
click at [658, 501] on button "Add" at bounding box center [664, 501] width 93 height 36
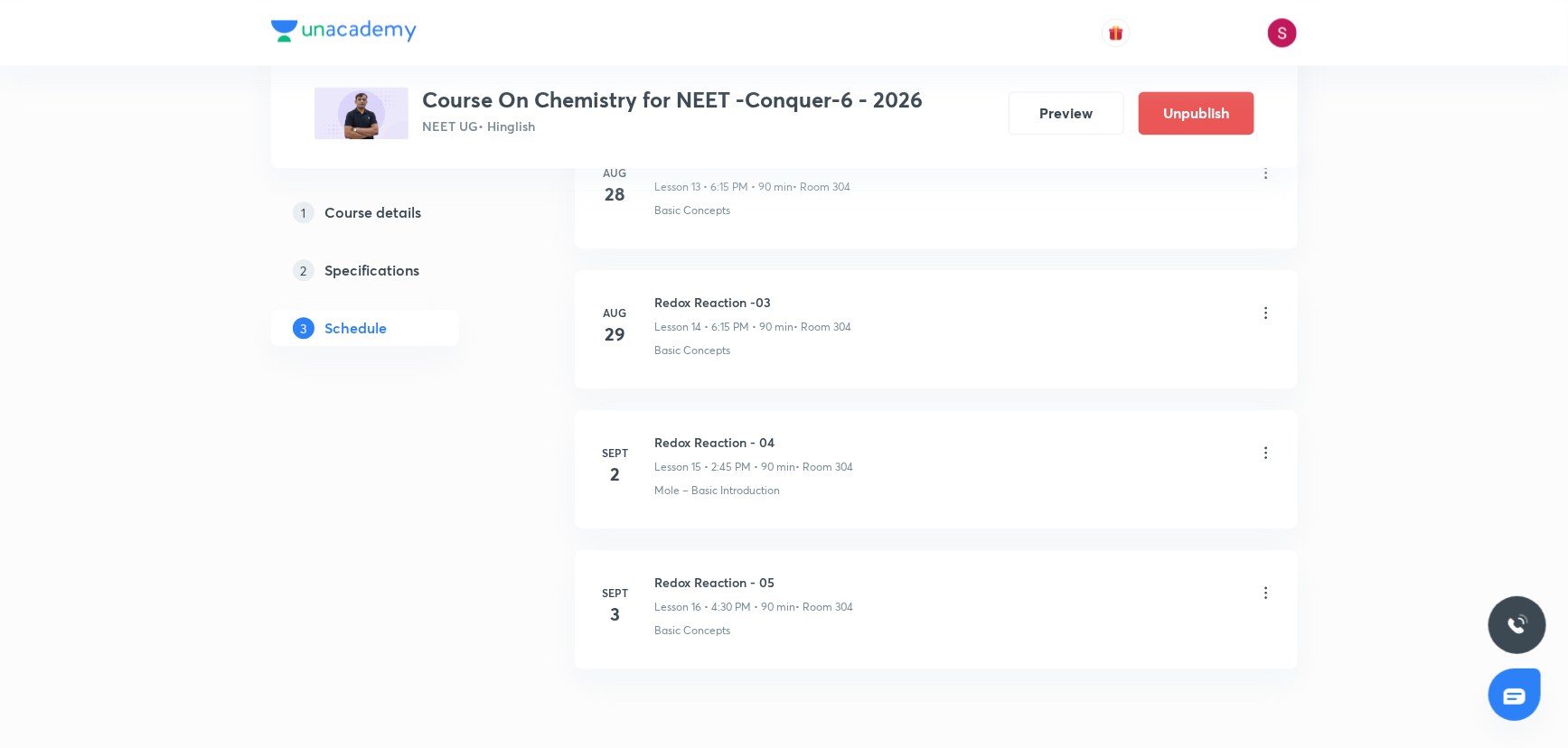
scroll to position [2107, 0]
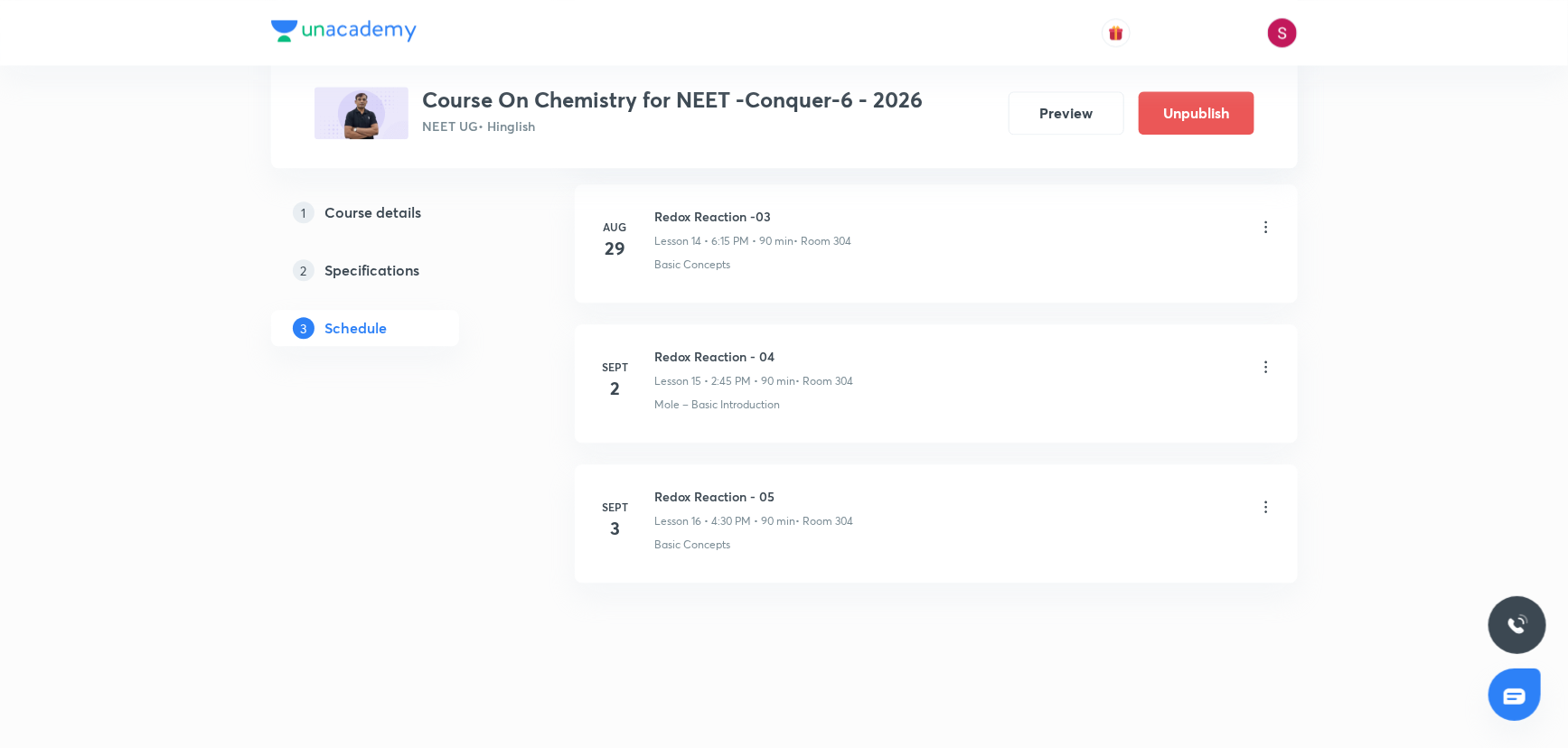
click at [758, 491] on h6 "Redox Reaction - 05" at bounding box center [754, 497] width 198 height 19
copy h6 "Redox Reaction - 05"
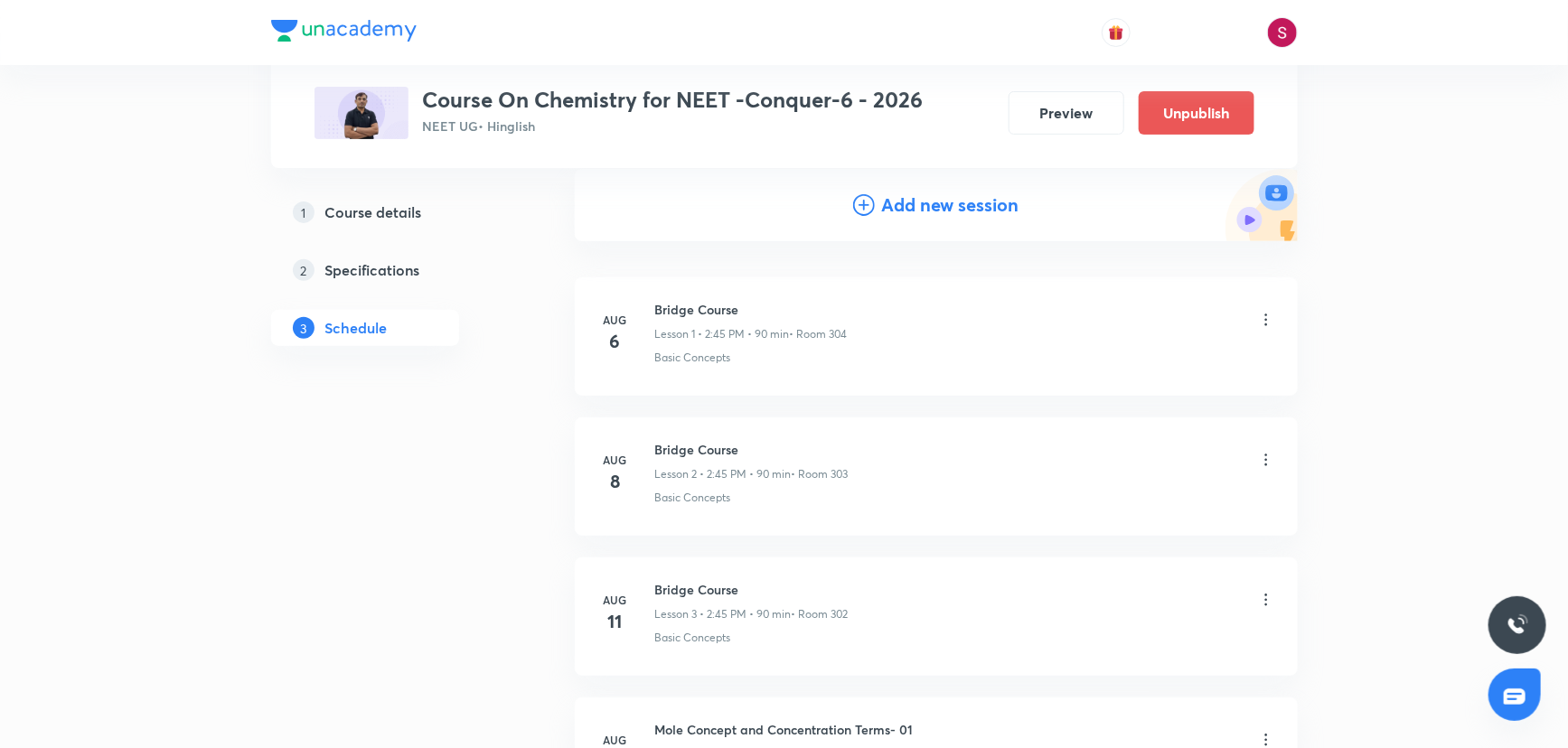
scroll to position [0, 0]
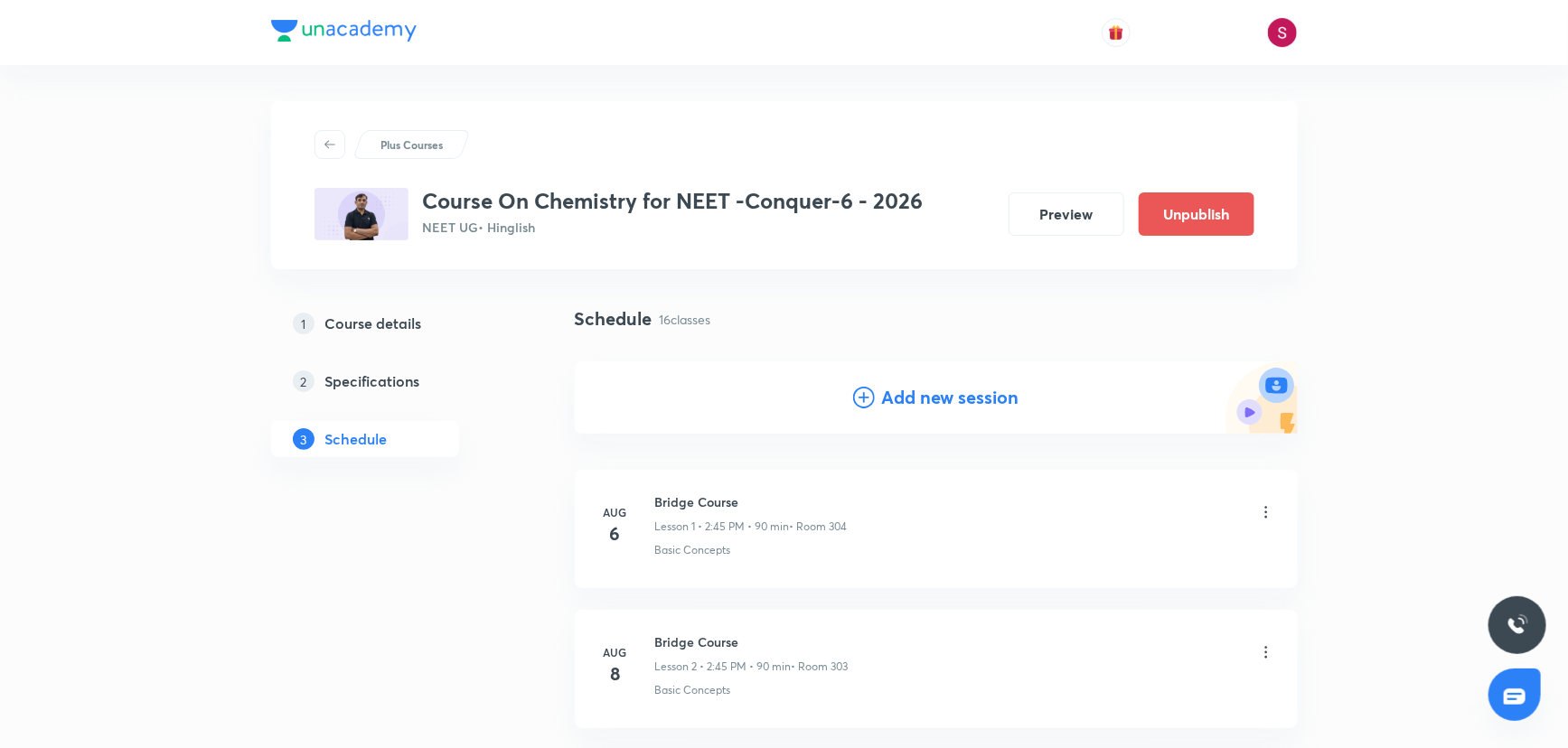
click at [866, 404] on icon at bounding box center [864, 398] width 22 height 22
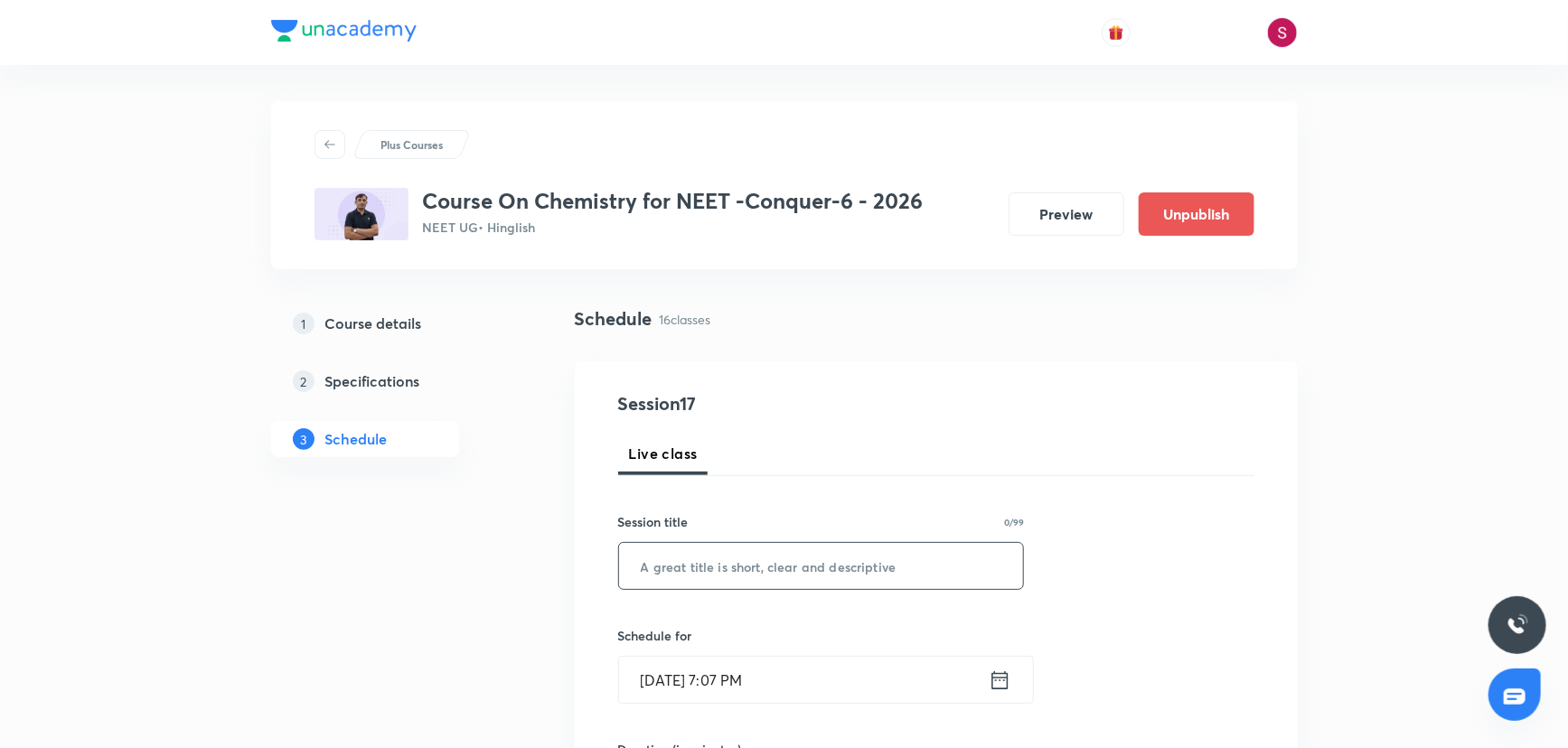
click at [696, 572] on input "text" at bounding box center [821, 566] width 405 height 46
paste input "Redox Reaction - 05"
type input "Redox Reaction - 06"
click at [867, 687] on input "Aug 31, 2025, 7:07 PM" at bounding box center [803, 680] width 370 height 46
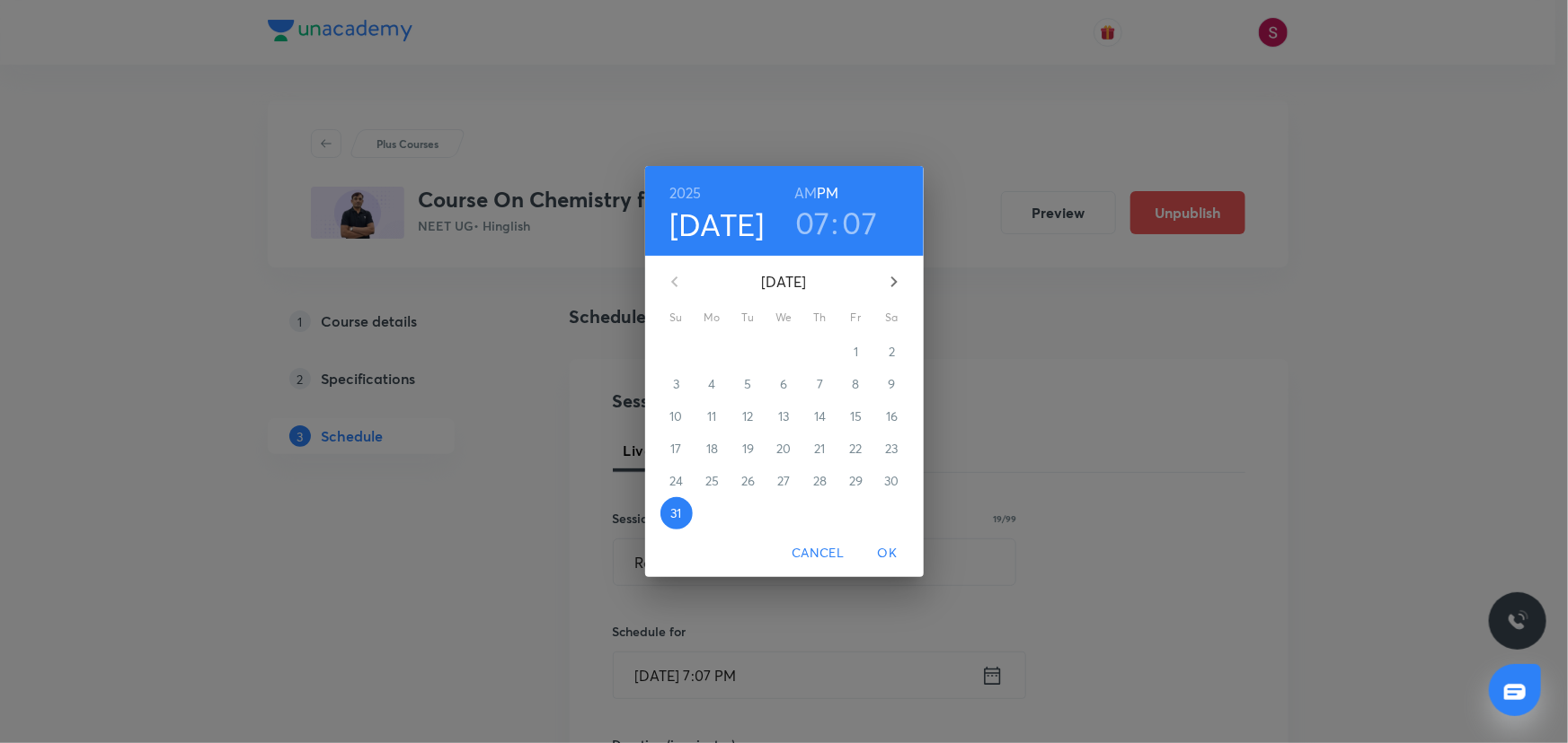
click at [900, 287] on icon "button" at bounding box center [894, 282] width 22 height 22
click at [813, 358] on span "4" at bounding box center [820, 352] width 33 height 18
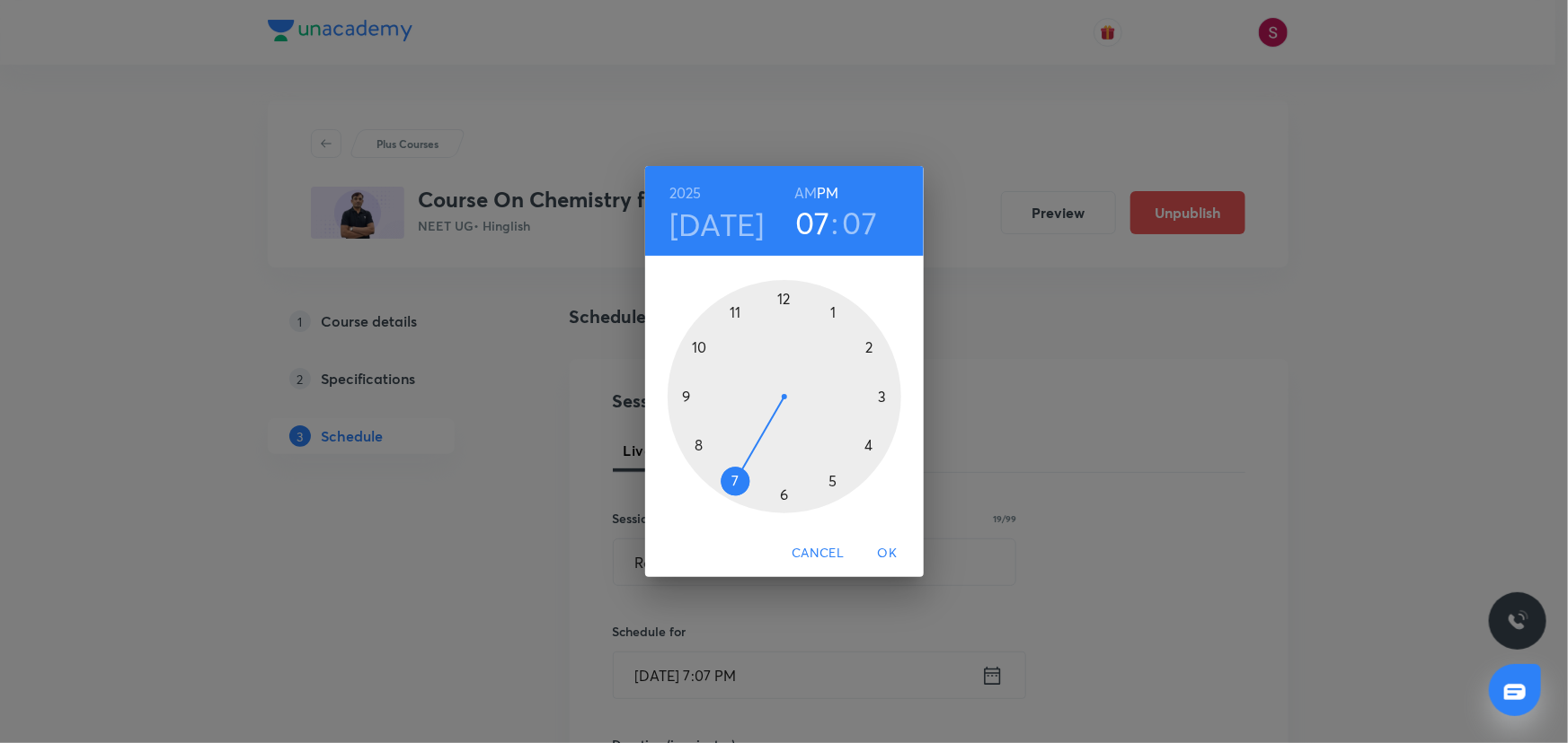
click at [785, 495] on div at bounding box center [784, 397] width 234 height 234
click at [888, 396] on div at bounding box center [784, 397] width 234 height 234
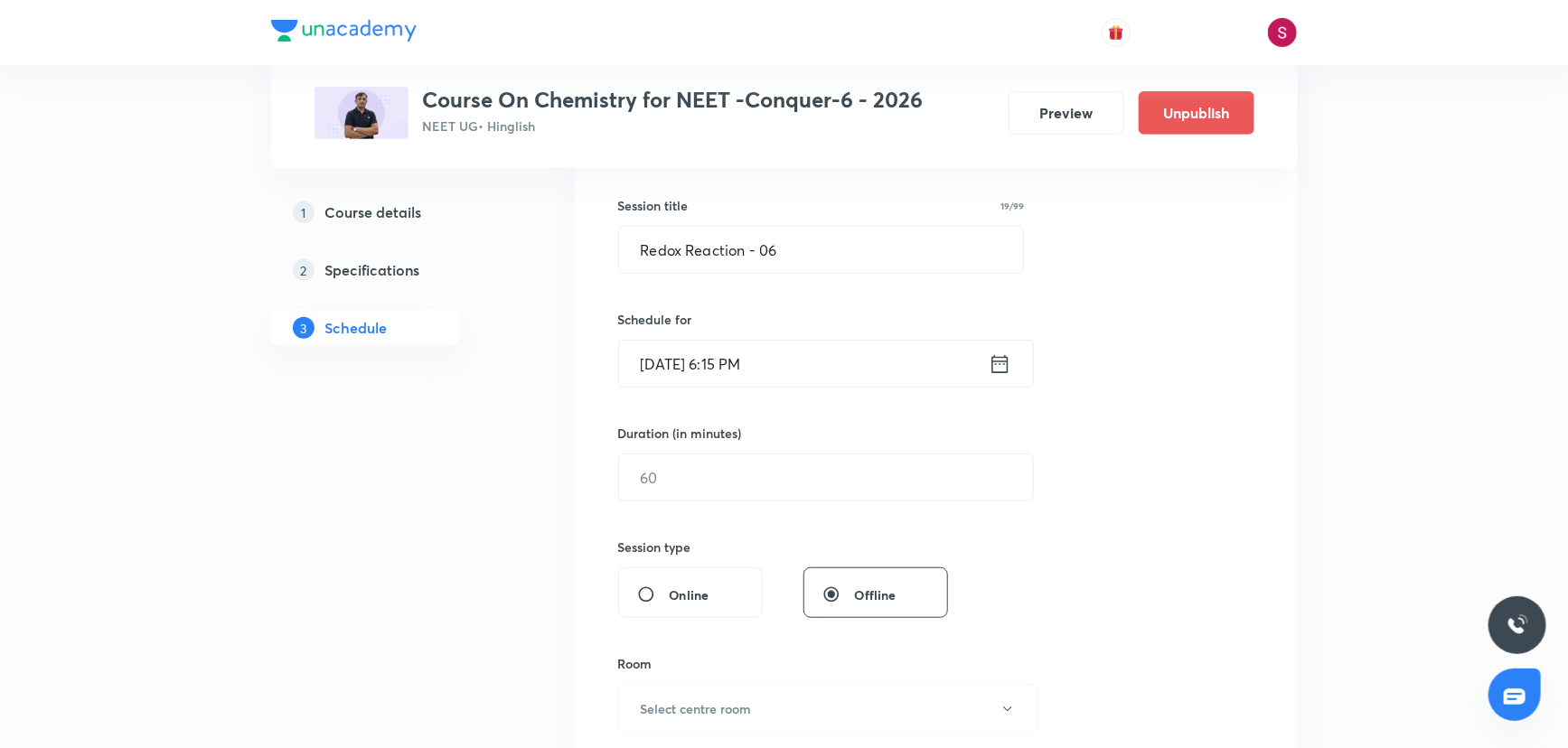
scroll to position [328, 0]
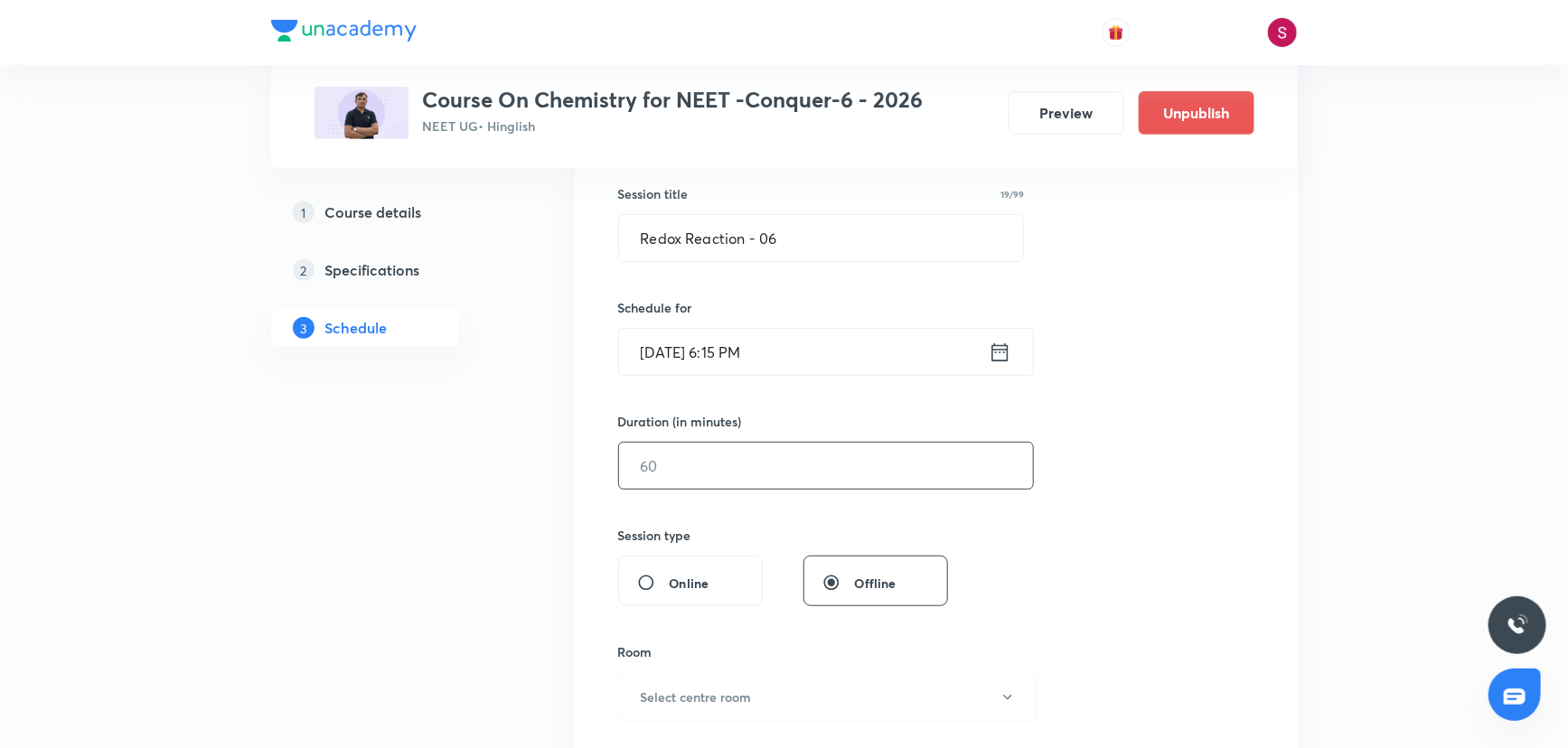
click at [748, 459] on input "text" at bounding box center [825, 466] width 414 height 46
type input "90"
click at [737, 673] on button "Select centre room" at bounding box center [827, 697] width 420 height 50
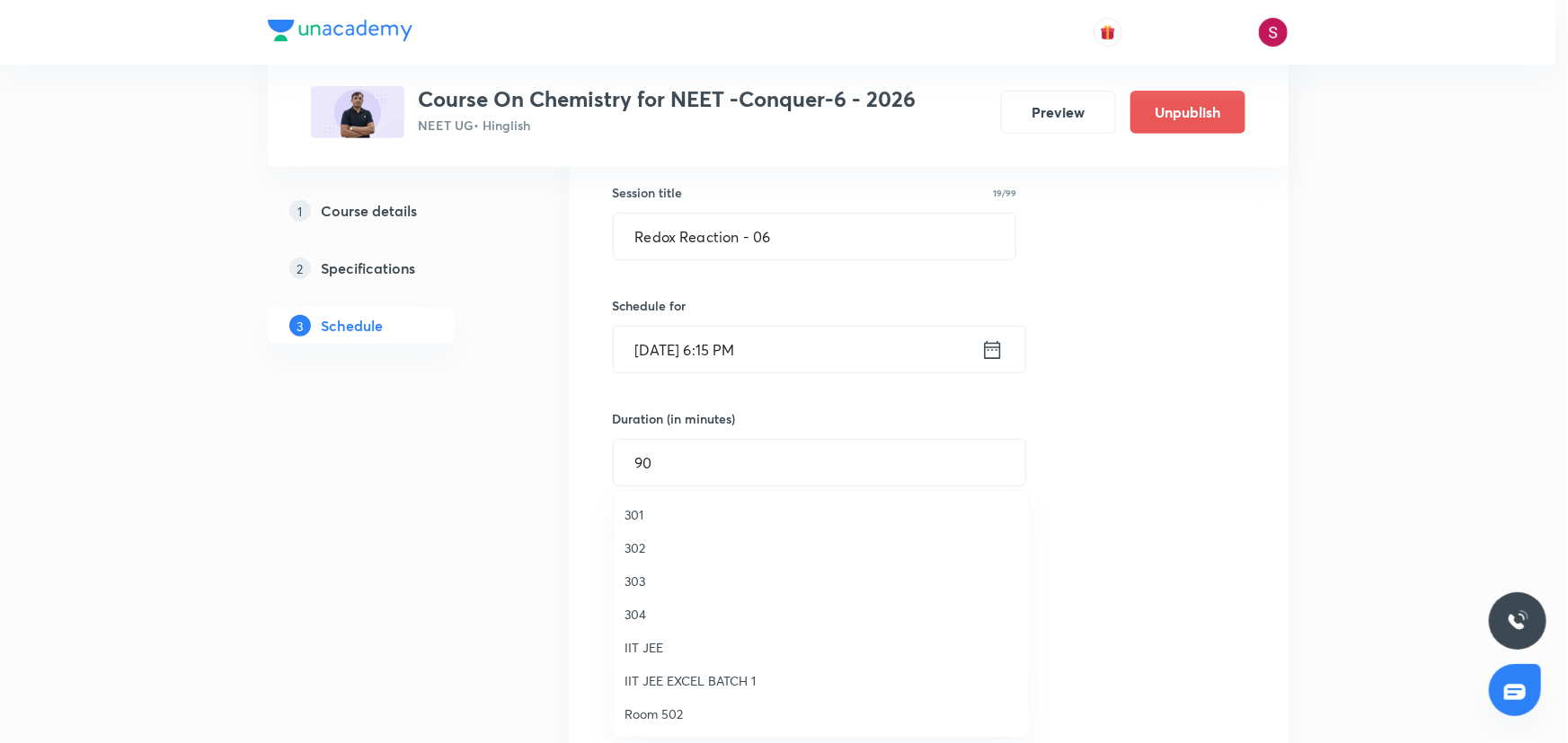
click at [647, 619] on span "304" at bounding box center [821, 614] width 393 height 19
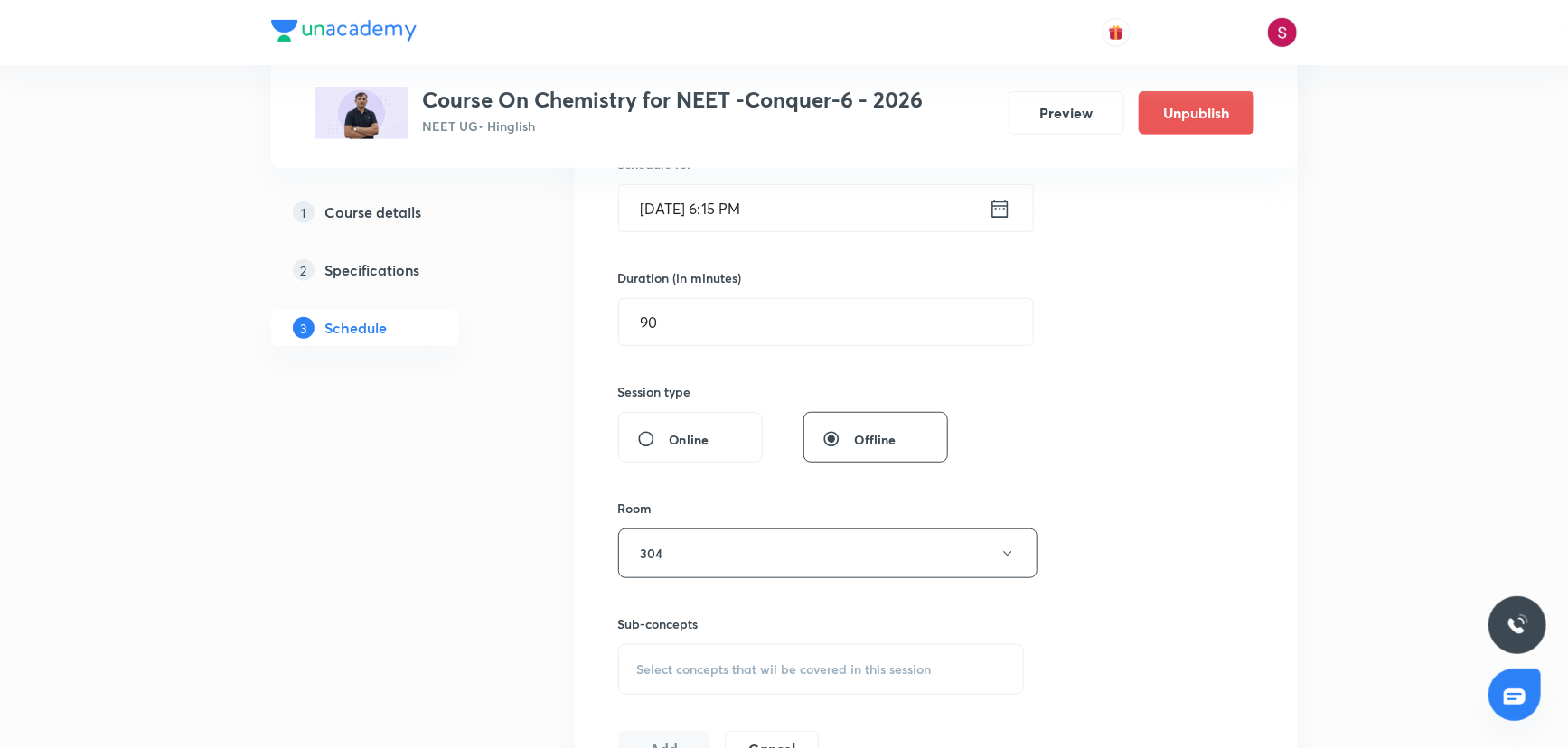
scroll to position [657, 0]
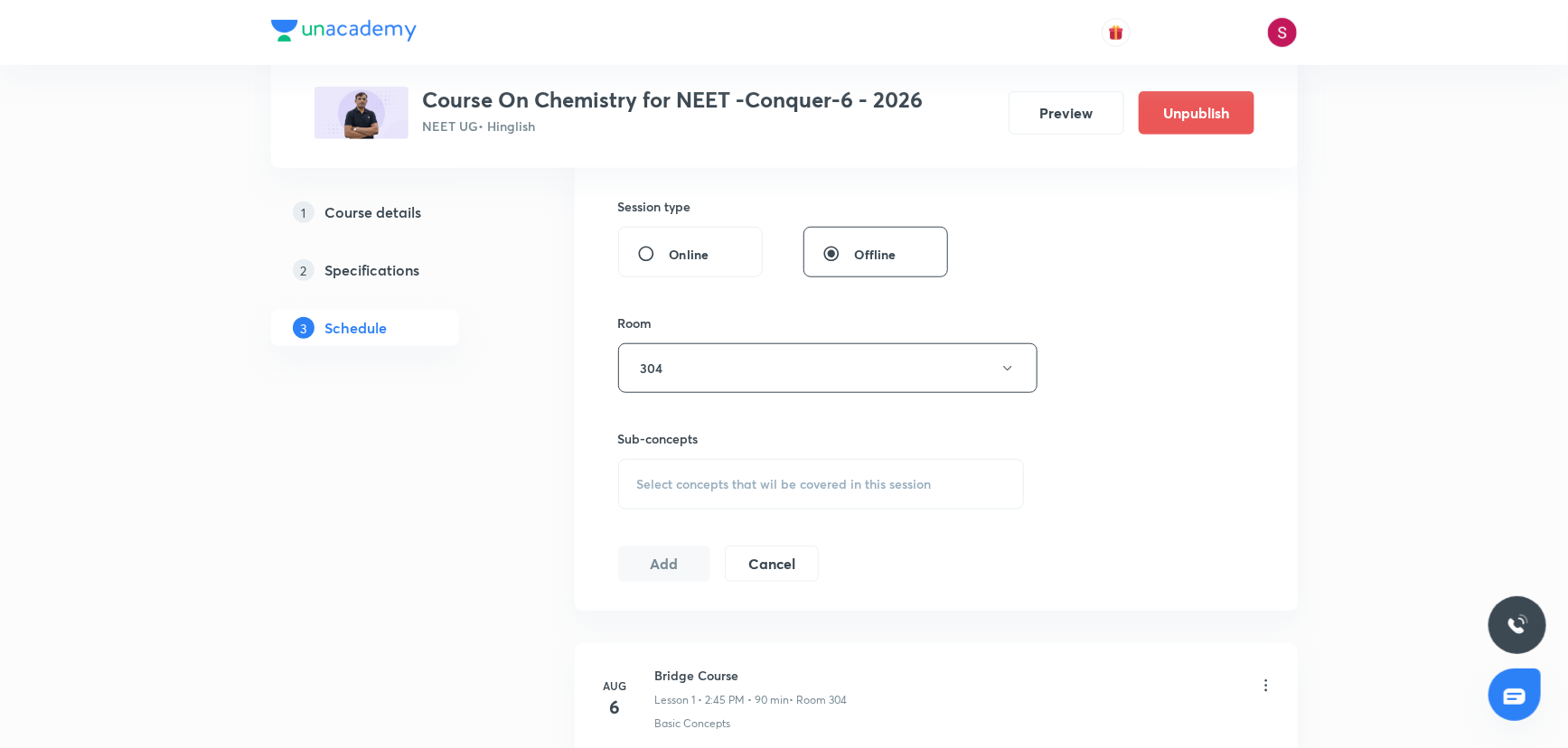
click at [691, 479] on span "Select concepts that wil be covered in this session" at bounding box center [784, 485] width 294 height 15
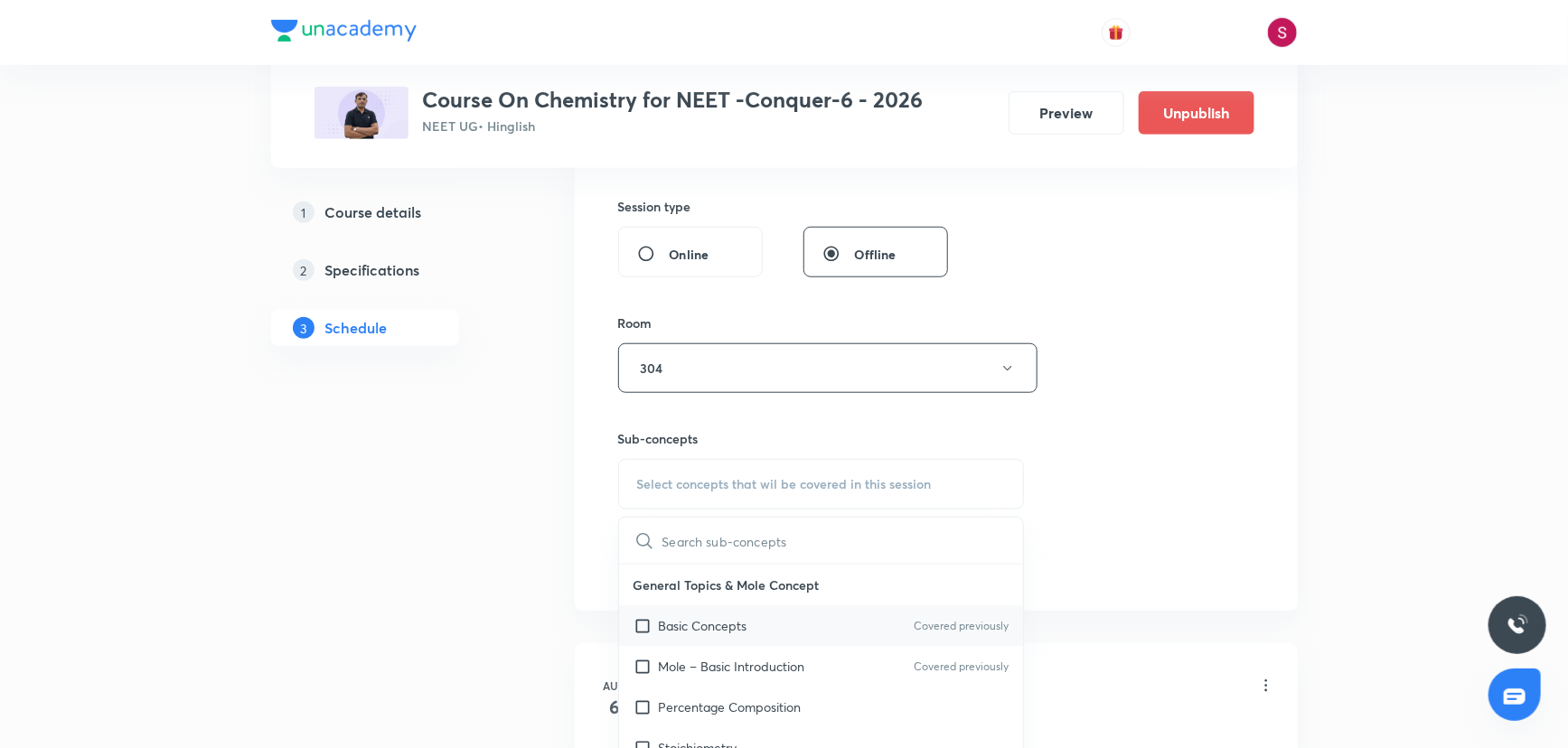
click at [685, 613] on div "Basic Concepts Covered previously" at bounding box center [821, 625] width 405 height 41
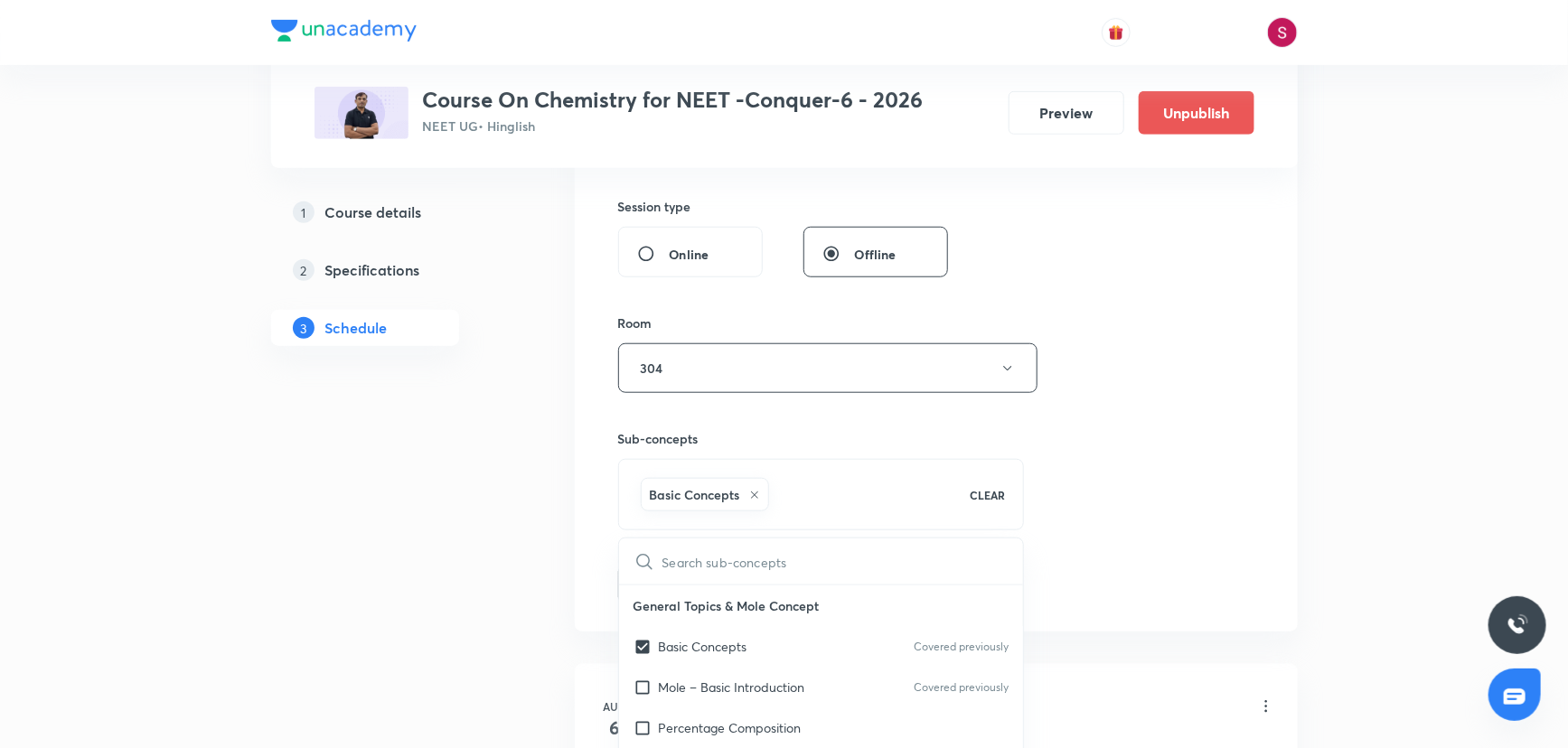
checkbox input "true"
click at [1071, 434] on div "Session 17 Live class Session title 19/99 Redox Reaction - 06 ​ Schedule for Se…" at bounding box center [936, 169] width 636 height 870
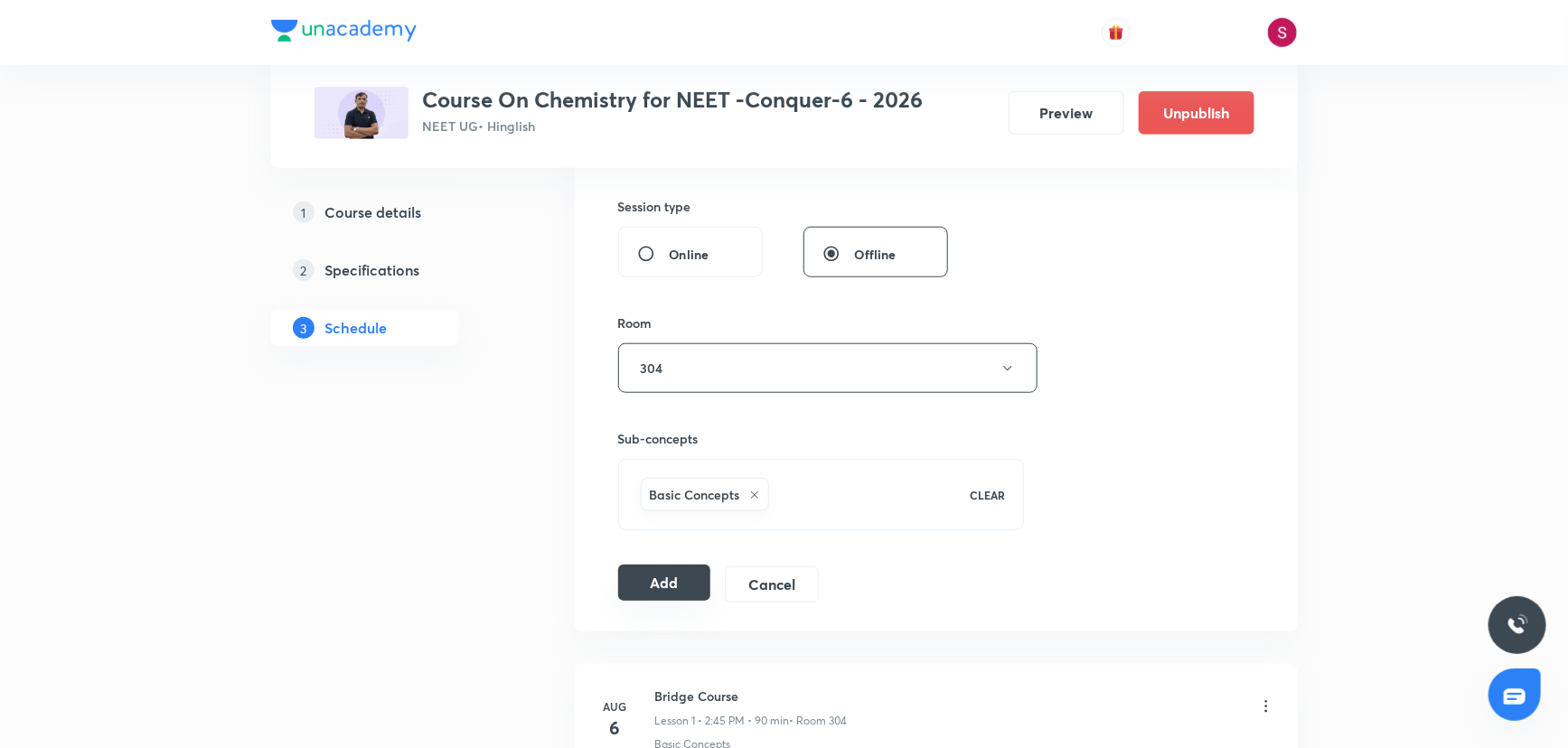
click at [690, 569] on button "Add" at bounding box center [664, 582] width 93 height 36
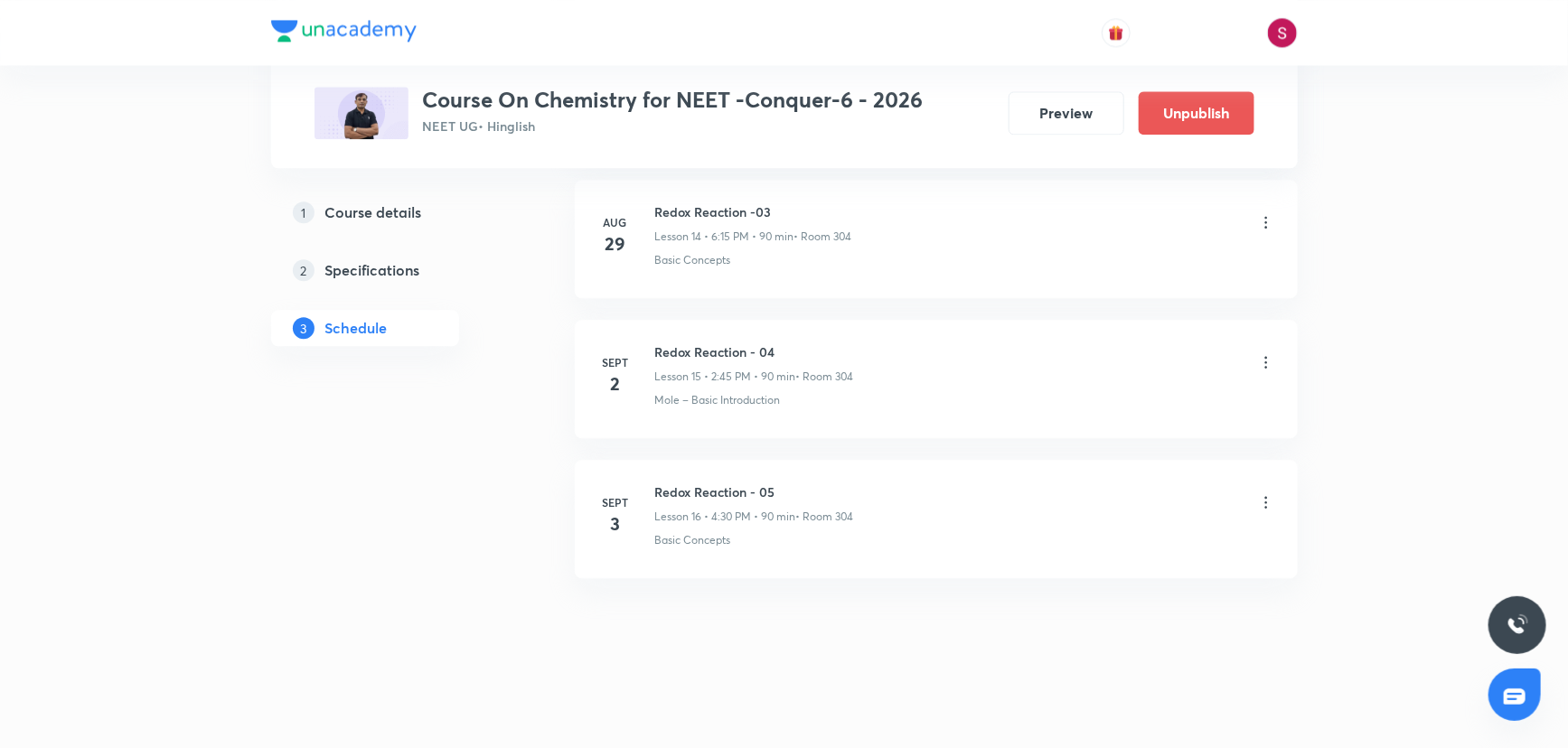
scroll to position [2107, 0]
click at [727, 636] on h6 "Redox Reaction - 06" at bounding box center [753, 636] width 196 height 19
copy h6 "Redox Reaction - 06"
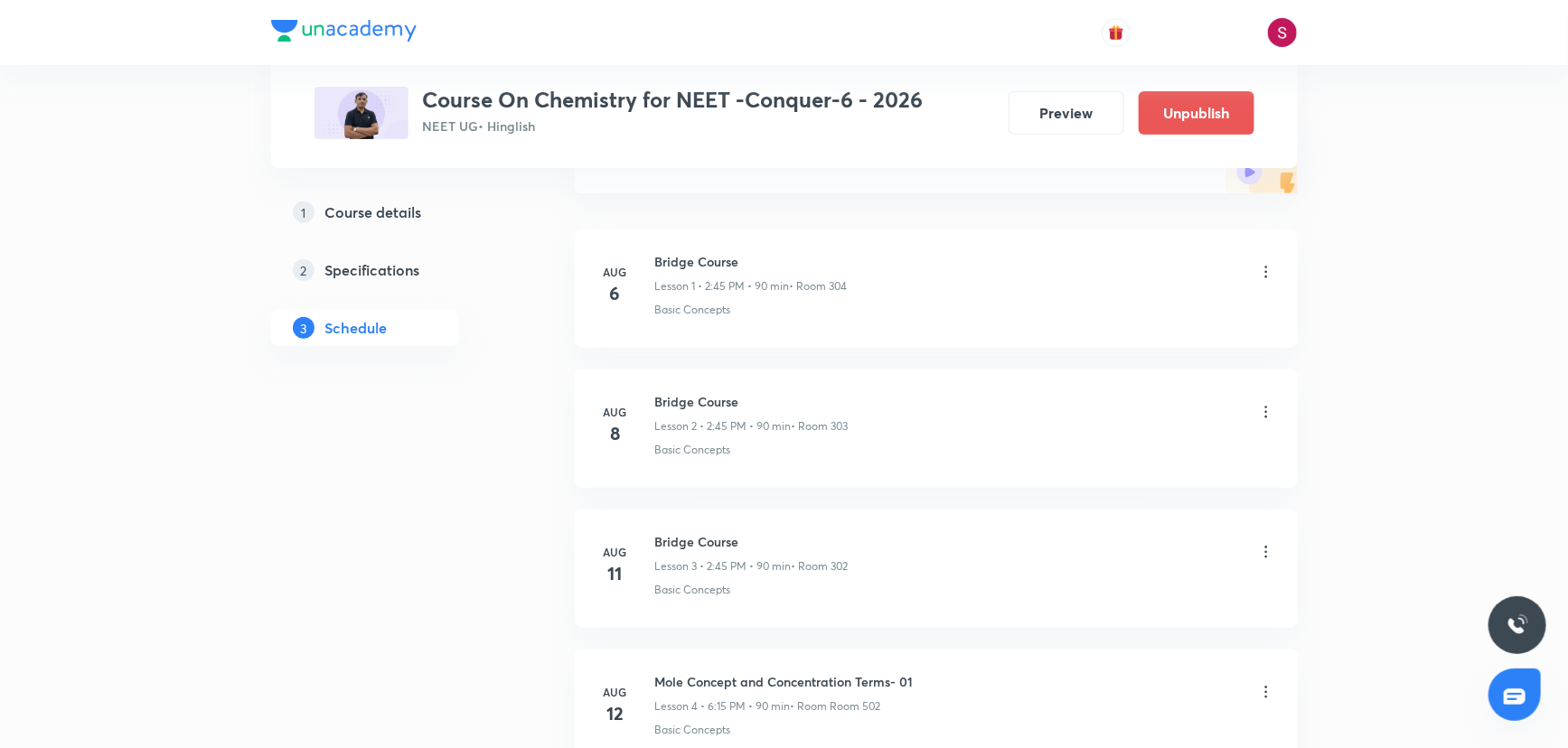
scroll to position [0, 0]
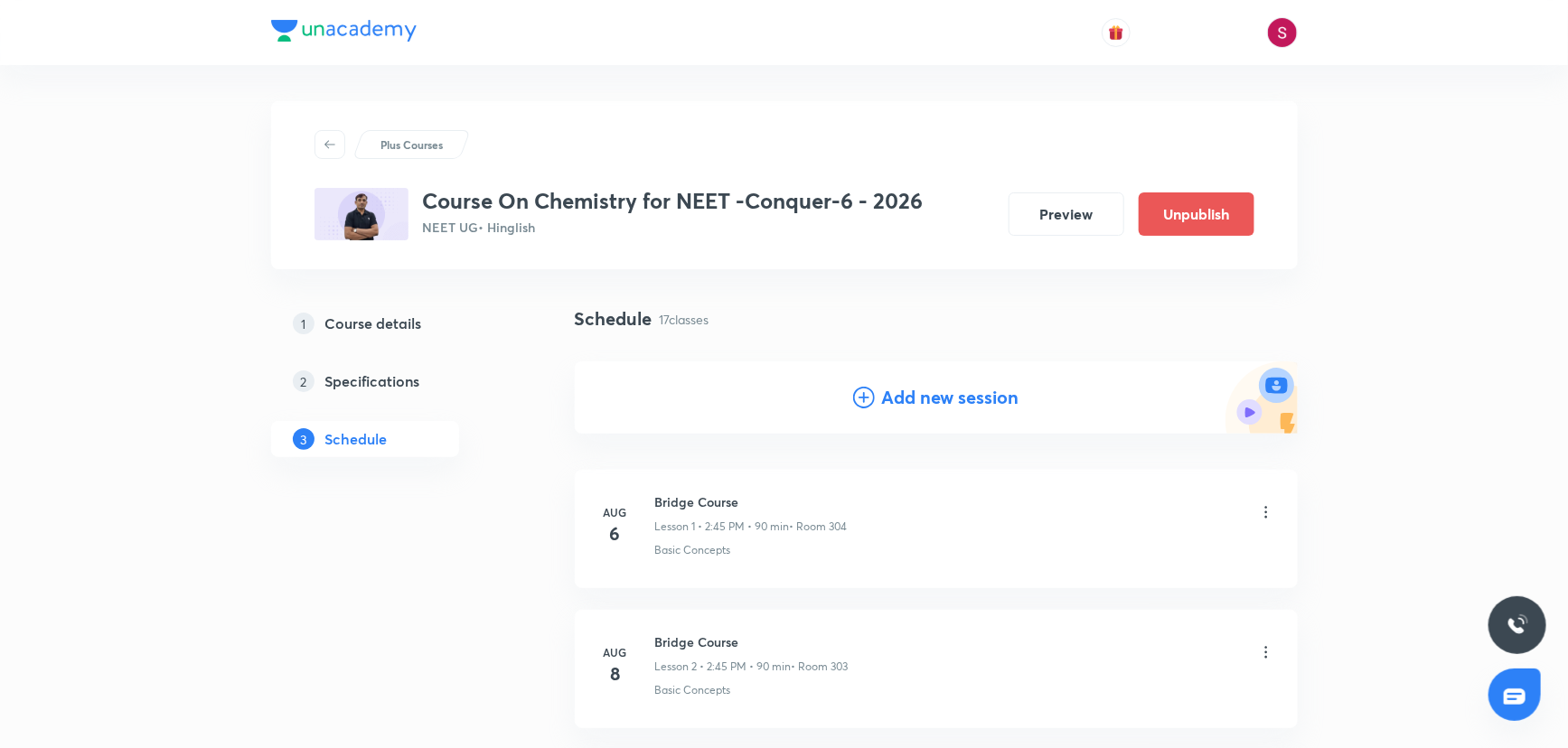
click at [866, 404] on icon at bounding box center [864, 398] width 22 height 22
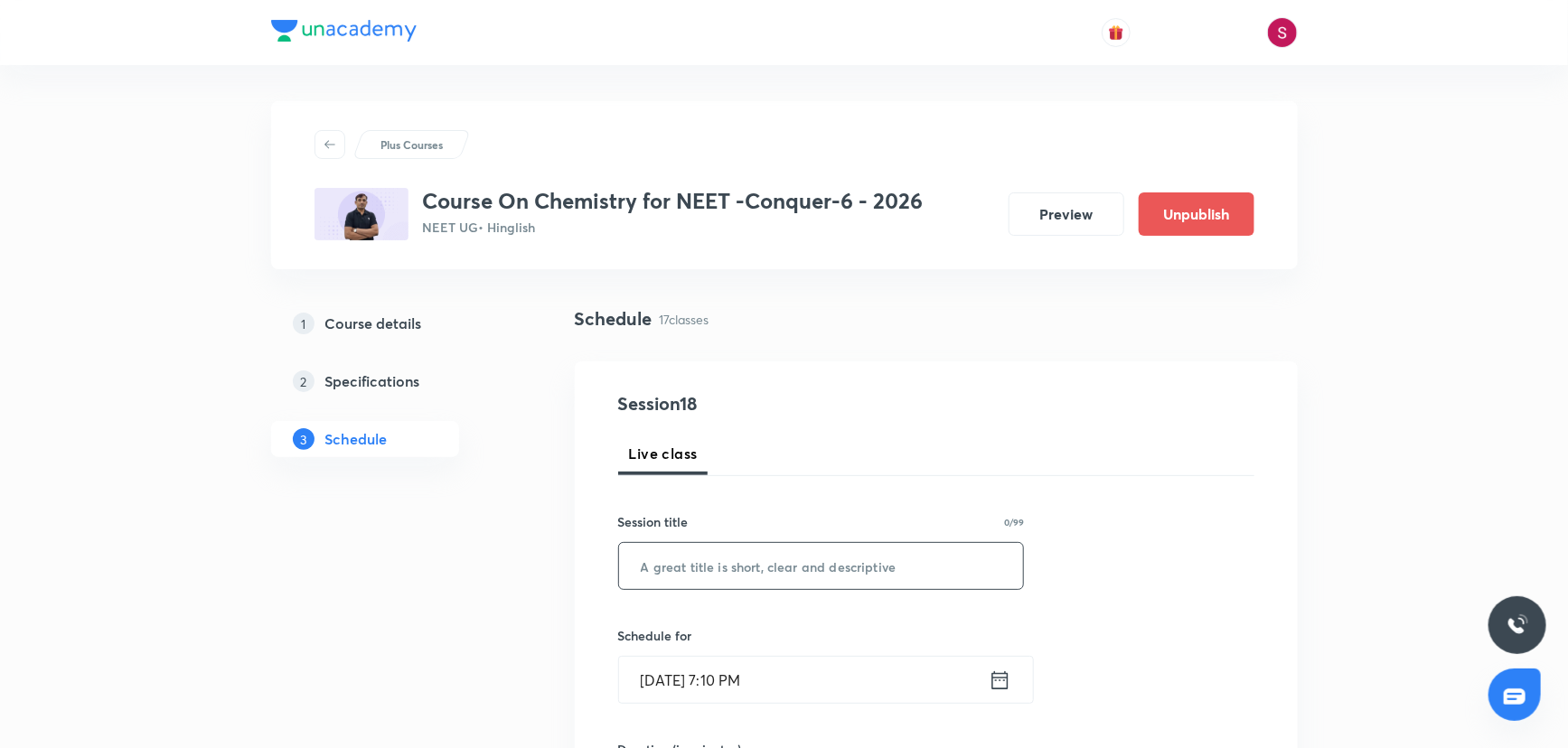
click at [791, 554] on input "text" at bounding box center [821, 566] width 405 height 46
paste input "Redox Reaction - 06"
type input "Redox Reaction - 07"
click at [754, 695] on input "Aug 31, 2025, 7:10 PM" at bounding box center [803, 680] width 370 height 46
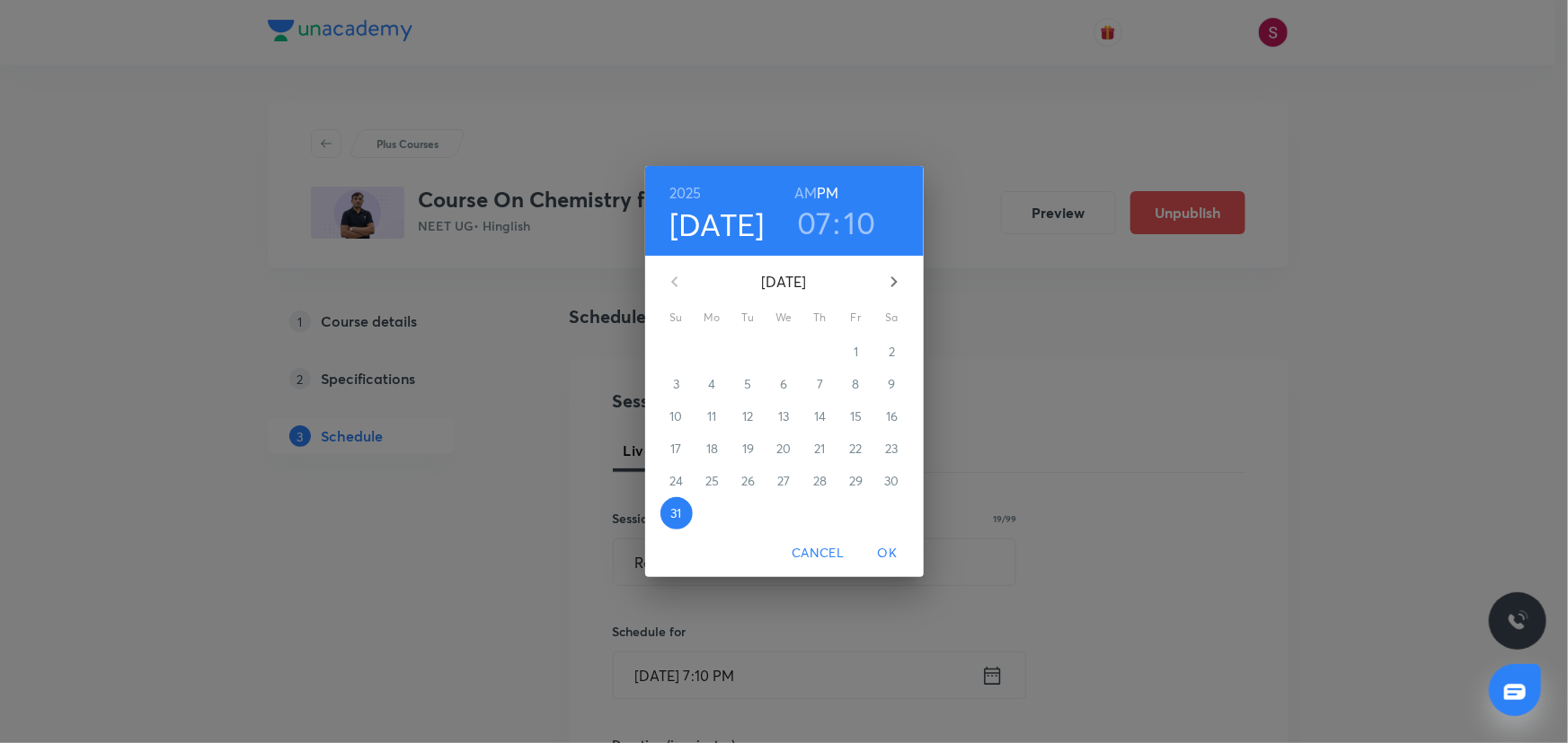
click at [911, 269] on button "button" at bounding box center [894, 282] width 44 height 44
click at [868, 350] on span "5" at bounding box center [855, 352] width 33 height 18
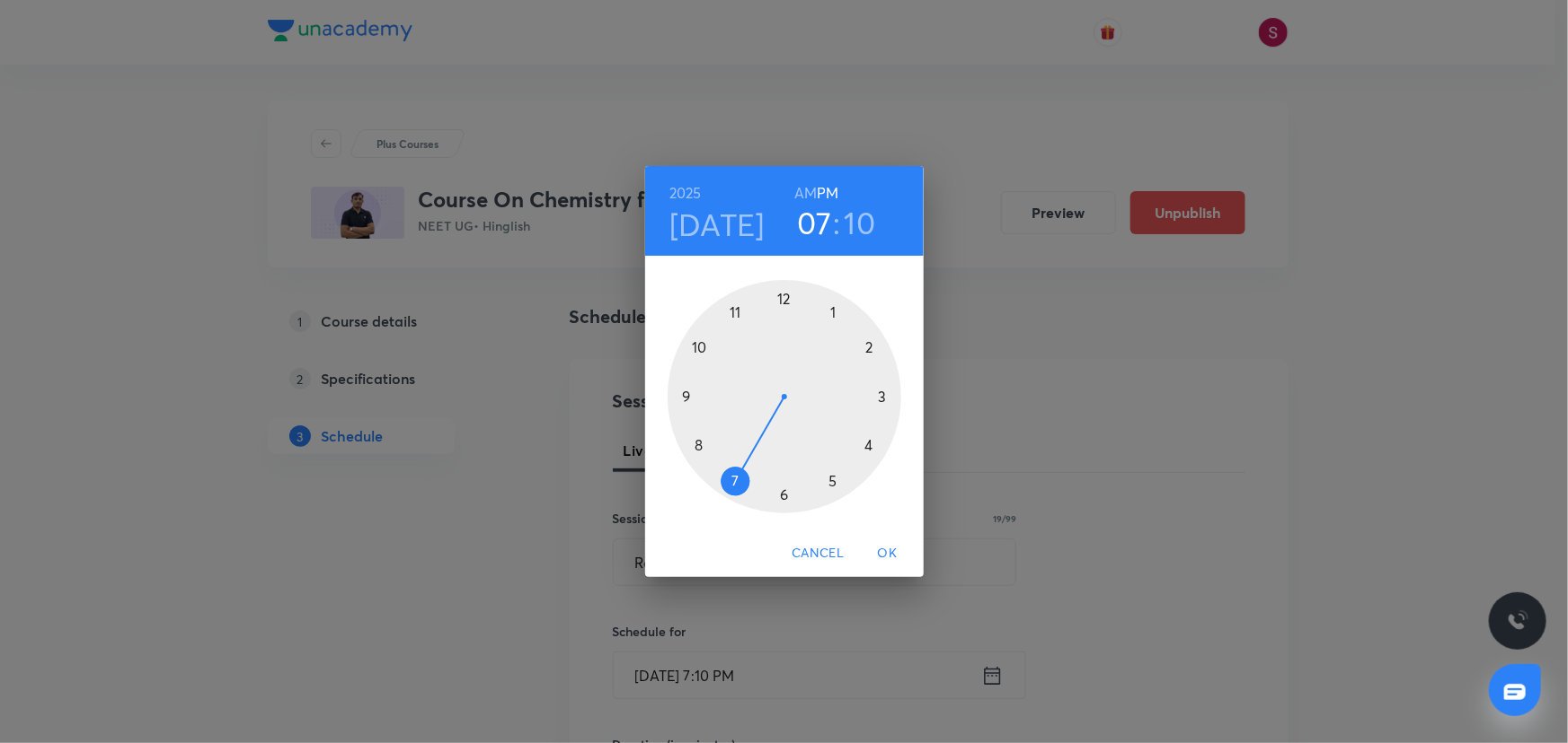
click at [782, 496] on div at bounding box center [784, 397] width 234 height 234
click at [880, 394] on div at bounding box center [784, 397] width 234 height 234
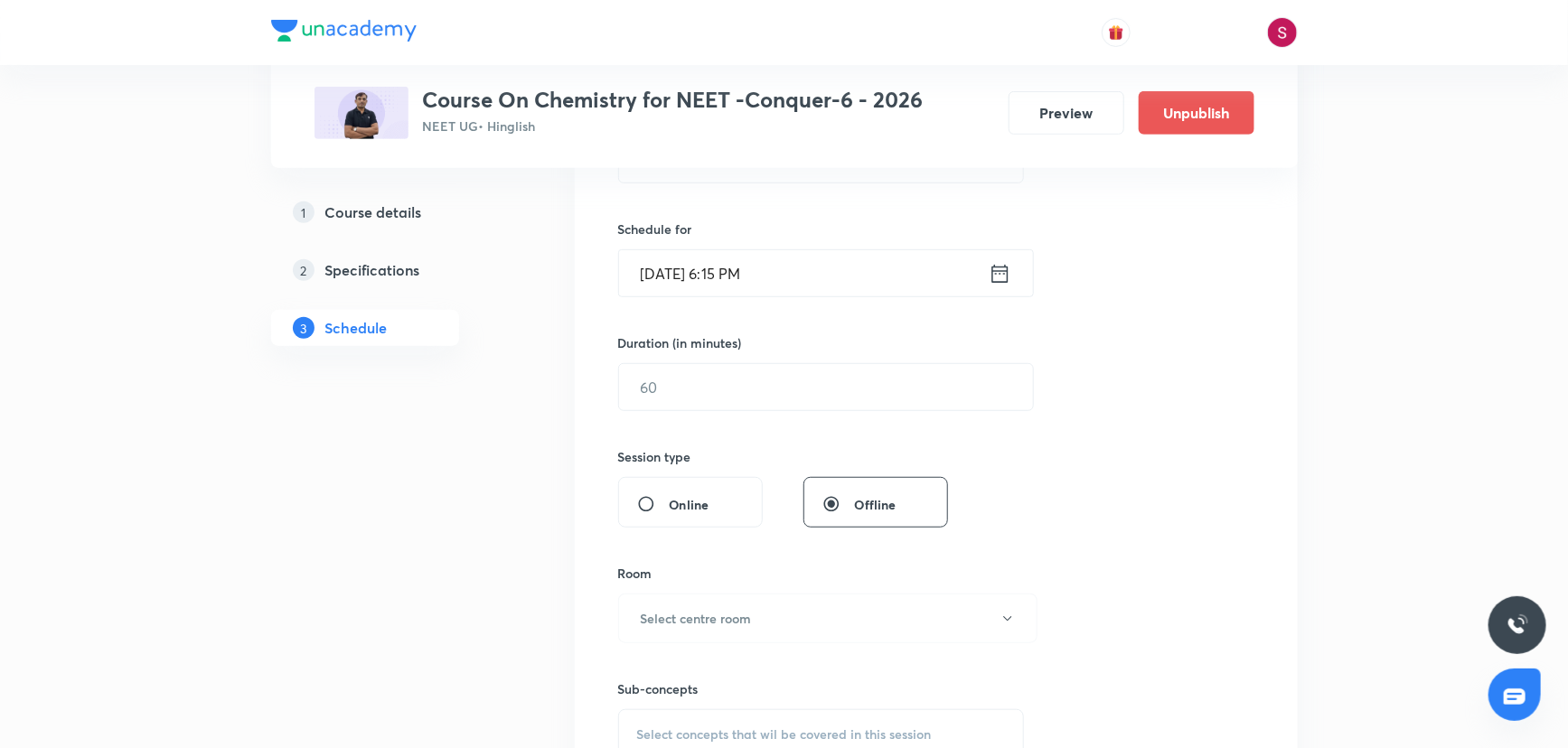
scroll to position [411, 0]
click at [722, 392] on input "text" at bounding box center [825, 384] width 414 height 46
type input "90"
click at [756, 595] on button "Select centre room" at bounding box center [827, 615] width 420 height 50
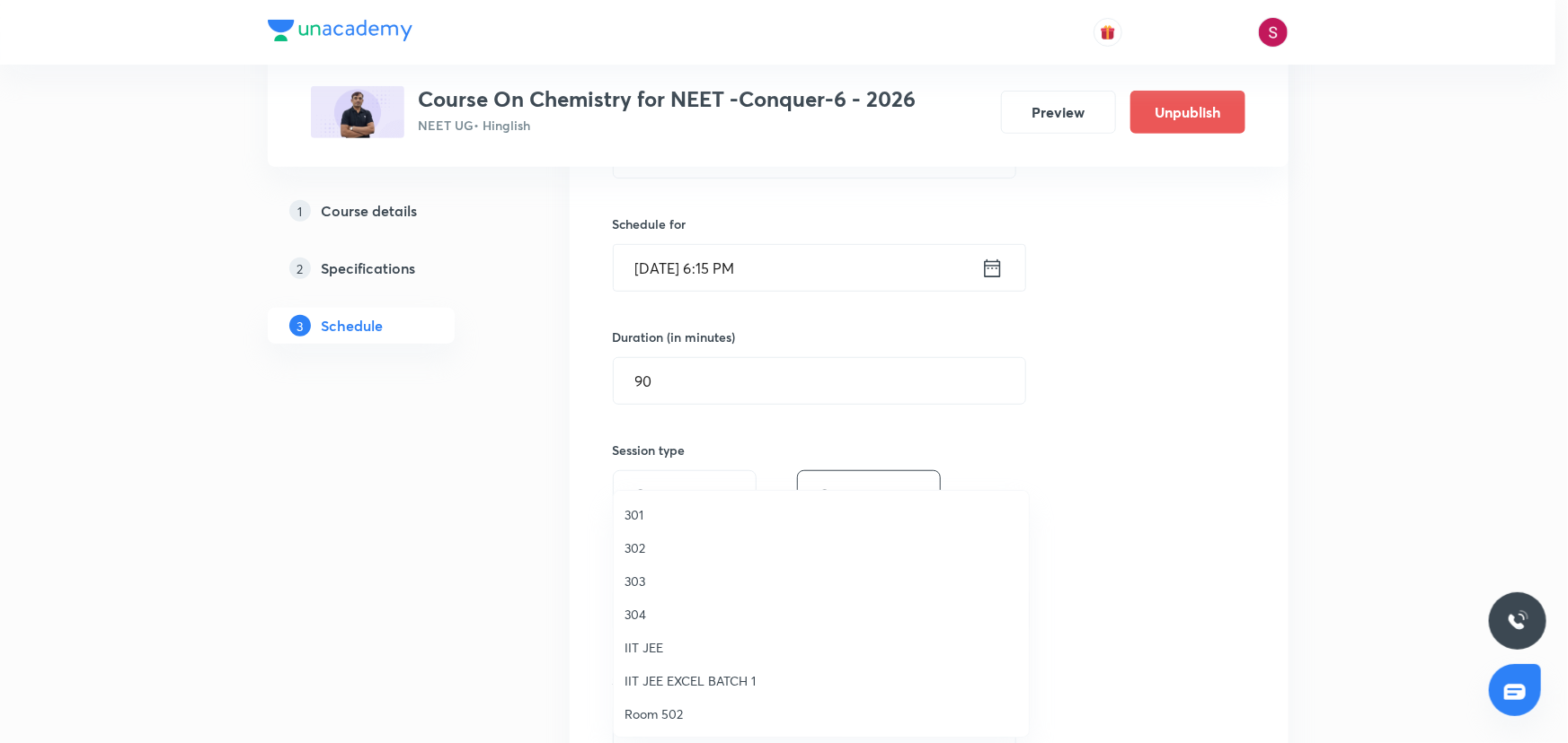
click at [632, 609] on span "304" at bounding box center [821, 614] width 393 height 19
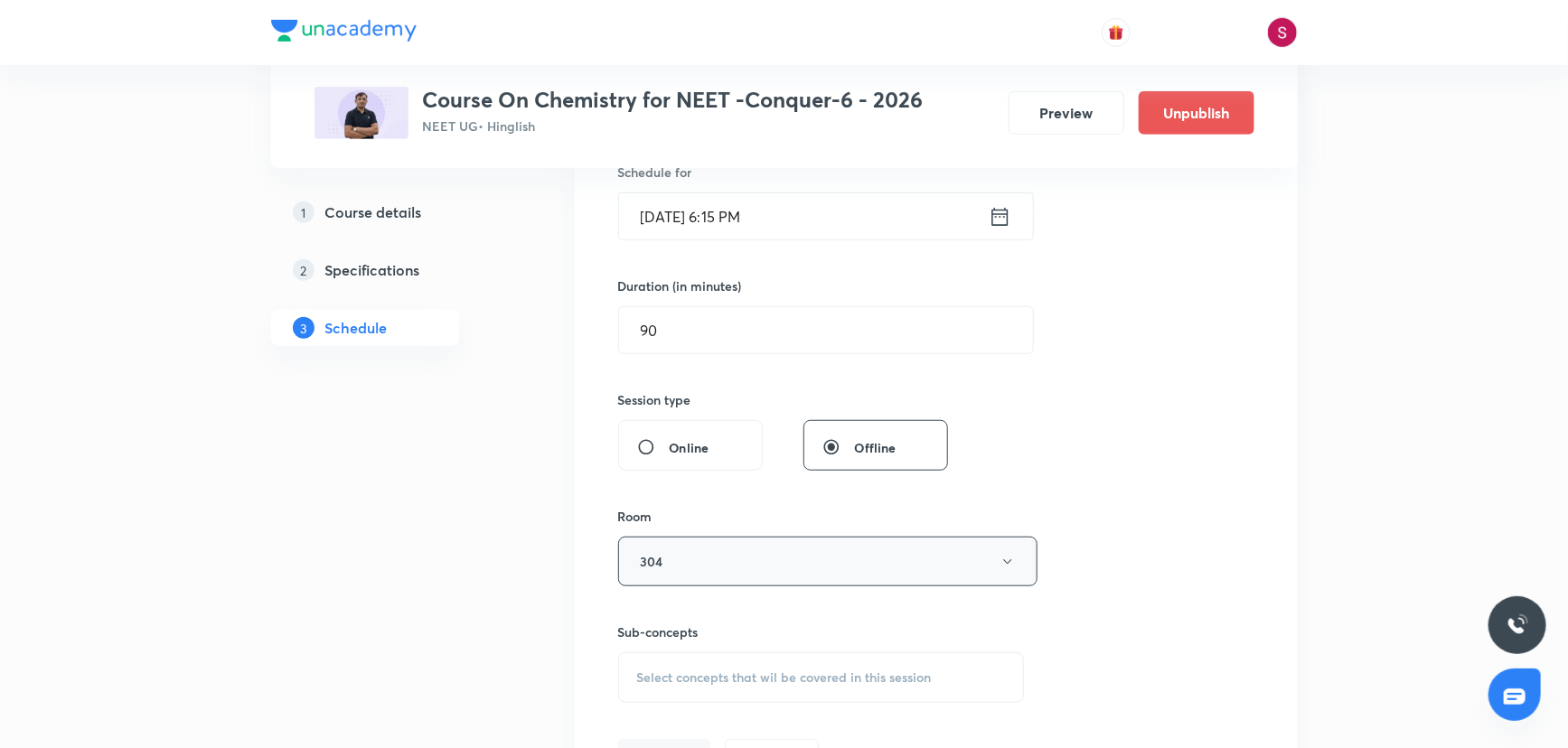
scroll to position [493, 0]
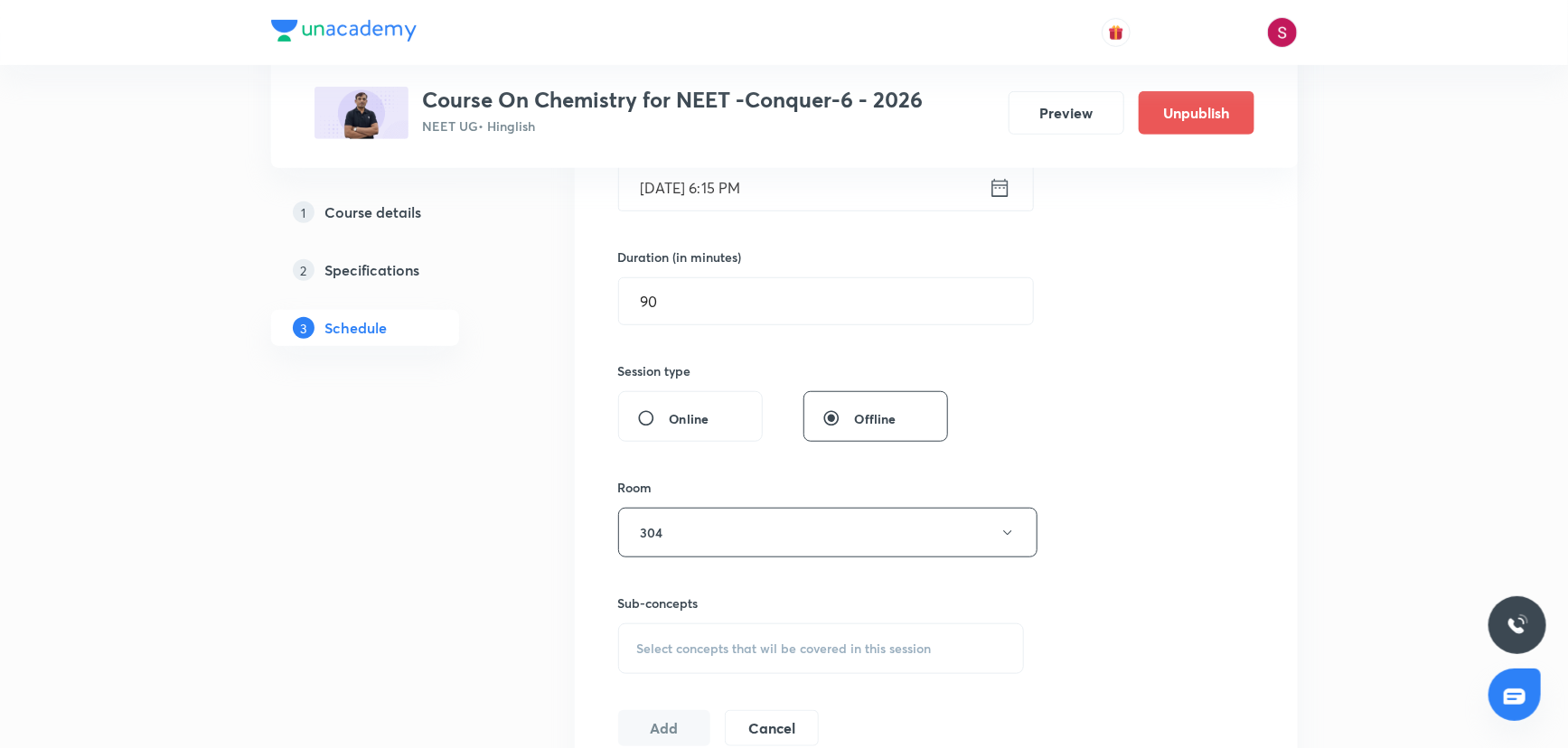
drag, startPoint x: 702, startPoint y: 648, endPoint x: 703, endPoint y: 666, distance: 18.0
click at [702, 649] on span "Select concepts that wil be covered in this session" at bounding box center [784, 649] width 294 height 15
click at [696, 734] on p "General Topics & Mole Concept" at bounding box center [821, 749] width 405 height 41
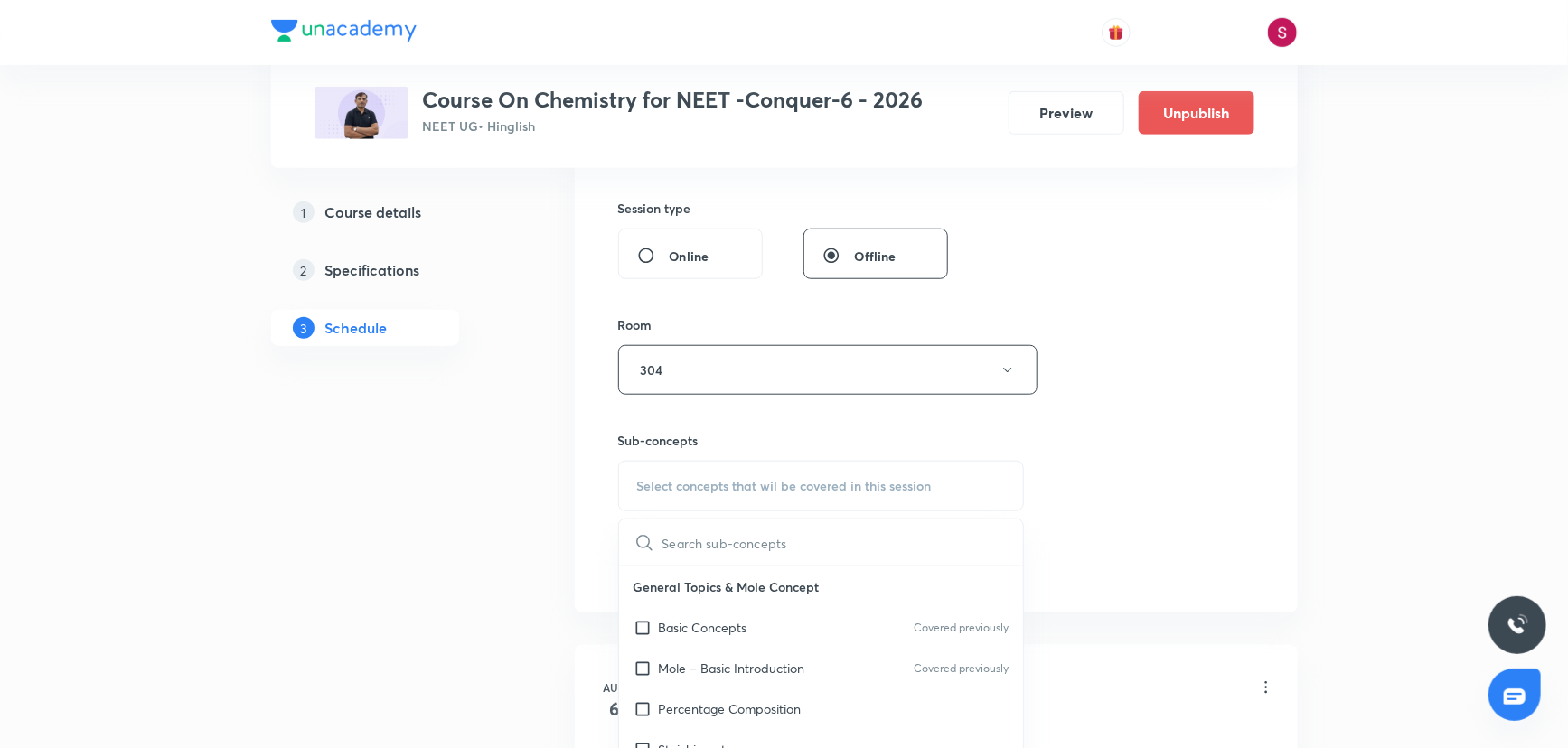
scroll to position [657, 0]
click at [780, 618] on div "Basic Concepts Covered previously" at bounding box center [821, 625] width 405 height 41
checkbox input "true"
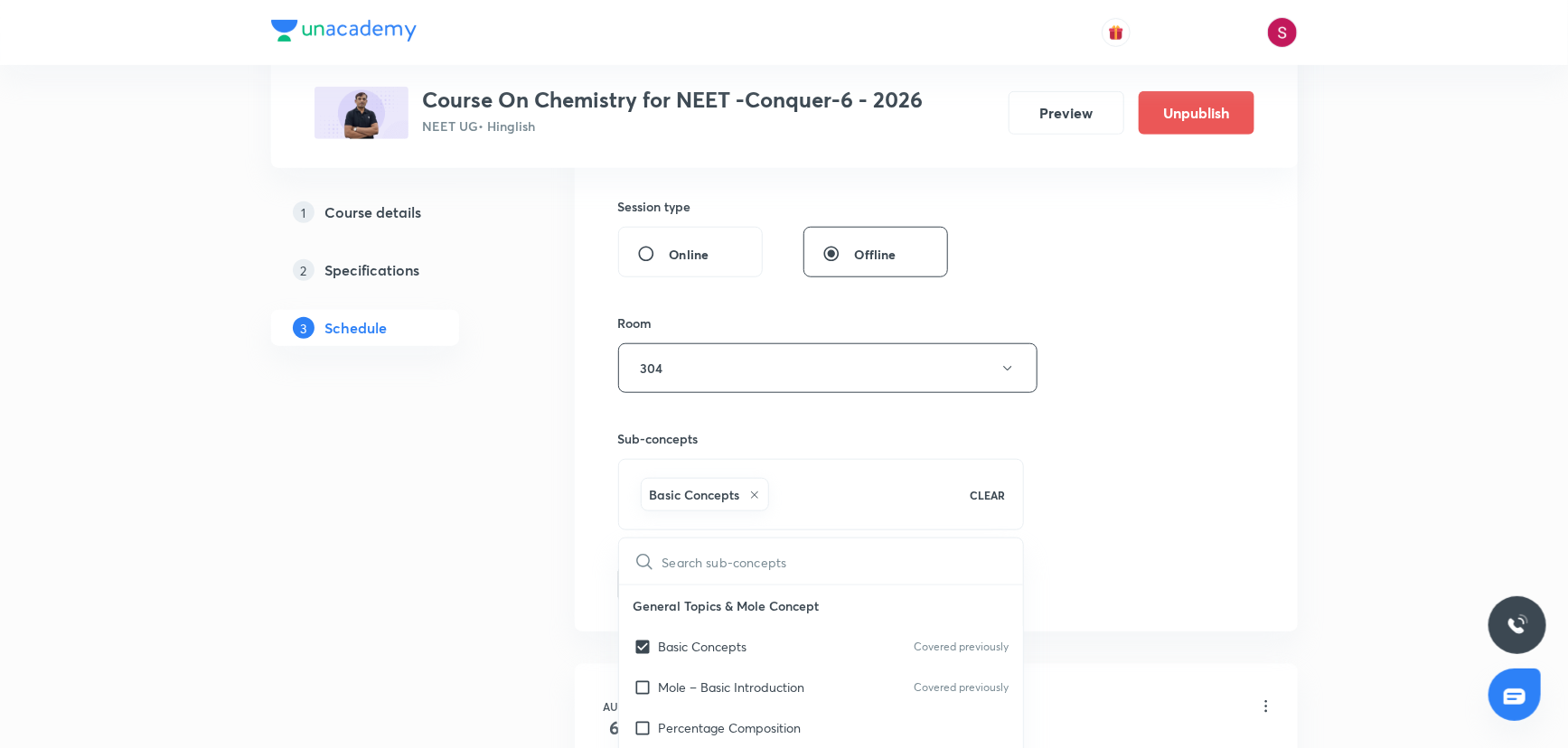
click at [1124, 449] on div "Session 18 Live class Session title 19/99 Redox Reaction - 07 ​ Schedule for Se…" at bounding box center [936, 169] width 636 height 870
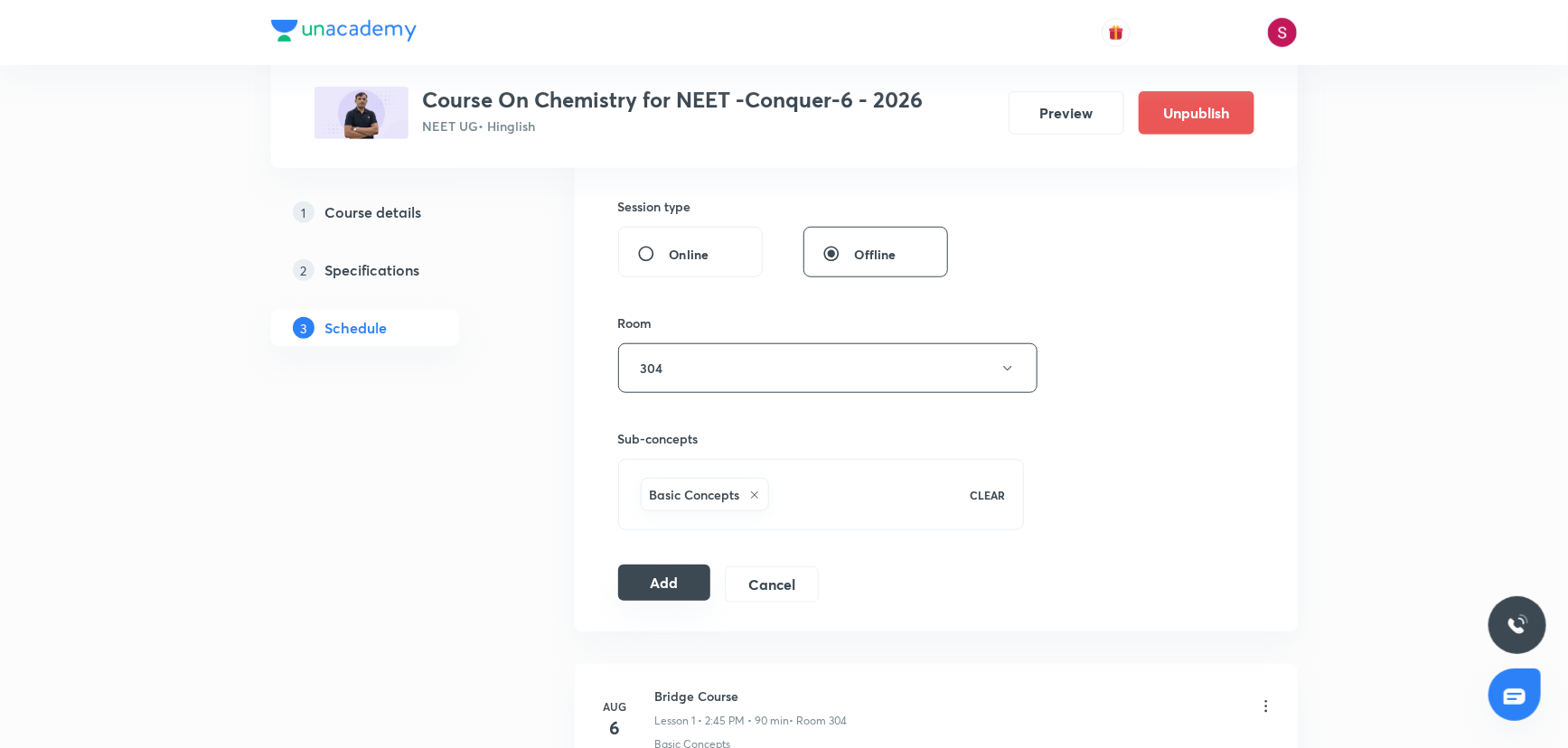
click at [691, 574] on button "Add" at bounding box center [664, 582] width 93 height 36
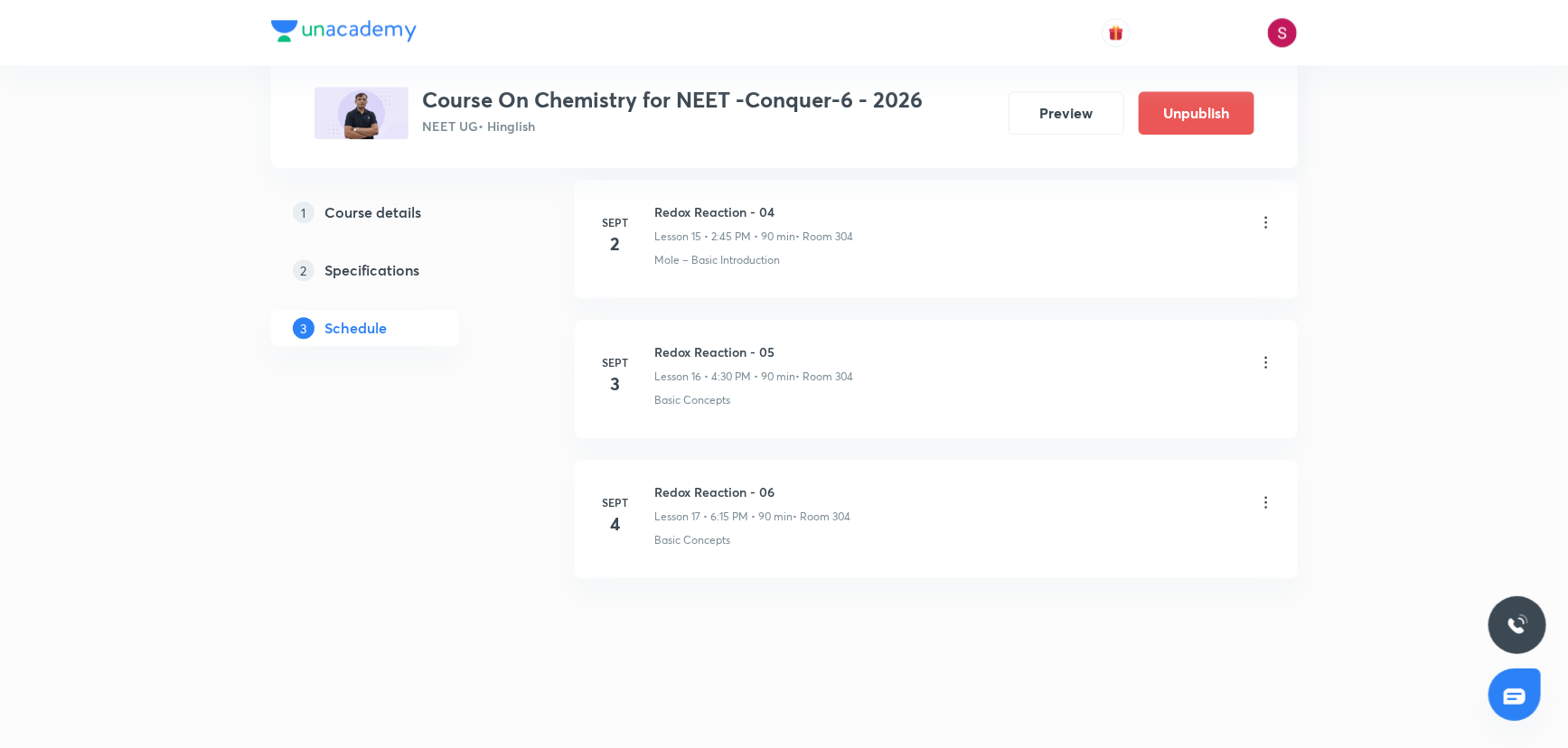
scroll to position [2248, 0]
click at [666, 635] on h6 "Redox Reaction - 07" at bounding box center [754, 635] width 197 height 19
copy h6 "Redox Reaction - 07"
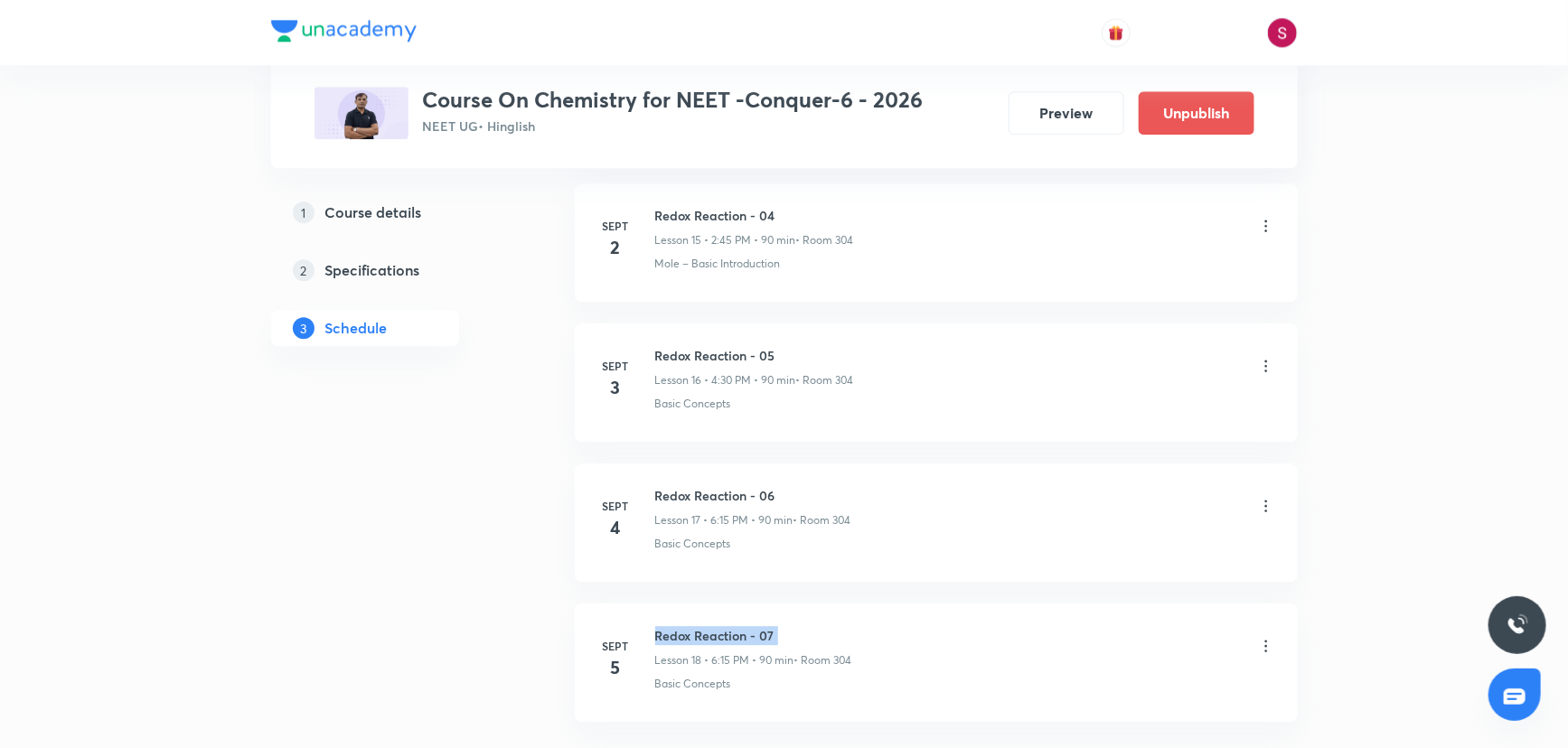
scroll to position [0, 0]
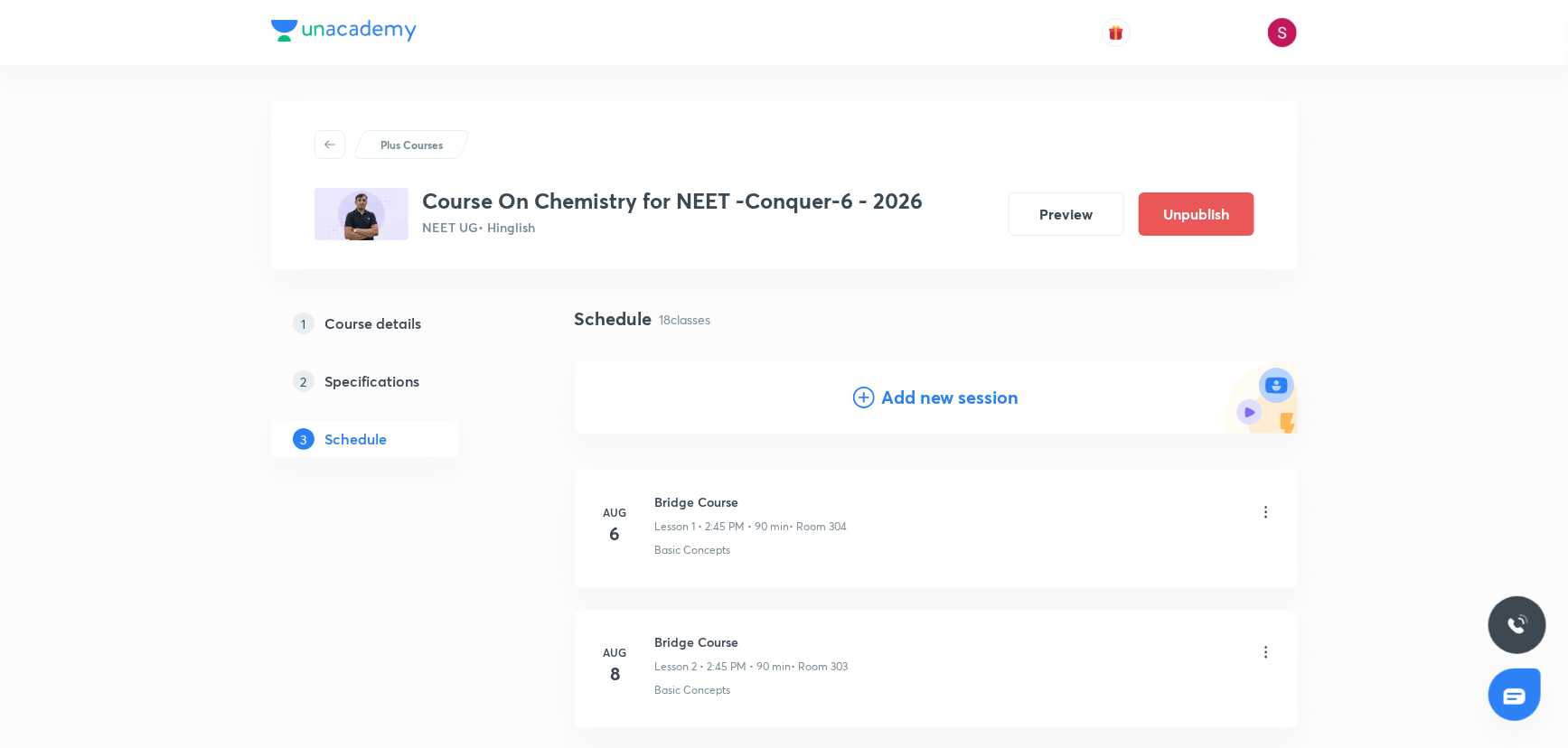
click at [954, 412] on div "Add new session" at bounding box center [935, 398] width 723 height 73
click at [958, 405] on h4 "Add new session" at bounding box center [951, 397] width 138 height 27
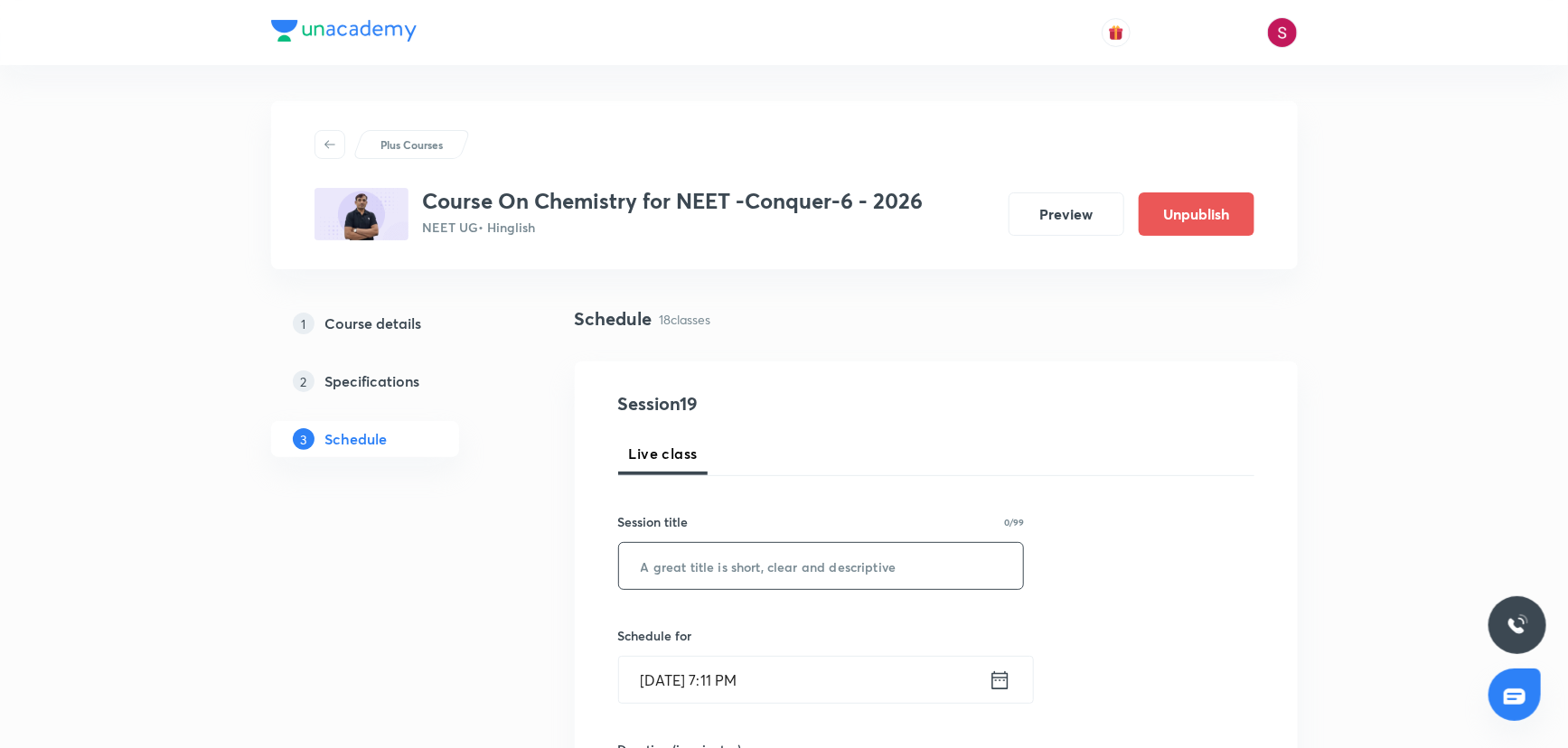
click at [810, 575] on input "text" at bounding box center [821, 566] width 405 height 46
paste input "Redox Reaction - 07"
type input "Redox Reaction - 08"
click at [948, 661] on input "Aug 31, 2025, 7:11 PM" at bounding box center [803, 680] width 370 height 46
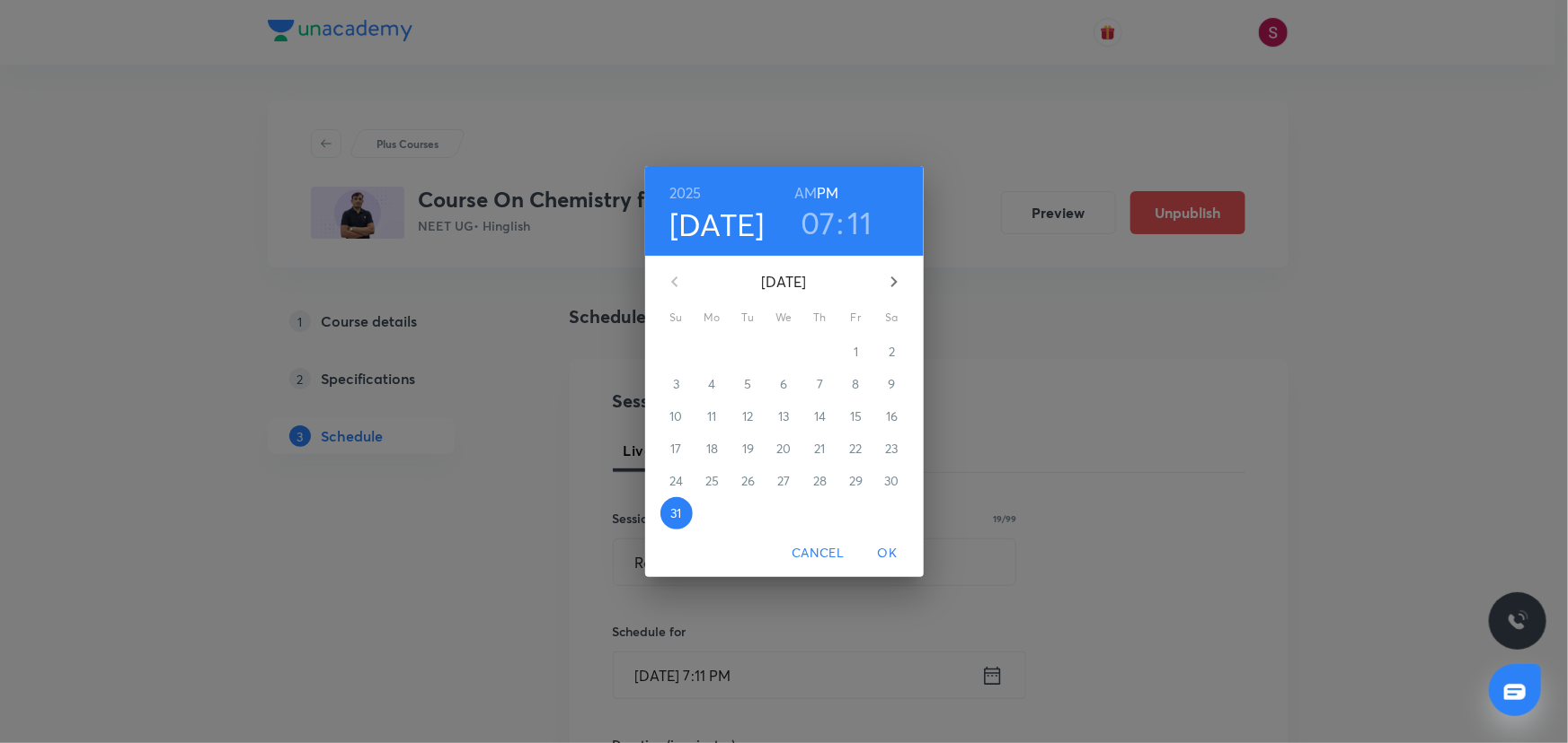
click at [897, 285] on icon "button" at bounding box center [894, 282] width 22 height 22
click at [885, 355] on span "6" at bounding box center [892, 352] width 33 height 18
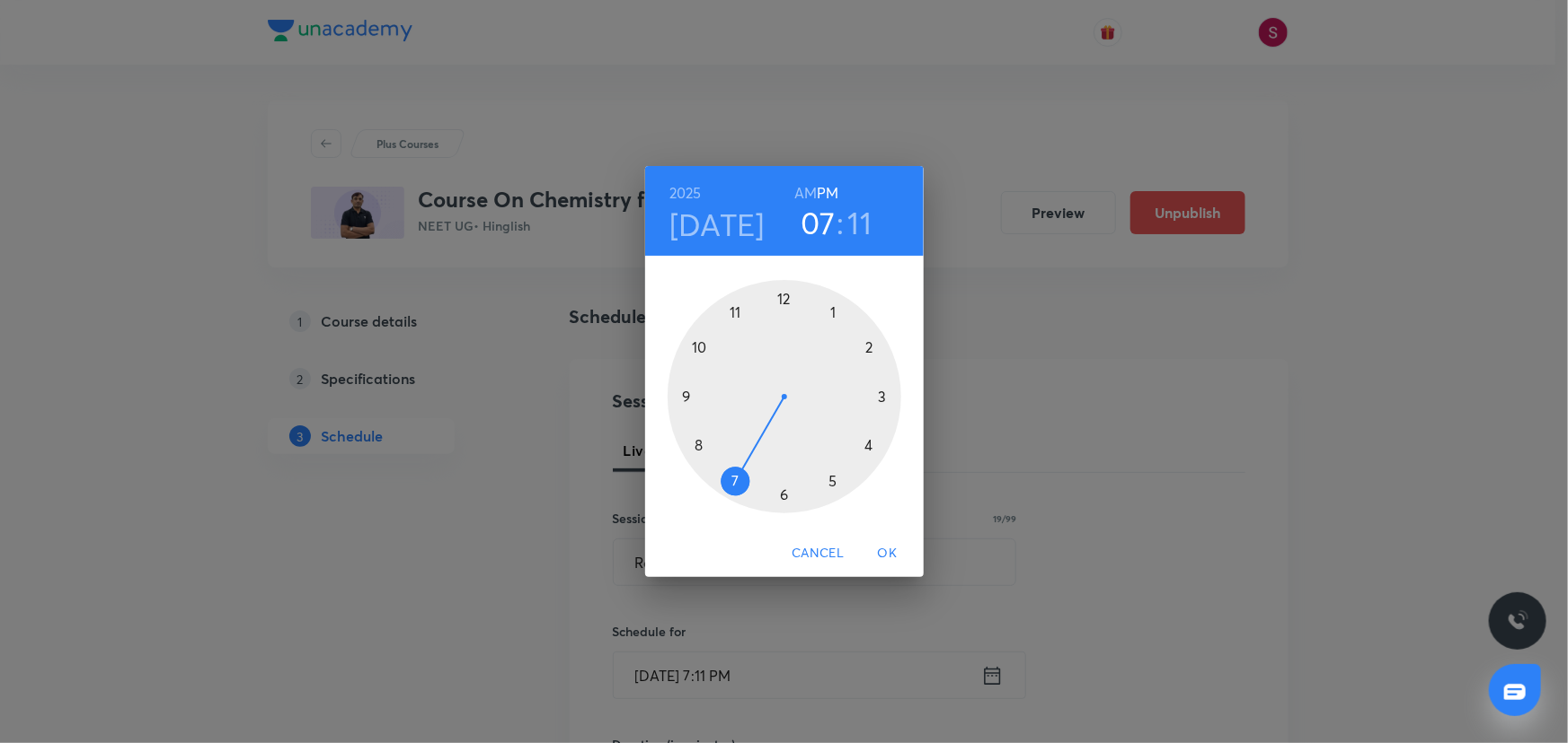
click at [867, 444] on div at bounding box center [784, 397] width 234 height 234
click at [785, 490] on div at bounding box center [784, 397] width 234 height 234
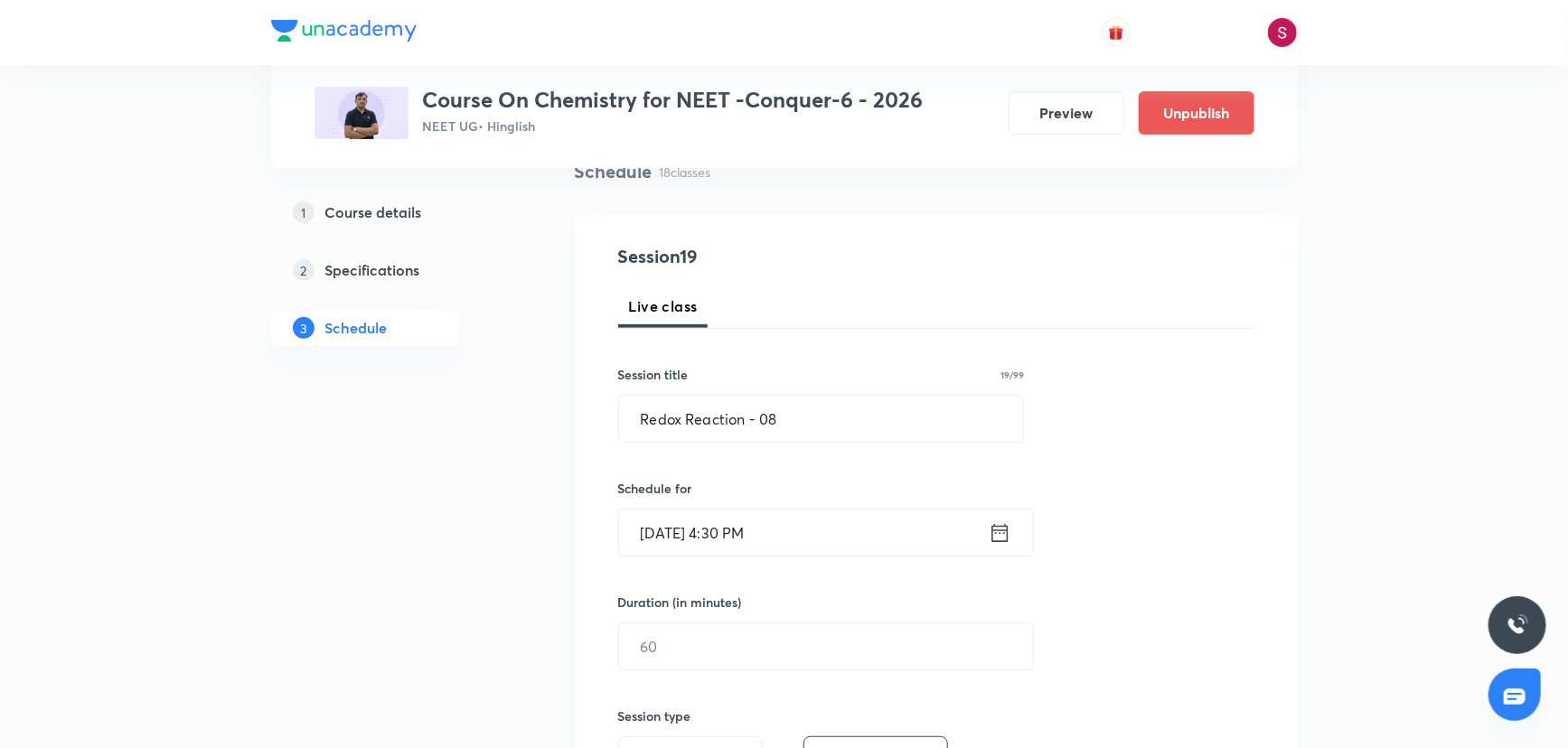
scroll to position [411, 0]
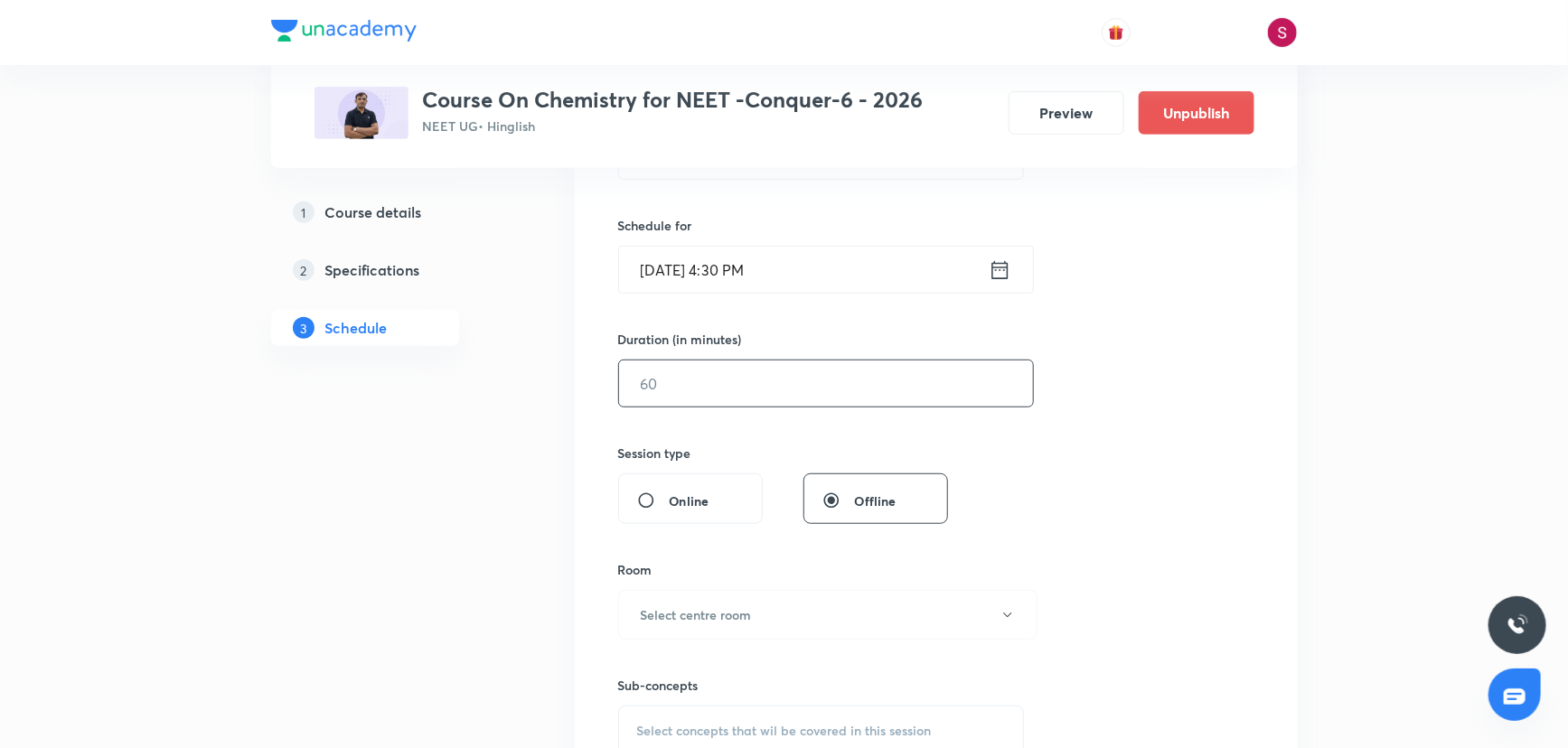
click at [727, 380] on input "text" at bounding box center [825, 384] width 414 height 46
type input "90"
click at [738, 613] on h6 "Select centre room" at bounding box center [696, 614] width 111 height 19
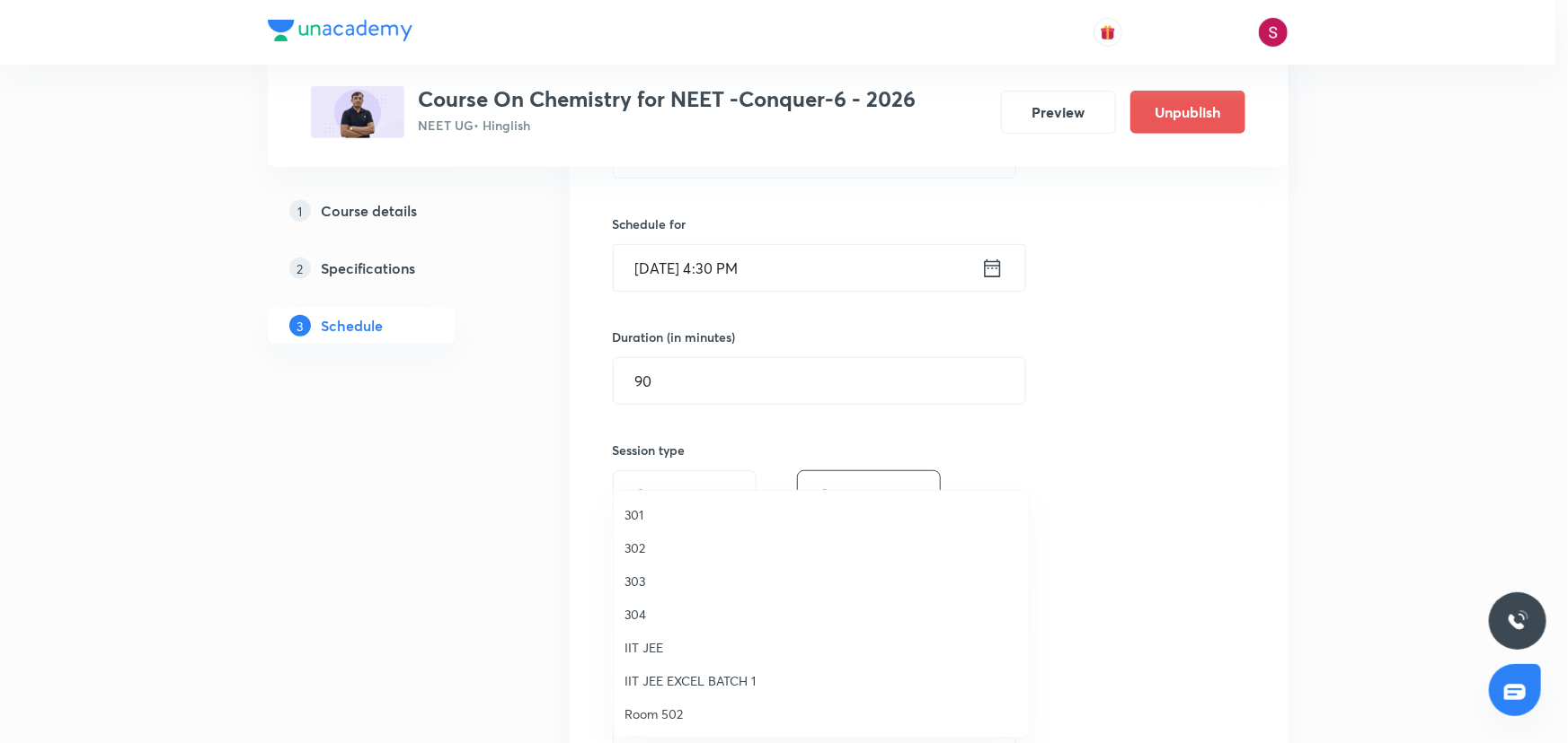
click at [644, 602] on li "304" at bounding box center [821, 615] width 415 height 34
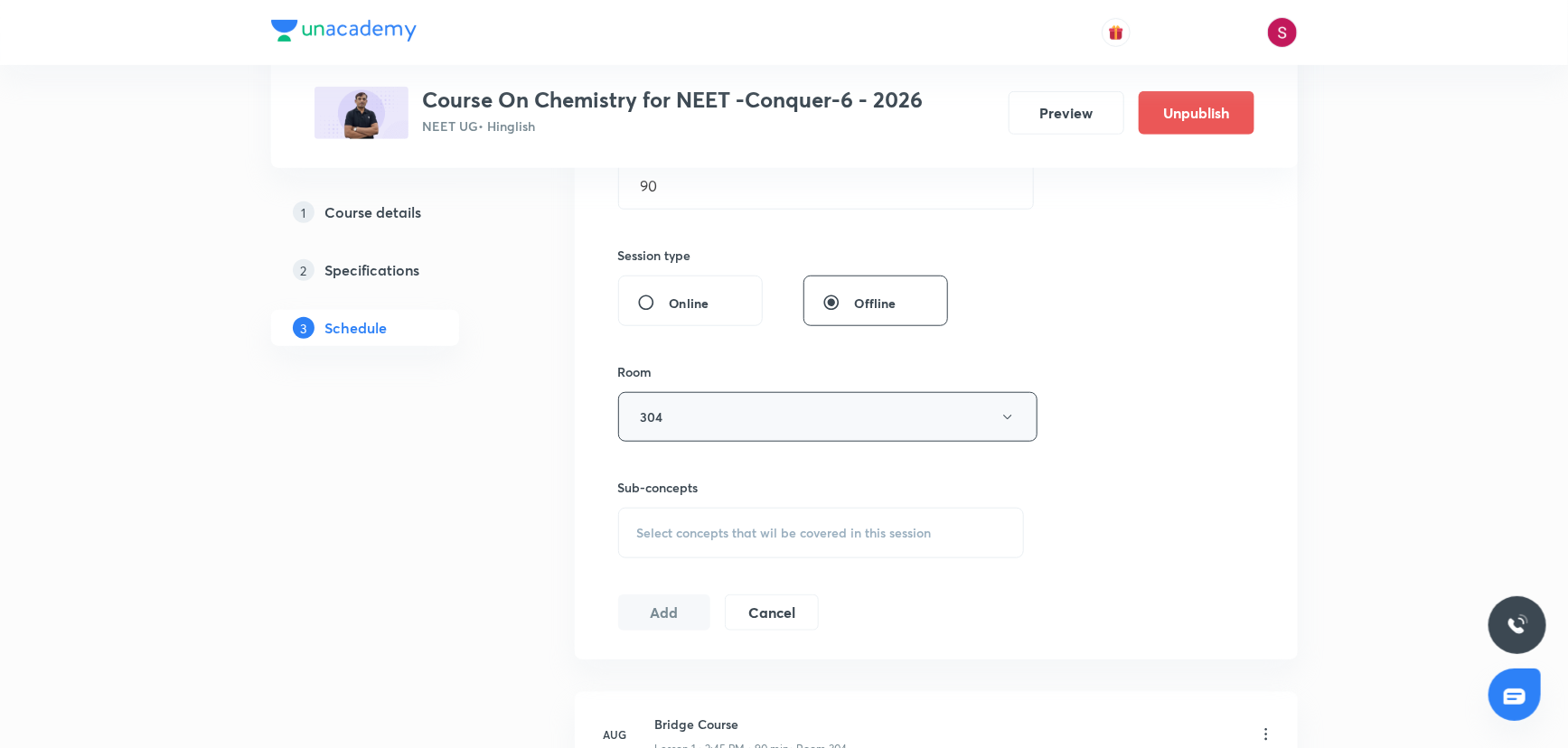
scroll to position [657, 0]
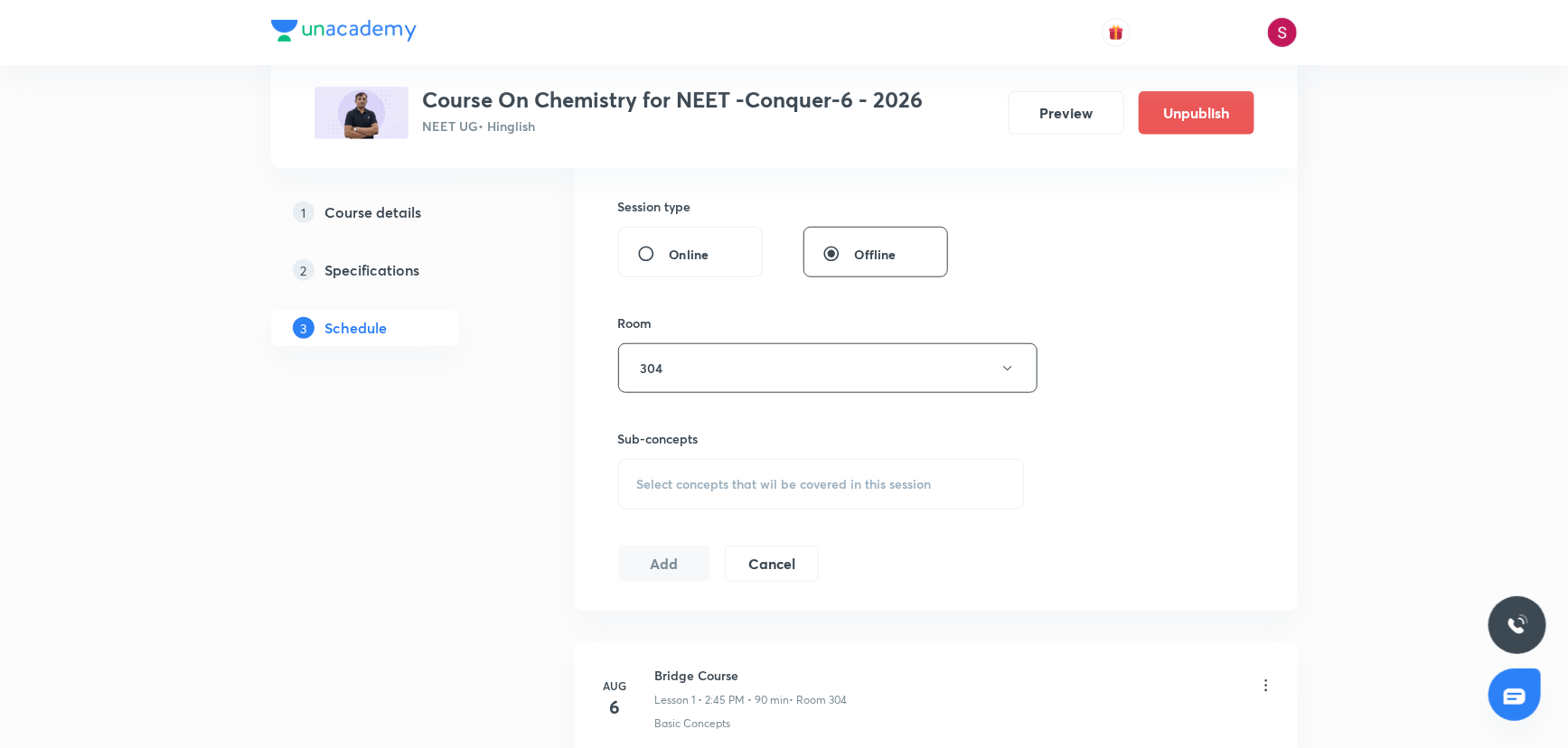
click at [694, 478] on span "Select concepts that wil be covered in this session" at bounding box center [784, 485] width 294 height 15
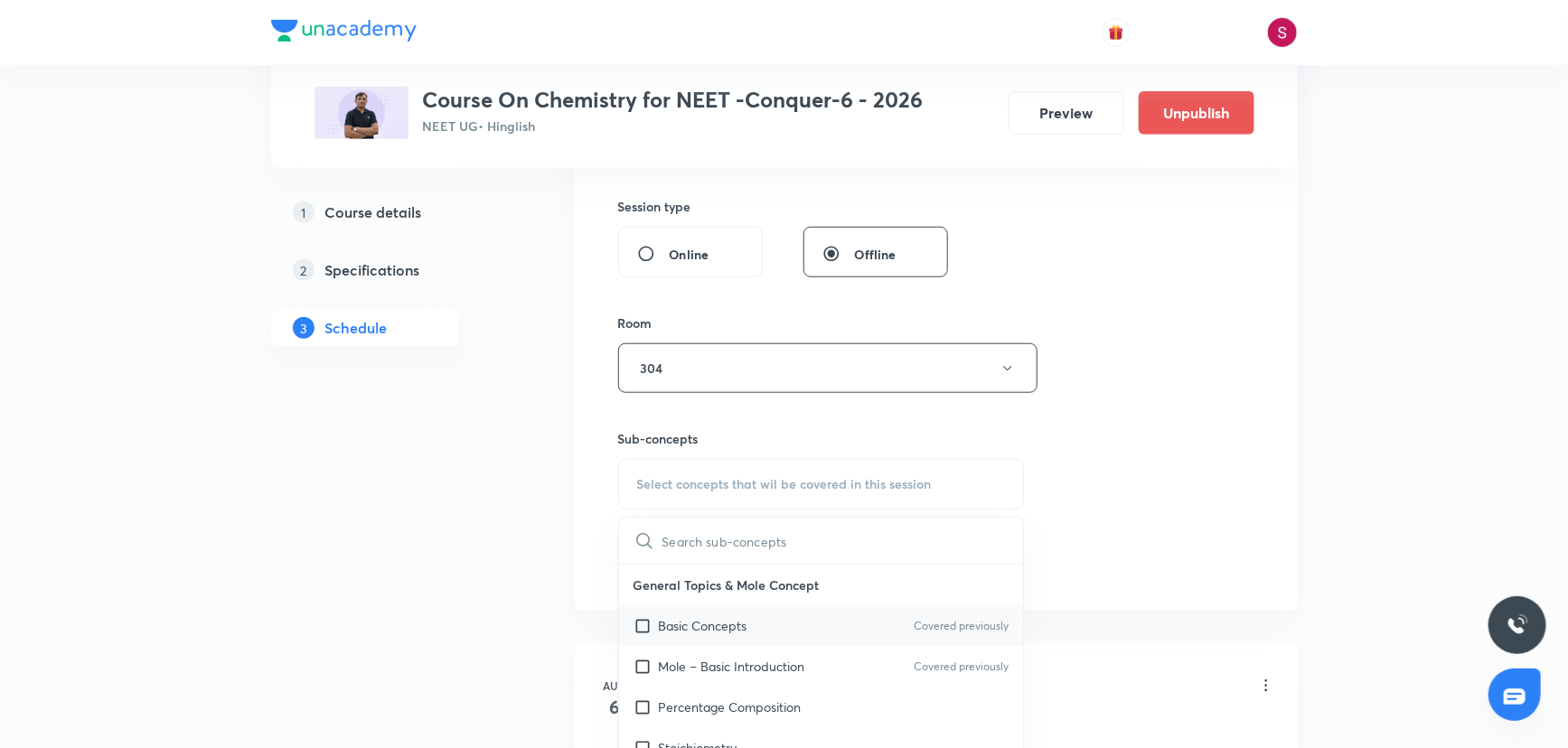
click at [686, 626] on p "Basic Concepts" at bounding box center [703, 625] width 89 height 19
checkbox input "true"
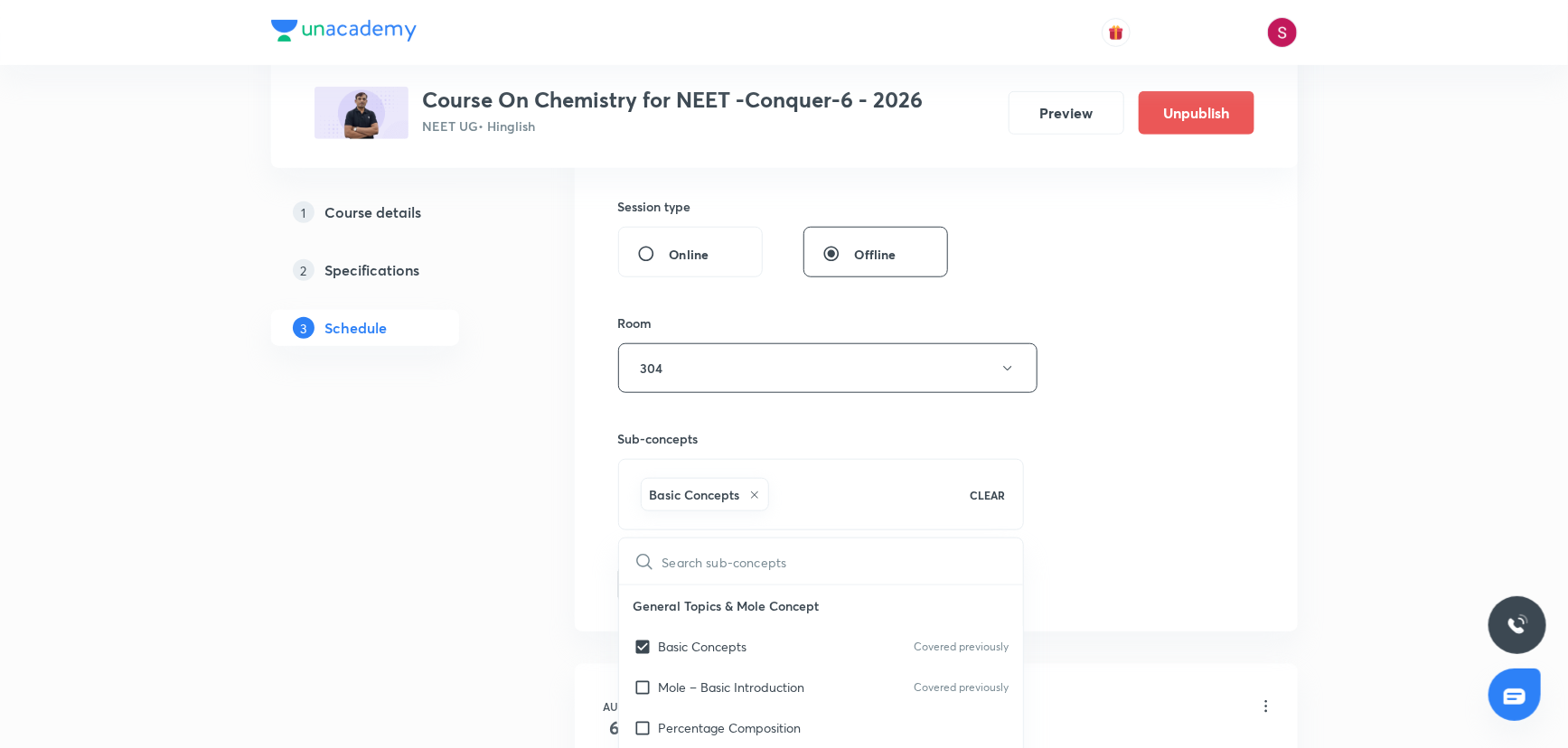
click at [1154, 312] on div "Session 19 Live class Session title 19/99 Redox Reaction - 08 ​ Schedule for Se…" at bounding box center [936, 169] width 636 height 870
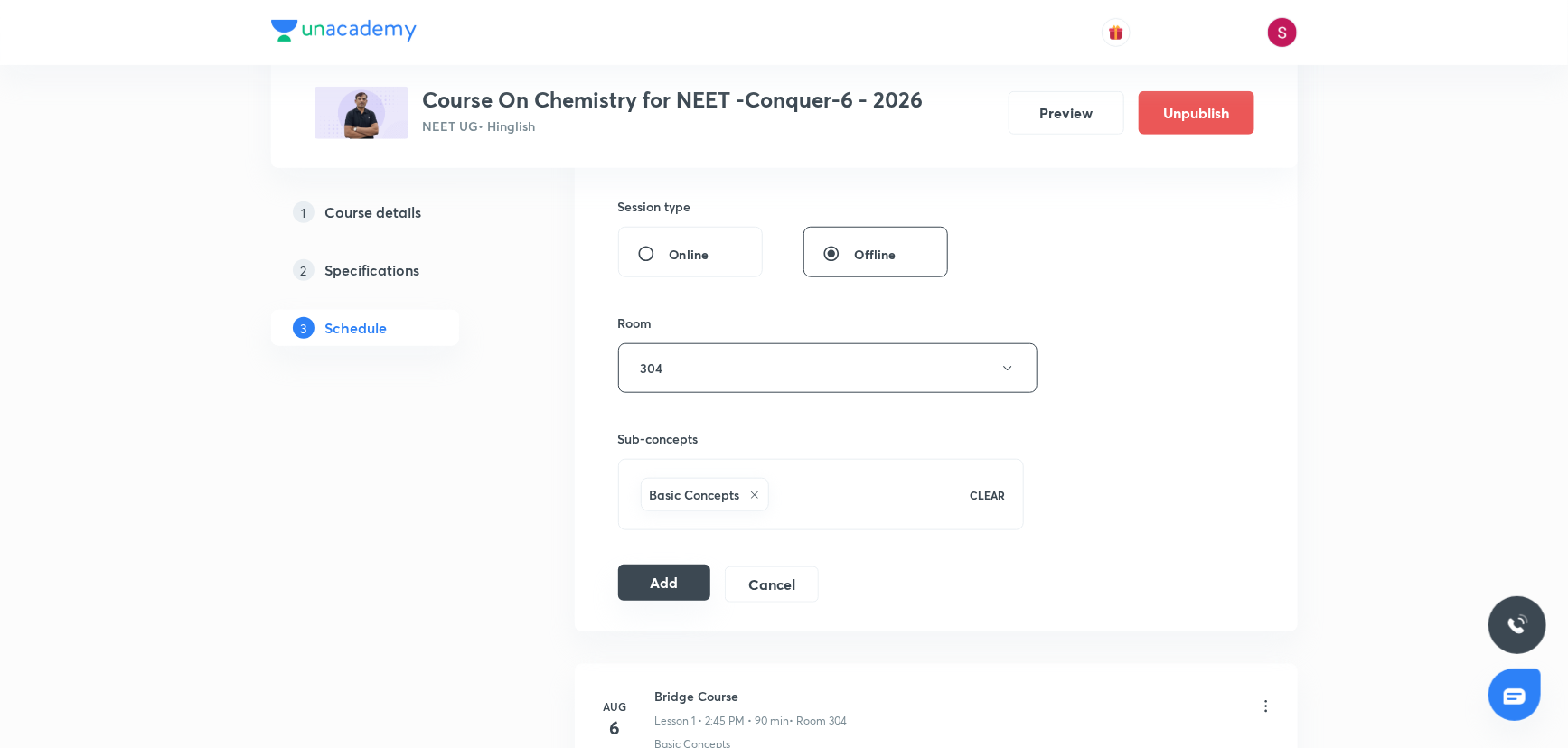
click at [652, 578] on button "Add" at bounding box center [664, 582] width 93 height 36
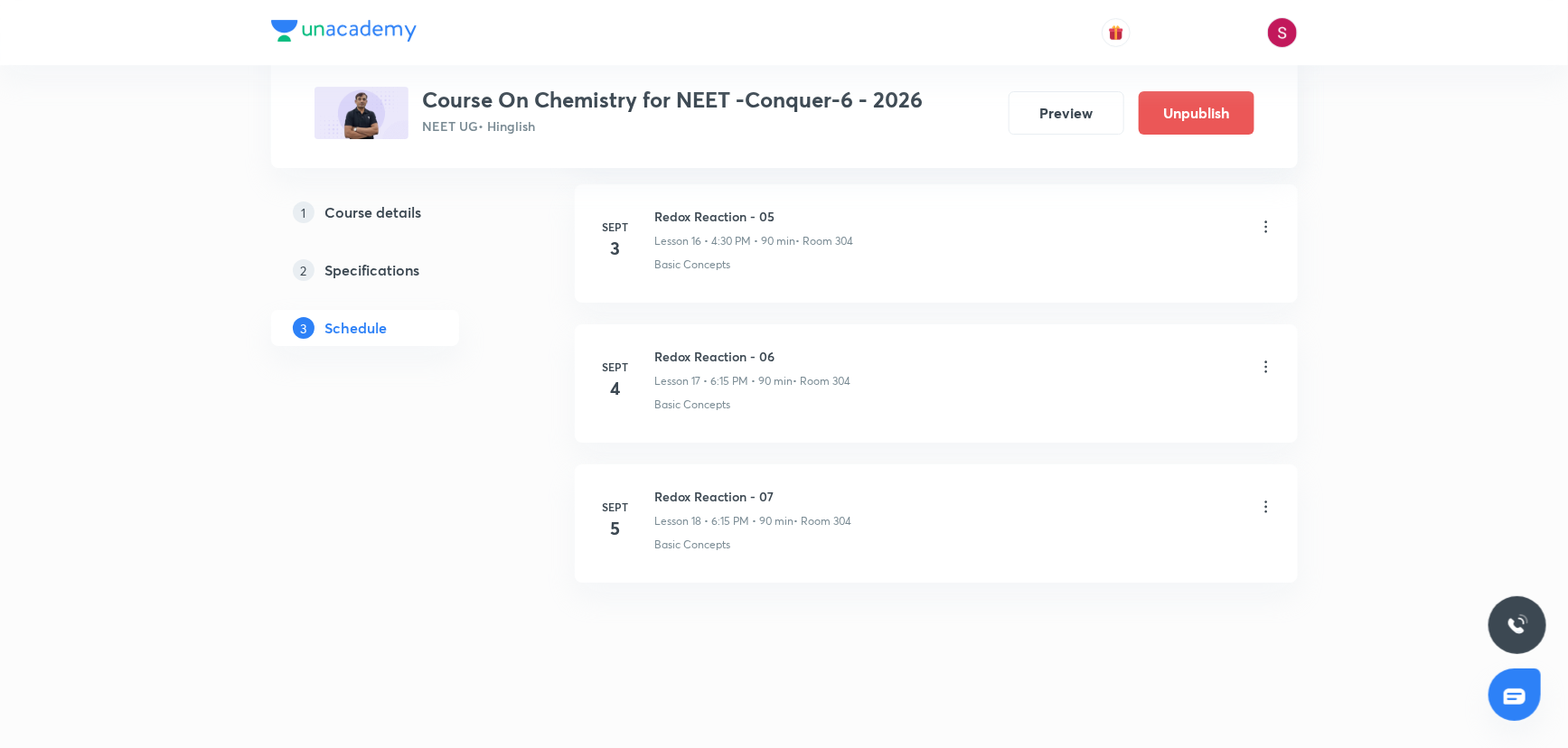
scroll to position [2388, 0]
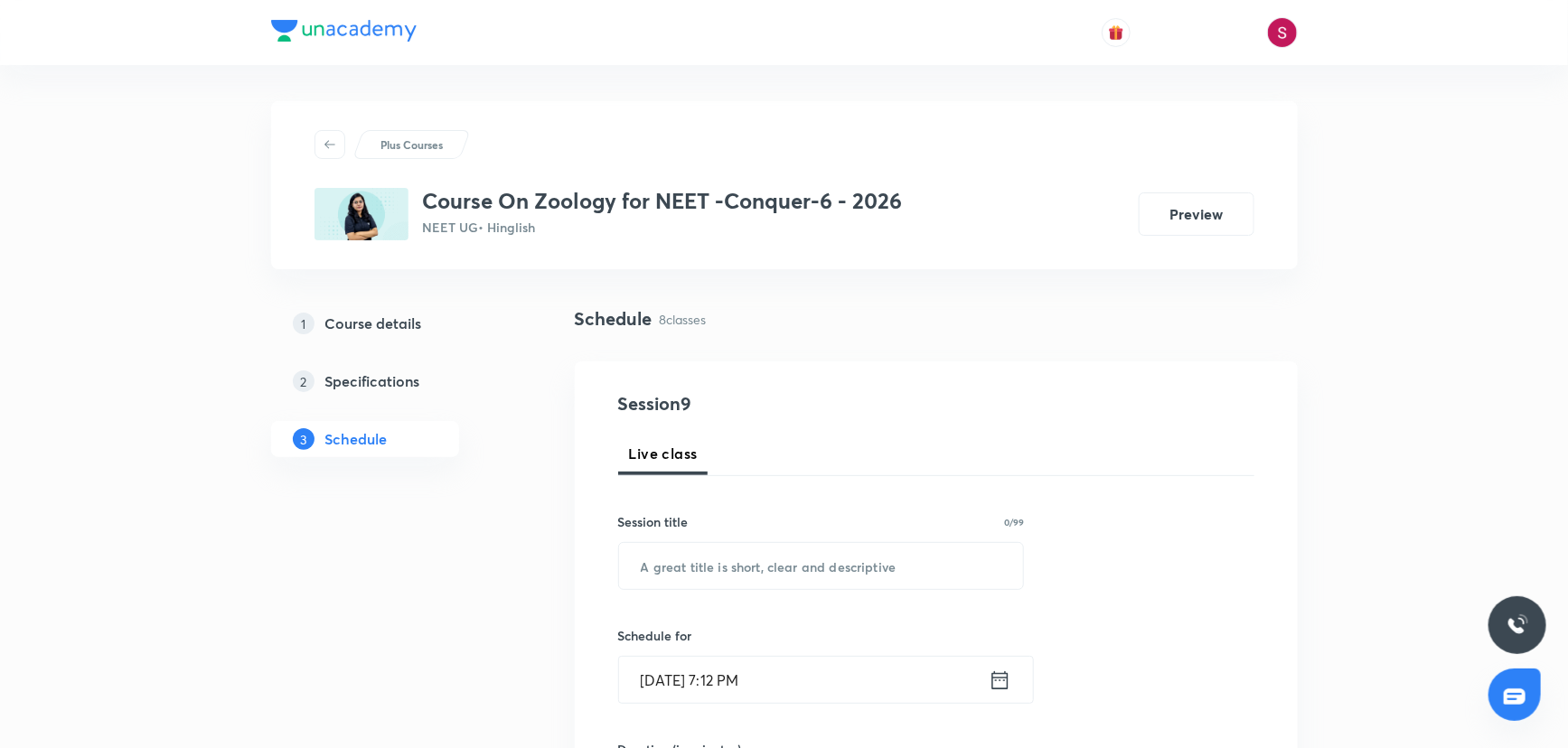
scroll to position [1818, 0]
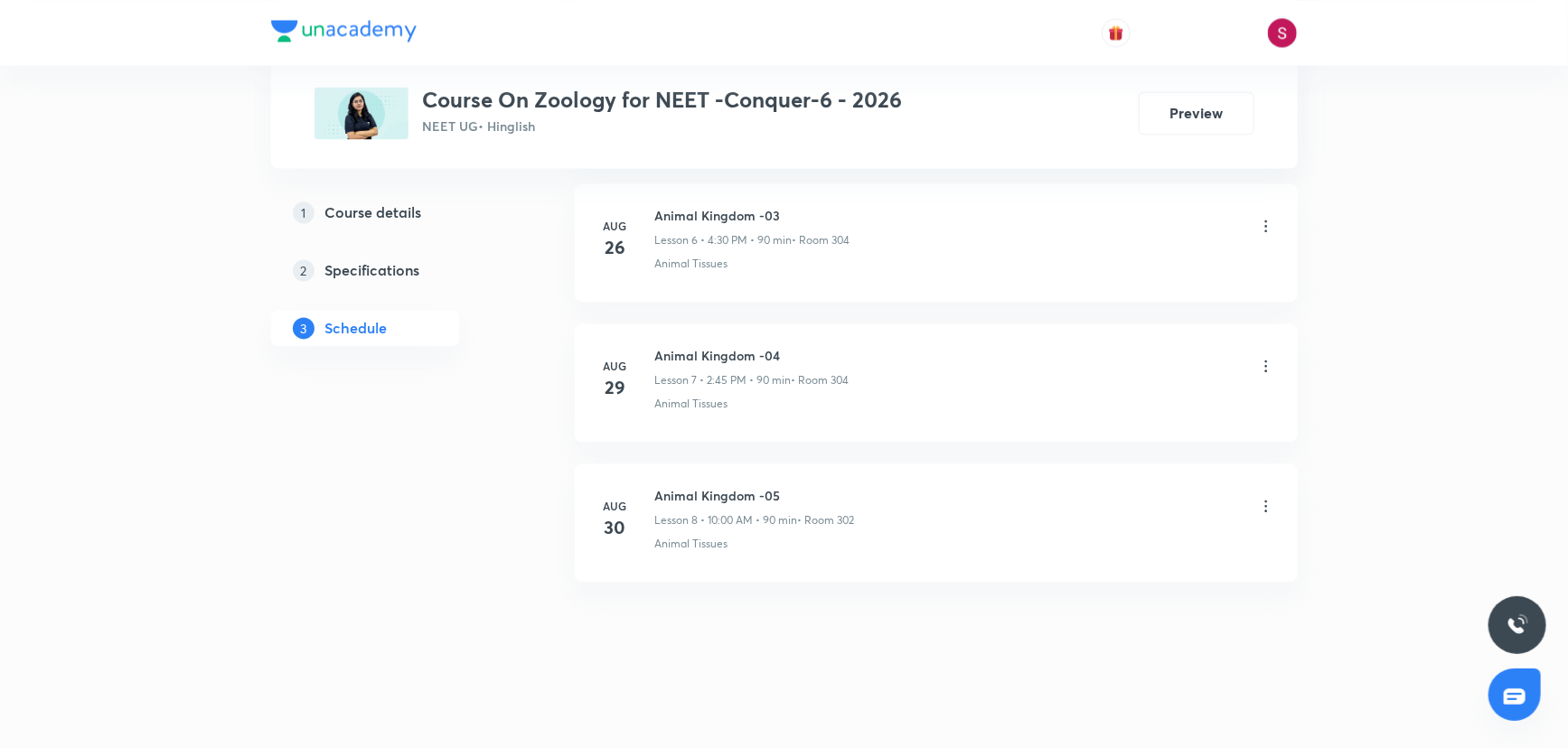
click at [705, 493] on h6 "Animal Kingdom -05" at bounding box center [755, 496] width 199 height 19
copy h6 "Animal Kingdom -05"
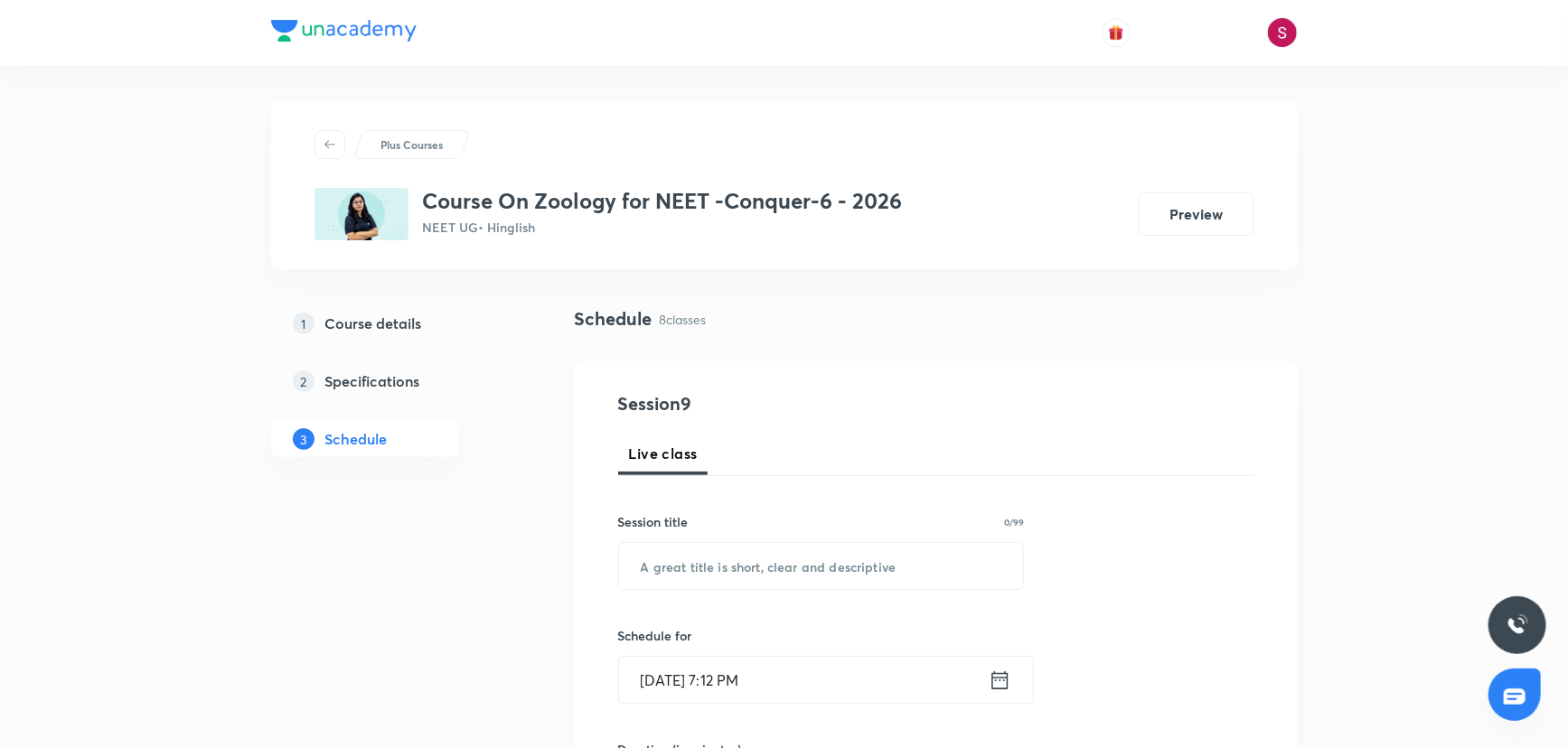
click at [700, 577] on input "text" at bounding box center [821, 566] width 405 height 46
paste input "Animal Kingdom -05"
type input "Animal Kingdom - 06"
click at [842, 680] on input "[DATE] 7:12 PM" at bounding box center [803, 680] width 370 height 46
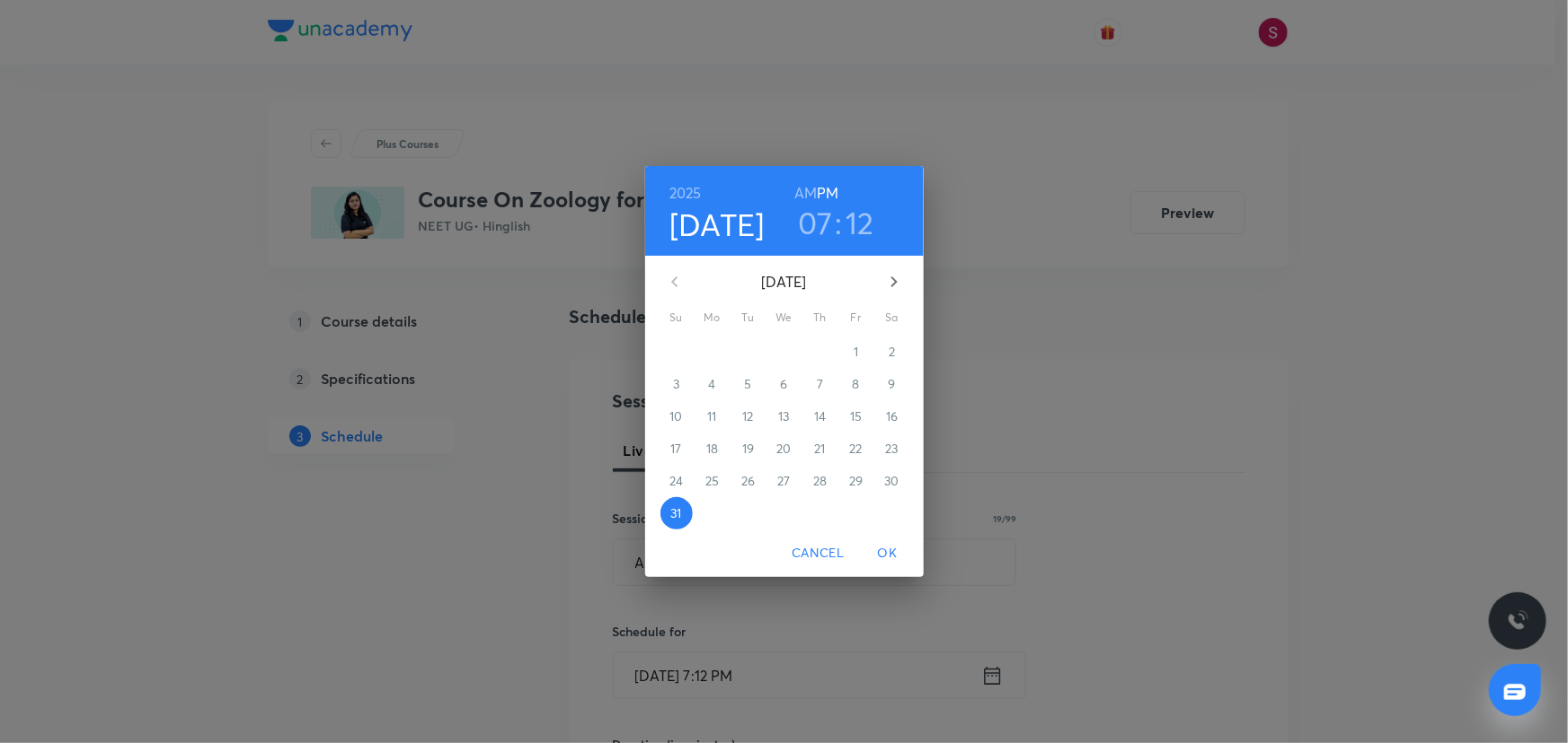
click at [892, 274] on icon "button" at bounding box center [894, 282] width 22 height 22
click at [751, 354] on p "2" at bounding box center [747, 352] width 6 height 18
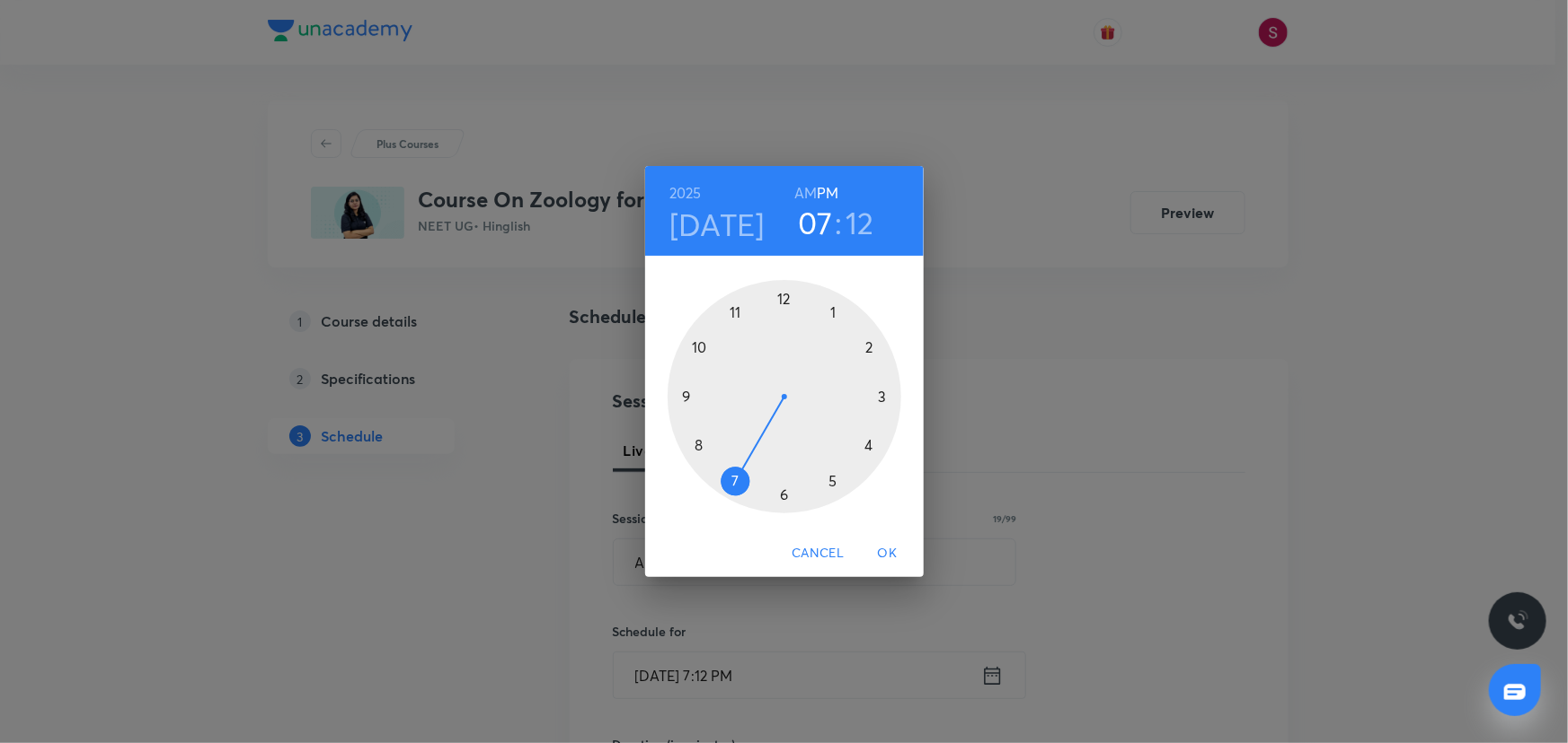
click at [782, 492] on div at bounding box center [784, 397] width 234 height 234
click at [886, 394] on div at bounding box center [784, 397] width 234 height 234
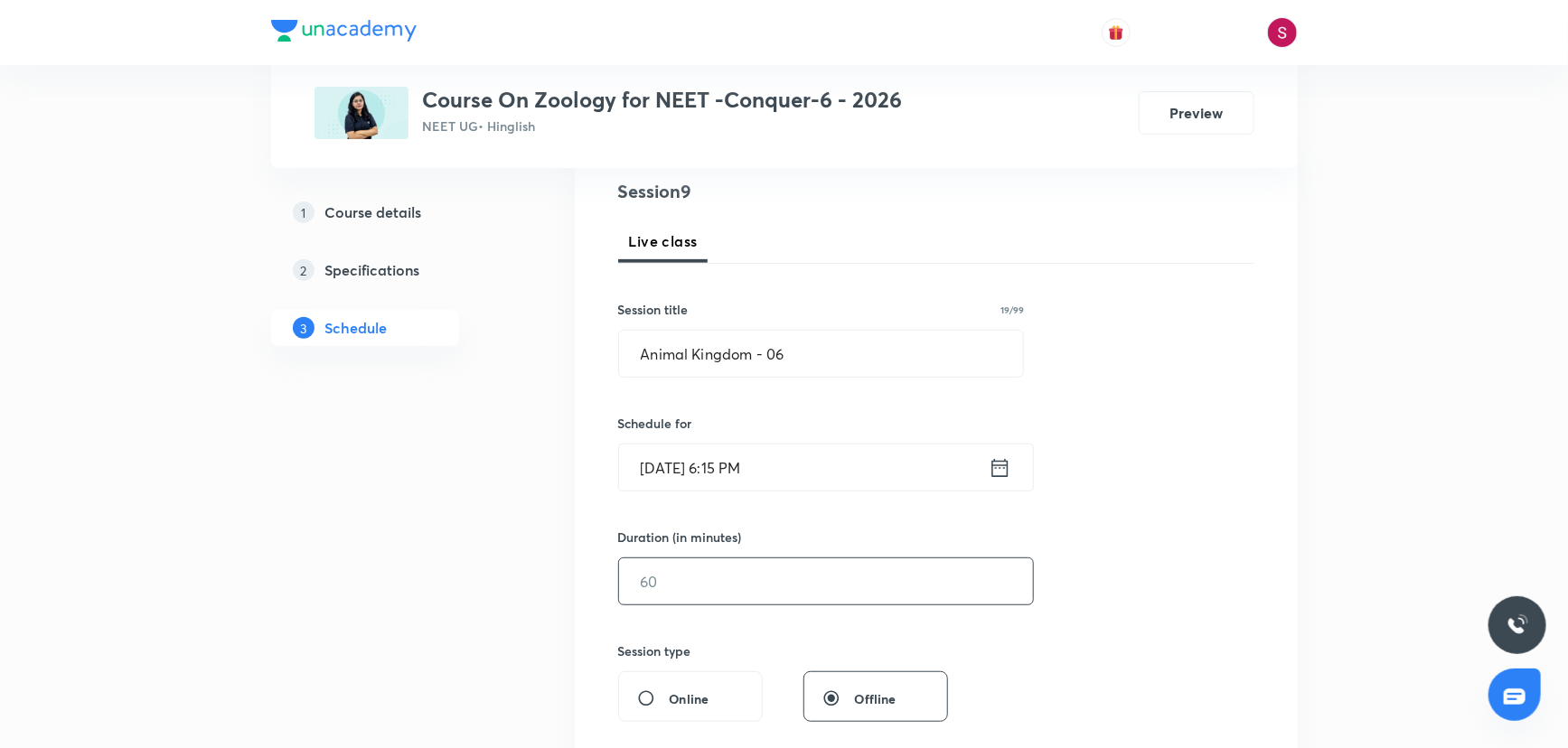
scroll to position [328, 0]
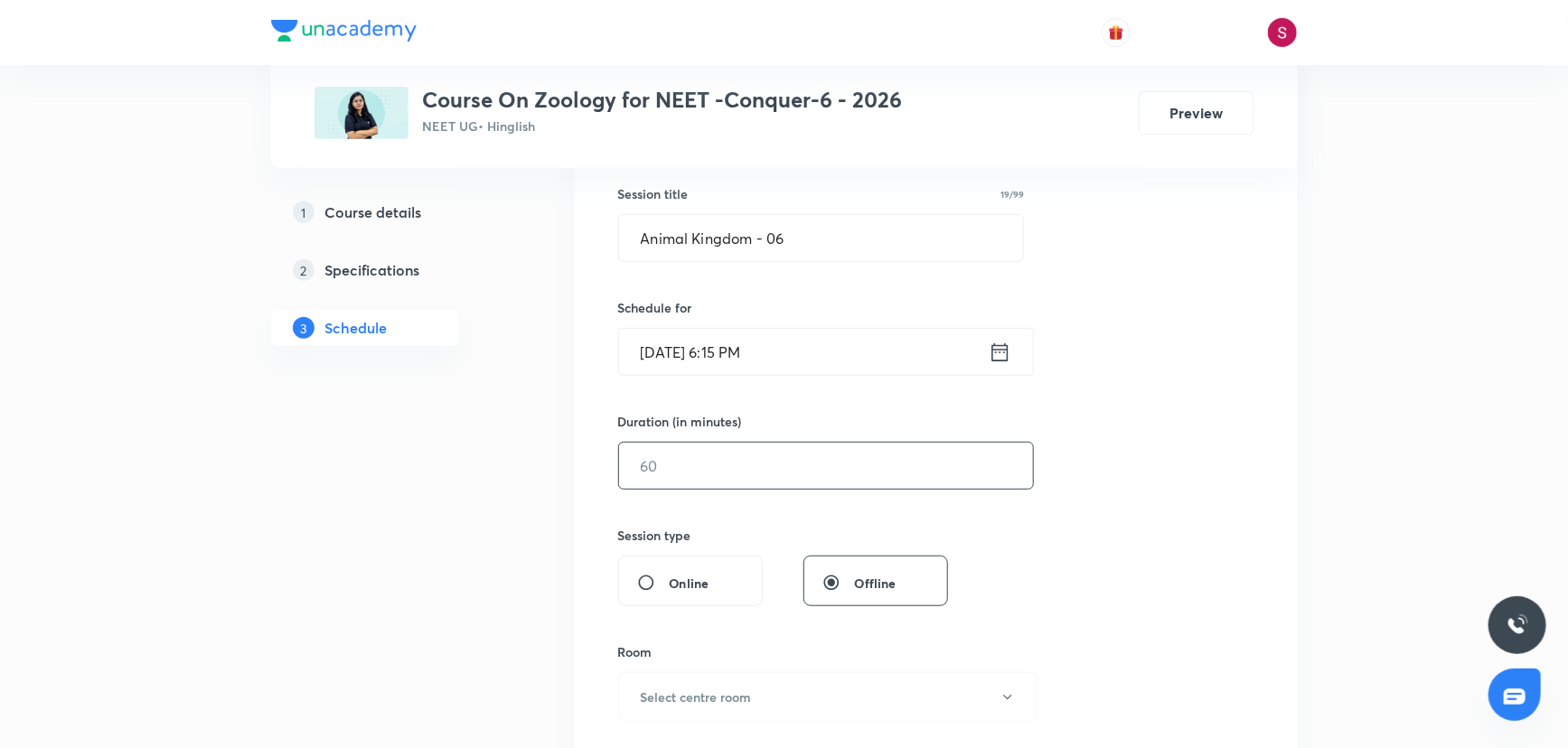
click at [758, 473] on input "text" at bounding box center [825, 466] width 414 height 46
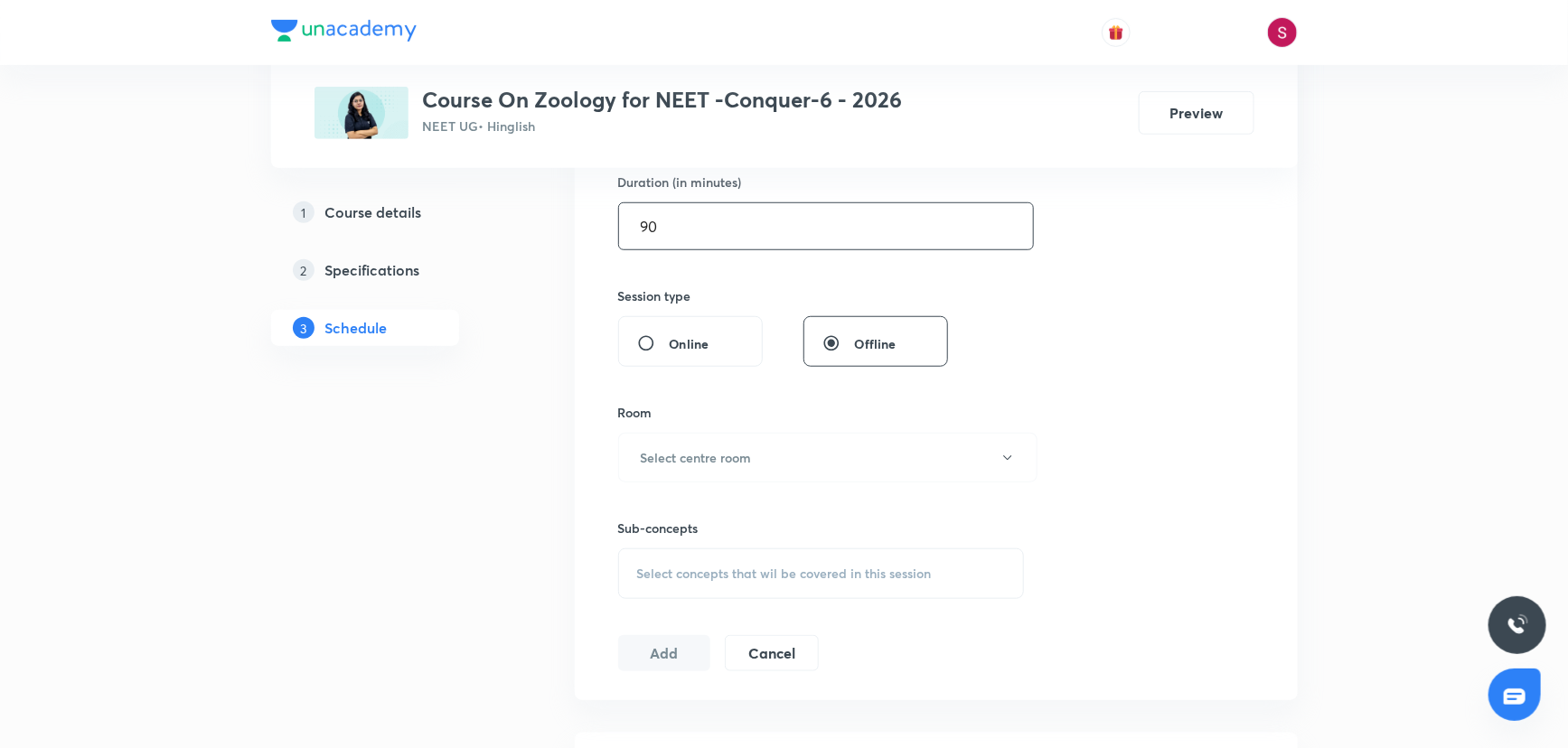
scroll to position [574, 0]
type input "90"
click at [680, 452] on h6 "Select centre room" at bounding box center [696, 450] width 111 height 19
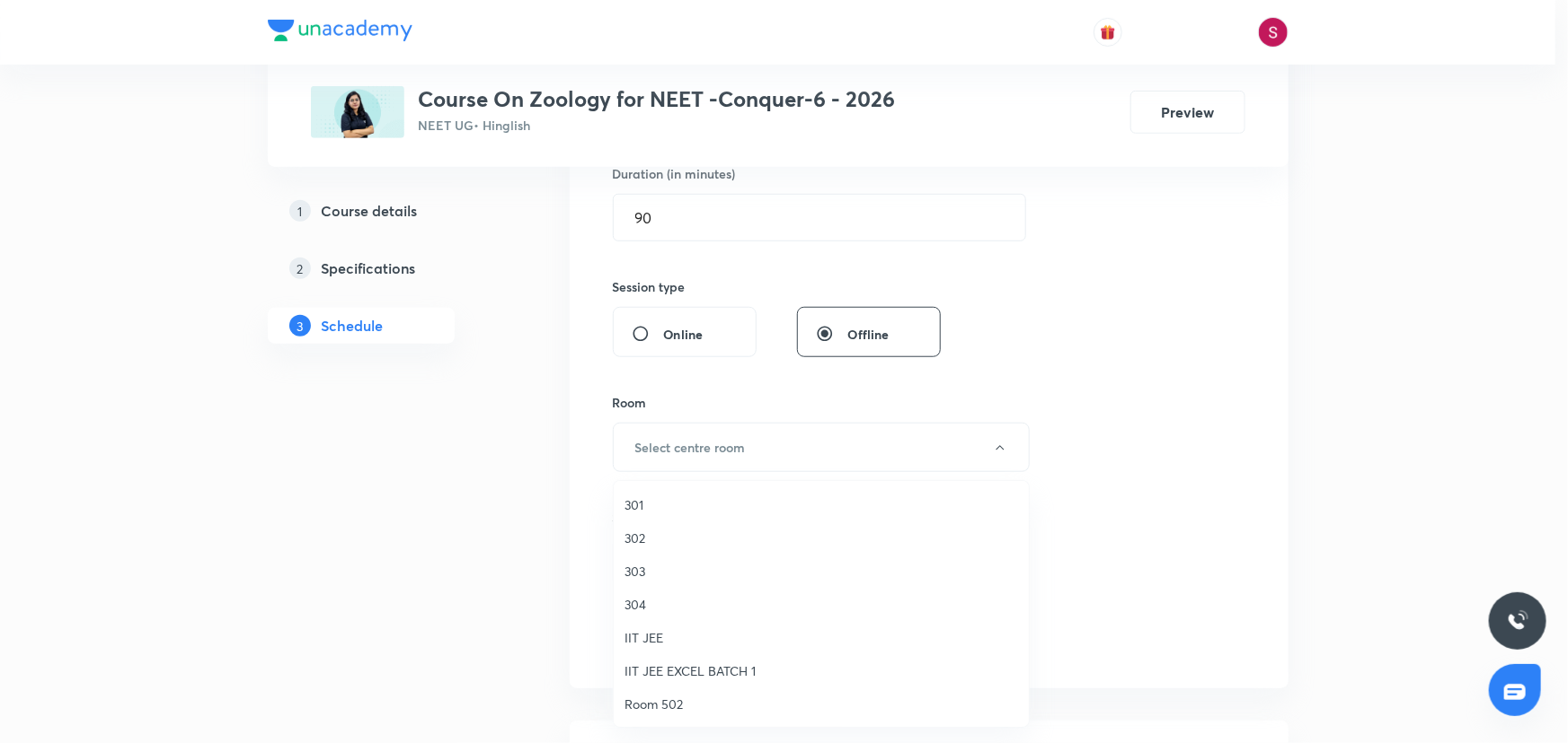
click at [635, 609] on span "304" at bounding box center [821, 604] width 393 height 19
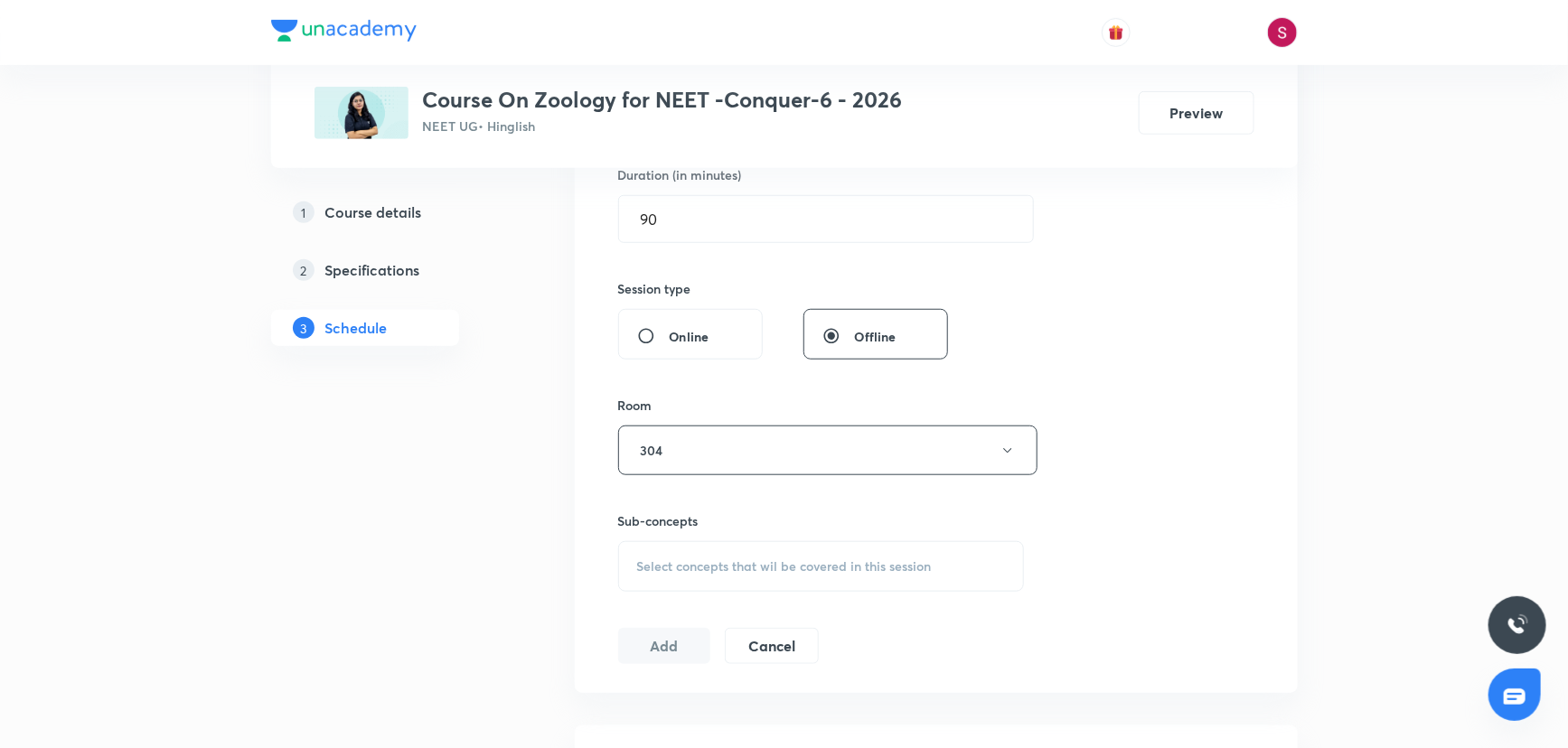
click at [657, 585] on div "Select concepts that wil be covered in this session" at bounding box center [821, 566] width 407 height 51
click at [786, 721] on div "Plant Morphology" at bounding box center [821, 708] width 405 height 41
checkbox input "true"
click at [1161, 429] on div "Session 9 Live class Session title 19/99 Animal Kingdom - 06 ​ Schedule for [DA…" at bounding box center [936, 250] width 636 height 870
click at [663, 667] on button "Add" at bounding box center [664, 665] width 93 height 36
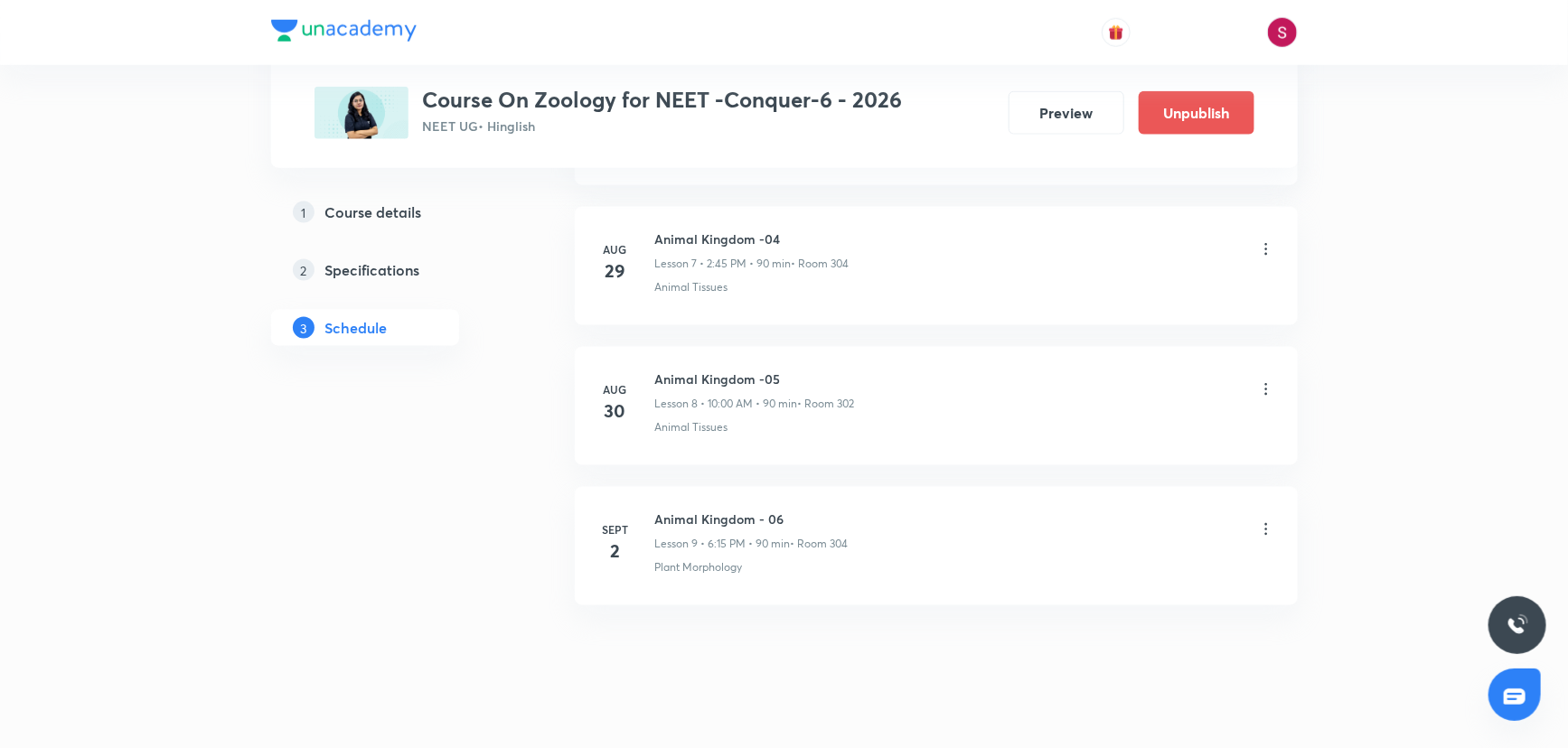
scroll to position [1129, 0]
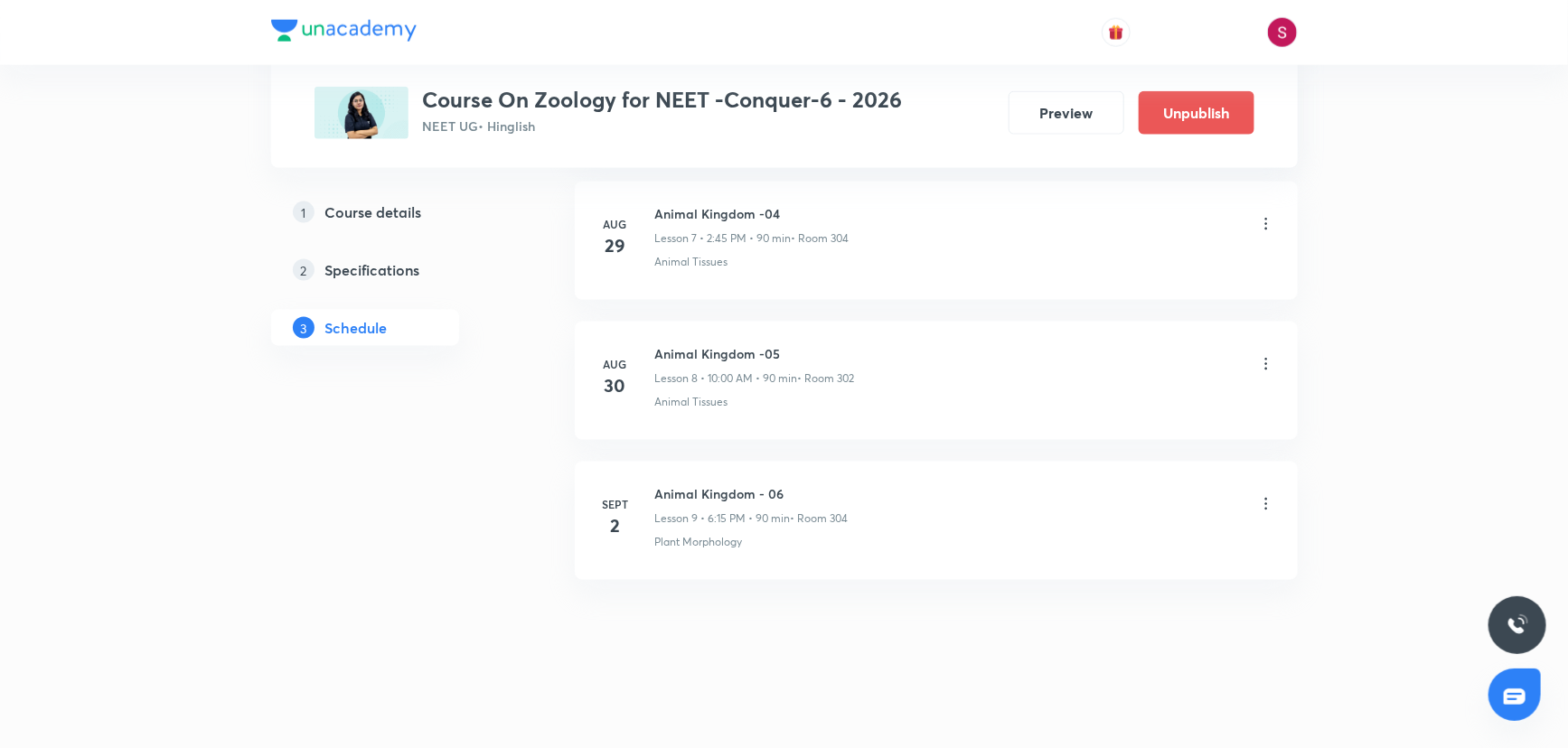
click at [666, 501] on h6 "Animal Kingdom - 06" at bounding box center [752, 494] width 193 height 19
click at [667, 501] on h6 "Animal Kingdom - 06" at bounding box center [752, 494] width 193 height 19
click at [668, 495] on h6 "Animal Kingdom - 06" at bounding box center [752, 494] width 193 height 19
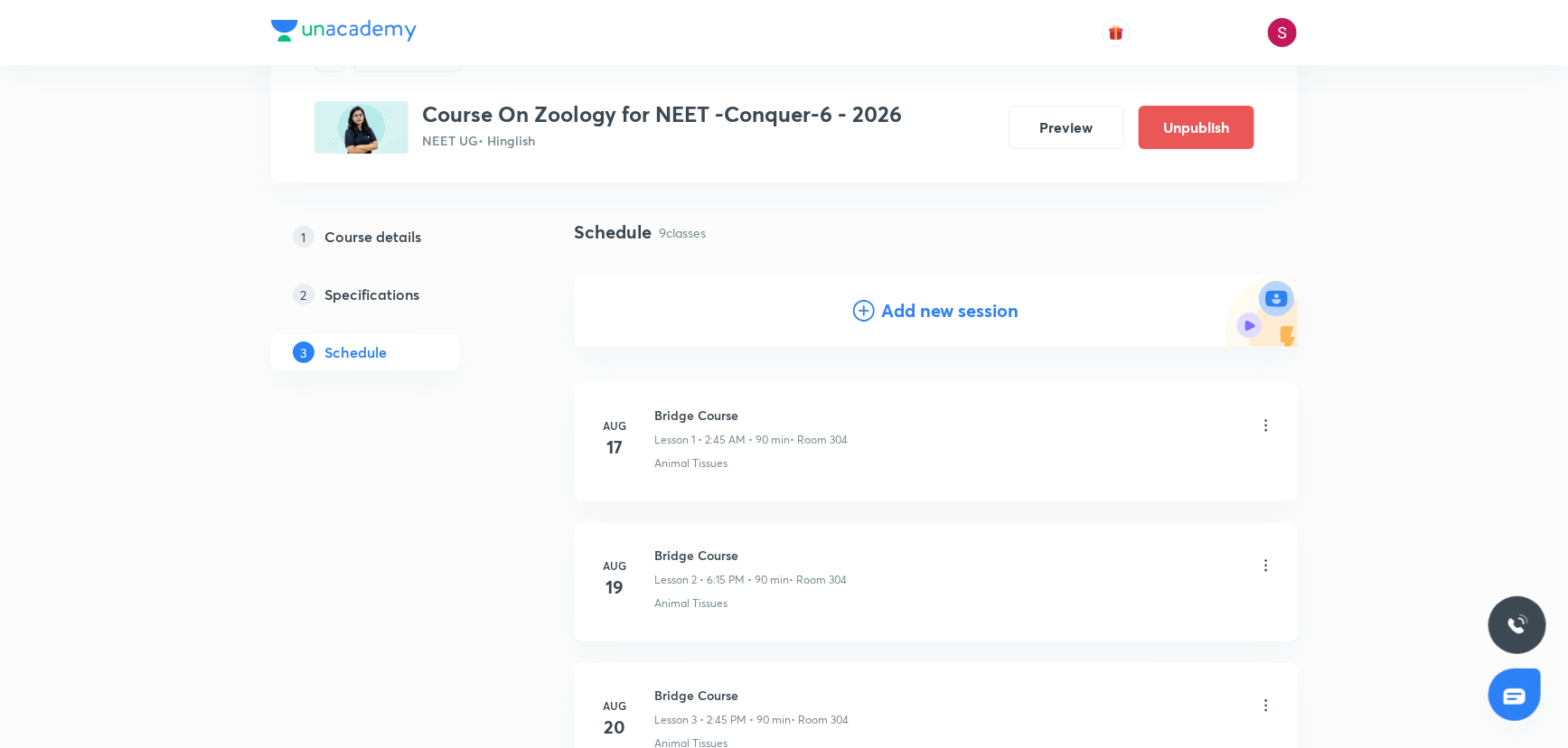
scroll to position [0, 0]
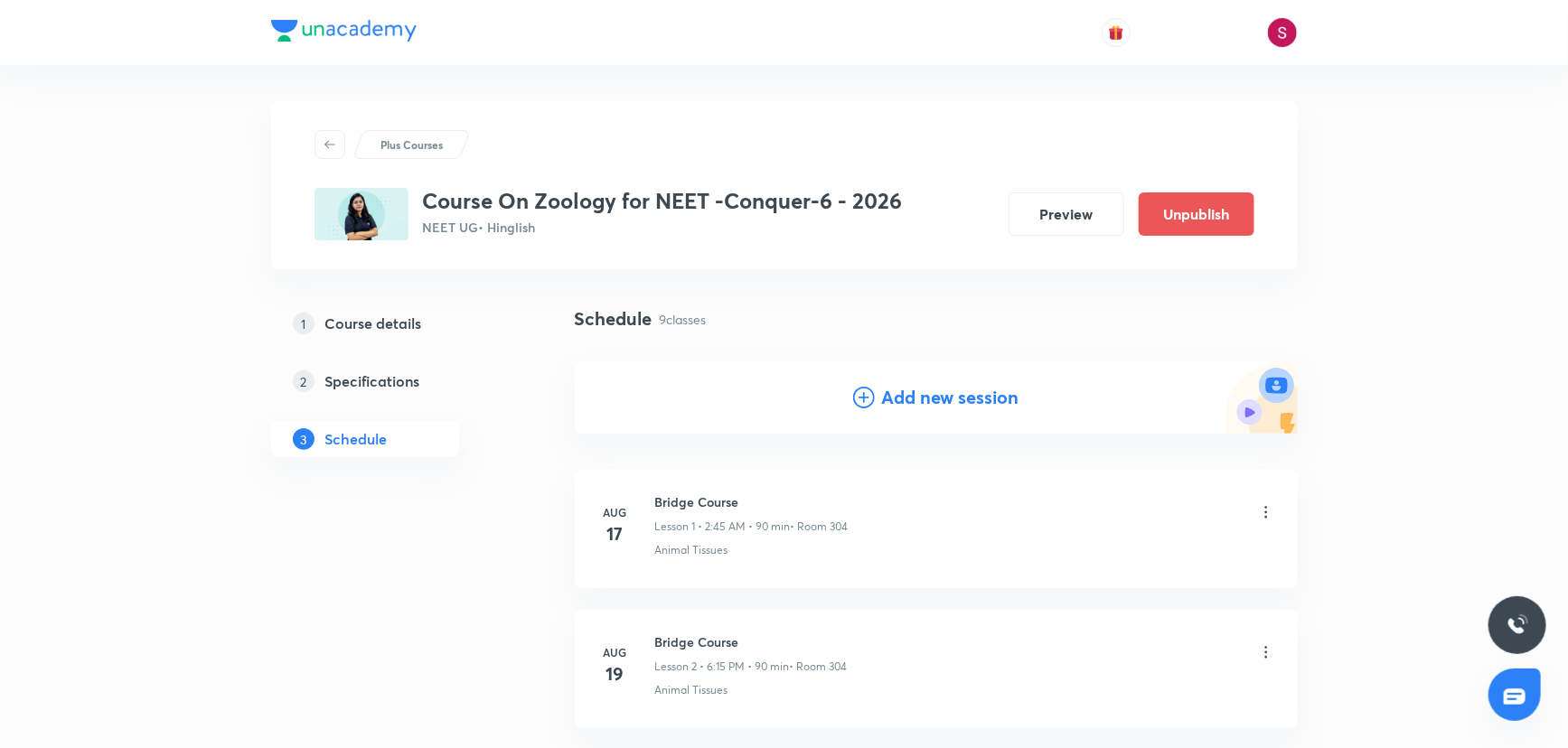
click at [883, 394] on h4 "Add new session" at bounding box center [951, 397] width 138 height 27
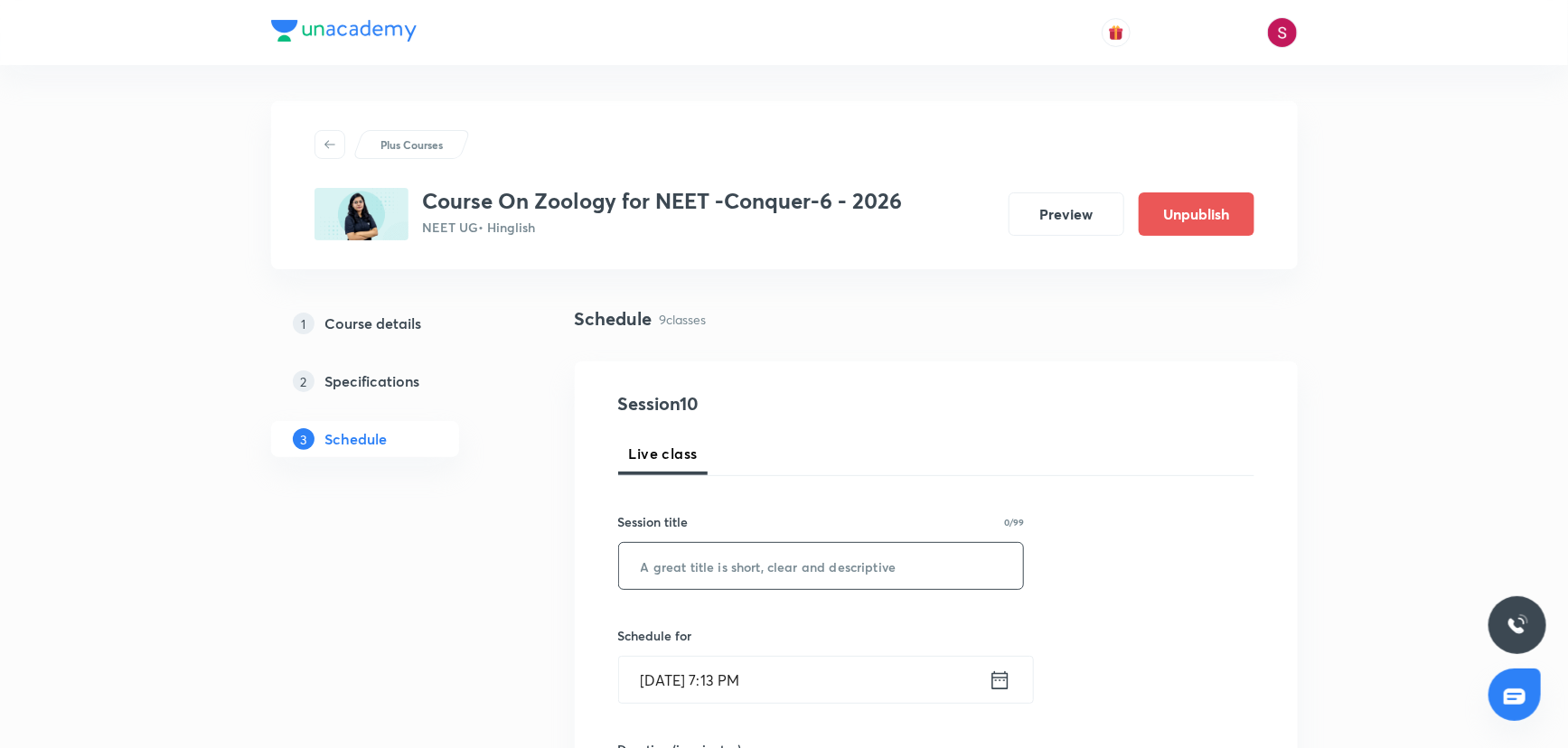
click at [768, 582] on input "text" at bounding box center [821, 566] width 405 height 46
paste input "Animal Kingdom - 06"
type input "Animal Kingdom - 07"
click at [835, 679] on input "[DATE] 7:13 PM" at bounding box center [803, 680] width 370 height 46
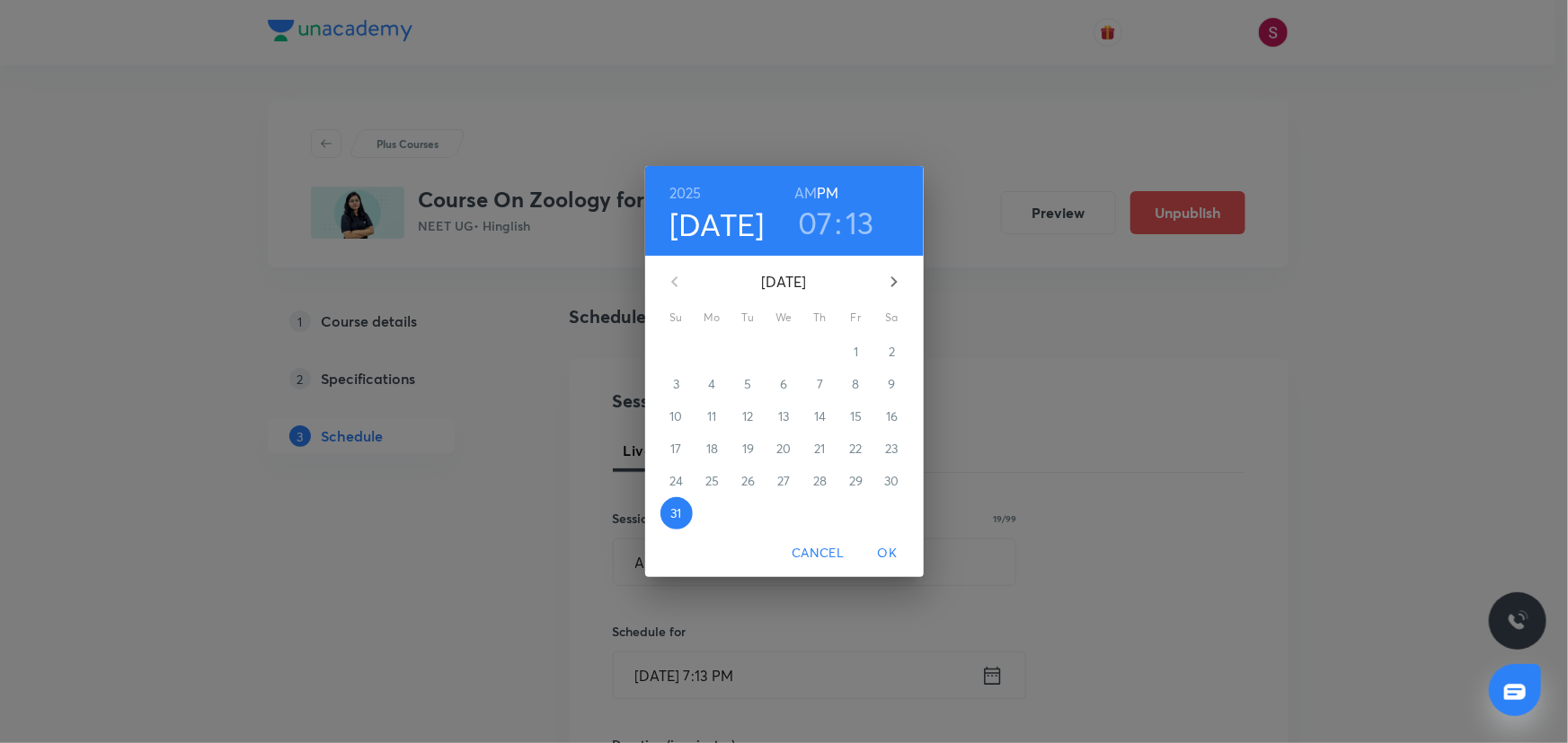
click at [890, 283] on icon "button" at bounding box center [894, 282] width 22 height 22
click at [849, 348] on span "5" at bounding box center [855, 352] width 33 height 18
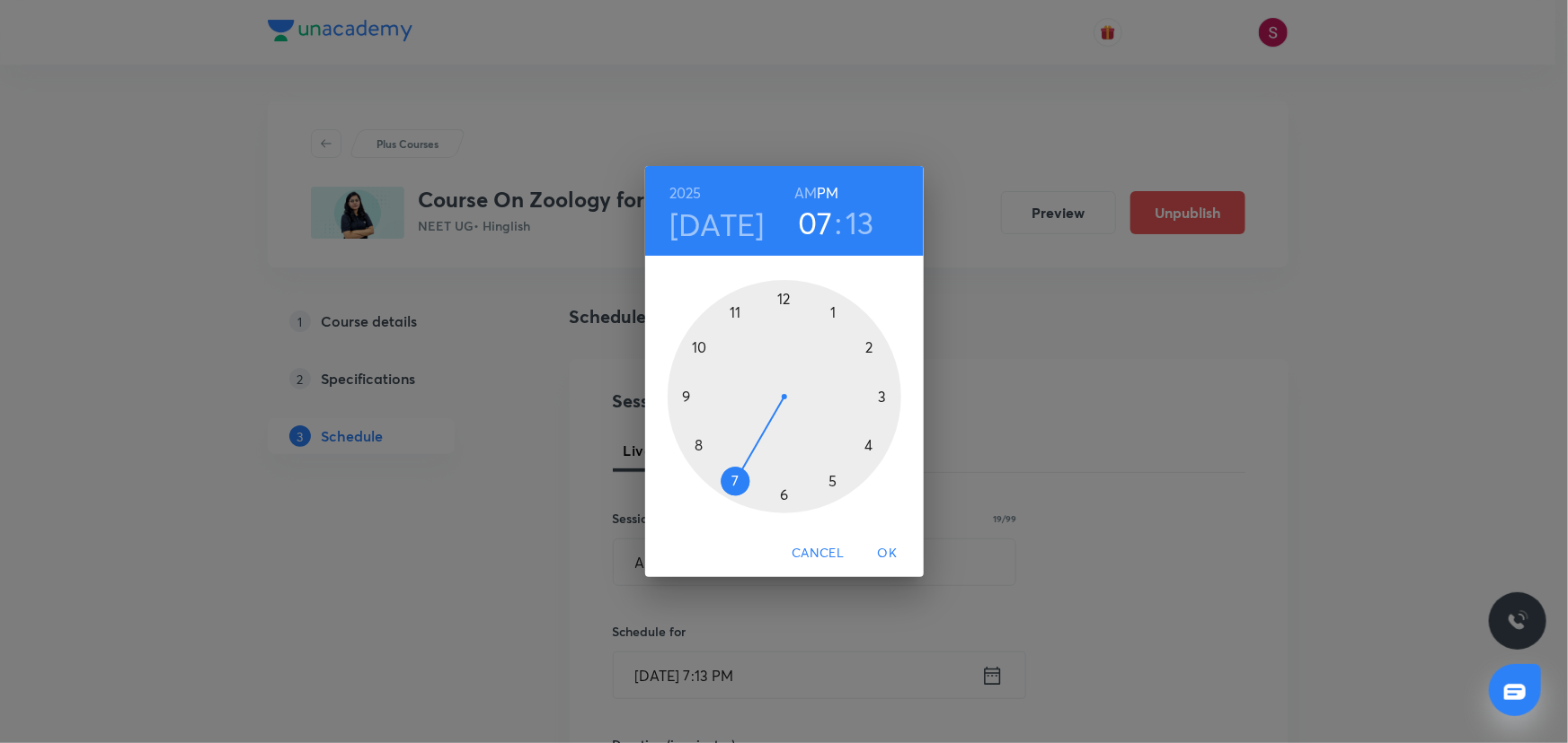
click at [870, 348] on div at bounding box center [784, 397] width 234 height 234
click at [690, 393] on div at bounding box center [784, 397] width 234 height 234
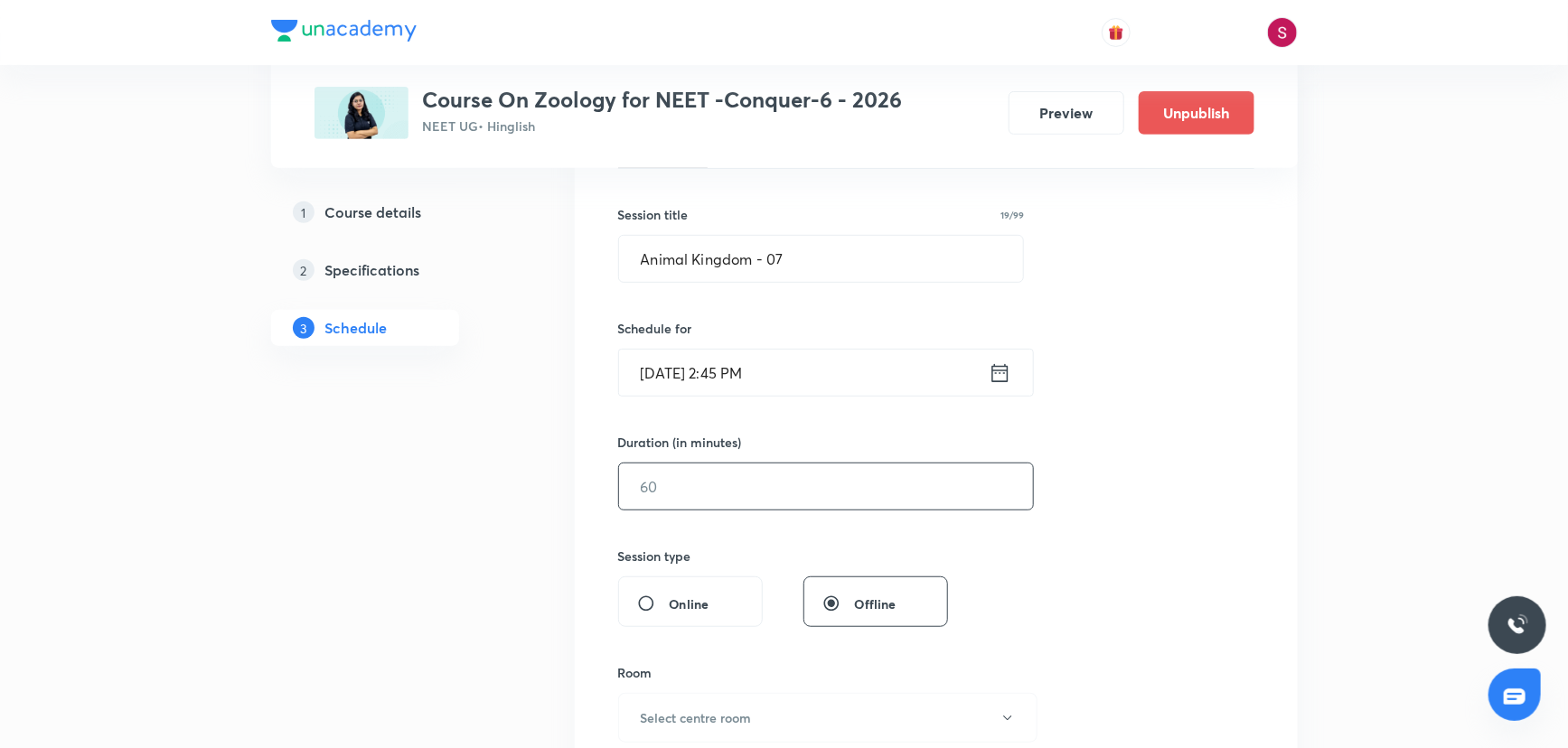
scroll to position [328, 0]
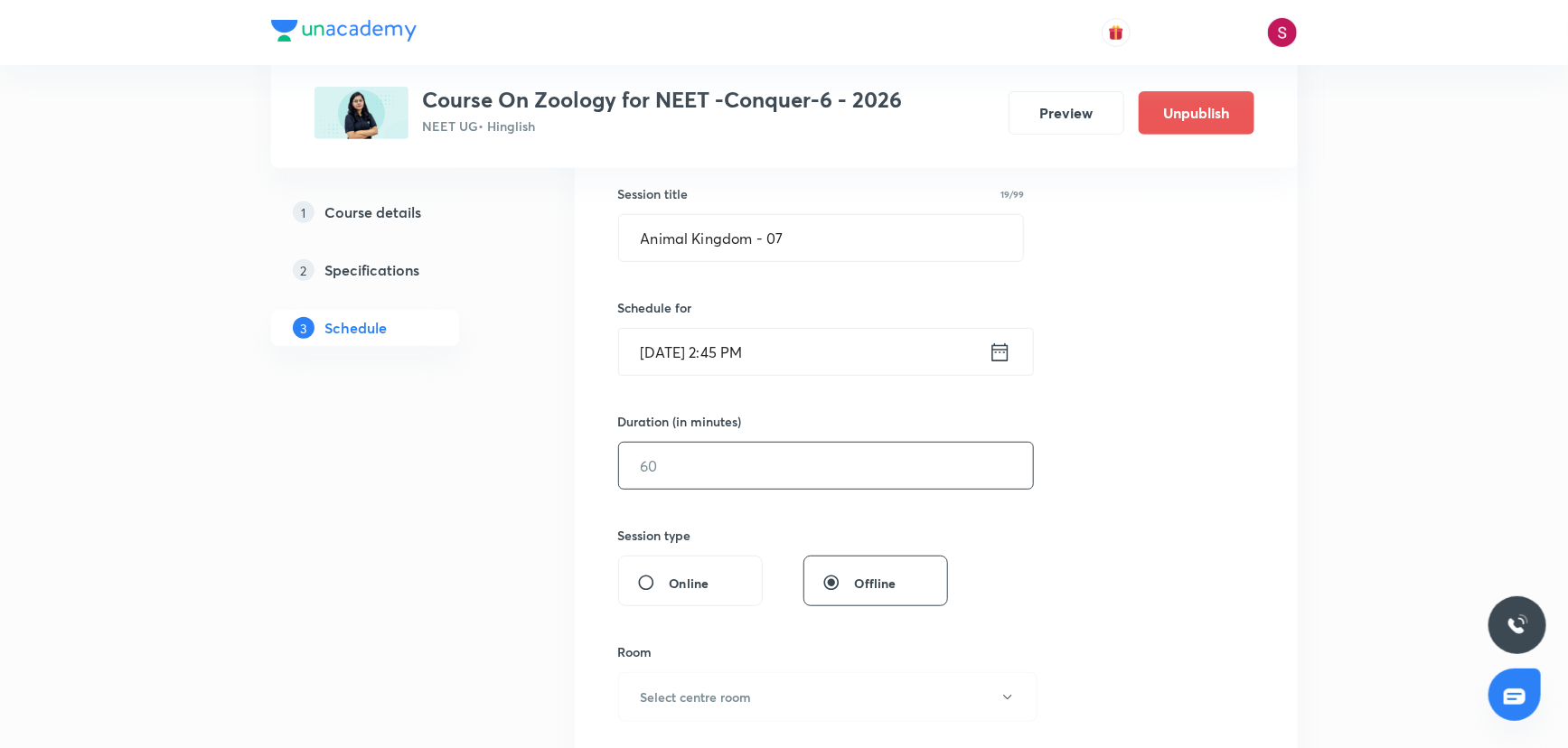
click at [709, 461] on input "text" at bounding box center [825, 466] width 414 height 46
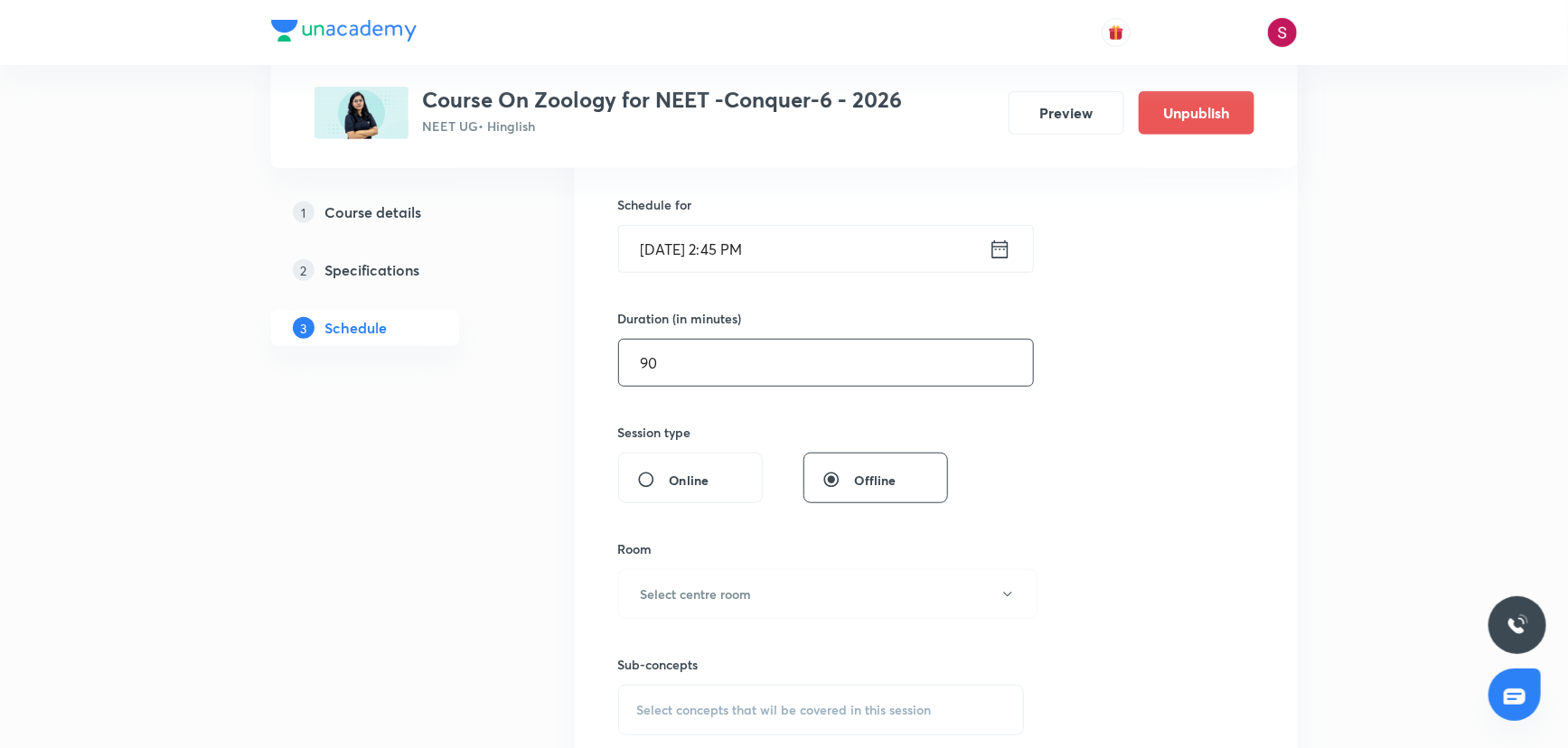
scroll to position [574, 0]
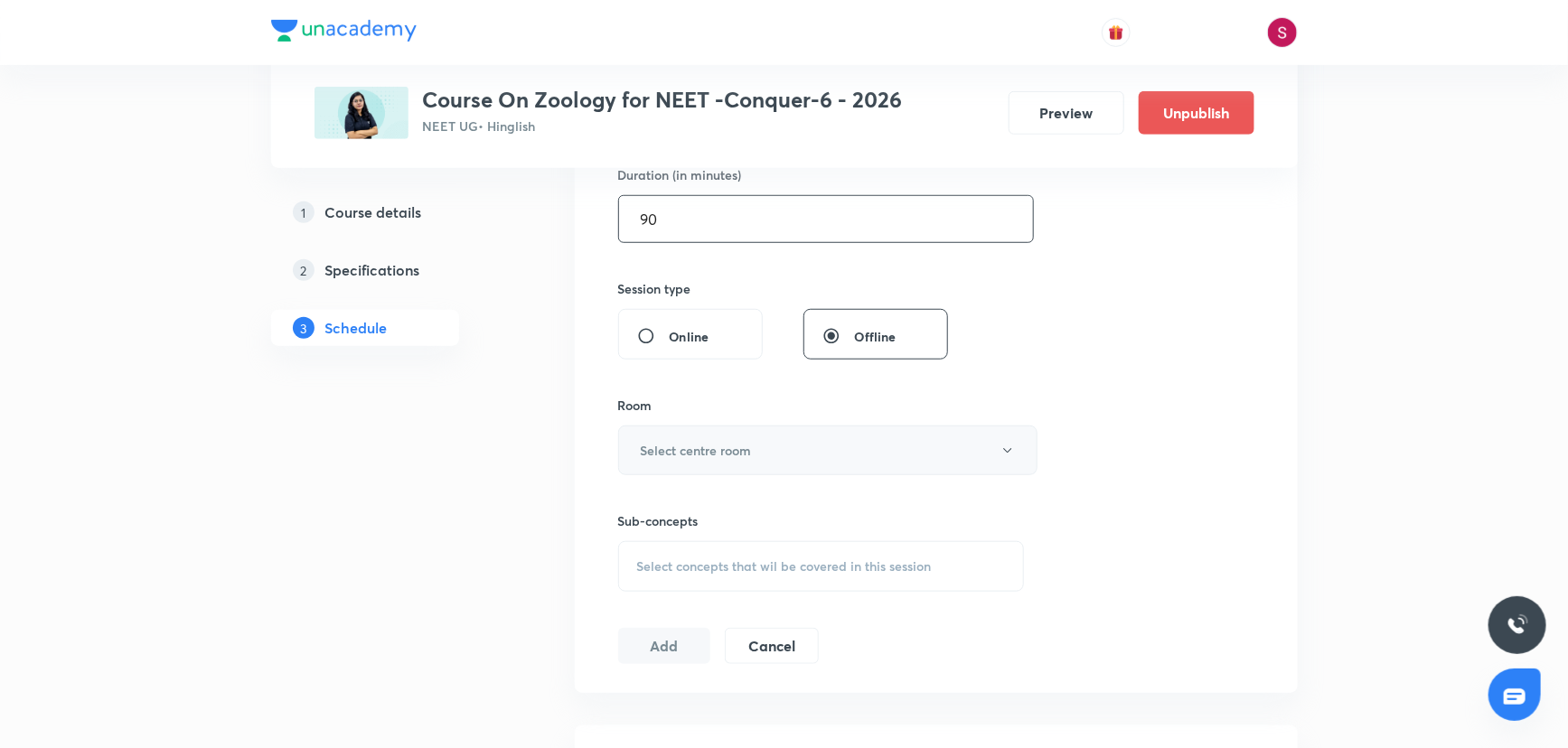
type input "90"
click at [684, 462] on button "Select centre room" at bounding box center [827, 451] width 420 height 50
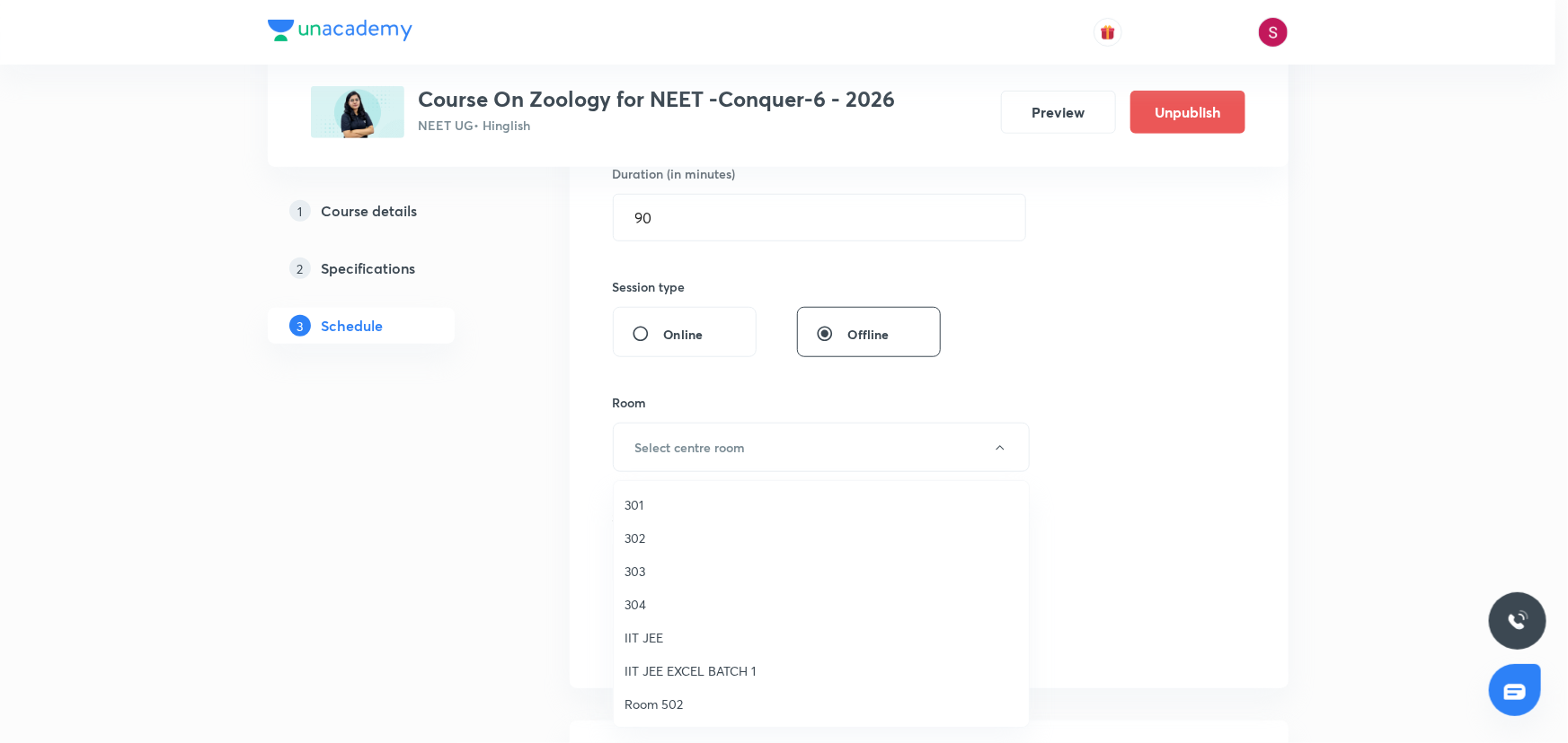
click at [654, 608] on span "304" at bounding box center [821, 604] width 393 height 19
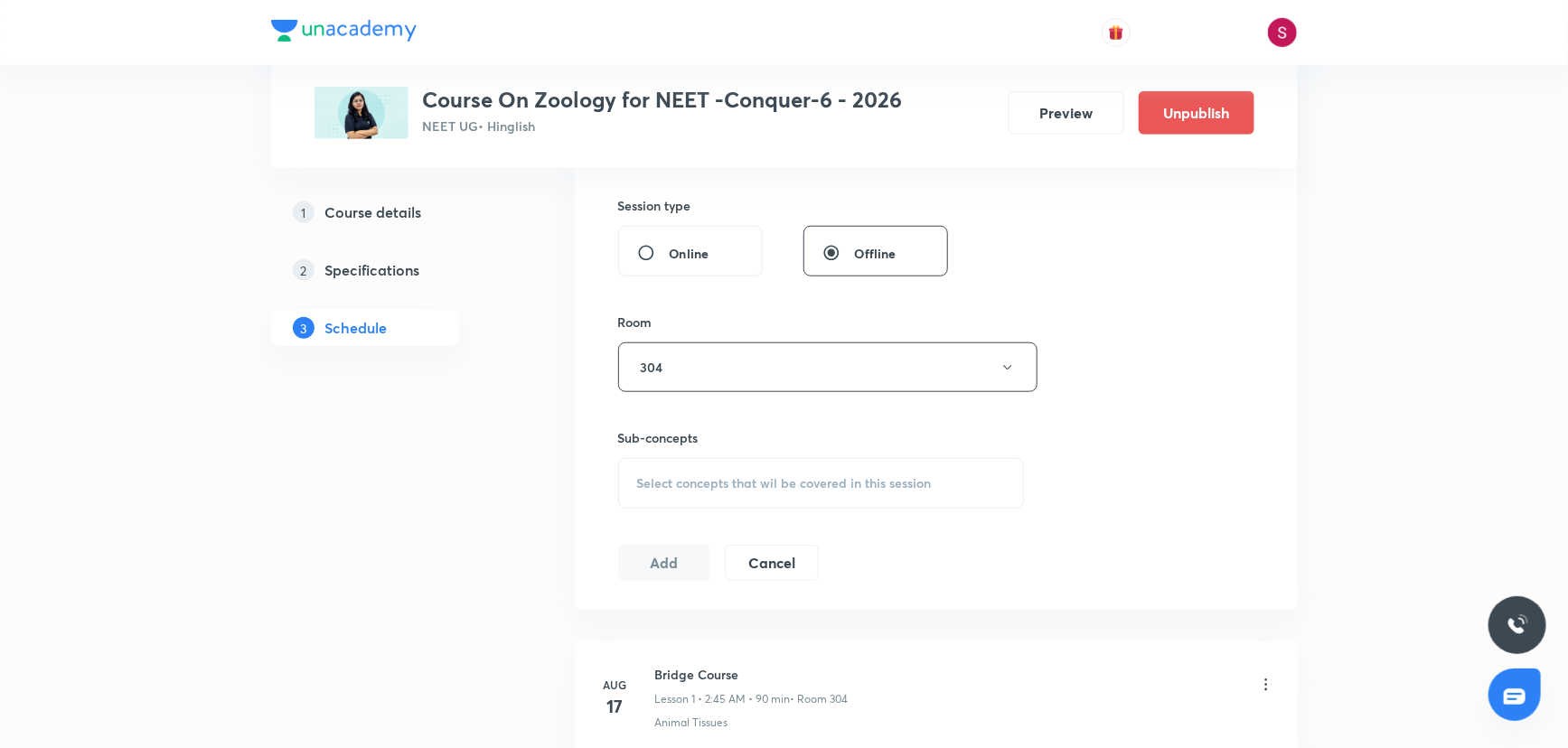
scroll to position [822, 0]
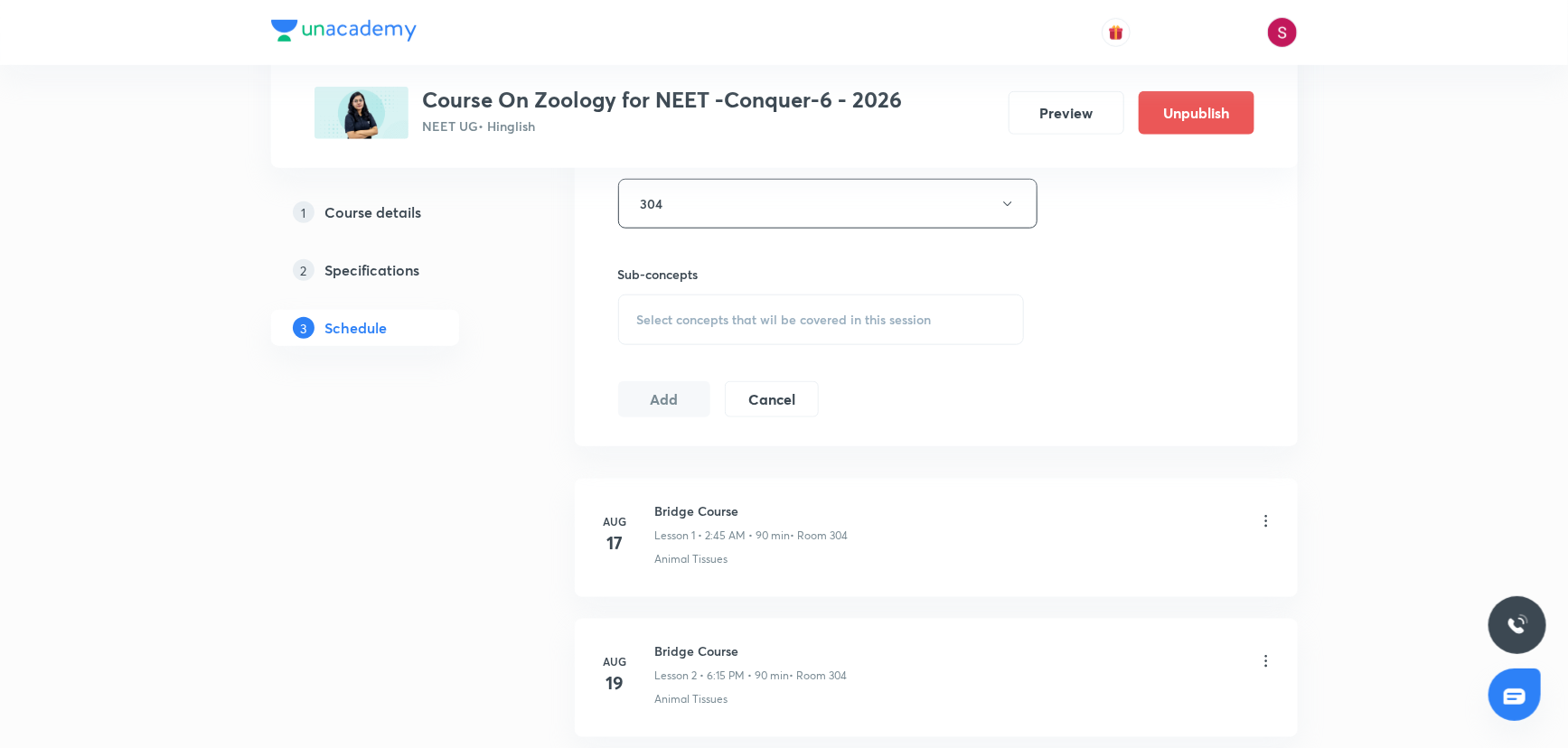
click at [700, 319] on span "Select concepts that wil be covered in this session" at bounding box center [784, 320] width 294 height 15
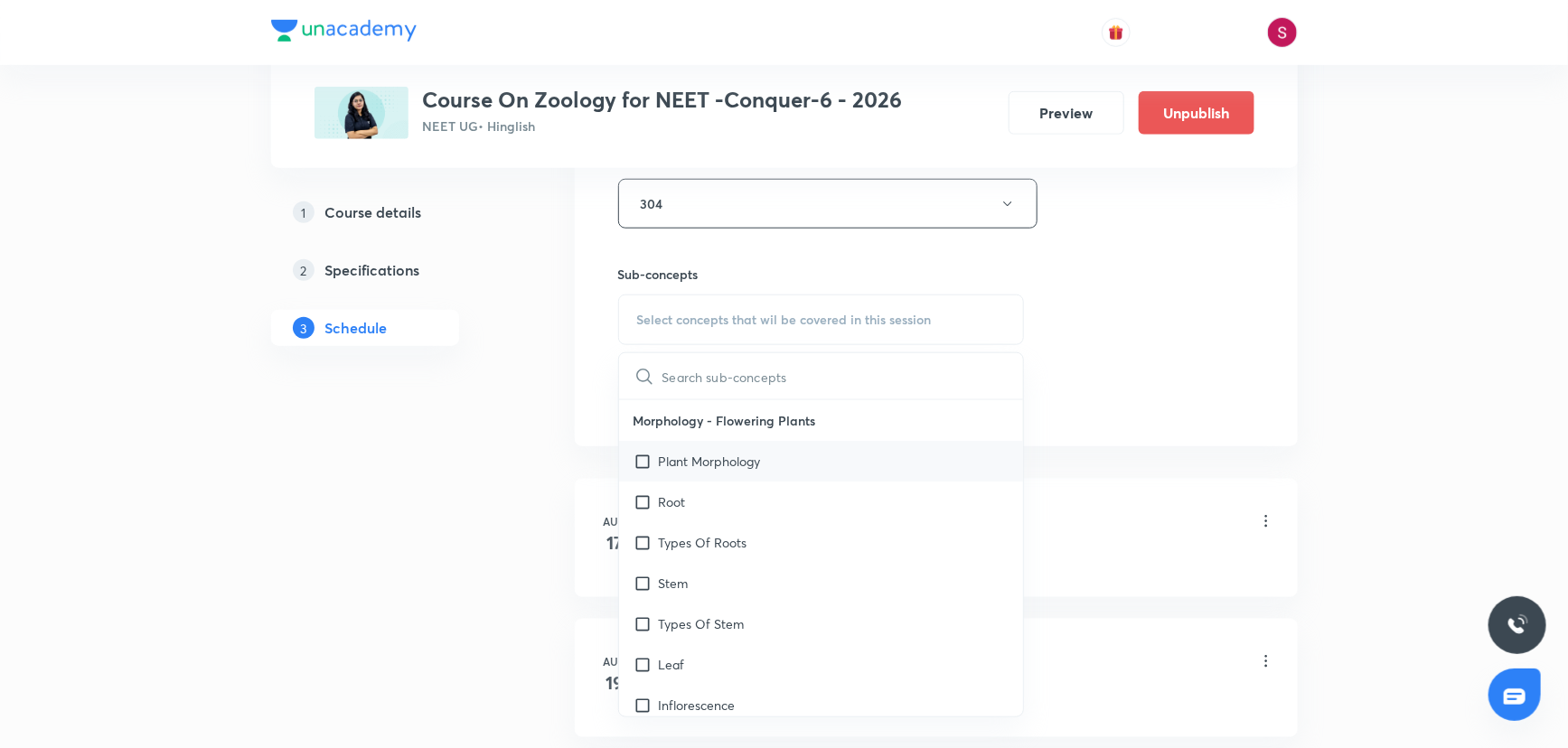
click at [691, 459] on p "Plant Morphology" at bounding box center [710, 461] width 102 height 19
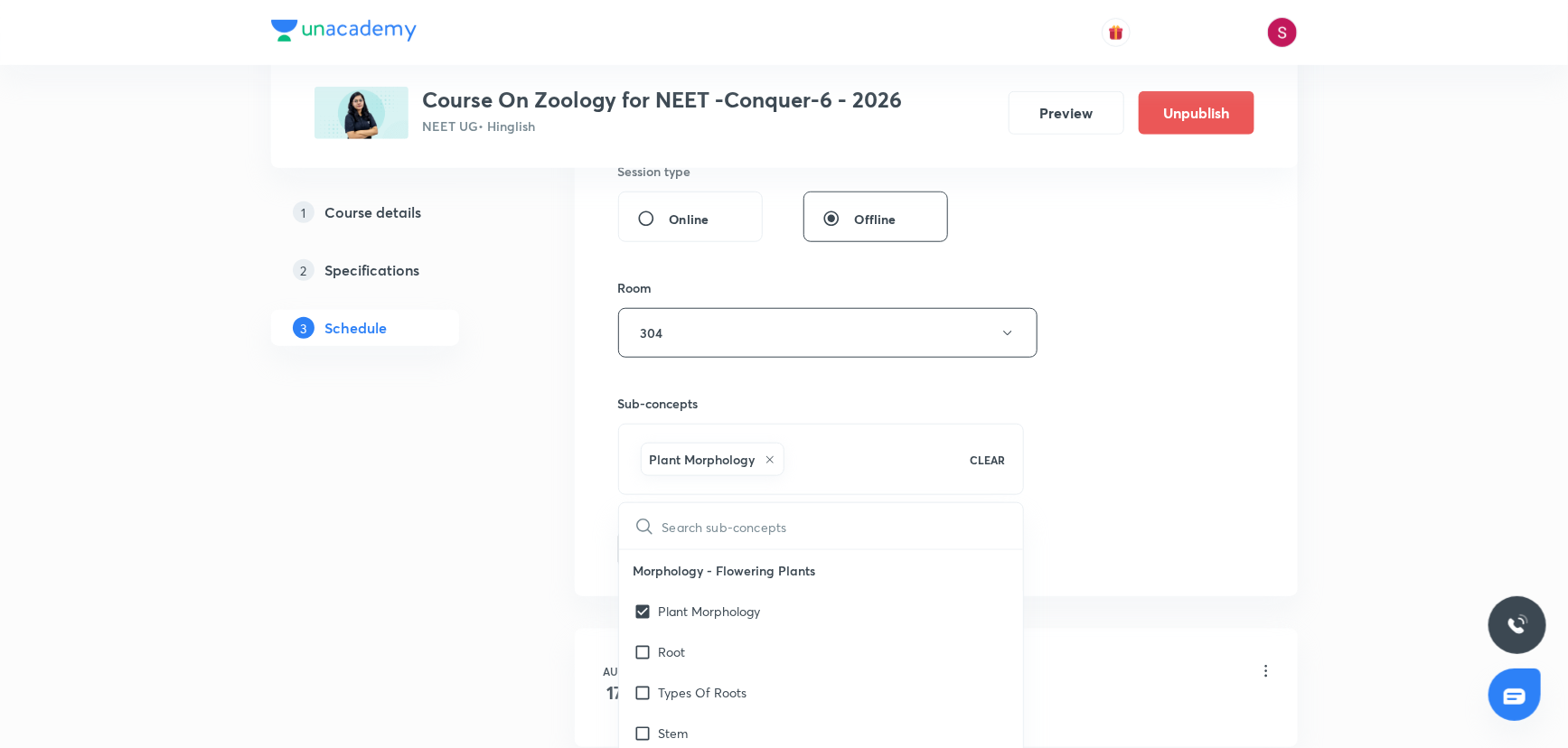
checkbox input "true"
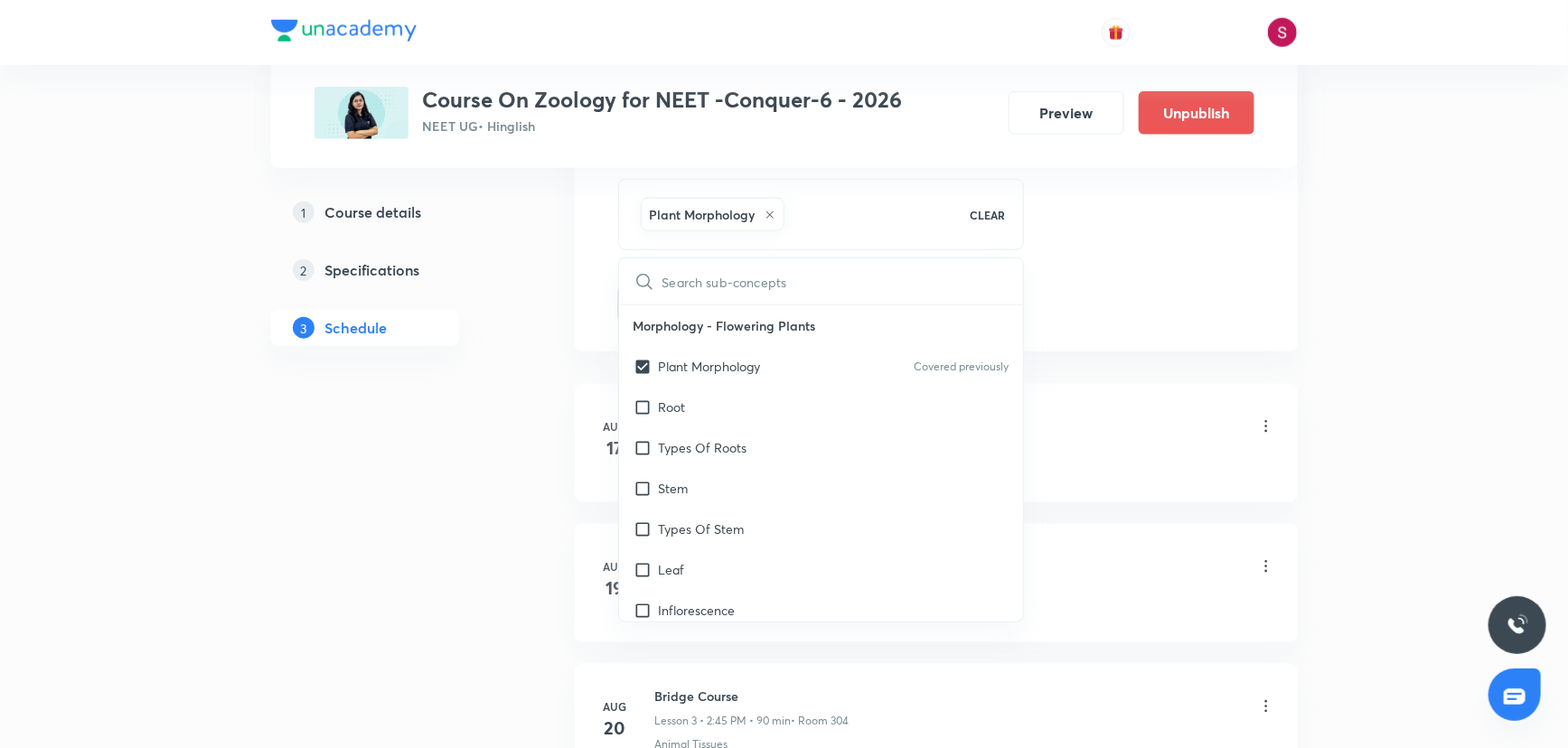
scroll to position [1067, 0]
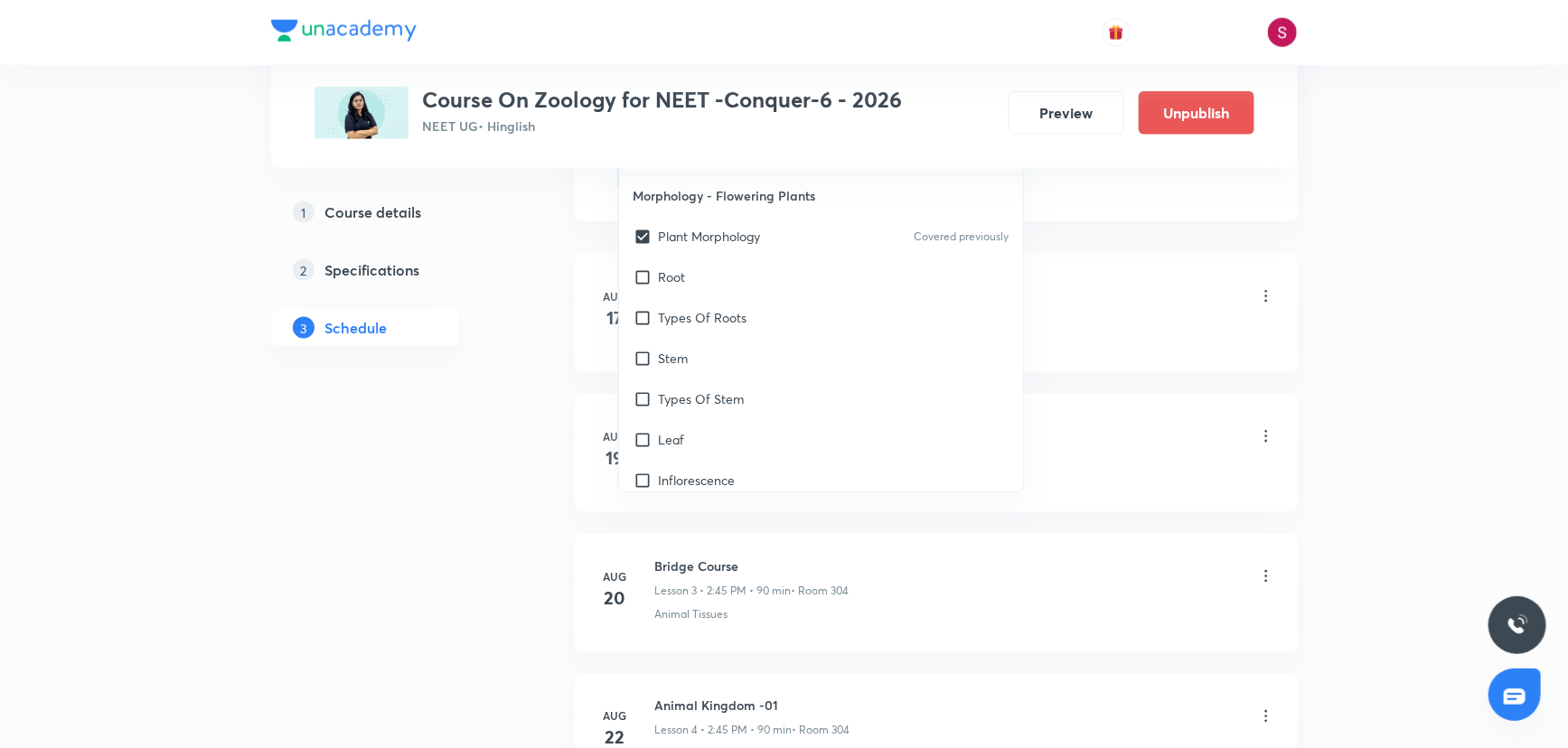
click at [1129, 303] on div "Bridge Course Lesson 1 • 2:45 AM • 90 min • Room 304" at bounding box center [965, 297] width 620 height 43
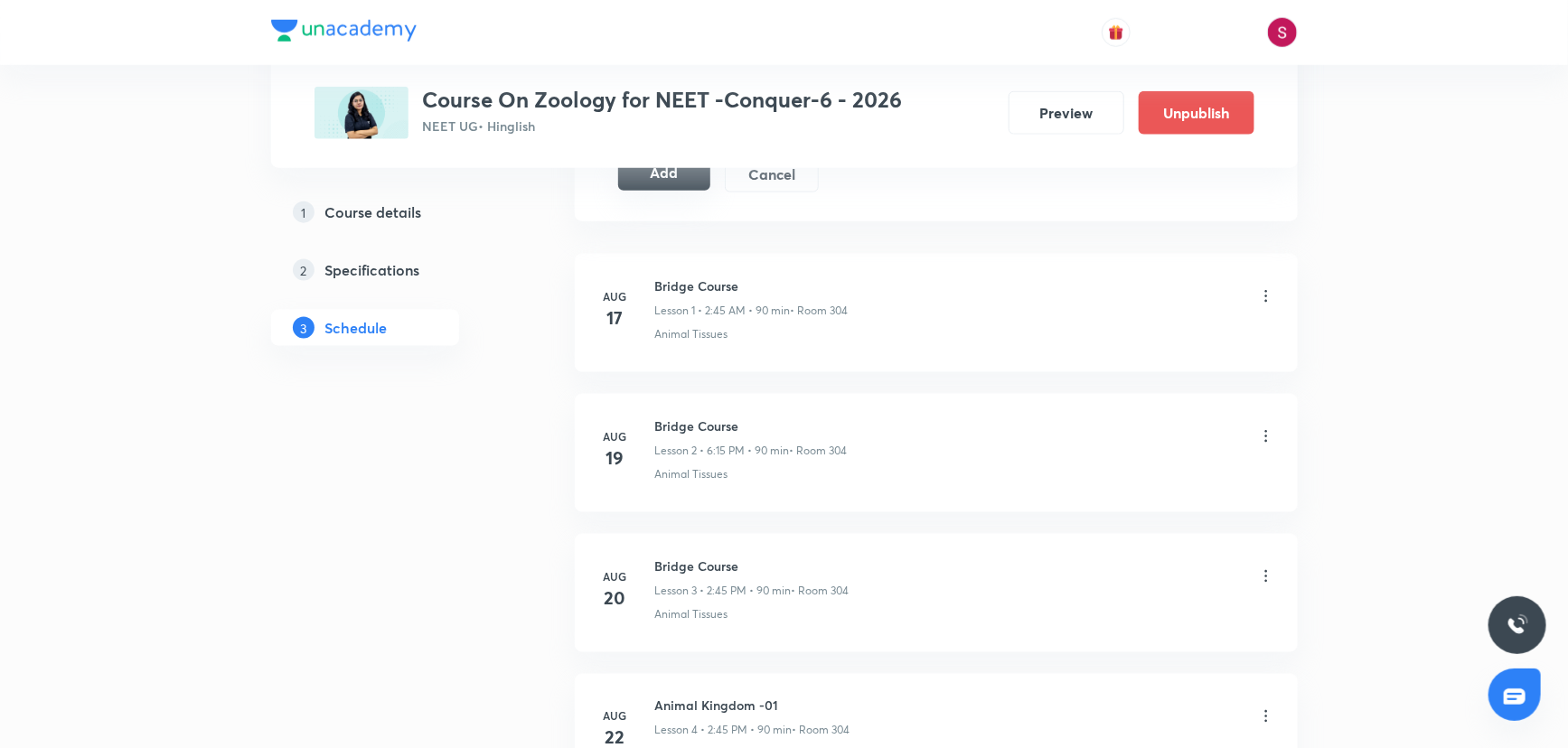
click at [658, 187] on button "Add" at bounding box center [664, 173] width 93 height 36
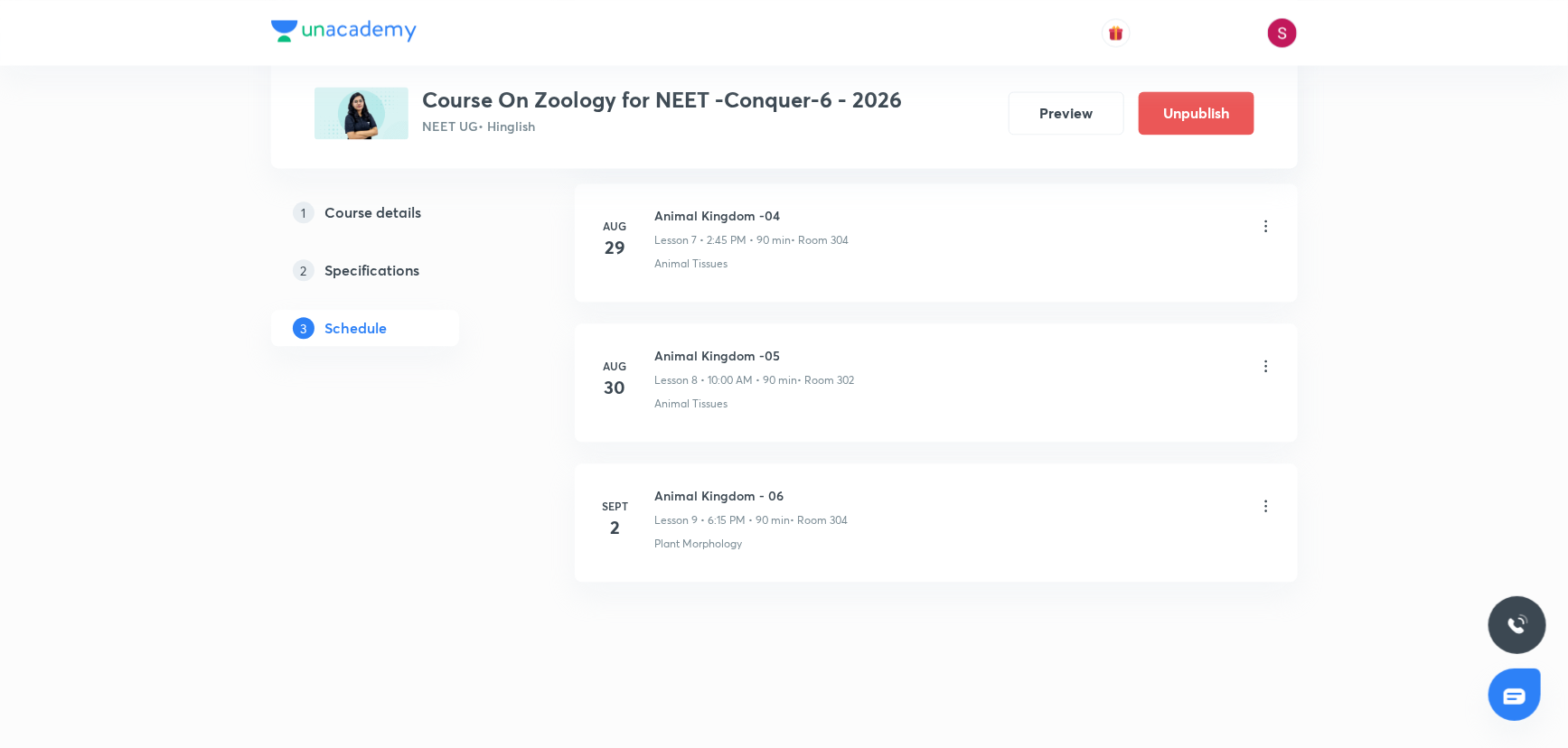
scroll to position [1129, 0]
